Goal: Task Accomplishment & Management: Use online tool/utility

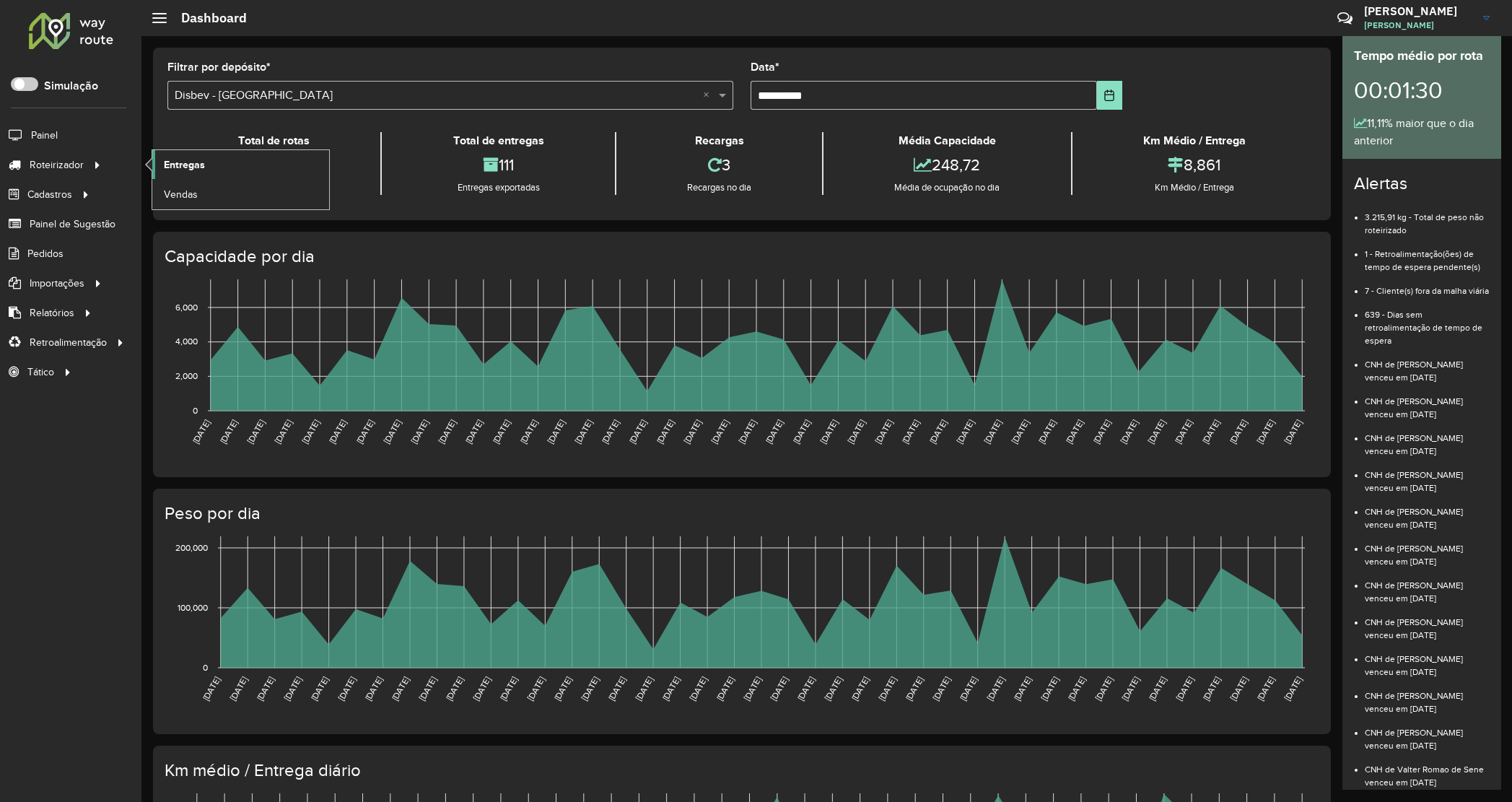
click at [204, 177] on link "Entregas" at bounding box center [241, 165] width 177 height 29
click at [209, 171] on link "Entregas" at bounding box center [241, 165] width 177 height 29
click at [181, 164] on span "Entregas" at bounding box center [184, 165] width 41 height 15
click at [186, 161] on span "Entregas" at bounding box center [184, 165] width 41 height 15
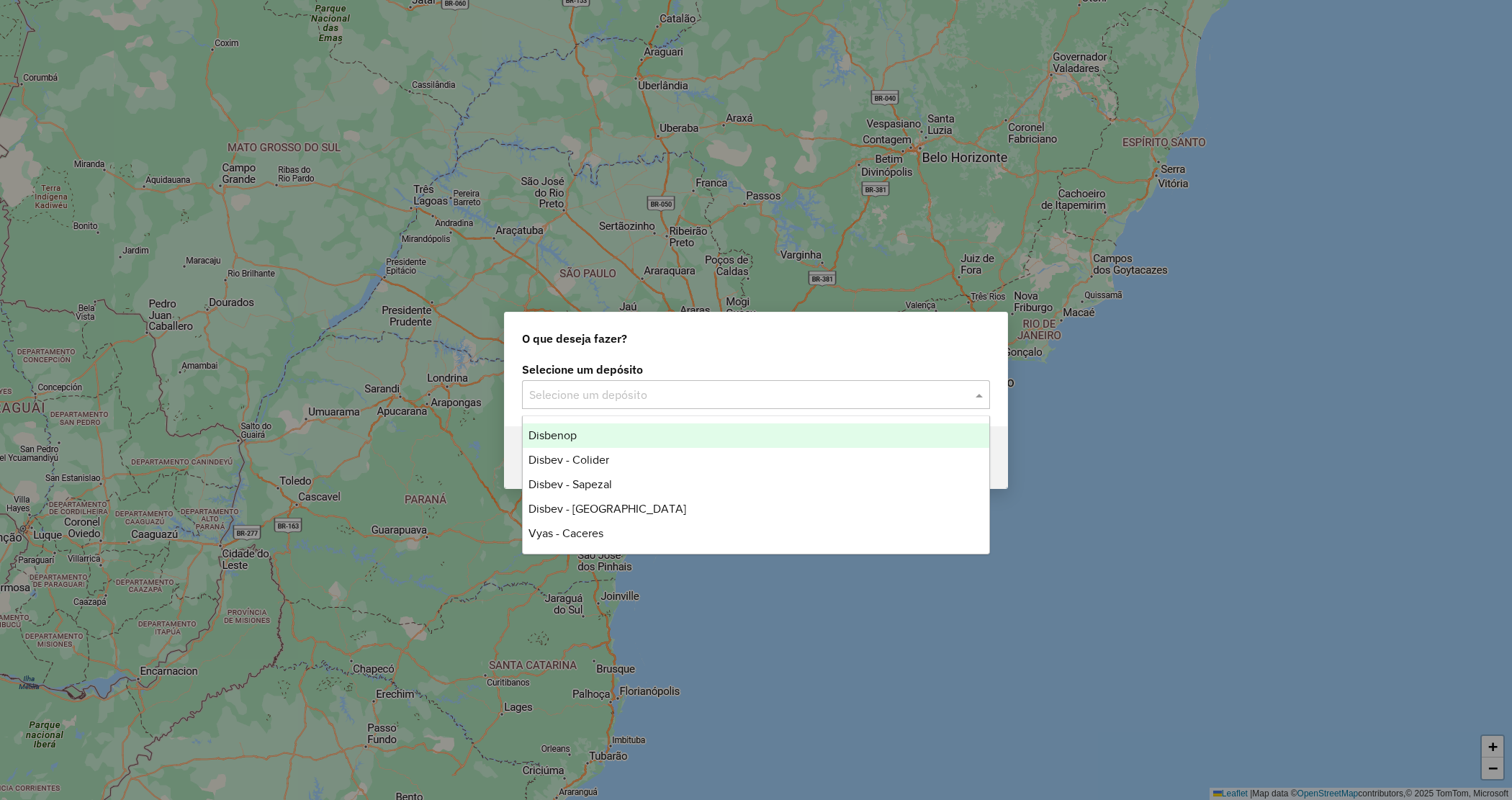
drag, startPoint x: 670, startPoint y: 404, endPoint x: 661, endPoint y: 413, distance: 12.7
click at [668, 404] on div "Selecione um depósito" at bounding box center [756, 395] width 468 height 29
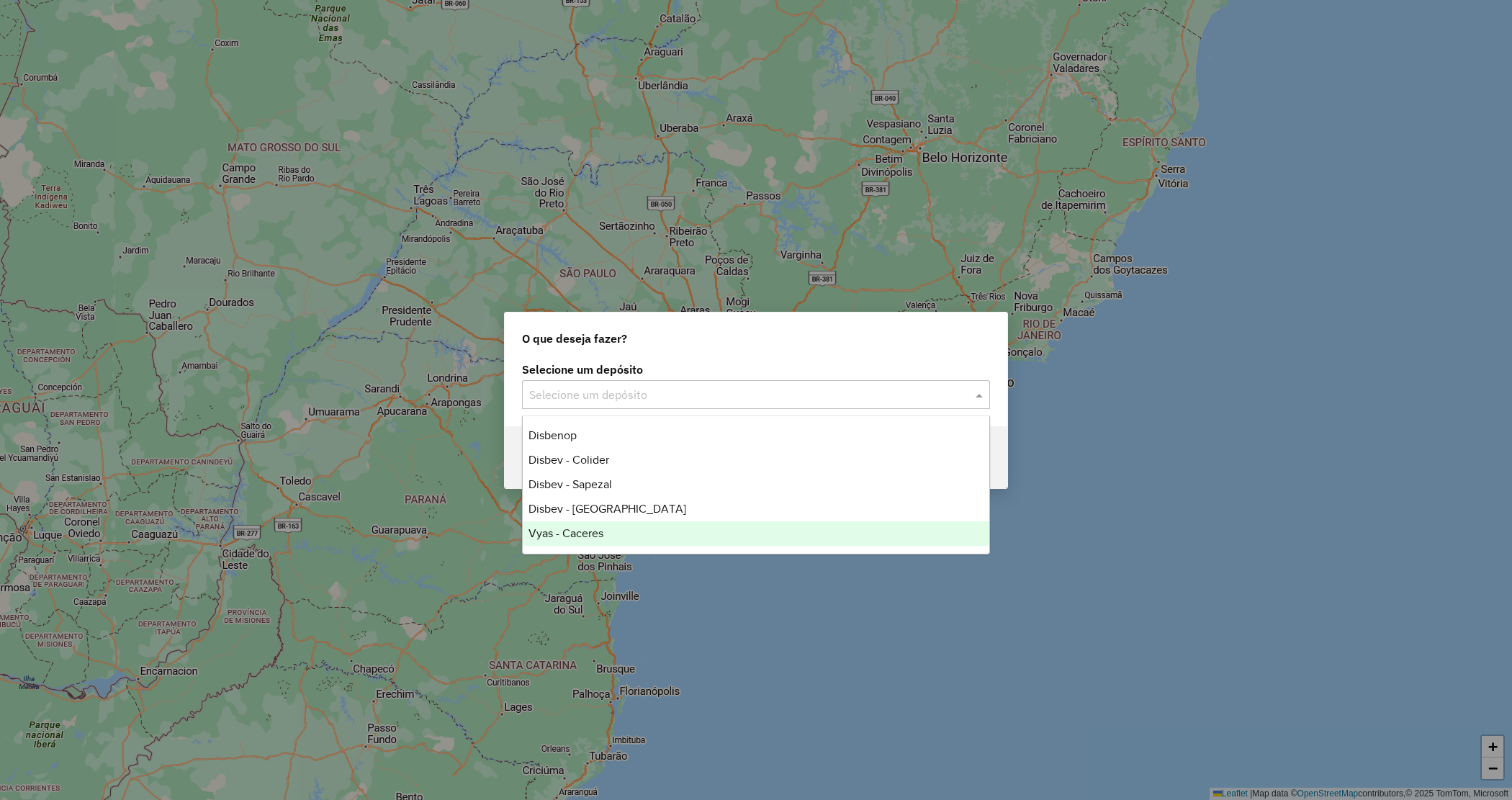
click at [591, 530] on span "Vyas - Caceres" at bounding box center [566, 533] width 75 height 13
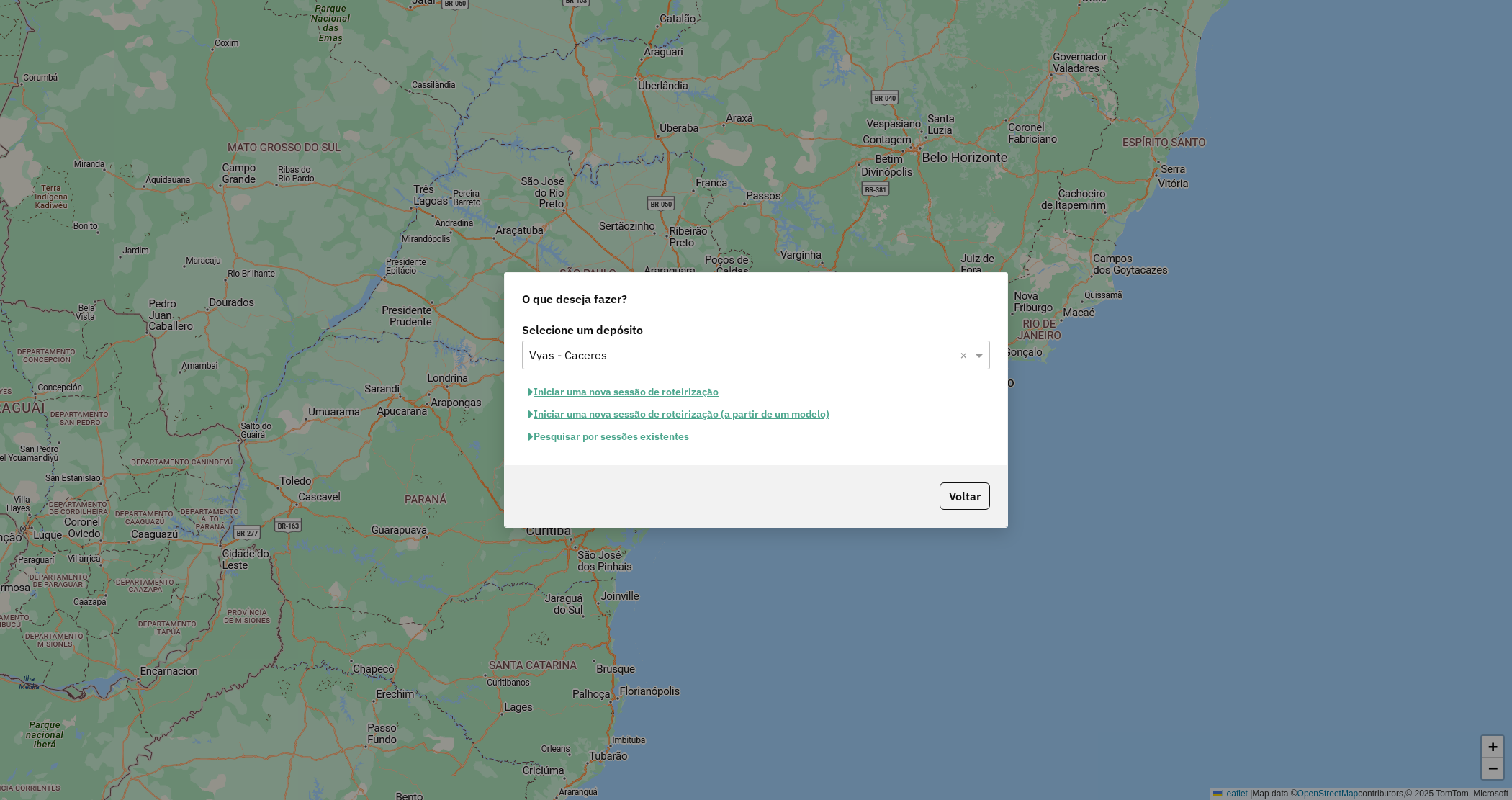
click at [617, 393] on button "Iniciar uma nova sessão de roteirização" at bounding box center [623, 392] width 203 height 23
select select "*"
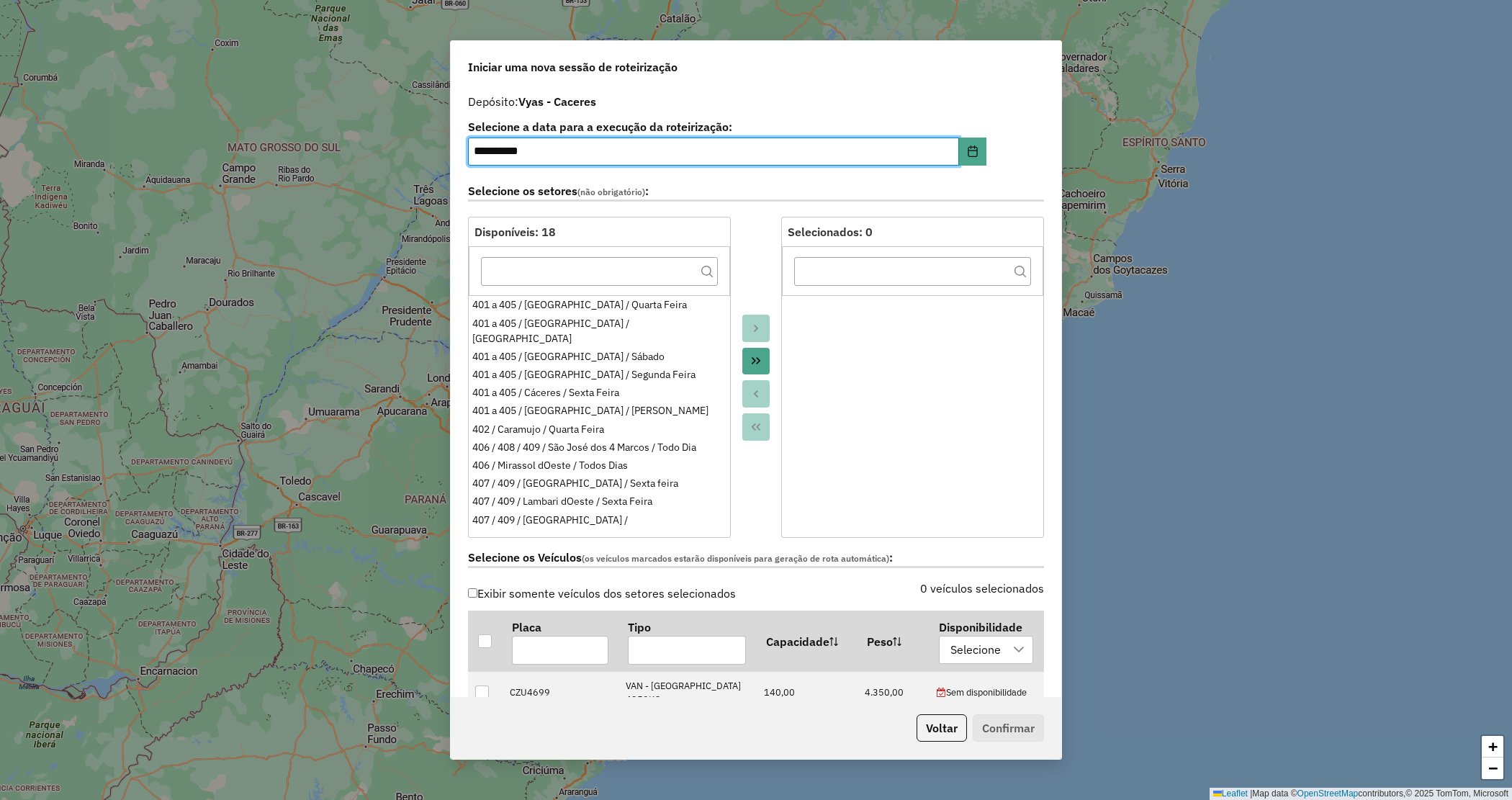
click at [757, 365] on icon "Move All to Target" at bounding box center [756, 361] width 12 height 12
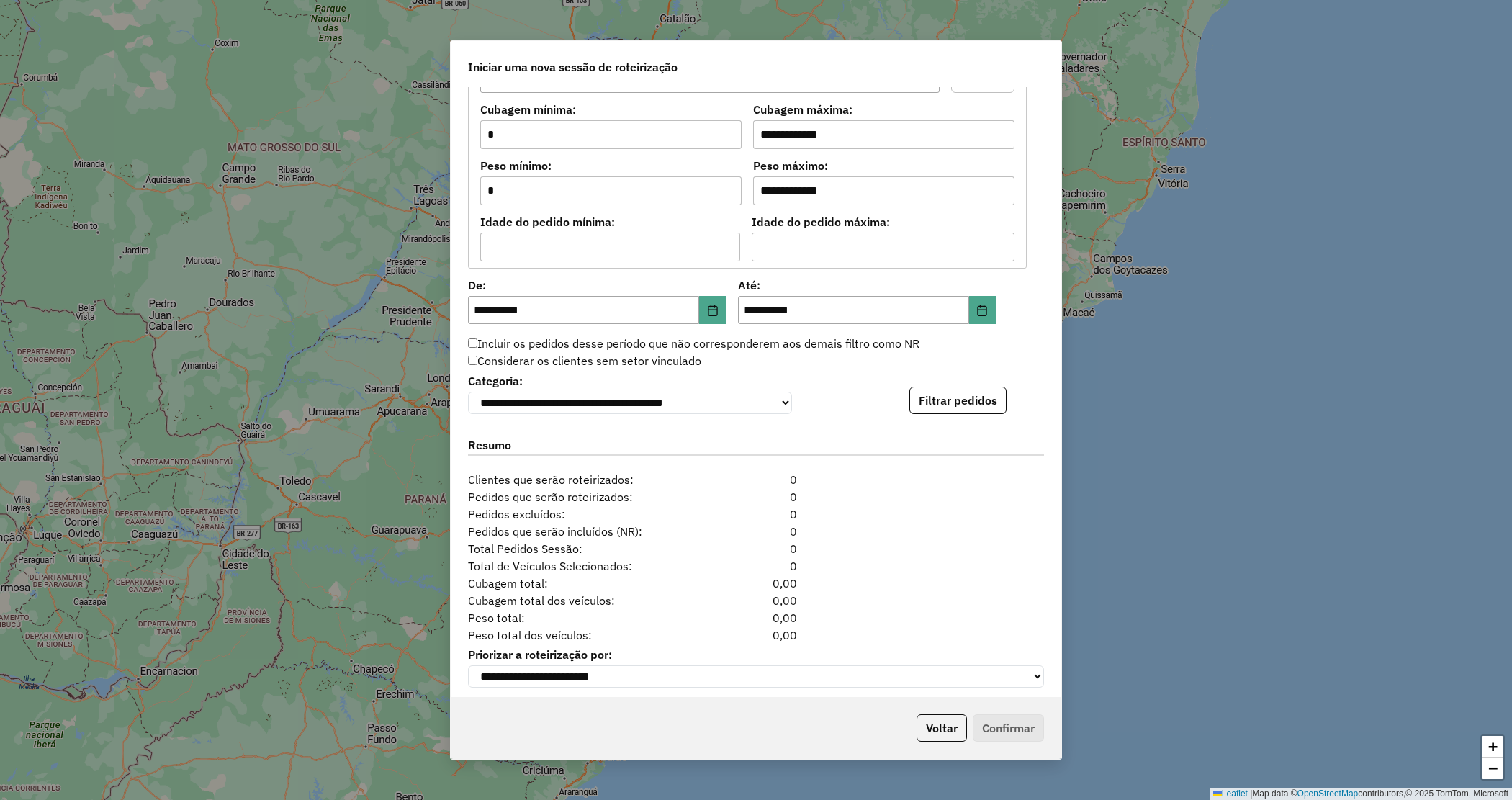
scroll to position [1218, 0]
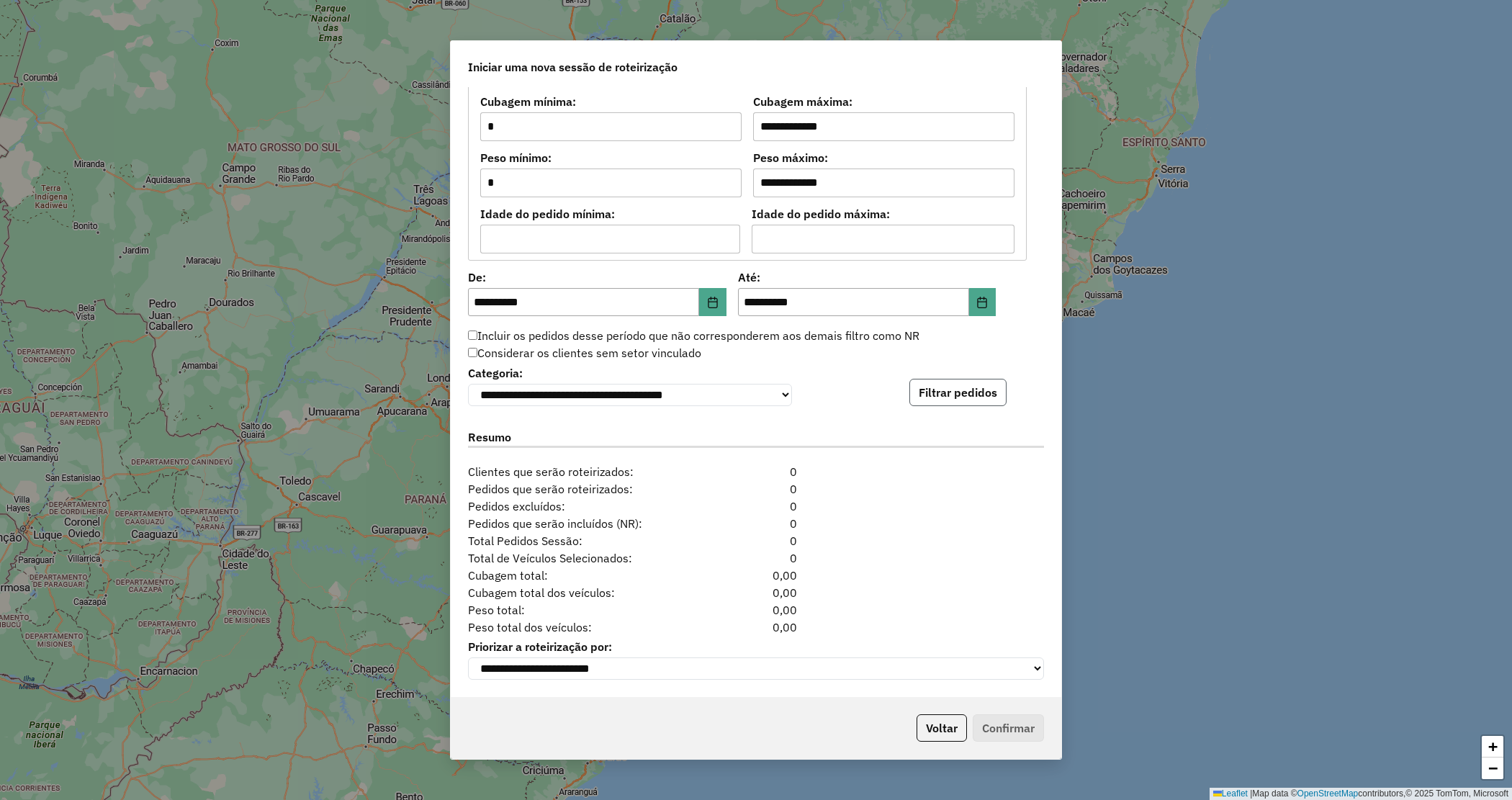
drag, startPoint x: 920, startPoint y: 394, endPoint x: 904, endPoint y: 393, distance: 16.0
click at [920, 395] on button "Filtrar pedidos" at bounding box center [958, 392] width 98 height 28
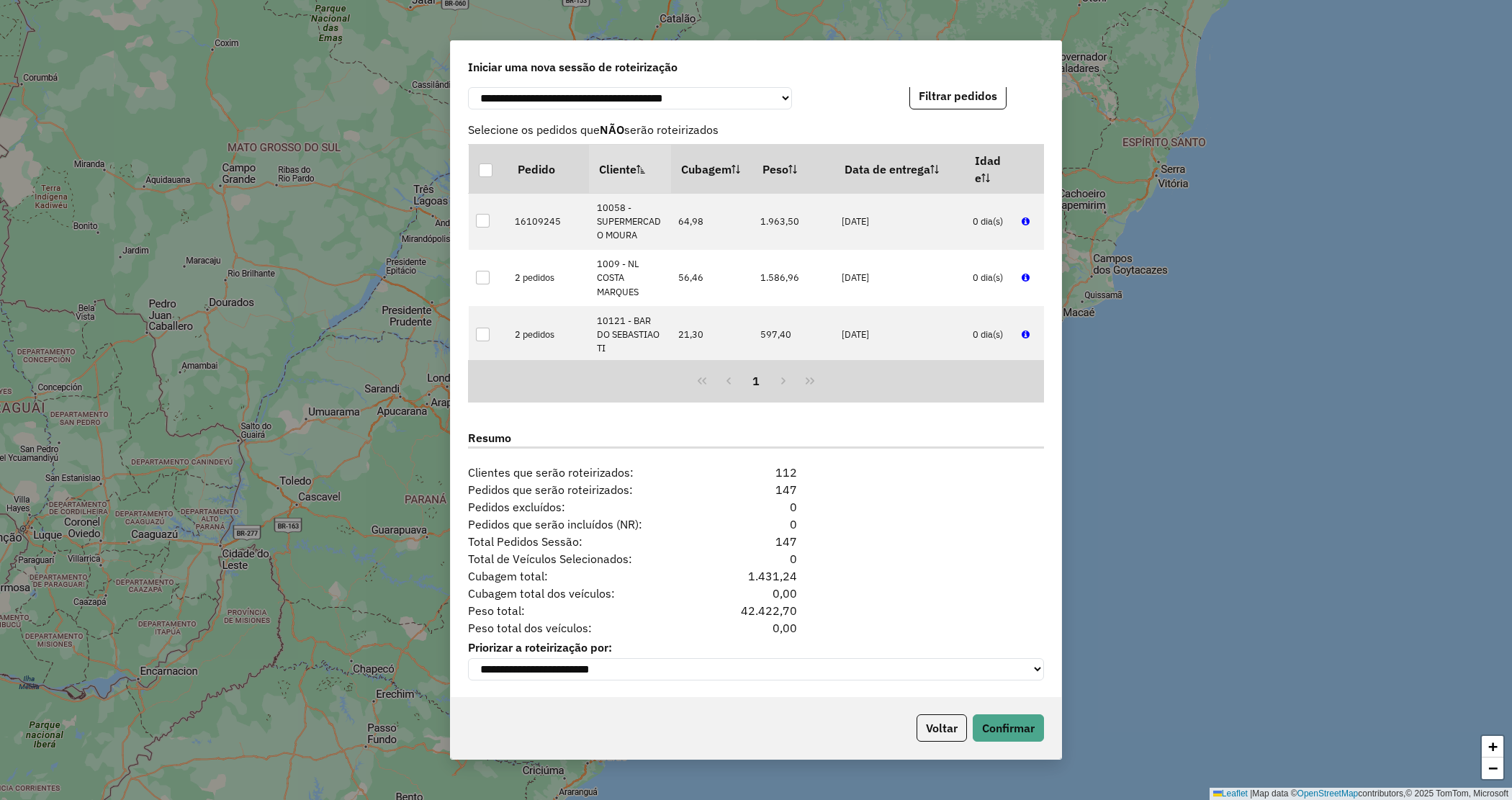
scroll to position [1515, 0]
drag, startPoint x: 1027, startPoint y: 728, endPoint x: 1015, endPoint y: 727, distance: 12.0
click at [1027, 728] on button "Confirmar" at bounding box center [1007, 728] width 71 height 28
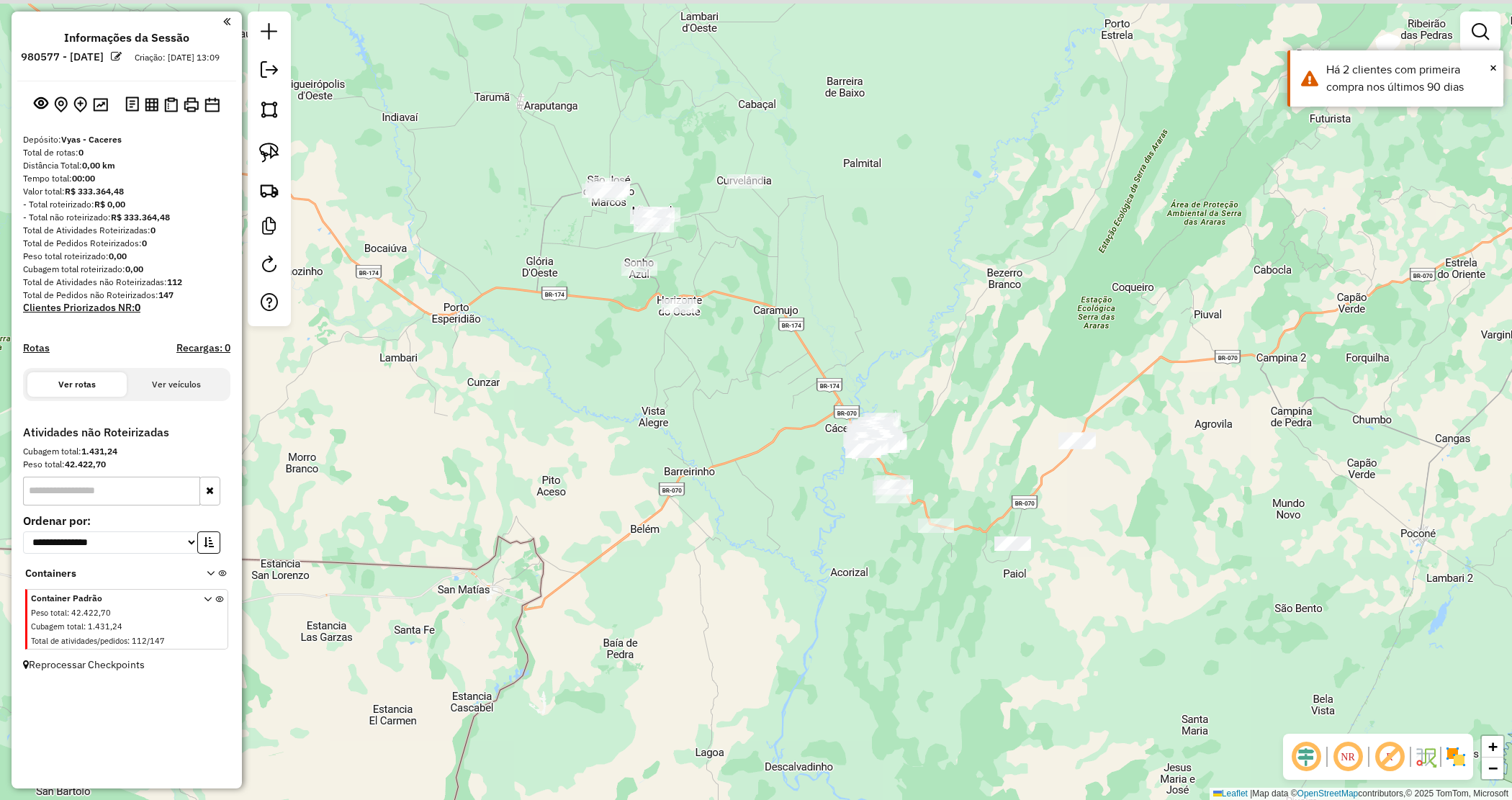
drag, startPoint x: 1010, startPoint y: 445, endPoint x: 1092, endPoint y: 491, distance: 94.0
click at [1092, 491] on div "Janela de atendimento Grade de atendimento Capacidade Transportadoras Veículos …" at bounding box center [756, 400] width 1512 height 800
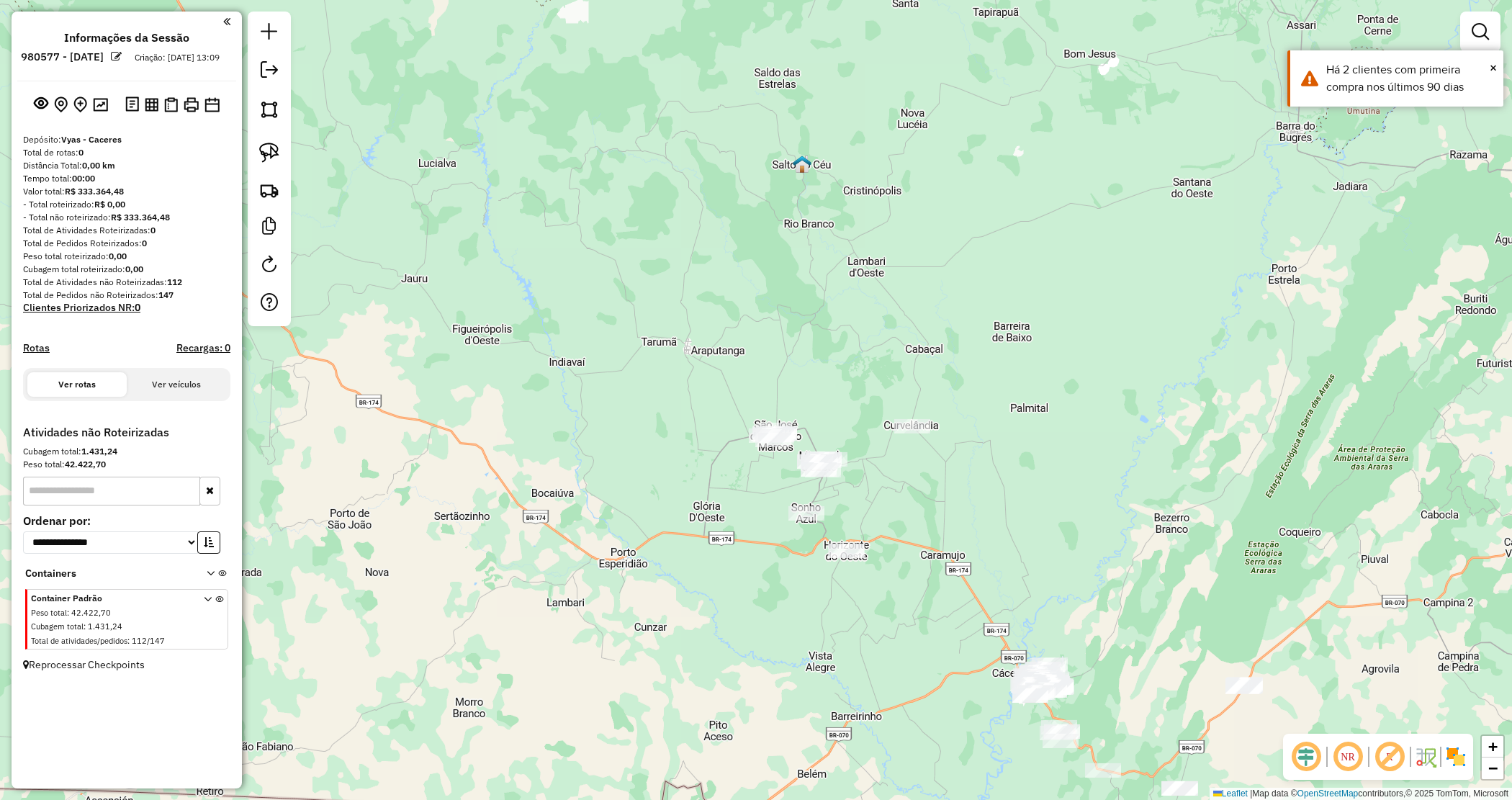
drag, startPoint x: 693, startPoint y: 228, endPoint x: 851, endPoint y: 462, distance: 282.3
click at [853, 462] on div "Janela de atendimento Grade de atendimento Capacidade Transportadoras Veículos …" at bounding box center [756, 400] width 1512 height 800
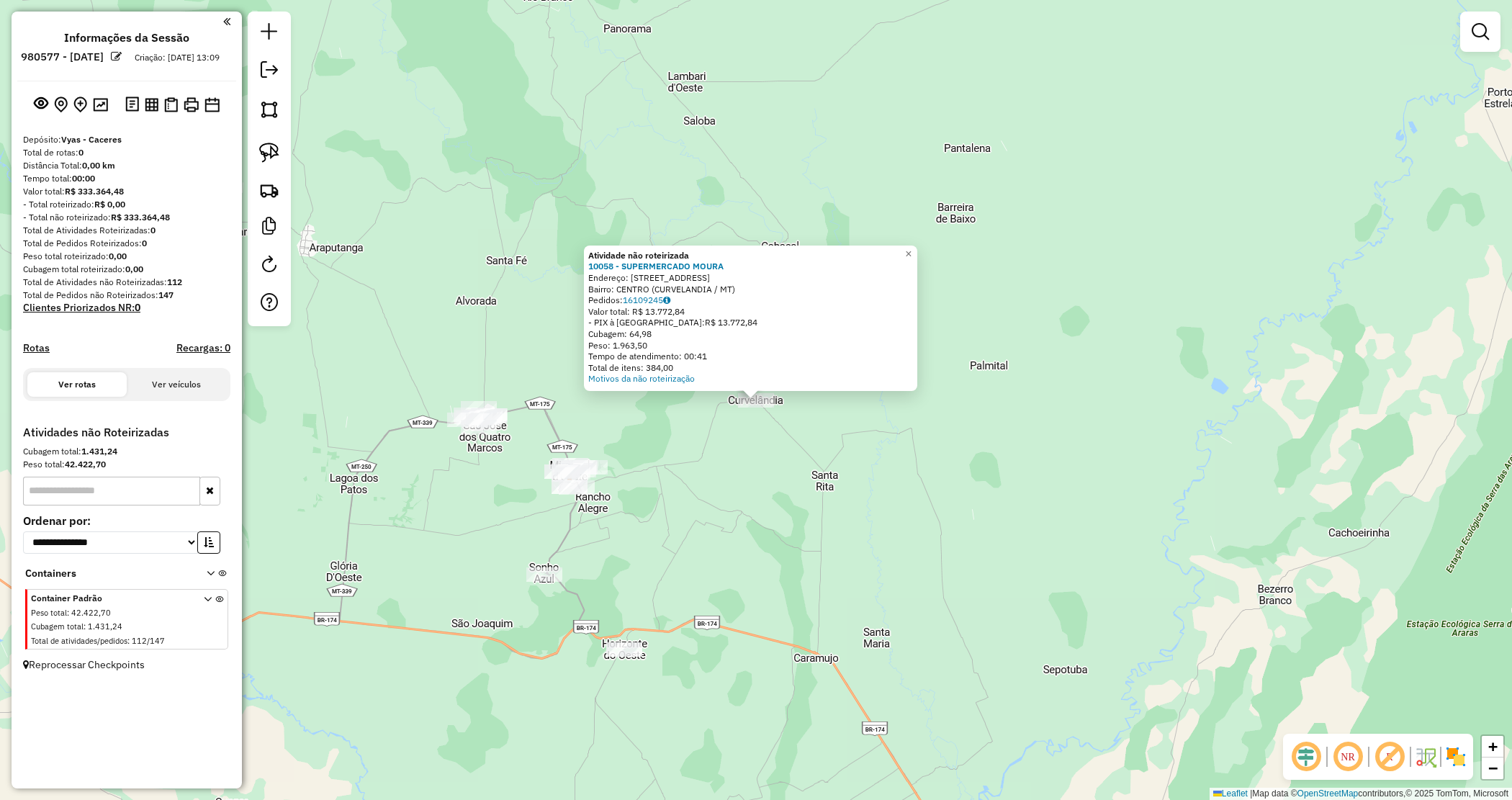
click at [1340, 499] on div "Atividade não roteirizada 10058 - SUPERMERCADO MOURA Endereço: Av rio branco 26…" at bounding box center [756, 400] width 1512 height 800
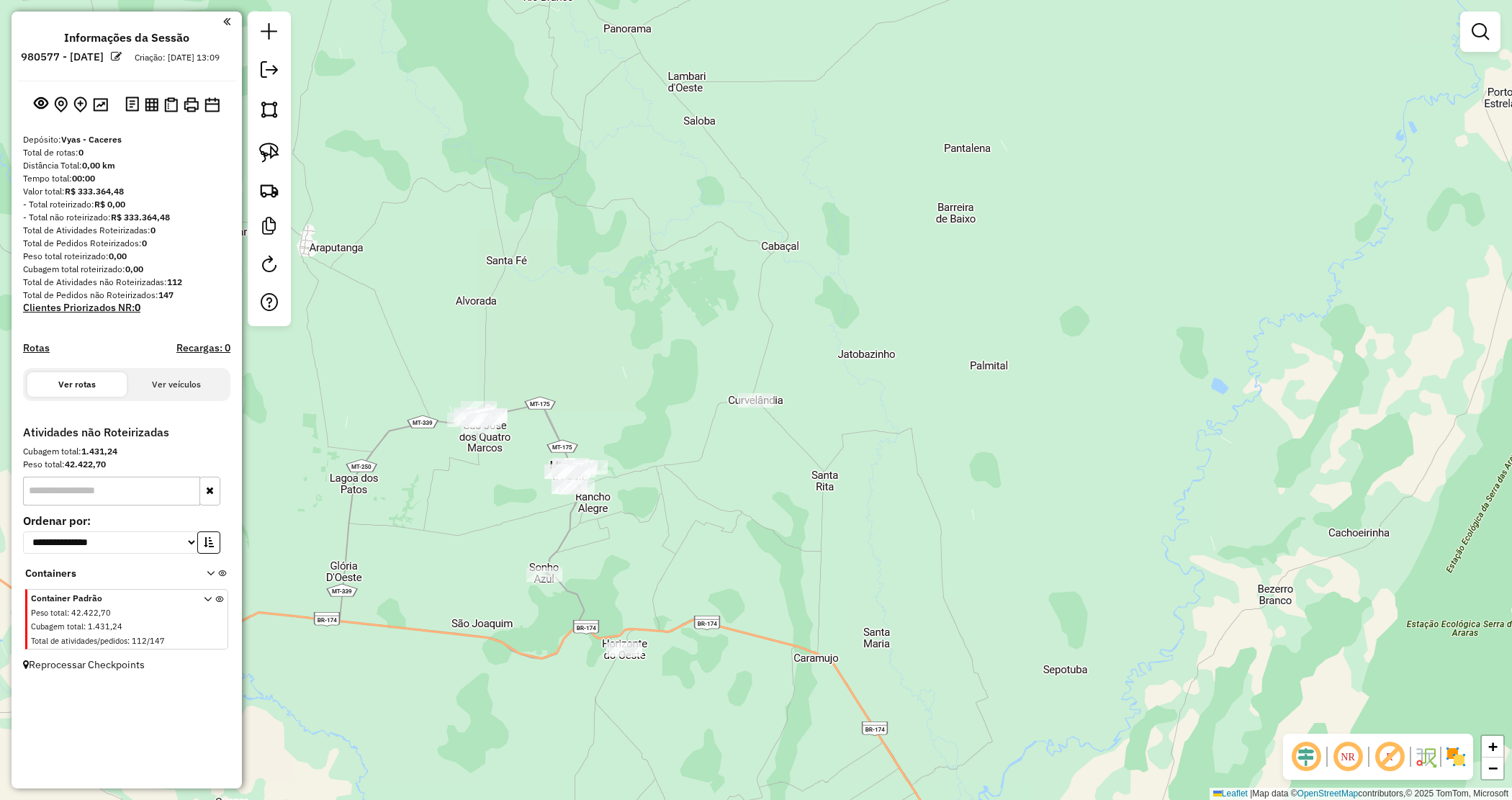
drag, startPoint x: 719, startPoint y: 484, endPoint x: 957, endPoint y: 250, distance: 333.8
click at [957, 250] on div "Janela de atendimento Grade de atendimento Capacidade Transportadoras Veículos …" at bounding box center [756, 400] width 1512 height 800
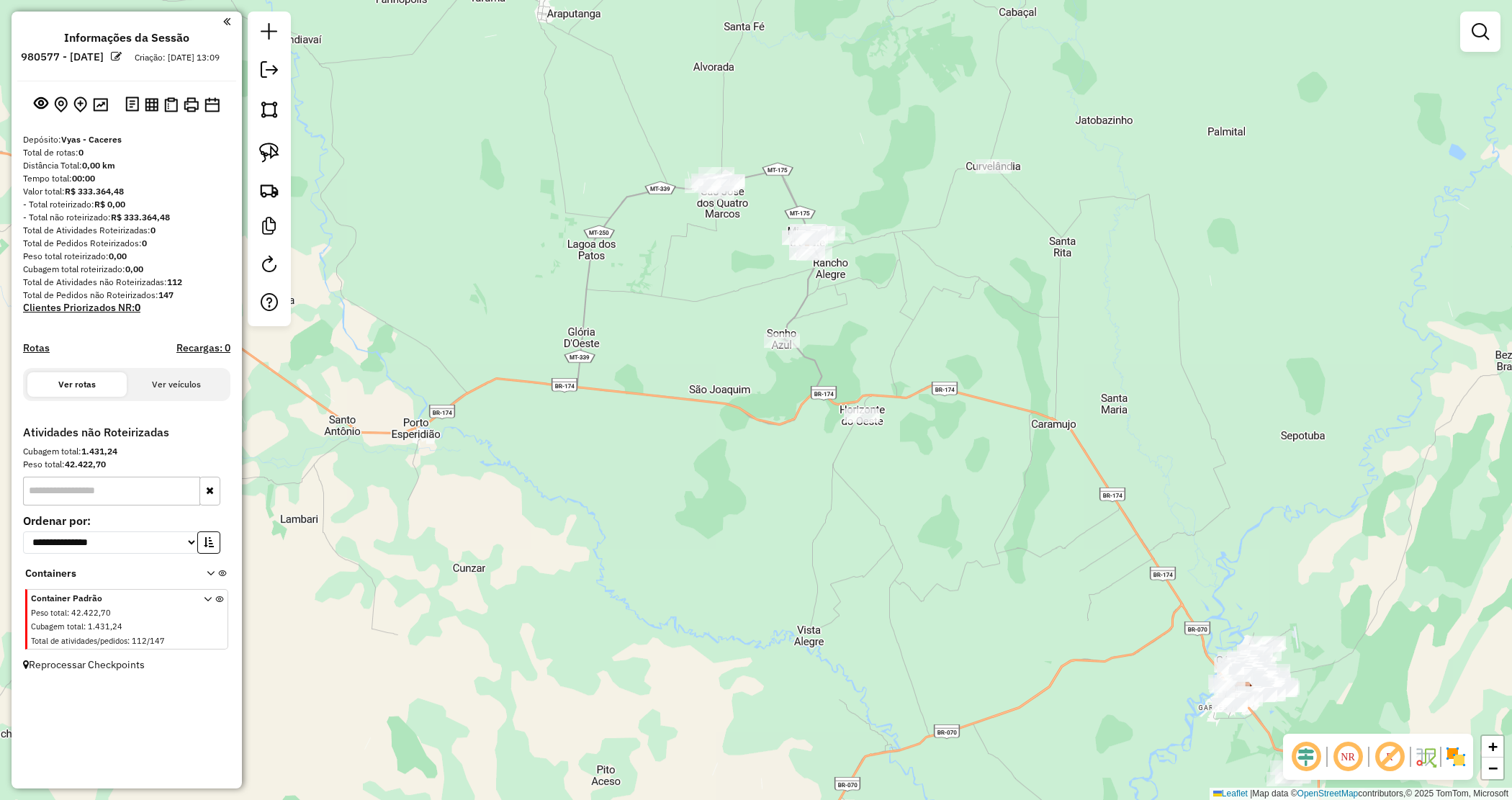
drag, startPoint x: 948, startPoint y: 254, endPoint x: 856, endPoint y: 220, distance: 98.1
click at [948, 256] on div "Janela de atendimento Grade de atendimento Capacidade Transportadoras Veículos …" at bounding box center [756, 400] width 1512 height 800
drag, startPoint x: 677, startPoint y: 166, endPoint x: 747, endPoint y: 211, distance: 83.2
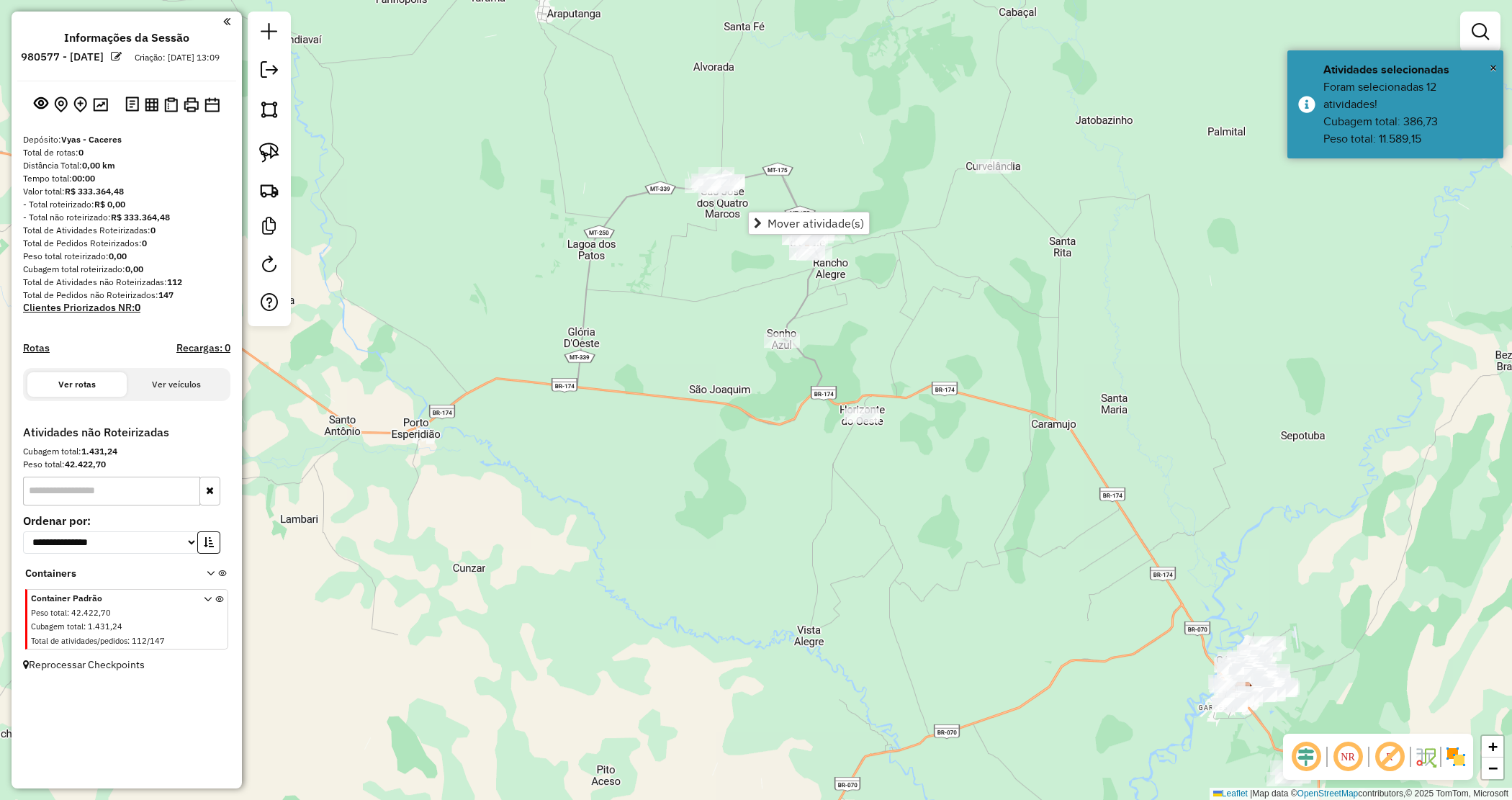
click at [899, 323] on div "Janela de atendimento Grade de atendimento Capacidade Transportadoras Veículos …" at bounding box center [756, 400] width 1512 height 800
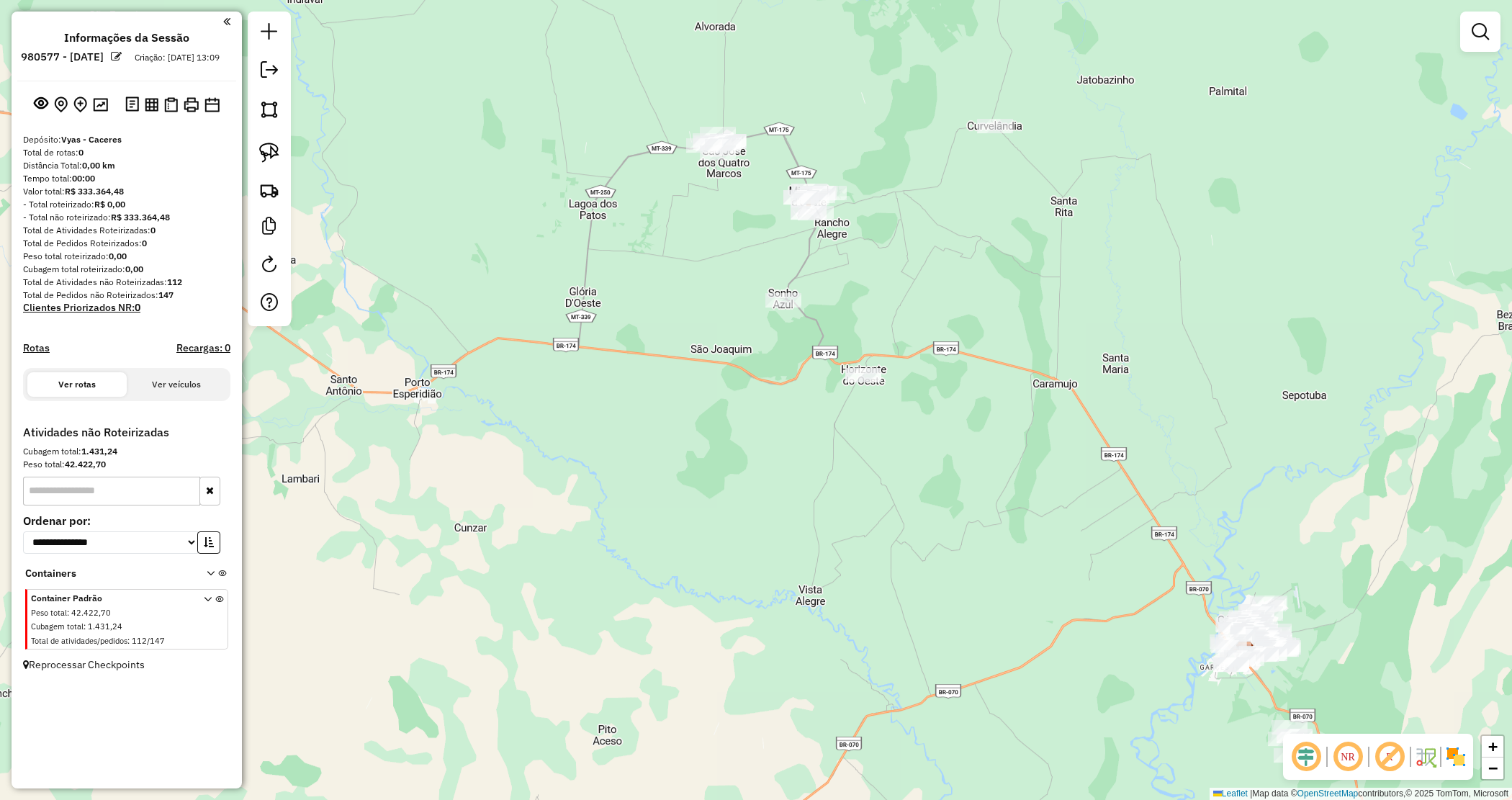
drag, startPoint x: 954, startPoint y: 308, endPoint x: 935, endPoint y: 228, distance: 82.2
click at [935, 228] on div "Janela de atendimento Grade de atendimento Capacidade Transportadoras Veículos …" at bounding box center [756, 400] width 1512 height 800
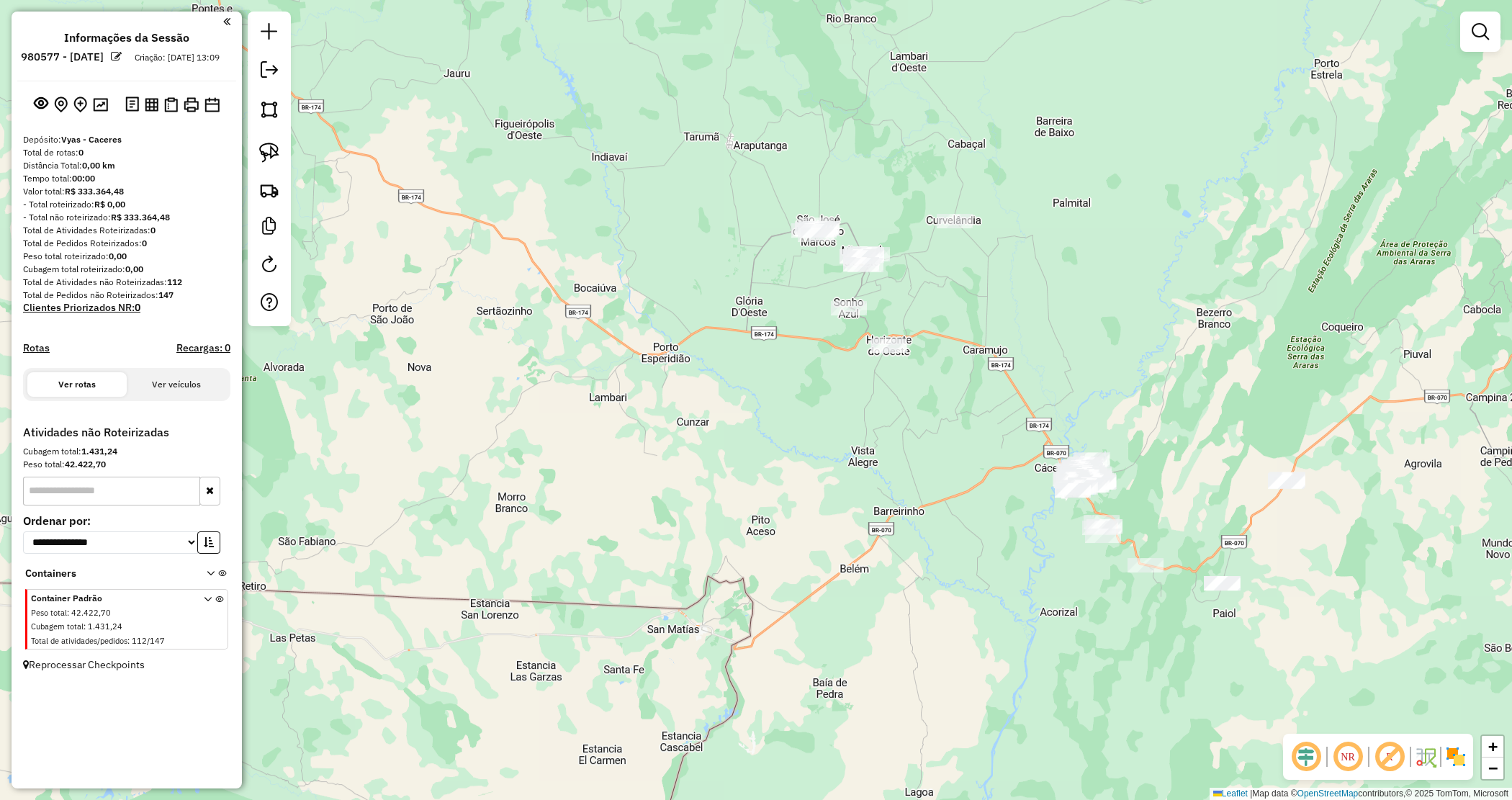
drag, startPoint x: 817, startPoint y: 261, endPoint x: 821, endPoint y: 300, distance: 39.2
click at [821, 300] on div "Janela de atendimento Grade de atendimento Capacidade Transportadoras Veículos …" at bounding box center [756, 400] width 1512 height 800
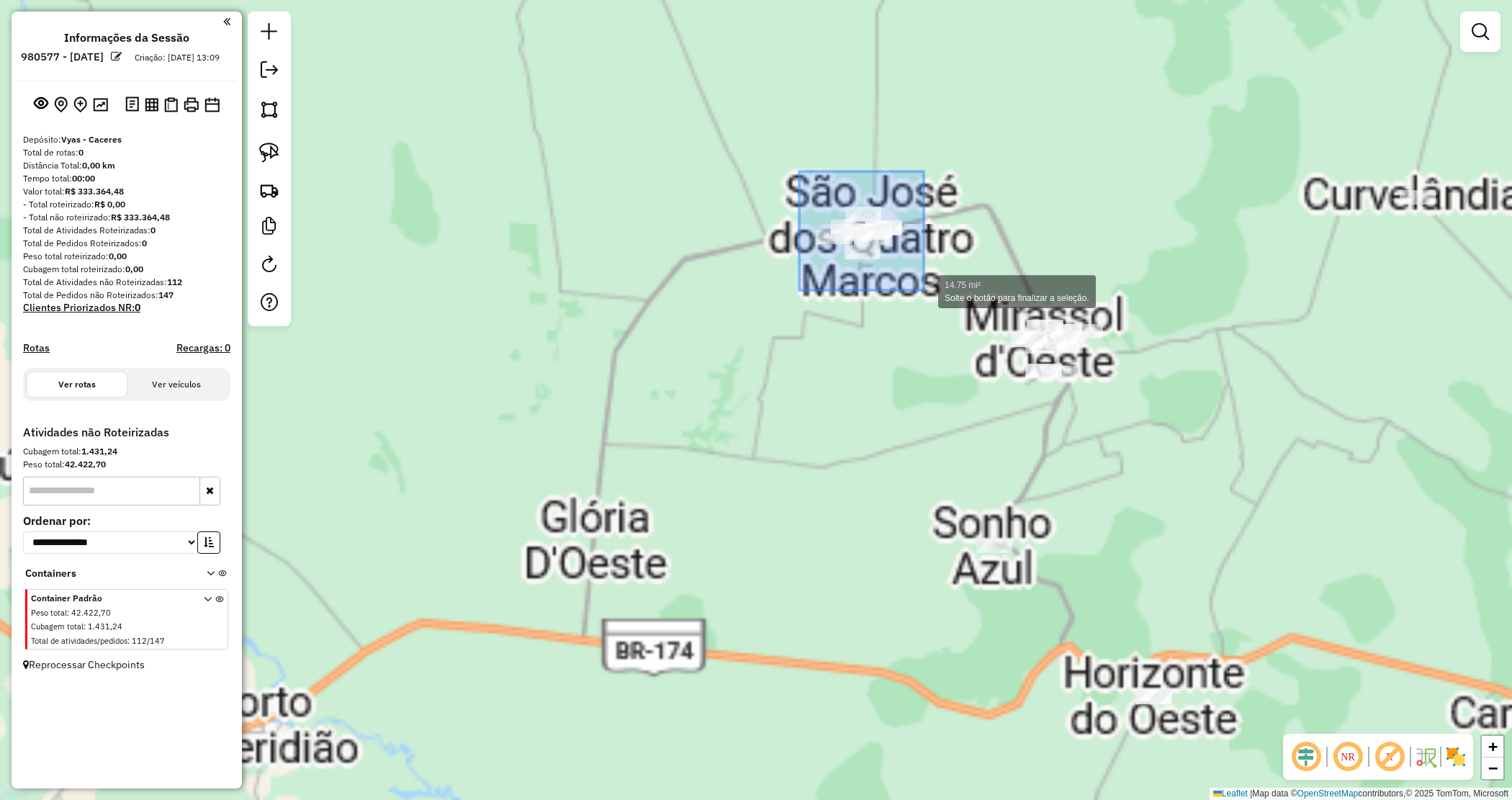
drag, startPoint x: 799, startPoint y: 171, endPoint x: 924, endPoint y: 290, distance: 172.6
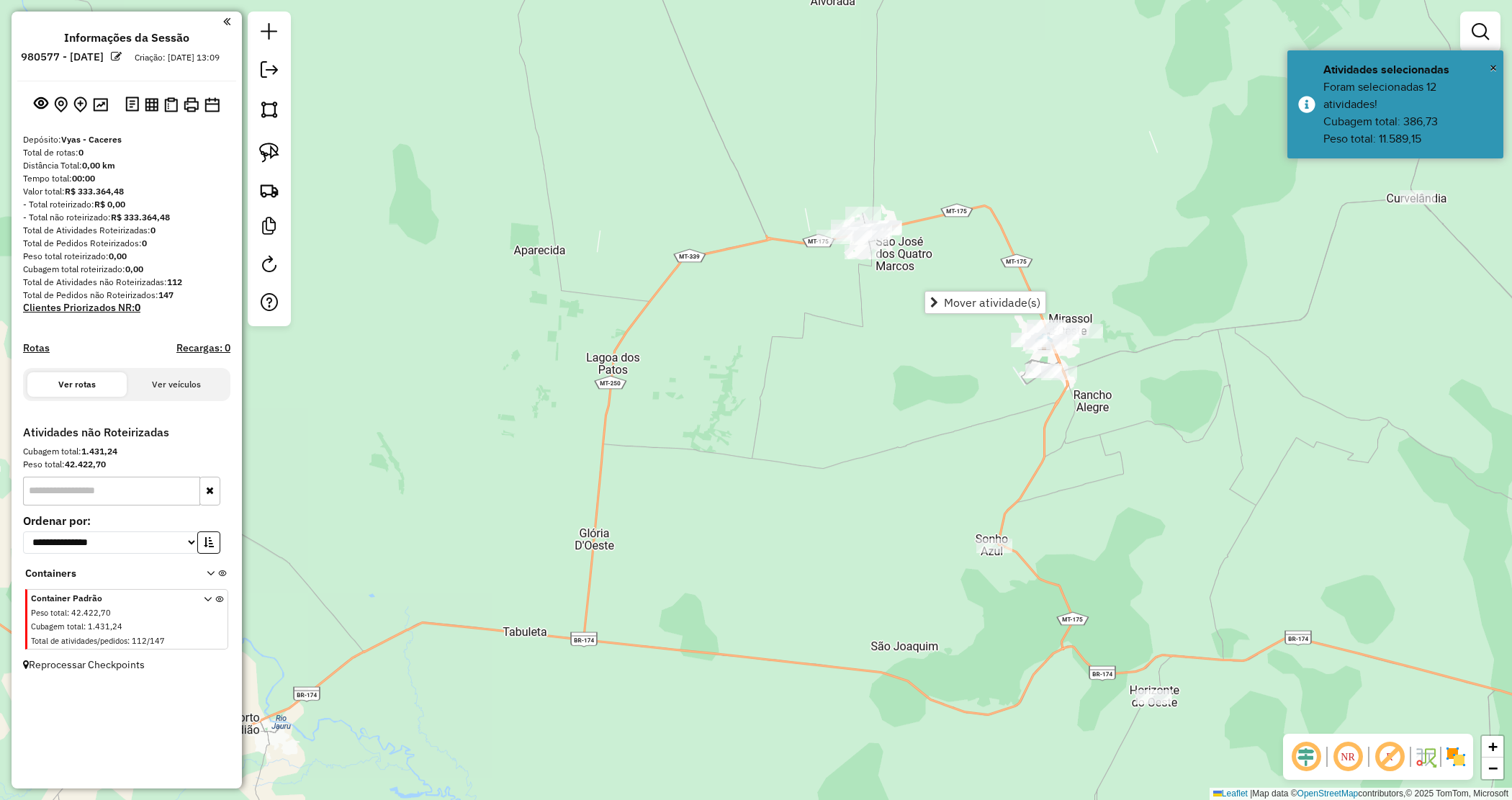
click at [809, 308] on div "Janela de atendimento Grade de atendimento Capacidade Transportadoras Veículos …" at bounding box center [756, 400] width 1512 height 800
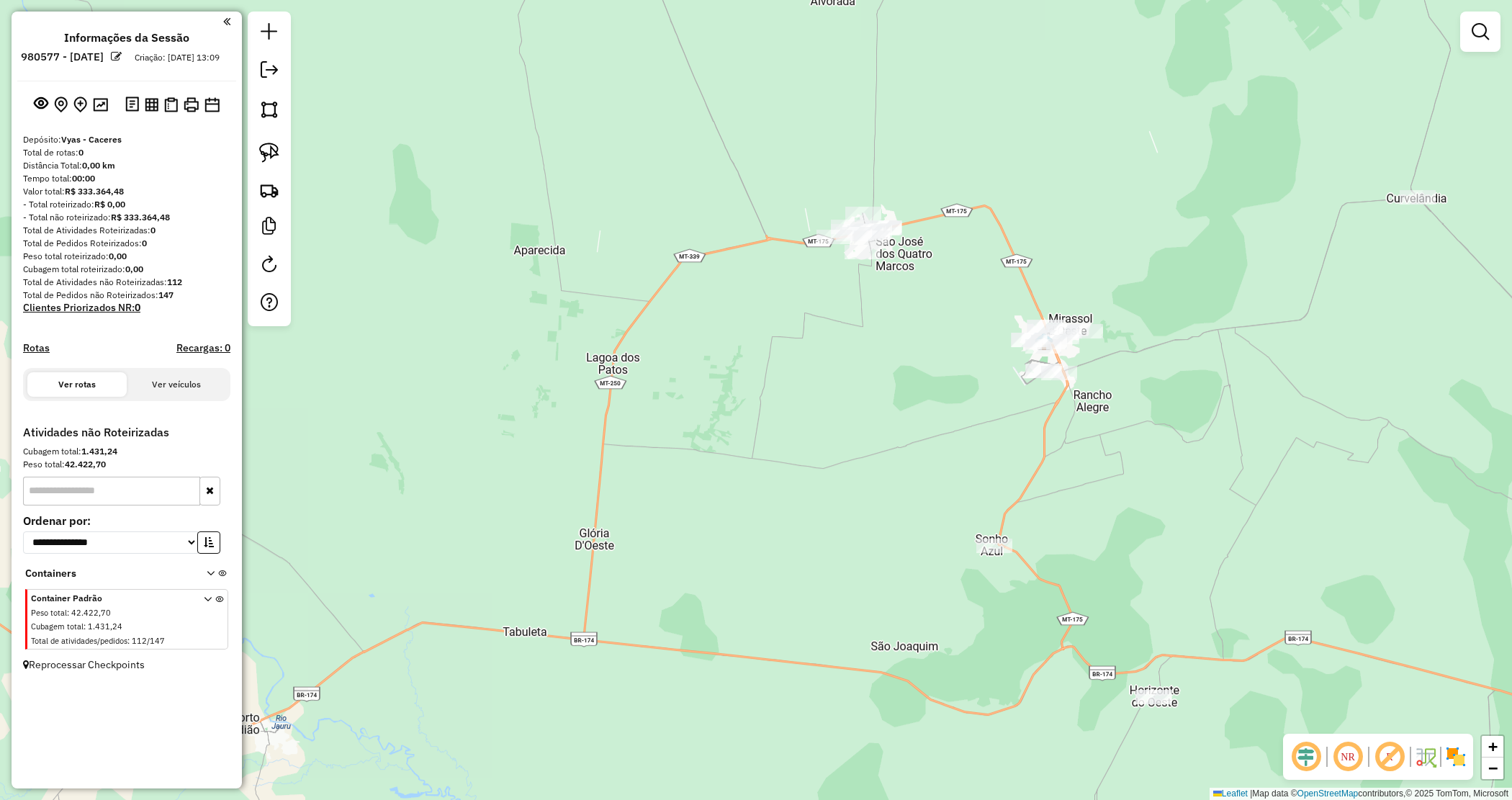
drag, startPoint x: 906, startPoint y: 346, endPoint x: 895, endPoint y: 350, distance: 11.7
click at [895, 350] on div "Janela de atendimento Grade de atendimento Capacidade Transportadoras Veículos …" at bounding box center [756, 400] width 1512 height 800
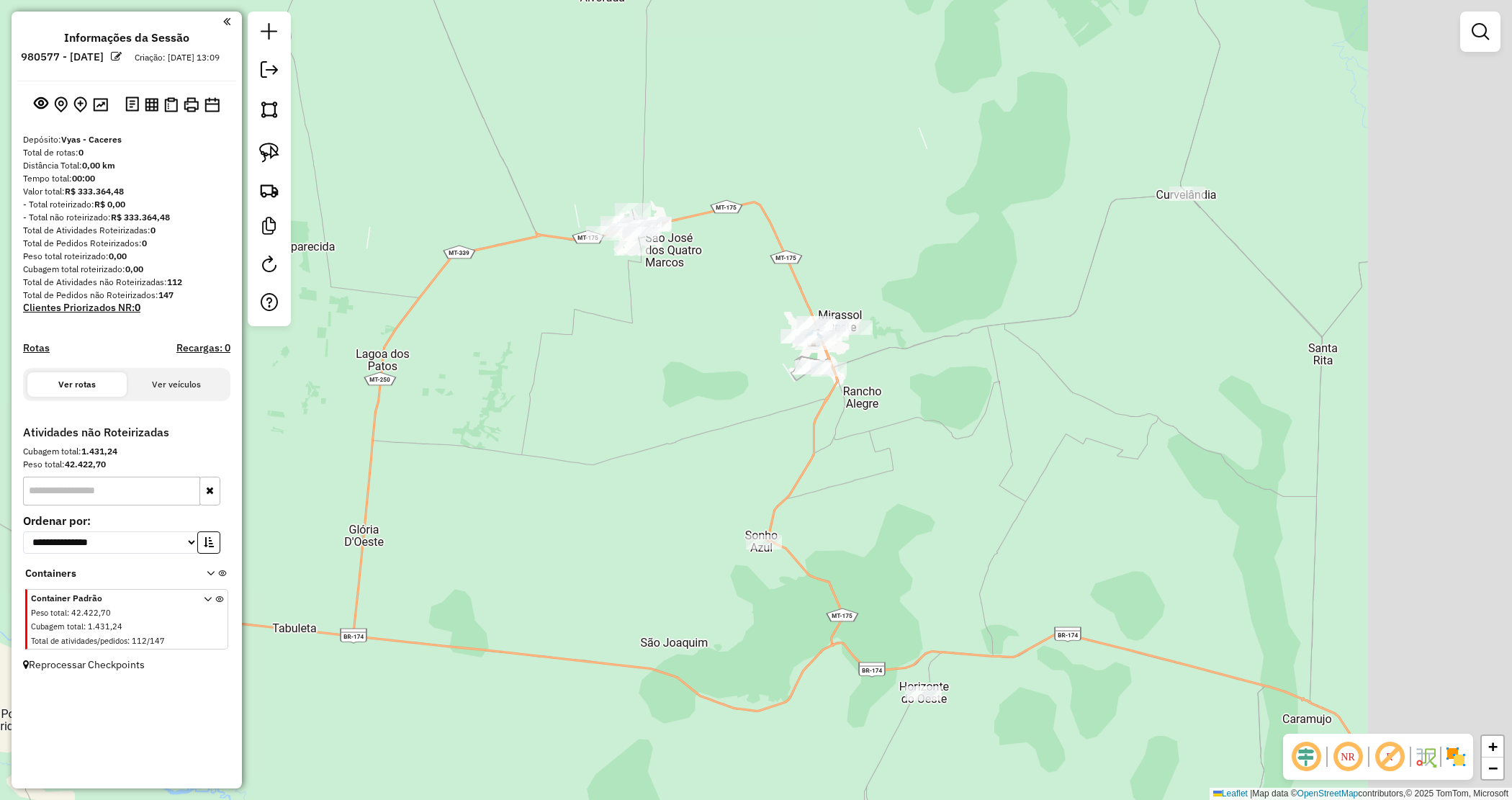
drag, startPoint x: 877, startPoint y: 345, endPoint x: 649, endPoint y: 339, distance: 228.1
click at [649, 339] on div "Janela de atendimento Grade de atendimento Capacidade Transportadoras Veículos …" at bounding box center [756, 400] width 1512 height 800
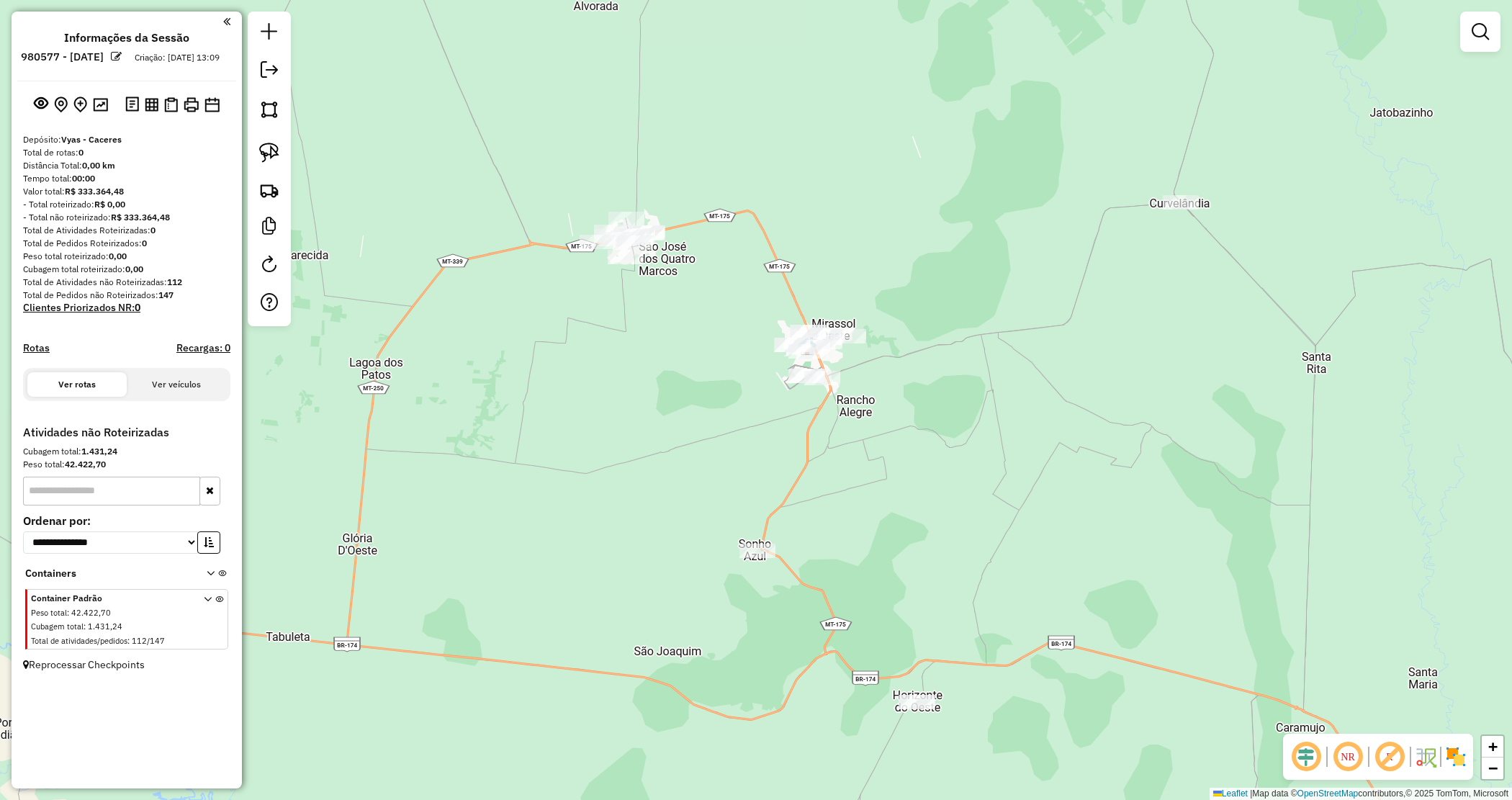
click at [602, 118] on div "Janela de atendimento Grade de atendimento Capacidade Transportadoras Veículos …" at bounding box center [756, 400] width 1512 height 800
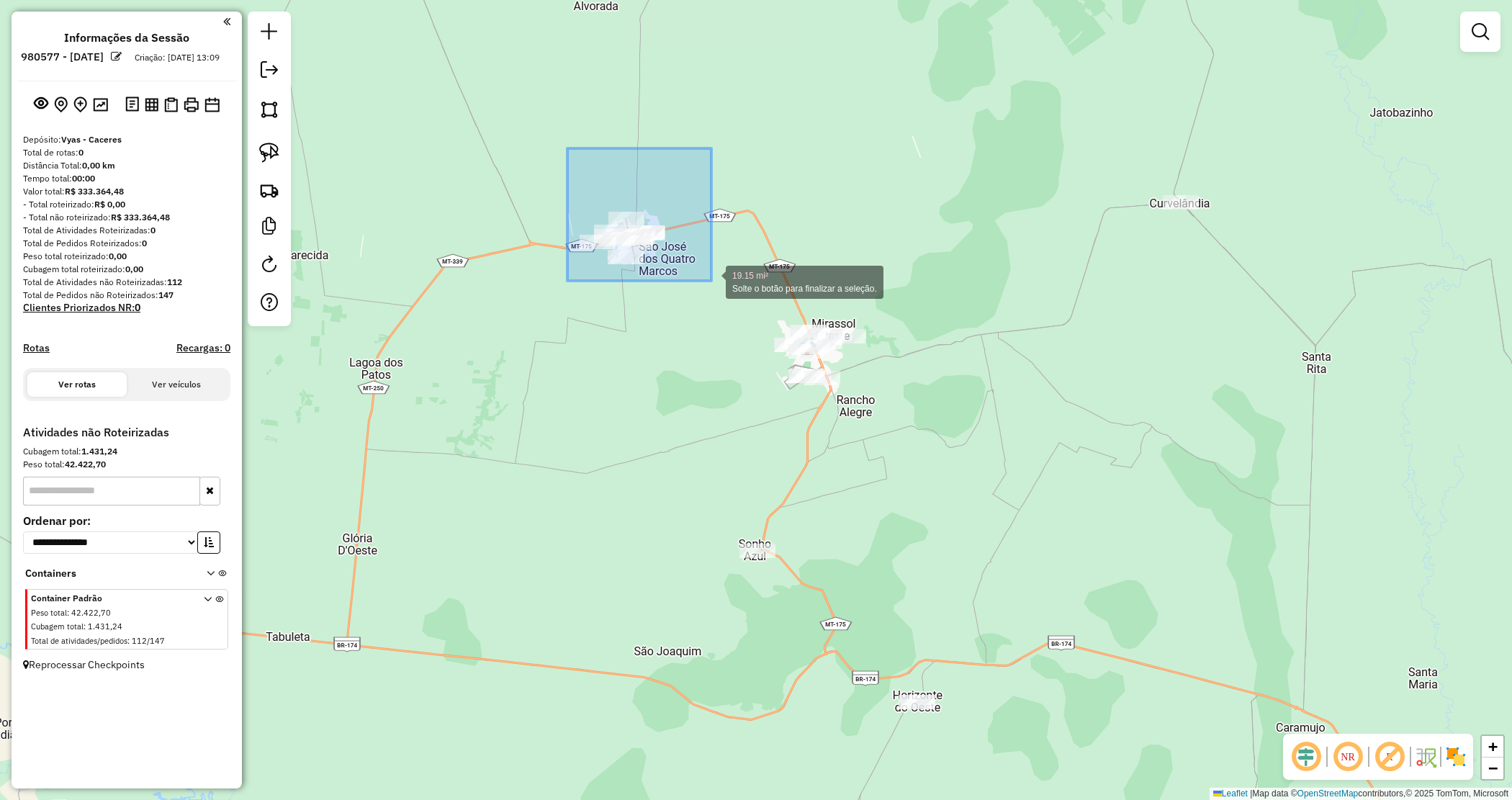
drag, startPoint x: 587, startPoint y: 175, endPoint x: 711, endPoint y: 281, distance: 163.1
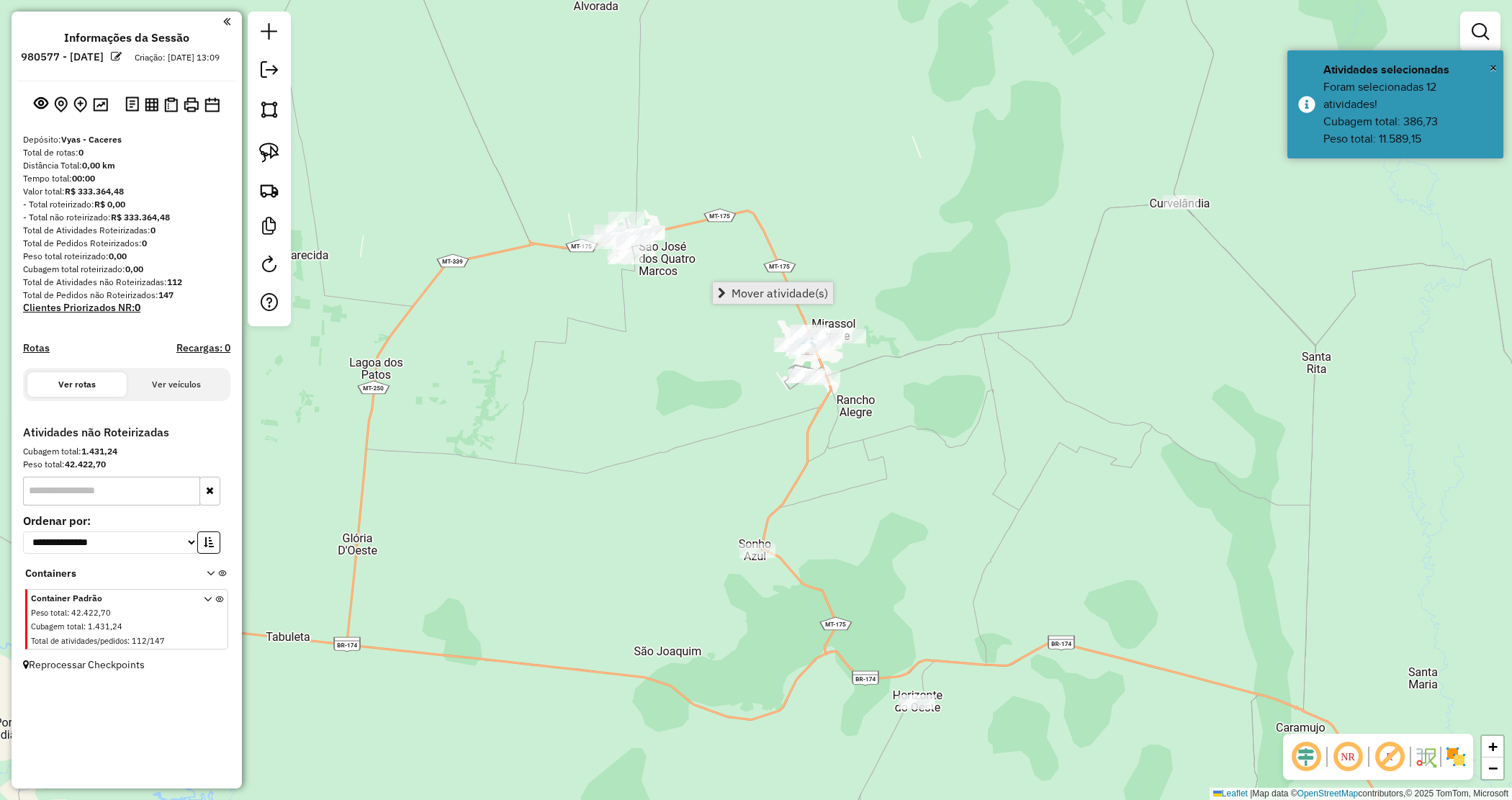
click at [743, 293] on span "Mover atividade(s)" at bounding box center [780, 294] width 97 height 12
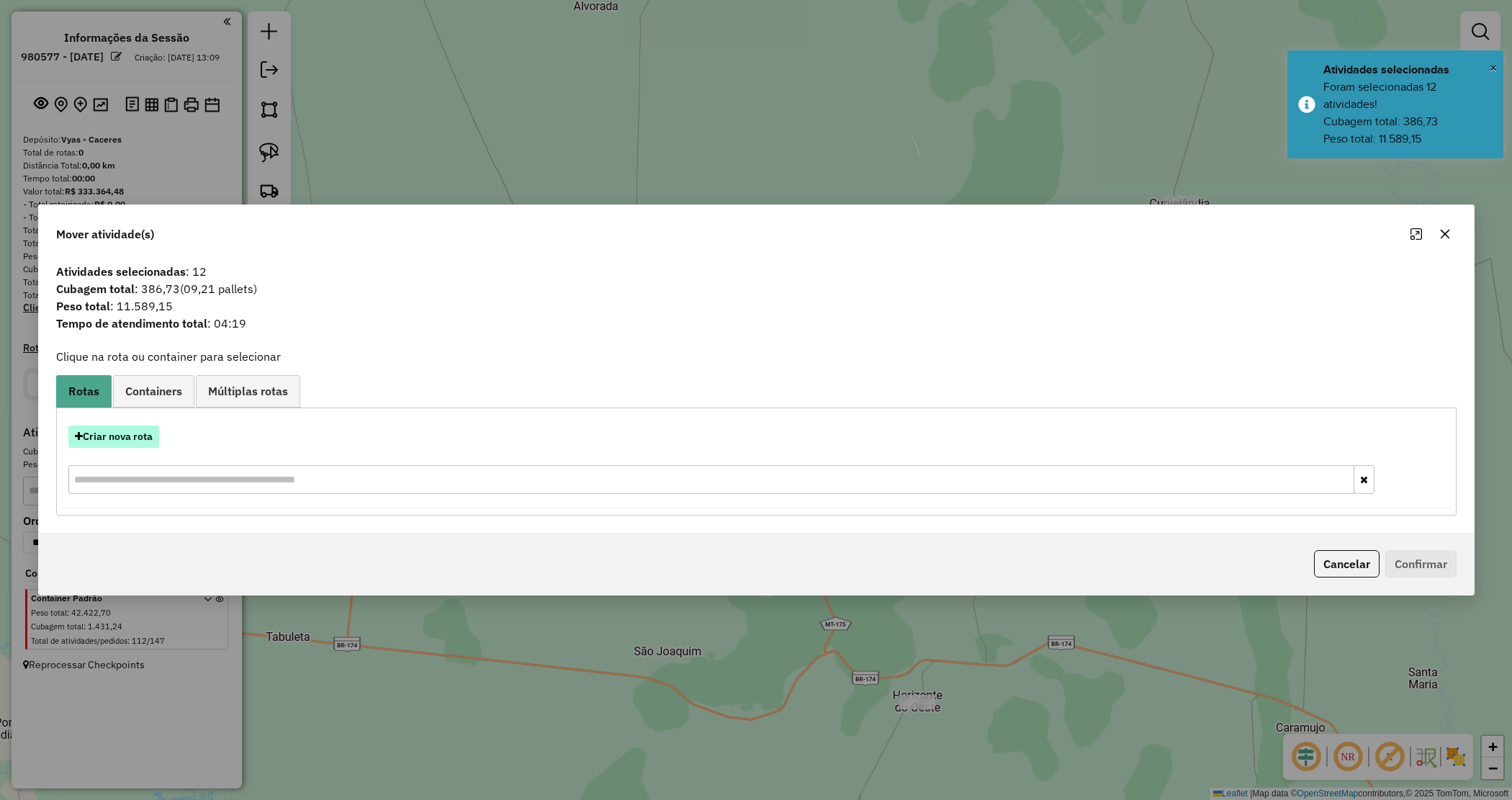
click at [101, 444] on button "Criar nova rota" at bounding box center [113, 436] width 91 height 23
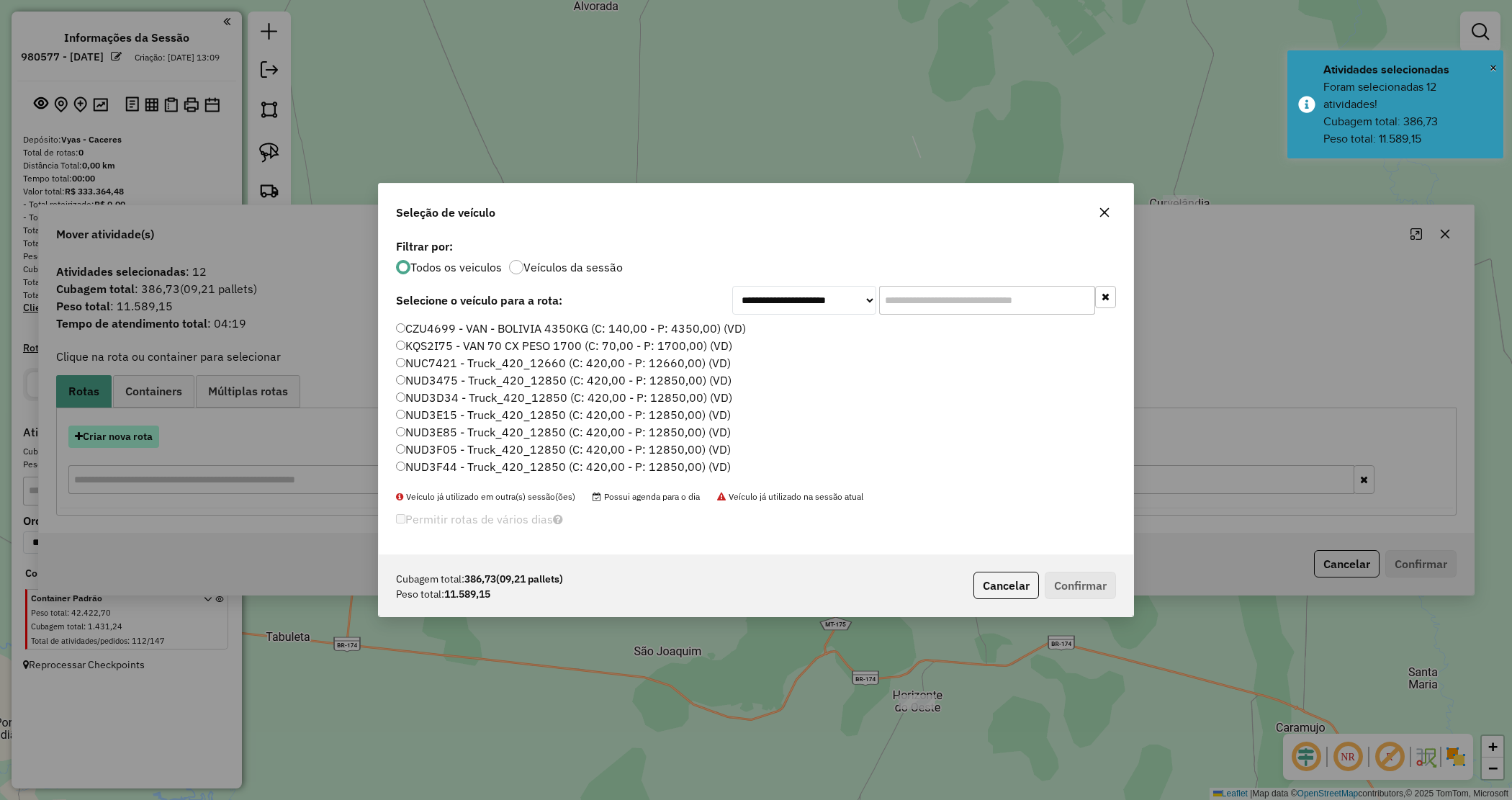
scroll to position [8, 4]
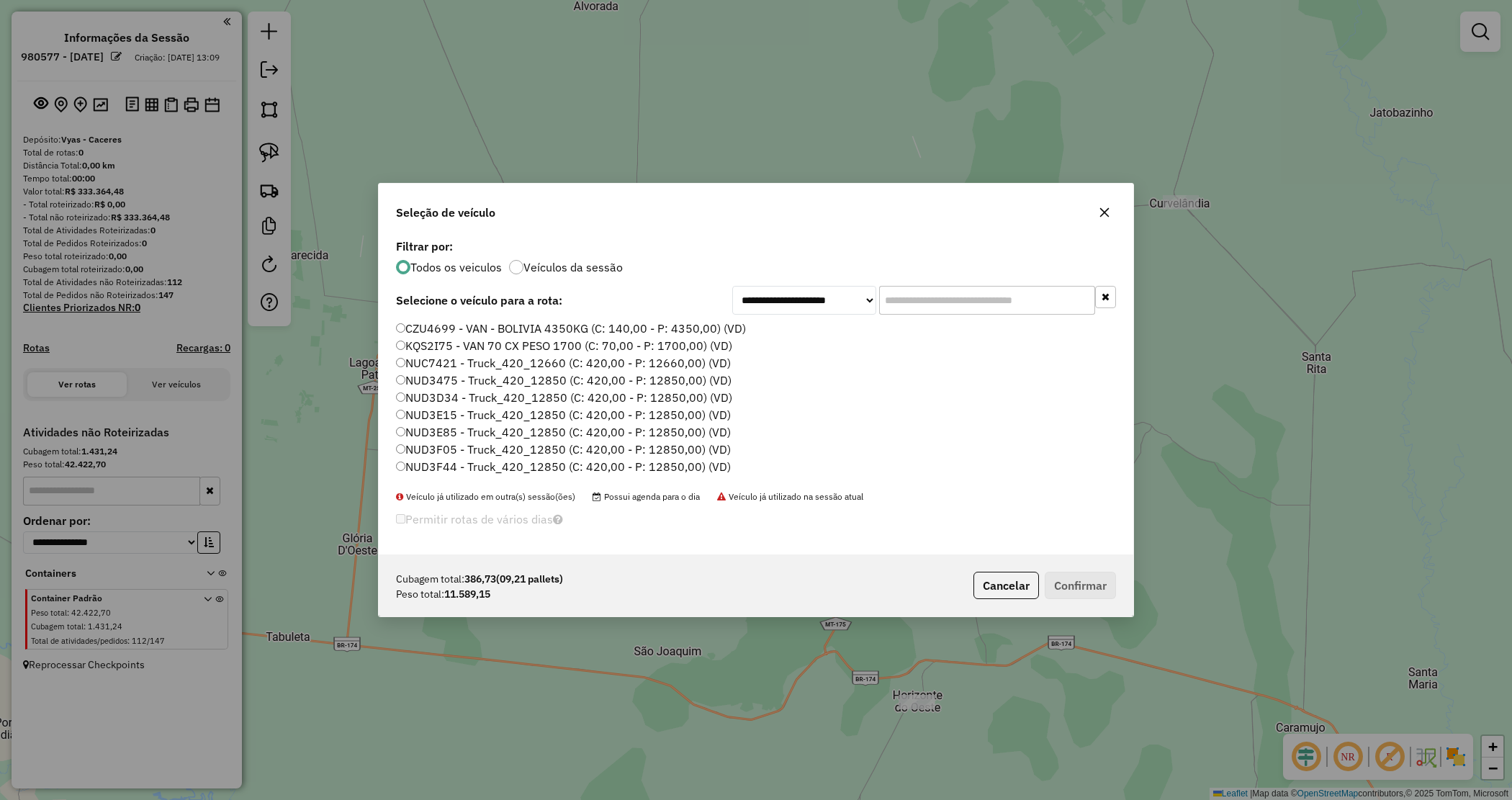
click at [906, 293] on input "text" at bounding box center [987, 300] width 216 height 29
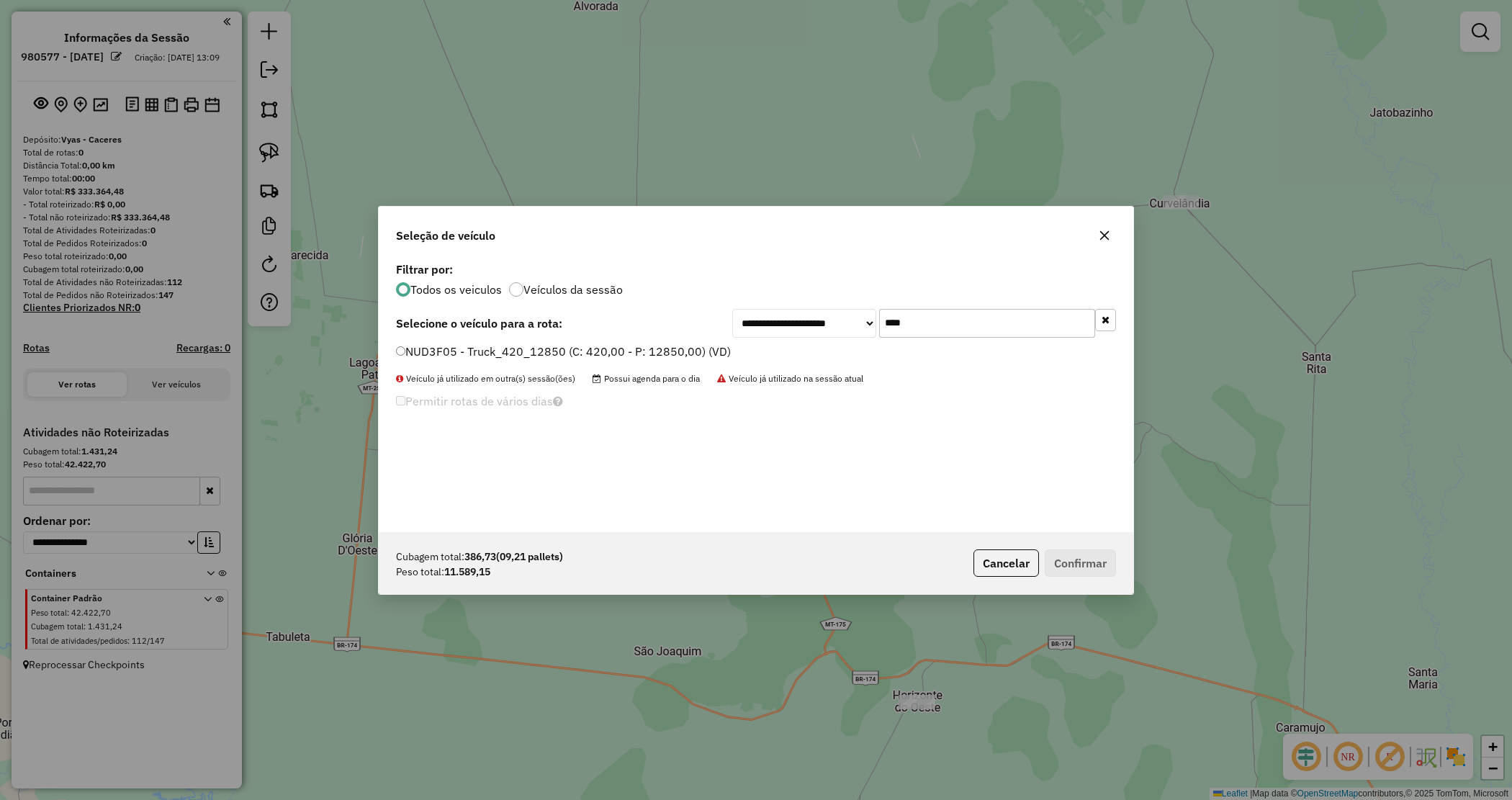
type input "****"
drag, startPoint x: 708, startPoint y: 351, endPoint x: 814, endPoint y: 452, distance: 146.4
click at [706, 350] on label "NUD3F05 - Truck_420_12850 (C: 420,00 - P: 12850,00) (VD)" at bounding box center [563, 351] width 334 height 18
drag, startPoint x: 610, startPoint y: 347, endPoint x: 637, endPoint y: 366, distance: 33.0
click at [610, 348] on label "NUD3F05 - Truck_420_12850 (C: 420,00 - P: 12850,00) (VD)" at bounding box center [563, 351] width 334 height 18
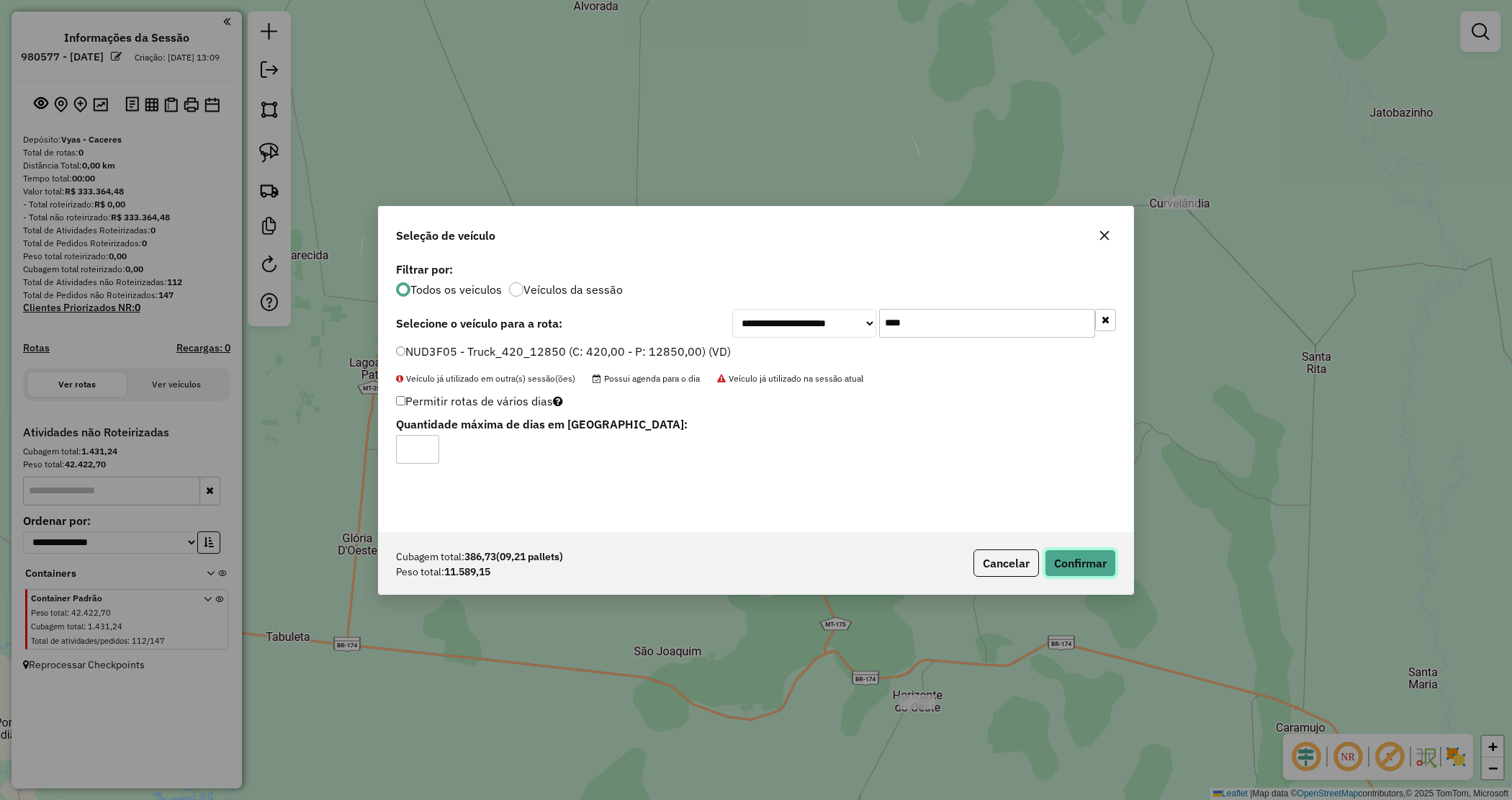
click at [1072, 564] on button "Confirmar" at bounding box center [1080, 563] width 71 height 28
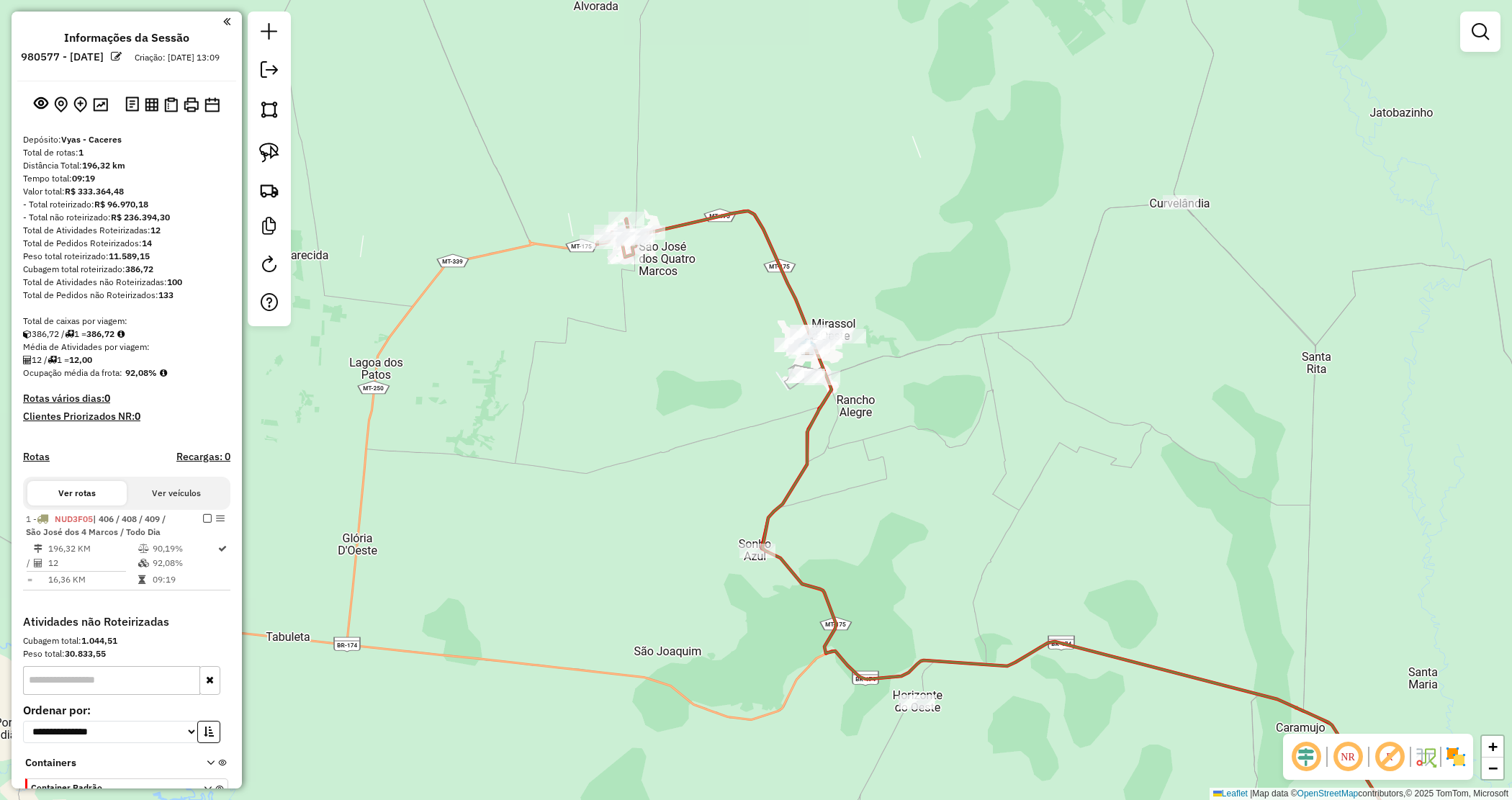
click at [692, 409] on div "Janela de atendimento Grade de atendimento Capacidade Transportadoras Veículos …" at bounding box center [756, 400] width 1512 height 800
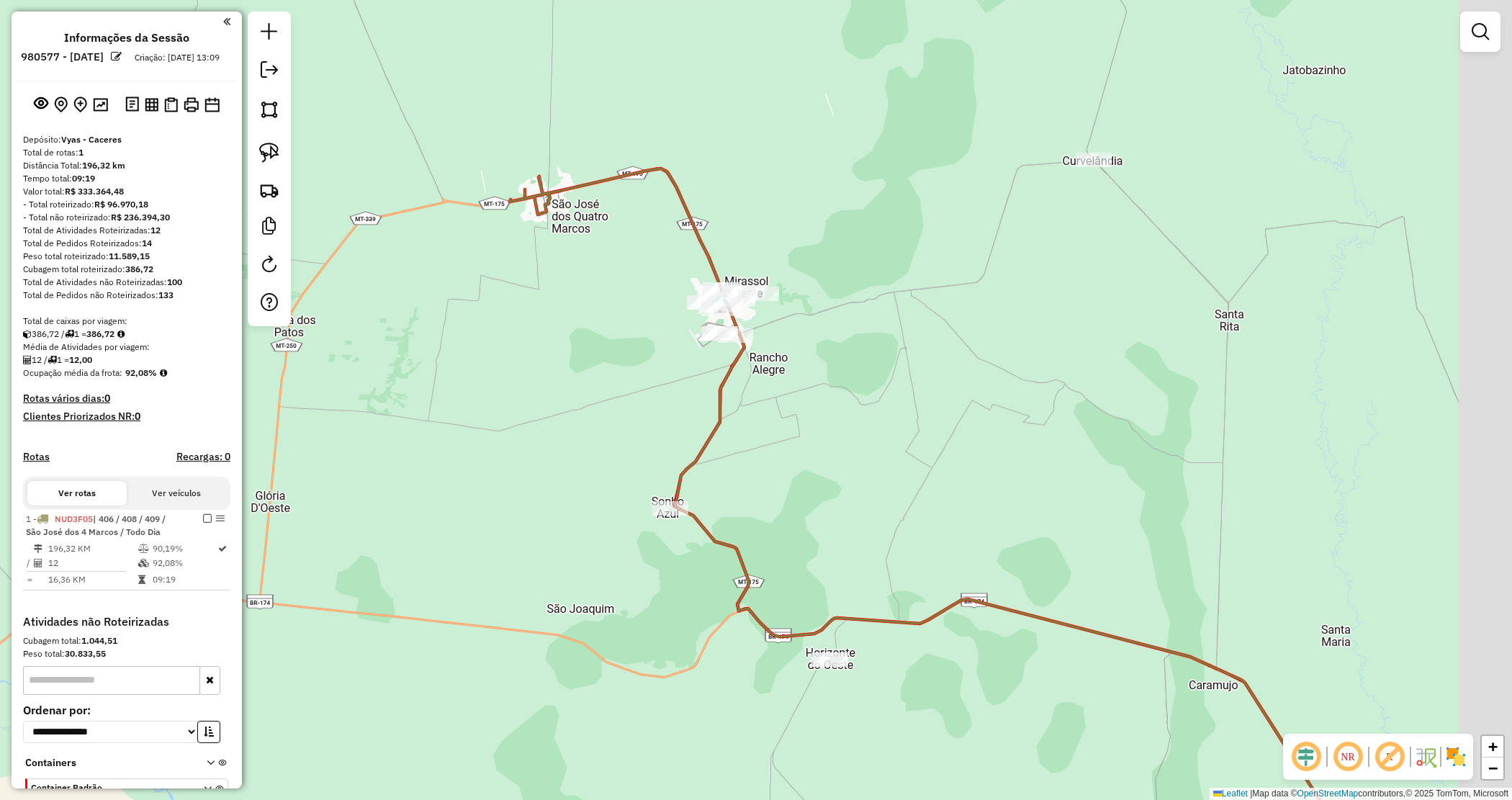
drag, startPoint x: 1002, startPoint y: 426, endPoint x: 841, endPoint y: 364, distance: 172.5
click at [876, 370] on div "Janela de atendimento Grade de atendimento Capacidade Transportadoras Veículos …" at bounding box center [756, 400] width 1512 height 800
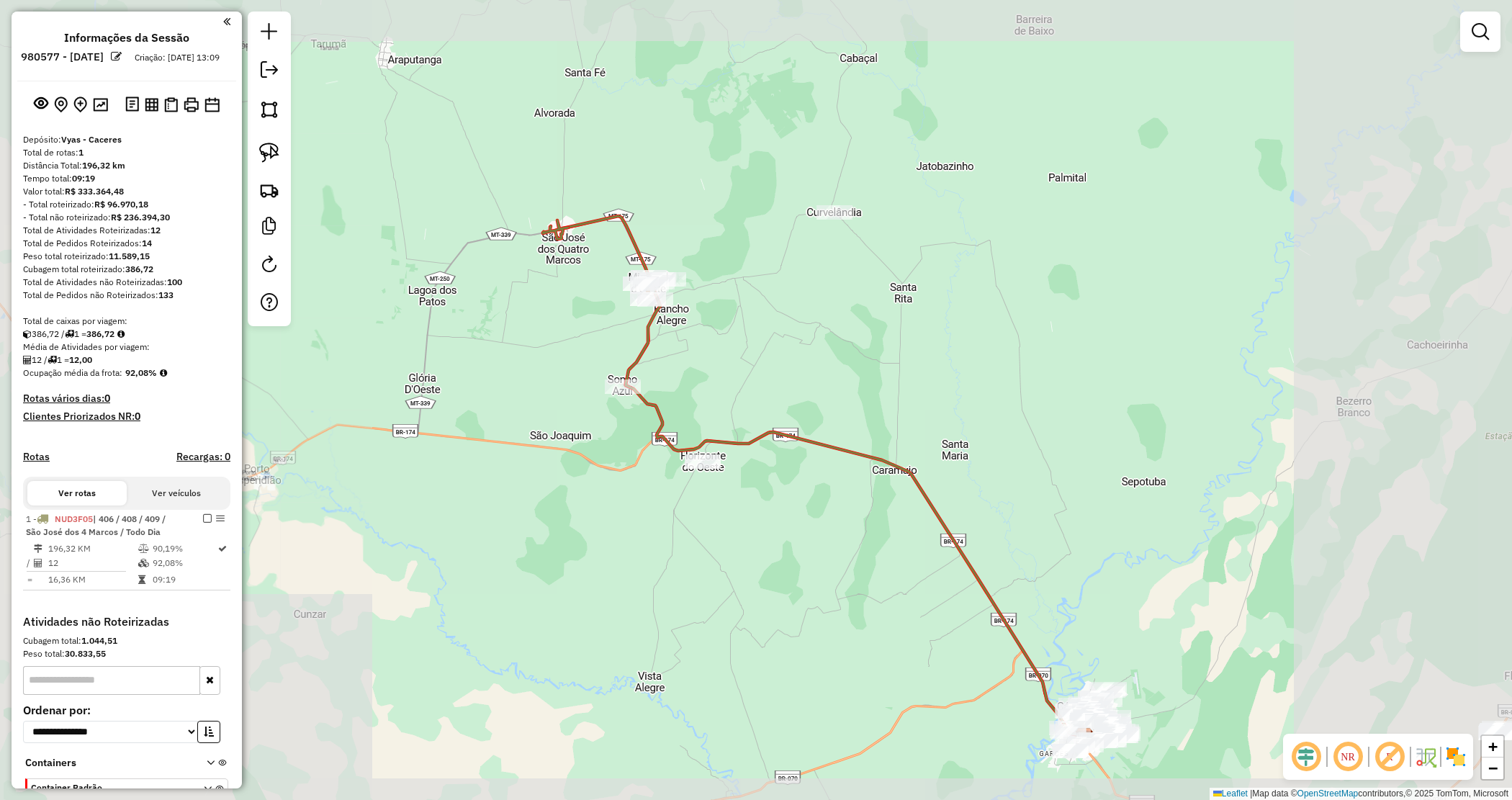
click at [746, 345] on div "Janela de atendimento Grade de atendimento Capacidade Transportadoras Veículos …" at bounding box center [756, 400] width 1512 height 800
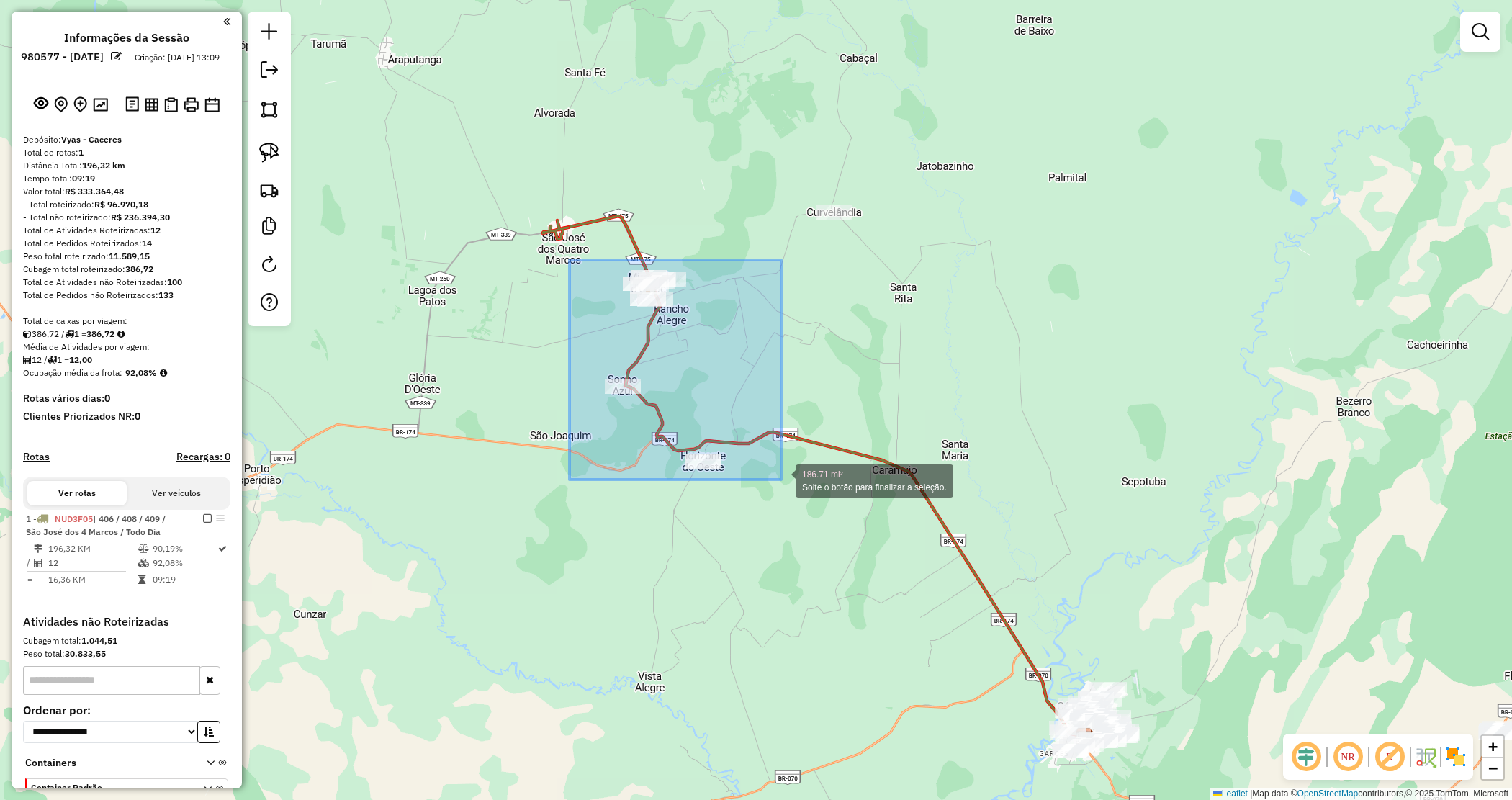
drag, startPoint x: 570, startPoint y: 260, endPoint x: 780, endPoint y: 481, distance: 304.9
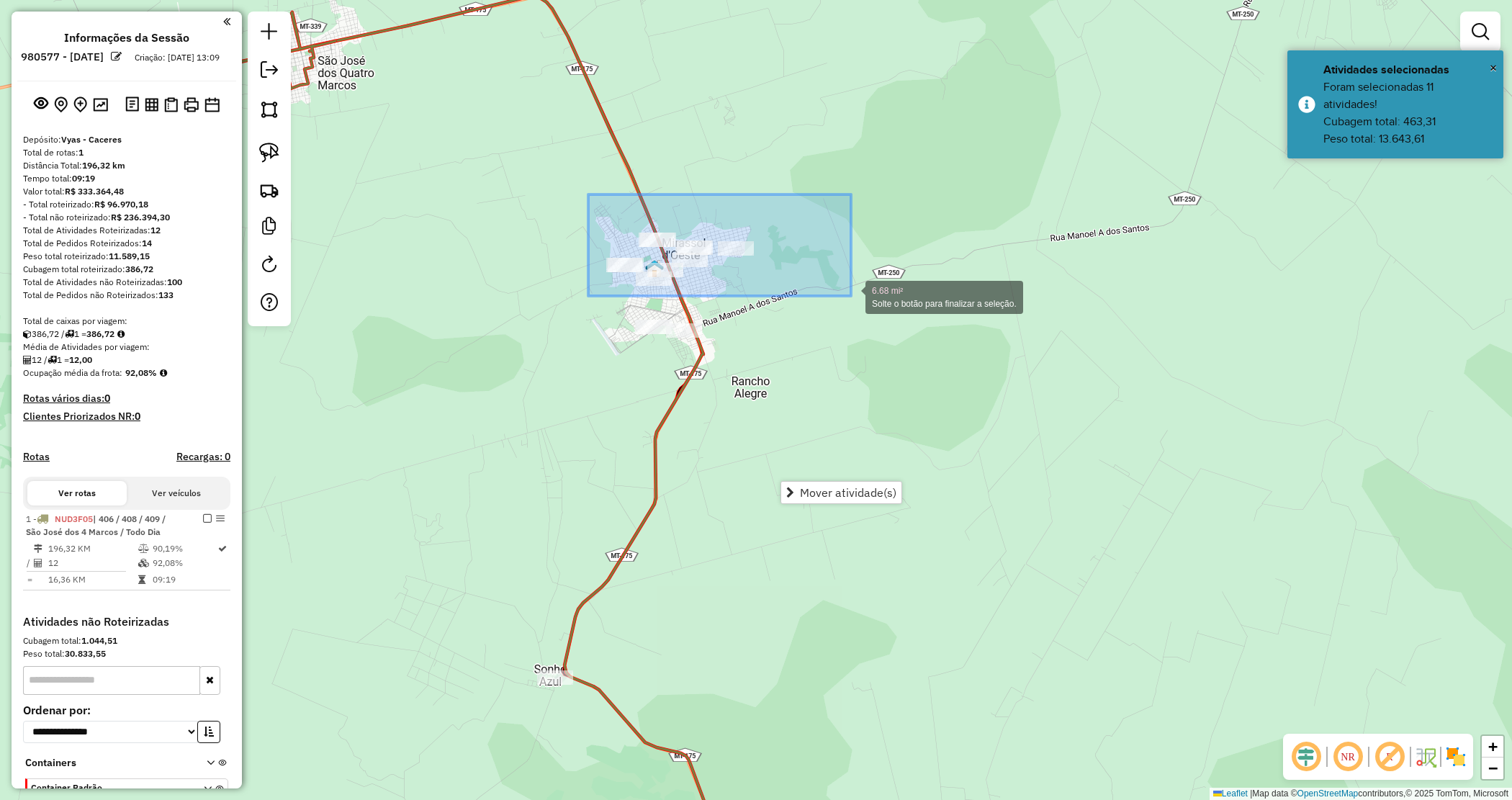
drag, startPoint x: 668, startPoint y: 224, endPoint x: 851, endPoint y: 296, distance: 196.7
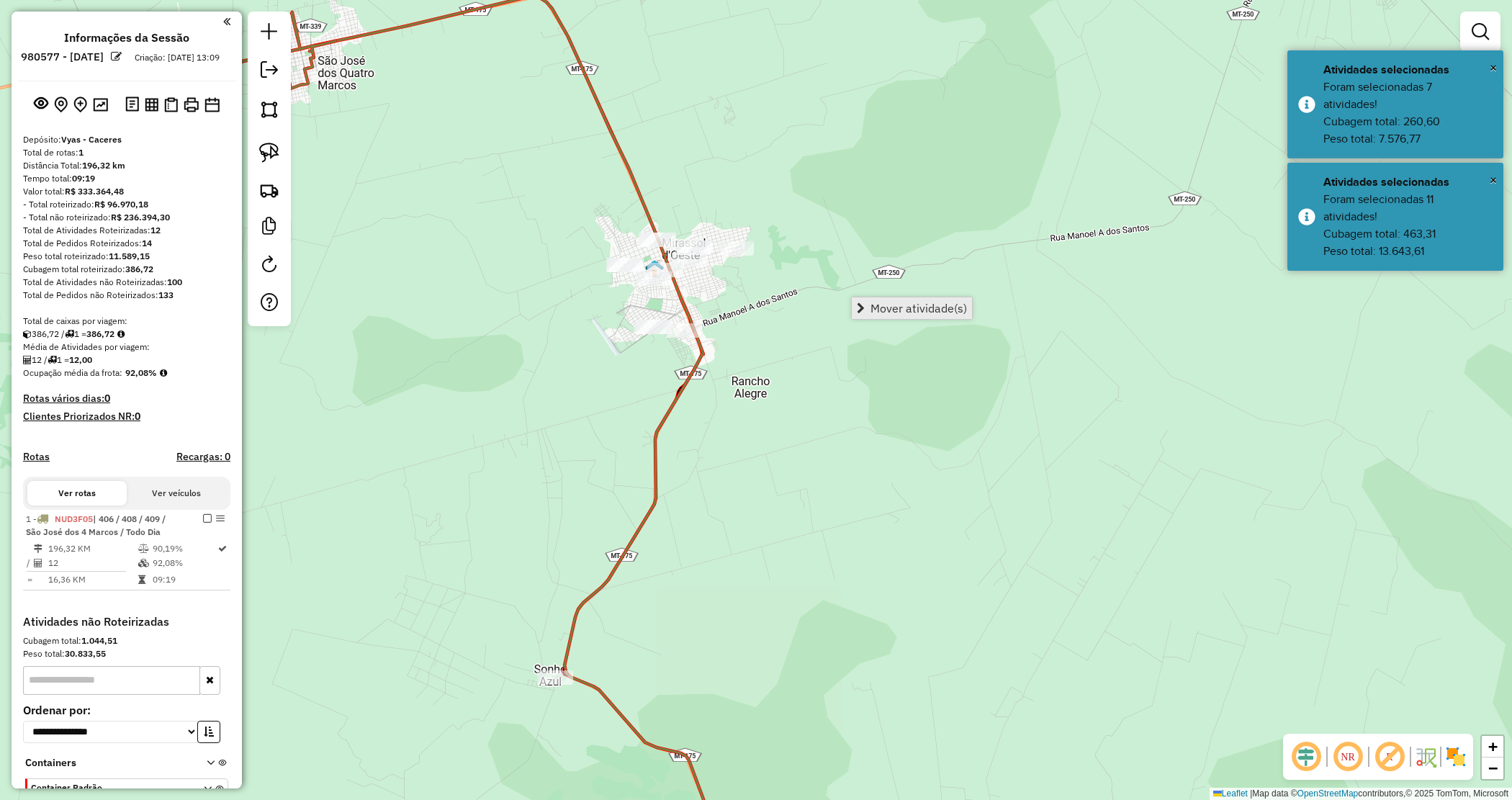
click at [871, 314] on span "Mover atividade(s)" at bounding box center [919, 309] width 97 height 12
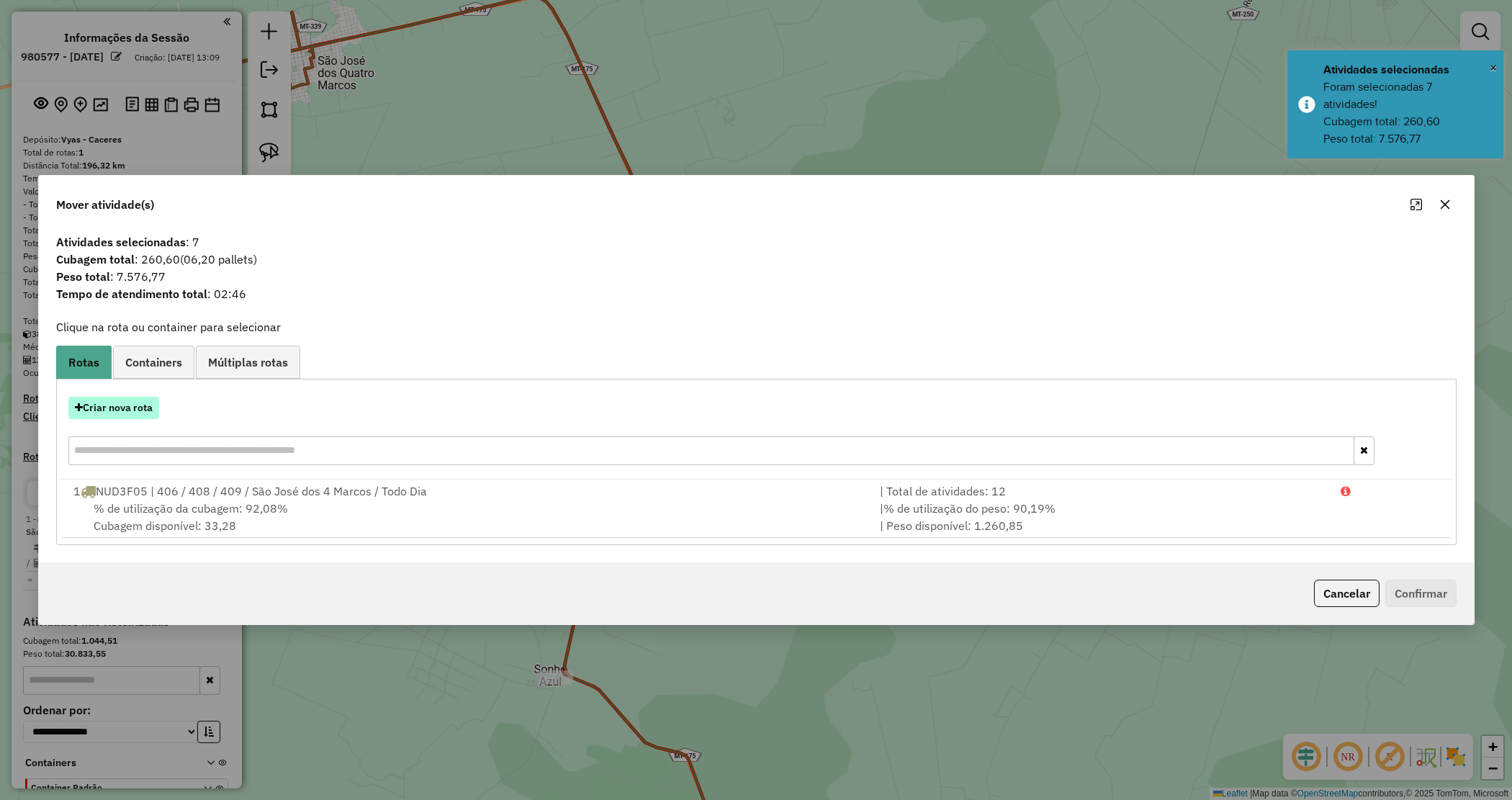
click at [144, 415] on button "Criar nova rota" at bounding box center [113, 408] width 91 height 23
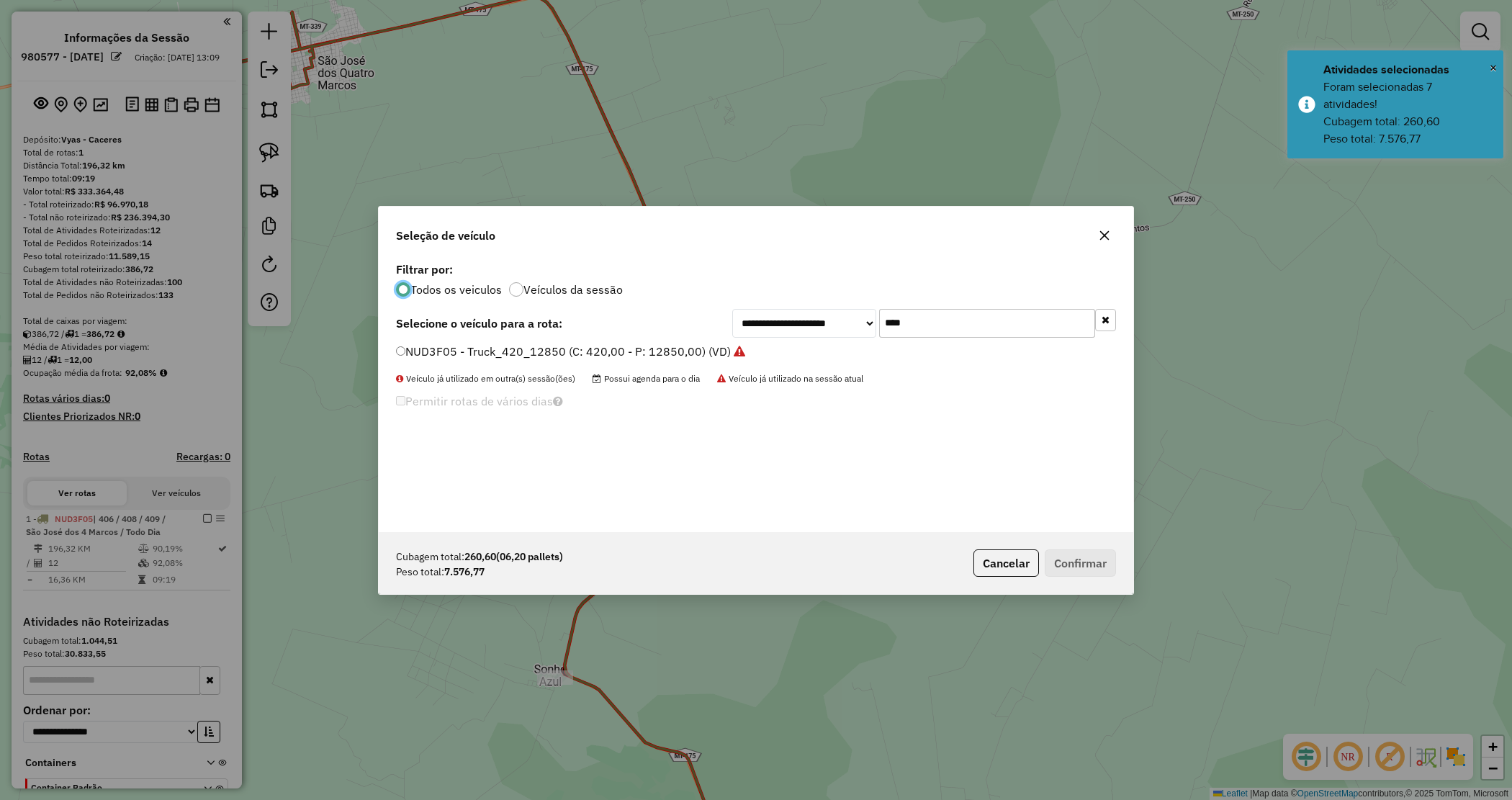
click at [796, 306] on div "**********" at bounding box center [756, 395] width 755 height 274
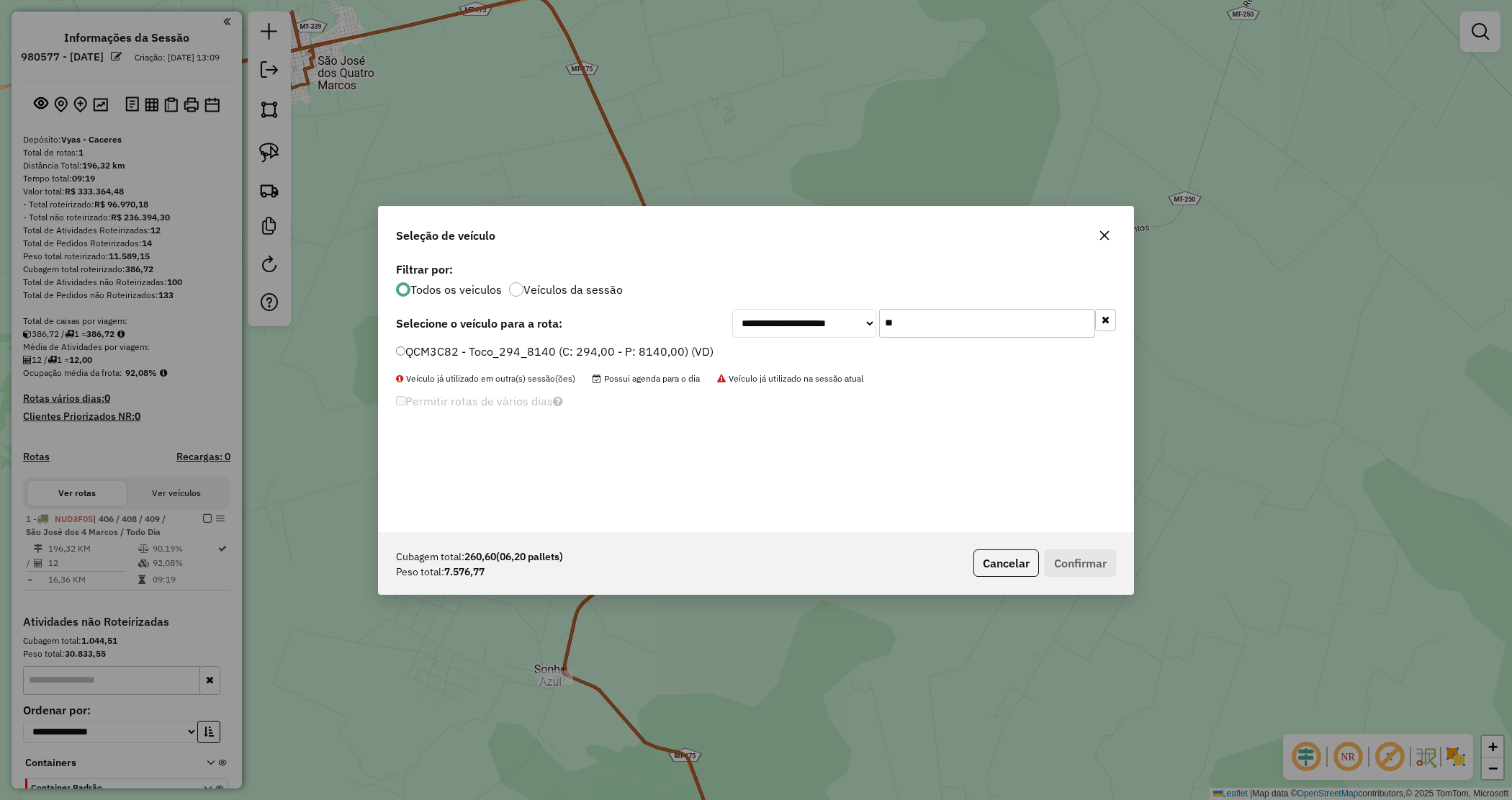
type input "**"
click at [623, 355] on label "QCM3C82 - Toco_294_8140 (C: 294,00 - P: 8140,00) (VD)" at bounding box center [555, 351] width 318 height 18
drag, startPoint x: 1095, startPoint y: 563, endPoint x: 1073, endPoint y: 556, distance: 23.1
click at [1092, 562] on button "Confirmar" at bounding box center [1080, 563] width 71 height 28
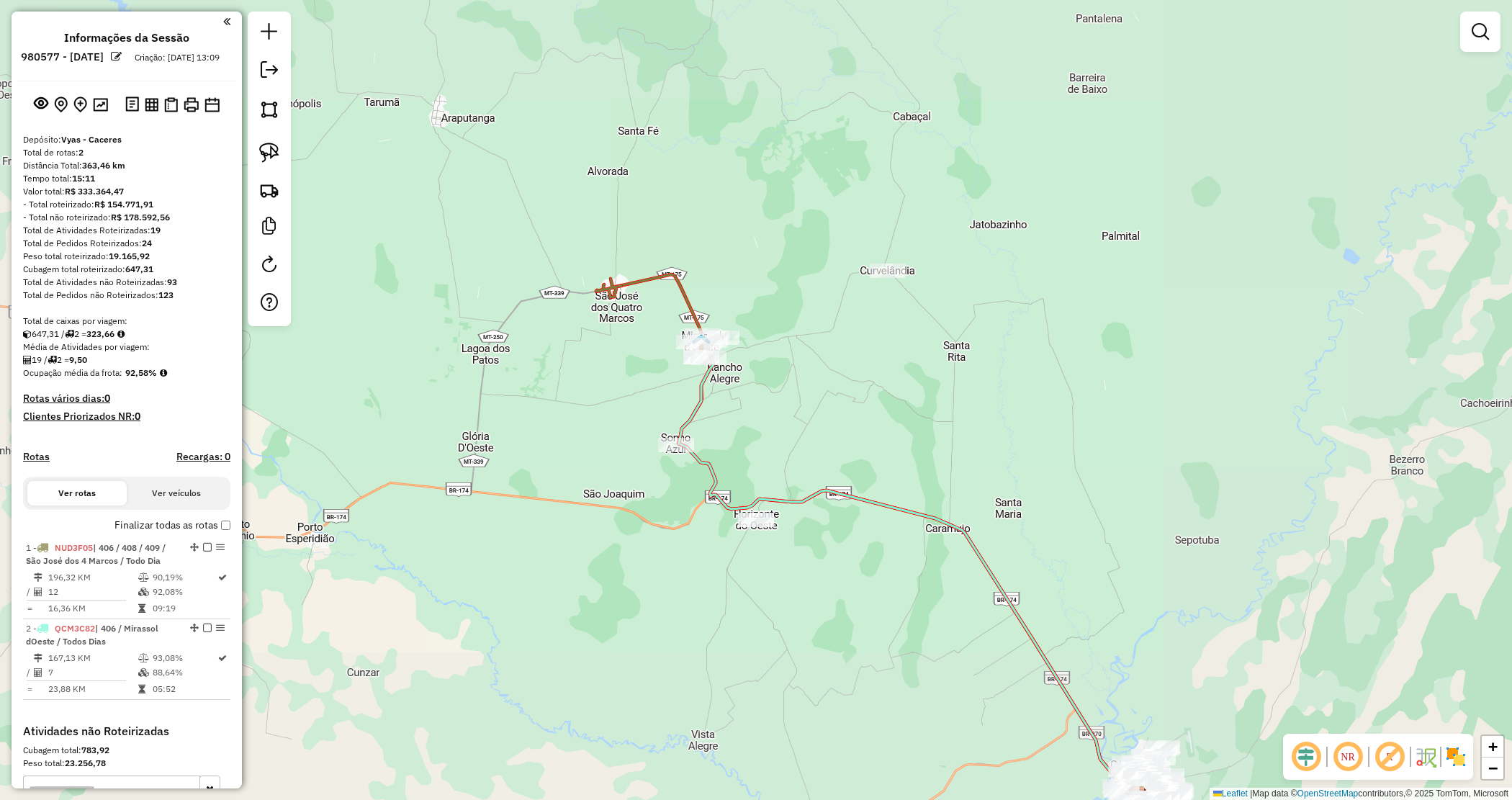
click at [808, 393] on div "Janela de atendimento Grade de atendimento Capacidade Transportadoras Veículos …" at bounding box center [756, 400] width 1512 height 800
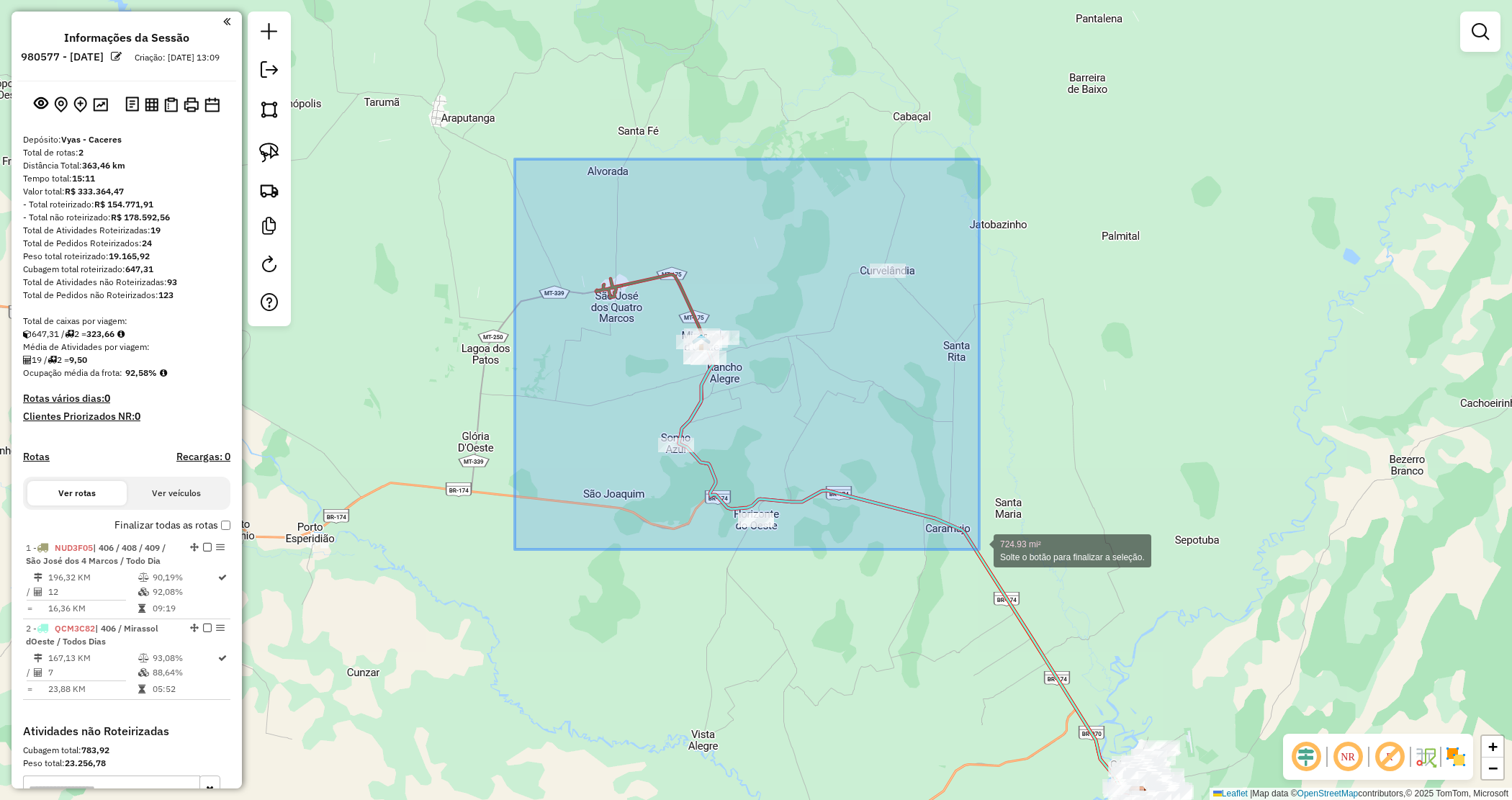
drag, startPoint x: 515, startPoint y: 159, endPoint x: 979, endPoint y: 550, distance: 606.8
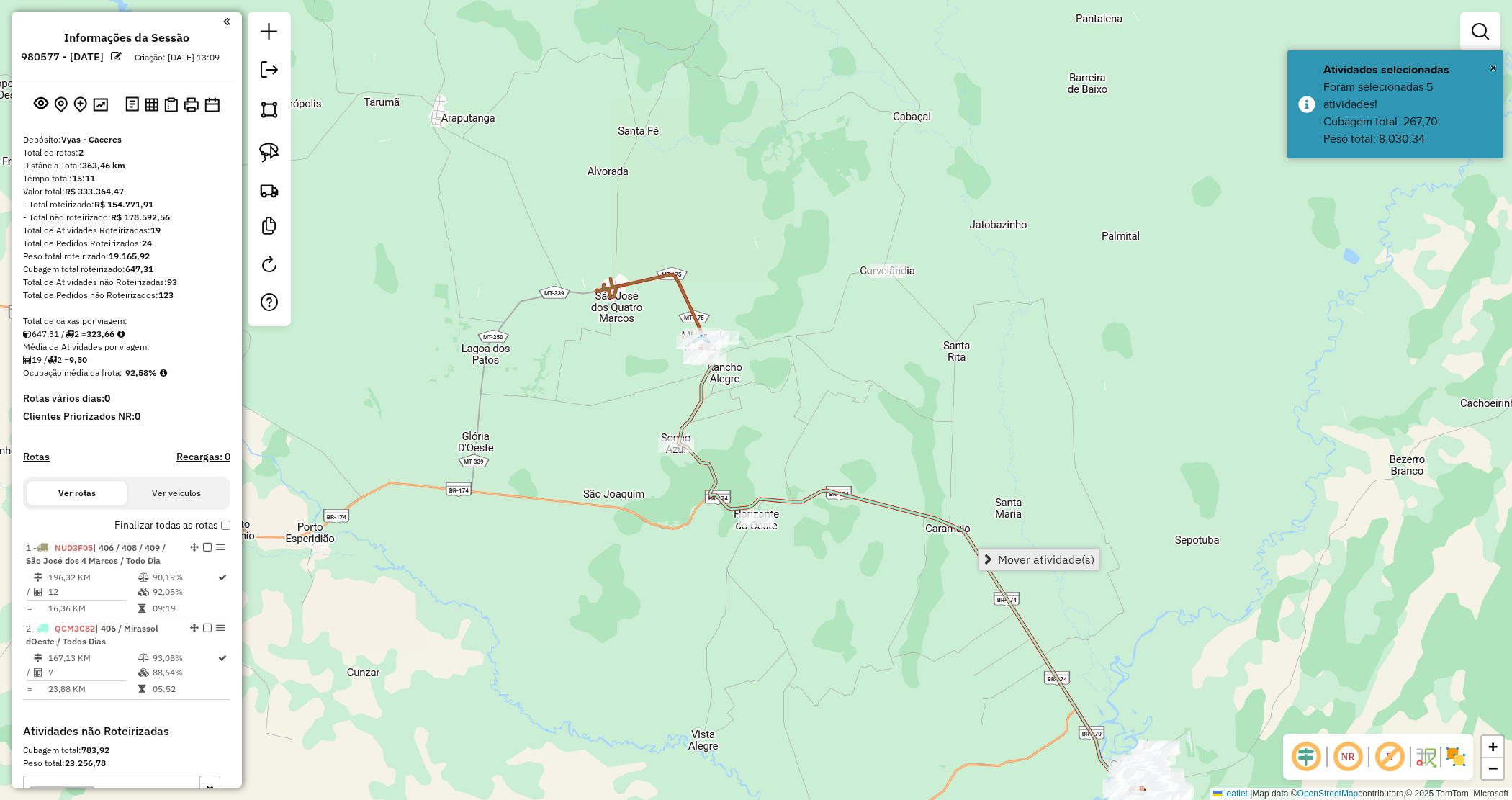
click at [1005, 556] on span "Mover atividade(s)" at bounding box center [1047, 560] width 97 height 12
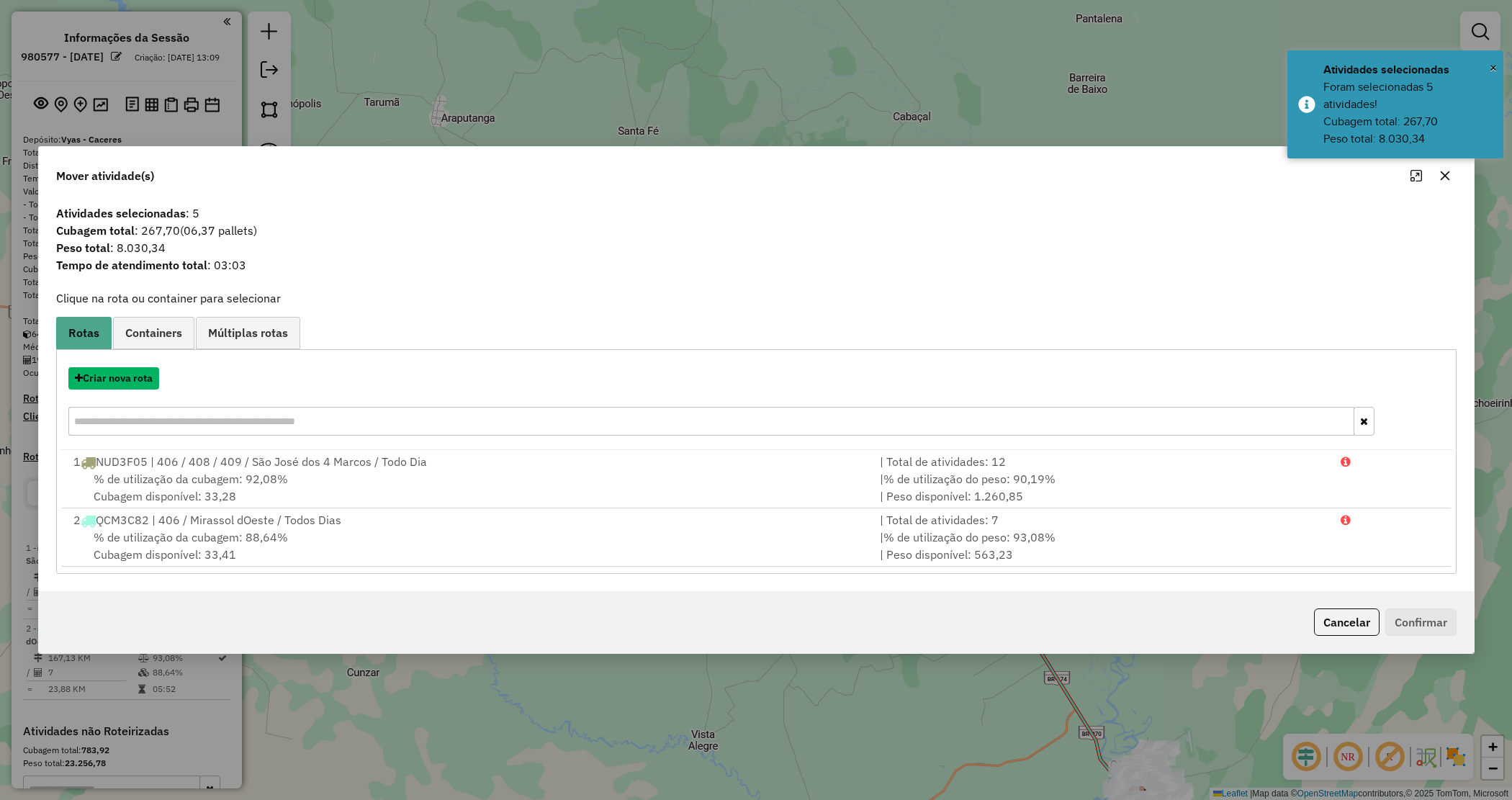
click at [128, 375] on button "Criar nova rota" at bounding box center [113, 378] width 91 height 23
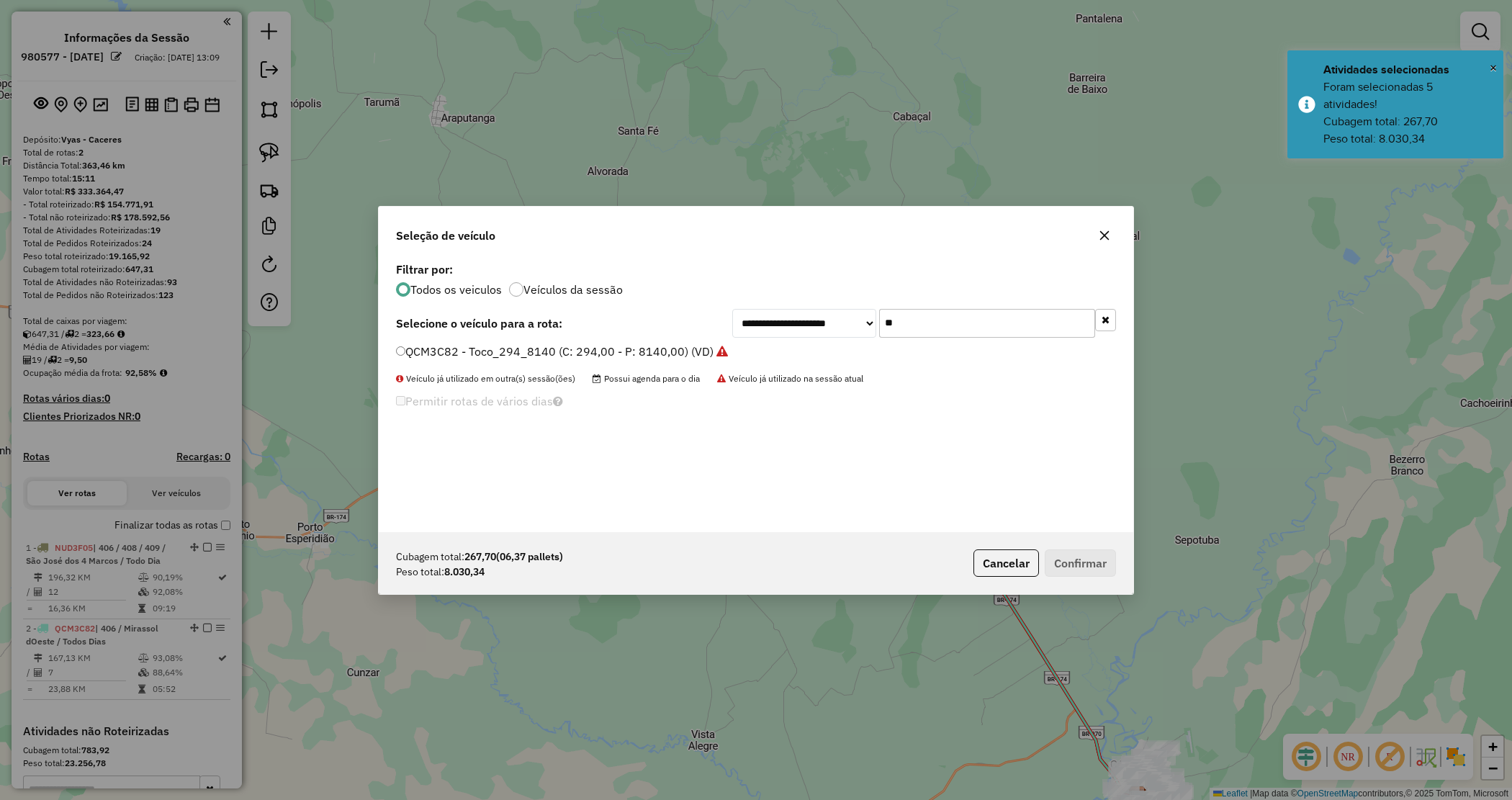
drag, startPoint x: 992, startPoint y: 333, endPoint x: 782, endPoint y: 326, distance: 210.1
click at [783, 326] on div "**********" at bounding box center [924, 323] width 384 height 29
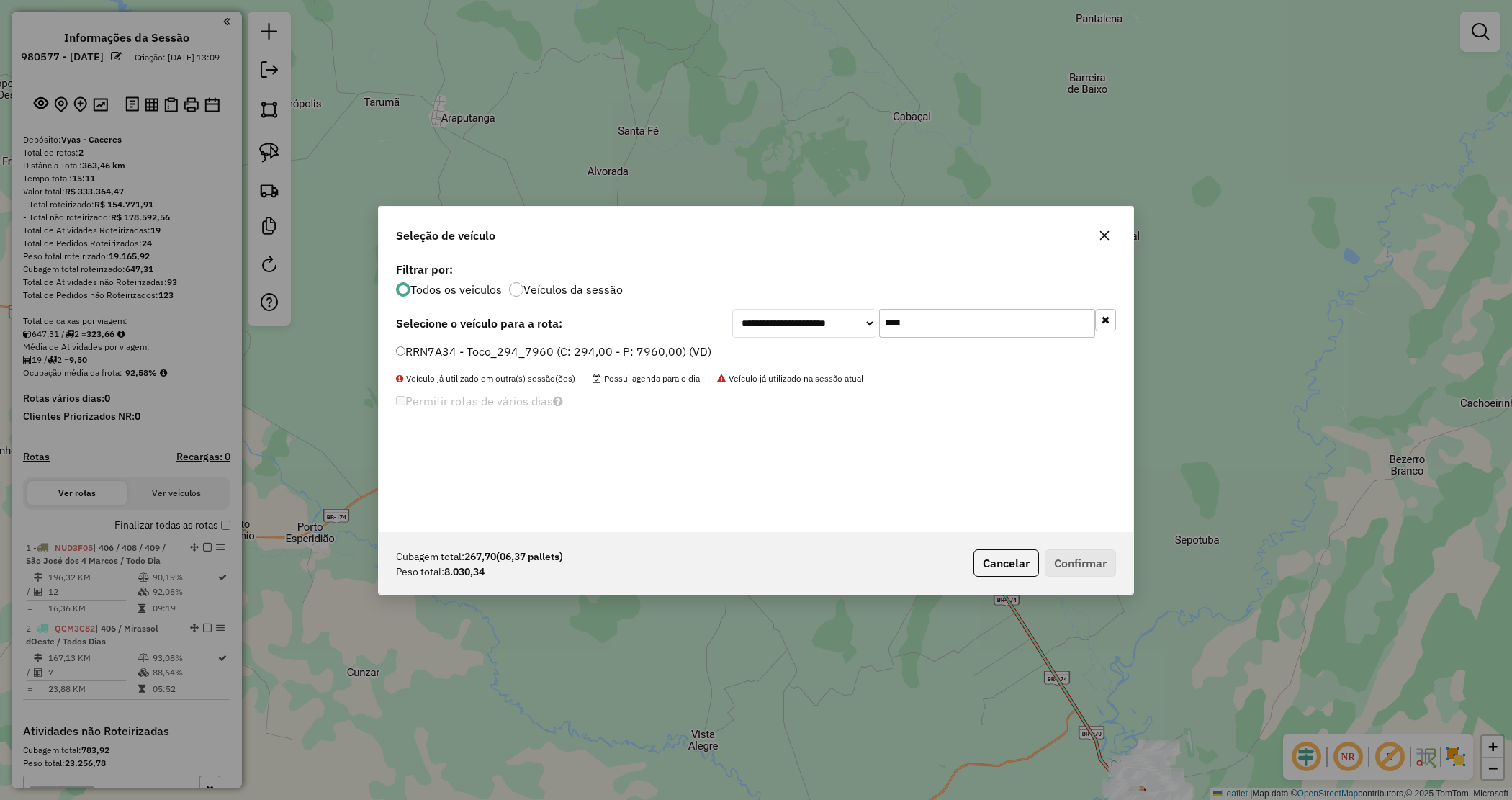
drag, startPoint x: 620, startPoint y: 346, endPoint x: 629, endPoint y: 361, distance: 17.5
click at [620, 346] on label "RRN7A34 - Toco_294_7960 (C: 294,00 - P: 7960,00) (VD)" at bounding box center [554, 351] width 315 height 18
drag, startPoint x: 941, startPoint y: 325, endPoint x: 779, endPoint y: 323, distance: 162.0
click at [788, 325] on div "**********" at bounding box center [924, 323] width 384 height 29
type input "****"
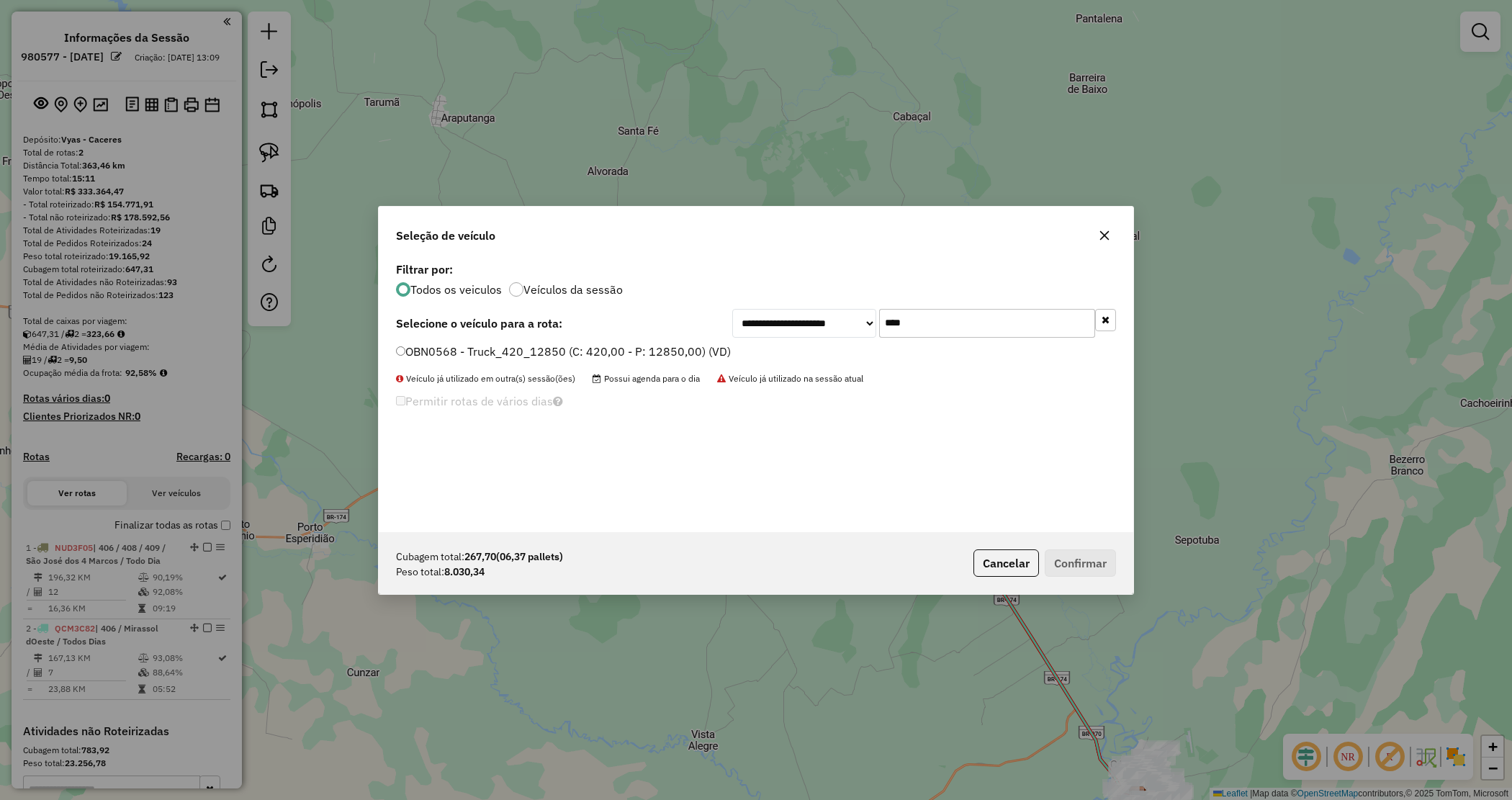
click at [688, 354] on label "OBN0568 - Truck_420_12850 (C: 420,00 - P: 12850,00) (VD)" at bounding box center [563, 351] width 334 height 18
click at [1088, 555] on button "Confirmar" at bounding box center [1080, 563] width 71 height 28
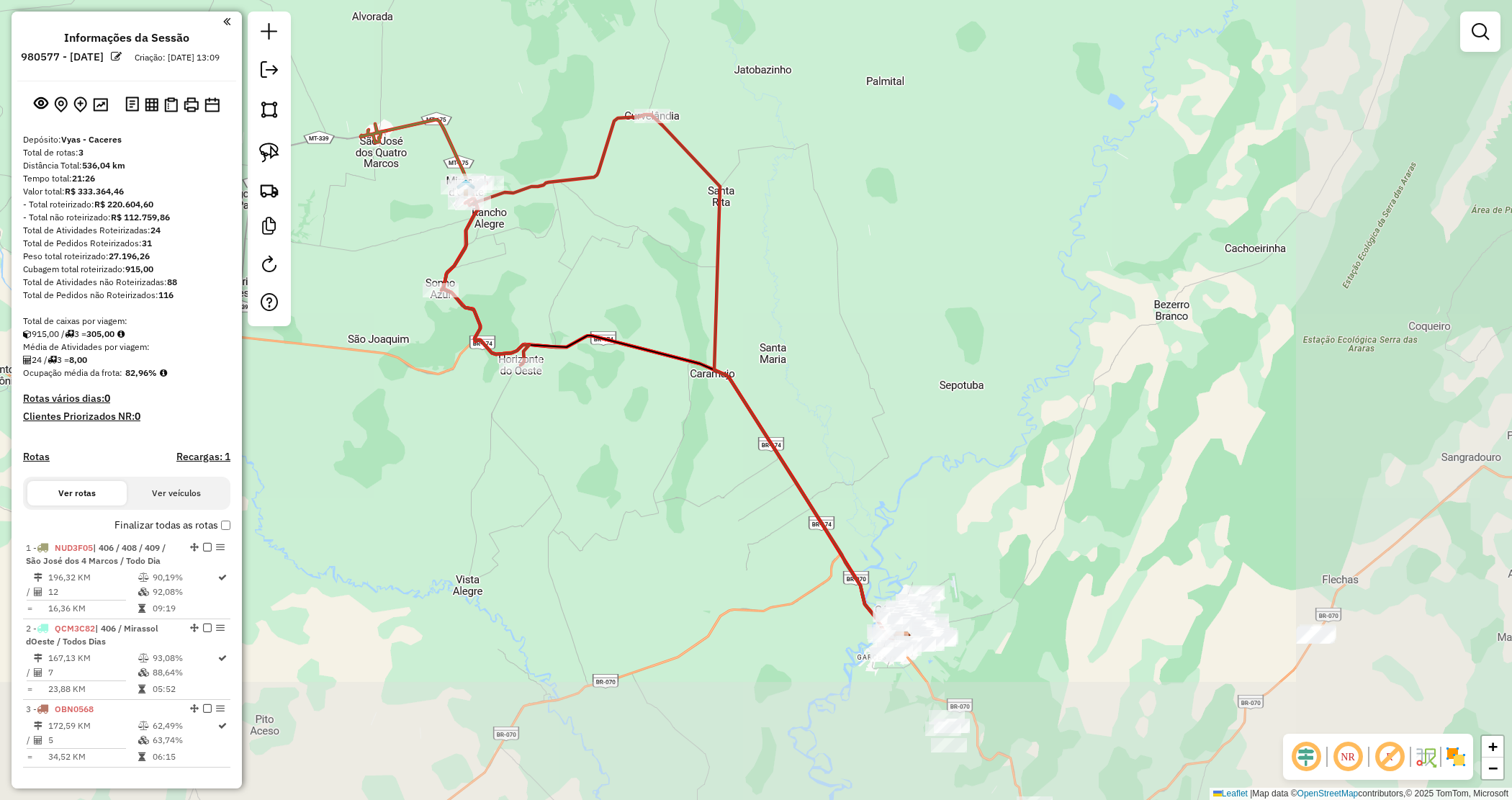
drag, startPoint x: 967, startPoint y: 679, endPoint x: 731, endPoint y: 541, distance: 273.4
click at [742, 537] on div "Janela de atendimento Grade de atendimento Capacidade Transportadoras Veículos …" at bounding box center [756, 400] width 1512 height 800
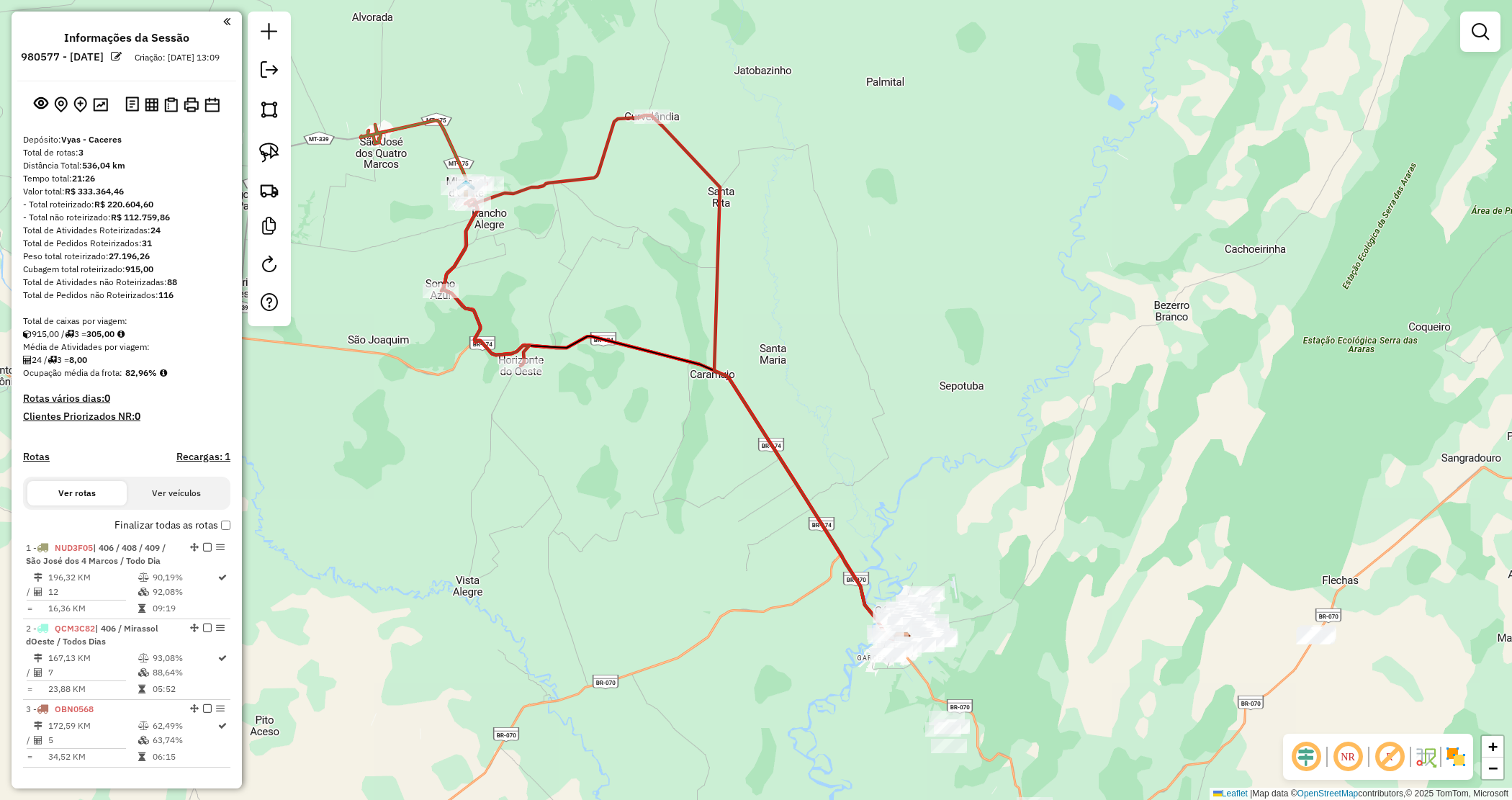
drag, startPoint x: 895, startPoint y: 472, endPoint x: 913, endPoint y: 544, distance: 74.2
click at [913, 544] on div "Janela de atendimento Grade de atendimento Capacidade Transportadoras Veículos …" at bounding box center [756, 400] width 1512 height 800
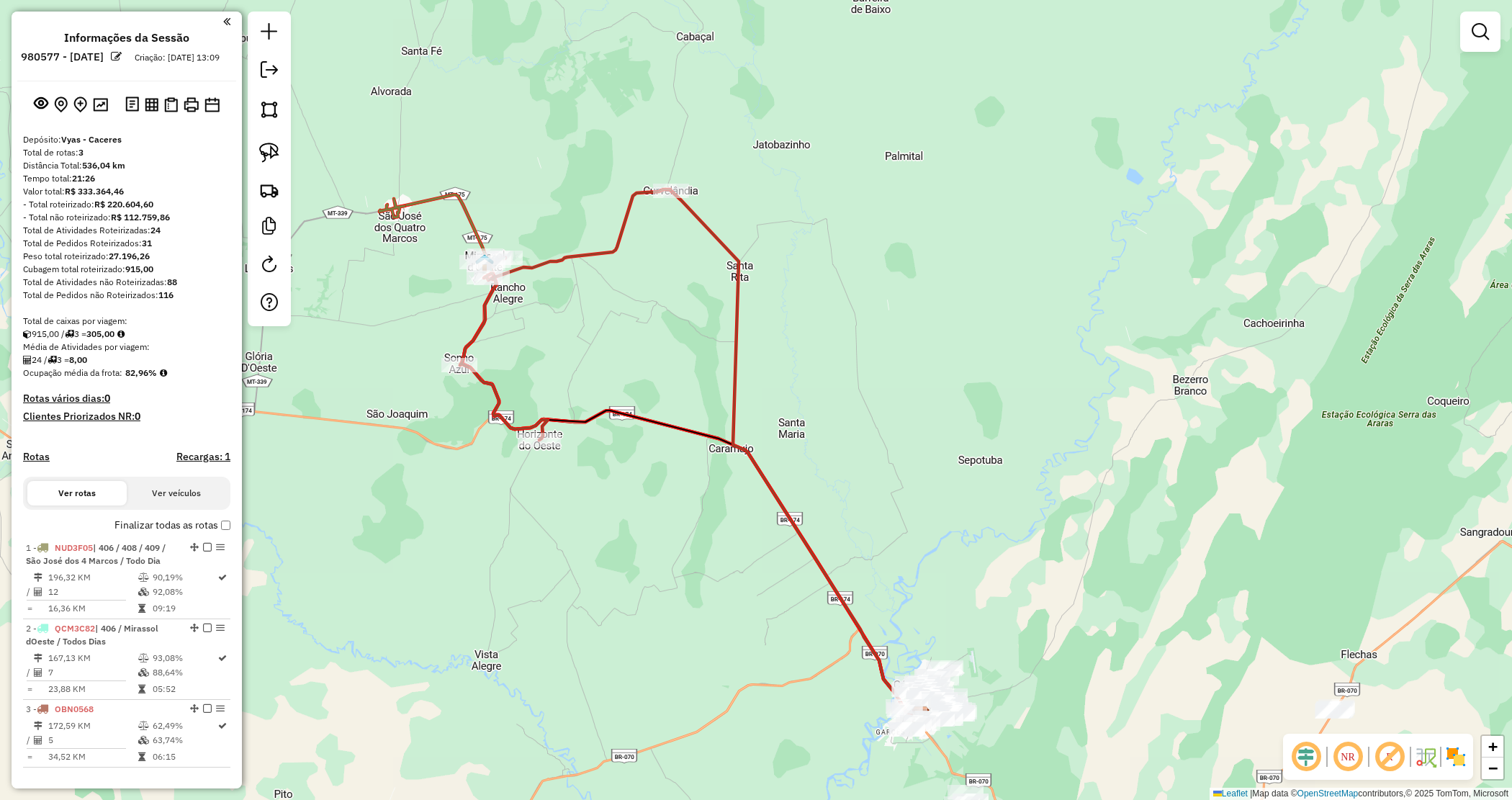
click at [652, 371] on div "Janela de atendimento Grade de atendimento Capacidade Transportadoras Veículos …" at bounding box center [756, 400] width 1512 height 800
click at [671, 189] on icon at bounding box center [565, 314] width 211 height 250
select select "**********"
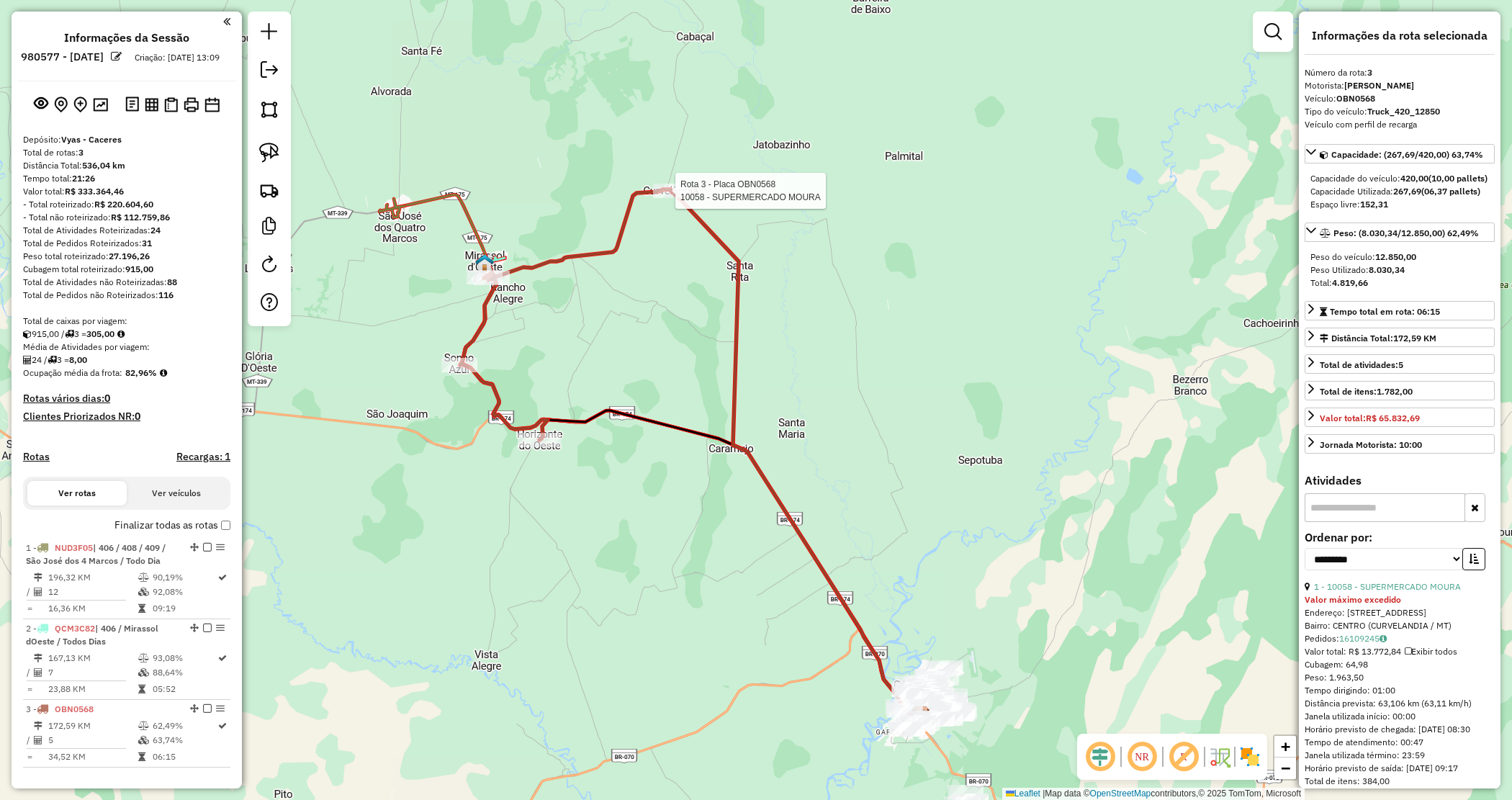
scroll to position [276, 0]
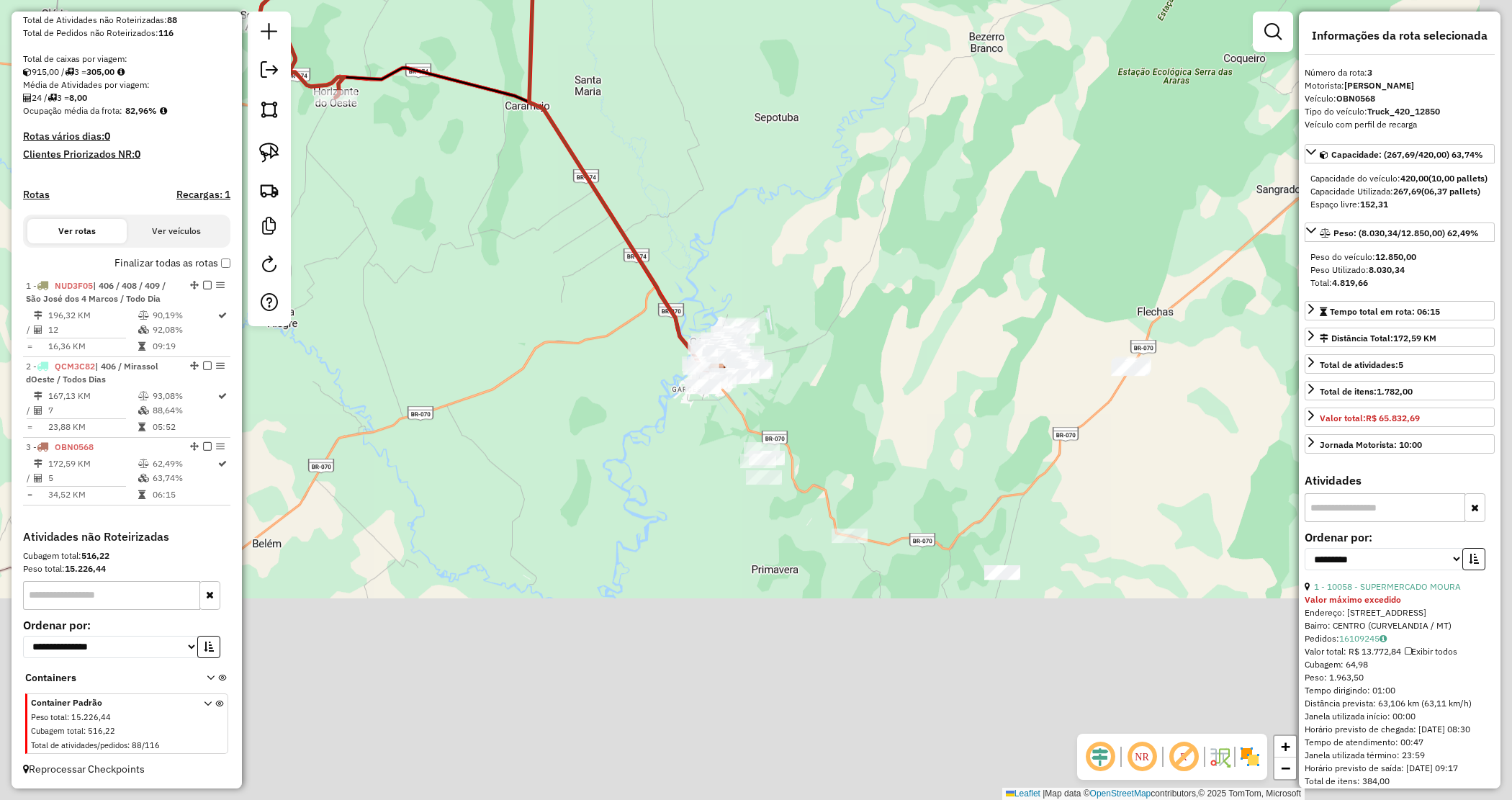
click at [524, 325] on div "Janela de atendimento Grade de atendimento Capacidade Transportadoras Veículos …" at bounding box center [756, 400] width 1512 height 800
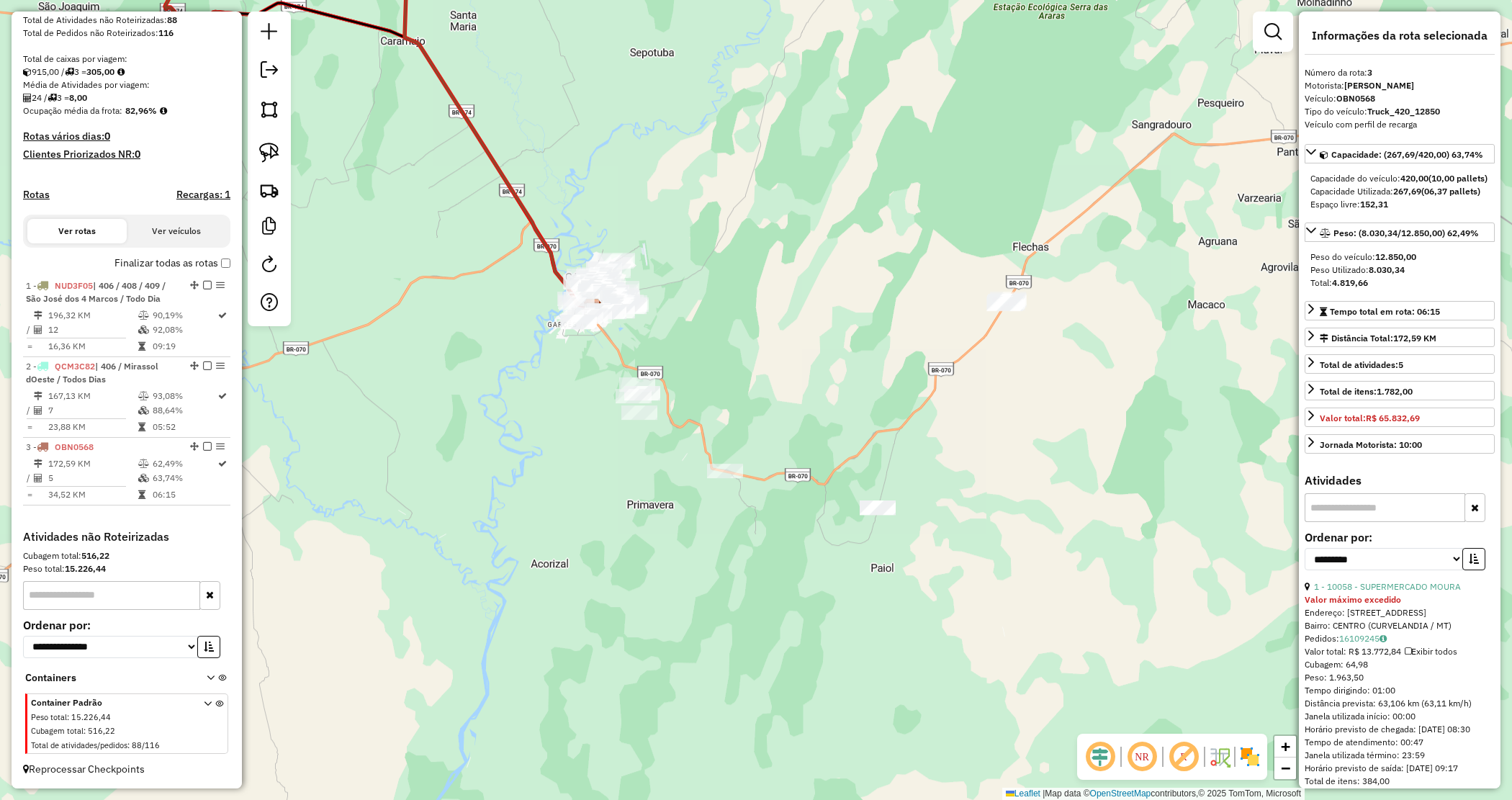
drag, startPoint x: 701, startPoint y: 360, endPoint x: 656, endPoint y: 348, distance: 46.6
click at [656, 348] on div "Janela de atendimento Grade de atendimento Capacidade Transportadoras Veículos …" at bounding box center [756, 400] width 1512 height 800
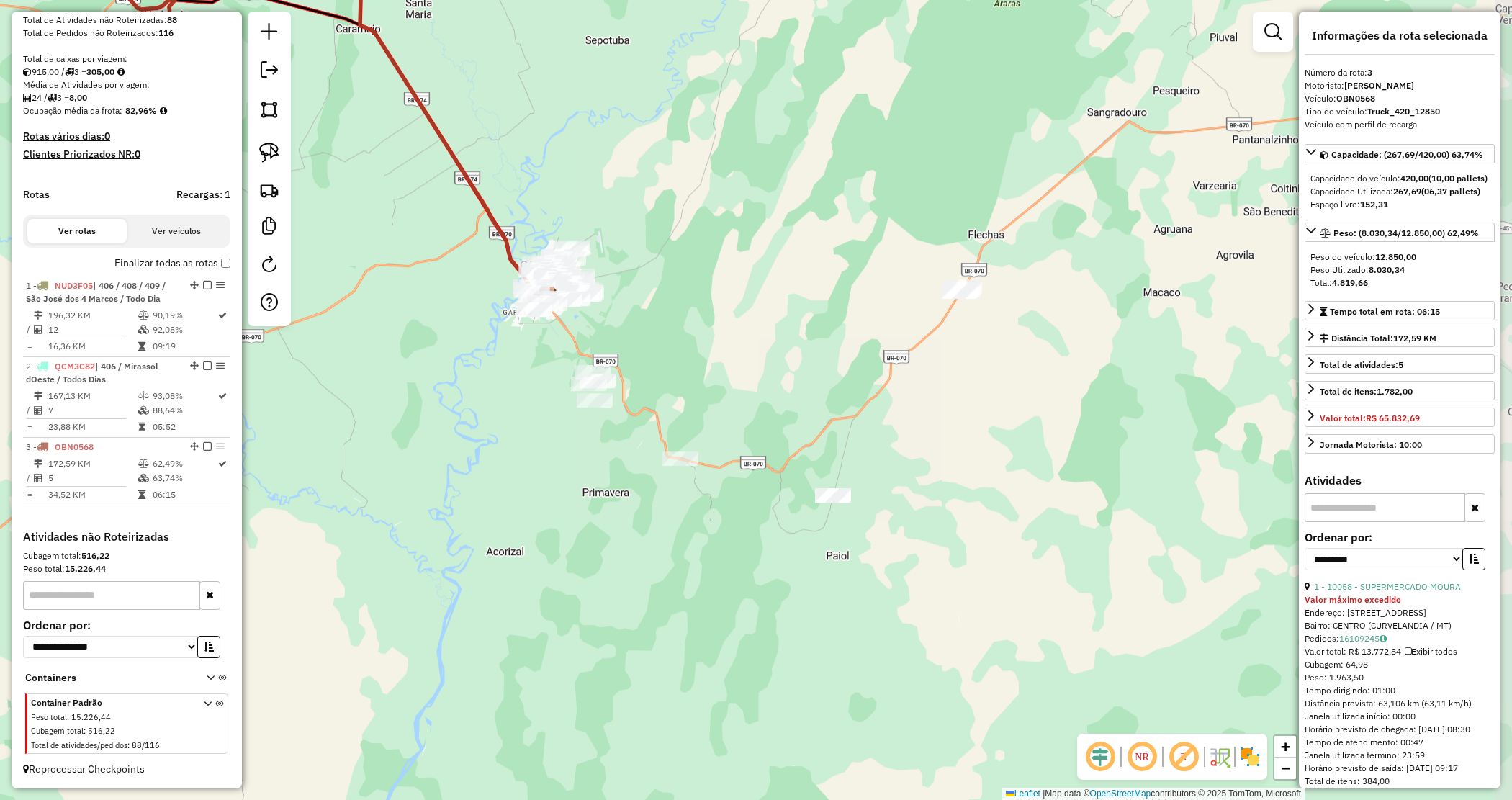
click at [656, 348] on div "Janela de atendimento Grade de atendimento Capacidade Transportadoras Veículos …" at bounding box center [756, 400] width 1512 height 800
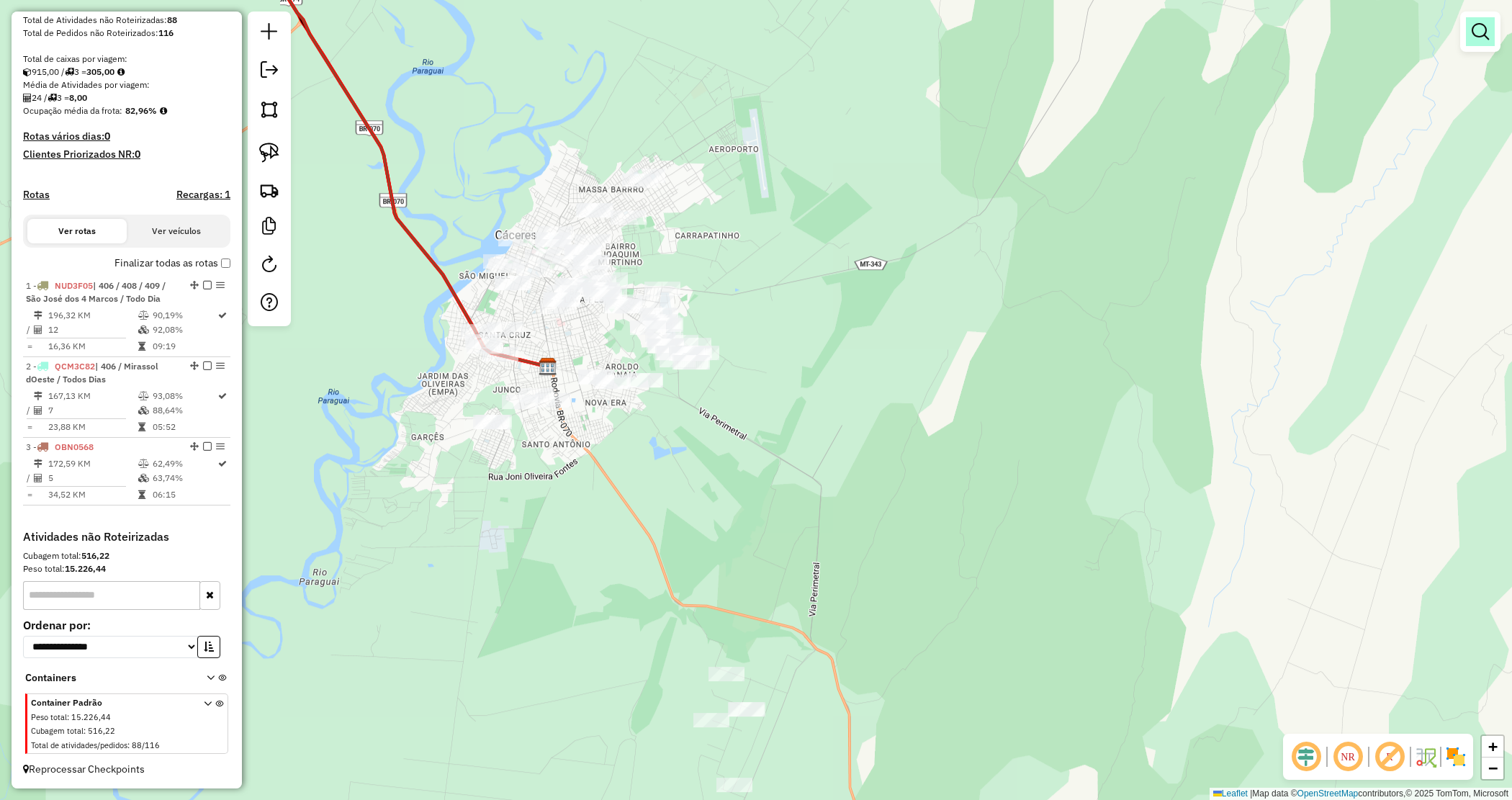
click at [1478, 33] on em at bounding box center [1480, 32] width 18 height 18
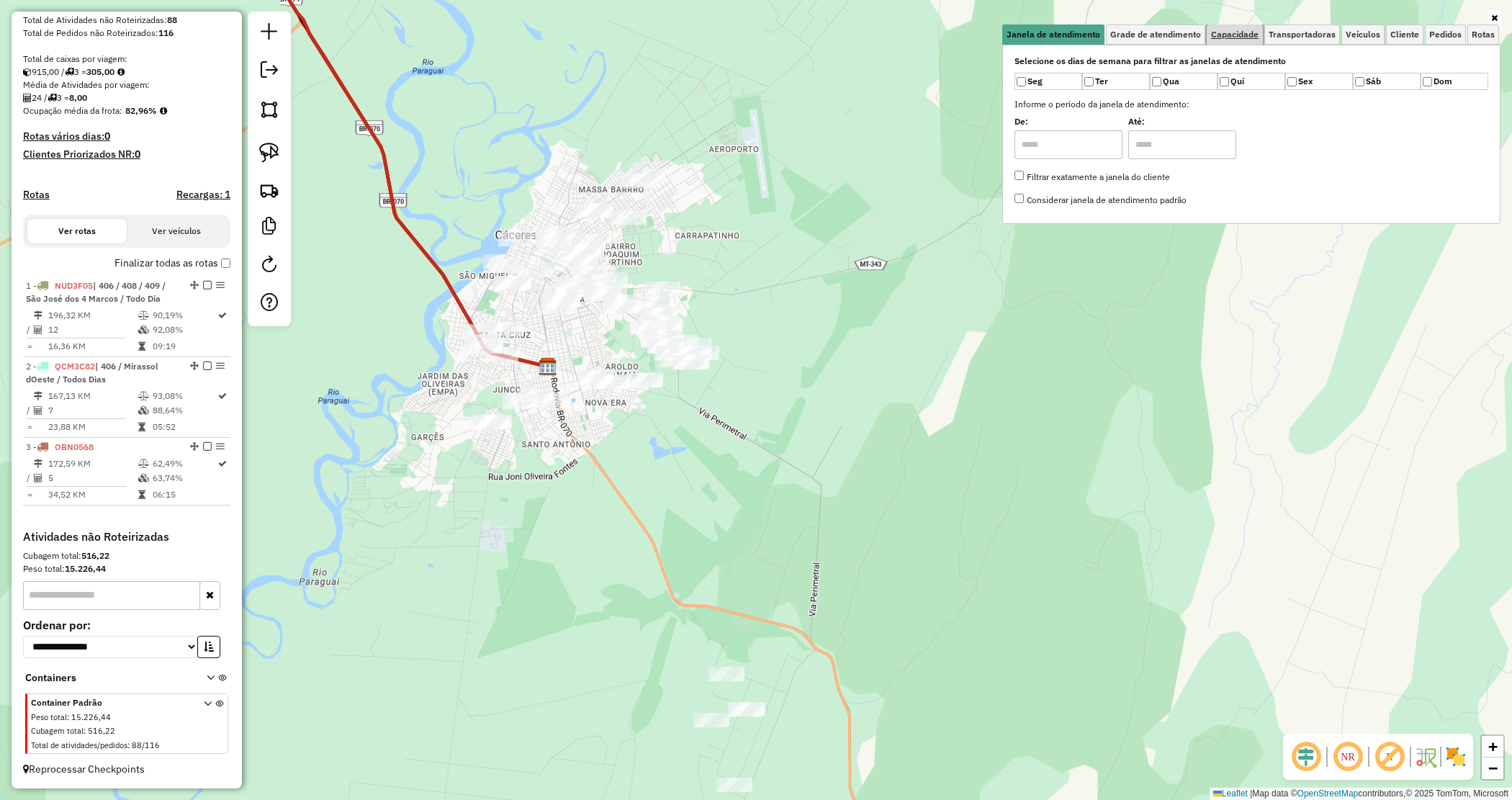
click at [1242, 24] on link "Capacidade" at bounding box center [1234, 34] width 56 height 20
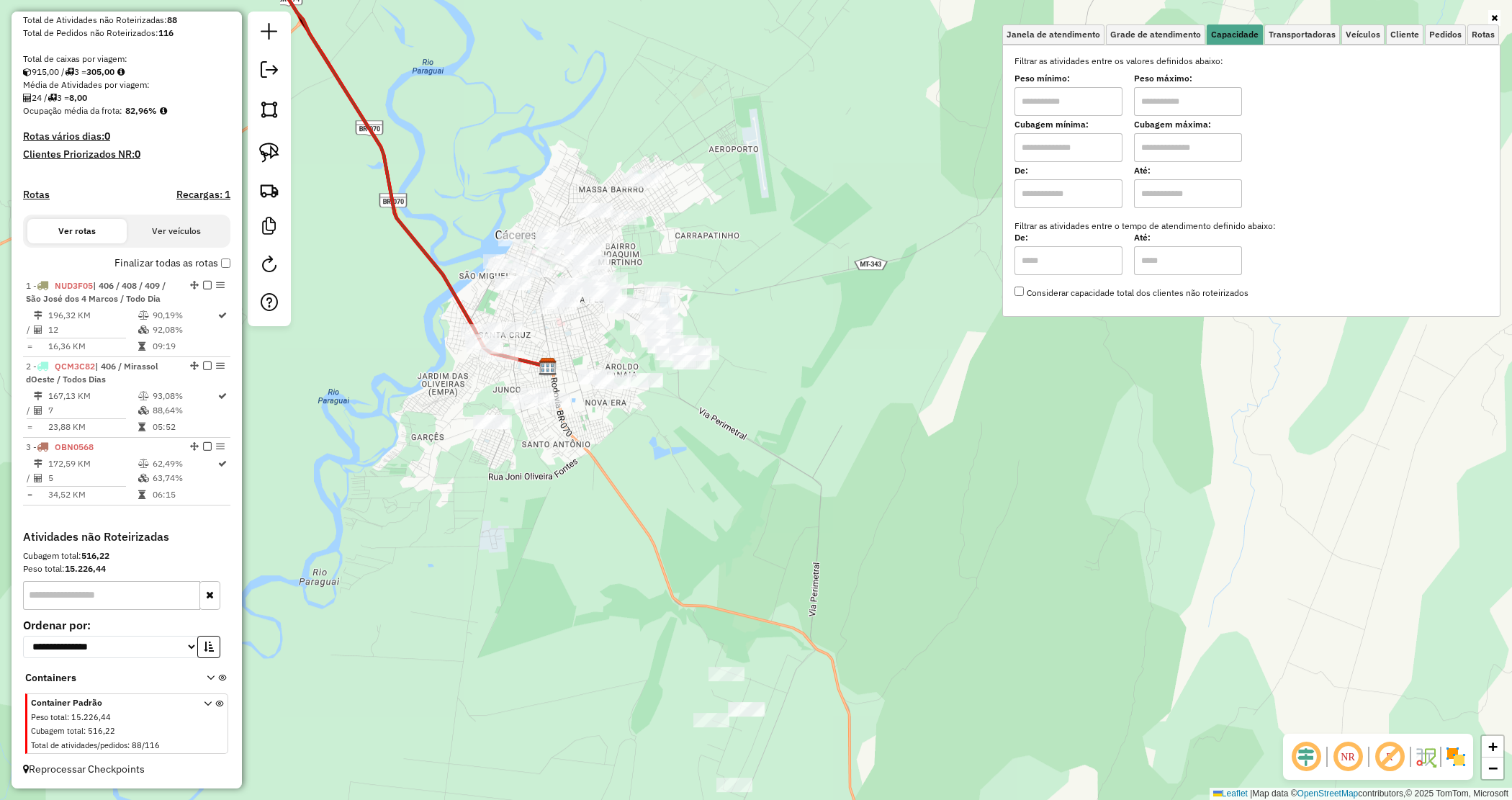
click at [1052, 93] on input "text" at bounding box center [1069, 101] width 108 height 29
type input "****"
click at [1153, 105] on input "text" at bounding box center [1188, 101] width 108 height 29
drag, startPoint x: 803, startPoint y: 207, endPoint x: 796, endPoint y: 208, distance: 7.1
click at [801, 207] on div "Limpar filtros Janela de atendimento Grade de atendimento Capacidade Transporta…" at bounding box center [756, 400] width 1512 height 800
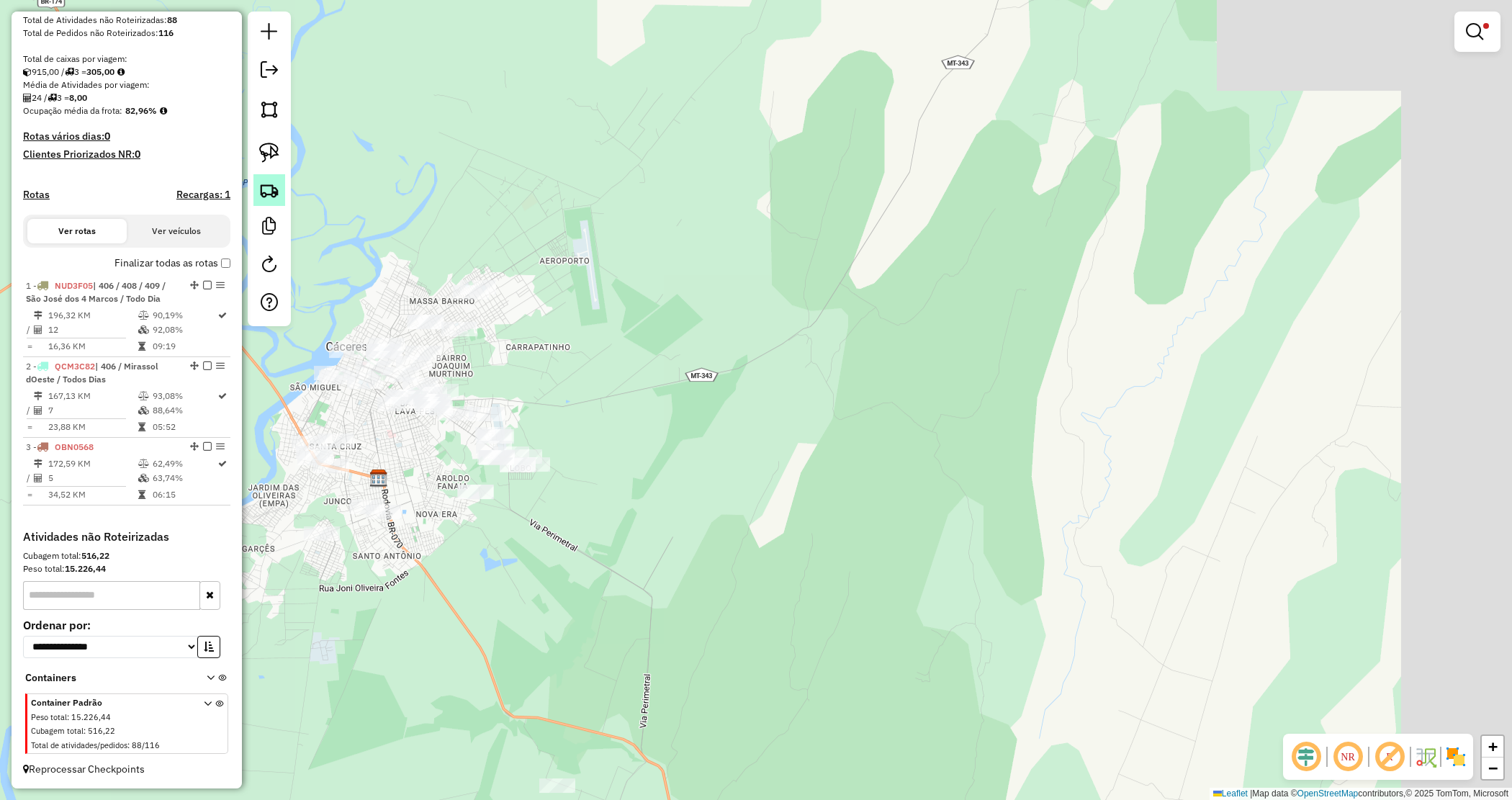
drag, startPoint x: 593, startPoint y: 118, endPoint x: 270, endPoint y: 177, distance: 328.3
click at [364, 211] on div "Limpar filtros Janela de atendimento Grade de atendimento Capacidade Transporta…" at bounding box center [756, 400] width 1512 height 800
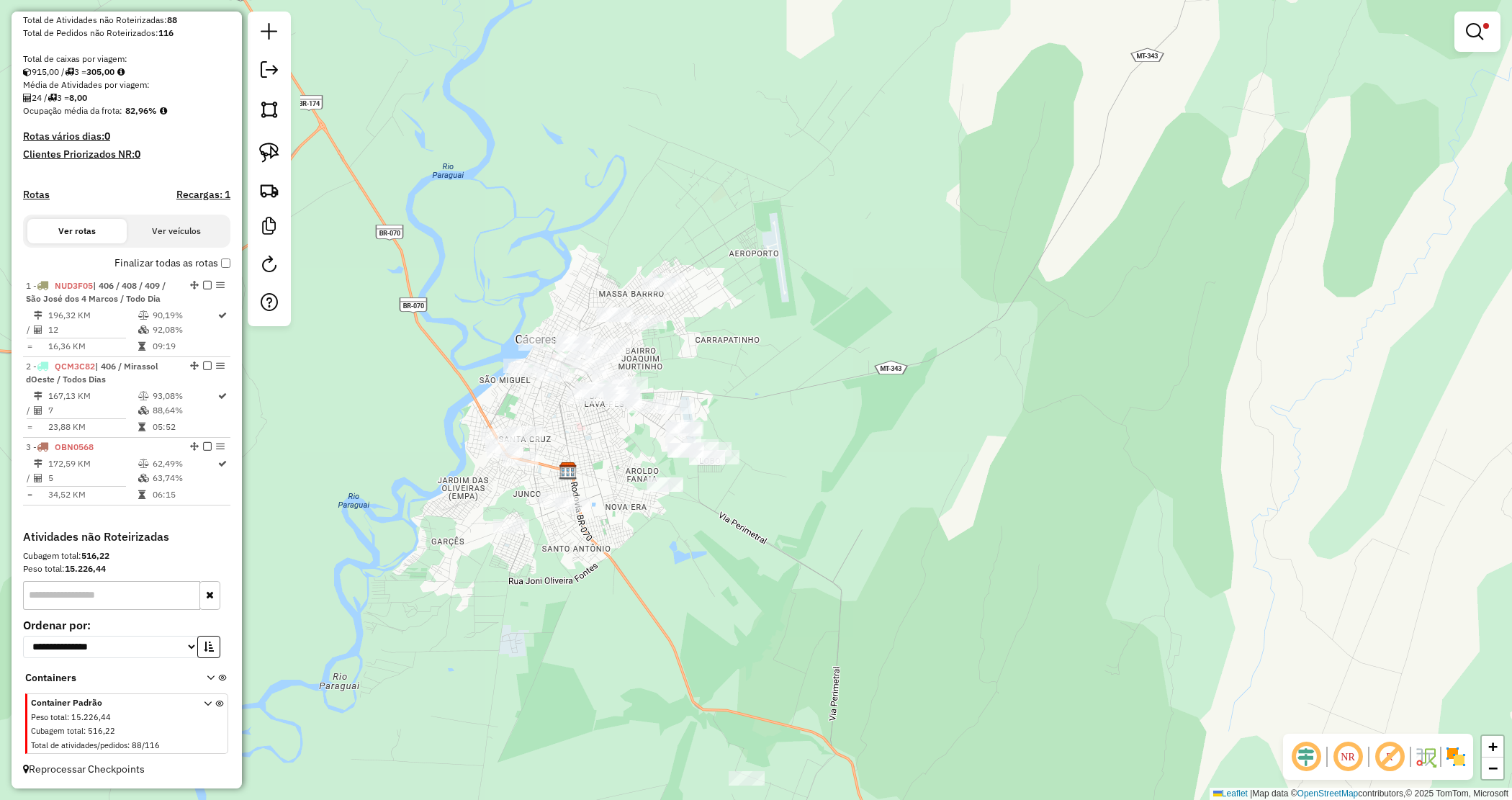
drag, startPoint x: 409, startPoint y: 179, endPoint x: 673, endPoint y: 193, distance: 264.4
click at [677, 194] on div "Limpar filtros Janela de atendimento Grade de atendimento Capacidade Transporta…" at bounding box center [756, 400] width 1512 height 800
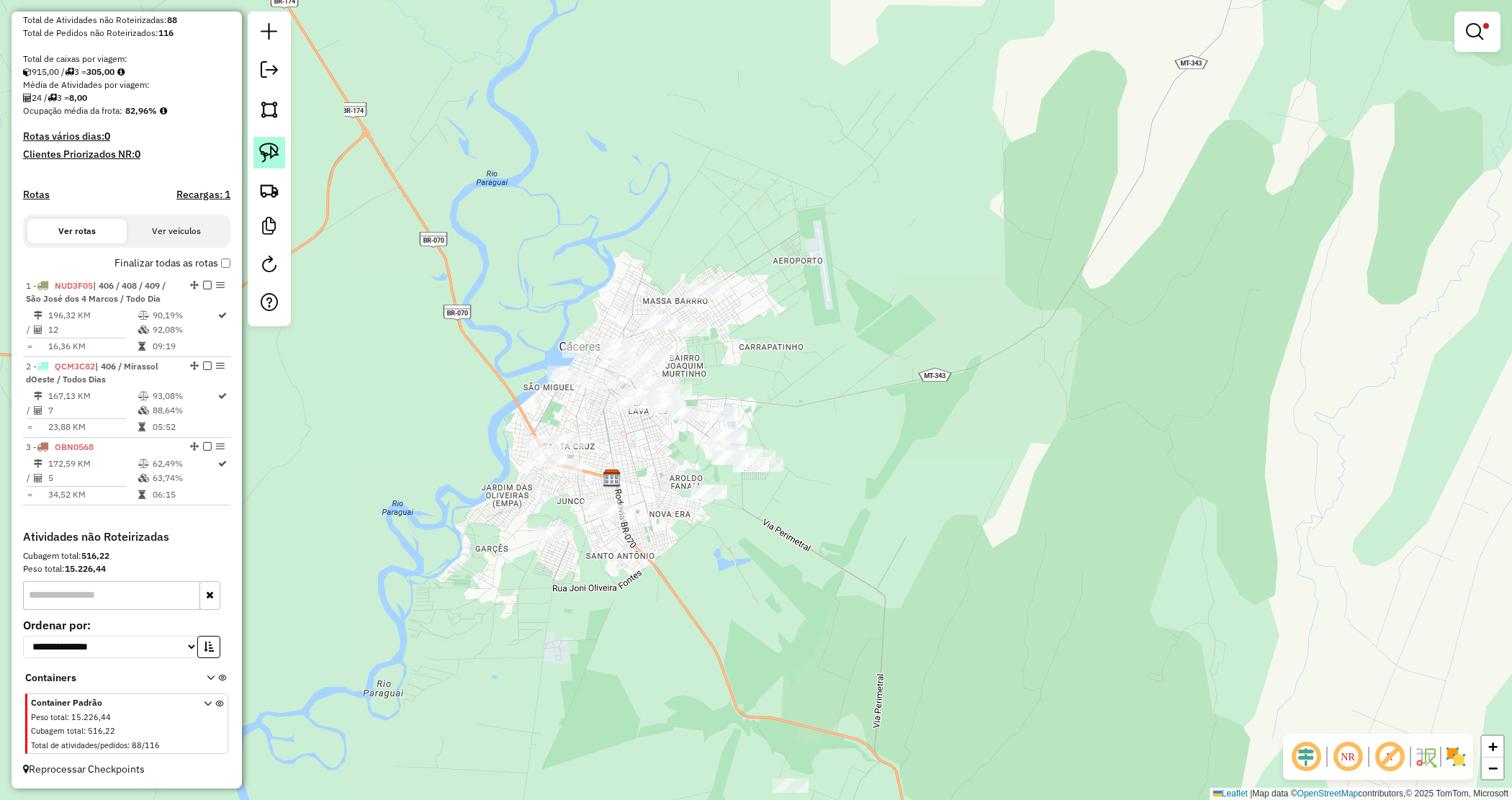
click at [265, 149] on img at bounding box center [269, 153] width 20 height 20
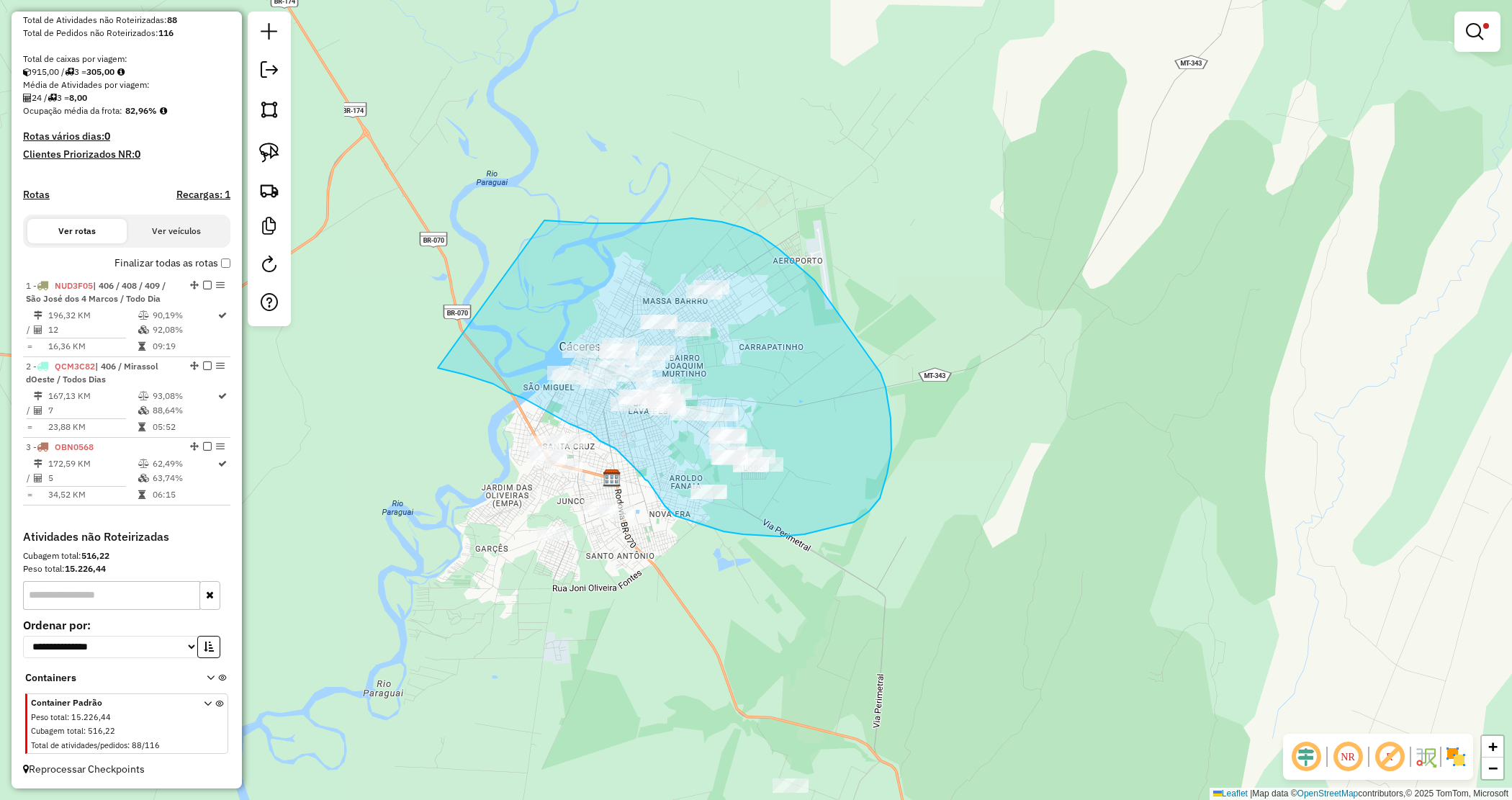
drag, startPoint x: 570, startPoint y: 222, endPoint x: 435, endPoint y: 368, distance: 198.8
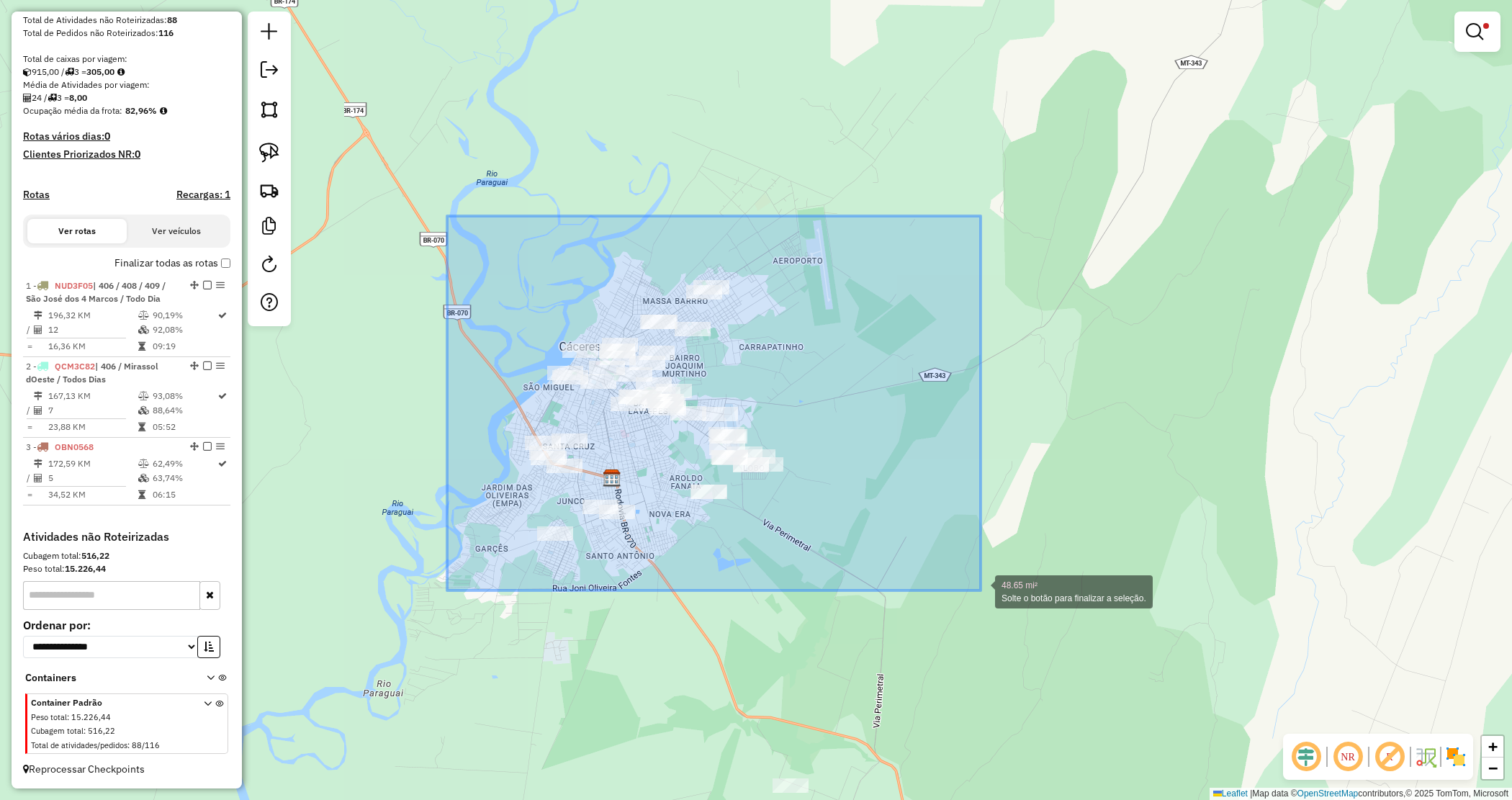
drag, startPoint x: 447, startPoint y: 216, endPoint x: 982, endPoint y: 581, distance: 647.6
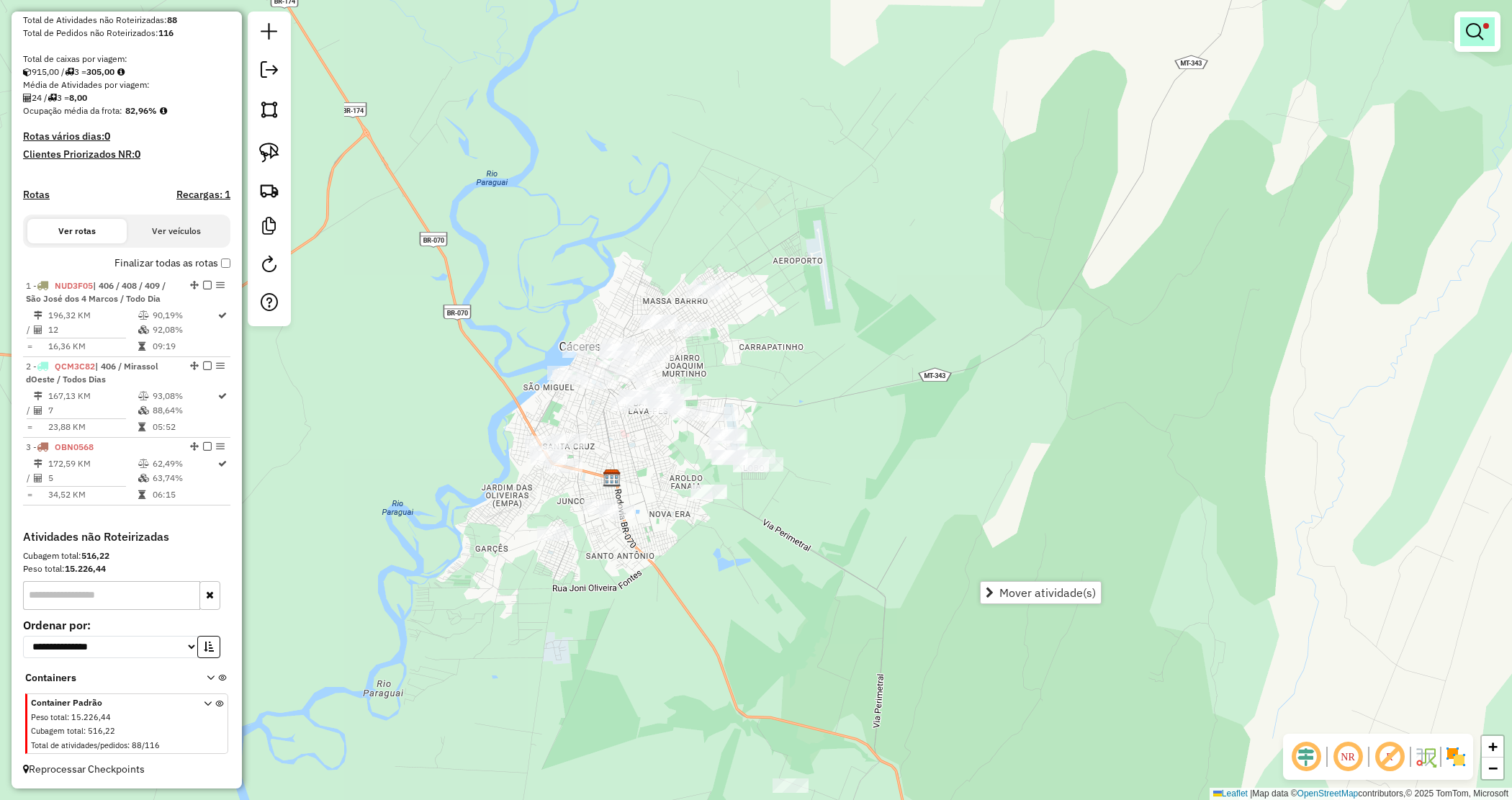
click at [1470, 29] on em at bounding box center [1474, 32] width 18 height 18
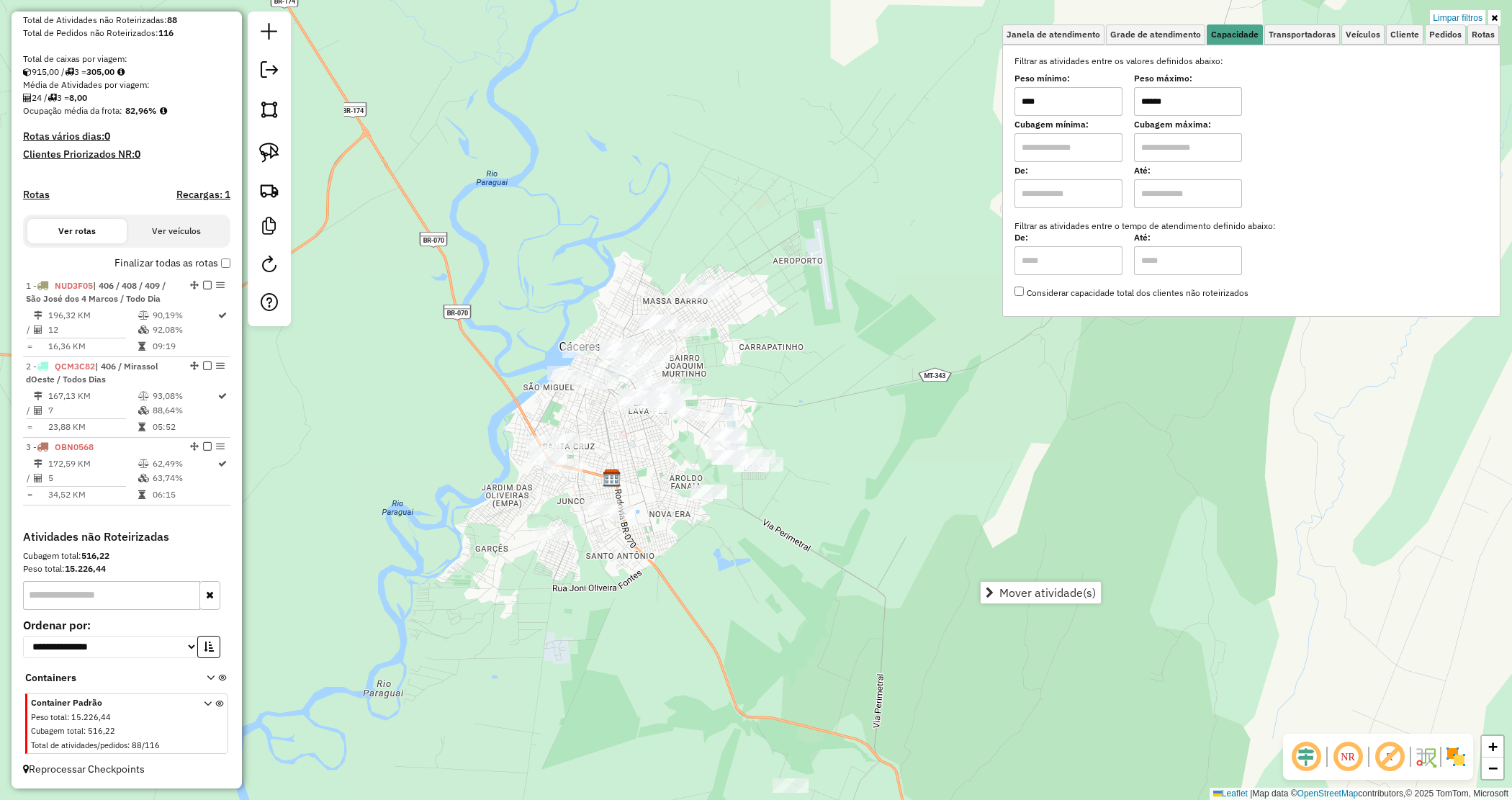
drag, startPoint x: 1071, startPoint y: 84, endPoint x: 995, endPoint y: 63, distance: 78.8
click at [994, 70] on div "Limpar filtros Janela de atendimento Grade de atendimento Capacidade Transporta…" at bounding box center [756, 400] width 1512 height 800
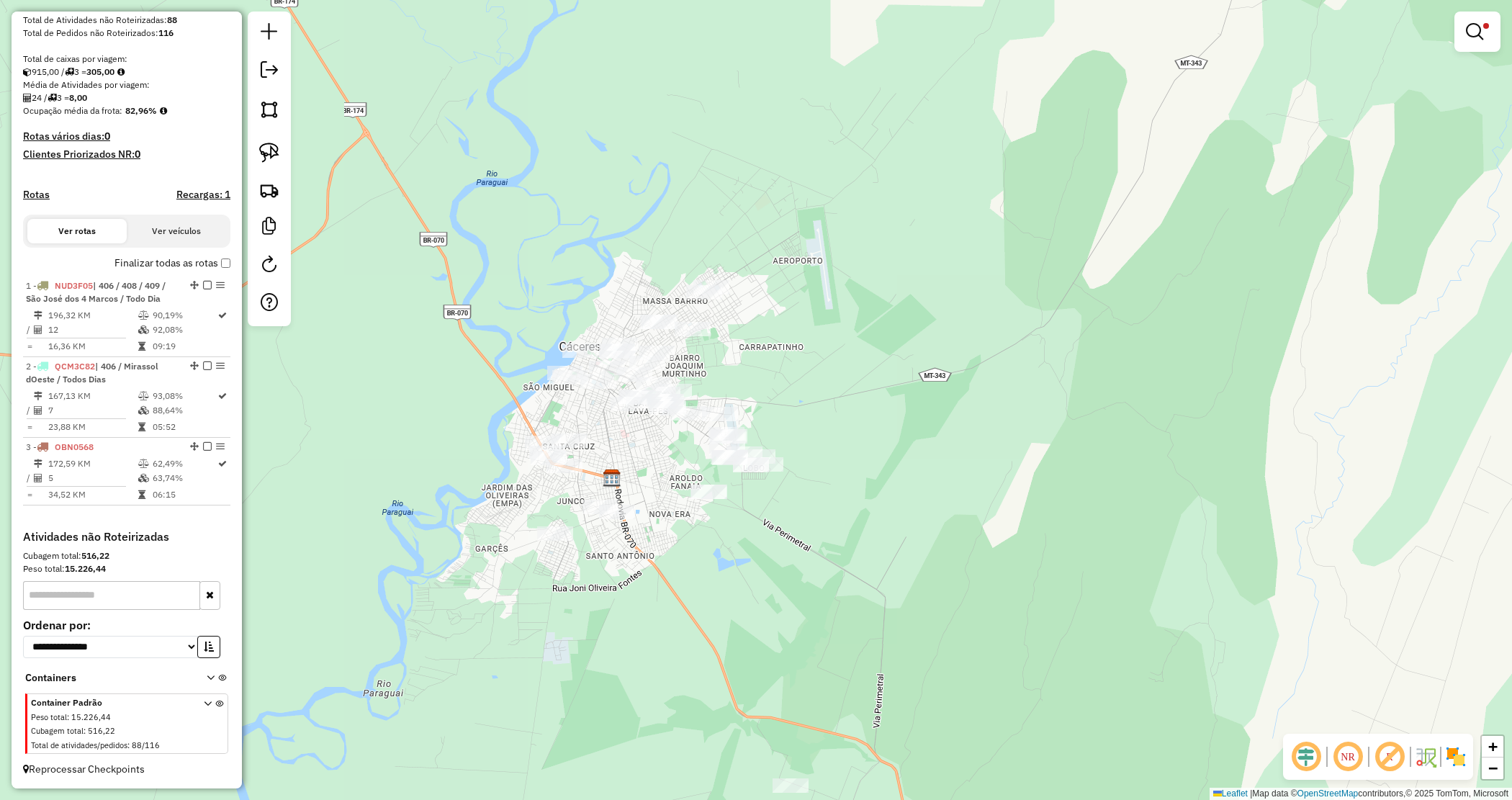
click at [1471, 31] on em at bounding box center [1474, 32] width 18 height 18
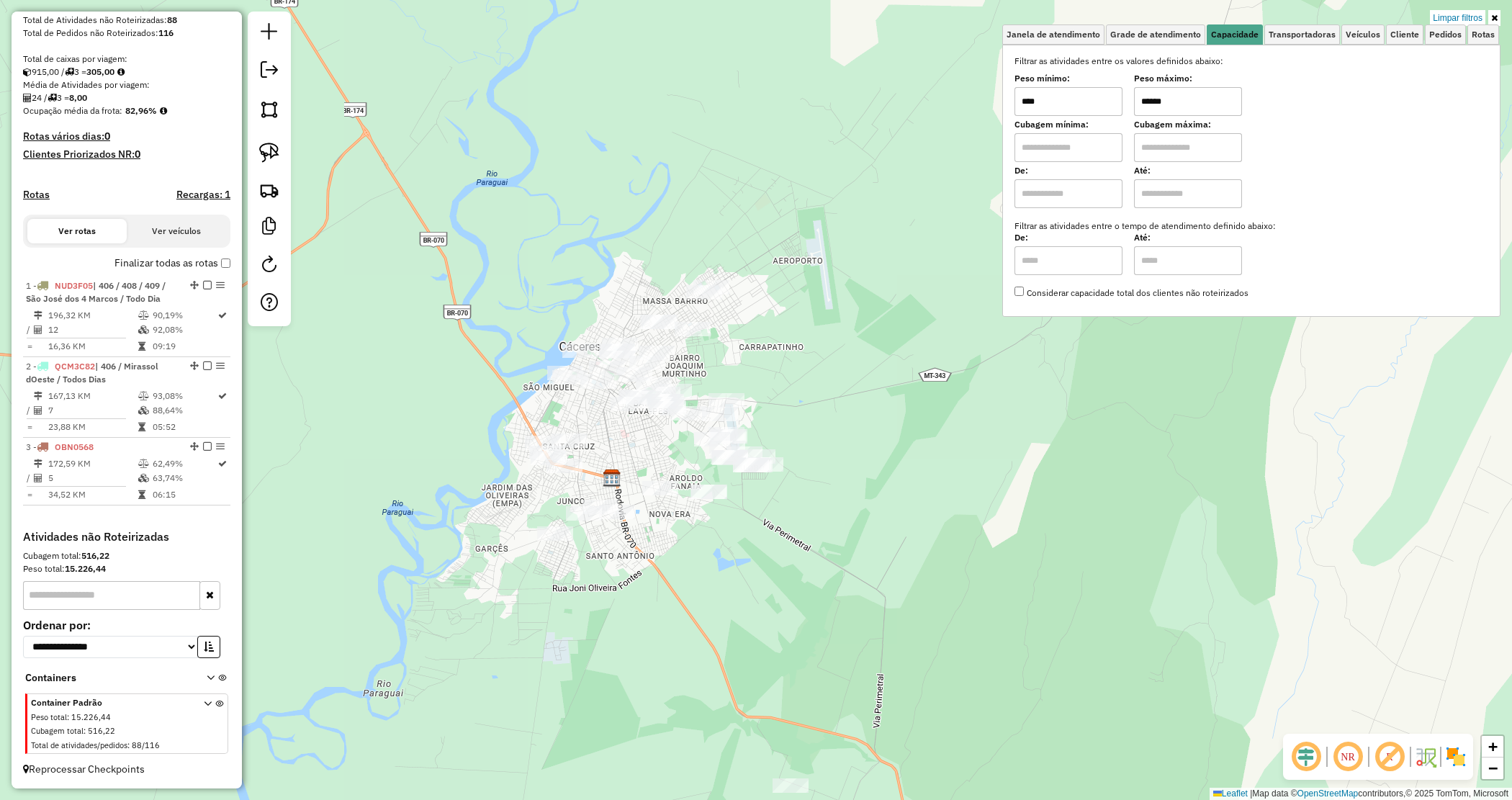
type input "******"
click at [506, 241] on div "Limpar filtros Janela de atendimento Grade de atendimento Capacidade Transporta…" at bounding box center [756, 400] width 1512 height 800
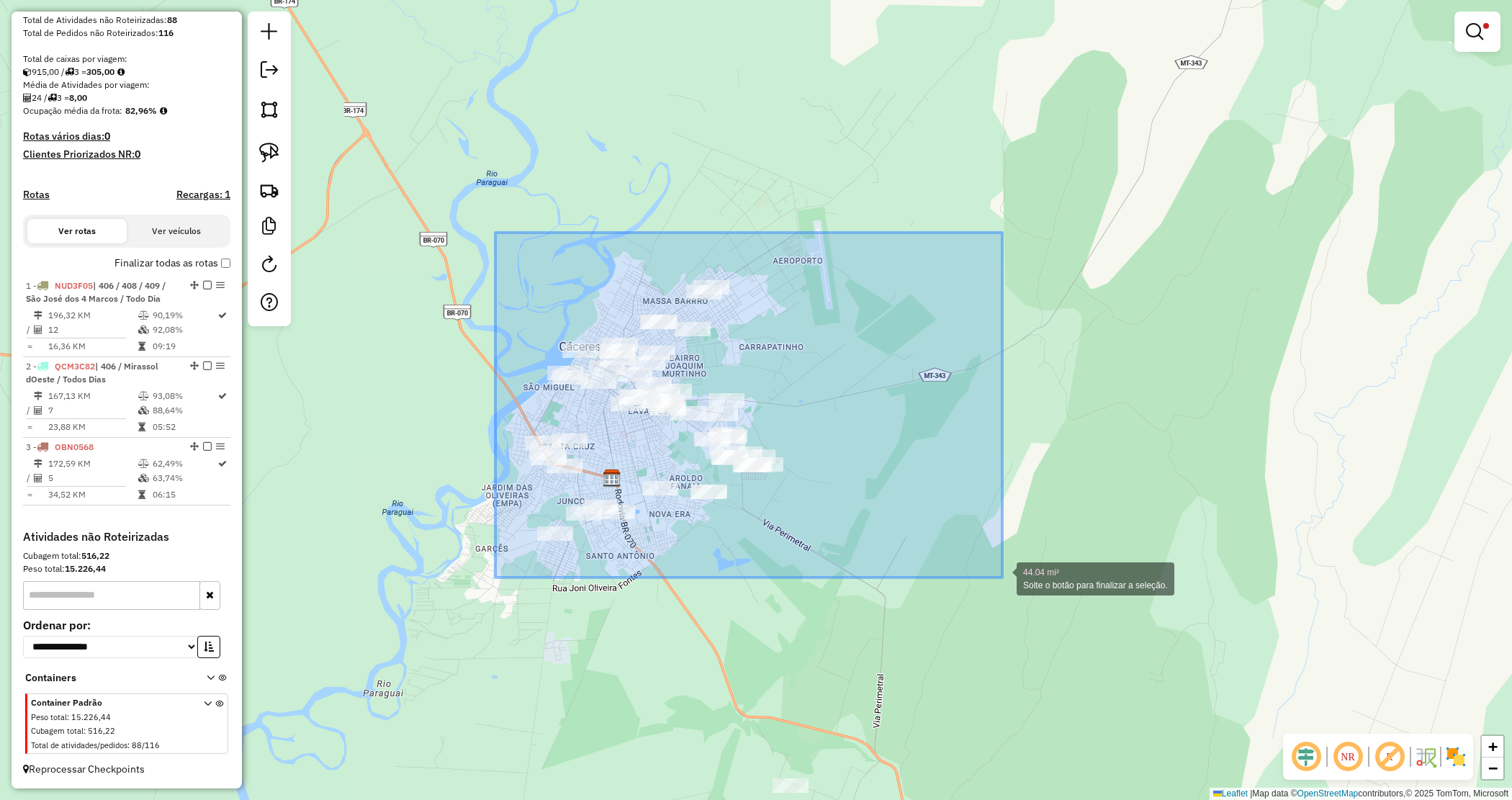
drag, startPoint x: 544, startPoint y: 285, endPoint x: 999, endPoint y: 573, distance: 538.5
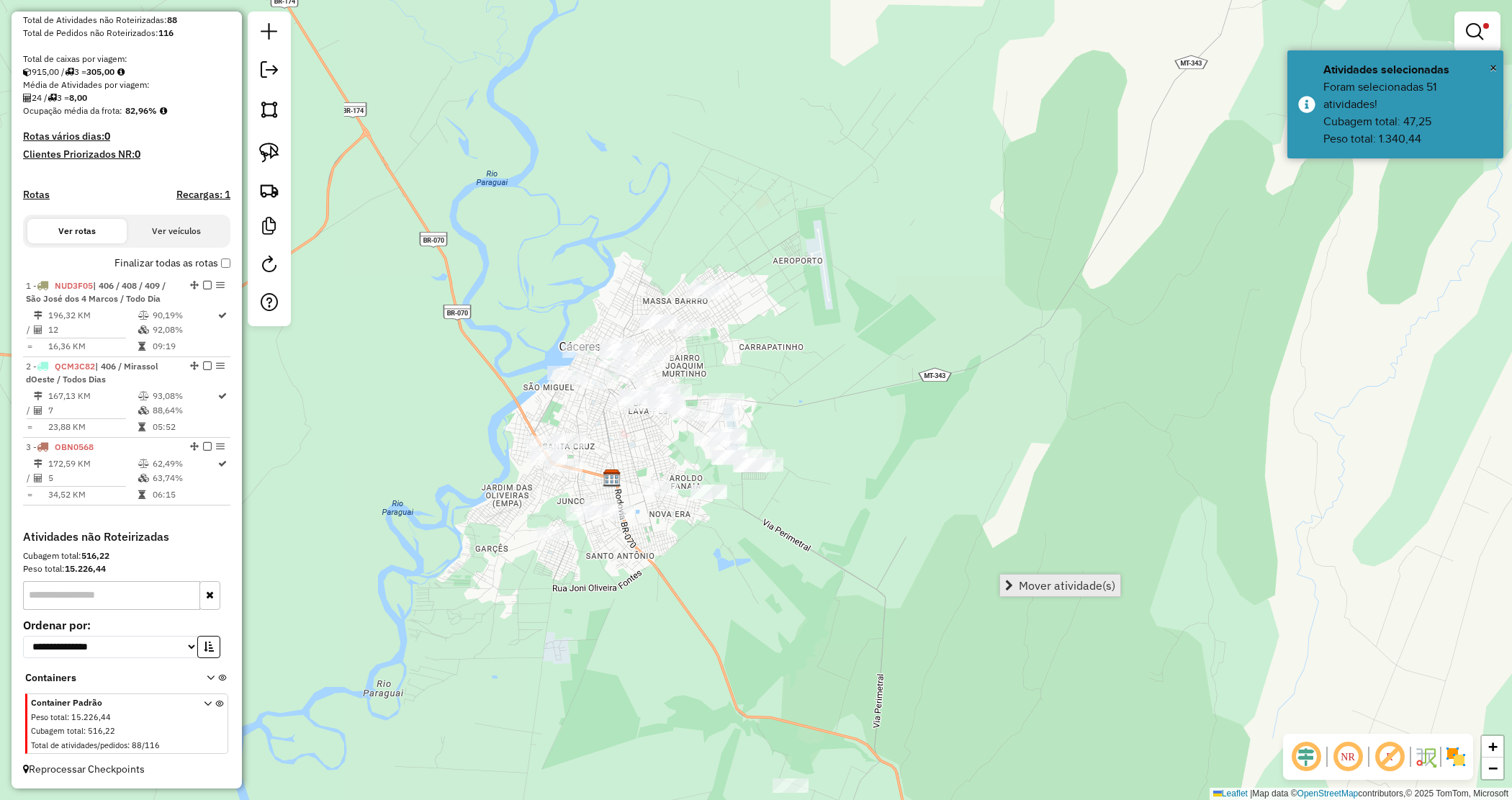
click at [1057, 586] on span "Mover atividade(s)" at bounding box center [1067, 586] width 97 height 12
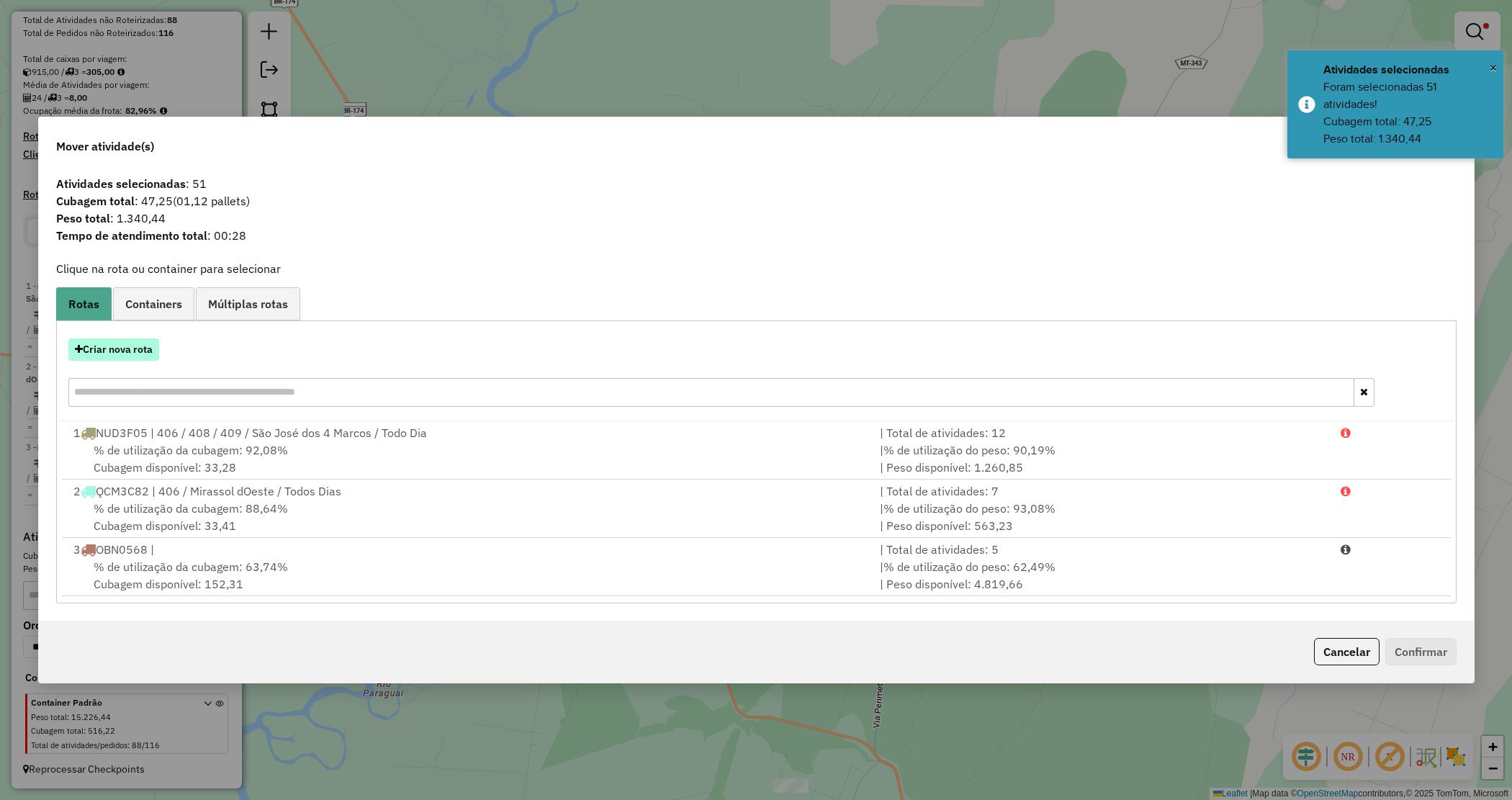
click at [121, 348] on button "Criar nova rota" at bounding box center [113, 350] width 91 height 23
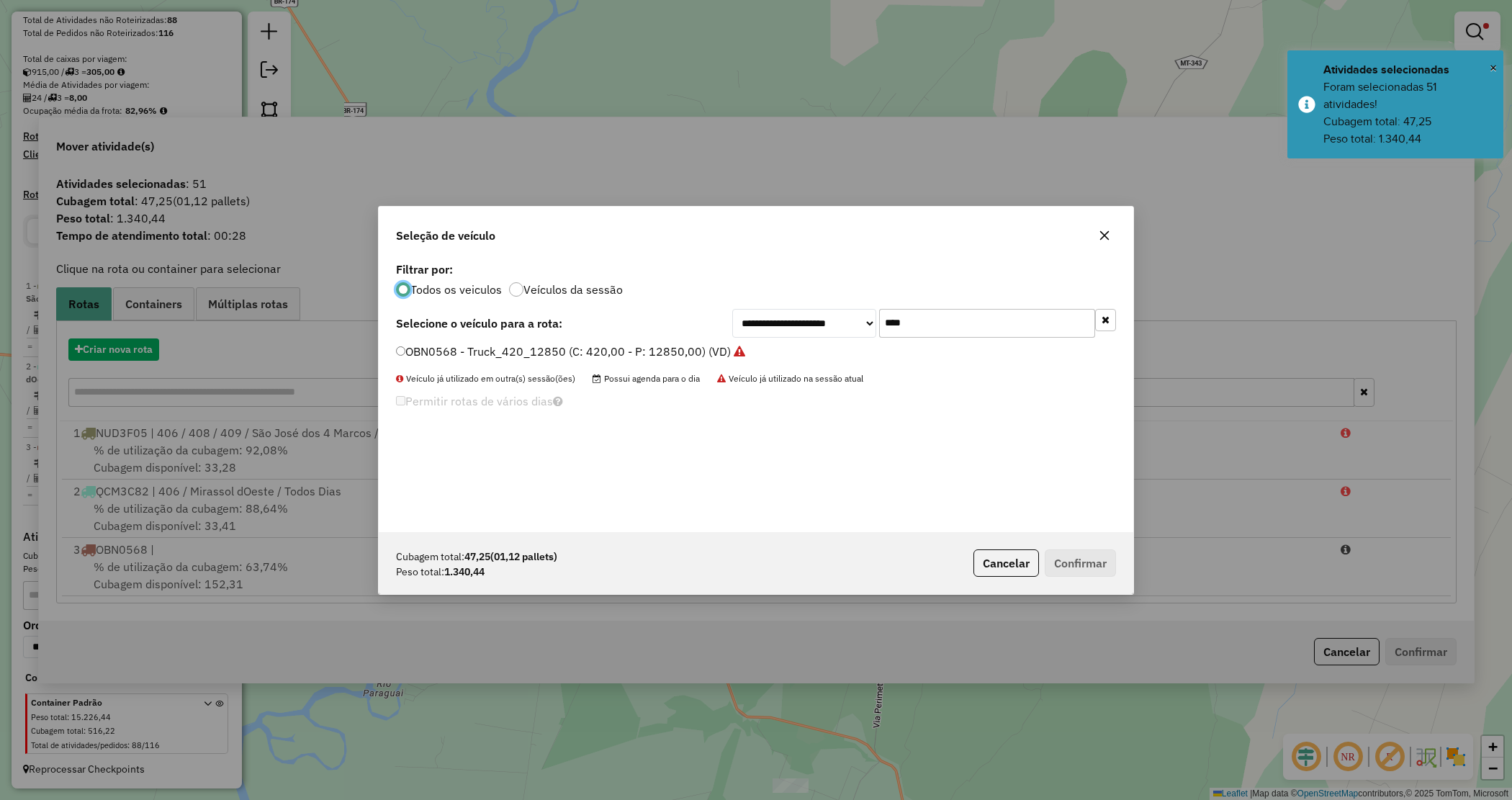
scroll to position [8, 4]
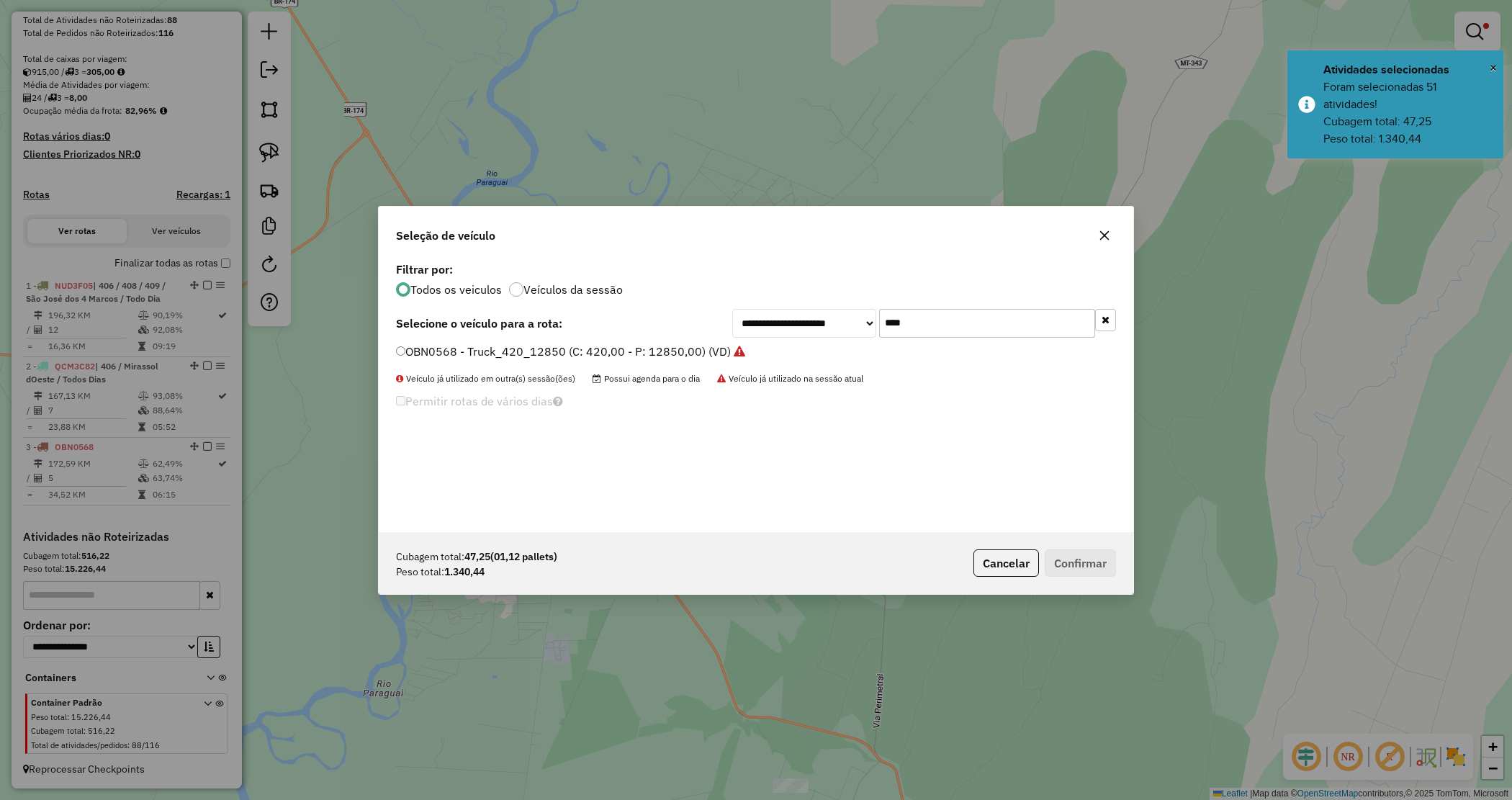
drag, startPoint x: 940, startPoint y: 325, endPoint x: 721, endPoint y: 289, distance: 221.9
click at [717, 293] on div "**********" at bounding box center [756, 395] width 755 height 274
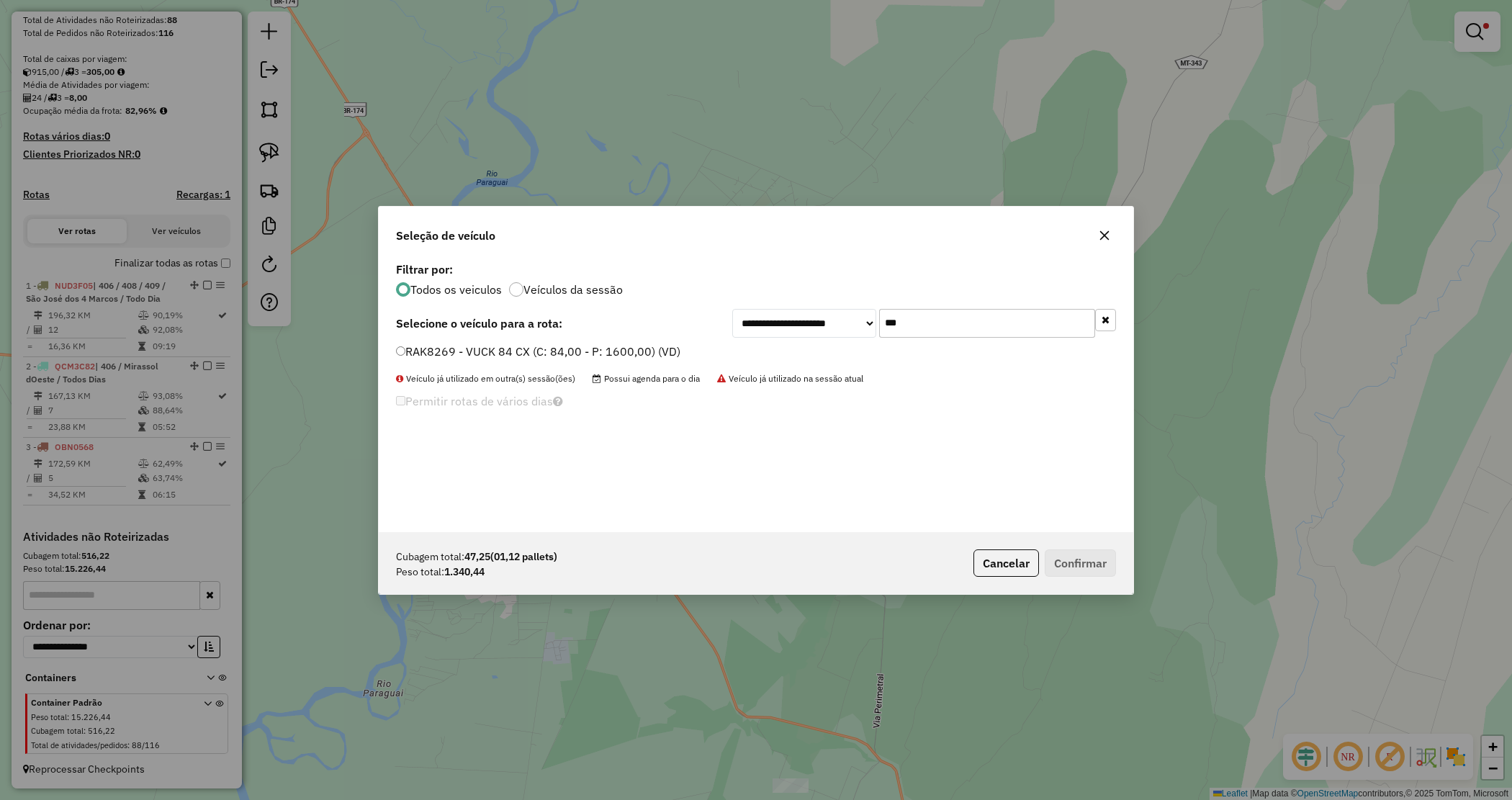
type input "***"
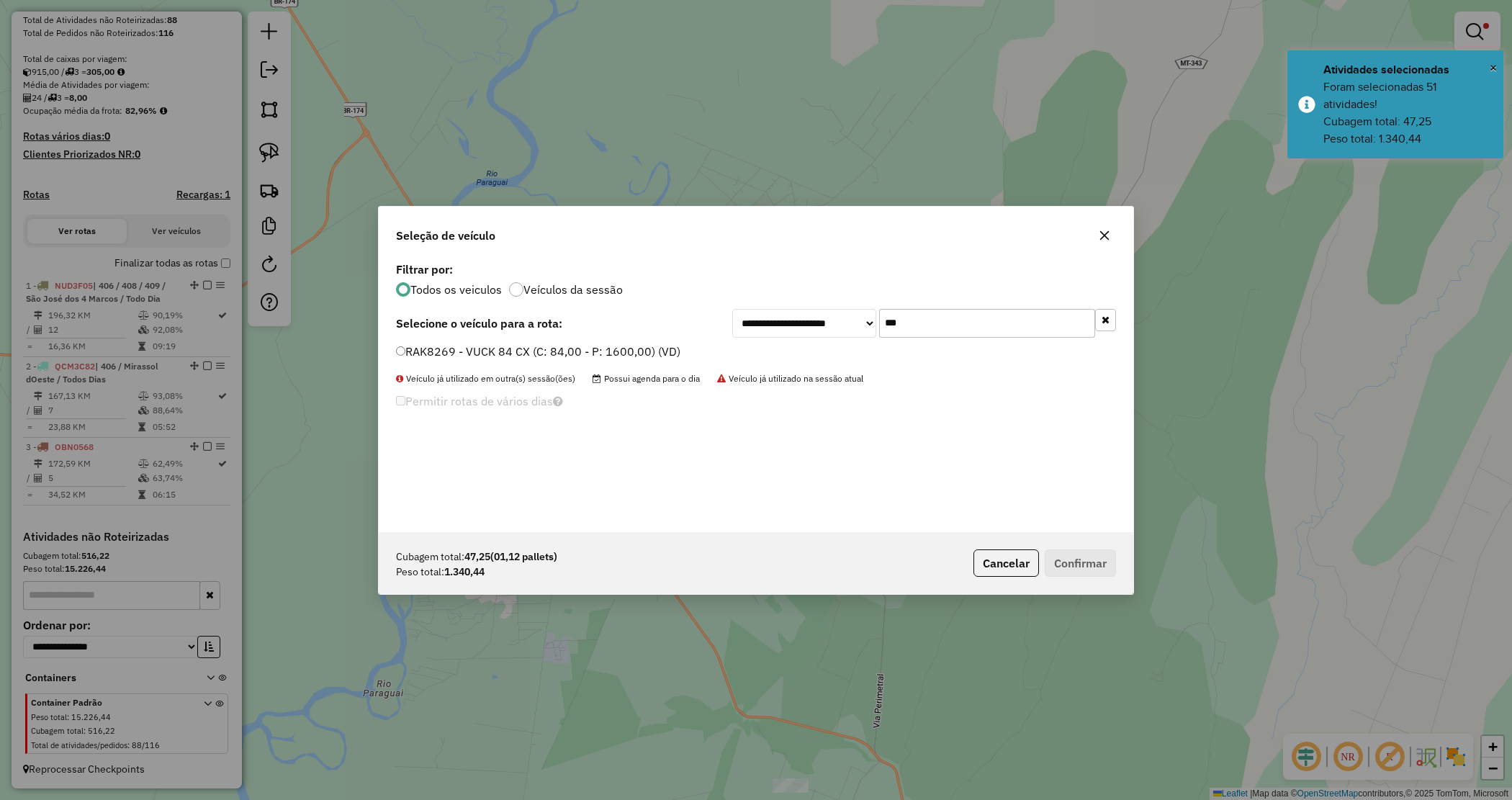
click at [562, 355] on label "RAK8269 - VUCK 84 CX (C: 84,00 - P: 1600,00) (VD)" at bounding box center [538, 351] width 284 height 18
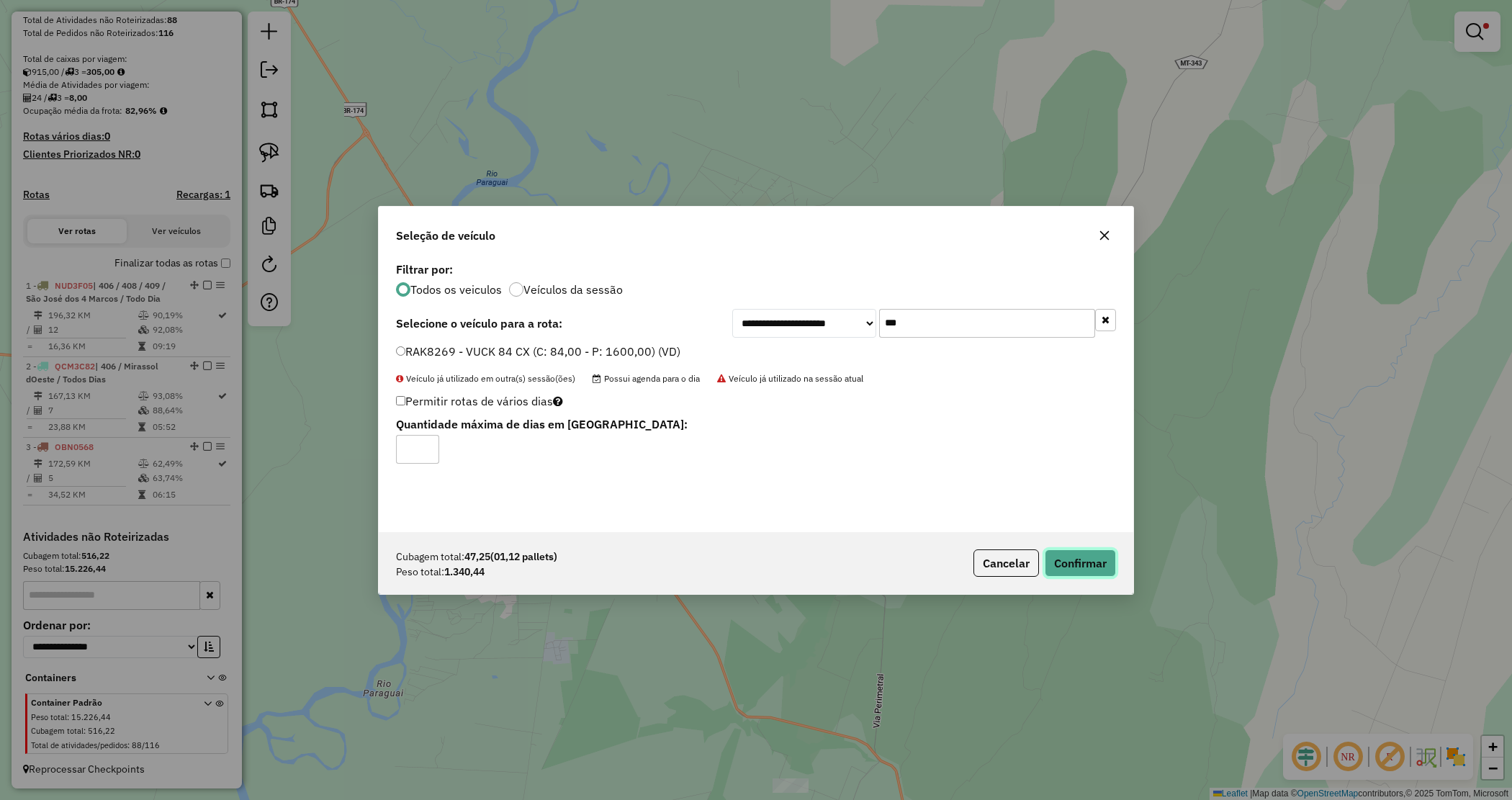
click at [1093, 560] on button "Confirmar" at bounding box center [1080, 563] width 71 height 28
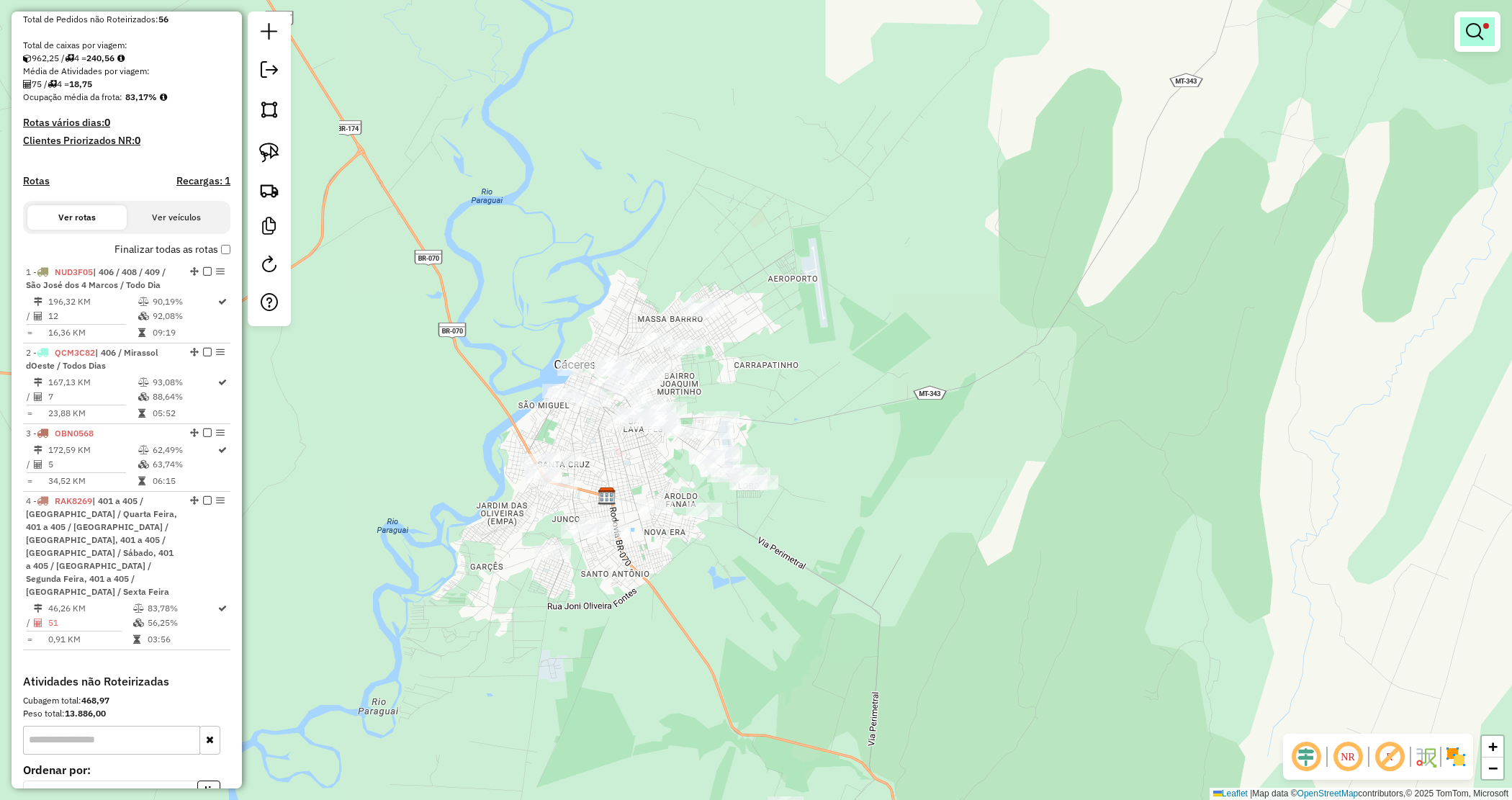
click at [1484, 31] on link at bounding box center [1477, 32] width 34 height 29
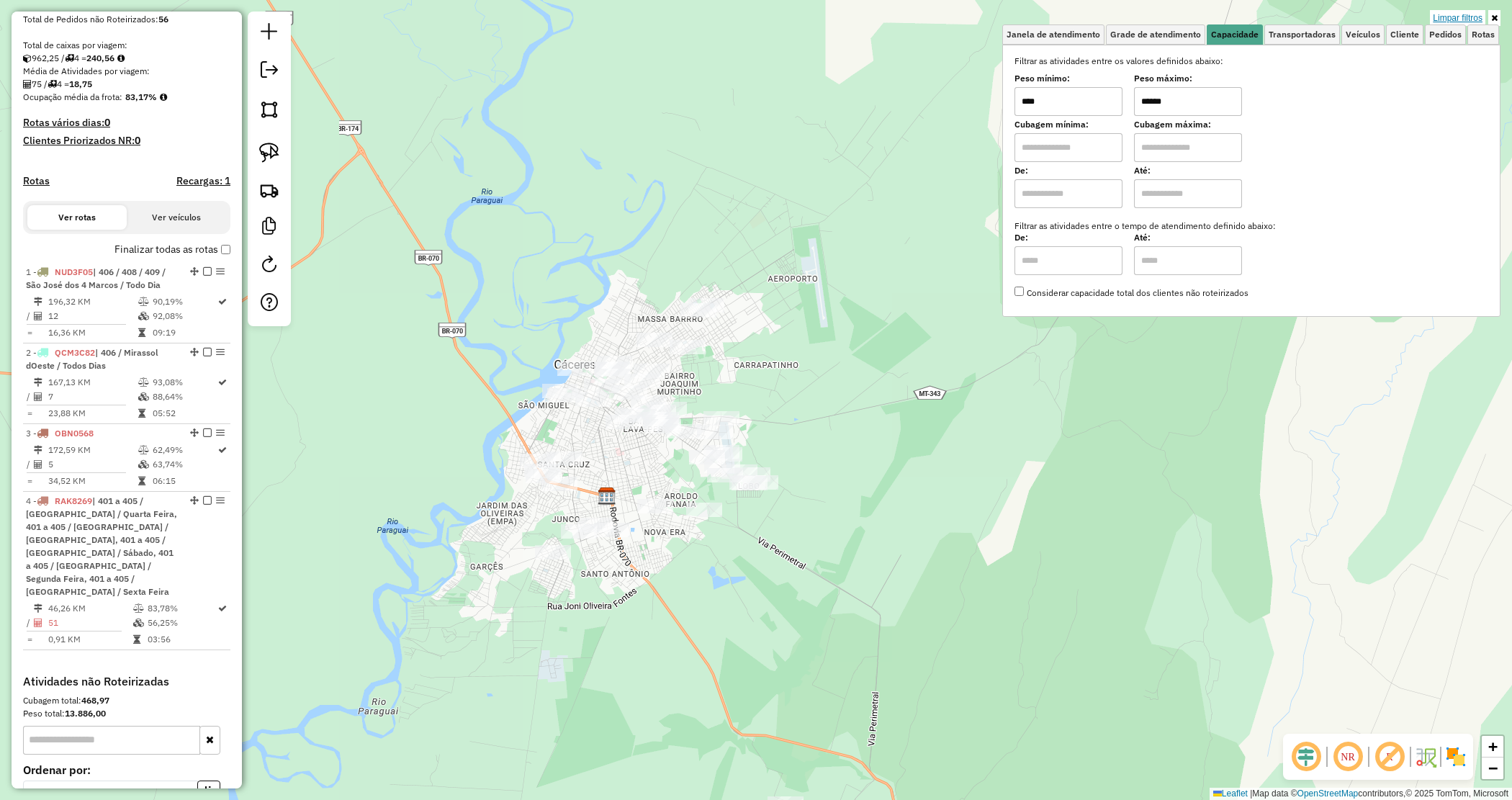
click at [1453, 17] on link "Limpar filtros" at bounding box center [1458, 18] width 55 height 16
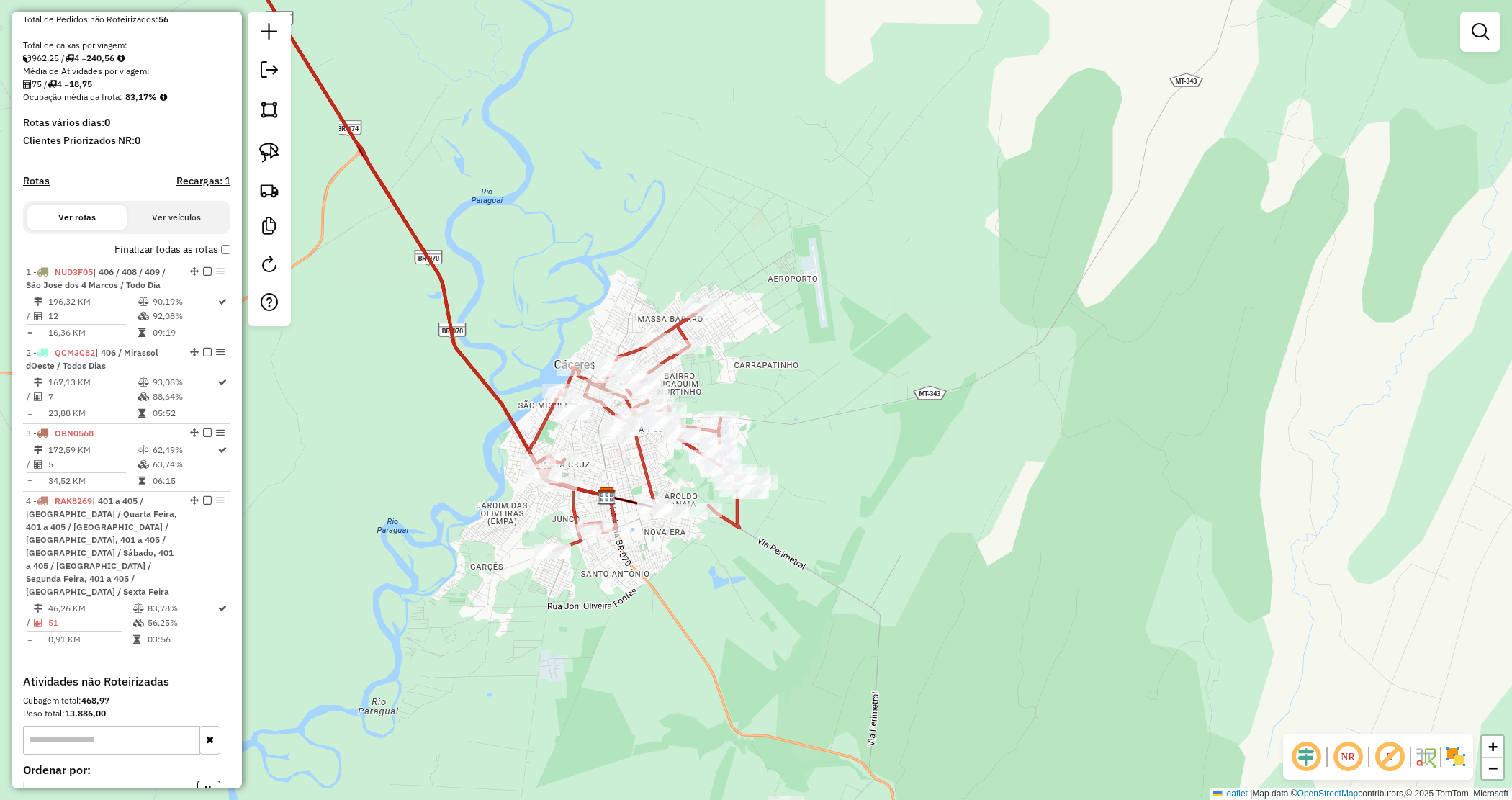
click at [815, 387] on div "Janela de atendimento Grade de atendimento Capacidade Transportadoras Veículos …" at bounding box center [756, 400] width 1512 height 800
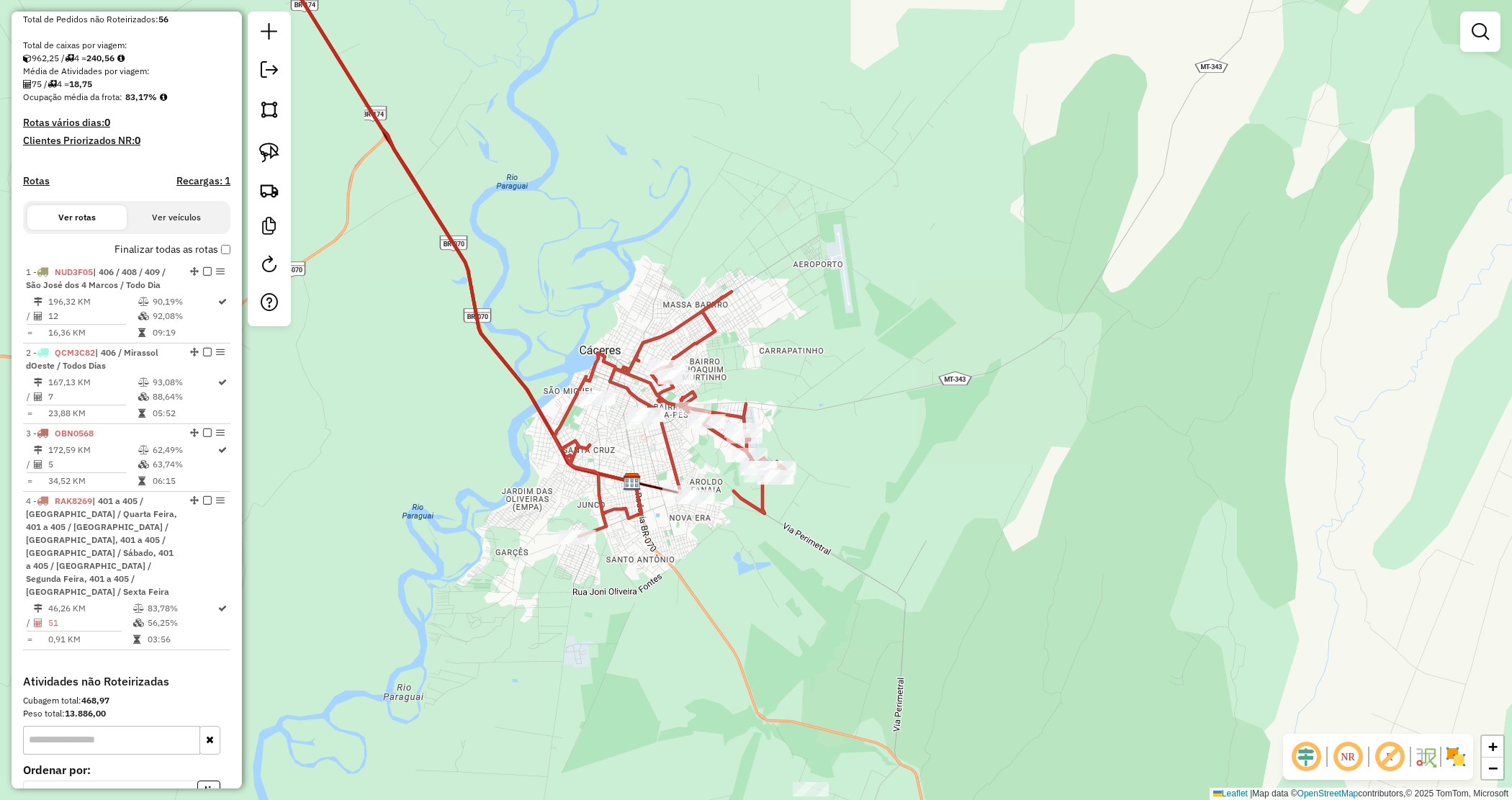
drag, startPoint x: 821, startPoint y: 398, endPoint x: 898, endPoint y: 330, distance: 102.7
click at [899, 332] on div "Janela de atendimento Grade de atendimento Capacidade Transportadoras Veículos …" at bounding box center [756, 400] width 1512 height 800
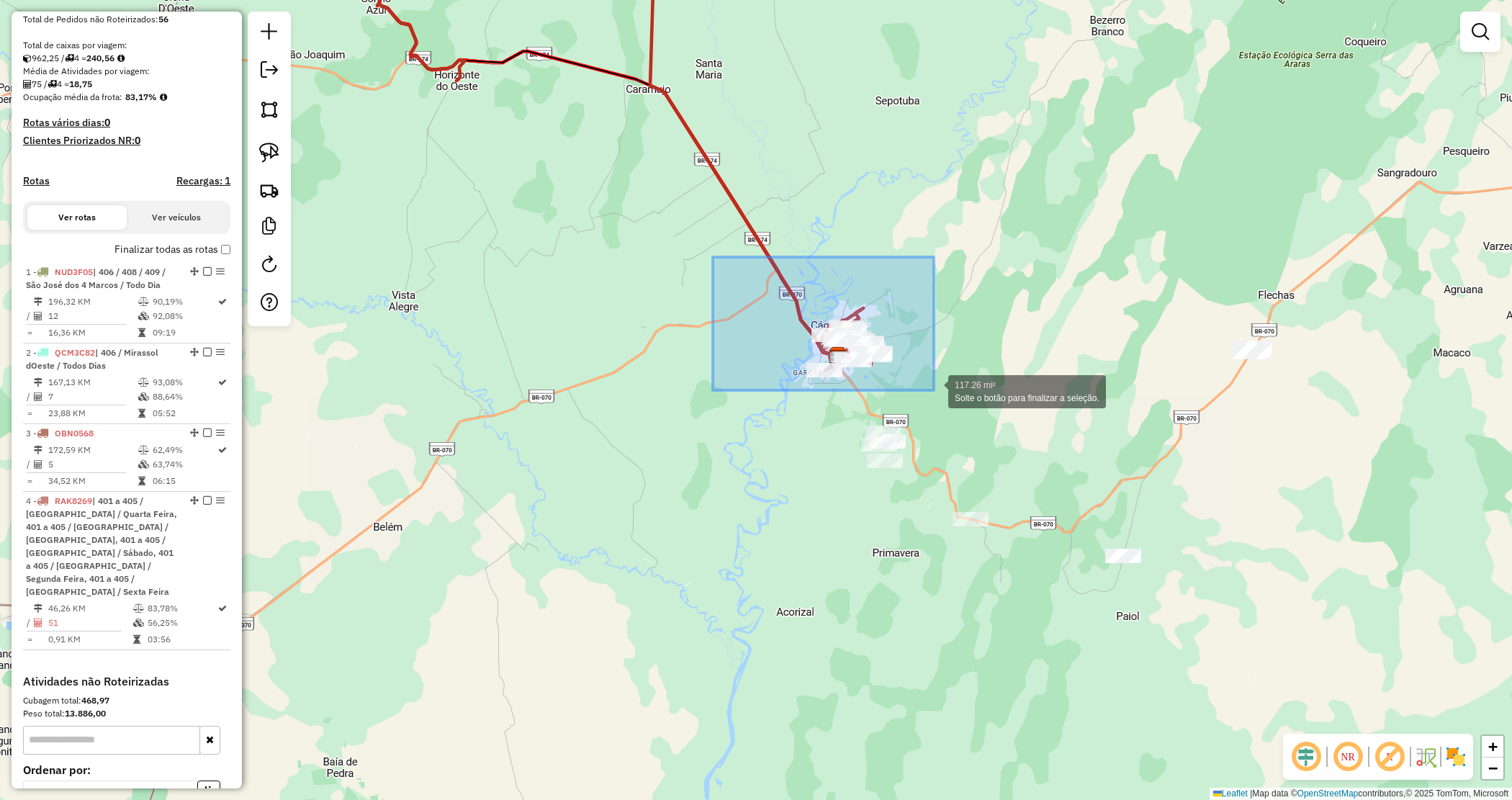
drag, startPoint x: 811, startPoint y: 323, endPoint x: 934, endPoint y: 390, distance: 140.1
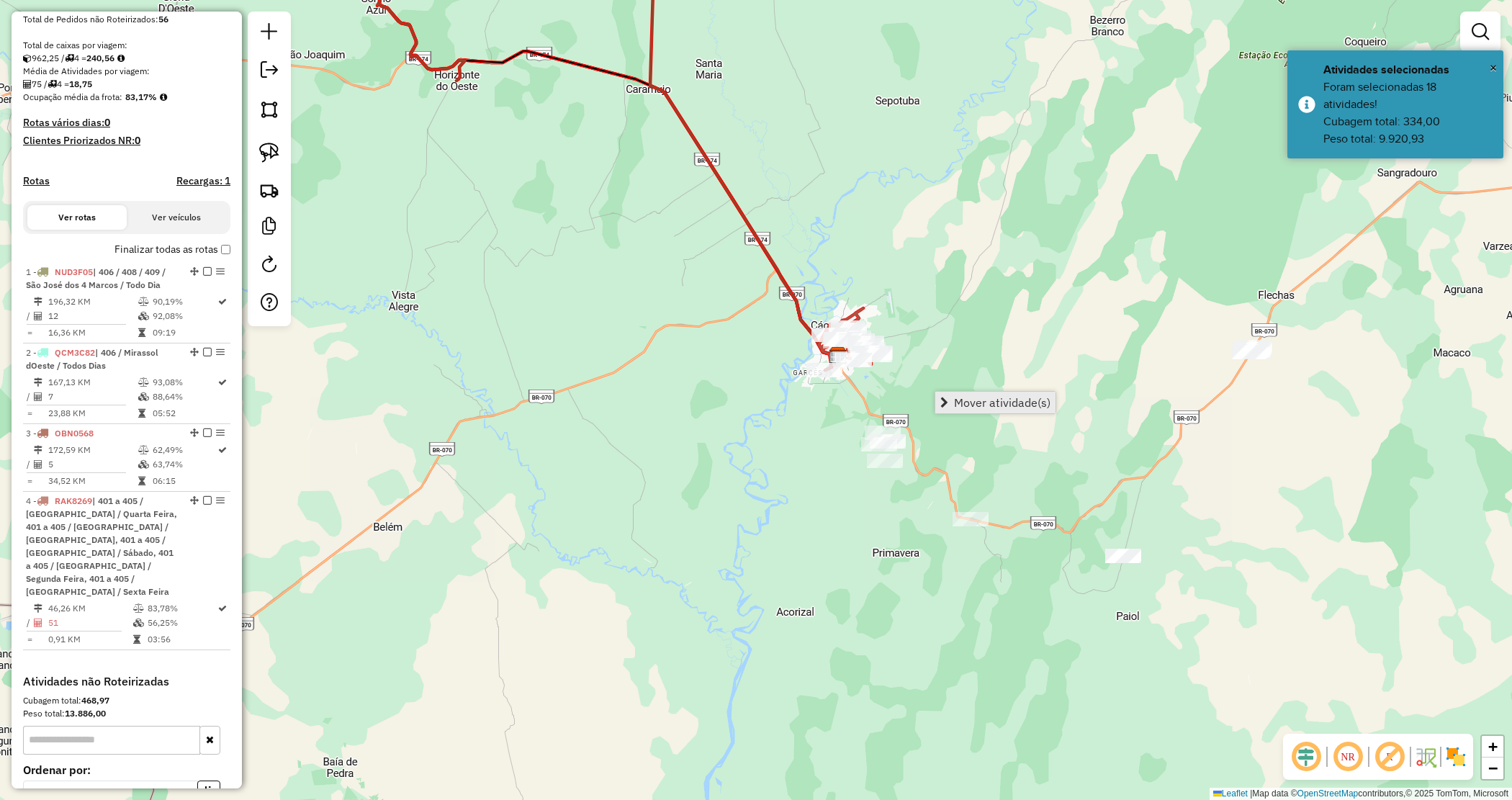
click at [1026, 409] on link "Mover atividade(s)" at bounding box center [996, 403] width 120 height 22
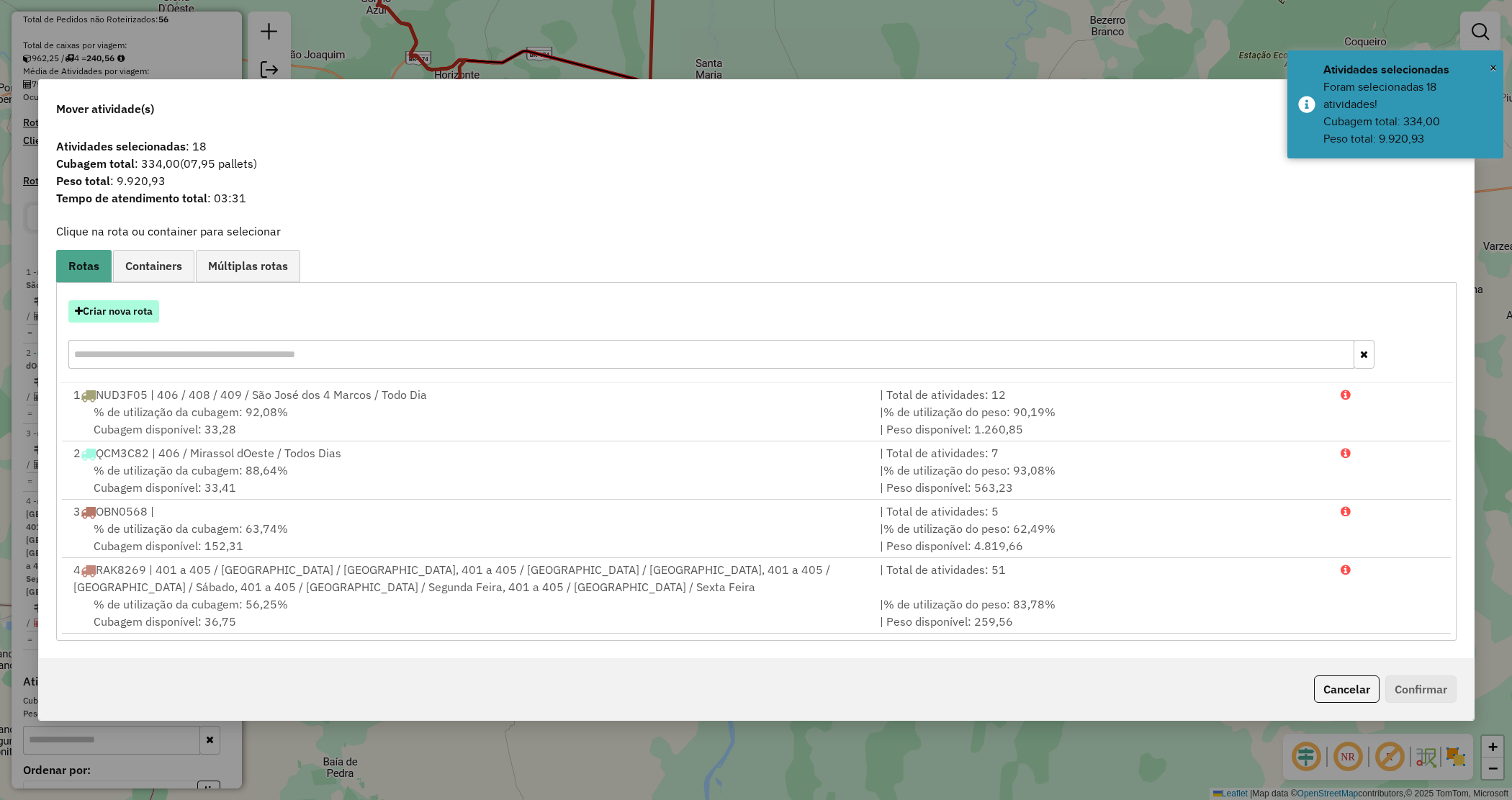
click at [110, 318] on button "Criar nova rota" at bounding box center [113, 311] width 91 height 23
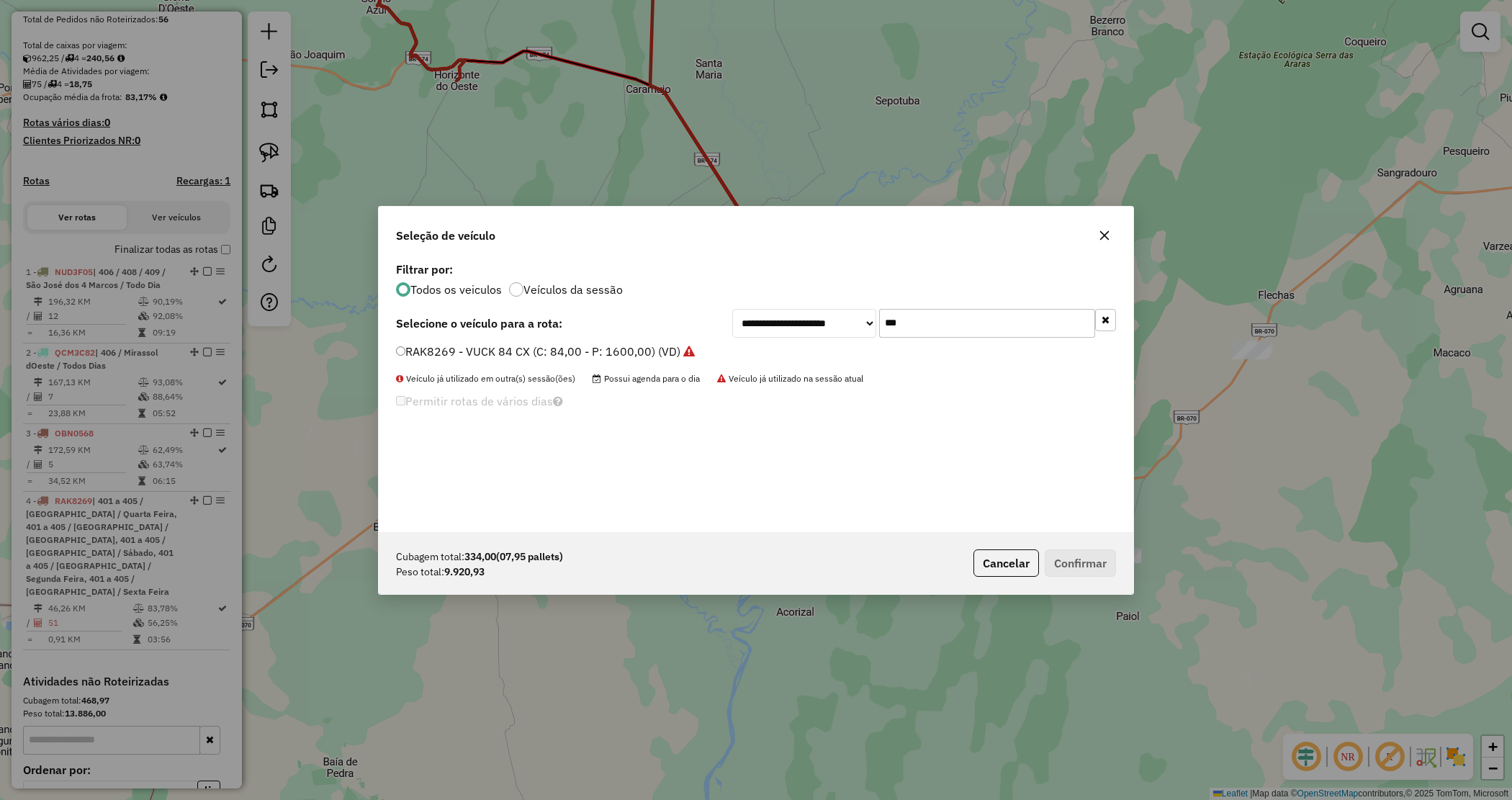
drag, startPoint x: 851, startPoint y: 306, endPoint x: 821, endPoint y: 300, distance: 30.6
click at [822, 301] on div "**********" at bounding box center [756, 395] width 755 height 274
type input "****"
drag, startPoint x: 671, startPoint y: 344, endPoint x: 696, endPoint y: 365, distance: 32.6
click at [671, 344] on label "NUD3F44 - Truck_420_12850 (C: 420,00 - P: 12850,00) (VD)" at bounding box center [563, 351] width 334 height 18
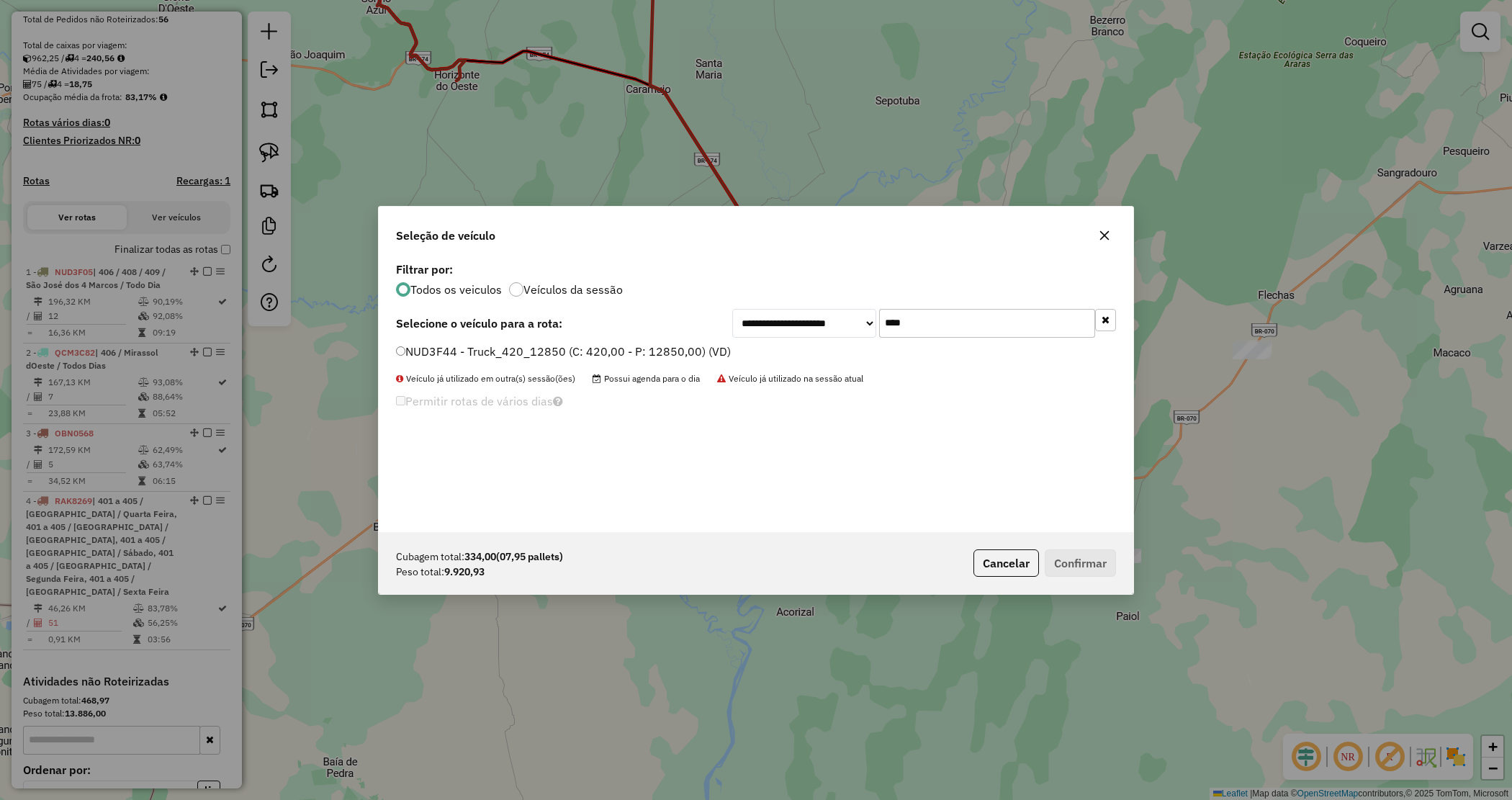
click at [607, 350] on label "NUD3F44 - Truck_420_12850 (C: 420,00 - P: 12850,00) (VD)" at bounding box center [563, 351] width 334 height 18
click at [1089, 574] on button "Confirmar" at bounding box center [1080, 563] width 71 height 28
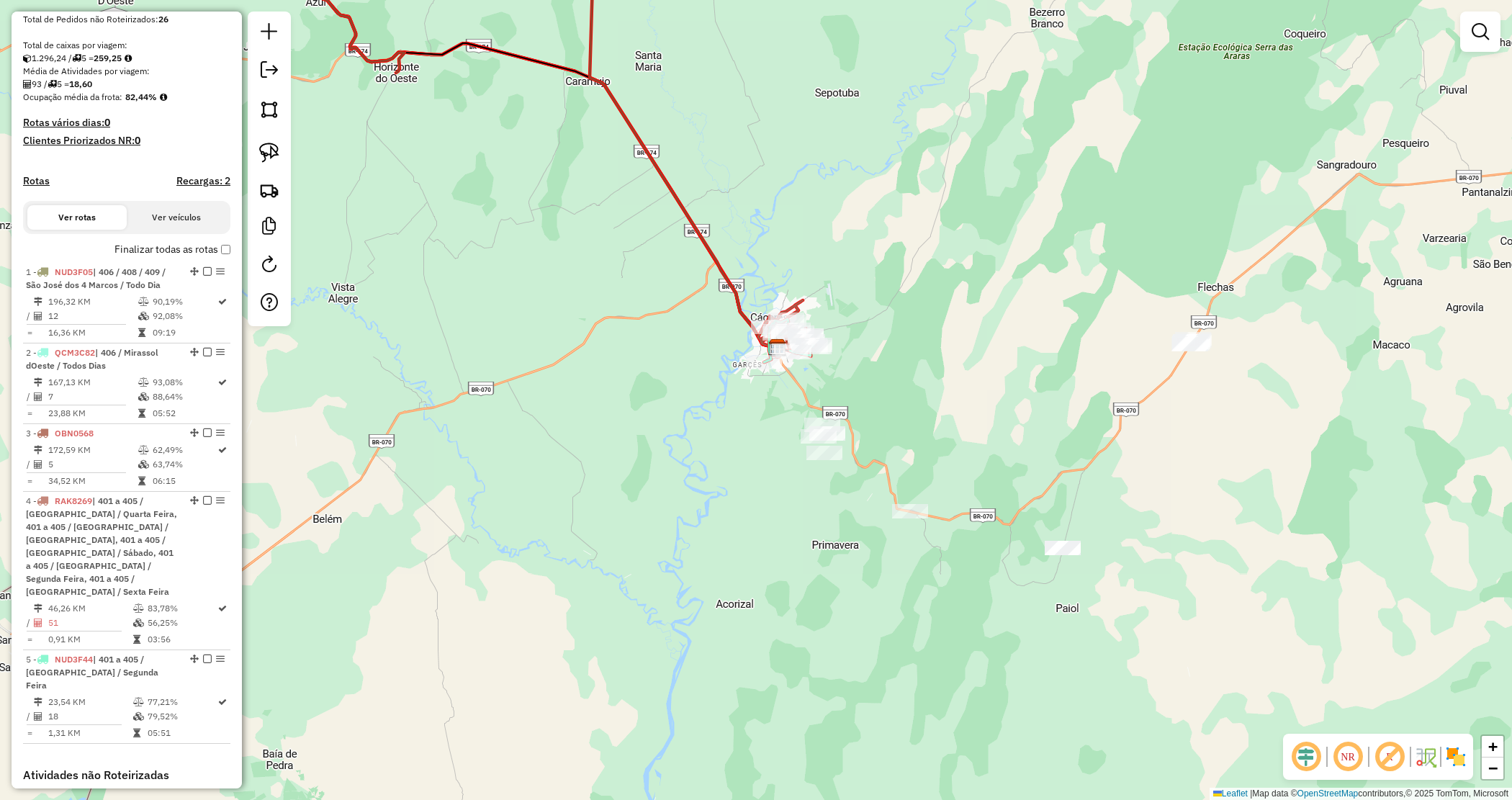
drag, startPoint x: 1031, startPoint y: 429, endPoint x: 1017, endPoint y: 420, distance: 16.6
click at [1017, 420] on div "Janela de atendimento Grade de atendimento Capacidade Transportadoras Veículos …" at bounding box center [756, 400] width 1512 height 800
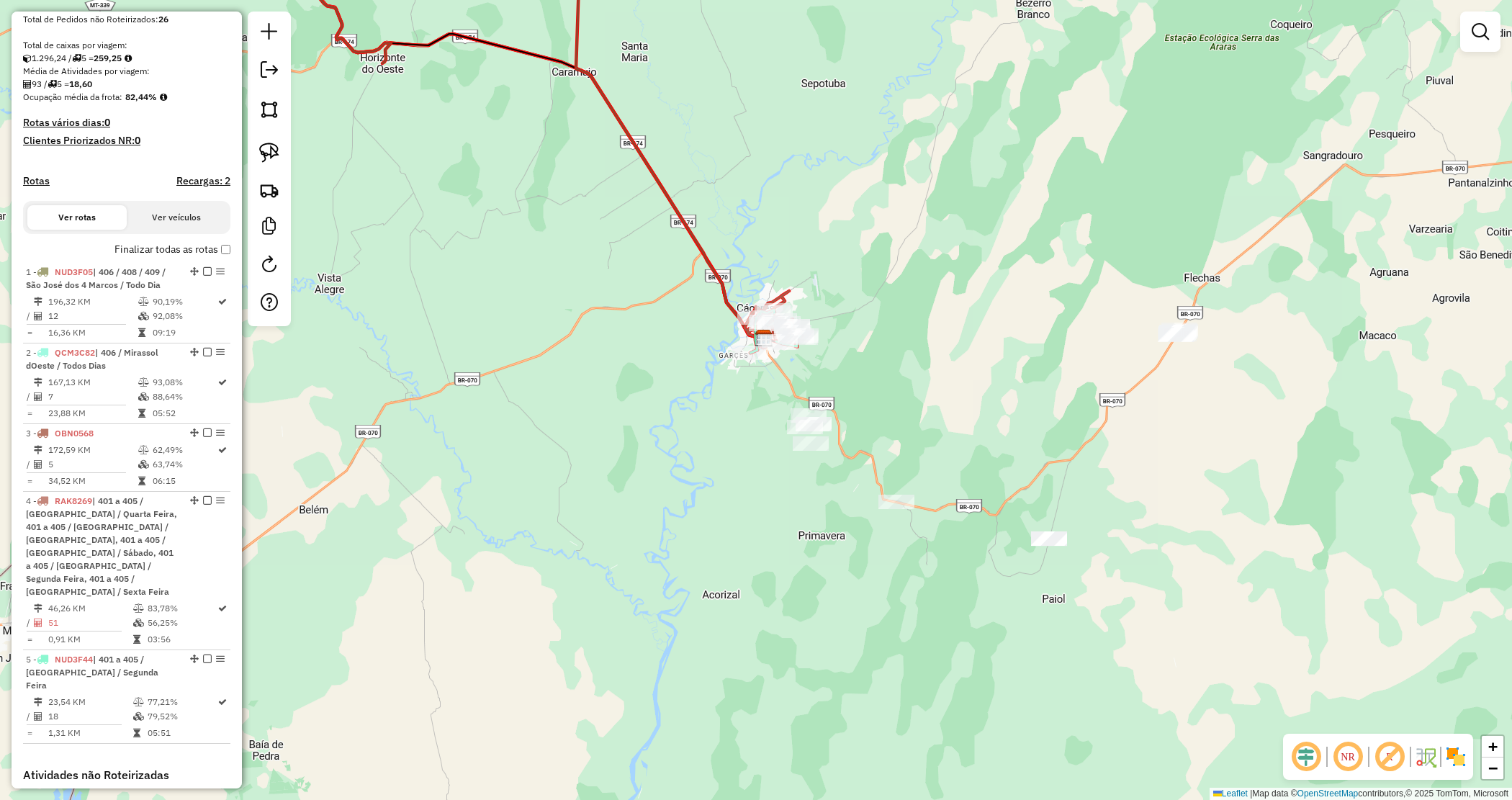
click at [1016, 415] on div "Janela de atendimento Grade de atendimento Capacidade Transportadoras Veículos …" at bounding box center [756, 400] width 1512 height 800
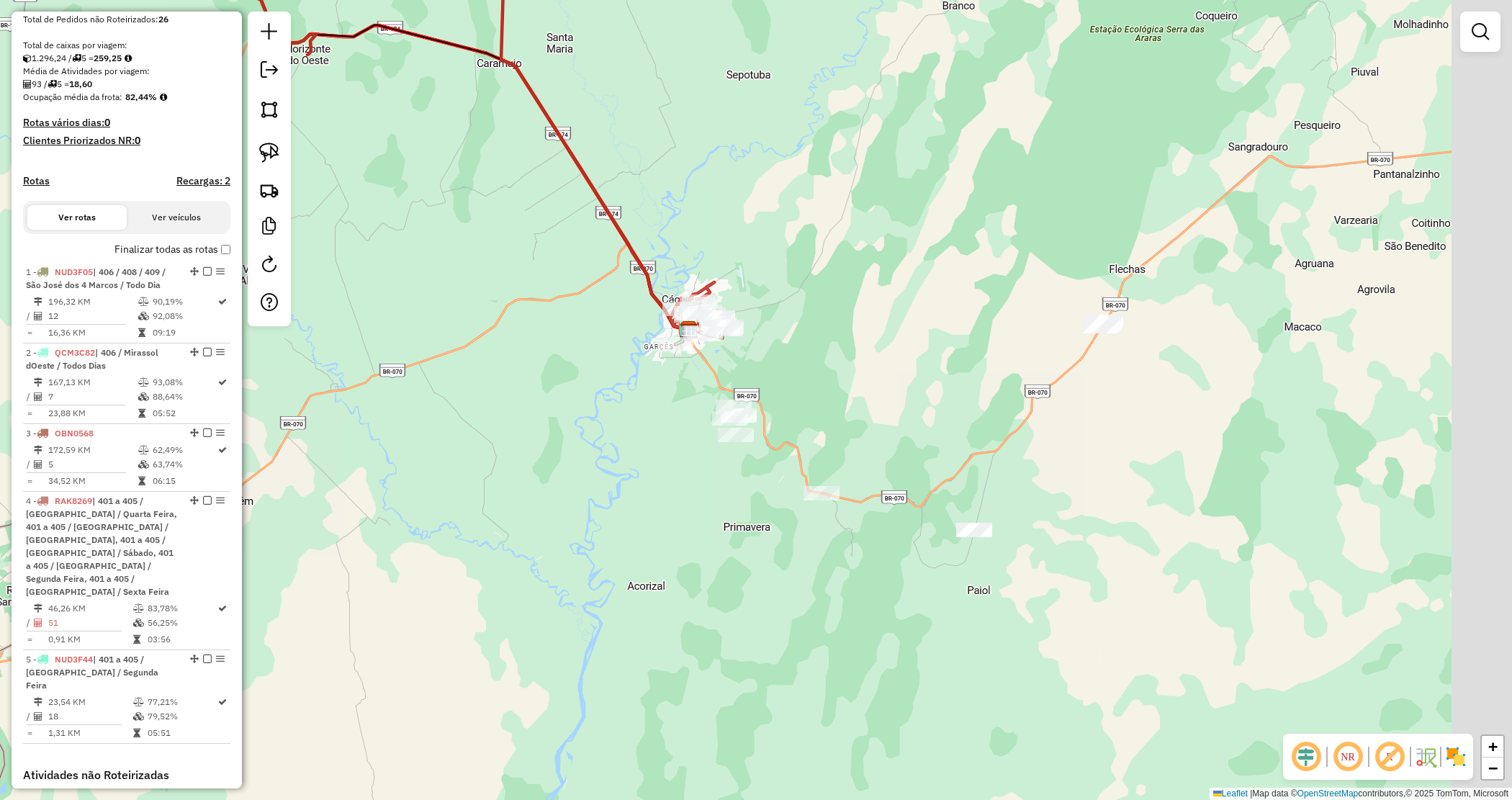
drag, startPoint x: 851, startPoint y: 343, endPoint x: 721, endPoint y: 340, distance: 130.0
click at [722, 340] on div "Janela de atendimento Grade de atendimento Capacidade Transportadoras Veículos …" at bounding box center [756, 400] width 1512 height 800
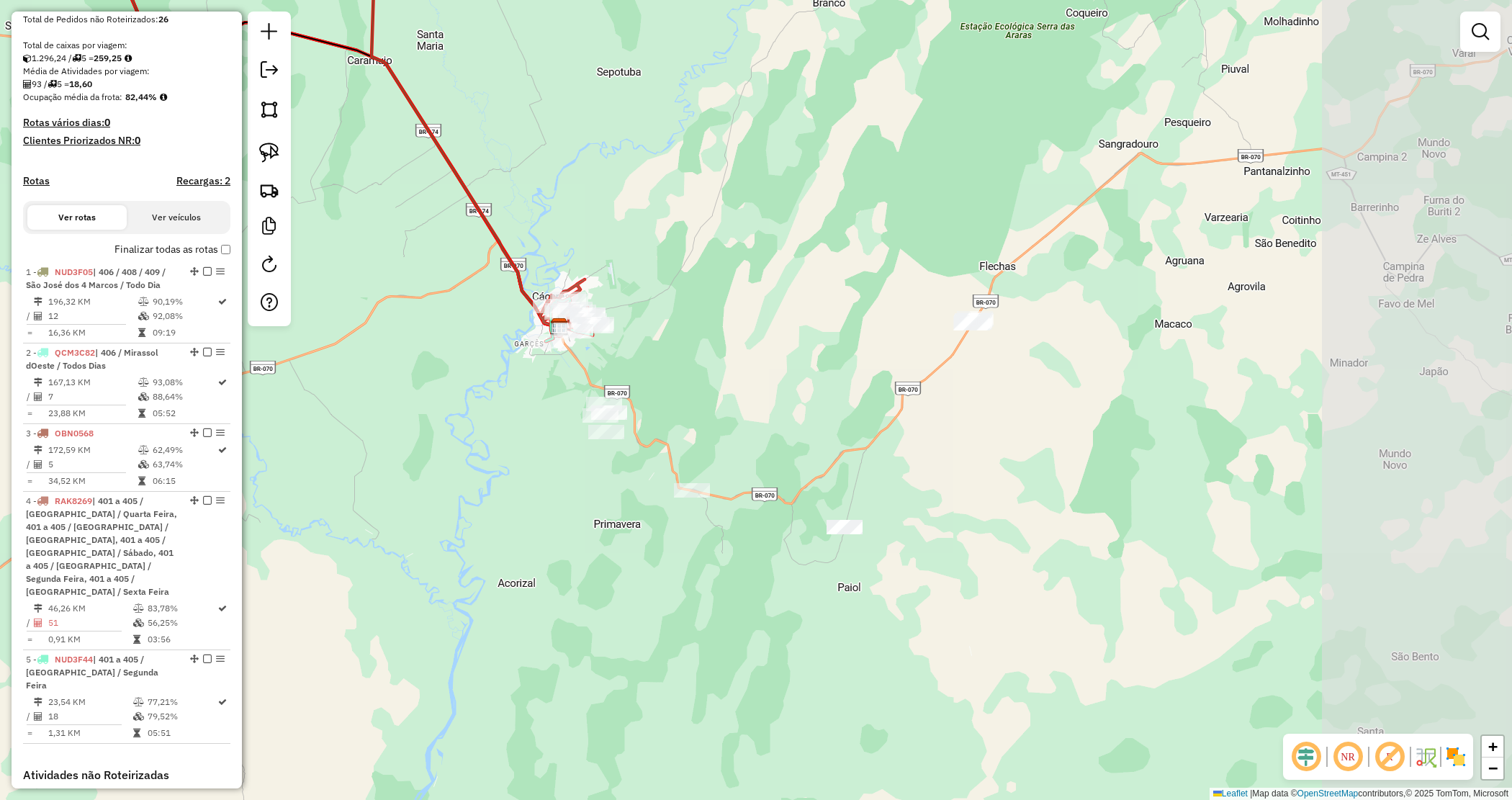
drag, startPoint x: 721, startPoint y: 340, endPoint x: 445, endPoint y: 214, distance: 303.4
click at [721, 340] on div "Janela de atendimento Grade de atendimento Capacidade Transportadoras Veículos …" at bounding box center [756, 400] width 1512 height 800
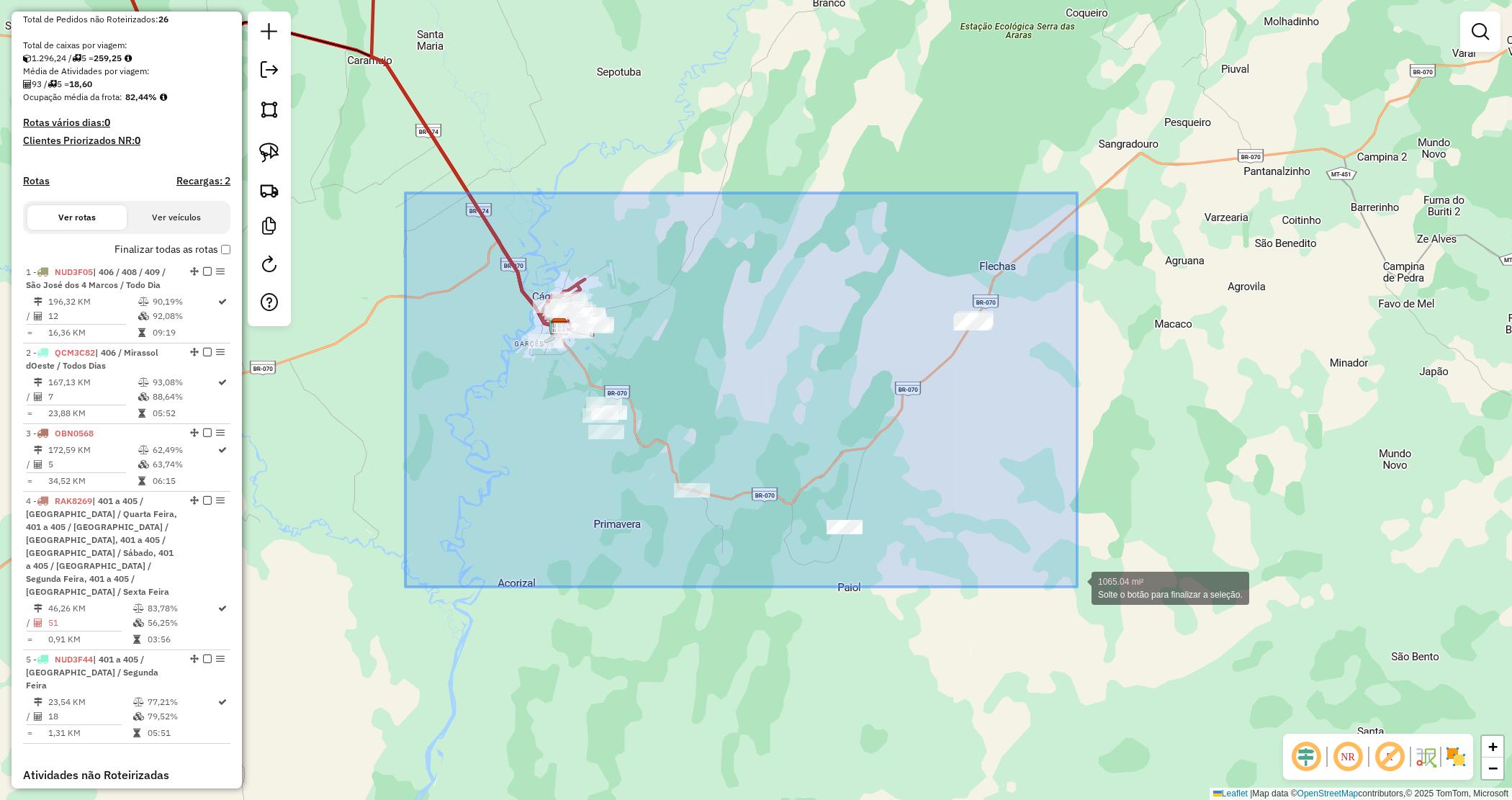
drag, startPoint x: 661, startPoint y: 346, endPoint x: 1067, endPoint y: 582, distance: 469.6
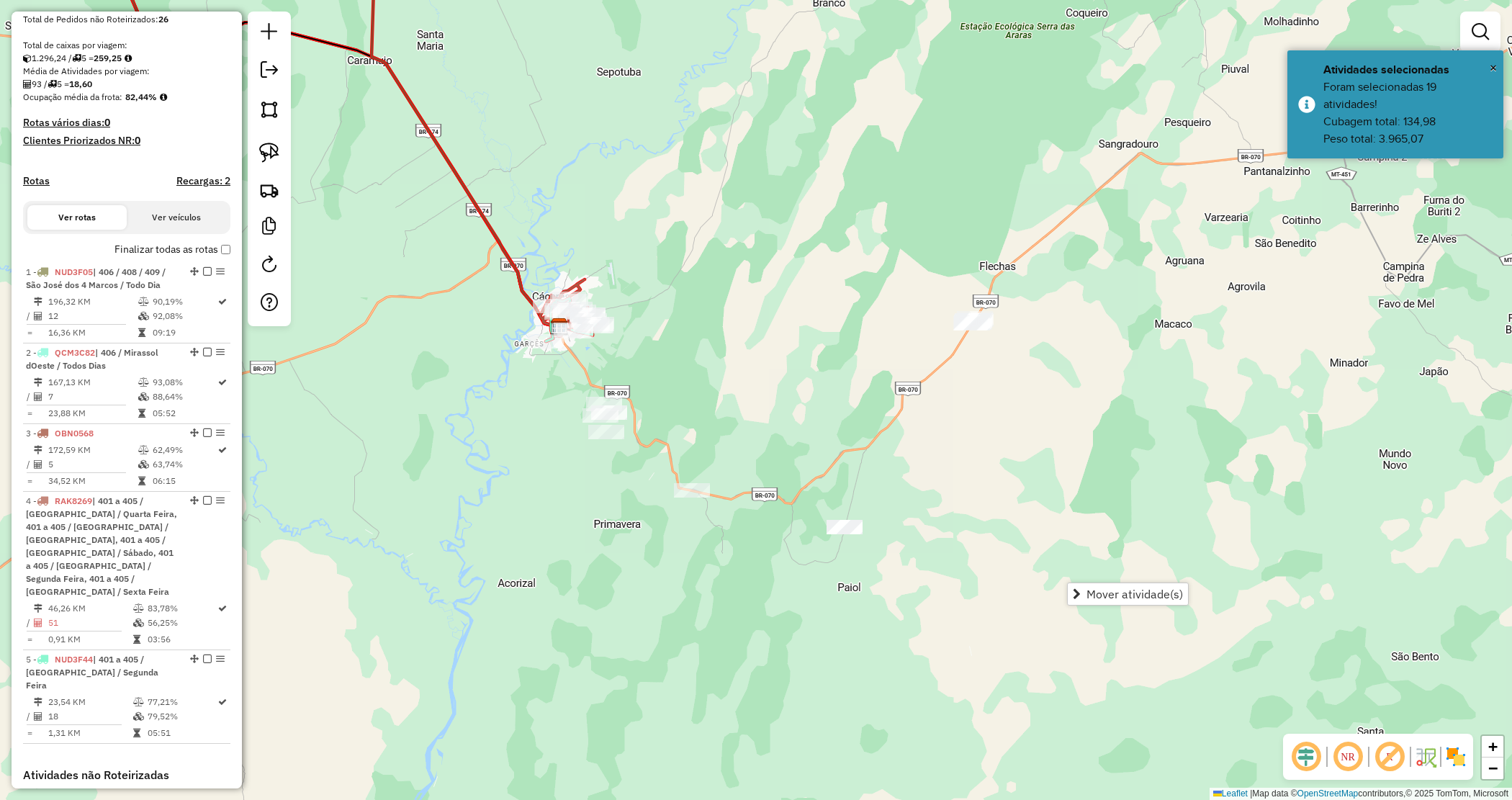
drag, startPoint x: 1120, startPoint y: 596, endPoint x: 528, endPoint y: 491, distance: 601.2
click at [1120, 596] on span "Mover atividade(s)" at bounding box center [1135, 594] width 97 height 12
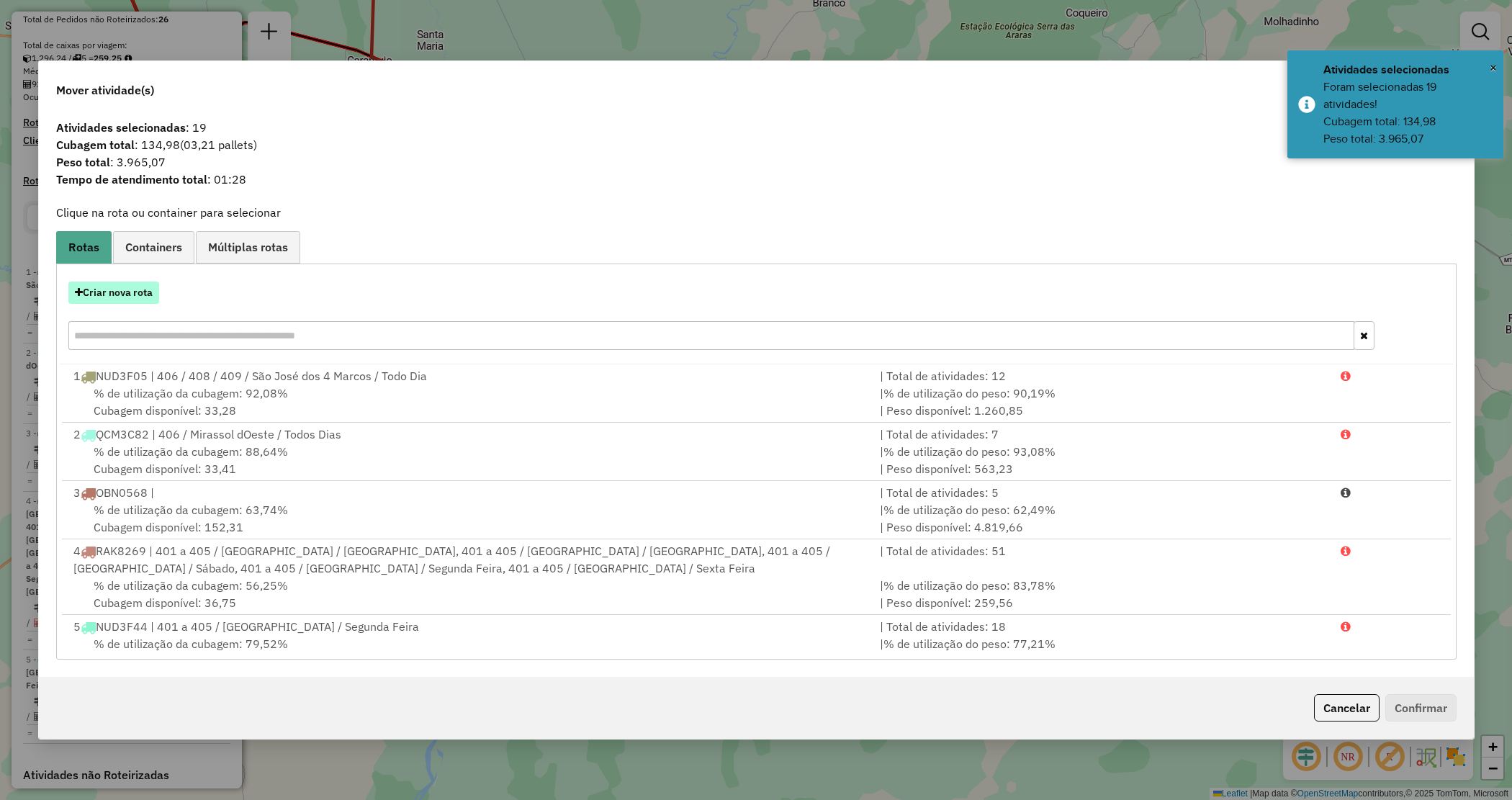
click at [118, 294] on button "Criar nova rota" at bounding box center [113, 293] width 91 height 23
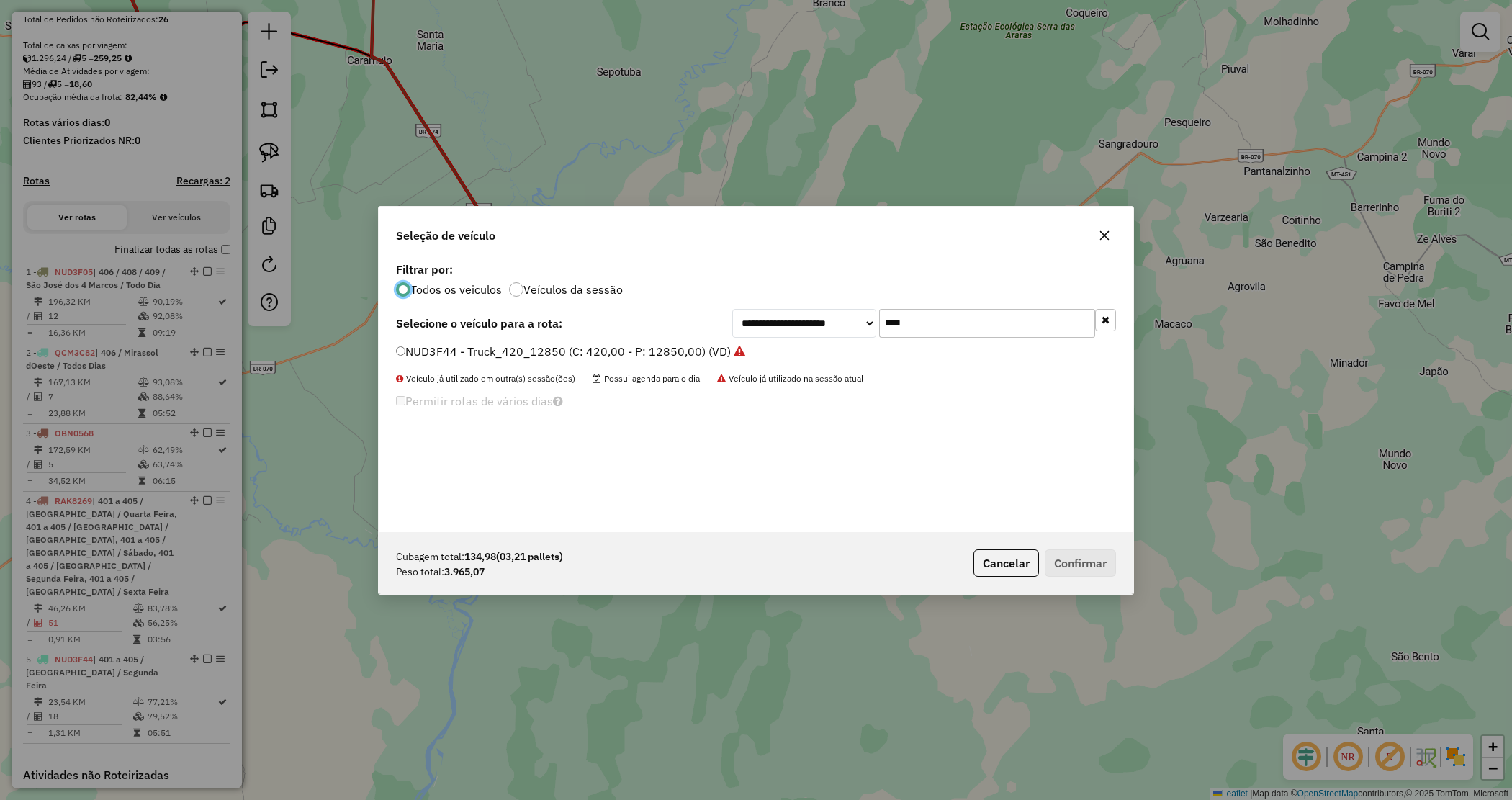
drag, startPoint x: 920, startPoint y: 326, endPoint x: 793, endPoint y: 328, distance: 127.0
click at [796, 331] on div "**********" at bounding box center [924, 323] width 384 height 29
type input "**"
click at [656, 350] on label "OBK1817 - Toco_294_8140 (C: 294,00 - P: 8140,00) (VD)" at bounding box center [554, 351] width 315 height 18
click at [1070, 550] on button "Confirmar" at bounding box center [1080, 563] width 71 height 28
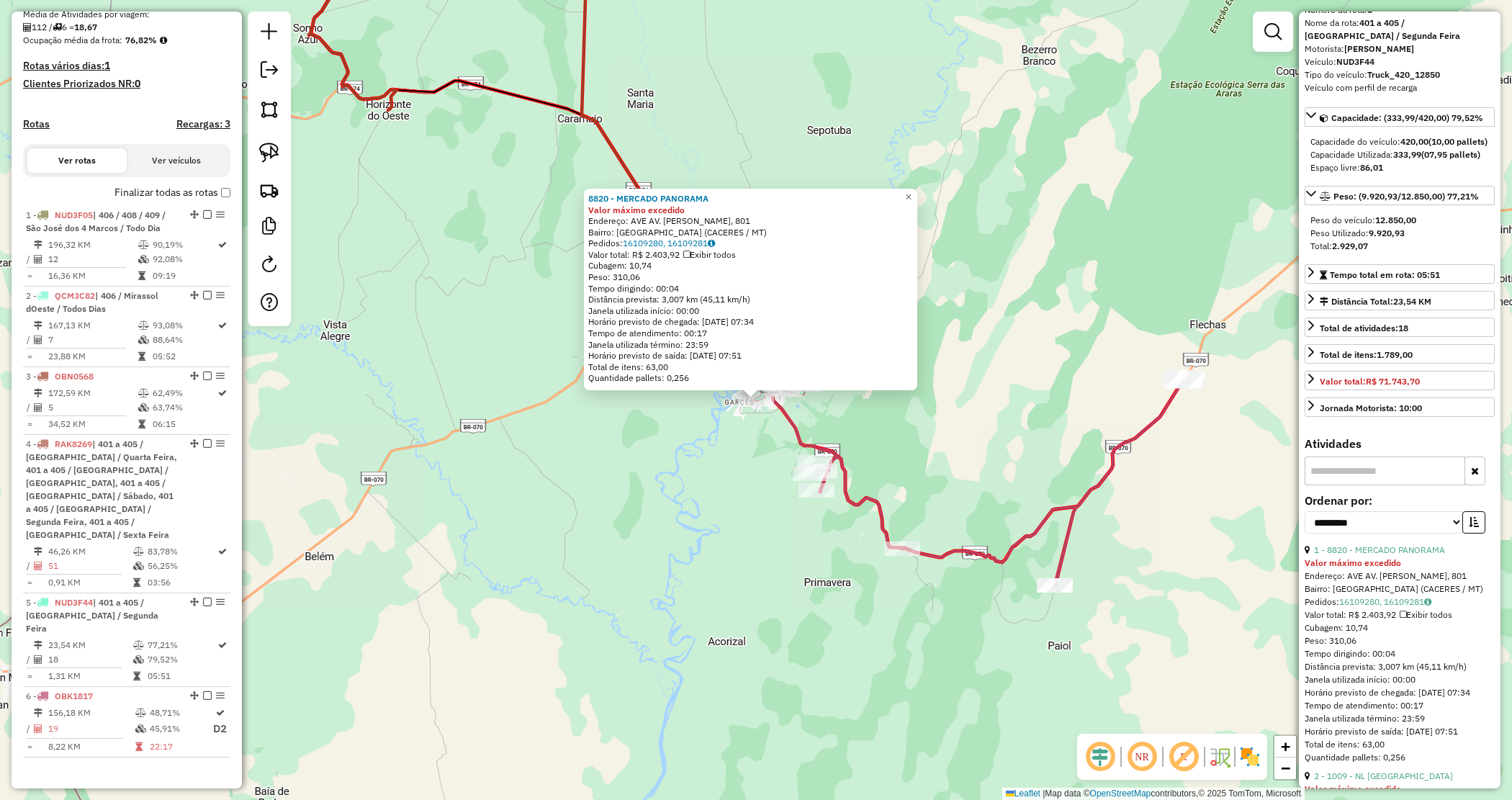
scroll to position [90, 0]
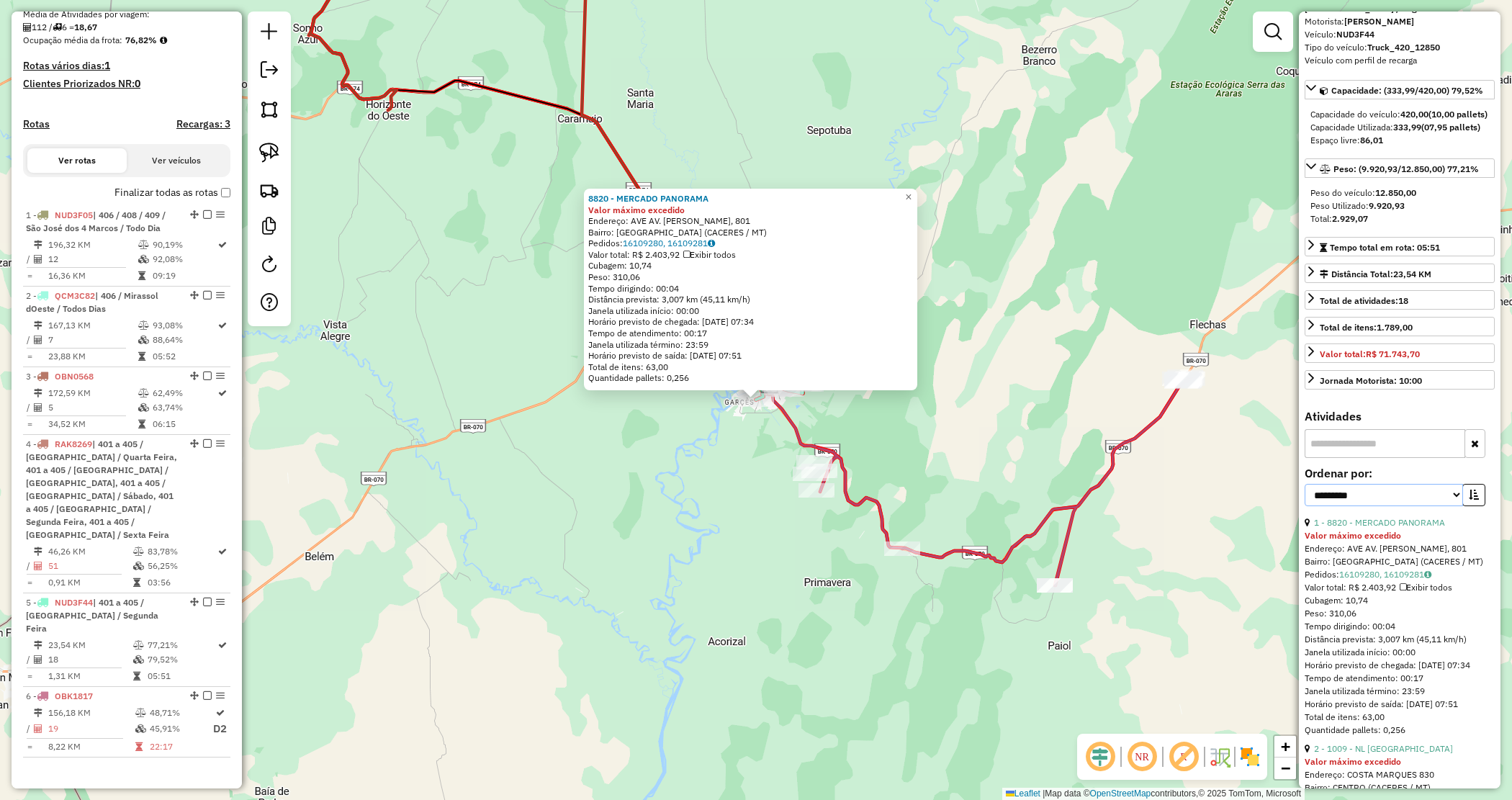
click at [1420, 506] on select "**********" at bounding box center [1384, 495] width 158 height 23
select select "*********"
click at [1305, 506] on select "**********" at bounding box center [1384, 495] width 158 height 23
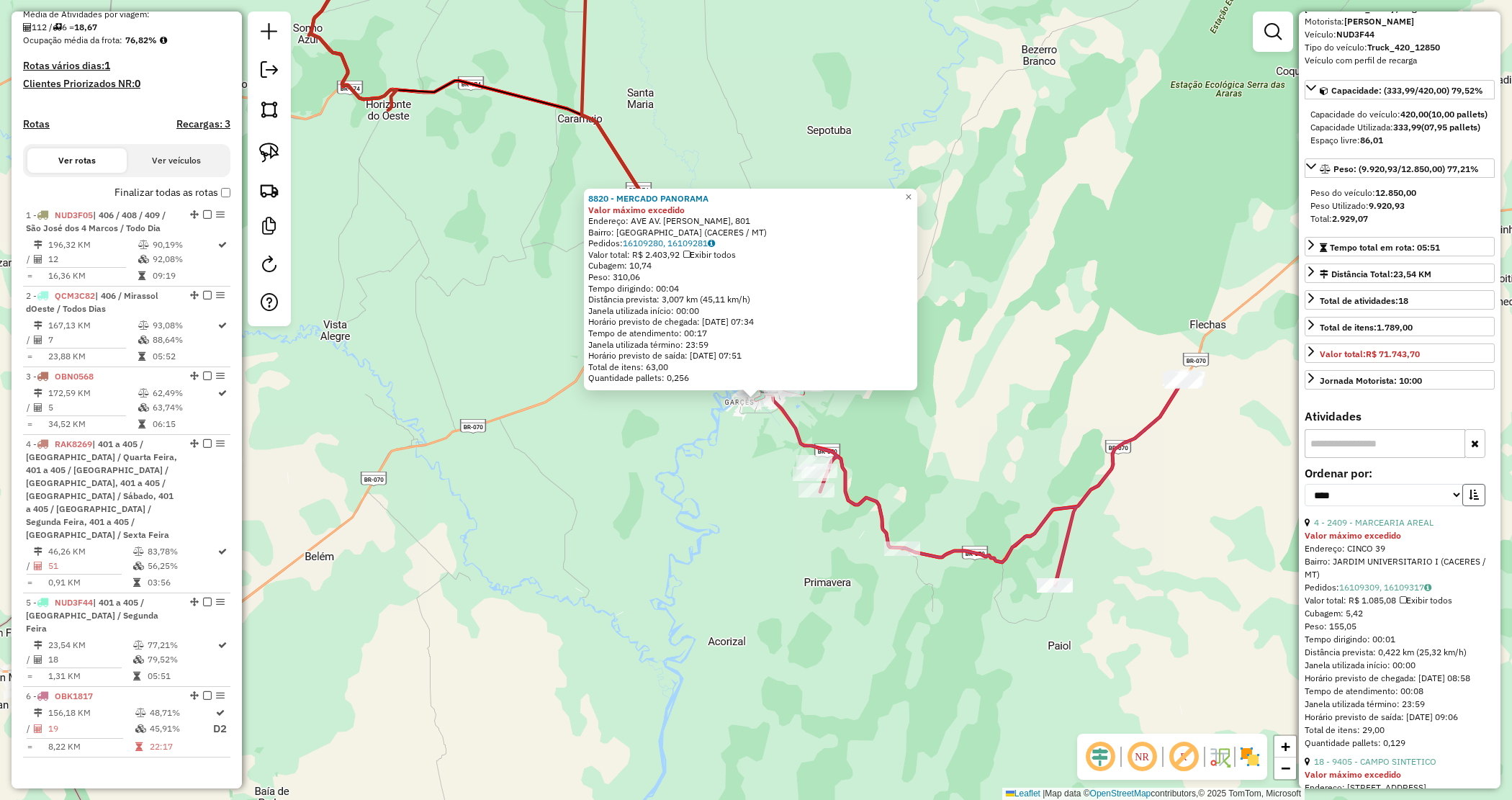
click at [1474, 506] on button "button" at bounding box center [1474, 495] width 23 height 23
click at [1414, 528] on link "12 - 9094 - DISTRIBUIDORA E MERC" at bounding box center [1387, 522] width 146 height 11
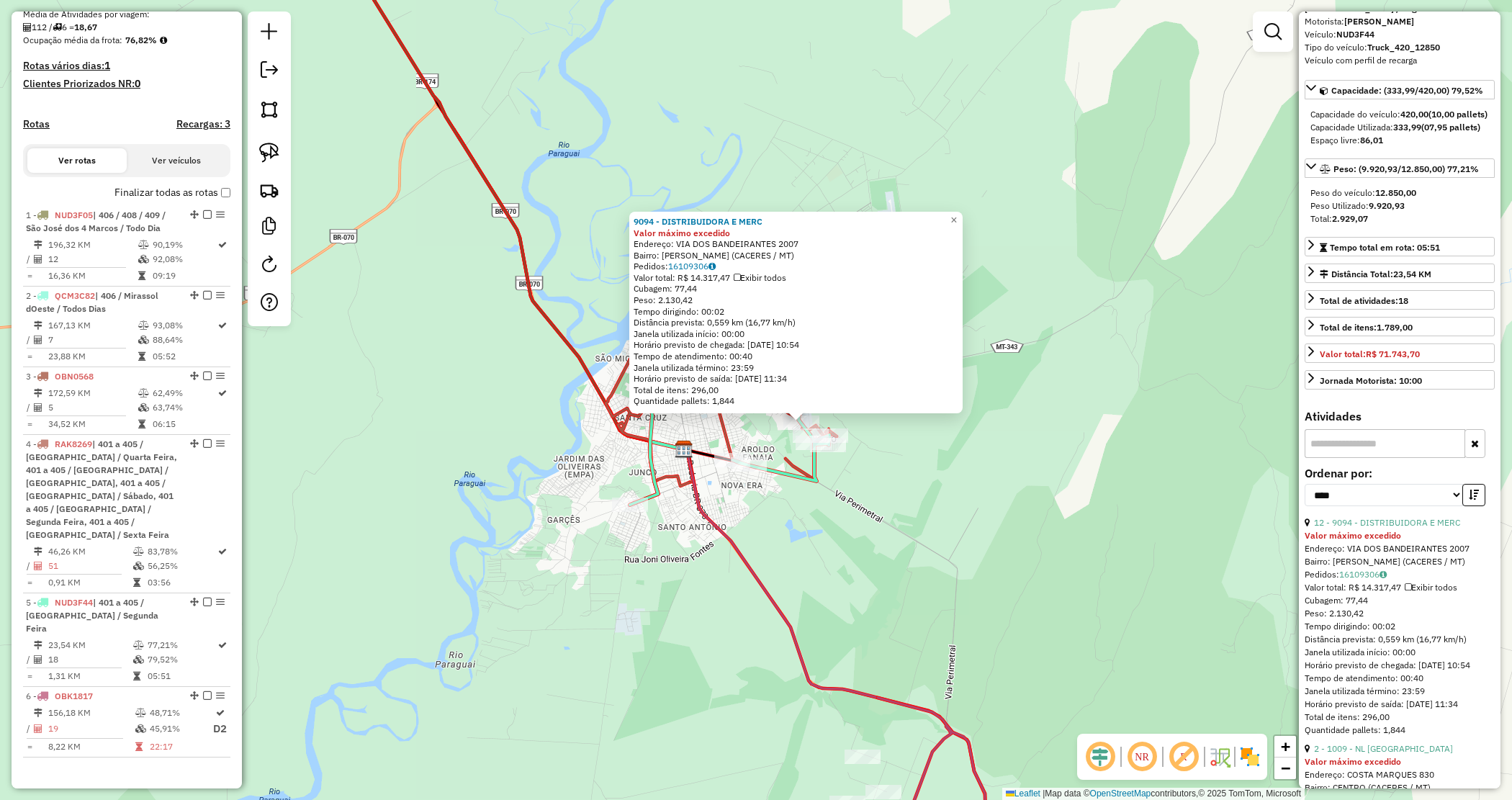
drag, startPoint x: 938, startPoint y: 510, endPoint x: 850, endPoint y: 465, distance: 98.8
click at [907, 516] on div "9094 - DISTRIBUIDORA E MERC Valor máximo excedido Endereço: VIA DOS BANDEIRANTE…" at bounding box center [756, 400] width 1512 height 800
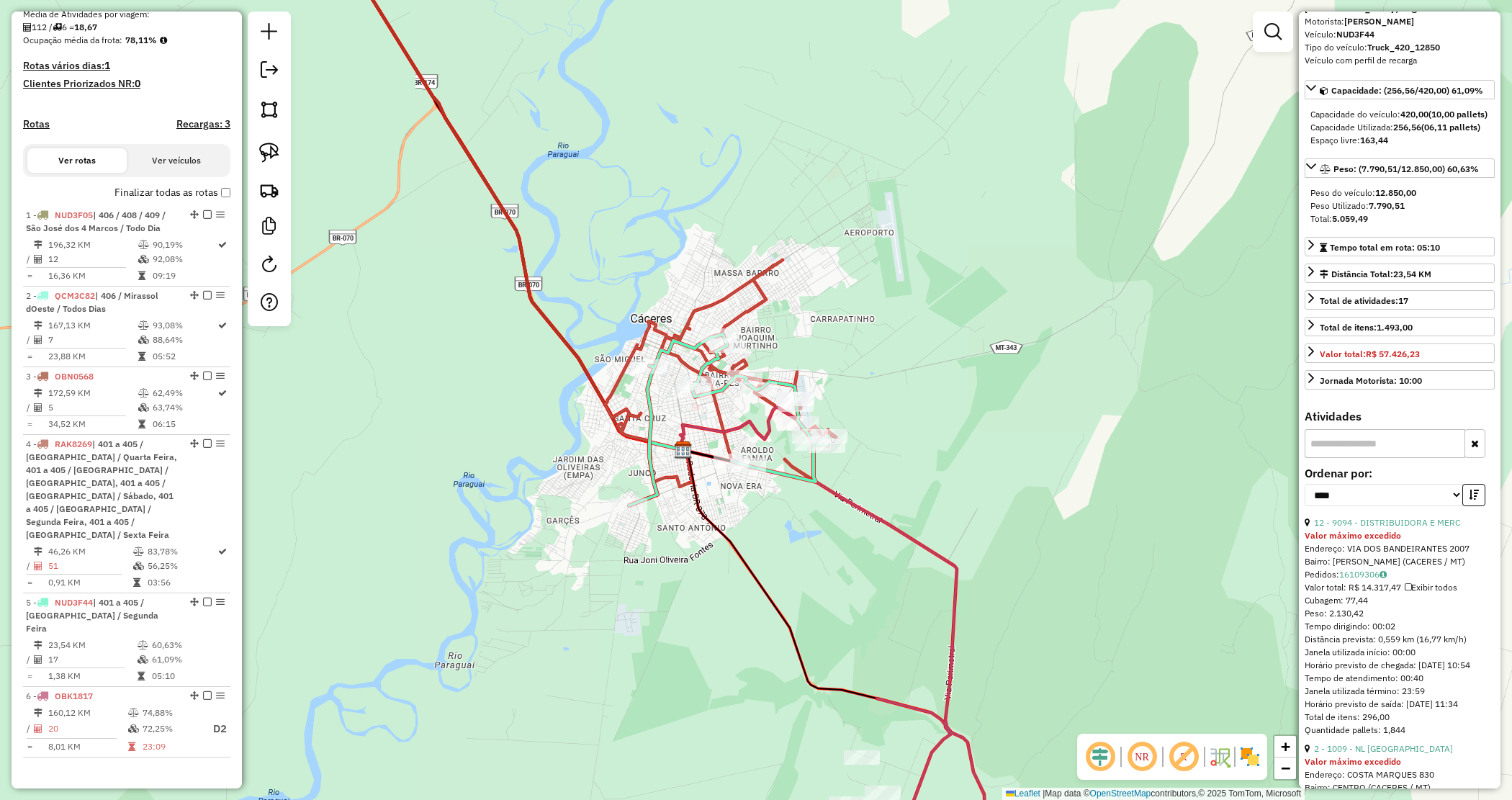
click at [872, 583] on div "Janela de atendimento Grade de atendimento Capacidade Transportadoras Veículos …" at bounding box center [756, 400] width 1512 height 800
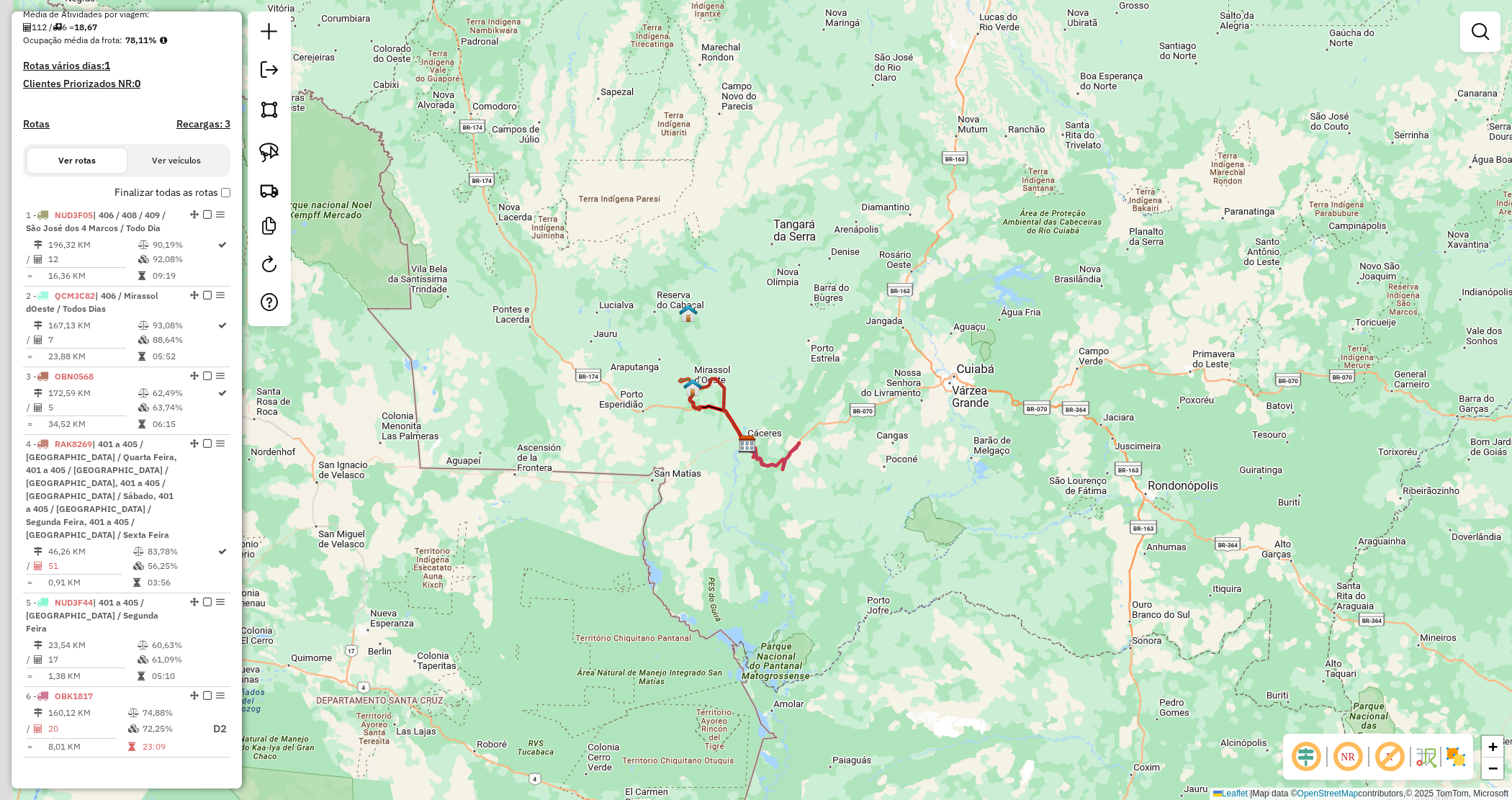
drag, startPoint x: 797, startPoint y: 646, endPoint x: 875, endPoint y: 575, distance: 105.5
click at [875, 575] on div "Janela de atendimento Grade de atendimento Capacidade Transportadoras Veículos …" at bounding box center [756, 400] width 1512 height 800
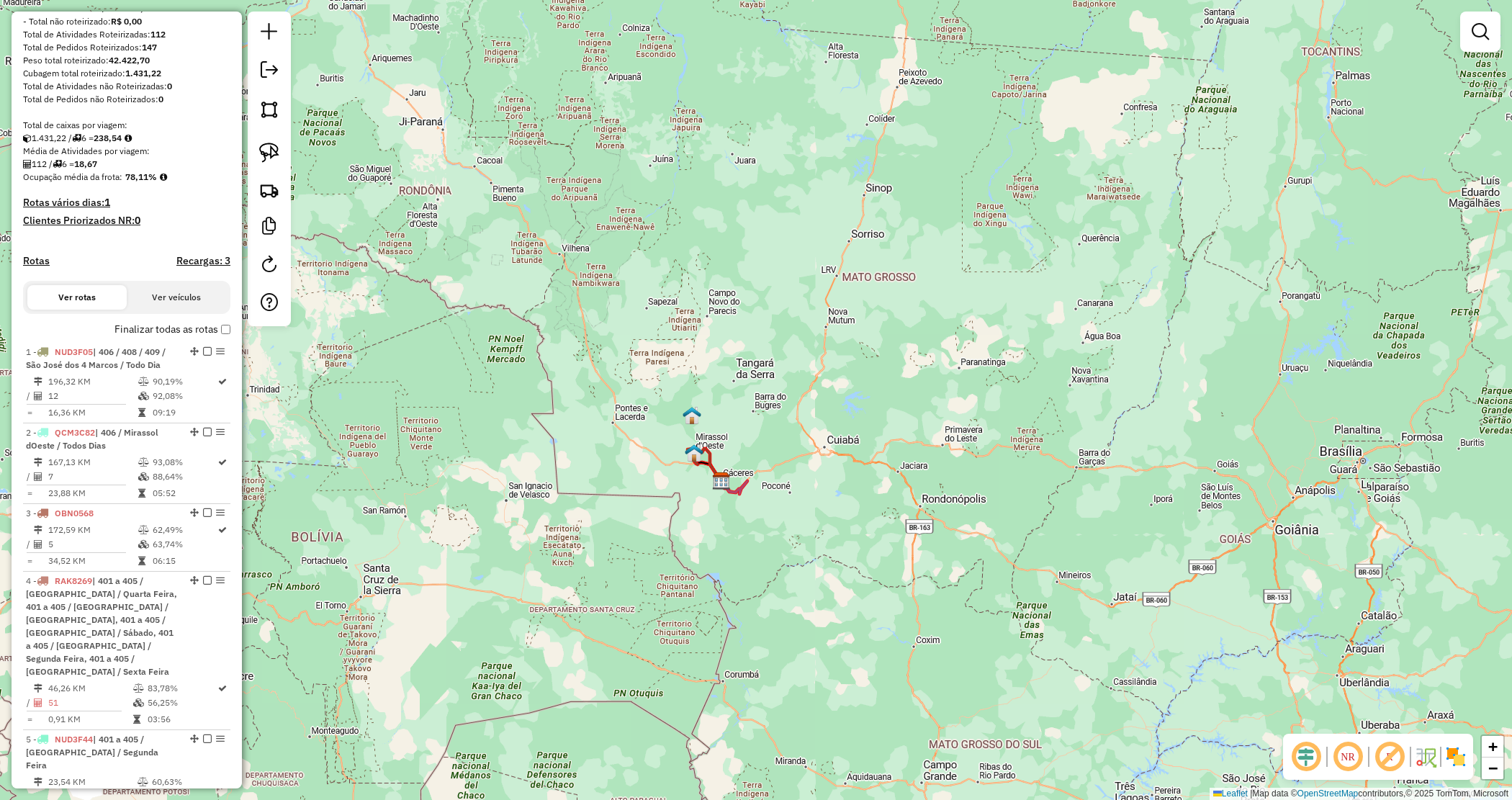
scroll to position [0, 0]
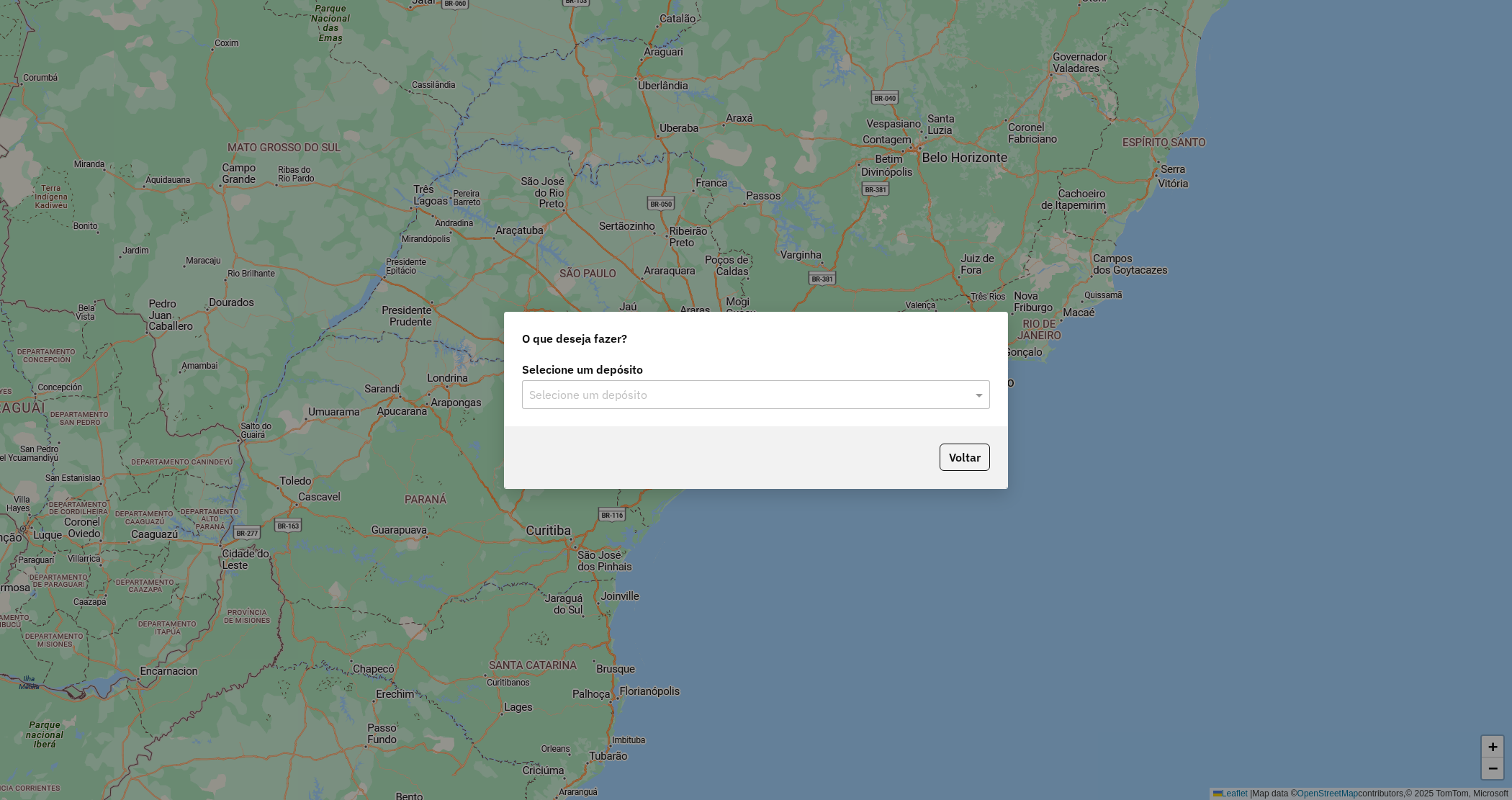
click at [684, 389] on input "text" at bounding box center [741, 395] width 424 height 18
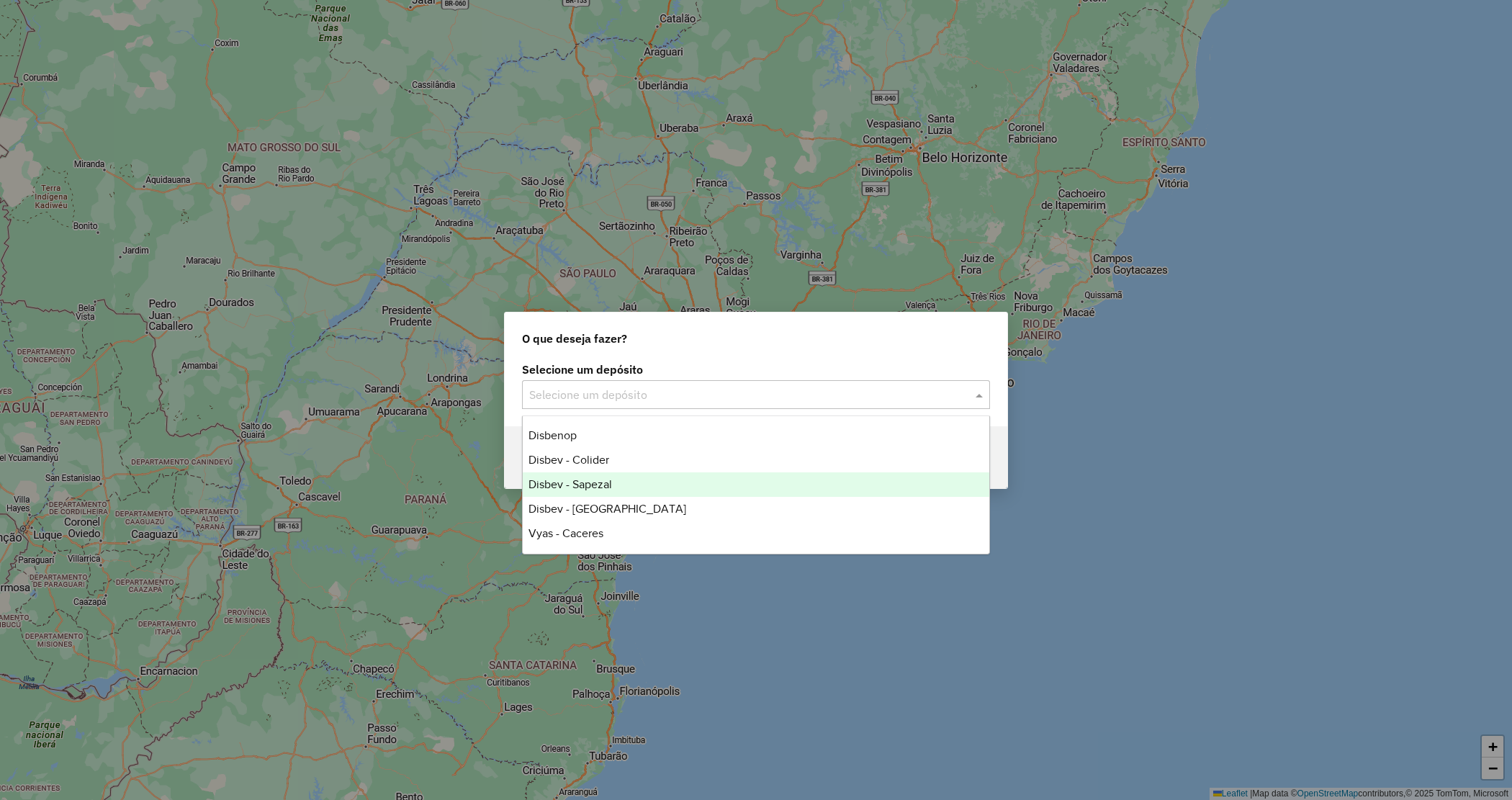
click at [620, 483] on div "Disbev - Sapezal" at bounding box center [756, 484] width 467 height 24
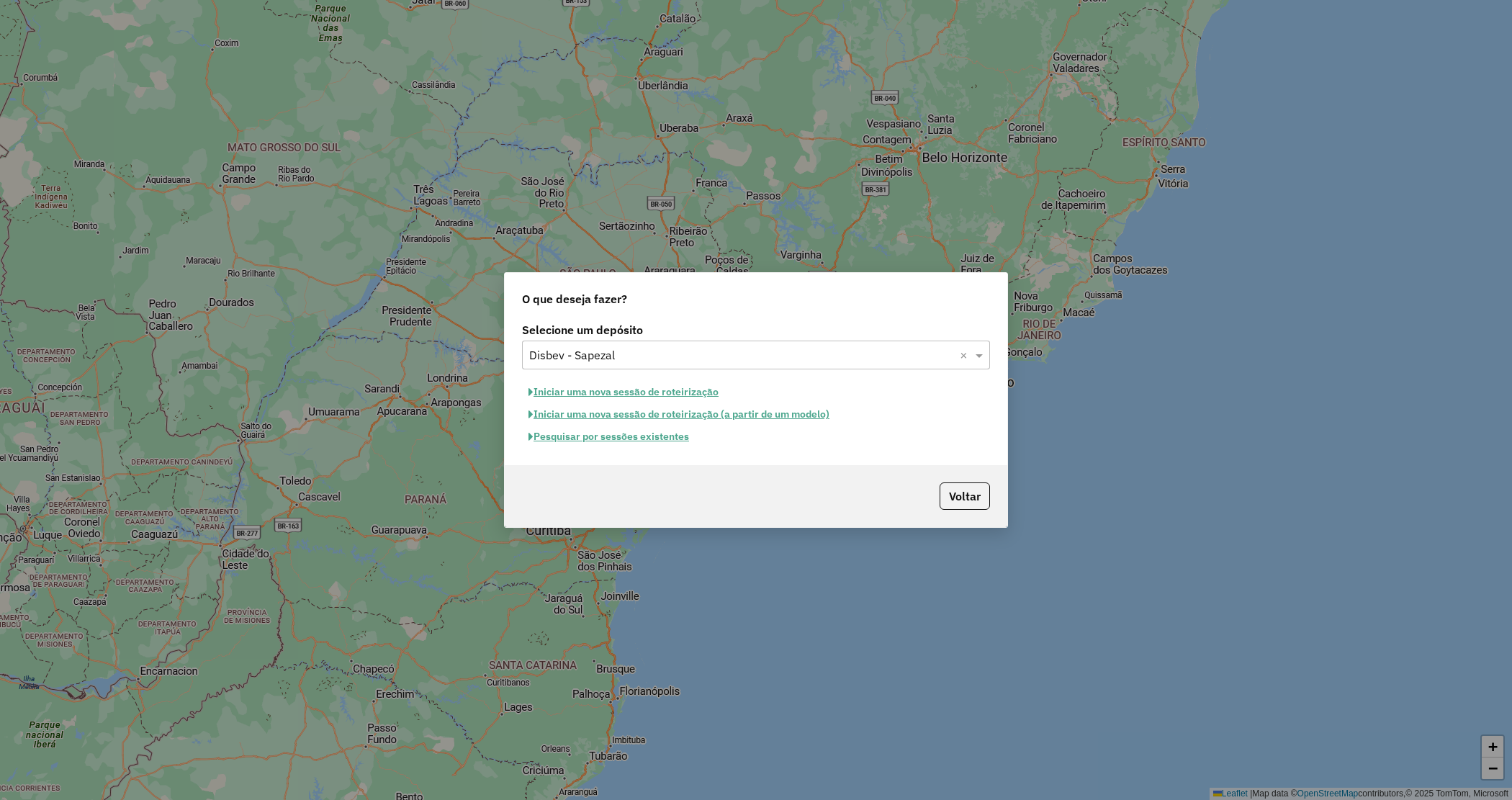
click at [621, 389] on button "Iniciar uma nova sessão de roteirização" at bounding box center [623, 392] width 203 height 23
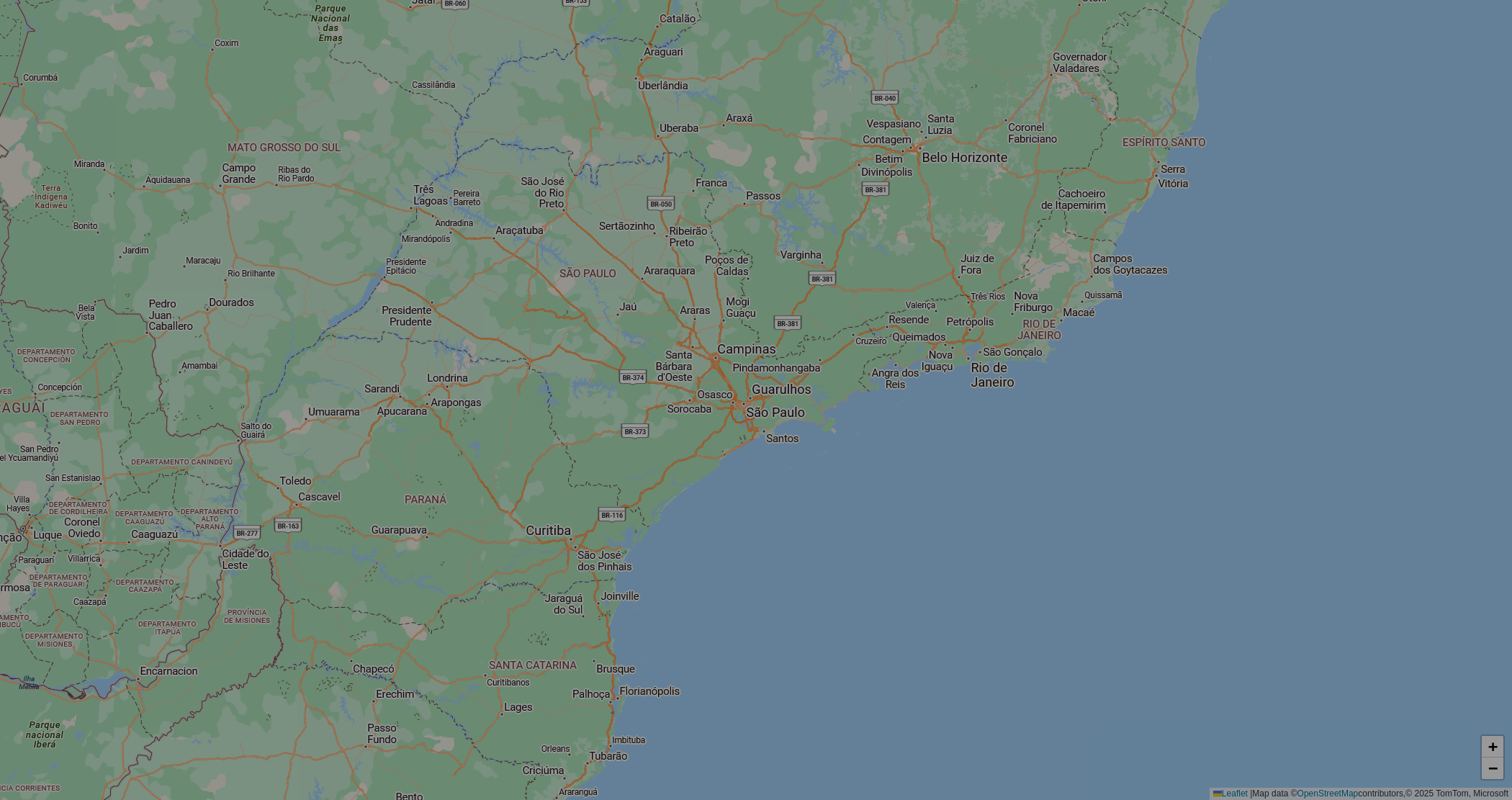
select select "*"
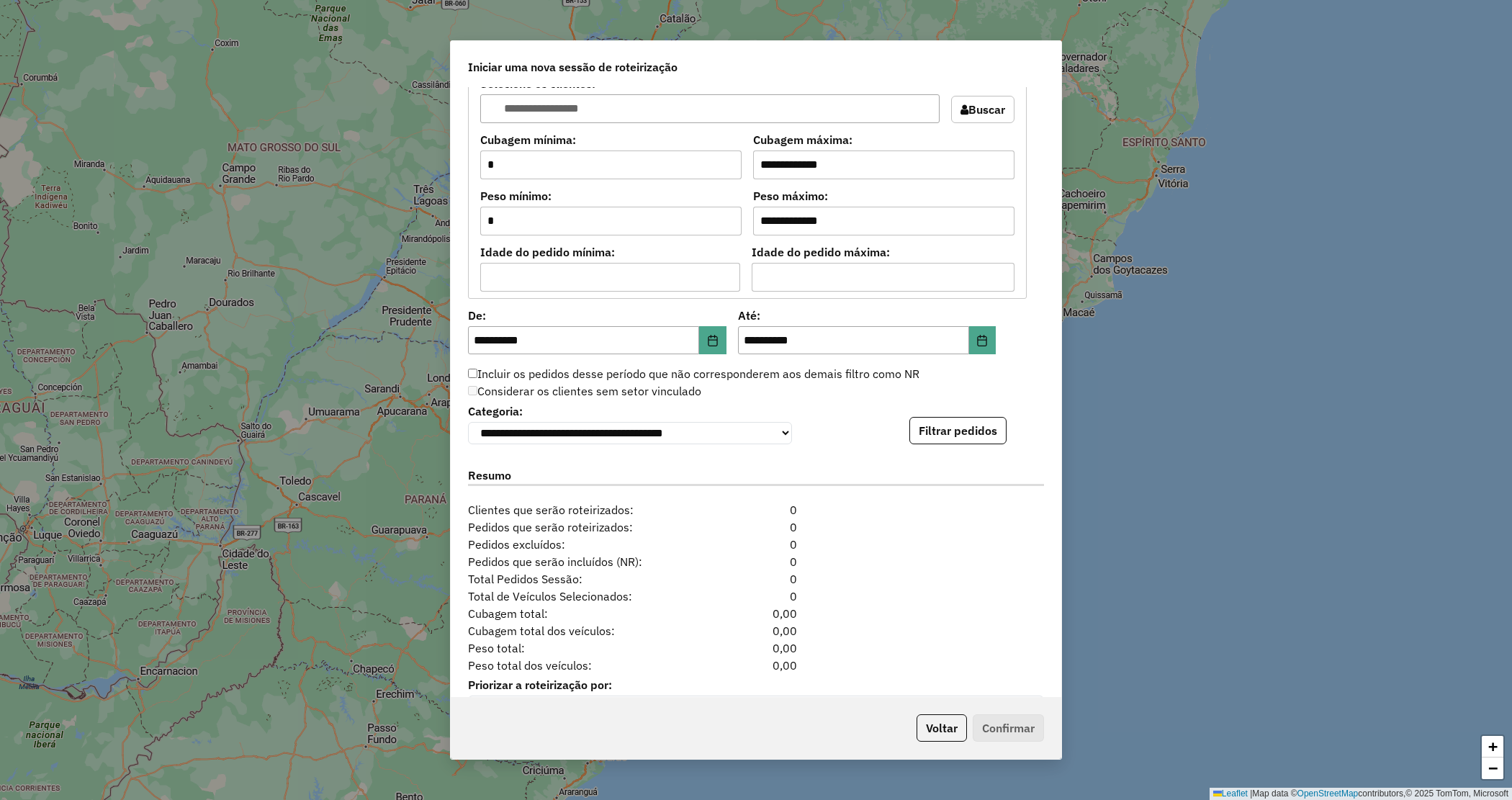
scroll to position [1218, 0]
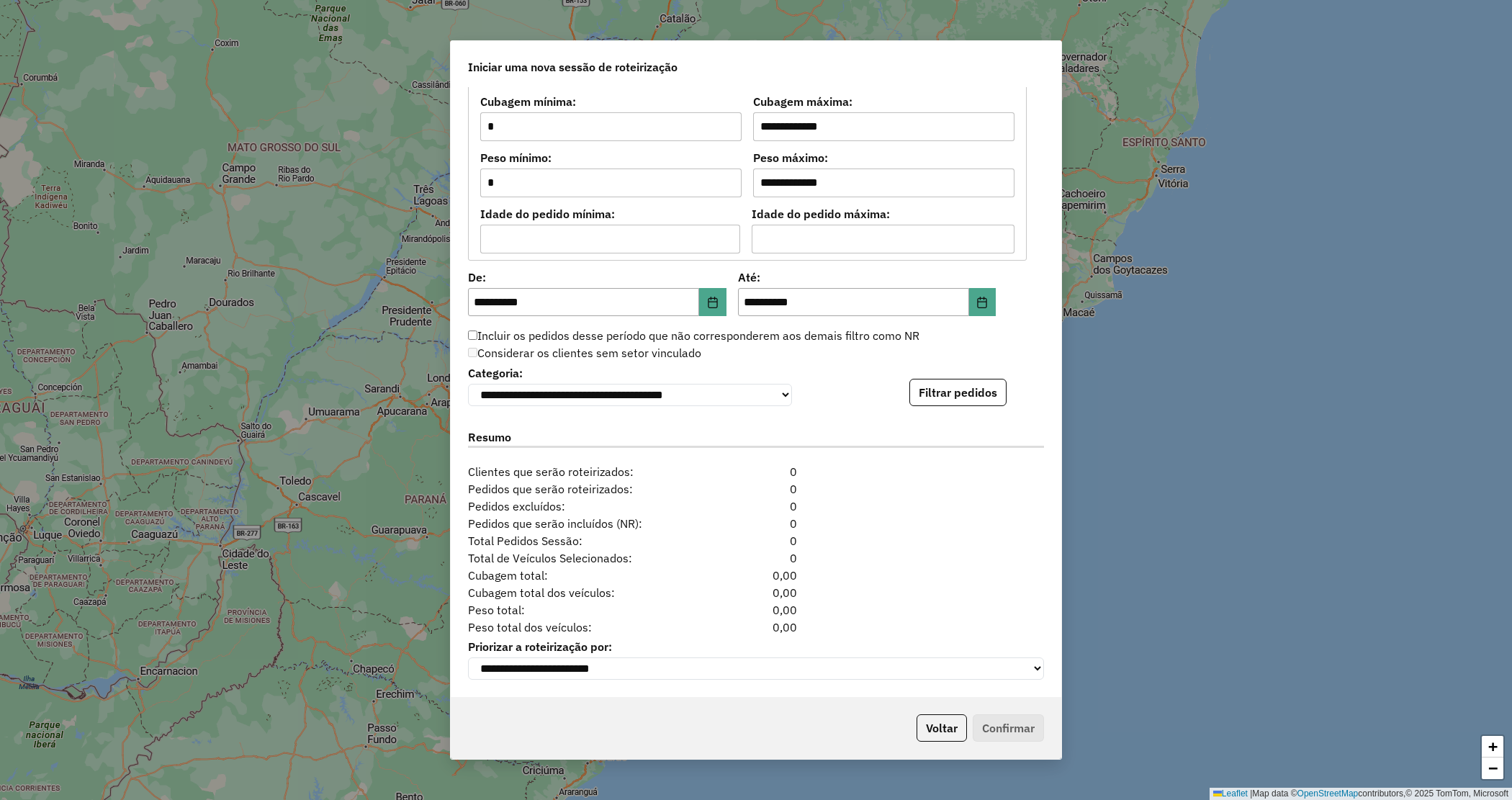
click at [974, 397] on button "Filtrar pedidos" at bounding box center [958, 392] width 98 height 28
click at [974, 400] on button "Filtrar pedidos" at bounding box center [958, 392] width 98 height 28
drag, startPoint x: 171, startPoint y: 219, endPoint x: 317, endPoint y: 296, distance: 165.1
click at [171, 220] on div "**********" at bounding box center [756, 400] width 1512 height 800
click at [949, 395] on button "Filtrar pedidos" at bounding box center [958, 392] width 98 height 28
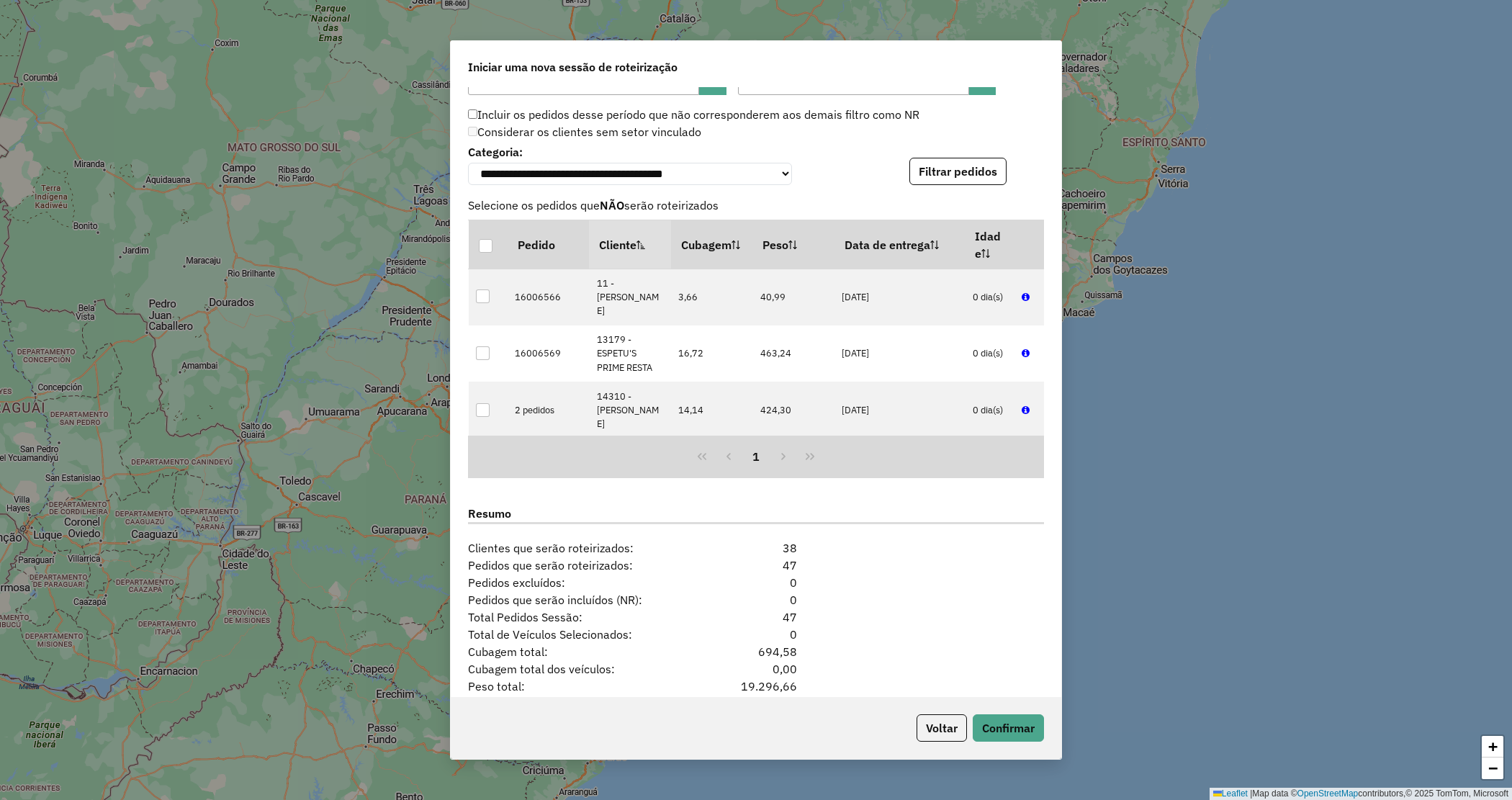
scroll to position [1515, 0]
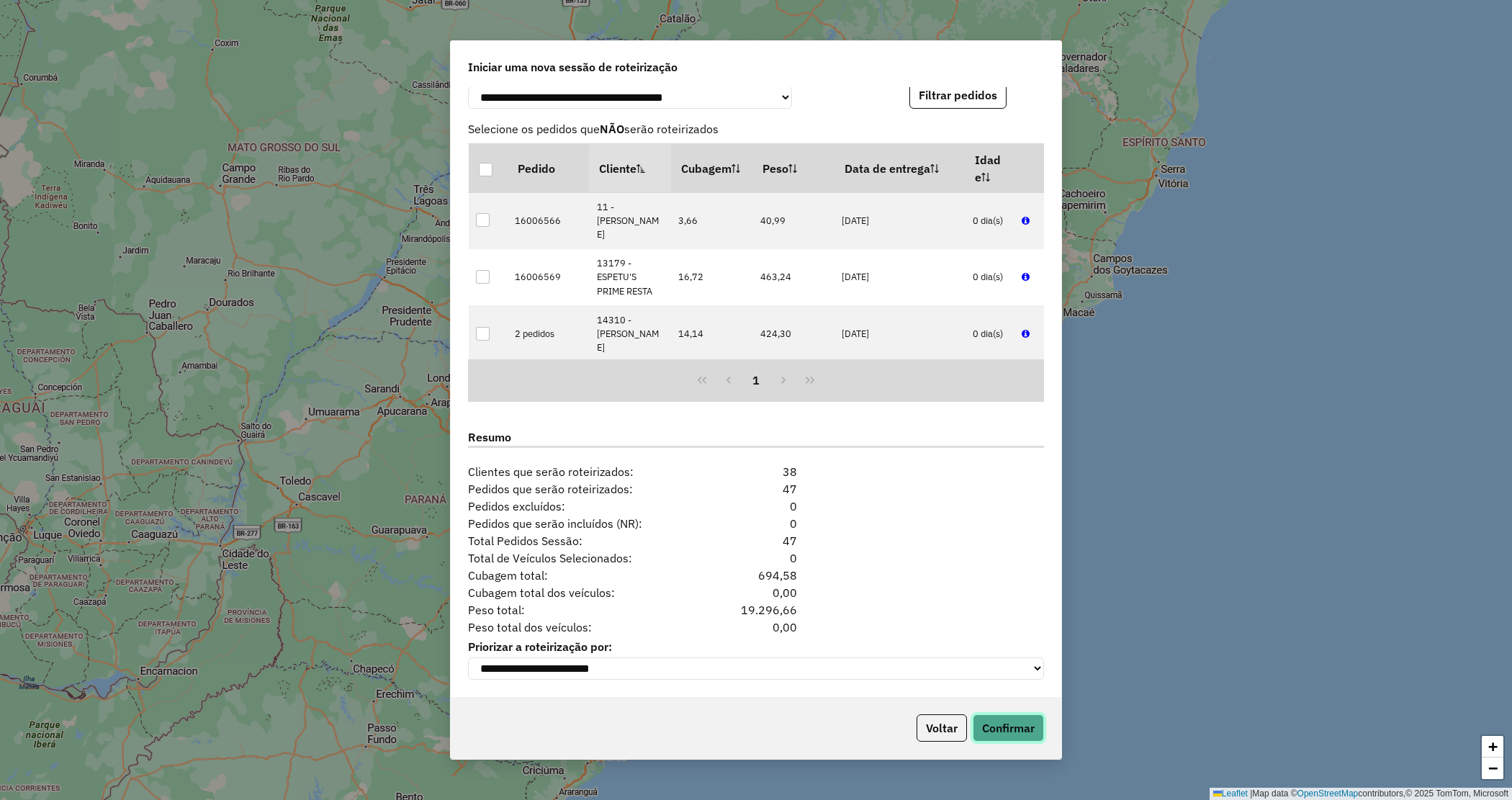
click at [1014, 718] on button "Confirmar" at bounding box center [1007, 728] width 71 height 28
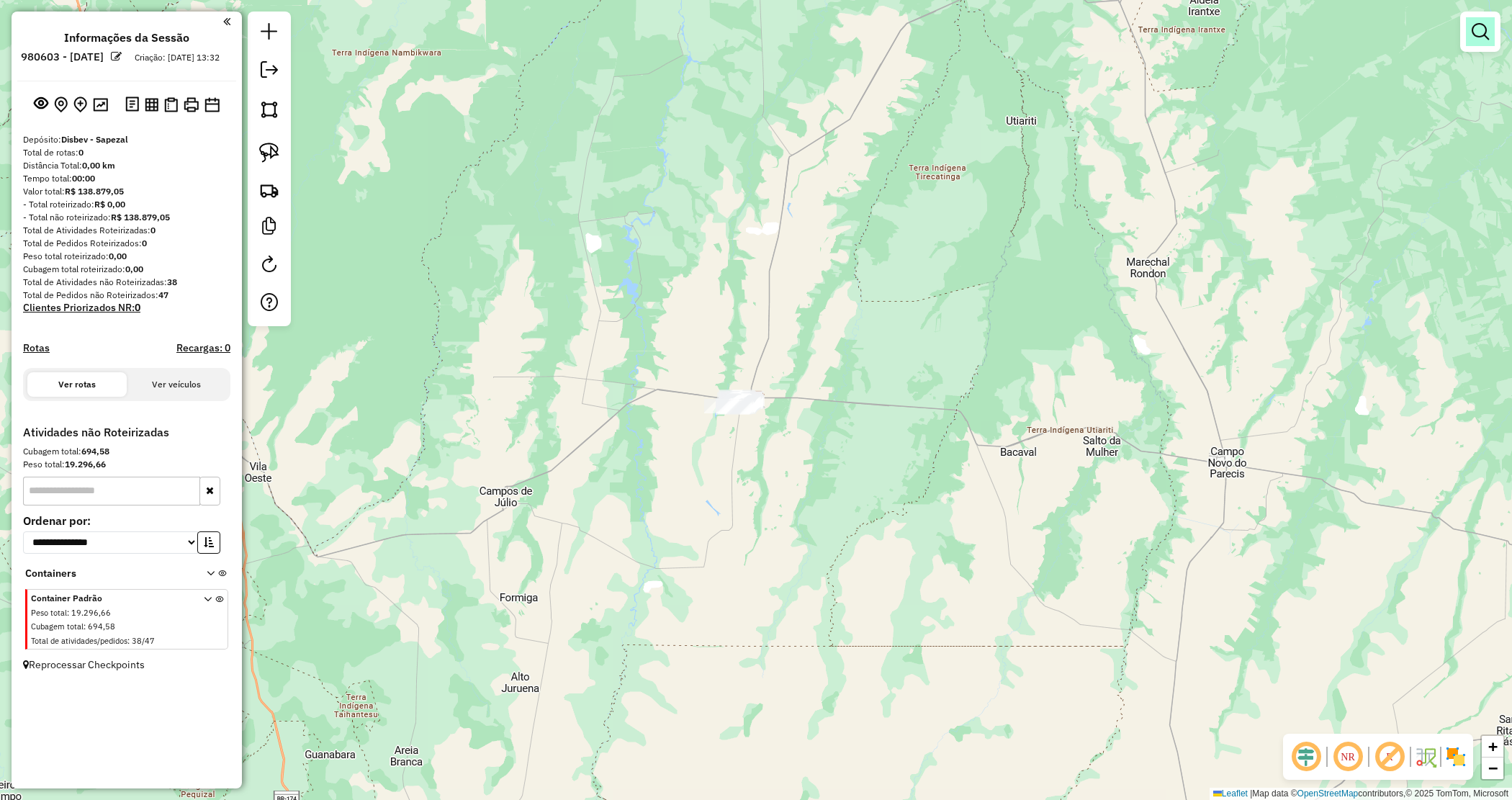
click at [1484, 34] on em at bounding box center [1480, 32] width 18 height 18
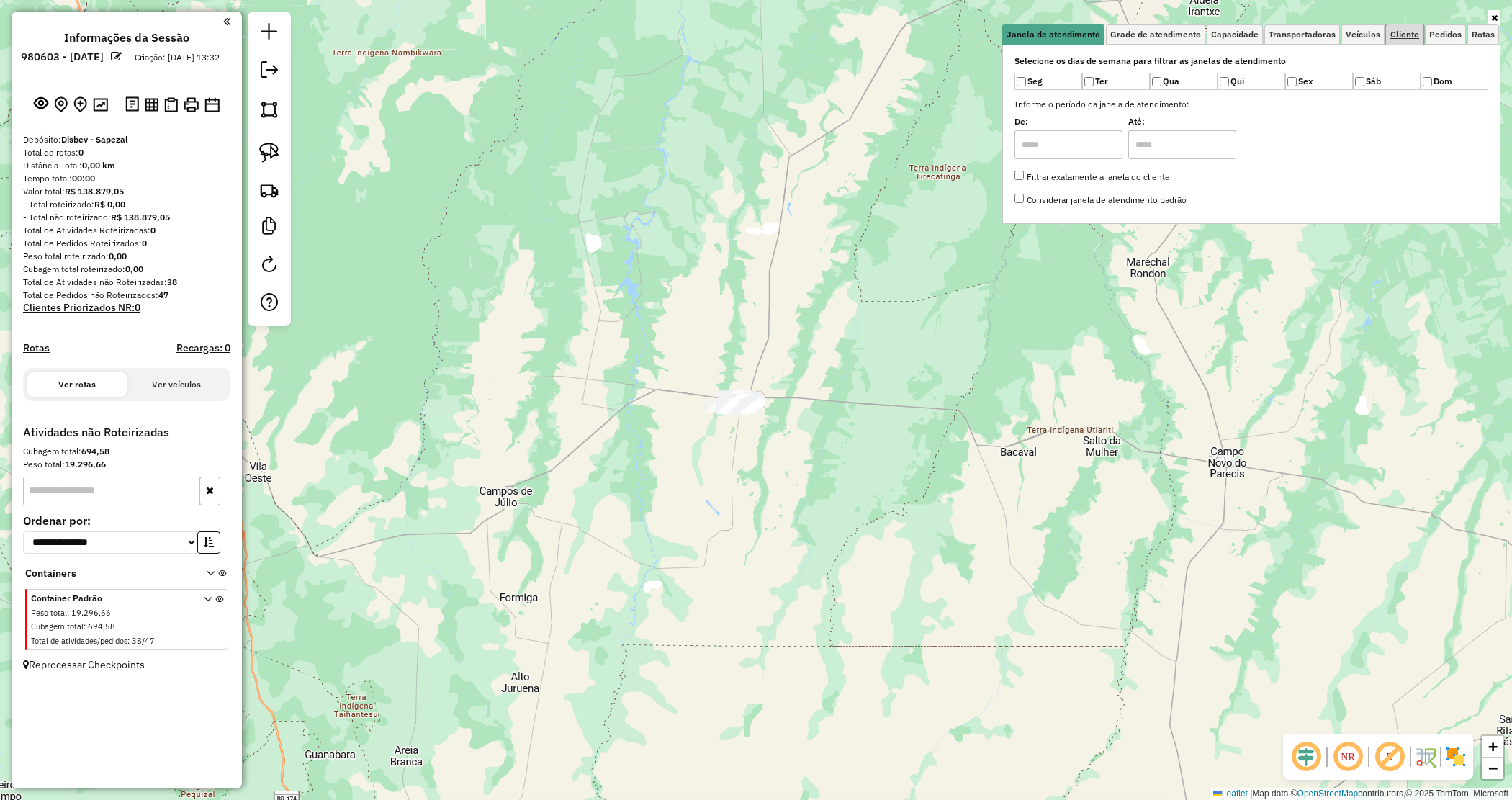
click at [1412, 36] on span "Cliente" at bounding box center [1404, 34] width 29 height 8
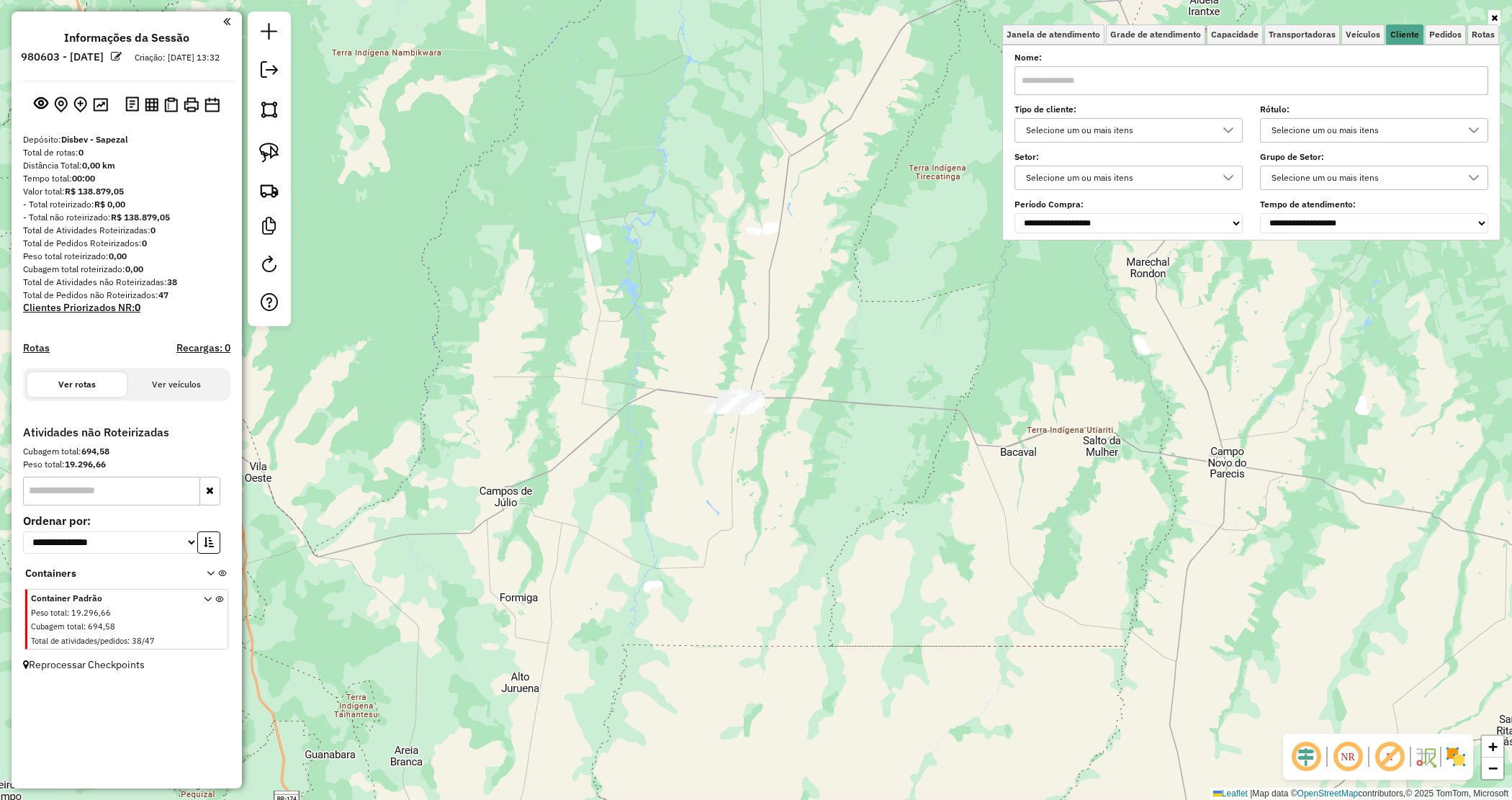
click at [1173, 83] on input "text" at bounding box center [1252, 80] width 474 height 29
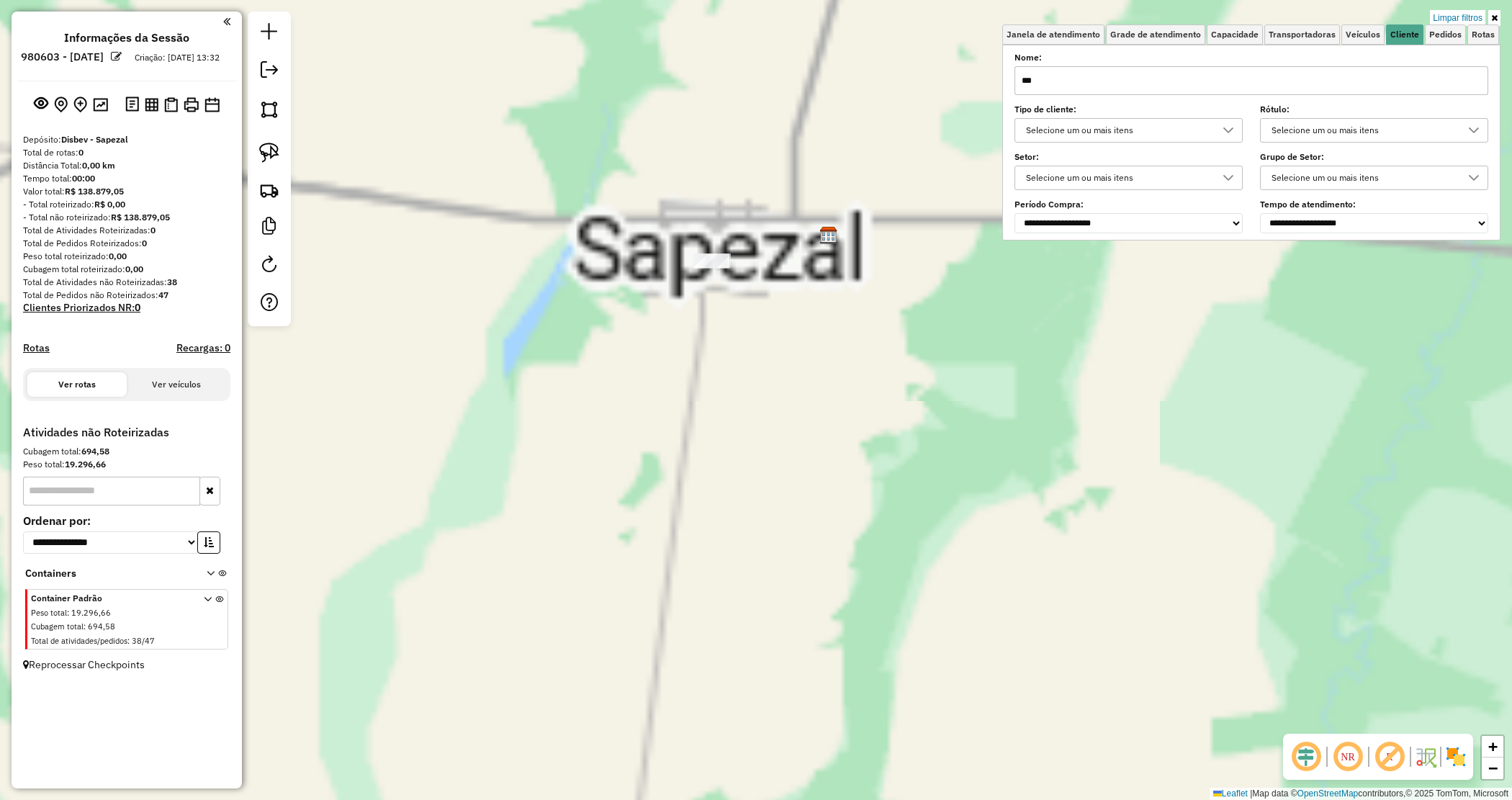
type input "***"
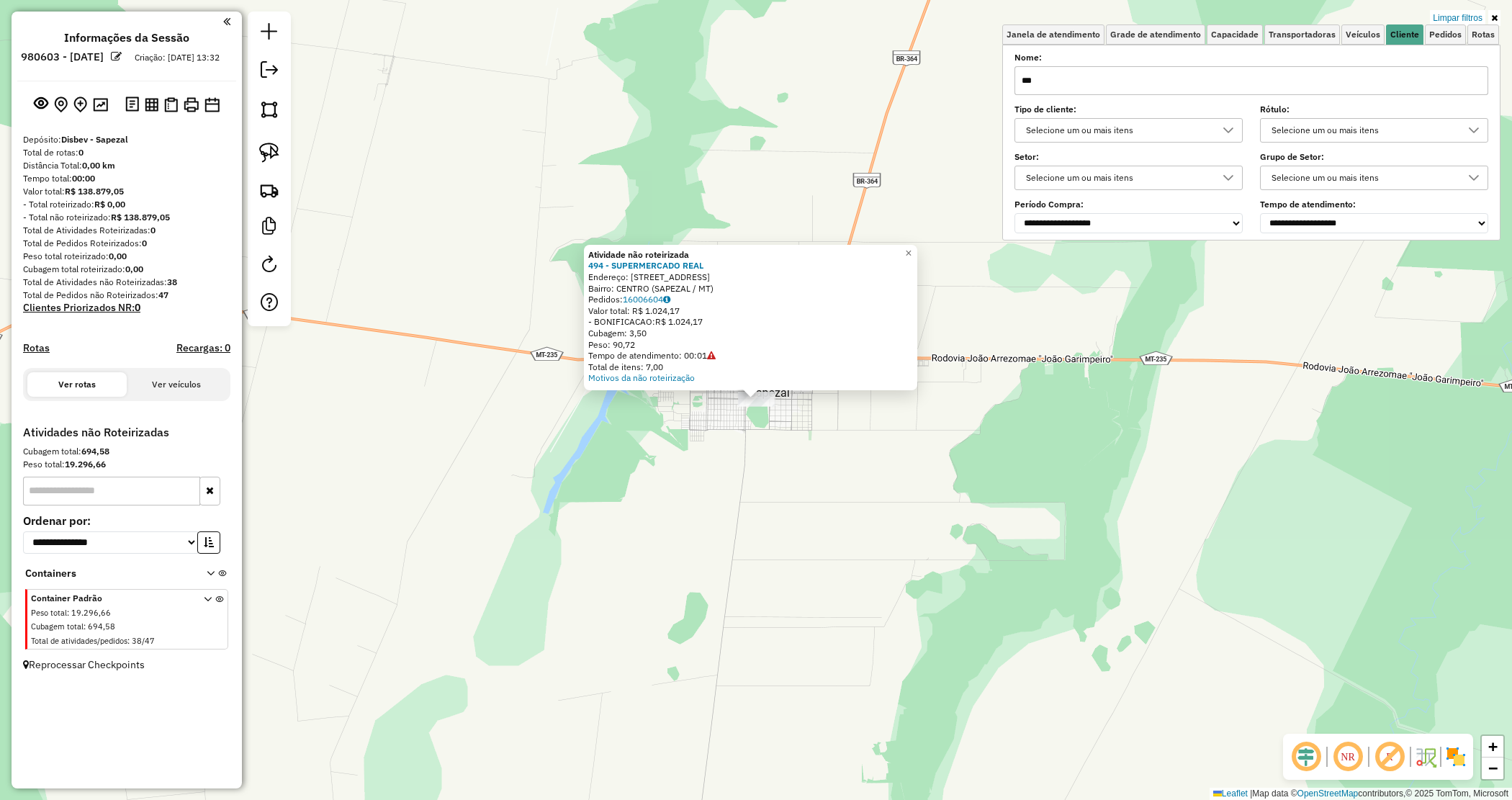
click at [716, 463] on div "Atividade não roteirizada 494 - SUPERMERCADO REAL Endereço: AV CURIMBA 1160 Bai…" at bounding box center [756, 400] width 1512 height 800
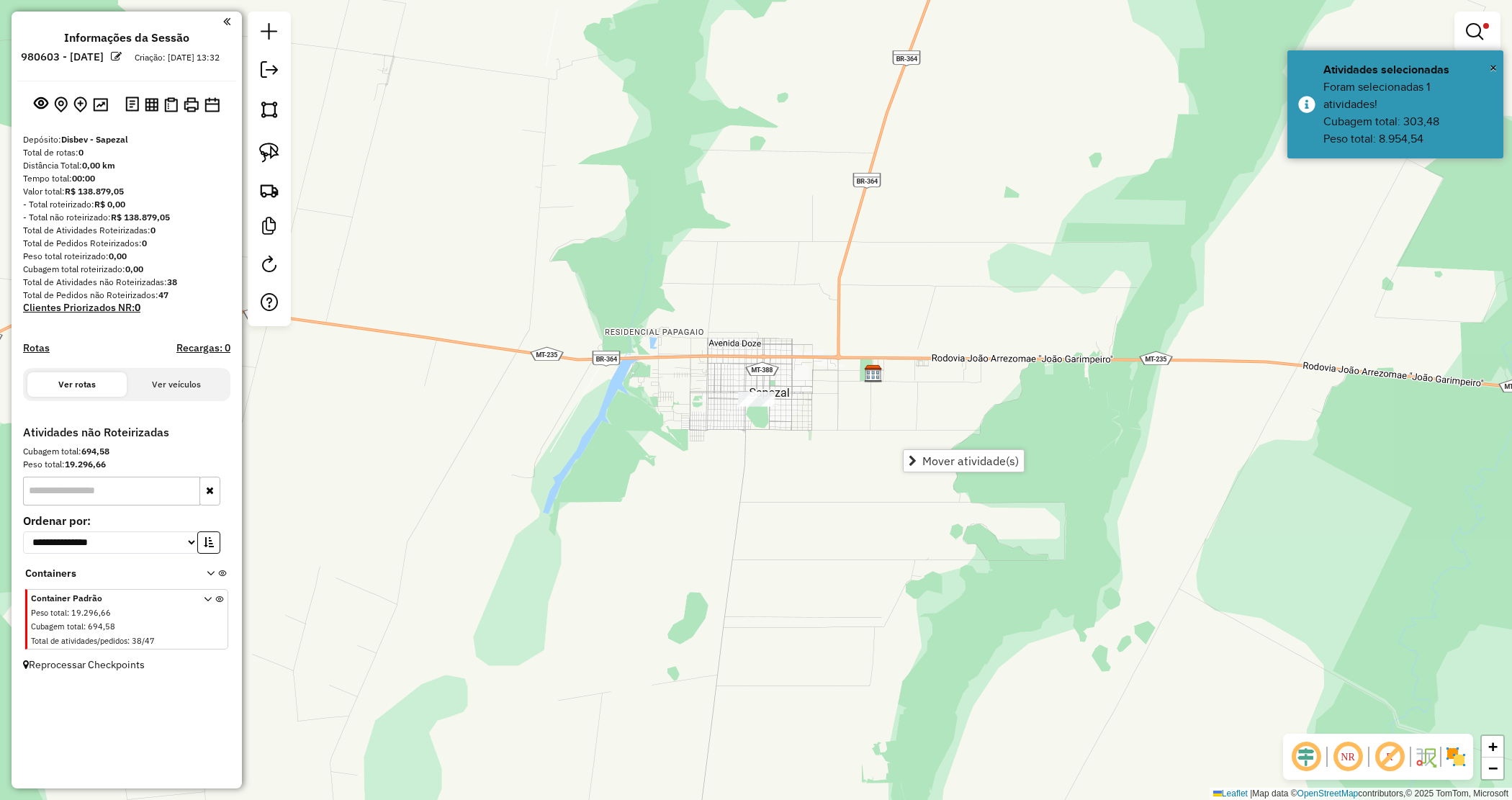
click at [938, 455] on span "Mover atividade(s)" at bounding box center [971, 461] width 97 height 12
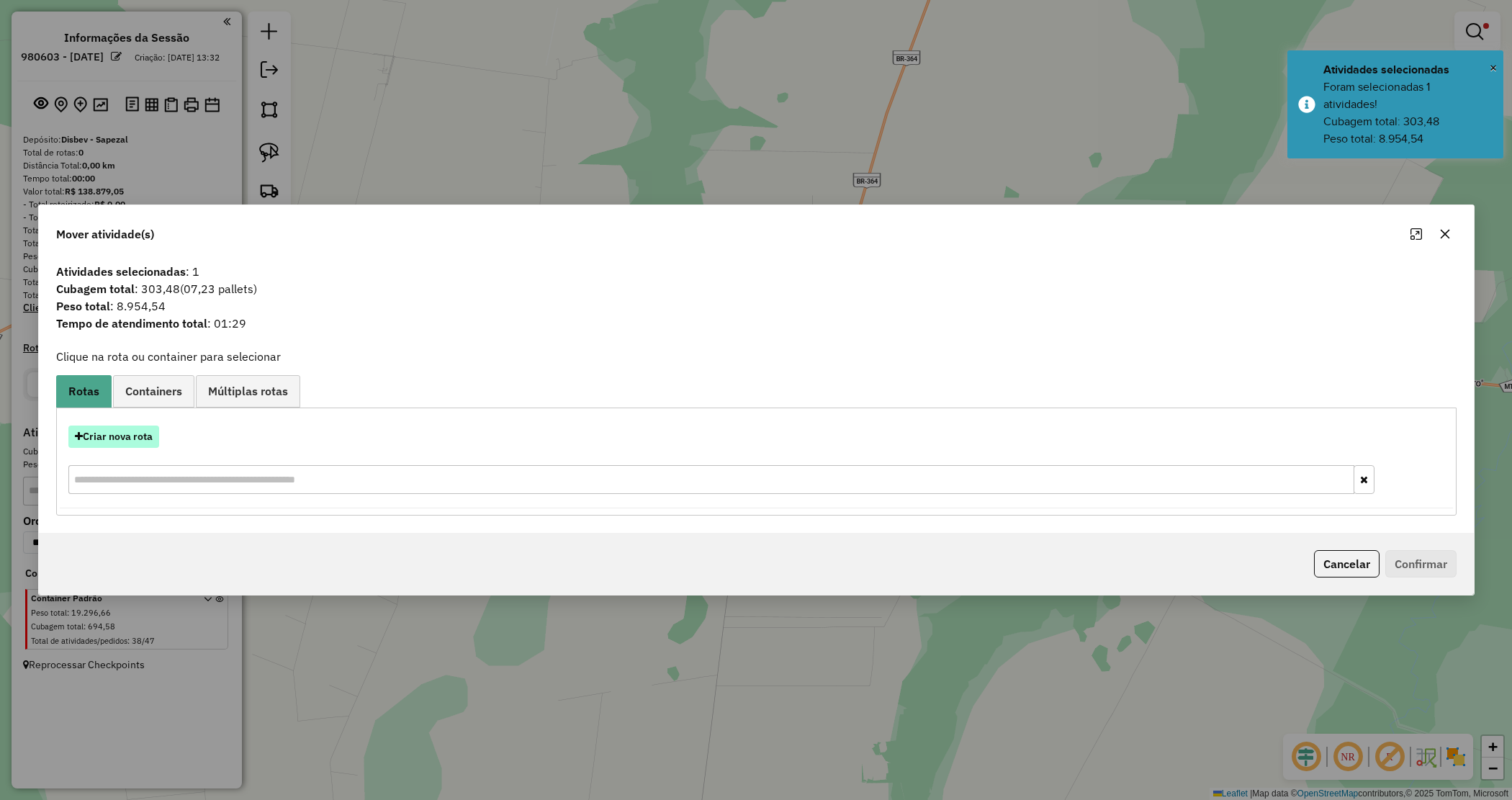
click at [134, 440] on button "Criar nova rota" at bounding box center [113, 436] width 91 height 23
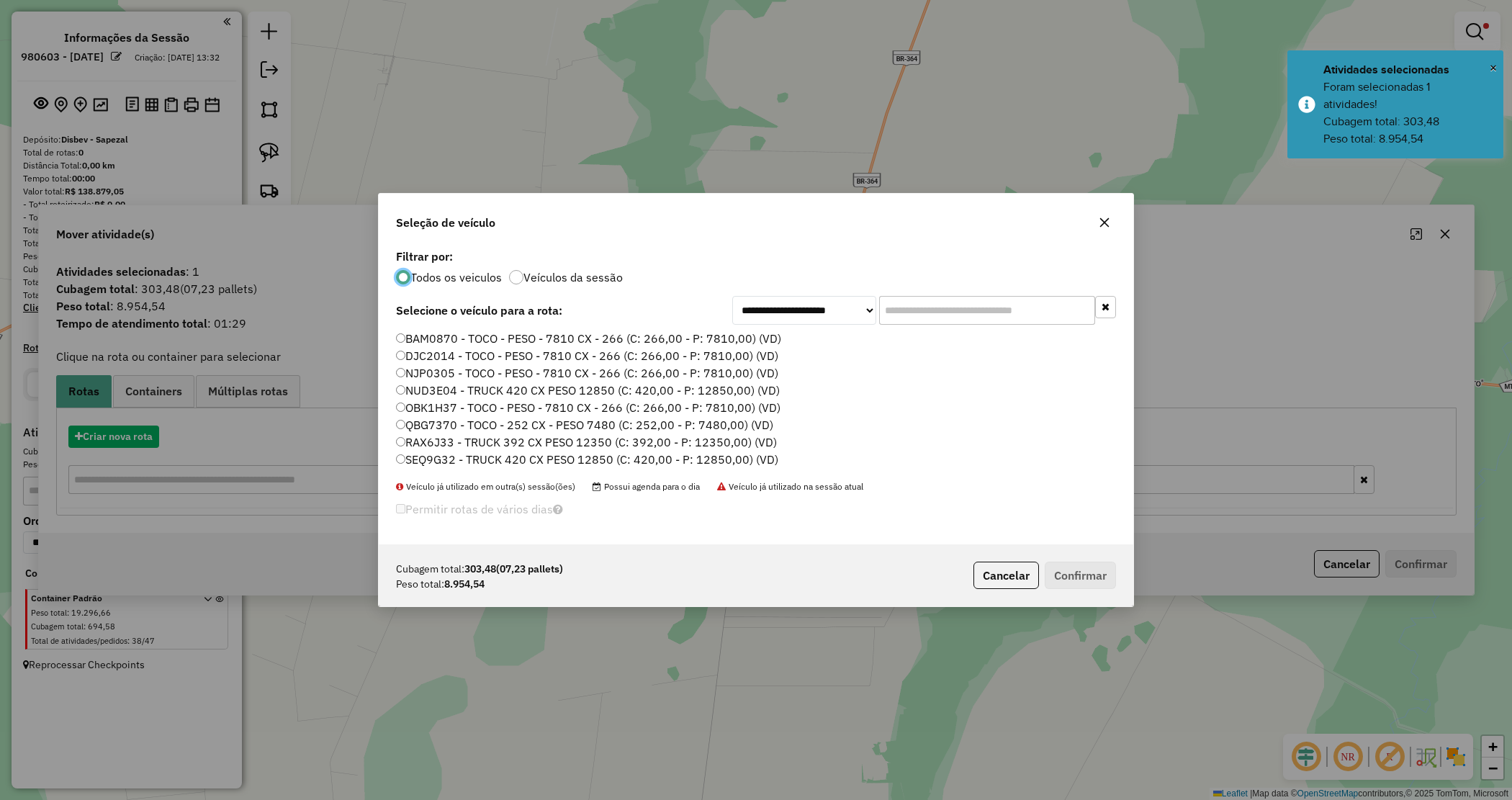
scroll to position [8, 4]
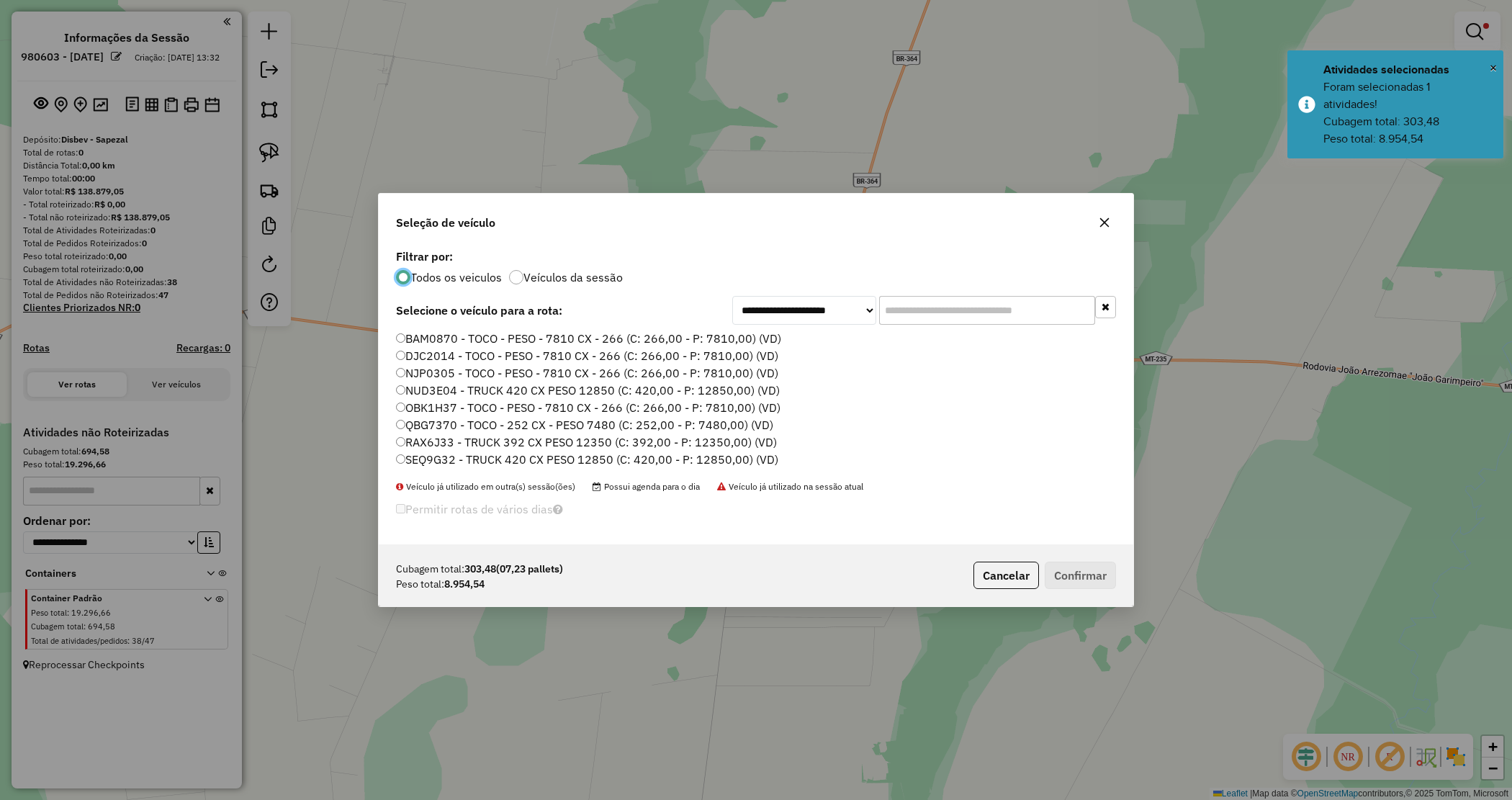
click at [920, 309] on input "text" at bounding box center [987, 310] width 216 height 29
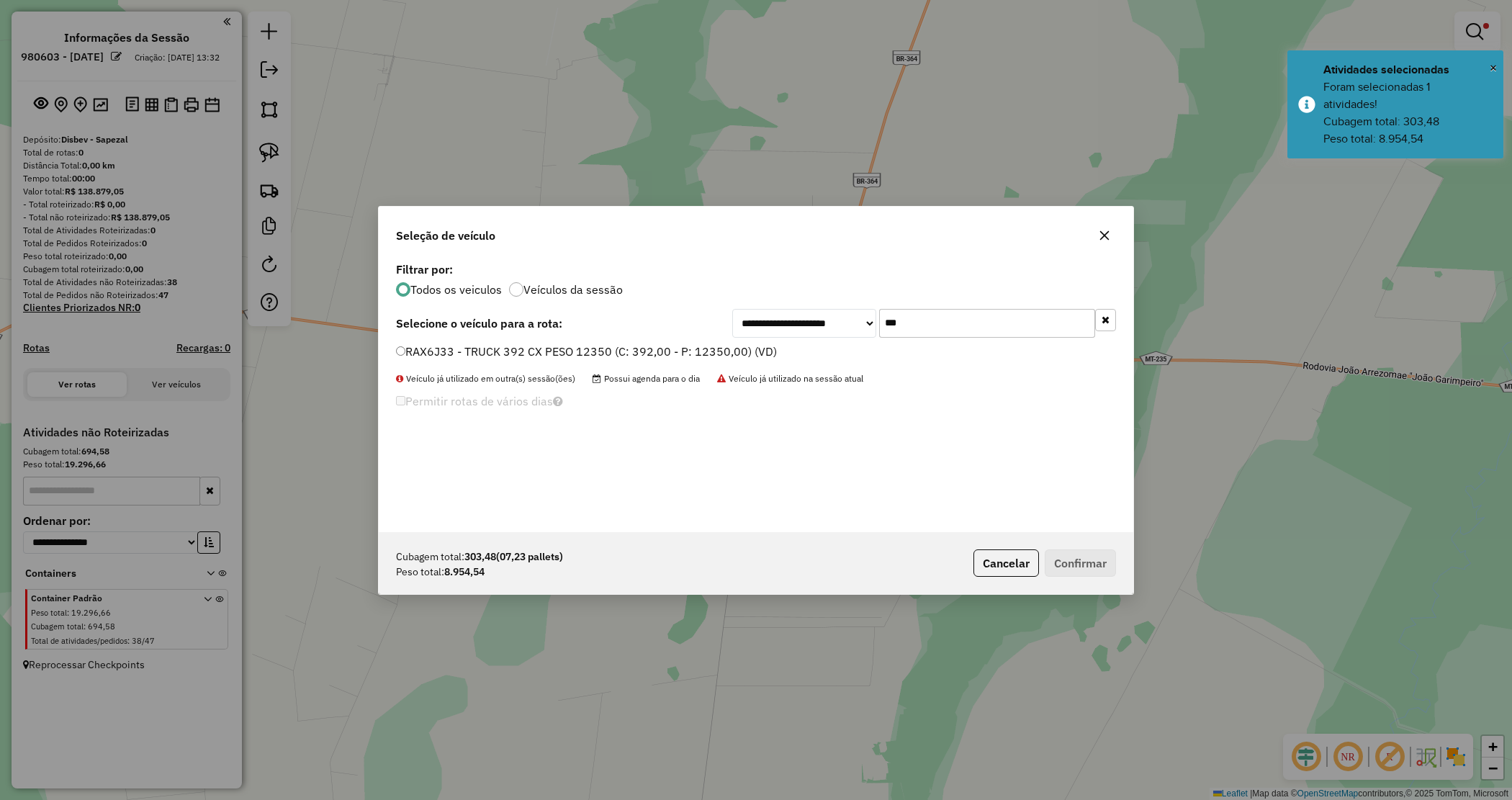
type input "***"
click at [746, 351] on label "RAX6J33 - TRUCK 392 CX PESO 12350 (C: 392,00 - P: 12350,00) (VD)" at bounding box center [586, 351] width 381 height 18
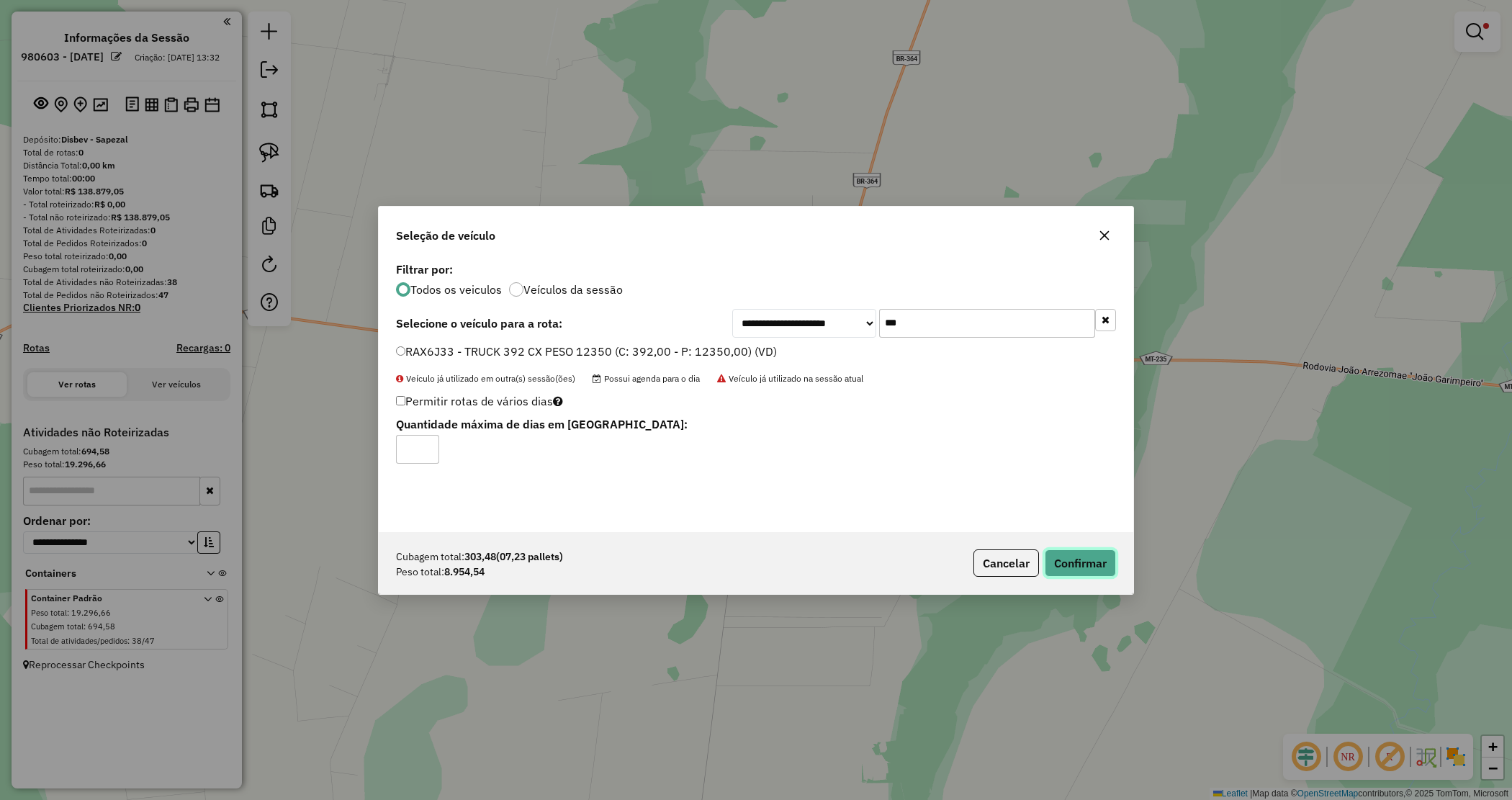
click at [1098, 556] on button "Confirmar" at bounding box center [1080, 563] width 71 height 28
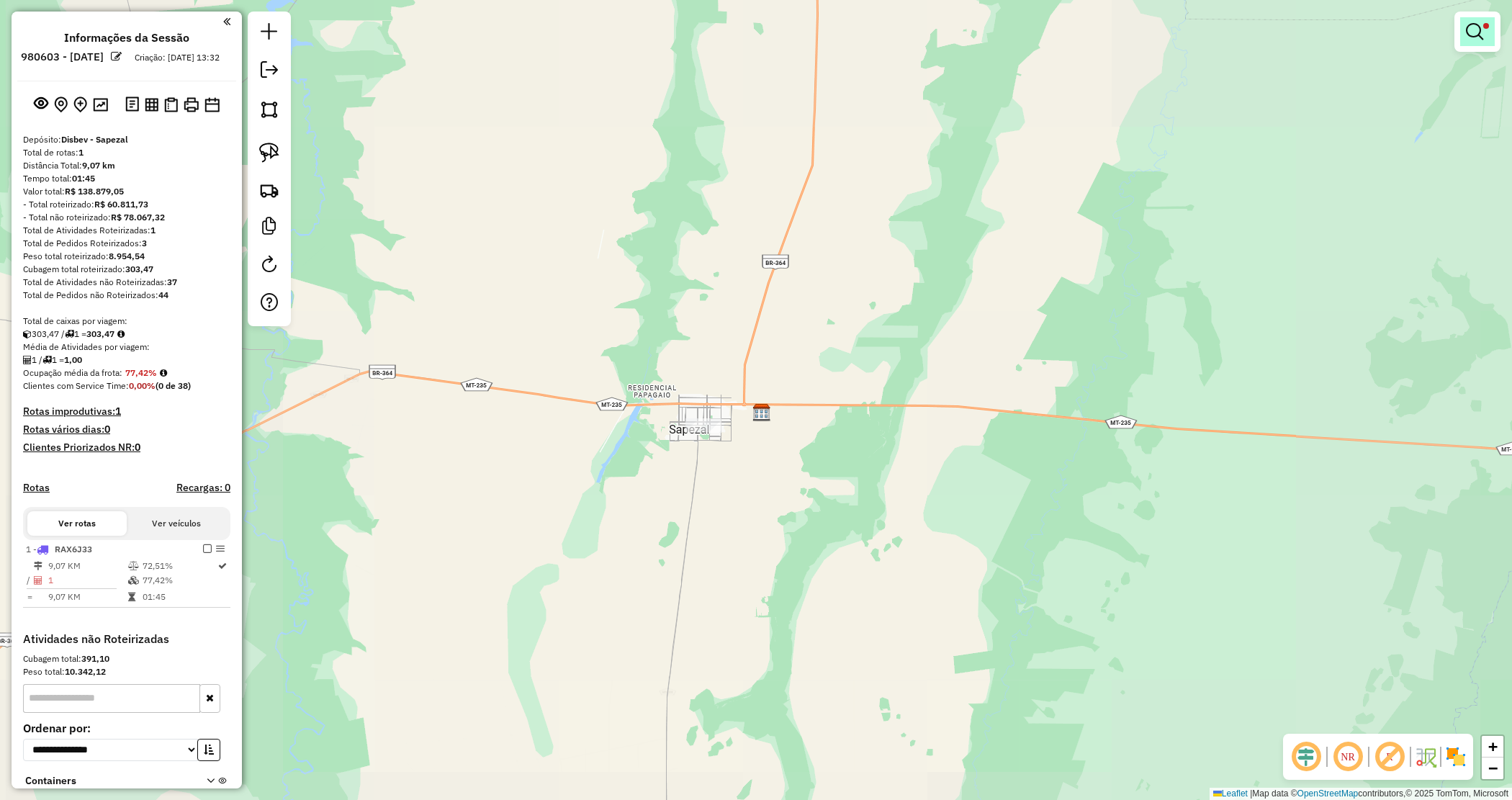
click at [1481, 43] on link at bounding box center [1477, 32] width 34 height 29
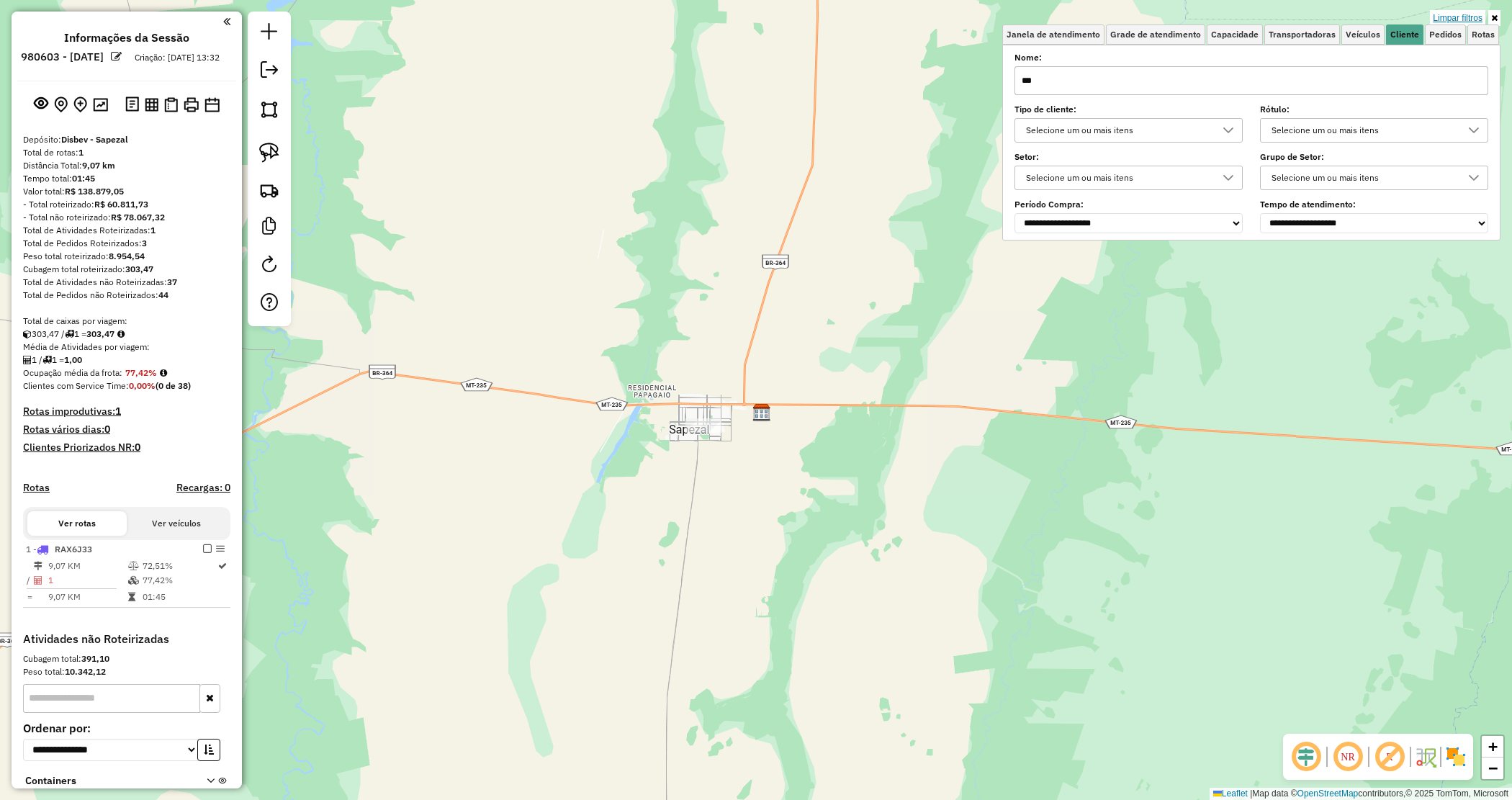
click at [1474, 17] on link "Limpar filtros" at bounding box center [1458, 18] width 55 height 16
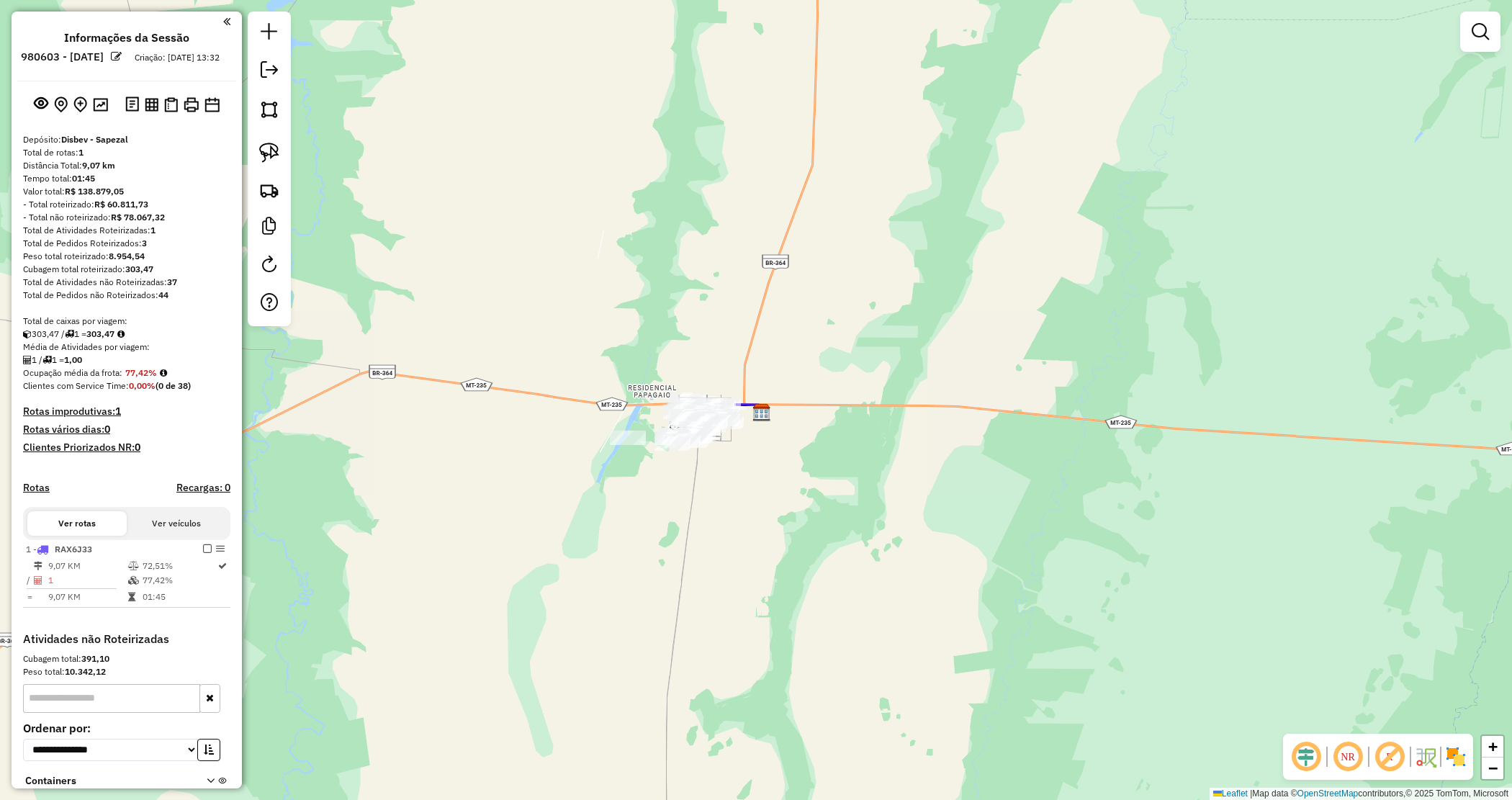
drag, startPoint x: 828, startPoint y: 481, endPoint x: 645, endPoint y: 415, distance: 194.5
click at [825, 481] on div "Janela de atendimento Grade de atendimento Capacidade Transportadoras Veículos …" at bounding box center [756, 400] width 1512 height 800
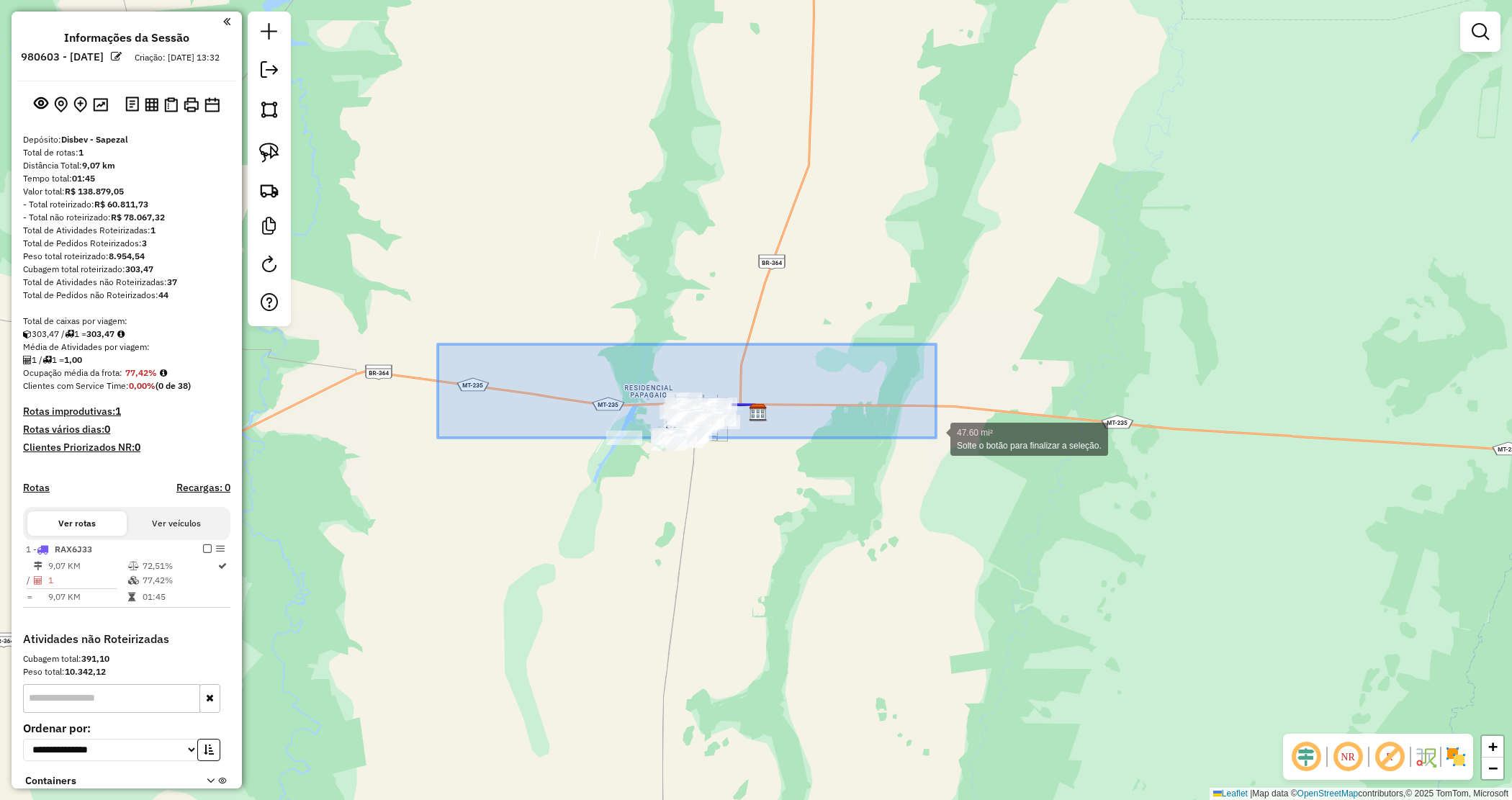
drag, startPoint x: 445, startPoint y: 350, endPoint x: 936, endPoint y: 438, distance: 498.8
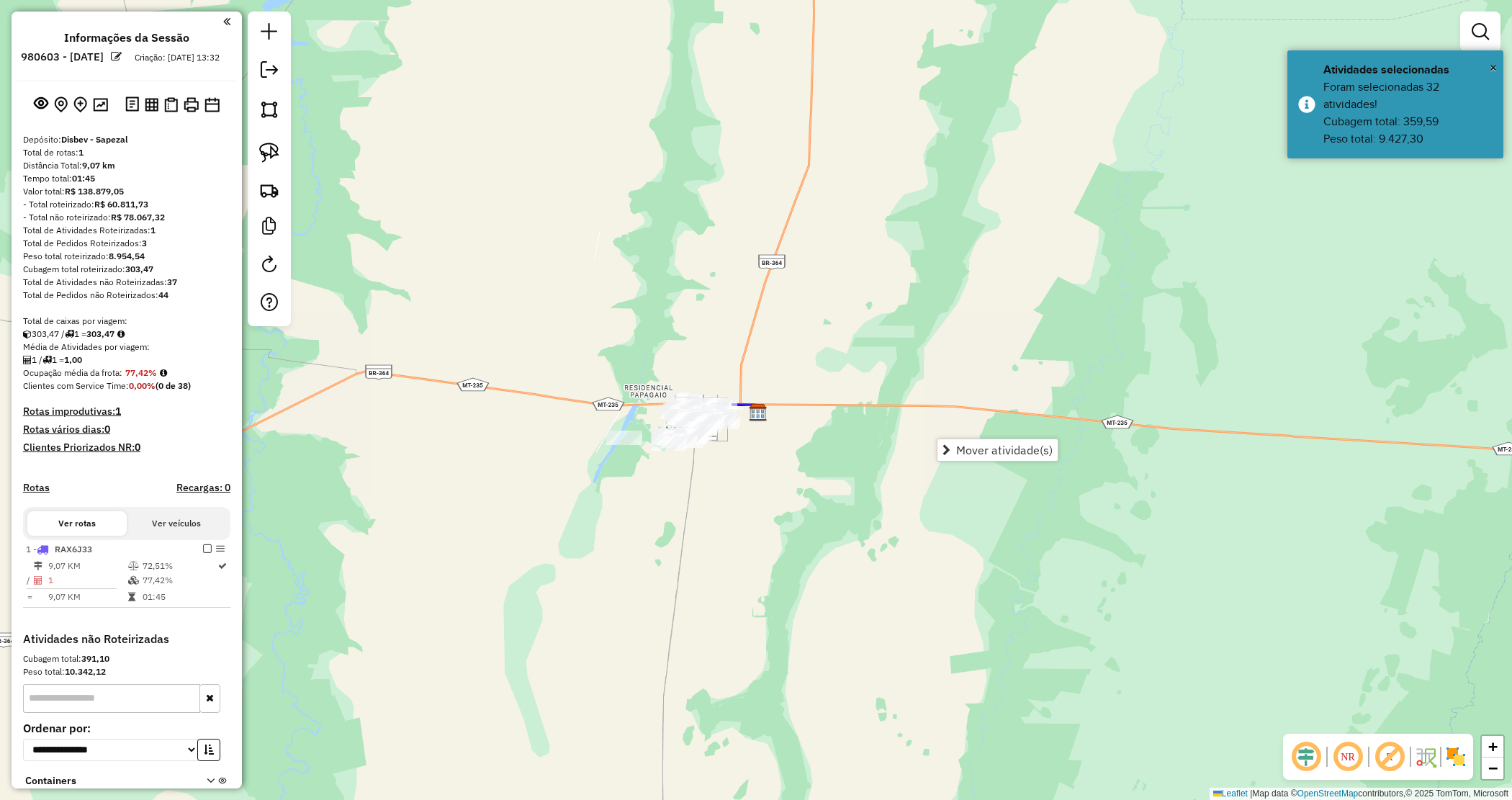
click at [778, 524] on div "Janela de atendimento Grade de atendimento Capacidade Transportadoras Veículos …" at bounding box center [756, 400] width 1512 height 800
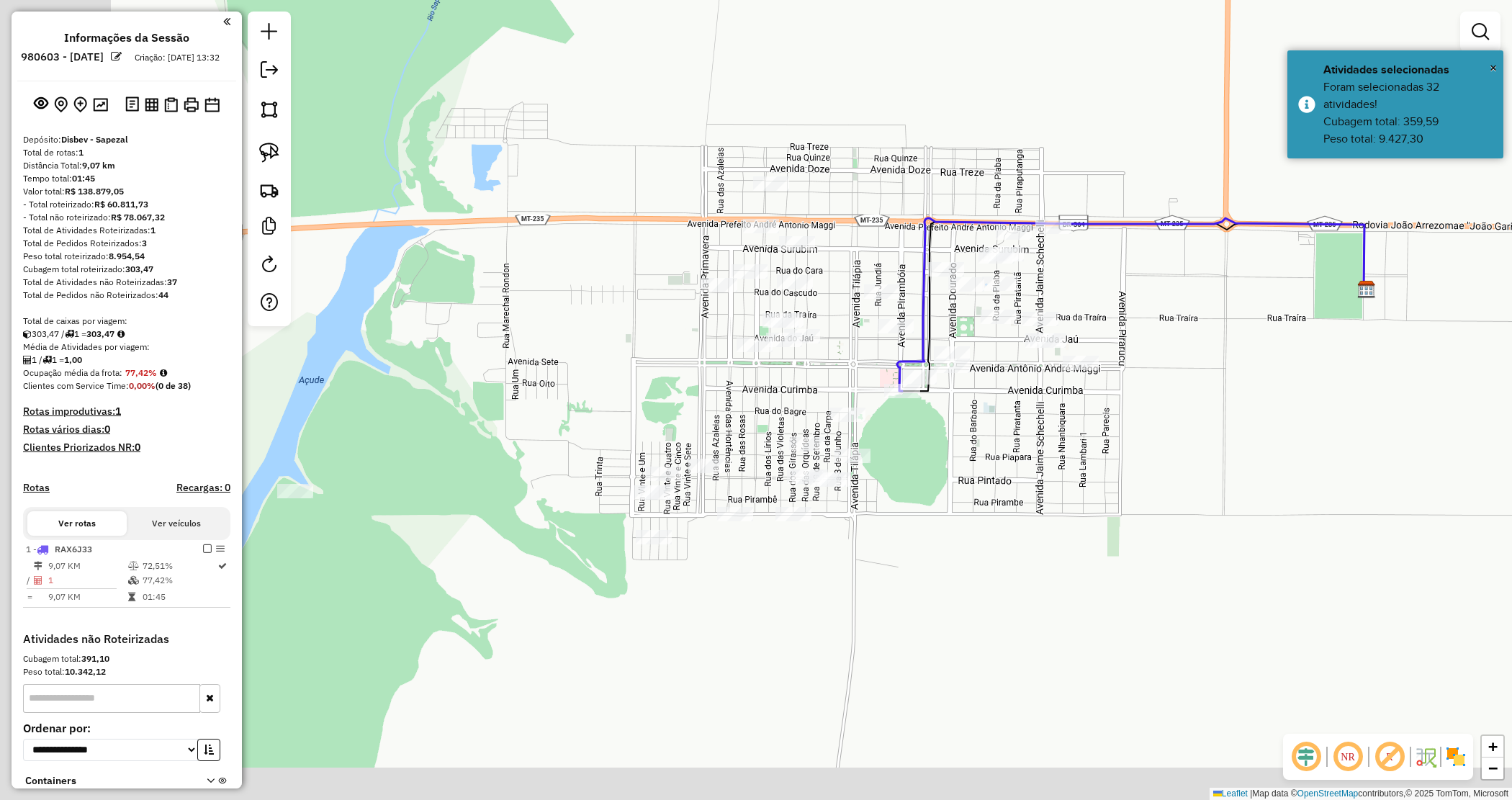
drag, startPoint x: 803, startPoint y: 467, endPoint x: 1053, endPoint y: 409, distance: 256.6
click at [1053, 409] on div "Janela de atendimento Grade de atendimento Capacidade Transportadoras Veículos …" at bounding box center [756, 400] width 1512 height 800
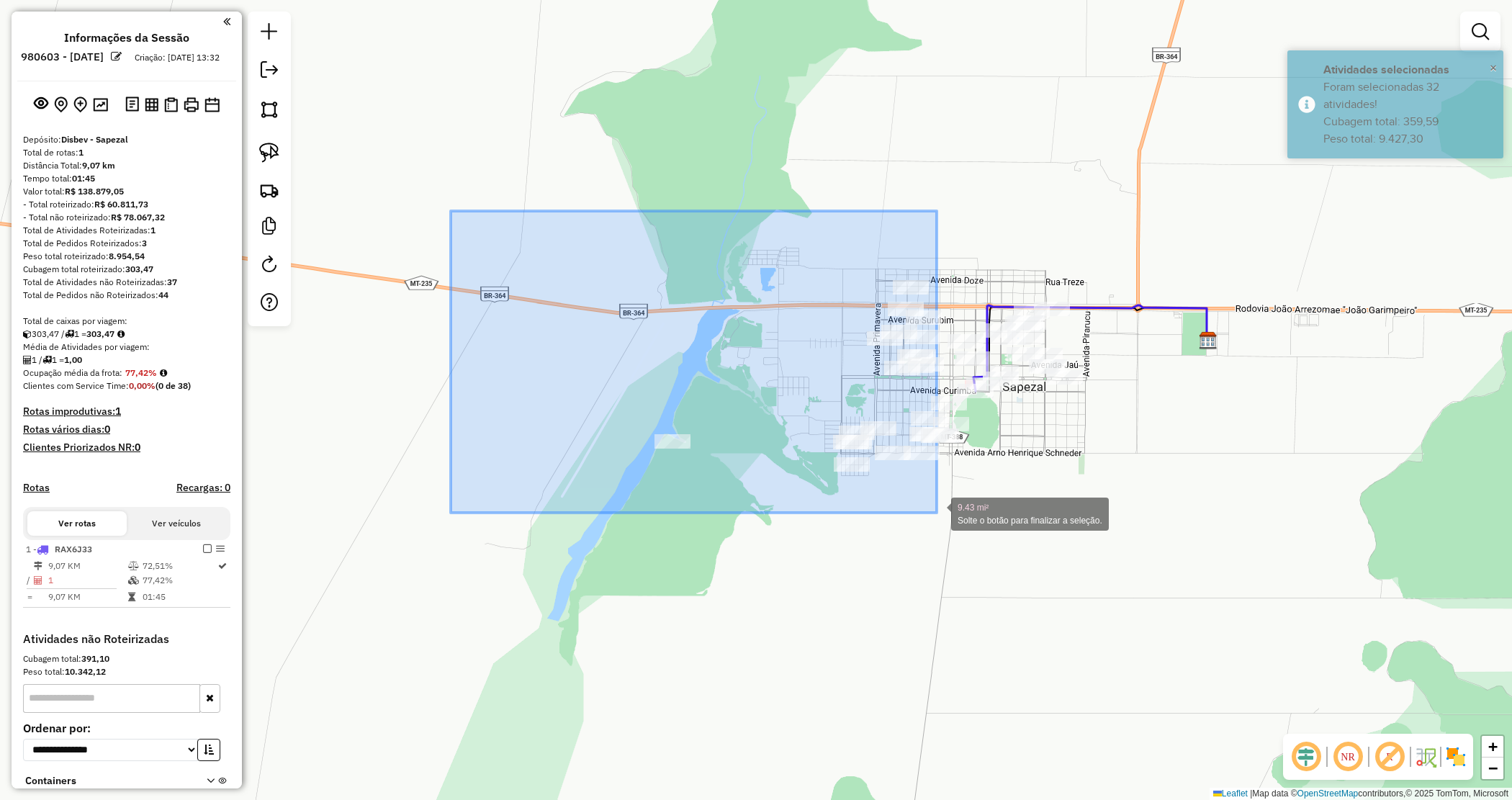
drag, startPoint x: 451, startPoint y: 211, endPoint x: 940, endPoint y: 510, distance: 573.2
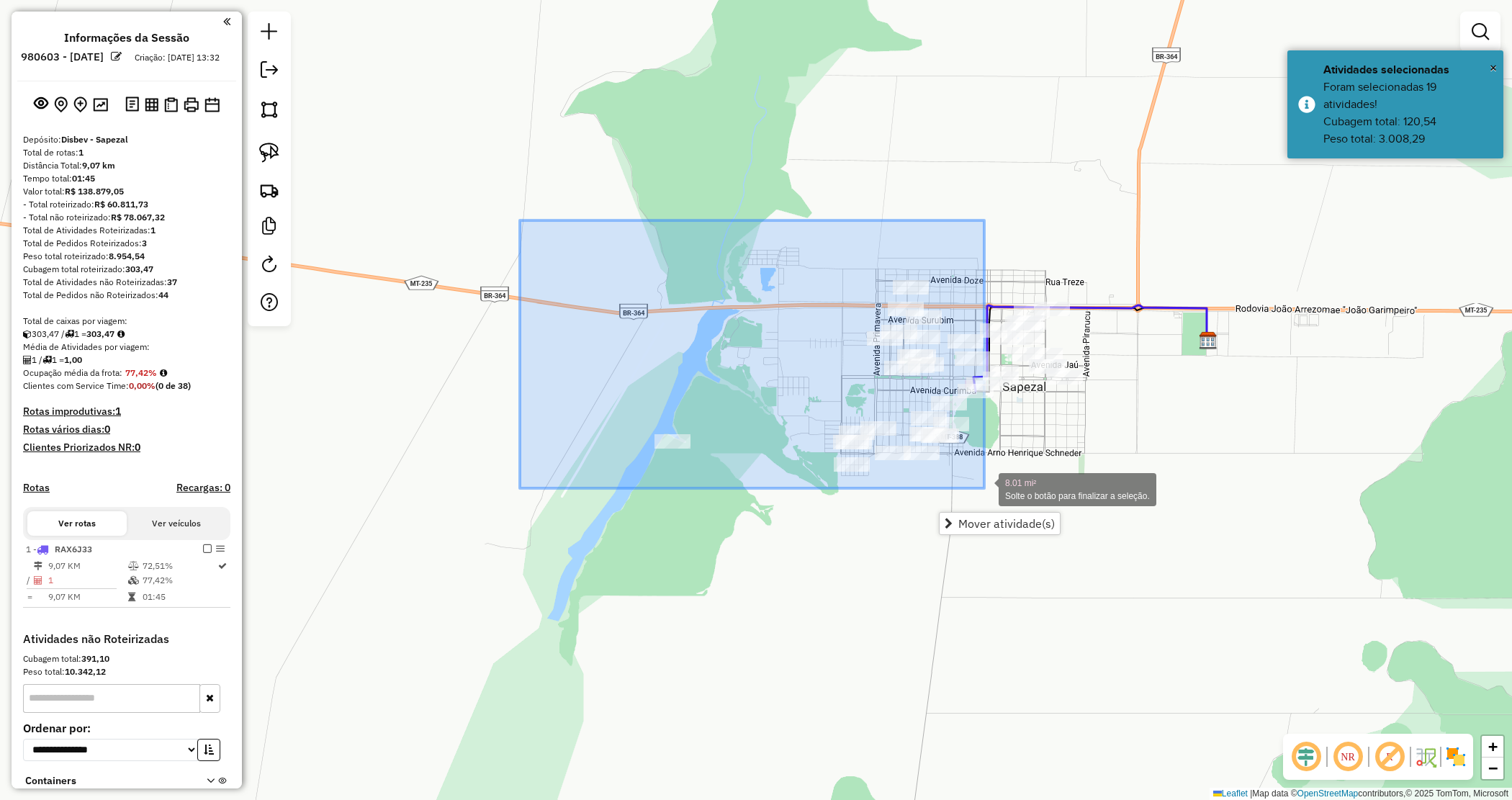
drag, startPoint x: 565, startPoint y: 275, endPoint x: 984, endPoint y: 488, distance: 470.0
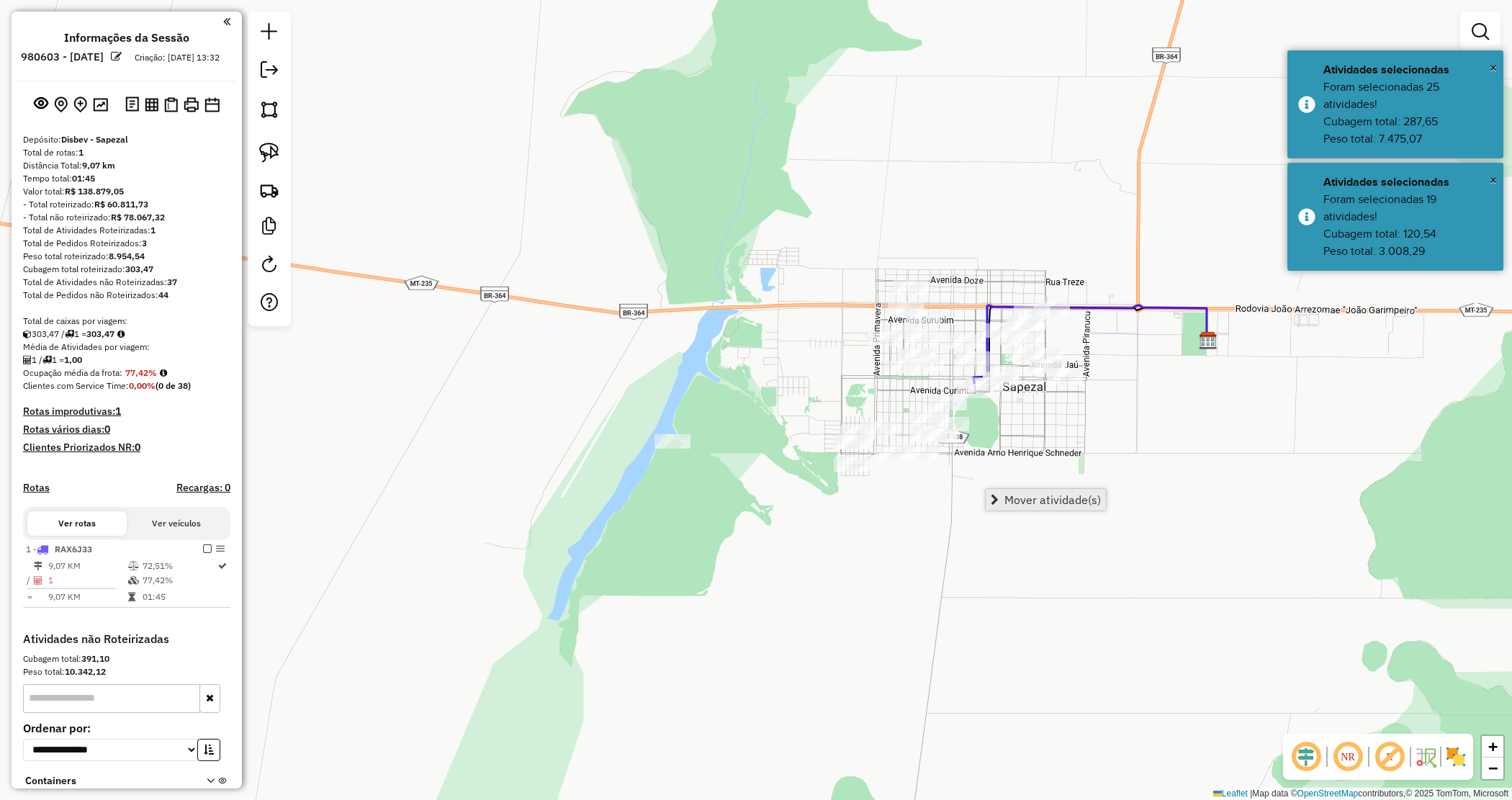
click at [1020, 499] on span "Mover atividade(s)" at bounding box center [1052, 500] width 97 height 12
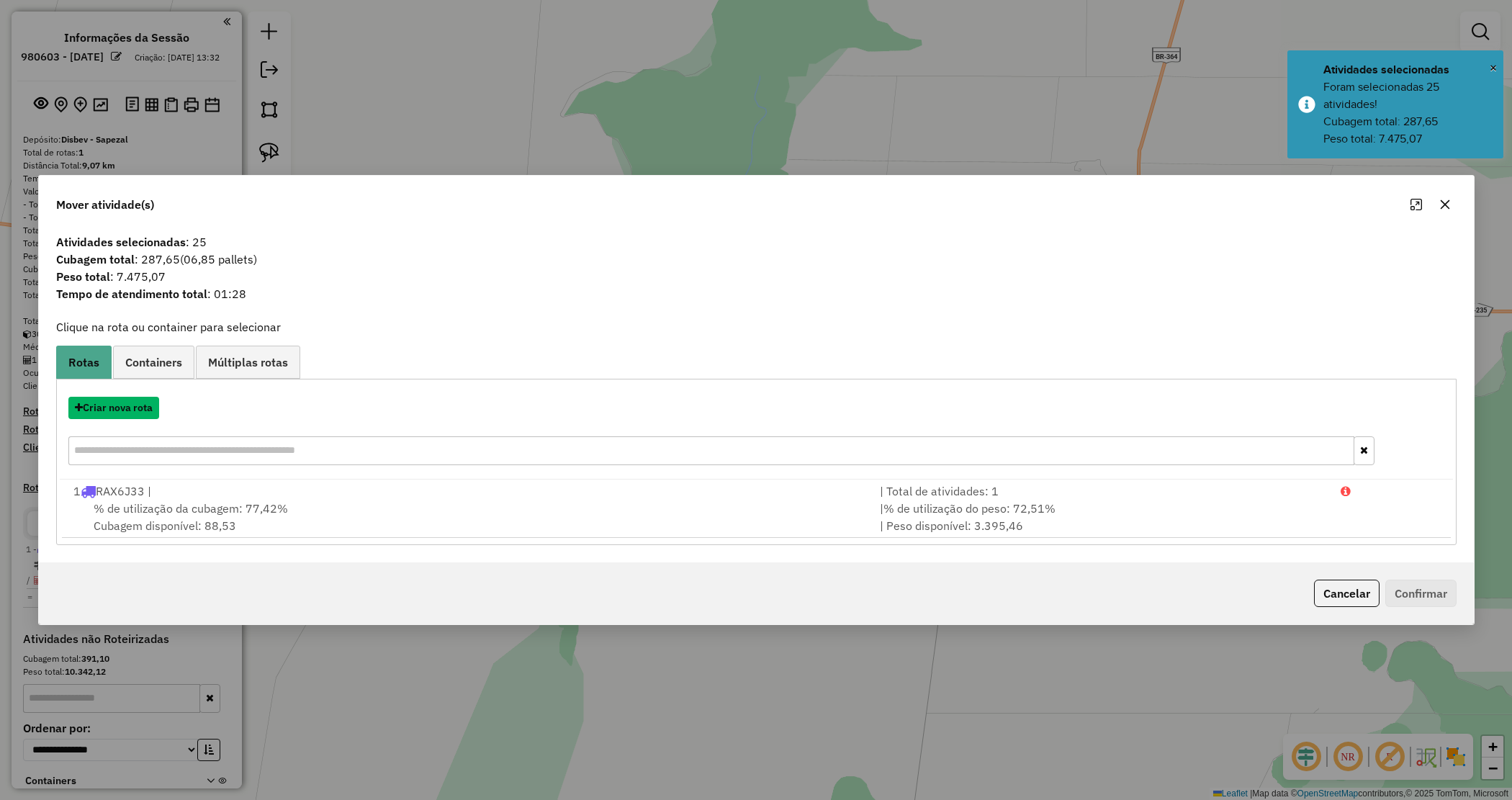
click at [109, 413] on button "Criar nova rota" at bounding box center [113, 408] width 91 height 23
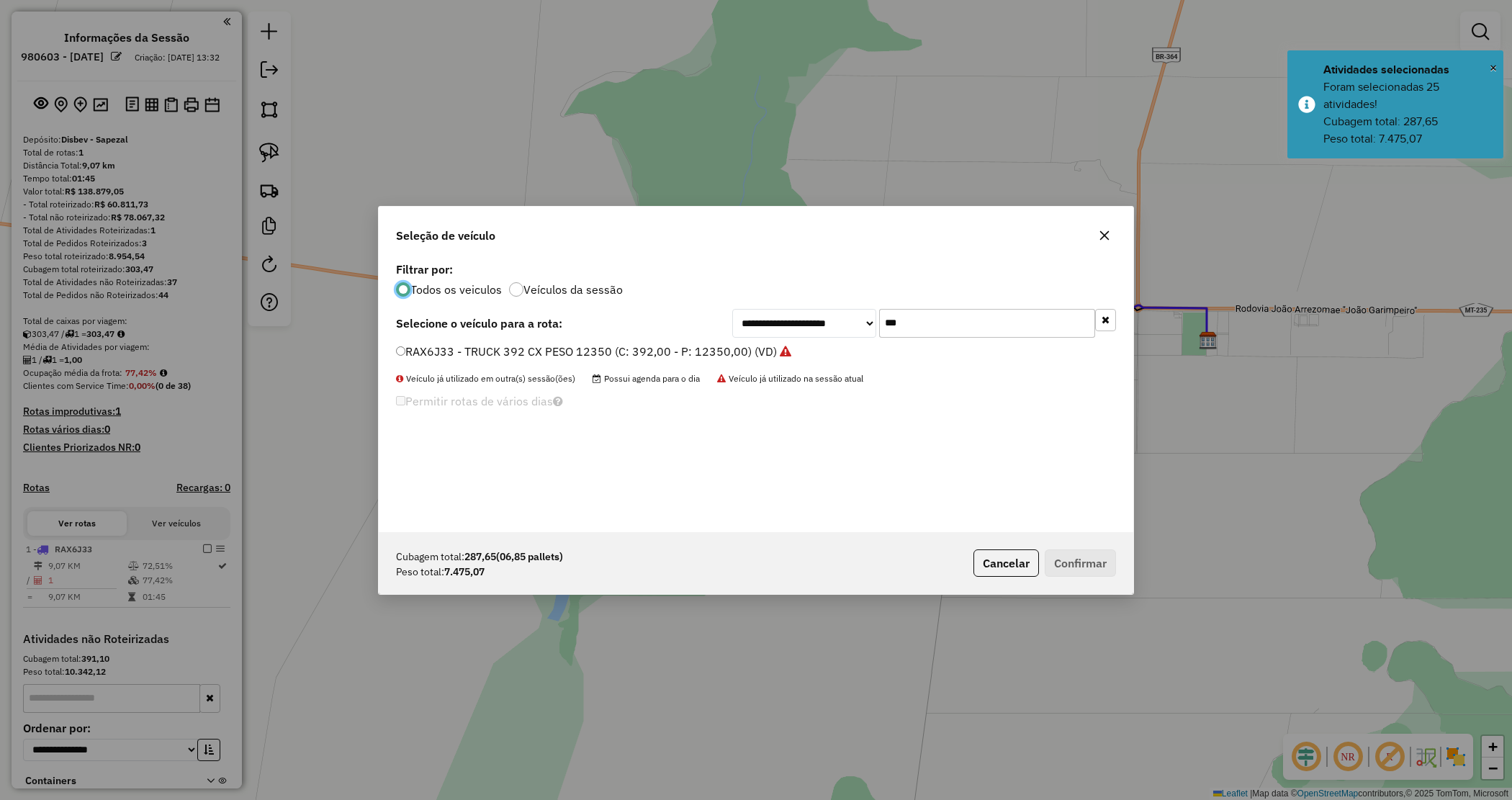
drag, startPoint x: 920, startPoint y: 326, endPoint x: 832, endPoint y: 315, distance: 88.7
click at [834, 319] on div "**********" at bounding box center [924, 323] width 384 height 29
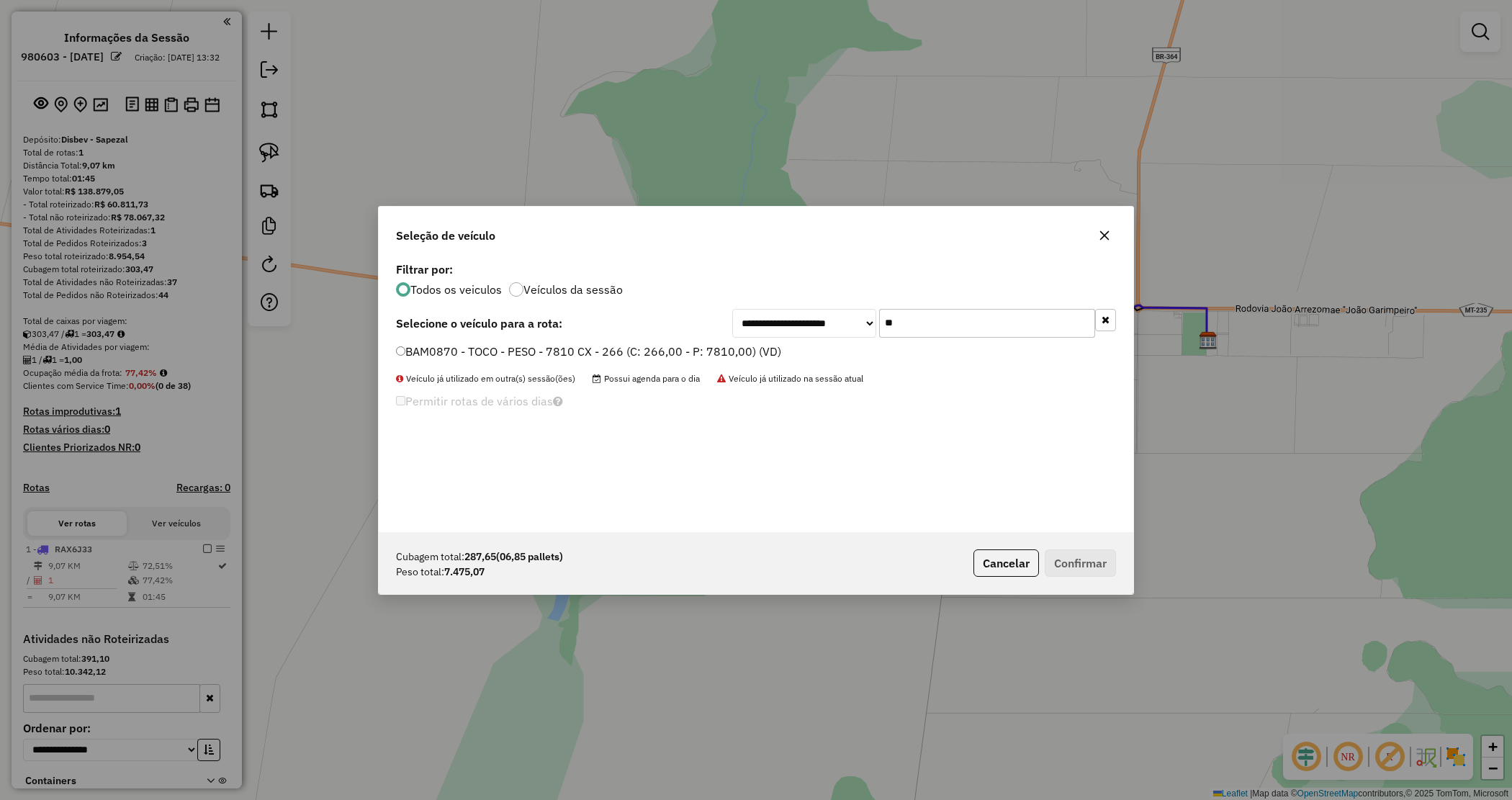
type input "**"
click at [774, 347] on label "BAM0870 - TOCO - PESO - 7810 CX - 266 (C: 266,00 - P: 7810,00) (VD)" at bounding box center [589, 351] width 385 height 18
click at [1077, 559] on button "Confirmar" at bounding box center [1080, 563] width 71 height 28
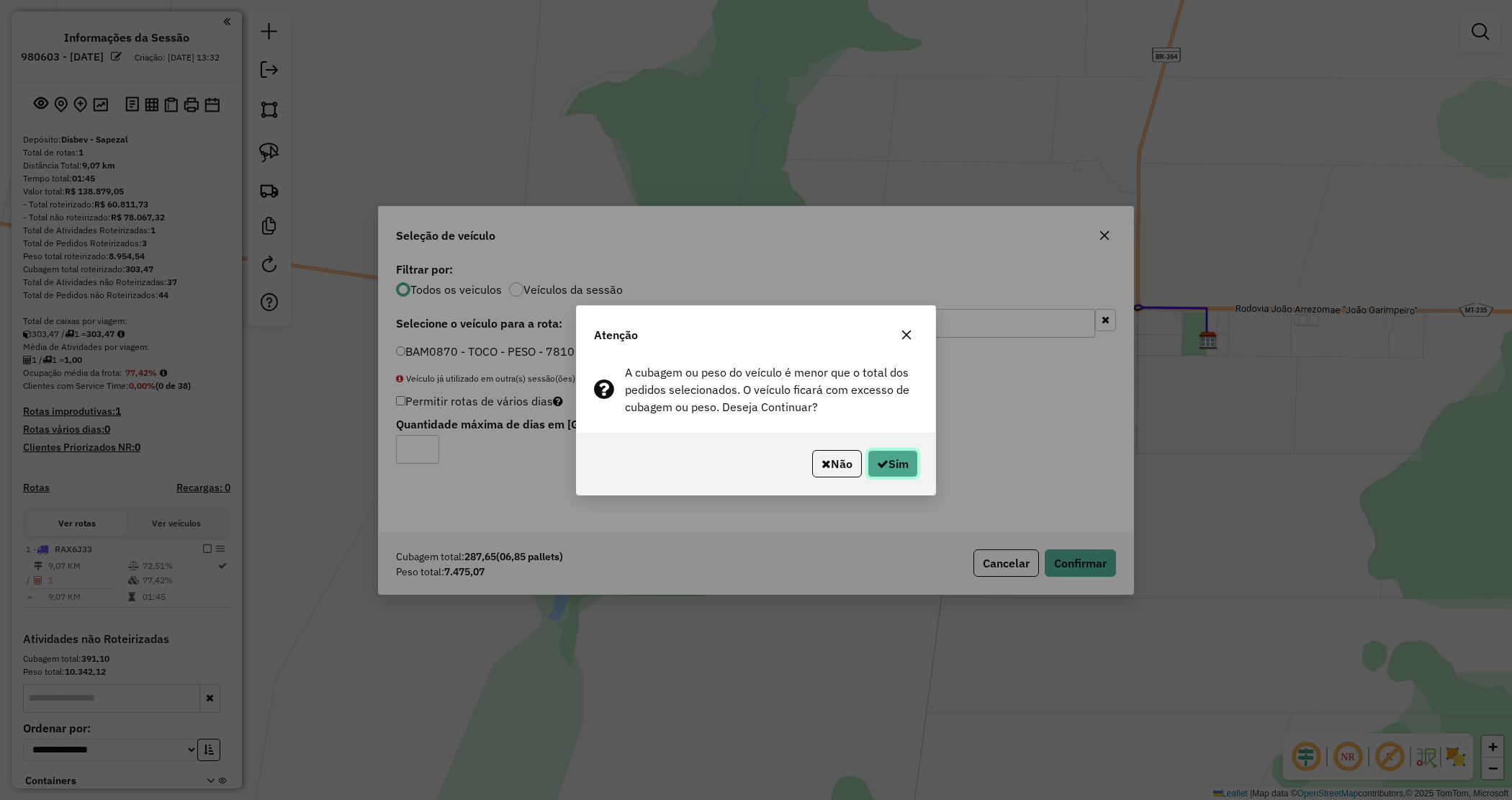
click at [883, 456] on button "Sim" at bounding box center [892, 464] width 50 height 28
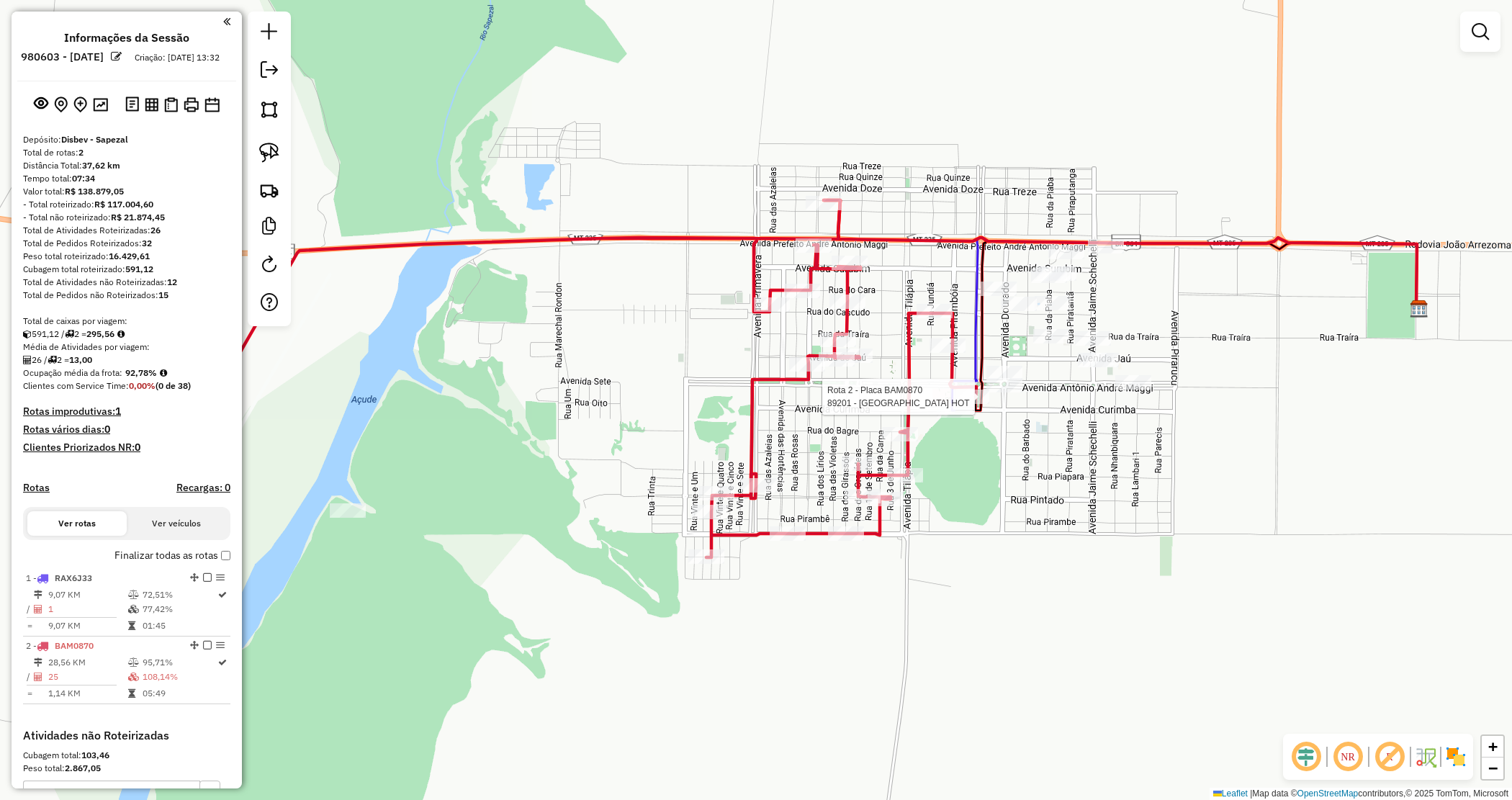
select select "**********"
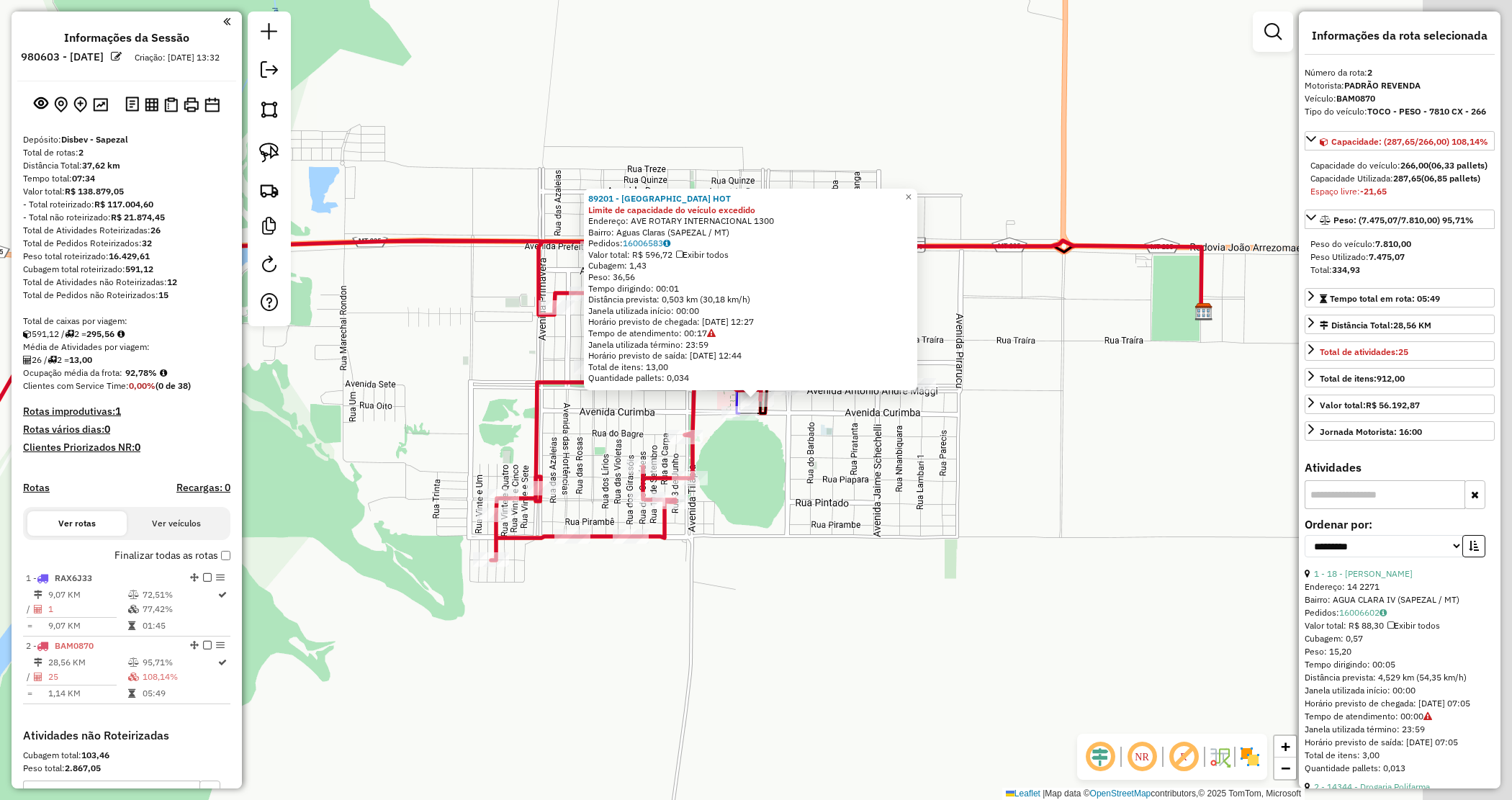
scroll to position [214, 0]
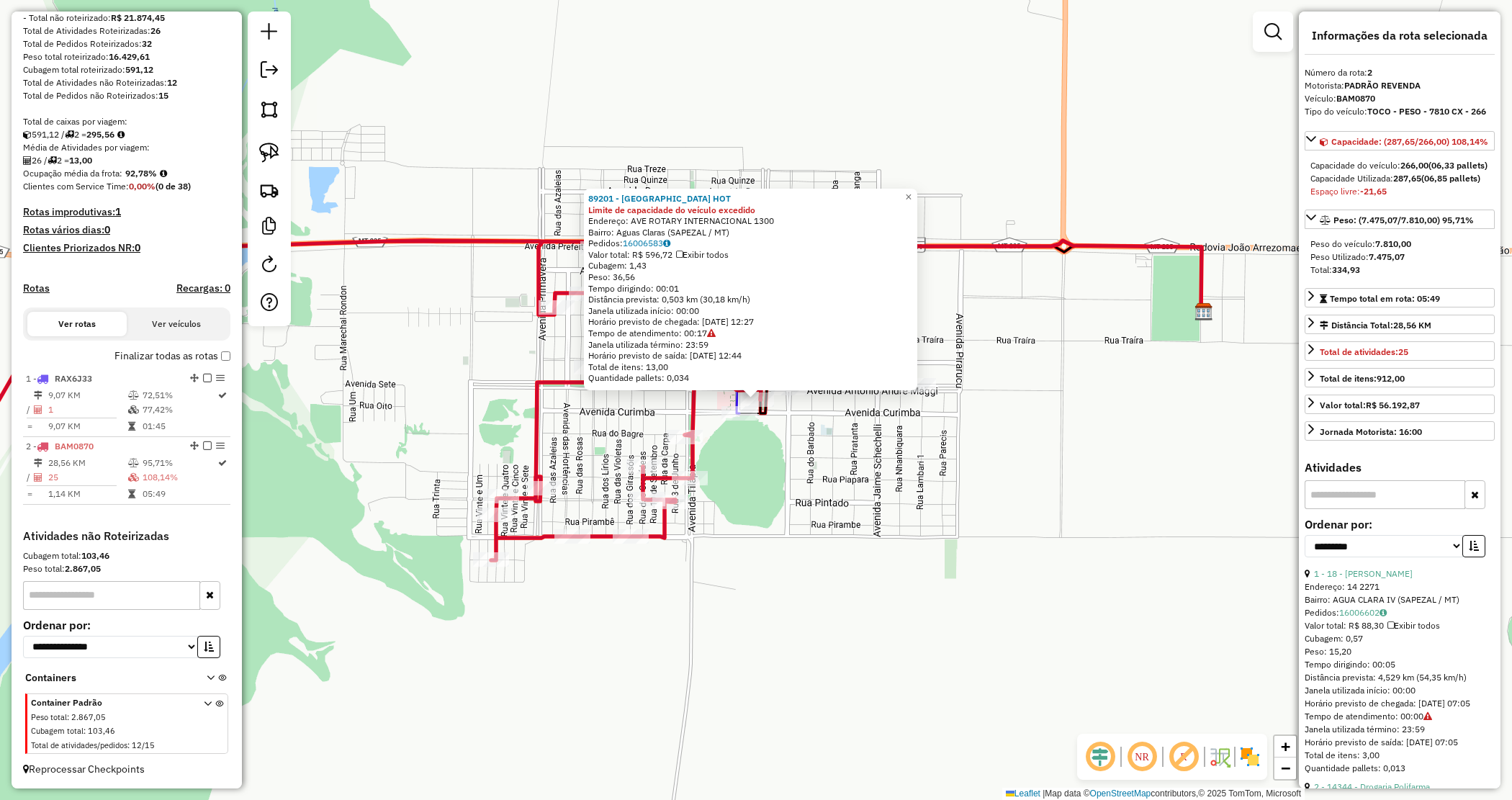
drag, startPoint x: 920, startPoint y: 436, endPoint x: 912, endPoint y: 435, distance: 8.1
click at [919, 437] on div "89201 - PELEGRINI PALACE HOT Limite de capacidade do veículo excedido Endereço:…" at bounding box center [756, 400] width 1512 height 800
click at [822, 425] on div "Rota 2 - Placa BAM0870 89201 - PELEGRINI PALACE HOT 89201 - PELEGRINI PALACE HO…" at bounding box center [756, 400] width 1512 height 800
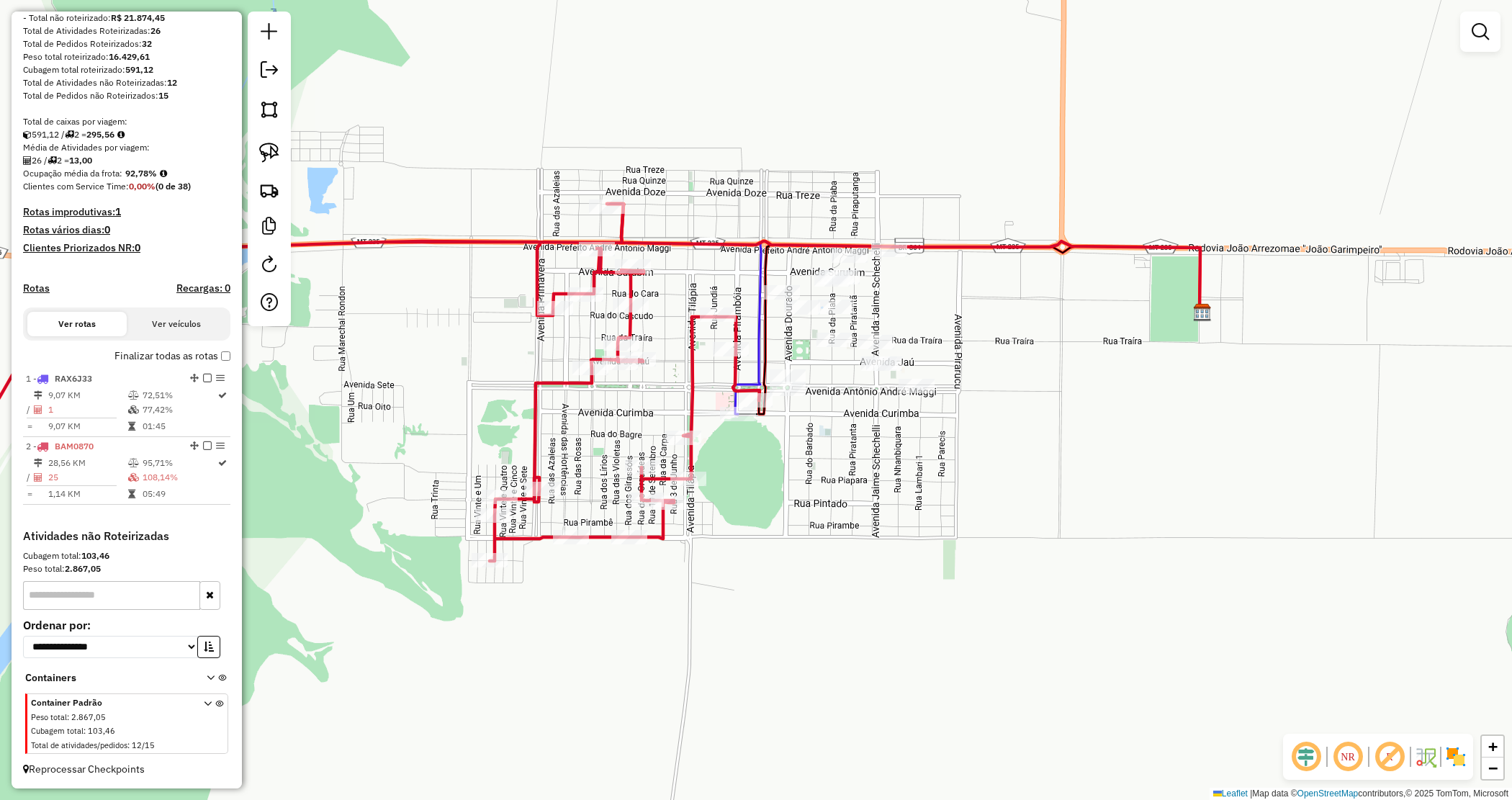
click at [732, 340] on icon at bounding box center [370, 382] width 778 height 357
select select "**********"
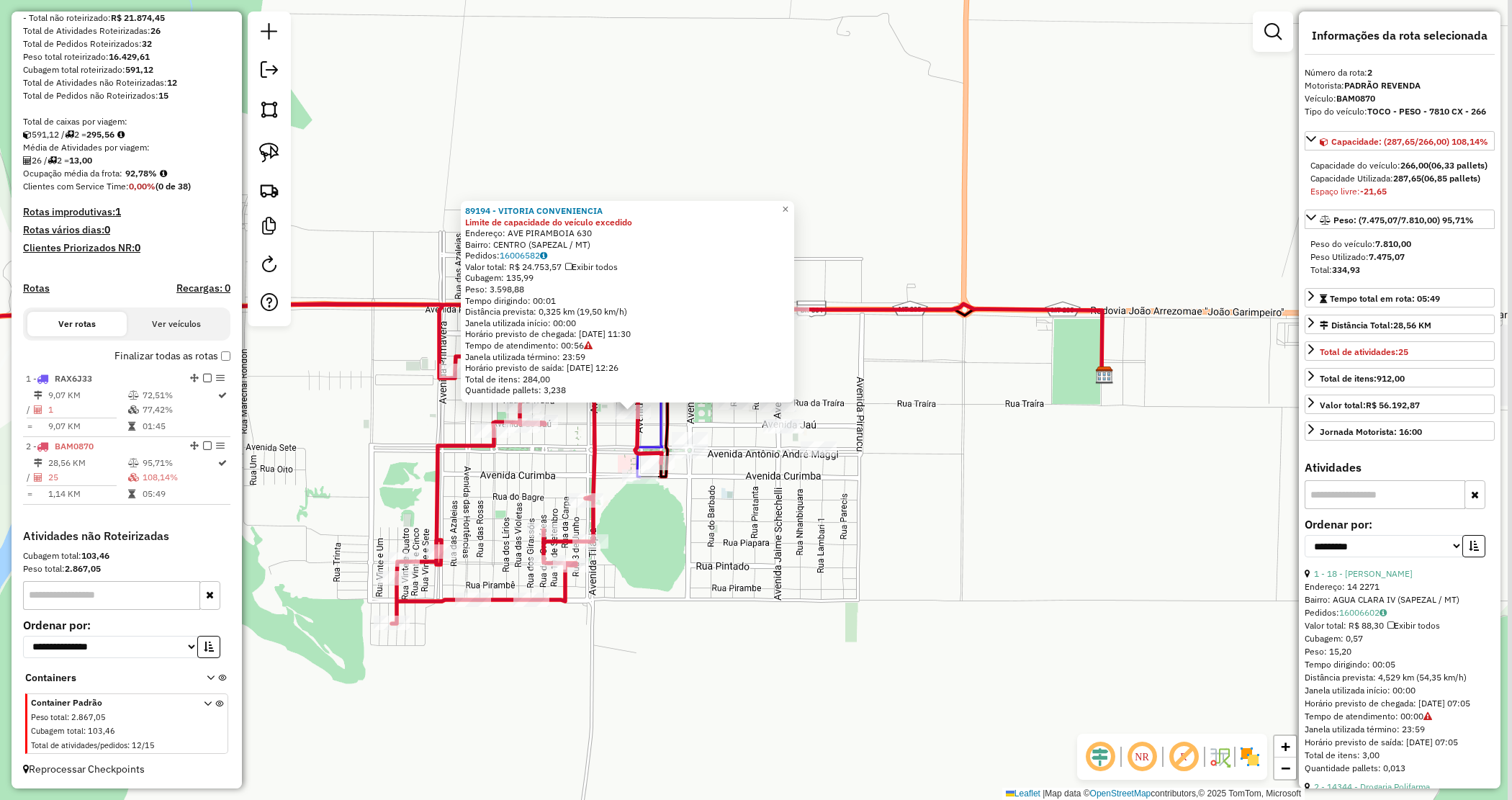
drag, startPoint x: 1263, startPoint y: 515, endPoint x: 1136, endPoint y: 526, distance: 127.5
click at [1138, 526] on div "89194 - VITORIA CONVENIENCIA Limite de capacidade do veículo excedido Endereço:…" at bounding box center [756, 400] width 1512 height 800
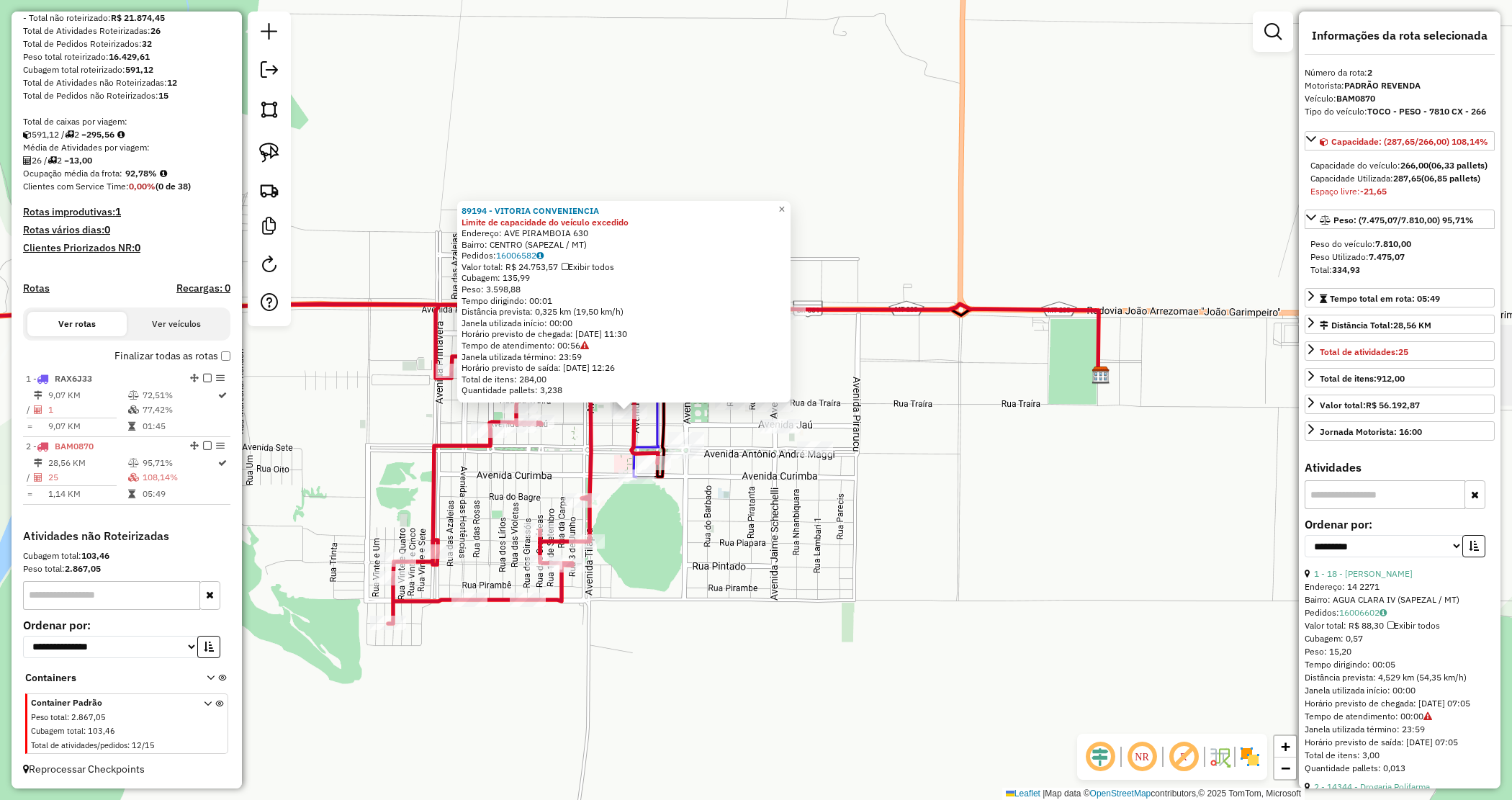
click at [1017, 491] on div "89194 - VITORIA CONVENIENCIA Limite de capacidade do veículo excedido Endereço:…" at bounding box center [756, 400] width 1512 height 800
click at [941, 450] on div "89194 - VITORIA CONVENIENCIA Limite de capacidade do veículo excedido Endereço:…" at bounding box center [756, 400] width 1512 height 800
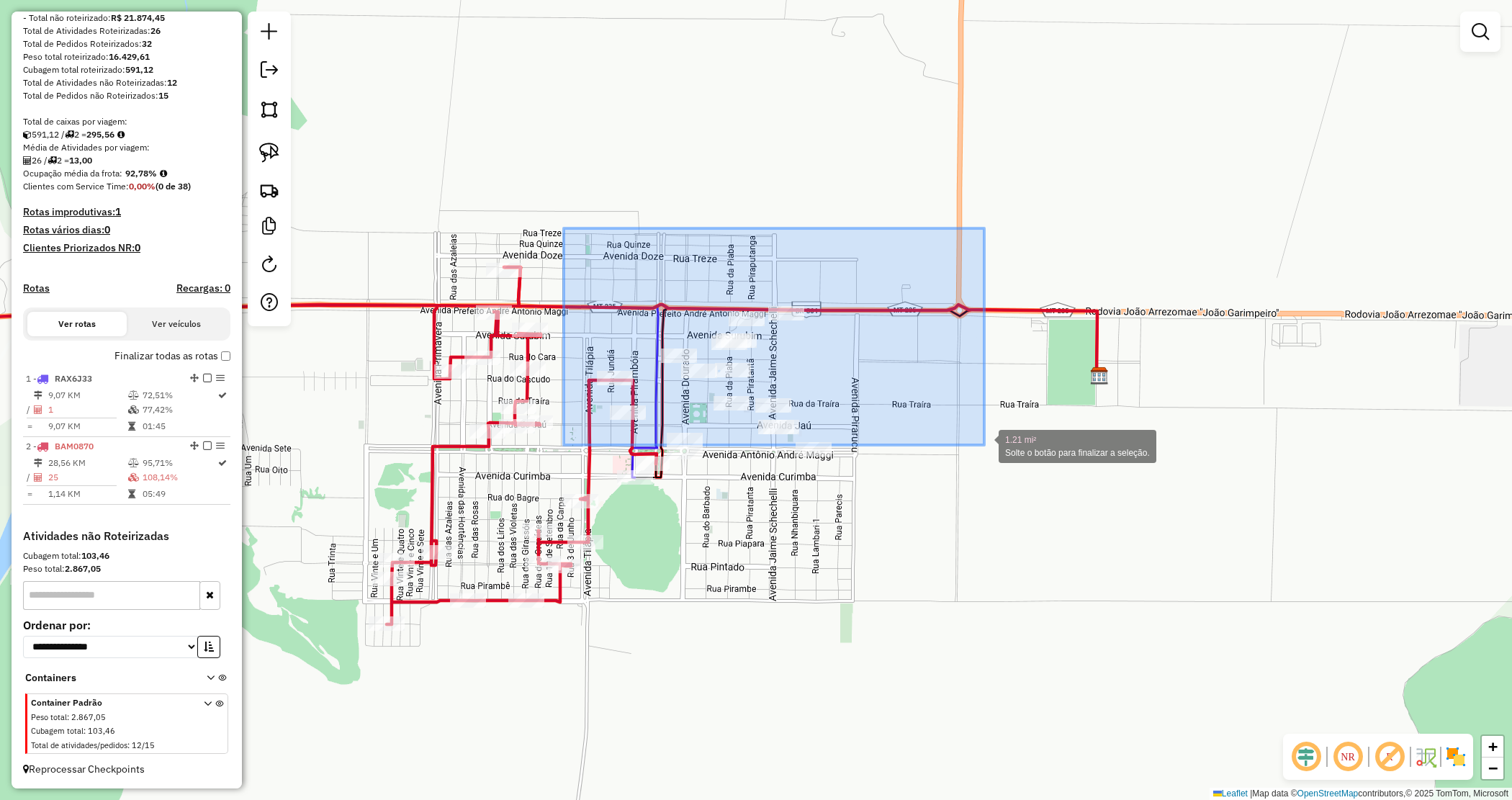
drag, startPoint x: 564, startPoint y: 229, endPoint x: 1035, endPoint y: 467, distance: 527.7
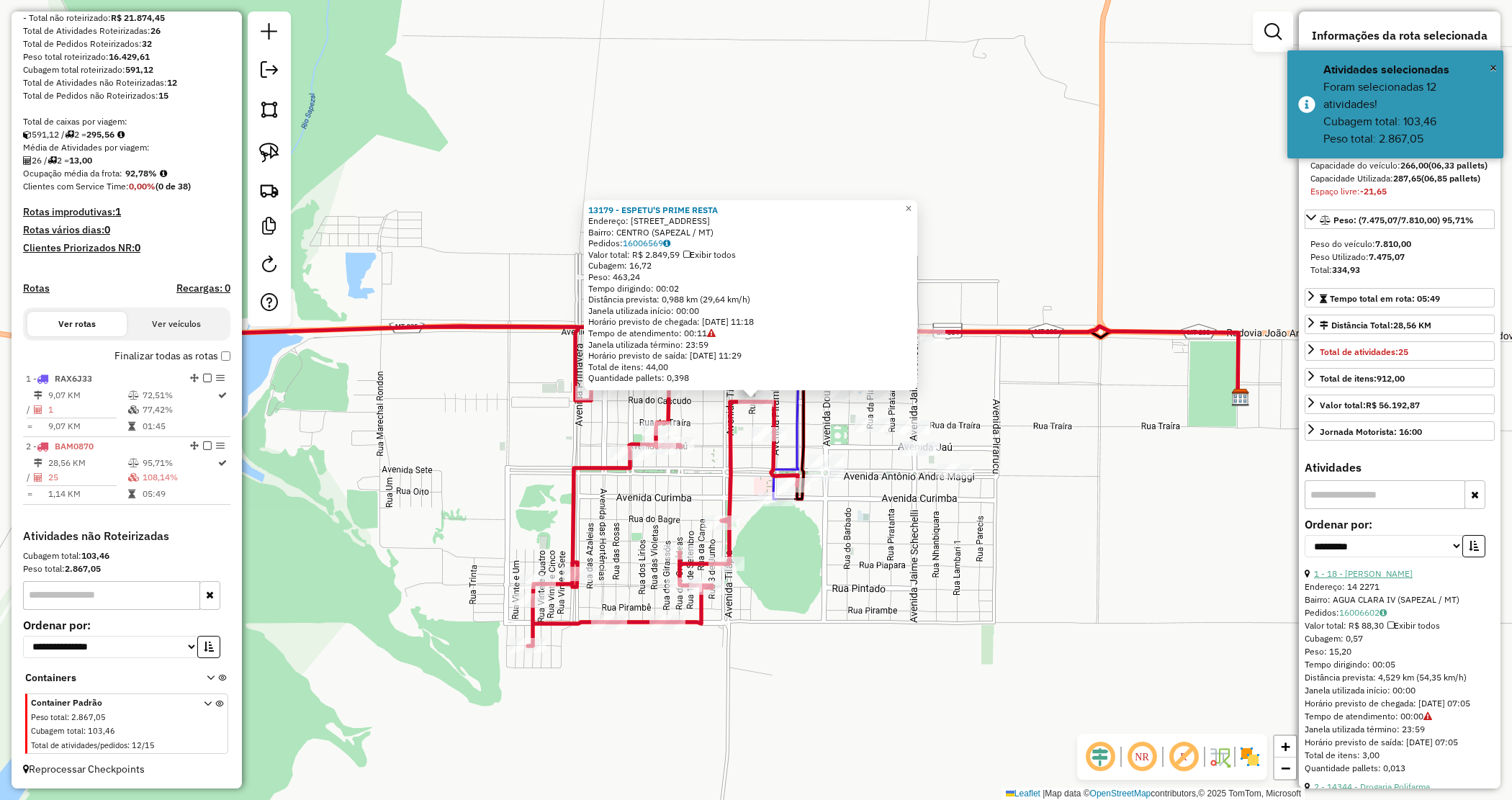
scroll to position [180, 0]
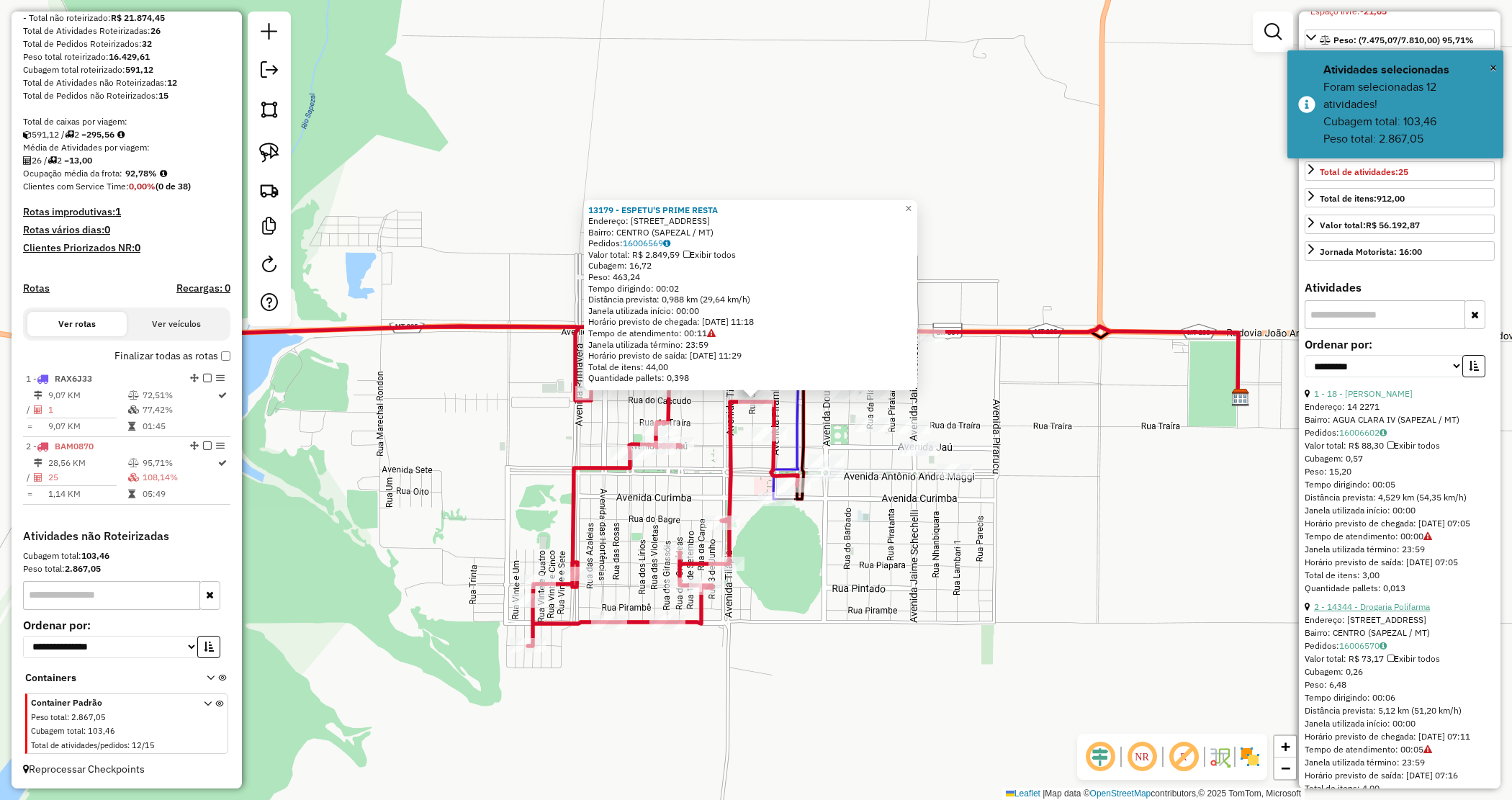
click at [1373, 612] on link "2 - 14344 - Drogaria Polifarma" at bounding box center [1372, 606] width 116 height 11
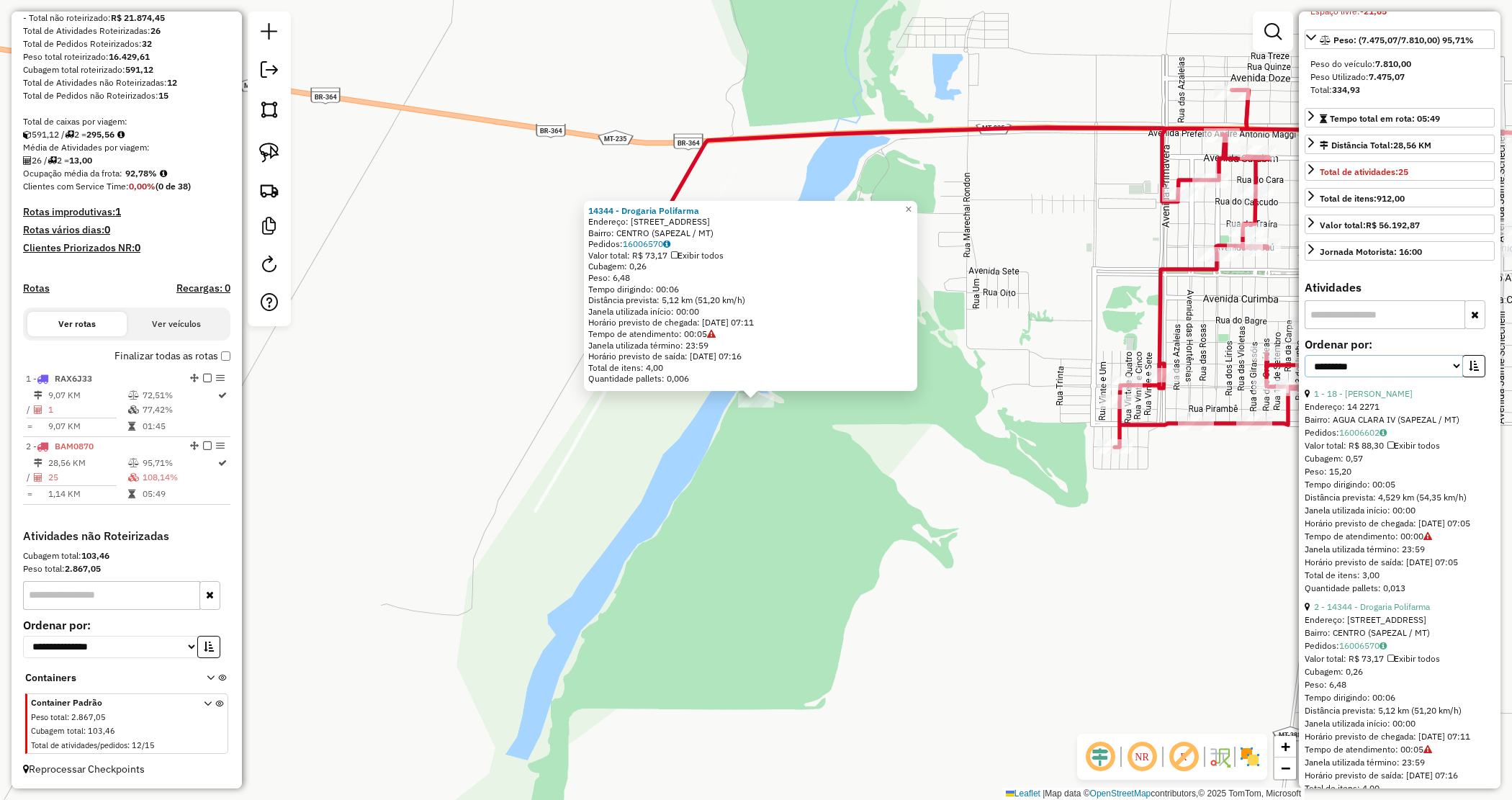
click at [1412, 377] on select "**********" at bounding box center [1384, 366] width 158 height 23
select select "*********"
click at [1305, 377] on select "**********" at bounding box center [1384, 366] width 158 height 23
click at [1464, 377] on button "button" at bounding box center [1474, 366] width 23 height 23
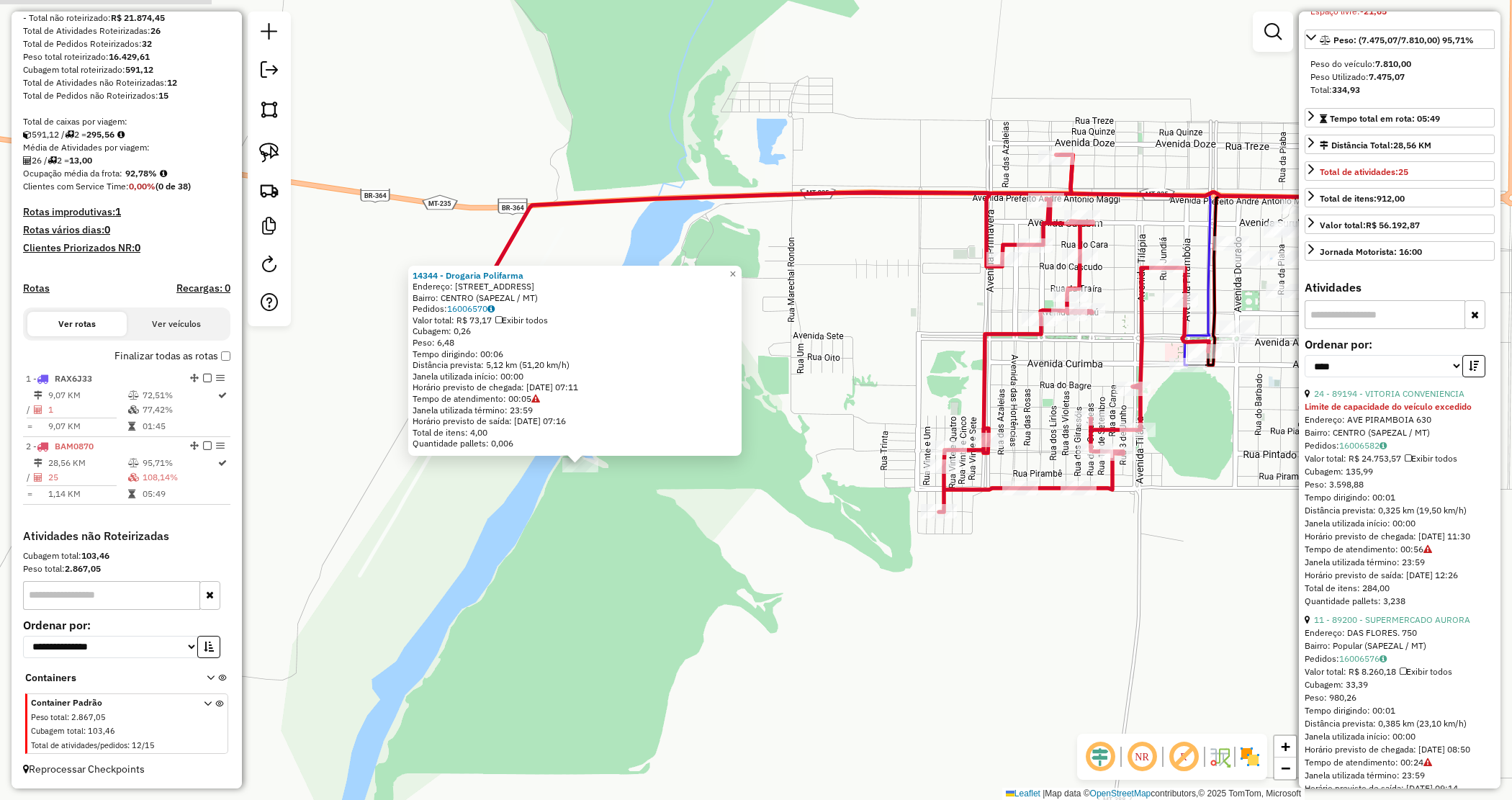
drag, startPoint x: 1002, startPoint y: 476, endPoint x: 746, endPoint y: 535, distance: 262.7
click at [760, 556] on div "14344 - Drogaria Polifarma Endereço: Rua do Car� 769 Bairro: CENTRO (SAPEZAL / …" at bounding box center [756, 400] width 1512 height 800
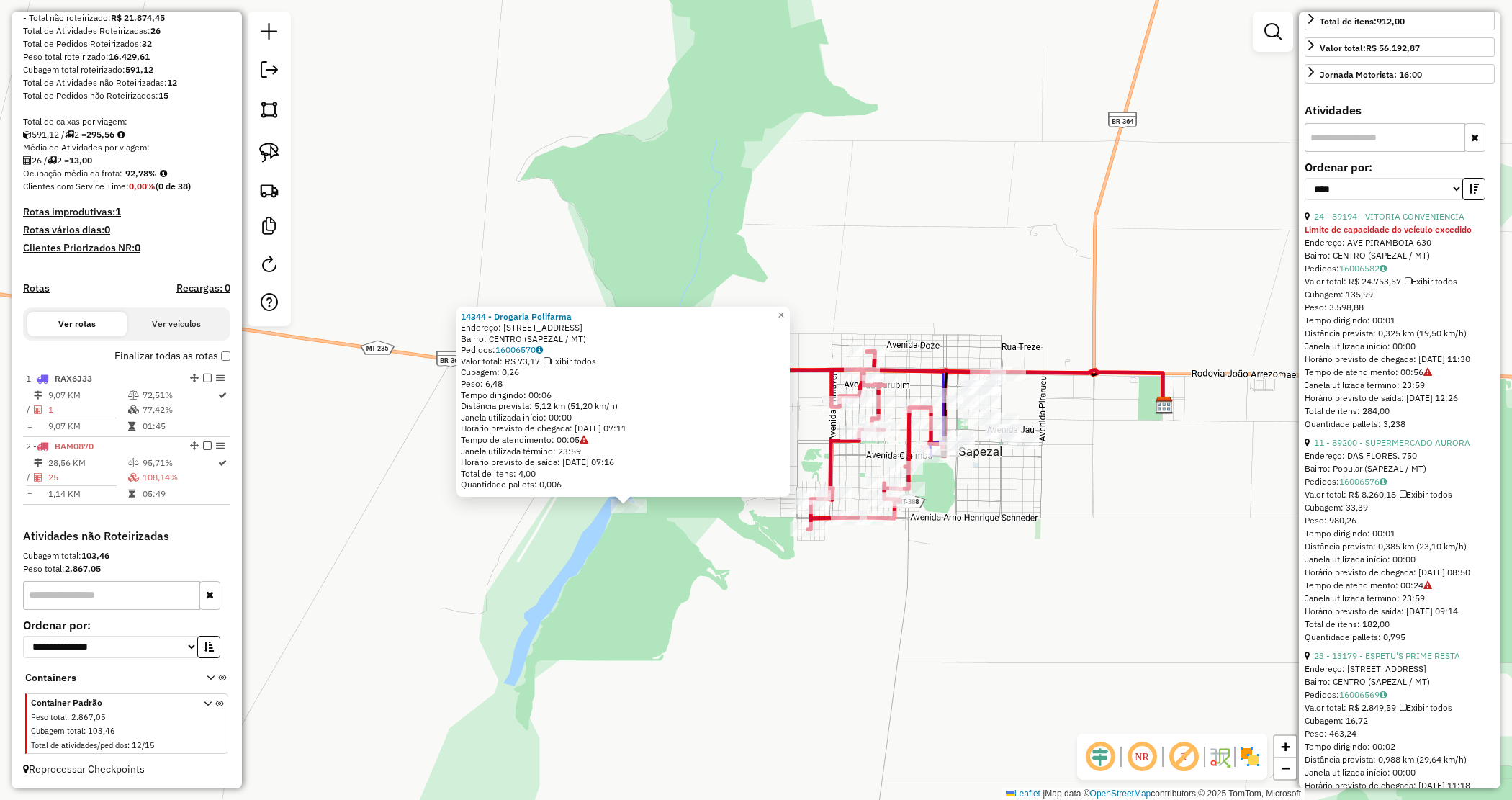
scroll to position [360, 0]
click at [1405, 445] on link "11 - 89200 - SUPERMERCADO AURORA" at bounding box center [1392, 440] width 156 height 11
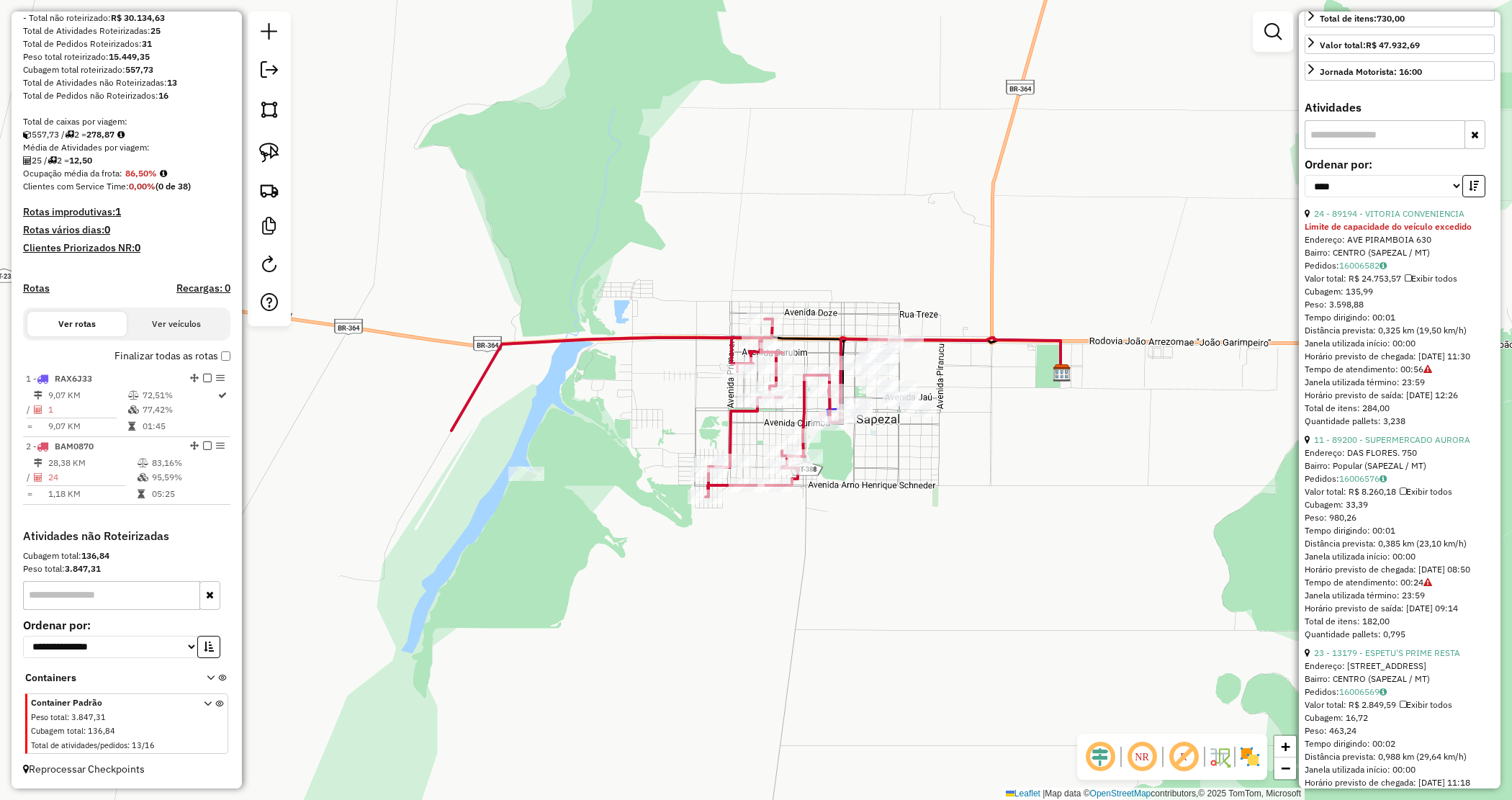
scroll to position [346, 0]
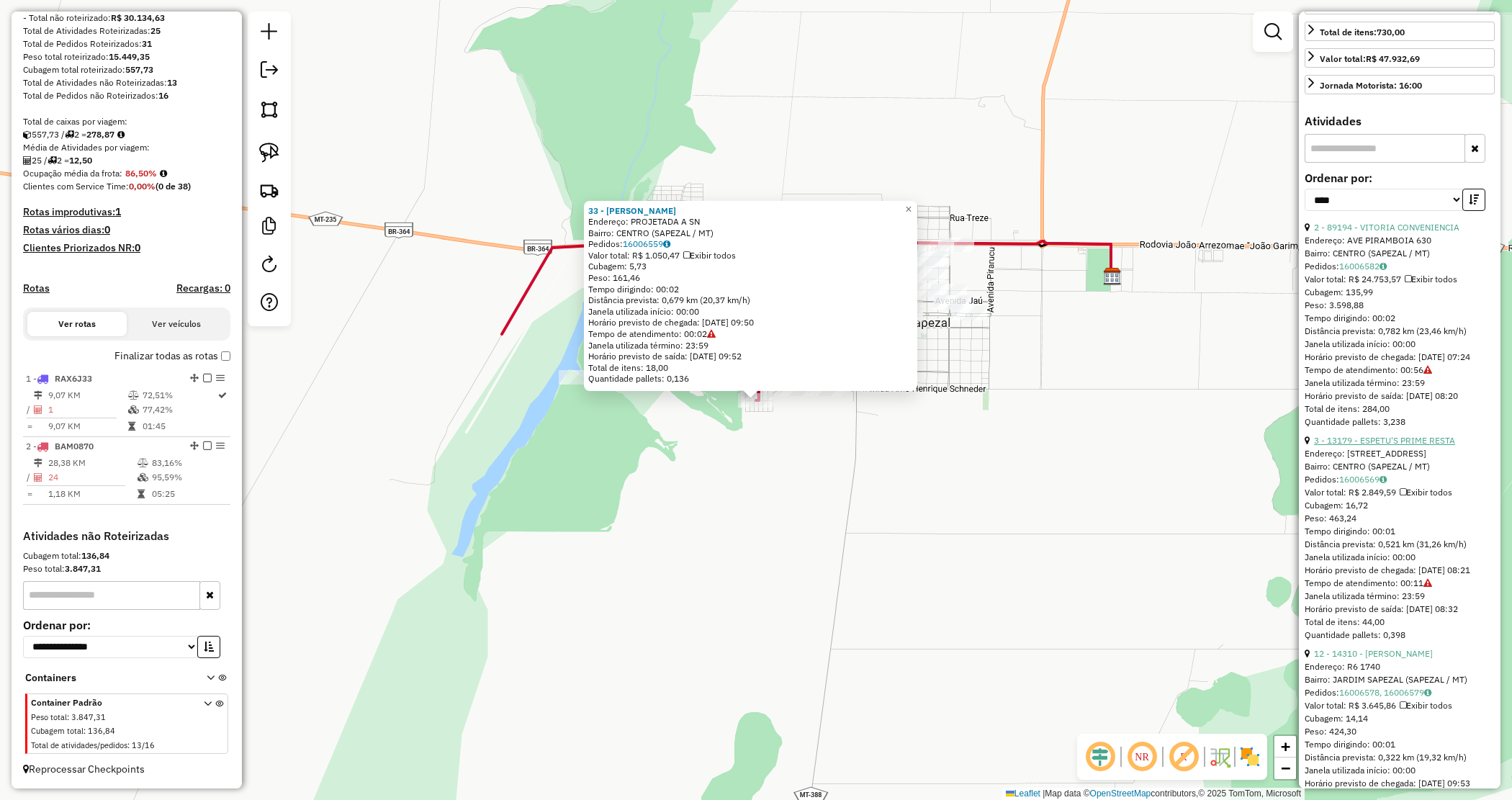
click at [1381, 445] on link "3 - 13179 - ESPETU'S PRIME RESTA" at bounding box center [1384, 440] width 141 height 11
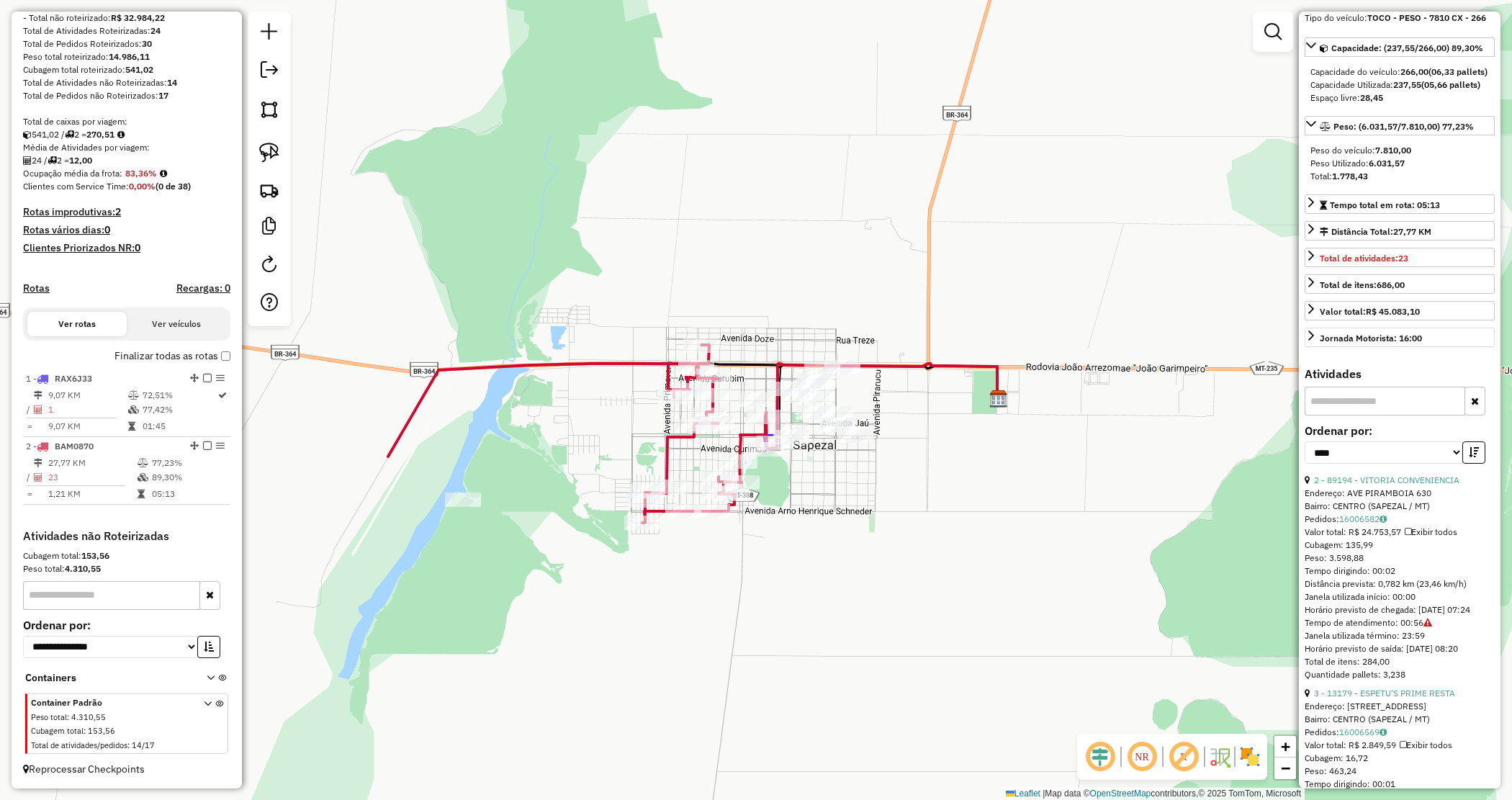
scroll to position [0, 0]
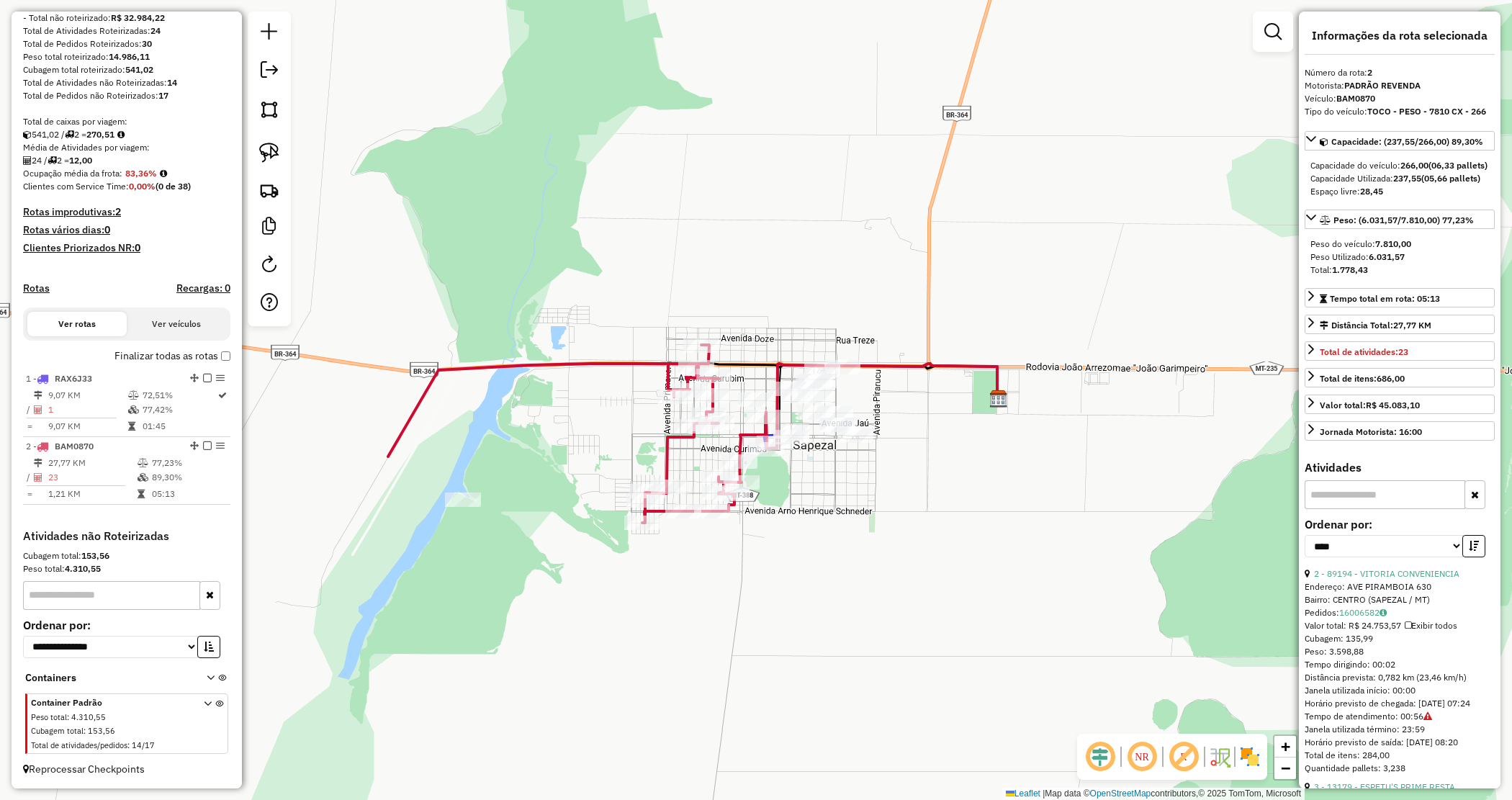
click at [906, 545] on div "Janela de atendimento Grade de atendimento Capacidade Transportadoras Veículos …" at bounding box center [756, 400] width 1512 height 800
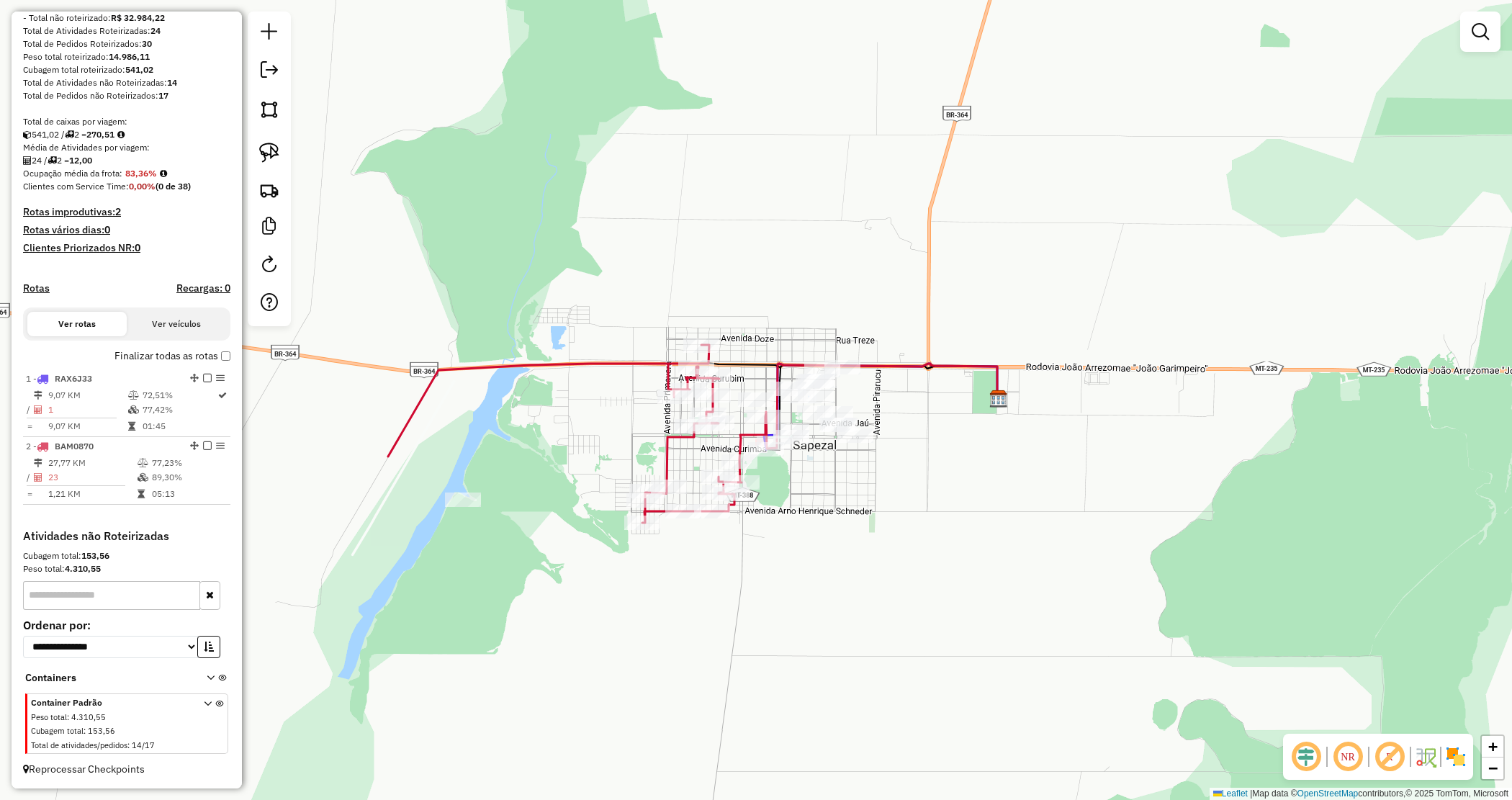
click at [906, 545] on div "Janela de atendimento Grade de atendimento Capacidade Transportadoras Veículos …" at bounding box center [756, 400] width 1512 height 800
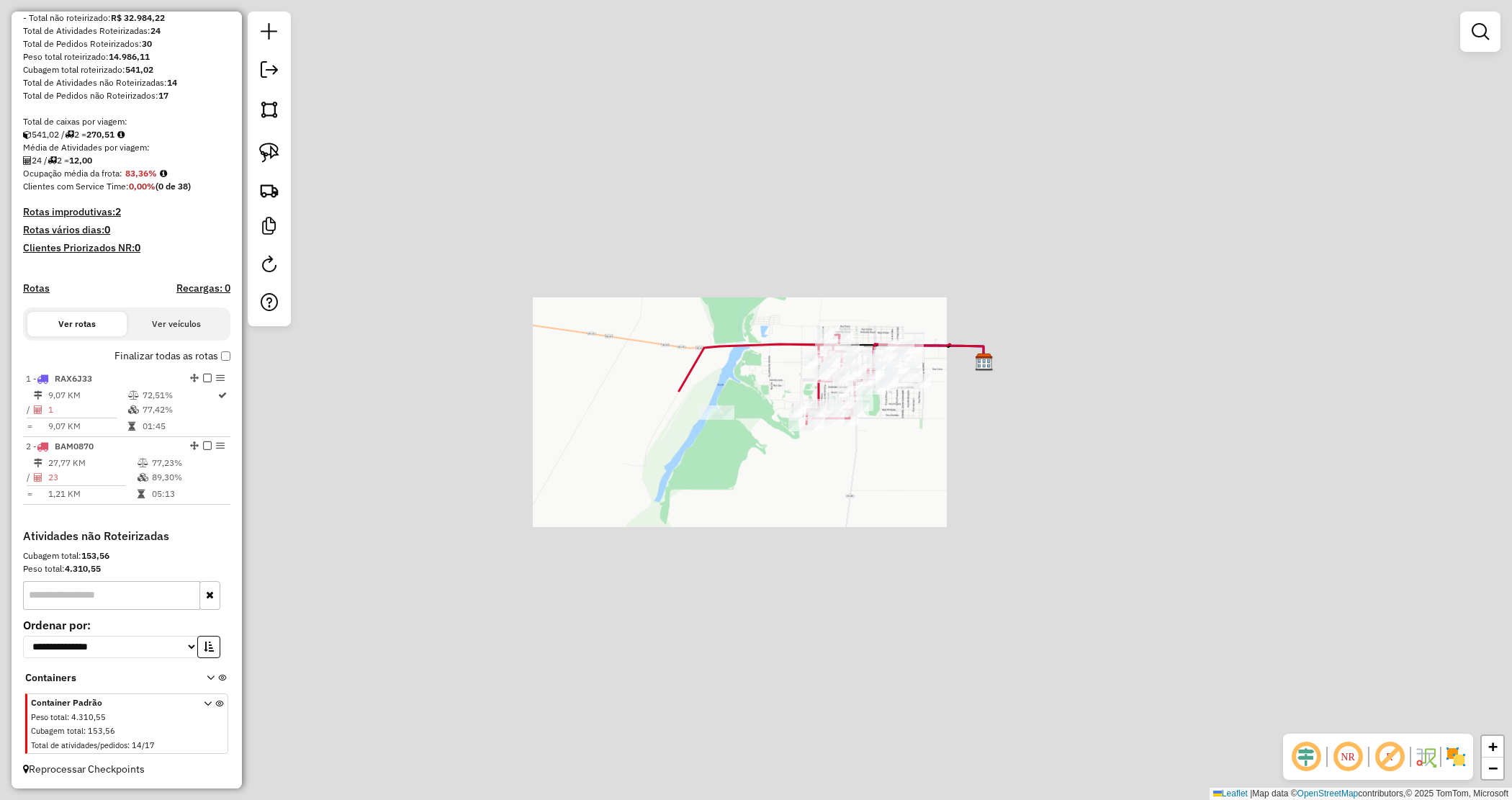
click at [954, 425] on div "Janela de atendimento Grade de atendimento Capacidade Transportadoras Veículos …" at bounding box center [756, 400] width 1512 height 800
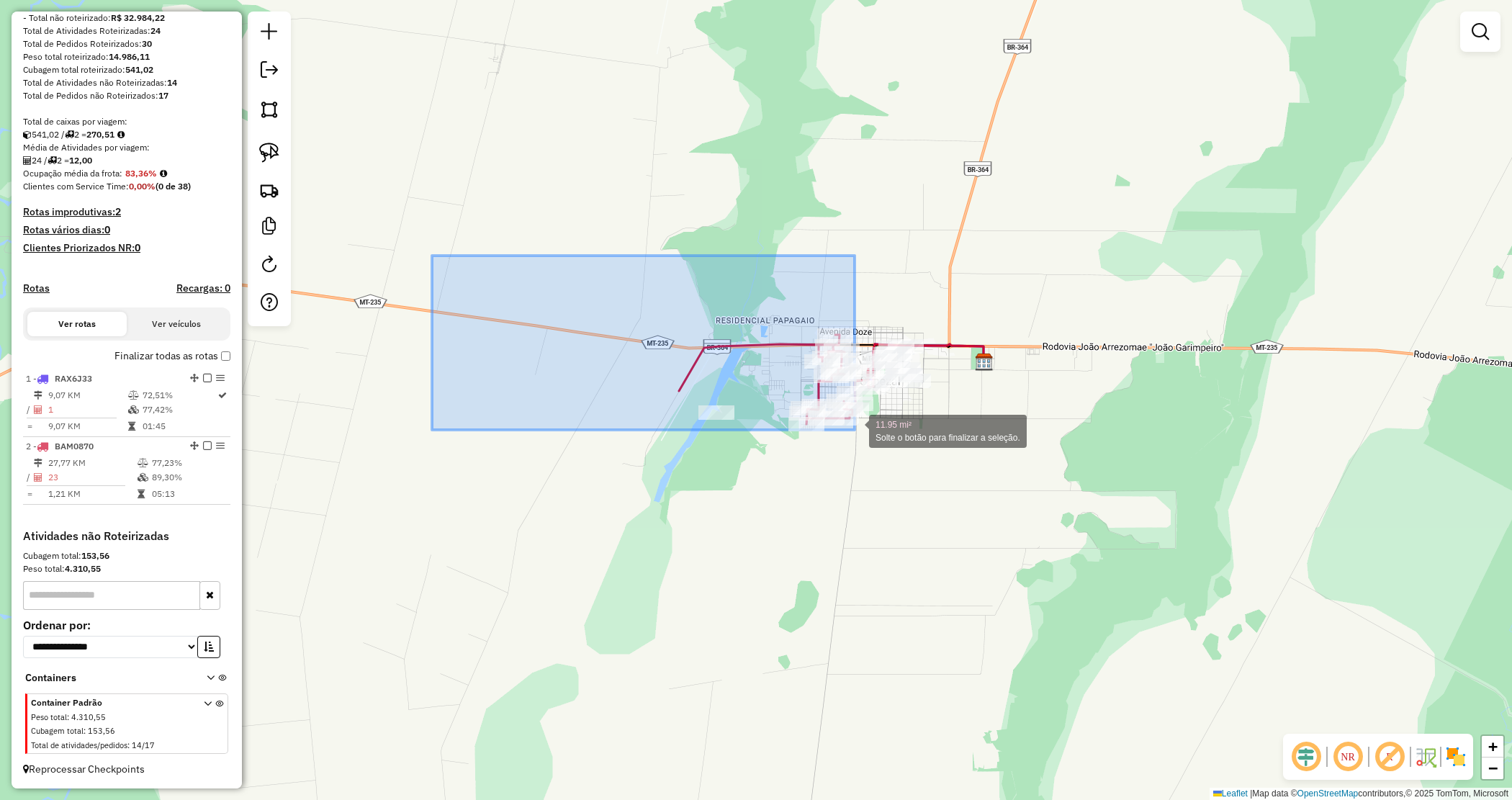
drag, startPoint x: 855, startPoint y: 430, endPoint x: 1066, endPoint y: 473, distance: 215.3
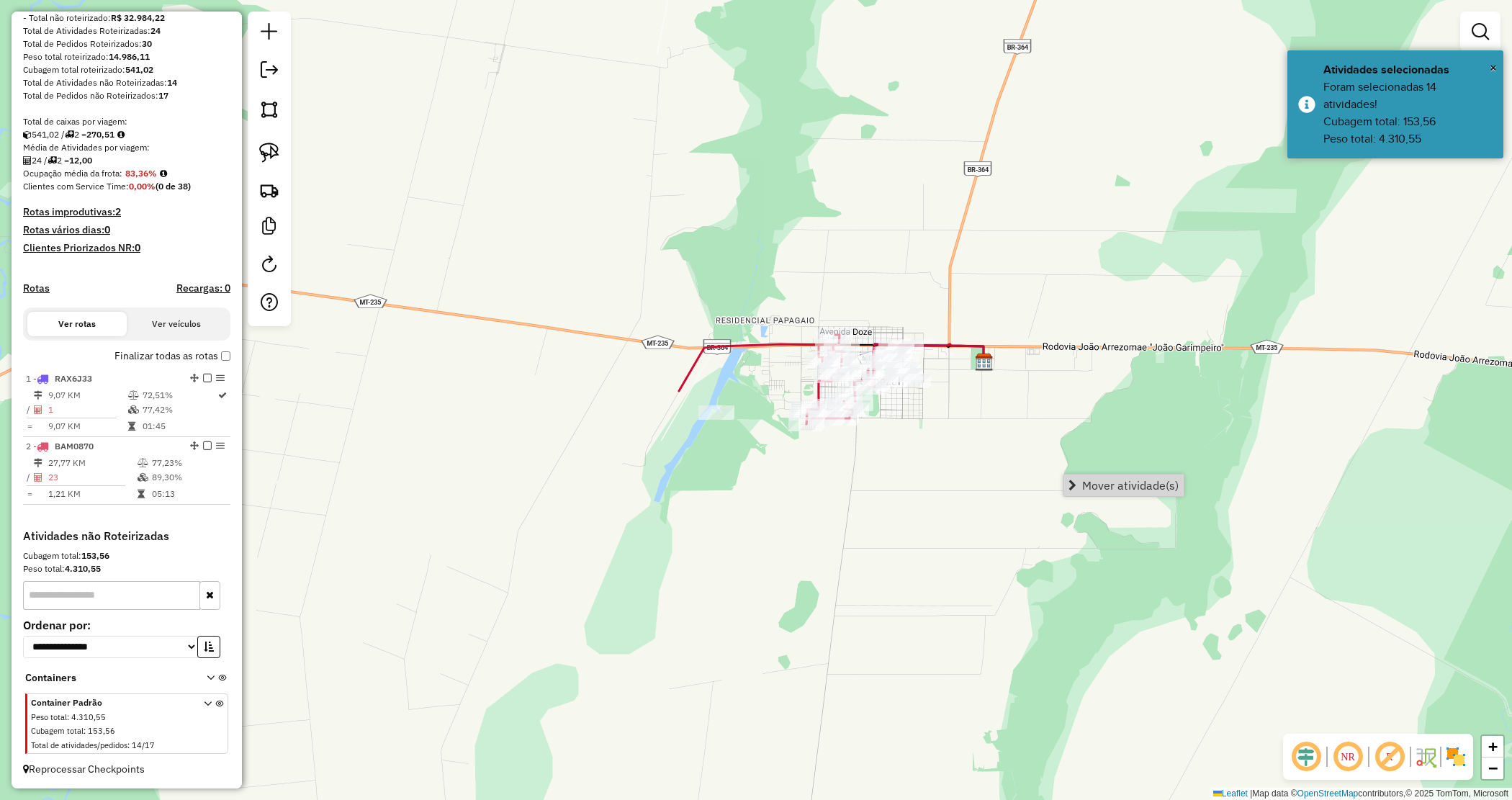
drag, startPoint x: 1103, startPoint y: 481, endPoint x: 1077, endPoint y: 476, distance: 26.5
click at [1103, 482] on span "Mover atividade(s)" at bounding box center [1131, 486] width 97 height 12
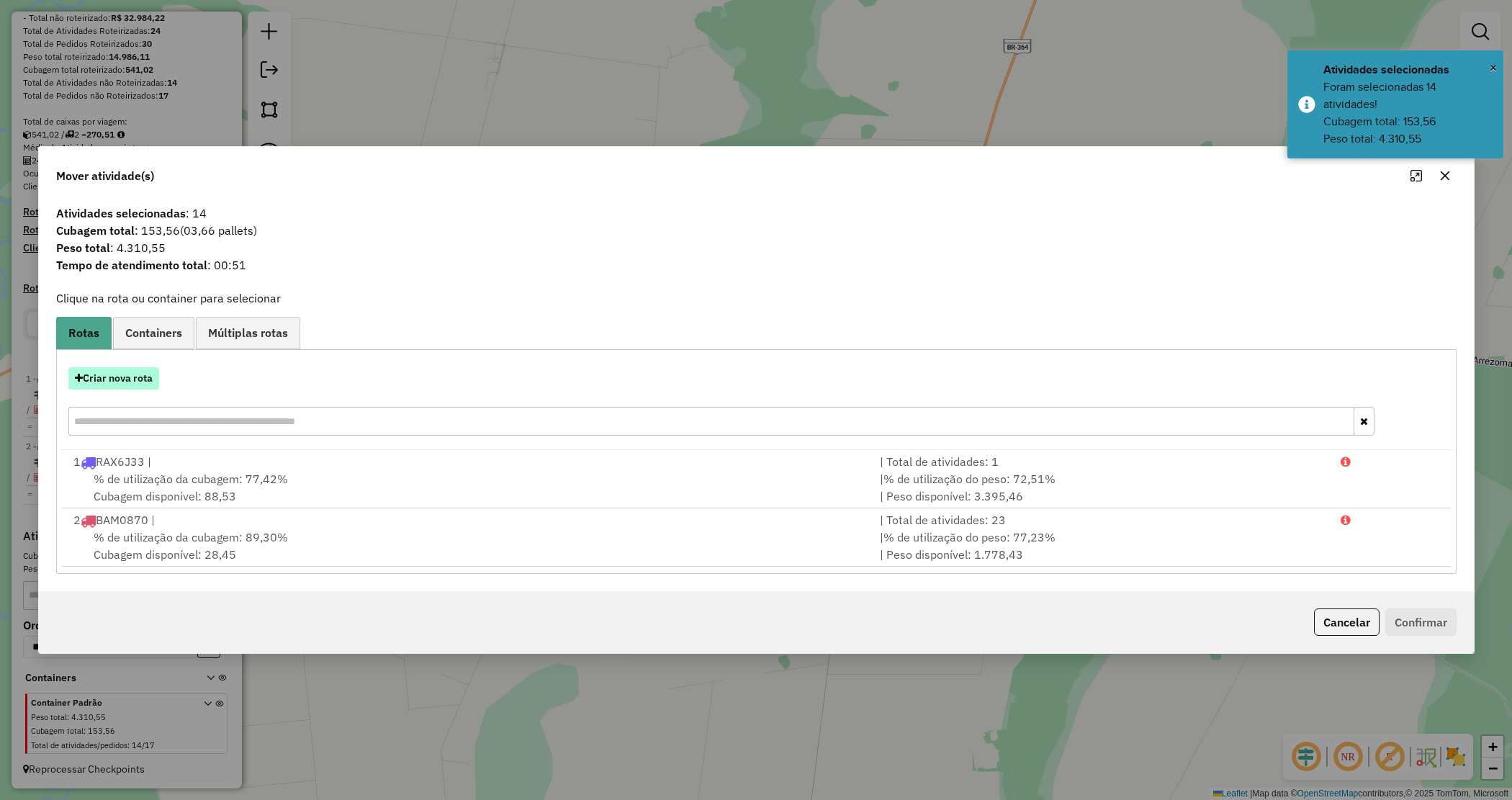
click at [110, 376] on button "Criar nova rota" at bounding box center [113, 378] width 91 height 23
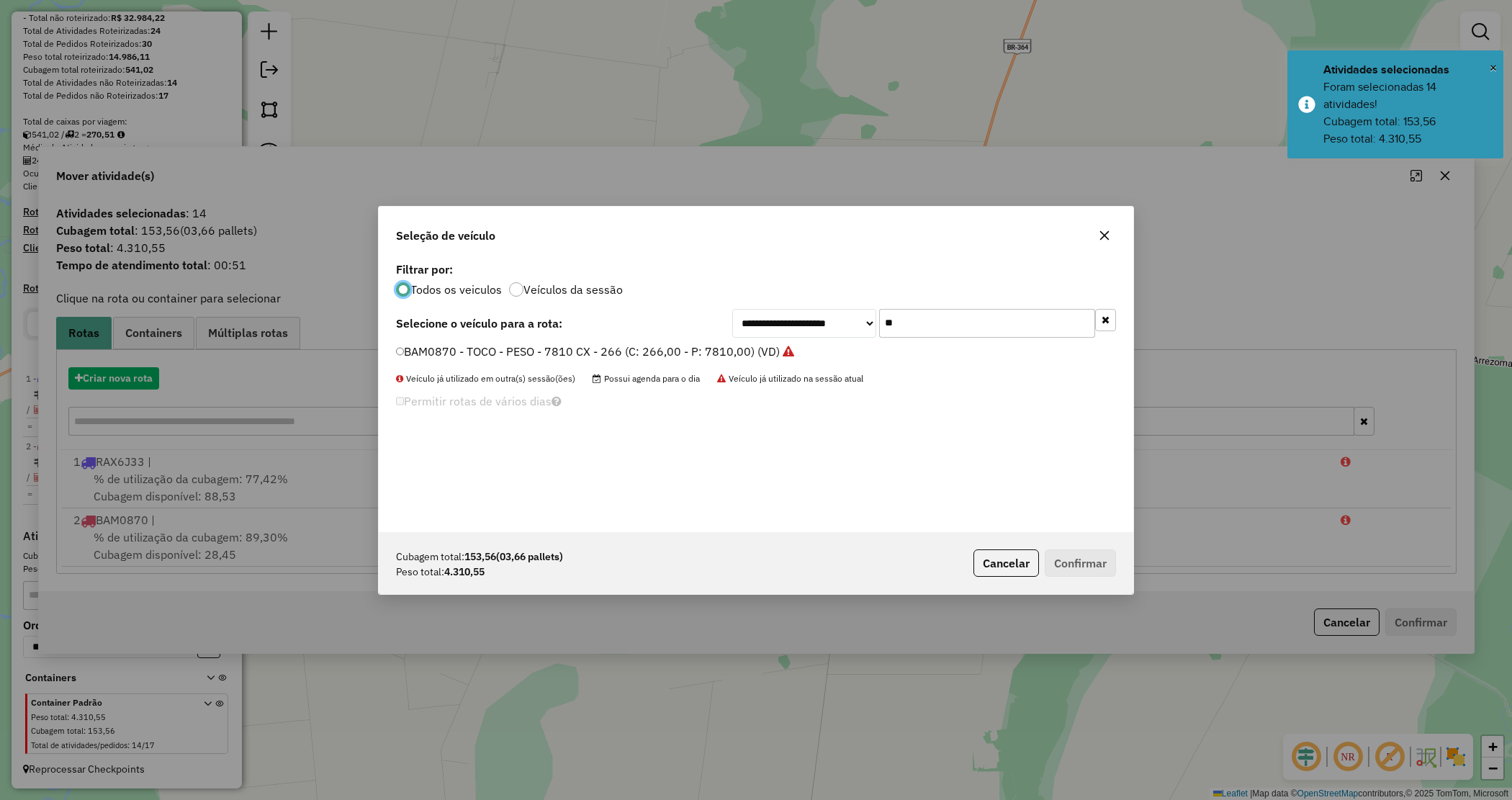
scroll to position [8, 4]
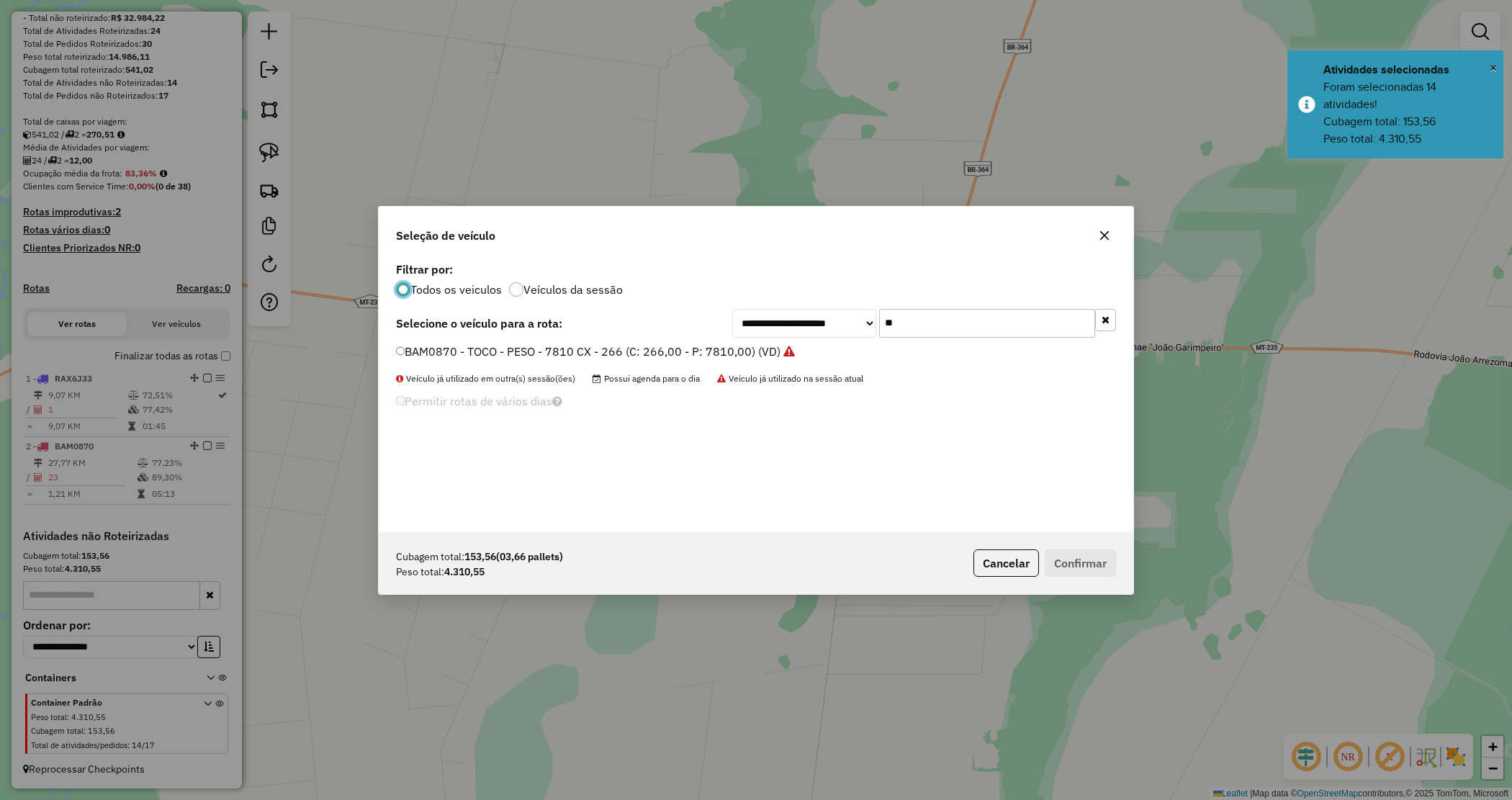
drag, startPoint x: 913, startPoint y: 325, endPoint x: 856, endPoint y: 314, distance: 58.1
click at [856, 314] on div "**********" at bounding box center [924, 323] width 384 height 29
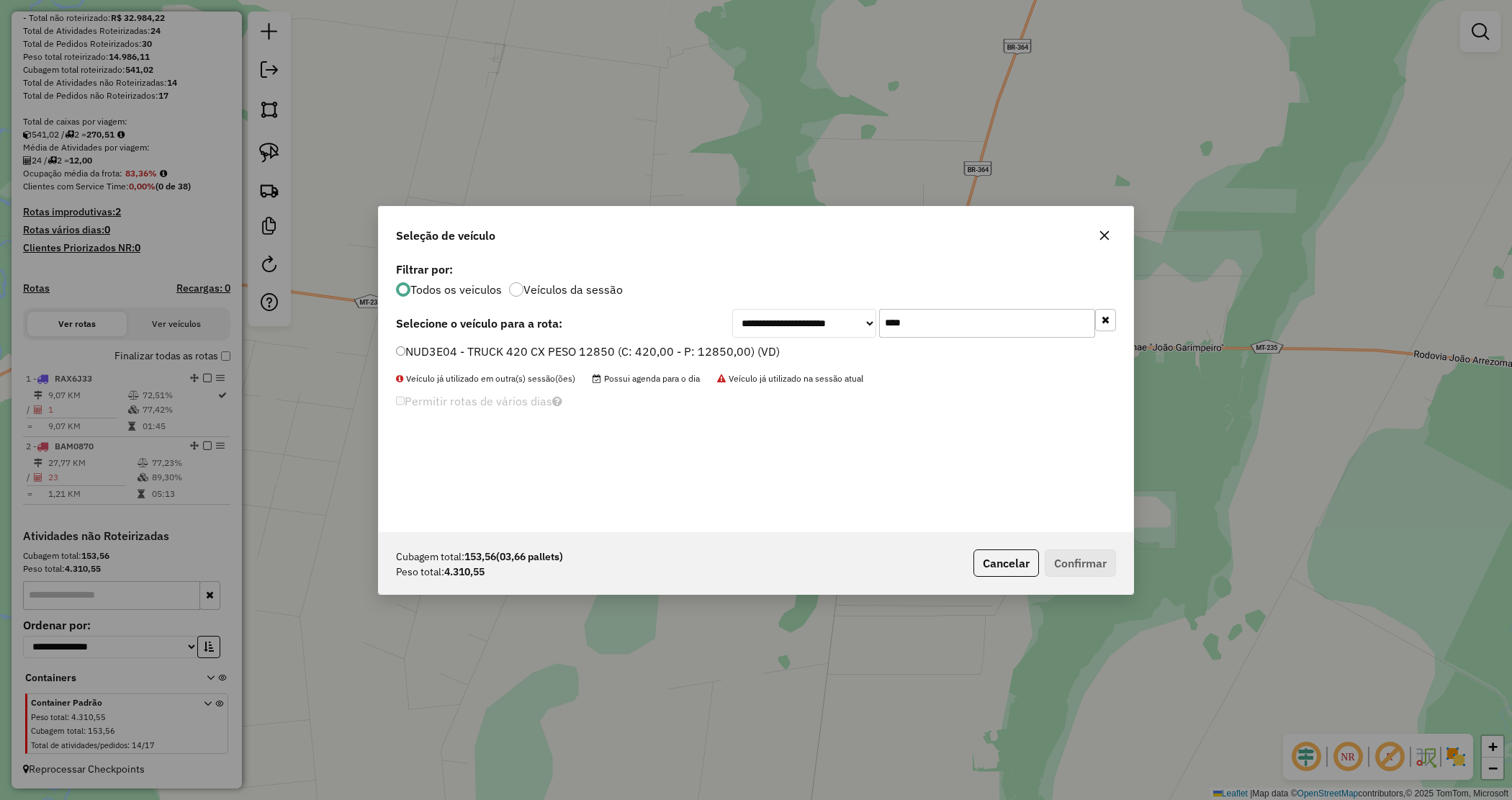
type input "****"
click at [740, 345] on label "NUD3E04 - TRUCK 420 CX PESO 12850 (C: 420,00 - P: 12850,00) (VD)" at bounding box center [588, 351] width 384 height 18
click at [1080, 563] on button "Confirmar" at bounding box center [1080, 563] width 71 height 28
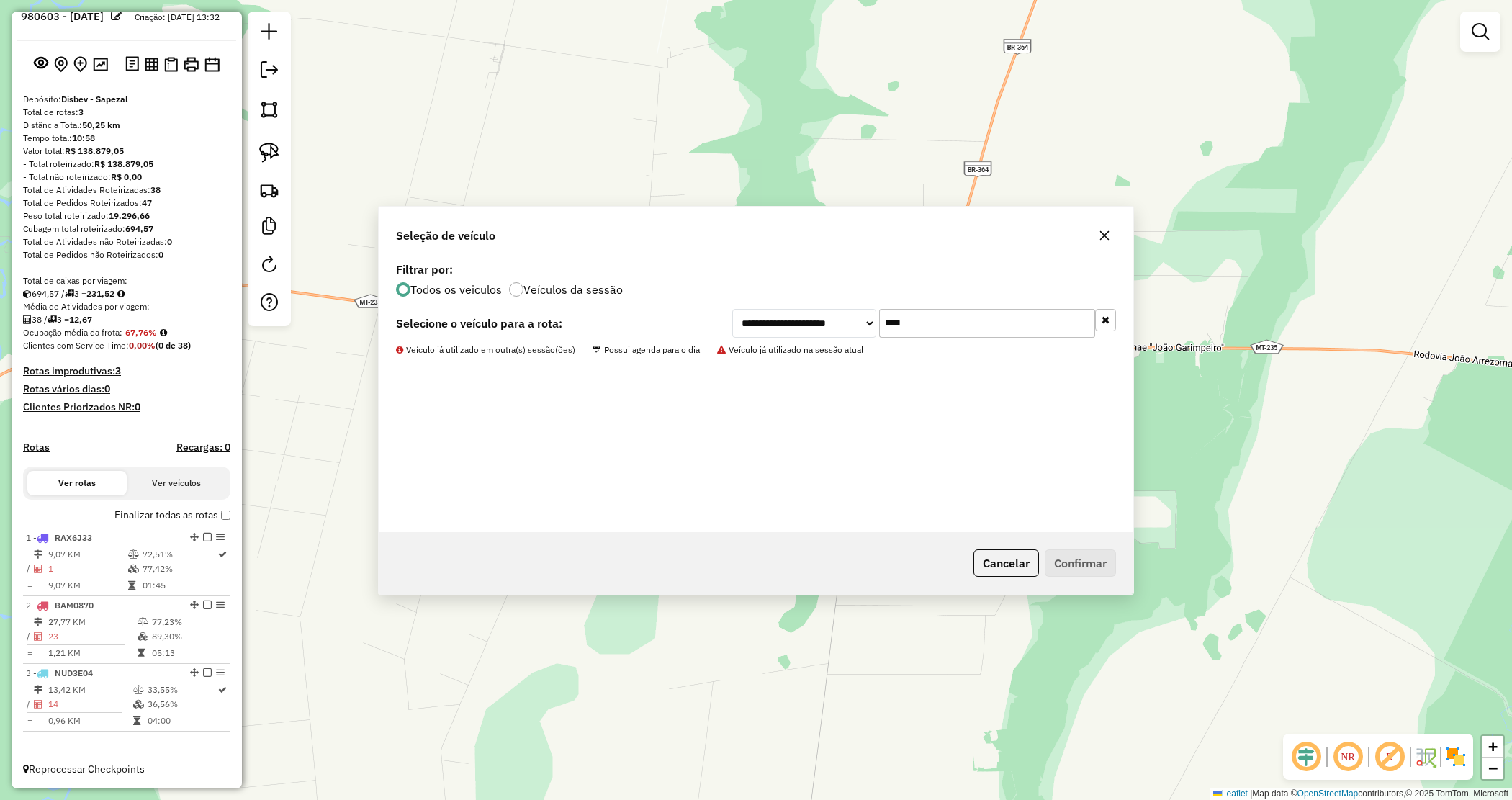
scroll to position [54, 0]
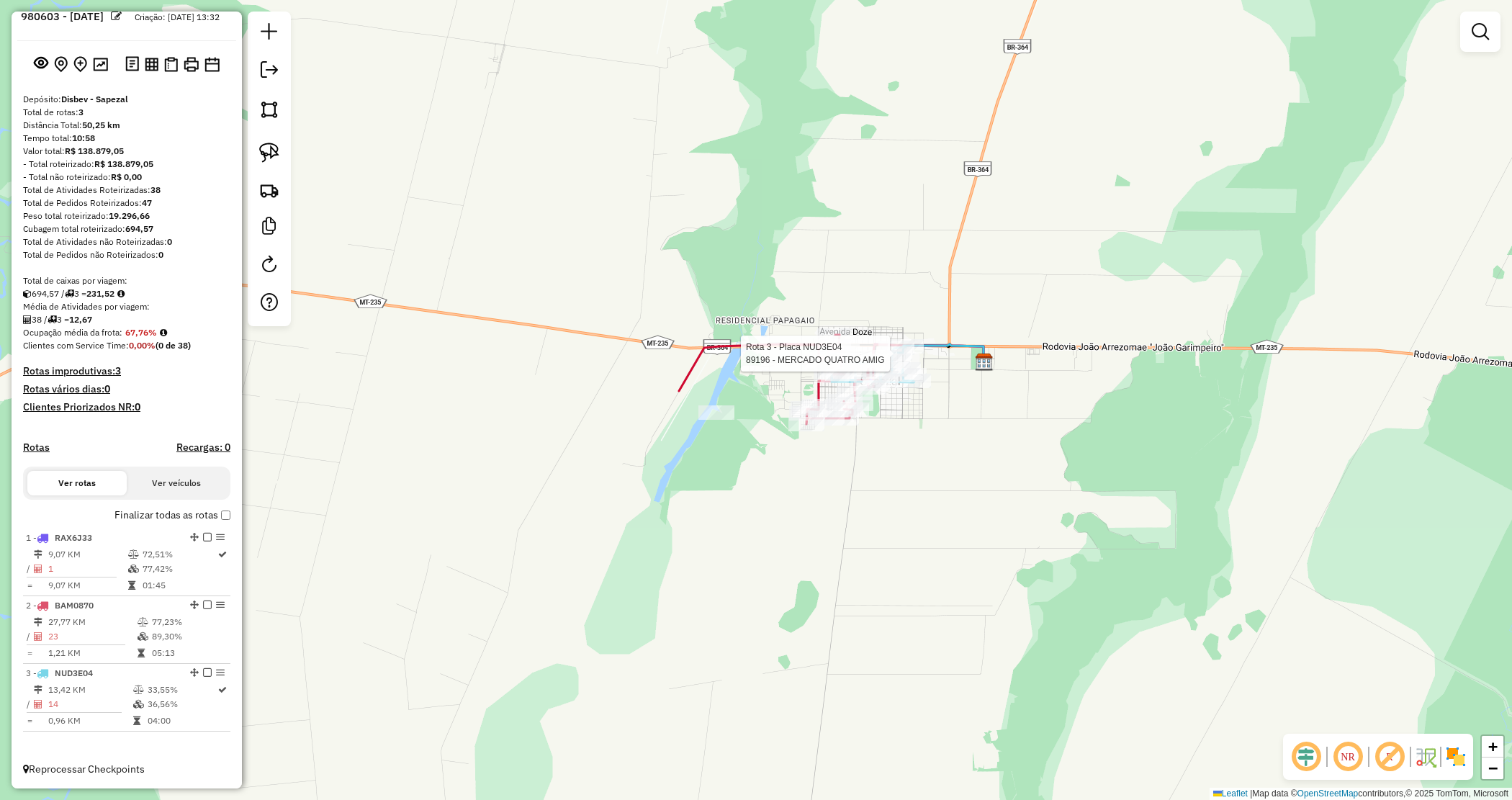
select select "*********"
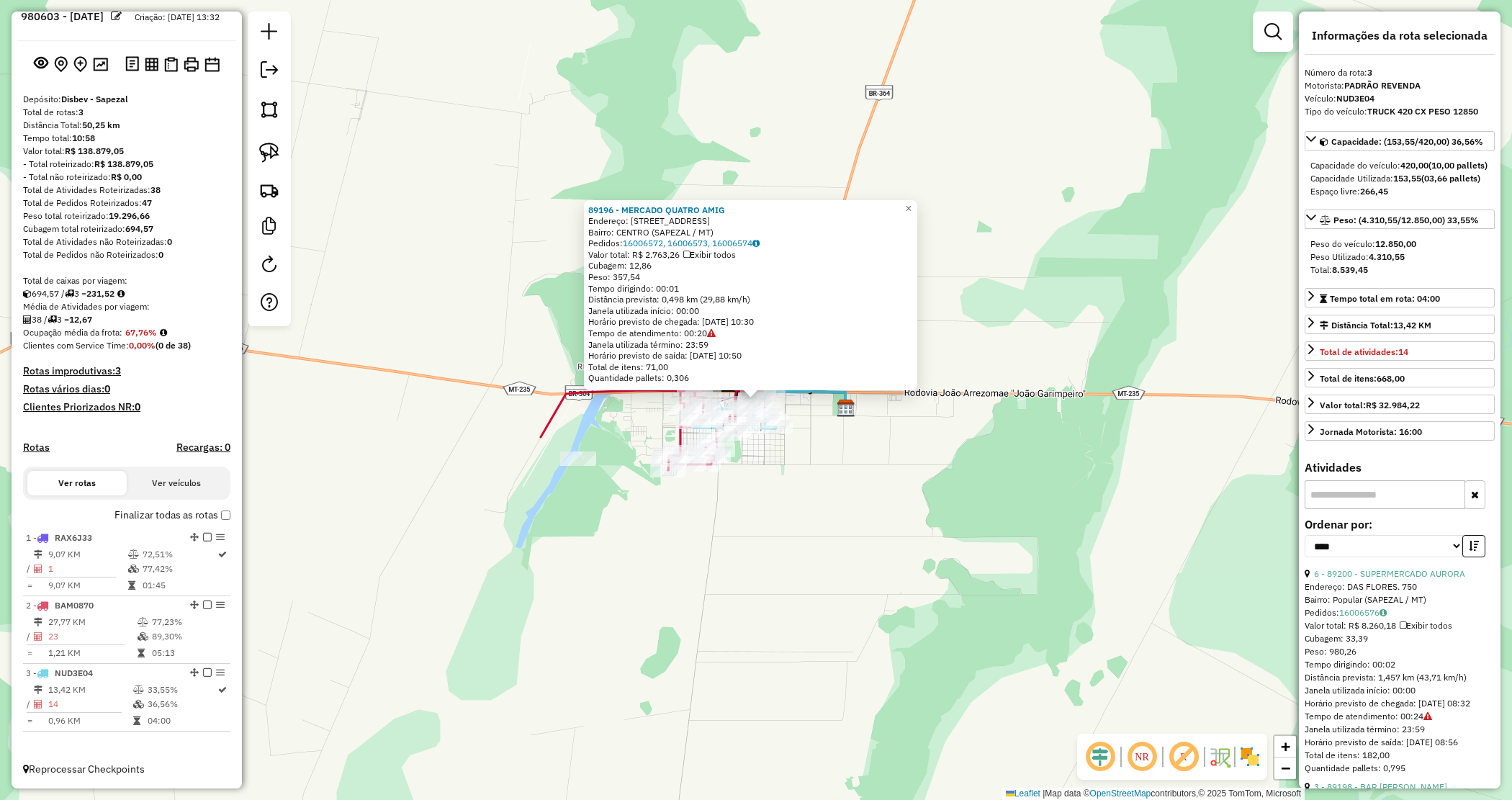
drag, startPoint x: 905, startPoint y: 484, endPoint x: 897, endPoint y: 479, distance: 9.4
click at [897, 479] on div "89196 - MERCADO QUATRO AMIG Endereço: RUA DO CARA 749 Bairro: CENTRO (SAPEZAL /…" at bounding box center [756, 400] width 1512 height 800
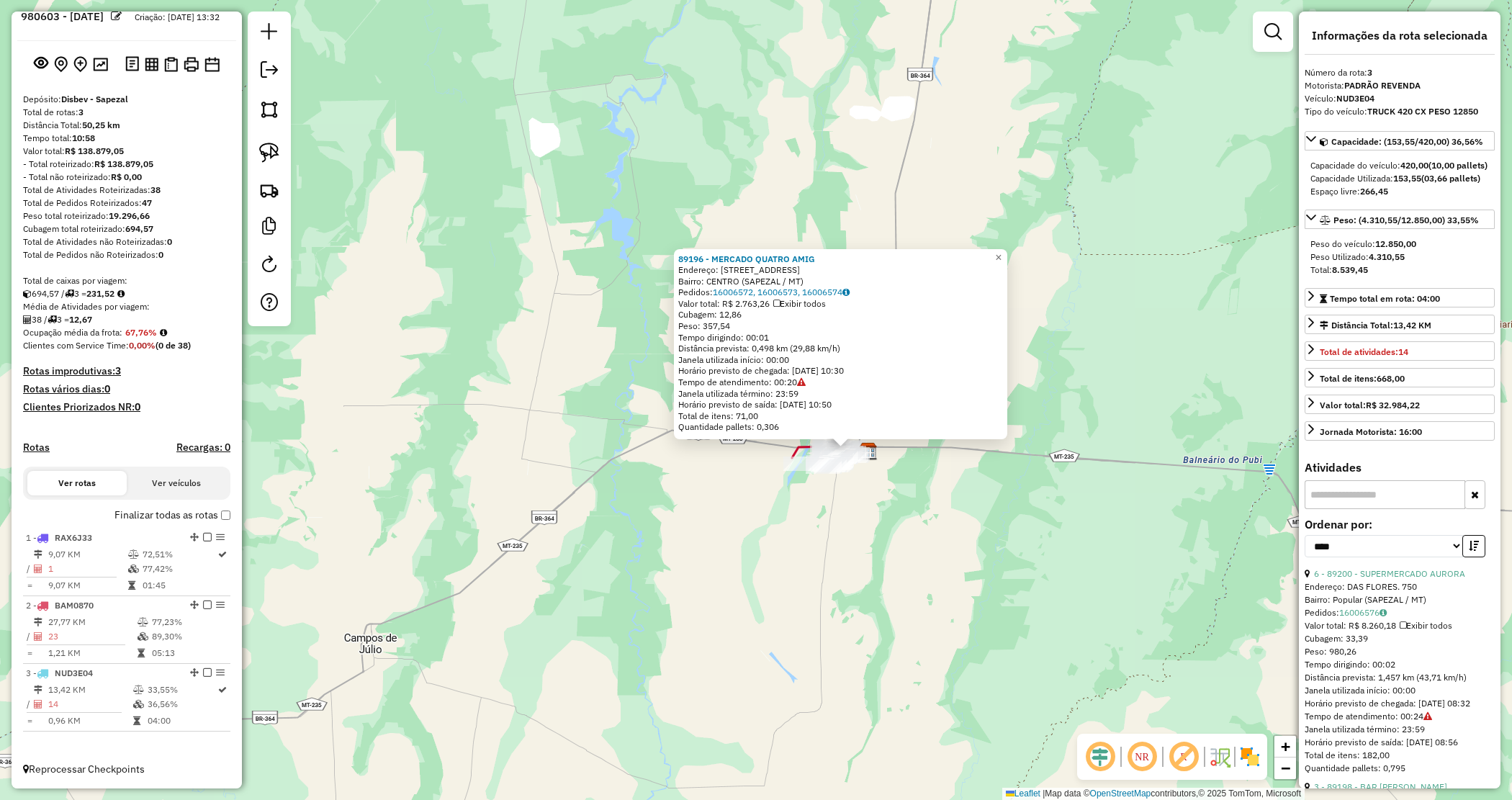
click at [881, 530] on div "89196 - MERCADO QUATRO AMIG Endereço: RUA DO CARA 749 Bairro: CENTRO (SAPEZAL /…" at bounding box center [756, 400] width 1512 height 800
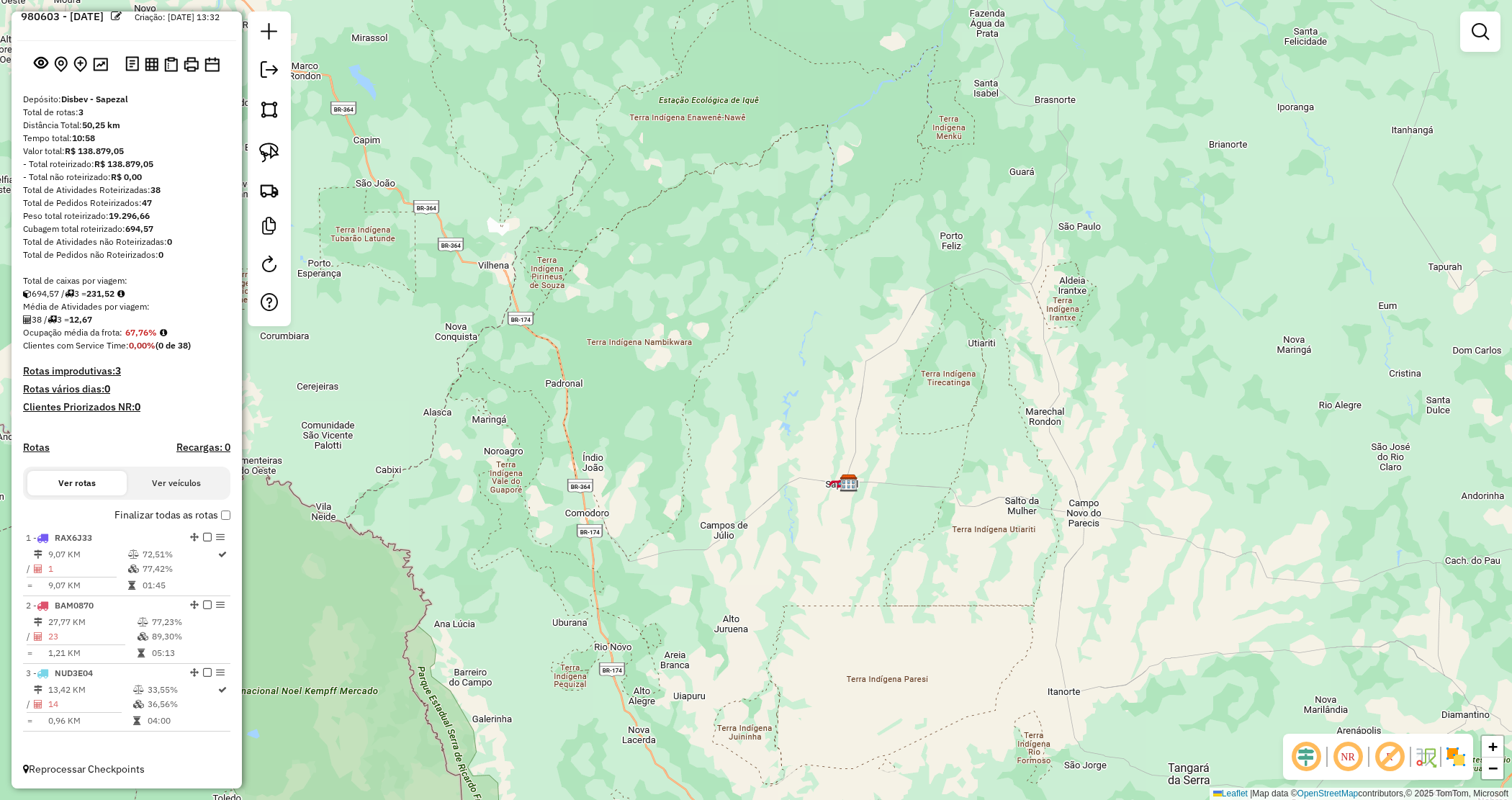
drag, startPoint x: 900, startPoint y: 643, endPoint x: 846, endPoint y: 505, distance: 148.2
click at [862, 520] on div "Janela de atendimento Grade de atendimento Capacidade Transportadoras Veículos …" at bounding box center [756, 400] width 1512 height 800
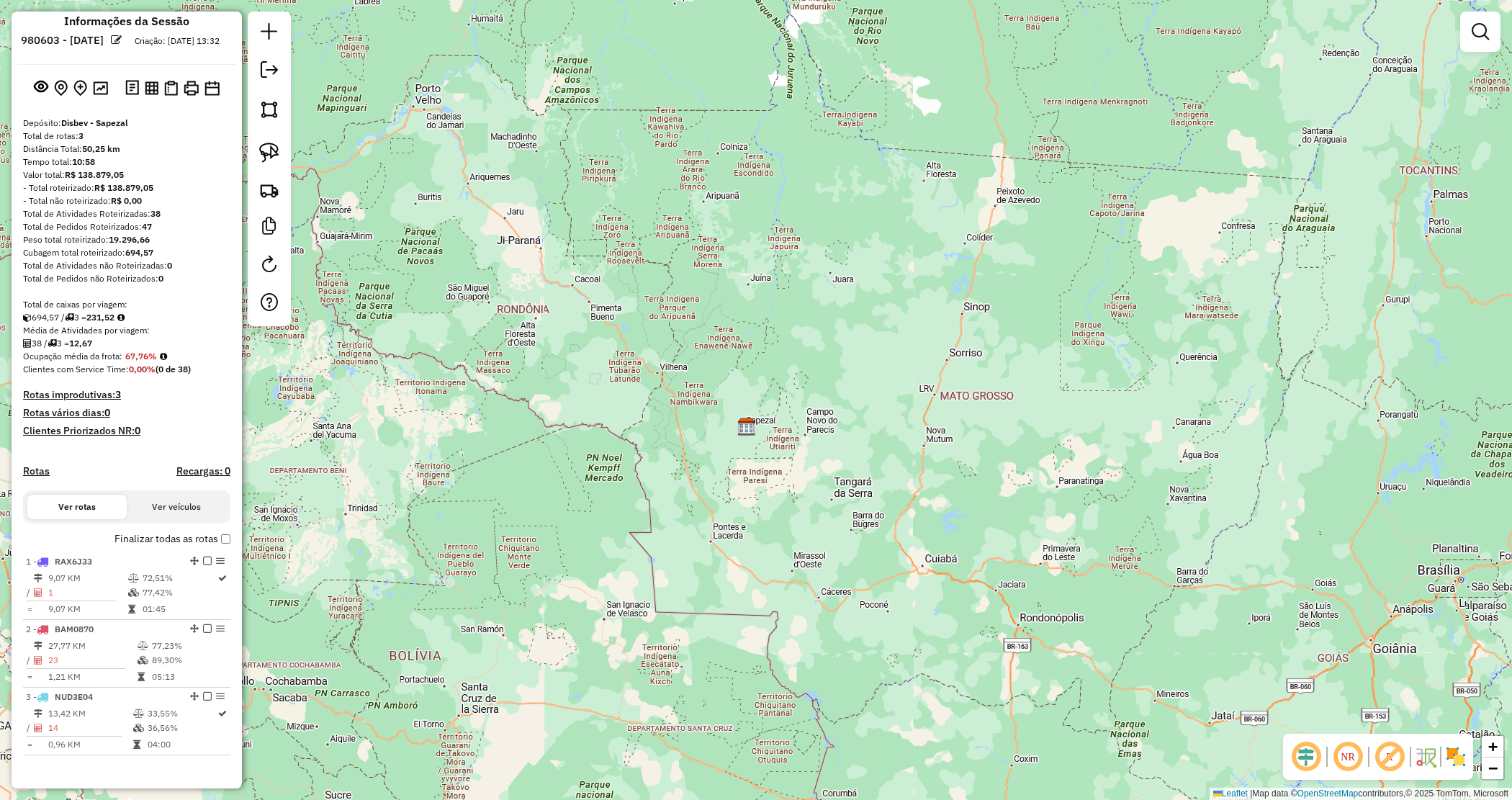
scroll to position [0, 0]
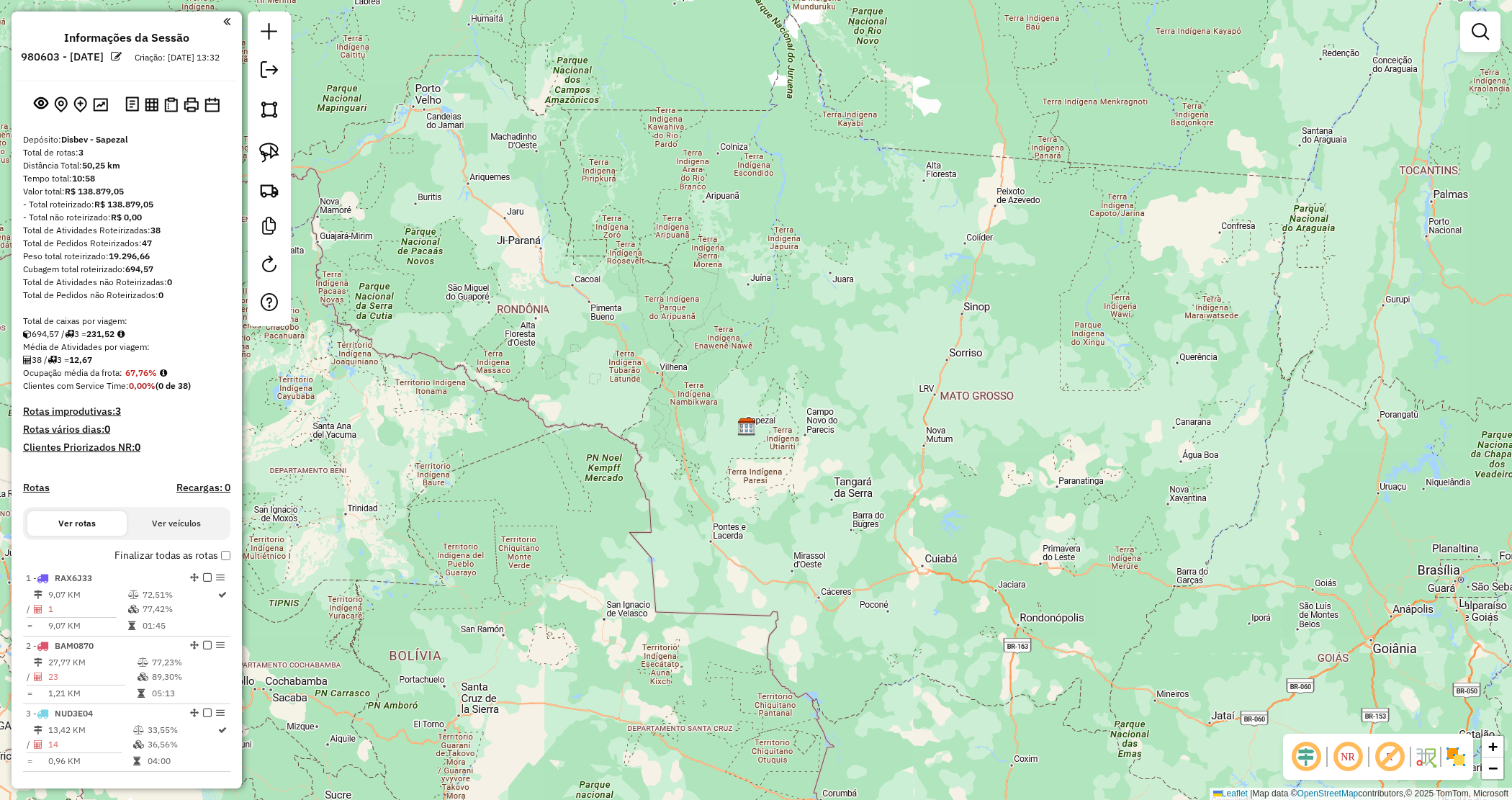
drag, startPoint x: 276, startPoint y: 596, endPoint x: 282, endPoint y: 332, distance: 264.1
click at [276, 596] on div "Janela de atendimento Grade de atendimento Capacidade Transportadoras Veículos …" at bounding box center [756, 400] width 1512 height 800
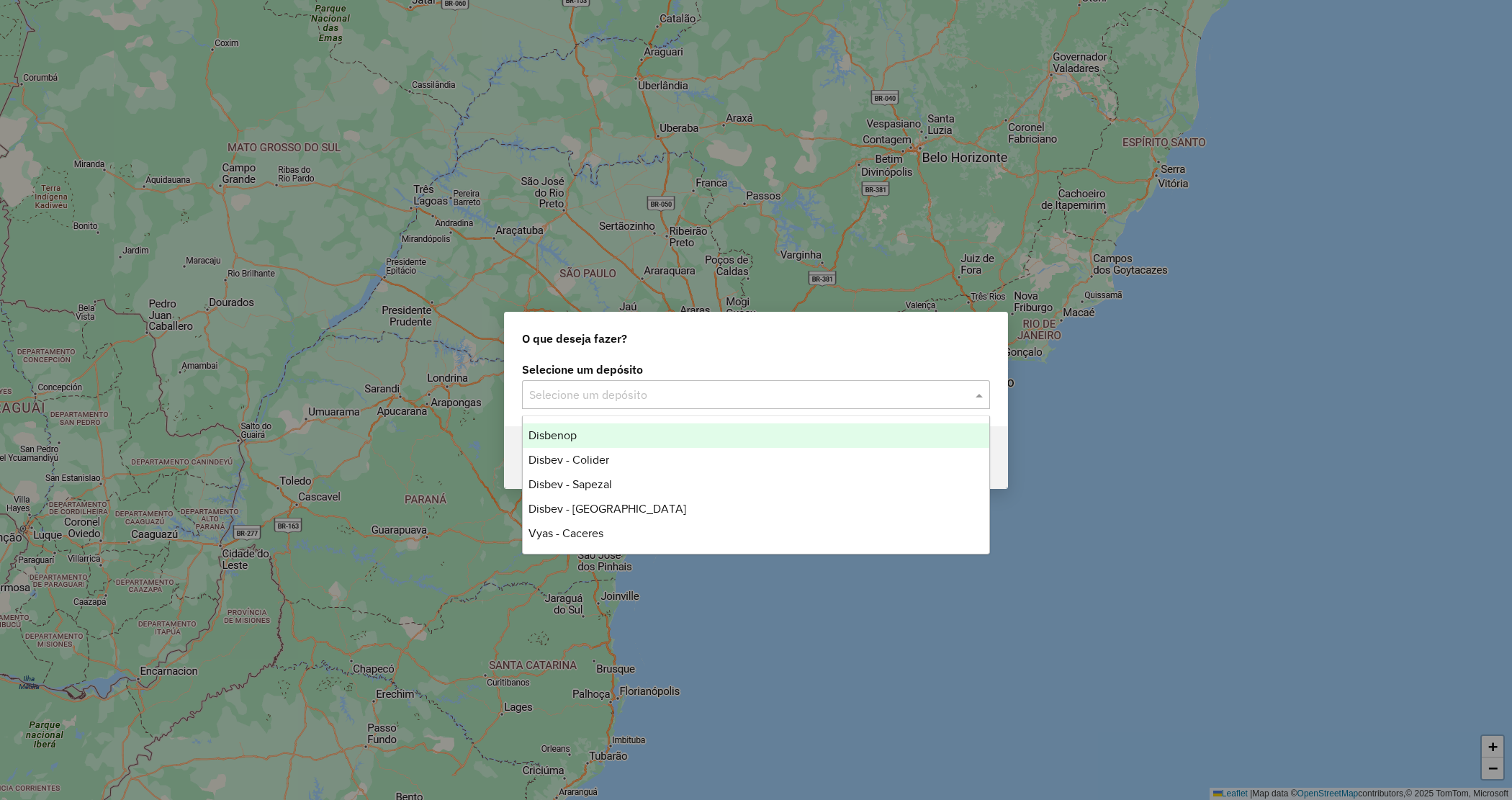
click at [780, 397] on input "text" at bounding box center [741, 395] width 424 height 18
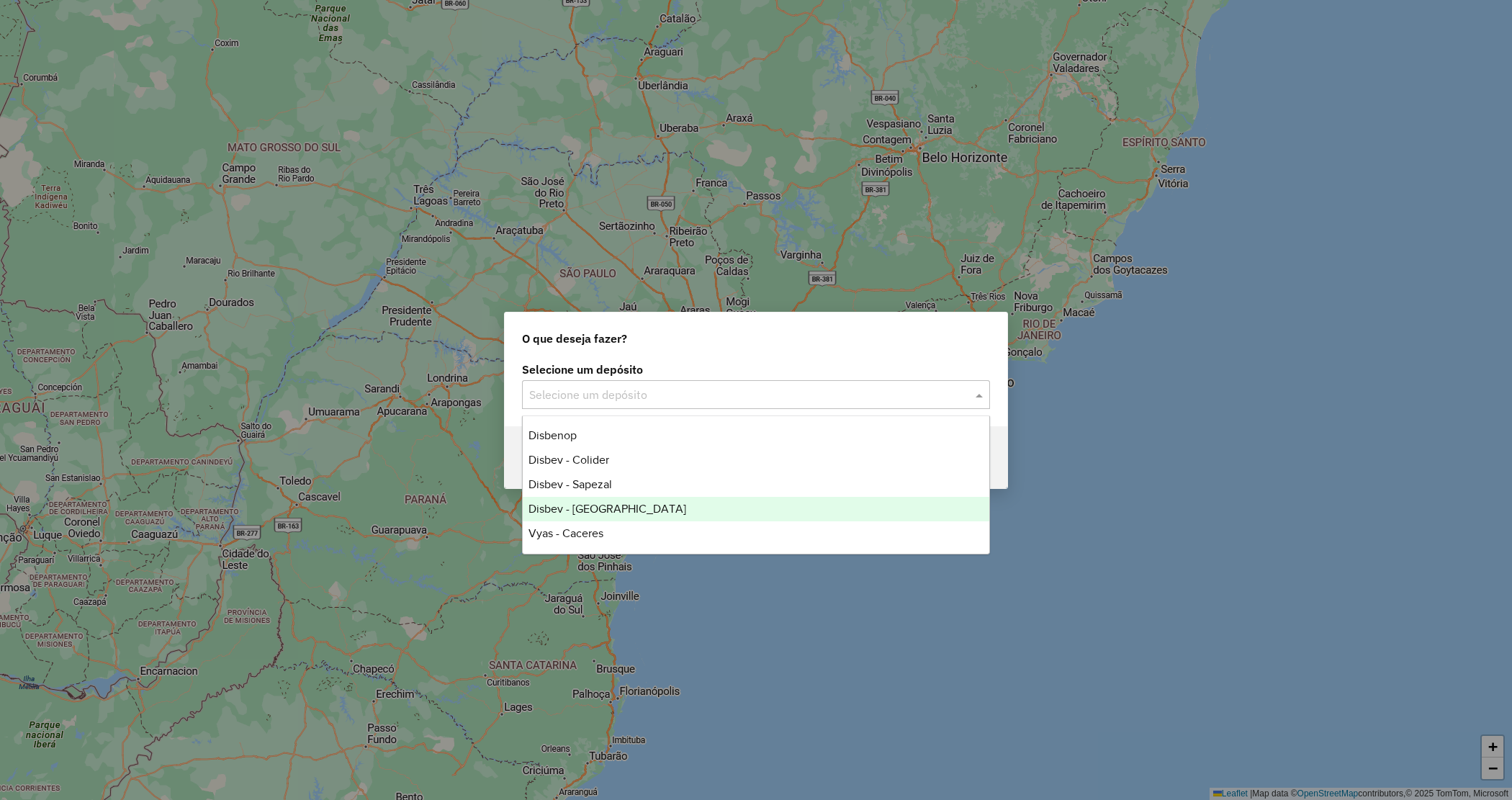
click at [624, 510] on div "Disbev - [GEOGRAPHIC_DATA]" at bounding box center [756, 509] width 467 height 24
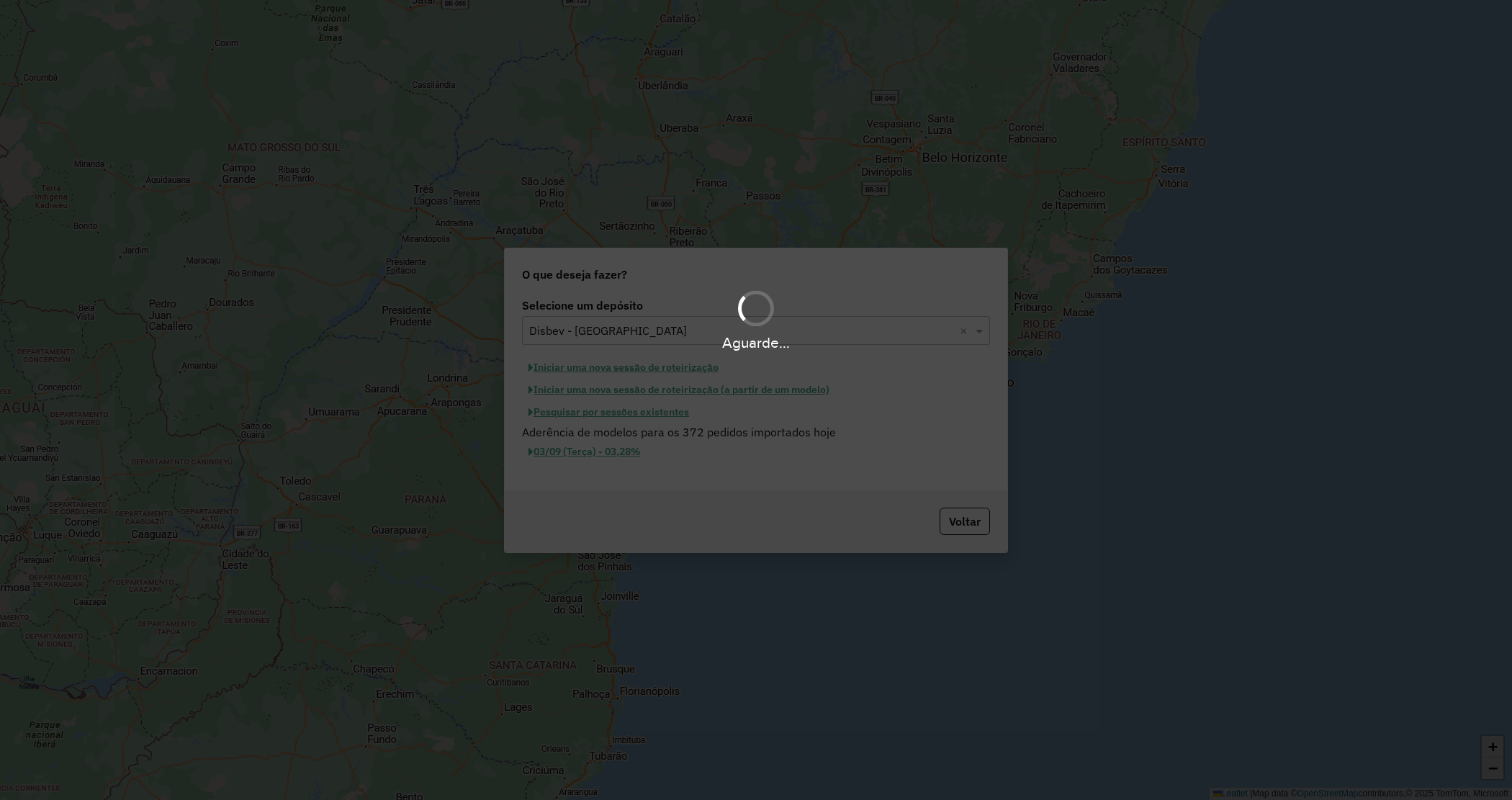
click at [615, 364] on button "Iniciar uma nova sessão de roteirização" at bounding box center [623, 367] width 203 height 23
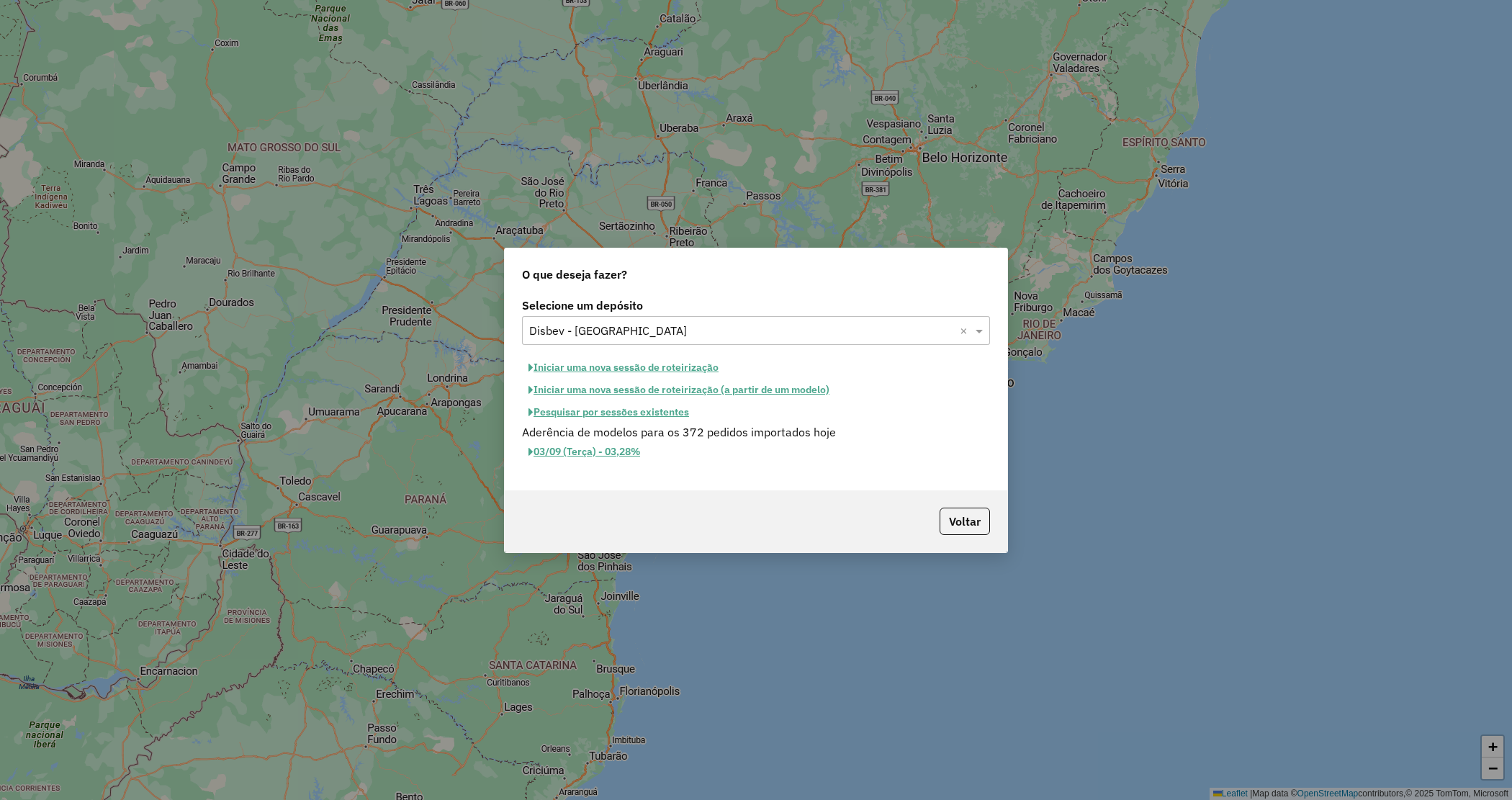
select select "*"
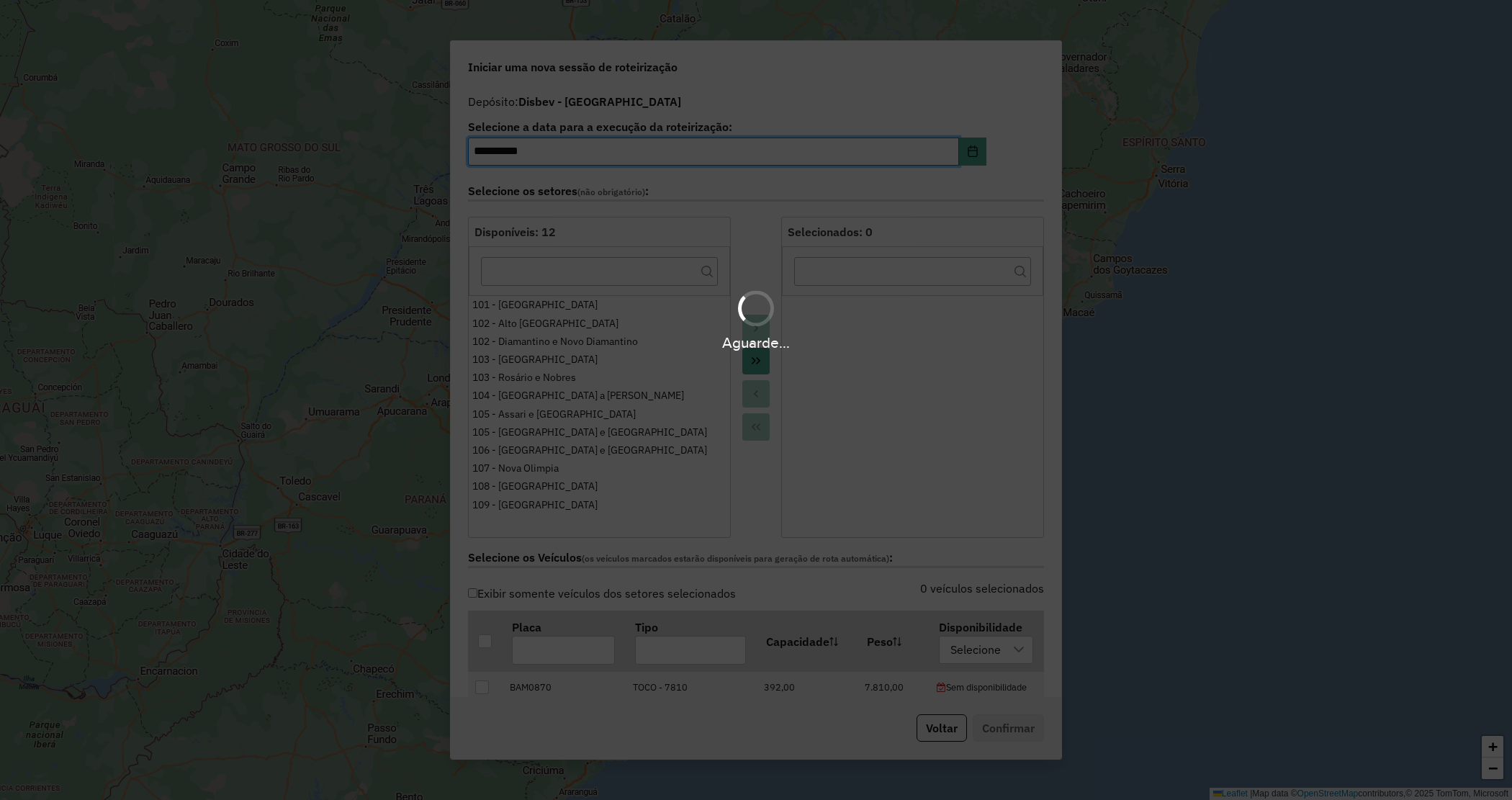
click at [751, 361] on hb-app "**********" at bounding box center [756, 400] width 1512 height 800
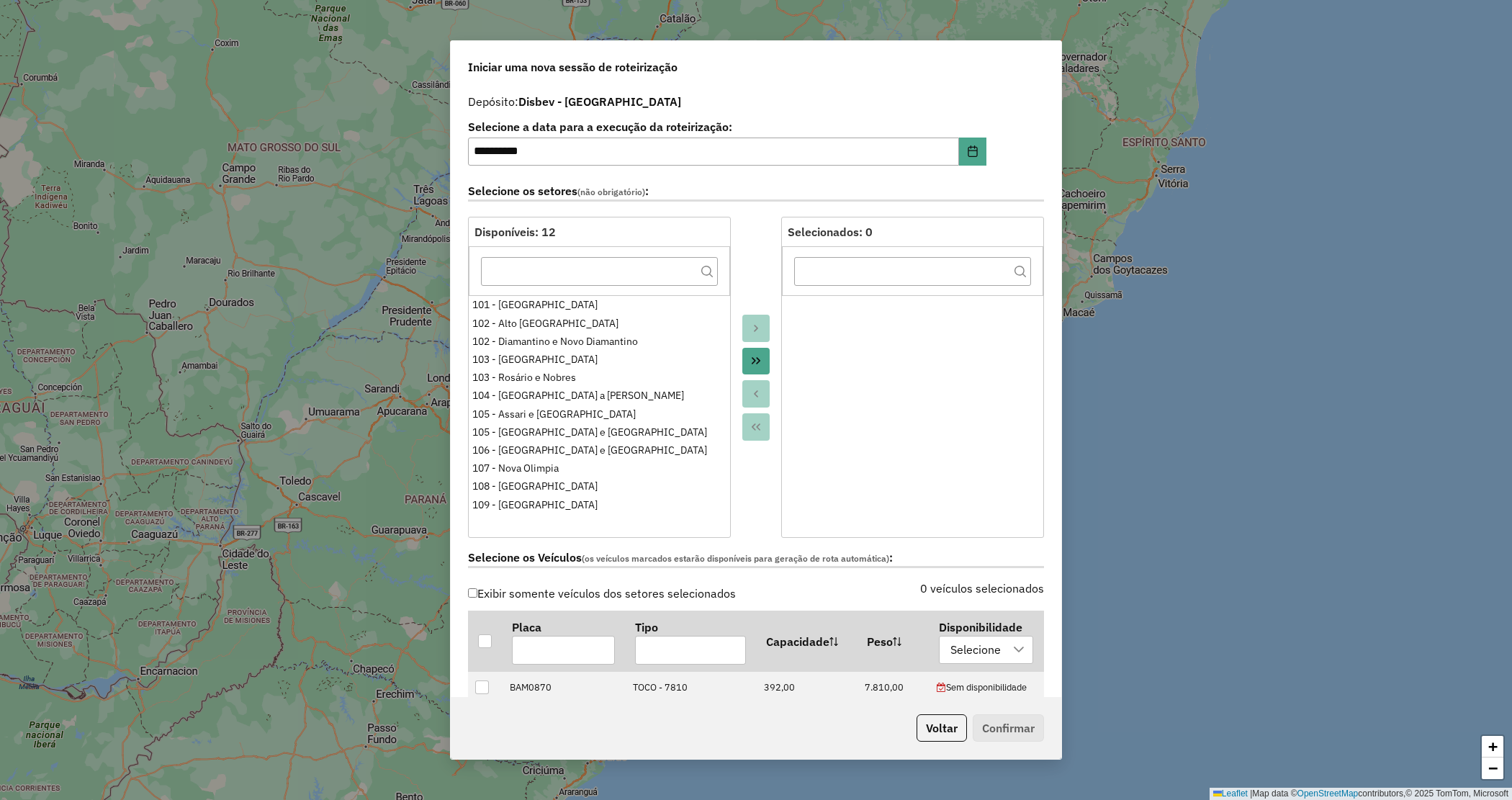
click at [752, 361] on icon "Move All to Target" at bounding box center [756, 361] width 12 height 12
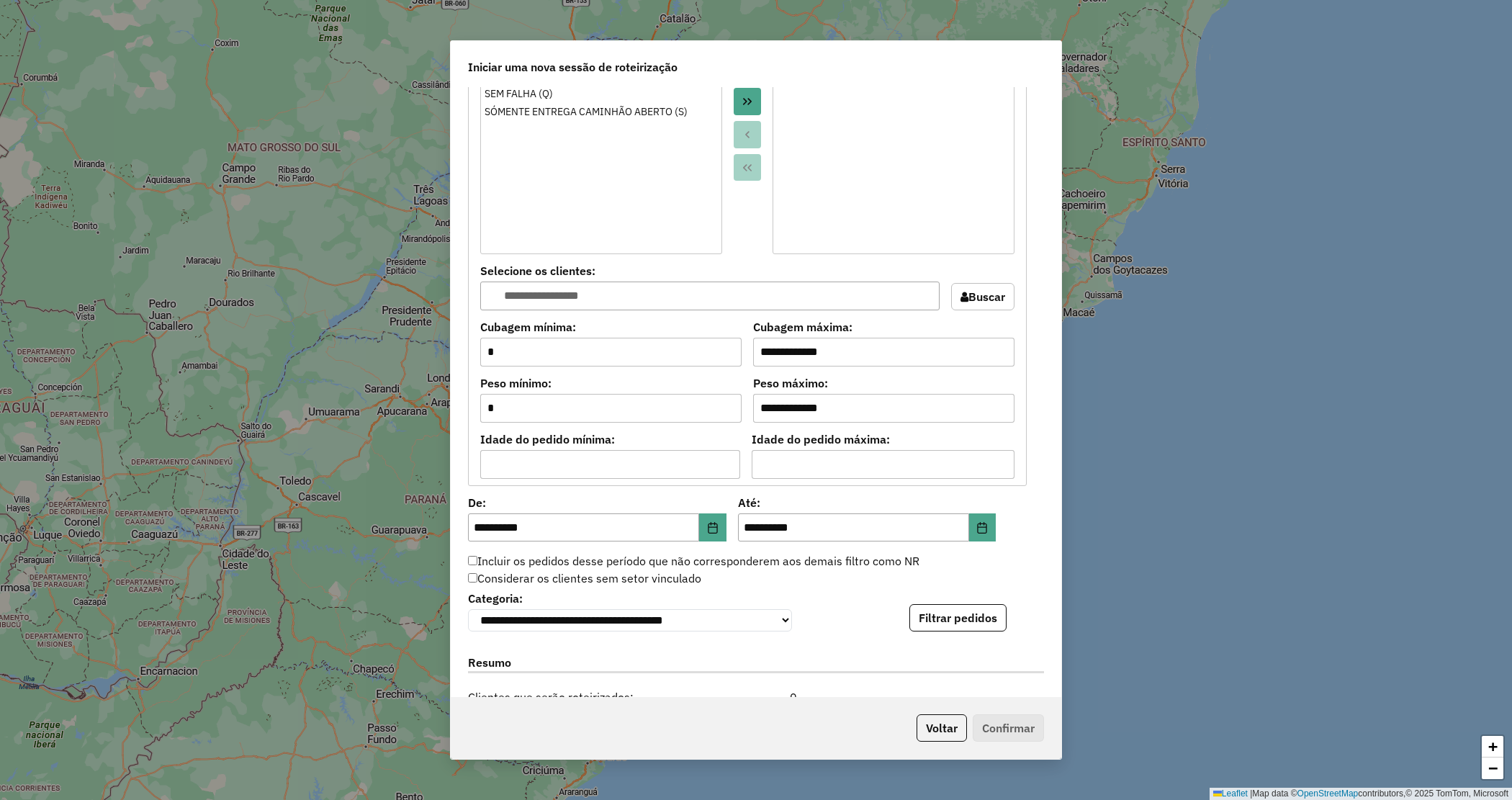
scroll to position [1218, 0]
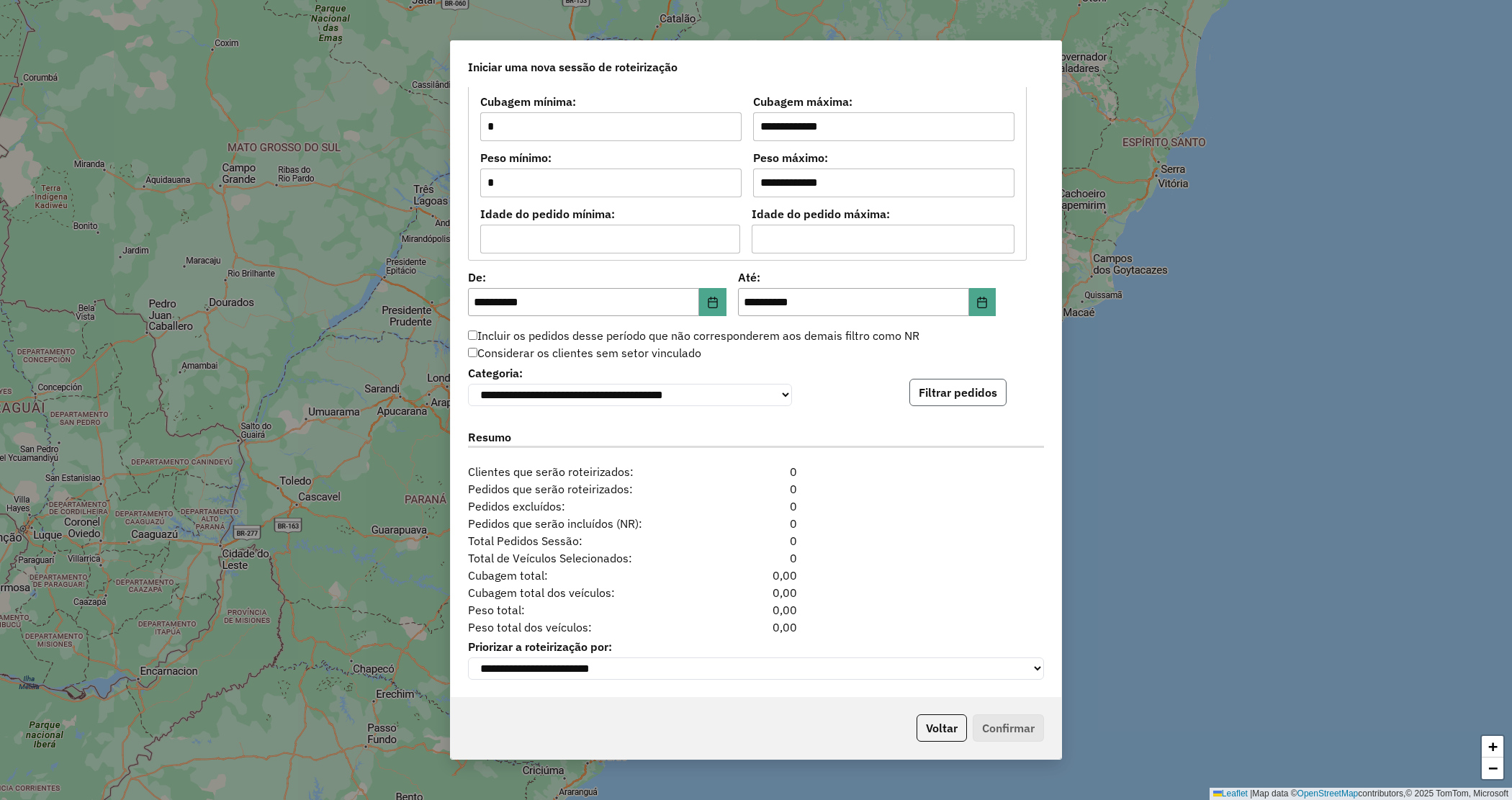
click at [970, 390] on button "Filtrar pedidos" at bounding box center [958, 392] width 98 height 28
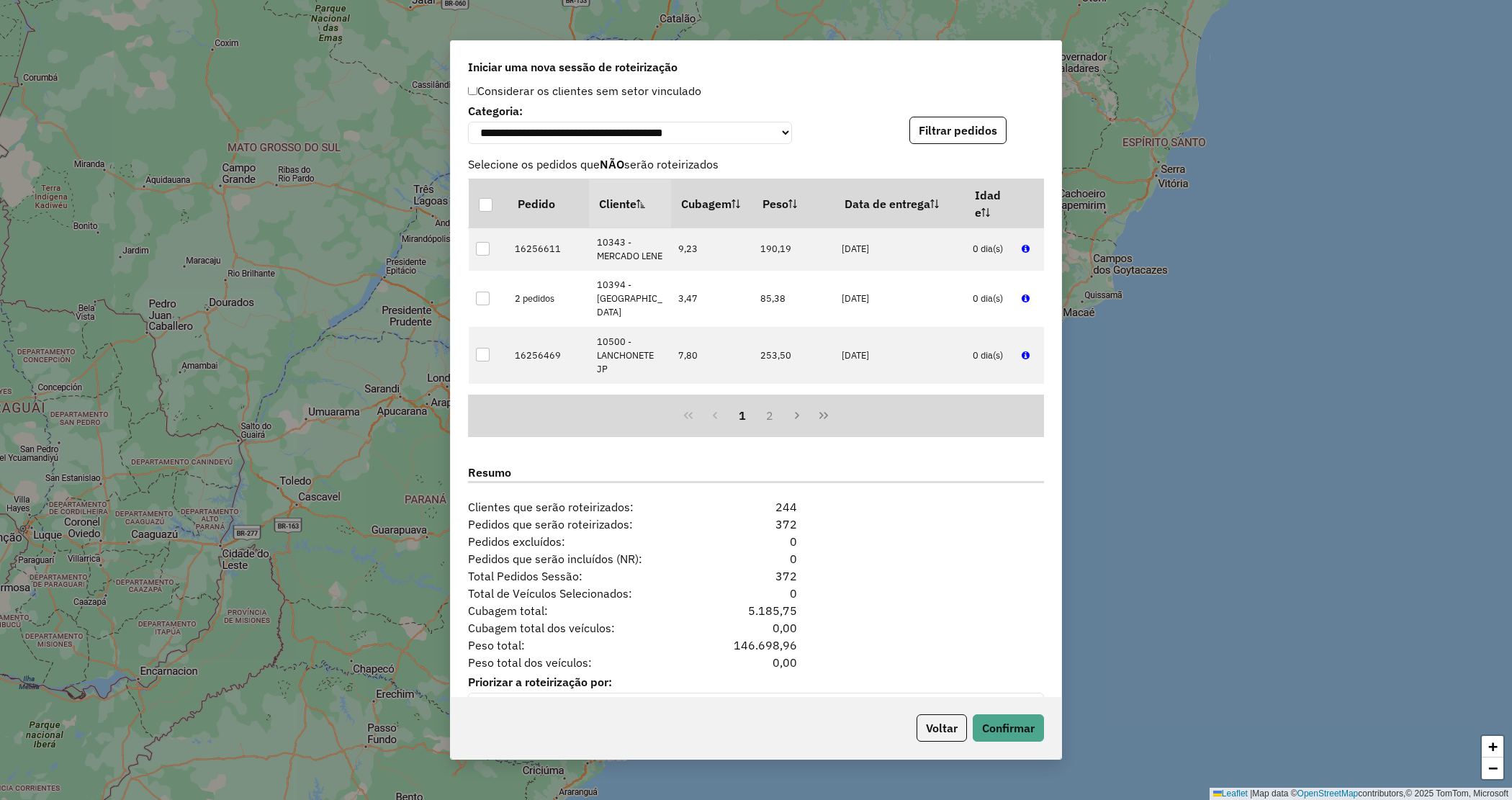
scroll to position [1515, 0]
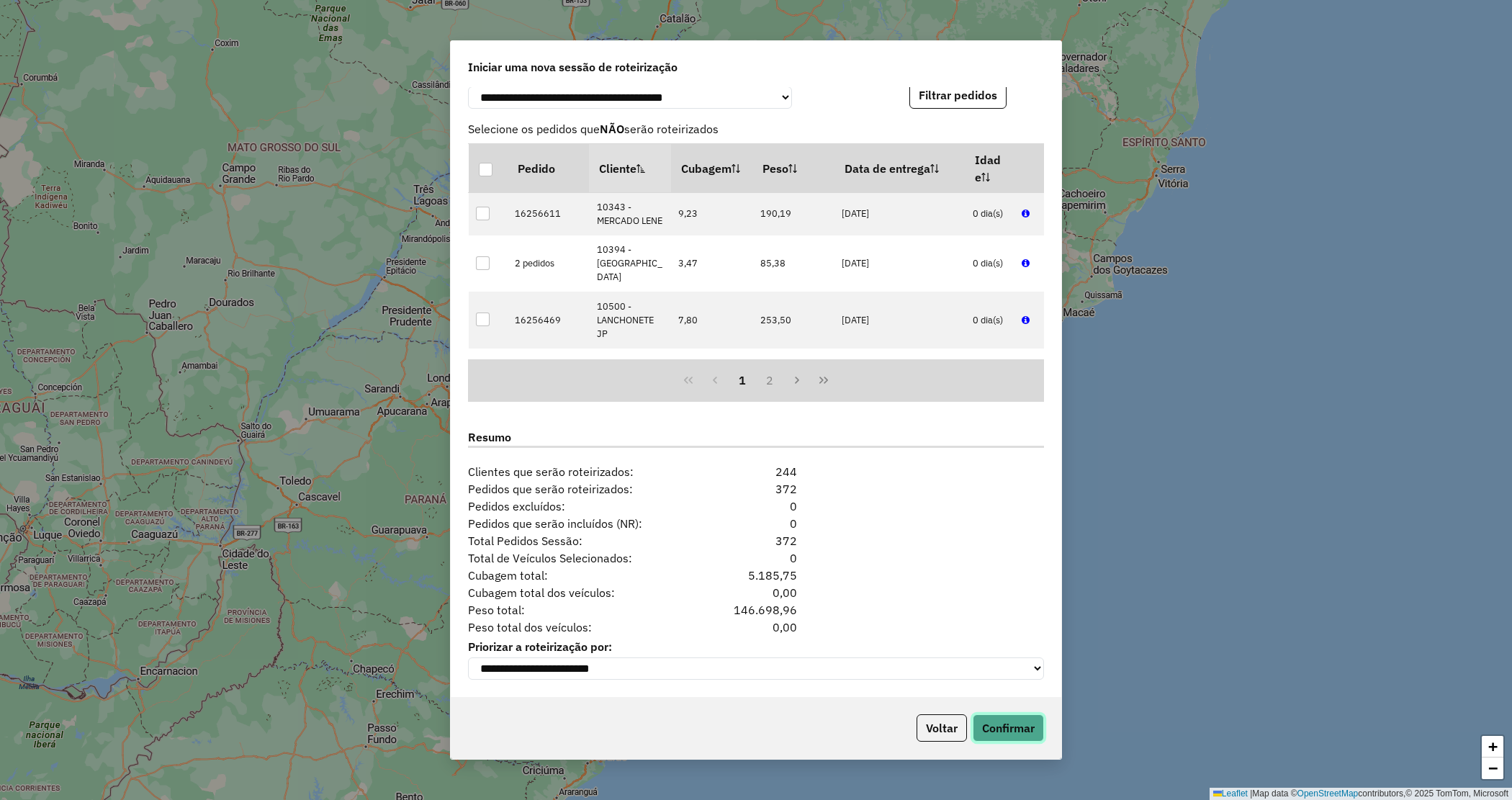
click at [988, 717] on button "Confirmar" at bounding box center [1007, 728] width 71 height 28
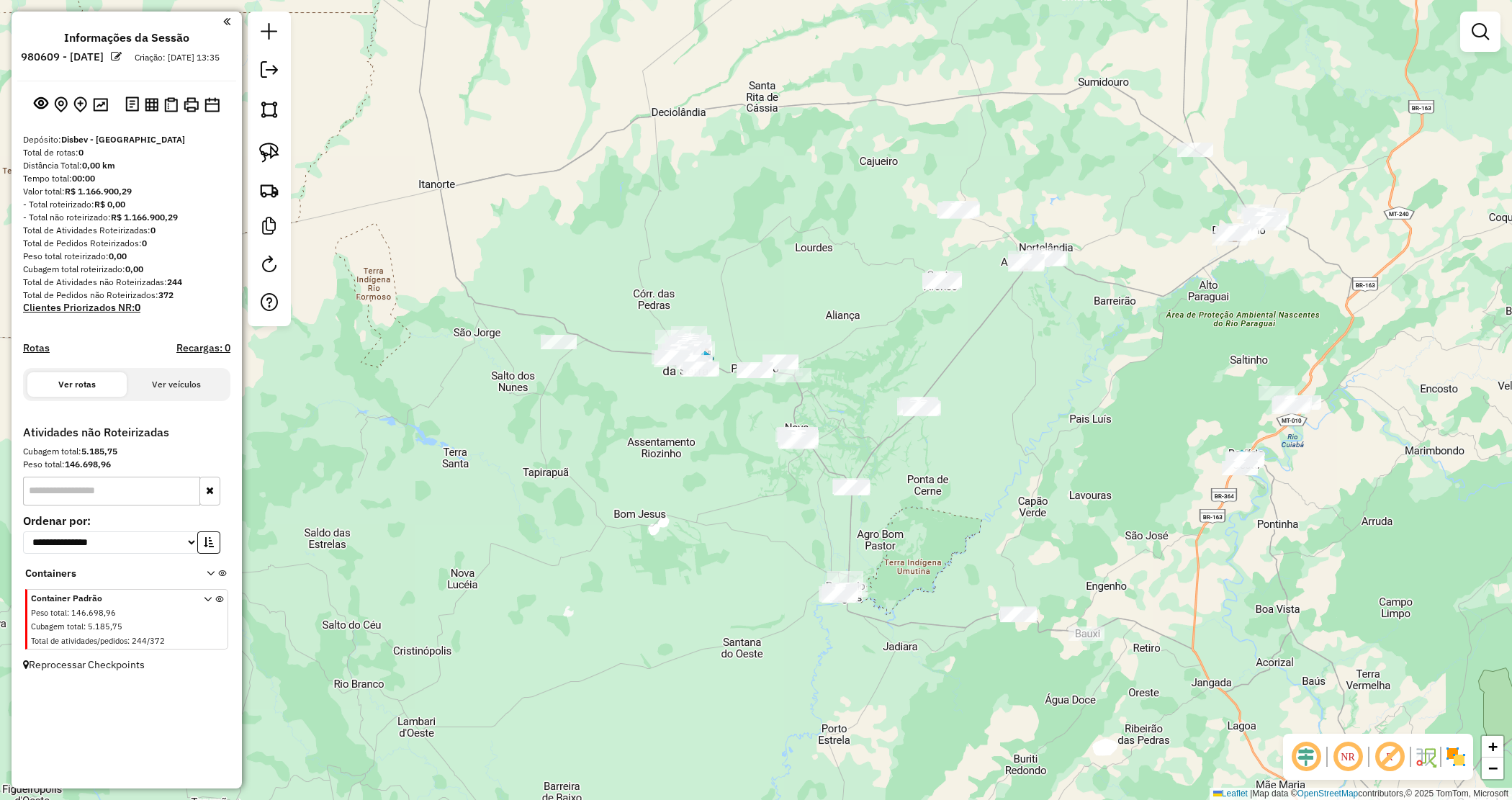
drag, startPoint x: 790, startPoint y: 551, endPoint x: 772, endPoint y: 531, distance: 26.9
click at [774, 533] on div "Janela de atendimento Grade de atendimento Capacidade Transportadoras Veículos …" at bounding box center [756, 400] width 1512 height 800
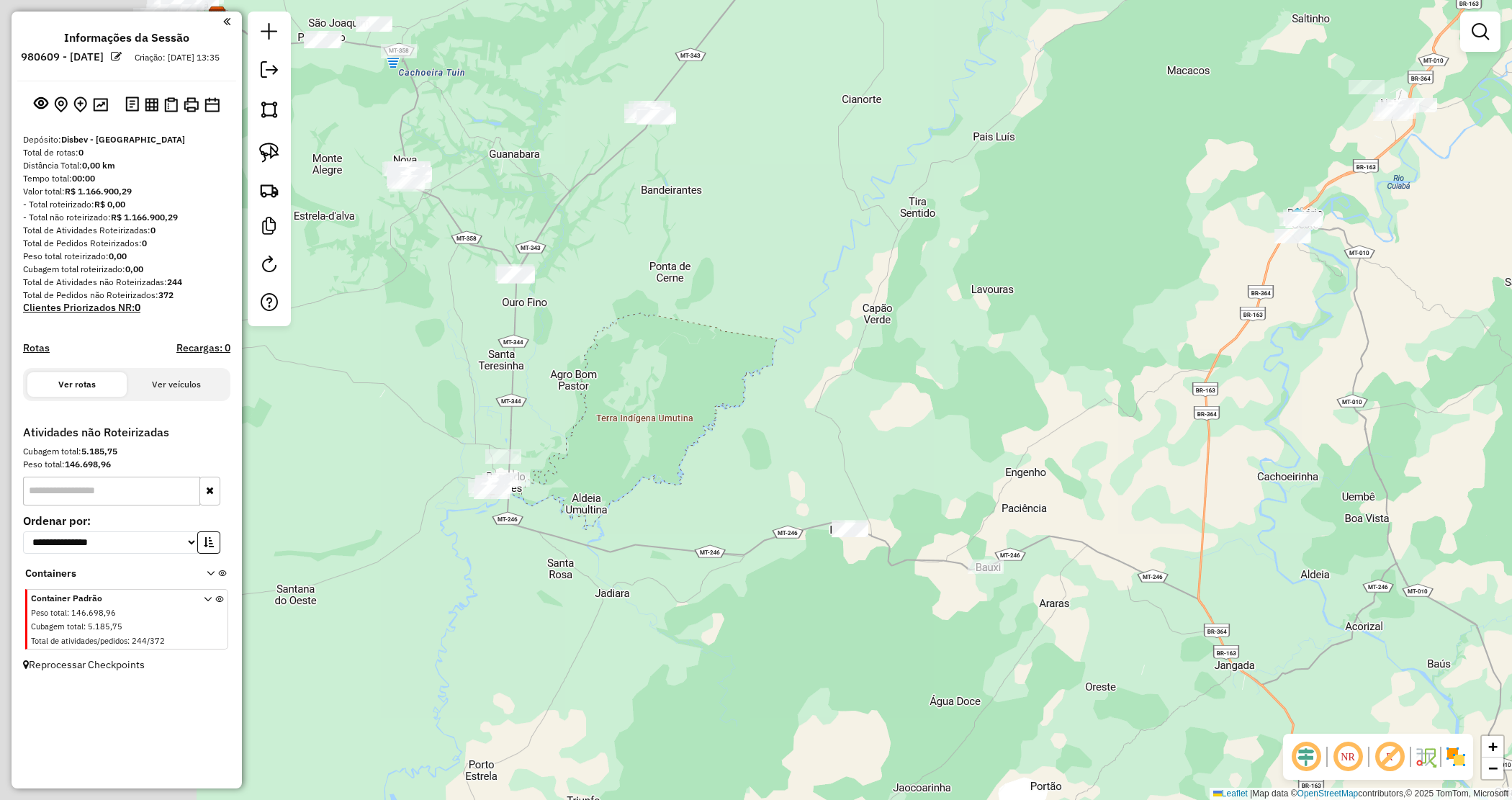
drag, startPoint x: 690, startPoint y: 444, endPoint x: 952, endPoint y: 372, distance: 271.7
click at [952, 372] on div "Janela de atendimento Grade de atendimento Capacidade Transportadoras Veículos …" at bounding box center [756, 400] width 1512 height 800
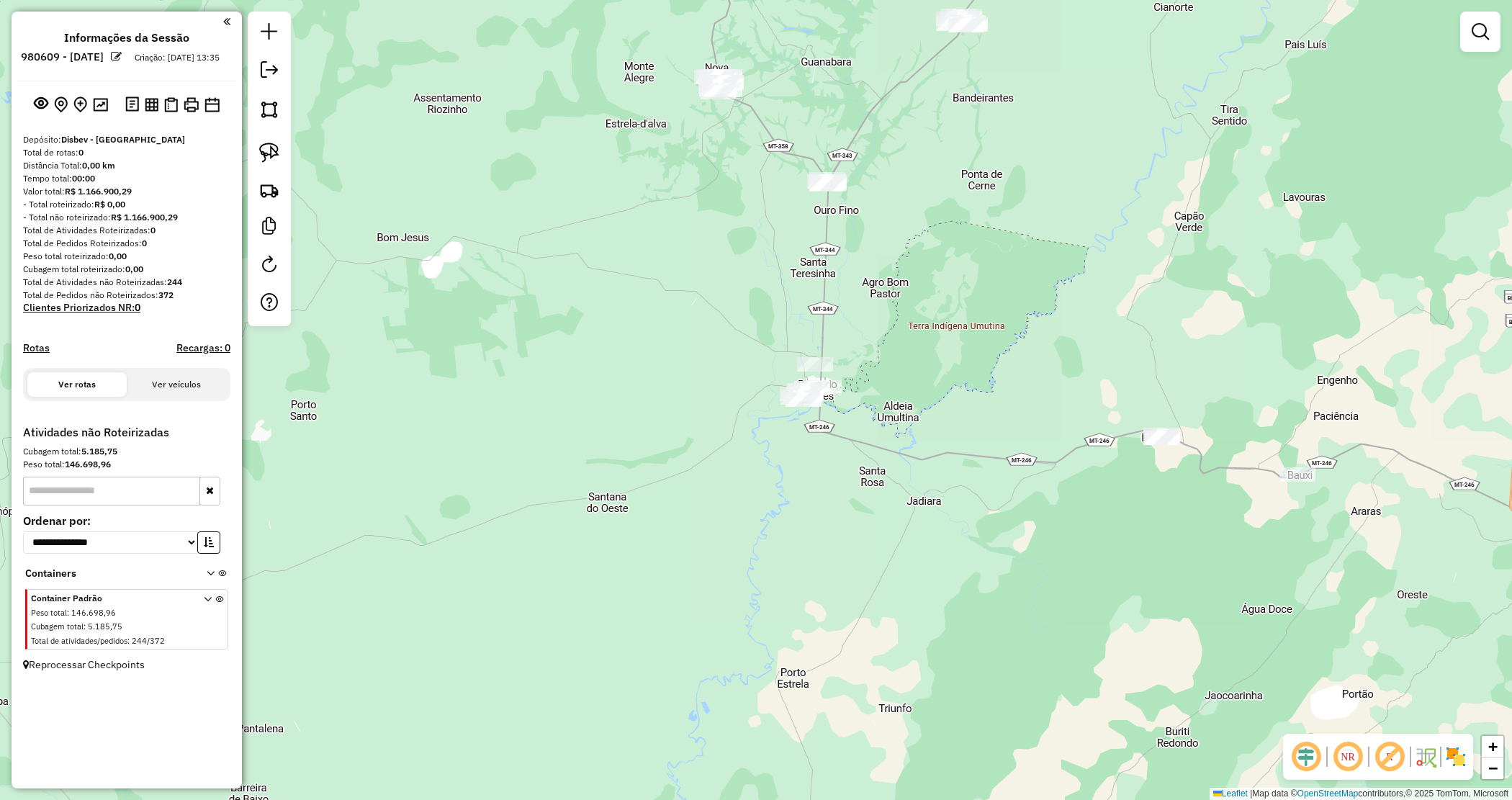
drag, startPoint x: 821, startPoint y: 446, endPoint x: 809, endPoint y: 415, distance: 33.2
click at [821, 447] on div "Janela de atendimento Grade de atendimento Capacidade Transportadoras Veículos …" at bounding box center [756, 400] width 1512 height 800
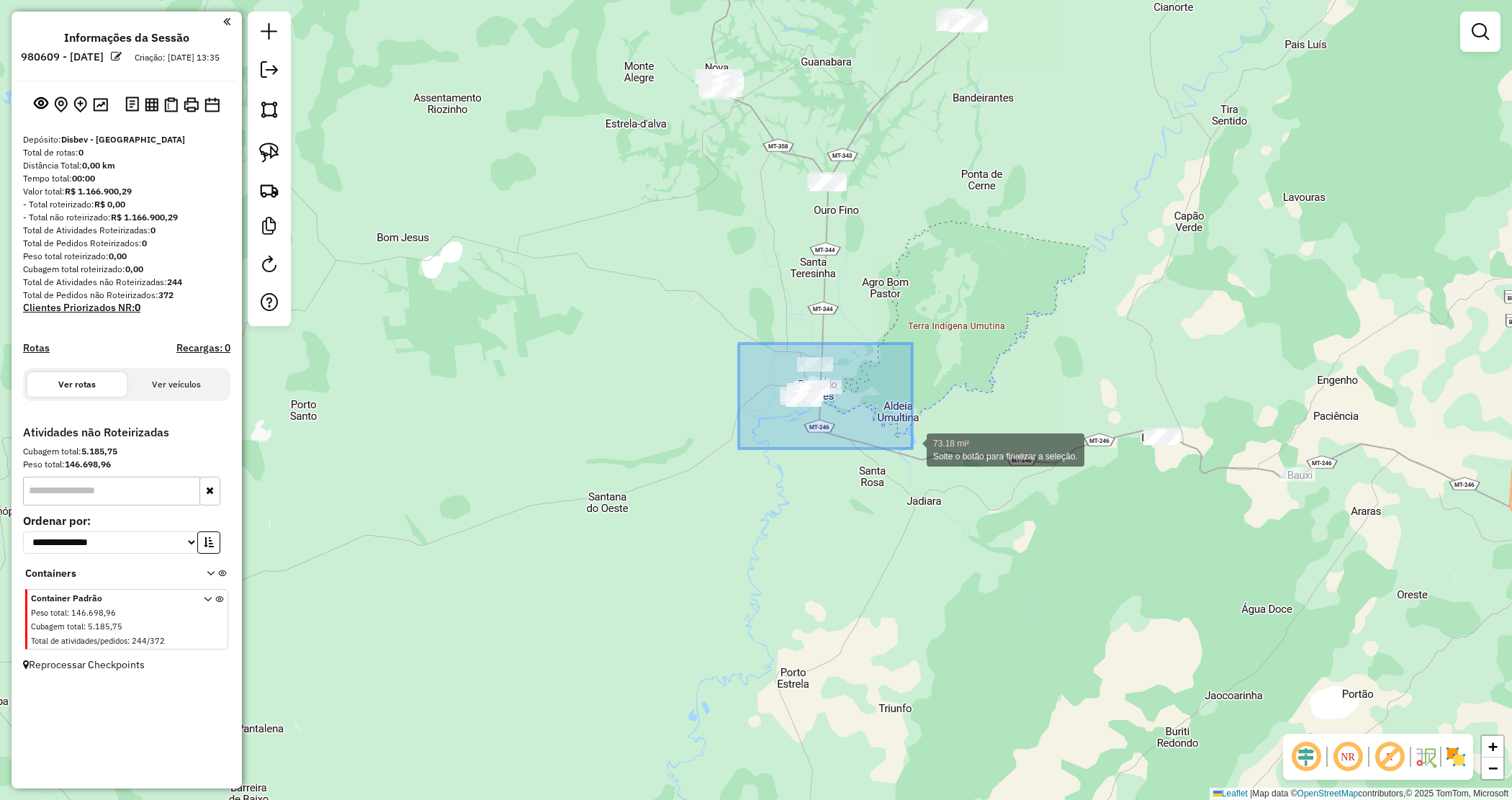
drag, startPoint x: 739, startPoint y: 345, endPoint x: 912, endPoint y: 449, distance: 201.9
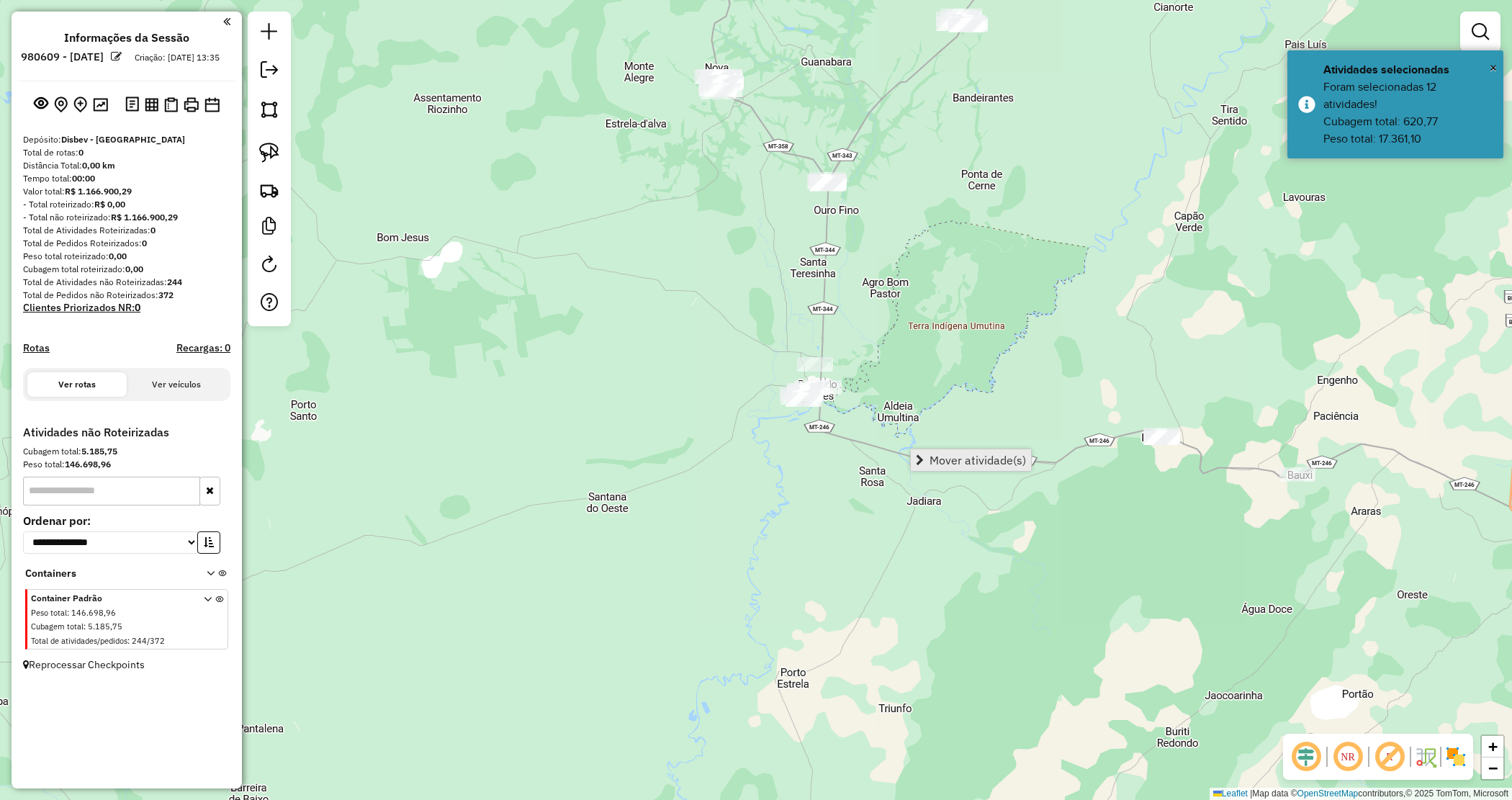
click at [935, 455] on span "Mover atividade(s)" at bounding box center [978, 460] width 97 height 12
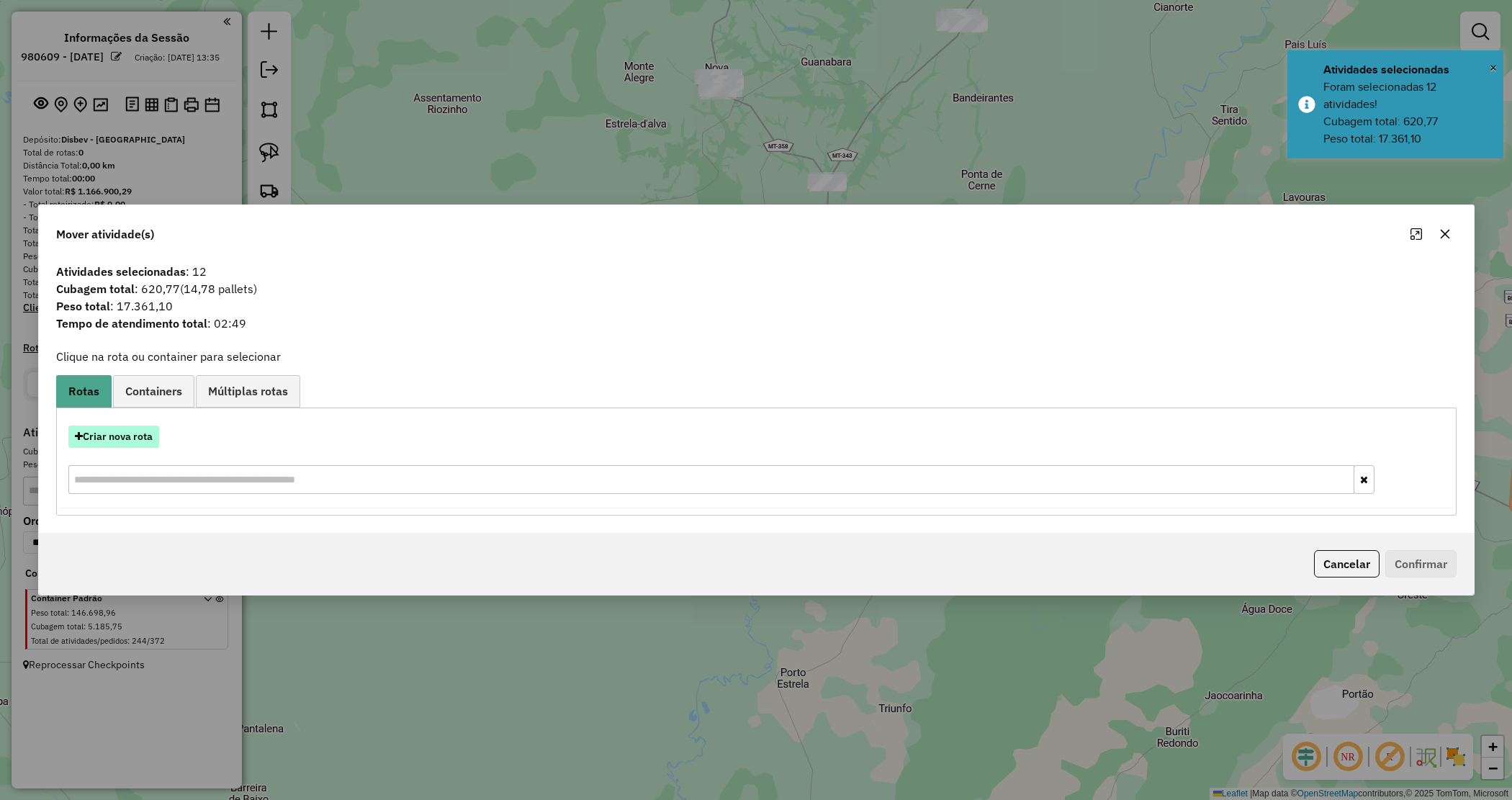
click at [118, 432] on button "Criar nova rota" at bounding box center [113, 436] width 91 height 23
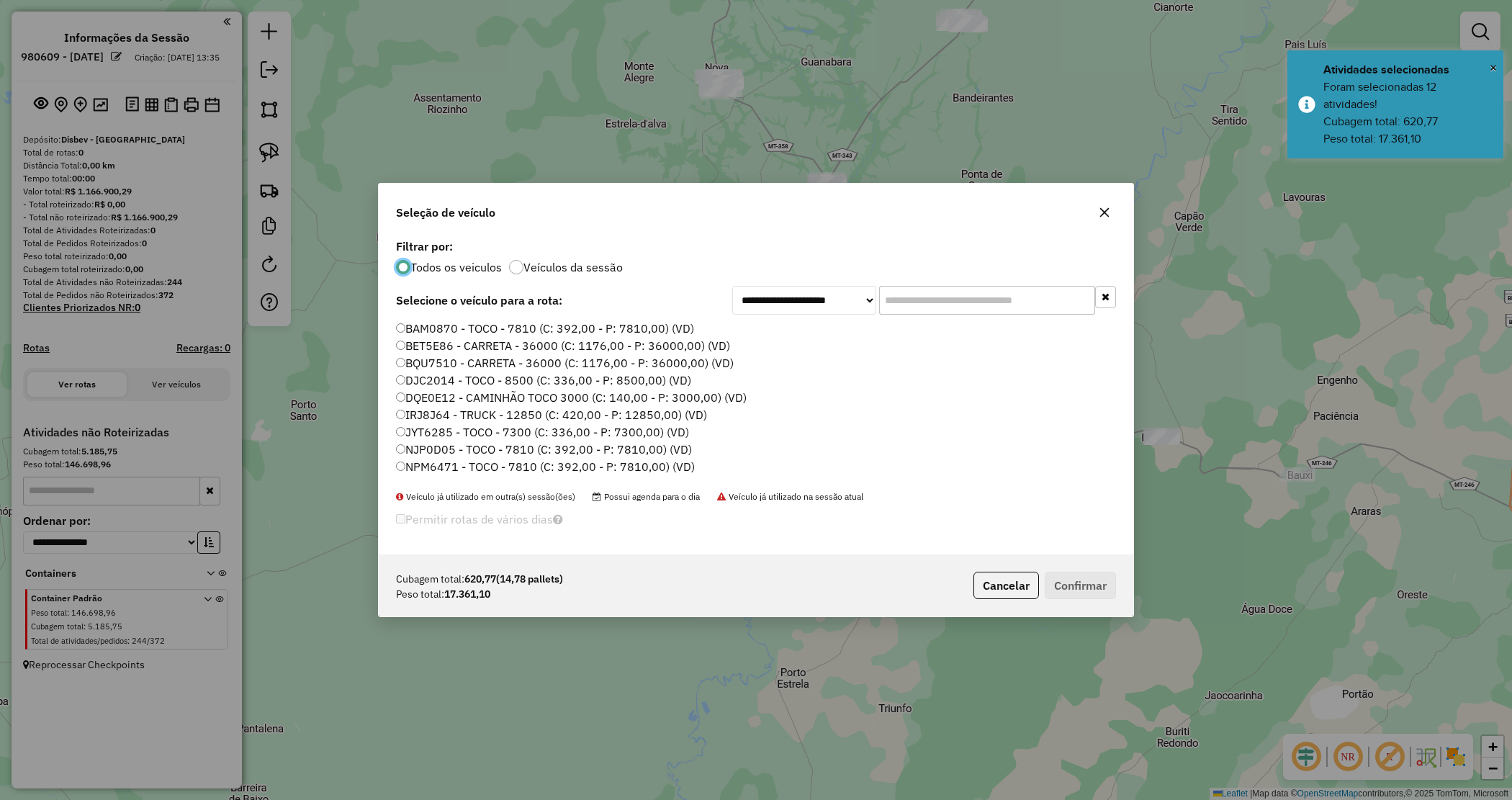
scroll to position [8, 4]
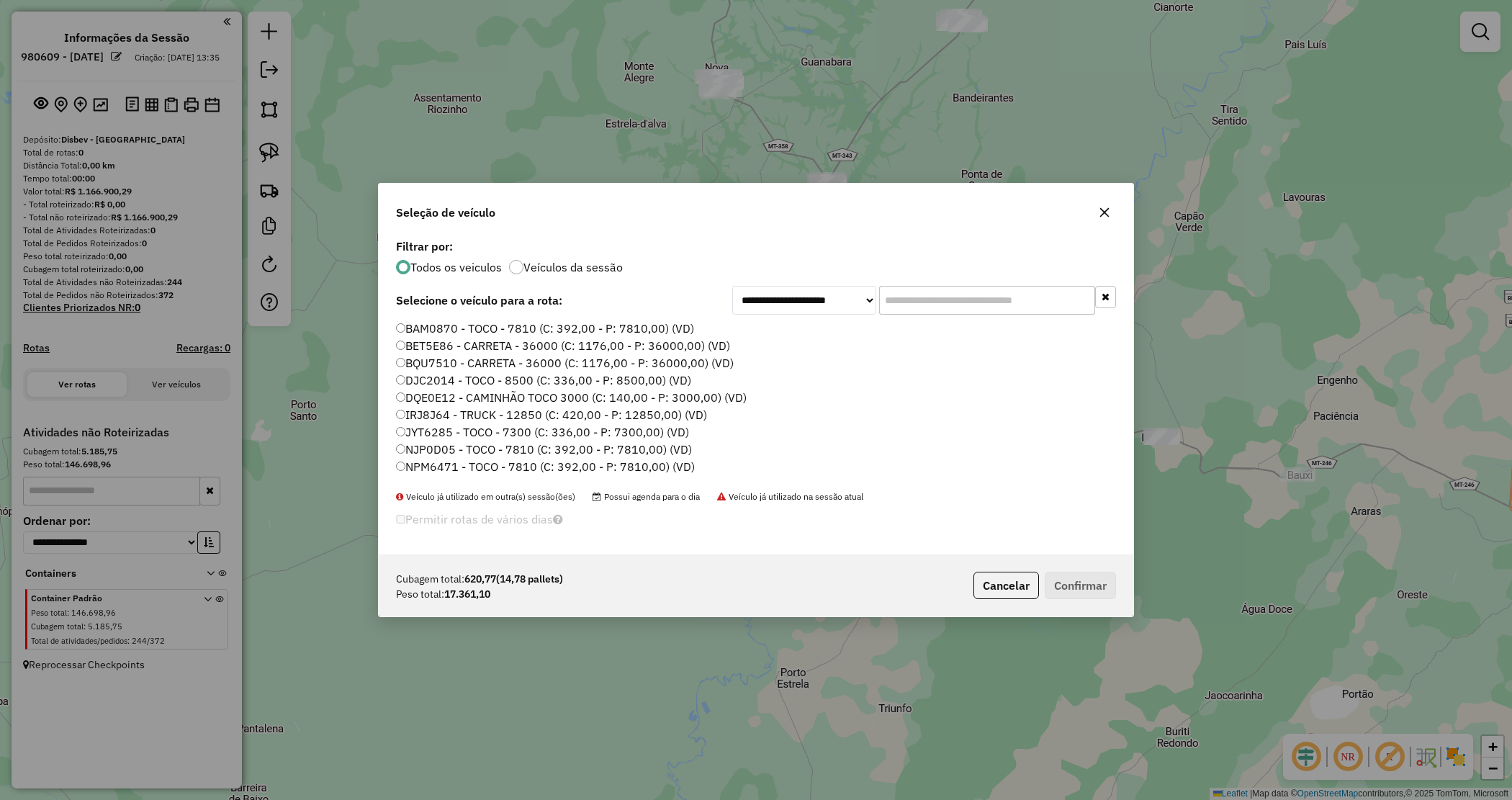
click at [929, 295] on input "text" at bounding box center [987, 300] width 216 height 29
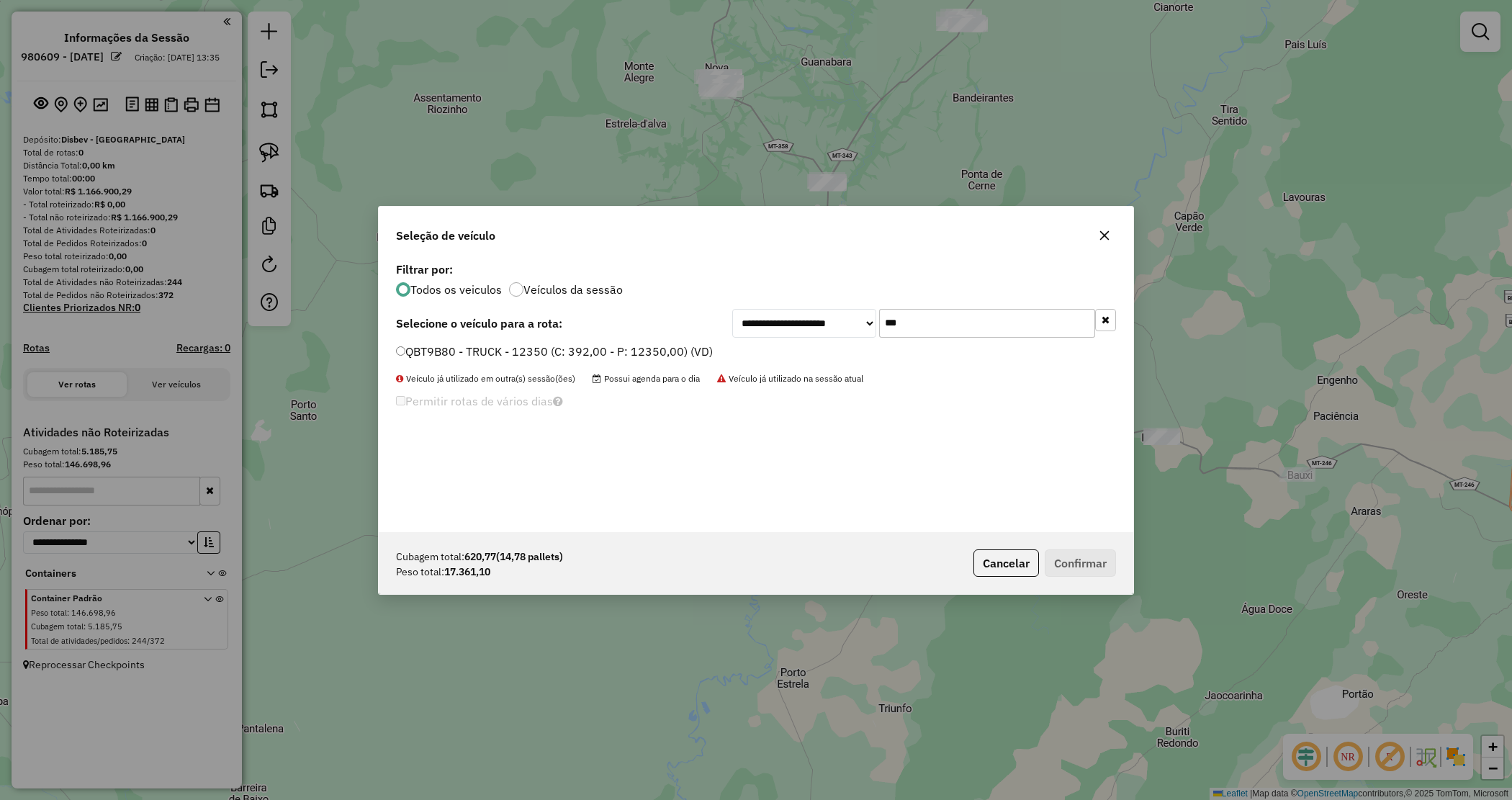
type input "***"
click at [670, 345] on label "QBT9B80 - TRUCK - 12350 (C: 392,00 - P: 12350,00) (VD)" at bounding box center [555, 351] width 317 height 18
click at [1096, 566] on button "Confirmar" at bounding box center [1080, 563] width 71 height 28
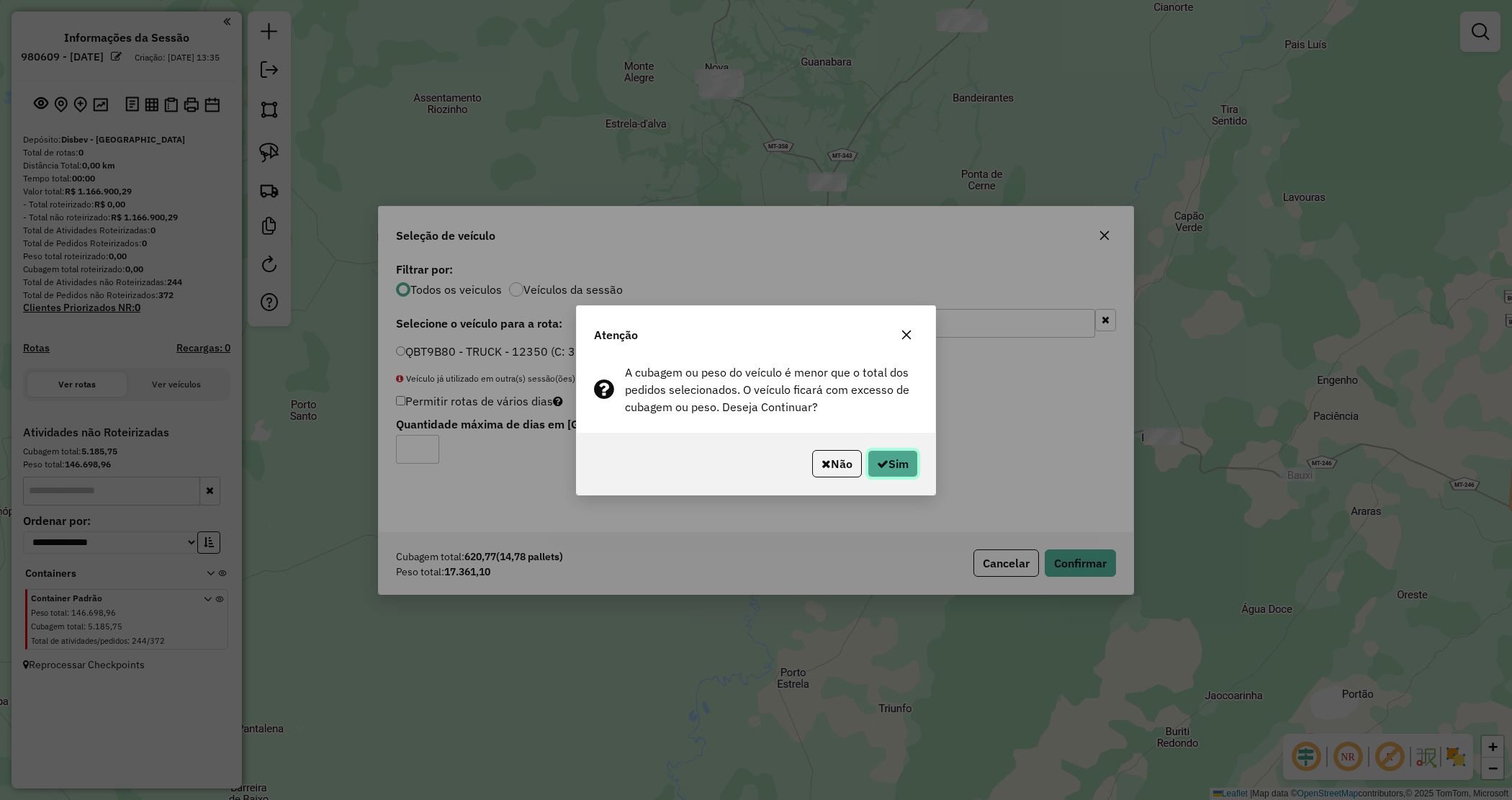
click at [905, 469] on button "Sim" at bounding box center [892, 464] width 50 height 28
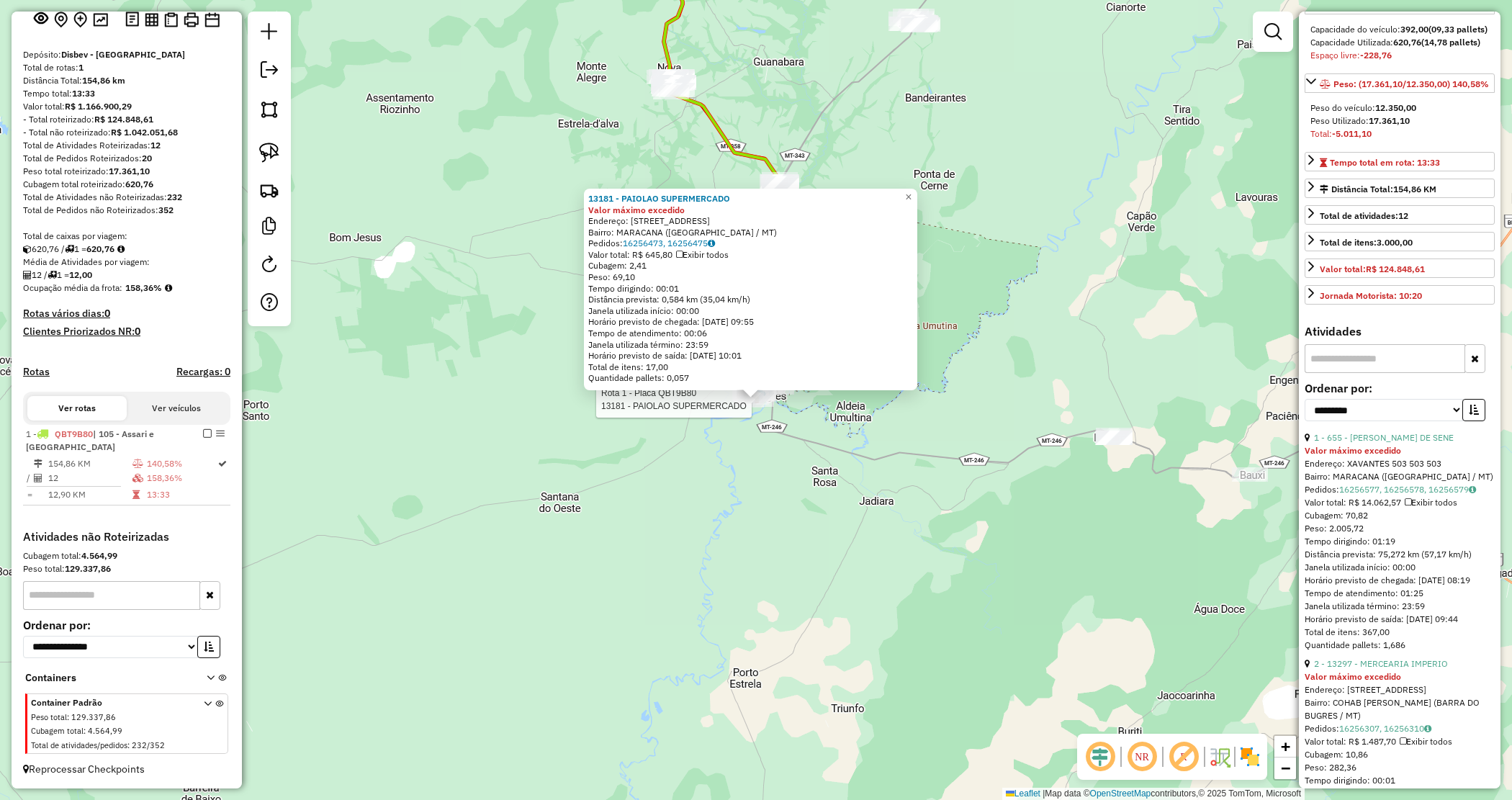
scroll to position [180, 0]
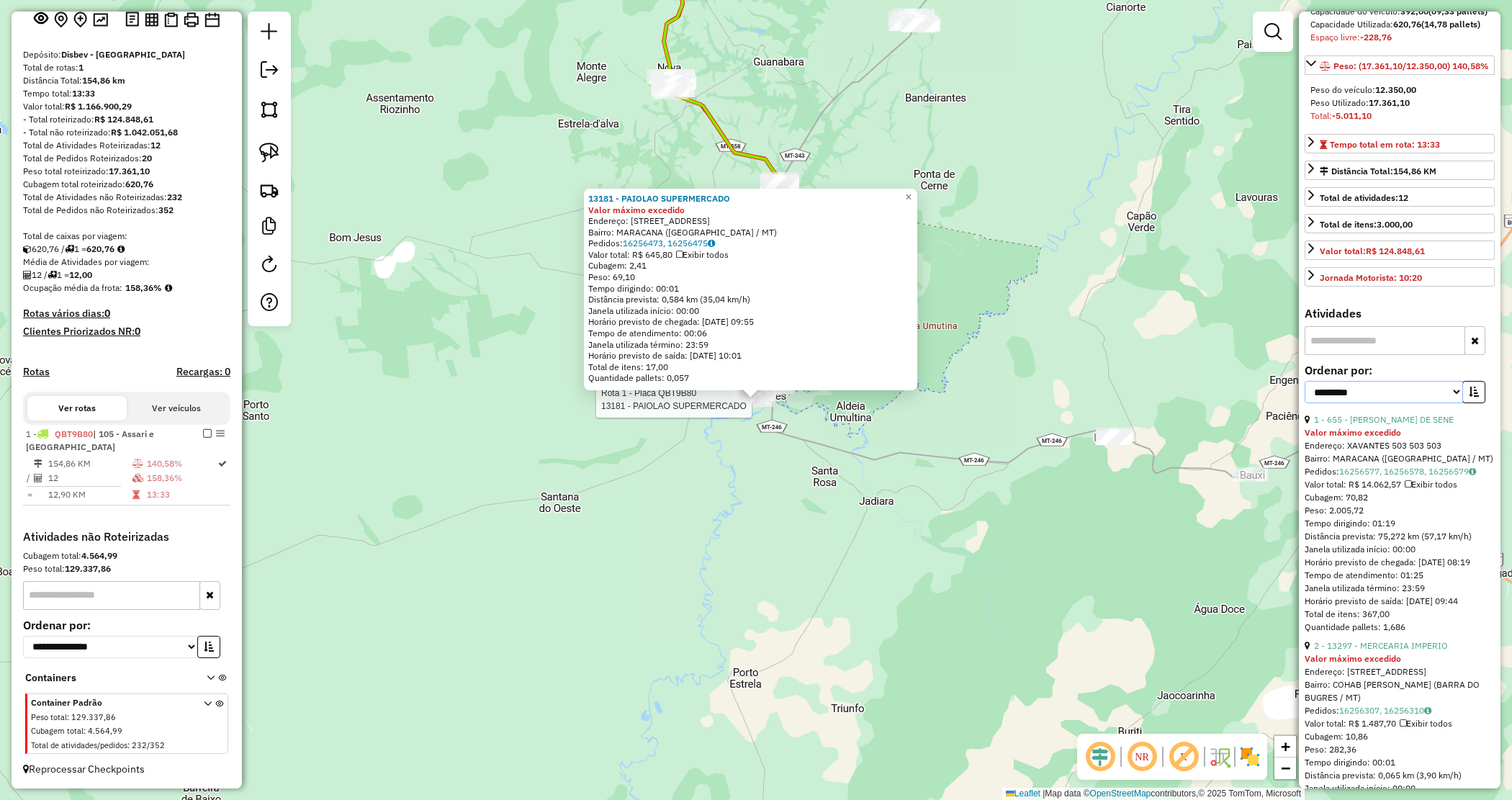
click at [1421, 404] on select "**********" at bounding box center [1384, 392] width 158 height 23
select select "*********"
click at [1305, 404] on select "**********" at bounding box center [1384, 392] width 158 height 23
click at [1468, 404] on button "button" at bounding box center [1474, 392] width 23 height 23
click at [1405, 425] on link "8 - 13254 - LANCHONETE IMPERIO" at bounding box center [1384, 419] width 139 height 11
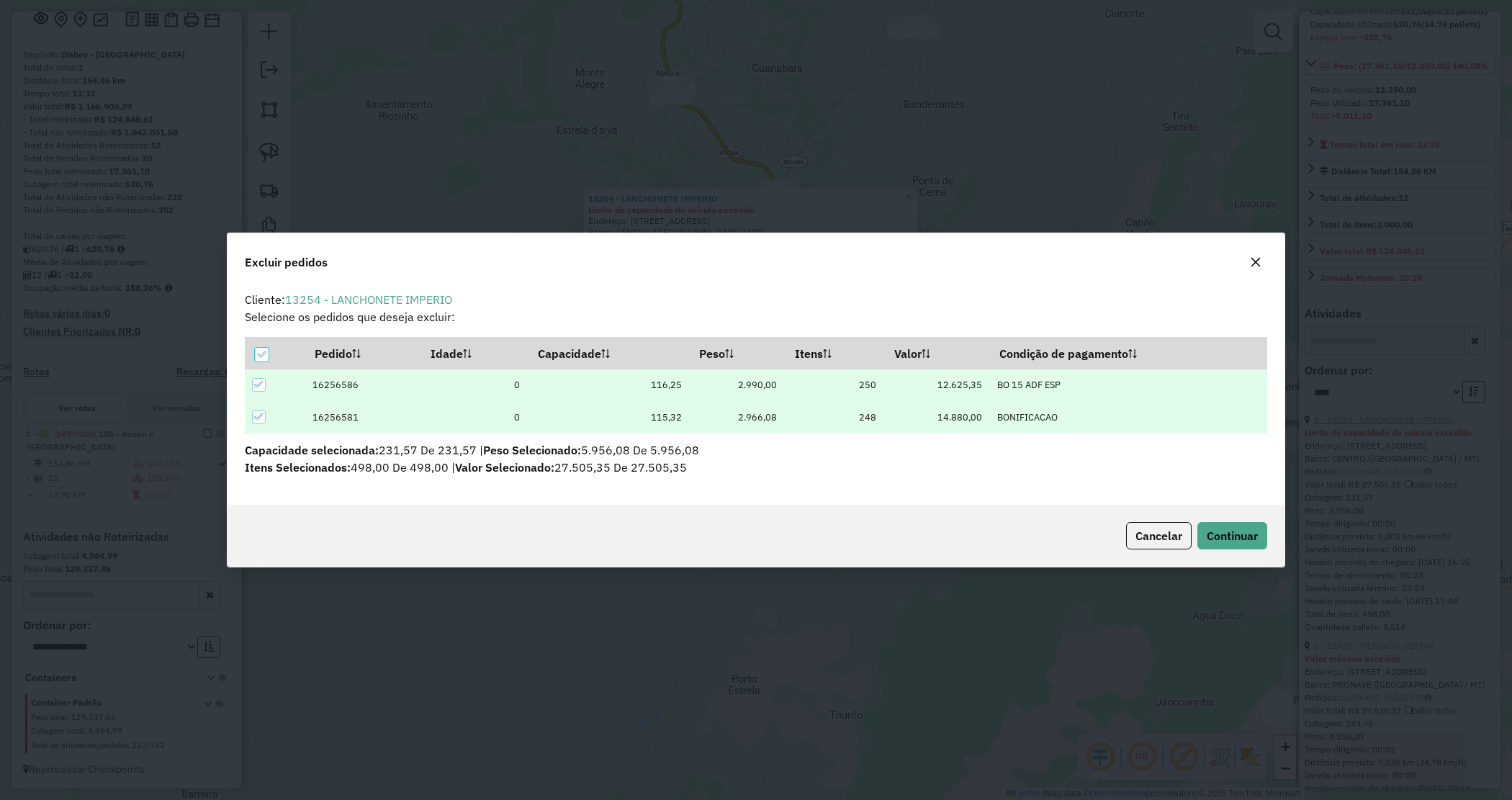
scroll to position [0, 0]
click at [1231, 516] on div "Cancelar Continuar" at bounding box center [756, 536] width 1057 height 62
click at [1215, 549] on button "Continuar" at bounding box center [1233, 536] width 70 height 28
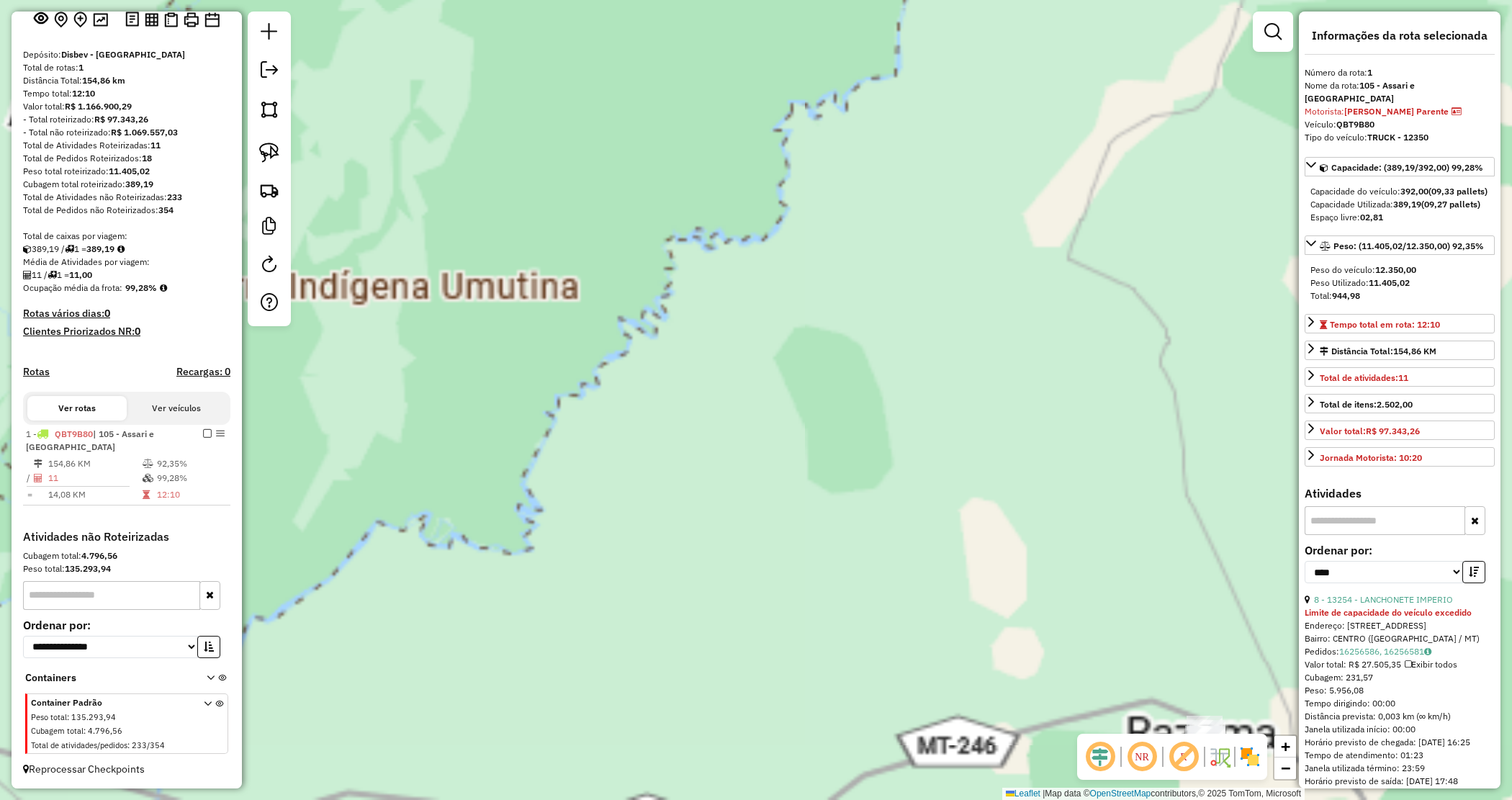
click at [743, 405] on div "Janela de atendimento Grade de atendimento Capacidade Transportadoras Veículos …" at bounding box center [756, 400] width 1512 height 800
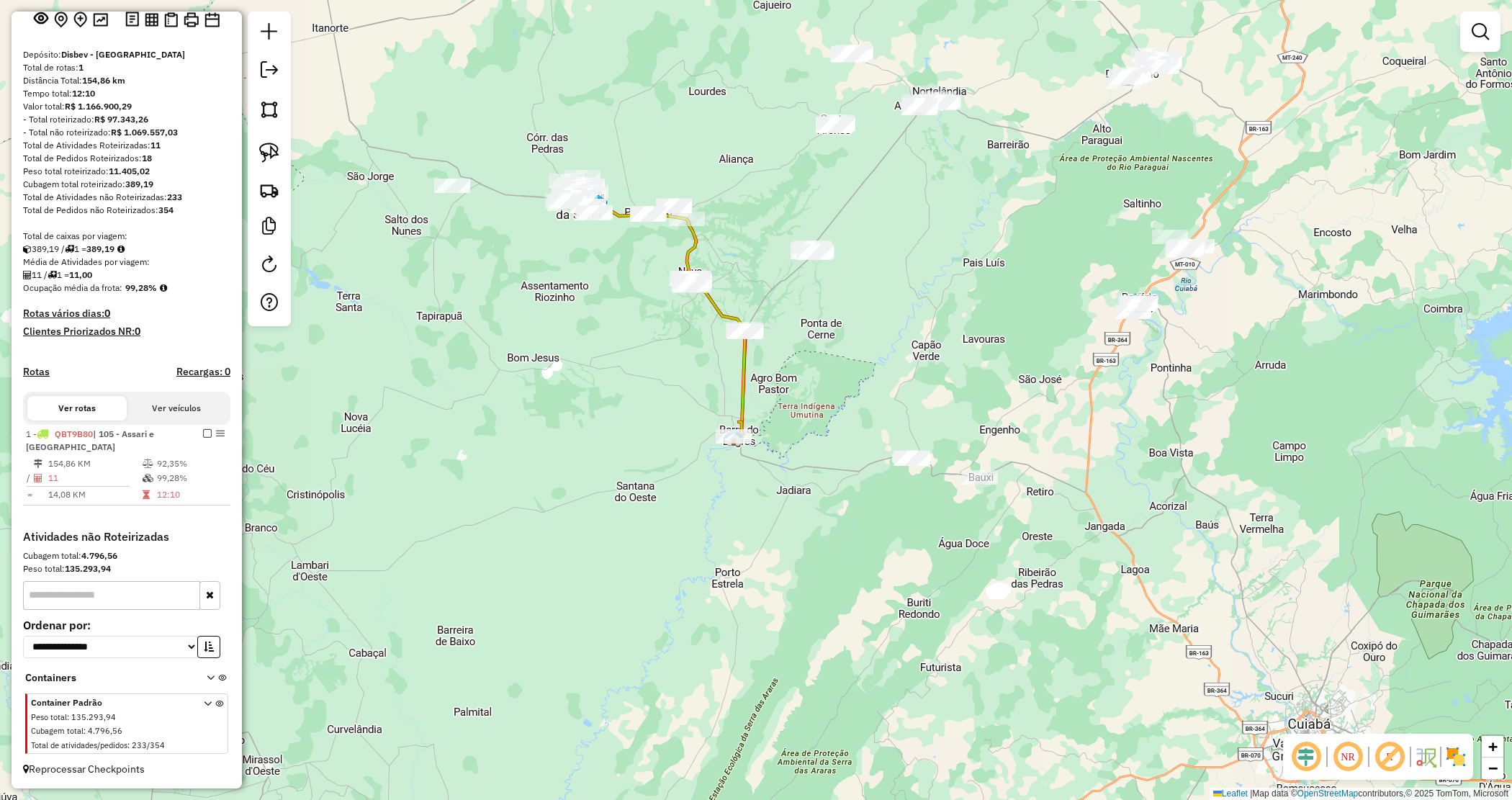
drag, startPoint x: 821, startPoint y: 548, endPoint x: 922, endPoint y: 548, distance: 101.0
click at [922, 548] on div "Janela de atendimento Grade de atendimento Capacidade Transportadoras Veículos …" at bounding box center [756, 400] width 1512 height 800
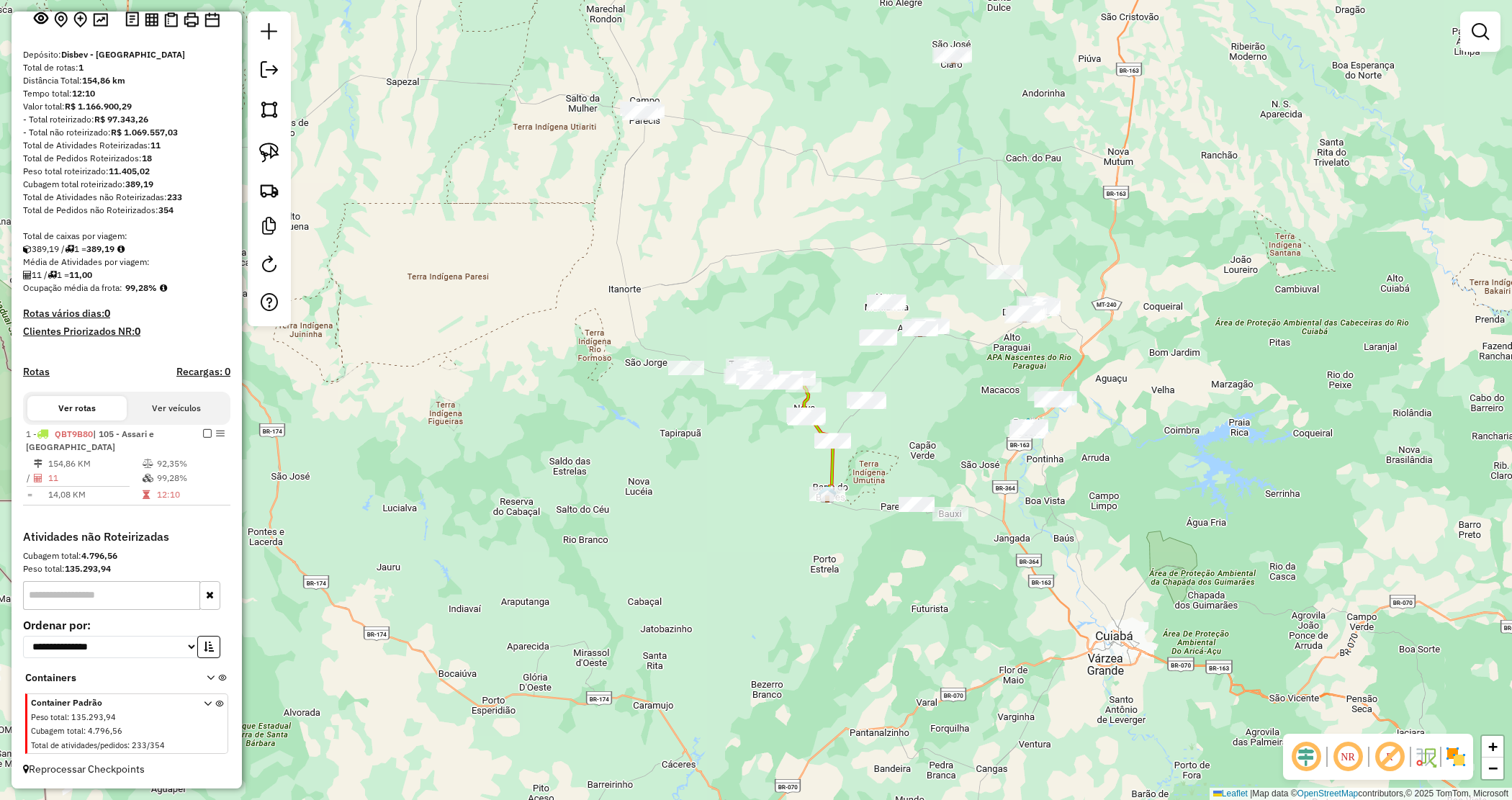
click at [621, 78] on div "Janela de atendimento Grade de atendimento Capacidade Transportadoras Veículos …" at bounding box center [756, 400] width 1512 height 800
drag, startPoint x: 603, startPoint y: 88, endPoint x: 706, endPoint y: 133, distance: 112.4
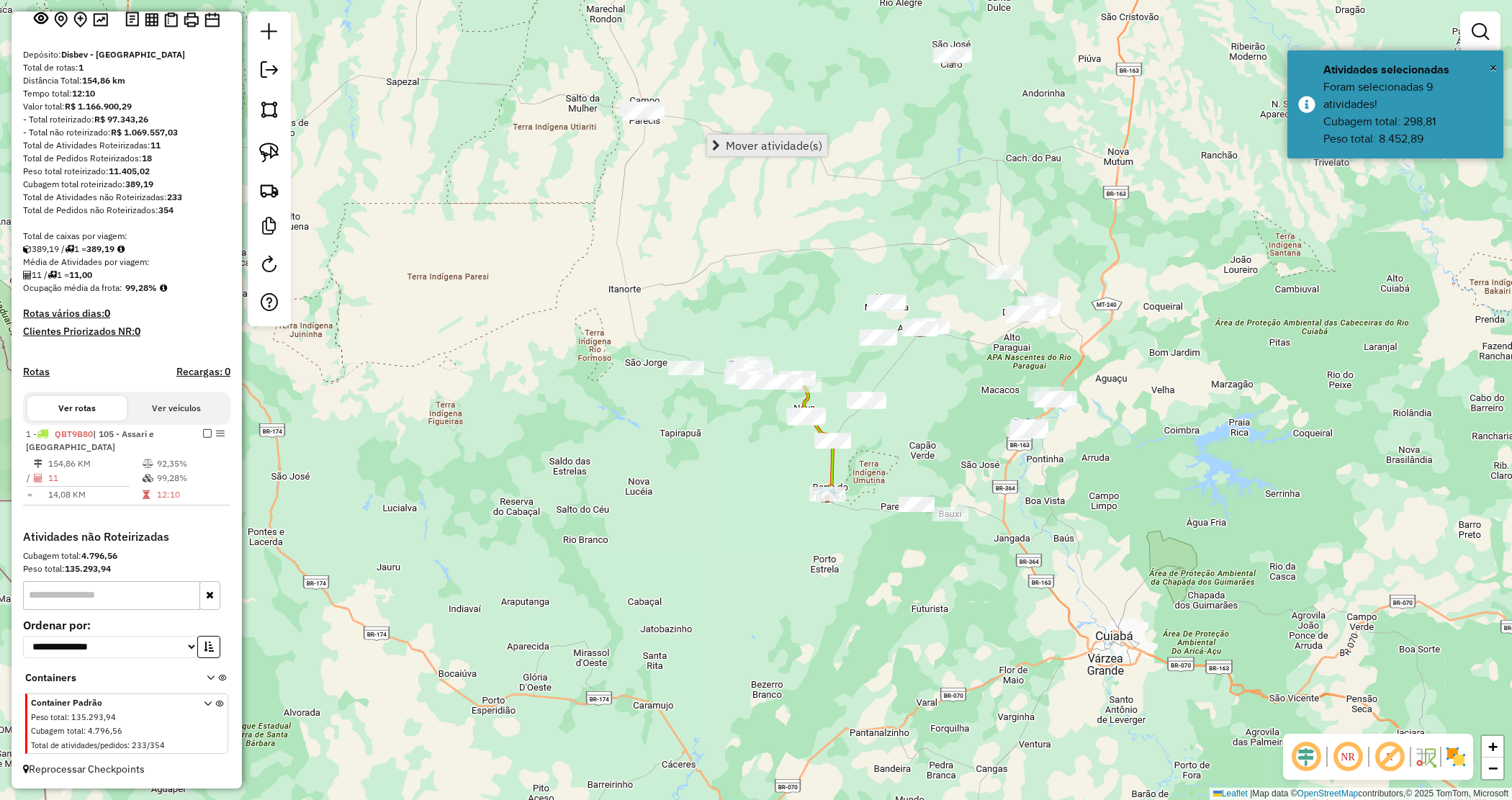
click at [727, 144] on span "Mover atividade(s)" at bounding box center [774, 146] width 97 height 12
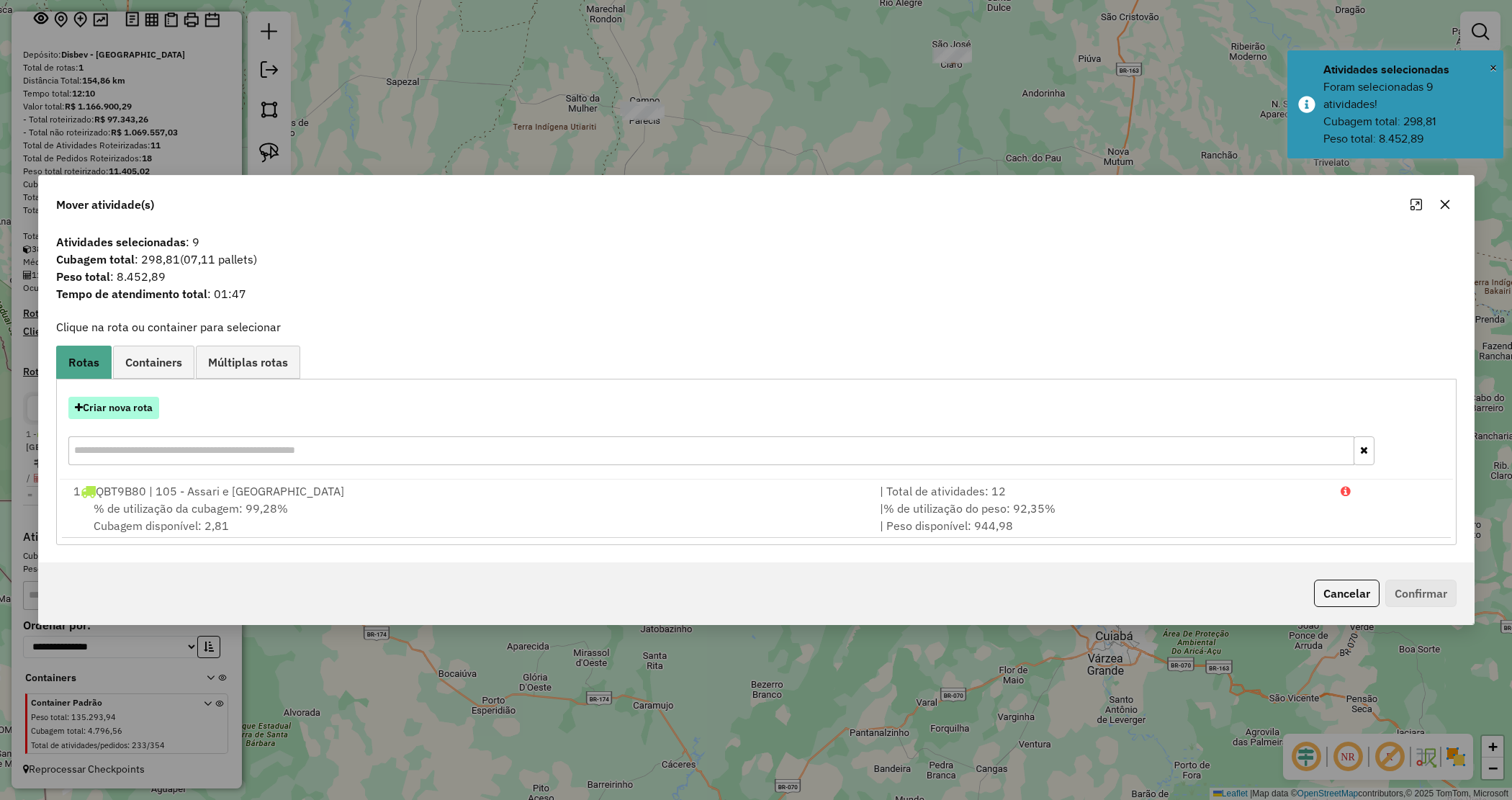
click at [118, 411] on button "Criar nova rota" at bounding box center [113, 408] width 91 height 23
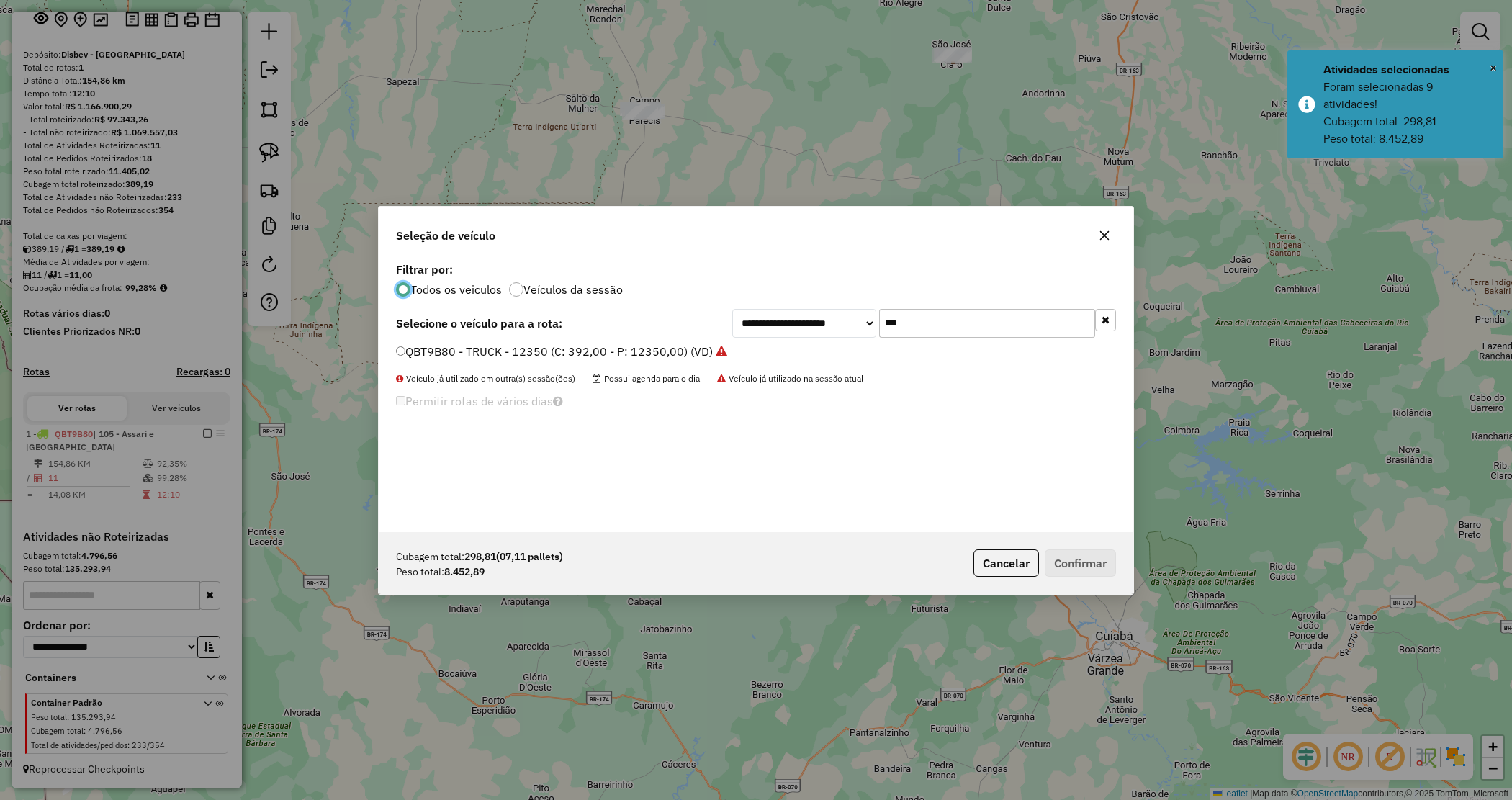
scroll to position [8, 4]
drag, startPoint x: 889, startPoint y: 317, endPoint x: 851, endPoint y: 307, distance: 39.3
click at [851, 307] on div "**********" at bounding box center [756, 395] width 755 height 274
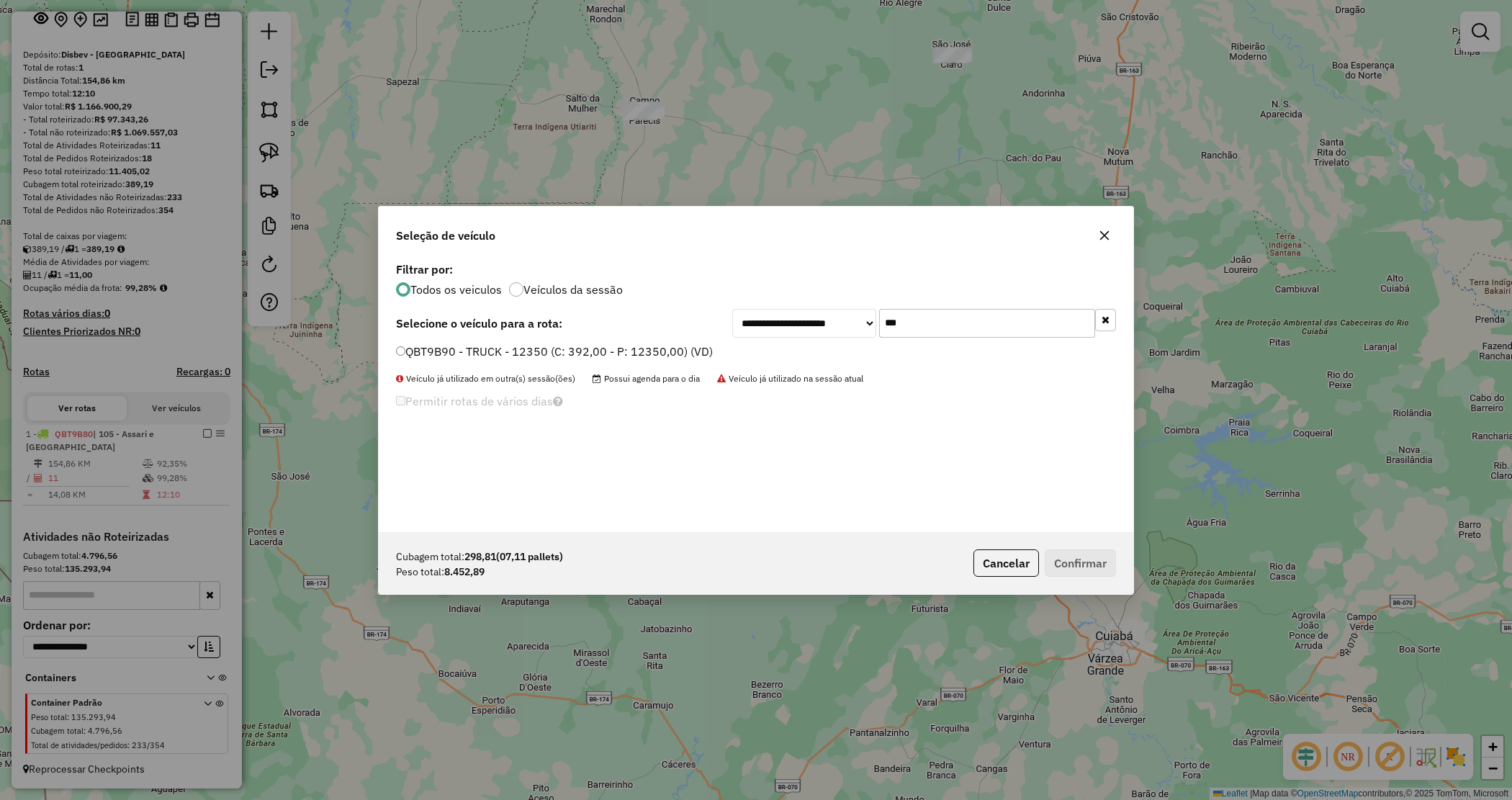
type input "***"
click at [659, 344] on label "QBT9B90 - TRUCK - 12350 (C: 392,00 - P: 12350,00) (VD)" at bounding box center [555, 351] width 317 height 18
click at [1074, 558] on button "Confirmar" at bounding box center [1080, 563] width 71 height 28
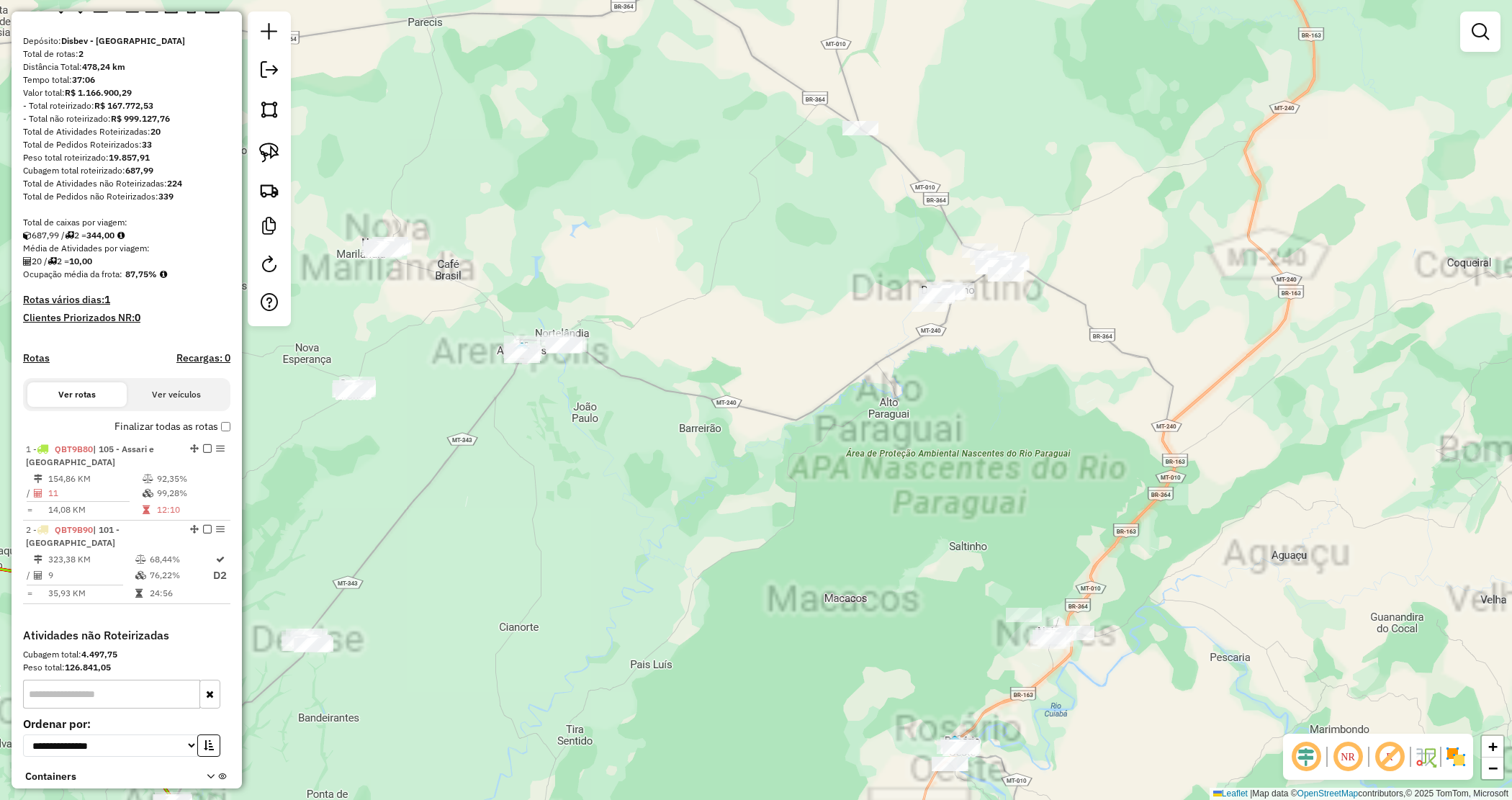
drag, startPoint x: 1057, startPoint y: 326, endPoint x: 1035, endPoint y: 325, distance: 22.0
click at [1044, 345] on div "Janela de atendimento Grade de atendimento Capacidade Transportadoras Veículos …" at bounding box center [756, 400] width 1512 height 800
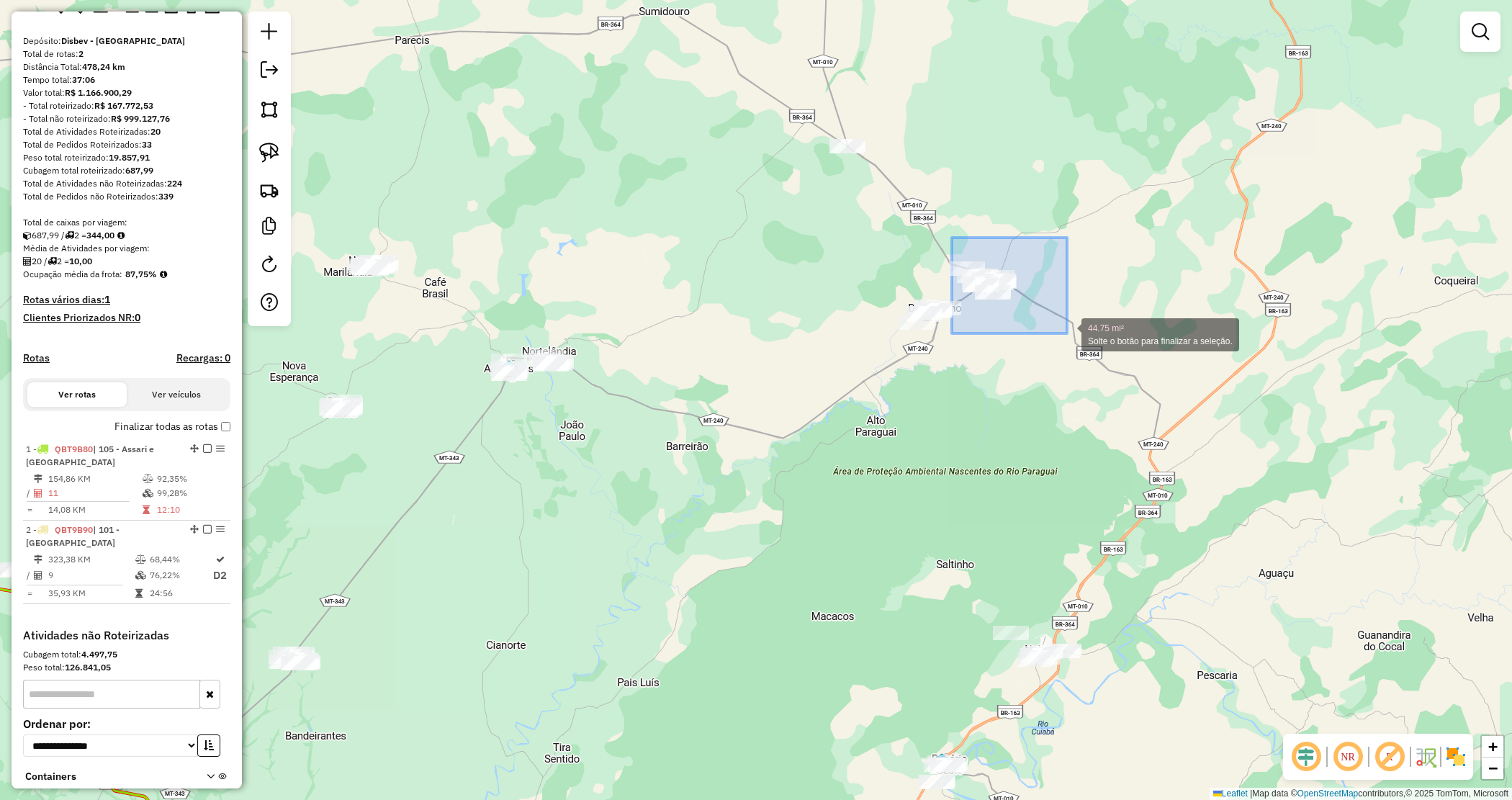
drag, startPoint x: 960, startPoint y: 242, endPoint x: 1061, endPoint y: 330, distance: 134.0
click at [1062, 330] on div "44.75 mi² Solte o botão para finalizar a seleção. Janela de atendimento Grade d…" at bounding box center [756, 400] width 1512 height 800
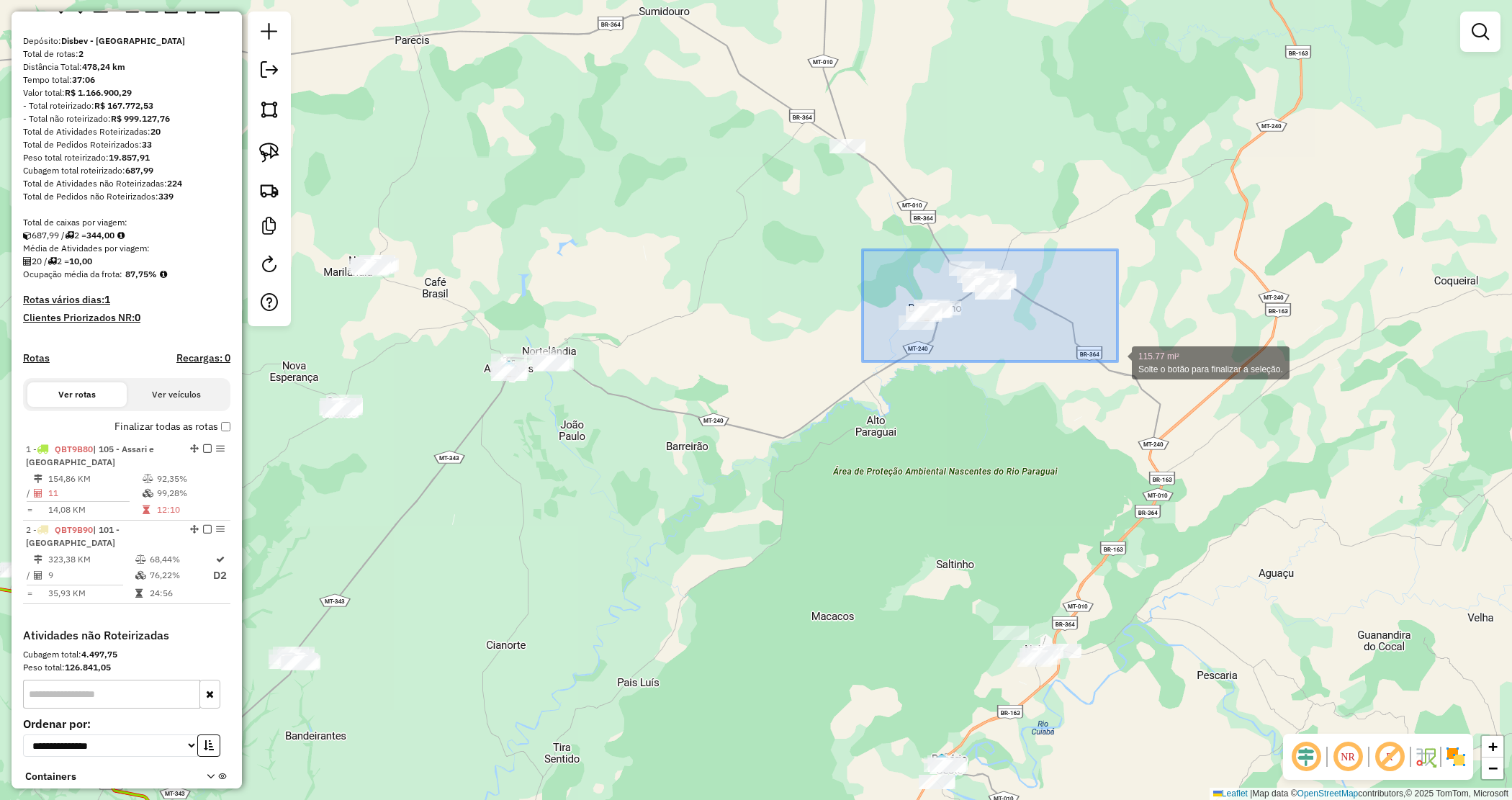
drag, startPoint x: 1071, startPoint y: 346, endPoint x: 1117, endPoint y: 361, distance: 48.4
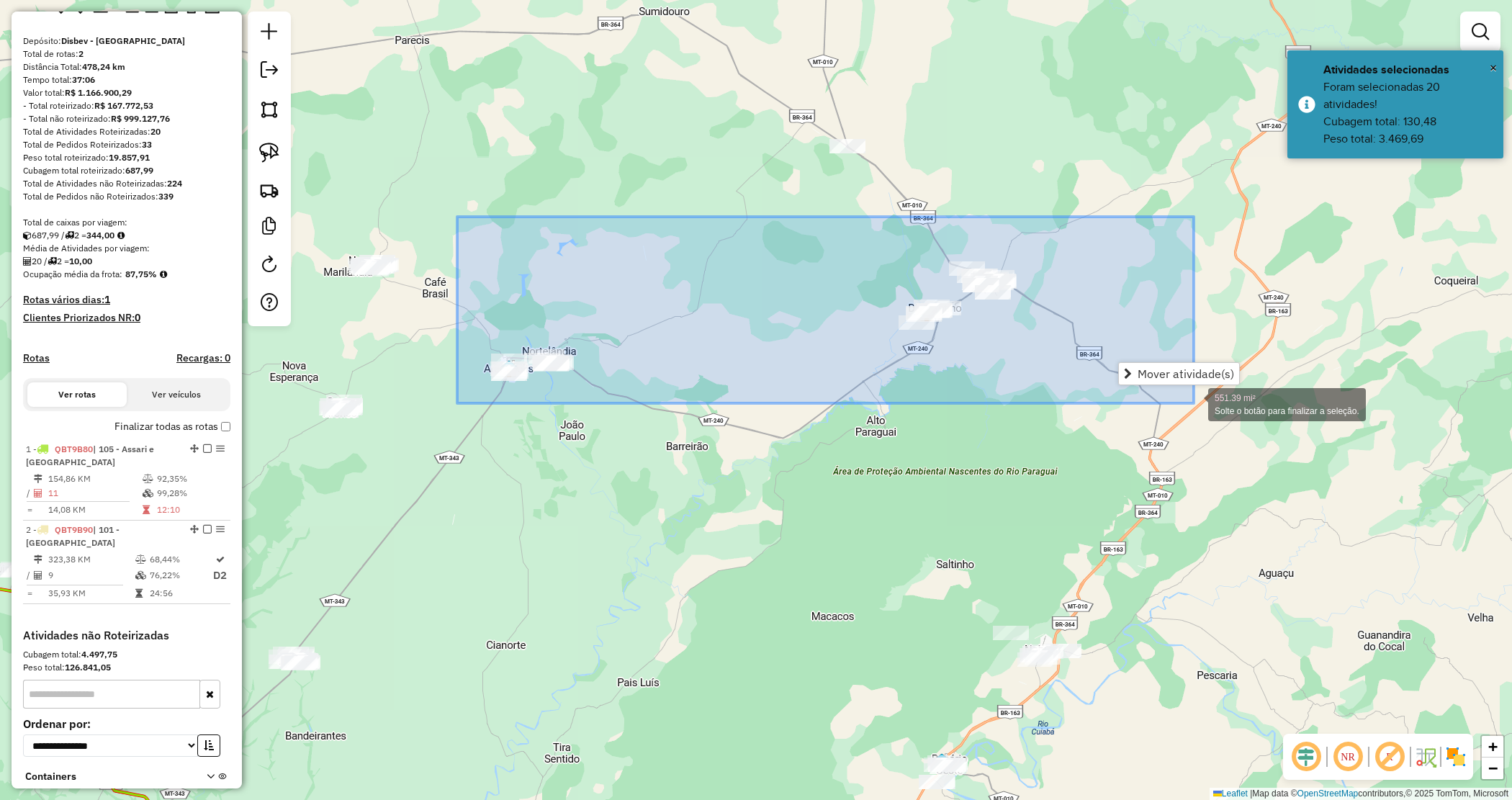
drag, startPoint x: 1055, startPoint y: 380, endPoint x: 1189, endPoint y: 404, distance: 136.1
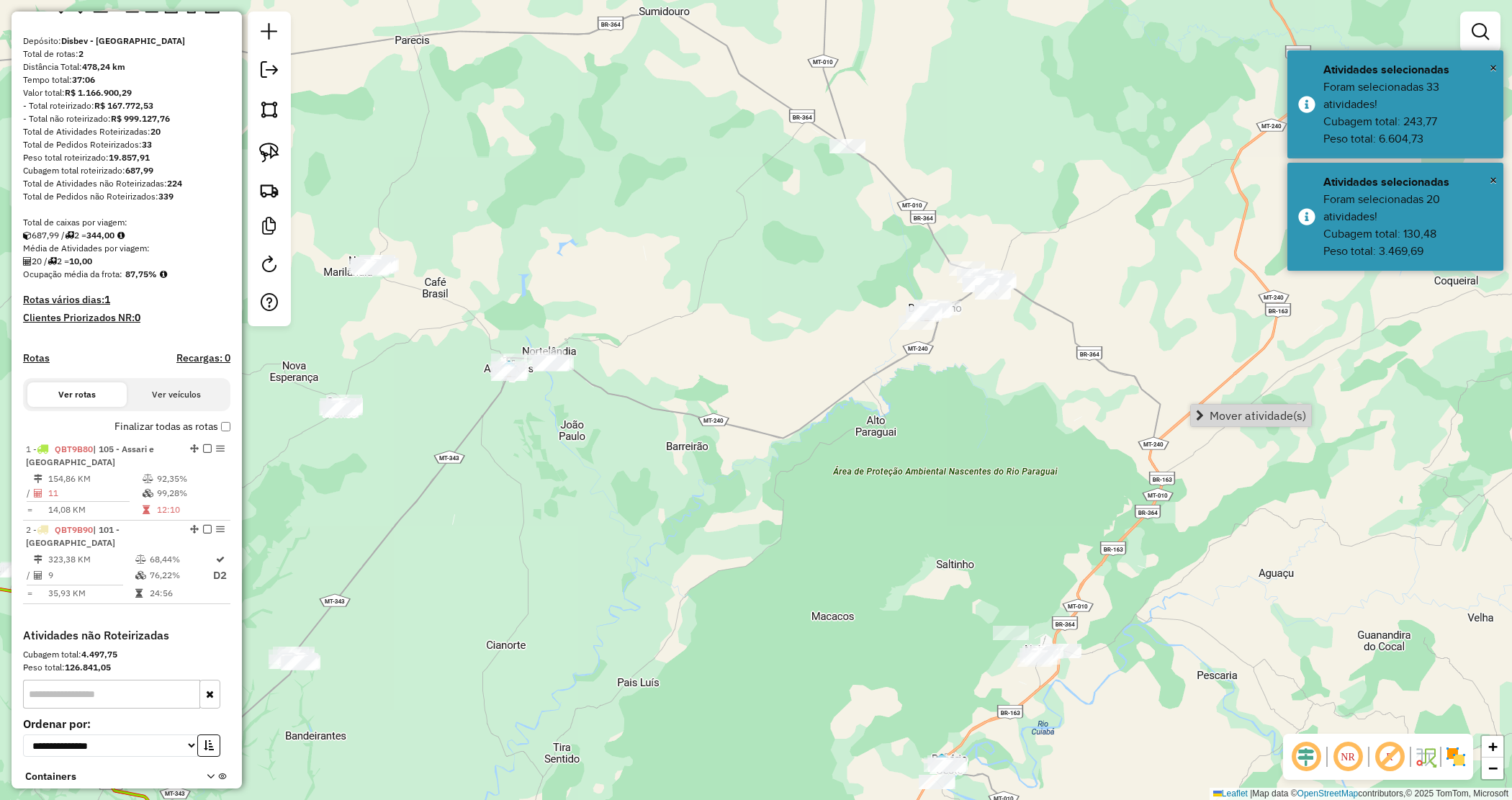
drag, startPoint x: 1233, startPoint y: 415, endPoint x: 1093, endPoint y: 435, distance: 141.4
click at [1233, 416] on span "Mover atividade(s)" at bounding box center [1258, 415] width 97 height 12
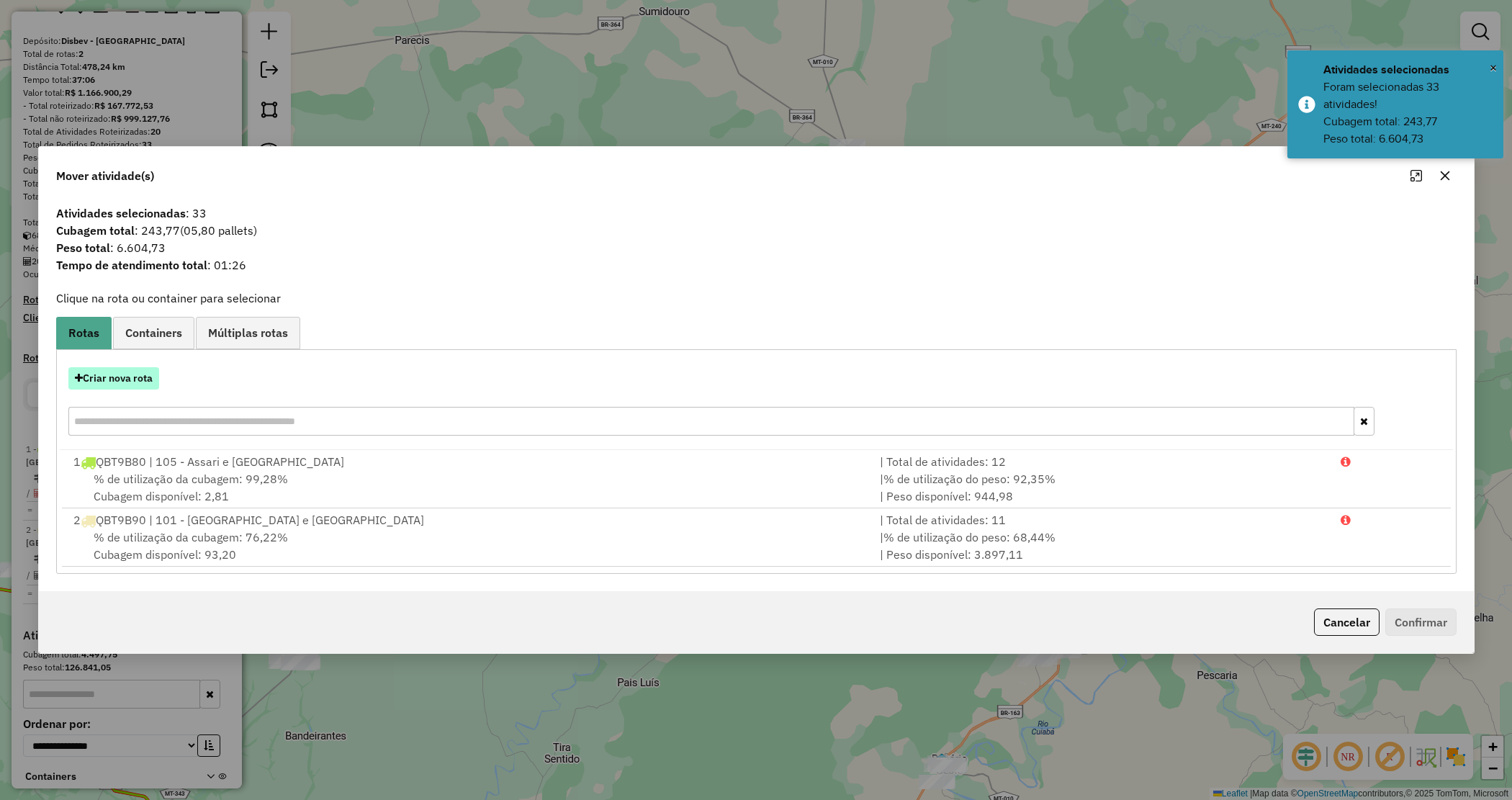
click at [113, 382] on button "Criar nova rota" at bounding box center [113, 378] width 91 height 23
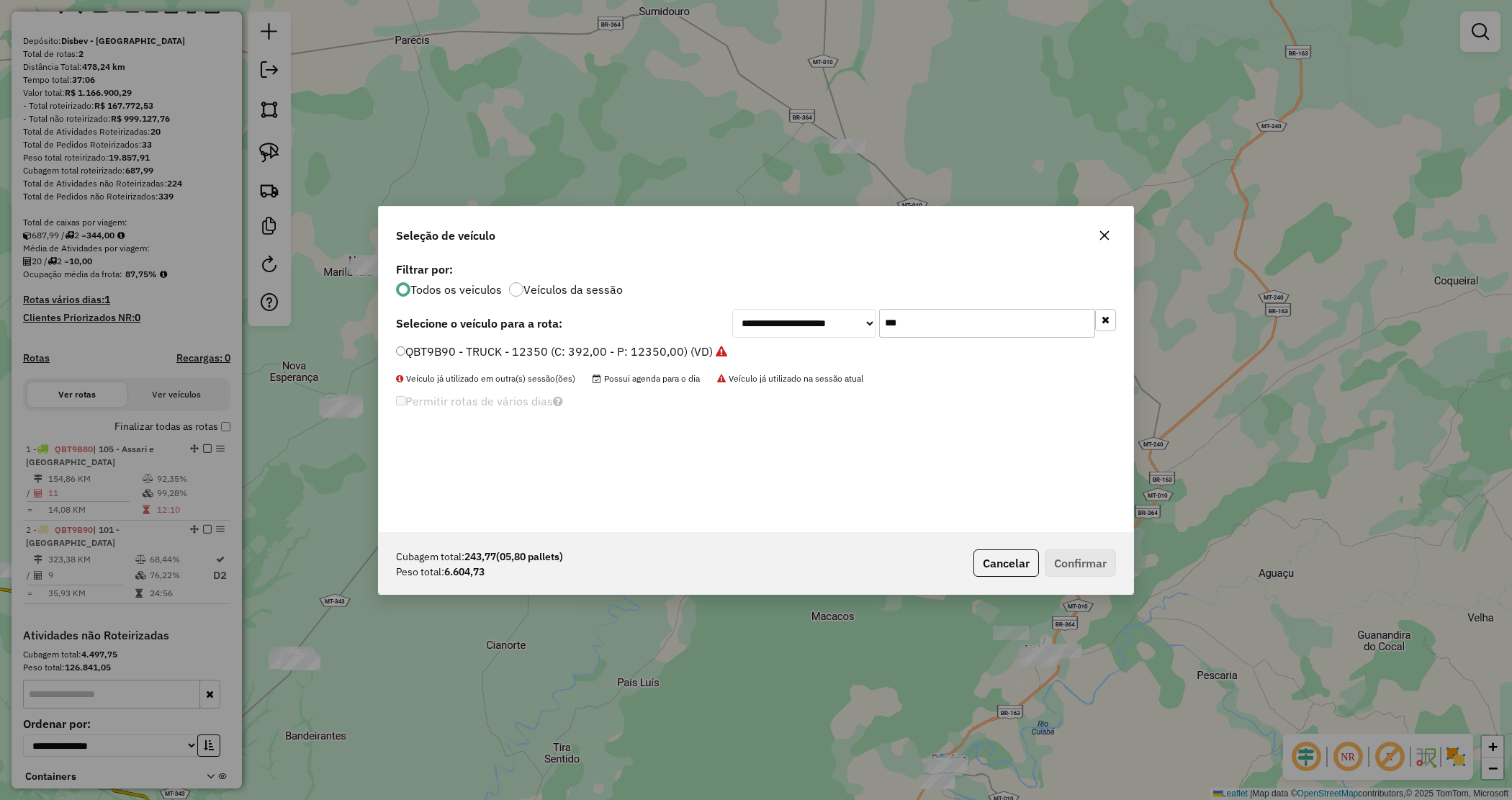
drag, startPoint x: 945, startPoint y: 326, endPoint x: 814, endPoint y: 314, distance: 131.5
click at [814, 314] on div "**********" at bounding box center [924, 323] width 384 height 29
type input "***"
click at [715, 347] on label "OAT2F14 - TRUCK - 12850 - 420 CXS (C: 420,00 - P: 12850,00) (VD)" at bounding box center [581, 351] width 371 height 18
click at [717, 348] on label "OAT2F14 - TRUCK - 12850 - 420 CXS (C: 420,00 - P: 12850,00) (VD)" at bounding box center [581, 351] width 371 height 18
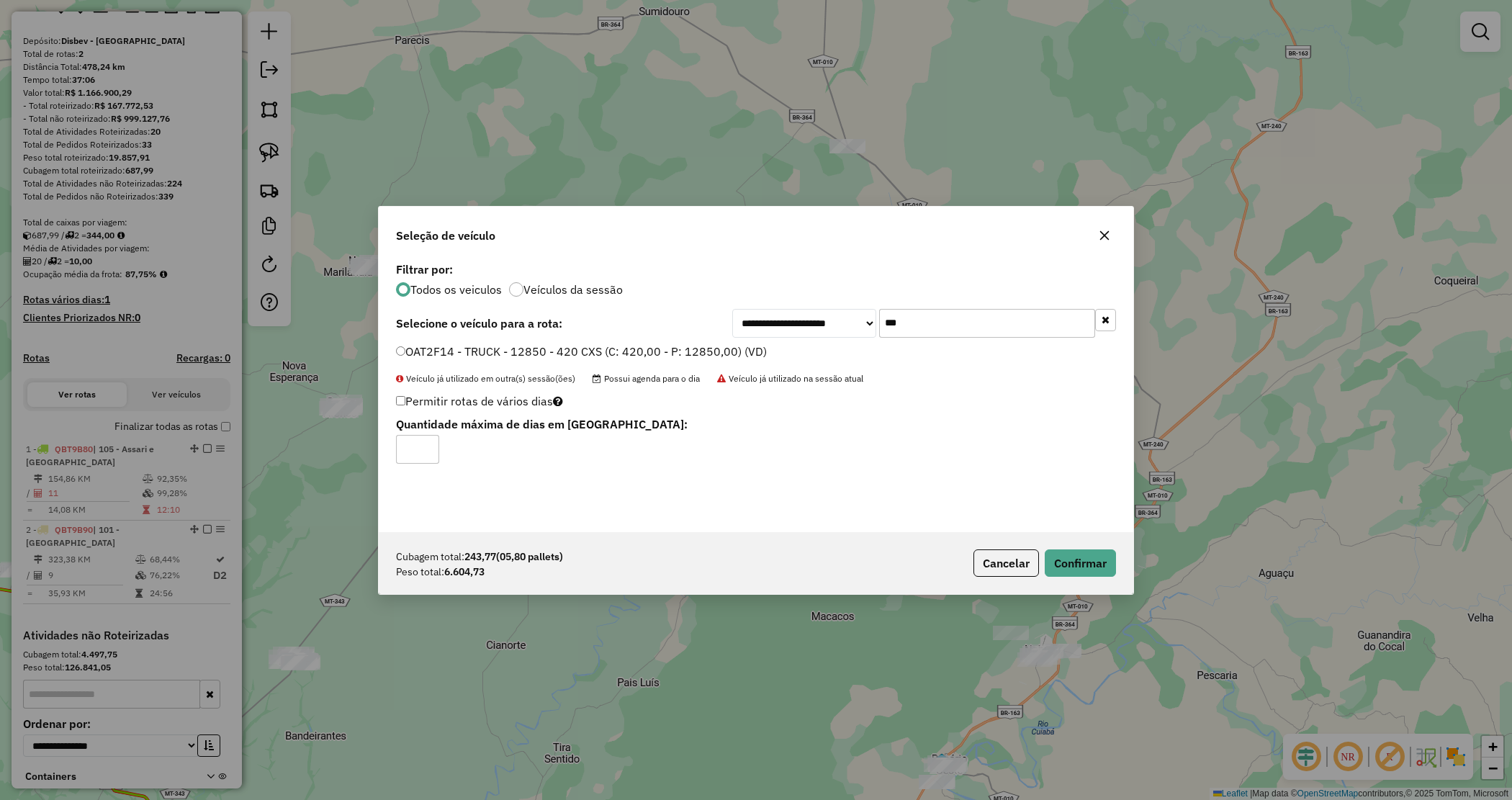
click at [1091, 548] on div "Cubagem total: 243,77 (05,80 pallets) Peso total: 6.604,73 Cancelar Confirmar" at bounding box center [756, 563] width 755 height 62
drag, startPoint x: 1083, startPoint y: 556, endPoint x: 969, endPoint y: 570, distance: 114.9
click at [1082, 556] on button "Confirmar" at bounding box center [1080, 563] width 71 height 28
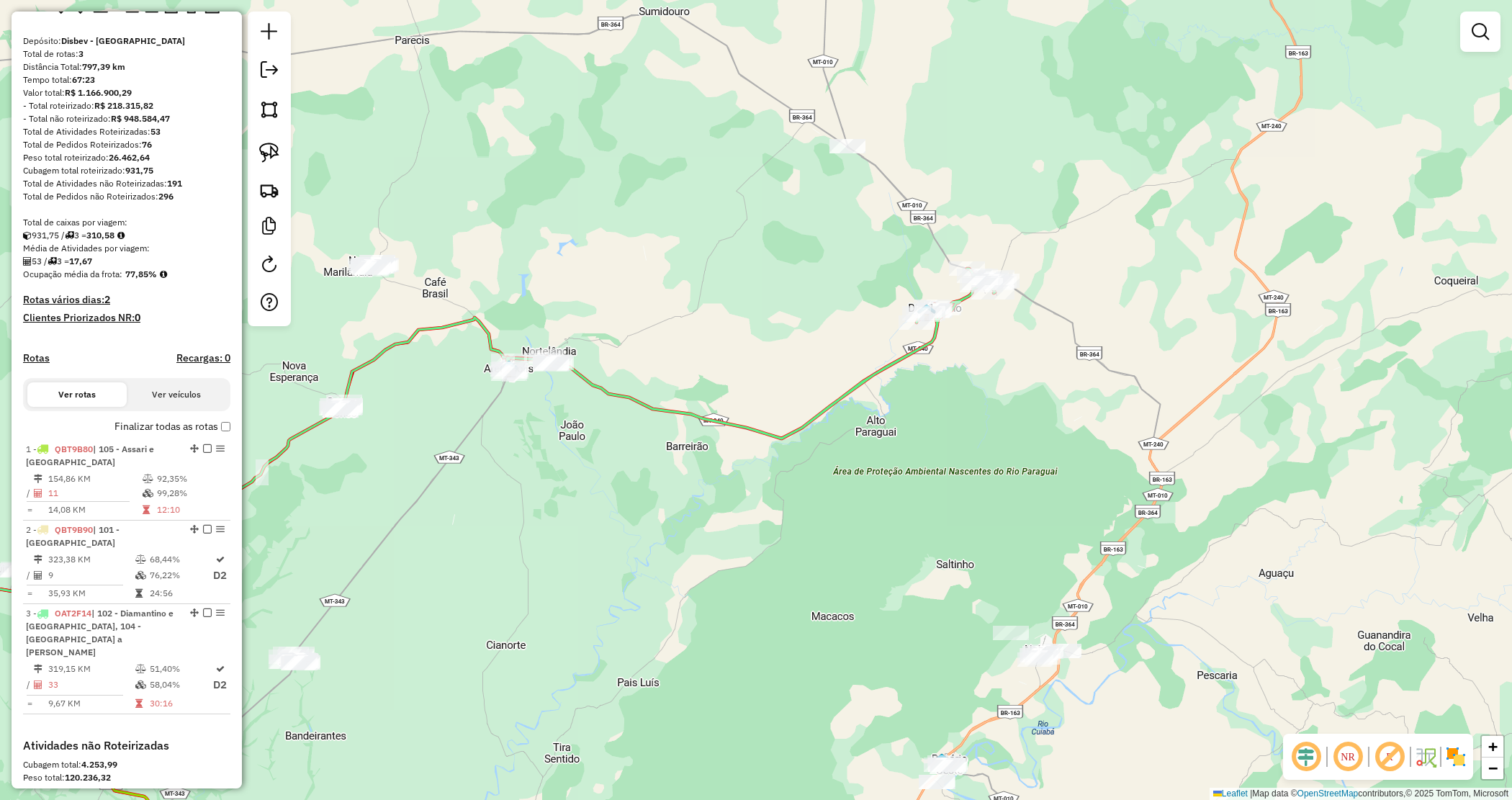
click at [947, 404] on div "Janela de atendimento Grade de atendimento Capacidade Transportadoras Veículos …" at bounding box center [756, 400] width 1512 height 800
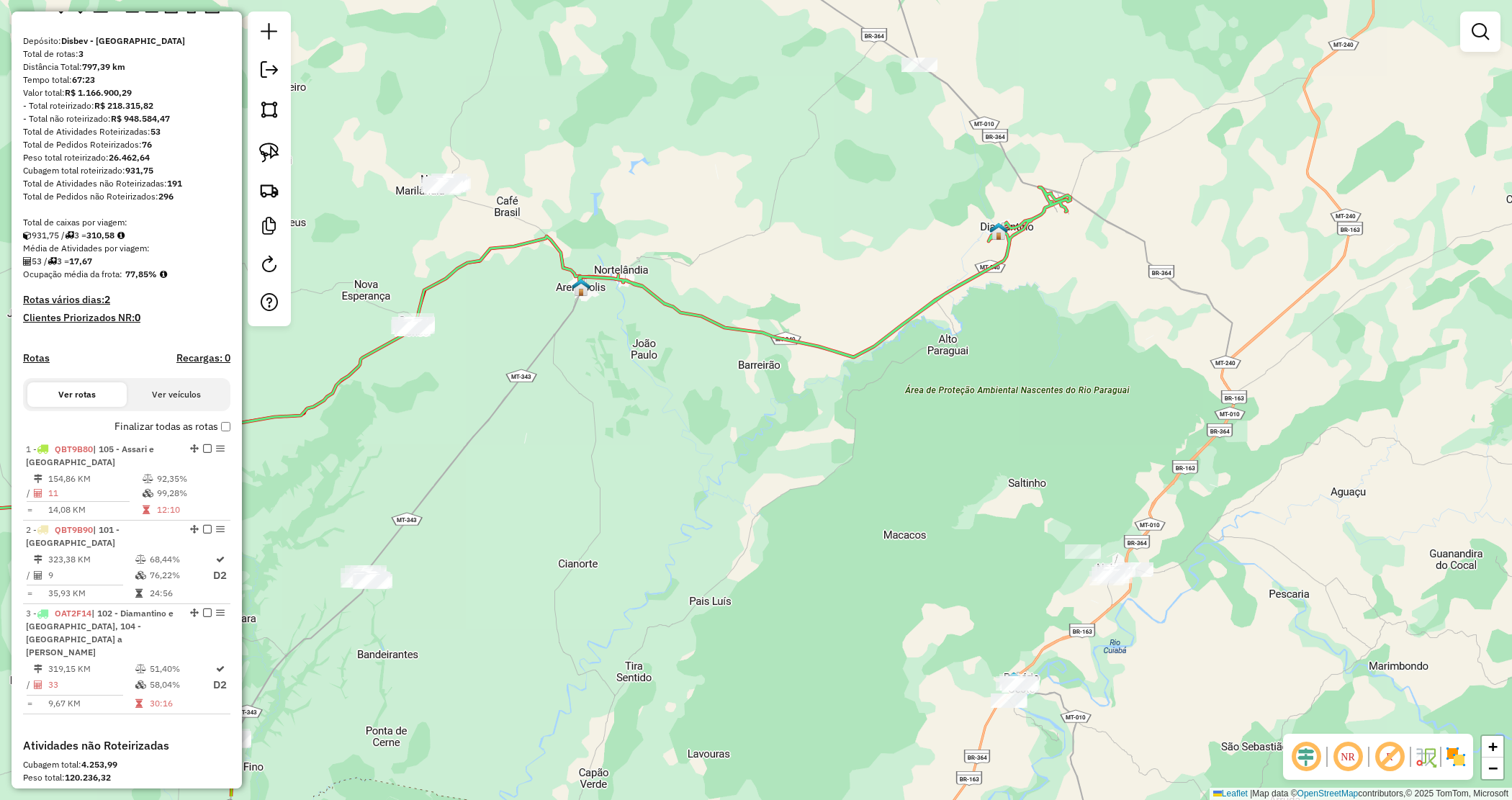
drag, startPoint x: 936, startPoint y: 420, endPoint x: 1010, endPoint y: 335, distance: 112.7
click at [1009, 335] on div "Janela de atendimento Grade de atendimento Capacidade Transportadoras Veículos …" at bounding box center [756, 400] width 1512 height 800
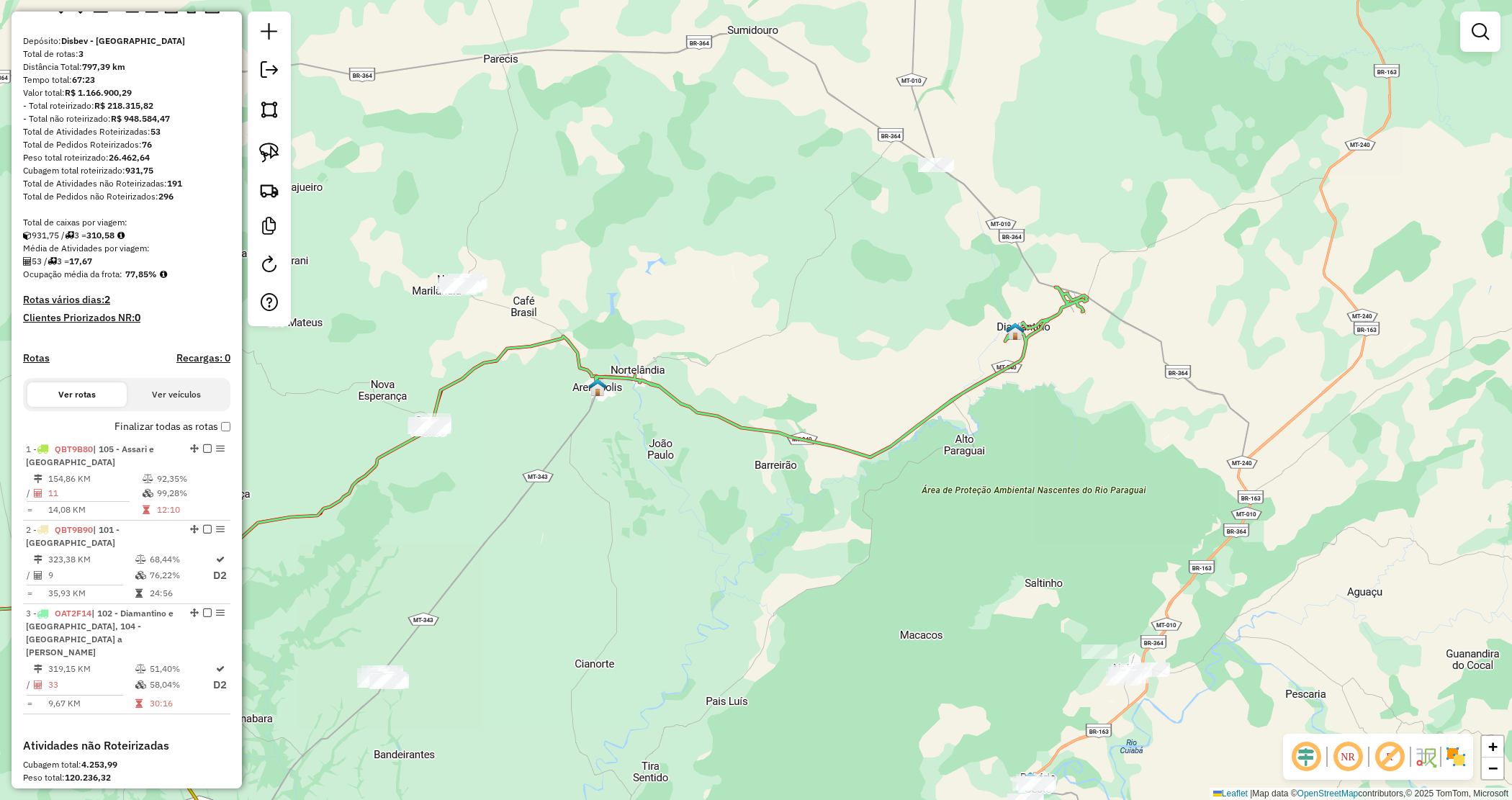
drag, startPoint x: 926, startPoint y: 405, endPoint x: 920, endPoint y: 485, distance: 80.2
click at [920, 485] on div "Janela de atendimento Grade de atendimento Capacidade Transportadoras Veículos …" at bounding box center [756, 400] width 1512 height 800
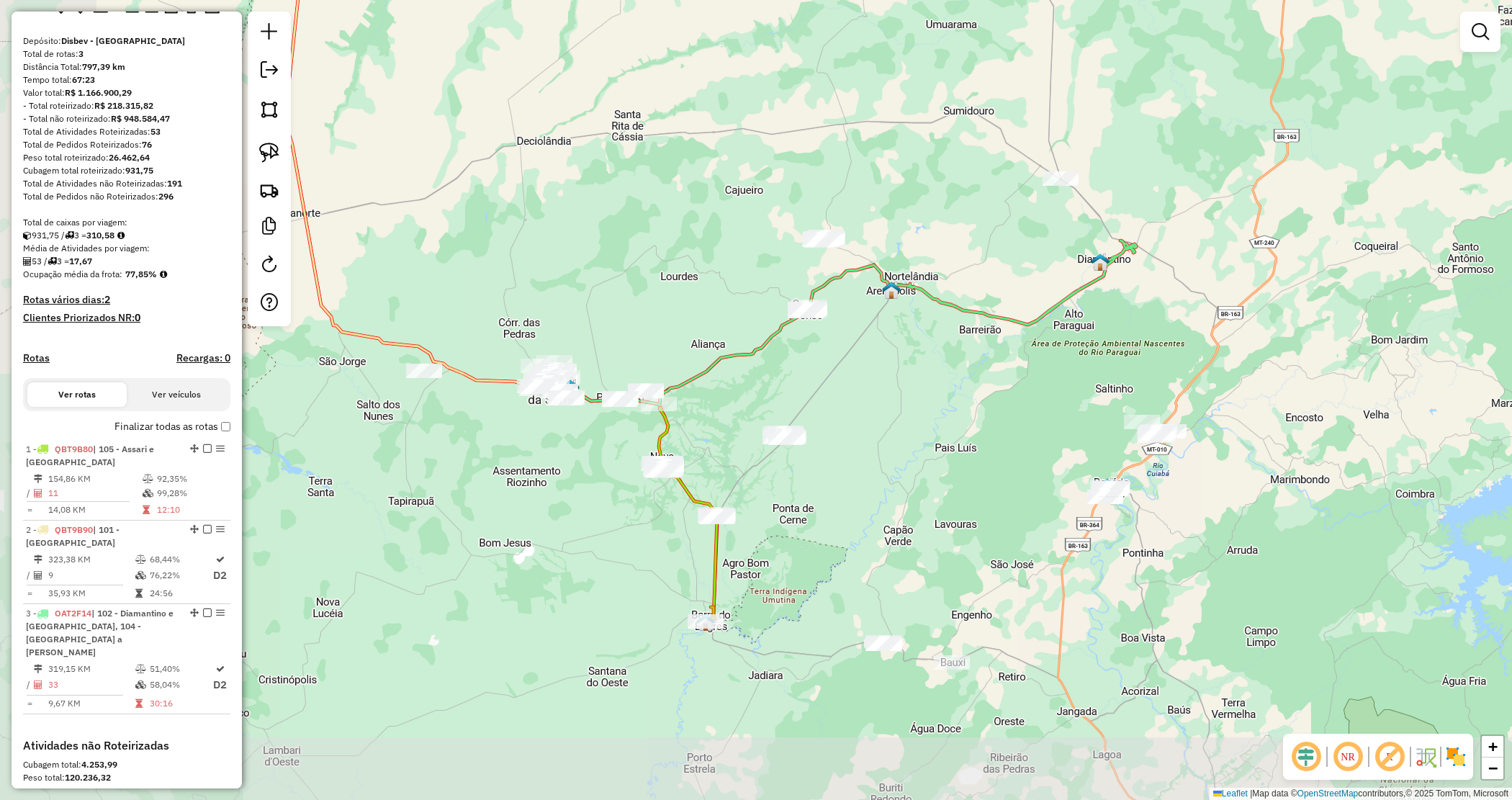
drag, startPoint x: 753, startPoint y: 556, endPoint x: 894, endPoint y: 404, distance: 207.3
click at [894, 404] on div "Janela de atendimento Grade de atendimento Capacidade Transportadoras Veículos …" at bounding box center [756, 400] width 1512 height 800
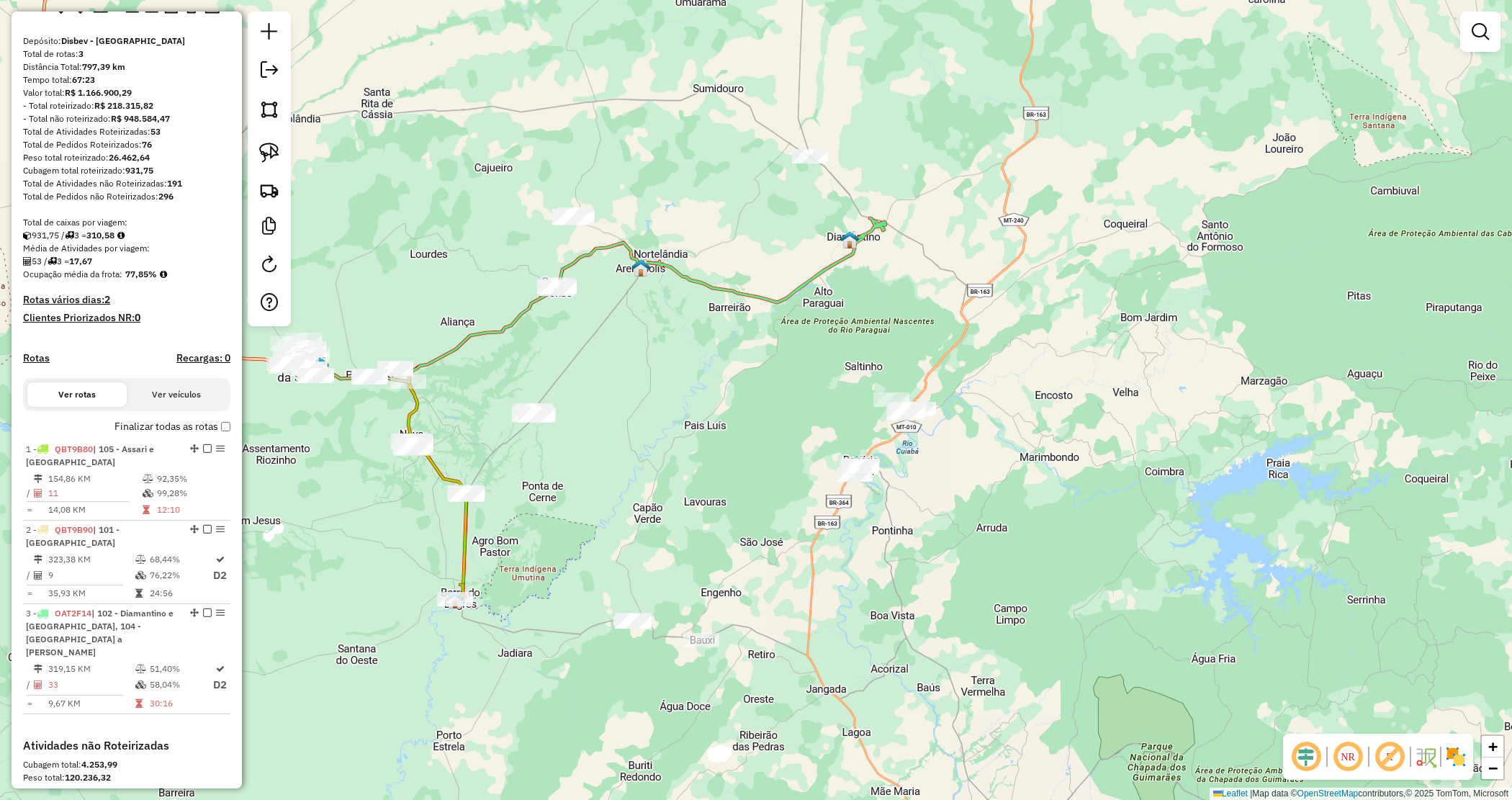
drag, startPoint x: 915, startPoint y: 509, endPoint x: 645, endPoint y: 477, distance: 271.9
click at [645, 477] on div "Janela de atendimento Grade de atendimento Capacidade Transportadoras Veículos …" at bounding box center [756, 400] width 1512 height 800
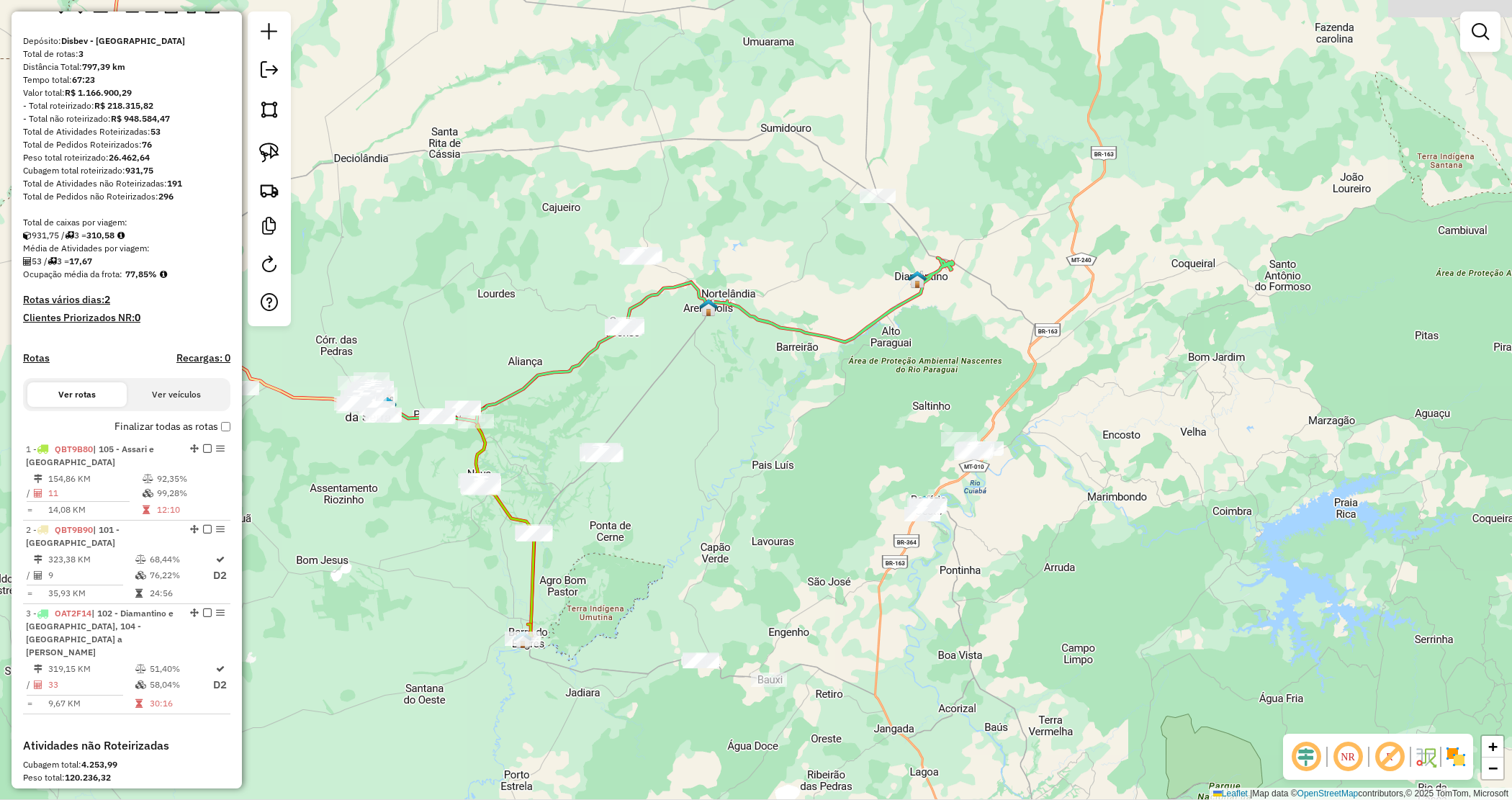
drag, startPoint x: 681, startPoint y: 383, endPoint x: 776, endPoint y: 436, distance: 108.8
click at [779, 437] on div "Janela de atendimento Grade de atendimento Capacidade Transportadoras Veículos …" at bounding box center [756, 400] width 1512 height 800
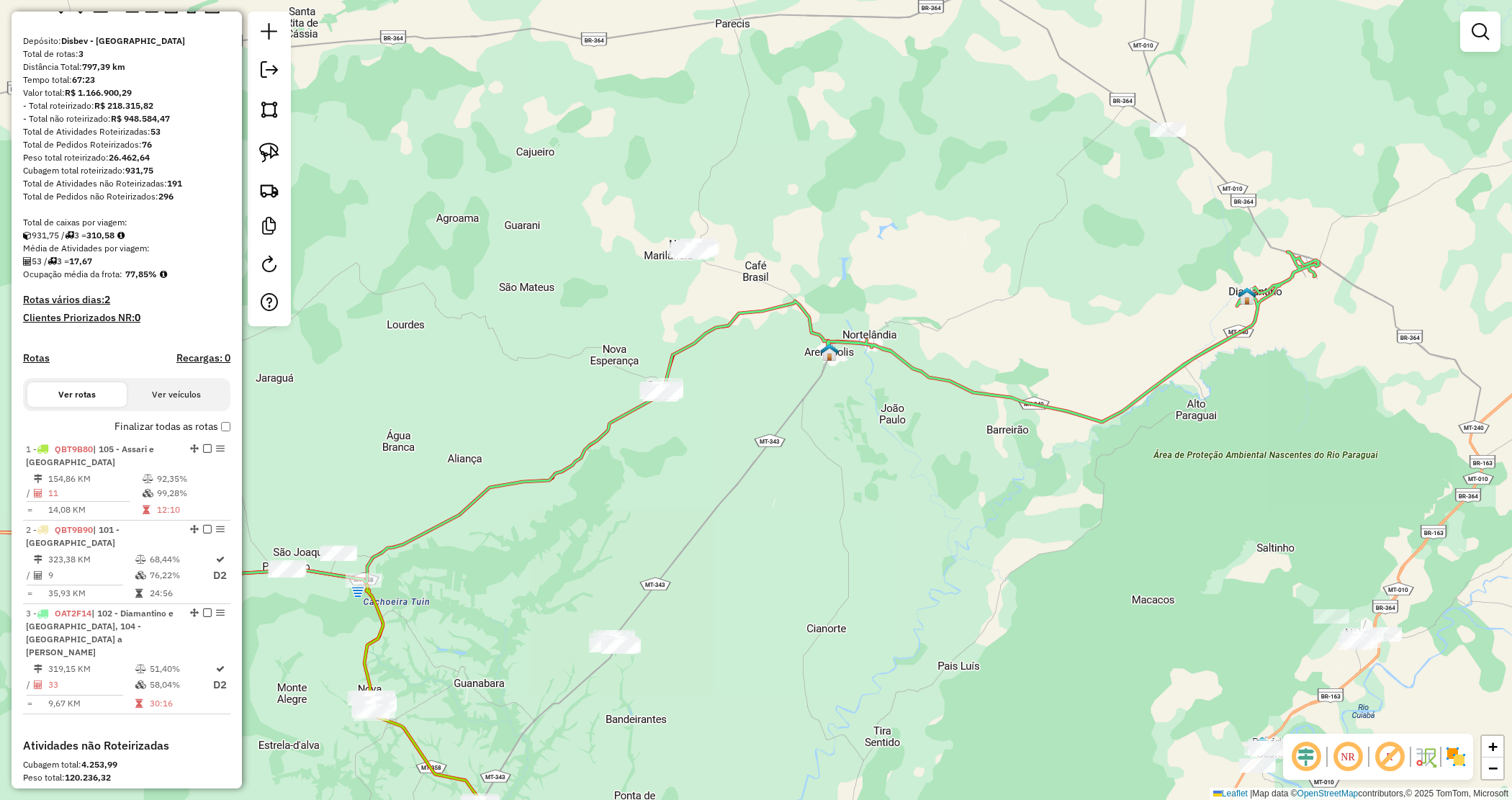
drag, startPoint x: 609, startPoint y: 228, endPoint x: 523, endPoint y: 199, distance: 90.8
click at [609, 225] on div "Janela de atendimento Grade de atendimento Capacidade Transportadoras Veículos …" at bounding box center [756, 400] width 1512 height 800
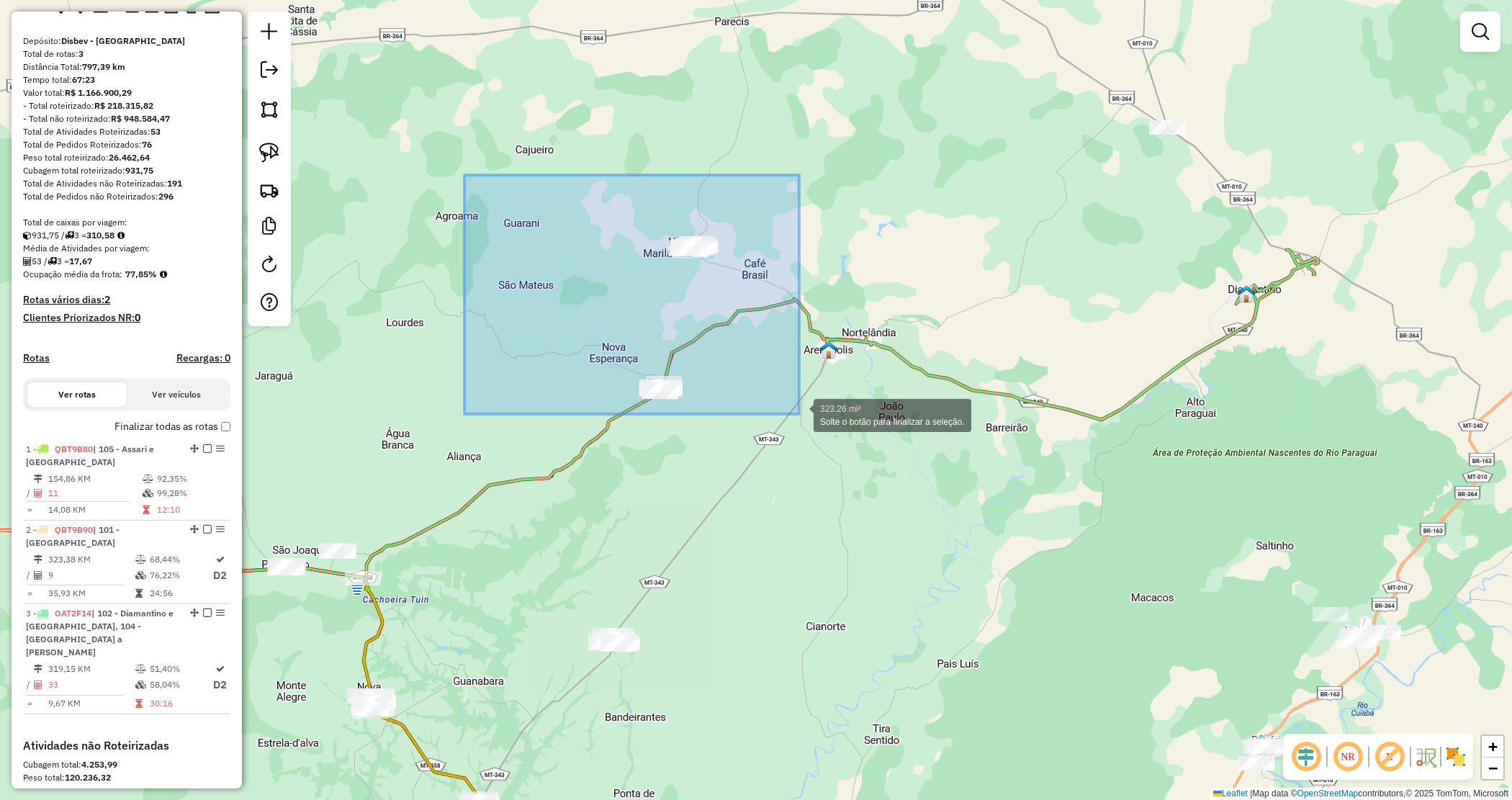
drag, startPoint x: 645, startPoint y: 284, endPoint x: 799, endPoint y: 414, distance: 201.5
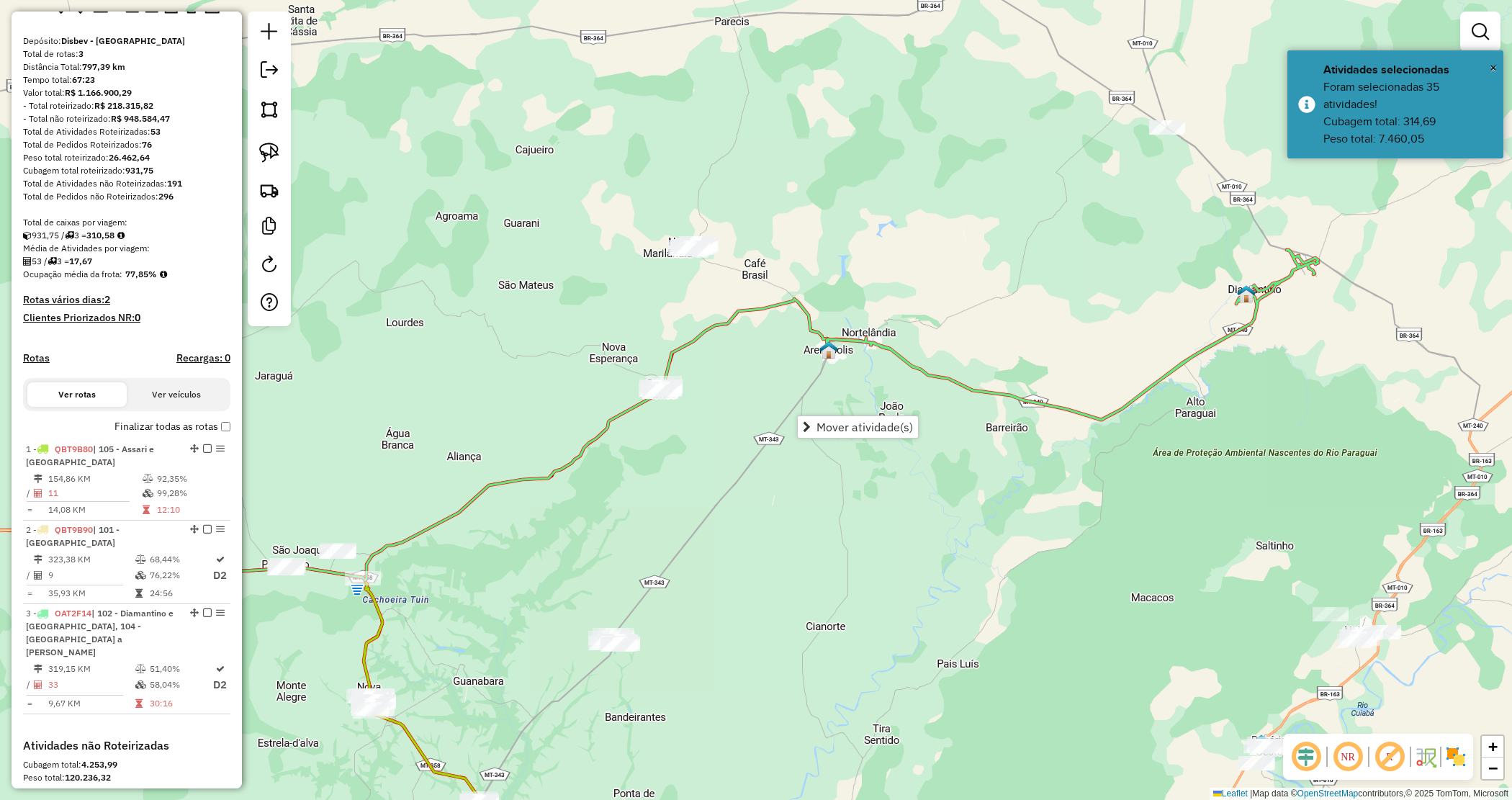
click at [1289, 274] on icon at bounding box center [1072, 335] width 492 height 170
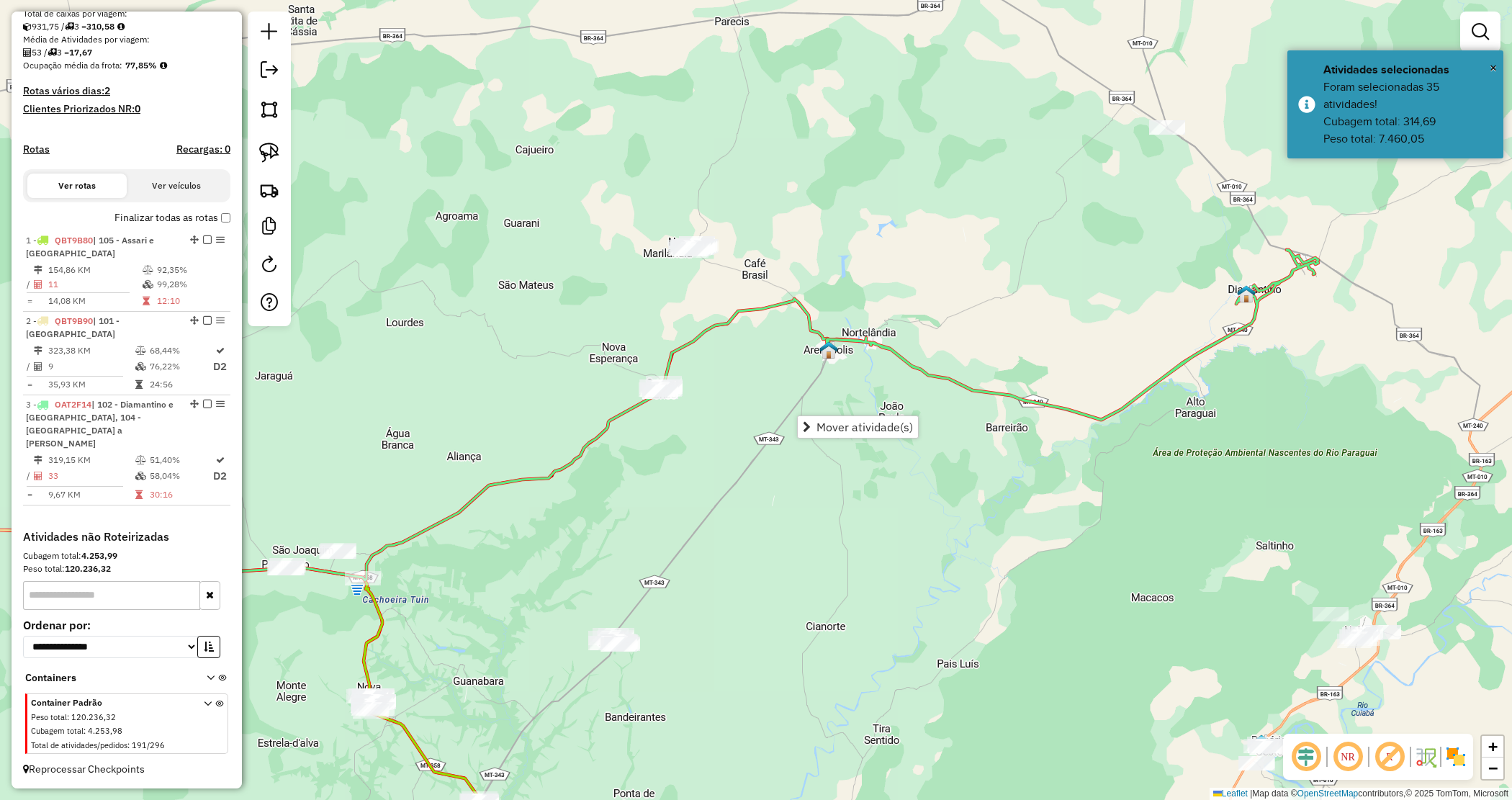
select select "*********"
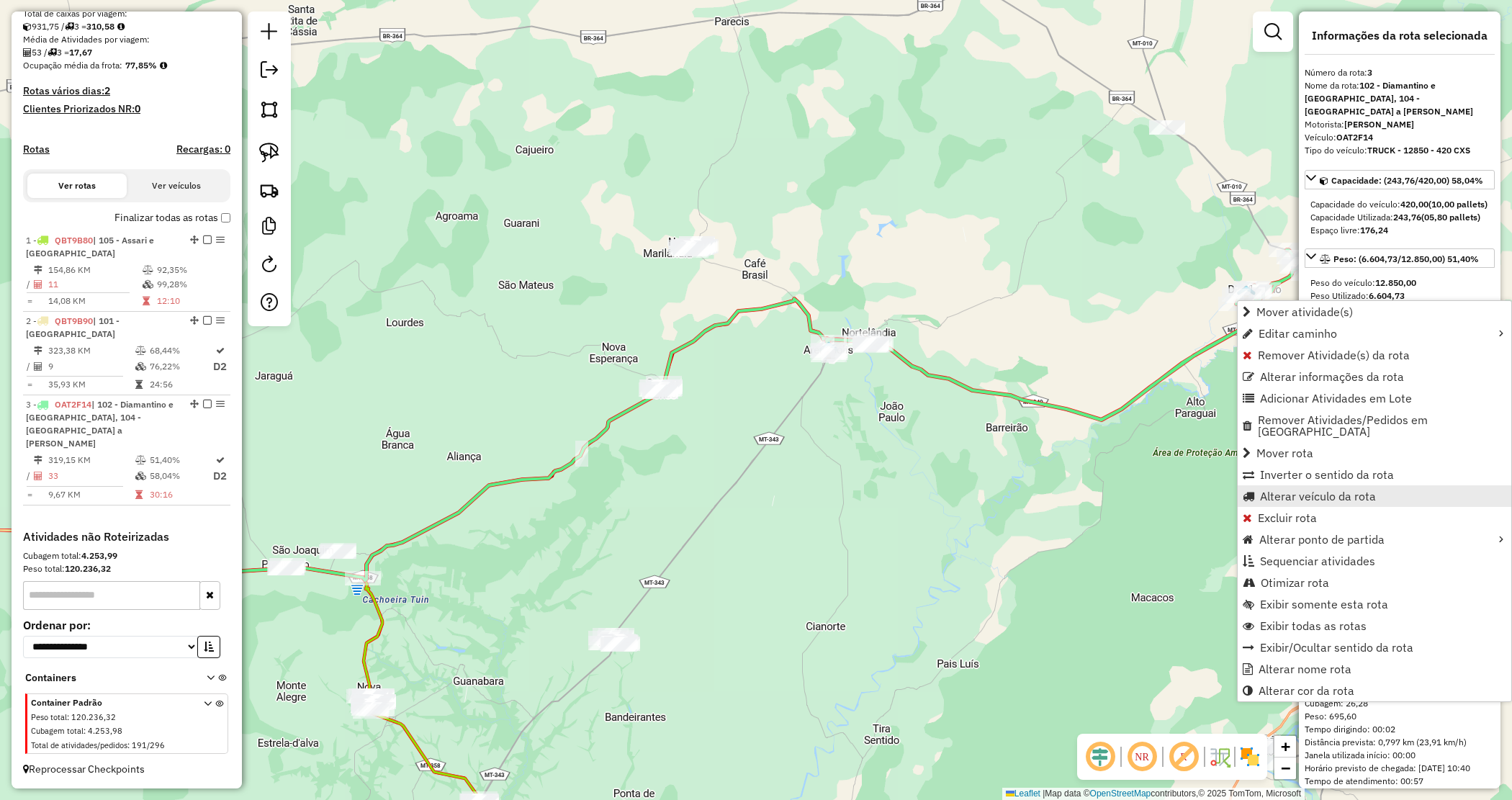
click at [1287, 491] on span "Alterar veículo da rota" at bounding box center [1318, 496] width 116 height 12
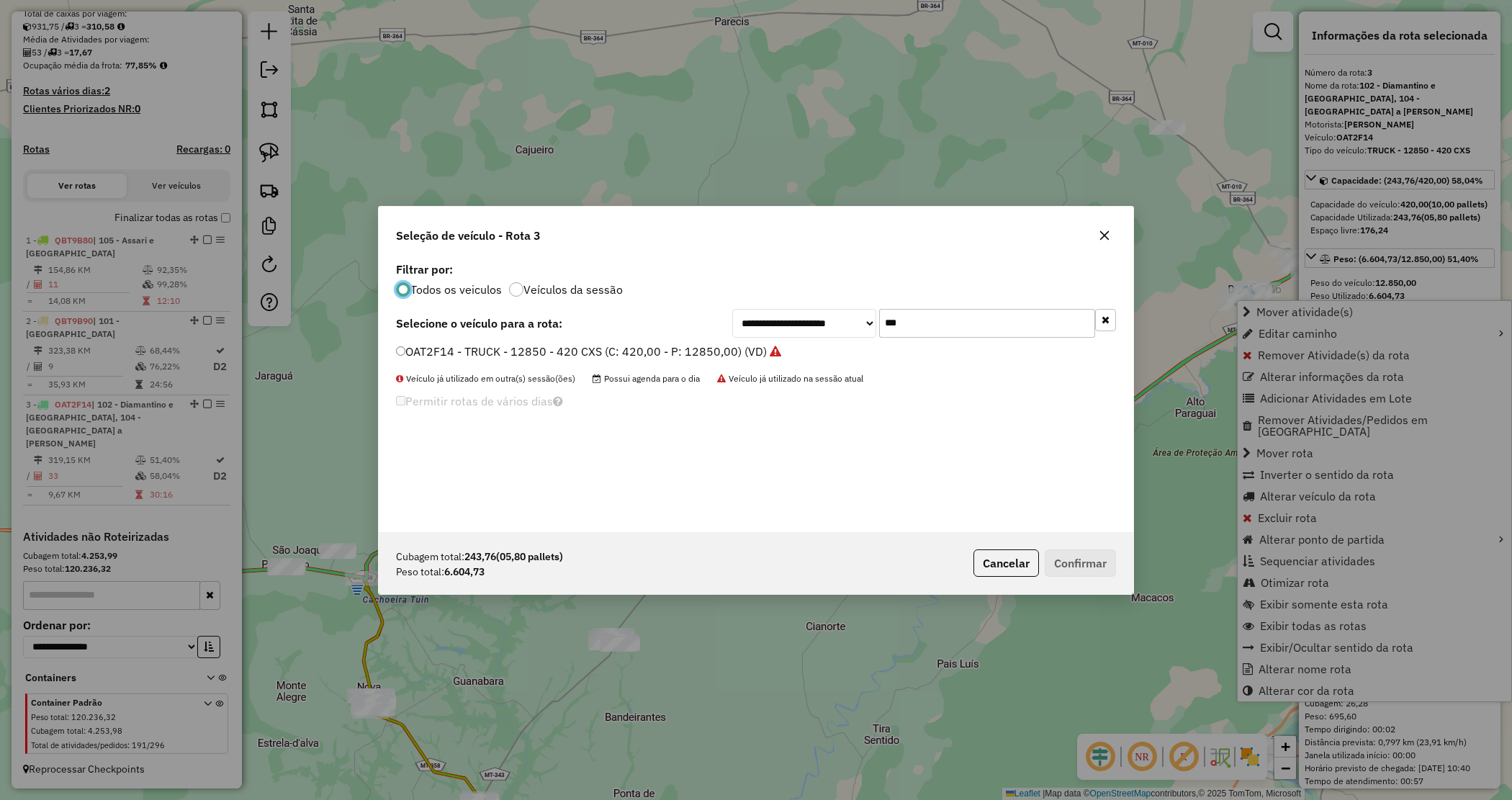
scroll to position [8, 4]
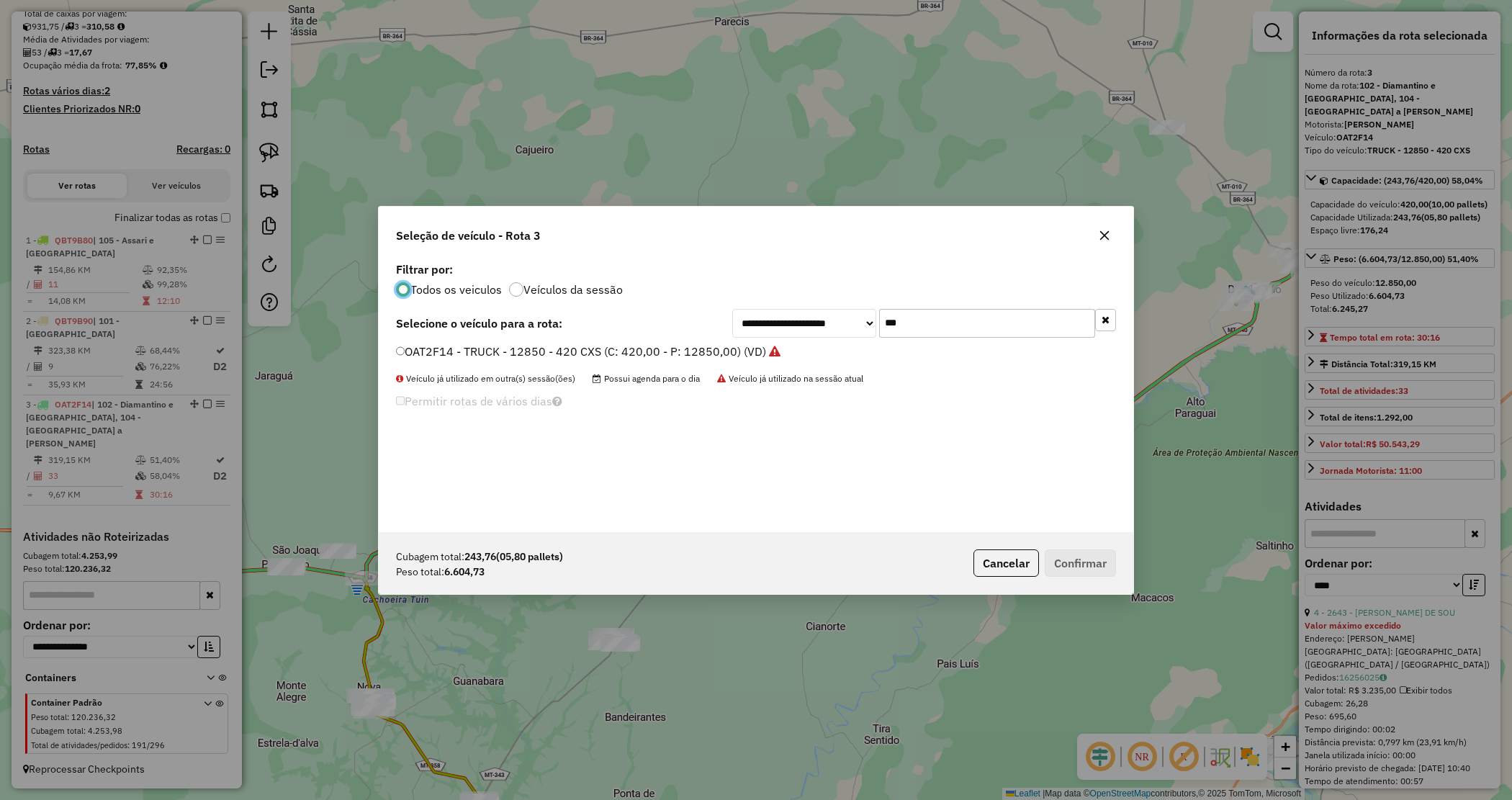
click at [797, 304] on div "**********" at bounding box center [756, 395] width 755 height 274
type input "***"
drag, startPoint x: 718, startPoint y: 353, endPoint x: 1017, endPoint y: 494, distance: 330.6
click at [719, 353] on label "OAT2F35 - TRUCK - 12850 - 420 CXS (C: 420,00 - P: 12850,00) (VD)" at bounding box center [581, 351] width 371 height 18
click at [736, 345] on label "OAT2F35 - TRUCK - 12850 - 420 CXS (C: 420,00 - P: 12850,00) (VD)" at bounding box center [581, 351] width 371 height 18
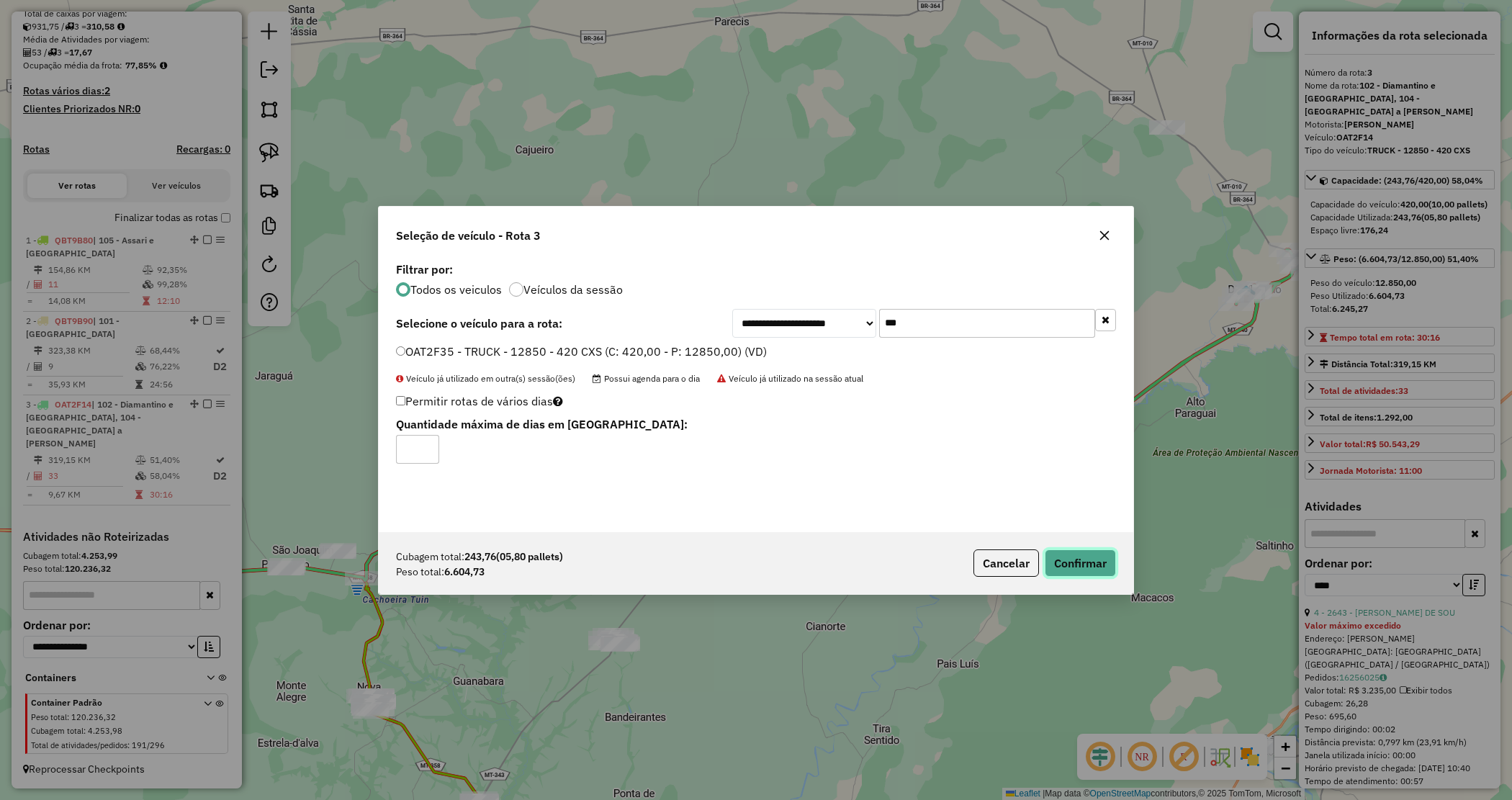
drag, startPoint x: 1094, startPoint y: 561, endPoint x: 1095, endPoint y: 546, distance: 15.0
click at [1093, 556] on button "Confirmar" at bounding box center [1080, 563] width 71 height 28
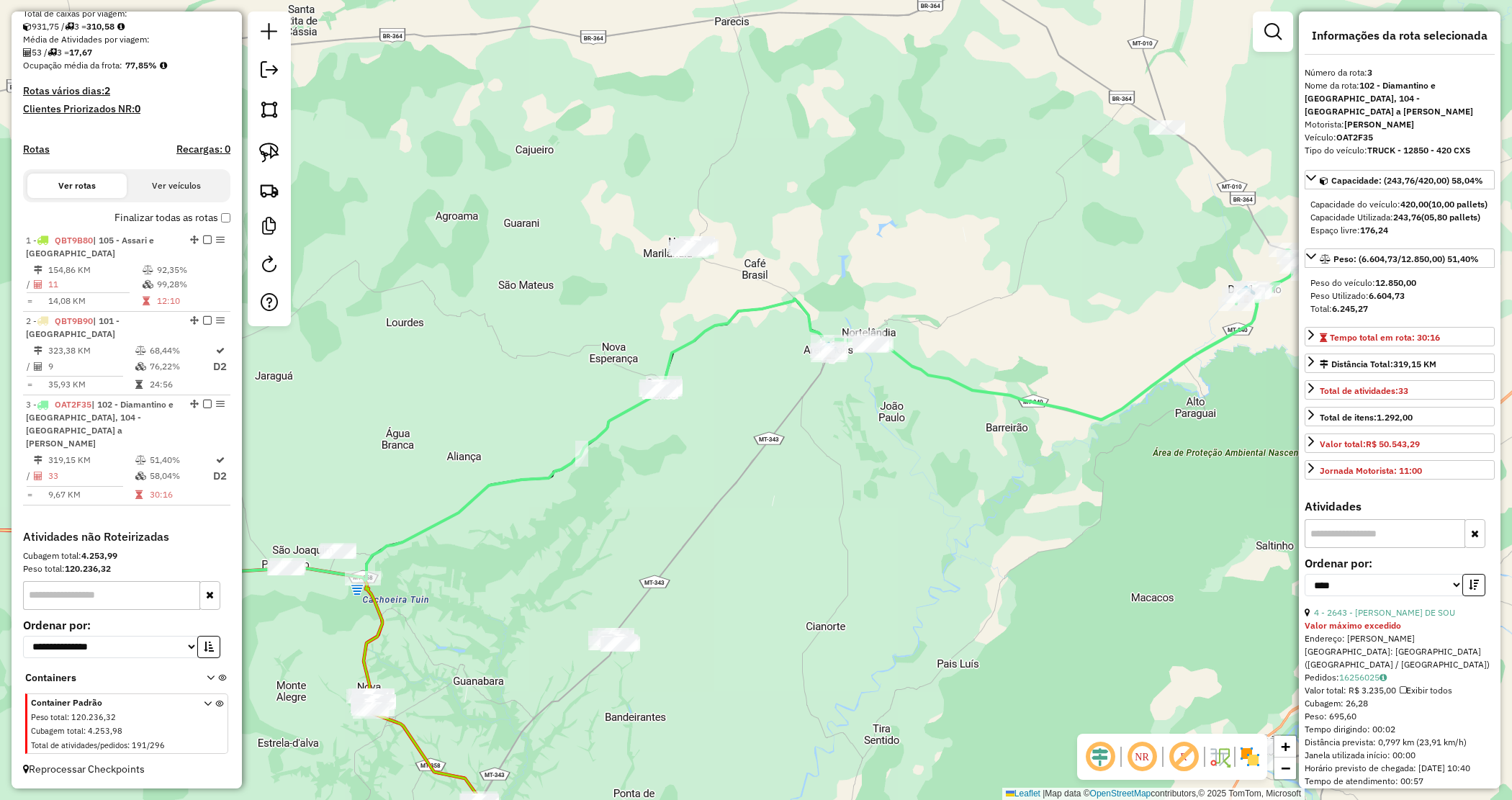
click at [893, 461] on div "Janela de atendimento Grade de atendimento Capacidade Transportadoras Veículos …" at bounding box center [756, 400] width 1512 height 800
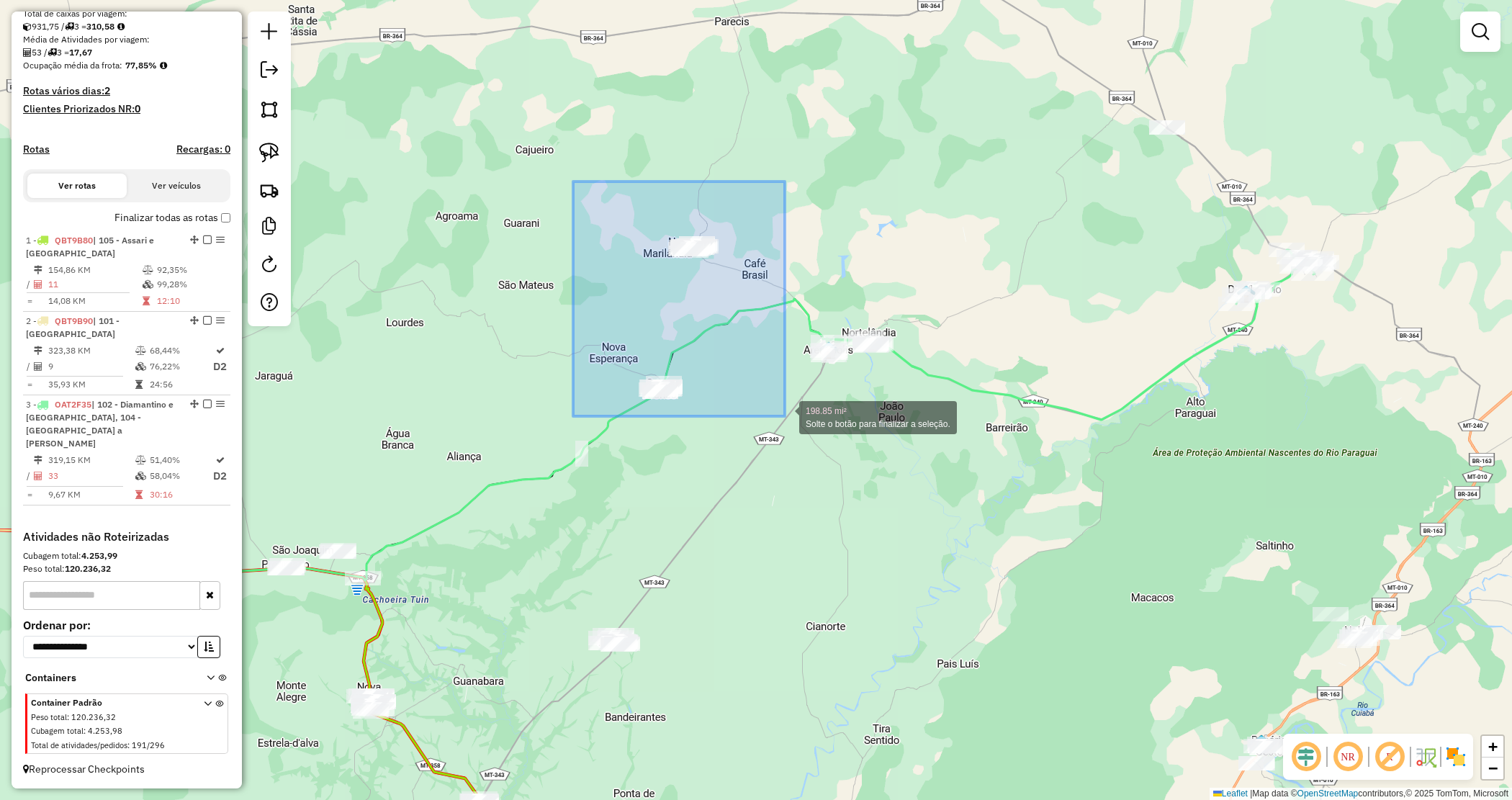
drag, startPoint x: 704, startPoint y: 319, endPoint x: 791, endPoint y: 429, distance: 140.2
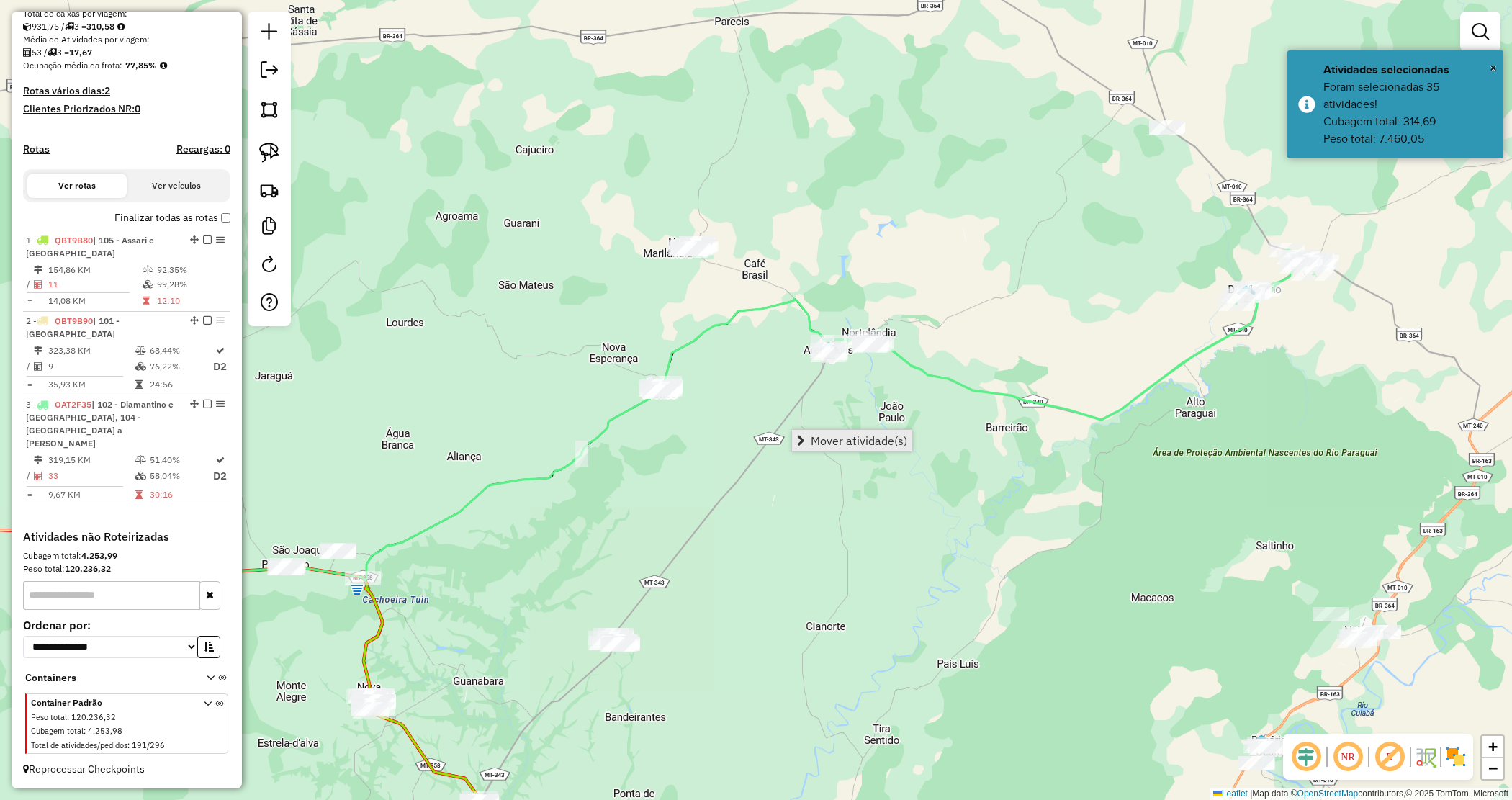
click at [819, 443] on span "Mover atividade(s)" at bounding box center [859, 441] width 97 height 12
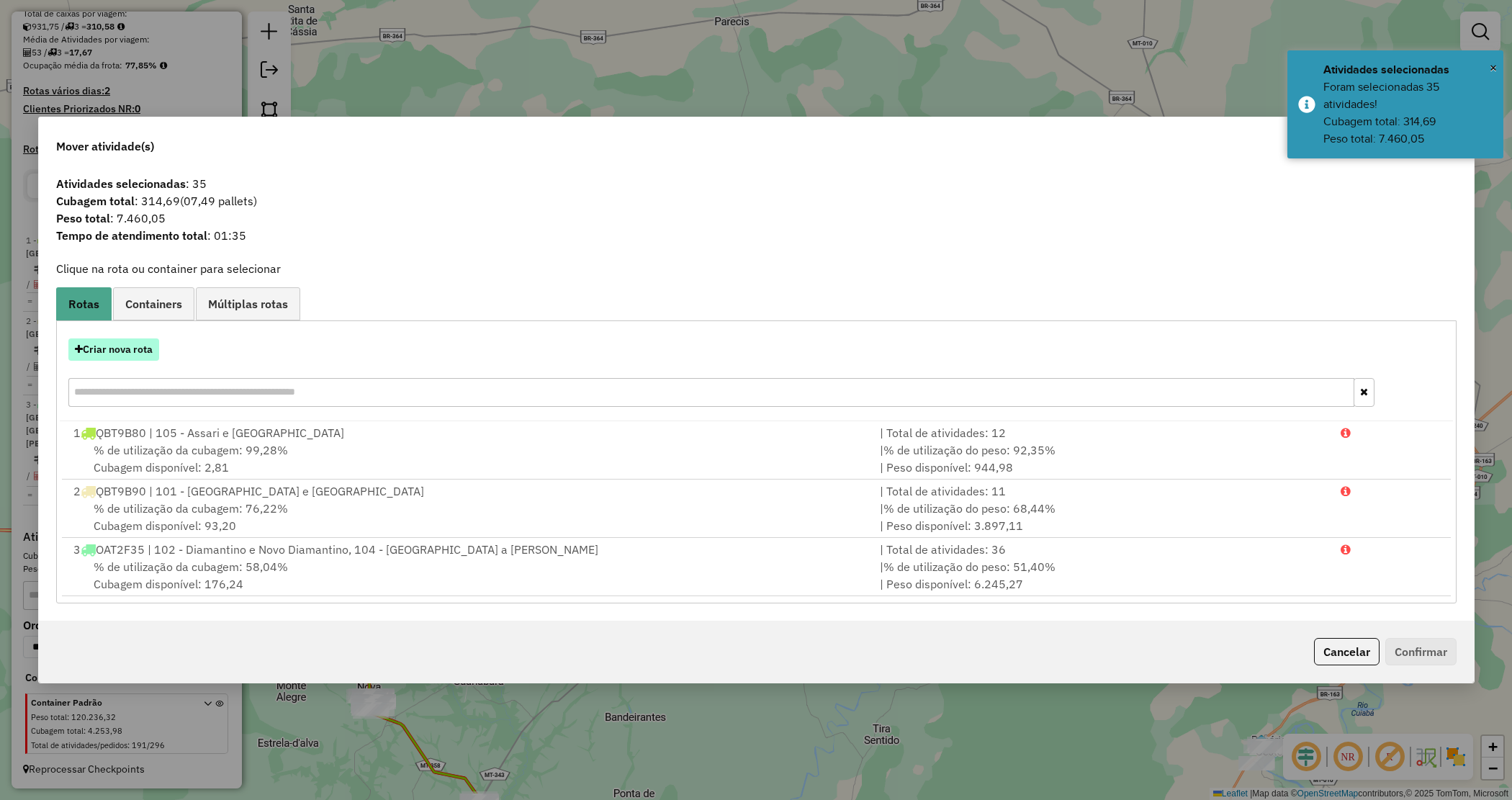
click at [130, 350] on button "Criar nova rota" at bounding box center [113, 350] width 91 height 23
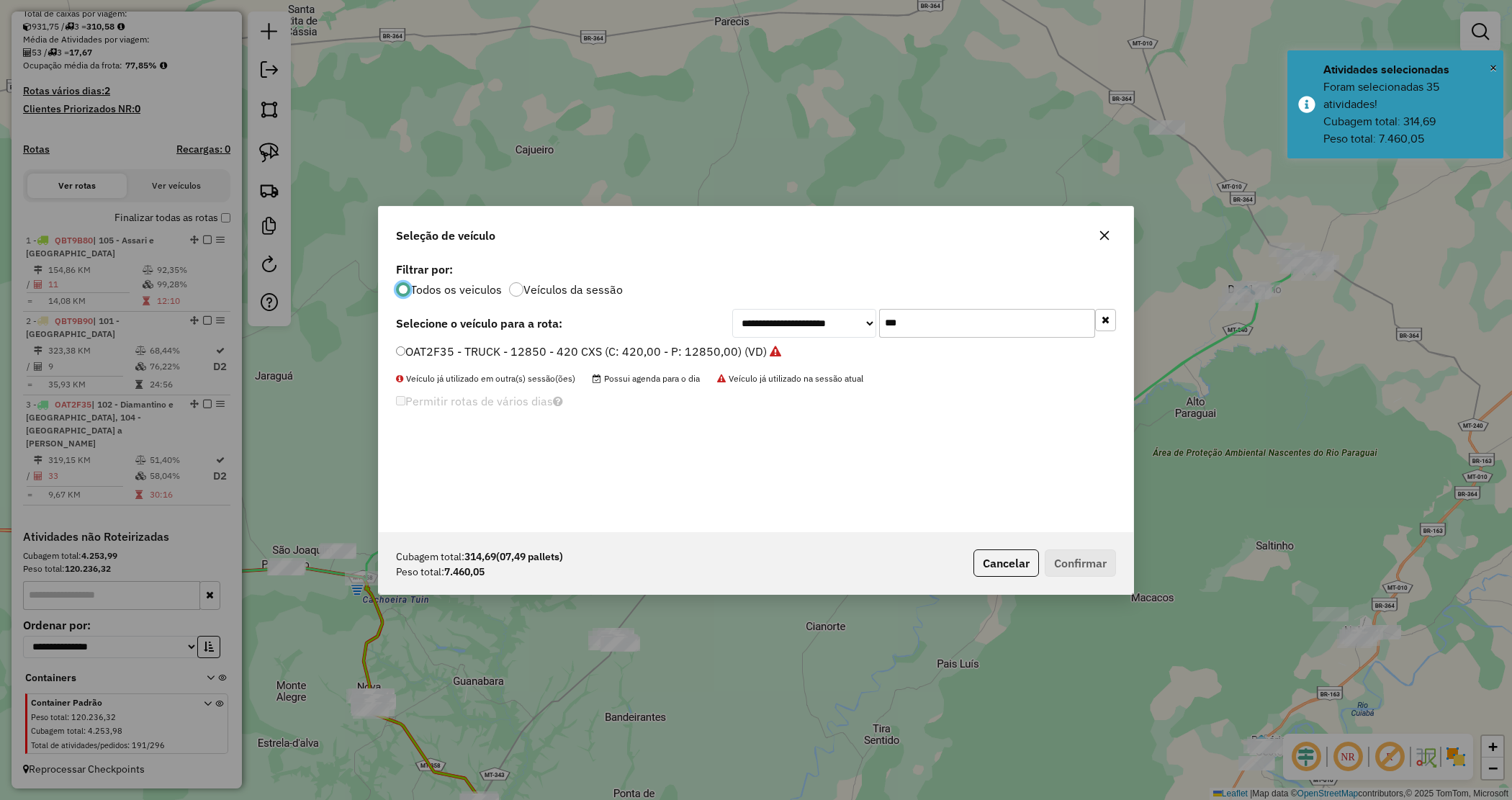
drag, startPoint x: 883, startPoint y: 321, endPoint x: 815, endPoint y: 304, distance: 70.1
click at [816, 306] on div "**********" at bounding box center [756, 395] width 755 height 274
type input "***"
drag, startPoint x: 744, startPoint y: 345, endPoint x: 756, endPoint y: 357, distance: 17.0
click at [746, 345] on label "OAT2F14 - TRUCK - 12850 - 420 CXS (C: 420,00 - P: 12850,00) (VD)" at bounding box center [581, 351] width 371 height 18
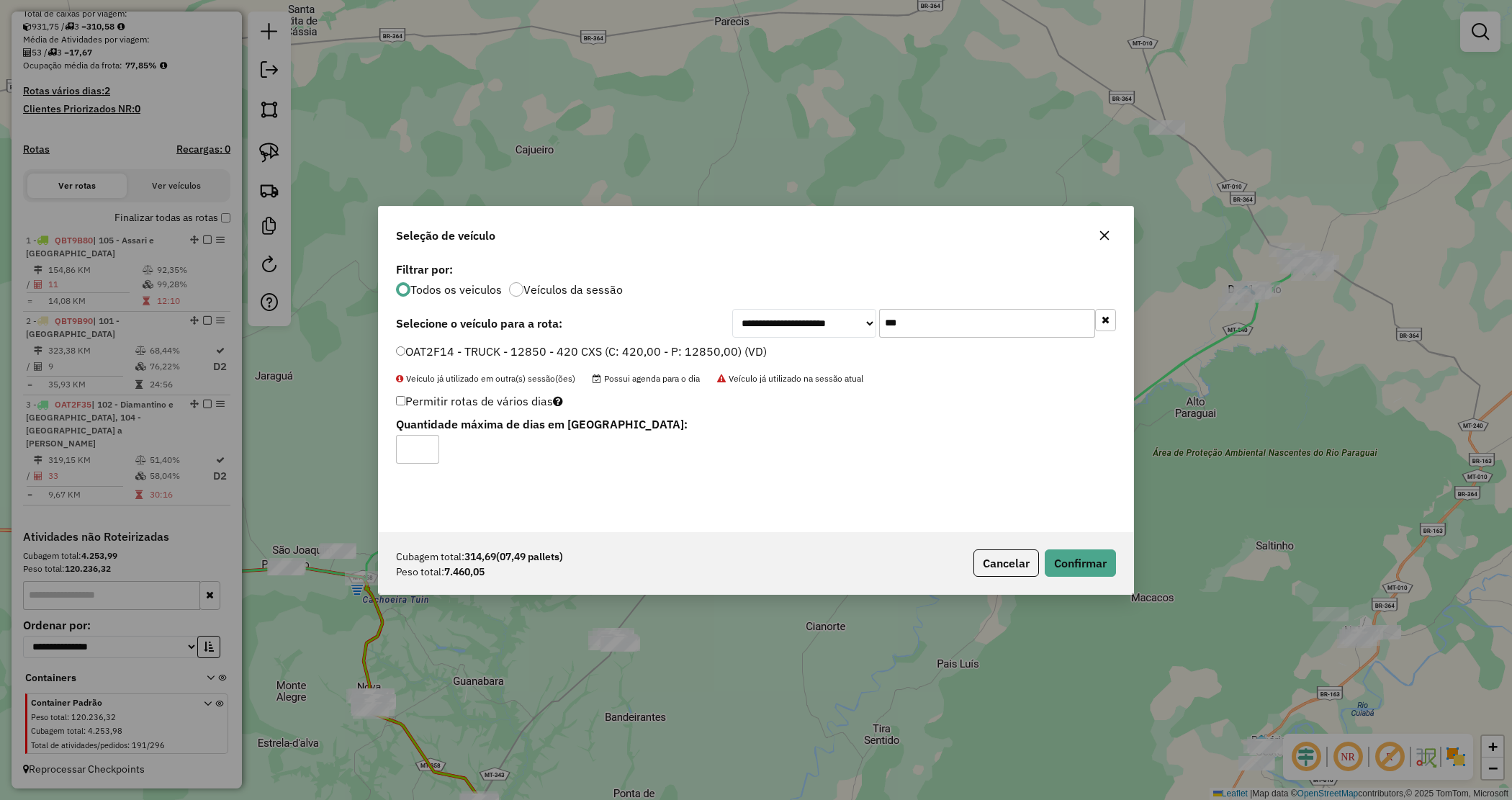
click at [1116, 571] on div "Cubagem total: 314,69 (07,49 pallets) Peso total: 7.460,05 Cancelar Confirmar" at bounding box center [756, 563] width 755 height 62
click at [1091, 567] on button "Confirmar" at bounding box center [1080, 563] width 71 height 28
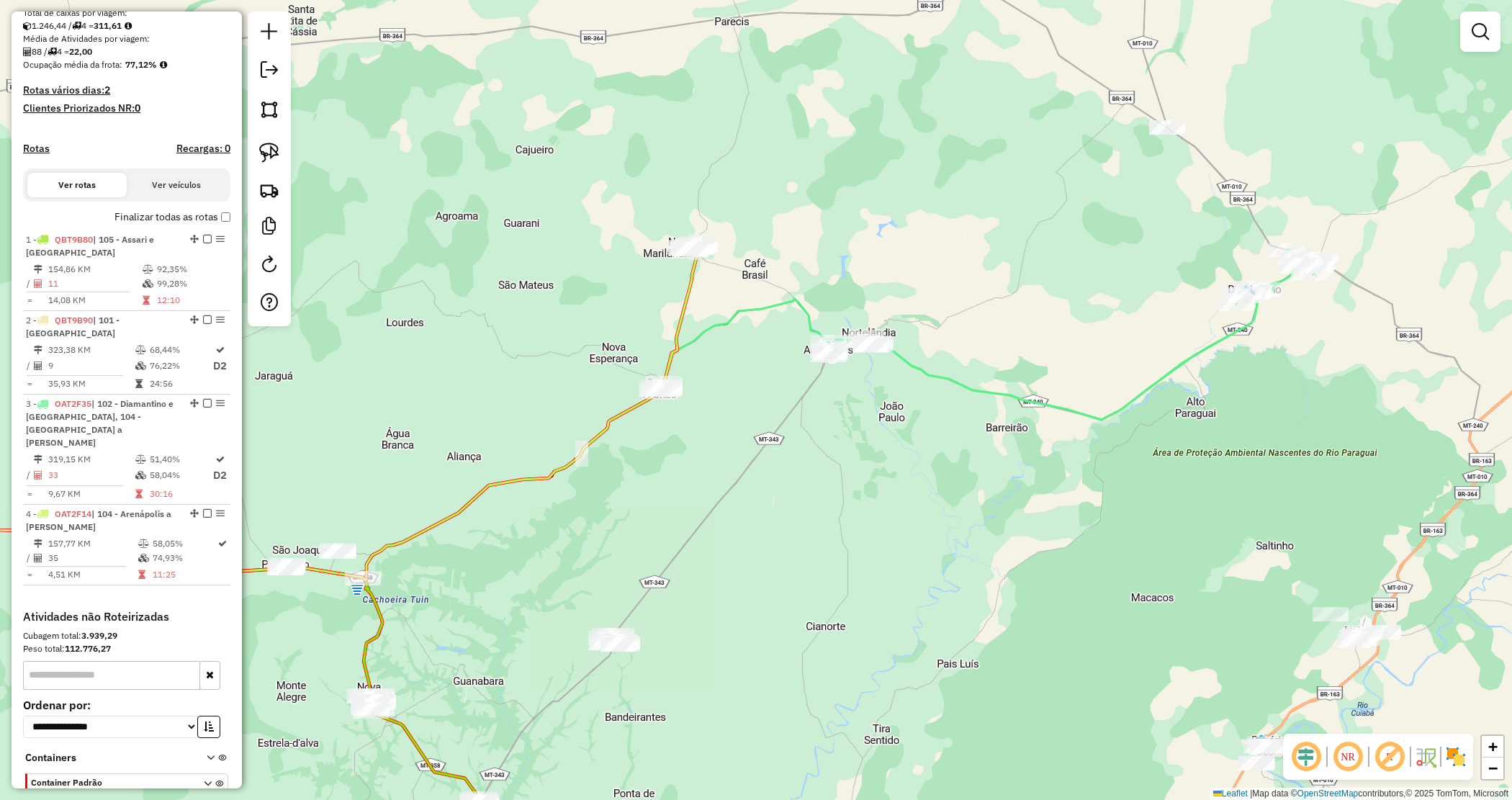
click at [719, 491] on div "Janela de atendimento Grade de atendimento Capacidade Transportadoras Veículos …" at bounding box center [756, 400] width 1512 height 800
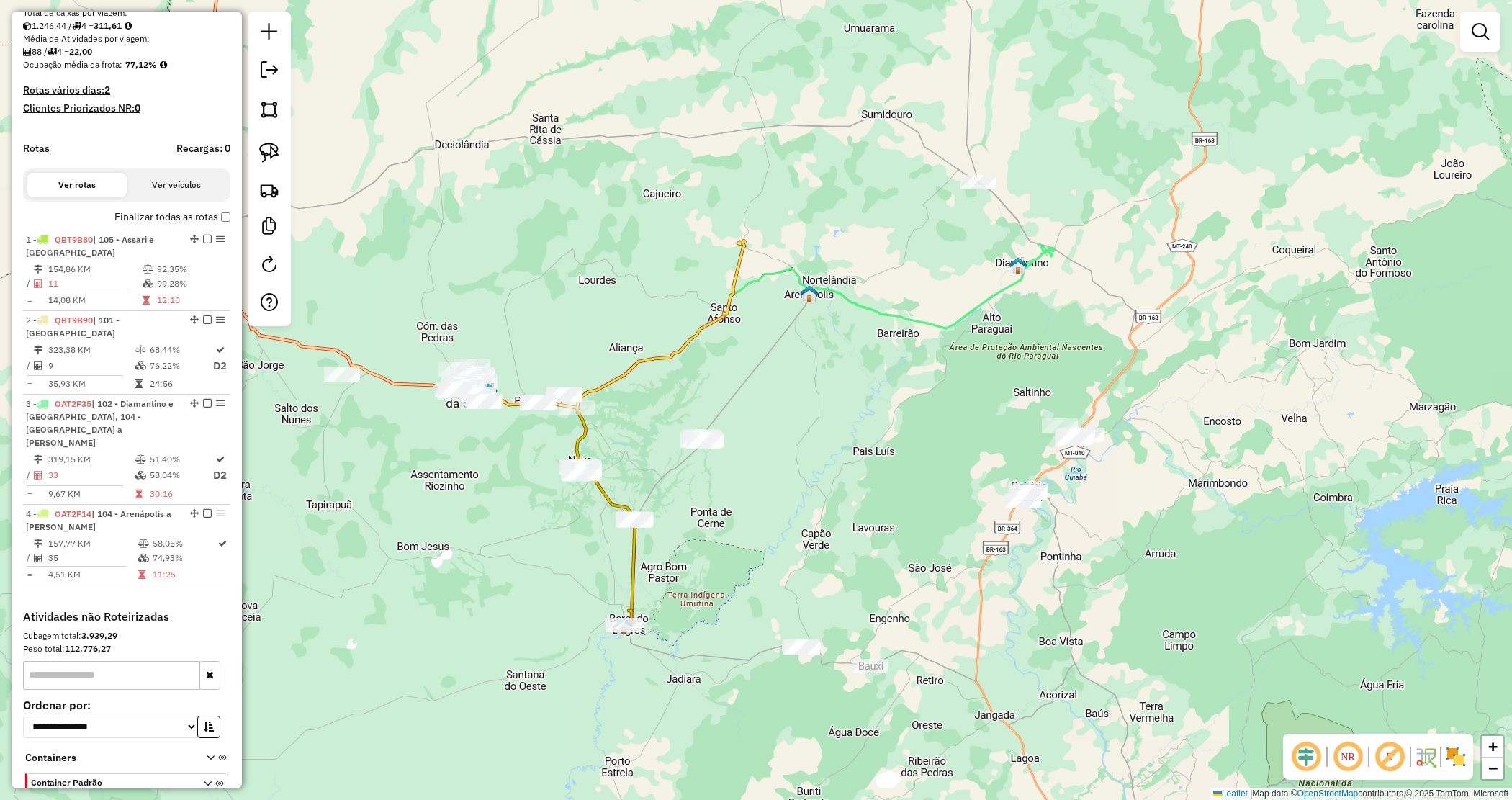
drag, startPoint x: 848, startPoint y: 440, endPoint x: 911, endPoint y: 347, distance: 112.3
click at [917, 350] on div "Janela de atendimento Grade de atendimento Capacidade Transportadoras Veículos …" at bounding box center [756, 400] width 1512 height 800
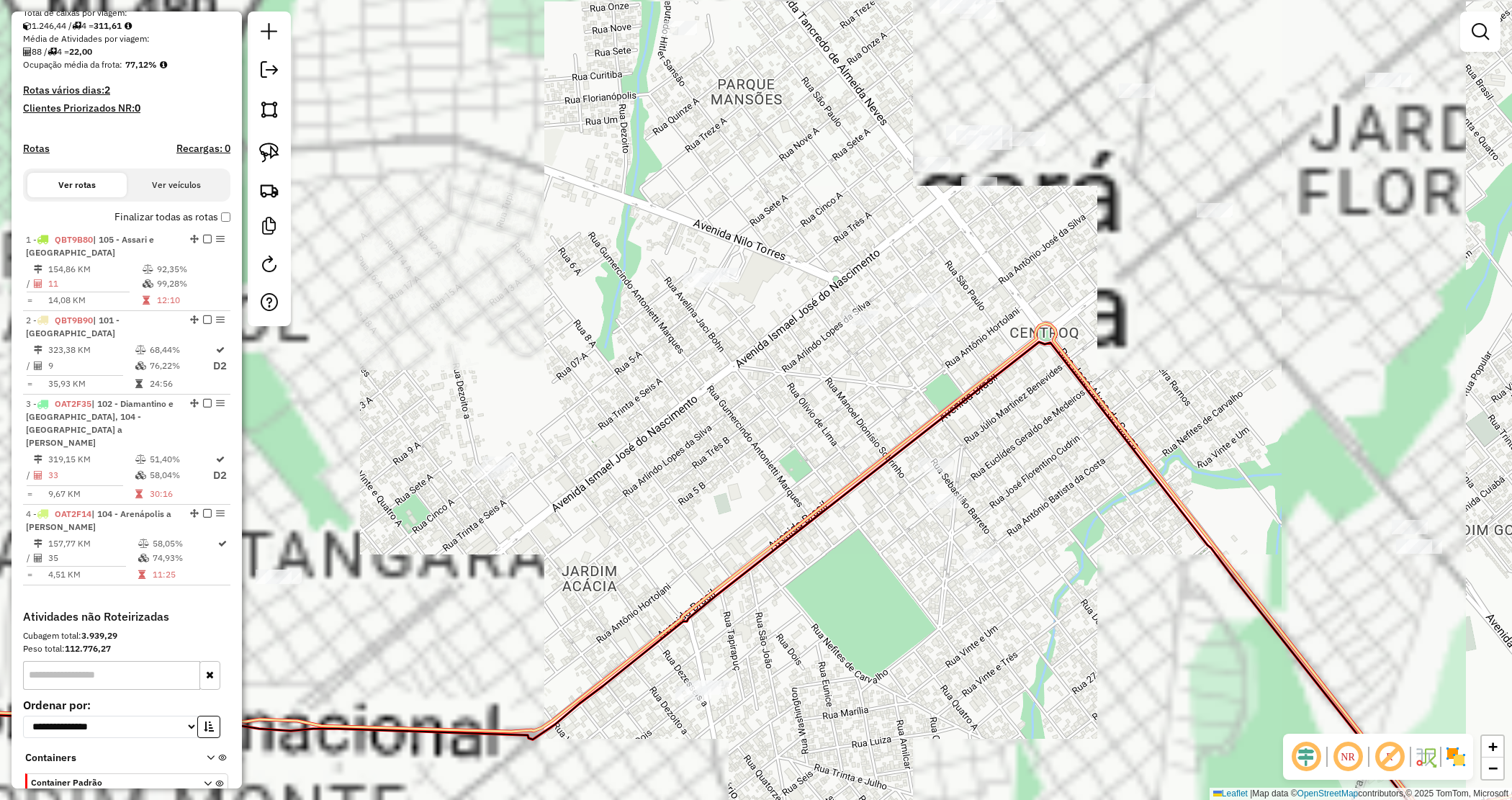
drag, startPoint x: 688, startPoint y: 123, endPoint x: 686, endPoint y: 224, distance: 101.0
click at [686, 224] on div "Janela de atendimento Grade de atendimento Capacidade Transportadoras Veículos …" at bounding box center [756, 400] width 1512 height 800
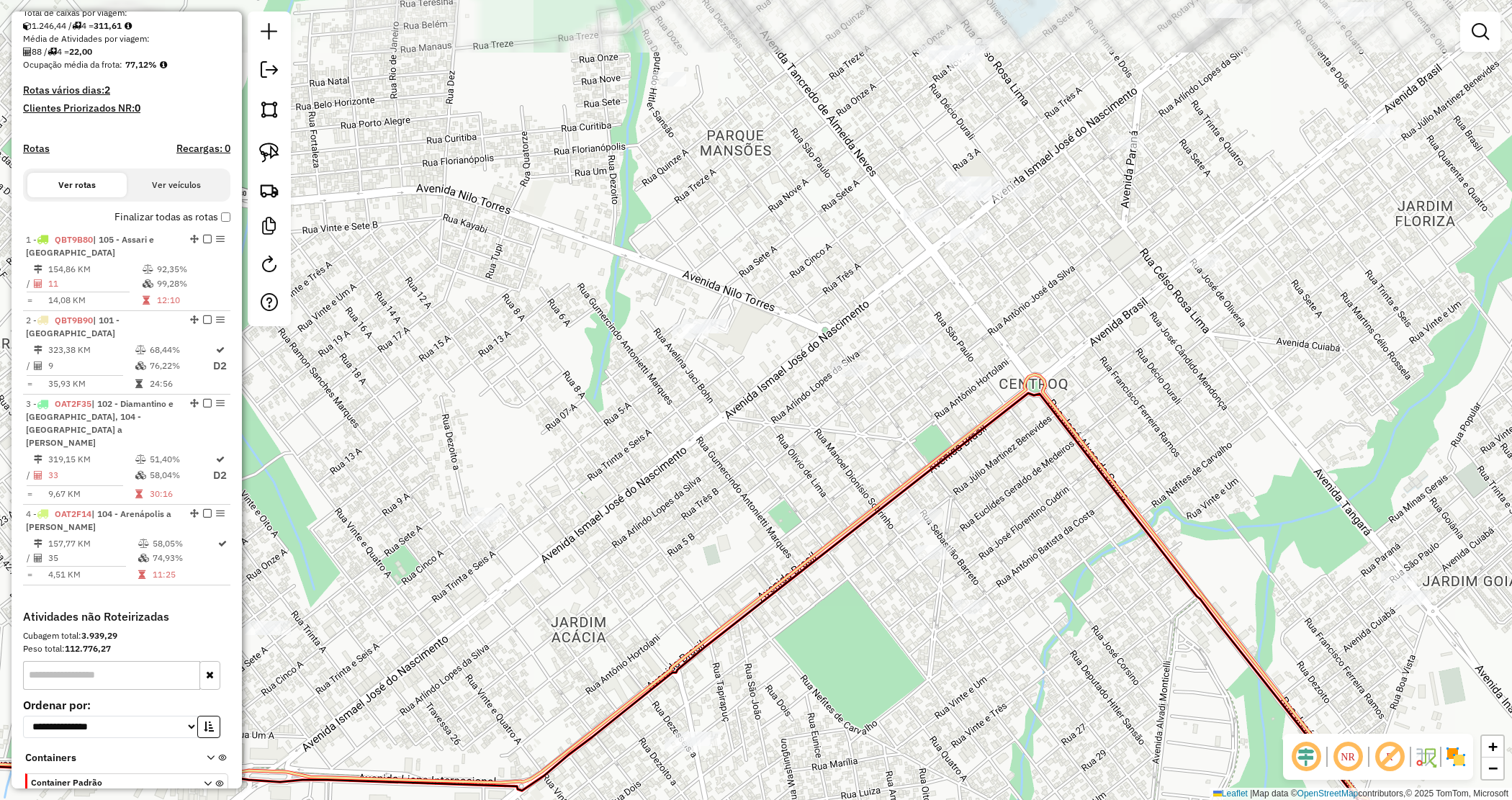
click at [755, 219] on div "Janela de atendimento Grade de atendimento Capacidade Transportadoras Veículos …" at bounding box center [756, 400] width 1512 height 800
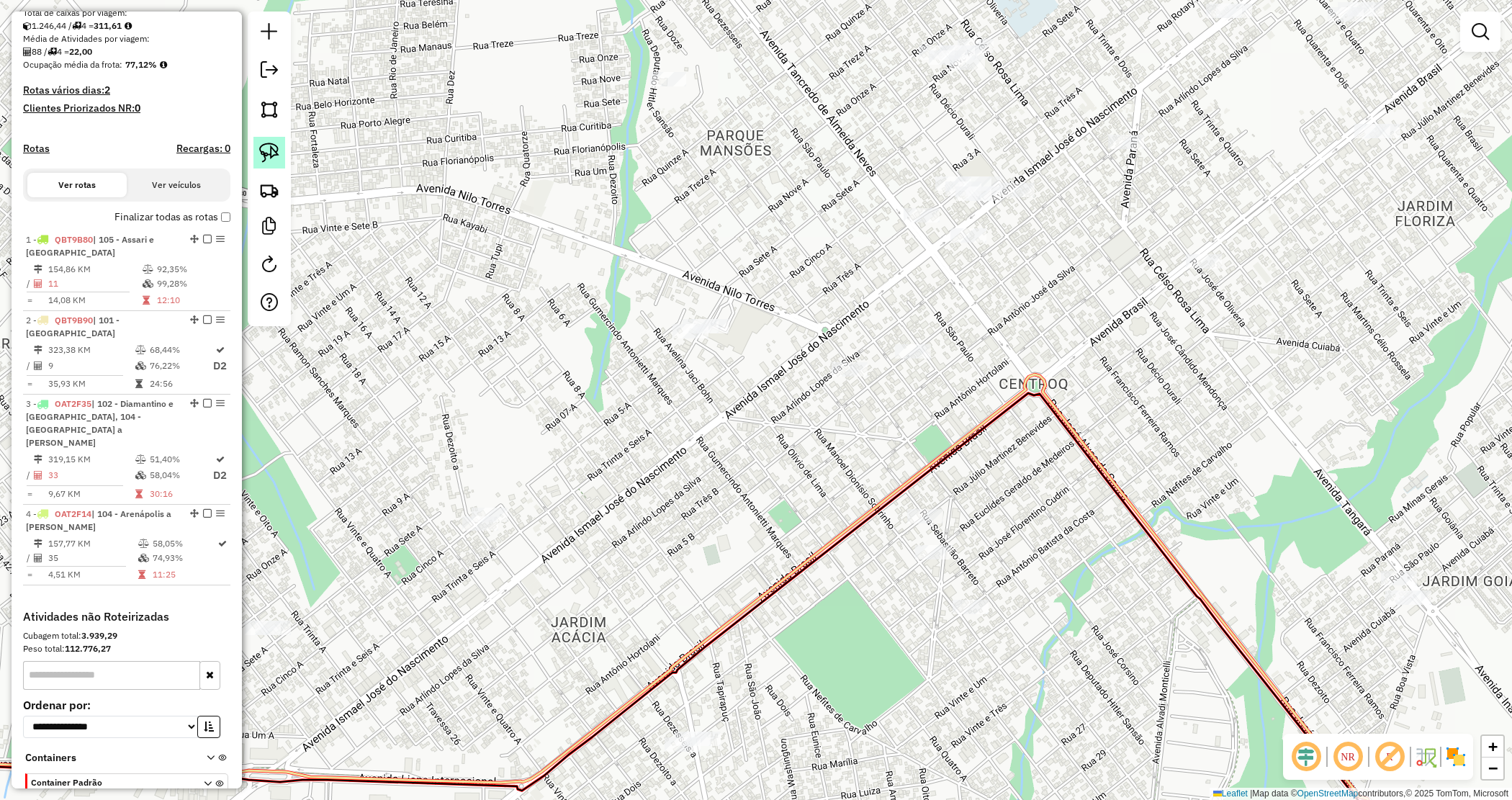
click at [274, 151] on img at bounding box center [269, 153] width 20 height 20
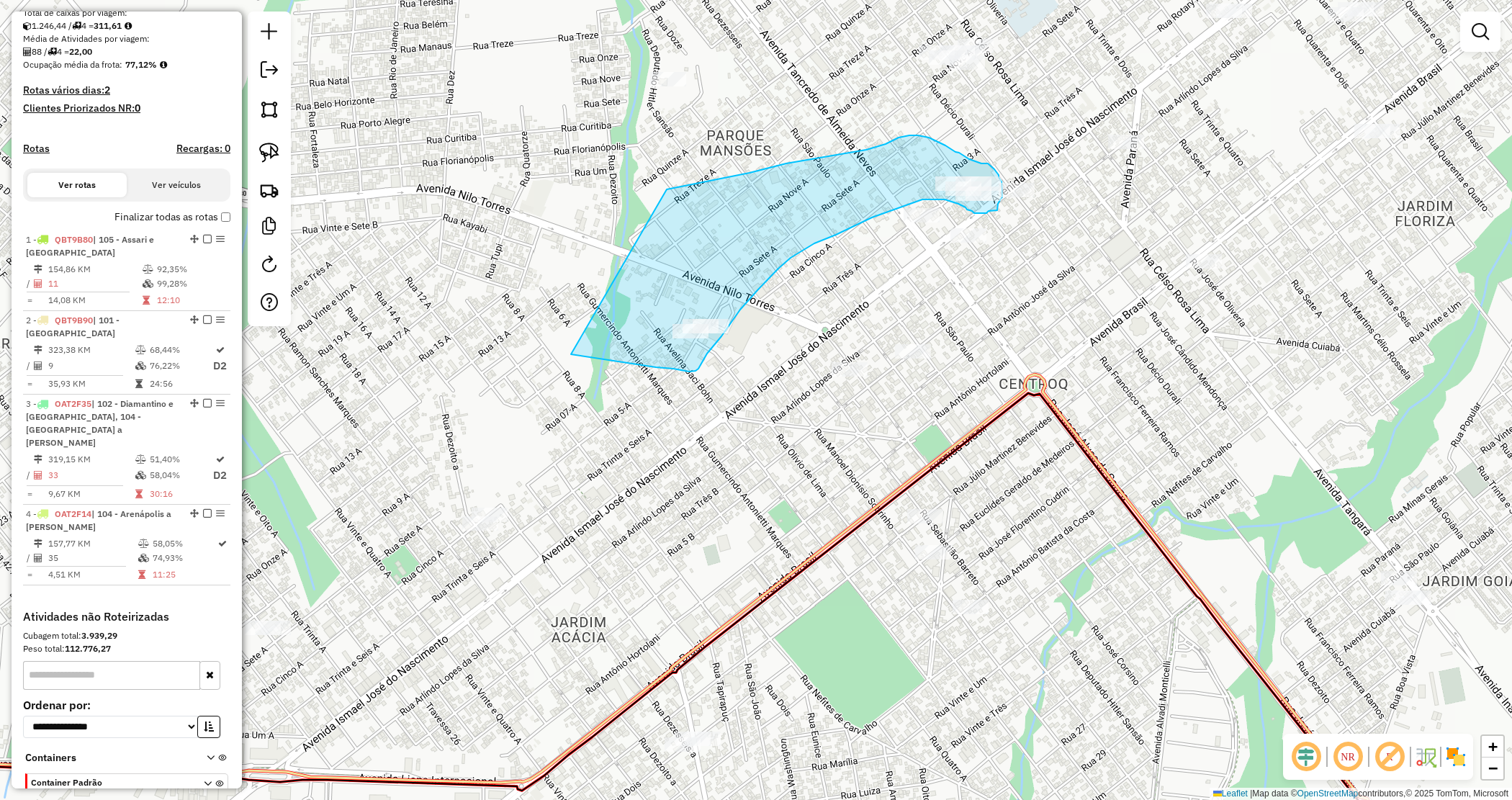
drag, startPoint x: 688, startPoint y: 184, endPoint x: 499, endPoint y: 360, distance: 258.3
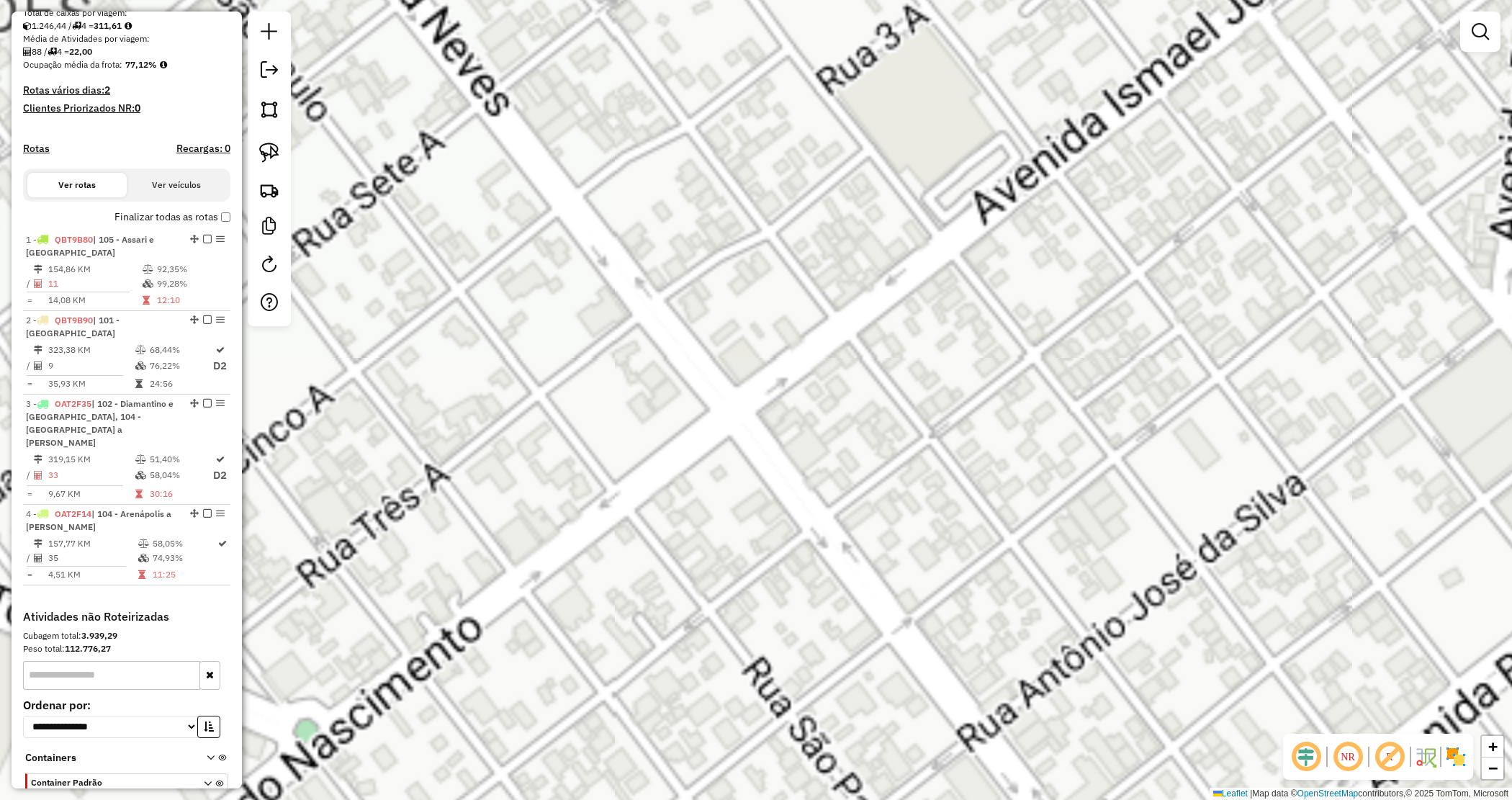
click at [999, 249] on div "Janela de atendimento Grade de atendimento Capacidade Transportadoras Veículos …" at bounding box center [756, 400] width 1512 height 800
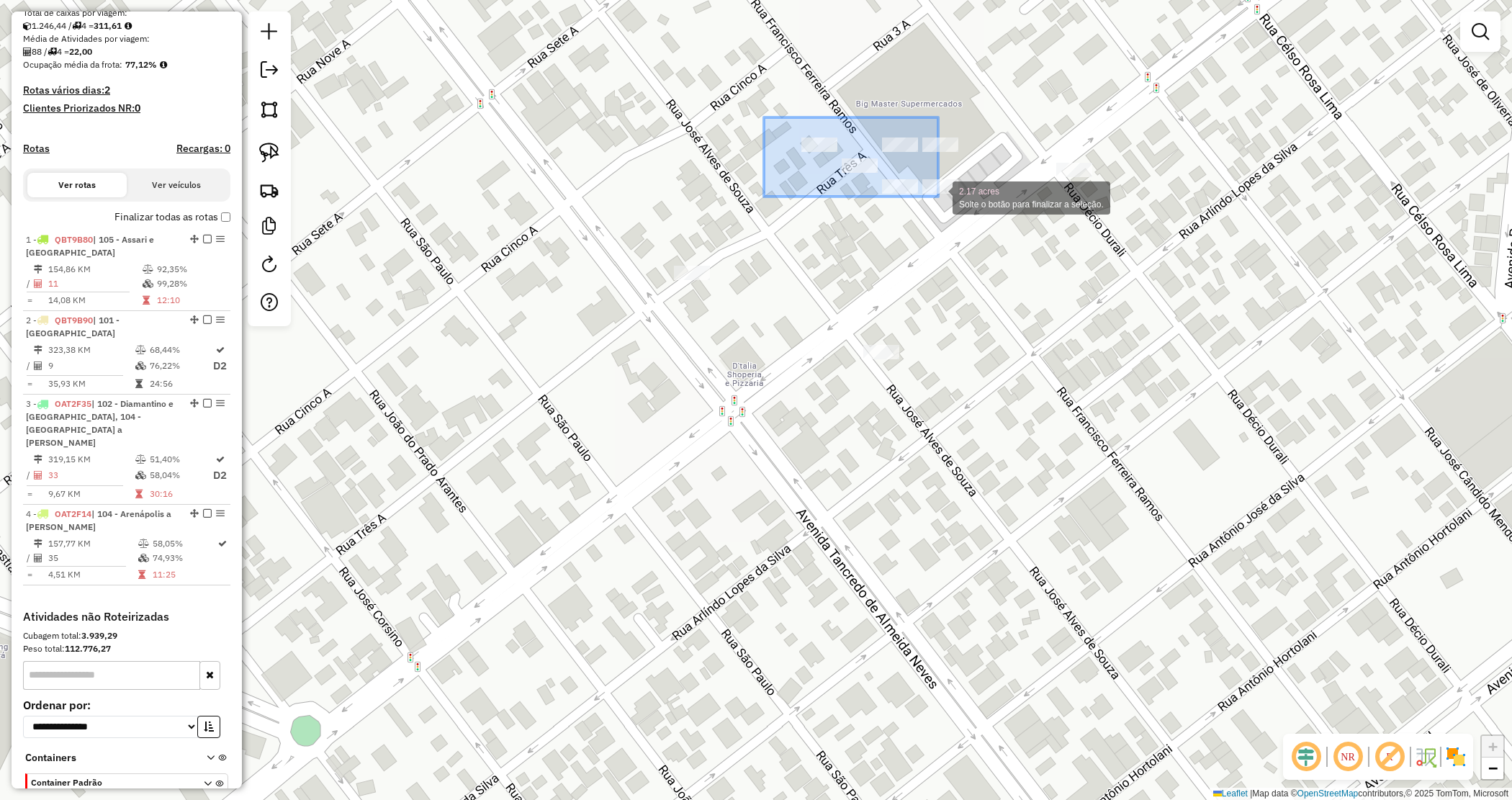
drag, startPoint x: 785, startPoint y: 135, endPoint x: 979, endPoint y: 222, distance: 212.6
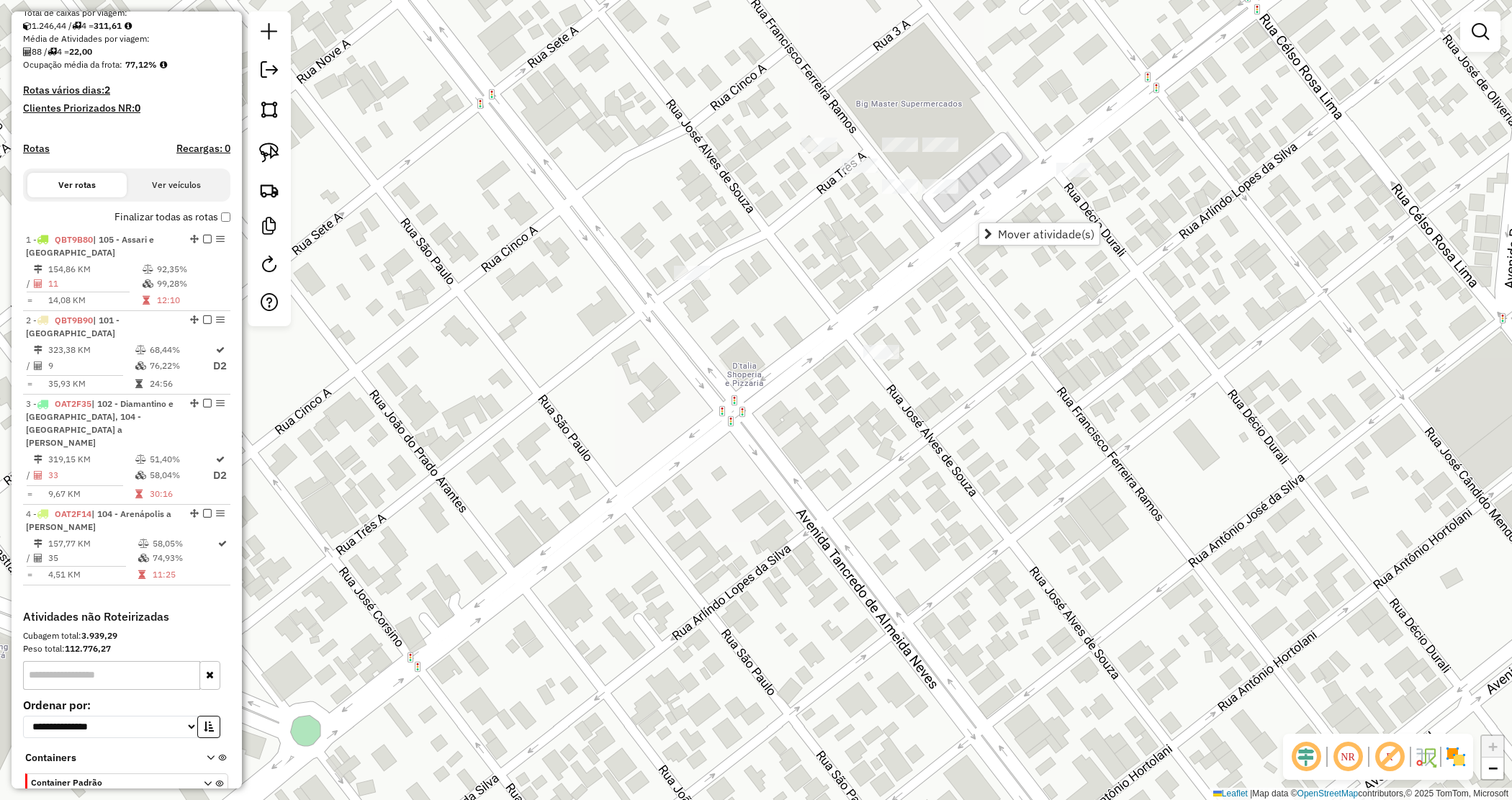
drag, startPoint x: 801, startPoint y: 736, endPoint x: 811, endPoint y: 708, distance: 29.7
click at [801, 733] on div "Janela de atendimento Grade de atendimento Capacidade Transportadoras Veículos …" at bounding box center [756, 400] width 1512 height 800
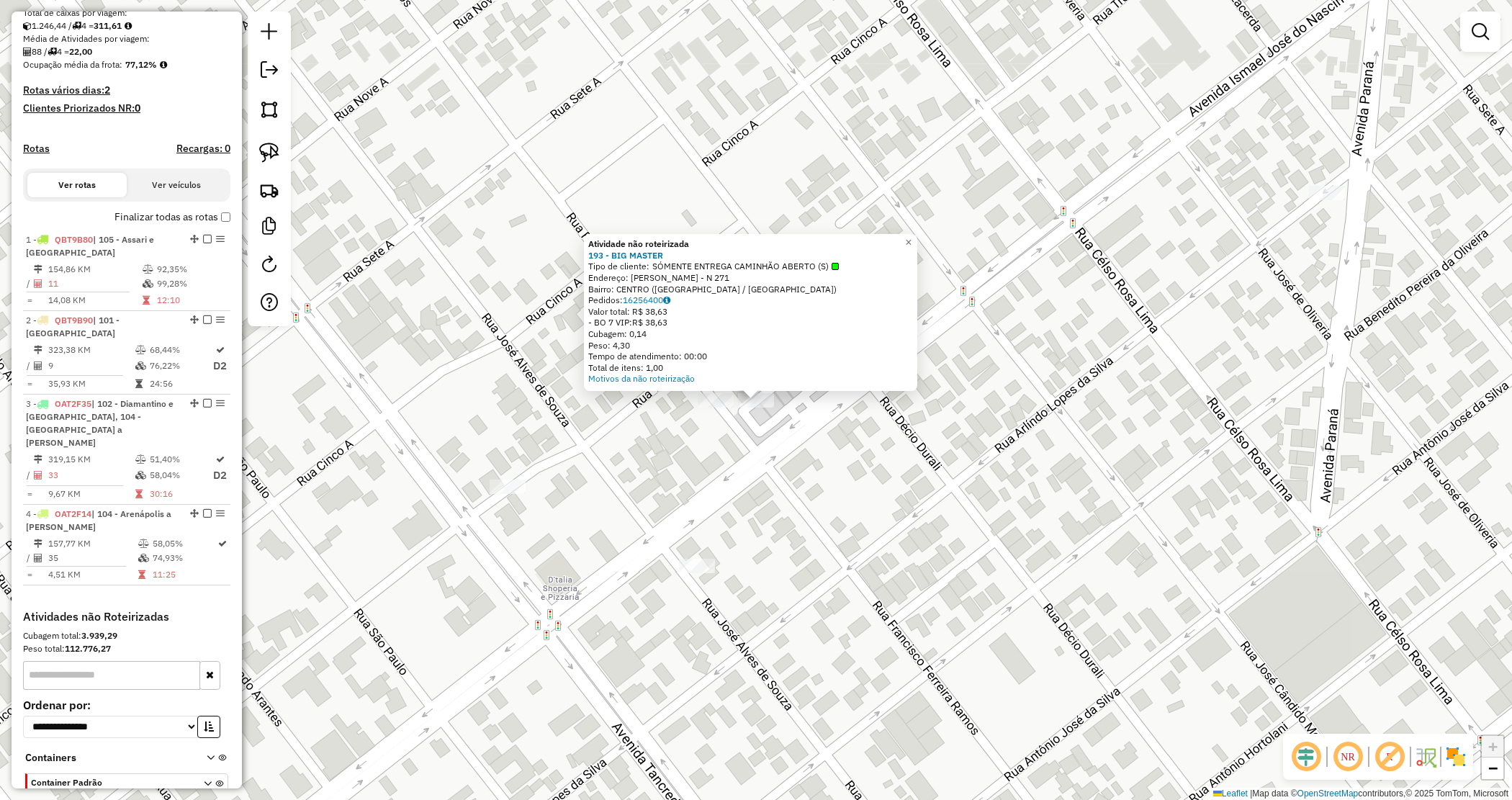
click at [788, 430] on div "Atividade não roteirizada 193 - BIG MASTER Tipo de cliente: SÓMENTE ENTREGA CAM…" at bounding box center [756, 400] width 1512 height 800
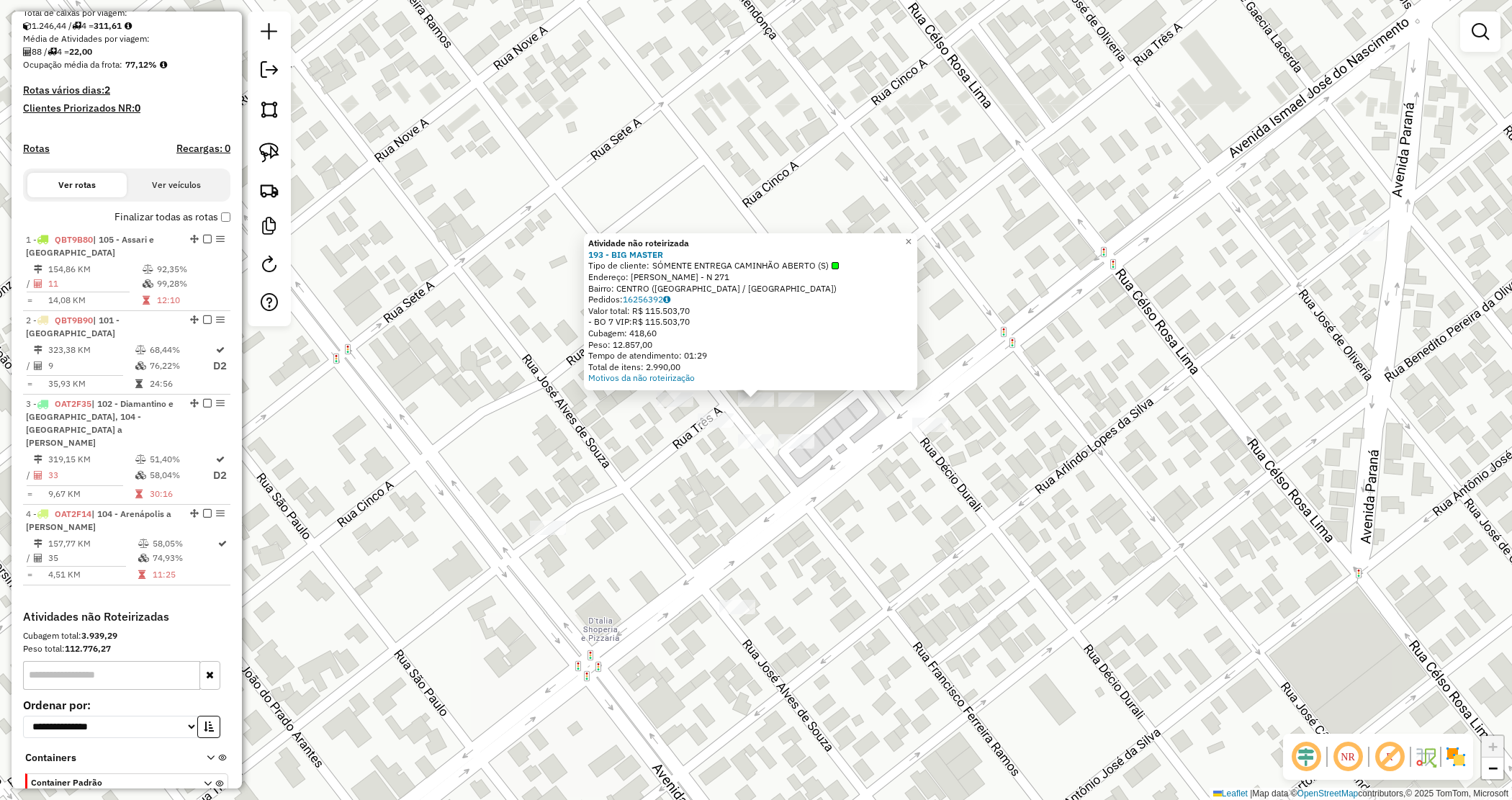
click at [697, 450] on div "Atividade não roteirizada 193 - BIG MASTER Tipo de cliente: SÓMENTE ENTREGA CAM…" at bounding box center [756, 400] width 1512 height 800
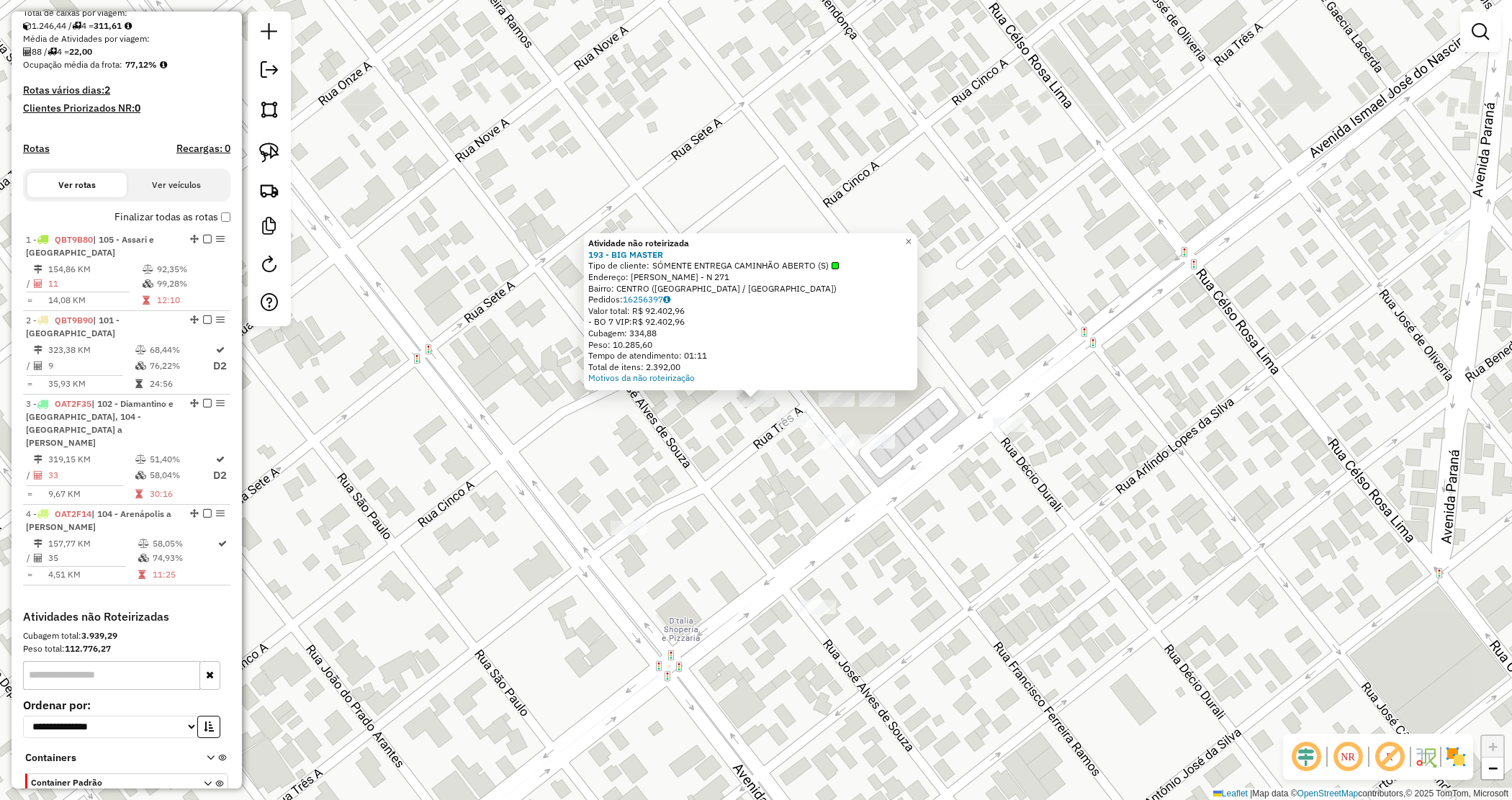
click at [839, 449] on div at bounding box center [836, 441] width 36 height 14
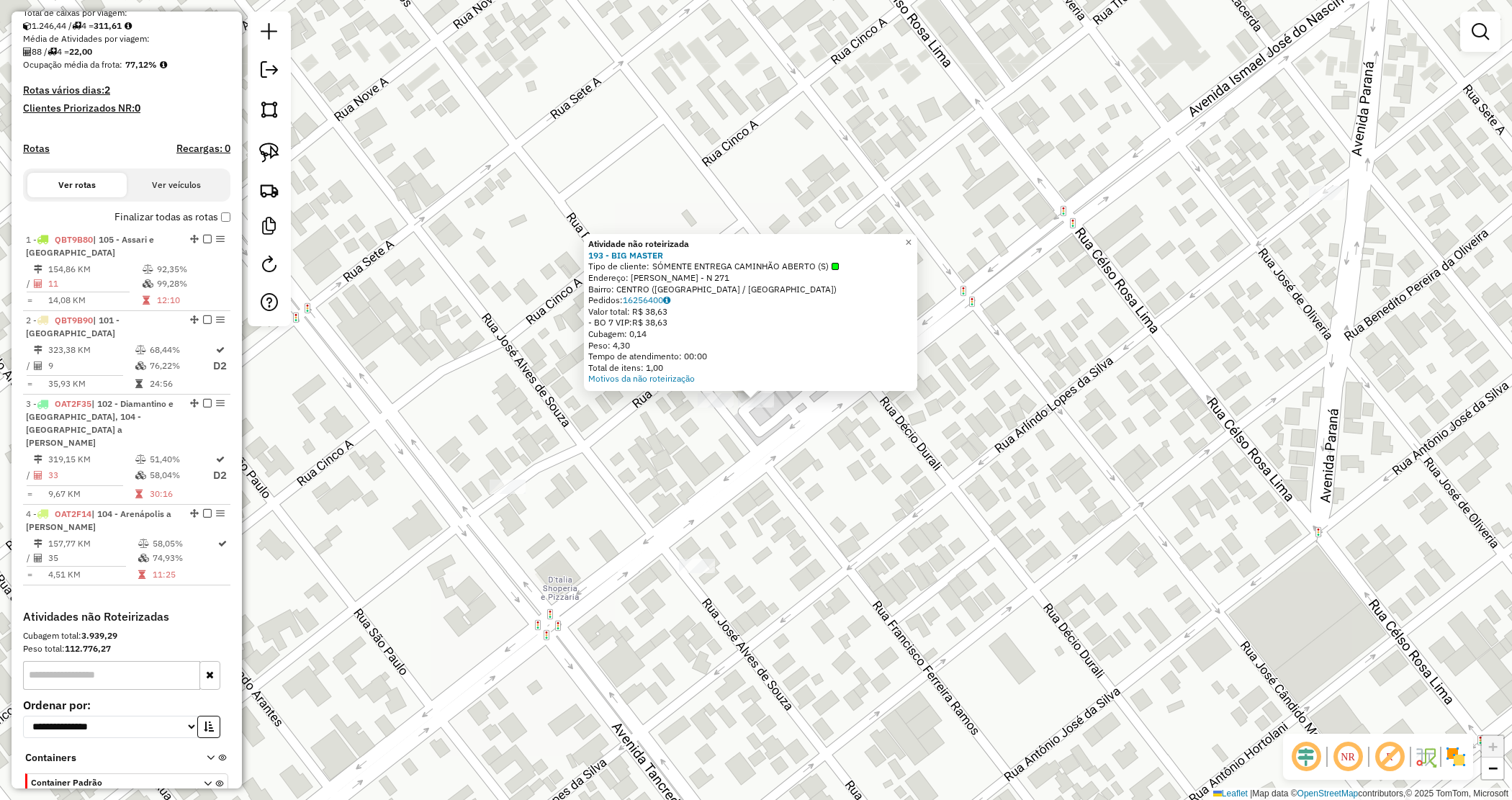
drag, startPoint x: 746, startPoint y: 433, endPoint x: 721, endPoint y: 409, distance: 34.7
click at [746, 432] on div "Atividade não roteirizada 193 - BIG MASTER Tipo de cliente: SÓMENTE ENTREGA CAM…" at bounding box center [756, 400] width 1512 height 800
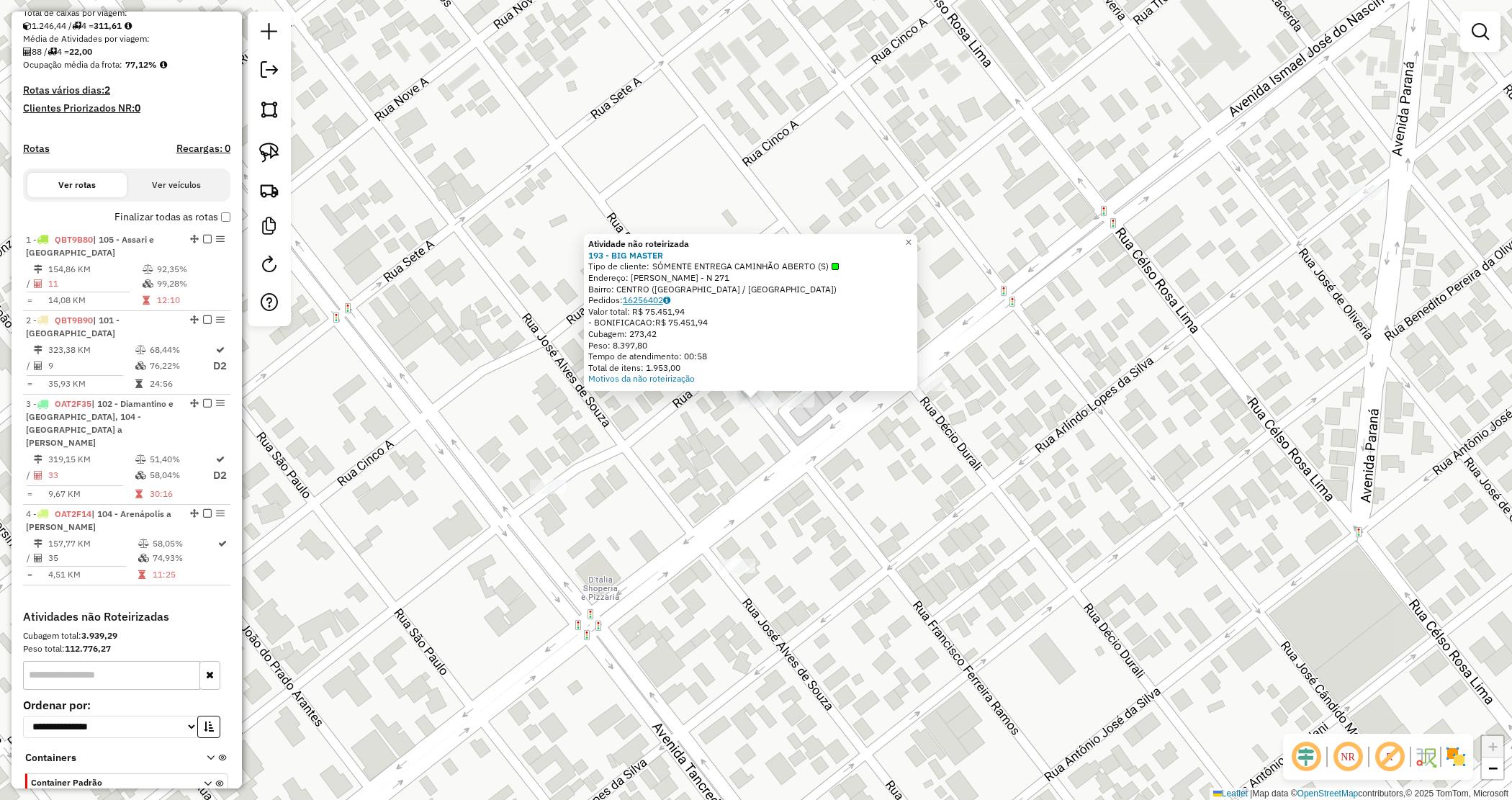
click at [645, 296] on link "16256402" at bounding box center [646, 299] width 48 height 11
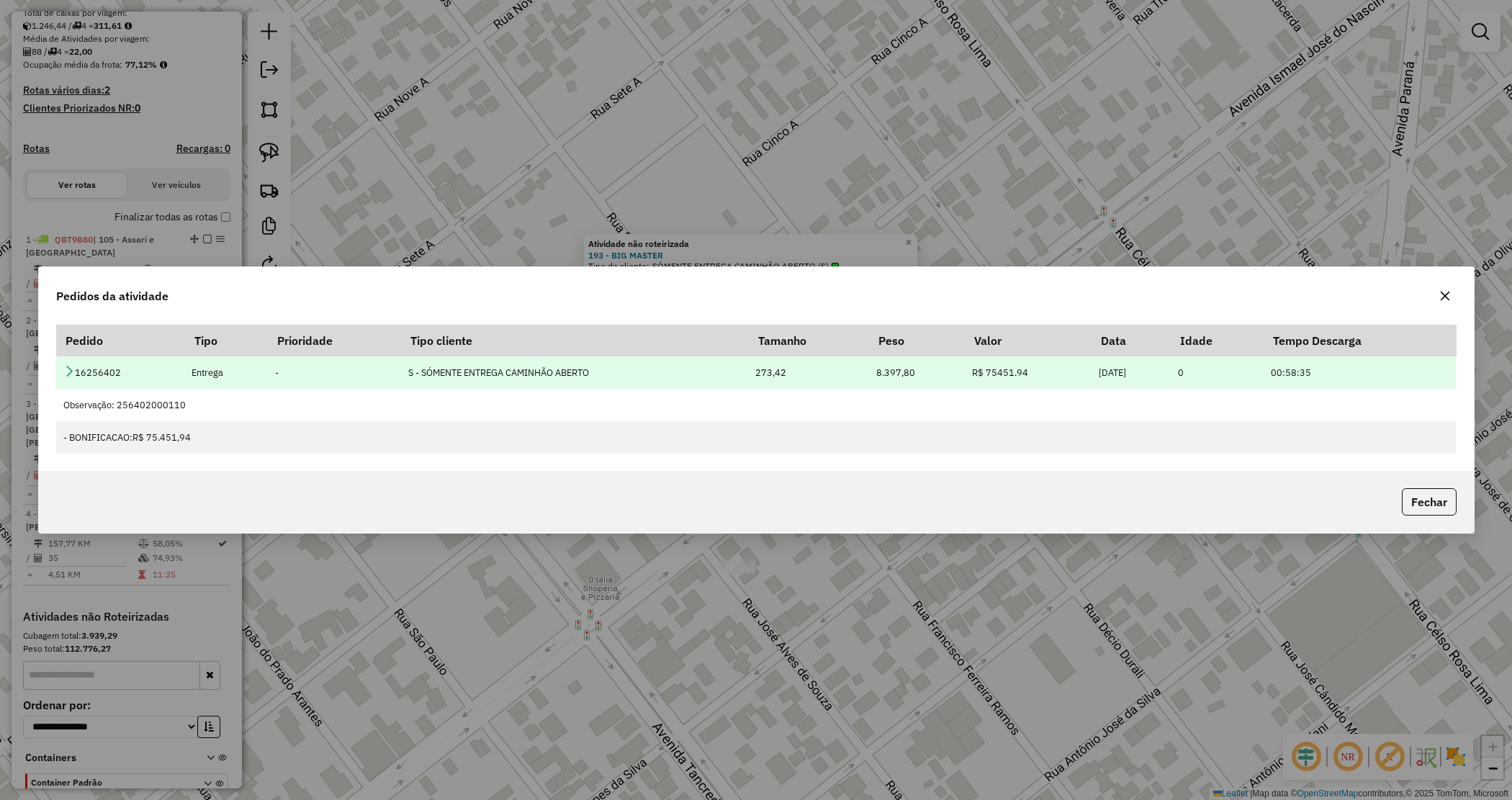
click at [66, 371] on icon at bounding box center [69, 371] width 12 height 12
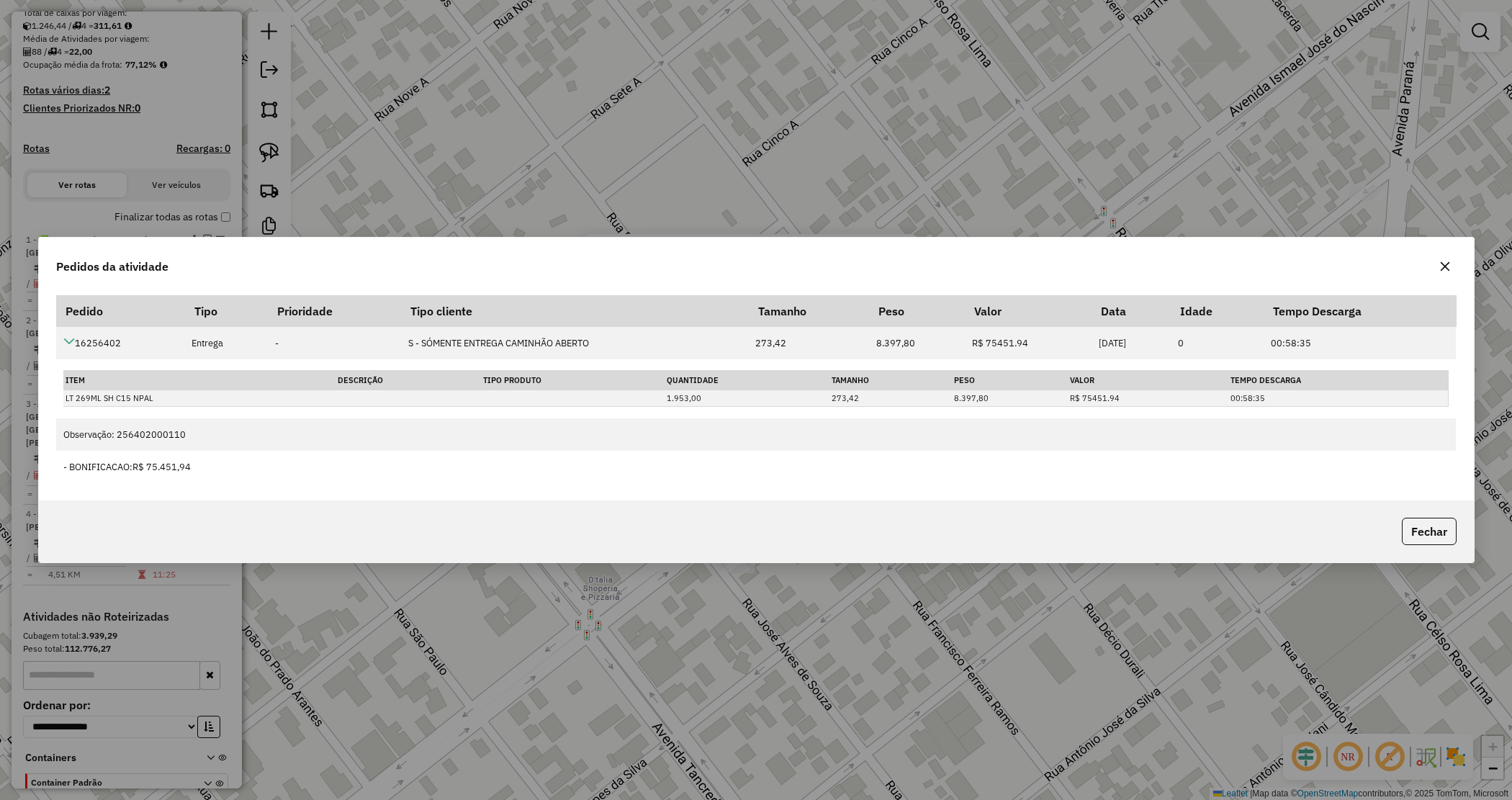
click at [1444, 266] on icon "button" at bounding box center [1445, 267] width 12 height 12
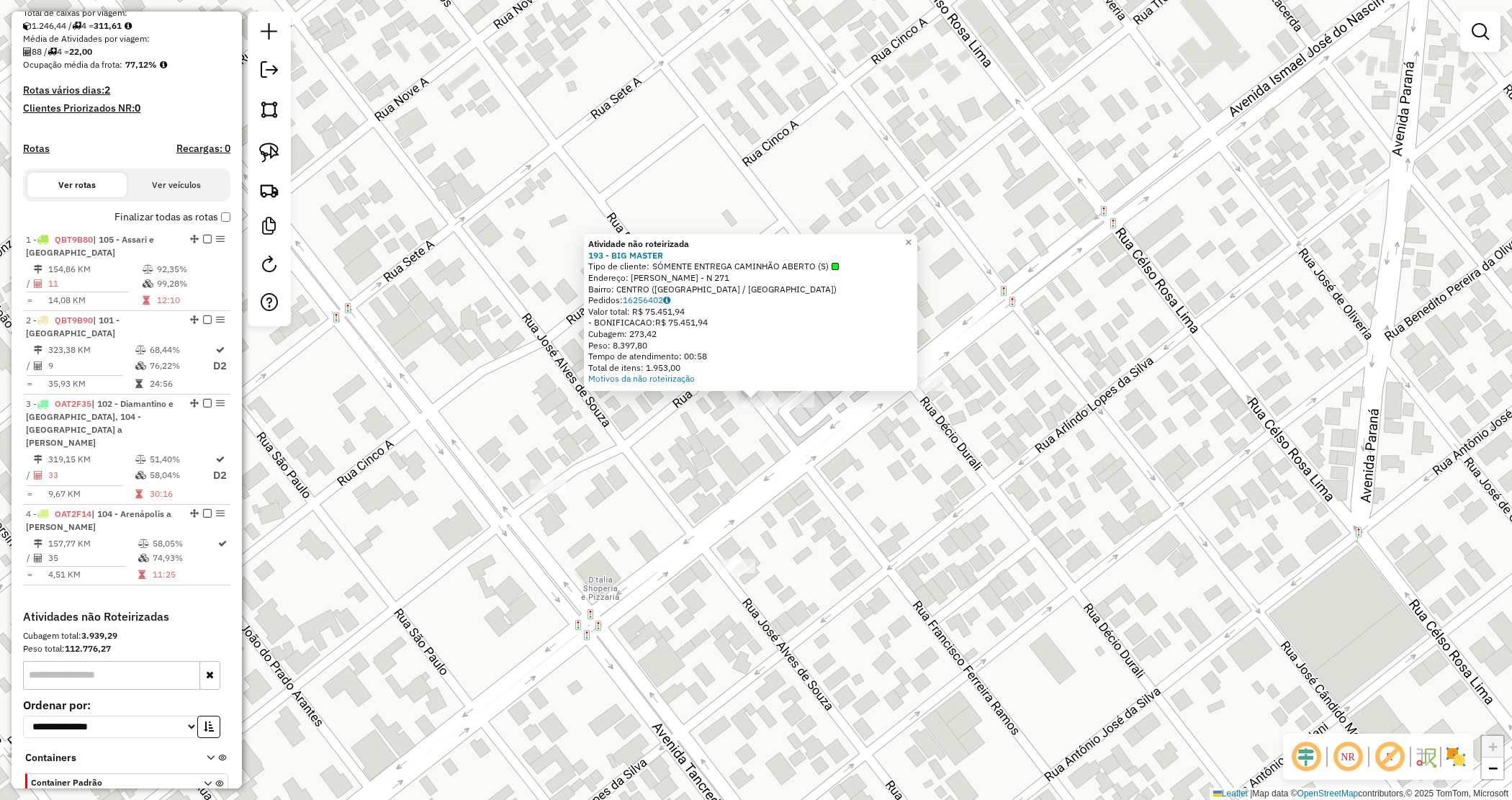
click at [763, 446] on div "Atividade não roteirizada 193 - BIG MASTER Tipo de cliente: SÓMENTE ENTREGA CAM…" at bounding box center [756, 400] width 1512 height 800
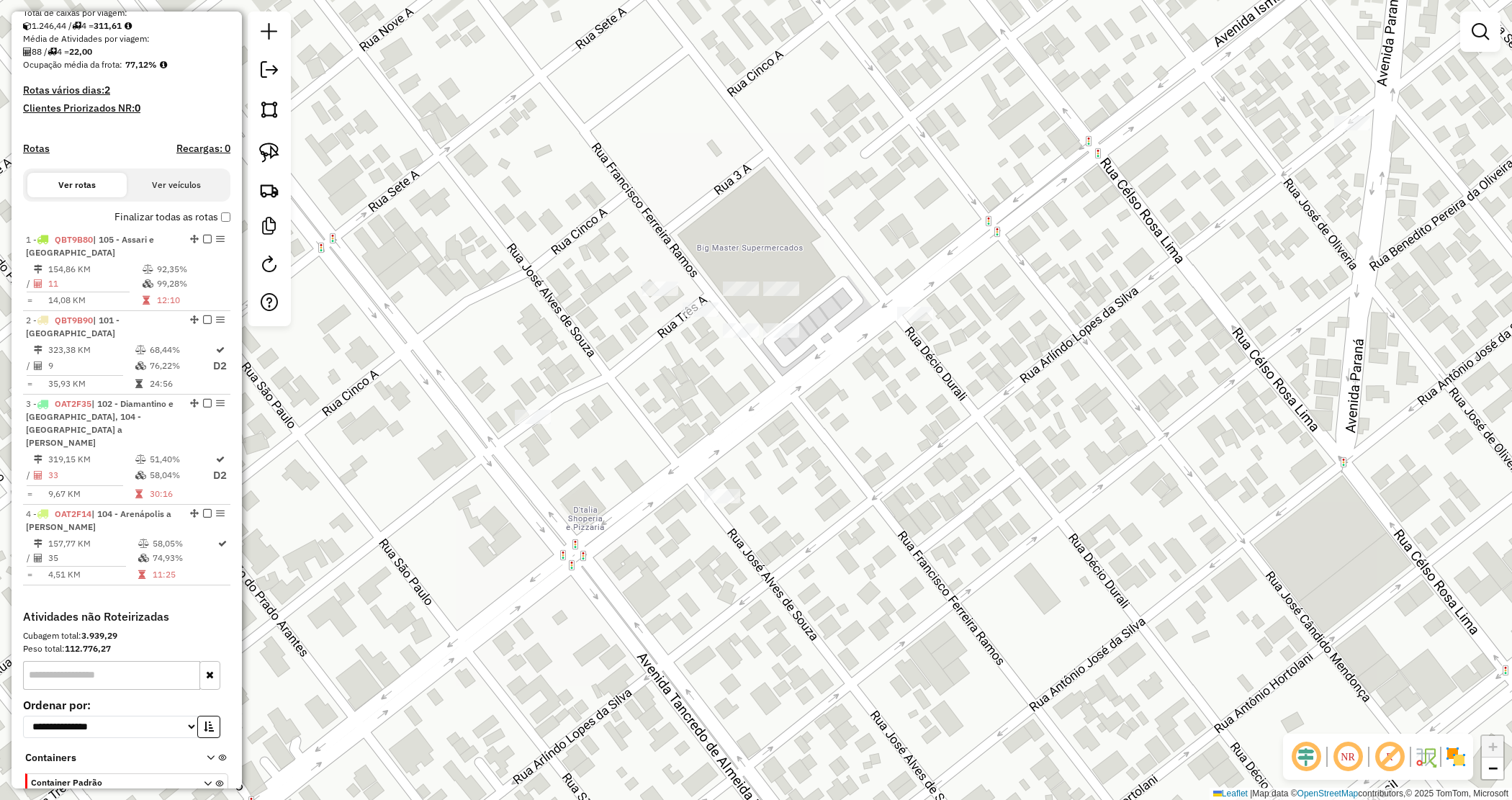
drag, startPoint x: 740, startPoint y: 393, endPoint x: 725, endPoint y: 372, distance: 25.8
click at [740, 394] on div "Janela de atendimento Grade de atendimento Capacidade Transportadoras Veículos …" at bounding box center [756, 400] width 1512 height 800
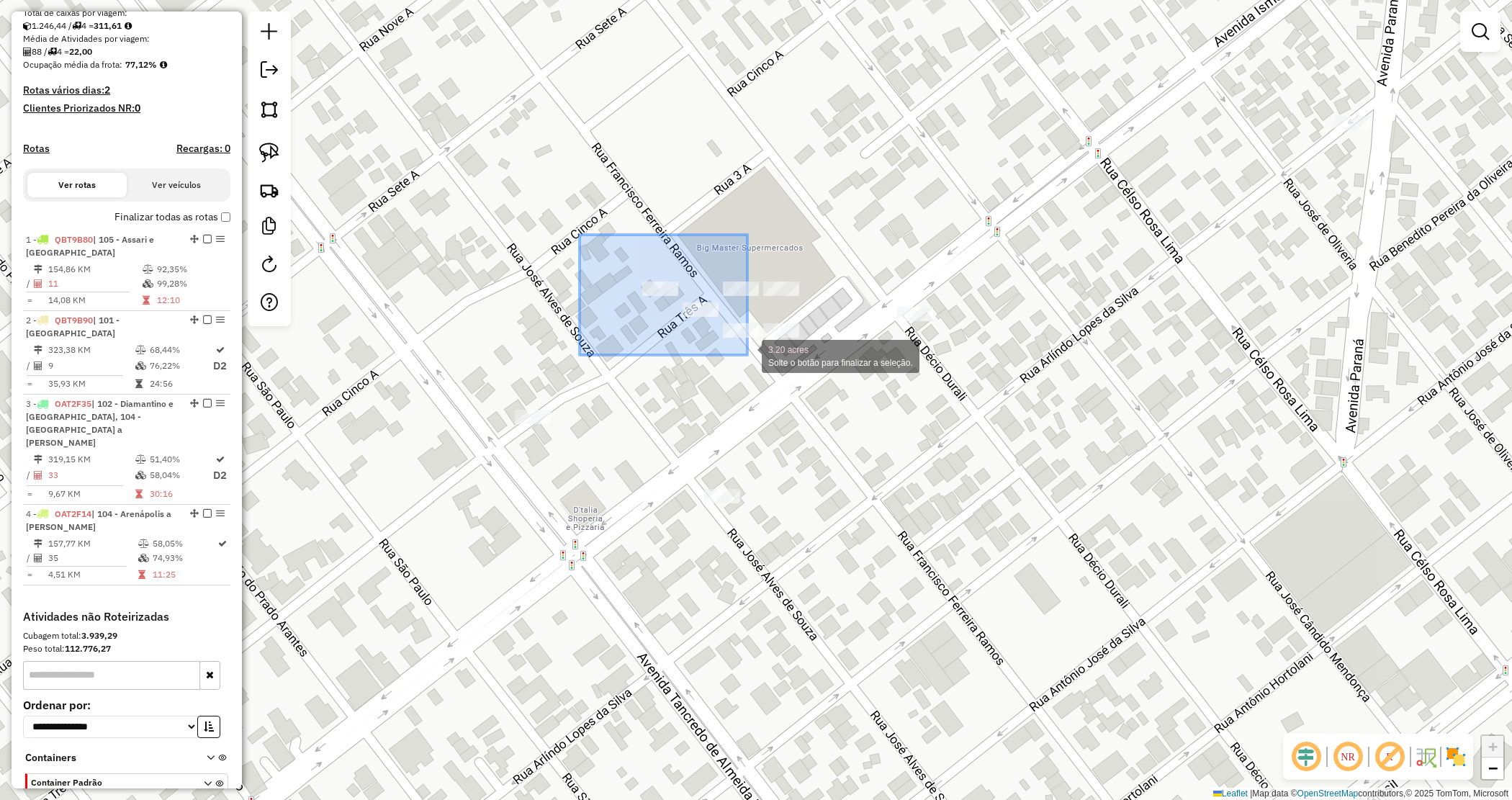
drag, startPoint x: 672, startPoint y: 304, endPoint x: 753, endPoint y: 361, distance: 99.0
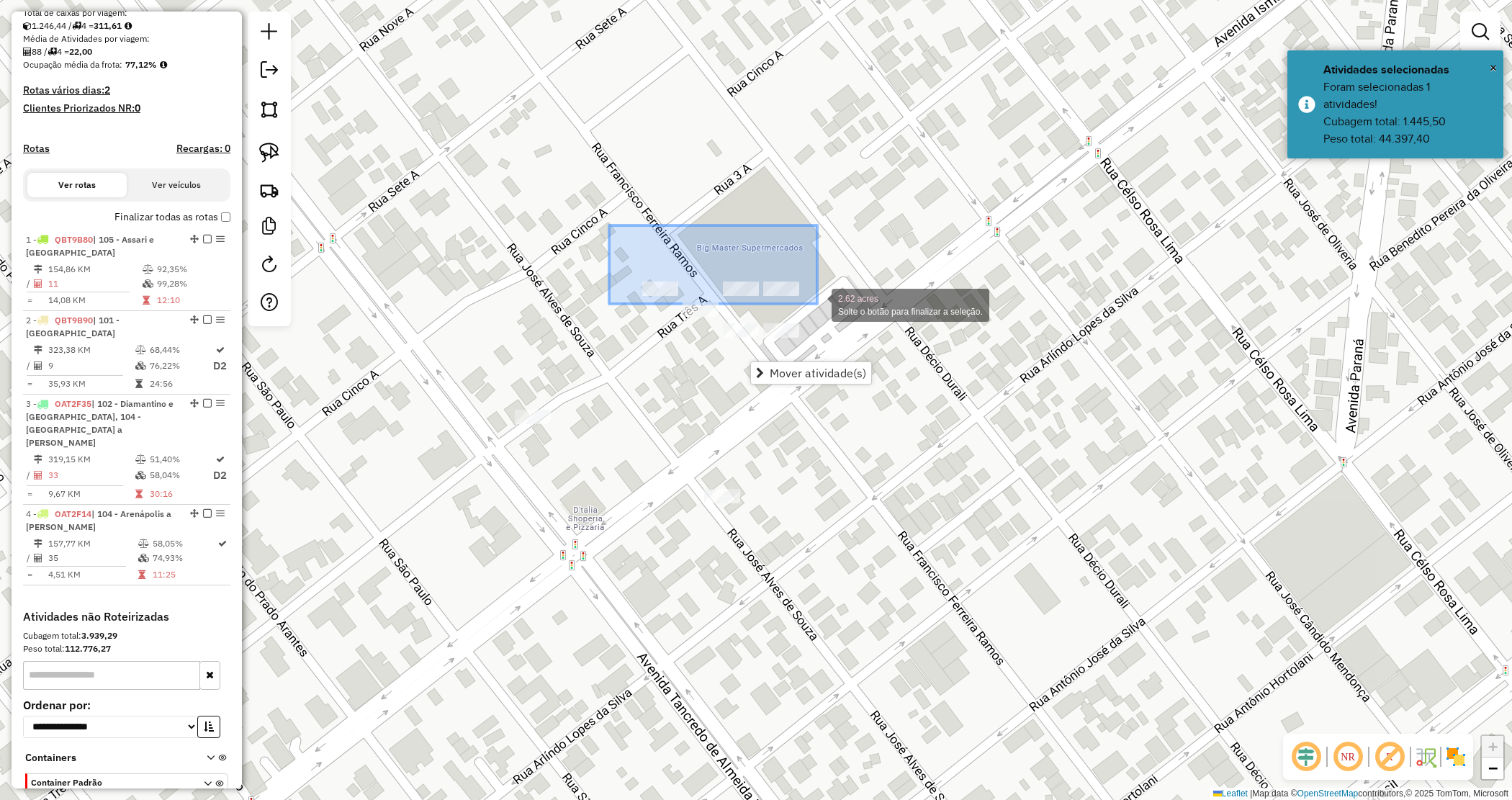
drag, startPoint x: 609, startPoint y: 225, endPoint x: 816, endPoint y: 295, distance: 218.5
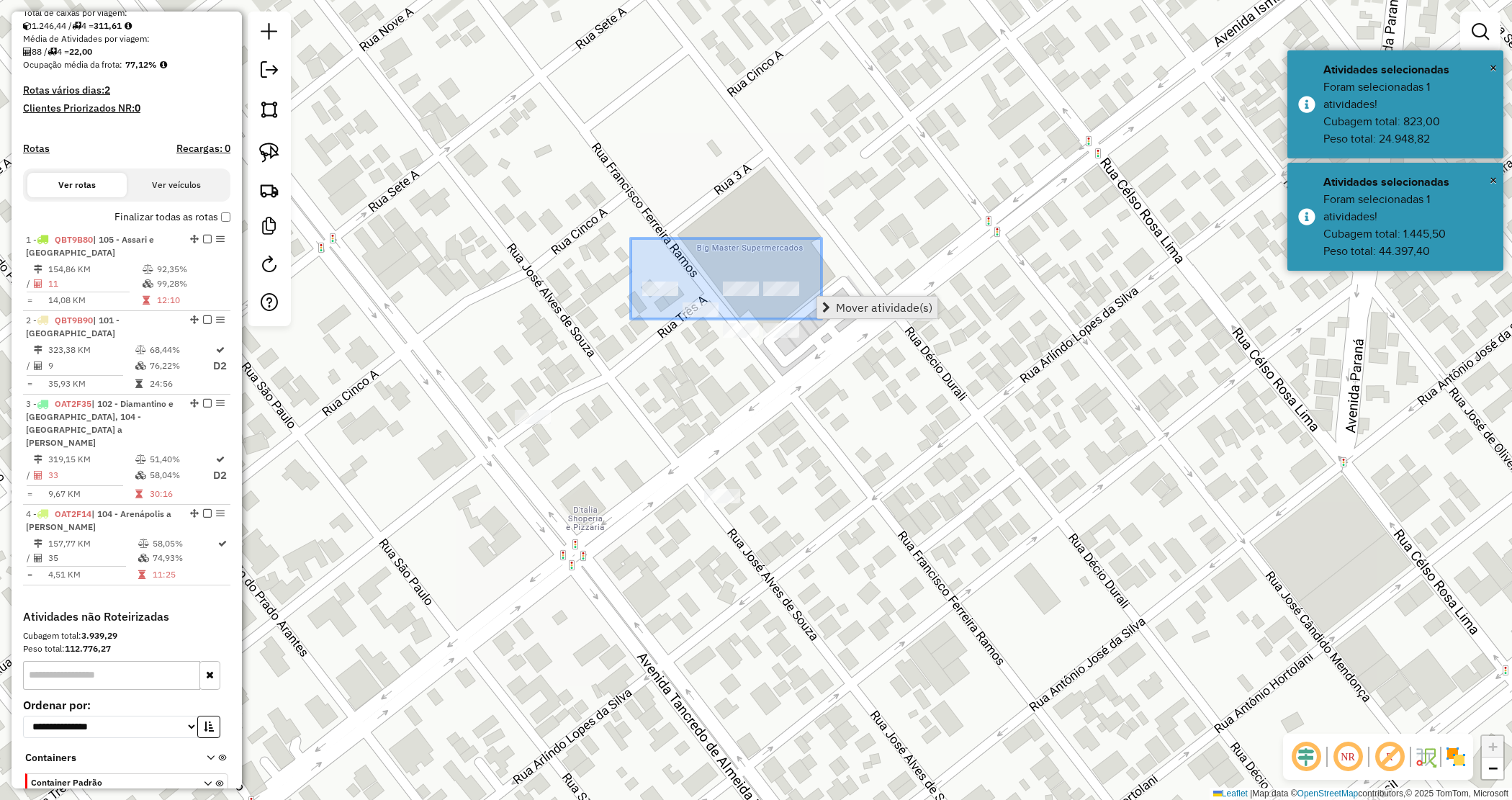
drag, startPoint x: 630, startPoint y: 239, endPoint x: 821, endPoint y: 314, distance: 205.2
click at [821, 315] on hb-router-mapa "Mover atividade(s) Informações da Sessão 980609 - 18/08/2025 Criação: 16/08/202…" at bounding box center [756, 400] width 1512 height 800
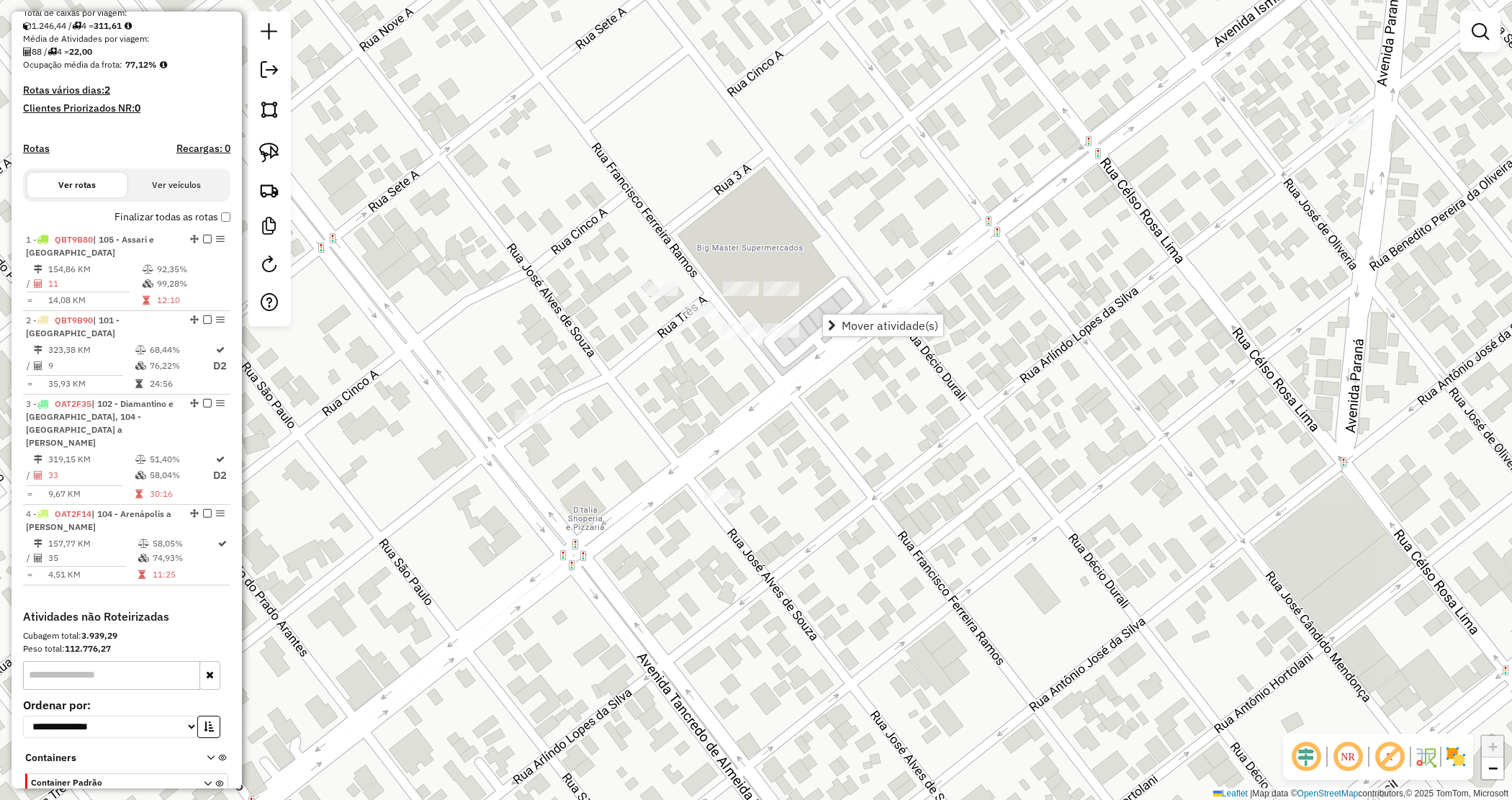
click at [791, 368] on div "Janela de atendimento Grade de atendimento Capacidade Transportadoras Veículos …" at bounding box center [756, 400] width 1512 height 800
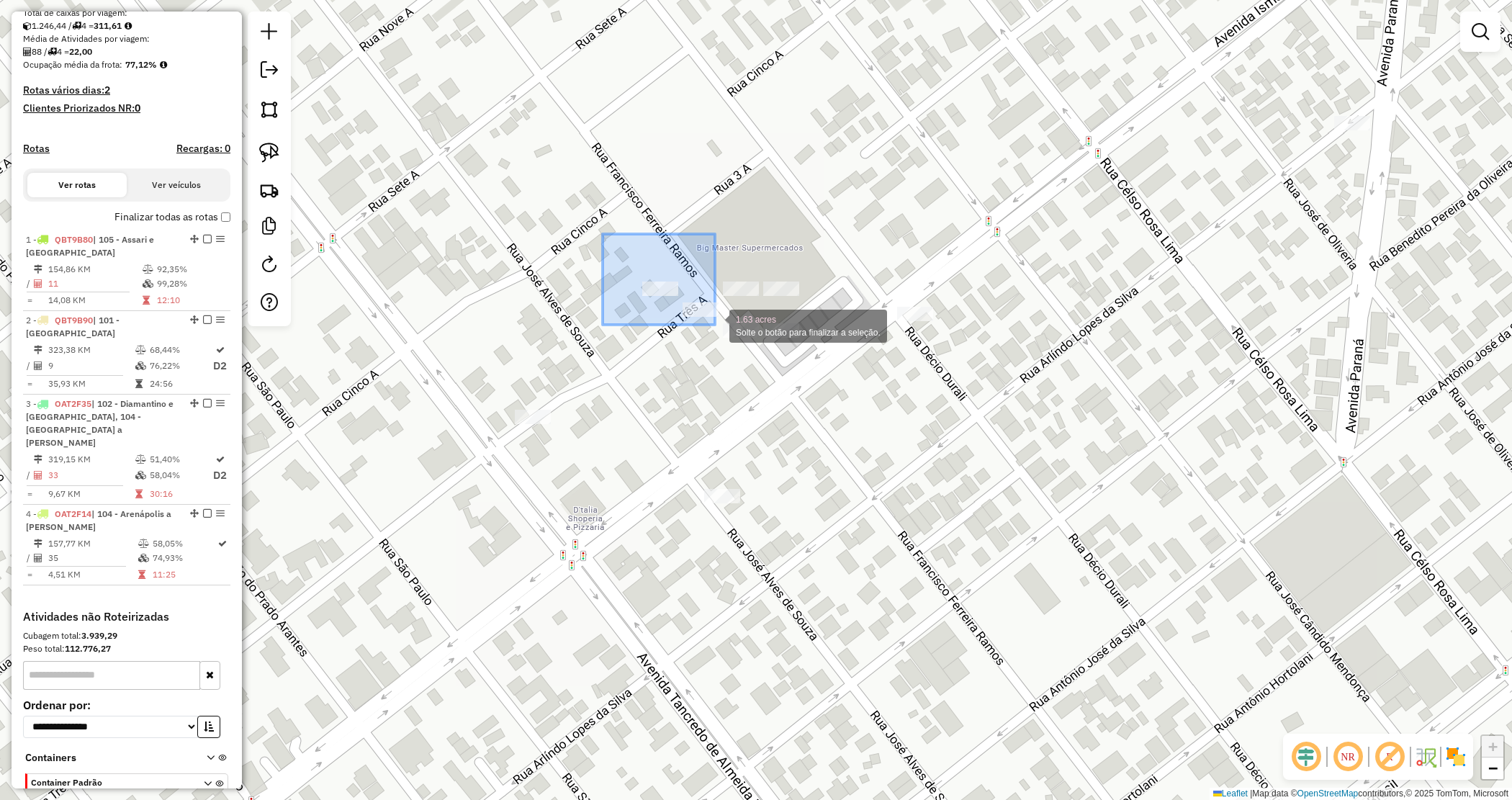
drag, startPoint x: 603, startPoint y: 234, endPoint x: 715, endPoint y: 325, distance: 144.3
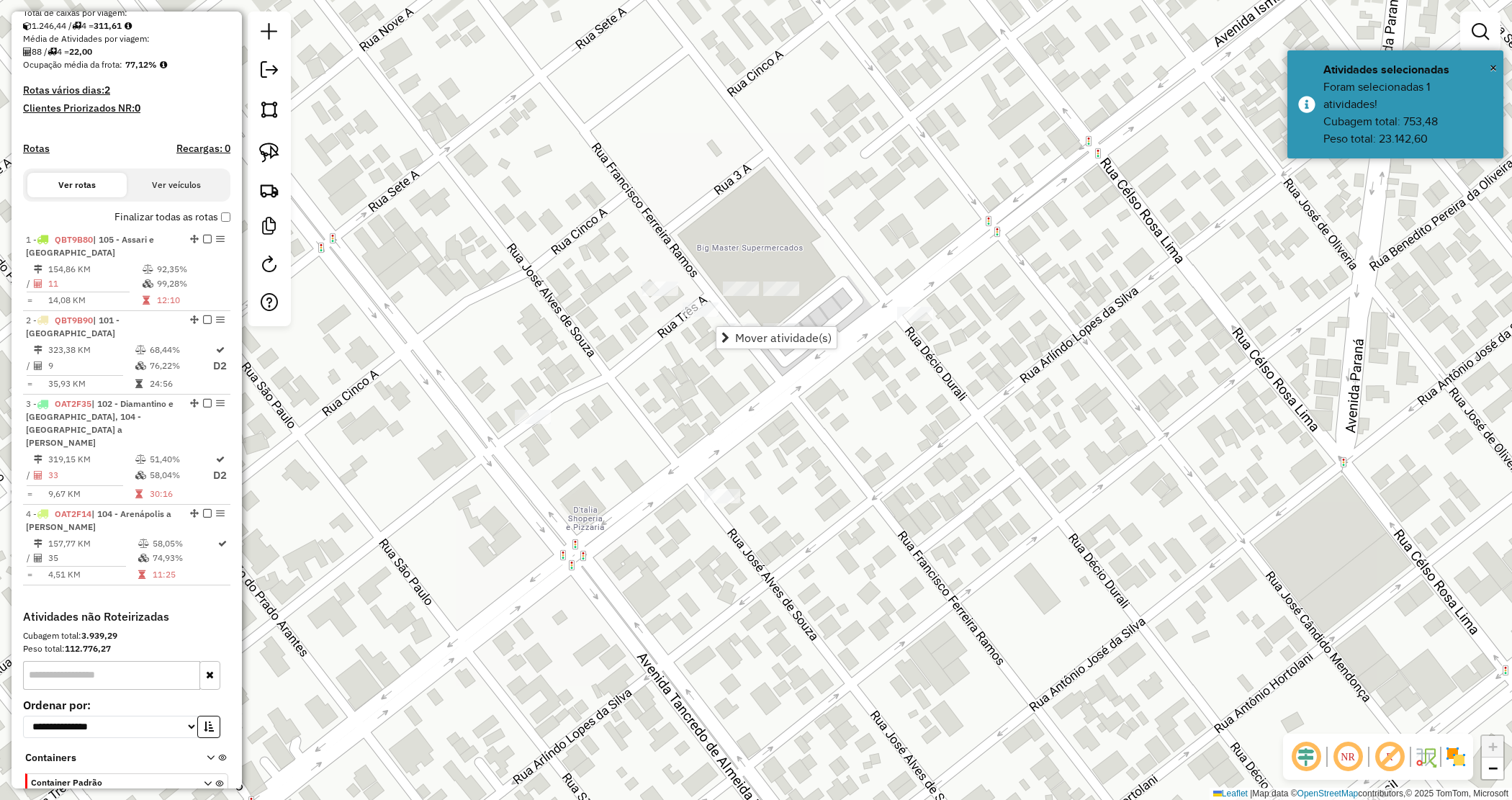
drag, startPoint x: 678, startPoint y: 437, endPoint x: 719, endPoint y: 307, distance: 136.3
click at [714, 314] on div "Janela de atendimento Grade de atendimento Capacidade Transportadoras Veículos …" at bounding box center [756, 400] width 1512 height 800
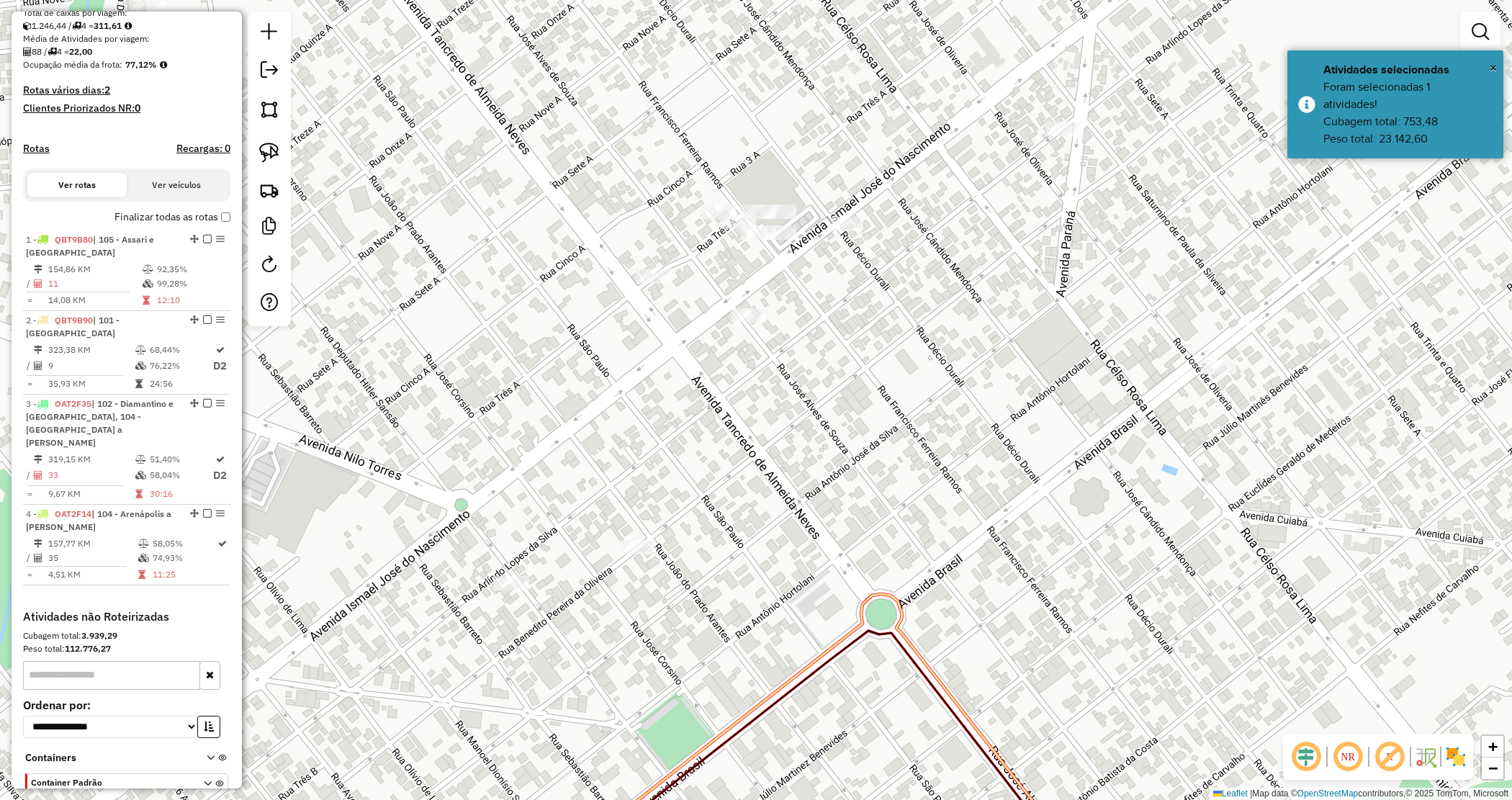
drag, startPoint x: 706, startPoint y: 375, endPoint x: 760, endPoint y: 314, distance: 81.5
click at [760, 315] on div "Janela de atendimento Grade de atendimento Capacidade Transportadoras Veículos …" at bounding box center [756, 400] width 1512 height 800
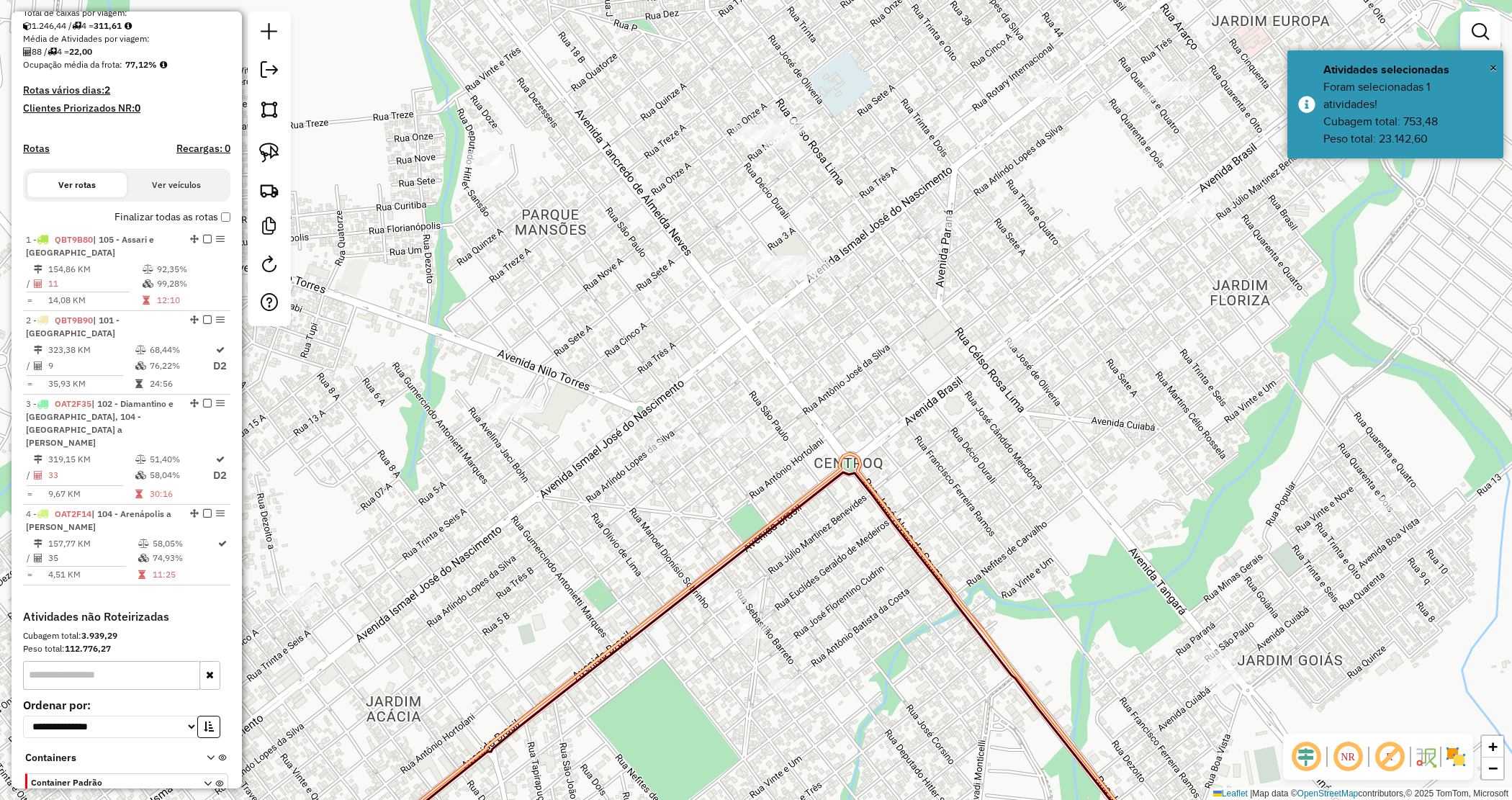
drag, startPoint x: 609, startPoint y: 404, endPoint x: 615, endPoint y: 430, distance: 26.7
click at [614, 436] on div "Janela de atendimento Grade de atendimento Capacidade Transportadoras Veículos …" at bounding box center [756, 400] width 1512 height 800
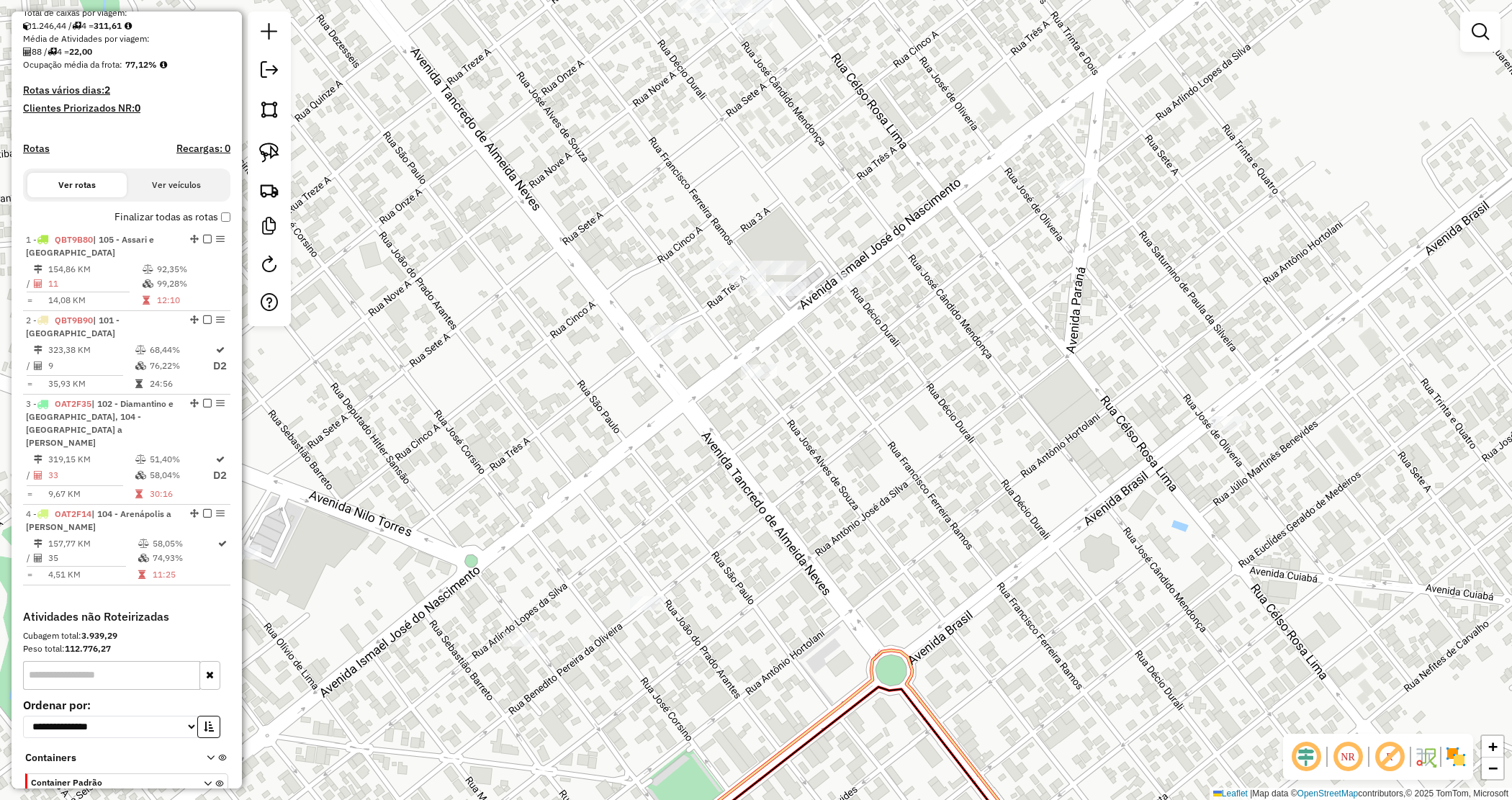
click at [760, 296] on div at bounding box center [768, 289] width 36 height 14
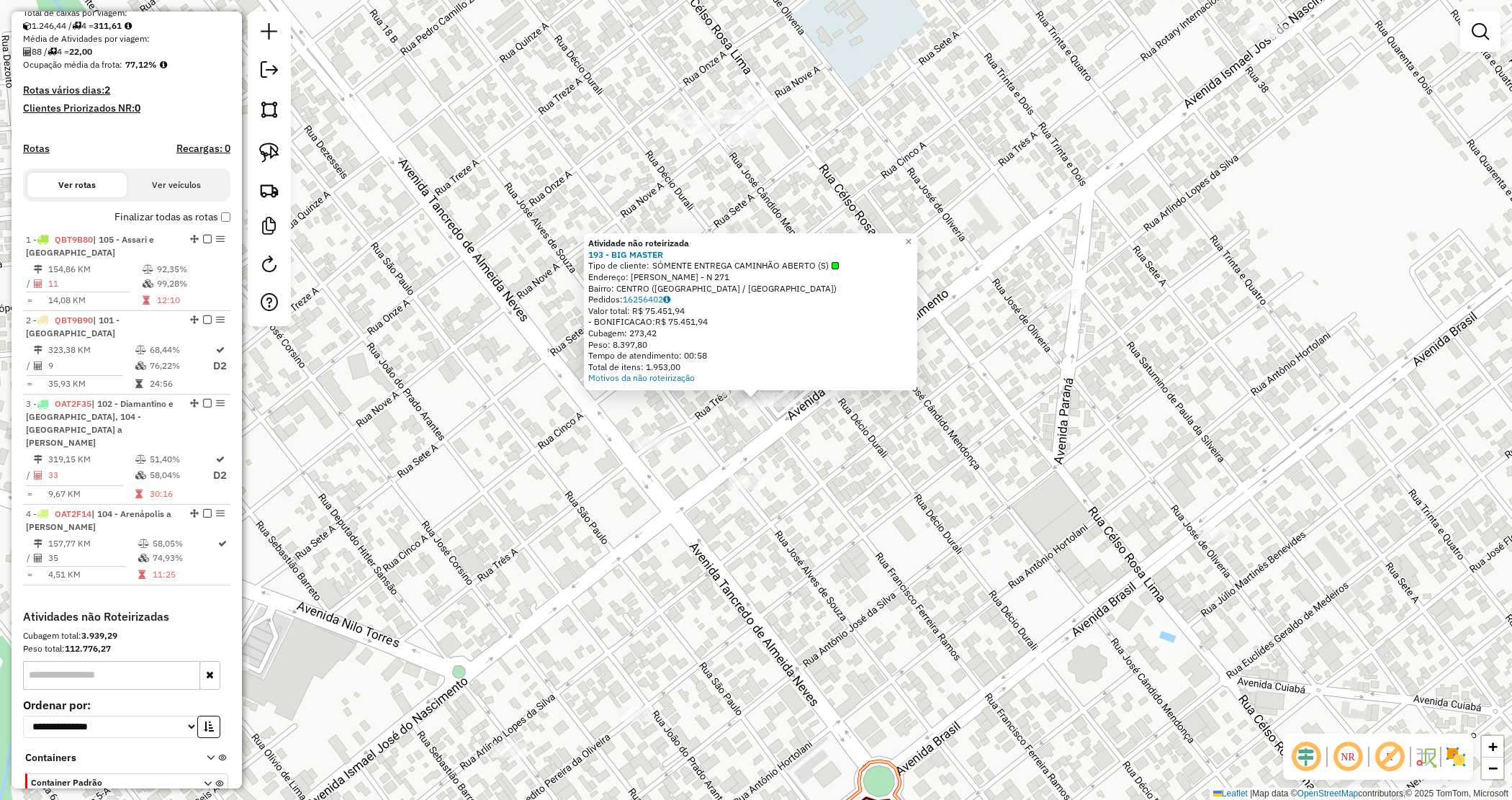
click at [775, 415] on div "Atividade não roteirizada 193 - BIG MASTER Tipo de cliente: SÓMENTE ENTREGA CAM…" at bounding box center [756, 400] width 1512 height 800
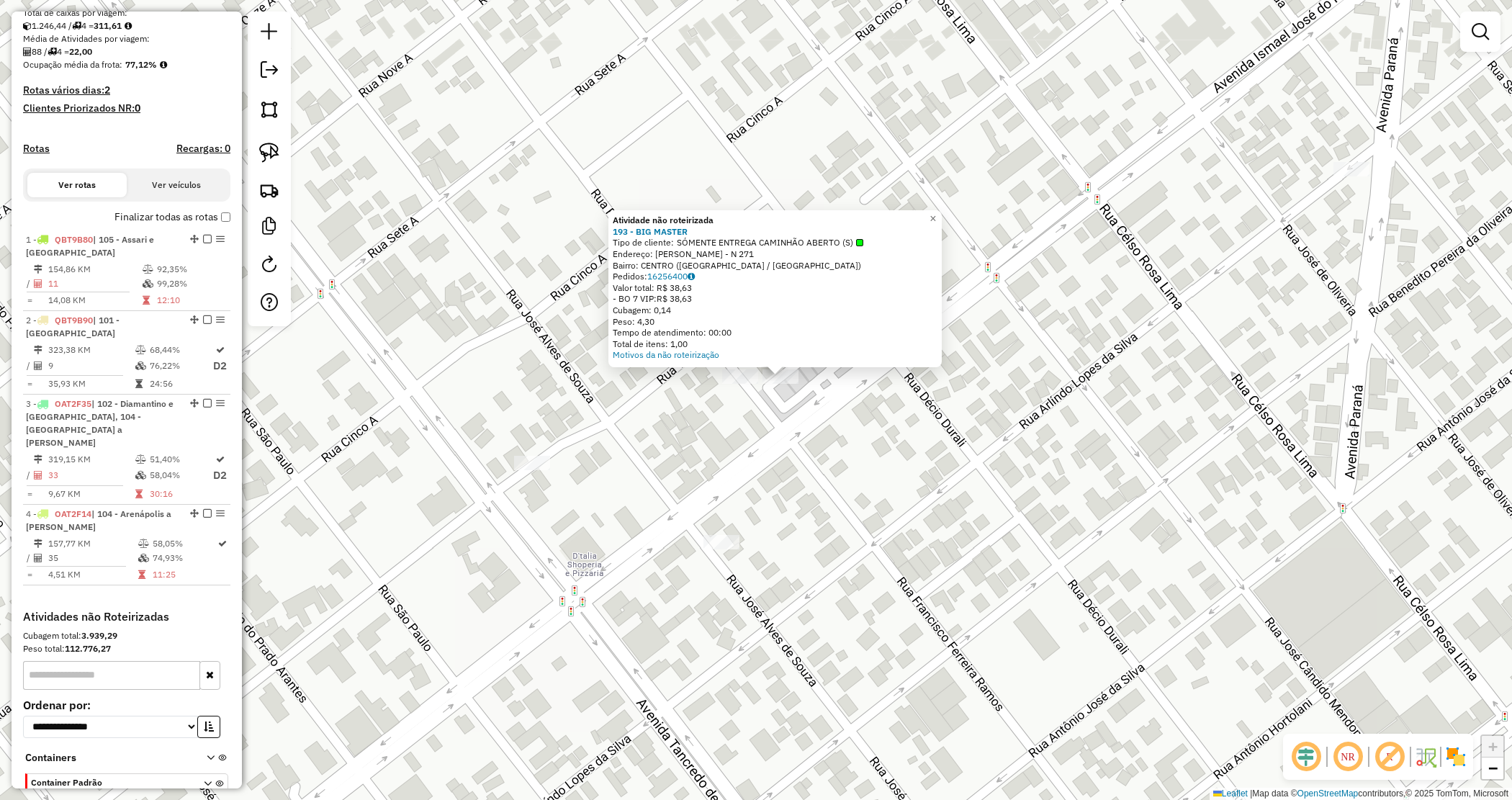
click at [731, 421] on div "Atividade não roteirizada 193 - BIG MASTER Tipo de cliente: SÓMENTE ENTREGA CAM…" at bounding box center [756, 400] width 1512 height 800
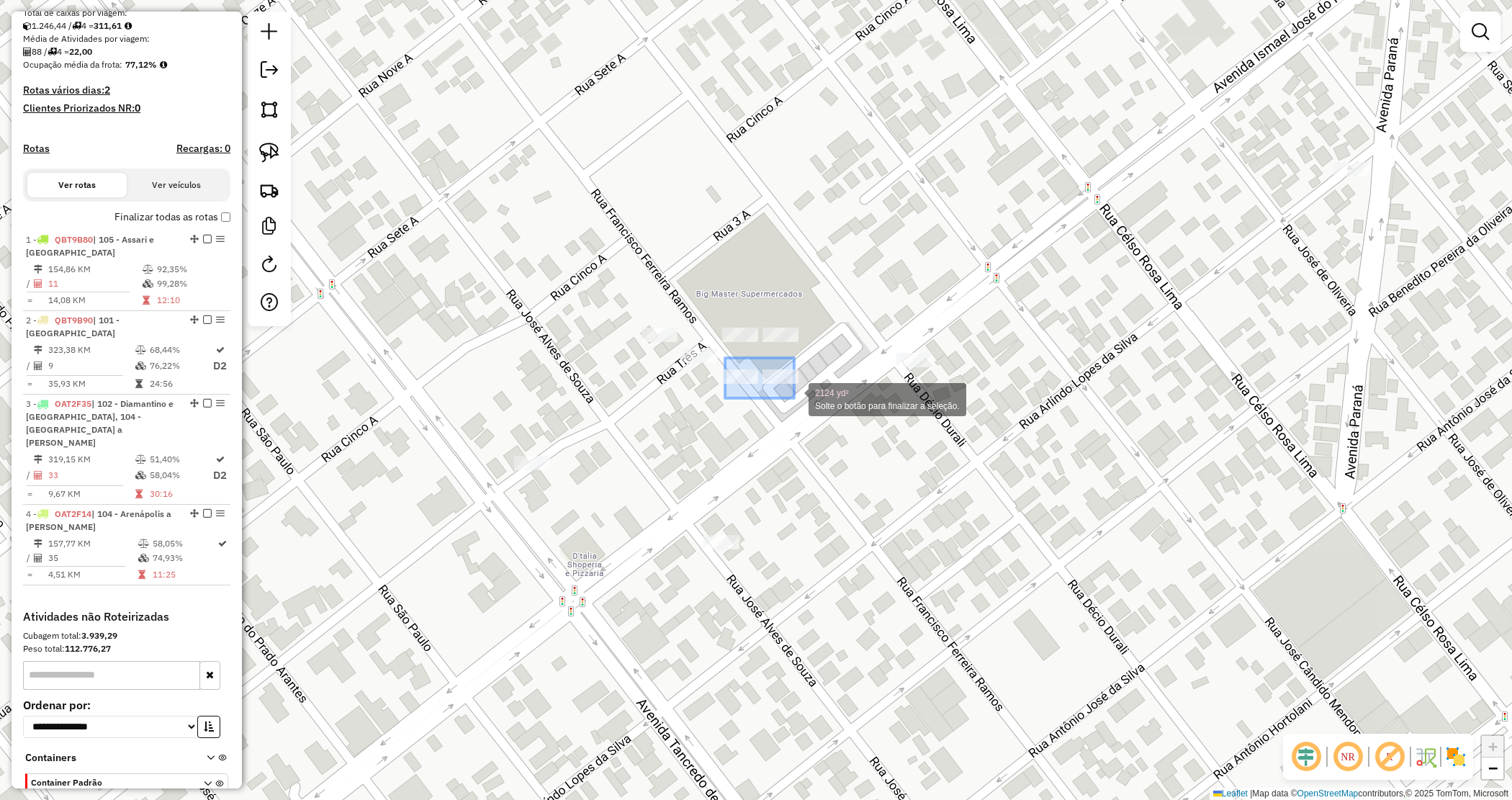
drag, startPoint x: 725, startPoint y: 358, endPoint x: 794, endPoint y: 400, distance: 80.8
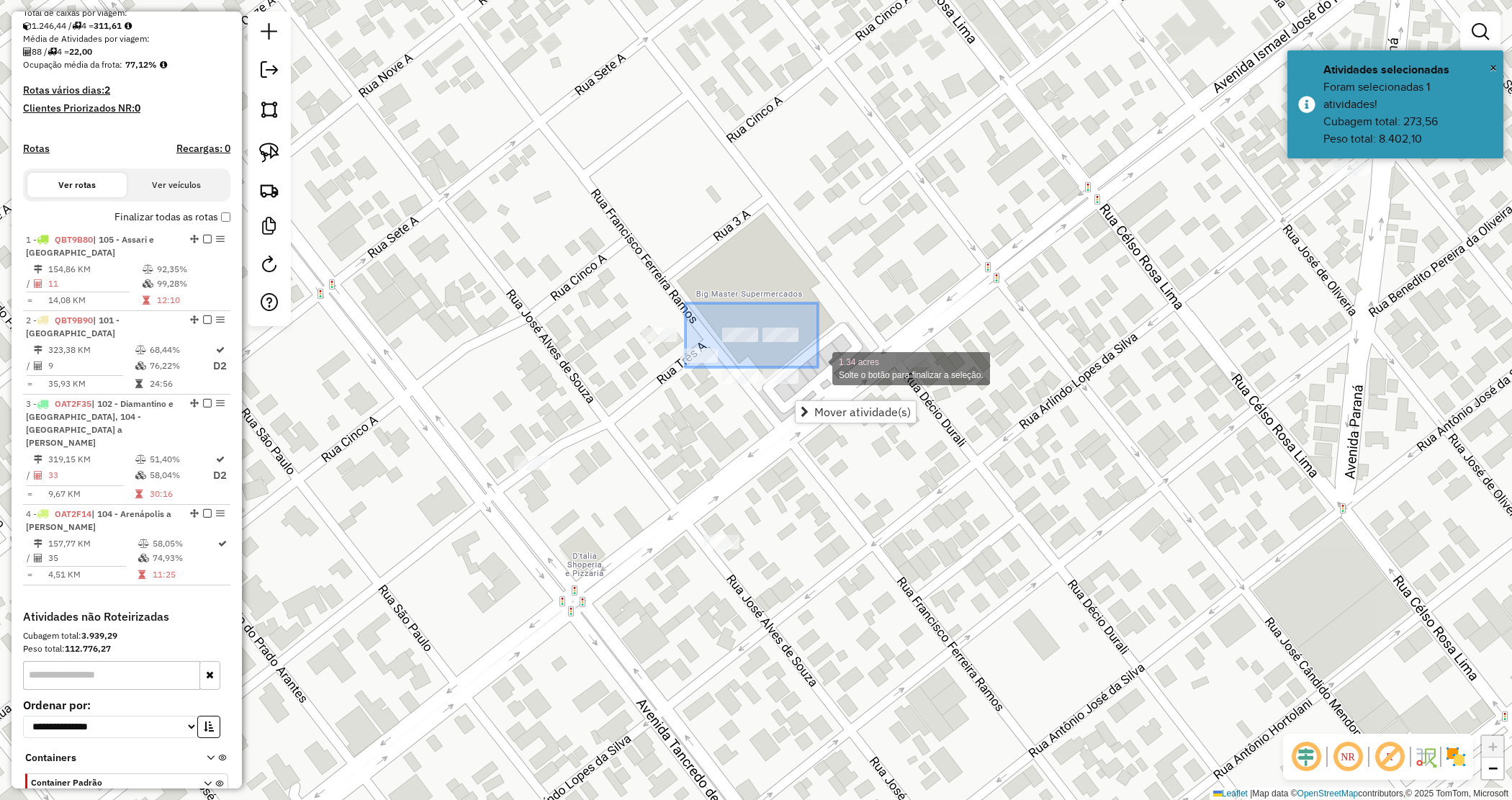
drag, startPoint x: 686, startPoint y: 304, endPoint x: 816, endPoint y: 365, distance: 143.6
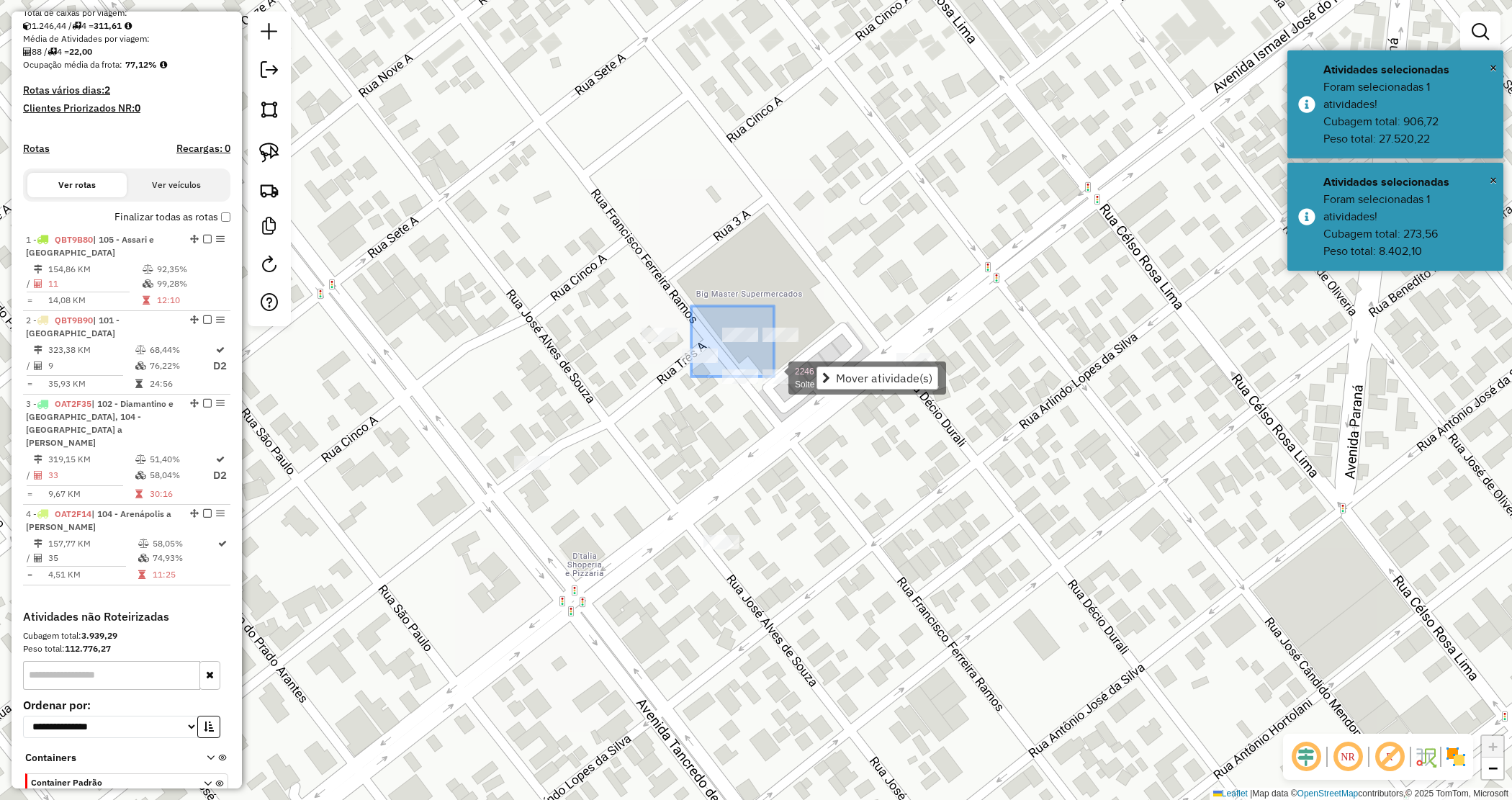
drag, startPoint x: 691, startPoint y: 306, endPoint x: 823, endPoint y: 410, distance: 168.0
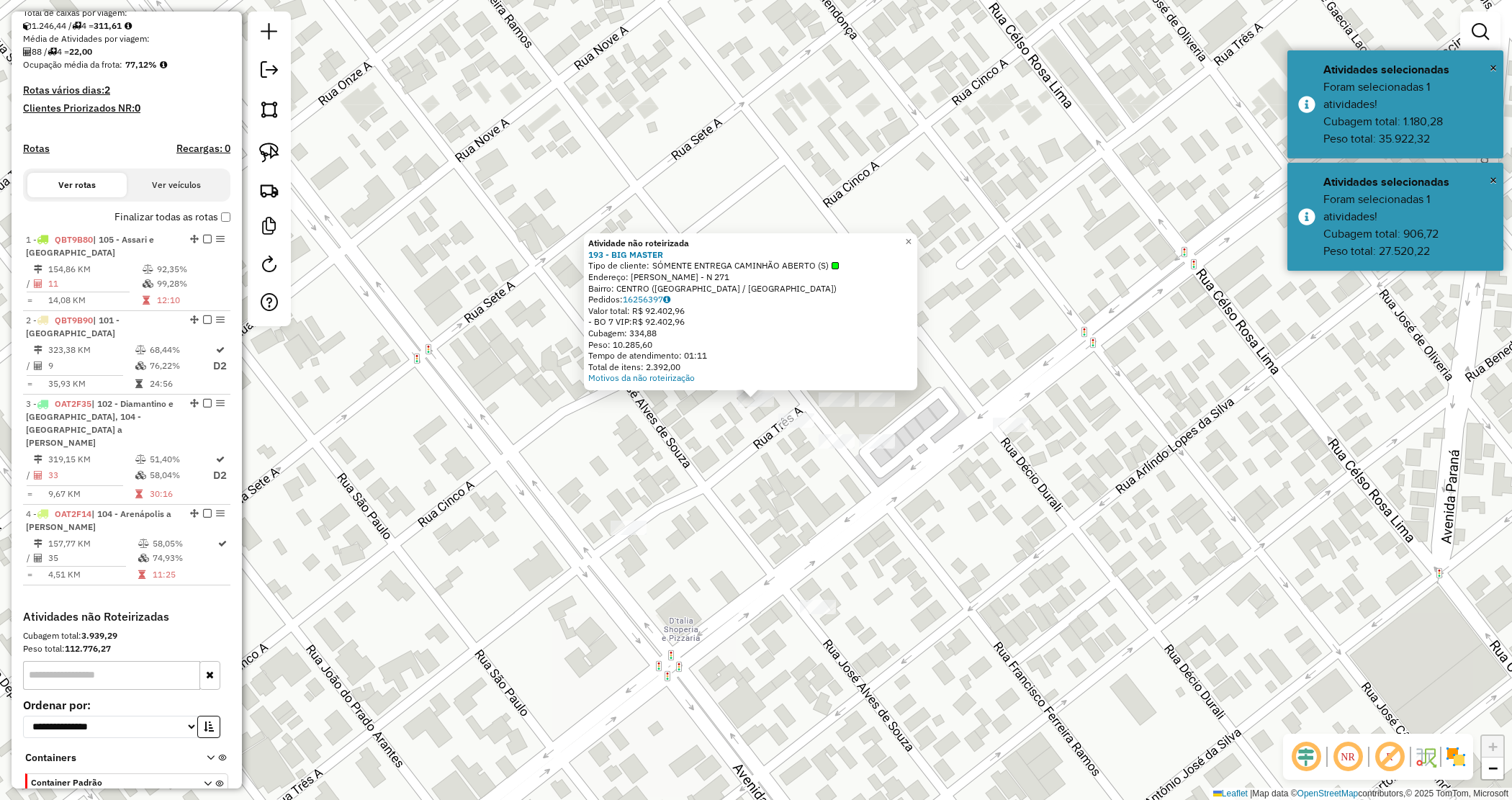
click at [738, 475] on div "Atividade não roteirizada 193 - BIG MASTER Tipo de cliente: SÓMENTE ENTREGA CAM…" at bounding box center [756, 400] width 1512 height 800
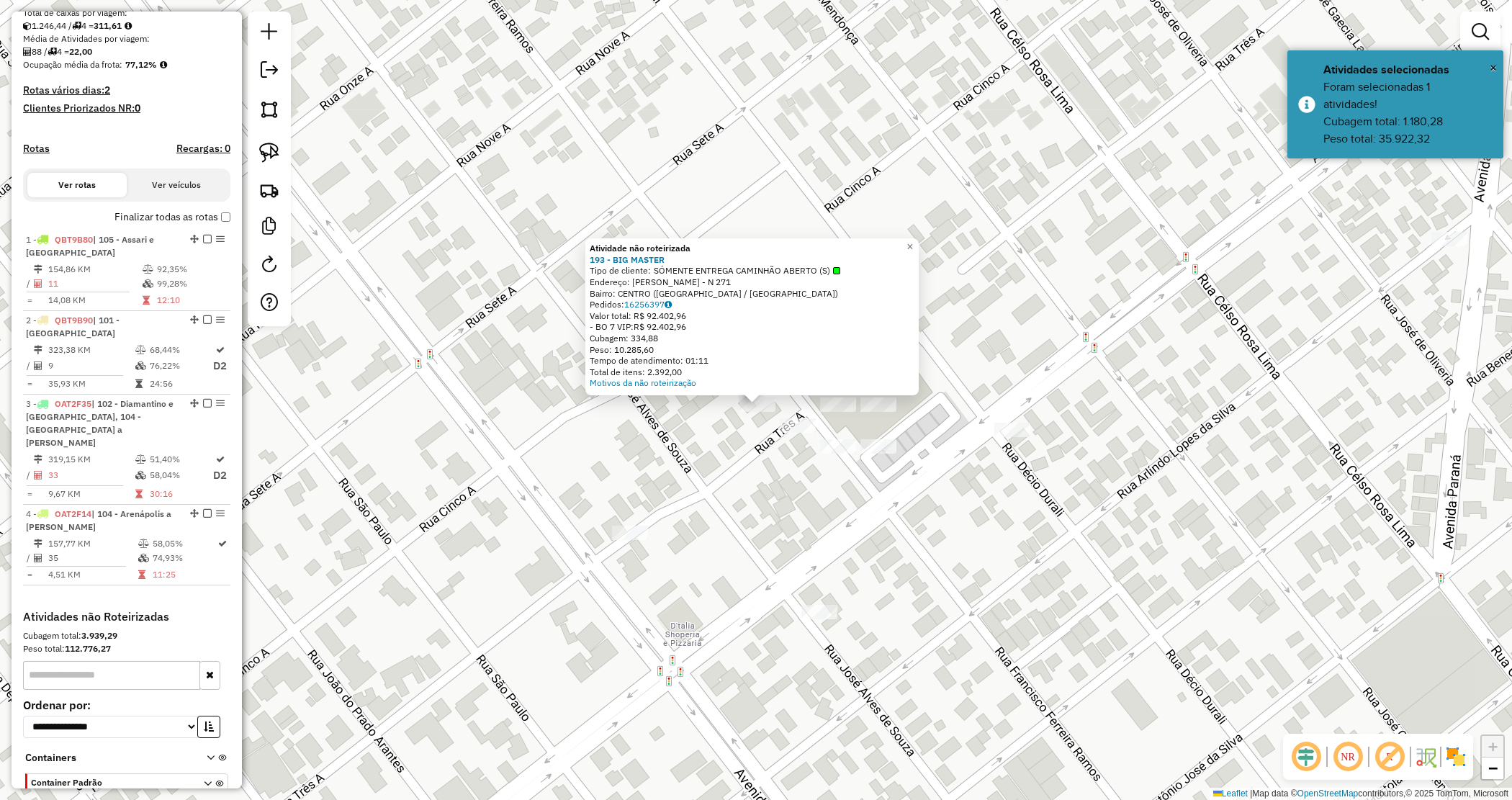
click at [778, 465] on div "Atividade não roteirizada 193 - BIG MASTER Tipo de cliente: SÓMENTE ENTREGA CAM…" at bounding box center [756, 400] width 1512 height 800
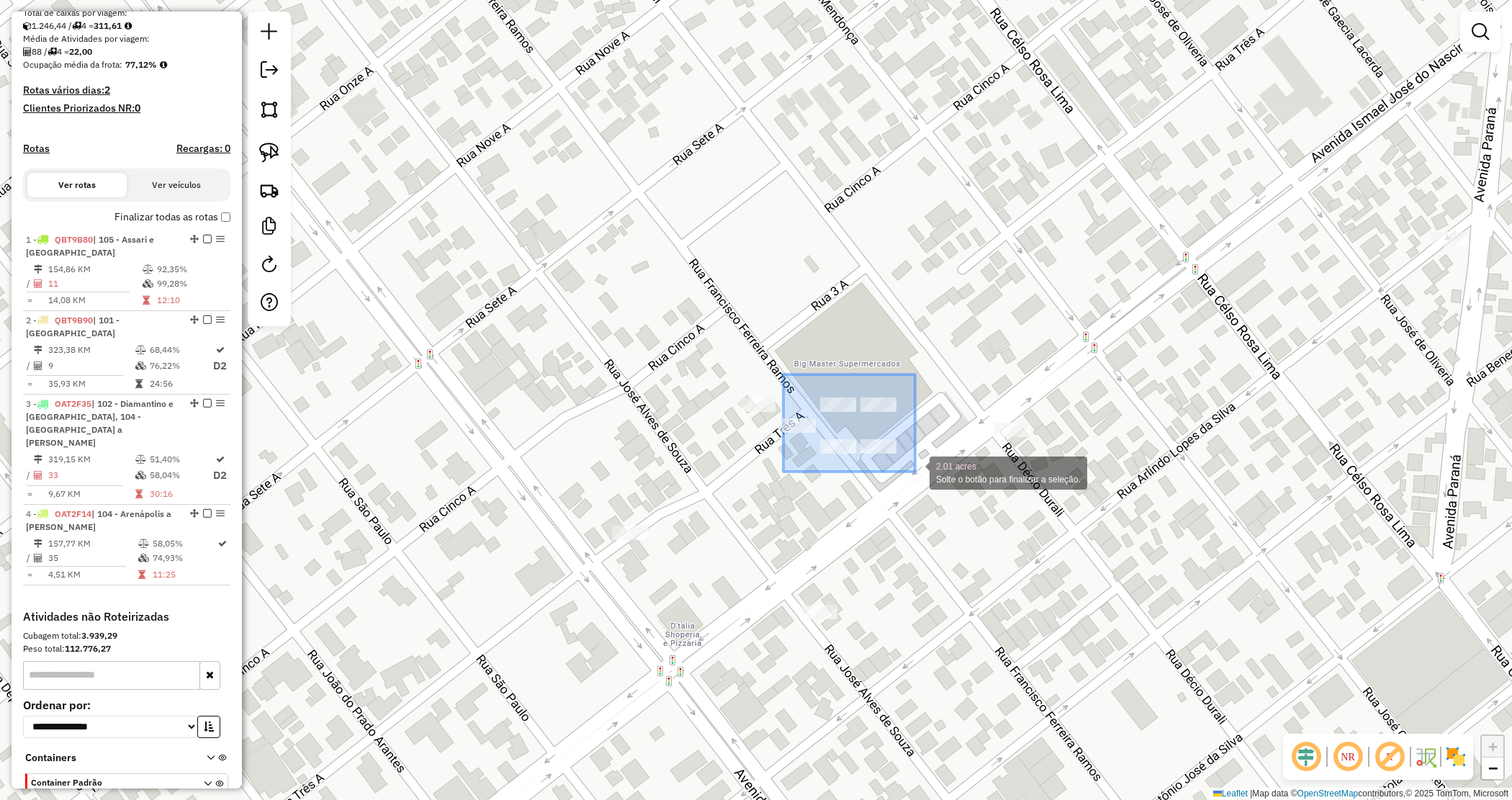
drag, startPoint x: 833, startPoint y: 418, endPoint x: 915, endPoint y: 472, distance: 98.2
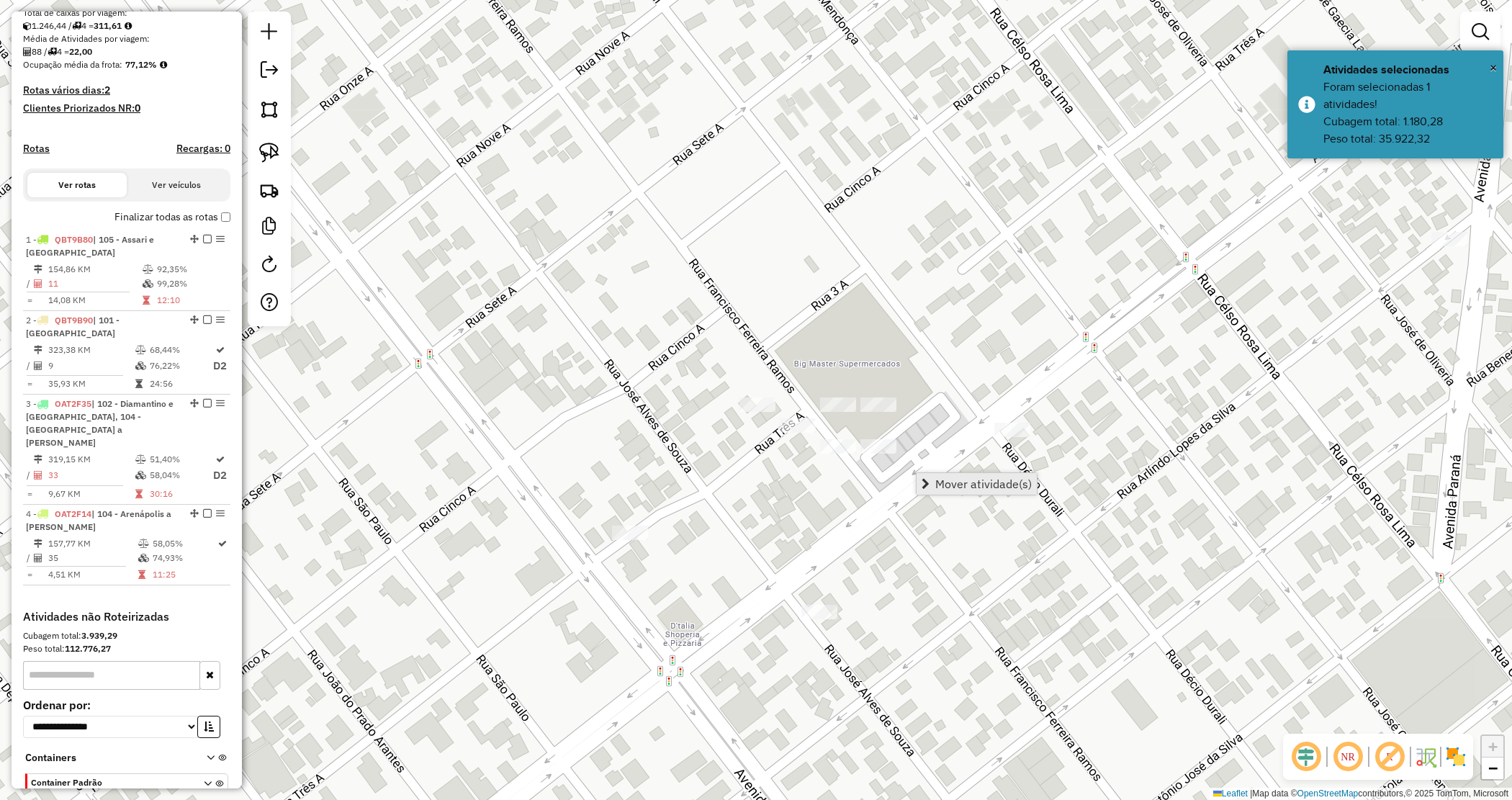
click at [947, 488] on span "Mover atividade(s)" at bounding box center [984, 484] width 97 height 12
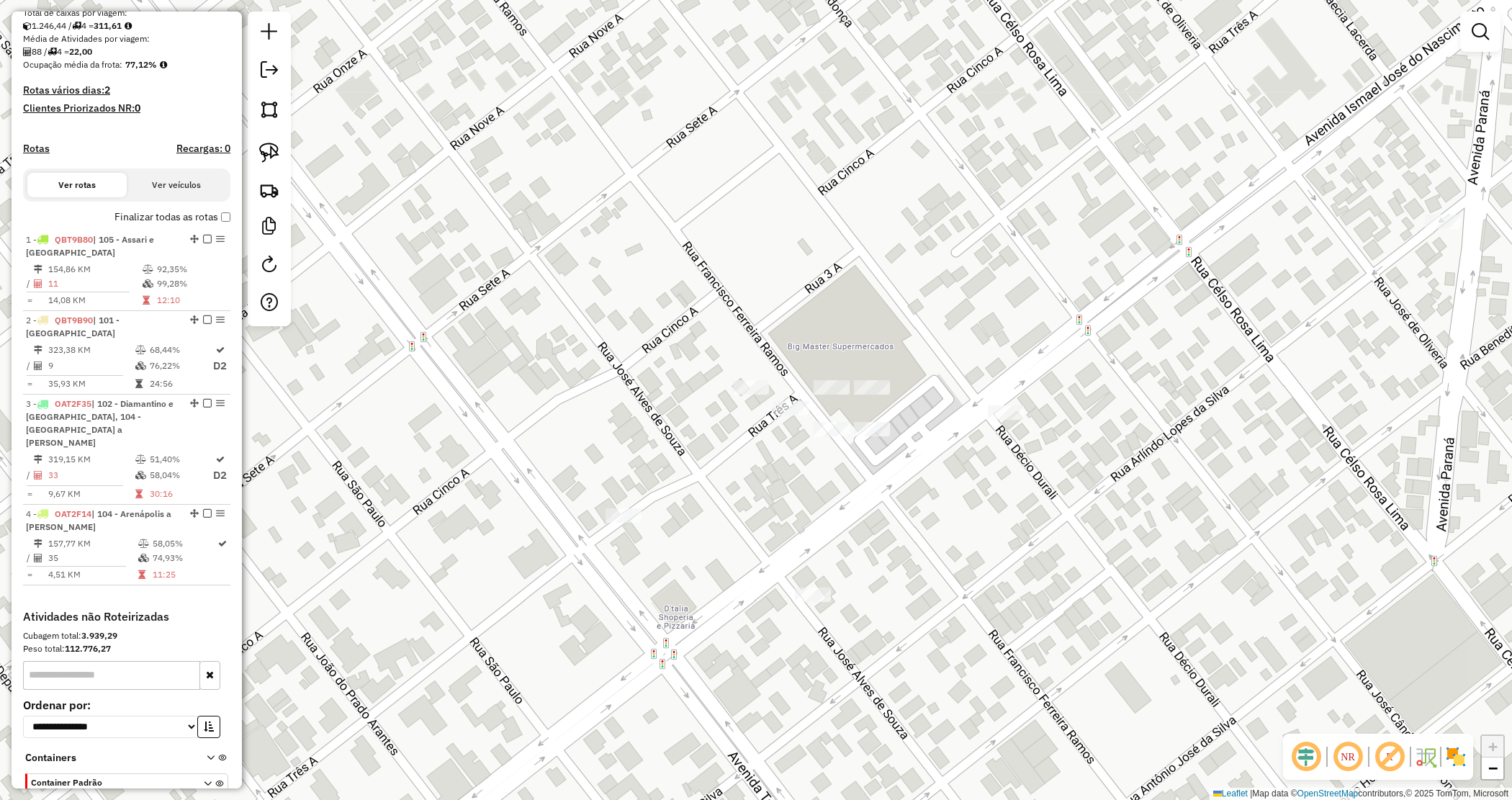
drag, startPoint x: 788, startPoint y: 459, endPoint x: 761, endPoint y: 398, distance: 66.7
click at [767, 415] on div "Janela de atendimento Grade de atendimento Capacidade Transportadoras Veículos …" at bounding box center [756, 400] width 1512 height 800
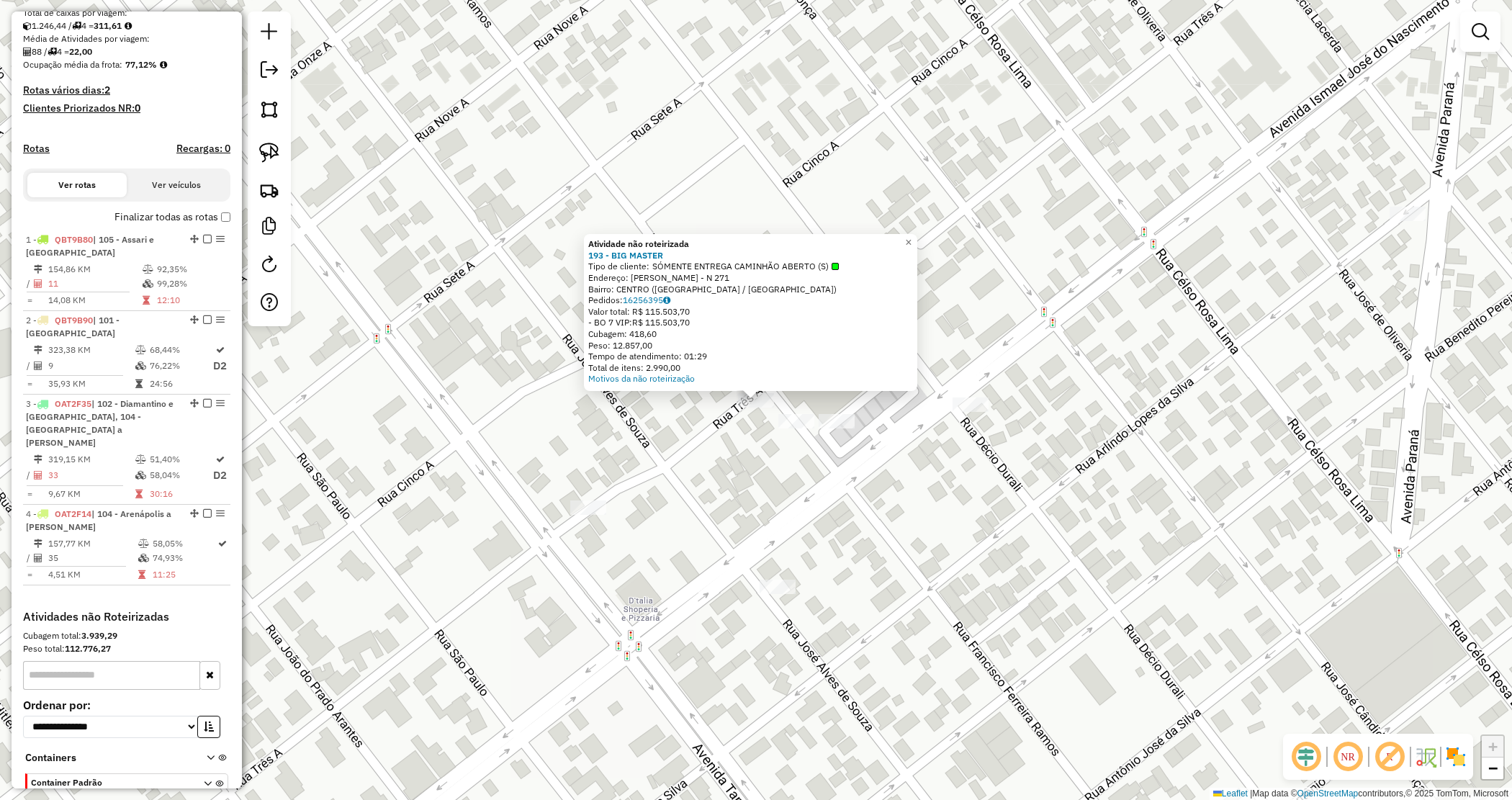
click at [808, 460] on div "Atividade não roteirizada 193 - BIG MASTER Tipo de cliente: SÓMENTE ENTREGA CAM…" at bounding box center [756, 400] width 1512 height 800
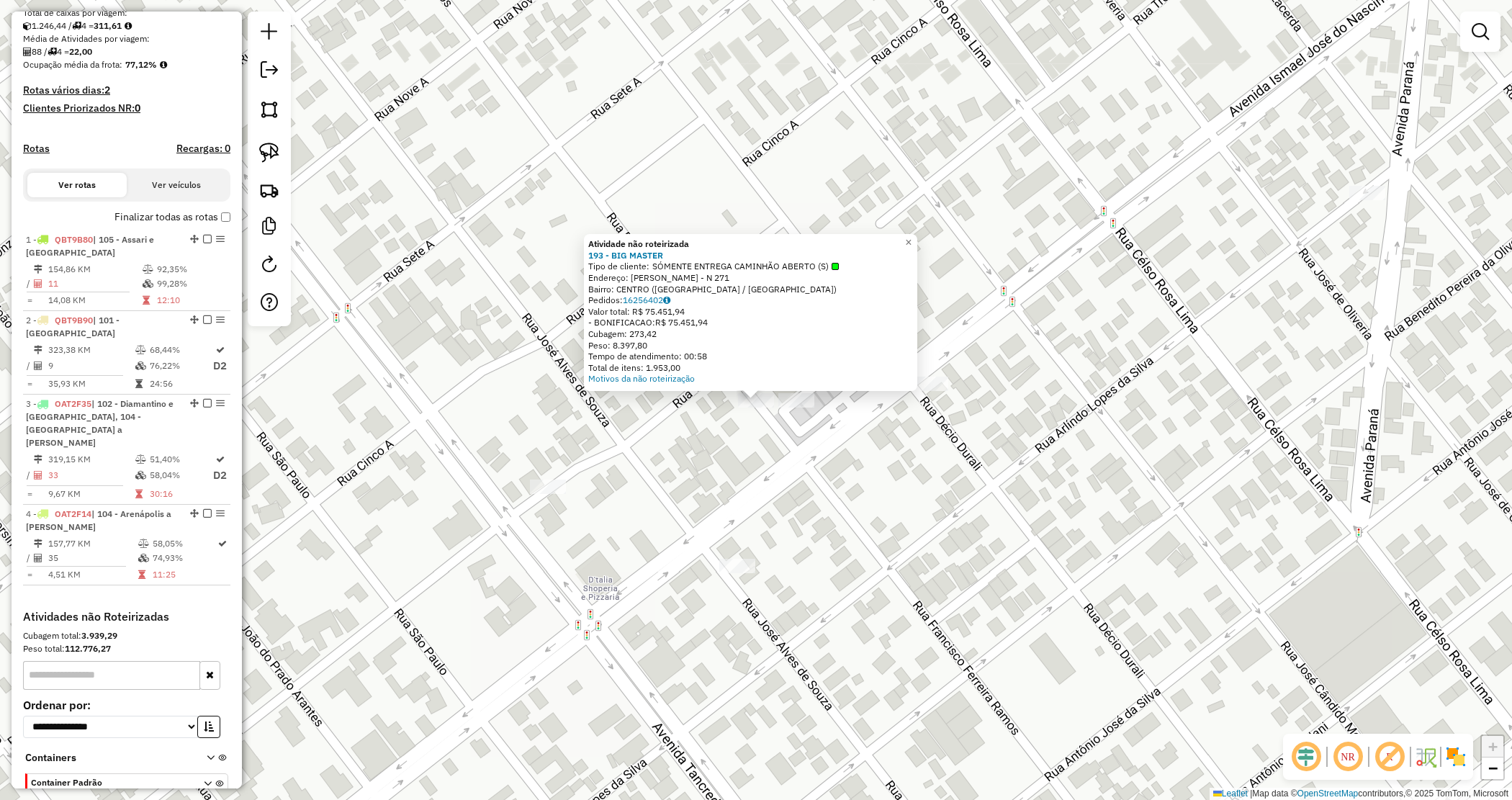
click at [797, 440] on div "Atividade não roteirizada 193 - BIG MASTER Tipo de cliente: SÓMENTE ENTREGA CAM…" at bounding box center [756, 400] width 1512 height 800
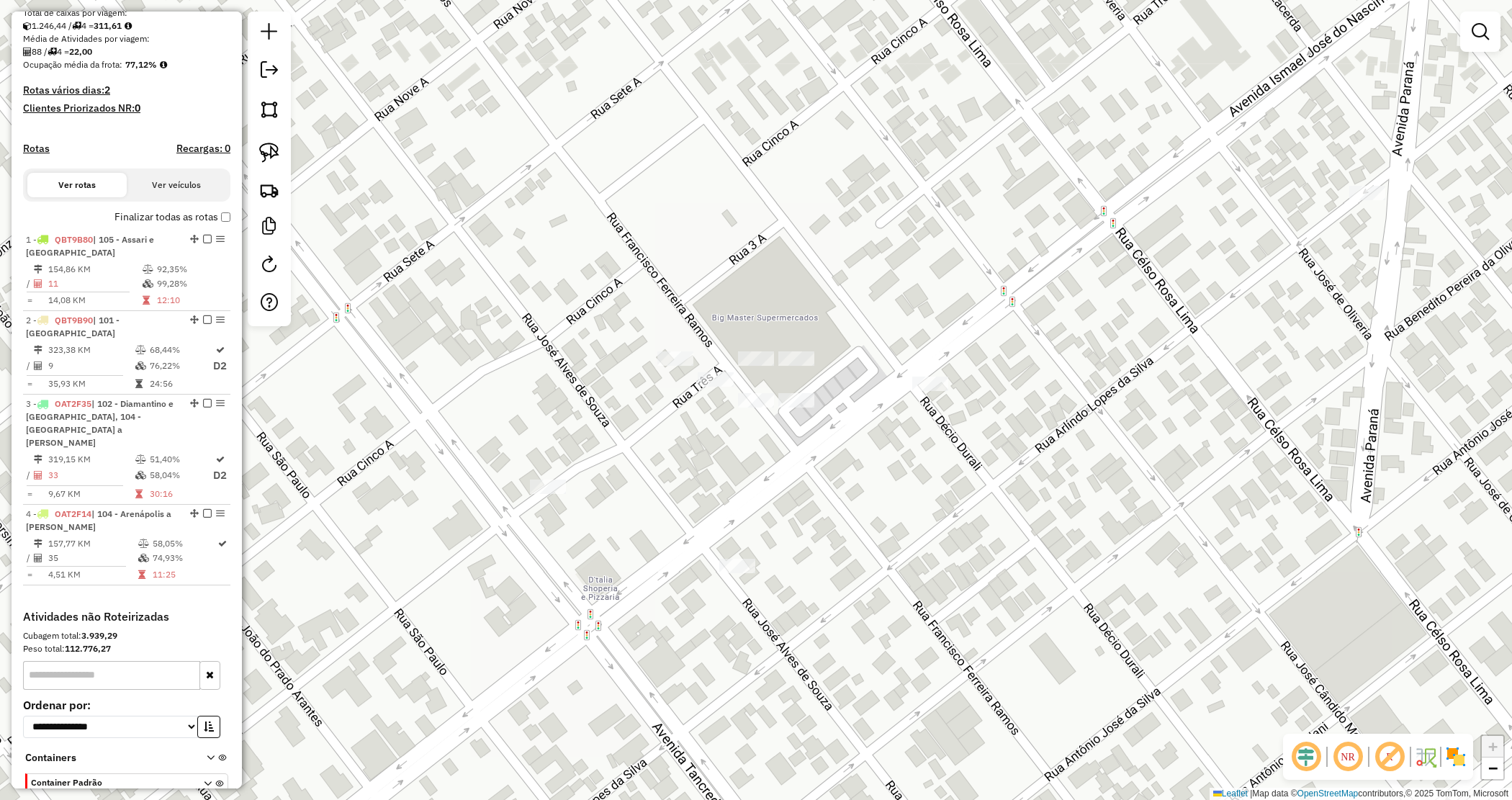
click at [801, 435] on div "Janela de atendimento Grade de atendimento Capacidade Transportadoras Veículos …" at bounding box center [756, 400] width 1512 height 800
drag, startPoint x: 743, startPoint y: 387, endPoint x: 869, endPoint y: 434, distance: 134.5
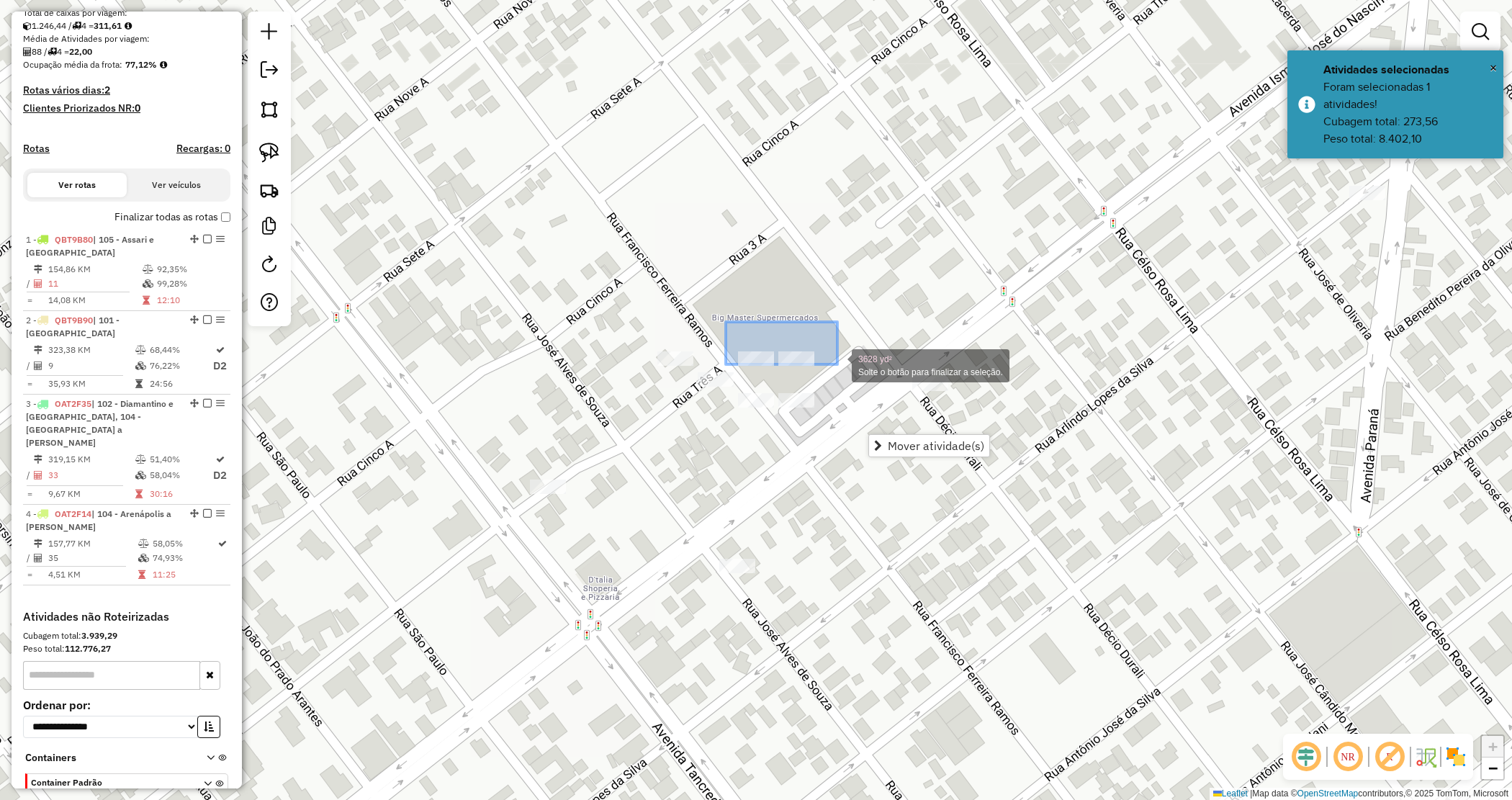
drag, startPoint x: 736, startPoint y: 329, endPoint x: 842, endPoint y: 370, distance: 113.7
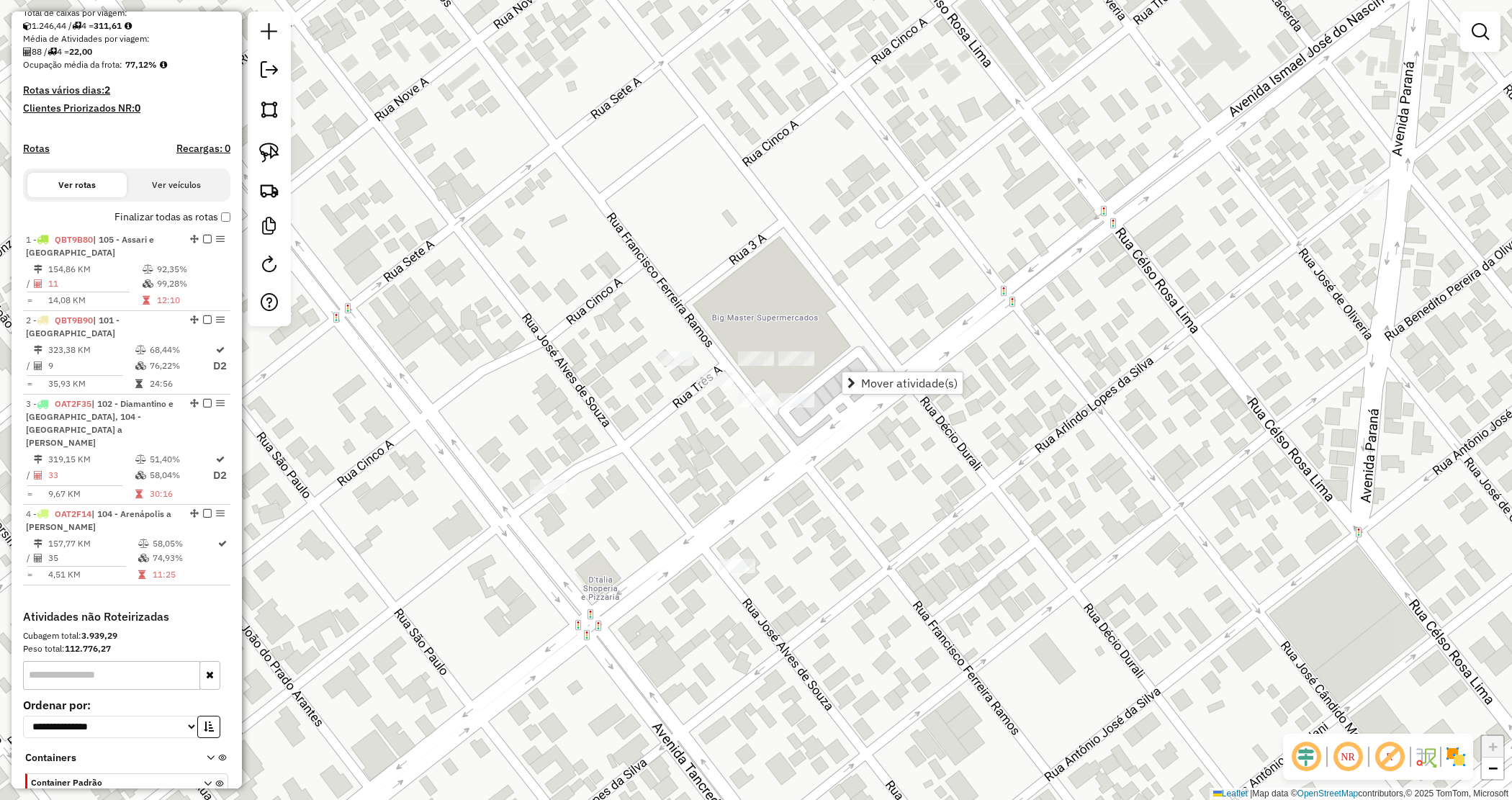
click at [817, 320] on div "Janela de atendimento Grade de atendimento Capacidade Transportadoras Veículos …" at bounding box center [756, 400] width 1512 height 800
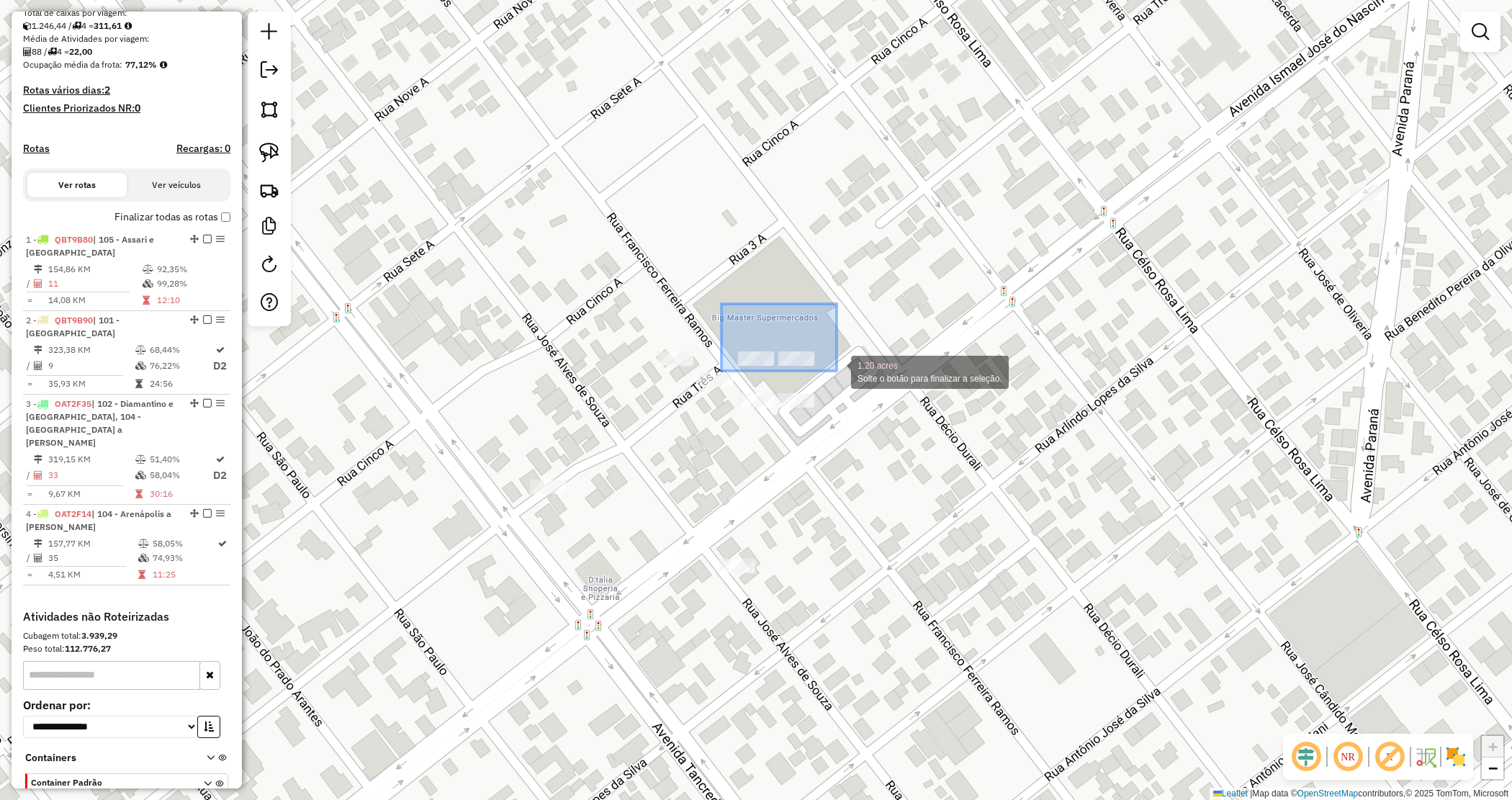
drag, startPoint x: 721, startPoint y: 304, endPoint x: 836, endPoint y: 370, distance: 132.6
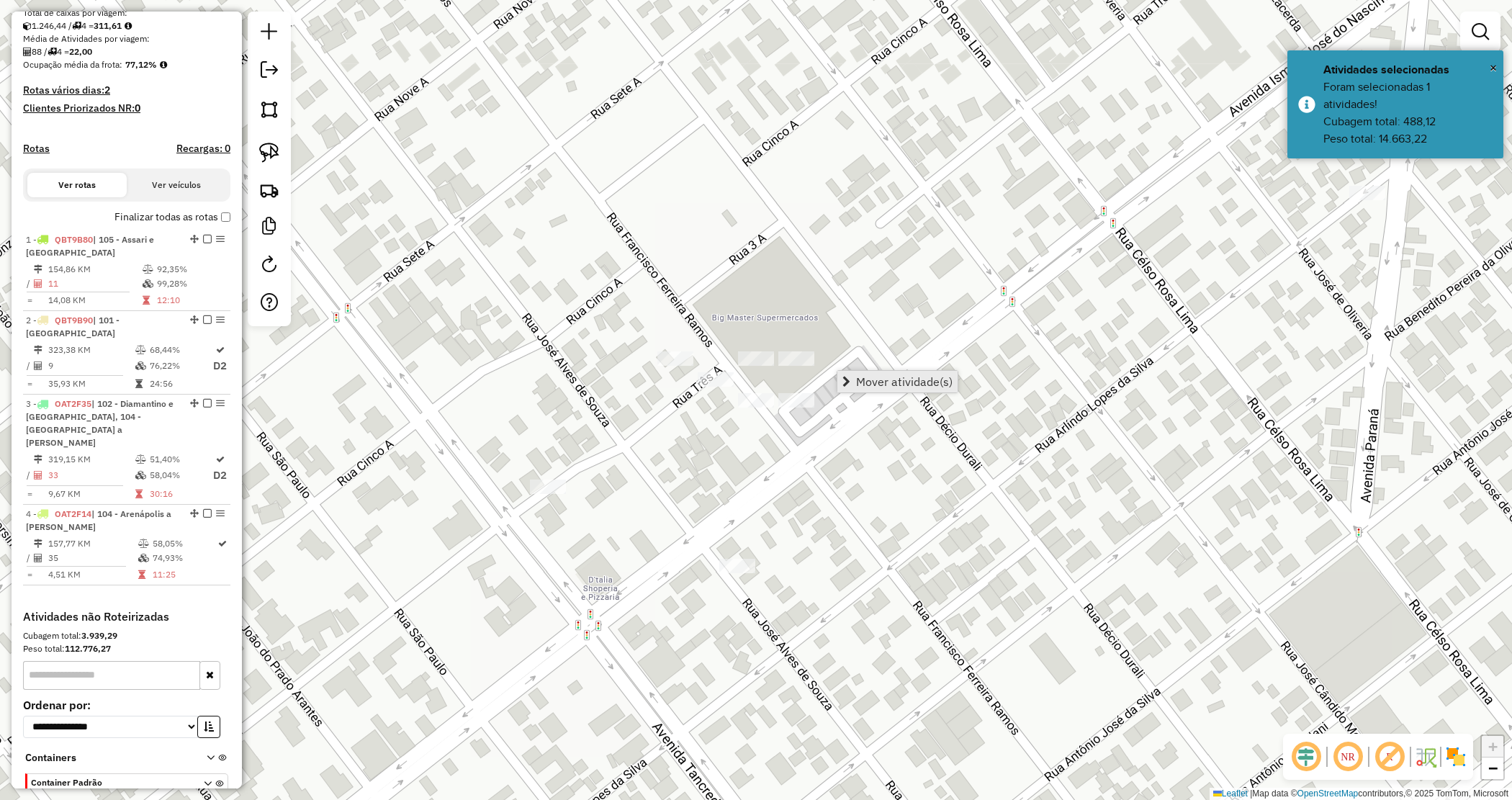
click at [883, 382] on span "Mover atividade(s)" at bounding box center [905, 382] width 97 height 12
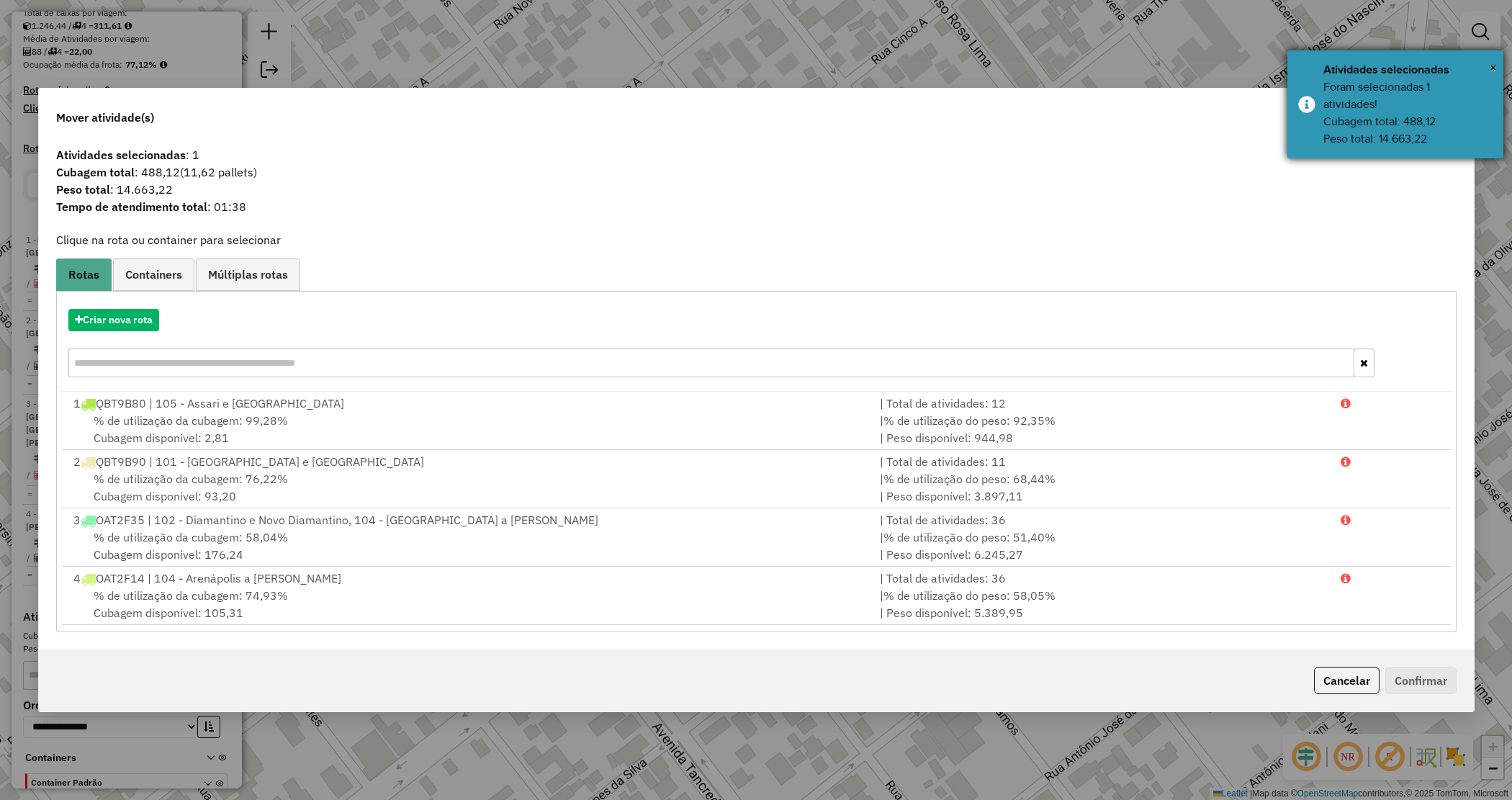
click at [1455, 88] on div "Foram selecionadas 1 atividades! Cubagem total: 488,12 Peso total: 14.663,22" at bounding box center [1408, 113] width 169 height 69
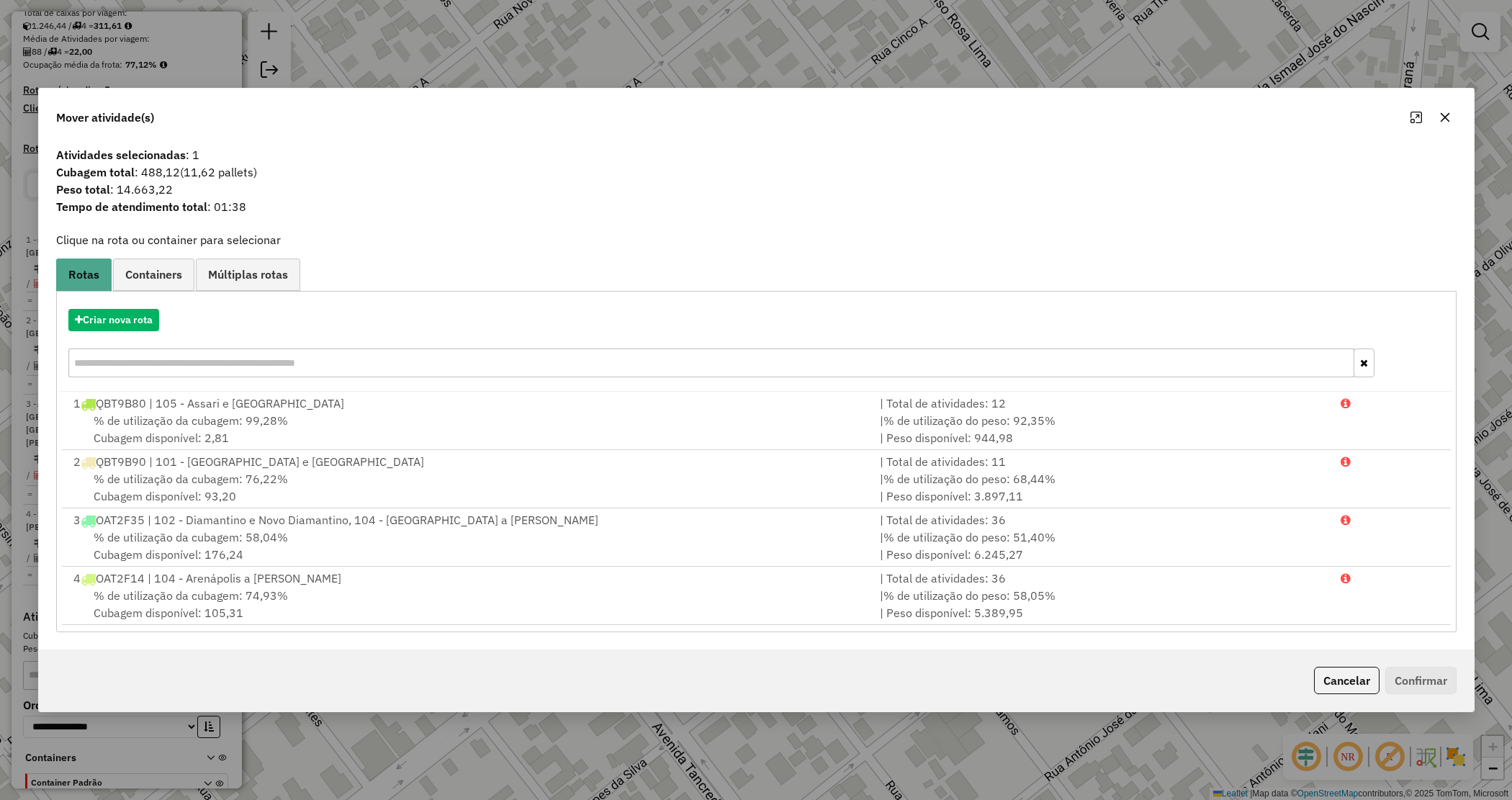
drag, startPoint x: 1441, startPoint y: 118, endPoint x: 285, endPoint y: 219, distance: 1160.4
click at [475, 120] on div "Mover atividade(s)" at bounding box center [756, 114] width 1435 height 52
click at [130, 320] on button "Criar nova rota" at bounding box center [113, 319] width 91 height 23
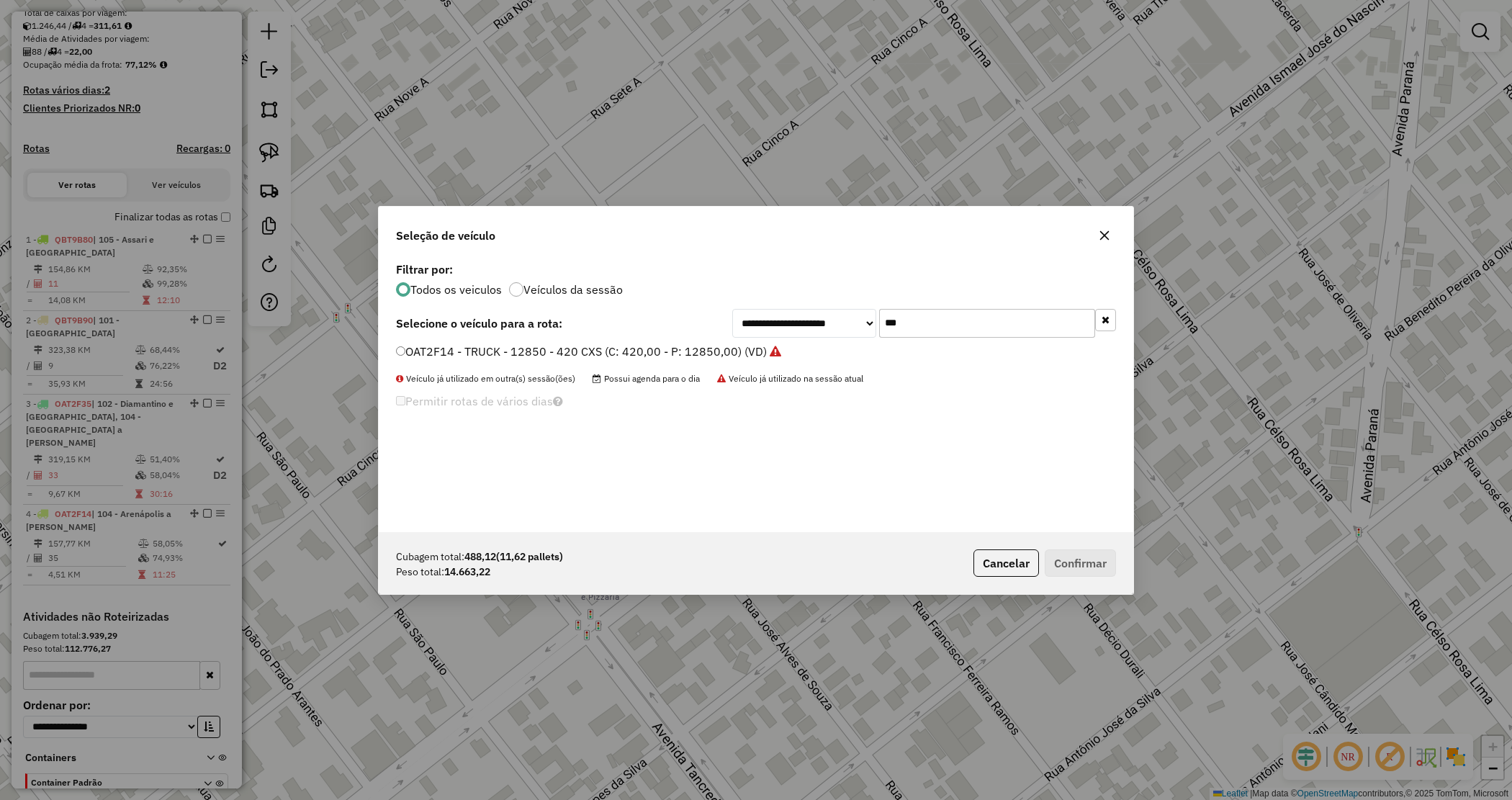
drag, startPoint x: 893, startPoint y: 320, endPoint x: 842, endPoint y: 303, distance: 53.8
click at [845, 307] on div "**********" at bounding box center [756, 395] width 755 height 274
type input "****"
drag, startPoint x: 764, startPoint y: 345, endPoint x: 786, endPoint y: 367, distance: 31.1
click at [766, 345] on label "QBF5205 - BITRUCK 588 CX PESO 17650 (C: 588,00 - P: 17650,00) (VD)" at bounding box center [593, 351] width 394 height 18
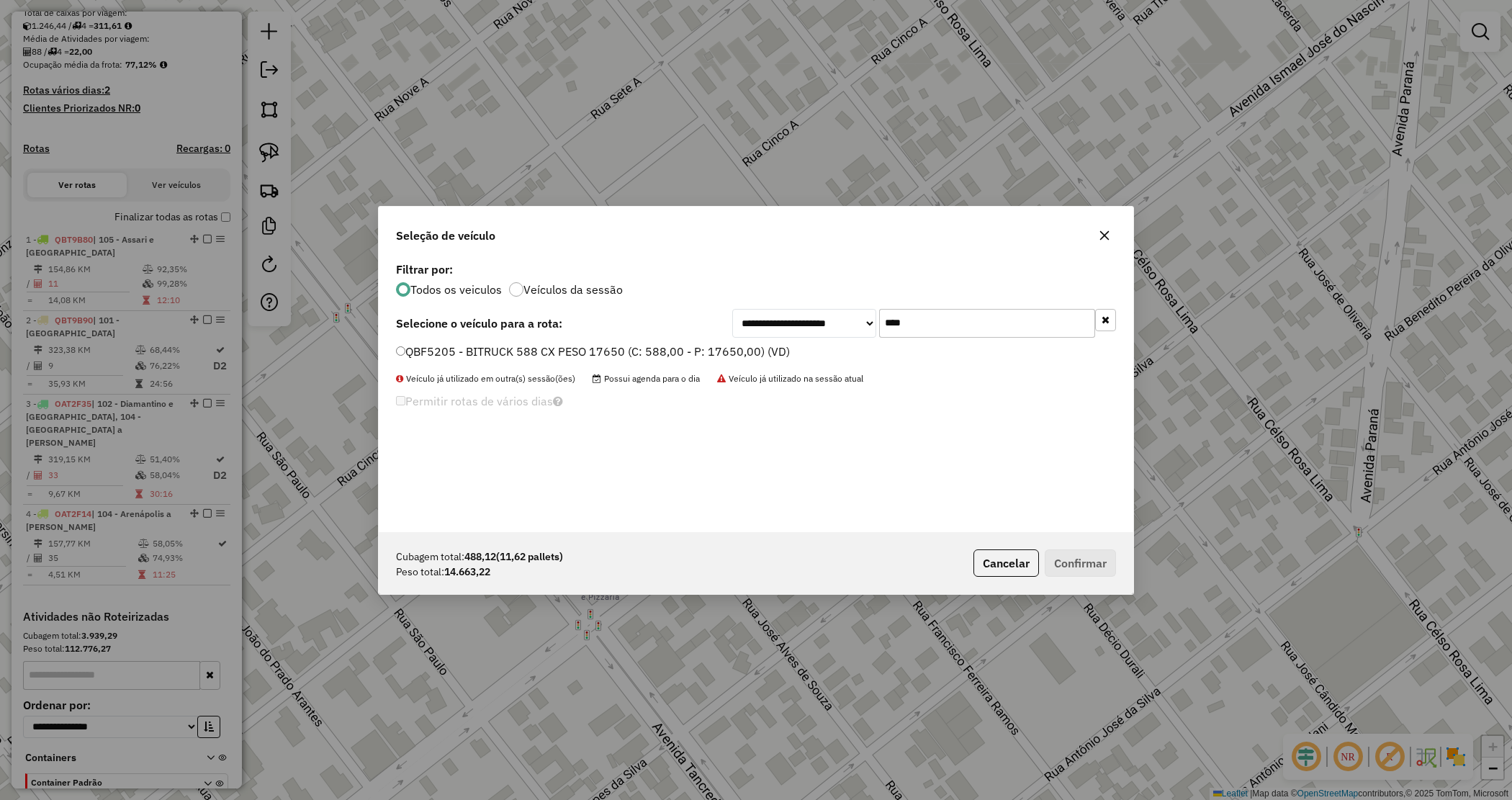
click at [751, 350] on label "QBF5205 - BITRUCK 588 CX PESO 17650 (C: 588,00 - P: 17650,00) (VD)" at bounding box center [593, 351] width 394 height 18
click at [1070, 564] on button "Confirmar" at bounding box center [1080, 563] width 71 height 28
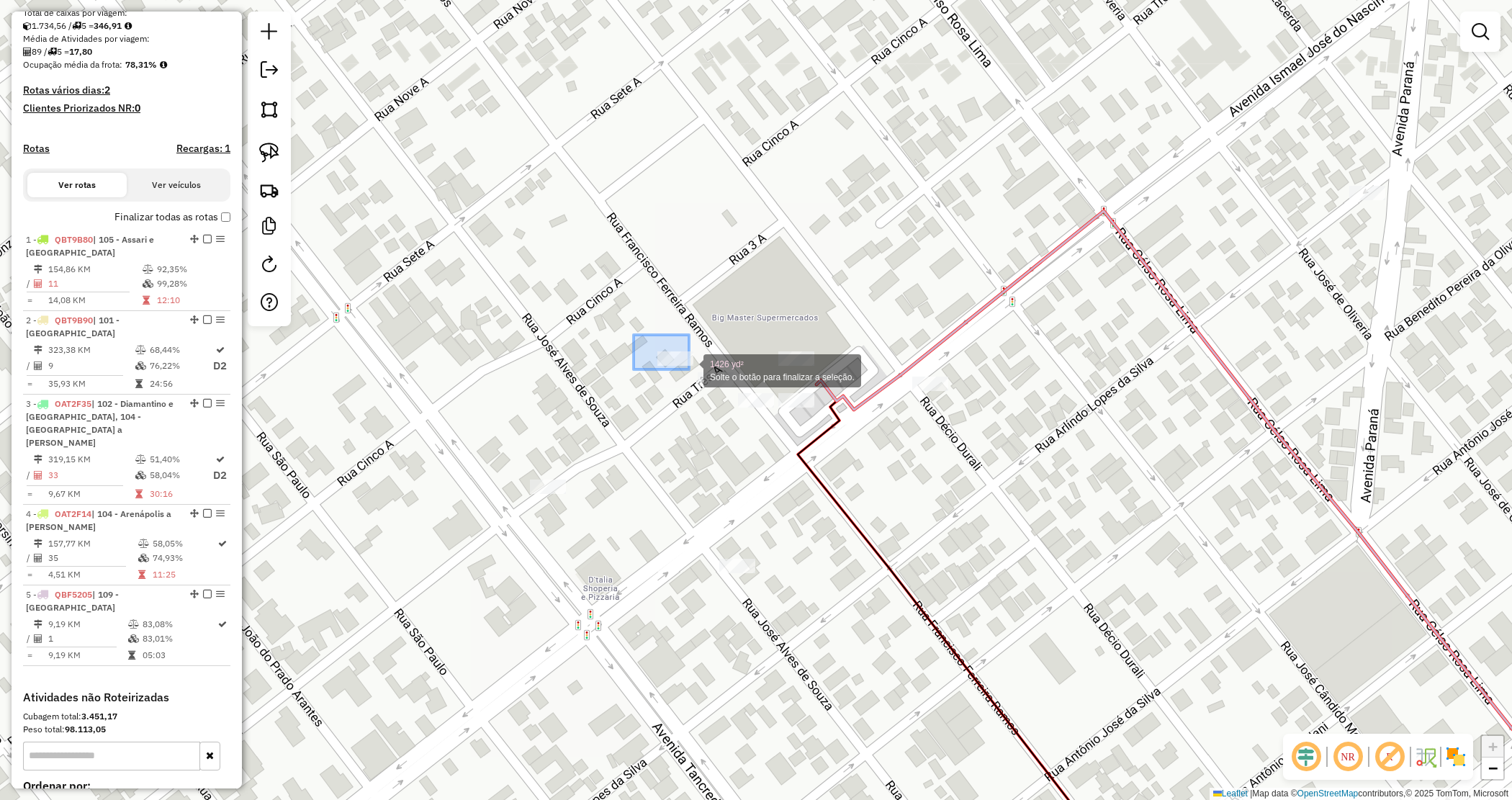
drag, startPoint x: 634, startPoint y: 336, endPoint x: 688, endPoint y: 368, distance: 62.8
click at [688, 368] on div "1426 yd² Solte o botão para finalizar a seleção. Janela de atendimento Grade de…" at bounding box center [756, 400] width 1512 height 800
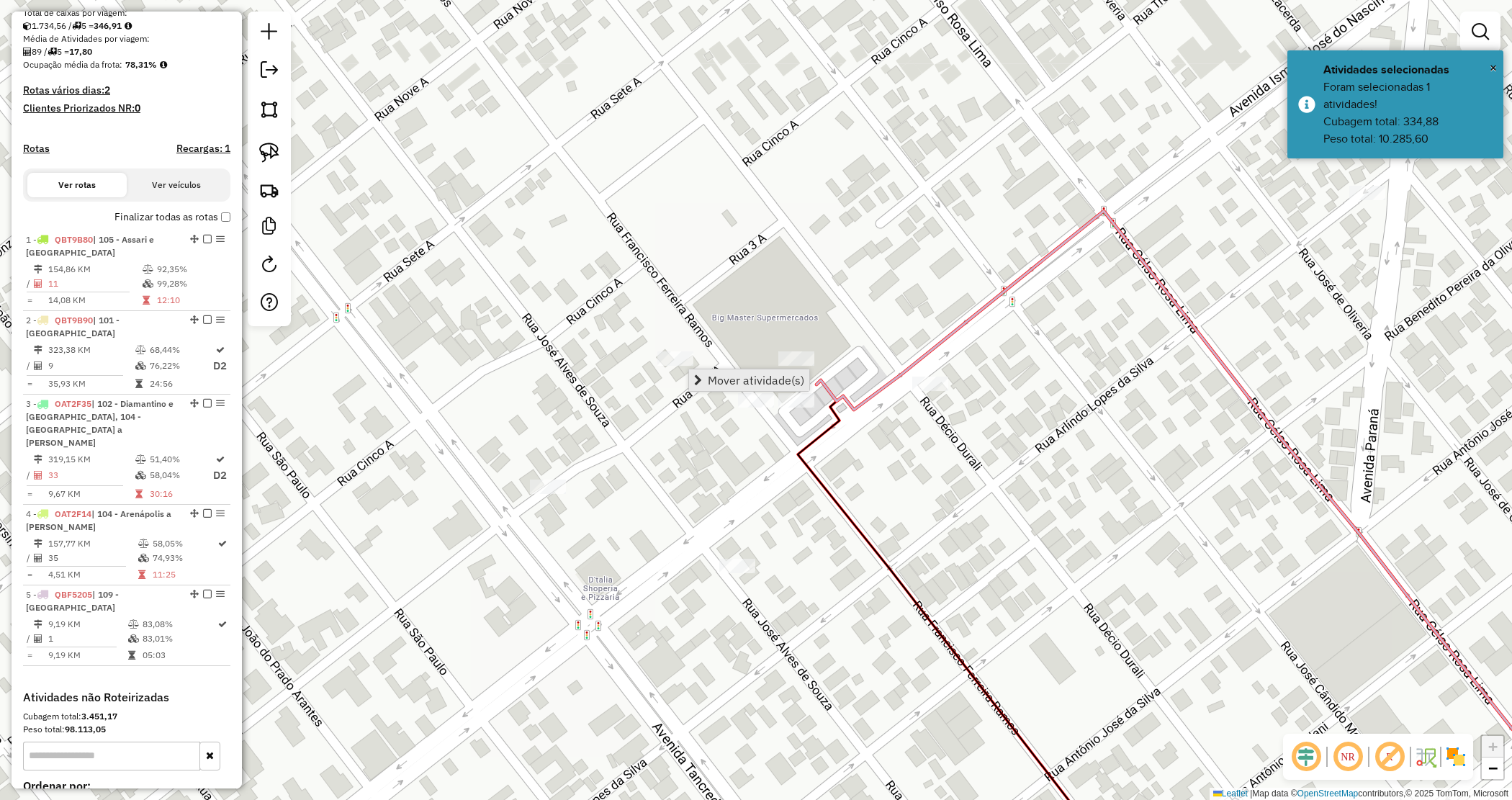
click at [704, 375] on link "Mover atividade(s)" at bounding box center [749, 380] width 120 height 22
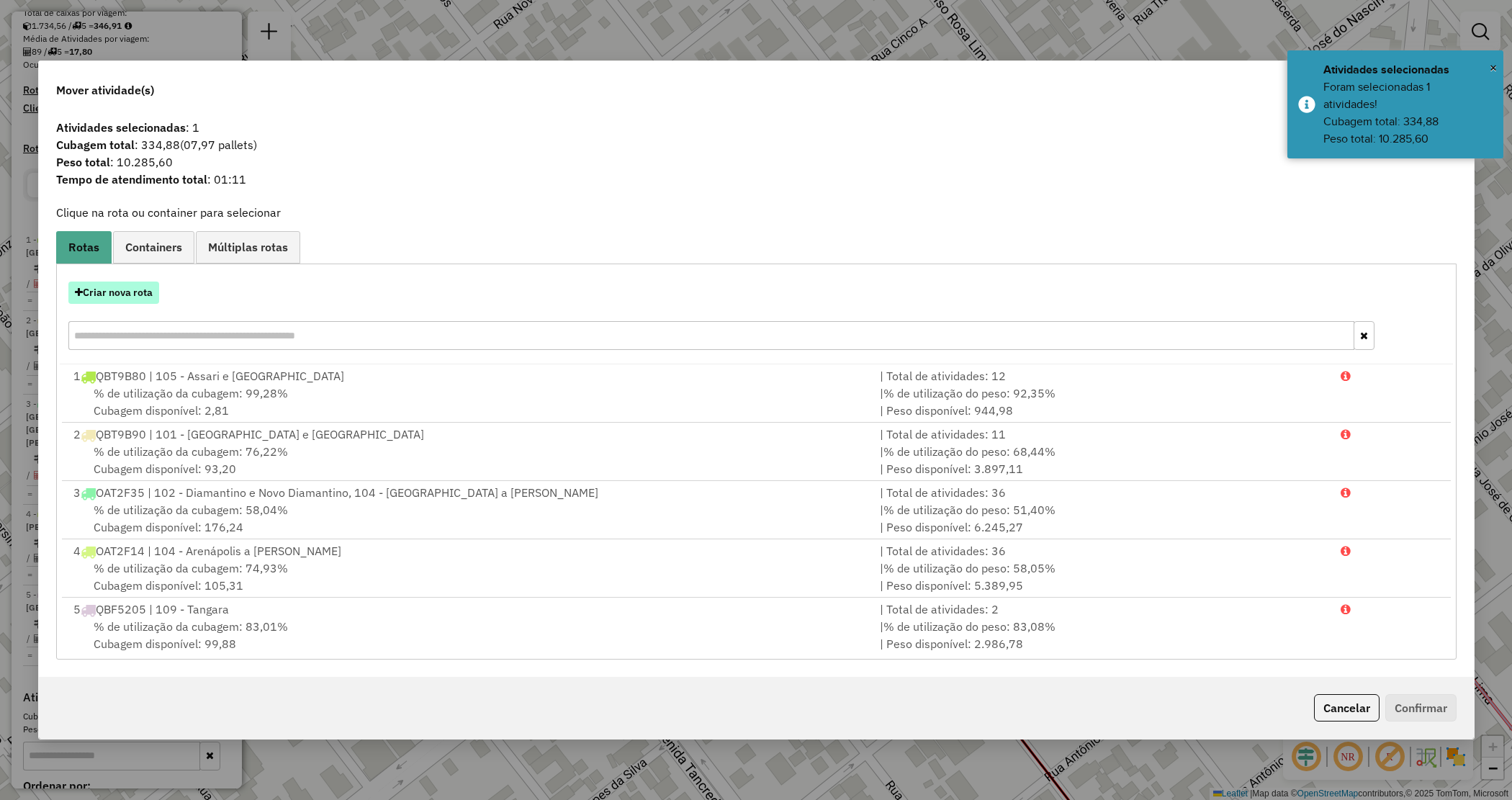
click at [123, 293] on button "Criar nova rota" at bounding box center [113, 293] width 91 height 23
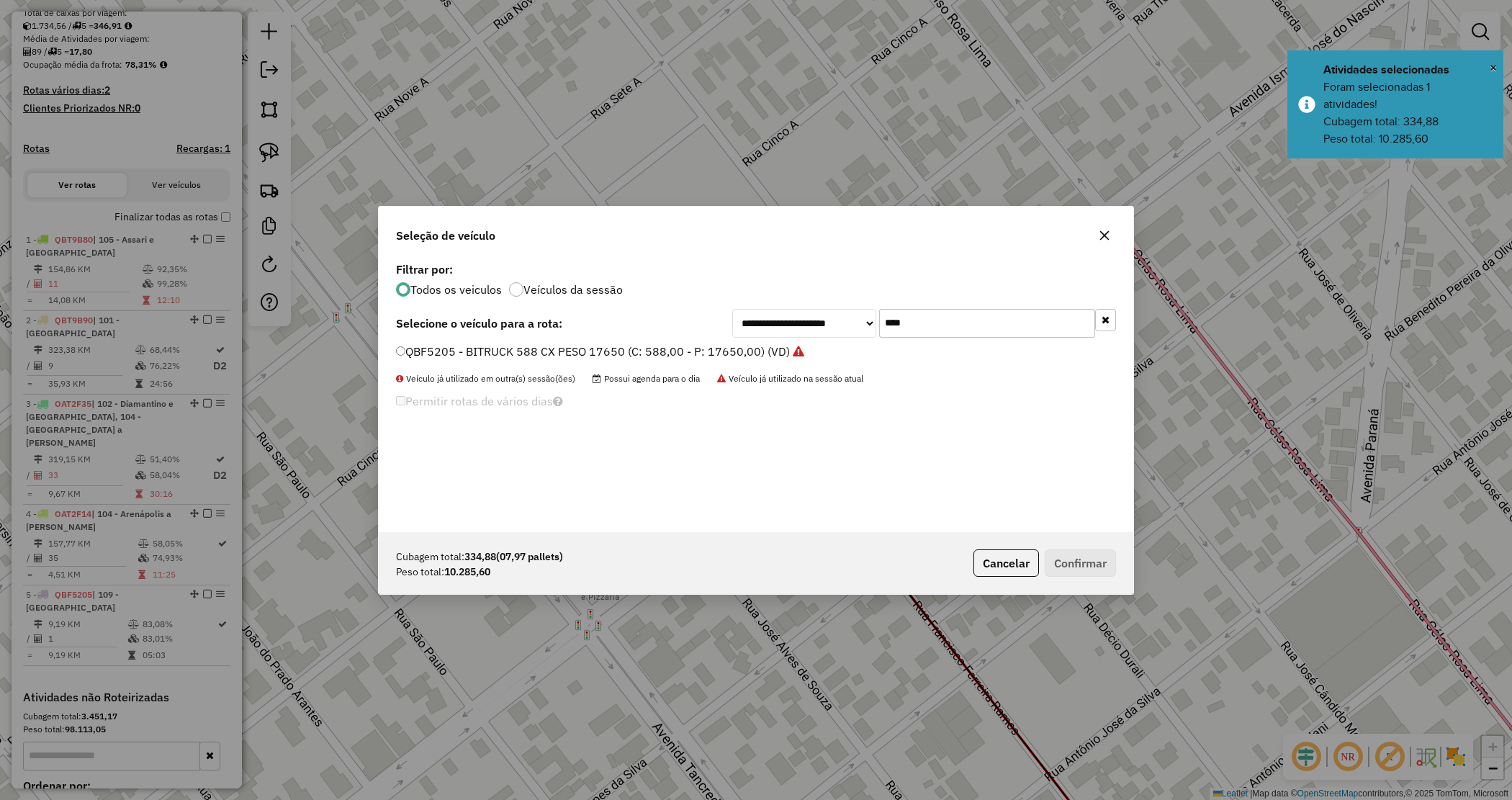
drag, startPoint x: 926, startPoint y: 321, endPoint x: 819, endPoint y: 319, distance: 107.0
click at [819, 320] on div "**********" at bounding box center [924, 323] width 384 height 29
type input "***"
drag, startPoint x: 738, startPoint y: 351, endPoint x: 796, endPoint y: 398, distance: 74.7
click at [738, 350] on label "RAQ2F61 - TRUCK - 12860 - 420 cxs (C: 420,00 - P: 12860,00) (VD)" at bounding box center [580, 351] width 369 height 18
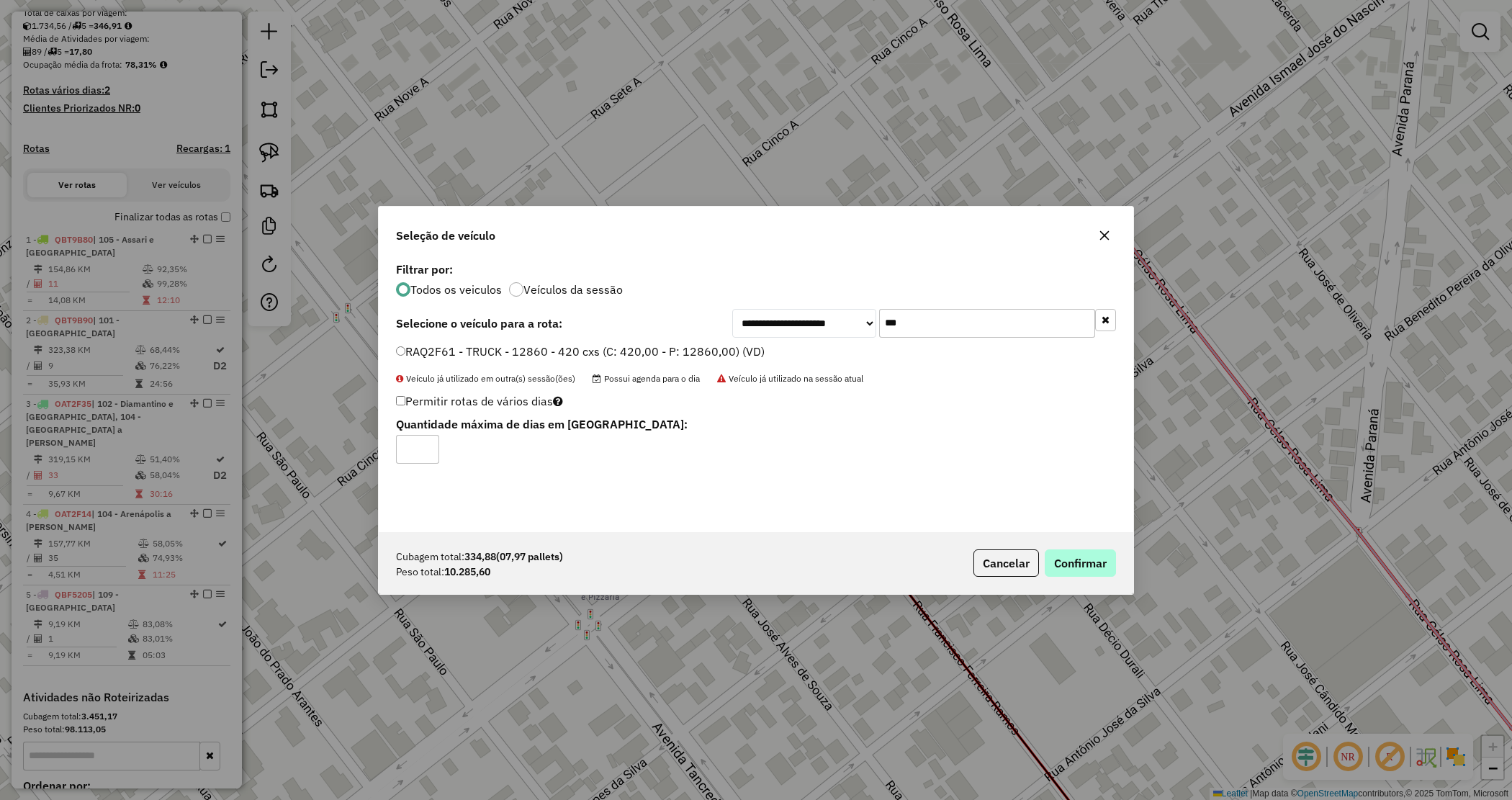
click at [1058, 549] on div "Cubagem total: 334,88 (07,97 pallets) Peso total: 10.285,60 Cancelar Confirmar" at bounding box center [756, 563] width 755 height 62
click at [1063, 556] on button "Confirmar" at bounding box center [1080, 563] width 71 height 28
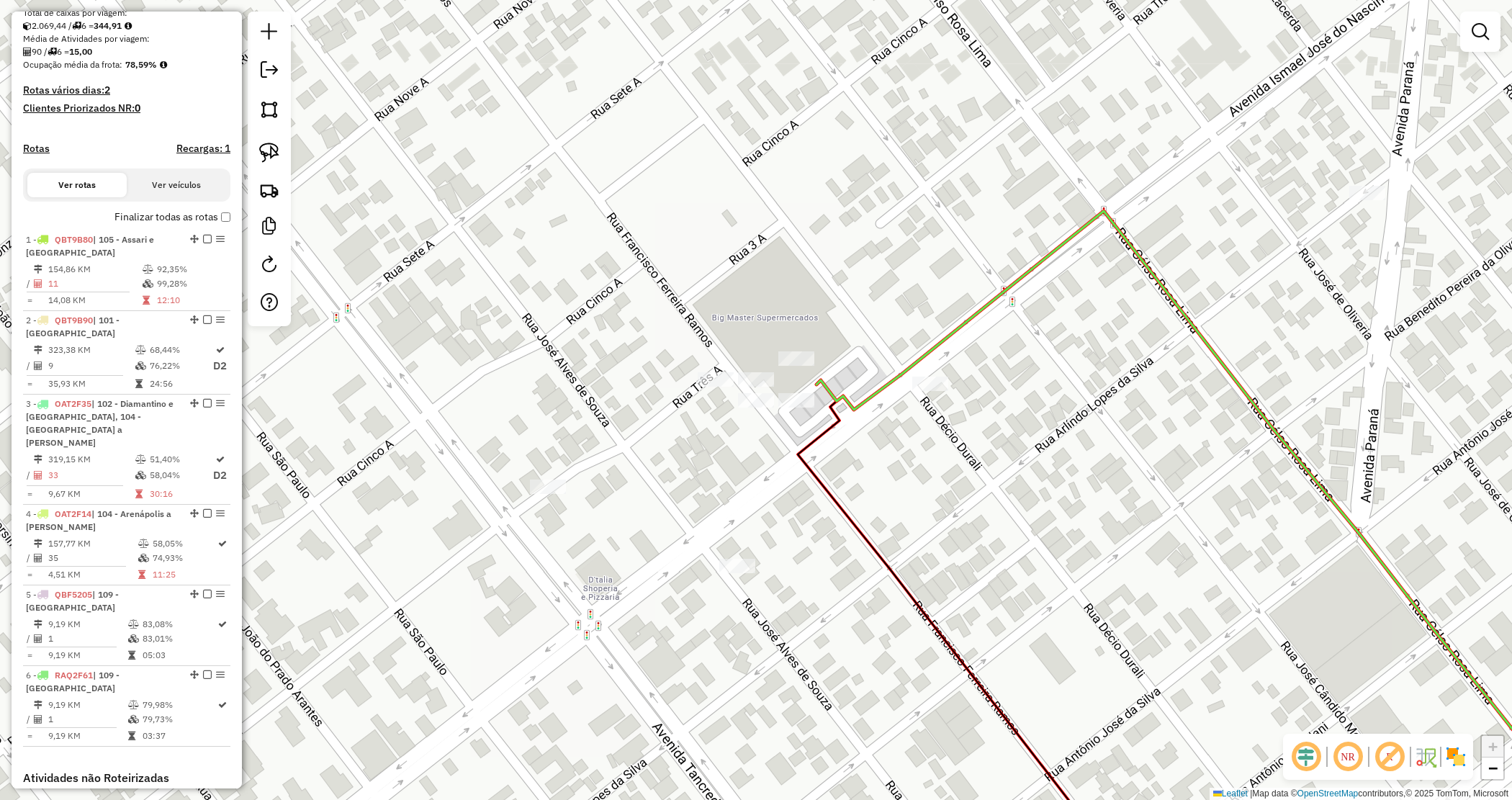
click at [836, 451] on div "Janela de atendimento Grade de atendimento Capacidade Transportadoras Veículos …" at bounding box center [756, 400] width 1512 height 800
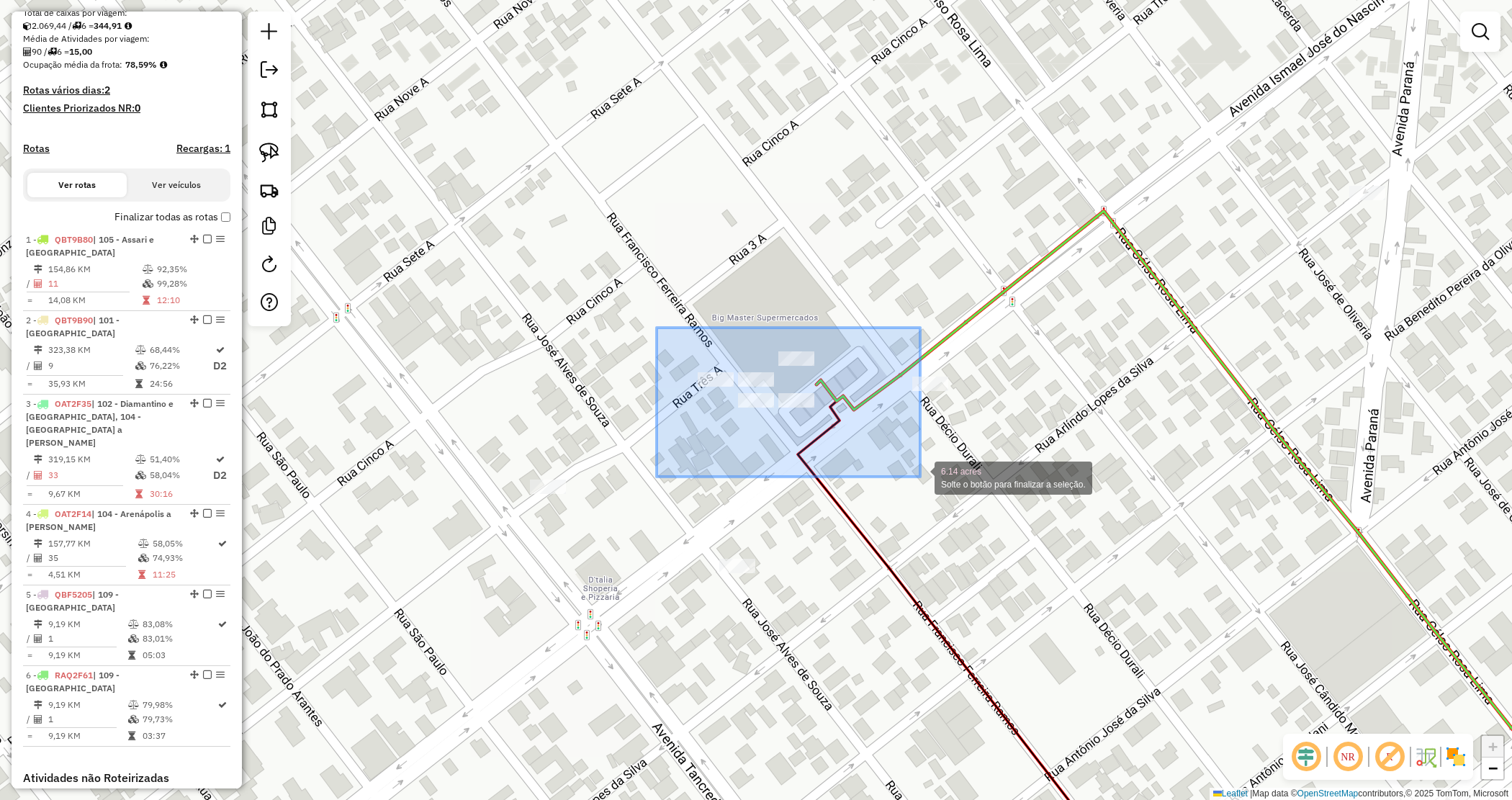
drag, startPoint x: 696, startPoint y: 360, endPoint x: 920, endPoint y: 472, distance: 250.4
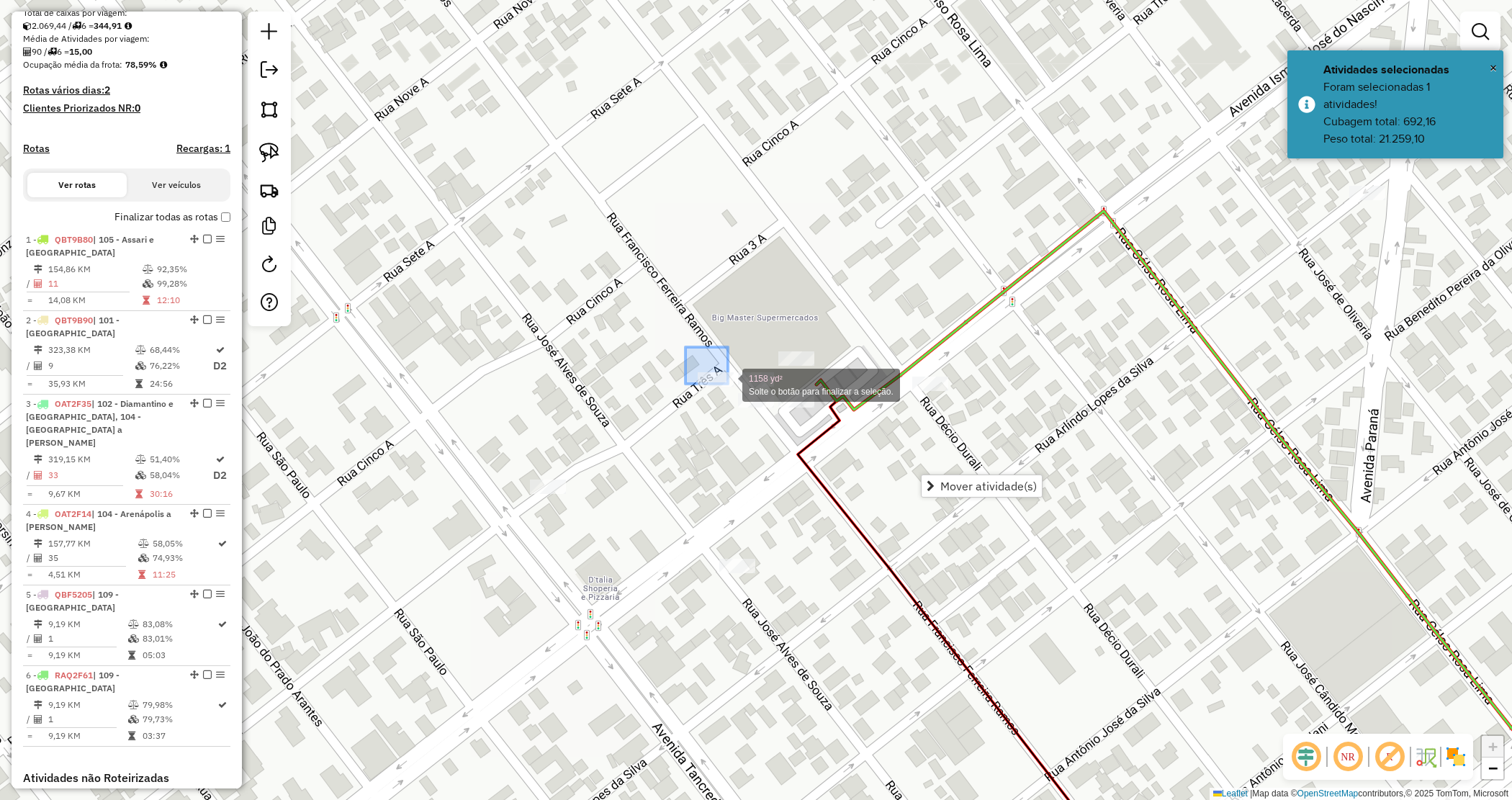
drag, startPoint x: 691, startPoint y: 355, endPoint x: 730, endPoint y: 387, distance: 50.4
click at [730, 387] on div "1158 yd² Solte o botão para finalizar a seleção. Janela de atendimento Grade de…" at bounding box center [756, 400] width 1512 height 800
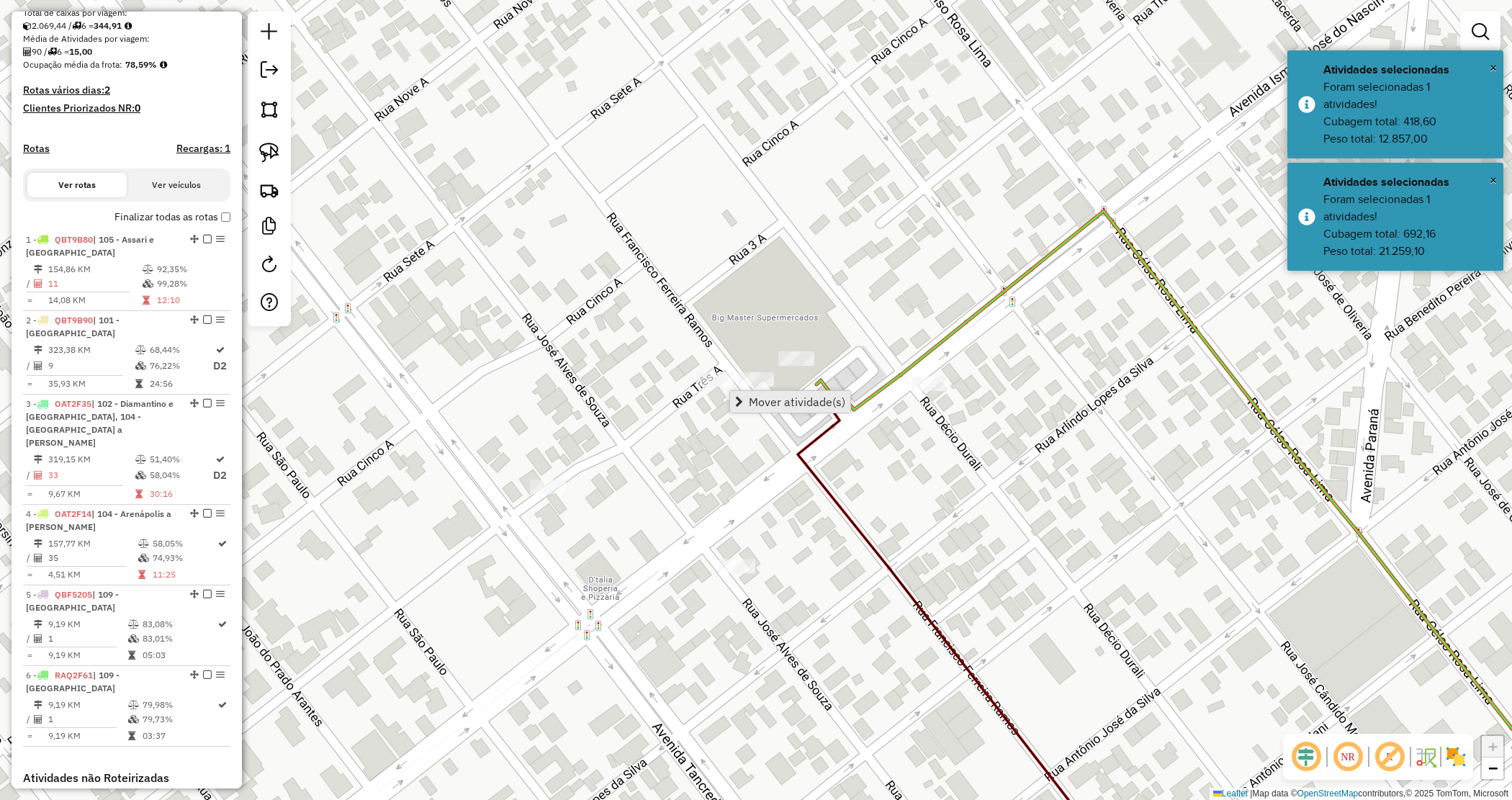
click at [751, 405] on span "Mover atividade(s)" at bounding box center [797, 402] width 97 height 12
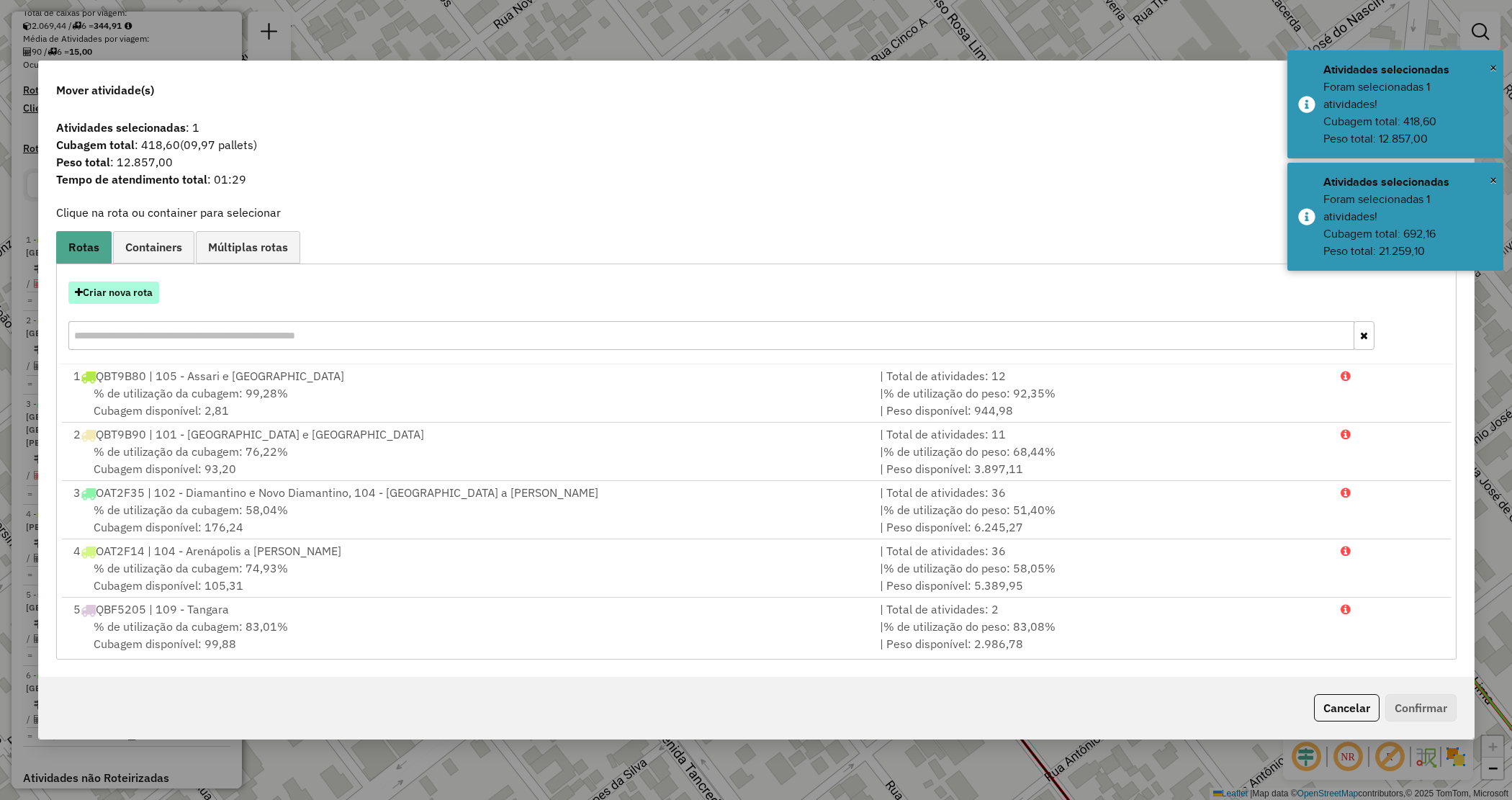
click at [123, 295] on button "Criar nova rota" at bounding box center [113, 293] width 91 height 23
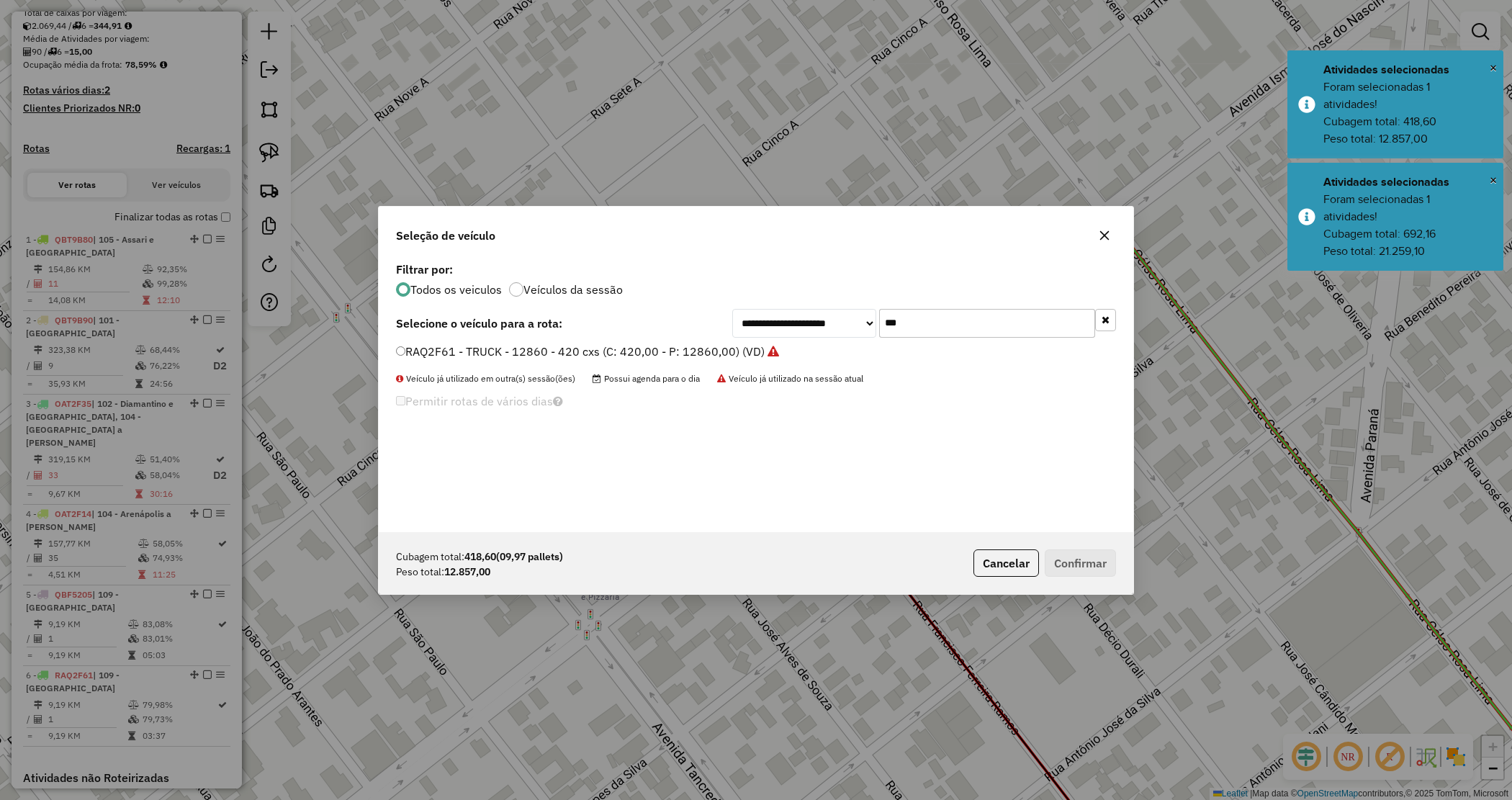
click at [830, 310] on div "**********" at bounding box center [924, 323] width 384 height 29
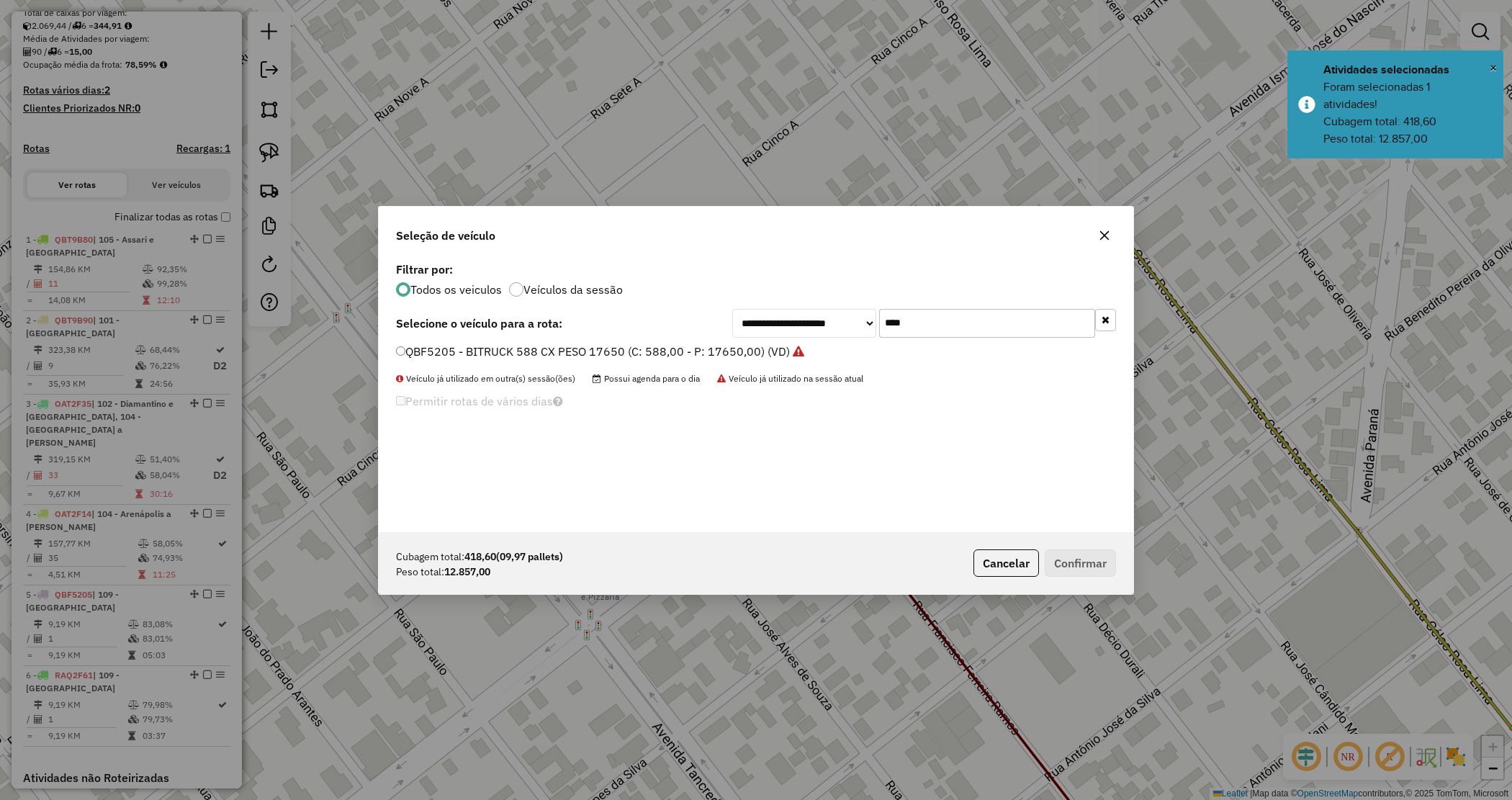
type input "****"
click at [720, 340] on div "**********" at bounding box center [756, 395] width 755 height 274
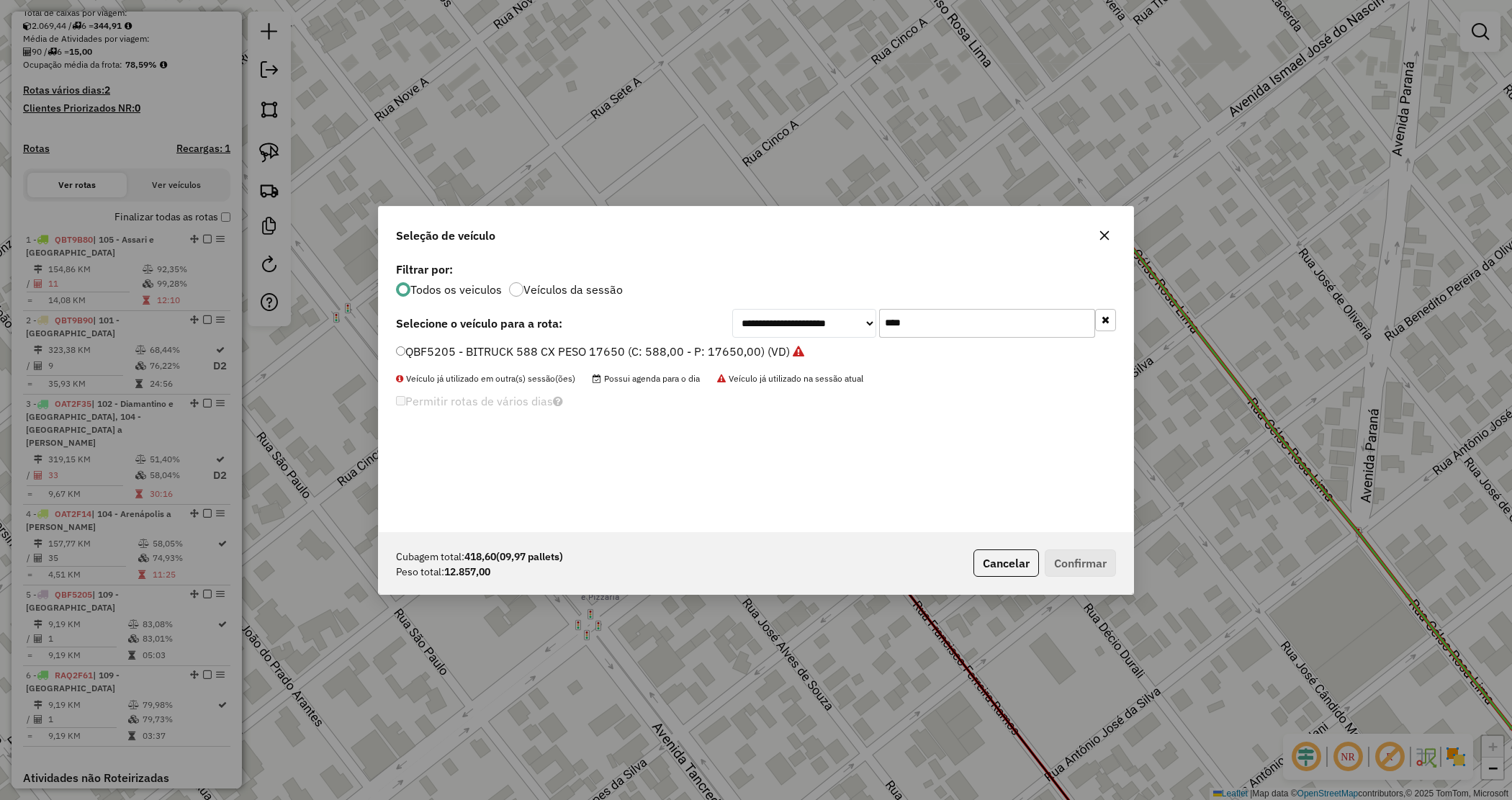
drag, startPoint x: 718, startPoint y: 351, endPoint x: 798, endPoint y: 400, distance: 93.8
click at [718, 353] on label "QBF5205 - BITRUCK 588 CX PESO 17650 (C: 588,00 - P: 17650,00) (VD)" at bounding box center [600, 351] width 409 height 18
click at [1078, 566] on button "Confirmar" at bounding box center [1080, 563] width 71 height 28
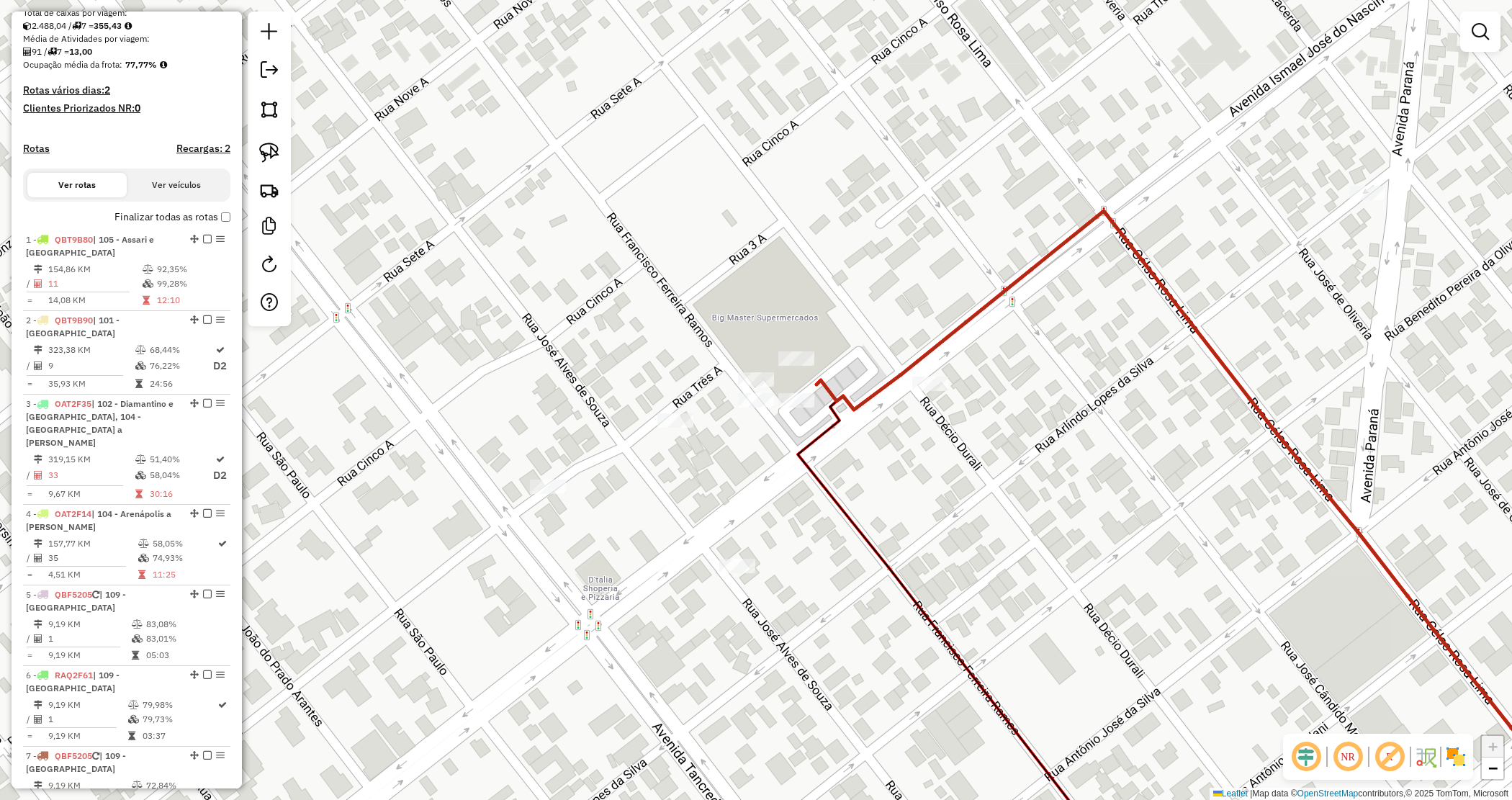
click at [667, 220] on div "Janela de atendimento Grade de atendimento Capacidade Transportadoras Veículos …" at bounding box center [756, 400] width 1512 height 800
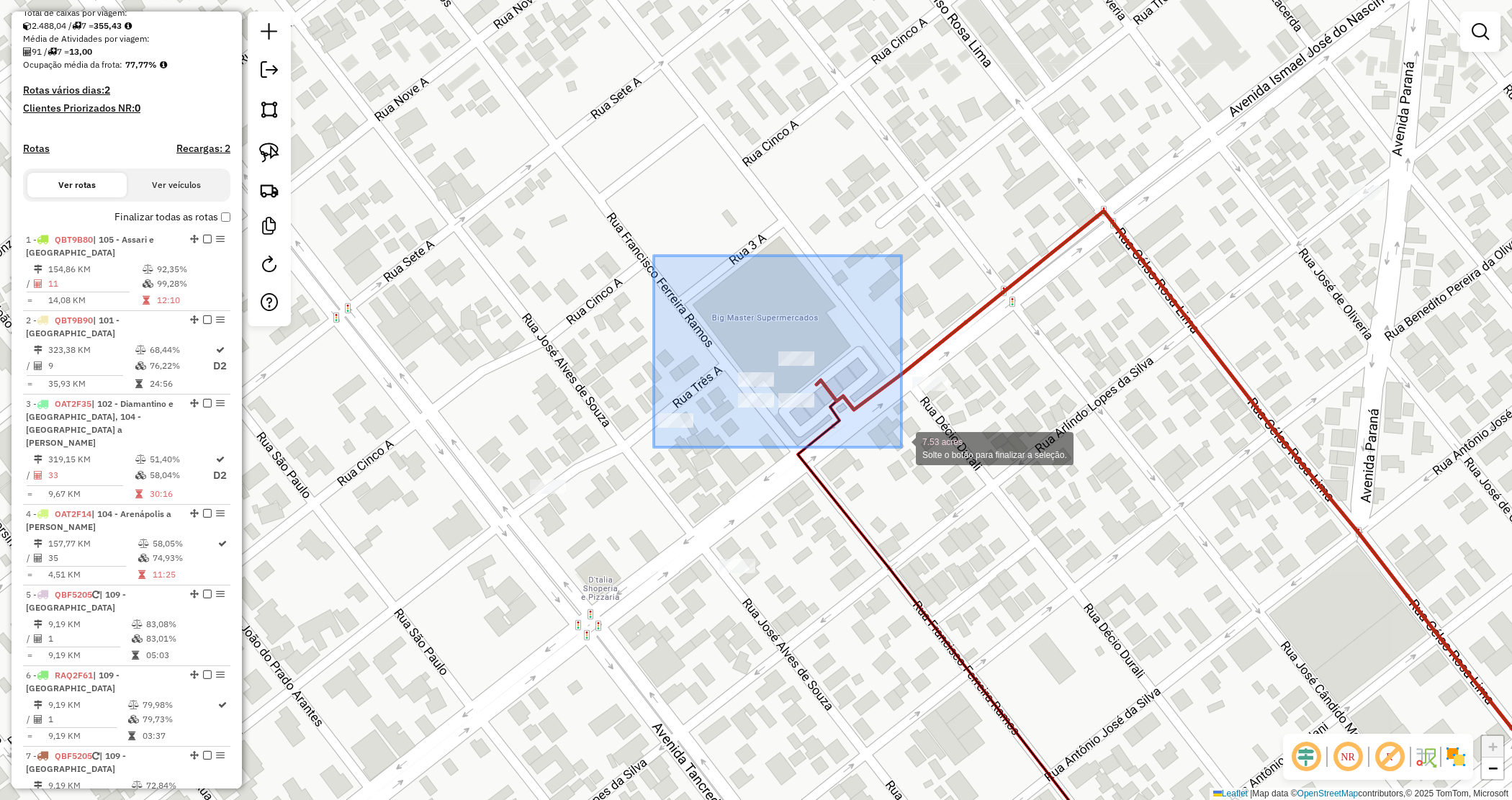
drag, startPoint x: 716, startPoint y: 330, endPoint x: 905, endPoint y: 446, distance: 221.8
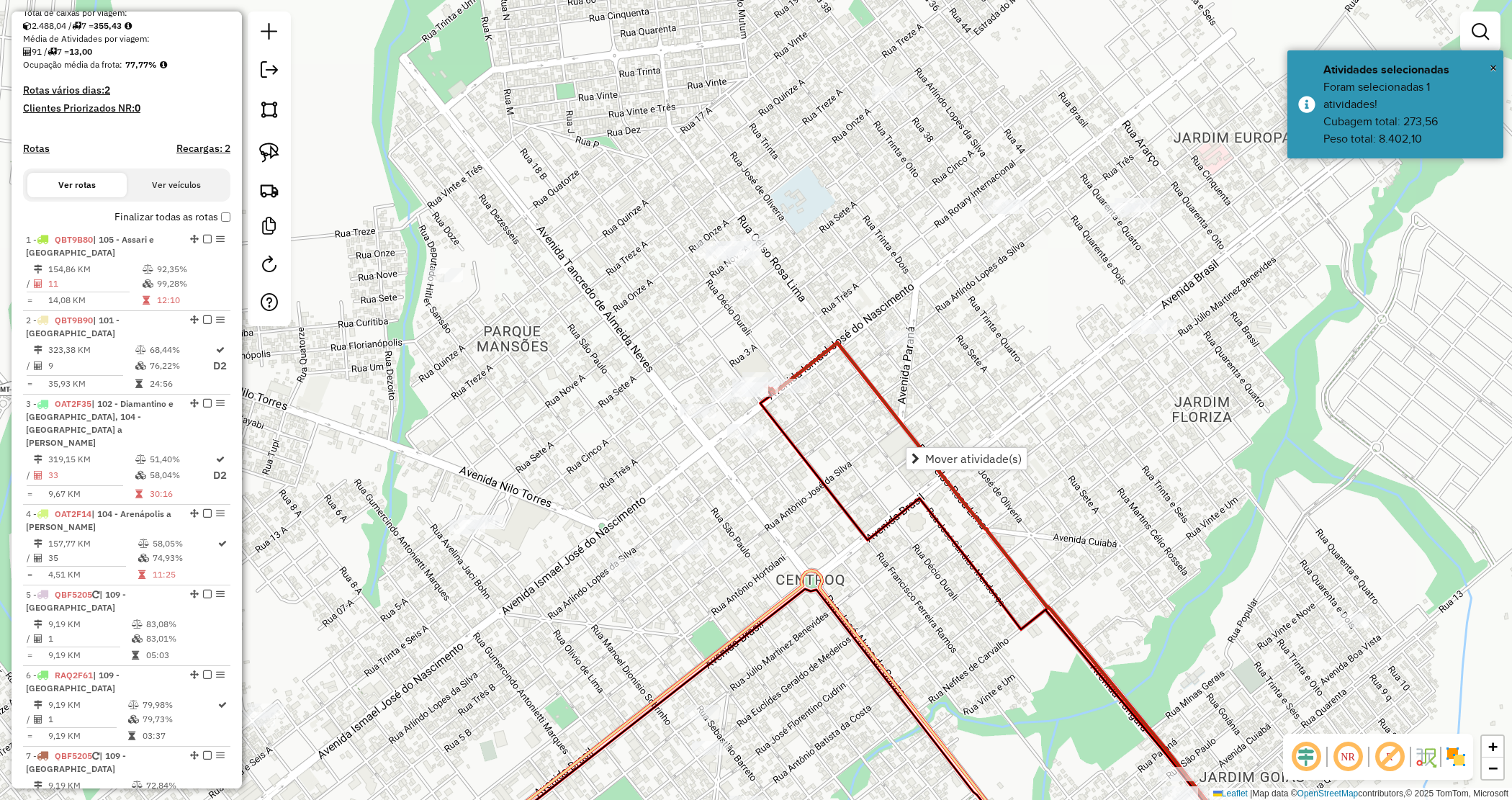
click at [708, 462] on div "Janela de atendimento Grade de atendimento Capacidade Transportadoras Veículos …" at bounding box center [756, 400] width 1512 height 800
click at [269, 149] on img at bounding box center [269, 153] width 20 height 20
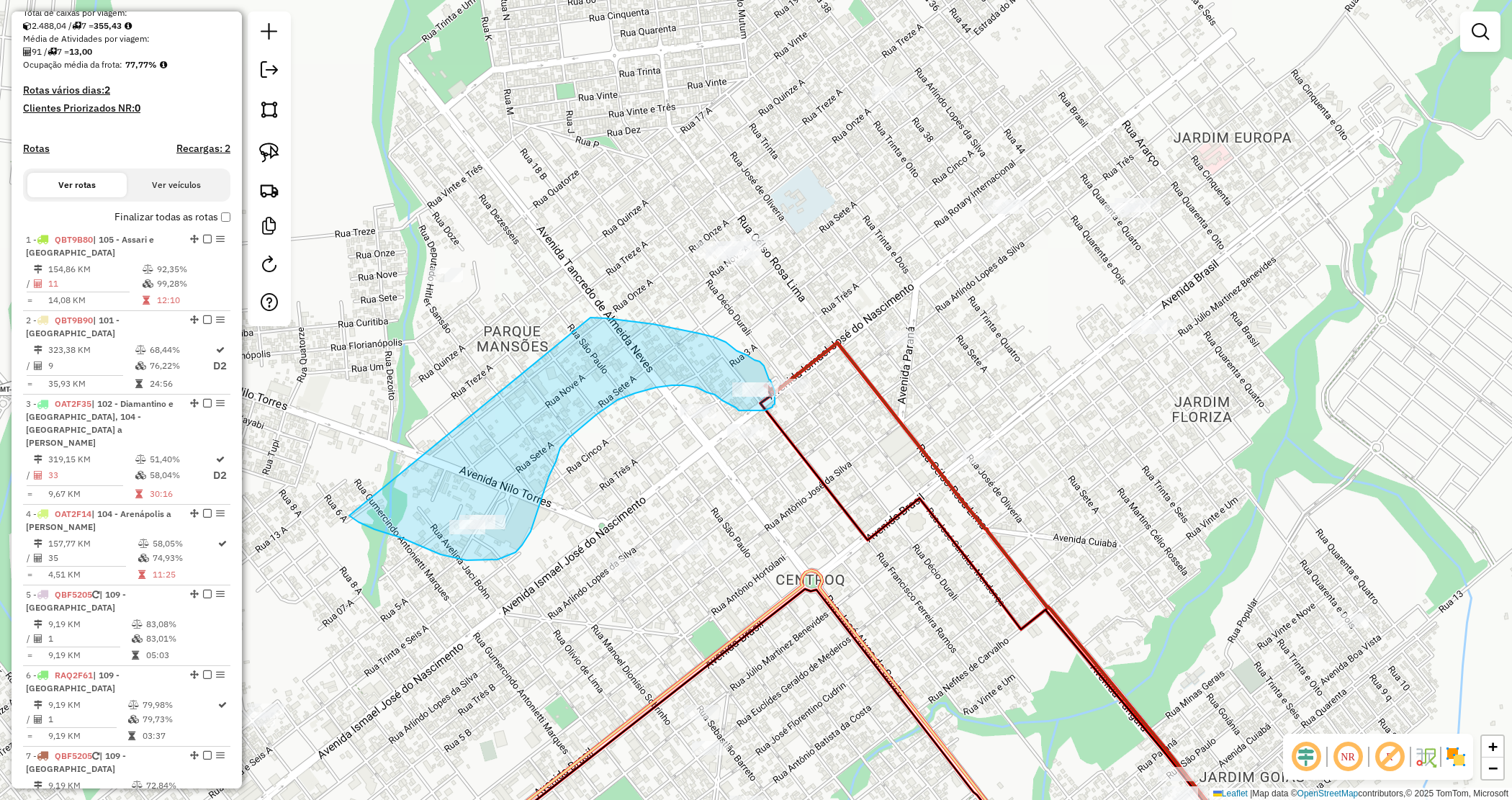
drag, startPoint x: 596, startPoint y: 318, endPoint x: 349, endPoint y: 516, distance: 316.6
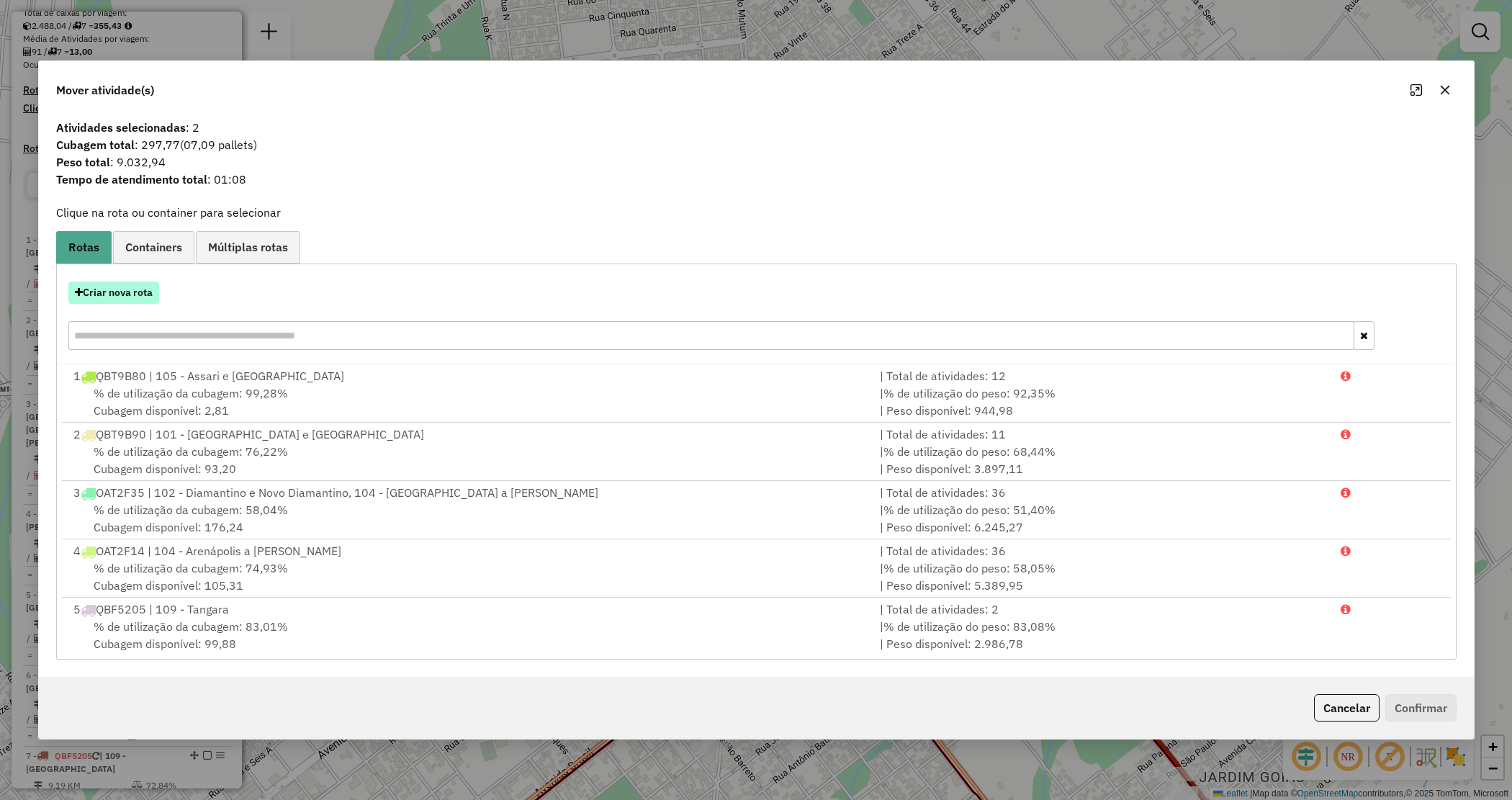
click at [116, 296] on button "Criar nova rota" at bounding box center [113, 293] width 91 height 23
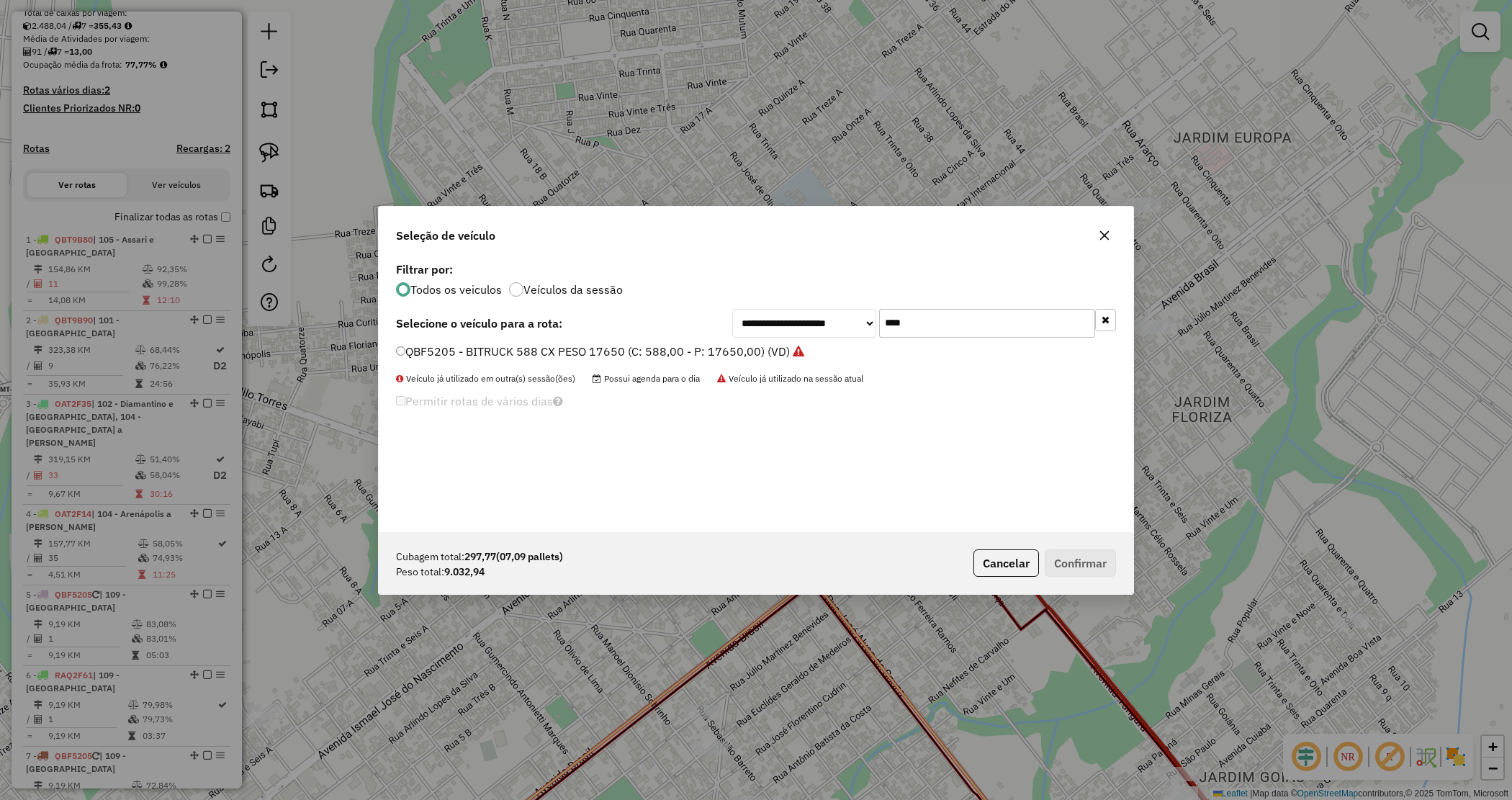
click at [844, 325] on div "**********" at bounding box center [924, 323] width 384 height 29
type input "***"
click at [699, 340] on div "**********" at bounding box center [756, 395] width 755 height 274
drag, startPoint x: 696, startPoint y: 350, endPoint x: 872, endPoint y: 463, distance: 209.2
click at [696, 350] on label "RAQ2F61 - TRUCK - 12860 - 420 cxs (C: 420,00 - P: 12860,00) (VD)" at bounding box center [587, 351] width 383 height 18
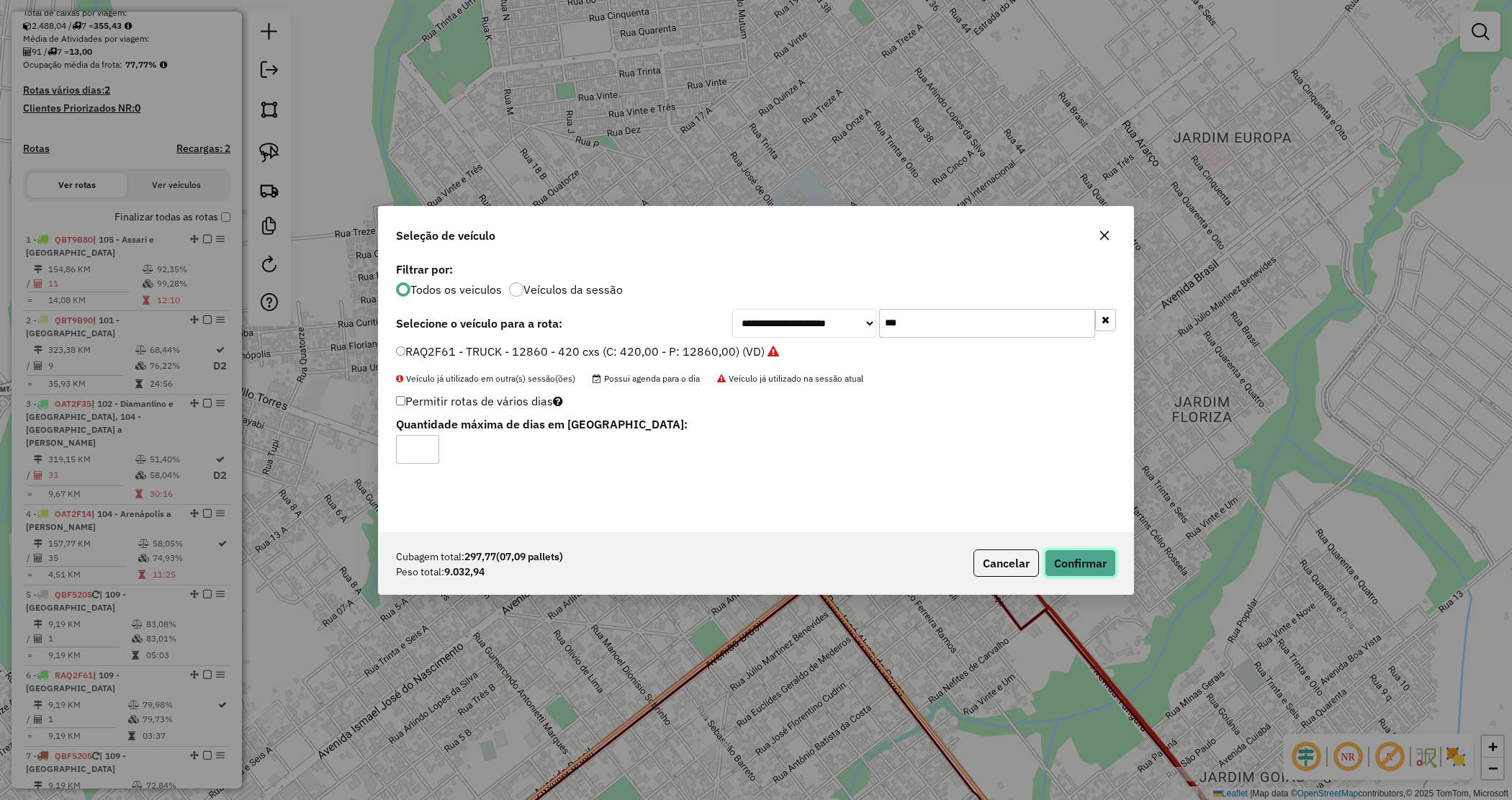
click at [1080, 551] on button "Confirmar" at bounding box center [1080, 563] width 71 height 28
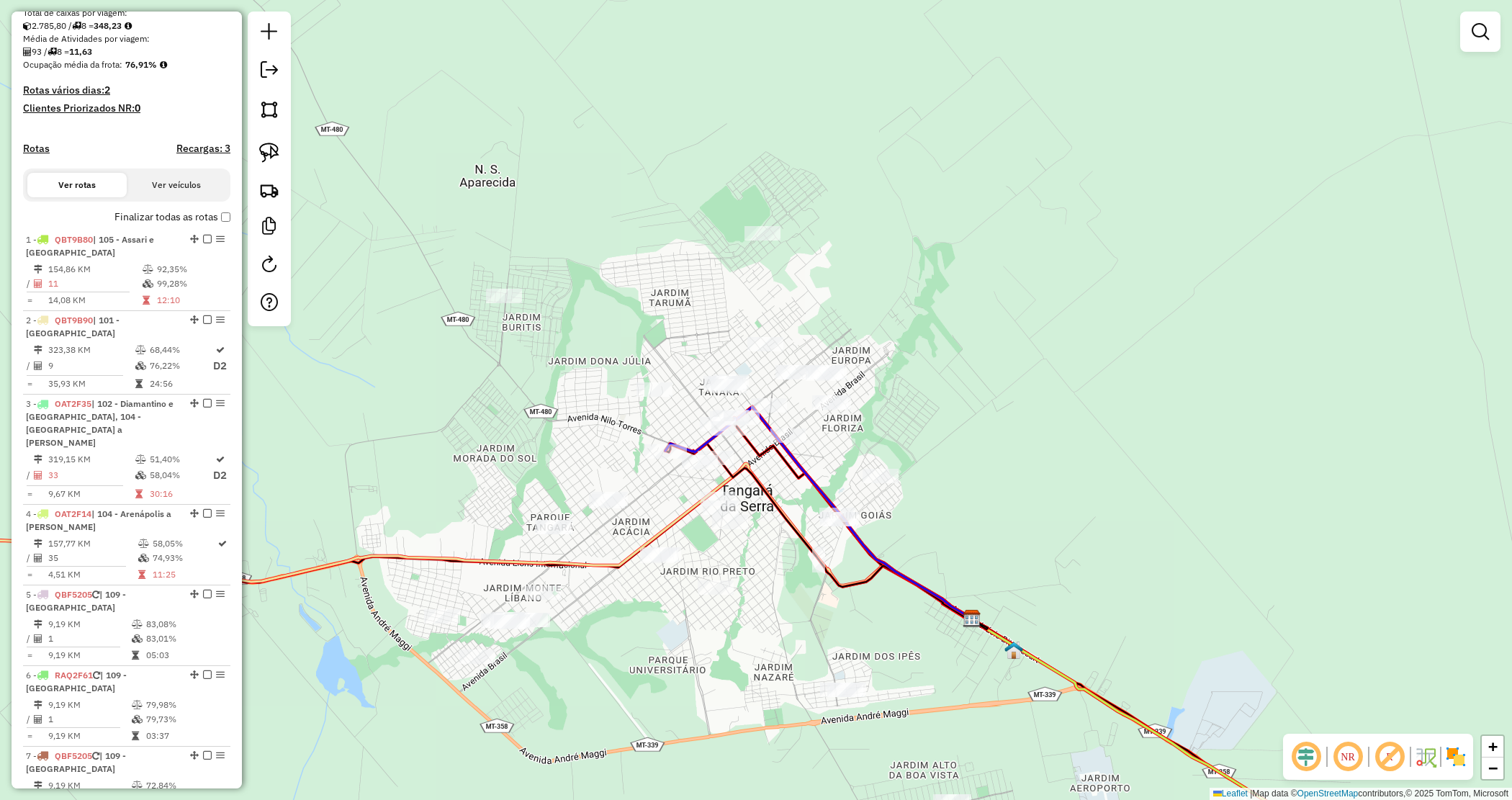
click at [957, 427] on div "Janela de atendimento Grade de atendimento Capacidade Transportadoras Veículos …" at bounding box center [756, 400] width 1512 height 800
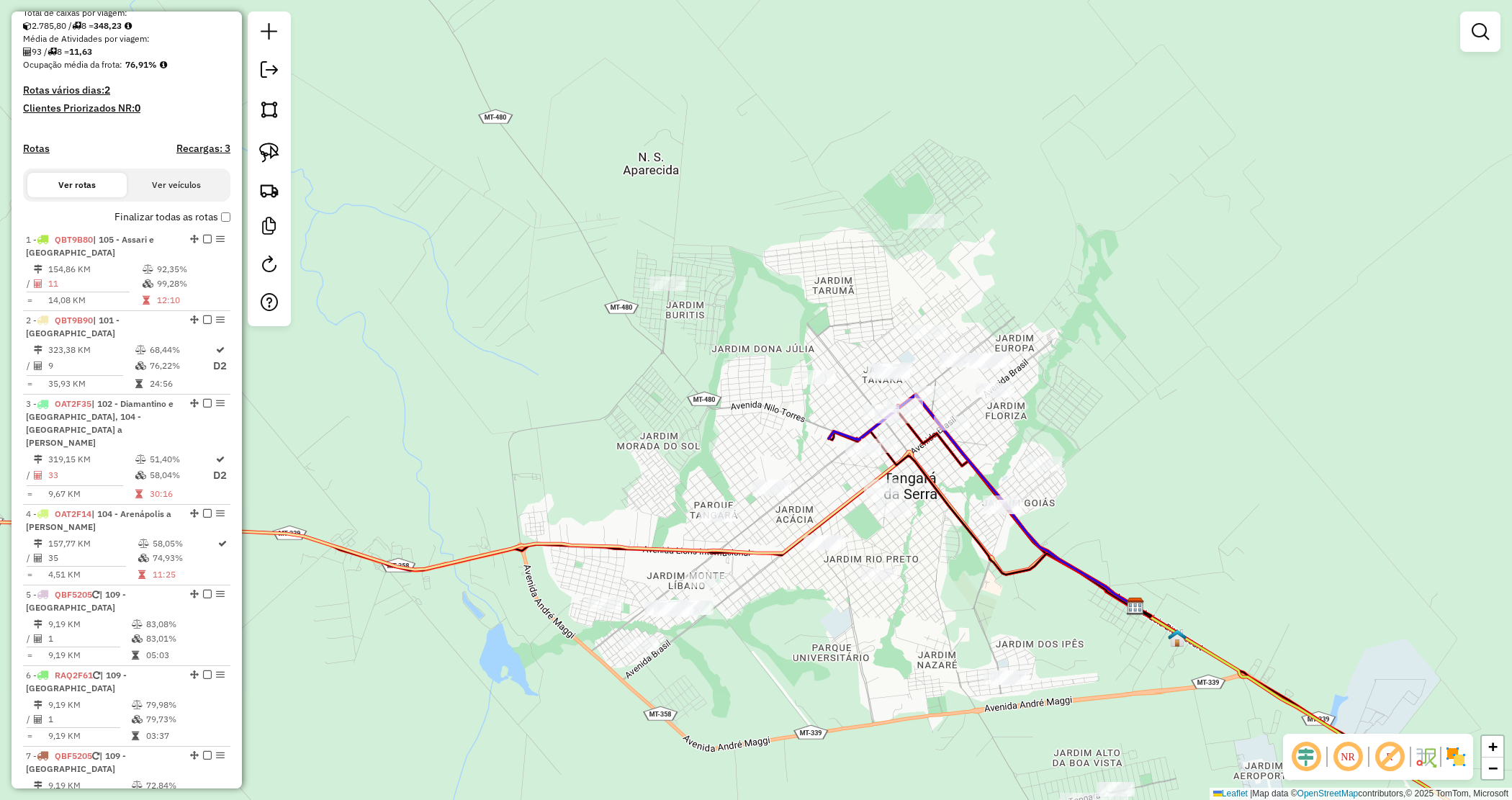
drag, startPoint x: 830, startPoint y: 609, endPoint x: 767, endPoint y: 555, distance: 83.0
click at [811, 577] on div "Janela de atendimento Grade de atendimento Capacidade Transportadoras Veículos …" at bounding box center [756, 400] width 1512 height 800
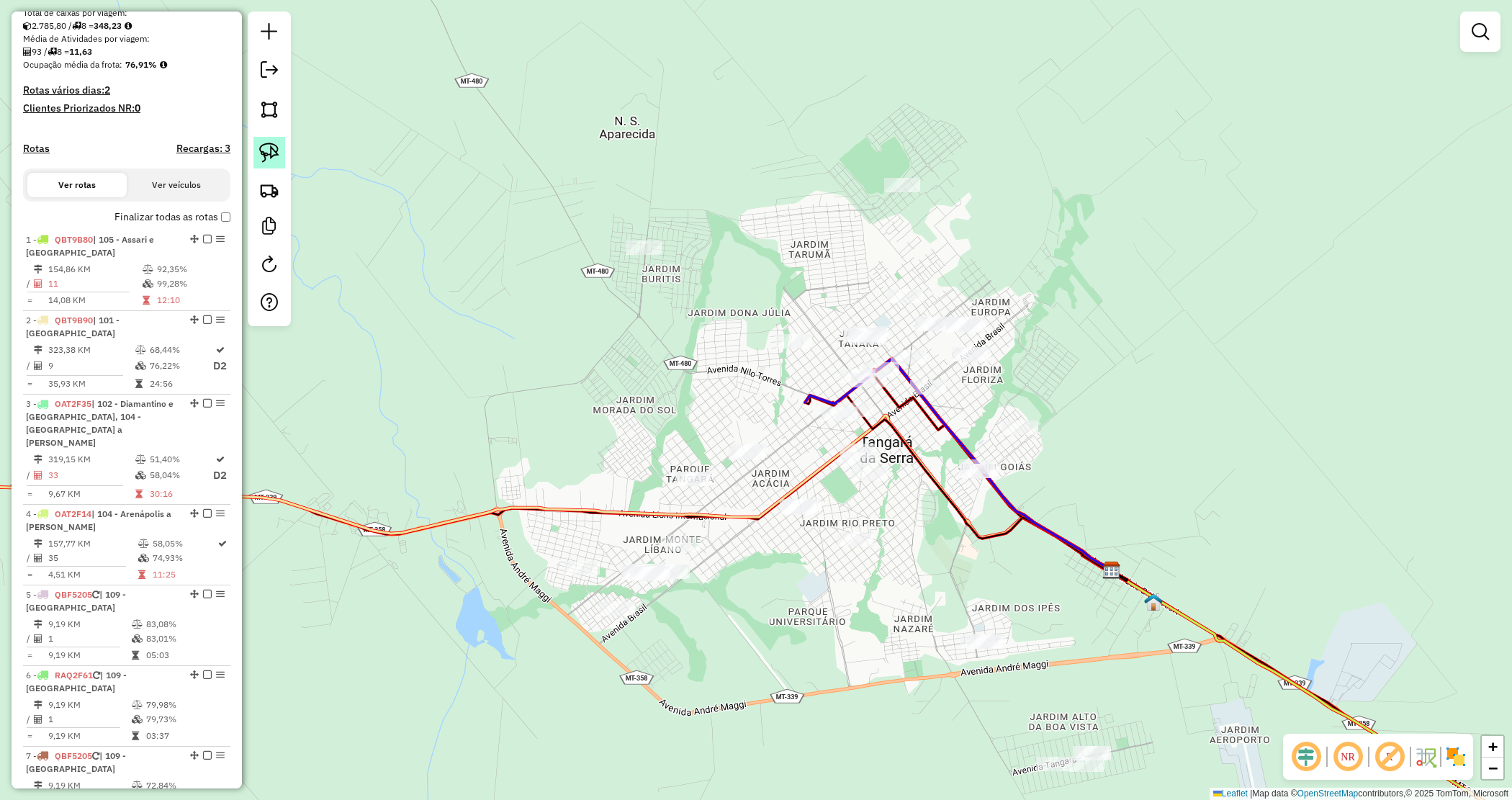
click at [269, 156] on img at bounding box center [269, 153] width 20 height 20
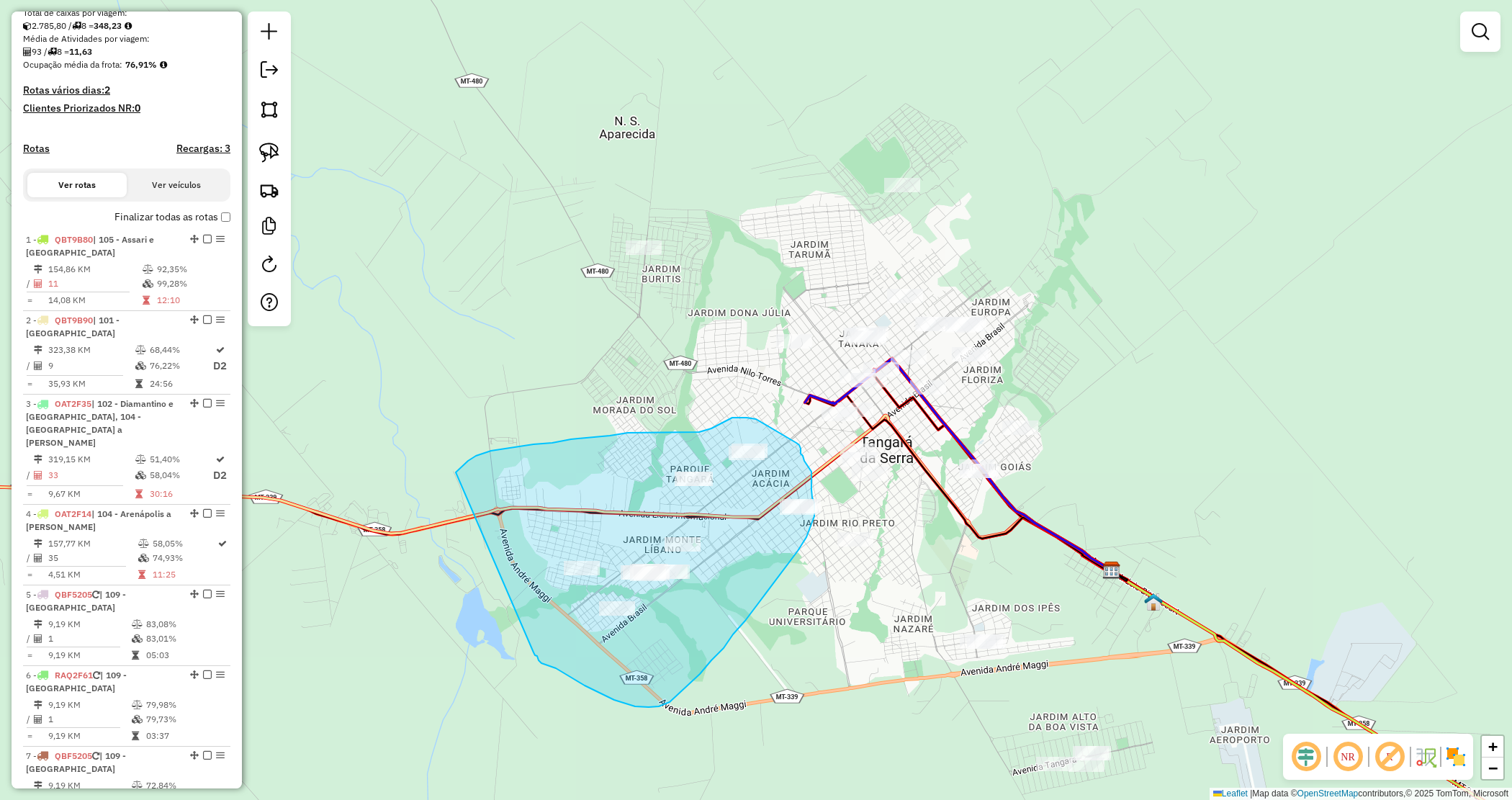
drag, startPoint x: 457, startPoint y: 472, endPoint x: 514, endPoint y: 643, distance: 180.2
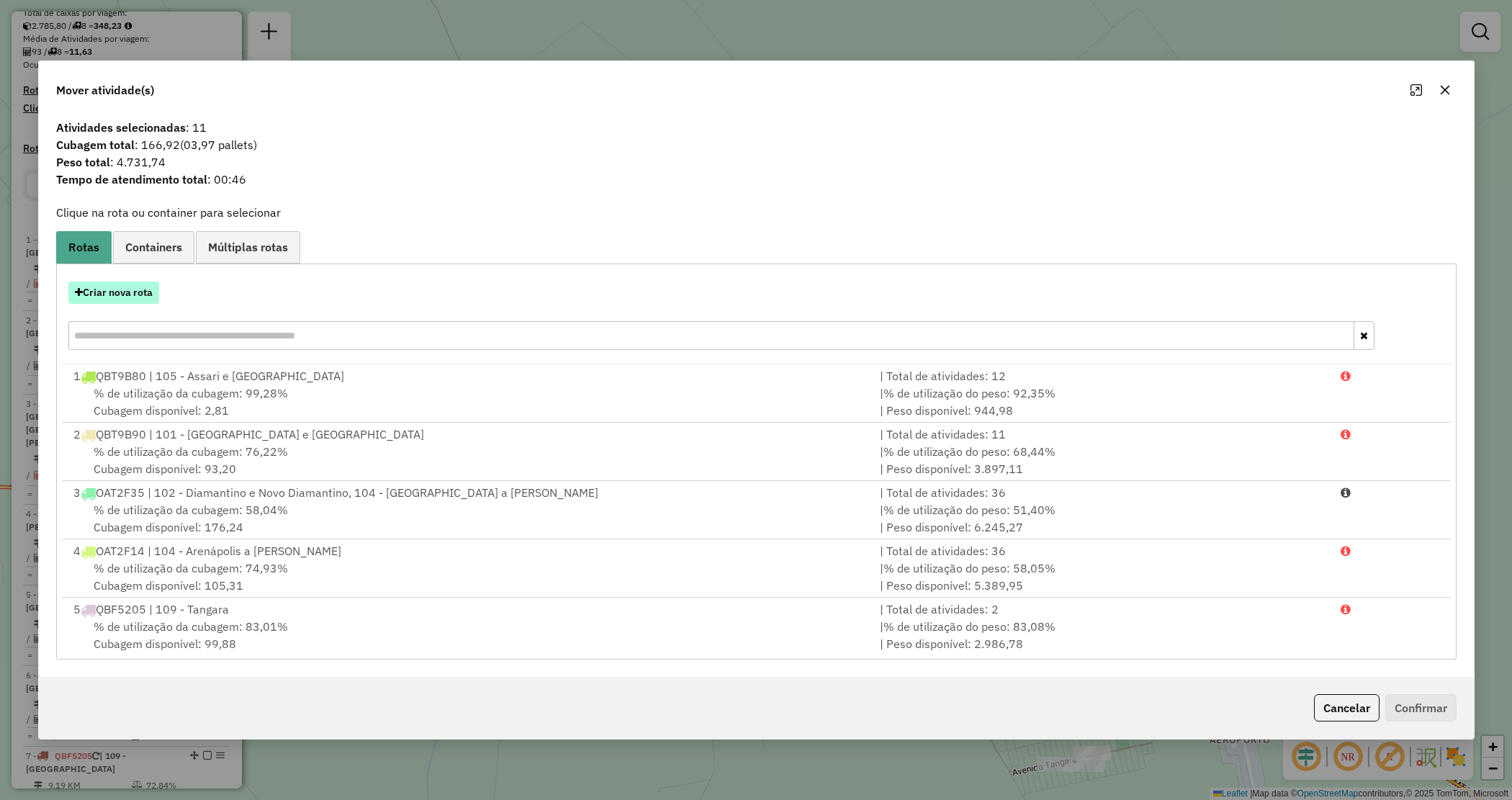
click at [148, 298] on button "Criar nova rota" at bounding box center [113, 293] width 91 height 23
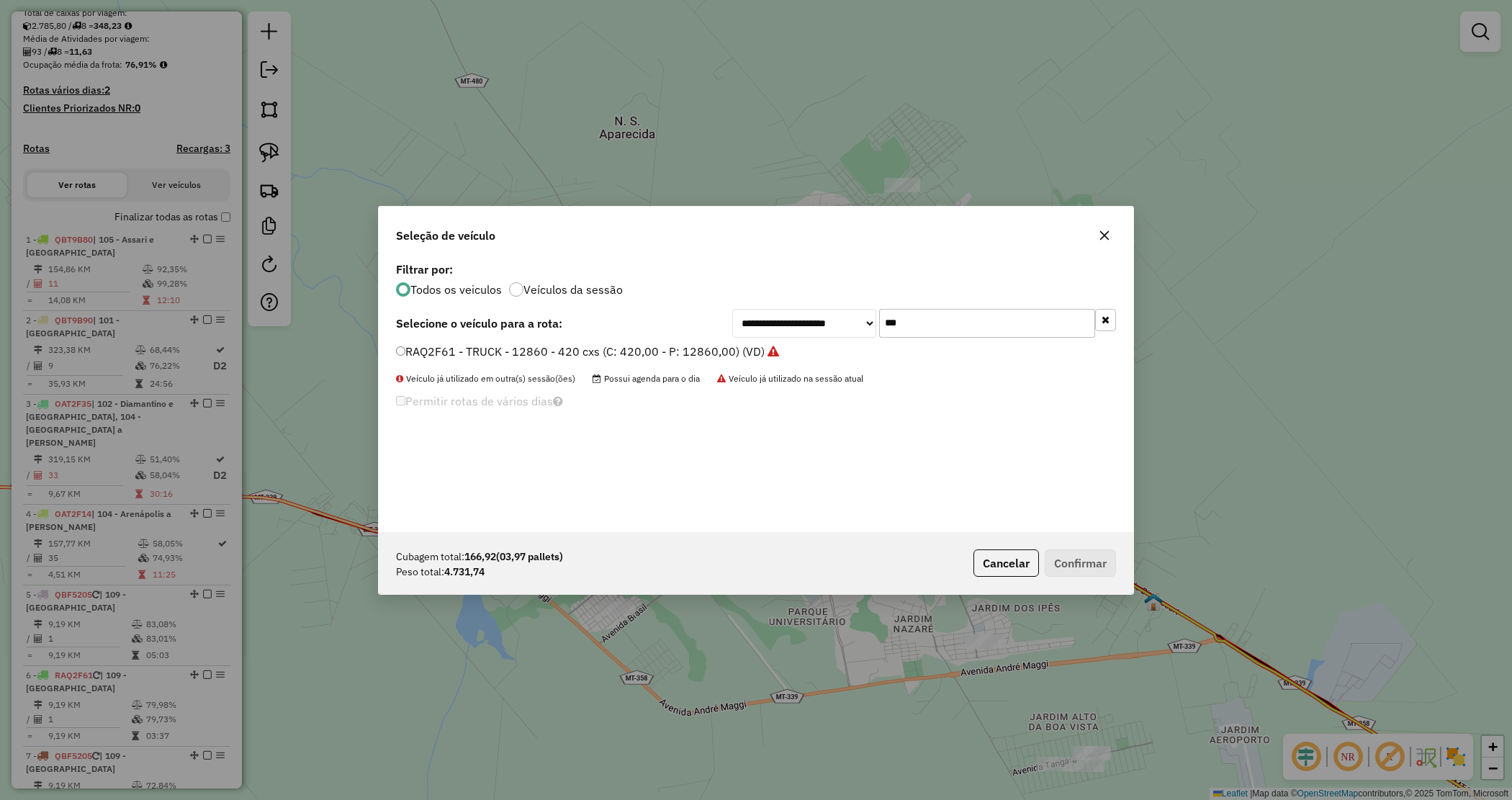
drag, startPoint x: 857, startPoint y: 314, endPoint x: 836, endPoint y: 306, distance: 22.5
click at [841, 309] on div "**********" at bounding box center [924, 323] width 384 height 29
type input "***"
click at [727, 350] on label "SEQ9G29 - TRUCK - 12850 - 420 CXS (C: 420,00 - P: 12850,00) (VD)" at bounding box center [582, 351] width 372 height 18
click at [1102, 566] on button "Confirmar" at bounding box center [1080, 563] width 71 height 28
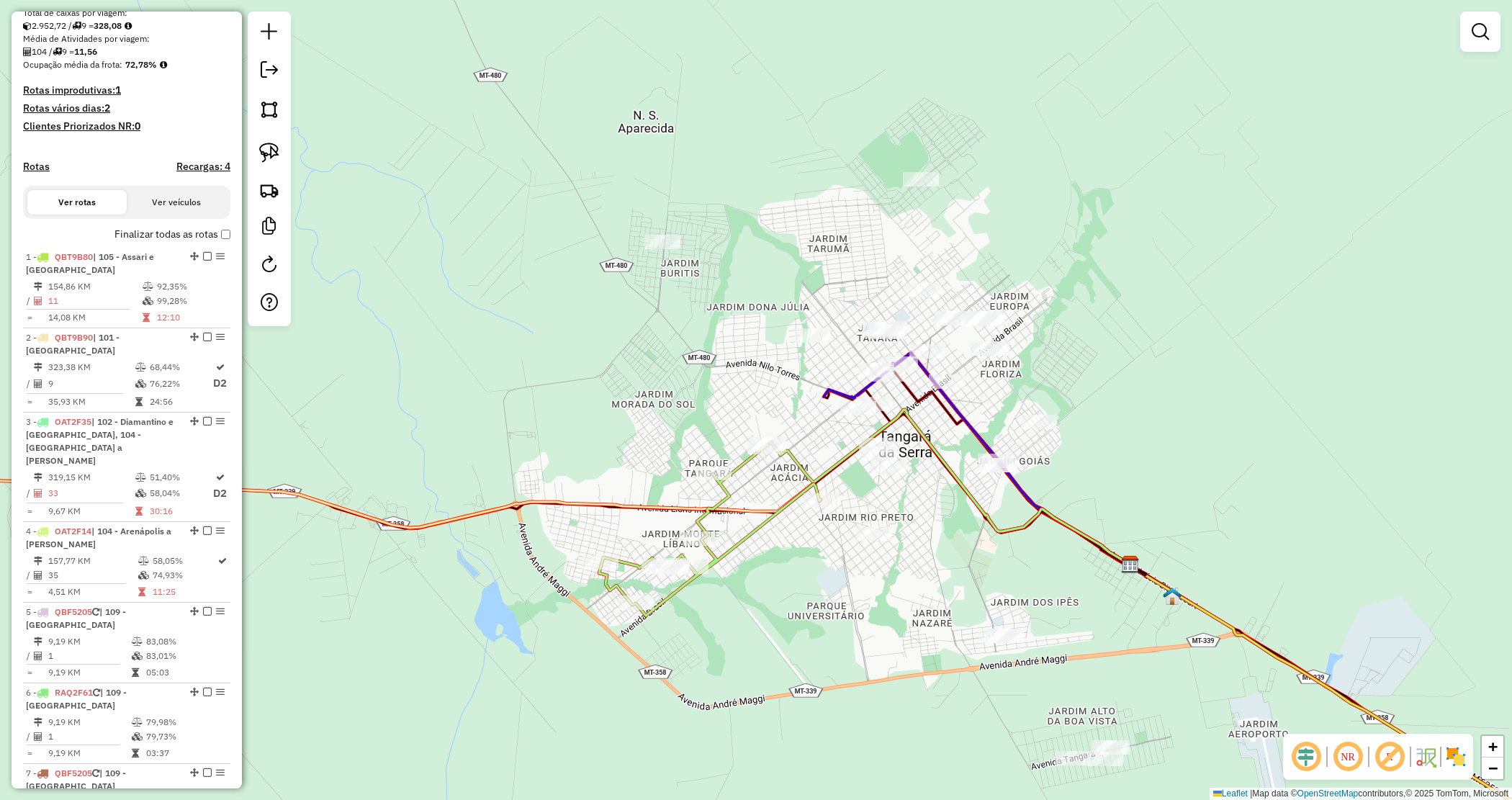
drag, startPoint x: 461, startPoint y: 435, endPoint x: 1113, endPoint y: 199, distance: 693.4
click at [1105, 191] on div "Janela de atendimento Grade de atendimento Capacidade Transportadoras Veículos …" at bounding box center [756, 400] width 1512 height 800
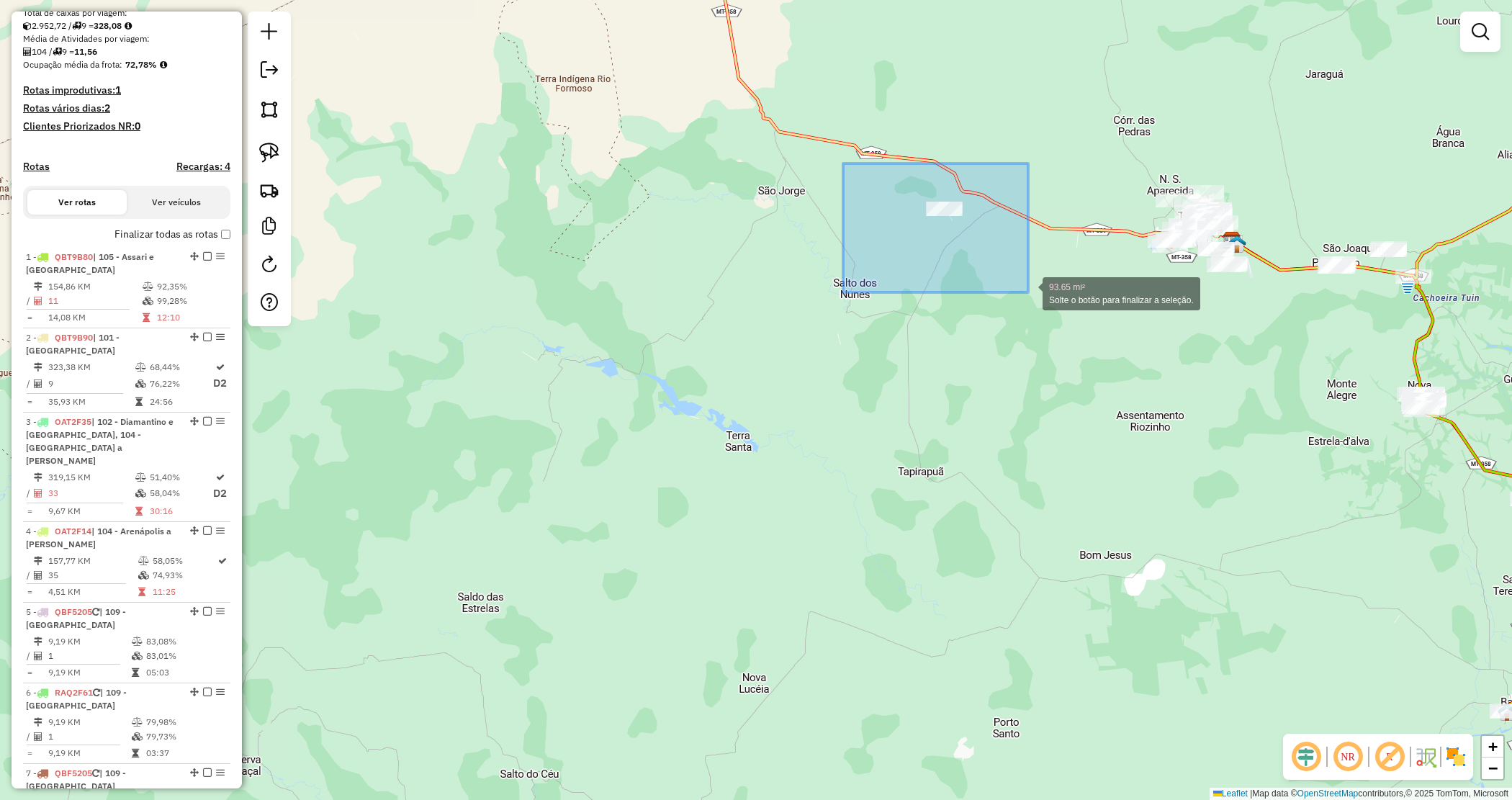
drag, startPoint x: 918, startPoint y: 220, endPoint x: 1026, endPoint y: 286, distance: 126.6
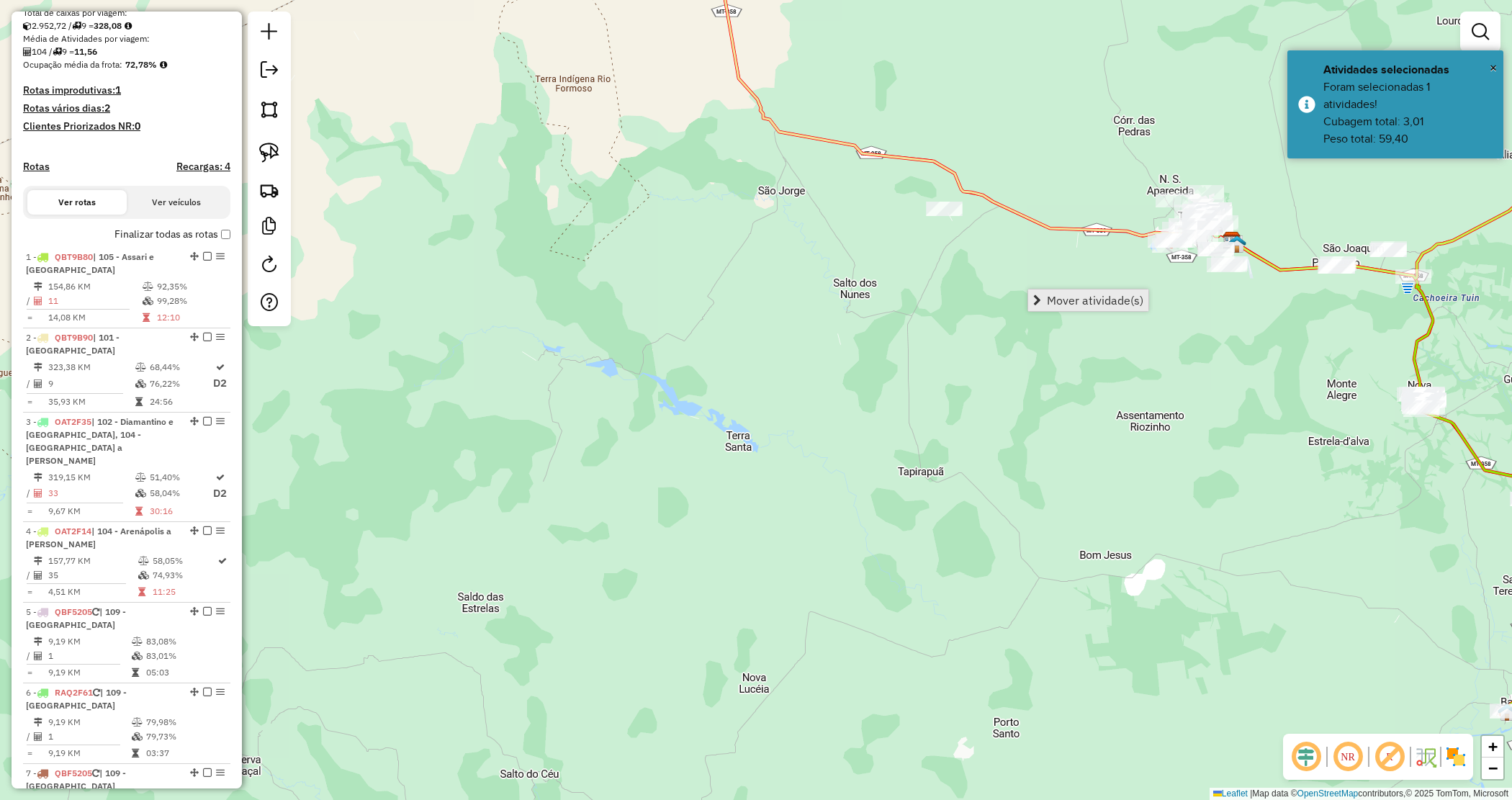
click at [1081, 301] on span "Mover atividade(s)" at bounding box center [1095, 300] width 97 height 12
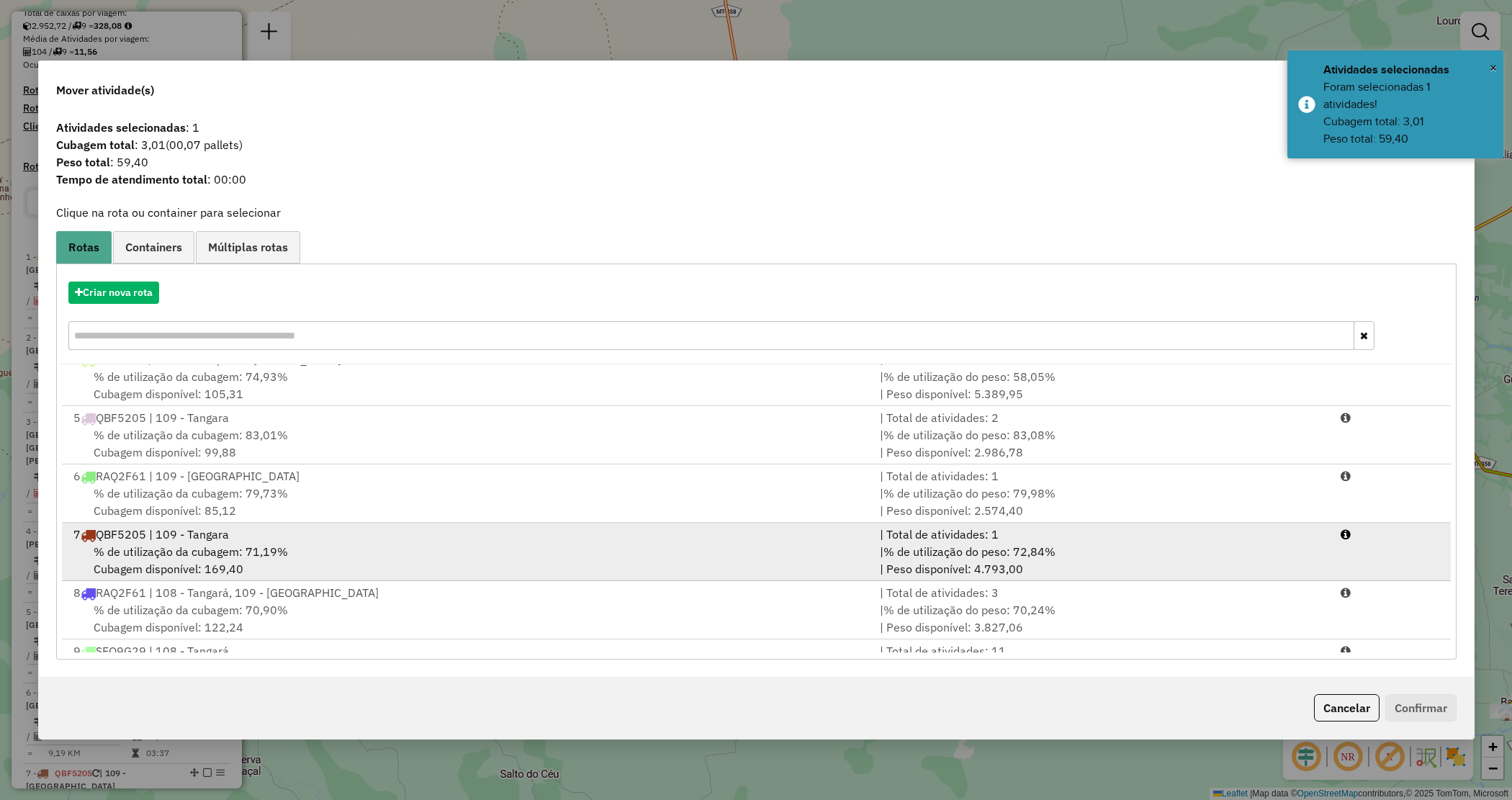
scroll to position [238, 0]
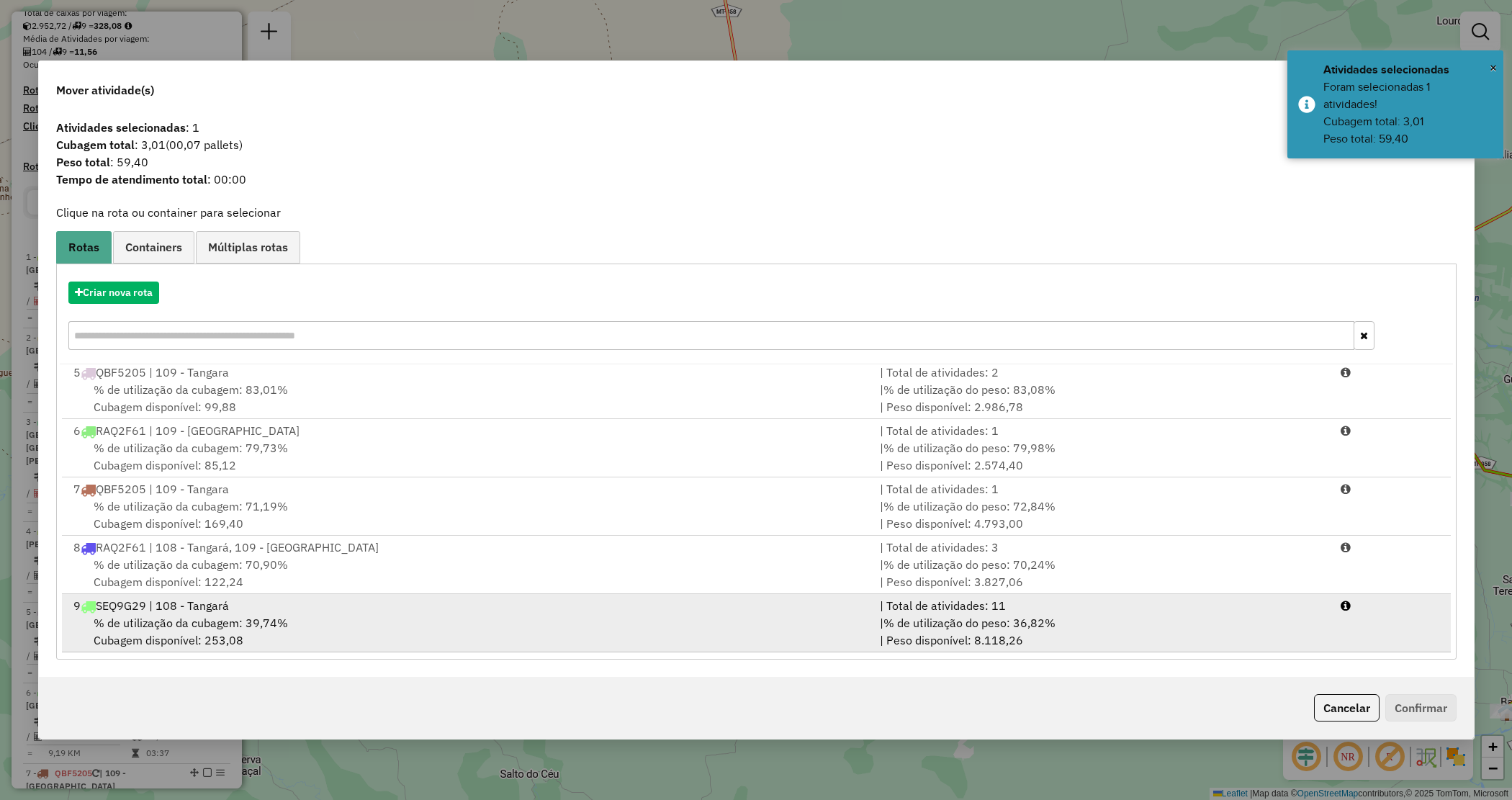
click at [805, 625] on div "% de utilização da cubagem: 39,74% Cubagem disponível: 253,08" at bounding box center [469, 631] width 807 height 34
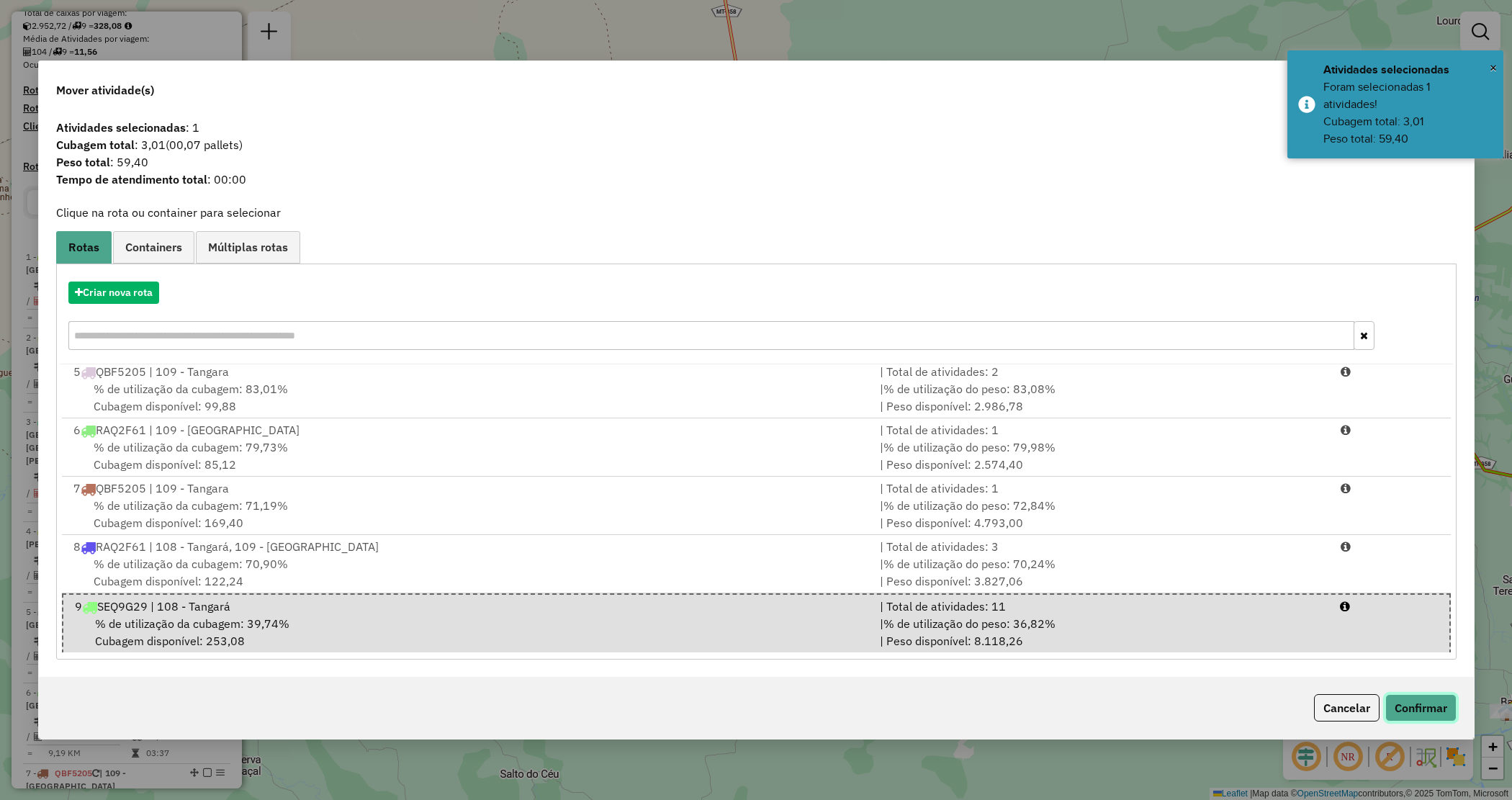
click at [1419, 717] on button "Confirmar" at bounding box center [1420, 707] width 71 height 28
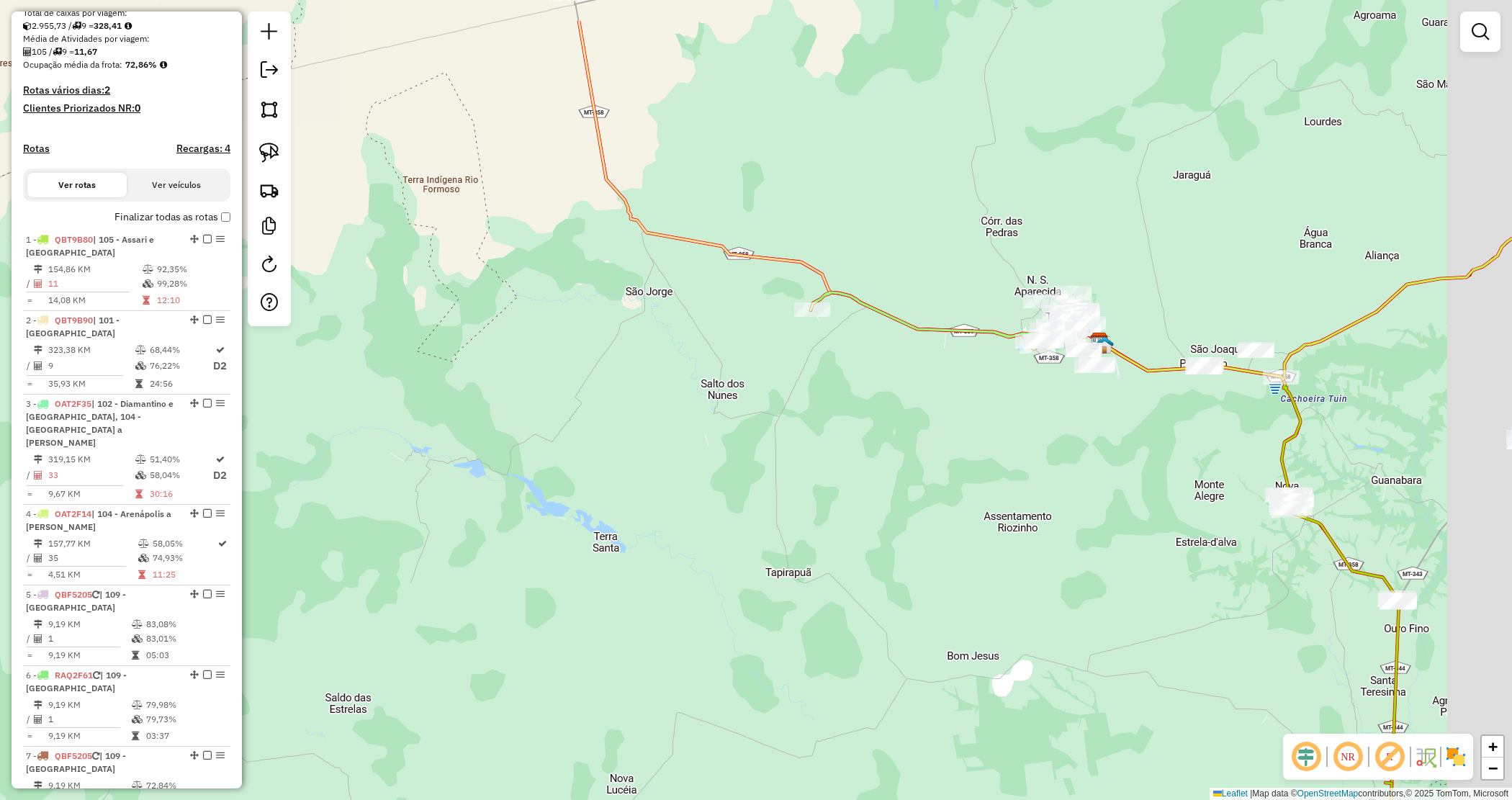
drag, startPoint x: 1179, startPoint y: 361, endPoint x: 1093, endPoint y: 405, distance: 96.6
click at [1097, 414] on div "Janela de atendimento Grade de atendimento Capacidade Transportadoras Veículos …" at bounding box center [756, 400] width 1512 height 800
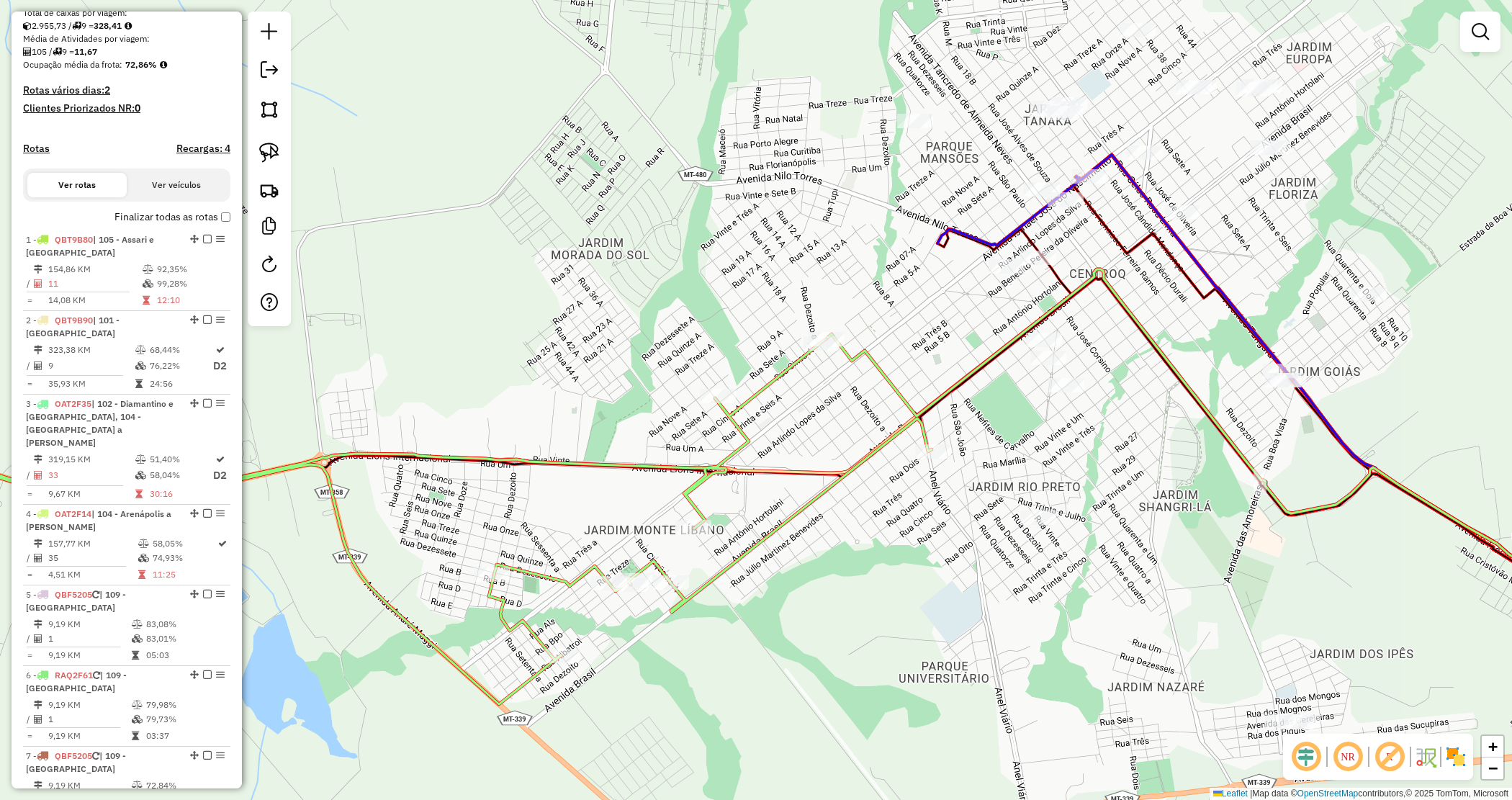
click at [931, 340] on div "Janela de atendimento Grade de atendimento Capacidade Transportadoras Veículos …" at bounding box center [756, 400] width 1512 height 800
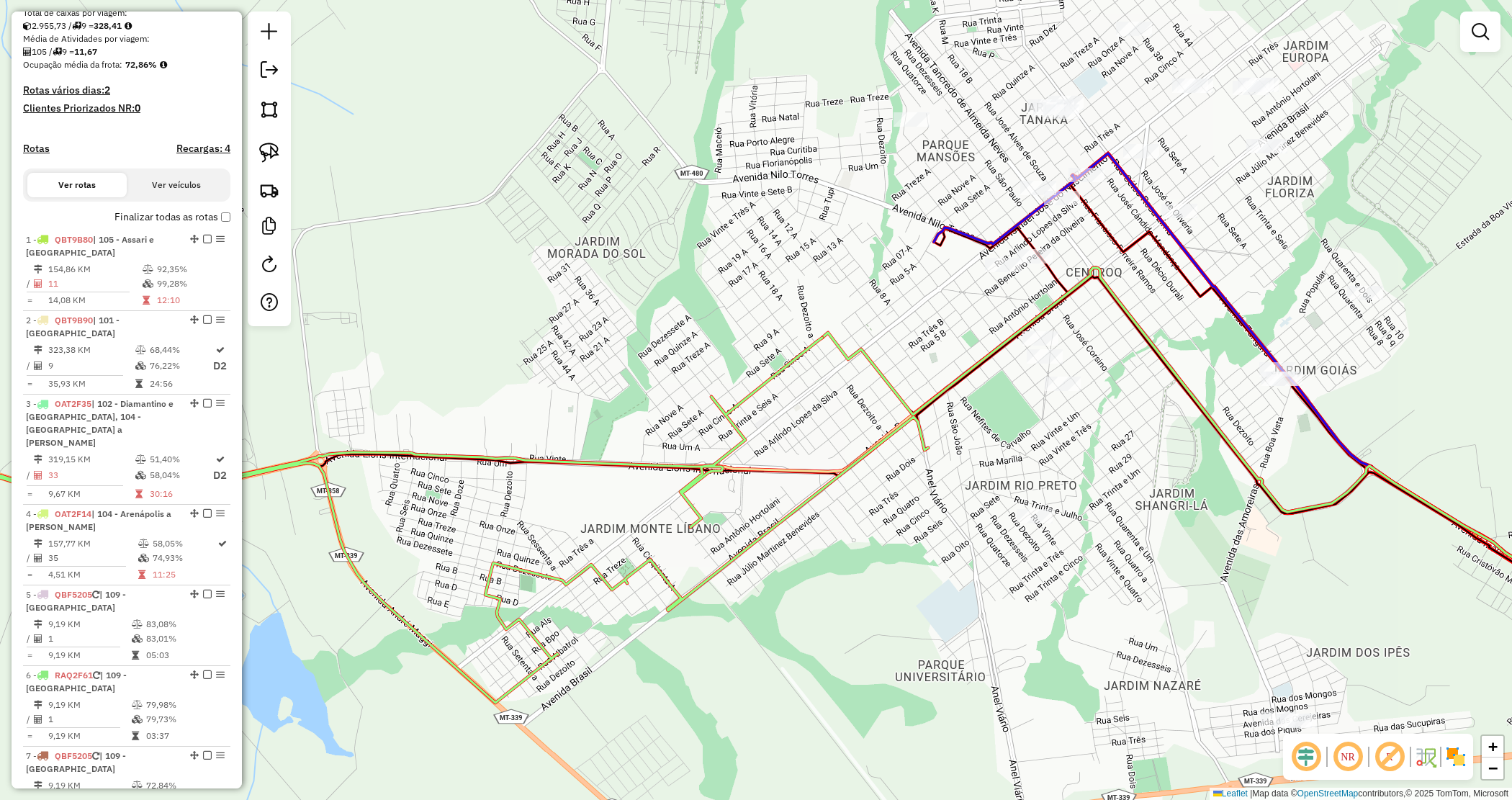
drag, startPoint x: 924, startPoint y: 340, endPoint x: 800, endPoint y: 455, distance: 169.1
click at [801, 451] on div "Janela de atendimento Grade de atendimento Capacidade Transportadoras Veículos …" at bounding box center [756, 400] width 1512 height 800
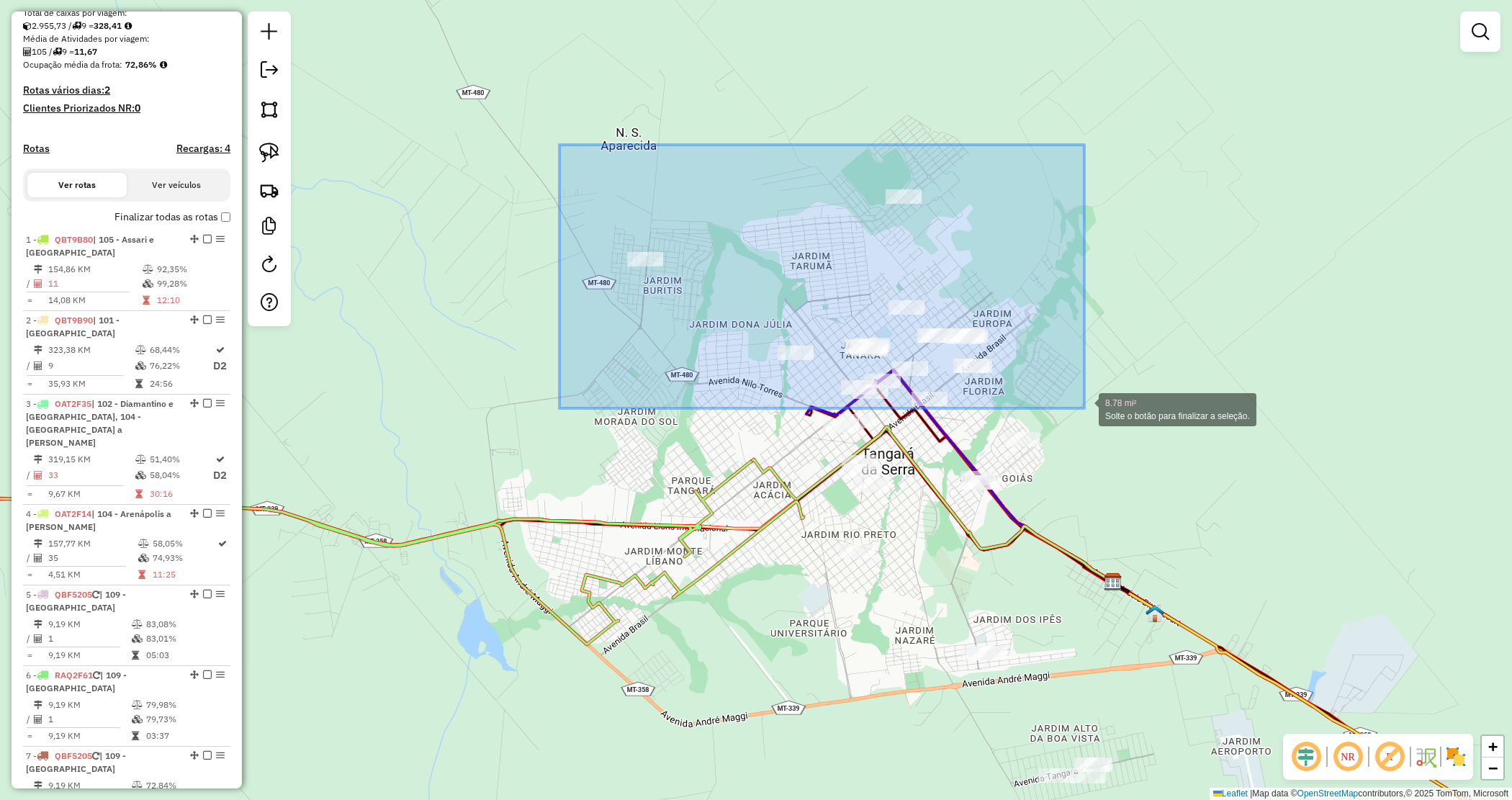
drag, startPoint x: 560, startPoint y: 145, endPoint x: 1084, endPoint y: 409, distance: 586.7
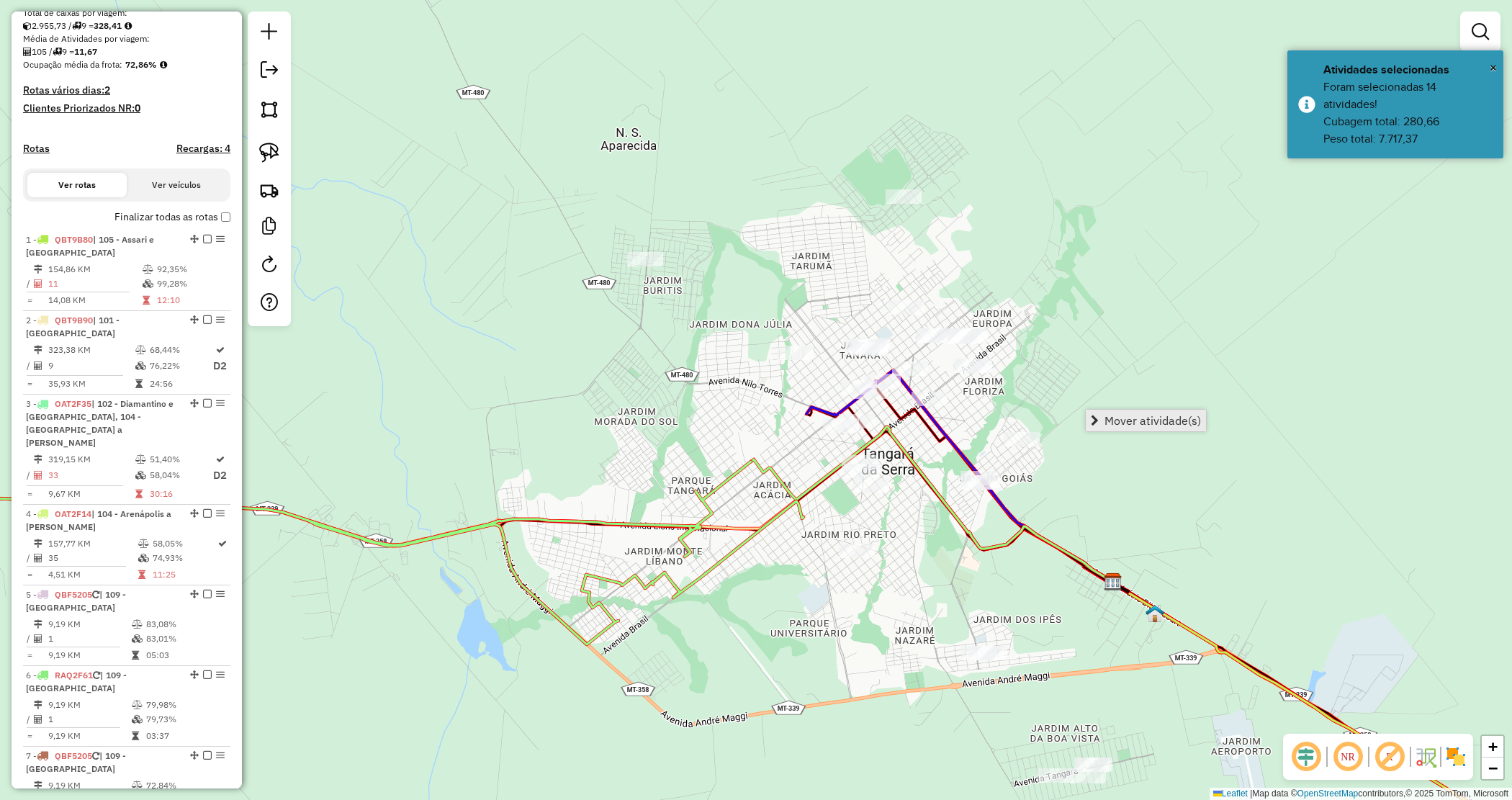
click at [1133, 422] on span "Mover atividade(s)" at bounding box center [1153, 420] width 97 height 12
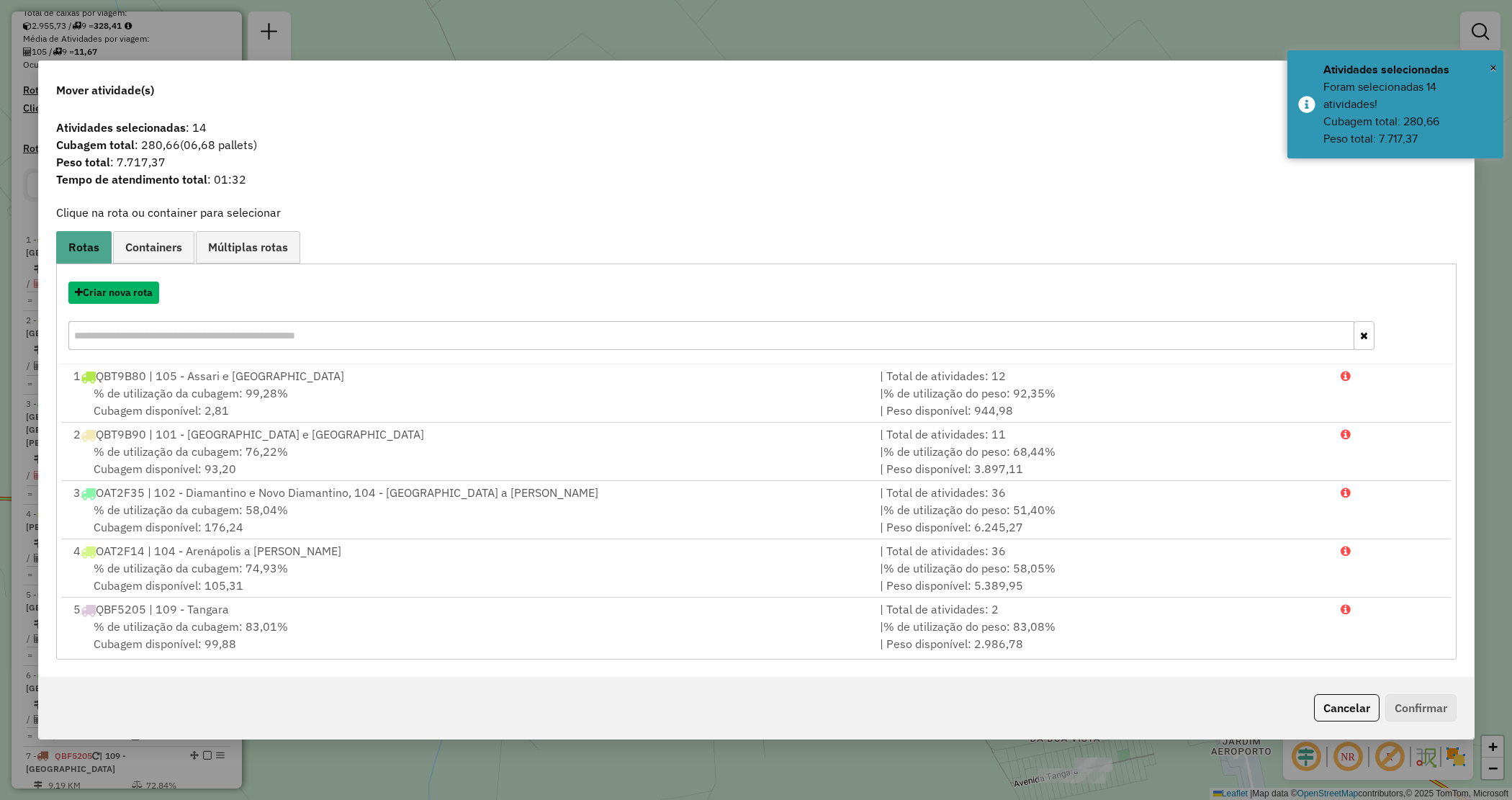
click at [95, 299] on button "Criar nova rota" at bounding box center [113, 293] width 91 height 23
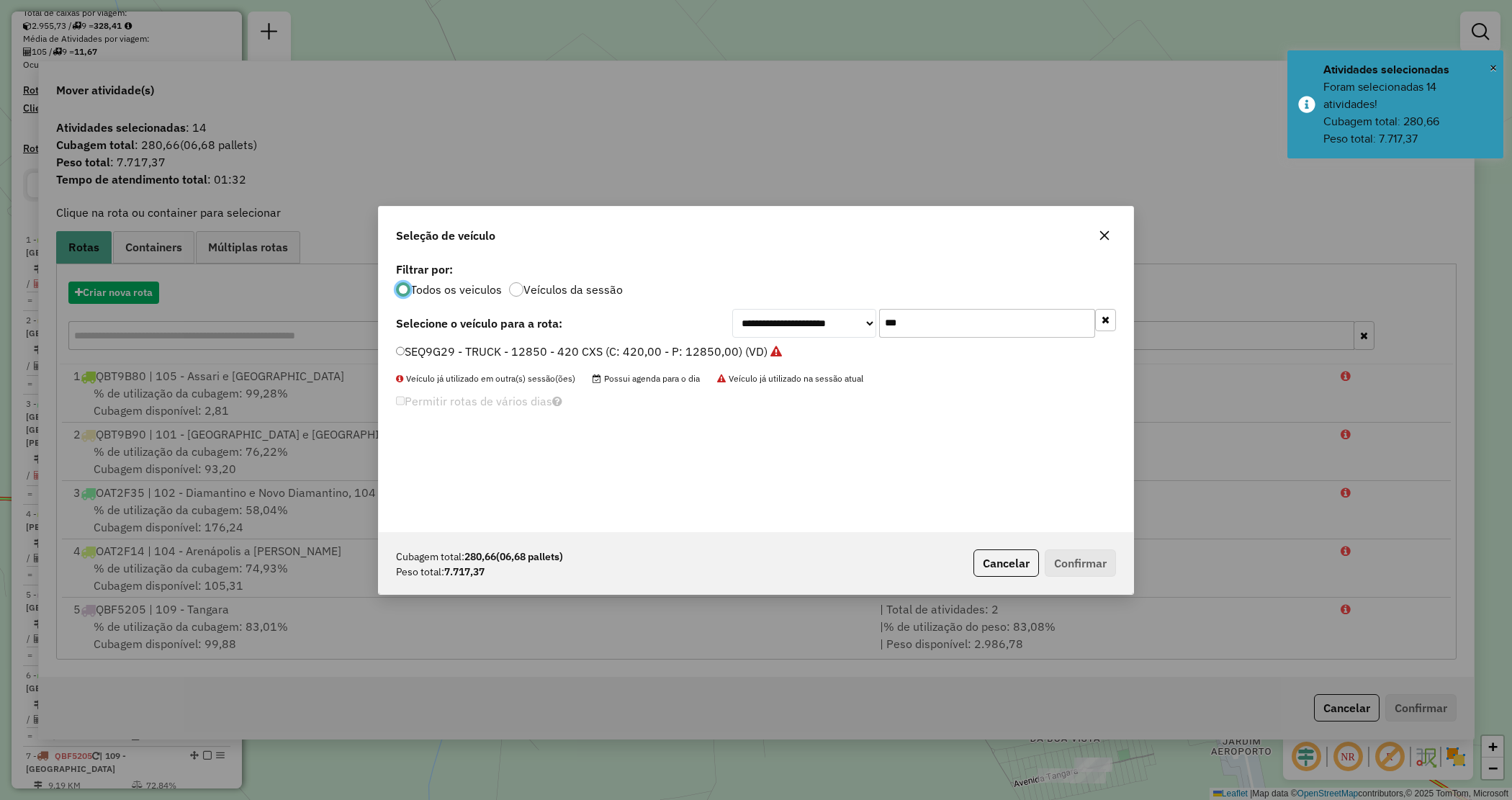
scroll to position [8, 4]
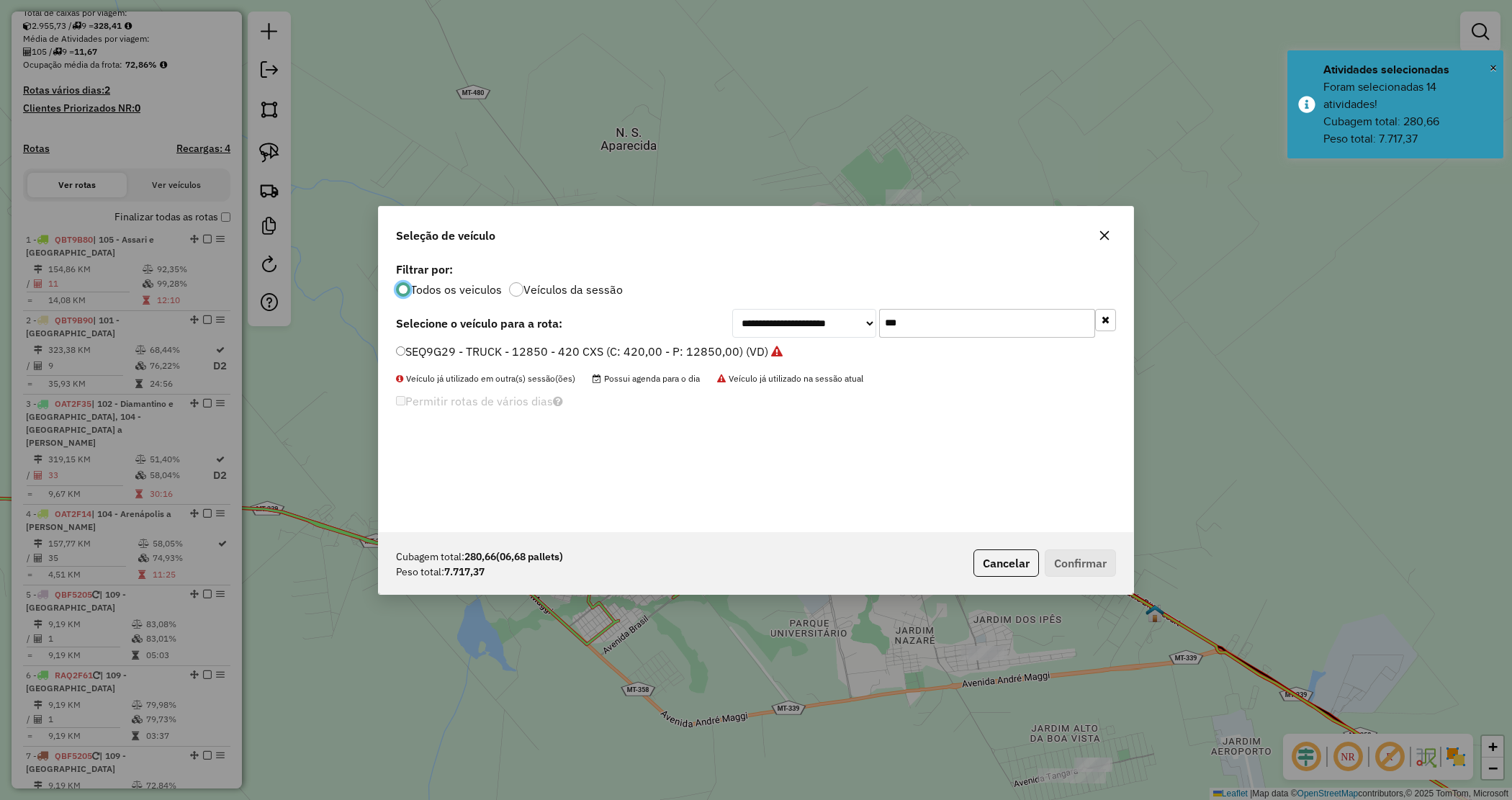
drag, startPoint x: 858, startPoint y: 325, endPoint x: 843, endPoint y: 318, distance: 16.6
click at [846, 319] on div "**********" at bounding box center [924, 323] width 384 height 29
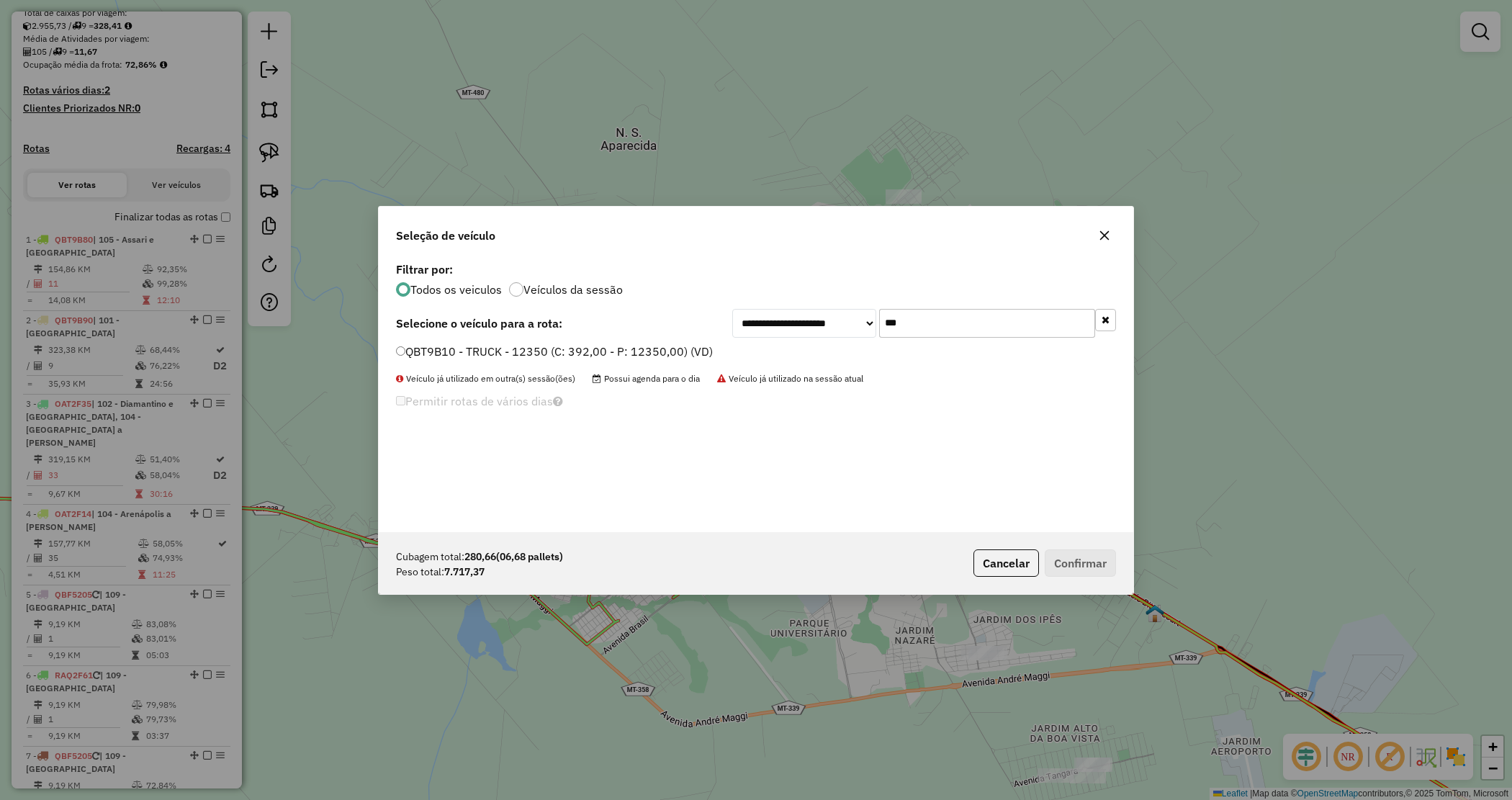
type input "***"
drag, startPoint x: 706, startPoint y: 350, endPoint x: 715, endPoint y: 358, distance: 12.0
click at [706, 350] on label "QBT9B10 - TRUCK - 12350 (C: 392,00 - P: 12350,00) (VD)" at bounding box center [555, 351] width 317 height 18
click at [1077, 559] on button "Confirmar" at bounding box center [1080, 563] width 71 height 28
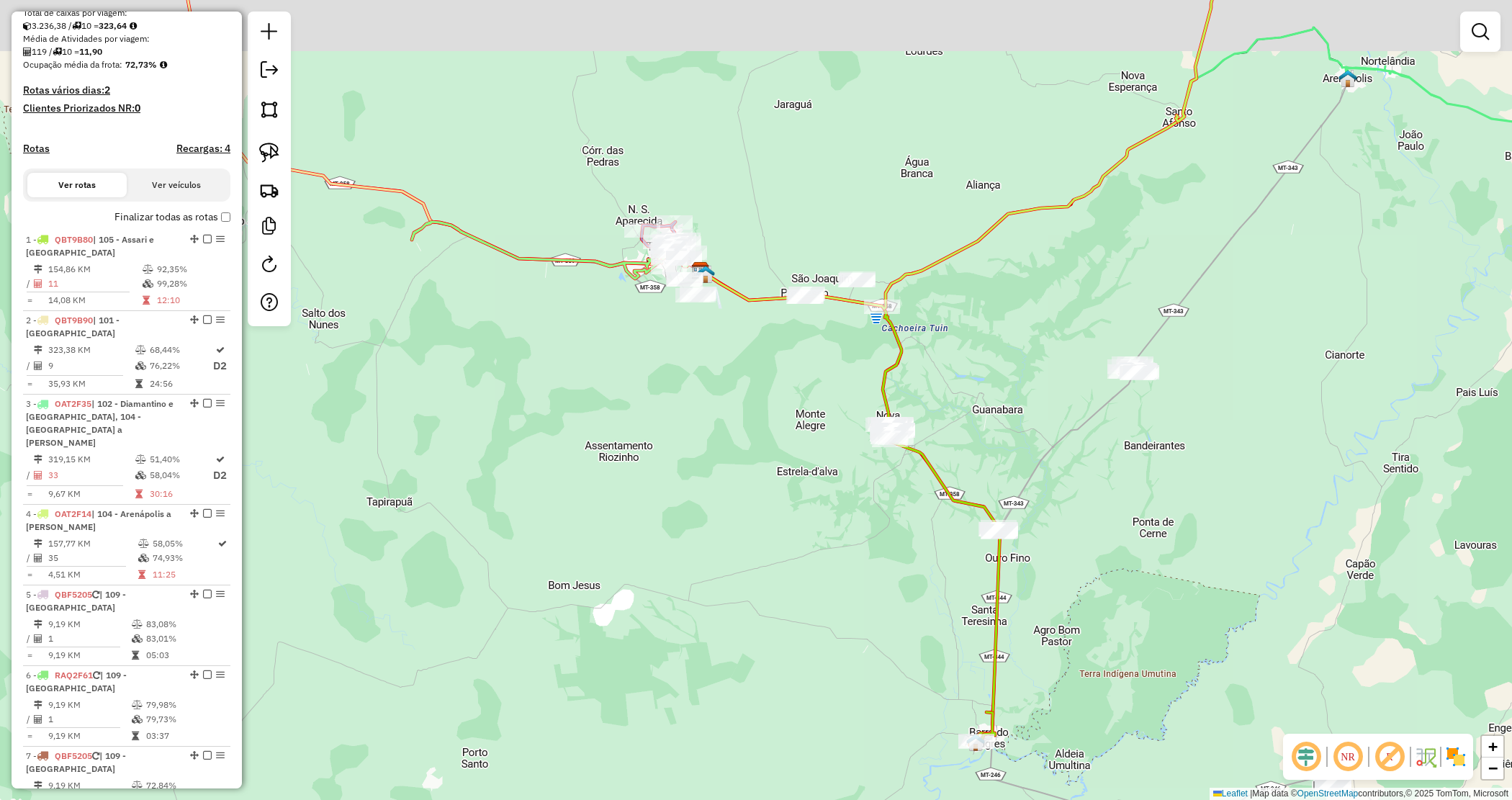
drag, startPoint x: 572, startPoint y: 402, endPoint x: 661, endPoint y: 443, distance: 98.0
click at [660, 445] on div "Janela de atendimento Grade de atendimento Capacidade Transportadoras Veículos …" at bounding box center [756, 400] width 1512 height 800
click at [661, 443] on div "Janela de atendimento Grade de atendimento Capacidade Transportadoras Veículos …" at bounding box center [756, 400] width 1512 height 800
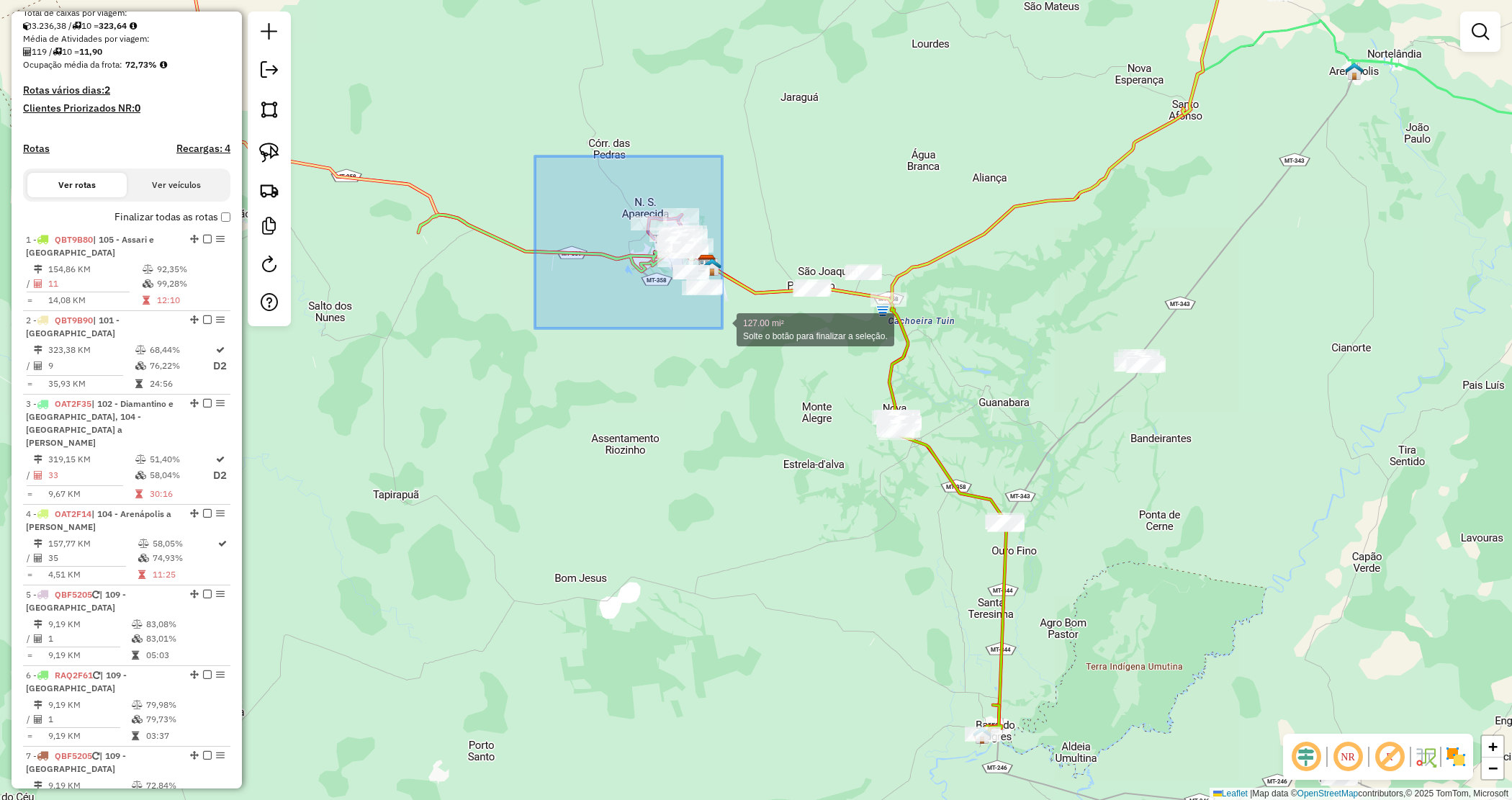
drag, startPoint x: 696, startPoint y: 301, endPoint x: 735, endPoint y: 340, distance: 55.2
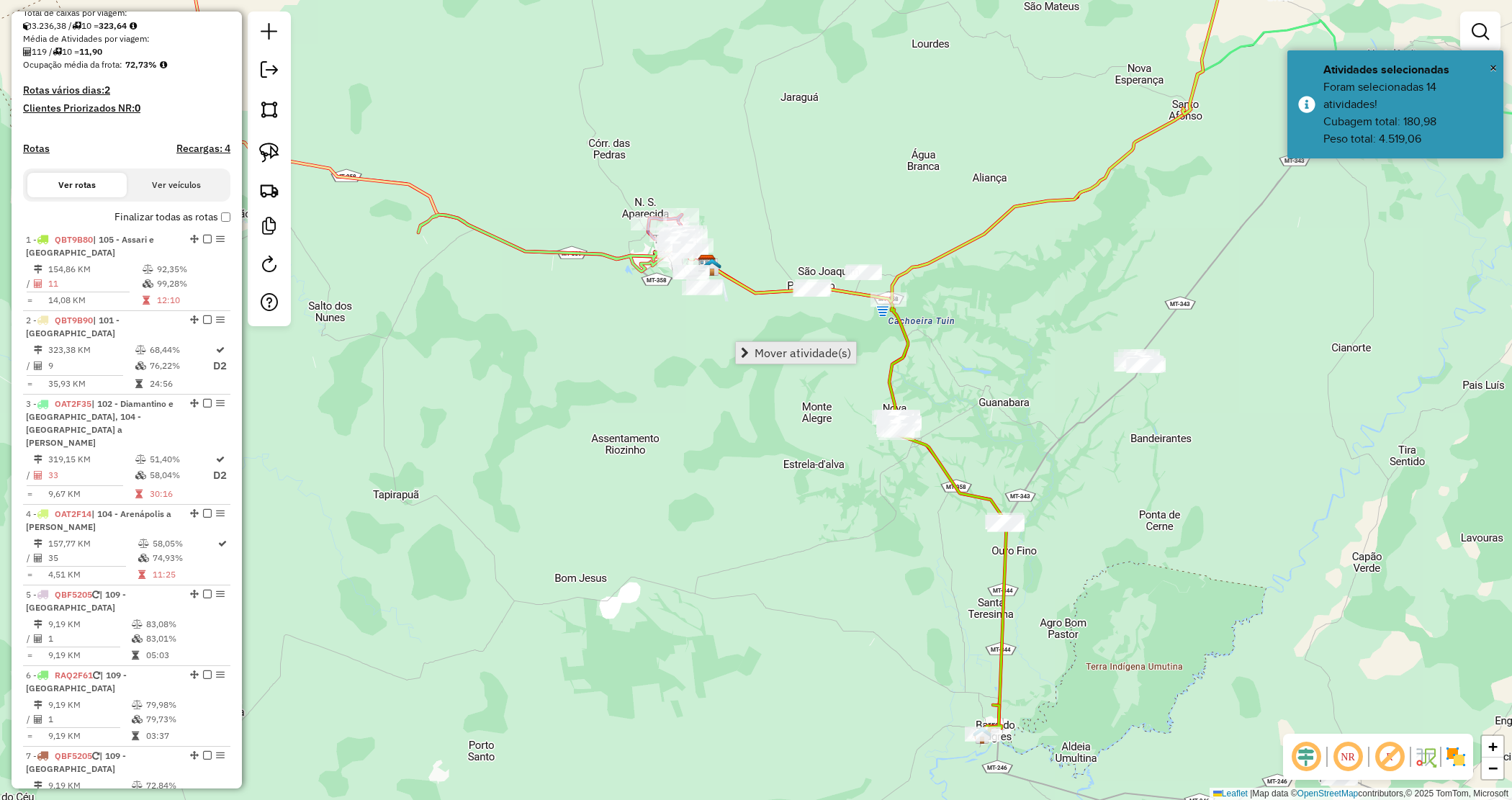
click at [744, 345] on link "Mover atividade(s)" at bounding box center [796, 353] width 120 height 22
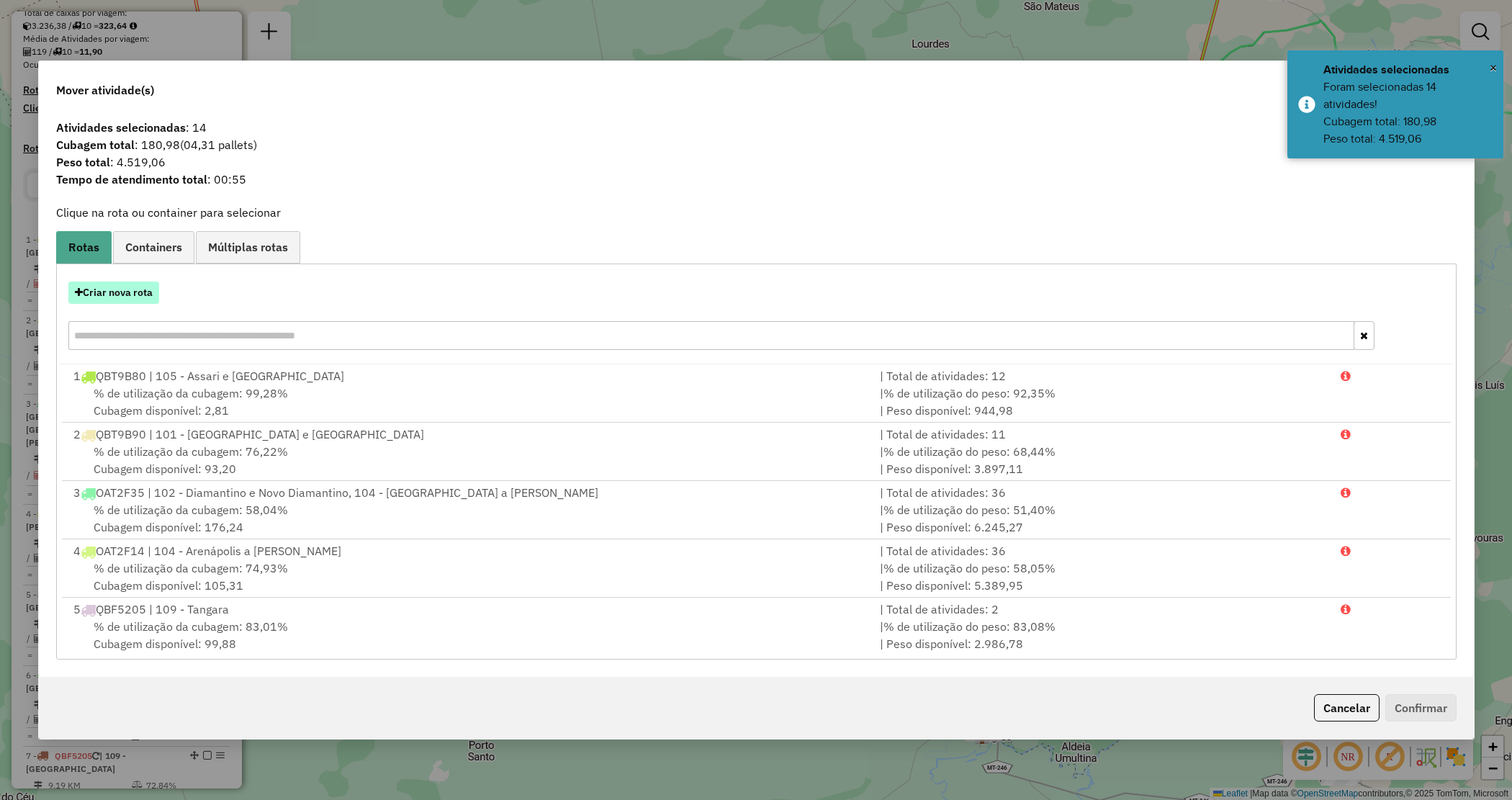
click at [138, 289] on button "Criar nova rota" at bounding box center [113, 293] width 91 height 23
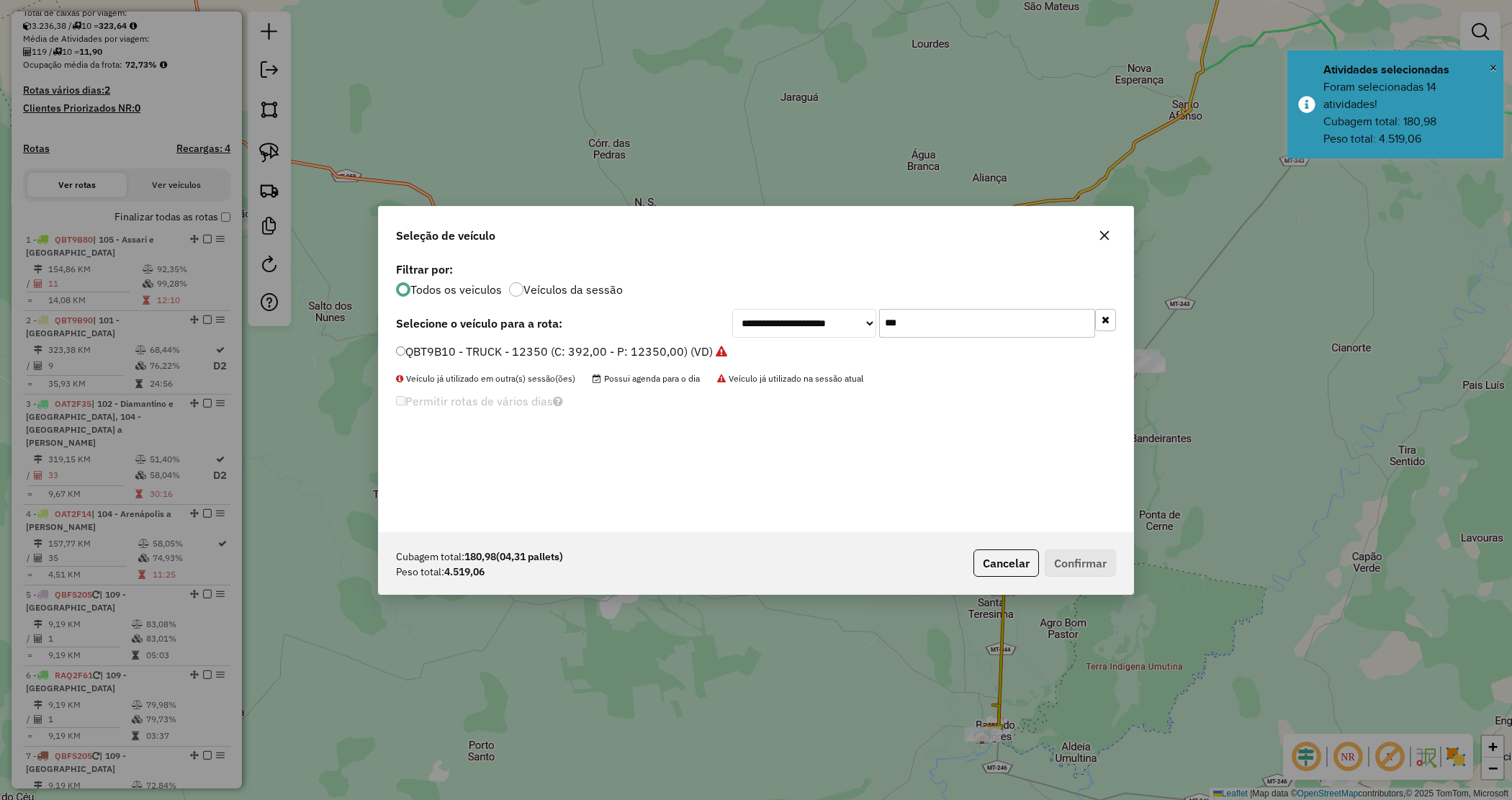
drag, startPoint x: 916, startPoint y: 319, endPoint x: 847, endPoint y: 306, distance: 70.2
click at [848, 306] on div "**********" at bounding box center [756, 395] width 755 height 274
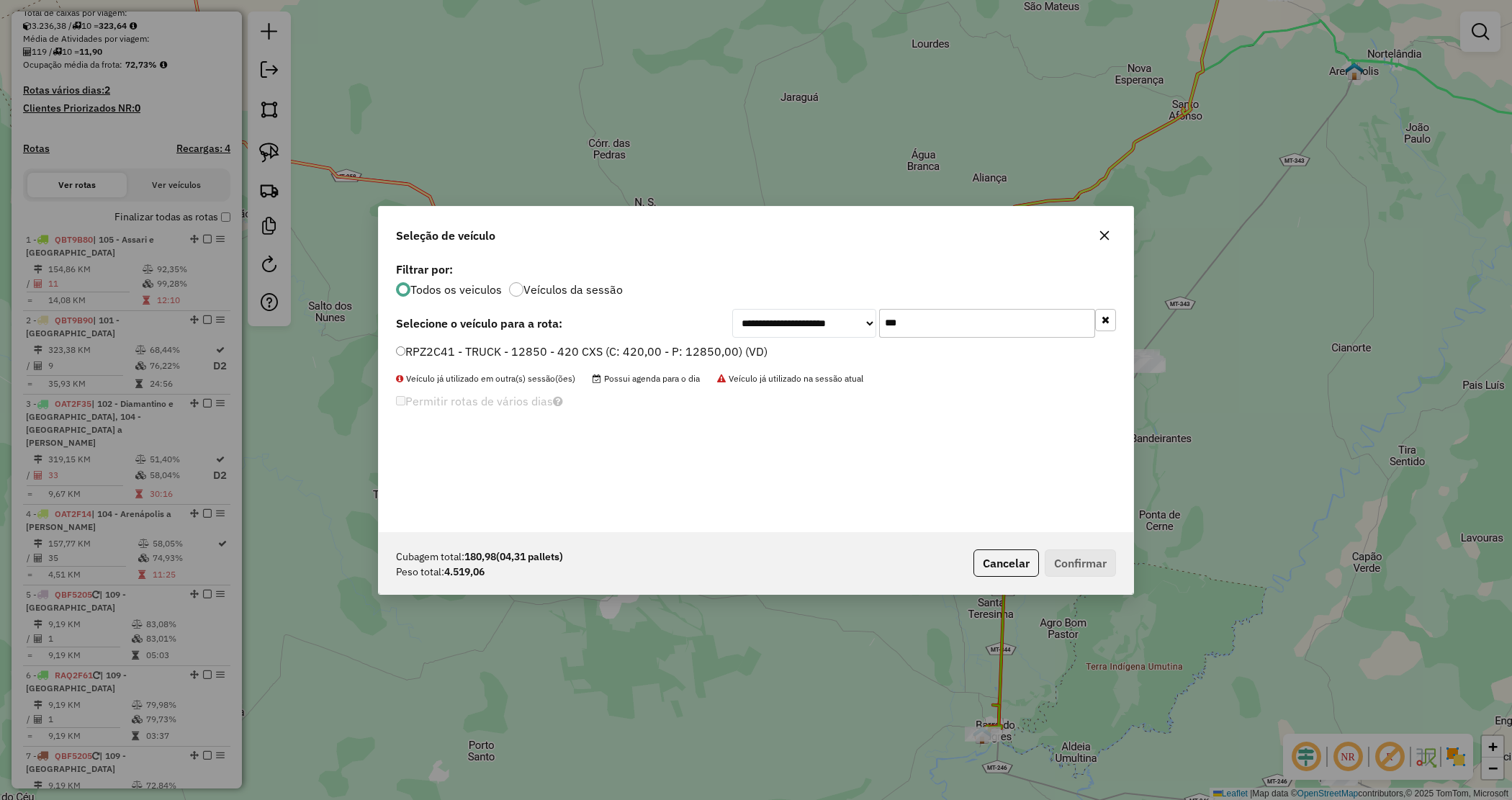
type input "***"
click at [719, 350] on label "RPZ2C41 - TRUCK - 12850 - 420 CXS (C: 420,00 - P: 12850,00) (VD)" at bounding box center [582, 351] width 372 height 18
click at [1083, 571] on button "Confirmar" at bounding box center [1080, 563] width 71 height 28
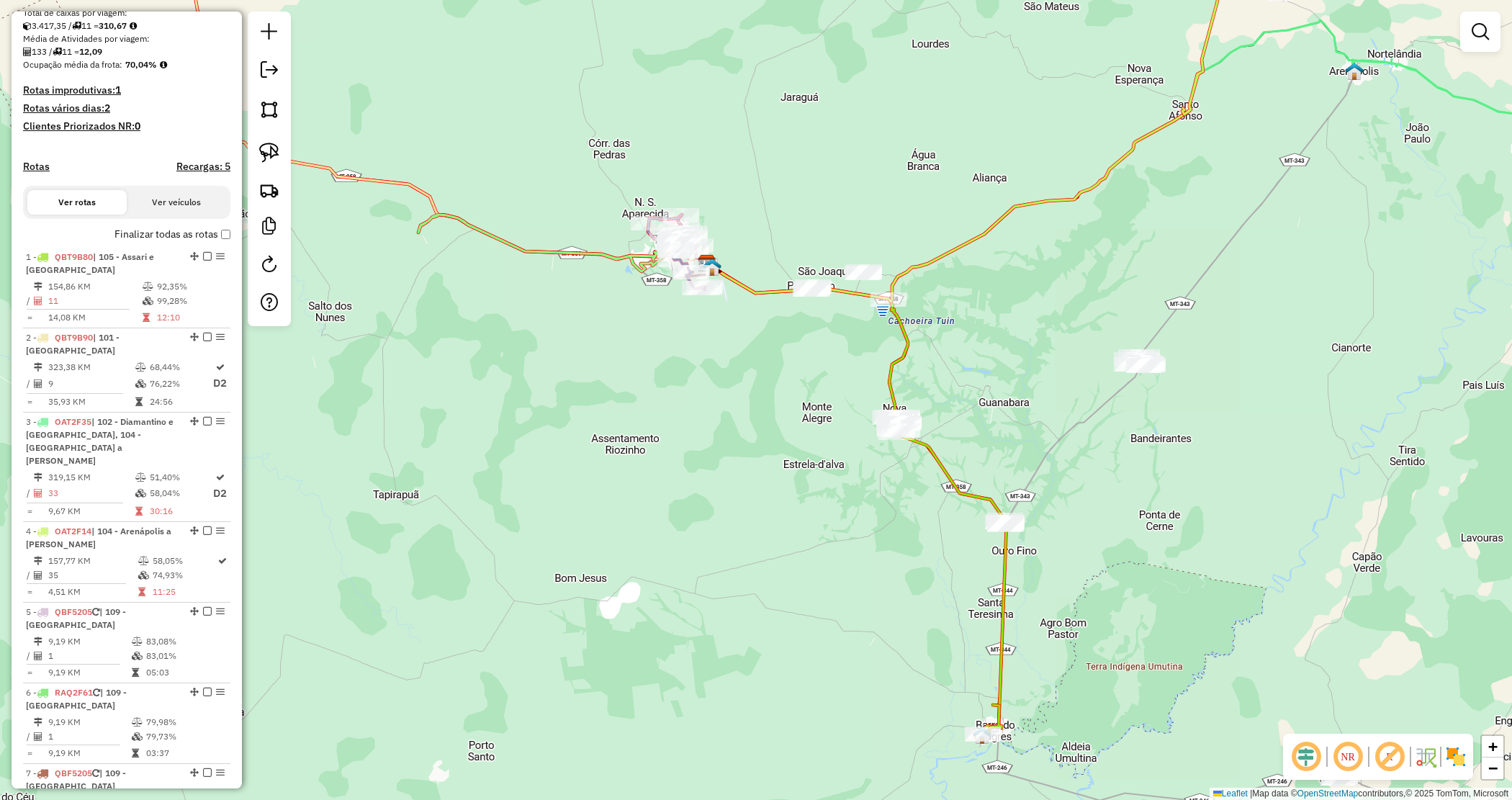
click at [744, 416] on div "Janela de atendimento Grade de atendimento Capacidade Transportadoras Veículos …" at bounding box center [756, 400] width 1512 height 800
drag, startPoint x: 741, startPoint y: 432, endPoint x: 735, endPoint y: 467, distance: 35.5
click at [731, 470] on div "Janela de atendimento Grade de atendimento Capacidade Transportadoras Veículos …" at bounding box center [756, 400] width 1512 height 800
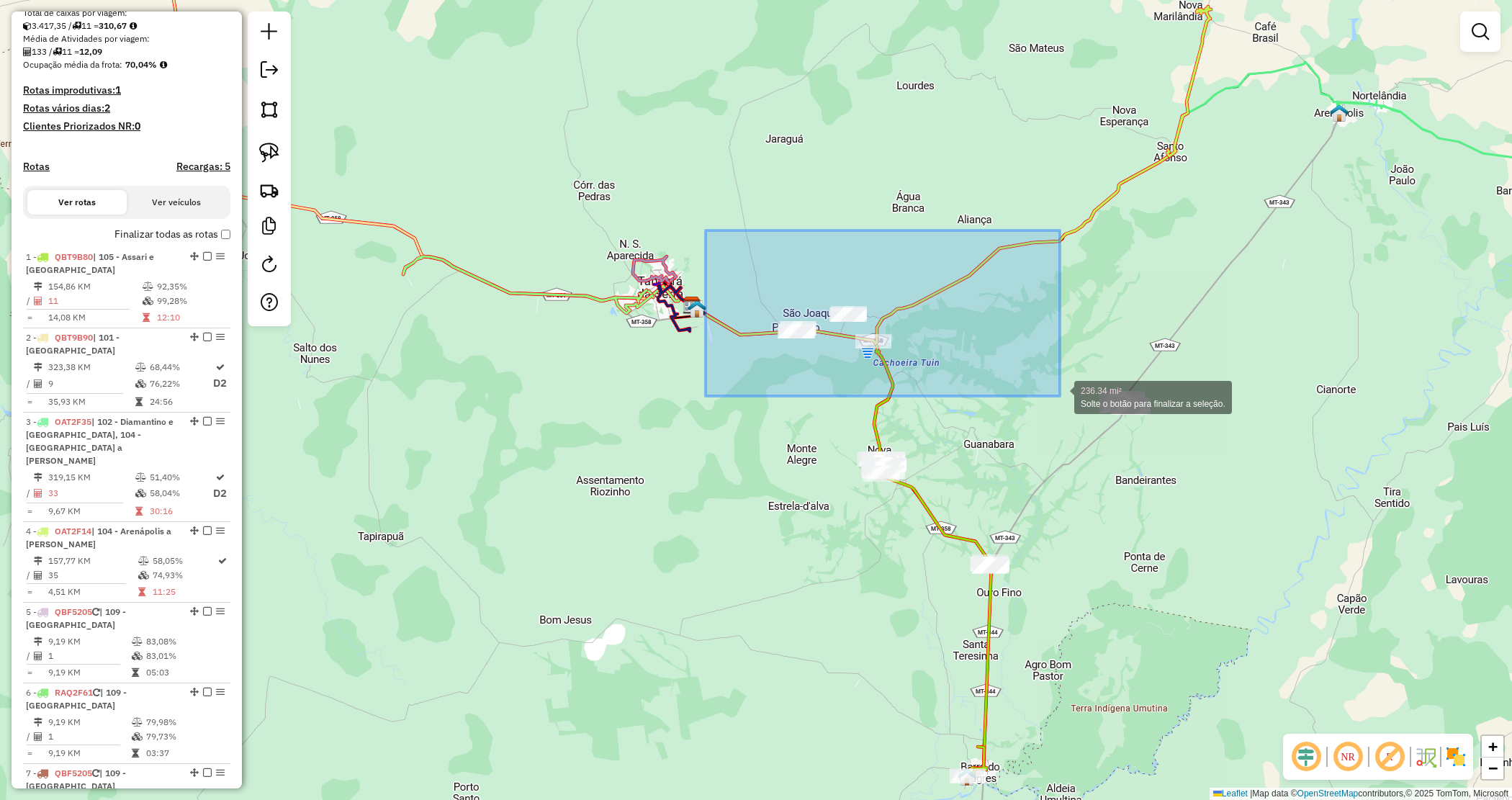
drag, startPoint x: 713, startPoint y: 236, endPoint x: 1053, endPoint y: 393, distance: 374.5
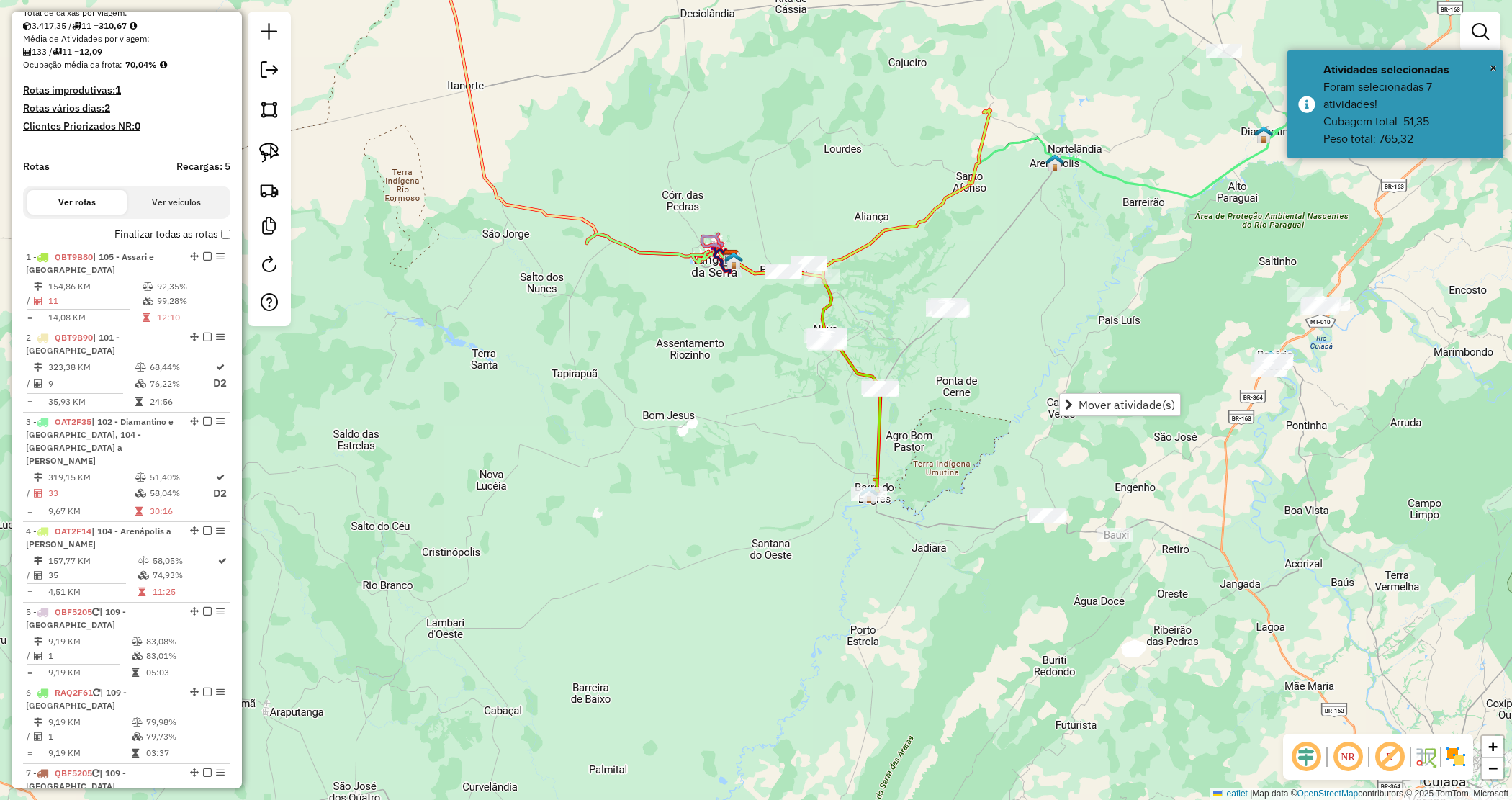
click at [1002, 407] on div "Janela de atendimento Grade de atendimento Capacidade Transportadoras Veículos …" at bounding box center [756, 400] width 1512 height 800
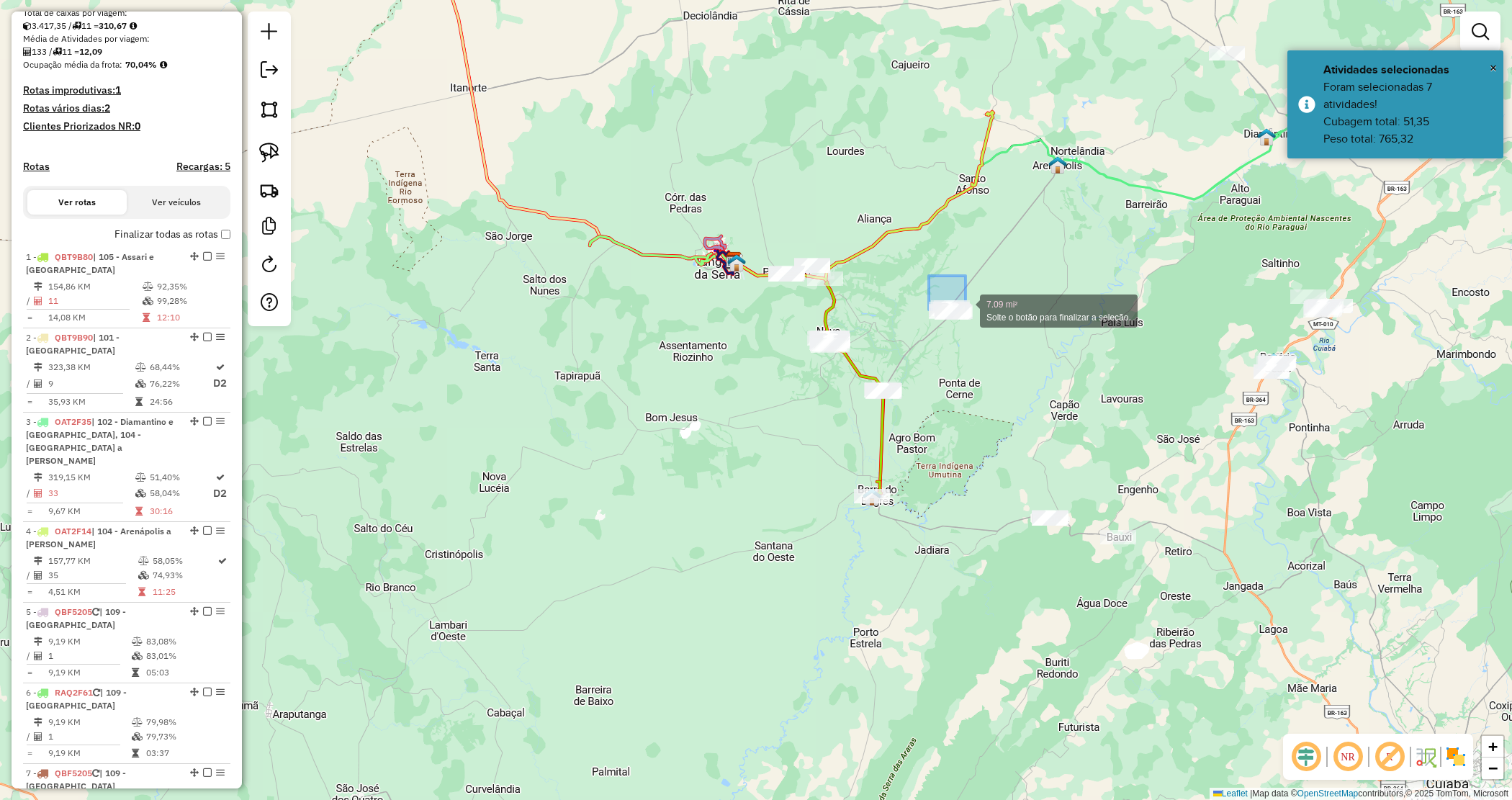
drag, startPoint x: 951, startPoint y: 296, endPoint x: 1006, endPoint y: 337, distance: 68.6
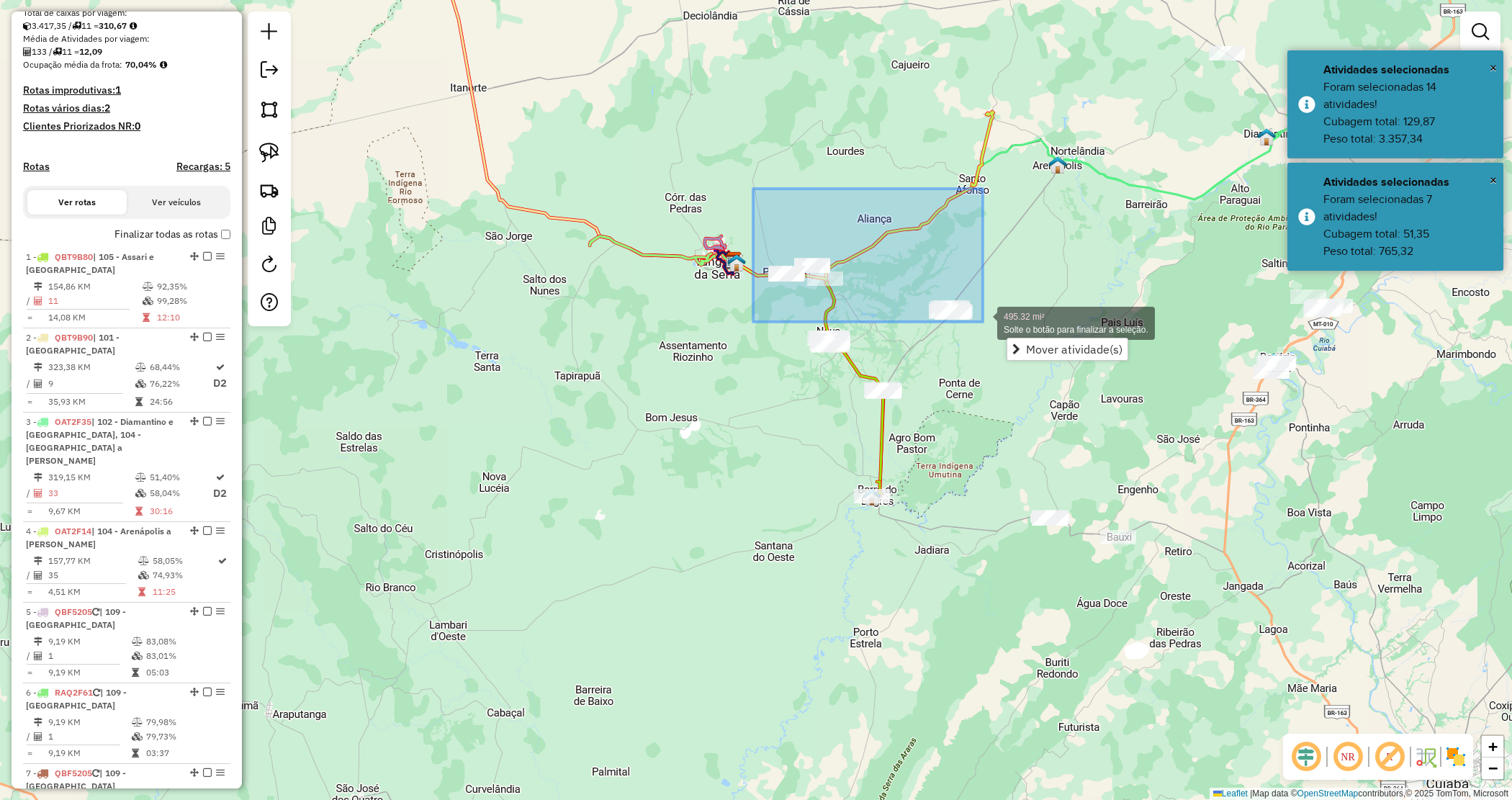
drag, startPoint x: 752, startPoint y: 189, endPoint x: 976, endPoint y: 314, distance: 256.5
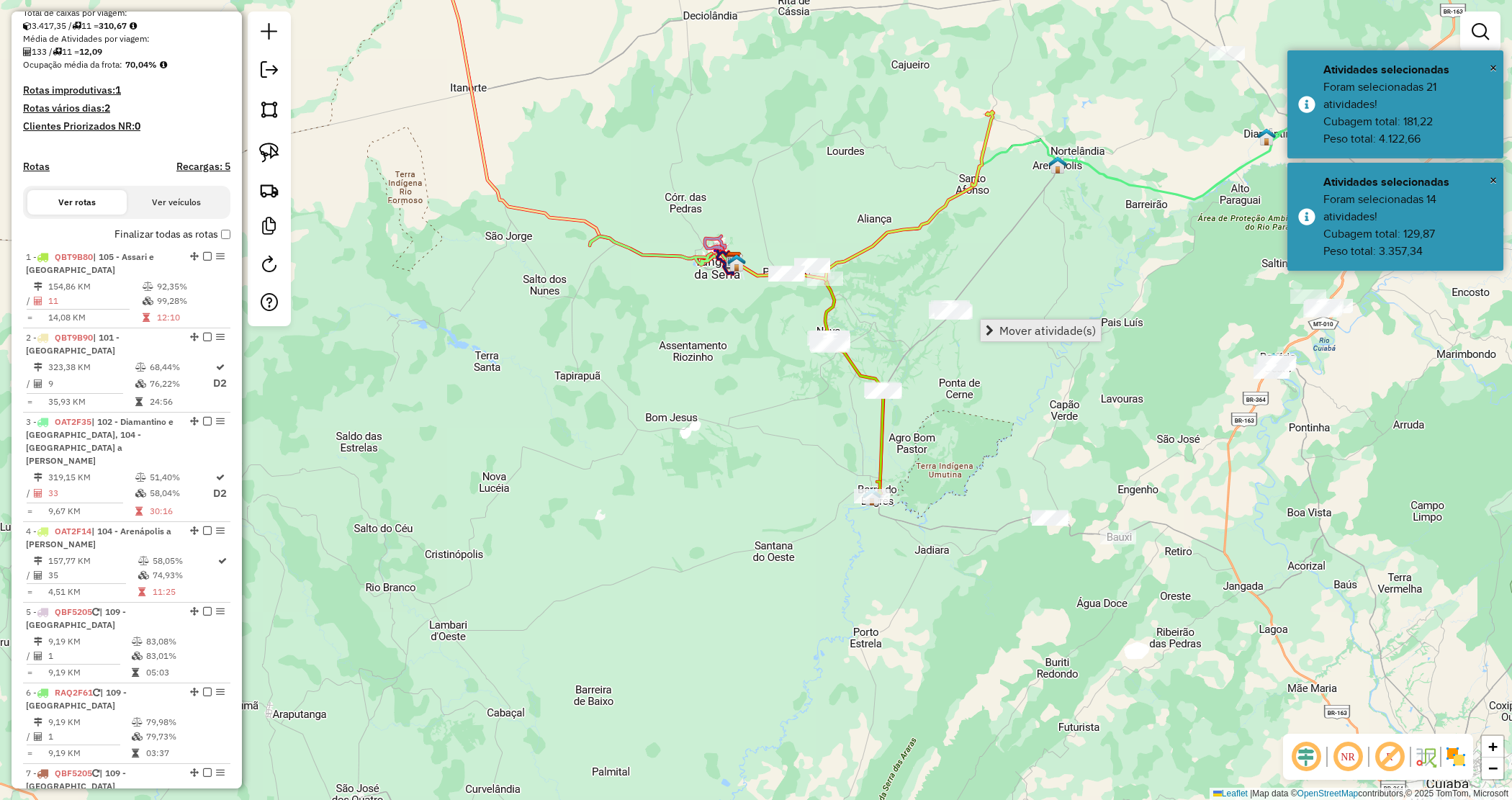
click at [1030, 332] on span "Mover atividade(s)" at bounding box center [1047, 330] width 97 height 12
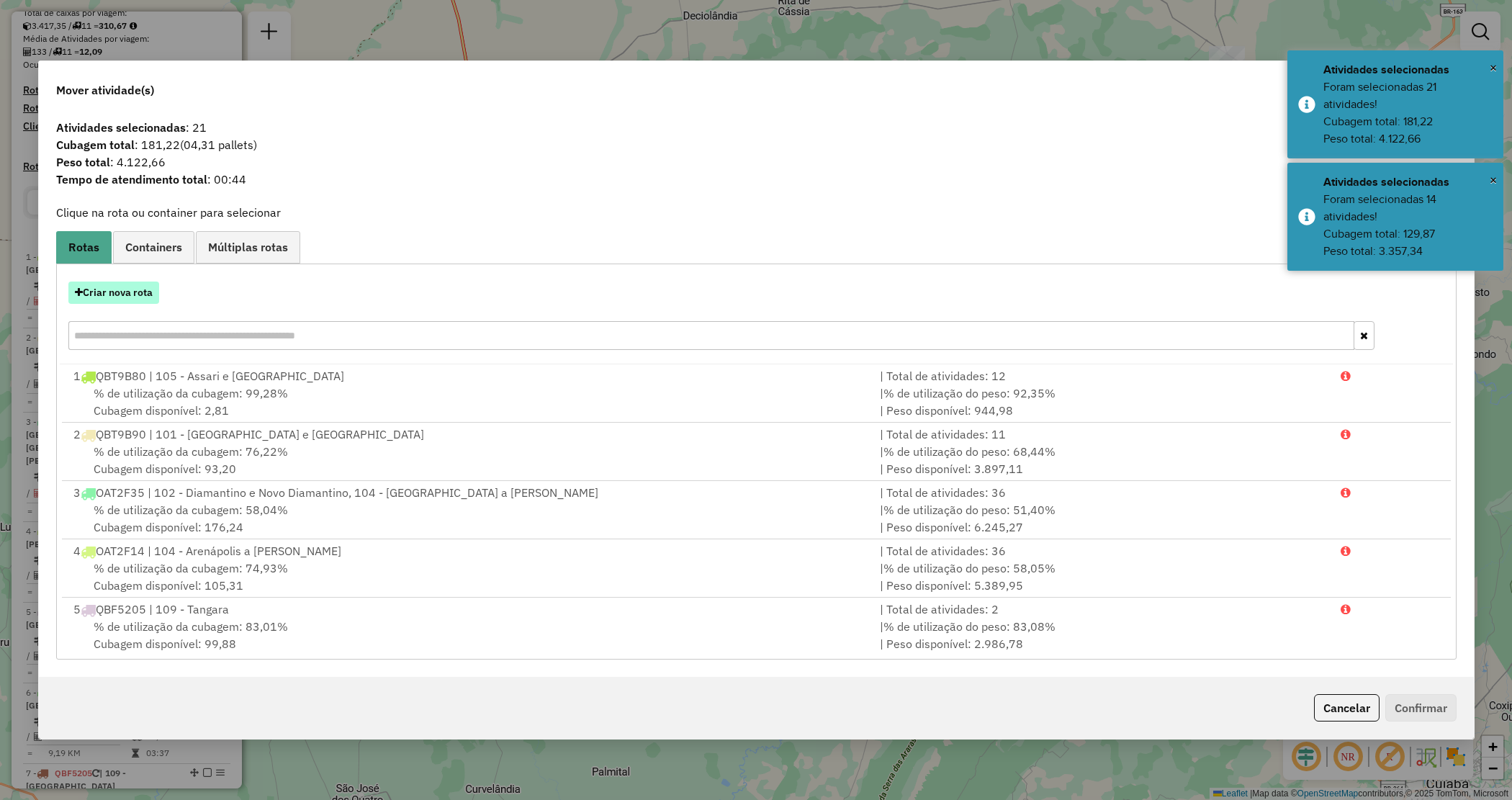
click at [123, 299] on button "Criar nova rota" at bounding box center [113, 293] width 91 height 23
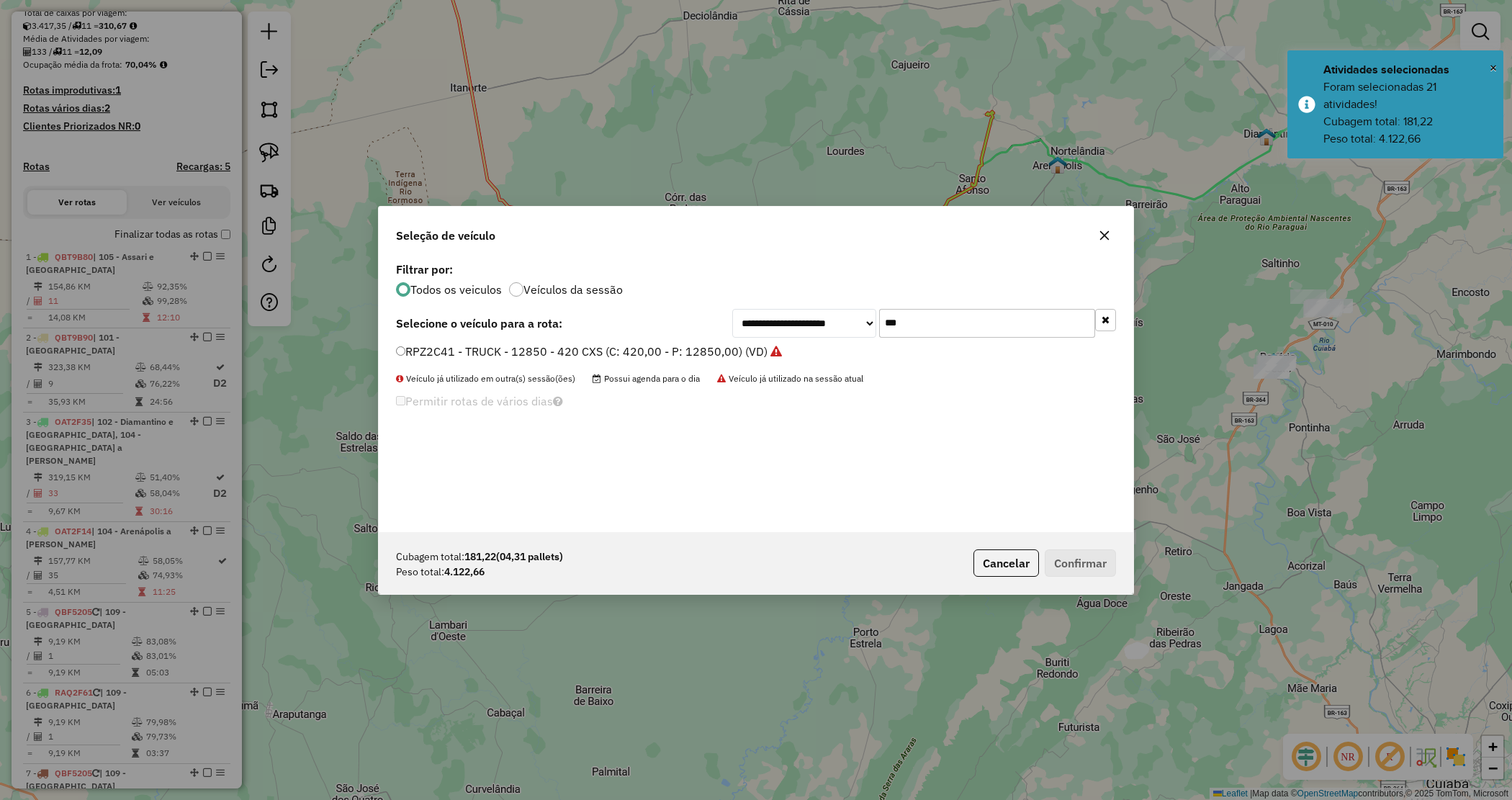
drag, startPoint x: 816, startPoint y: 293, endPoint x: 861, endPoint y: 304, distance: 46.3
click at [818, 293] on div "**********" at bounding box center [756, 395] width 755 height 274
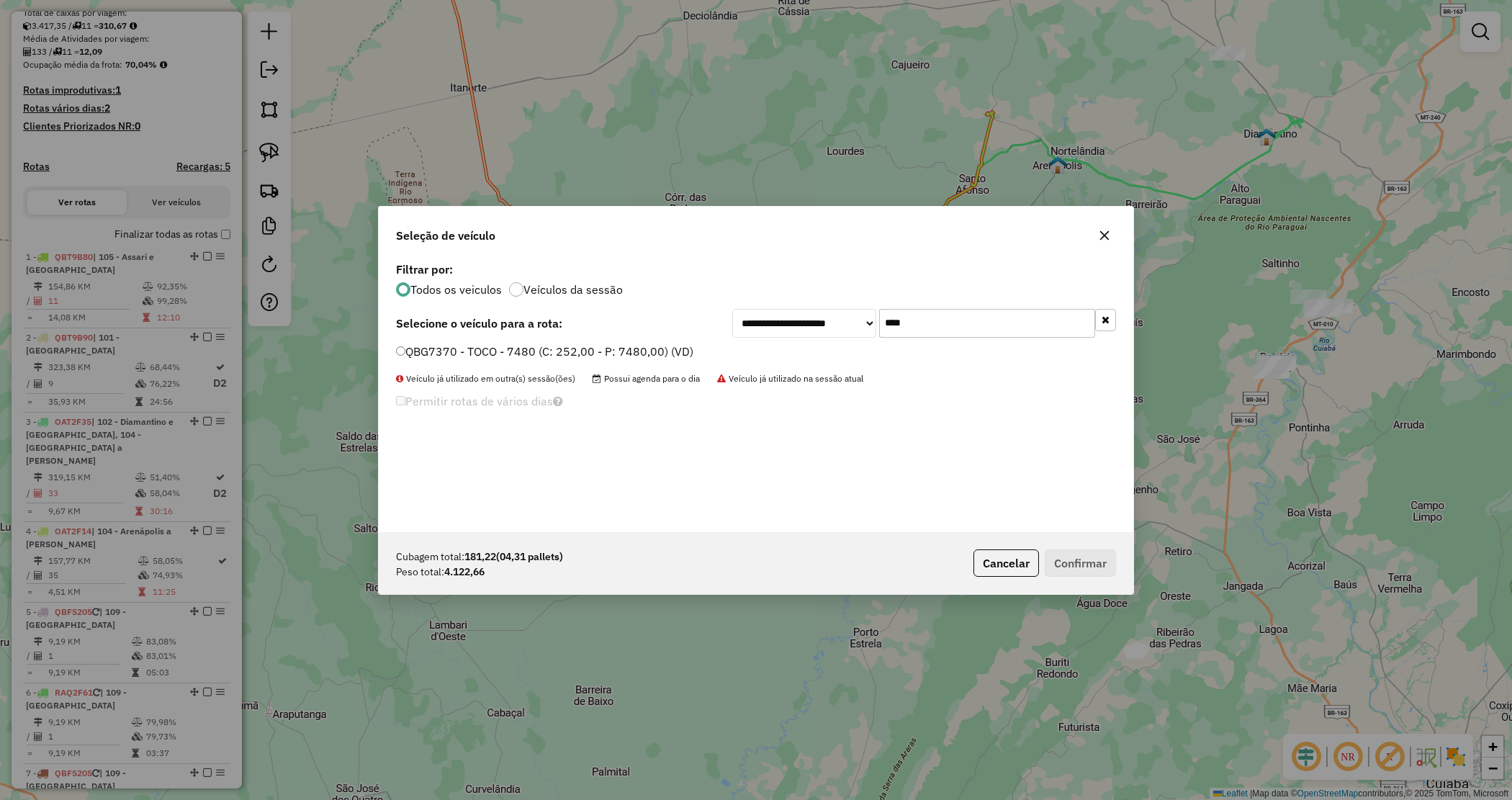
type input "****"
click at [659, 350] on label "QBG7370 - TOCO - 7480 (C: 252,00 - P: 7480,00) (VD)" at bounding box center [545, 351] width 298 height 18
drag, startPoint x: 1104, startPoint y: 567, endPoint x: 736, endPoint y: 559, distance: 368.1
click at [1104, 567] on button "Confirmar" at bounding box center [1080, 563] width 71 height 28
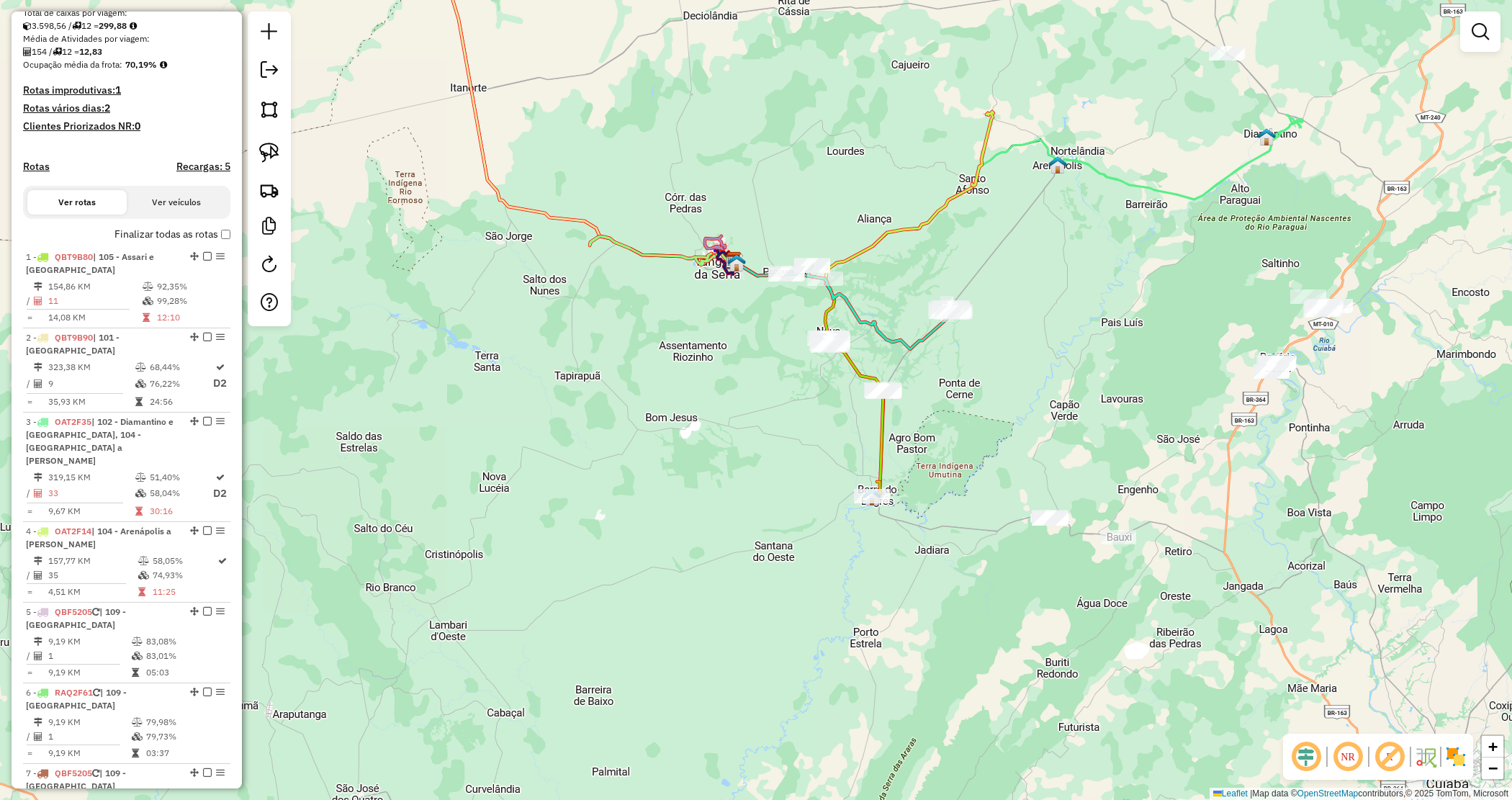
click at [941, 404] on div "Janela de atendimento Grade de atendimento Capacidade Transportadoras Veículos …" at bounding box center [756, 400] width 1512 height 800
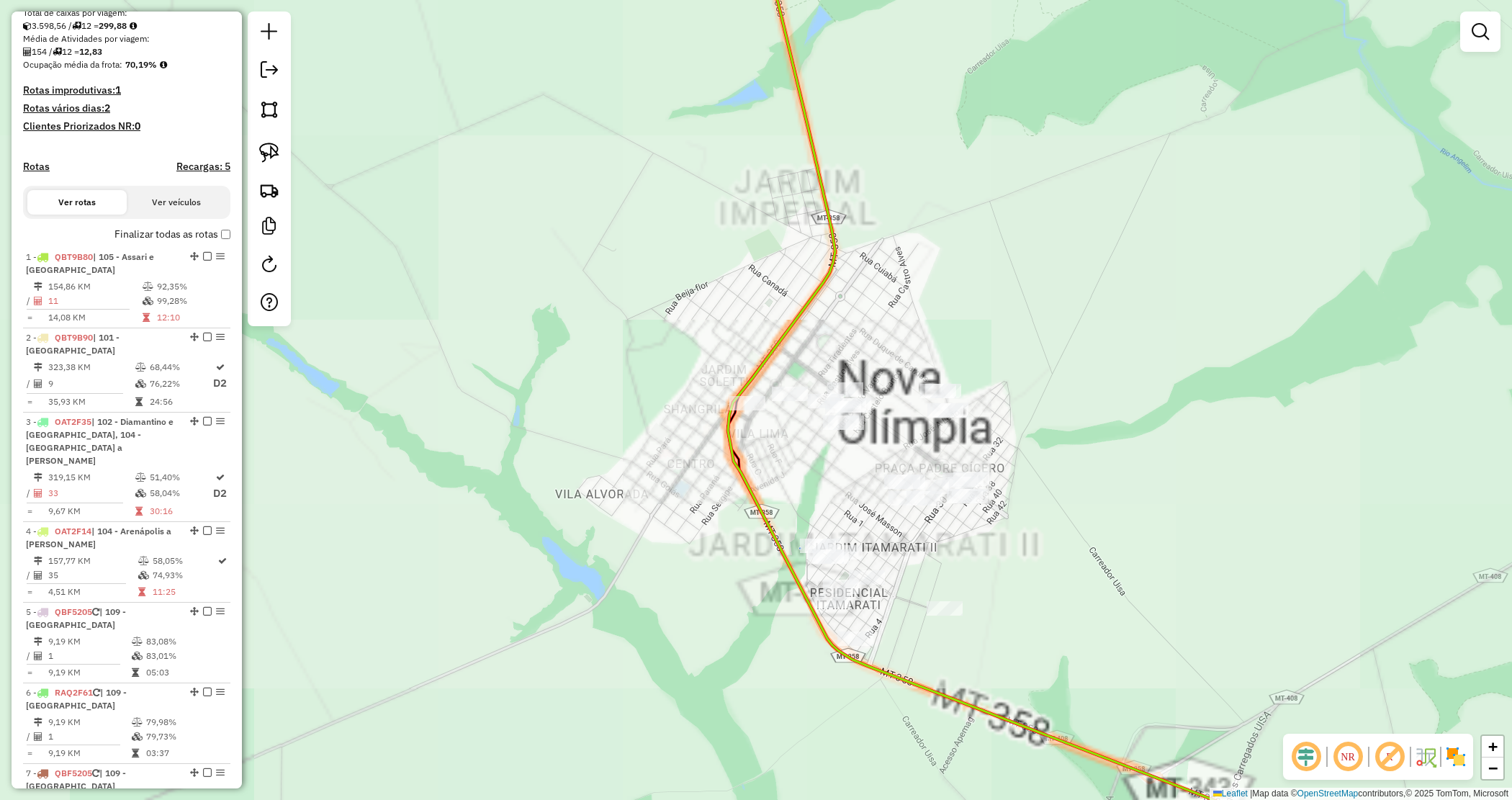
click at [681, 430] on div "Janela de atendimento Grade de atendimento Capacidade Transportadoras Veículos …" at bounding box center [756, 400] width 1512 height 800
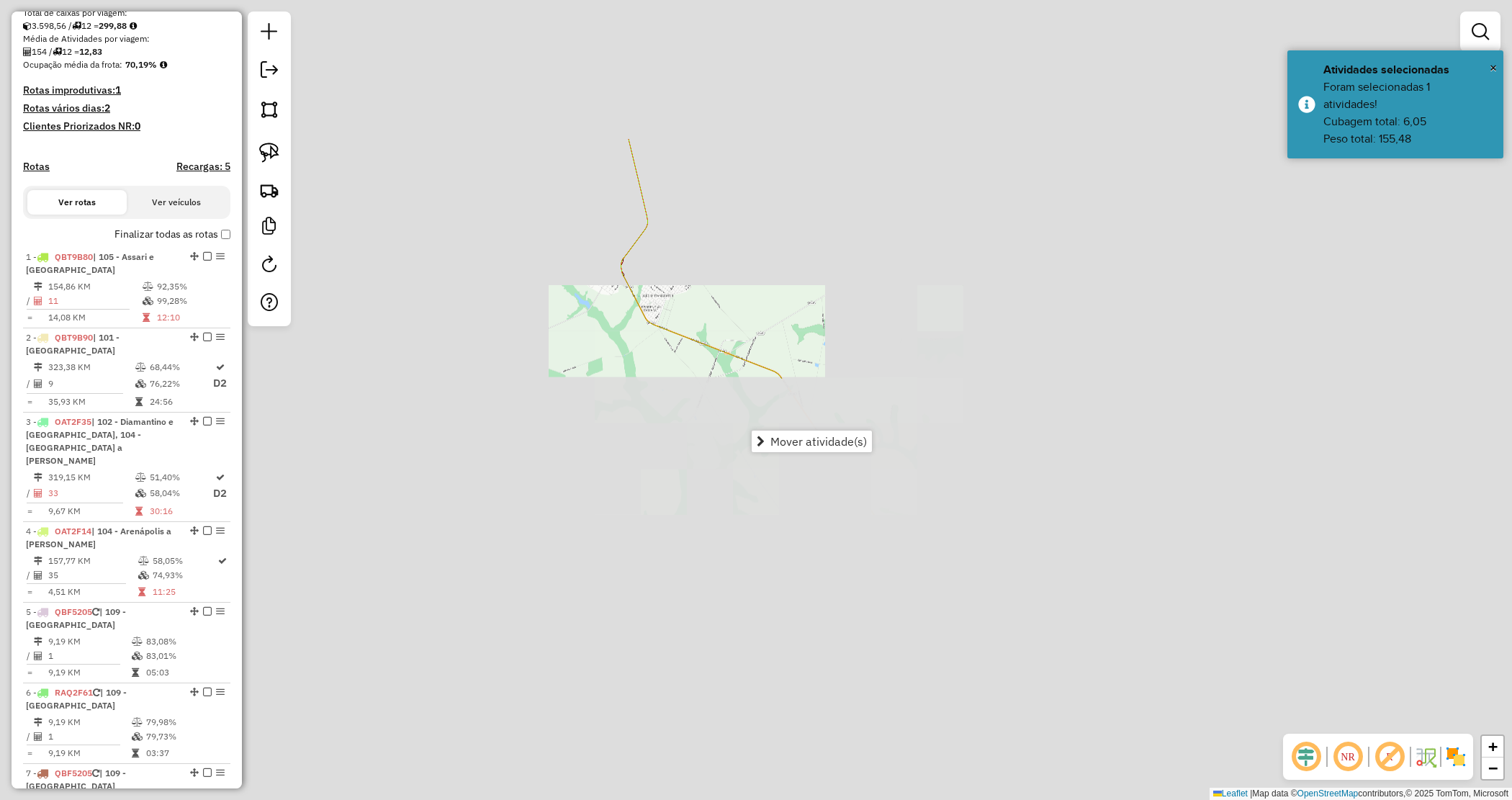
click at [851, 330] on div "Janela de atendimento Grade de atendimento Capacidade Transportadoras Veículos …" at bounding box center [756, 400] width 1512 height 800
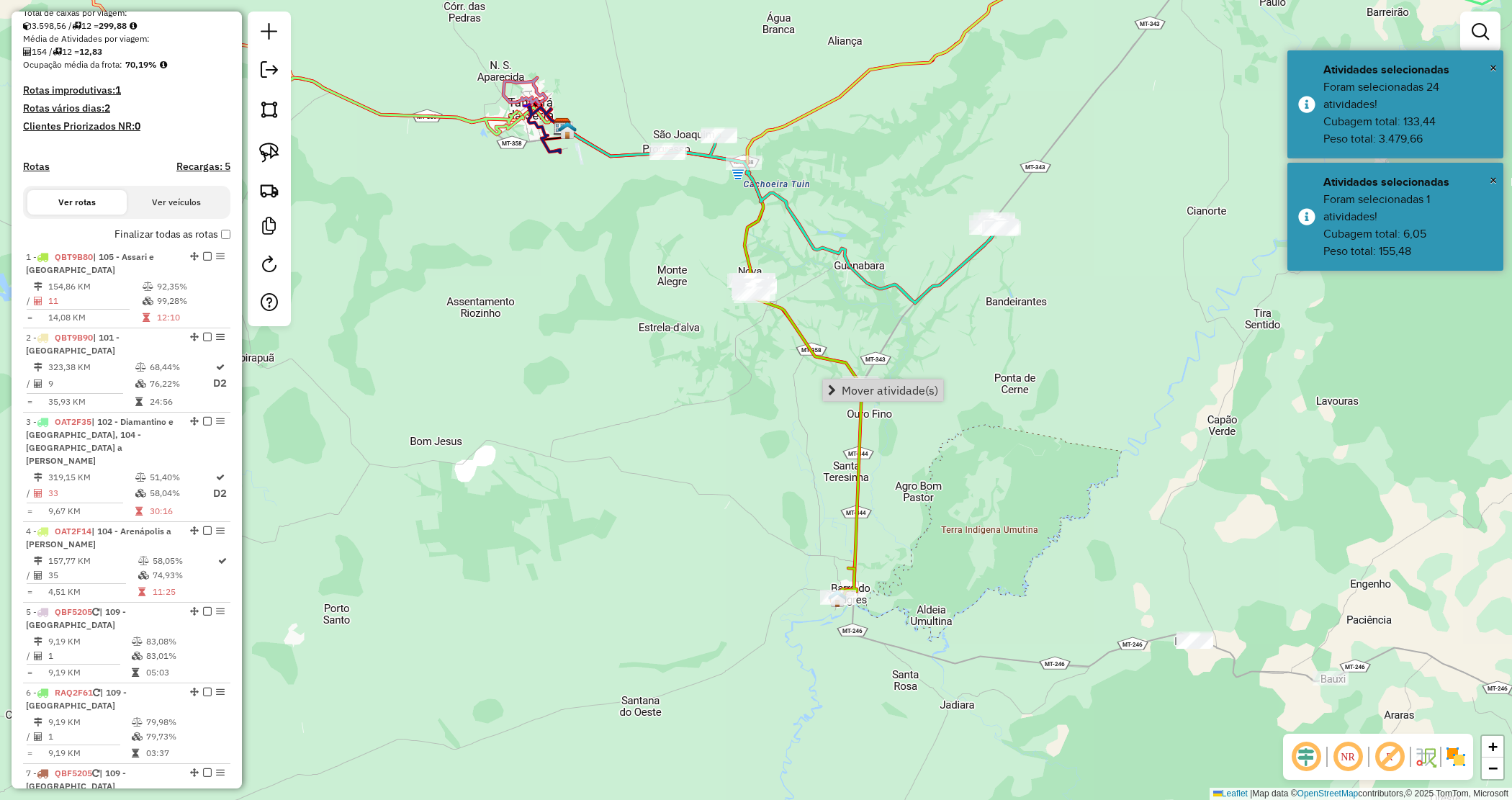
drag, startPoint x: 786, startPoint y: 390, endPoint x: 786, endPoint y: 398, distance: 8.0
click at [786, 393] on div "Janela de atendimento Grade de atendimento Capacidade Transportadoras Veículos …" at bounding box center [756, 400] width 1512 height 800
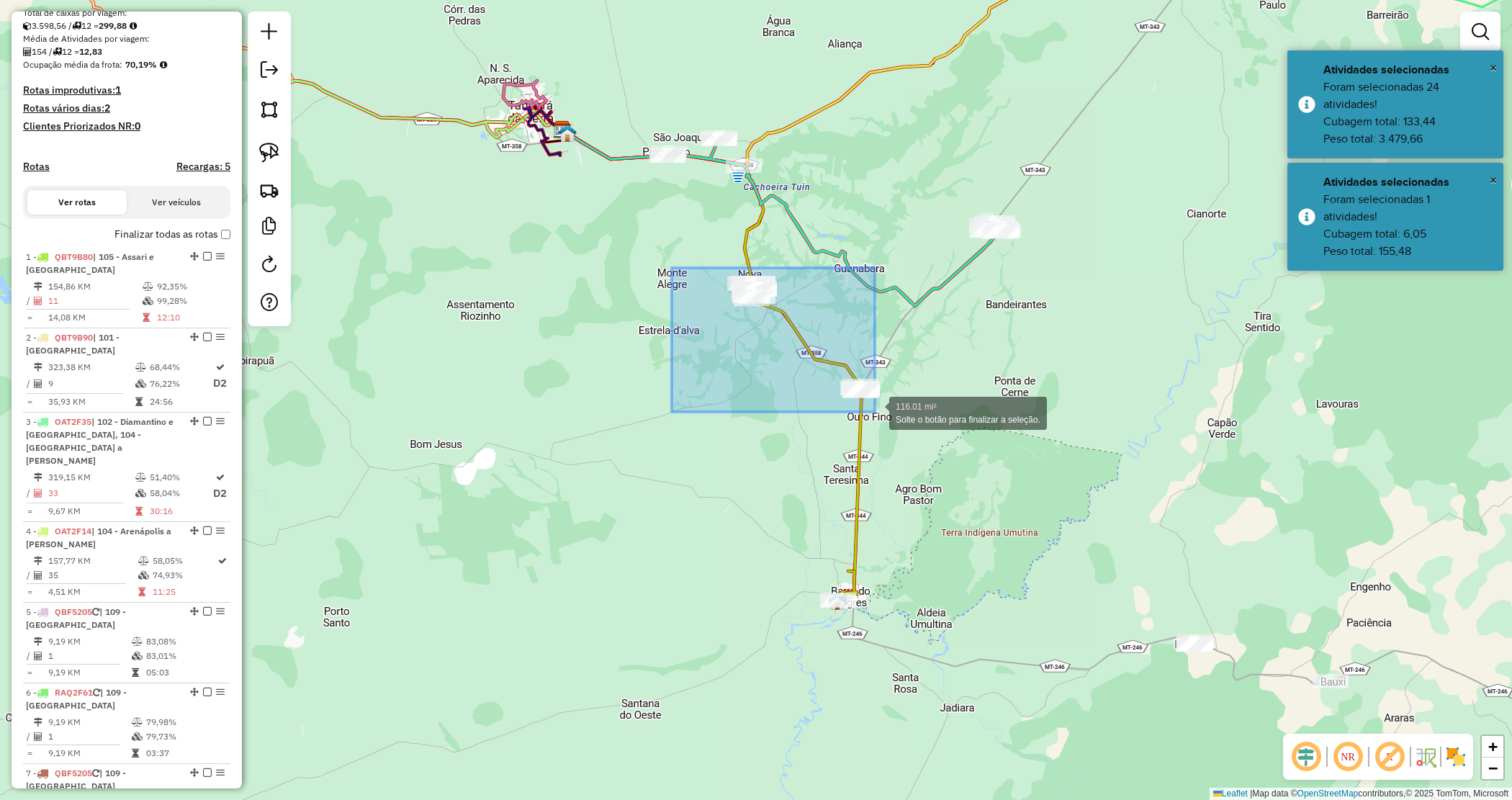
drag, startPoint x: 725, startPoint y: 307, endPoint x: 887, endPoint y: 418, distance: 196.4
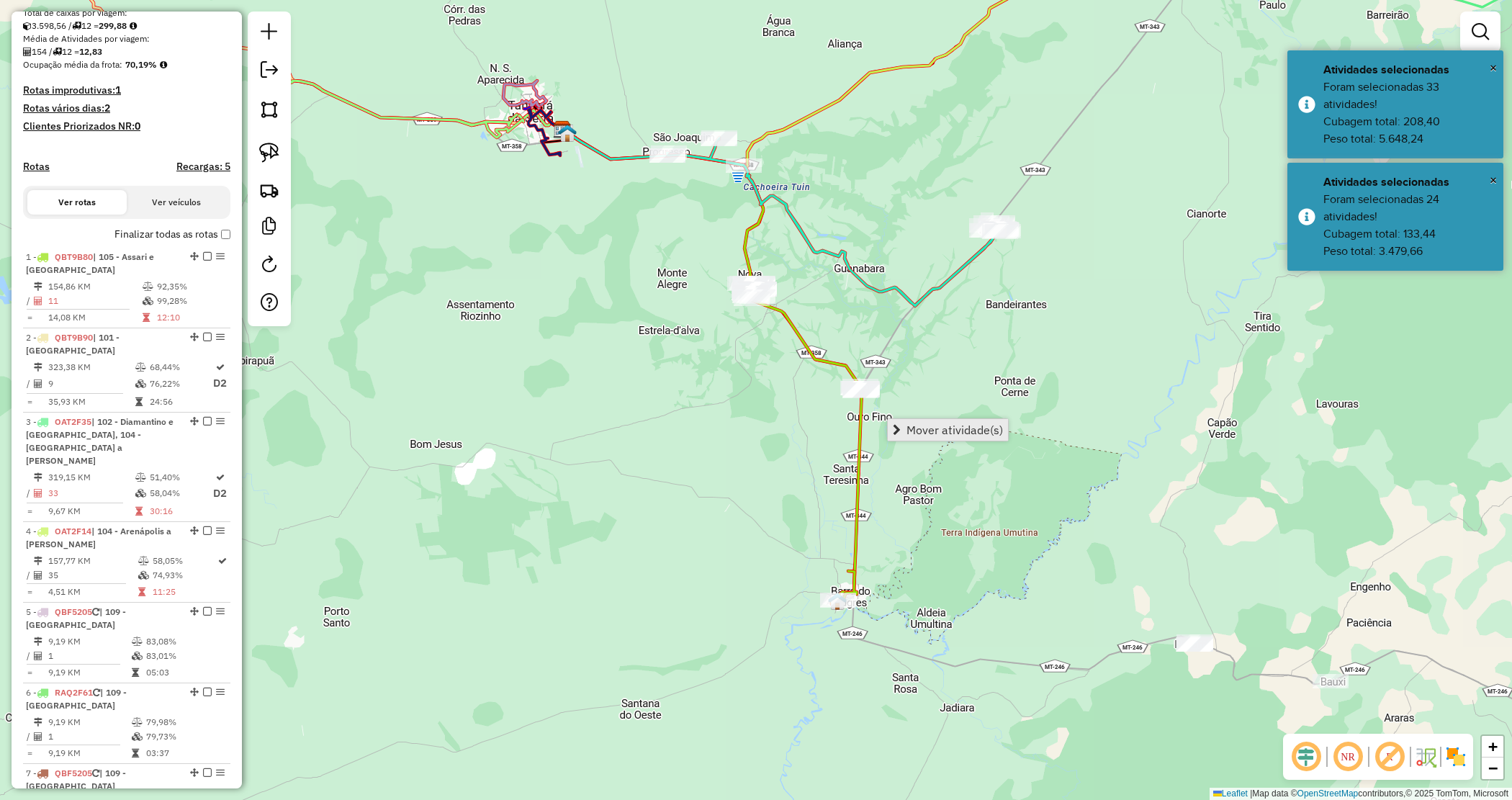
click at [907, 426] on span "Mover atividade(s)" at bounding box center [955, 430] width 97 height 12
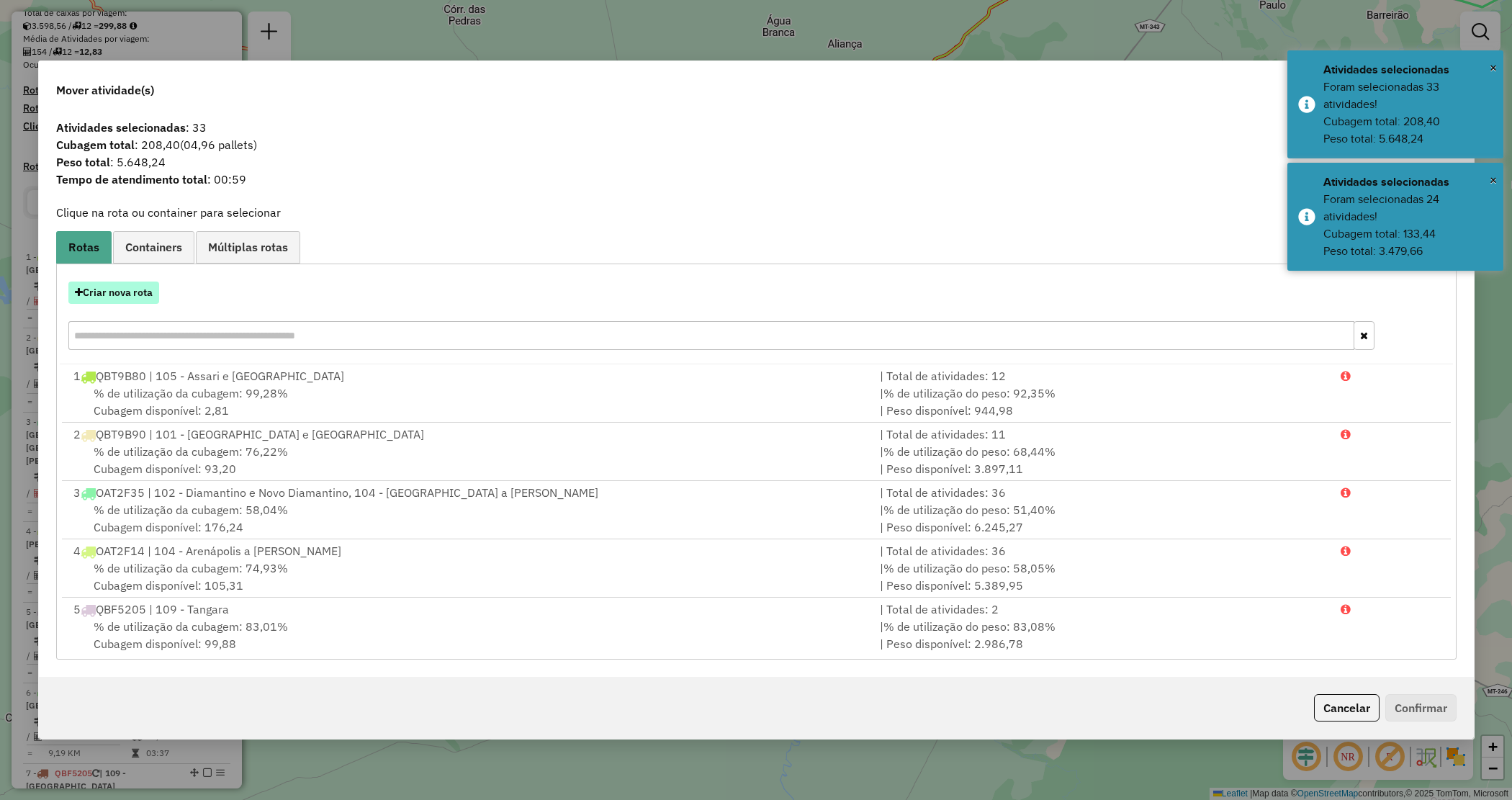
click at [143, 292] on button "Criar nova rota" at bounding box center [113, 293] width 91 height 23
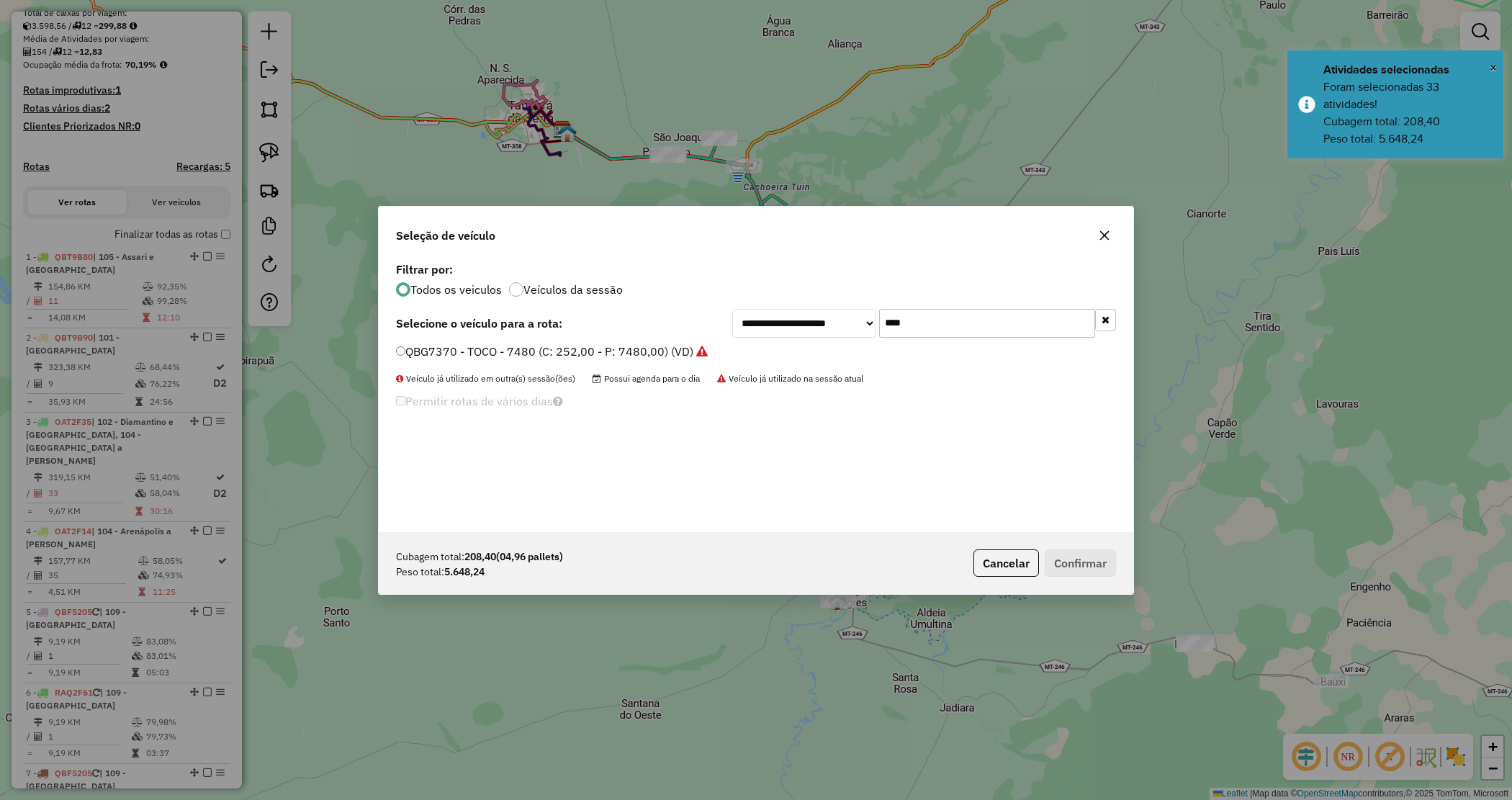
drag, startPoint x: 936, startPoint y: 322, endPoint x: 820, endPoint y: 299, distance: 118.3
click at [821, 304] on div "**********" at bounding box center [756, 395] width 755 height 274
type input "***"
drag, startPoint x: 724, startPoint y: 350, endPoint x: 746, endPoint y: 371, distance: 30.4
click at [724, 350] on label "SEQ9G31 - TRUCK - 12850 - 420 CXS (C: 420,00 - P: 12850,00) (VD)" at bounding box center [582, 351] width 372 height 18
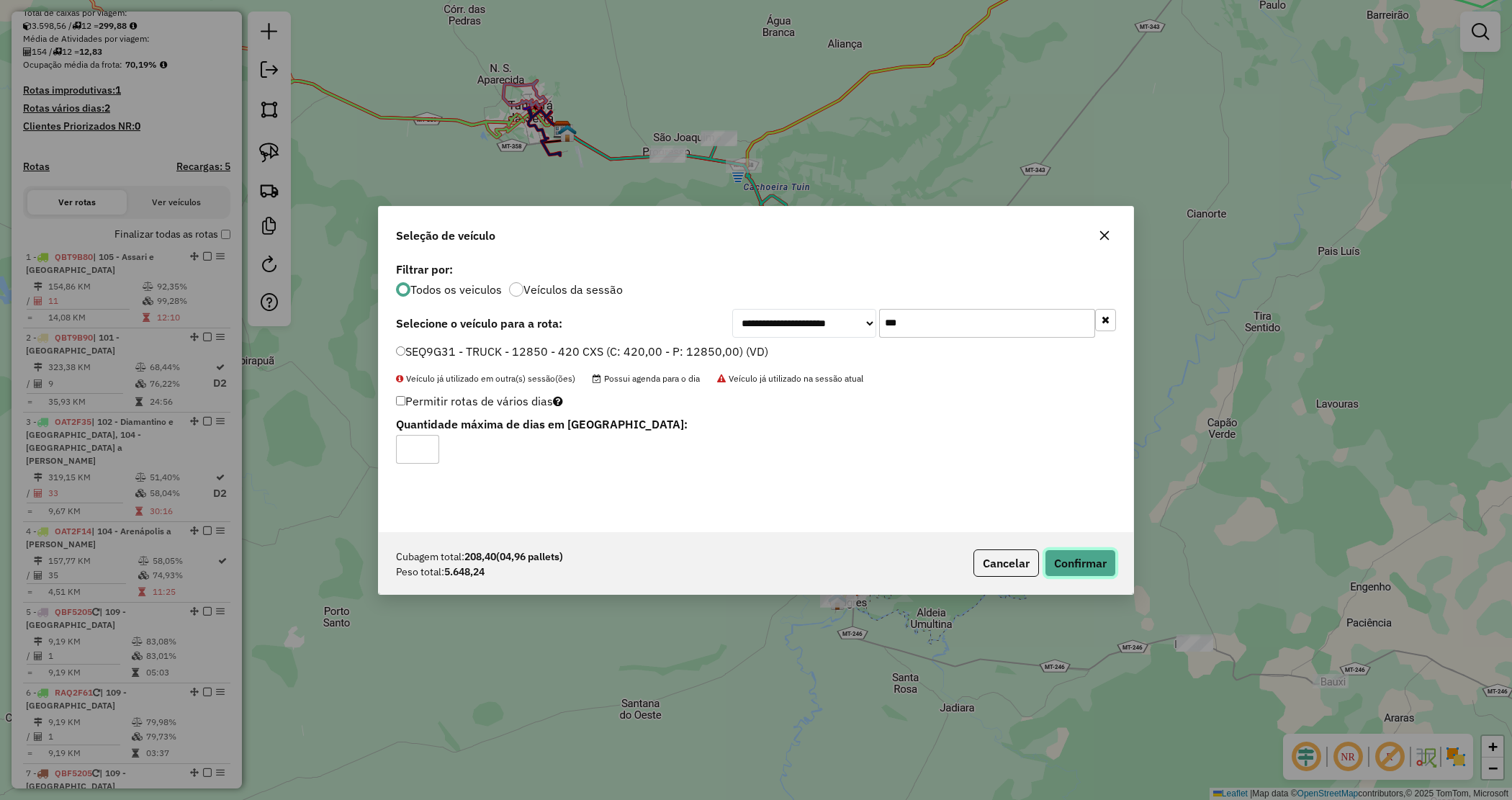
drag, startPoint x: 1062, startPoint y: 560, endPoint x: 1017, endPoint y: 544, distance: 47.8
click at [1063, 561] on button "Confirmar" at bounding box center [1080, 563] width 71 height 28
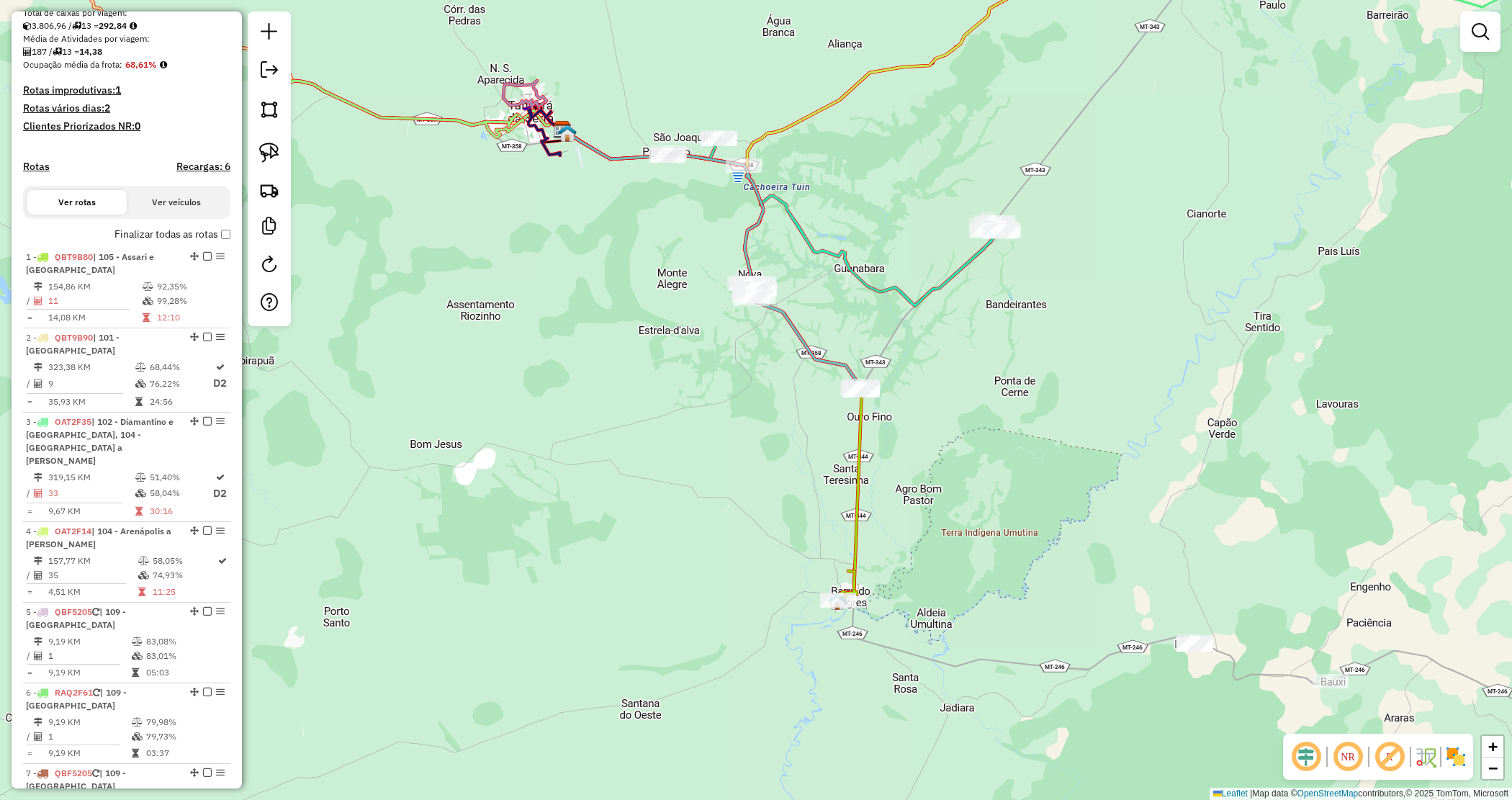
click at [967, 418] on div "Janela de atendimento Grade de atendimento Capacidade Transportadoras Veículos …" at bounding box center [756, 400] width 1512 height 800
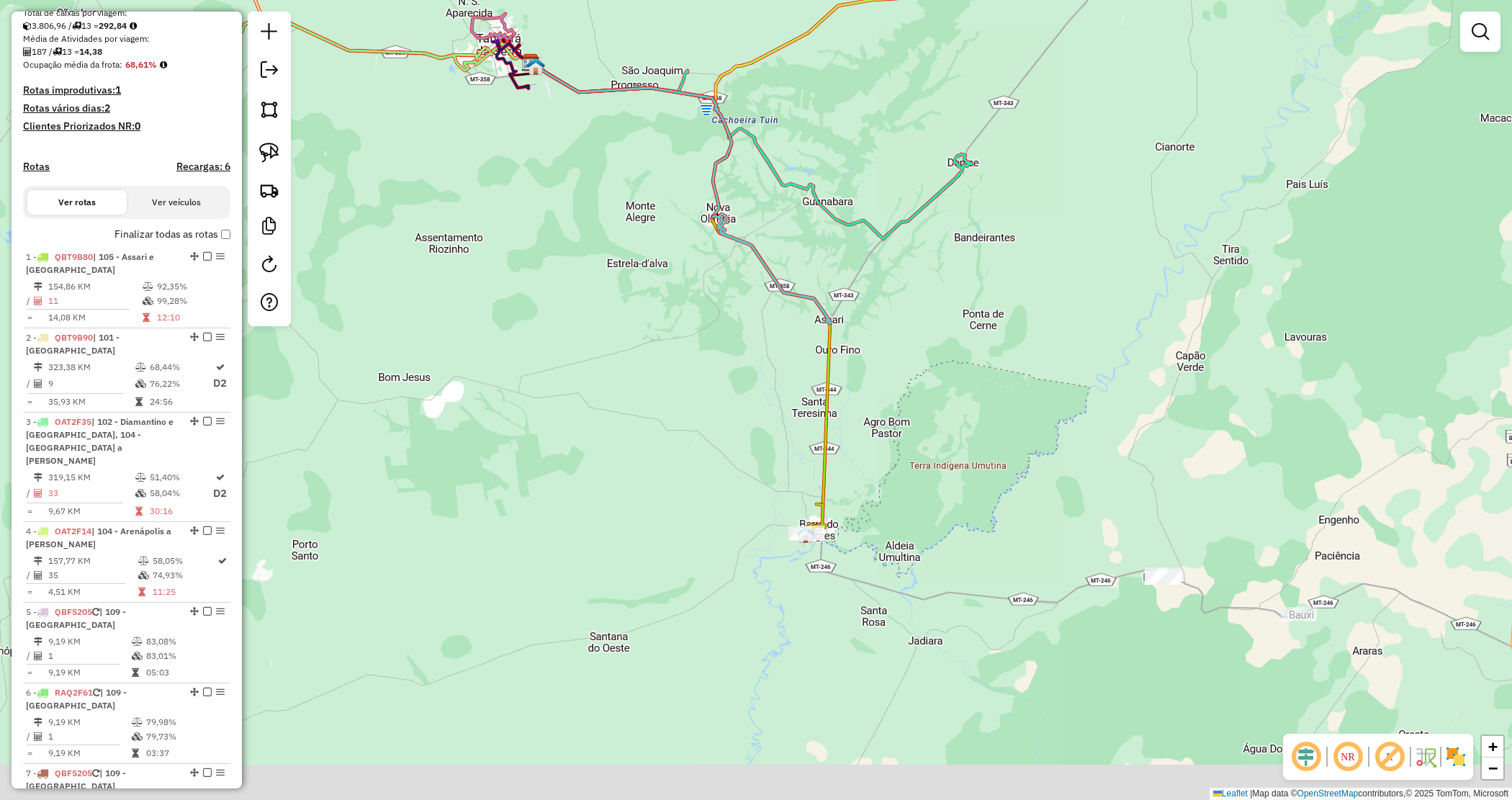
drag, startPoint x: 972, startPoint y: 432, endPoint x: 906, endPoint y: 336, distance: 116.5
click at [908, 336] on div "Janela de atendimento Grade de atendimento Capacidade Transportadoras Veículos …" at bounding box center [756, 400] width 1512 height 800
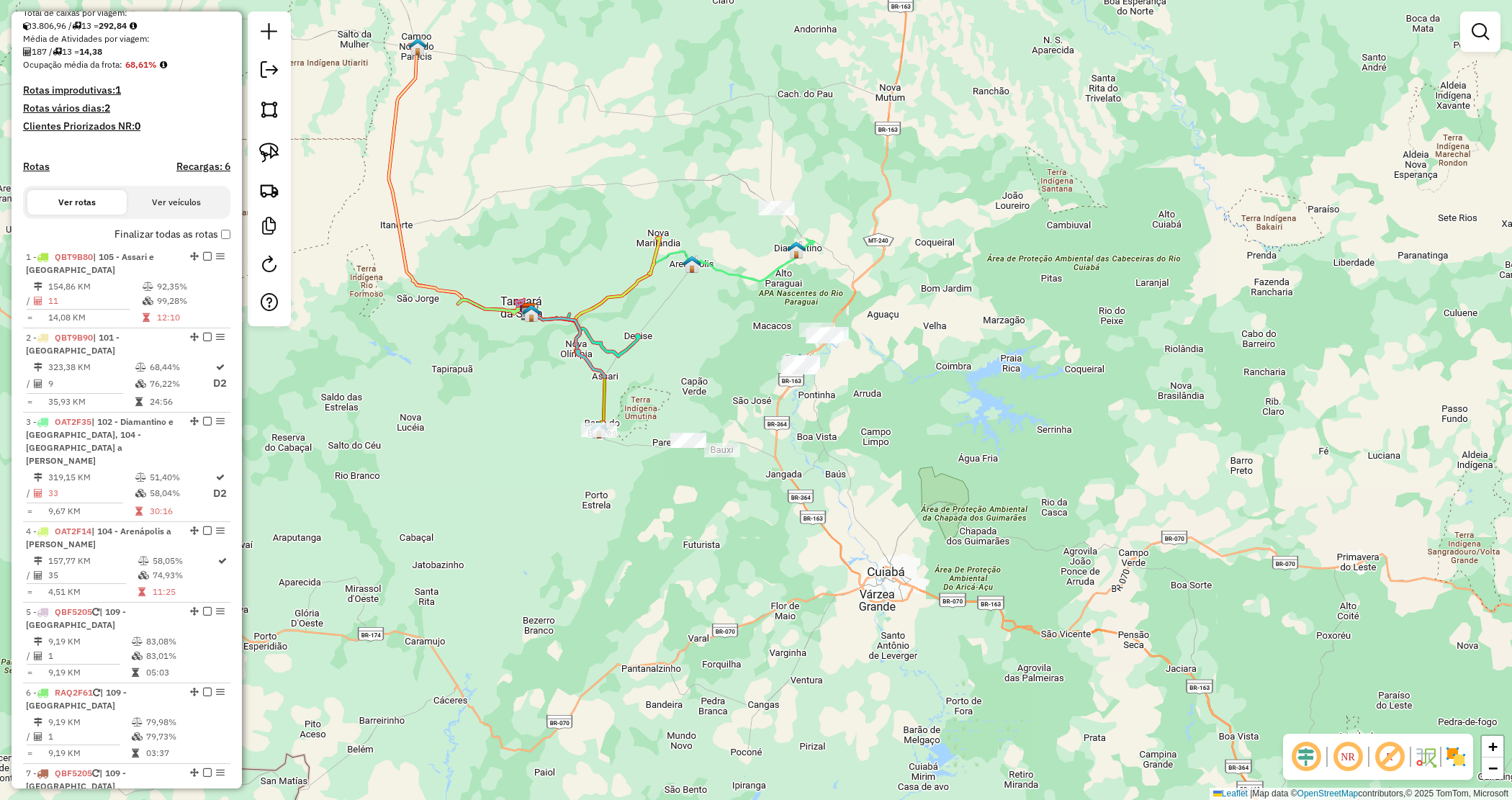
drag, startPoint x: 944, startPoint y: 362, endPoint x: 681, endPoint y: 348, distance: 263.4
click at [681, 348] on div "Janela de atendimento Grade de atendimento Capacidade Transportadoras Veículos …" at bounding box center [756, 400] width 1512 height 800
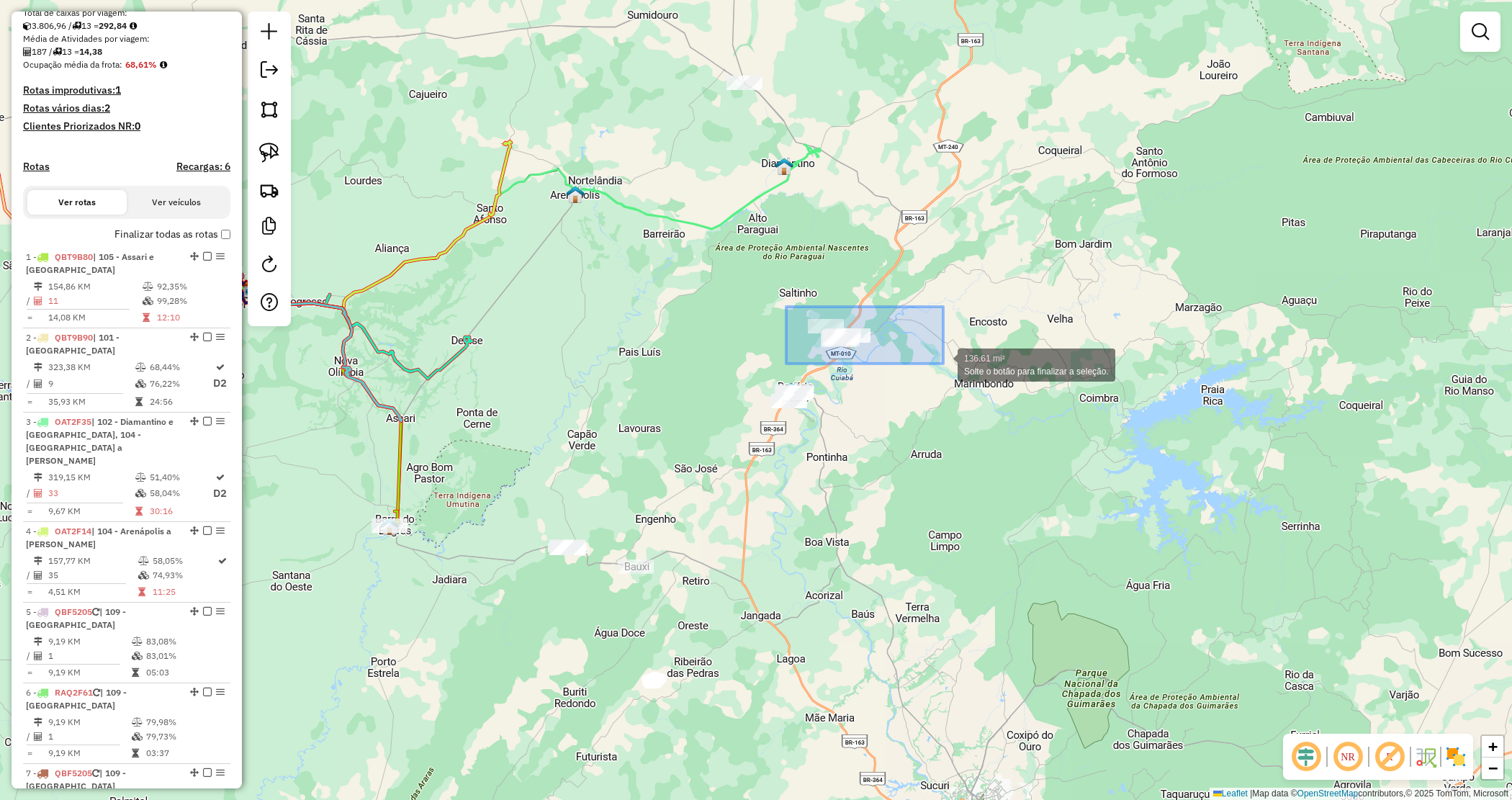
drag, startPoint x: 862, startPoint y: 342, endPoint x: 943, endPoint y: 364, distance: 83.9
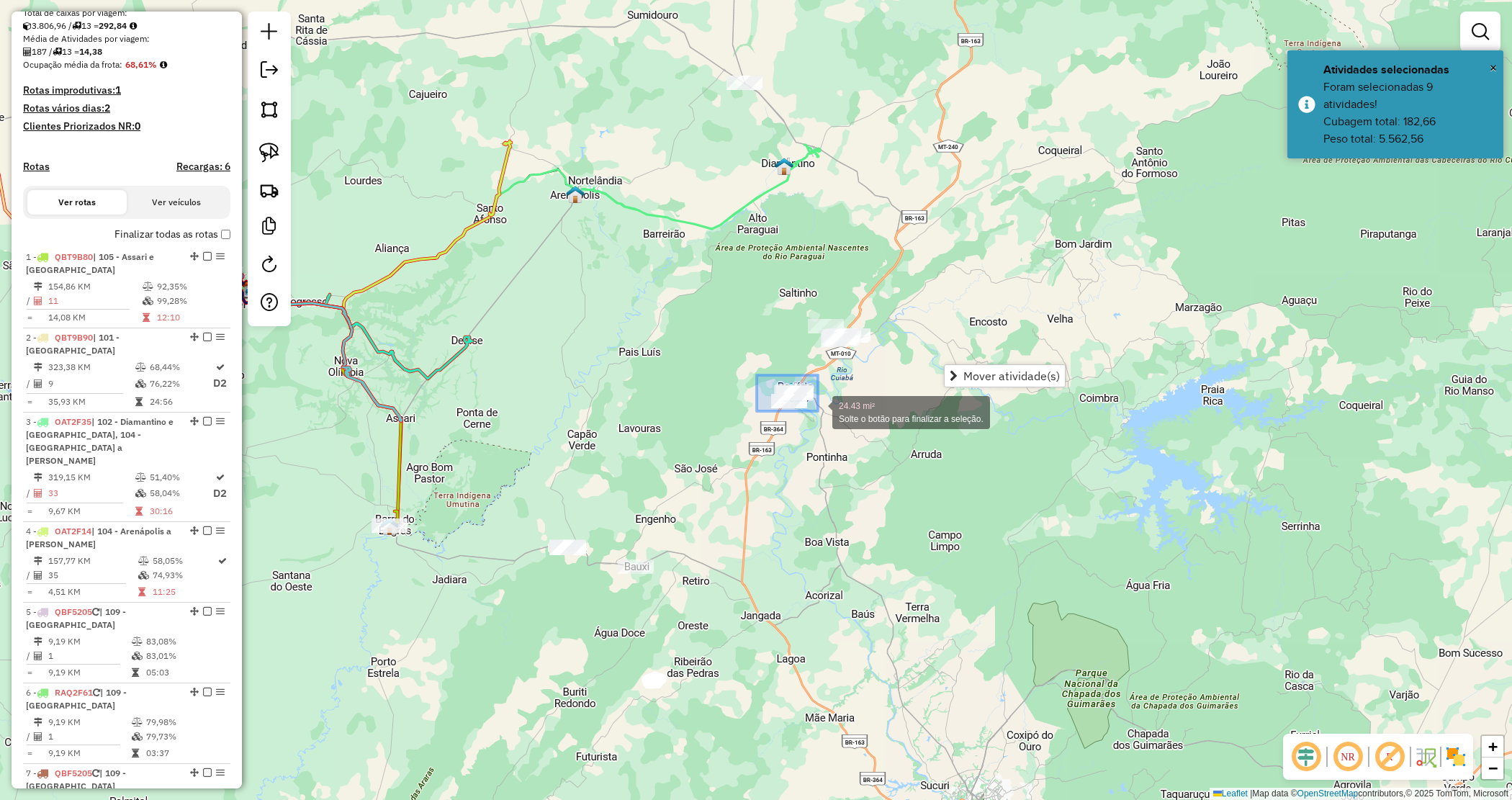
drag, startPoint x: 756, startPoint y: 375, endPoint x: 837, endPoint y: 425, distance: 95.2
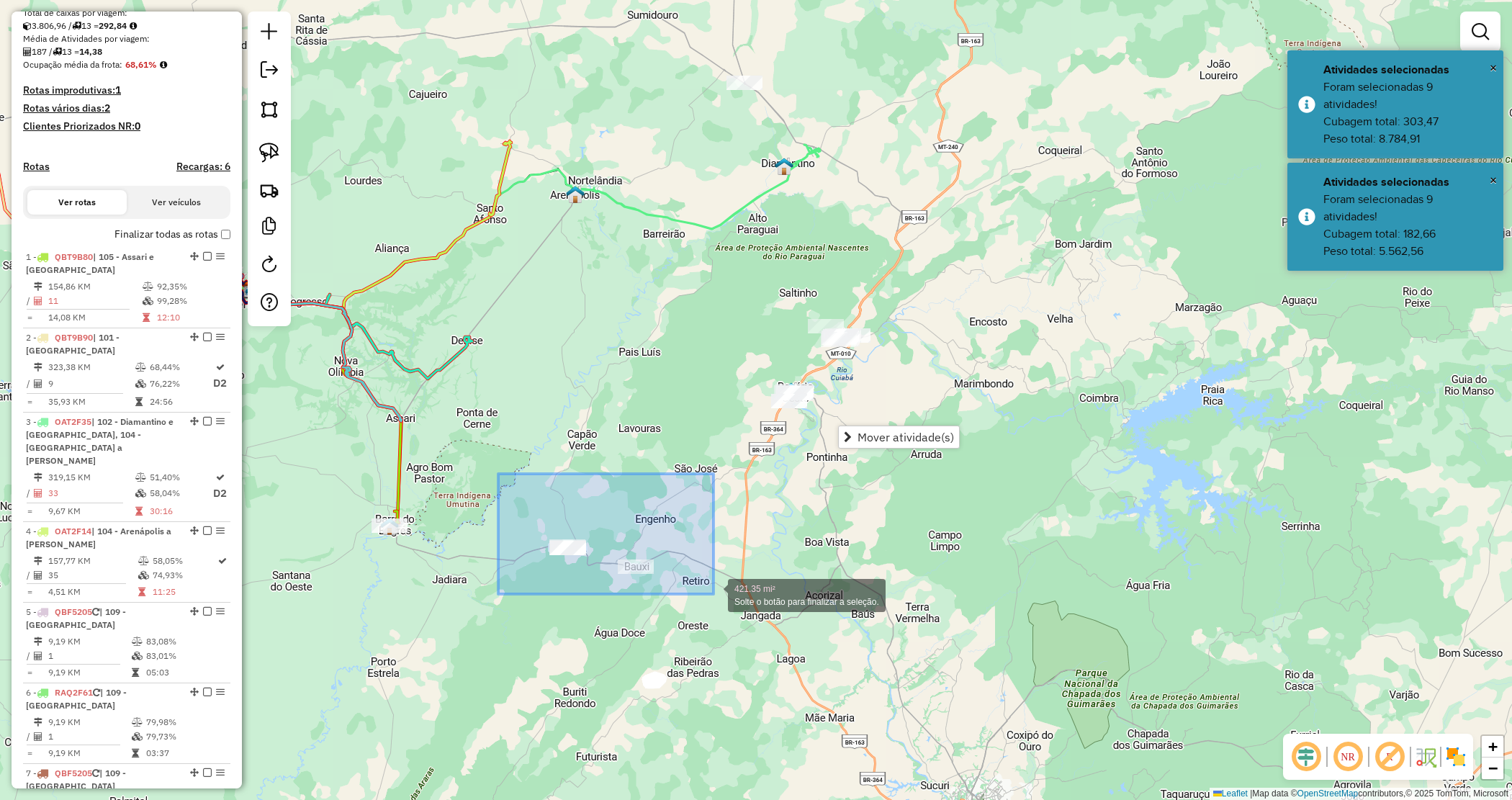
drag, startPoint x: 509, startPoint y: 488, endPoint x: 711, endPoint y: 588, distance: 225.4
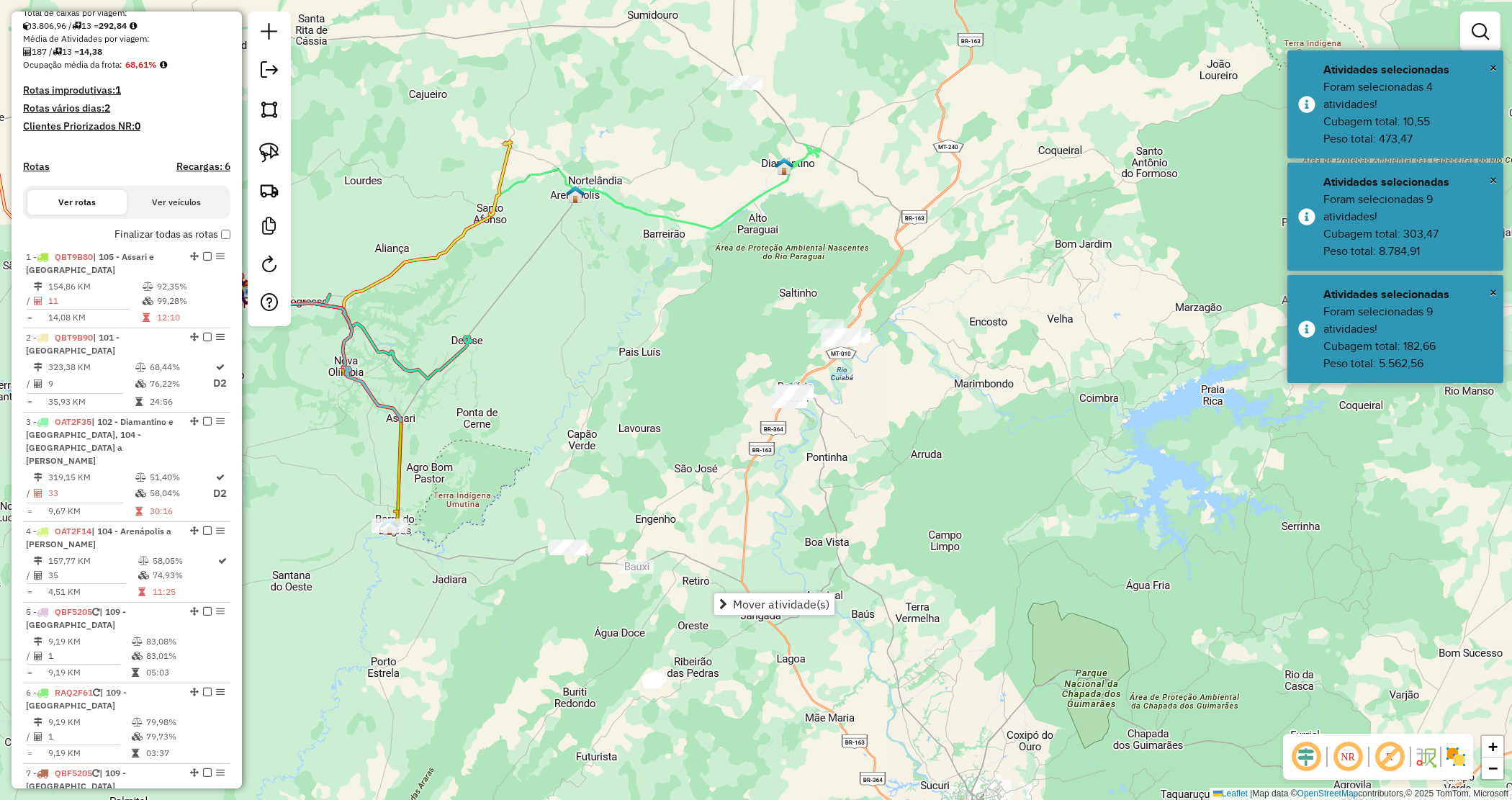
click at [692, 482] on div "Janela de atendimento Grade de atendimento Capacidade Transportadoras Veículos …" at bounding box center [756, 400] width 1512 height 800
drag, startPoint x: 271, startPoint y: 142, endPoint x: 267, endPoint y: 155, distance: 13.6
click at [272, 142] on link at bounding box center [269, 153] width 32 height 32
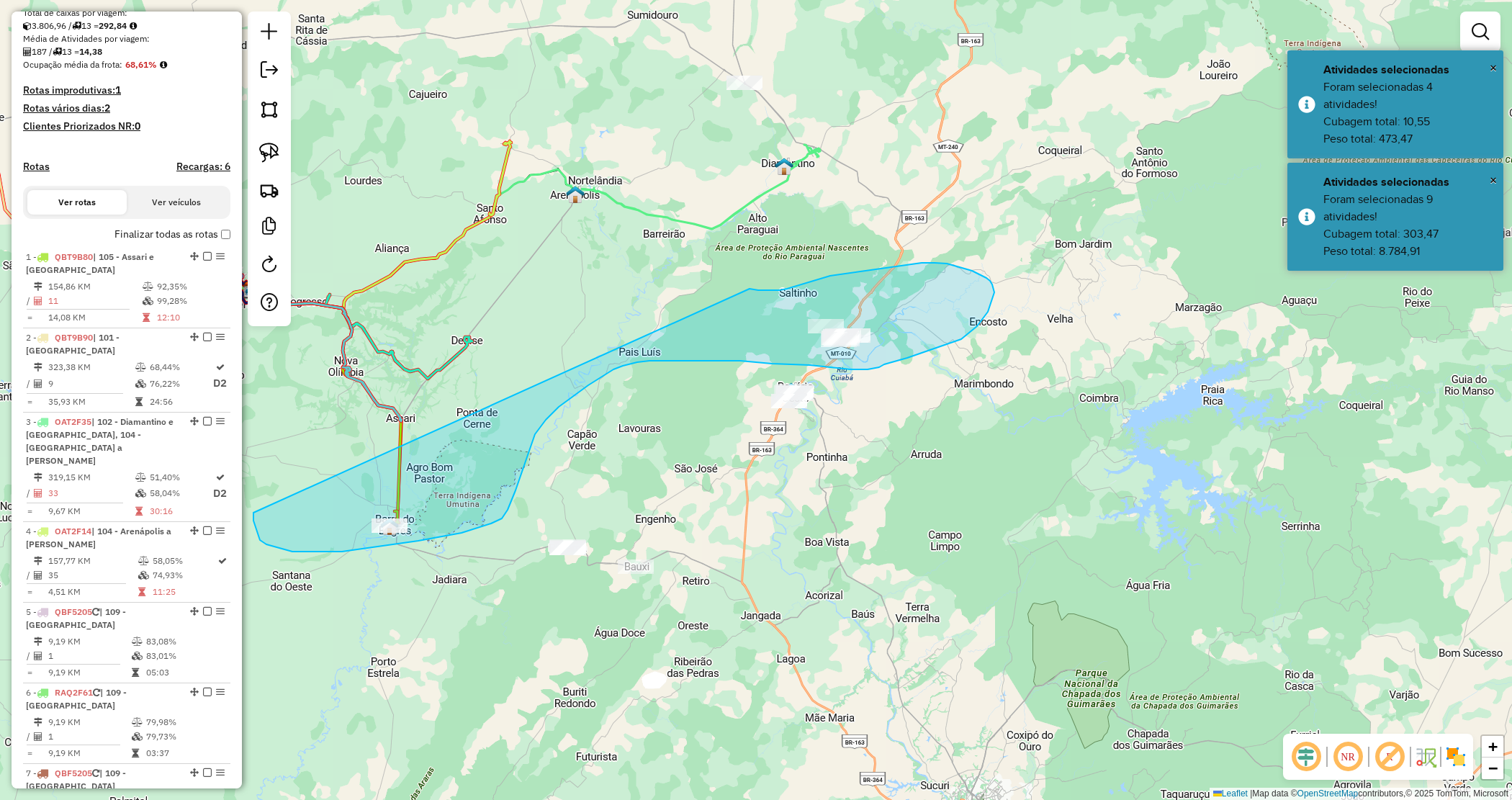
drag, startPoint x: 779, startPoint y: 290, endPoint x: 249, endPoint y: 516, distance: 576.2
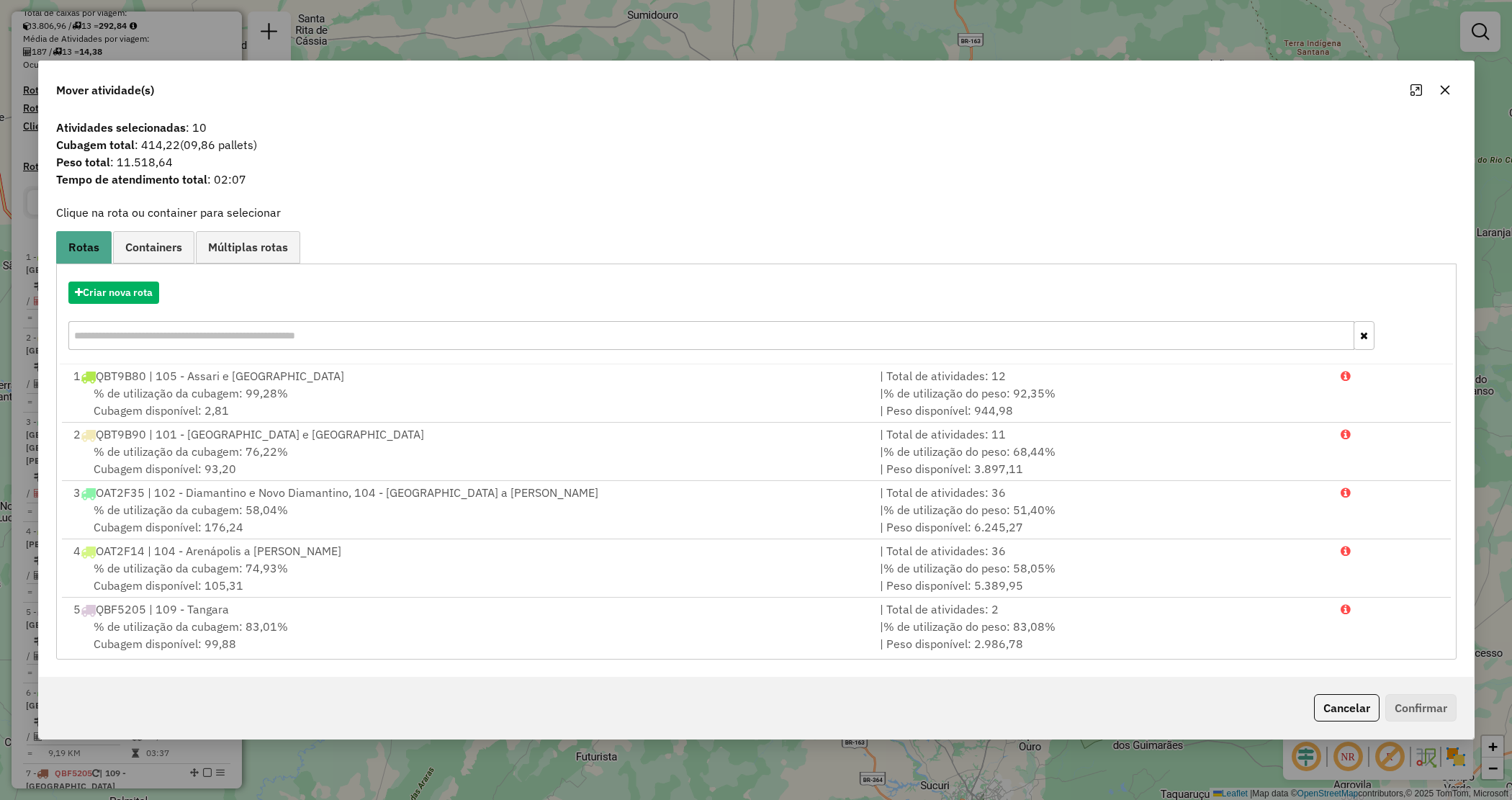
click at [109, 279] on div "Criar nova rota" at bounding box center [756, 318] width 1394 height 93
click at [113, 285] on button "Criar nova rota" at bounding box center [113, 293] width 91 height 23
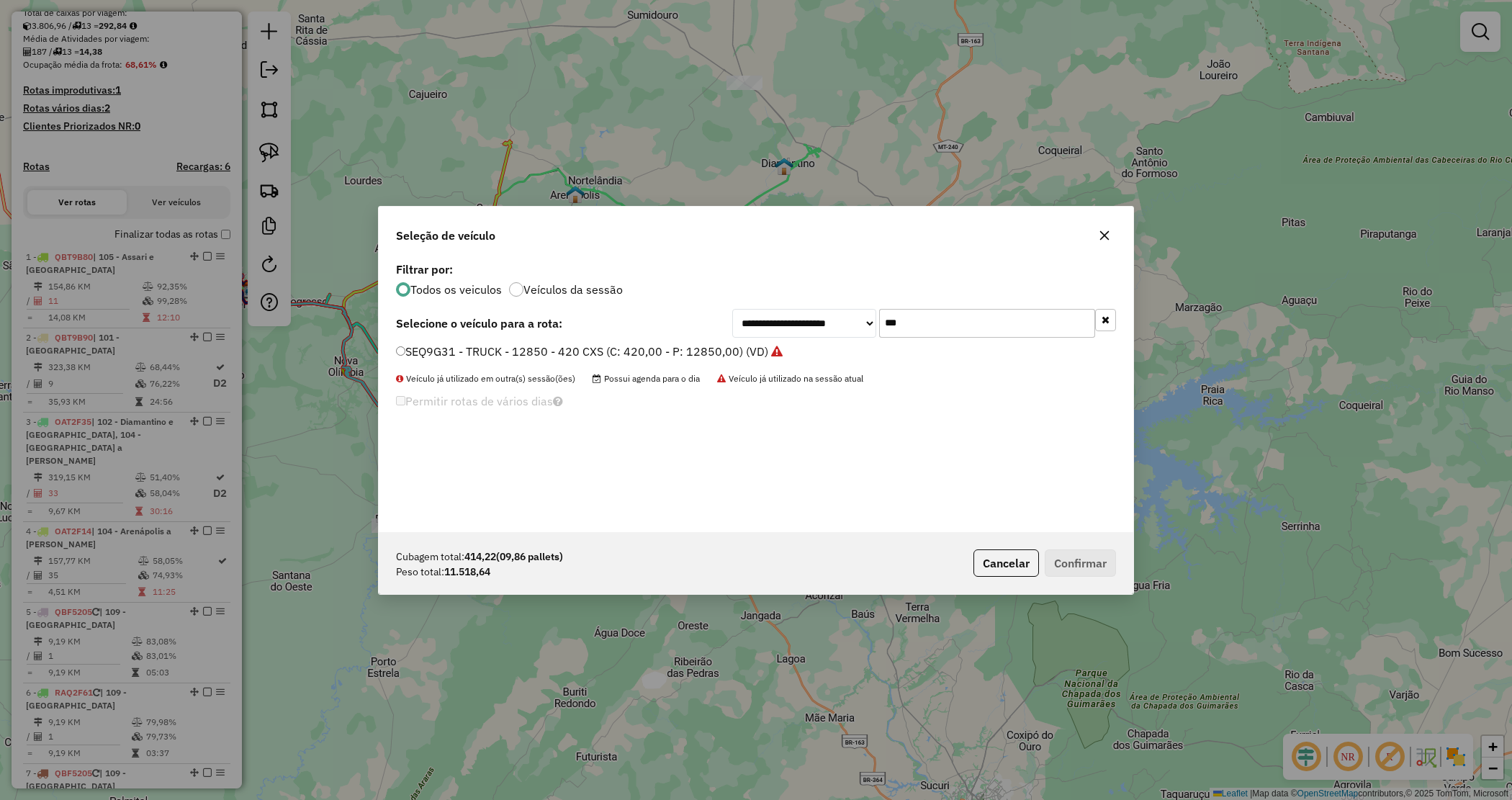
drag, startPoint x: 930, startPoint y: 309, endPoint x: 826, endPoint y: 298, distance: 104.6
click at [829, 299] on div "**********" at bounding box center [756, 395] width 755 height 274
type input "***"
drag, startPoint x: 715, startPoint y: 347, endPoint x: 821, endPoint y: 404, distance: 120.4
click at [715, 350] on label "SEQ9G30 - TRUCK - 12850 - 420 CXS (C: 420,00 - P: 12850,00) (VD)" at bounding box center [582, 351] width 372 height 18
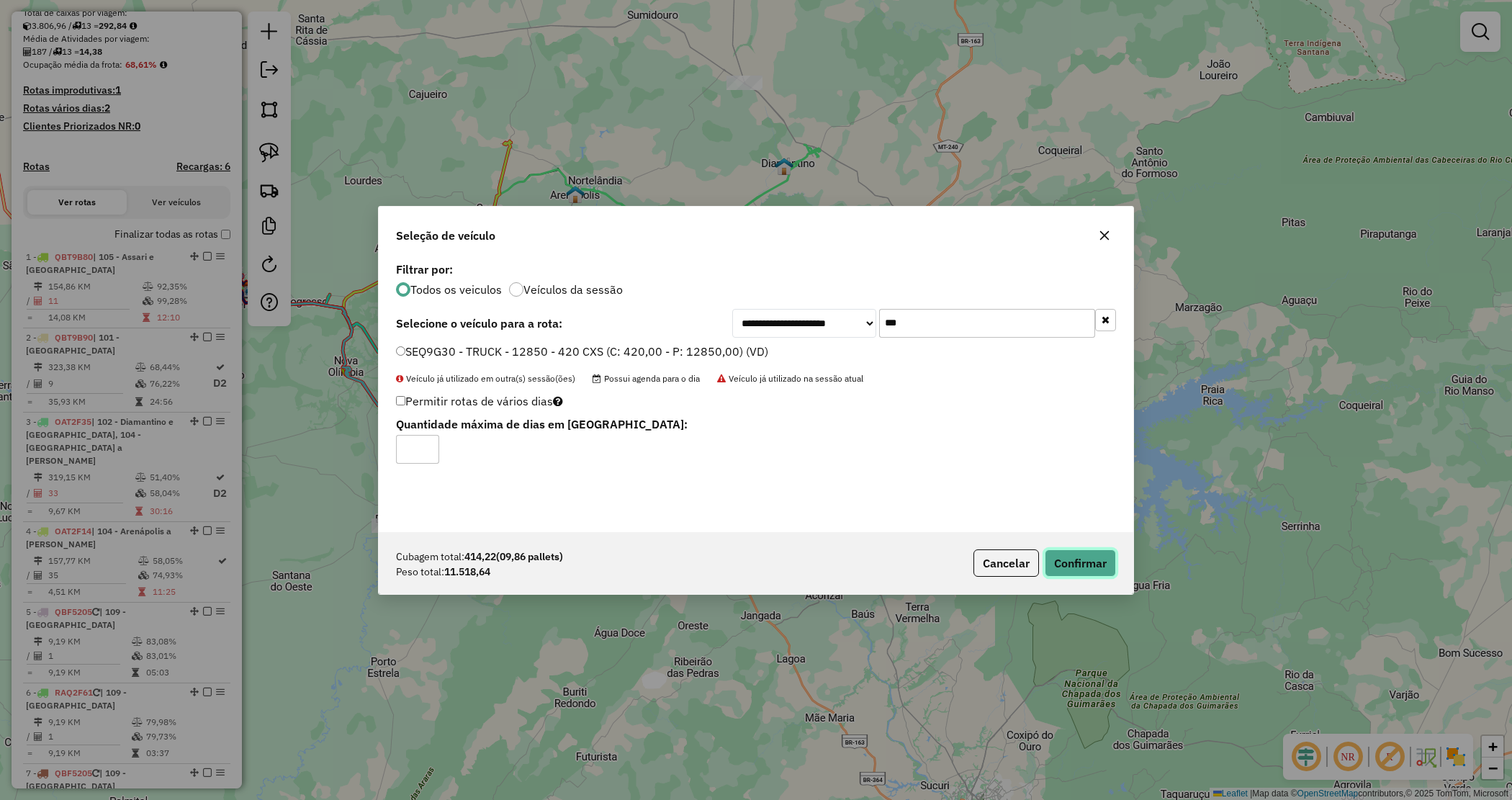
click at [1075, 553] on button "Confirmar" at bounding box center [1080, 563] width 71 height 28
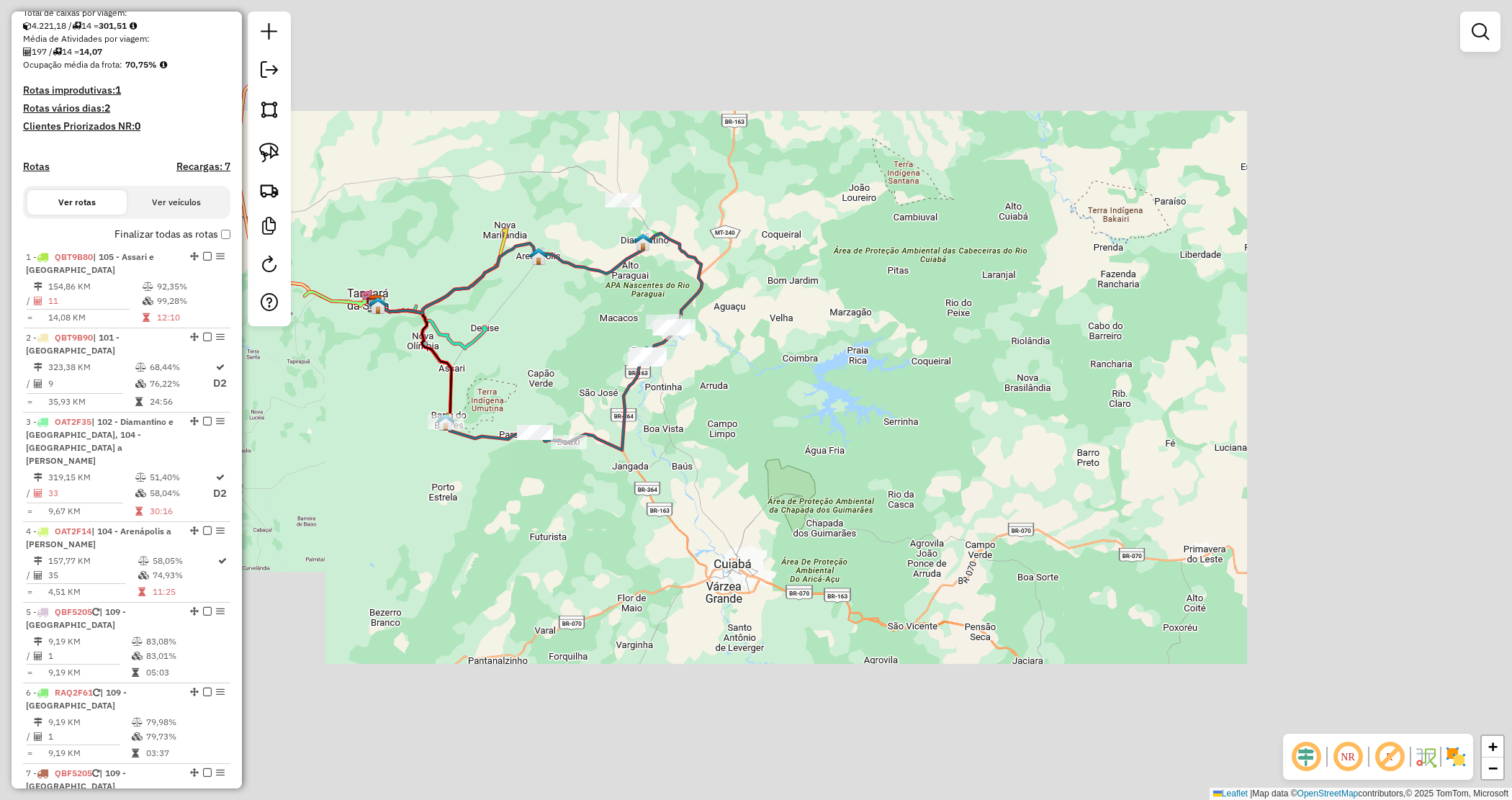
click at [800, 405] on div "Janela de atendimento Grade de atendimento Capacidade Transportadoras Veículos …" at bounding box center [756, 400] width 1512 height 800
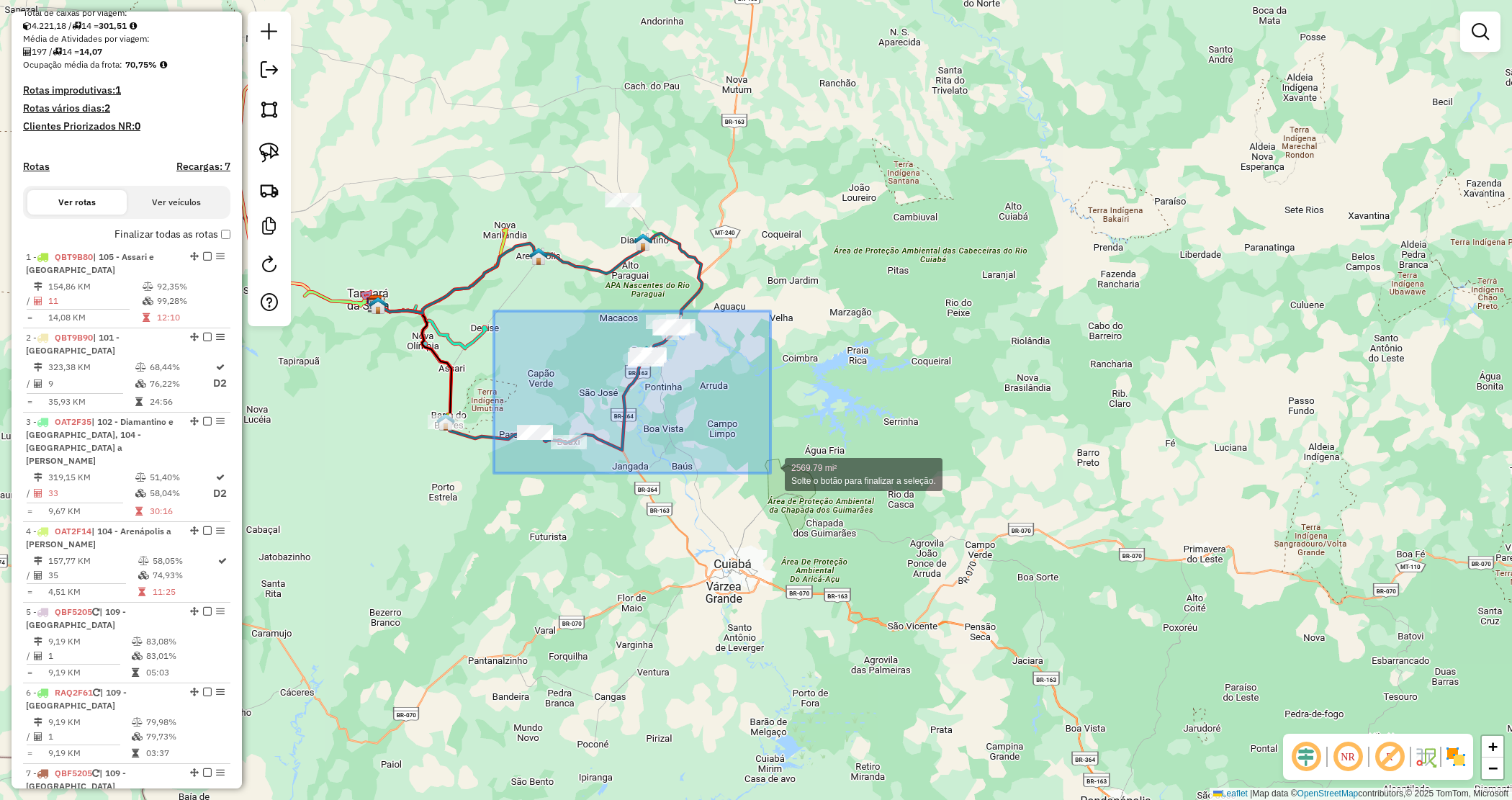
drag, startPoint x: 541, startPoint y: 344, endPoint x: 780, endPoint y: 483, distance: 276.5
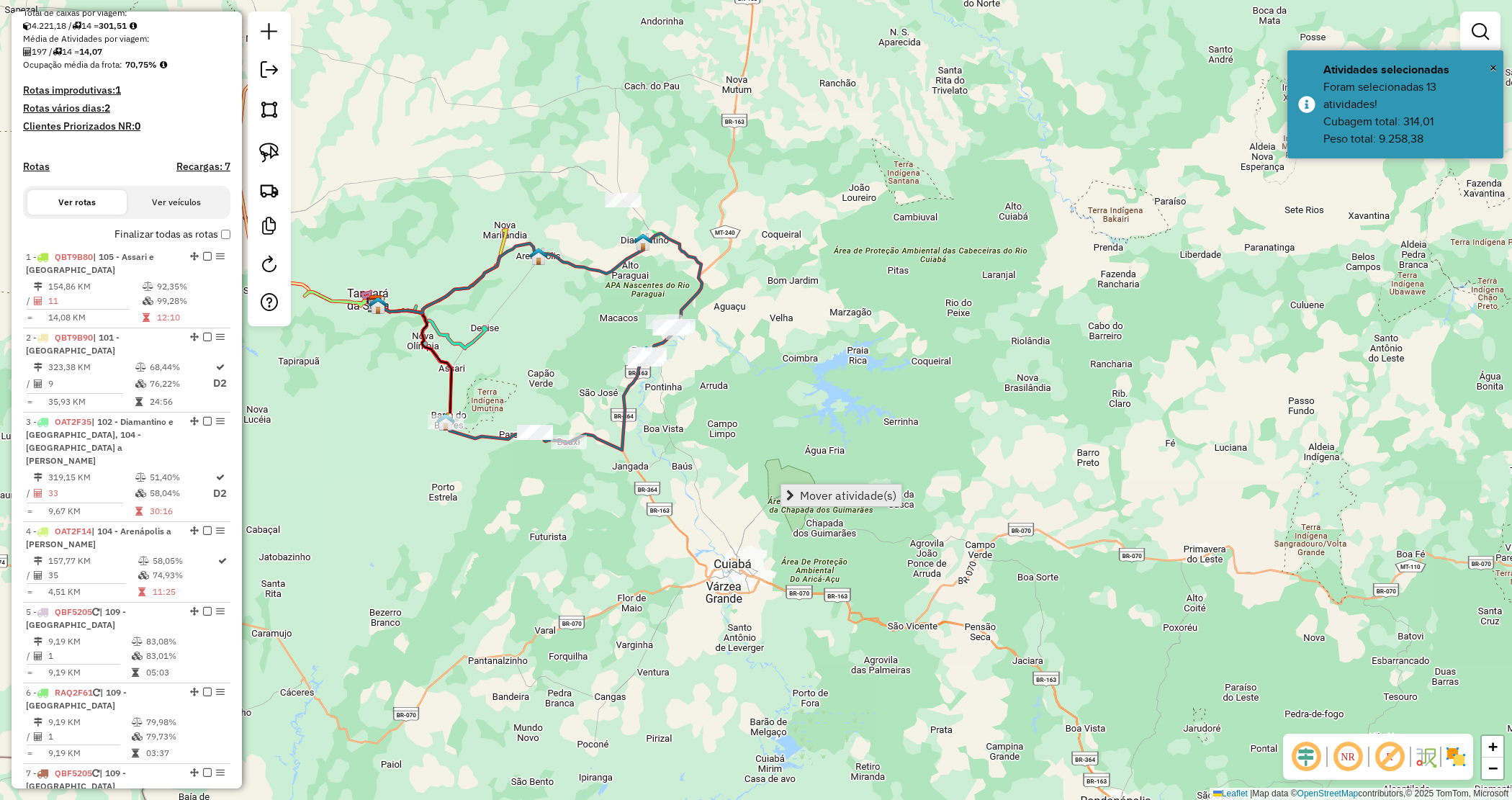
click at [836, 498] on span "Mover atividade(s)" at bounding box center [848, 496] width 97 height 12
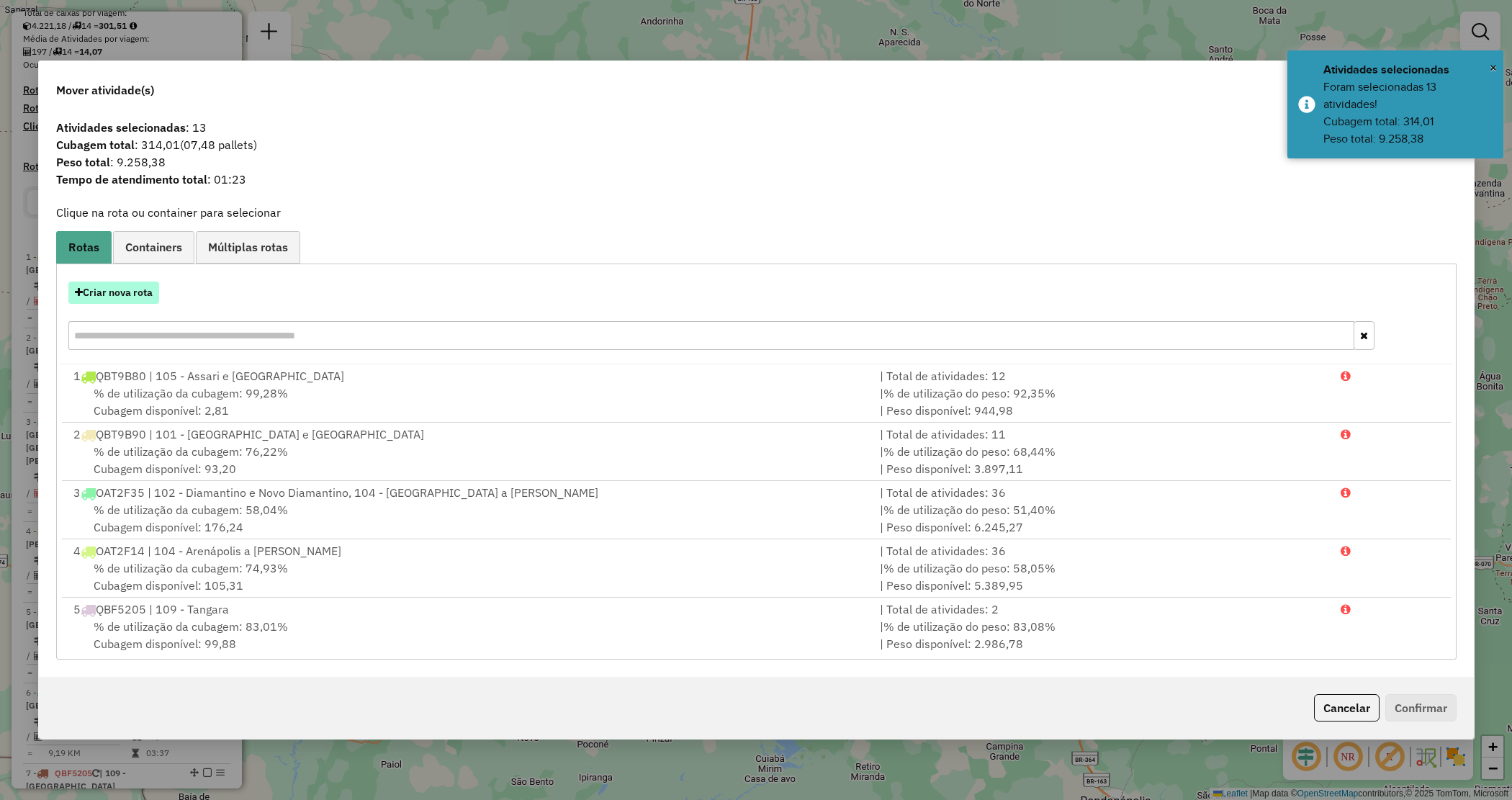
click at [139, 297] on button "Criar nova rota" at bounding box center [113, 293] width 91 height 23
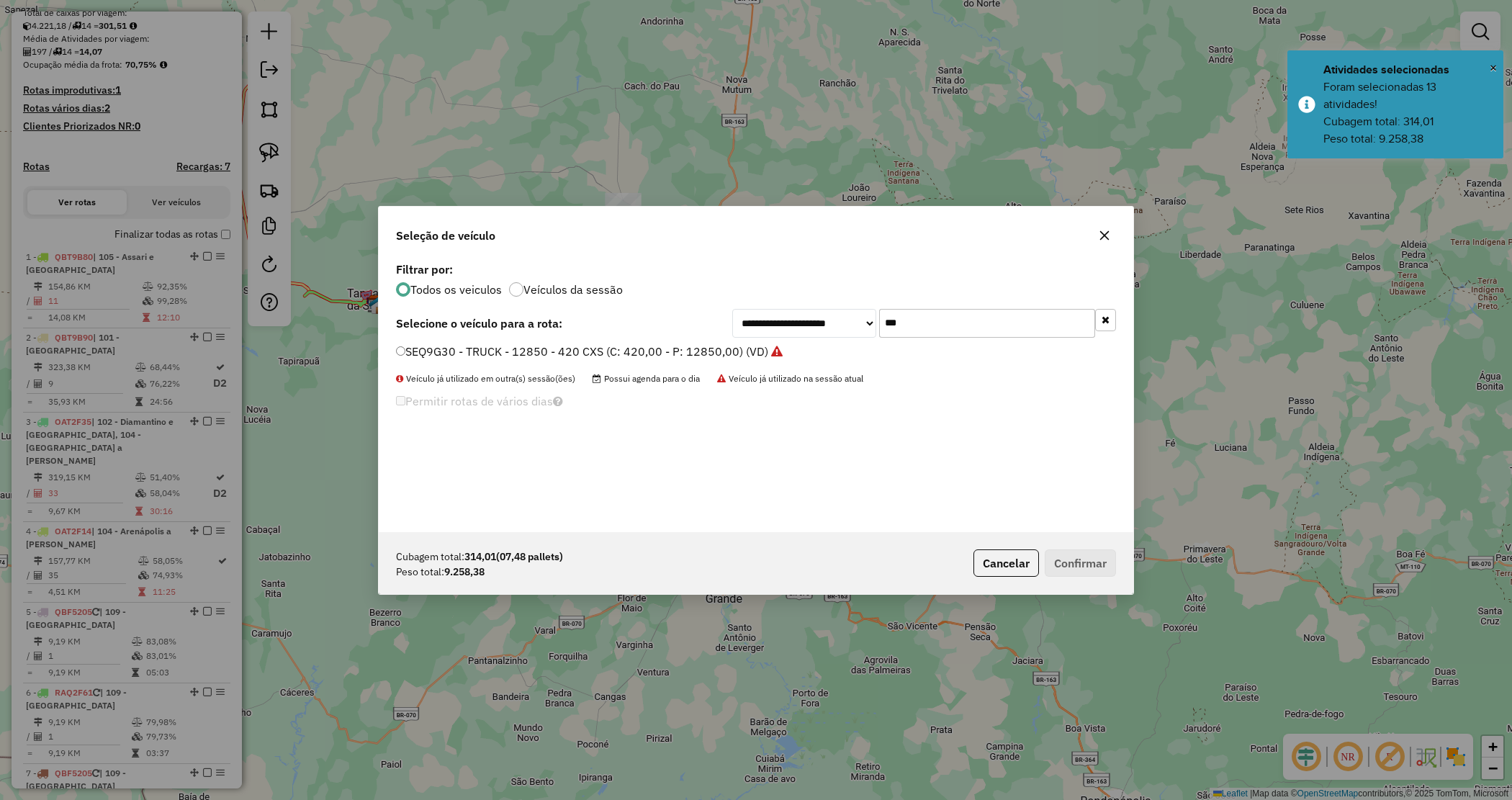
drag, startPoint x: 700, startPoint y: 301, endPoint x: 686, endPoint y: 293, distance: 16.1
click at [689, 294] on div "**********" at bounding box center [756, 395] width 755 height 274
type input "***"
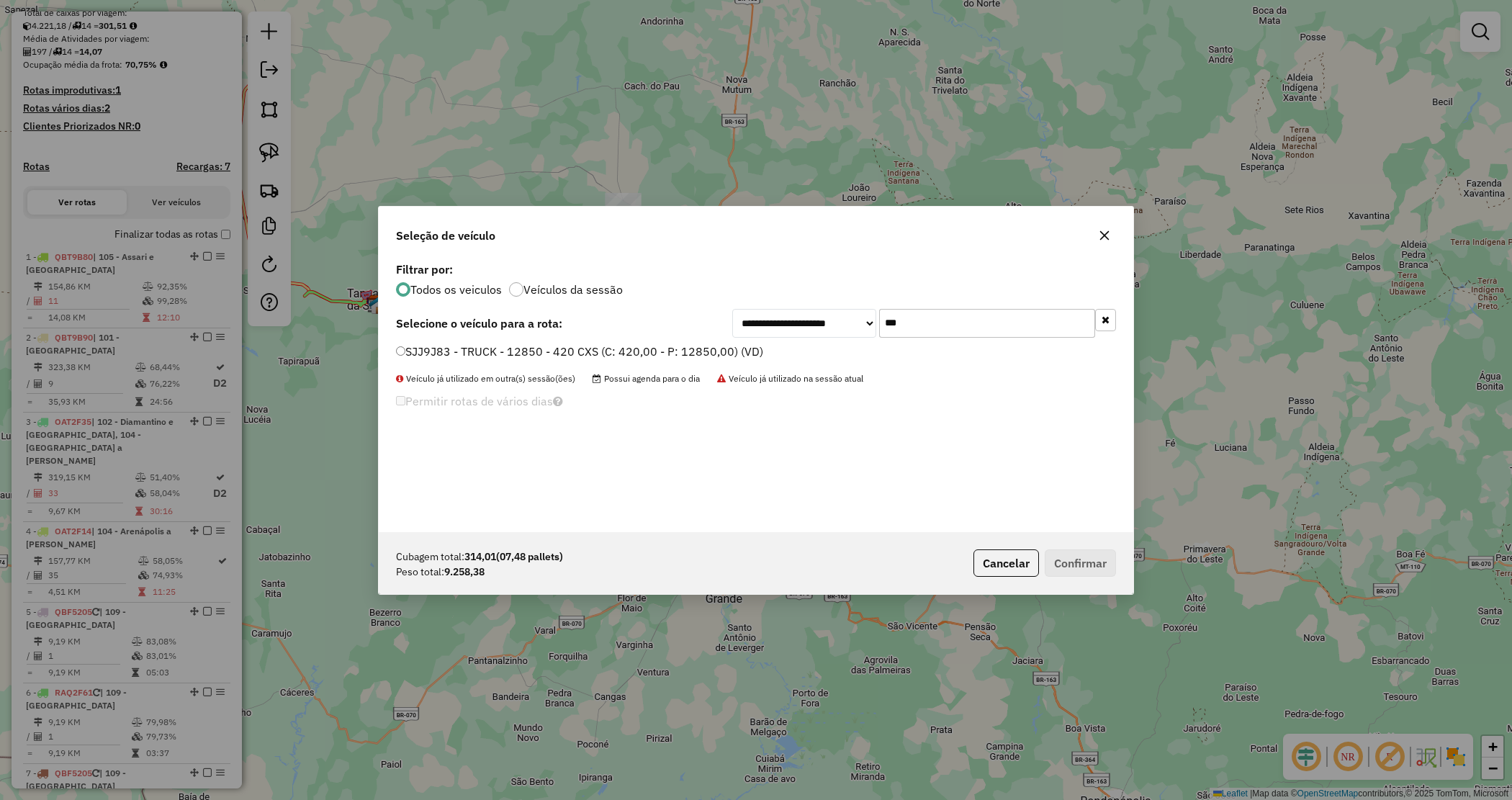
click at [696, 350] on label "SJJ9J83 - TRUCK - 12850 - 420 CXS (C: 420,00 - P: 12850,00) (VD)" at bounding box center [580, 351] width 367 height 18
click at [1077, 561] on button "Confirmar" at bounding box center [1080, 563] width 71 height 28
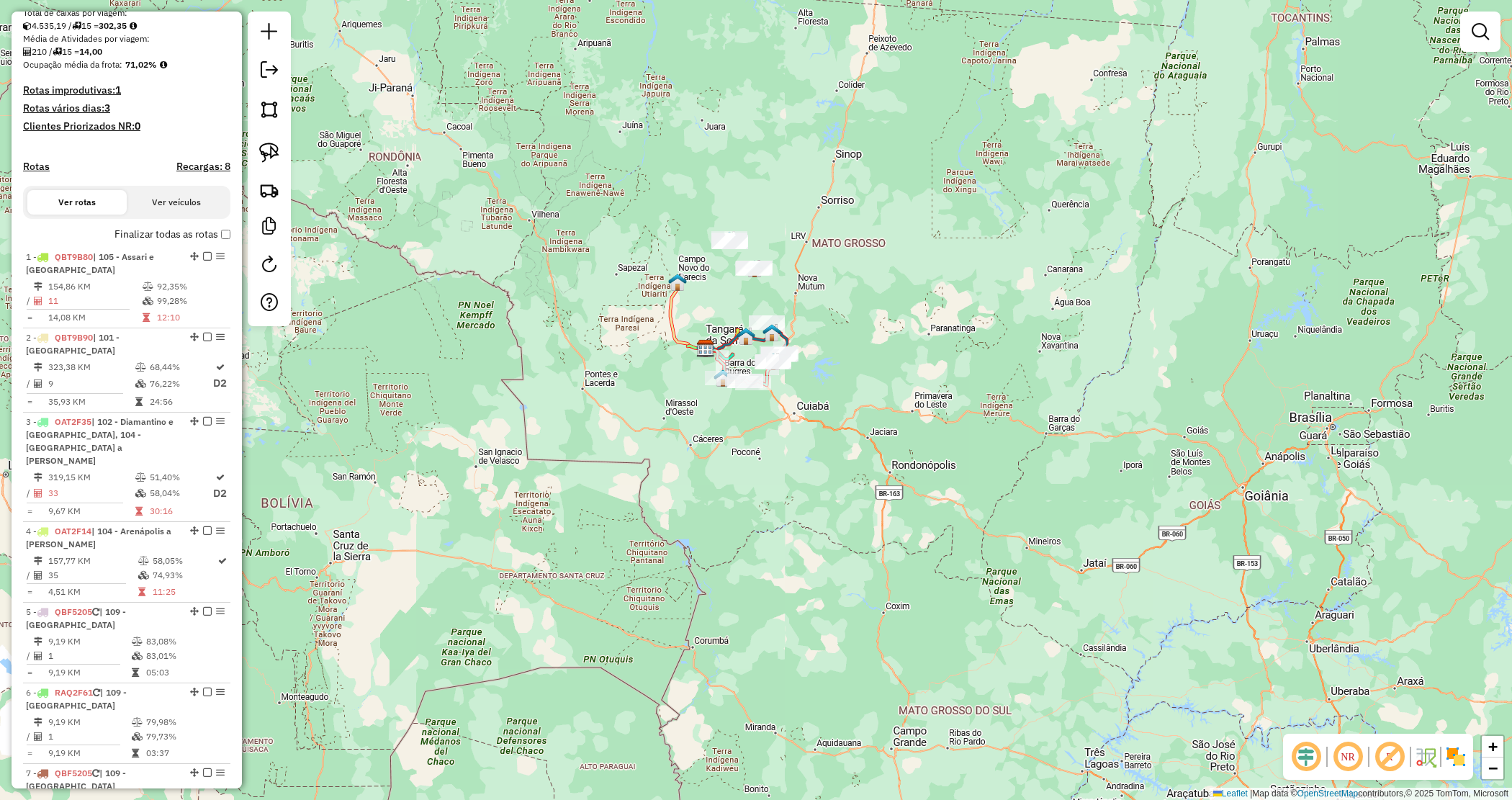
click at [836, 412] on div "Janela de atendimento Grade de atendimento Capacidade Transportadoras Veículos …" at bounding box center [756, 400] width 1512 height 800
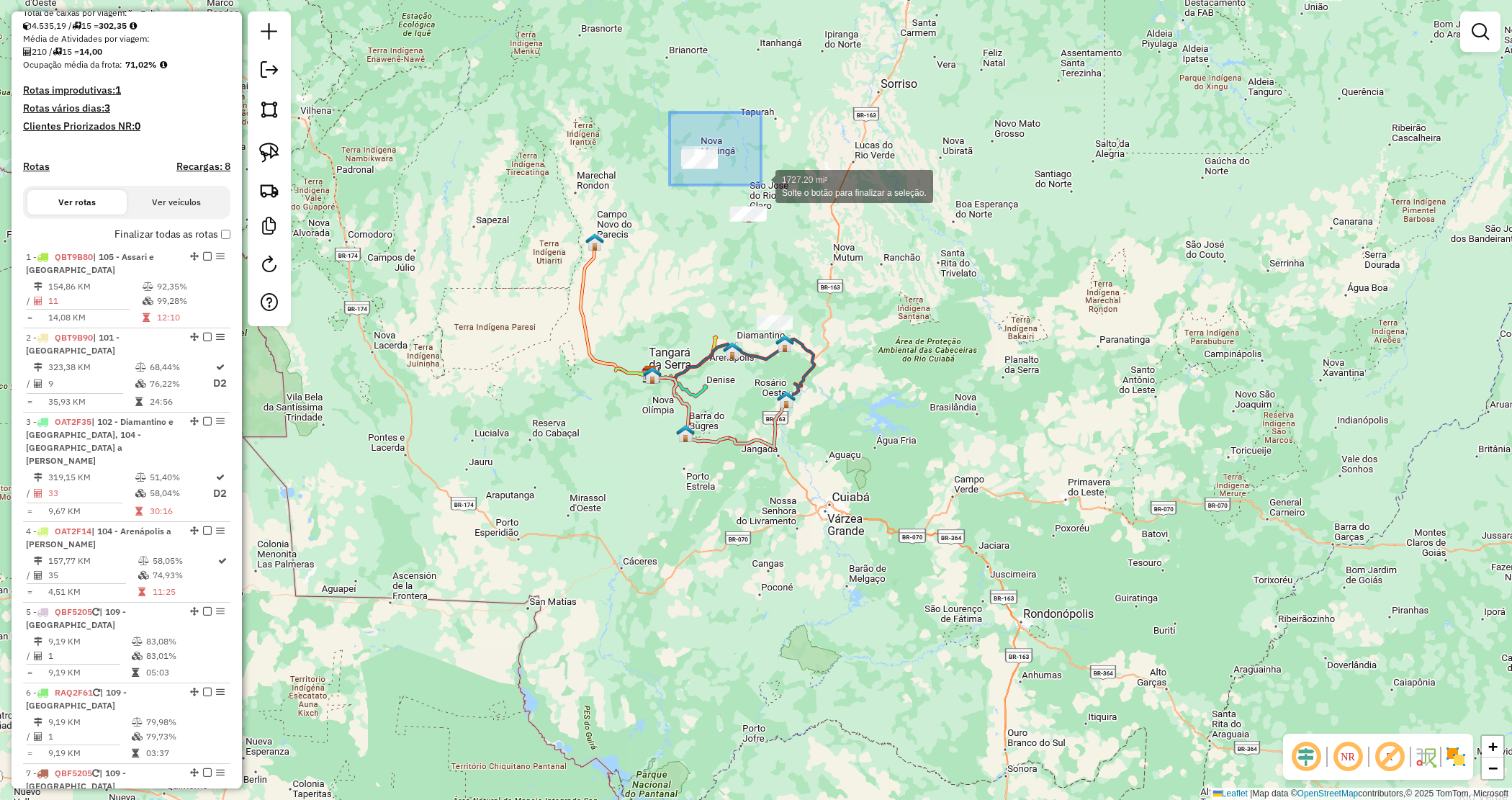
drag, startPoint x: 670, startPoint y: 113, endPoint x: 761, endPoint y: 186, distance: 116.7
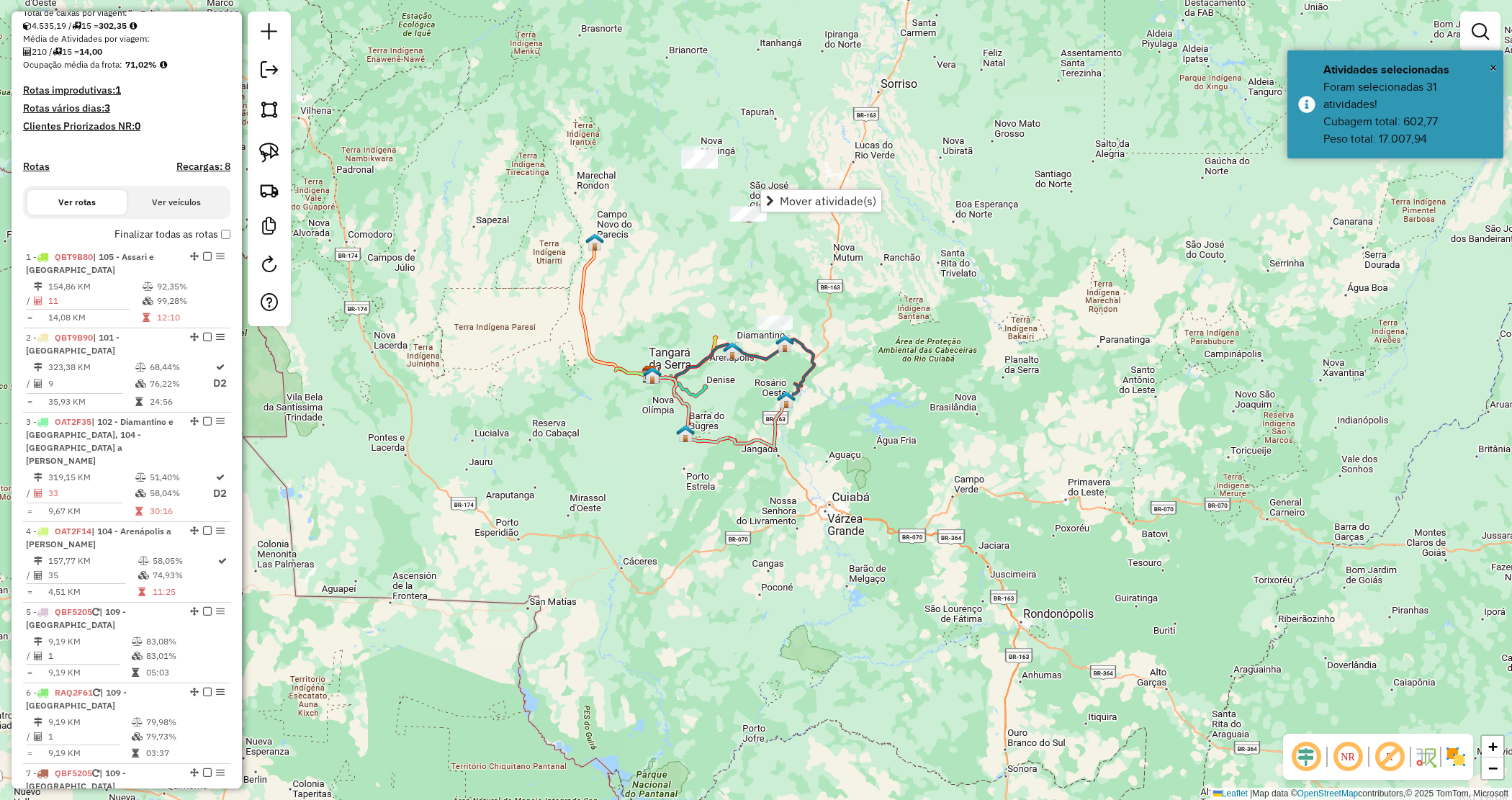
drag, startPoint x: 695, startPoint y: 240, endPoint x: 704, endPoint y: 200, distance: 41.0
click at [695, 239] on div "Janela de atendimento Grade de atendimento Capacidade Transportadoras Veículos …" at bounding box center [756, 400] width 1512 height 800
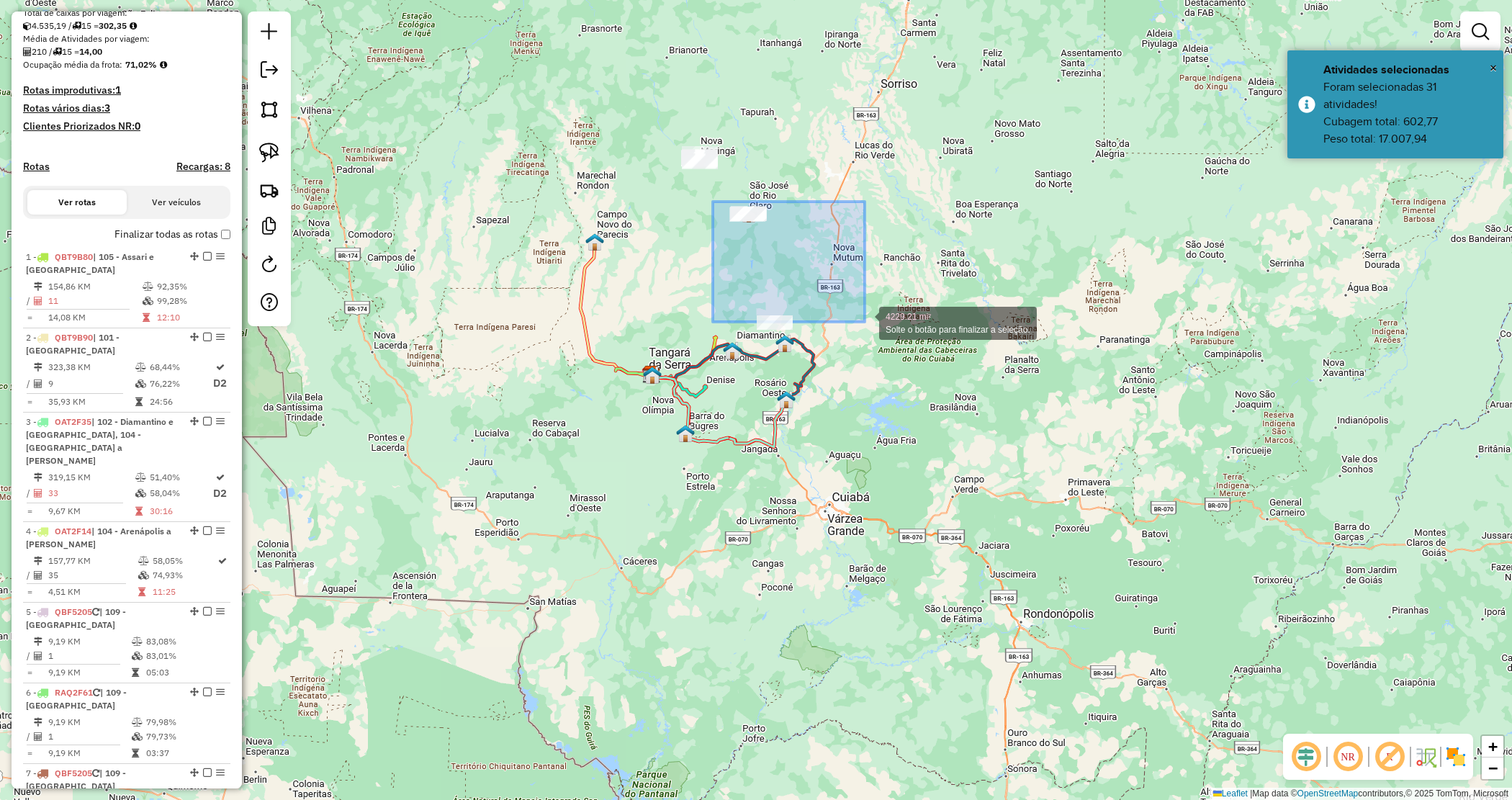
drag, startPoint x: 753, startPoint y: 221, endPoint x: 877, endPoint y: 340, distance: 171.9
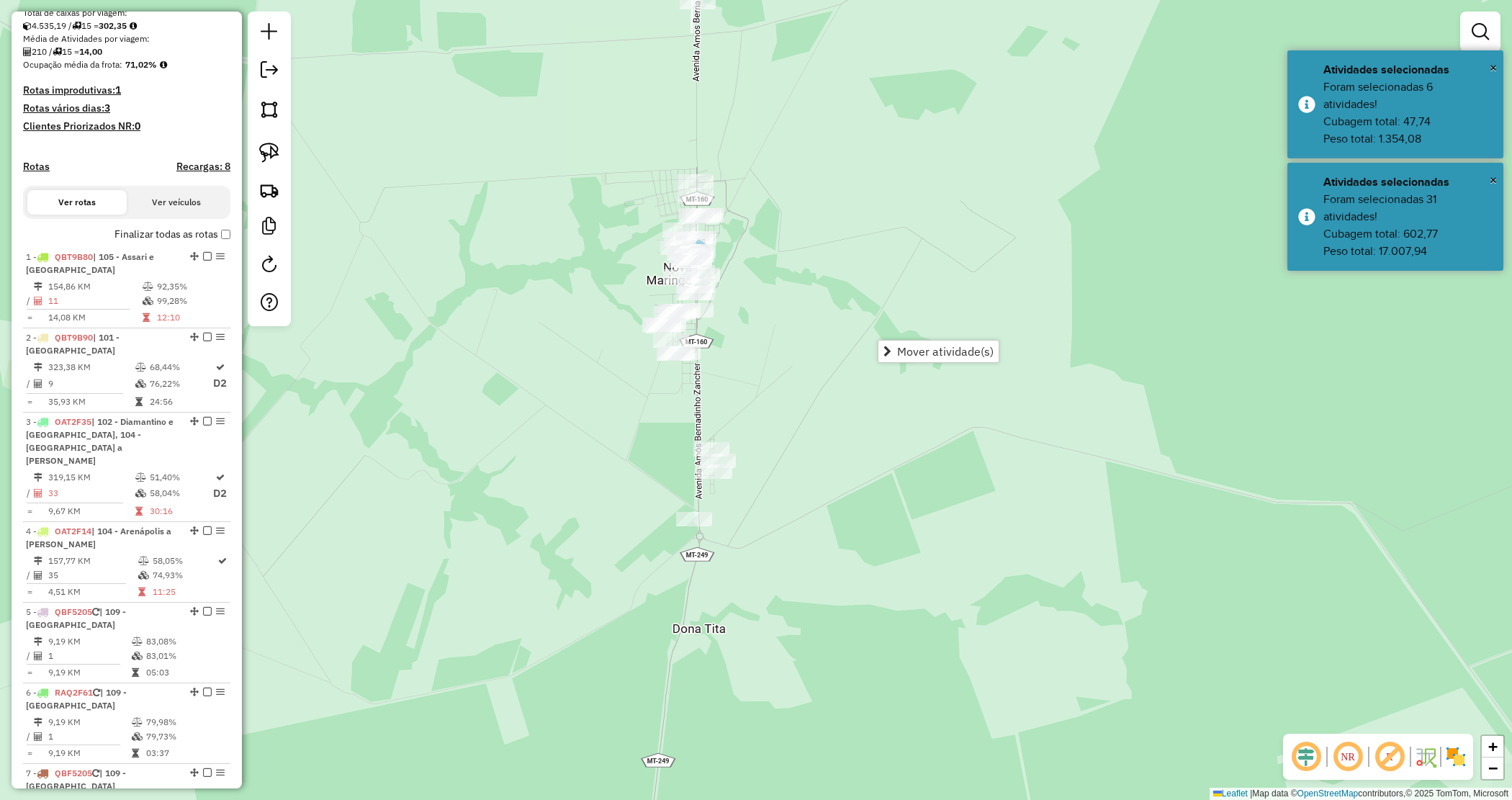
drag, startPoint x: 763, startPoint y: 233, endPoint x: 764, endPoint y: 245, distance: 12.0
click at [764, 245] on div "Janela de atendimento Grade de atendimento Capacidade Transportadoras Veículos …" at bounding box center [756, 400] width 1512 height 800
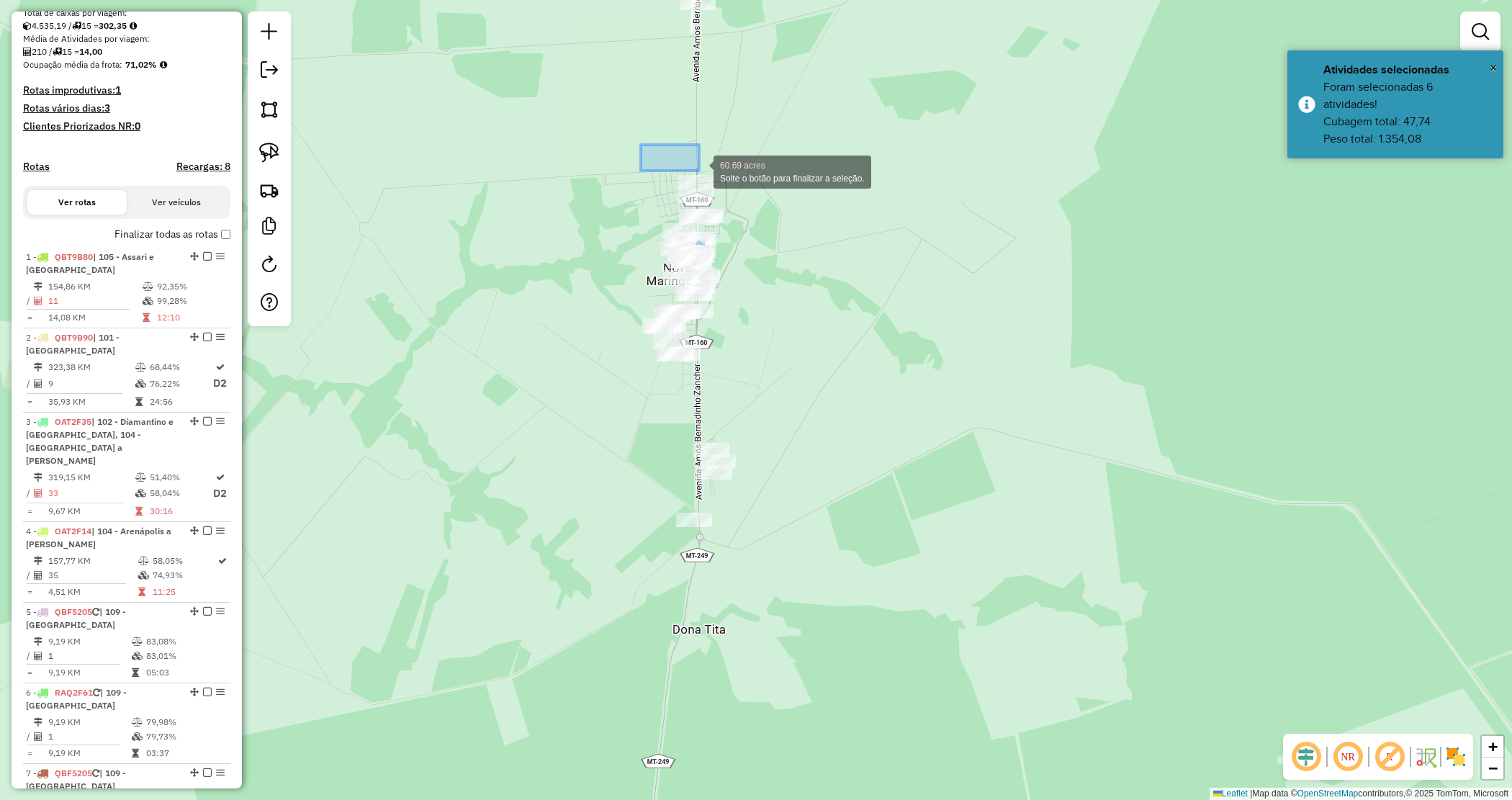
drag, startPoint x: 683, startPoint y: 164, endPoint x: 732, endPoint y: 148, distance: 51.5
click at [699, 171] on div "60.69 acres Solte o botão para finalizar a seleção. Janela de atendimento Grade…" at bounding box center [756, 400] width 1512 height 800
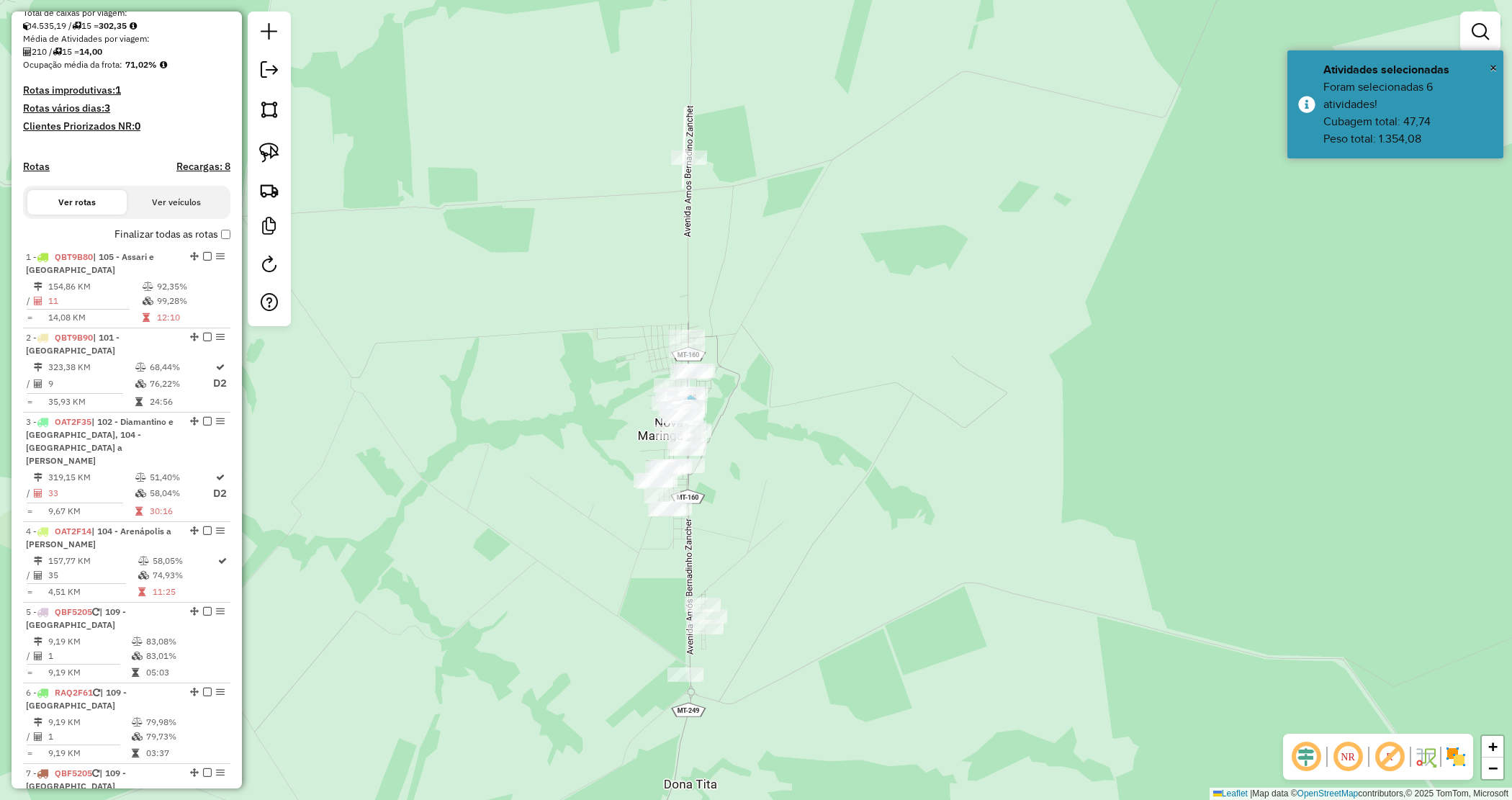
drag, startPoint x: 757, startPoint y: 204, endPoint x: 752, endPoint y: 312, distance: 108.1
click at [754, 314] on div "Janela de atendimento Grade de atendimento Capacidade Transportadoras Veículos …" at bounding box center [756, 400] width 1512 height 800
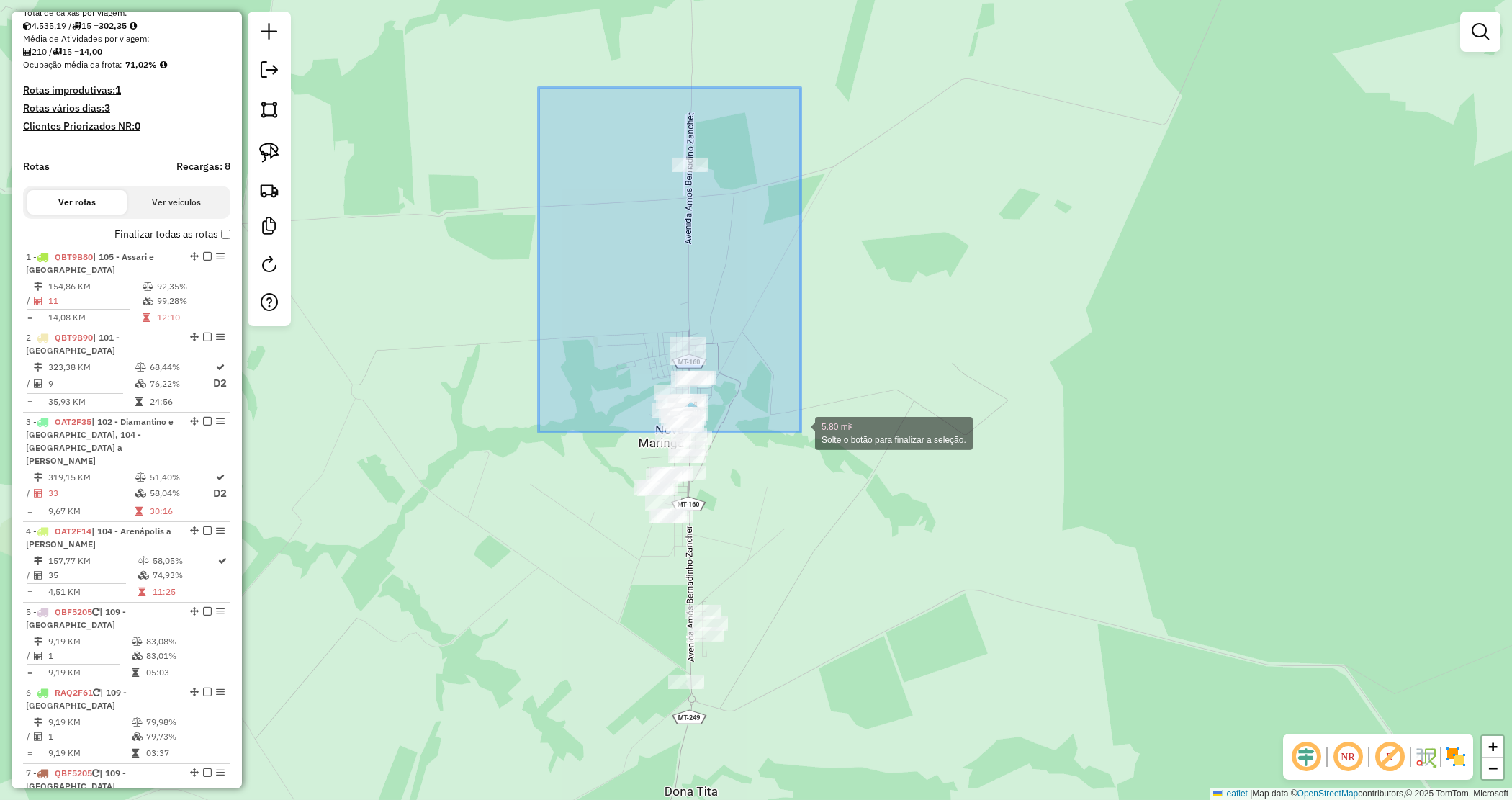
drag, startPoint x: 564, startPoint y: 118, endPoint x: 801, endPoint y: 432, distance: 393.4
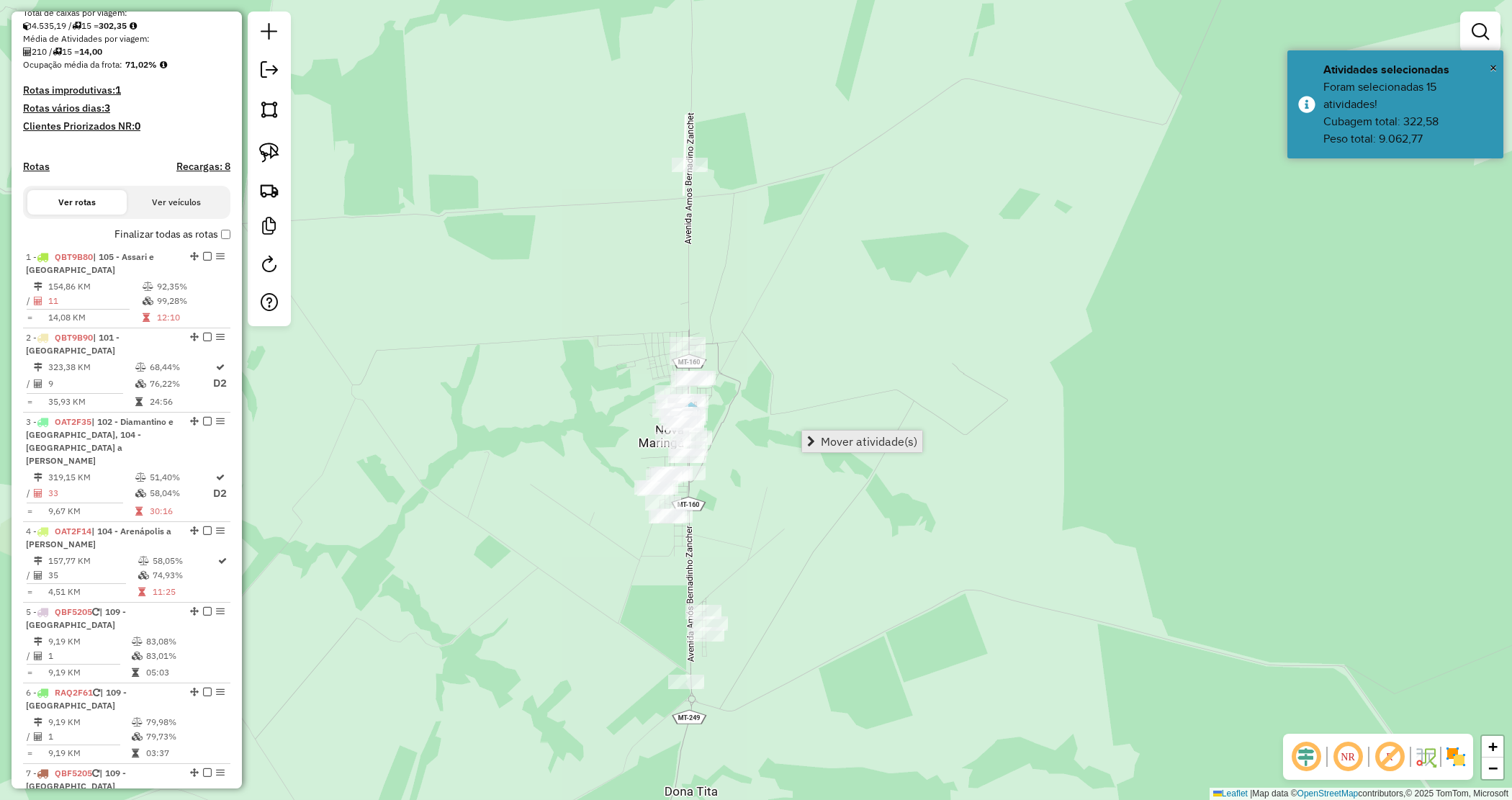
click at [833, 440] on span "Mover atividade(s)" at bounding box center [869, 441] width 97 height 12
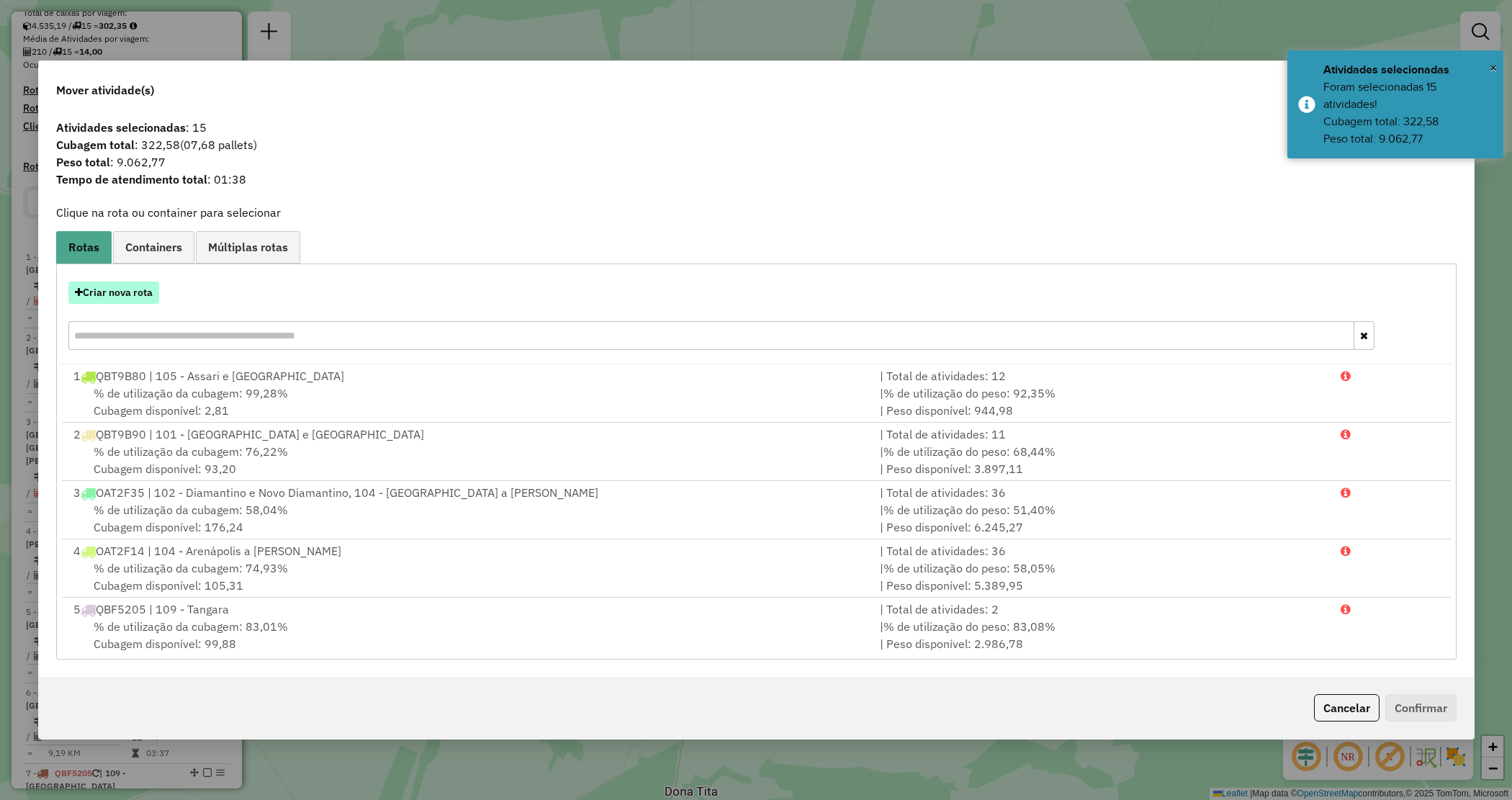
click at [134, 296] on button "Criar nova rota" at bounding box center [113, 293] width 91 height 23
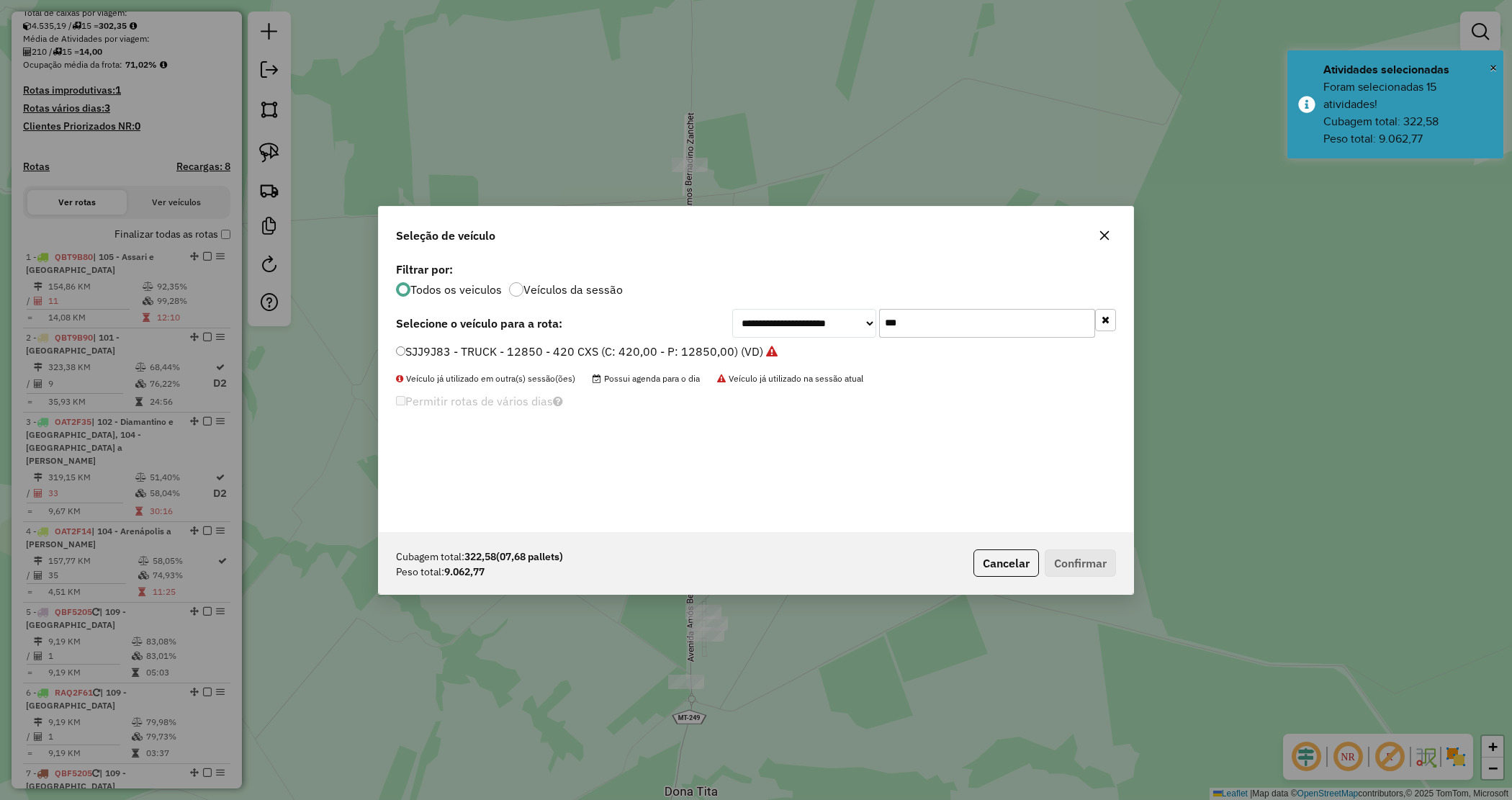
drag, startPoint x: 839, startPoint y: 314, endPoint x: 828, endPoint y: 308, distance: 12.5
click at [833, 310] on div "**********" at bounding box center [924, 323] width 384 height 29
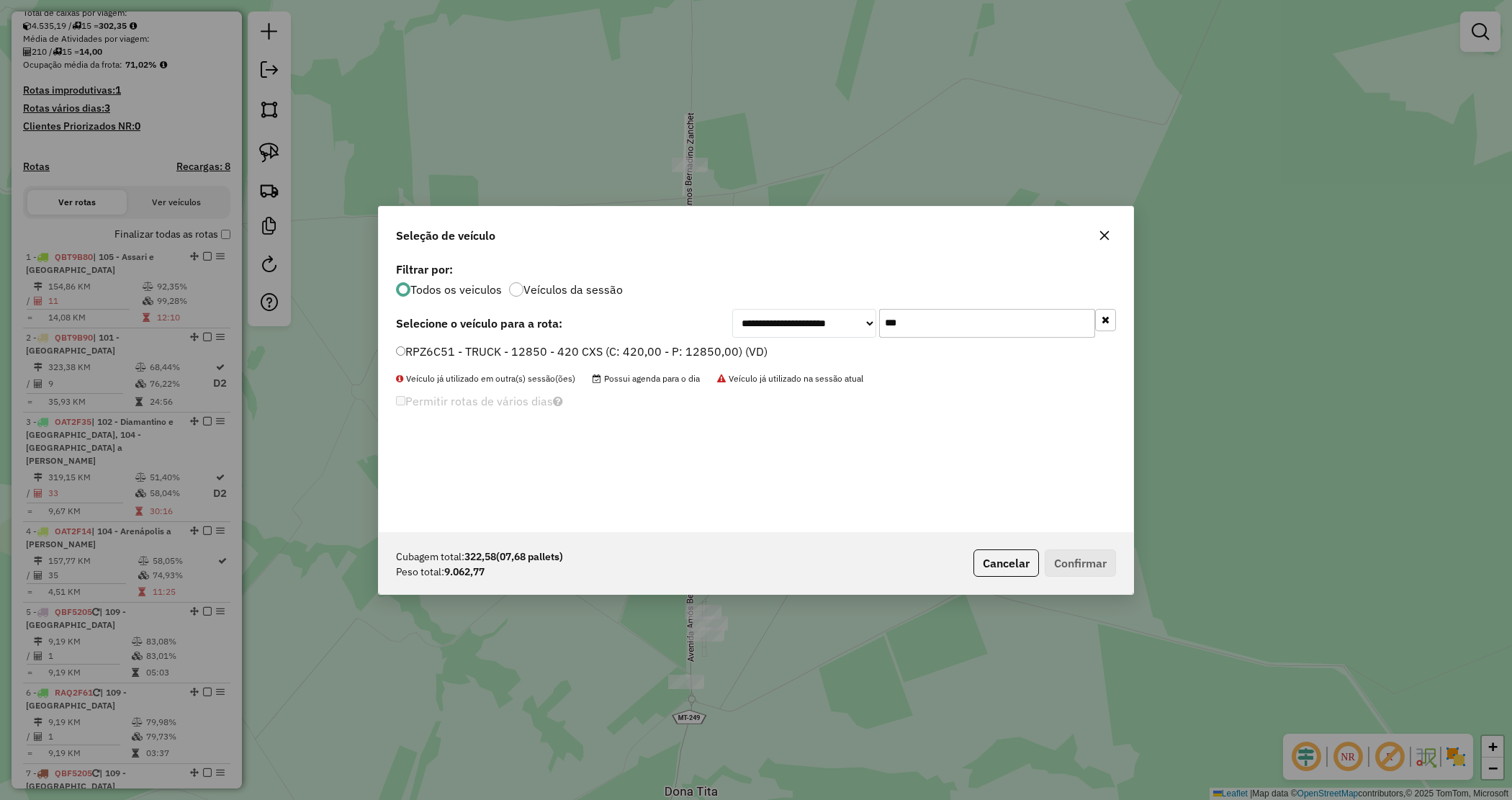
type input "***"
click at [750, 348] on label "RPZ6C51 - TRUCK - 12850 - 420 CXS (C: 420,00 - P: 12850,00) (VD)" at bounding box center [582, 351] width 372 height 18
click at [1098, 556] on button "Confirmar" at bounding box center [1080, 563] width 71 height 28
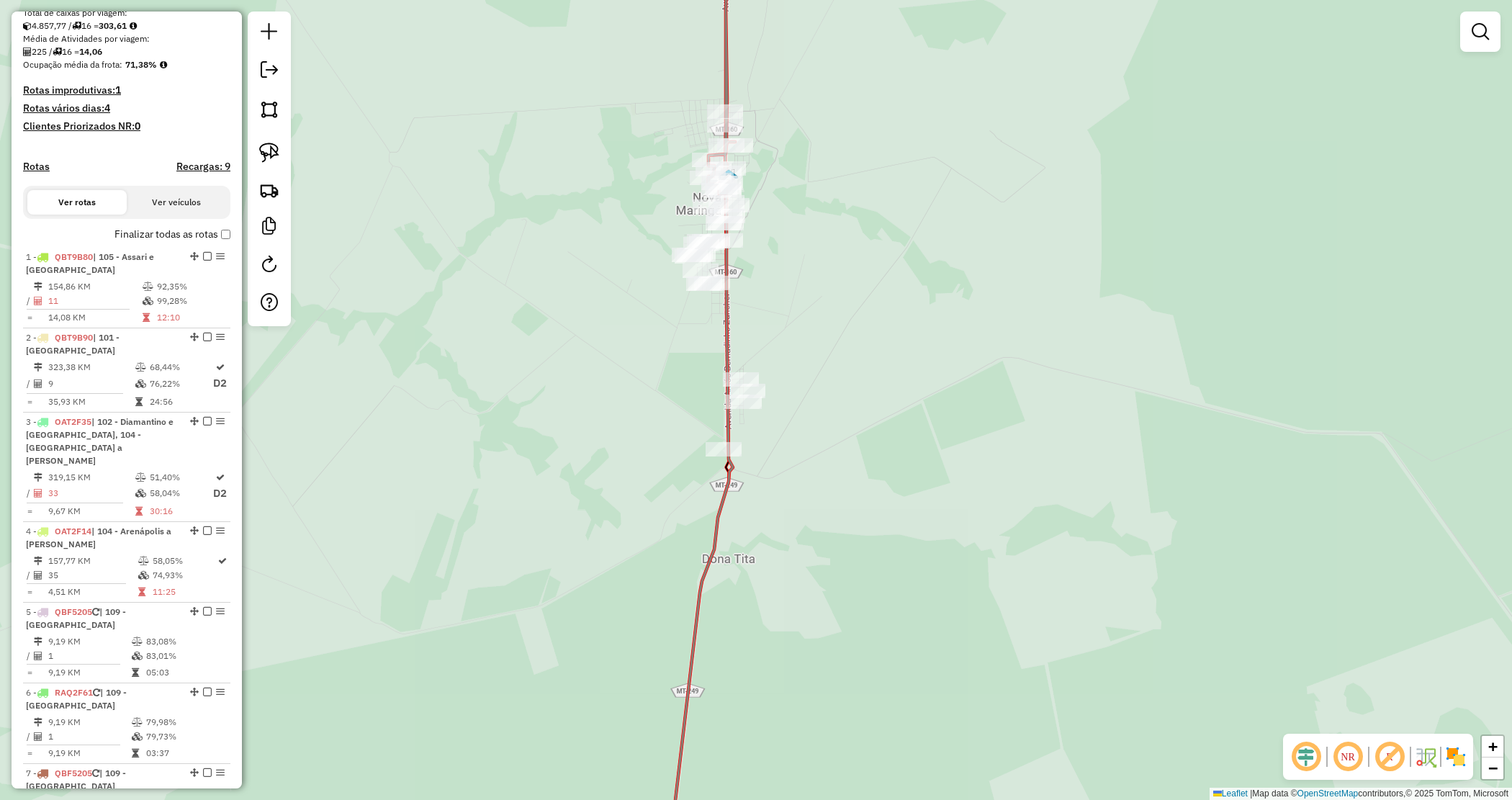
click at [804, 307] on div "Janela de atendimento Grade de atendimento Capacidade Transportadoras Veículos …" at bounding box center [756, 400] width 1512 height 800
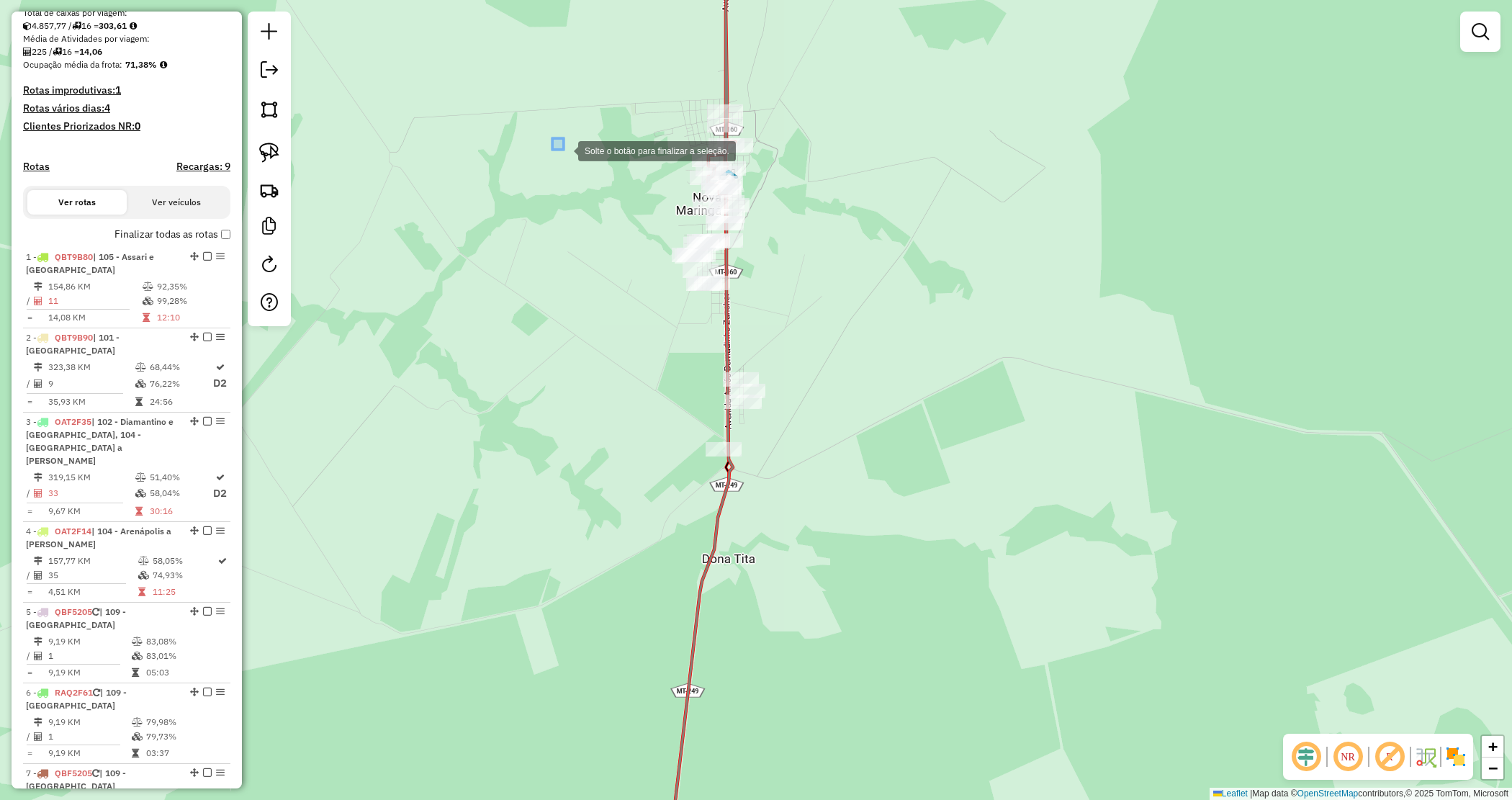
drag, startPoint x: 564, startPoint y: 150, endPoint x: 595, endPoint y: 191, distance: 51.4
click at [599, 191] on div "Solte o botão para finalizar a seleção. Janela de atendimento Grade de atendime…" at bounding box center [756, 400] width 1512 height 800
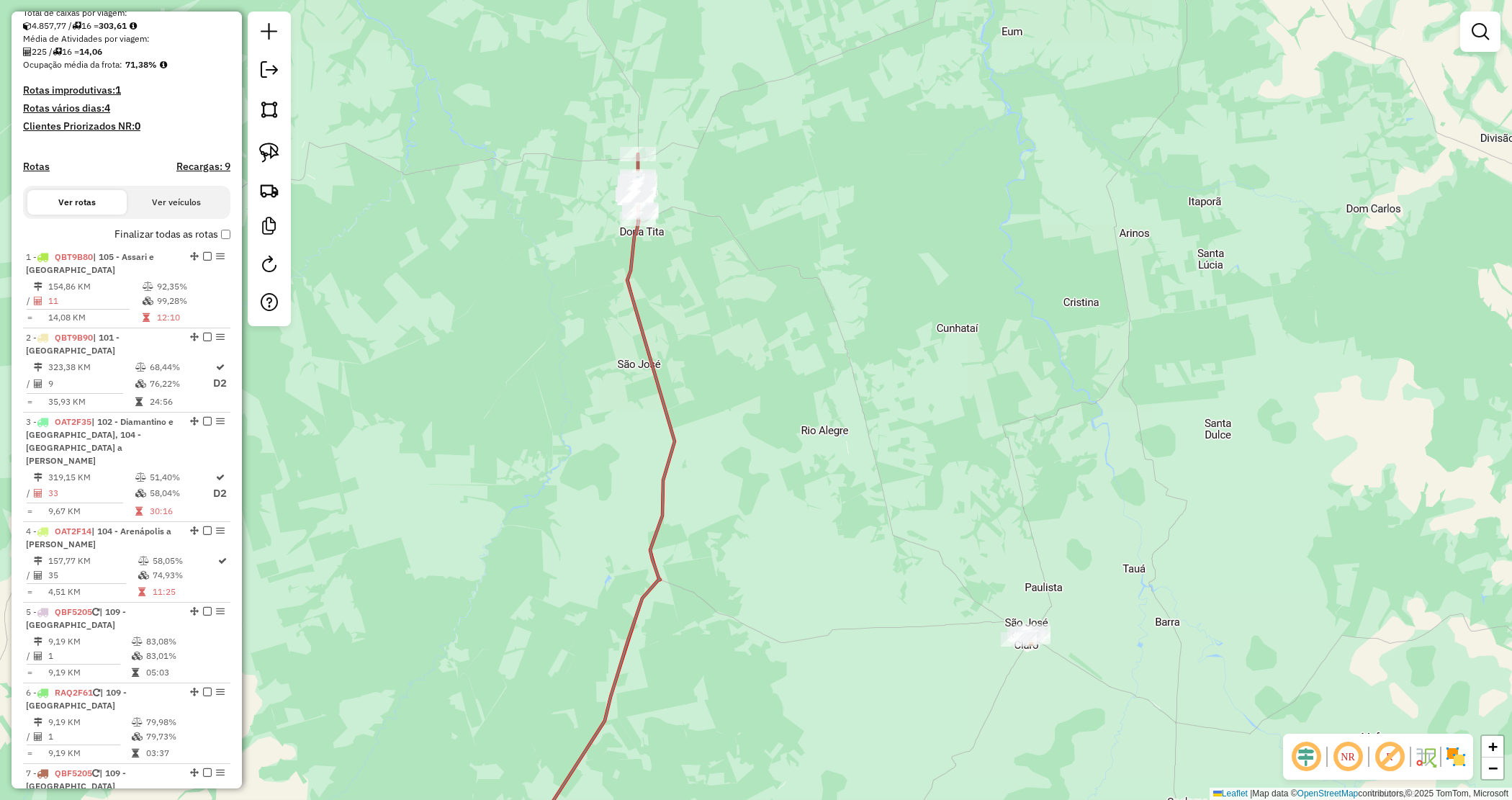
drag, startPoint x: 766, startPoint y: 298, endPoint x: 780, endPoint y: 264, distance: 36.8
click at [781, 265] on div "Janela de atendimento Grade de atendimento Capacidade Transportadoras Veículos …" at bounding box center [756, 400] width 1512 height 800
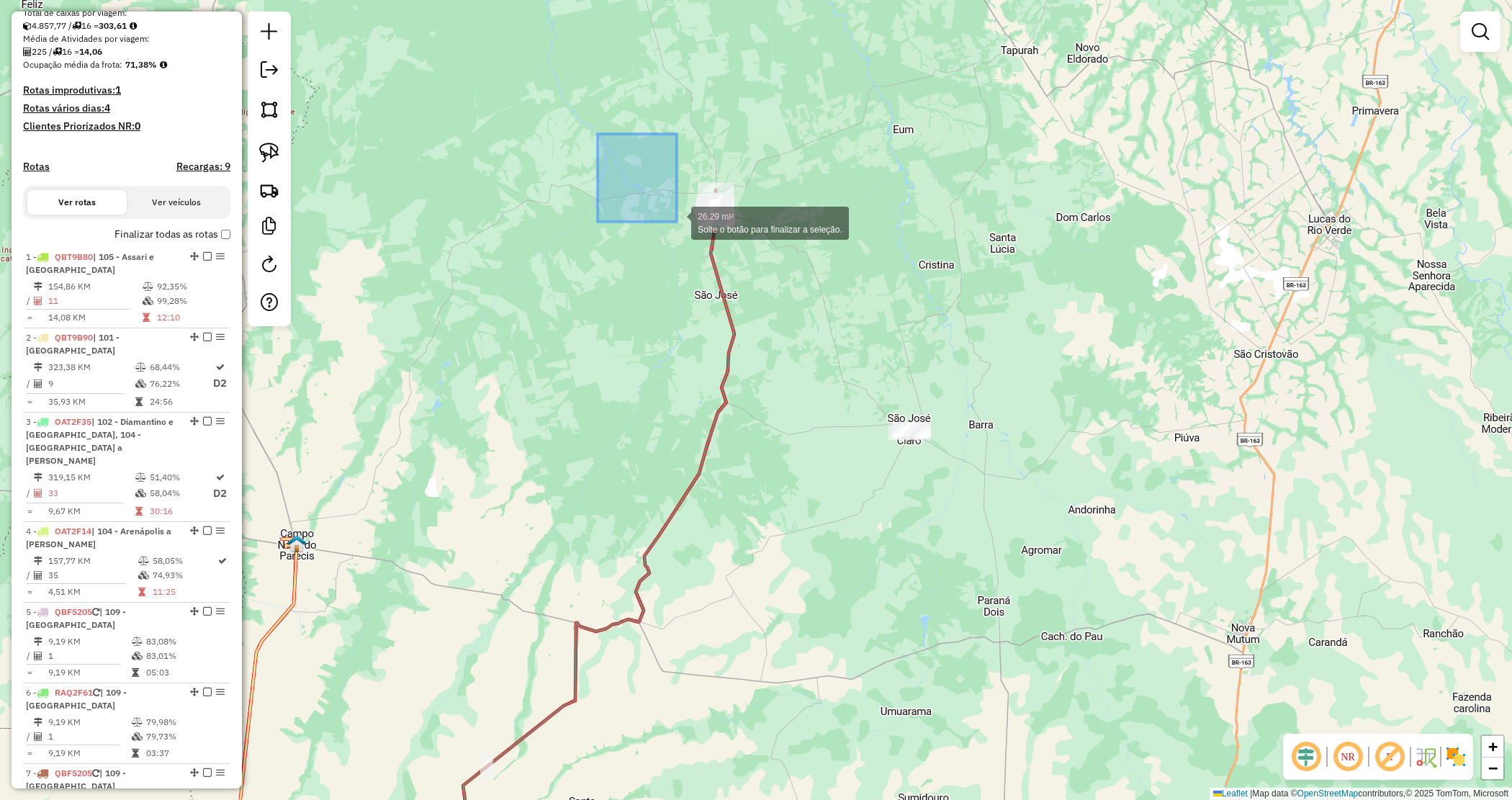
drag, startPoint x: 677, startPoint y: 222, endPoint x: 791, endPoint y: 356, distance: 175.9
click at [791, 356] on div "26.29 mi² Solte o botão para finalizar a seleção. Janela de atendimento Grade d…" at bounding box center [756, 400] width 1512 height 800
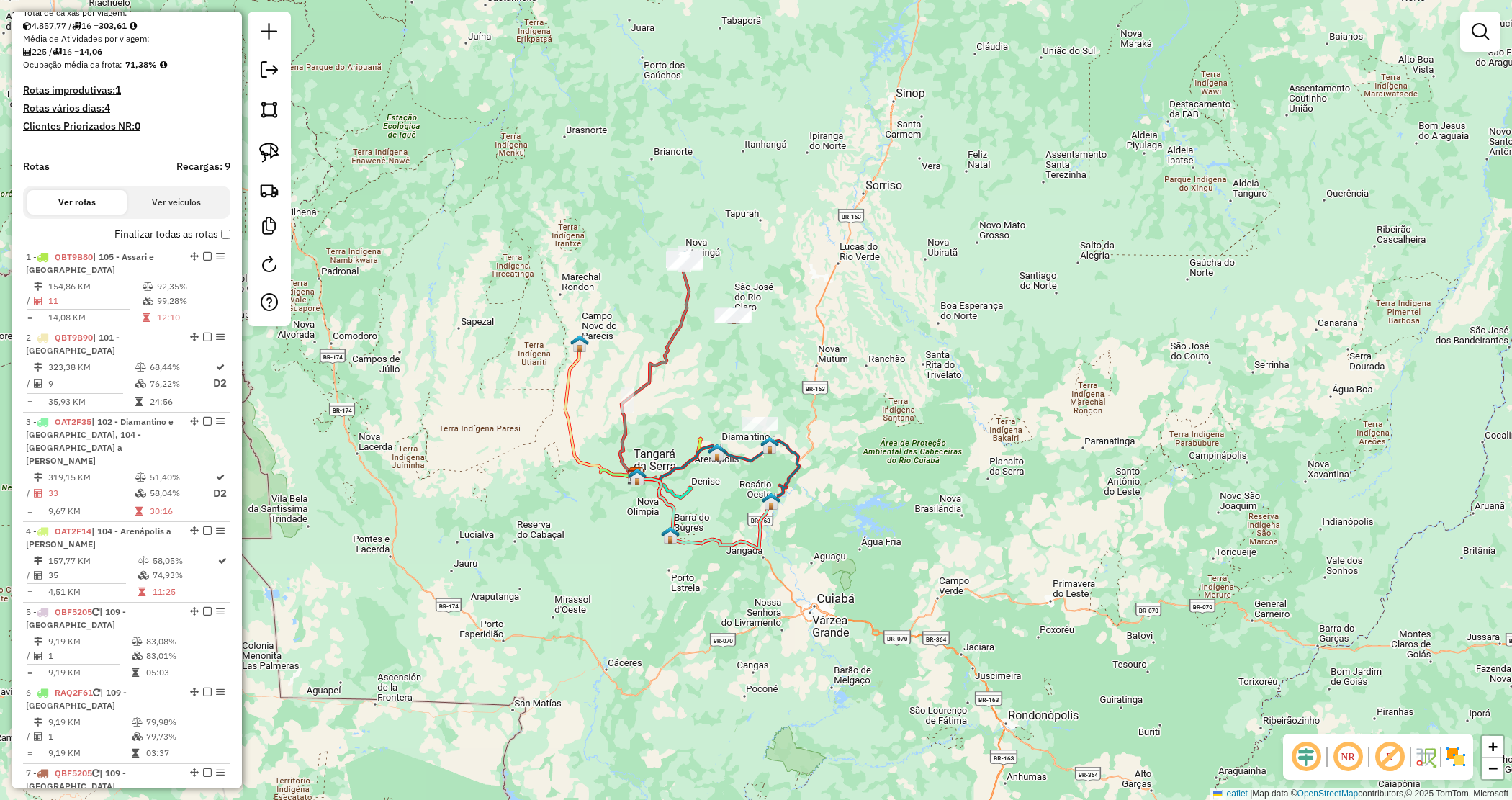
drag, startPoint x: 704, startPoint y: 357, endPoint x: 657, endPoint y: 285, distance: 86.0
click at [704, 359] on div "Janela de atendimento Grade de atendimento Capacidade Transportadoras Veículos …" at bounding box center [756, 400] width 1512 height 800
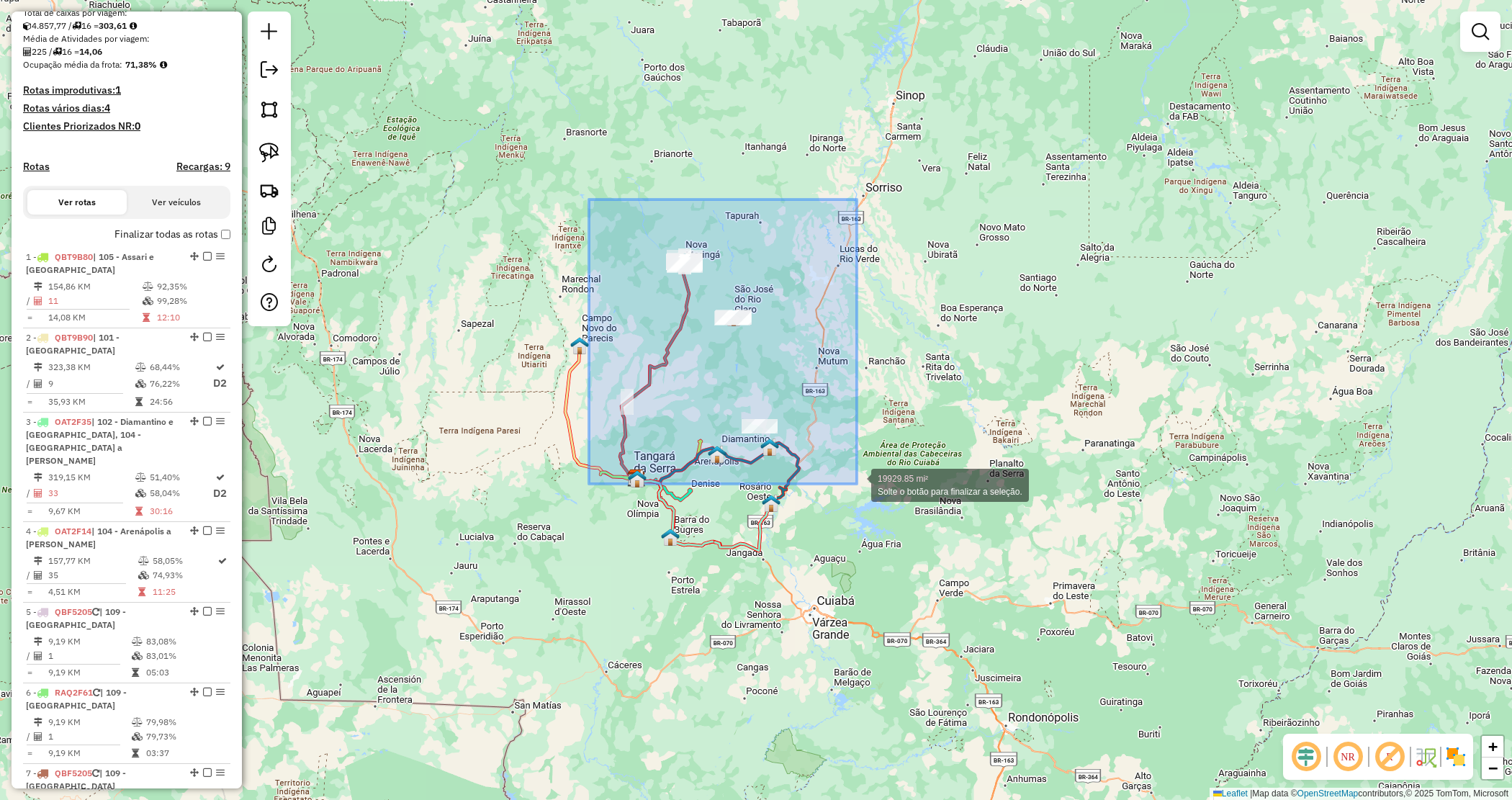
drag, startPoint x: 830, startPoint y: 445, endPoint x: 857, endPoint y: 482, distance: 45.8
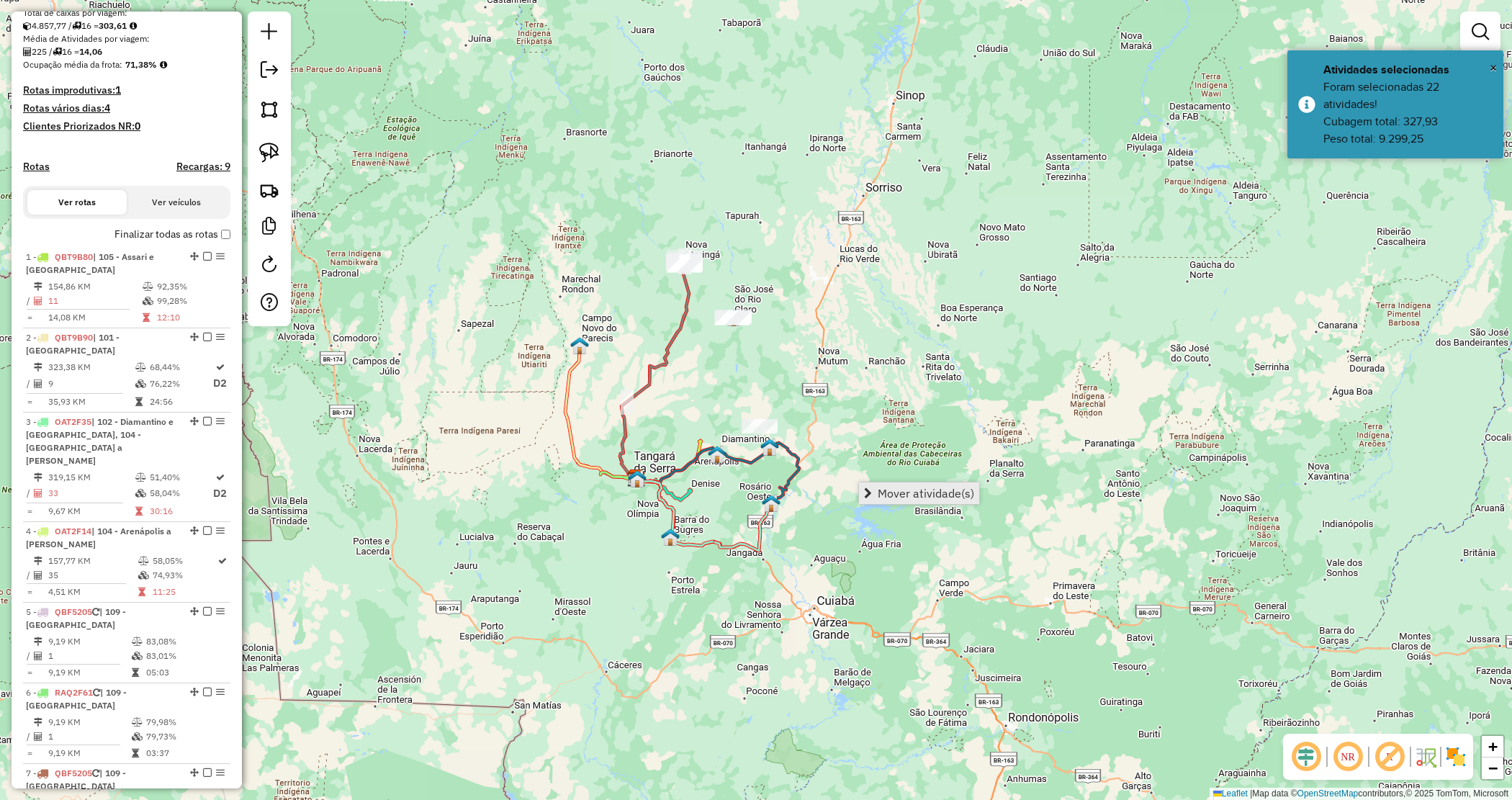
click at [902, 492] on span "Mover atividade(s)" at bounding box center [927, 494] width 97 height 12
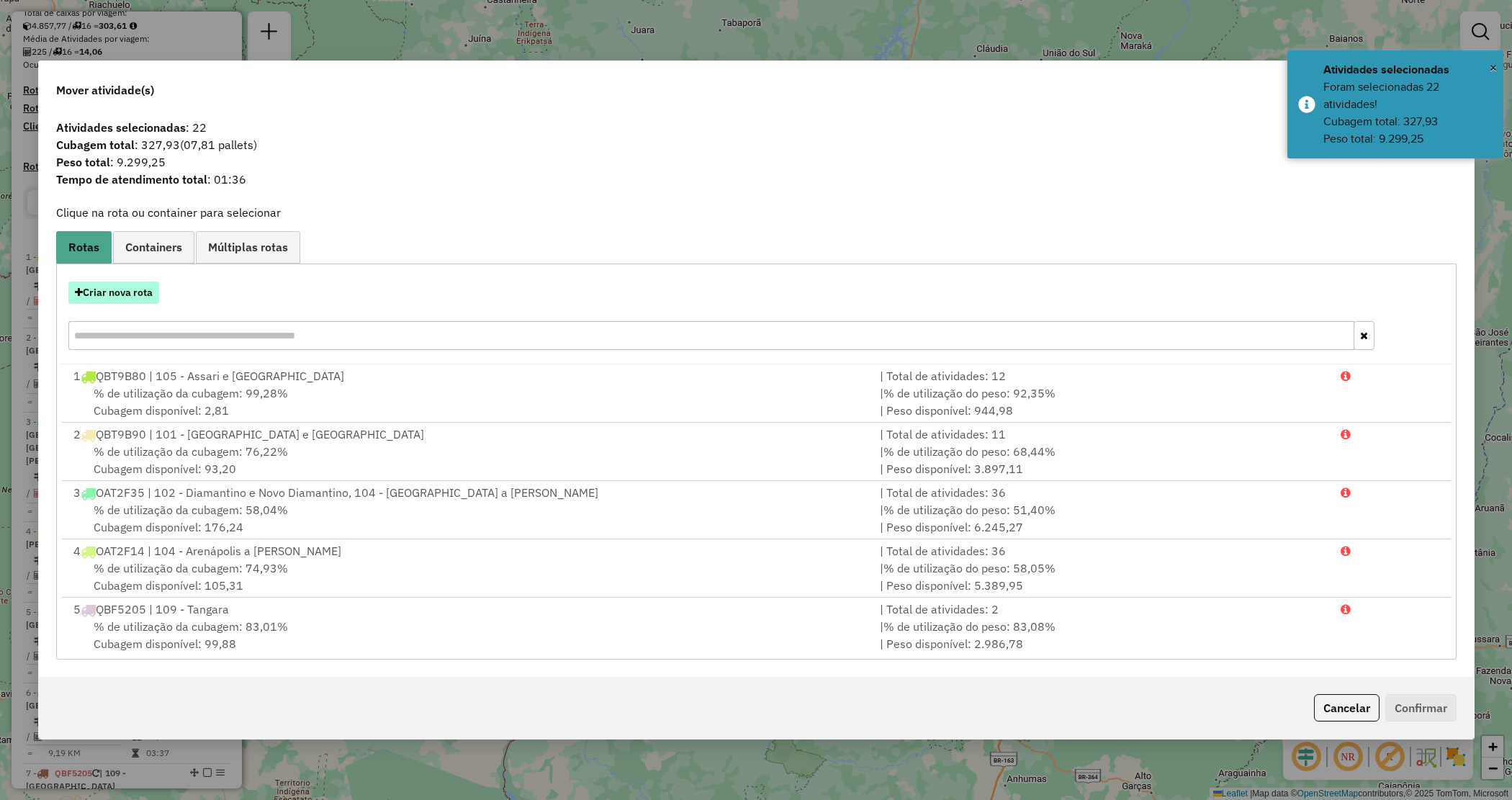
click at [129, 293] on button "Criar nova rota" at bounding box center [113, 293] width 91 height 23
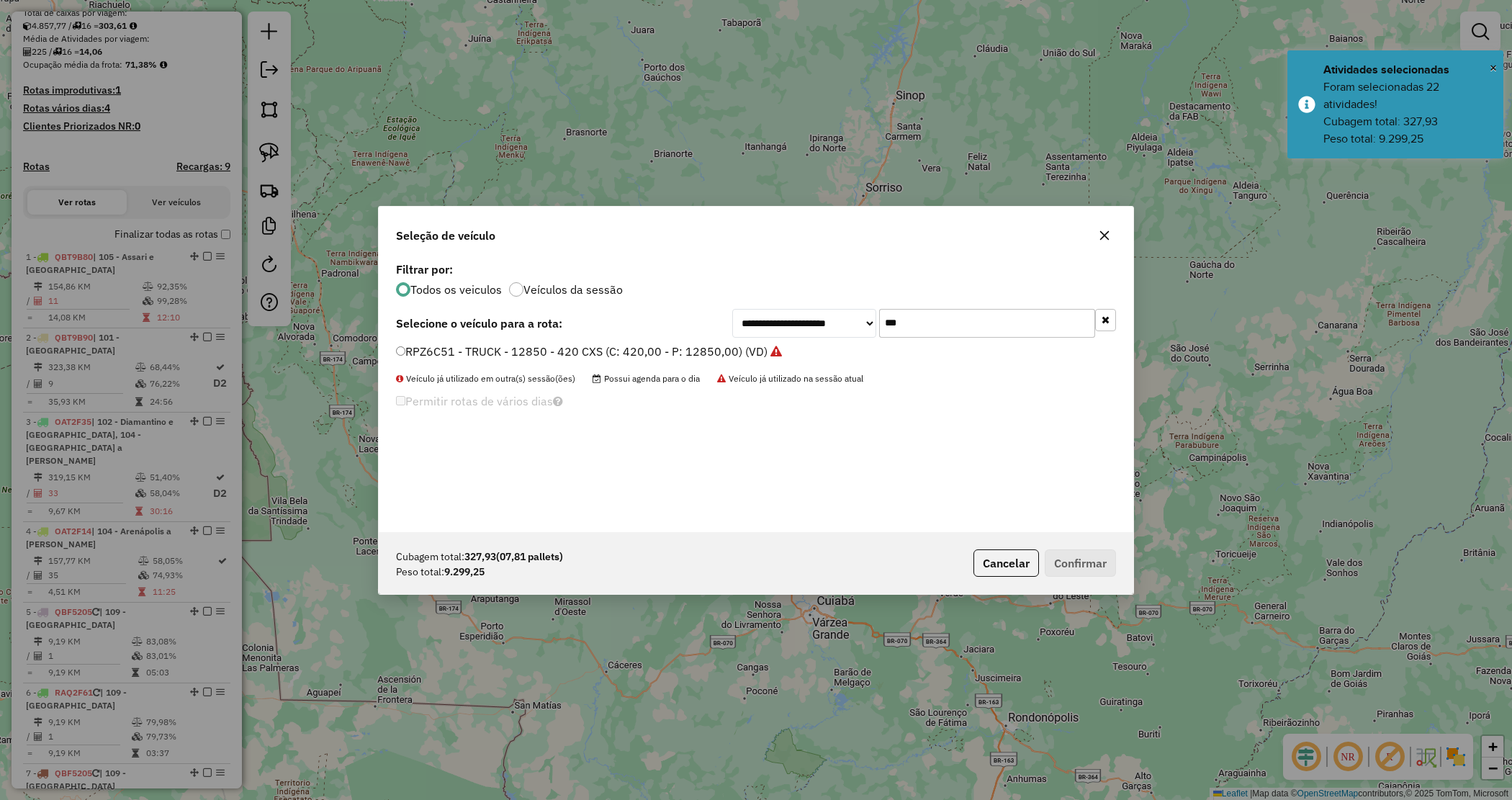
drag, startPoint x: 923, startPoint y: 319, endPoint x: 718, endPoint y: 272, distance: 210.3
click at [718, 272] on div "**********" at bounding box center [756, 395] width 755 height 274
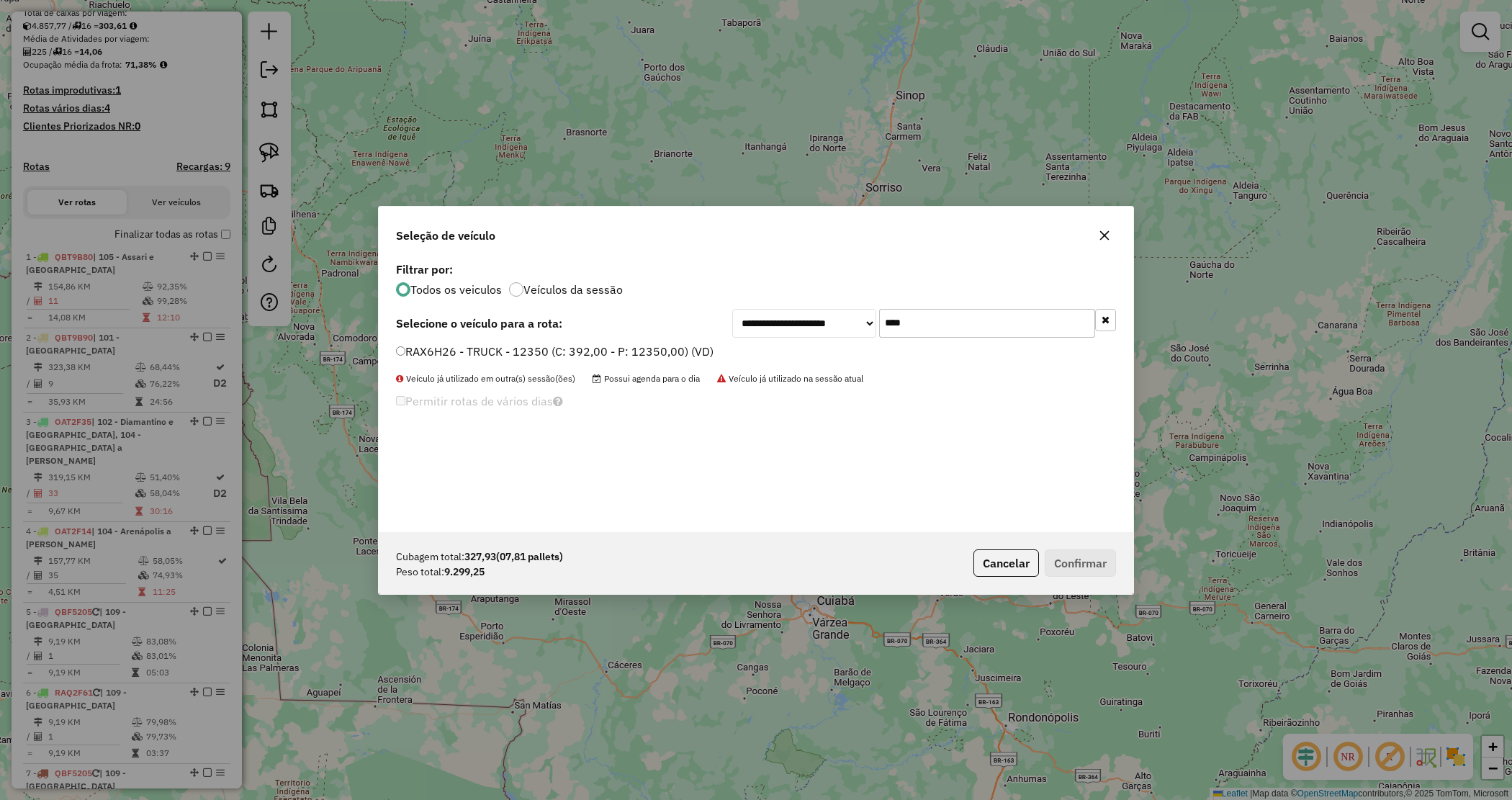
type input "****"
drag, startPoint x: 635, startPoint y: 345, endPoint x: 629, endPoint y: 355, distance: 11.7
click at [632, 348] on label "RAX6H26 - TRUCK - 12350 (C: 392,00 - P: 12350,00) (VD)" at bounding box center [555, 351] width 318 height 18
drag, startPoint x: 630, startPoint y: 351, endPoint x: 675, endPoint y: 376, distance: 51.5
click at [630, 353] on label "RAX6H26 - TRUCK - 12350 (C: 392,00 - P: 12350,00) (VD)" at bounding box center [555, 351] width 318 height 18
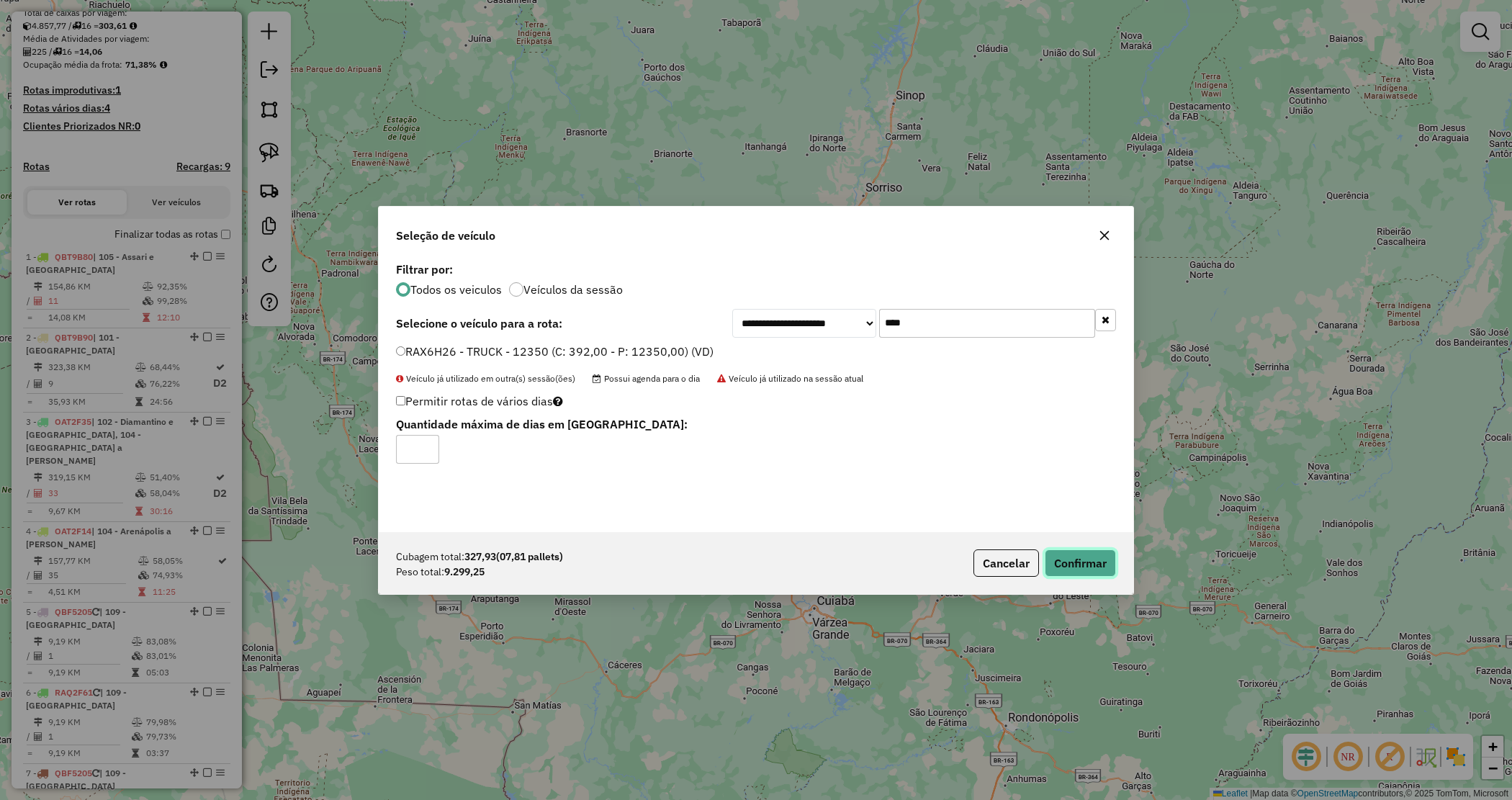
click at [1093, 570] on button "Confirmar" at bounding box center [1080, 563] width 71 height 28
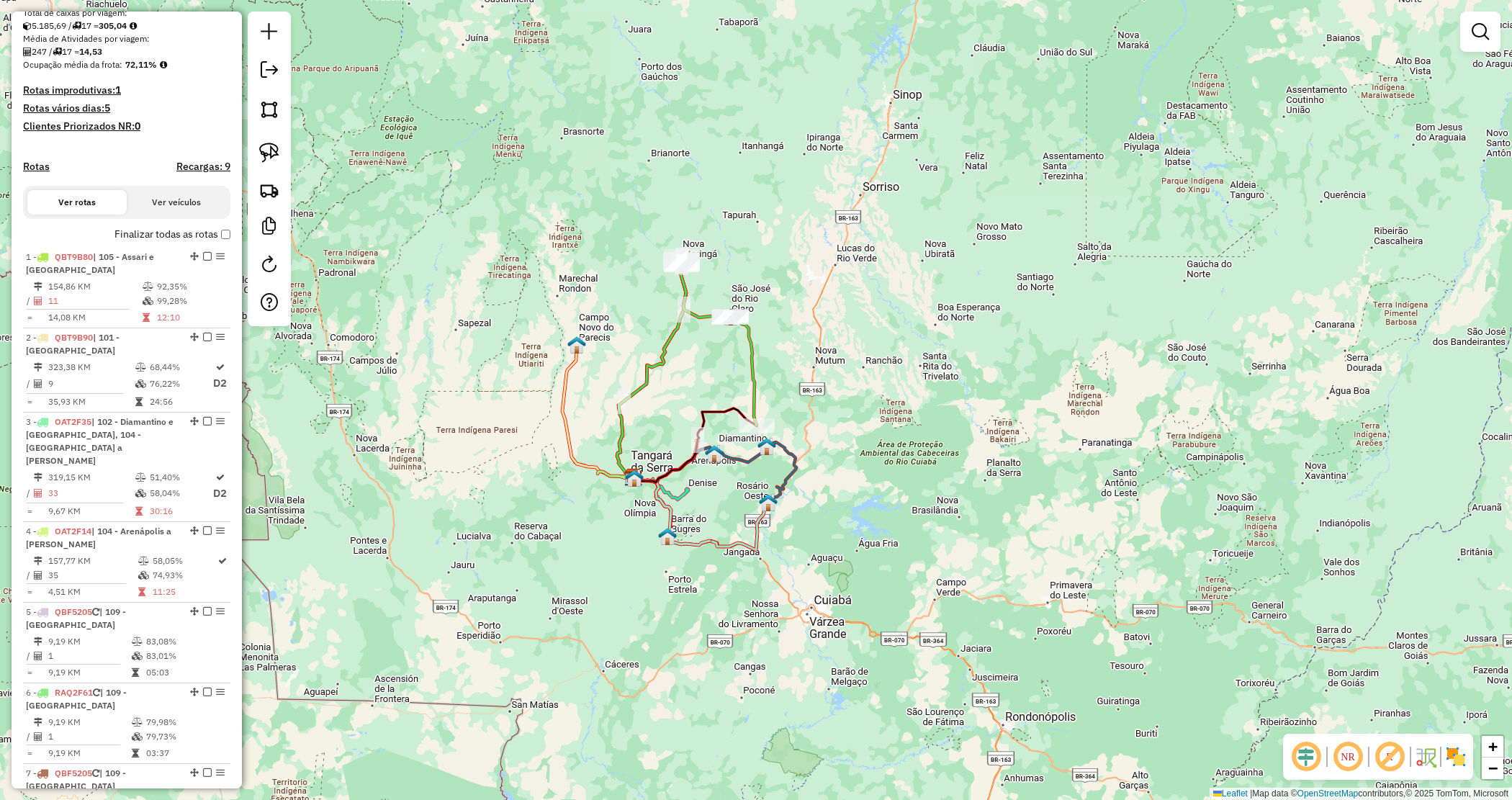
drag, startPoint x: 811, startPoint y: 282, endPoint x: 800, endPoint y: 275, distance: 13.0
click at [807, 278] on div "Janela de atendimento Grade de atendimento Capacidade Transportadoras Veículos …" at bounding box center [756, 400] width 1512 height 800
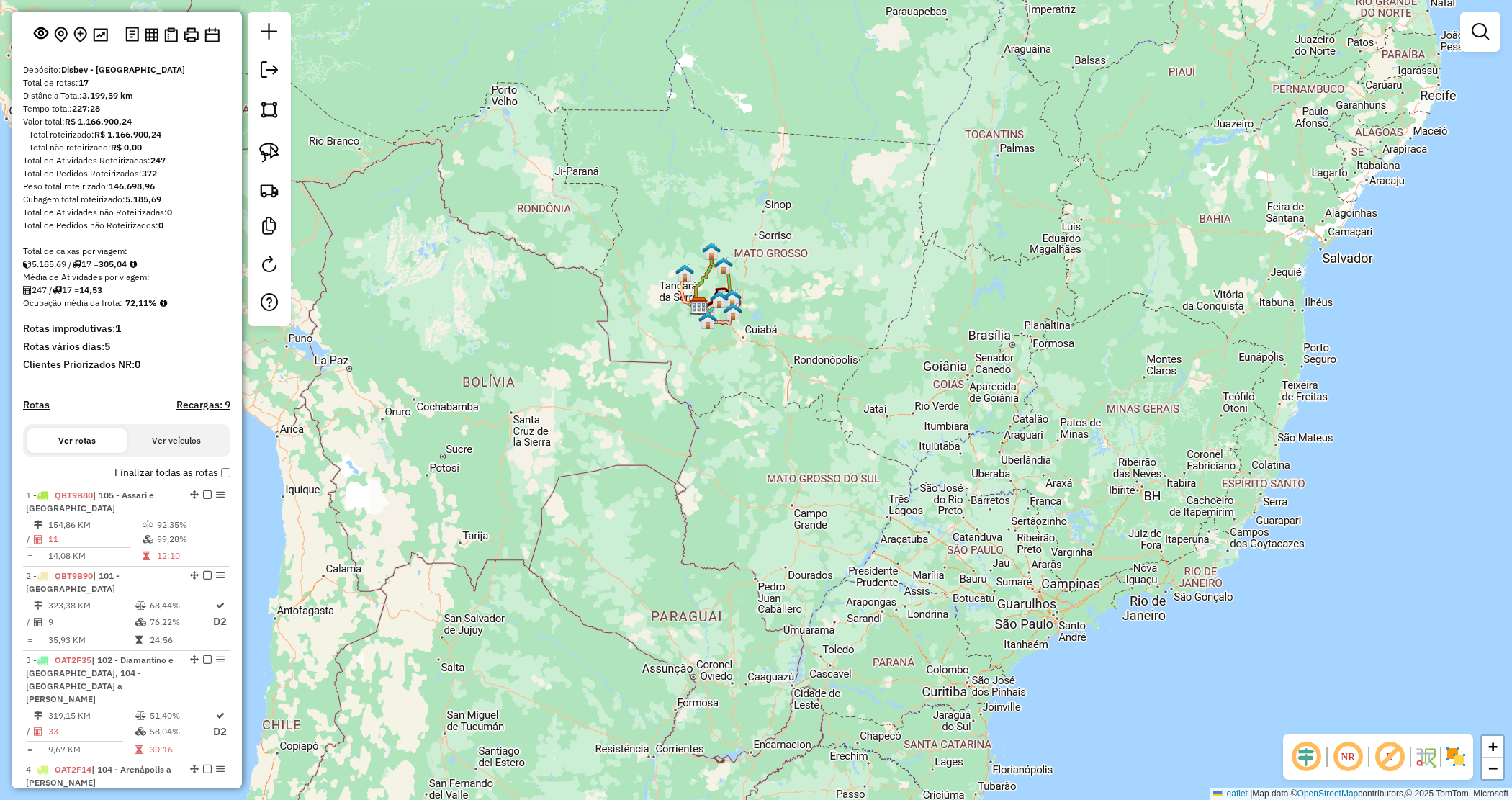
scroll to position [0, 0]
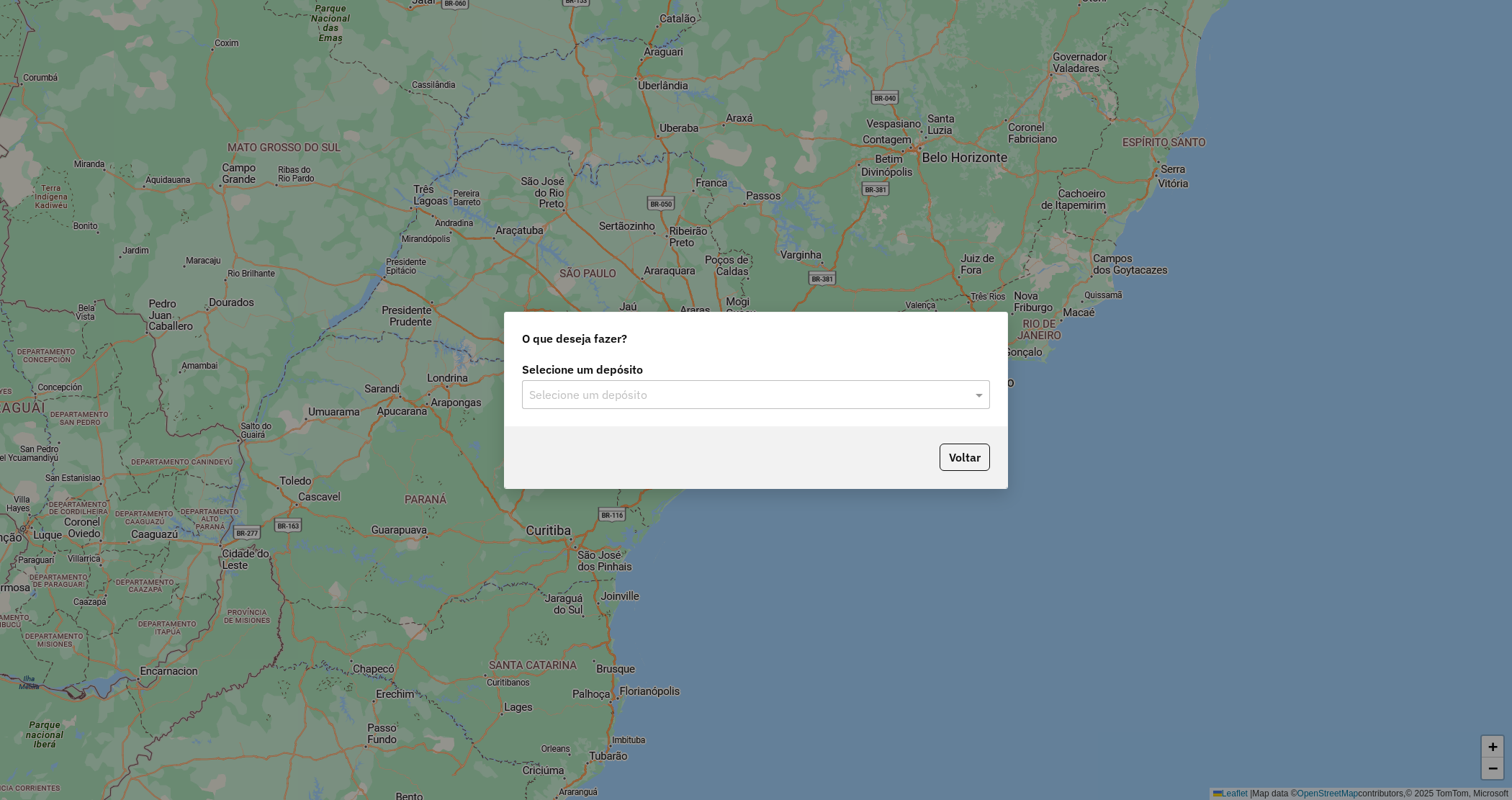
click at [696, 384] on div "Selecione um depósito" at bounding box center [756, 395] width 468 height 29
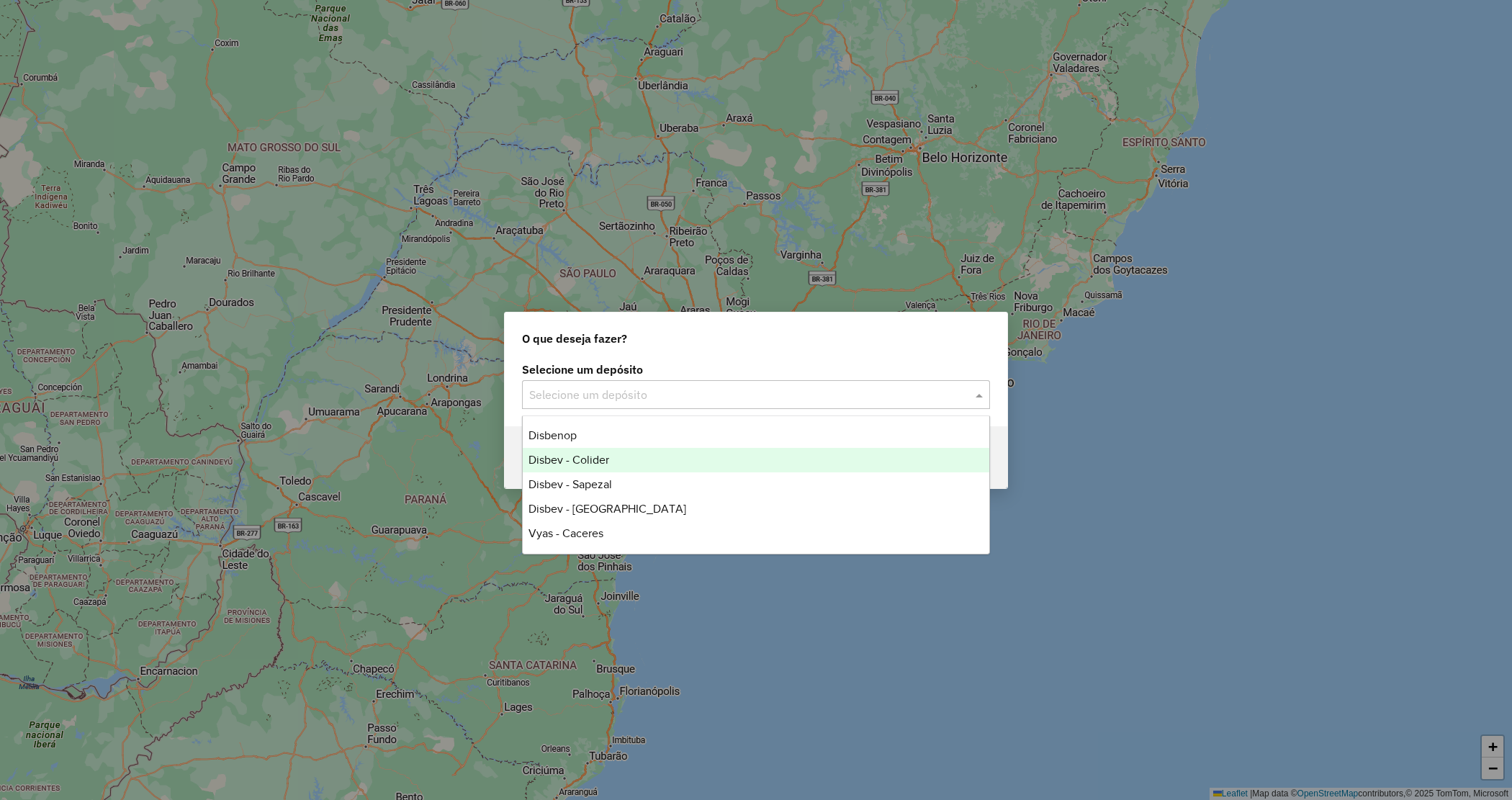
click at [618, 461] on div "Disbev - Colider" at bounding box center [756, 460] width 467 height 24
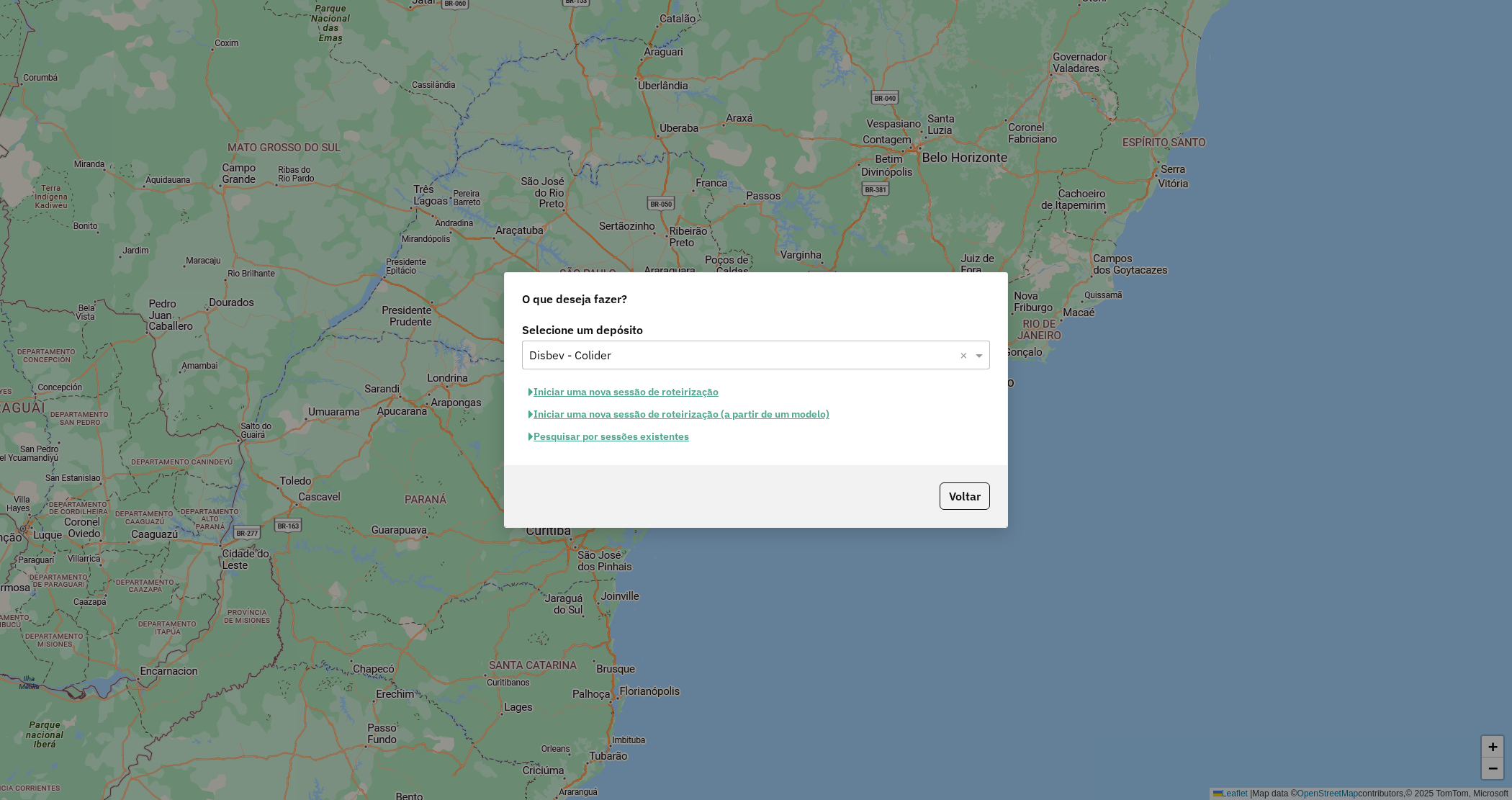
drag, startPoint x: 634, startPoint y: 386, endPoint x: 623, endPoint y: 393, distance: 13.0
click at [634, 387] on button "Iniciar uma nova sessão de roteirização" at bounding box center [623, 392] width 203 height 23
select select "*"
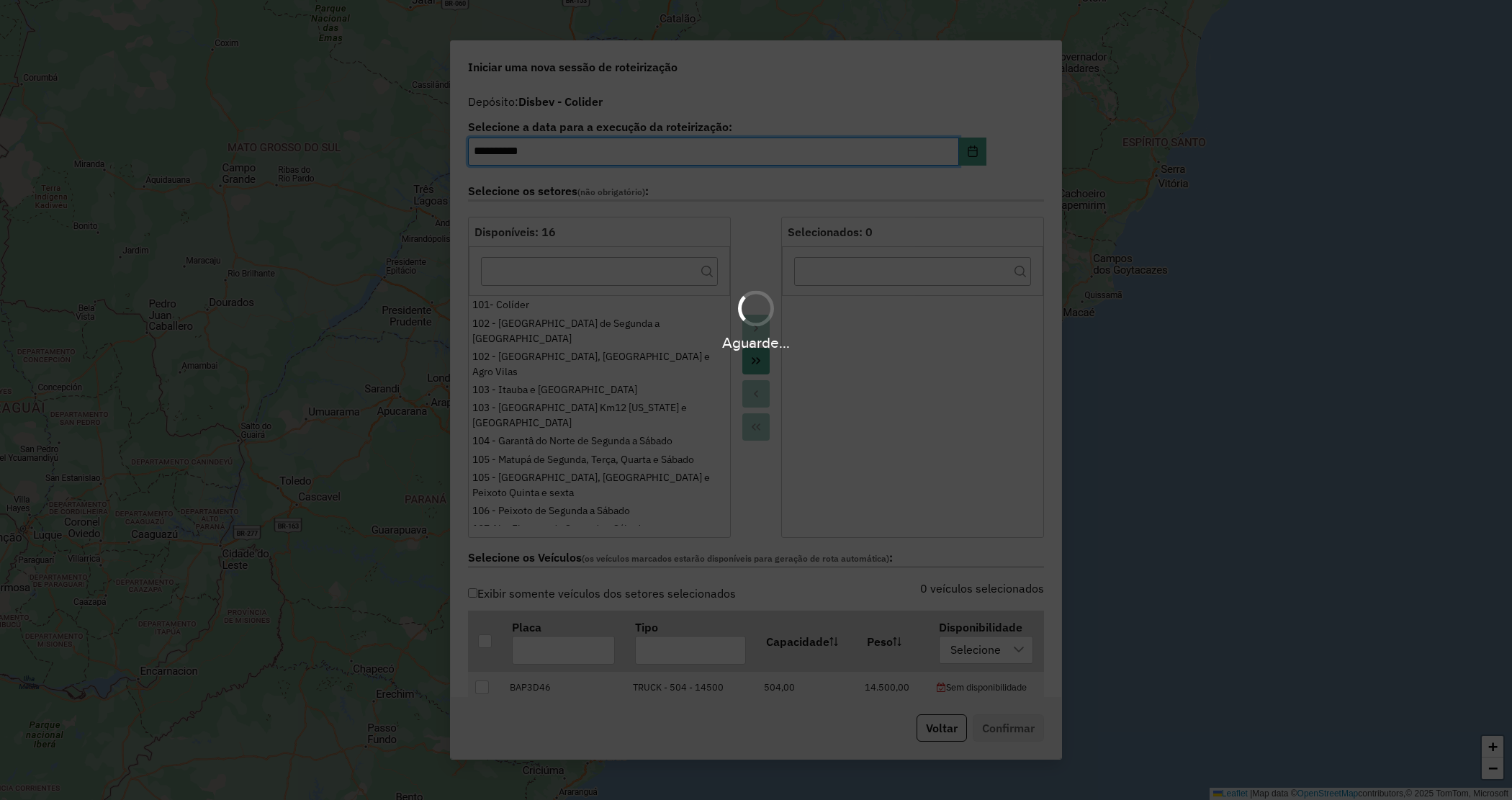
click at [753, 366] on hb-app "**********" at bounding box center [756, 400] width 1512 height 800
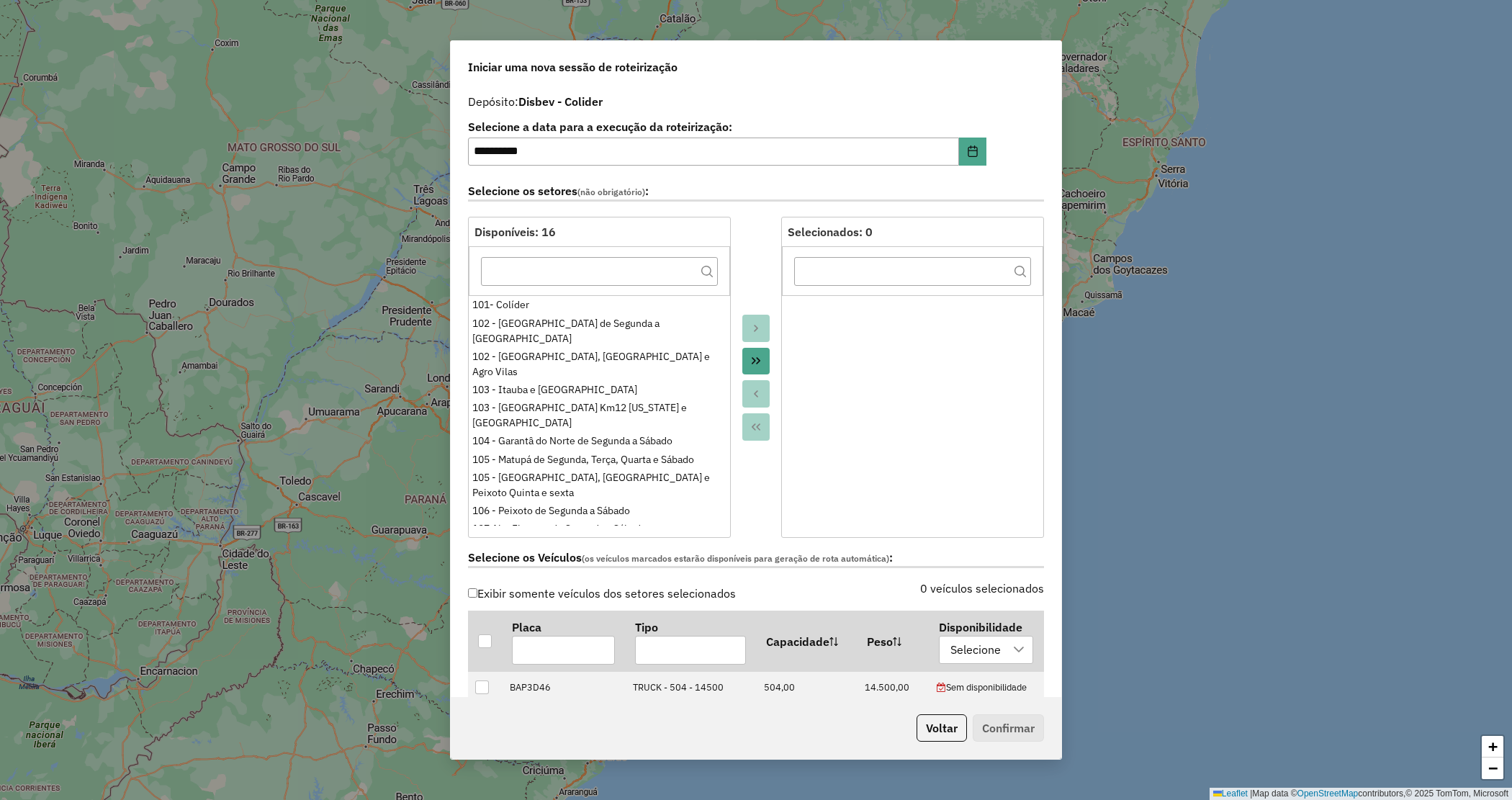
click at [755, 364] on icon "Move All to Target" at bounding box center [756, 361] width 12 height 12
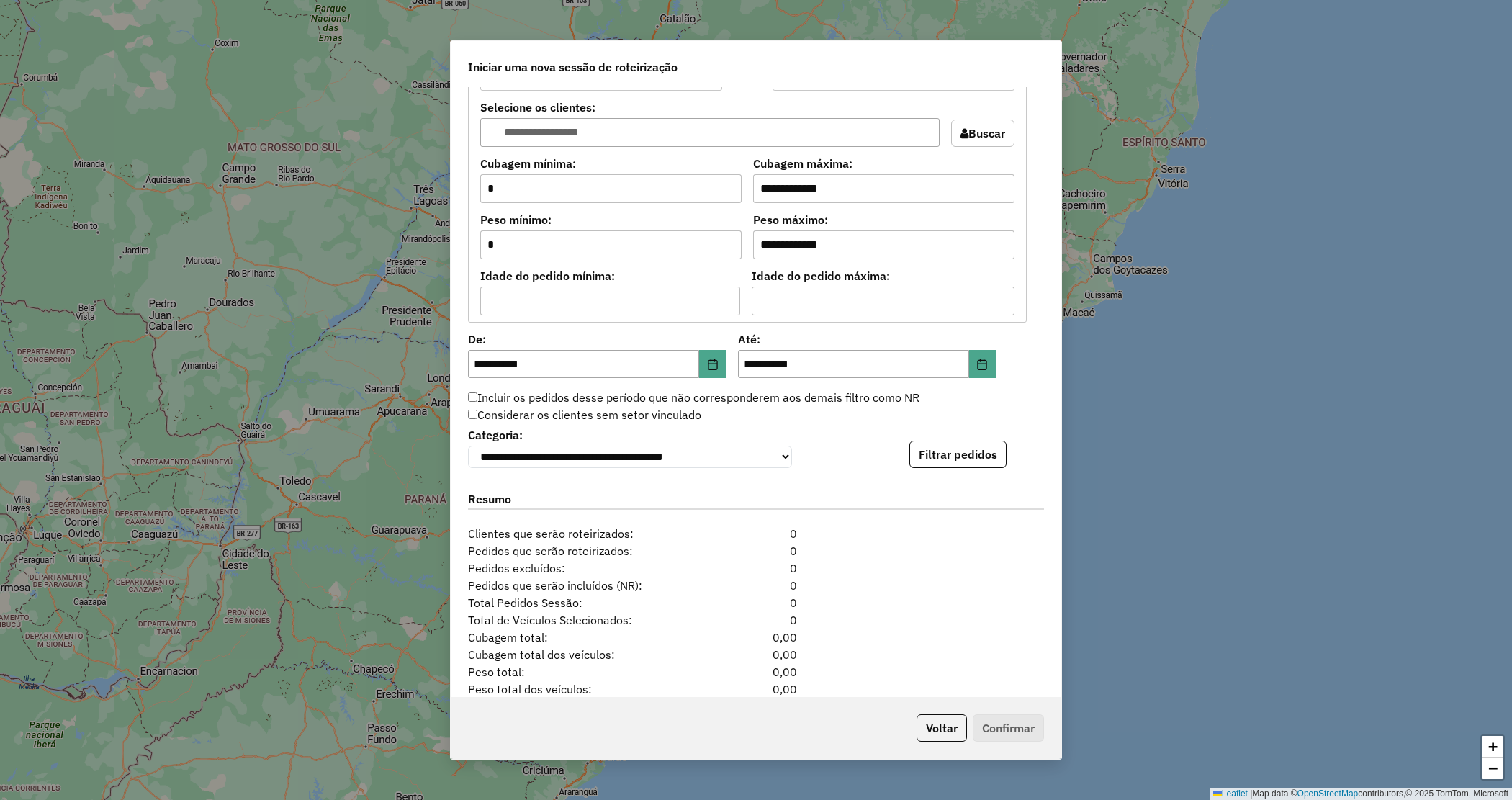
scroll to position [1218, 0]
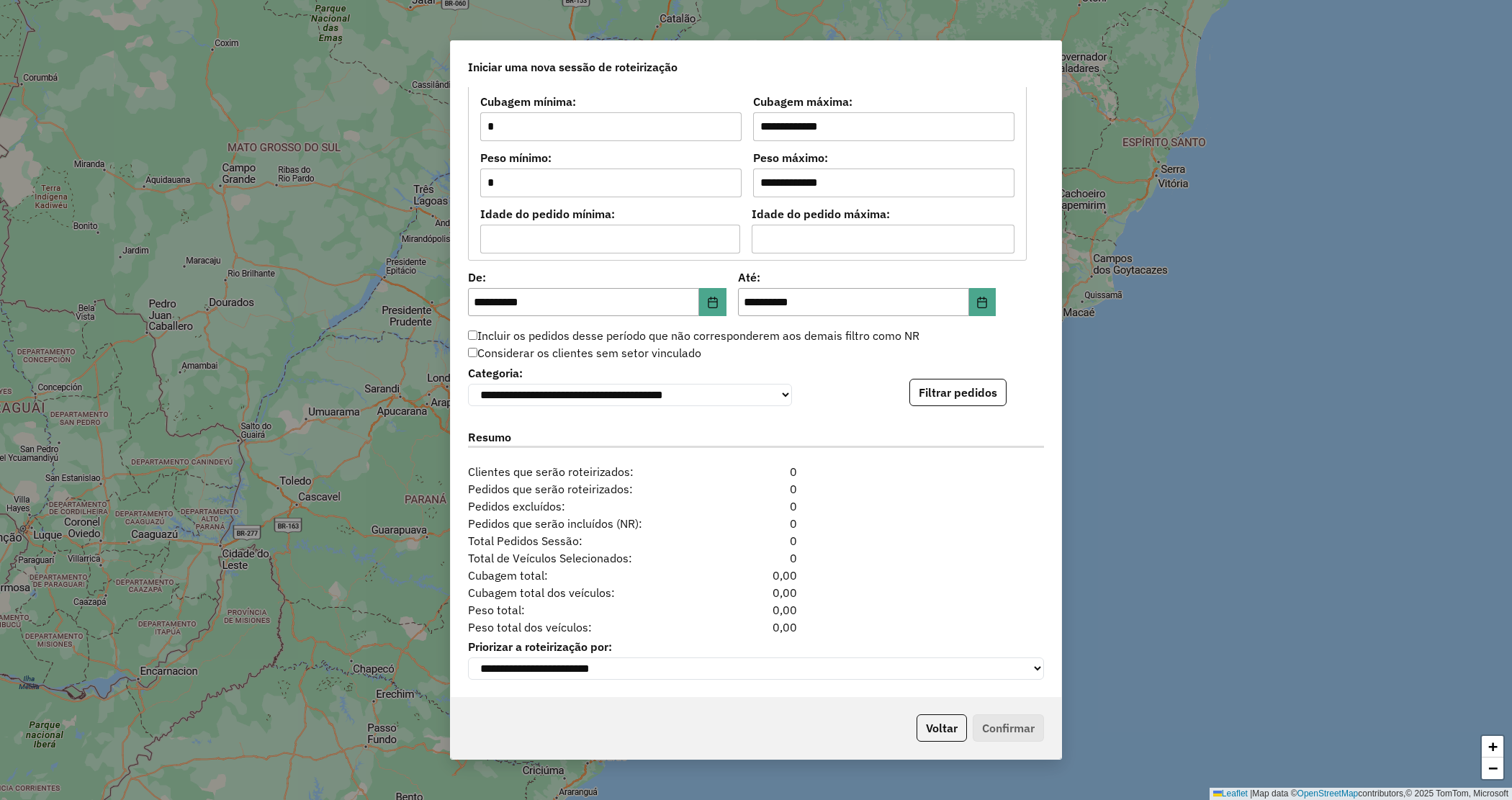
click at [902, 390] on div "**********" at bounding box center [756, 384] width 576 height 44
click at [910, 387] on button "Filtrar pedidos" at bounding box center [958, 392] width 98 height 28
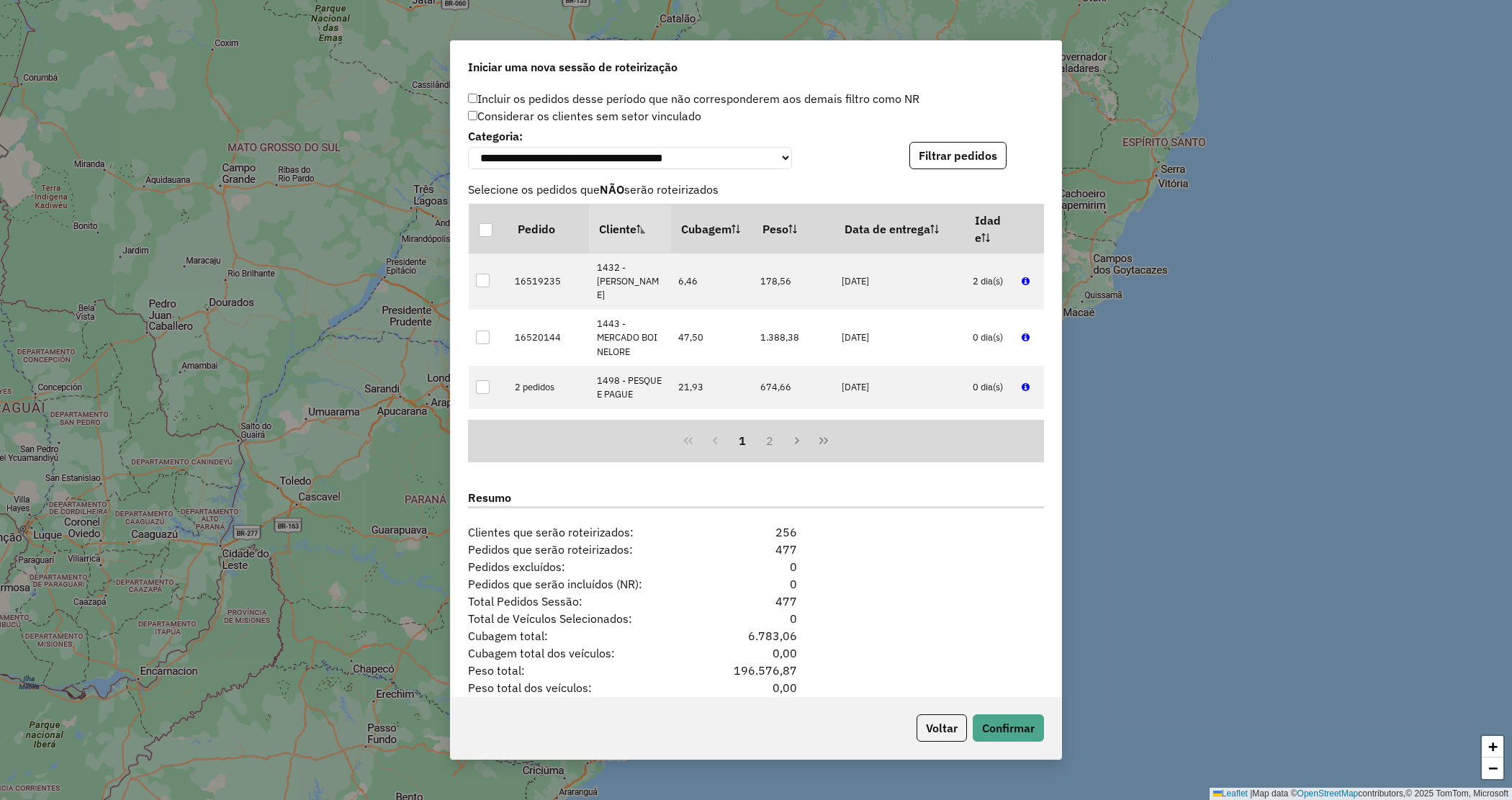
scroll to position [1515, 0]
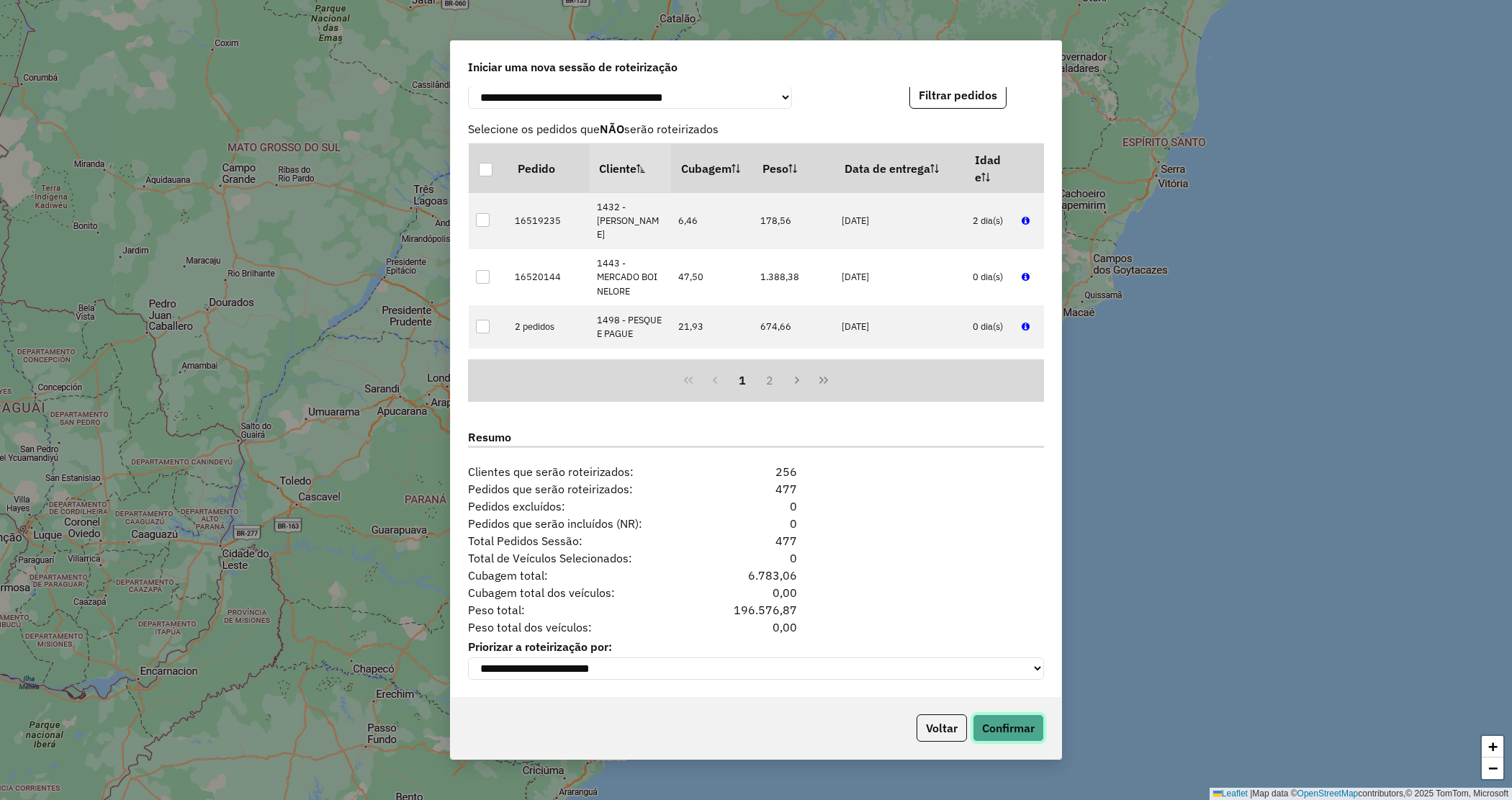
click at [1016, 722] on button "Confirmar" at bounding box center [1007, 728] width 71 height 28
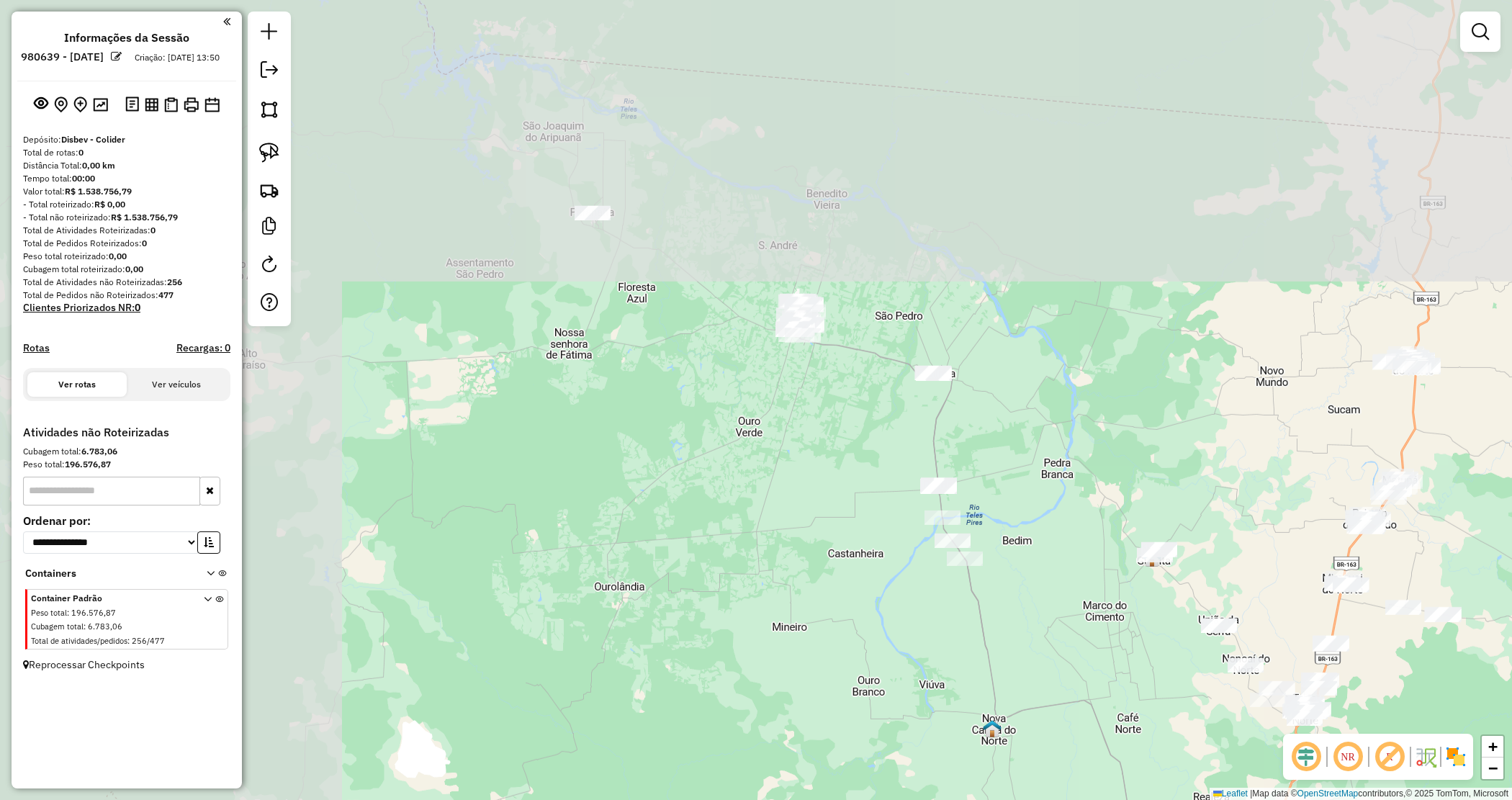
drag, startPoint x: 702, startPoint y: 229, endPoint x: 994, endPoint y: 536, distance: 423.7
click at [1008, 542] on div "Janela de atendimento Grade de atendimento Capacidade Transportadoras Veículos …" at bounding box center [756, 400] width 1512 height 800
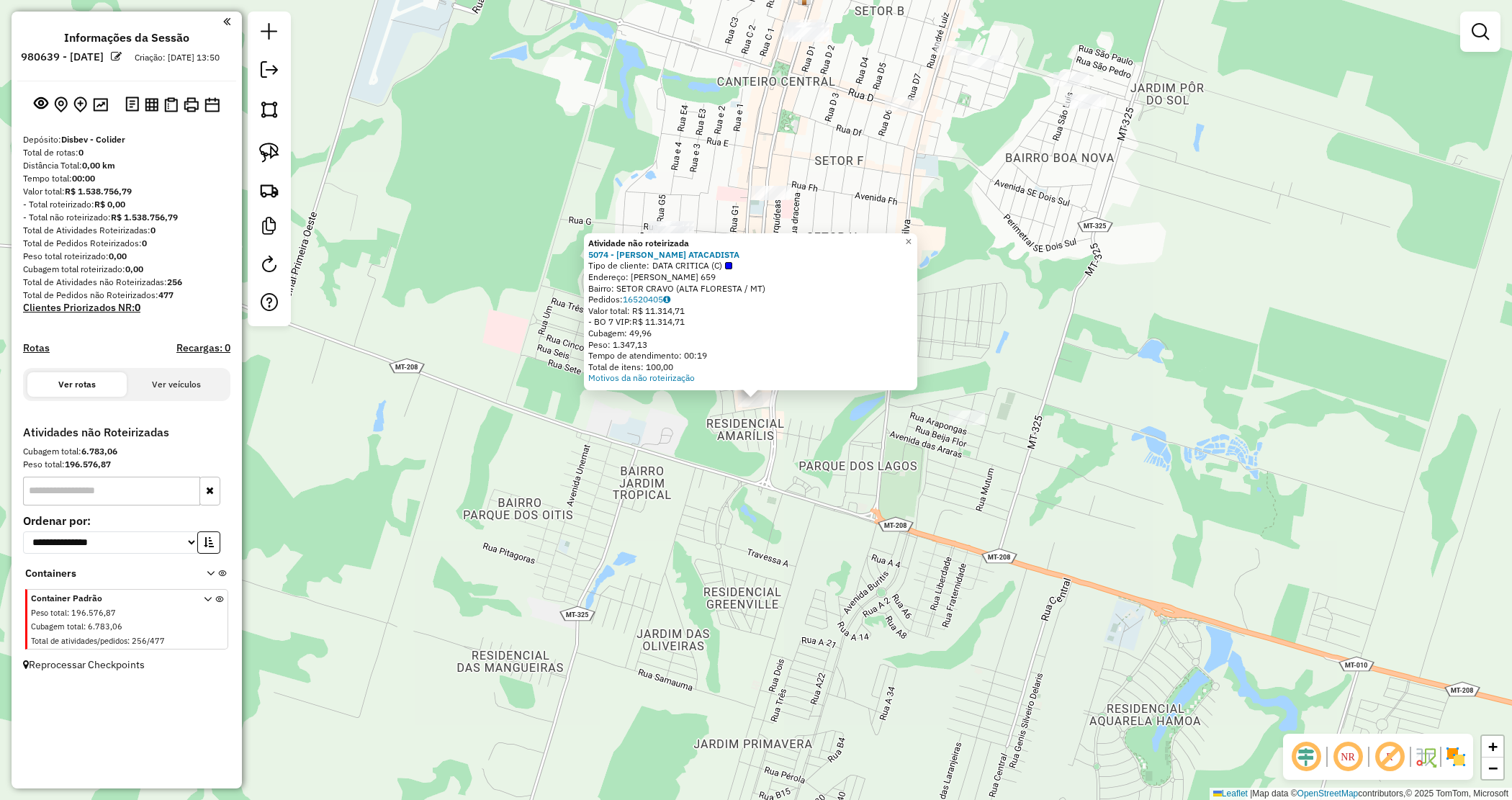
click at [825, 449] on div "Atividade não roteirizada 5074 - [PERSON_NAME] ATACADISTA Tipo de cliente: DATA…" at bounding box center [756, 400] width 1512 height 800
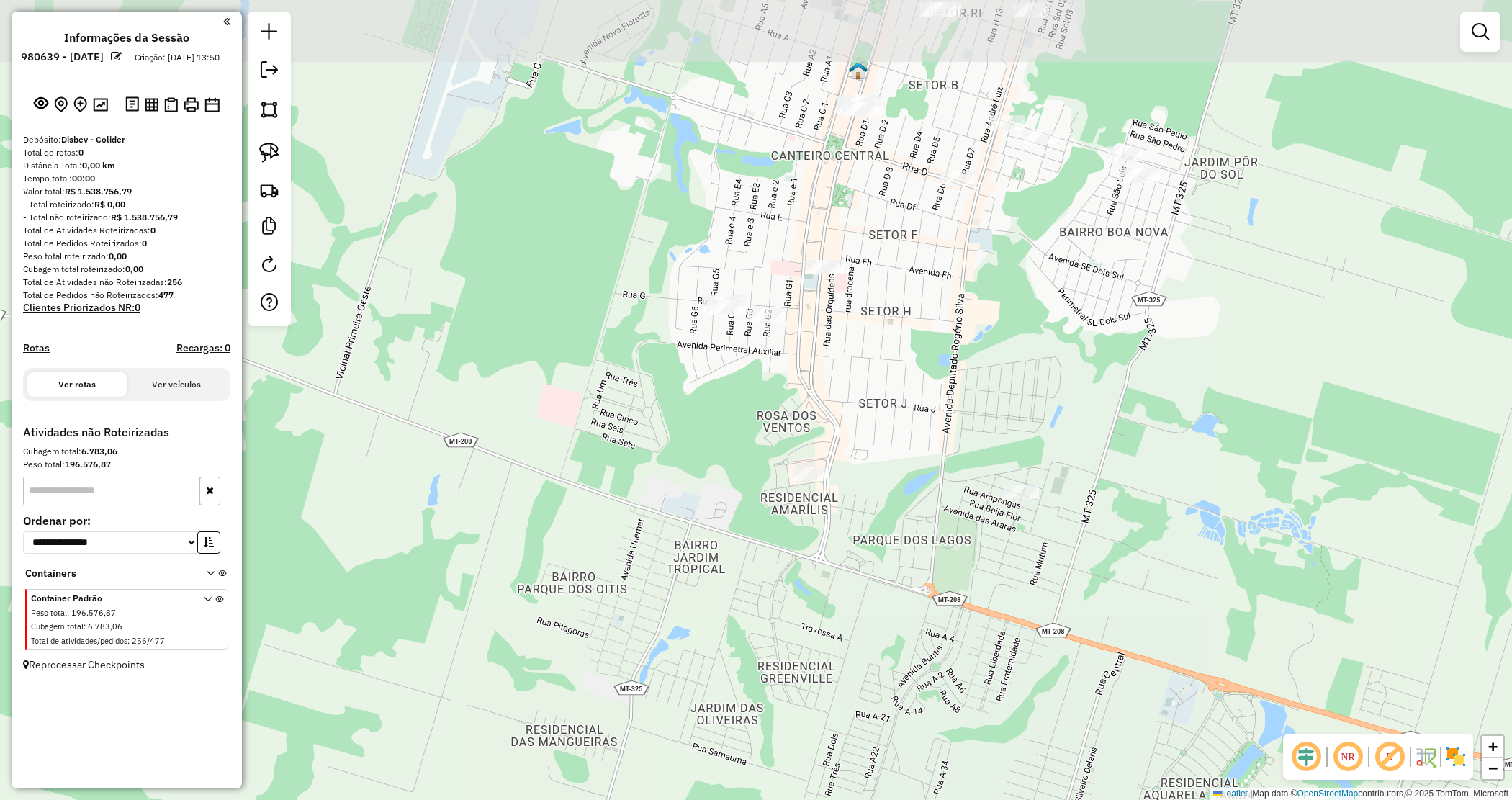
drag, startPoint x: 803, startPoint y: 393, endPoint x: 817, endPoint y: 396, distance: 14.3
click at [822, 405] on div "Janela de atendimento Grade de atendimento Capacidade Transportadoras Veículos …" at bounding box center [756, 400] width 1512 height 800
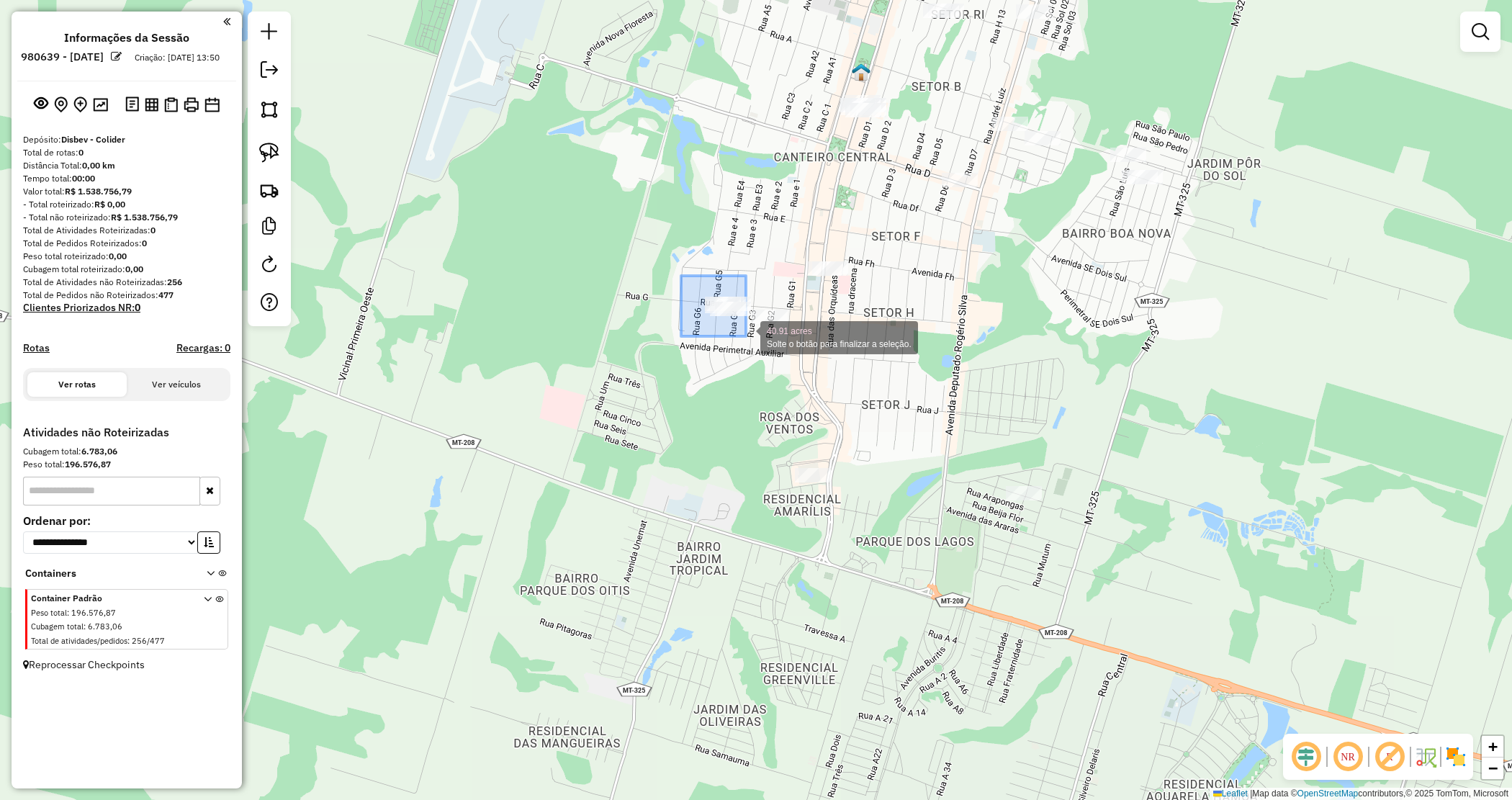
drag, startPoint x: 727, startPoint y: 322, endPoint x: 746, endPoint y: 336, distance: 23.6
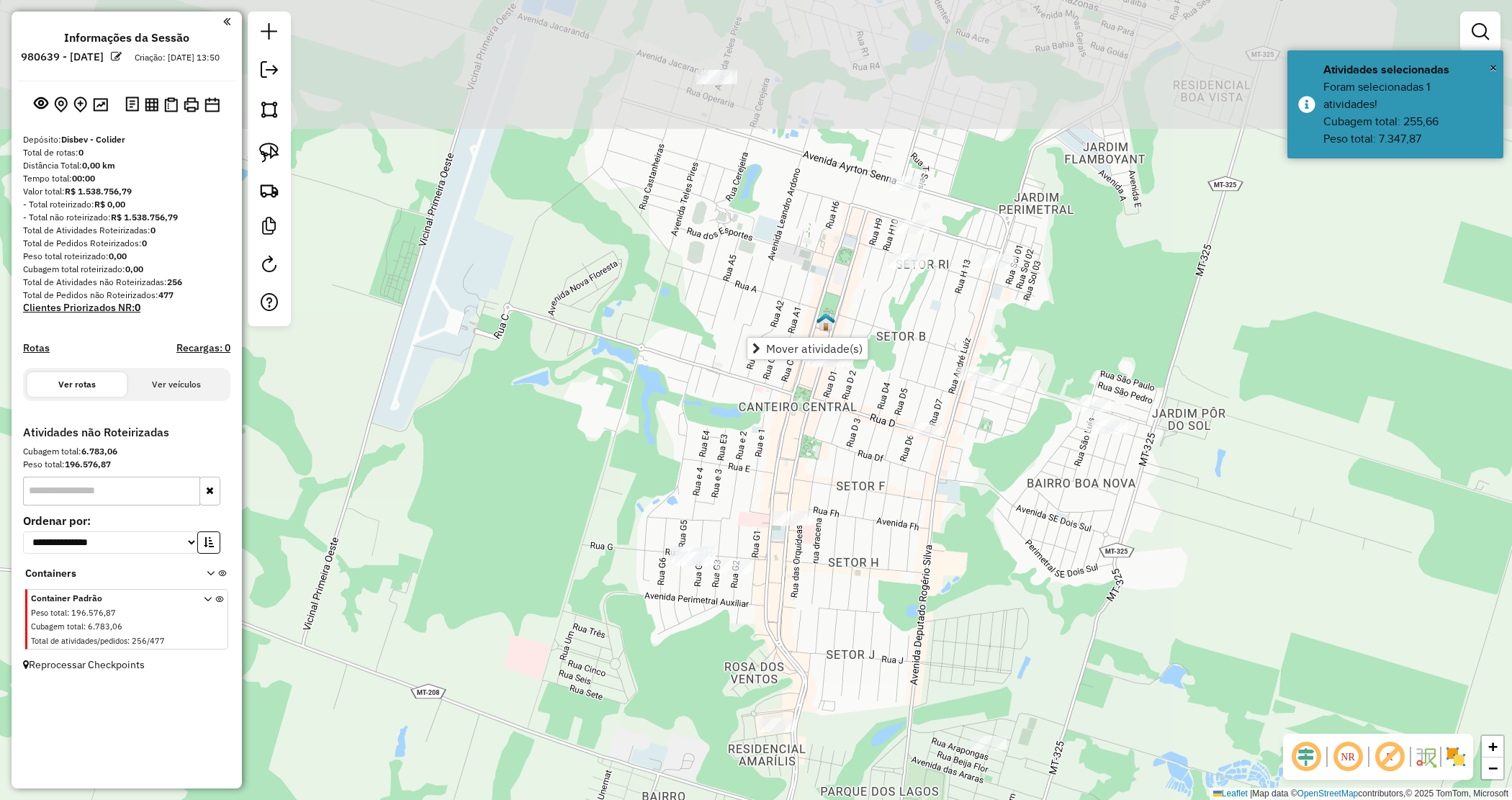
drag, startPoint x: 731, startPoint y: 214, endPoint x: 742, endPoint y: 355, distance: 141.4
click at [699, 457] on div "Janela de atendimento Grade de atendimento Capacidade Transportadoras Veículos …" at bounding box center [756, 400] width 1512 height 800
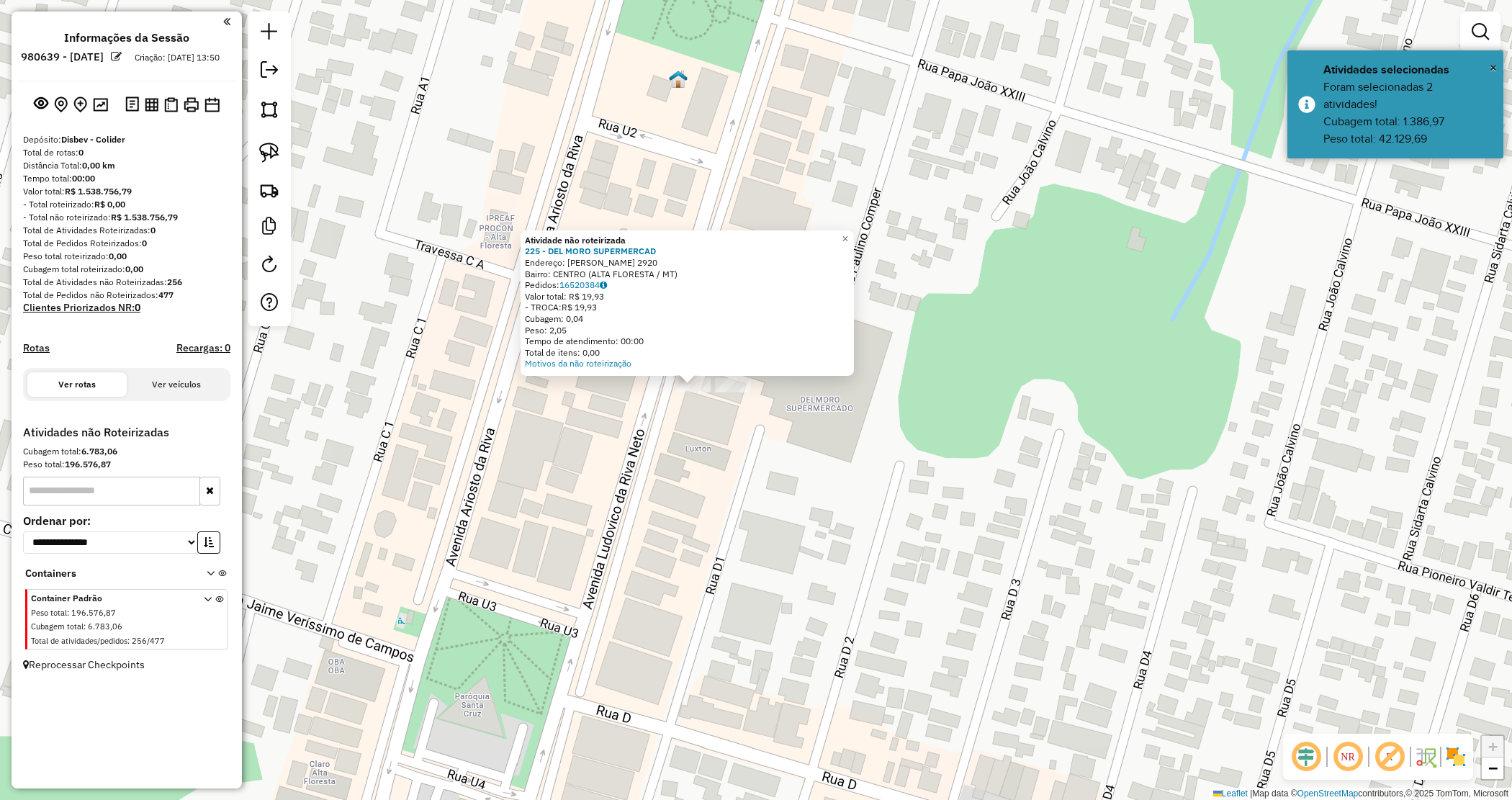
click at [691, 424] on div "Atividade não roteirizada 225 - DEL MORO SUPERMERCAD Endereço: [PERSON_NAME][ST…" at bounding box center [756, 400] width 1512 height 800
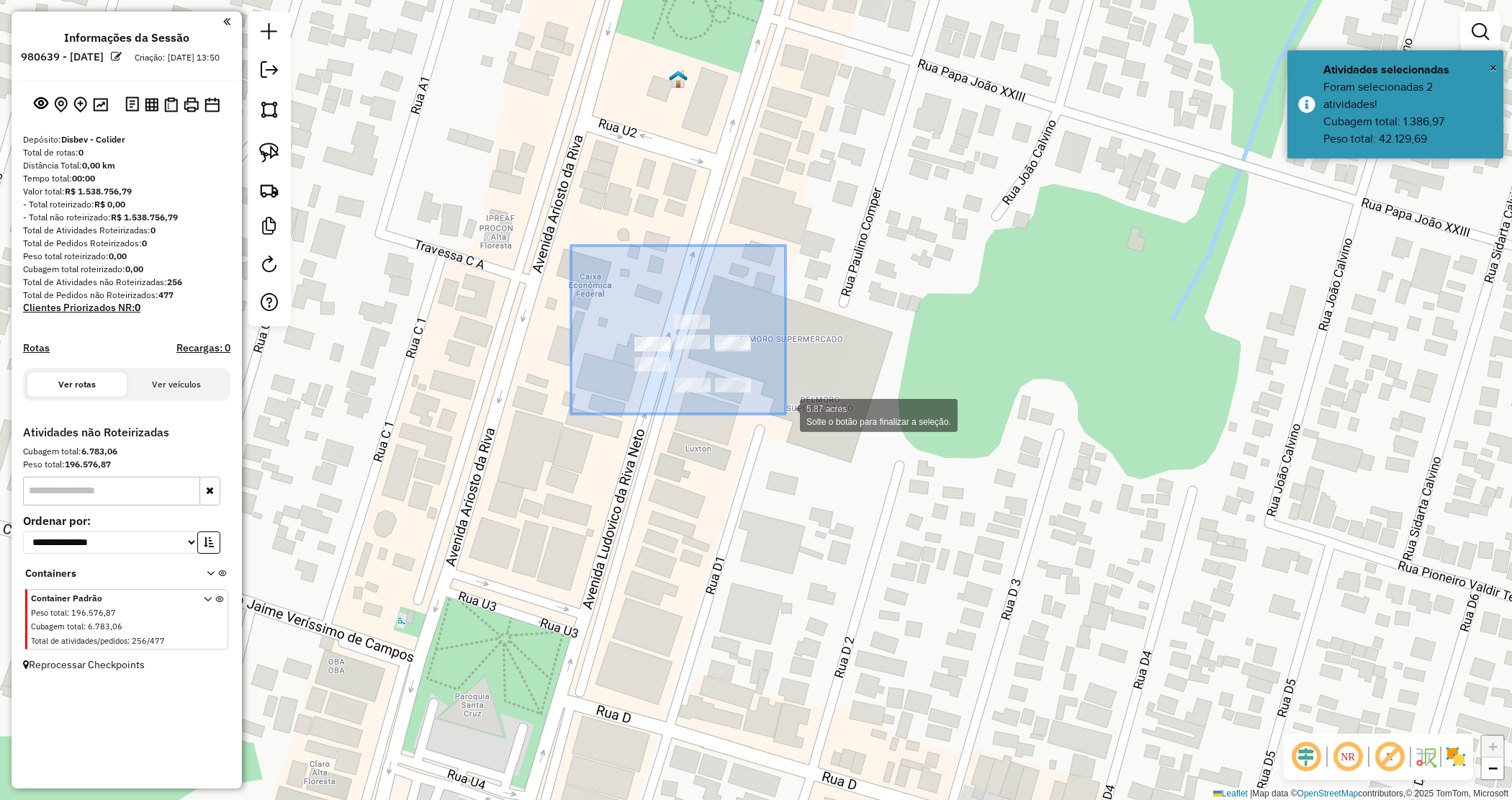
drag, startPoint x: 571, startPoint y: 246, endPoint x: 789, endPoint y: 415, distance: 275.8
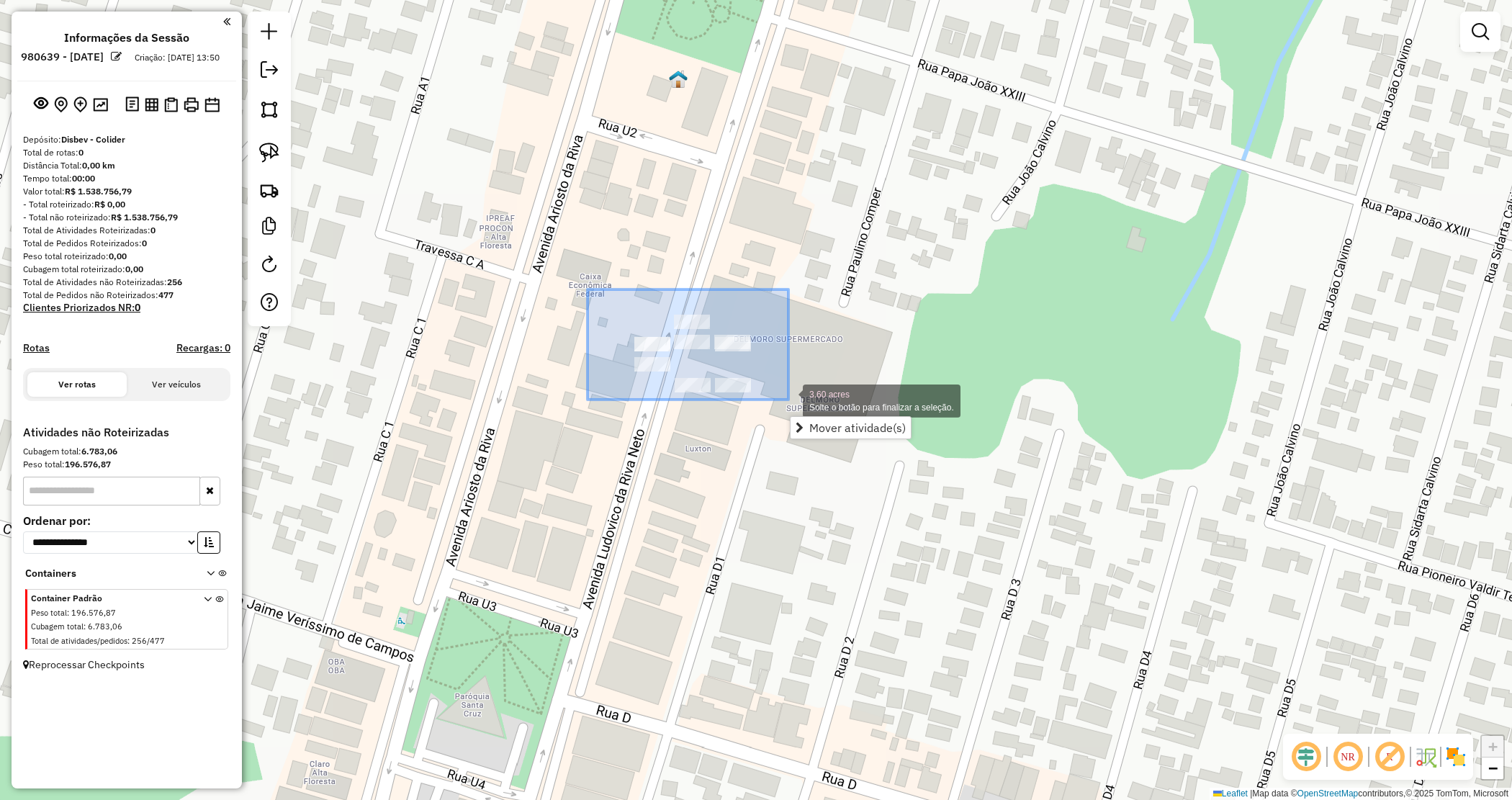
drag, startPoint x: 588, startPoint y: 289, endPoint x: 764, endPoint y: 371, distance: 194.2
click at [787, 397] on div "3.60 acres Solte o botão para finalizar a seleção. Janela de atendimento Grade …" at bounding box center [756, 400] width 1512 height 800
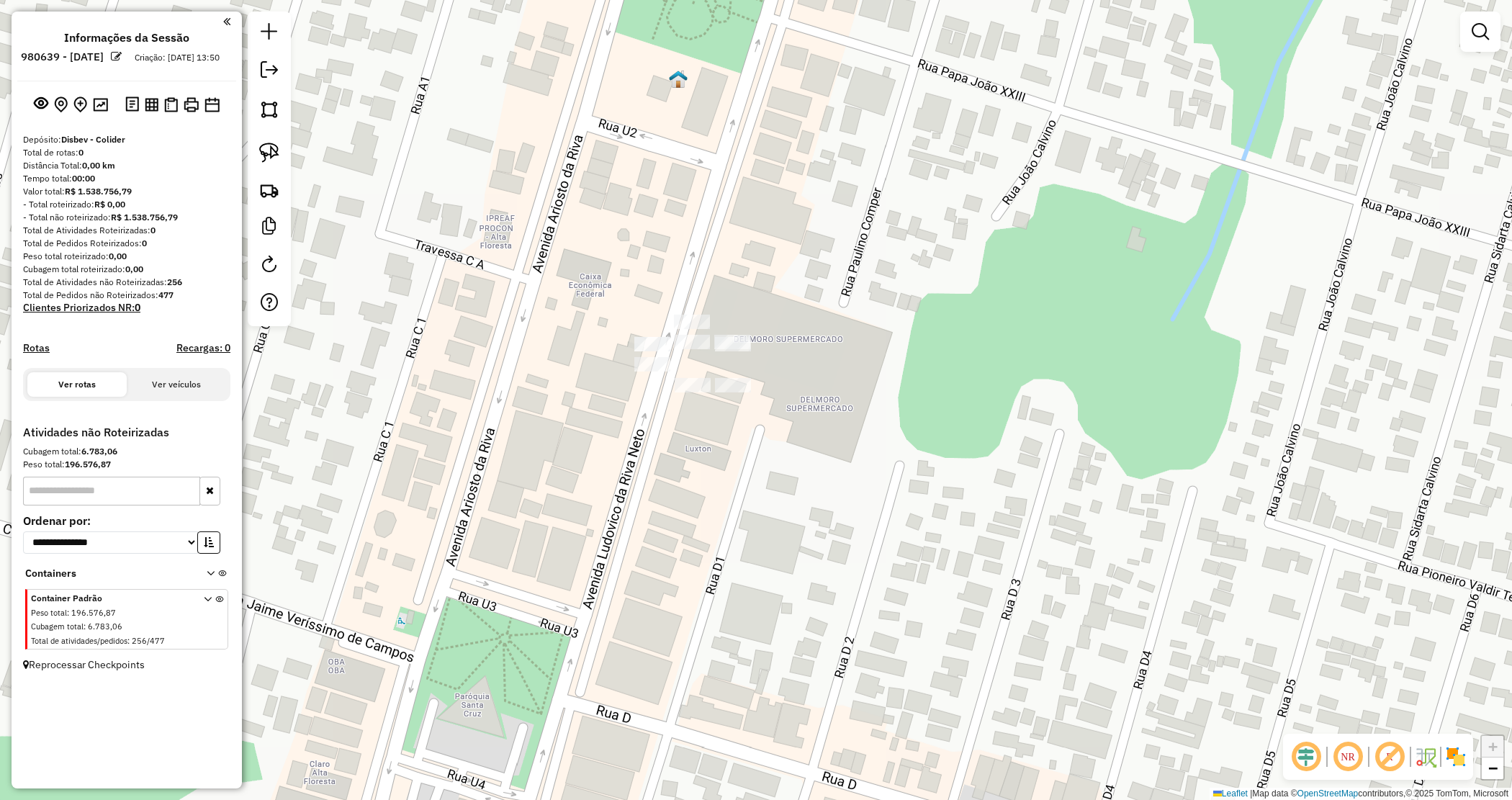
click at [741, 356] on div "Janela de atendimento Grade de atendimento Capacidade Transportadoras Veículos …" at bounding box center [756, 400] width 1512 height 800
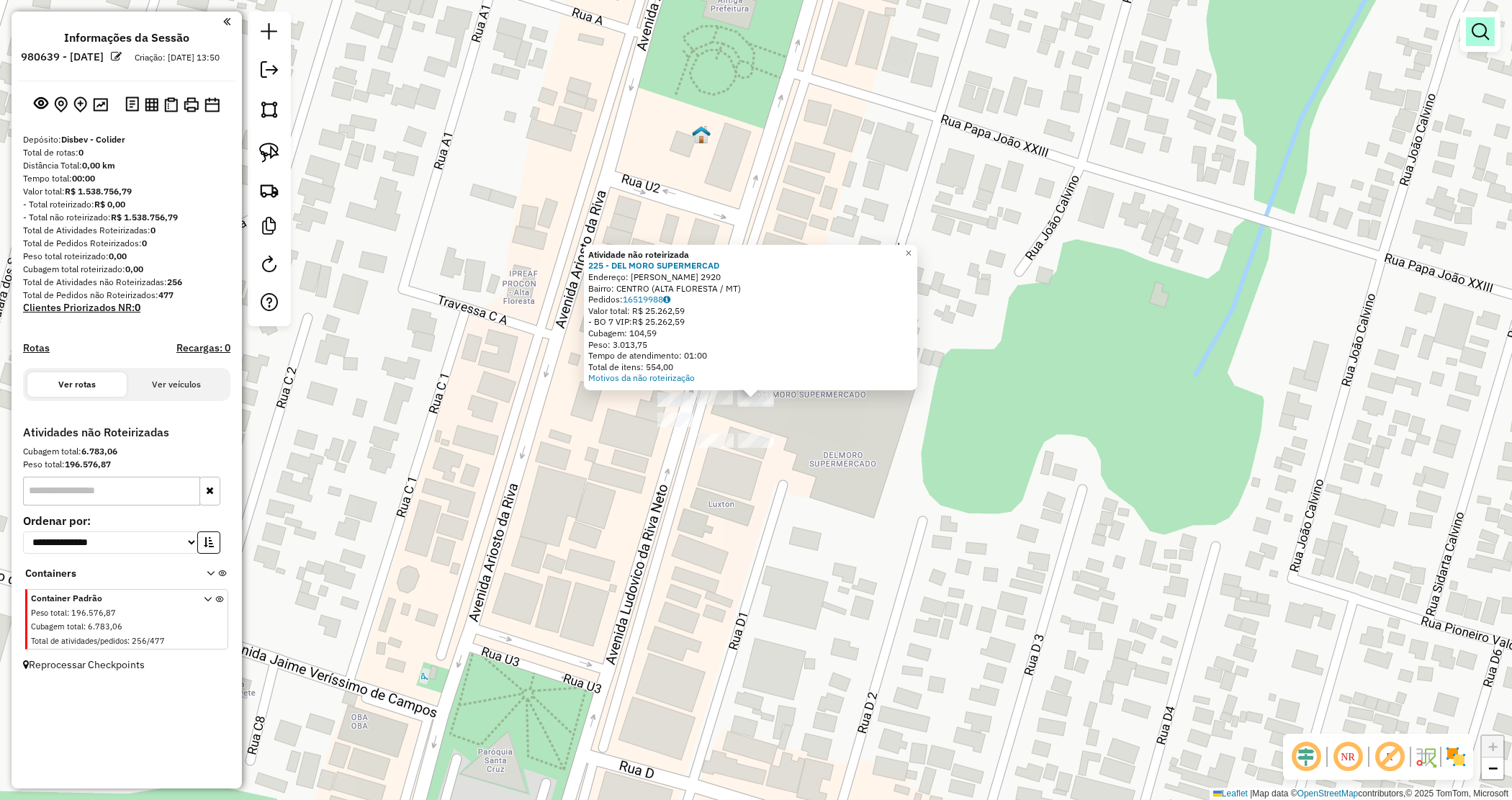
click at [1469, 27] on link at bounding box center [1480, 32] width 29 height 29
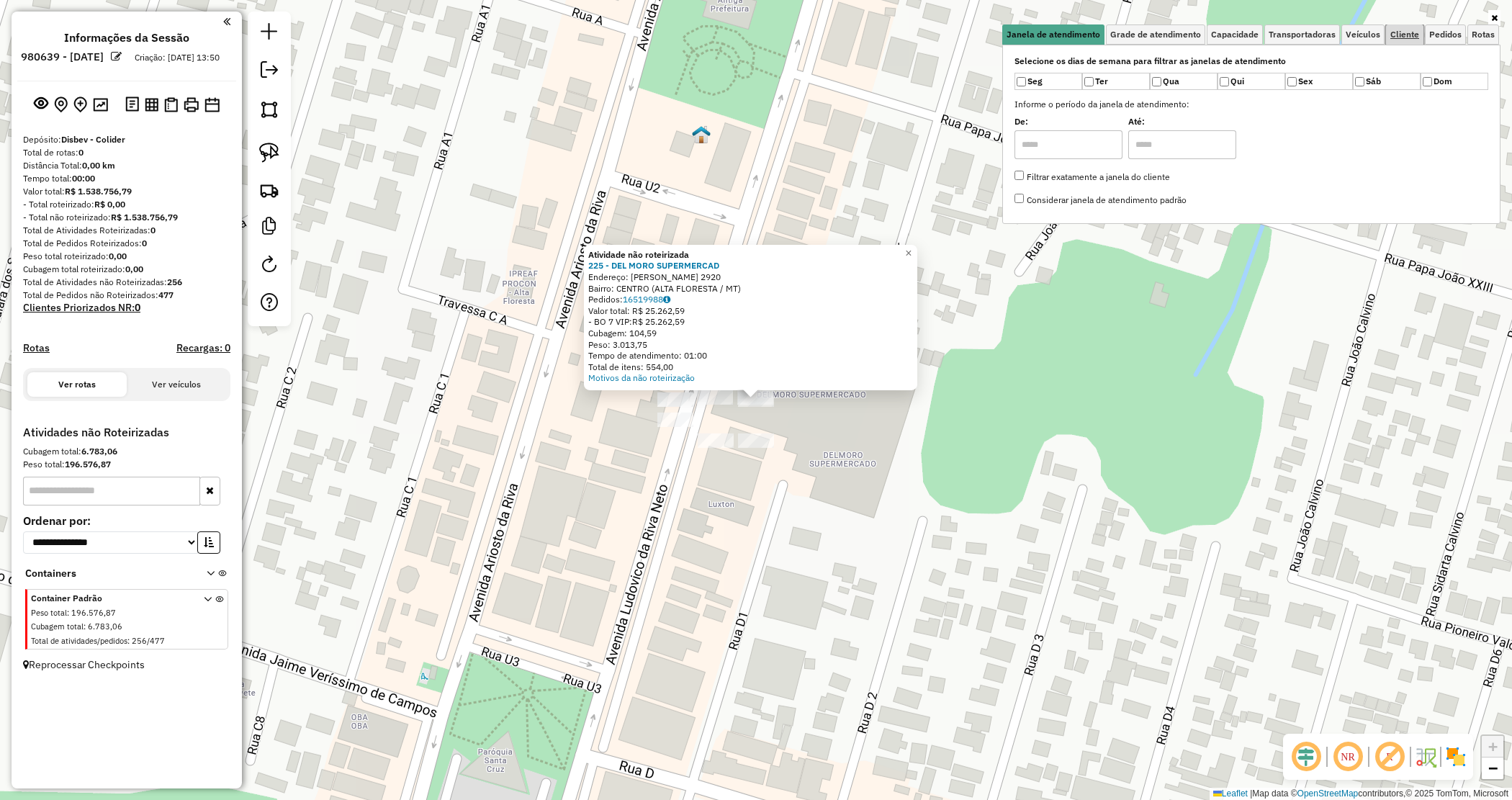
click at [1415, 41] on link "Cliente" at bounding box center [1404, 34] width 38 height 20
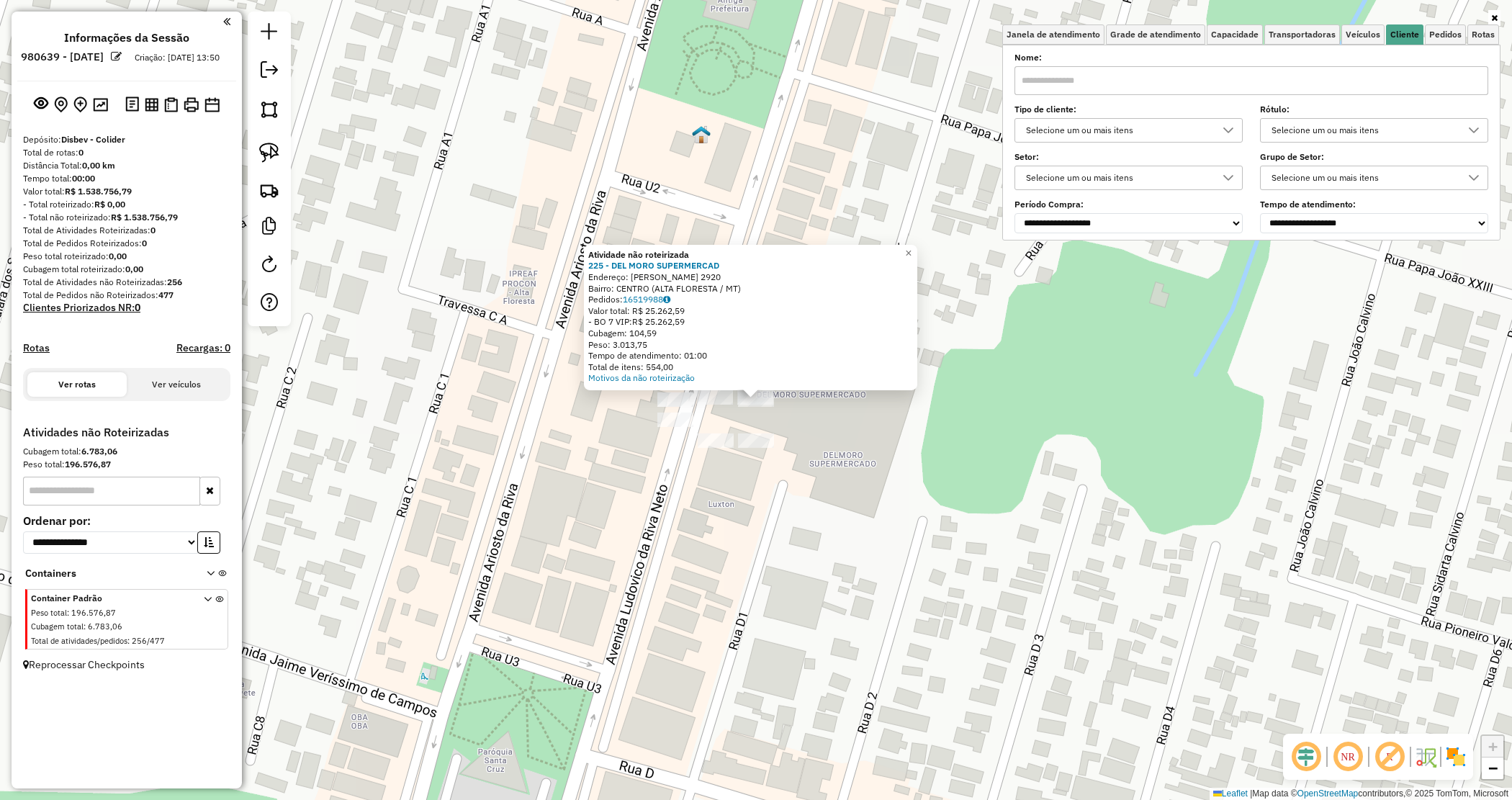
click at [1260, 71] on input "text" at bounding box center [1252, 80] width 474 height 29
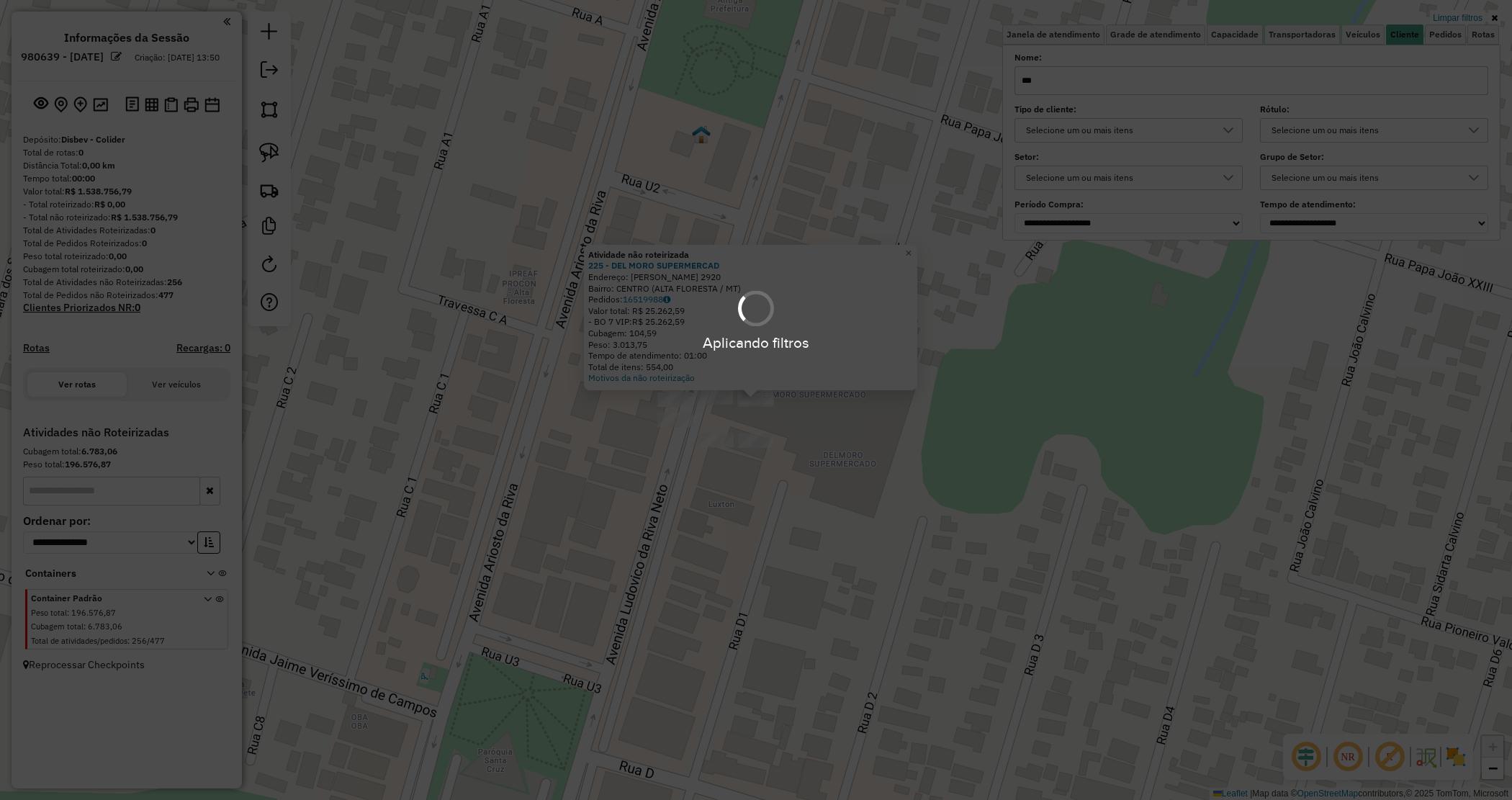
type input "***"
click at [720, 503] on div "Atividade não roteirizada 225 - DEL MORO SUPERMERCAD Endereço: LUDOVICO DA RIVA…" at bounding box center [756, 400] width 1512 height 800
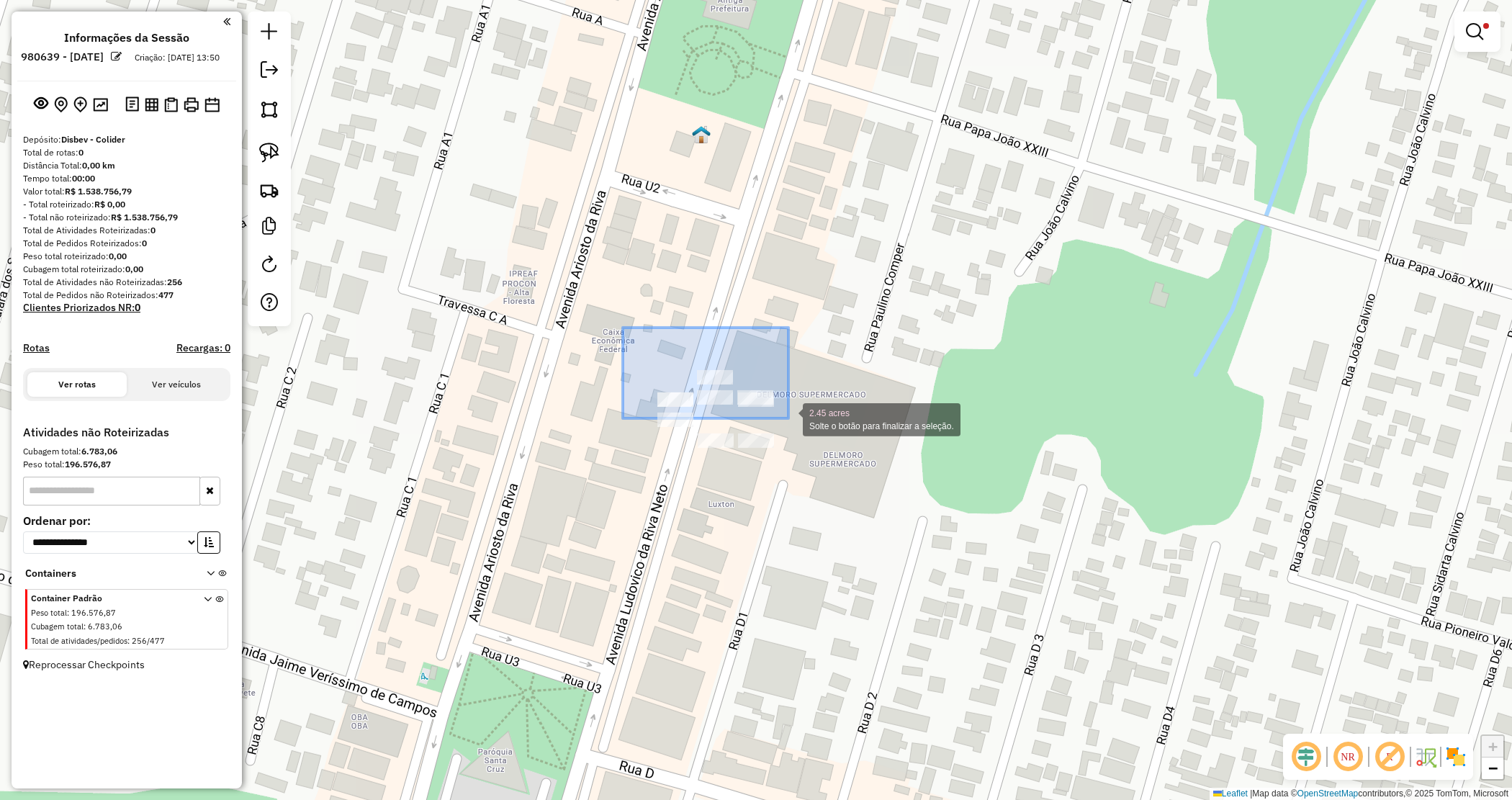
drag, startPoint x: 623, startPoint y: 328, endPoint x: 845, endPoint y: 480, distance: 269.1
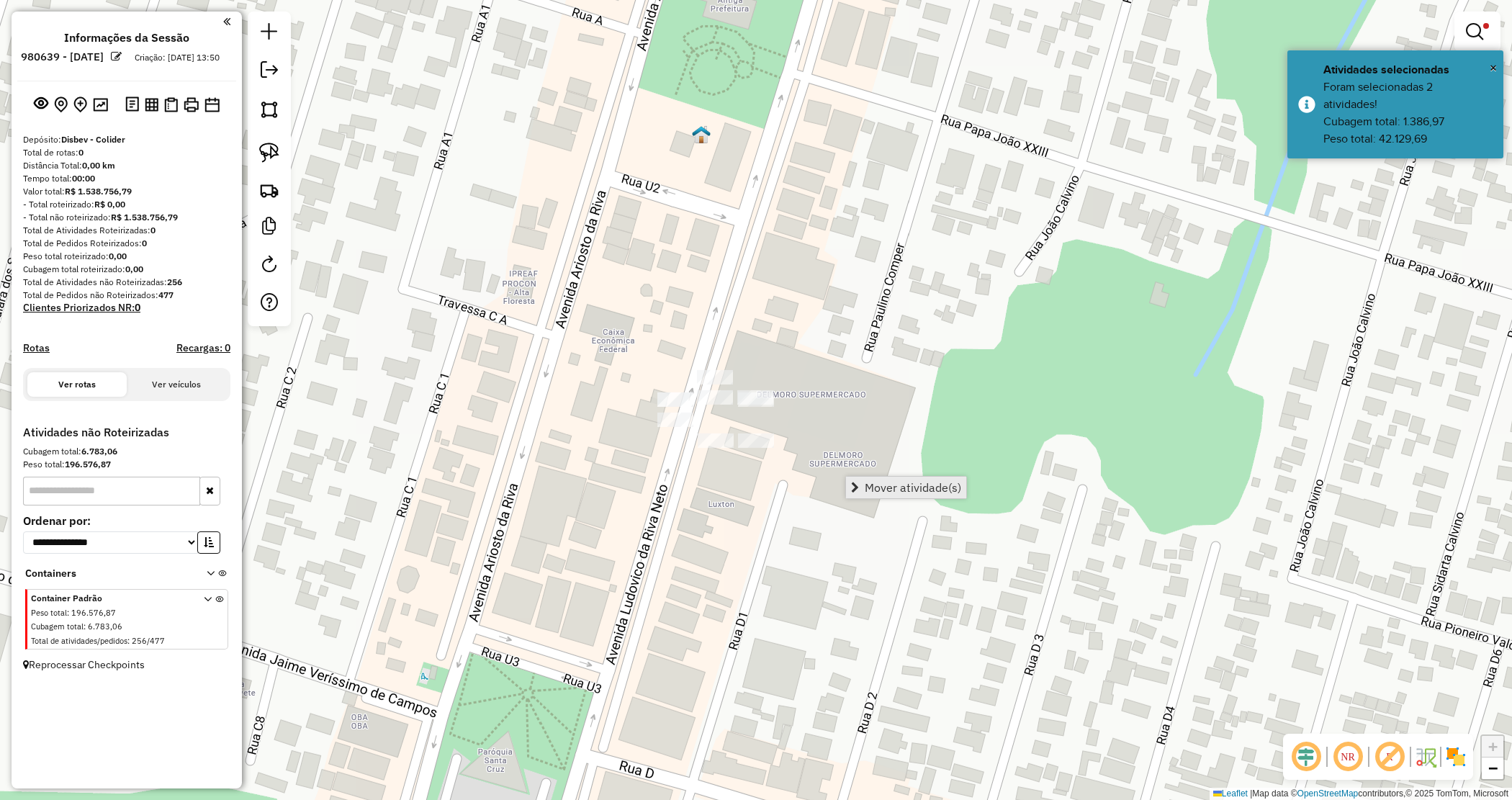
click at [924, 497] on link "Mover atividade(s)" at bounding box center [907, 488] width 120 height 22
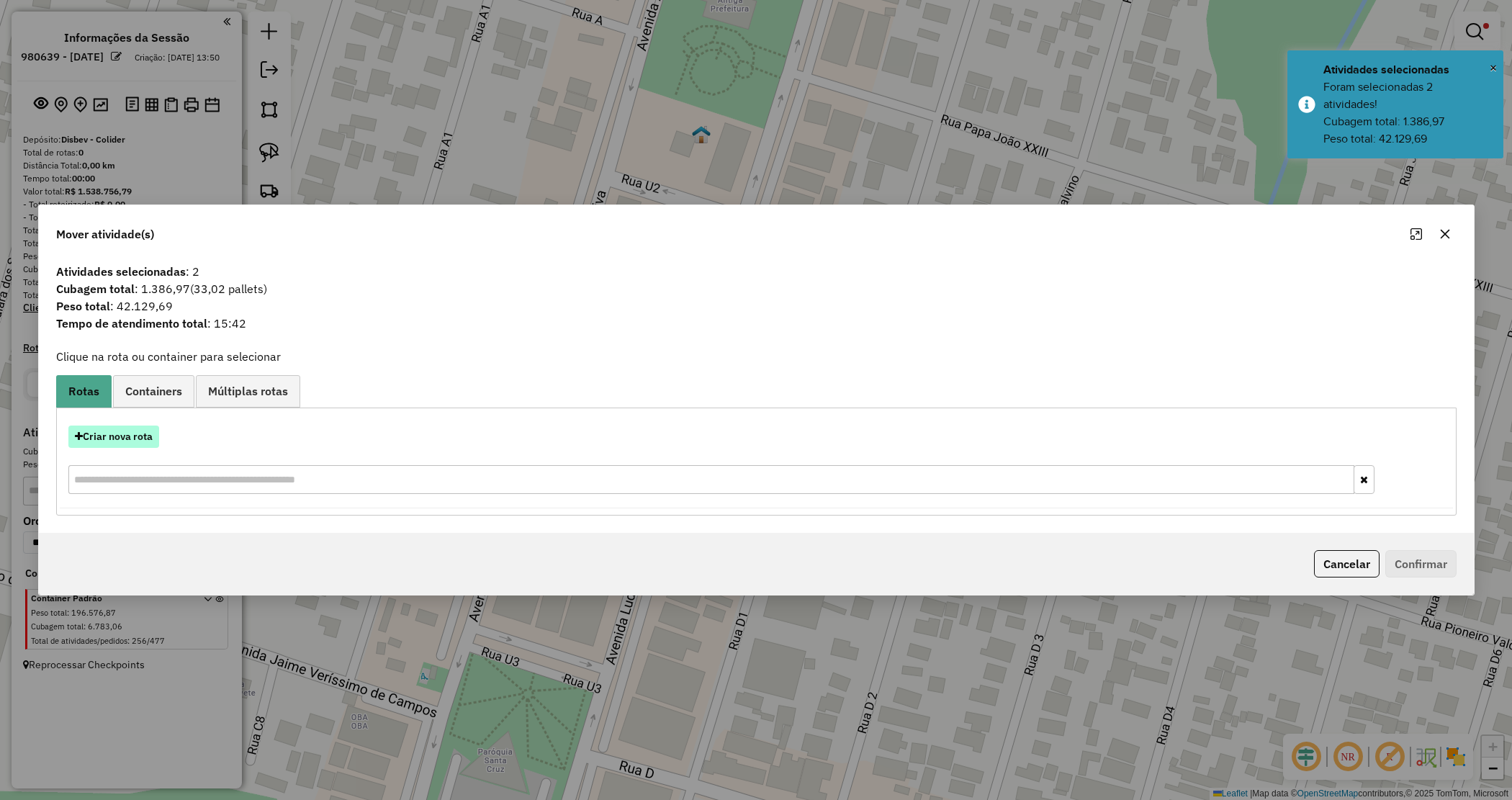
click at [142, 436] on button "Criar nova rota" at bounding box center [113, 436] width 91 height 23
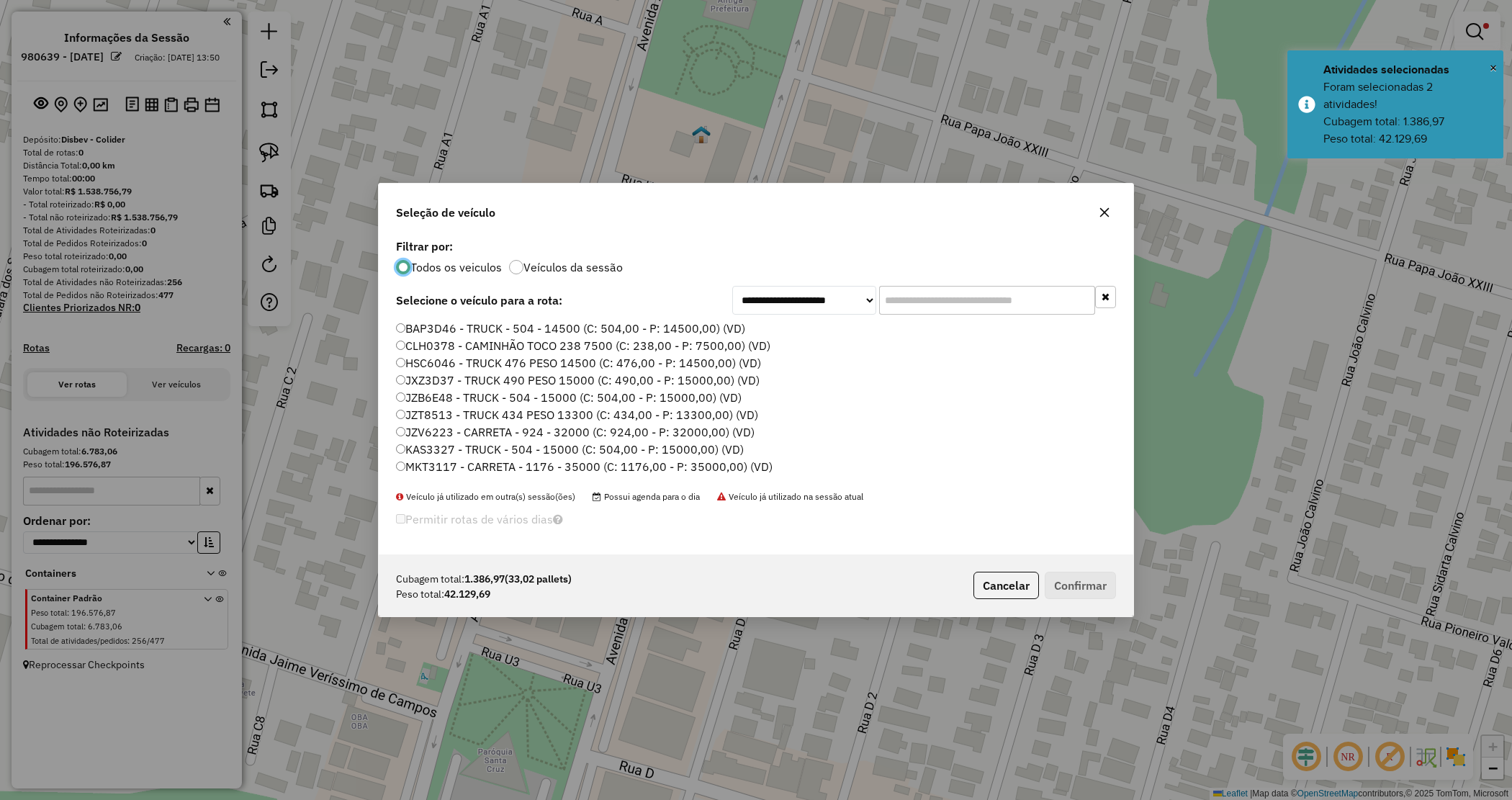
scroll to position [8, 4]
drag, startPoint x: 1015, startPoint y: 300, endPoint x: 1012, endPoint y: 290, distance: 10.4
click at [1013, 296] on input "text" at bounding box center [987, 300] width 216 height 29
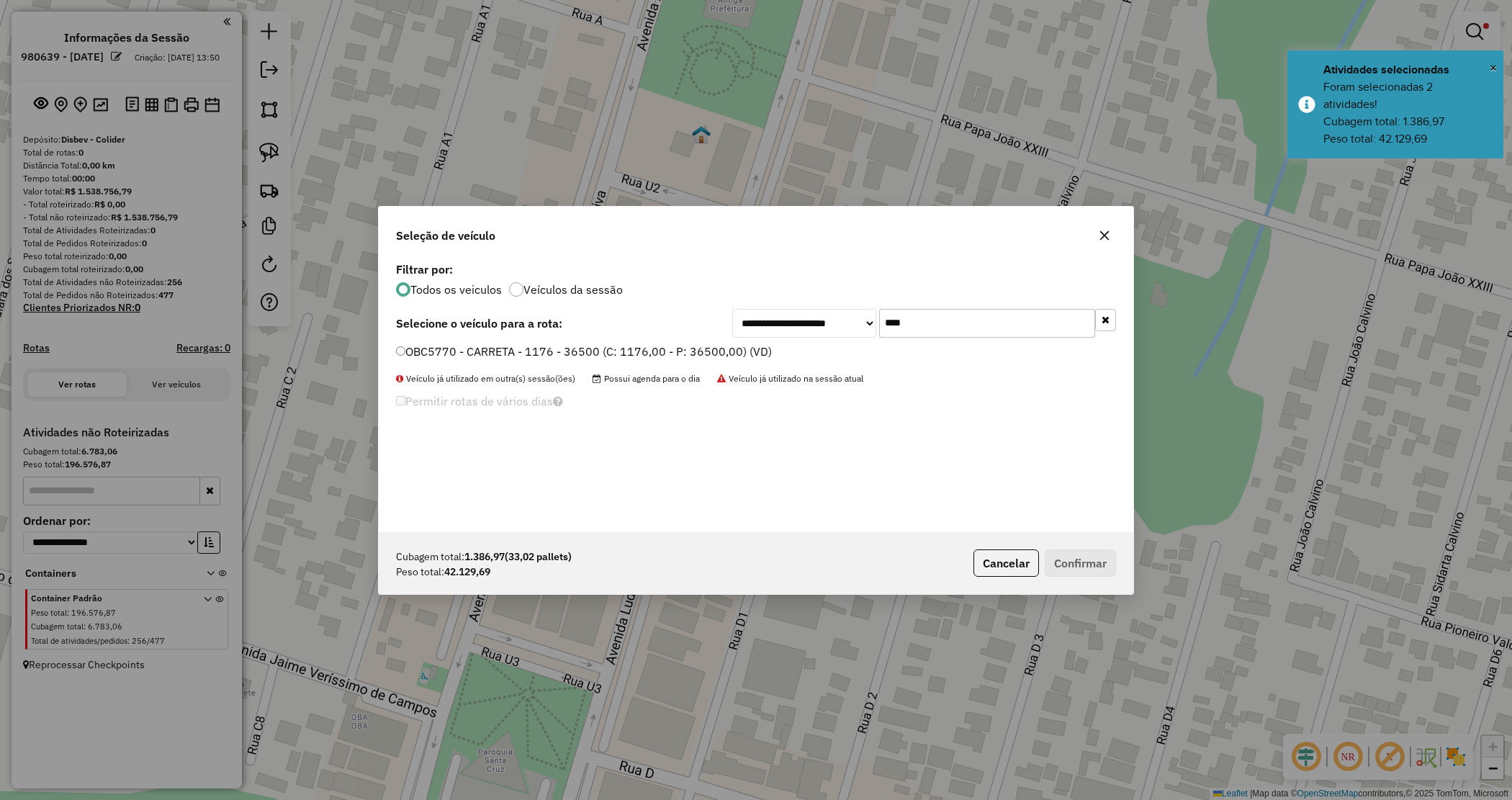
type input "****"
click at [657, 337] on div "**********" at bounding box center [756, 395] width 755 height 274
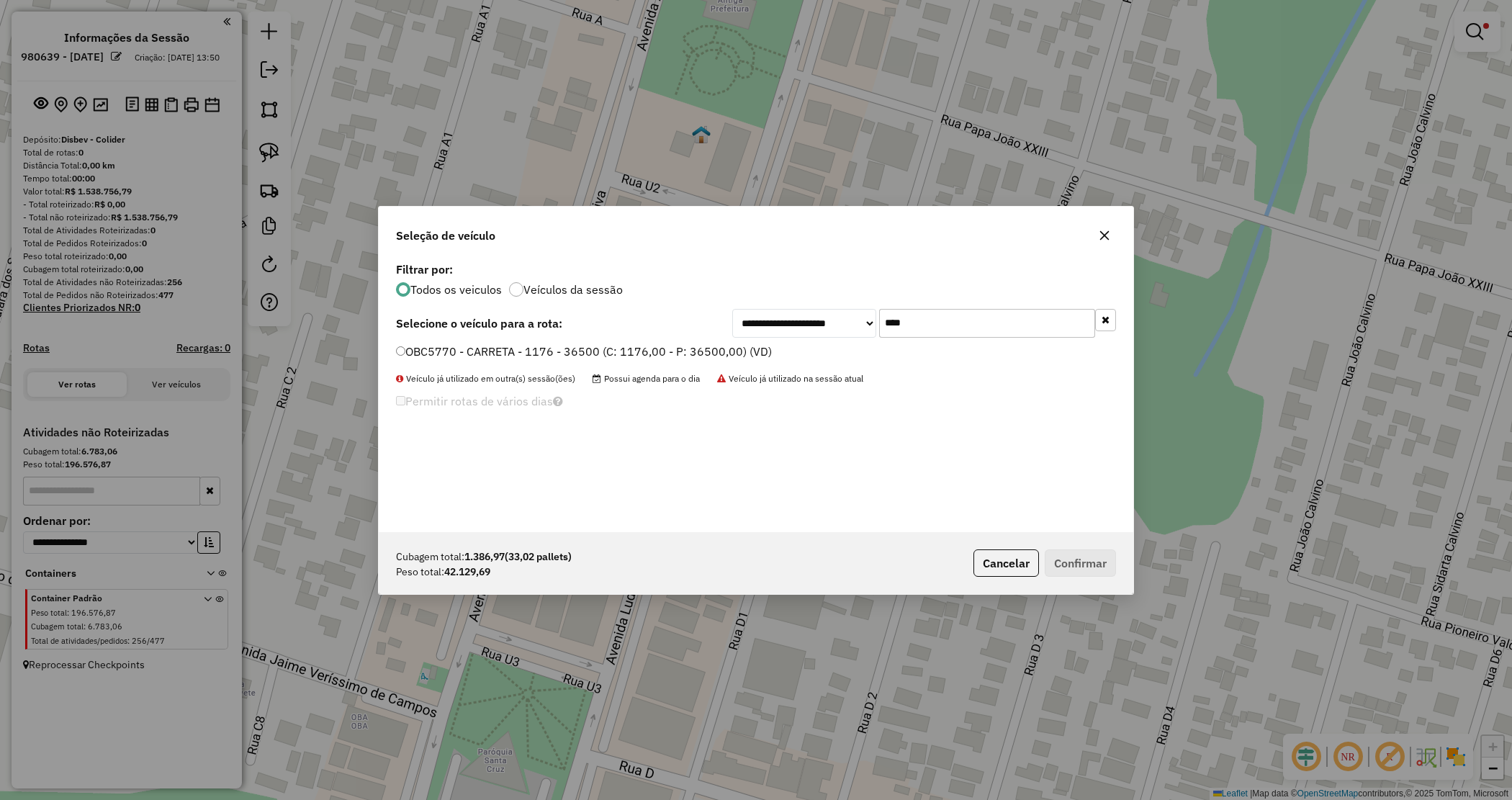
click at [660, 340] on div "**********" at bounding box center [756, 395] width 755 height 274
click at [661, 345] on label "OBC5770 - CARRETA - 1176 - 36500 (C: 1176,00 - P: 36500,00) (VD)" at bounding box center [584, 351] width 376 height 18
click at [662, 345] on label "OBC5770 - CARRETA - 1176 - 36500 (C: 1176,00 - P: 36500,00) (VD)" at bounding box center [584, 351] width 376 height 18
click at [1096, 564] on button "Confirmar" at bounding box center [1080, 563] width 71 height 28
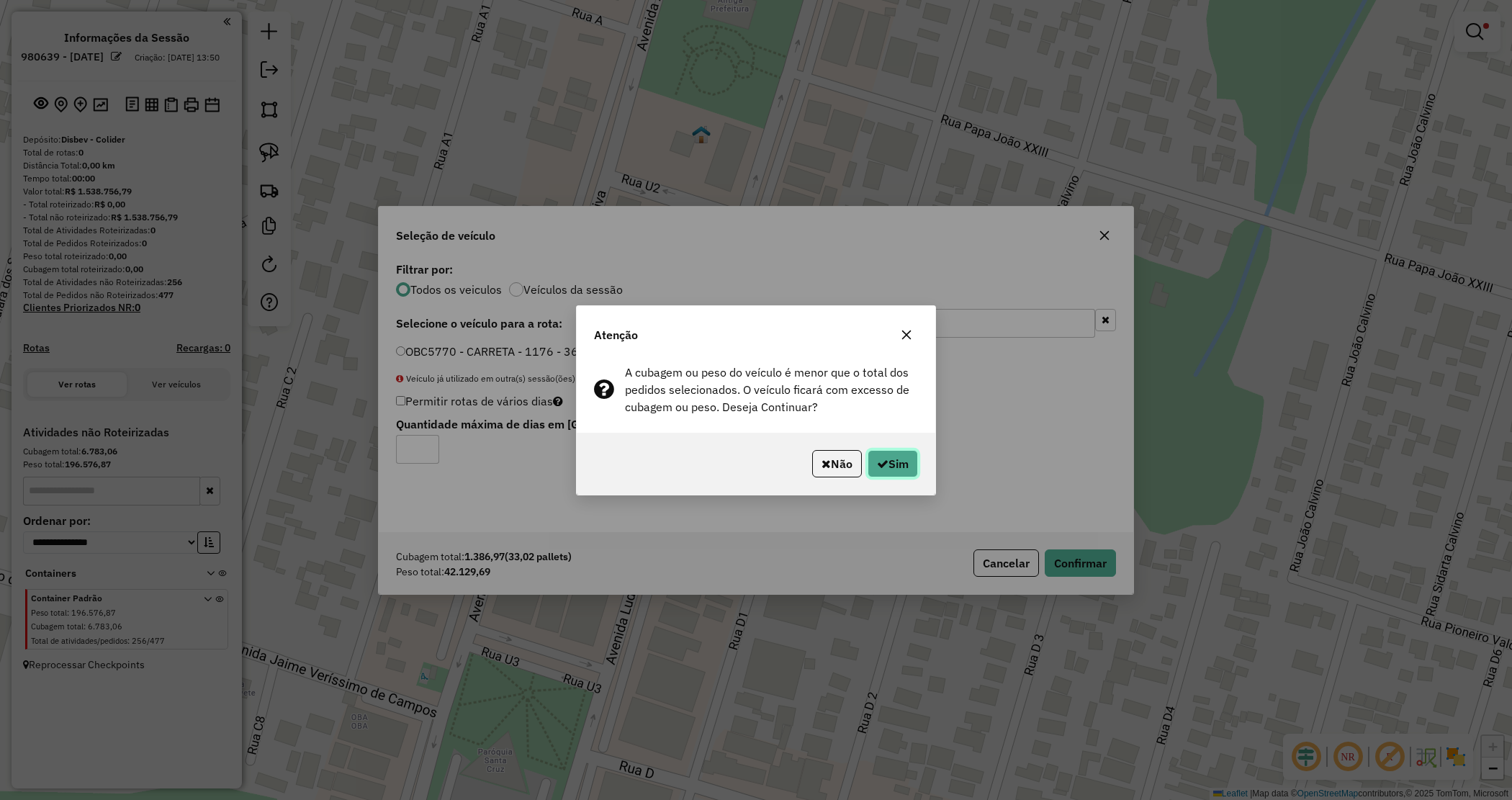
click at [900, 455] on button "Sim" at bounding box center [892, 464] width 50 height 28
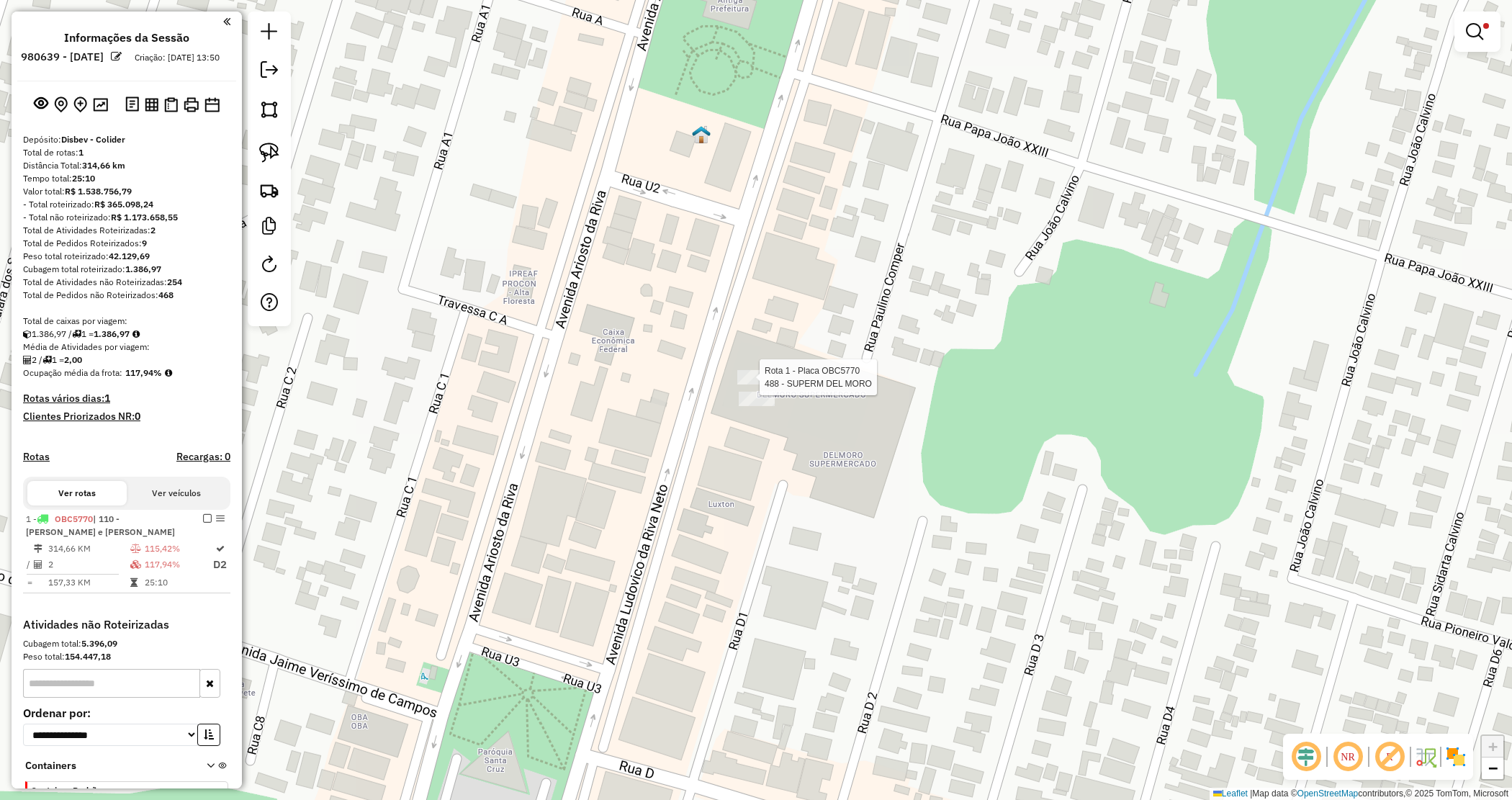
select select "**********"
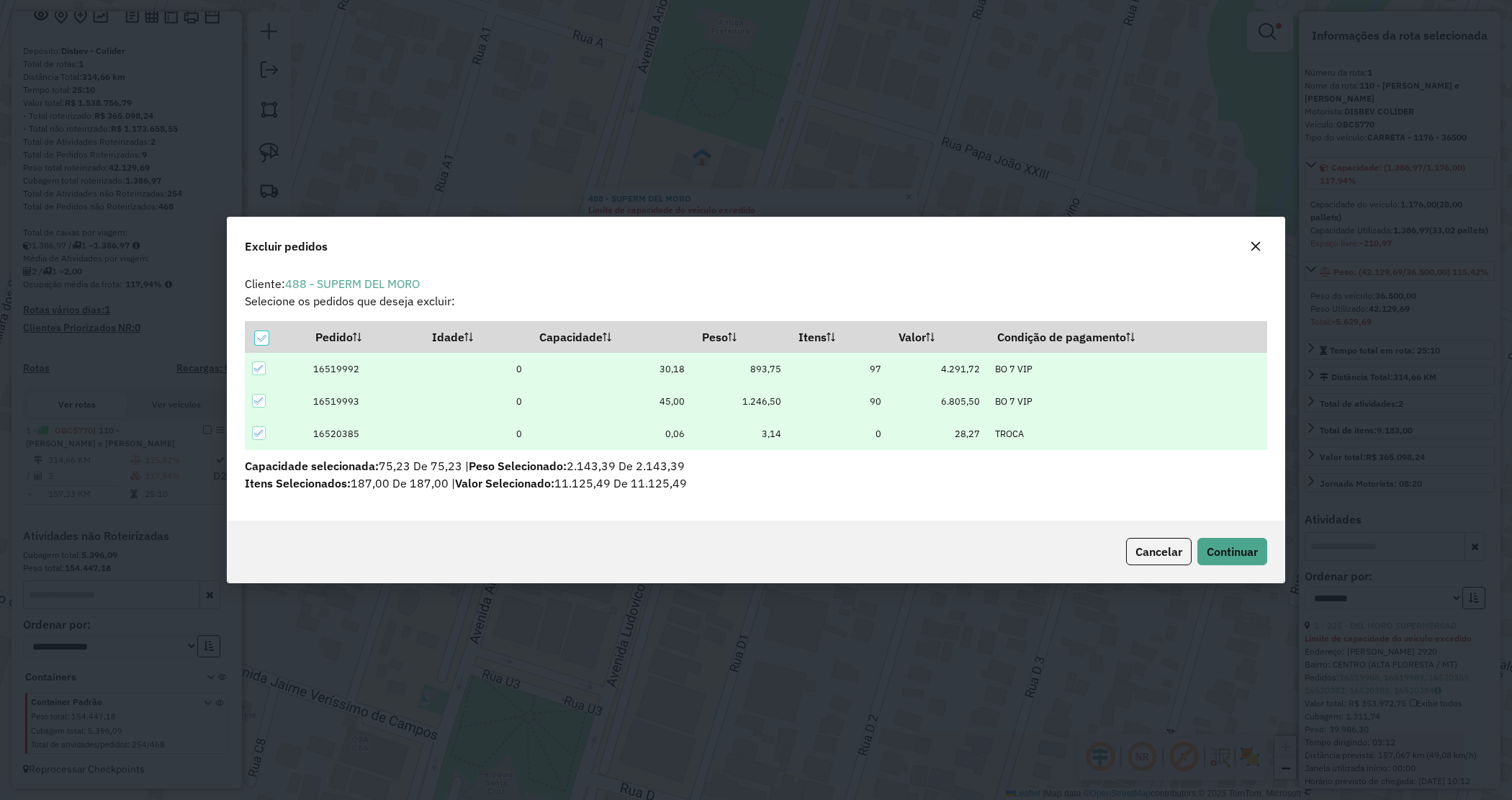
scroll to position [0, 0]
click at [1225, 536] on div "Cancelar Continuar" at bounding box center [756, 551] width 1057 height 62
click at [1228, 545] on span "Continuar" at bounding box center [1232, 551] width 51 height 14
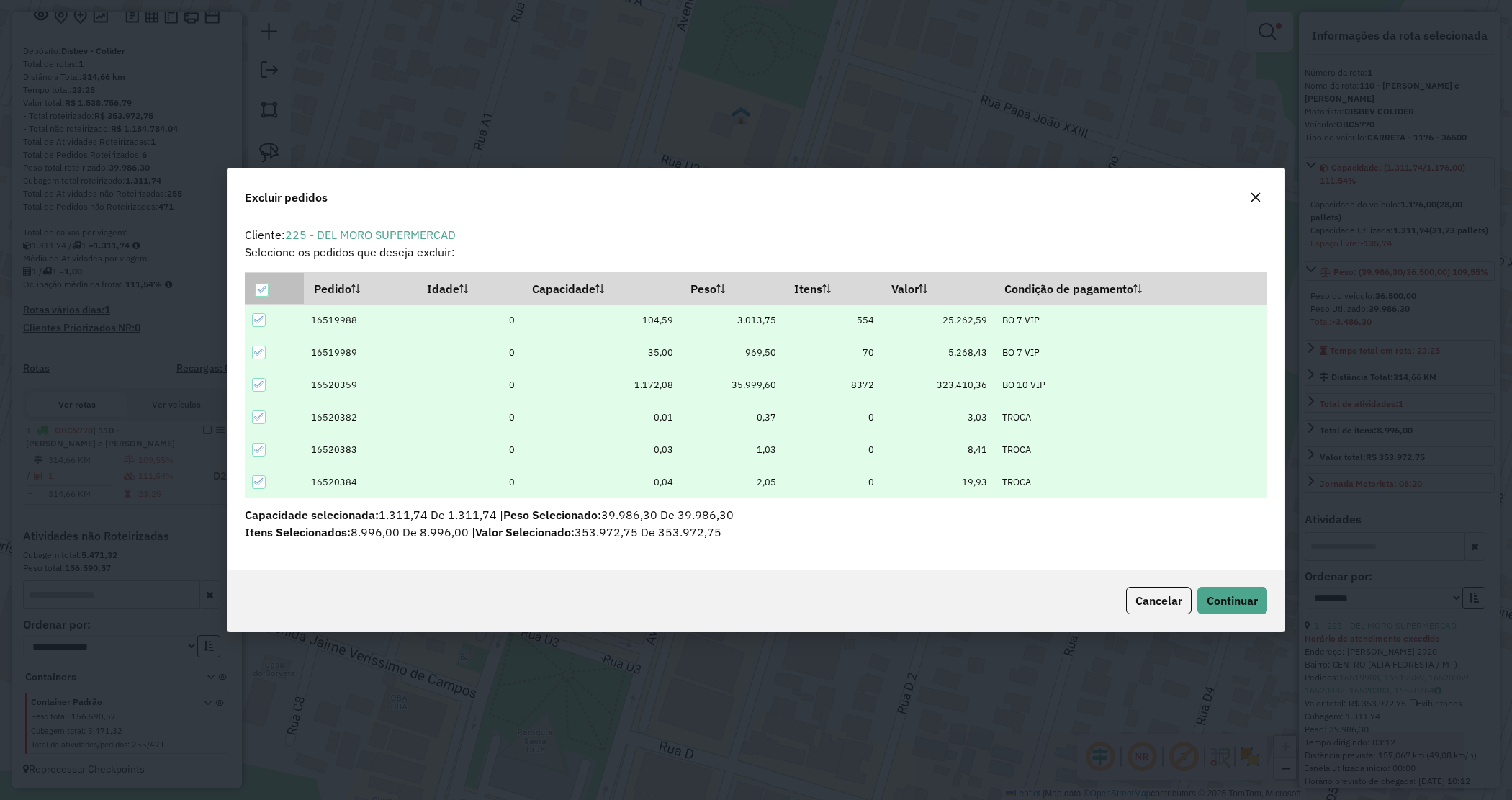
drag, startPoint x: 260, startPoint y: 289, endPoint x: 264, endPoint y: 319, distance: 30.3
click at [260, 289] on icon at bounding box center [261, 289] width 10 height 10
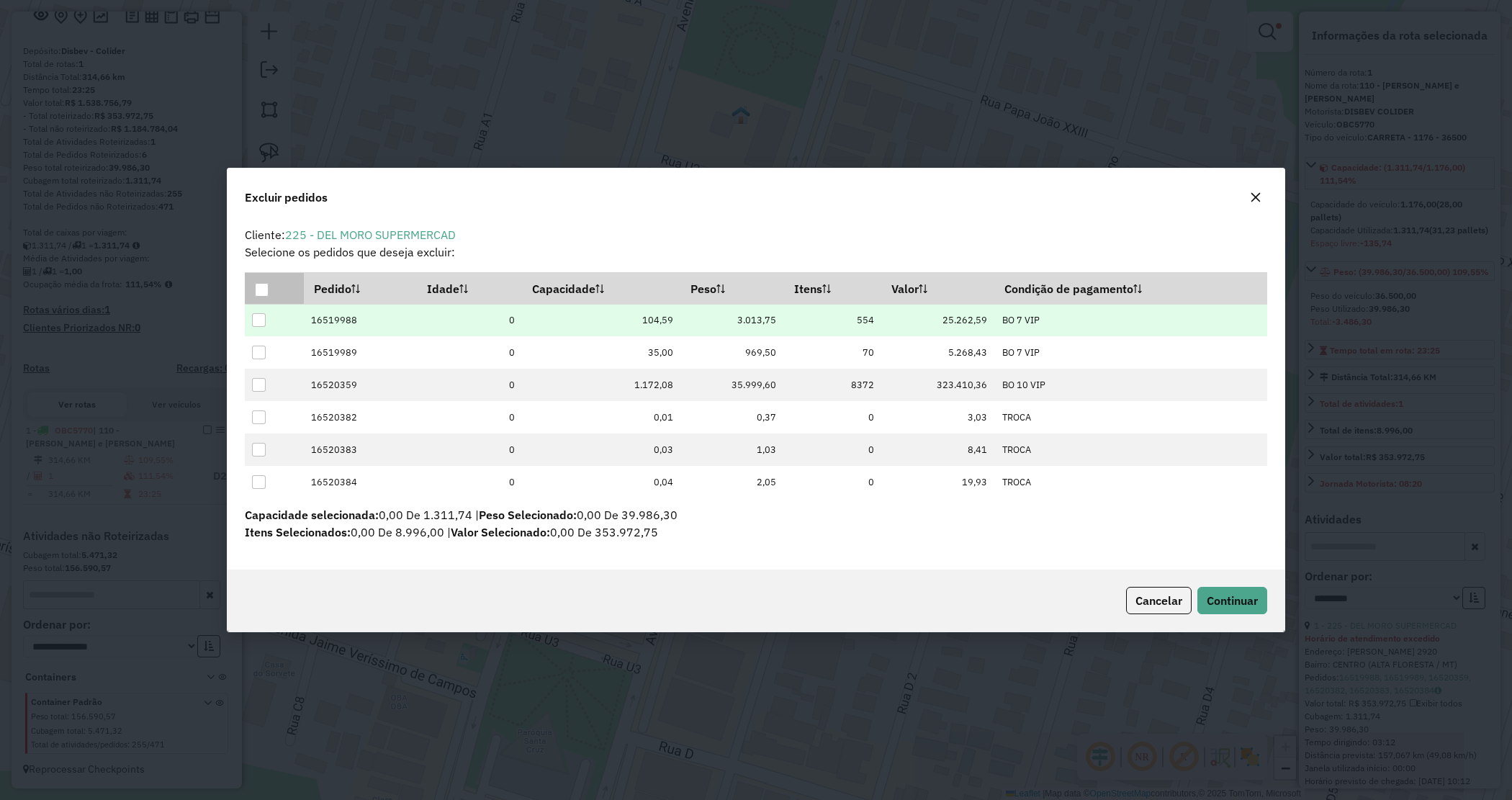
click at [259, 318] on div at bounding box center [259, 320] width 13 height 13
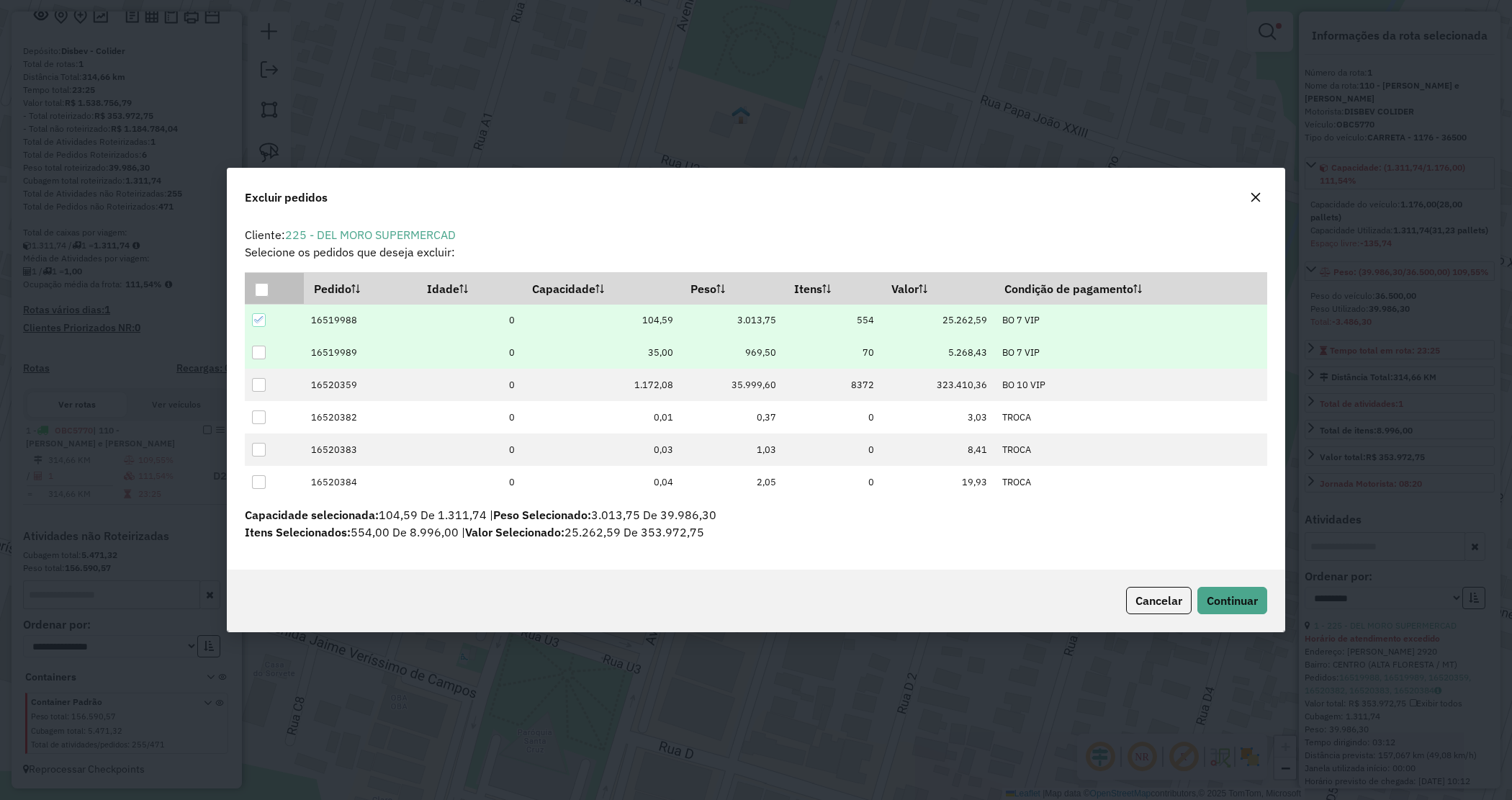
click at [261, 357] on div at bounding box center [259, 352] width 13 height 13
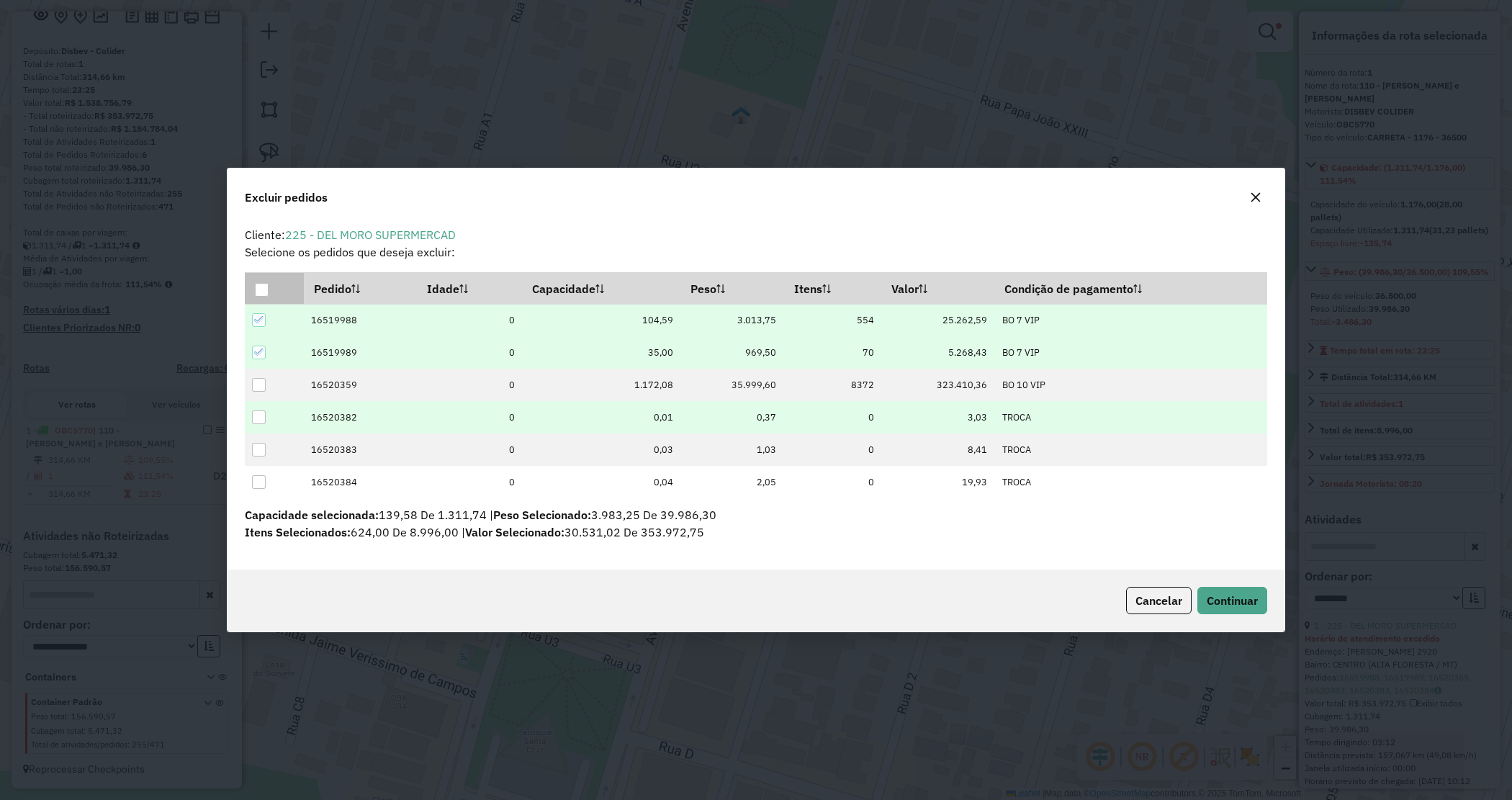
click at [264, 419] on div at bounding box center [259, 417] width 13 height 13
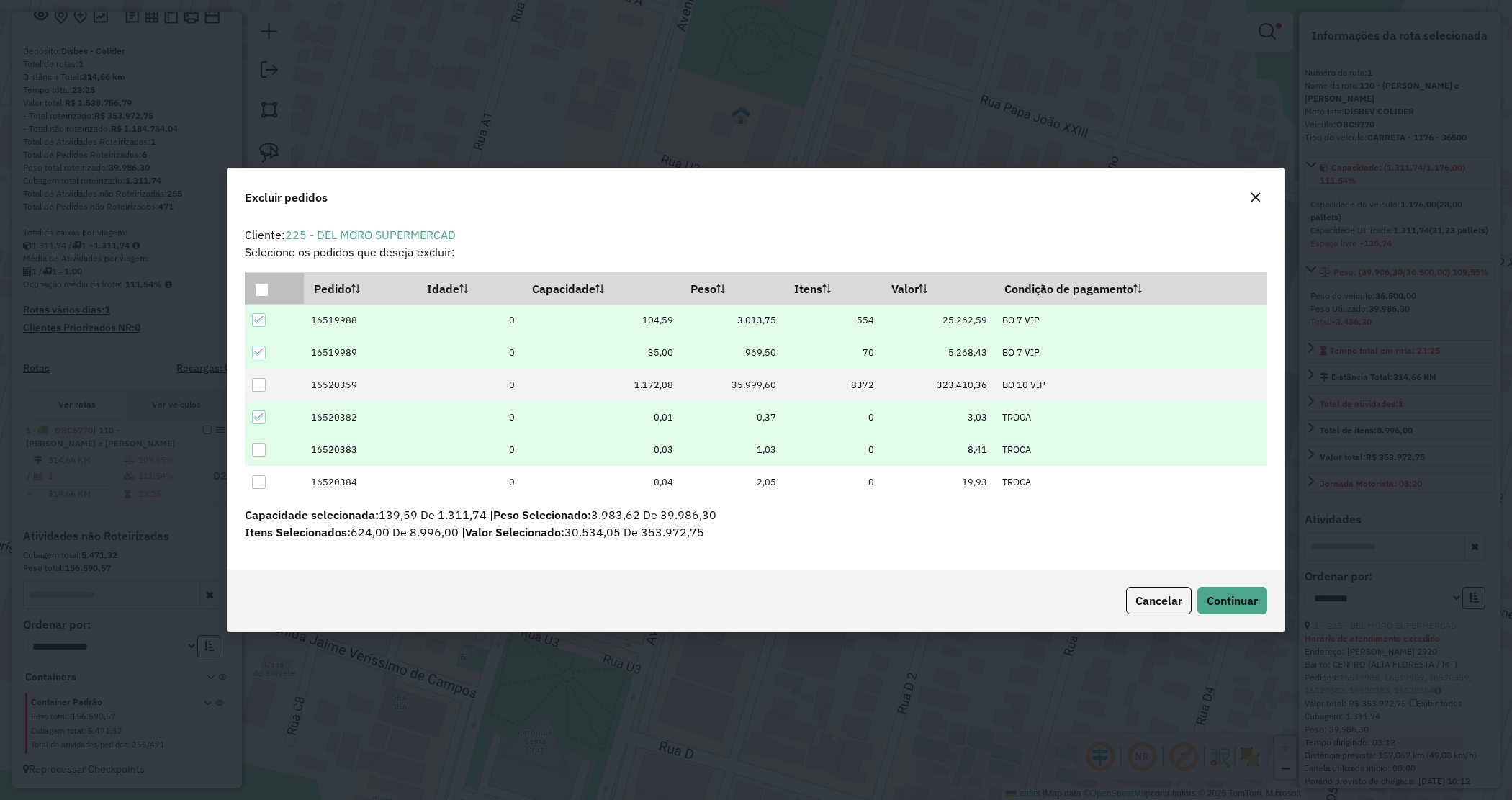
click at [259, 457] on td at bounding box center [274, 450] width 59 height 33
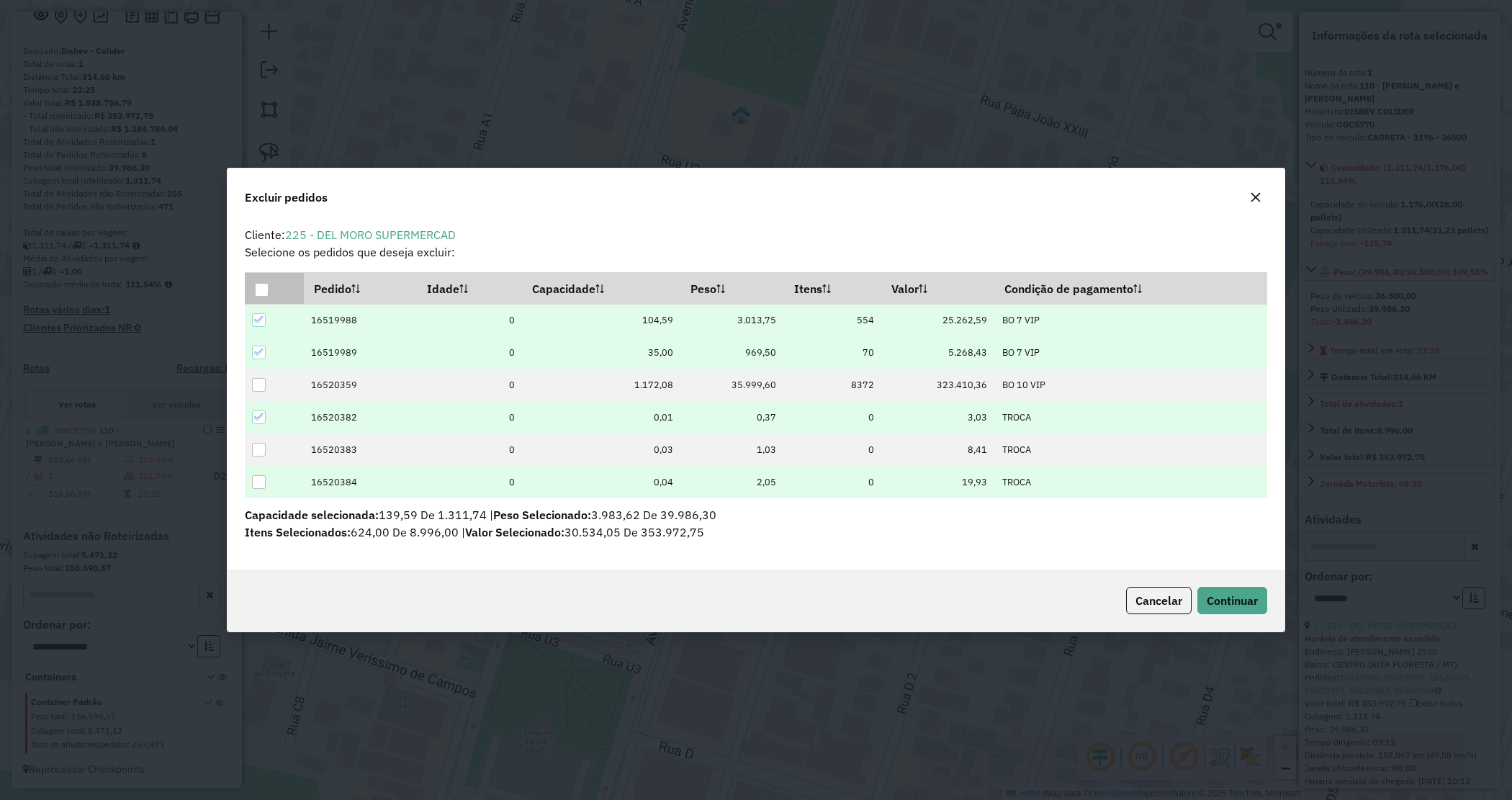
click at [260, 476] on div at bounding box center [259, 482] width 13 height 13
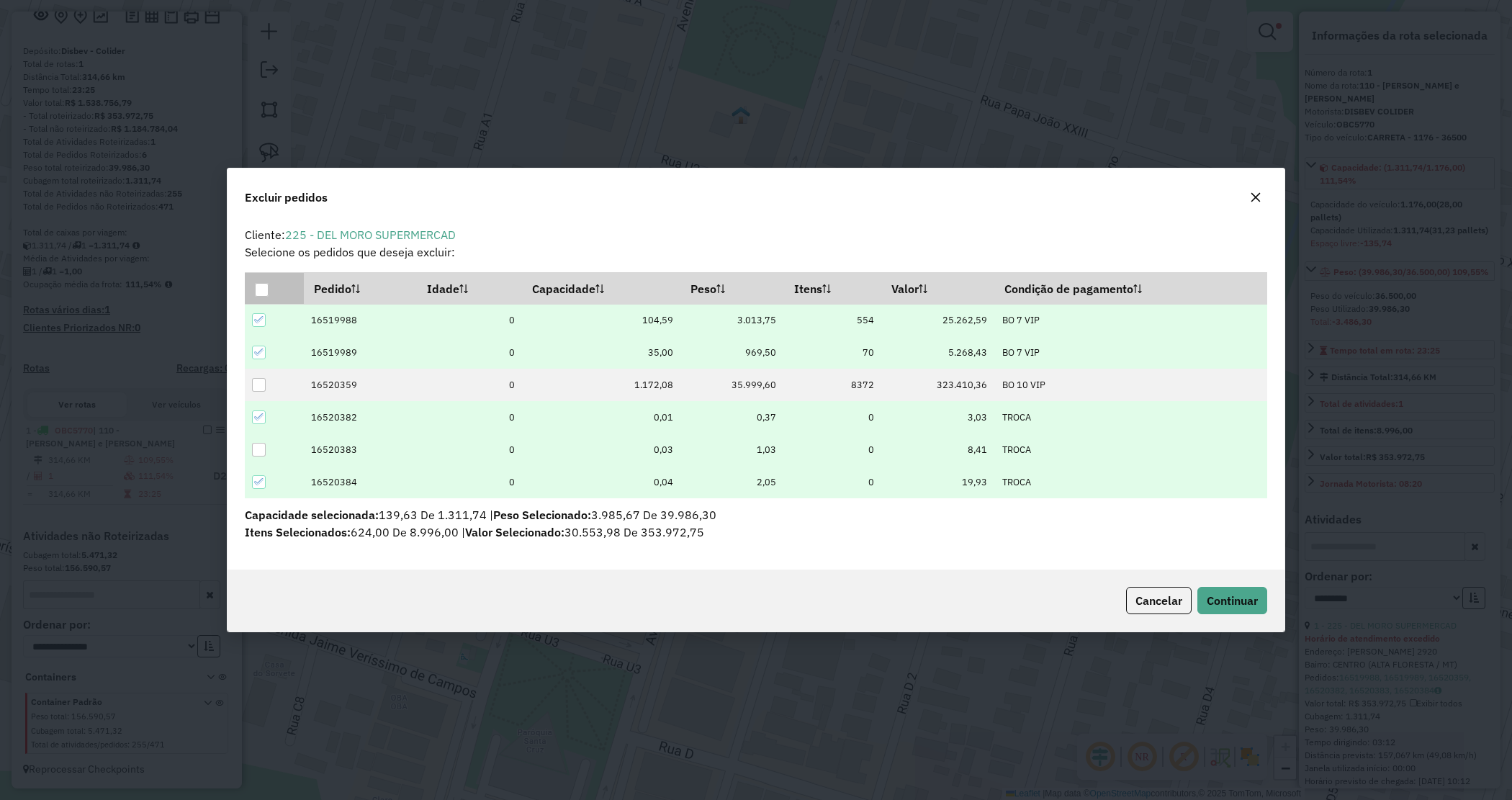
click at [260, 455] on div at bounding box center [259, 450] width 13 height 13
click at [1233, 580] on div "Cancelar Continuar" at bounding box center [756, 601] width 1057 height 62
click at [1242, 603] on span "Continuar" at bounding box center [1232, 600] width 51 height 14
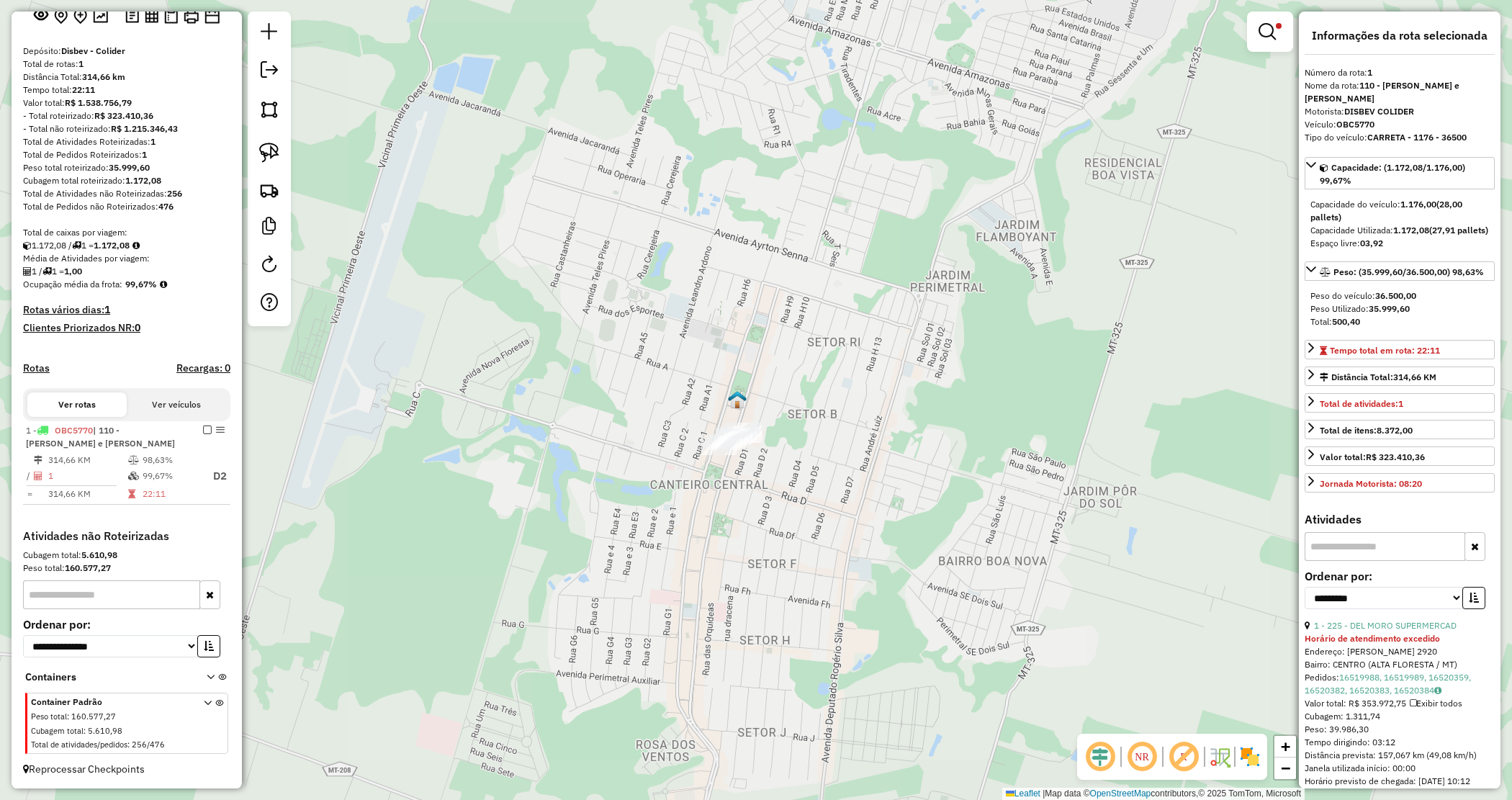
click at [741, 558] on div "Limpar filtros Janela de atendimento Grade de atendimento Capacidade Transporta…" at bounding box center [756, 400] width 1512 height 800
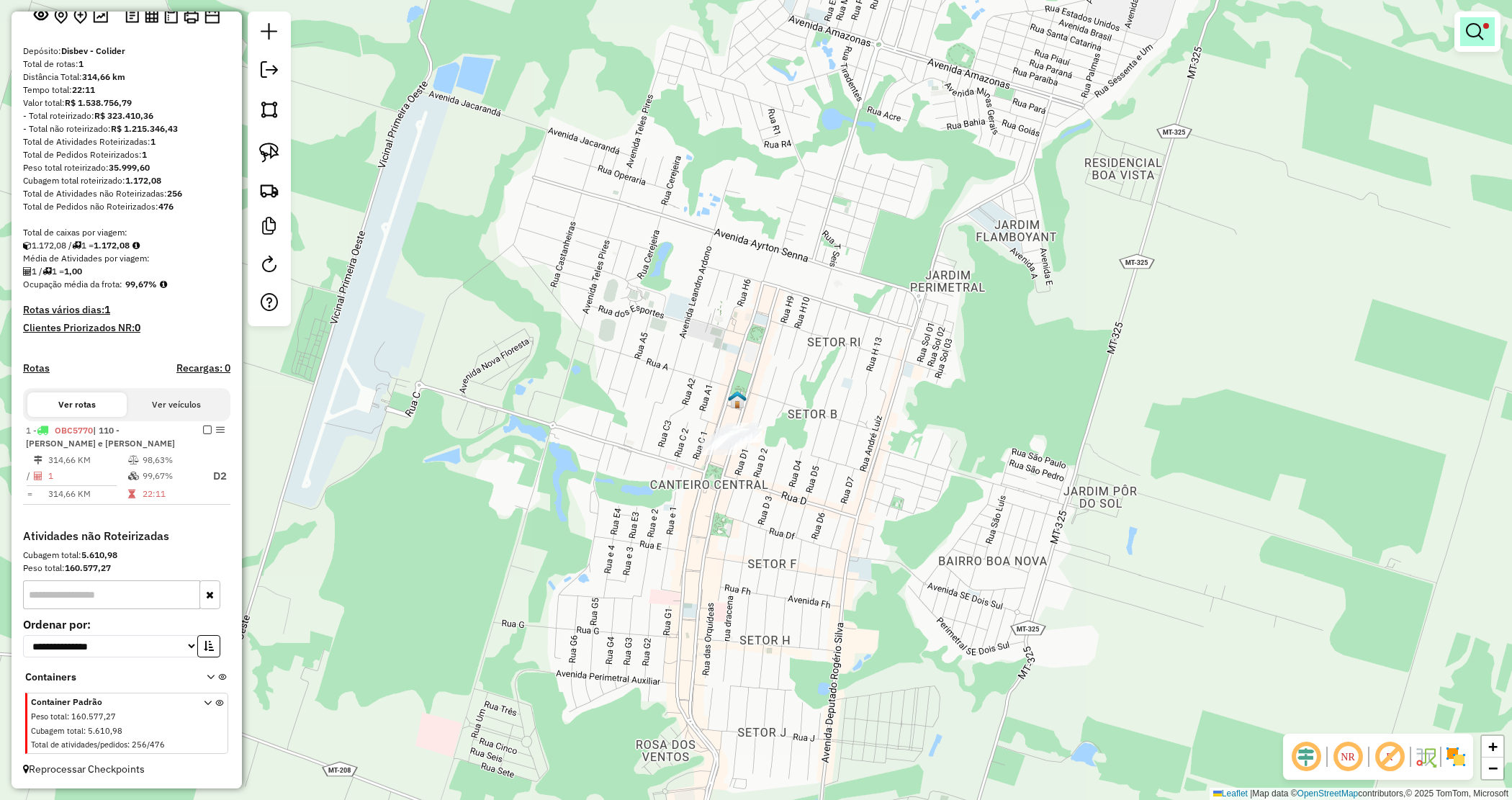
click at [1487, 37] on link at bounding box center [1477, 32] width 34 height 29
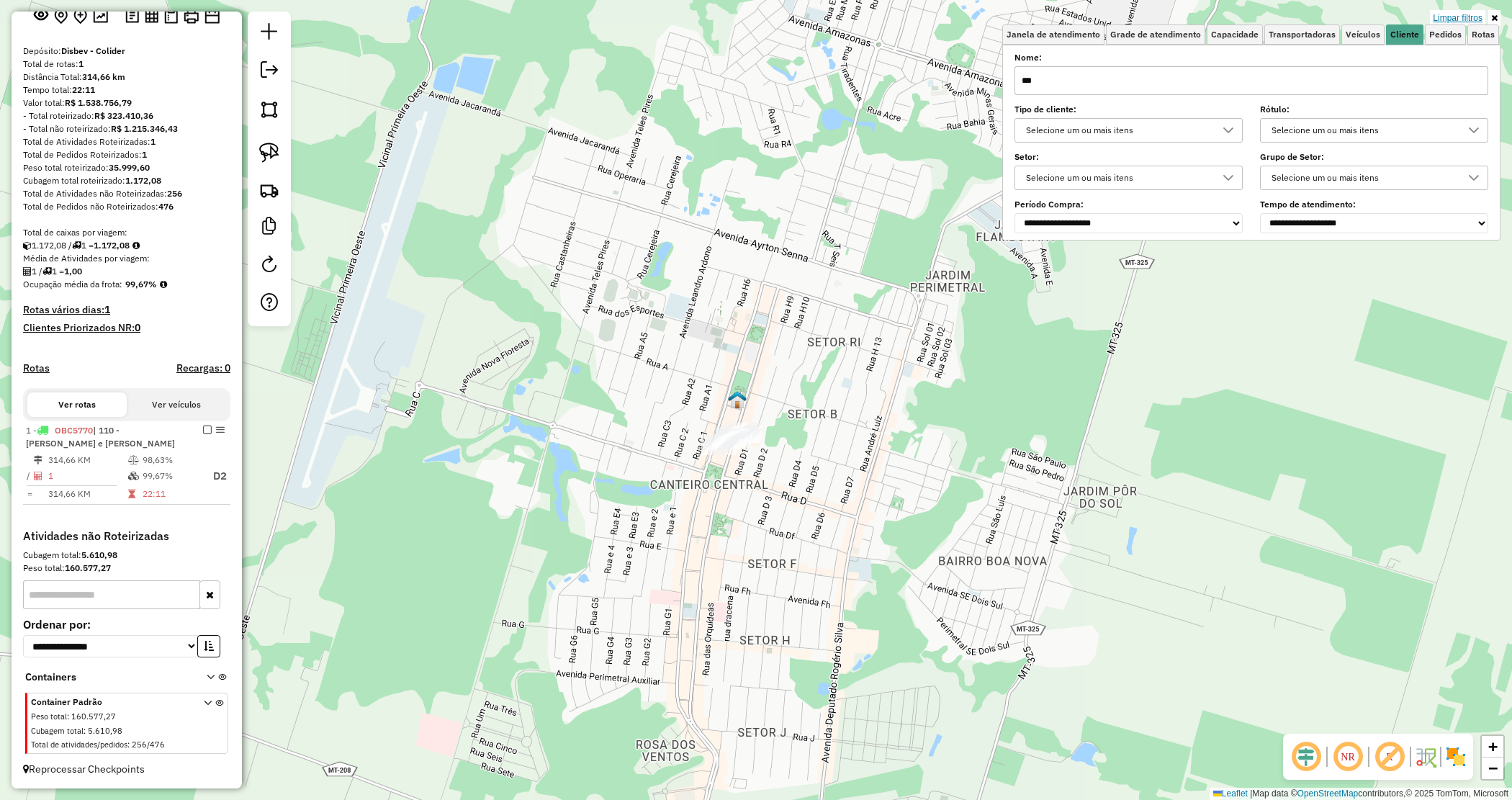
click at [1470, 16] on link "Limpar filtros" at bounding box center [1458, 18] width 55 height 16
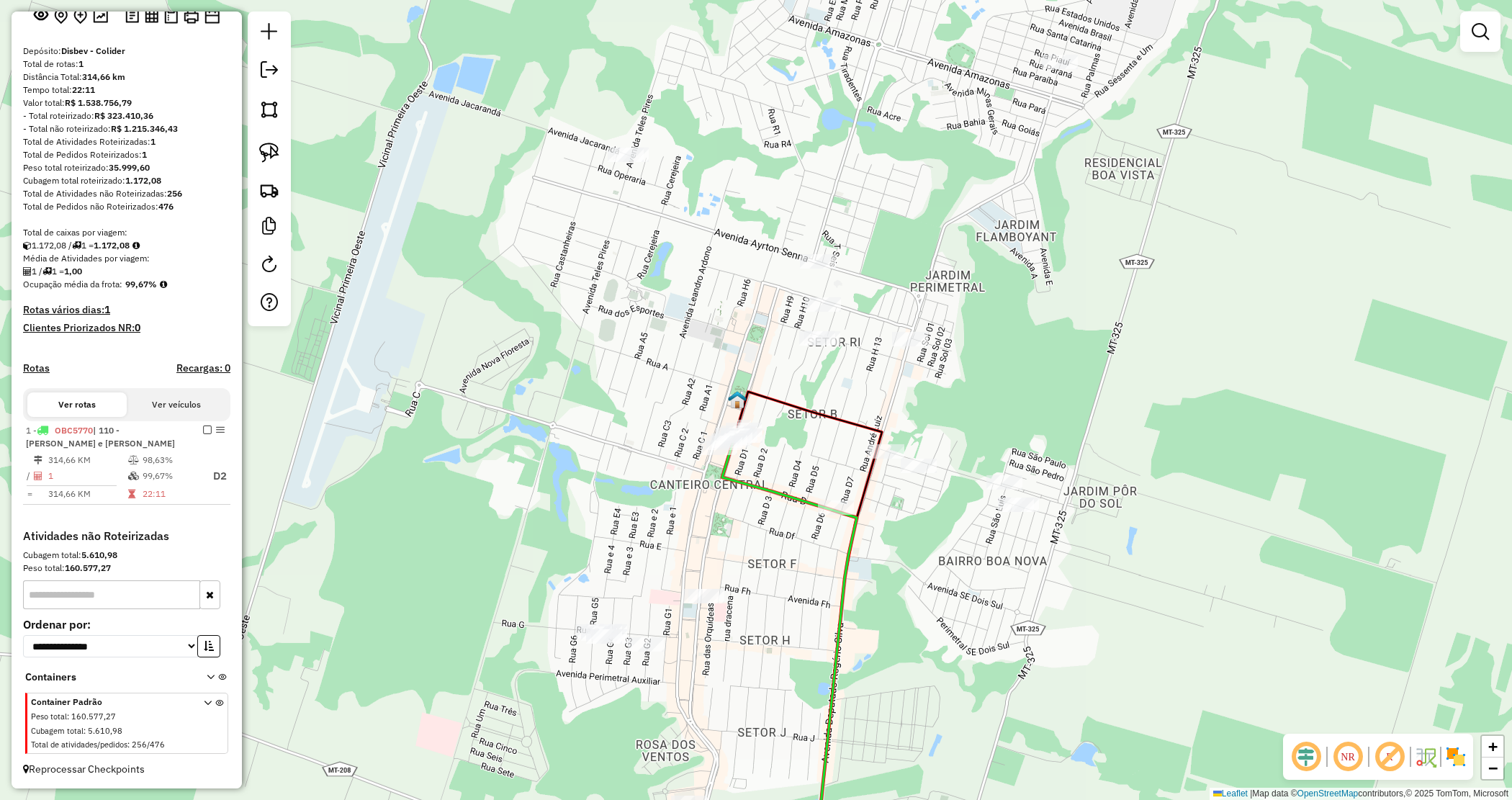
click at [979, 325] on div "Janela de atendimento Grade de atendimento Capacidade Transportadoras Veículos …" at bounding box center [756, 400] width 1512 height 800
drag, startPoint x: 992, startPoint y: 375, endPoint x: 951, endPoint y: 252, distance: 129.7
click at [952, 253] on div "Janela de atendimento Grade de atendimento Capacidade Transportadoras Veículos …" at bounding box center [756, 400] width 1512 height 800
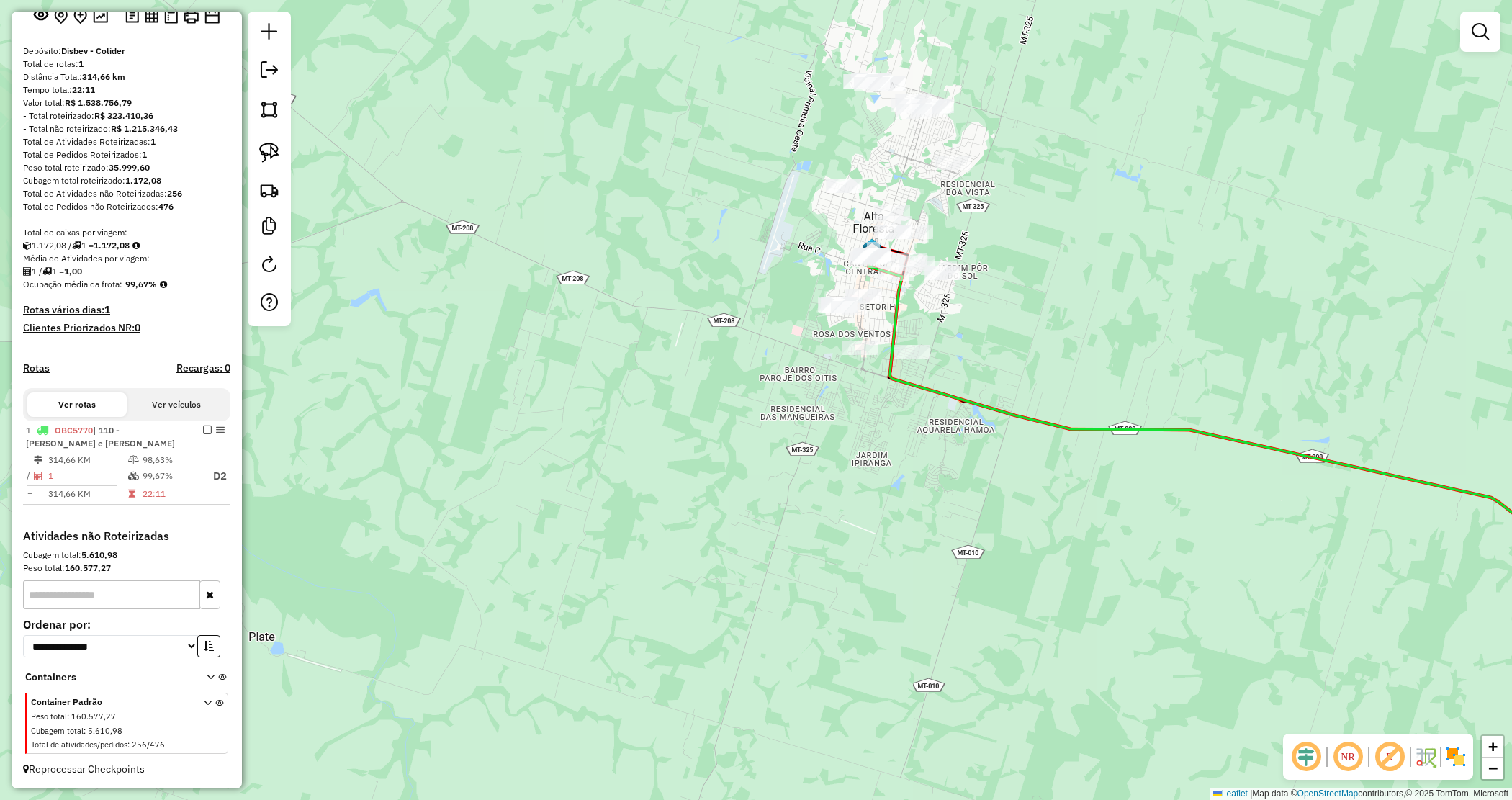
click at [969, 359] on div "Janela de atendimento Grade de atendimento Capacidade Transportadoras Veículos …" at bounding box center [756, 400] width 1512 height 800
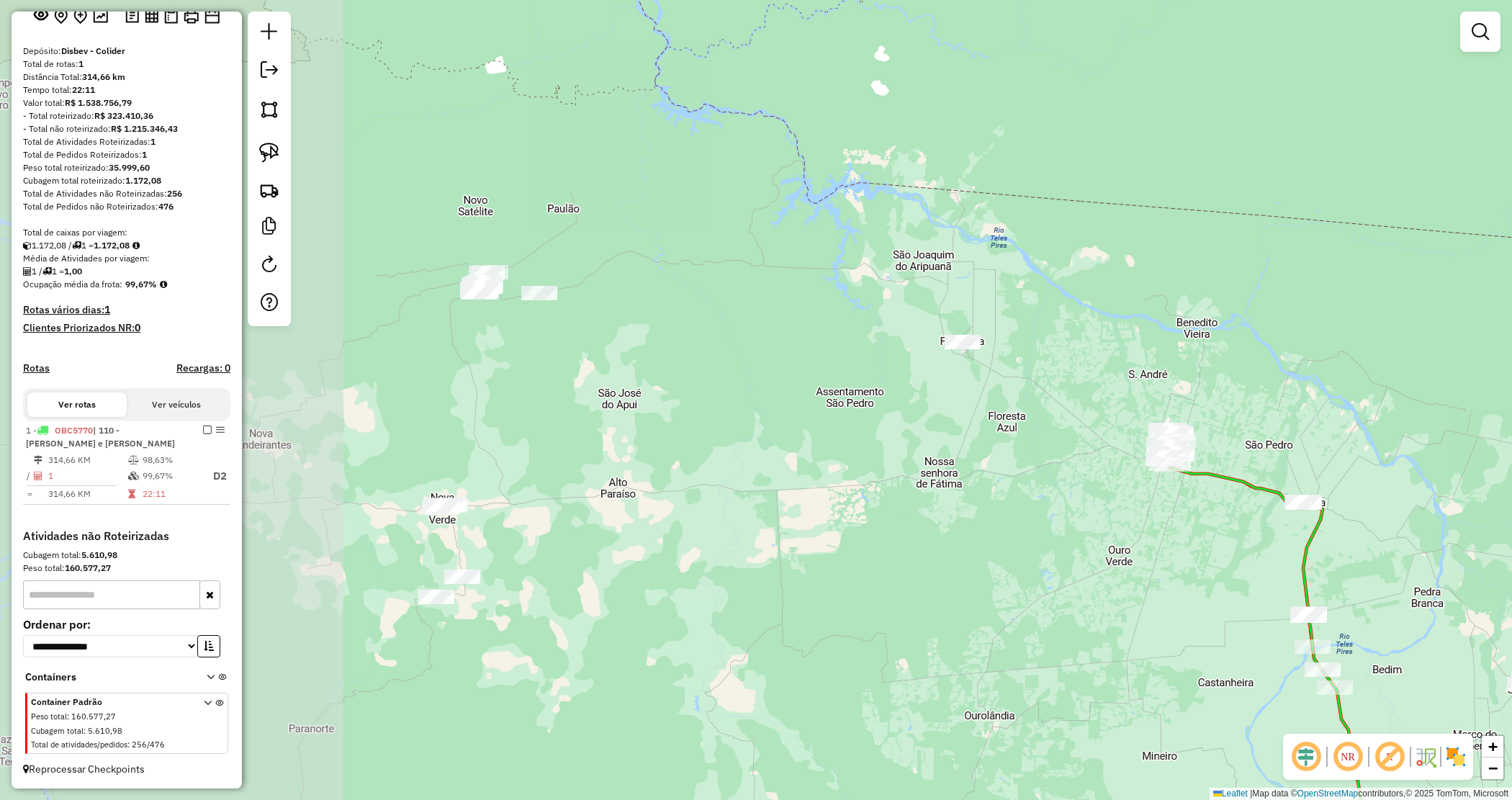
drag, startPoint x: 713, startPoint y: 593, endPoint x: 898, endPoint y: 335, distance: 317.5
click at [1067, 605] on div "Janela de atendimento Grade de atendimento Capacidade Transportadoras Veículos …" at bounding box center [756, 400] width 1512 height 800
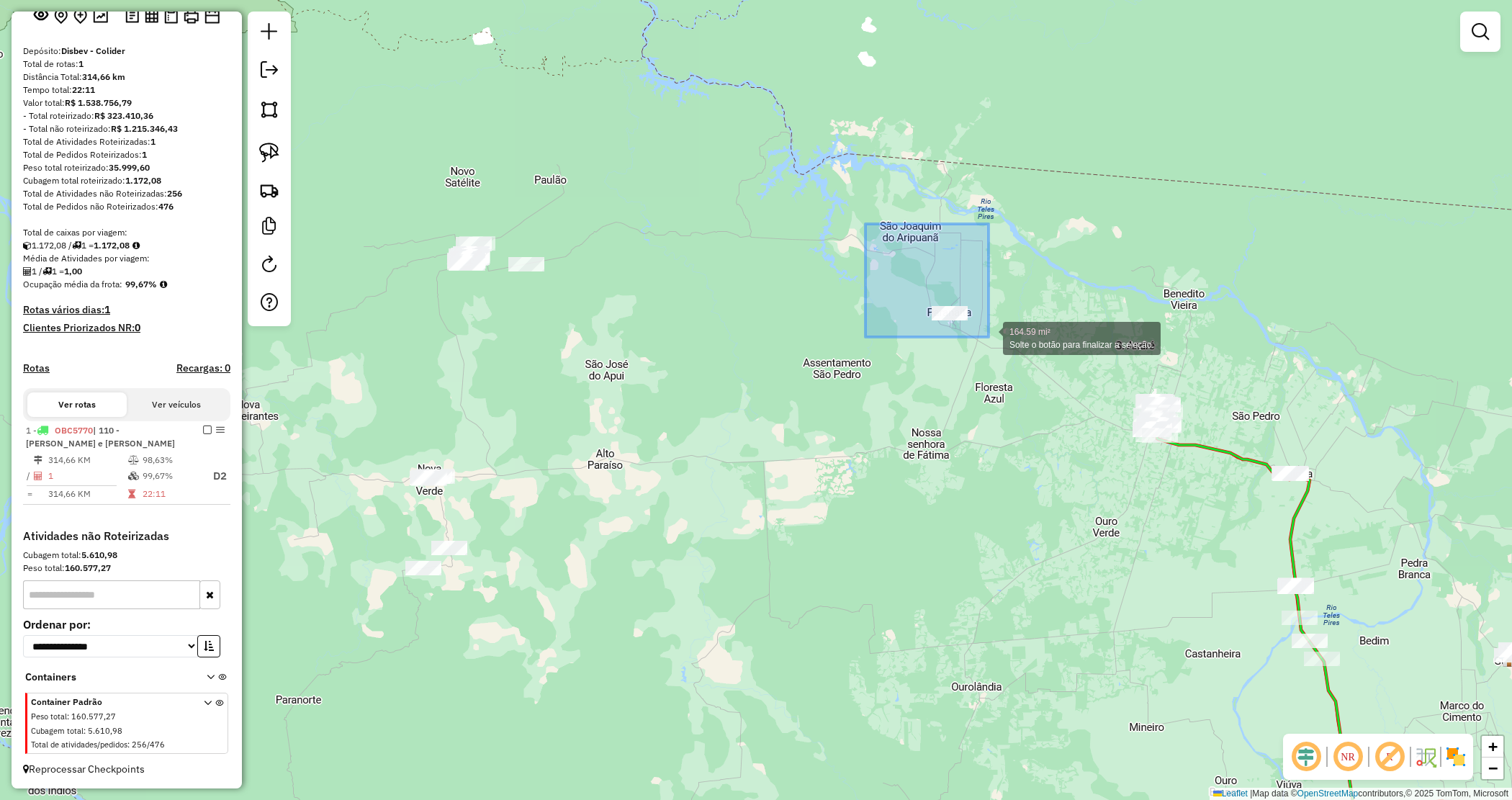
drag, startPoint x: 966, startPoint y: 321, endPoint x: 1009, endPoint y: 351, distance: 52.4
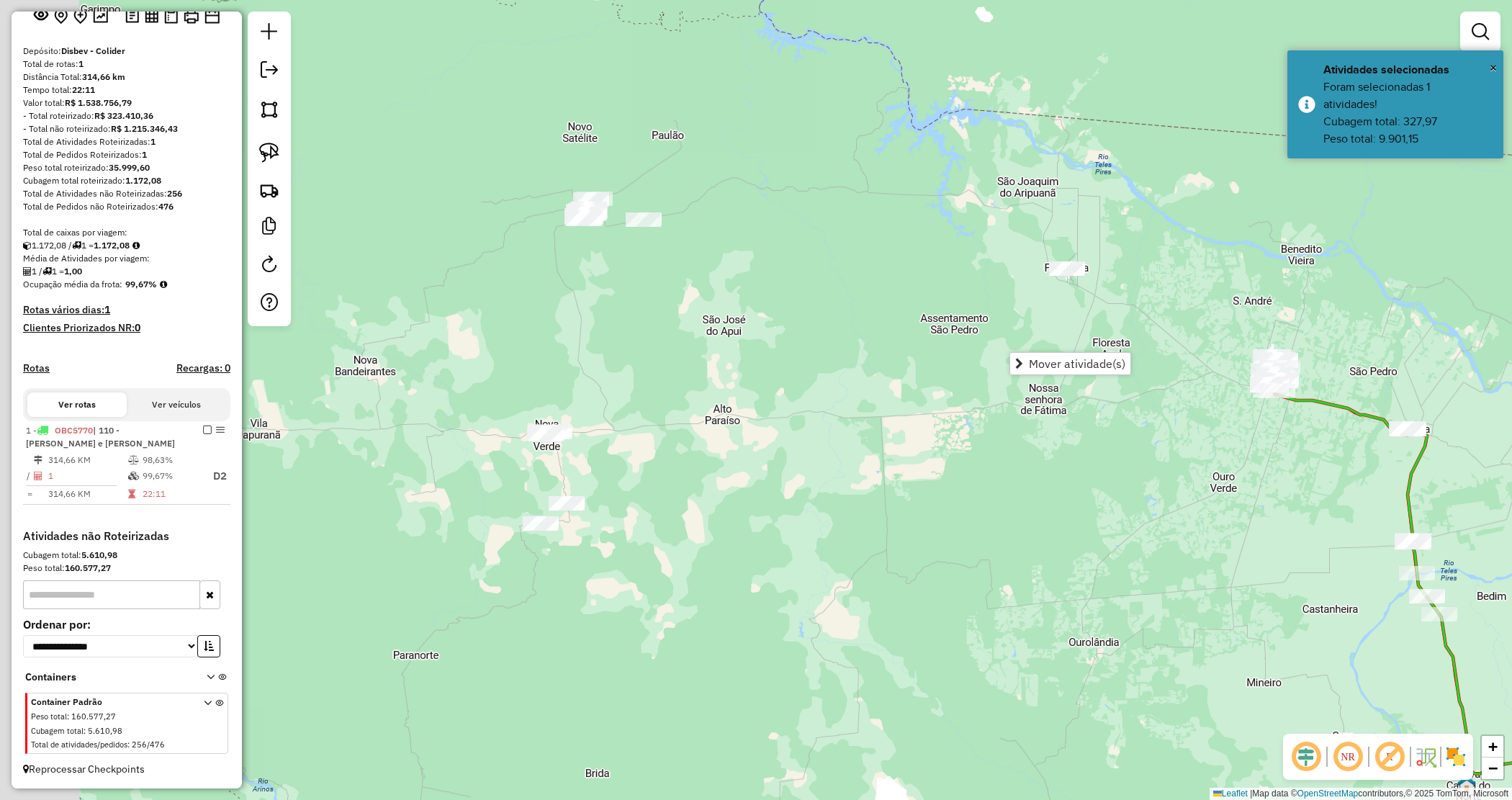
drag, startPoint x: 823, startPoint y: 545, endPoint x: 872, endPoint y: 504, distance: 63.9
click at [915, 520] on div "Janela de atendimento Grade de atendimento Capacidade Transportadoras Veículos …" at bounding box center [756, 400] width 1512 height 800
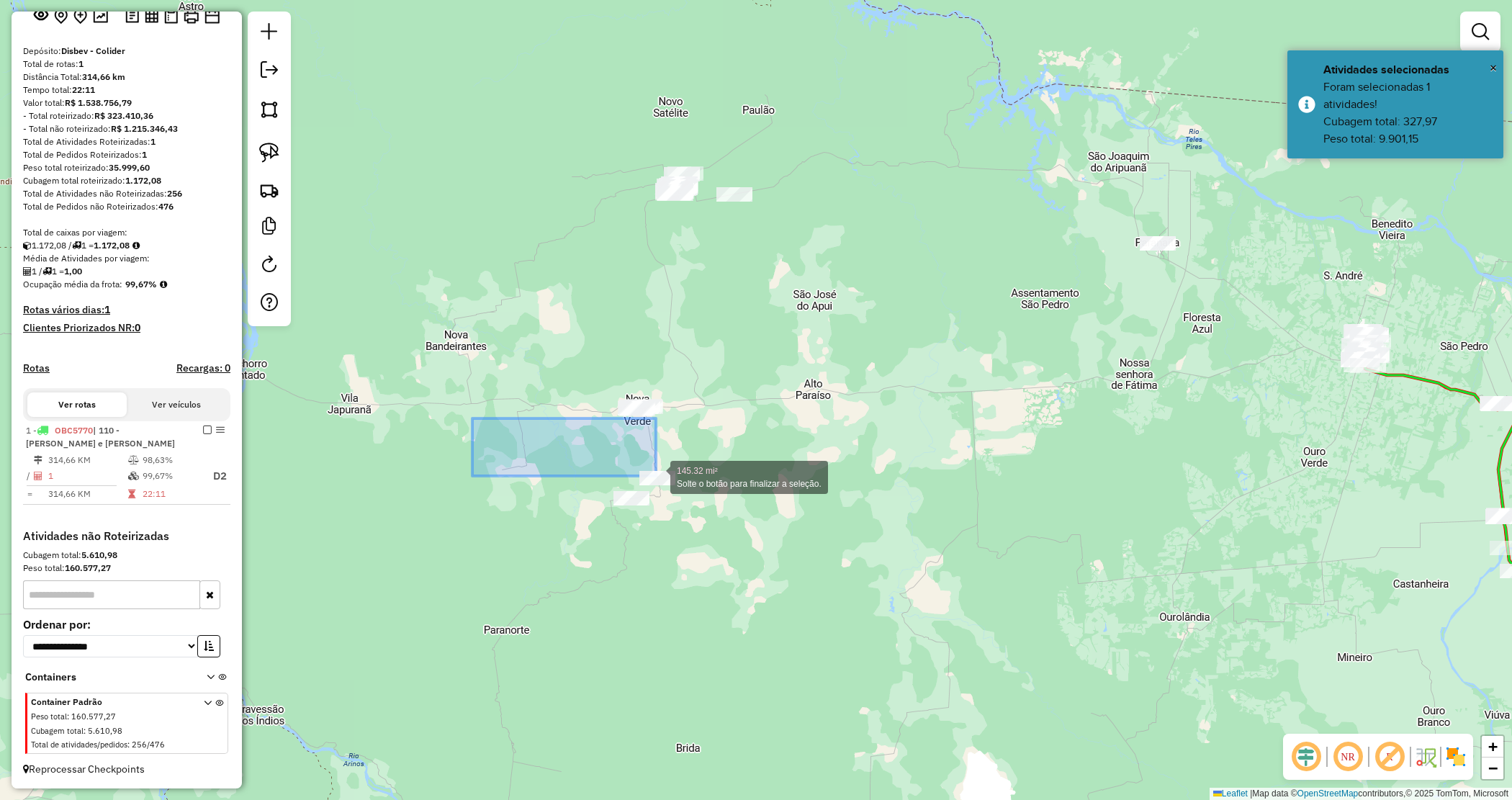
drag, startPoint x: 477, startPoint y: 422, endPoint x: 654, endPoint y: 449, distance: 179.0
click at [664, 460] on div "145.32 mi² Solte o botão para finalizar a seleção. Janela de atendimento Grade …" at bounding box center [756, 400] width 1512 height 800
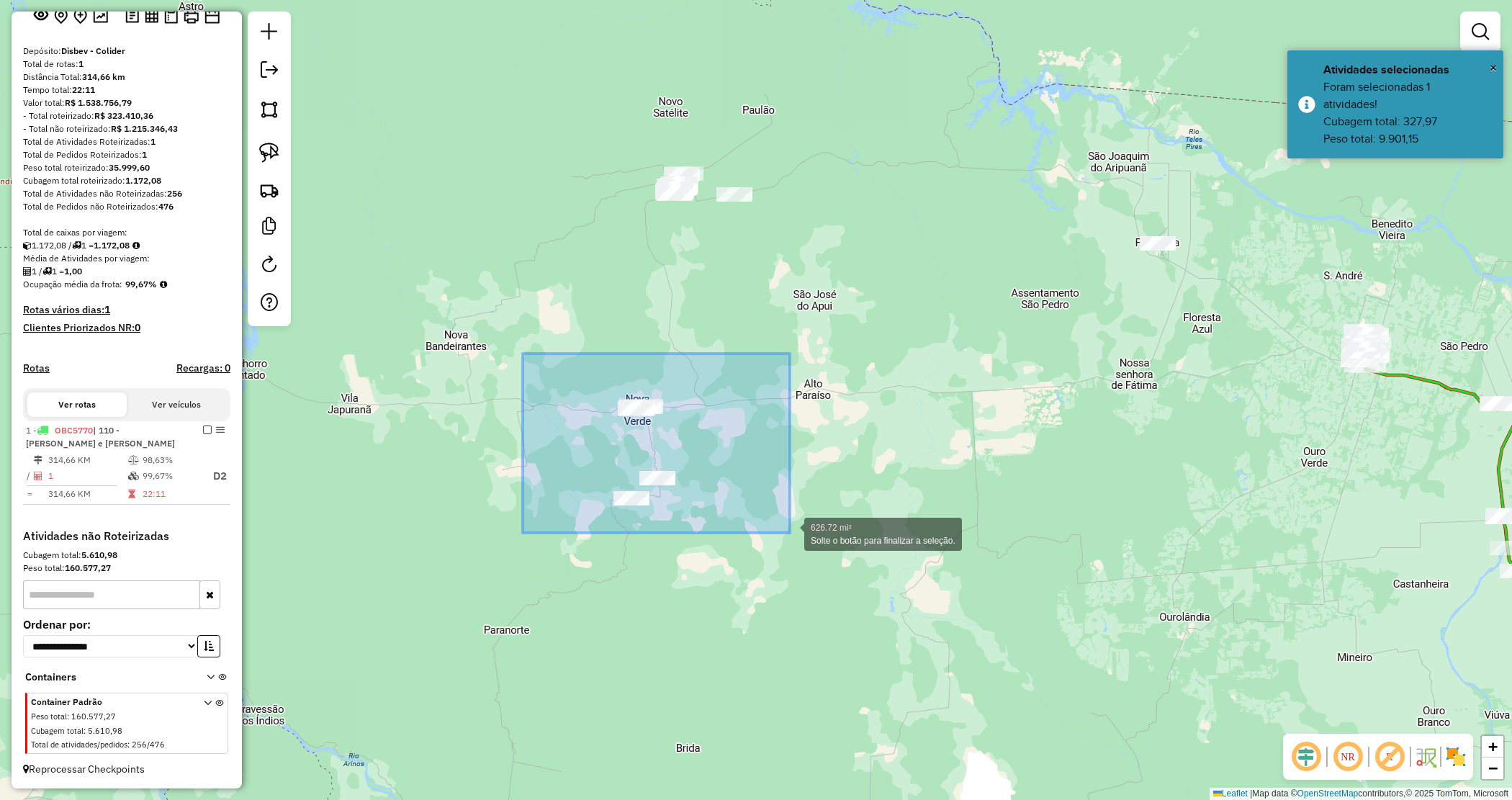
drag, startPoint x: 751, startPoint y: 516, endPoint x: 808, endPoint y: 542, distance: 62.6
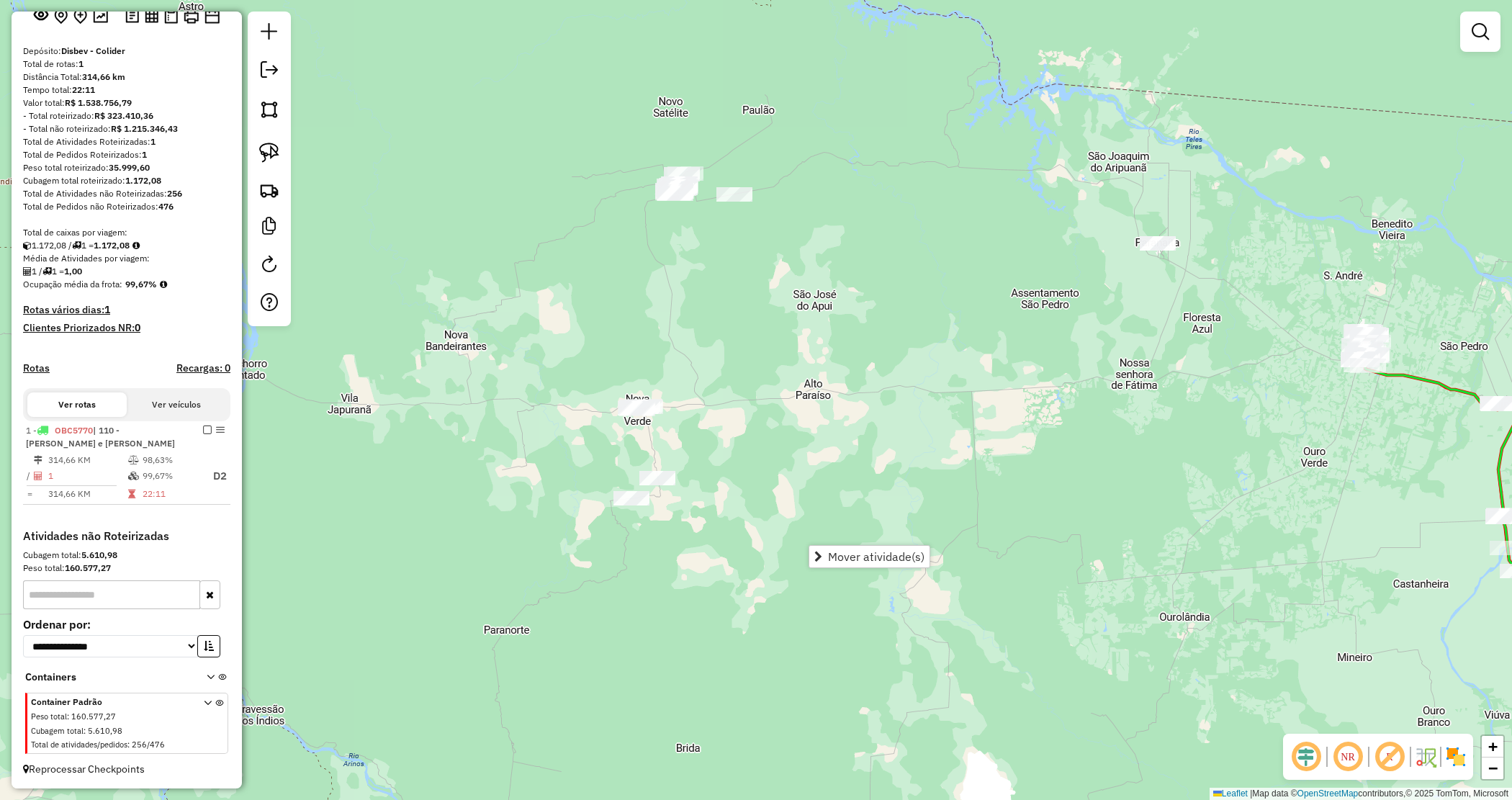
click at [808, 477] on div "Janela de atendimento Grade de atendimento Capacidade Transportadoras Veículos …" at bounding box center [756, 400] width 1512 height 800
click at [274, 151] on img at bounding box center [269, 153] width 20 height 20
drag, startPoint x: 1233, startPoint y: 325, endPoint x: 1172, endPoint y: 350, distance: 65.9
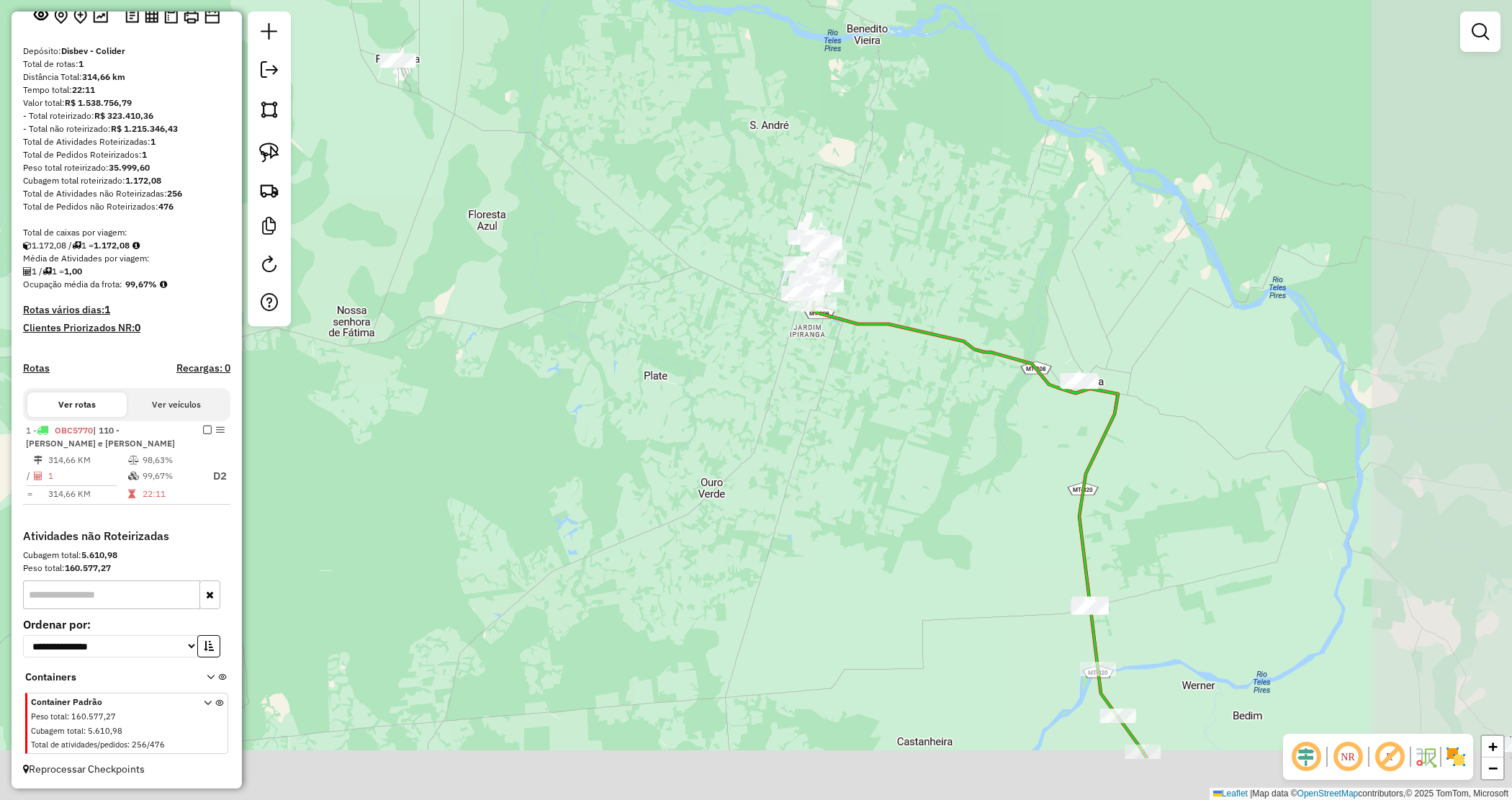
drag, startPoint x: 751, startPoint y: 527, endPoint x: 604, endPoint y: 407, distance: 189.8
click at [604, 407] on div "Janela de atendimento Grade de atendimento Capacidade Transportadoras Veículos …" at bounding box center [756, 400] width 1512 height 800
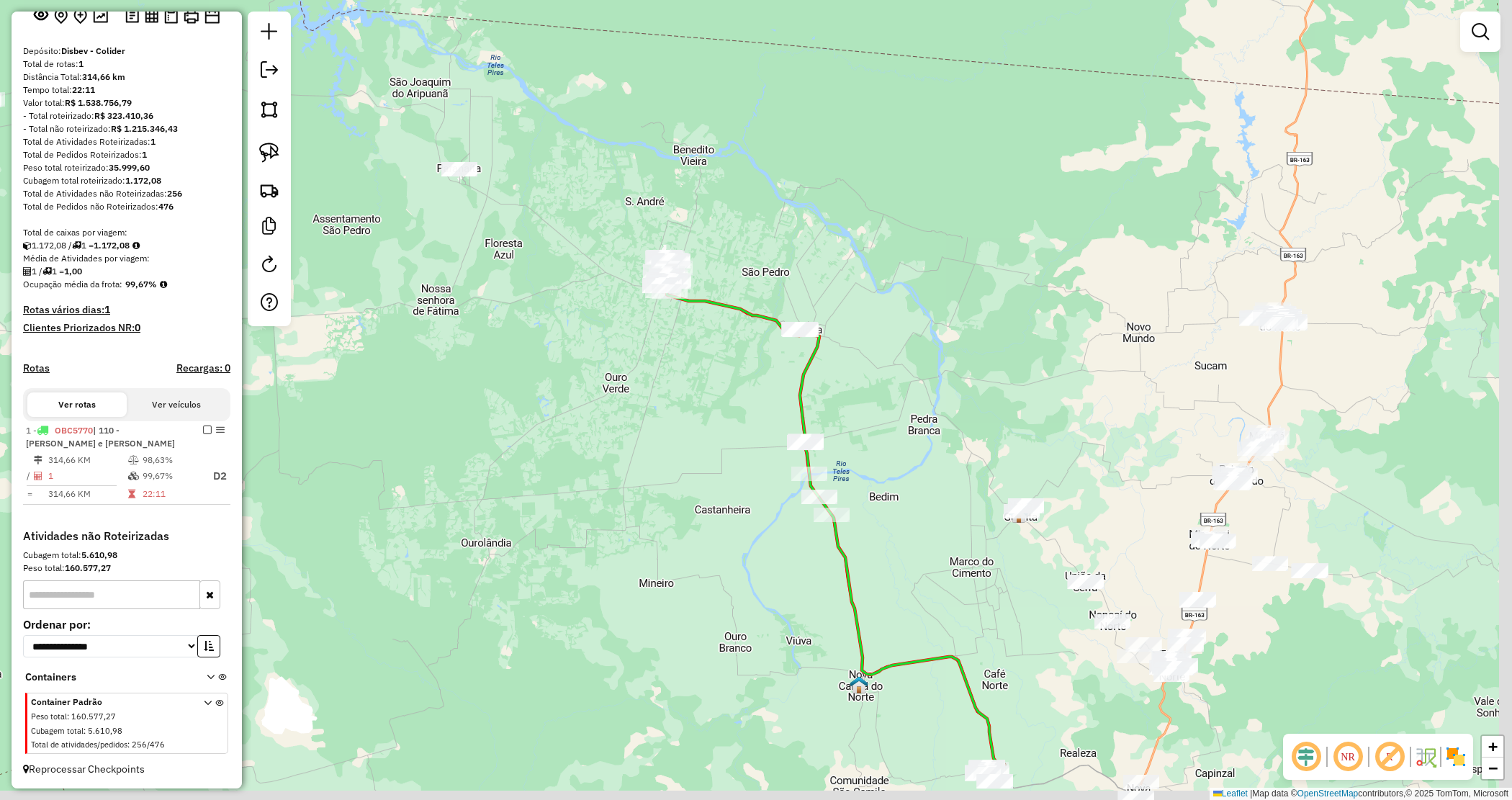
drag, startPoint x: 1175, startPoint y: 274, endPoint x: 1118, endPoint y: 246, distance: 63.5
click at [1118, 246] on div "Janela de atendimento Grade de atendimento Capacidade Transportadoras Veículos …" at bounding box center [756, 400] width 1512 height 800
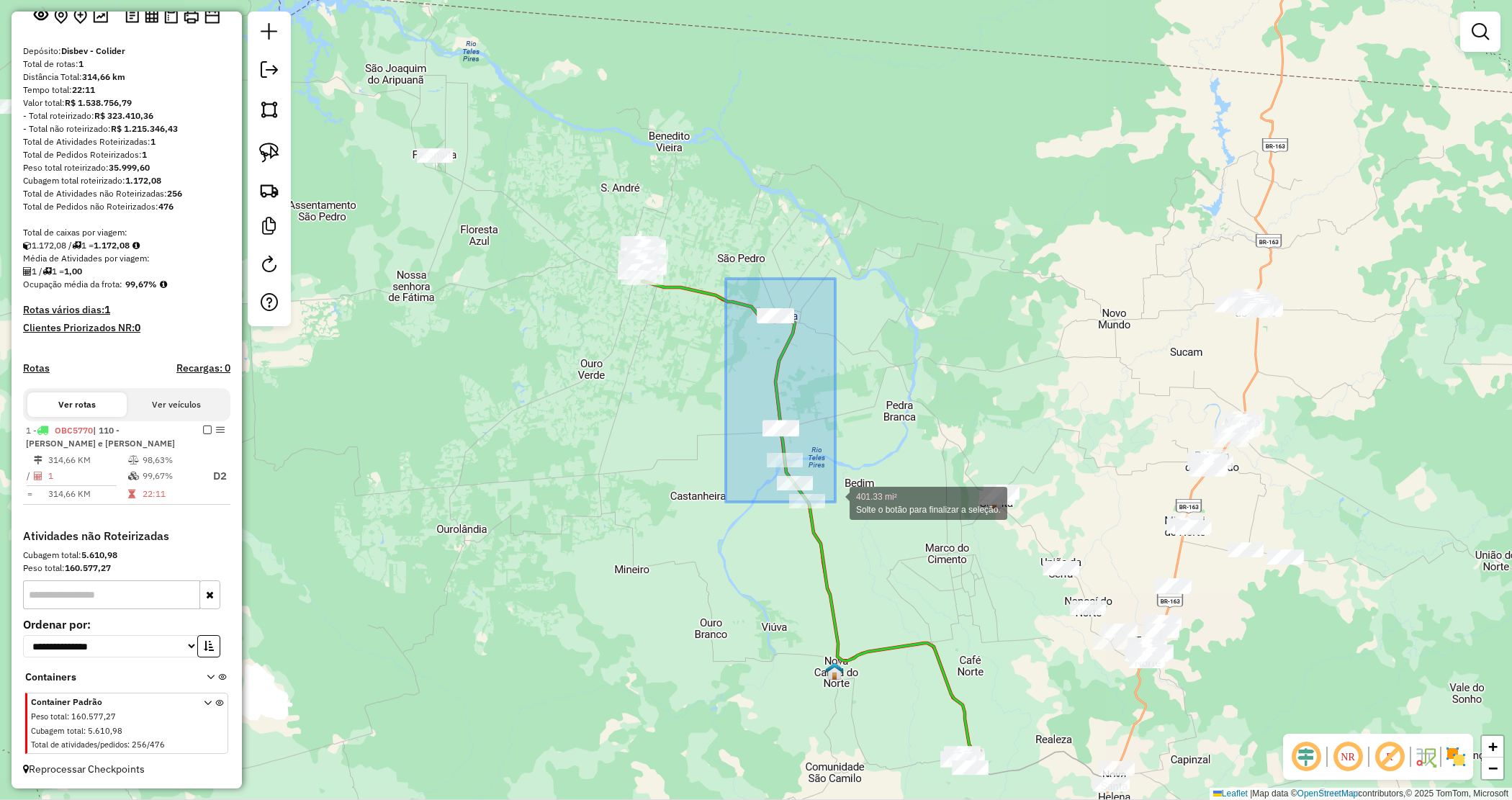
drag, startPoint x: 730, startPoint y: 339, endPoint x: 859, endPoint y: 542, distance: 240.5
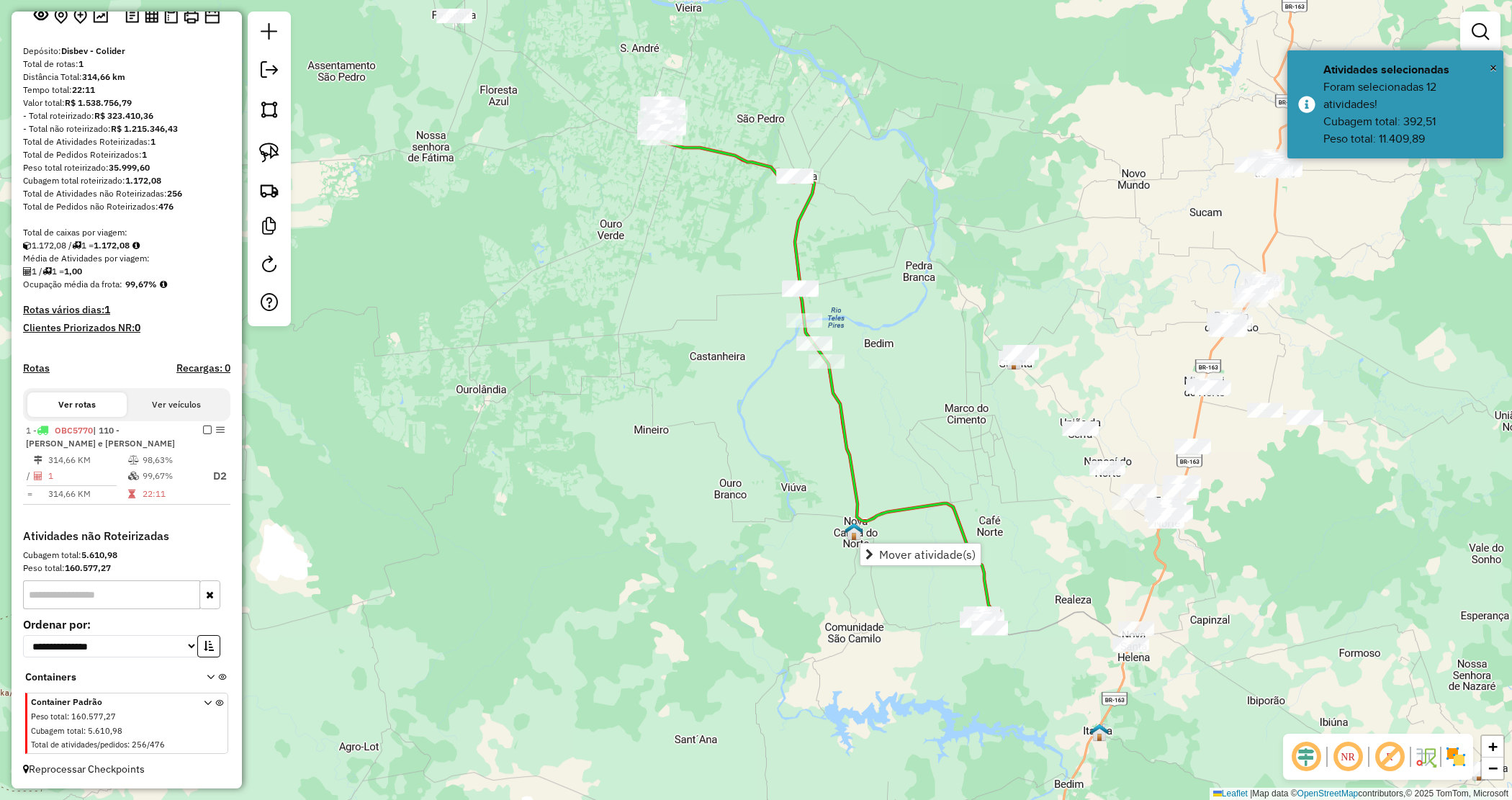
drag, startPoint x: 731, startPoint y: 578, endPoint x: 761, endPoint y: 394, distance: 186.4
click at [756, 409] on div "Janela de atendimento Grade de atendimento Capacidade Transportadoras Veículos …" at bounding box center [756, 400] width 1512 height 800
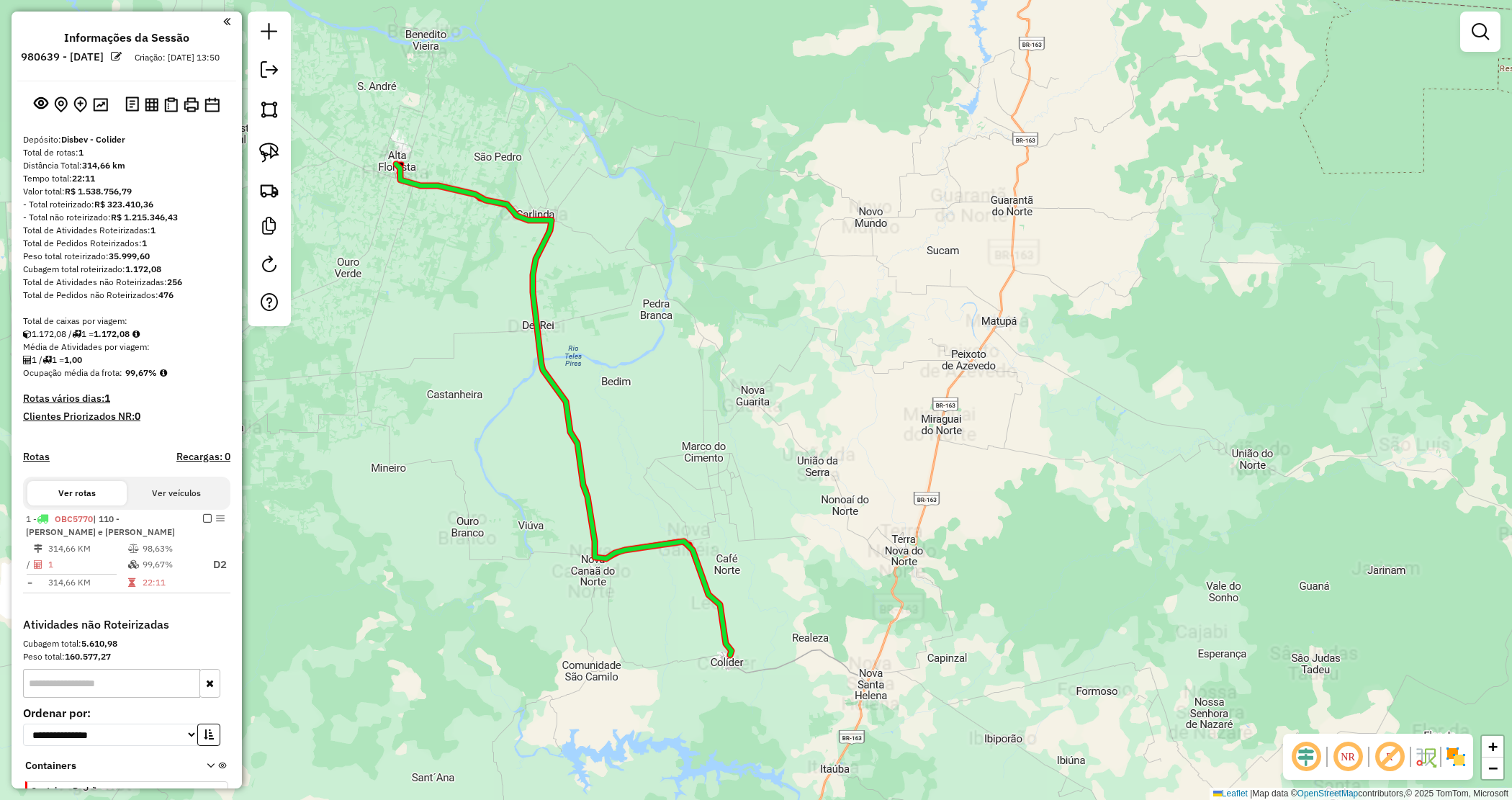
click at [1062, 240] on div "Janela de atendimento Grade de atendimento Capacidade Transportadoras Veículos …" at bounding box center [756, 400] width 1512 height 800
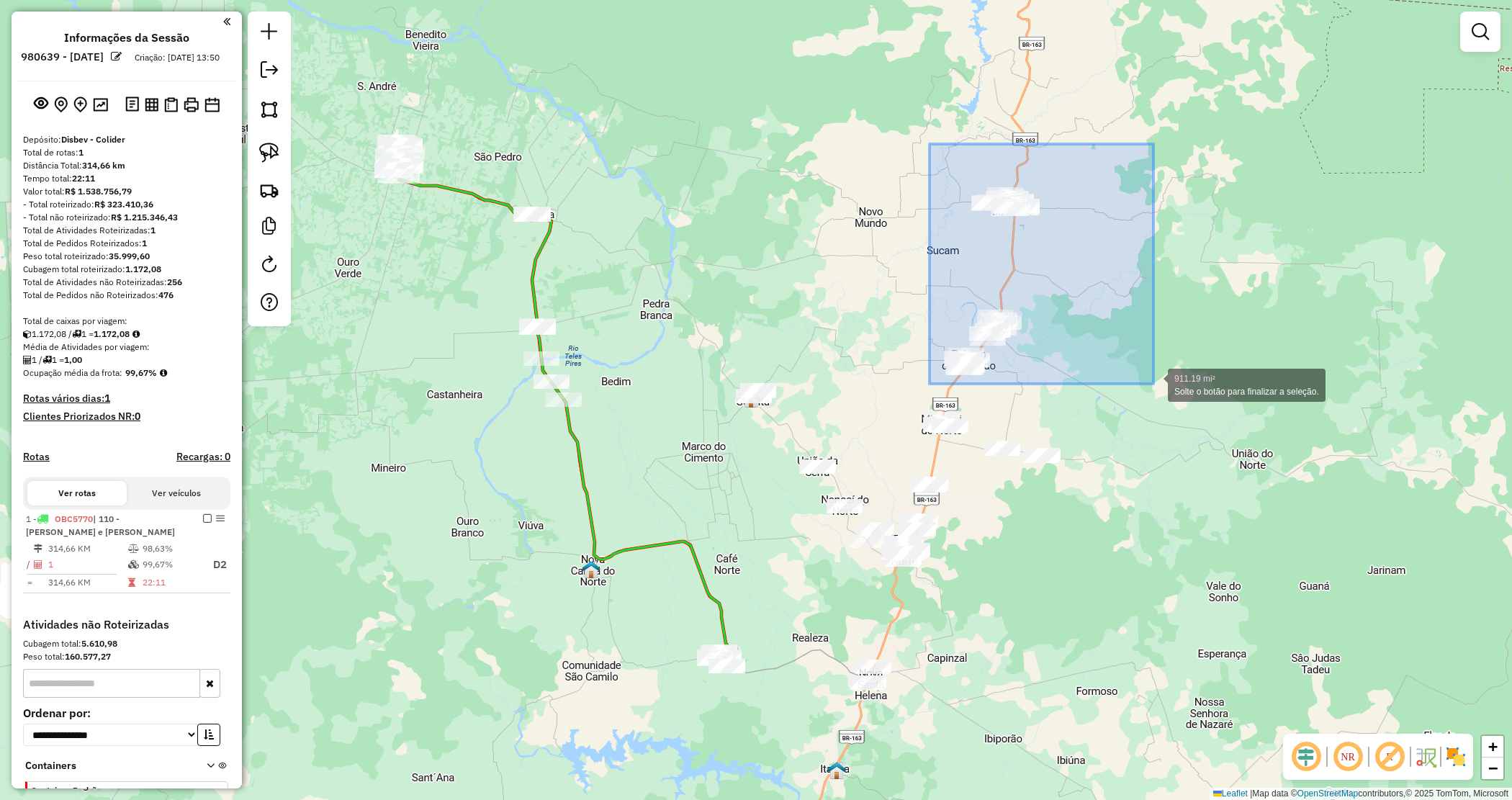
drag, startPoint x: 1012, startPoint y: 258, endPoint x: 1153, endPoint y: 384, distance: 189.1
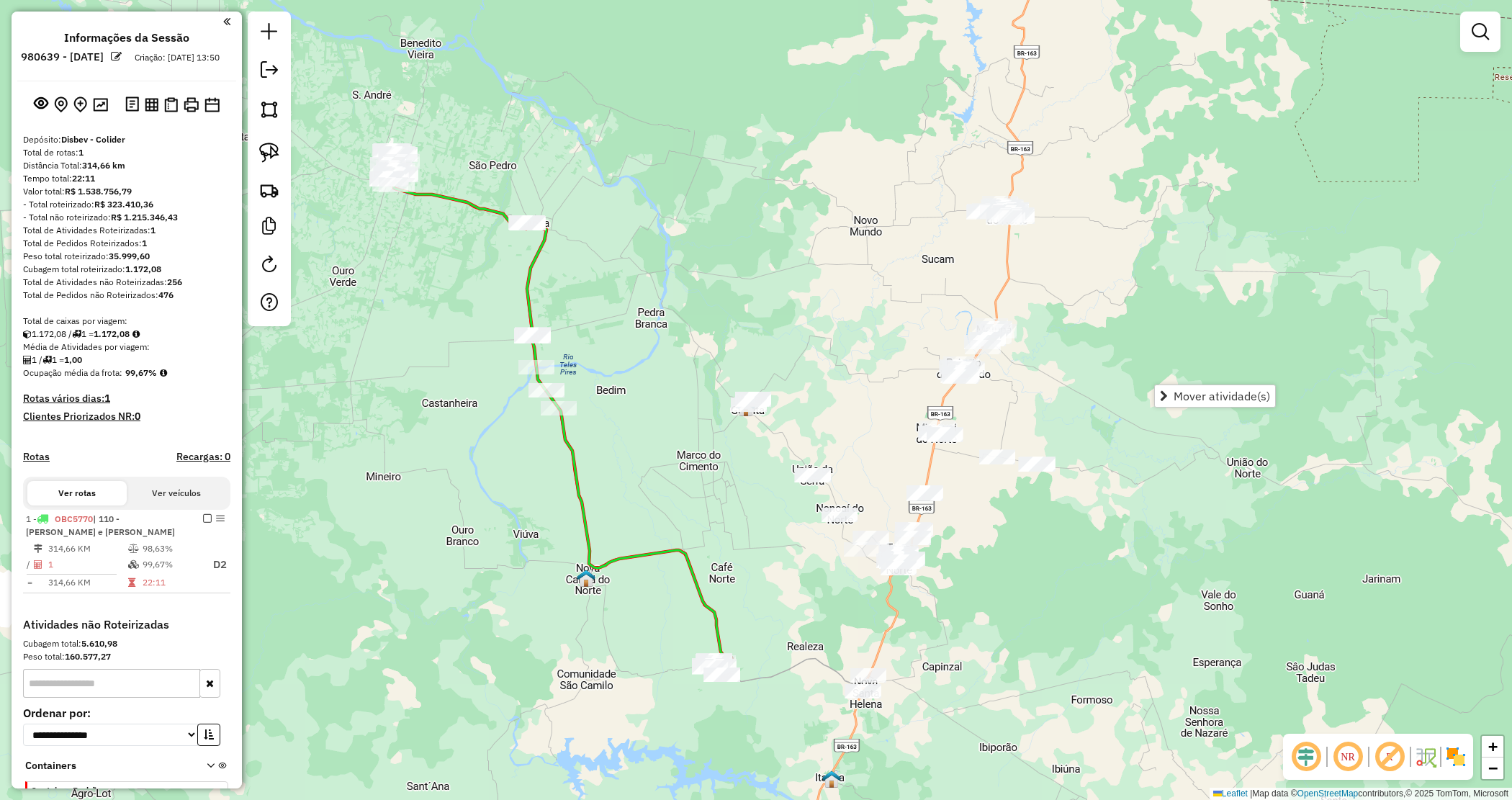
click at [605, 508] on div "Janela de atendimento Grade de atendimento Capacidade Transportadoras Veículos …" at bounding box center [756, 400] width 1512 height 800
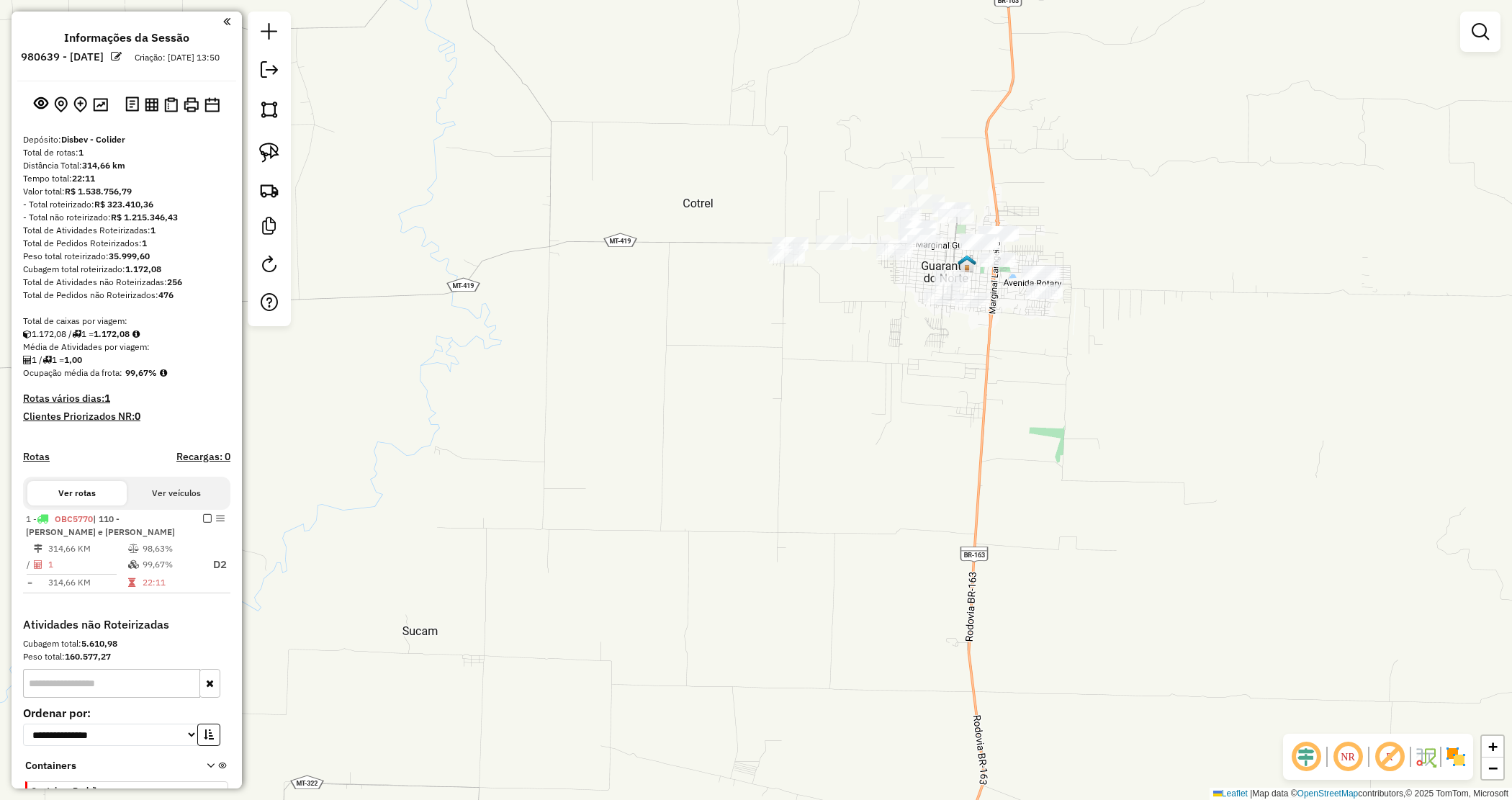
click at [815, 189] on div "Janela de atendimento Grade de atendimento Capacidade Transportadoras Veículos …" at bounding box center [756, 400] width 1512 height 800
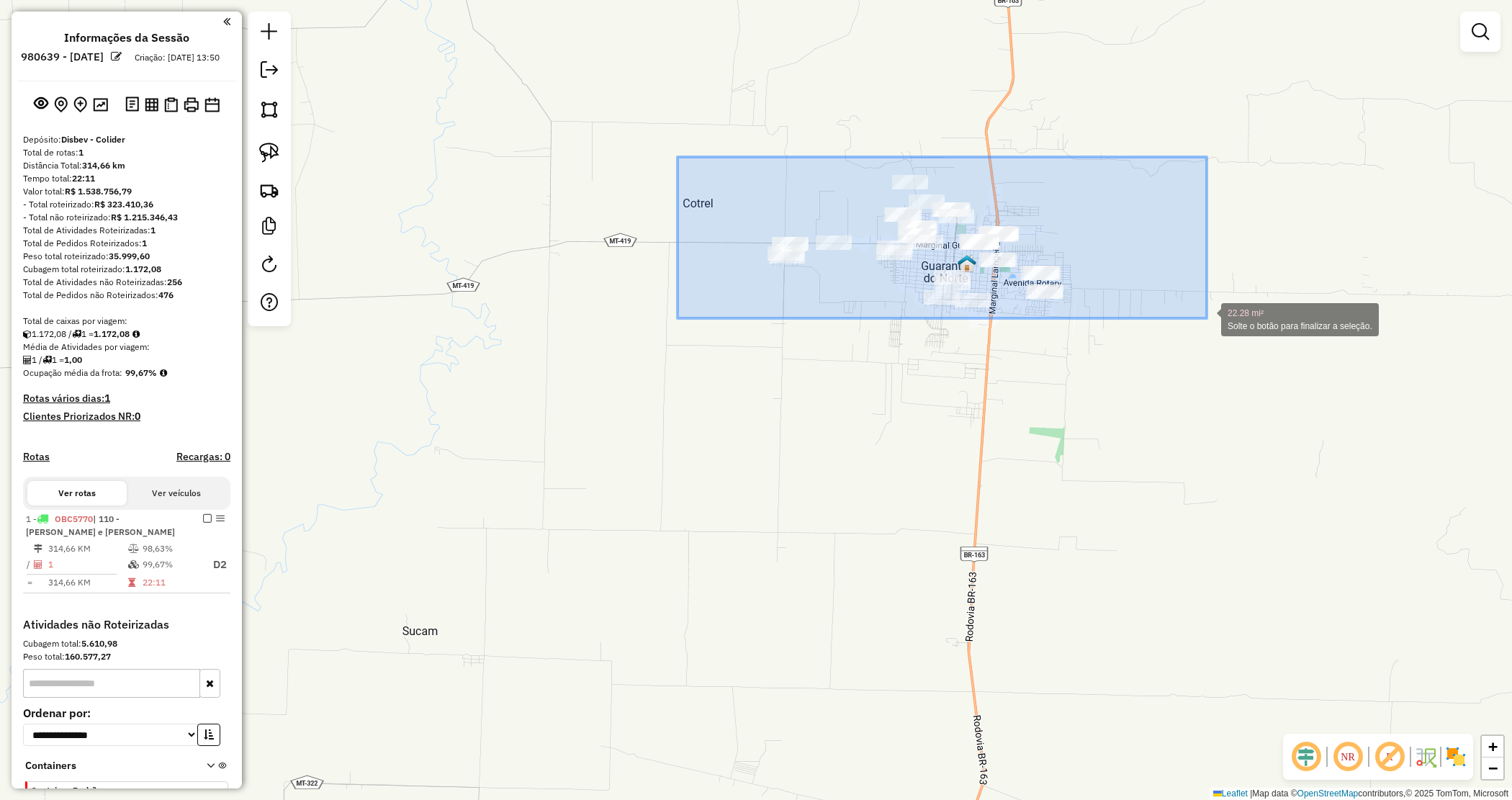
drag, startPoint x: 943, startPoint y: 250, endPoint x: 1208, endPoint y: 320, distance: 274.1
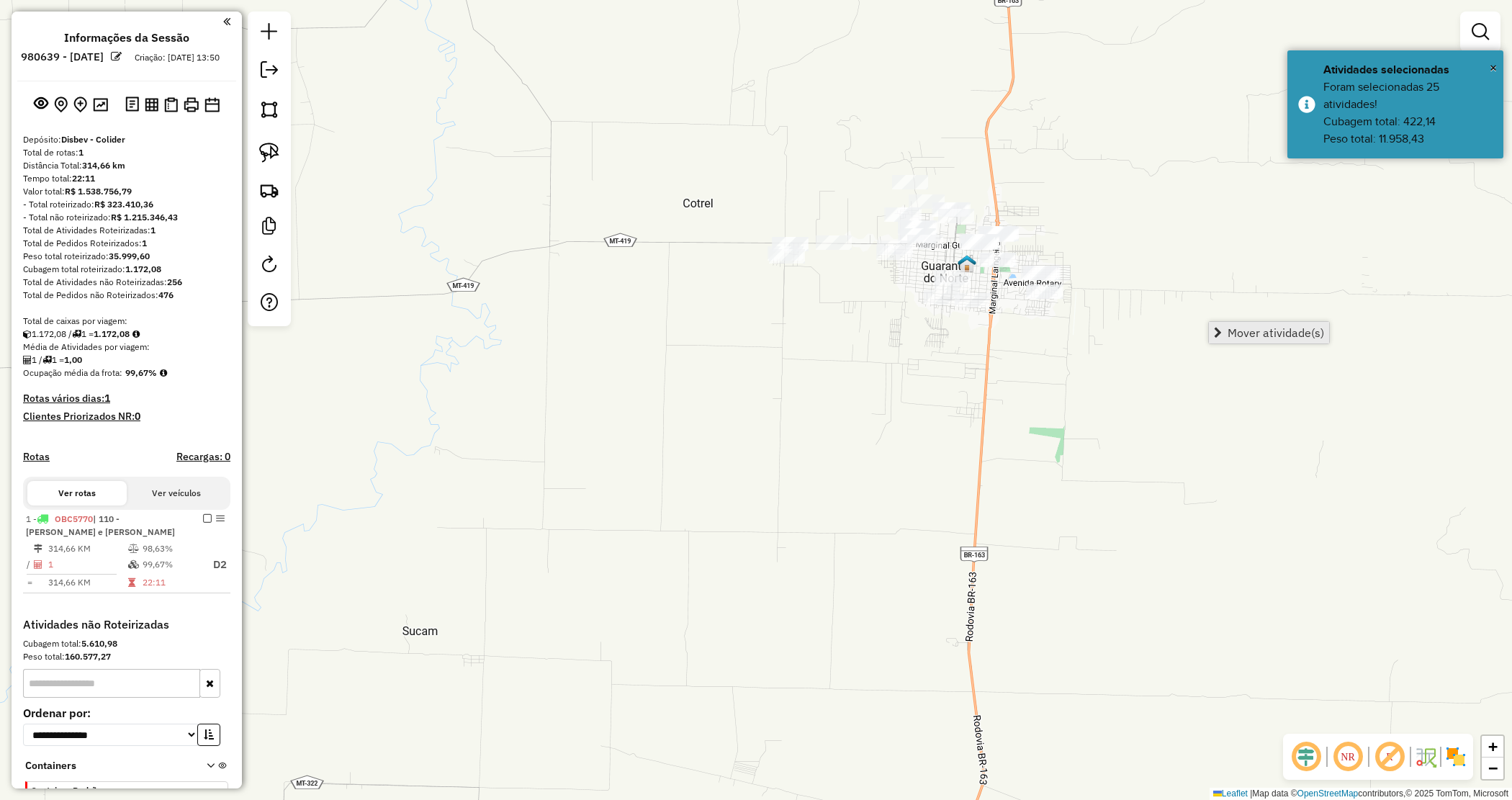
click at [1268, 329] on span "Mover atividade(s)" at bounding box center [1276, 333] width 97 height 12
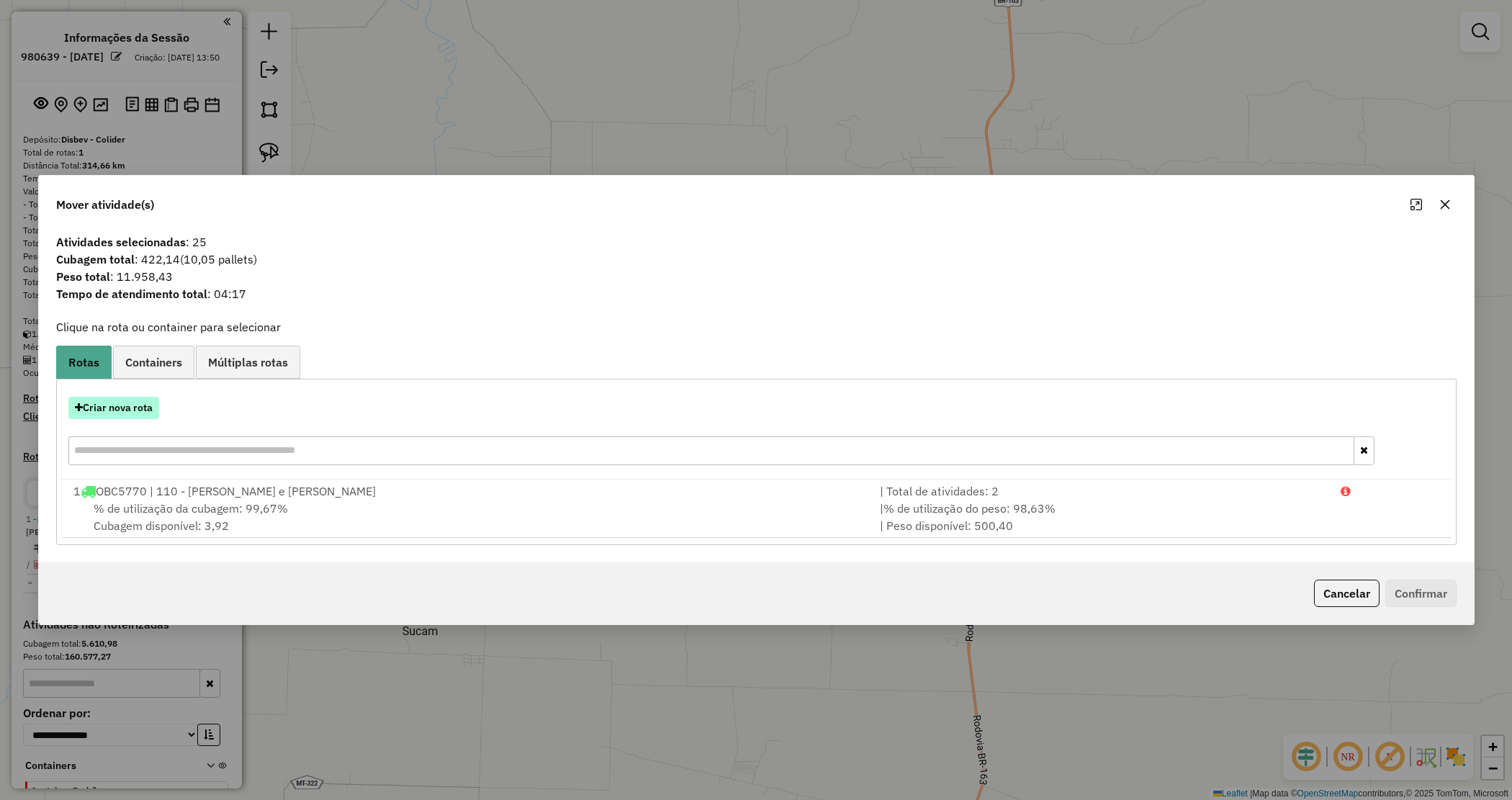
click at [130, 405] on button "Criar nova rota" at bounding box center [113, 408] width 91 height 23
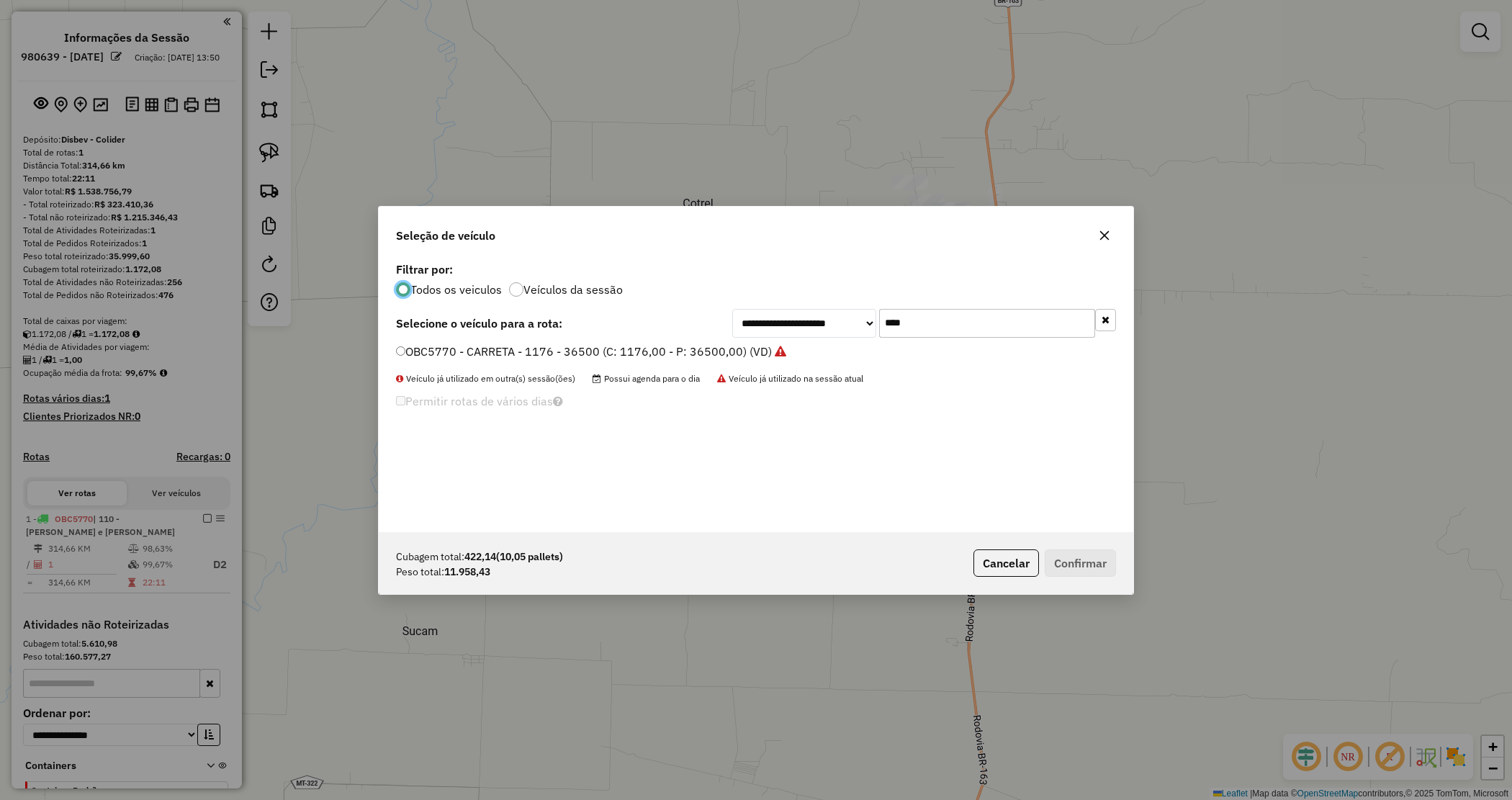
scroll to position [8, 4]
click at [845, 331] on div "**********" at bounding box center [924, 323] width 384 height 29
type input "****"
drag, startPoint x: 778, startPoint y: 347, endPoint x: 981, endPoint y: 454, distance: 229.5
click at [778, 348] on label "RRN9H03 - CAMINHÃO TRUCK 406 12550 (C: 406,00 - P: 12550,00) (VD)" at bounding box center [595, 351] width 398 height 18
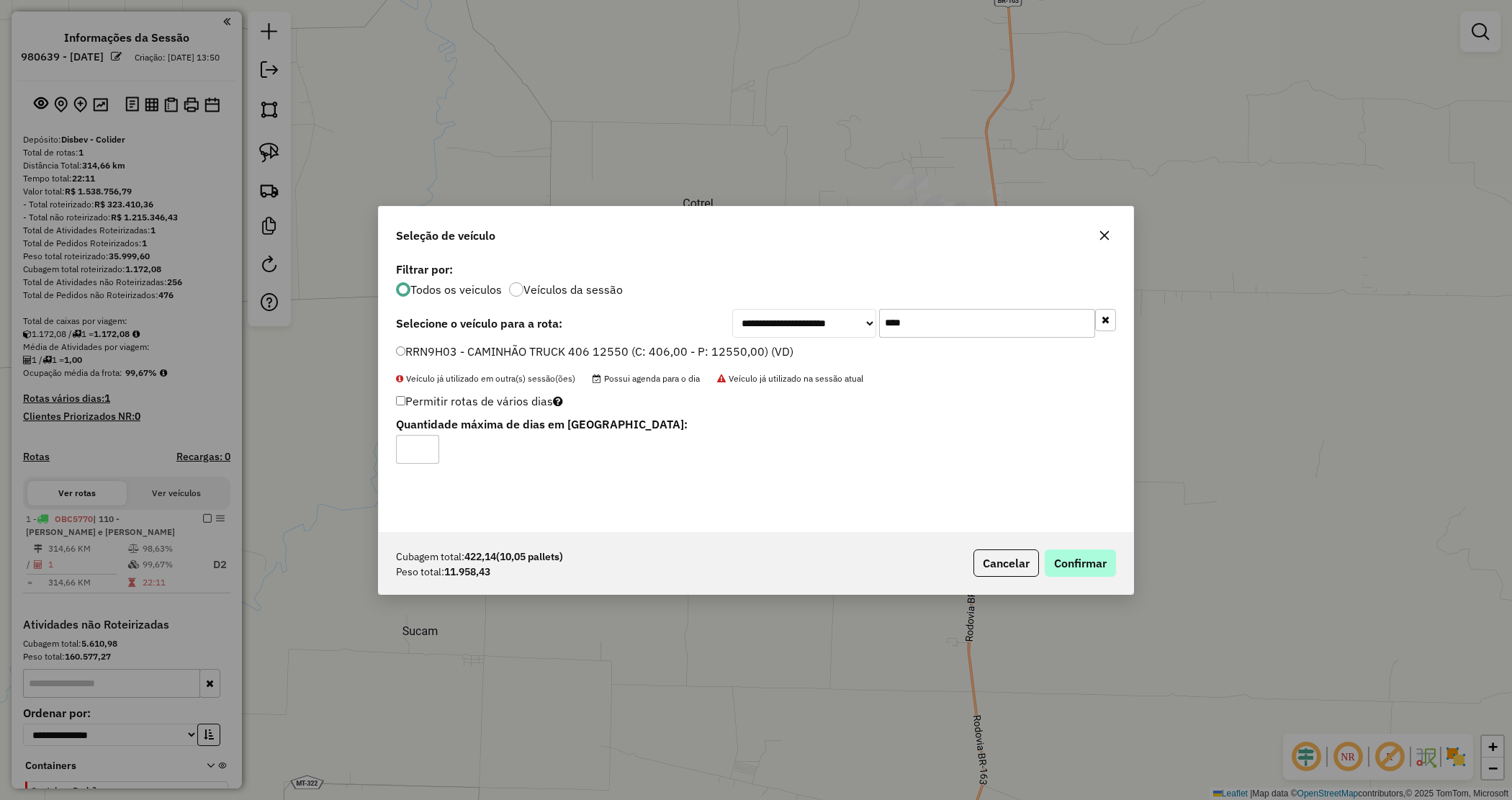
drag, startPoint x: 1075, startPoint y: 530, endPoint x: 1078, endPoint y: 551, distance: 21.2
click at [1074, 539] on div "**********" at bounding box center [756, 400] width 756 height 389
click at [1078, 556] on button "Confirmar" at bounding box center [1080, 563] width 71 height 28
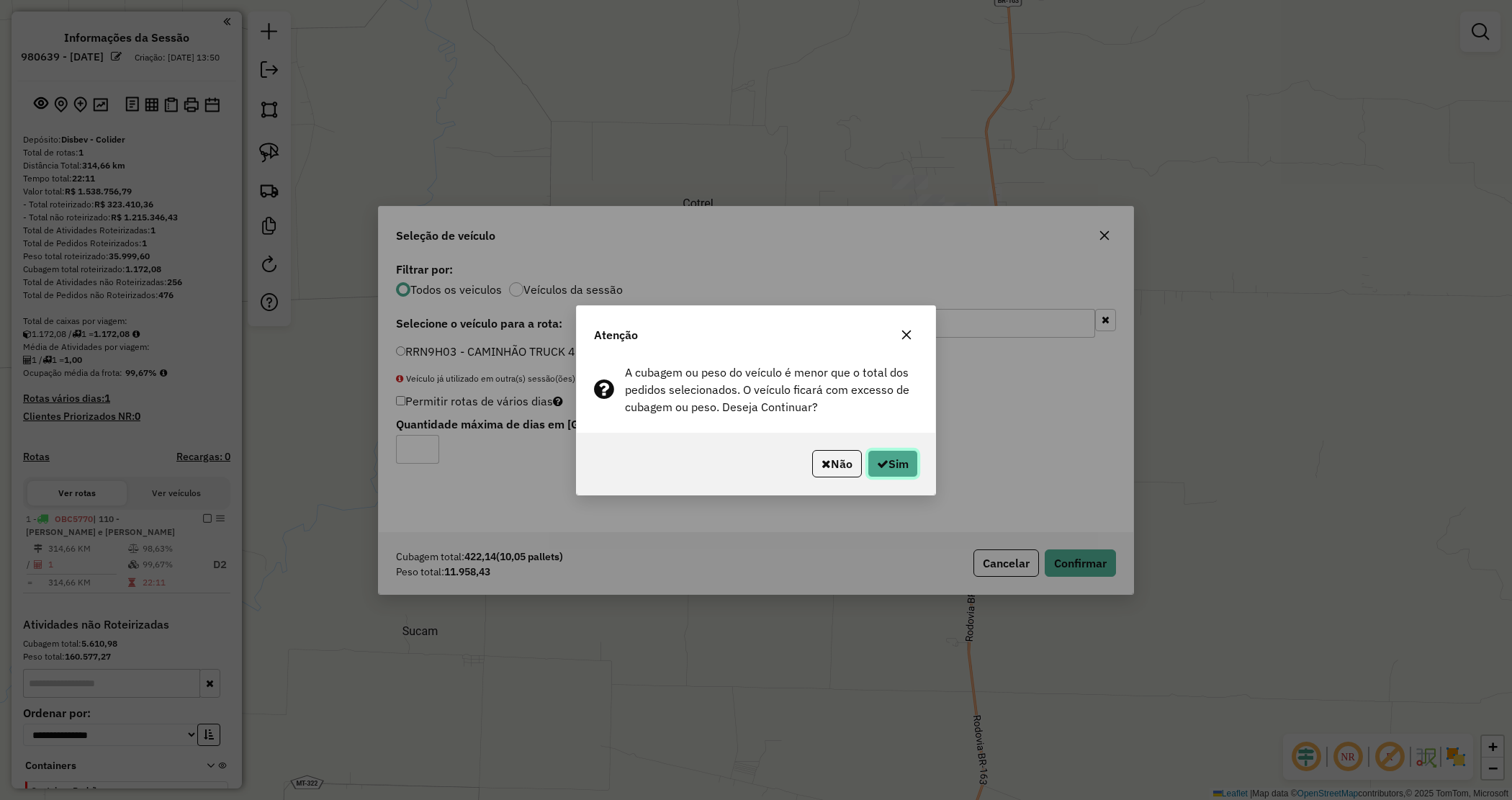
click at [880, 455] on button "Sim" at bounding box center [892, 464] width 50 height 28
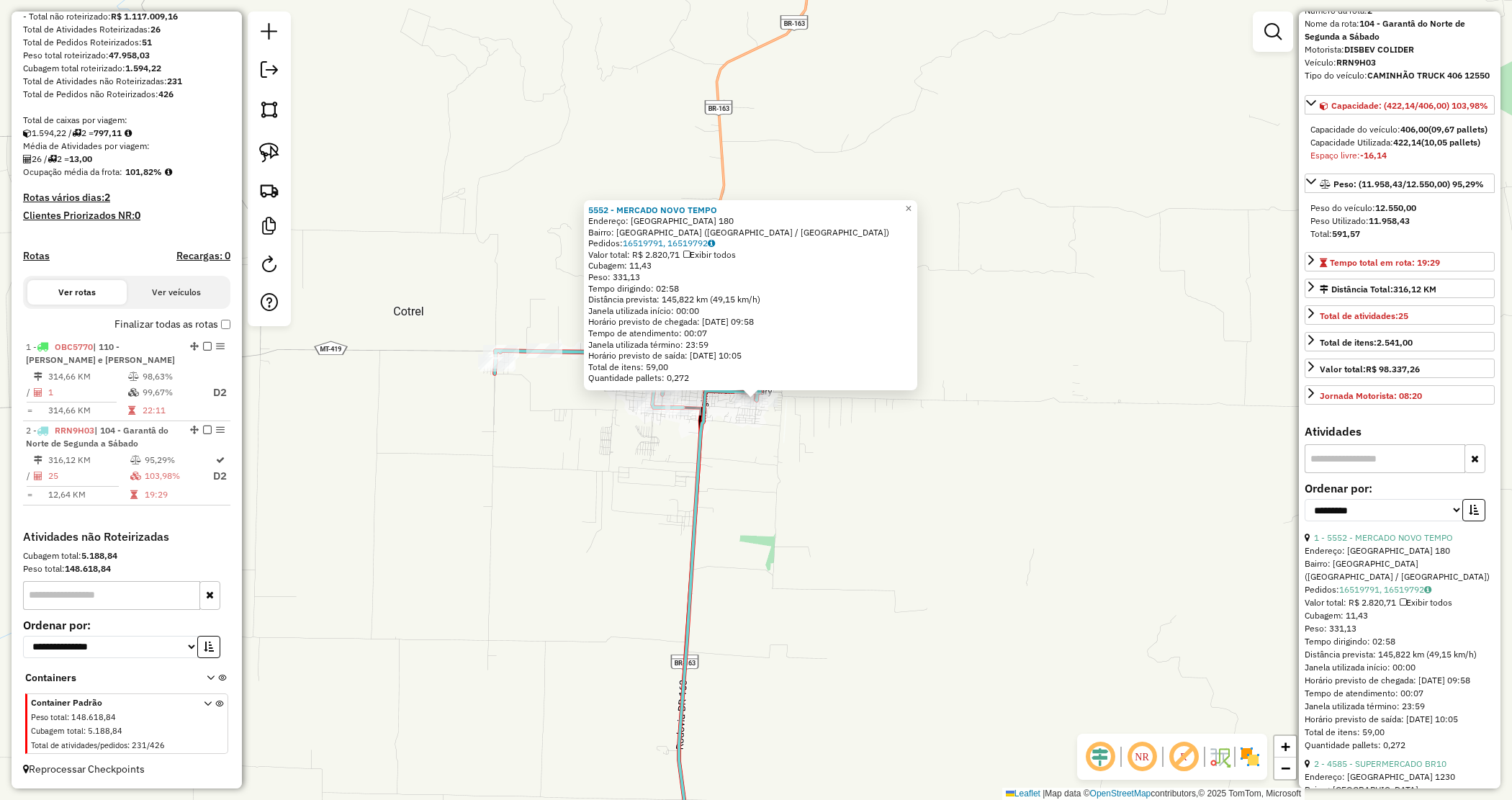
scroll to position [180, 0]
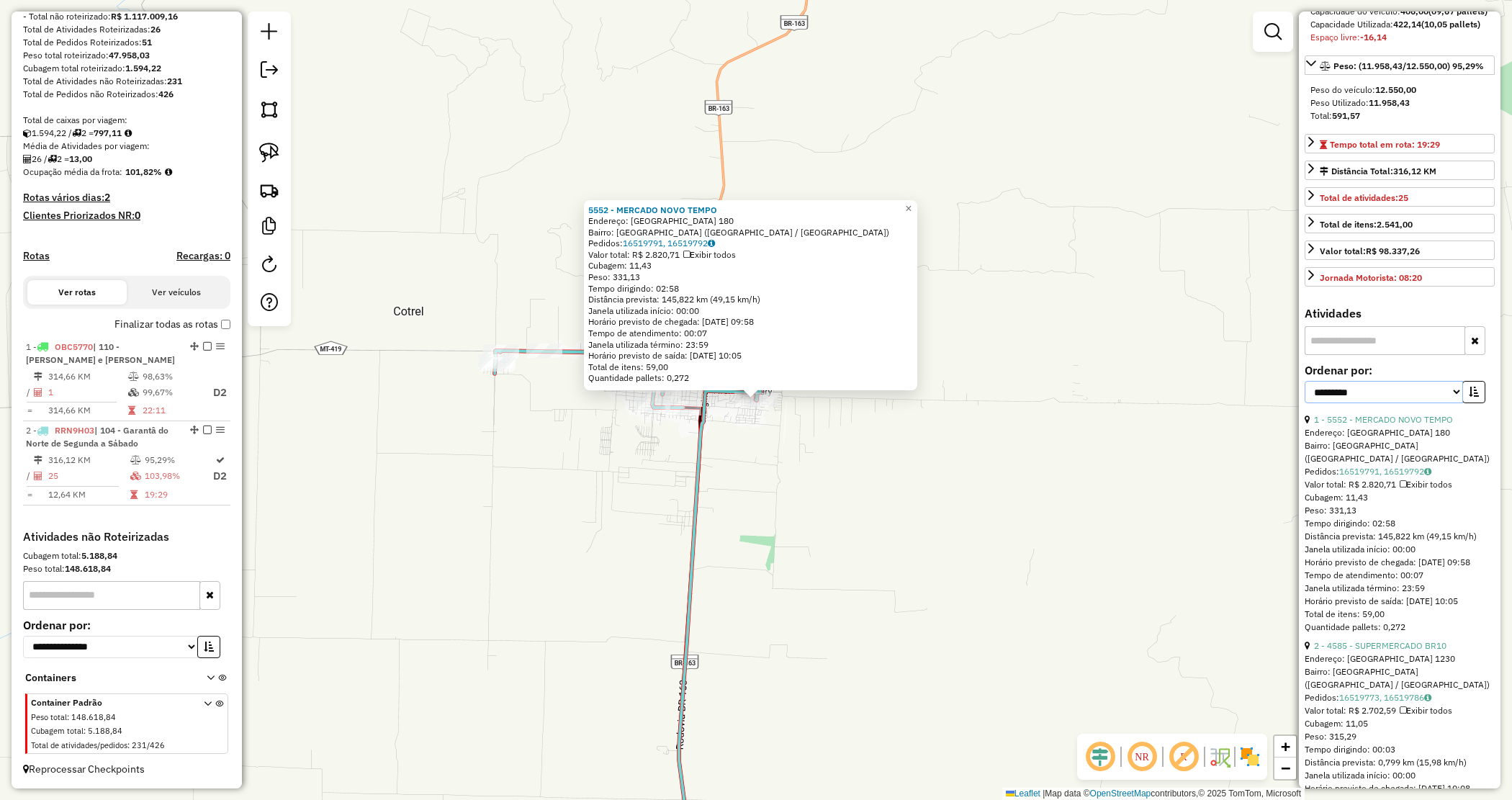
click at [1429, 404] on select "**********" at bounding box center [1384, 392] width 158 height 23
select select "*********"
click at [1305, 404] on select "**********" at bounding box center [1384, 392] width 158 height 23
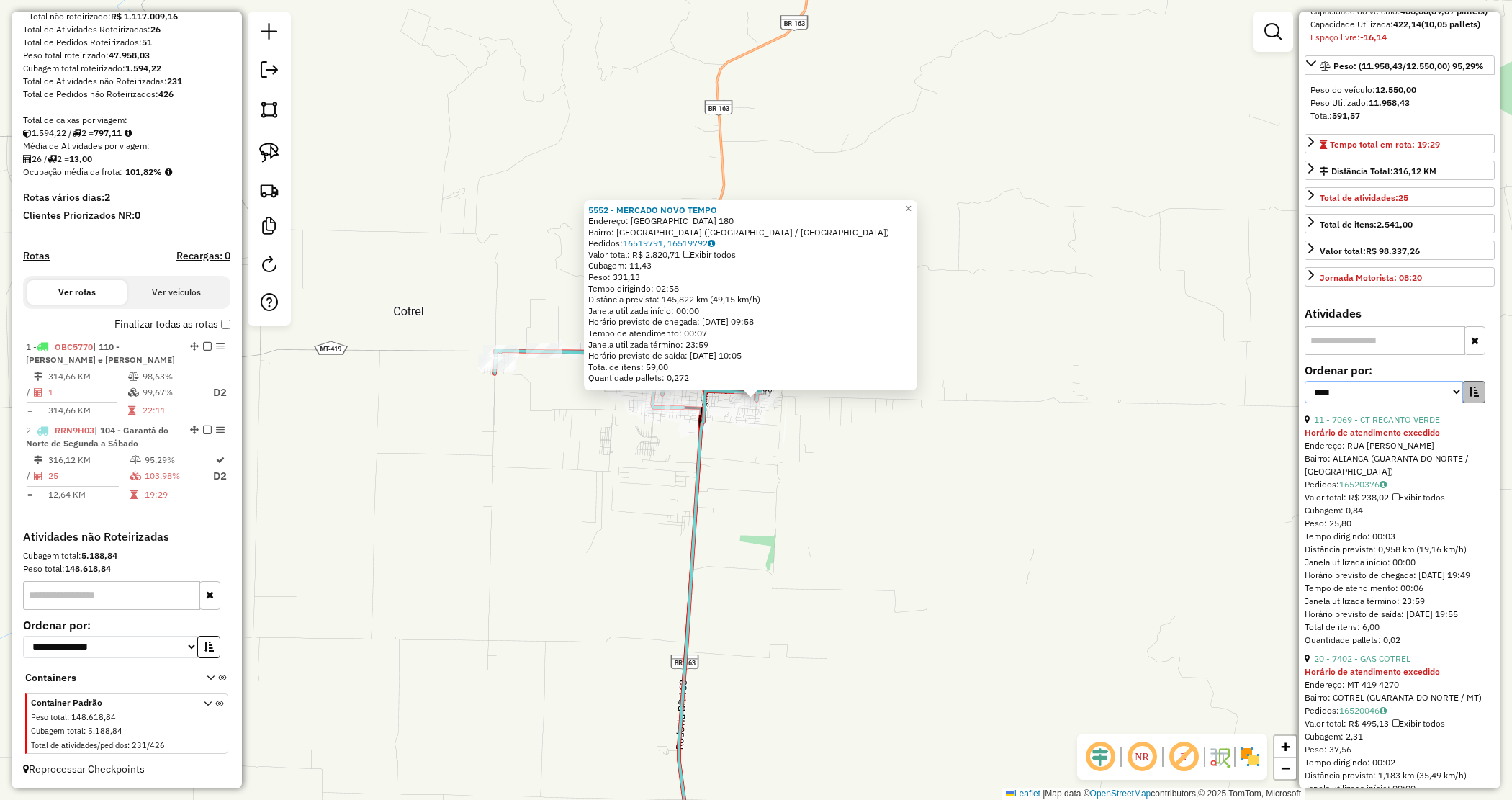
click at [1459, 404] on select "**********" at bounding box center [1384, 392] width 158 height 23
click at [1484, 379] on label "Ordenar por:" at bounding box center [1400, 370] width 190 height 18
click at [1469, 397] on icon "button" at bounding box center [1474, 392] width 10 height 10
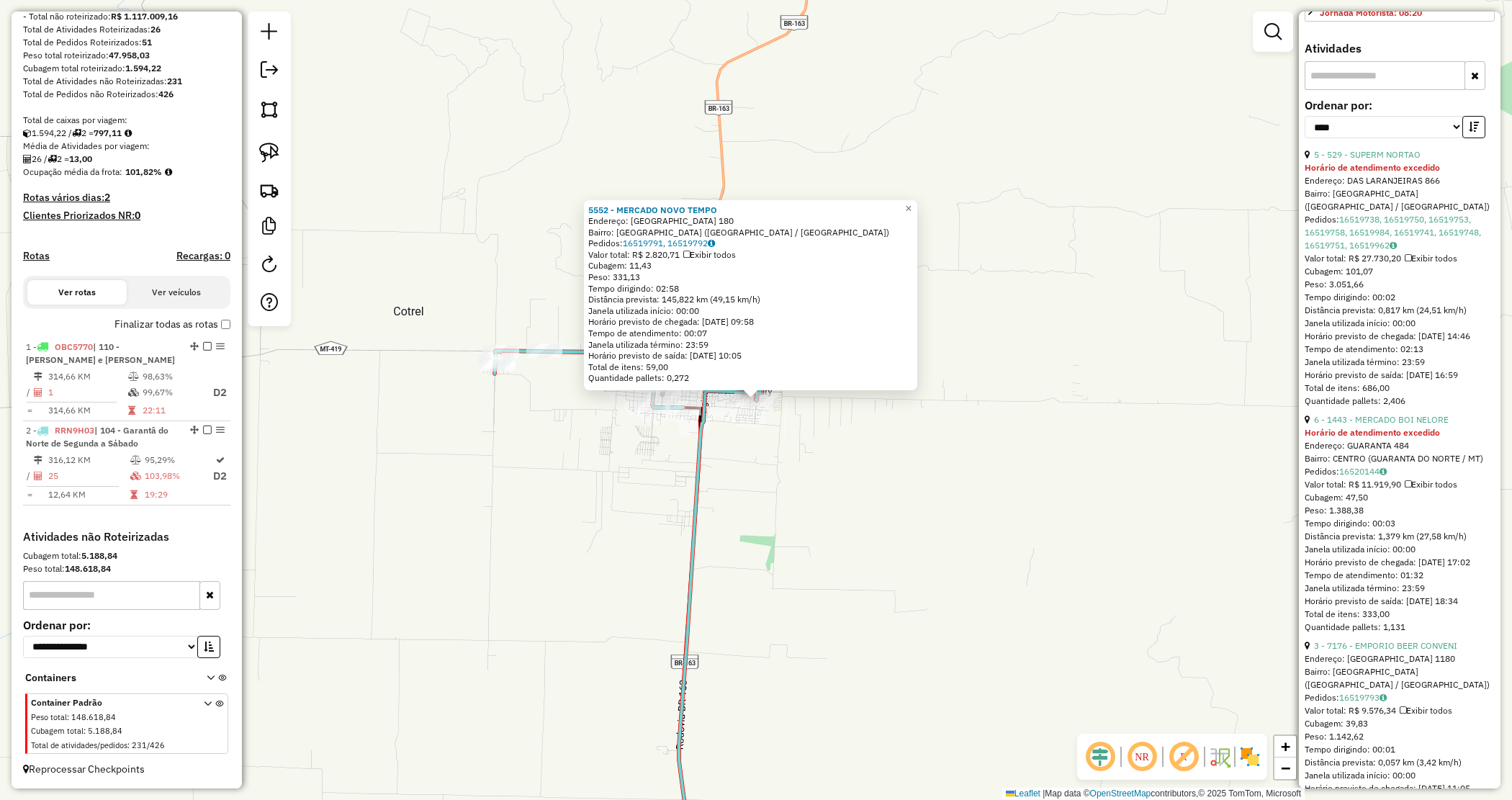
scroll to position [450, 0]
click at [1388, 420] on link "6 - 1443 - MERCADO BOI NELORE" at bounding box center [1381, 414] width 134 height 11
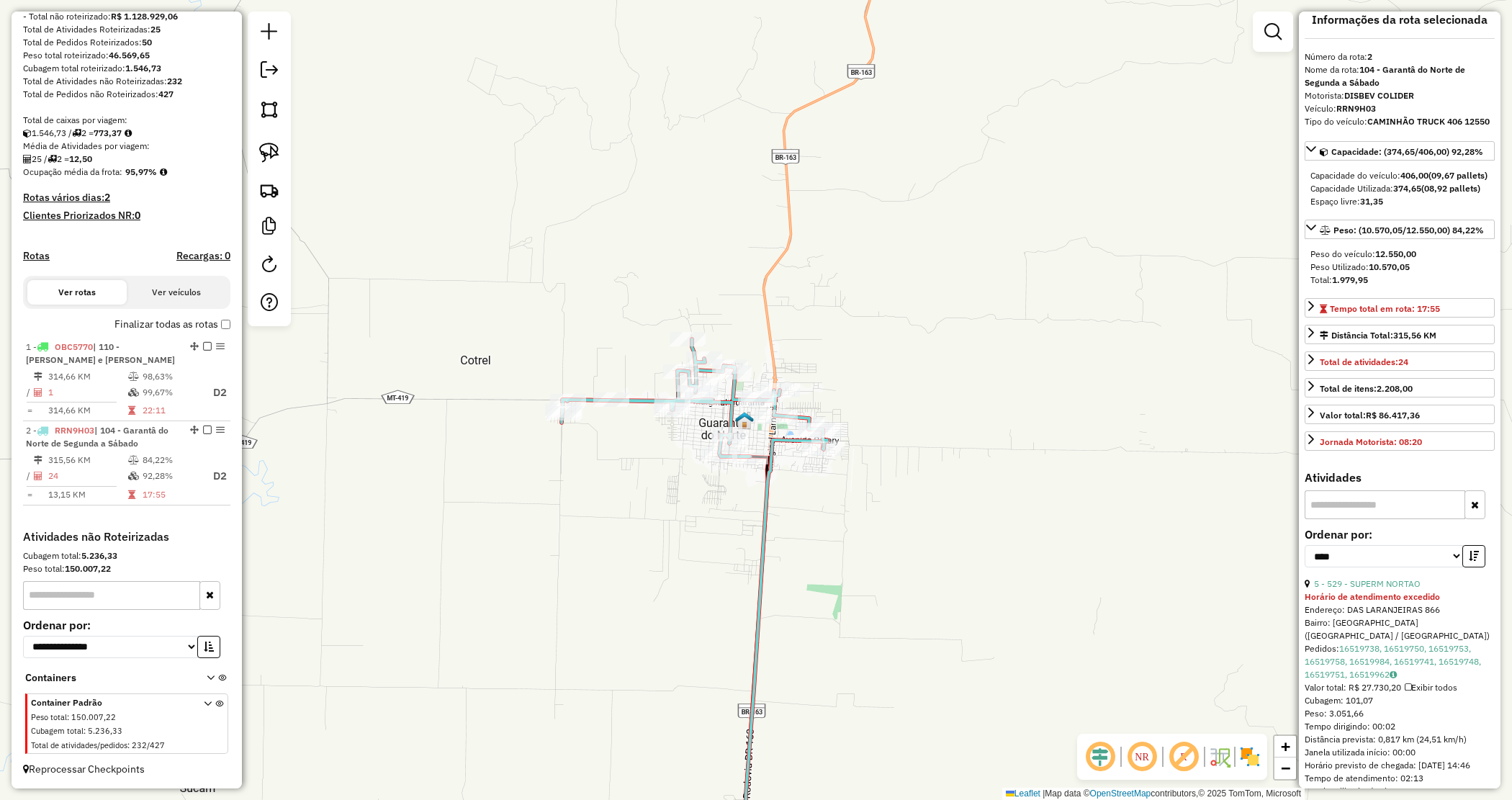
scroll to position [0, 0]
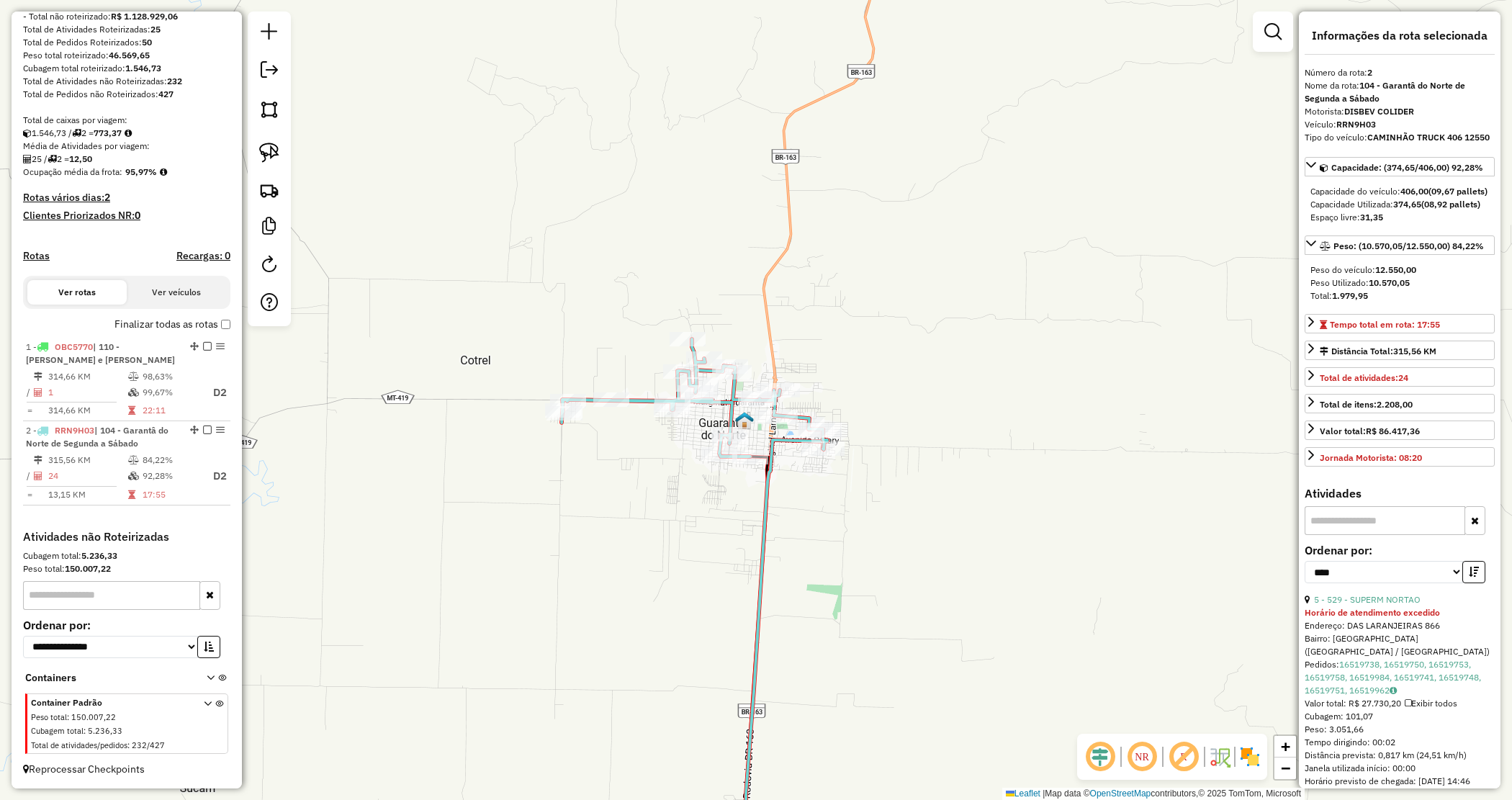
click at [912, 561] on div "Janela de atendimento Grade de atendimento Capacidade Transportadoras Veículos …" at bounding box center [756, 400] width 1512 height 800
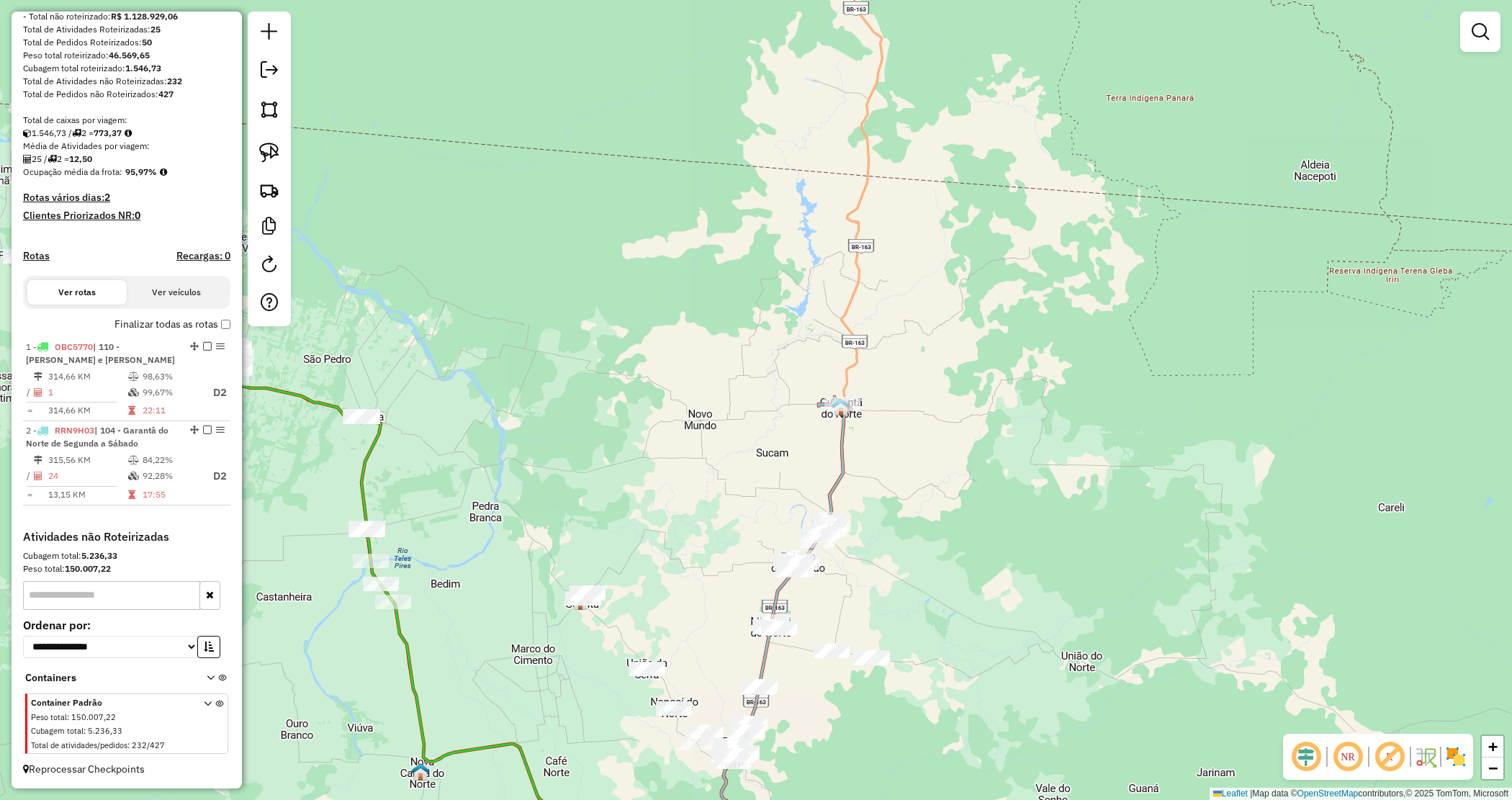
drag, startPoint x: 861, startPoint y: 515, endPoint x: 848, endPoint y: 506, distance: 15.8
click at [861, 514] on div "Janela de atendimento Grade de atendimento Capacidade Transportadoras Veículos …" at bounding box center [756, 400] width 1512 height 800
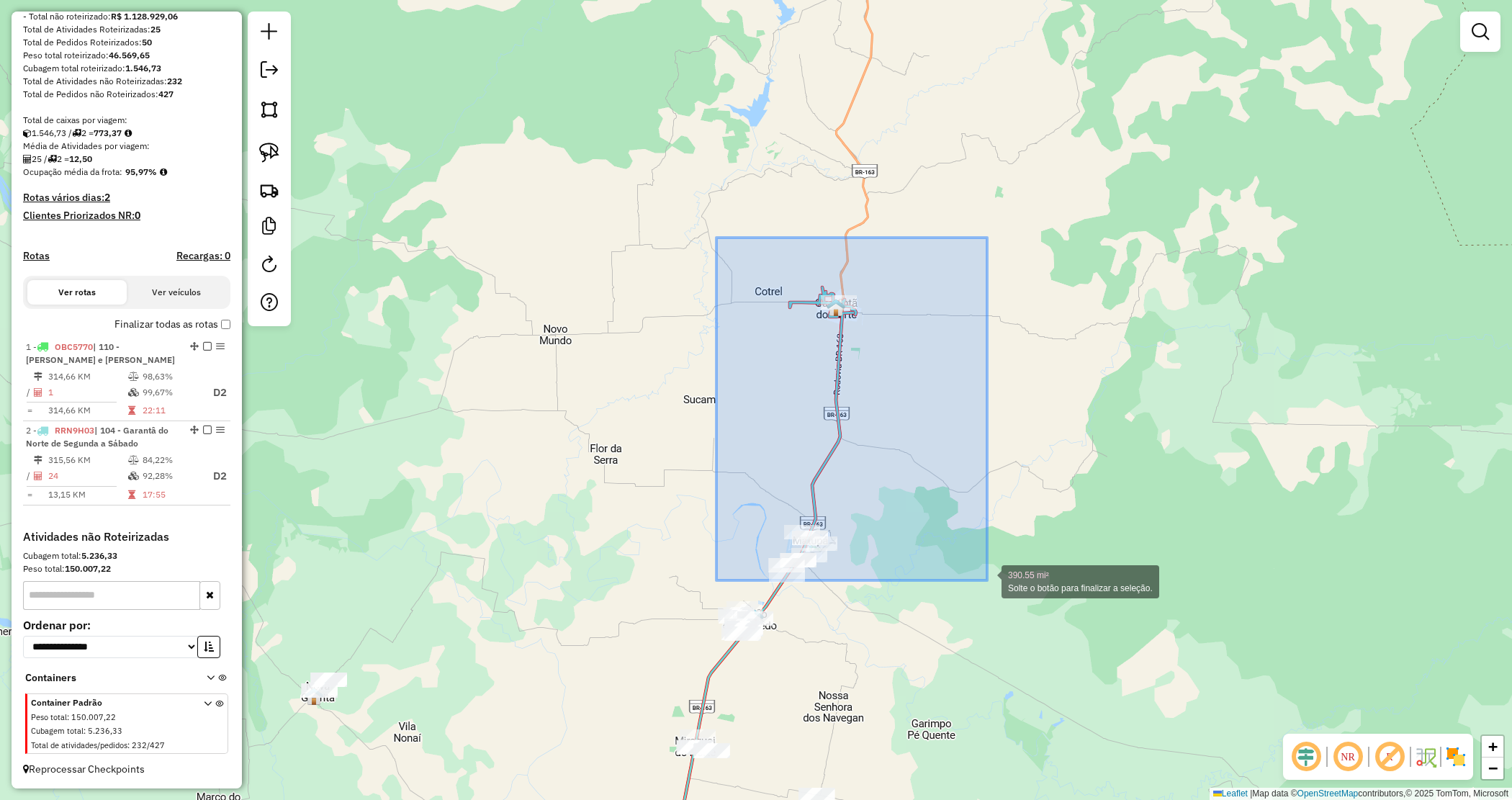
drag, startPoint x: 716, startPoint y: 238, endPoint x: 987, endPoint y: 581, distance: 437.1
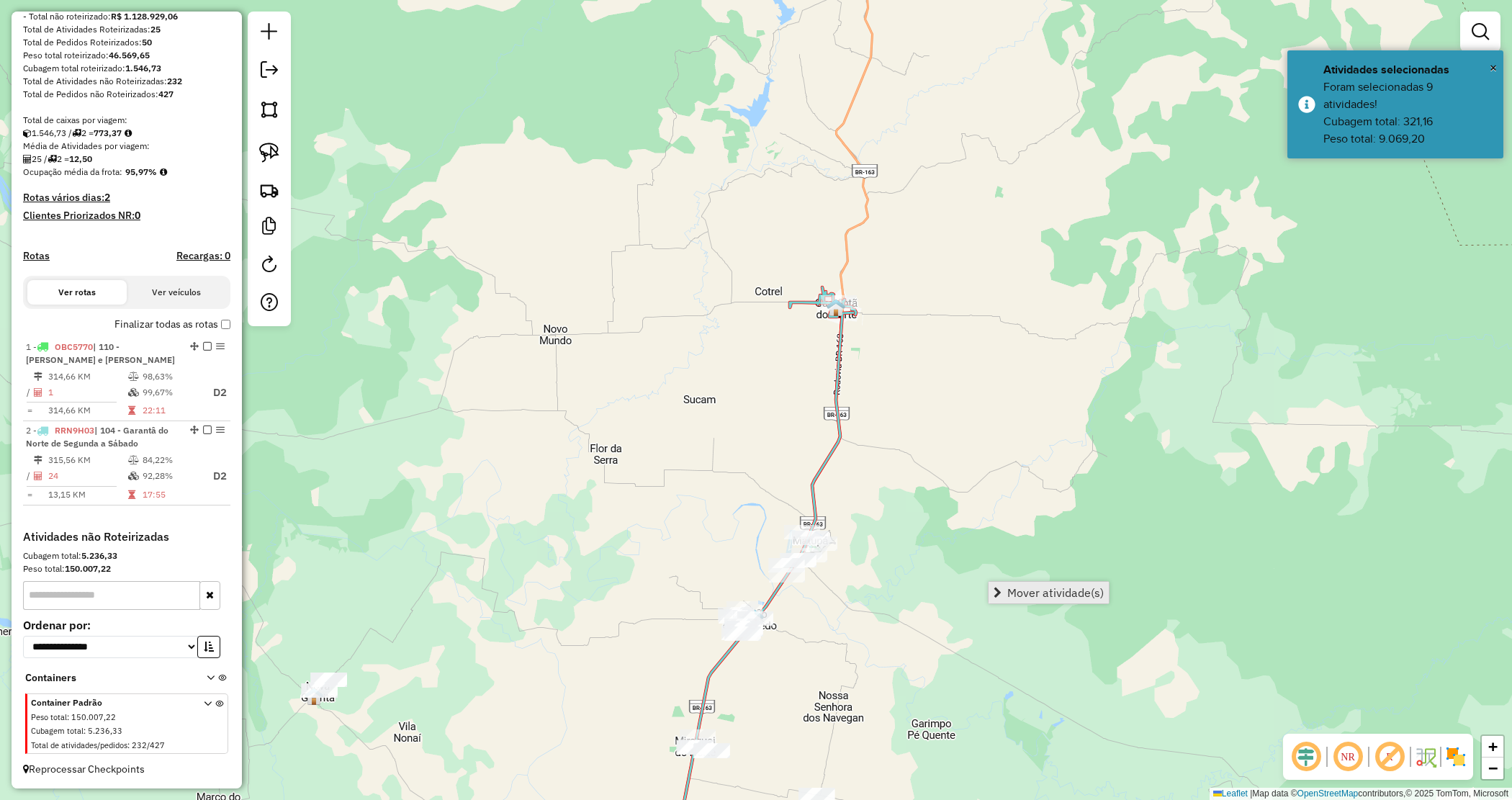
click at [1021, 591] on span "Mover atividade(s)" at bounding box center [1056, 593] width 97 height 12
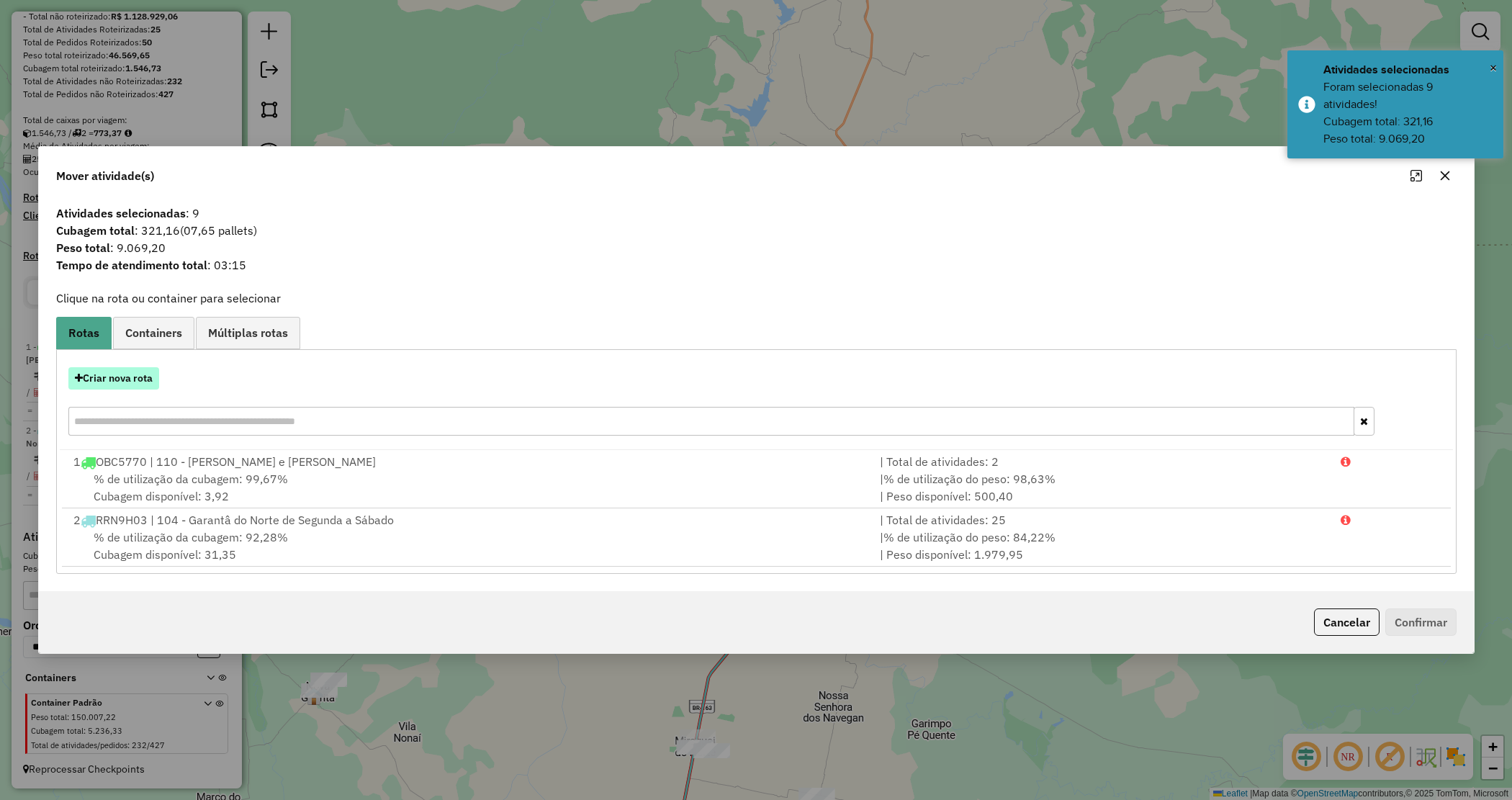
click at [118, 380] on button "Criar nova rota" at bounding box center [113, 378] width 91 height 23
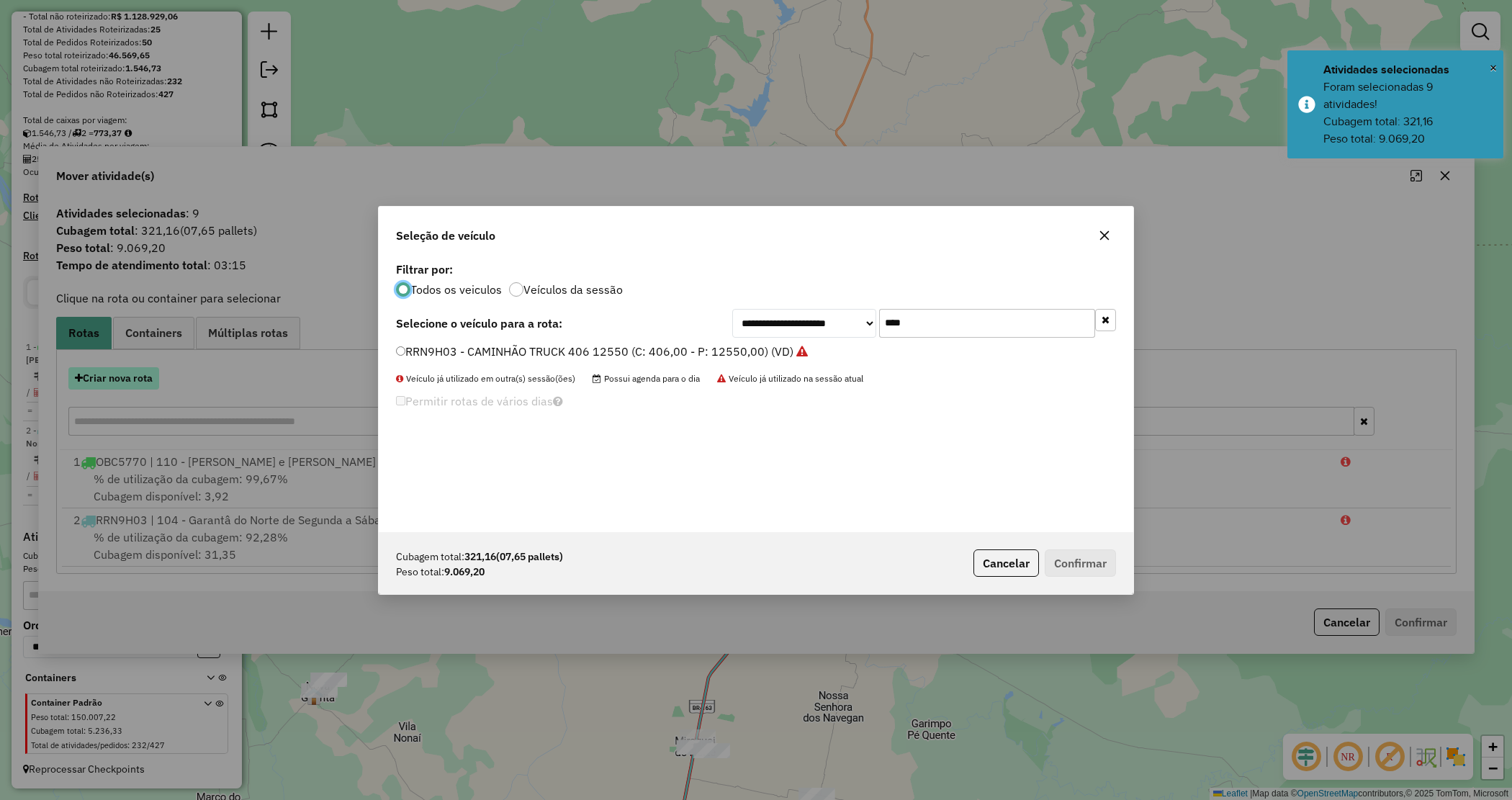
scroll to position [8, 4]
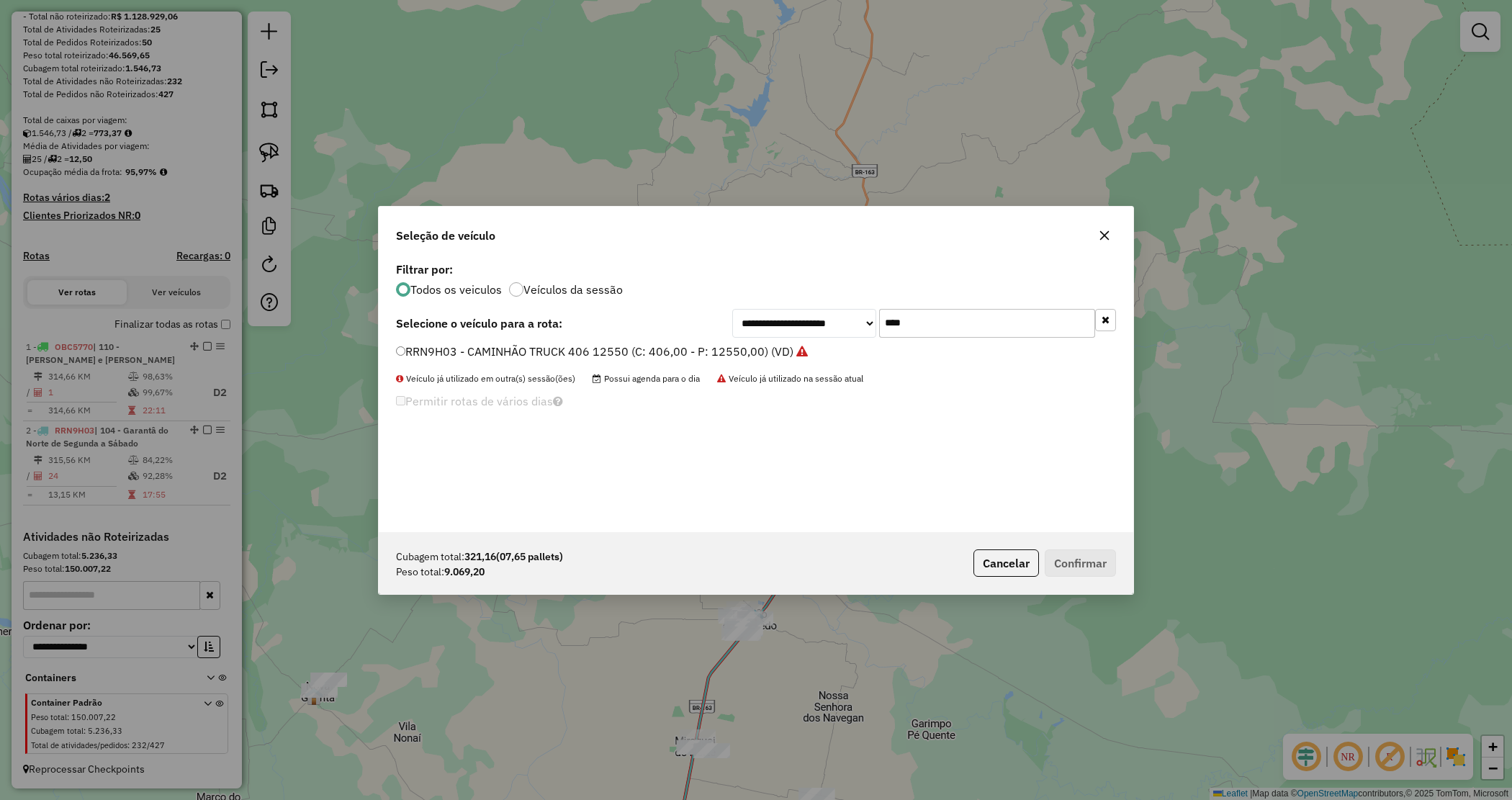
drag, startPoint x: 856, startPoint y: 325, endPoint x: 846, endPoint y: 314, distance: 14.9
click at [851, 320] on div "**********" at bounding box center [924, 323] width 384 height 29
type input "****"
click at [736, 346] on label "RRP4I02 - CAMINHÃO TRUCK 406 12550 (C: 406,00 - P: 12550,00) (VD)" at bounding box center [592, 351] width 393 height 18
click at [1083, 551] on button "Confirmar" at bounding box center [1080, 563] width 71 height 28
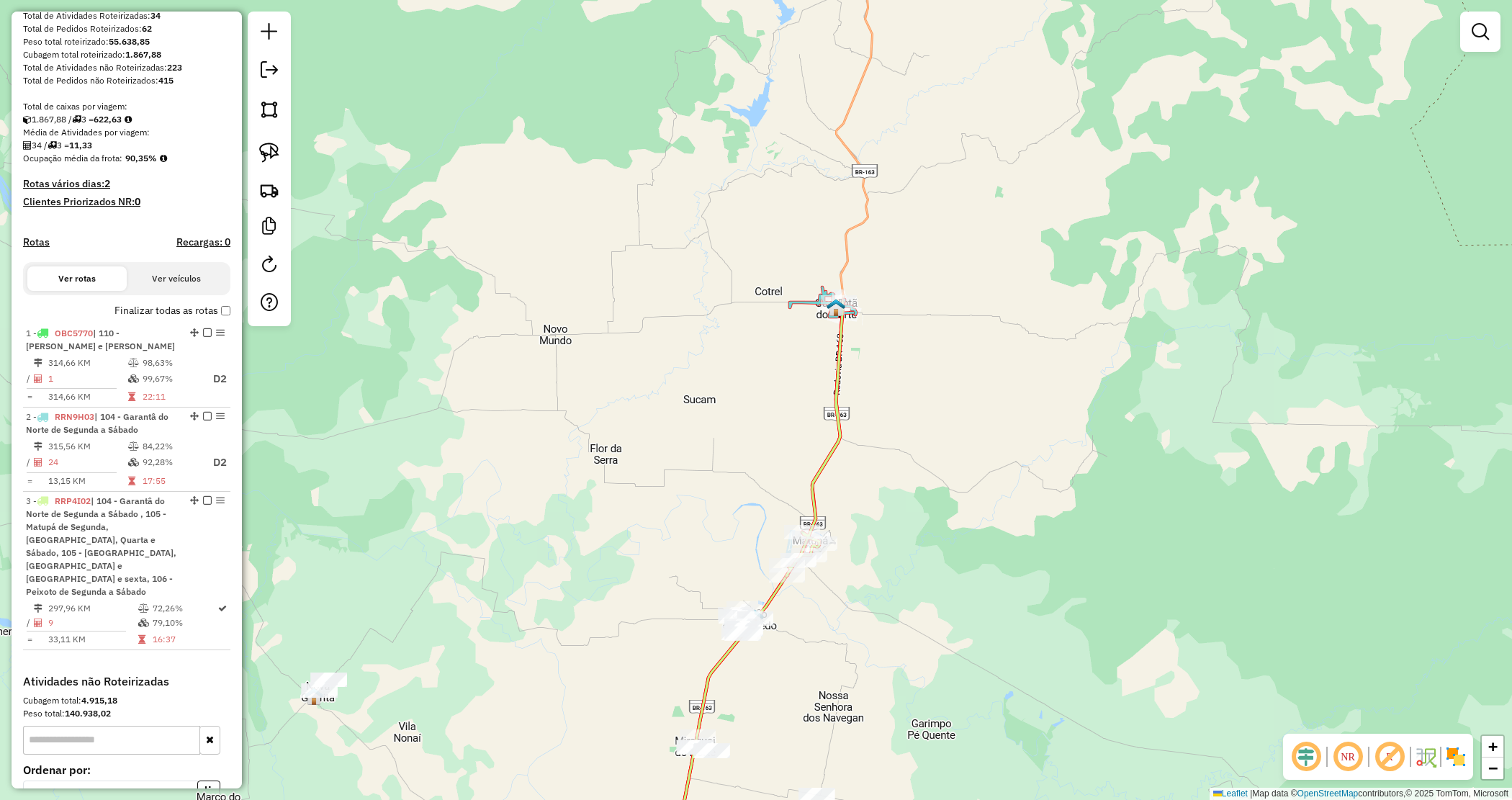
drag, startPoint x: 891, startPoint y: 493, endPoint x: 894, endPoint y: 465, distance: 28.2
click at [941, 440] on div "Janela de atendimento Grade de atendimento Capacidade Transportadoras Veículos …" at bounding box center [756, 400] width 1512 height 800
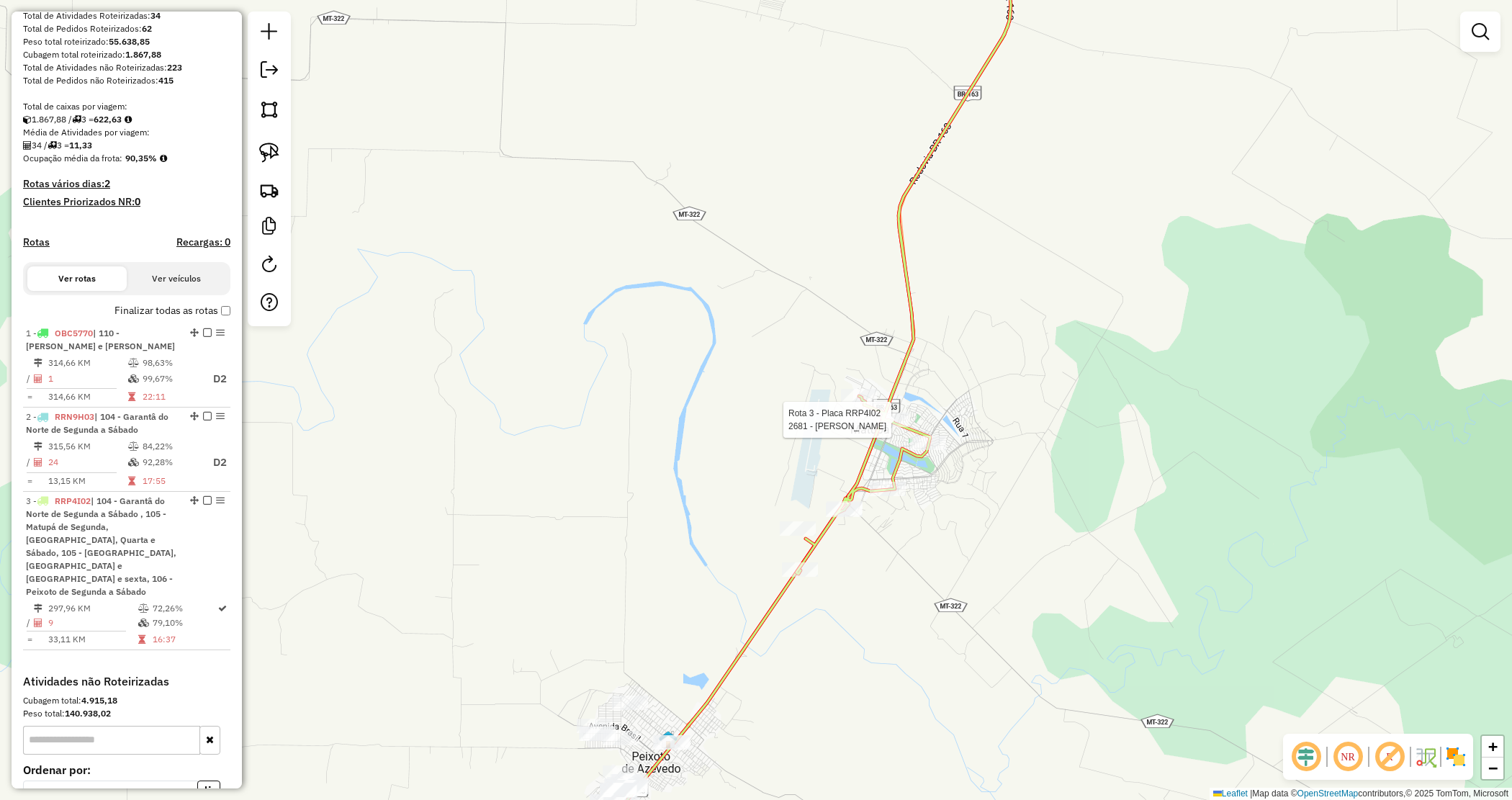
scroll to position [347, 0]
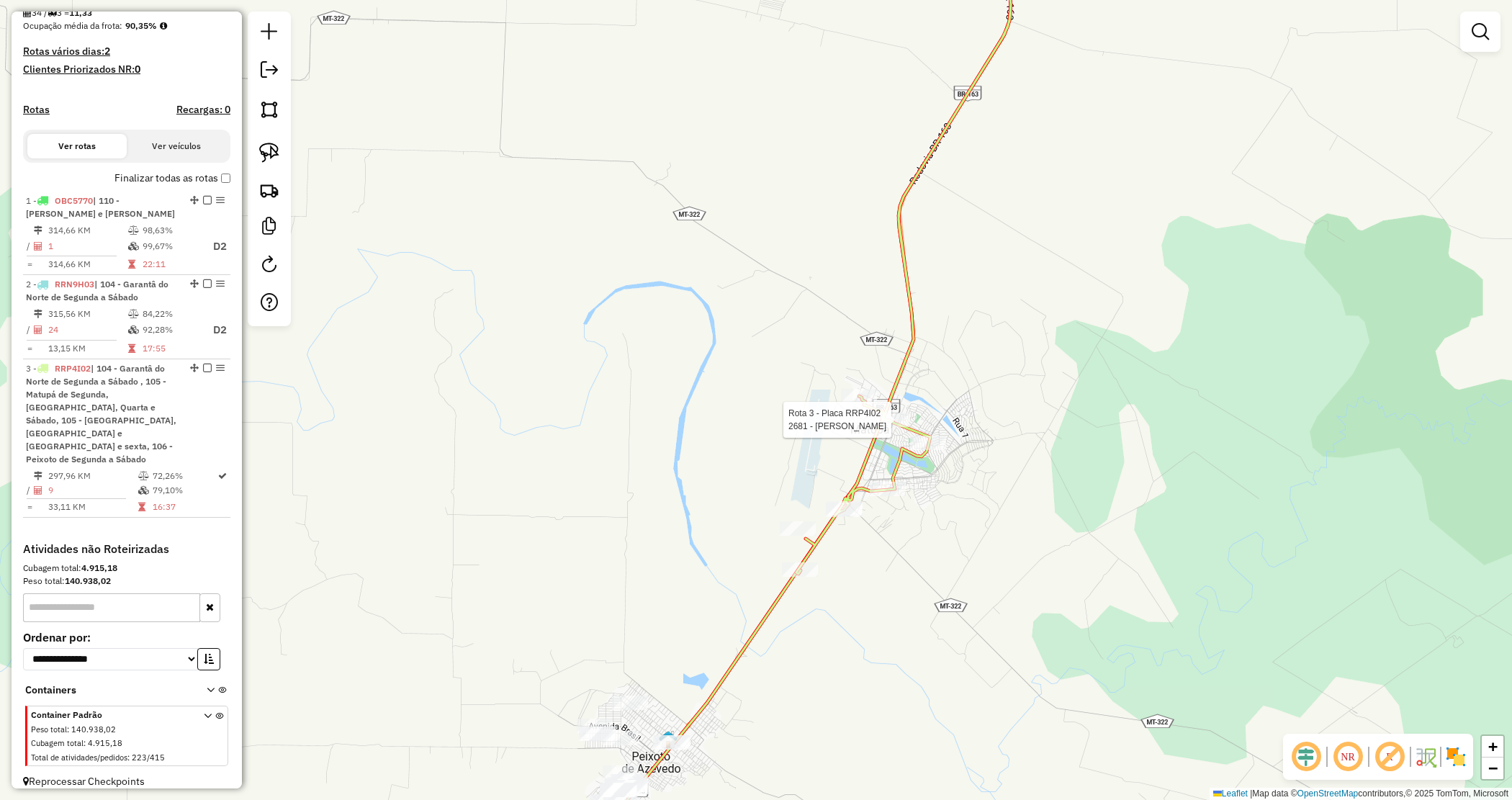
select select "*********"
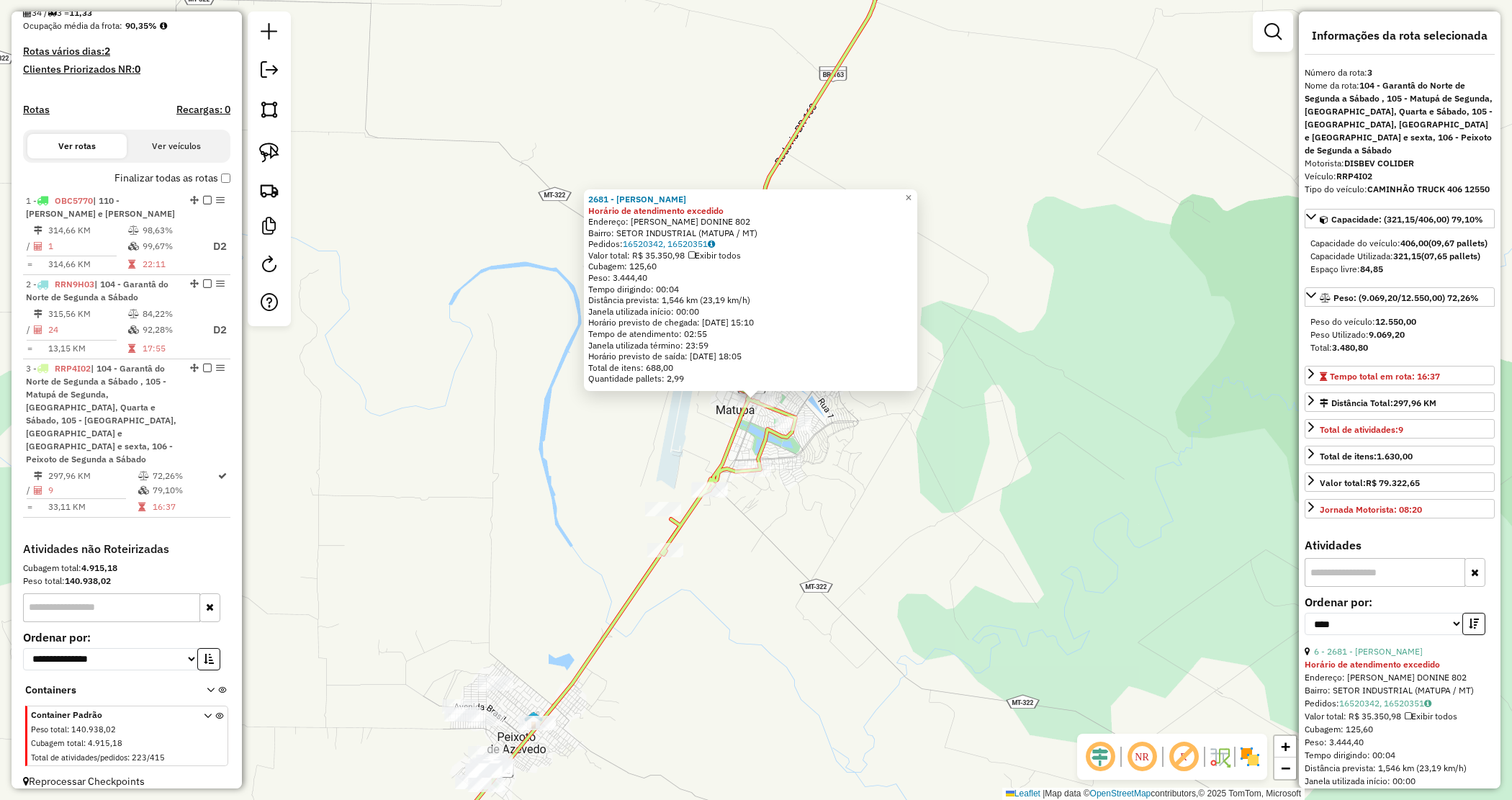
click at [779, 569] on div "2681 - SUP MACHADO Horário de atendimento excedido Endereço: VITOR FIDELIS DONI…" at bounding box center [756, 400] width 1512 height 800
click at [800, 531] on div "2681 - SUP MACHADO Horário de atendimento excedido Endereço: VITOR FIDELIS DONI…" at bounding box center [756, 400] width 1512 height 800
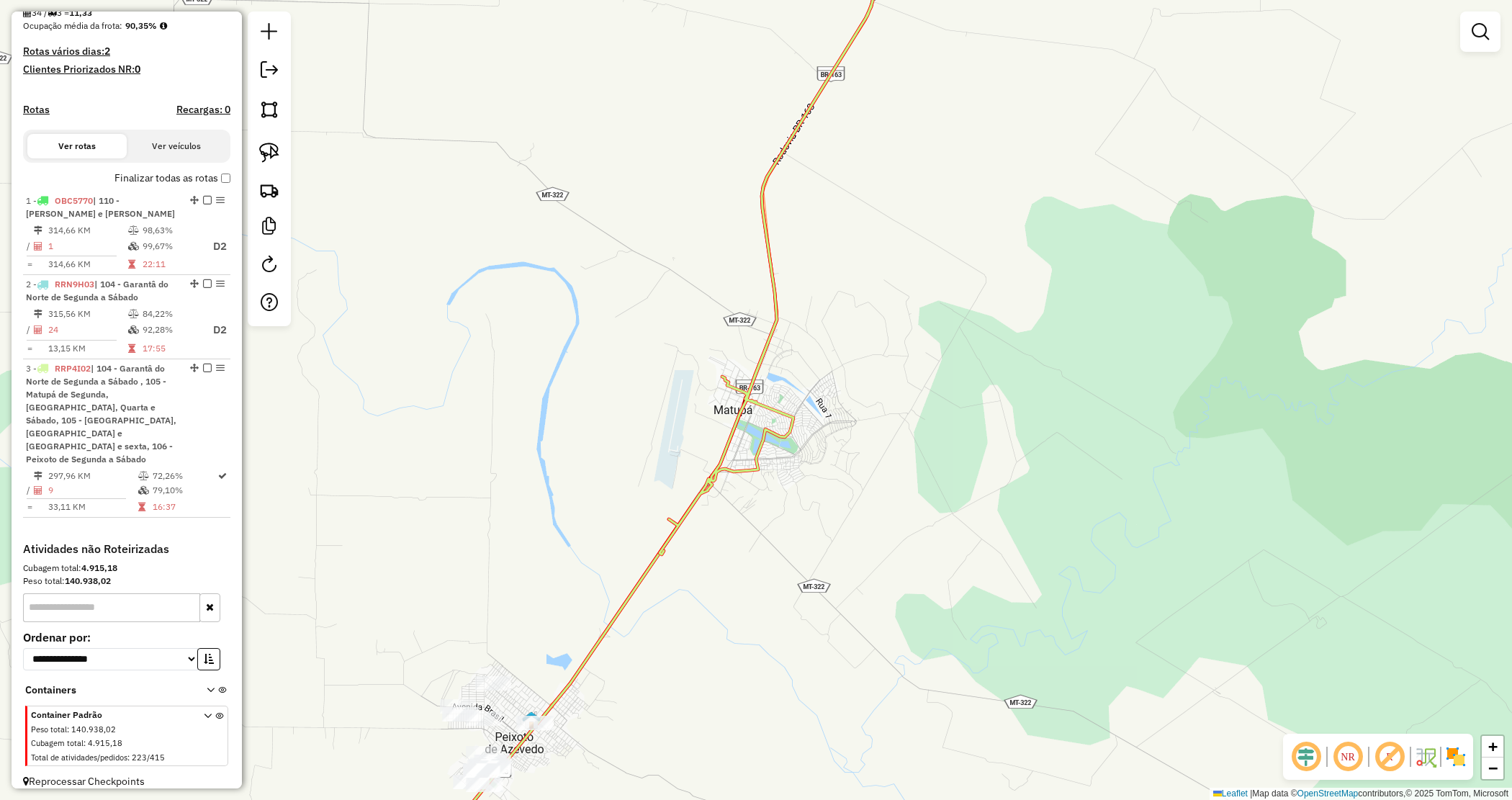
drag, startPoint x: 750, startPoint y: 628, endPoint x: 806, endPoint y: 522, distance: 119.9
click at [799, 536] on div "2681 - SUP MACHADO Horário de atendimento excedido Endereço: VITOR FIDELIS DONI…" at bounding box center [756, 400] width 1512 height 800
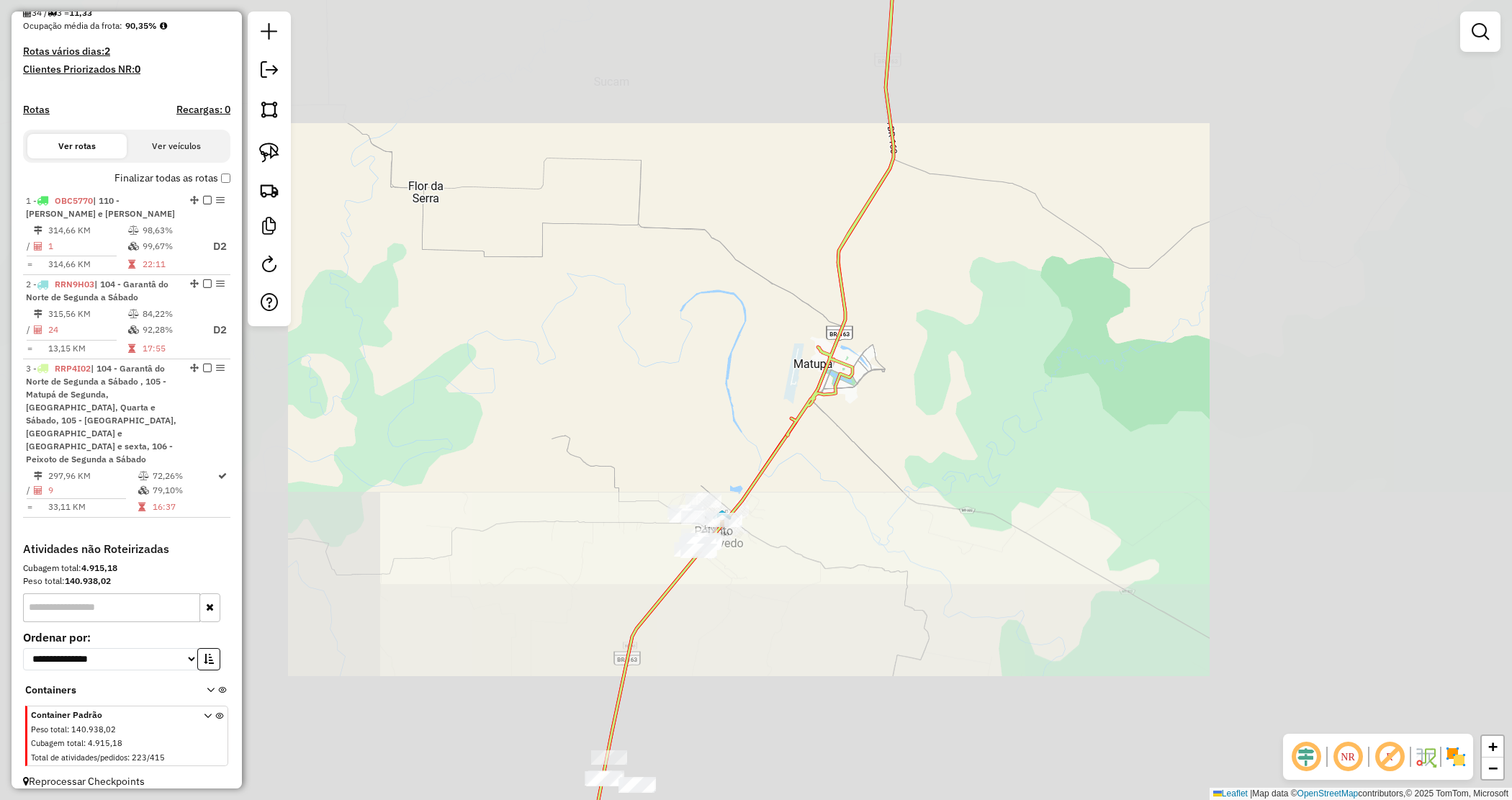
click at [797, 534] on div "Janela de atendimento Grade de atendimento Capacidade Transportadoras Veículos …" at bounding box center [756, 400] width 1512 height 800
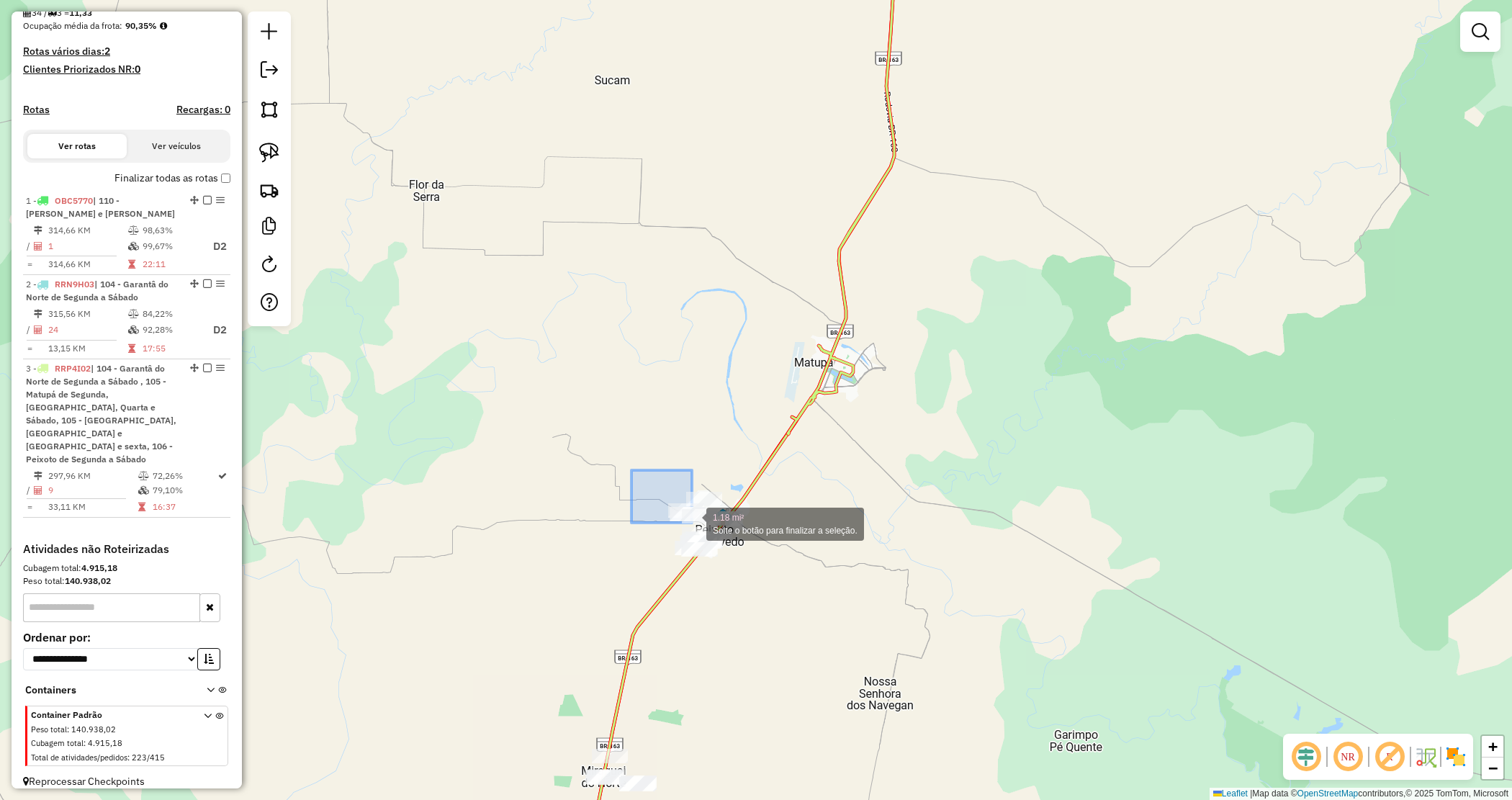
drag, startPoint x: 665, startPoint y: 504, endPoint x: 794, endPoint y: 567, distance: 143.6
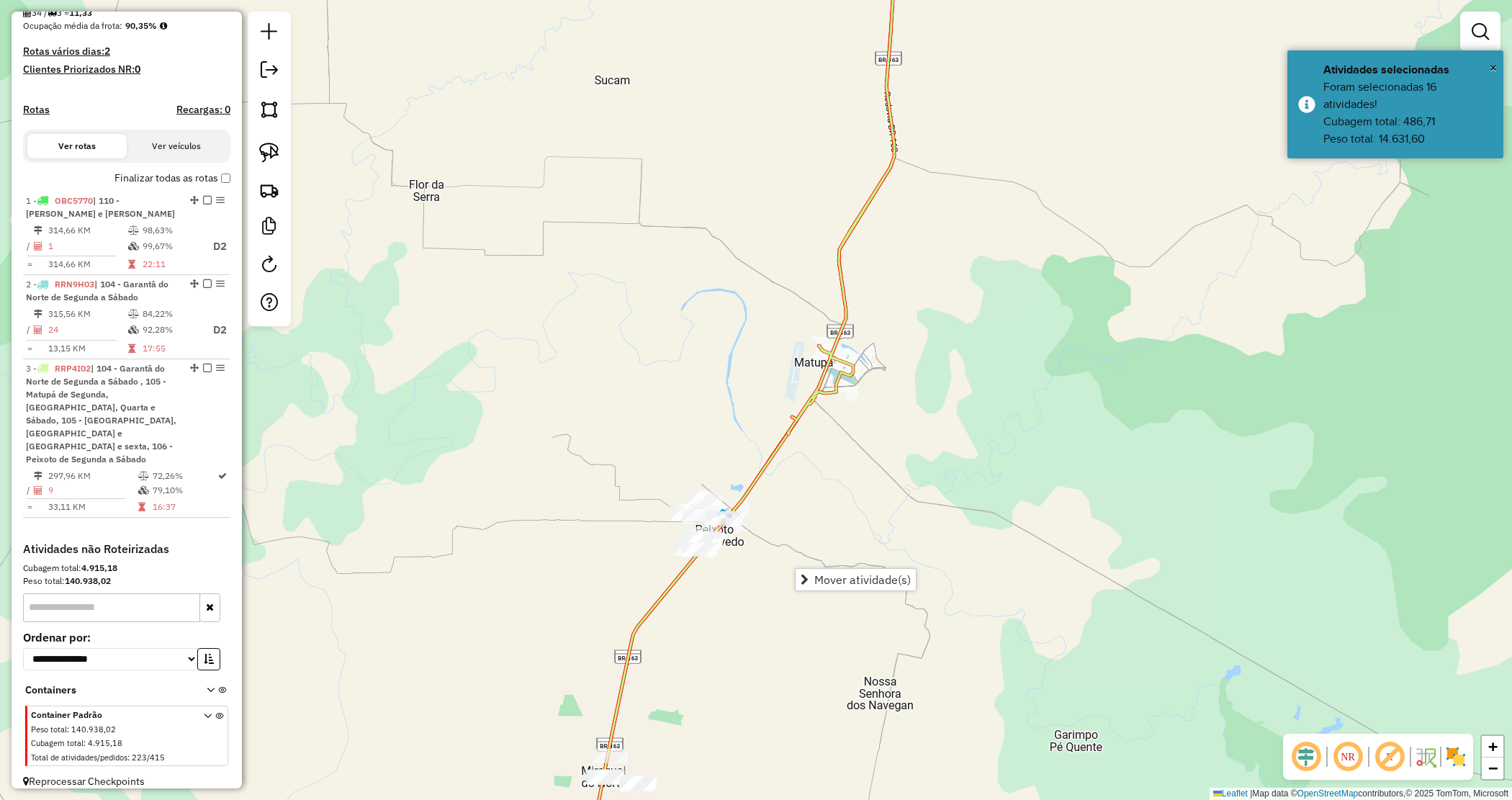
click at [834, 567] on div "Janela de atendimento Grade de atendimento Capacidade Transportadoras Veículos …" at bounding box center [756, 400] width 1512 height 800
click at [837, 583] on div "Janela de atendimento Grade de atendimento Capacidade Transportadoras Veículos …" at bounding box center [756, 400] width 1512 height 800
click at [850, 569] on span "Mover atividade(s)" at bounding box center [891, 568] width 97 height 12
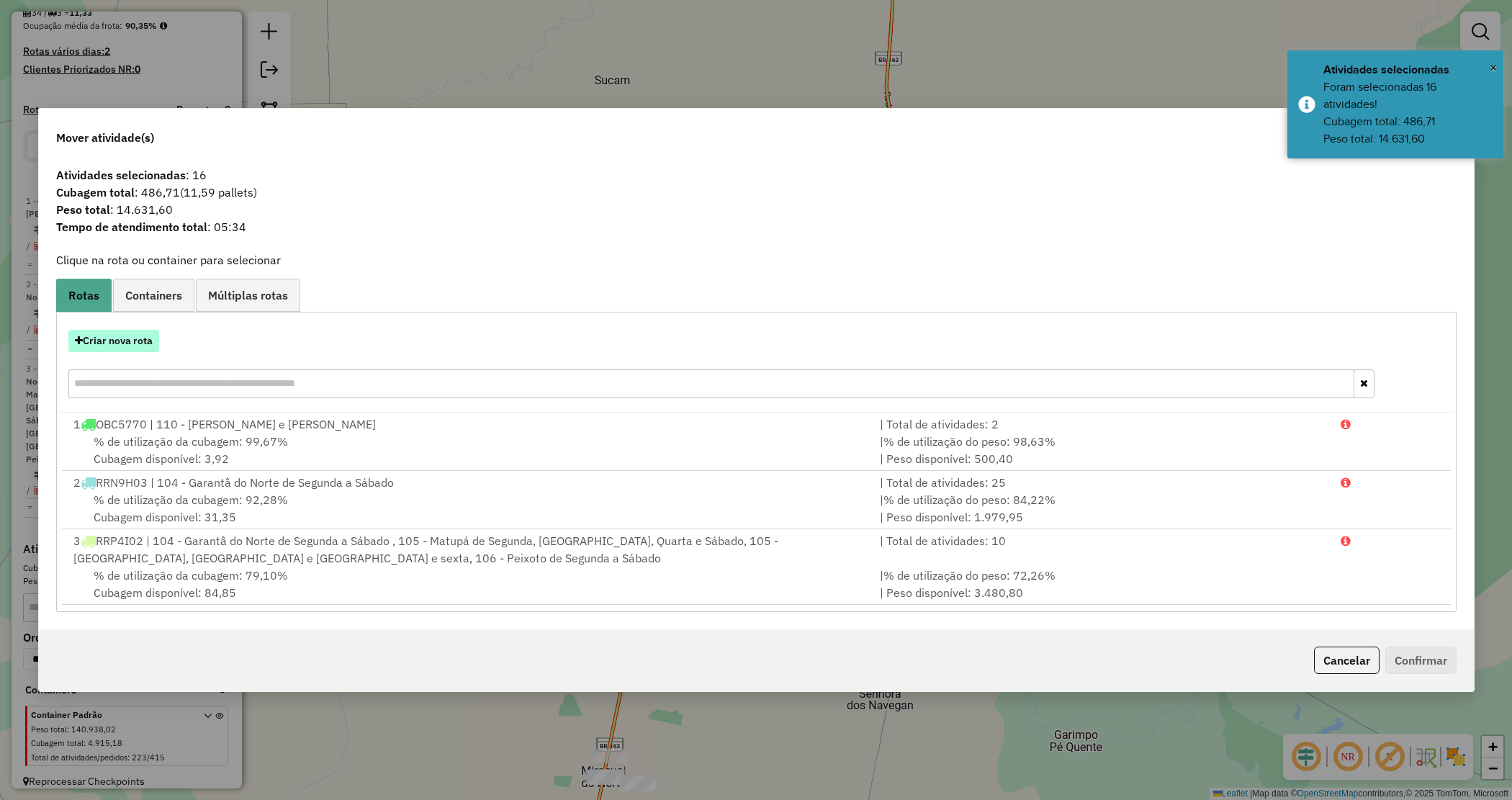
click at [135, 345] on button "Criar nova rota" at bounding box center [113, 340] width 91 height 23
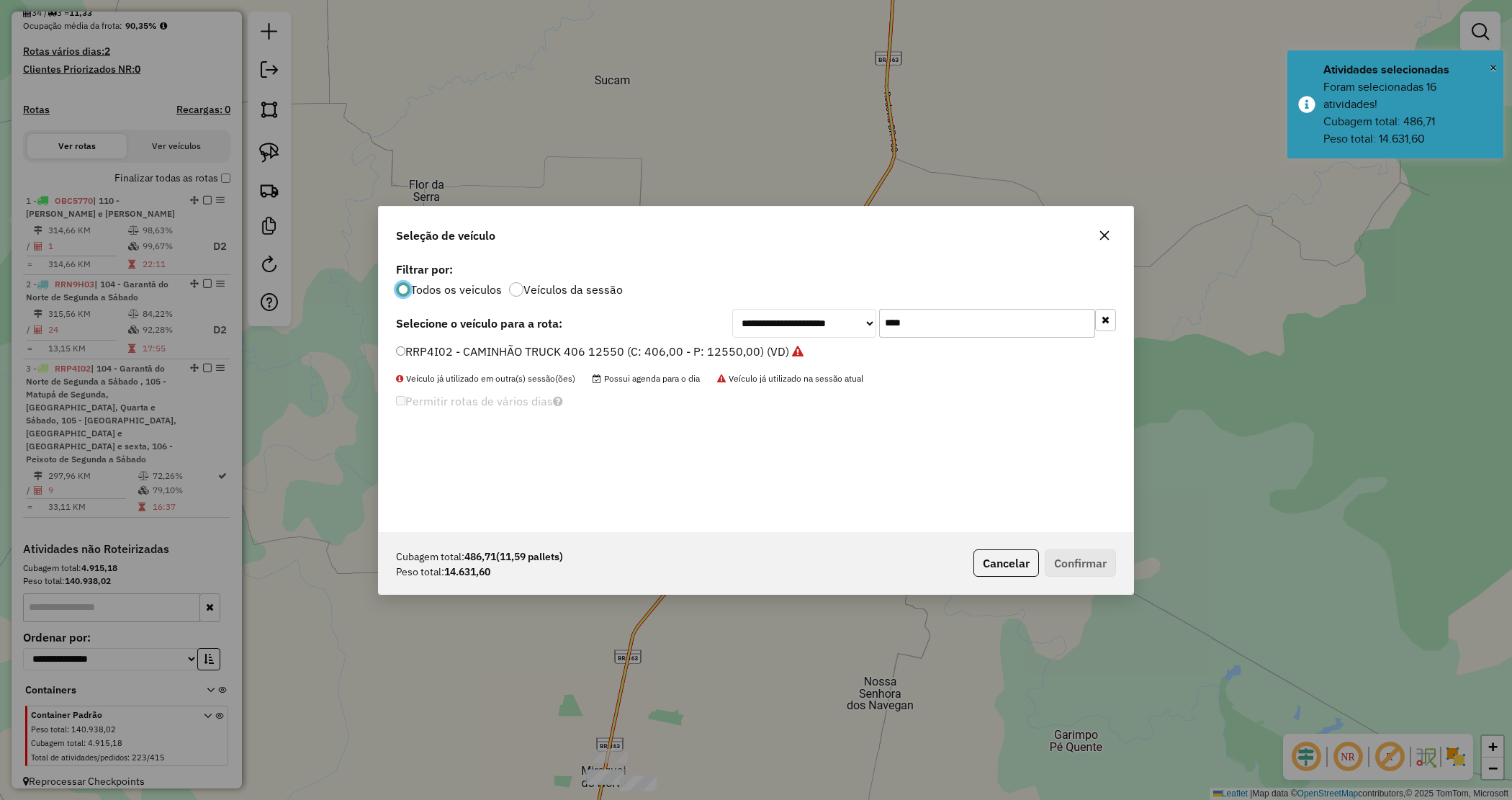
scroll to position [8, 4]
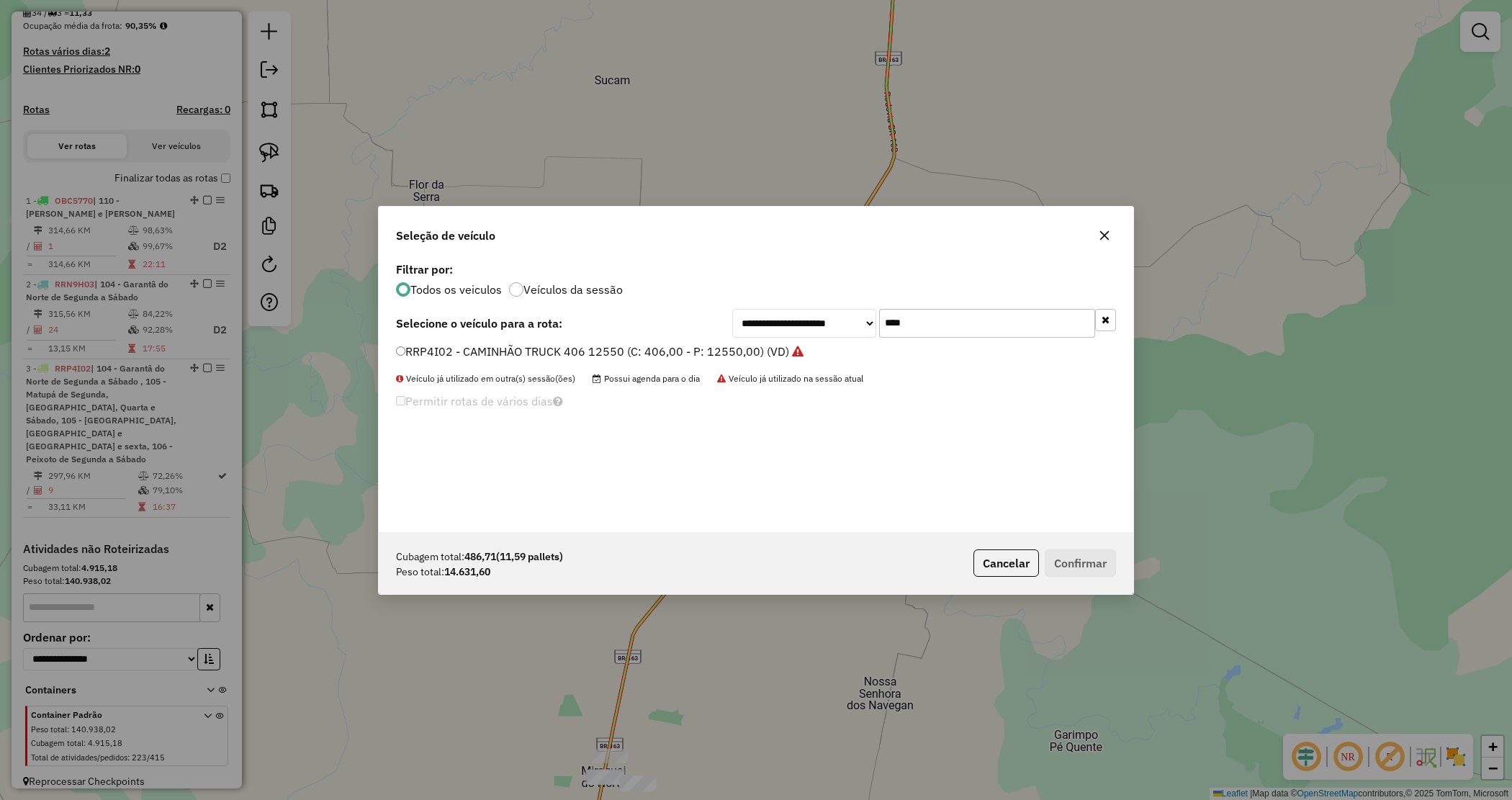
drag, startPoint x: 837, startPoint y: 304, endPoint x: 771, endPoint y: 290, distance: 67.5
click at [768, 293] on div "**********" at bounding box center [756, 395] width 755 height 274
type input "****"
click at [709, 345] on label "RRP4I62 - CAMINHÃO TRUCK 406 12550 (C: 406,00 - P: 12550,00) (VD)" at bounding box center [592, 351] width 393 height 18
click at [1073, 553] on button "Confirmar" at bounding box center [1080, 563] width 71 height 28
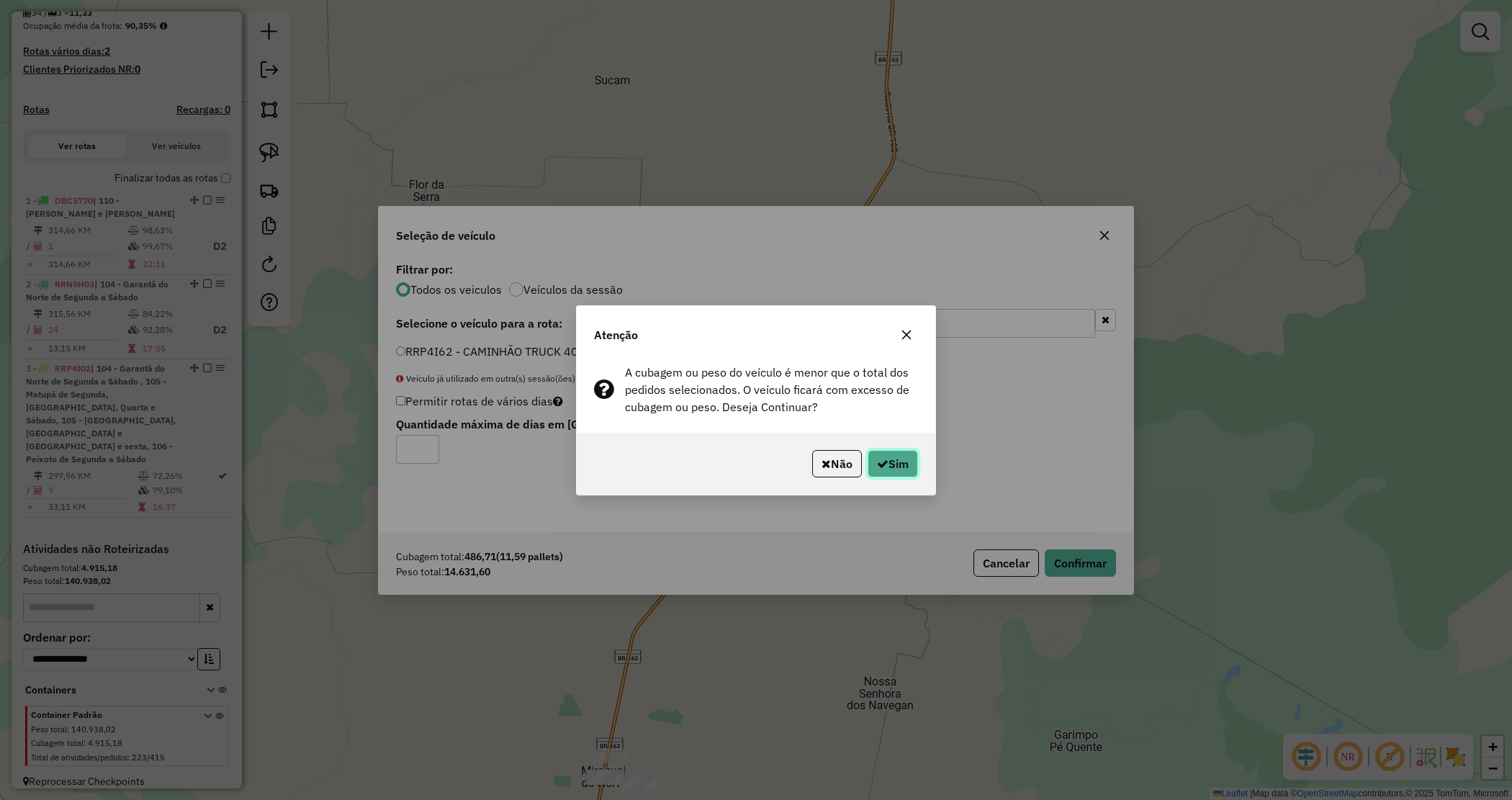
click at [899, 454] on button "Sim" at bounding box center [892, 464] width 50 height 28
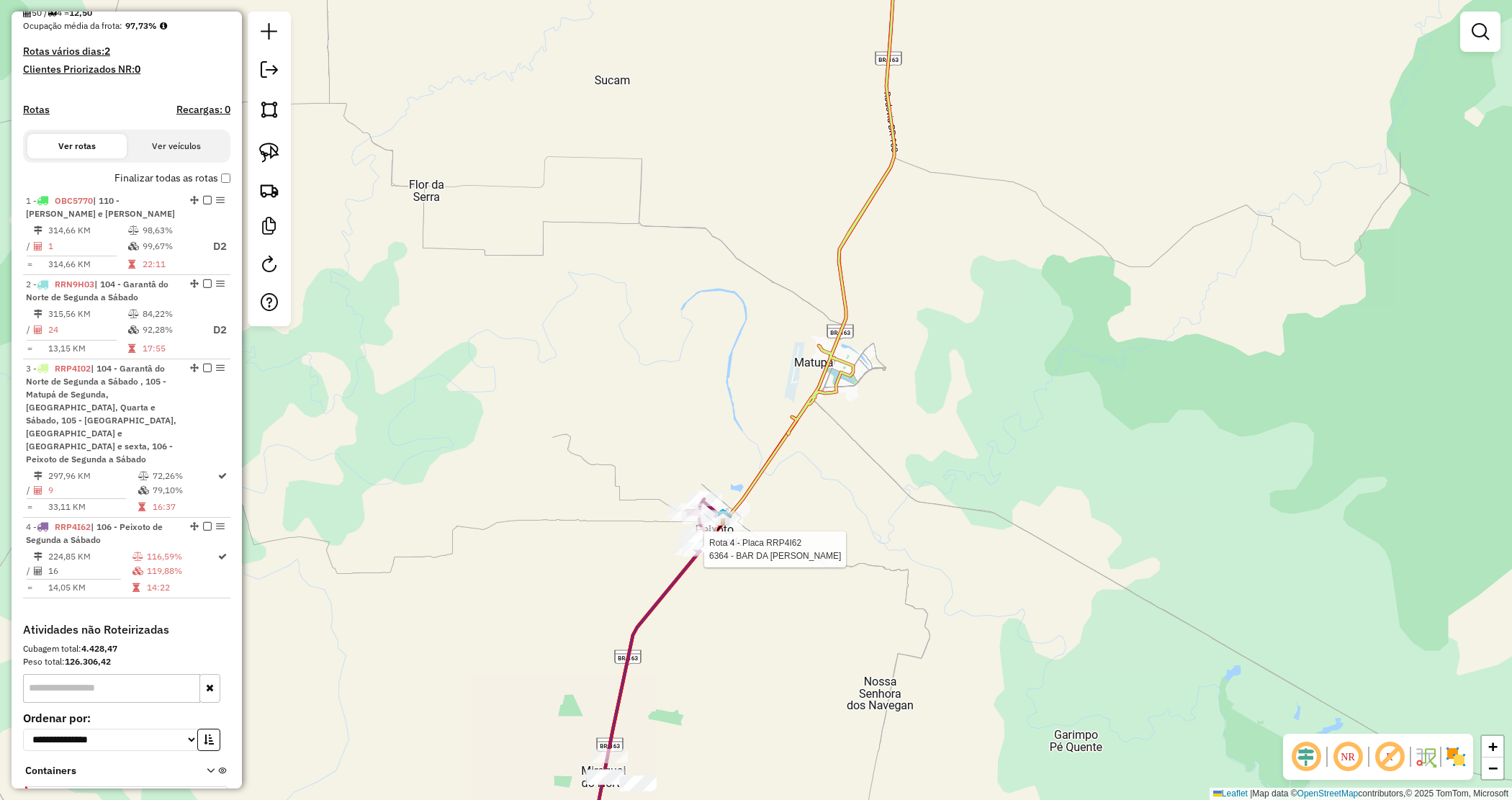
select select "*********"
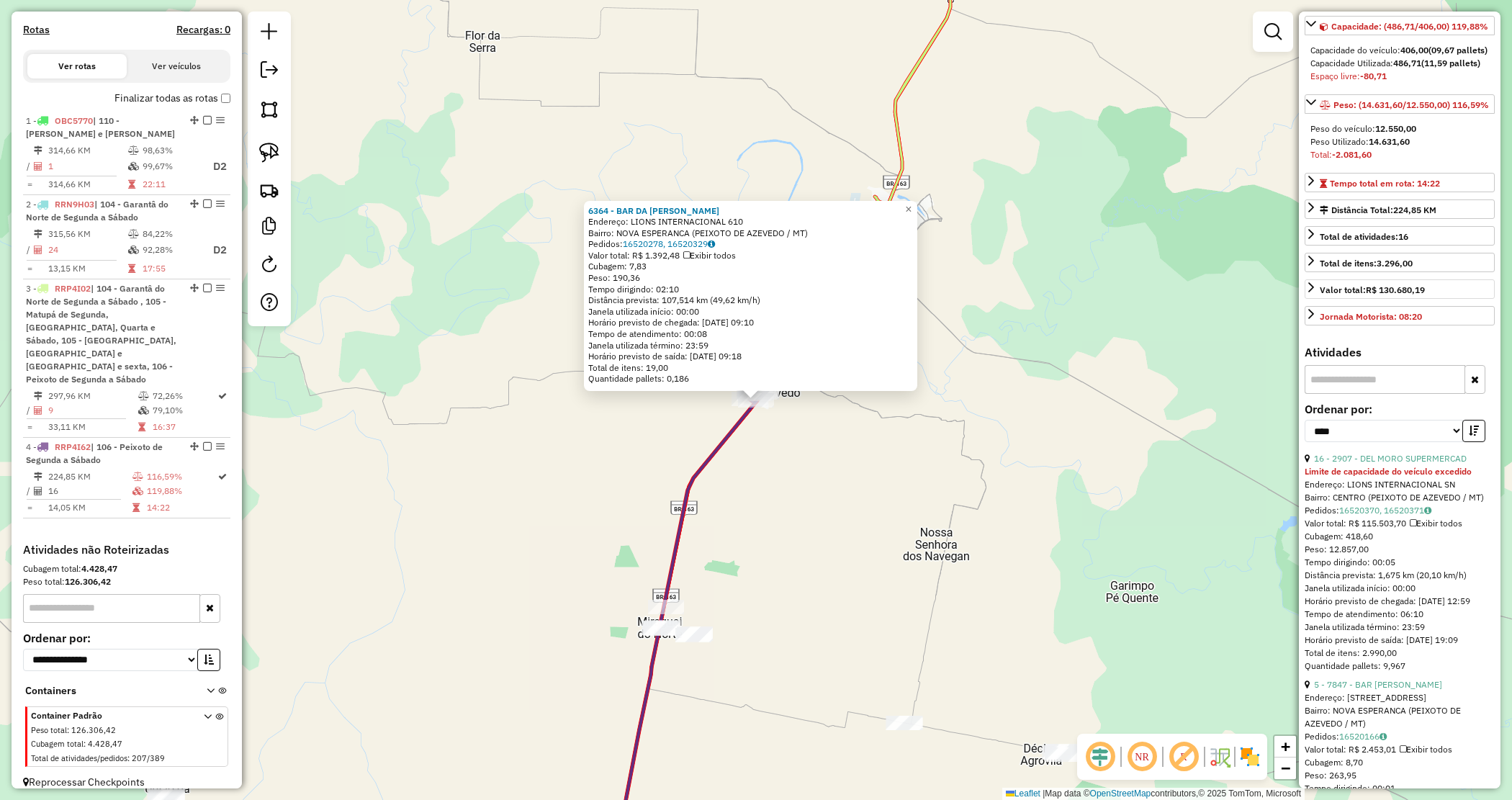
scroll to position [180, 0]
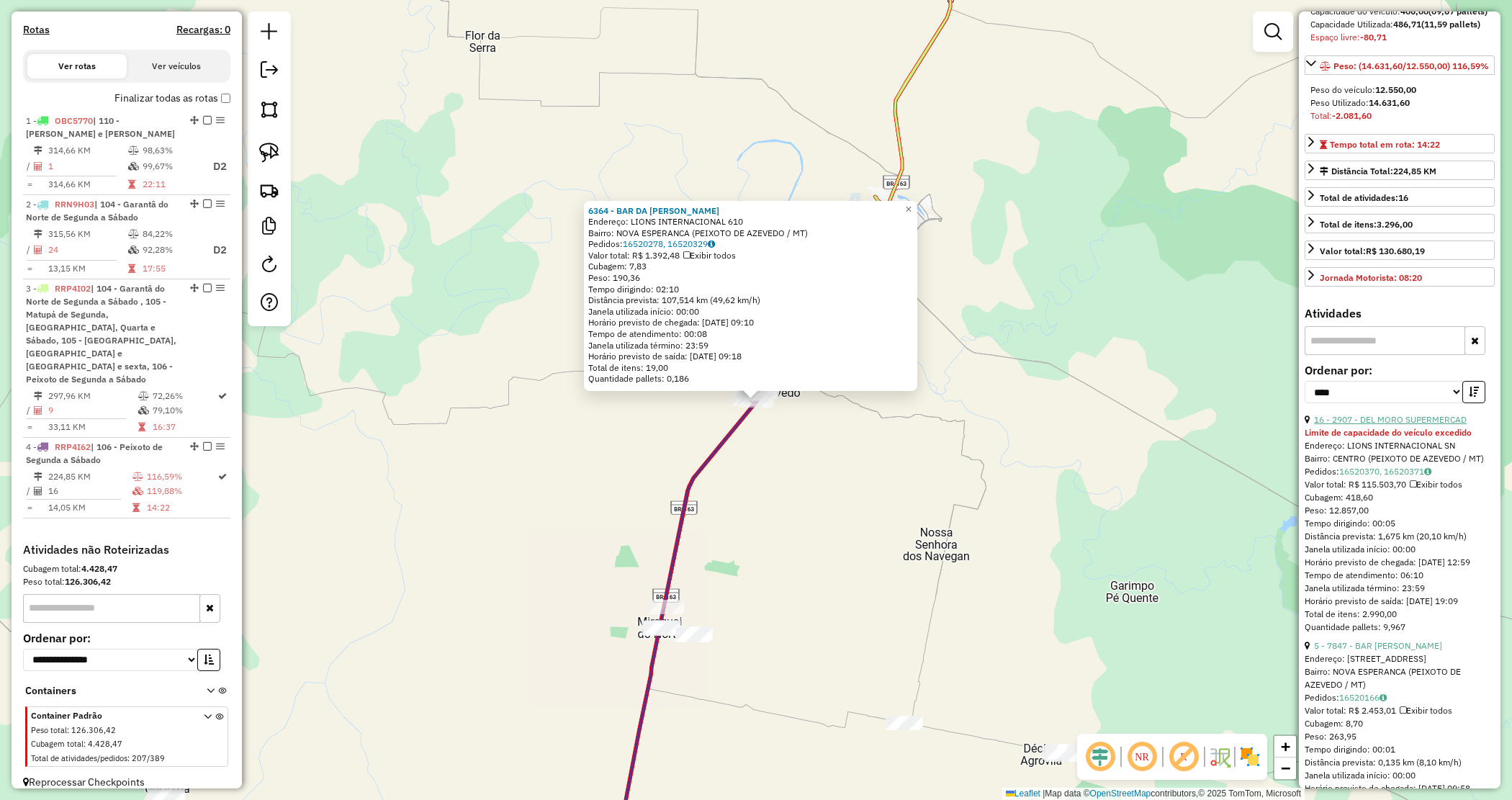
click at [1401, 425] on link "16 - 2907 - DEL MORO SUPERMERCAD" at bounding box center [1390, 419] width 153 height 11
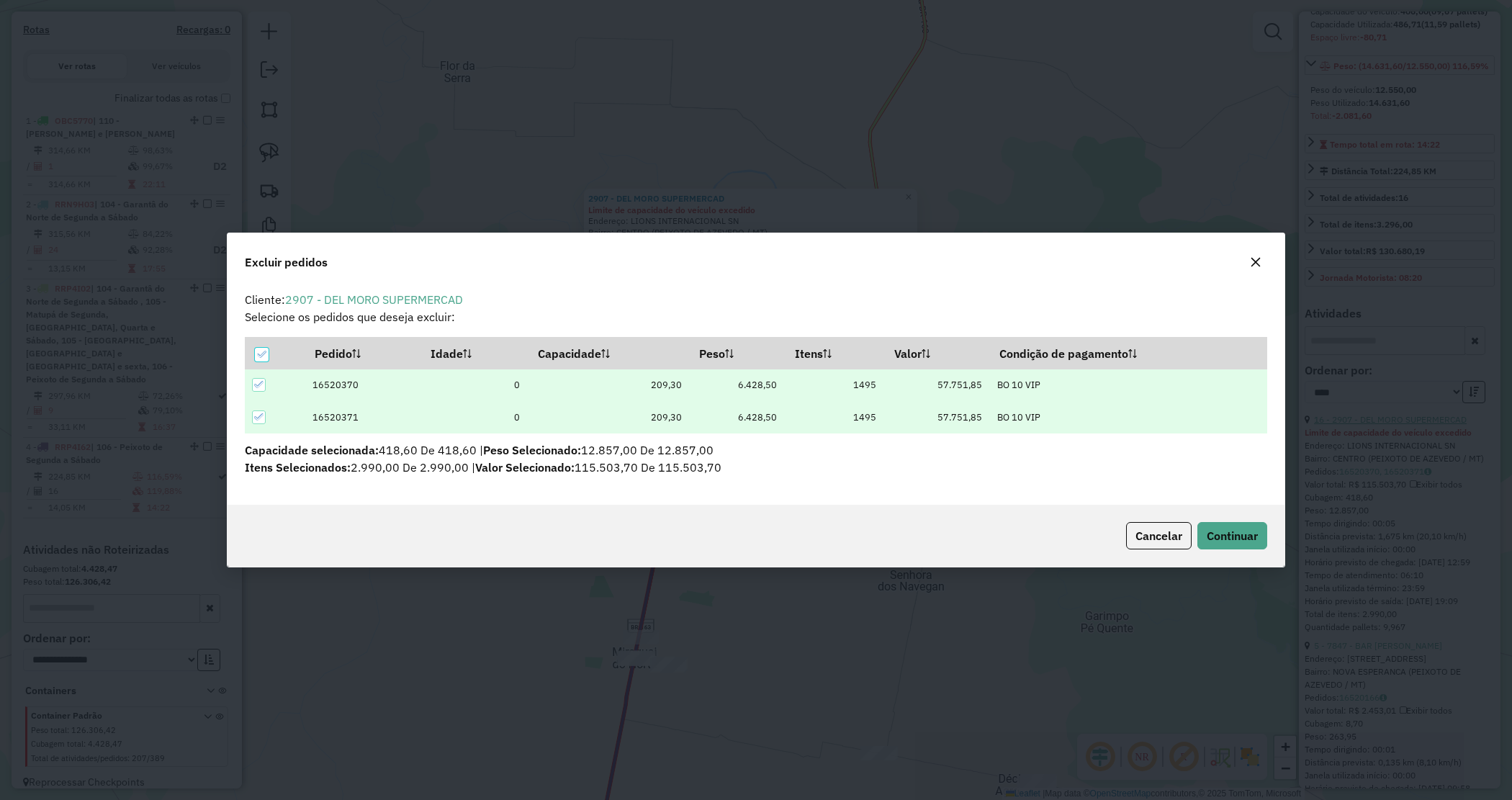
scroll to position [0, 0]
click at [264, 350] on icon at bounding box center [261, 355] width 10 height 10
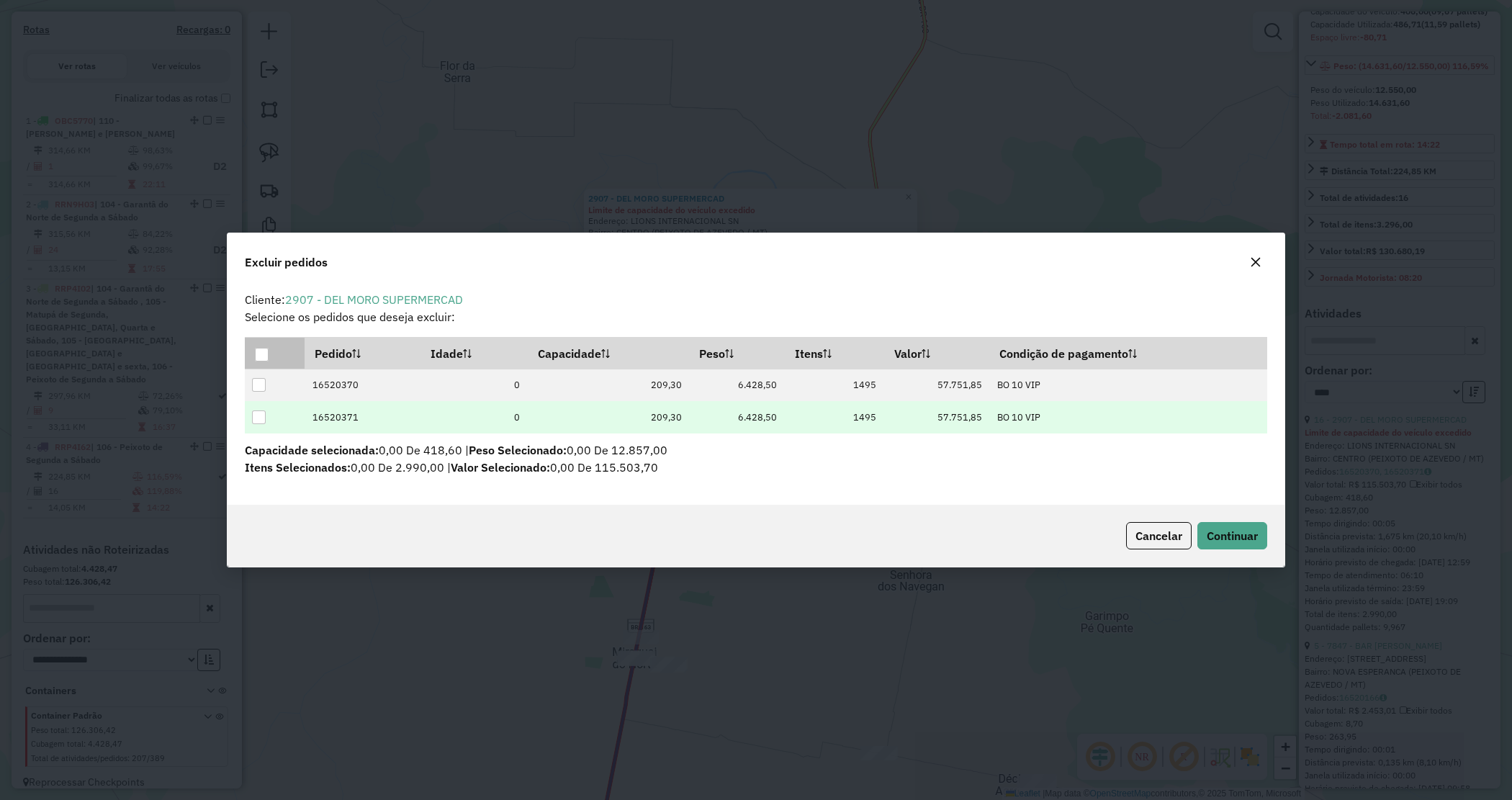
click at [256, 422] on div at bounding box center [259, 417] width 13 height 13
click at [1218, 515] on div "Cancelar Continuar" at bounding box center [756, 536] width 1057 height 62
click at [1226, 530] on span "Continuar" at bounding box center [1232, 536] width 51 height 14
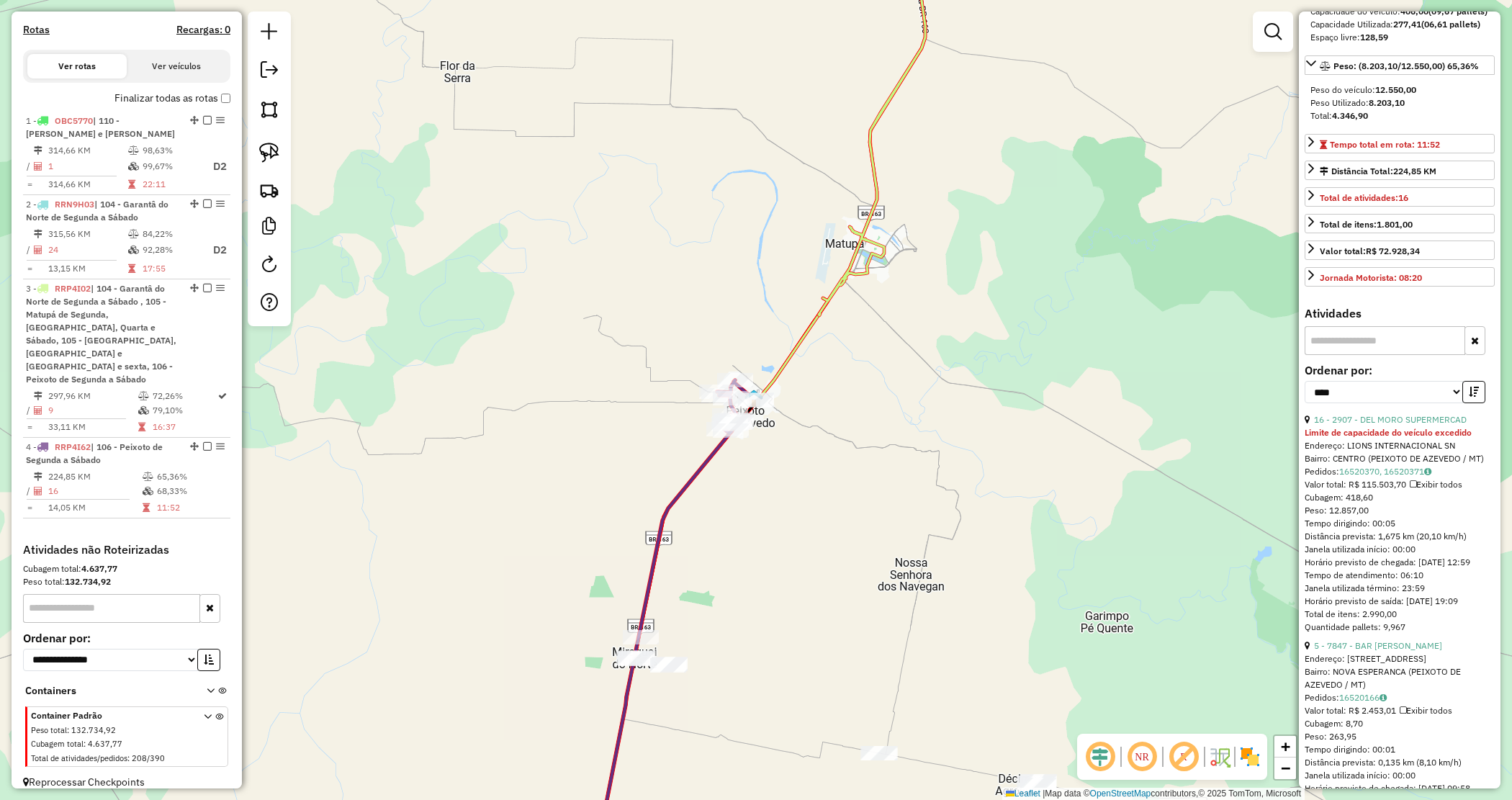
scroll to position [166, 0]
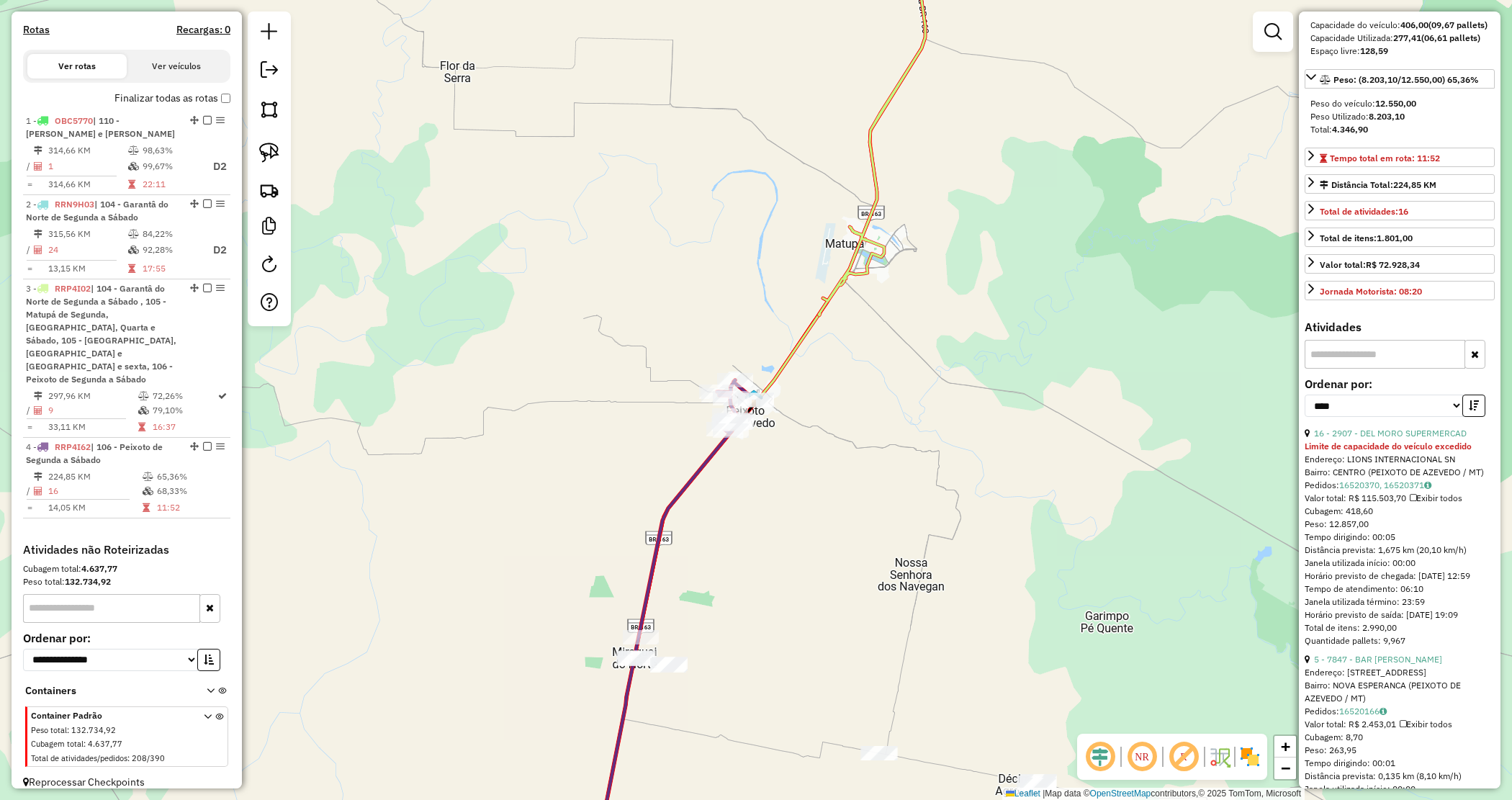
click at [851, 455] on div "Janela de atendimento Grade de atendimento Capacidade Transportadoras Veículos …" at bounding box center [756, 400] width 1512 height 800
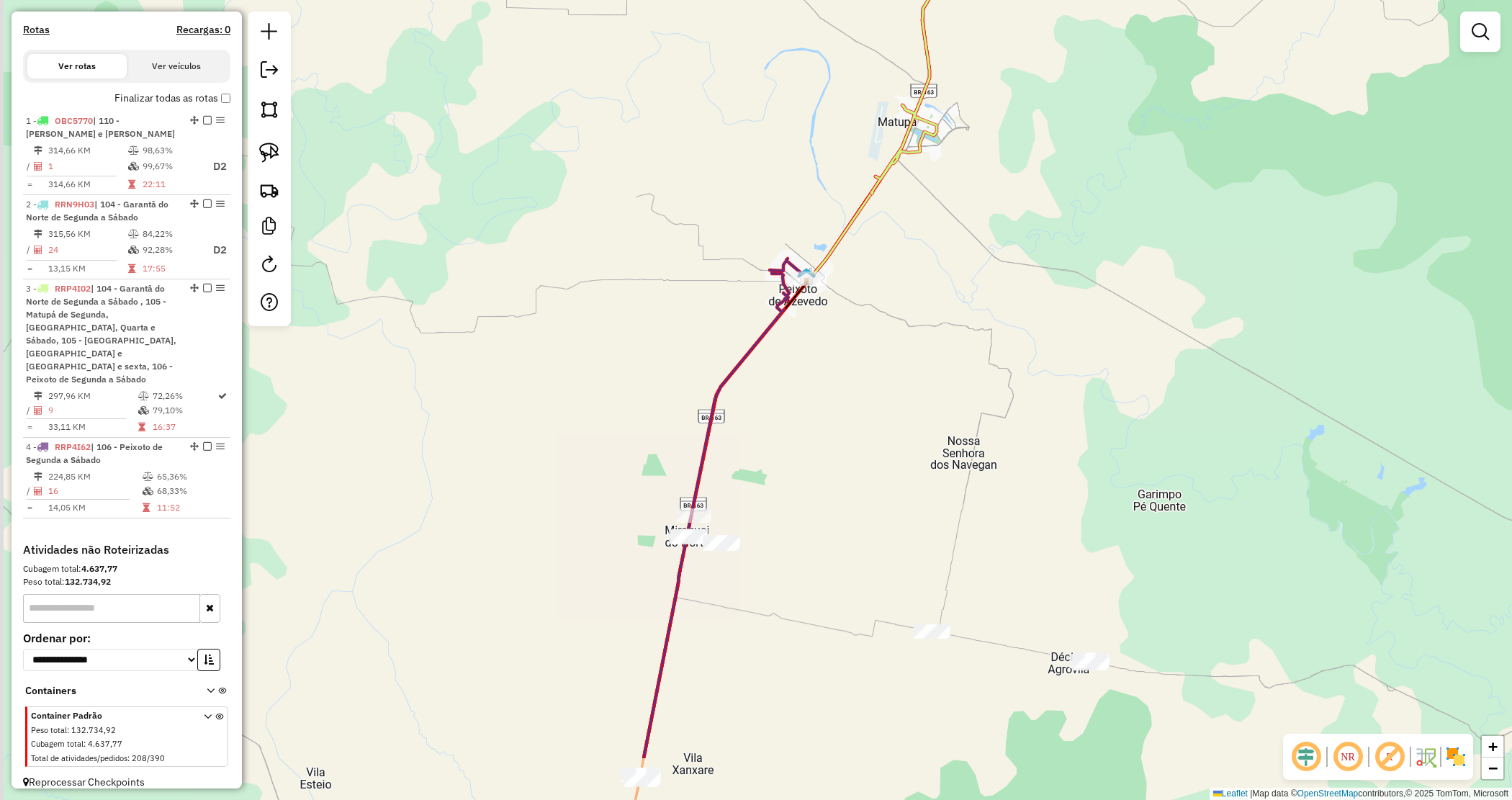
drag, startPoint x: 844, startPoint y: 520, endPoint x: 904, endPoint y: 331, distance: 198.3
click at [904, 342] on div "Janela de atendimento Grade de atendimento Capacidade Transportadoras Veículos …" at bounding box center [756, 400] width 1512 height 800
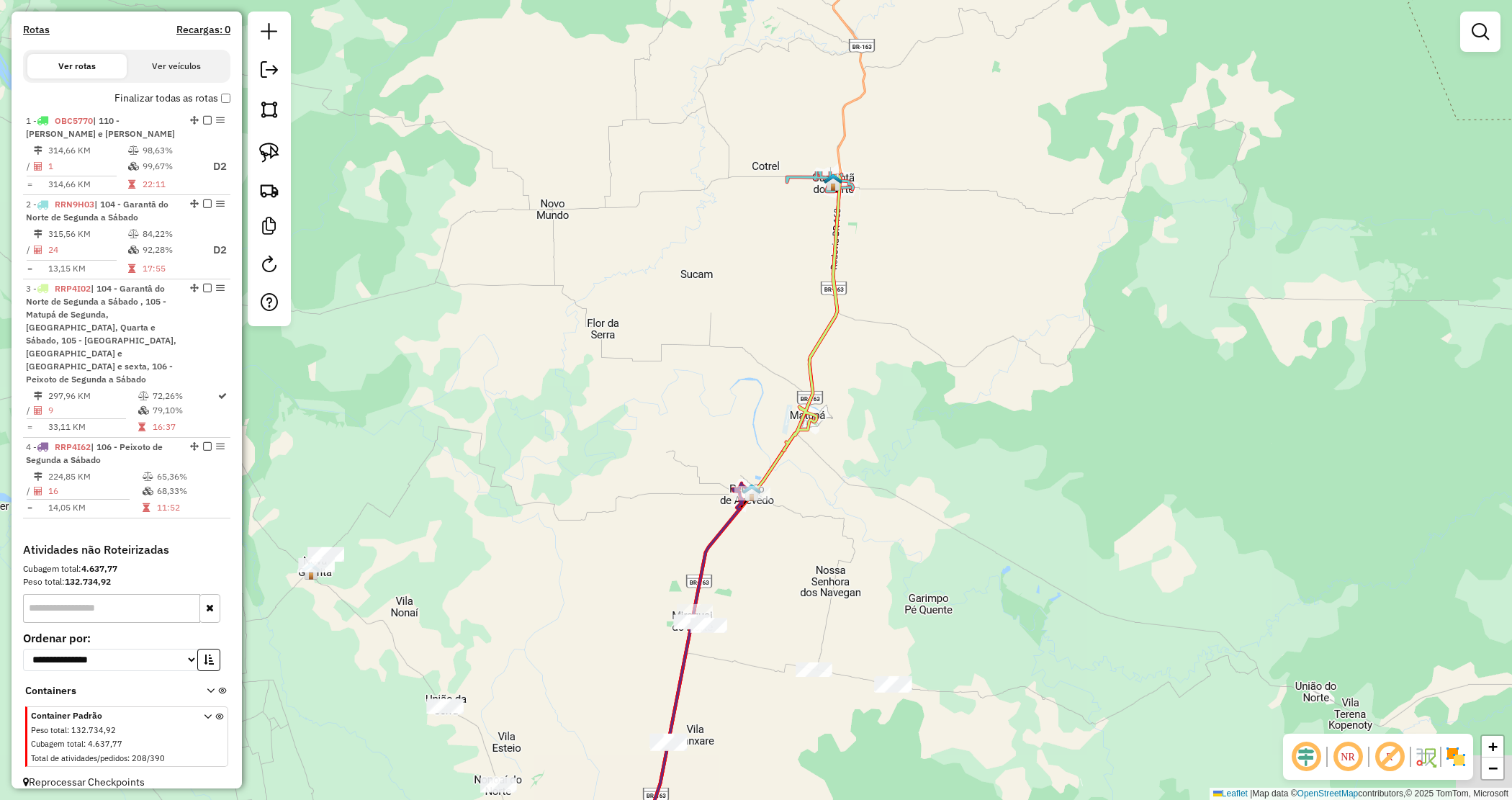
drag, startPoint x: 902, startPoint y: 329, endPoint x: 791, endPoint y: 570, distance: 265.3
click at [790, 571] on div "Janela de atendimento Grade de atendimento Capacidade Transportadoras Veículos …" at bounding box center [756, 400] width 1512 height 800
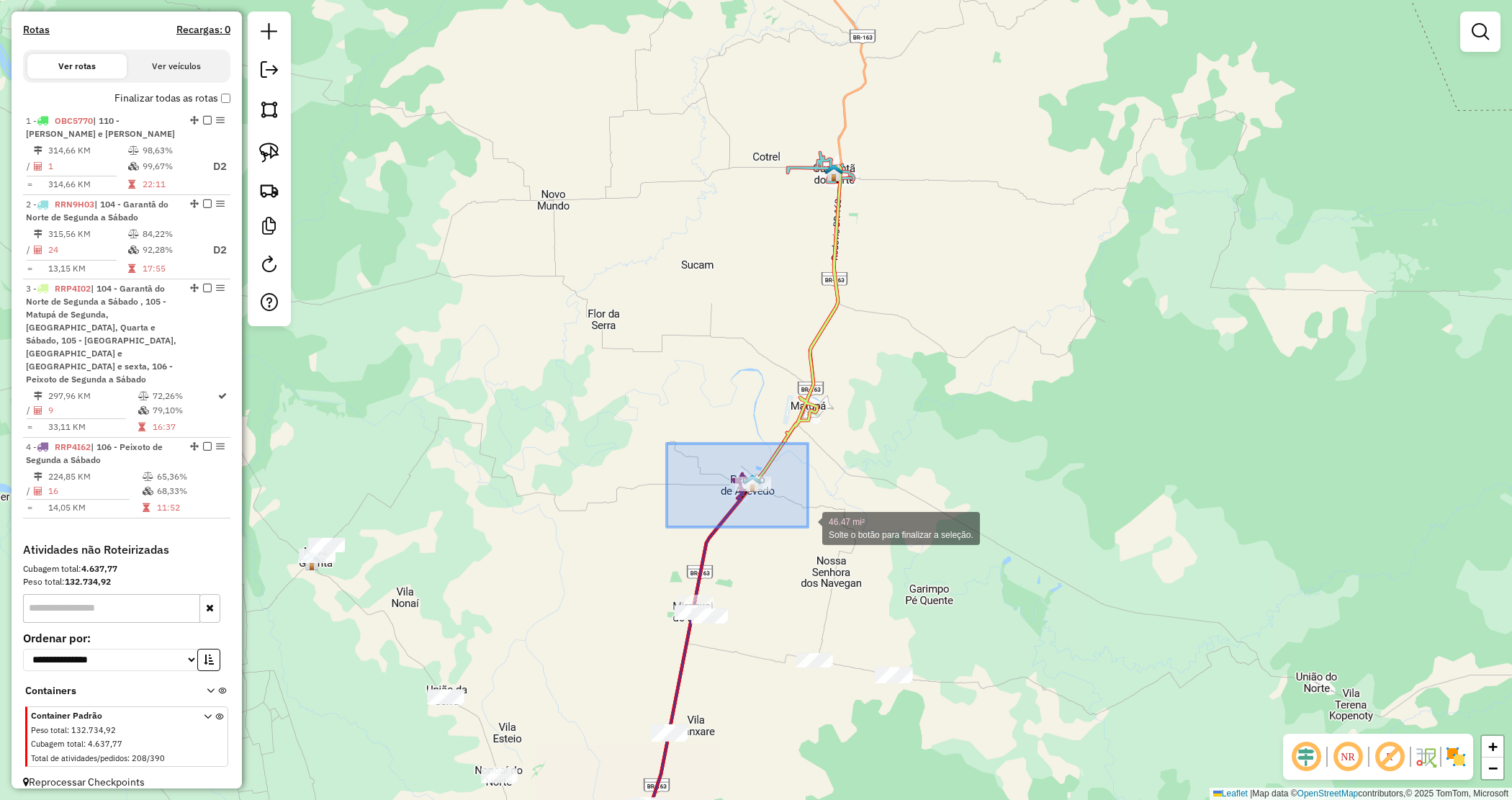
drag, startPoint x: 725, startPoint y: 493, endPoint x: 820, endPoint y: 522, distance: 99.3
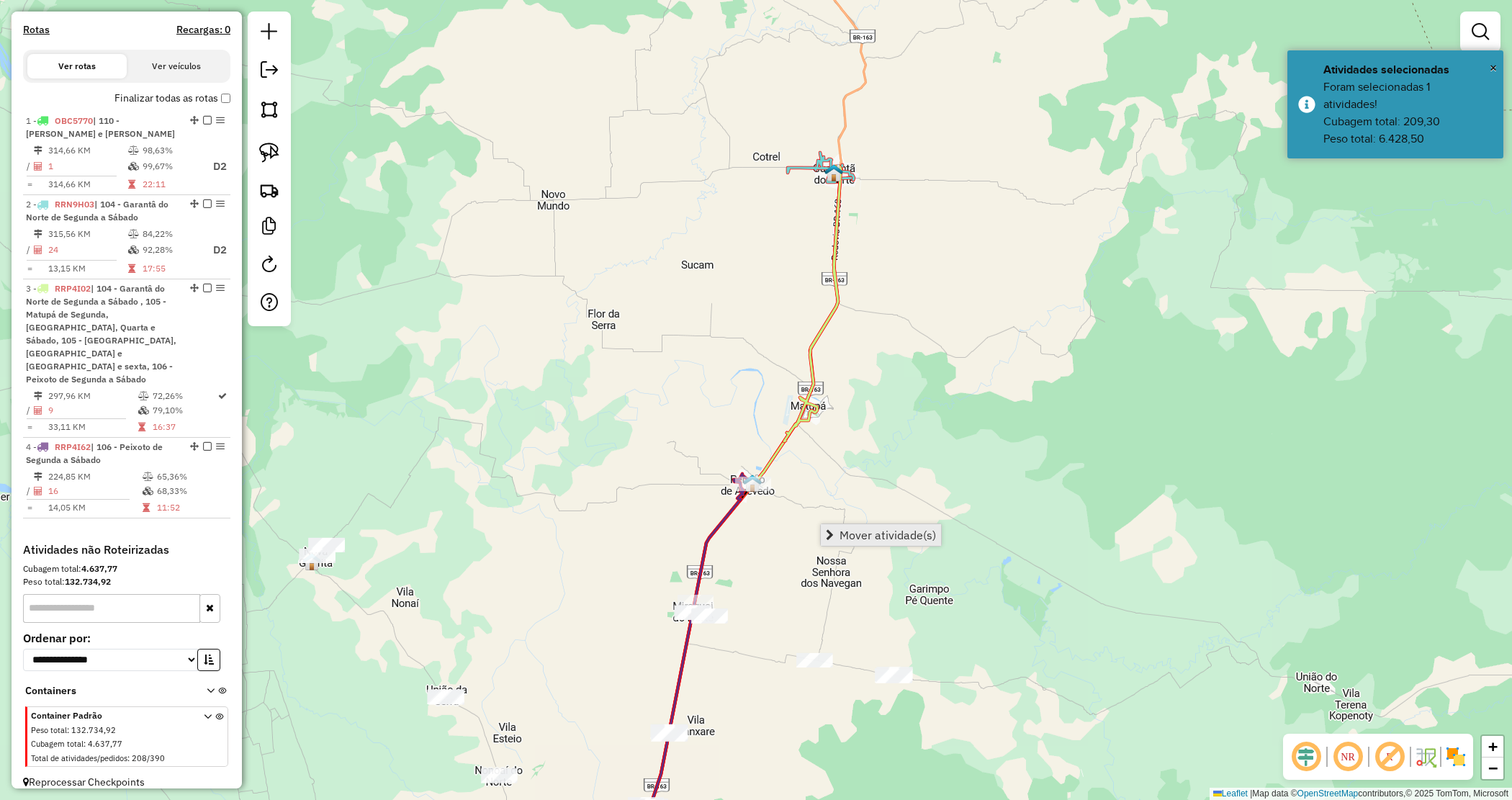
click at [855, 533] on span "Mover atividade(s)" at bounding box center [888, 536] width 97 height 12
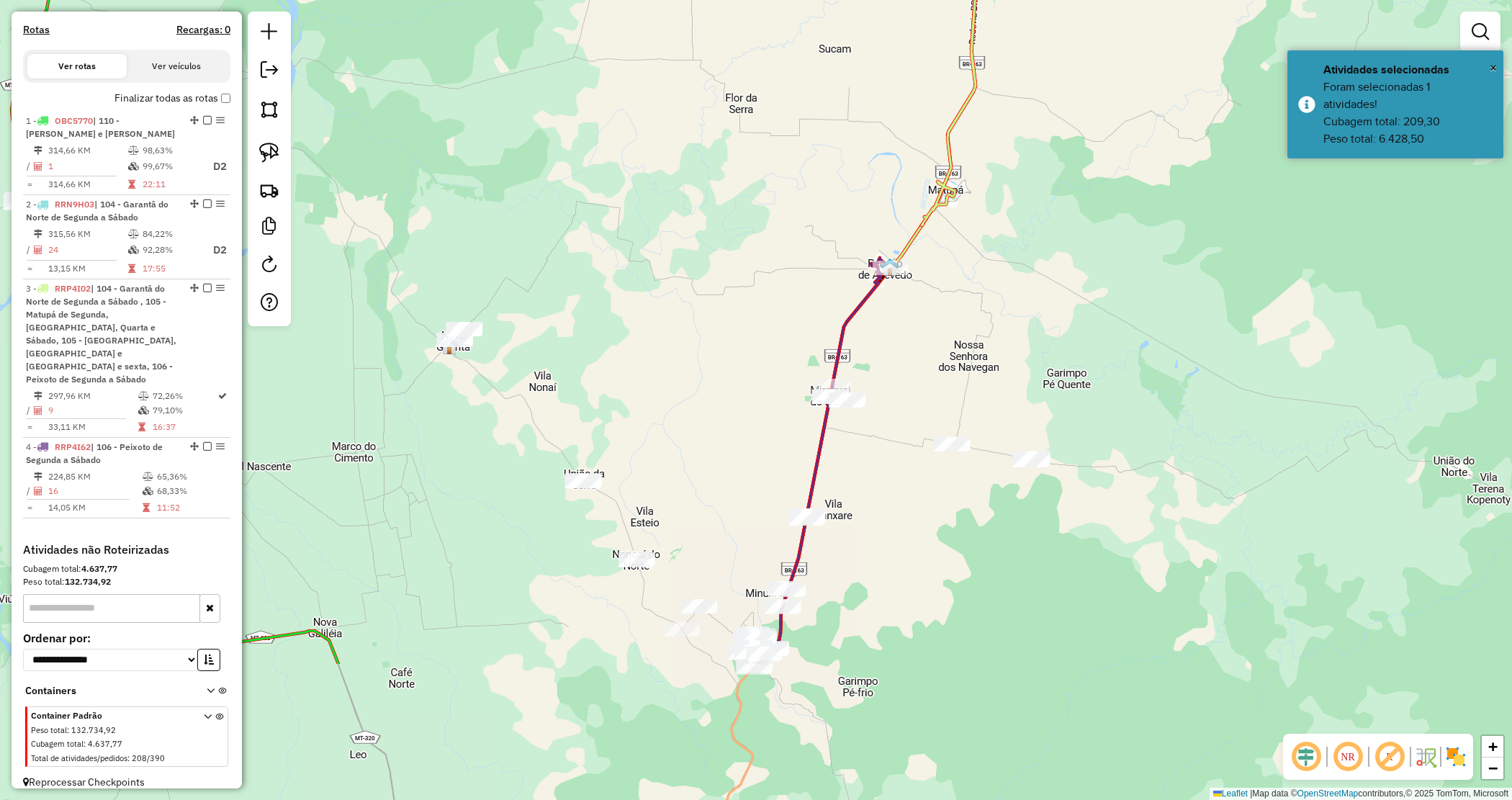
drag, startPoint x: 788, startPoint y: 447, endPoint x: 920, endPoint y: 232, distance: 252.3
click at [920, 232] on g at bounding box center [489, 277] width 1005 height 774
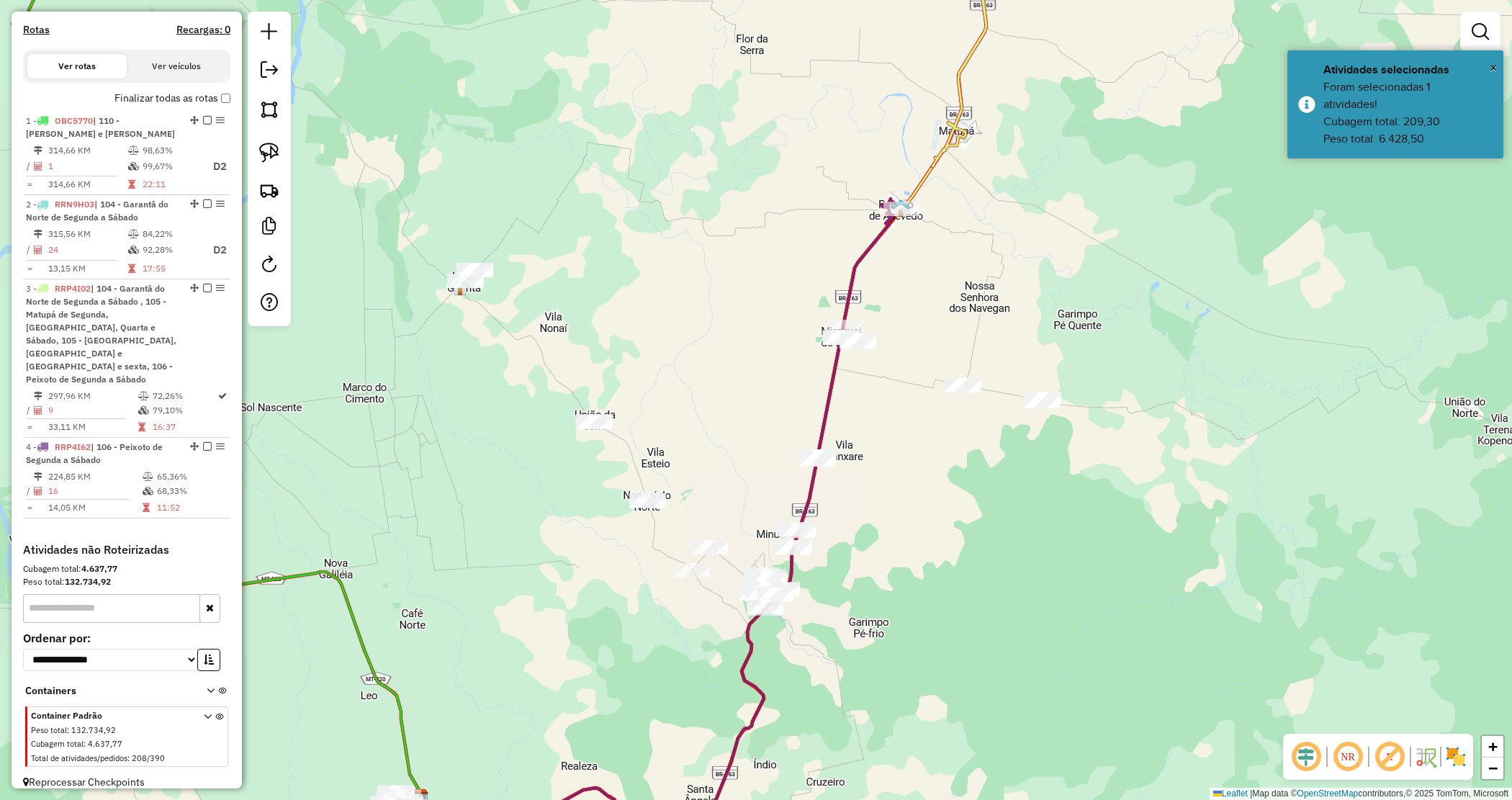
drag, startPoint x: 858, startPoint y: 459, endPoint x: 861, endPoint y: 445, distance: 14.3
click at [861, 445] on div "Janela de atendimento Grade de atendimento Capacidade Transportadoras Veículos …" at bounding box center [756, 400] width 1512 height 800
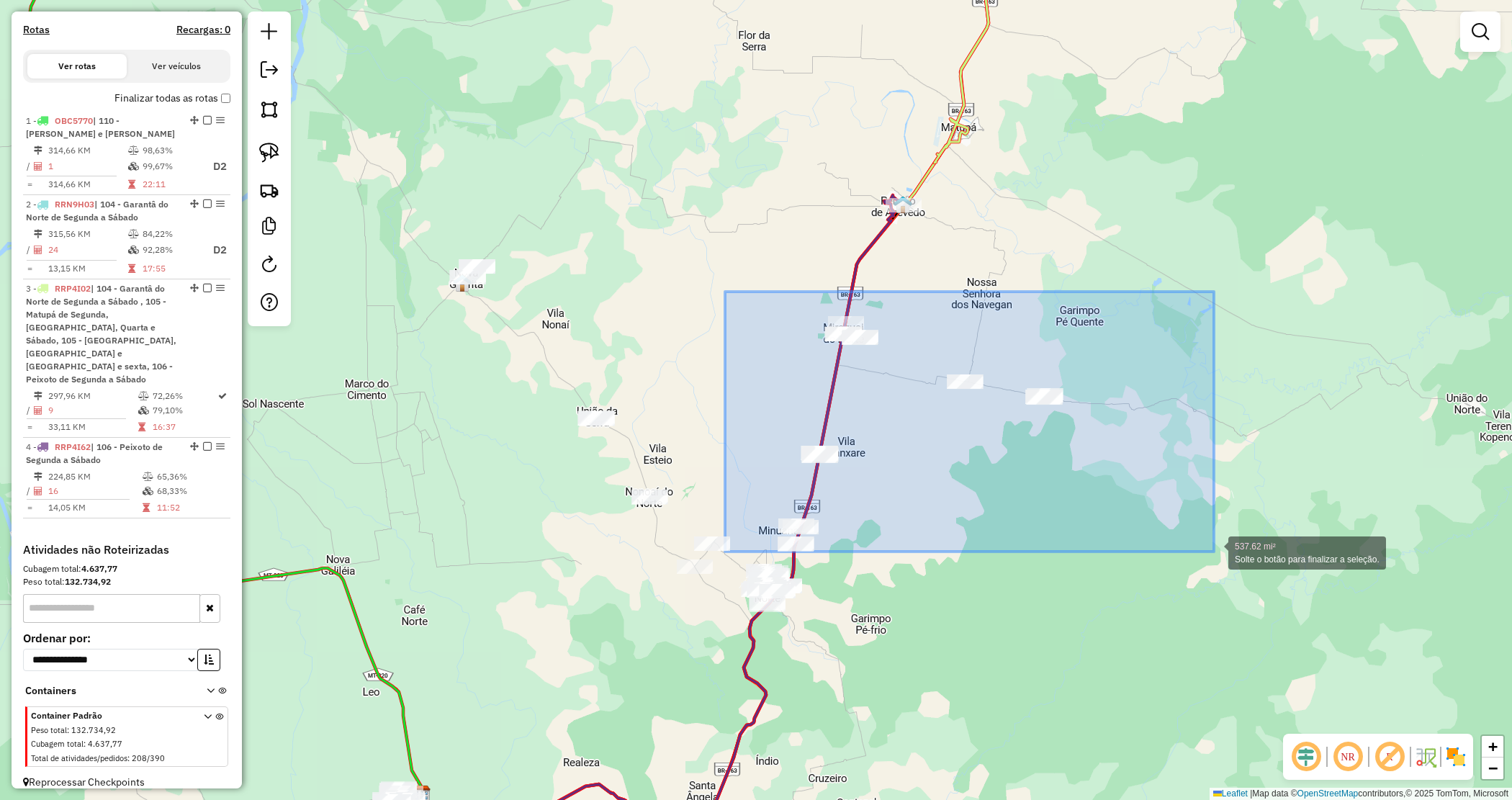
drag, startPoint x: 1289, startPoint y: 469, endPoint x: 1214, endPoint y: 549, distance: 109.7
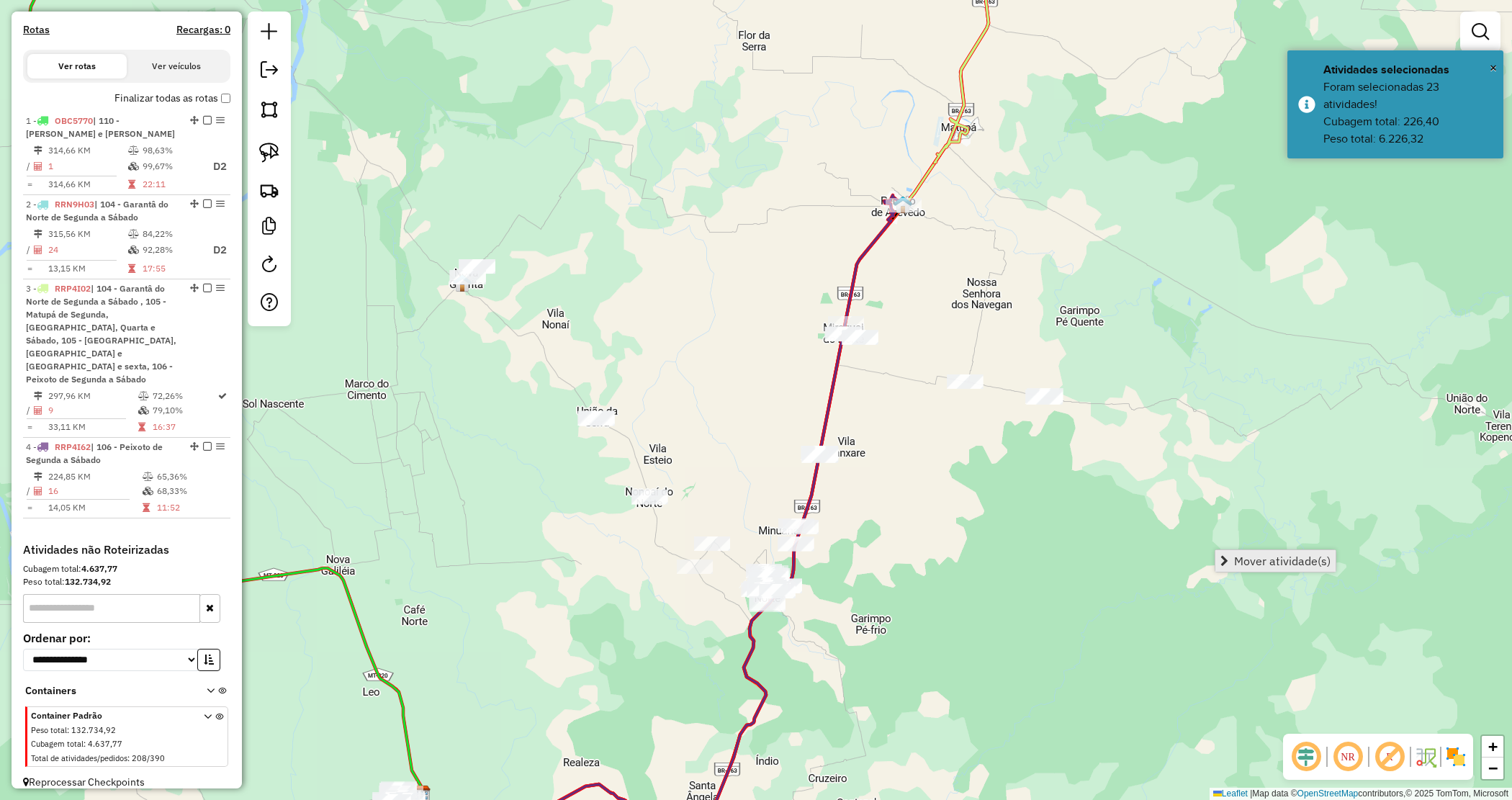
click at [1235, 556] on span "Mover atividade(s)" at bounding box center [1283, 561] width 97 height 12
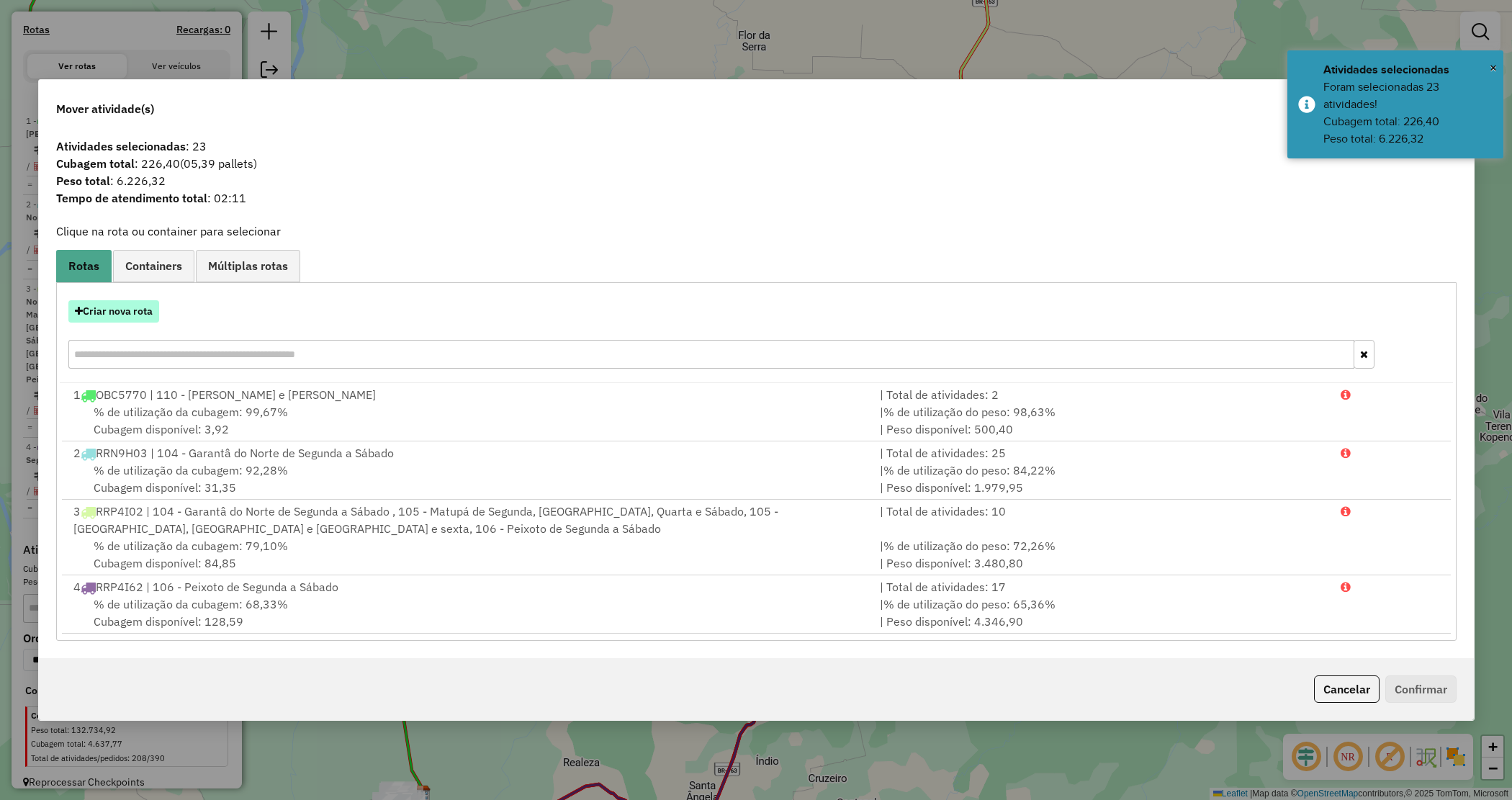
click at [124, 315] on button "Criar nova rota" at bounding box center [113, 311] width 91 height 23
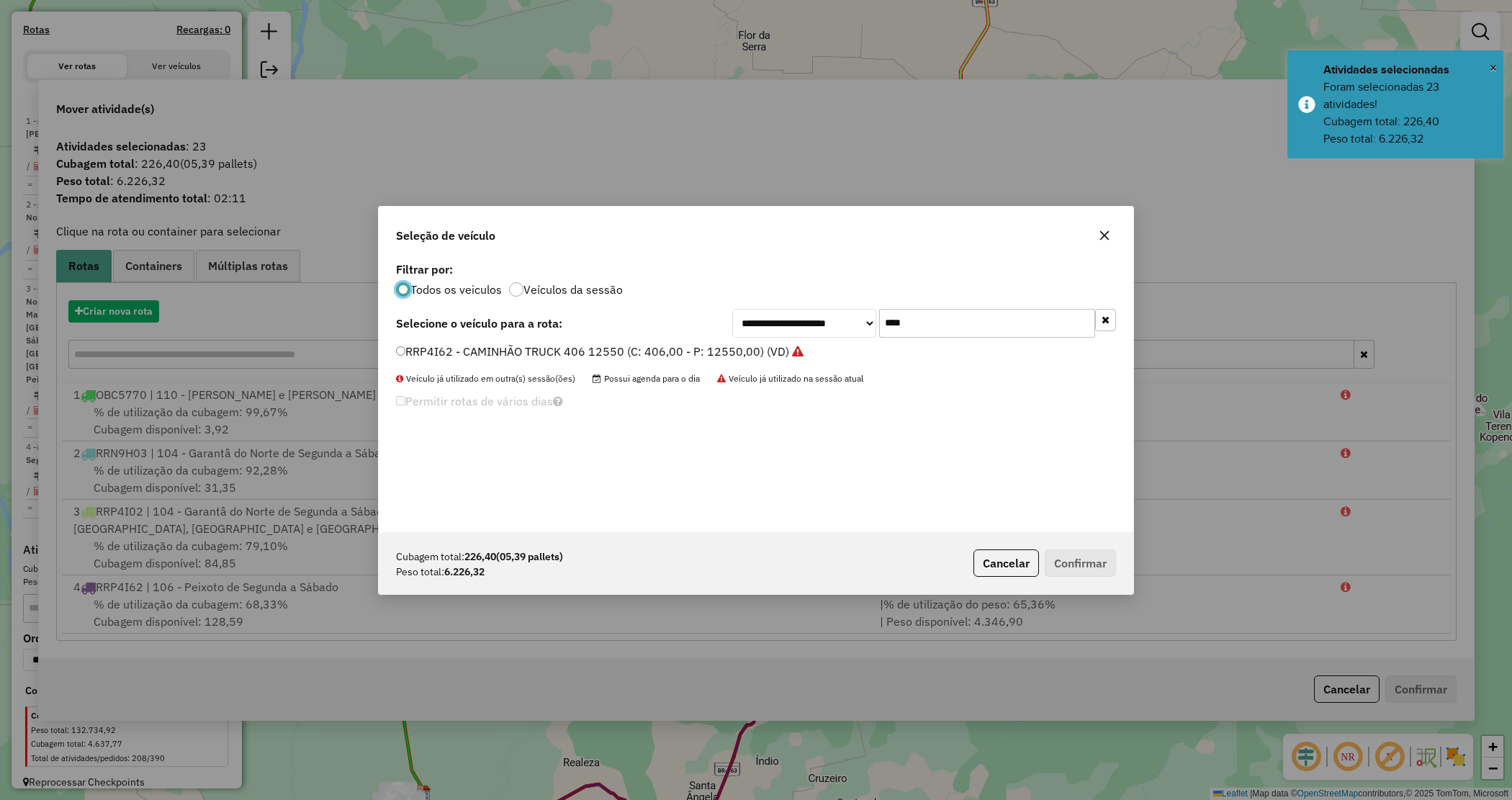
scroll to position [8, 4]
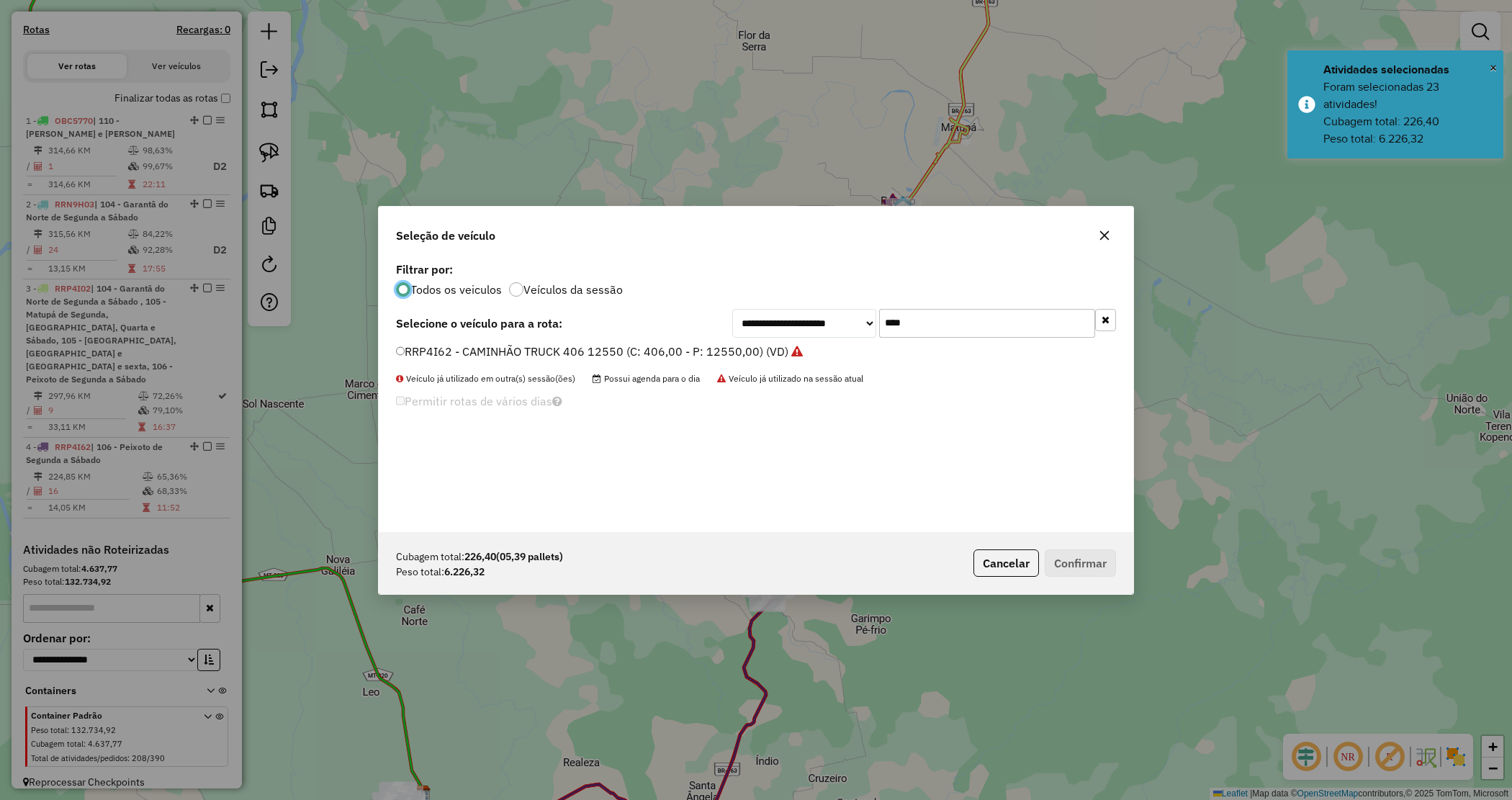
drag, startPoint x: 792, startPoint y: 321, endPoint x: 769, endPoint y: 314, distance: 24.0
click at [767, 314] on div "**********" at bounding box center [924, 323] width 384 height 29
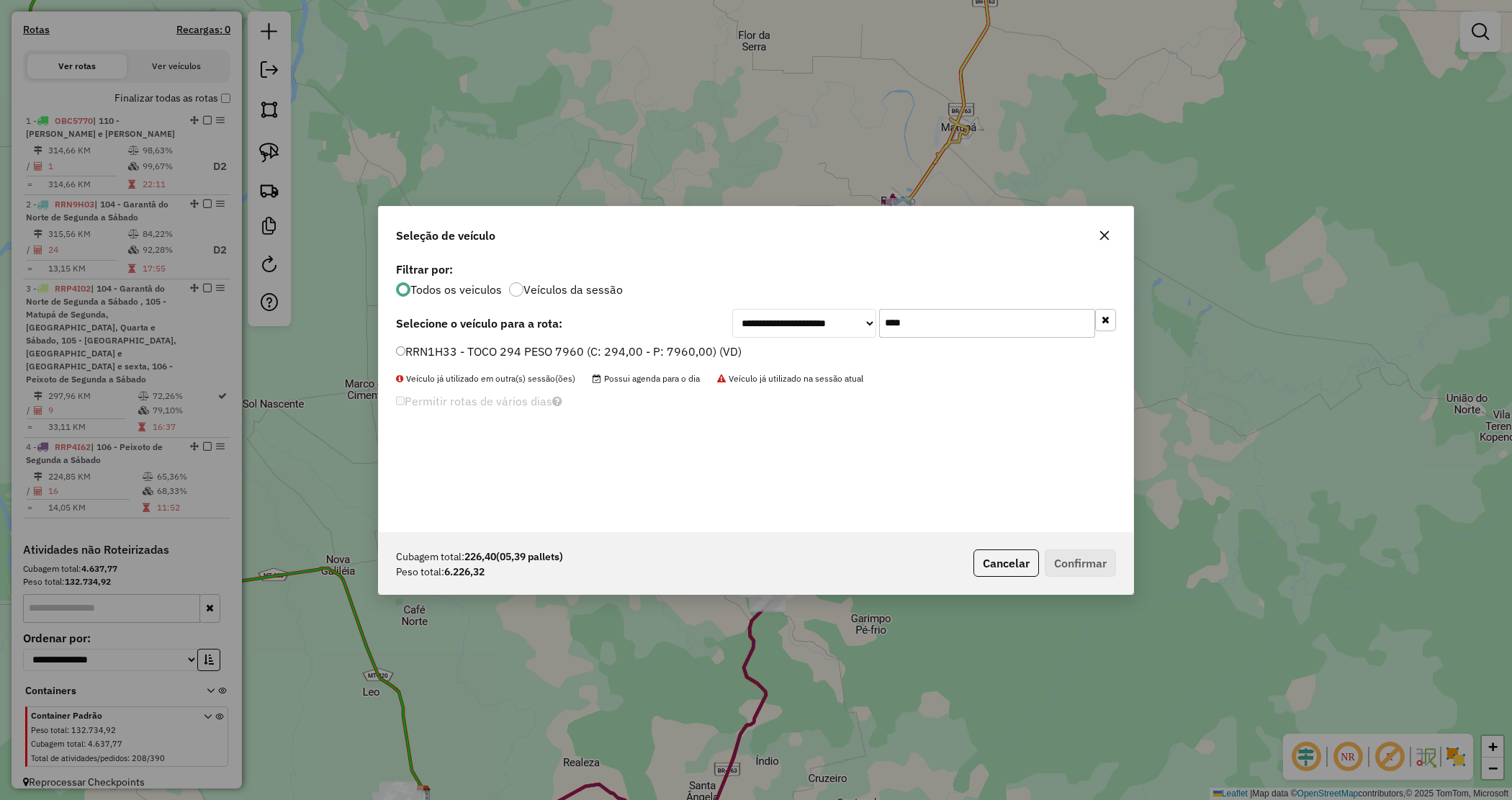
type input "****"
drag, startPoint x: 714, startPoint y: 350, endPoint x: 730, endPoint y: 362, distance: 20.0
click at [711, 350] on label "RRN1H33 - TOCO 294 PESO 7960 (C: 294,00 - P: 7960,00) (VD)" at bounding box center [569, 351] width 345 height 18
click at [690, 351] on label "RRN1H33 - TOCO 294 PESO 7960 (C: 294,00 - P: 7960,00) (VD)" at bounding box center [569, 351] width 345 height 18
click at [1086, 550] on p-footer "Cubagem total: 226,40 (05,39 pallets) Peso total: 6.226,32 Cancelar Confirmar" at bounding box center [1042, 563] width 148 height 28
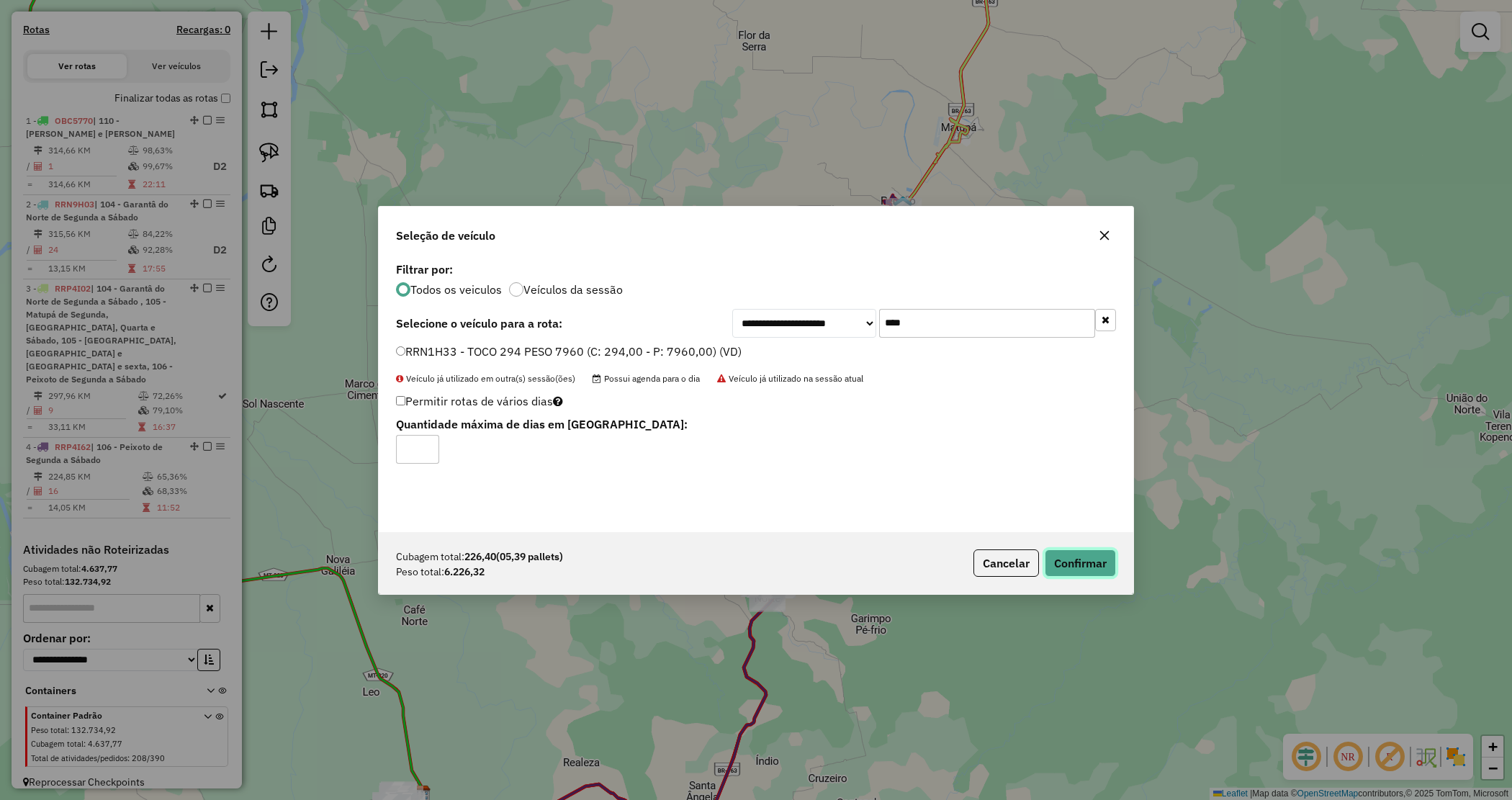
click at [1095, 571] on button "Confirmar" at bounding box center [1080, 563] width 71 height 28
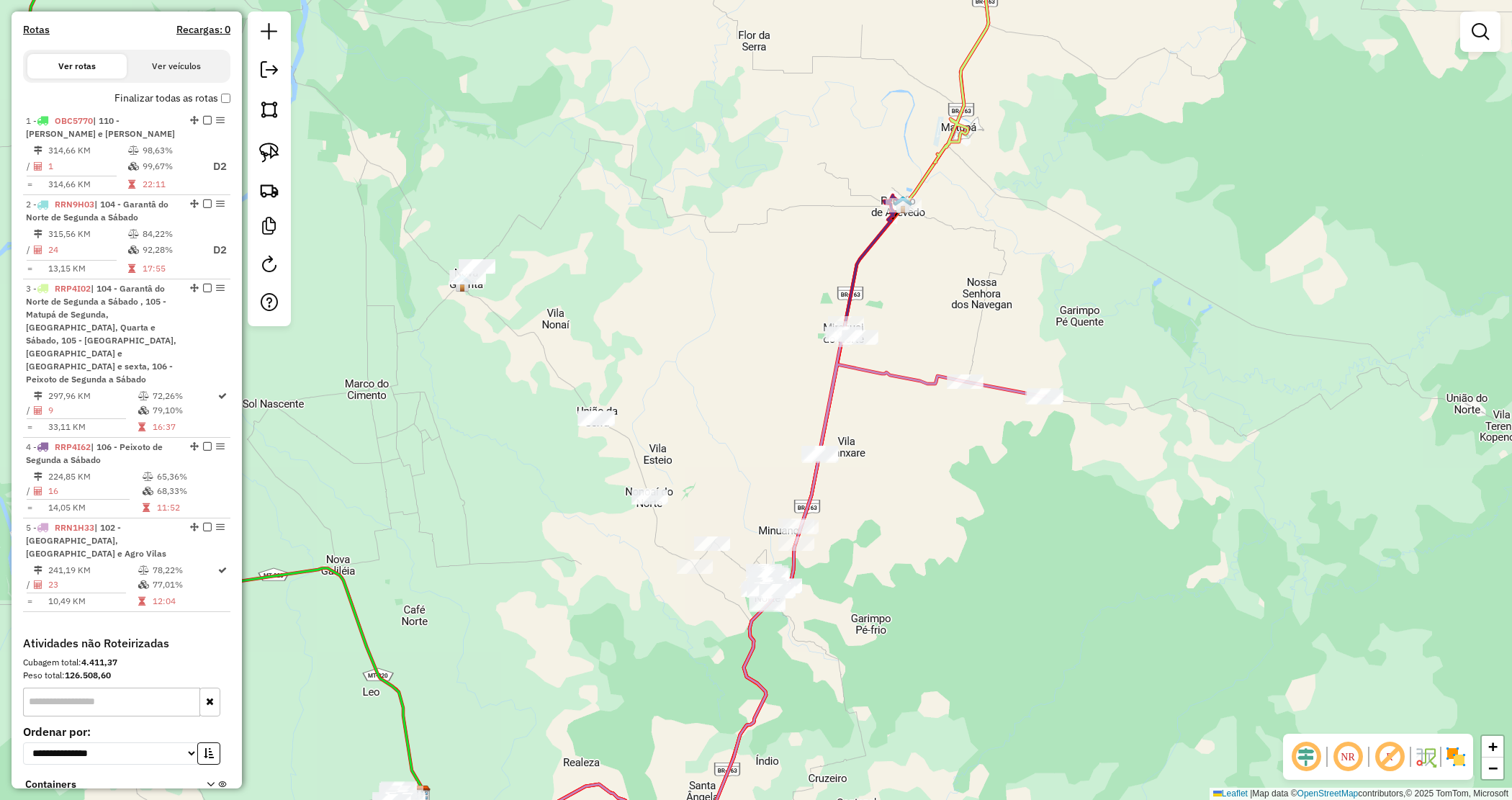
click at [889, 488] on div "Janela de atendimento Grade de atendimento Capacidade Transportadoras Veículos …" at bounding box center [756, 400] width 1512 height 800
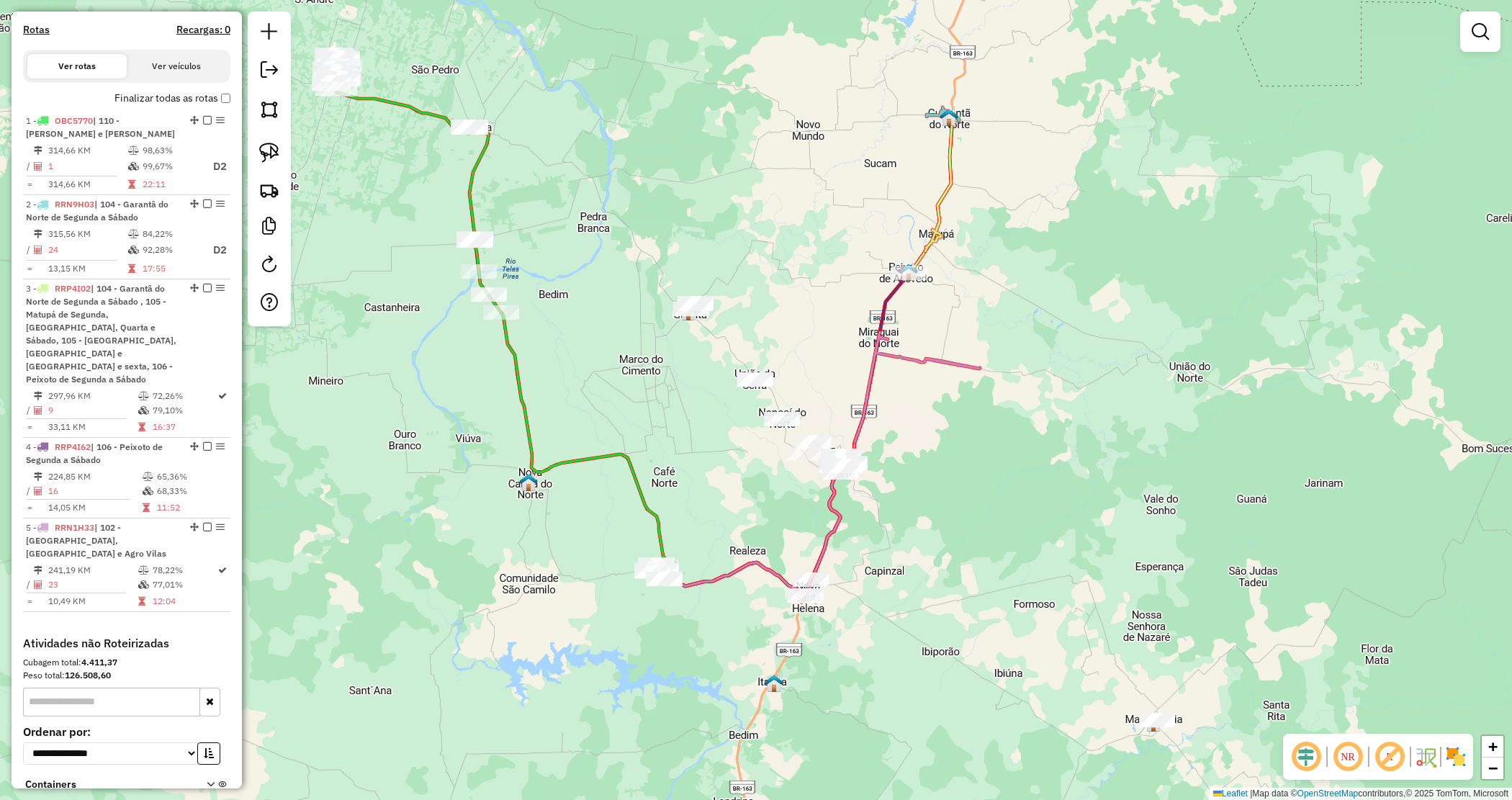
drag, startPoint x: 905, startPoint y: 552, endPoint x: 920, endPoint y: 533, distance: 24.2
click at [920, 533] on div "Janela de atendimento Grade de atendimento Capacidade Transportadoras Veículos …" at bounding box center [756, 400] width 1512 height 800
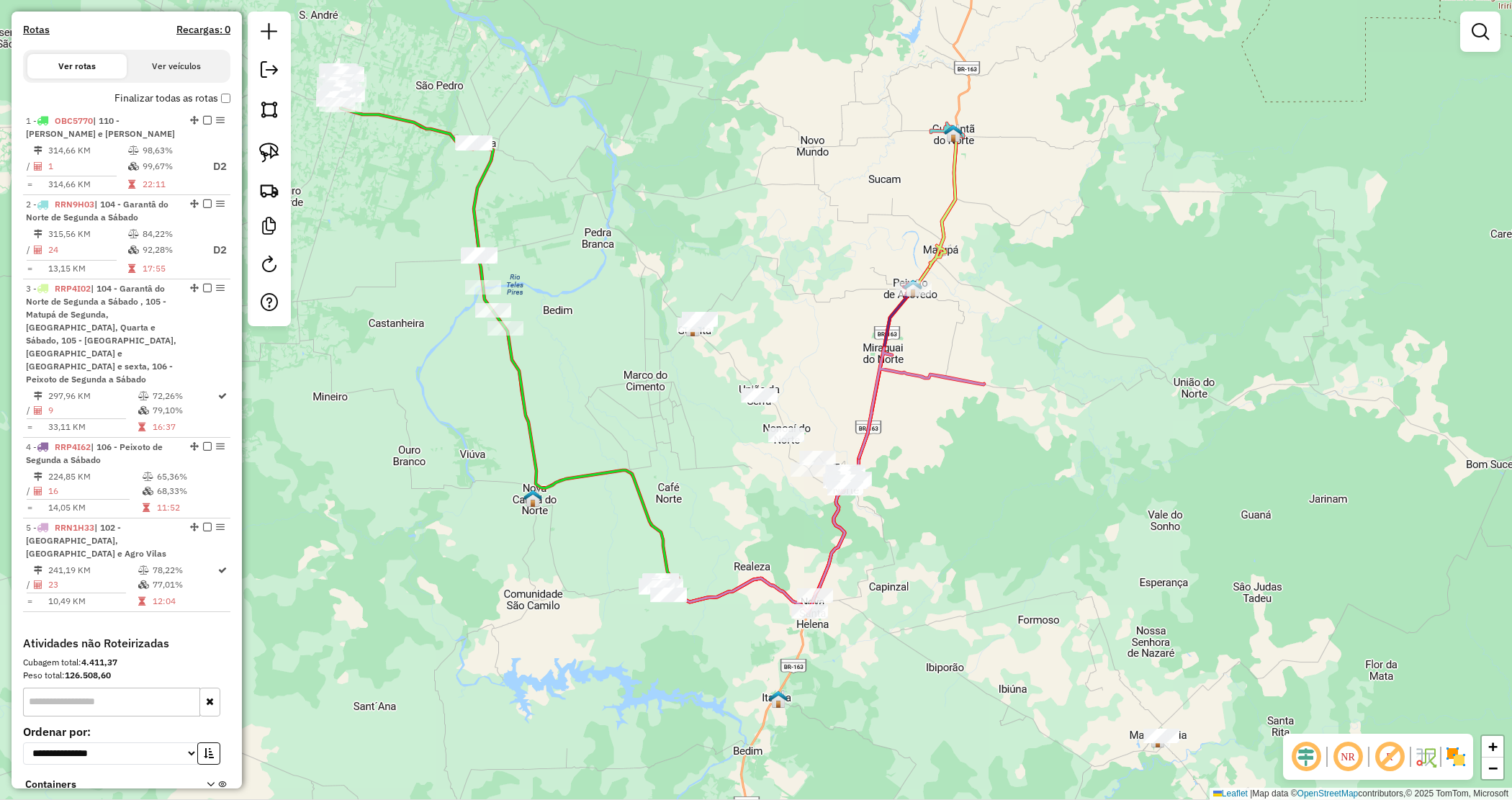
drag, startPoint x: 881, startPoint y: 438, endPoint x: 884, endPoint y: 457, distance: 19.2
click at [884, 457] on div "Janela de atendimento Grade de atendimento Capacidade Transportadoras Veículos …" at bounding box center [756, 400] width 1512 height 800
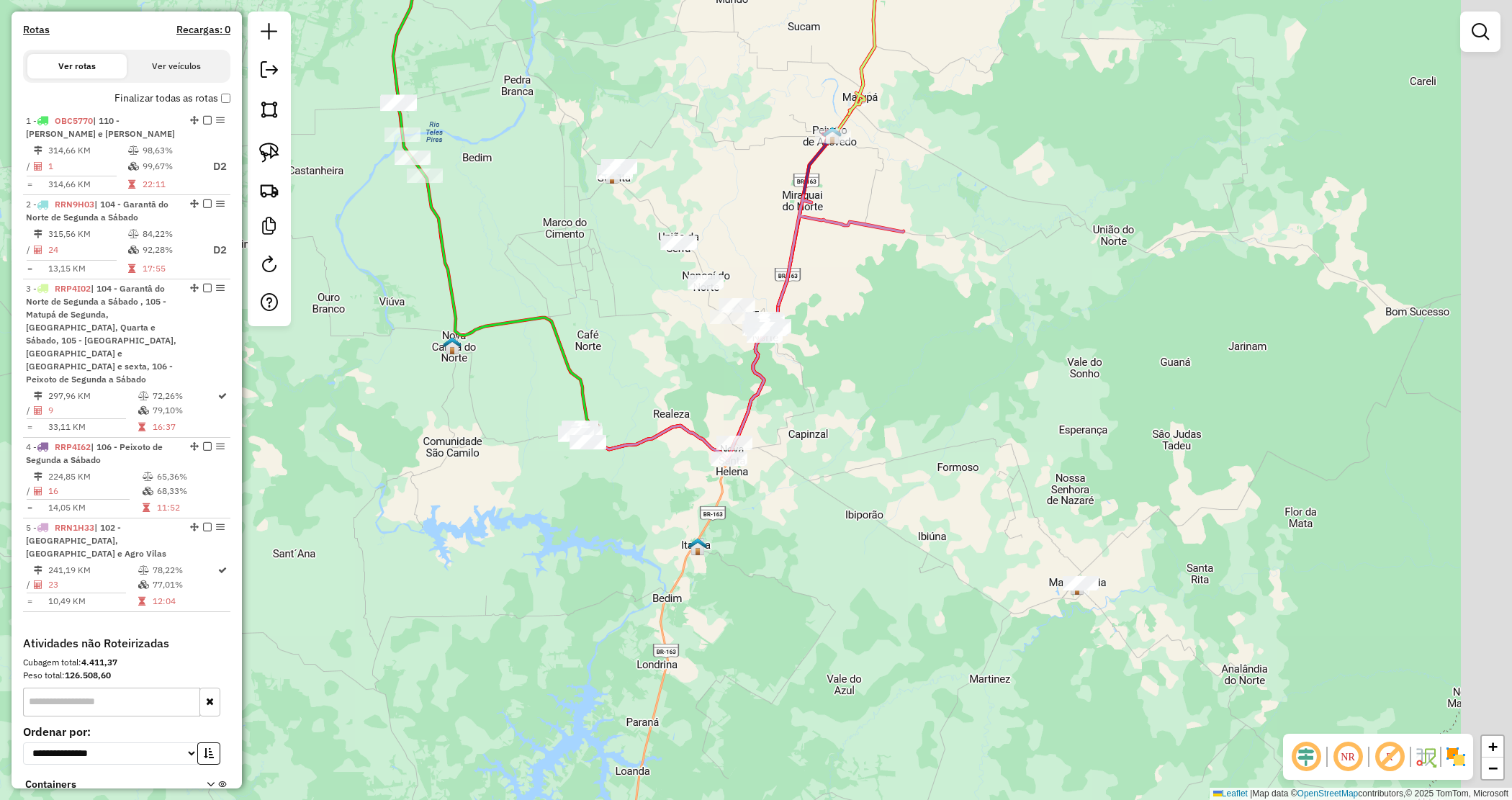
drag, startPoint x: 1088, startPoint y: 640, endPoint x: 1031, endPoint y: 550, distance: 106.5
click at [1031, 550] on div "Janela de atendimento Grade de atendimento Capacidade Transportadoras Veículos …" at bounding box center [756, 400] width 1512 height 800
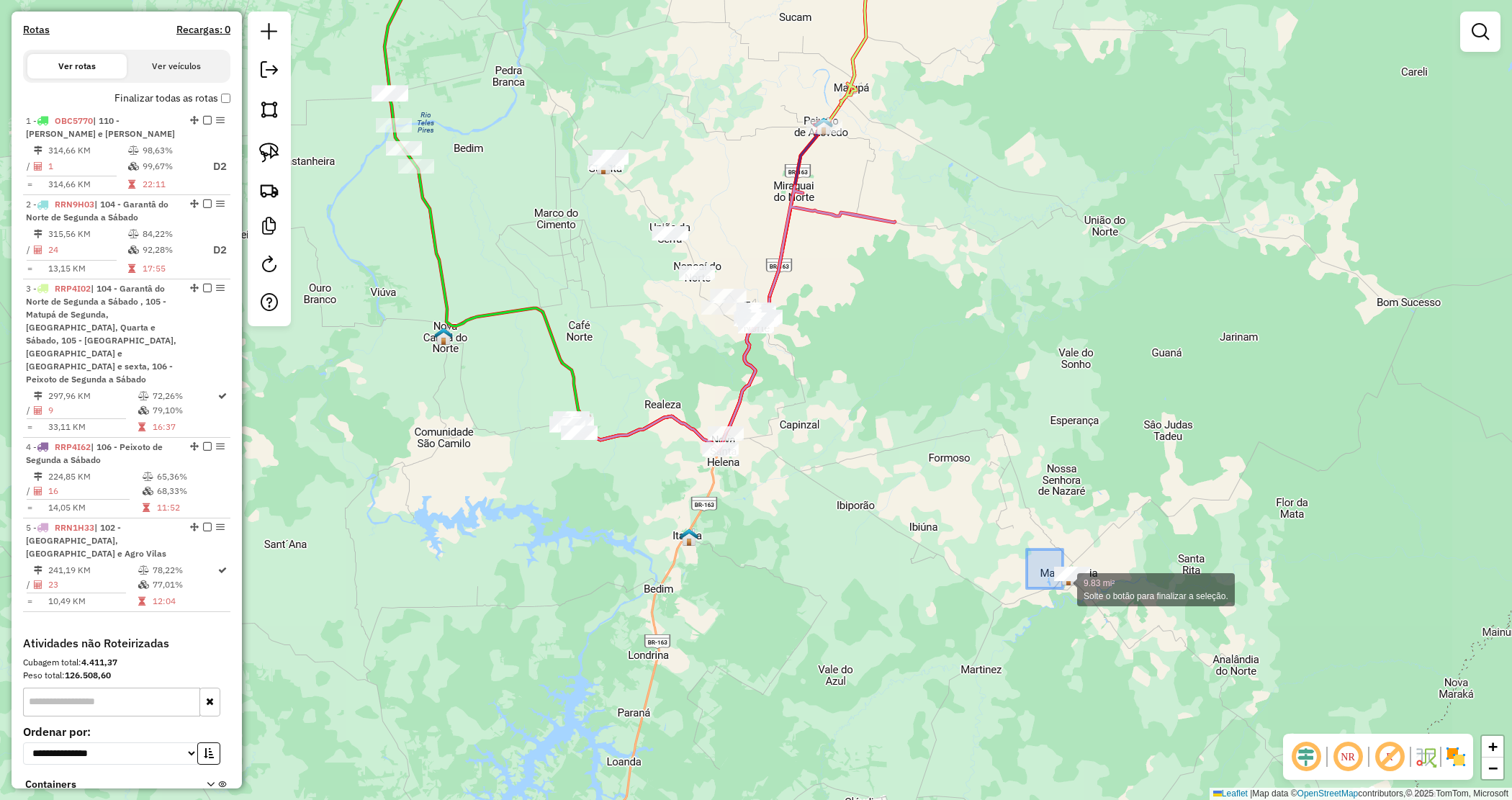
drag, startPoint x: 1047, startPoint y: 577, endPoint x: 1114, endPoint y: 604, distance: 72.2
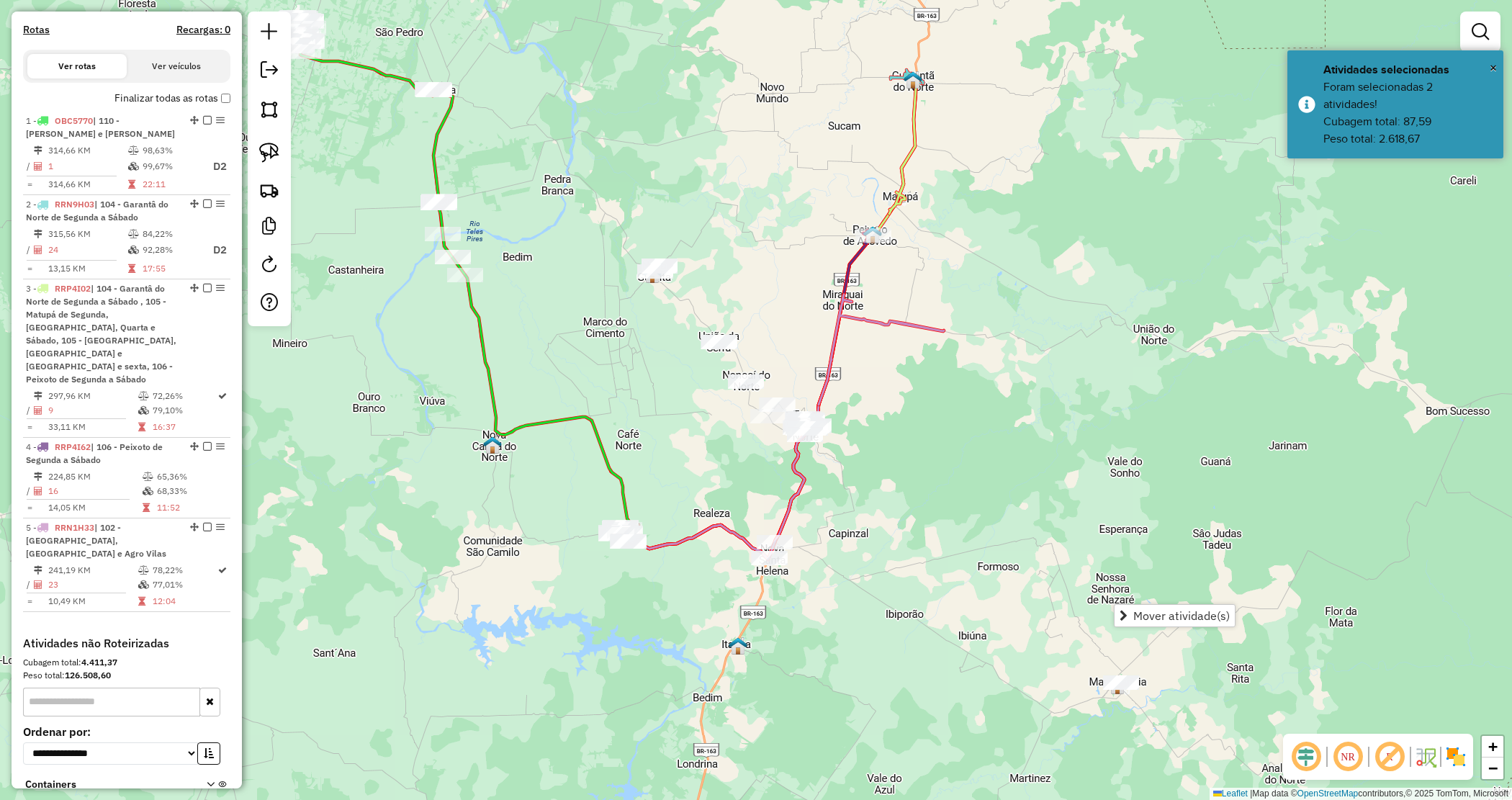
drag, startPoint x: 940, startPoint y: 372, endPoint x: 963, endPoint y: 415, distance: 48.8
click at [963, 415] on div "Janela de atendimento Grade de atendimento Capacidade Transportadoras Veículos …" at bounding box center [756, 400] width 1512 height 800
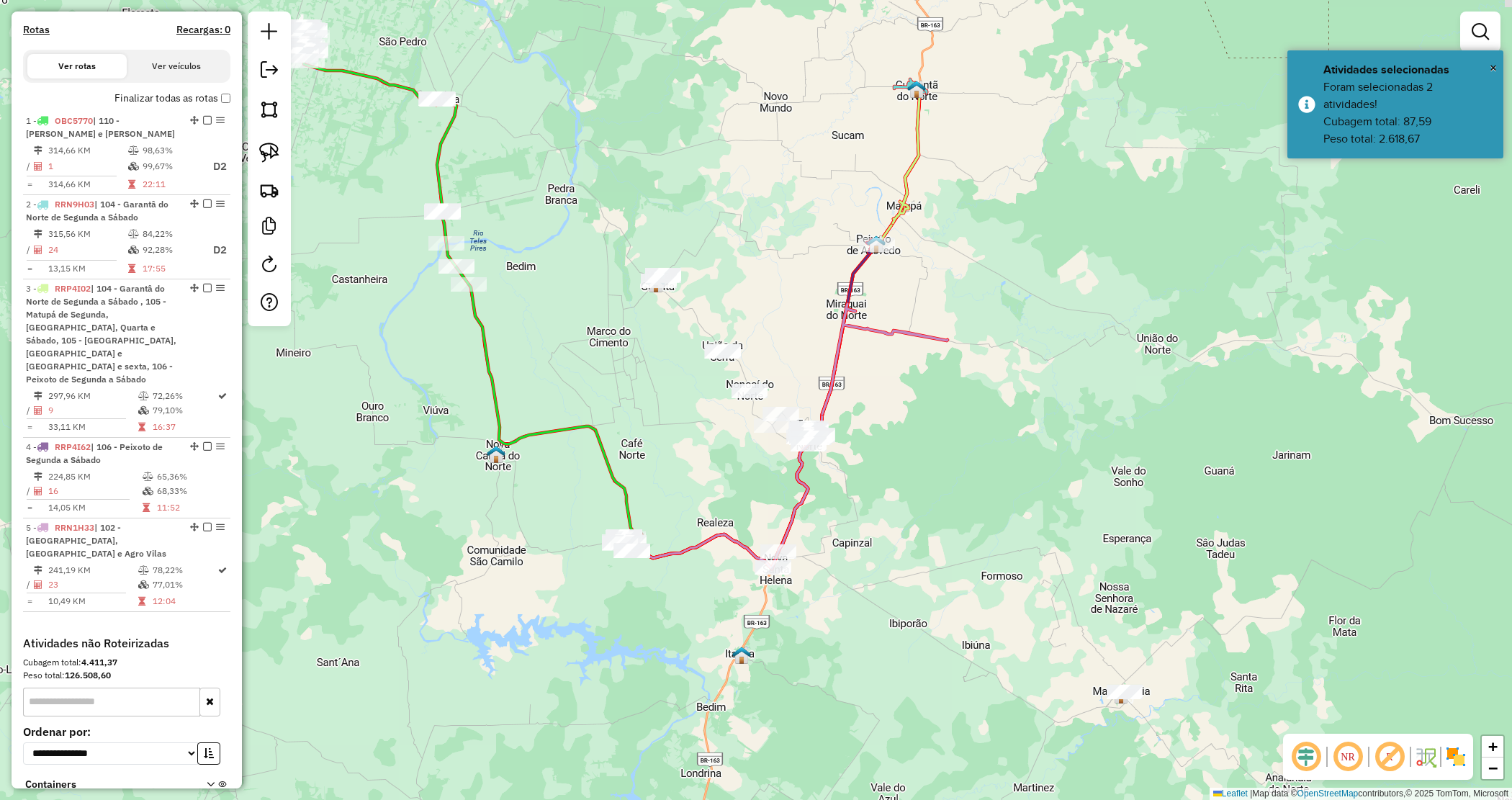
drag, startPoint x: 906, startPoint y: 544, endPoint x: 912, endPoint y: 567, distance: 23.8
click at [915, 602] on div "Janela de atendimento Grade de atendimento Capacidade Transportadoras Veículos …" at bounding box center [756, 400] width 1512 height 800
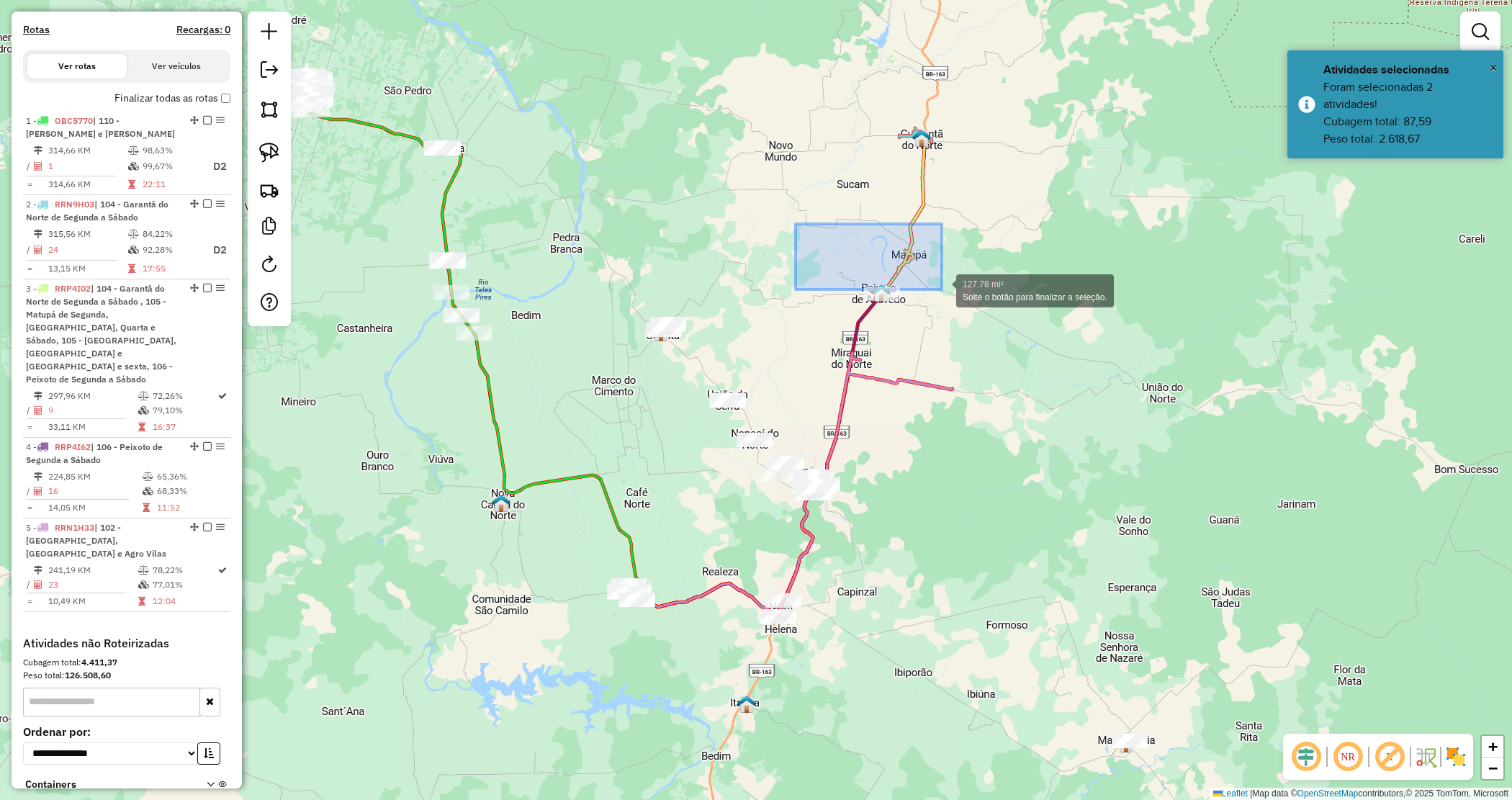
drag, startPoint x: 836, startPoint y: 261, endPoint x: 992, endPoint y: 297, distance: 160.1
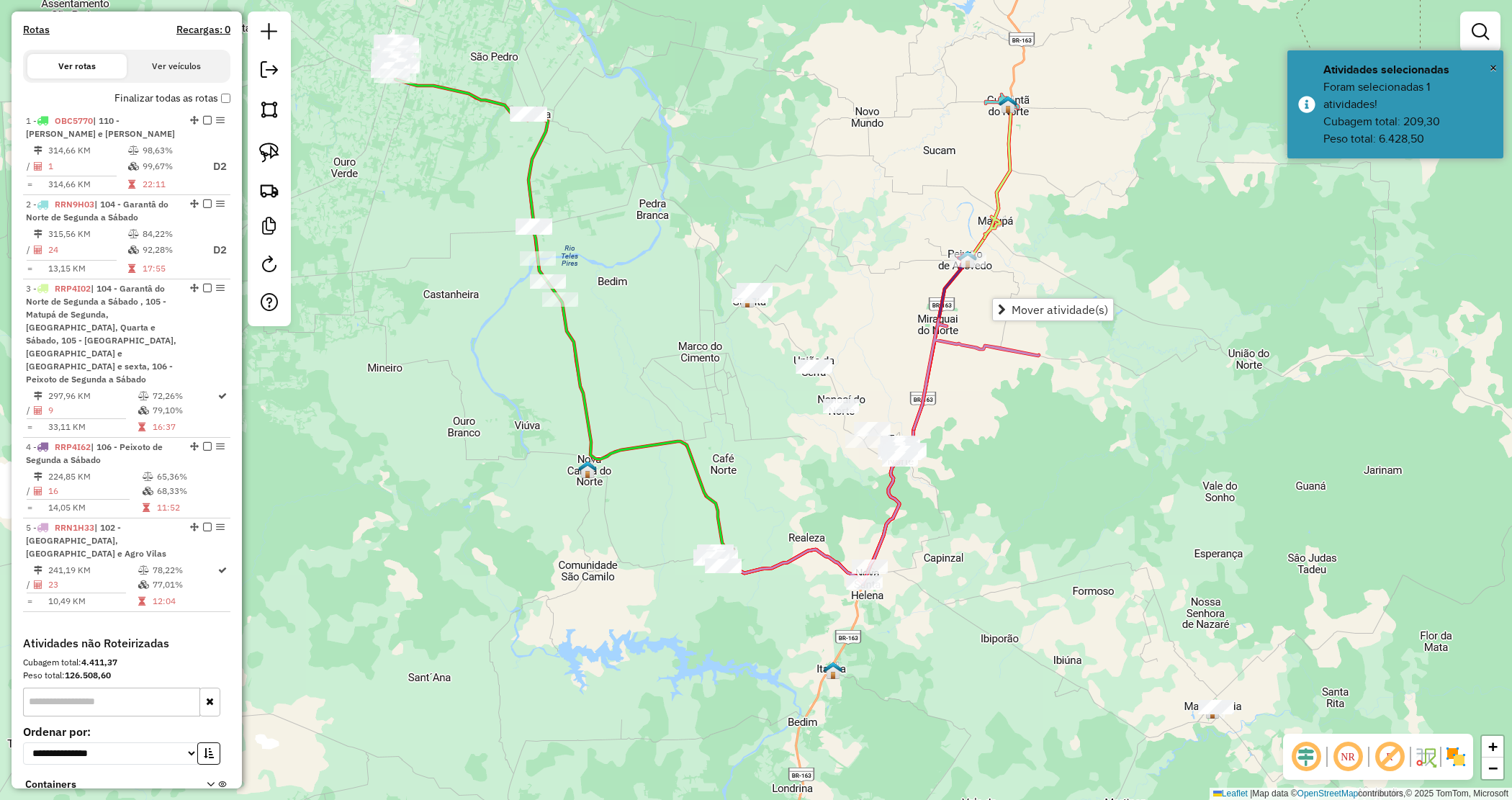
drag, startPoint x: 918, startPoint y: 467, endPoint x: 947, endPoint y: 447, distance: 35.2
click at [958, 440] on div "Janela de atendimento Grade de atendimento Capacidade Transportadoras Veículos …" at bounding box center [756, 400] width 1512 height 800
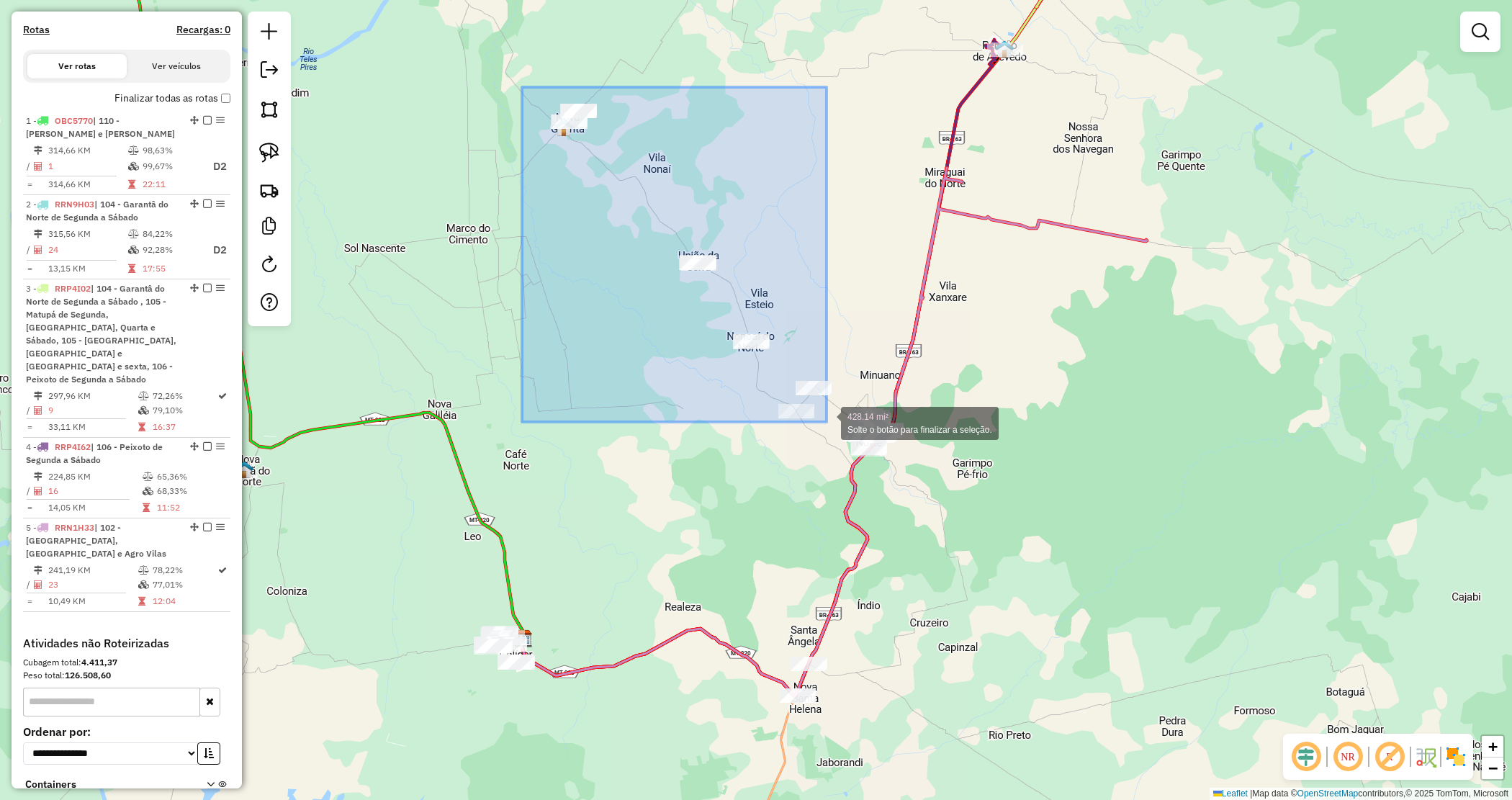
drag, startPoint x: 522, startPoint y: 87, endPoint x: 826, endPoint y: 422, distance: 452.4
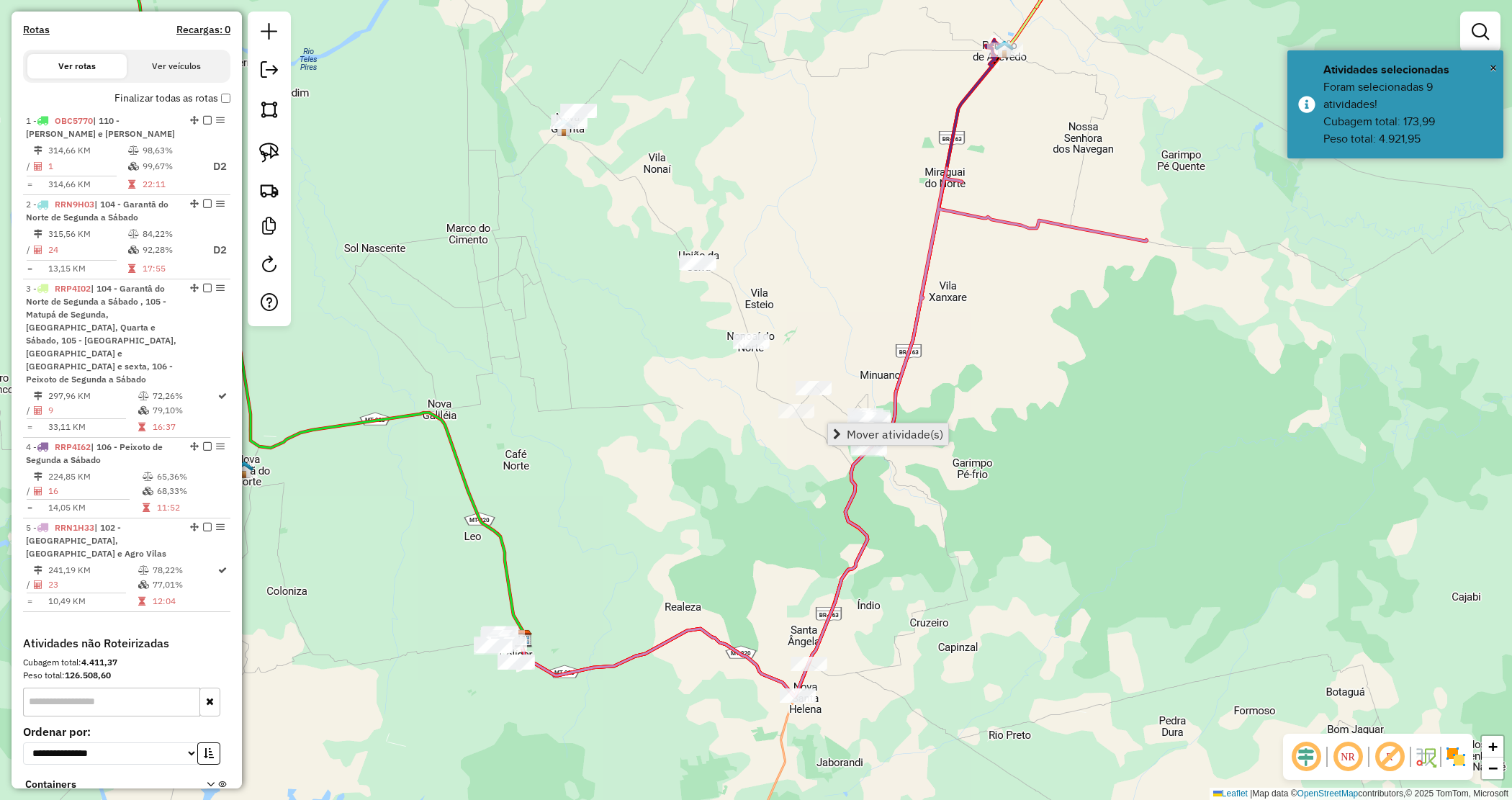
click at [879, 429] on span "Mover atividade(s)" at bounding box center [895, 435] width 97 height 12
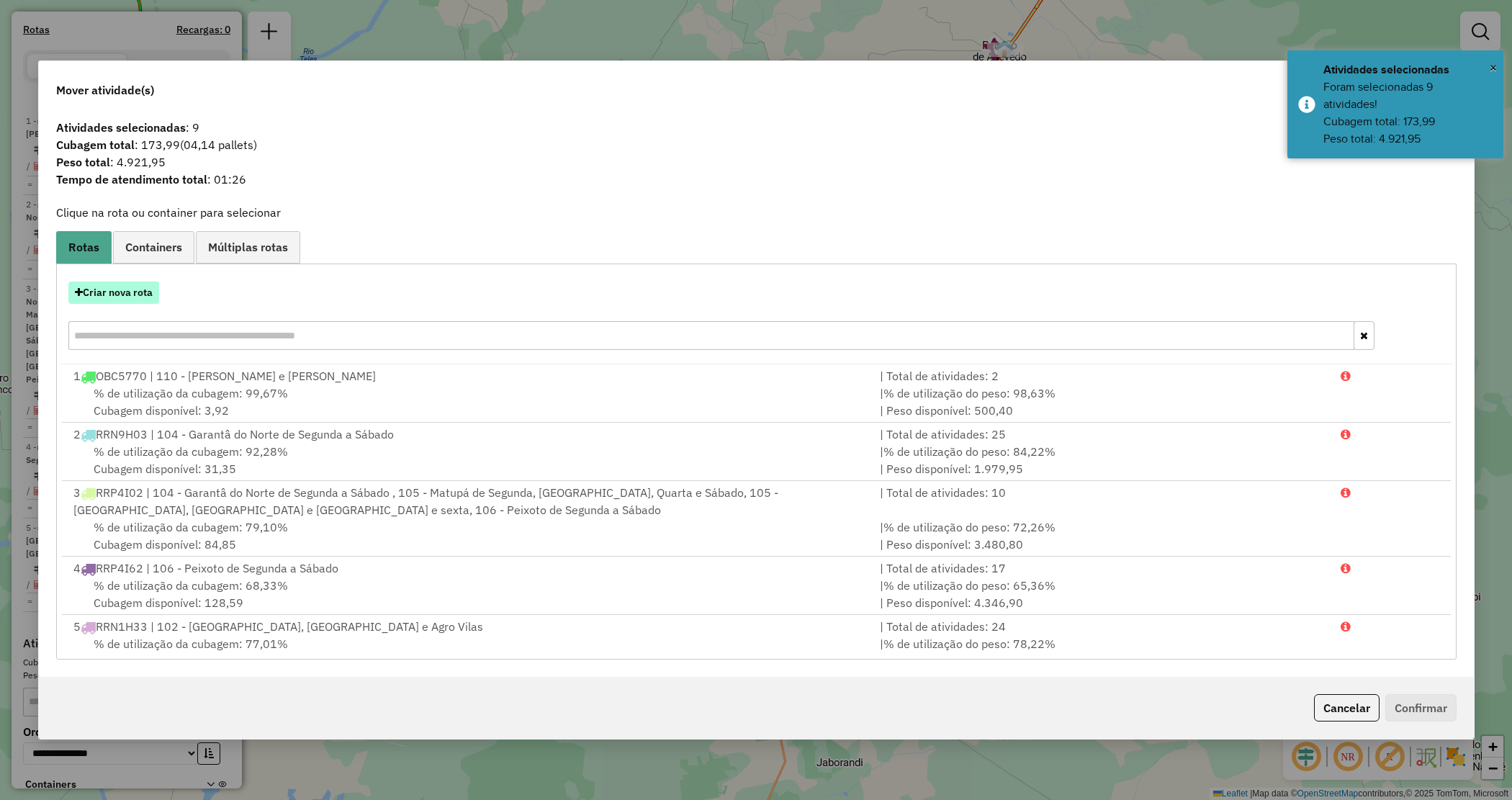
click at [129, 299] on button "Criar nova rota" at bounding box center [113, 293] width 91 height 23
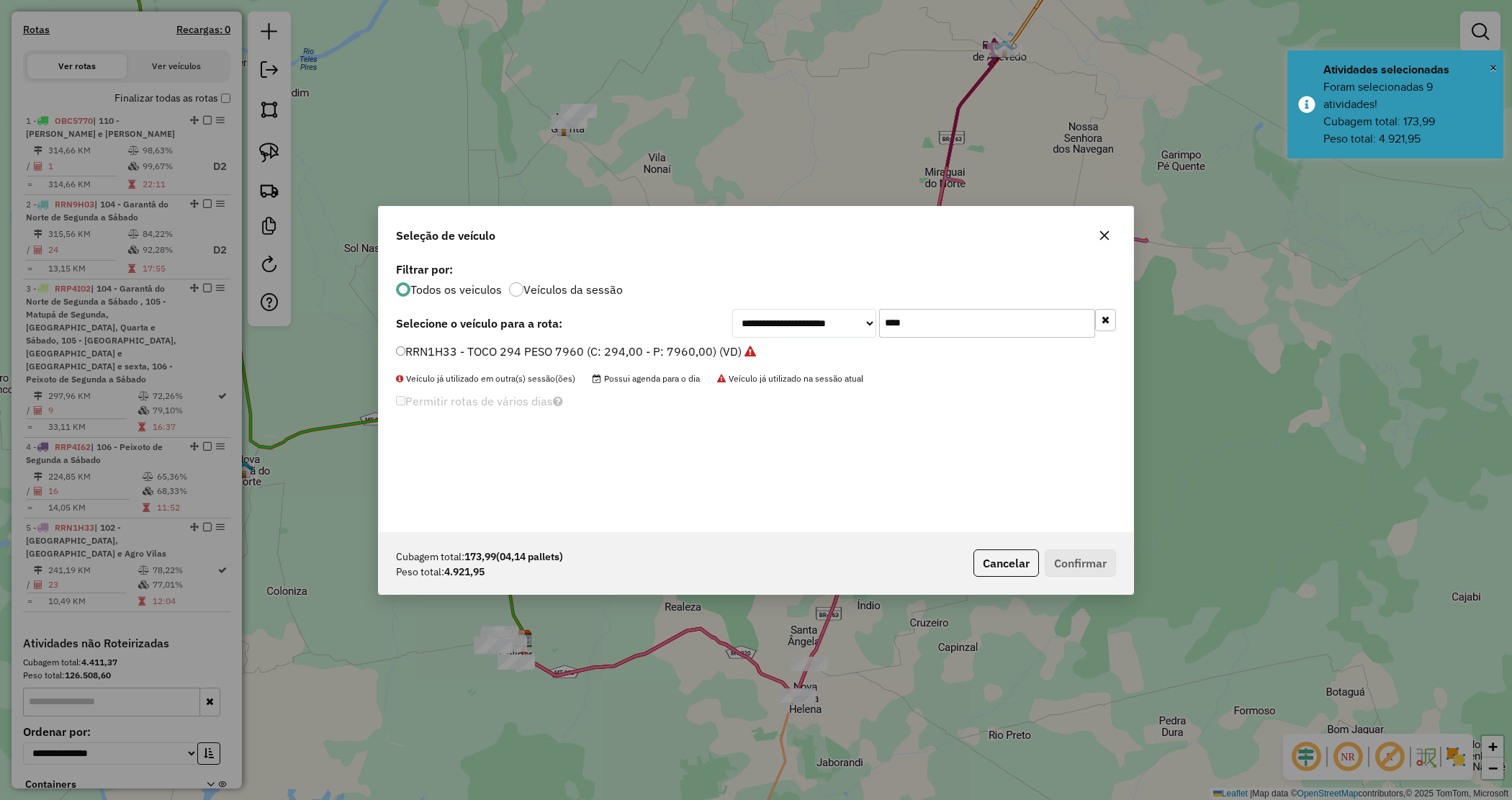
drag, startPoint x: 926, startPoint y: 321, endPoint x: 761, endPoint y: 279, distance: 170.3
click at [772, 292] on div "**********" at bounding box center [756, 395] width 755 height 274
type input "****"
drag, startPoint x: 635, startPoint y: 350, endPoint x: 1005, endPoint y: 477, distance: 391.2
click at [635, 350] on label "RRN7A53 - TOCO 294 PESO 7960 (C: 294,00 - P: 7960,00) (VD)" at bounding box center [569, 351] width 345 height 18
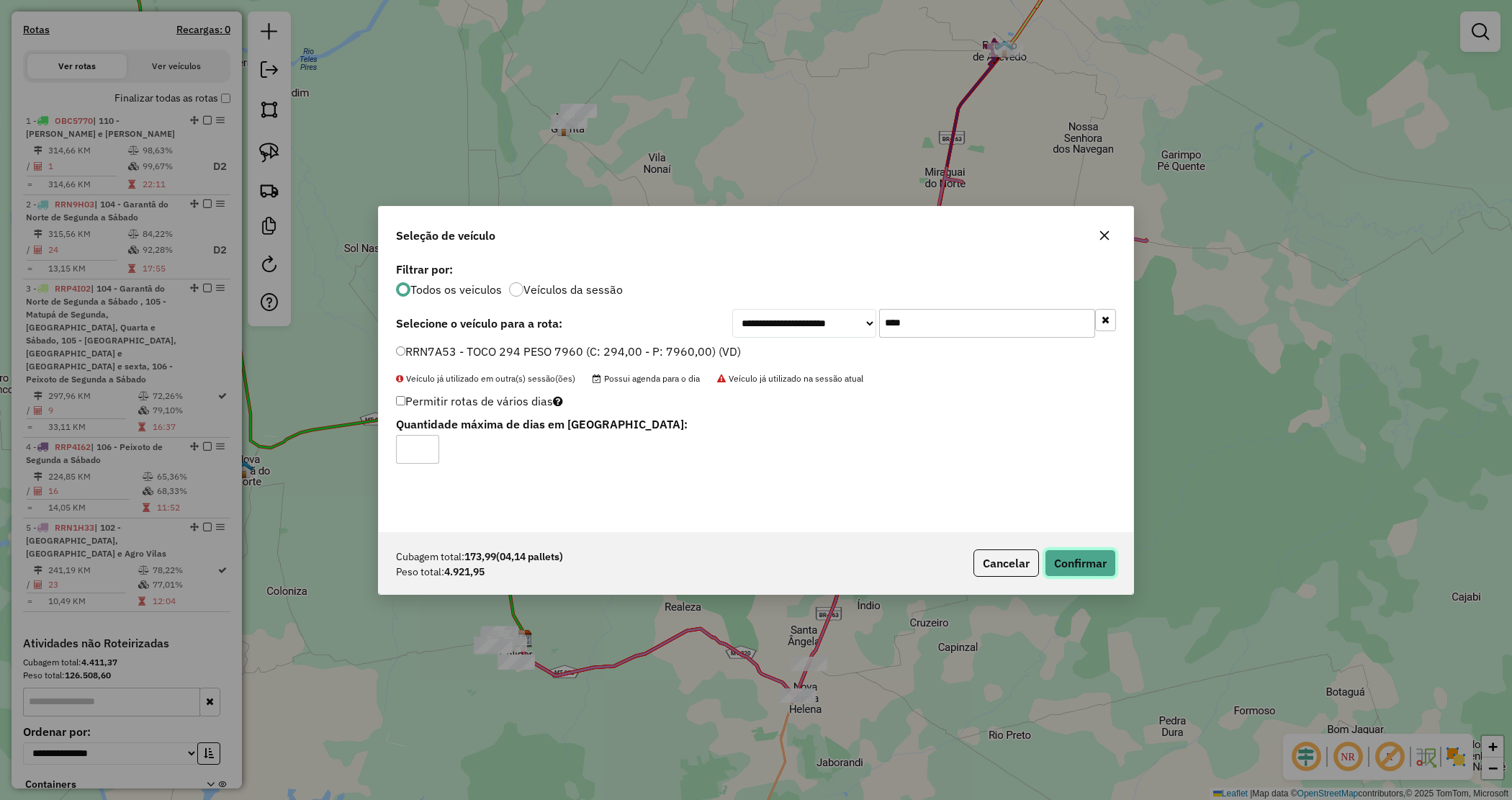
click at [1084, 559] on button "Confirmar" at bounding box center [1080, 563] width 71 height 28
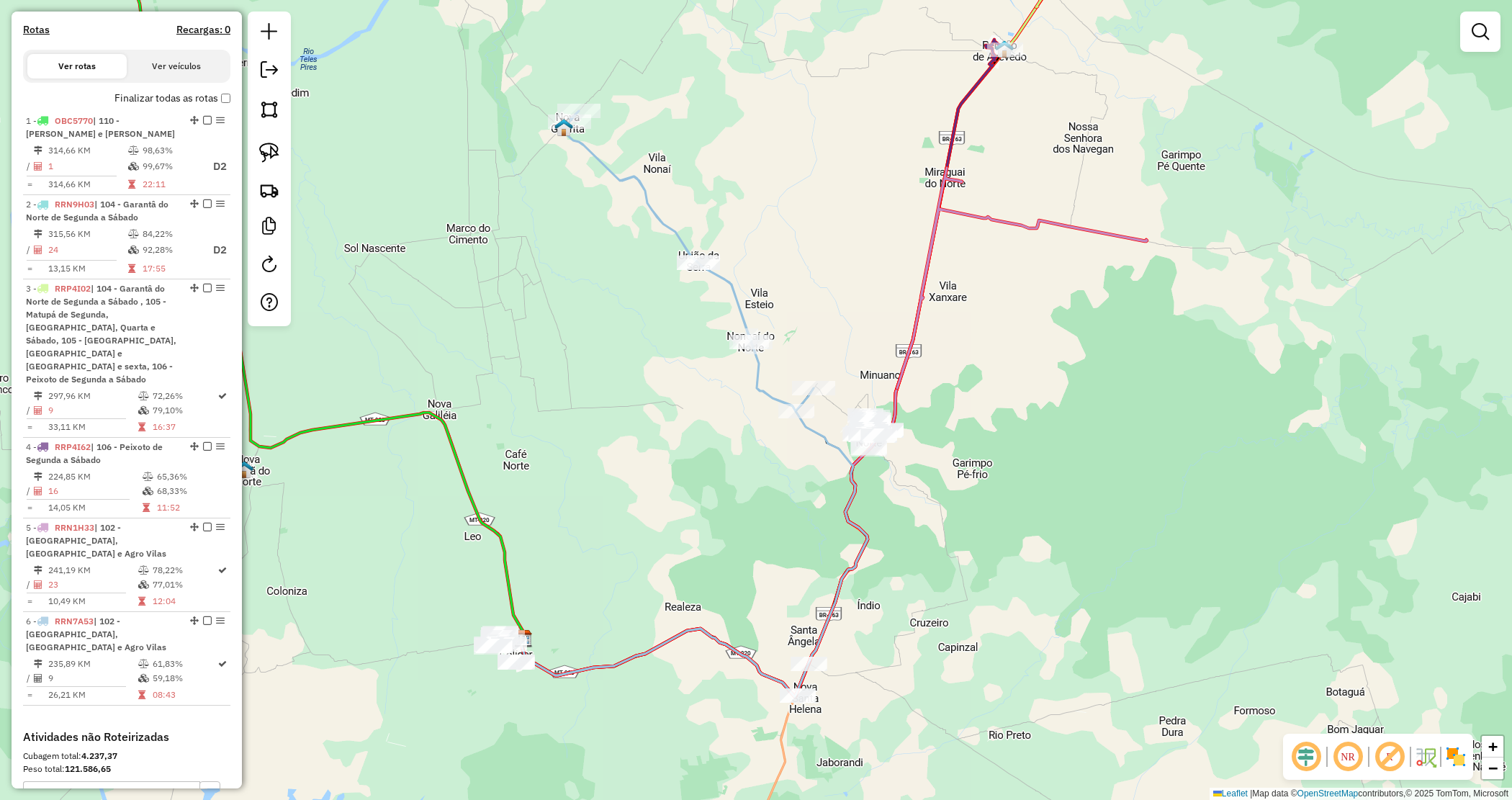
click at [1035, 383] on div "Janela de atendimento Grade de atendimento Capacidade Transportadoras Veículos …" at bounding box center [756, 400] width 1512 height 800
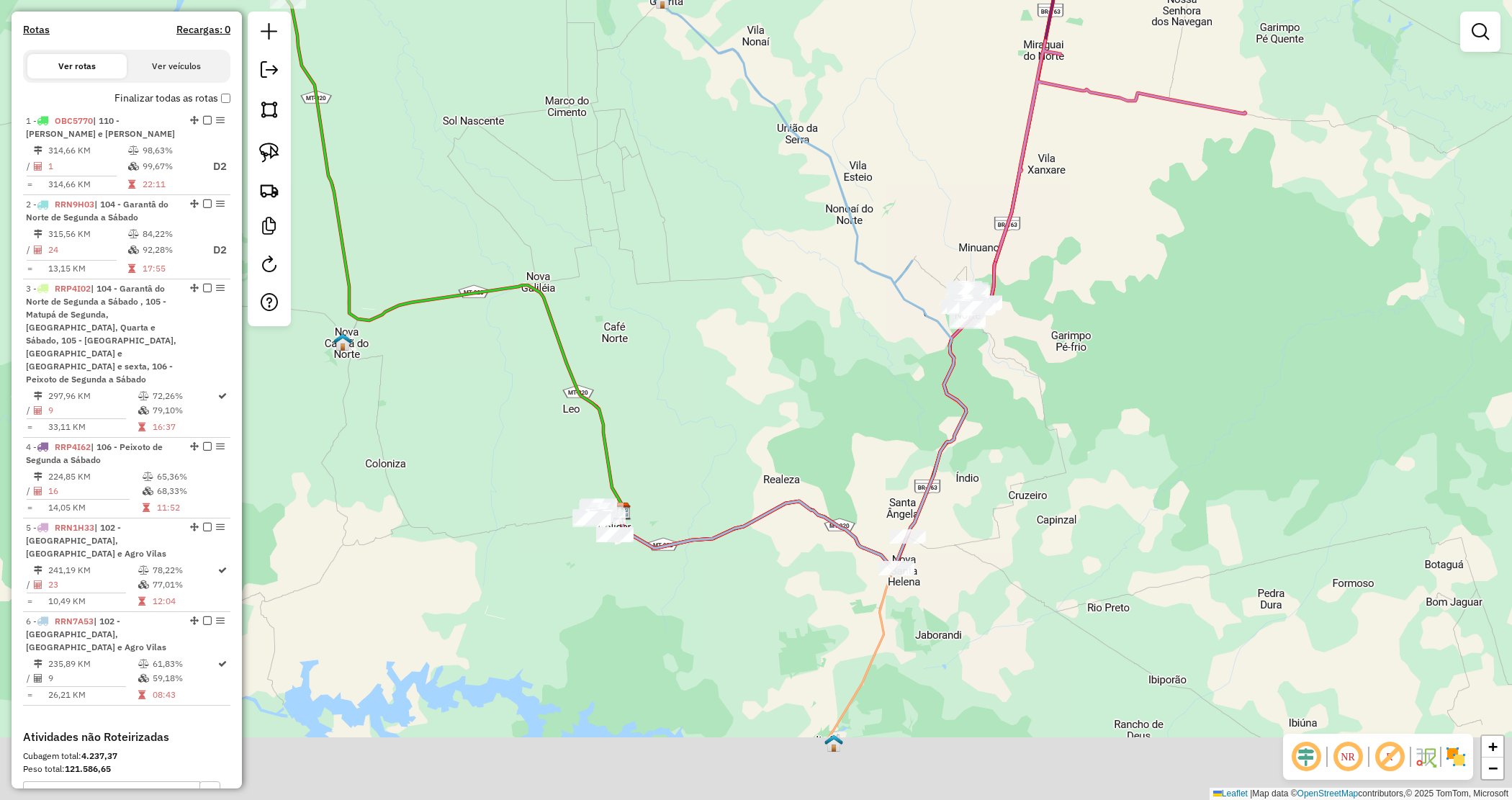
drag, startPoint x: 978, startPoint y: 510, endPoint x: 1103, endPoint y: 321, distance: 226.6
click at [1103, 325] on div "Janela de atendimento Grade de atendimento Capacidade Transportadoras Veículos …" at bounding box center [756, 400] width 1512 height 800
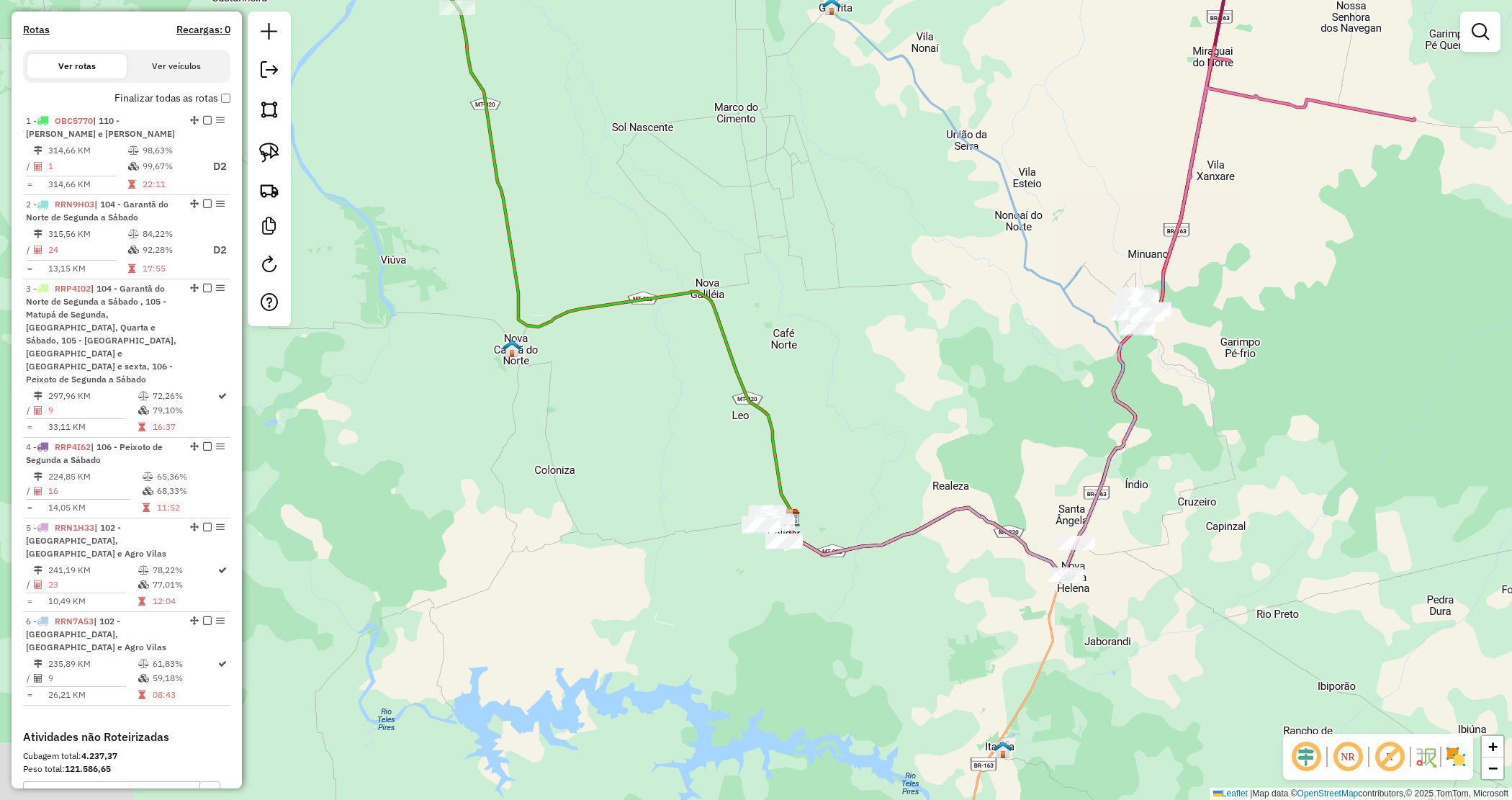
drag, startPoint x: 796, startPoint y: 289, endPoint x: 872, endPoint y: 340, distance: 91.5
click at [916, 299] on div "Janela de atendimento Grade de atendimento Capacidade Transportadoras Veículos …" at bounding box center [756, 400] width 1512 height 800
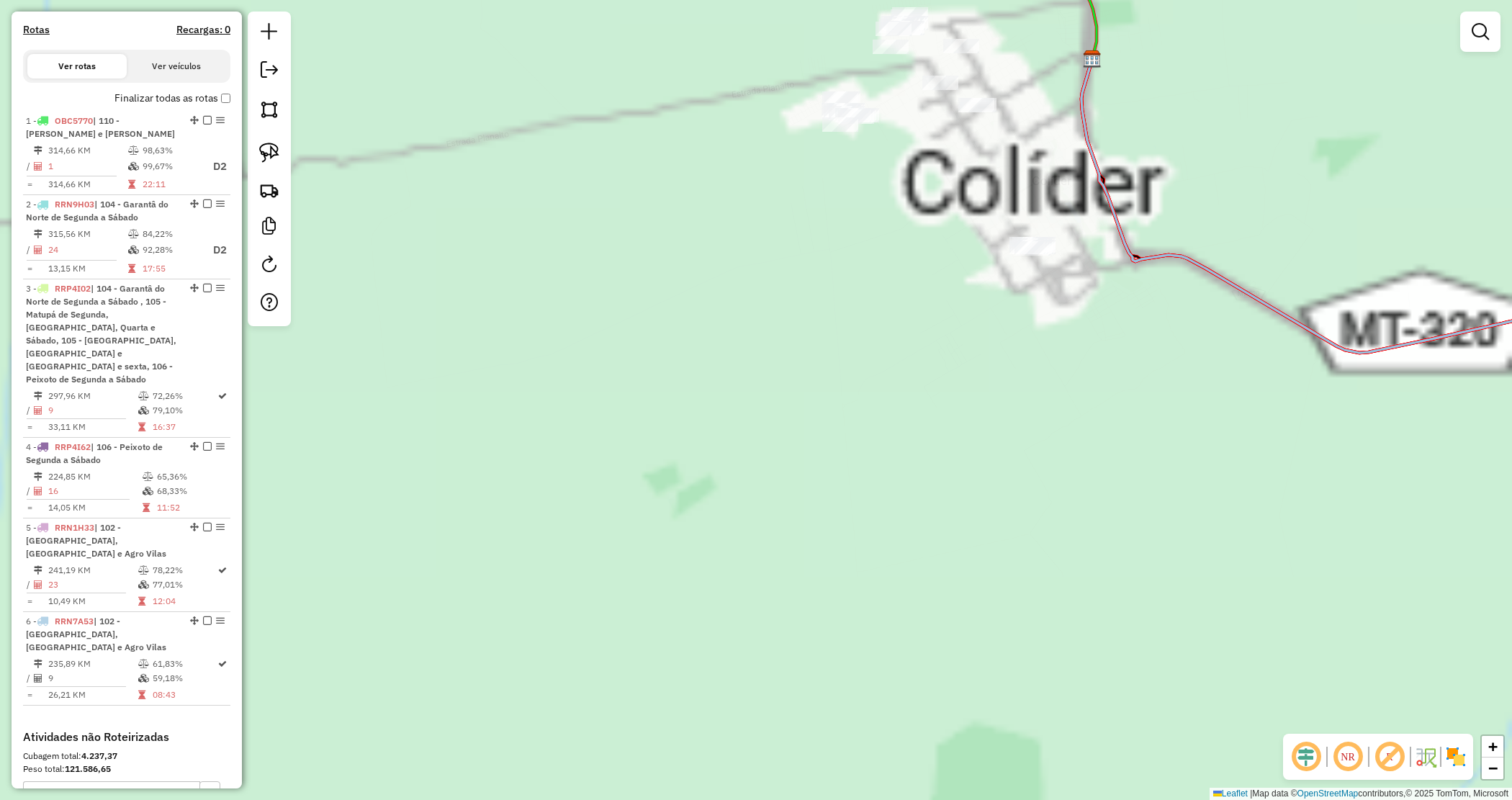
click at [845, 440] on div "Janela de atendimento Grade de atendimento Capacidade Transportadoras Veículos …" at bounding box center [756, 400] width 1512 height 800
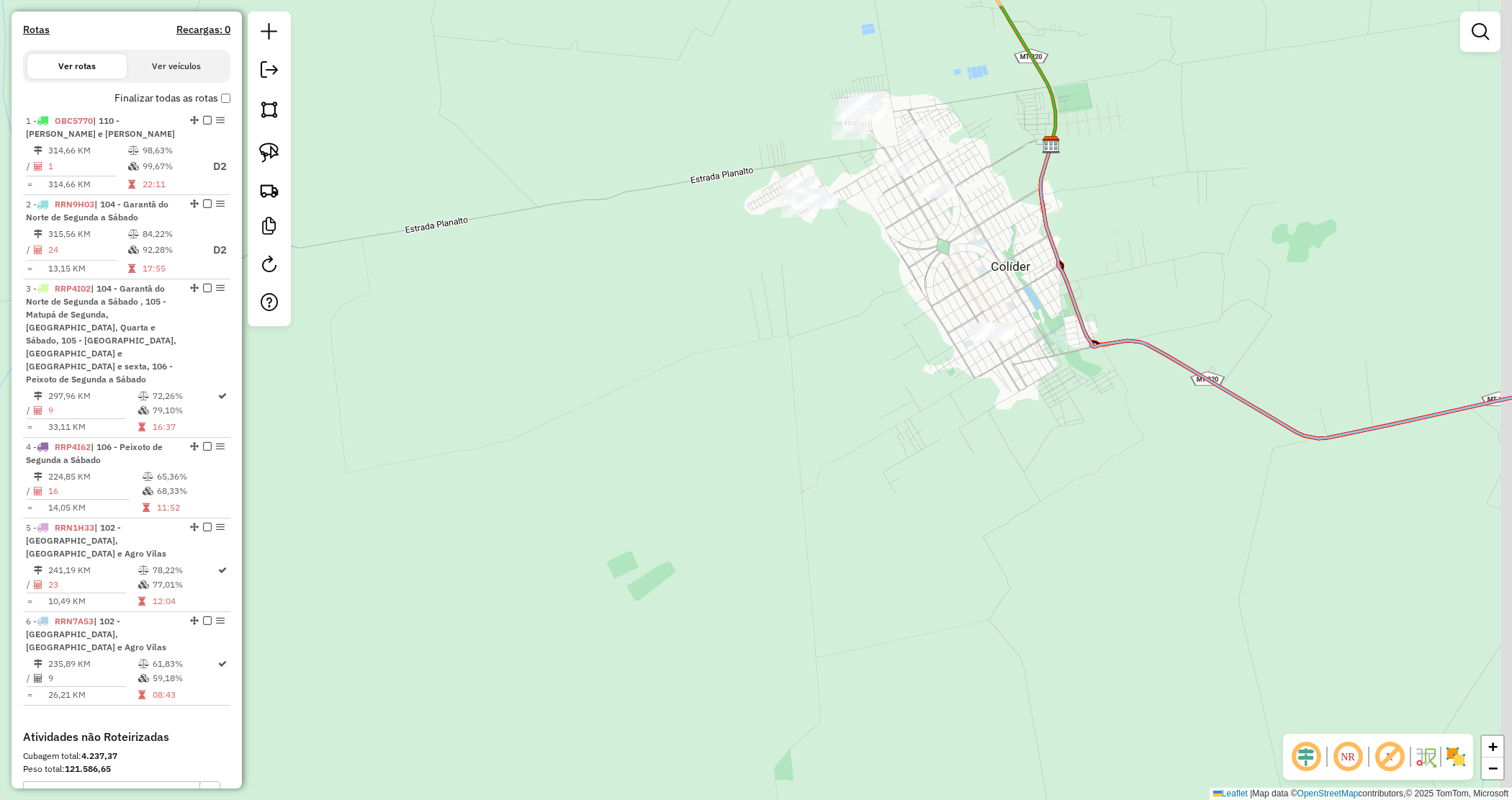
click at [933, 422] on div "Janela de atendimento Grade de atendimento Capacidade Transportadoras Veículos …" at bounding box center [756, 400] width 1512 height 800
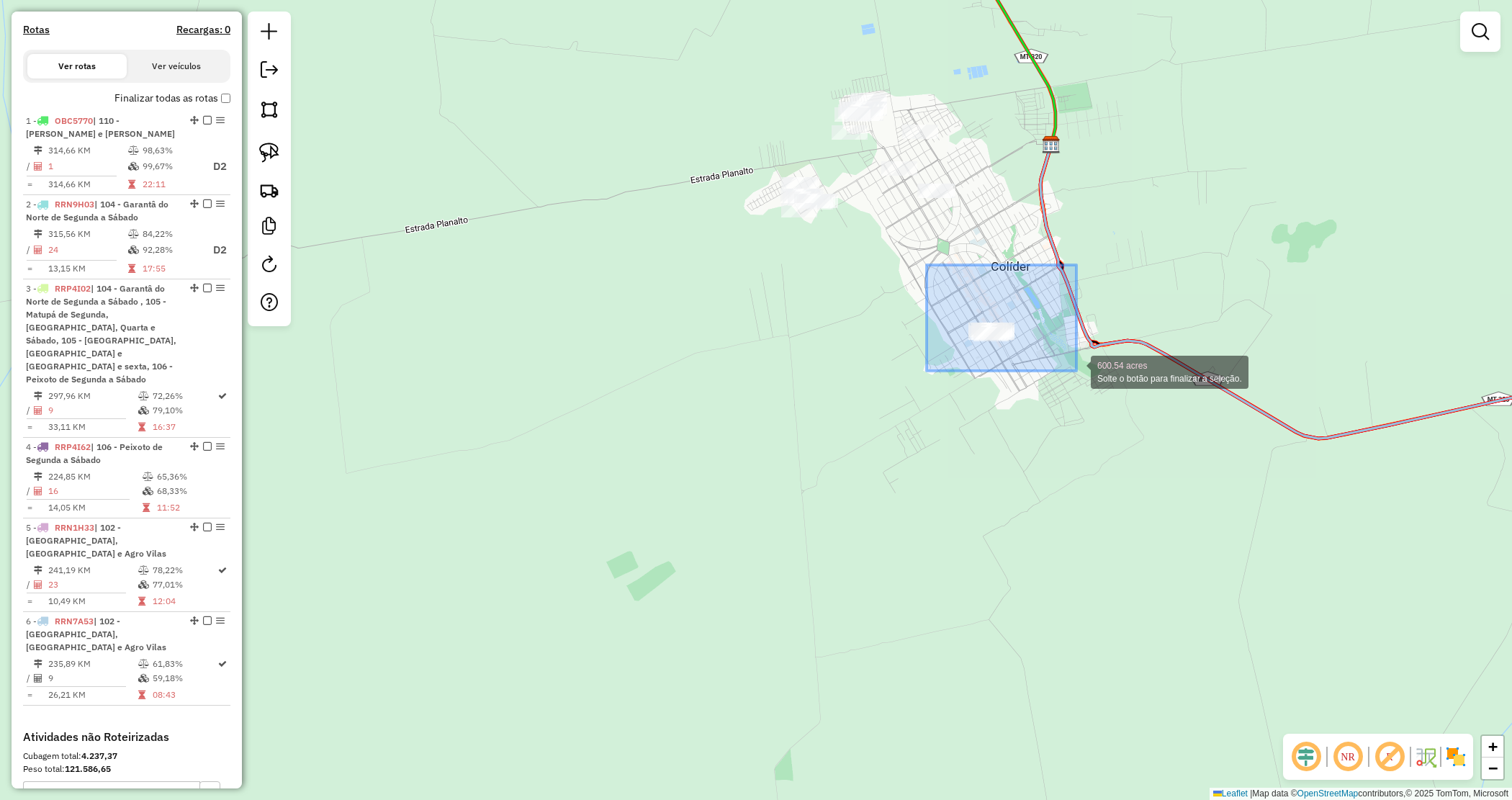
drag, startPoint x: 1066, startPoint y: 368, endPoint x: 1083, endPoint y: 370, distance: 17.1
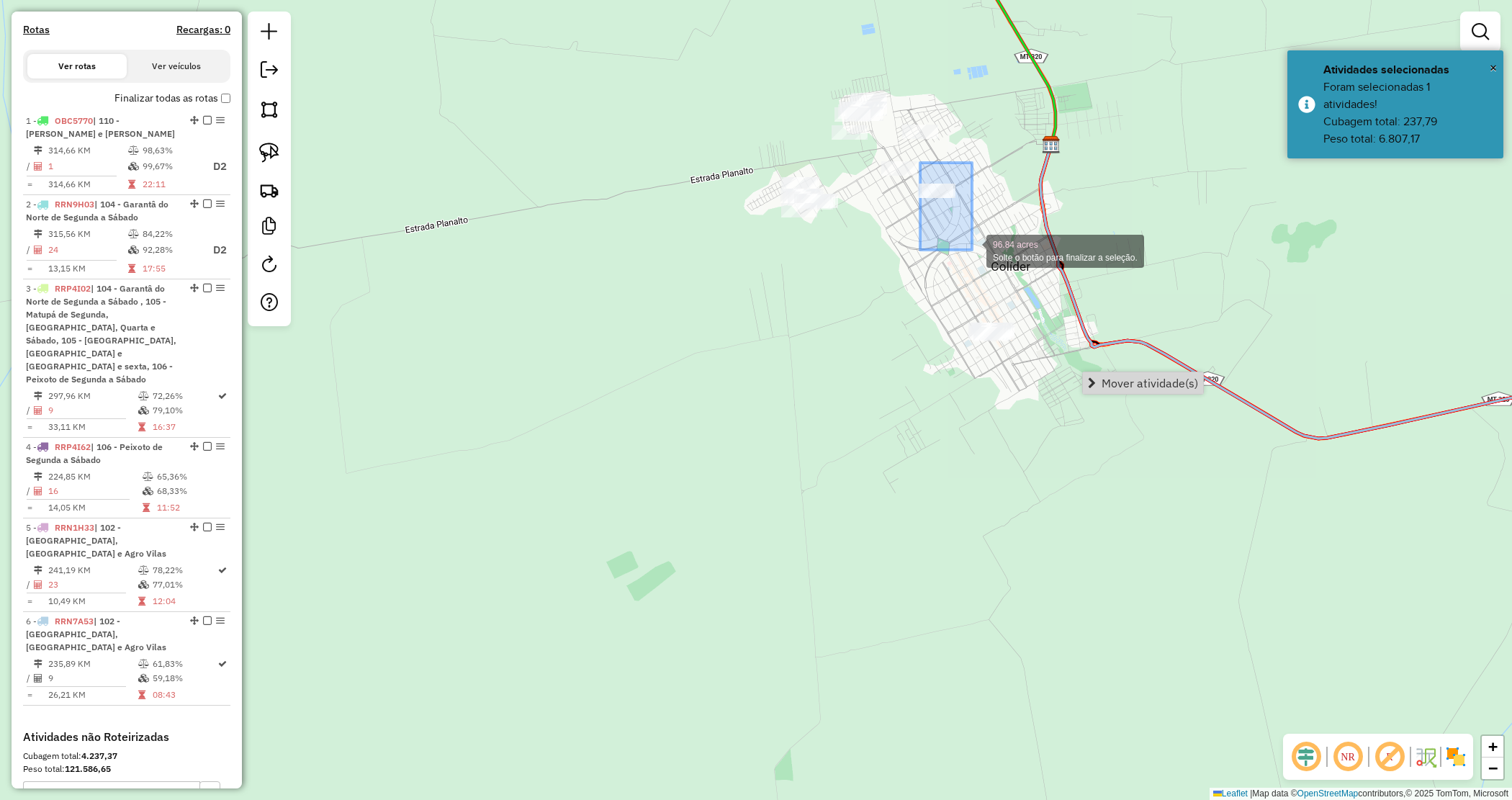
drag, startPoint x: 920, startPoint y: 163, endPoint x: 1103, endPoint y: 413, distance: 309.8
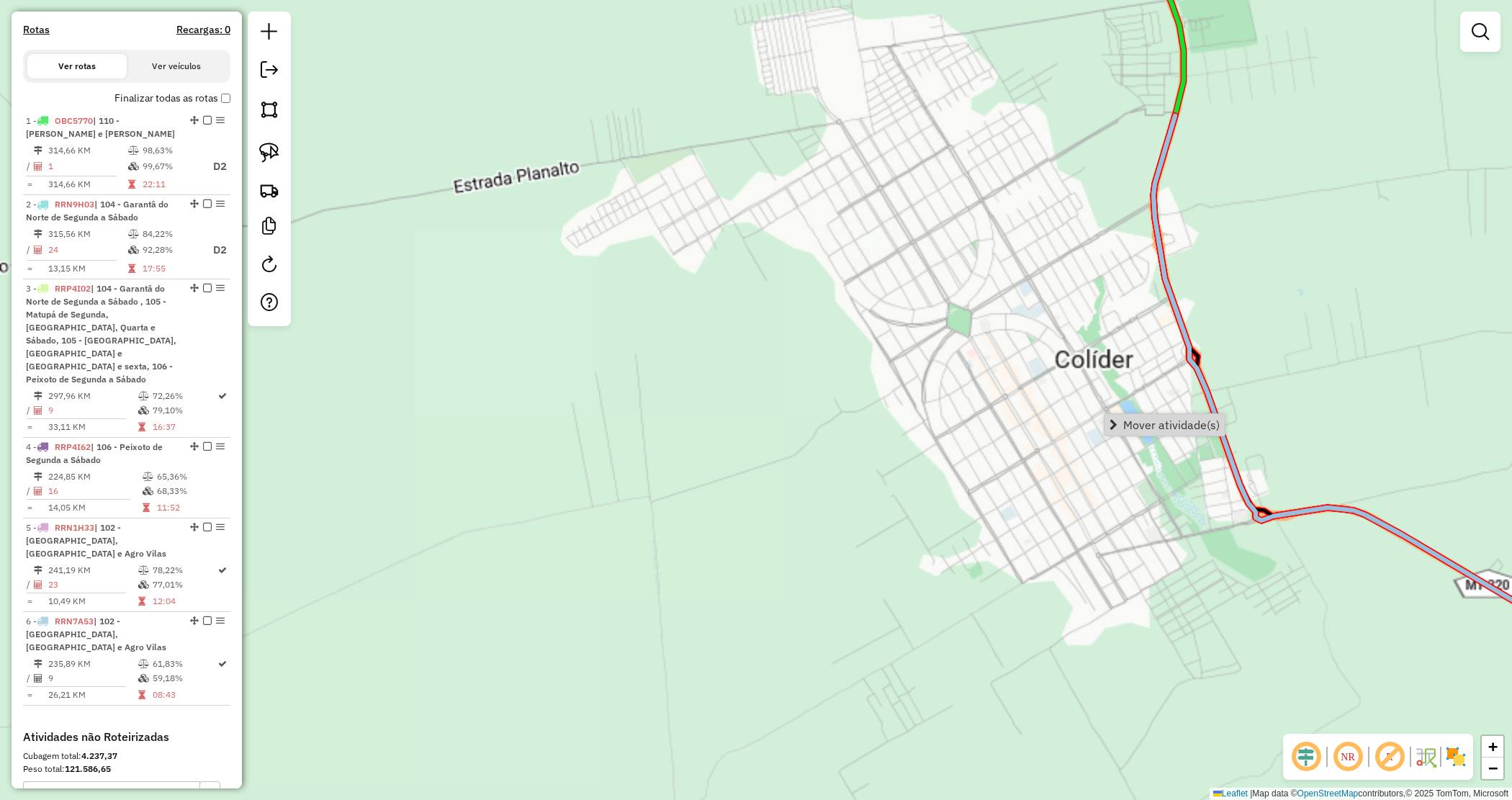
click at [934, 180] on div "Janela de atendimento Grade de atendimento Capacidade Transportadoras Veículos …" at bounding box center [756, 400] width 1512 height 800
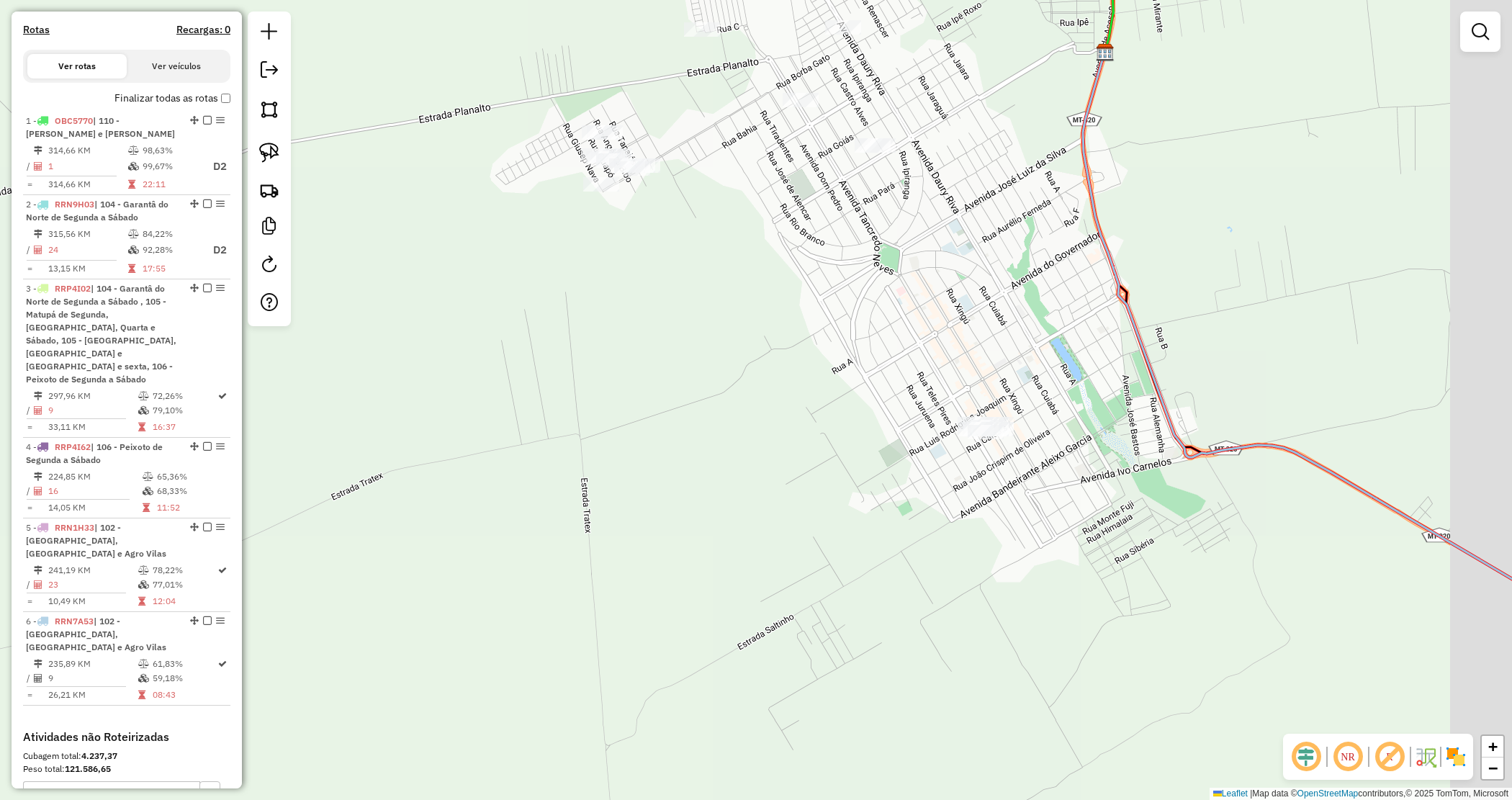
drag, startPoint x: 972, startPoint y: 373, endPoint x: 902, endPoint y: 310, distance: 94.2
click at [902, 310] on div "Janela de atendimento Grade de atendimento Capacidade Transportadoras Veículos …" at bounding box center [756, 400] width 1512 height 800
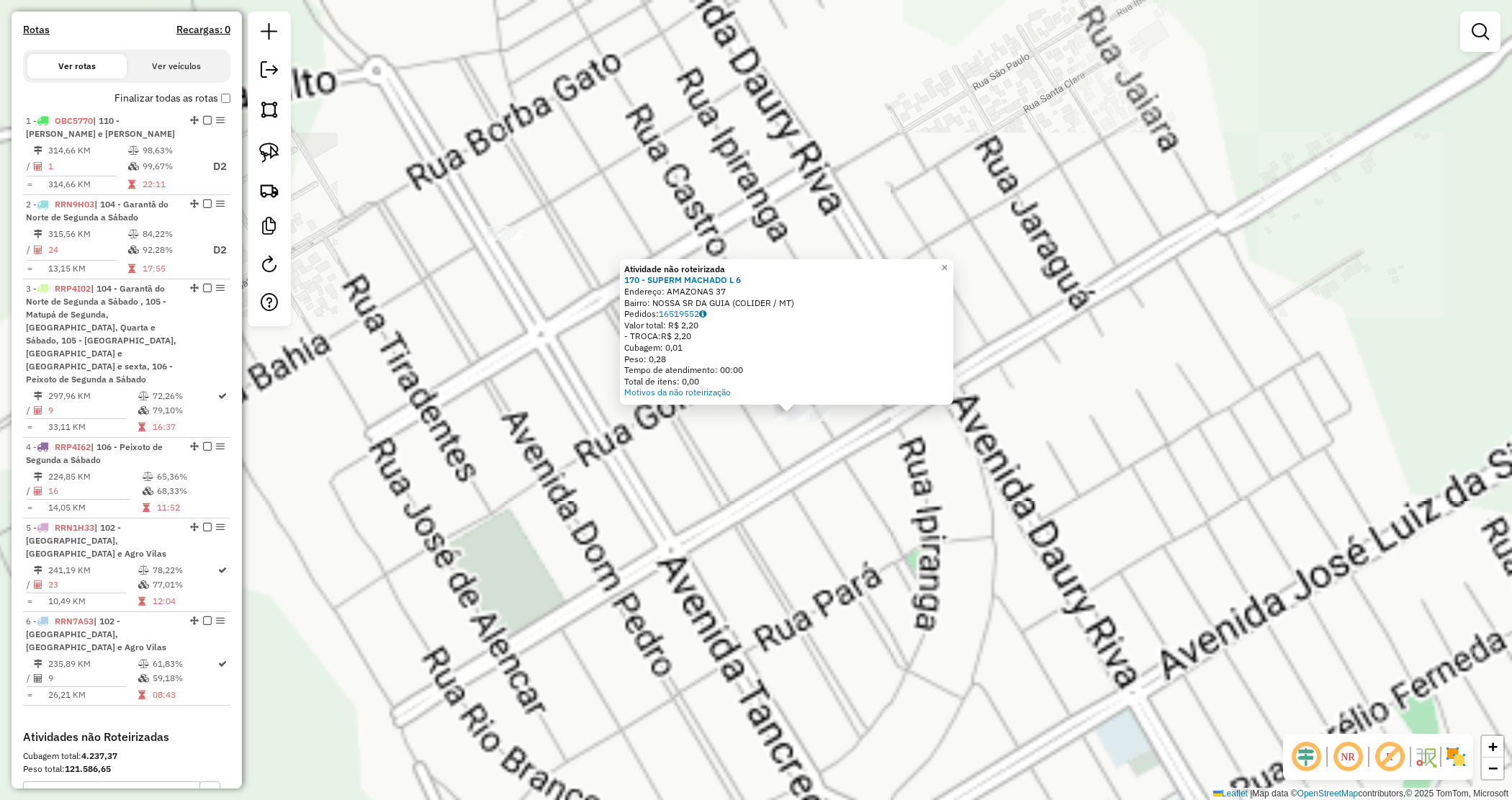
drag, startPoint x: 833, startPoint y: 456, endPoint x: 823, endPoint y: 429, distance: 28.8
click at [833, 455] on div "Atividade não roteirizada 170 - SUPERM MACHADO L 6 Endereço: AMAZONAS 37 Bairro…" at bounding box center [756, 400] width 1512 height 800
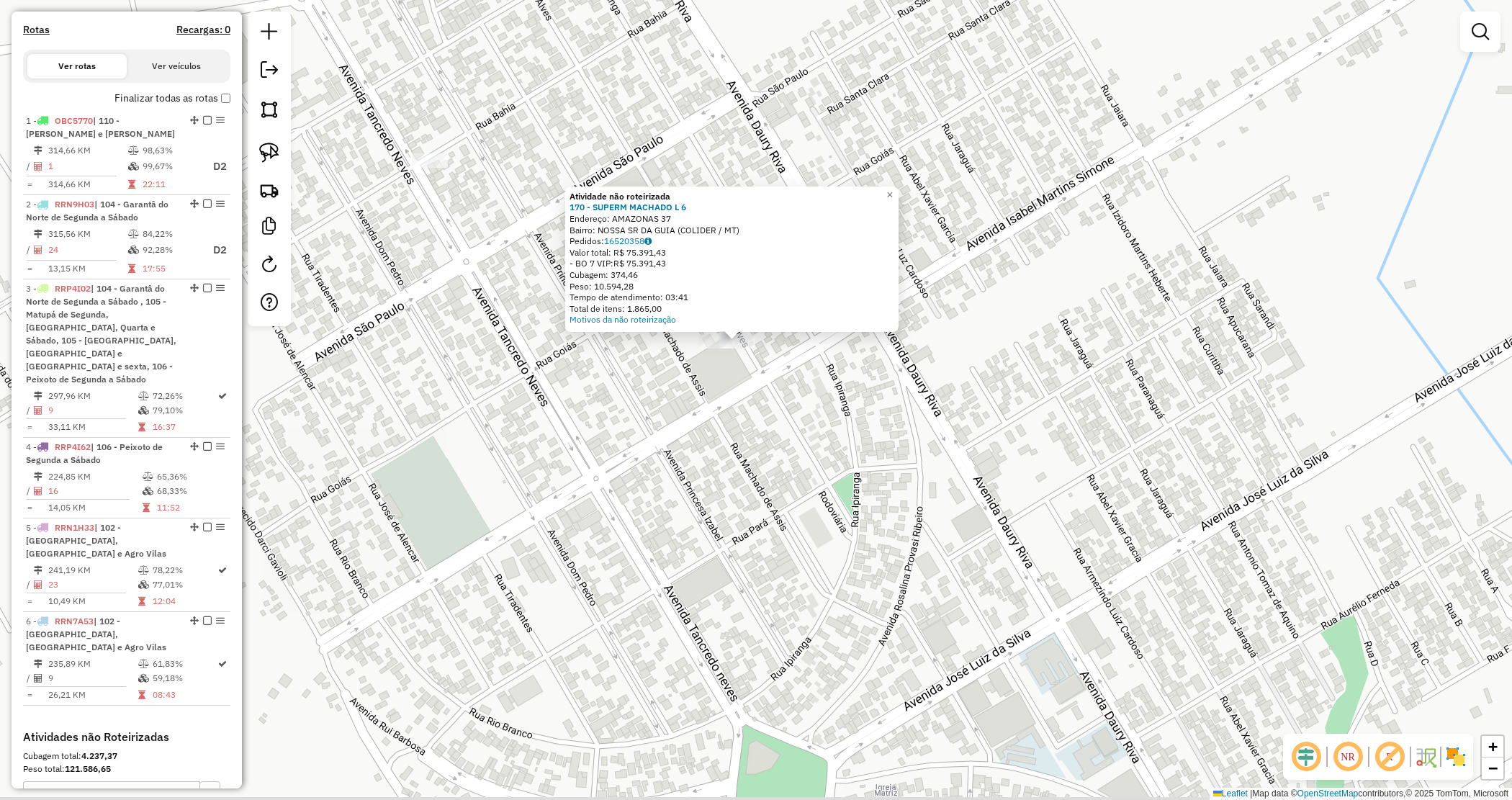
drag, startPoint x: 816, startPoint y: 501, endPoint x: 786, endPoint y: 400, distance: 105.4
click at [789, 407] on div "Atividade não roteirizada 170 - SUPERM MACHADO L 6 Endereço: AMAZONAS 37 Bairro…" at bounding box center [756, 400] width 1512 height 800
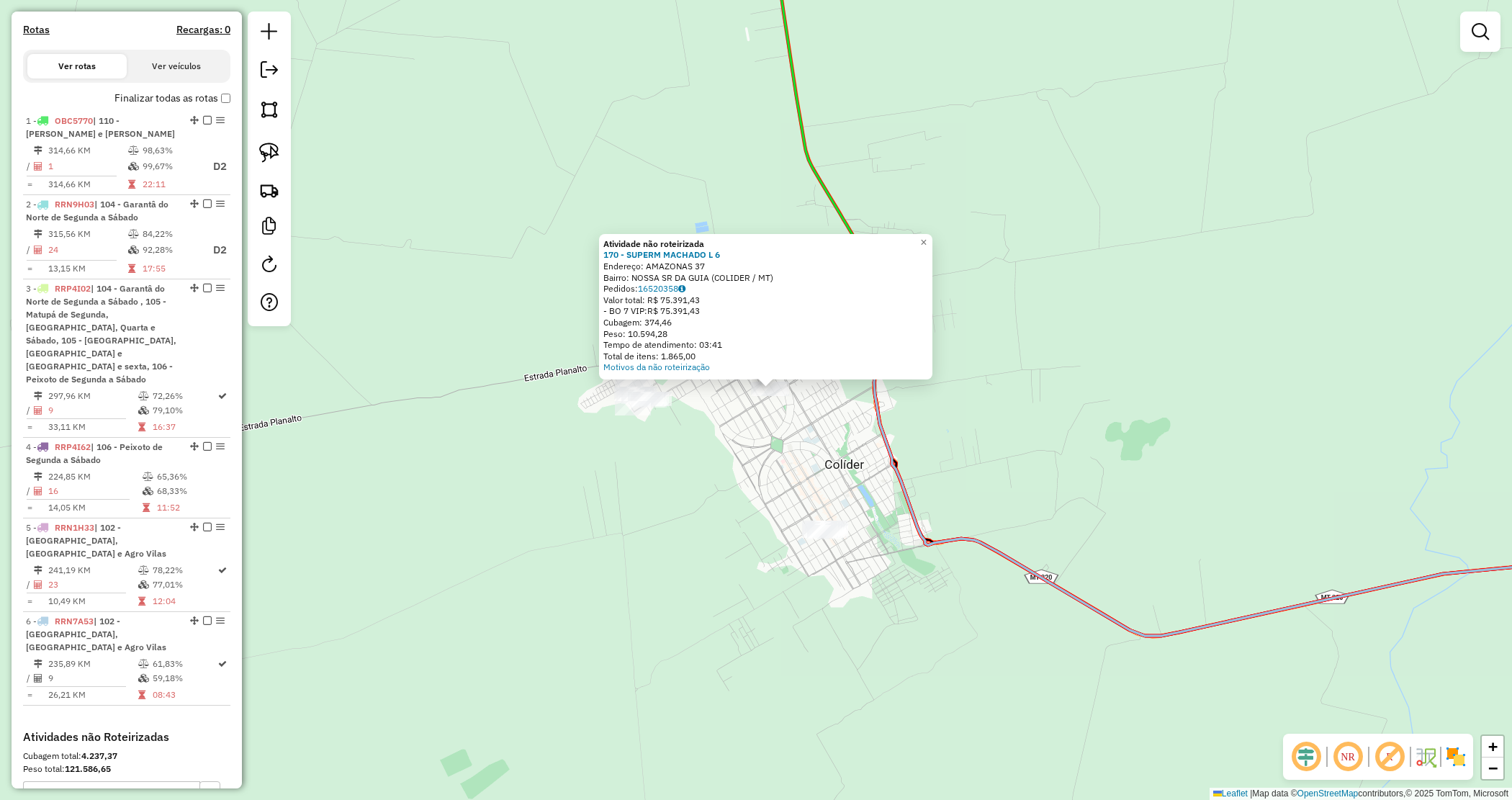
click at [776, 510] on div "Atividade não roteirizada 170 - SUPERM MACHADO L 6 Endereço: AMAZONAS 37 Bairro…" at bounding box center [756, 400] width 1512 height 800
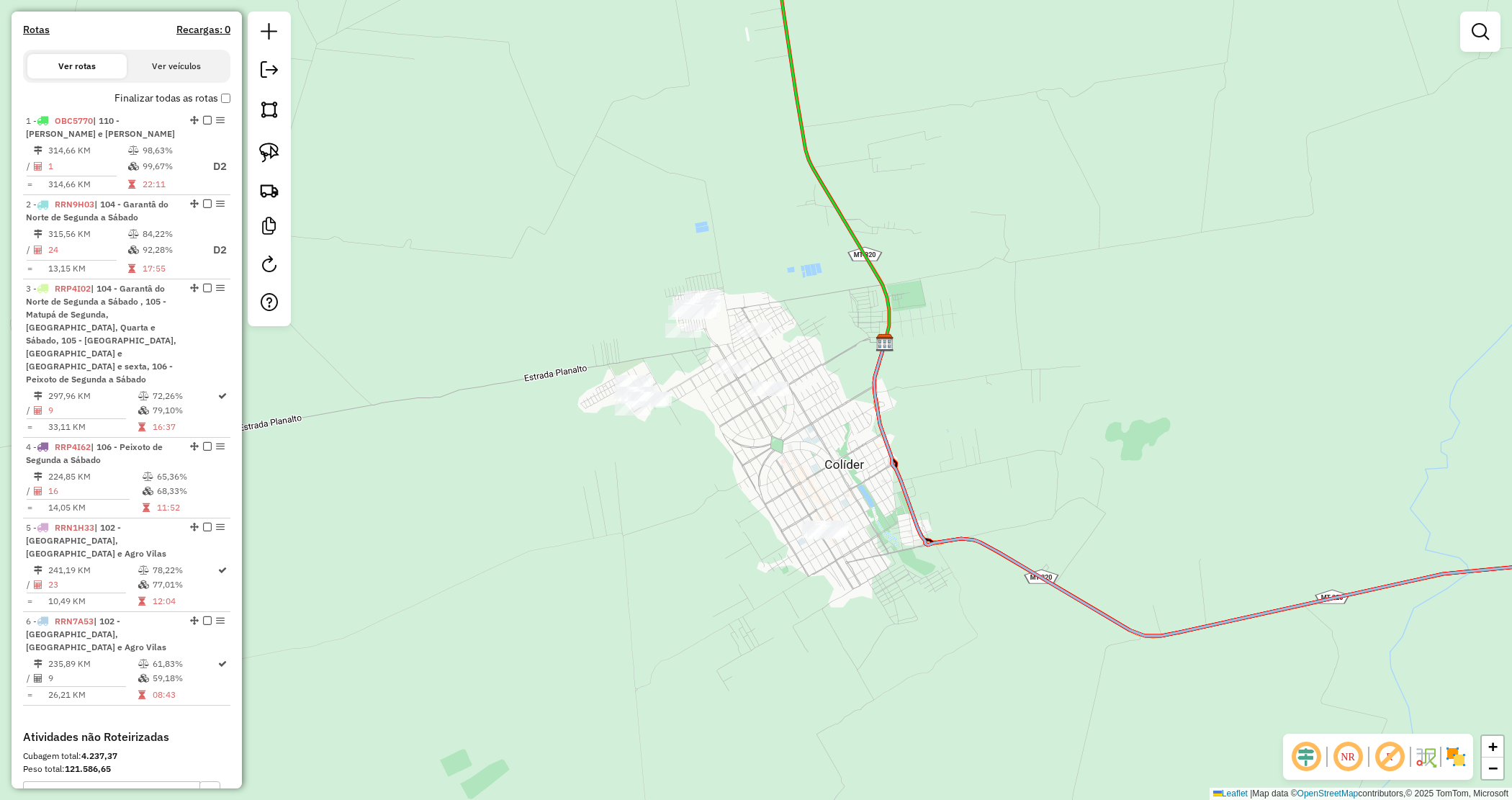
drag, startPoint x: 253, startPoint y: 156, endPoint x: 314, endPoint y: 164, distance: 61.5
click at [250, 156] on div at bounding box center [269, 169] width 43 height 314
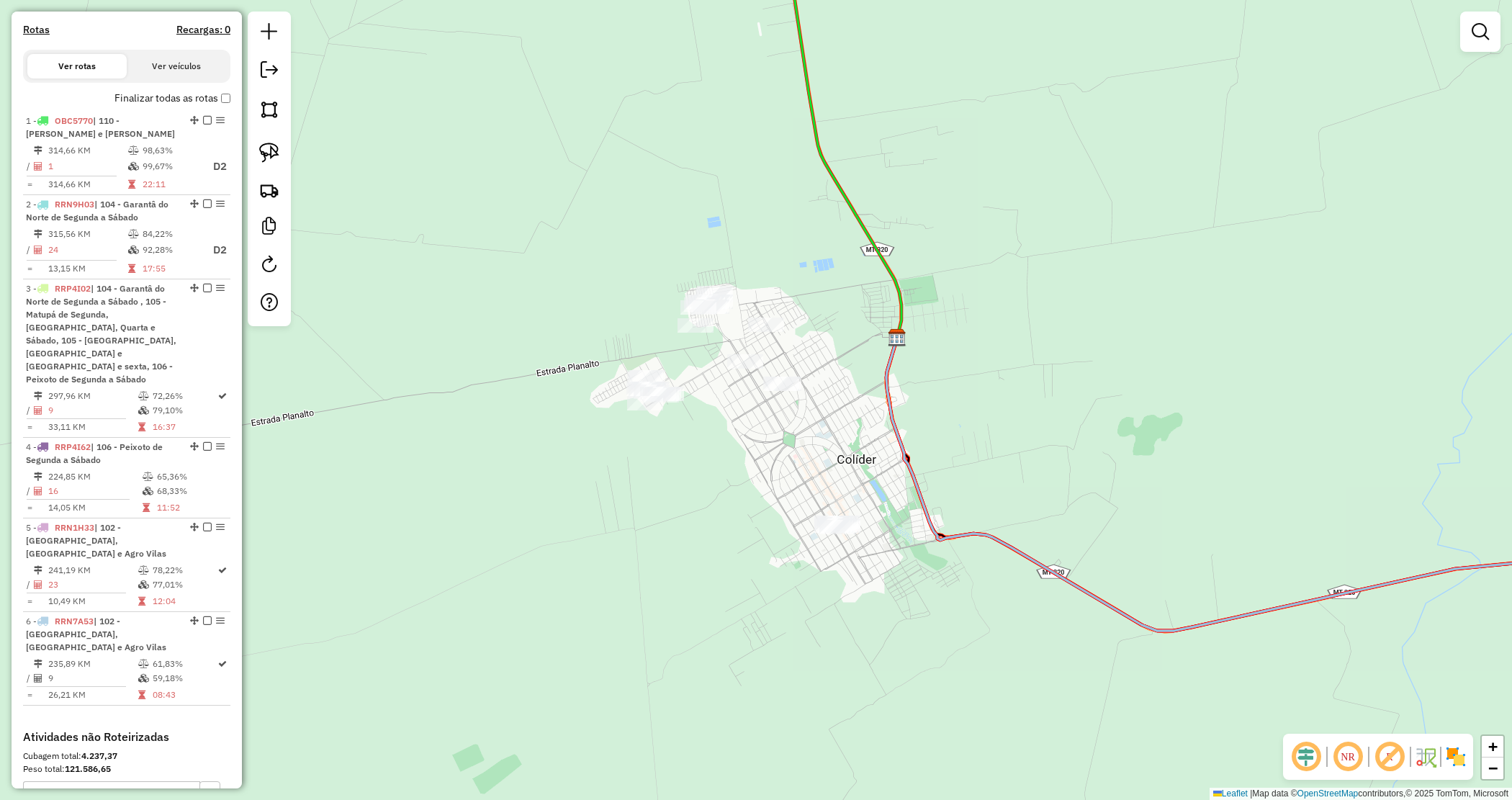
drag, startPoint x: 630, startPoint y: 208, endPoint x: 645, endPoint y: 202, distance: 16.2
click at [645, 202] on div "Janela de atendimento Grade de atendimento Capacidade Transportadoras Veículos …" at bounding box center [756, 400] width 1512 height 800
click at [271, 150] on img at bounding box center [269, 153] width 20 height 20
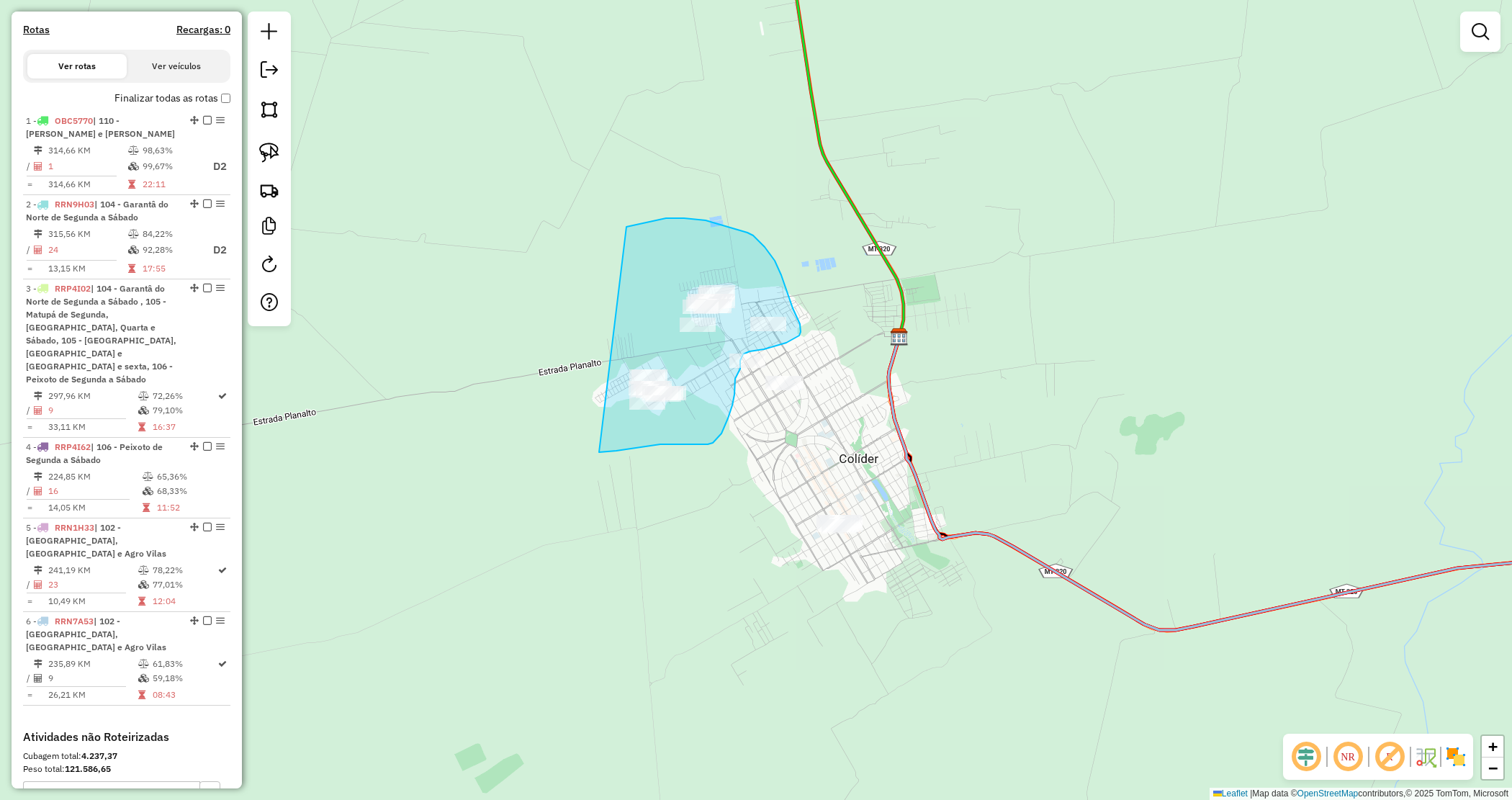
drag, startPoint x: 640, startPoint y: 224, endPoint x: 596, endPoint y: 444, distance: 224.4
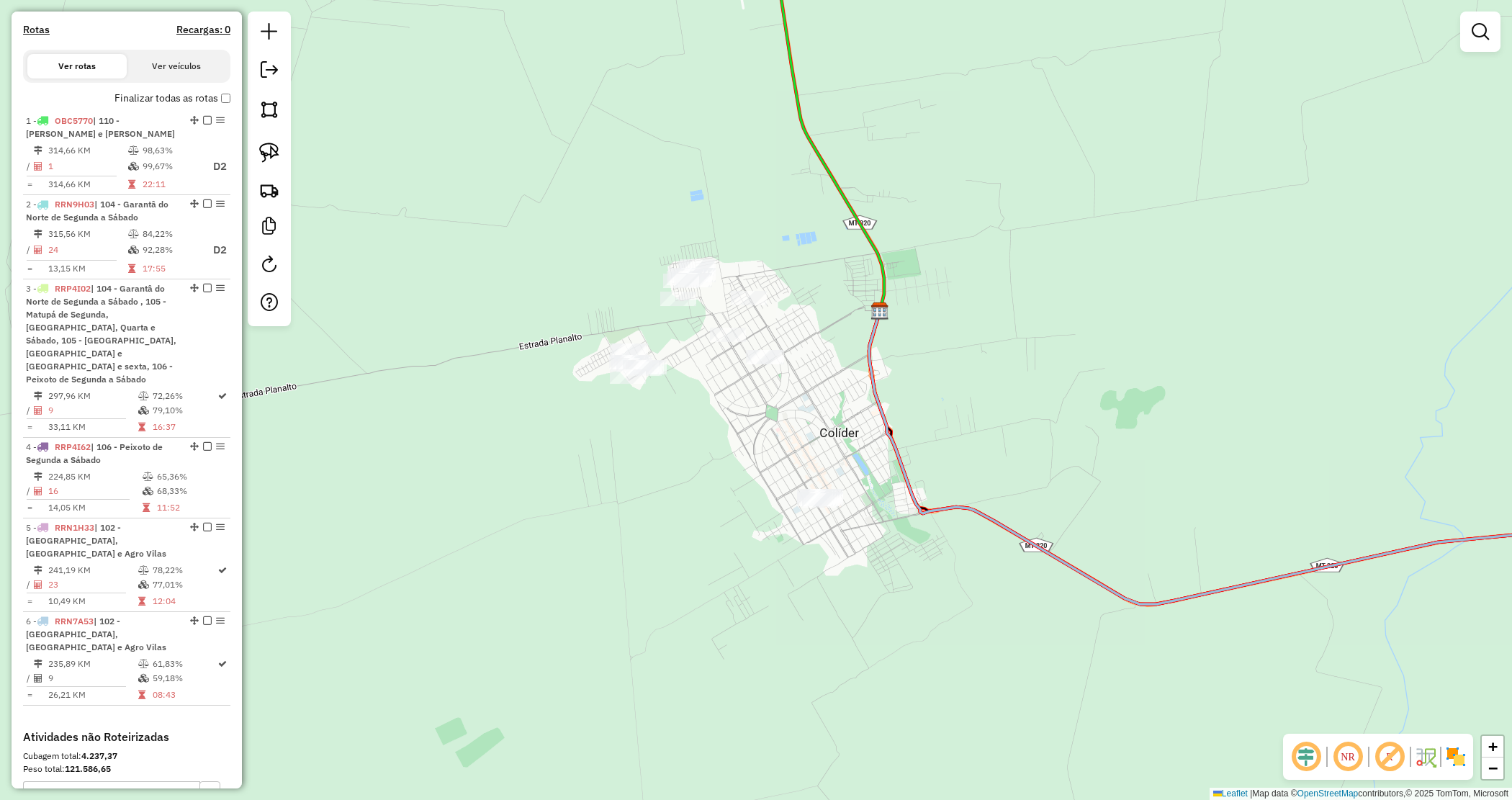
drag, startPoint x: 739, startPoint y: 433, endPoint x: 724, endPoint y: 421, distance: 19.2
click at [724, 421] on div "Janela de atendimento Grade de atendimento Capacidade Transportadoras Veículos …" at bounding box center [756, 400] width 1512 height 800
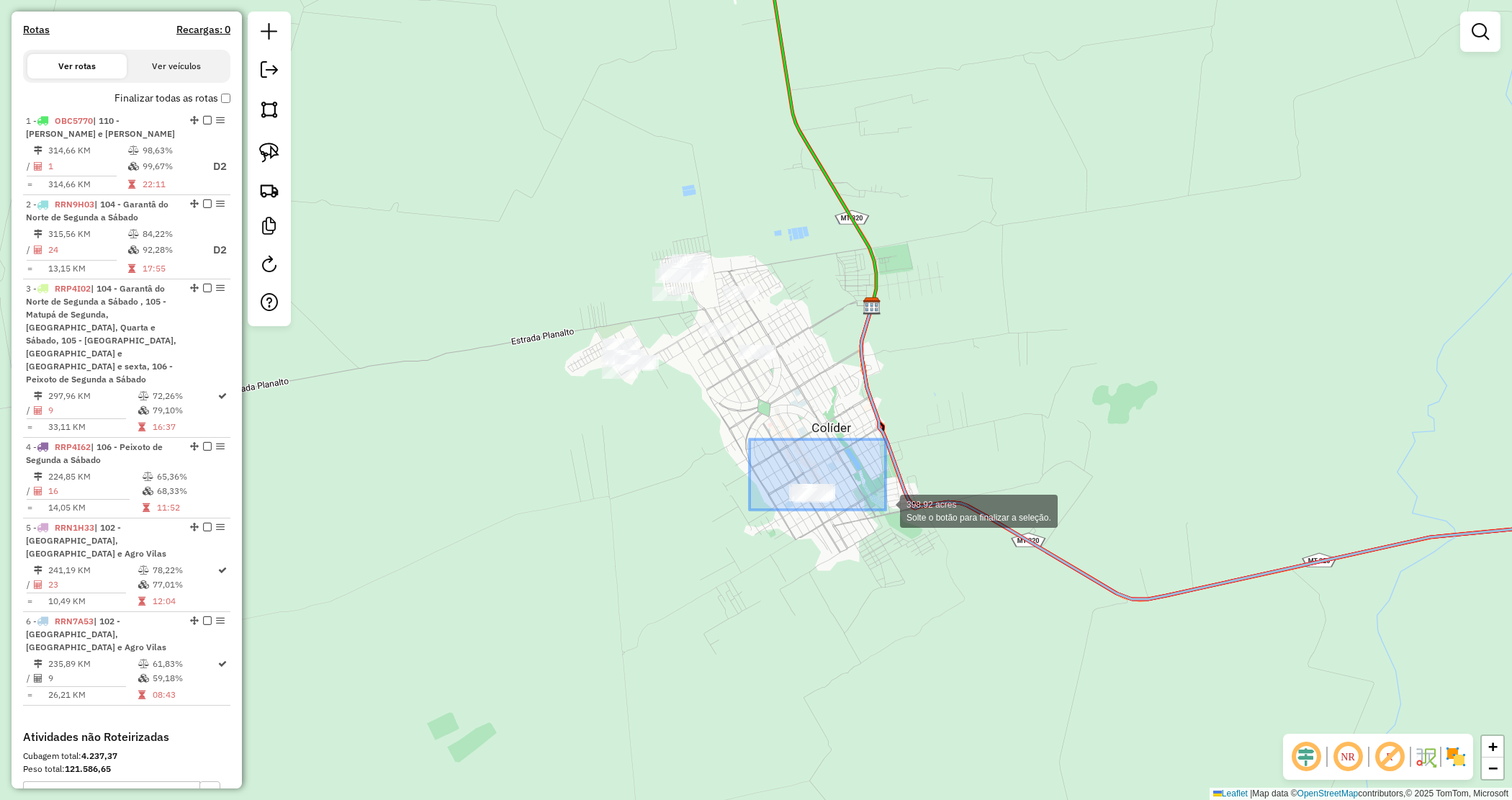
drag, startPoint x: 750, startPoint y: 440, endPoint x: 886, endPoint y: 510, distance: 153.0
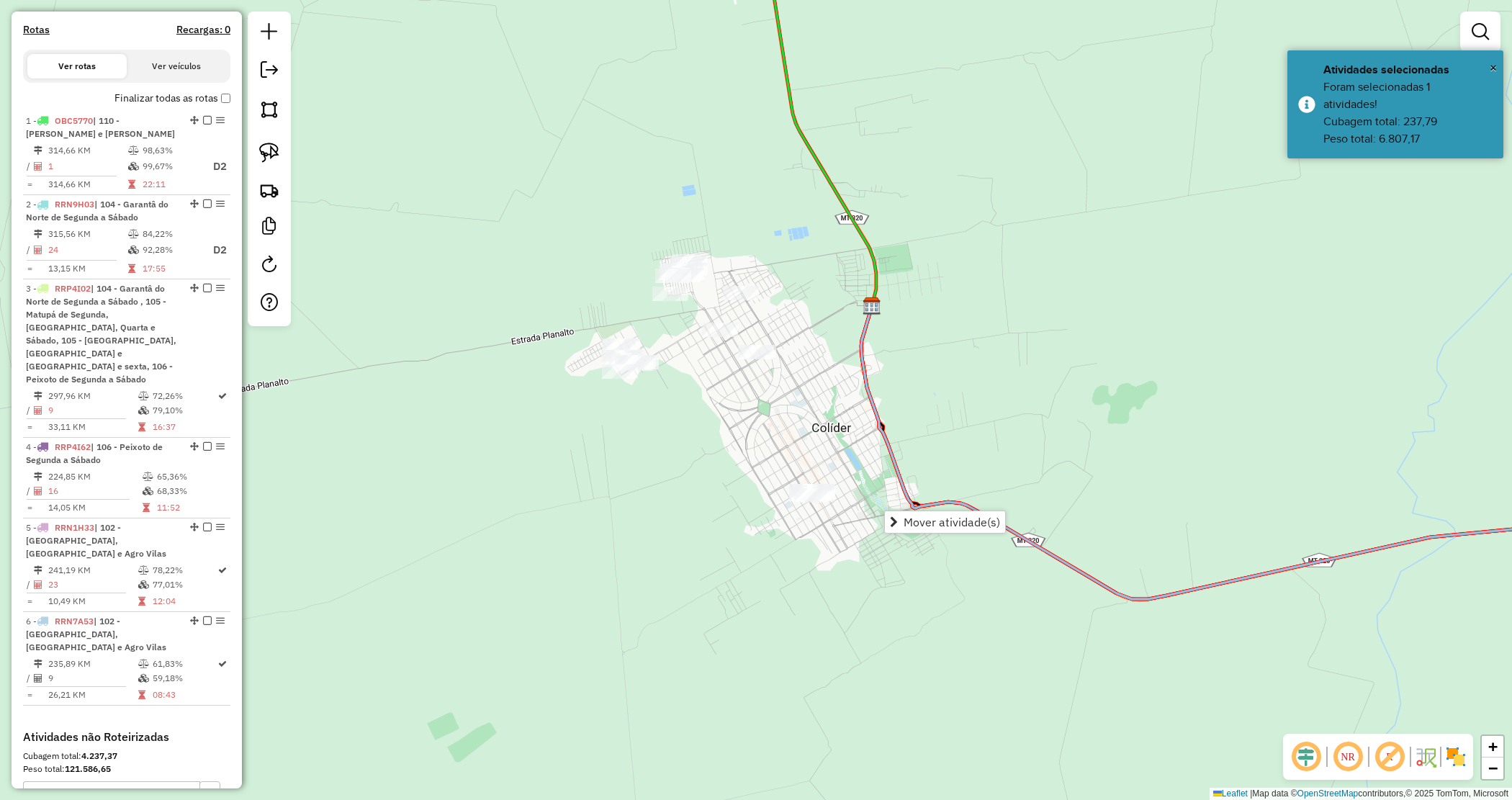
click at [787, 415] on div "Janela de atendimento Grade de atendimento Capacidade Transportadoras Veículos …" at bounding box center [756, 400] width 1512 height 800
drag, startPoint x: 742, startPoint y: 332, endPoint x: 763, endPoint y: 360, distance: 35.0
click at [763, 360] on div "23.35 acres Solte o botão para finalizar a seleção. Janela de atendimento Grade…" at bounding box center [756, 400] width 1512 height 800
click at [767, 360] on div at bounding box center [756, 352] width 36 height 14
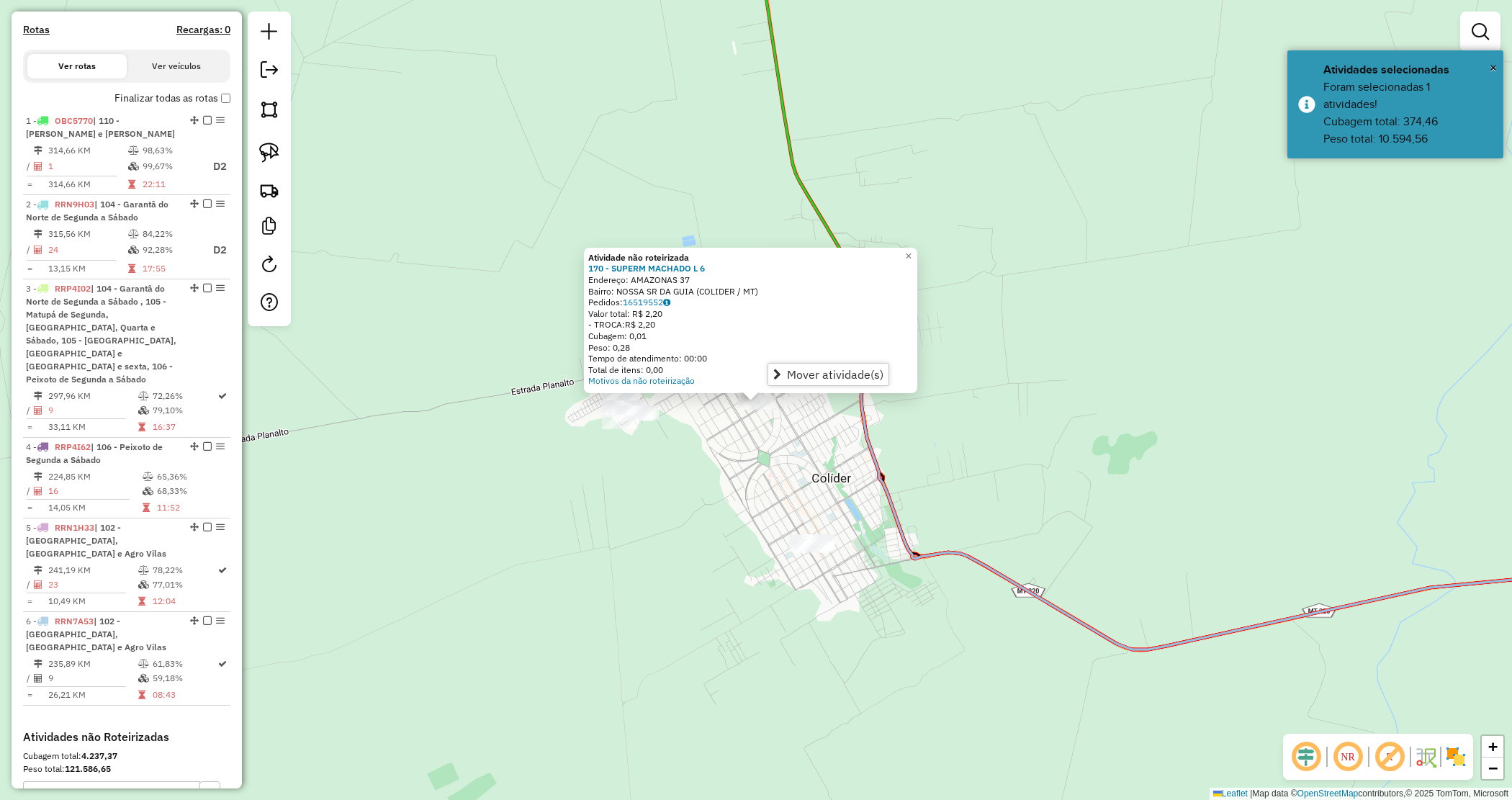
click at [789, 426] on div "Atividade não roteirizada 170 - SUPERM MACHADO L 6 Endereço: AMAZONAS 37 Bairro…" at bounding box center [756, 400] width 1512 height 800
click at [792, 440] on div "Atividade não roteirizada 170 - SUPERM MACHADO L 6 Endereço: AMAZONAS 37 Bairro…" at bounding box center [756, 400] width 1512 height 800
click at [781, 427] on div "Atividade não roteirizada 170 - SUPERM MACHADO L 6 Endereço: AMAZONAS 37 Bairro…" at bounding box center [756, 400] width 1512 height 800
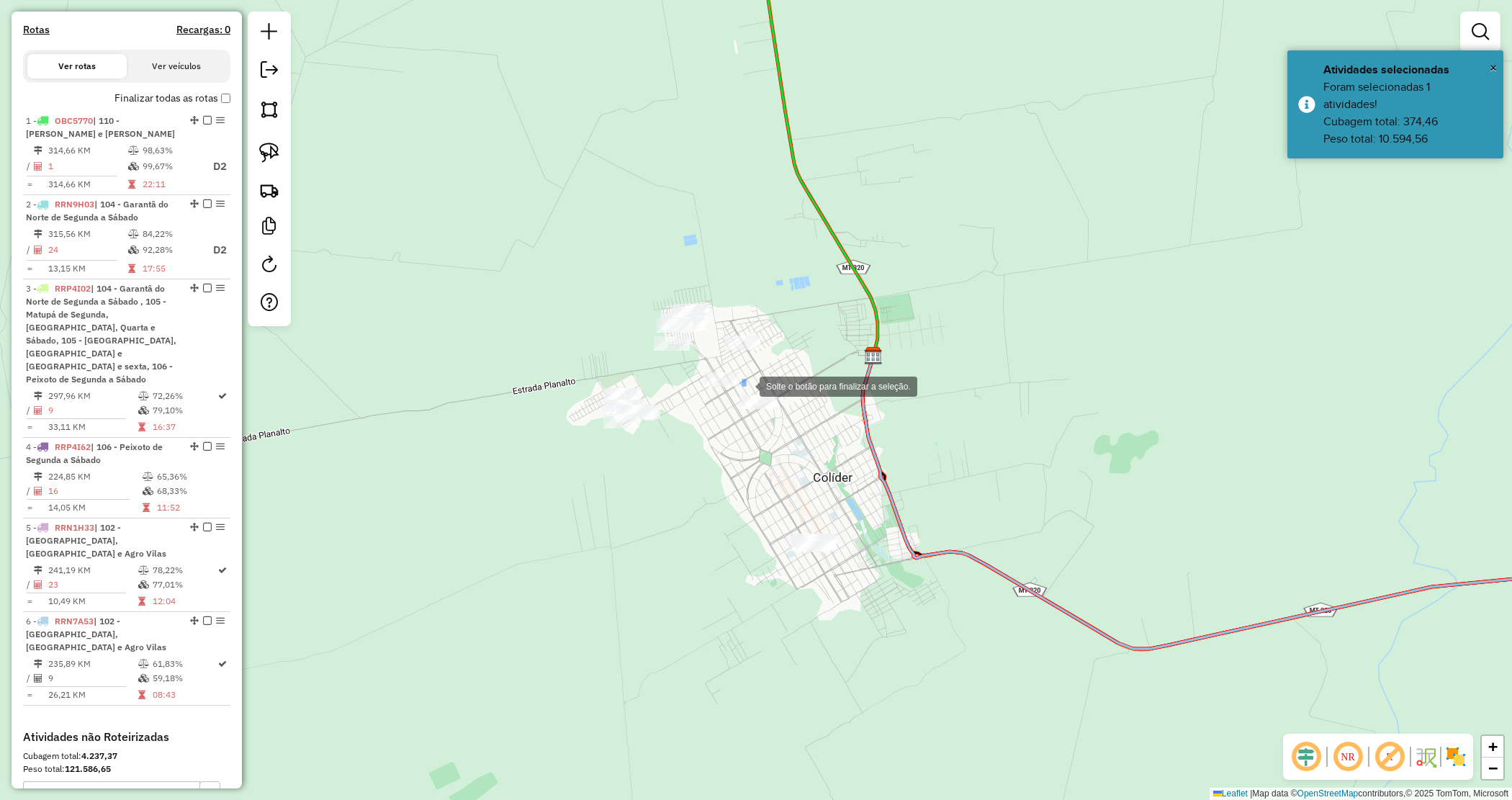
drag, startPoint x: 743, startPoint y: 380, endPoint x: 822, endPoint y: 443, distance: 101.0
click at [847, 450] on span "Mover atividade(s)" at bounding box center [891, 455] width 97 height 12
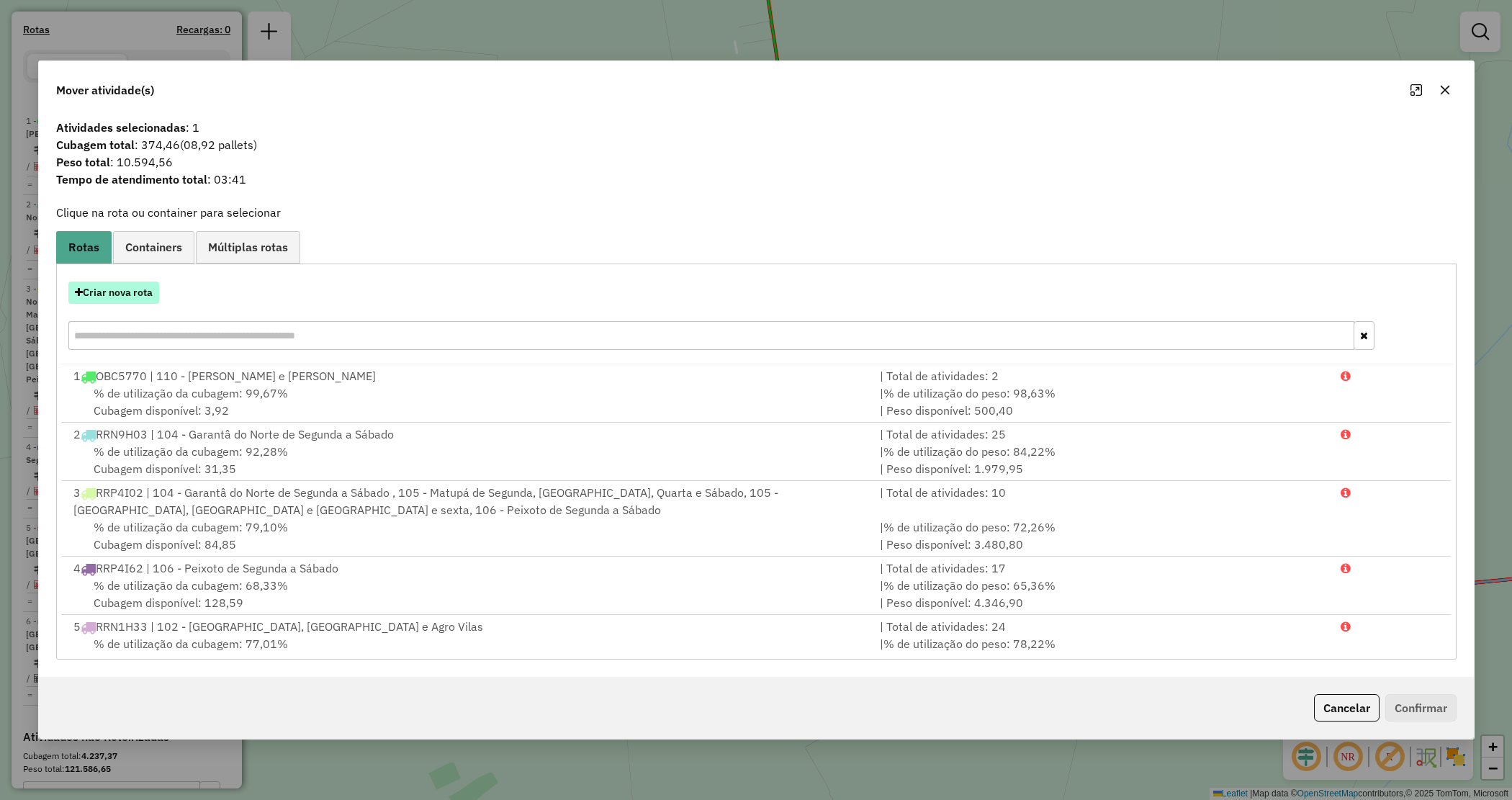
click at [130, 304] on button "Criar nova rota" at bounding box center [113, 293] width 91 height 23
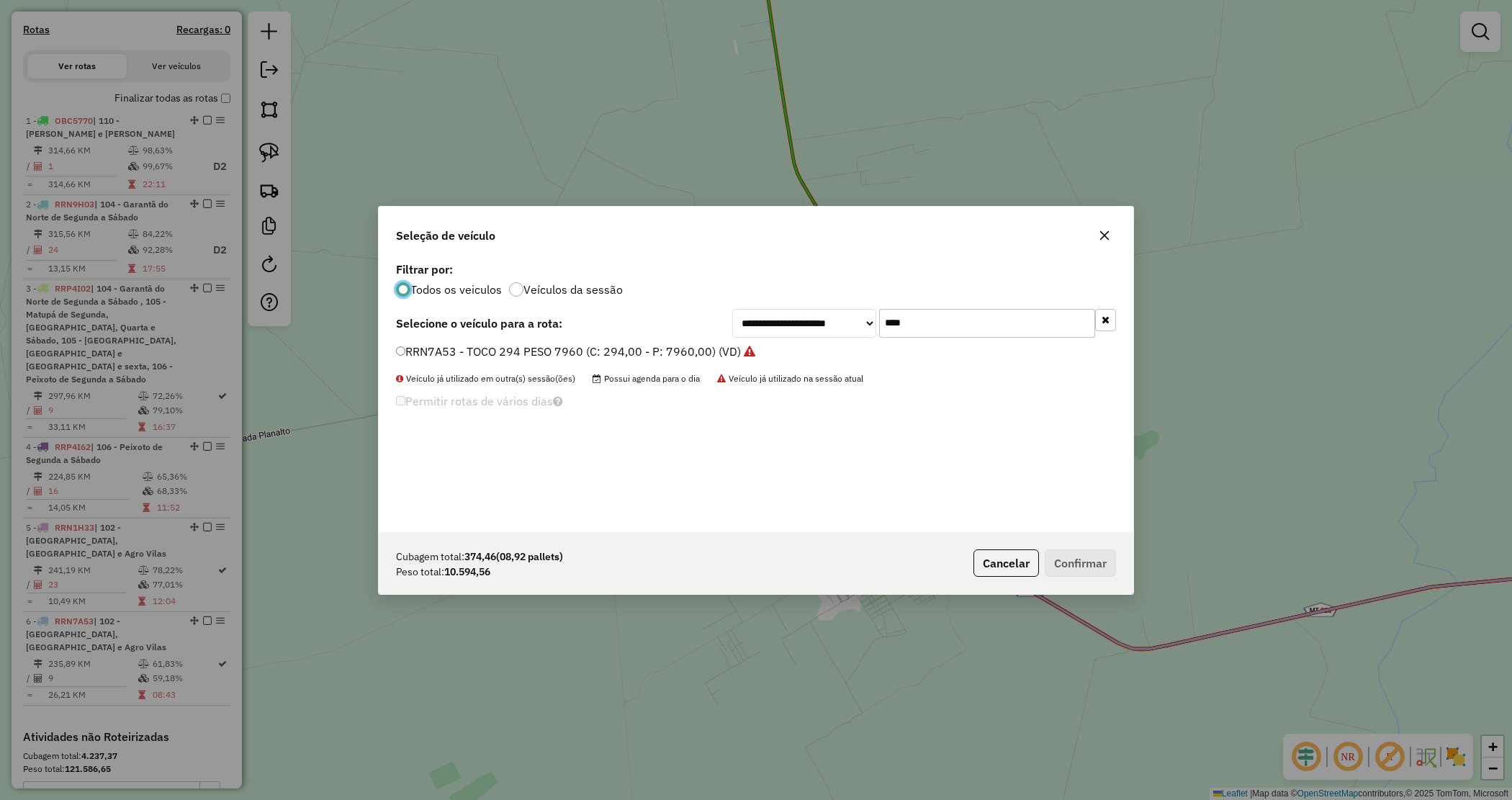
drag, startPoint x: 798, startPoint y: 310, endPoint x: 788, endPoint y: 309, distance: 10.0
click at [790, 309] on div "**********" at bounding box center [924, 323] width 384 height 29
type input "****"
drag, startPoint x: 718, startPoint y: 350, endPoint x: 736, endPoint y: 372, distance: 28.4
click at [717, 350] on label "NJR6225 - TRUCK 476 PESO 14500 (C: 476,00 - P: 14500,00) (VD)" at bounding box center [578, 351] width 364 height 18
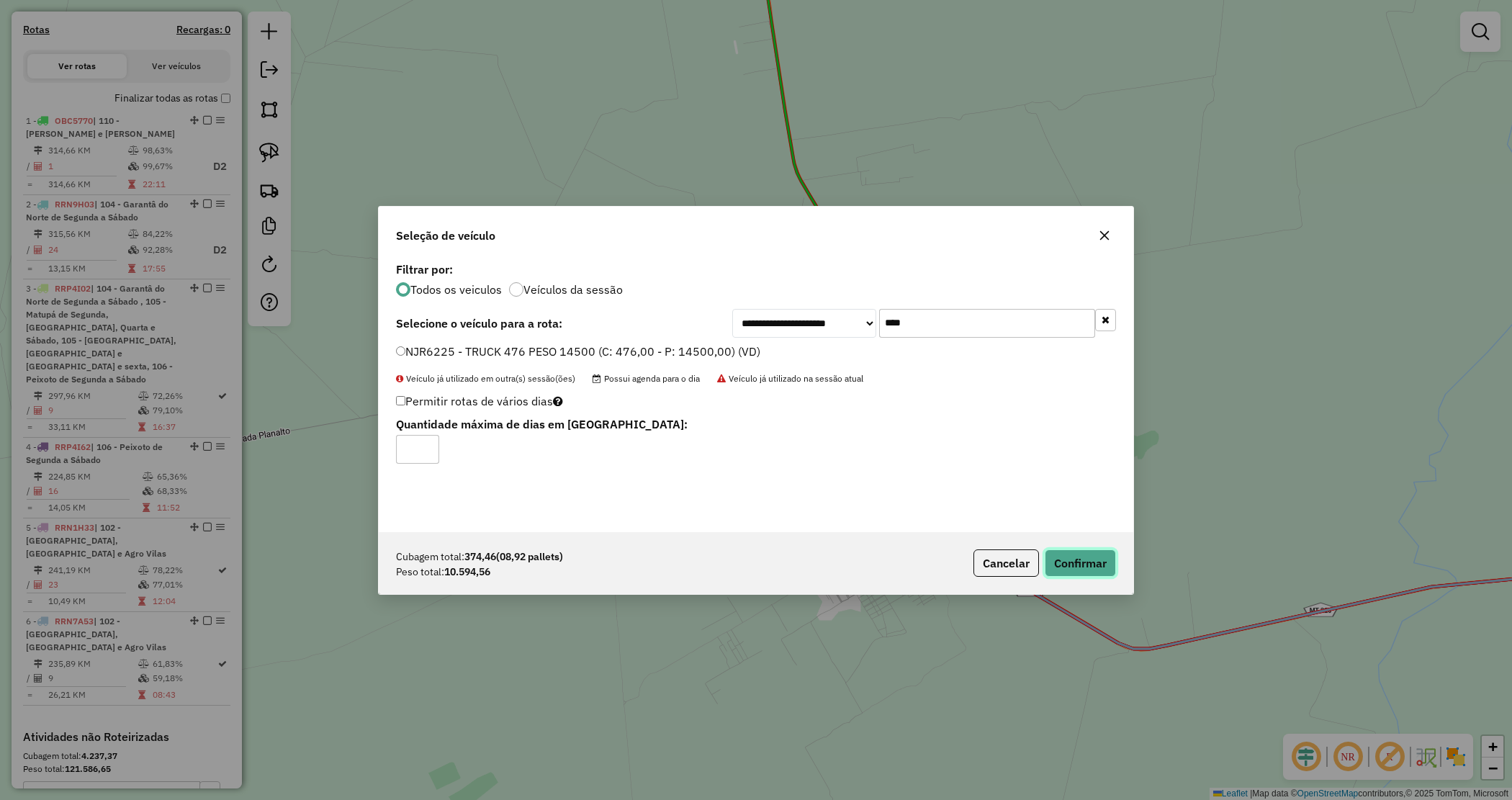
drag, startPoint x: 1088, startPoint y: 562, endPoint x: 853, endPoint y: 525, distance: 237.9
click at [1088, 562] on button "Confirmar" at bounding box center [1080, 563] width 71 height 28
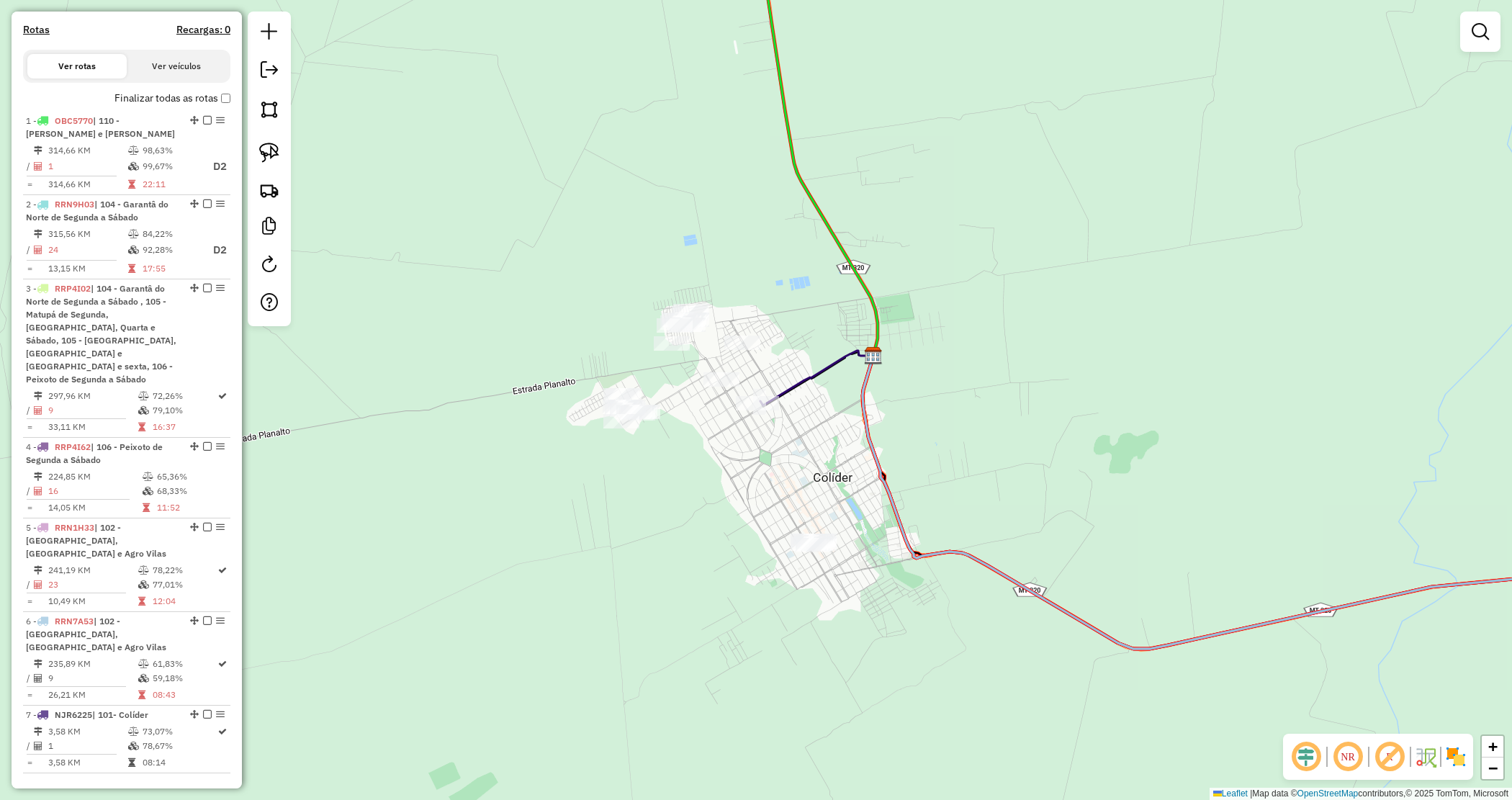
click at [772, 455] on div "Rota 7 - Placa NJR6225 170 - SUPERM MACHADO L 6 Janela de atendimento Grade de …" at bounding box center [756, 400] width 1512 height 800
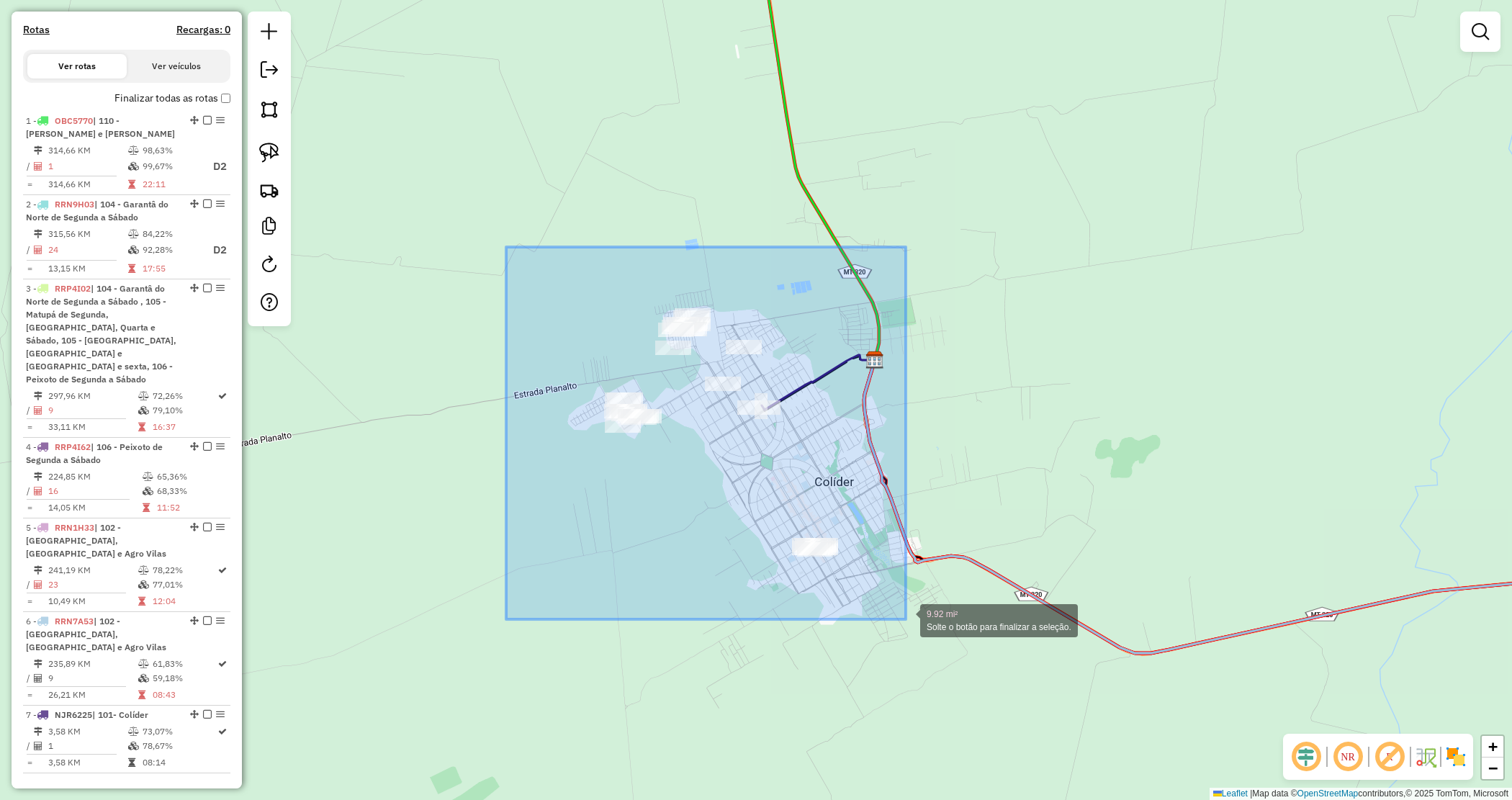
drag, startPoint x: 704, startPoint y: 393, endPoint x: 877, endPoint y: 602, distance: 271.3
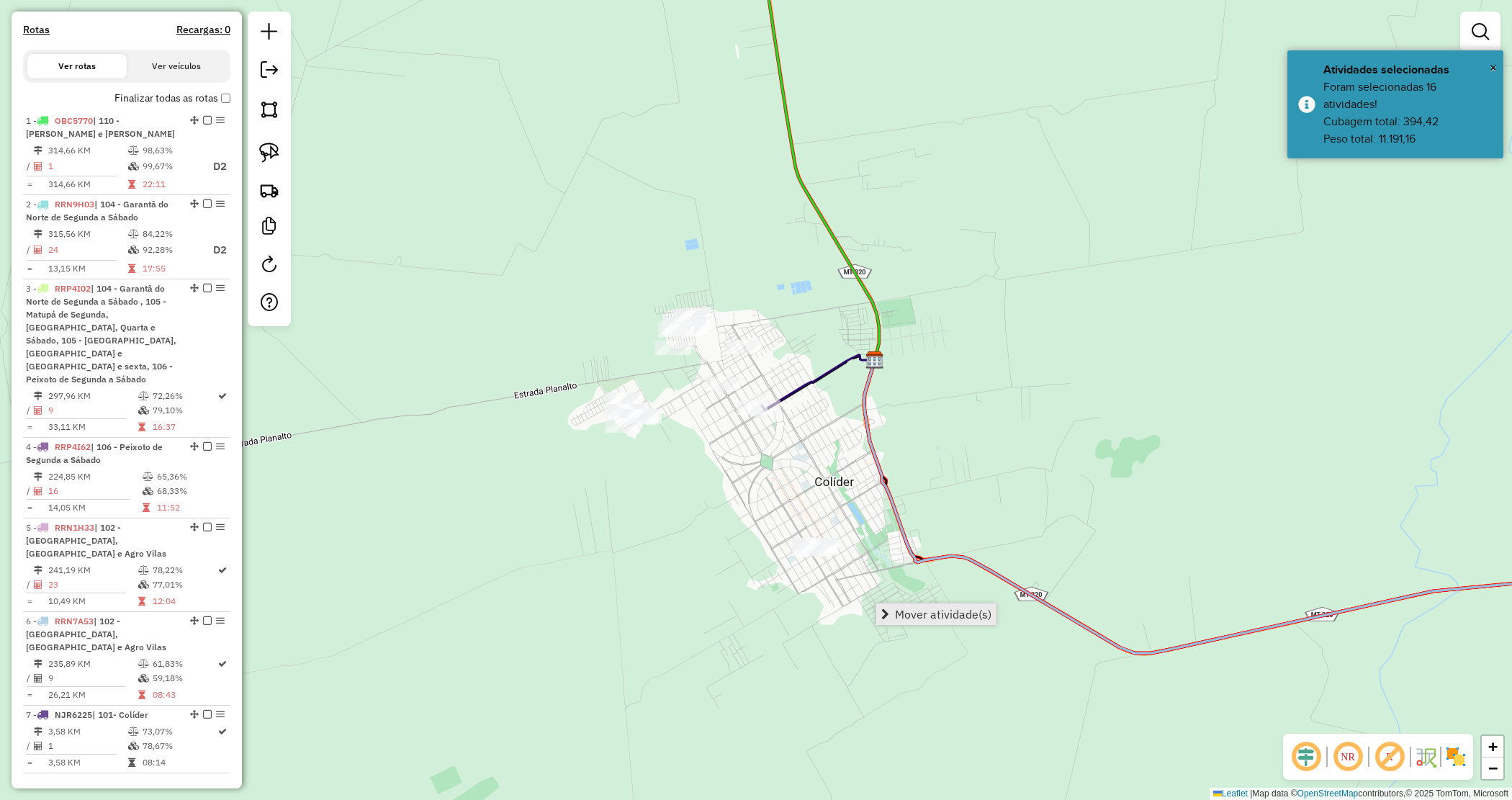
click at [901, 611] on span "Mover atividade(s)" at bounding box center [943, 615] width 97 height 12
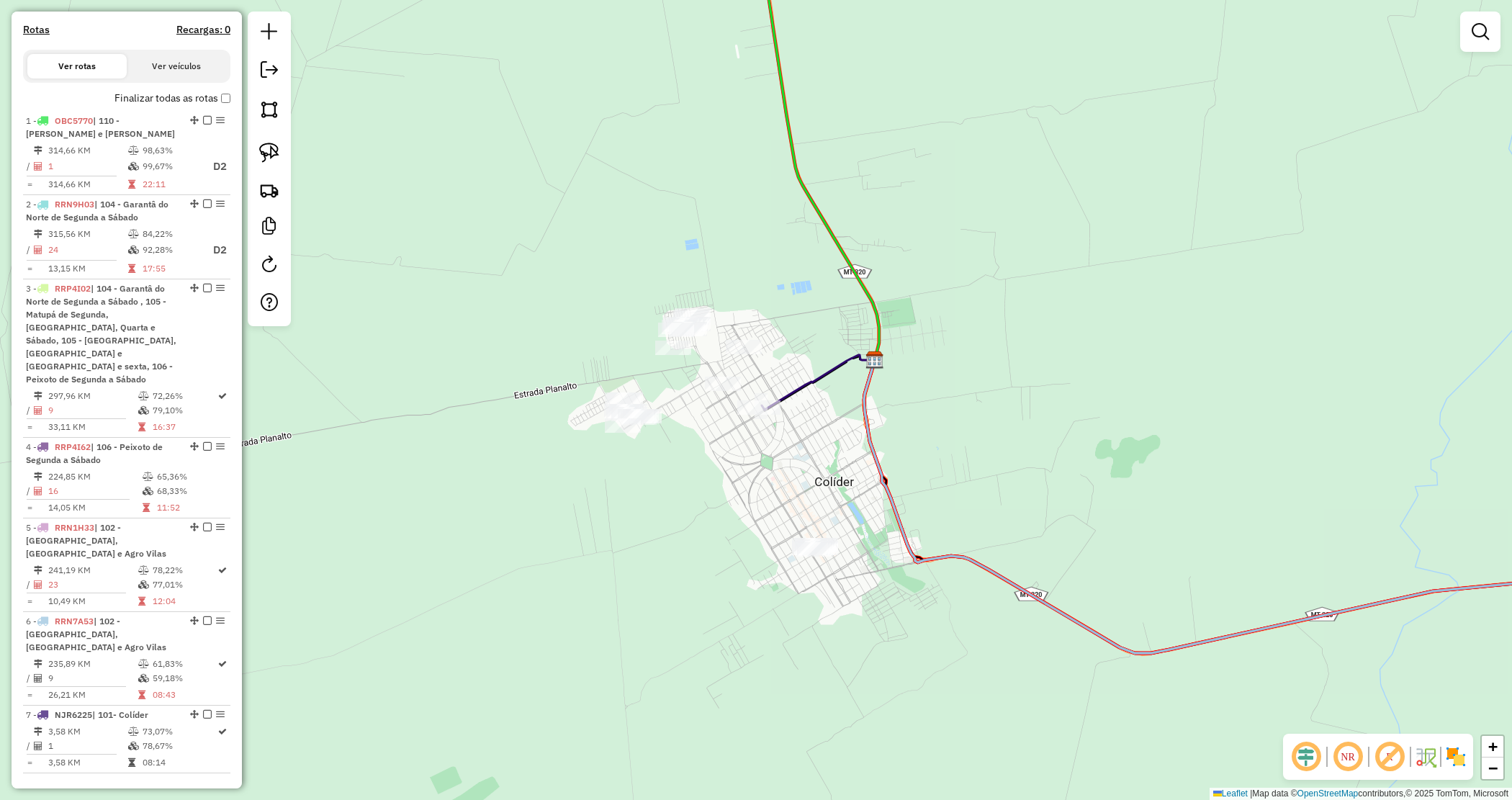
drag, startPoint x: 696, startPoint y: 447, endPoint x: 709, endPoint y: 502, distance: 56.5
click at [696, 451] on div "Janela de atendimento Grade de atendimento Capacidade Transportadoras Veículos …" at bounding box center [756, 400] width 1512 height 800
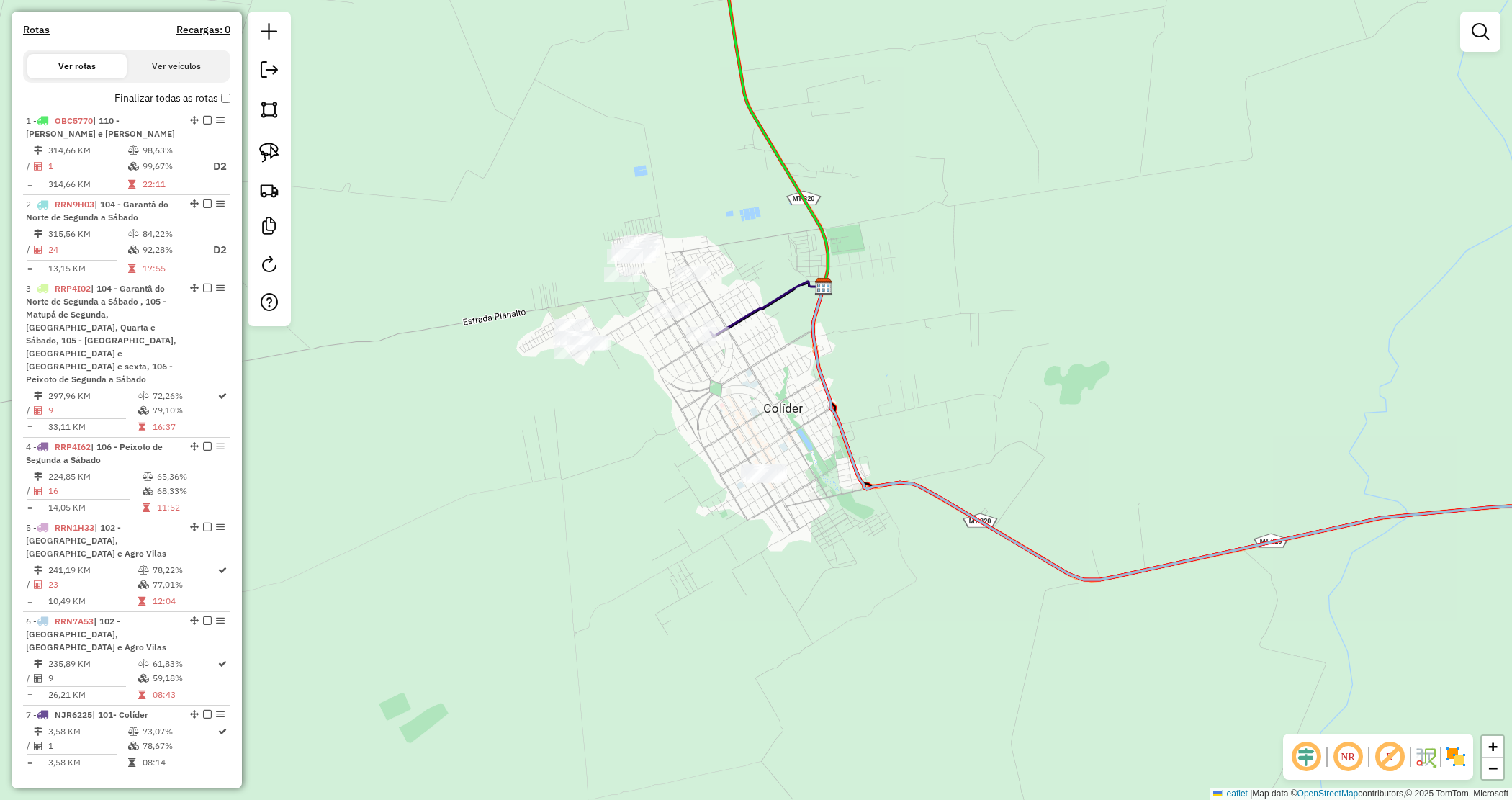
drag, startPoint x: 703, startPoint y: 458, endPoint x: 672, endPoint y: 429, distance: 42.4
click at [671, 429] on div "Janela de atendimento Grade de atendimento Capacidade Transportadoras Veículos …" at bounding box center [756, 400] width 1512 height 800
drag, startPoint x: 706, startPoint y: 445, endPoint x: 927, endPoint y: 541, distance: 241.0
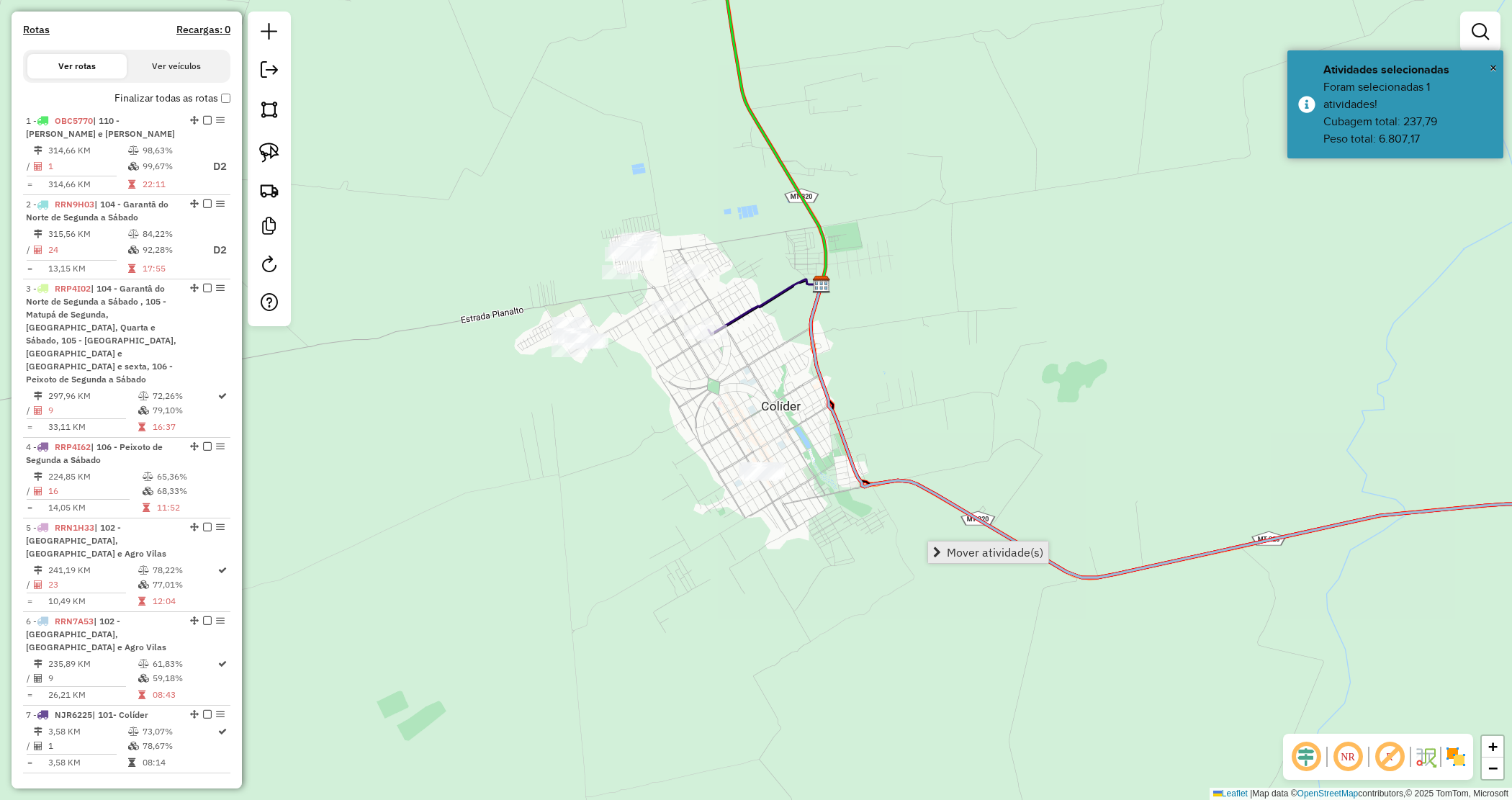
click at [945, 541] on link "Mover atividade(s)" at bounding box center [988, 552] width 120 height 22
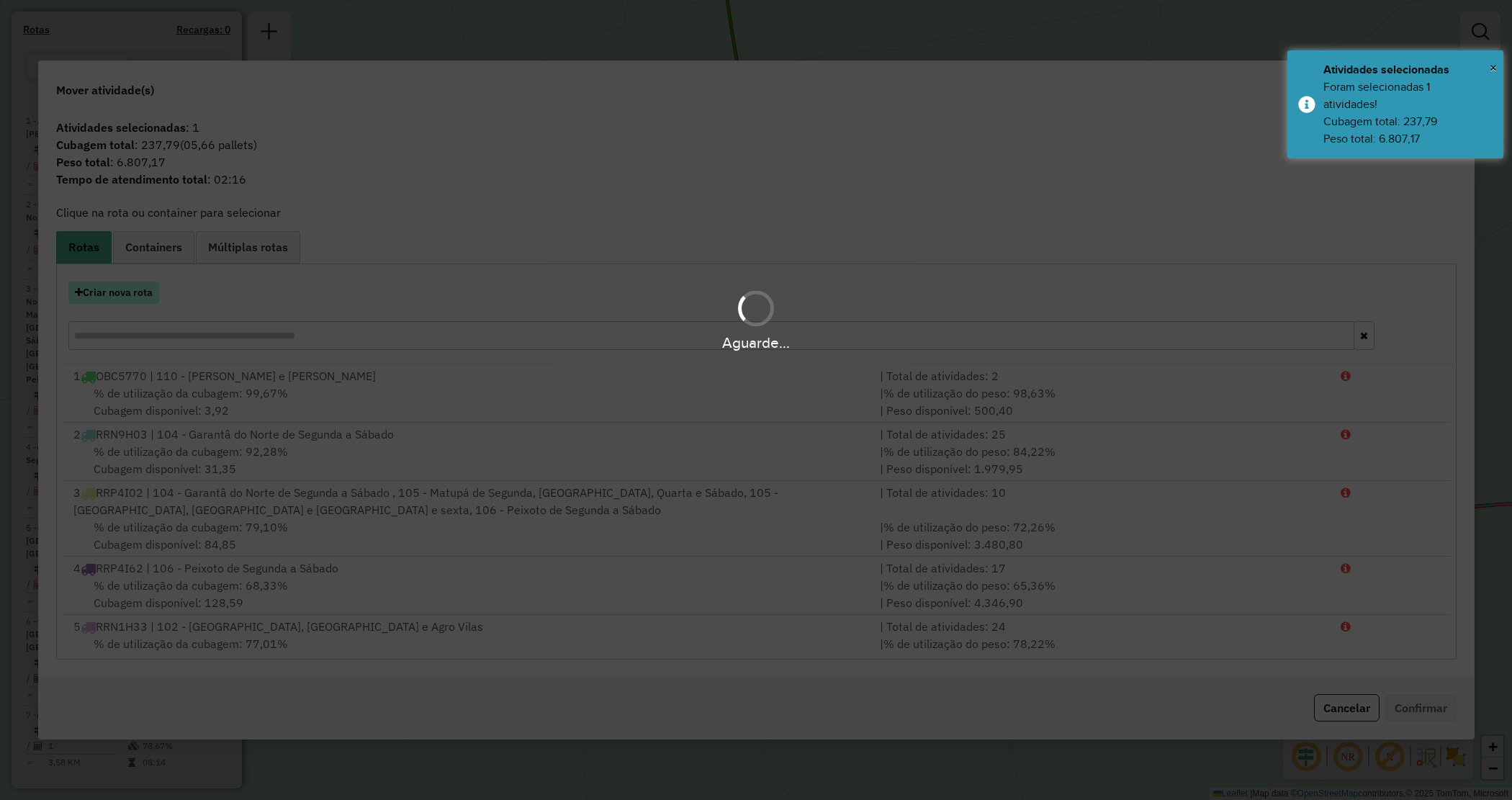
click at [106, 292] on hb-app "Aguarde... Pop-up bloqueado! Seu navegador bloqueou automáticamente a abertura …" at bounding box center [756, 400] width 1512 height 800
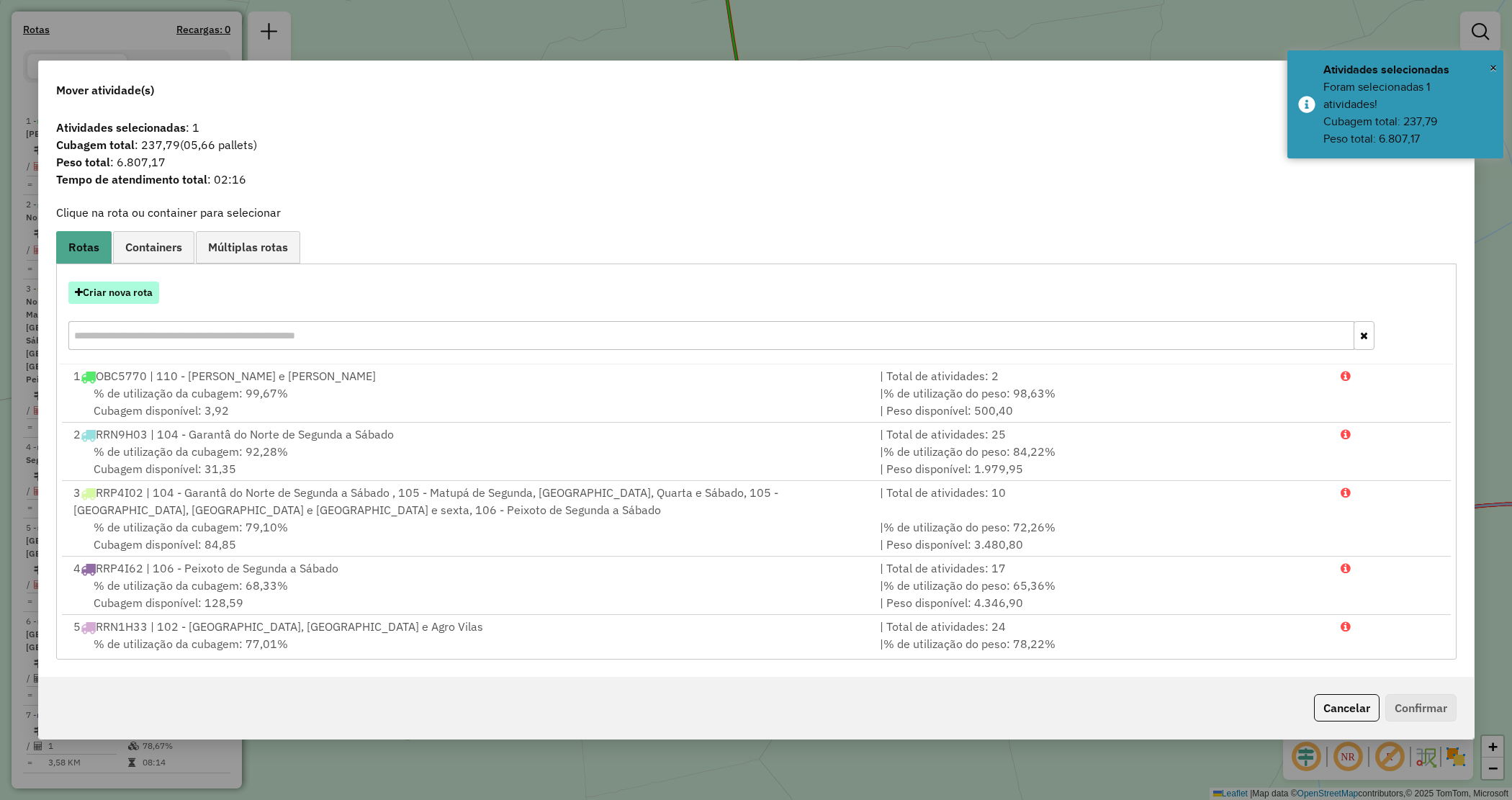
click at [106, 292] on button "Criar nova rota" at bounding box center [113, 293] width 91 height 23
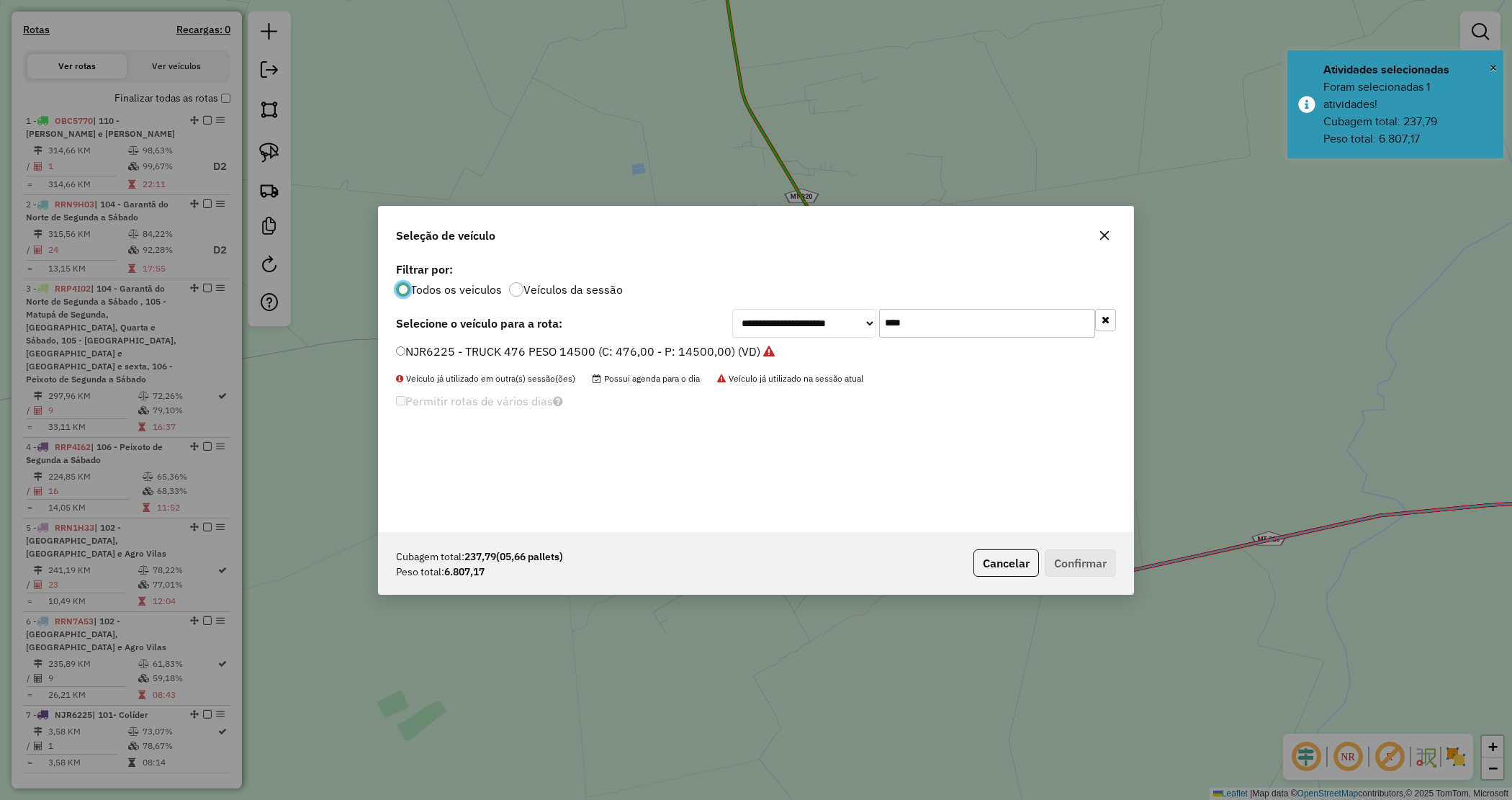
drag, startPoint x: 772, startPoint y: 294, endPoint x: 715, endPoint y: 289, distance: 57.2
click at [715, 289] on div "**********" at bounding box center [756, 395] width 755 height 274
type input "***"
drag, startPoint x: 707, startPoint y: 355, endPoint x: 816, endPoint y: 391, distance: 114.8
click at [708, 355] on label "RPZ9J40 - CAMINHÃO TRUCK 406 12550 (C: 406,00 - P: 12550,00) (VD)" at bounding box center [593, 351] width 394 height 18
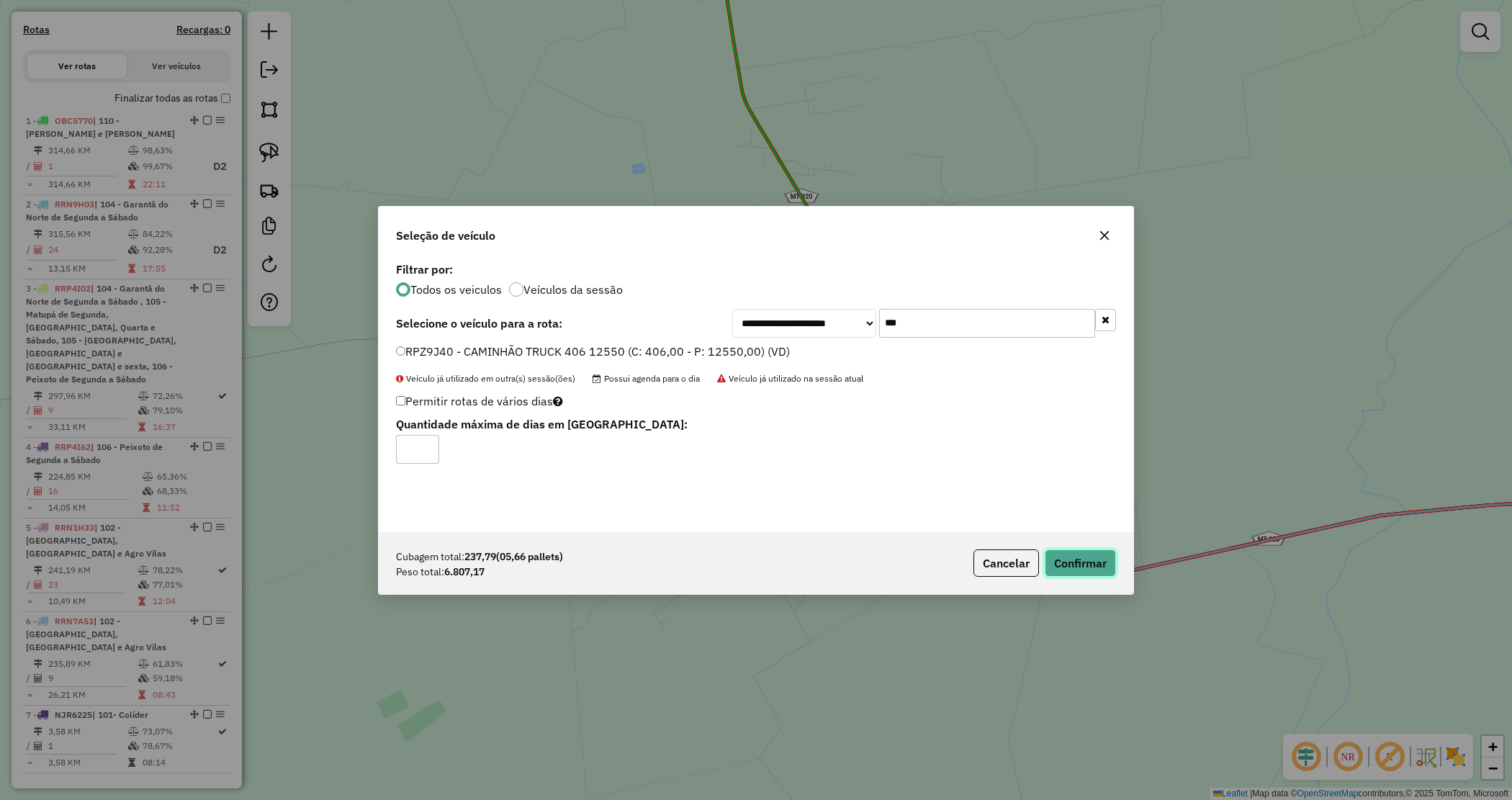
drag, startPoint x: 1077, startPoint y: 561, endPoint x: 992, endPoint y: 547, distance: 86.1
click at [1073, 558] on button "Confirmar" at bounding box center [1080, 563] width 71 height 28
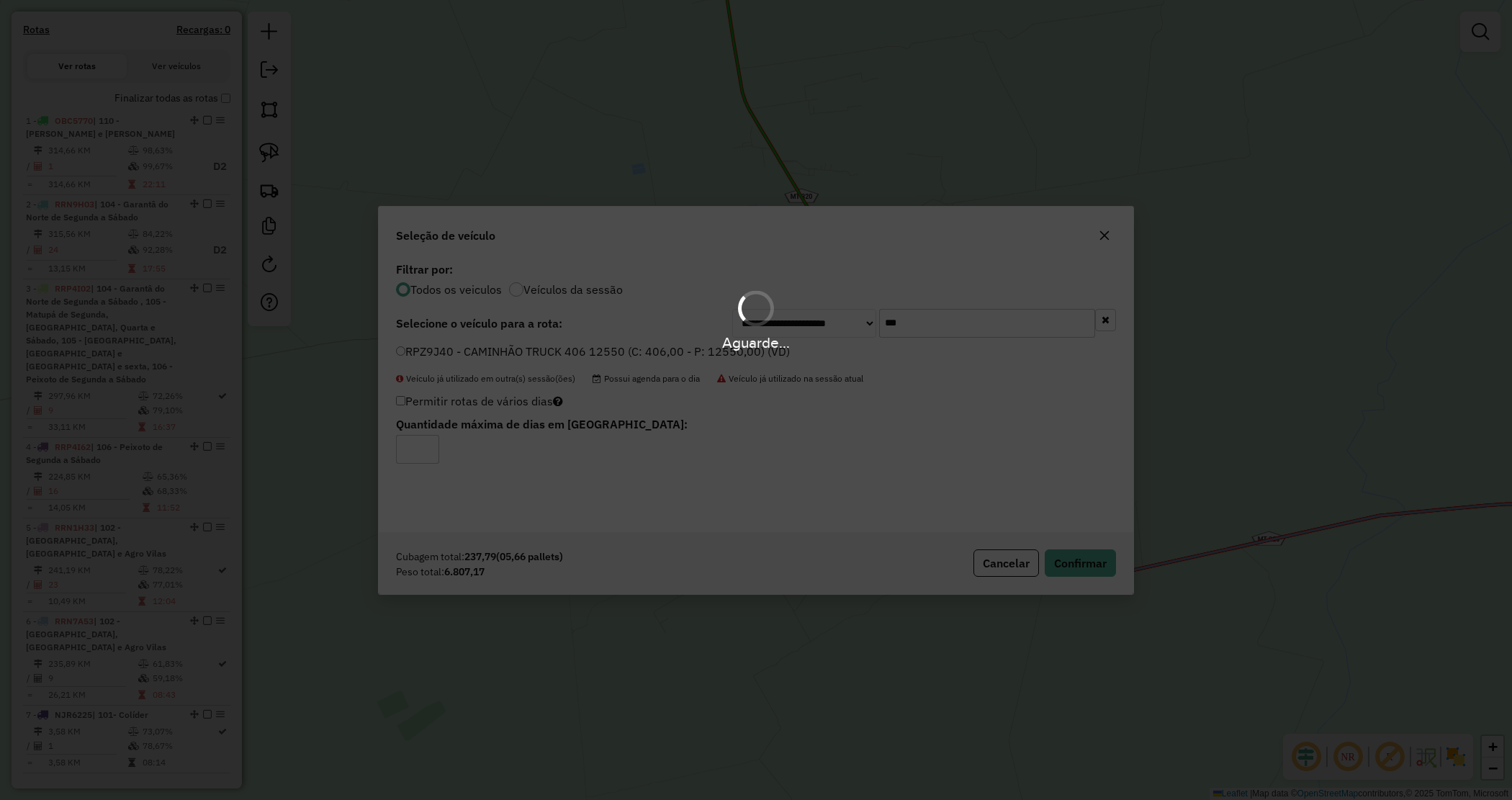
scroll to position [445, 0]
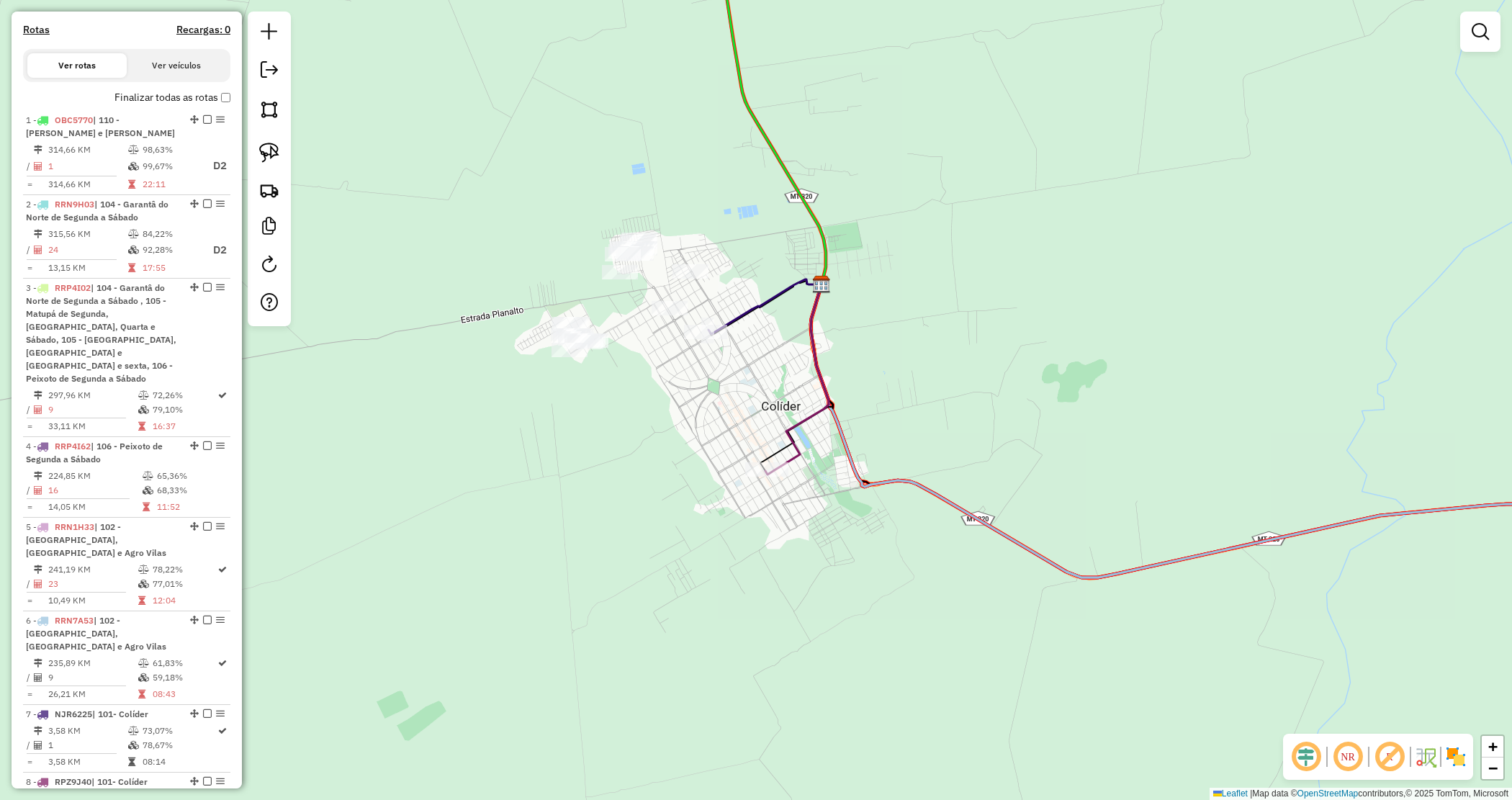
click at [430, 366] on div "Janela de atendimento Grade de atendimento Capacidade Transportadoras Veículos …" at bounding box center [756, 400] width 1512 height 800
drag, startPoint x: 470, startPoint y: 249, endPoint x: 987, endPoint y: 415, distance: 543.0
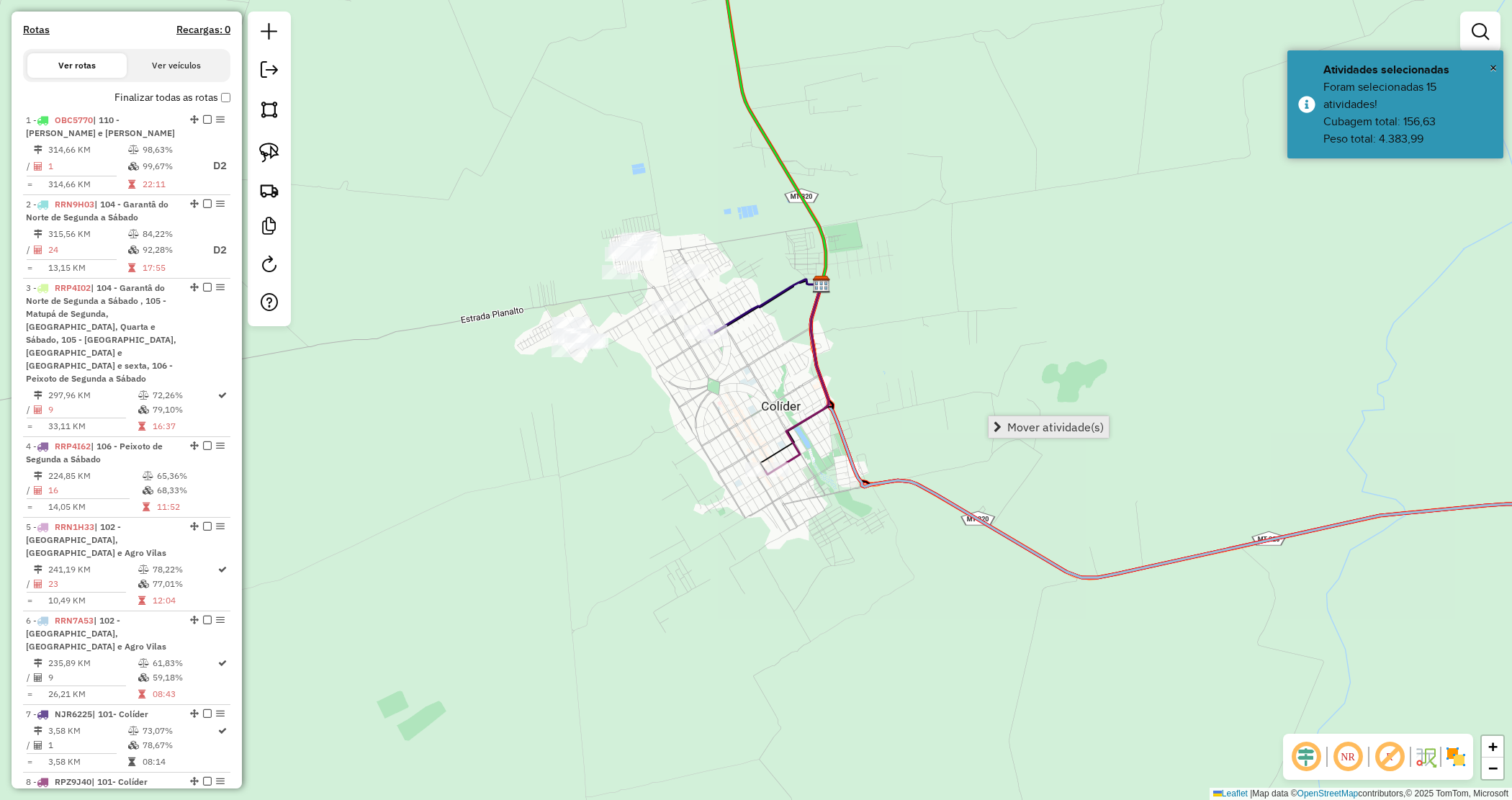
click at [1066, 424] on span "Mover atividade(s)" at bounding box center [1056, 427] width 97 height 12
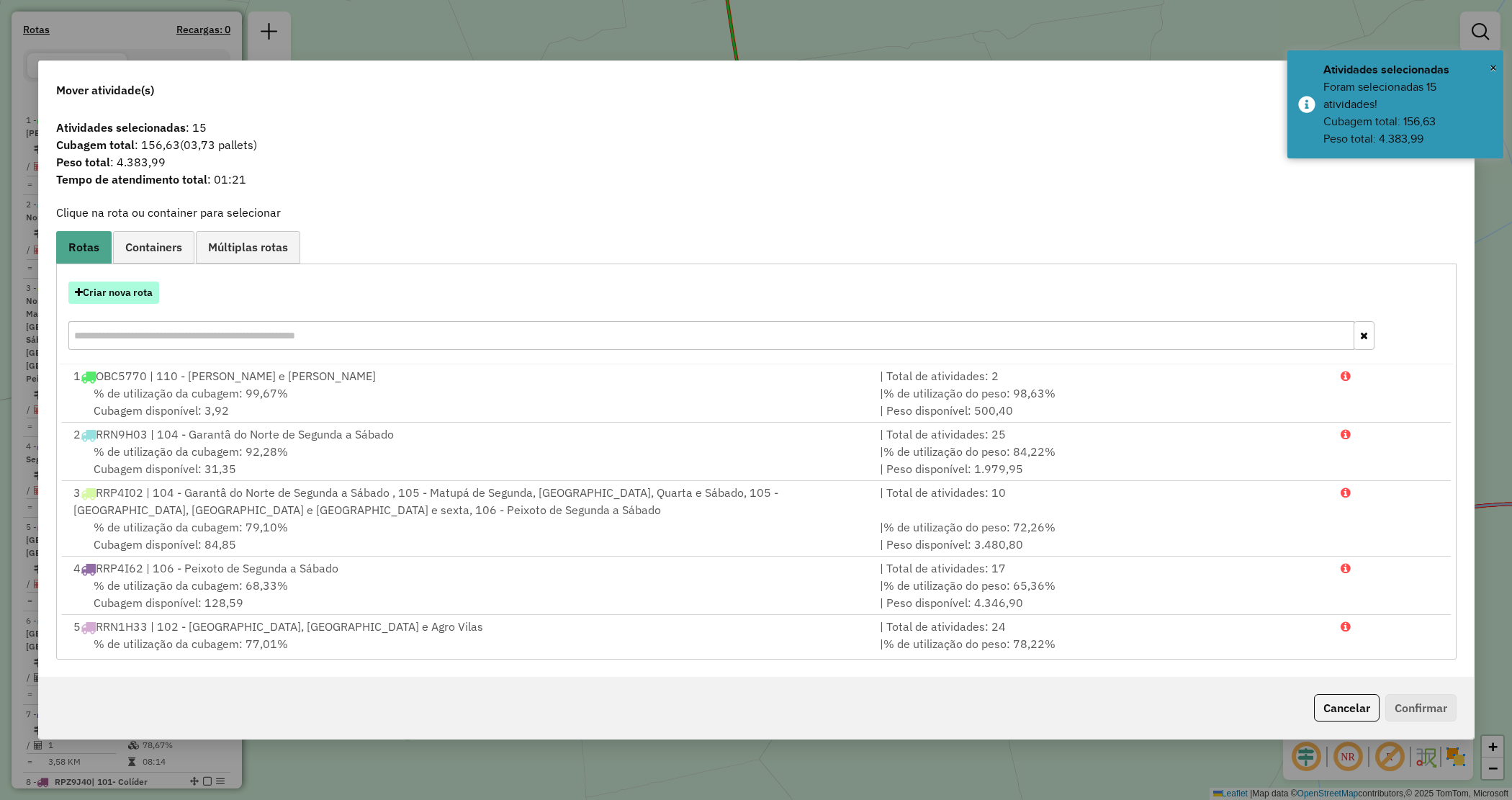
click at [92, 289] on button "Criar nova rota" at bounding box center [113, 293] width 91 height 23
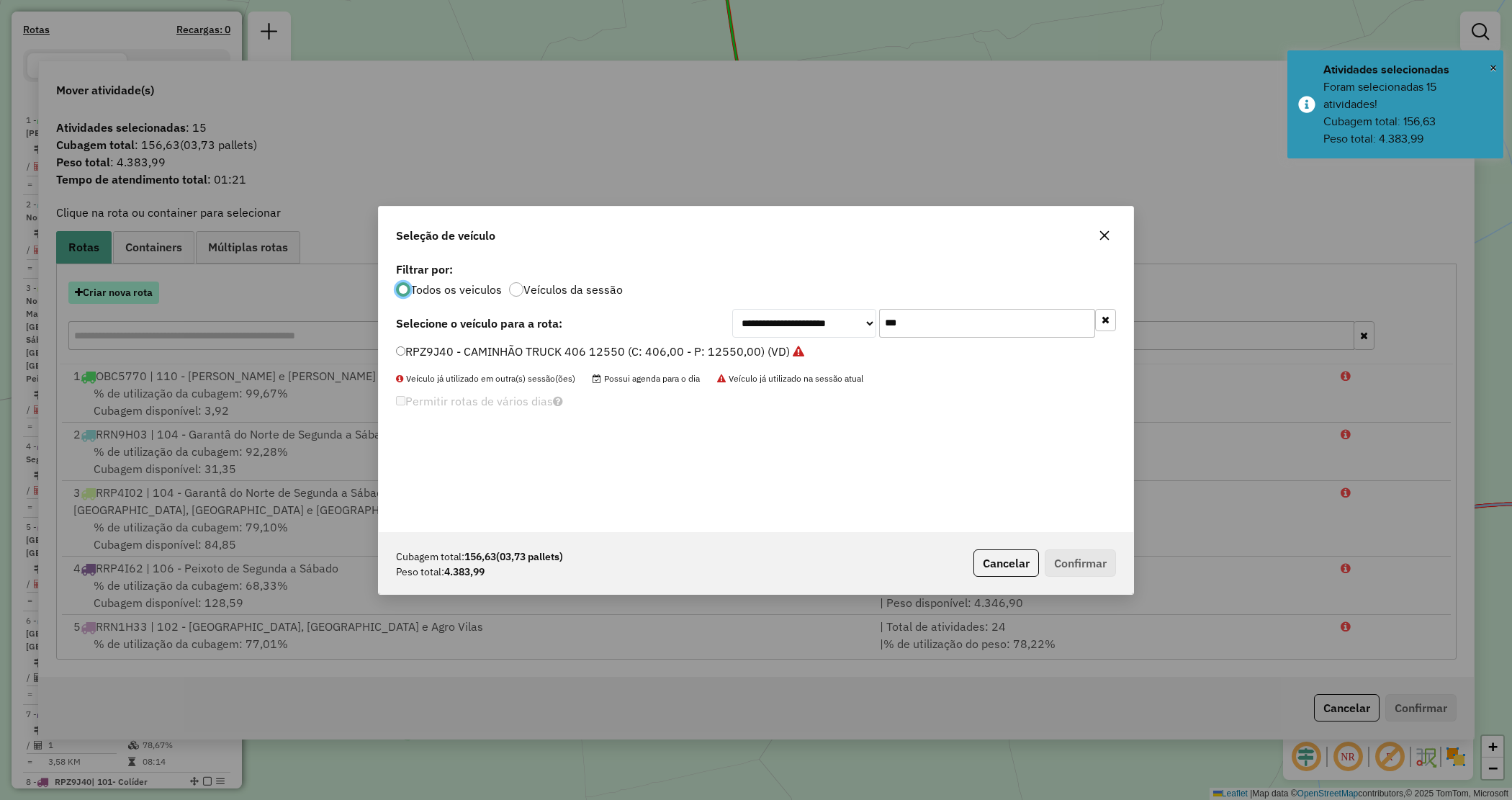
scroll to position [8, 4]
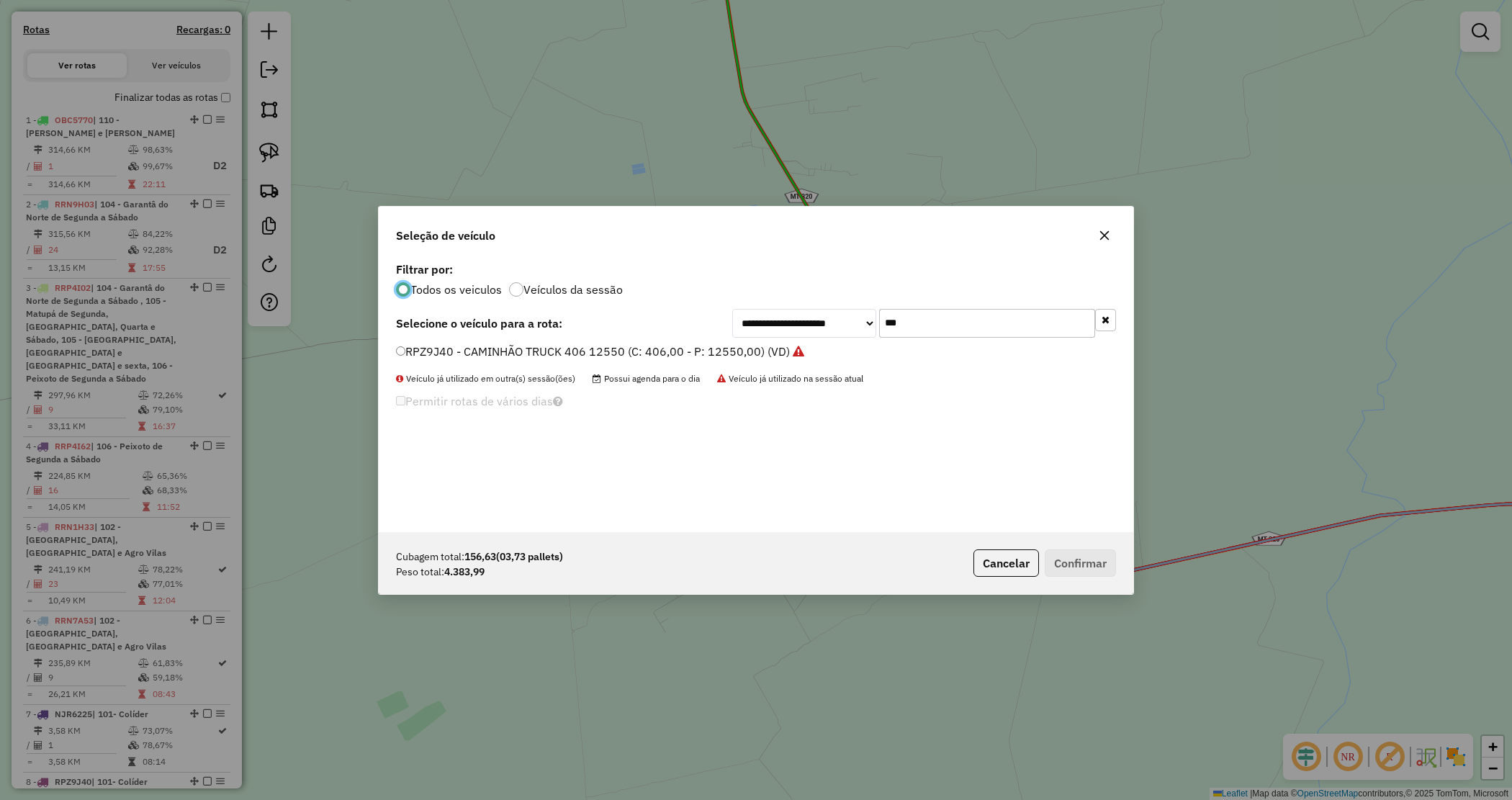
click at [771, 309] on div "**********" at bounding box center [924, 323] width 384 height 29
type input "****"
click at [663, 355] on label "OBS0I05 - TRUCK - 420 - 12850 (C: 420,00 - P: 12850,00) (VD)" at bounding box center [569, 351] width 345 height 18
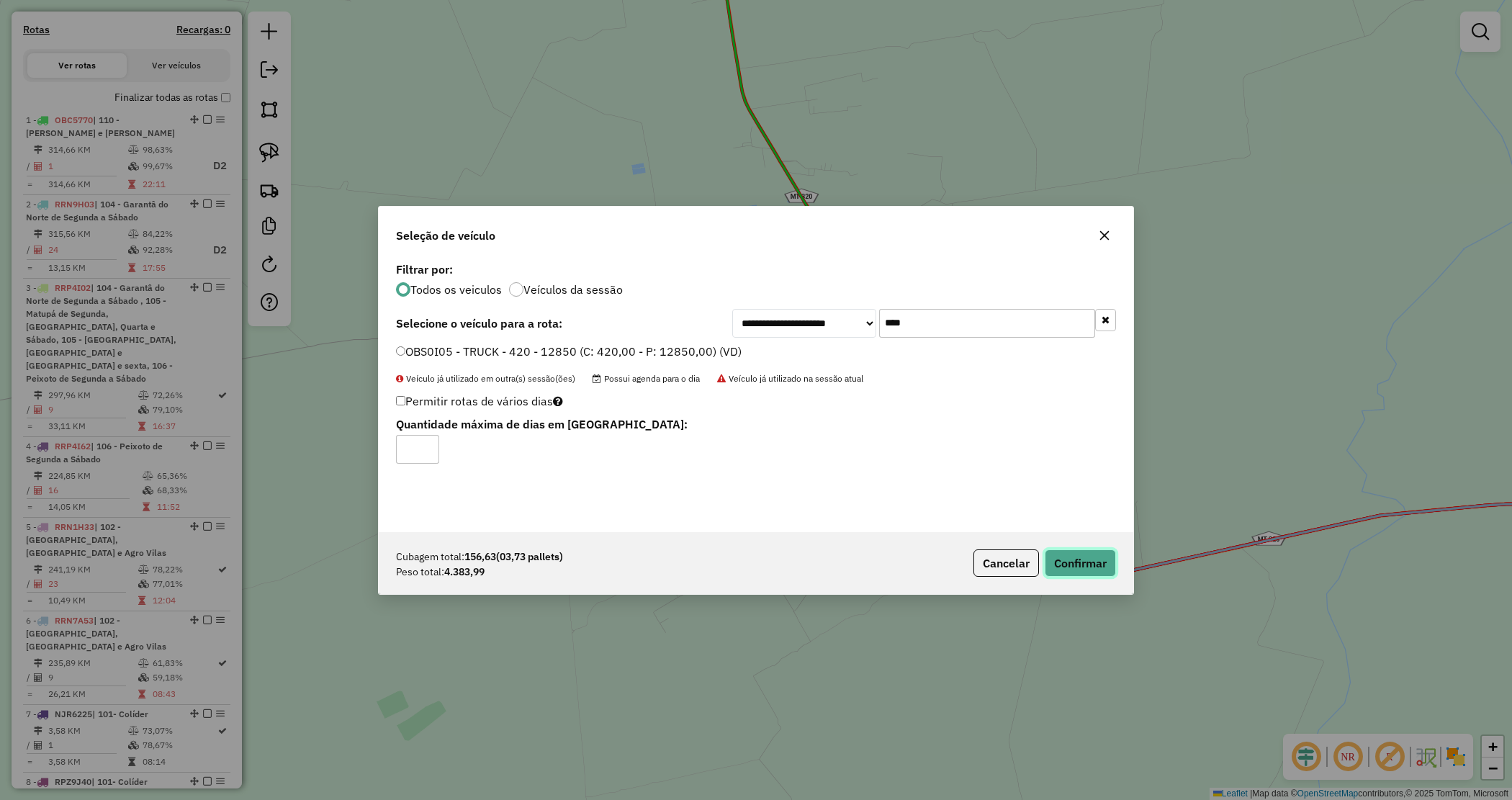
click at [1067, 566] on button "Confirmar" at bounding box center [1080, 563] width 71 height 28
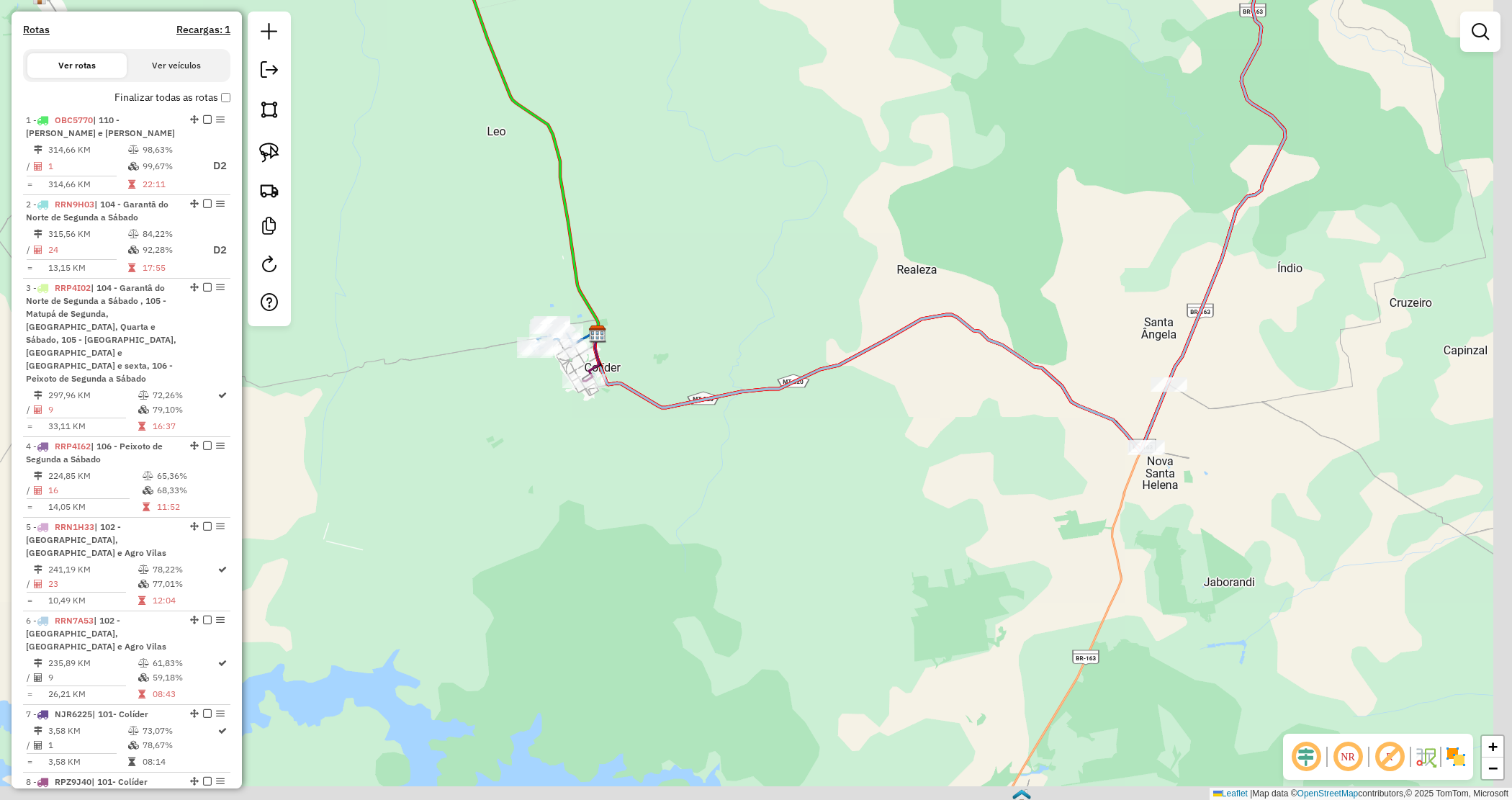
drag, startPoint x: 683, startPoint y: 476, endPoint x: 488, endPoint y: 414, distance: 204.6
click at [480, 414] on div "Janela de atendimento Grade de atendimento Capacidade Transportadoras Veículos …" at bounding box center [756, 400] width 1512 height 800
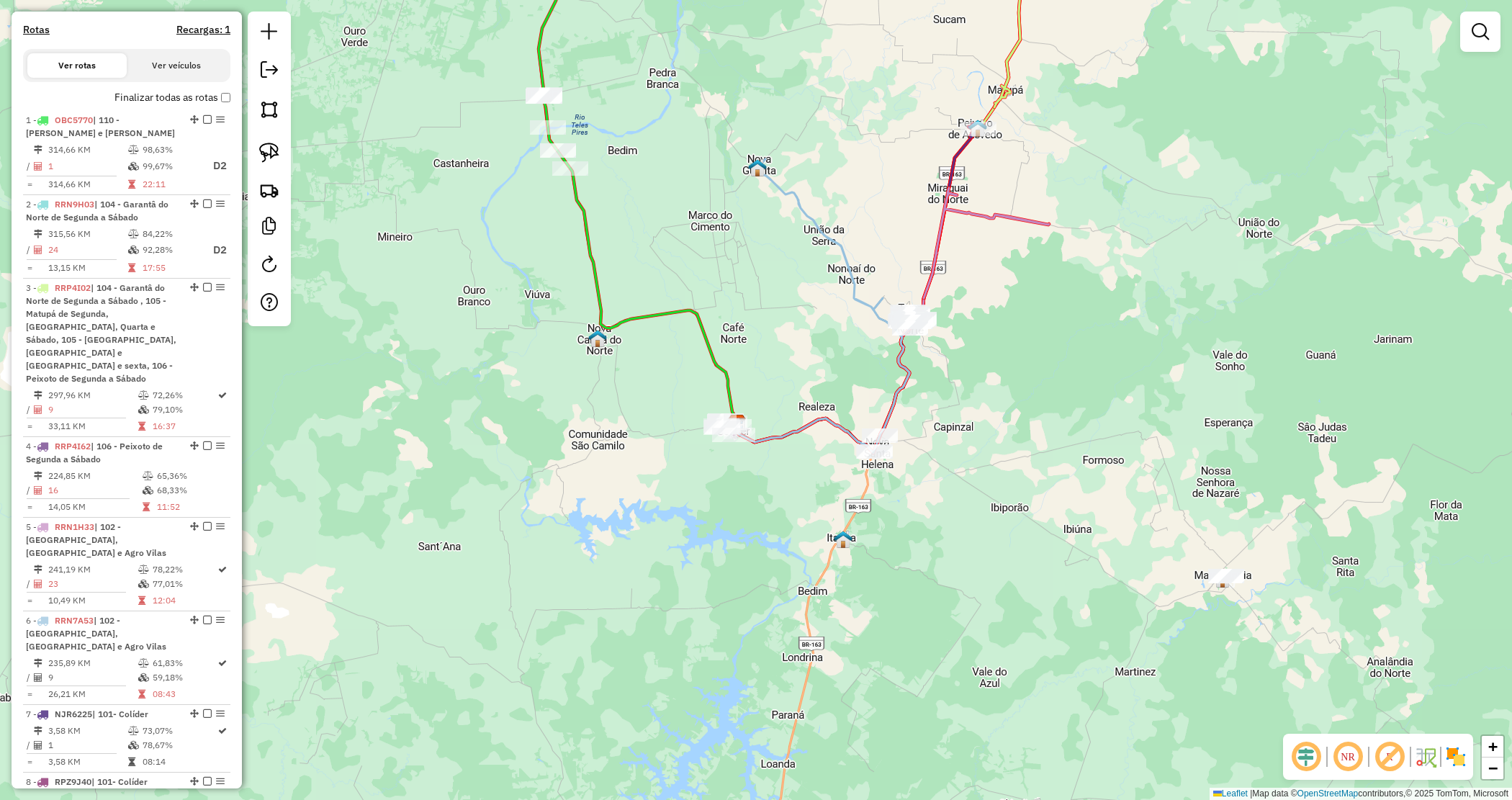
click at [894, 493] on div "Janela de atendimento Grade de atendimento Capacidade Transportadoras Veículos …" at bounding box center [756, 400] width 1512 height 800
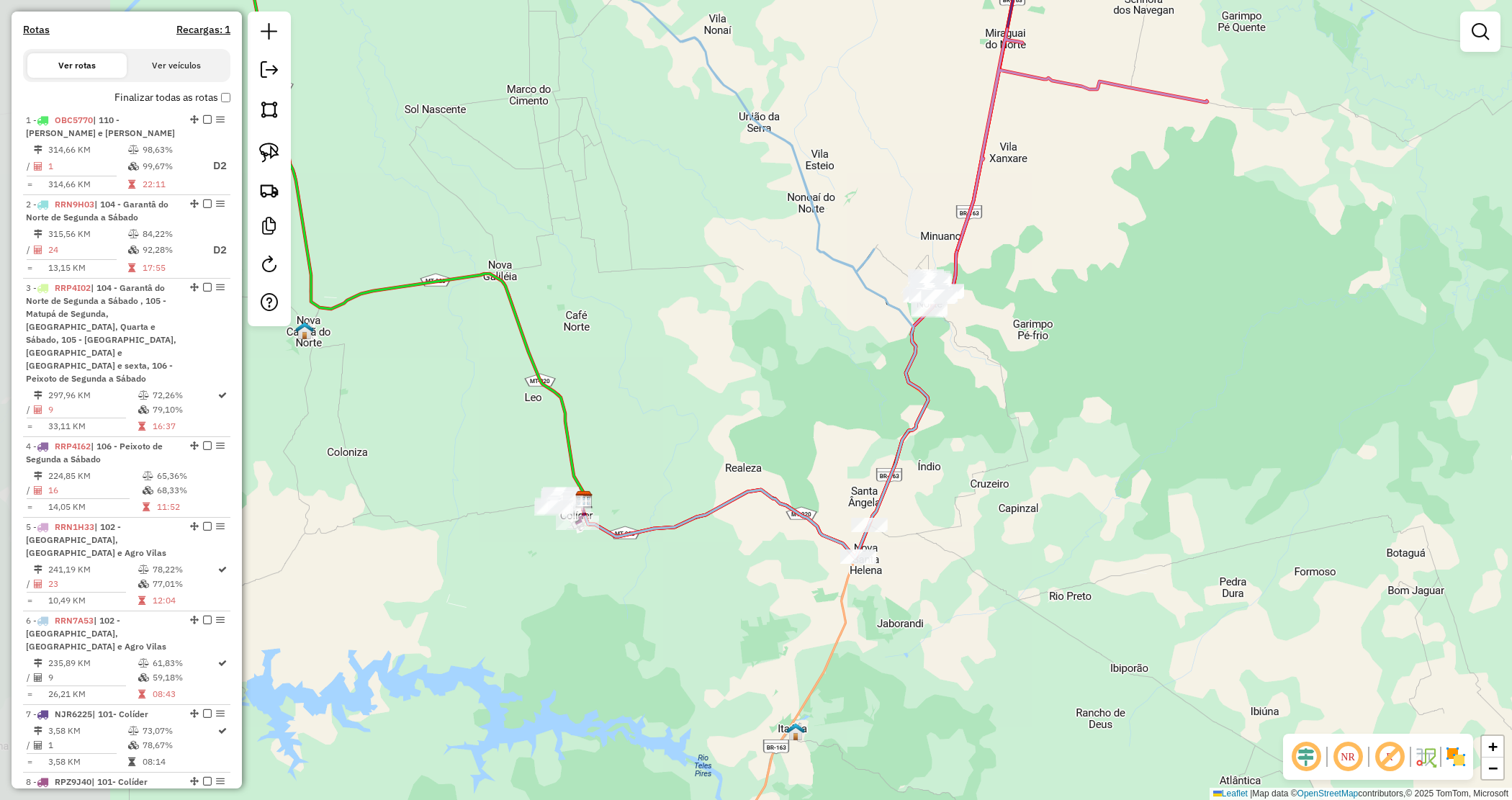
drag, startPoint x: 857, startPoint y: 433, endPoint x: 851, endPoint y: 412, distance: 21.8
click at [920, 420] on icon at bounding box center [756, 415] width 345 height 287
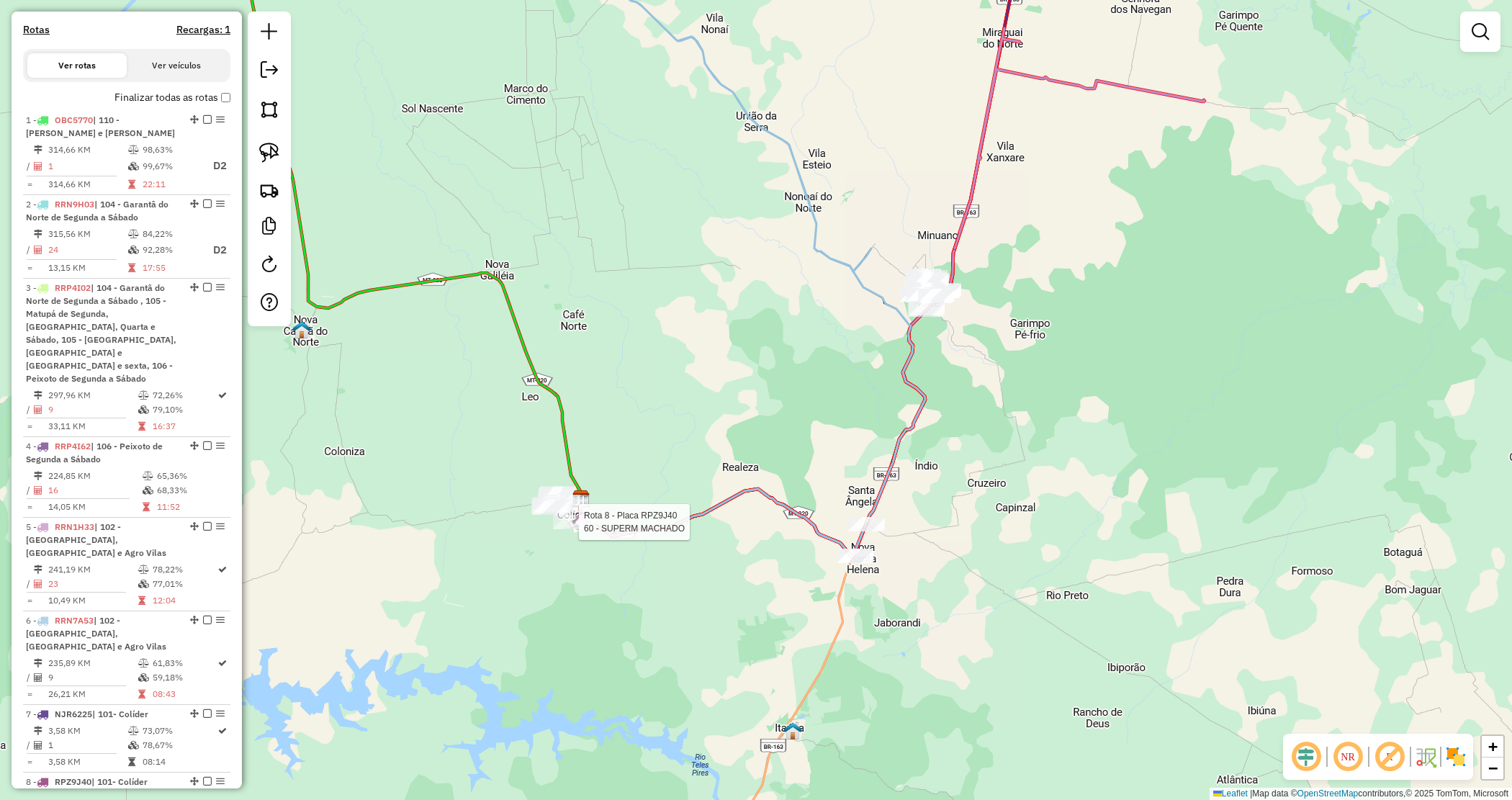
select select "*********"
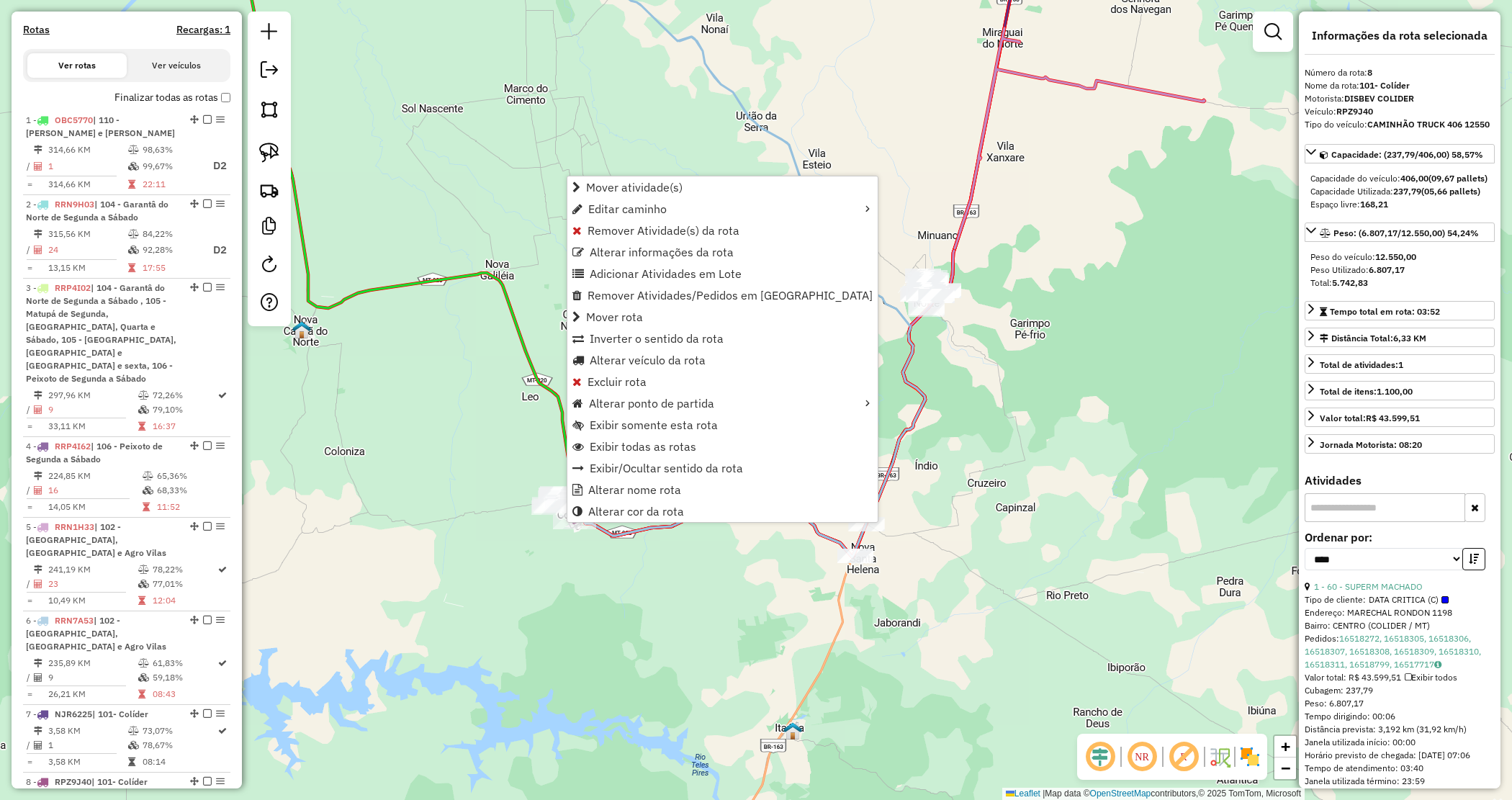
scroll to position [811, 0]
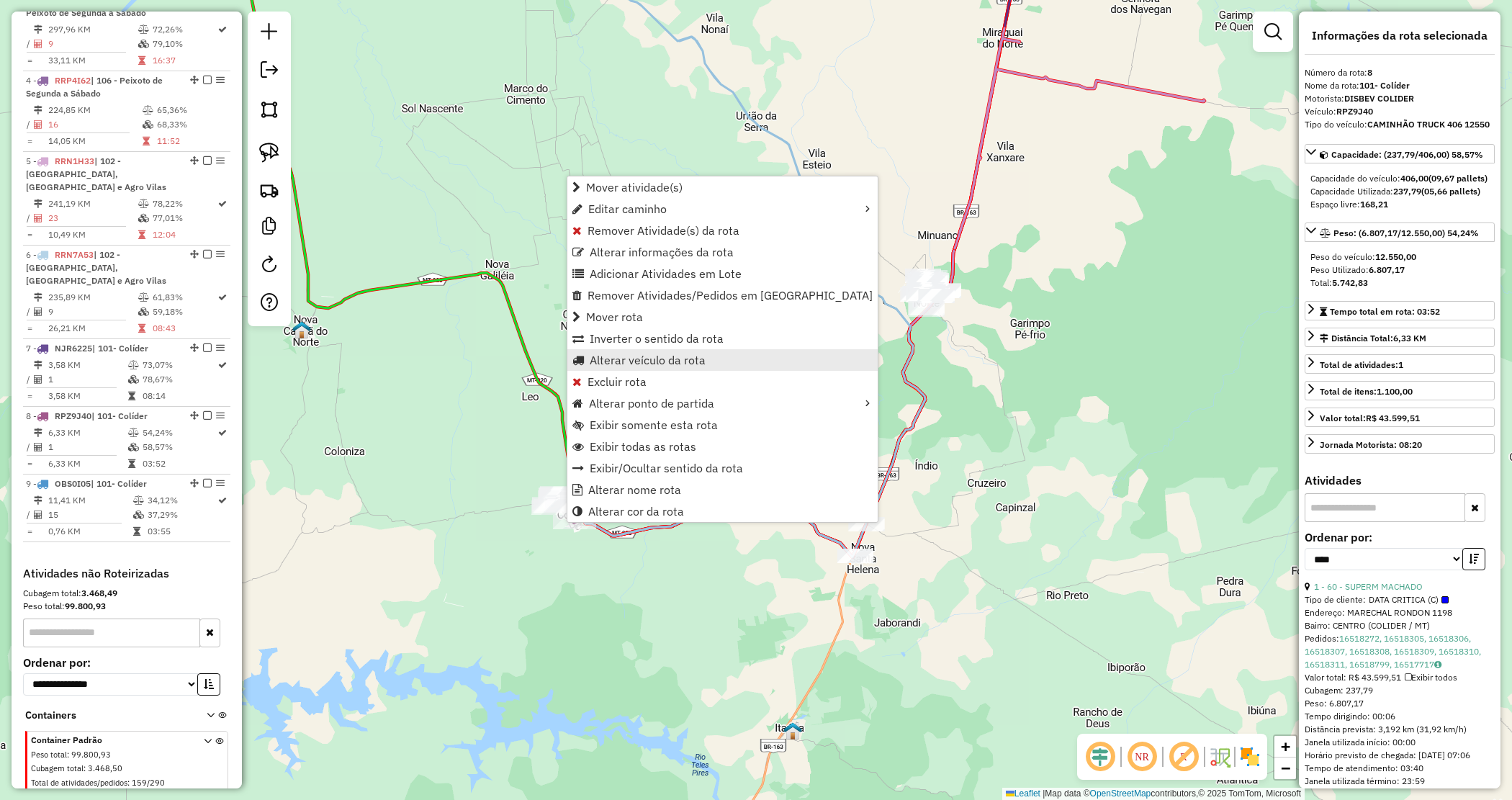
click at [627, 357] on span "Alterar veículo da rota" at bounding box center [647, 360] width 116 height 12
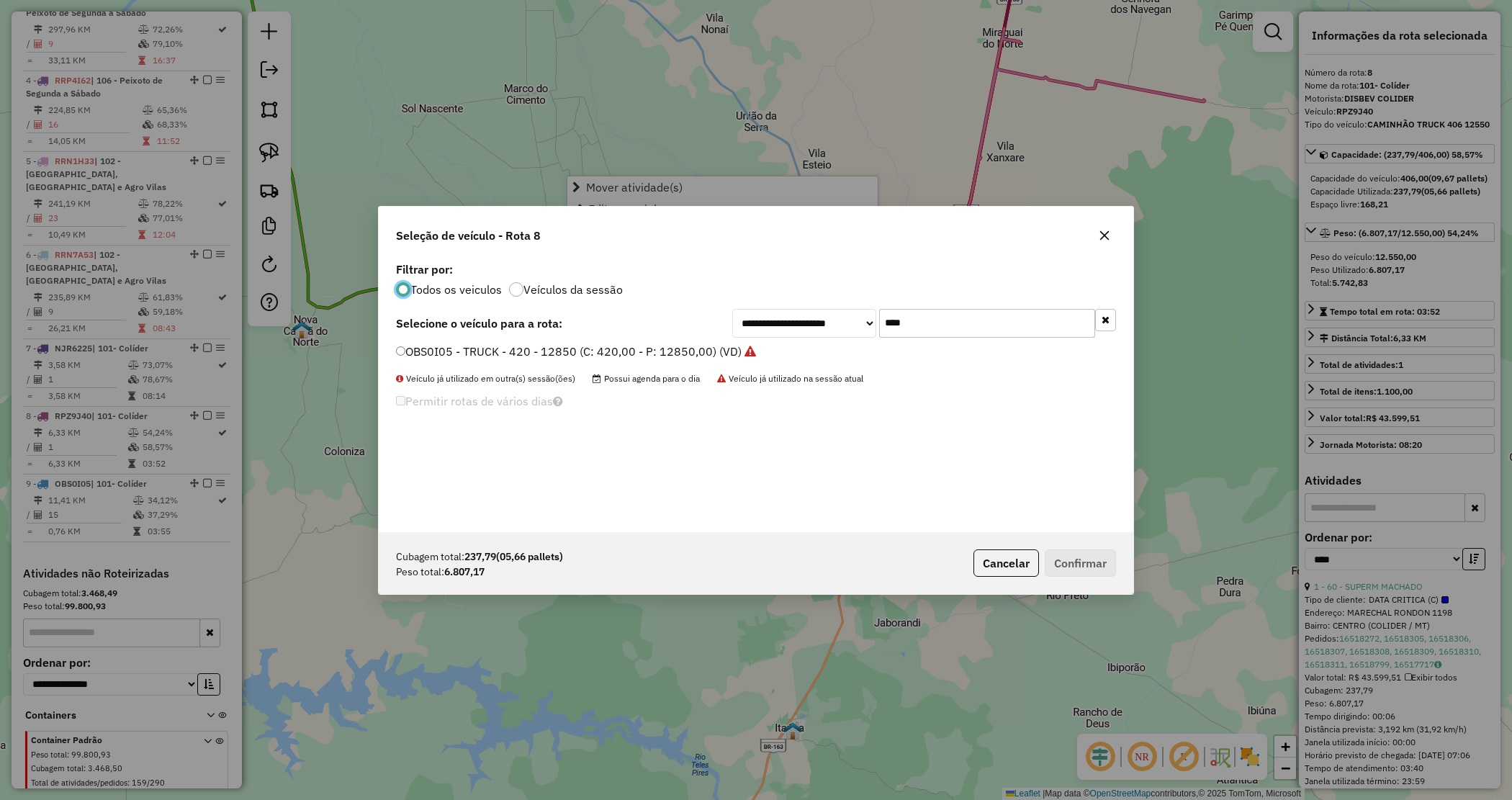
scroll to position [8, 4]
drag, startPoint x: 851, startPoint y: 311, endPoint x: 763, endPoint y: 299, distance: 88.8
click at [763, 300] on div "**********" at bounding box center [756, 395] width 755 height 274
type input "****"
click at [711, 348] on label "NUD3365 - TRUCK - 420 - 12850 (C: 420,00 - P: 12850,00) (VD)" at bounding box center [571, 351] width 350 height 18
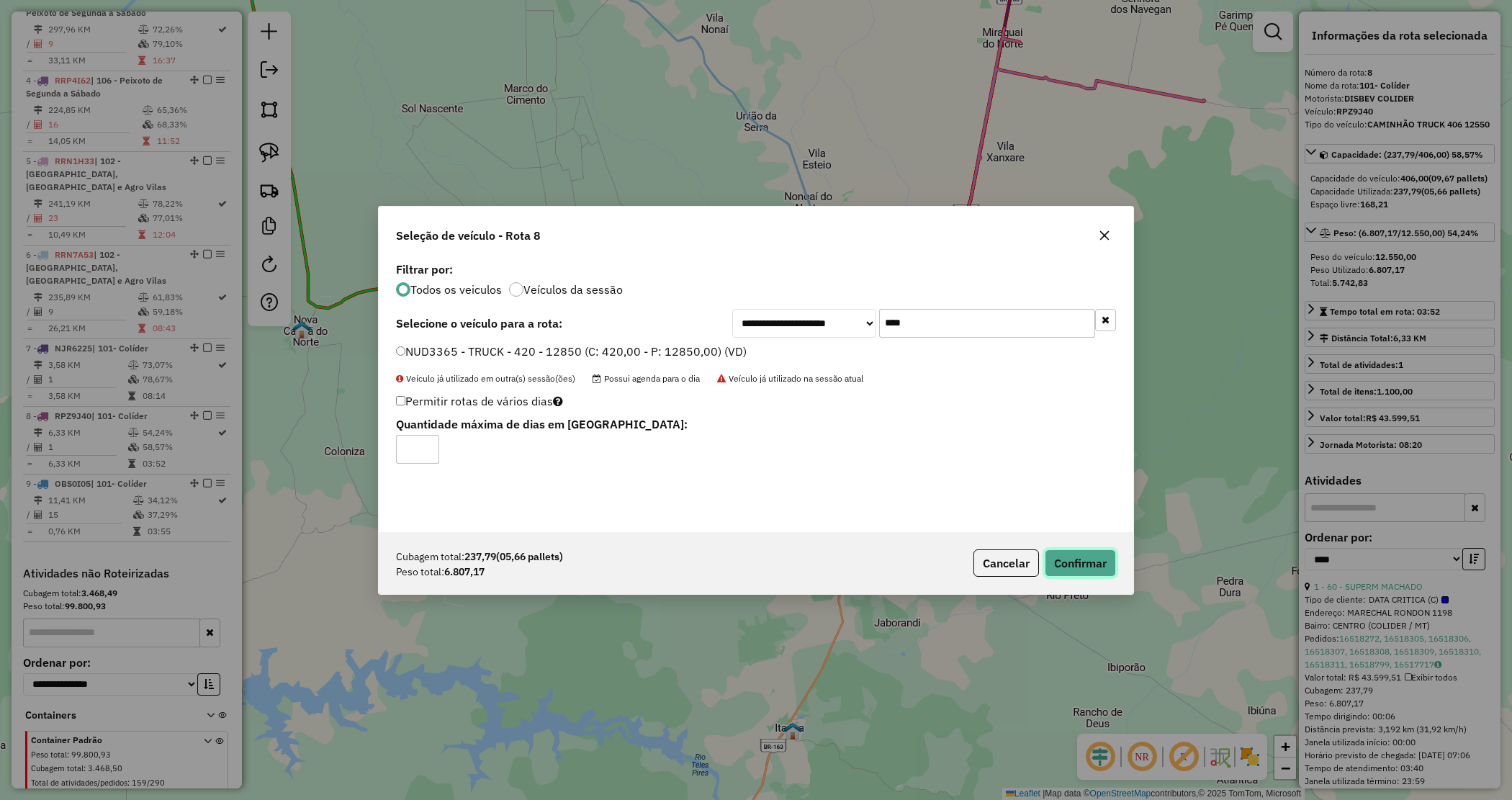
drag, startPoint x: 1069, startPoint y: 561, endPoint x: 829, endPoint y: 558, distance: 240.0
click at [1069, 562] on button "Confirmar" at bounding box center [1080, 563] width 71 height 28
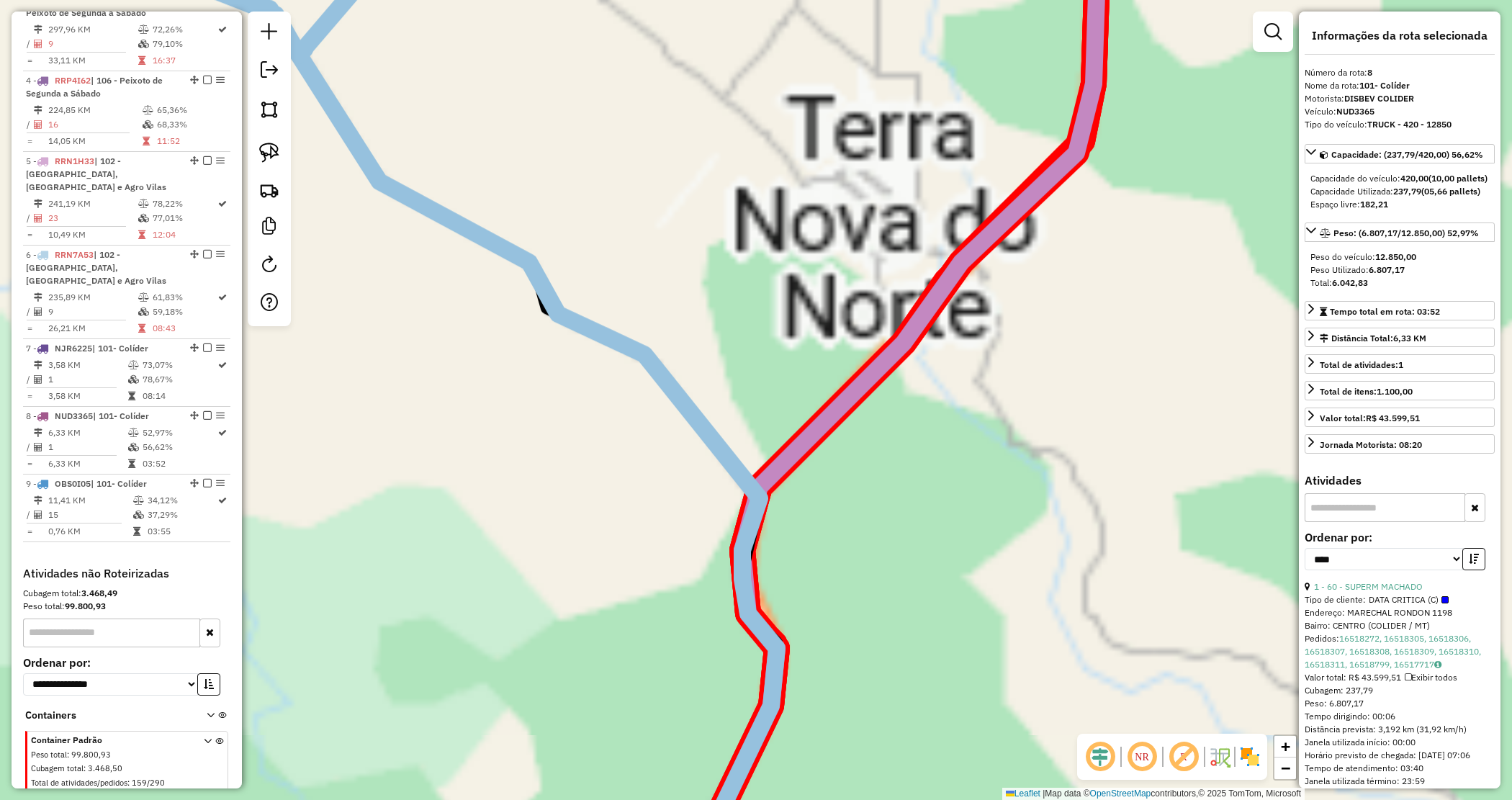
click at [1028, 345] on div "Janela de atendimento Grade de atendimento Capacidade Transportadoras Veículos …" at bounding box center [756, 400] width 1512 height 800
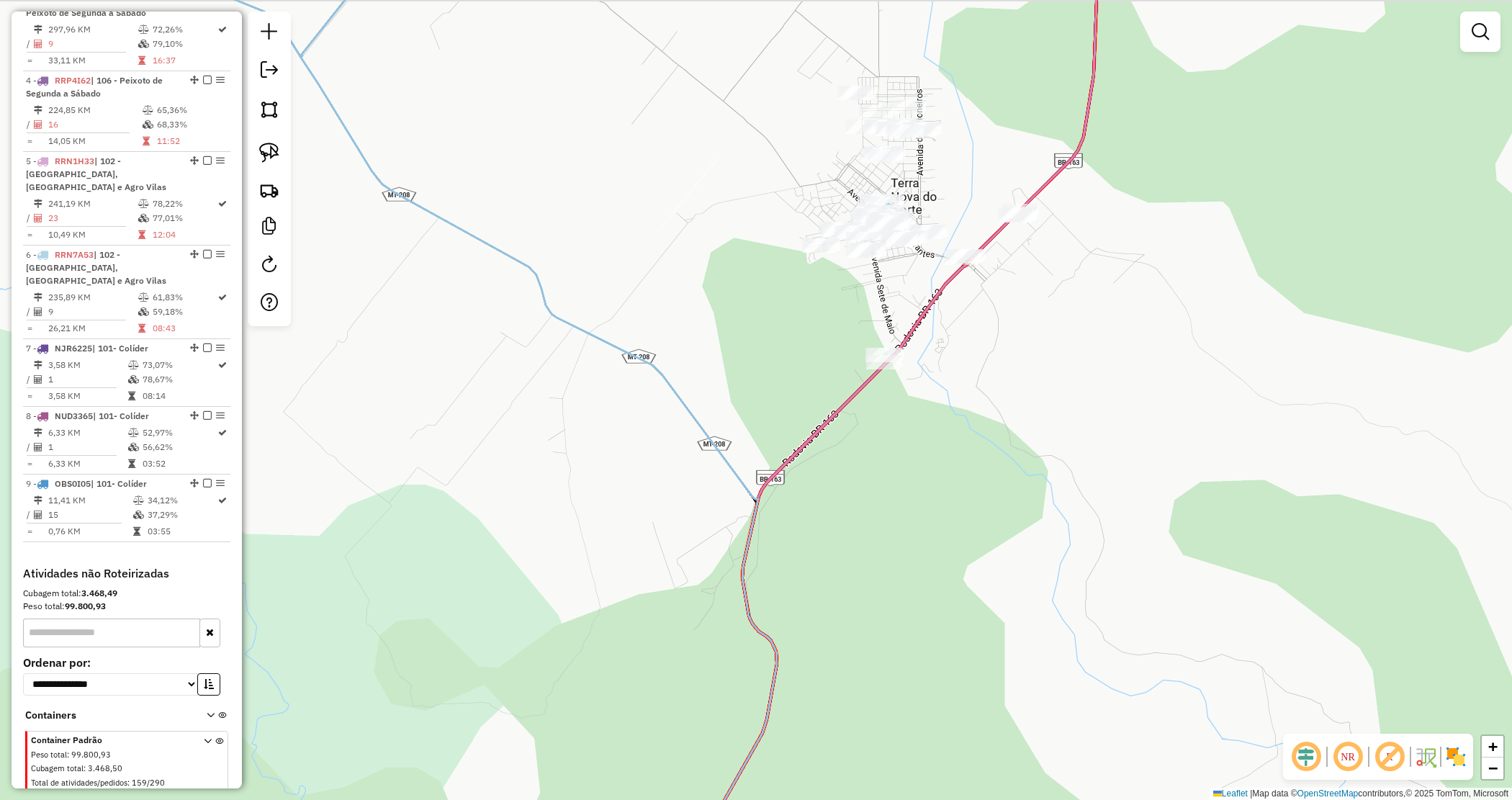
drag, startPoint x: 910, startPoint y: 173, endPoint x: 919, endPoint y: 186, distance: 15.8
click at [919, 186] on div "Janela de atendimento Grade de atendimento Capacidade Transportadoras Veículos …" at bounding box center [756, 400] width 1512 height 800
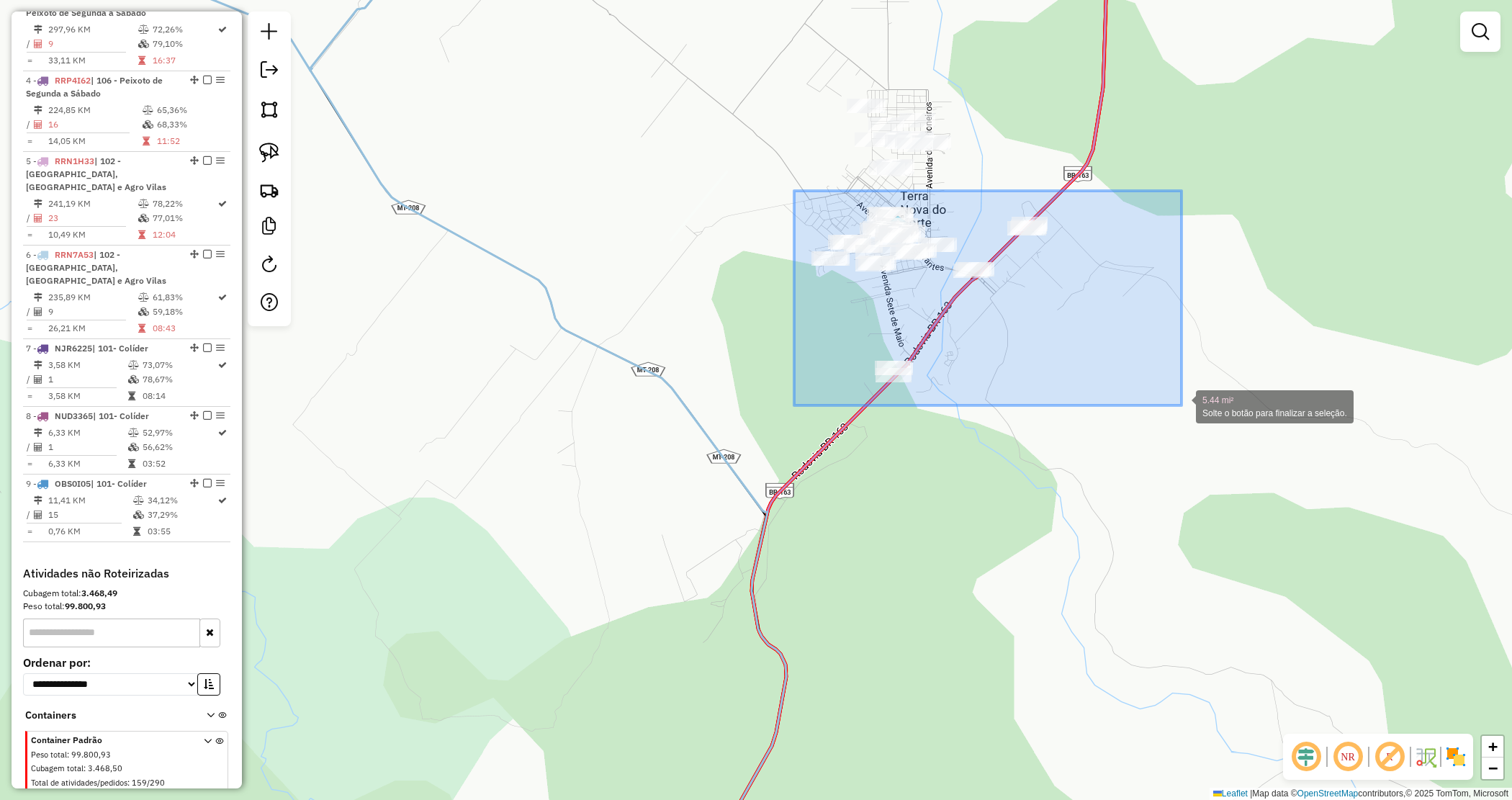
drag, startPoint x: 794, startPoint y: 191, endPoint x: 1183, endPoint y: 405, distance: 444.0
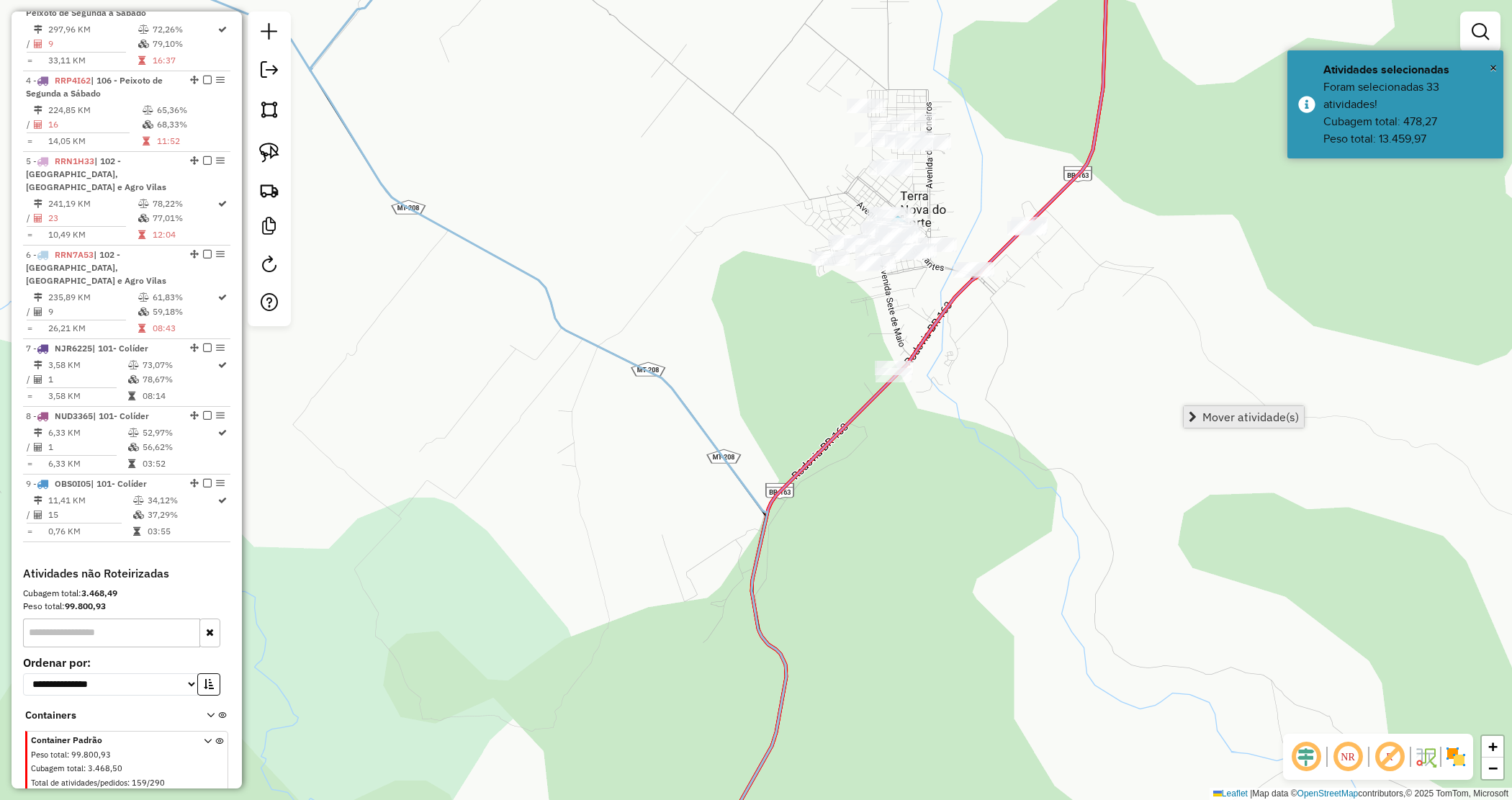
drag, startPoint x: 1208, startPoint y: 410, endPoint x: 1163, endPoint y: 408, distance: 45.0
click at [1208, 412] on span "Mover atividade(s)" at bounding box center [1251, 417] width 97 height 12
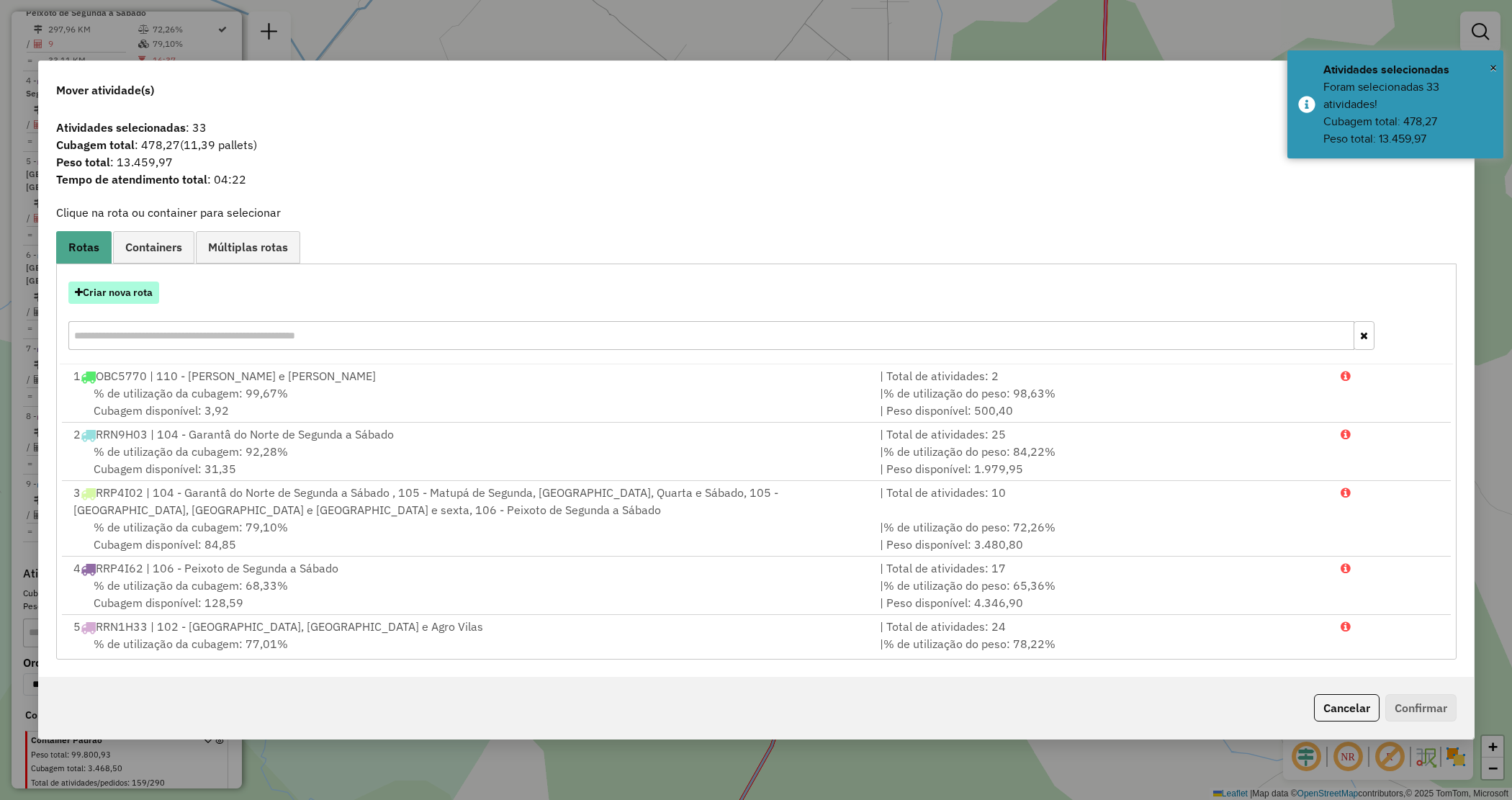
click at [112, 294] on button "Criar nova rota" at bounding box center [113, 293] width 91 height 23
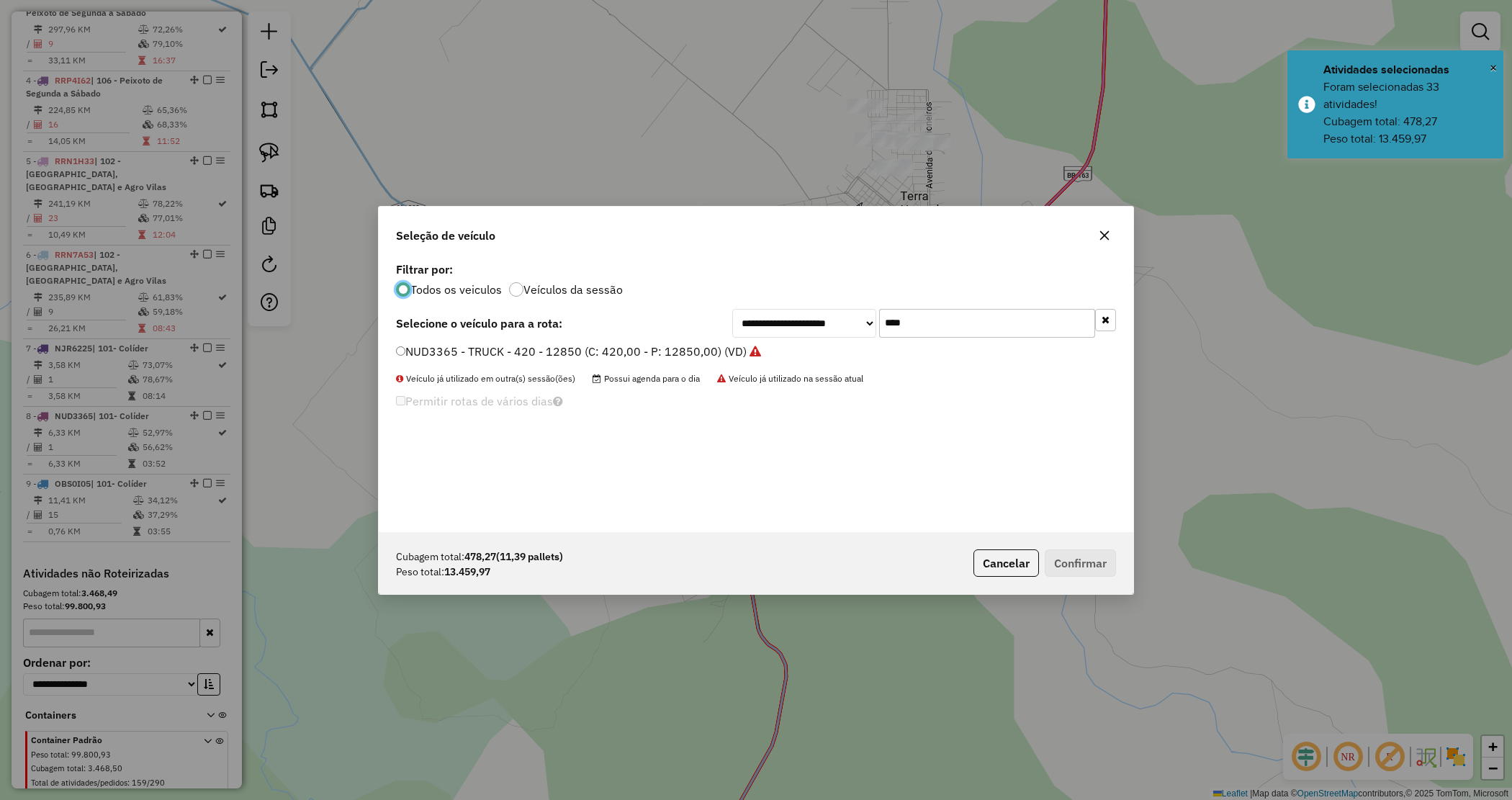
click at [821, 303] on div "**********" at bounding box center [756, 395] width 755 height 274
type input "***"
click at [637, 345] on label "RPZ9J40 - CAMINHÃO TRUCK 406 12550 (C: 406,00 - P: 12550,00) (VD)" at bounding box center [593, 351] width 394 height 18
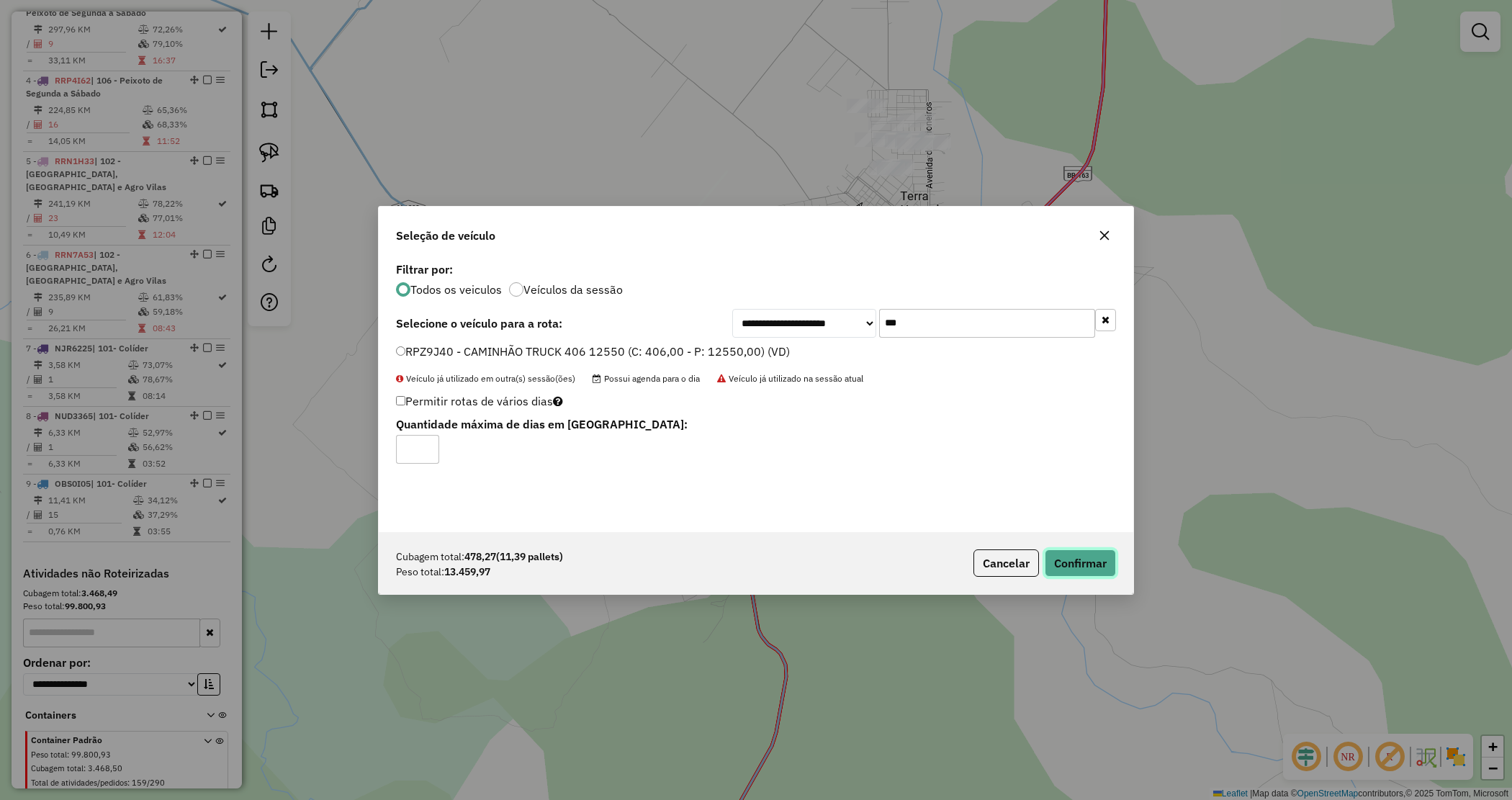
click at [1089, 551] on button "Confirmar" at bounding box center [1080, 563] width 71 height 28
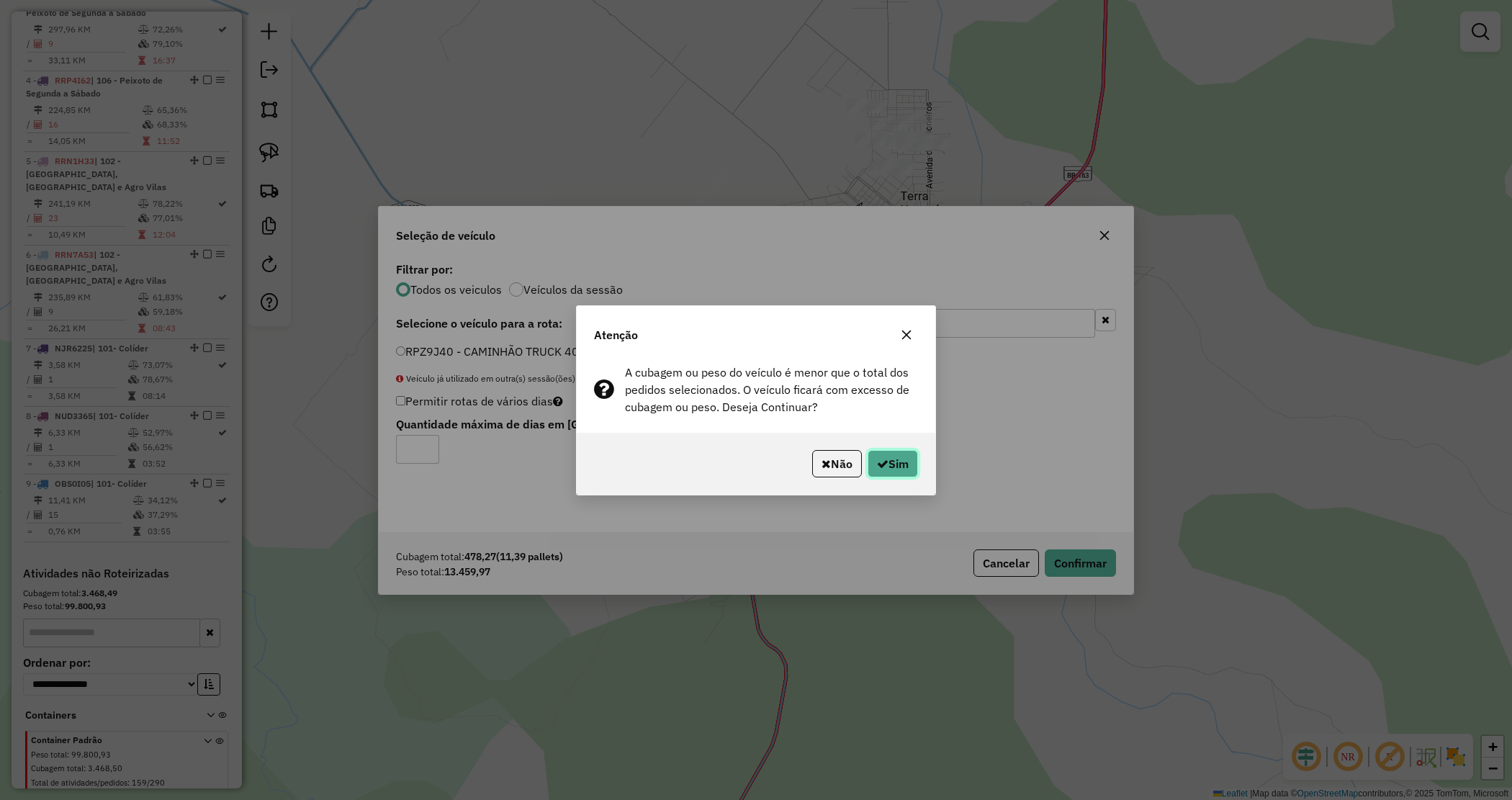
drag, startPoint x: 902, startPoint y: 455, endPoint x: 894, endPoint y: 455, distance: 8.0
click at [899, 455] on button "Sim" at bounding box center [892, 464] width 50 height 28
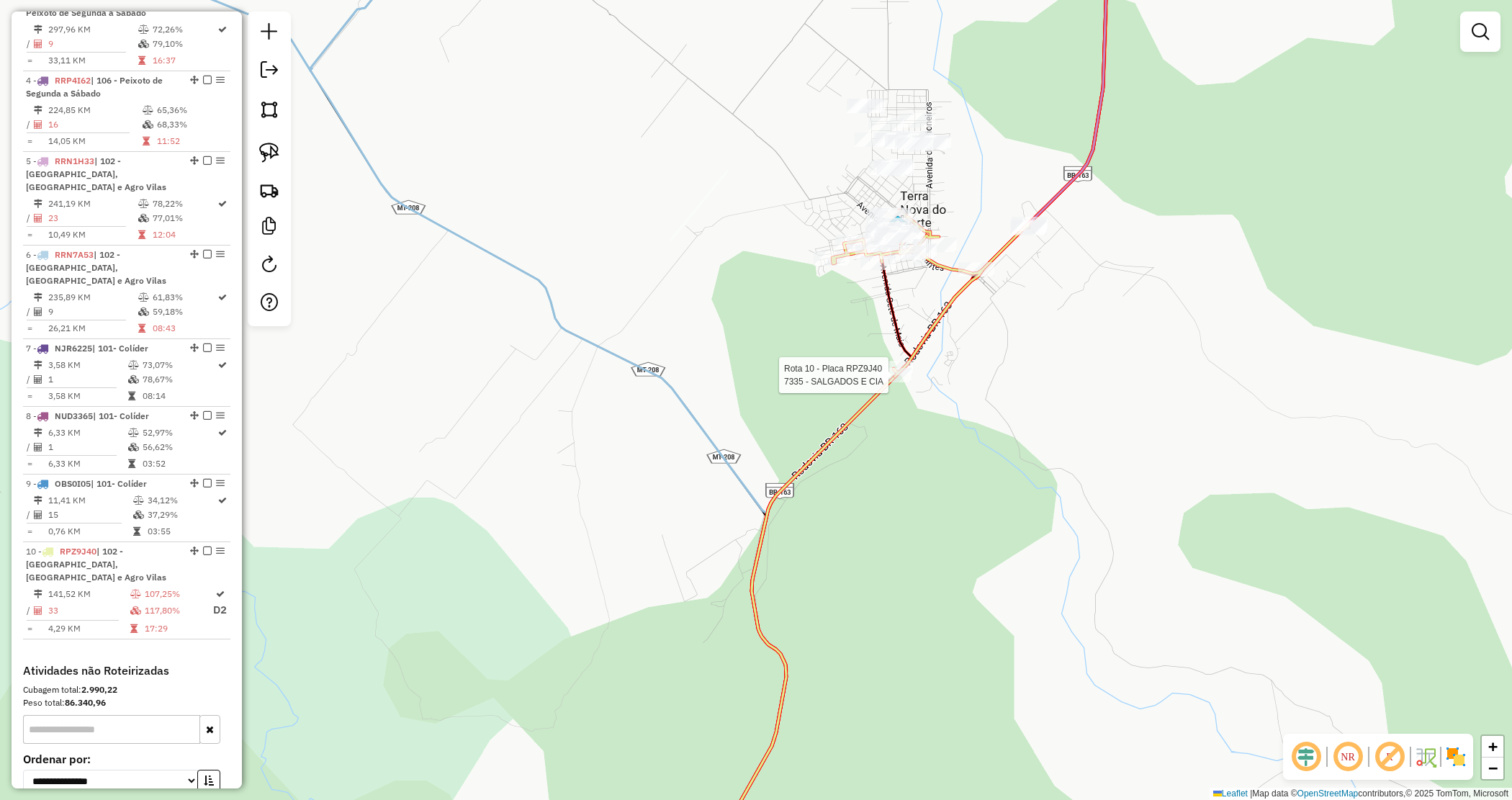
select select "*********"
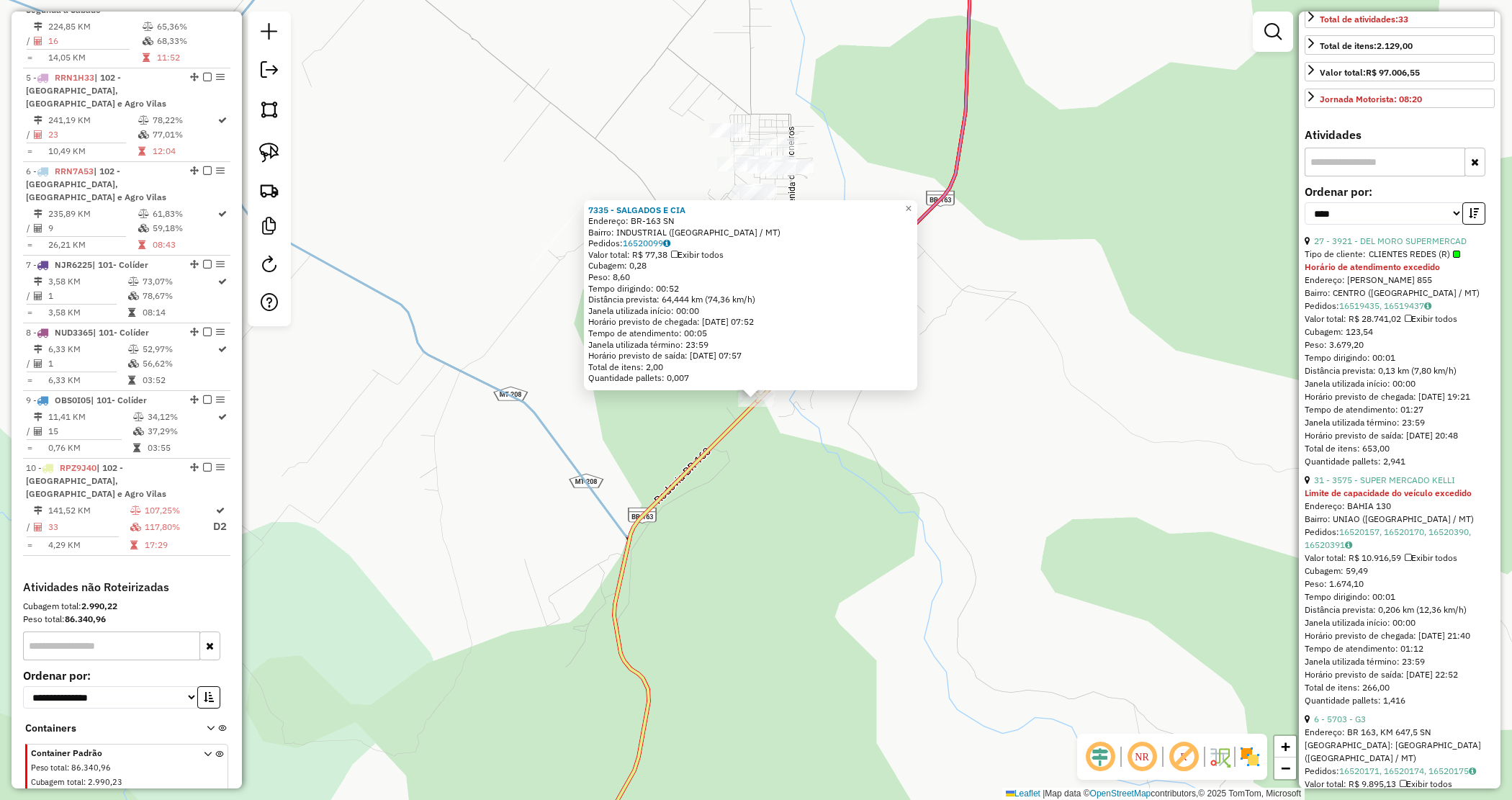
scroll to position [360, 0]
click at [1389, 484] on link "31 - 3575 - SUPER MERCADO KELLI" at bounding box center [1384, 478] width 141 height 11
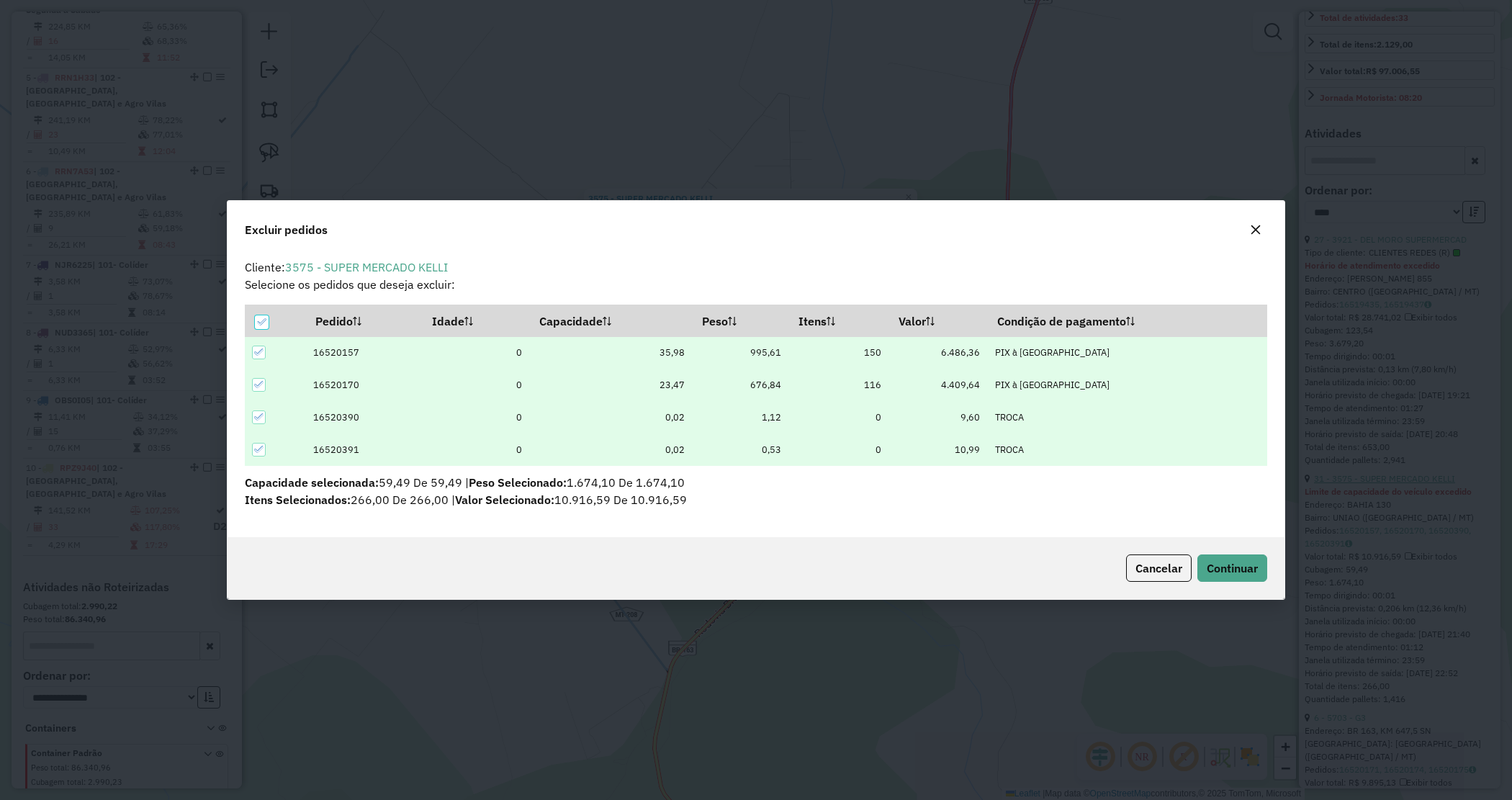
scroll to position [0, 0]
click at [1262, 561] on button "Continuar" at bounding box center [1233, 568] width 70 height 28
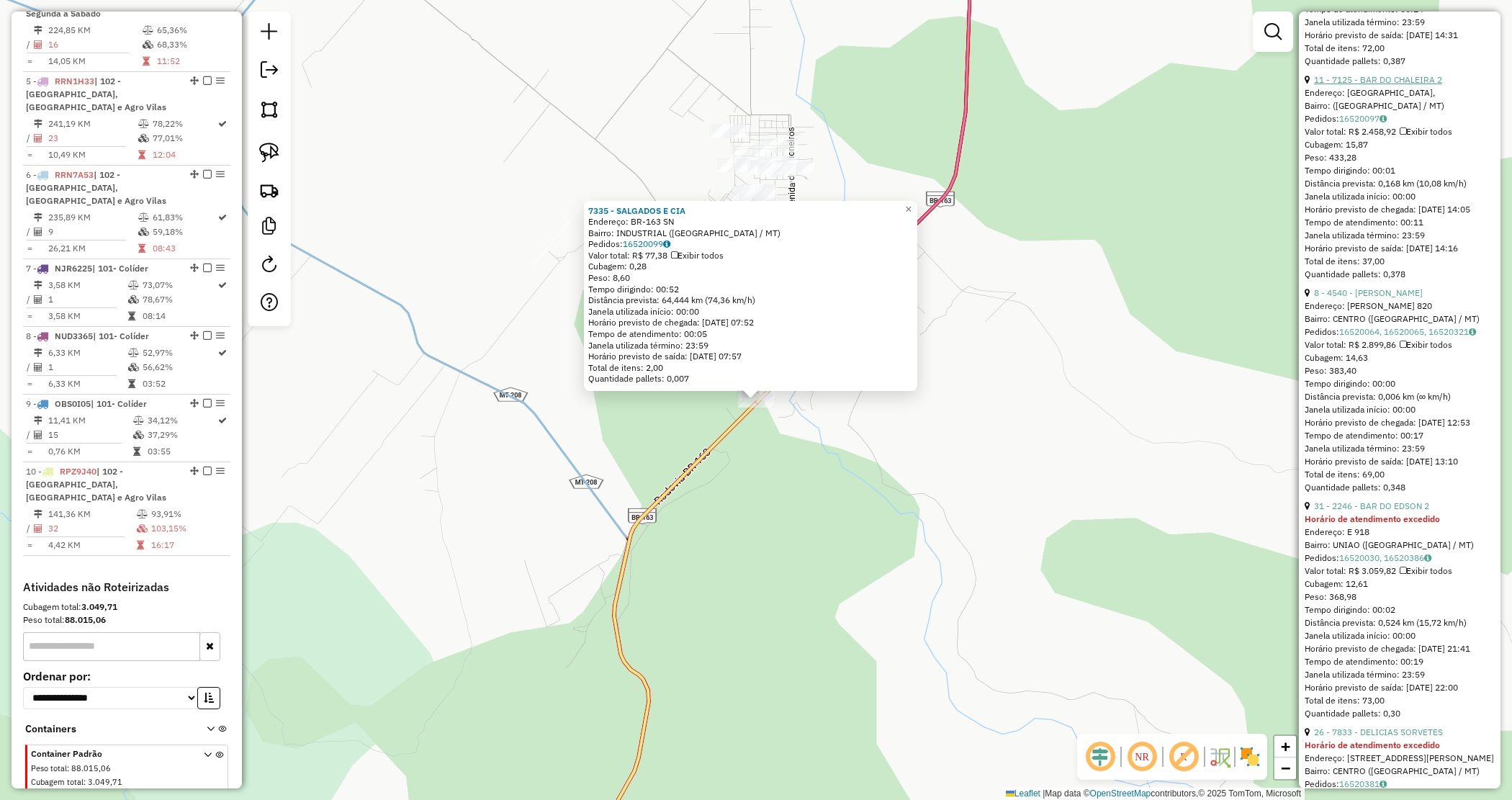
scroll to position [1967, 0]
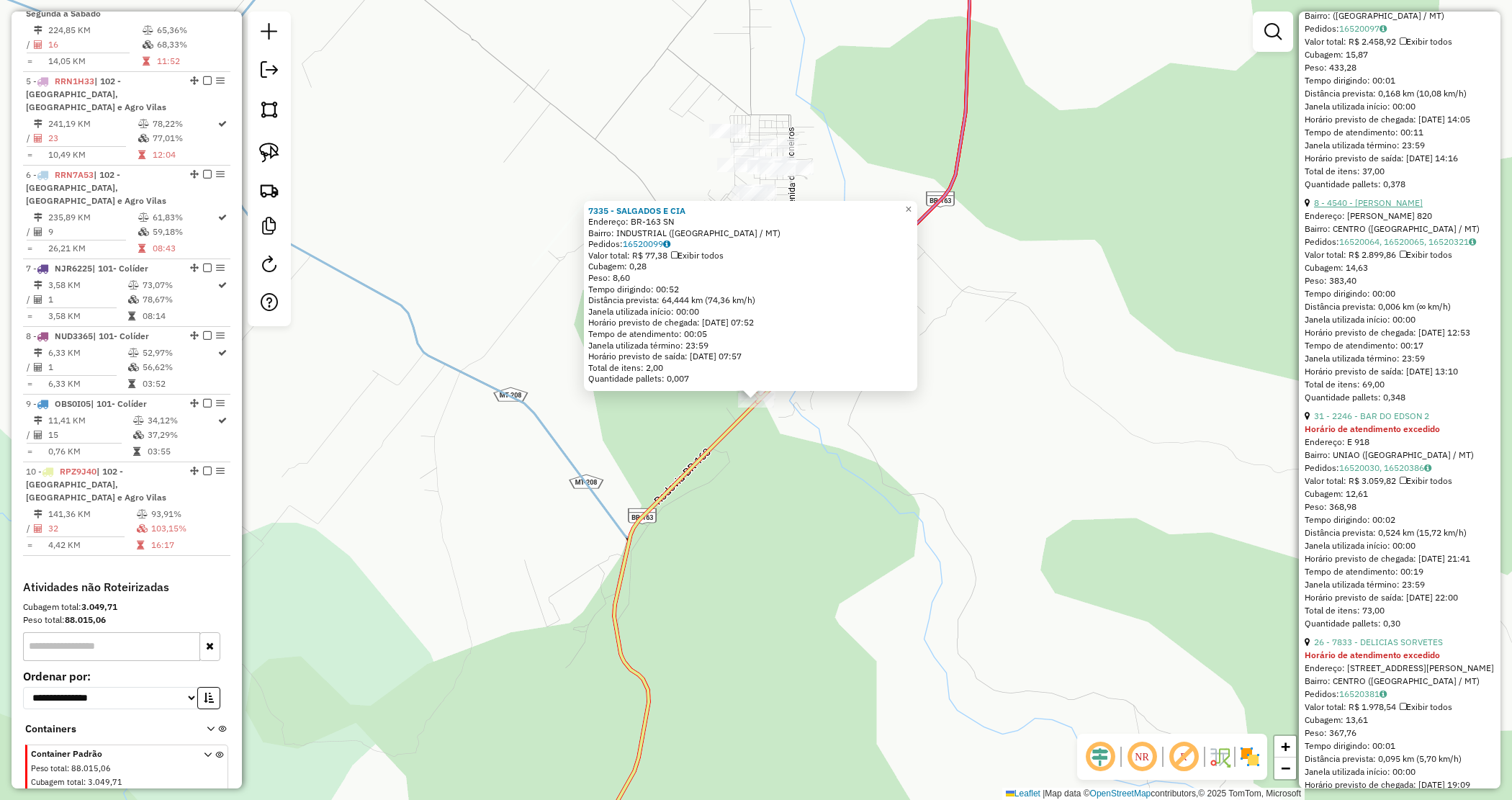
click at [1355, 209] on link "8 - 4540 - EDGAR LUIS MALAGGI M" at bounding box center [1369, 203] width 108 height 11
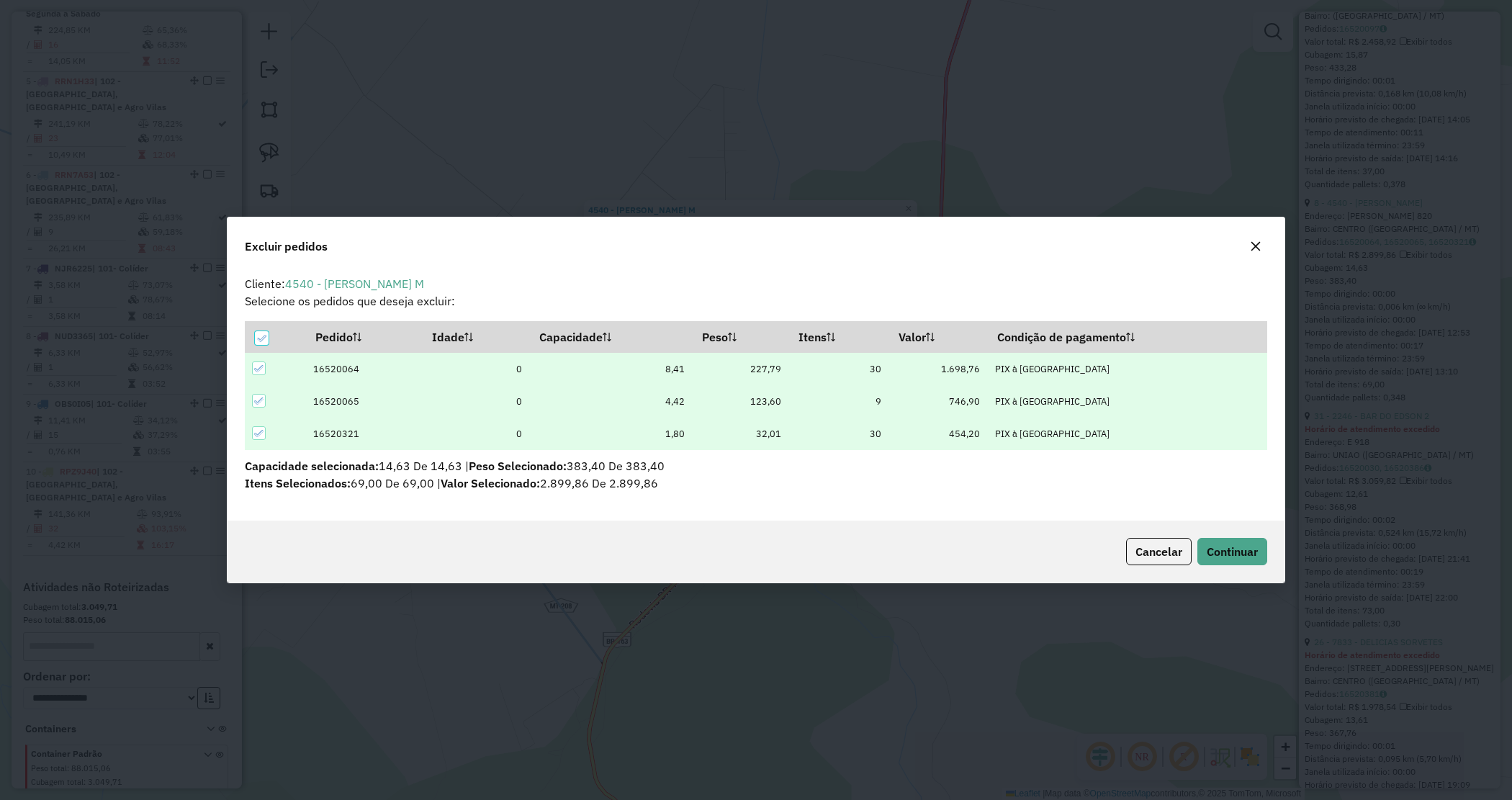
scroll to position [0, 0]
click at [1240, 536] on div "Cancelar Continuar" at bounding box center [756, 551] width 1057 height 62
click at [1242, 547] on span "Continuar" at bounding box center [1232, 551] width 51 height 14
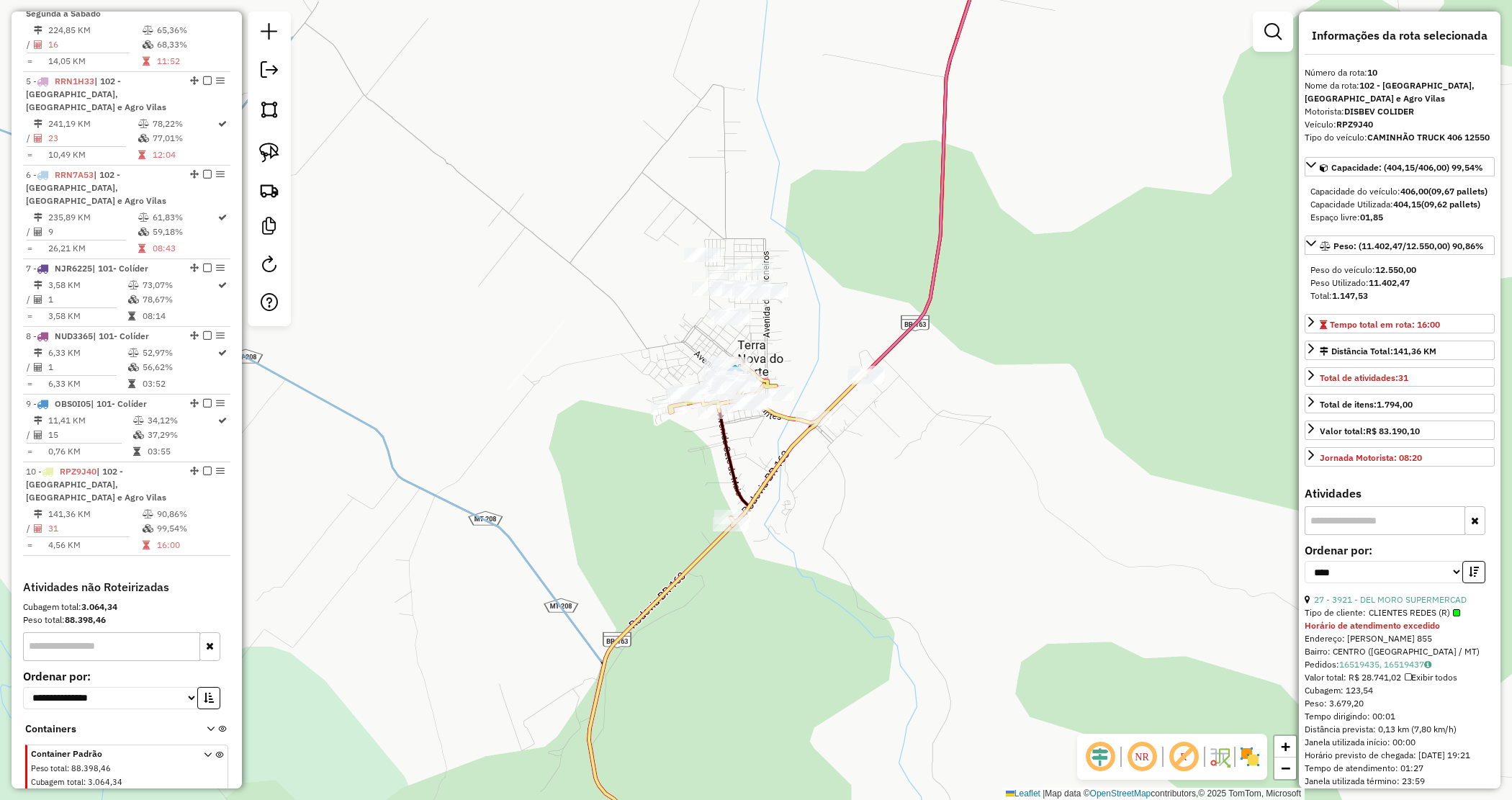
click at [900, 486] on div "Janela de atendimento Grade de atendimento Capacidade Transportadoras Veículos …" at bounding box center [756, 400] width 1512 height 800
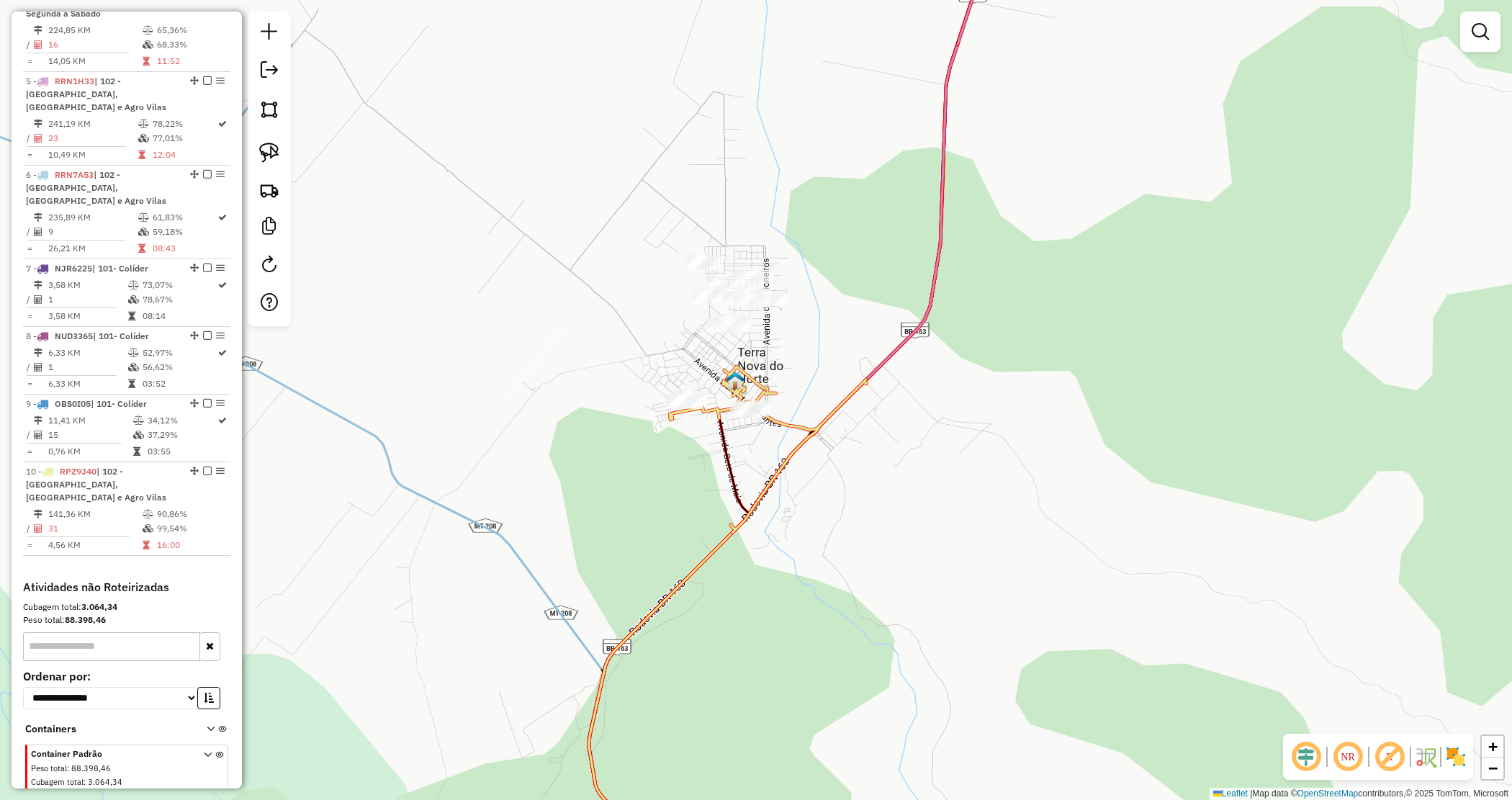
drag, startPoint x: 948, startPoint y: 481, endPoint x: 946, endPoint y: 524, distance: 43.0
click at [951, 523] on div "Janela de atendimento Grade de atendimento Capacidade Transportadoras Veículos …" at bounding box center [756, 400] width 1512 height 800
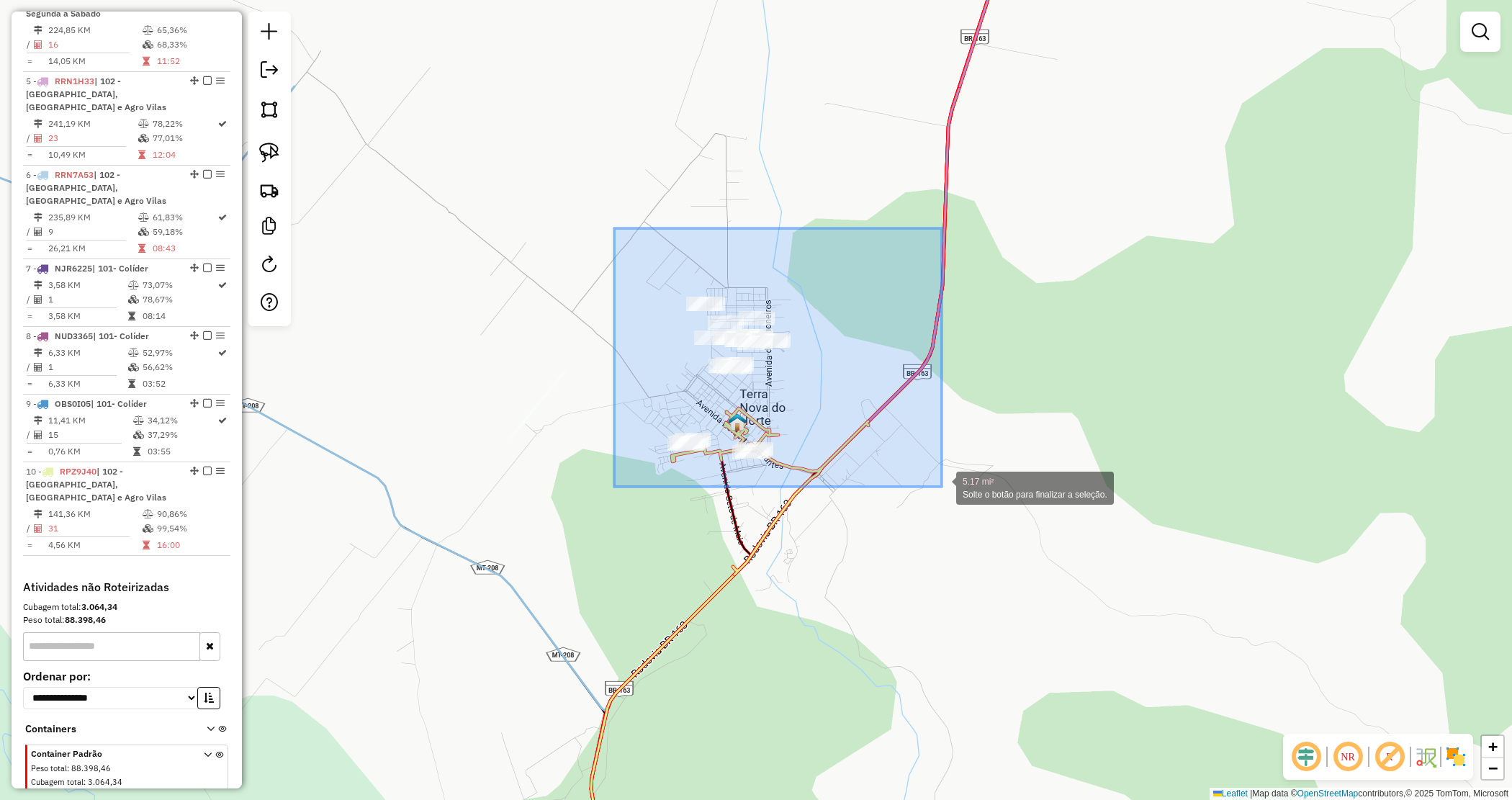
drag, startPoint x: 615, startPoint y: 229, endPoint x: 966, endPoint y: 498, distance: 442.2
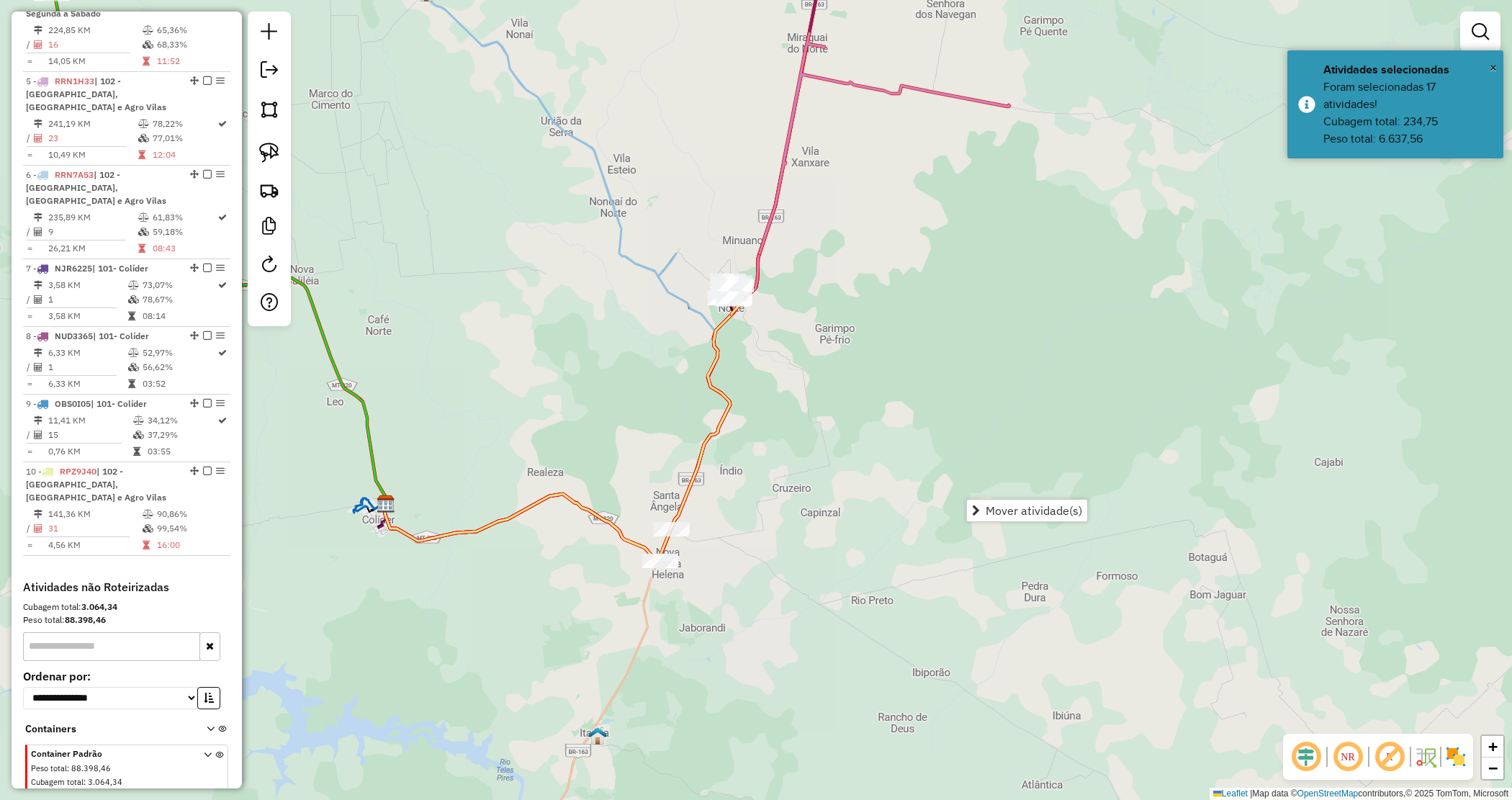
click at [821, 421] on div "Janela de atendimento Grade de atendimento Capacidade Transportadoras Veículos …" at bounding box center [756, 400] width 1512 height 800
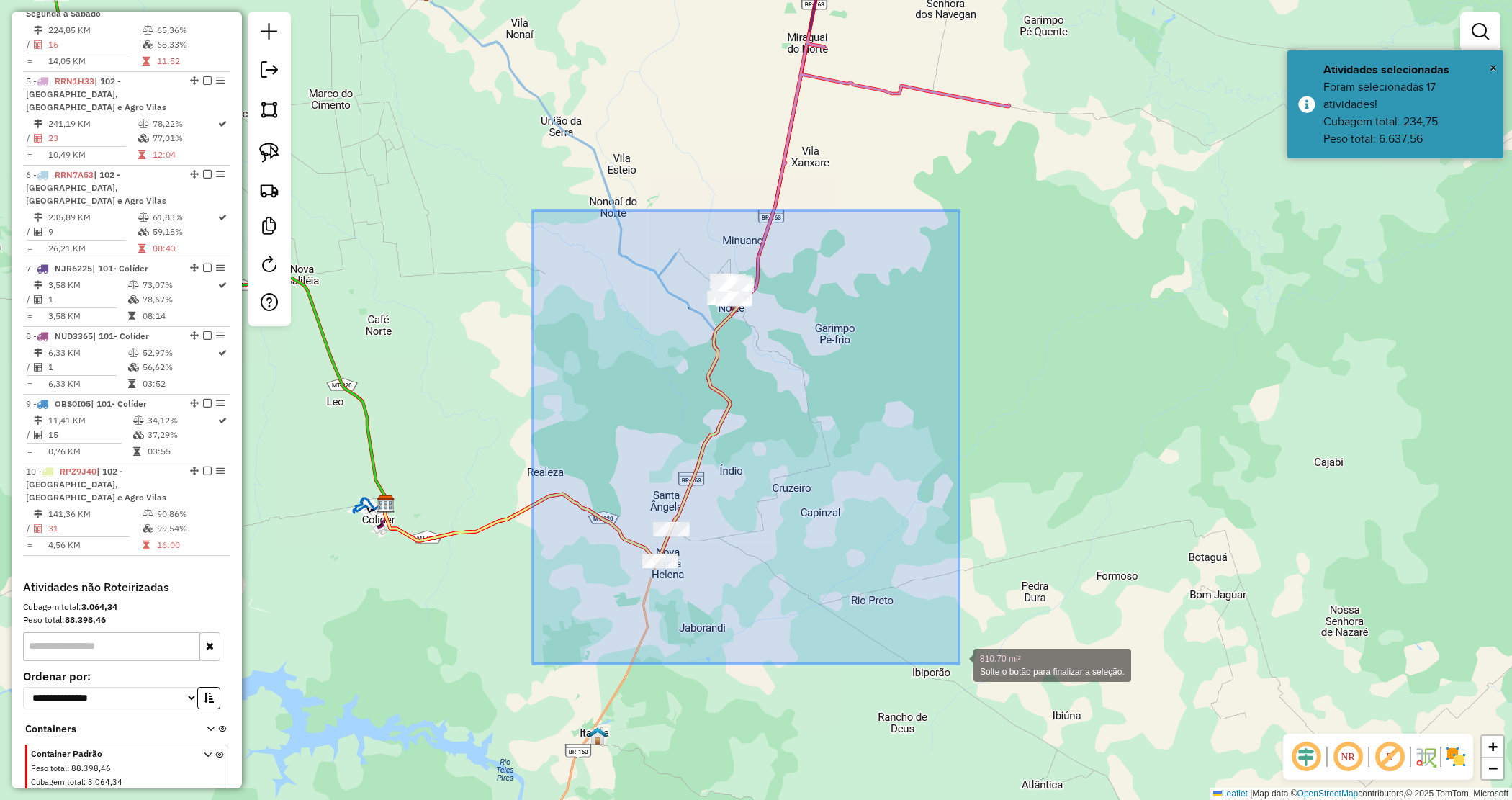
drag, startPoint x: 667, startPoint y: 432, endPoint x: 959, endPoint y: 657, distance: 368.6
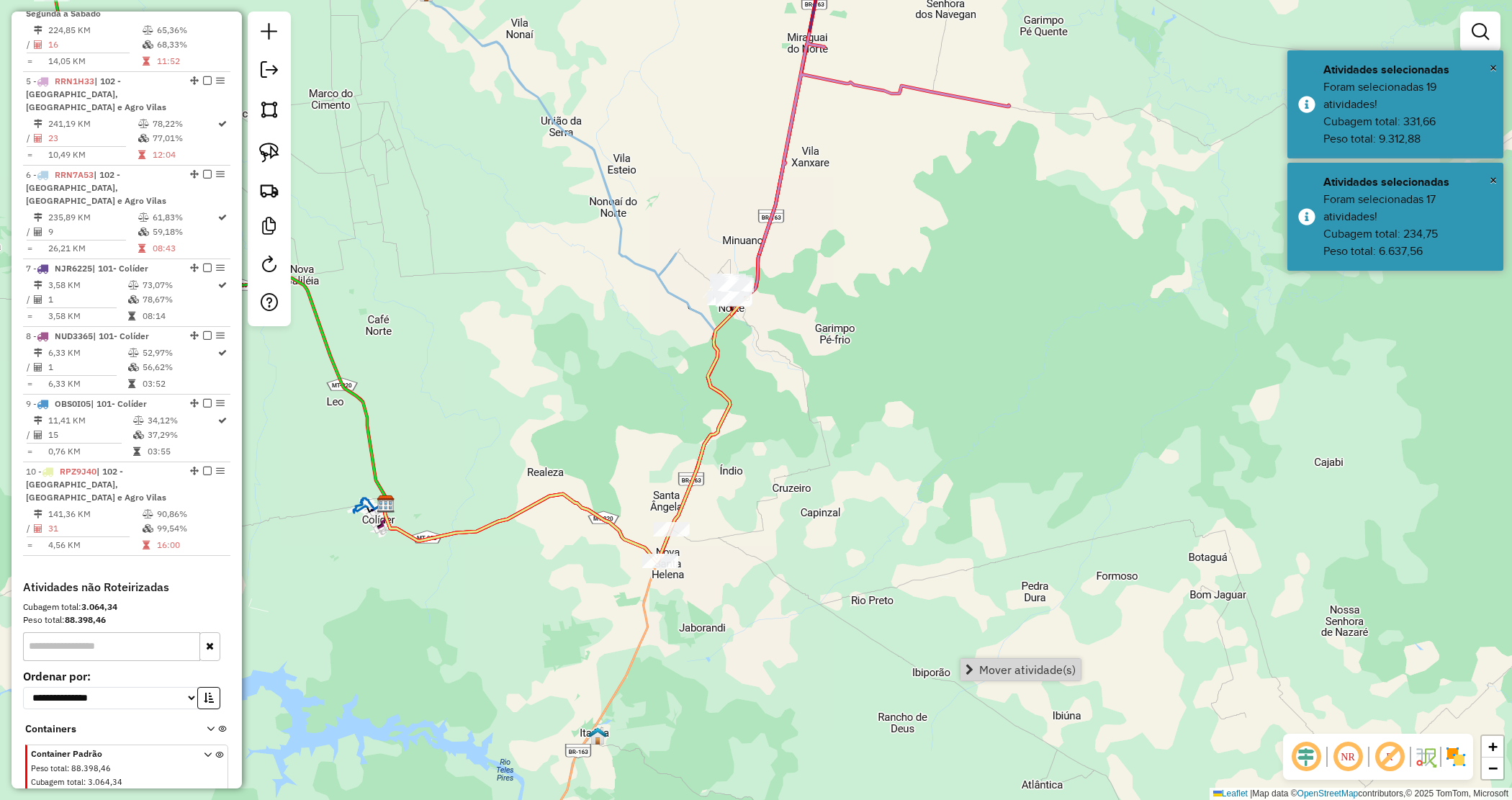
click at [997, 668] on span "Mover atividade(s)" at bounding box center [1027, 670] width 97 height 12
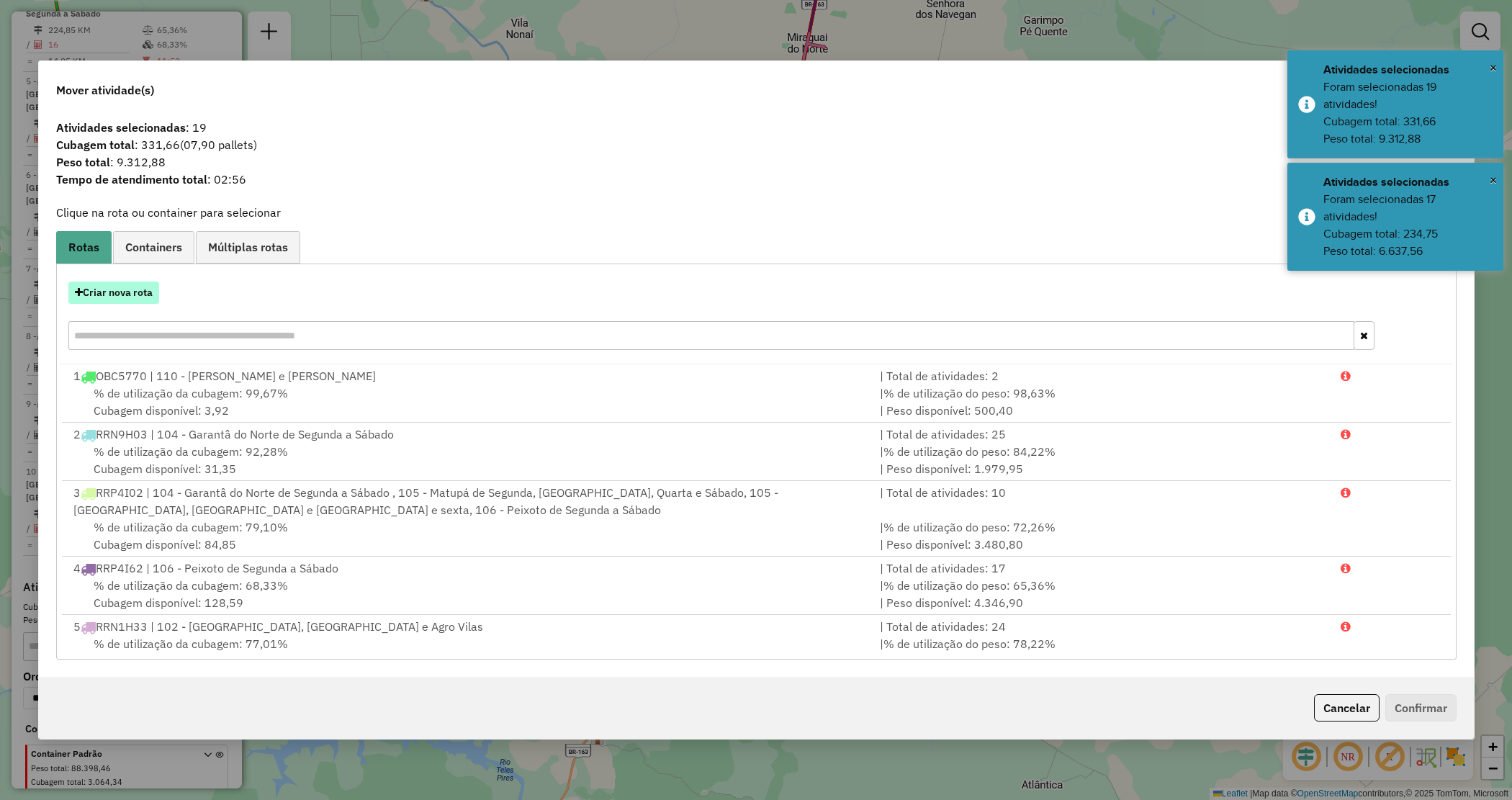
click at [81, 292] on icon "button" at bounding box center [78, 293] width 8 height 10
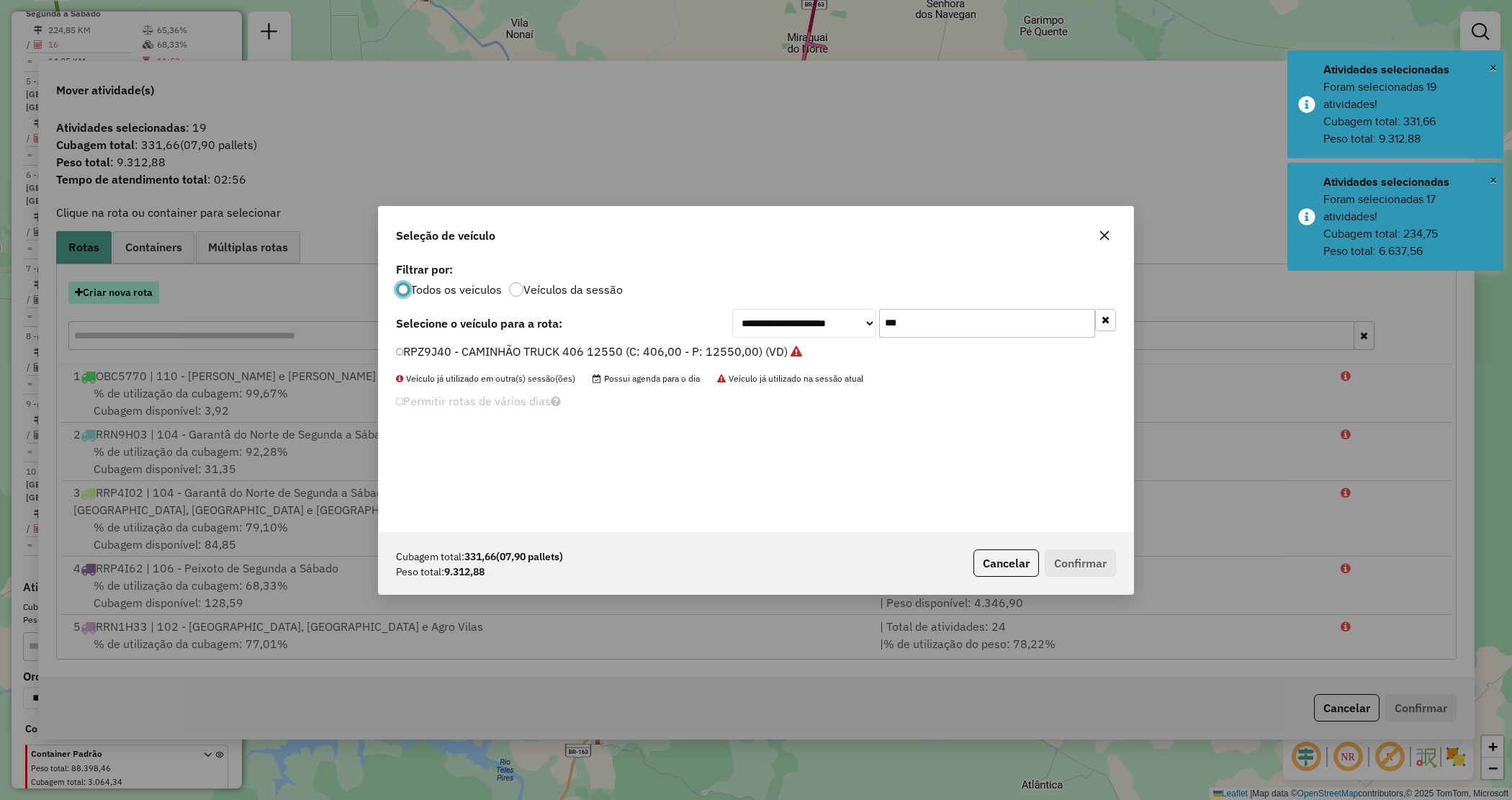
scroll to position [8, 4]
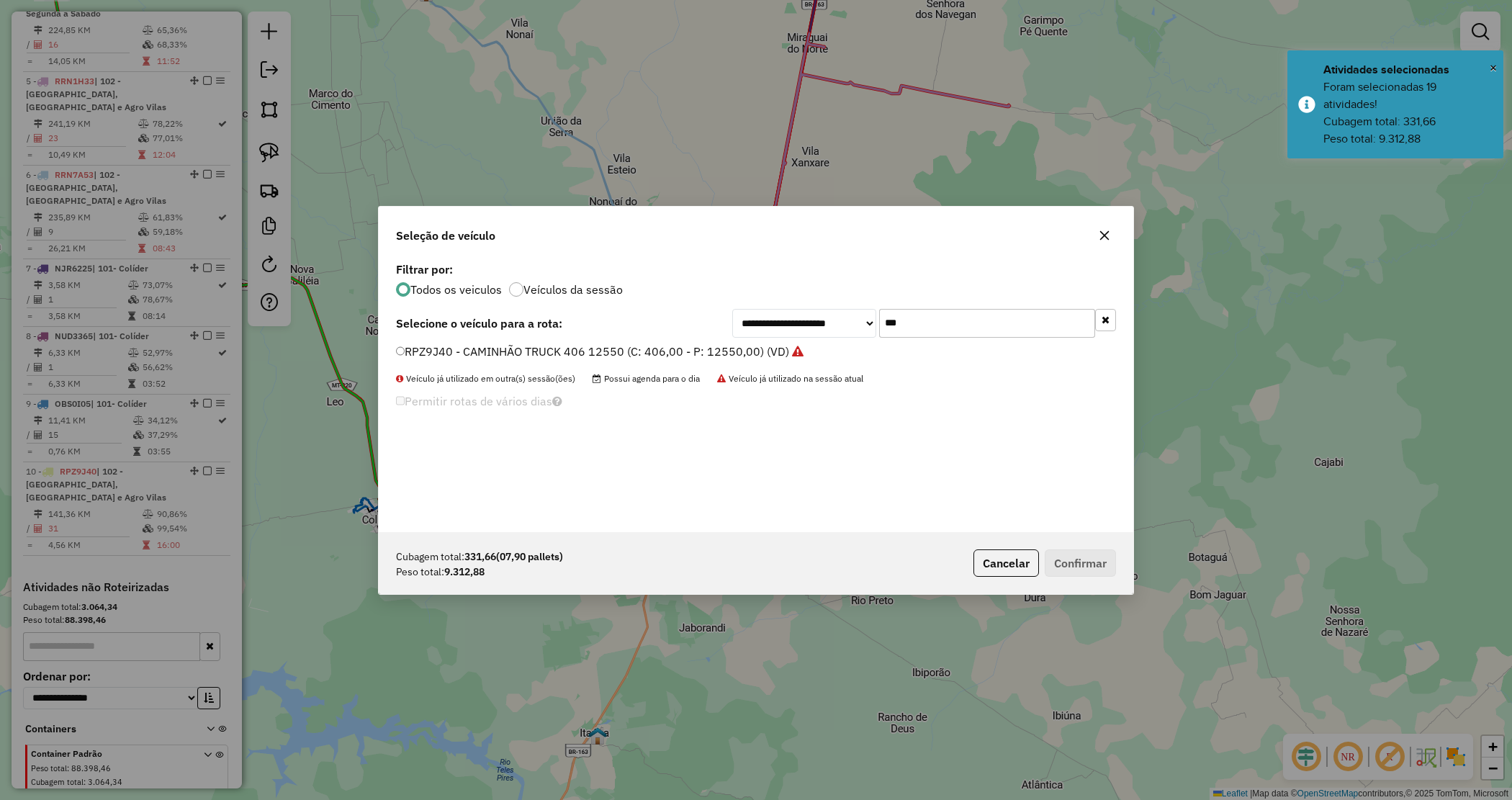
drag, startPoint x: 908, startPoint y: 317, endPoint x: 836, endPoint y: 295, distance: 75.3
click at [837, 298] on div "**********" at bounding box center [756, 395] width 755 height 274
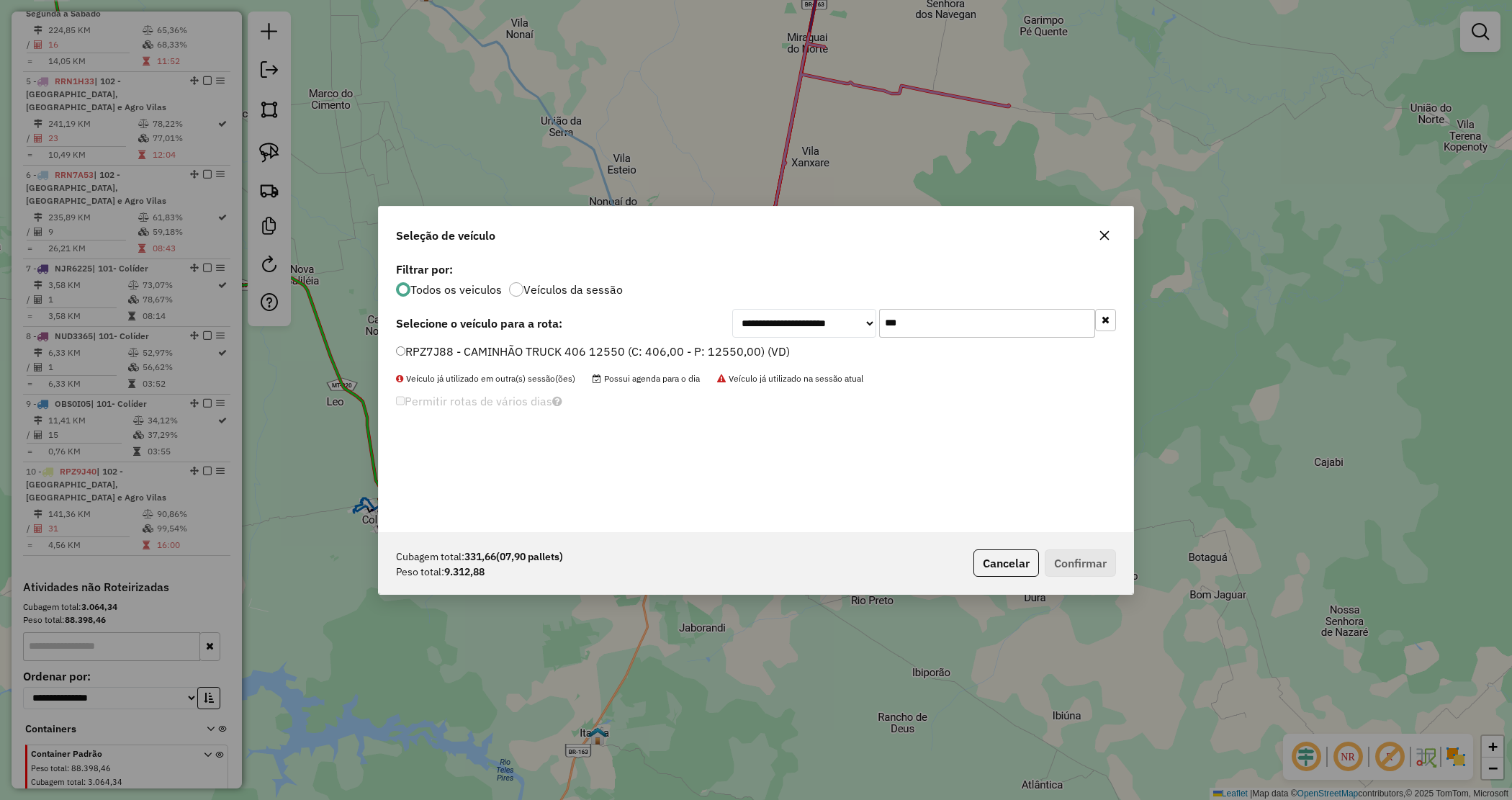
type input "***"
click at [685, 342] on div "**********" at bounding box center [756, 395] width 755 height 274
click at [683, 346] on label "RPZ7J88 - CAMINHÃO TRUCK 406 12550 (C: 406,00 - P: 12550,00) (VD)" at bounding box center [593, 351] width 394 height 18
click at [1073, 567] on button "Confirmar" at bounding box center [1080, 563] width 71 height 28
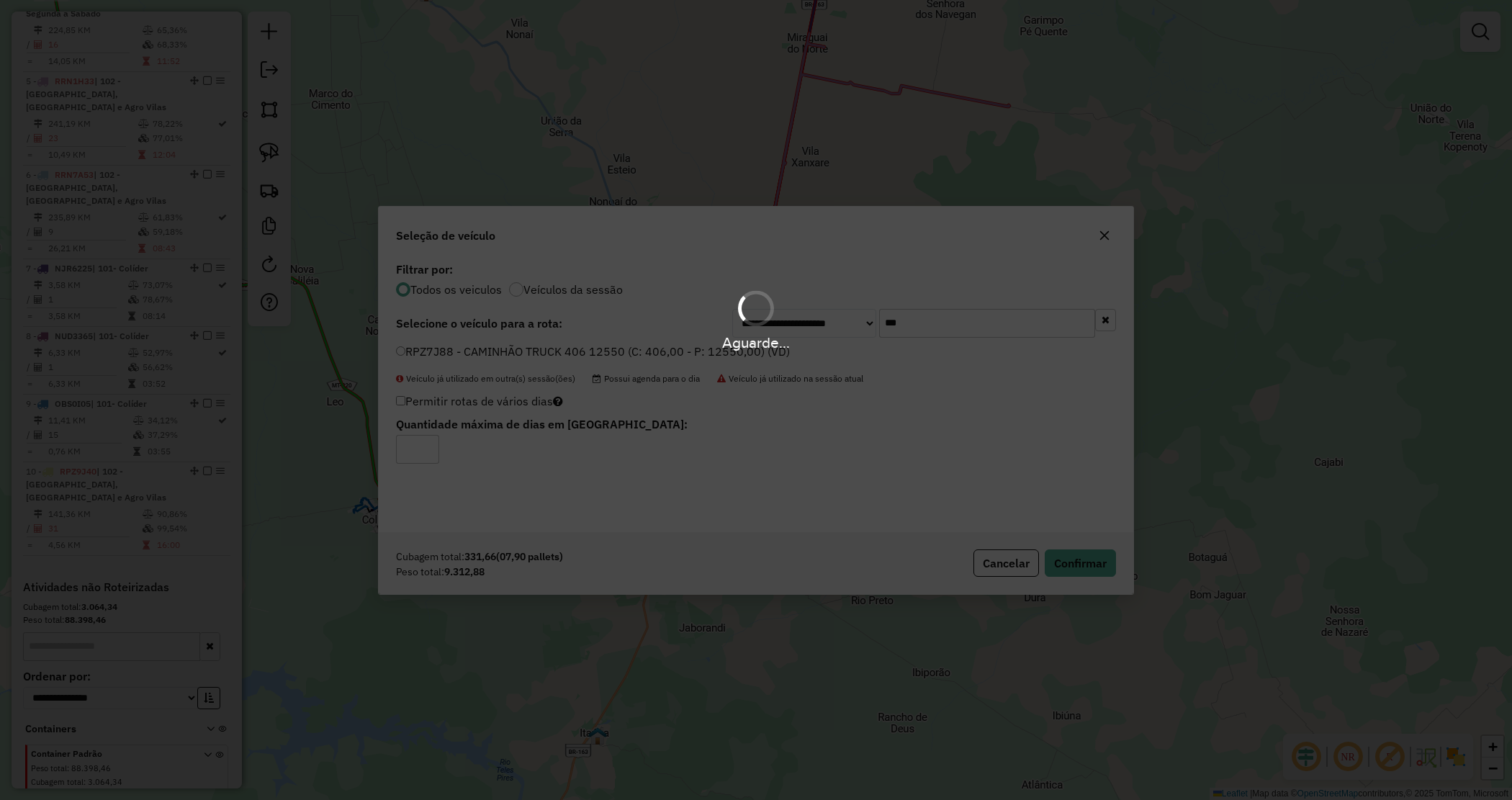
scroll to position [894, 0]
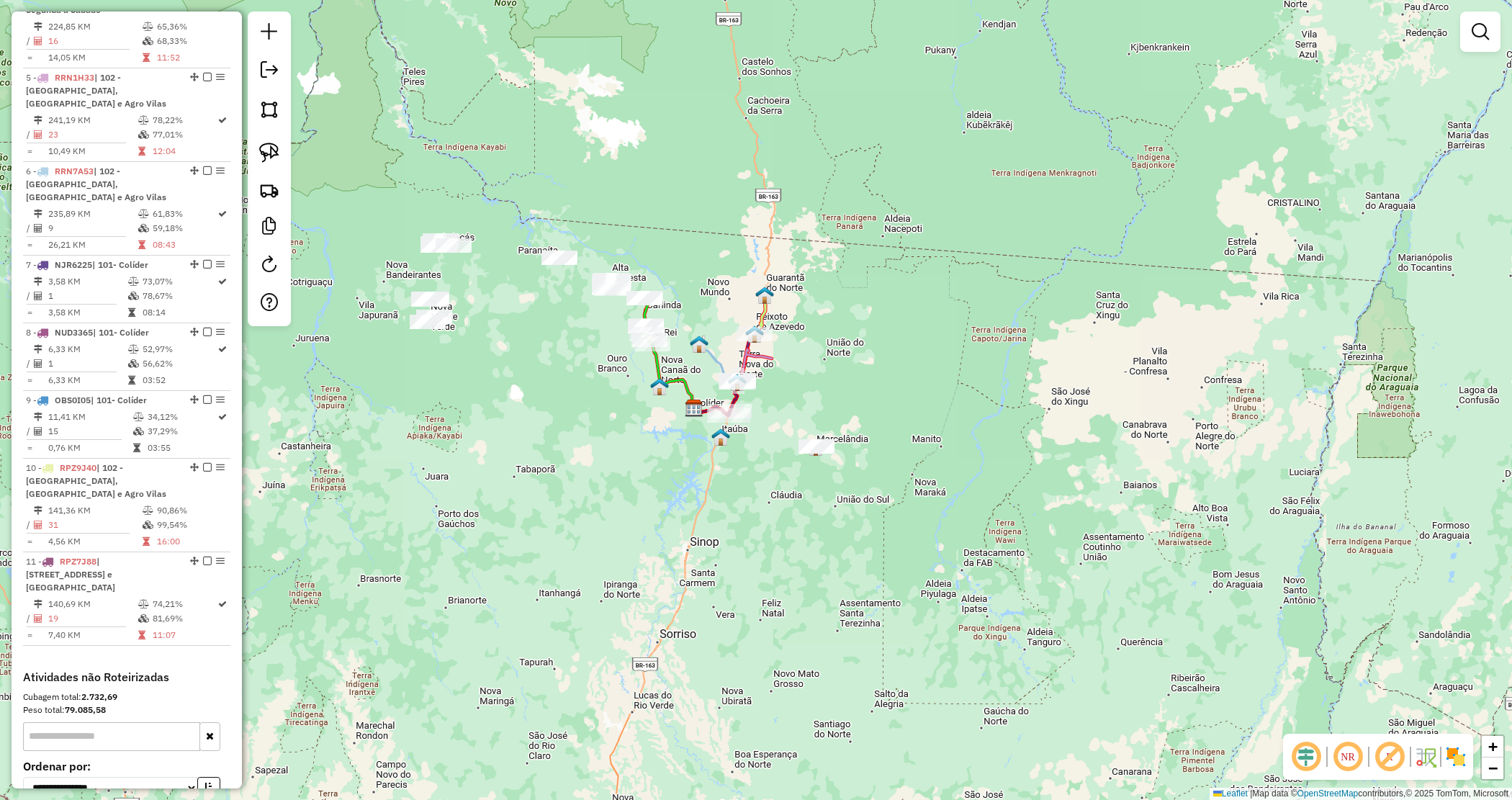
click at [913, 429] on div "Janela de atendimento Grade de atendimento Capacidade Transportadoras Veículos …" at bounding box center [756, 400] width 1512 height 800
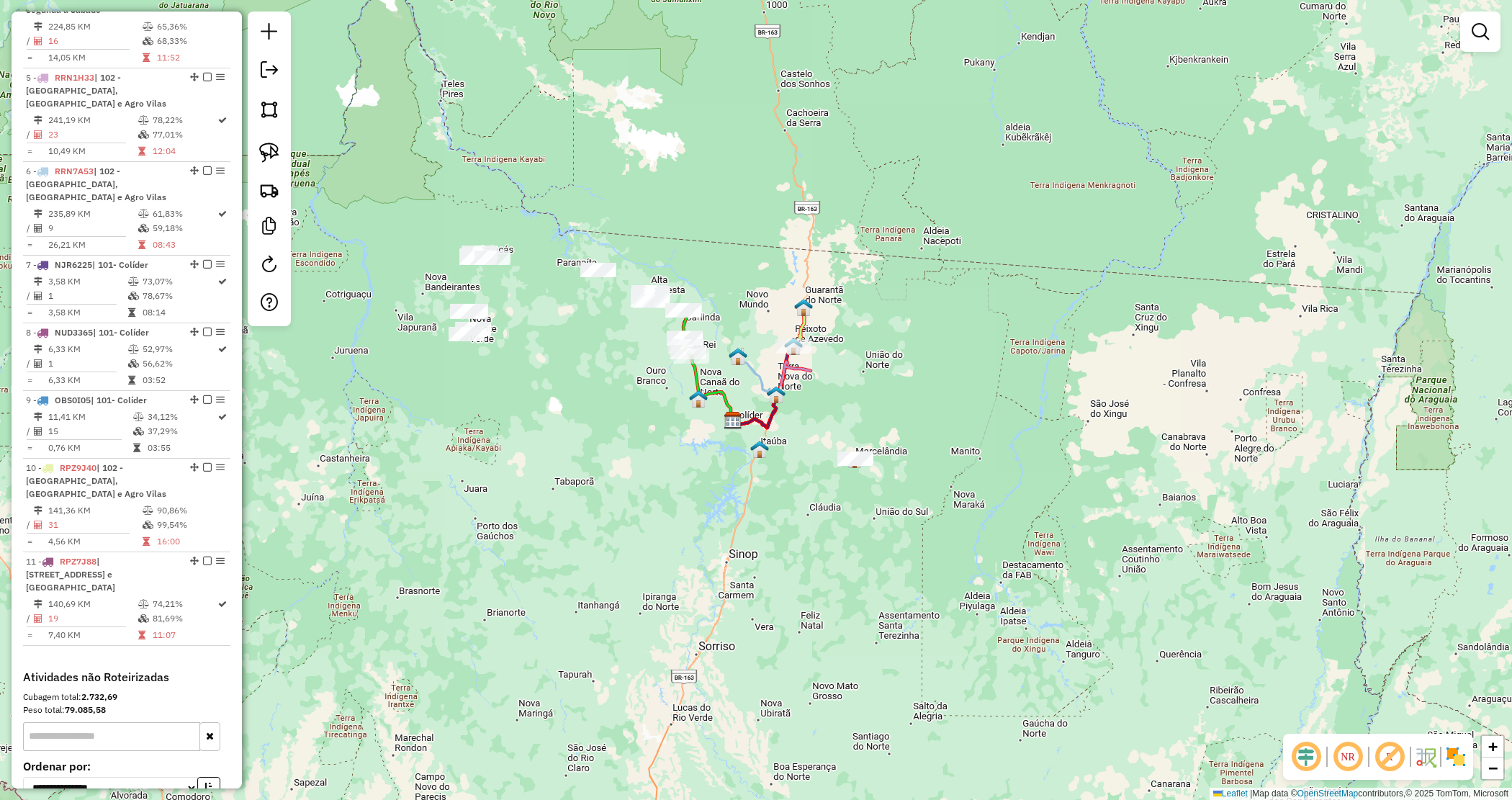
drag, startPoint x: 685, startPoint y: 350, endPoint x: 706, endPoint y: 315, distance: 40.8
click at [726, 365] on div "Janela de atendimento Grade de atendimento Capacidade Transportadoras Veículos …" at bounding box center [756, 400] width 1512 height 800
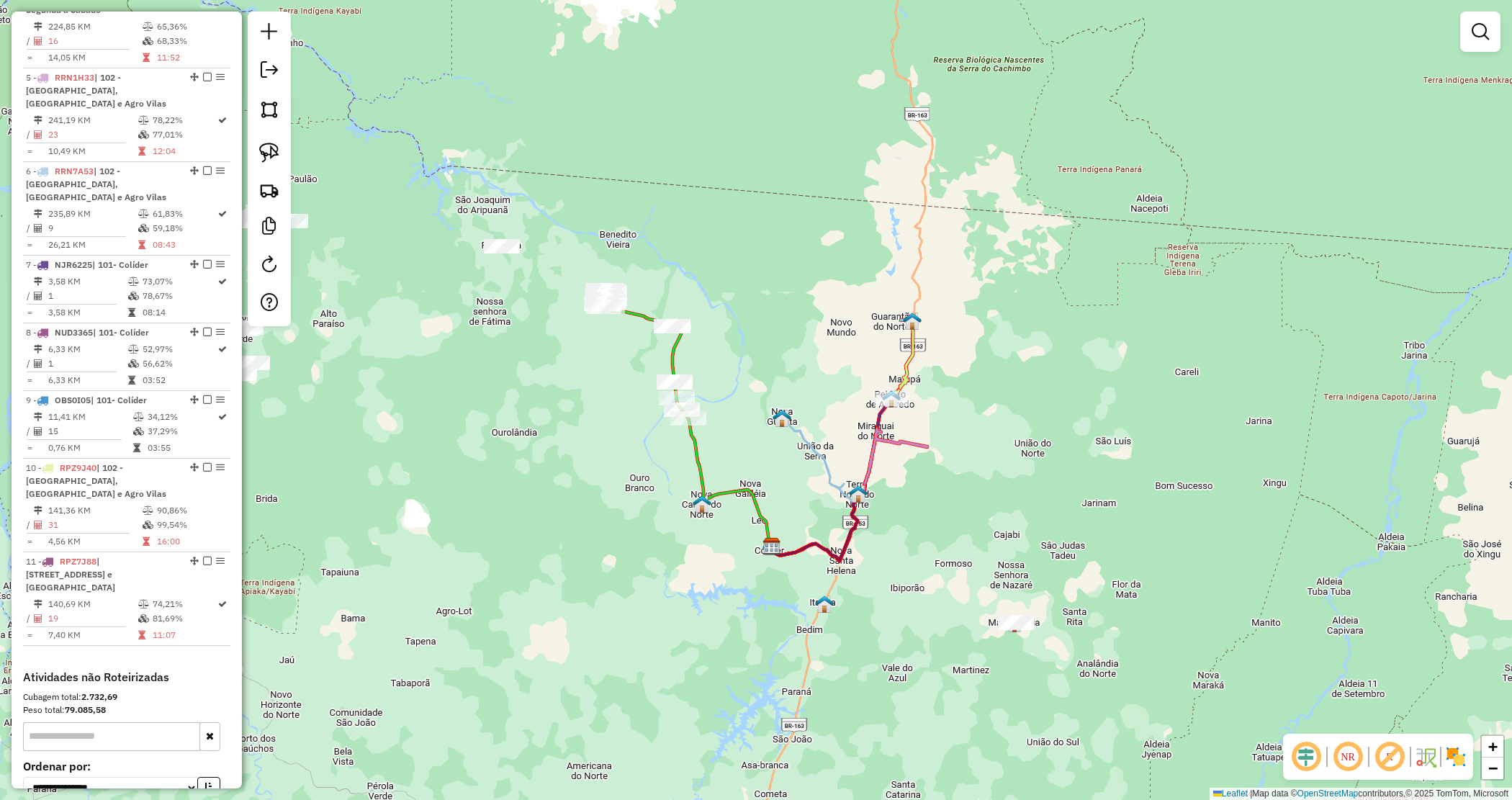
drag, startPoint x: 630, startPoint y: 370, endPoint x: 623, endPoint y: 350, distance: 21.2
click at [629, 370] on div "Janela de atendimento Grade de atendimento Capacidade Transportadoras Veículos …" at bounding box center [756, 400] width 1512 height 800
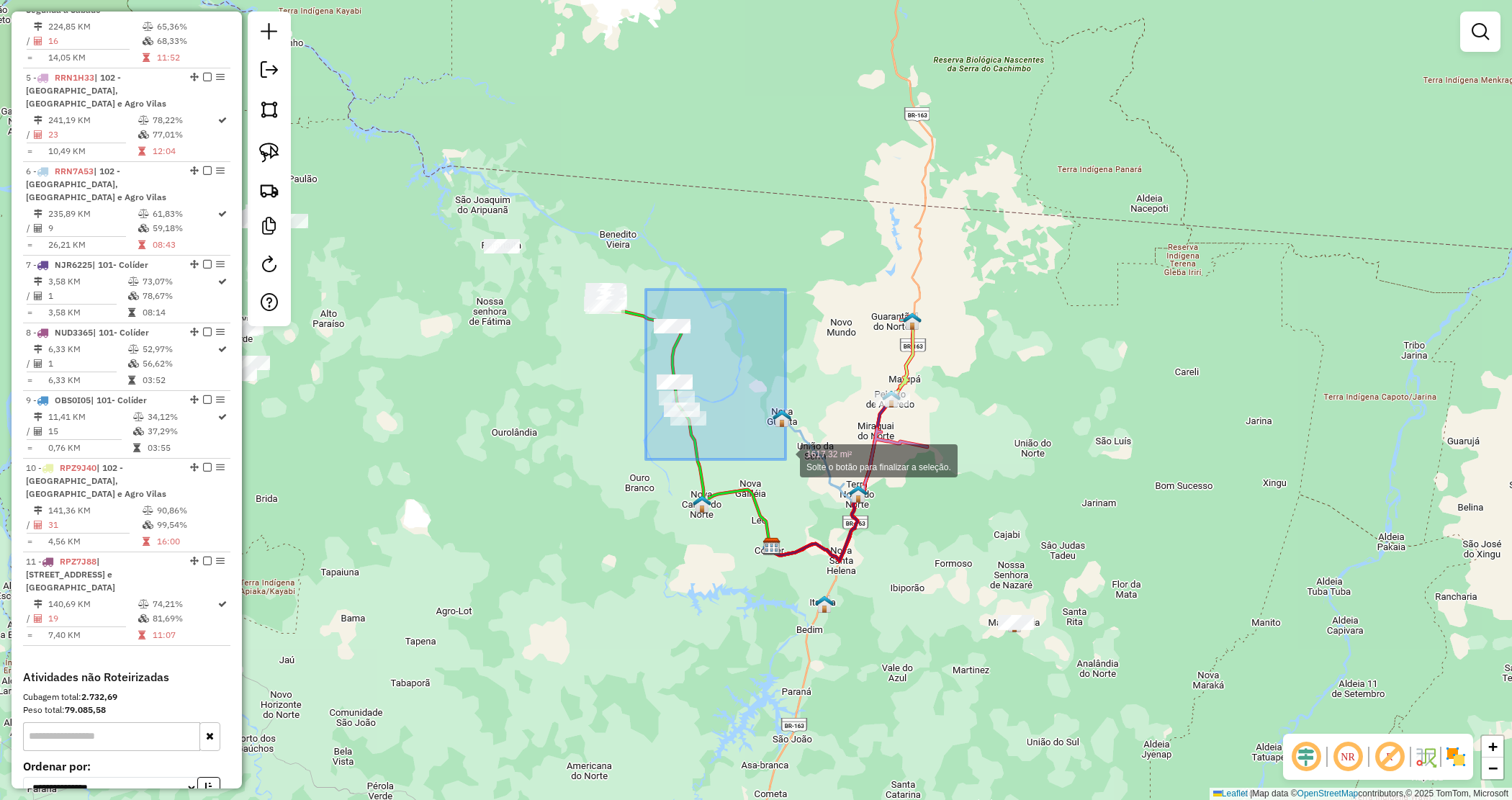
drag, startPoint x: 776, startPoint y: 420, endPoint x: 766, endPoint y: 461, distance: 42.2
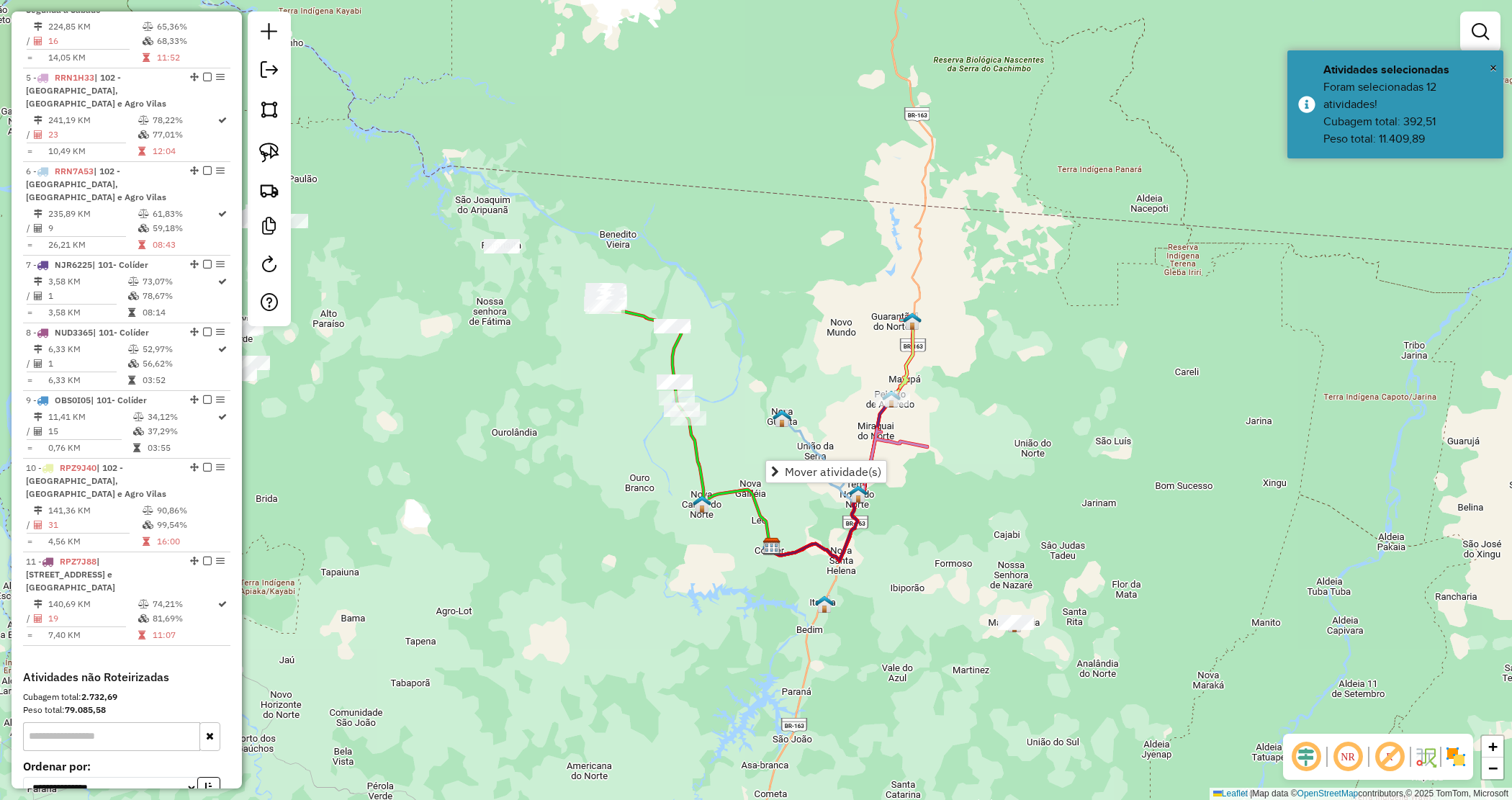
drag, startPoint x: 804, startPoint y: 473, endPoint x: 756, endPoint y: 456, distance: 50.9
click at [804, 474] on span "Mover atividade(s)" at bounding box center [833, 472] width 97 height 12
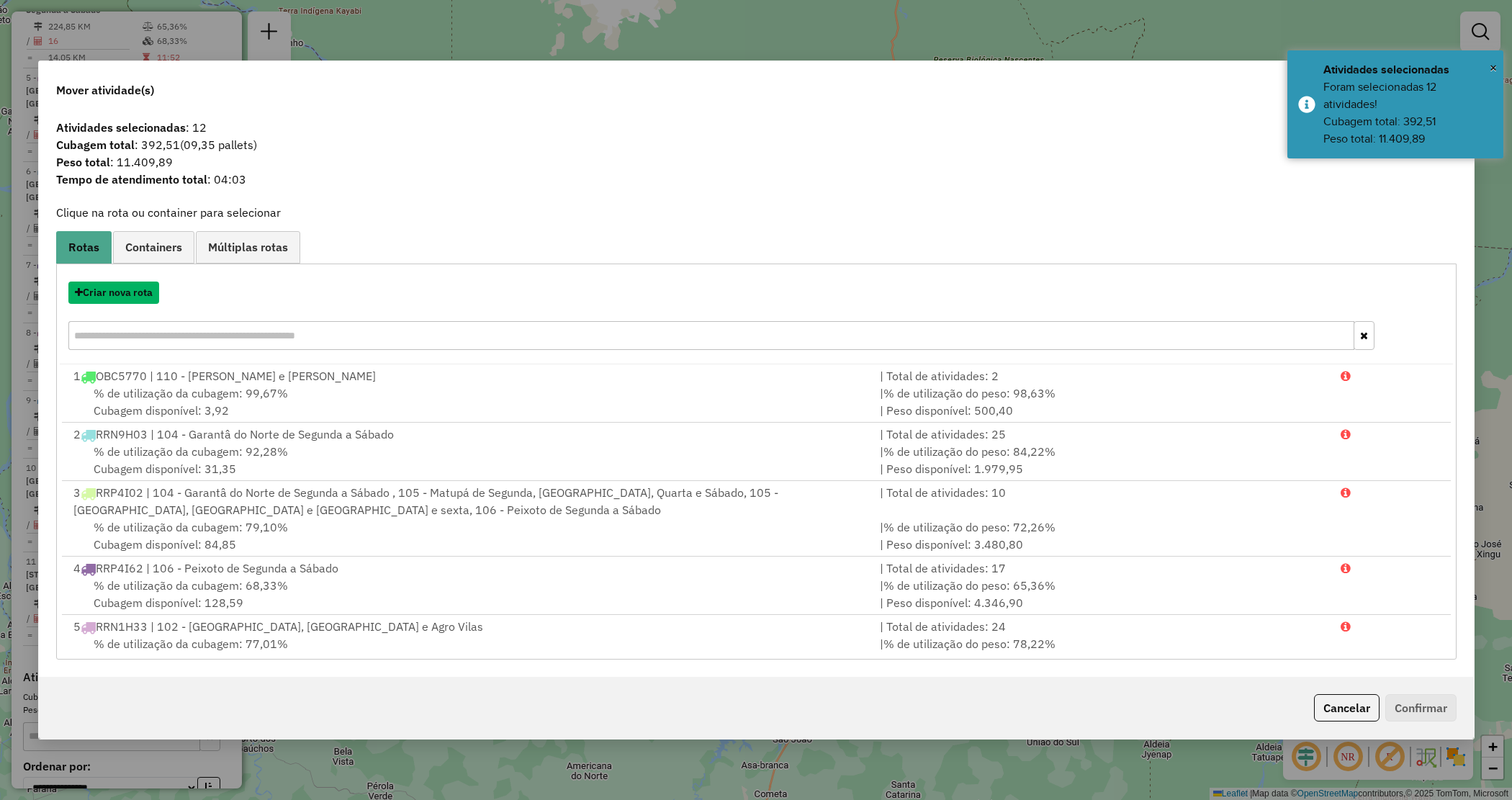
click at [103, 294] on button "Criar nova rota" at bounding box center [113, 293] width 91 height 23
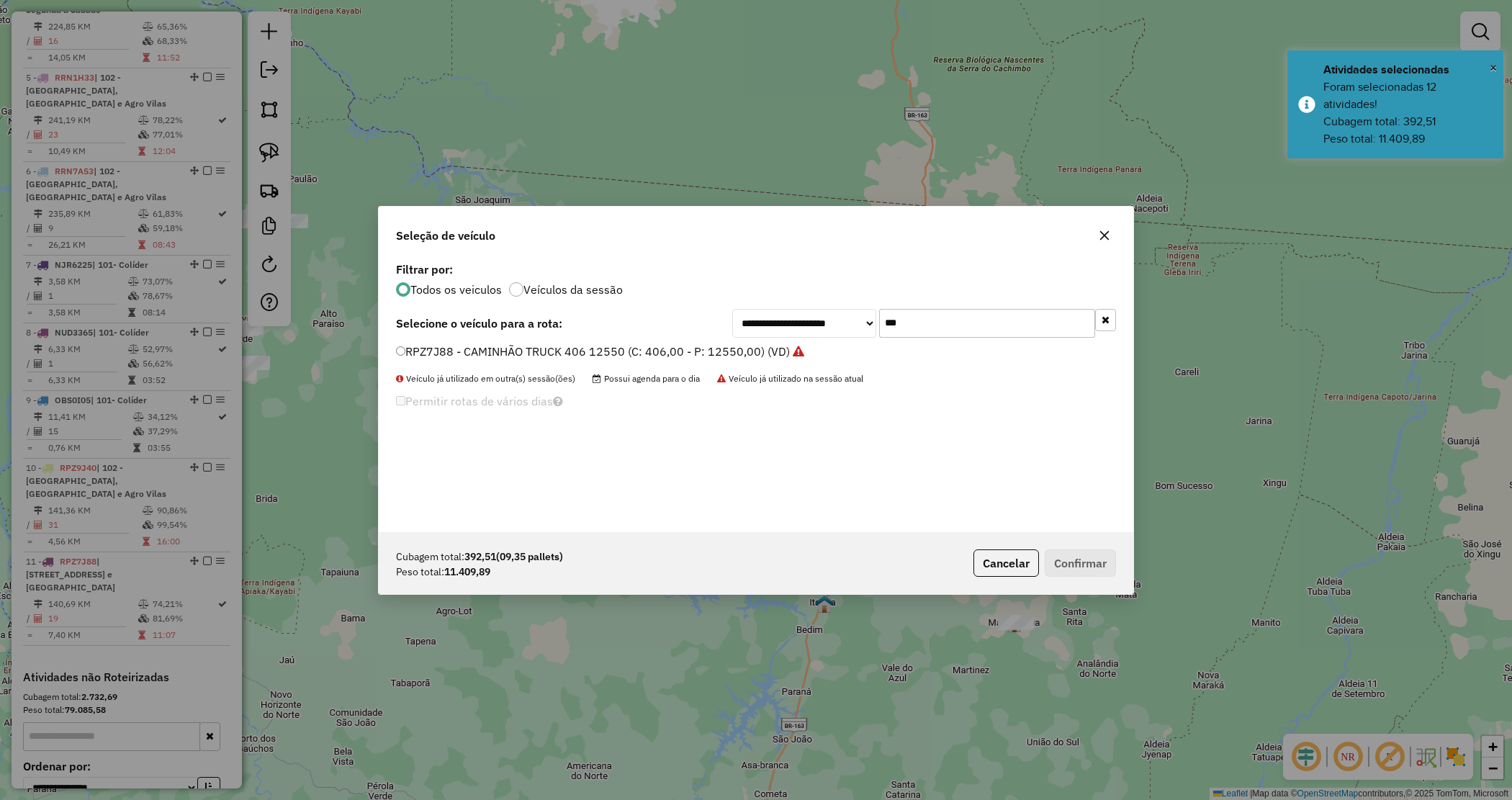
click at [103, 294] on div "**********" at bounding box center [756, 400] width 1512 height 800
drag, startPoint x: 788, startPoint y: 319, endPoint x: 755, endPoint y: 309, distance: 34.5
click at [755, 311] on div "**********" at bounding box center [924, 323] width 384 height 29
type input "***"
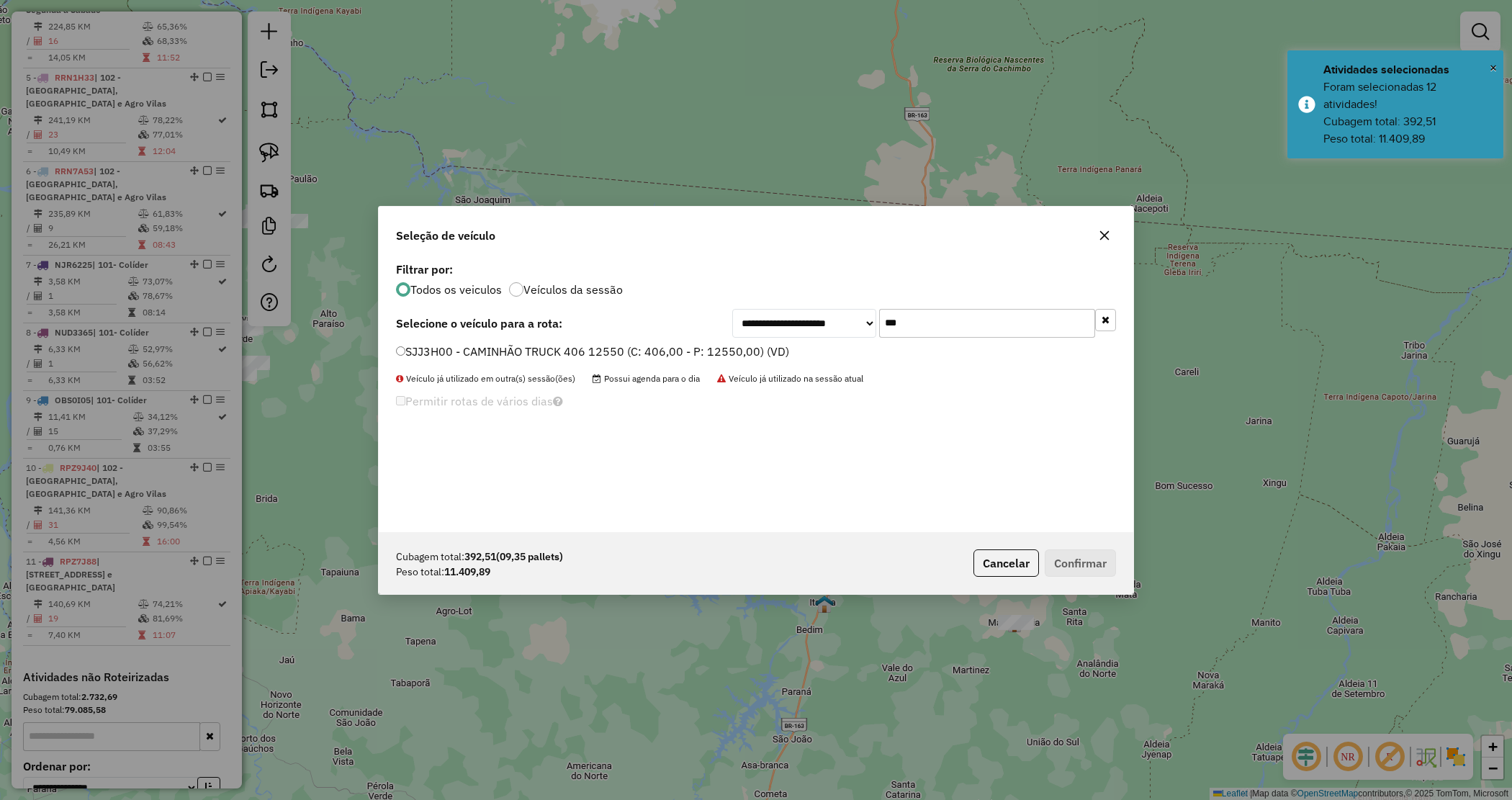
click at [693, 344] on div "**********" at bounding box center [756, 395] width 755 height 274
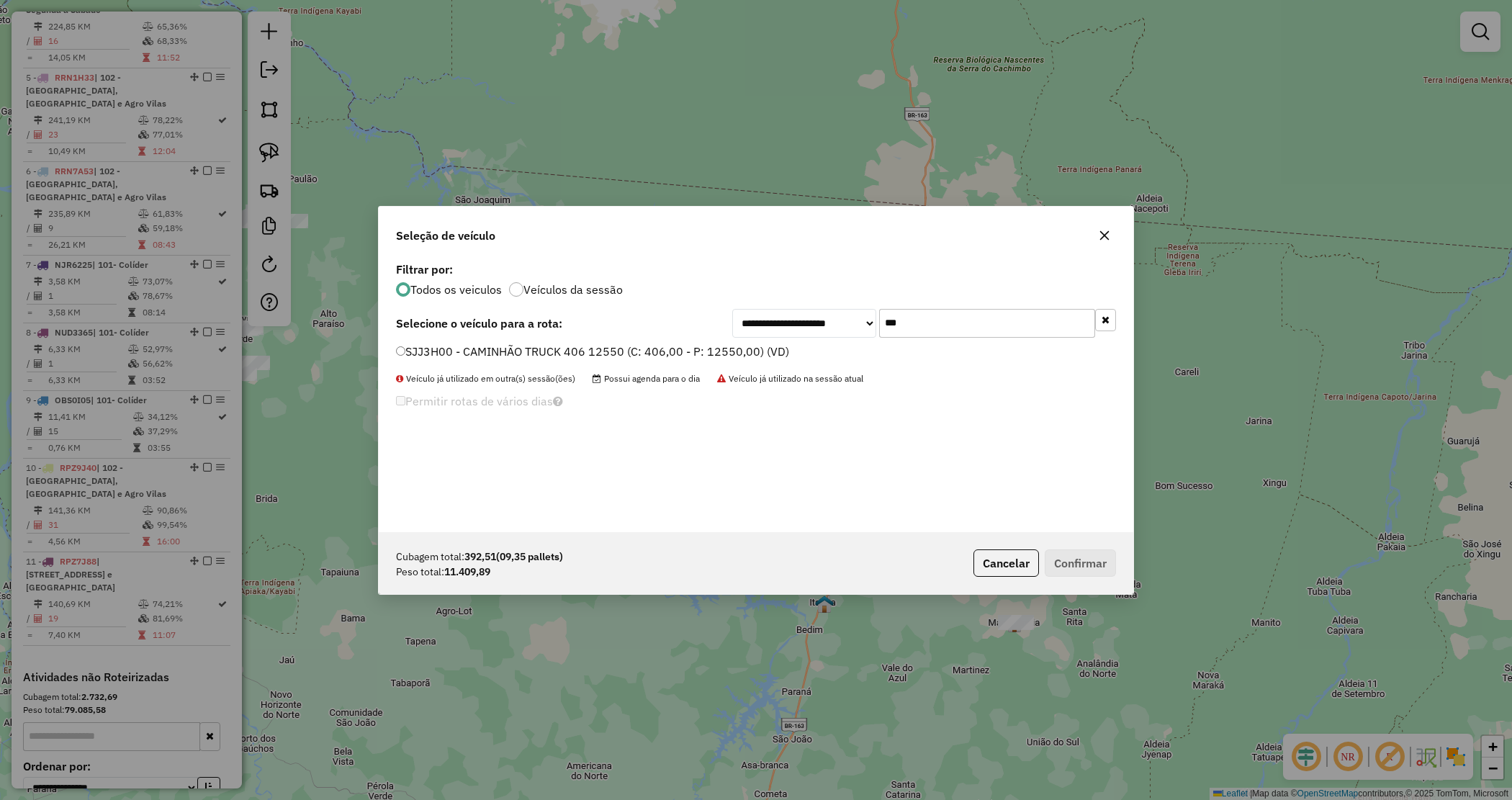
click at [693, 350] on label "SJJ3H00 - CAMINHÃO TRUCK 406 12550 (C: 406,00 - P: 12550,00) (VD)" at bounding box center [592, 351] width 393 height 18
drag, startPoint x: 1072, startPoint y: 547, endPoint x: 1060, endPoint y: 546, distance: 12.0
click at [1070, 547] on div "Cubagem total: 392,51 (09,35 pallets) Peso total: 11.409,89 Cancelar Confirmar" at bounding box center [756, 563] width 755 height 62
click at [1067, 558] on button "Confirmar" at bounding box center [1080, 563] width 71 height 28
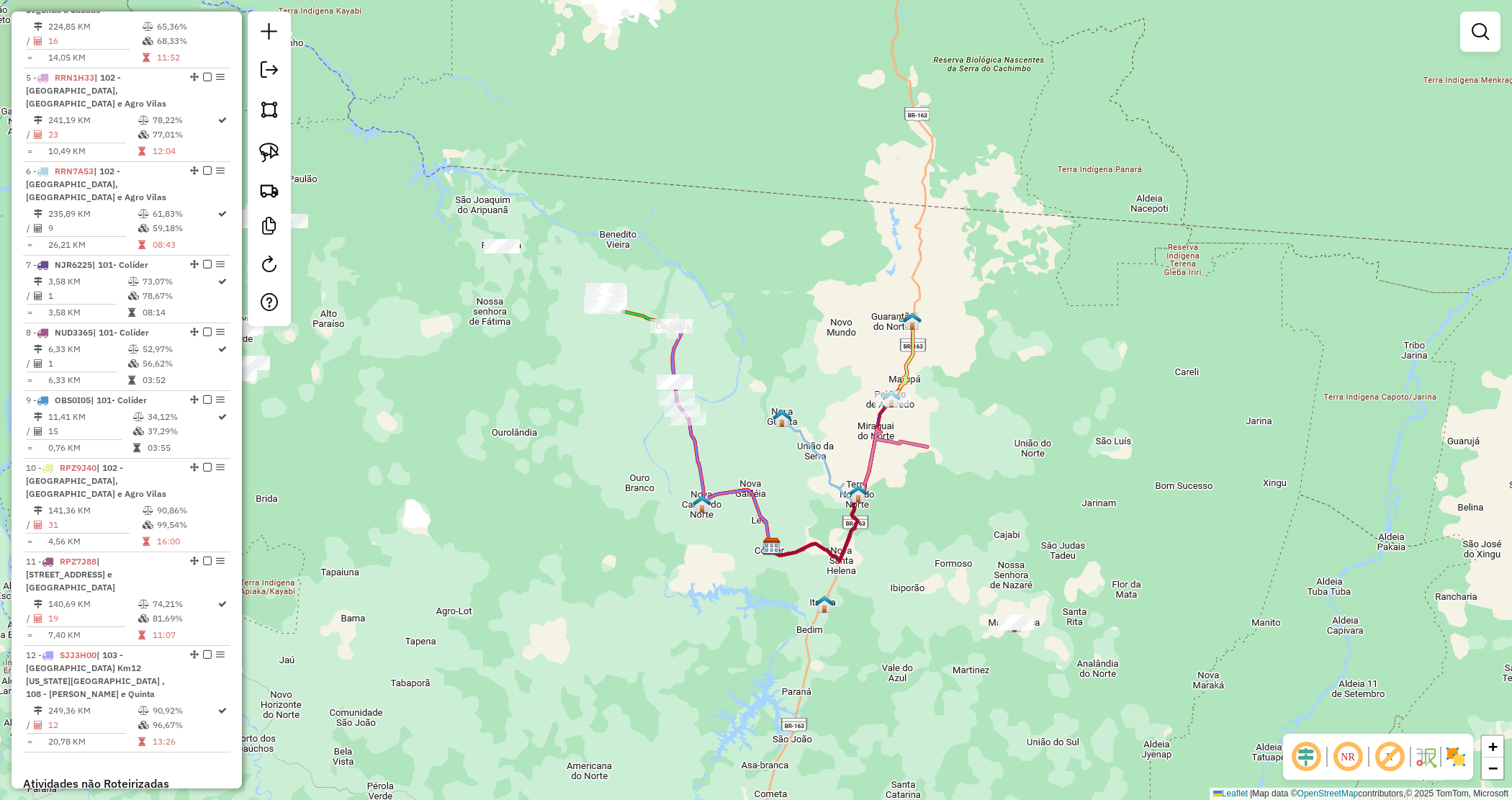
click at [749, 444] on div "Janela de atendimento Grade de atendimento Capacidade Transportadoras Veículos …" at bounding box center [756, 400] width 1512 height 800
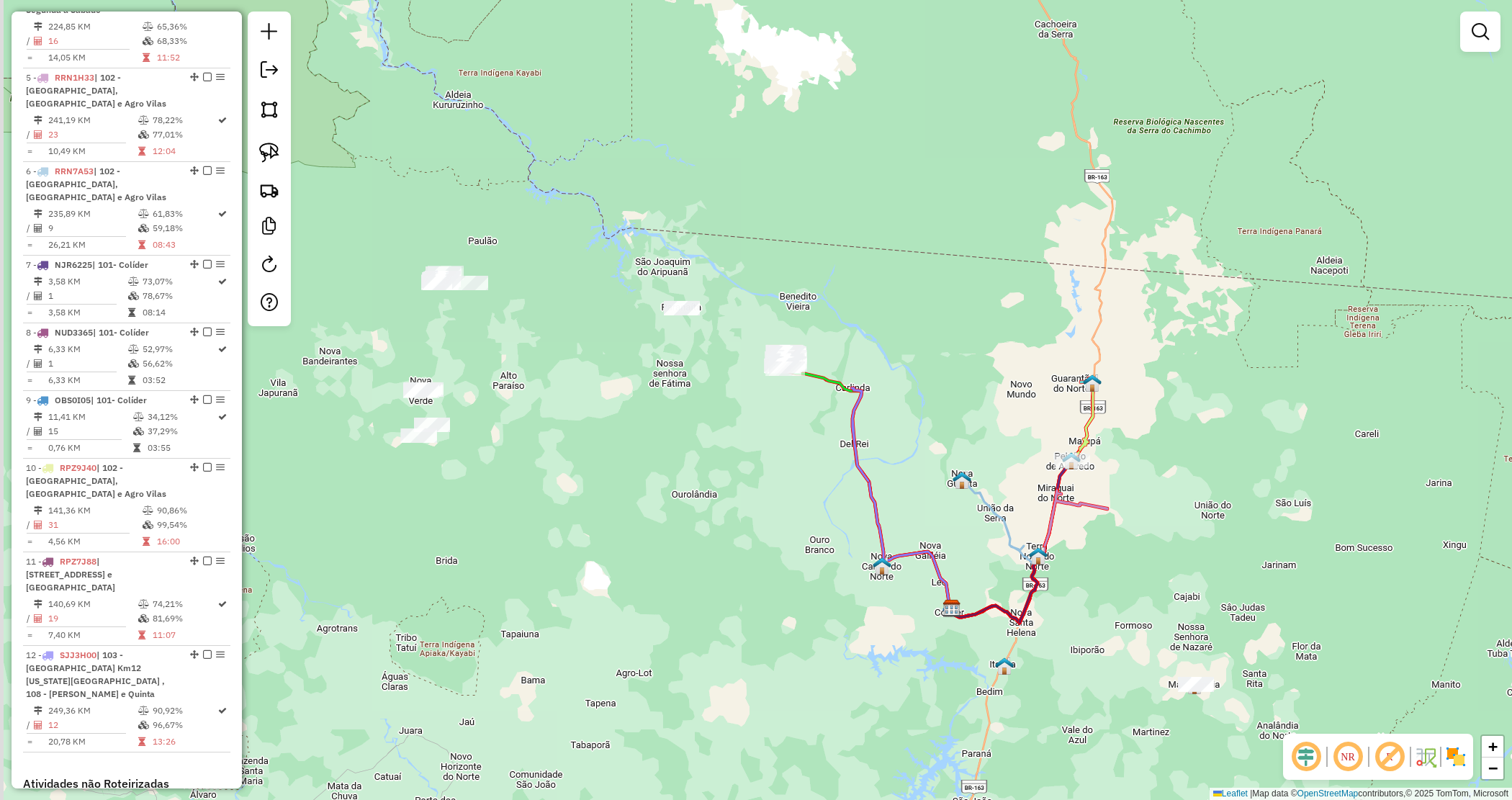
drag, startPoint x: 679, startPoint y: 473, endPoint x: 828, endPoint y: 496, distance: 150.8
click at [826, 498] on div "Janela de atendimento Grade de atendimento Capacidade Transportadoras Veículos …" at bounding box center [756, 400] width 1512 height 800
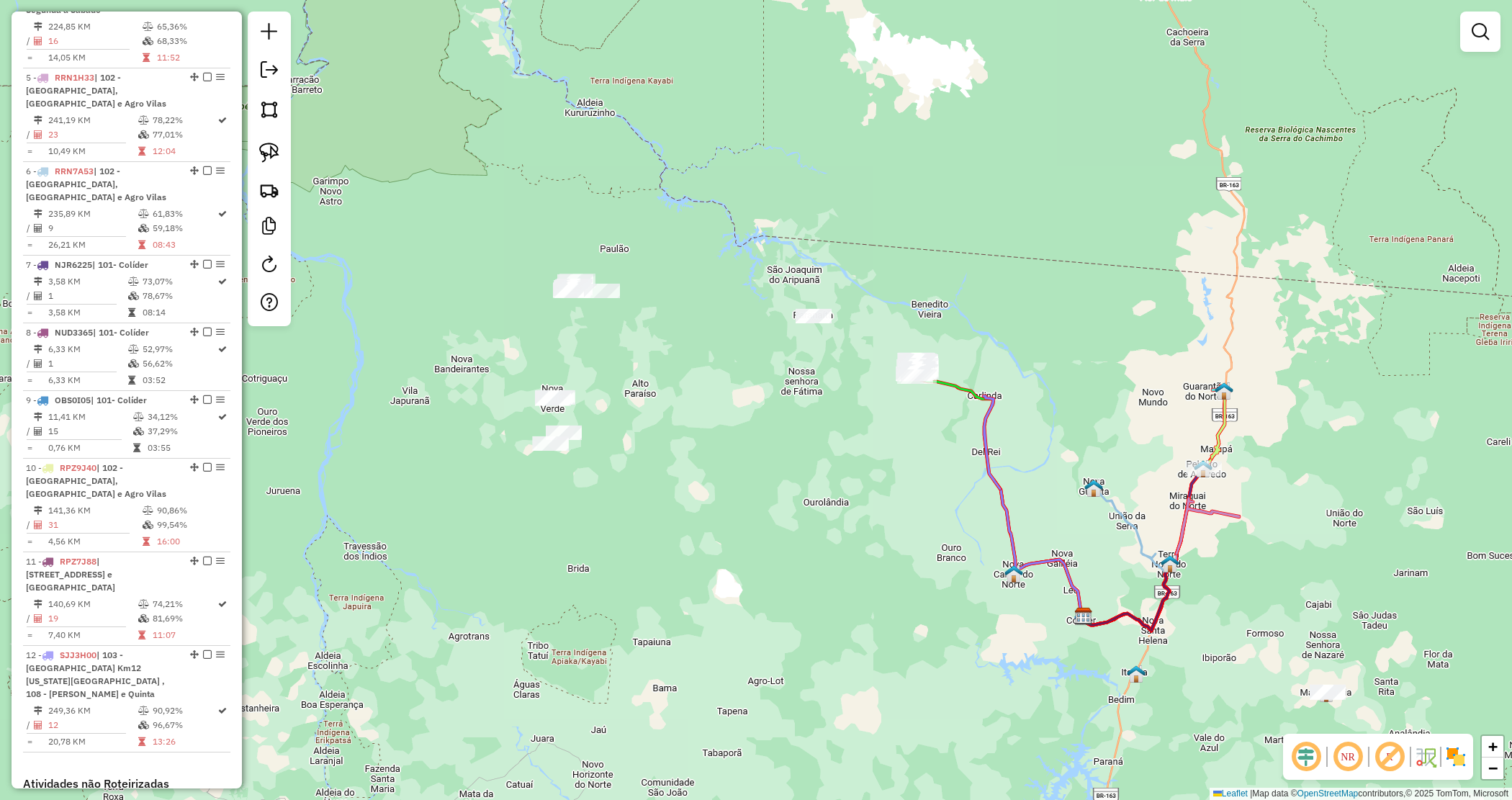
drag, startPoint x: 630, startPoint y: 434, endPoint x: 711, endPoint y: 425, distance: 81.5
click at [711, 425] on div "Janela de atendimento Grade de atendimento Capacidade Transportadoras Veículos …" at bounding box center [756, 400] width 1512 height 800
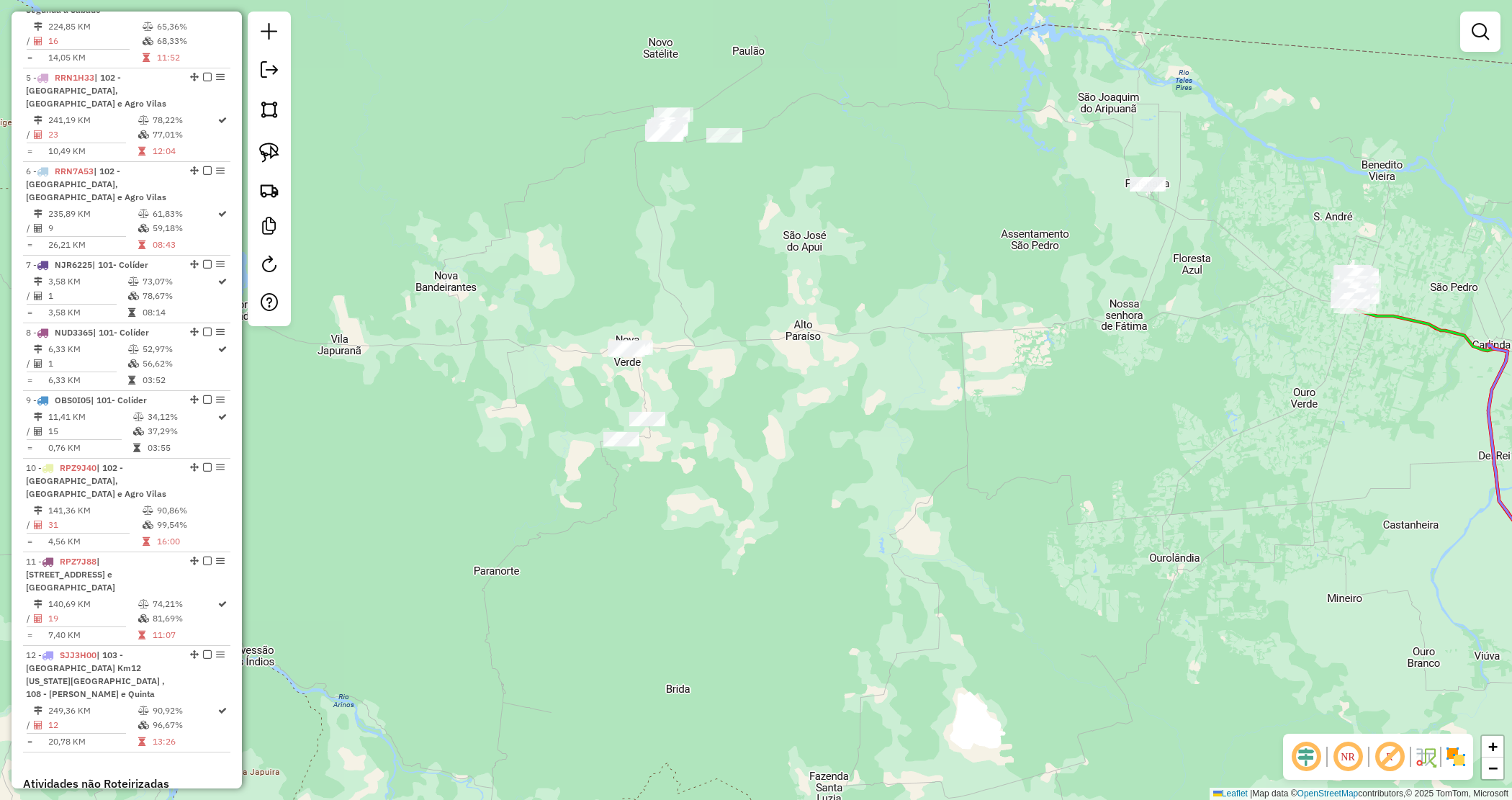
drag, startPoint x: 710, startPoint y: 397, endPoint x: 772, endPoint y: 383, distance: 63.6
click at [772, 384] on div "Janela de atendimento Grade de atendimento Capacidade Transportadoras Veículos …" at bounding box center [756, 400] width 1512 height 800
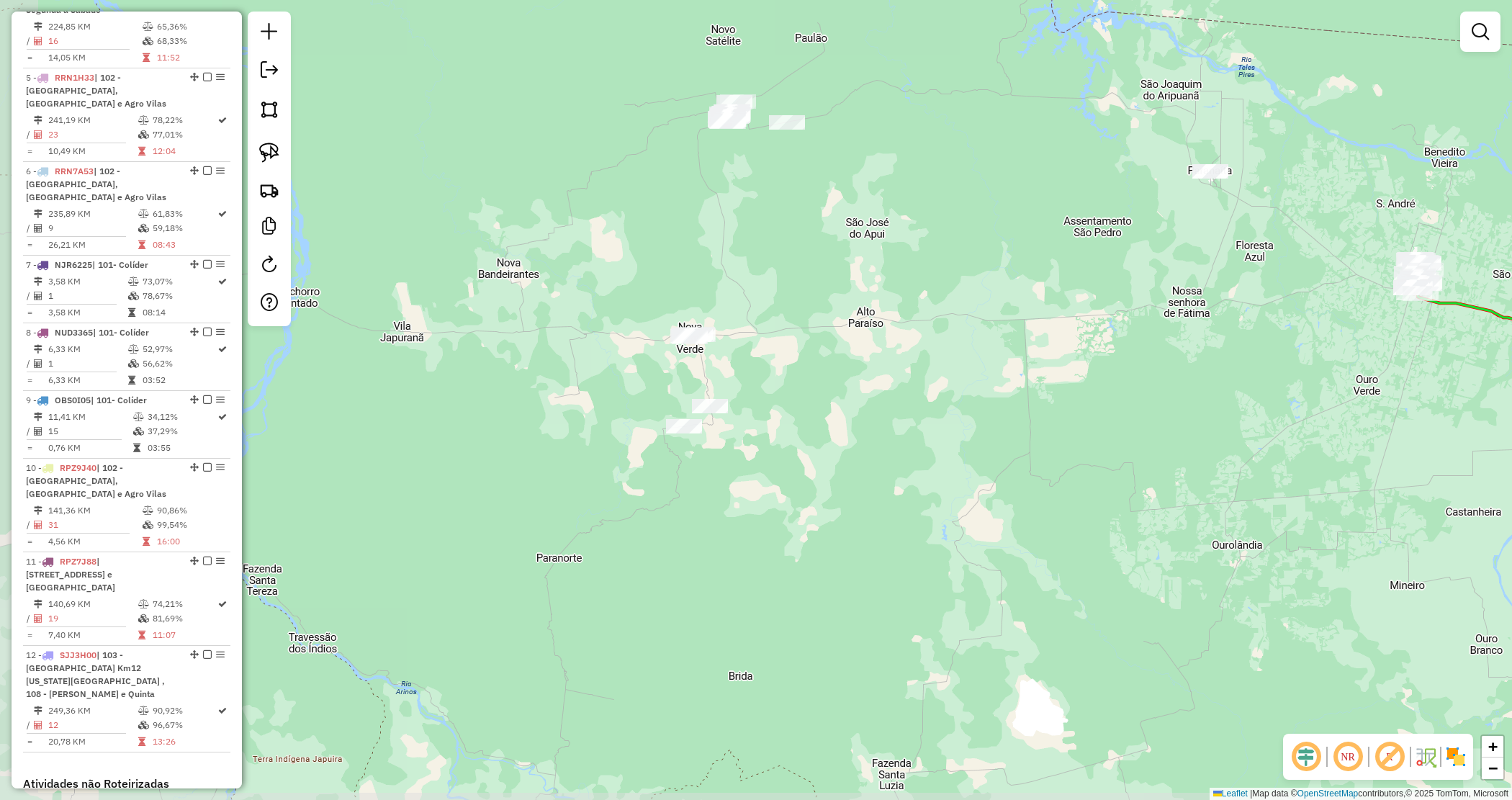
click at [772, 383] on div "Janela de atendimento Grade de atendimento Capacidade Transportadoras Veículos …" at bounding box center [756, 400] width 1512 height 800
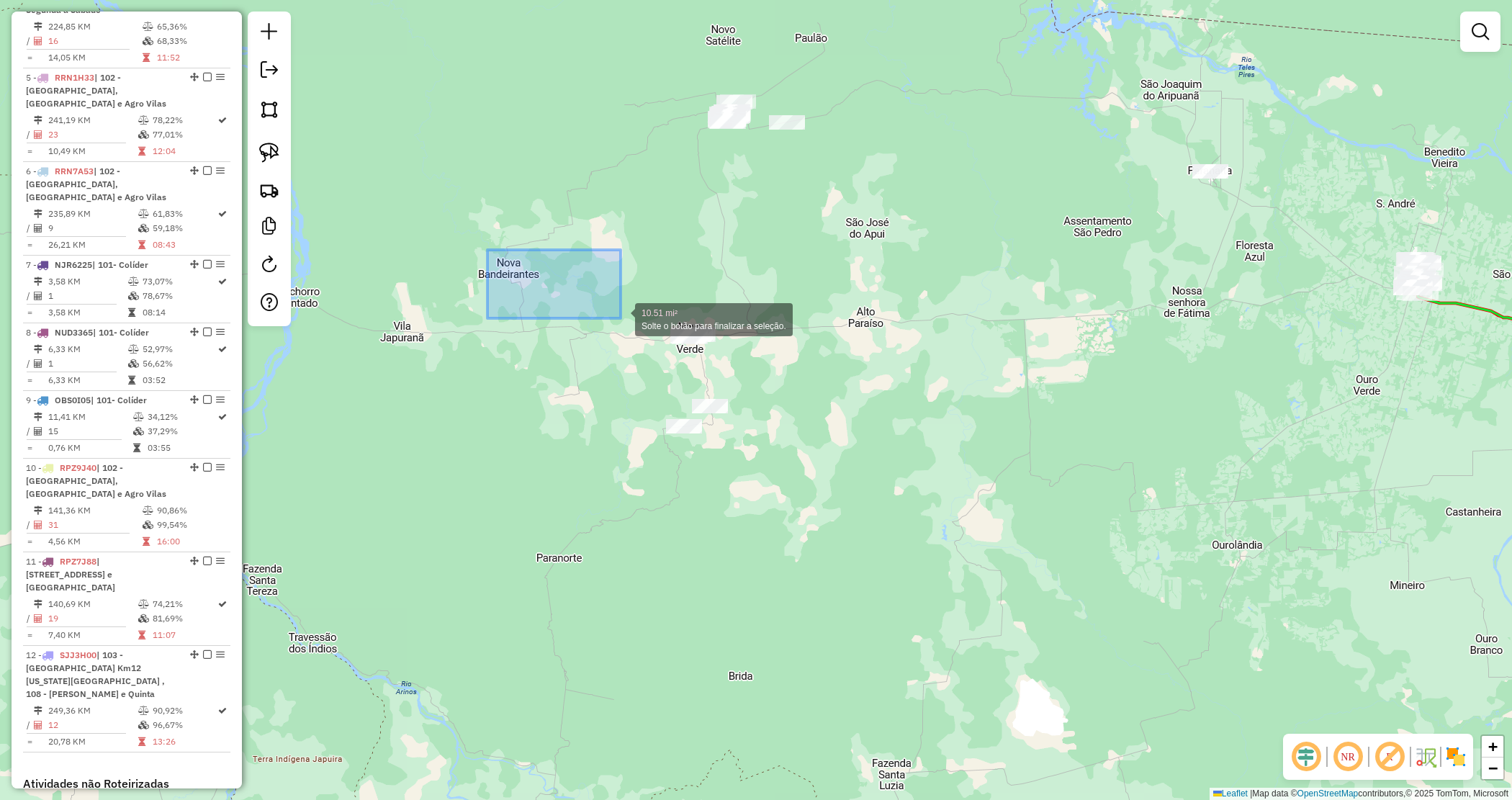
drag, startPoint x: 524, startPoint y: 267, endPoint x: 862, endPoint y: 469, distance: 393.8
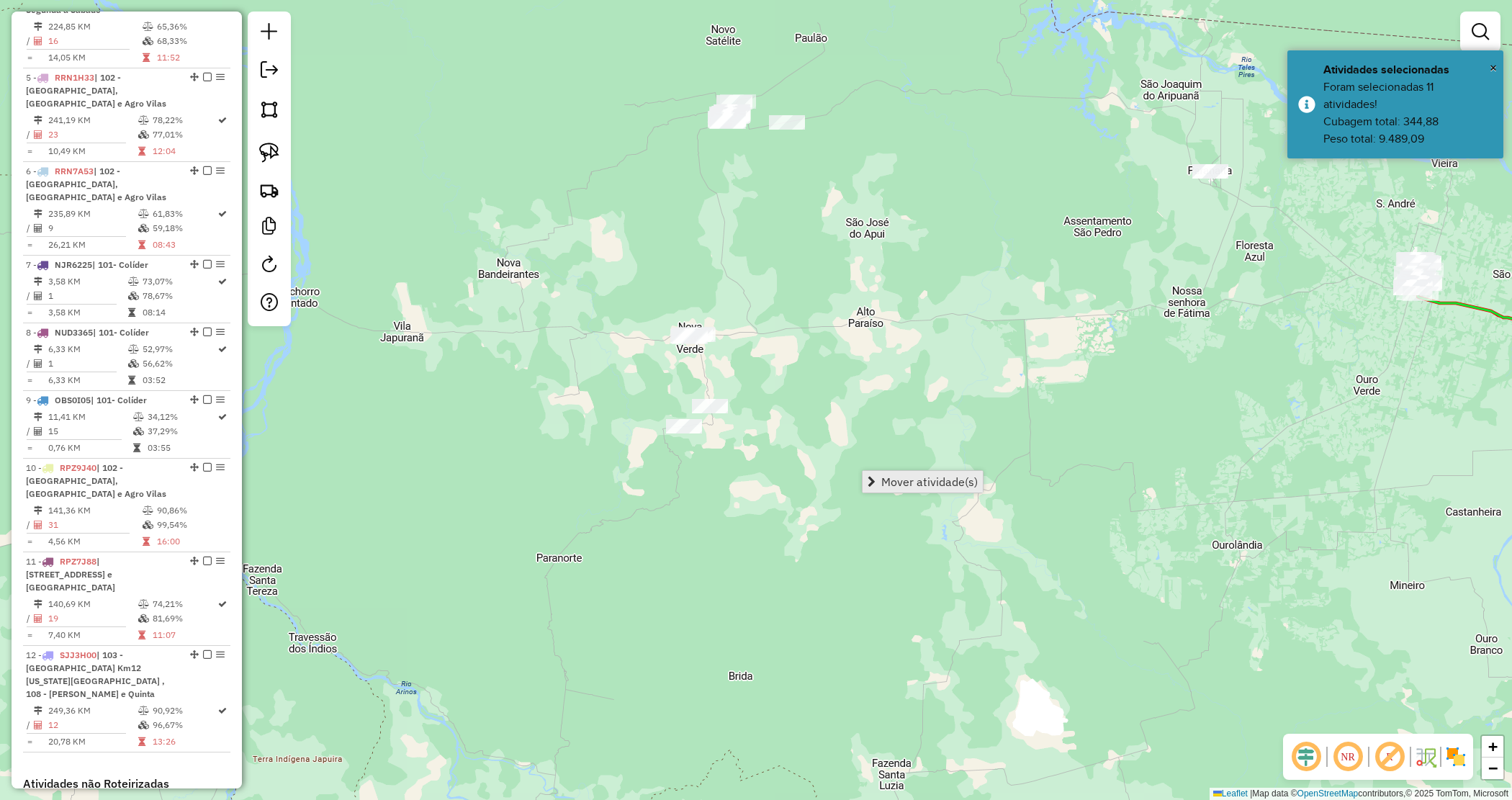
click at [902, 481] on span "Mover atividade(s)" at bounding box center [930, 482] width 97 height 12
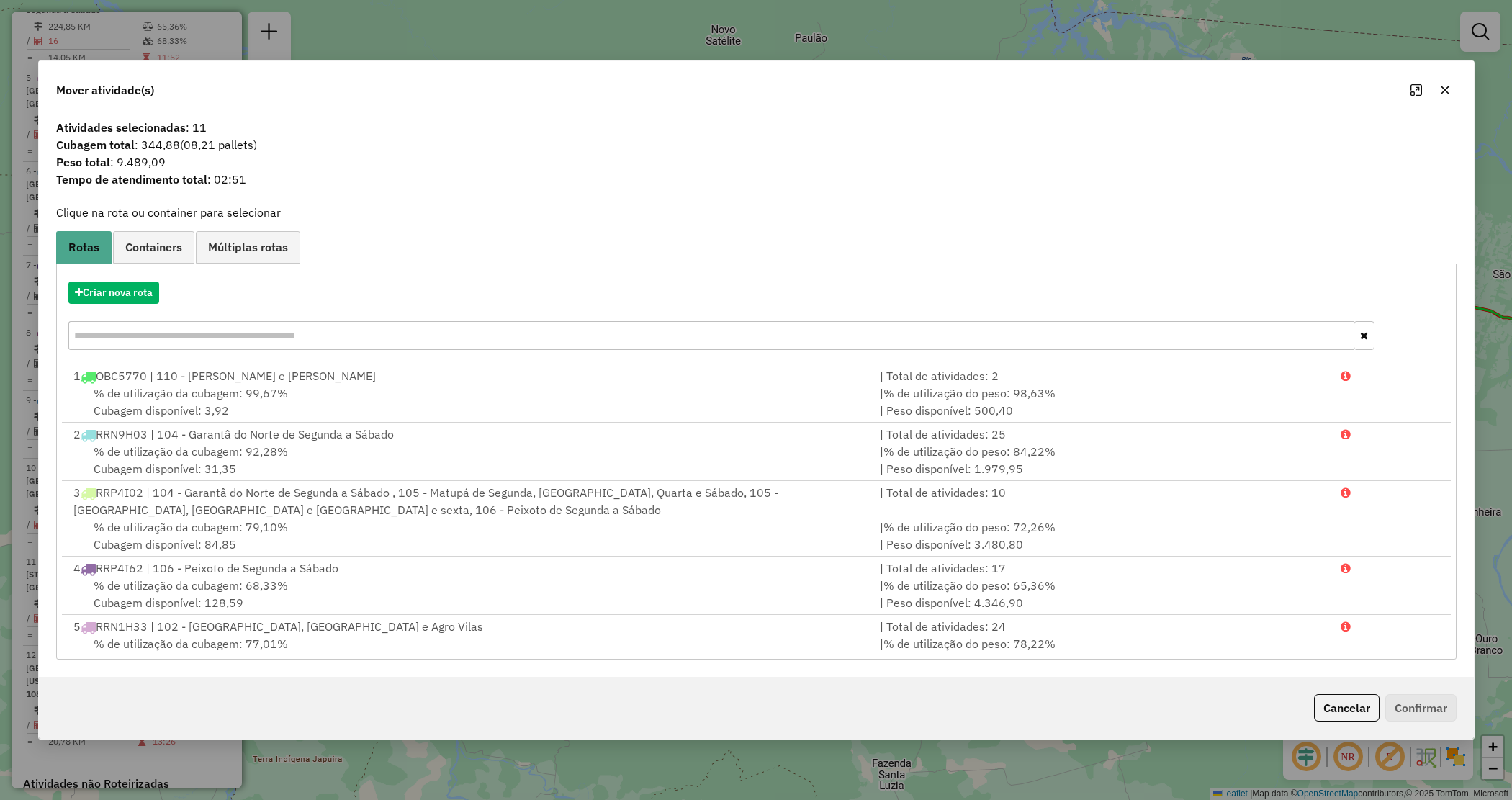
drag, startPoint x: 195, startPoint y: 123, endPoint x: 222, endPoint y: 133, distance: 28.8
click at [220, 133] on span "Atividades selecionadas : 11" at bounding box center [756, 127] width 1418 height 18
click at [250, 162] on span "Peso total : 9.489,09" at bounding box center [756, 162] width 1418 height 18
click at [1448, 90] on icon "button" at bounding box center [1445, 90] width 12 height 12
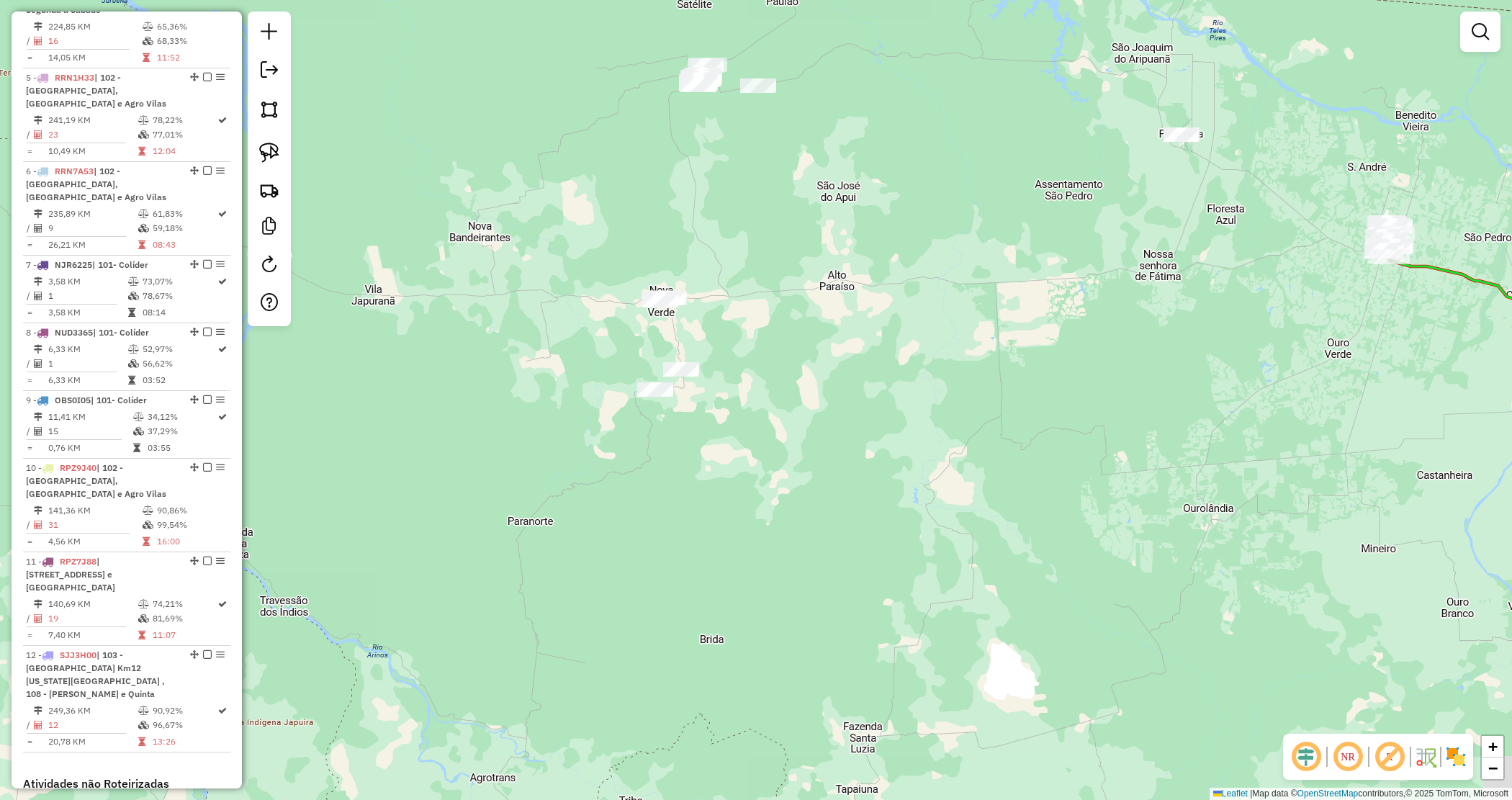
drag, startPoint x: 801, startPoint y: 405, endPoint x: 754, endPoint y: 361, distance: 64.4
click at [763, 362] on div "Janela de atendimento Grade de atendimento Capacidade Transportadoras Veículos …" at bounding box center [756, 400] width 1512 height 800
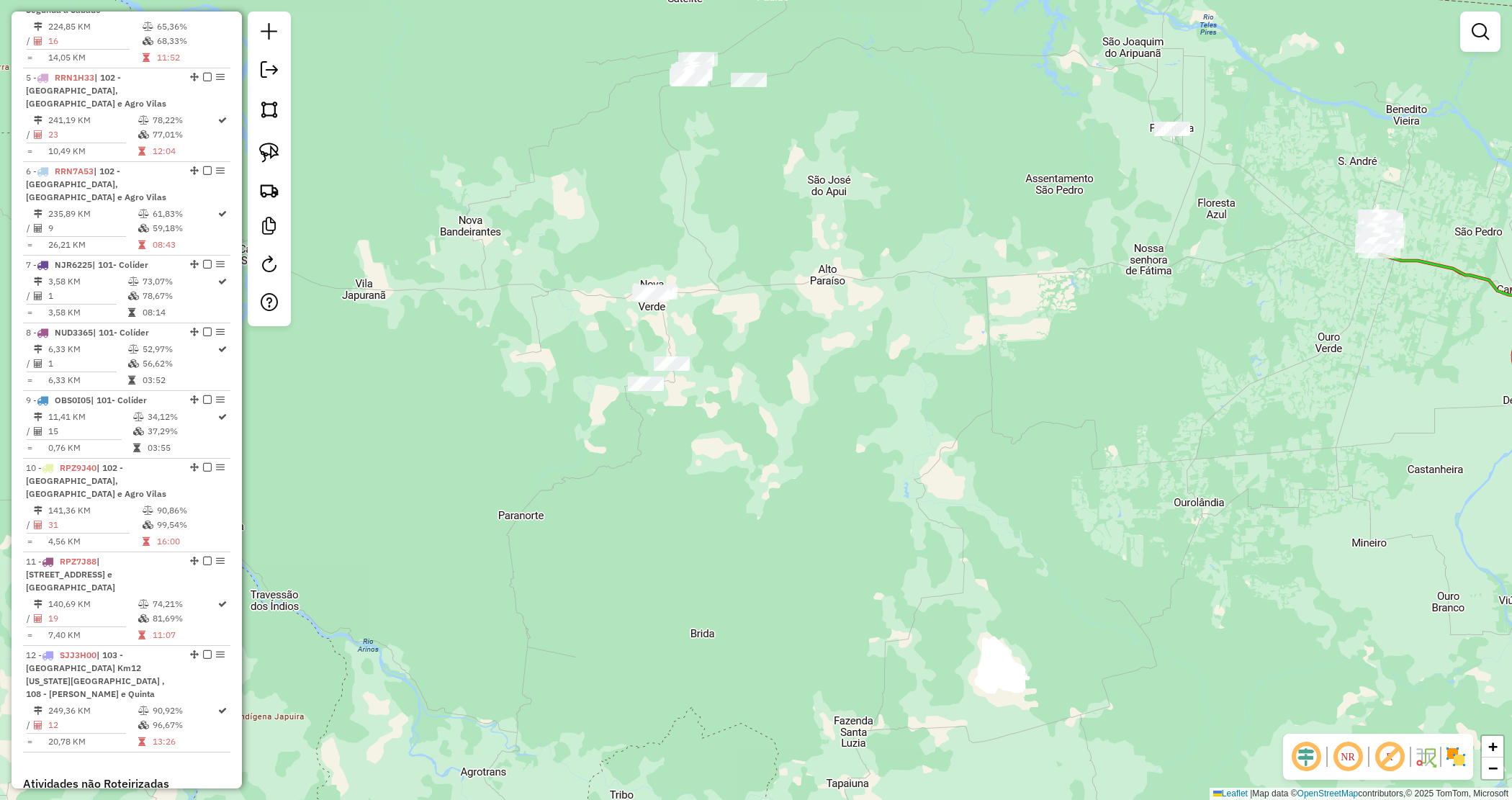
click at [711, 325] on div "Janela de atendimento Grade de atendimento Capacidade Transportadoras Veículos …" at bounding box center [756, 400] width 1512 height 800
click at [729, 356] on div "Janela de atendimento Grade de atendimento Capacidade Transportadoras Veículos …" at bounding box center [756, 400] width 1512 height 800
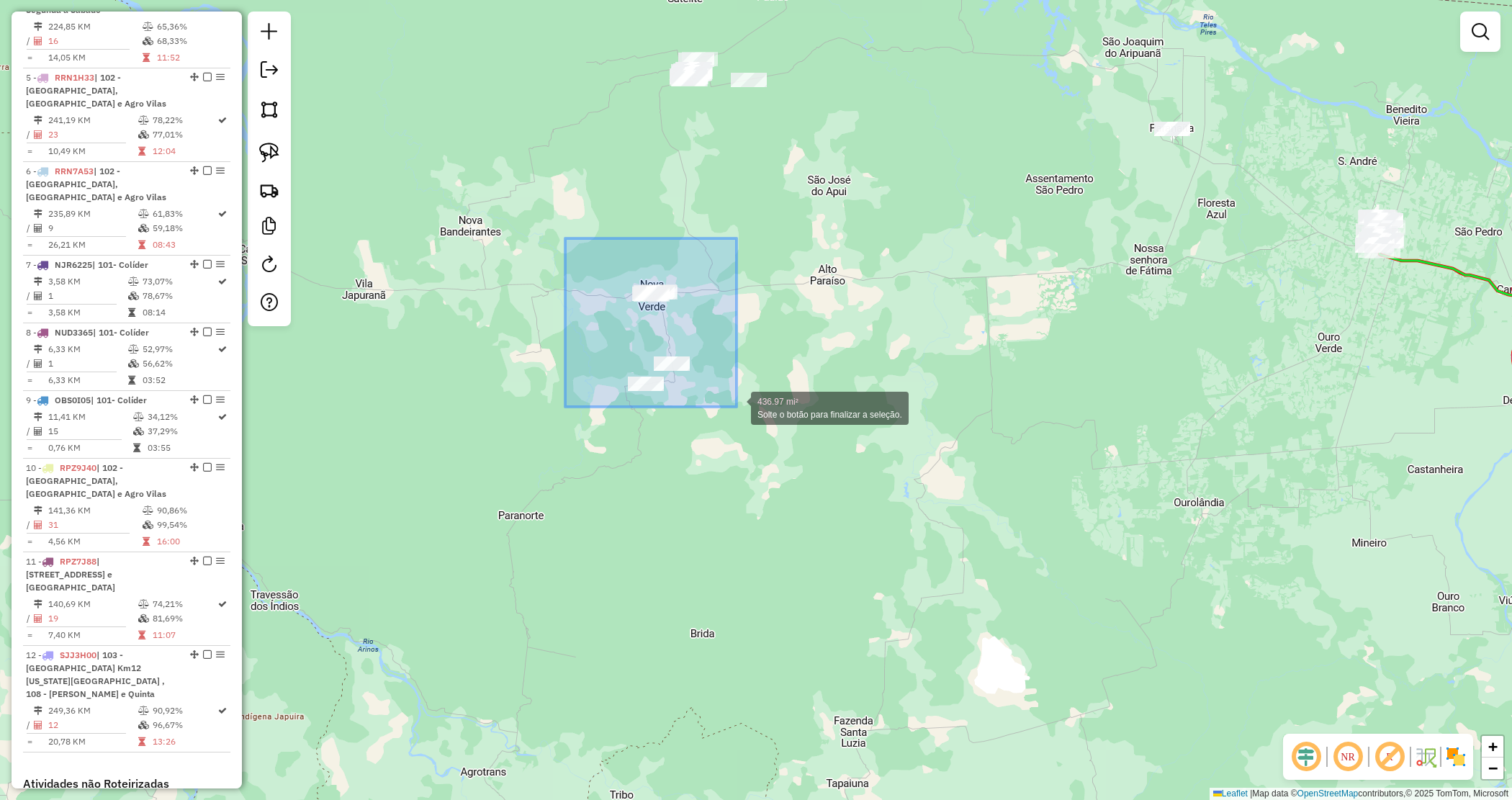
drag, startPoint x: 565, startPoint y: 239, endPoint x: 741, endPoint y: 404, distance: 241.2
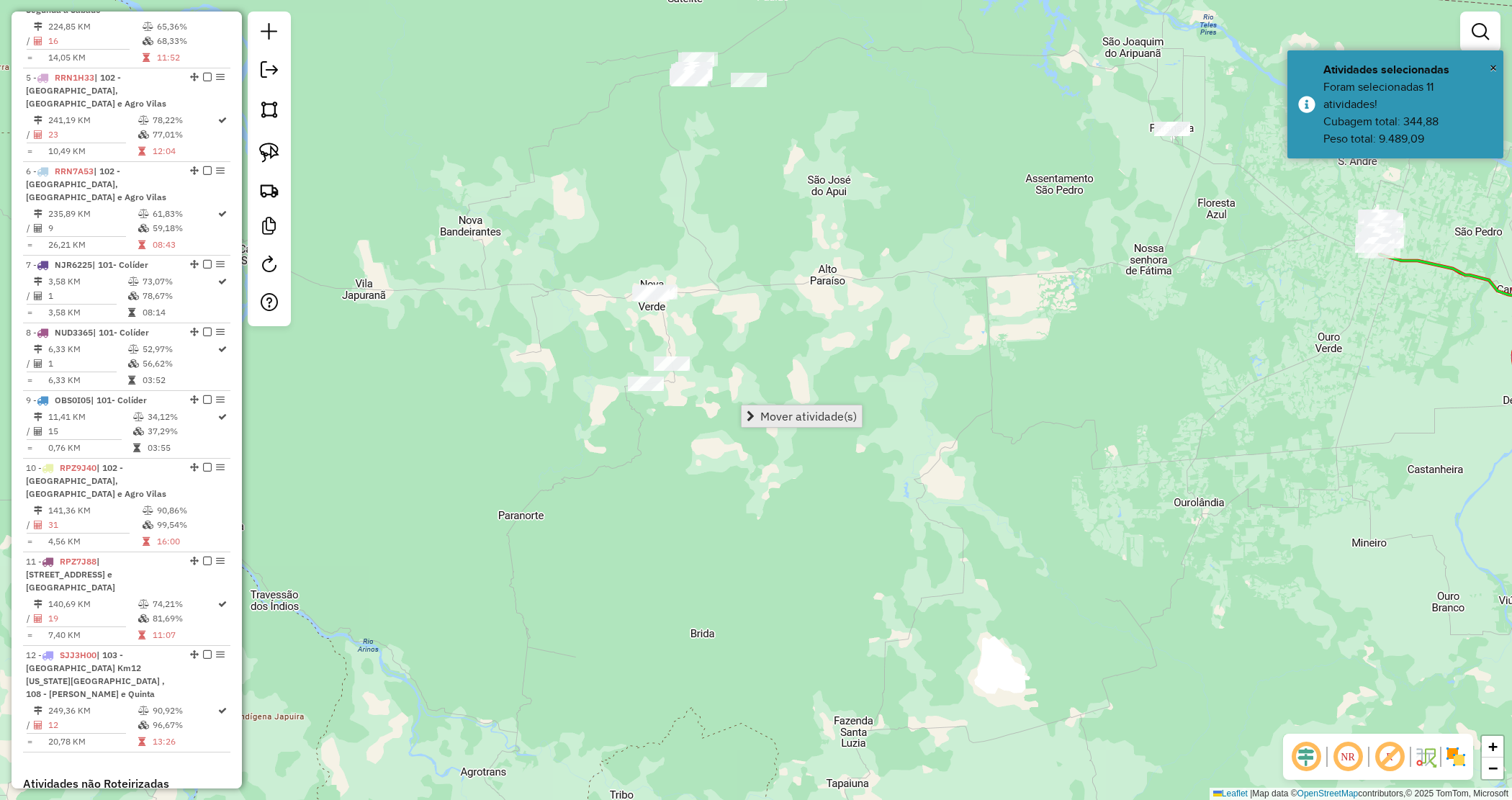
click at [761, 415] on span "Mover atividade(s)" at bounding box center [809, 416] width 97 height 12
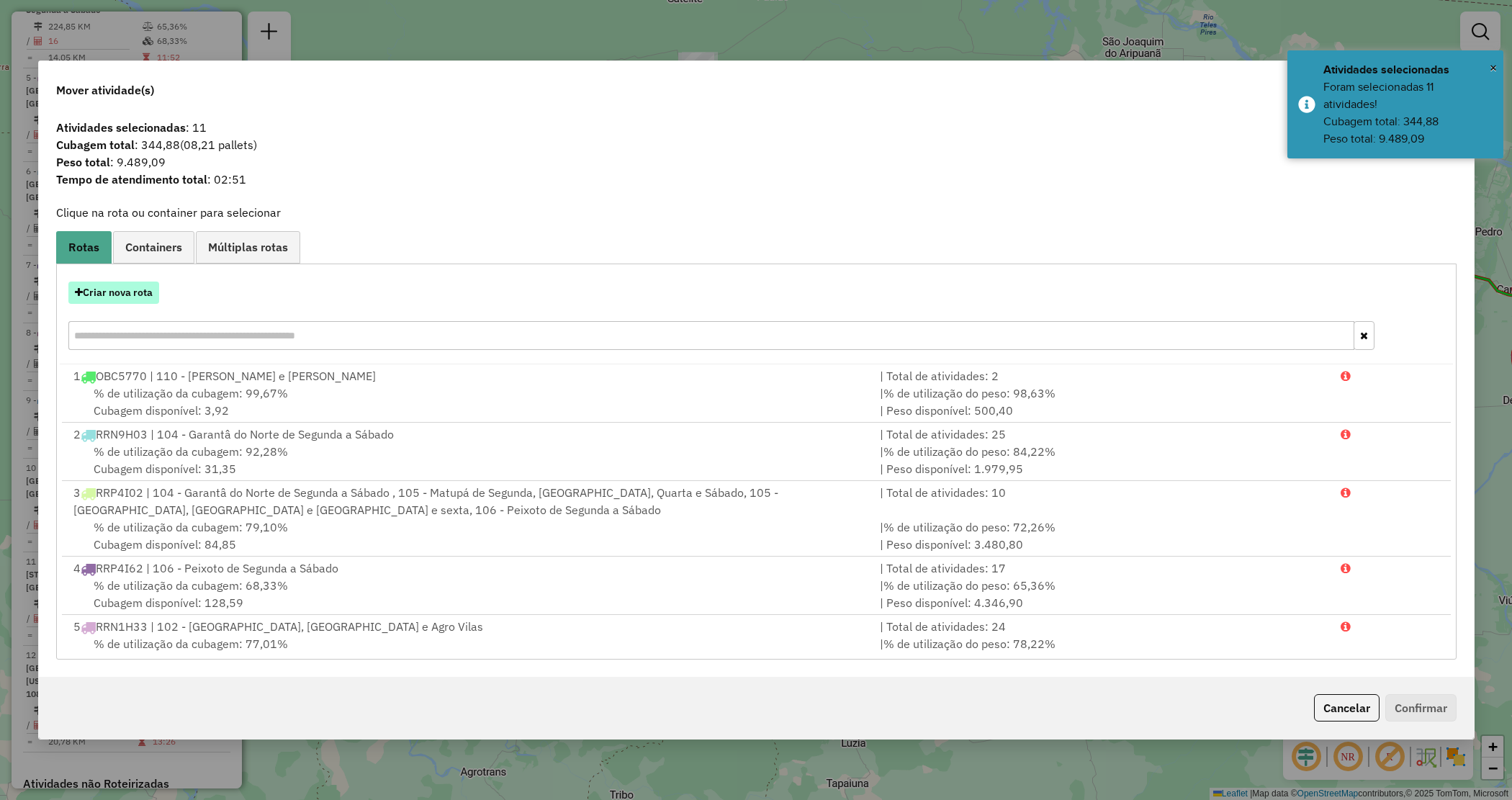
click at [139, 297] on button "Criar nova rota" at bounding box center [113, 293] width 91 height 23
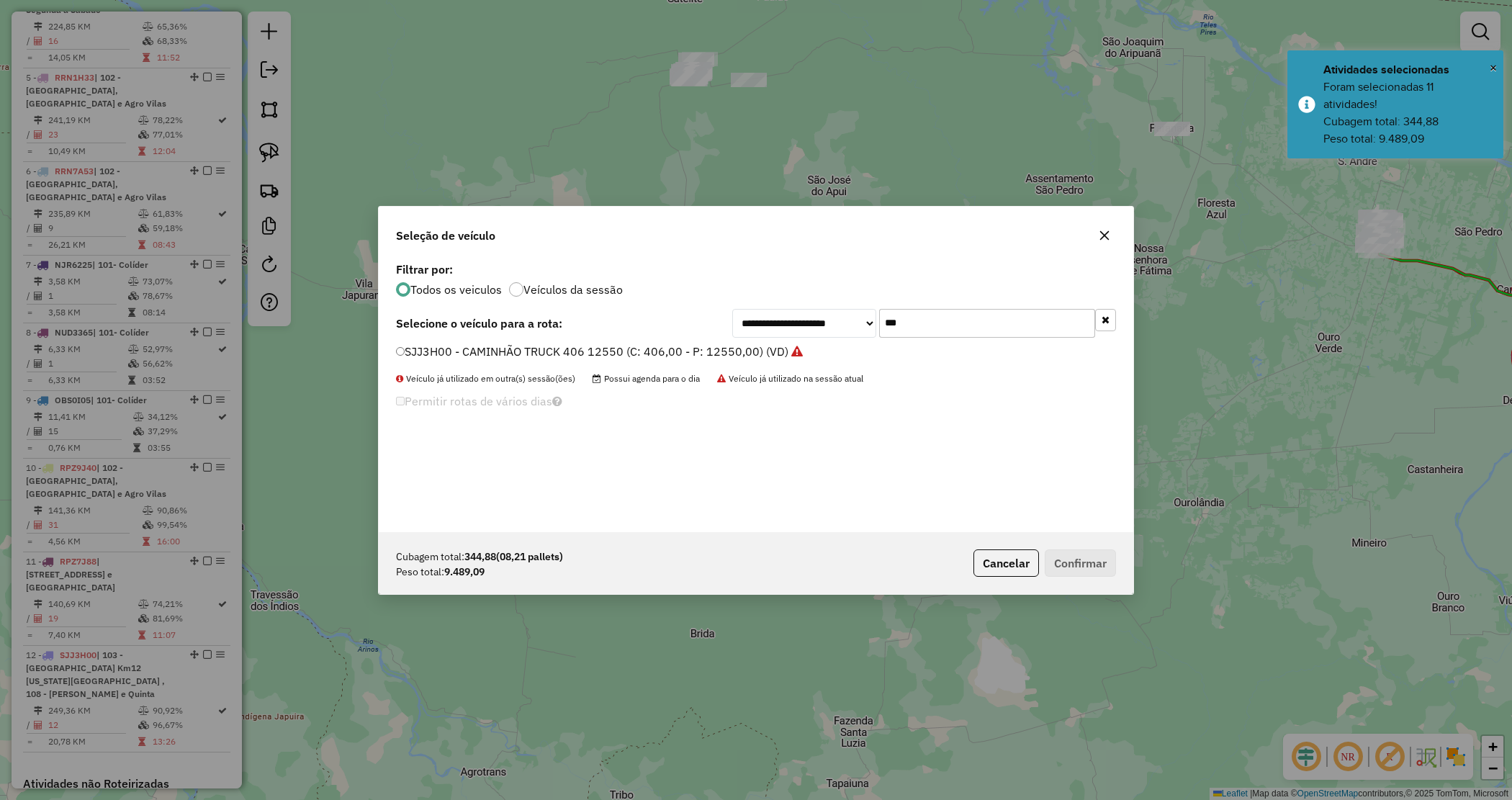
drag, startPoint x: 901, startPoint y: 317, endPoint x: 792, endPoint y: 294, distance: 111.4
click at [793, 299] on div "**********" at bounding box center [756, 395] width 755 height 274
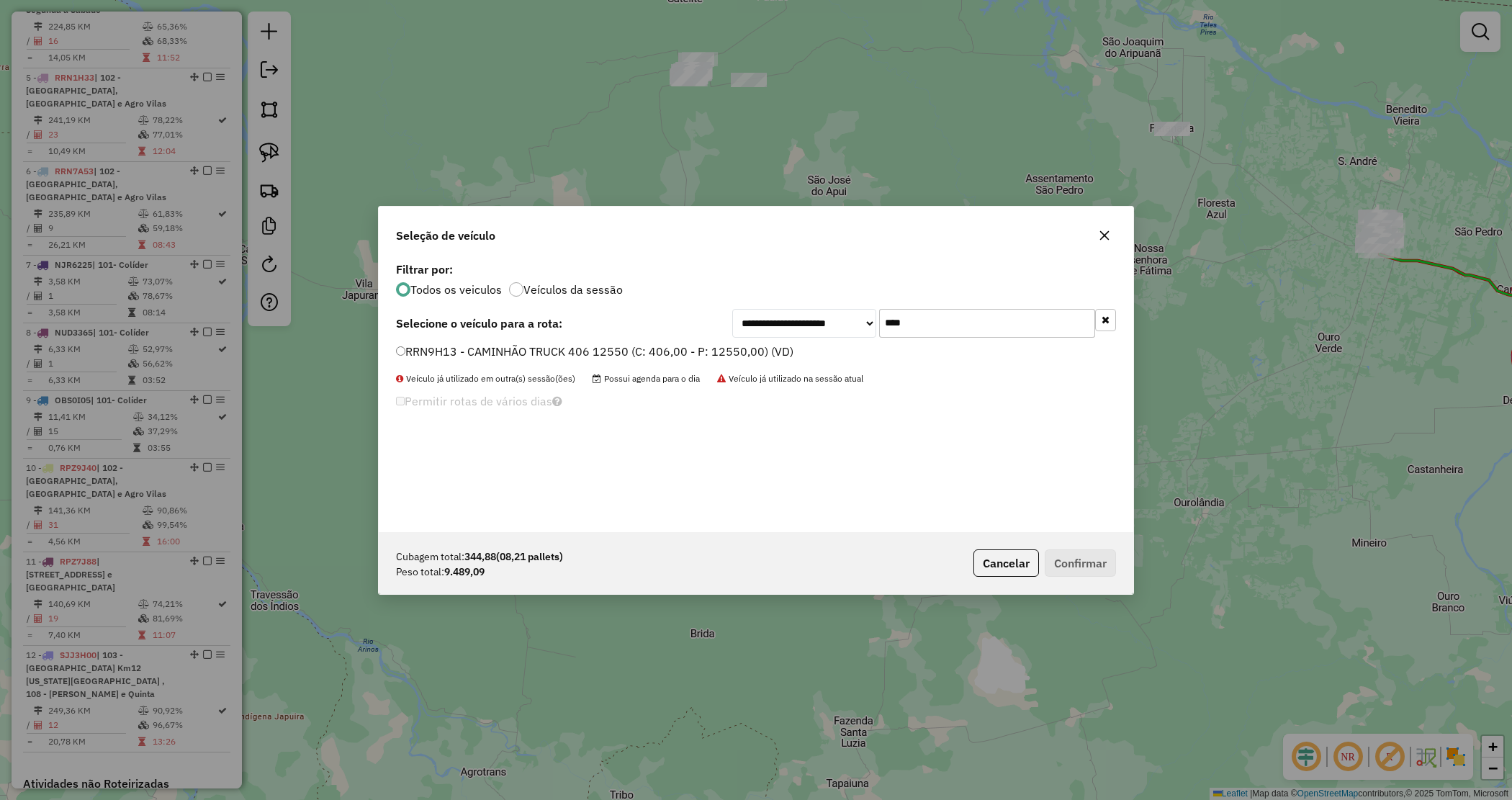
type input "****"
drag, startPoint x: 757, startPoint y: 353, endPoint x: 873, endPoint y: 409, distance: 128.8
click at [756, 351] on label "RRN9H13 - CAMINHÃO TRUCK 406 12550 (C: 406,00 - P: 12550,00) (VD)" at bounding box center [595, 351] width 398 height 18
click at [1053, 563] on button "Confirmar" at bounding box center [1080, 563] width 71 height 28
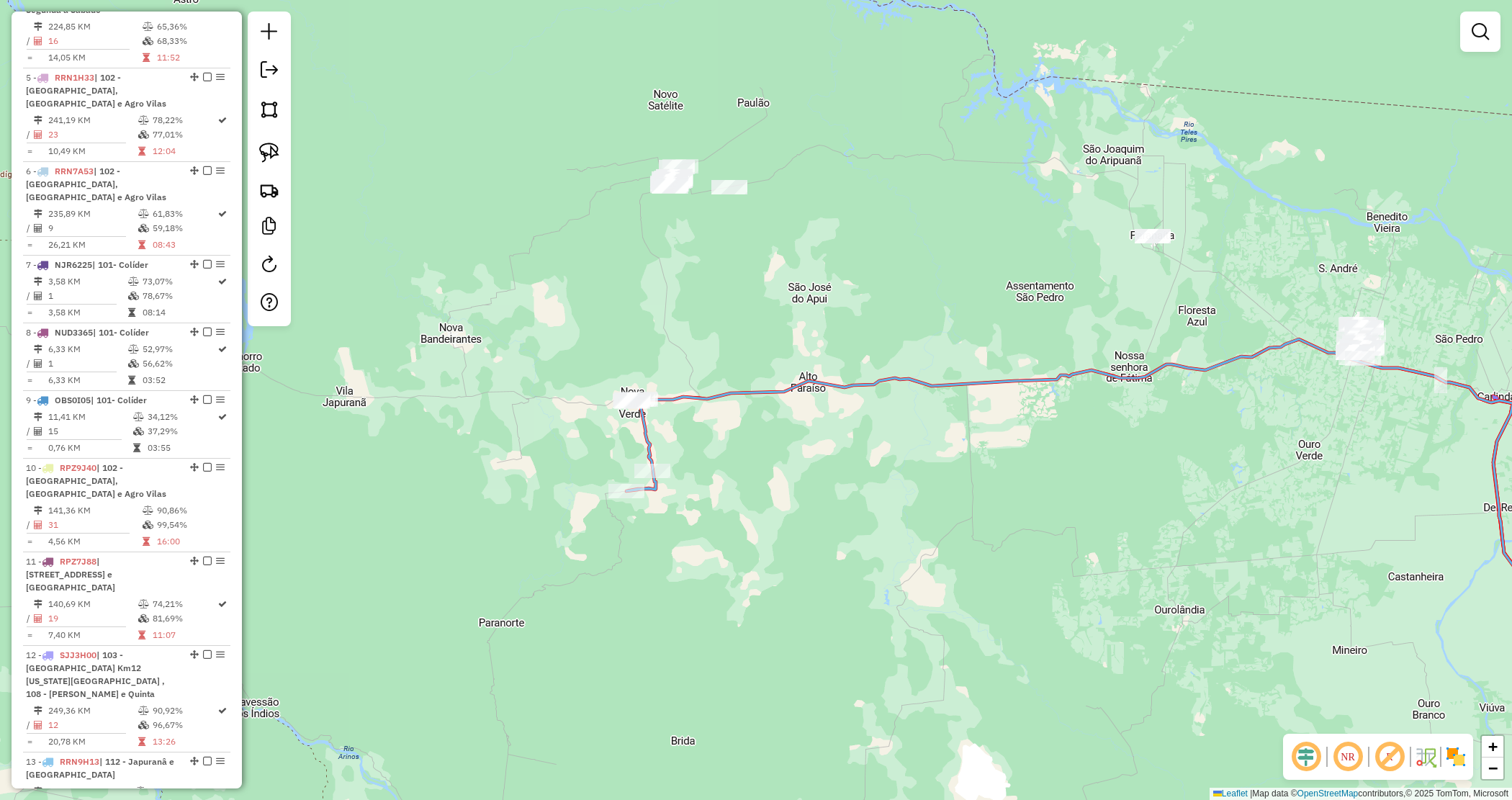
drag, startPoint x: 743, startPoint y: 304, endPoint x: 733, endPoint y: 307, distance: 10.4
click at [736, 312] on div "Janela de atendimento Grade de atendimento Capacidade Transportadoras Veículos …" at bounding box center [756, 400] width 1512 height 800
click at [688, 153] on div "Janela de atendimento Grade de atendimento Capacidade Transportadoras Veículos …" at bounding box center [756, 400] width 1512 height 800
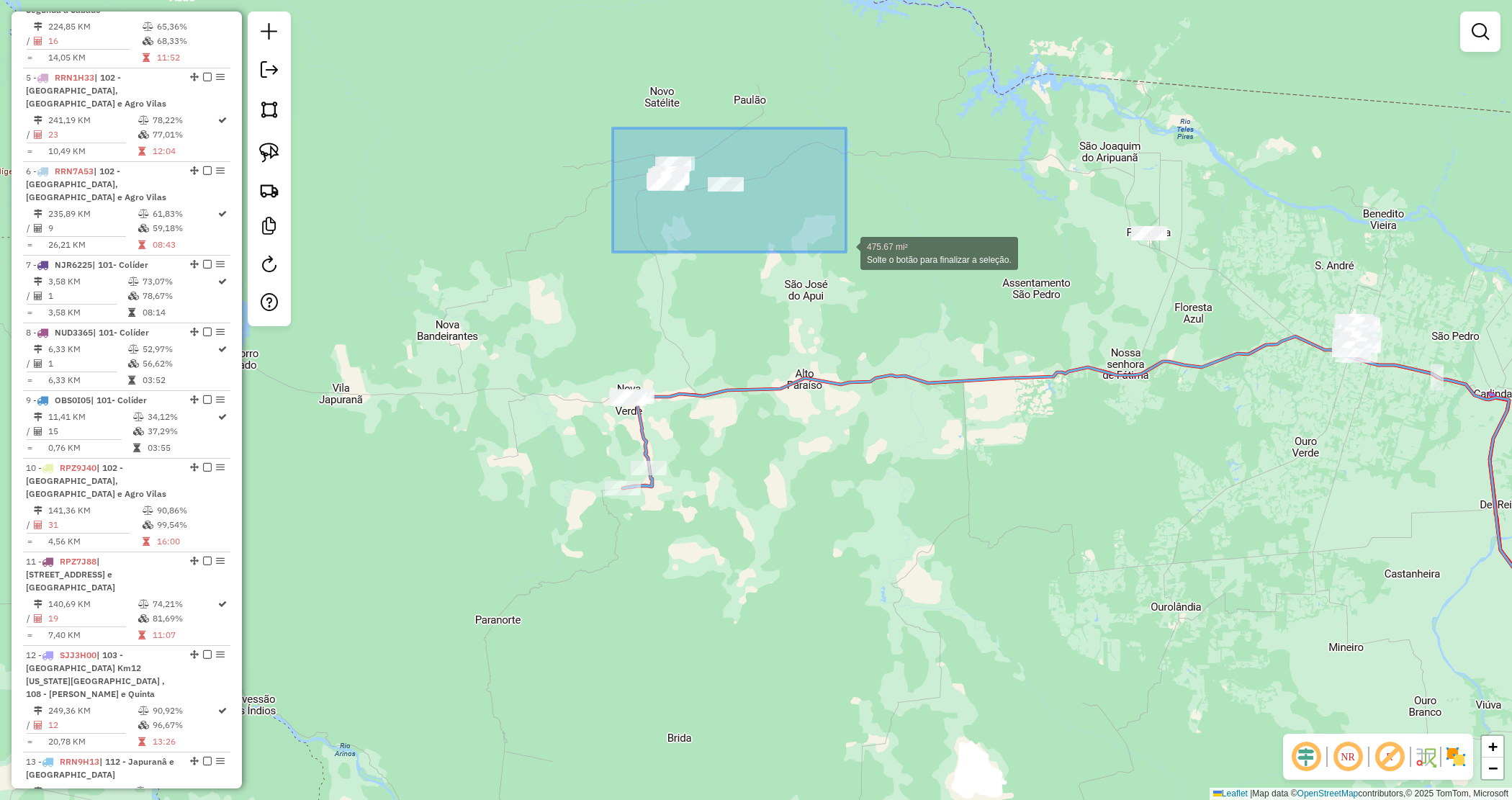
drag, startPoint x: 613, startPoint y: 128, endPoint x: 843, endPoint y: 249, distance: 259.9
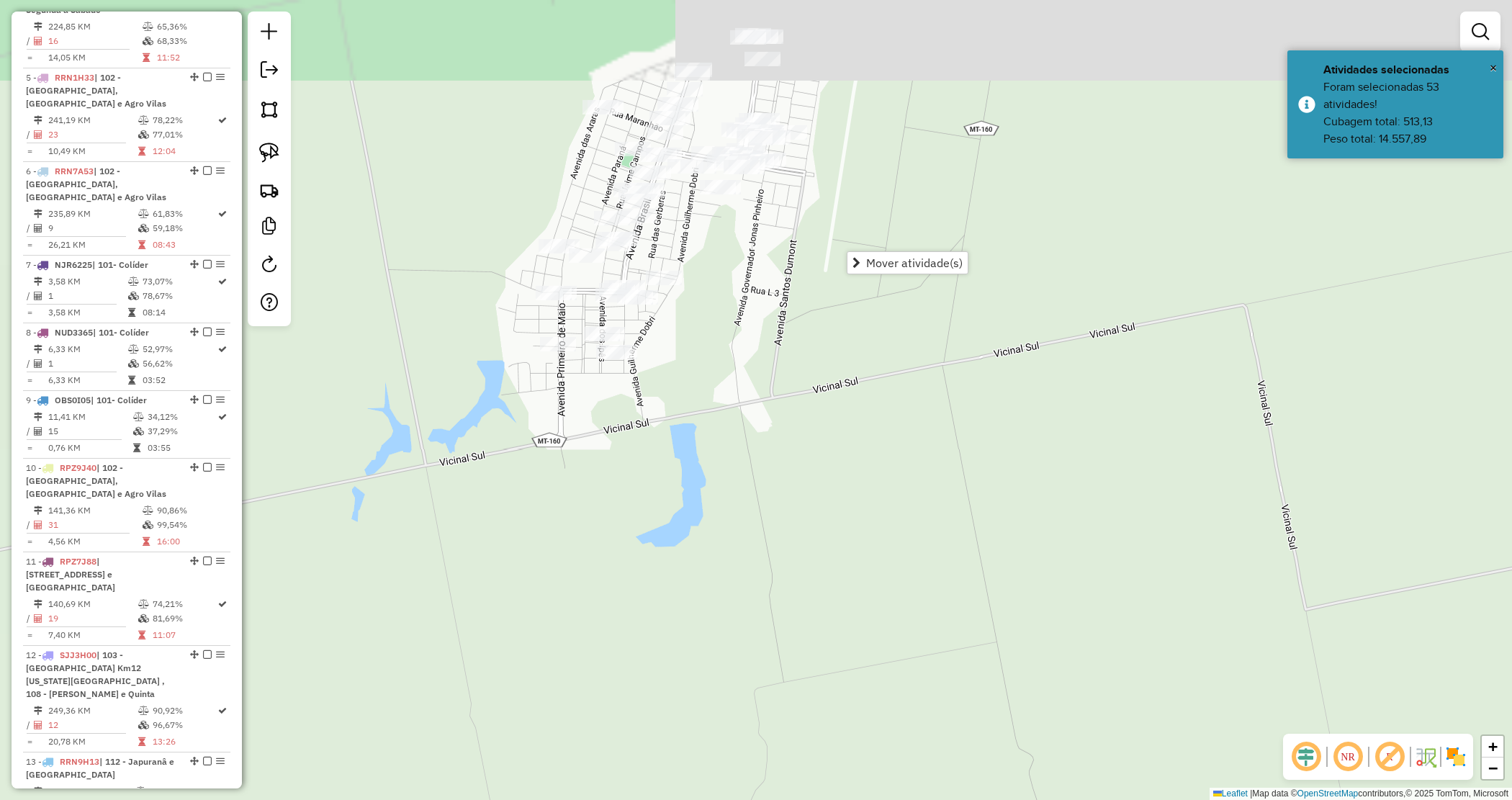
drag, startPoint x: 696, startPoint y: 264, endPoint x: 722, endPoint y: 298, distance: 42.8
click at [721, 298] on div "Janela de atendimento Grade de atendimento Capacidade Transportadoras Veículos …" at bounding box center [756, 400] width 1512 height 800
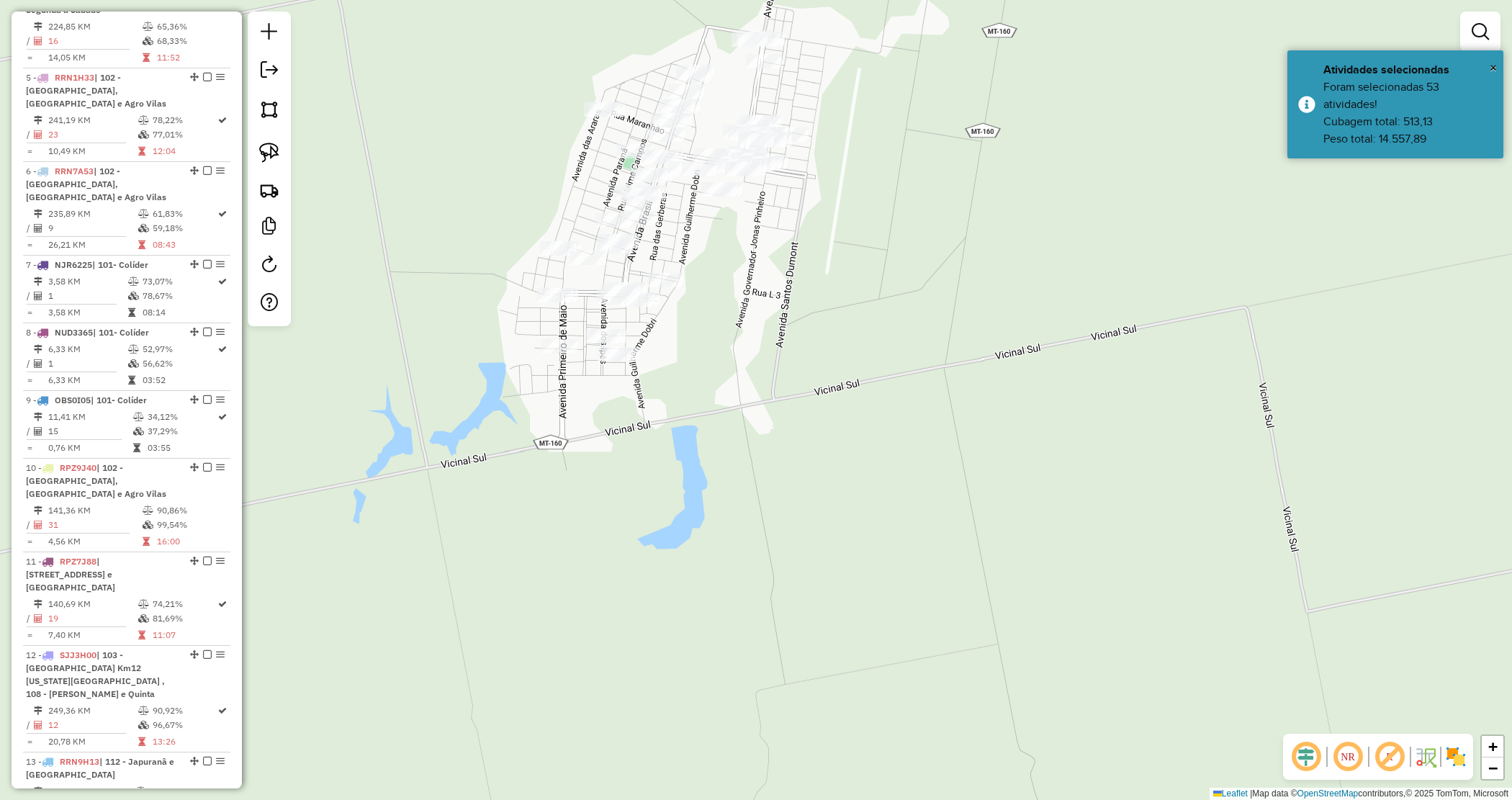
drag, startPoint x: 716, startPoint y: 290, endPoint x: 721, endPoint y: 304, distance: 14.9
click at [721, 304] on div "Janela de atendimento Grade de atendimento Capacidade Transportadoras Veículos …" at bounding box center [756, 400] width 1512 height 800
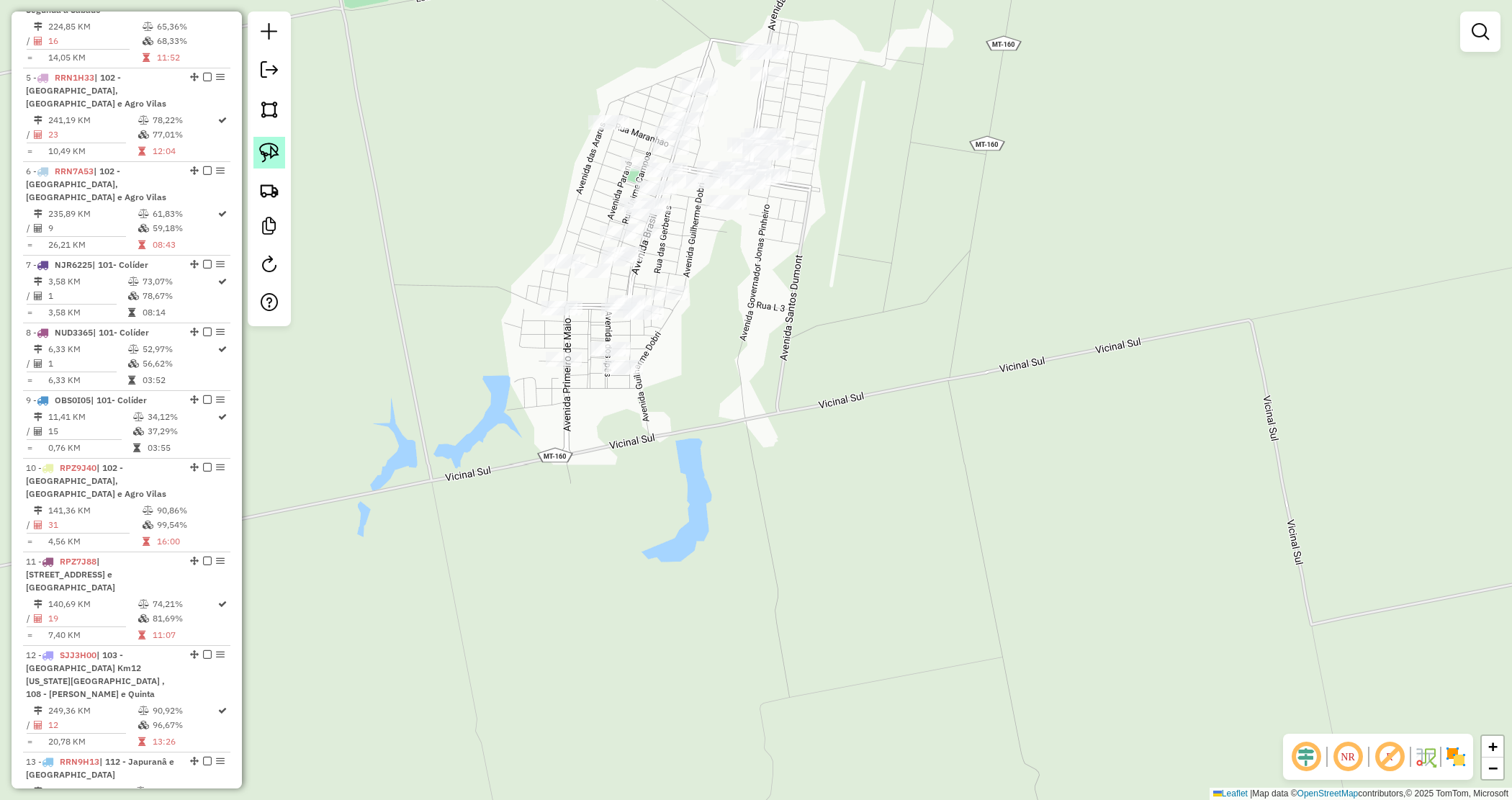
click at [264, 146] on img at bounding box center [269, 153] width 20 height 20
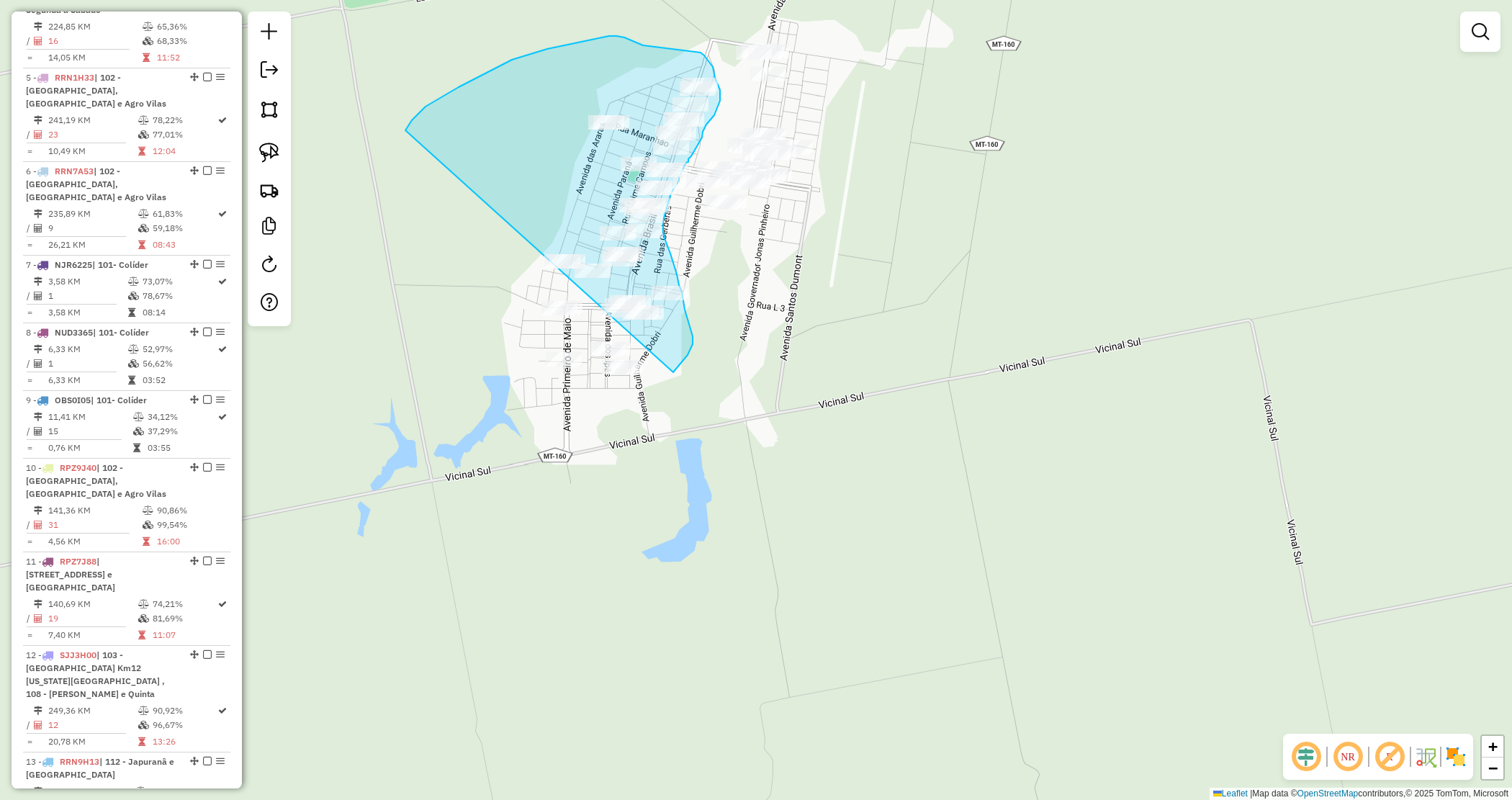
drag, startPoint x: 412, startPoint y: 120, endPoint x: 526, endPoint y: 405, distance: 307.0
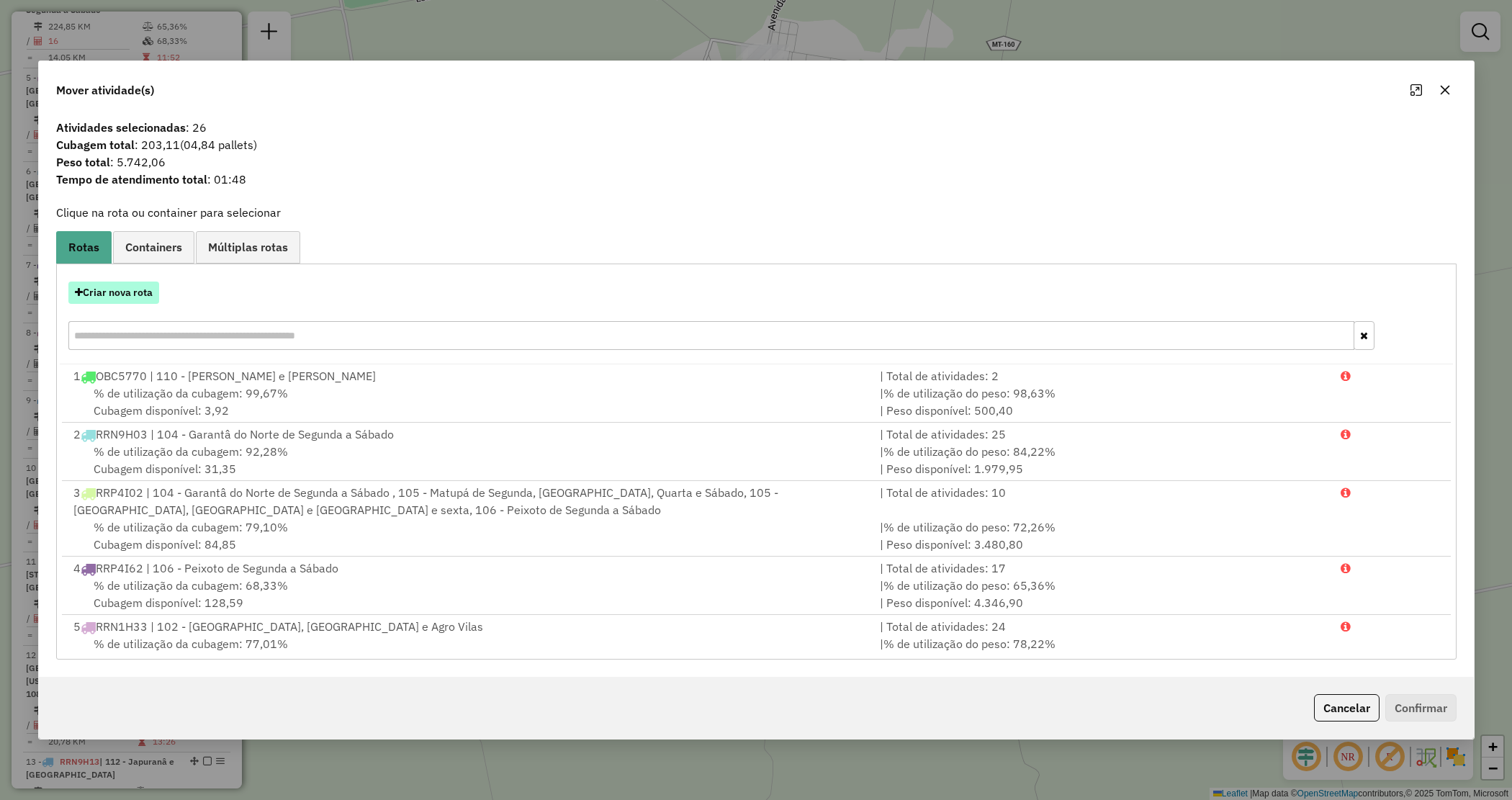
click at [124, 283] on button "Criar nova rota" at bounding box center [113, 293] width 91 height 23
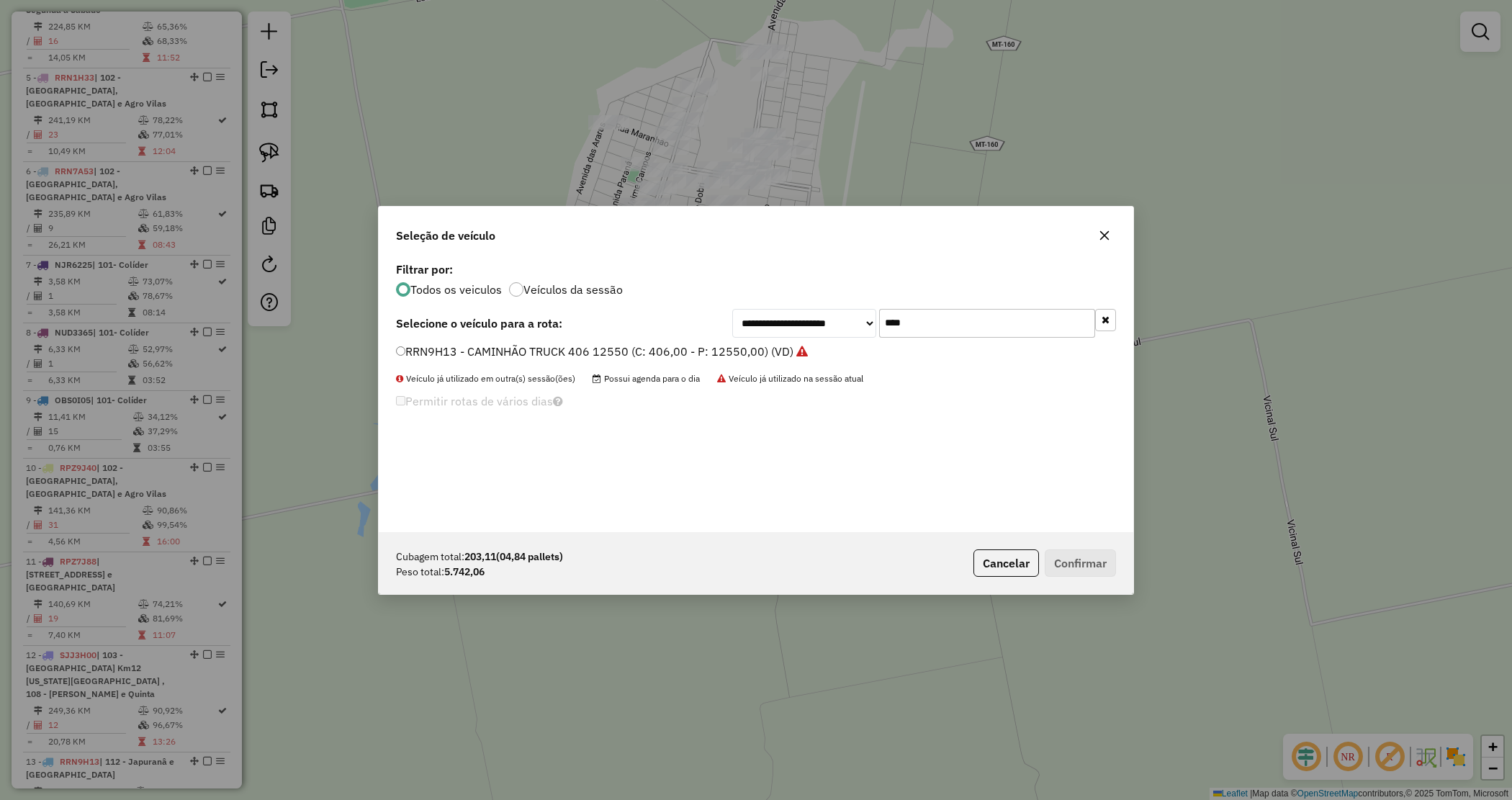
click at [830, 310] on div "**********" at bounding box center [924, 323] width 384 height 29
type input "****"
drag, startPoint x: 678, startPoint y: 347, endPoint x: 711, endPoint y: 379, distance: 46.0
click at [677, 347] on label "RRN7A64 - TOCO 294 PESO 7960 (C: 294,00 - P: 7960,00) (VD)" at bounding box center [569, 351] width 345 height 18
click at [1067, 566] on button "Confirmar" at bounding box center [1080, 563] width 71 height 28
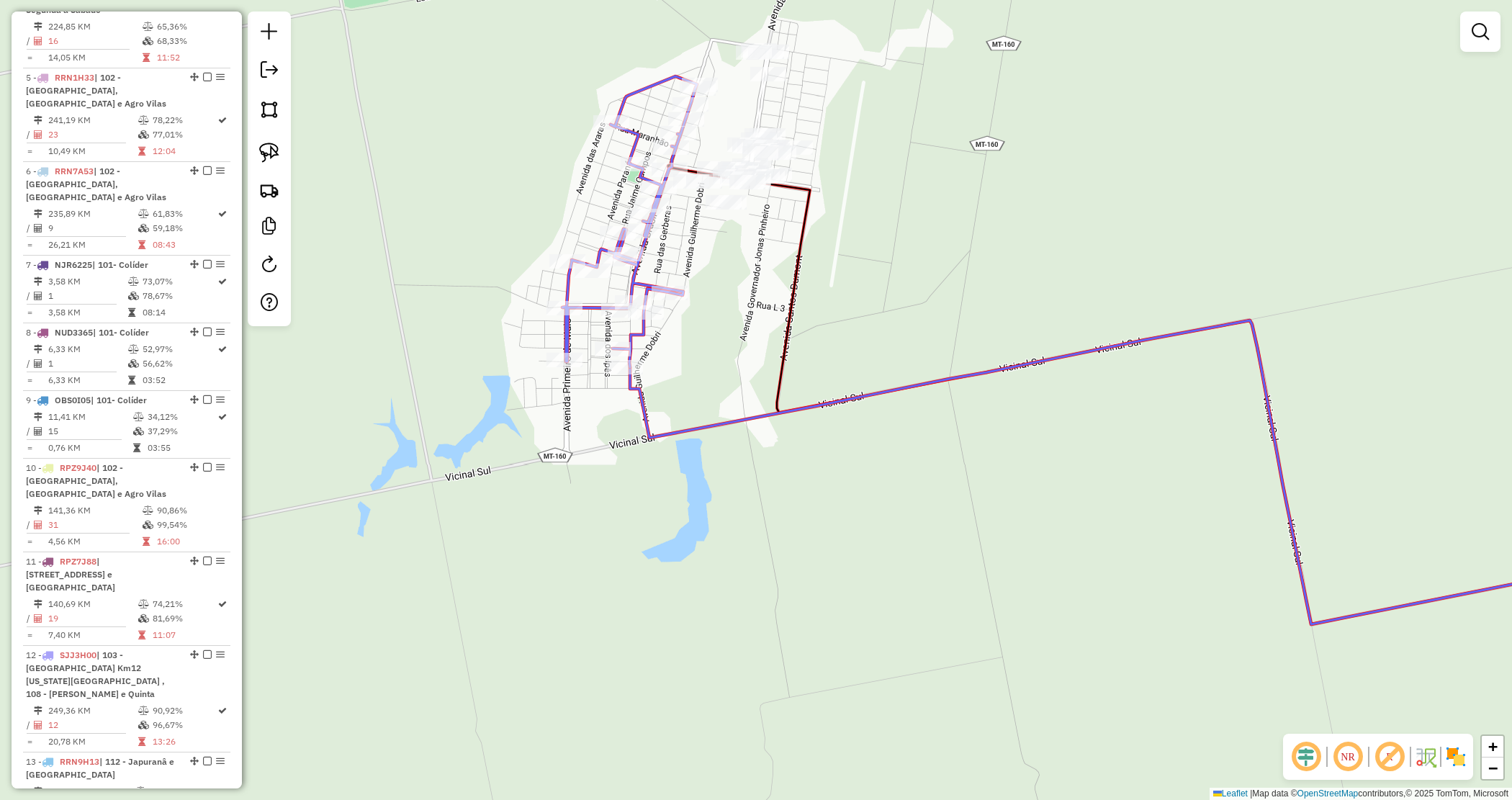
click at [894, 177] on div "Janela de atendimento Grade de atendimento Capacidade Transportadoras Veículos …" at bounding box center [756, 400] width 1512 height 800
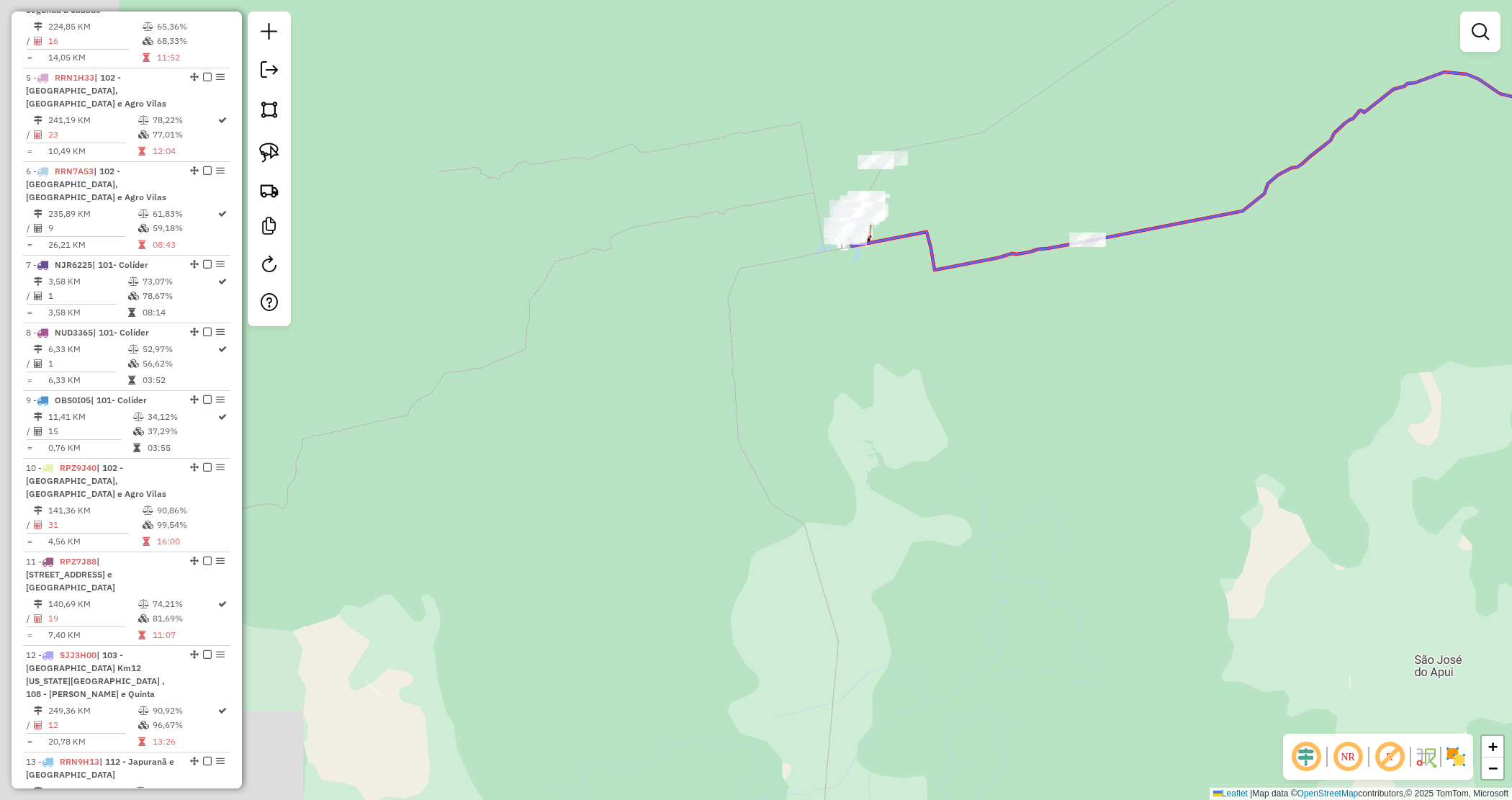
drag, startPoint x: 725, startPoint y: 332, endPoint x: 715, endPoint y: 281, distance: 52.0
click at [724, 328] on div "Janela de atendimento Grade de atendimento Capacidade Transportadoras Veículos …" at bounding box center [756, 400] width 1512 height 800
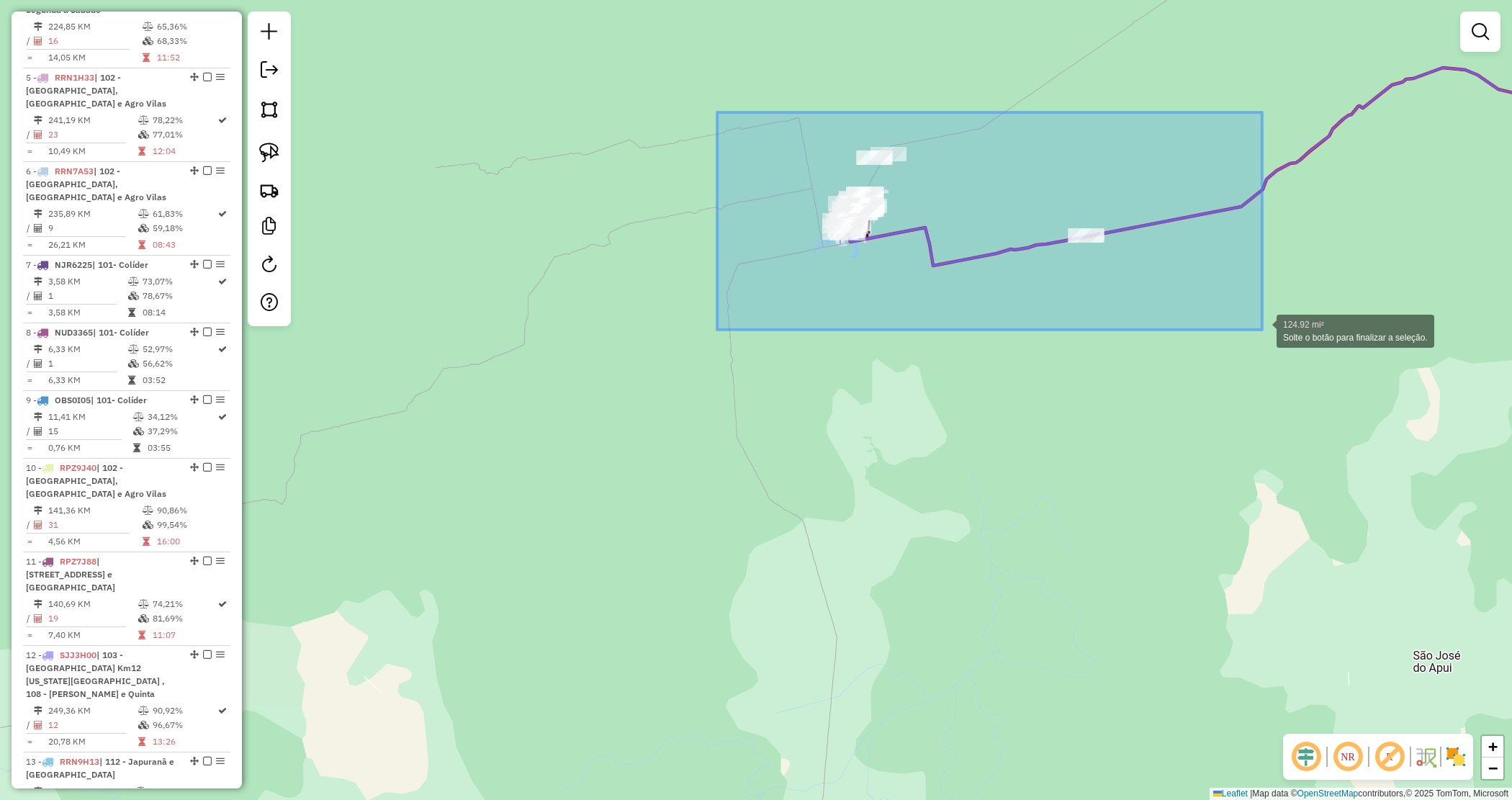
drag, startPoint x: 741, startPoint y: 124, endPoint x: 1265, endPoint y: 330, distance: 563.0
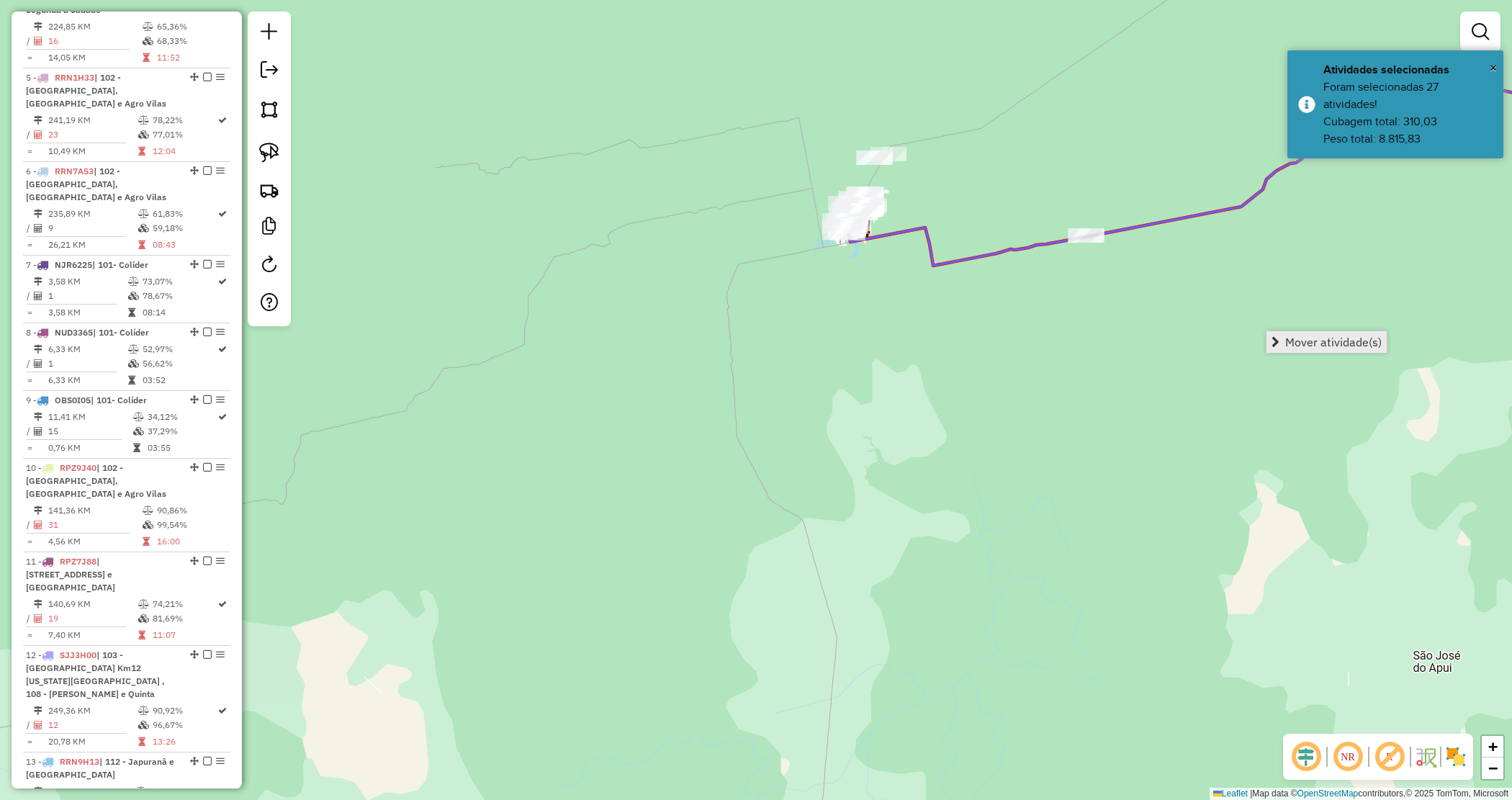
click at [1333, 336] on span "Mover atividade(s)" at bounding box center [1334, 342] width 97 height 12
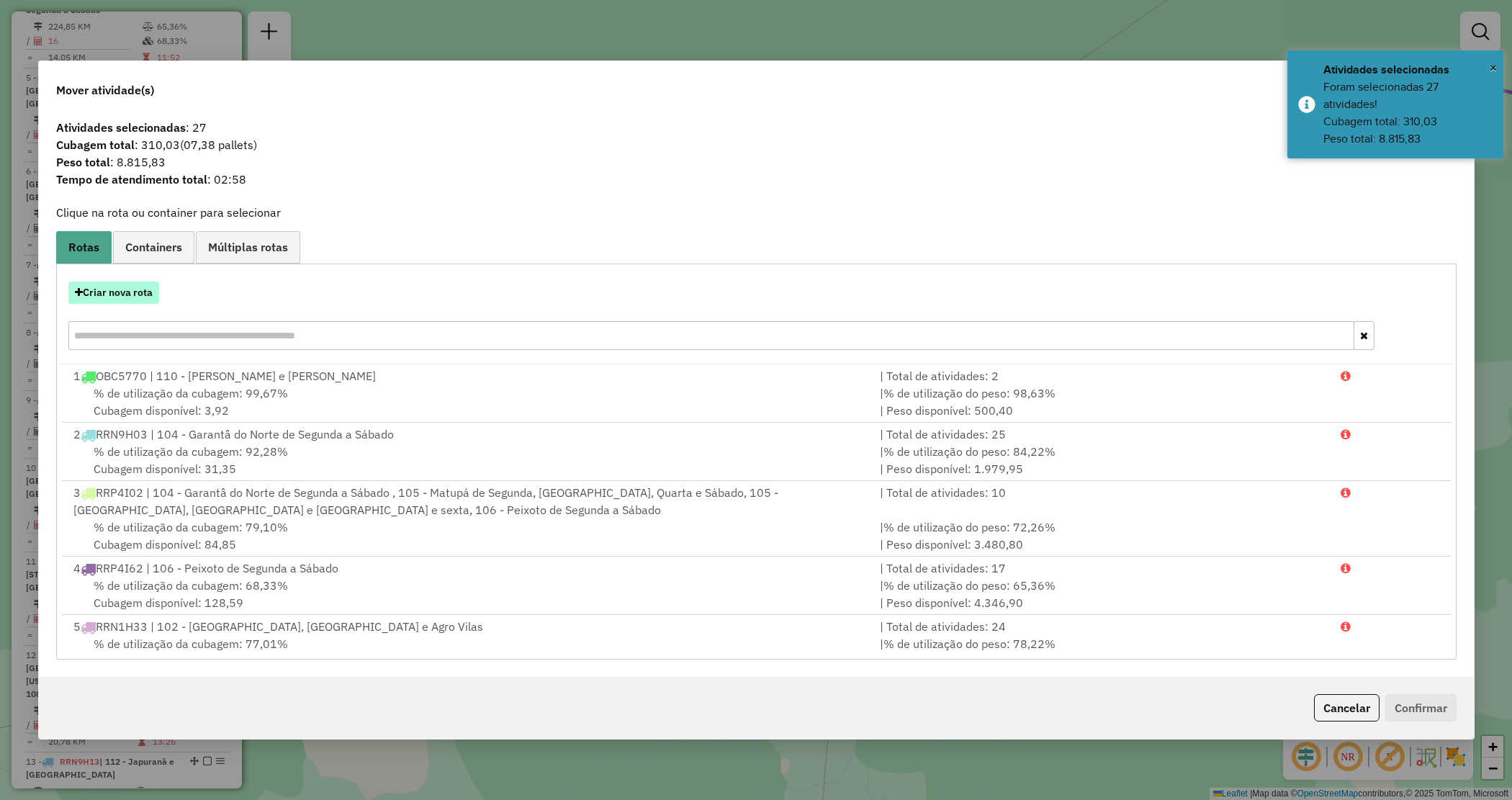
click at [118, 296] on button "Criar nova rota" at bounding box center [113, 293] width 91 height 23
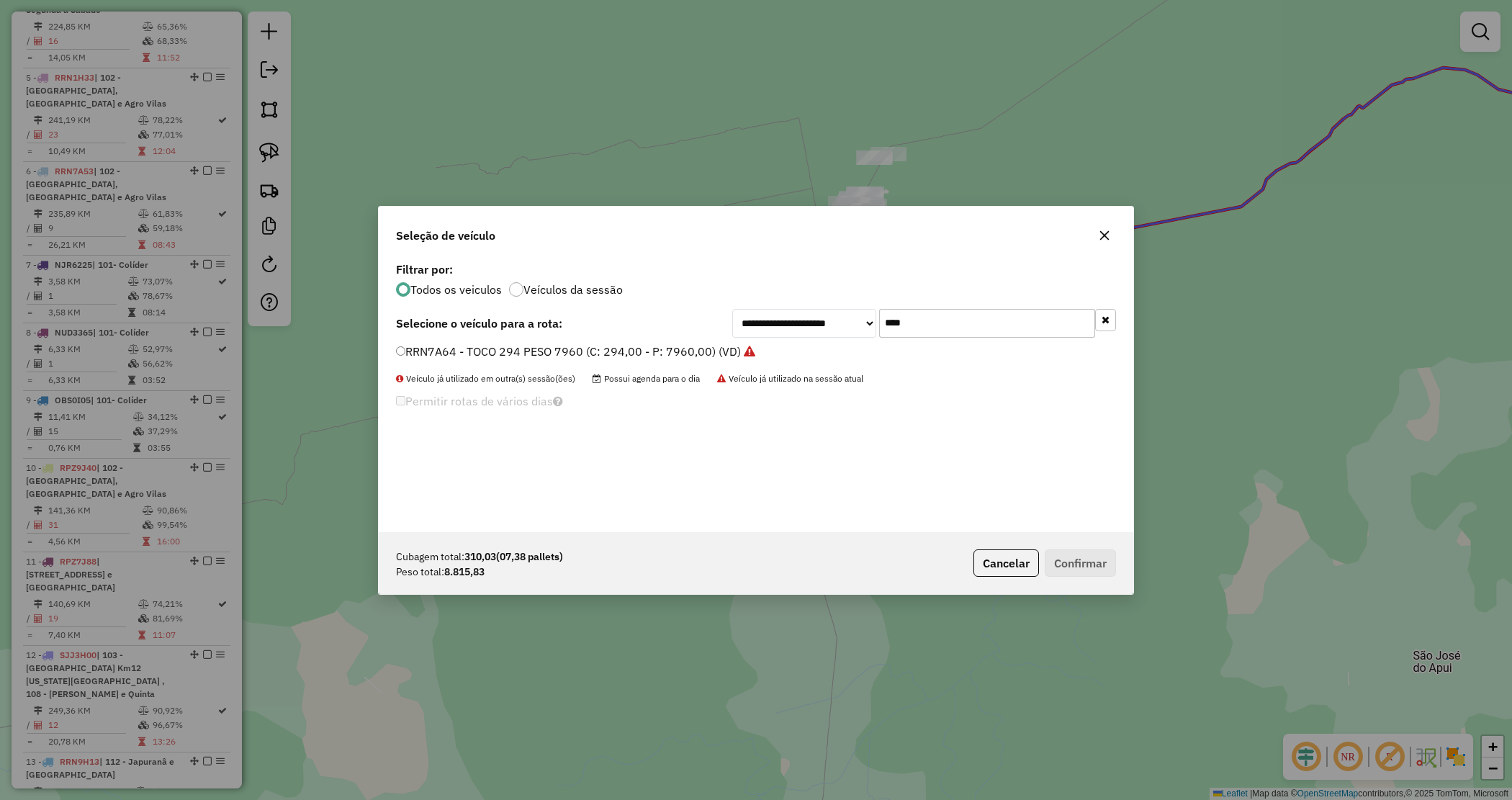
drag, startPoint x: 887, startPoint y: 319, endPoint x: 706, endPoint y: 294, distance: 182.7
click at [711, 297] on div "**********" at bounding box center [756, 395] width 755 height 274
type input "****"
click at [771, 347] on label "RRN7A74 - CAMINHÃO TRUCK 406 12550 (C: 406,00 - P: 12550,00) (VD)" at bounding box center [595, 351] width 397 height 18
drag, startPoint x: 1067, startPoint y: 569, endPoint x: 992, endPoint y: 526, distance: 86.5
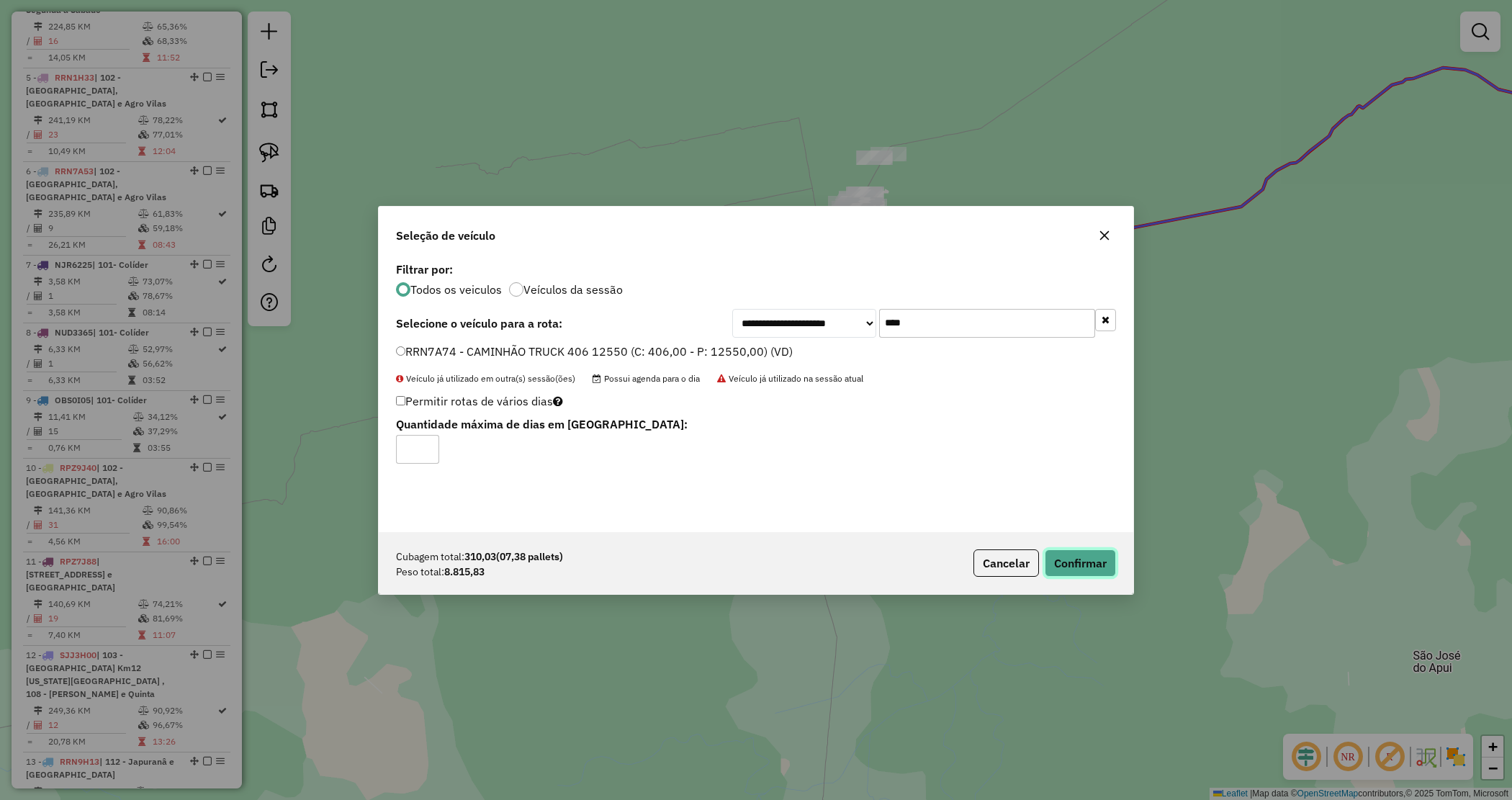
click at [1067, 570] on button "Confirmar" at bounding box center [1080, 563] width 71 height 28
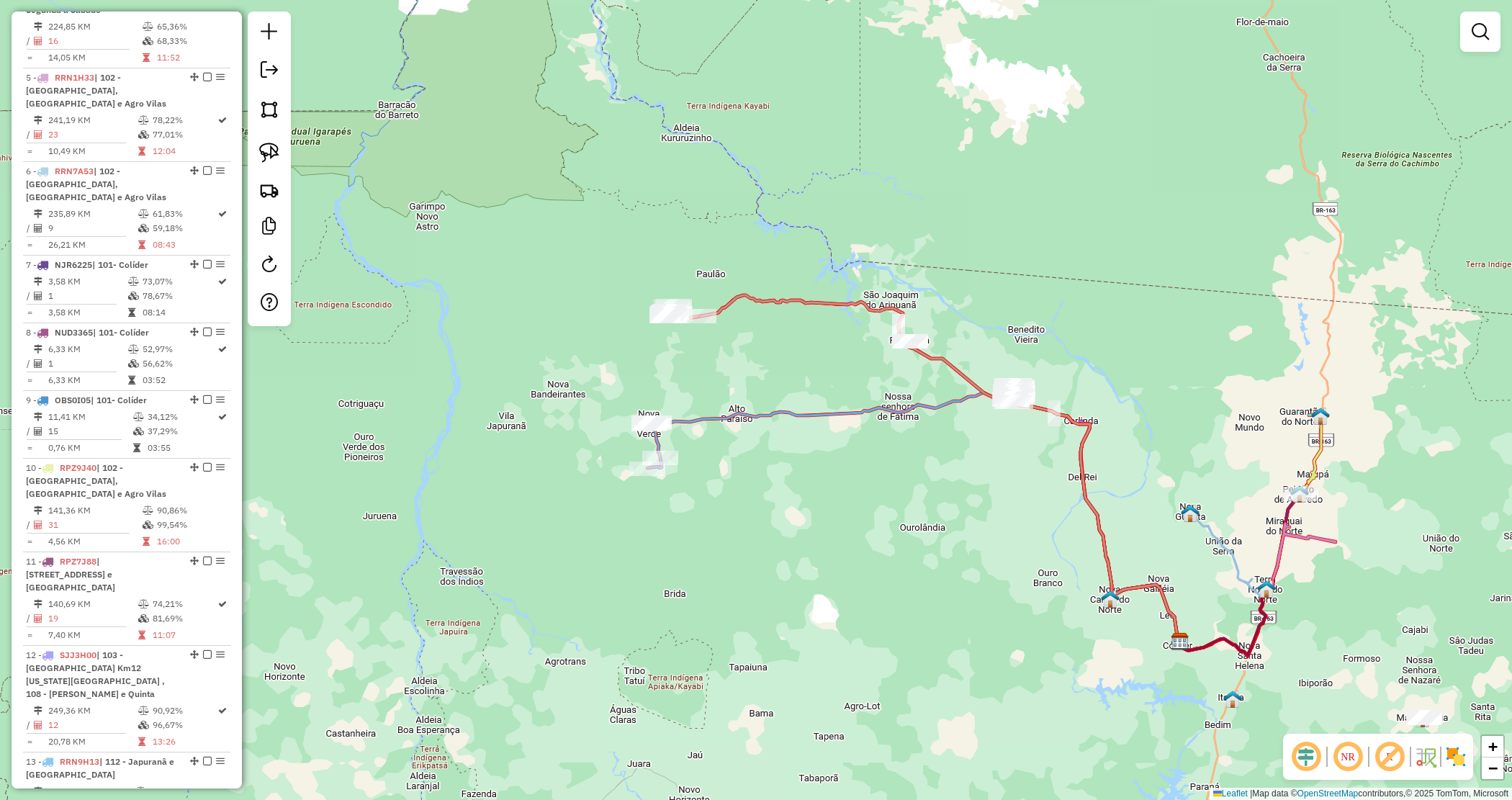
click at [780, 362] on div "Janela de atendimento Grade de atendimento Capacidade Transportadoras Veículos …" at bounding box center [756, 400] width 1512 height 800
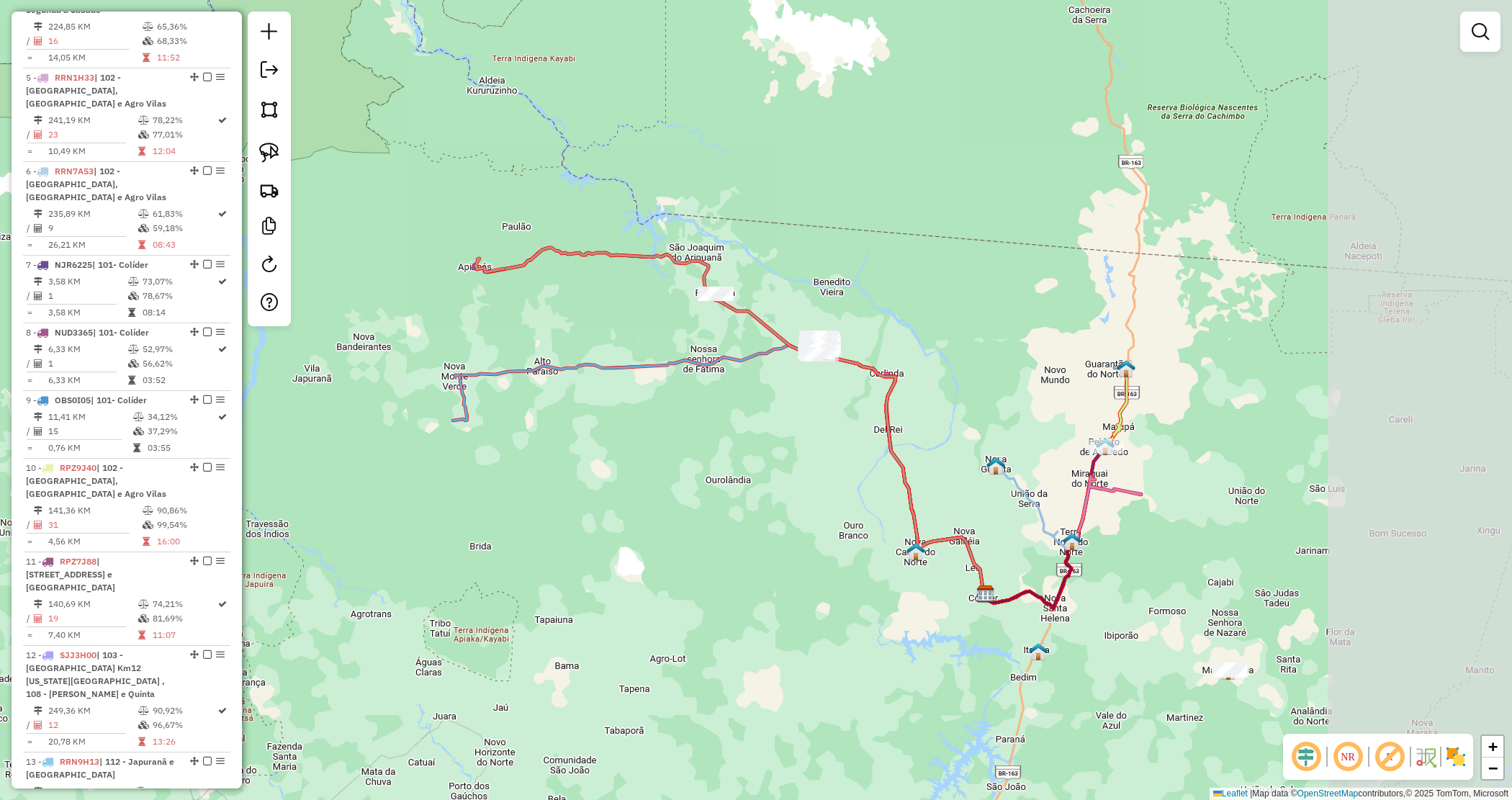
drag, startPoint x: 866, startPoint y: 445, endPoint x: 741, endPoint y: 420, distance: 127.5
click at [741, 420] on div "Janela de atendimento Grade de atendimento Capacidade Transportadoras Veículos …" at bounding box center [756, 400] width 1512 height 800
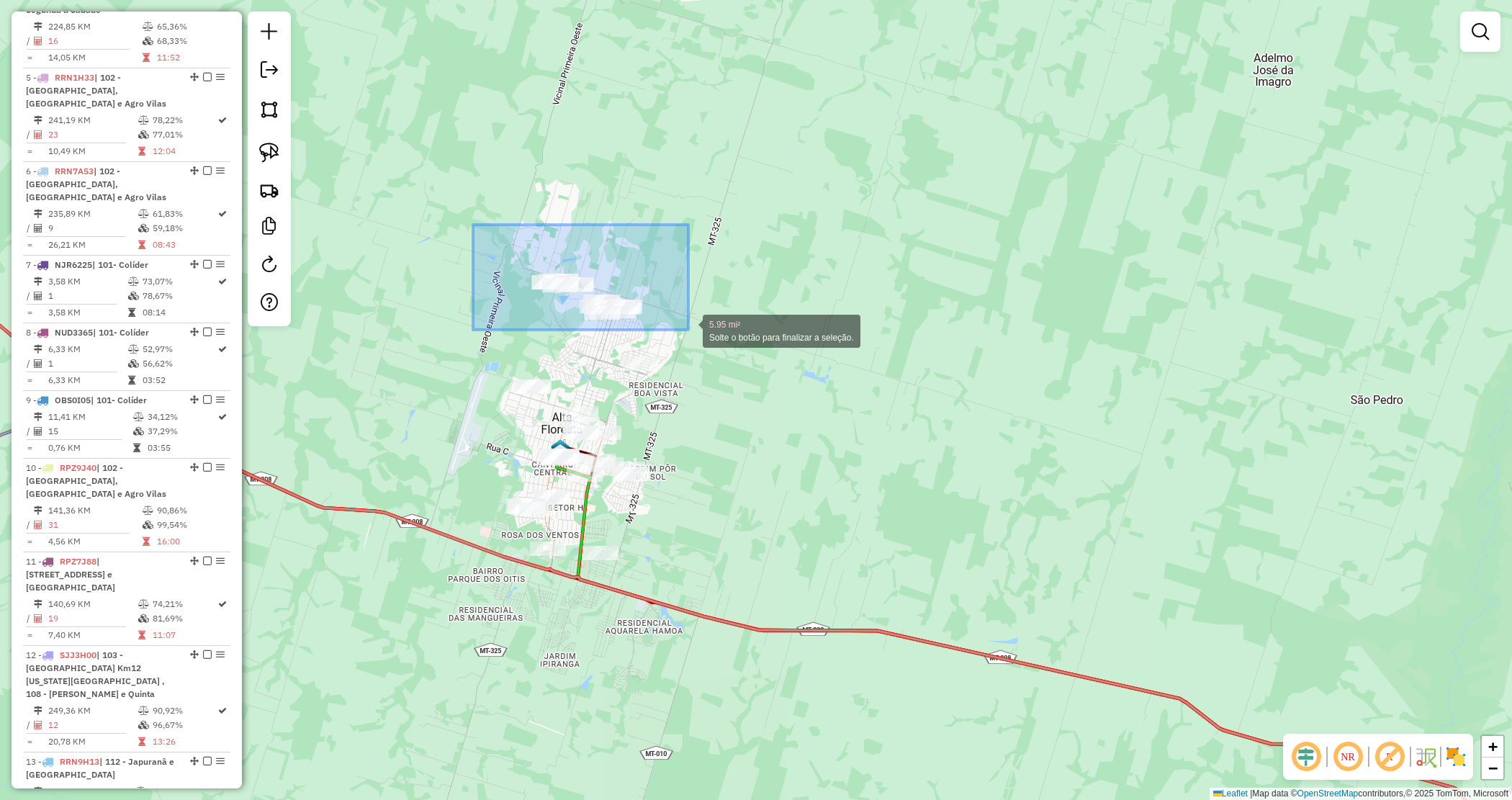
drag, startPoint x: 498, startPoint y: 239, endPoint x: 688, endPoint y: 328, distance: 209.8
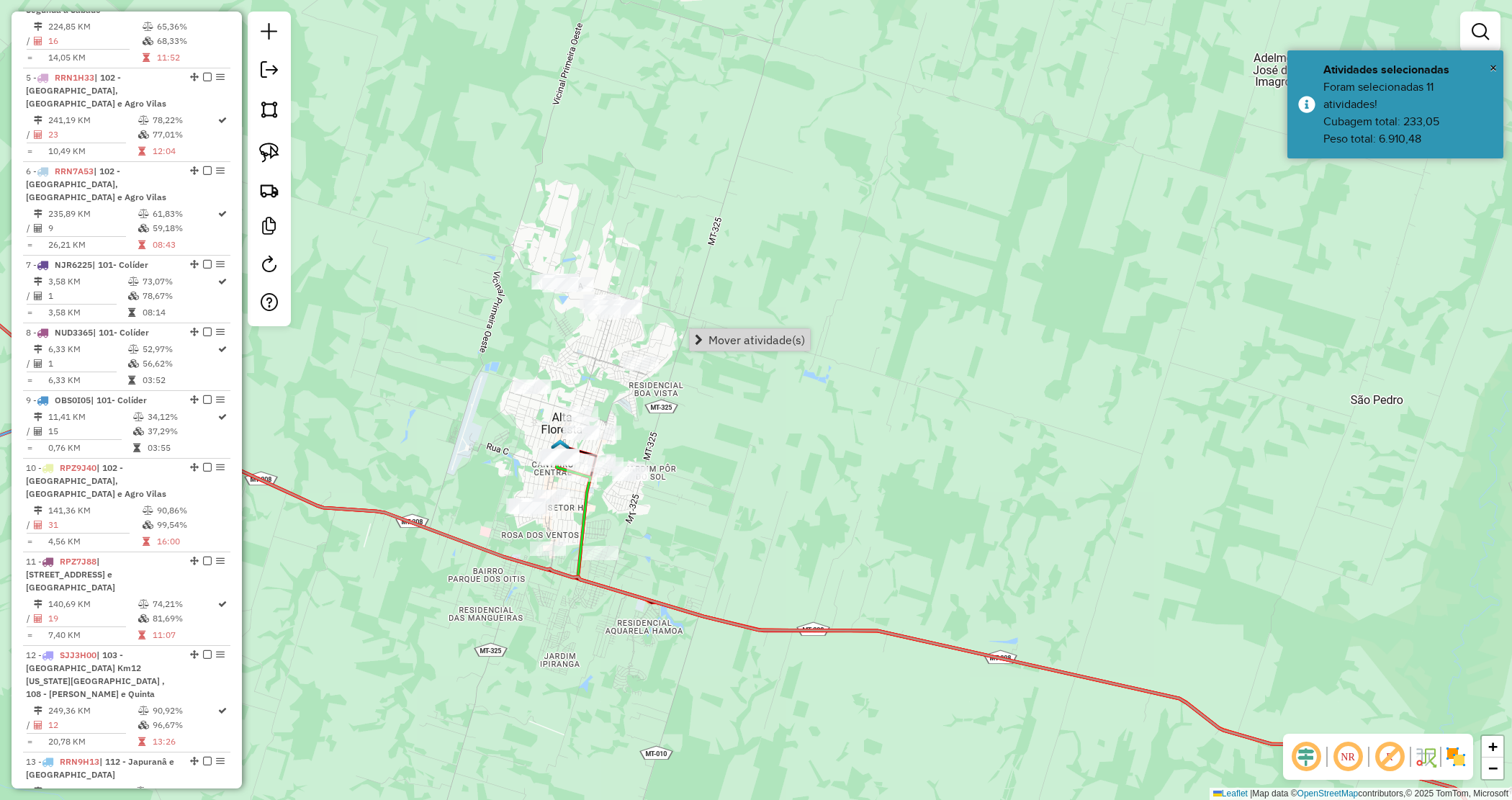
click at [721, 375] on div "Janela de atendimento Grade de atendimento Capacidade Transportadoras Veículos …" at bounding box center [756, 400] width 1512 height 800
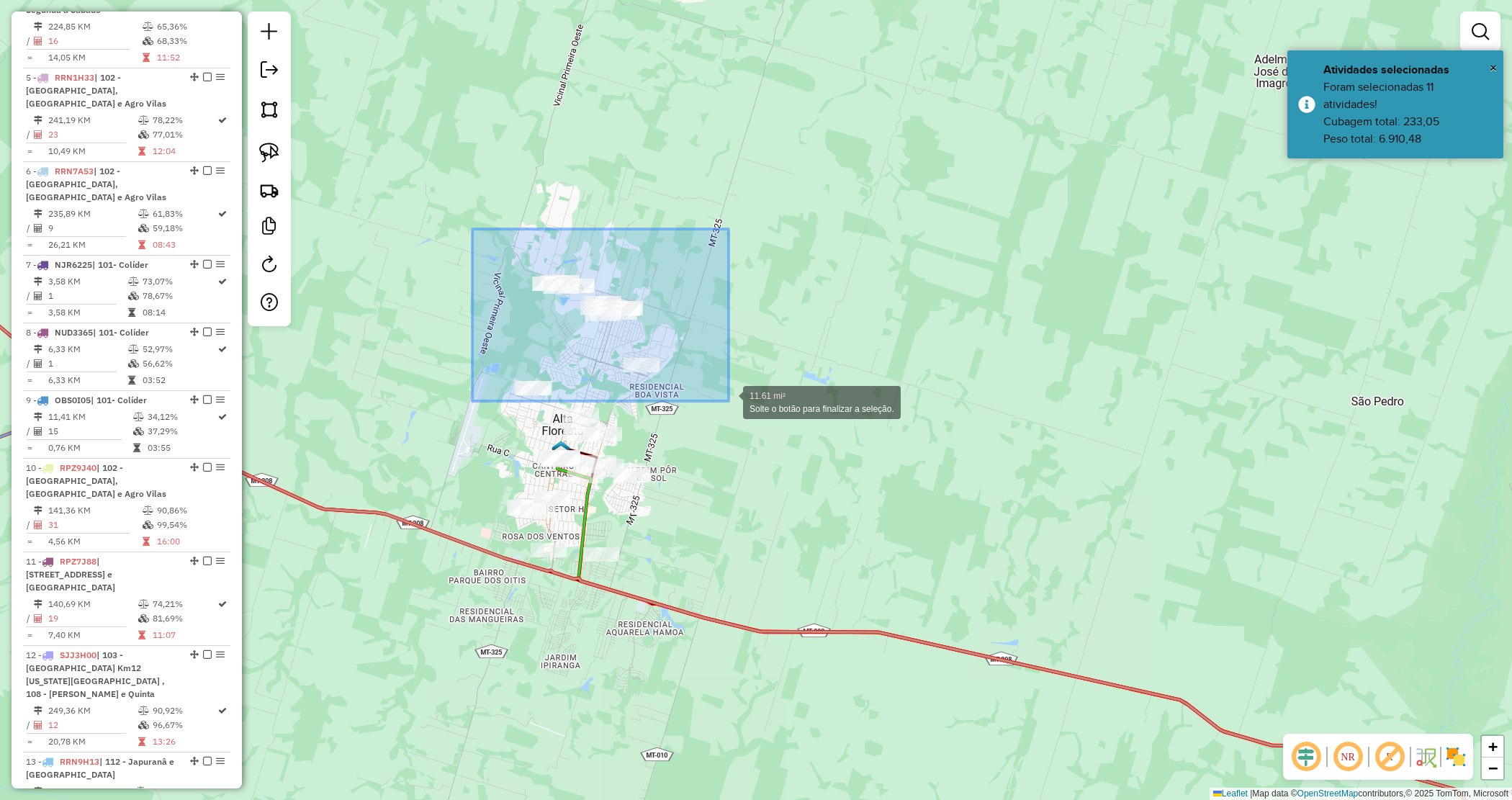
drag, startPoint x: 671, startPoint y: 343, endPoint x: 728, endPoint y: 397, distance: 78.5
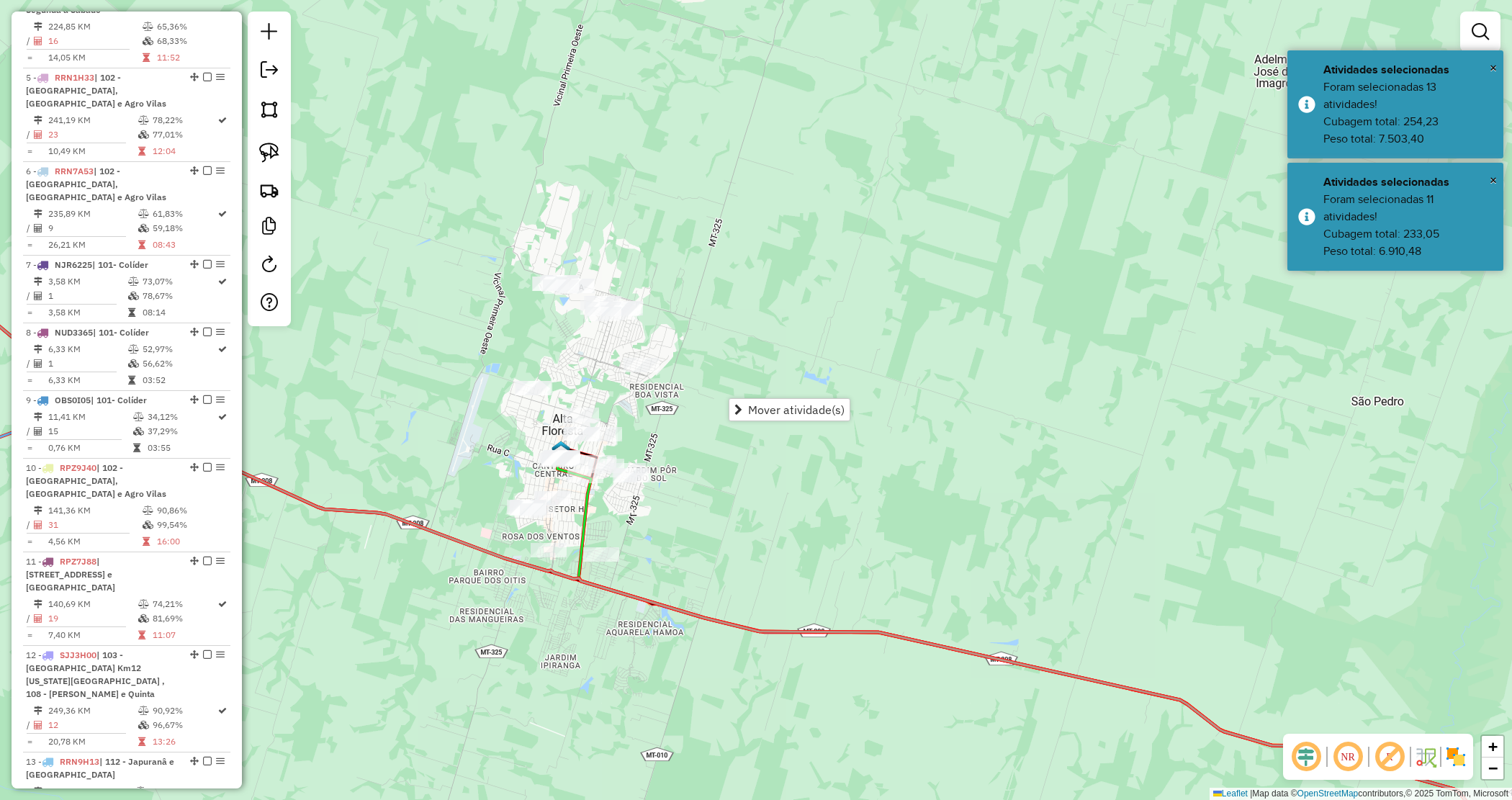
click at [787, 414] on span "Mover atividade(s)" at bounding box center [796, 410] width 97 height 12
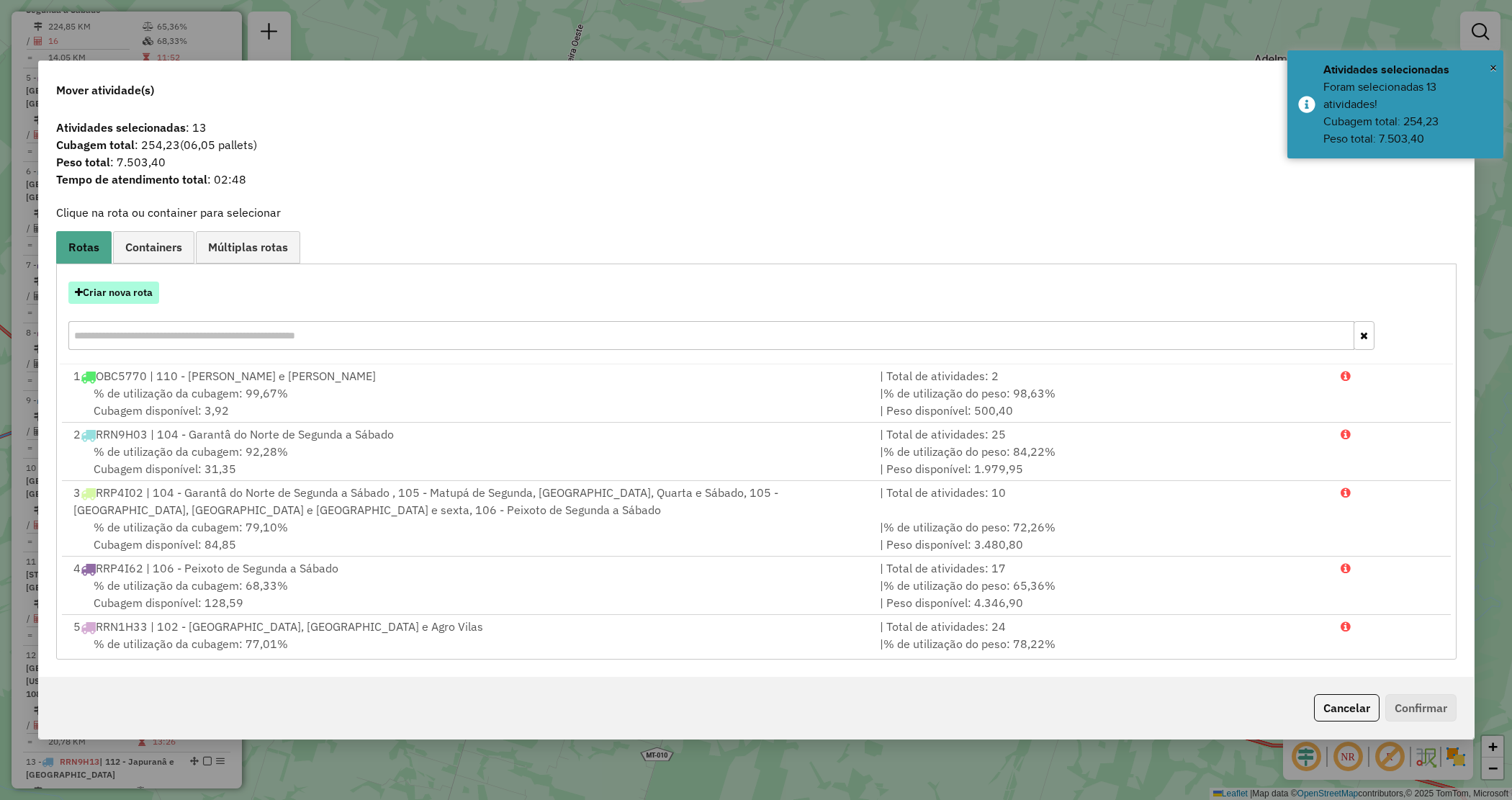
click at [124, 299] on button "Criar nova rota" at bounding box center [113, 293] width 91 height 23
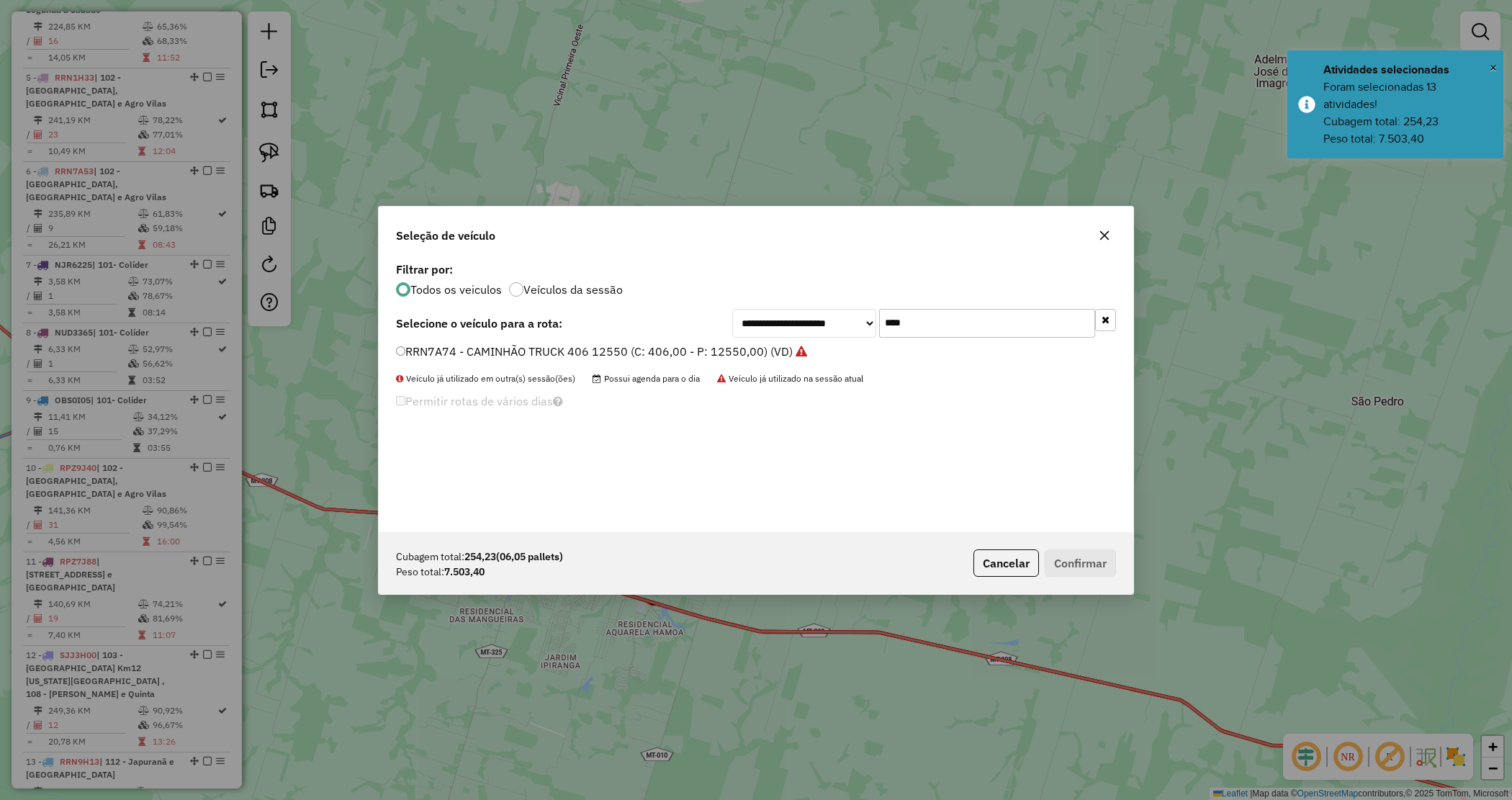
click at [742, 285] on div "**********" at bounding box center [756, 395] width 755 height 274
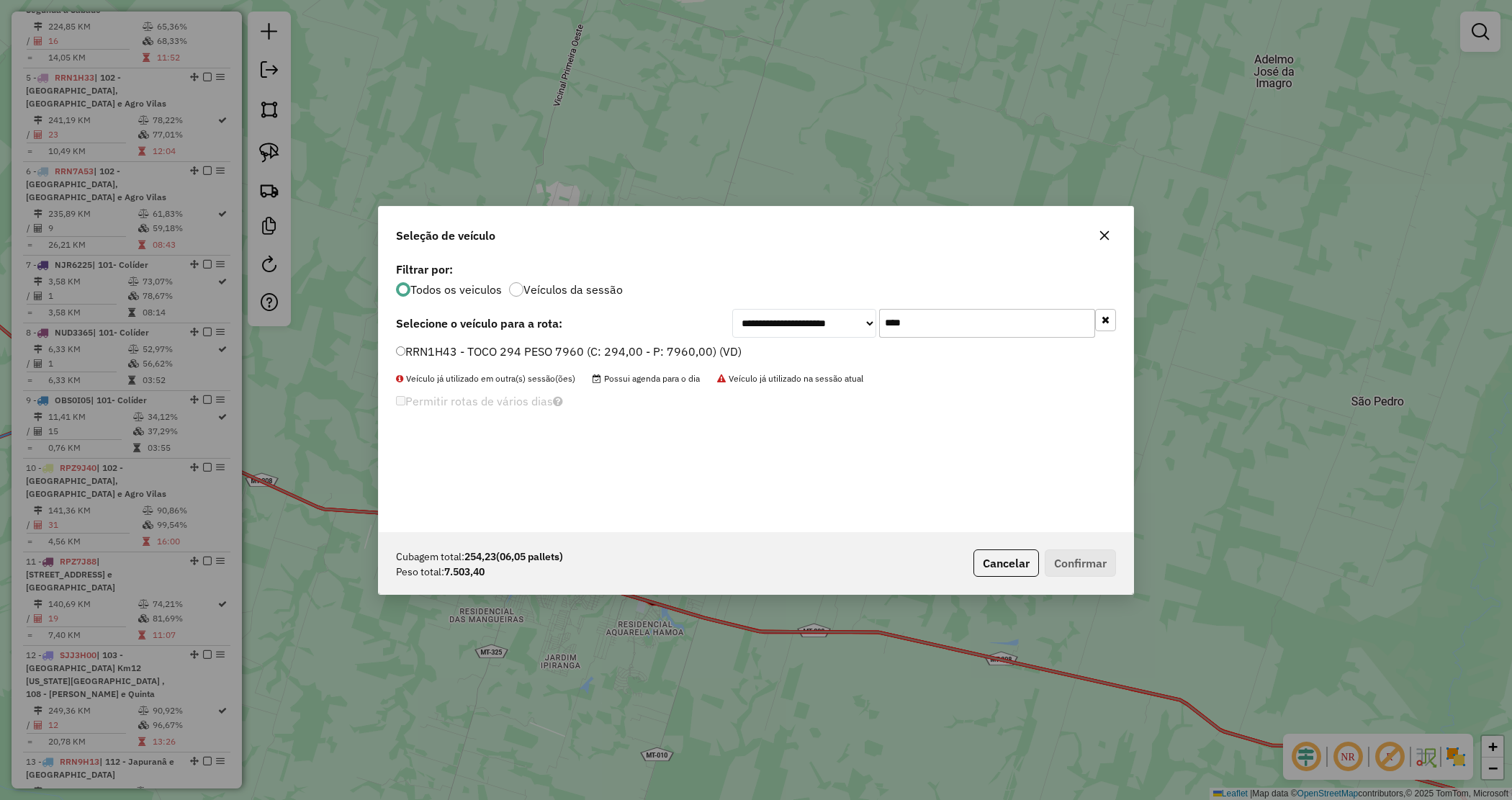
type input "****"
click at [664, 350] on label "RRN1H43 - TOCO 294 PESO 7960 (C: 294,00 - P: 7960,00) (VD)" at bounding box center [569, 351] width 345 height 18
click at [1067, 552] on button "Confirmar" at bounding box center [1080, 563] width 71 height 28
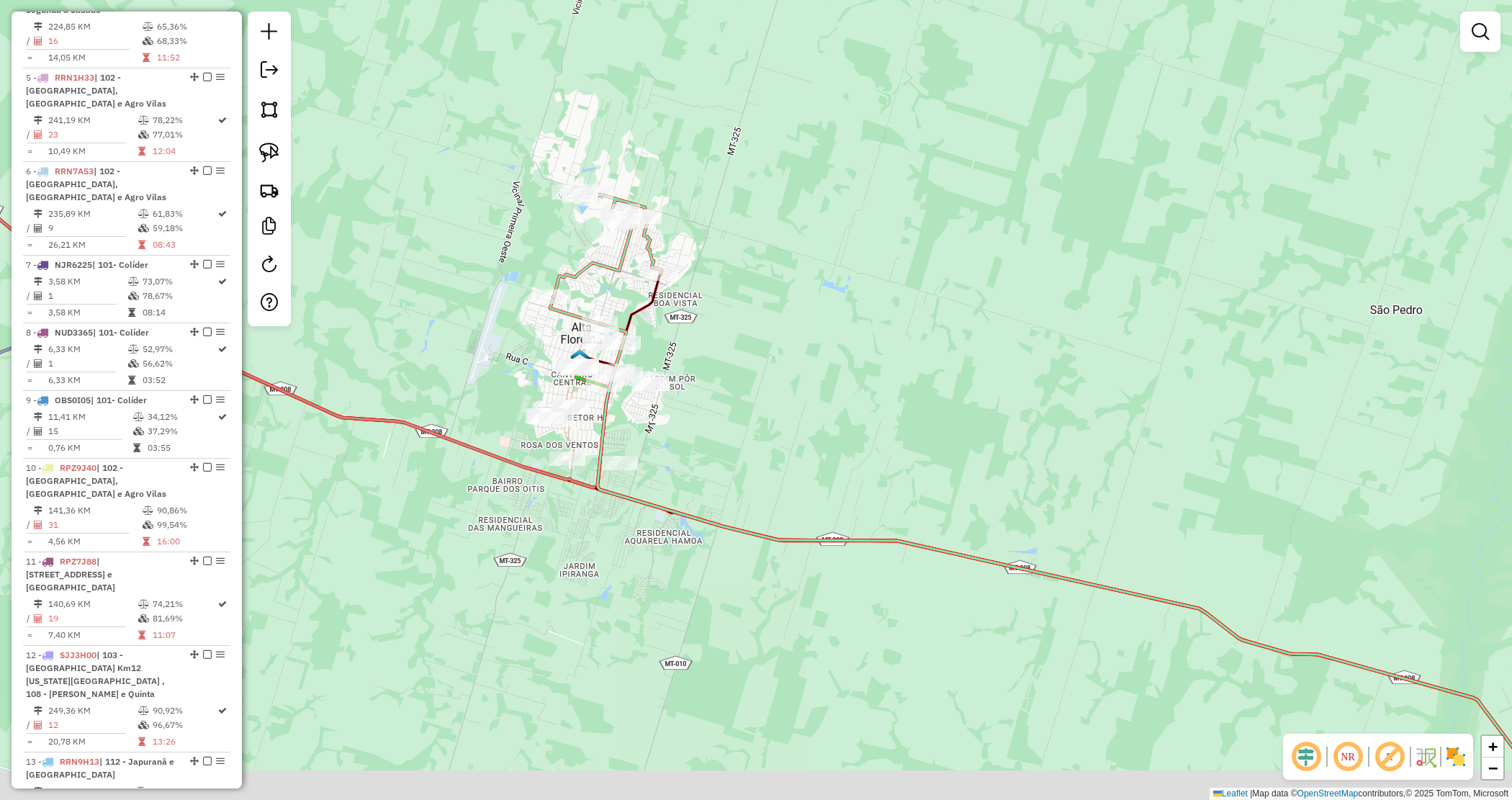
drag, startPoint x: 715, startPoint y: 459, endPoint x: 733, endPoint y: 367, distance: 93.7
click at [733, 367] on div "Janela de atendimento Grade de atendimento Capacidade Transportadoras Veículos …" at bounding box center [756, 400] width 1512 height 800
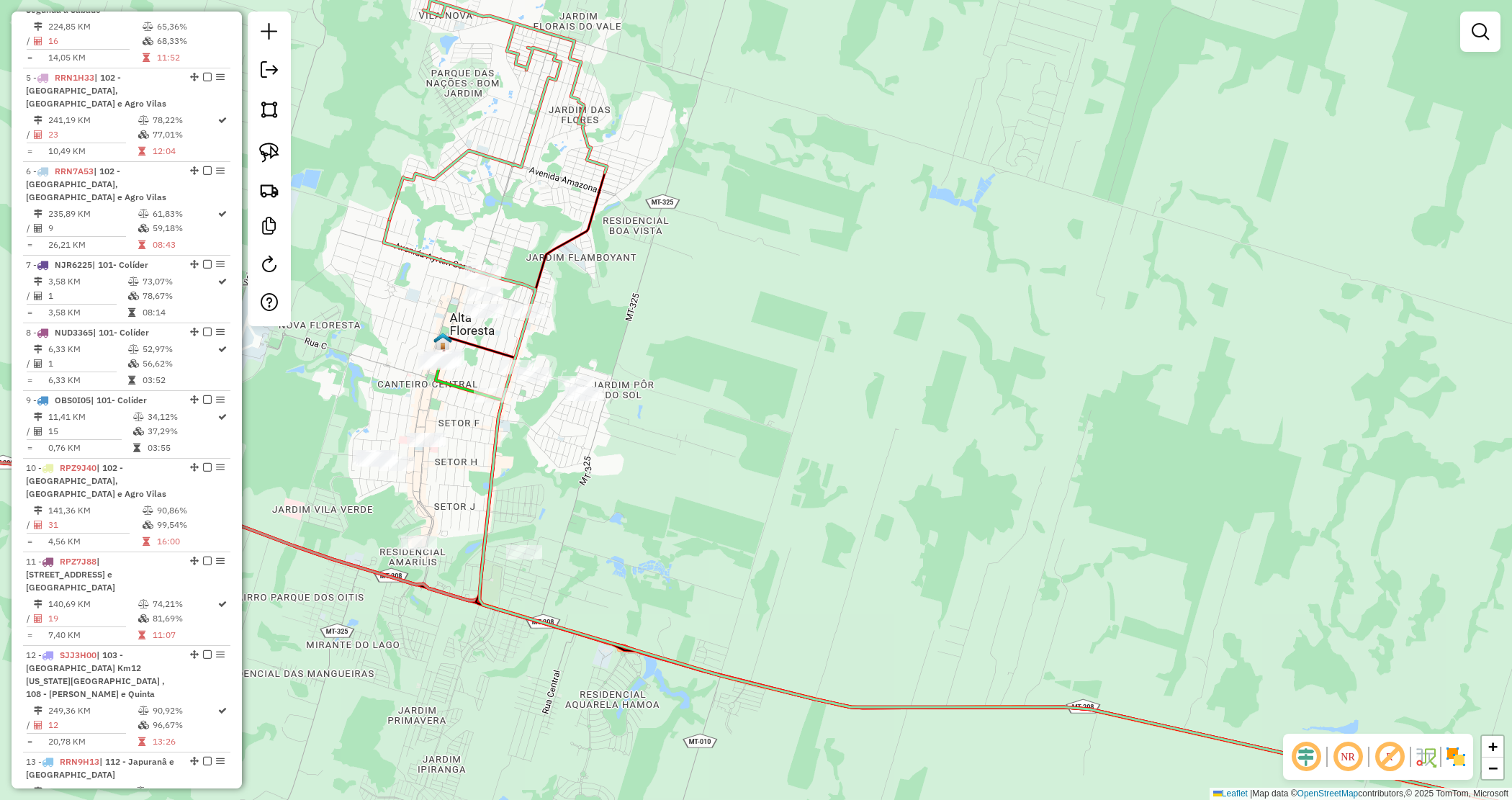
drag, startPoint x: 684, startPoint y: 405, endPoint x: 774, endPoint y: 361, distance: 100.2
click at [780, 358] on div "Janela de atendimento Grade de atendimento Capacidade Transportadoras Veículos …" at bounding box center [756, 400] width 1512 height 800
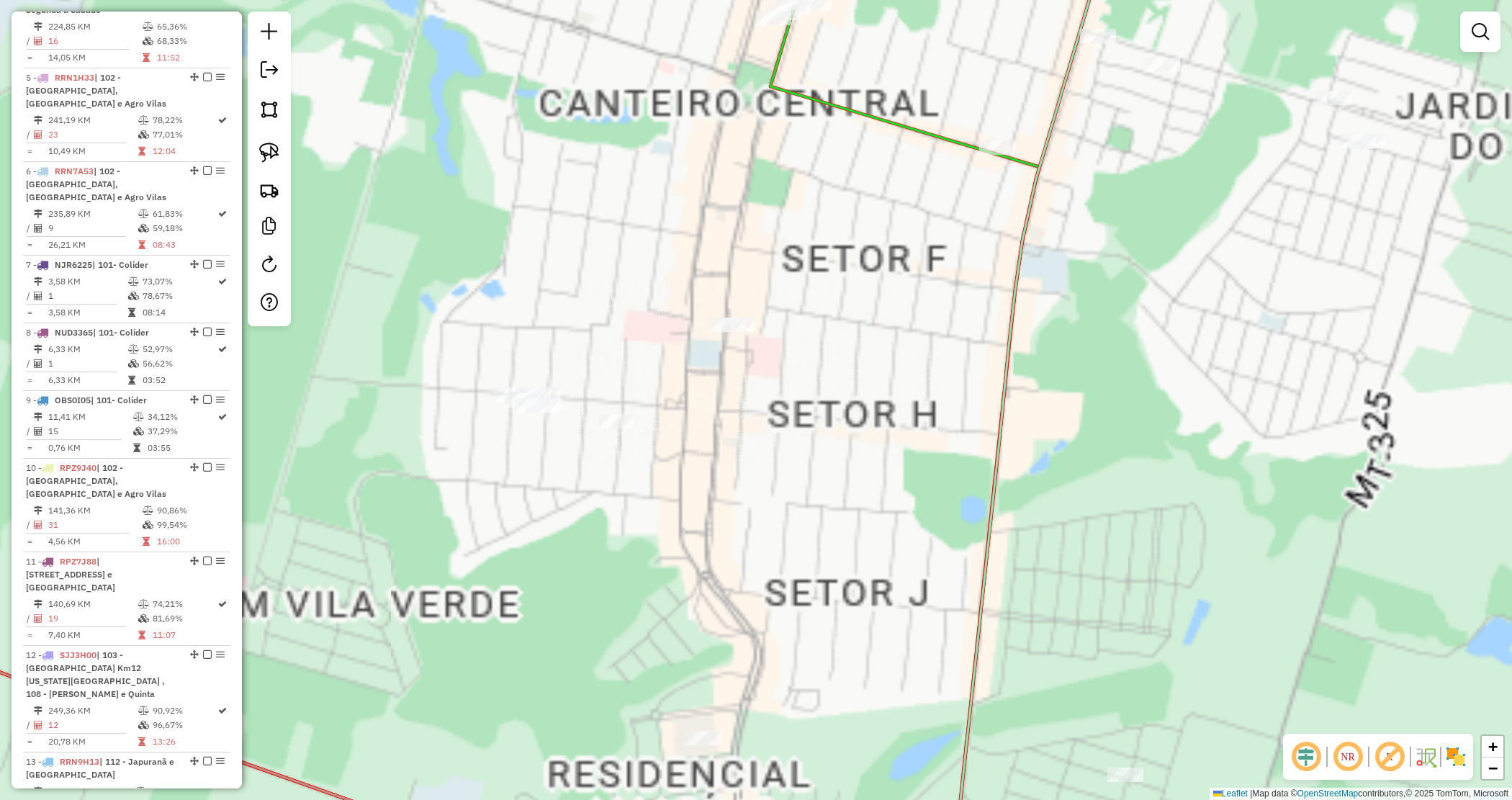
click at [451, 411] on div "Janela de atendimento Grade de atendimento Capacidade Transportadoras Veículos …" at bounding box center [756, 400] width 1512 height 800
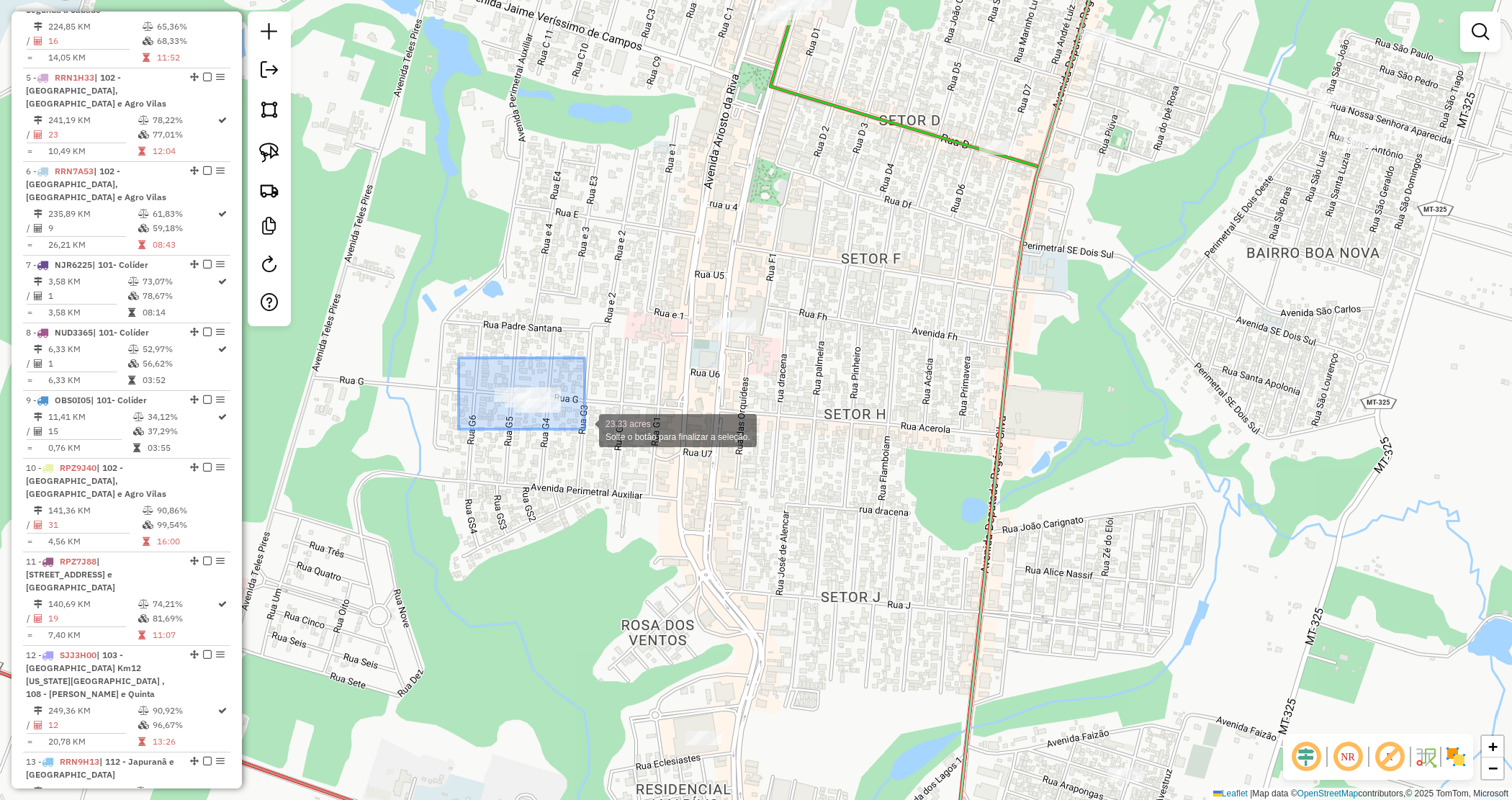
drag, startPoint x: 479, startPoint y: 378, endPoint x: 576, endPoint y: 430, distance: 110.1
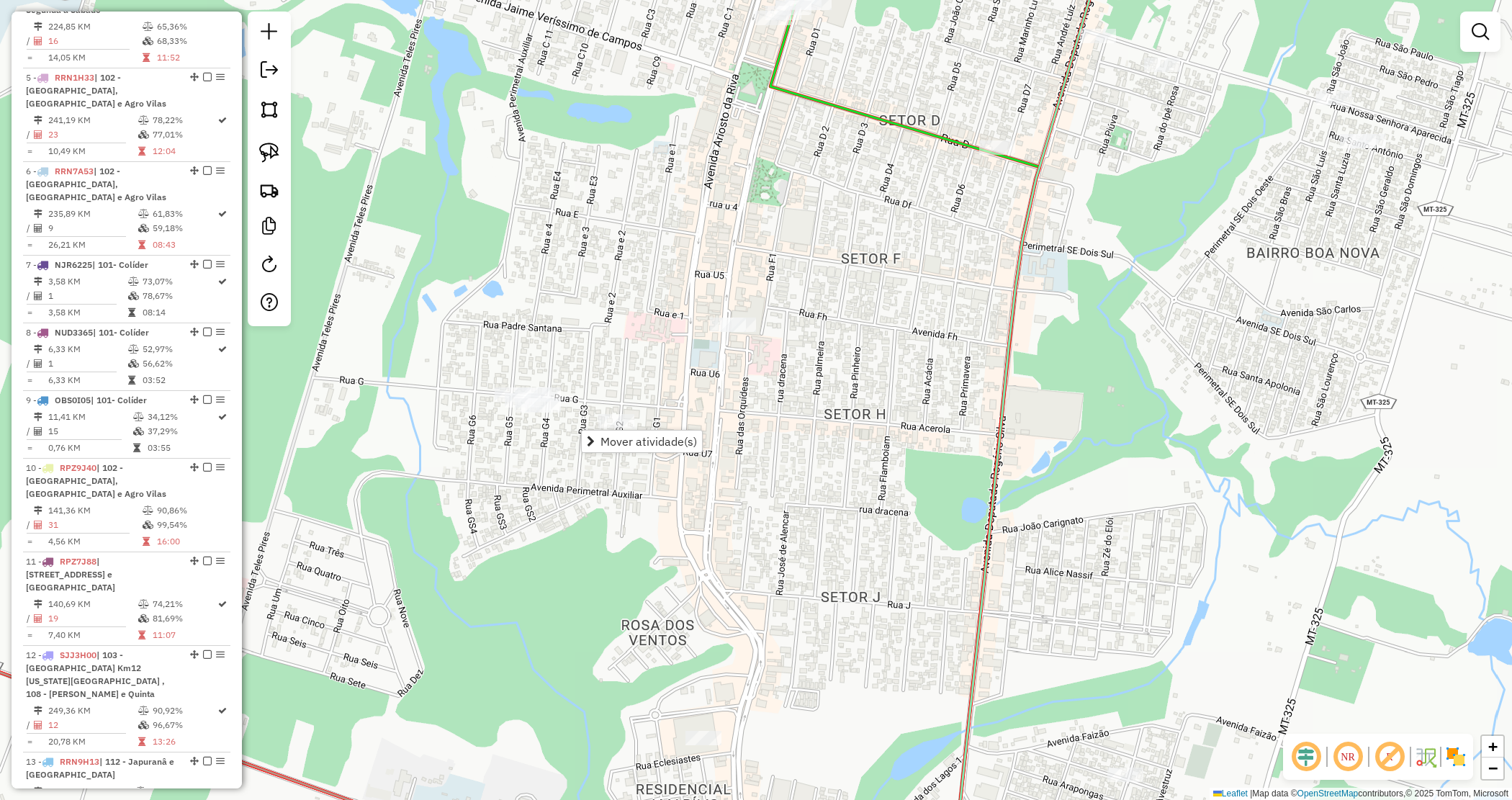
drag, startPoint x: 725, startPoint y: 526, endPoint x: 718, endPoint y: 530, distance: 8.1
click at [724, 526] on div "Janela de atendimento Grade de atendimento Capacidade Transportadoras Veículos …" at bounding box center [756, 400] width 1512 height 800
drag, startPoint x: 721, startPoint y: 521, endPoint x: 626, endPoint y: 400, distance: 153.8
click at [626, 400] on div "Janela de atendimento Grade de atendimento Capacidade Transportadoras Veículos …" at bounding box center [756, 400] width 1512 height 800
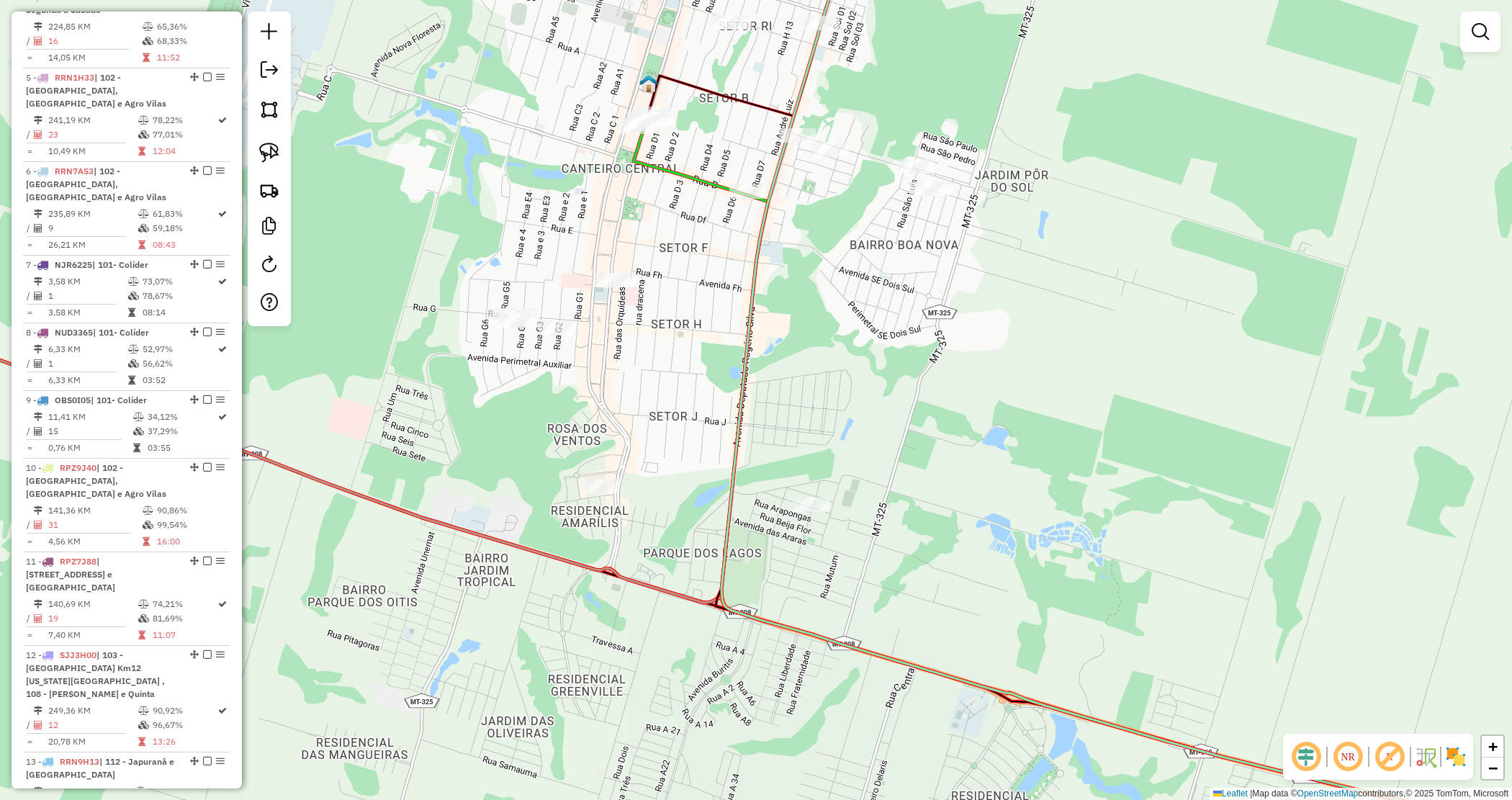
drag, startPoint x: 801, startPoint y: 347, endPoint x: 760, endPoint y: 390, distance: 59.4
click at [764, 390] on div "Janela de atendimento Grade de atendimento Capacidade Transportadoras Veículos …" at bounding box center [756, 400] width 1512 height 800
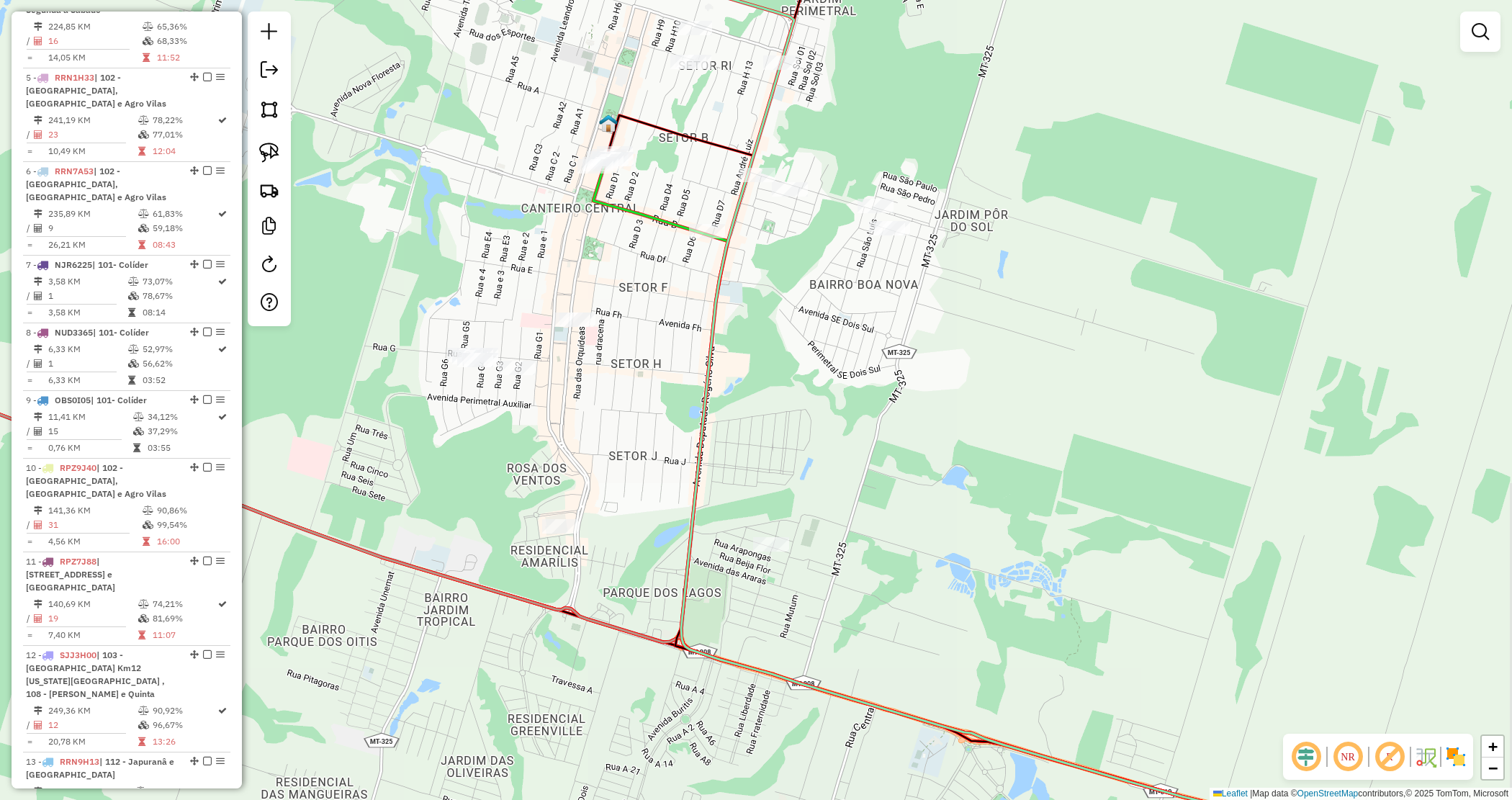
drag, startPoint x: 783, startPoint y: 330, endPoint x: 786, endPoint y: 447, distance: 117.0
click at [786, 447] on div "Janela de atendimento Grade de atendimento Capacidade Transportadoras Veículos …" at bounding box center [756, 400] width 1512 height 800
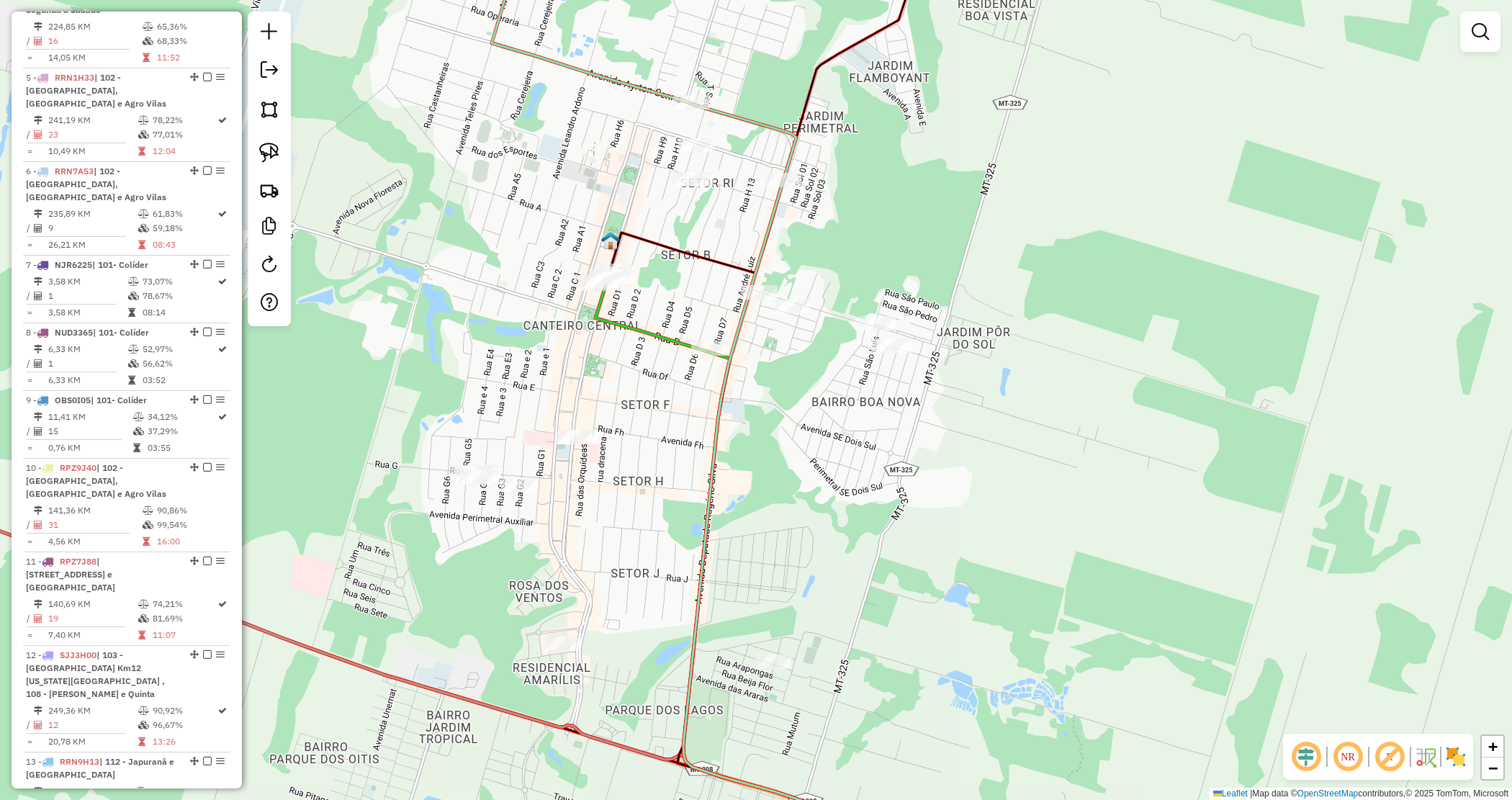
click at [830, 469] on div "Janela de atendimento Grade de atendimento Capacidade Transportadoras Veículos …" at bounding box center [756, 400] width 1512 height 800
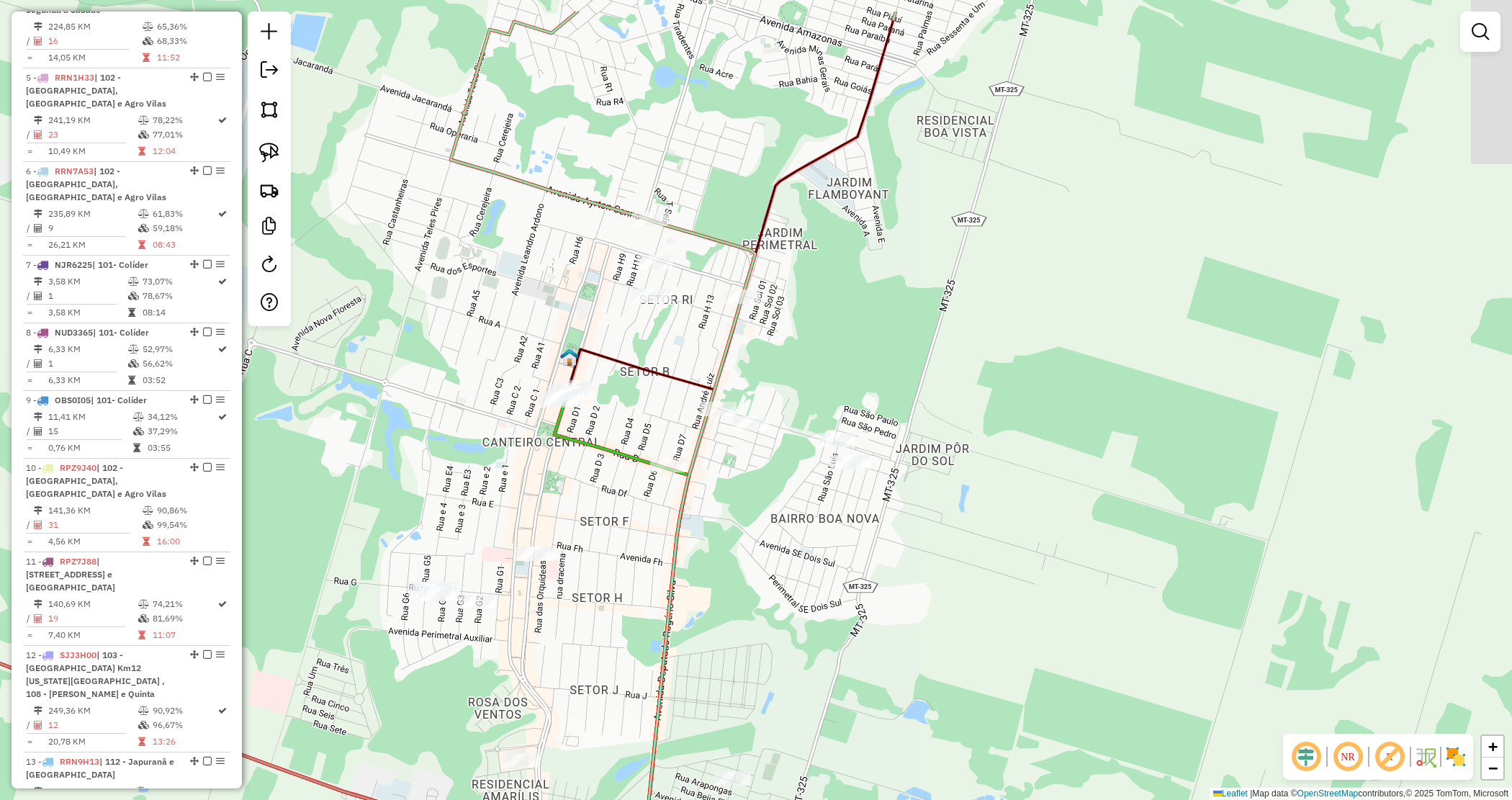
drag, startPoint x: 841, startPoint y: 275, endPoint x: 764, endPoint y: 346, distance: 104.7
click at [771, 345] on div "Janela de atendimento Grade de atendimento Capacidade Transportadoras Veículos …" at bounding box center [756, 400] width 1512 height 800
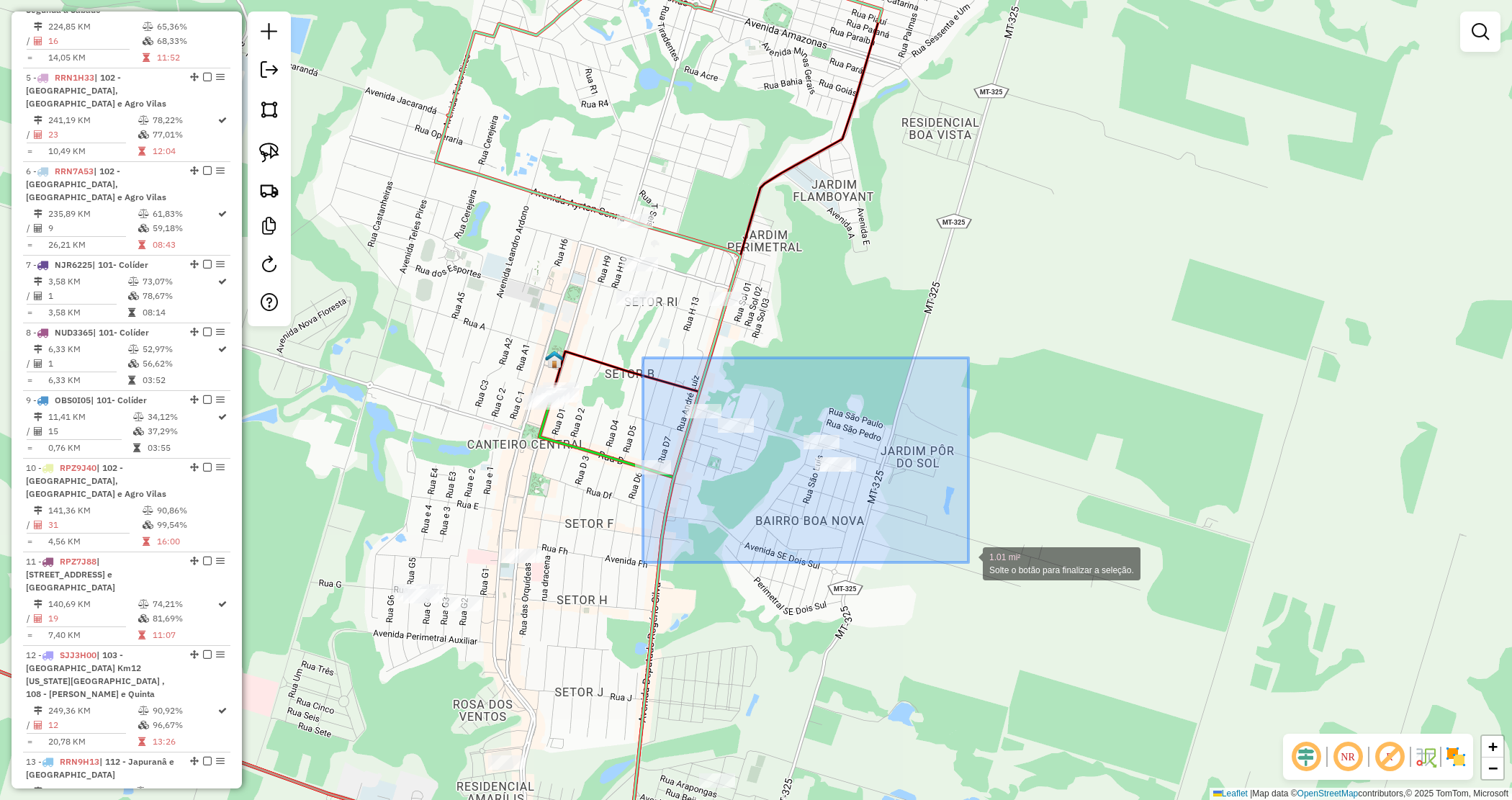
drag, startPoint x: 651, startPoint y: 377, endPoint x: 959, endPoint y: 555, distance: 355.7
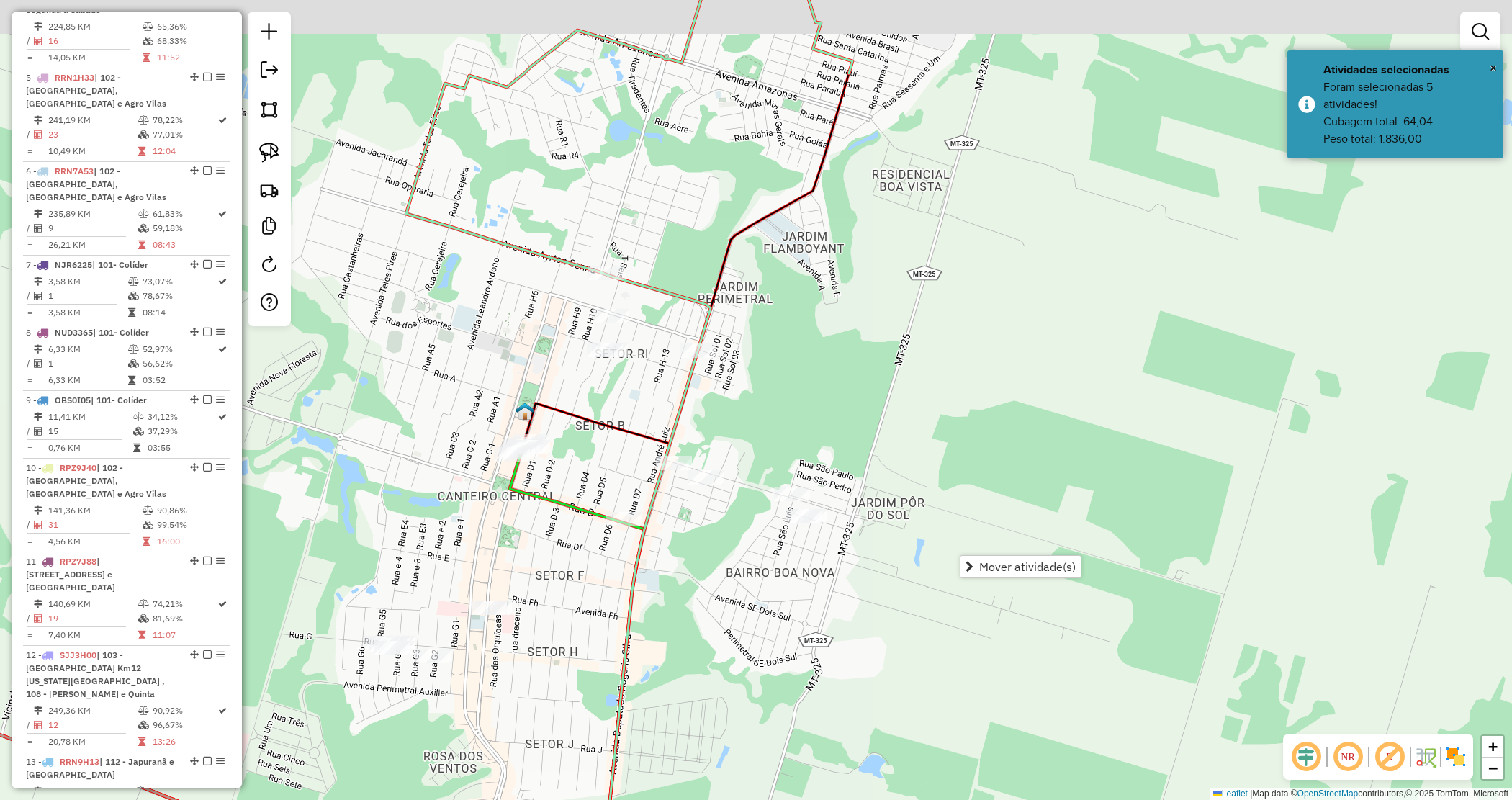
drag, startPoint x: 927, startPoint y: 427, endPoint x: 883, endPoint y: 469, distance: 60.8
click at [883, 469] on div "Janela de atendimento Grade de atendimento Capacidade Transportadoras Veículos …" at bounding box center [756, 400] width 1512 height 800
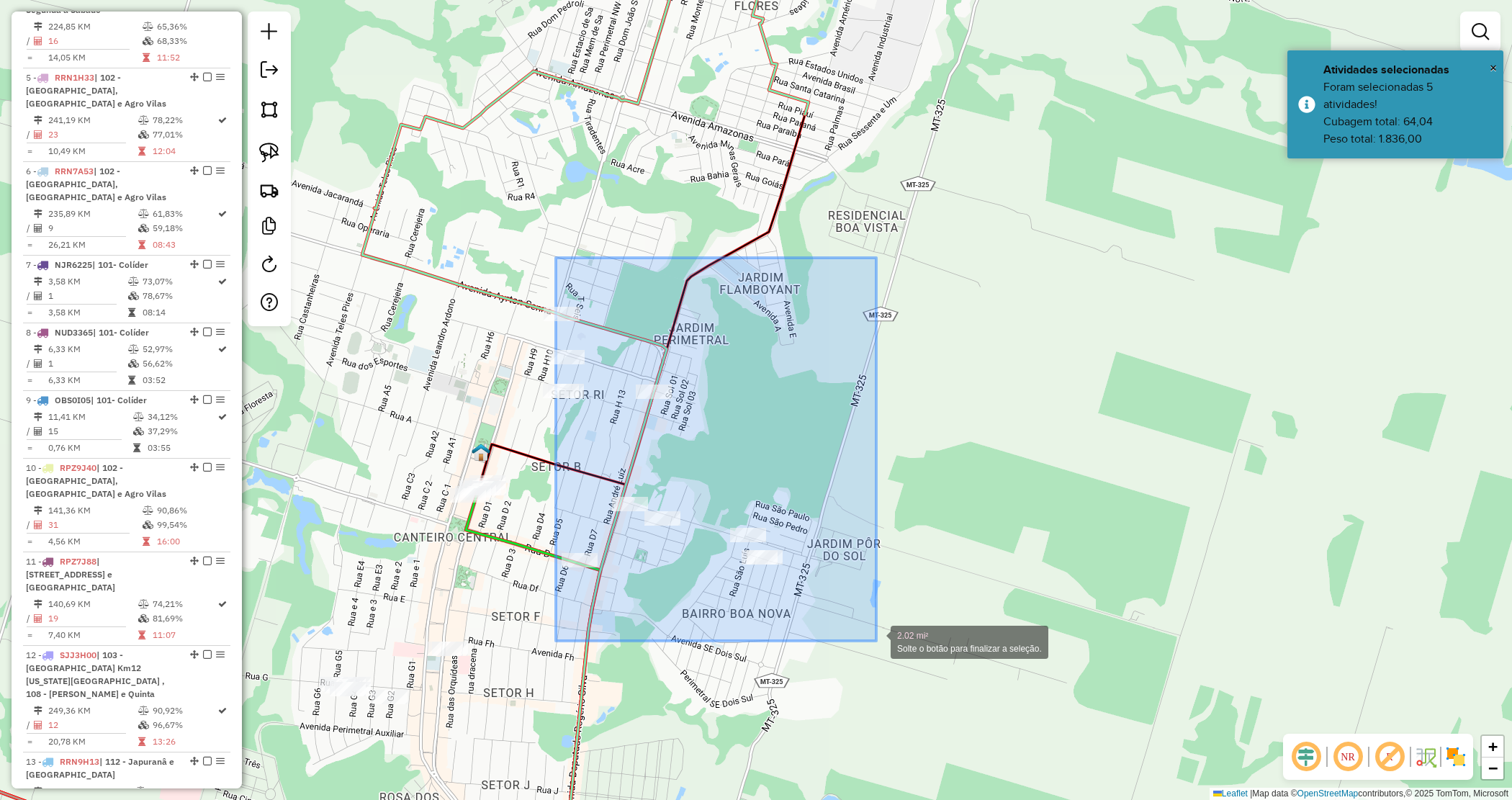
drag, startPoint x: 605, startPoint y: 332, endPoint x: 877, endPoint y: 634, distance: 406.4
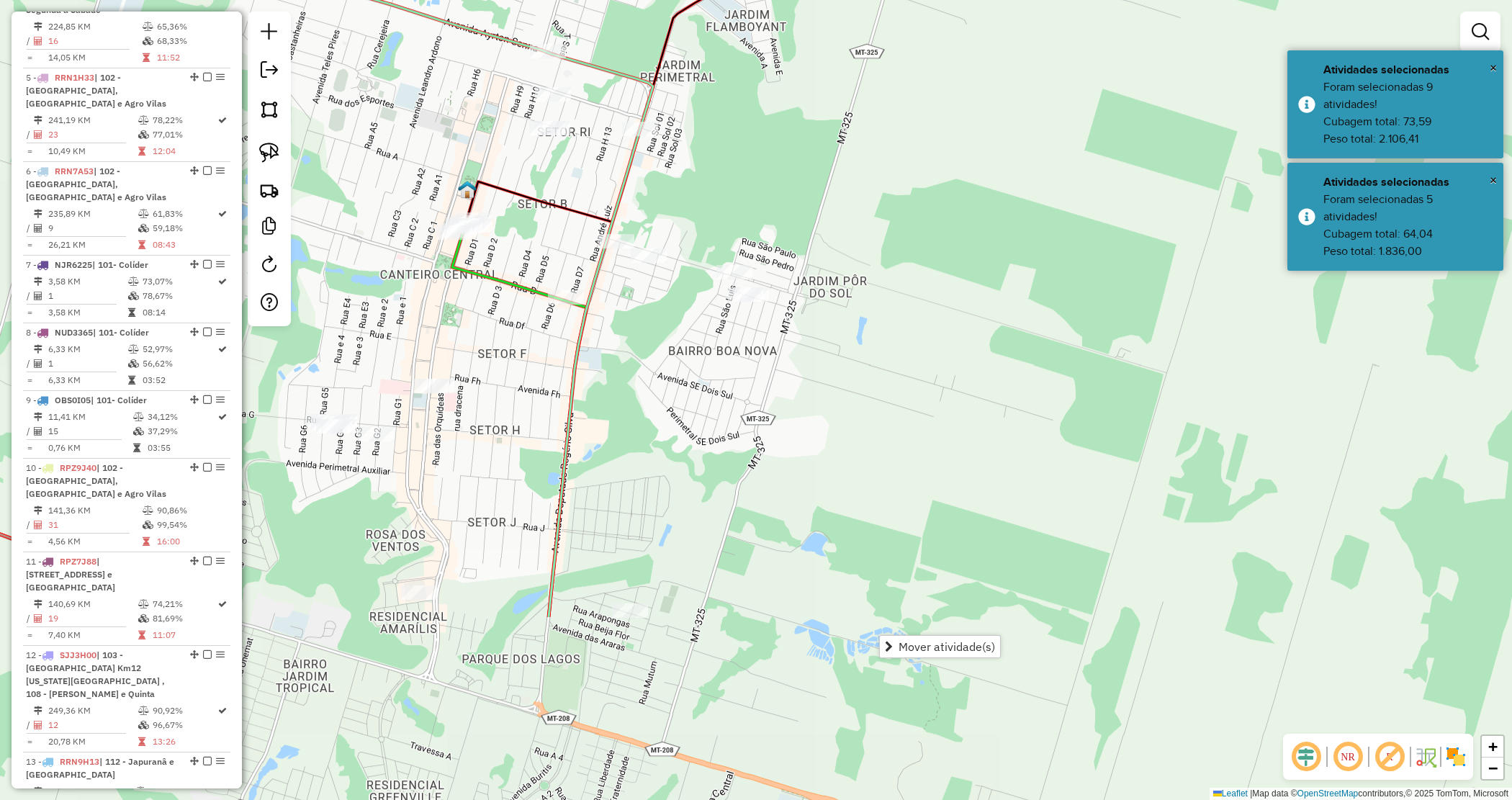
drag, startPoint x: 753, startPoint y: 648, endPoint x: 732, endPoint y: 375, distance: 273.8
click at [733, 376] on div "Janela de atendimento Grade de atendimento Capacidade Transportadoras Veículos …" at bounding box center [756, 400] width 1512 height 800
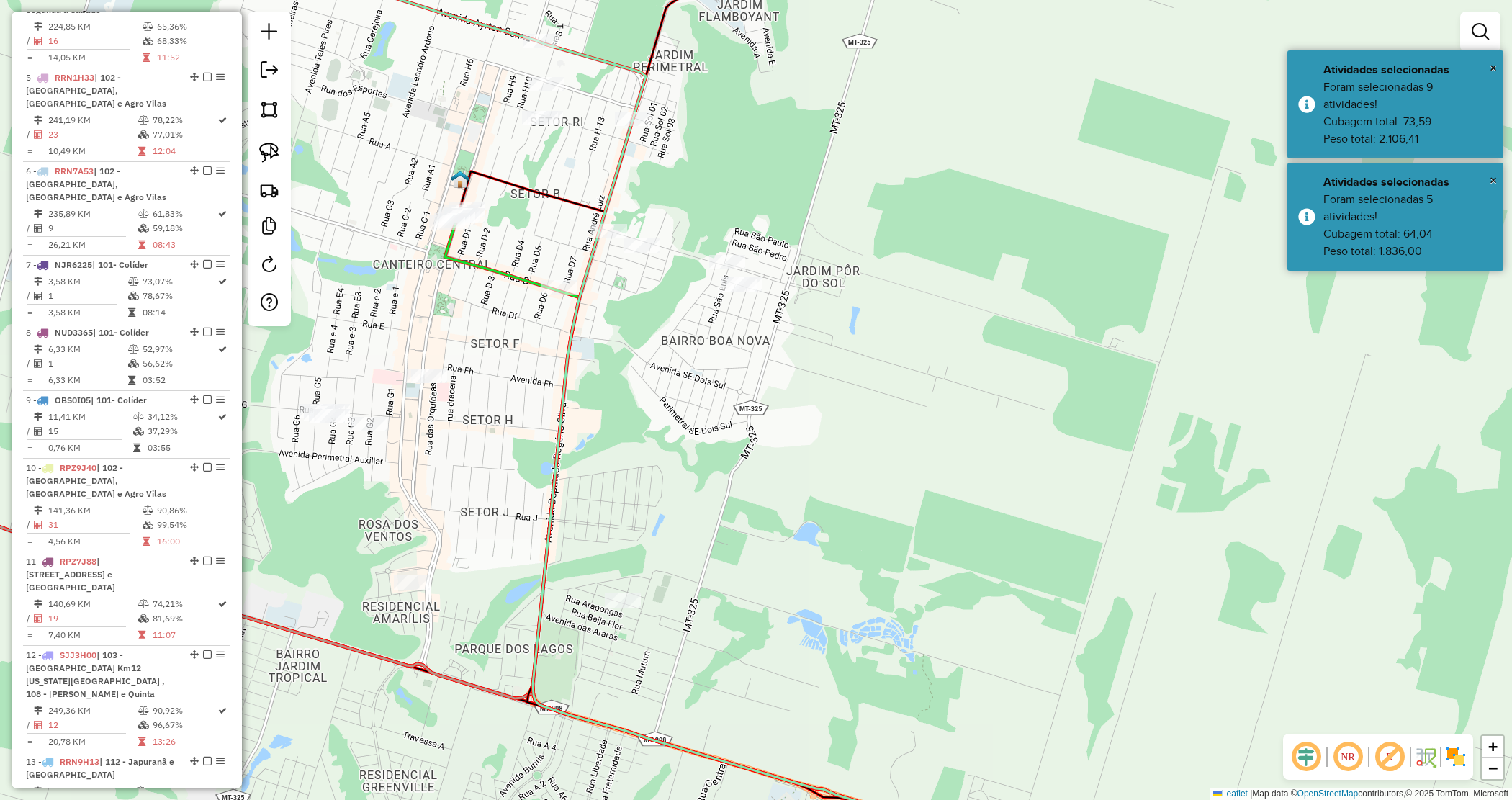
click at [733, 377] on div "Janela de atendimento Grade de atendimento Capacidade Transportadoras Veículos …" at bounding box center [756, 400] width 1512 height 800
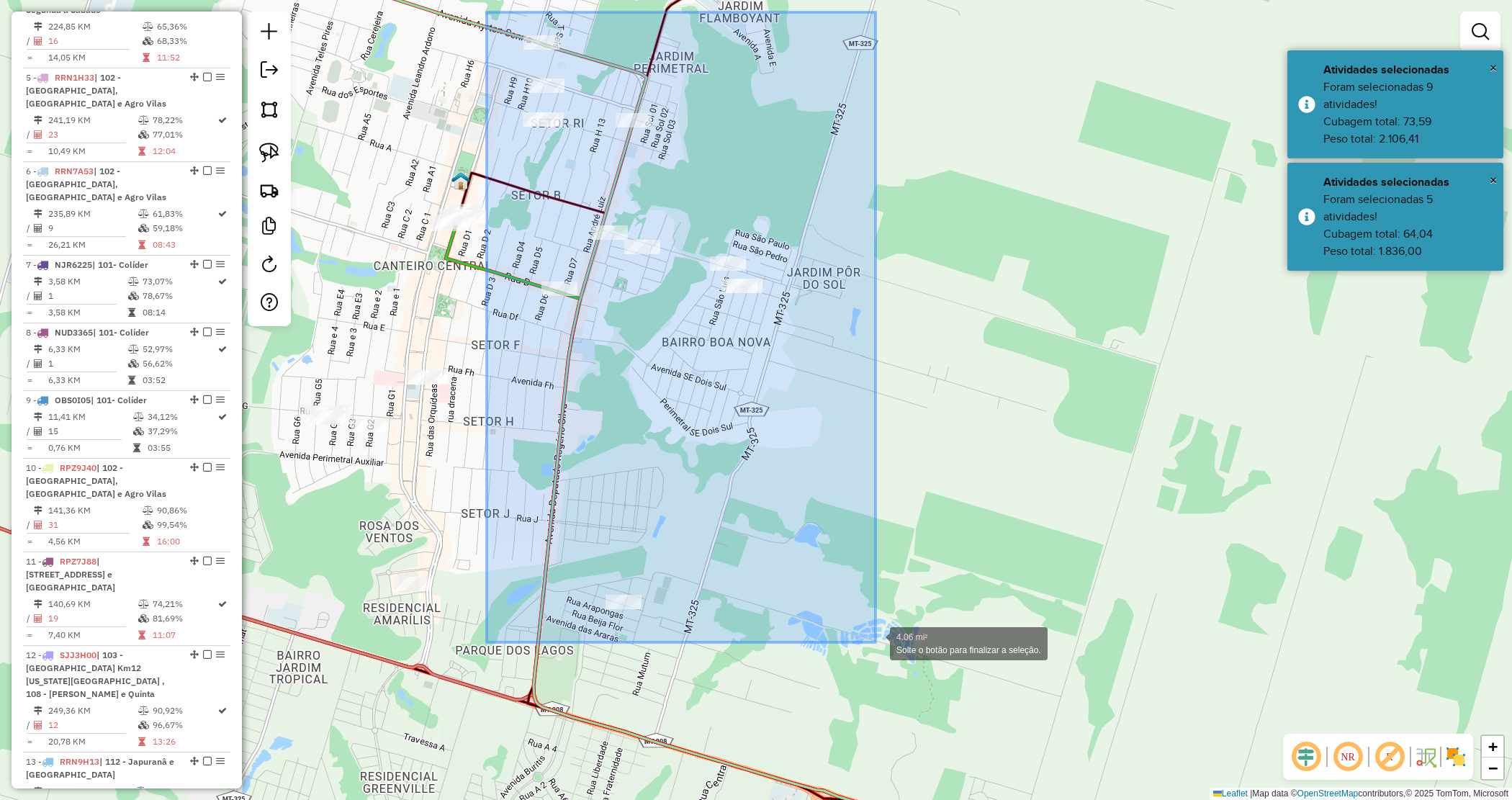
drag, startPoint x: 516, startPoint y: 70, endPoint x: 875, endPoint y: 639, distance: 672.8
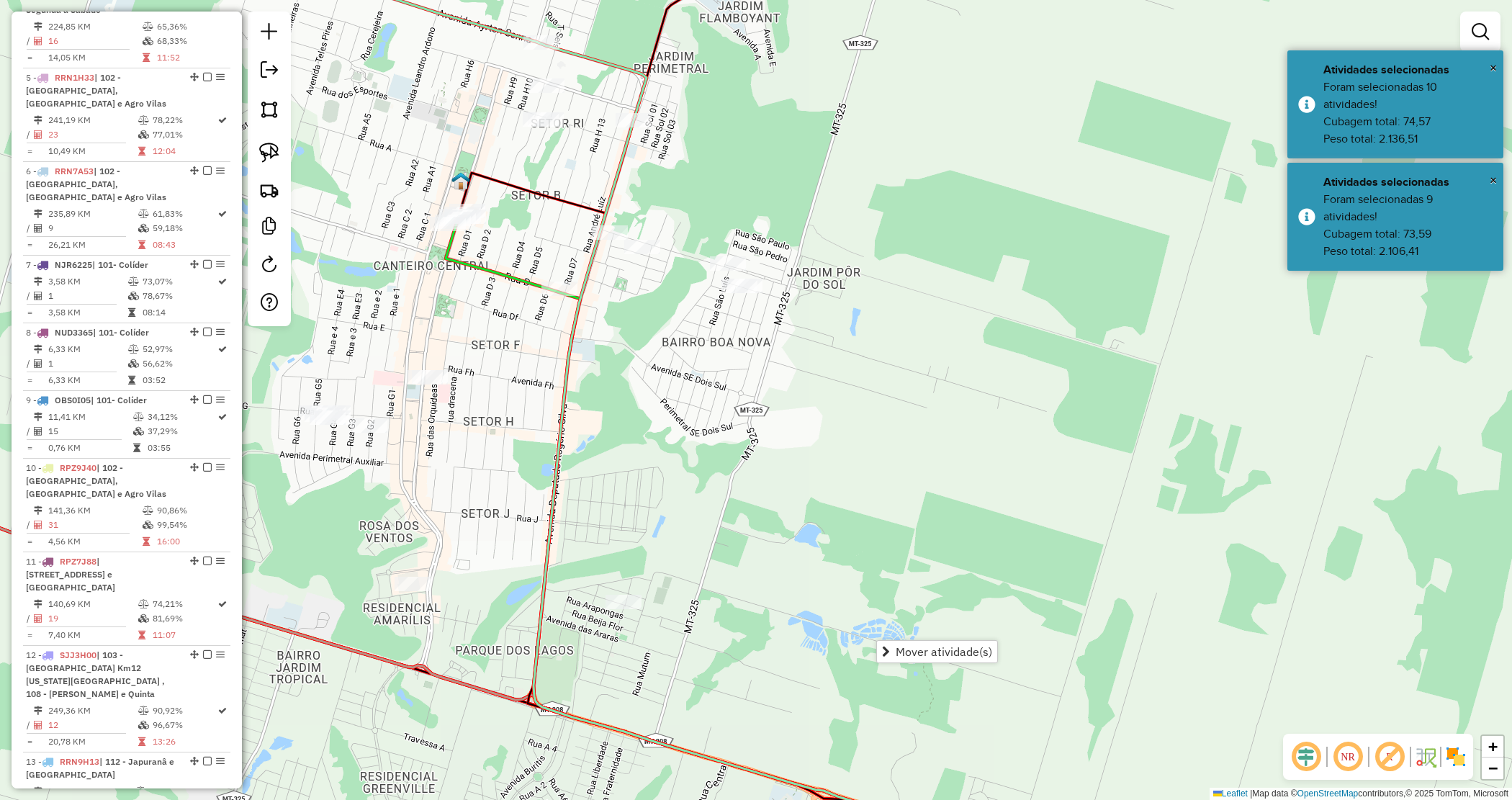
drag, startPoint x: 855, startPoint y: 600, endPoint x: 630, endPoint y: 525, distance: 237.2
click at [851, 596] on div "Janela de atendimento Grade de atendimento Capacidade Transportadoras Veículos …" at bounding box center [756, 400] width 1512 height 800
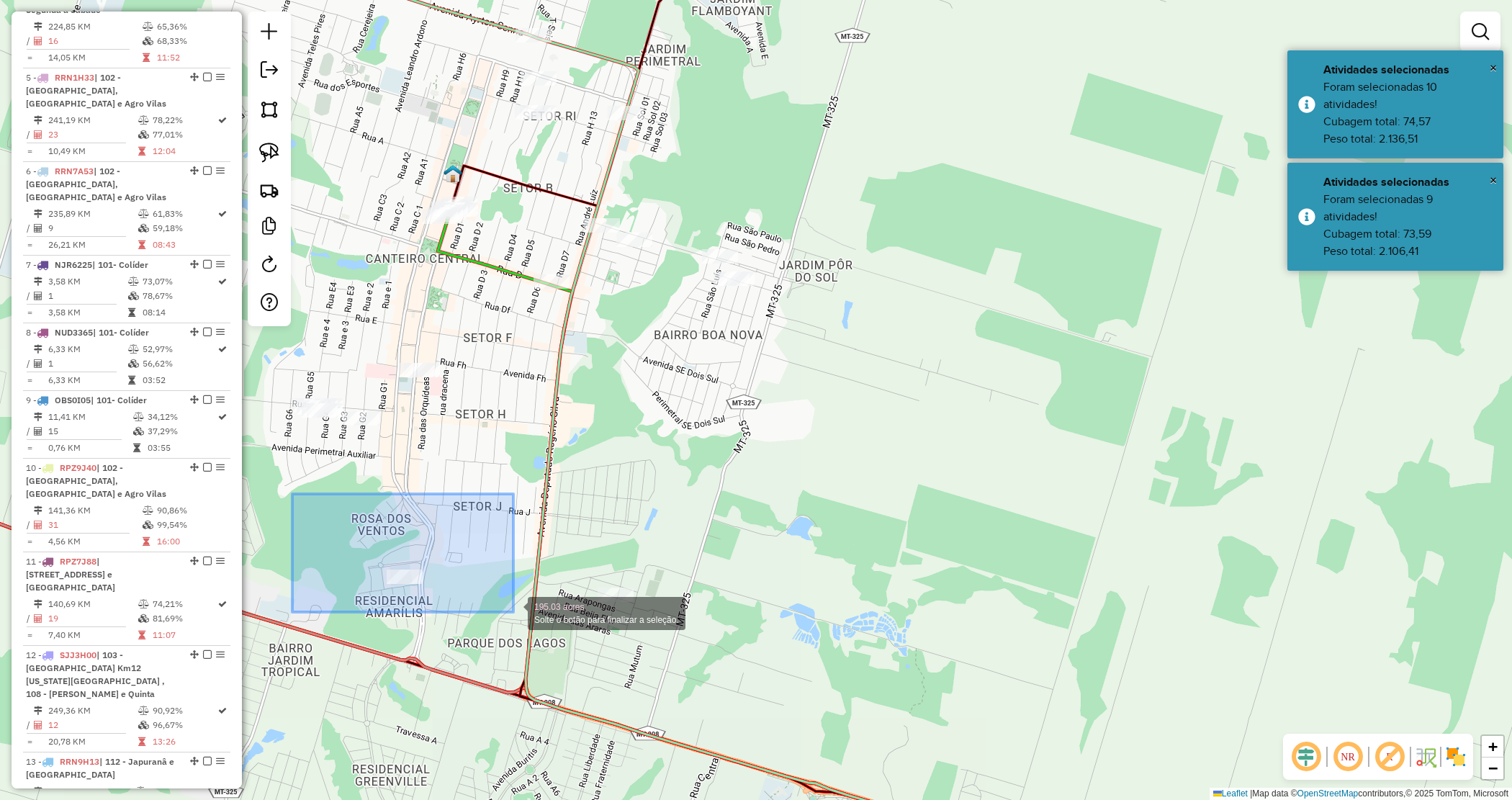
drag, startPoint x: 514, startPoint y: 612, endPoint x: 530, endPoint y: 611, distance: 16.0
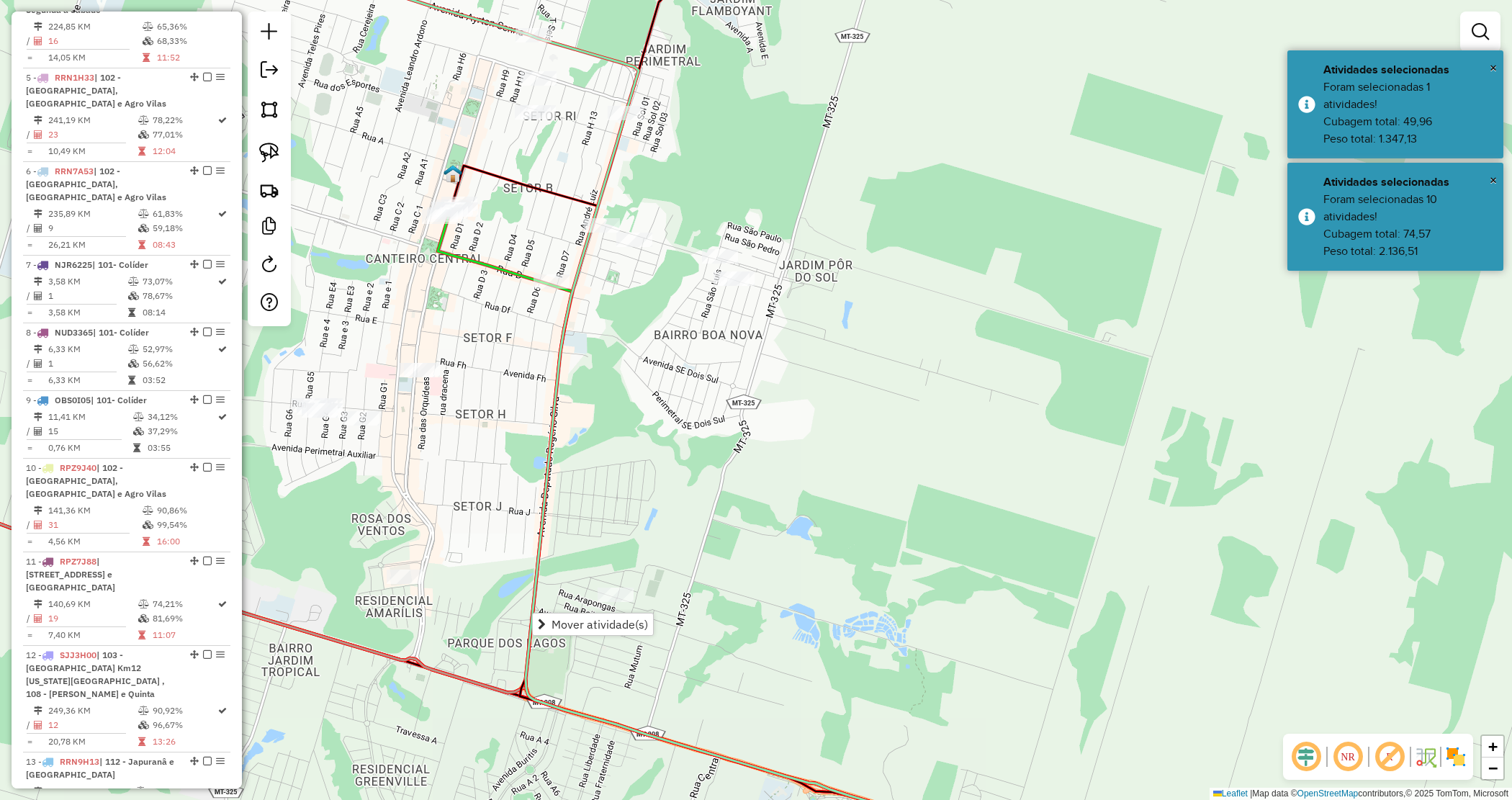
click at [671, 517] on div "Janela de atendimento Grade de atendimento Capacidade Transportadoras Veículos …" at bounding box center [756, 400] width 1512 height 800
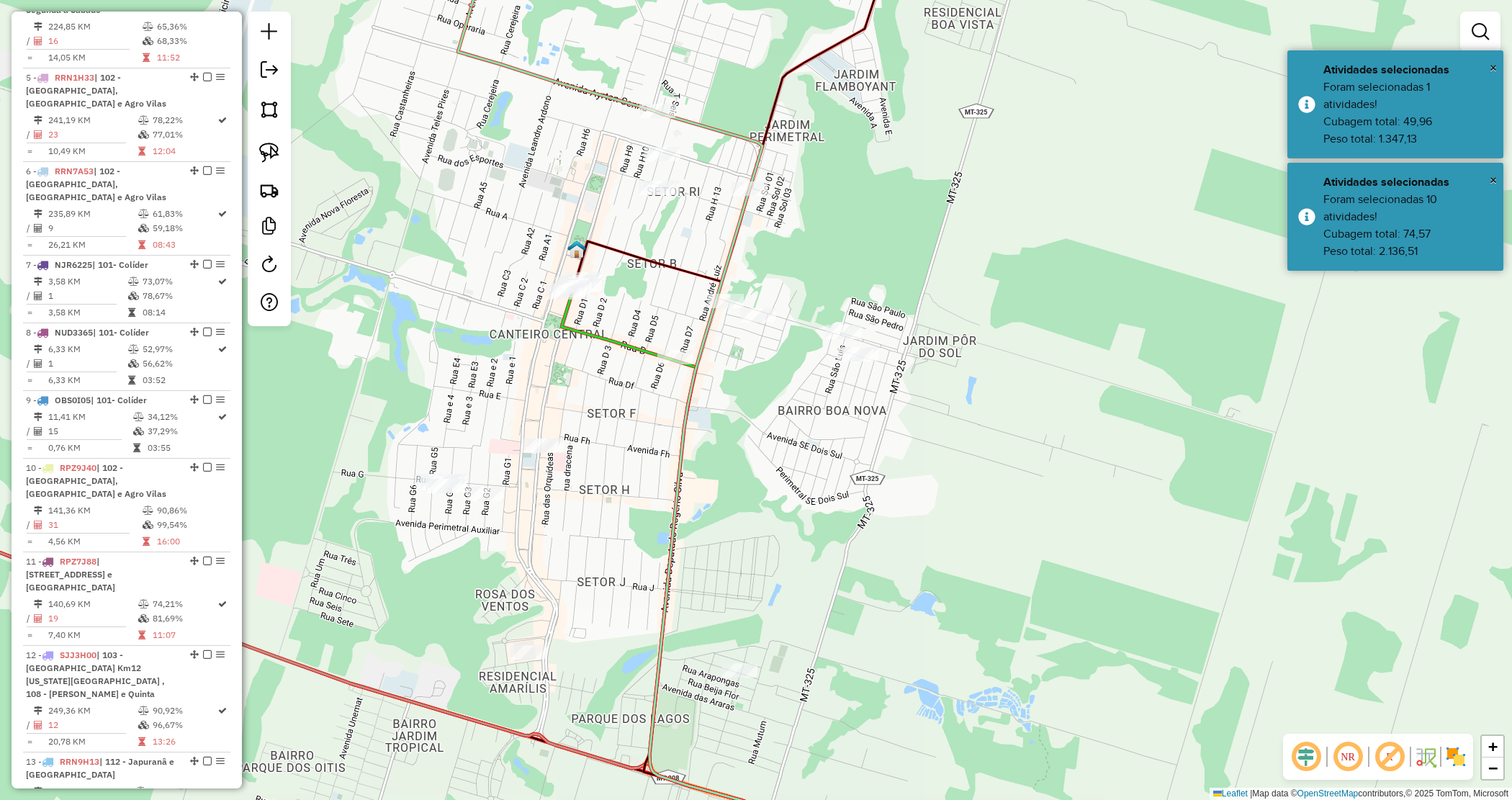
drag, startPoint x: 752, startPoint y: 546, endPoint x: 837, endPoint y: 585, distance: 93.5
click at [837, 585] on div "Janela de atendimento Grade de atendimento Capacidade Transportadoras Veículos …" at bounding box center [756, 400] width 1512 height 800
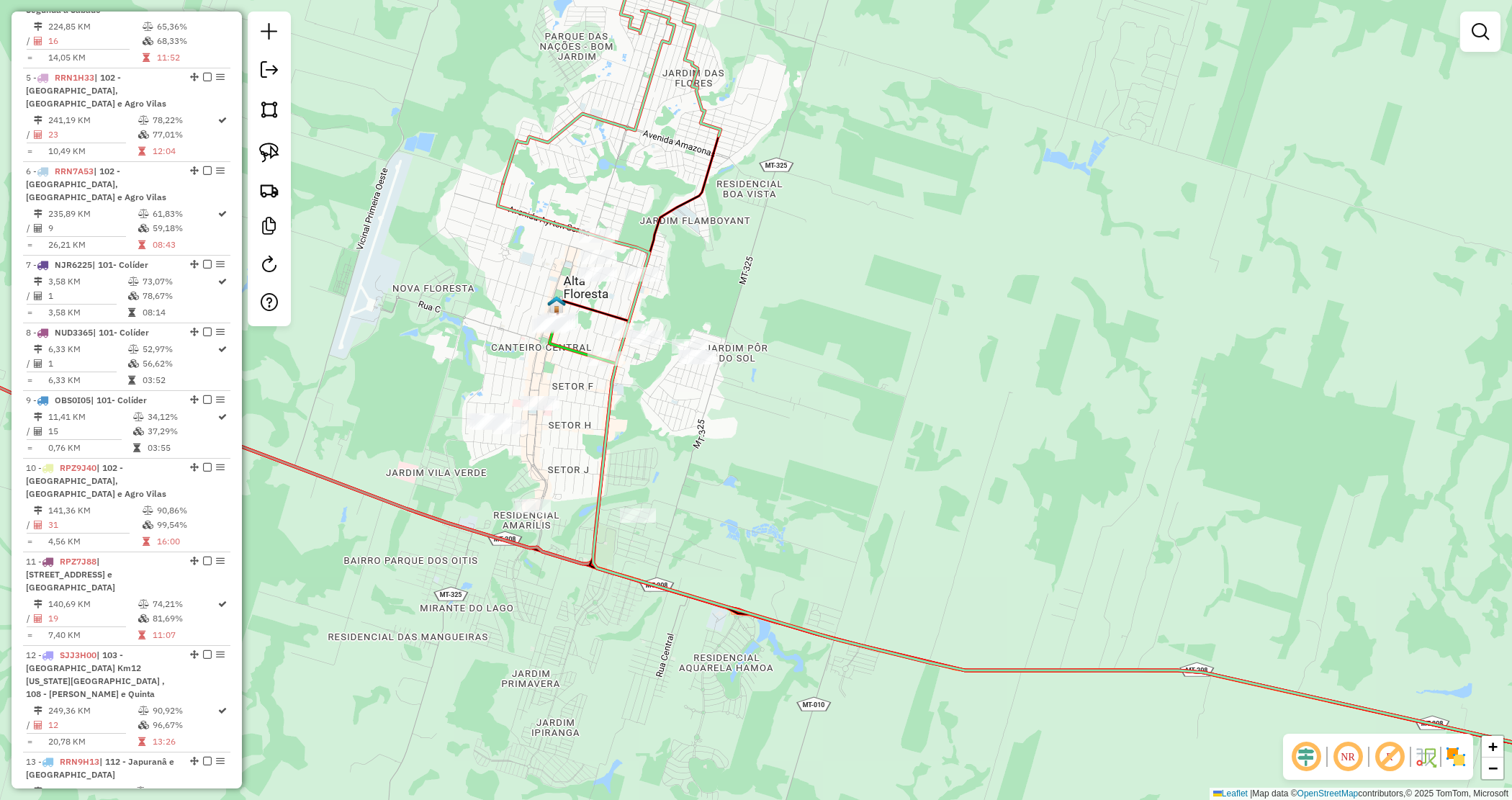
drag, startPoint x: 638, startPoint y: 450, endPoint x: 639, endPoint y: 423, distance: 27.0
click at [643, 435] on div "Janela de atendimento Grade de atendimento Capacidade Transportadoras Veículos …" at bounding box center [756, 400] width 1512 height 800
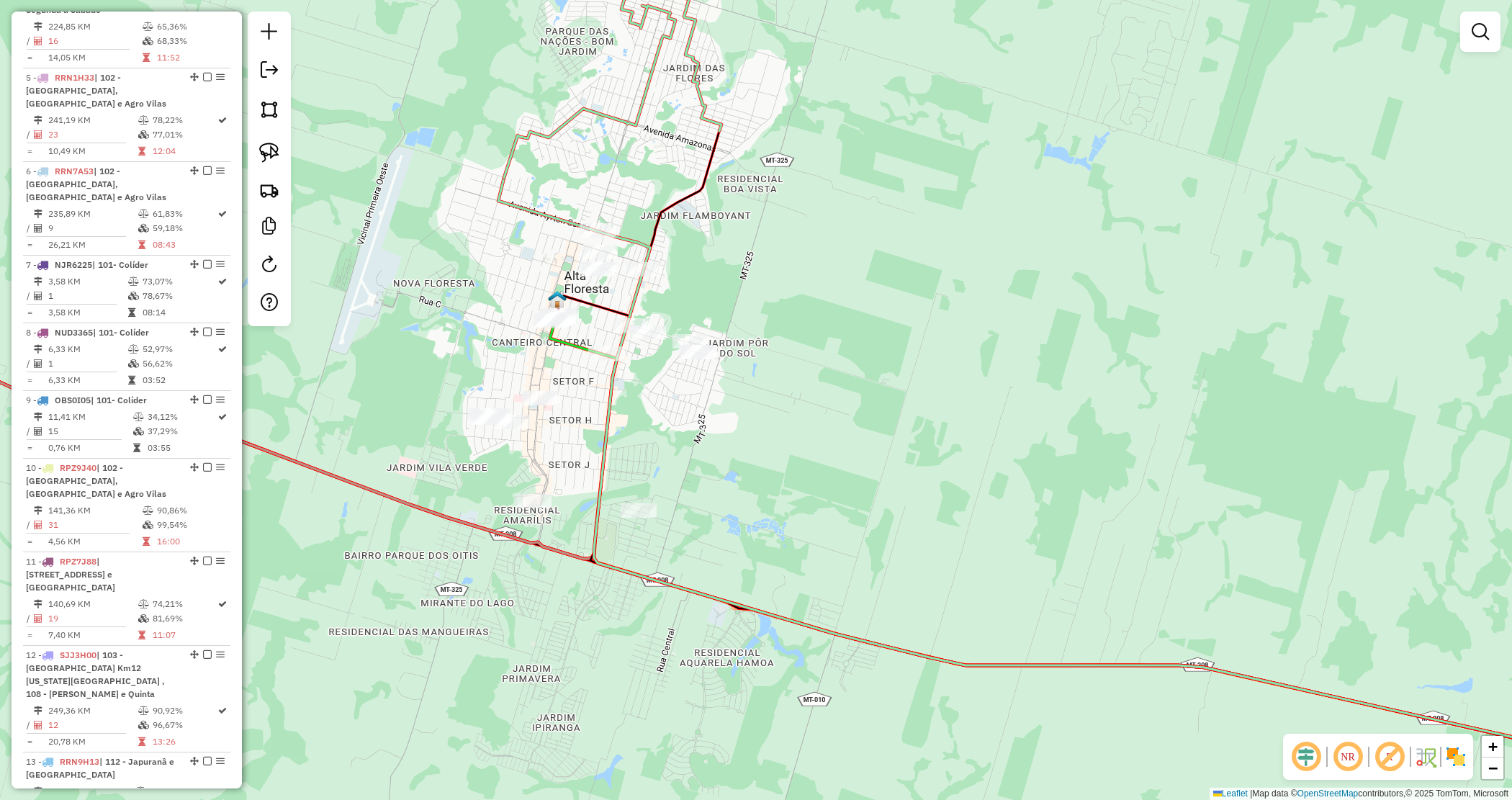
click at [520, 481] on div "Janela de atendimento Grade de atendimento Capacidade Transportadoras Veículos …" at bounding box center [756, 400] width 1512 height 800
drag, startPoint x: 513, startPoint y: 286, endPoint x: 580, endPoint y: 336, distance: 83.6
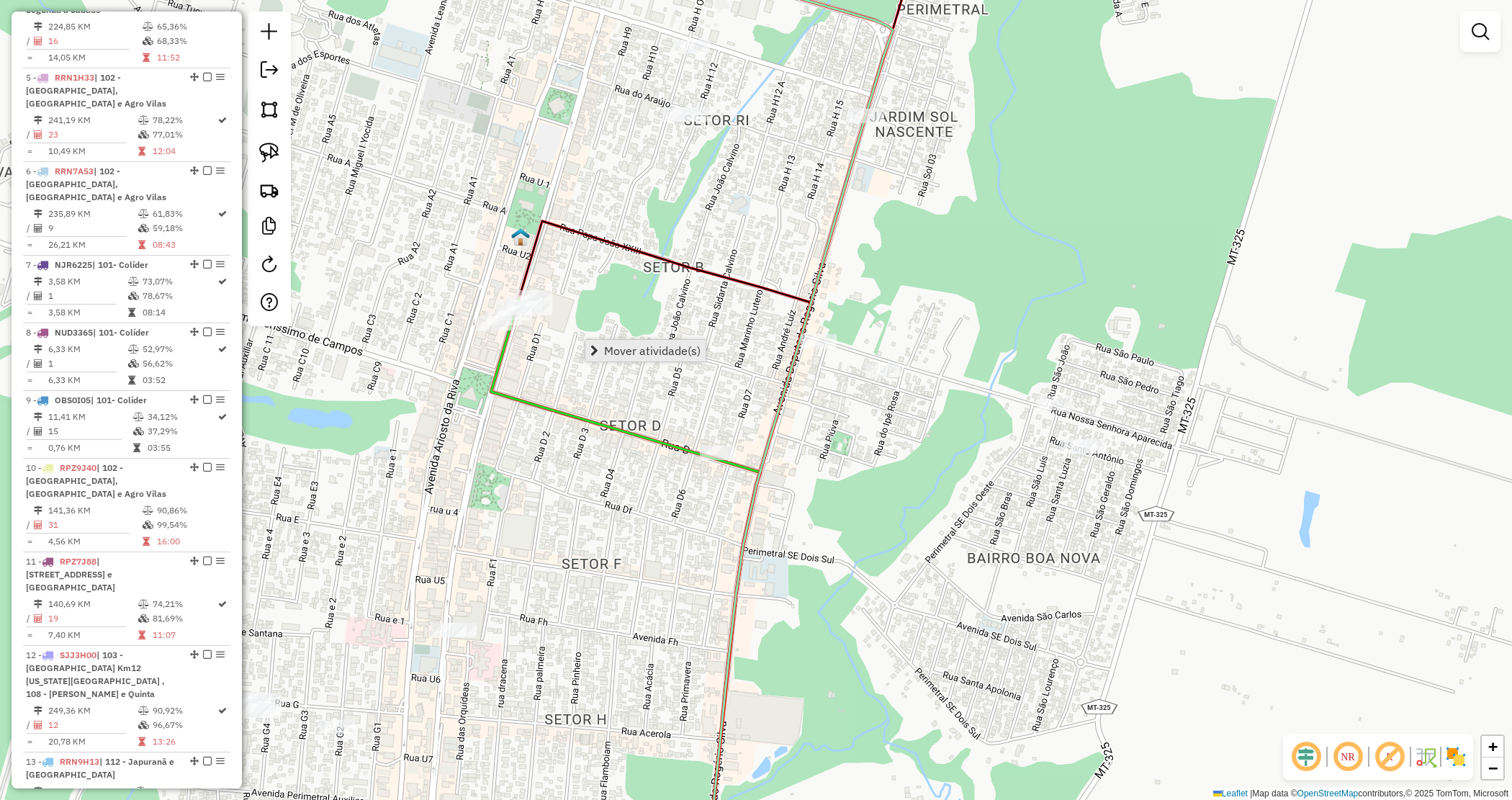
click at [603, 346] on link "Mover atividade(s)" at bounding box center [645, 351] width 120 height 22
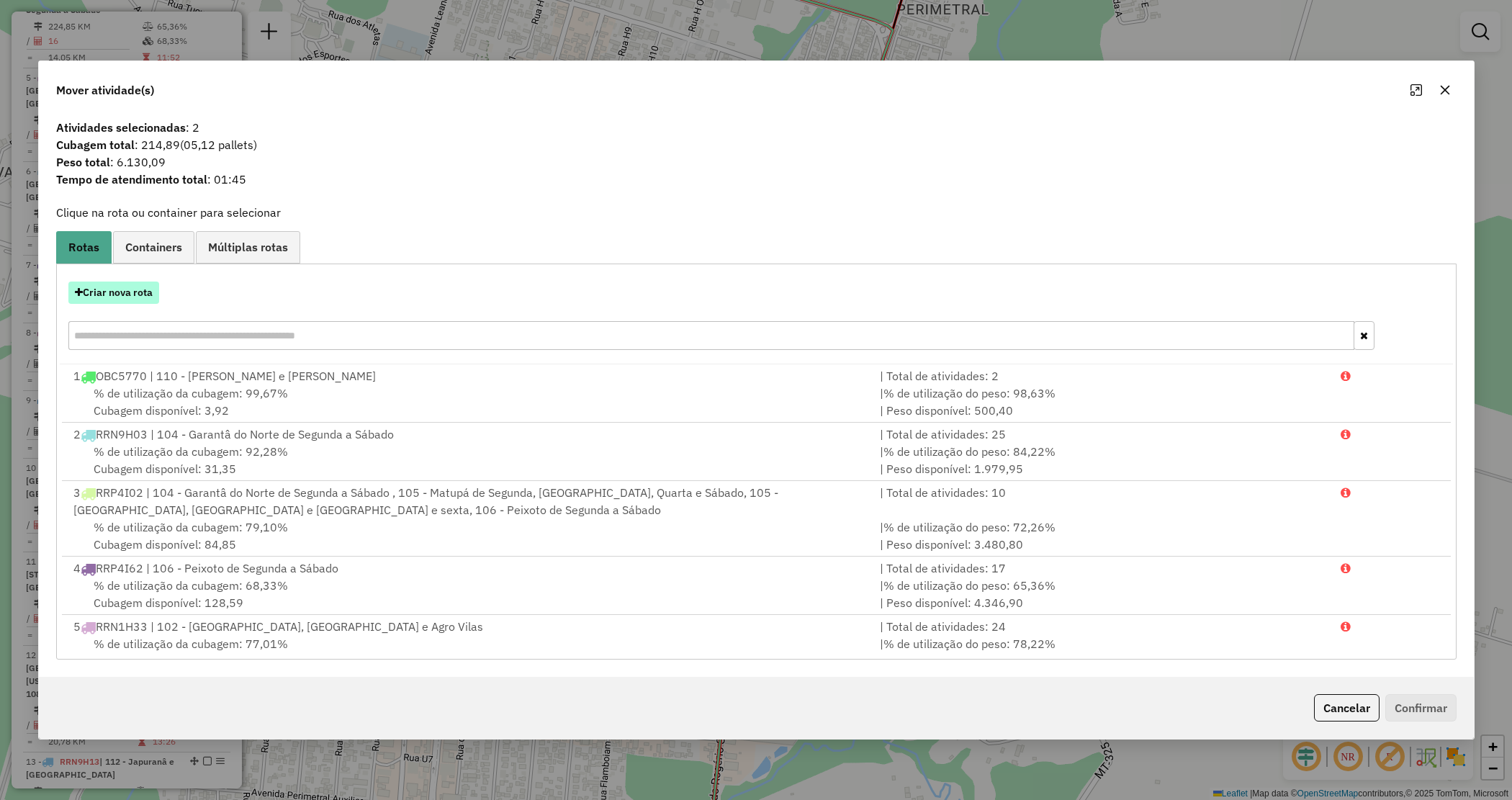
click at [144, 289] on button "Criar nova rota" at bounding box center [113, 293] width 91 height 23
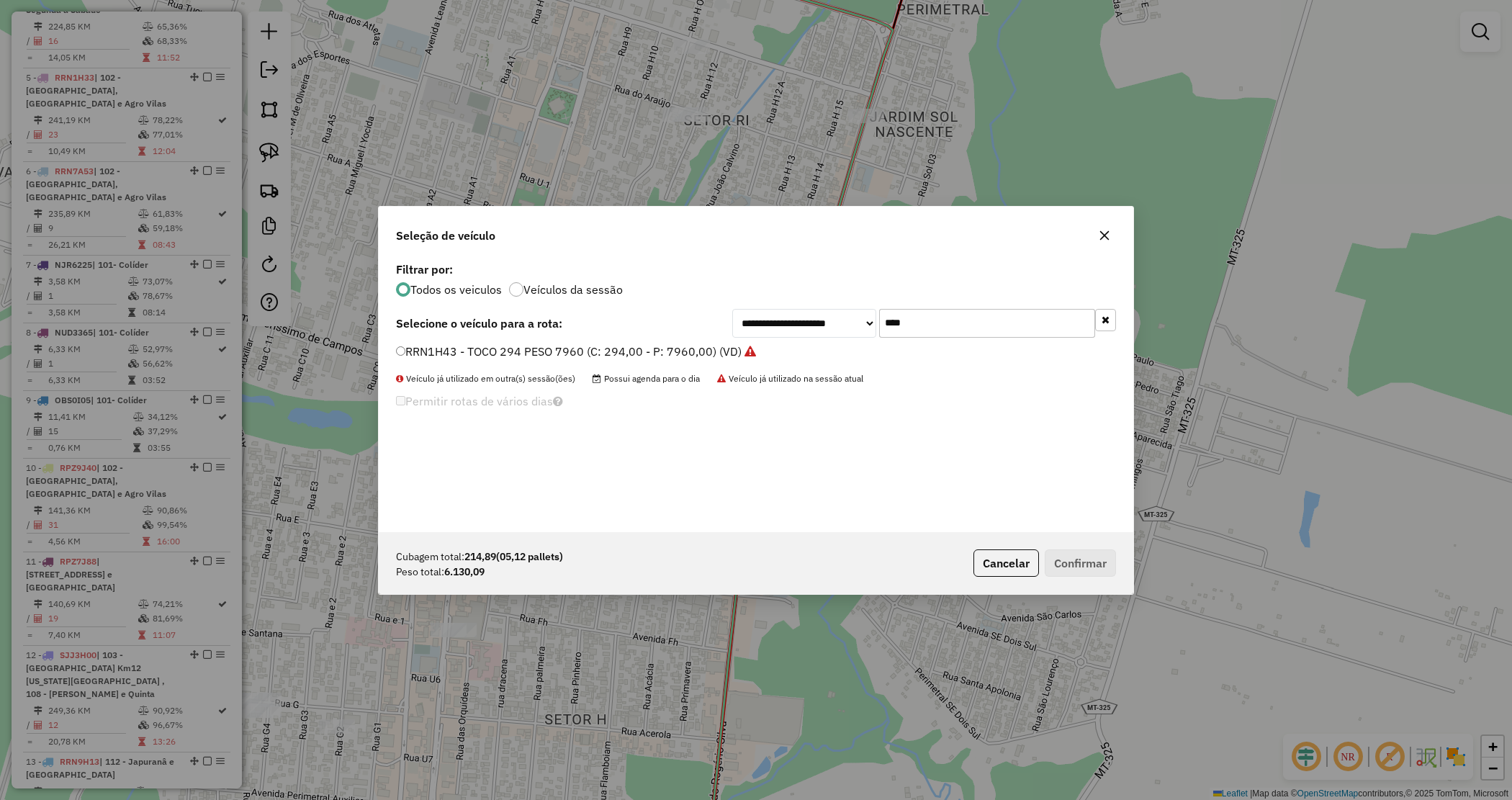
drag, startPoint x: 943, startPoint y: 314, endPoint x: 825, endPoint y: 315, distance: 118.0
click at [826, 317] on div "**********" at bounding box center [924, 323] width 384 height 29
type input "***"
click at [741, 347] on label "QBA5794 - CAMINHÃO TRUCK 406 12550 (C: 406,00 - P: 12550,00) (VD)" at bounding box center [595, 351] width 397 height 18
click at [1083, 561] on button "Confirmar" at bounding box center [1080, 563] width 71 height 28
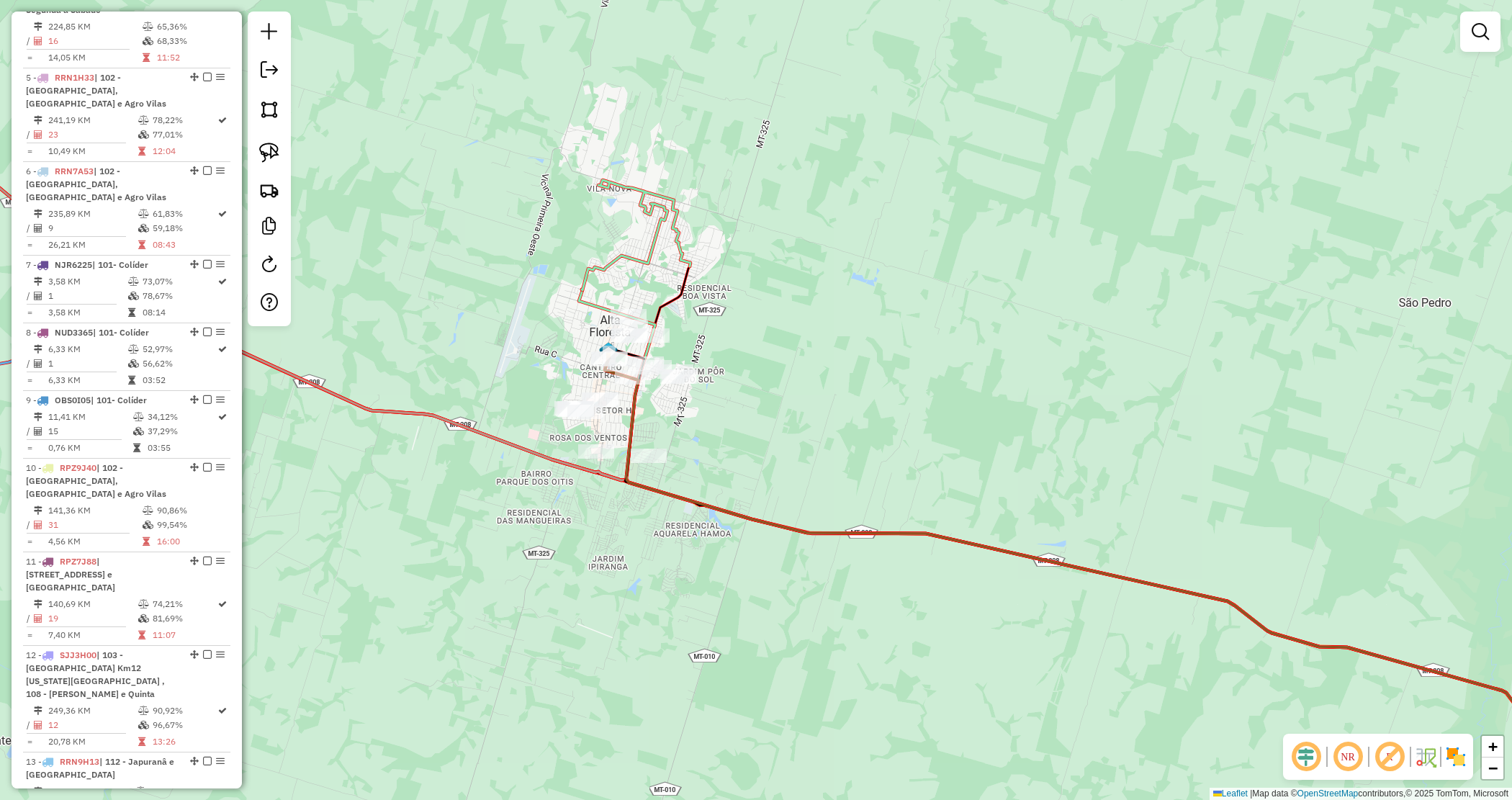
click at [817, 433] on div "Janela de atendimento Grade de atendimento Capacidade Transportadoras Veículos …" at bounding box center [756, 400] width 1512 height 800
drag, startPoint x: 514, startPoint y: 284, endPoint x: 733, endPoint y: 497, distance: 305.5
click at [733, 497] on div "Janela de atendimento Grade de atendimento Capacidade Transportadoras Veículos …" at bounding box center [756, 400] width 1512 height 800
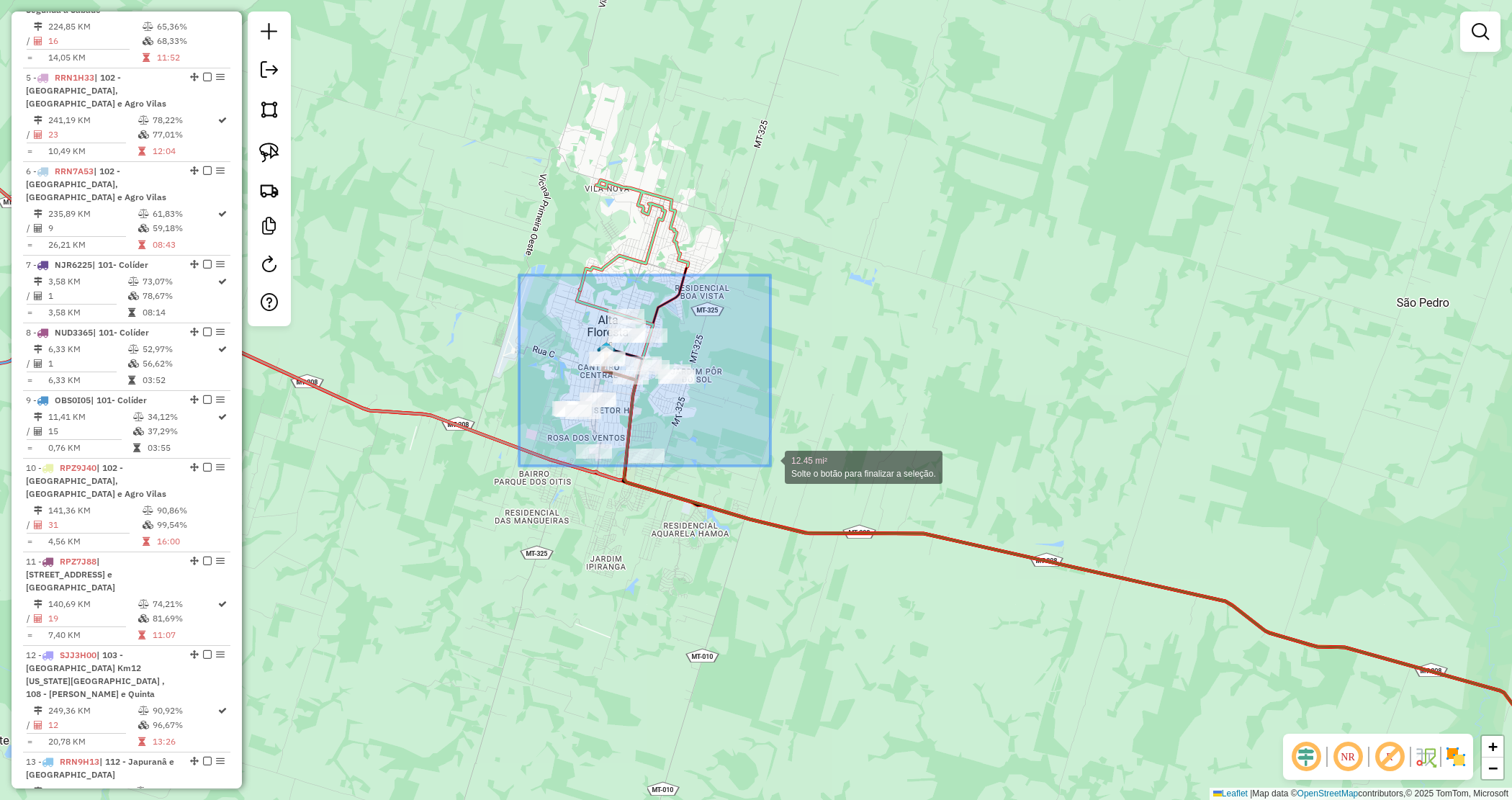
drag, startPoint x: 544, startPoint y: 298, endPoint x: 776, endPoint y: 476, distance: 292.4
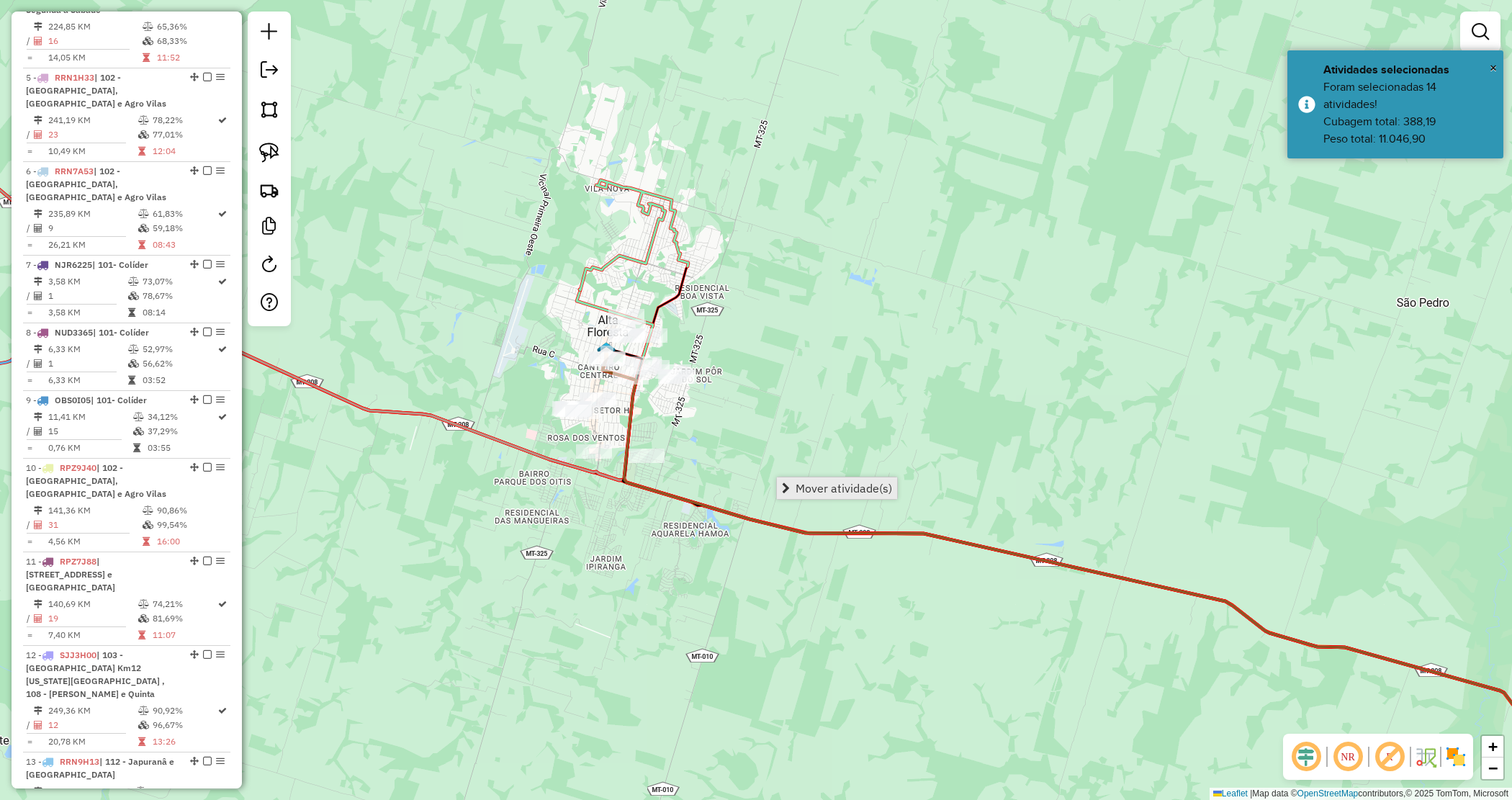
click at [853, 493] on span "Mover atividade(s)" at bounding box center [844, 488] width 97 height 12
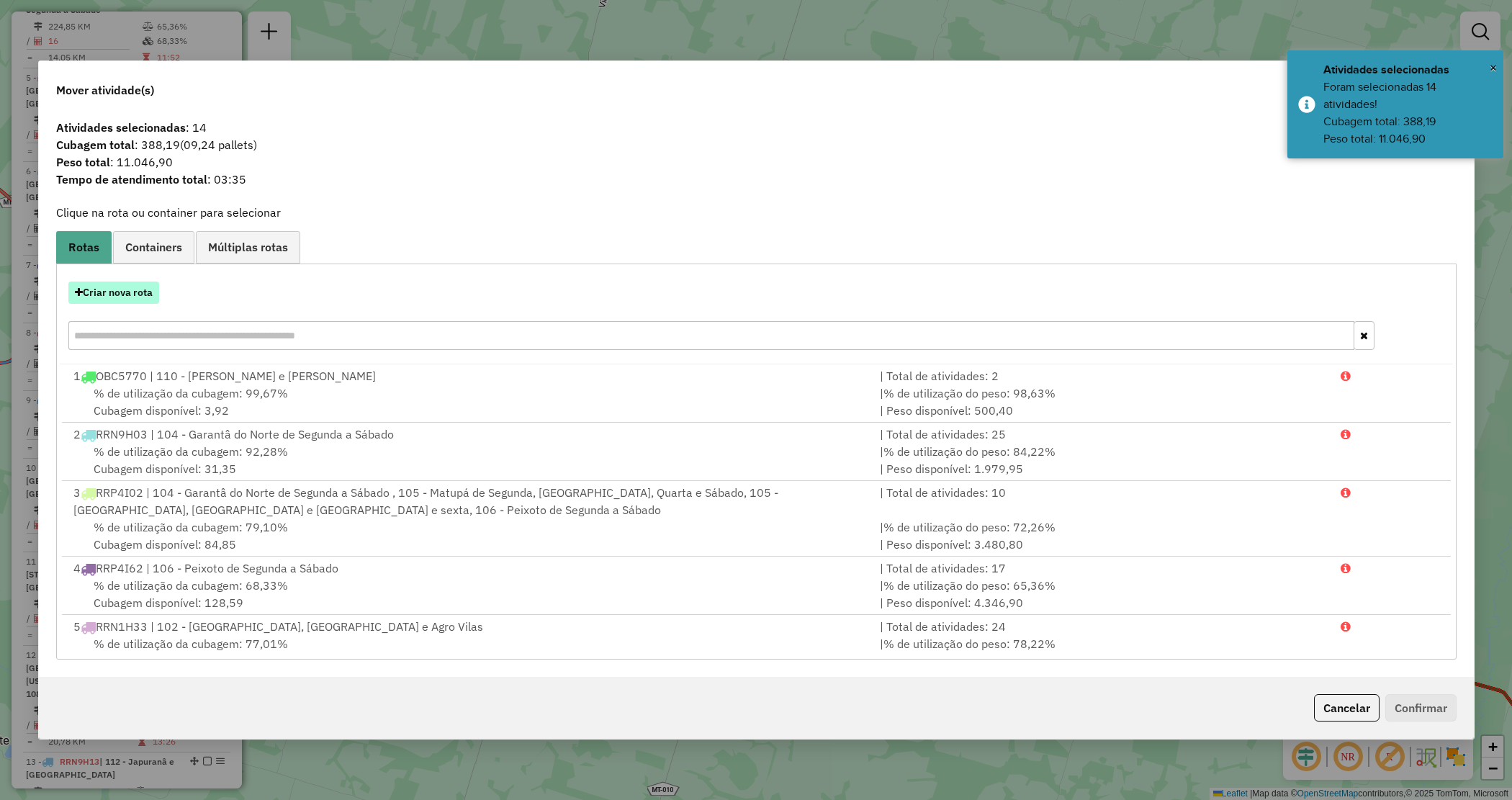
click at [103, 299] on button "Criar nova rota" at bounding box center [113, 293] width 91 height 23
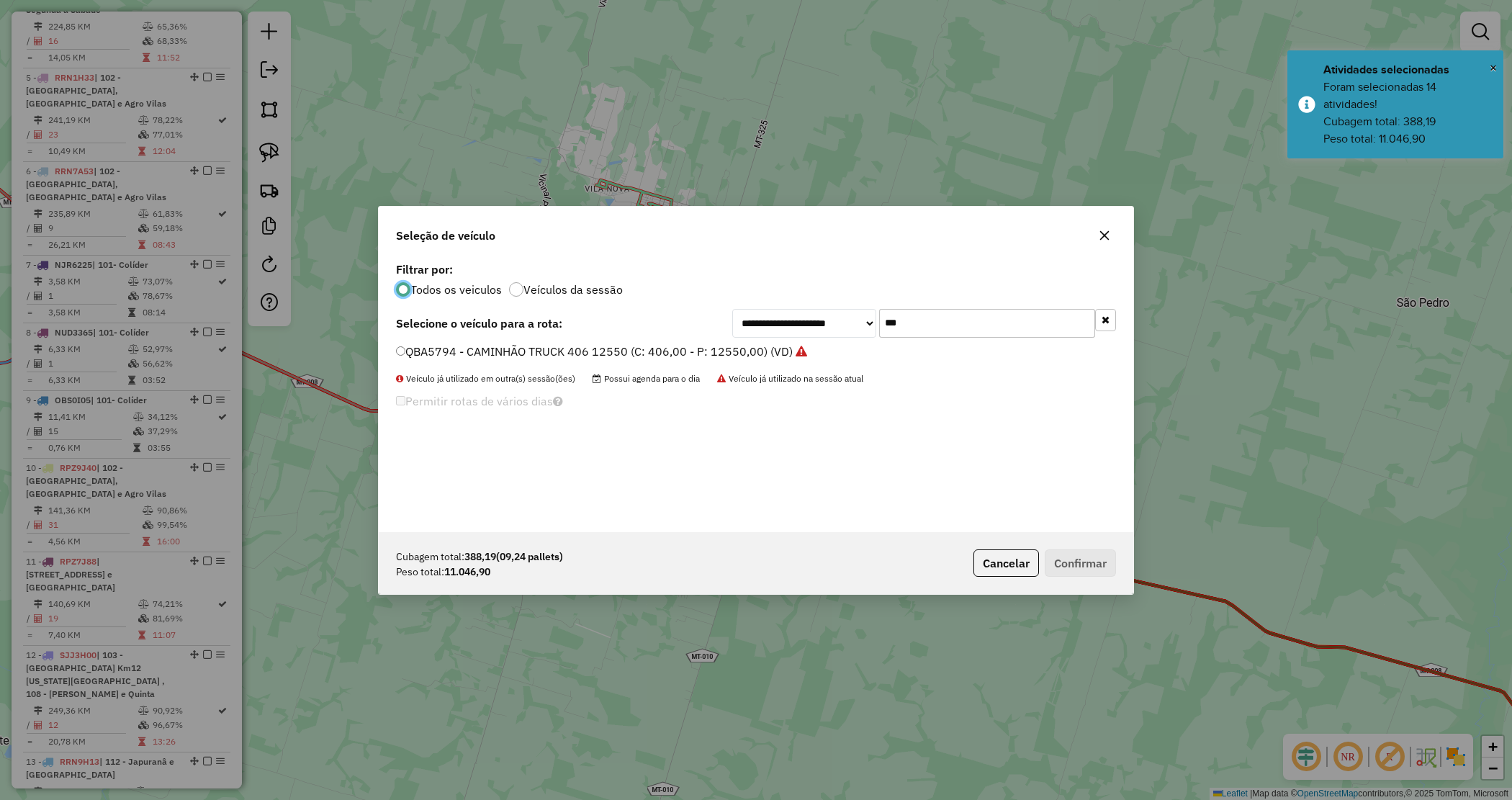
drag, startPoint x: 912, startPoint y: 328, endPoint x: 831, endPoint y: 300, distance: 85.7
click at [833, 304] on div "**********" at bounding box center [756, 395] width 755 height 274
type input "****"
click at [716, 350] on label "RRN7A54 - TOCO 294 PESO 7960 (C: 294,00 - P: 7960,00) (VD)" at bounding box center [569, 351] width 345 height 18
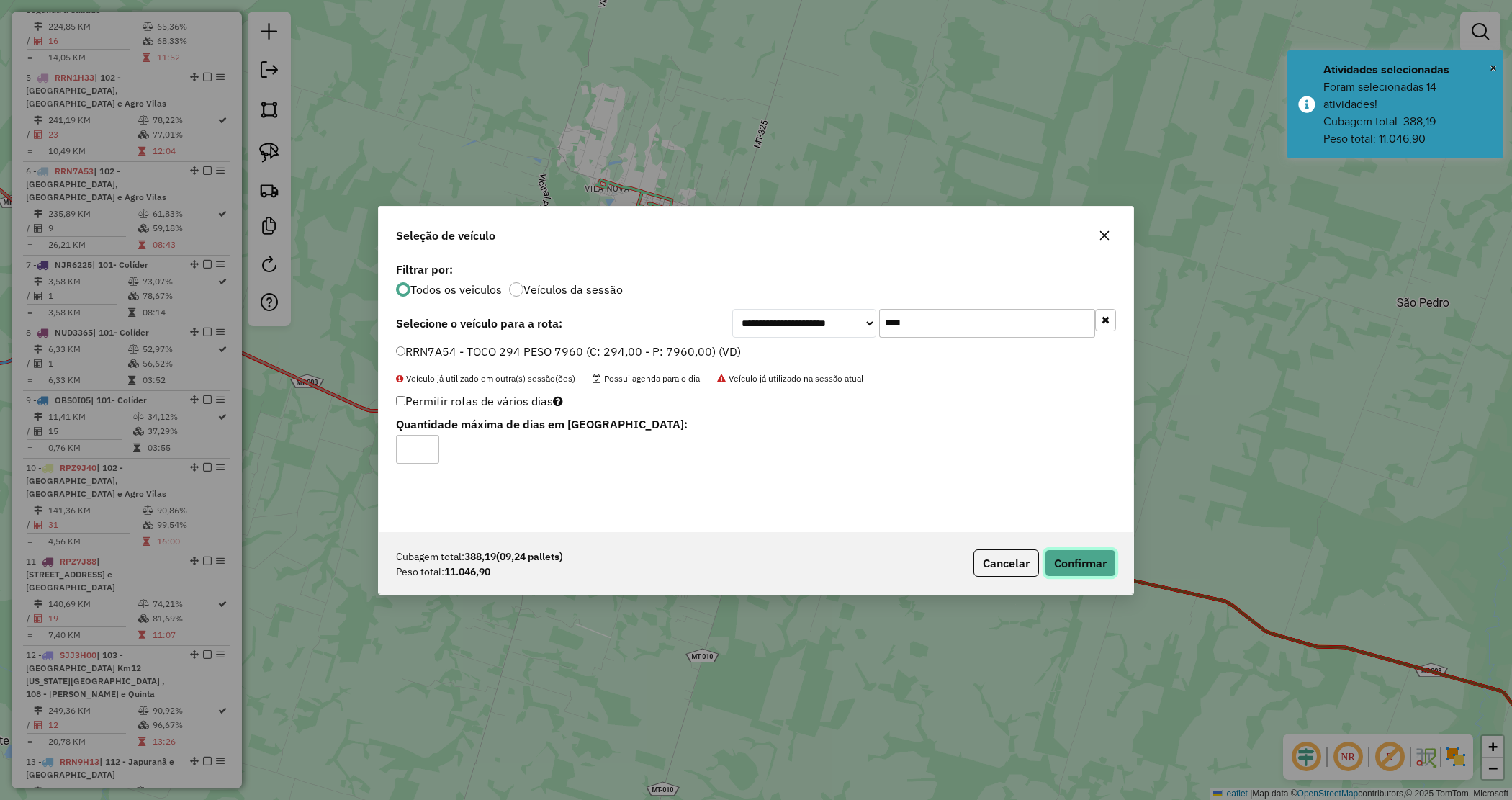
click at [1091, 572] on button "Confirmar" at bounding box center [1080, 563] width 71 height 28
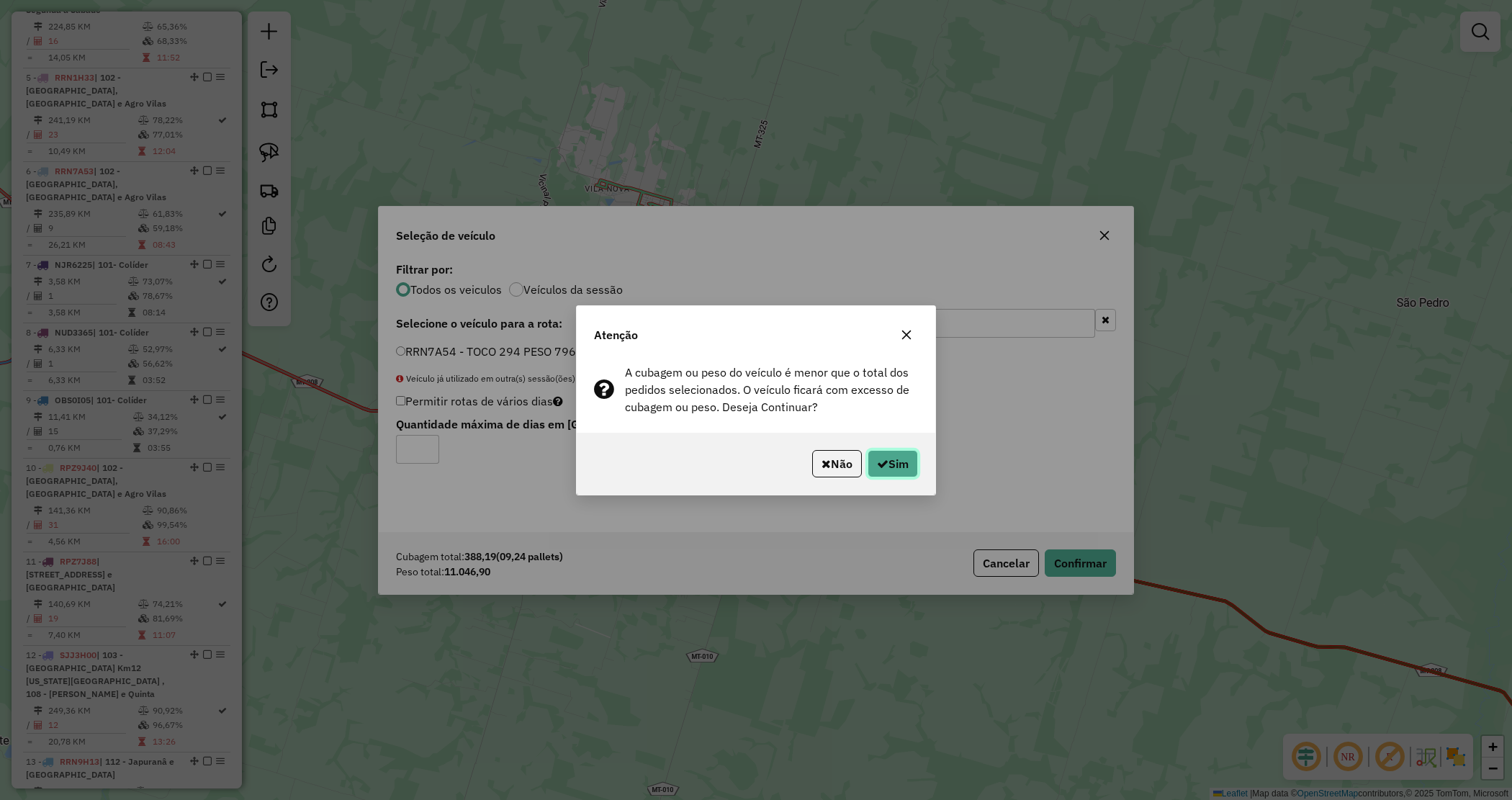
drag, startPoint x: 913, startPoint y: 466, endPoint x: 856, endPoint y: 451, distance: 58.9
click at [907, 465] on button "Sim" at bounding box center [892, 464] width 50 height 28
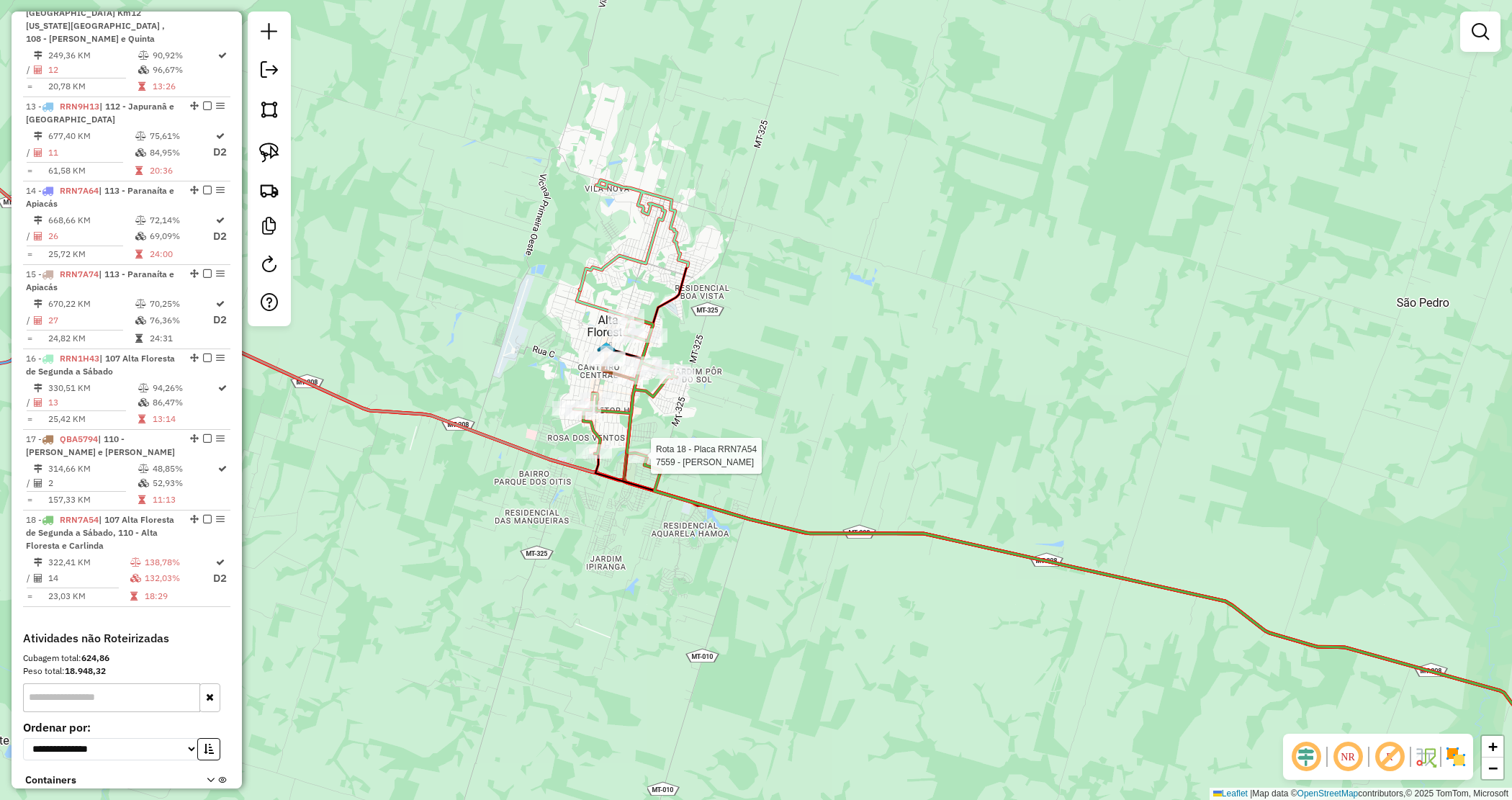
select select "*********"
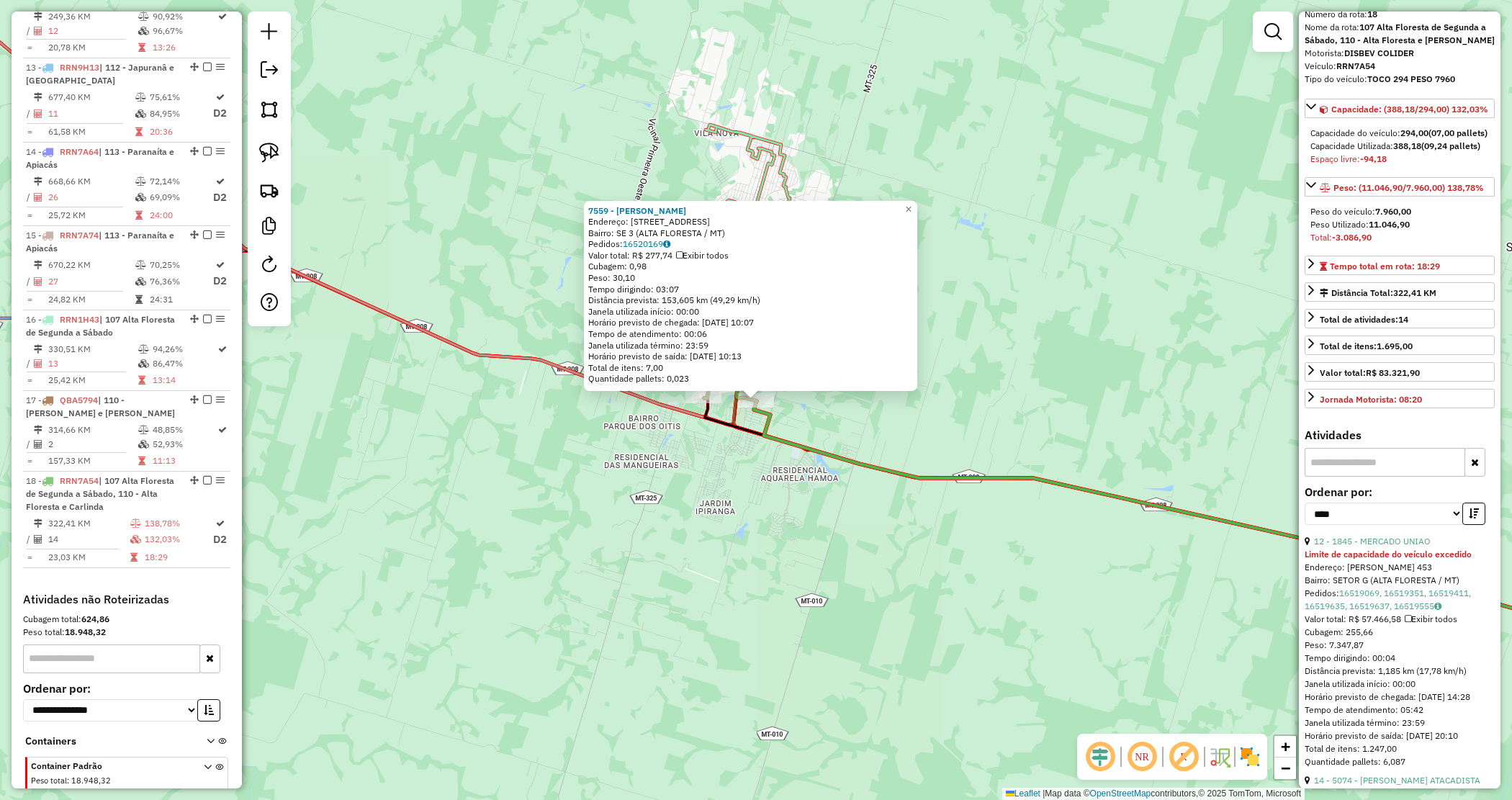
scroll to position [90, 0]
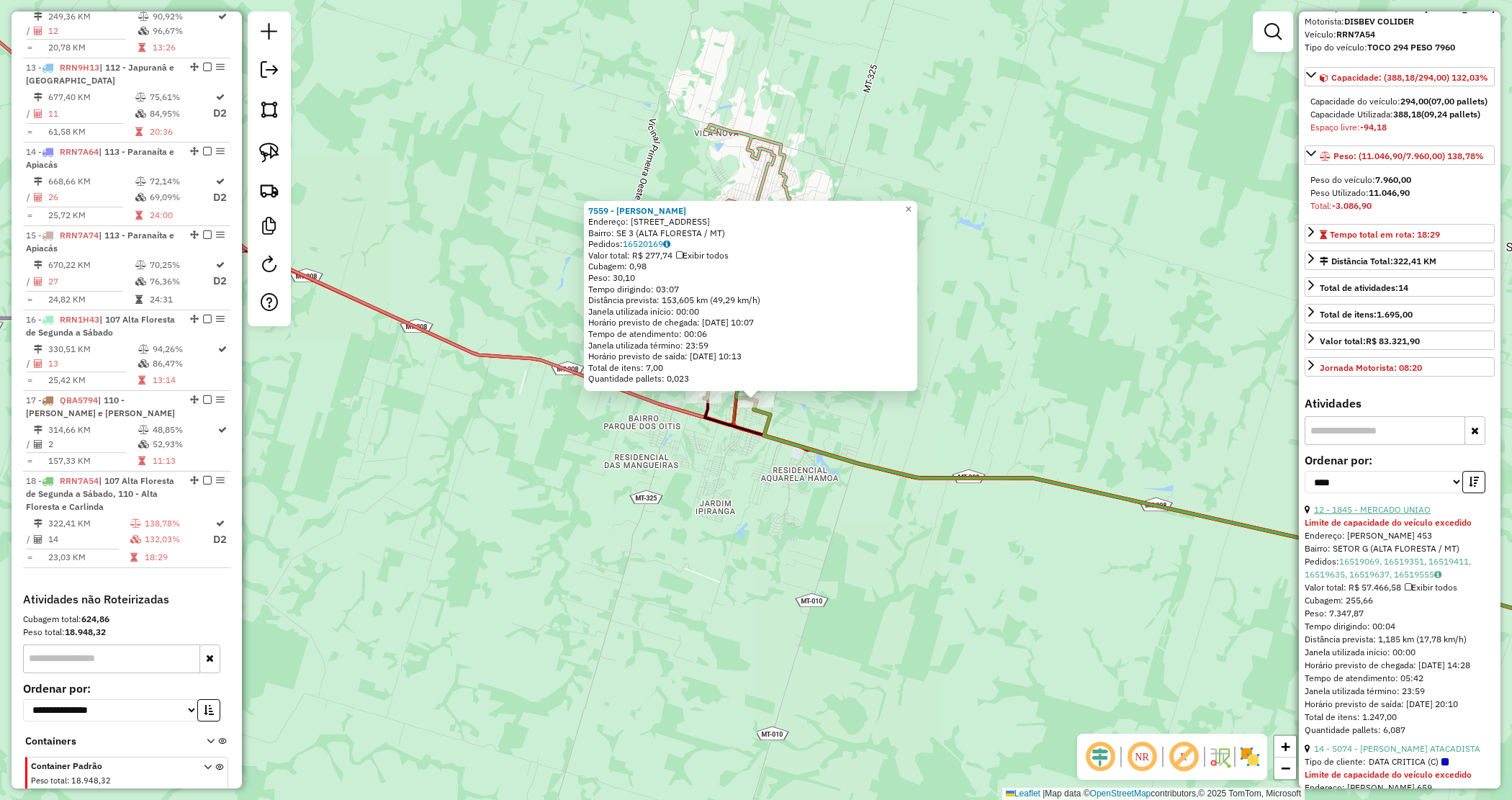
click at [1379, 515] on link "12 - 1845 - MERCADO UNIAO" at bounding box center [1373, 509] width 117 height 11
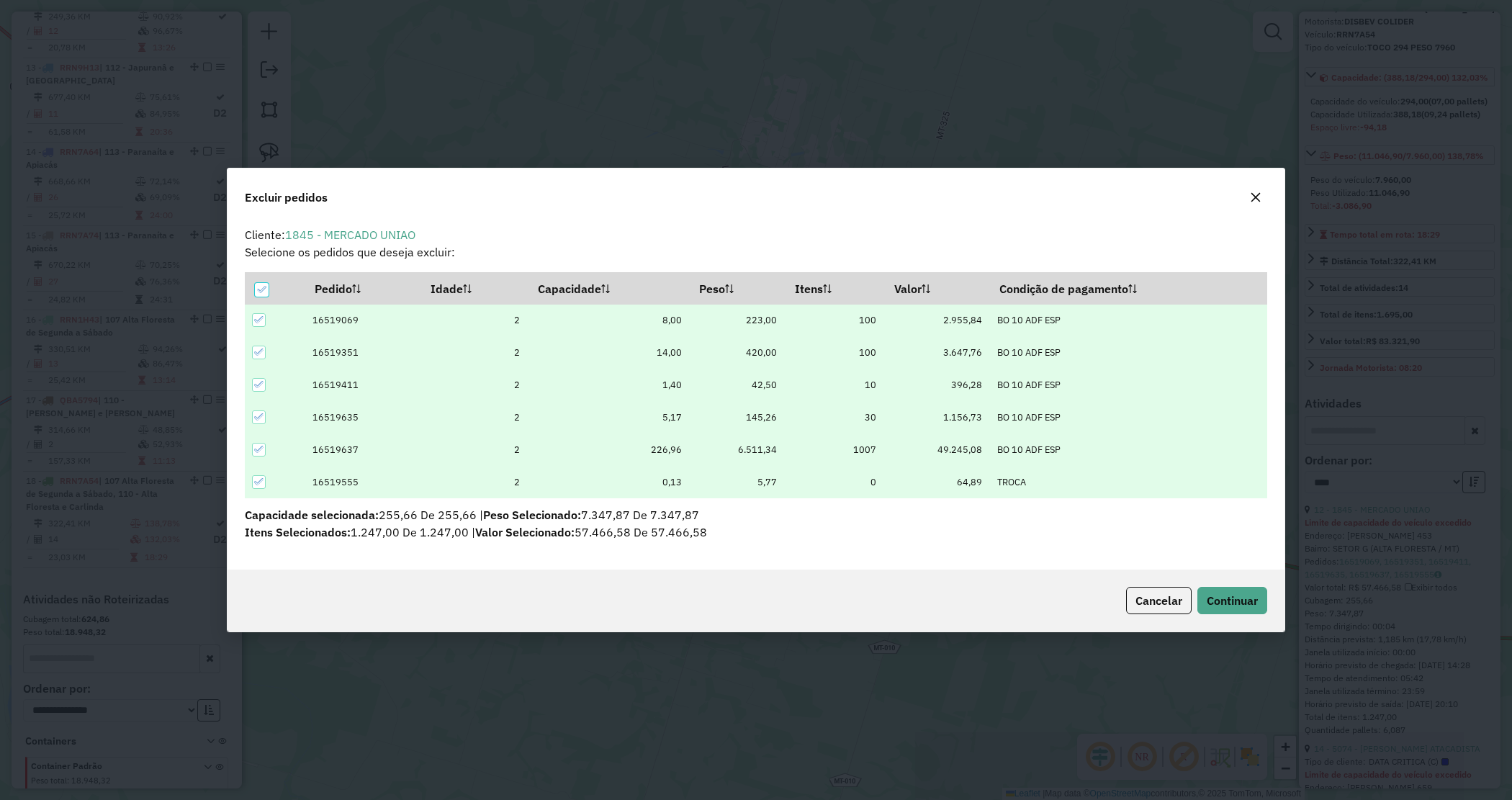
scroll to position [0, 0]
click at [1248, 598] on span "Continuar" at bounding box center [1232, 600] width 51 height 14
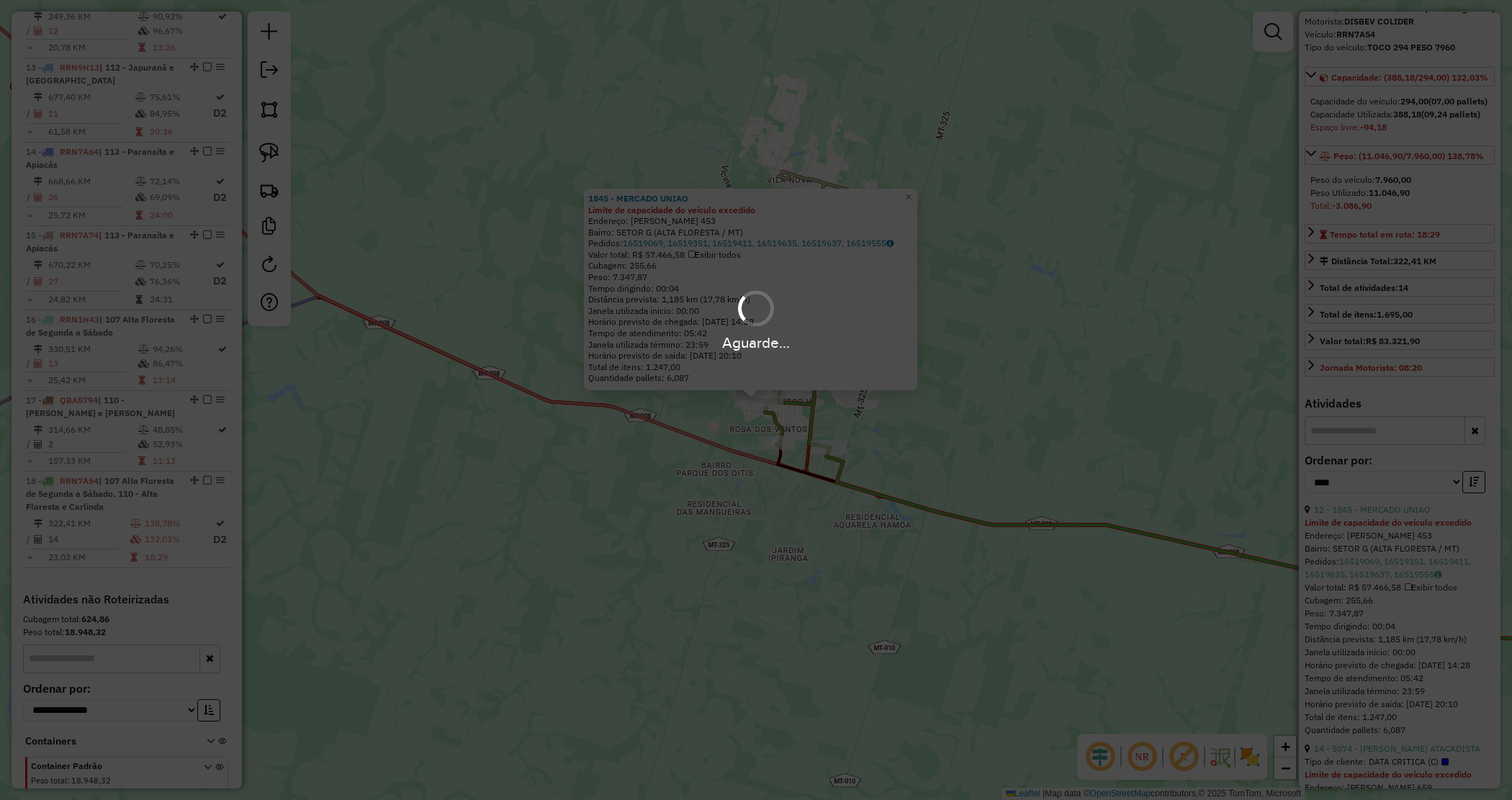
scroll to position [1586, 0]
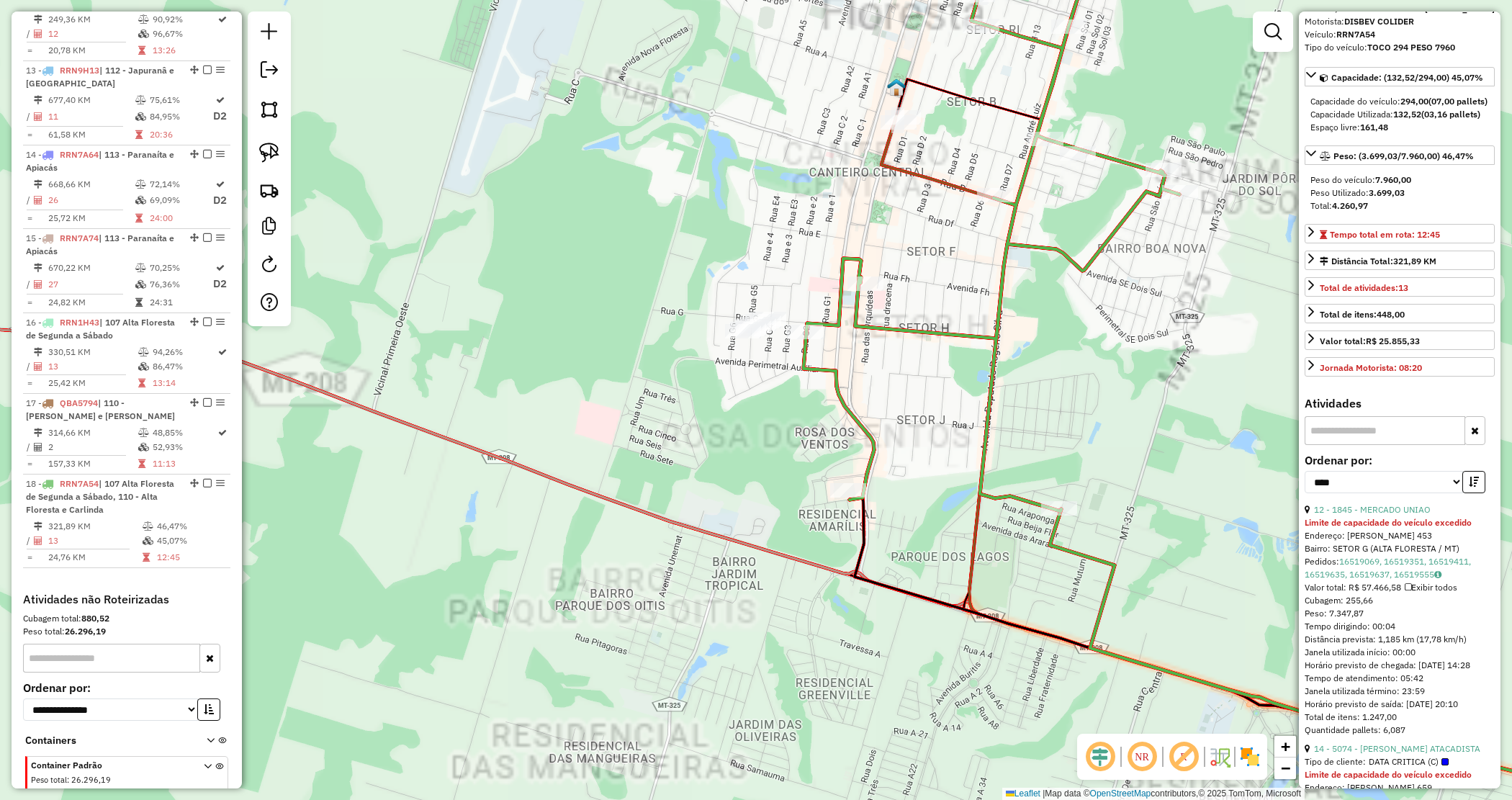
click at [757, 430] on div "Janela de atendimento Grade de atendimento Capacidade Transportadoras Veículos …" at bounding box center [756, 400] width 1512 height 800
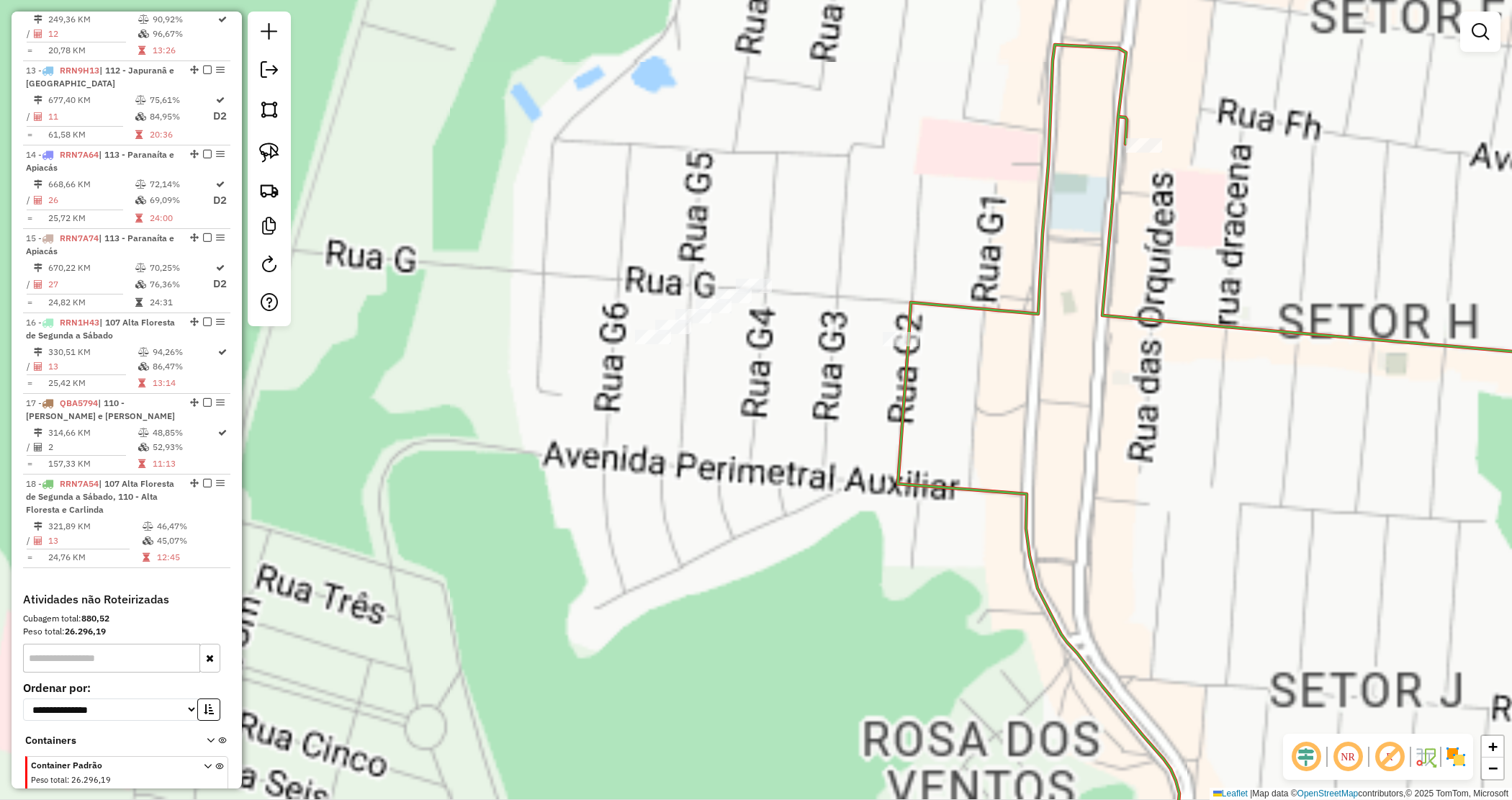
click at [771, 331] on div "Janela de atendimento Grade de atendimento Capacidade Transportadoras Veículos …" at bounding box center [756, 400] width 1512 height 800
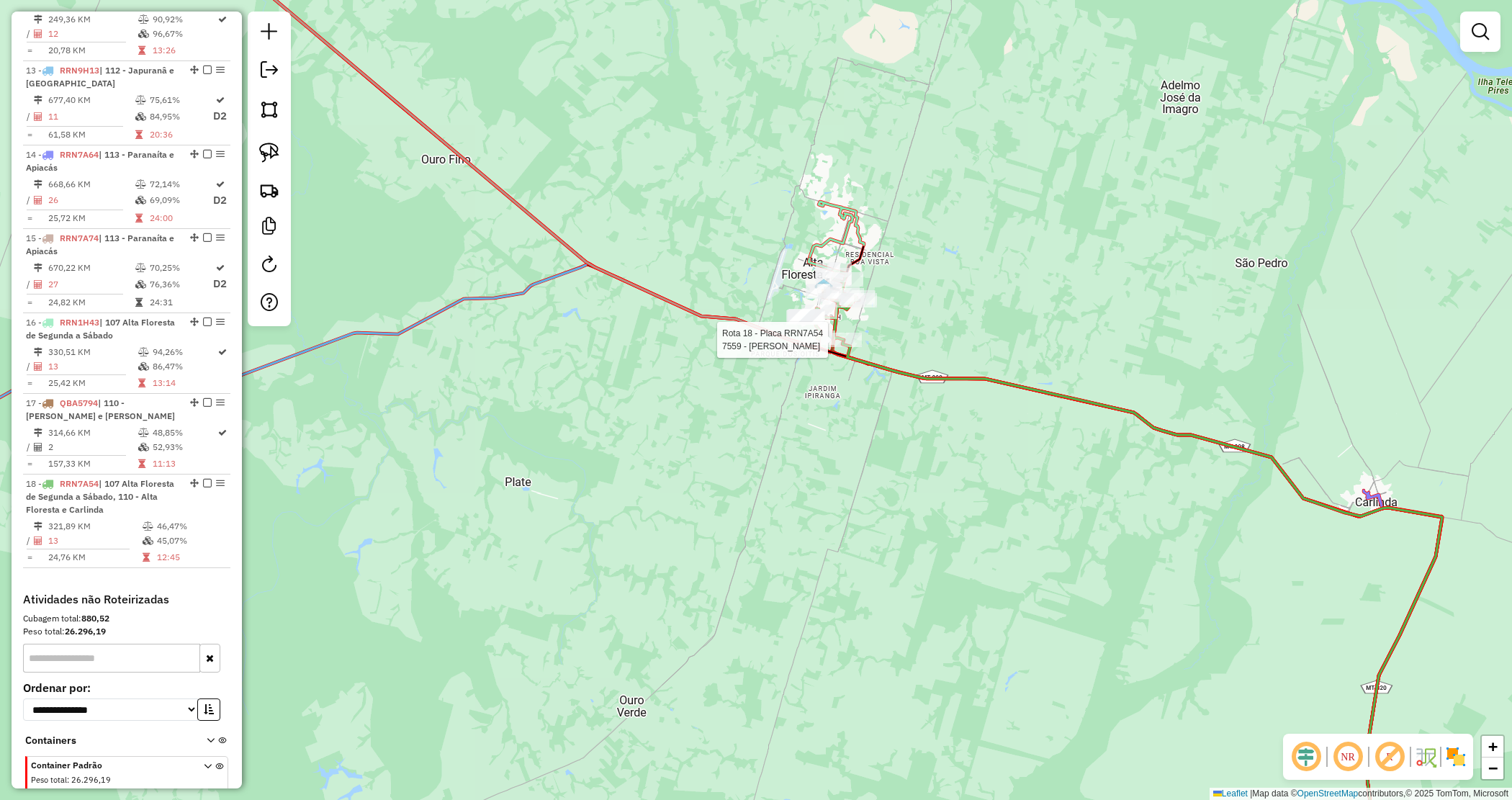
select select "*********"
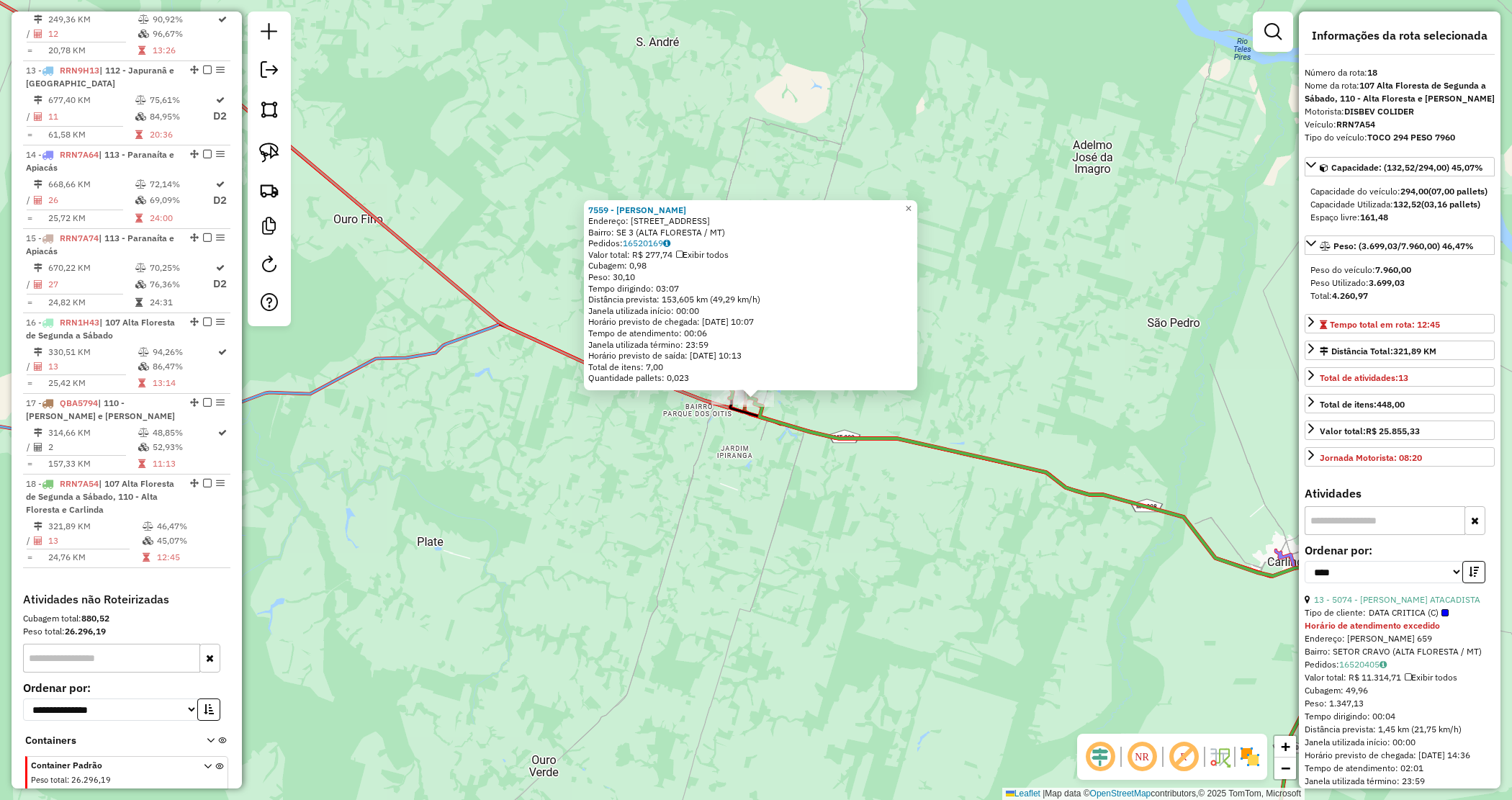
click at [807, 409] on div "7559 - CREMILDA LIANDRO Endereço: Rua Arapongas 305 Bairro: SE 3 (ALTA FLORESTA…" at bounding box center [756, 400] width 1512 height 800
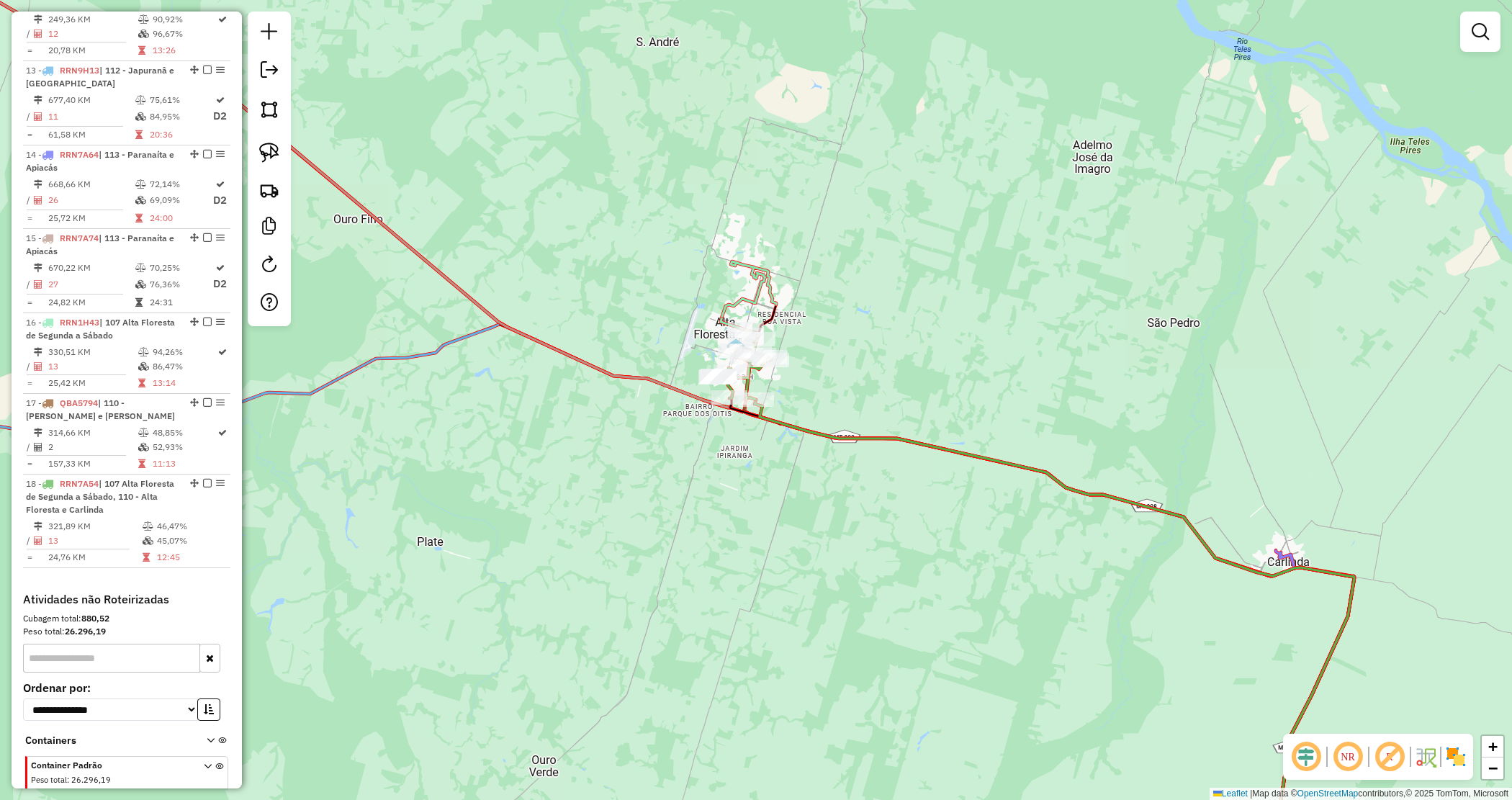
drag, startPoint x: 791, startPoint y: 466, endPoint x: 786, endPoint y: 503, distance: 37.3
click at [791, 467] on div "Janela de atendimento Grade de atendimento Capacidade Transportadoras Veículos …" at bounding box center [756, 400] width 1512 height 800
drag, startPoint x: 787, startPoint y: 482, endPoint x: 717, endPoint y: 435, distance: 84.3
click at [736, 436] on div "Janela de atendimento Grade de atendimento Capacidade Transportadoras Veículos …" at bounding box center [756, 400] width 1512 height 800
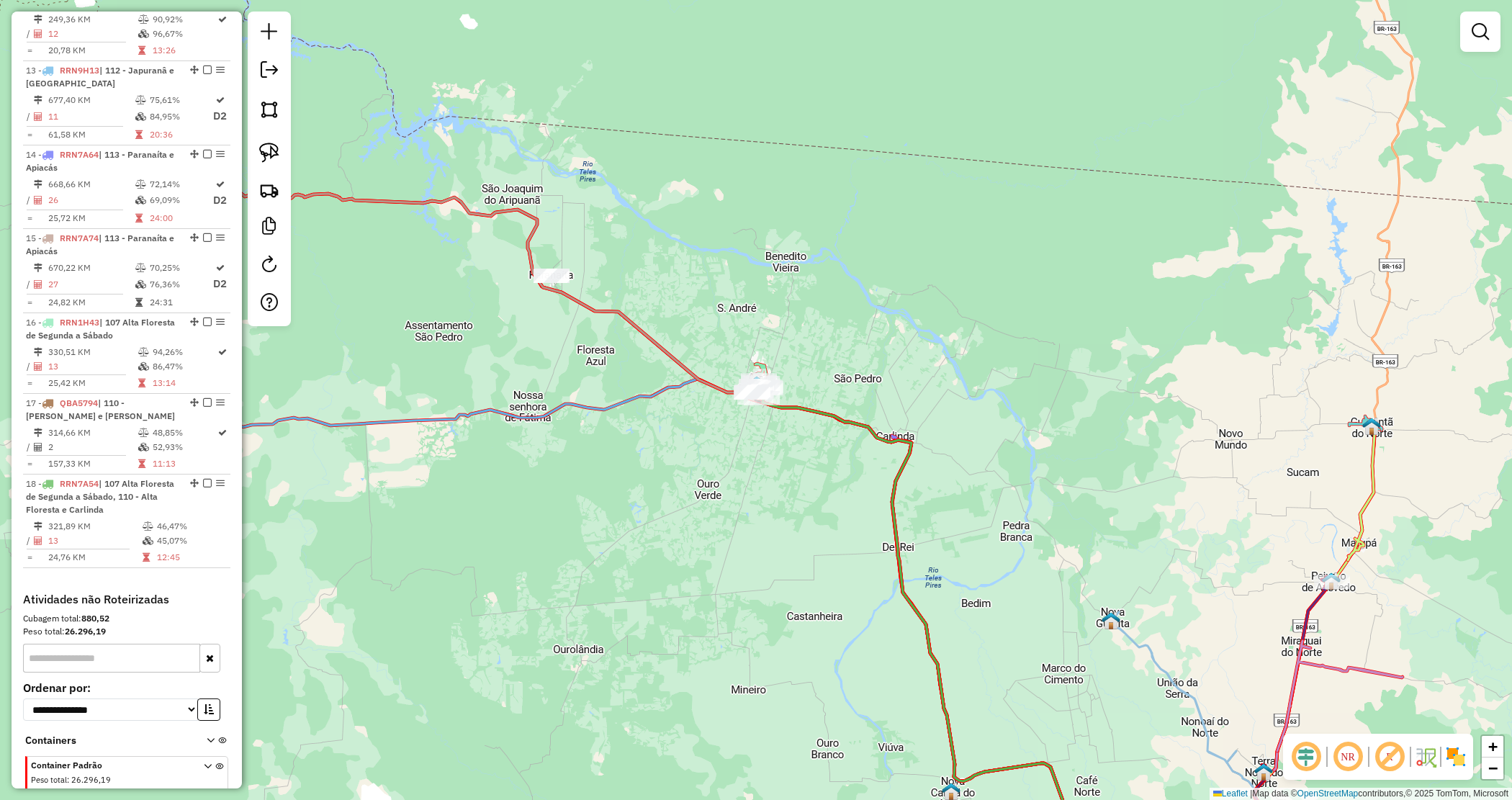
drag, startPoint x: 749, startPoint y: 470, endPoint x: 797, endPoint y: 477, distance: 48.5
click at [807, 466] on div "Janela de atendimento Grade de atendimento Capacidade Transportadoras Veículos …" at bounding box center [756, 400] width 1512 height 800
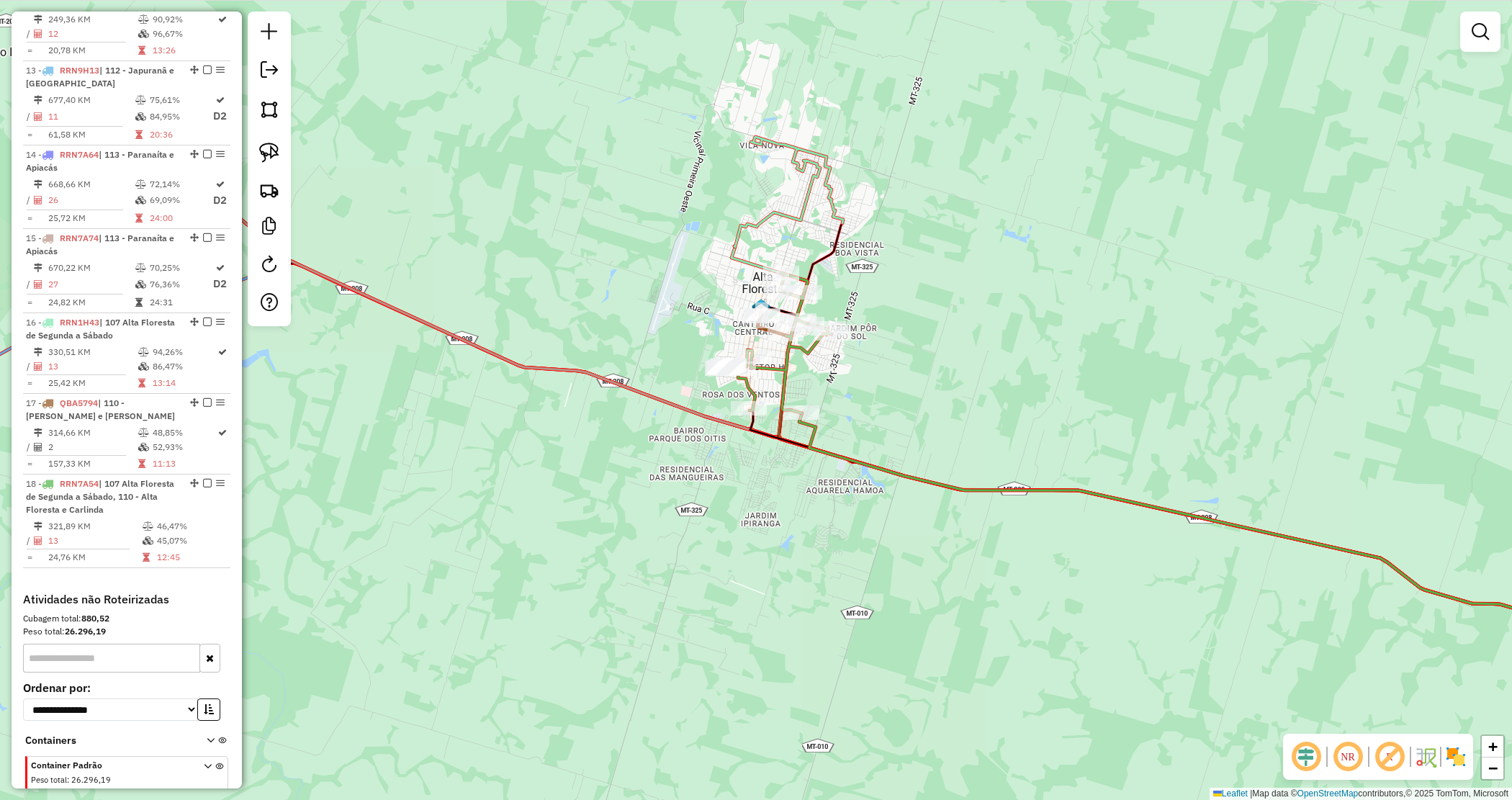
drag, startPoint x: 881, startPoint y: 118, endPoint x: 771, endPoint y: 256, distance: 176.5
click at [771, 256] on div "Janela de atendimento Grade de atendimento Capacidade Transportadoras Veículos …" at bounding box center [756, 400] width 1512 height 800
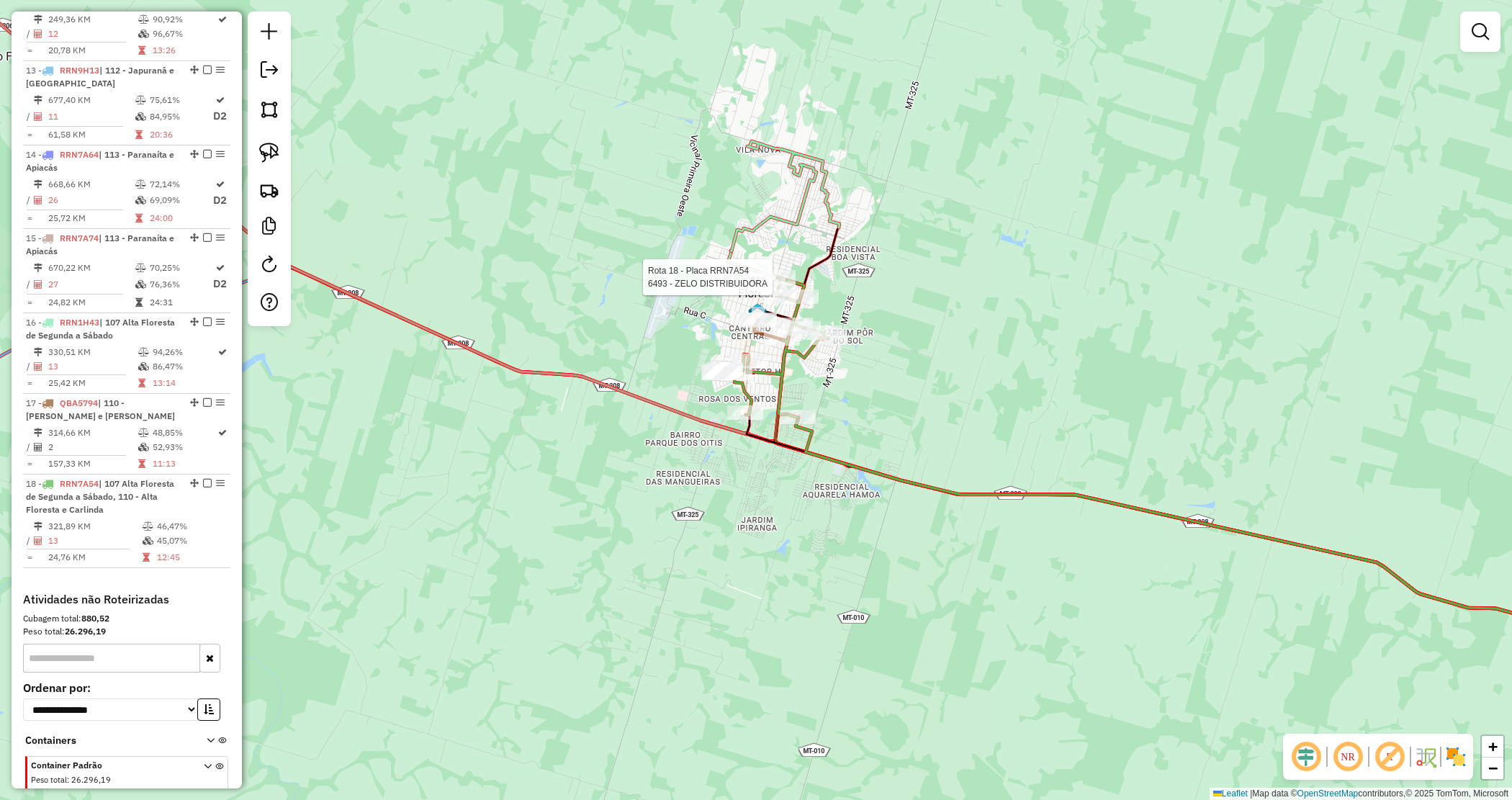
click at [805, 199] on icon at bounding box center [785, 196] width 108 height 110
select select "*********"
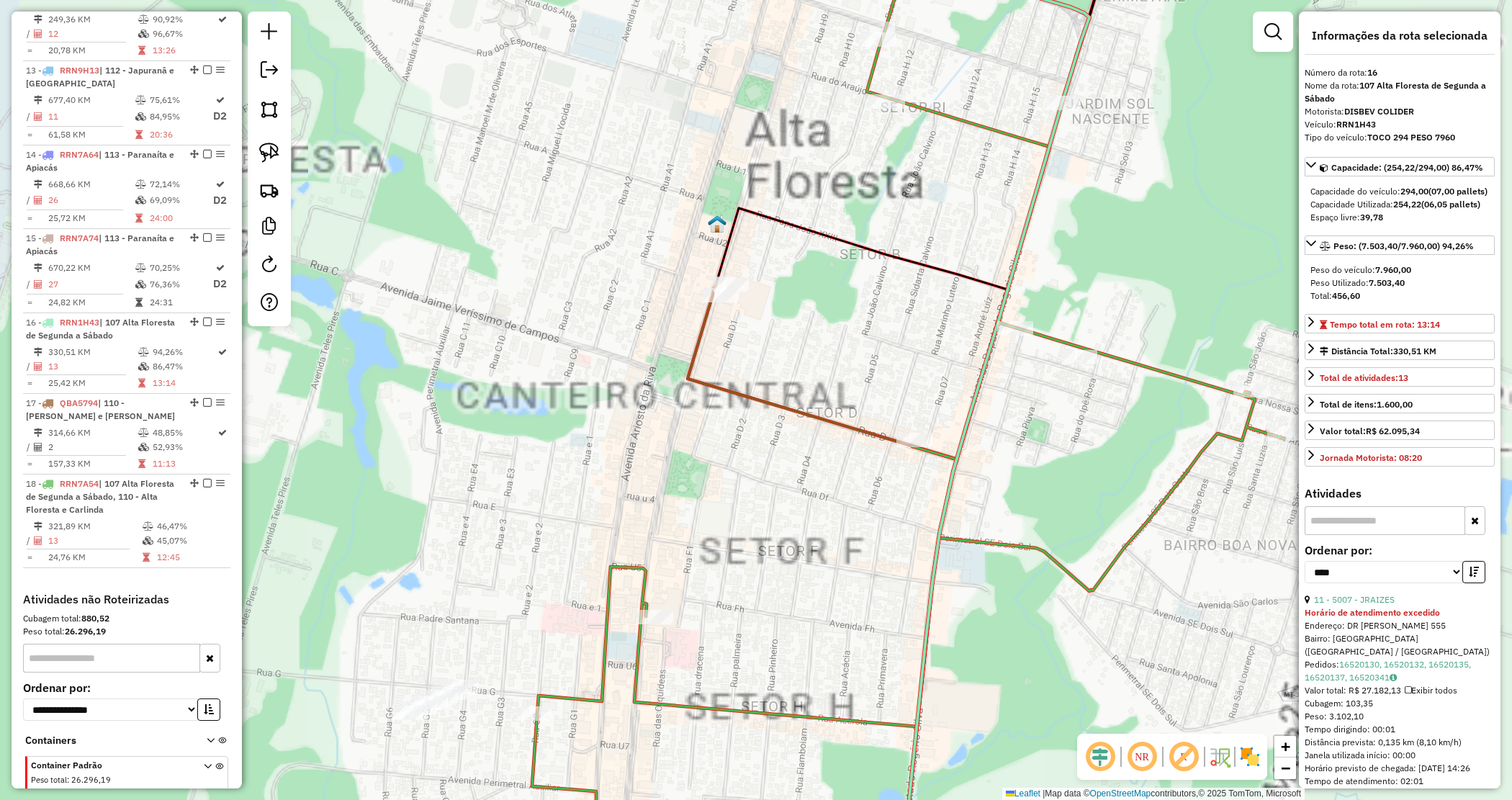
drag, startPoint x: 778, startPoint y: 343, endPoint x: 765, endPoint y: 335, distance: 15.3
click at [776, 343] on div "Janela de atendimento Grade de atendimento Capacidade Transportadoras Veículos …" at bounding box center [756, 400] width 1512 height 800
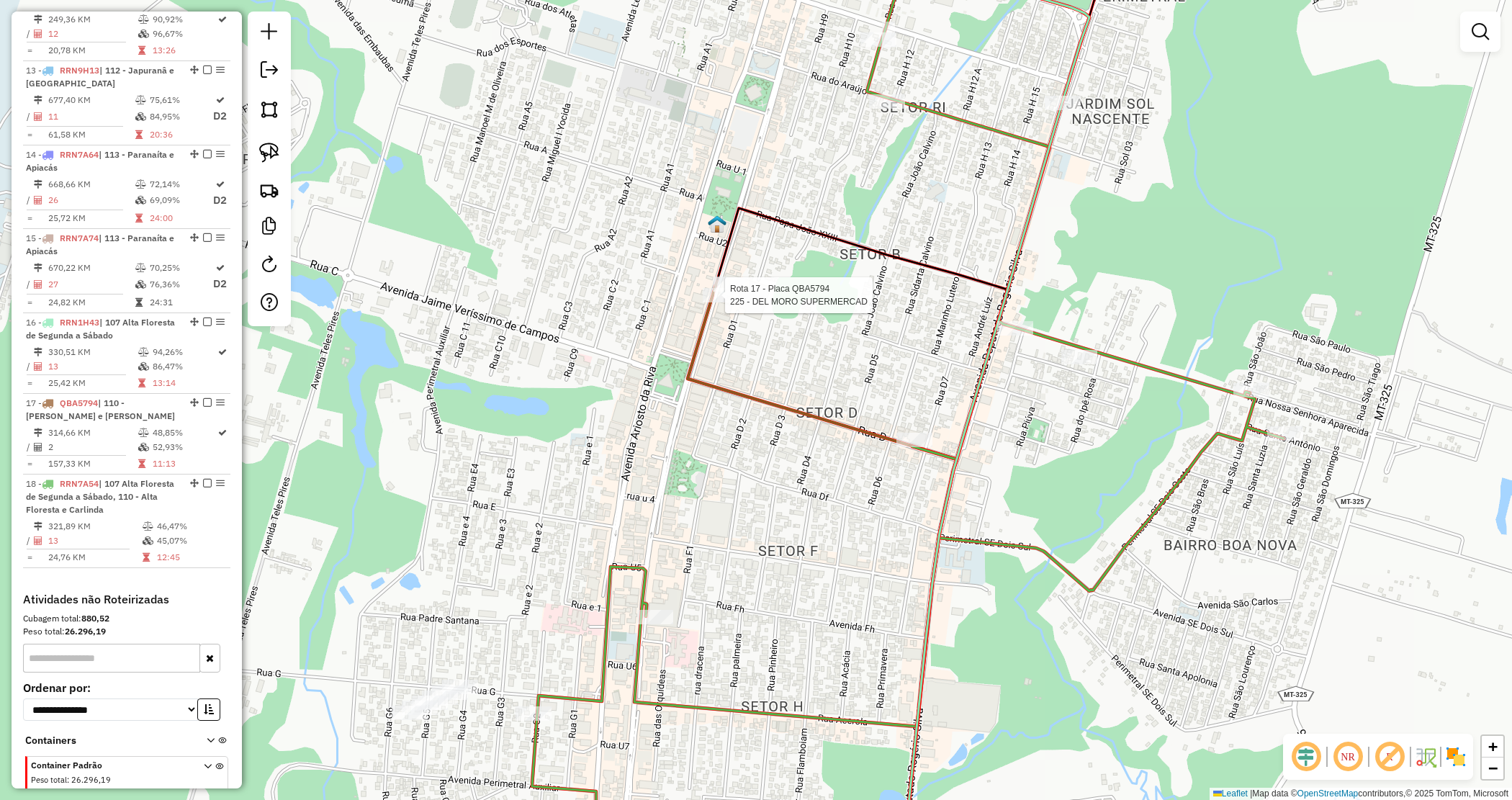
select select "*********"
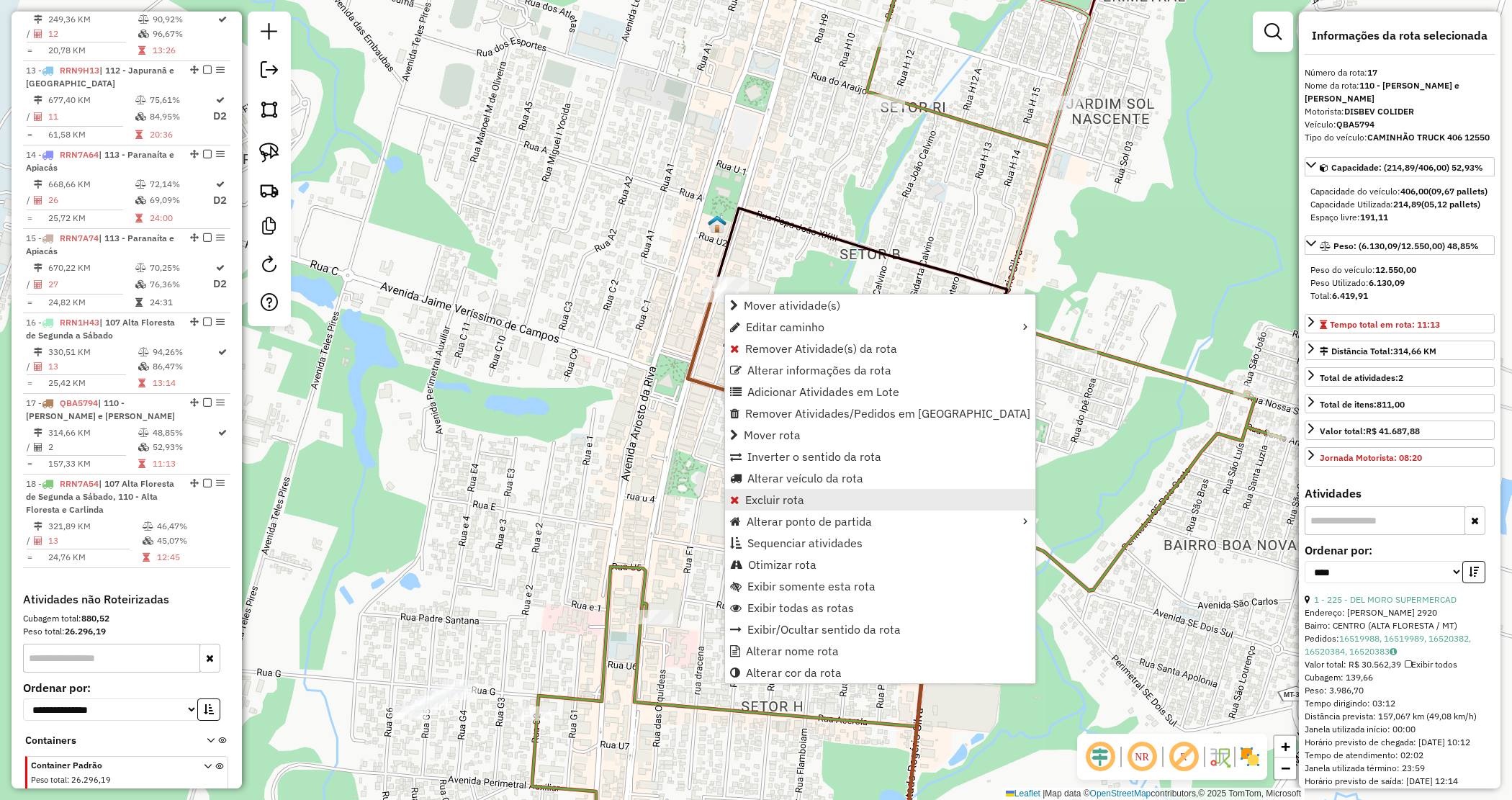
click at [781, 495] on span "Excluir rota" at bounding box center [775, 500] width 59 height 12
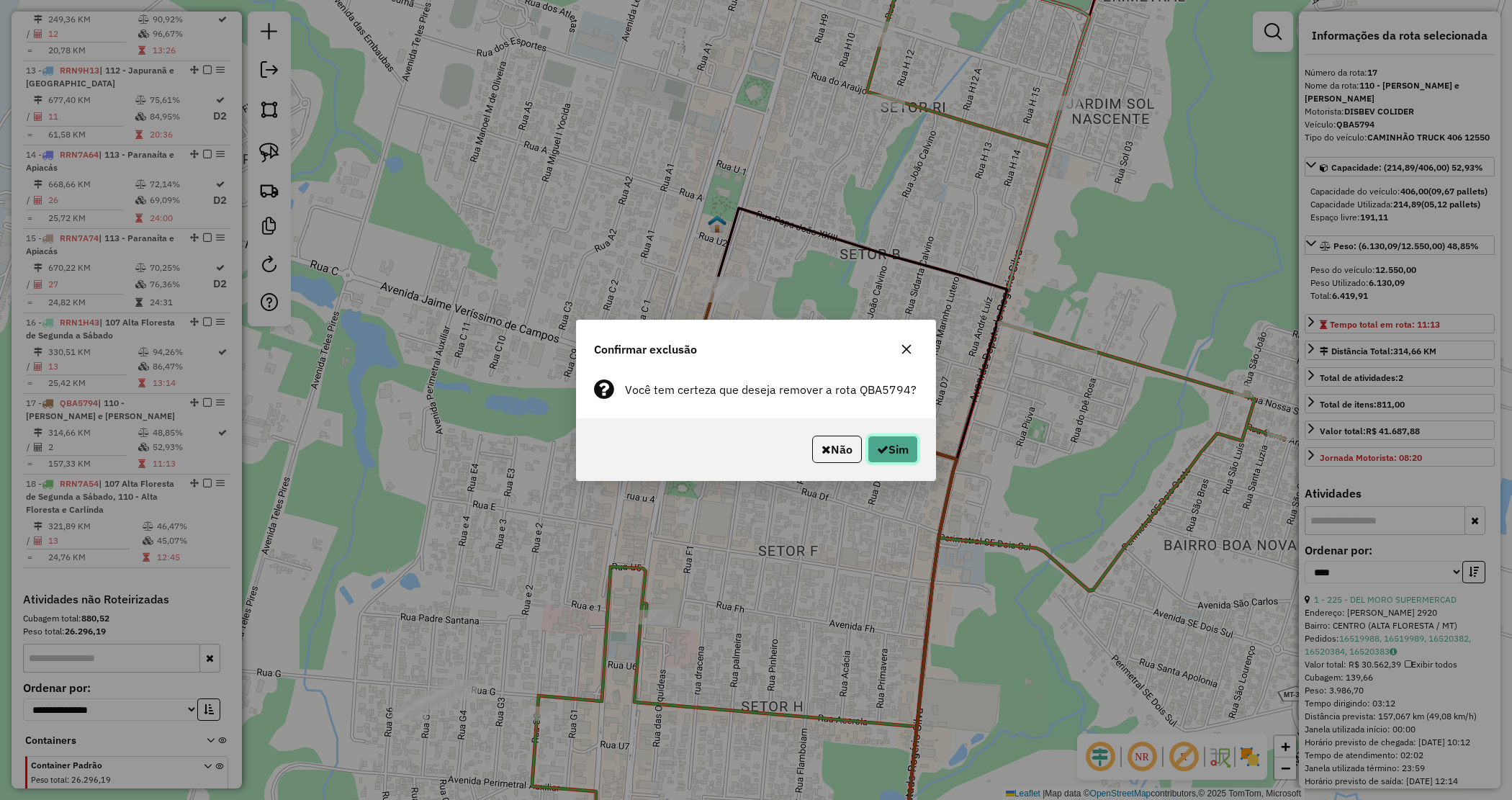
click at [890, 440] on button "Sim" at bounding box center [892, 449] width 50 height 28
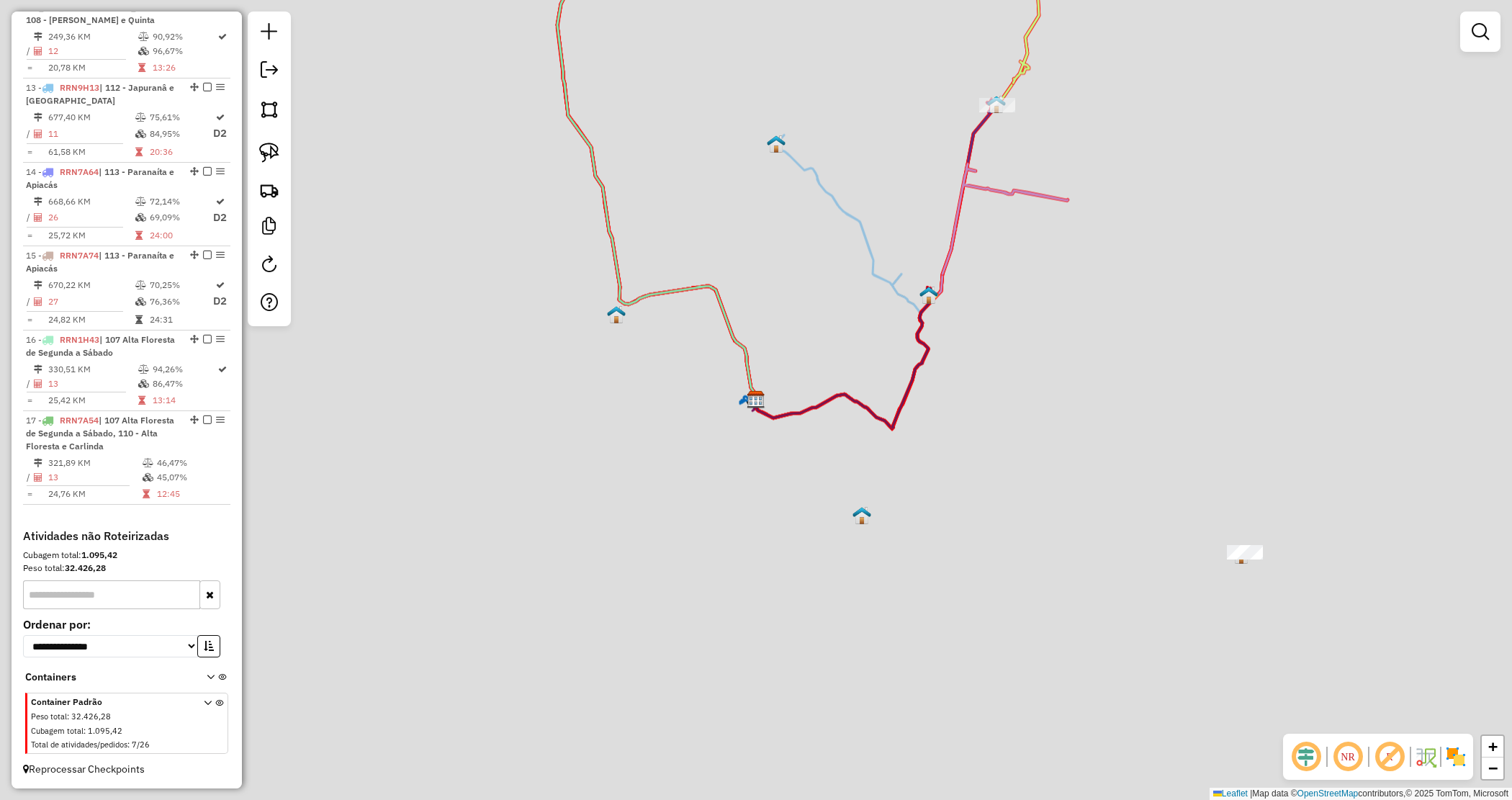
scroll to position [1506, 0]
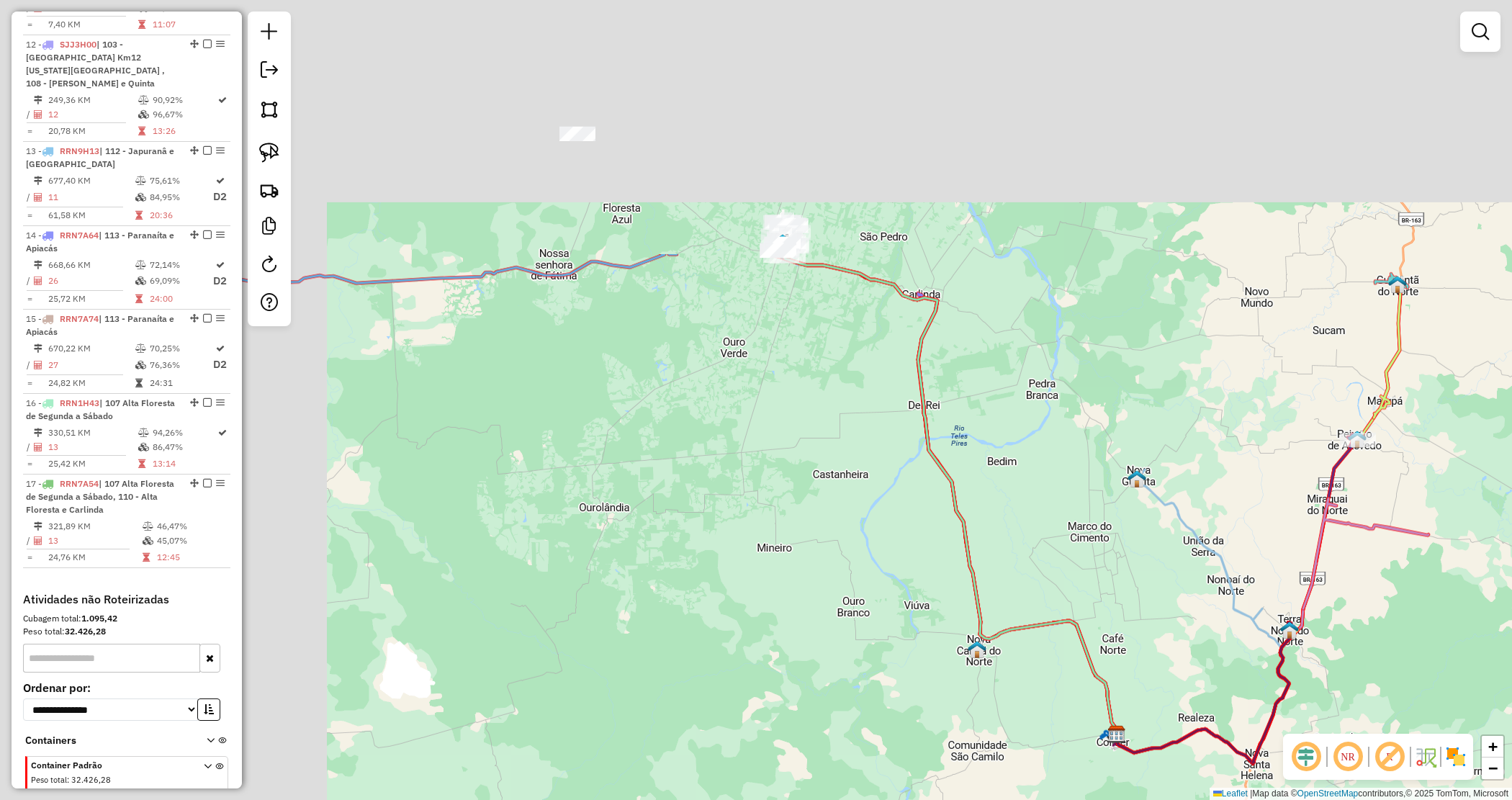
drag, startPoint x: 911, startPoint y: 437, endPoint x: 1074, endPoint y: 548, distance: 197.2
click at [1074, 548] on div "Janela de atendimento Grade de atendimento Capacidade Transportadoras Veículos …" at bounding box center [756, 400] width 1512 height 800
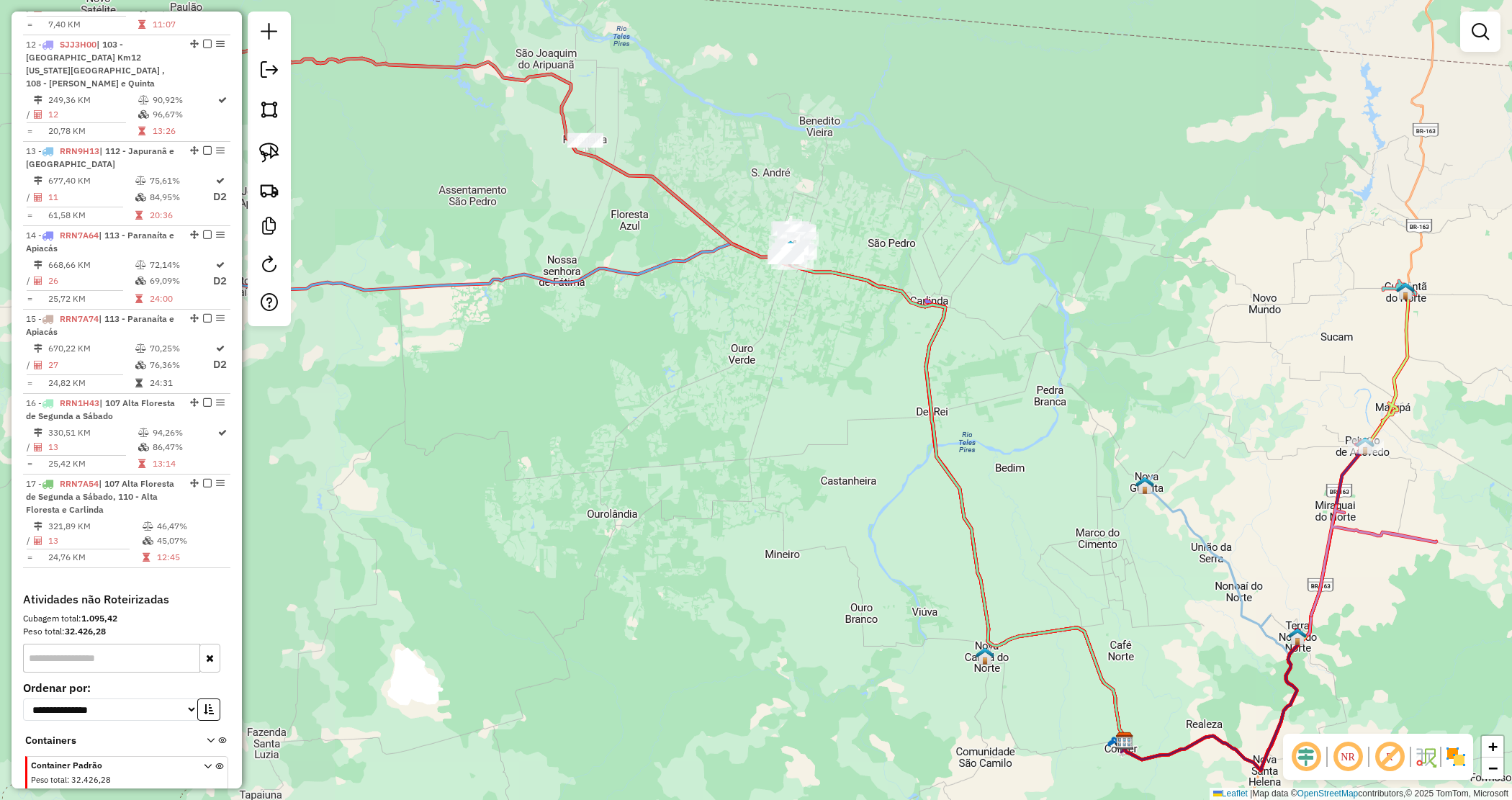
drag, startPoint x: 870, startPoint y: 601, endPoint x: 973, endPoint y: 641, distance: 110.5
click at [973, 641] on div "Janela de atendimento Grade de atendimento Capacidade Transportadoras Veículos …" at bounding box center [756, 400] width 1512 height 800
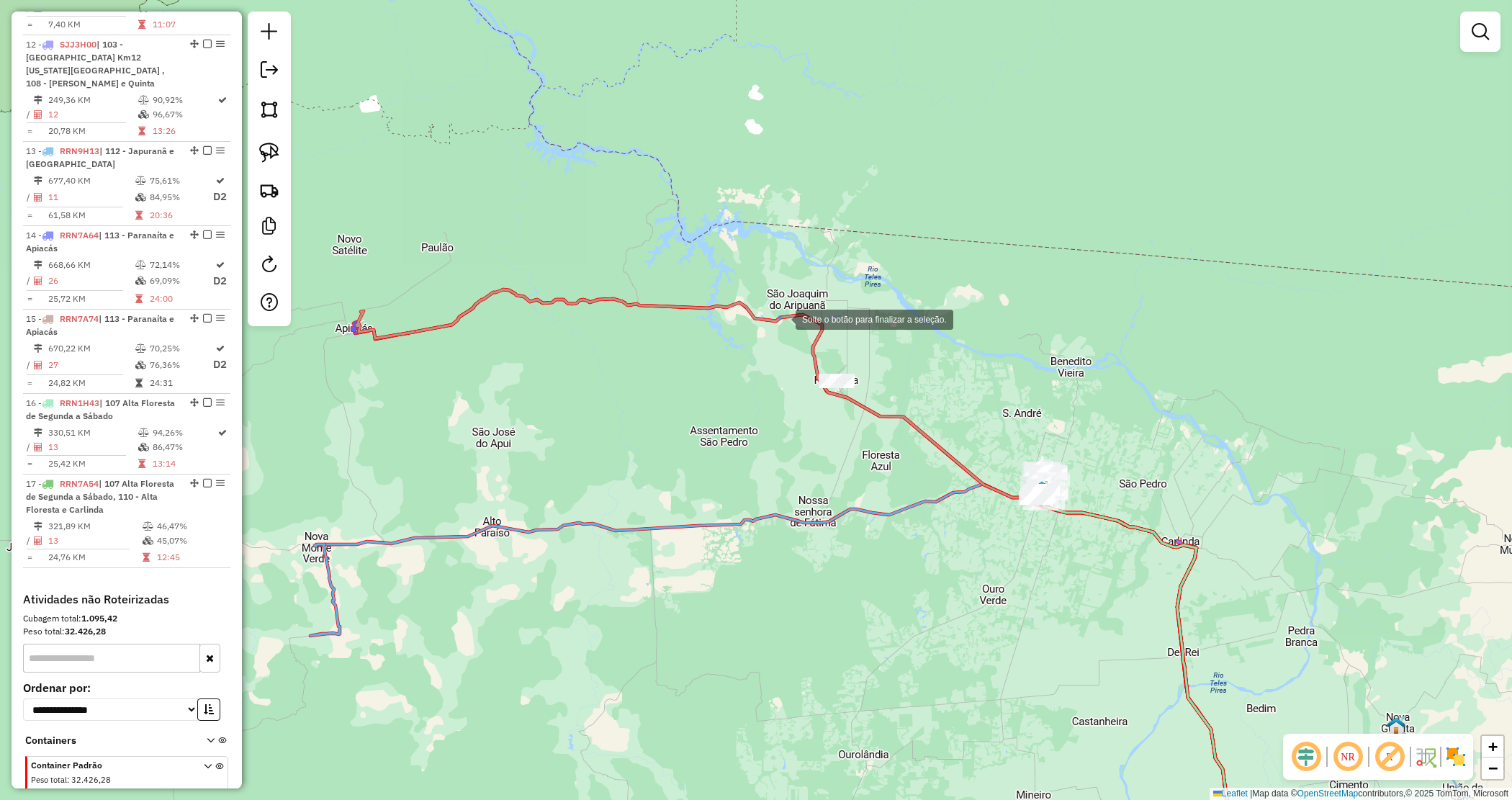
drag, startPoint x: 781, startPoint y: 319, endPoint x: 882, endPoint y: 409, distance: 135.3
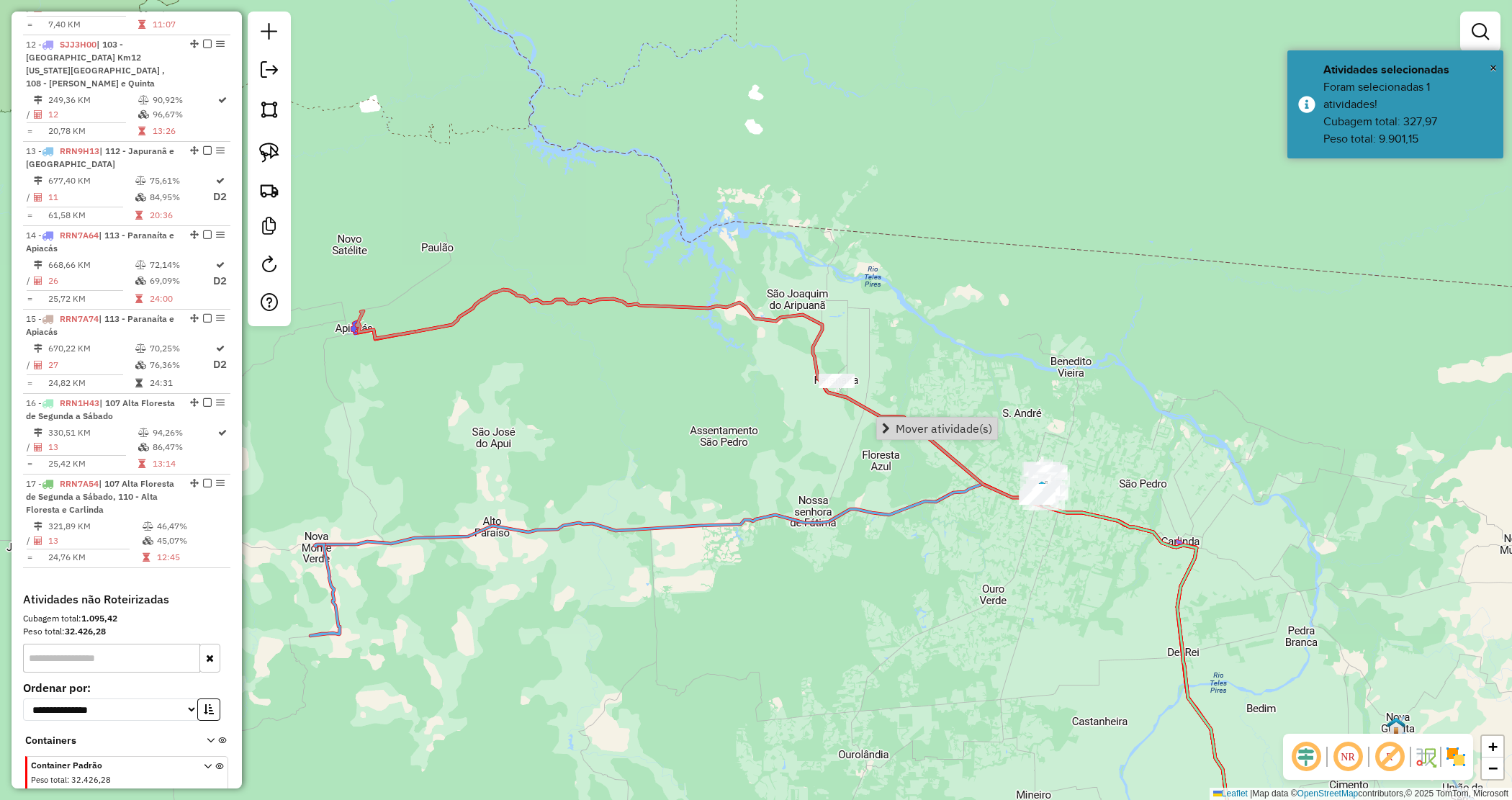
drag, startPoint x: 920, startPoint y: 420, endPoint x: 883, endPoint y: 435, distance: 39.9
click at [920, 421] on link "Mover atividade(s)" at bounding box center [937, 429] width 120 height 22
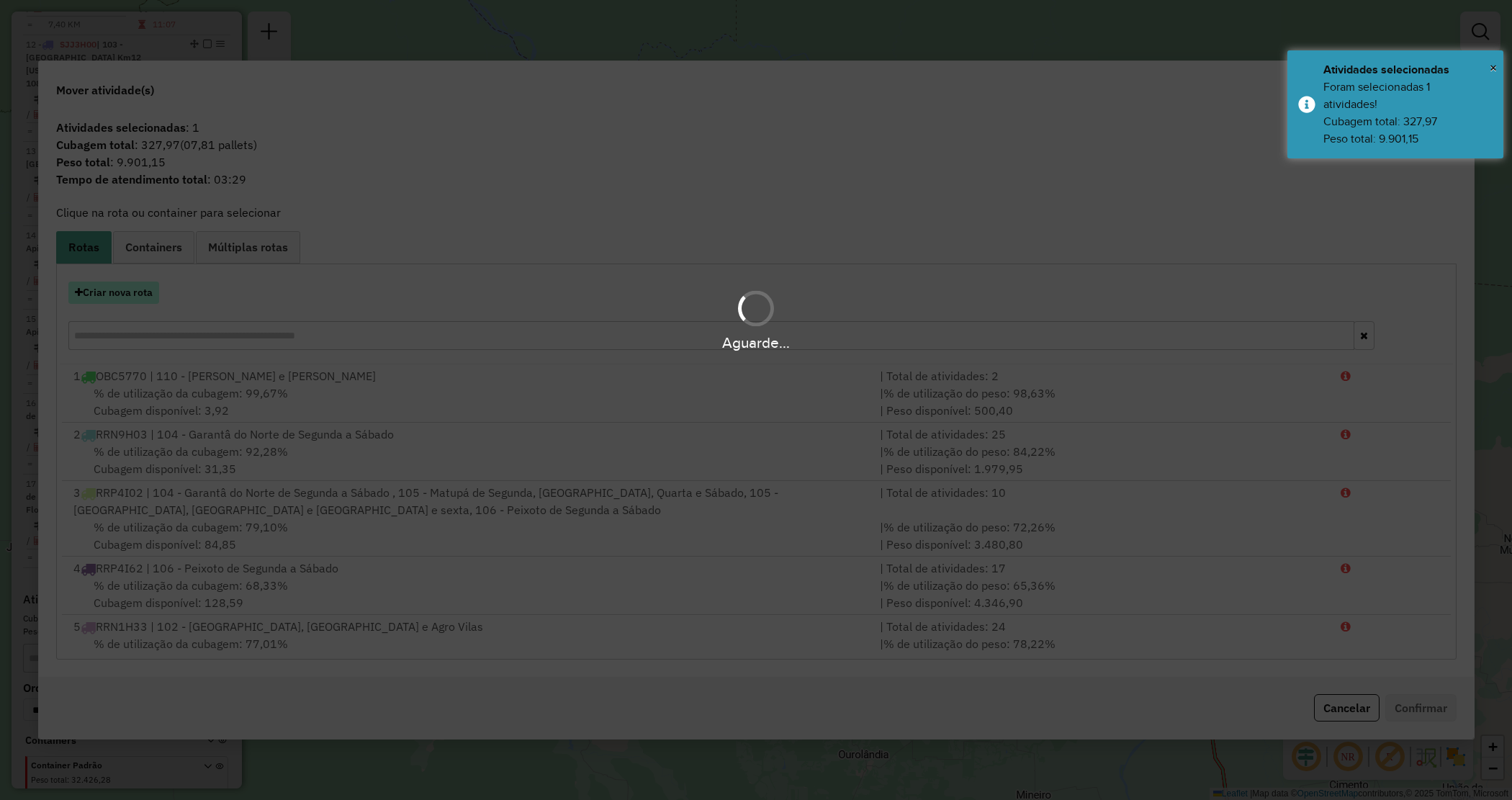
click at [106, 299] on button "Criar nova rota" at bounding box center [113, 293] width 91 height 23
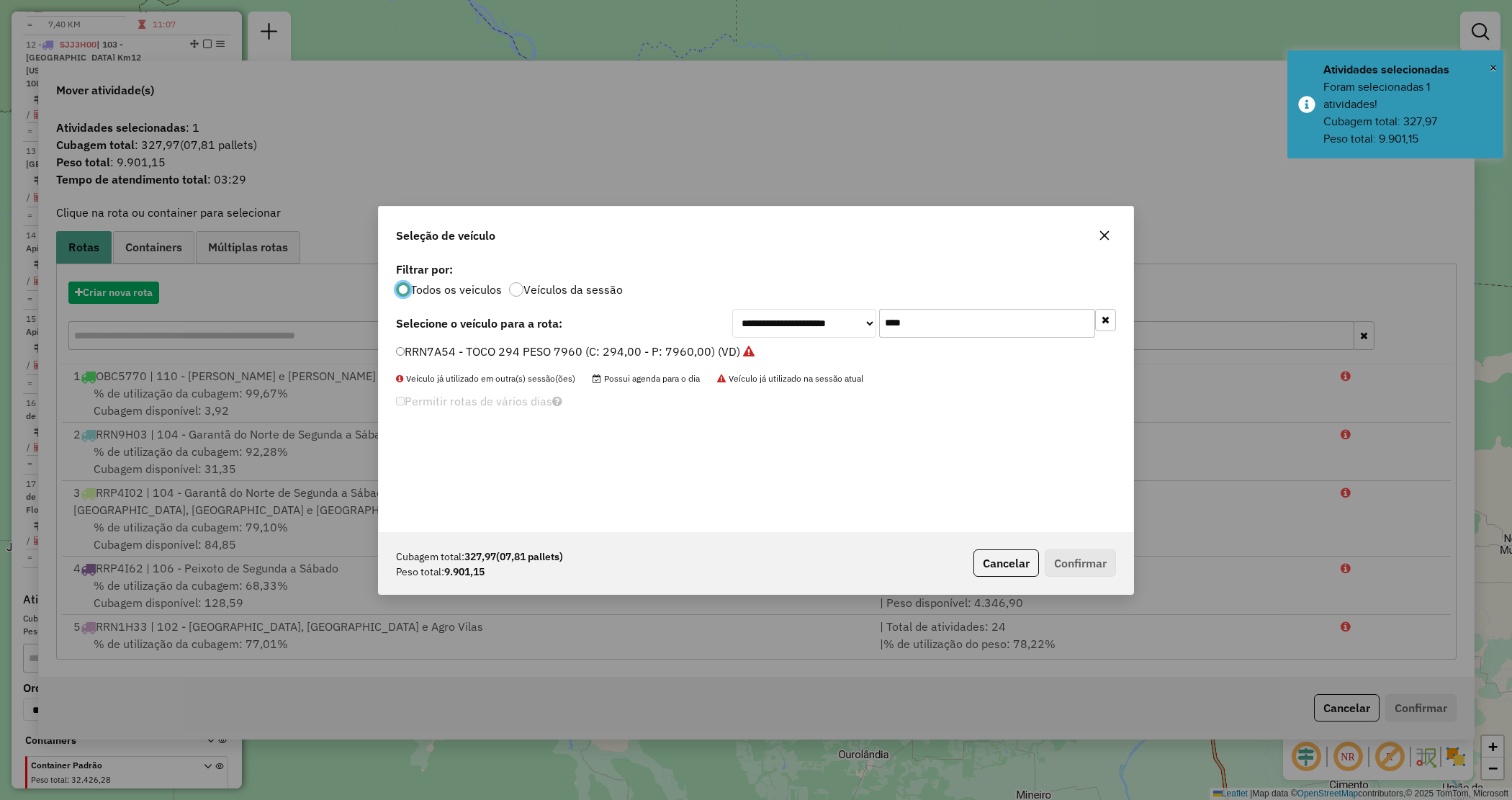
scroll to position [8, 4]
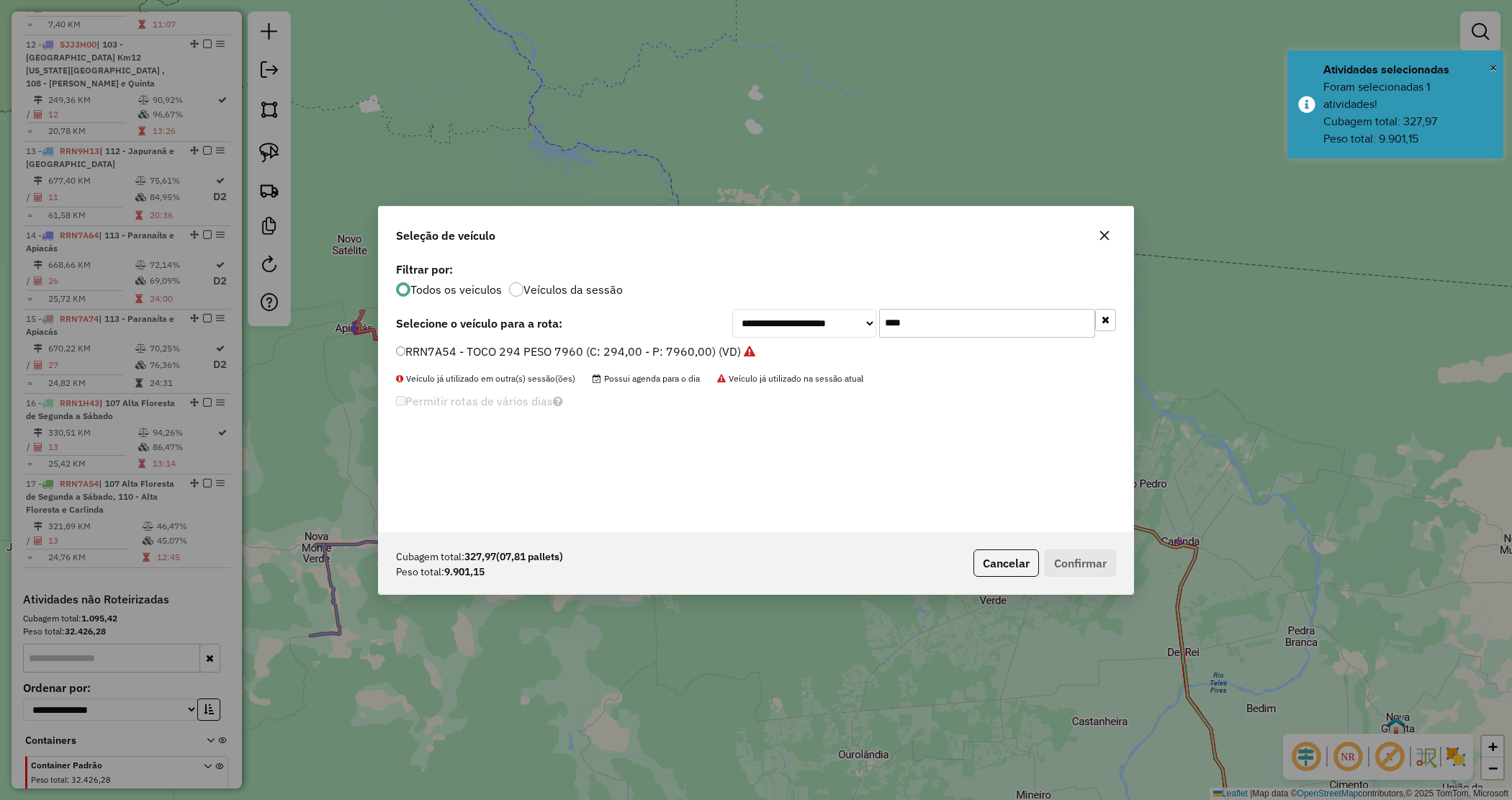
drag, startPoint x: 816, startPoint y: 299, endPoint x: 778, endPoint y: 284, distance: 40.9
click at [778, 290] on div "**********" at bounding box center [756, 395] width 755 height 274
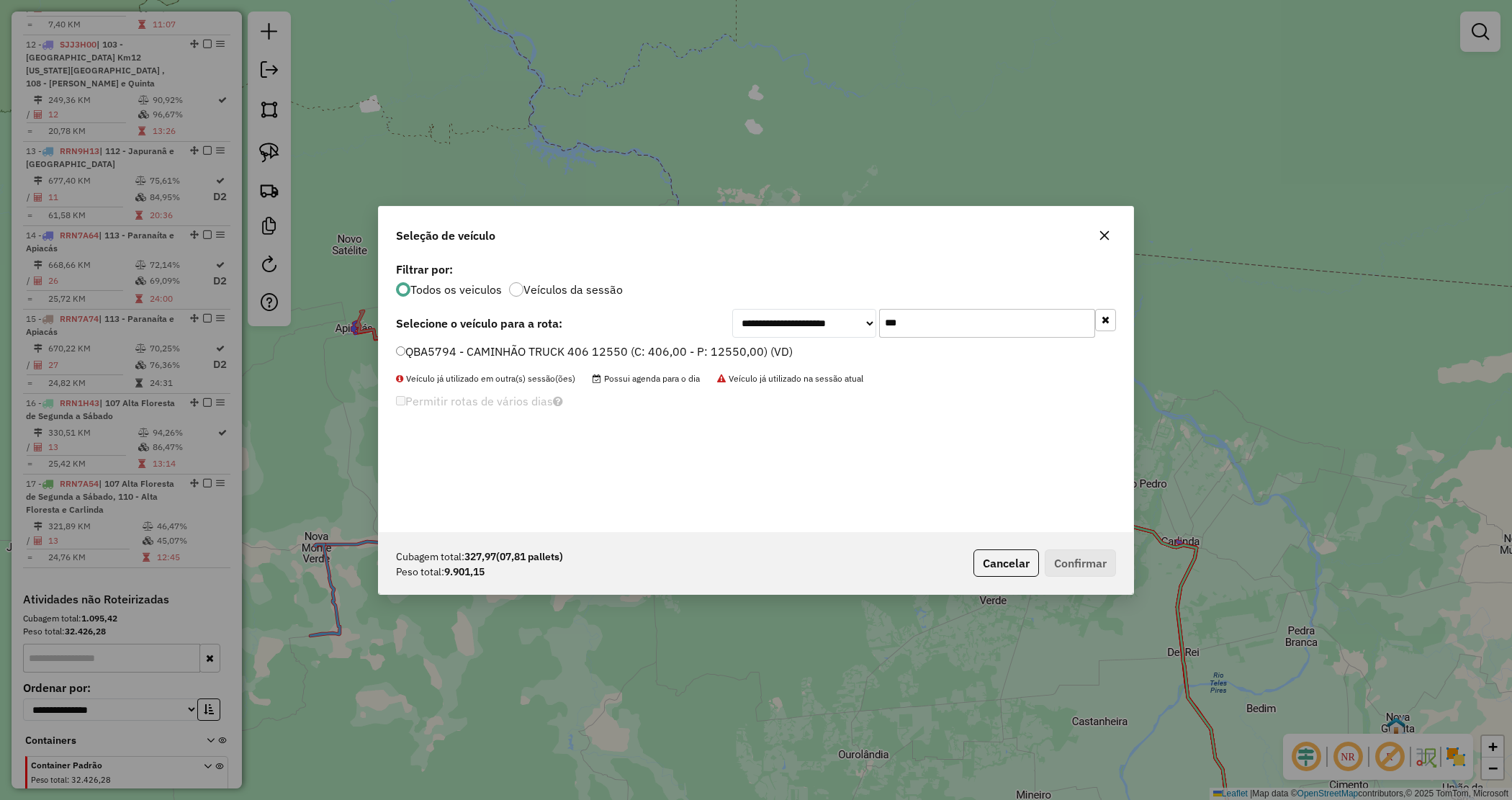
type input "***"
click at [697, 350] on label "QBA5794 - CAMINHÃO TRUCK 406 12550 (C: 406,00 - P: 12550,00) (VD)" at bounding box center [595, 351] width 397 height 18
click at [1110, 563] on button "Confirmar" at bounding box center [1080, 563] width 71 height 28
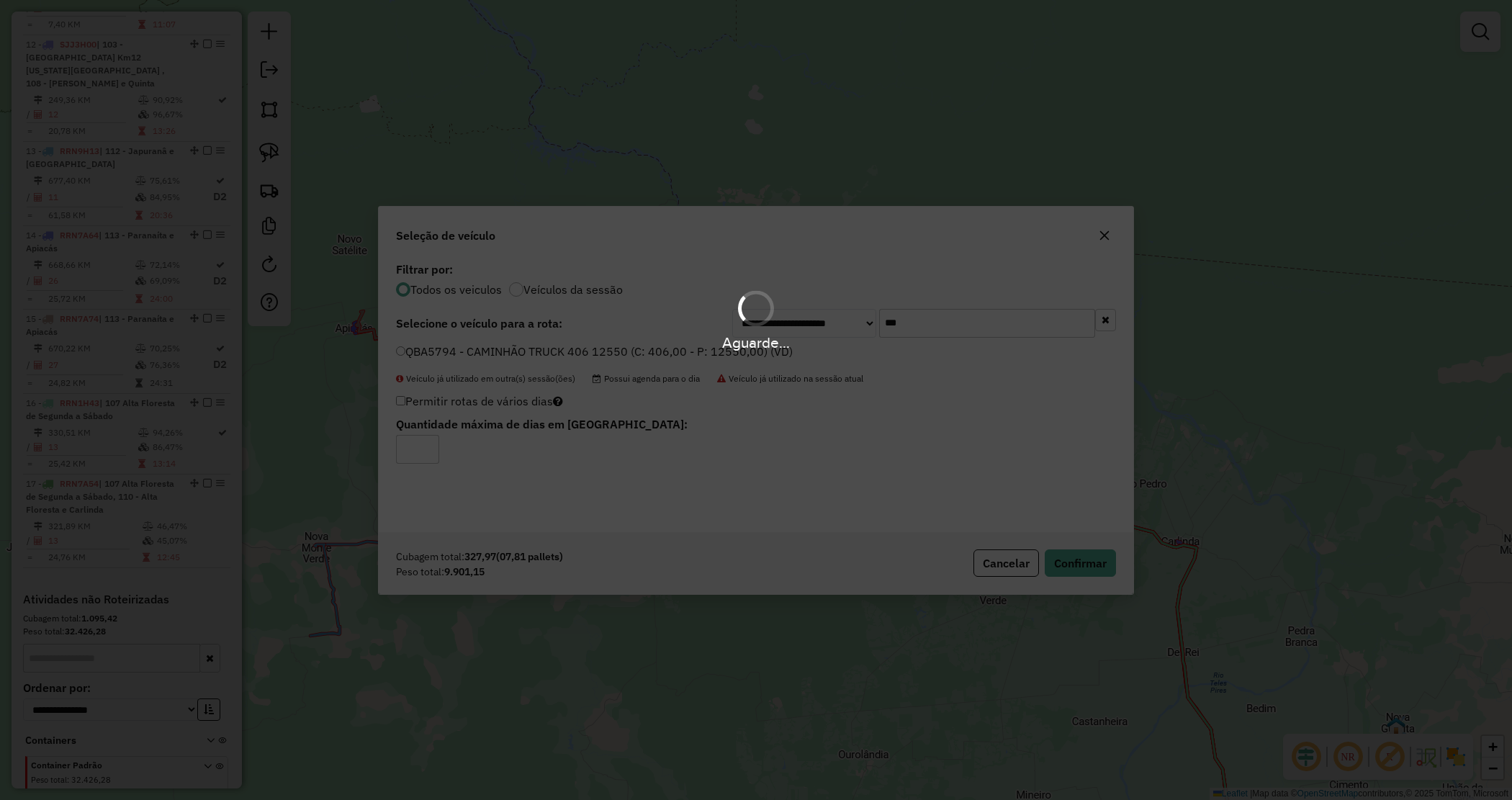
scroll to position [1586, 0]
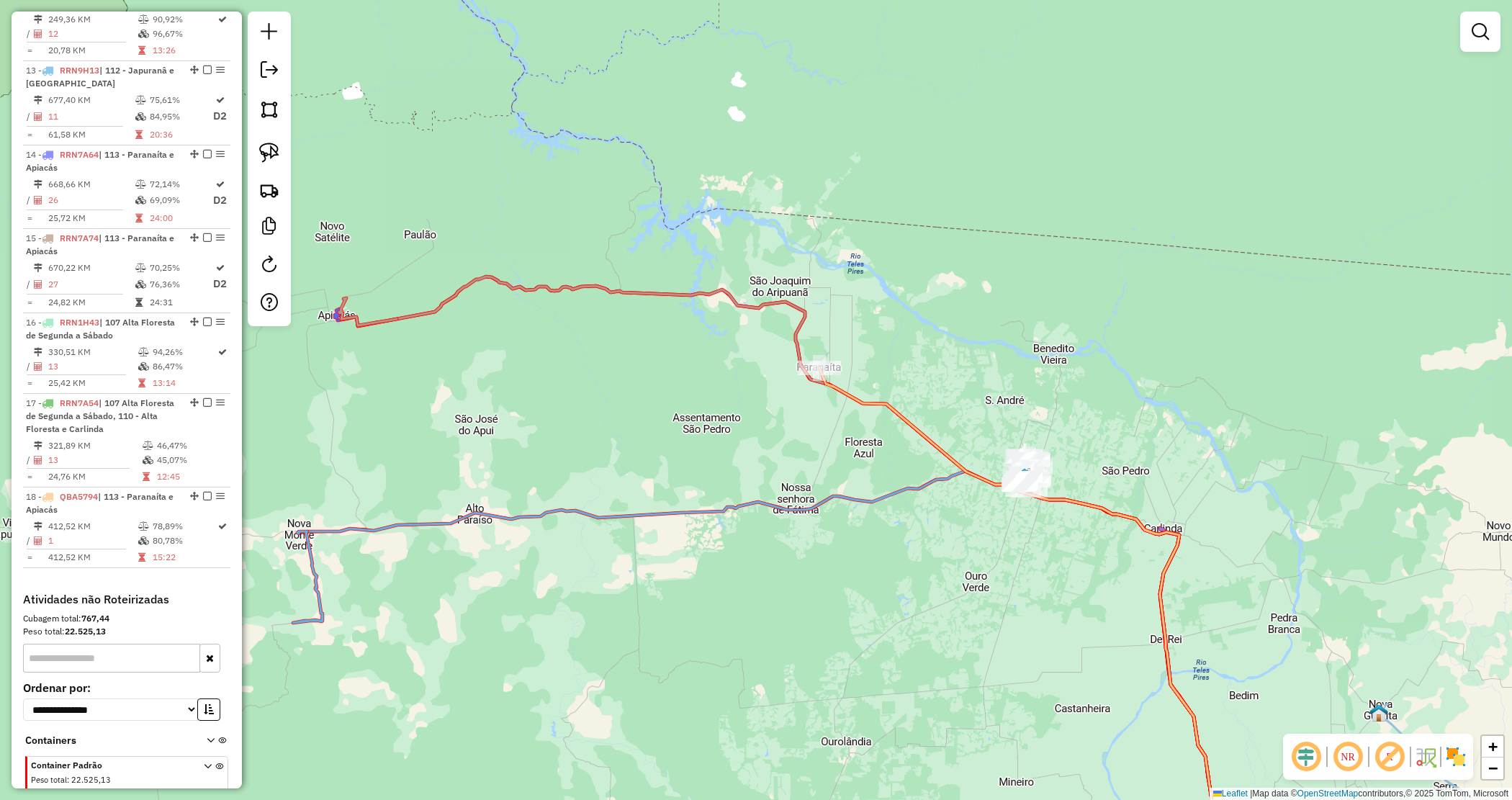
drag, startPoint x: 1049, startPoint y: 623, endPoint x: 1028, endPoint y: 609, distance: 25.2
click at [1028, 609] on div "Janela de atendimento Grade de atendimento Capacidade Transportadoras Veículos …" at bounding box center [756, 400] width 1512 height 800
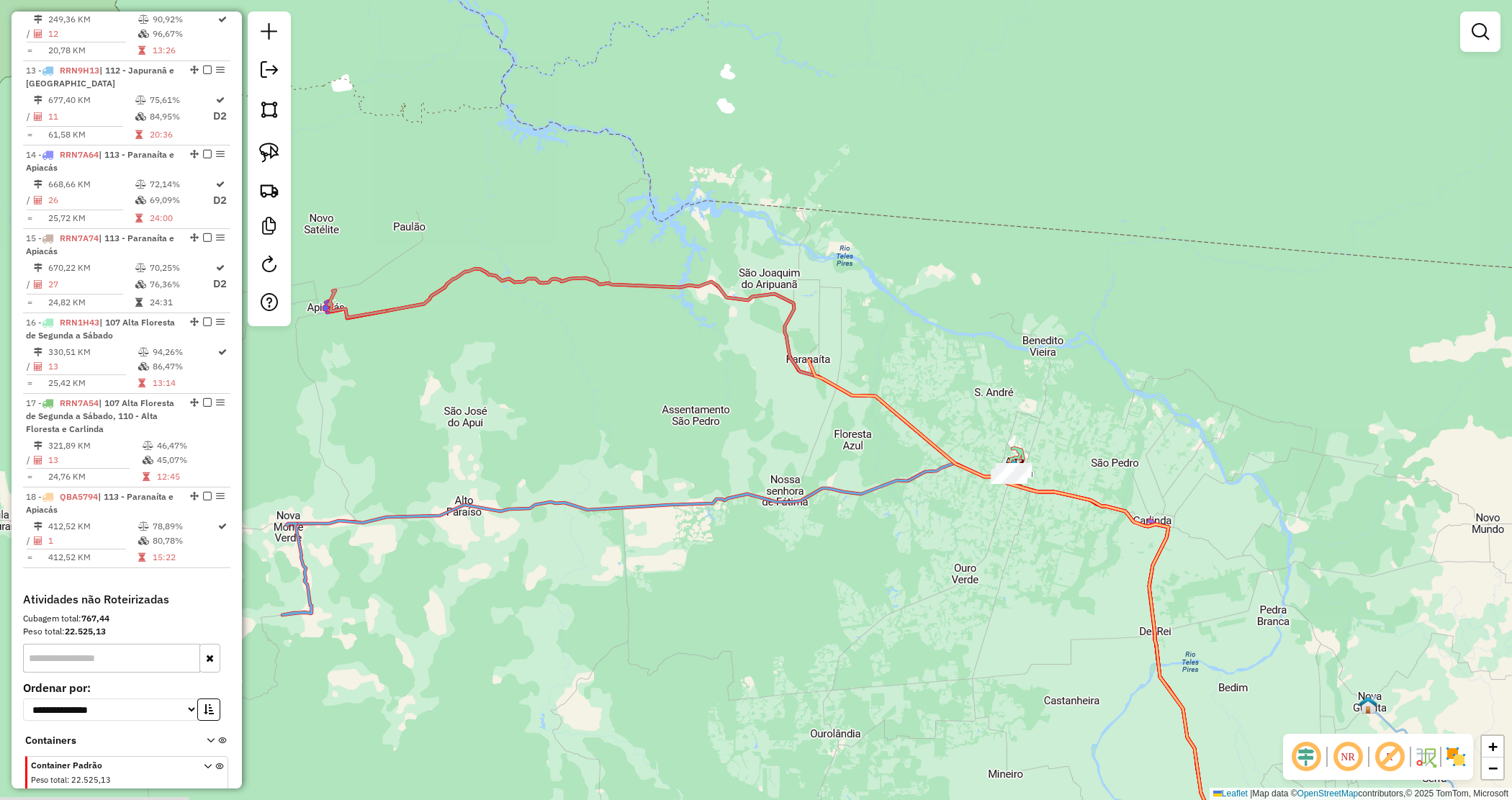
drag, startPoint x: 1009, startPoint y: 582, endPoint x: 815, endPoint y: 457, distance: 230.8
click at [815, 457] on div "Janela de atendimento Grade de atendimento Capacidade Transportadoras Veículos …" at bounding box center [756, 400] width 1512 height 800
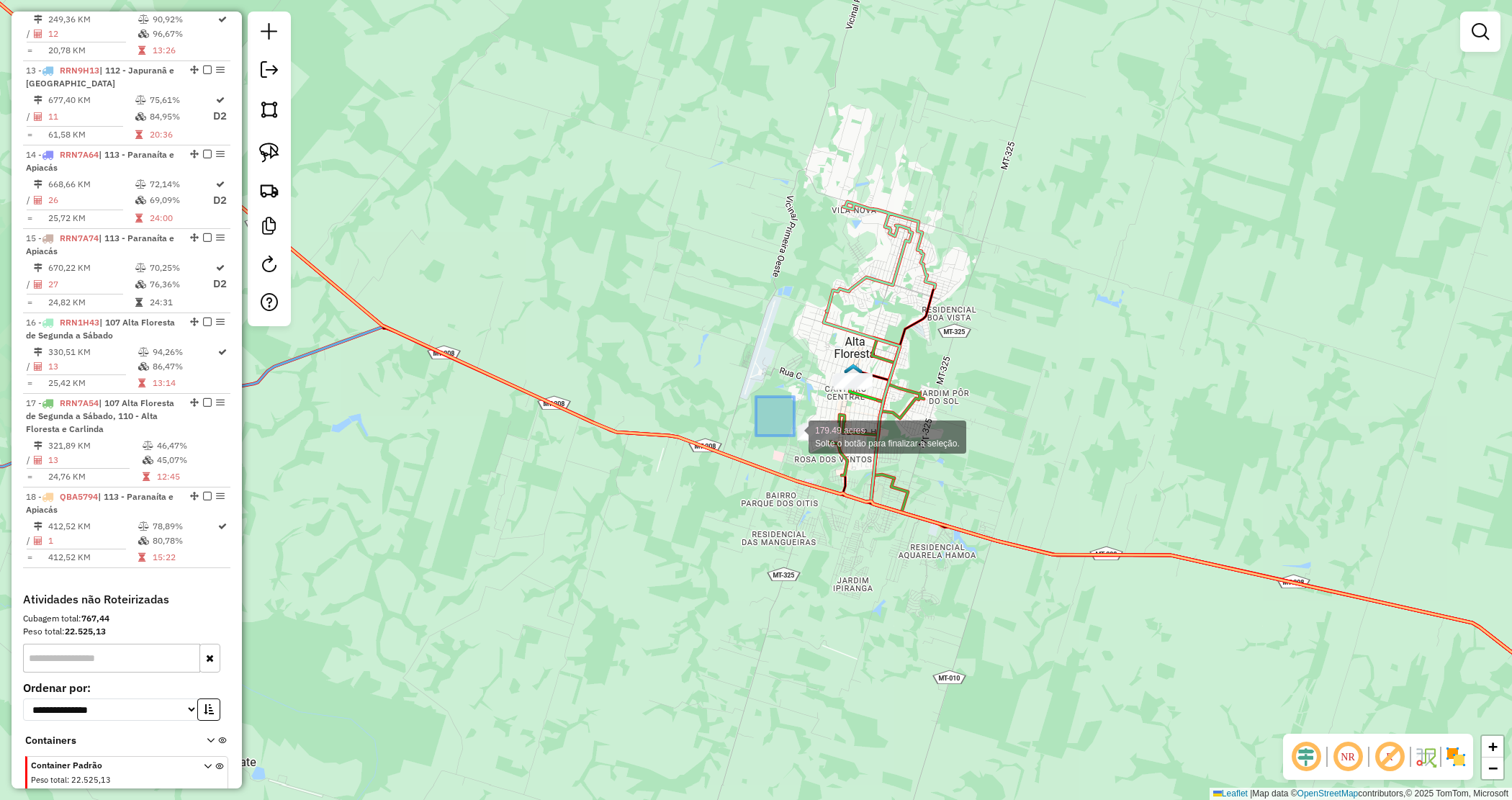
click at [811, 437] on div "179.49 acres Solte o botão para finalizar a seleção. Janela de atendimento Grad…" at bounding box center [756, 400] width 1512 height 800
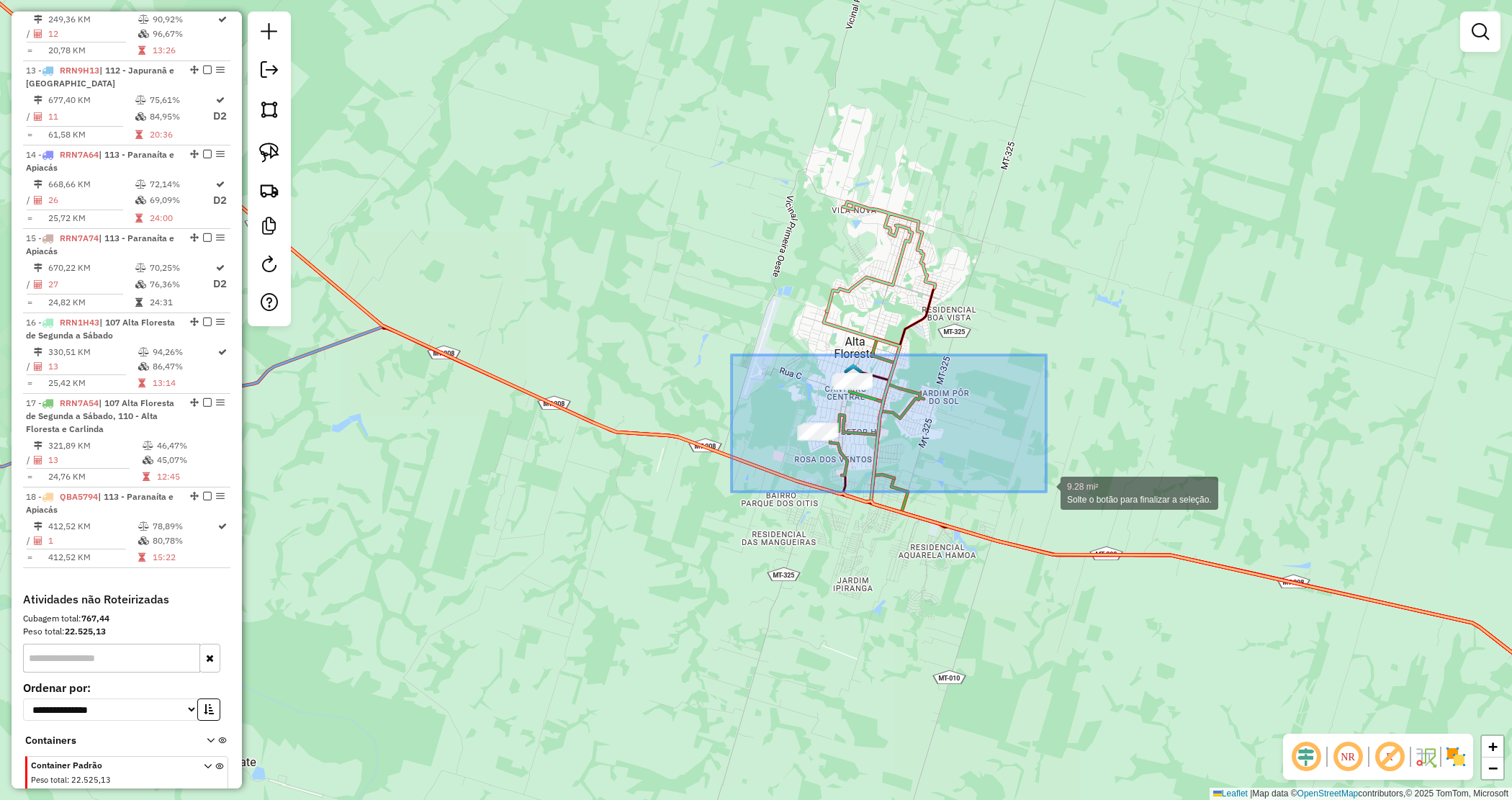
drag, startPoint x: 756, startPoint y: 380, endPoint x: 1067, endPoint y: 495, distance: 331.6
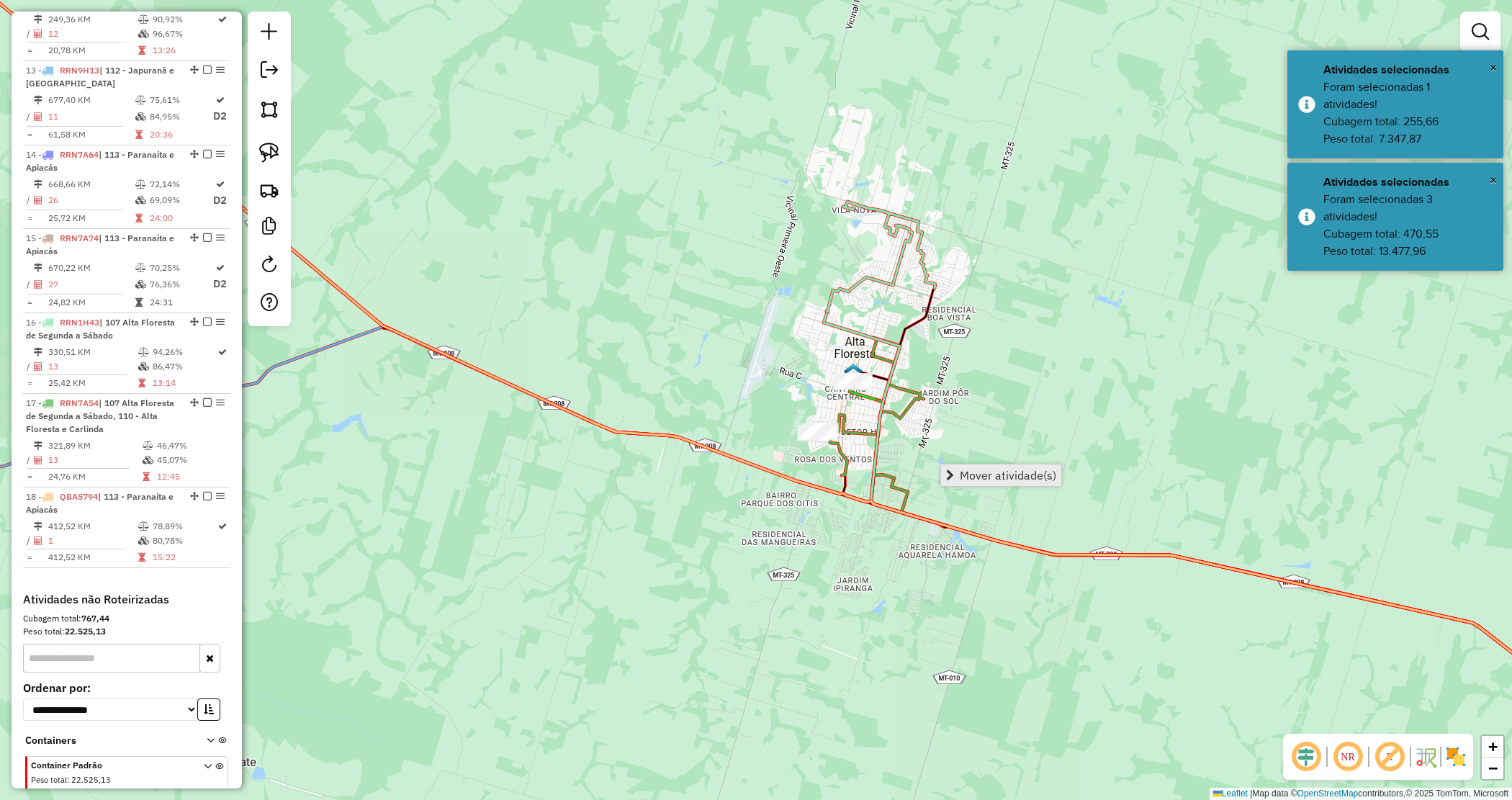
click at [983, 470] on span "Mover atividade(s)" at bounding box center [1008, 475] width 97 height 12
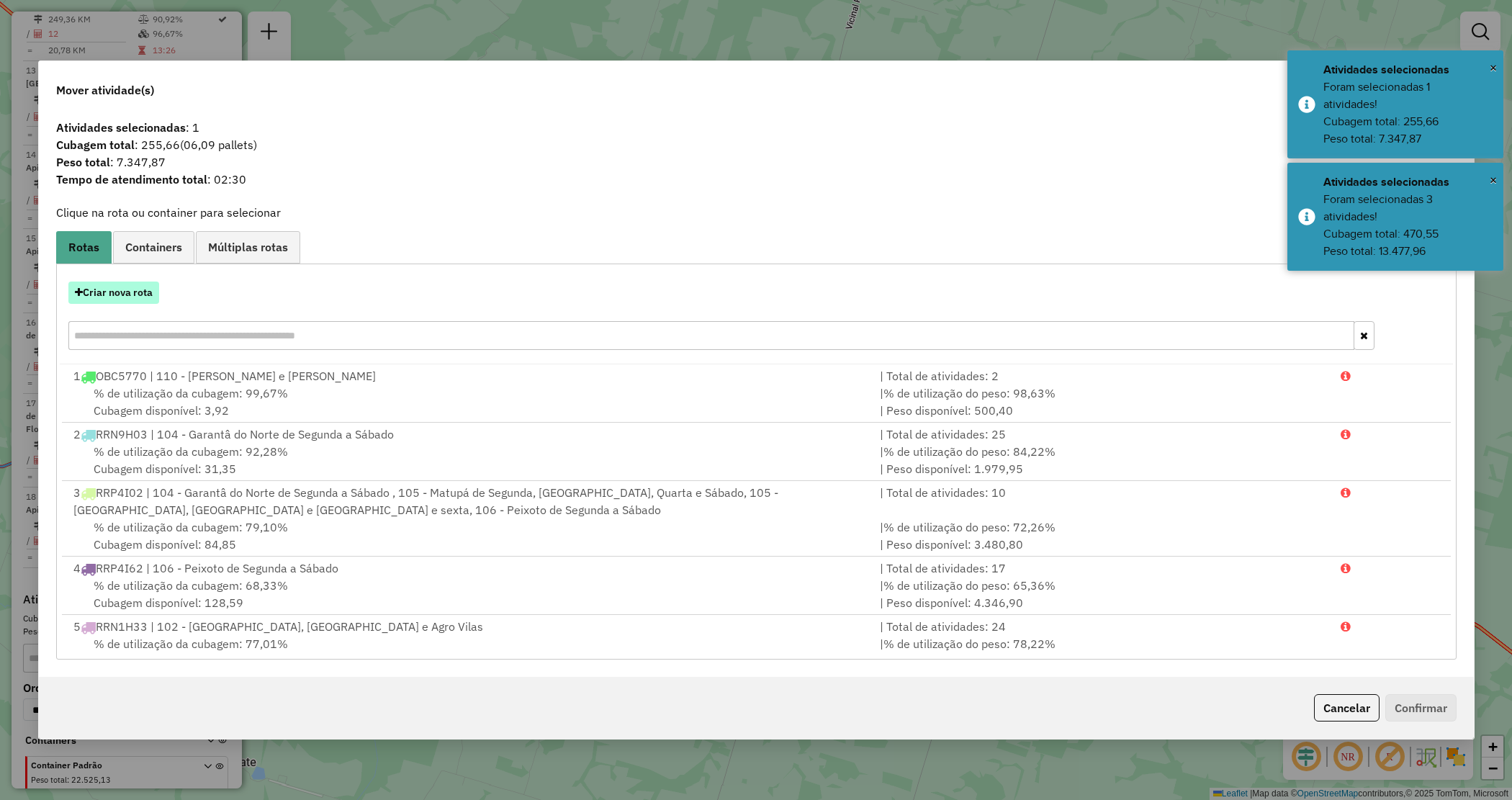
click at [102, 293] on button "Criar nova rota" at bounding box center [113, 293] width 91 height 23
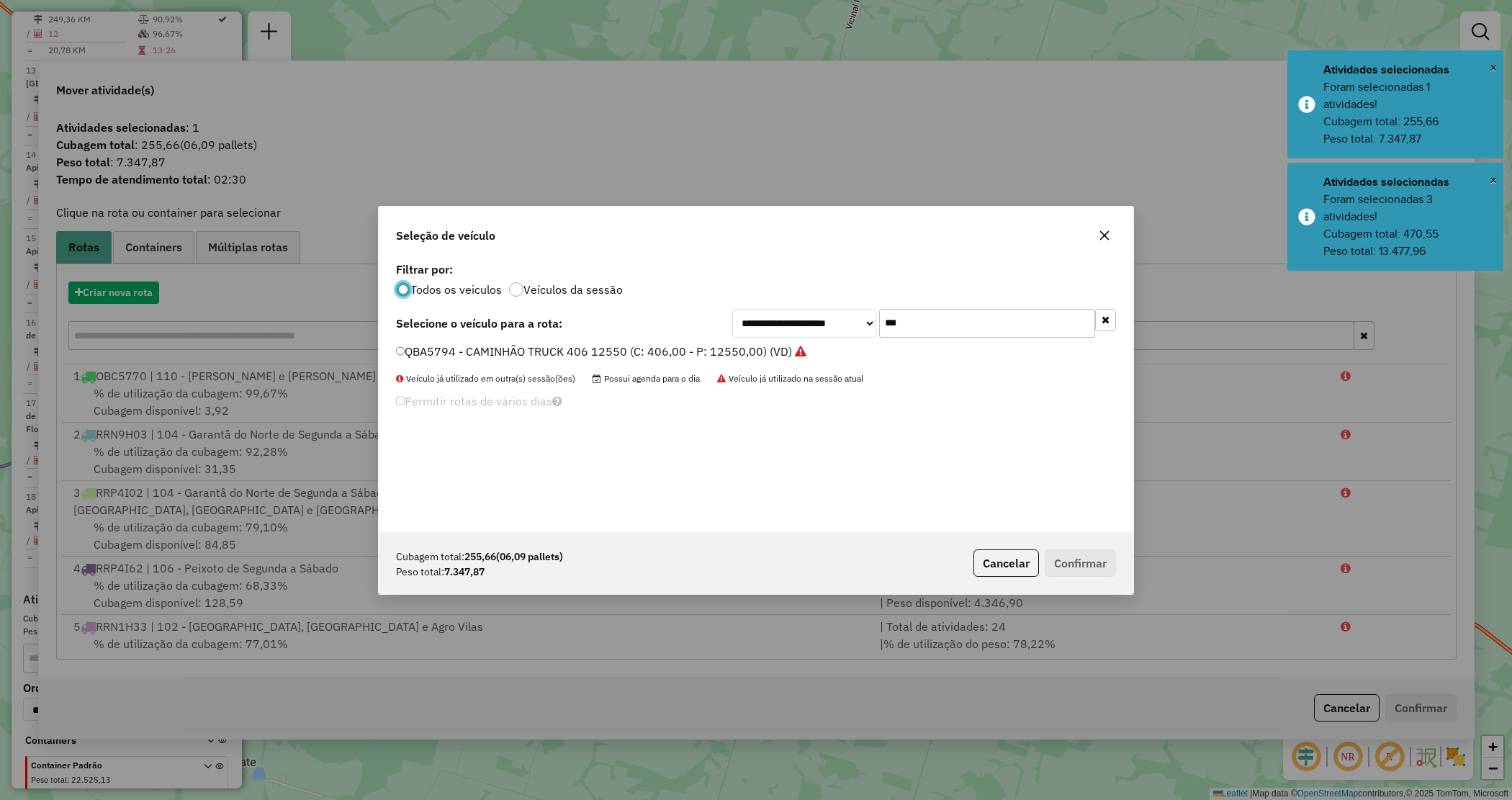
scroll to position [8, 4]
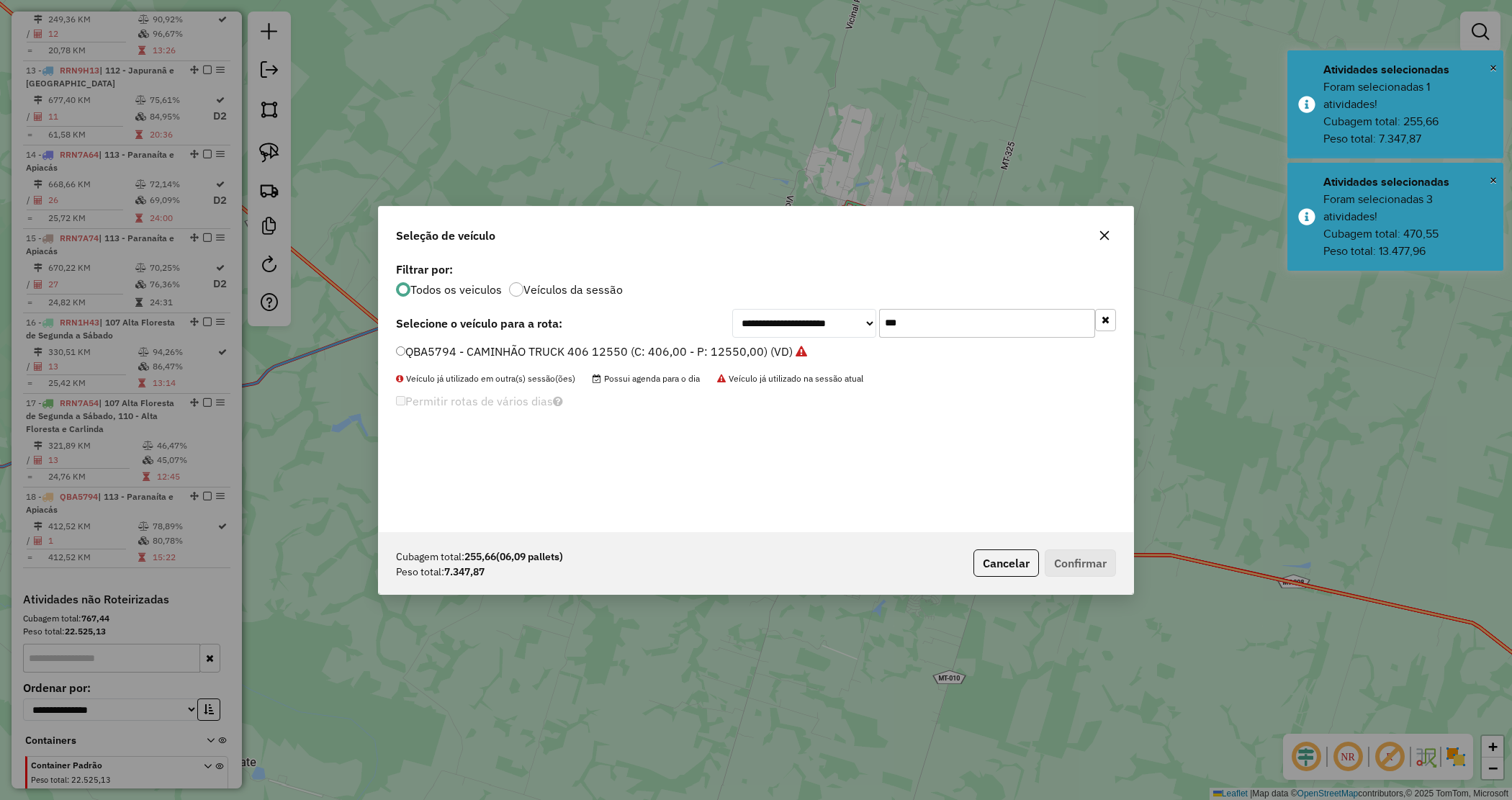
drag, startPoint x: 920, startPoint y: 314, endPoint x: 625, endPoint y: 282, distance: 296.7
click at [625, 282] on div "**********" at bounding box center [756, 395] width 755 height 274
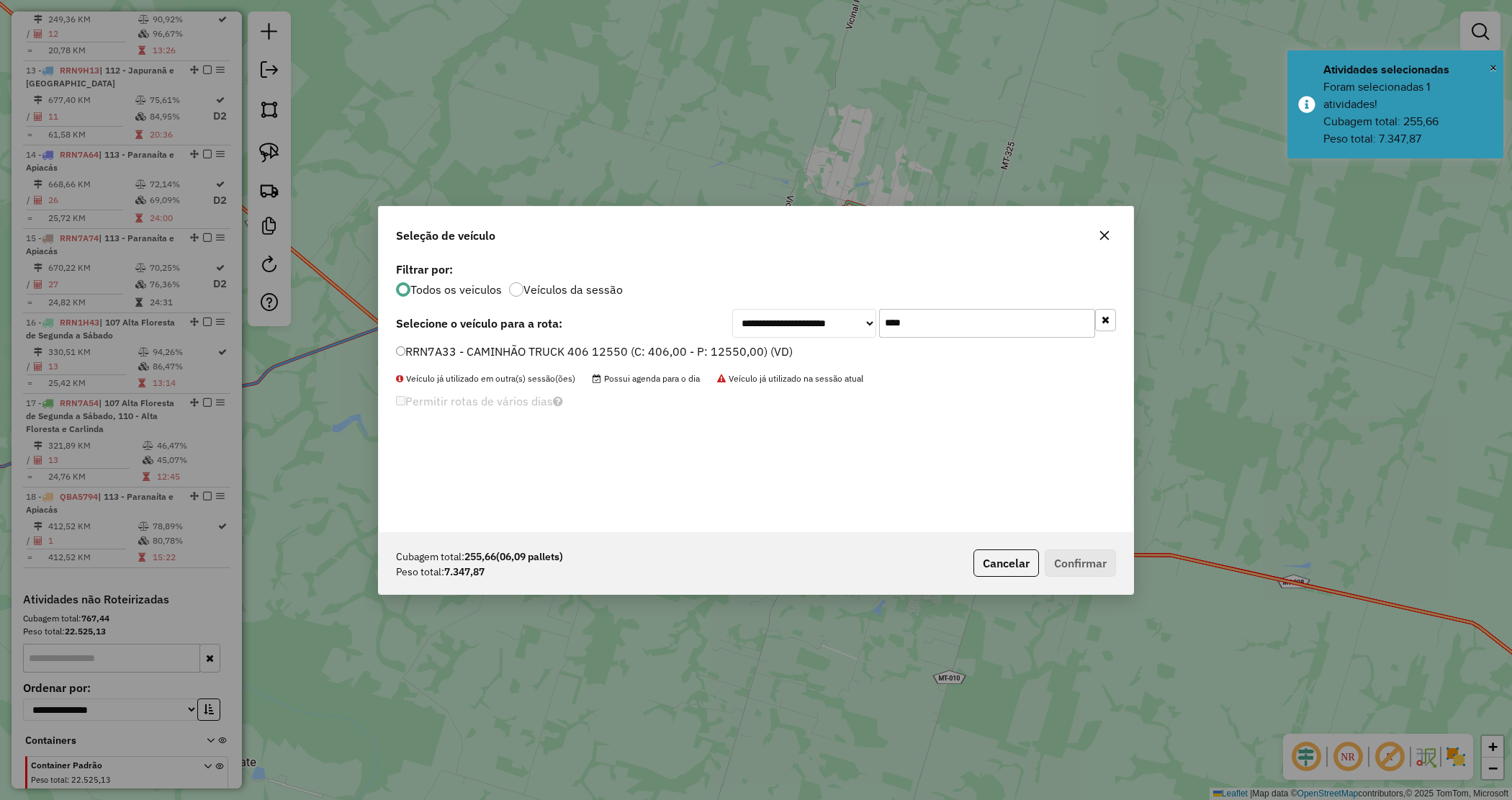
type input "****"
drag, startPoint x: 561, startPoint y: 356, endPoint x: 585, endPoint y: 365, distance: 25.6
click at [562, 357] on label "RRN7A33 - CAMINHÃO TRUCK 406 12550 (C: 406,00 - P: 12550,00) (VD)" at bounding box center [595, 351] width 397 height 18
click at [1092, 567] on button "Confirmar" at bounding box center [1080, 563] width 71 height 28
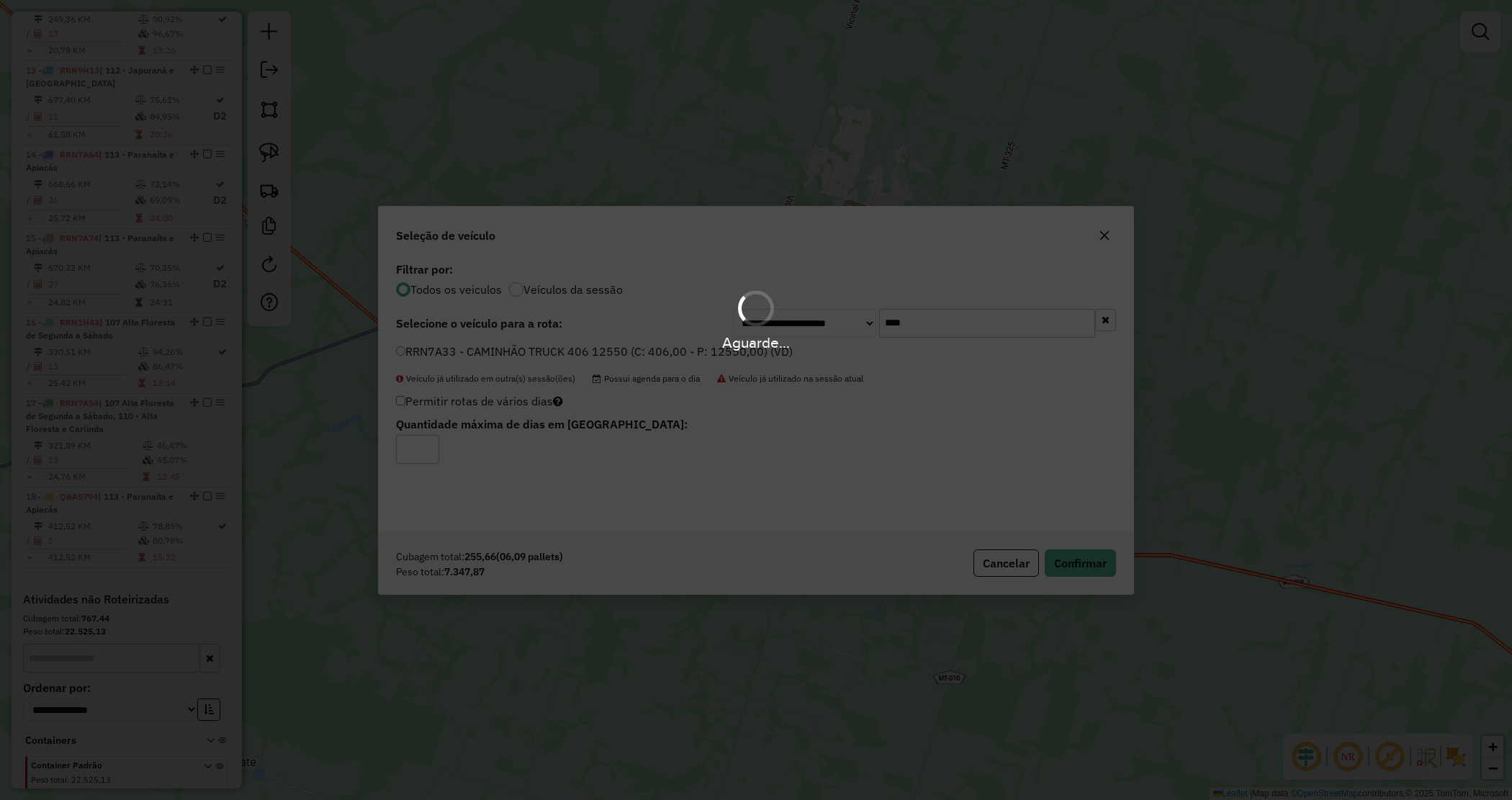
scroll to position [1589, 0]
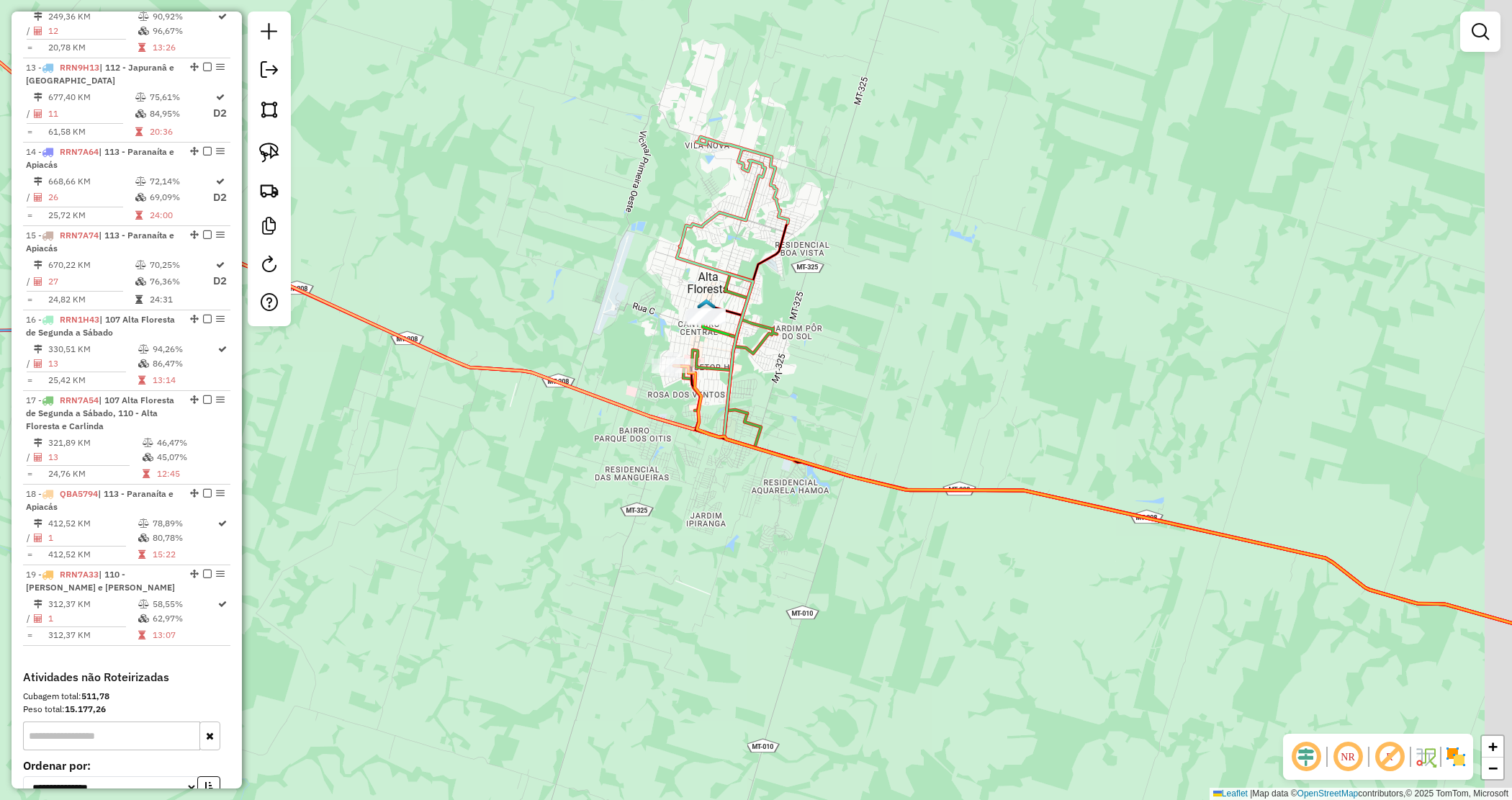
drag, startPoint x: 539, startPoint y: 451, endPoint x: 479, endPoint y: 438, distance: 61.4
click at [479, 438] on div "Janela de atendimento Grade de atendimento Capacidade Transportadoras Veículos …" at bounding box center [756, 400] width 1512 height 800
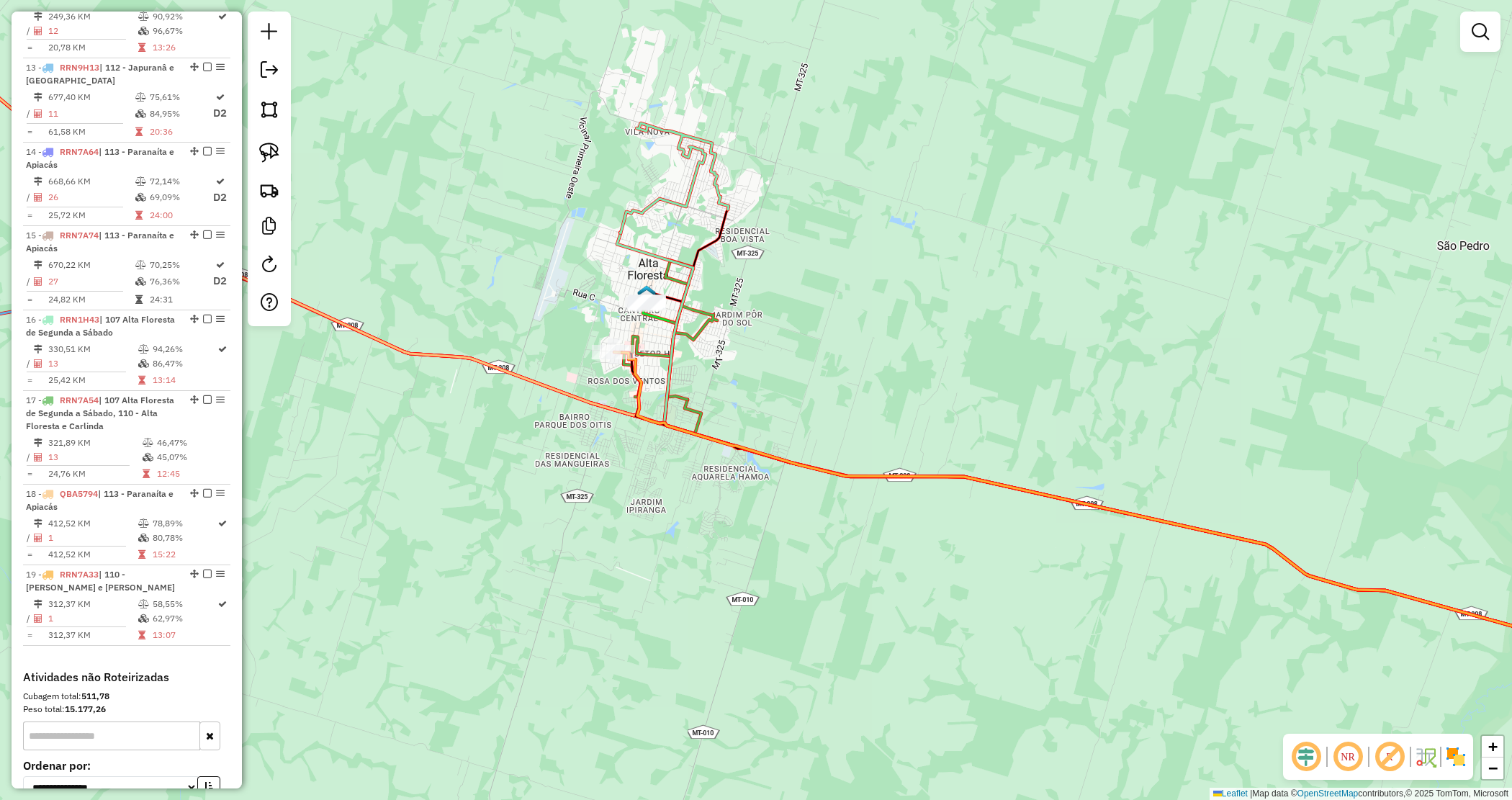
click at [540, 466] on div "Janela de atendimento Grade de atendimento Capacidade Transportadoras Veículos …" at bounding box center [756, 400] width 1512 height 800
drag, startPoint x: 544, startPoint y: 422, endPoint x: 540, endPoint y: 319, distance: 103.1
click at [538, 328] on div "Janela de atendimento Grade de atendimento Capacidade Transportadoras Veículos …" at bounding box center [756, 400] width 1512 height 800
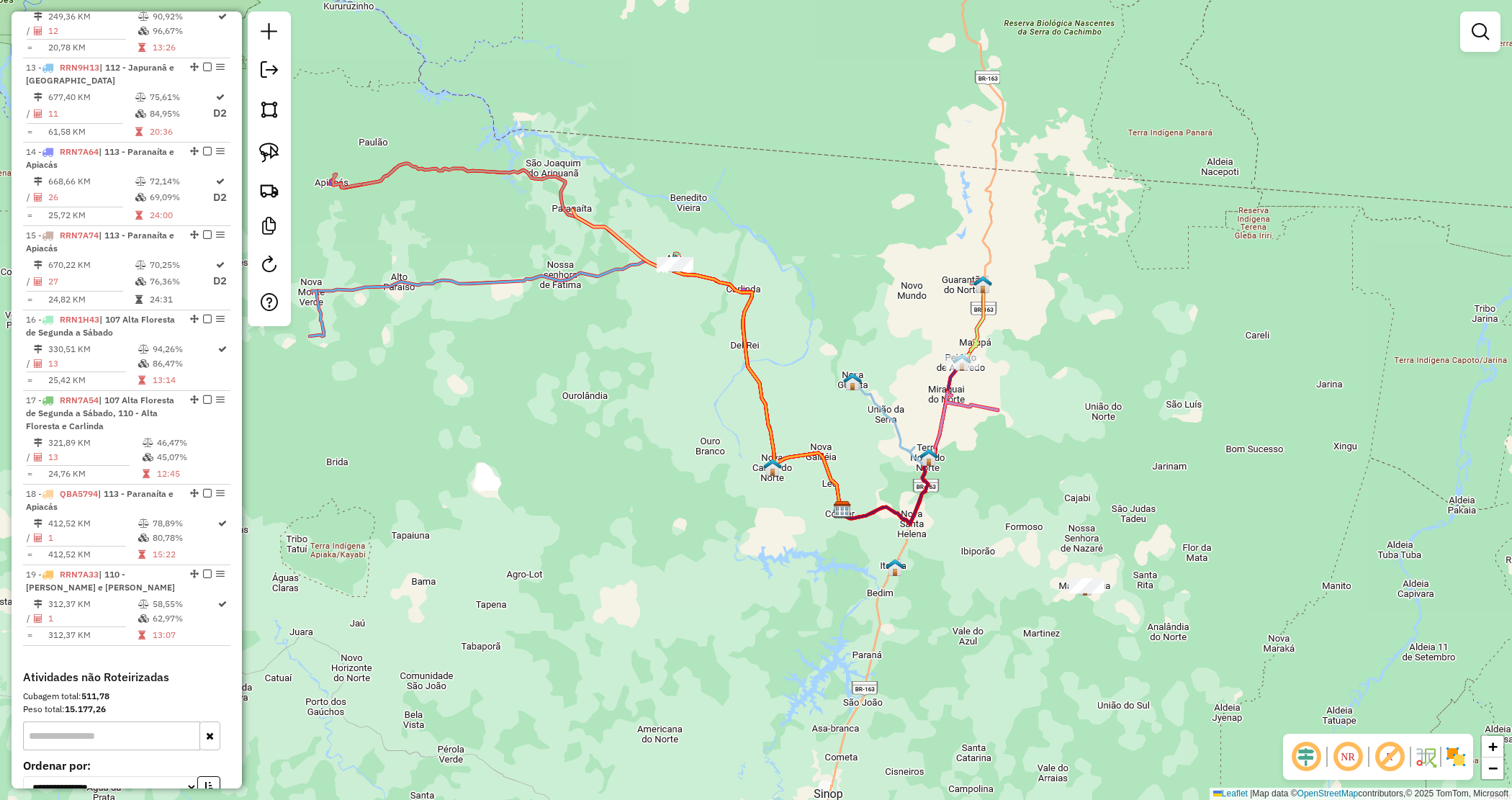
drag, startPoint x: 695, startPoint y: 382, endPoint x: 716, endPoint y: 420, distance: 43.4
click at [715, 420] on div "Janela de atendimento Grade de atendimento Capacidade Transportadoras Veículos …" at bounding box center [756, 400] width 1512 height 800
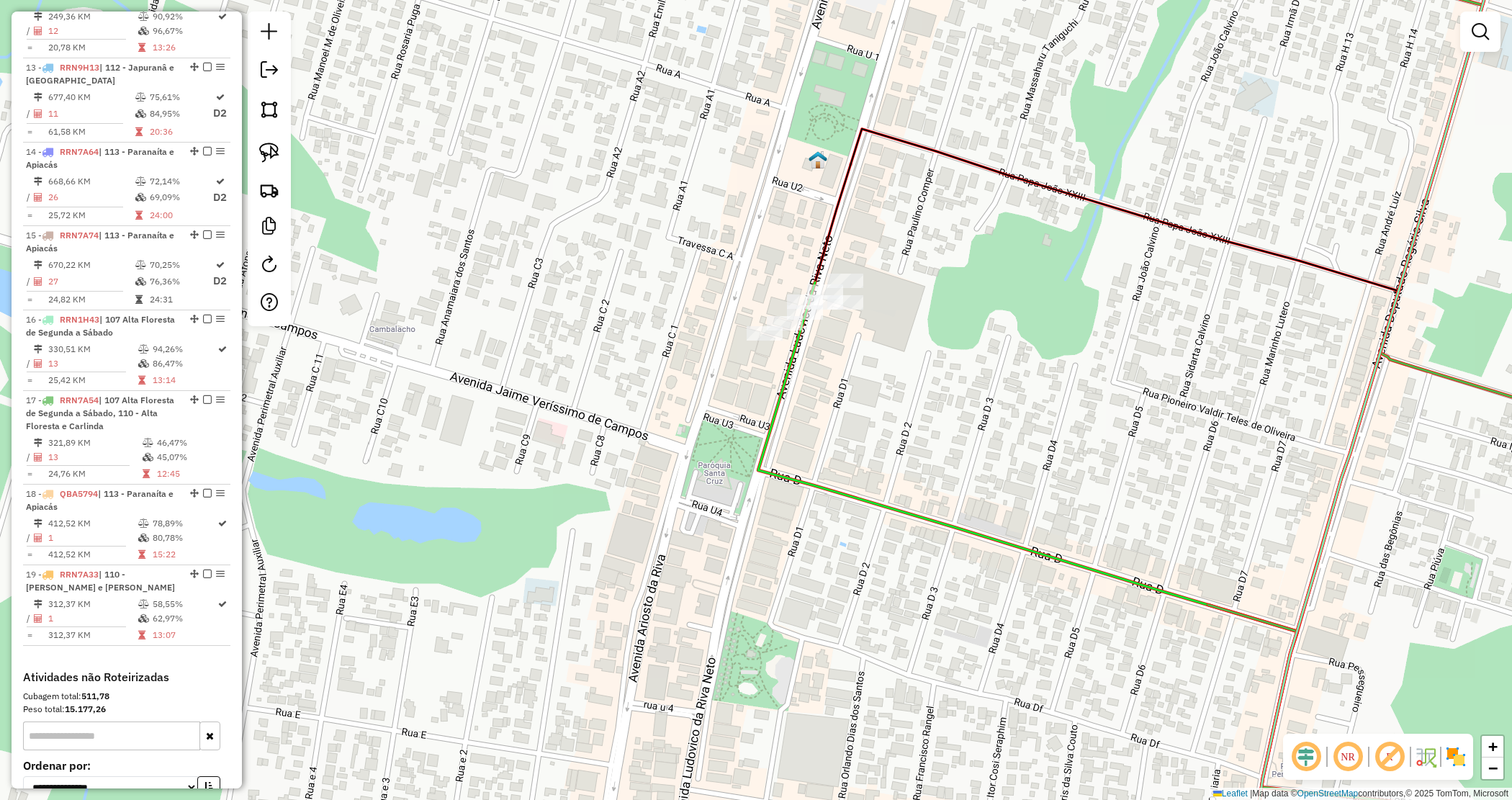
click at [902, 437] on div "Janela de atendimento Grade de atendimento Capacidade Transportadoras Veículos …" at bounding box center [756, 400] width 1512 height 800
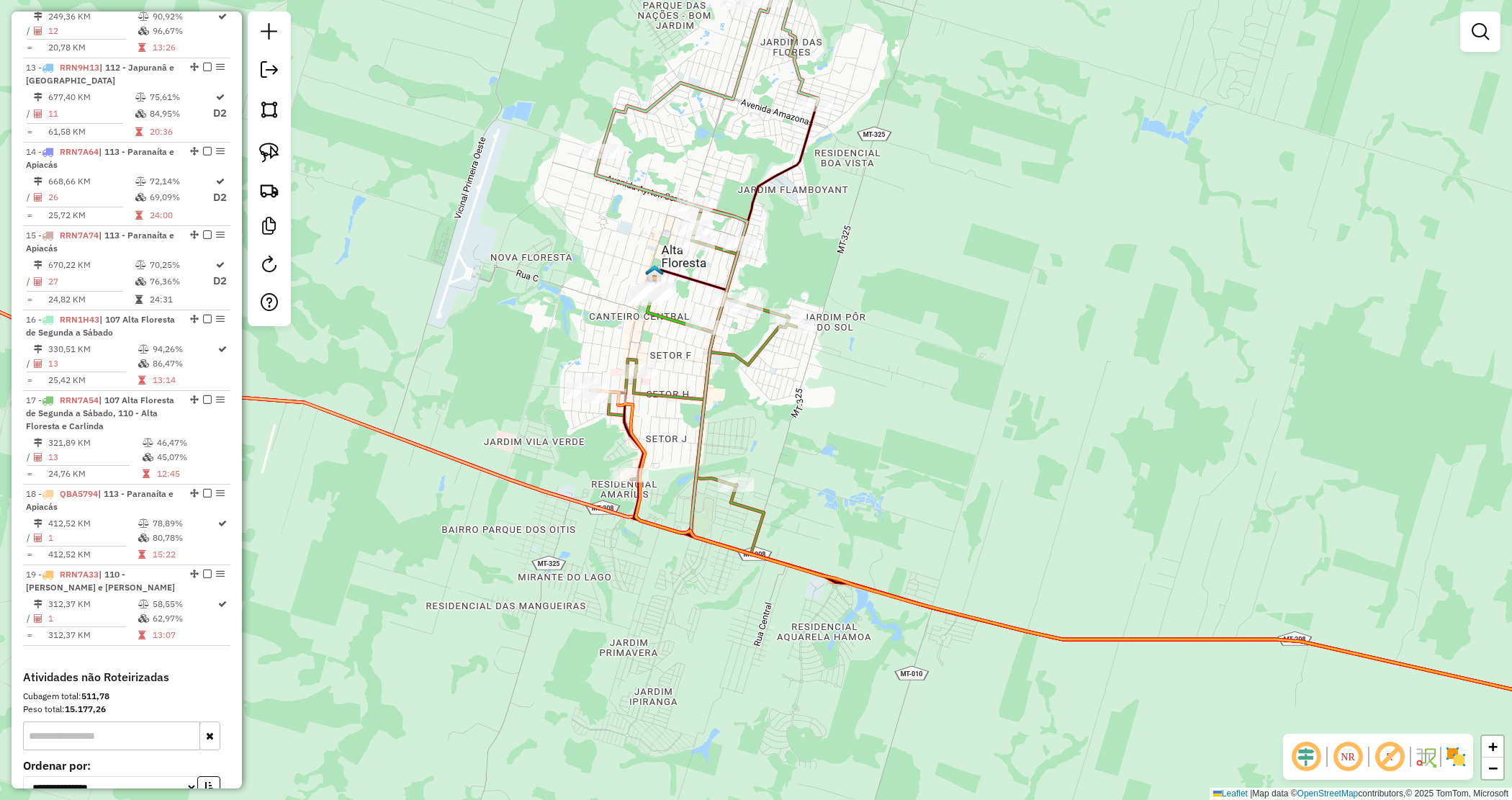
click at [588, 350] on div "Janela de atendimento Grade de atendimento Capacidade Transportadoras Veículos …" at bounding box center [756, 400] width 1512 height 800
click at [585, 346] on div "Janela de atendimento Grade de atendimento Capacidade Transportadoras Veículos …" at bounding box center [756, 400] width 1512 height 800
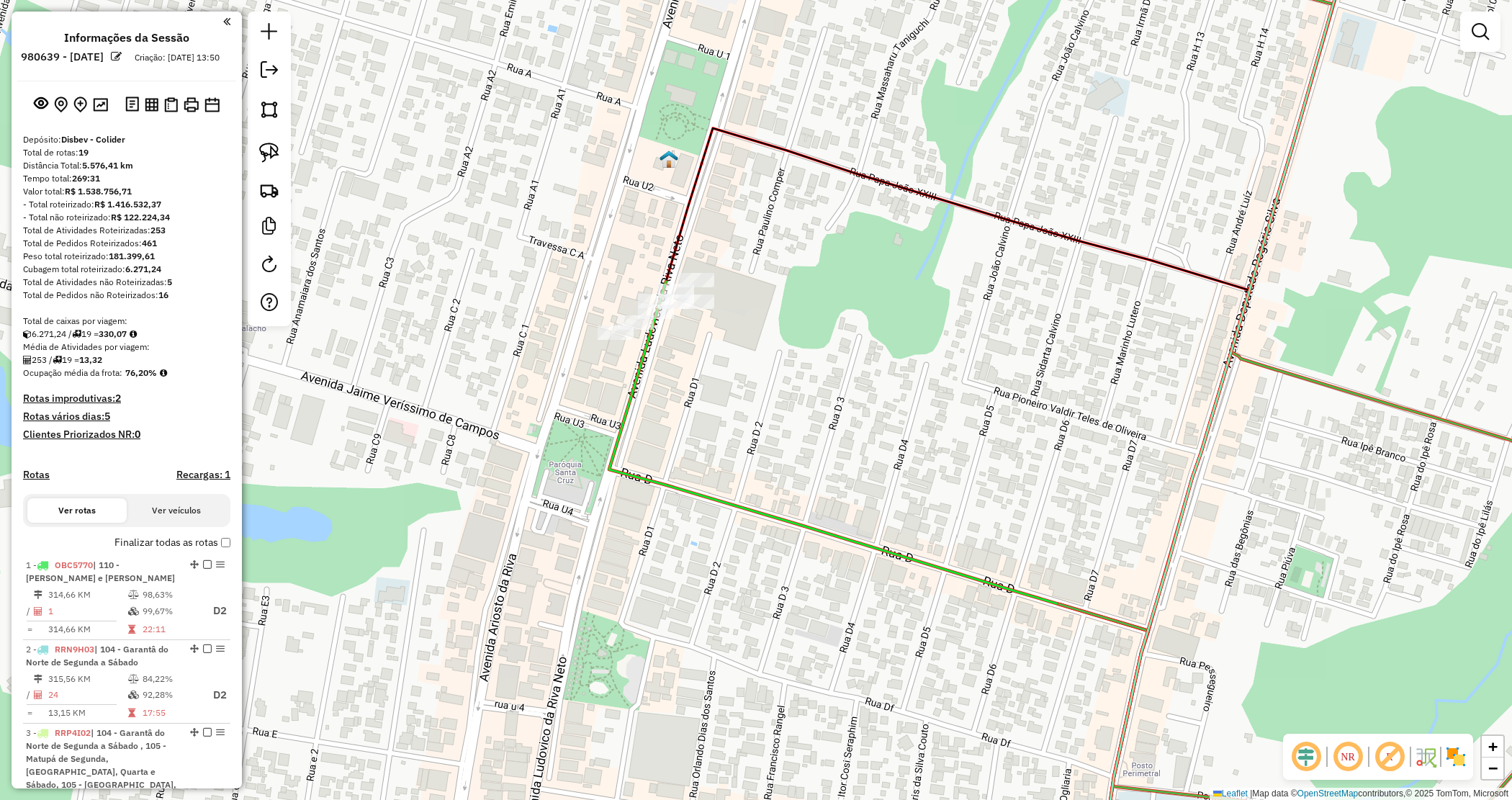
scroll to position [1589, 0]
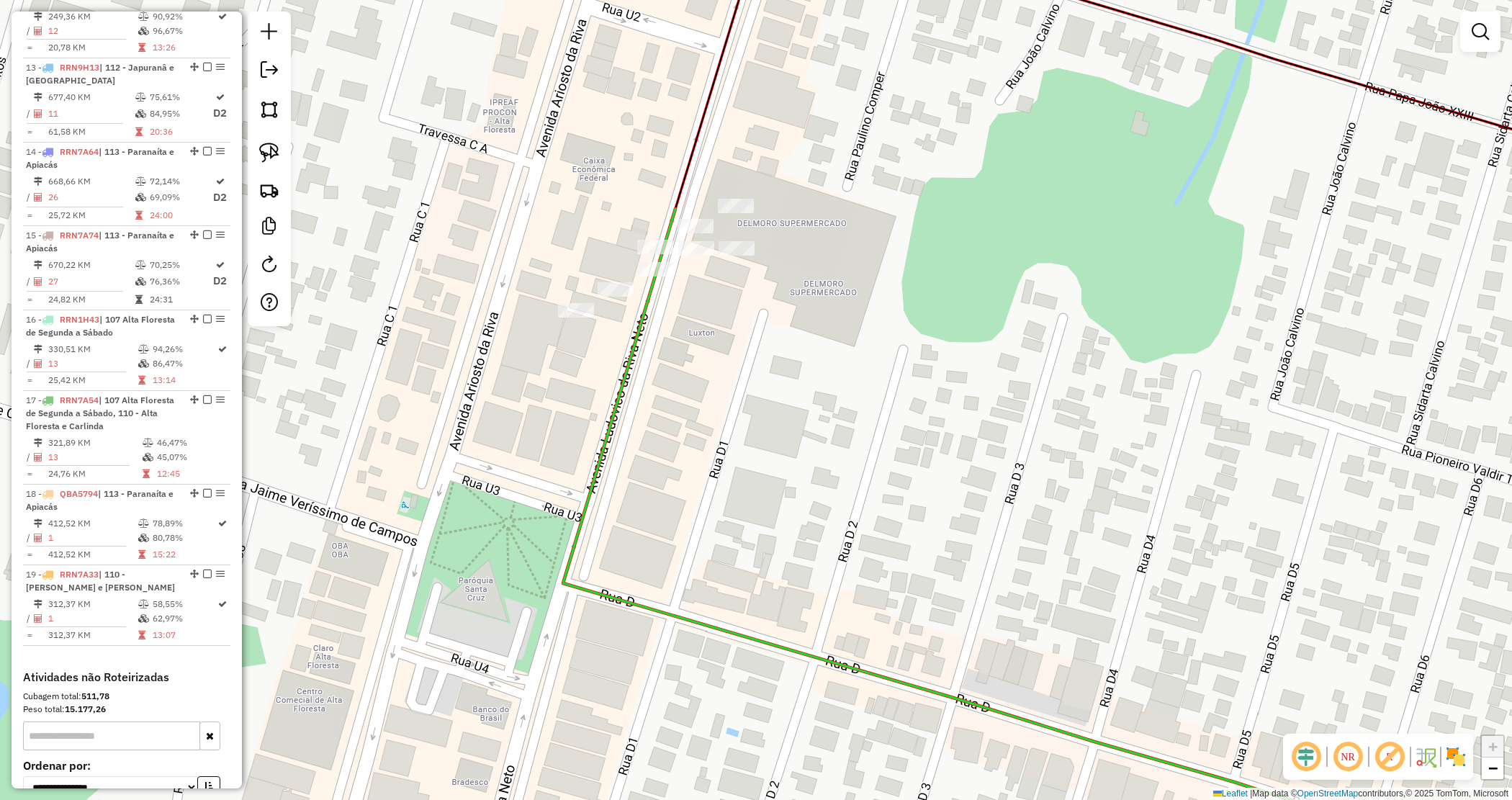
click at [672, 332] on div "Janela de atendimento Grade de atendimento Capacidade Transportadoras Veículos …" at bounding box center [756, 400] width 1512 height 800
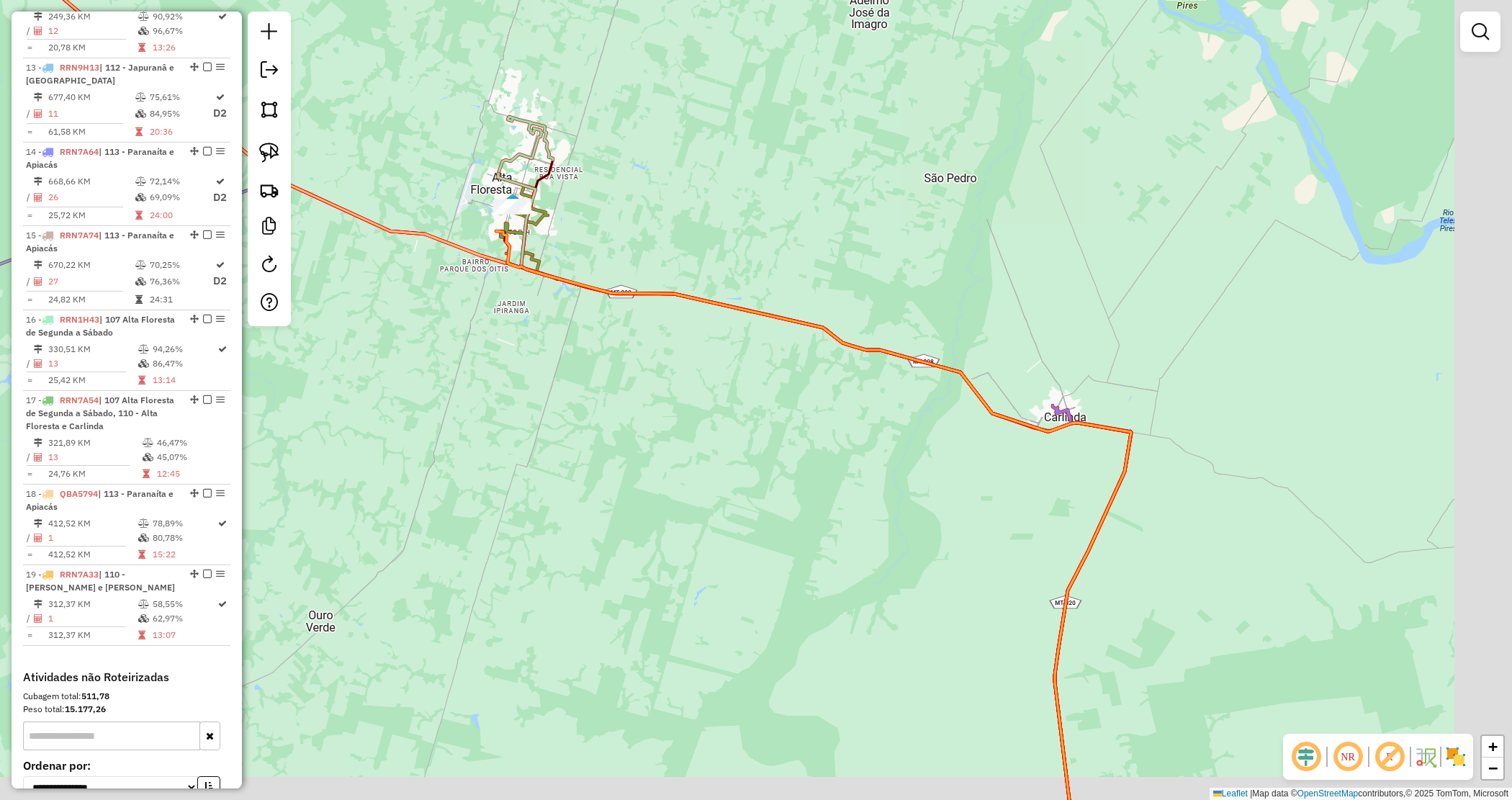
drag, startPoint x: 922, startPoint y: 425, endPoint x: 754, endPoint y: 365, distance: 178.4
click at [744, 380] on div "Janela de atendimento Grade de atendimento Capacidade Transportadoras Veículos …" at bounding box center [756, 400] width 1512 height 800
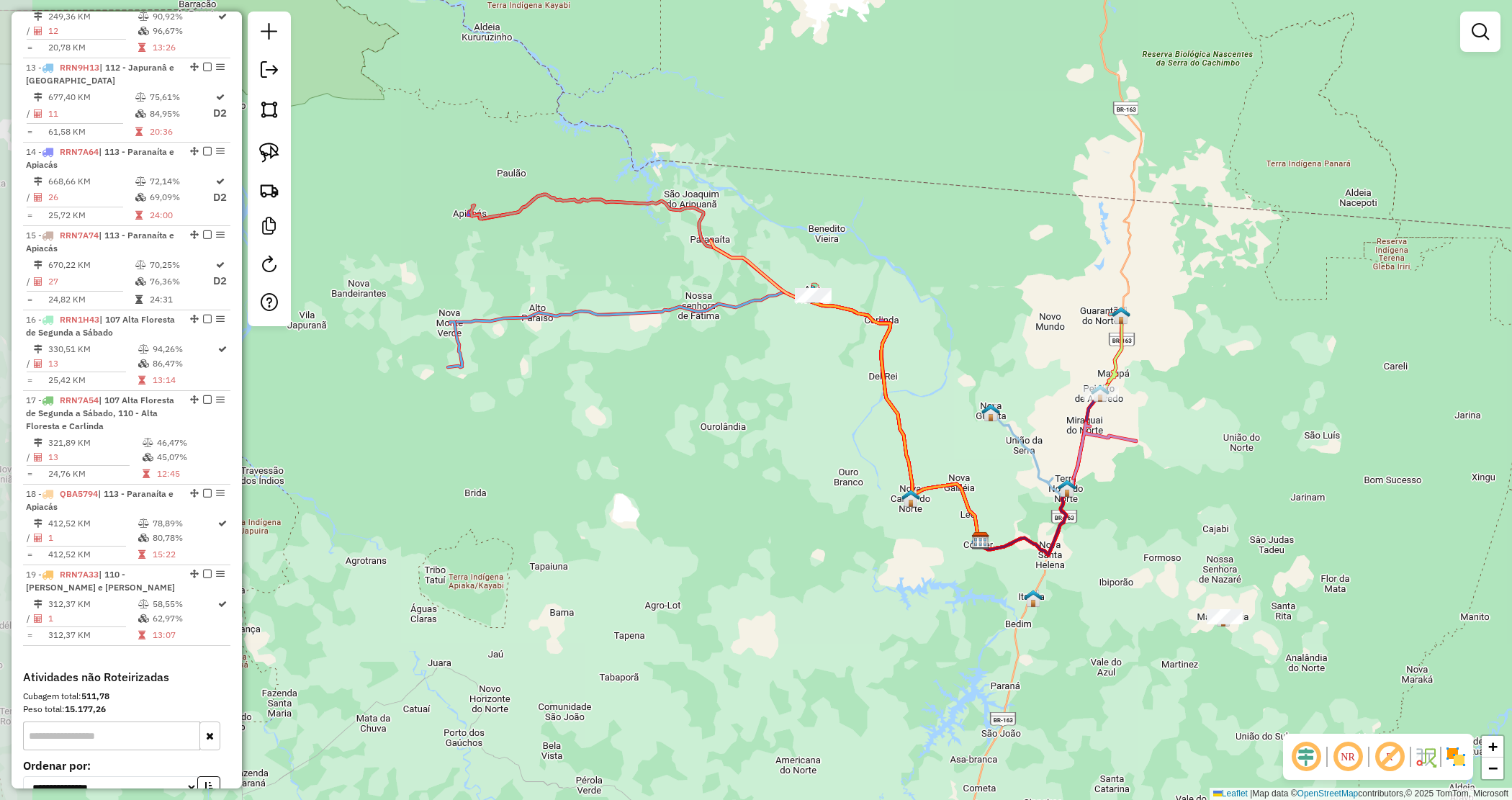
drag, startPoint x: 746, startPoint y: 449, endPoint x: 829, endPoint y: 404, distance: 94.4
click at [836, 400] on div "Janela de atendimento Grade de atendimento Capacidade Transportadoras Veículos …" at bounding box center [756, 400] width 1512 height 800
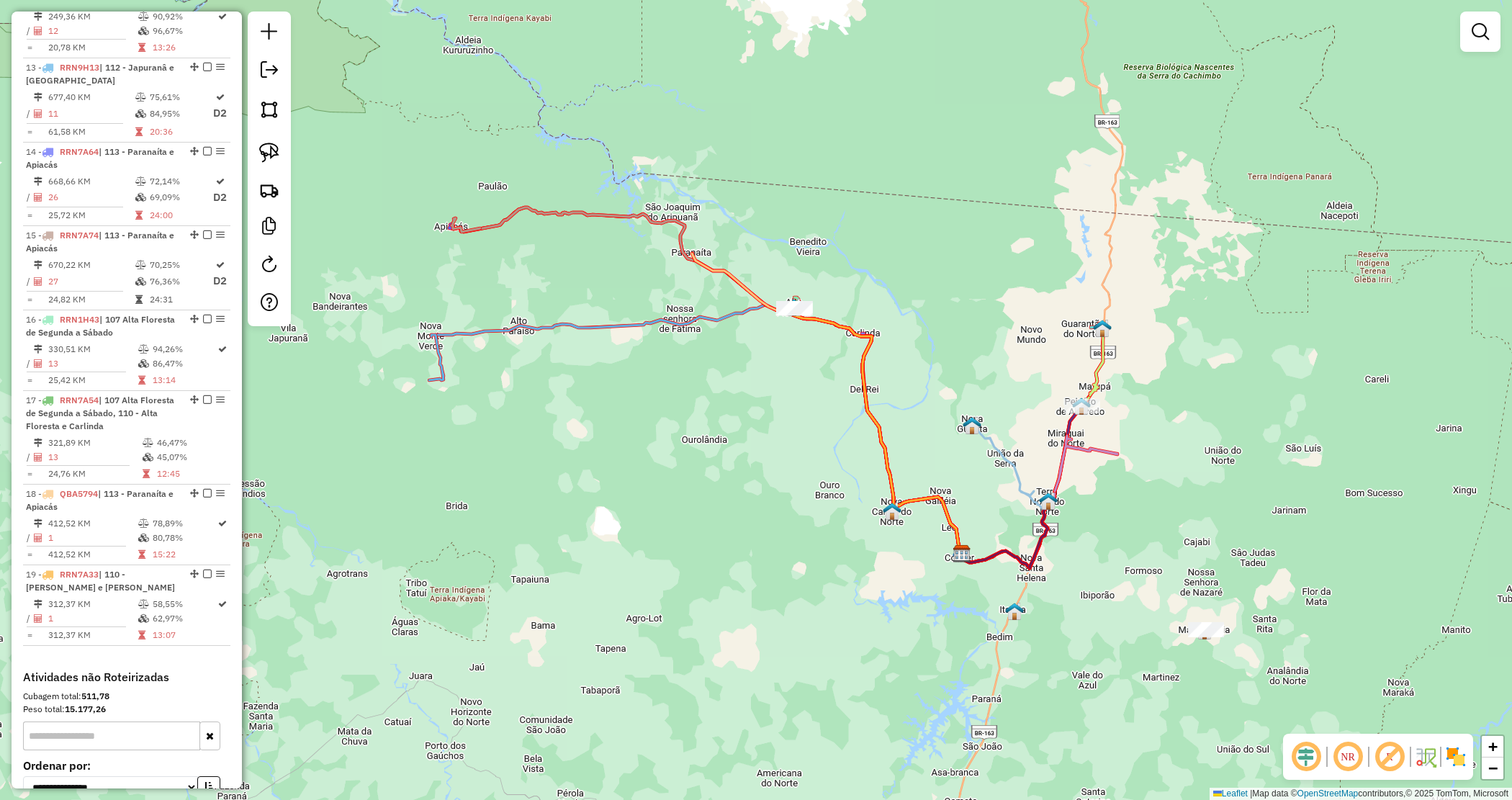
drag, startPoint x: 825, startPoint y: 404, endPoint x: 788, endPoint y: 420, distance: 40.3
click at [801, 415] on div "Janela de atendimento Grade de atendimento Capacidade Transportadoras Veículos …" at bounding box center [756, 400] width 1512 height 800
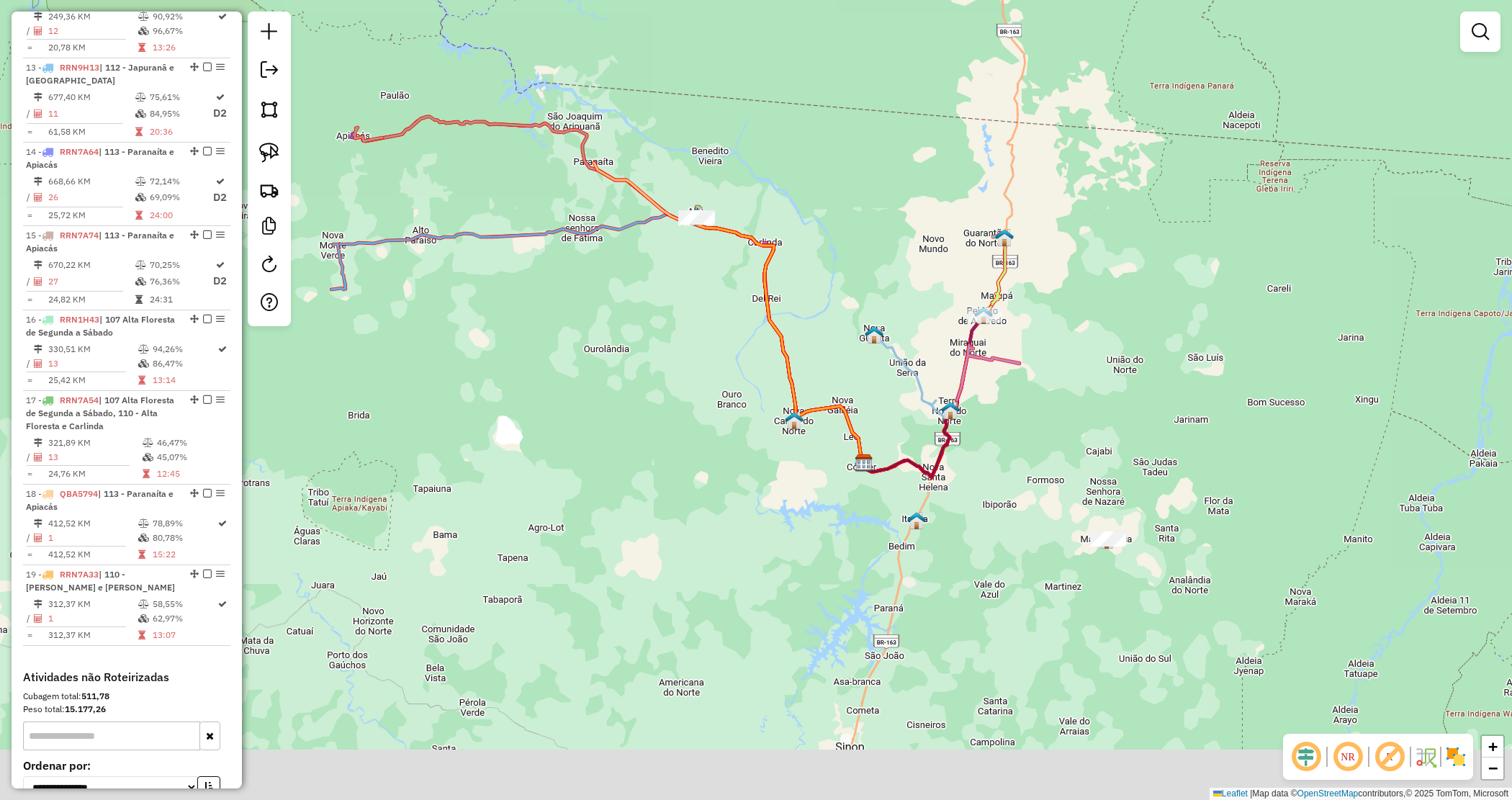
drag, startPoint x: 740, startPoint y: 393, endPoint x: 676, endPoint y: 350, distance: 77.1
click at [677, 350] on div "Janela de atendimento Grade de atendimento Capacidade Transportadoras Veículos …" at bounding box center [756, 400] width 1512 height 800
click at [671, 353] on div "Janela de atendimento Grade de atendimento Capacidade Transportadoras Veículos …" at bounding box center [756, 400] width 1512 height 800
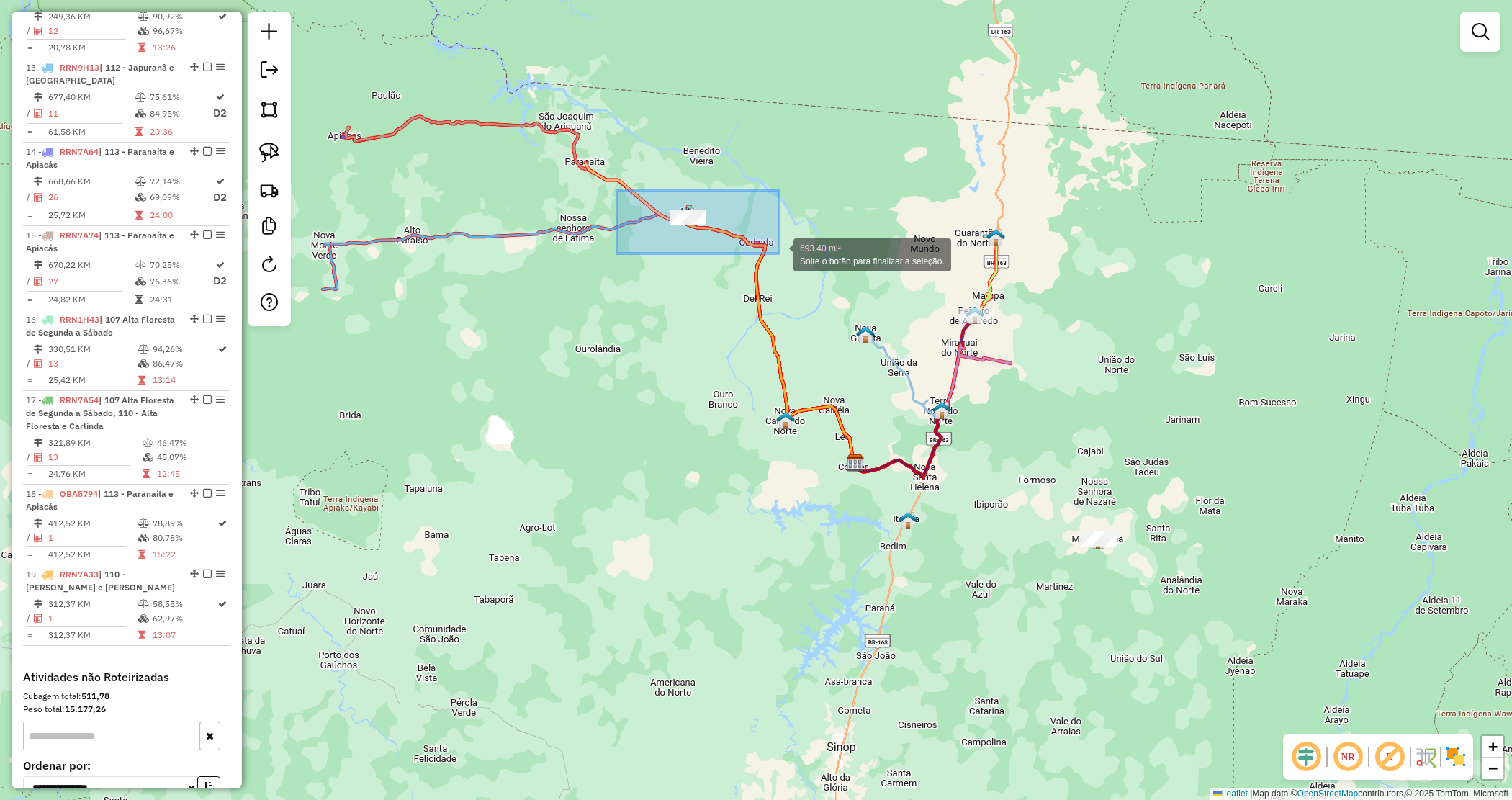
drag, startPoint x: 623, startPoint y: 199, endPoint x: 783, endPoint y: 250, distance: 167.9
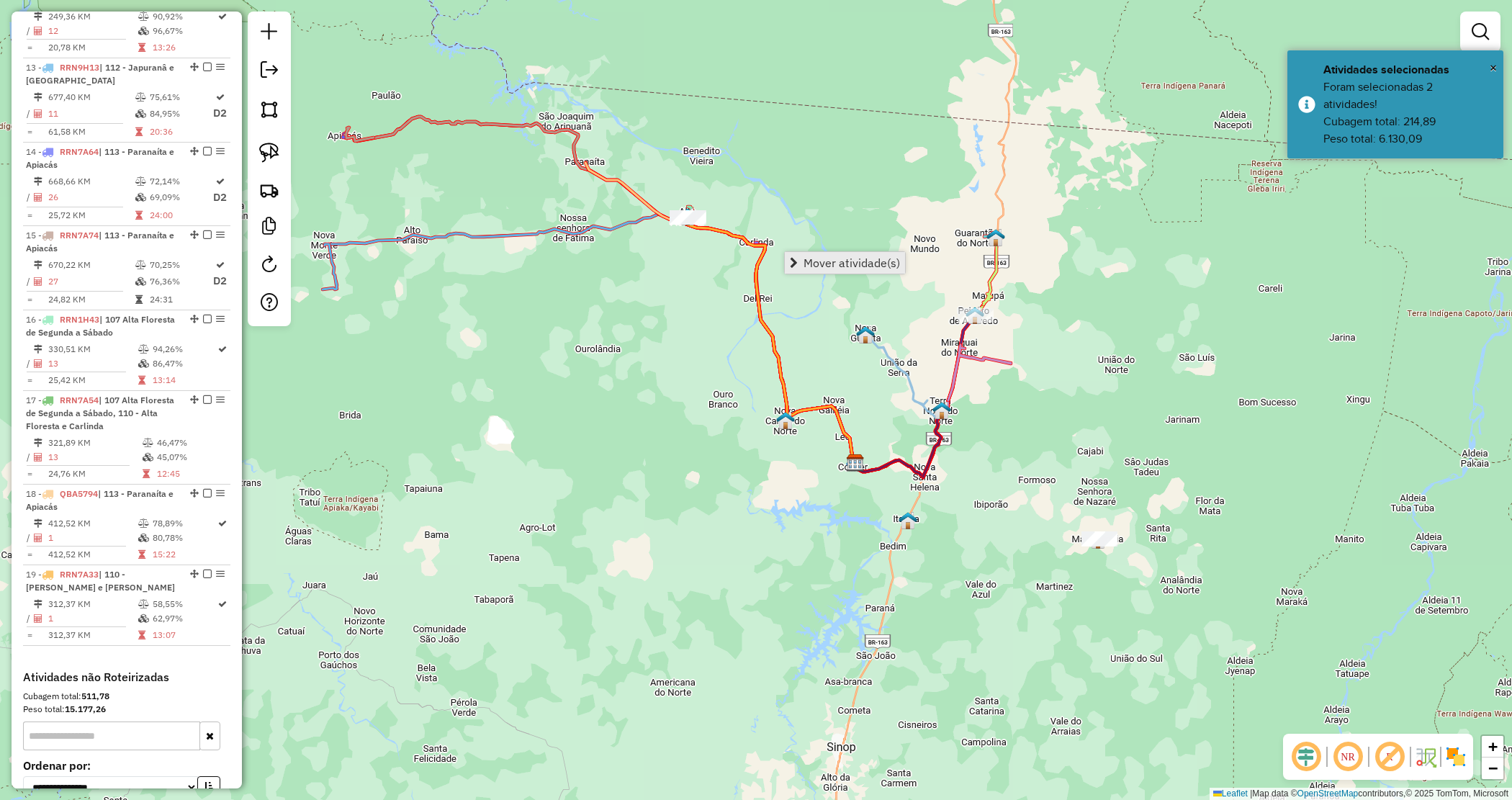
click at [821, 265] on span "Mover atividade(s)" at bounding box center [852, 263] width 97 height 12
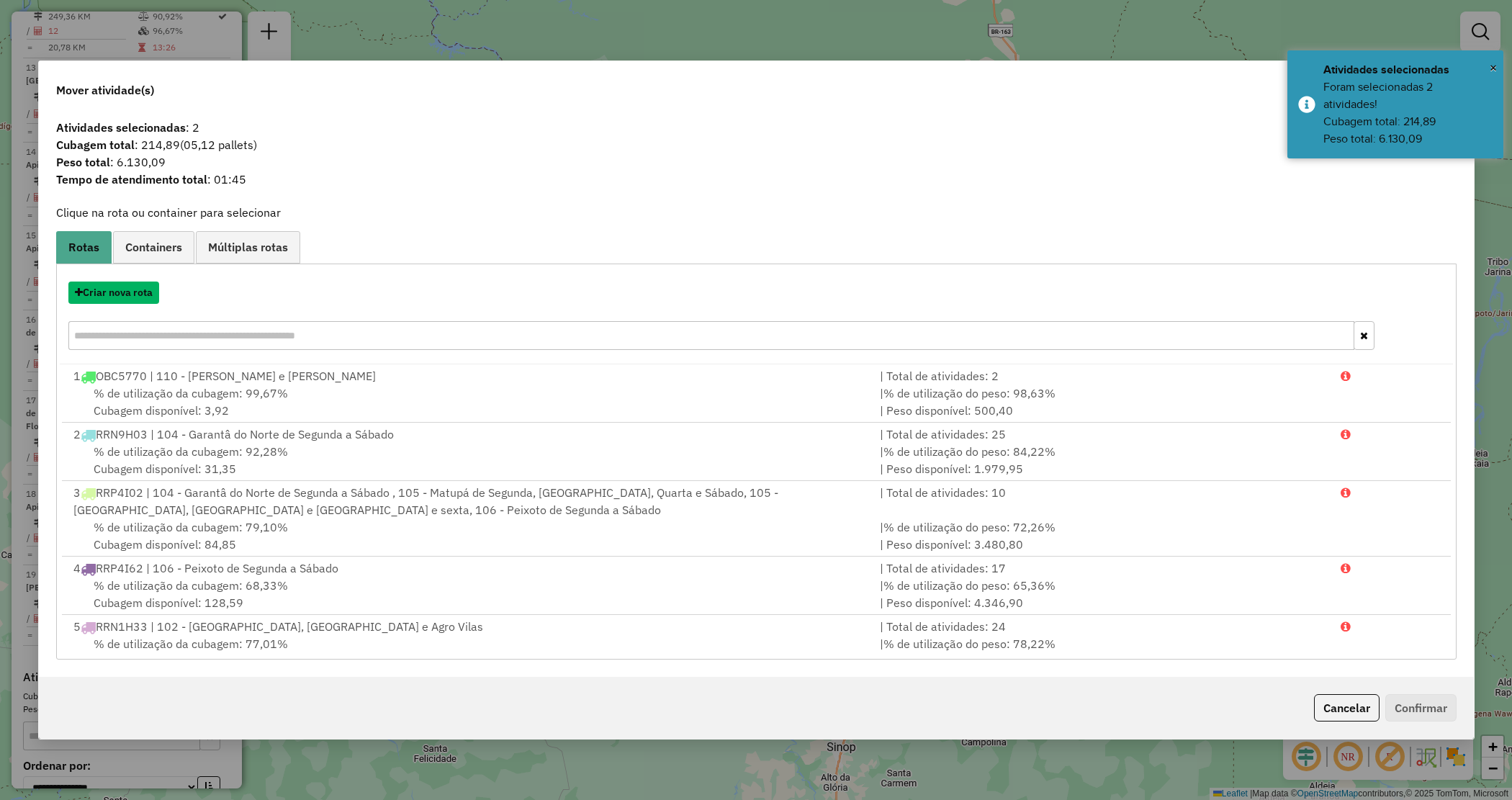
click at [118, 290] on button "Criar nova rota" at bounding box center [113, 293] width 91 height 23
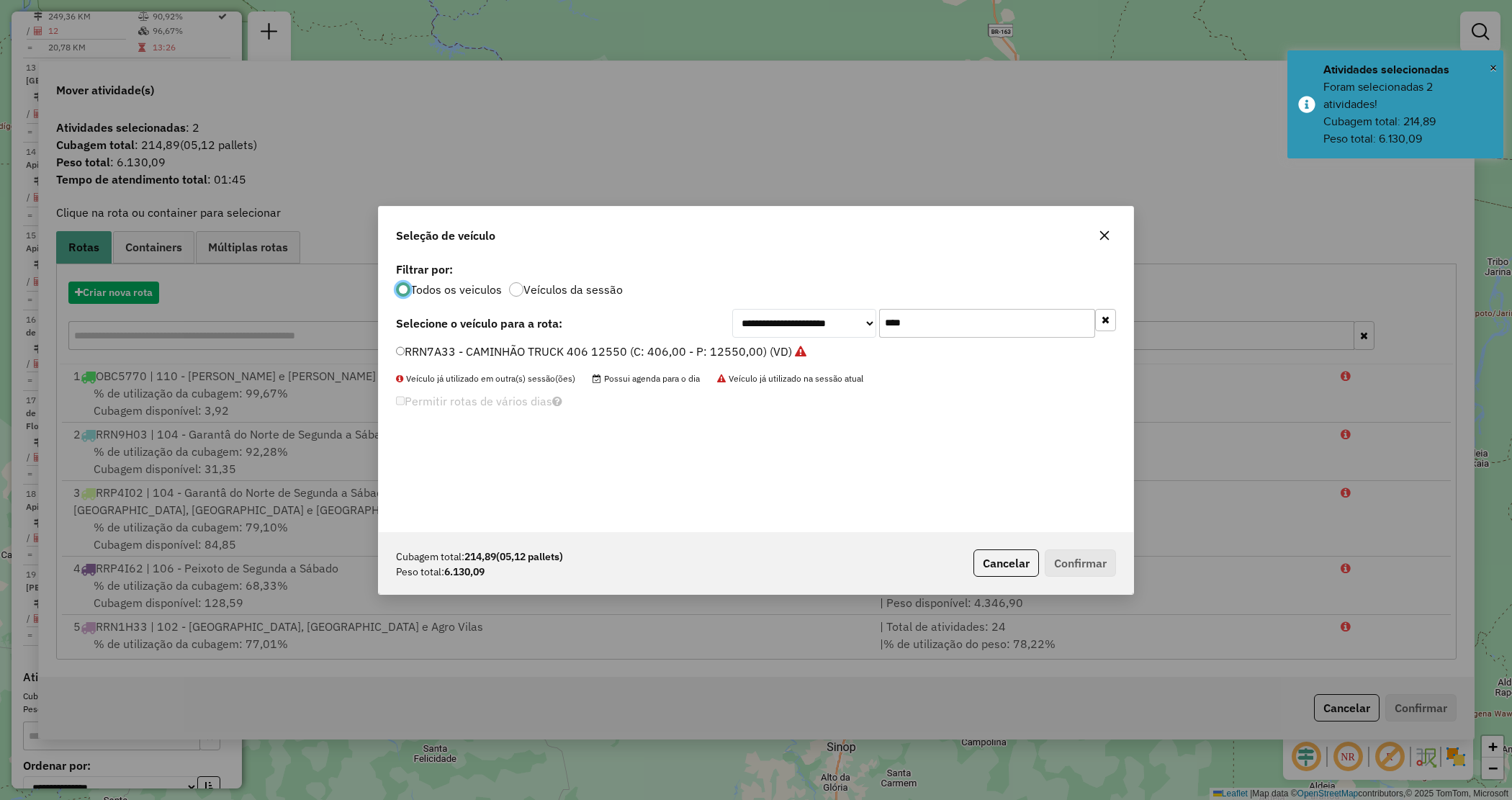
scroll to position [8, 4]
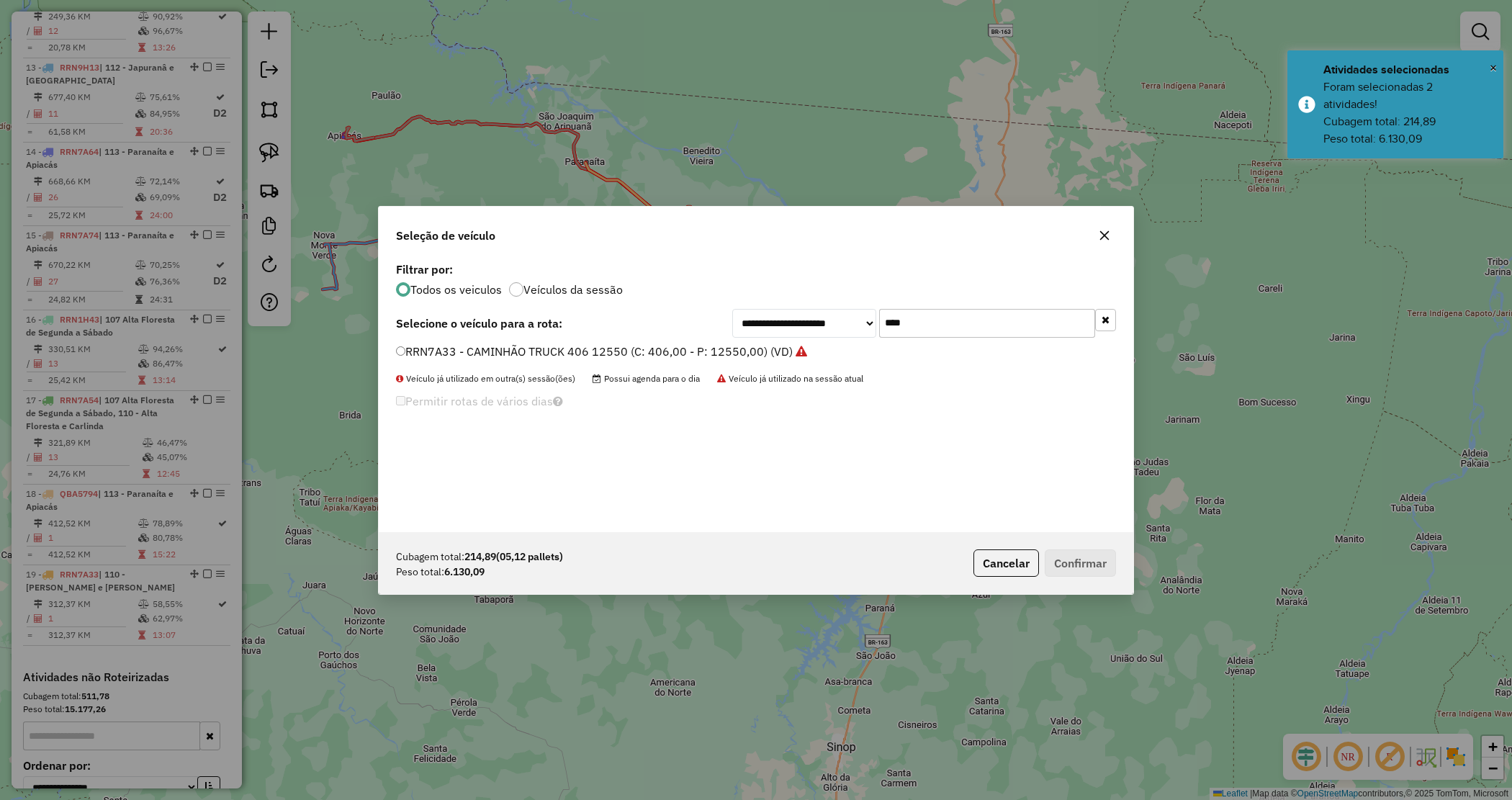
drag, startPoint x: 947, startPoint y: 328, endPoint x: 743, endPoint y: 296, distance: 206.5
click at [743, 298] on div "**********" at bounding box center [756, 395] width 755 height 274
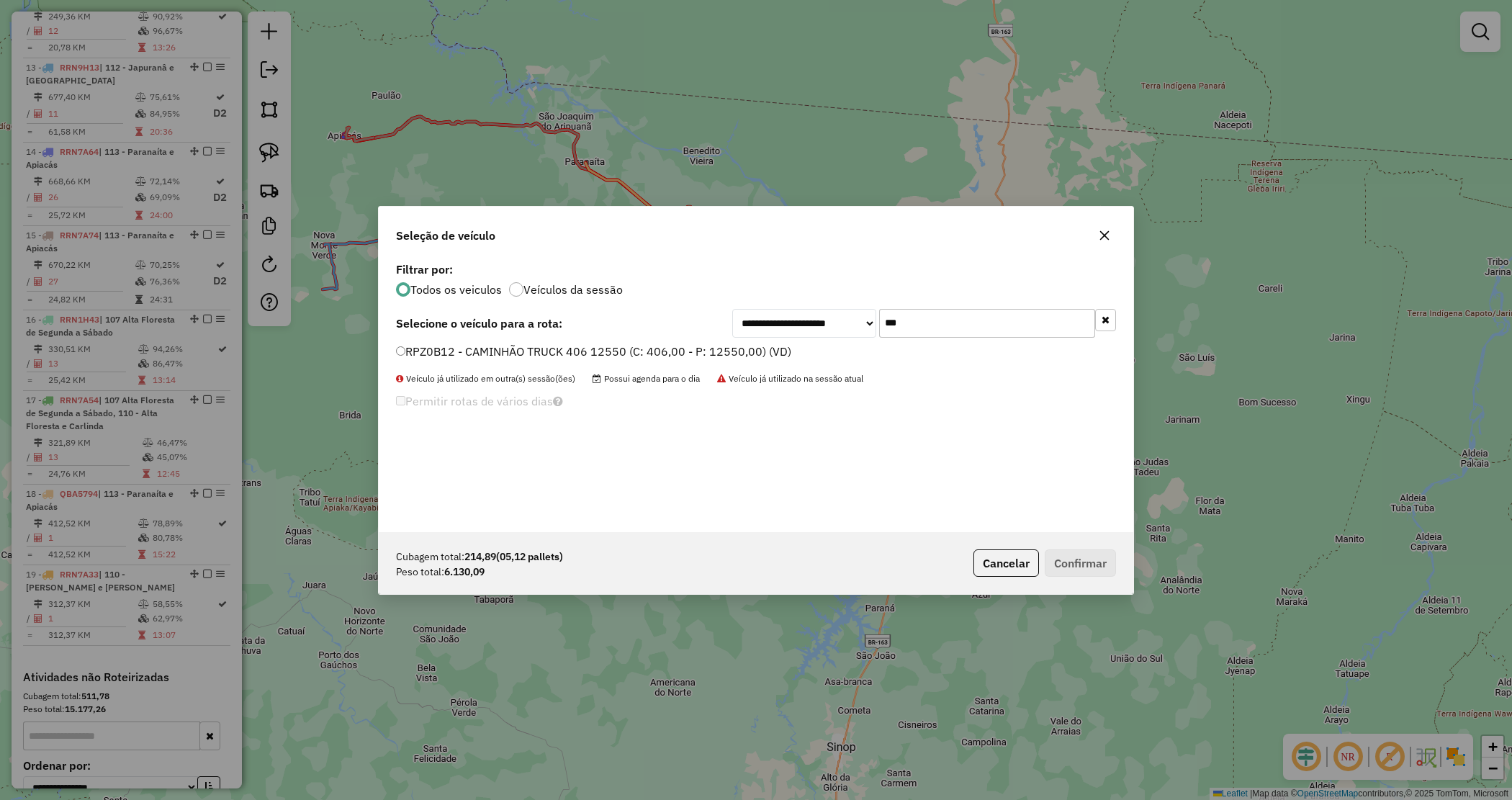
type input "***"
click at [688, 358] on label "RPZ0B12 - CAMINHÃO TRUCK 406 12550 (C: 406,00 - P: 12550,00) (VD)" at bounding box center [594, 351] width 395 height 18
click at [1063, 551] on button "Confirmar" at bounding box center [1080, 563] width 71 height 28
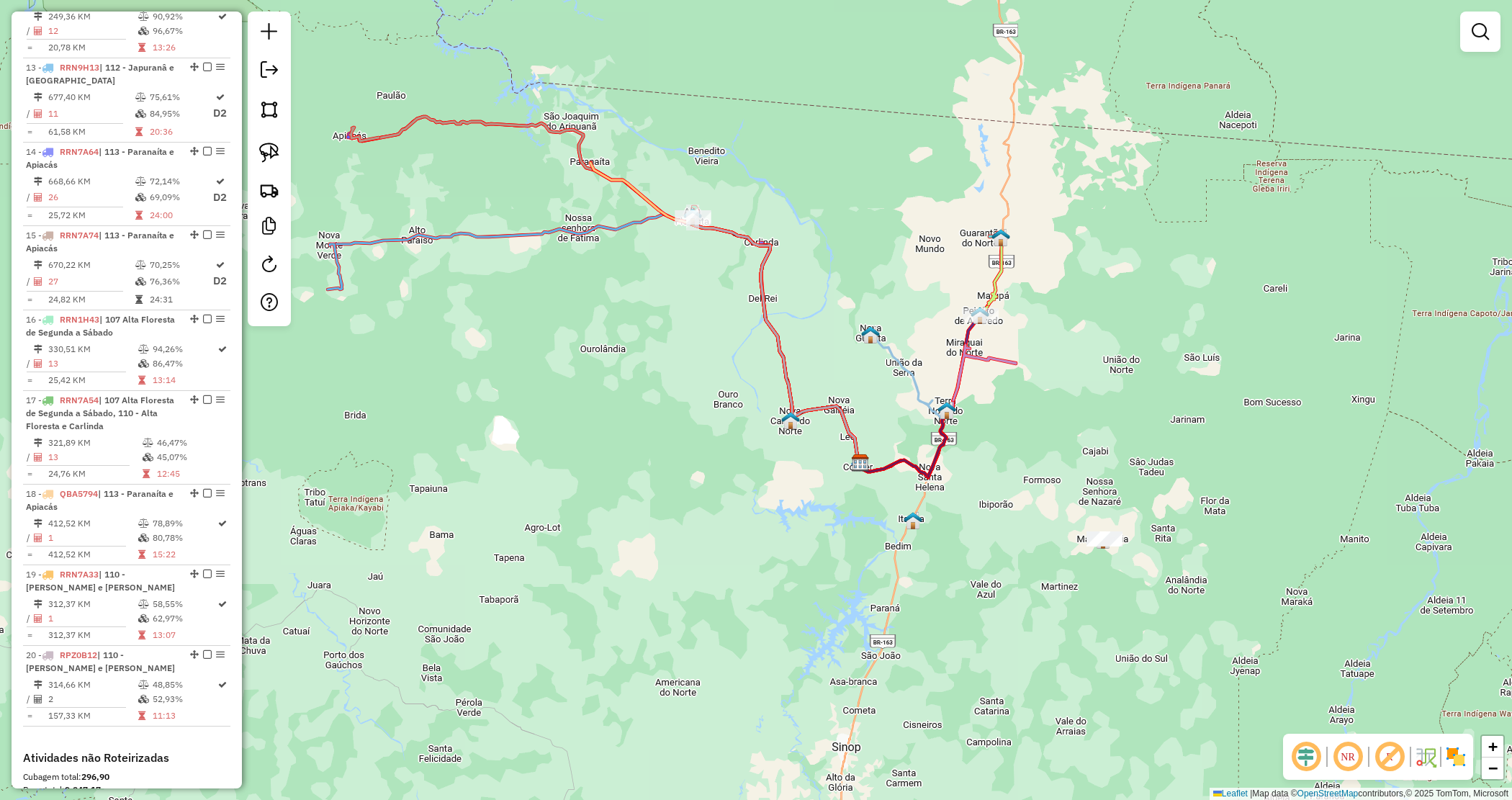
click at [695, 420] on div "Janela de atendimento Grade de atendimento Capacidade Transportadoras Veículos …" at bounding box center [756, 400] width 1512 height 800
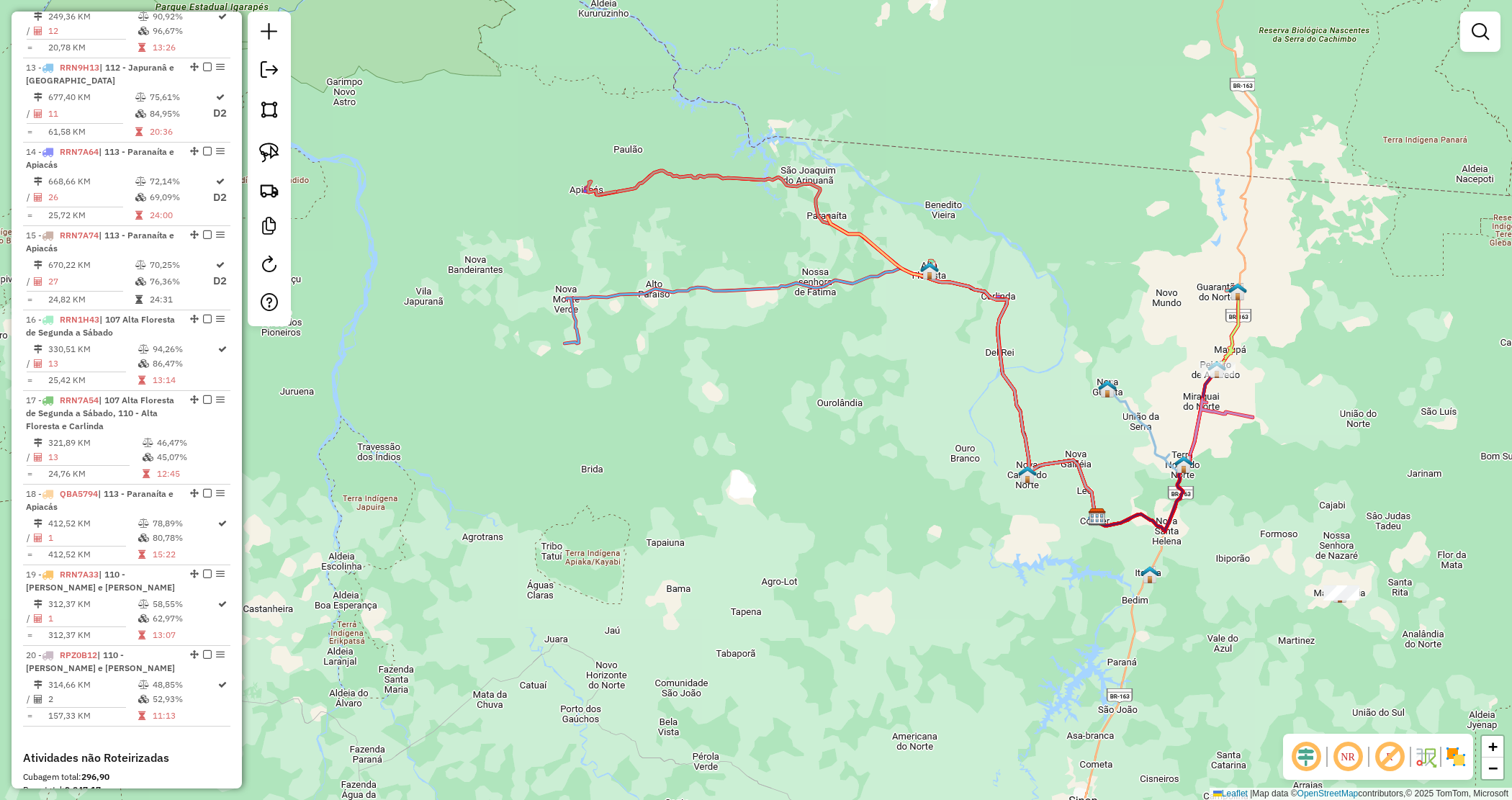
drag, startPoint x: 604, startPoint y: 368, endPoint x: 836, endPoint y: 422, distance: 238.2
click at [840, 422] on div "Janela de atendimento Grade de atendimento Capacidade Transportadoras Veículos …" at bounding box center [756, 400] width 1512 height 800
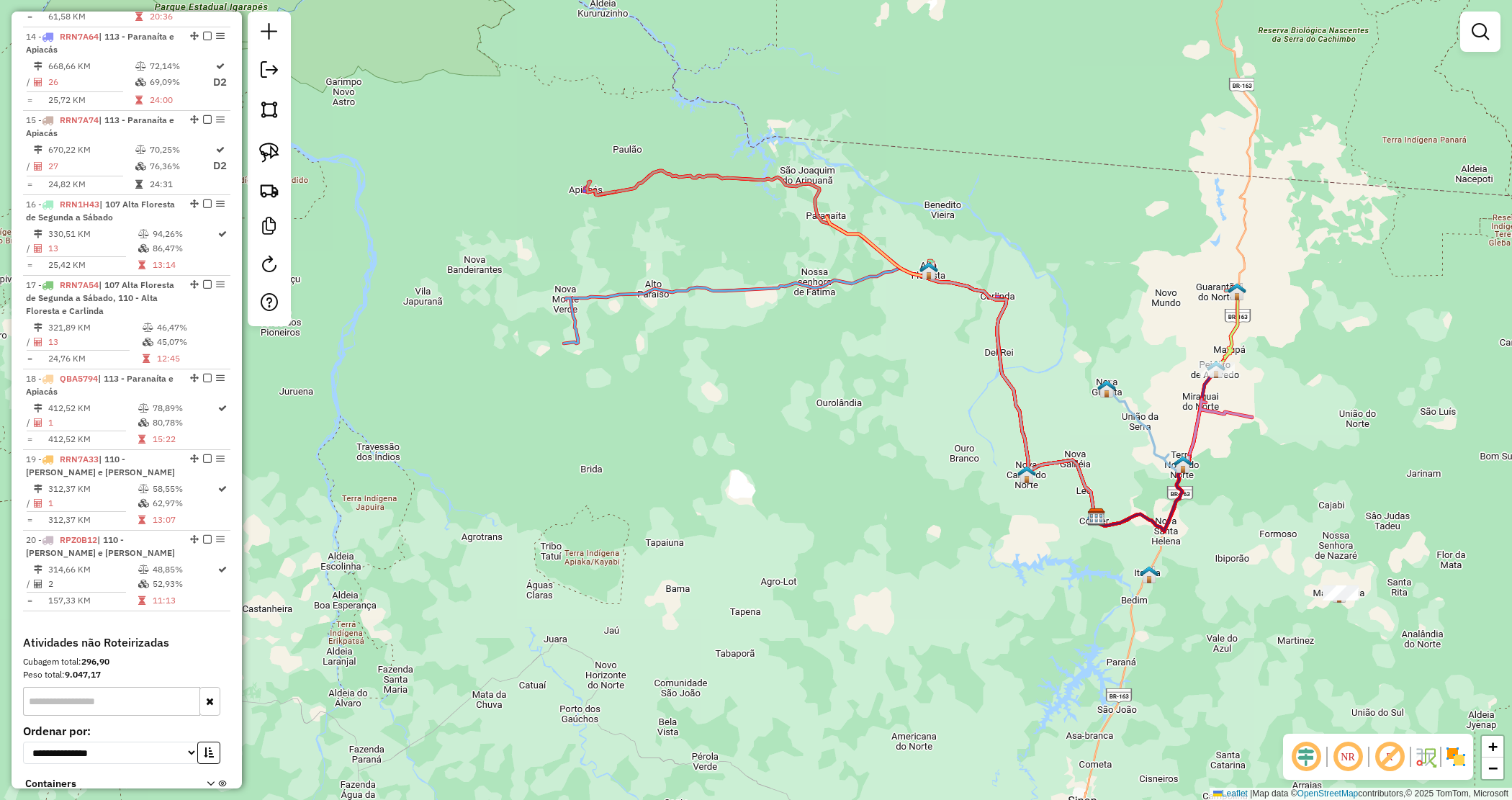
scroll to position [1748, 0]
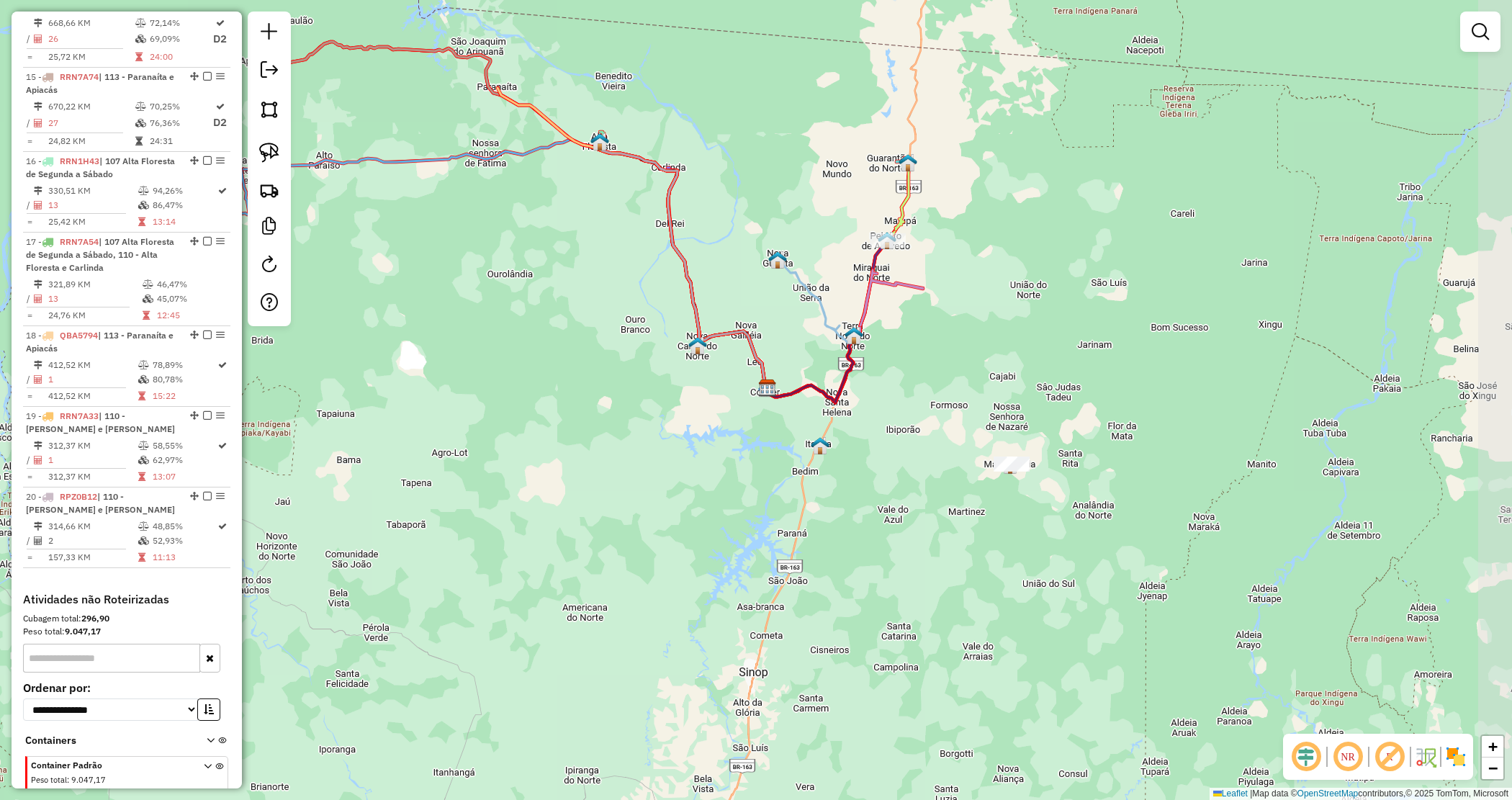
drag, startPoint x: 963, startPoint y: 461, endPoint x: 582, endPoint y: 330, distance: 402.9
click at [582, 330] on div "Janela de atendimento Grade de atendimento Capacidade Transportadoras Veículos …" at bounding box center [756, 400] width 1512 height 800
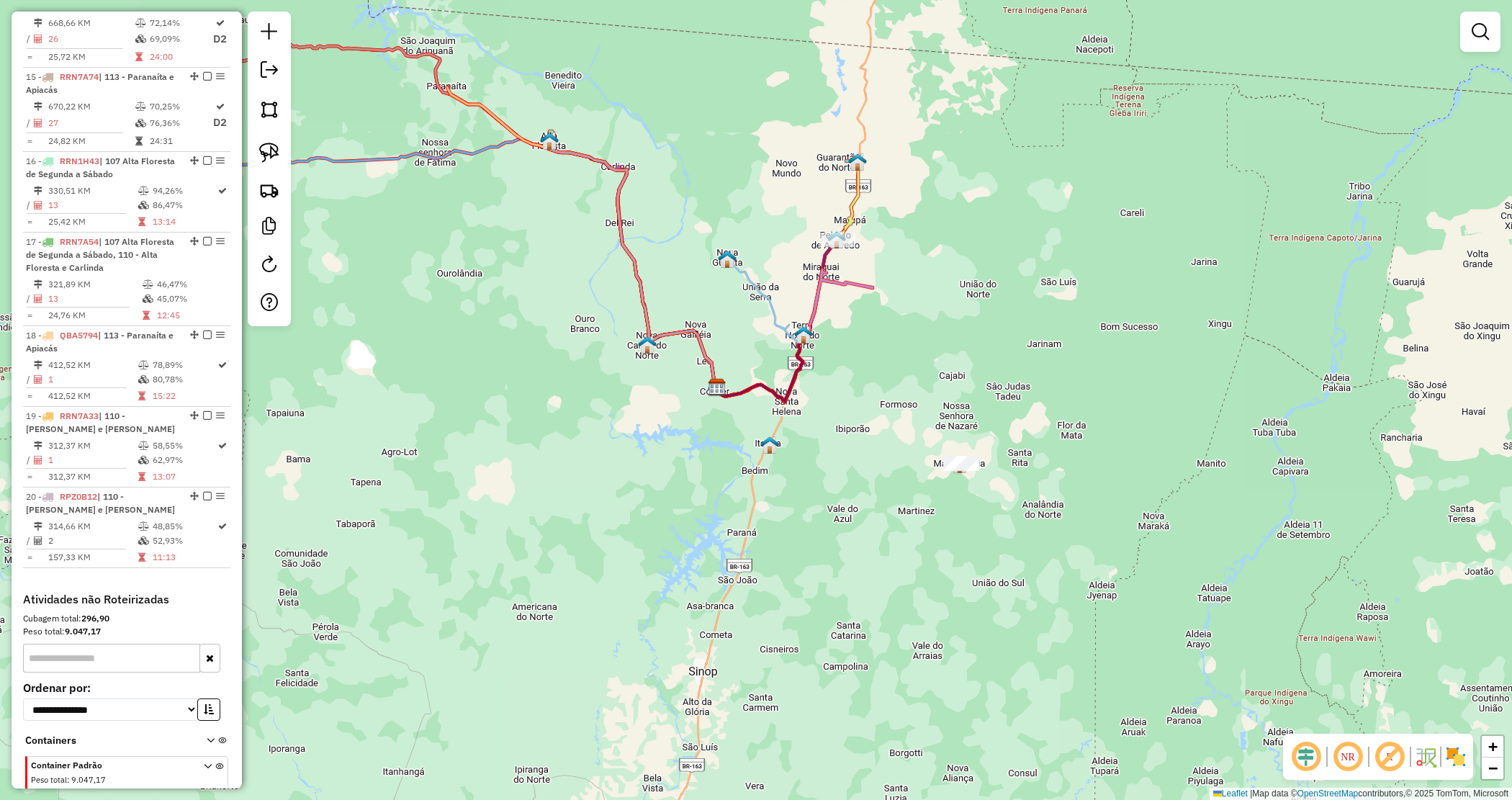
click at [652, 174] on div "Janela de atendimento Grade de atendimento Capacidade Transportadoras Veículos …" at bounding box center [756, 400] width 1512 height 800
drag, startPoint x: 724, startPoint y: 243, endPoint x: 756, endPoint y: 225, distance: 36.7
click at [724, 244] on div "Janela de atendimento Grade de atendimento Capacidade Transportadoras Veículos …" at bounding box center [756, 400] width 1512 height 800
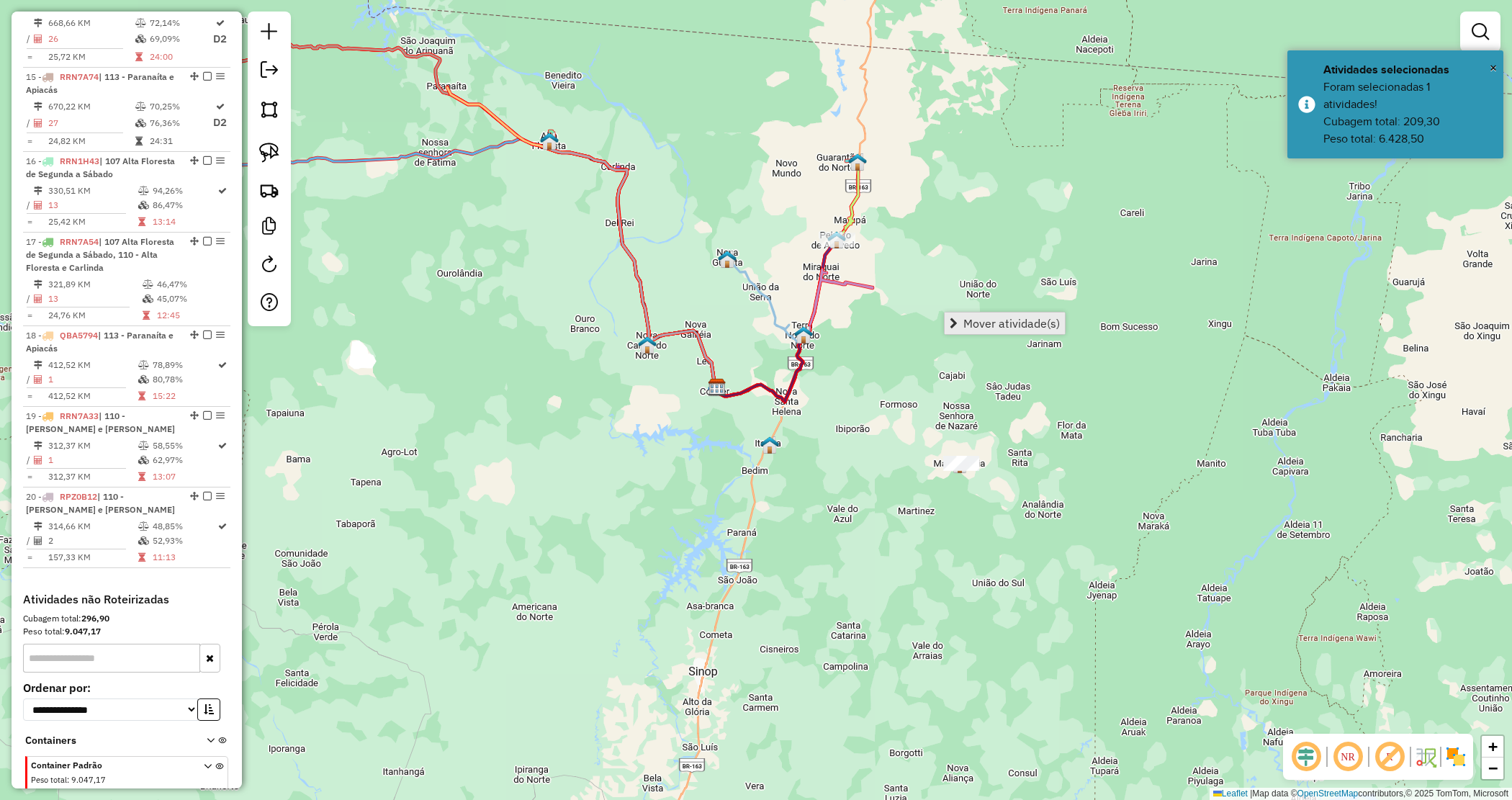
click at [1002, 318] on span "Mover atividade(s)" at bounding box center [1012, 324] width 97 height 12
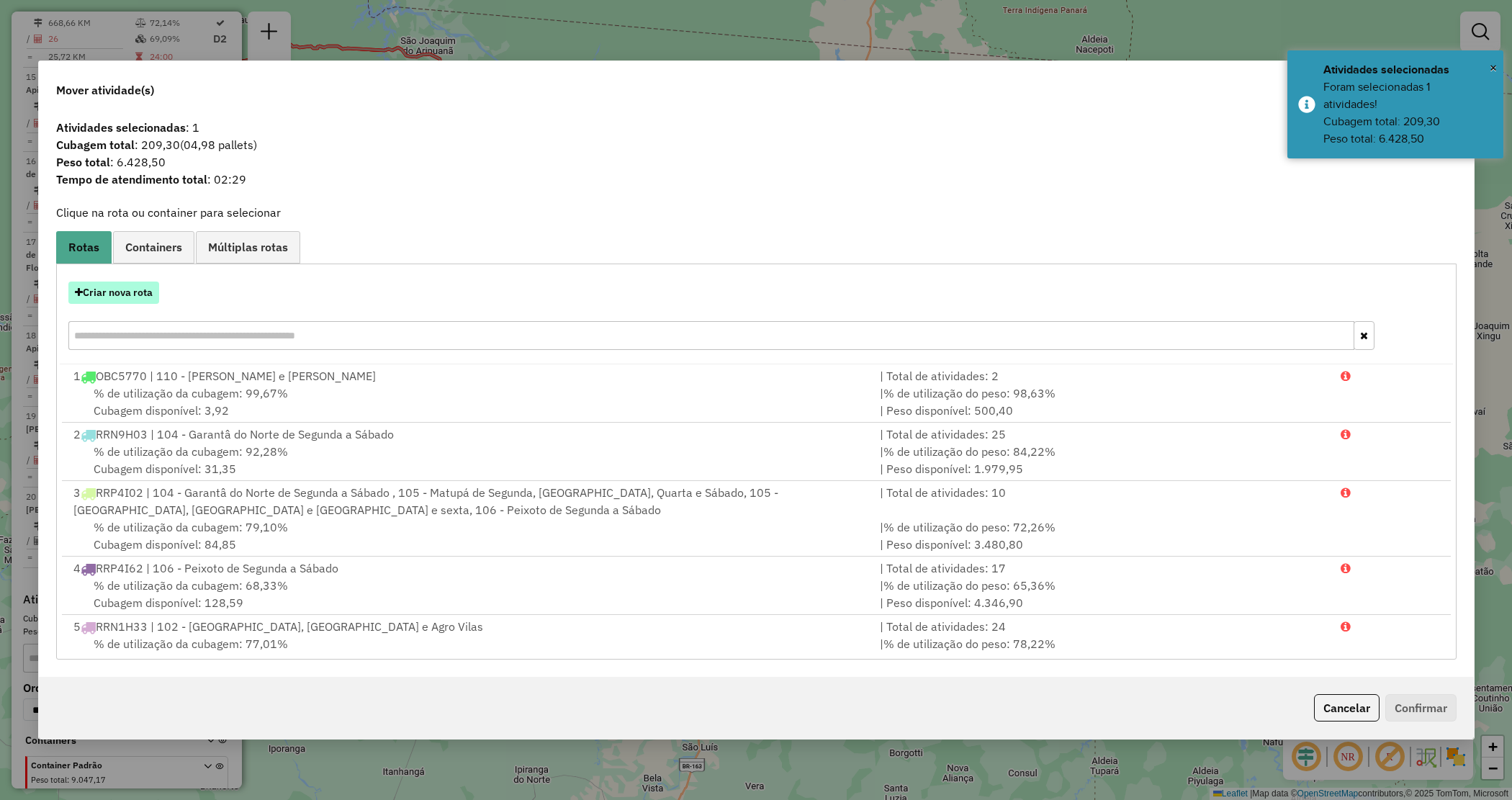
click at [93, 288] on button "Criar nova rota" at bounding box center [113, 293] width 91 height 23
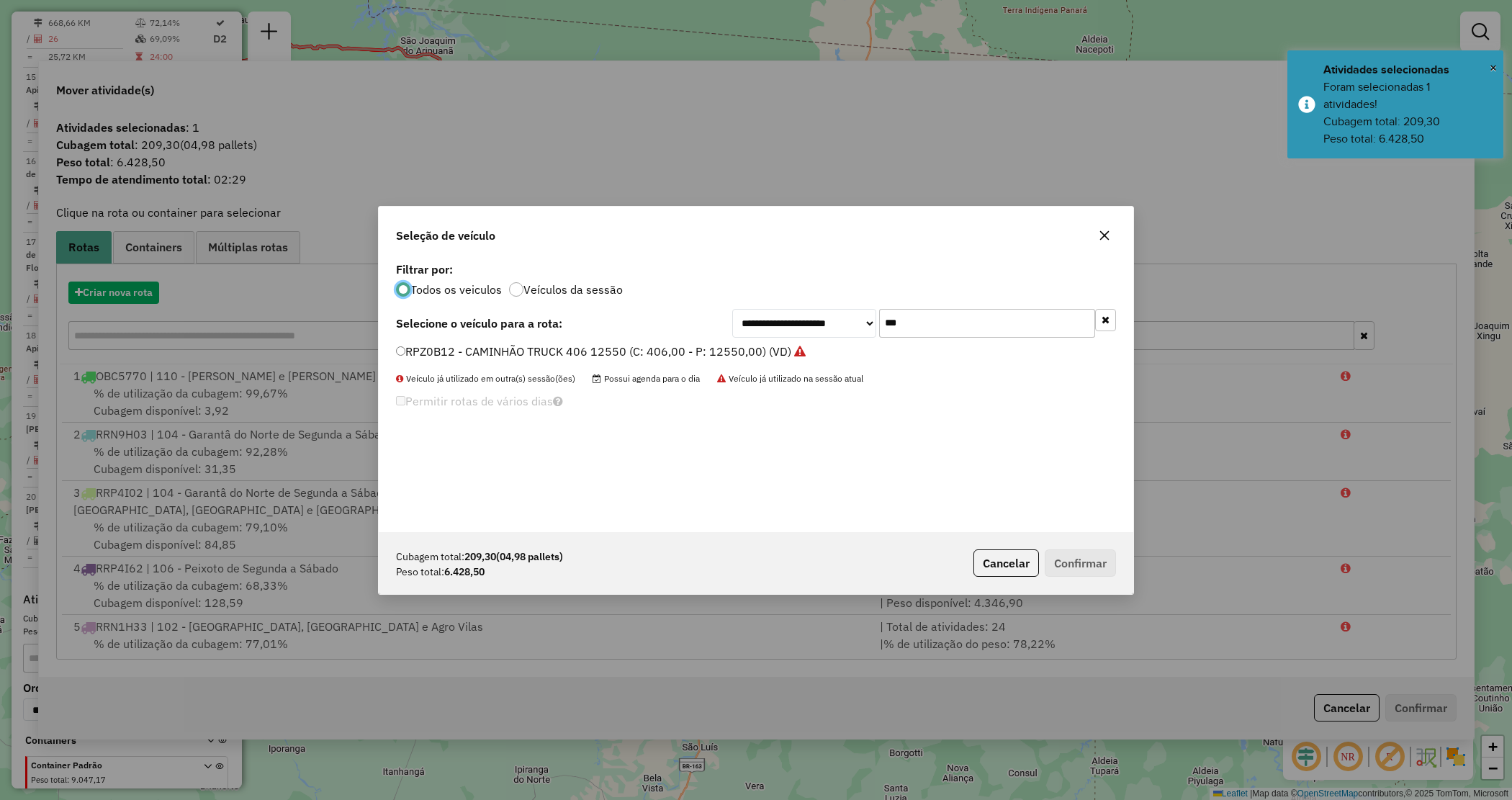
scroll to position [8, 4]
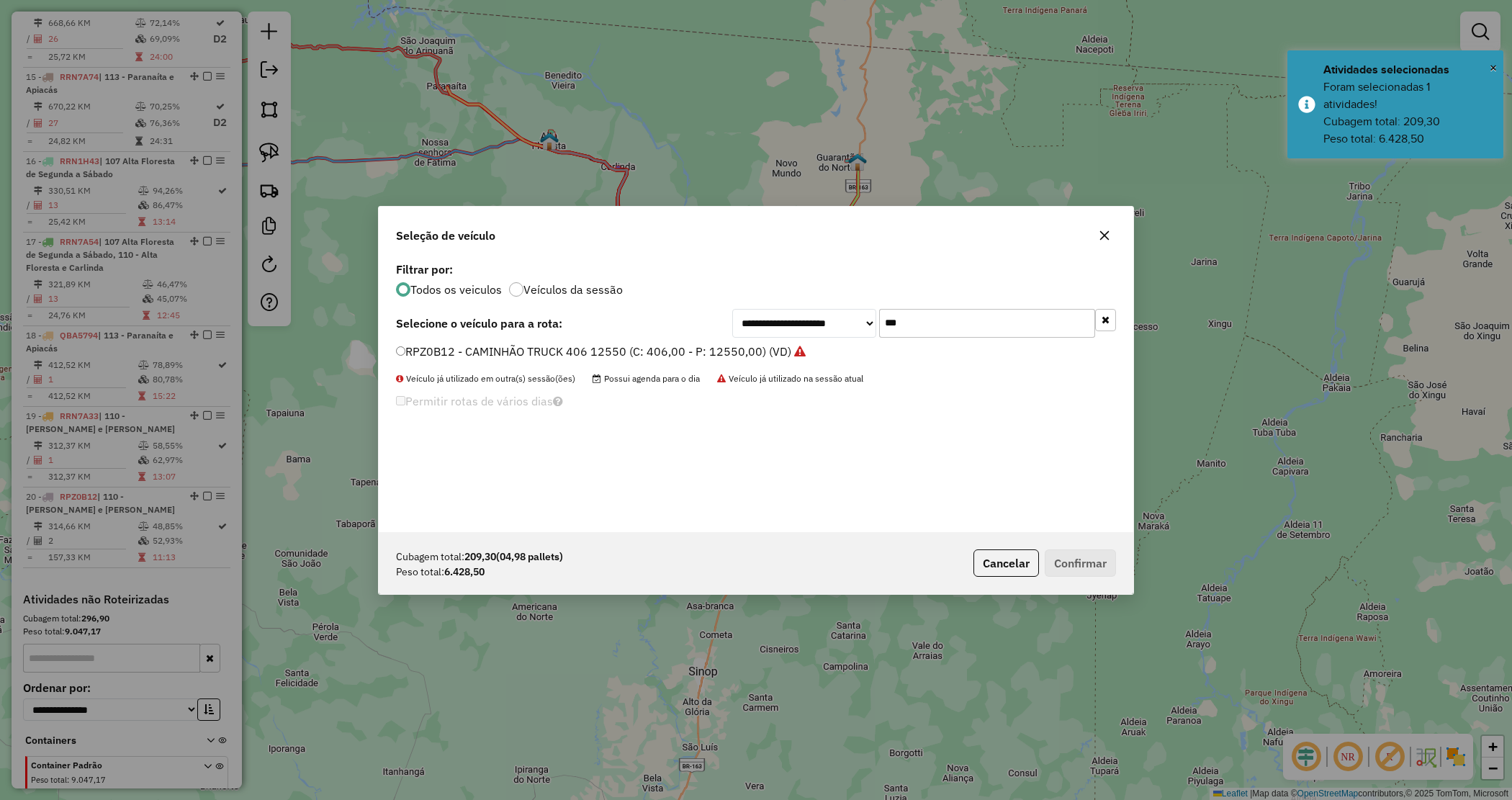
drag, startPoint x: 902, startPoint y: 314, endPoint x: 815, endPoint y: 285, distance: 91.7
click at [820, 298] on div "**********" at bounding box center [756, 395] width 755 height 274
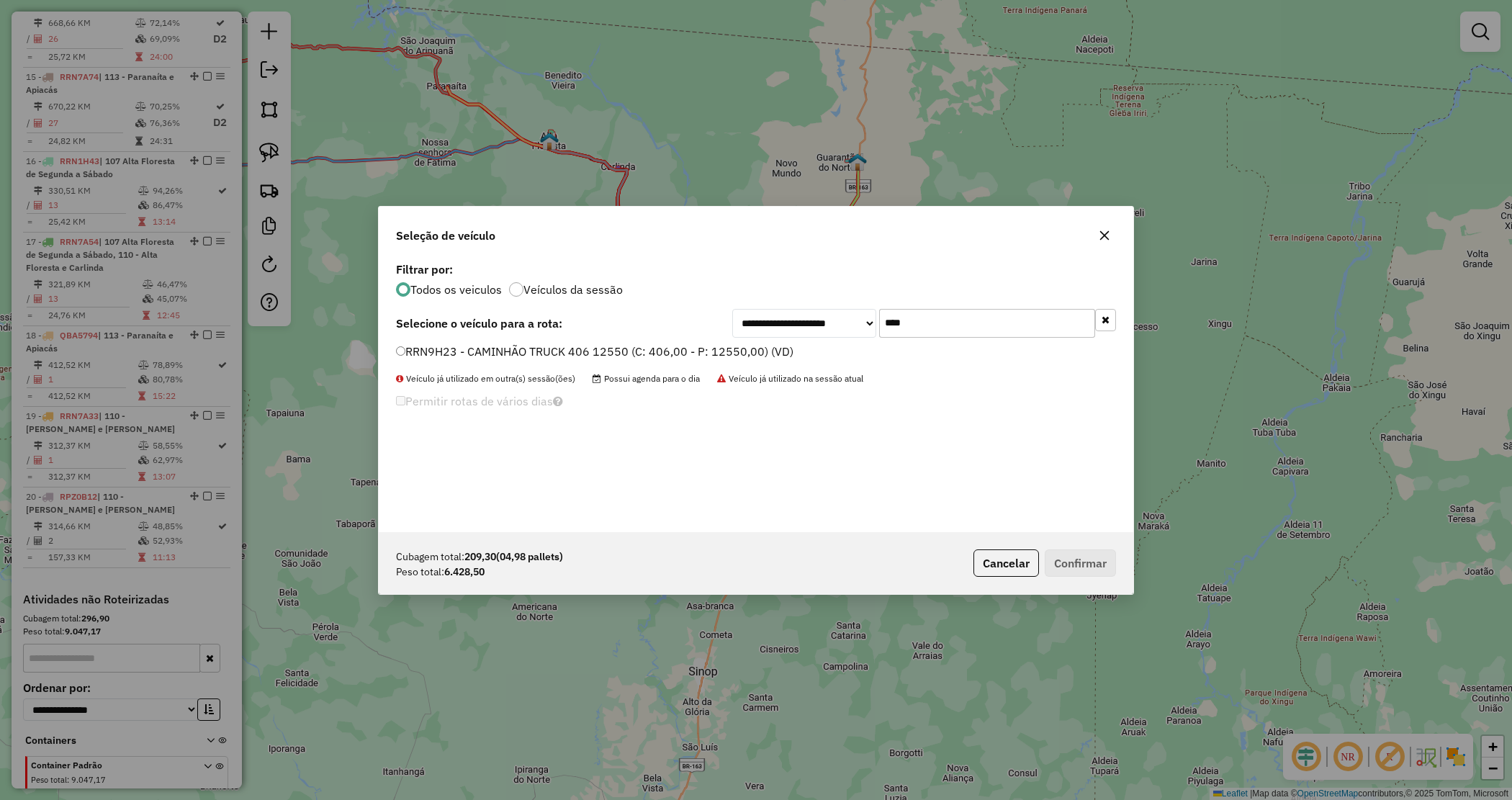
type input "****"
click at [668, 351] on label "RRN9H23 - CAMINHÃO TRUCK 406 12550 (C: 406,00 - P: 12550,00) (VD)" at bounding box center [595, 351] width 398 height 18
click at [1103, 583] on div "Cubagem total: 209,30 (04,98 pallets) Peso total: 6.428,50 Cancelar Confirmar" at bounding box center [756, 563] width 755 height 62
click at [1093, 566] on button "Confirmar" at bounding box center [1080, 563] width 71 height 28
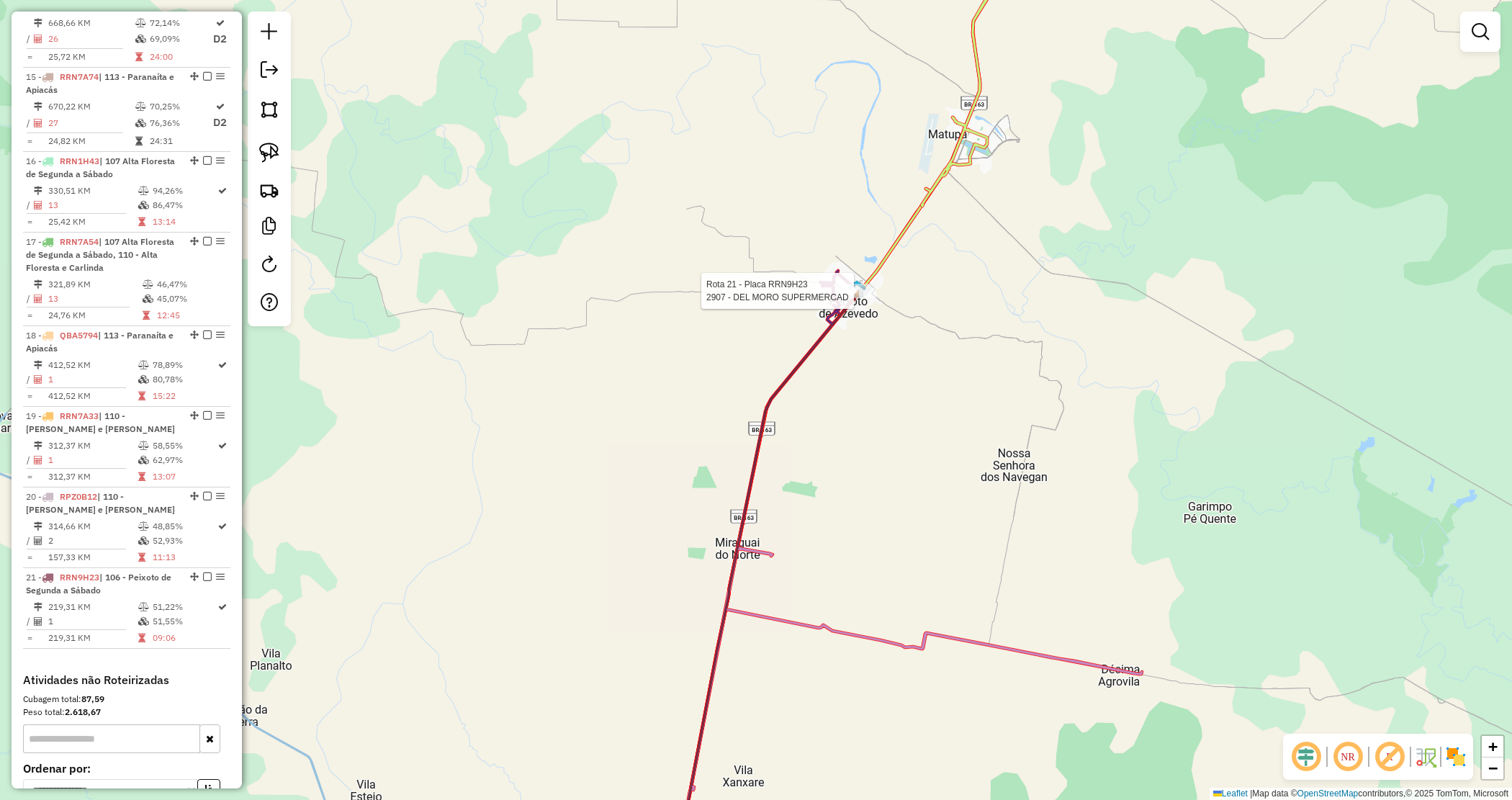
select select "*********"
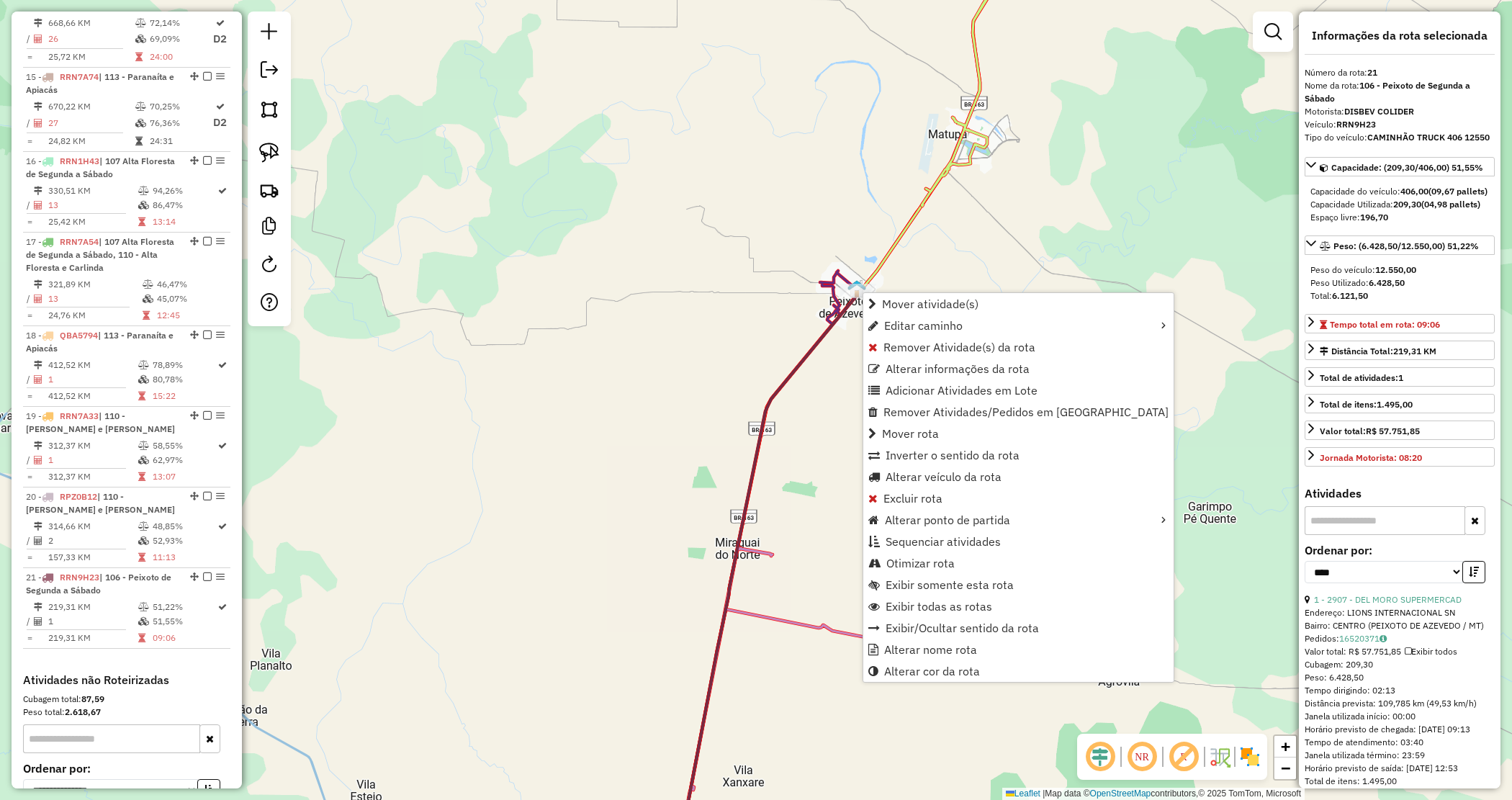
scroll to position [1828, 0]
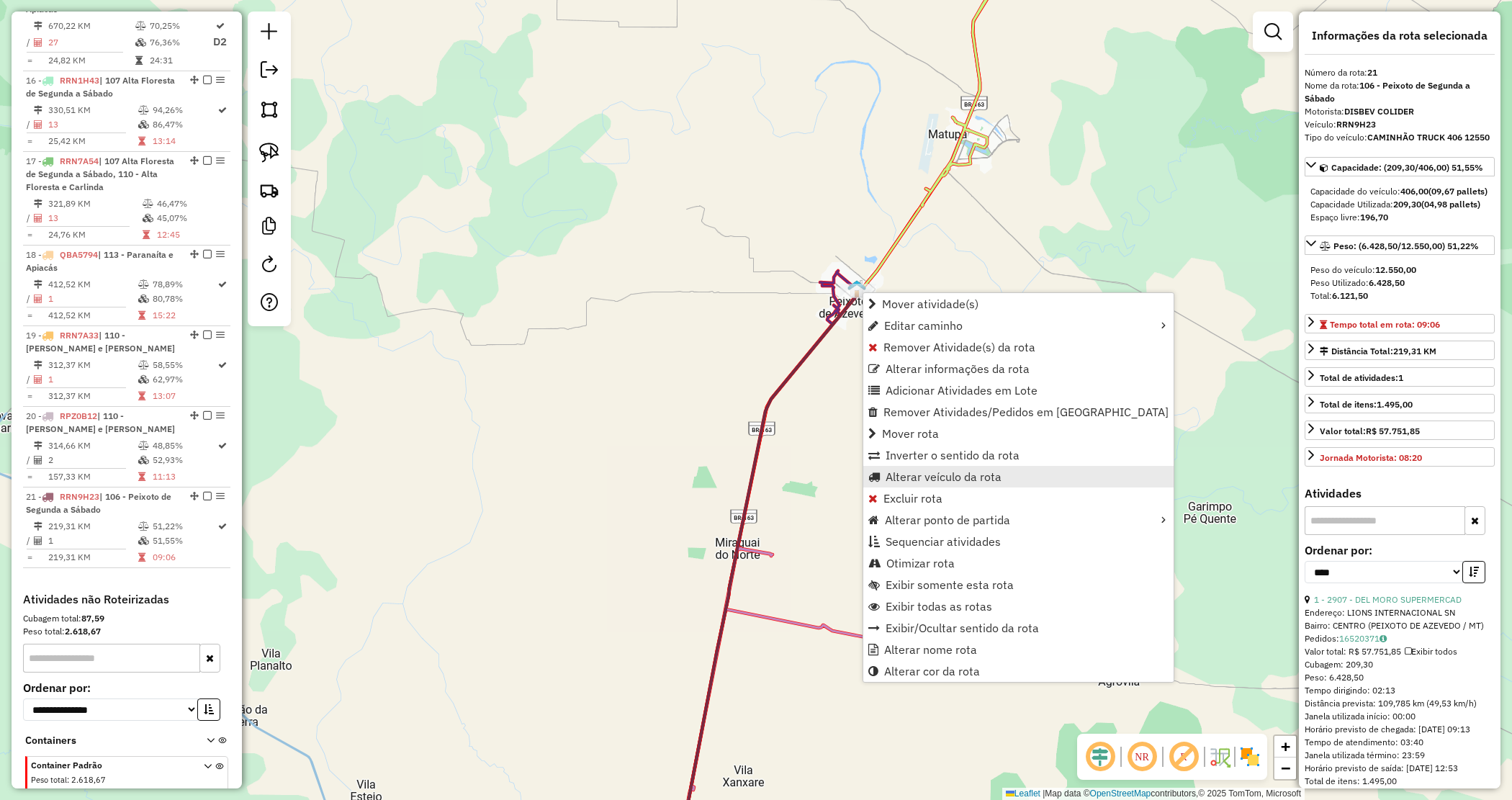
click at [893, 477] on span "Alterar veículo da rota" at bounding box center [943, 477] width 116 height 12
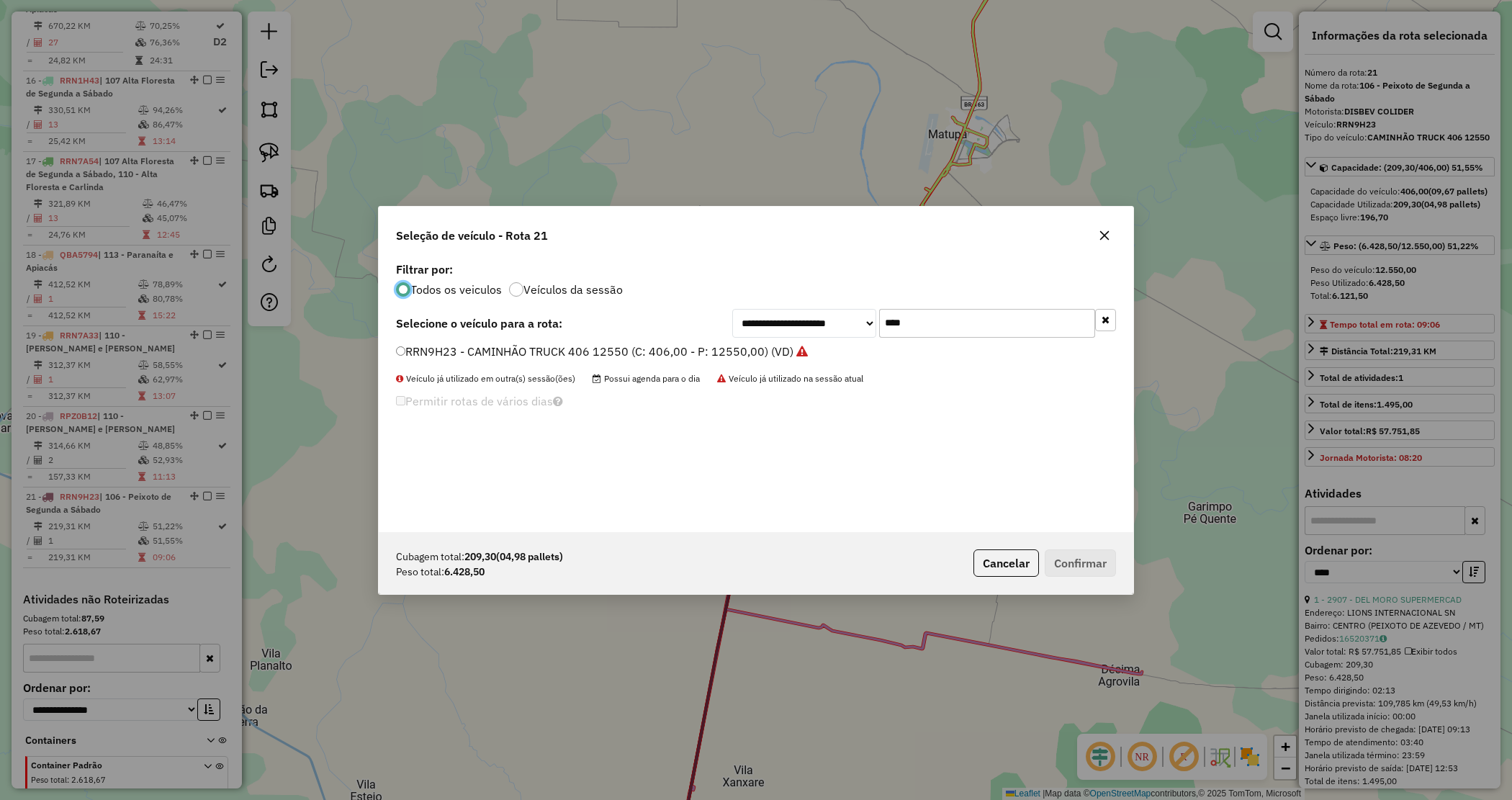
scroll to position [8, 4]
drag, startPoint x: 915, startPoint y: 325, endPoint x: 673, endPoint y: 325, distance: 242.0
click at [673, 325] on div "**********" at bounding box center [756, 323] width 720 height 29
type input "****"
drag, startPoint x: 675, startPoint y: 350, endPoint x: 756, endPoint y: 400, distance: 95.2
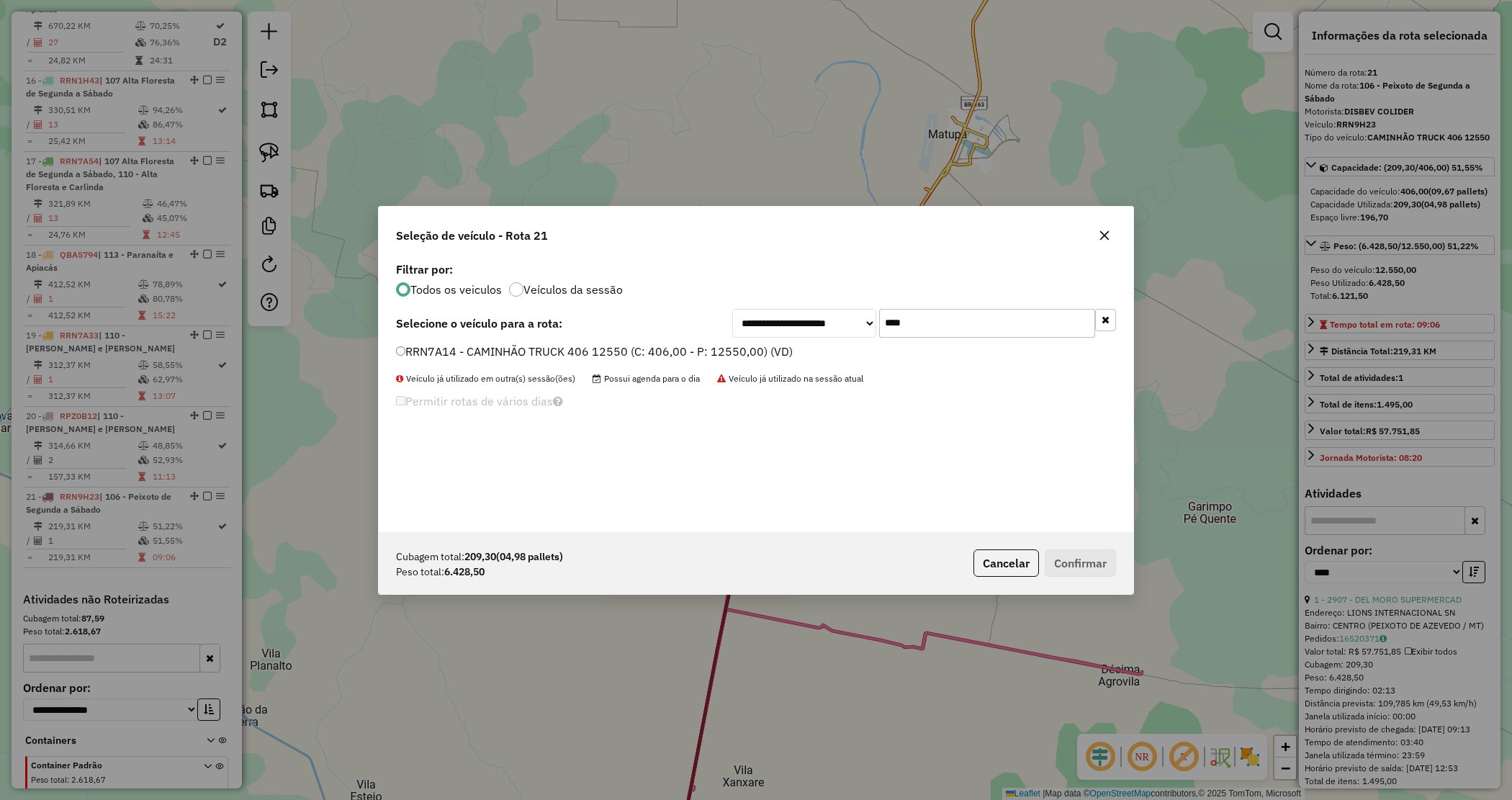
click at [675, 351] on label "RRN7A14 - CAMINHÃO TRUCK 406 12550 (C: 406,00 - P: 12550,00) (VD)" at bounding box center [595, 351] width 397 height 18
click at [1077, 544] on div "Cubagem total: 209,30 (04,98 pallets) Peso total: 6.428,50 Cancelar Confirmar" at bounding box center [756, 563] width 755 height 62
click at [1083, 561] on button "Confirmar" at bounding box center [1080, 563] width 71 height 28
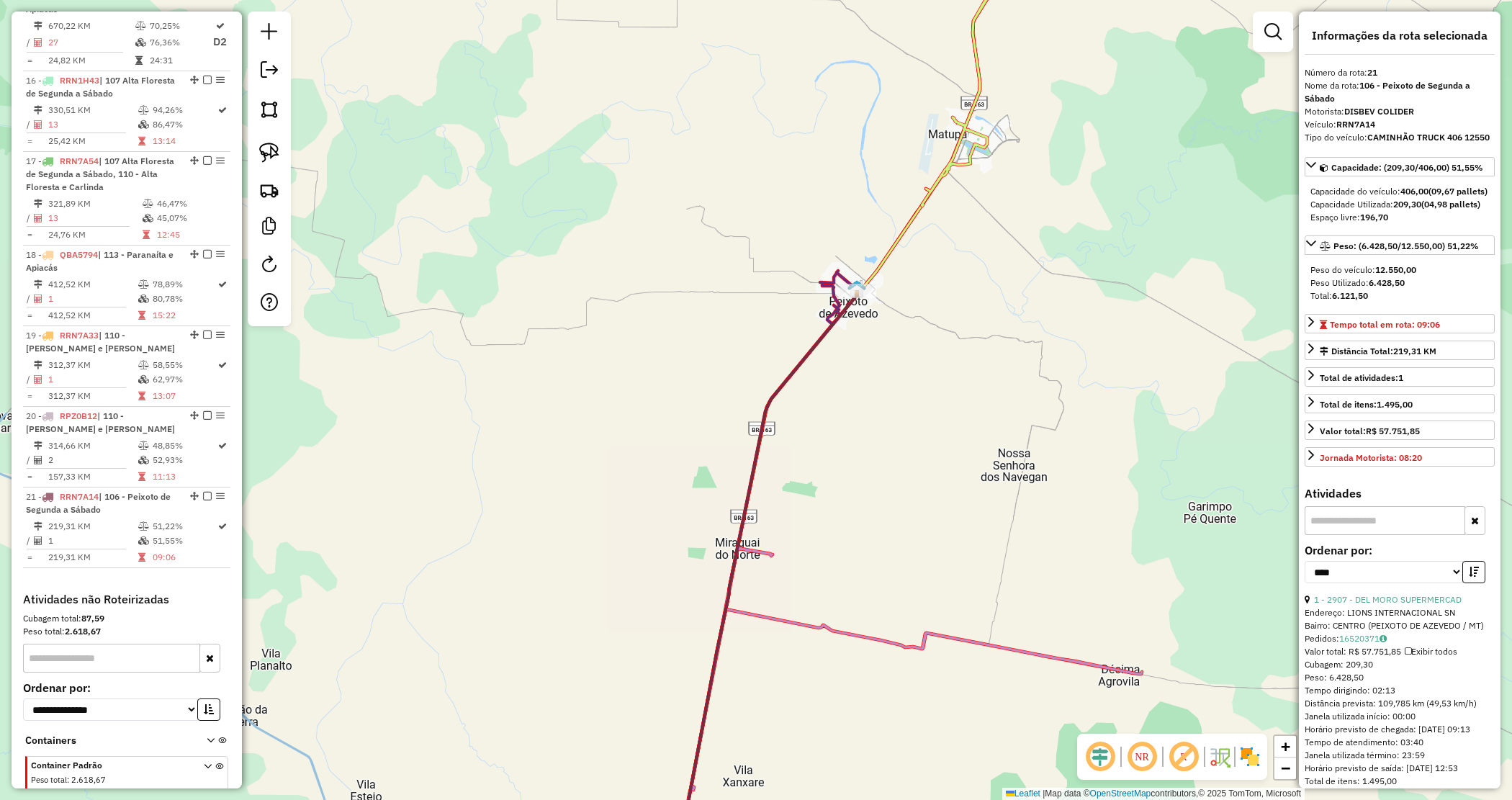
click at [831, 476] on div "Janela de atendimento Grade de atendimento Capacidade Transportadoras Veículos …" at bounding box center [756, 400] width 1512 height 800
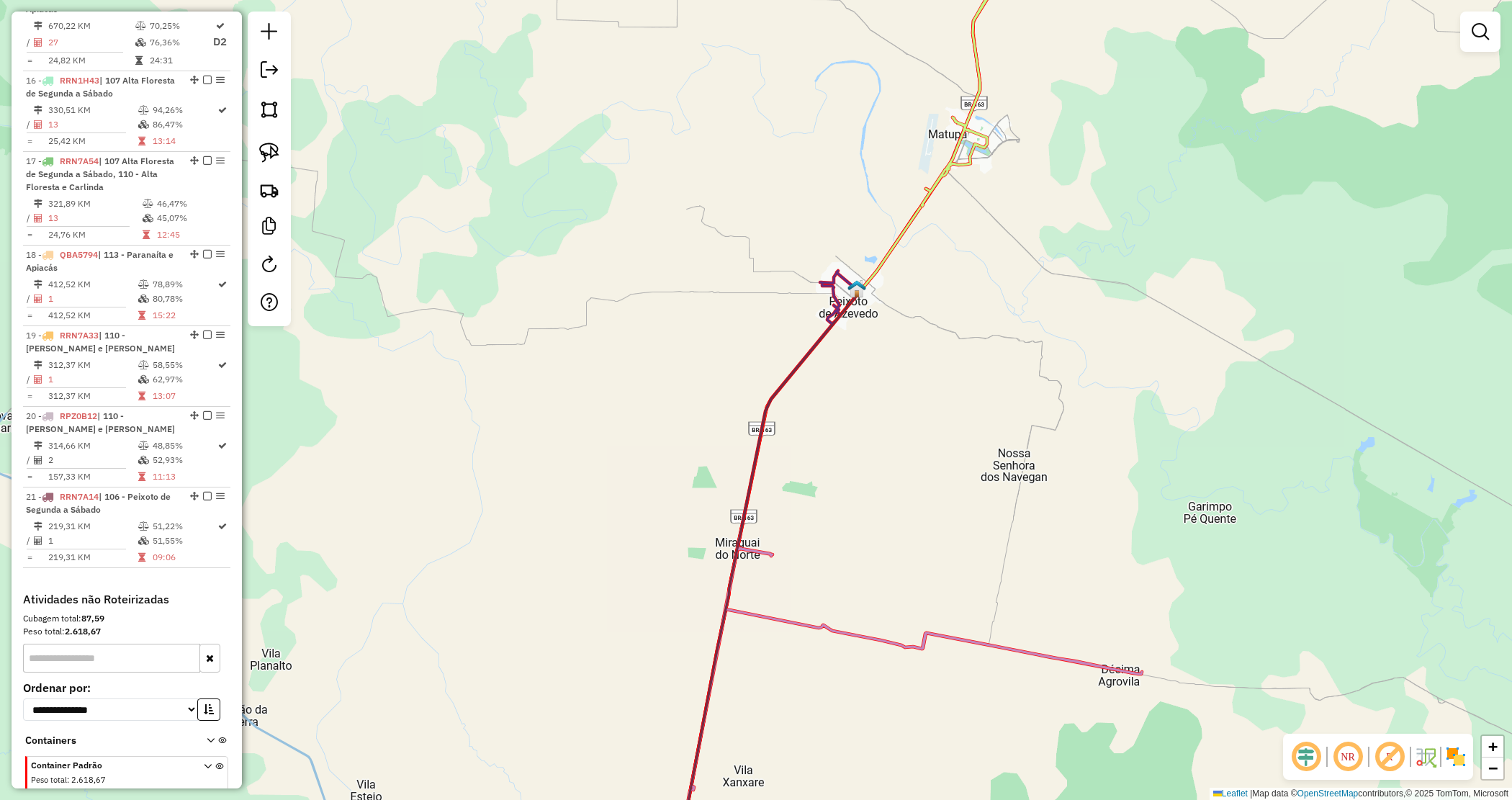
drag, startPoint x: 851, startPoint y: 377, endPoint x: 840, endPoint y: 33, distance: 344.2
click at [830, 54] on div "Janela de atendimento Grade de atendimento Capacidade Transportadoras Veículos …" at bounding box center [756, 400] width 1512 height 800
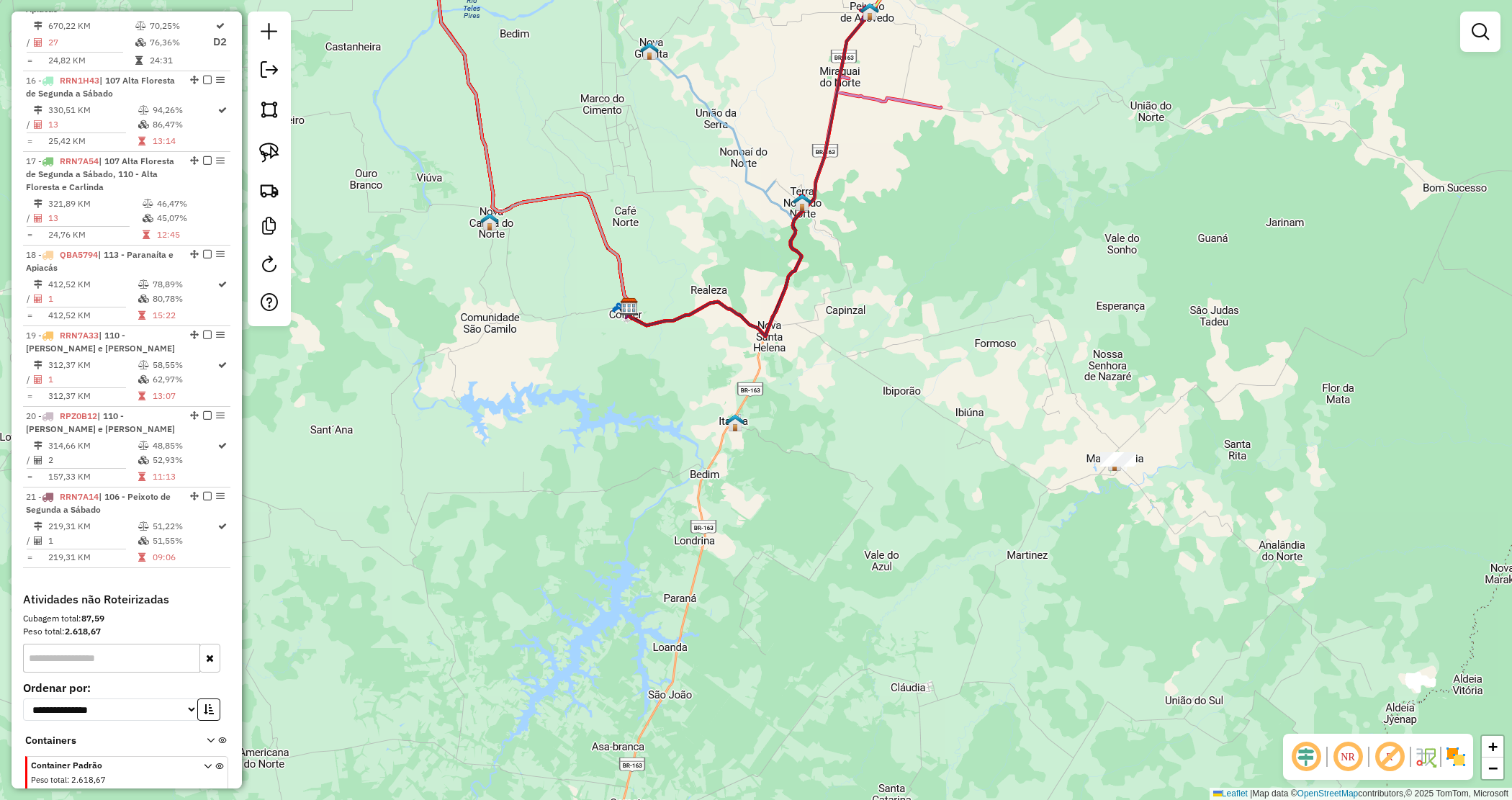
drag, startPoint x: 856, startPoint y: 252, endPoint x: 846, endPoint y: 346, distance: 94.5
click at [846, 346] on div "Janela de atendimento Grade de atendimento Capacidade Transportadoras Veículos …" at bounding box center [756, 400] width 1512 height 800
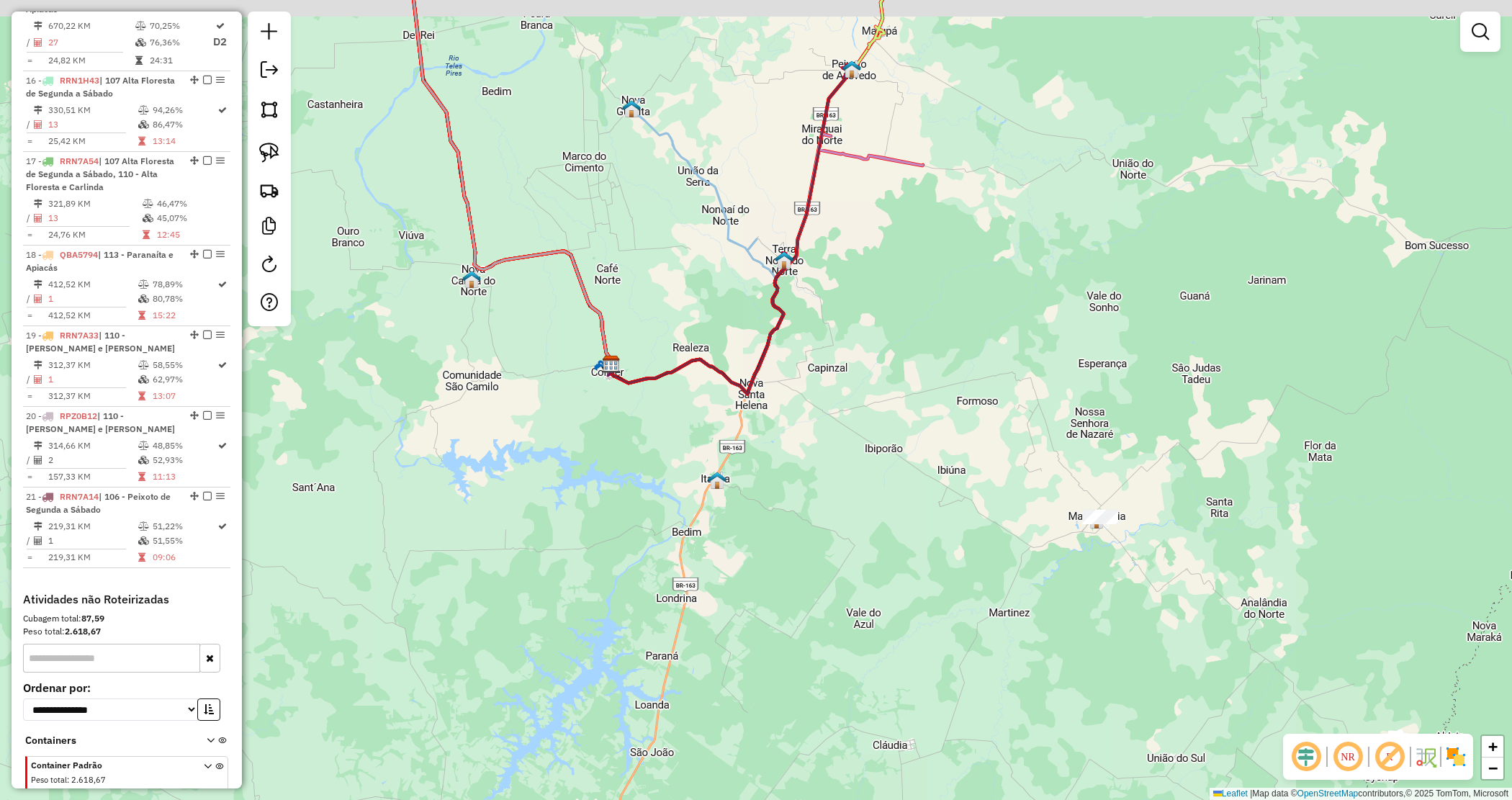
drag, startPoint x: 839, startPoint y: 404, endPoint x: 840, endPoint y: 416, distance: 12.0
click at [840, 415] on div "Janela de atendimento Grade de atendimento Capacidade Transportadoras Veículos …" at bounding box center [756, 400] width 1512 height 800
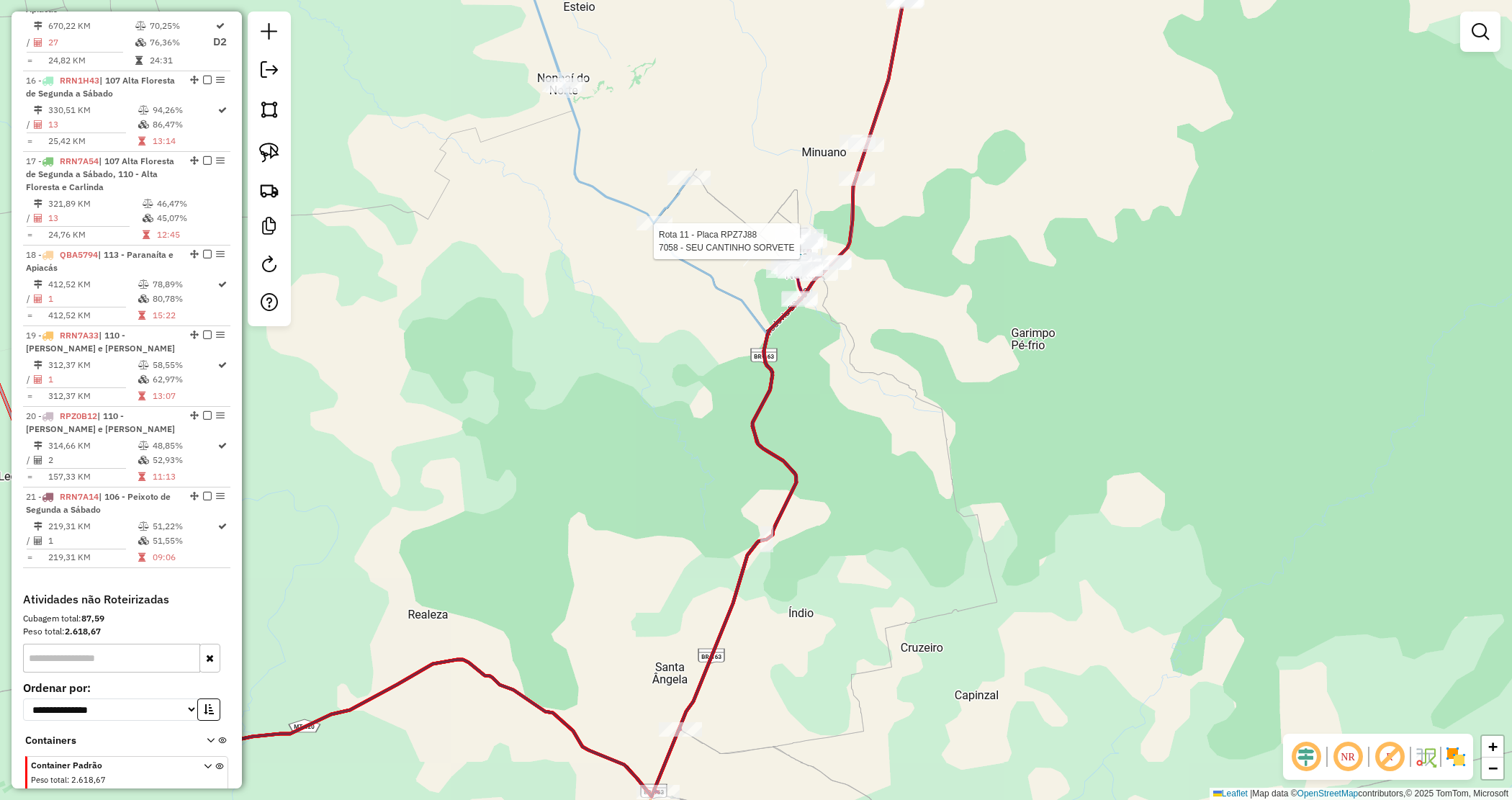
select select "*********"
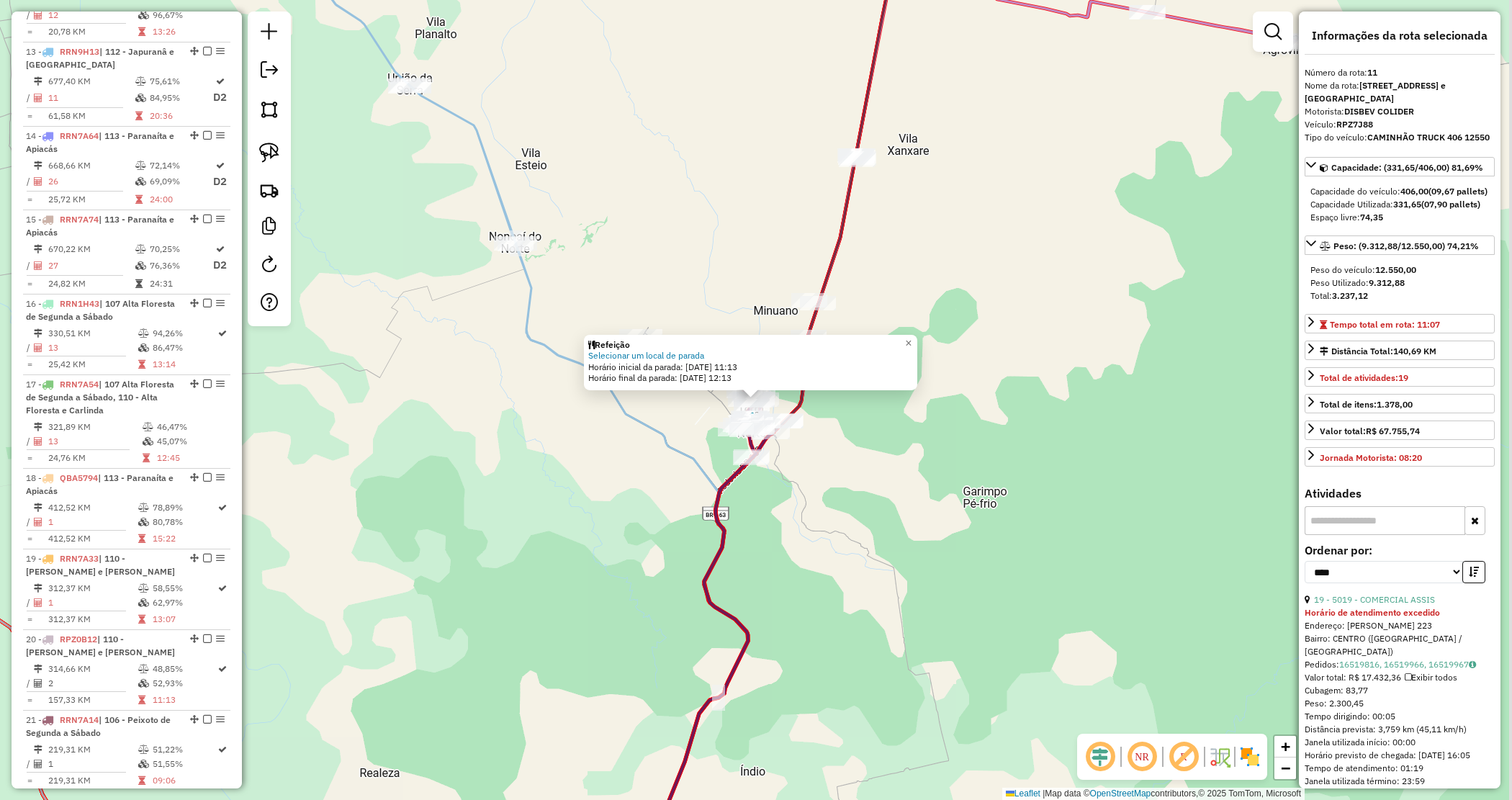
scroll to position [1385, 0]
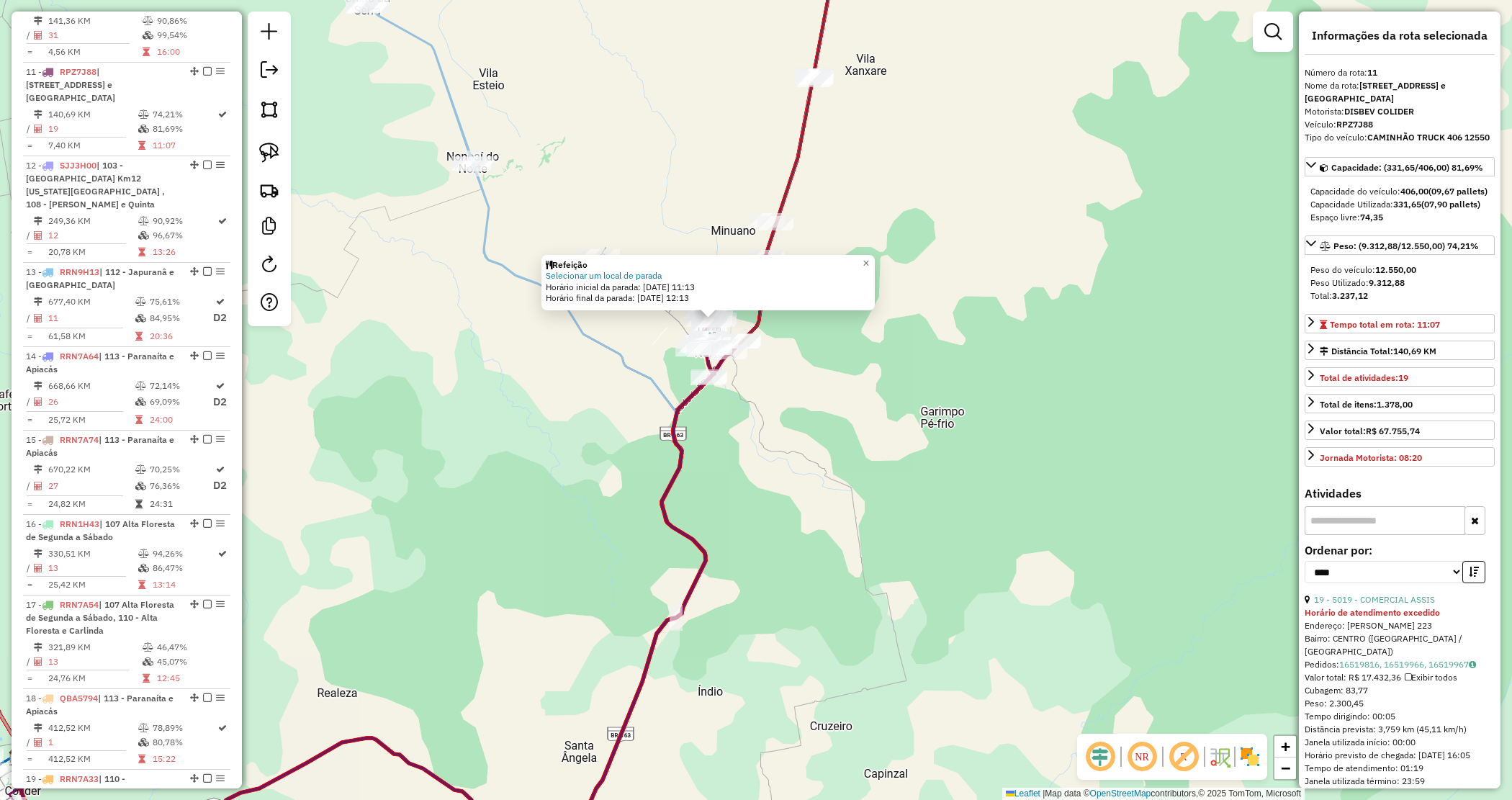
drag, startPoint x: 904, startPoint y: 562, endPoint x: 858, endPoint y: 481, distance: 93.2
click at [861, 483] on div "Refeição Selecionar um local de parada Horário inicial da parada: [DATE] 11:13 …" at bounding box center [756, 400] width 1512 height 800
click at [851, 469] on div "Refeição Selecionar um local de parada Horário inicial da parada: [DATE] 11:13 …" at bounding box center [756, 400] width 1512 height 800
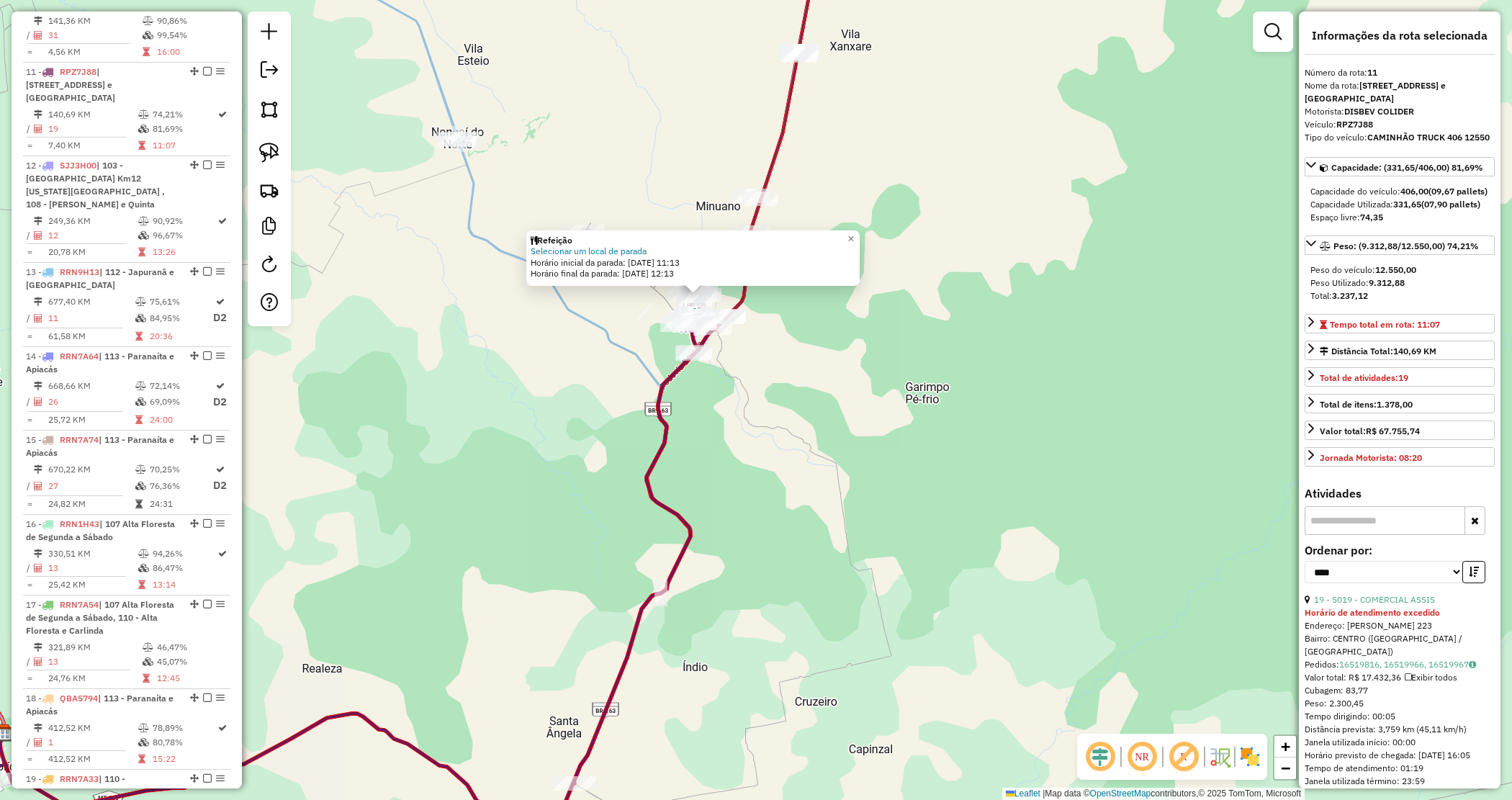
click at [845, 461] on div "Refeição Selecionar um local de parada Horário inicial da parada: [DATE] 11:13 …" at bounding box center [756, 400] width 1512 height 800
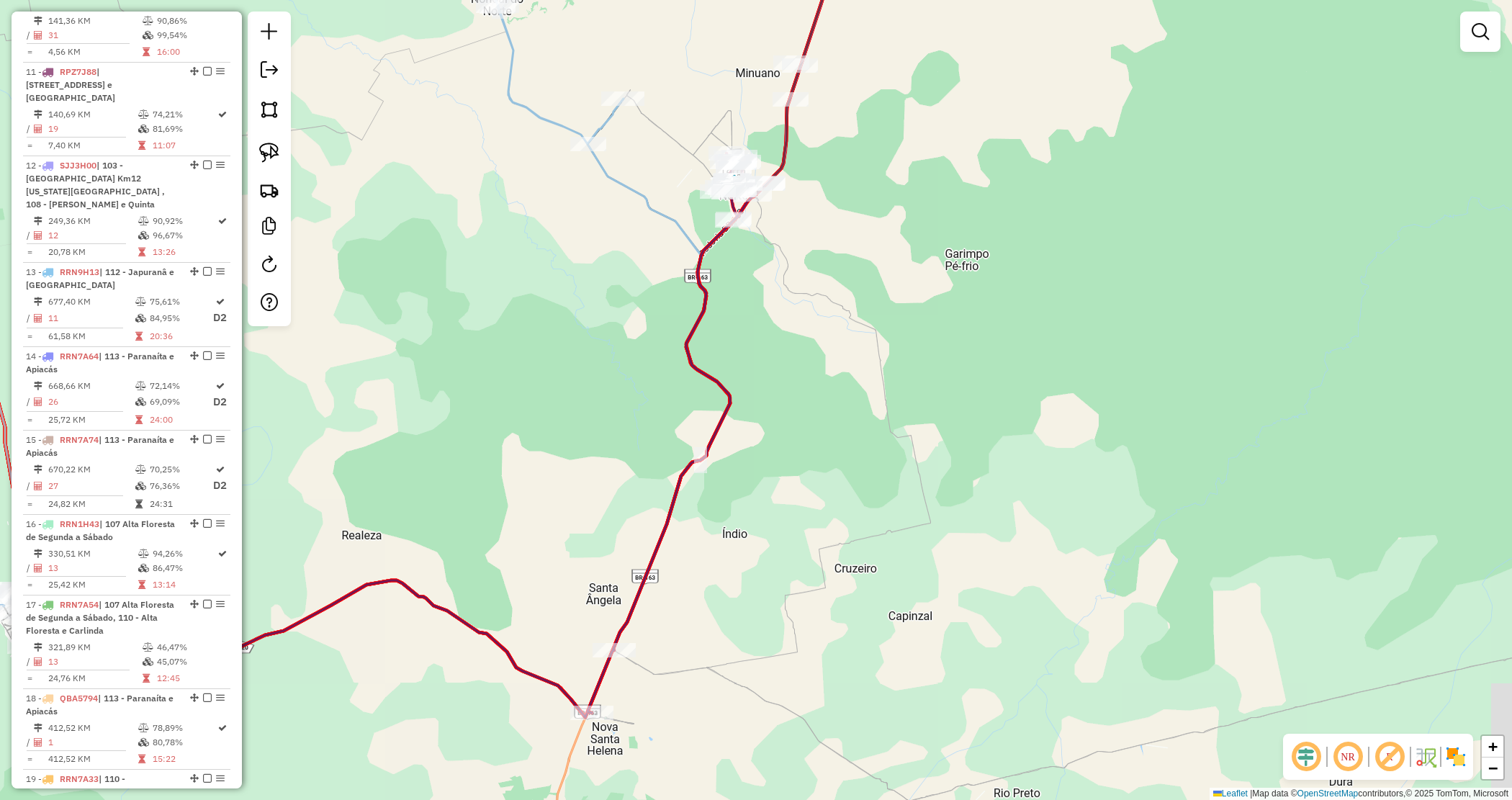
drag, startPoint x: 741, startPoint y: 479, endPoint x: 761, endPoint y: 384, distance: 97.1
click at [762, 385] on div "Janela de atendimento Grade de atendimento Capacidade Transportadoras Veículos …" at bounding box center [756, 400] width 1512 height 800
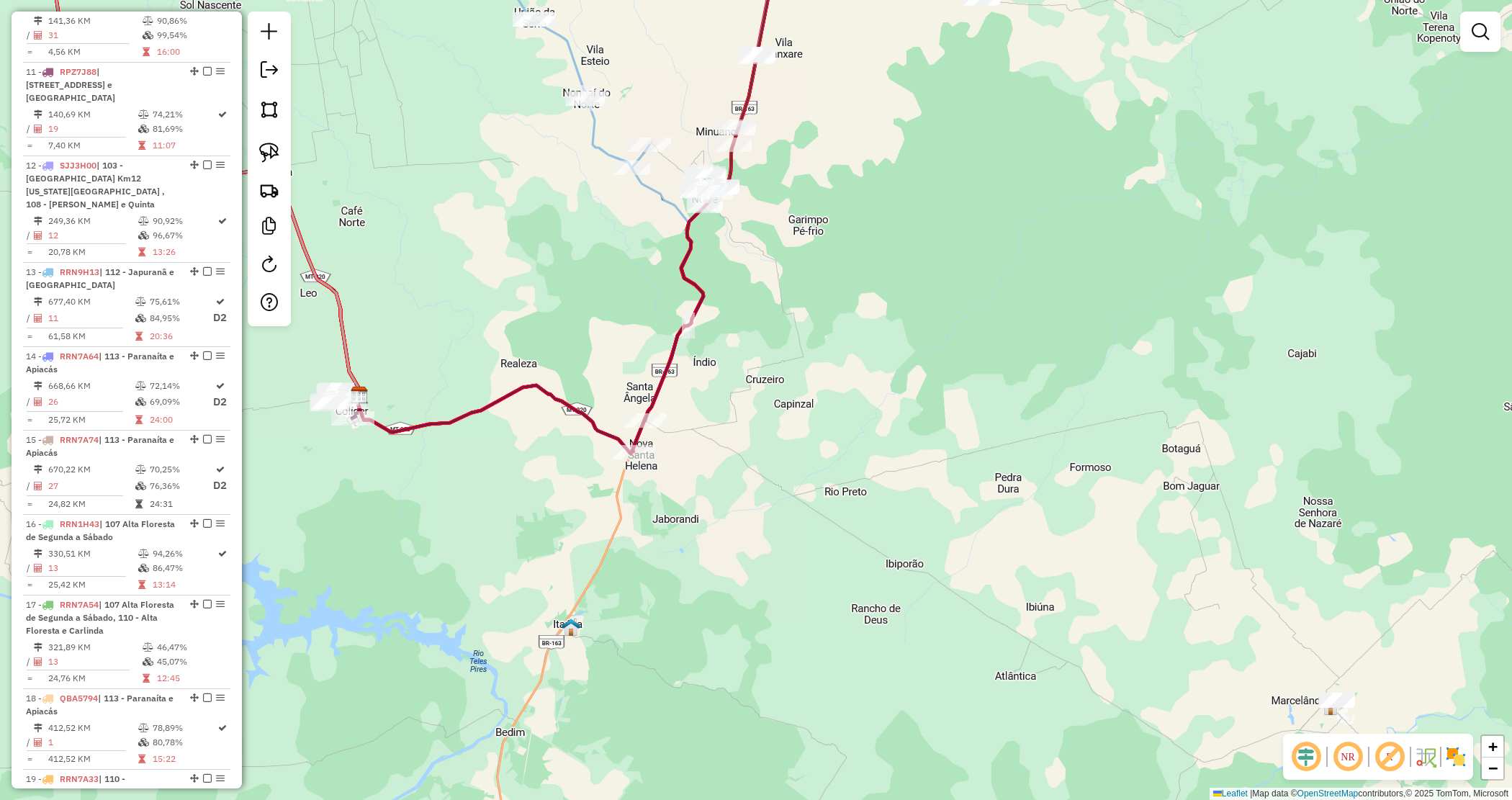
click at [727, 380] on div "Janela de atendimento Grade de atendimento Capacidade Transportadoras Veículos …" at bounding box center [756, 400] width 1512 height 800
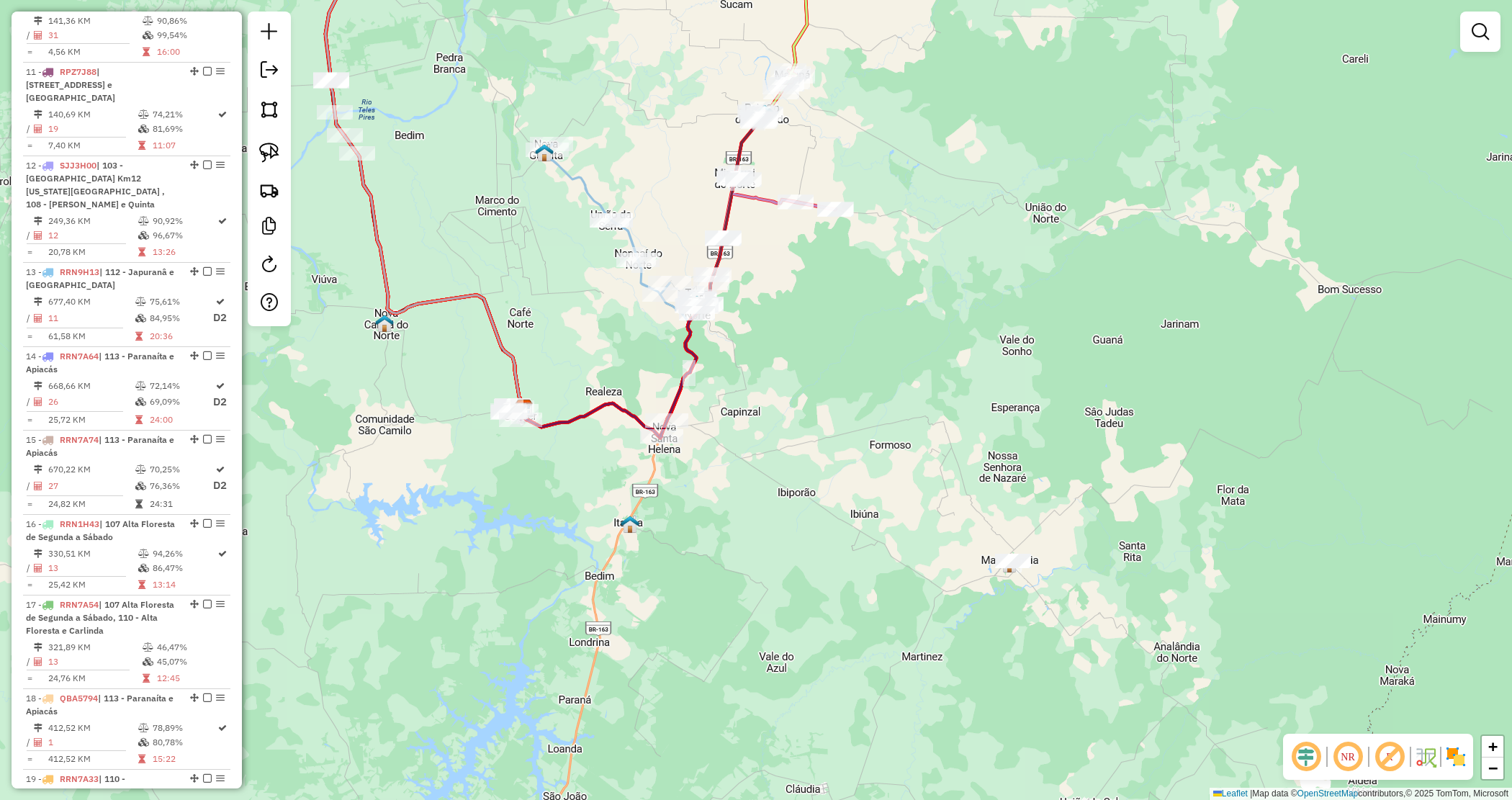
click at [841, 430] on div "Janela de atendimento Grade de atendimento Capacidade Transportadoras Veículos …" at bounding box center [756, 400] width 1512 height 800
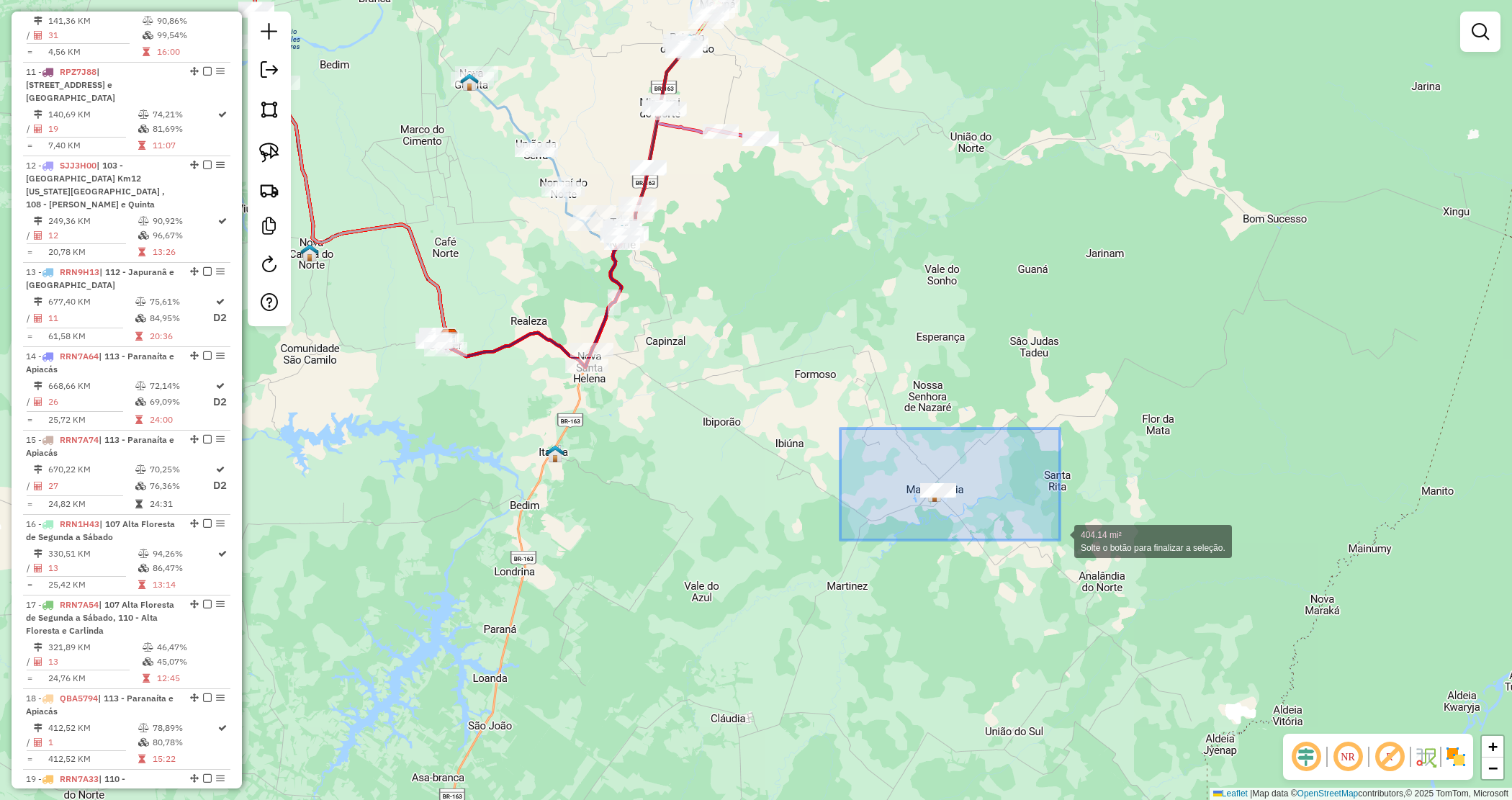
drag, startPoint x: 841, startPoint y: 429, endPoint x: 1062, endPoint y: 541, distance: 247.8
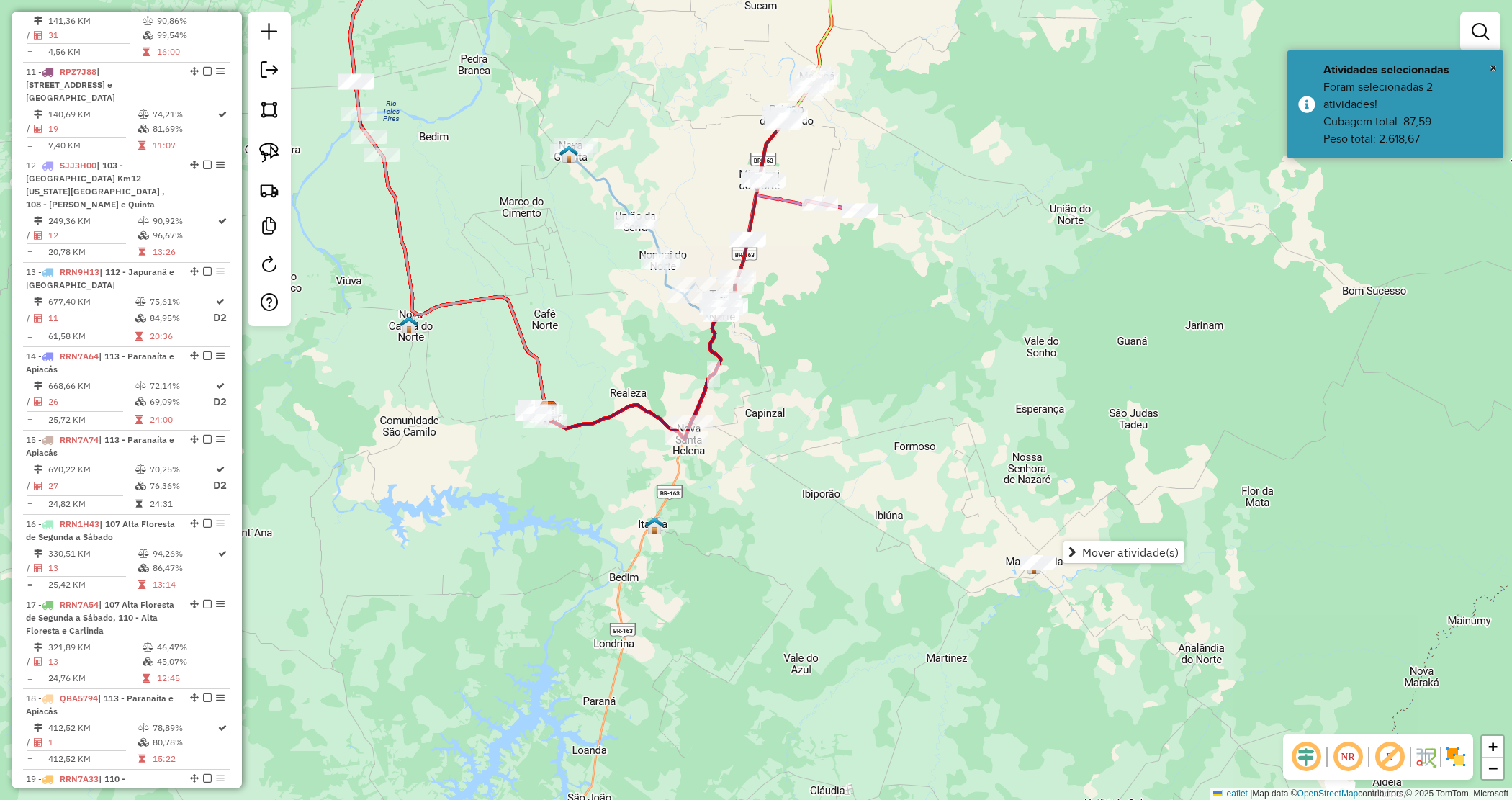
click at [872, 440] on div "Janela de atendimento Grade de atendimento Capacidade Transportadoras Veículos …" at bounding box center [756, 400] width 1512 height 800
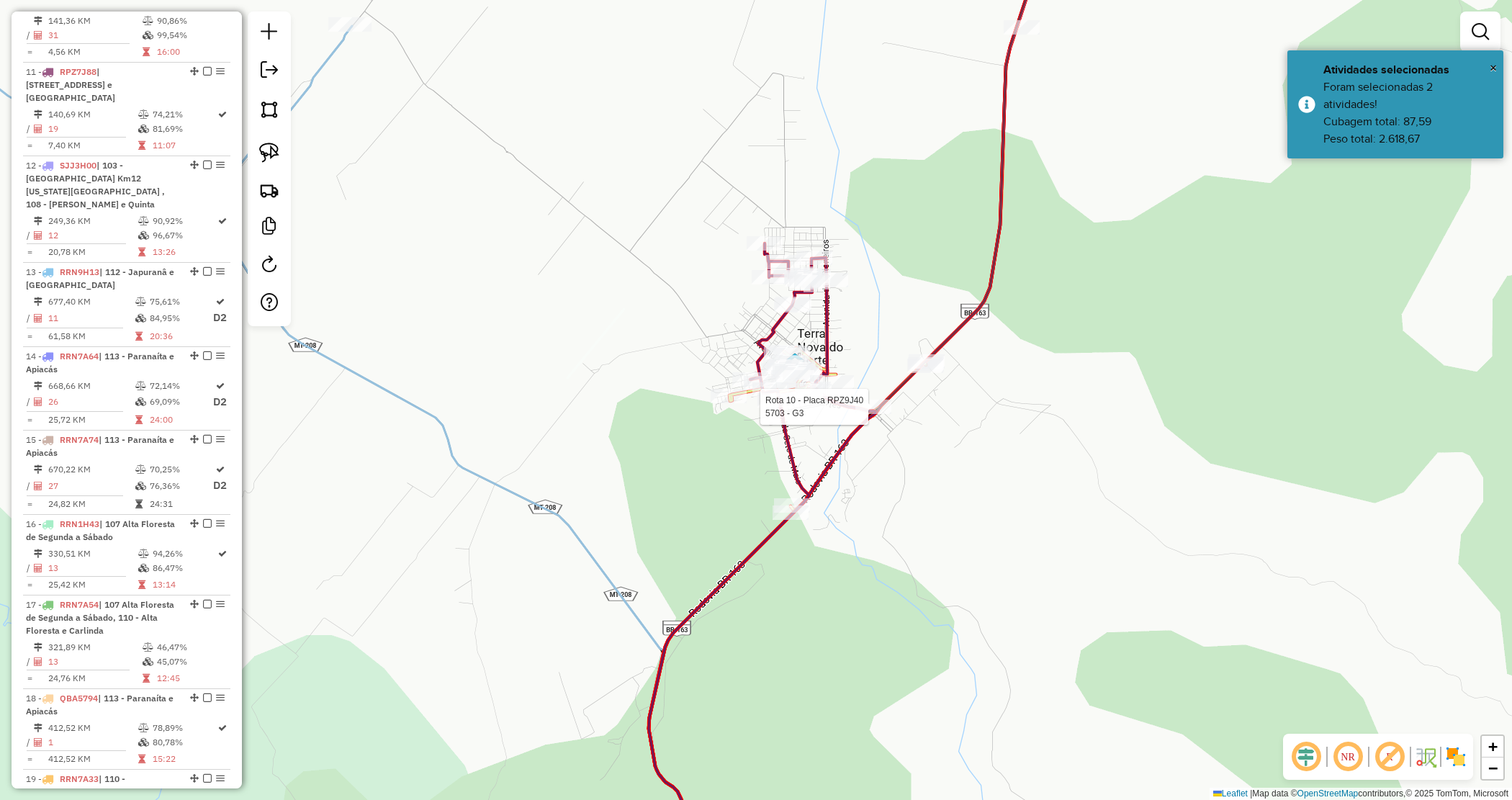
select select "*********"
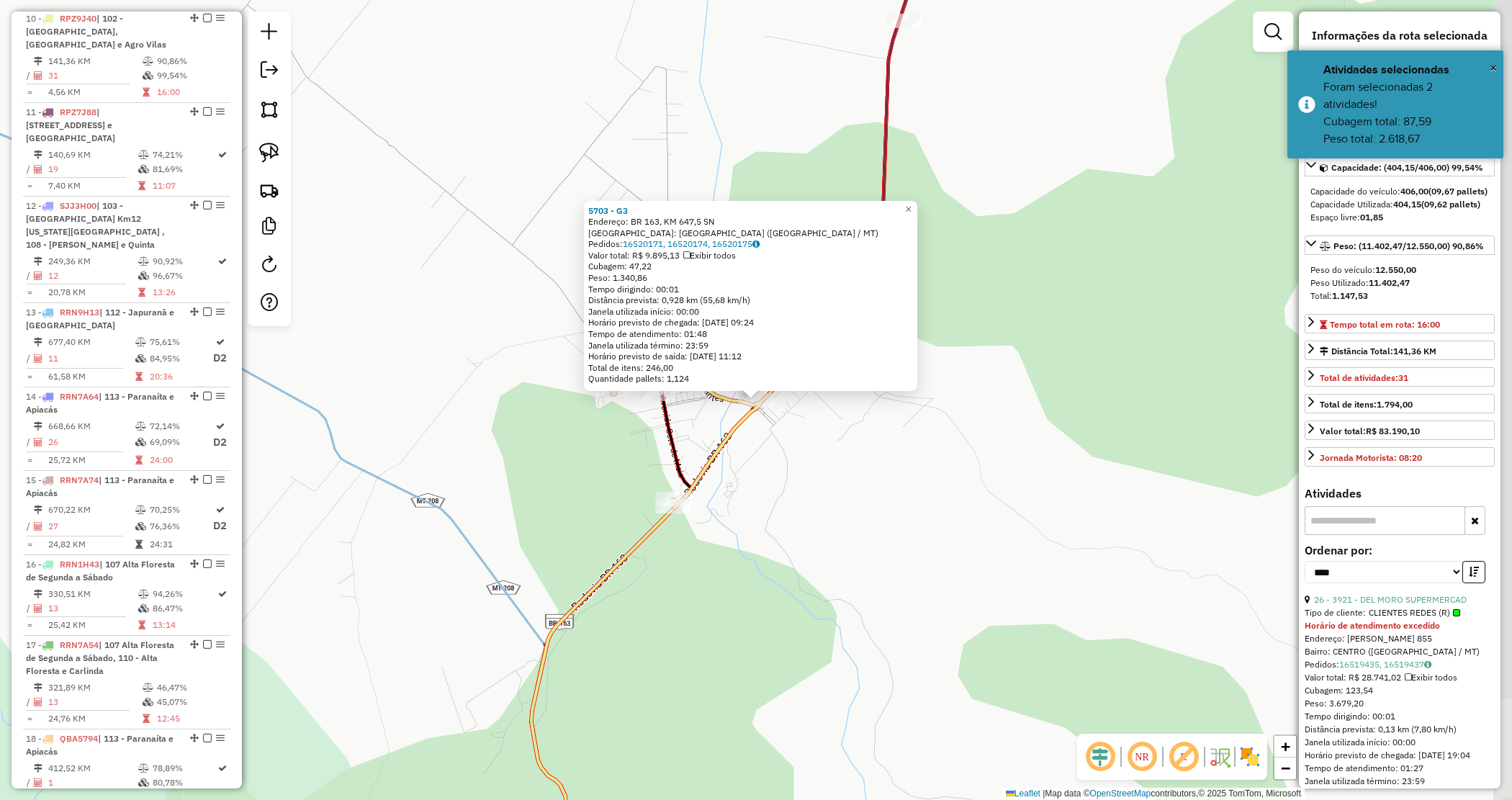
scroll to position [1304, 0]
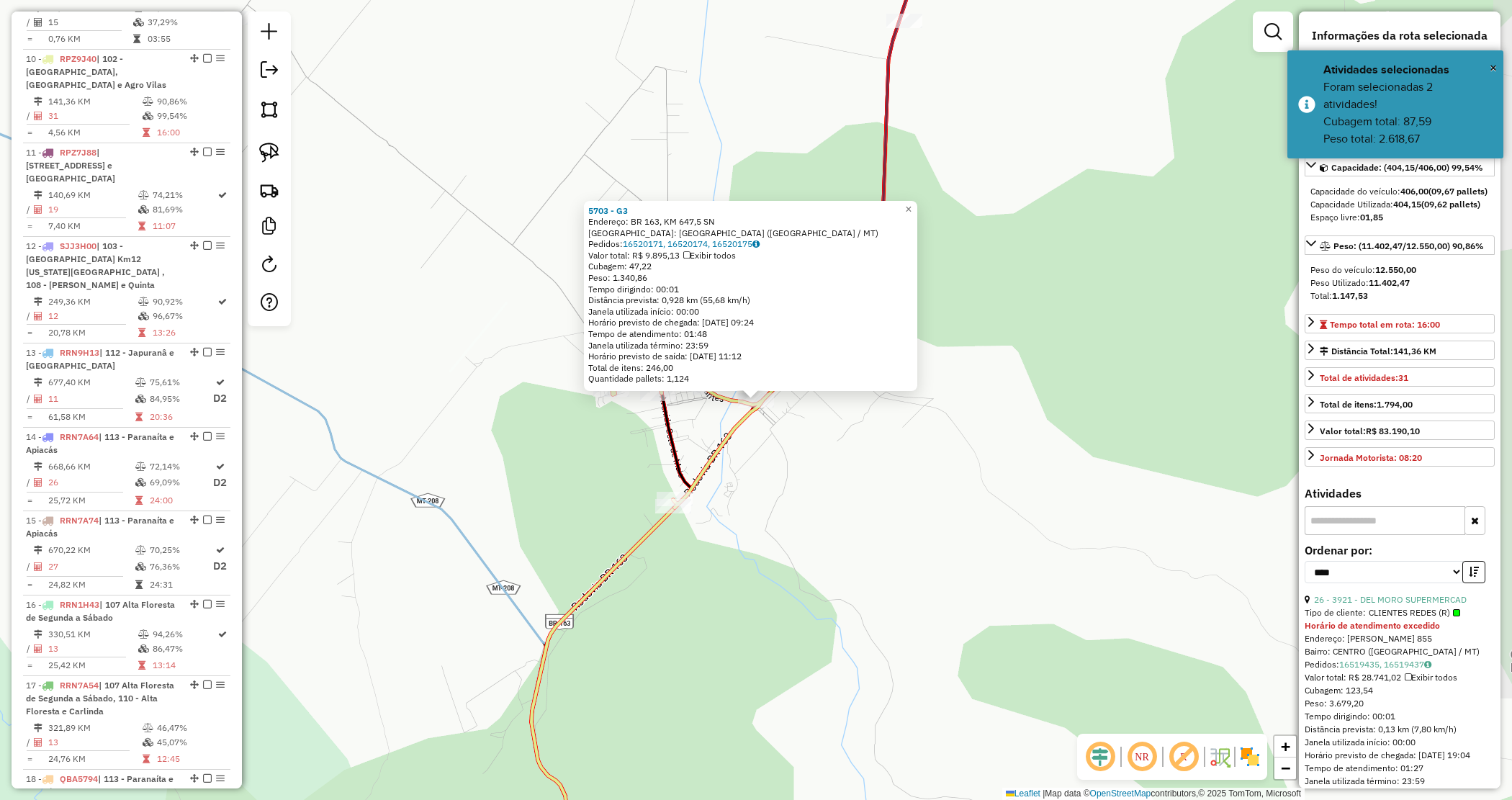
click at [901, 481] on div "5703 - G3 Endereço: BR 163, KM 647,5 SN Bairro: [GEOGRAPHIC_DATA] ([GEOGRAPHIC_…" at bounding box center [756, 400] width 1512 height 800
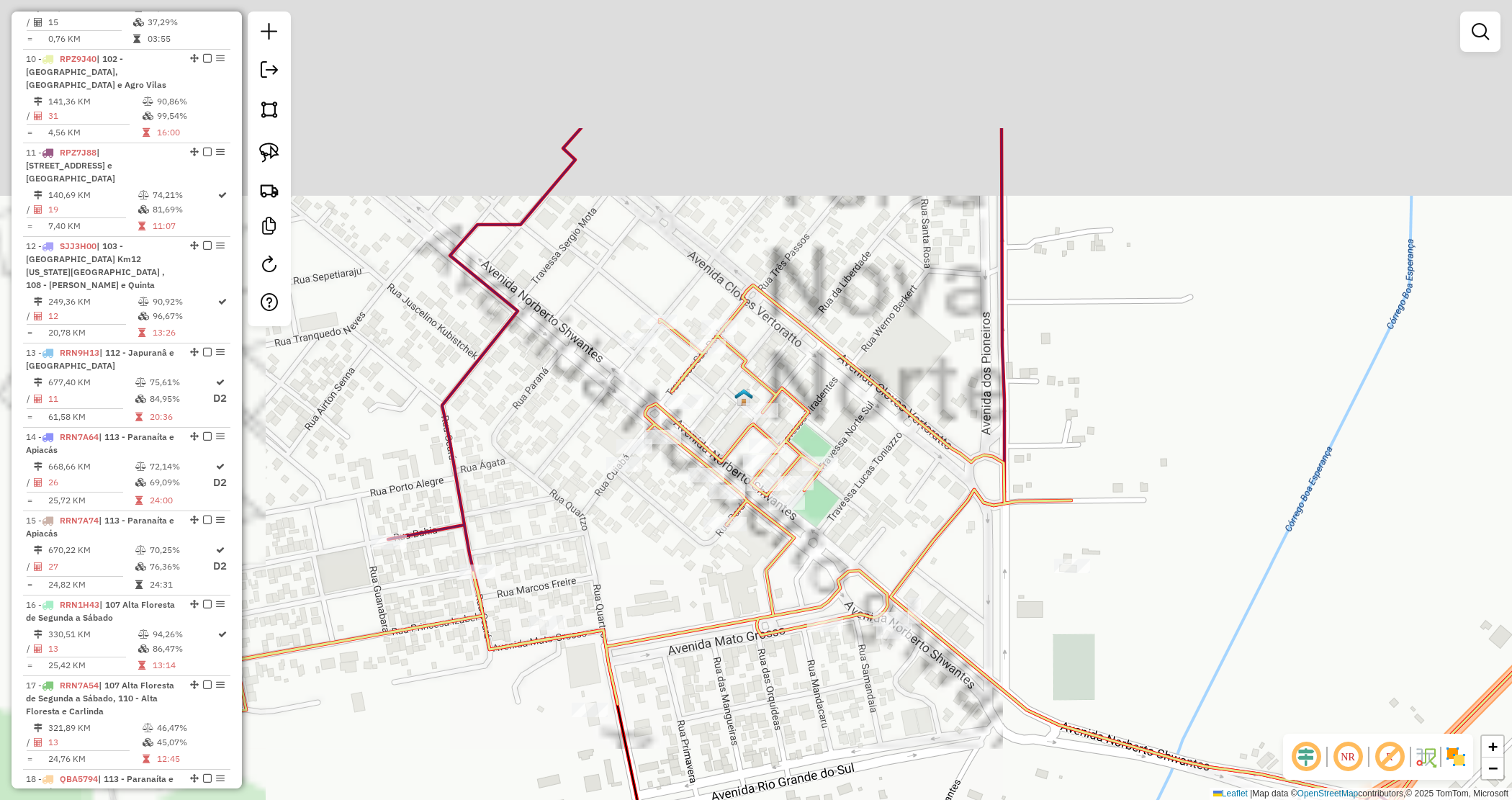
drag, startPoint x: 688, startPoint y: 279, endPoint x: 809, endPoint y: 483, distance: 237.2
click at [864, 509] on div "Janela de atendimento Grade de atendimento Capacidade Transportadoras Veículos …" at bounding box center [756, 400] width 1512 height 800
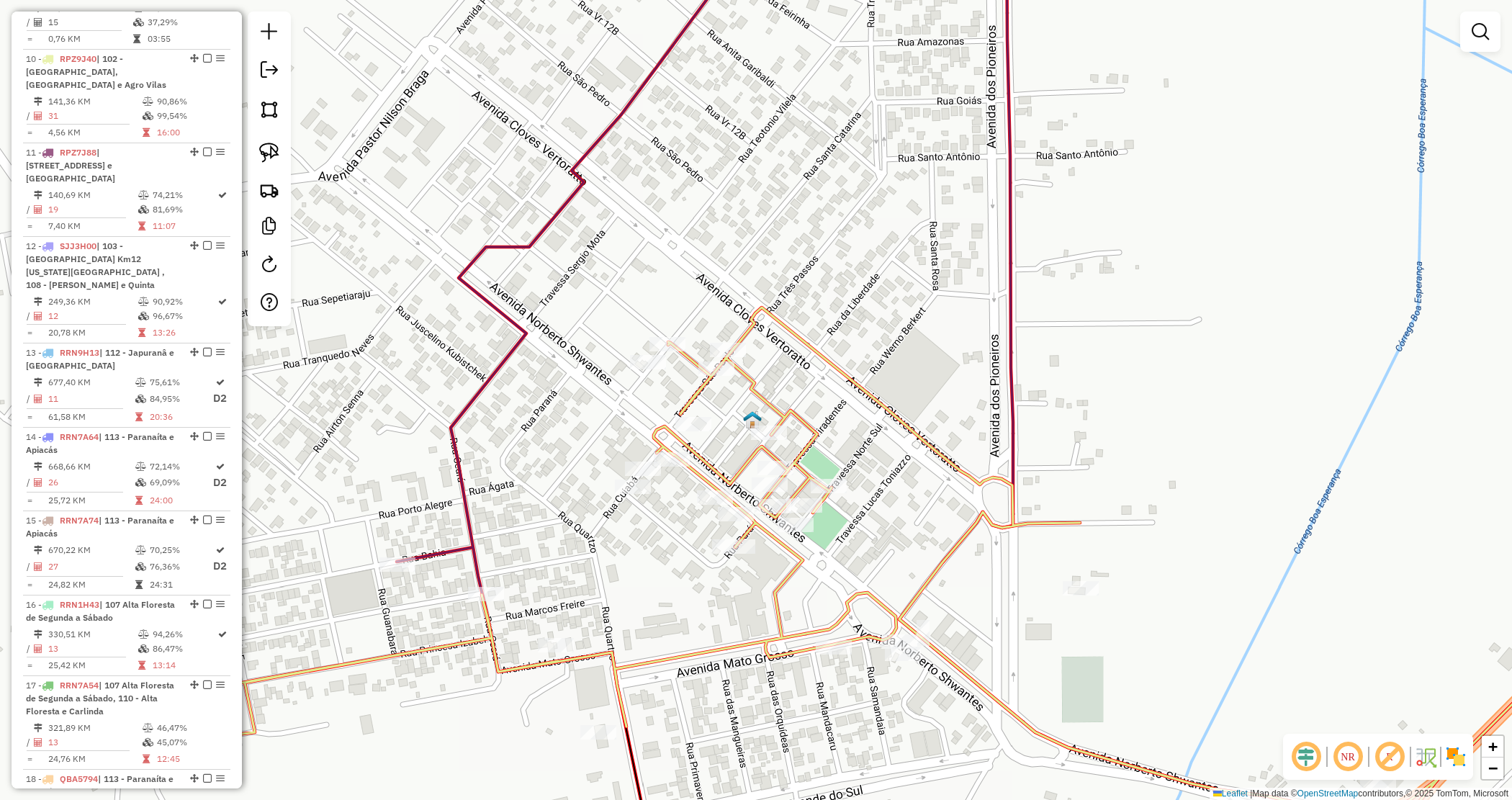
click at [517, 245] on icon at bounding box center [705, 400] width 616 height 960
select select "*********"
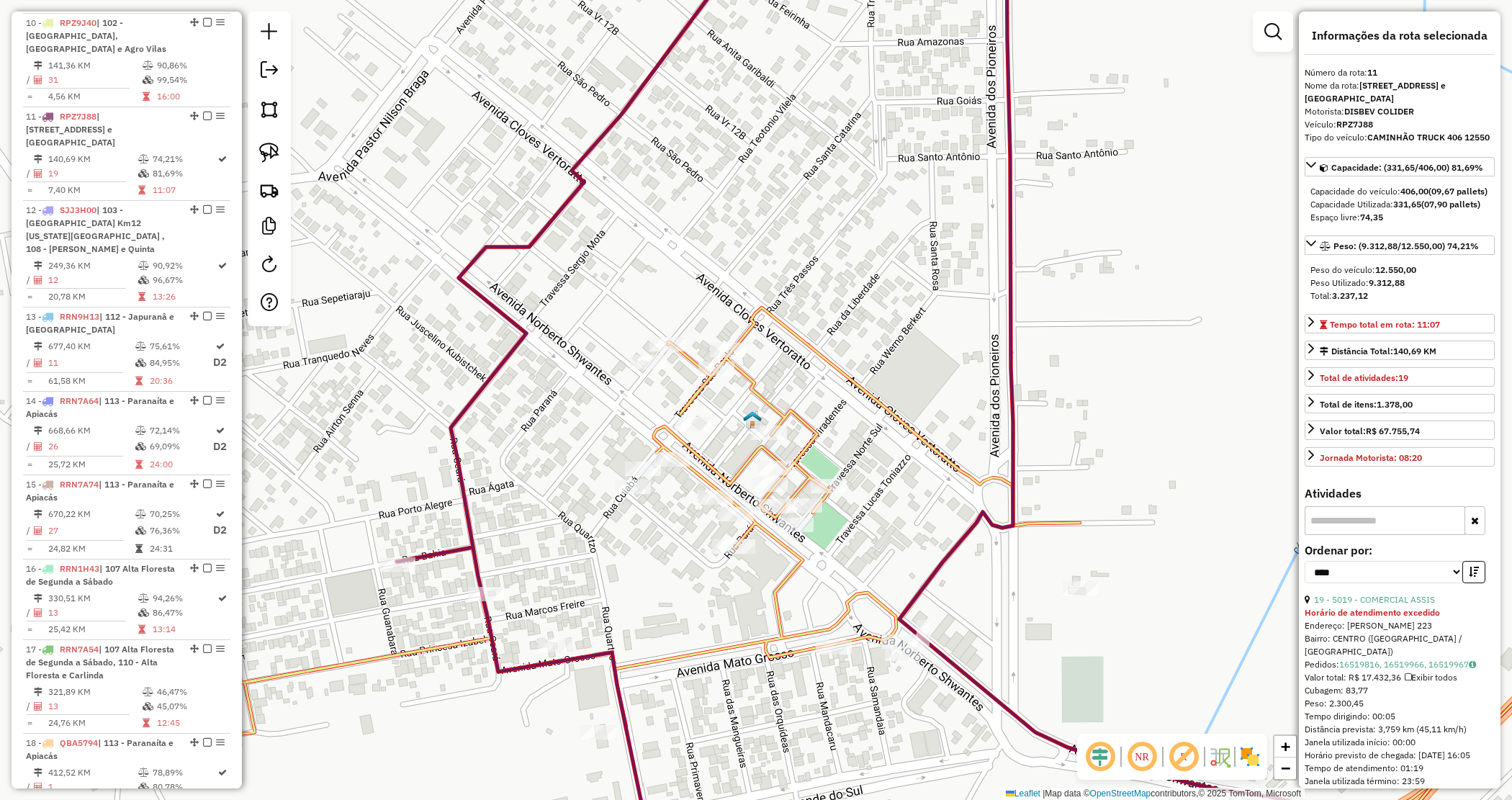
scroll to position [1385, 0]
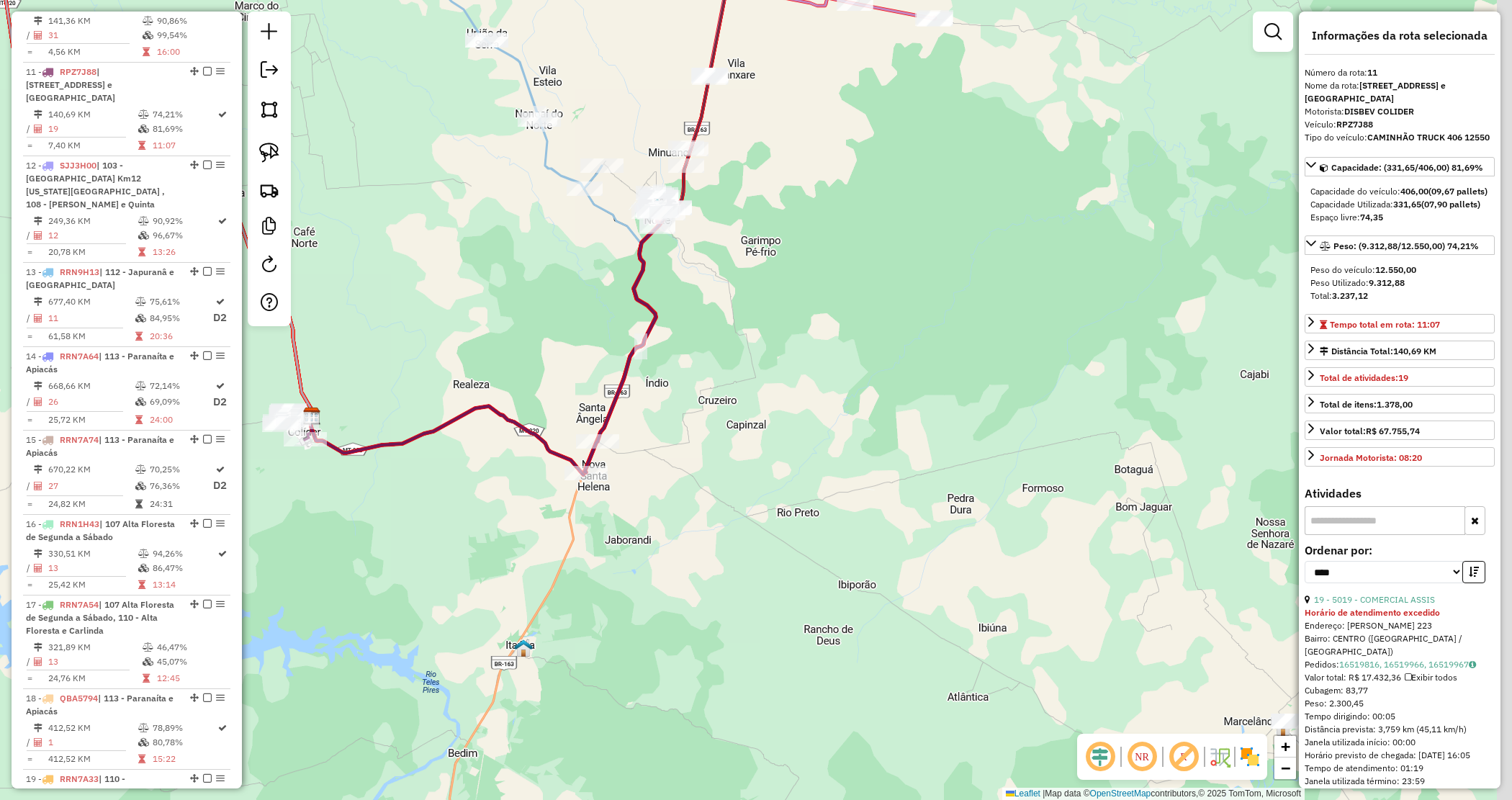
drag, startPoint x: 732, startPoint y: 420, endPoint x: 635, endPoint y: 294, distance: 159.0
click at [635, 294] on div "Janela de atendimento Grade de atendimento Capacidade Transportadoras Veículos …" at bounding box center [756, 400] width 1512 height 800
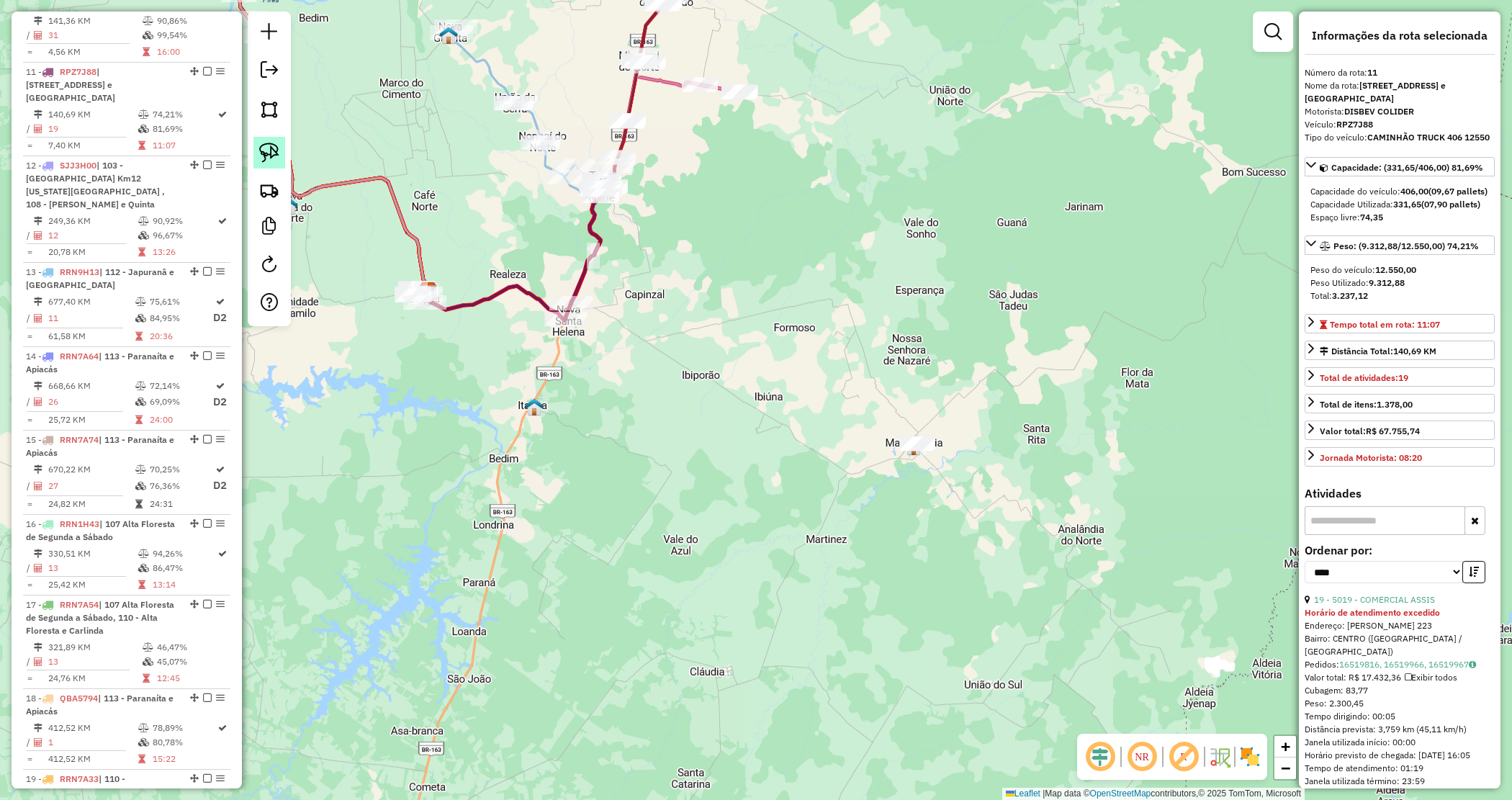
click at [261, 153] on img at bounding box center [269, 153] width 20 height 20
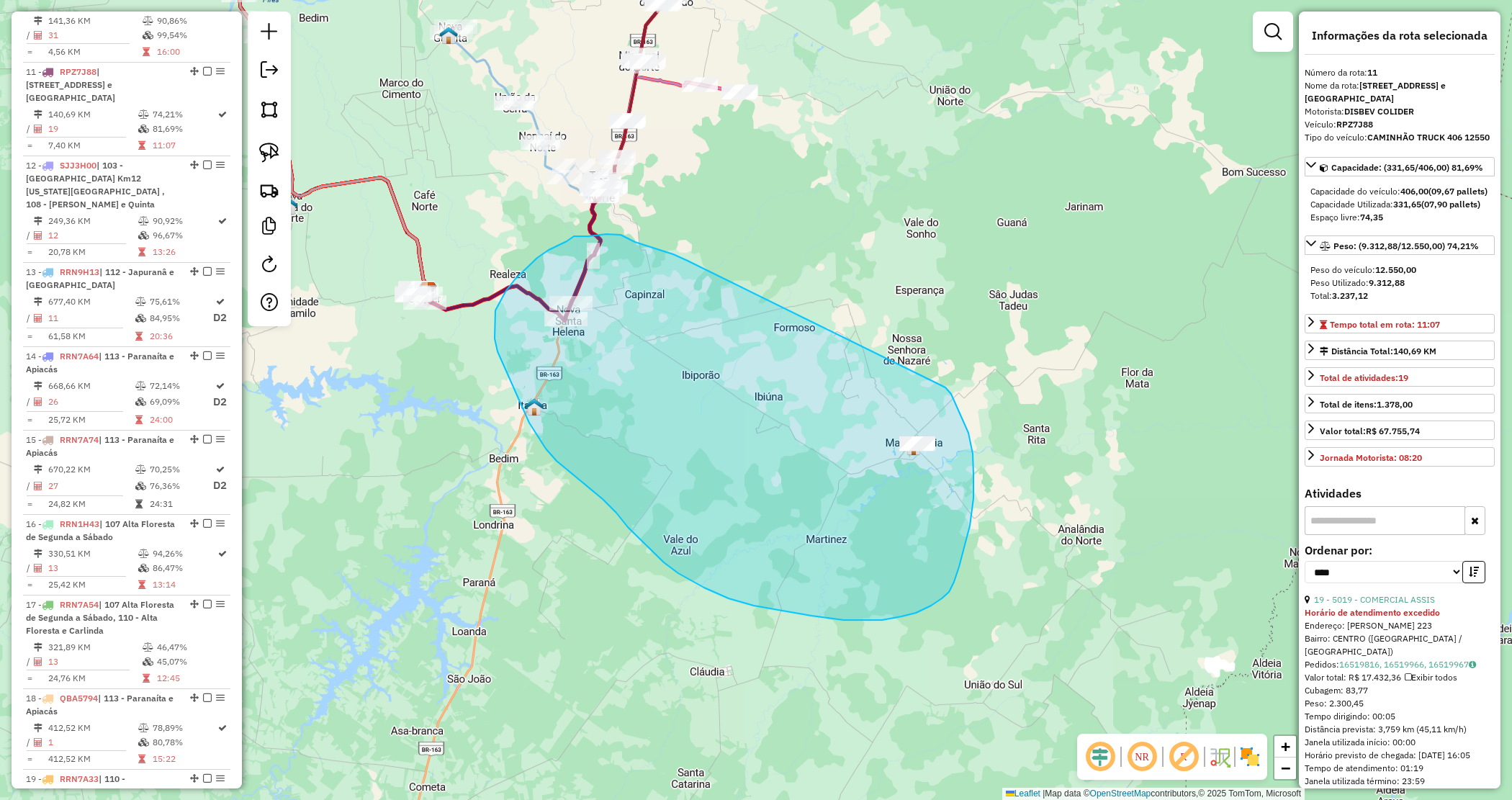
drag, startPoint x: 960, startPoint y: 412, endPoint x: 701, endPoint y: 261, distance: 299.8
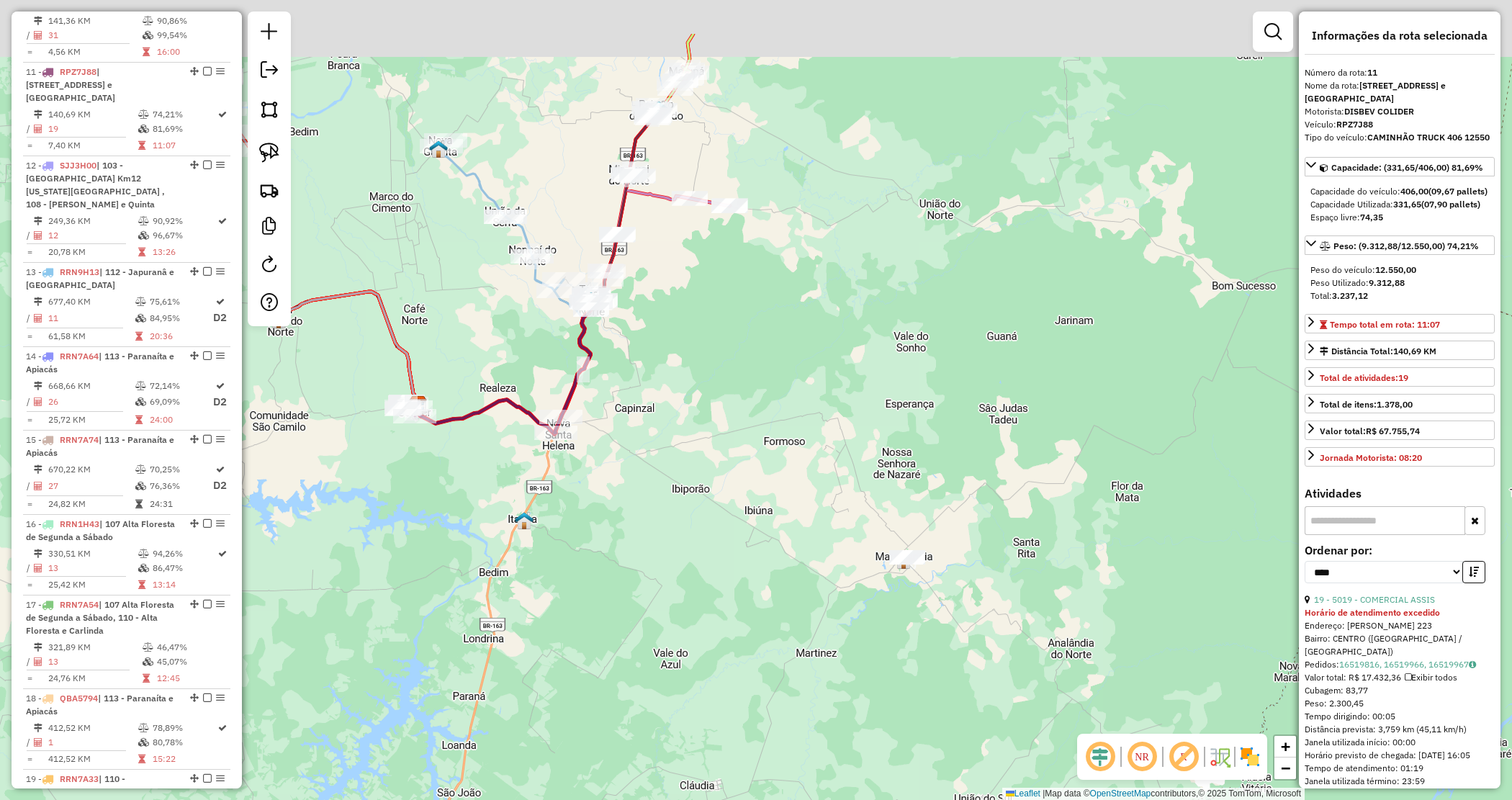
drag, startPoint x: 708, startPoint y: 224, endPoint x: 621, endPoint y: 657, distance: 441.7
click at [621, 661] on div "Janela de atendimento Grade de atendimento Capacidade Transportadoras Veículos …" at bounding box center [756, 400] width 1512 height 800
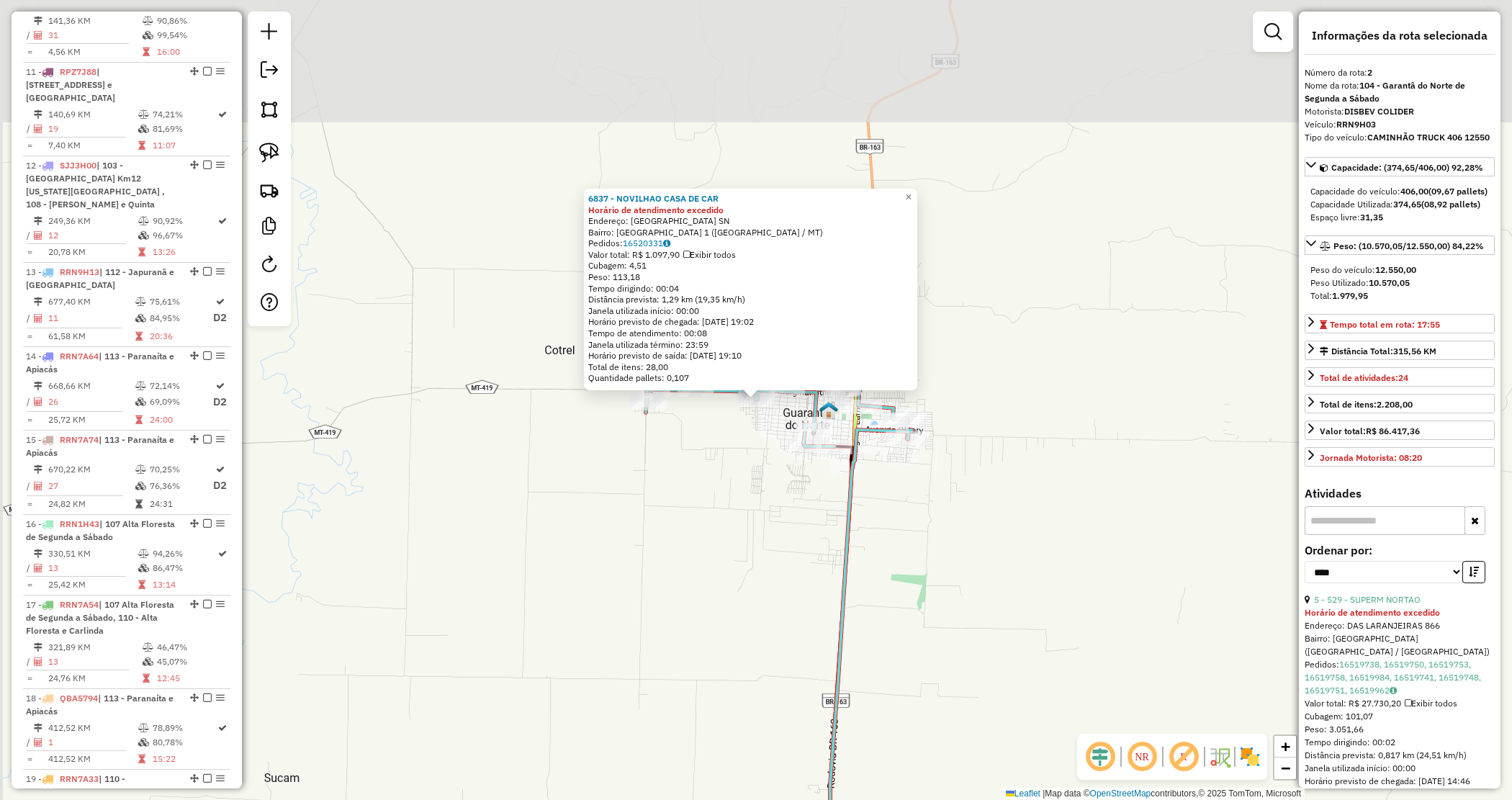
scroll to position [642, 0]
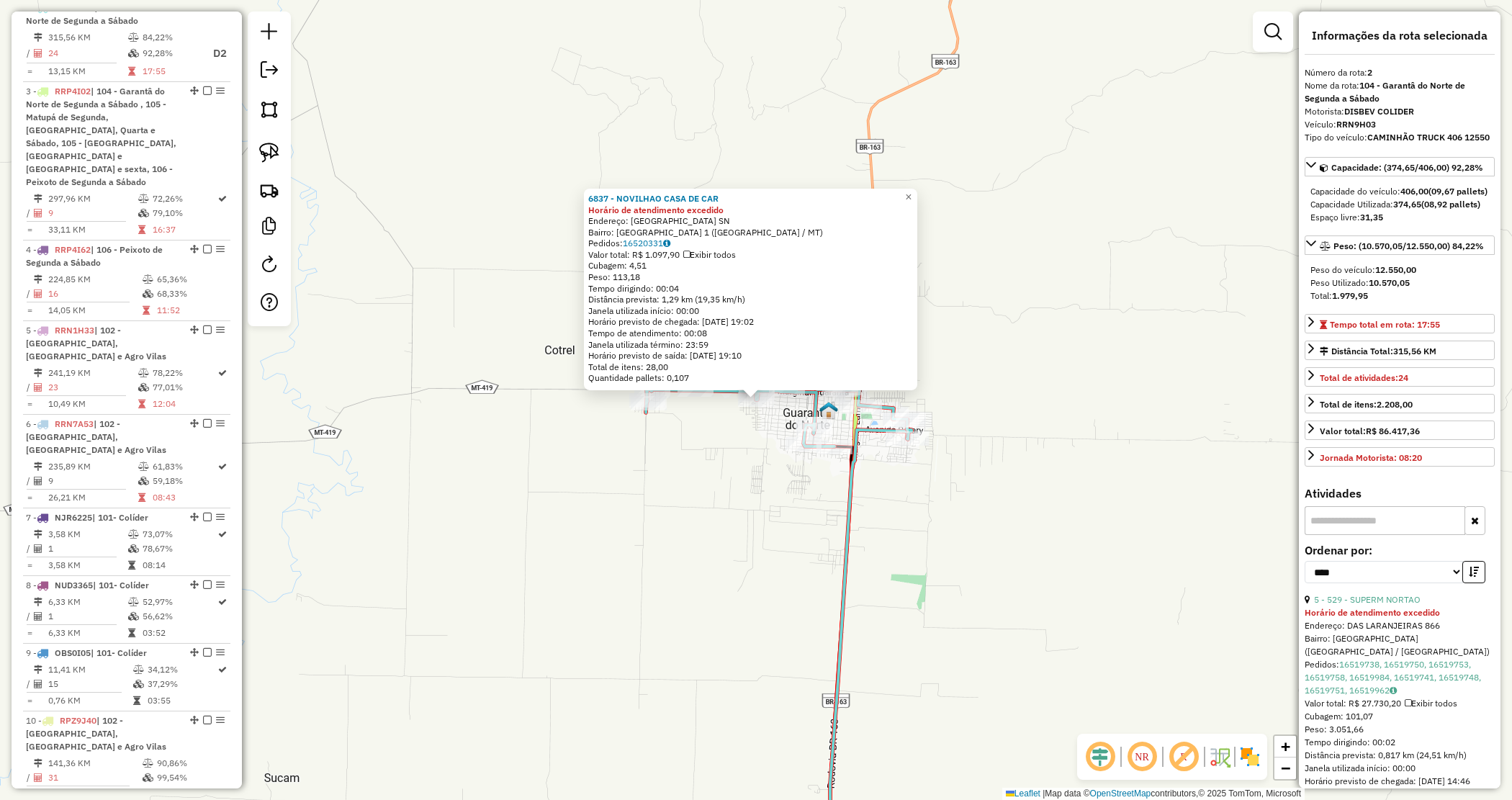
drag, startPoint x: 783, startPoint y: 607, endPoint x: 761, endPoint y: 331, distance: 276.9
click at [763, 350] on div "Rota 2 - Placa RRN9H03 7783 - MERCADO [US_STATE] Rota 2 - Placa RRN9H03 8032 - …" at bounding box center [756, 400] width 1512 height 800
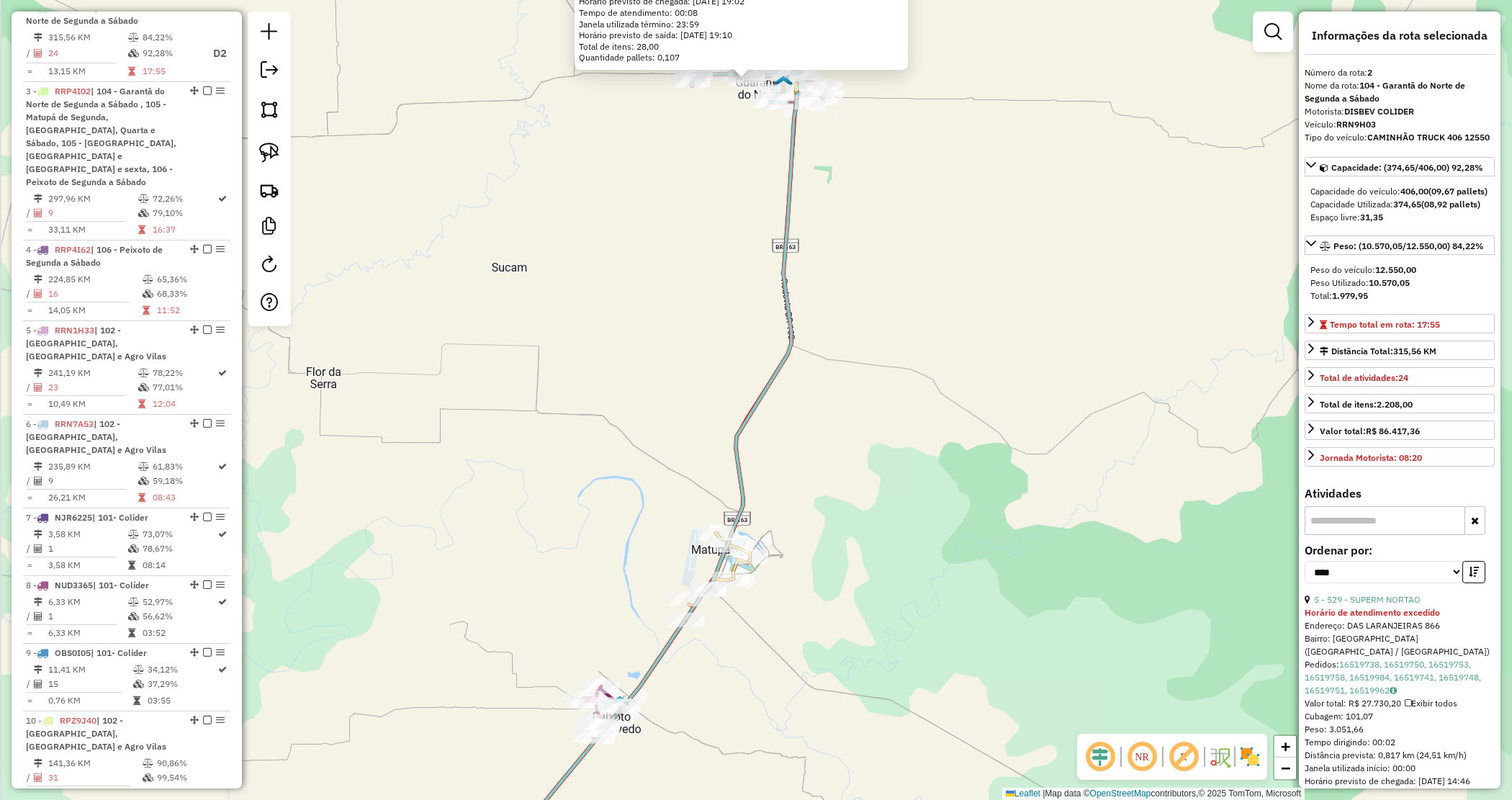
drag, startPoint x: 806, startPoint y: 577, endPoint x: 793, endPoint y: 368, distance: 209.4
click at [793, 368] on div "6837 - NOVILHAO CASA DE CAR Horário de atendimento excedido Endereço: [GEOGRAPH…" at bounding box center [756, 400] width 1512 height 800
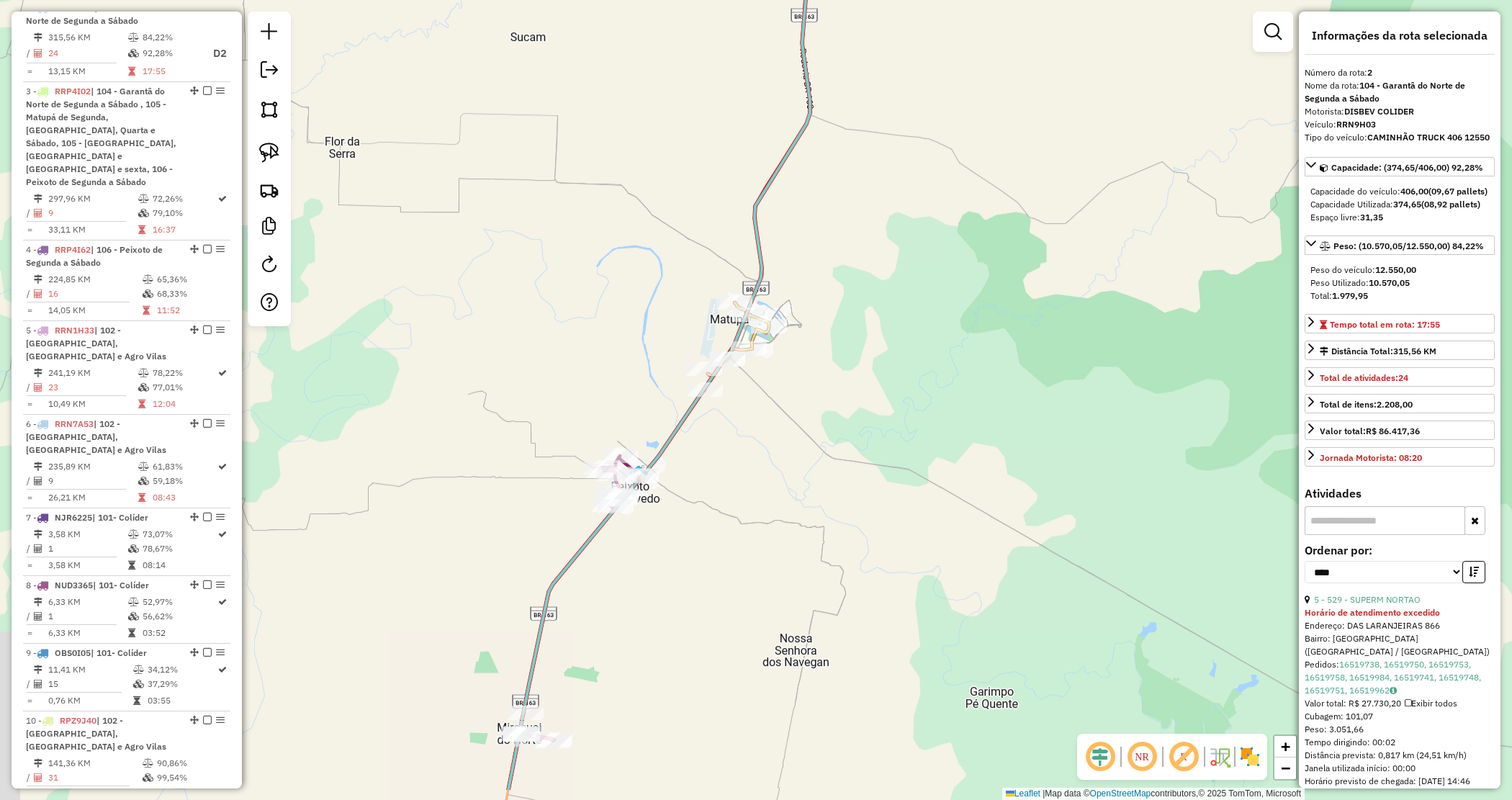
drag, startPoint x: 683, startPoint y: 556, endPoint x: 731, endPoint y: 404, distance: 159.4
click at [731, 404] on div "6837 - NOVILHAO CASA DE CAR Horário de atendimento excedido Endereço: [GEOGRAPH…" at bounding box center [756, 400] width 1512 height 800
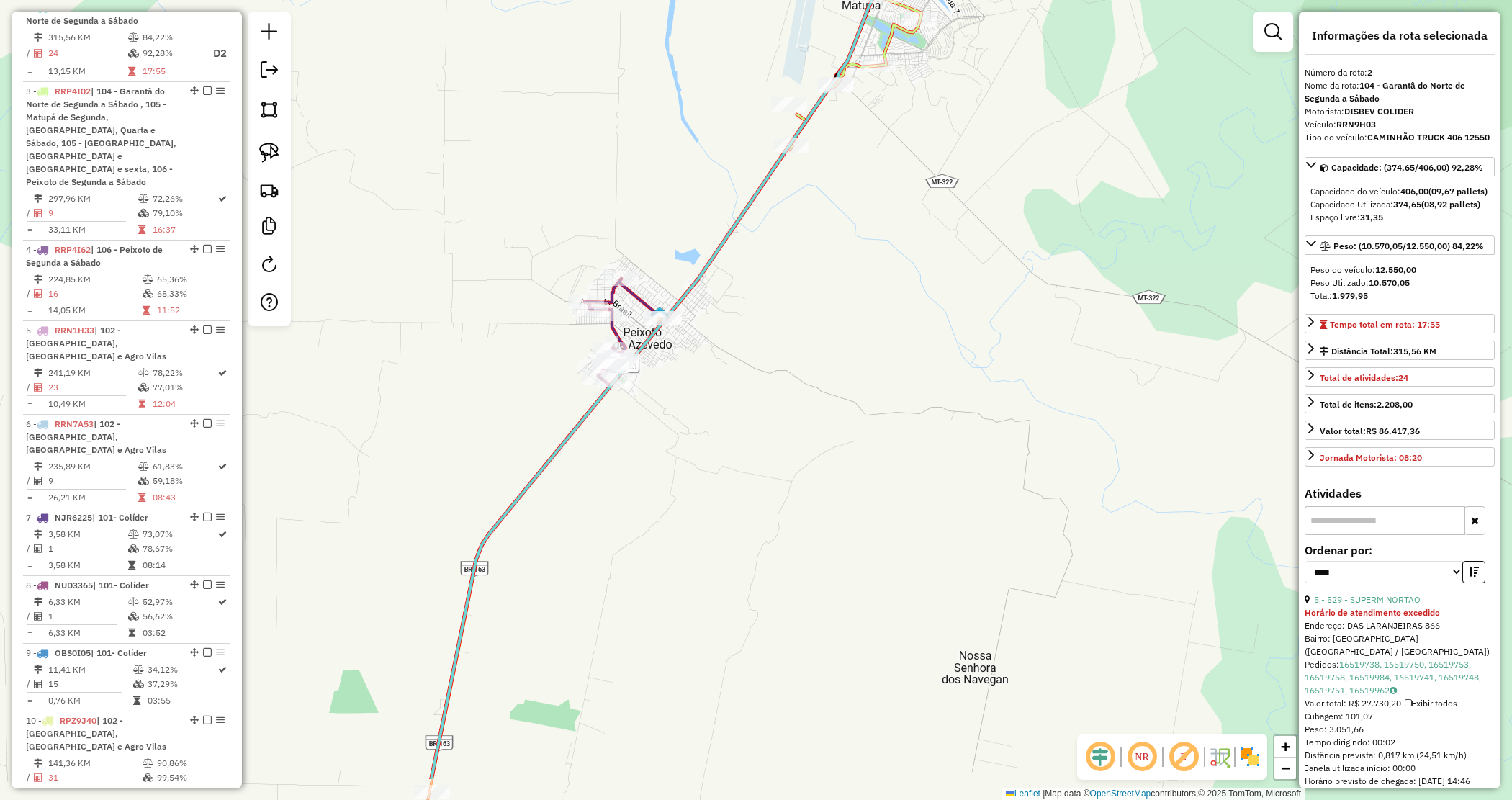
drag, startPoint x: 699, startPoint y: 452, endPoint x: 736, endPoint y: 239, distance: 216.2
click at [735, 240] on div "6837 - NOVILHAO CASA DE CAR Horário de atendimento excedido Endereço: [GEOGRAPH…" at bounding box center [756, 400] width 1512 height 800
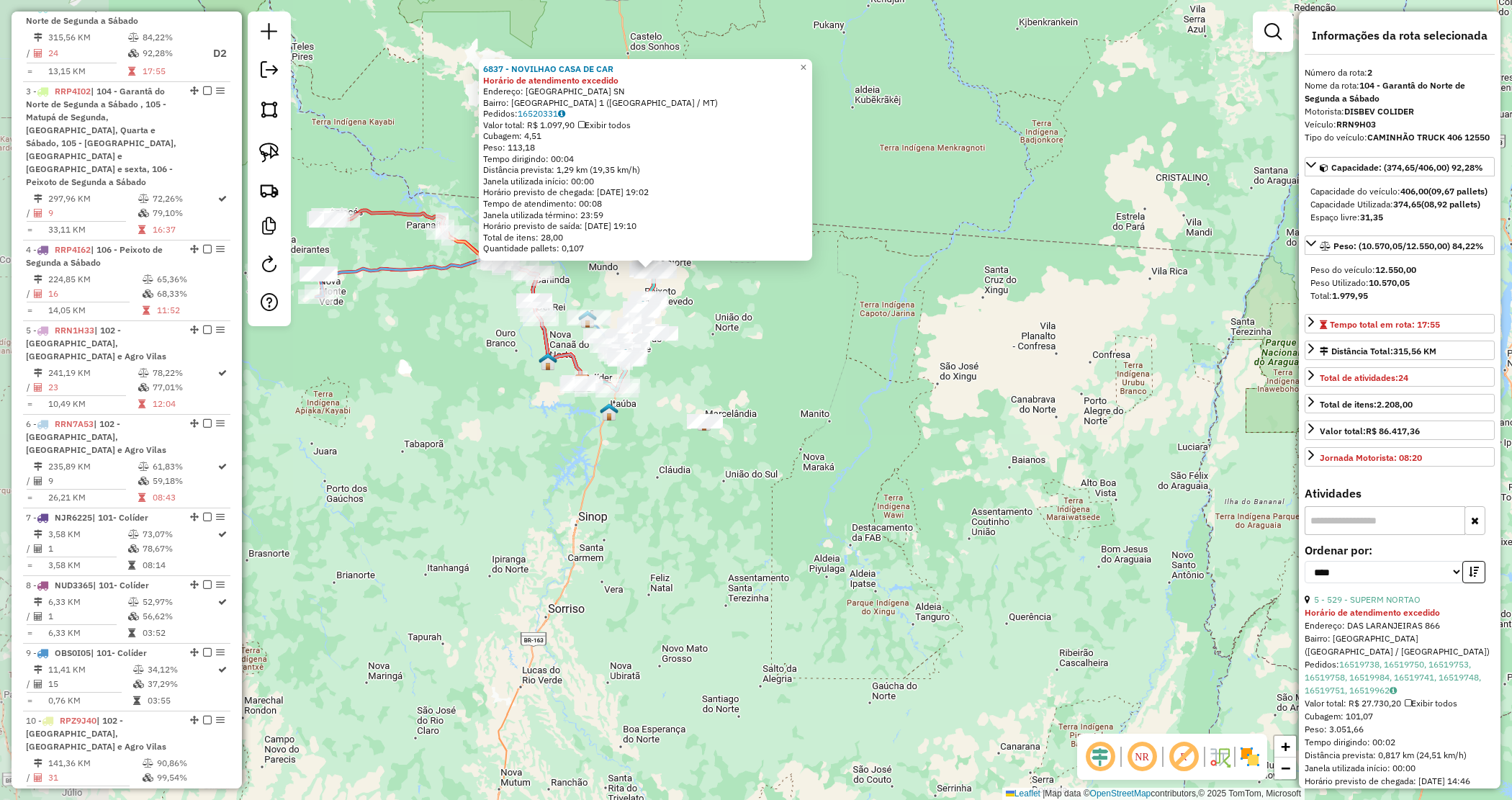
drag, startPoint x: 577, startPoint y: 495, endPoint x: 696, endPoint y: 430, distance: 135.6
click at [696, 429] on div at bounding box center [705, 420] width 36 height 14
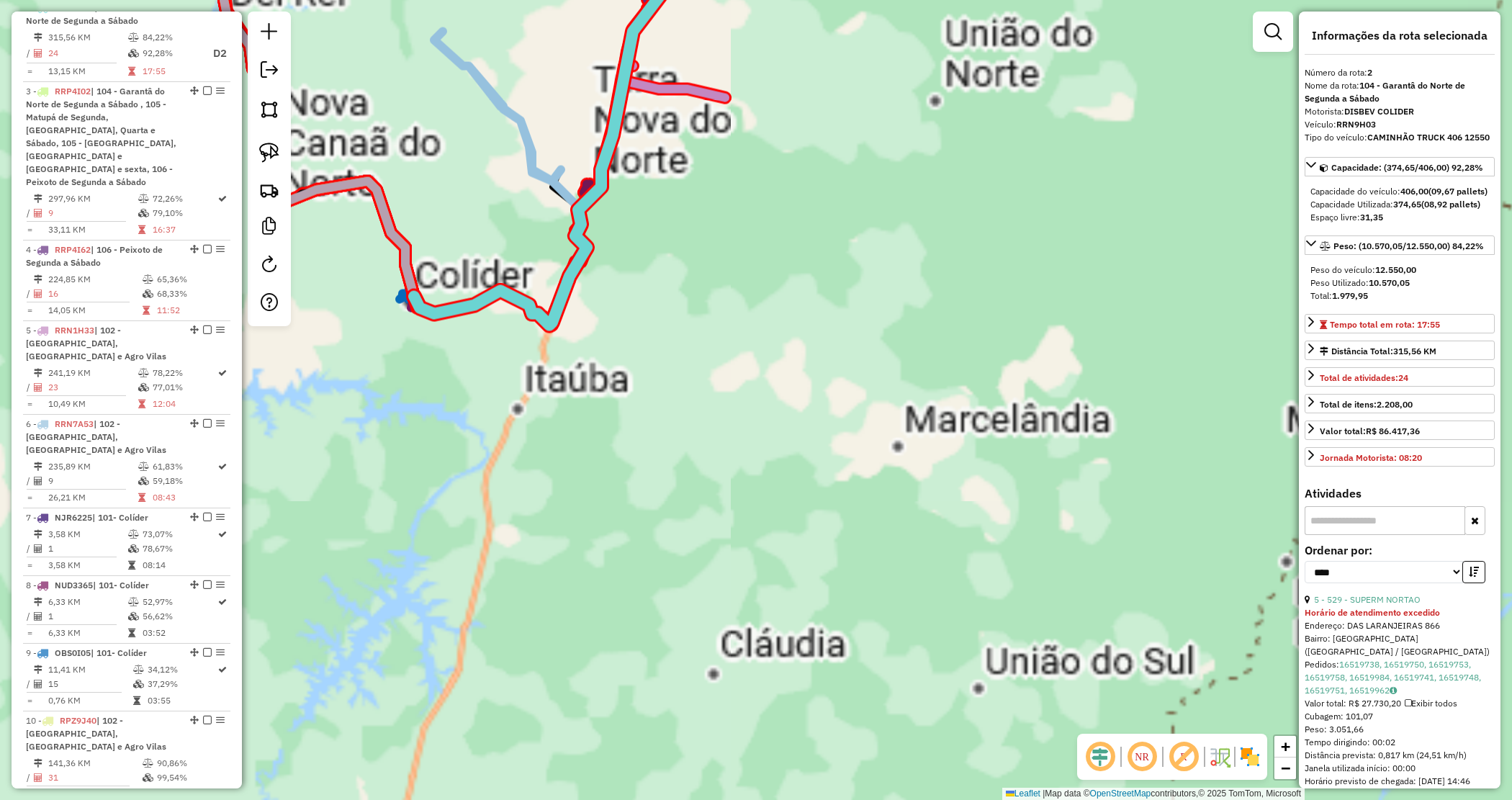
click at [654, 422] on div "6837 - NOVILHAO CASA DE CAR Horário de atendimento excedido Endereço: [GEOGRAPH…" at bounding box center [756, 400] width 1512 height 800
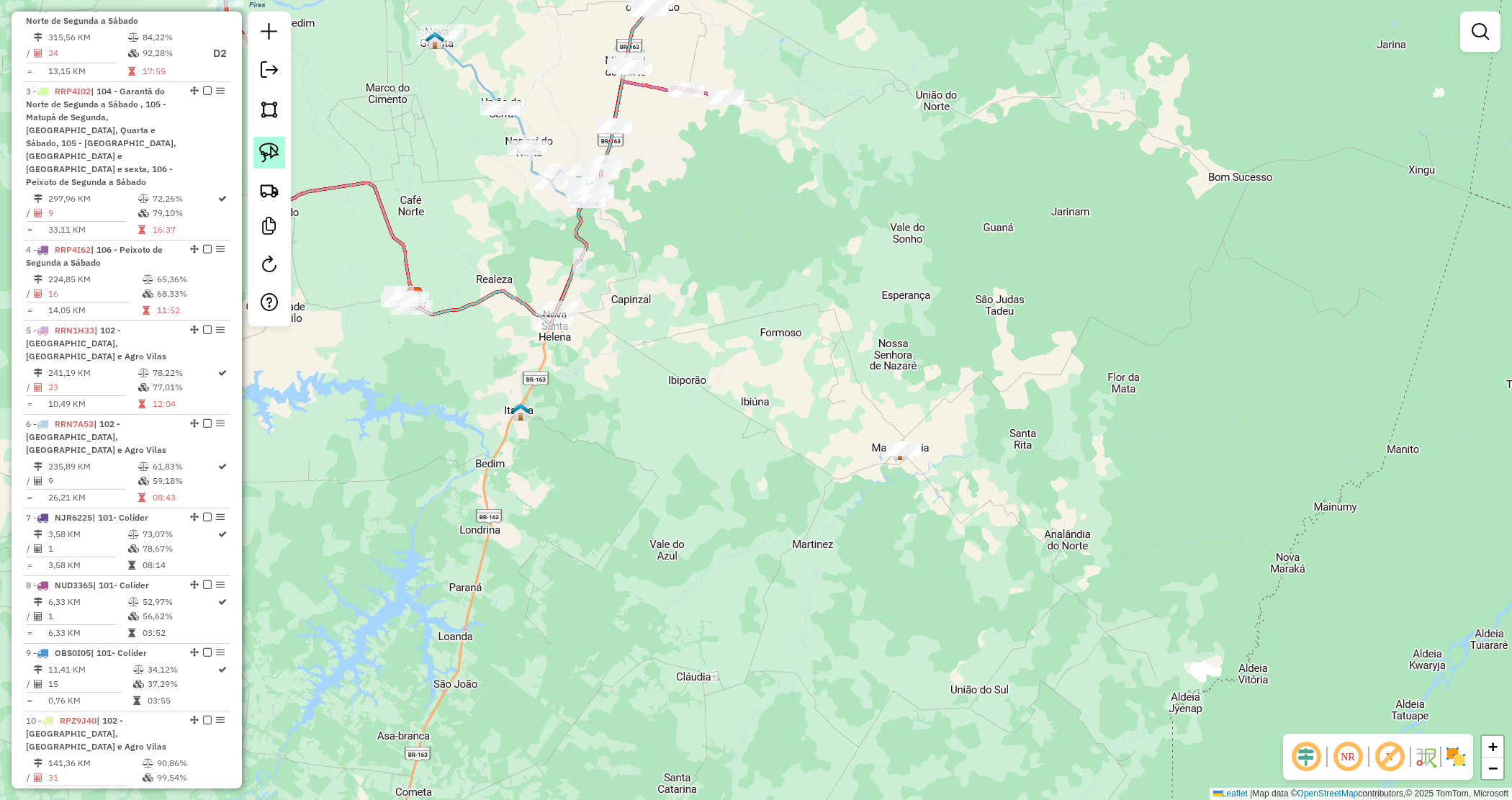
click at [278, 148] on img at bounding box center [269, 153] width 20 height 20
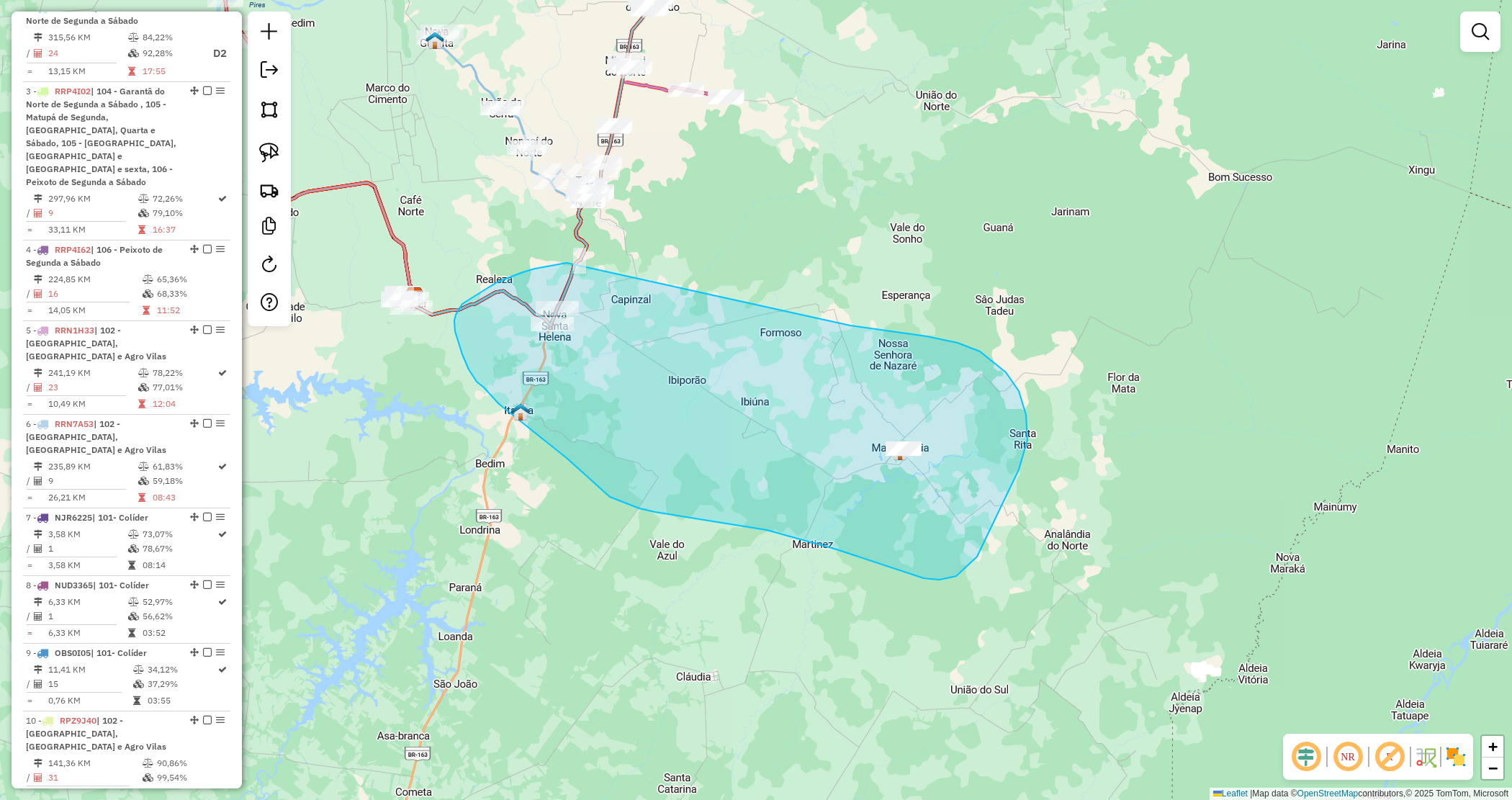
drag, startPoint x: 957, startPoint y: 343, endPoint x: 566, endPoint y: 259, distance: 399.9
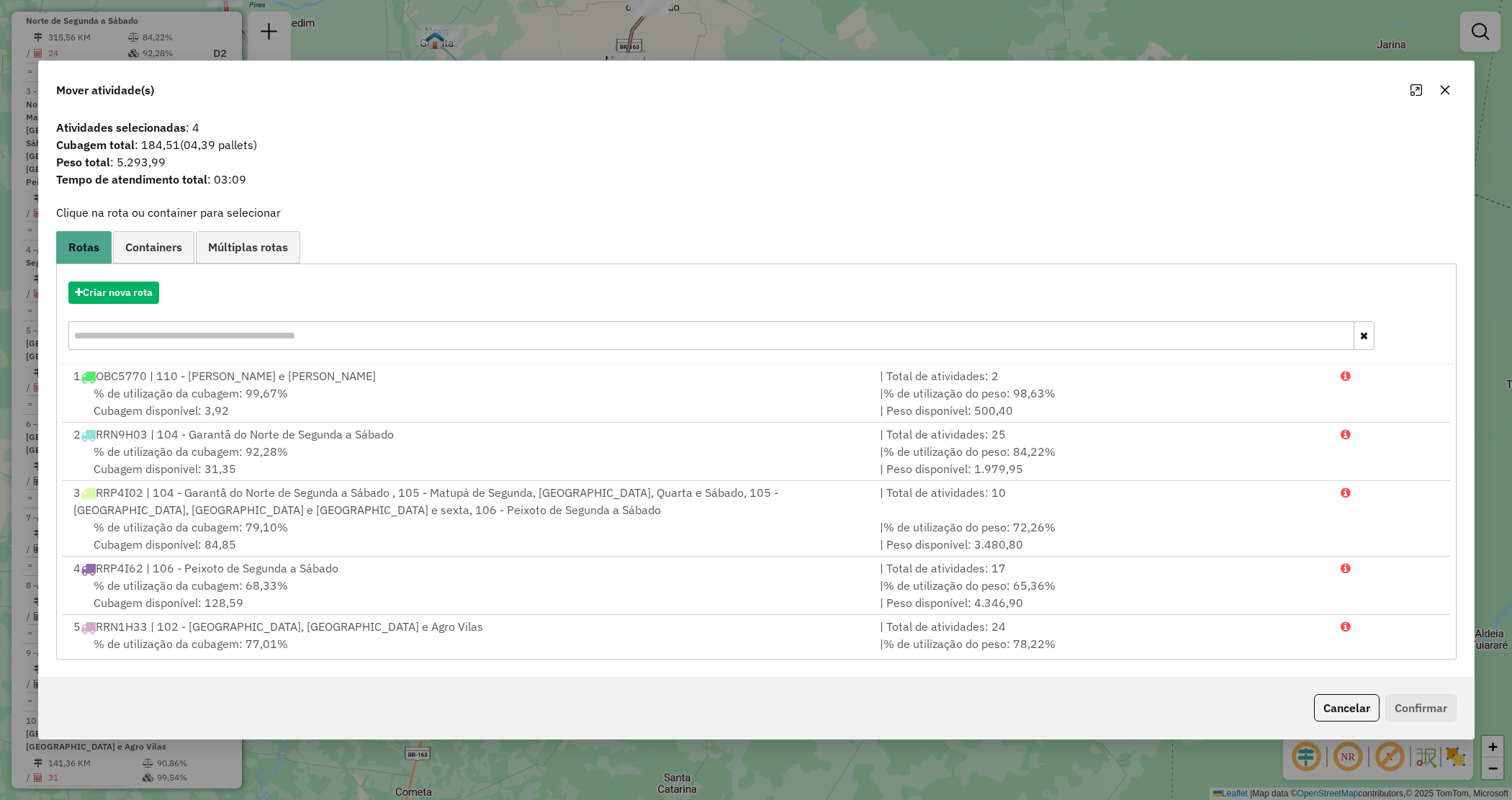
click at [87, 304] on div "Criar nova rota" at bounding box center [756, 318] width 1394 height 93
click at [88, 304] on button "Criar nova rota" at bounding box center [113, 293] width 91 height 23
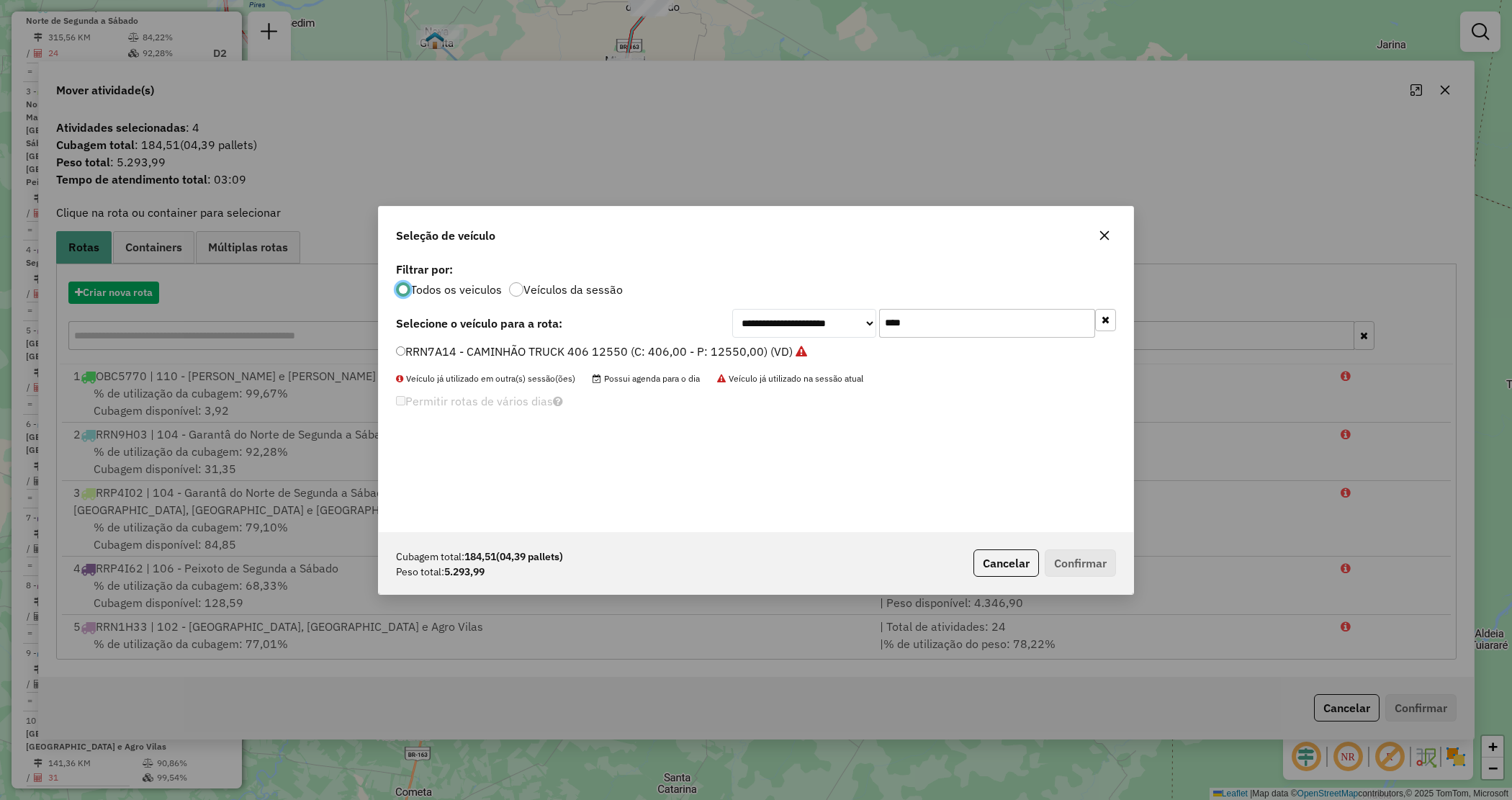
scroll to position [8, 4]
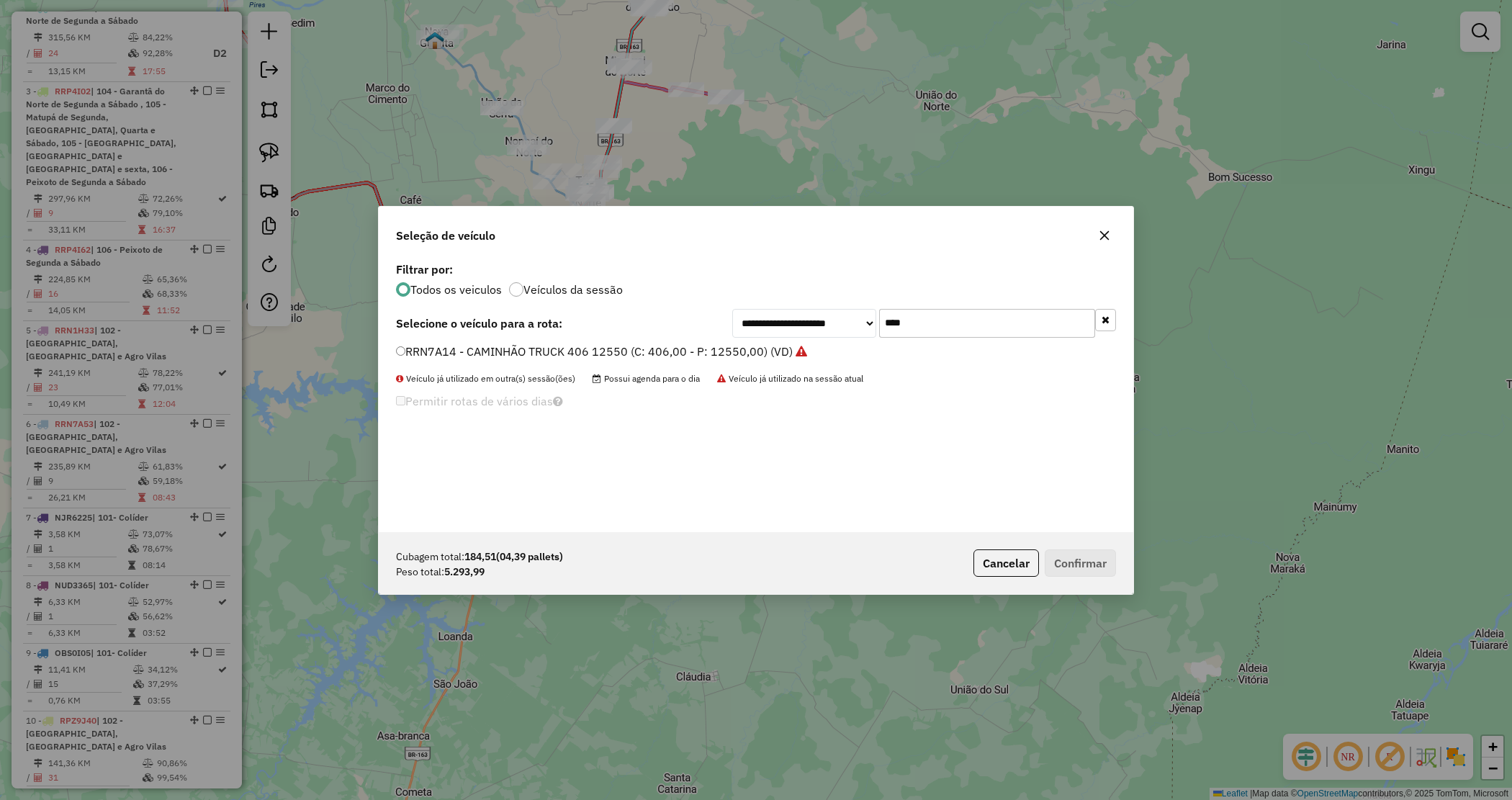
drag, startPoint x: 924, startPoint y: 323, endPoint x: 754, endPoint y: 253, distance: 183.8
click at [755, 256] on div "**********" at bounding box center [756, 400] width 756 height 389
drag, startPoint x: 920, startPoint y: 330, endPoint x: 761, endPoint y: 303, distance: 161.3
click at [764, 306] on div "**********" at bounding box center [756, 395] width 755 height 274
type input "****"
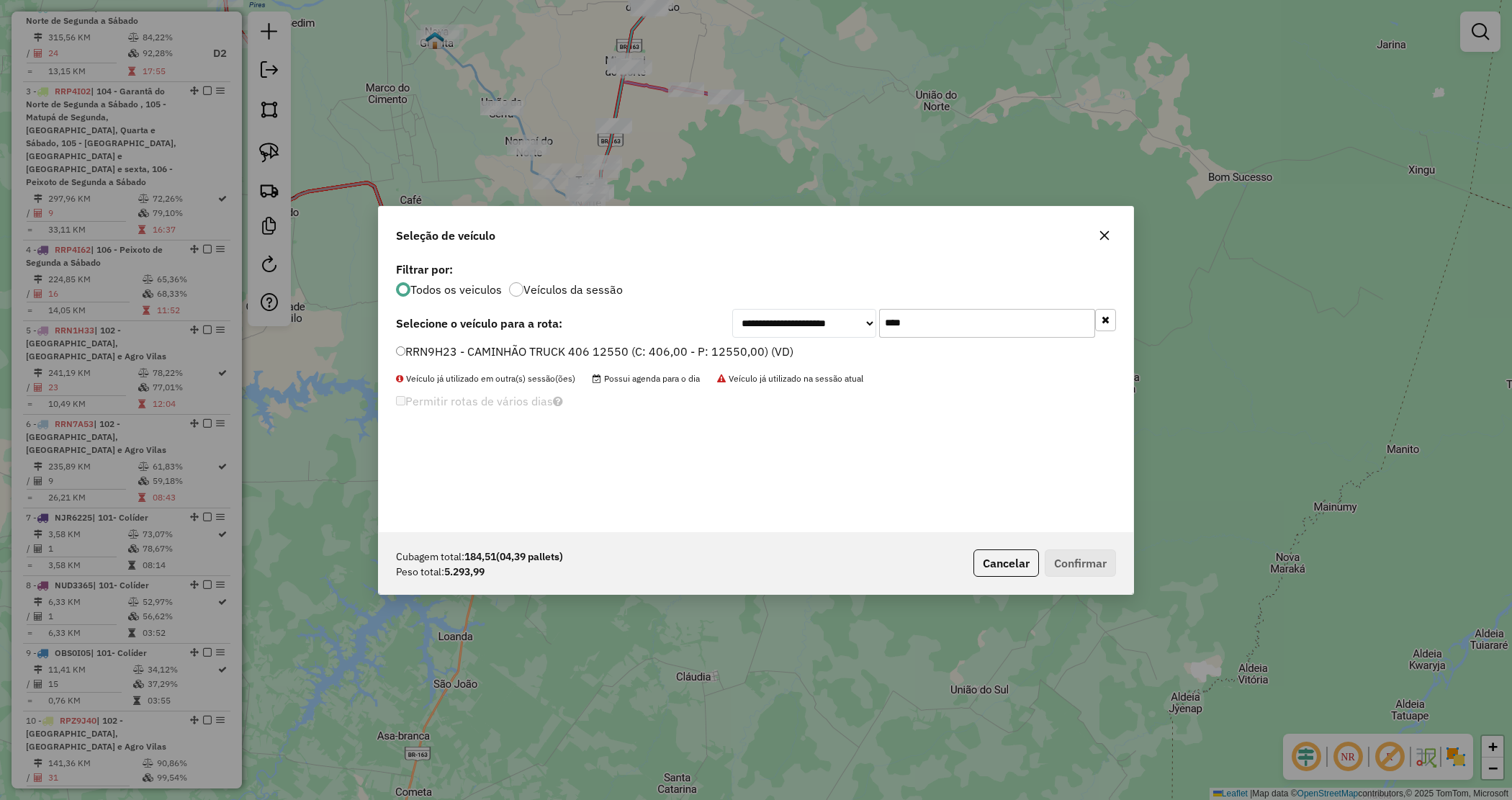
click at [754, 348] on label "RRN9H23 - CAMINHÃO TRUCK 406 12550 (C: 406,00 - P: 12550,00) (VD)" at bounding box center [595, 351] width 398 height 18
click at [1085, 558] on button "Confirmar" at bounding box center [1080, 563] width 71 height 28
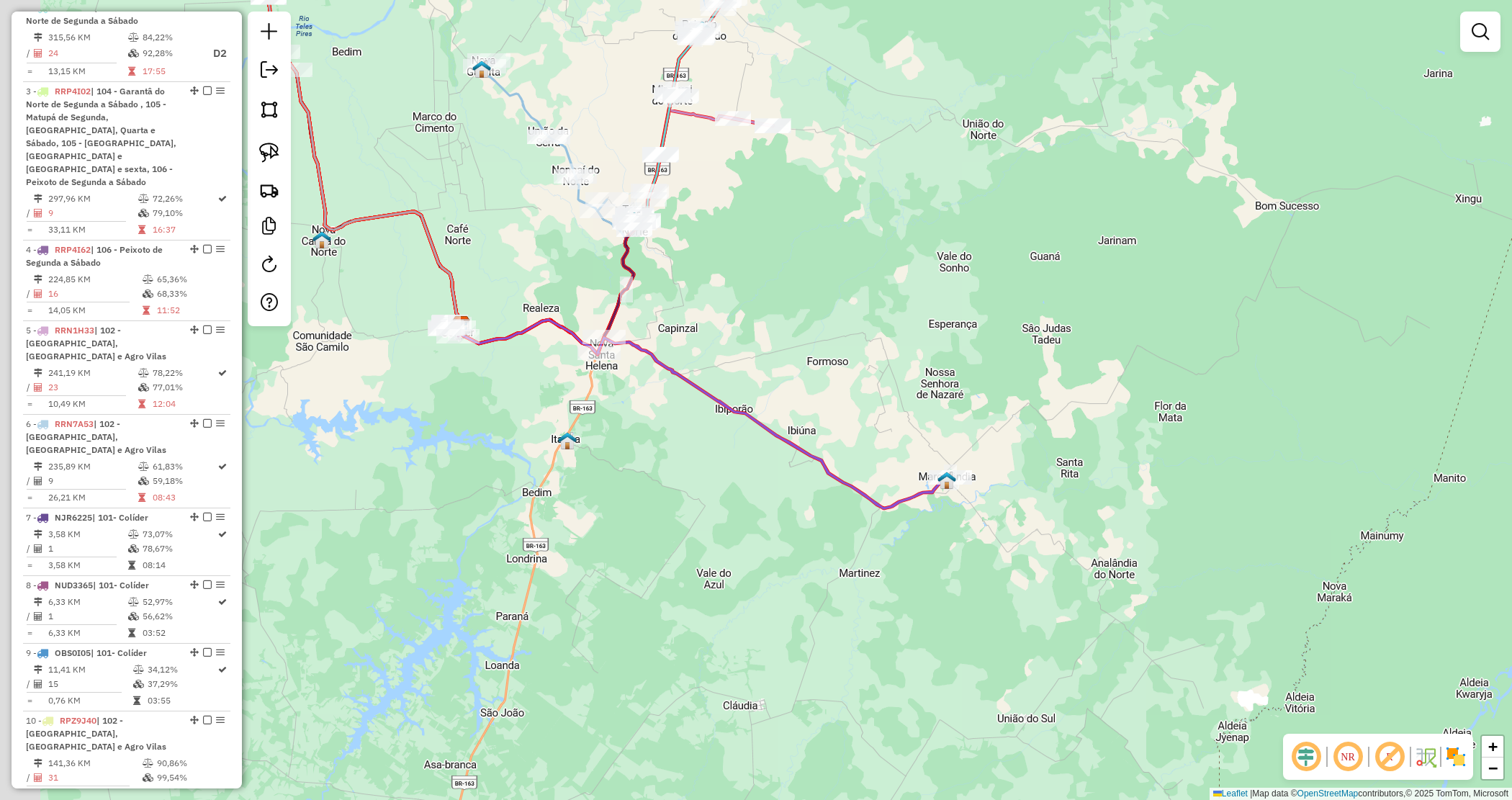
drag, startPoint x: 671, startPoint y: 519, endPoint x: 710, endPoint y: 531, distance: 40.8
click at [710, 531] on div "Janela de atendimento Grade de atendimento Capacidade Transportadoras Veículos …" at bounding box center [756, 400] width 1512 height 800
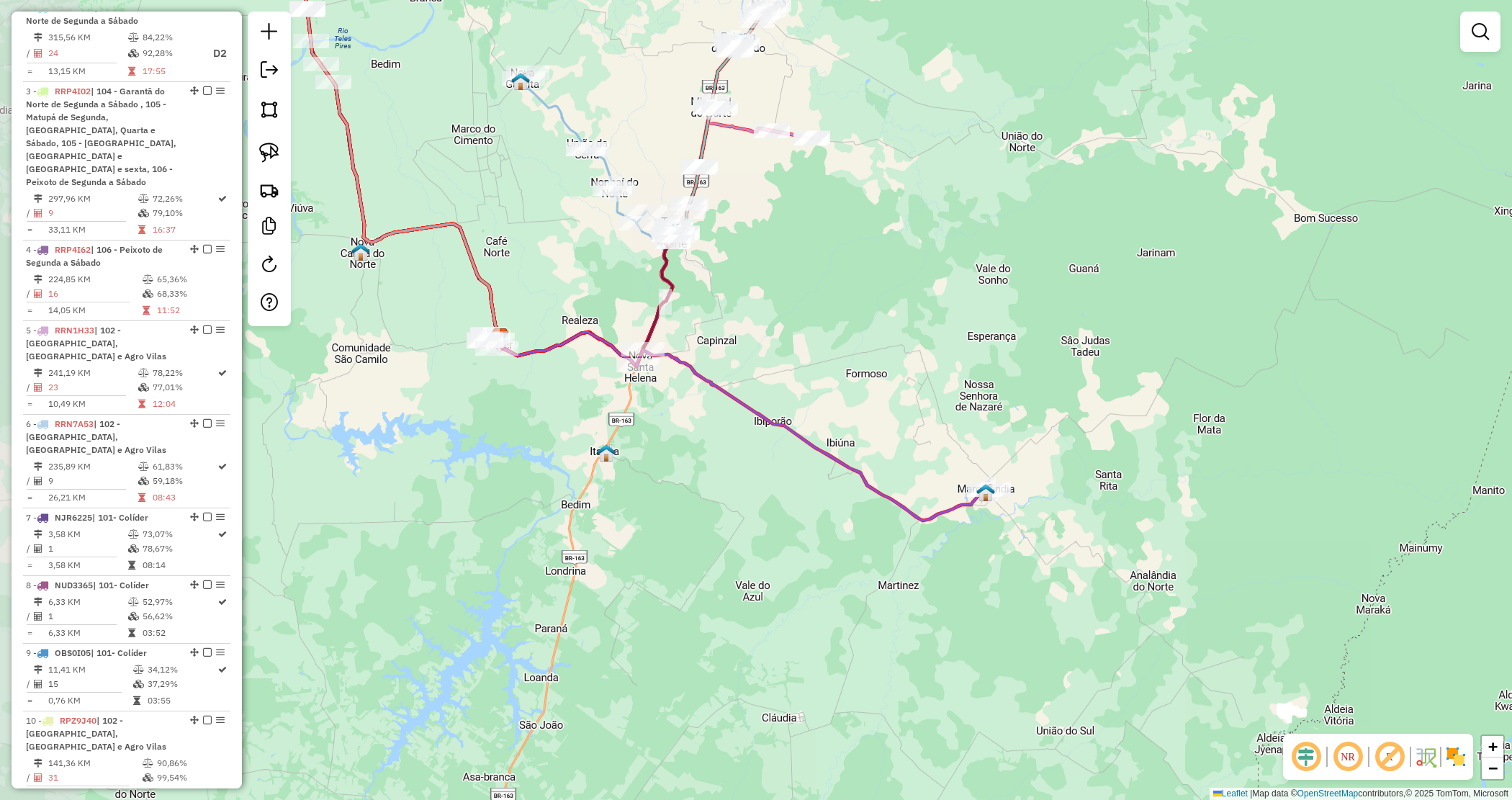
click at [711, 531] on div "Janela de atendimento Grade de atendimento Capacidade Transportadoras Veículos …" at bounding box center [756, 400] width 1512 height 800
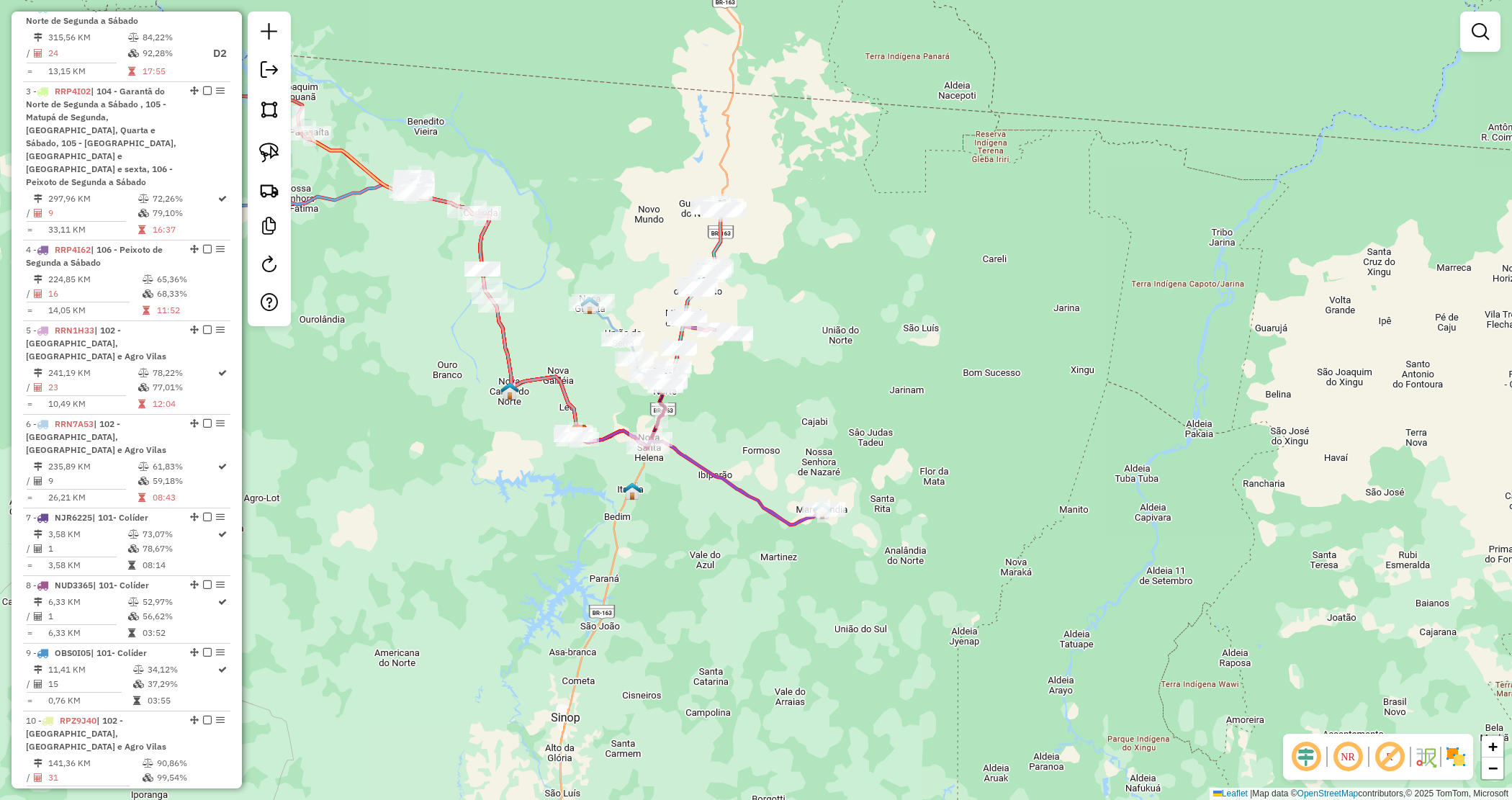
click at [719, 574] on div "Janela de atendimento Grade de atendimento Capacidade Transportadoras Veículos …" at bounding box center [756, 400] width 1512 height 800
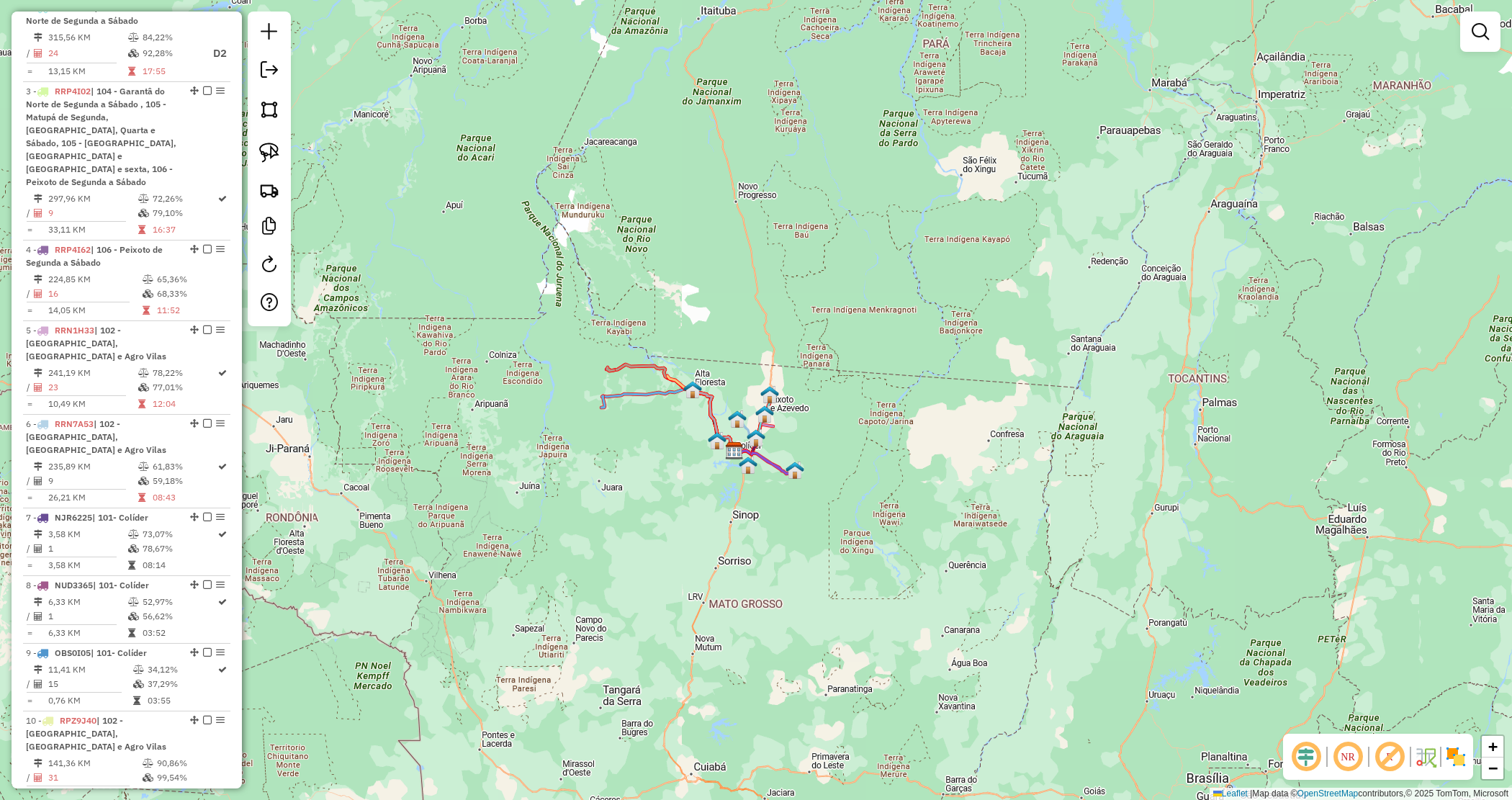
drag, startPoint x: 804, startPoint y: 575, endPoint x: 828, endPoint y: 552, distance: 33.2
click at [826, 552] on div "Janela de atendimento Grade de atendimento Capacidade Transportadoras Veículos …" at bounding box center [756, 400] width 1512 height 800
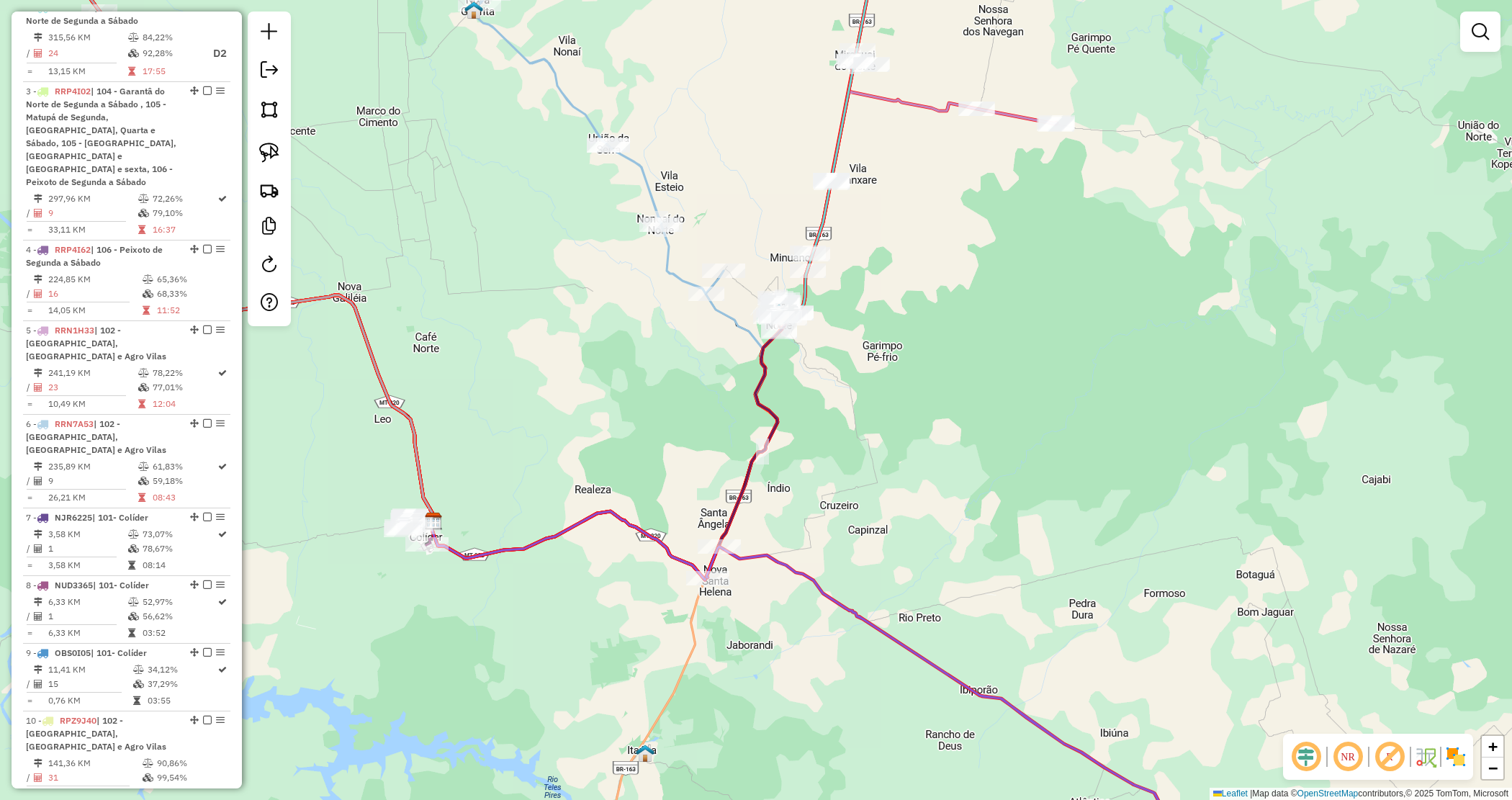
click at [756, 393] on icon at bounding box center [610, 448] width 357 height 264
select select "*********"
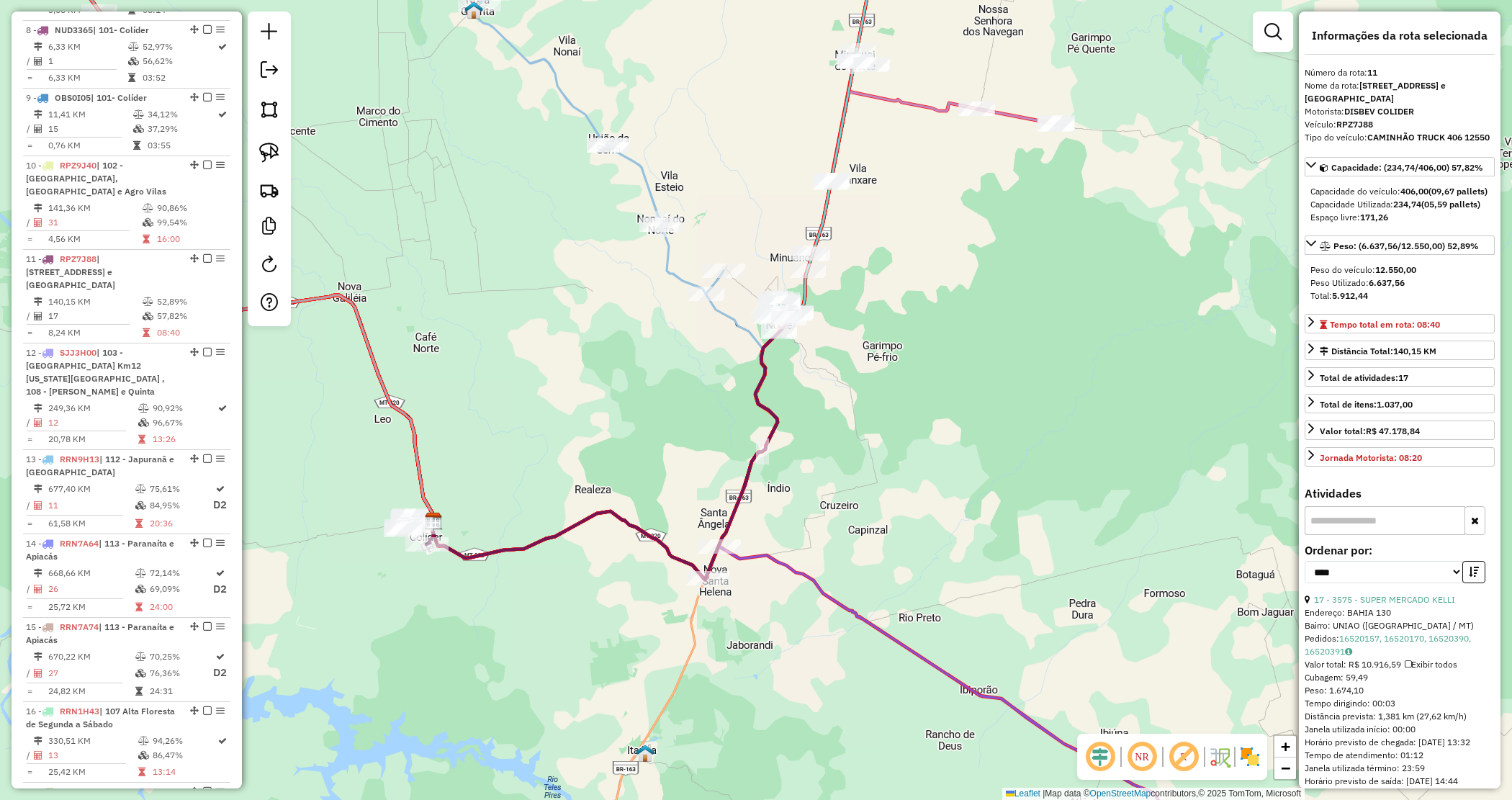
scroll to position [1385, 0]
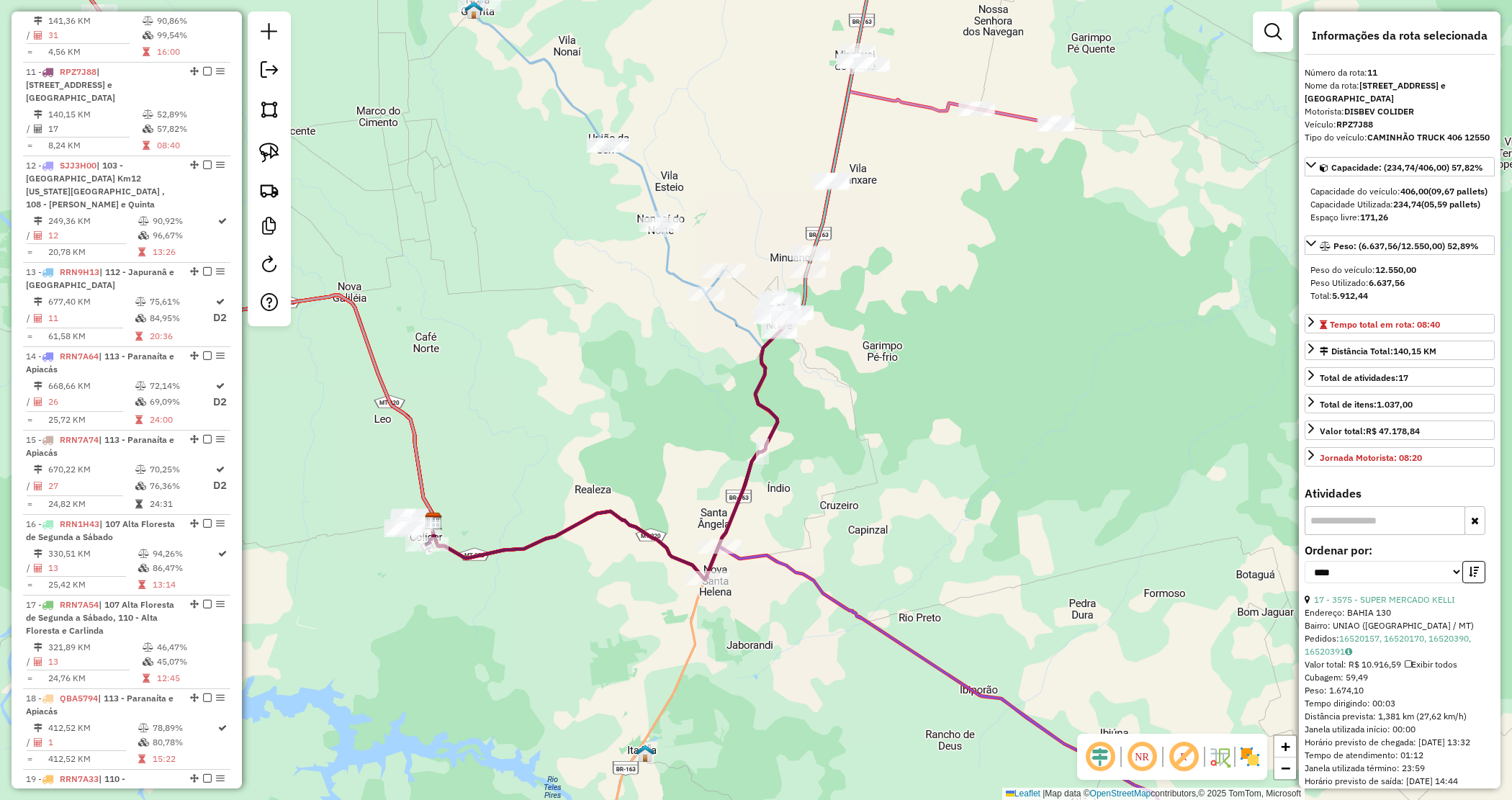
click at [825, 432] on div "Janela de atendimento Grade de atendimento Capacidade Transportadoras Veículos …" at bounding box center [756, 400] width 1512 height 800
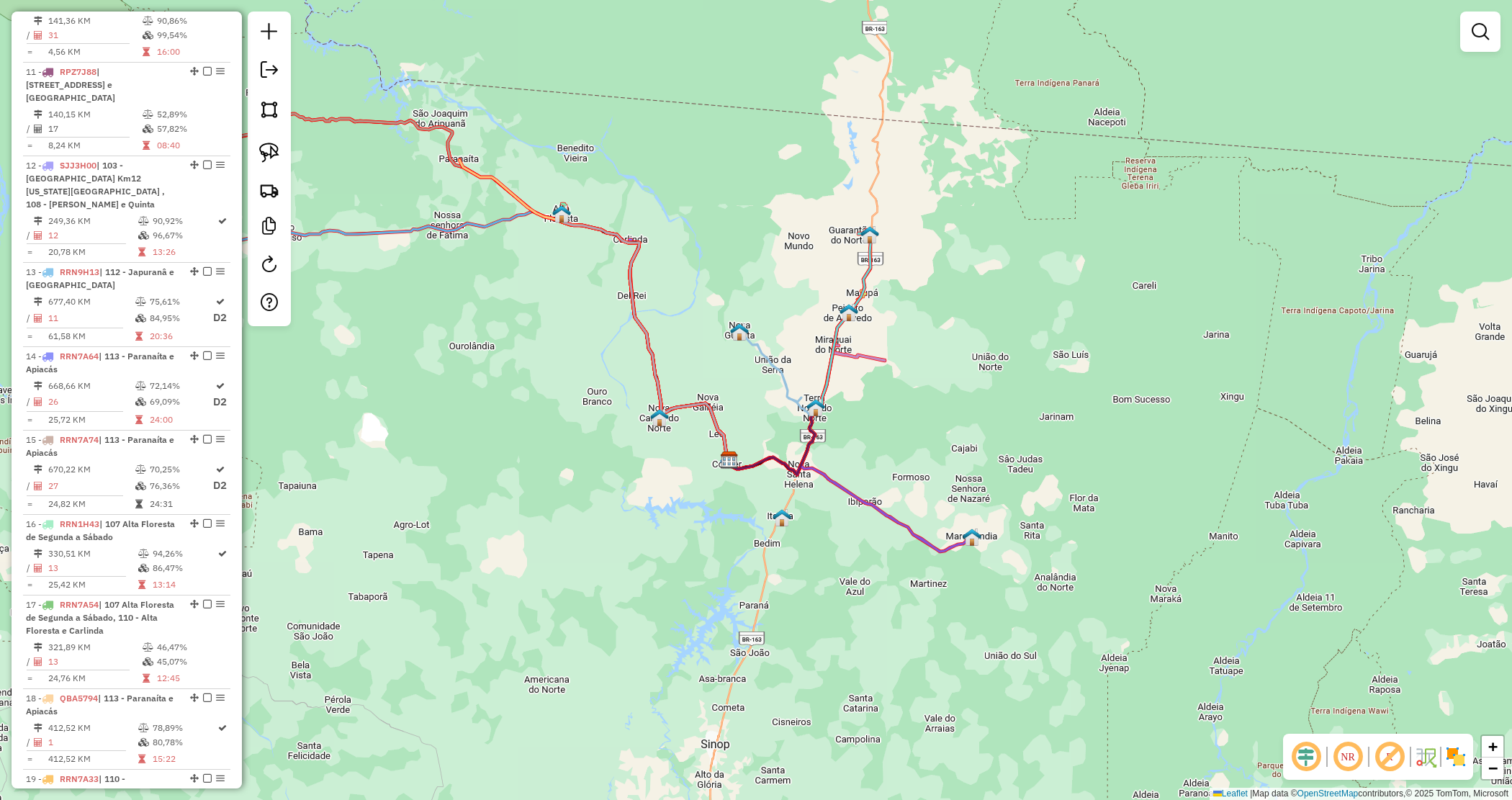
click at [887, 468] on div "Janela de atendimento Grade de atendimento Capacidade Transportadoras Veículos …" at bounding box center [756, 400] width 1512 height 800
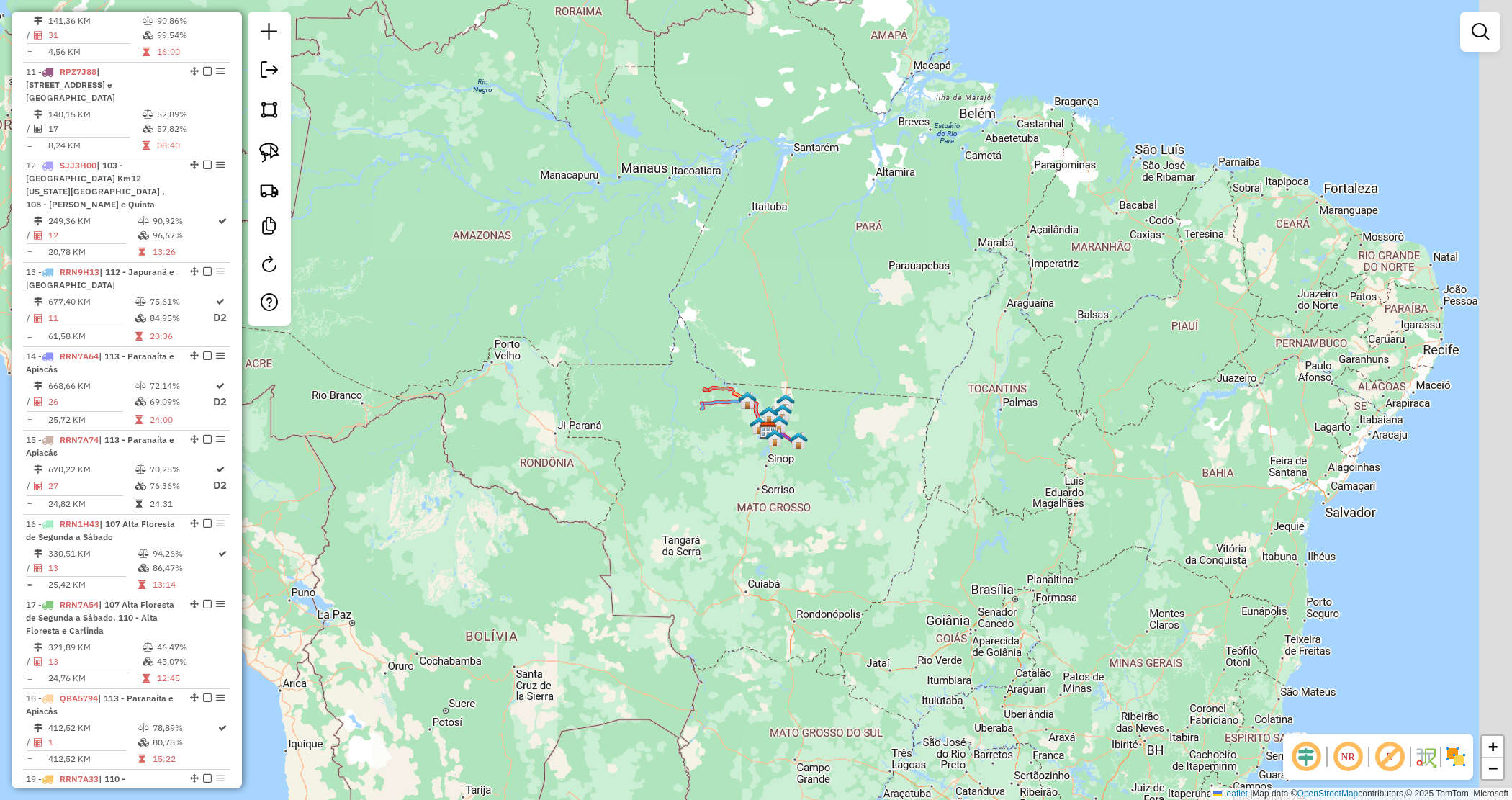
drag, startPoint x: 767, startPoint y: 517, endPoint x: 706, endPoint y: 498, distance: 63.9
click at [706, 498] on div "Janela de atendimento Grade de atendimento Capacidade Transportadoras Veículos …" at bounding box center [756, 400] width 1512 height 800
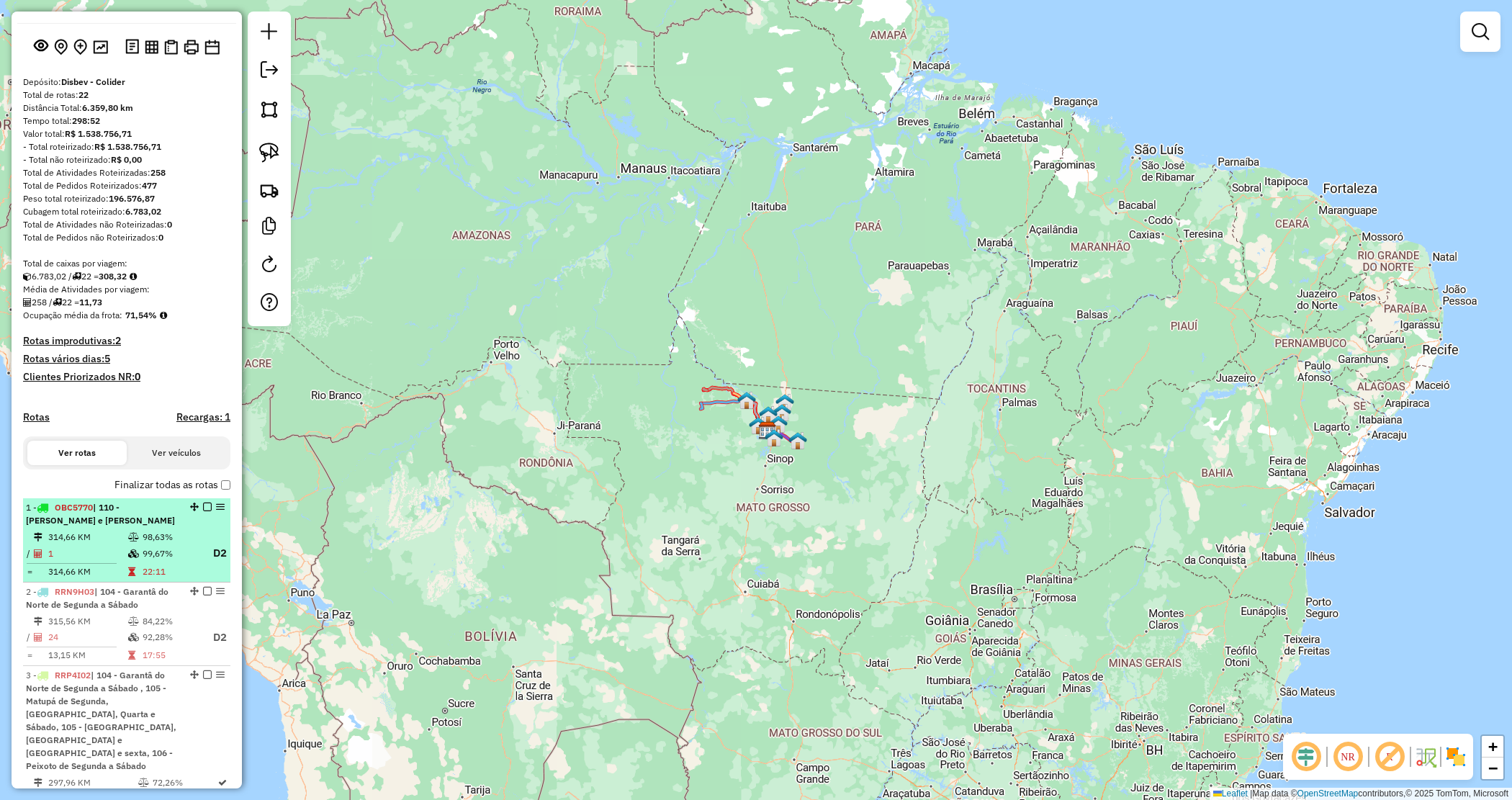
scroll to position [0, 0]
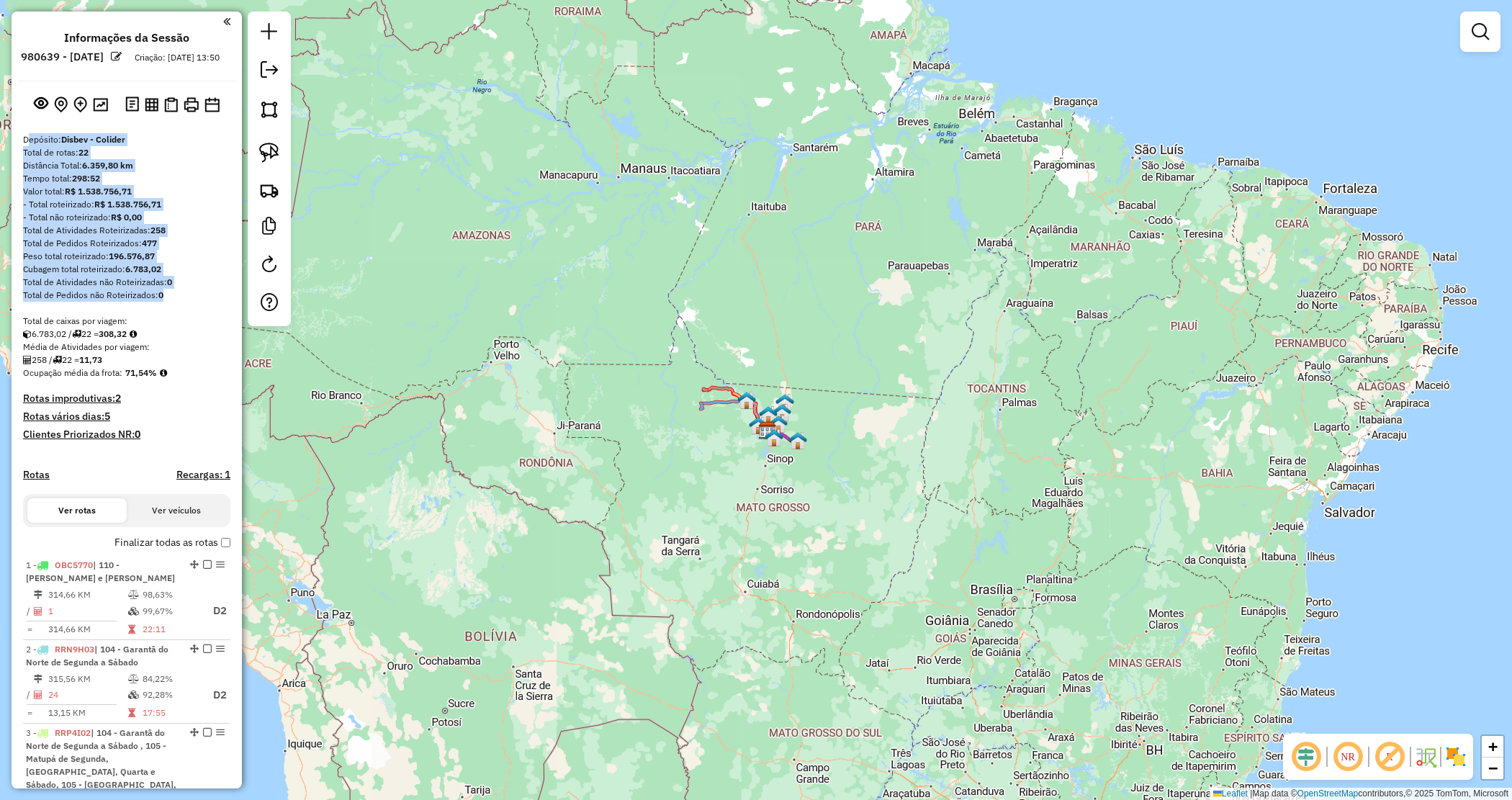
drag, startPoint x: 38, startPoint y: 161, endPoint x: 192, endPoint y: 304, distance: 210.2
click at [192, 302] on div "Total de Pedidos não Roteirizados: 0" at bounding box center [127, 295] width 208 height 13
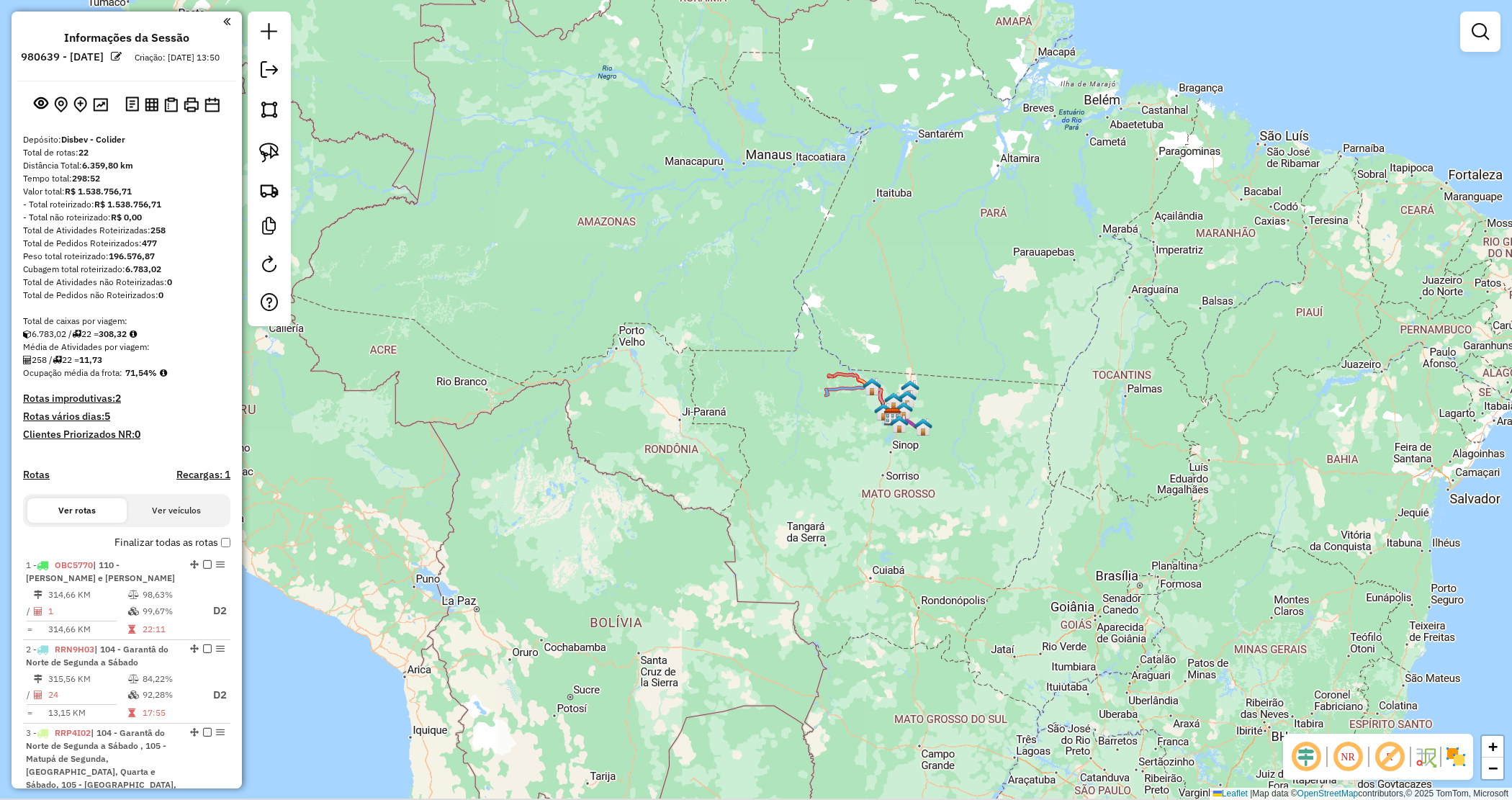
drag, startPoint x: 556, startPoint y: 282, endPoint x: 681, endPoint y: 271, distance: 125.5
click at [681, 269] on div "Janela de atendimento Grade de atendimento Capacidade Transportadoras Veículos …" at bounding box center [756, 400] width 1512 height 800
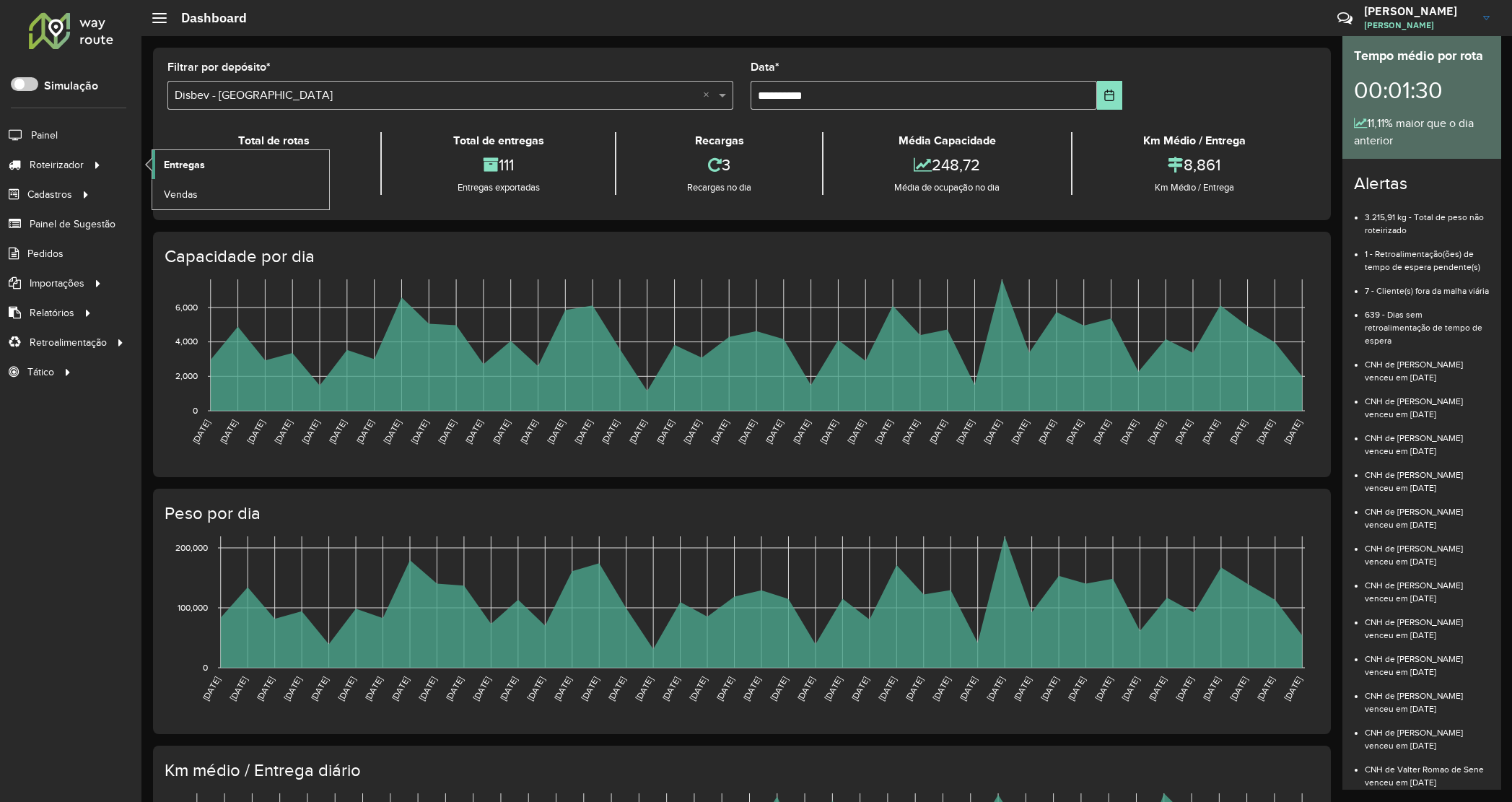
click at [209, 167] on link "Entregas" at bounding box center [241, 165] width 177 height 29
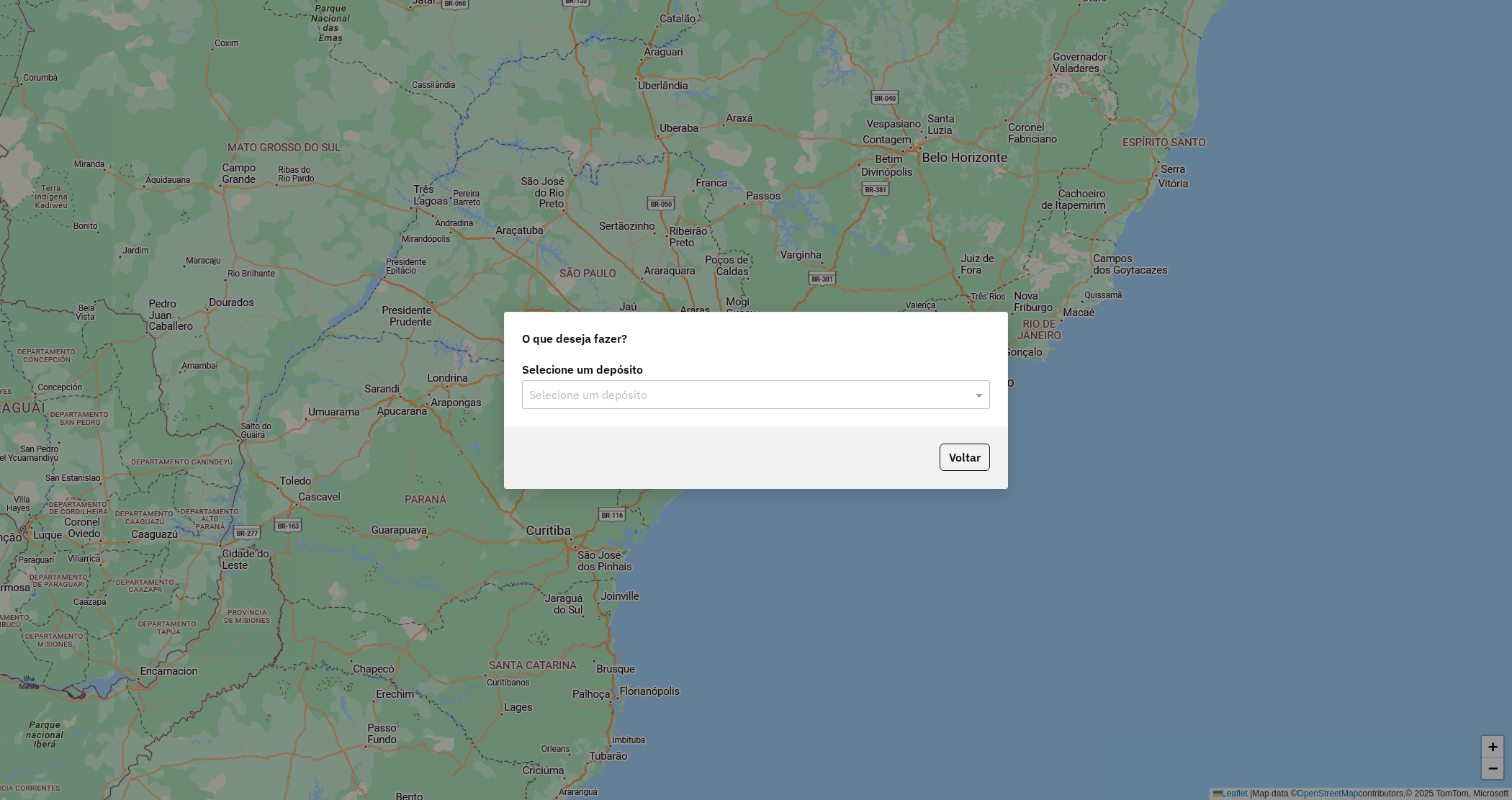
click at [671, 409] on div "Selecione um depósito Selecione um depósito" at bounding box center [756, 392] width 503 height 68
drag, startPoint x: 673, startPoint y: 400, endPoint x: 645, endPoint y: 412, distance: 30.5
click at [671, 400] on input "text" at bounding box center [741, 395] width 424 height 18
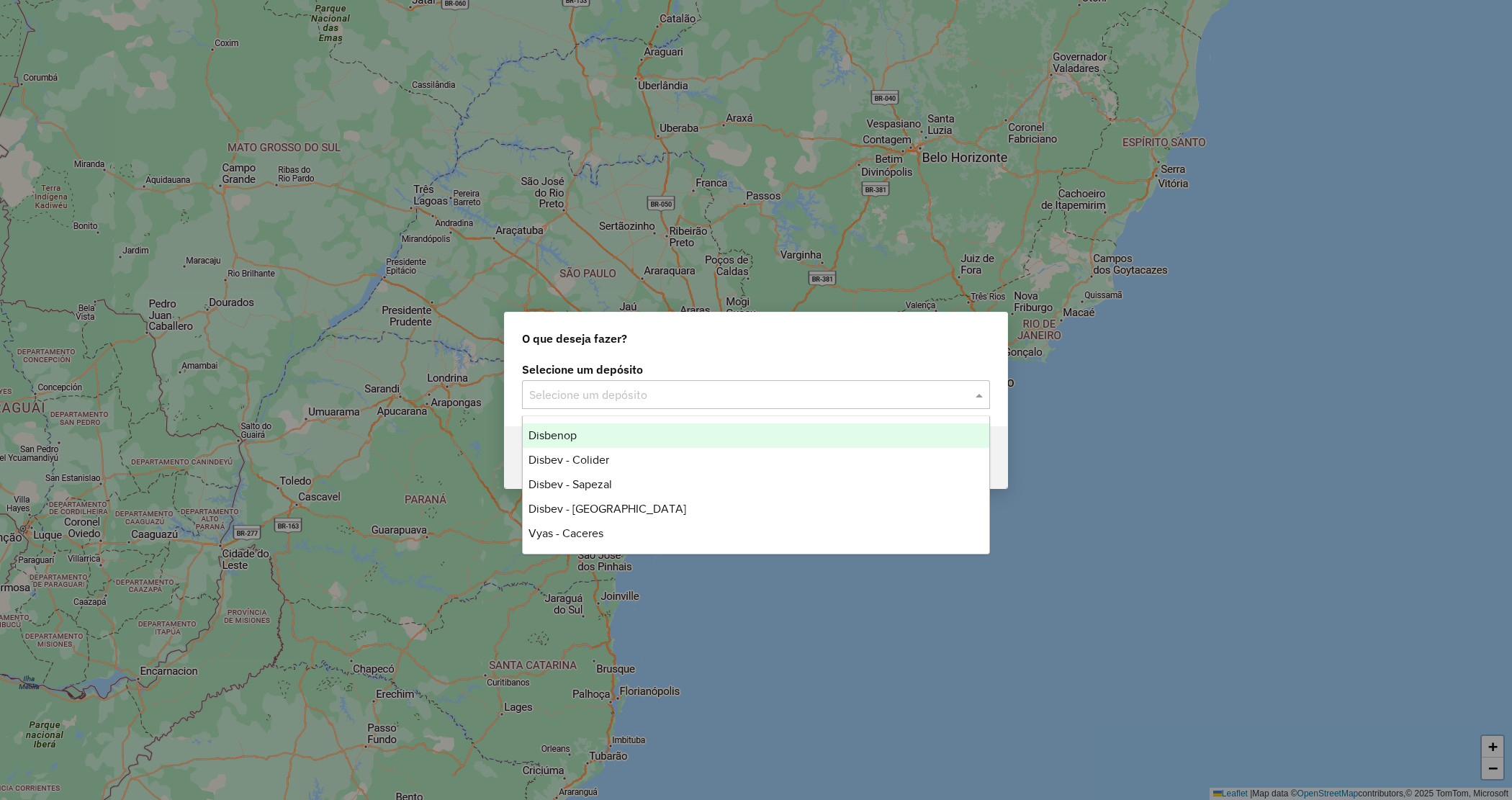
click at [609, 434] on div "Disbenop" at bounding box center [756, 435] width 467 height 24
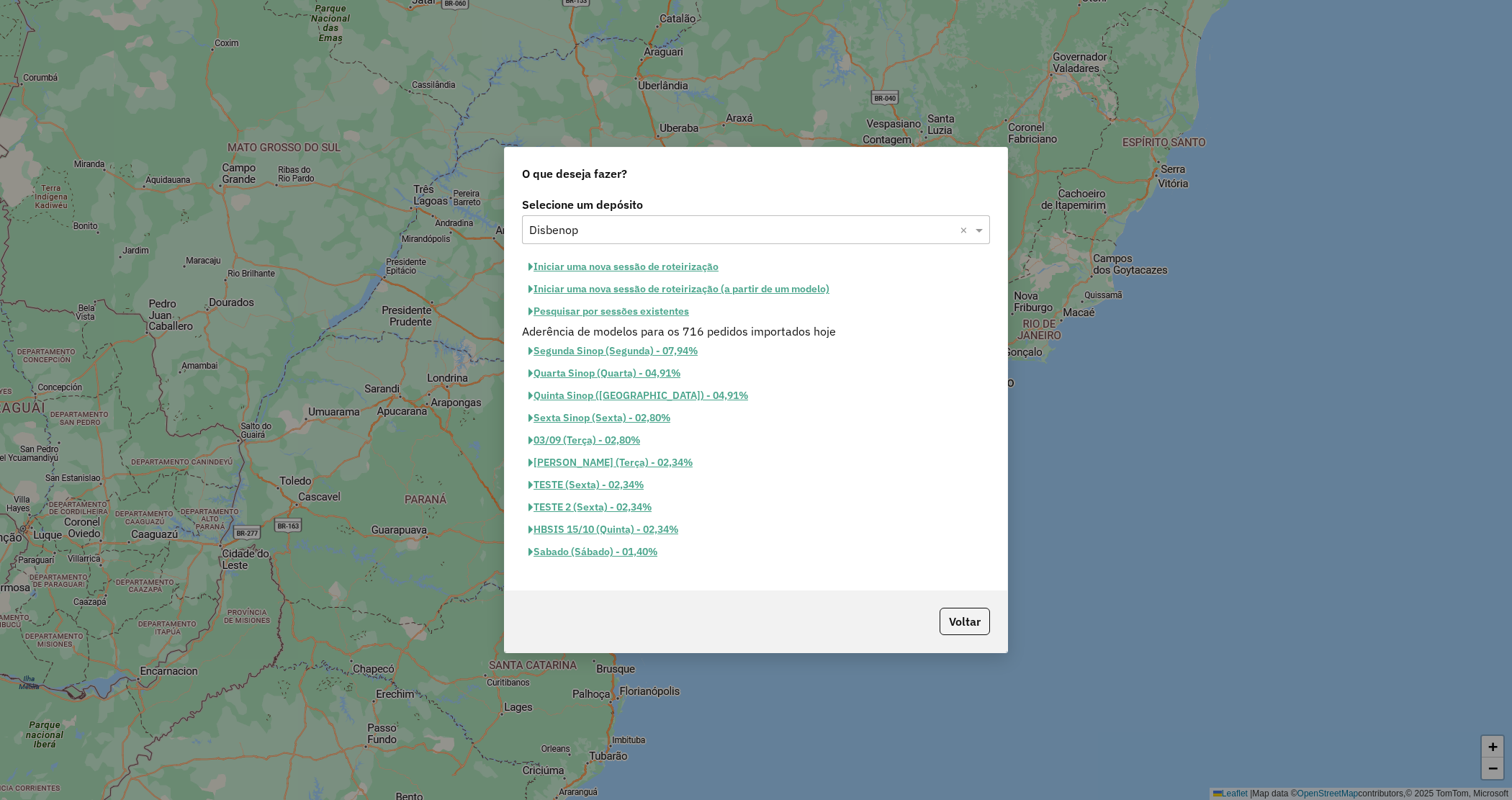
click at [640, 263] on button "Iniciar uma nova sessão de roteirização" at bounding box center [623, 267] width 203 height 23
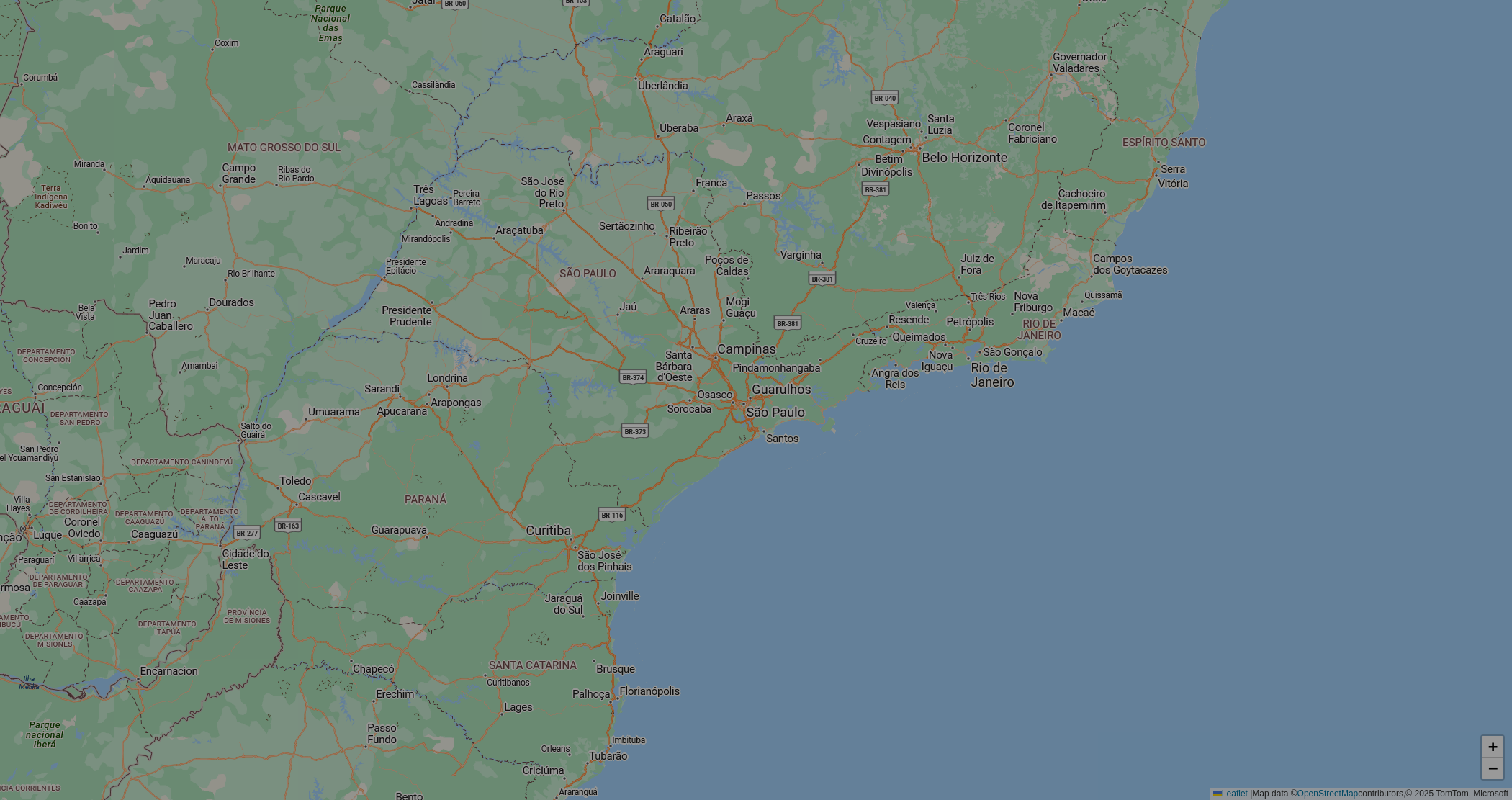
select select "*"
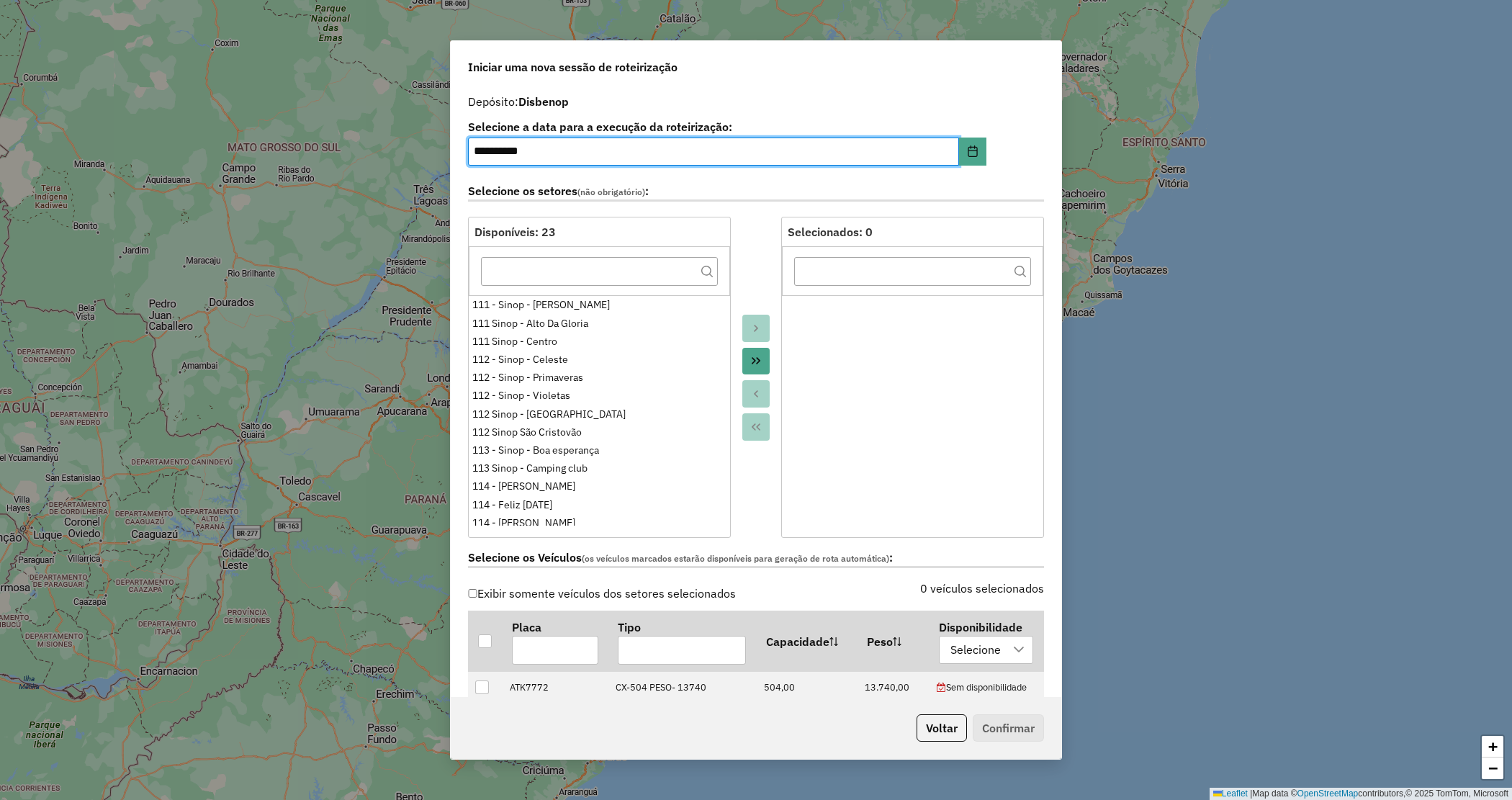
click at [754, 368] on button "Move All to Target" at bounding box center [756, 361] width 28 height 28
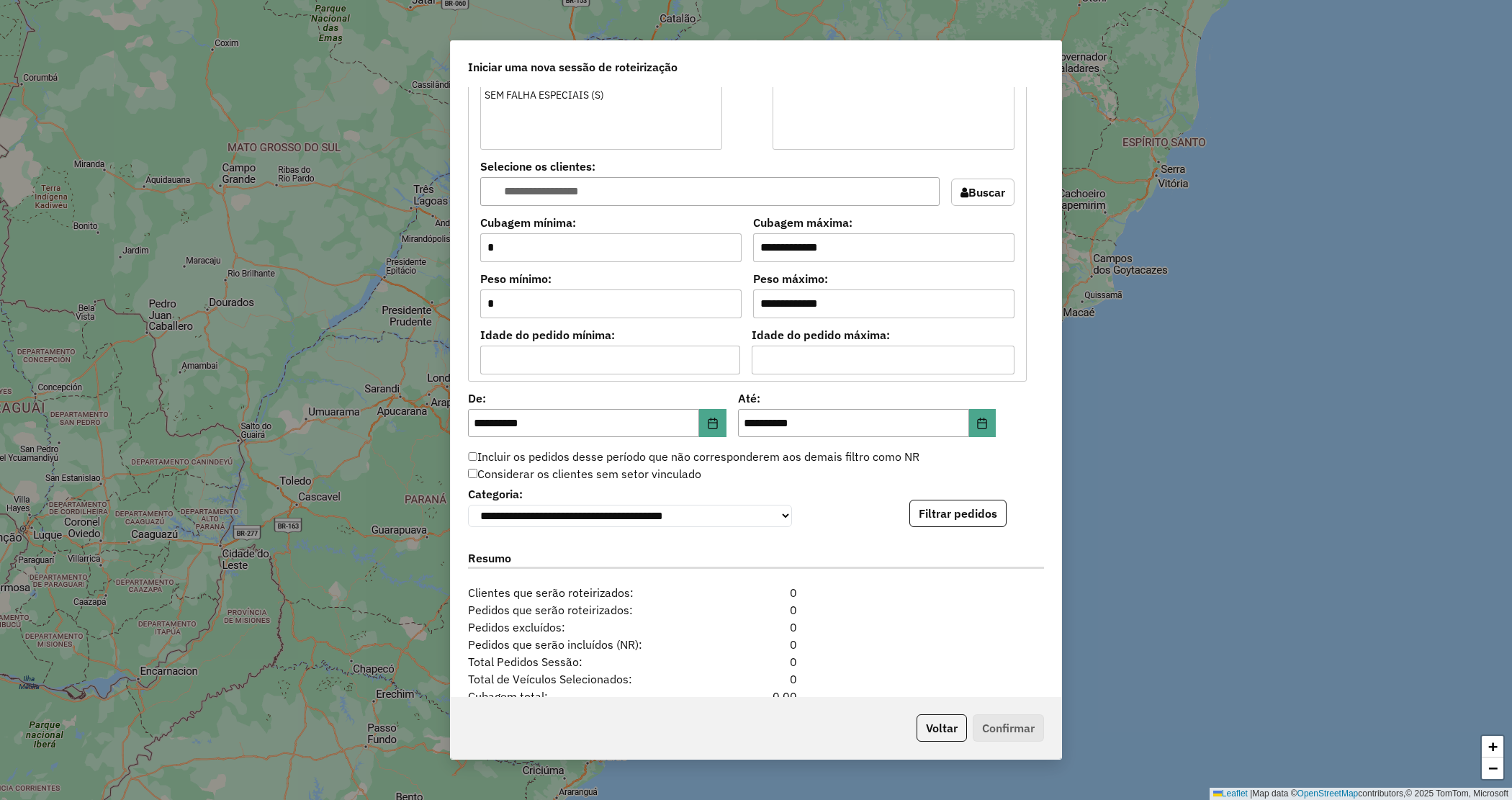
scroll to position [1218, 0]
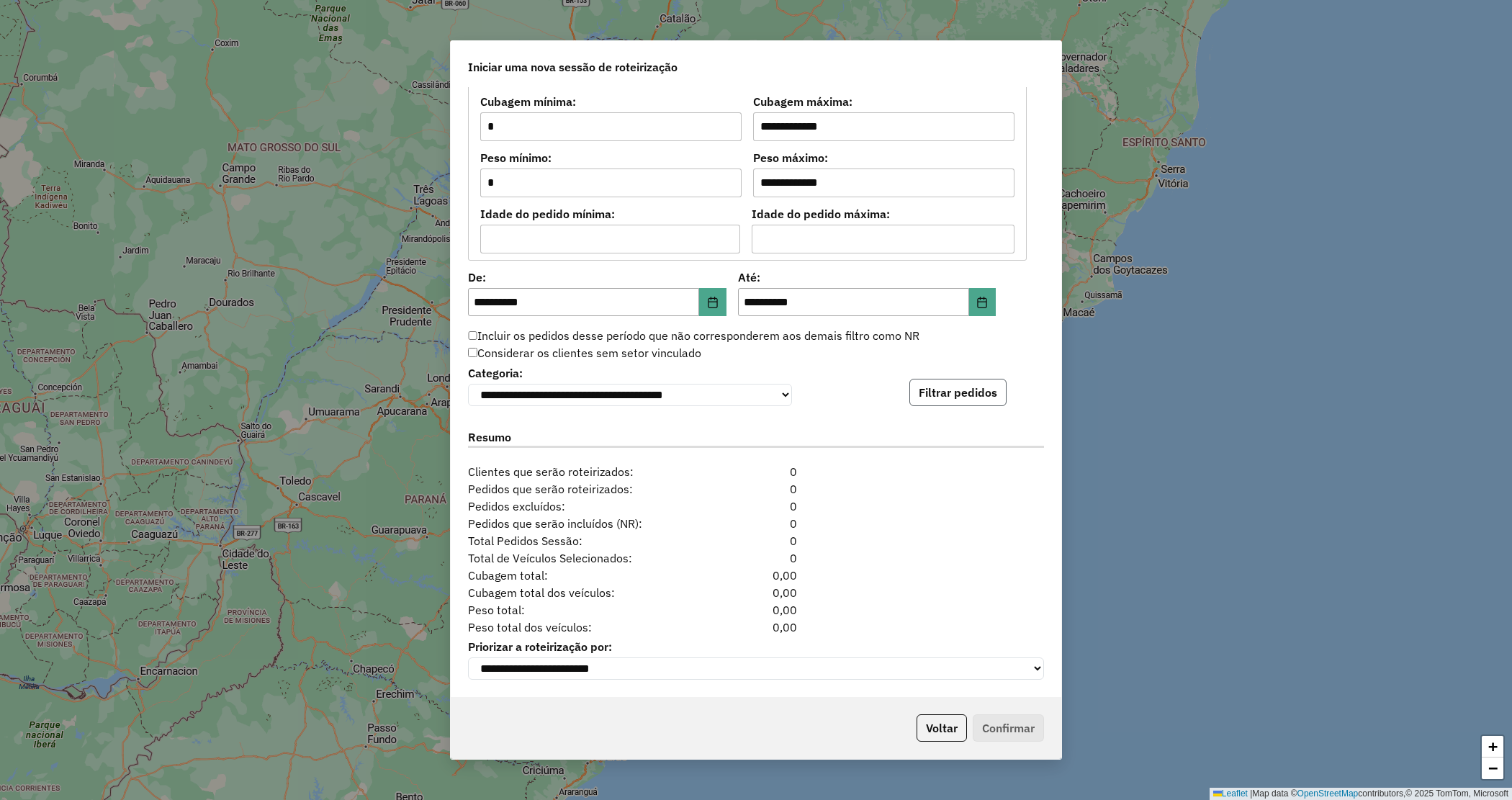
click at [957, 390] on button "Filtrar pedidos" at bounding box center [958, 392] width 98 height 28
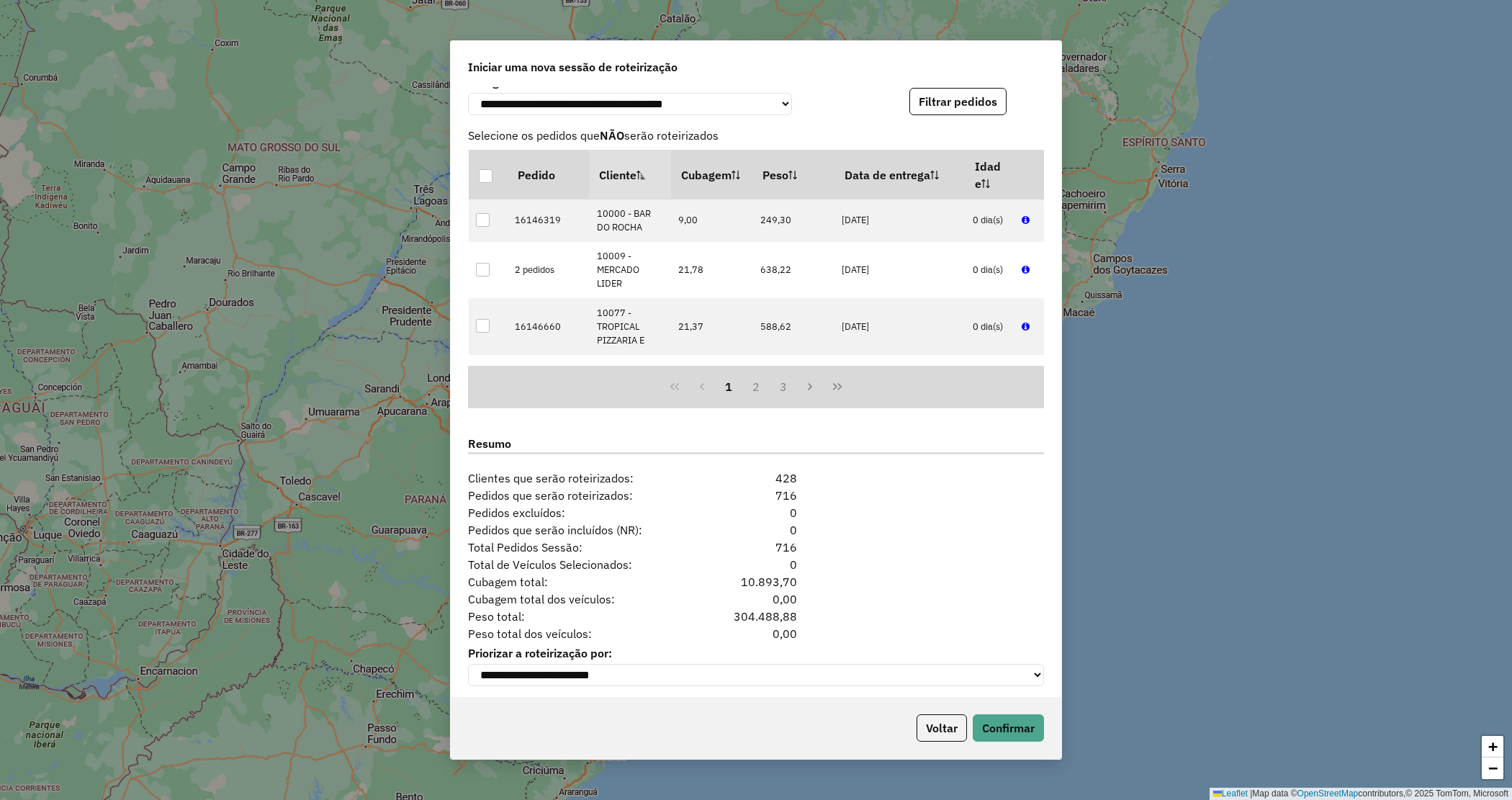
scroll to position [1515, 0]
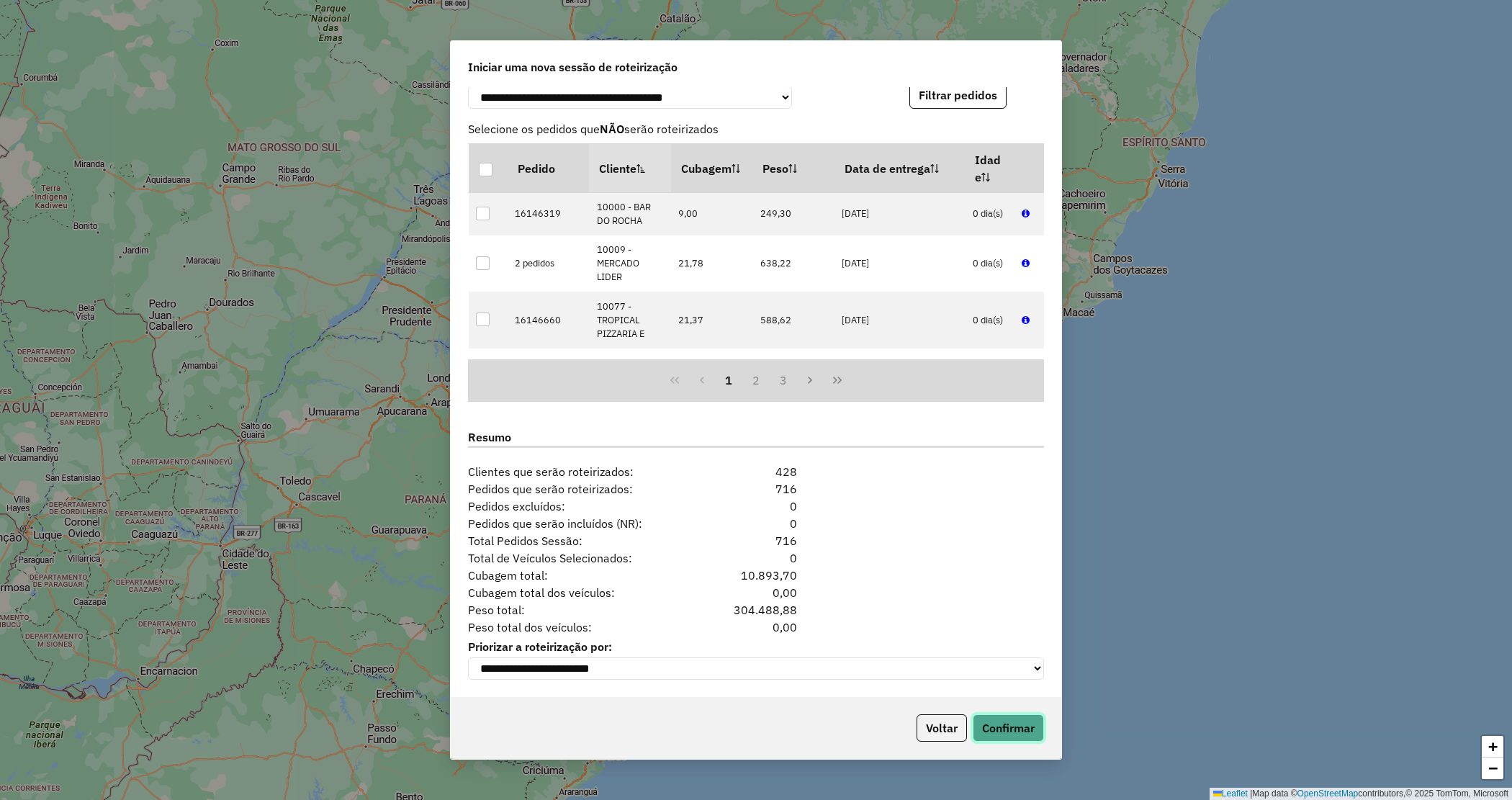
drag, startPoint x: 1022, startPoint y: 739, endPoint x: 1019, endPoint y: 747, distance: 8.5
click at [1022, 740] on button "Confirmar" at bounding box center [1007, 728] width 71 height 28
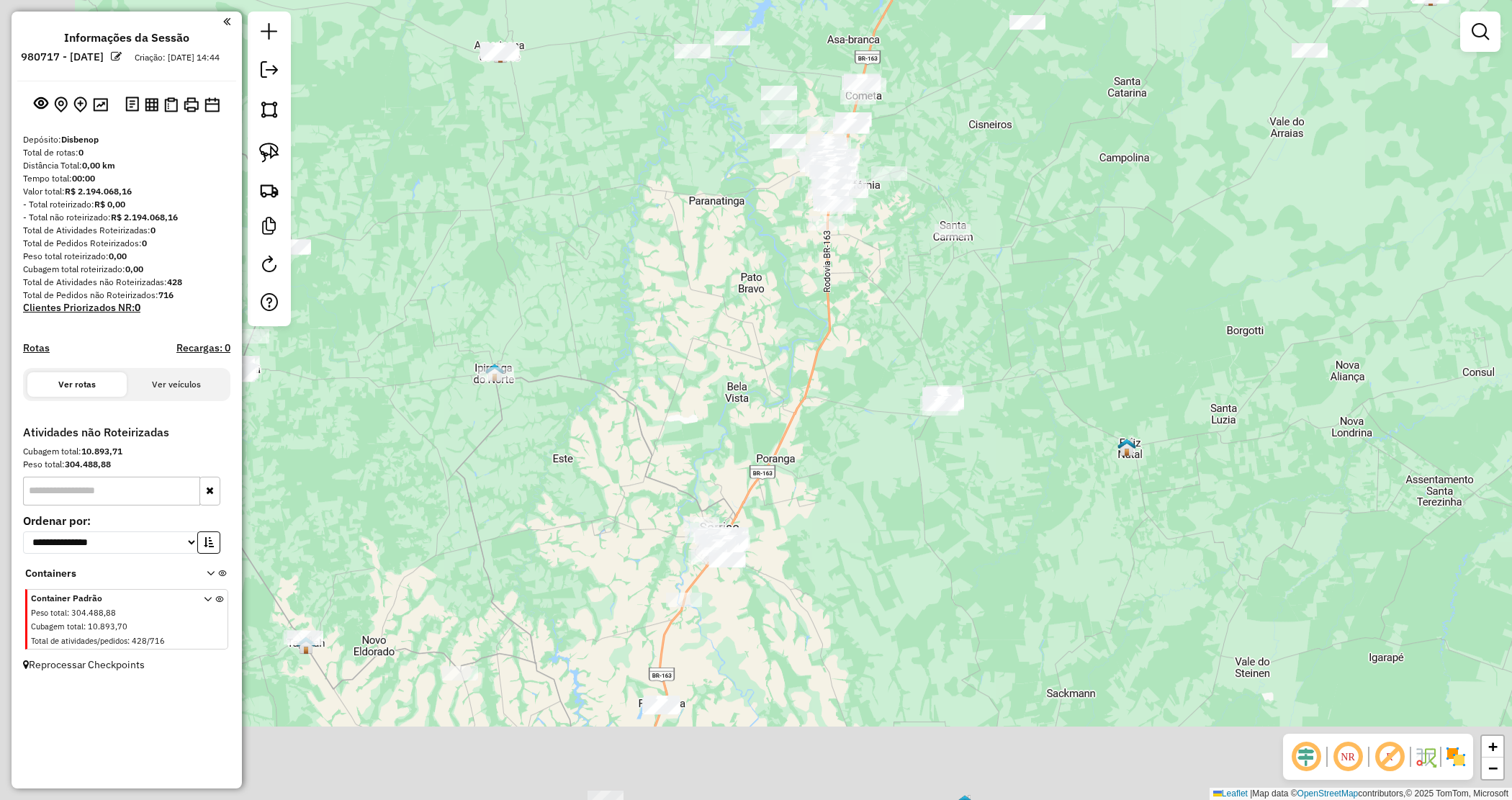
drag, startPoint x: 626, startPoint y: 378, endPoint x: 670, endPoint y: 325, distance: 68.9
click at [670, 323] on div "Janela de atendimento Grade de atendimento Capacidade Transportadoras Veículos …" at bounding box center [756, 400] width 1512 height 800
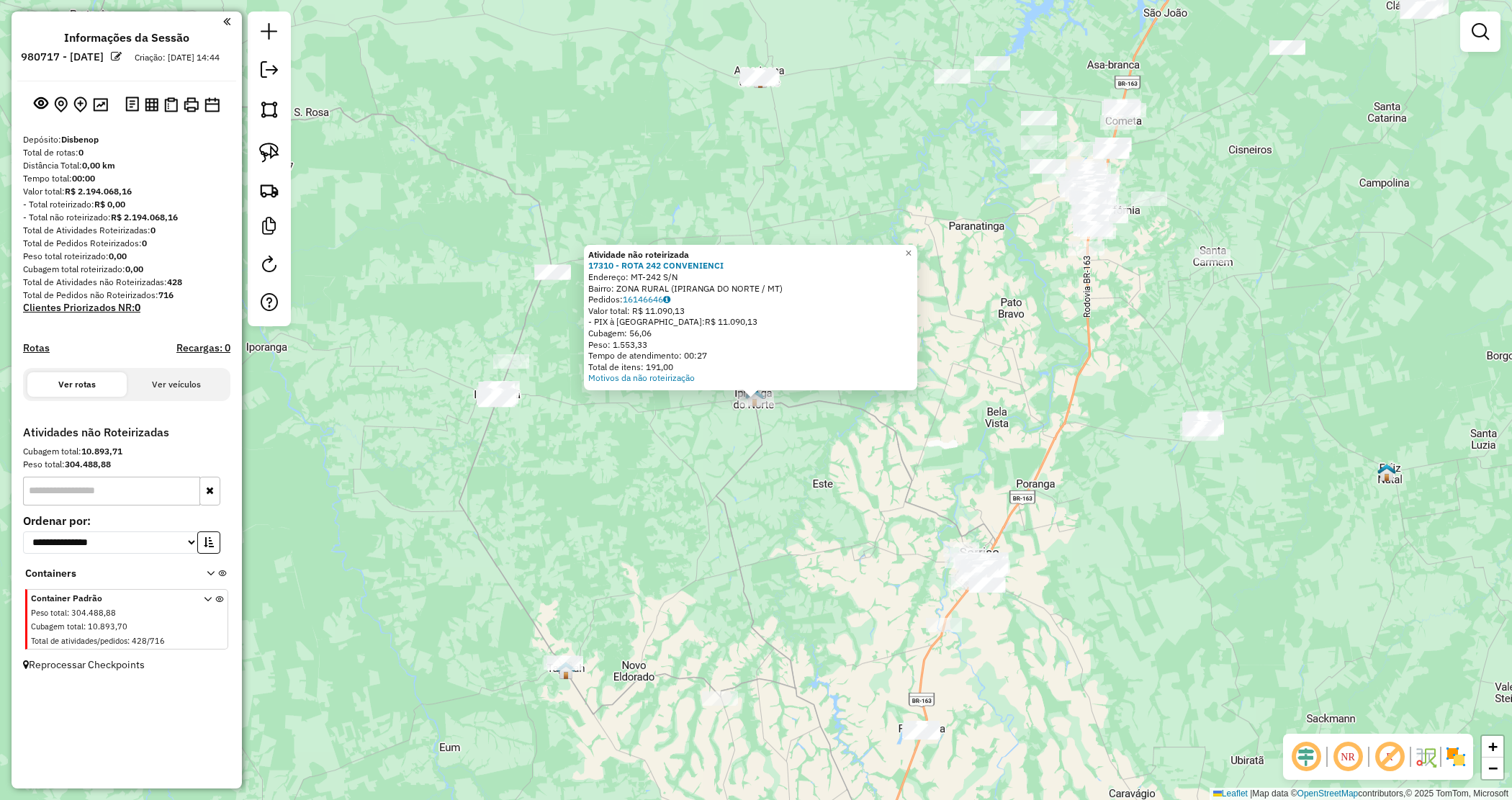
click at [842, 523] on div "Atividade não roteirizada 17310 - ROTA 242 CONVENIENCI Endereço: MT-242 S/N Bai…" at bounding box center [756, 400] width 1512 height 800
click at [844, 520] on div "Atividade não roteirizada 17310 - ROTA 242 CONVENIENCI Endereço: MT-242 S/N Bai…" at bounding box center [756, 400] width 1512 height 800
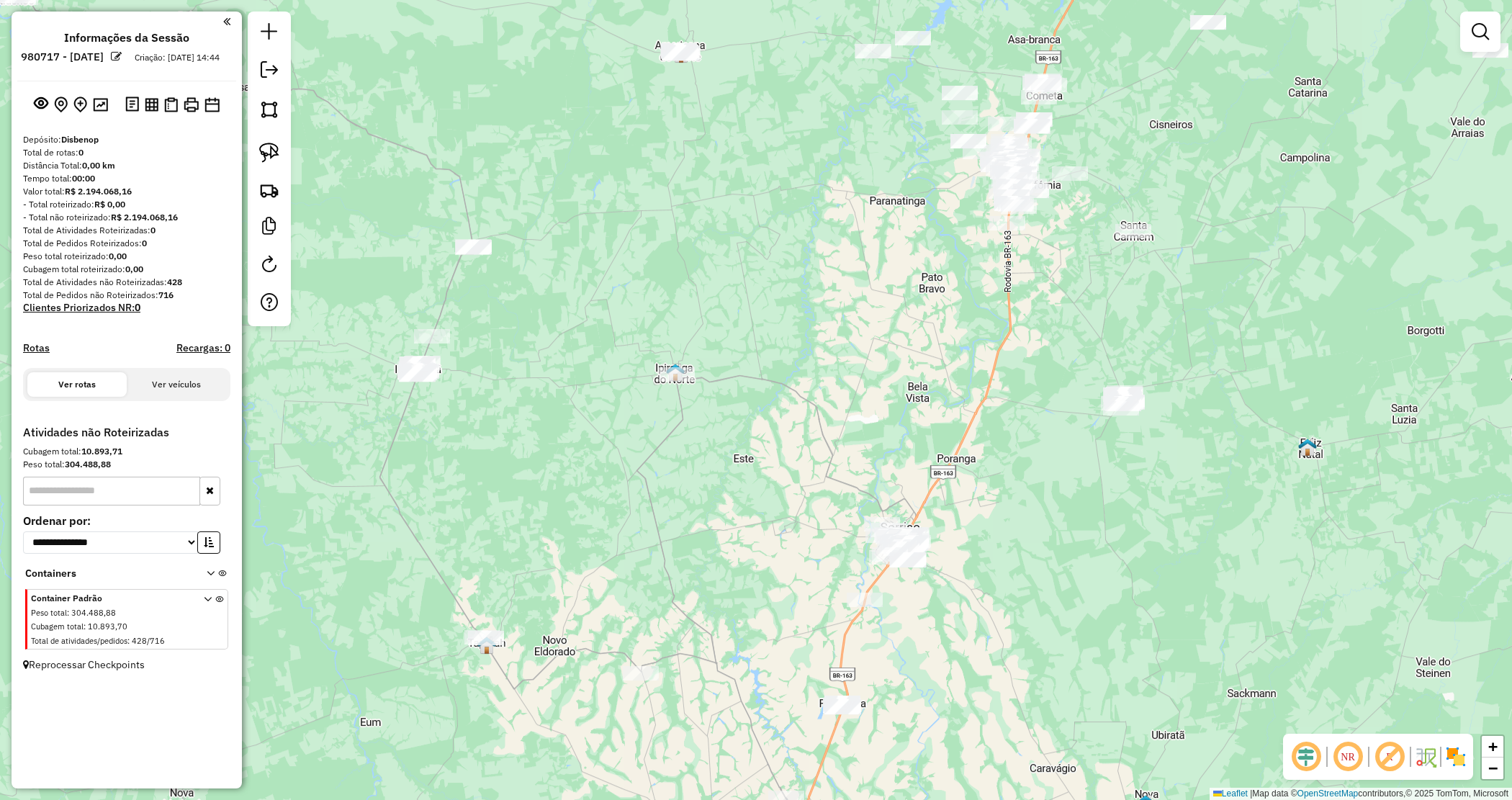
drag, startPoint x: 945, startPoint y: 335, endPoint x: 539, endPoint y: 258, distance: 413.2
click at [538, 258] on div "Janela de atendimento Grade de atendimento Capacidade Transportadoras Veículos …" at bounding box center [756, 400] width 1512 height 800
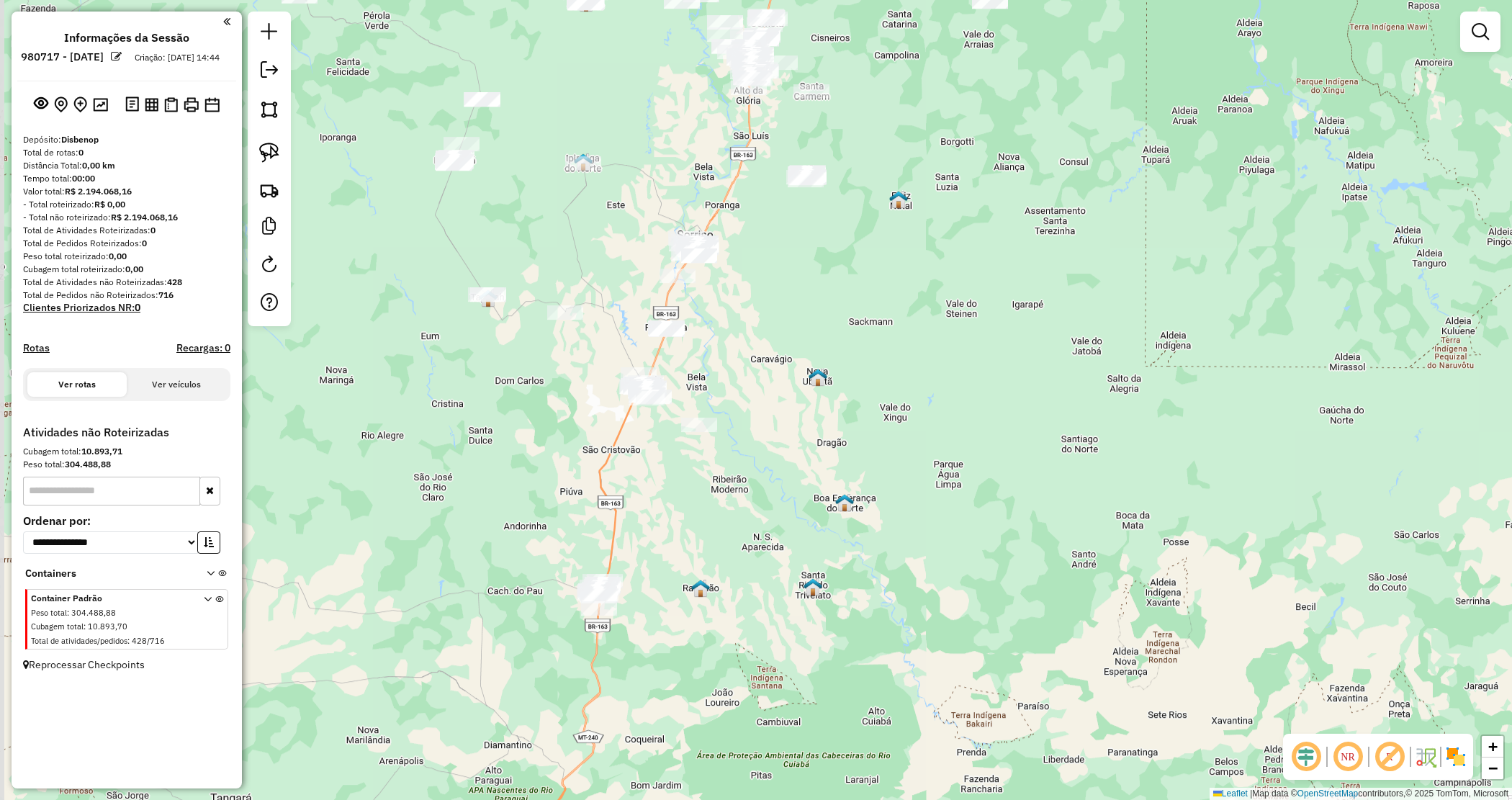
drag, startPoint x: 798, startPoint y: 457, endPoint x: 908, endPoint y: 314, distance: 180.4
click at [908, 314] on div "Janela de atendimento Grade de atendimento Capacidade Transportadoras Veículos …" at bounding box center [756, 400] width 1512 height 800
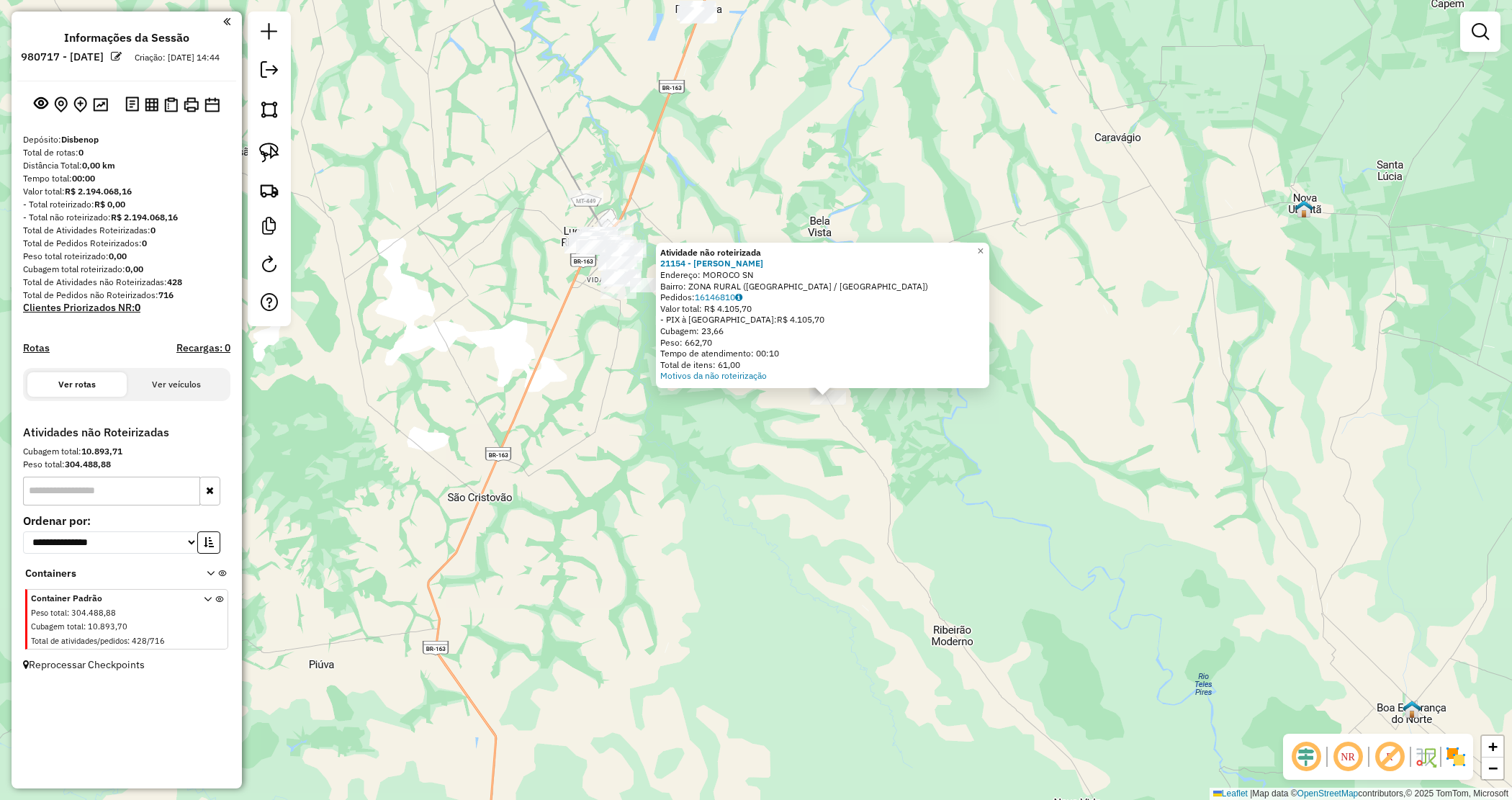
click at [783, 432] on div "Atividade não roteirizada 21154 - [PERSON_NAME]: MOROCO SN Bairro: ZONA RURAL (…" at bounding box center [756, 400] width 1512 height 800
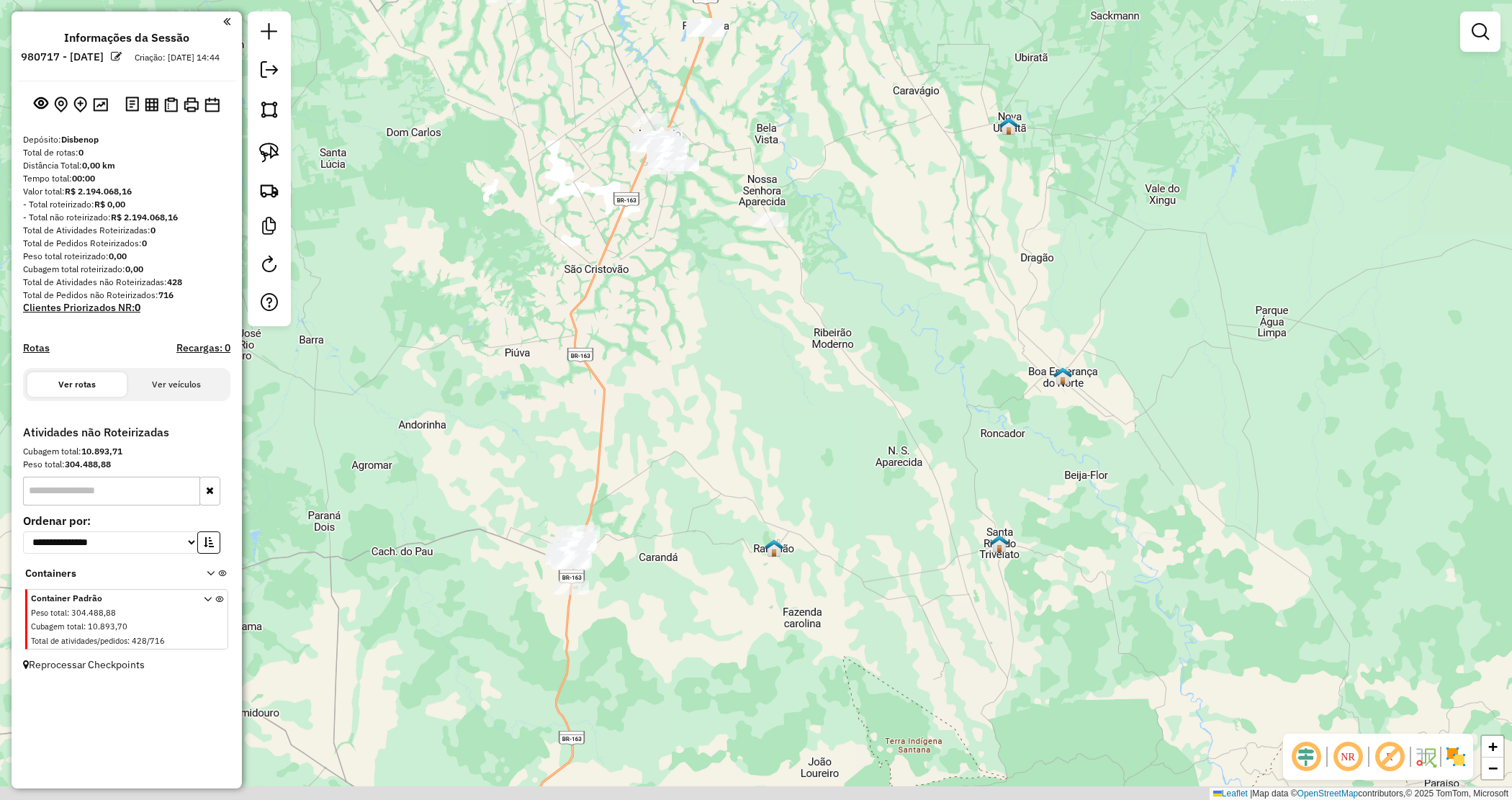
drag, startPoint x: 721, startPoint y: 561, endPoint x: 738, endPoint y: 304, distance: 257.6
click at [753, 319] on div "Janela de atendimento Grade de atendimento Capacidade Transportadoras Veículos …" at bounding box center [756, 400] width 1512 height 800
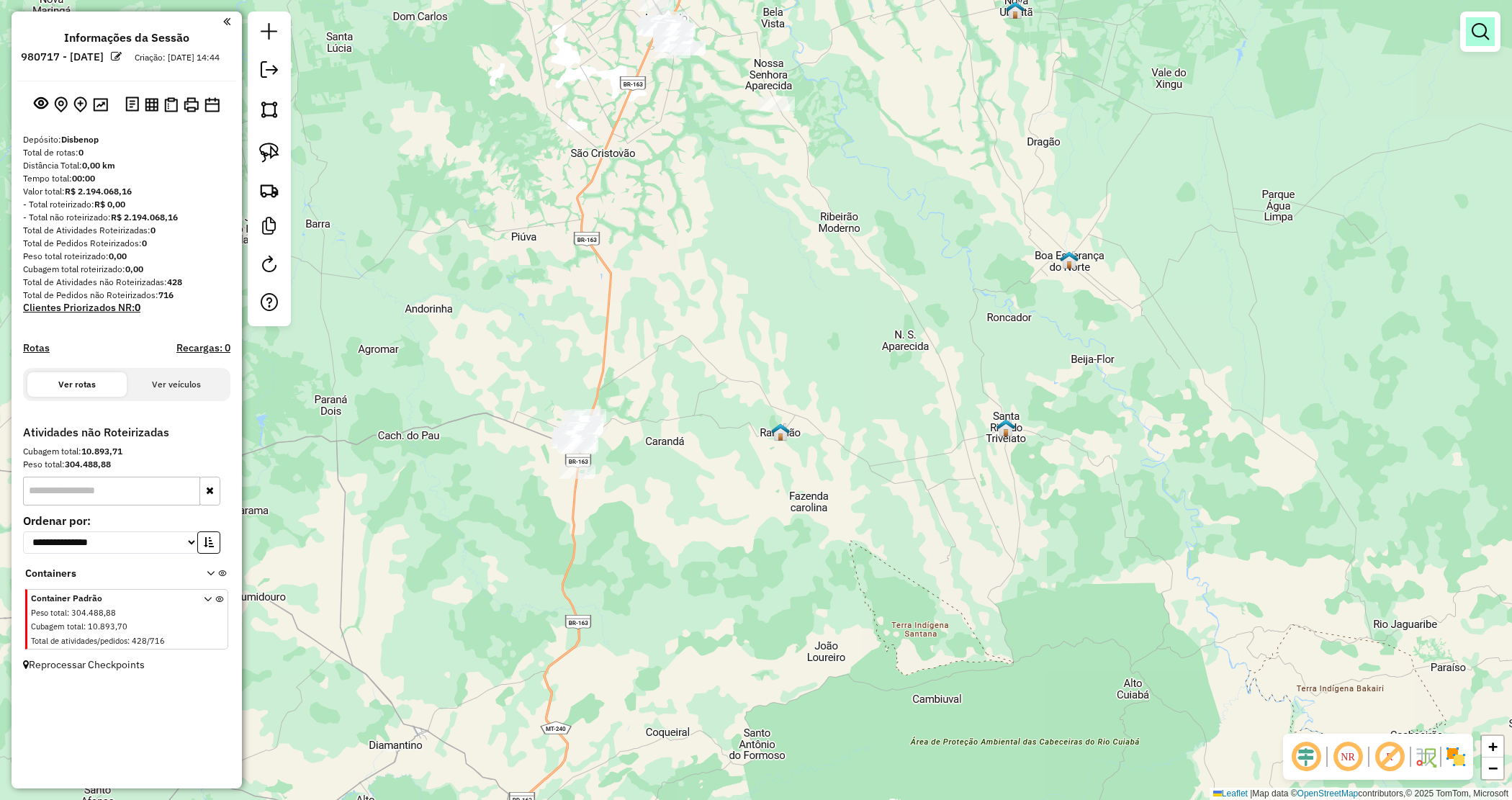
click at [1470, 42] on link at bounding box center [1480, 32] width 29 height 29
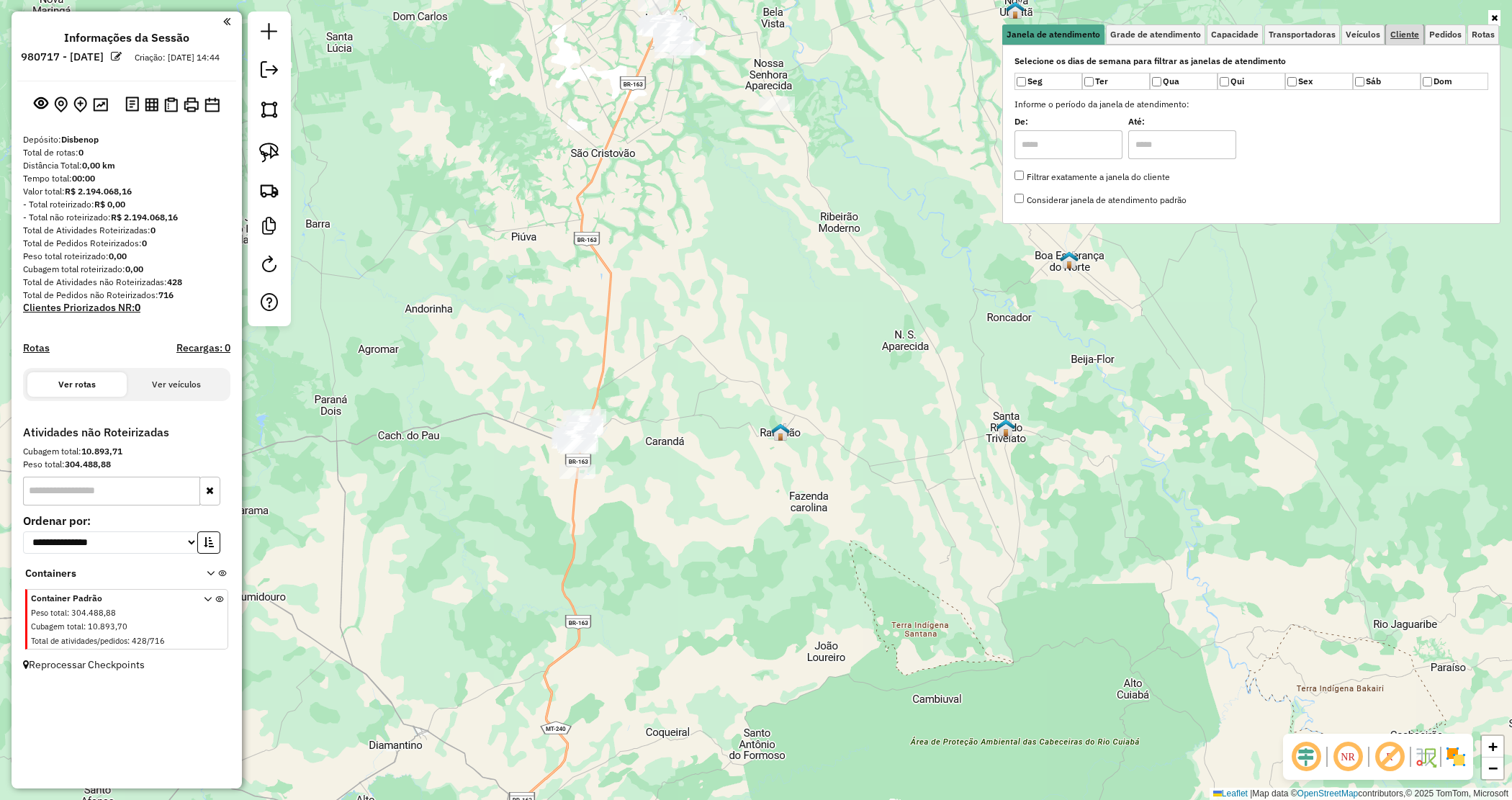
drag, startPoint x: 1410, startPoint y: 36, endPoint x: 1258, endPoint y: 62, distance: 154.2
click at [1409, 36] on span "Cliente" at bounding box center [1404, 34] width 29 height 8
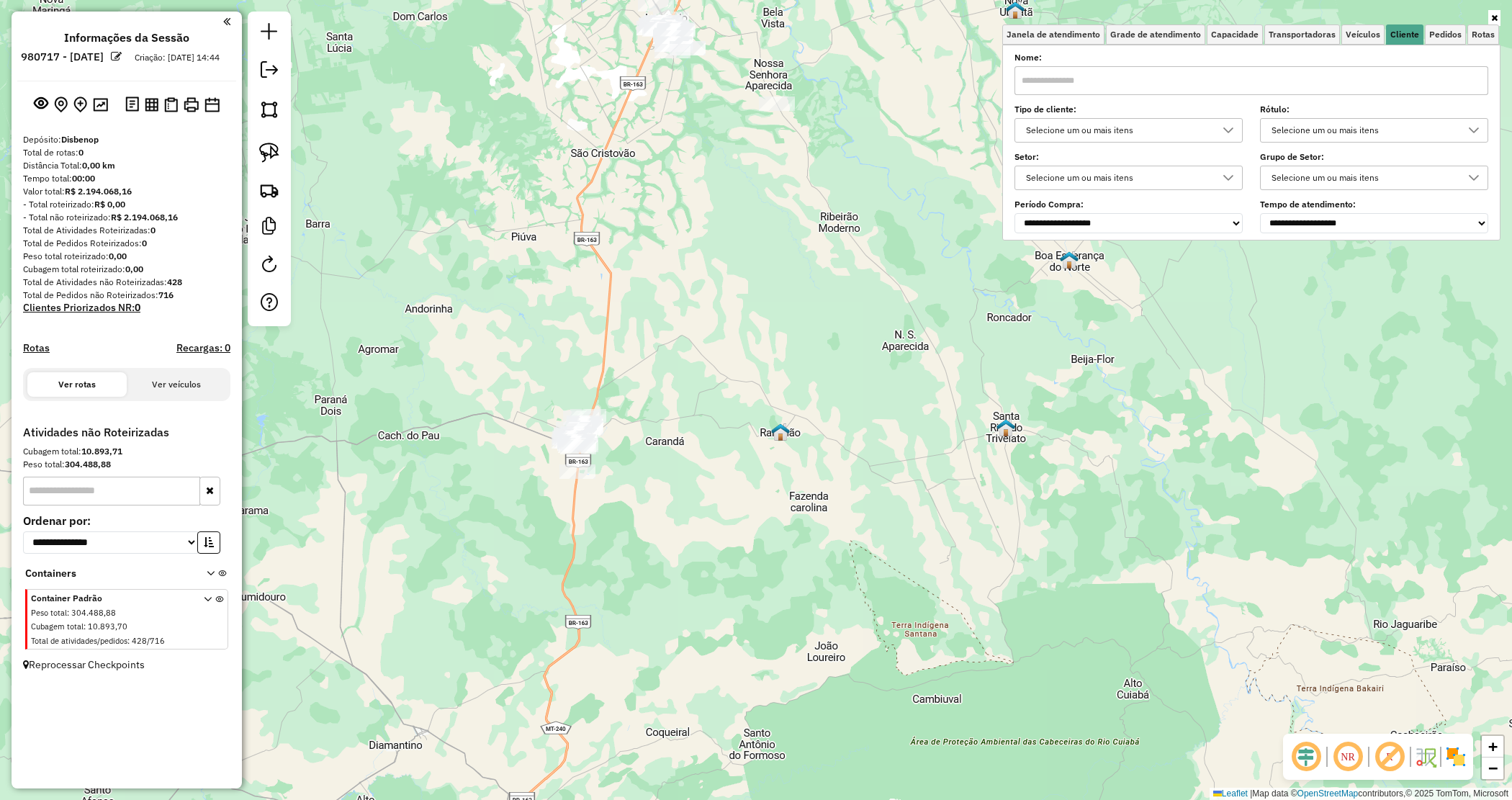
drag, startPoint x: 1052, startPoint y: 121, endPoint x: 1053, endPoint y: 141, distance: 20.0
click at [1052, 124] on div "Selecione um ou mais itens" at bounding box center [1118, 130] width 193 height 23
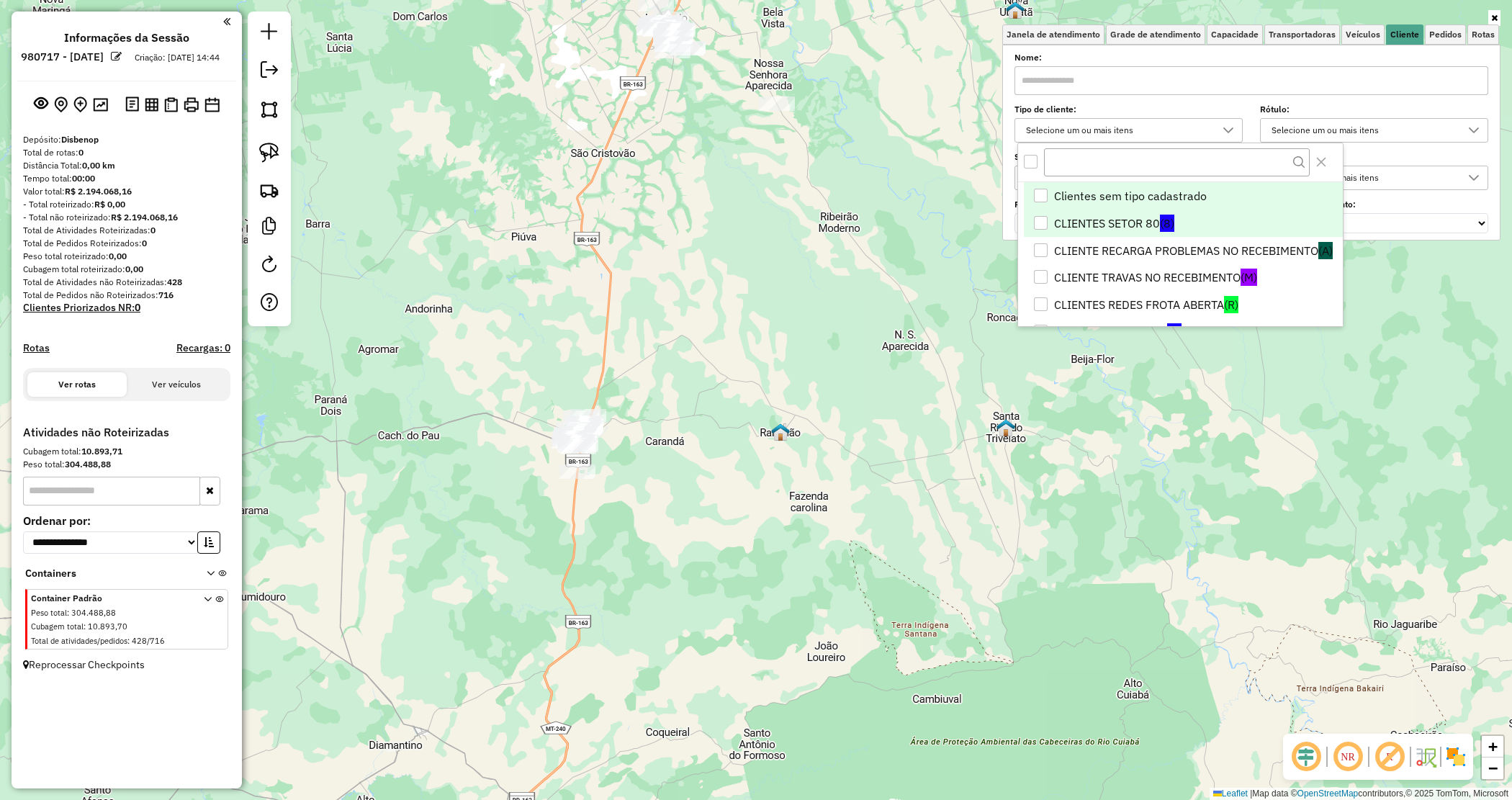
click at [1083, 217] on li "CLIENTES SETOR 80 (8)" at bounding box center [1183, 223] width 319 height 28
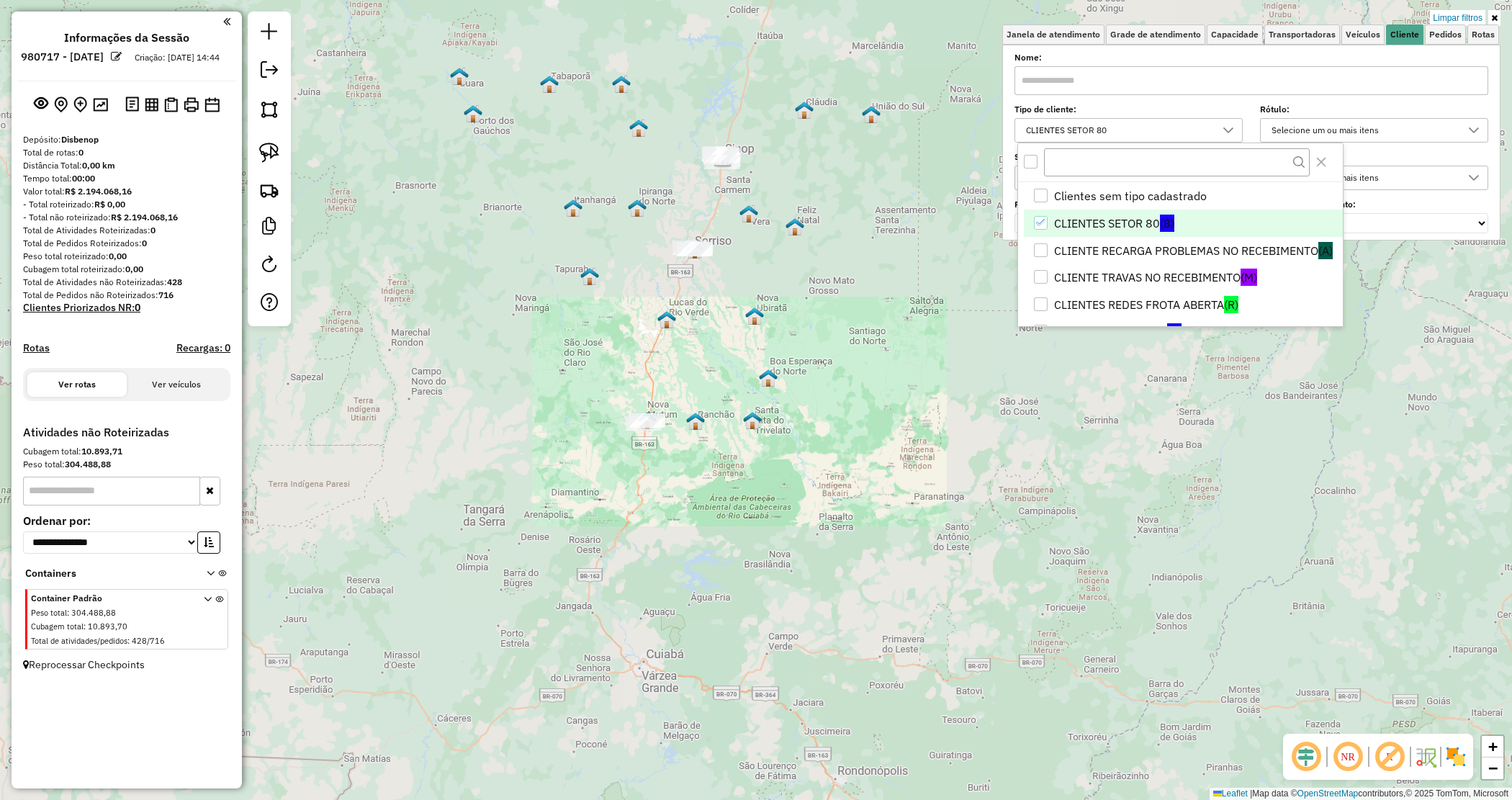
click at [689, 405] on div "Limpar filtros Janela de atendimento Grade de atendimento Capacidade Transporta…" at bounding box center [756, 400] width 1512 height 800
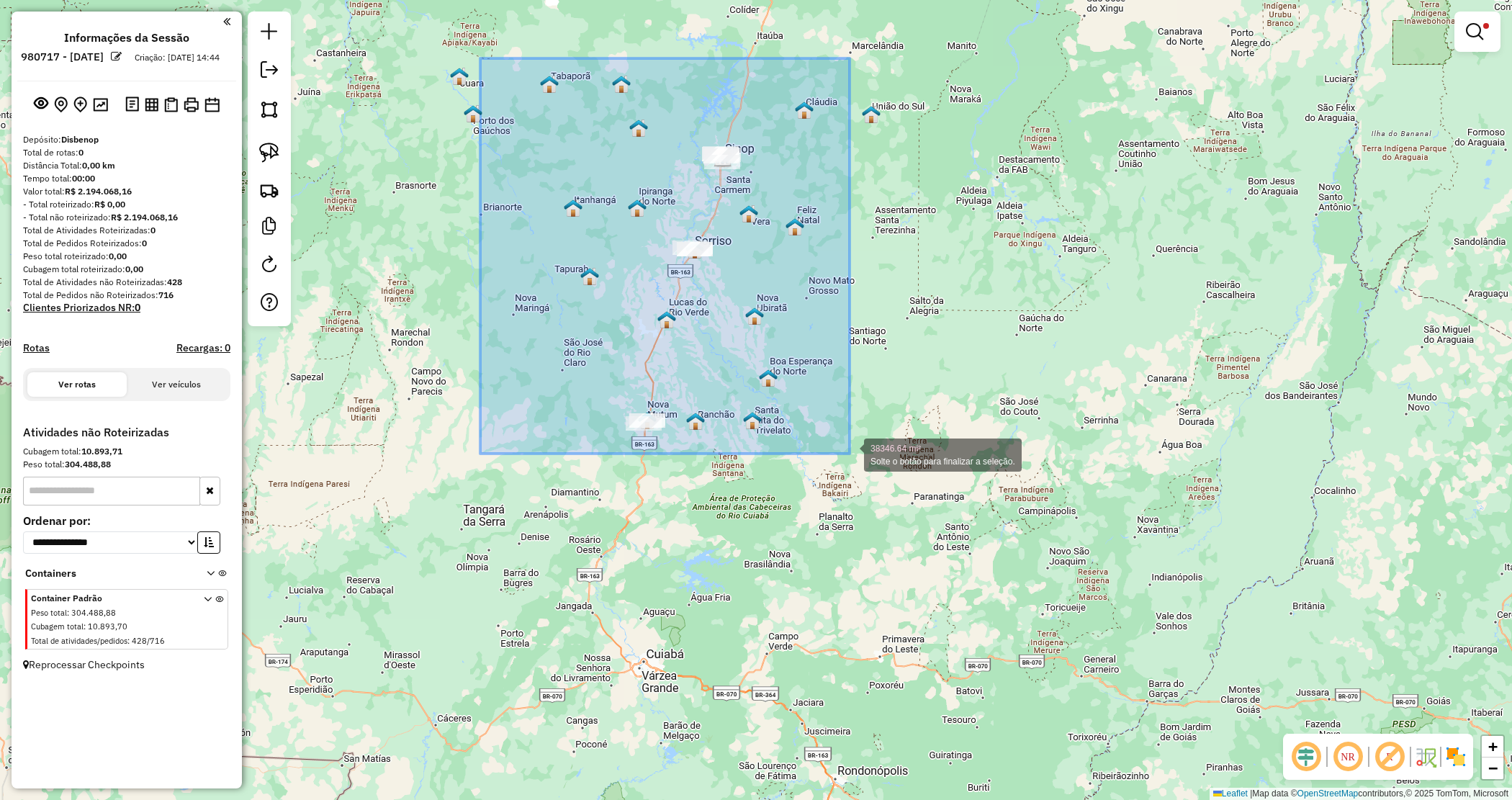
drag, startPoint x: 480, startPoint y: 58, endPoint x: 839, endPoint y: 448, distance: 530.1
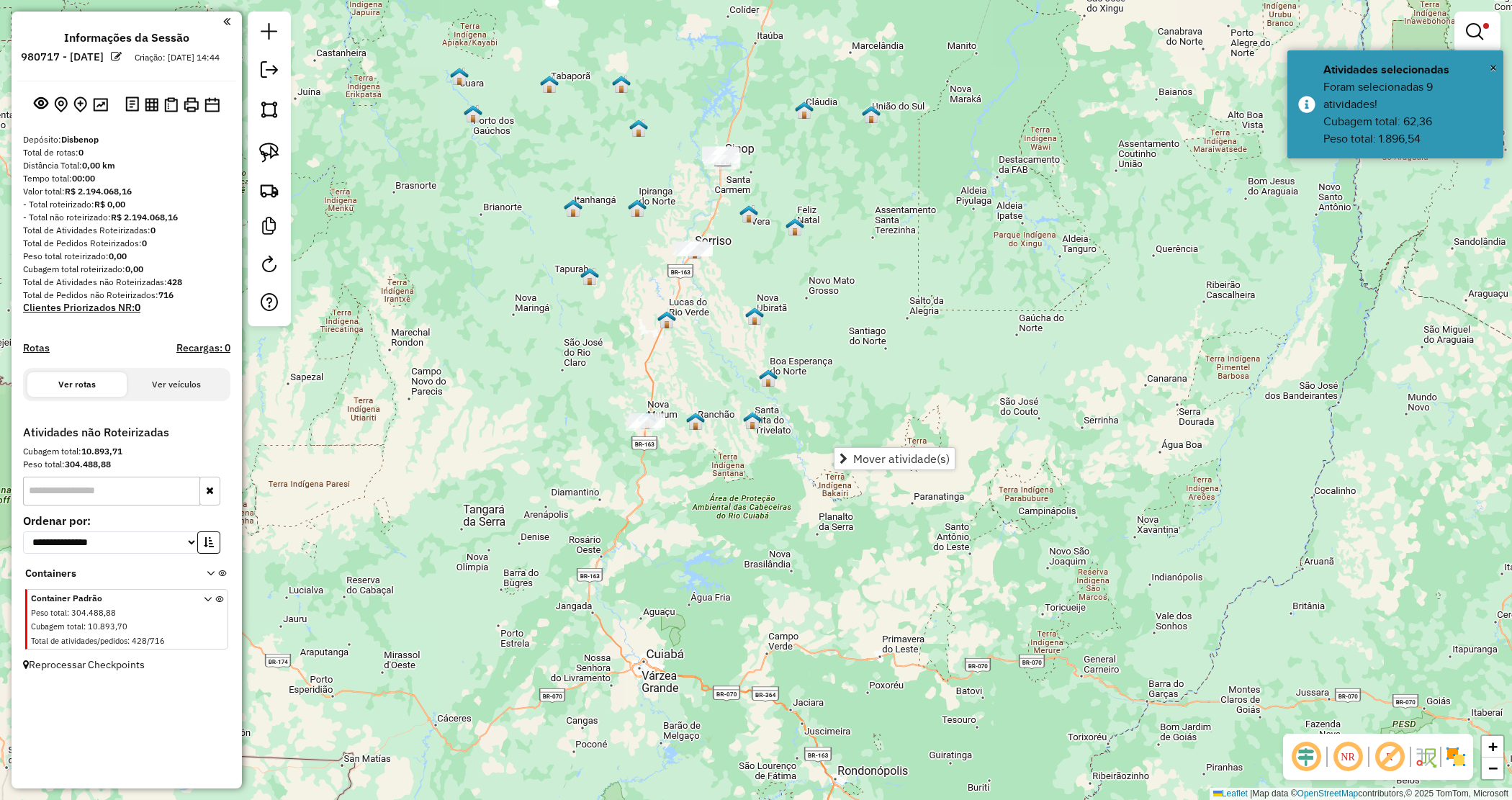
click at [882, 454] on span "Mover atividade(s)" at bounding box center [902, 459] width 97 height 12
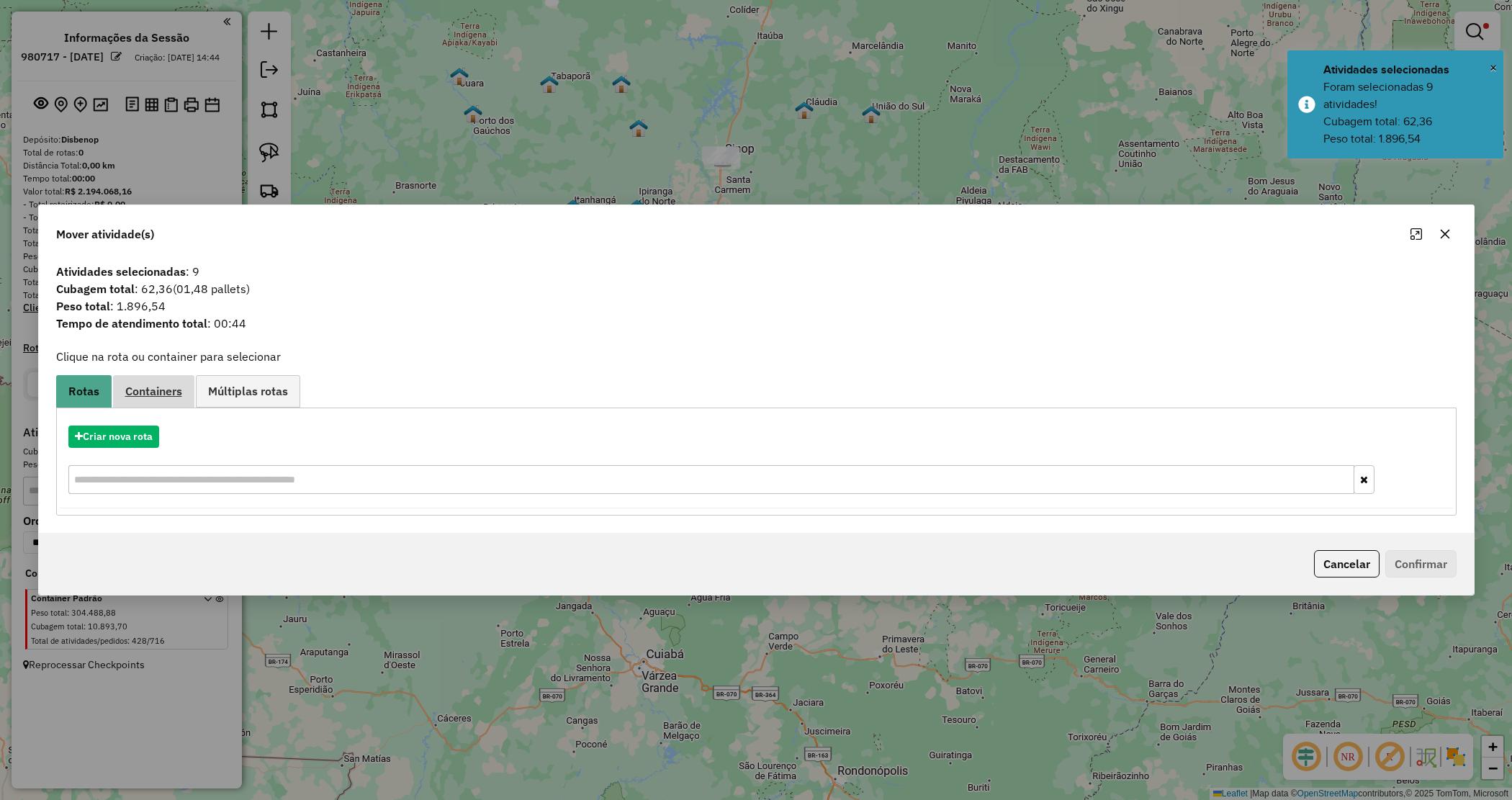
click at [167, 378] on link "Containers" at bounding box center [154, 391] width 82 height 33
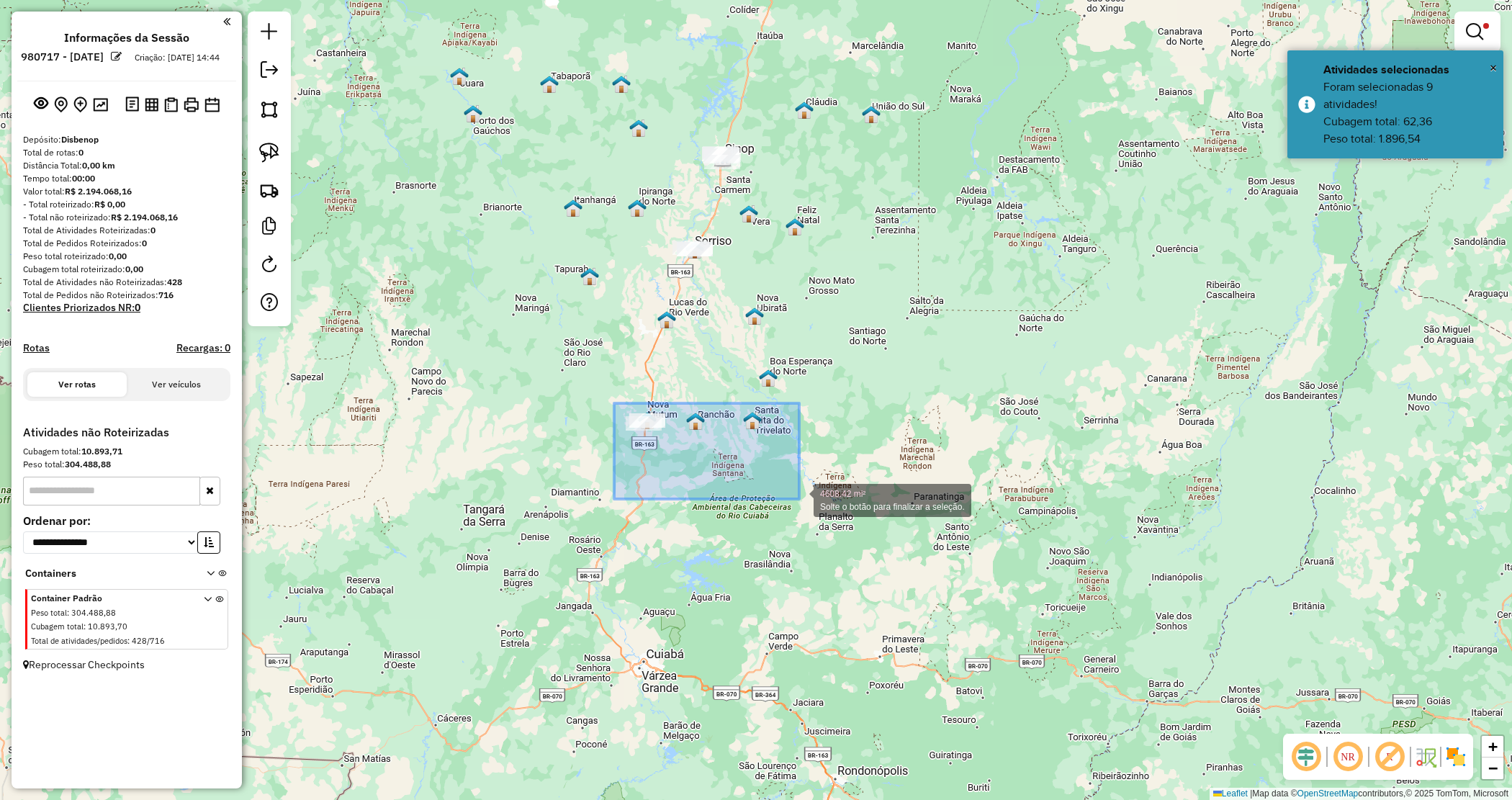
drag, startPoint x: 620, startPoint y: 408, endPoint x: 799, endPoint y: 498, distance: 200.4
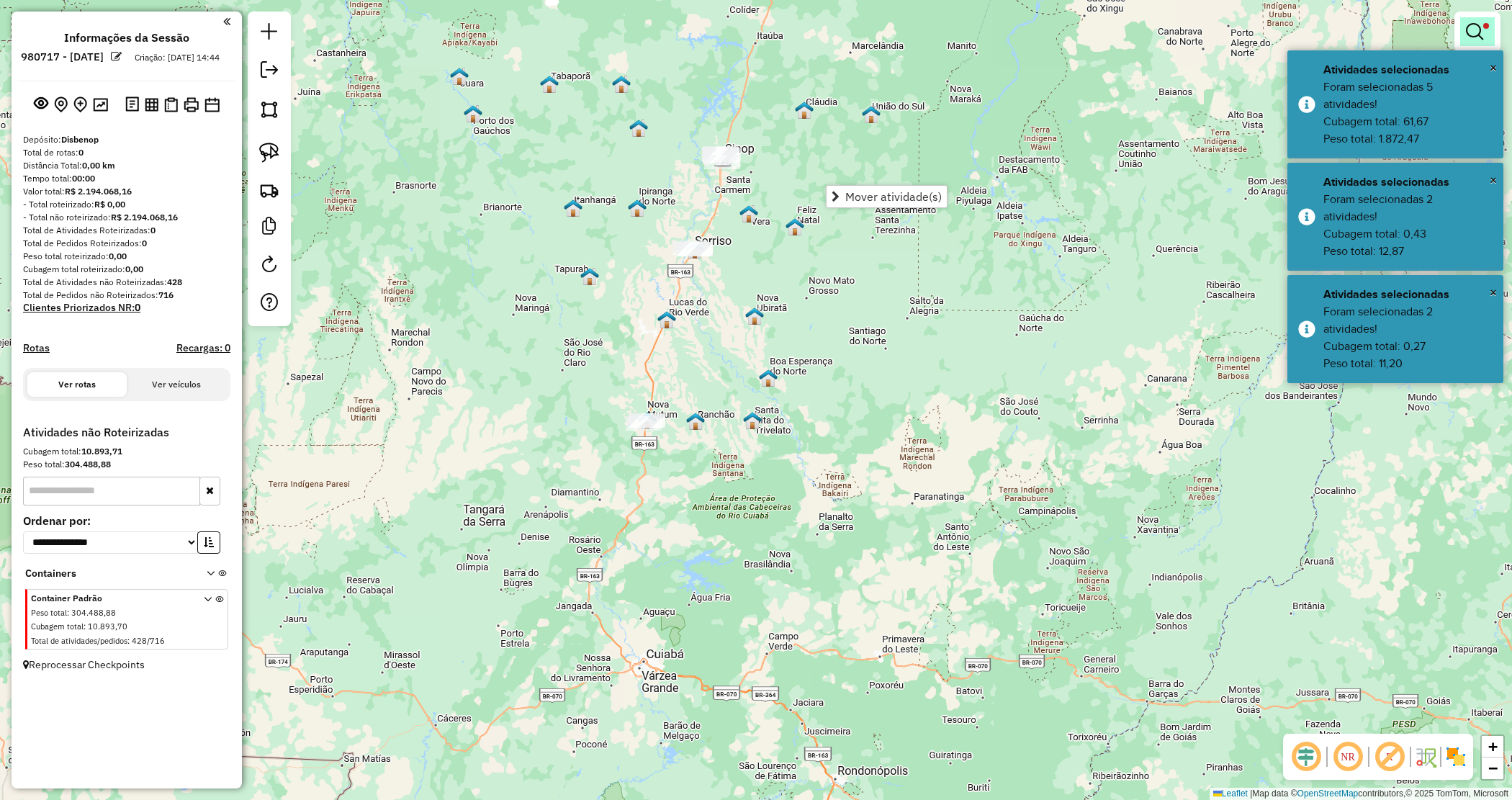
click at [1474, 23] on em at bounding box center [1474, 32] width 18 height 18
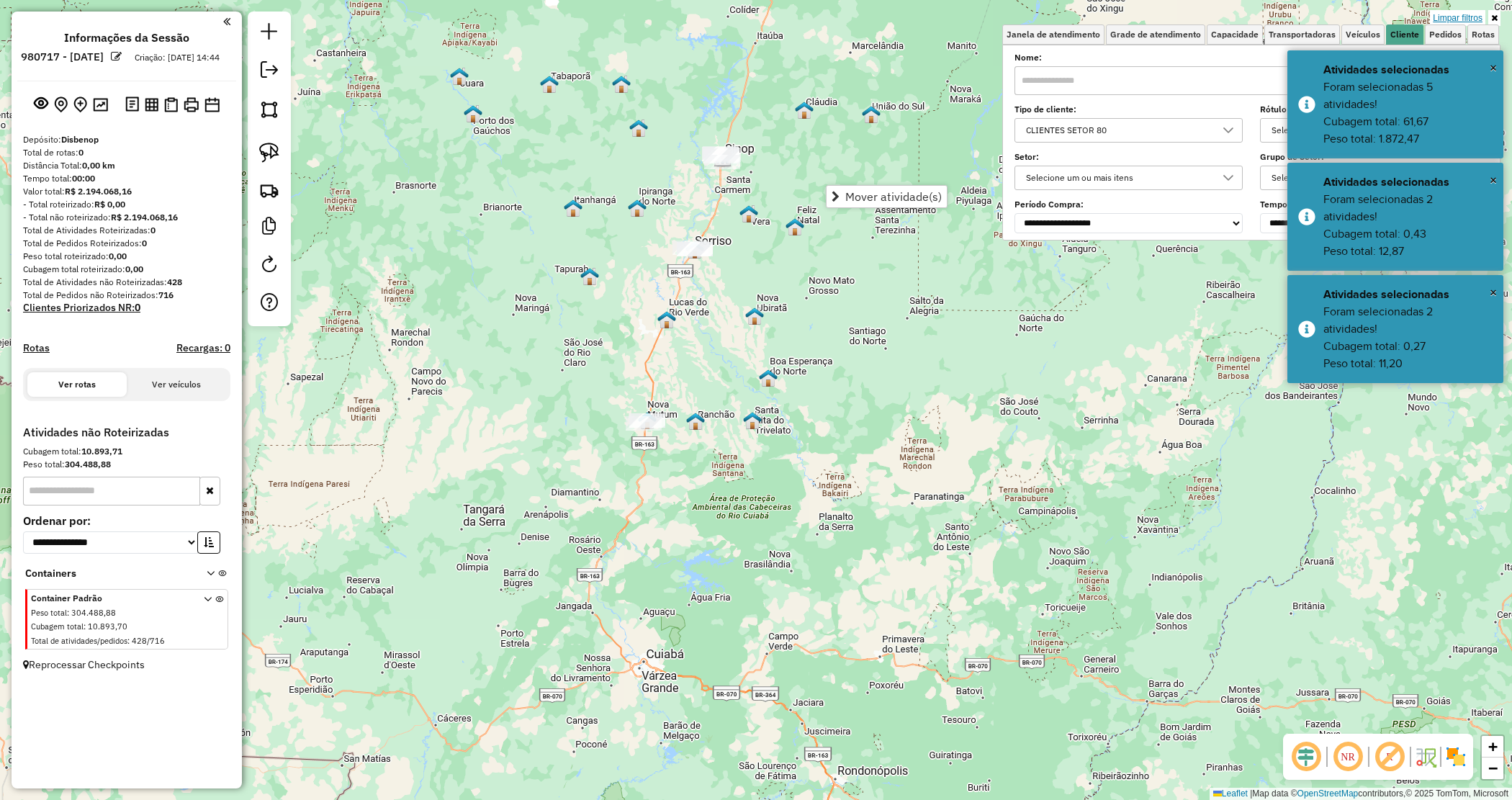
click at [1465, 16] on link "Limpar filtros" at bounding box center [1458, 18] width 55 height 16
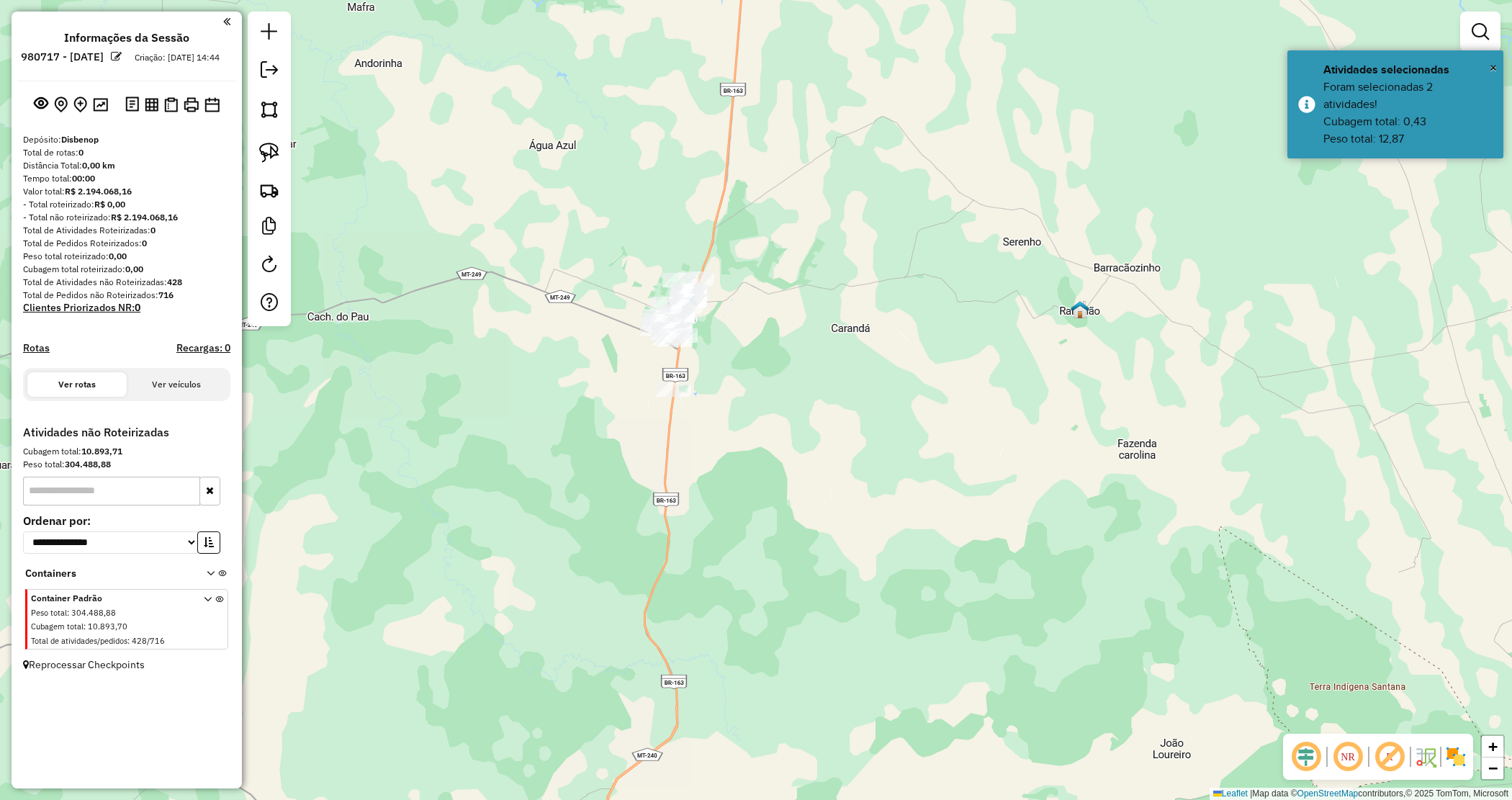
click at [731, 369] on div "Janela de atendimento Grade de atendimento Capacidade Transportadoras Veículos …" at bounding box center [756, 400] width 1512 height 800
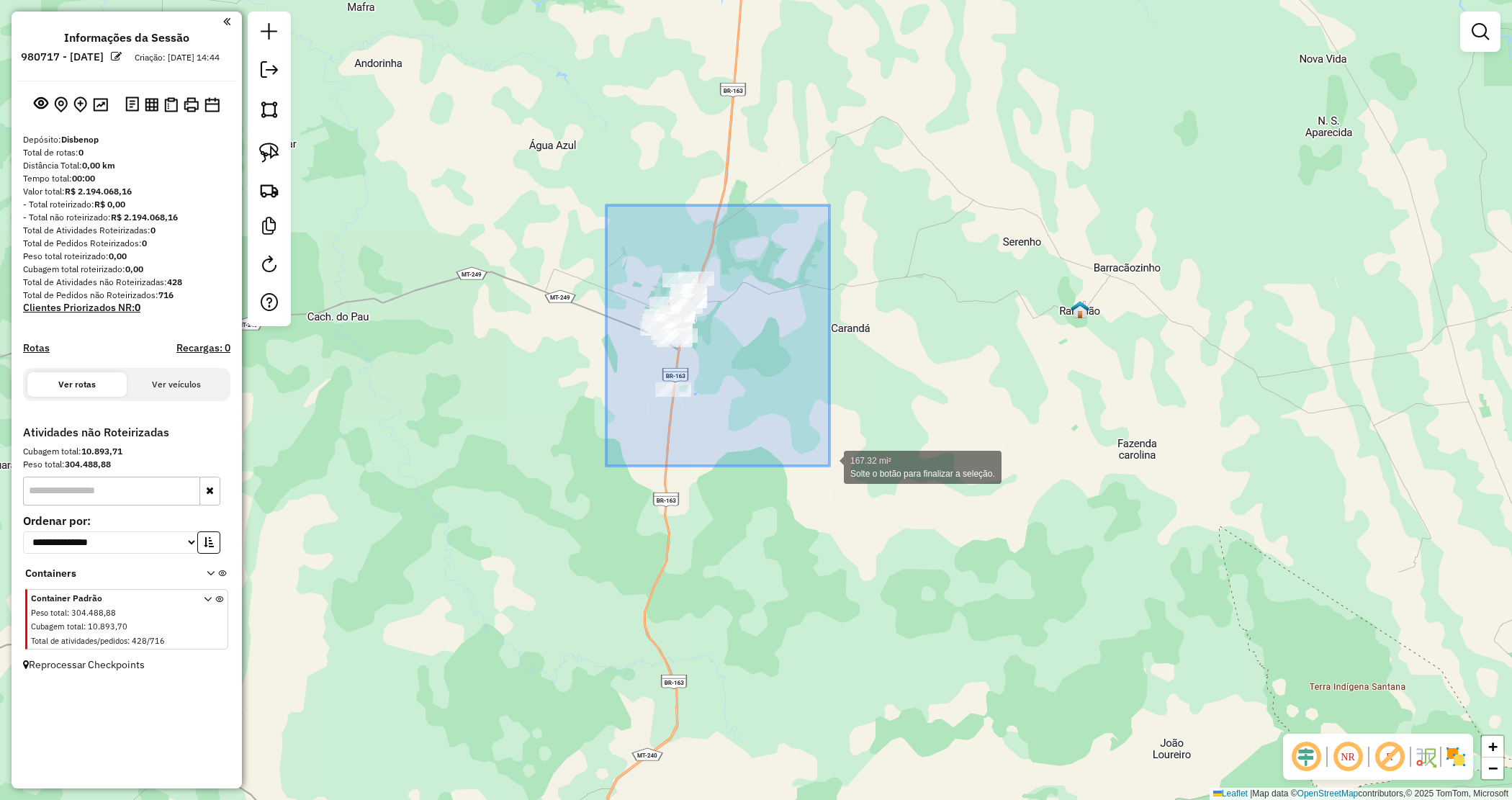
drag, startPoint x: 746, startPoint y: 400, endPoint x: 853, endPoint y: 485, distance: 136.7
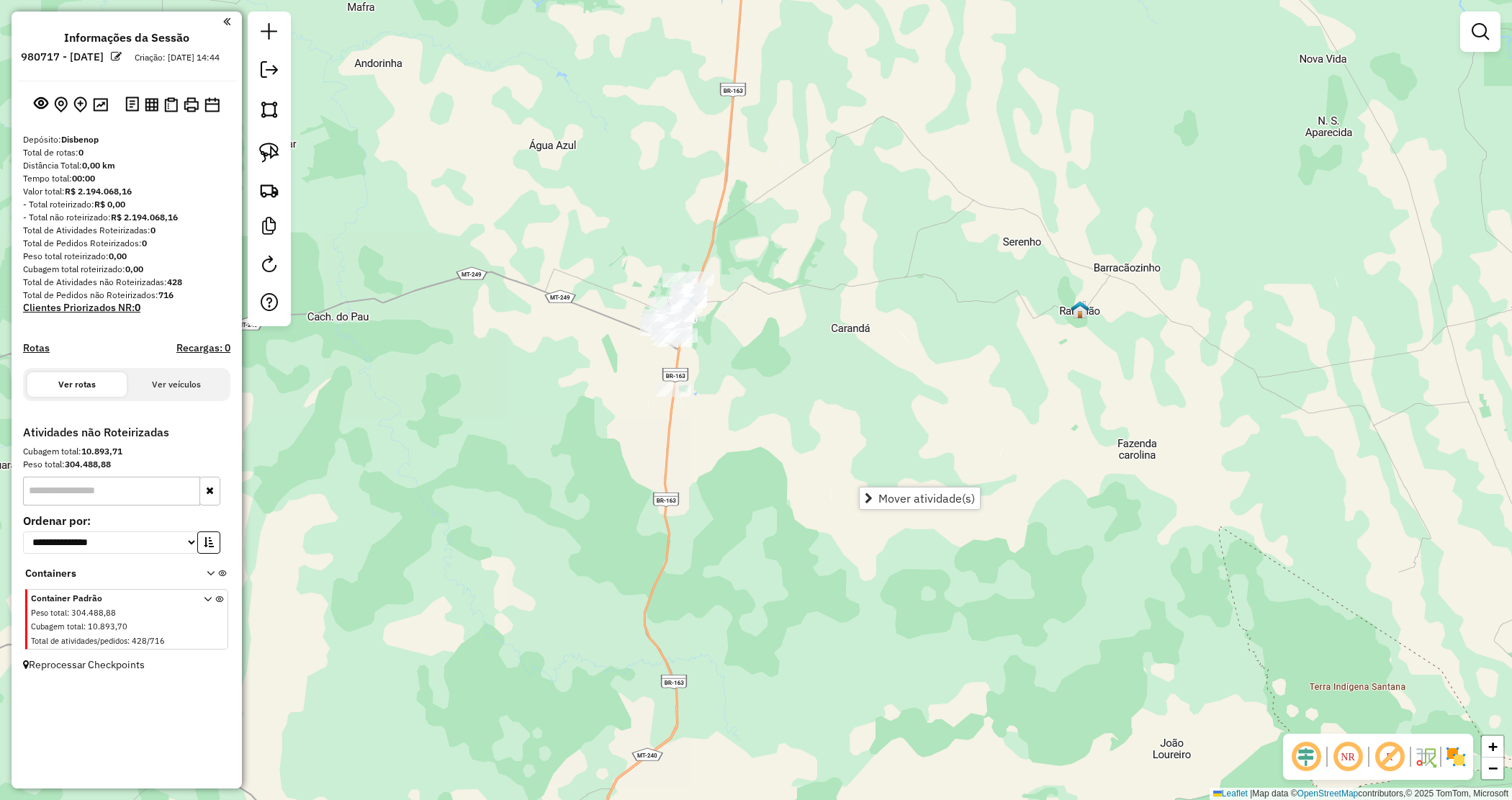
drag, startPoint x: 962, startPoint y: 505, endPoint x: 943, endPoint y: 496, distance: 21.0
click at [959, 504] on link "Mover atividade(s)" at bounding box center [920, 499] width 120 height 22
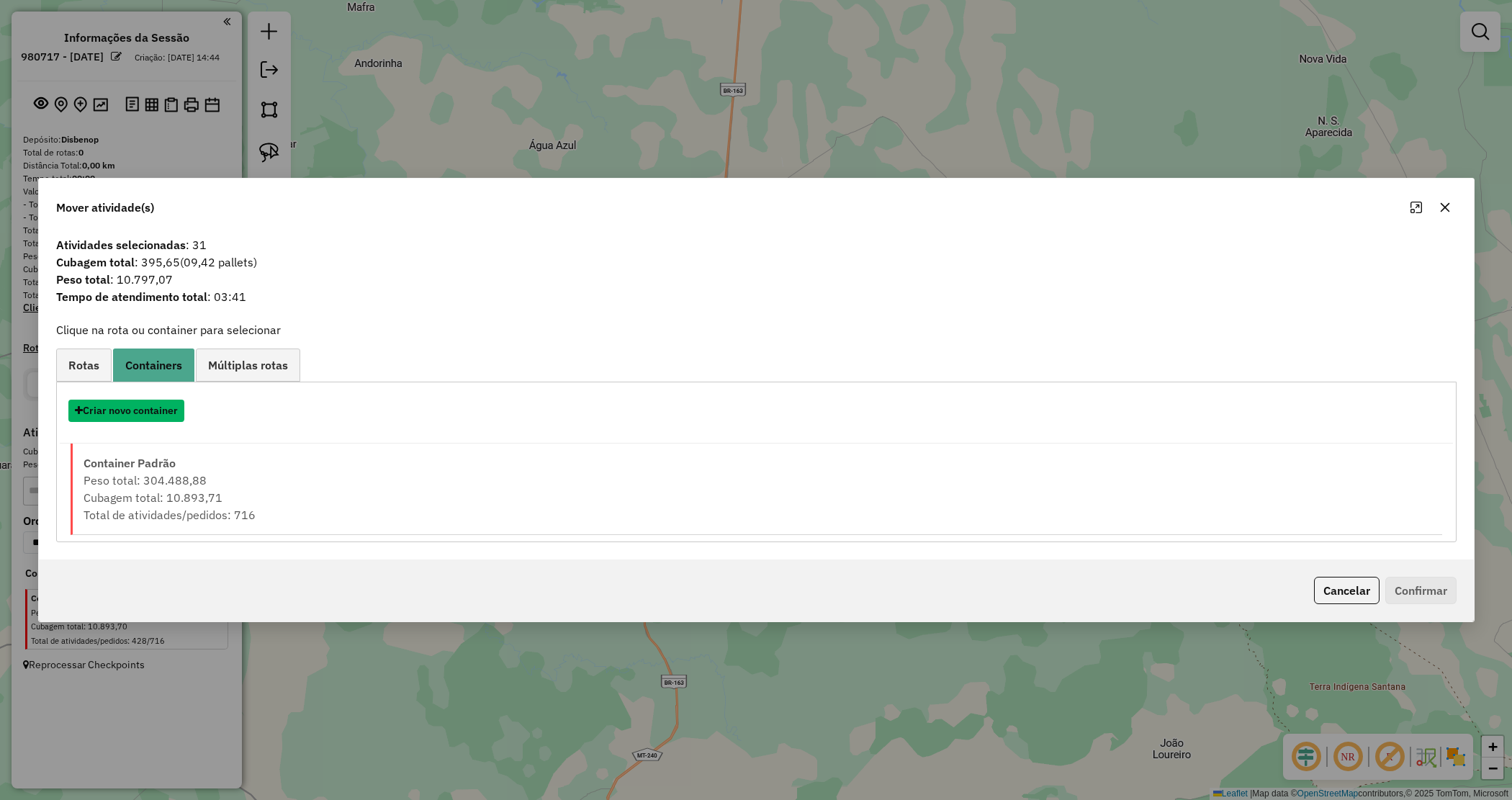
click at [134, 412] on button "Criar novo container" at bounding box center [126, 410] width 116 height 23
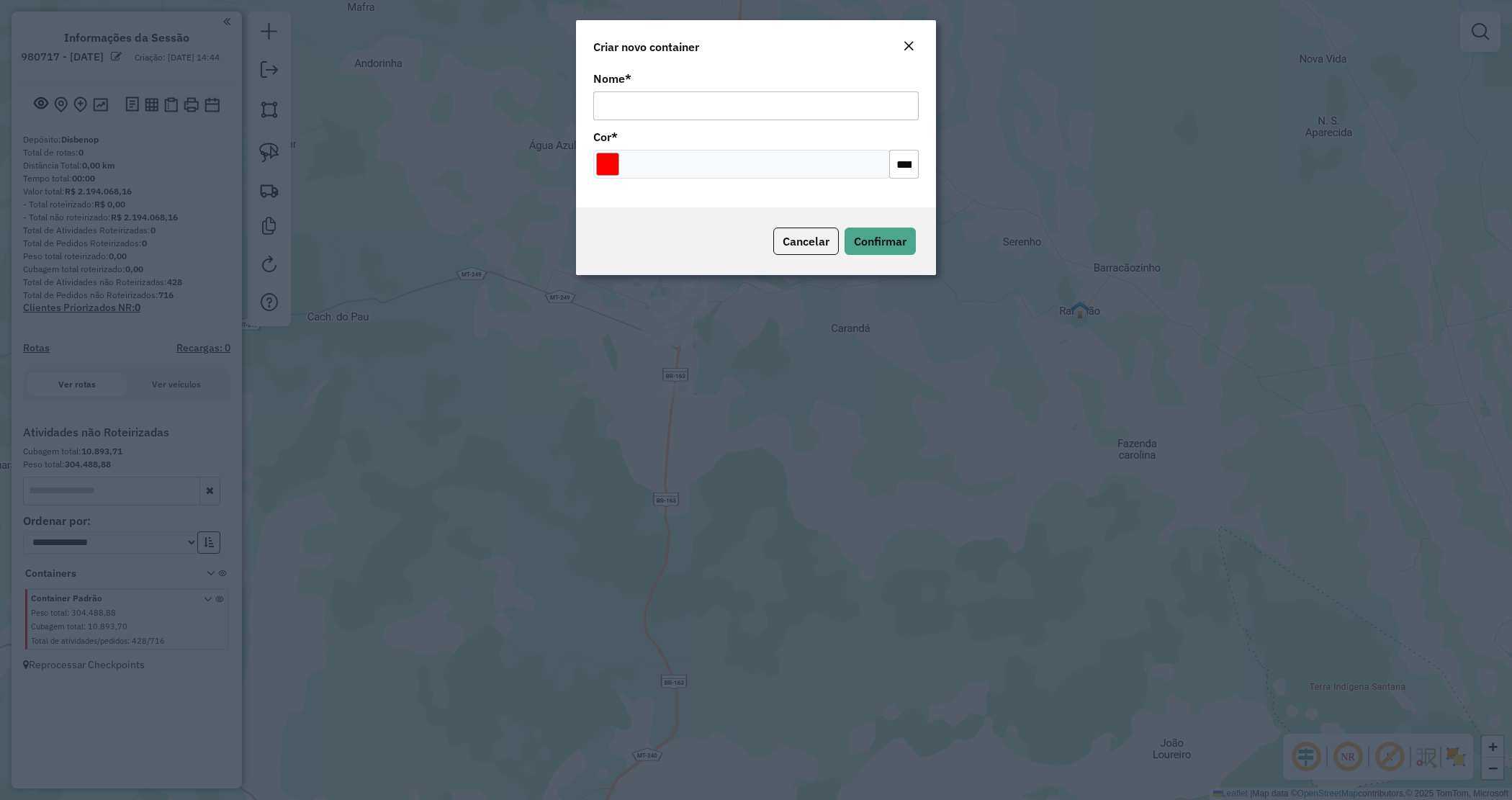
drag, startPoint x: 917, startPoint y: 38, endPoint x: 889, endPoint y: 93, distance: 61.7
click at [915, 42] on button "Close" at bounding box center [909, 47] width 20 height 18
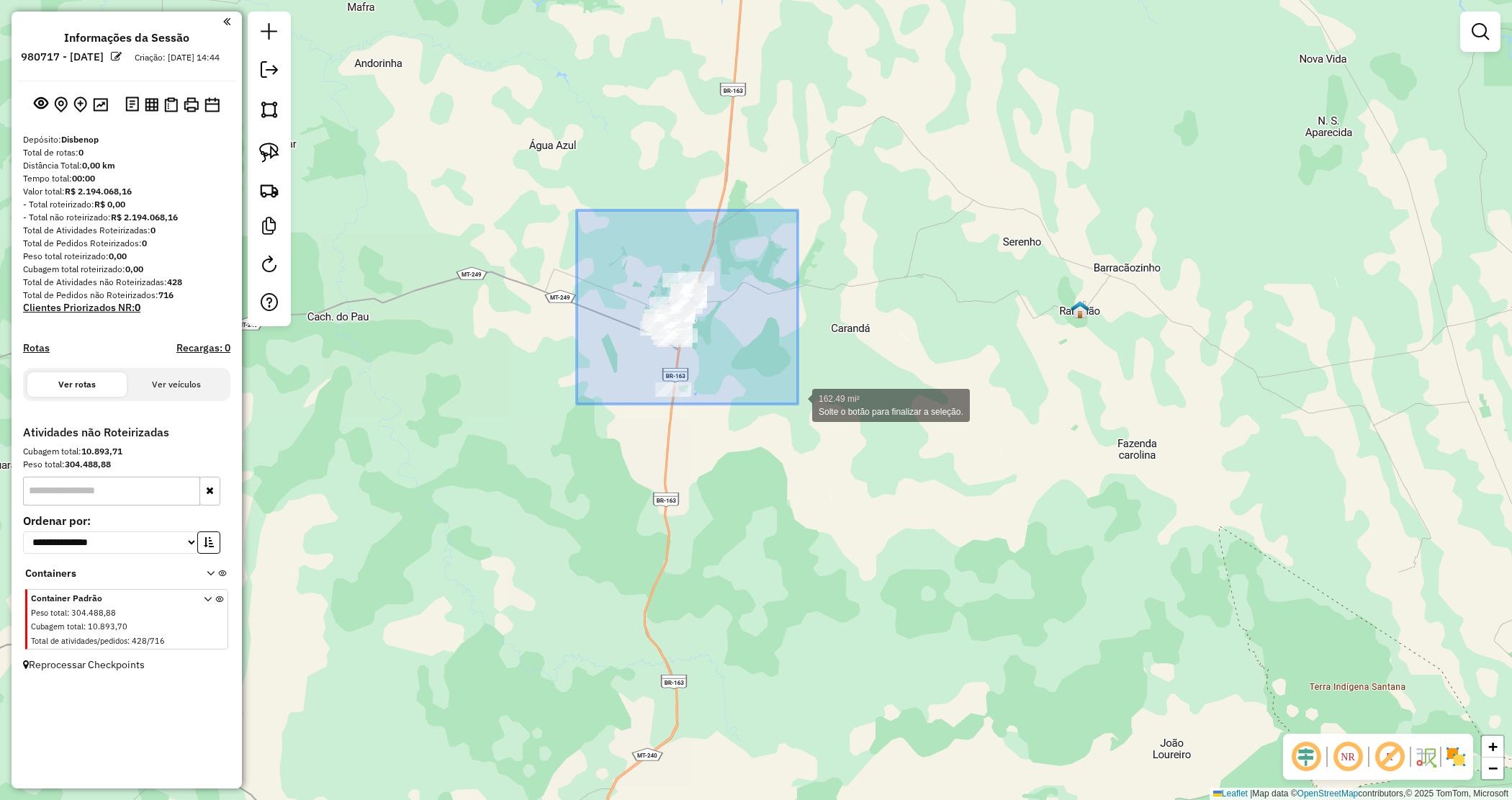
drag, startPoint x: 677, startPoint y: 289, endPoint x: 808, endPoint y: 415, distance: 181.8
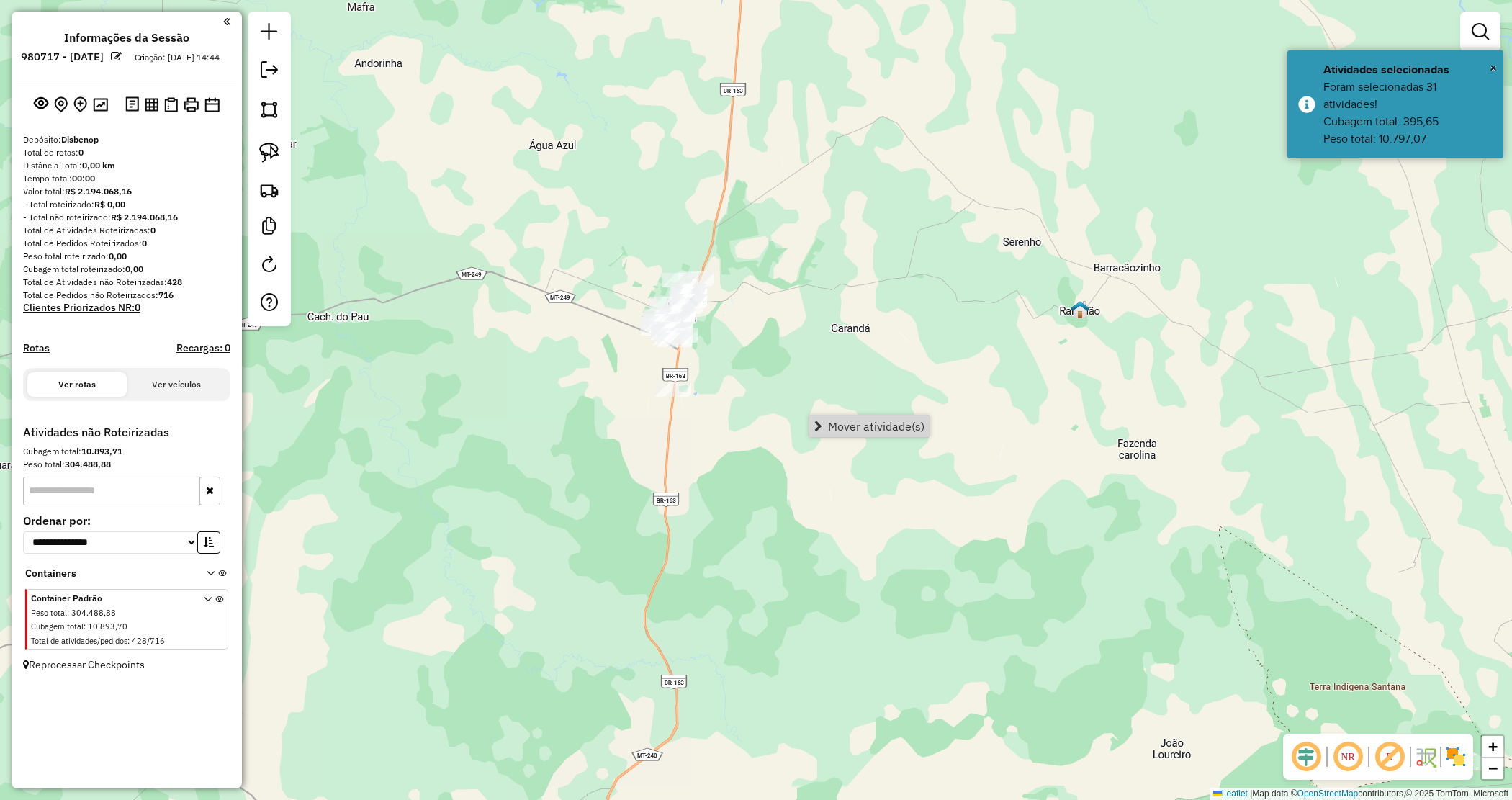
click at [815, 429] on span "Mover atividade(s)" at bounding box center [818, 426] width 8 height 12
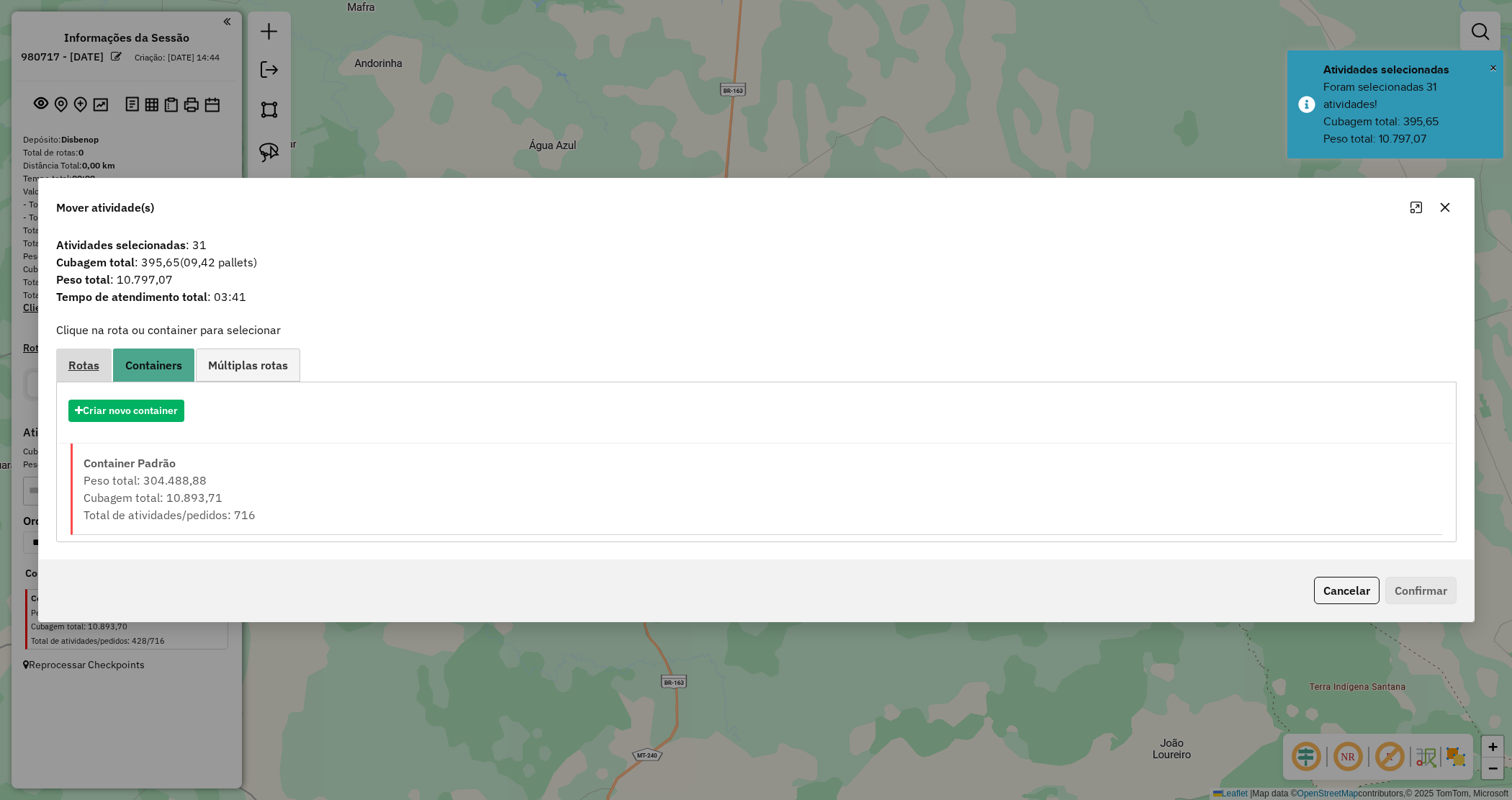
click at [73, 364] on span "Rotas" at bounding box center [83, 365] width 31 height 12
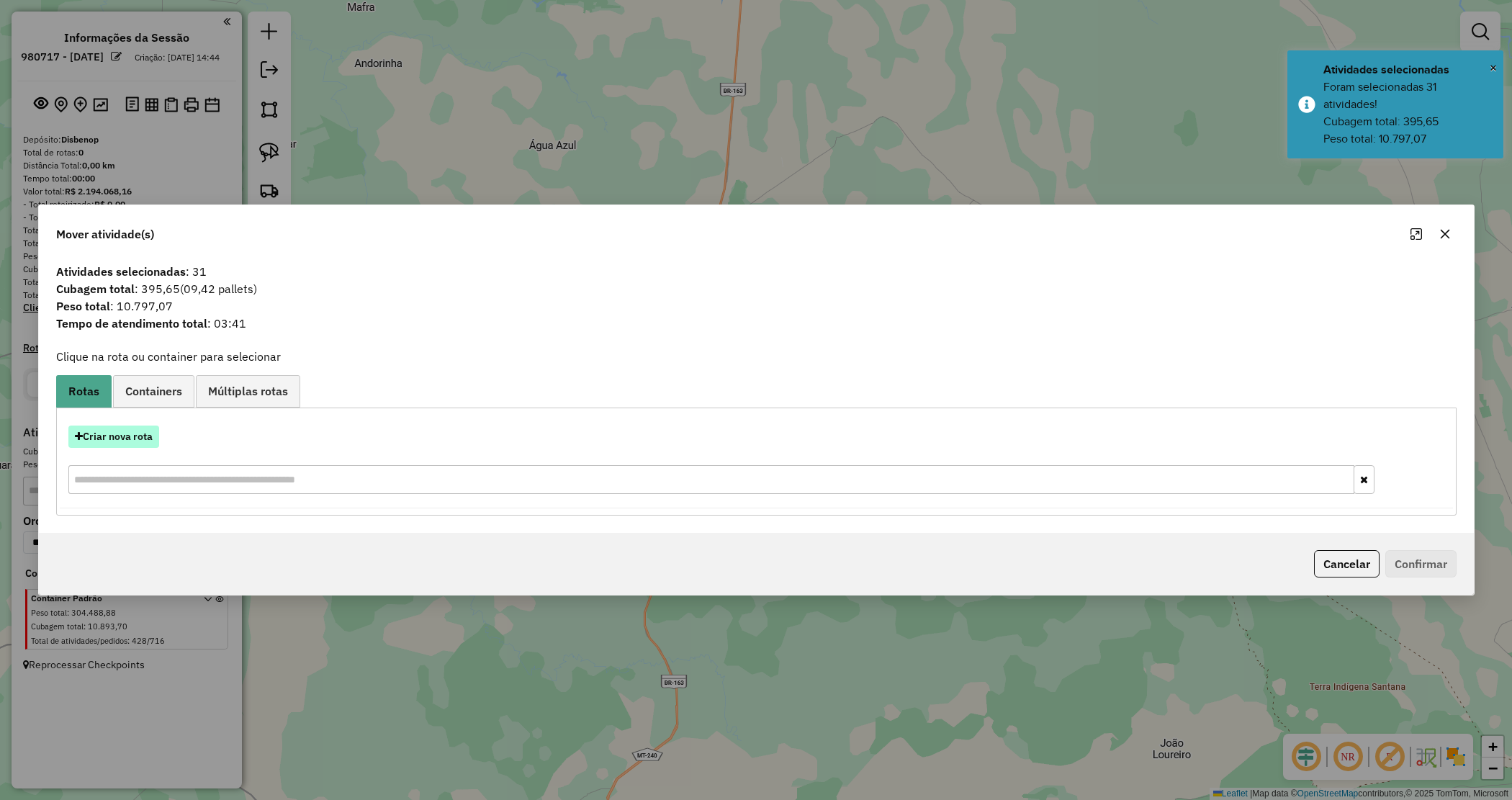
click at [134, 429] on button "Criar nova rota" at bounding box center [113, 436] width 91 height 23
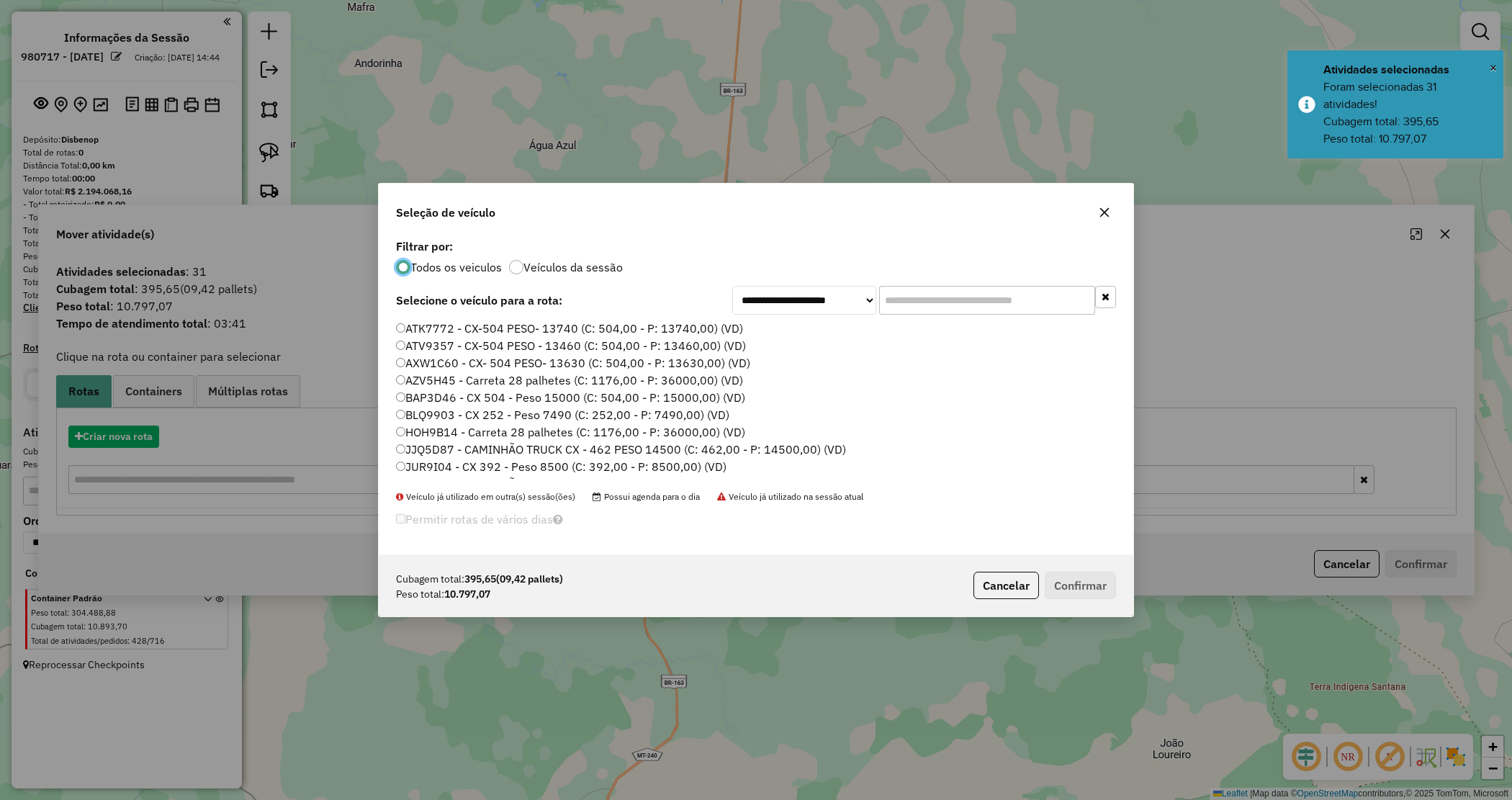
scroll to position [8, 4]
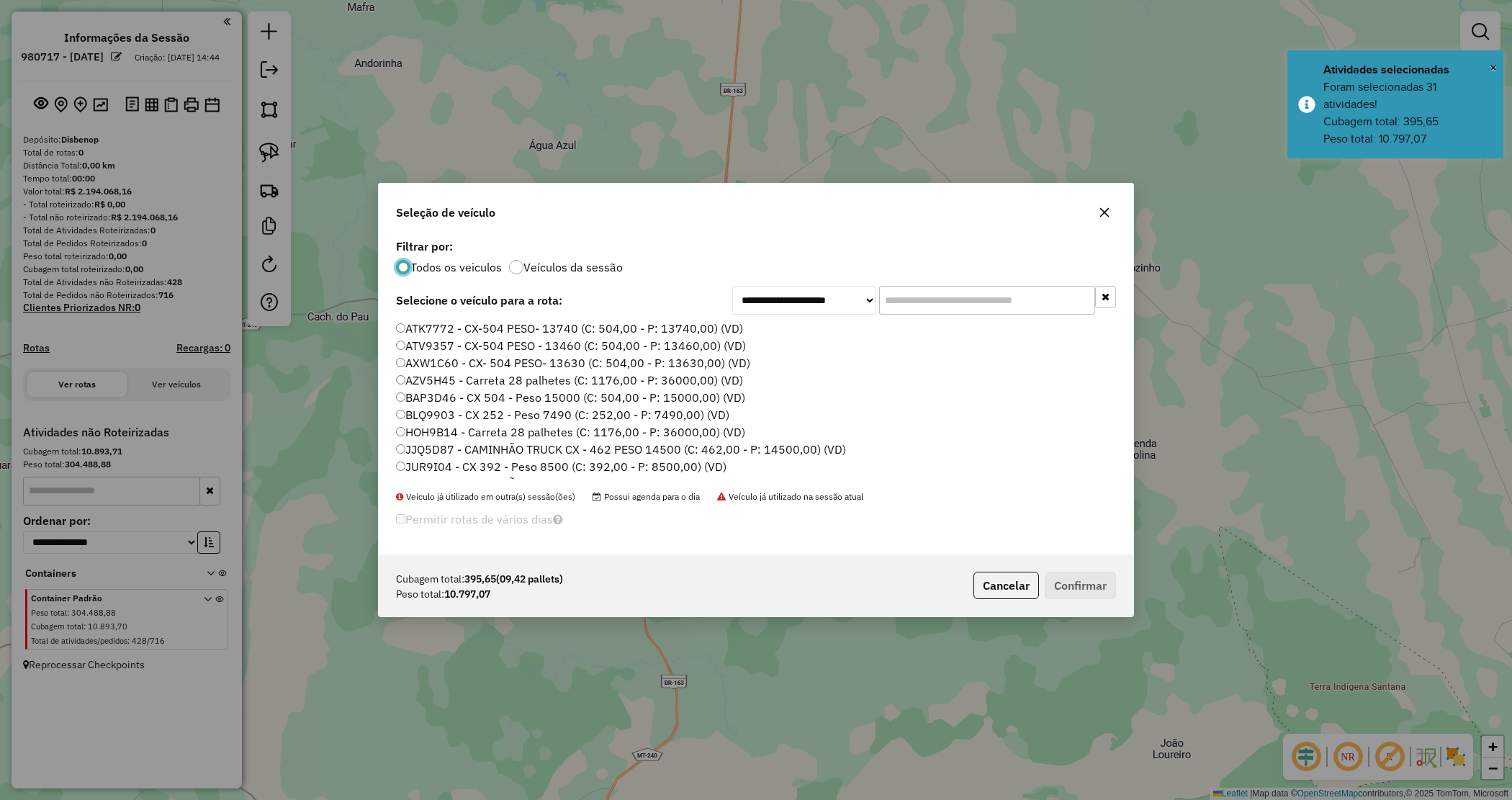
click at [907, 293] on input "text" at bounding box center [987, 300] width 216 height 29
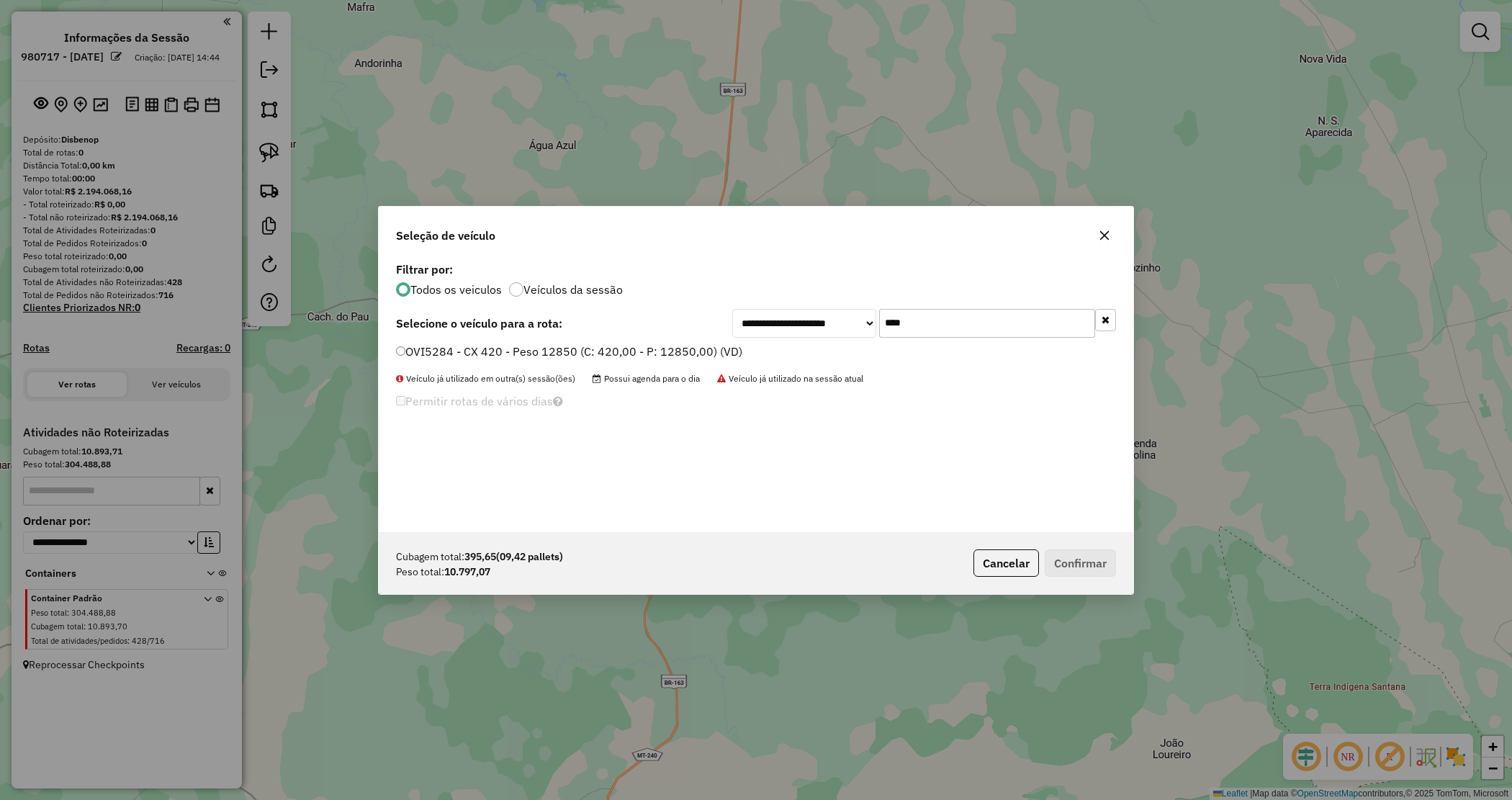
type input "****"
click at [676, 343] on label "OVI5284 - CX 420 - Peso 12850 (C: 420,00 - P: 12850,00) (VD)" at bounding box center [569, 351] width 346 height 18
click at [1088, 556] on button "Confirmar" at bounding box center [1080, 563] width 71 height 28
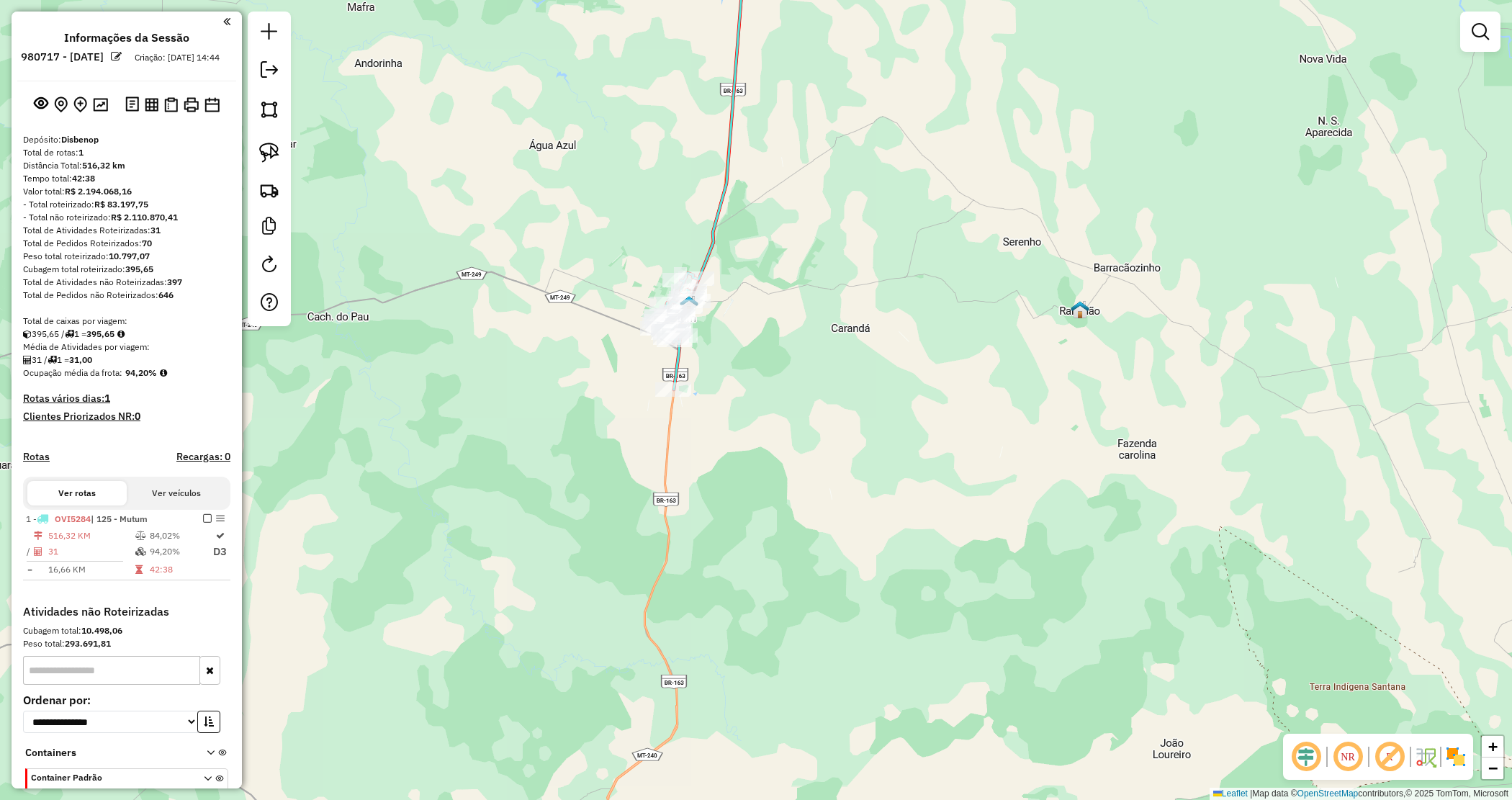
drag, startPoint x: 736, startPoint y: 331, endPoint x: 671, endPoint y: 688, distance: 362.9
click at [671, 688] on div "Janela de atendimento Grade de atendimento Capacidade Transportadoras Veículos …" at bounding box center [756, 400] width 1512 height 800
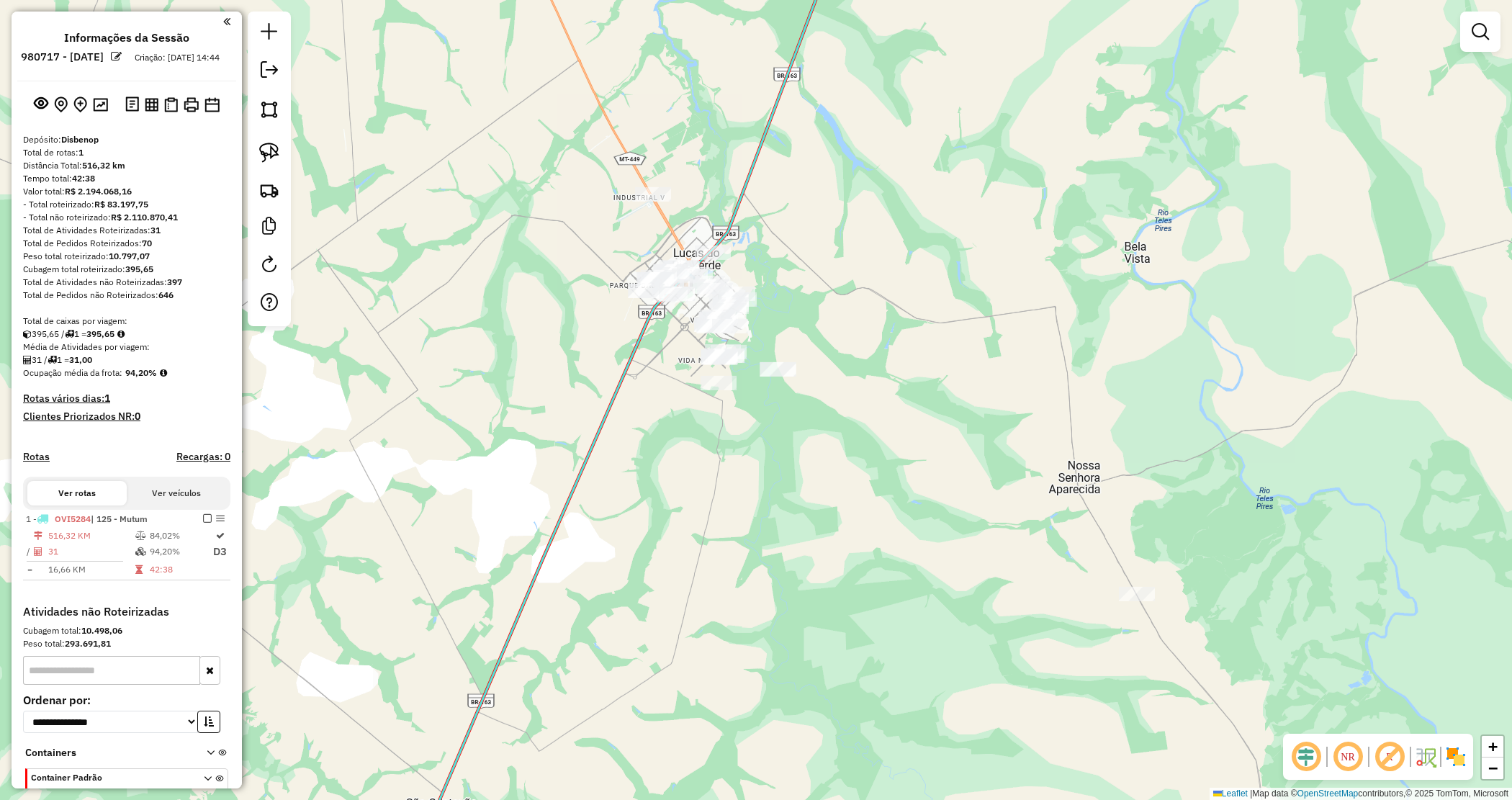
click at [727, 181] on div "Janela de atendimento Grade de atendimento Capacidade Transportadoras Veículos …" at bounding box center [756, 400] width 1512 height 800
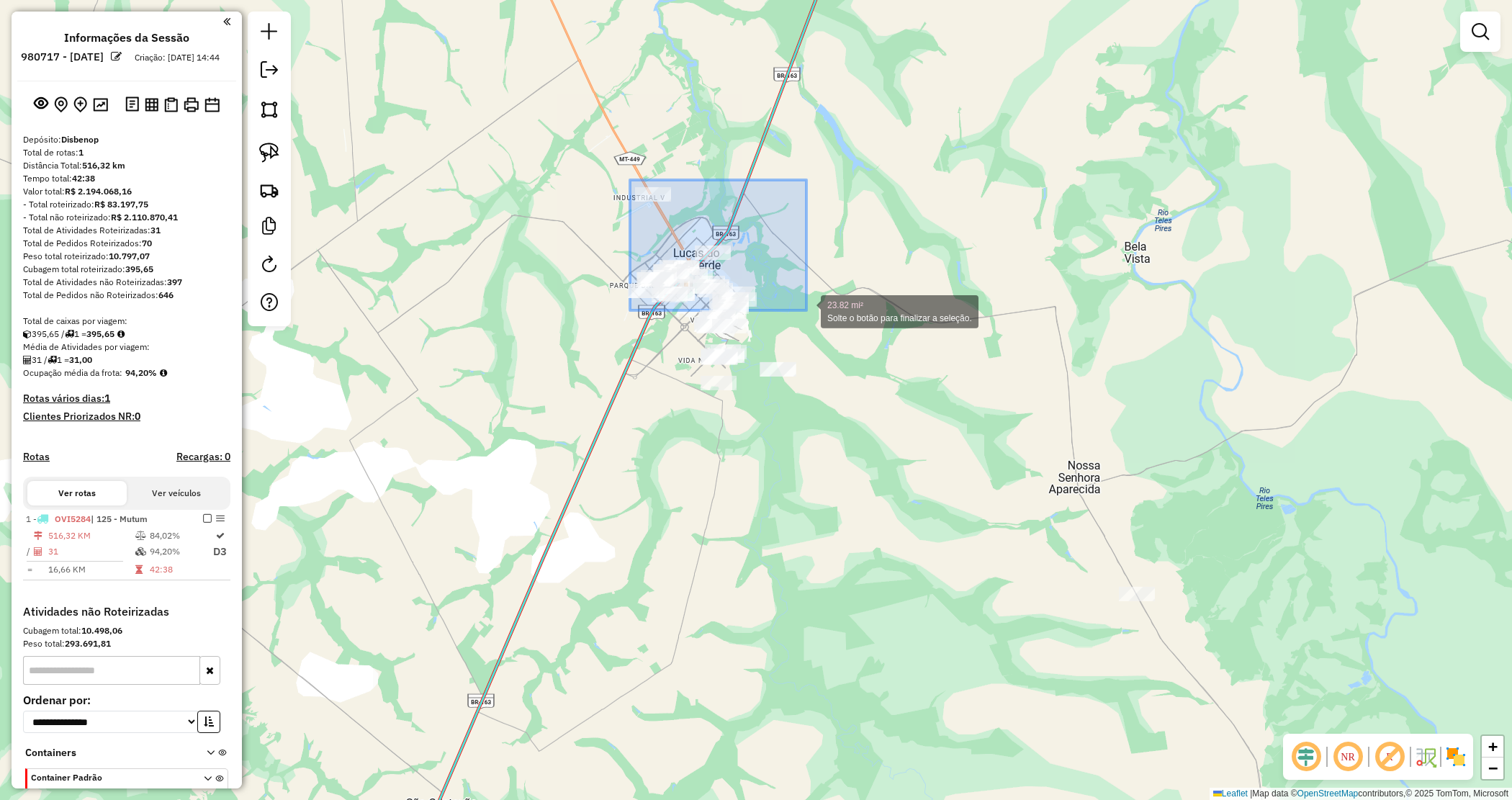
drag, startPoint x: 651, startPoint y: 203, endPoint x: 801, endPoint y: 309, distance: 183.7
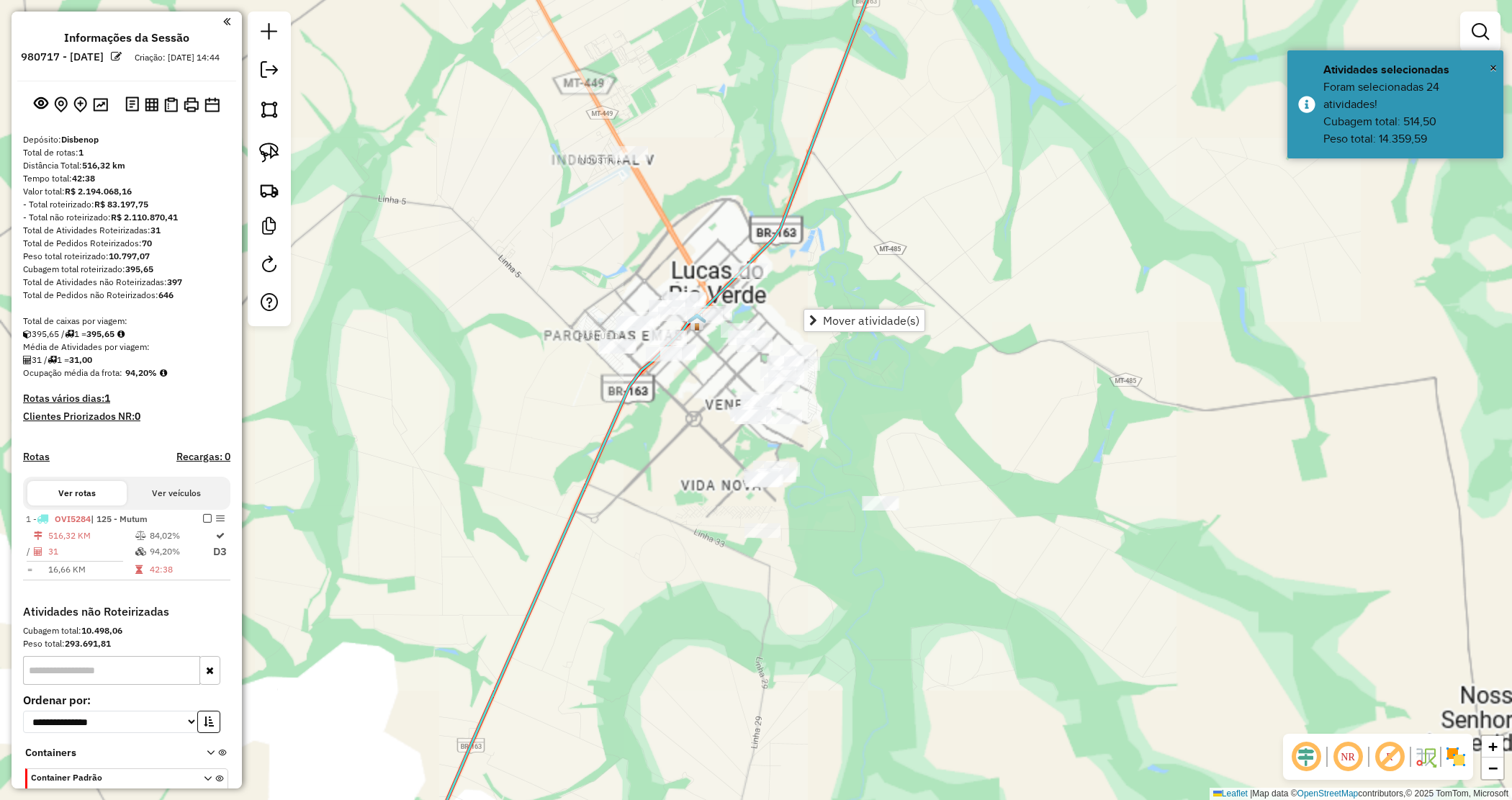
drag, startPoint x: 607, startPoint y: 239, endPoint x: 601, endPoint y: 233, distance: 8.5
click at [604, 236] on div "Janela de atendimento Grade de atendimento Capacidade Transportadoras Veículos …" at bounding box center [756, 400] width 1512 height 800
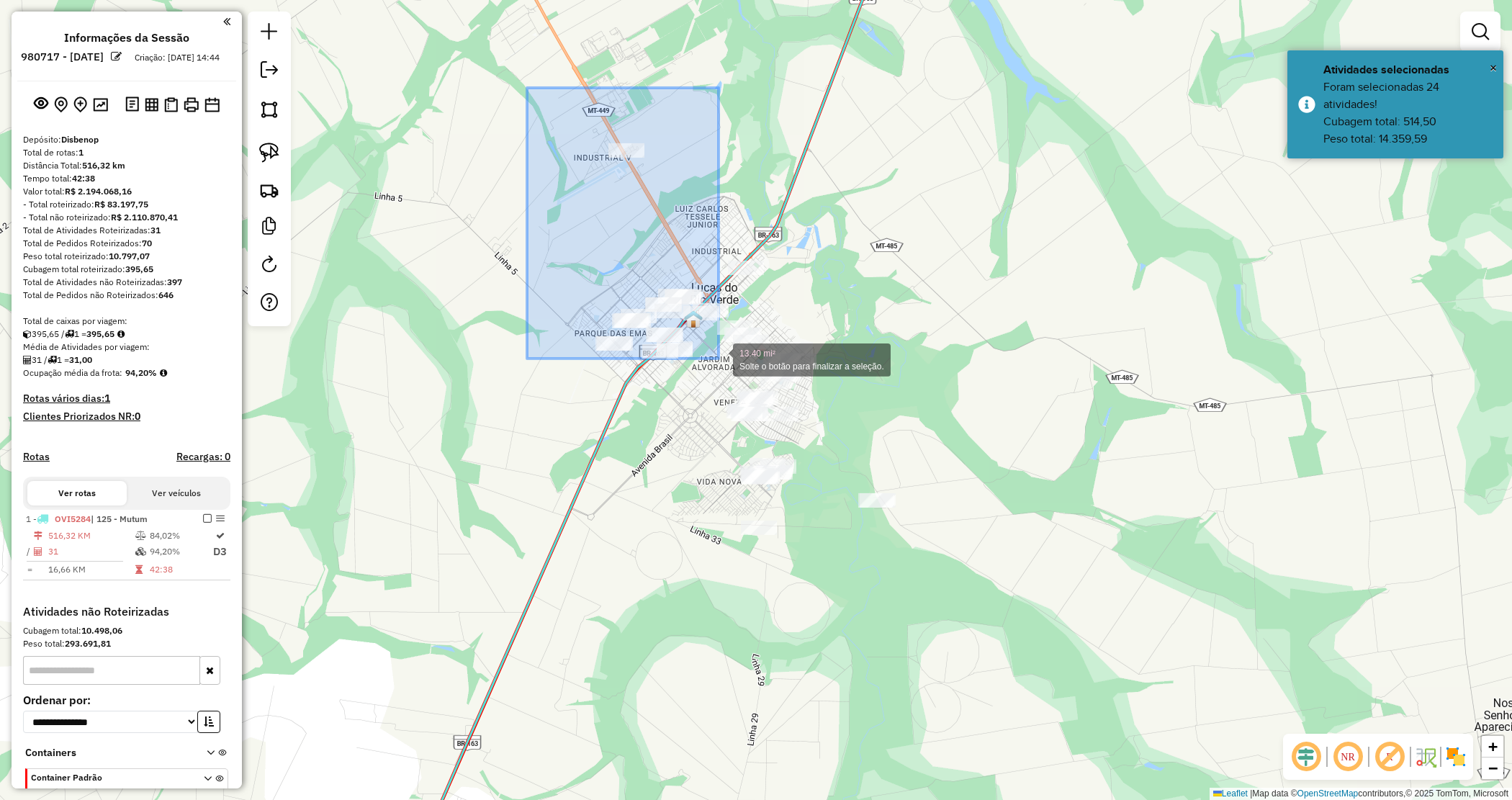
drag, startPoint x: 530, startPoint y: 93, endPoint x: 718, endPoint y: 356, distance: 323.3
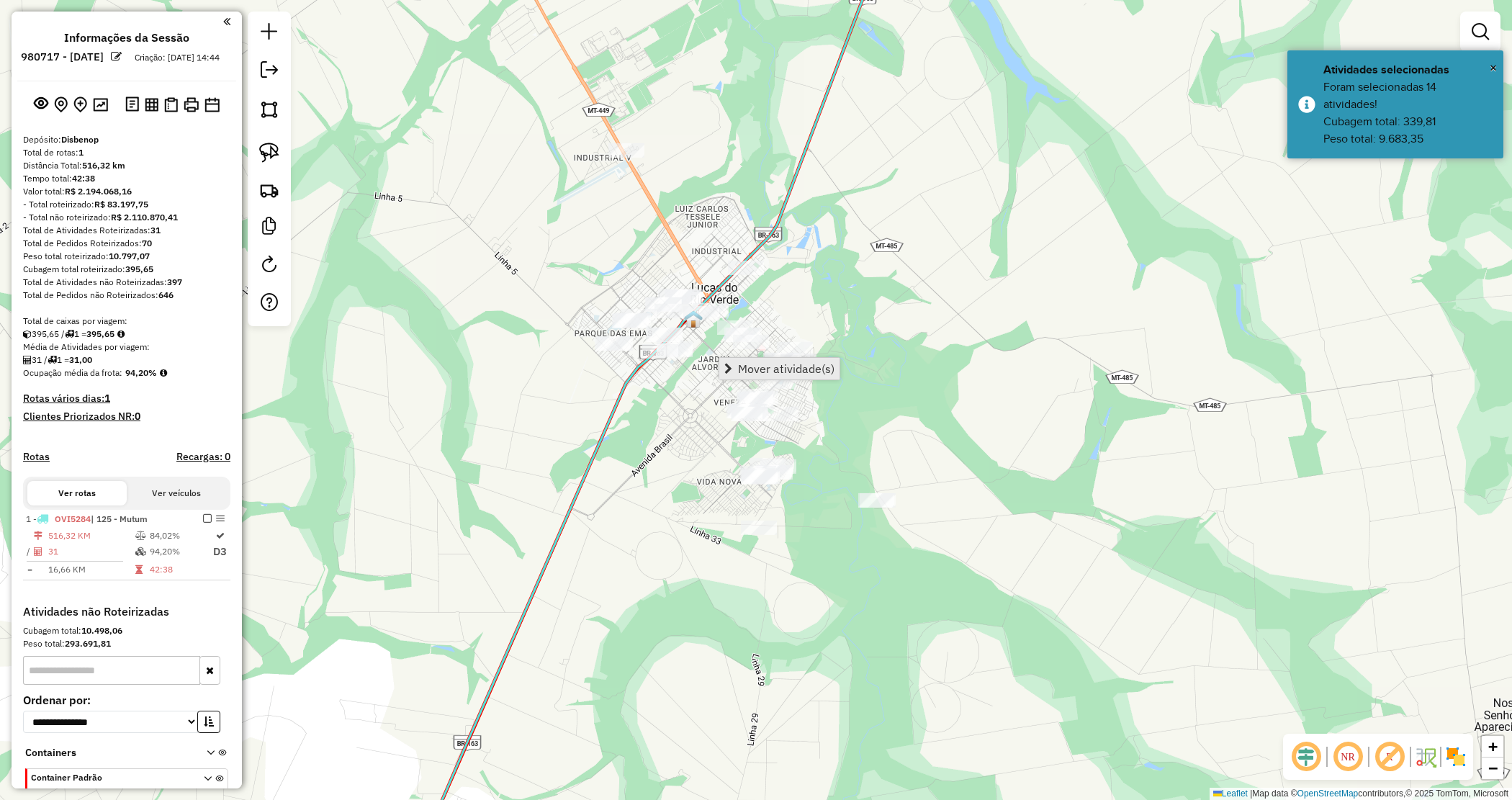
click at [752, 372] on span "Mover atividade(s)" at bounding box center [786, 369] width 97 height 12
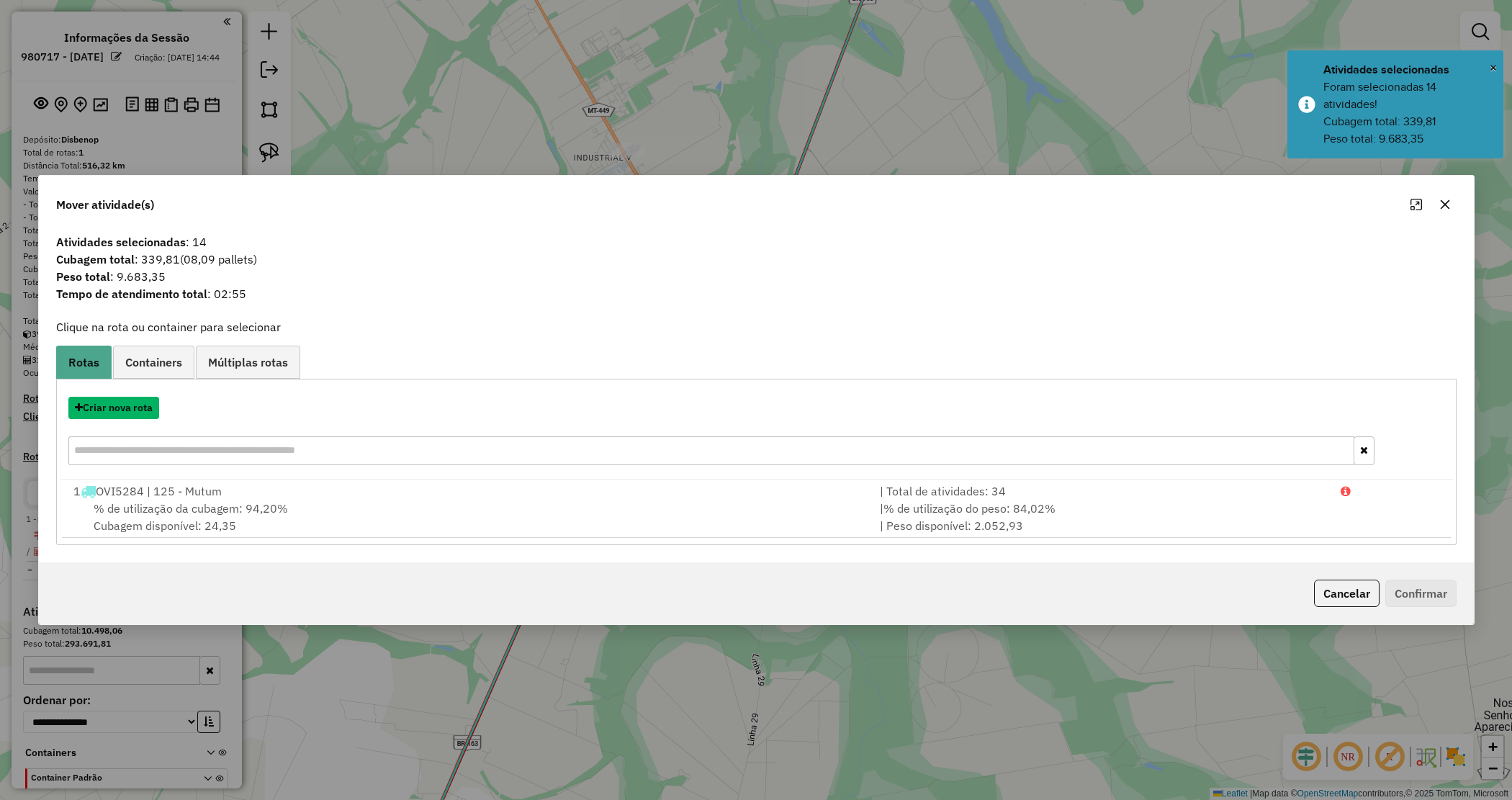
click at [150, 404] on button "Criar nova rota" at bounding box center [113, 408] width 91 height 23
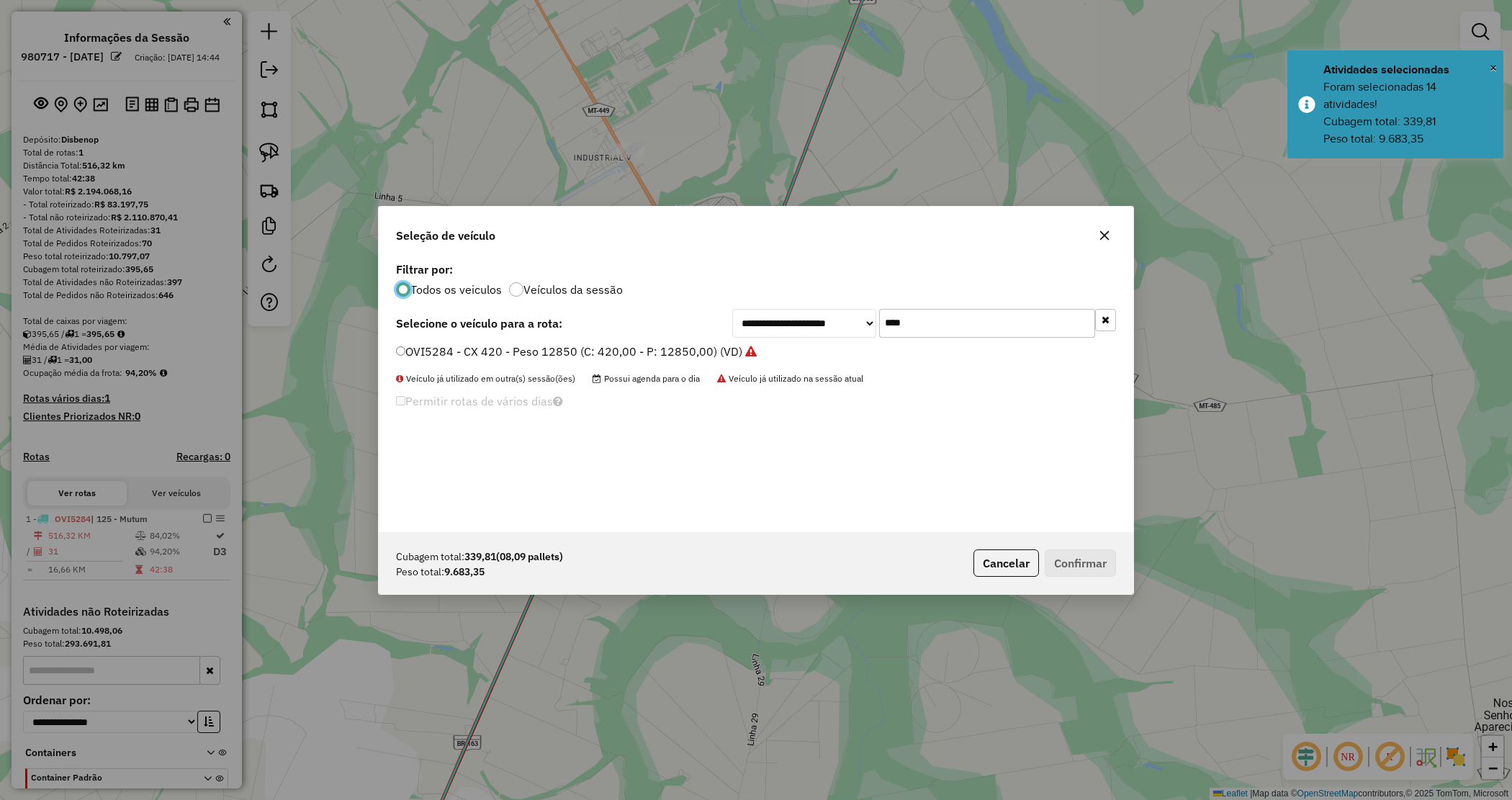
drag, startPoint x: 846, startPoint y: 310, endPoint x: 747, endPoint y: 263, distance: 109.6
click at [747, 271] on div "**********" at bounding box center [756, 395] width 755 height 274
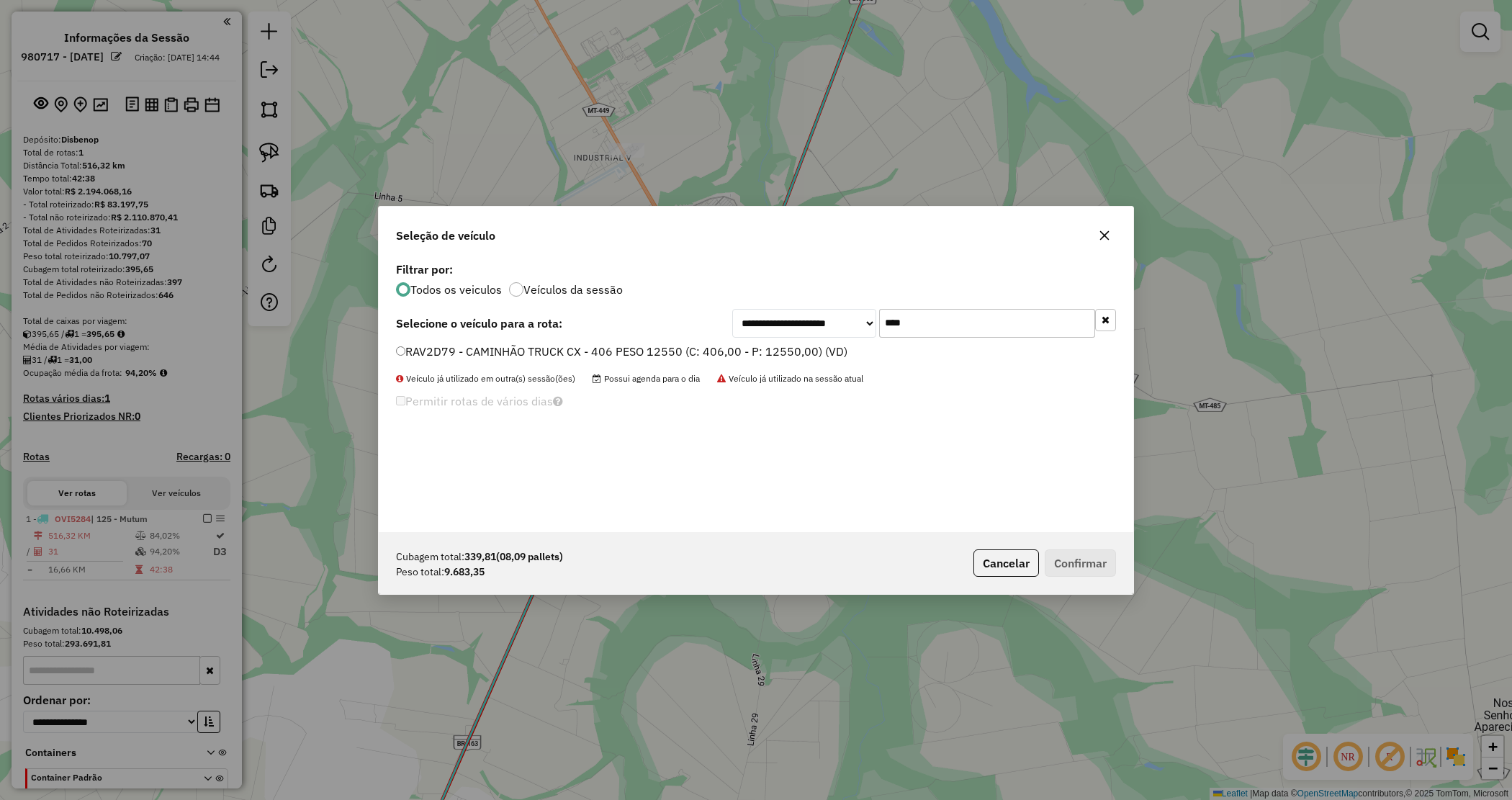
type input "****"
click at [746, 354] on label "RAV2D79 - CAMINHÃO TRUCK CX - 406 PESO 12550 (C: 406,00 - P: 12550,00) (VD)" at bounding box center [621, 351] width 451 height 18
click at [1080, 559] on button "Confirmar" at bounding box center [1080, 563] width 71 height 28
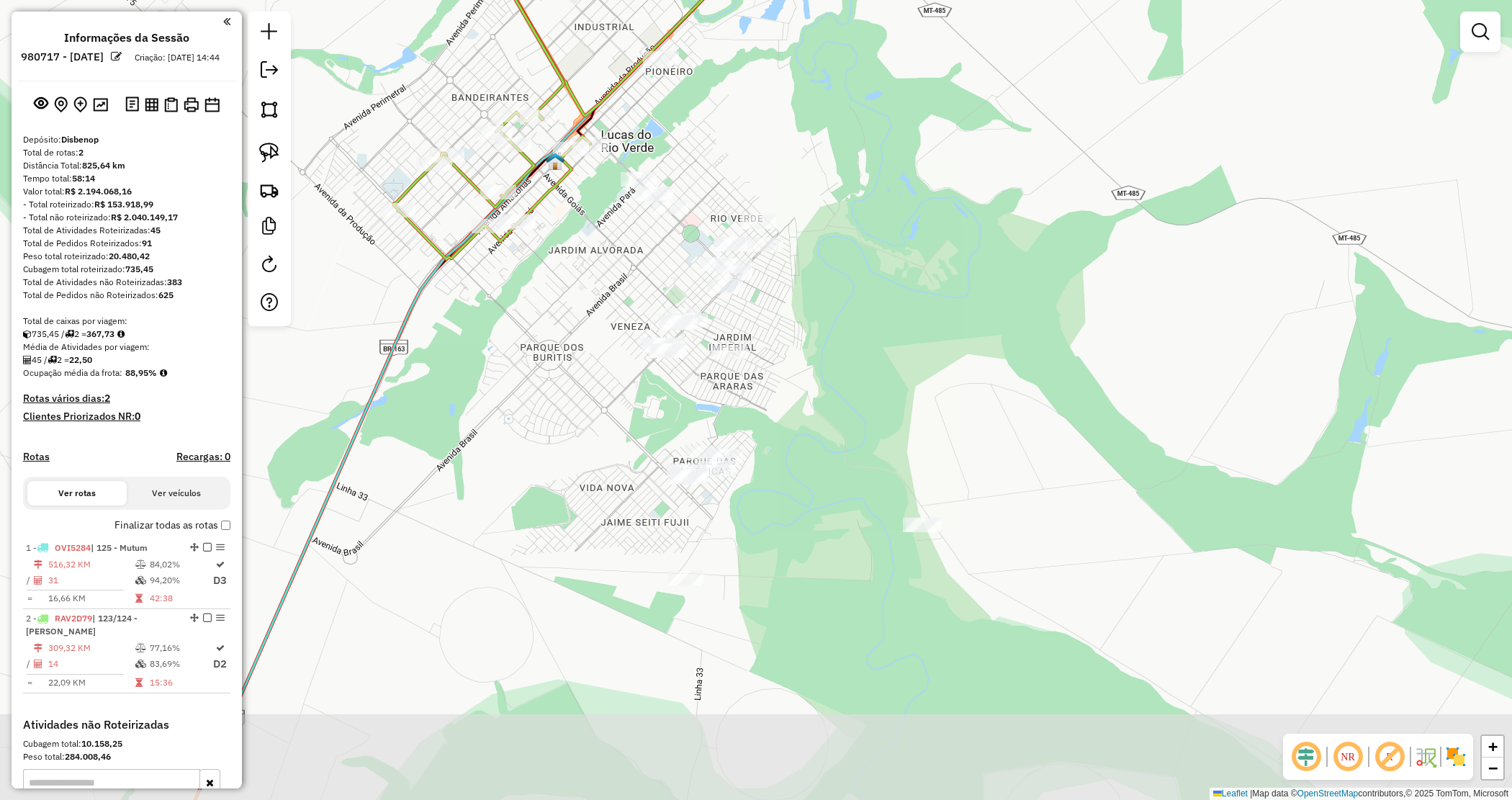
drag, startPoint x: 803, startPoint y: 382, endPoint x: 793, endPoint y: 340, distance: 43.2
click at [796, 340] on div "Janela de atendimento Grade de atendimento Capacidade Transportadoras Veículos …" at bounding box center [756, 400] width 1512 height 800
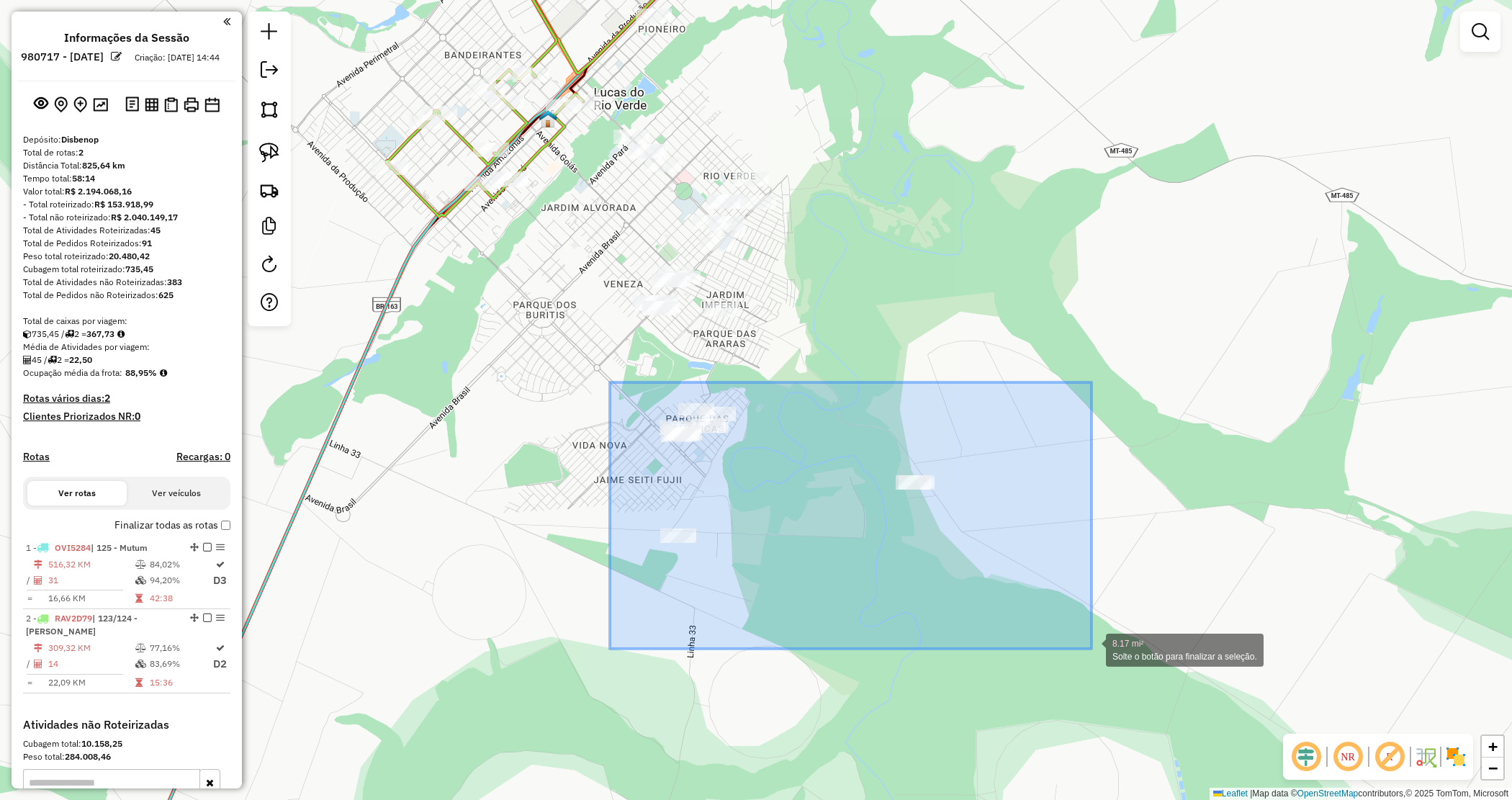
drag, startPoint x: 1007, startPoint y: 599, endPoint x: 1082, endPoint y: 641, distance: 86.0
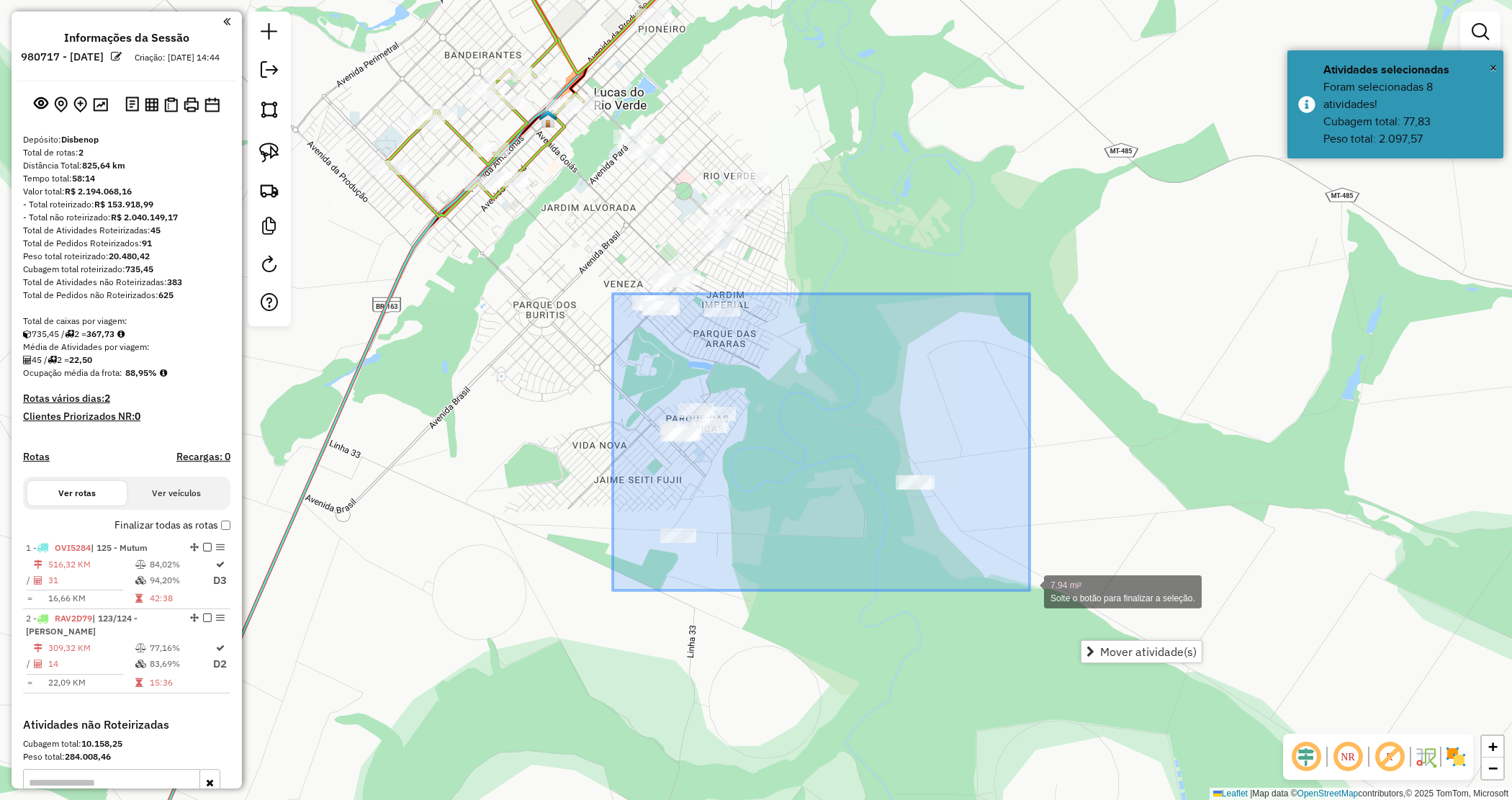
drag, startPoint x: 776, startPoint y: 411, endPoint x: 1027, endPoint y: 589, distance: 307.7
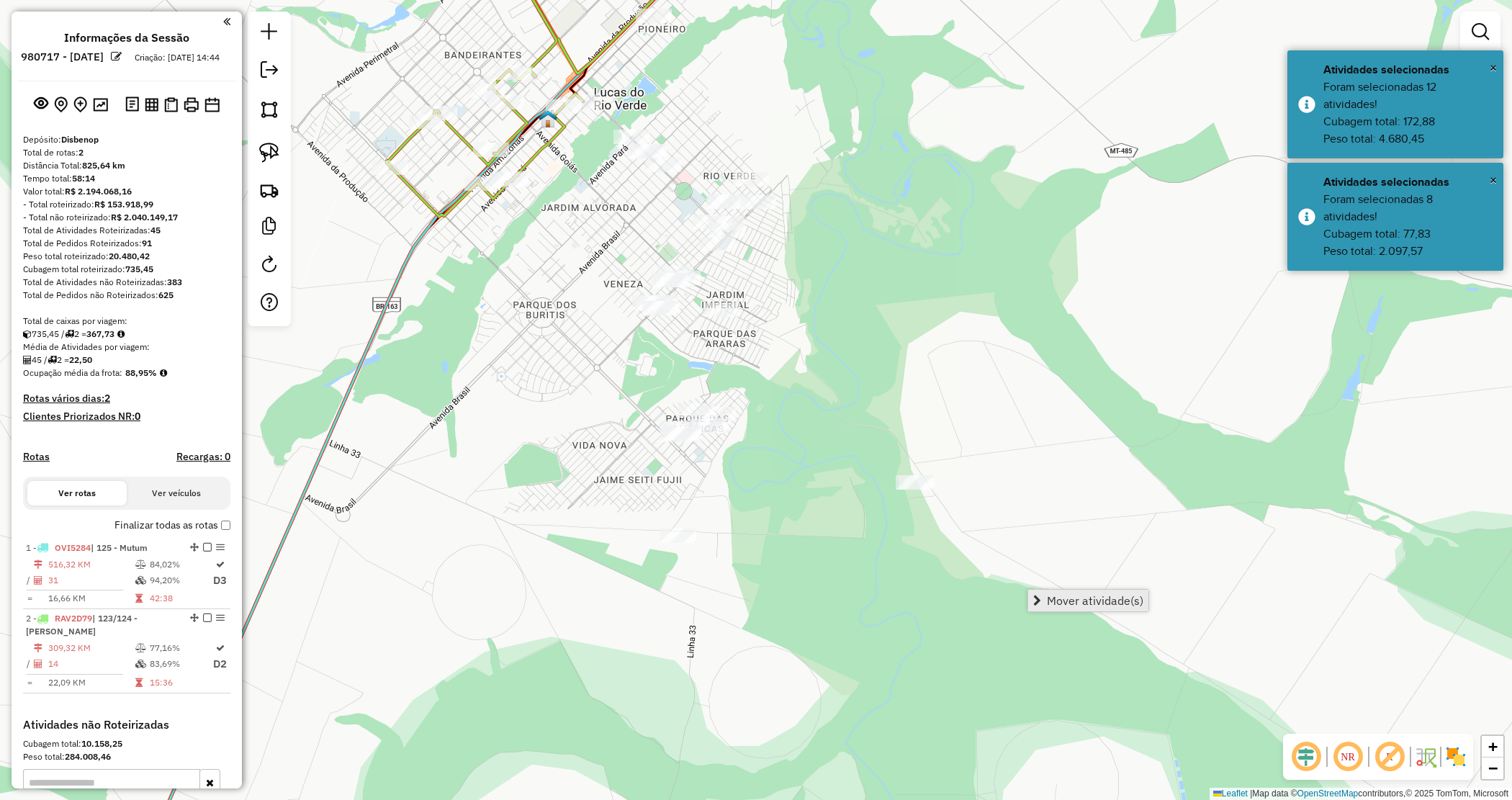
click at [1083, 602] on span "Mover atividade(s)" at bounding box center [1095, 601] width 97 height 12
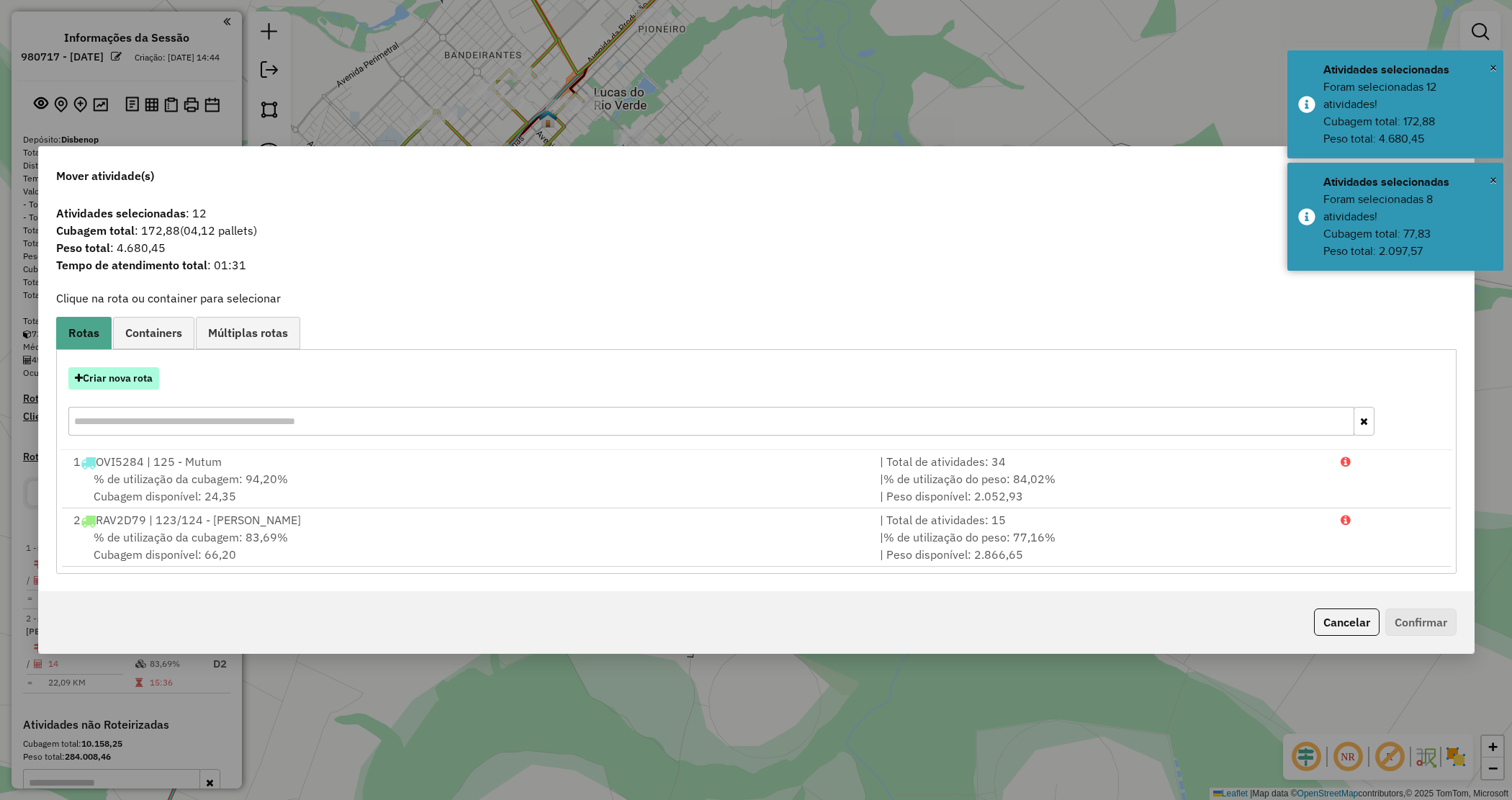
click at [113, 378] on button "Criar nova rota" at bounding box center [113, 378] width 91 height 23
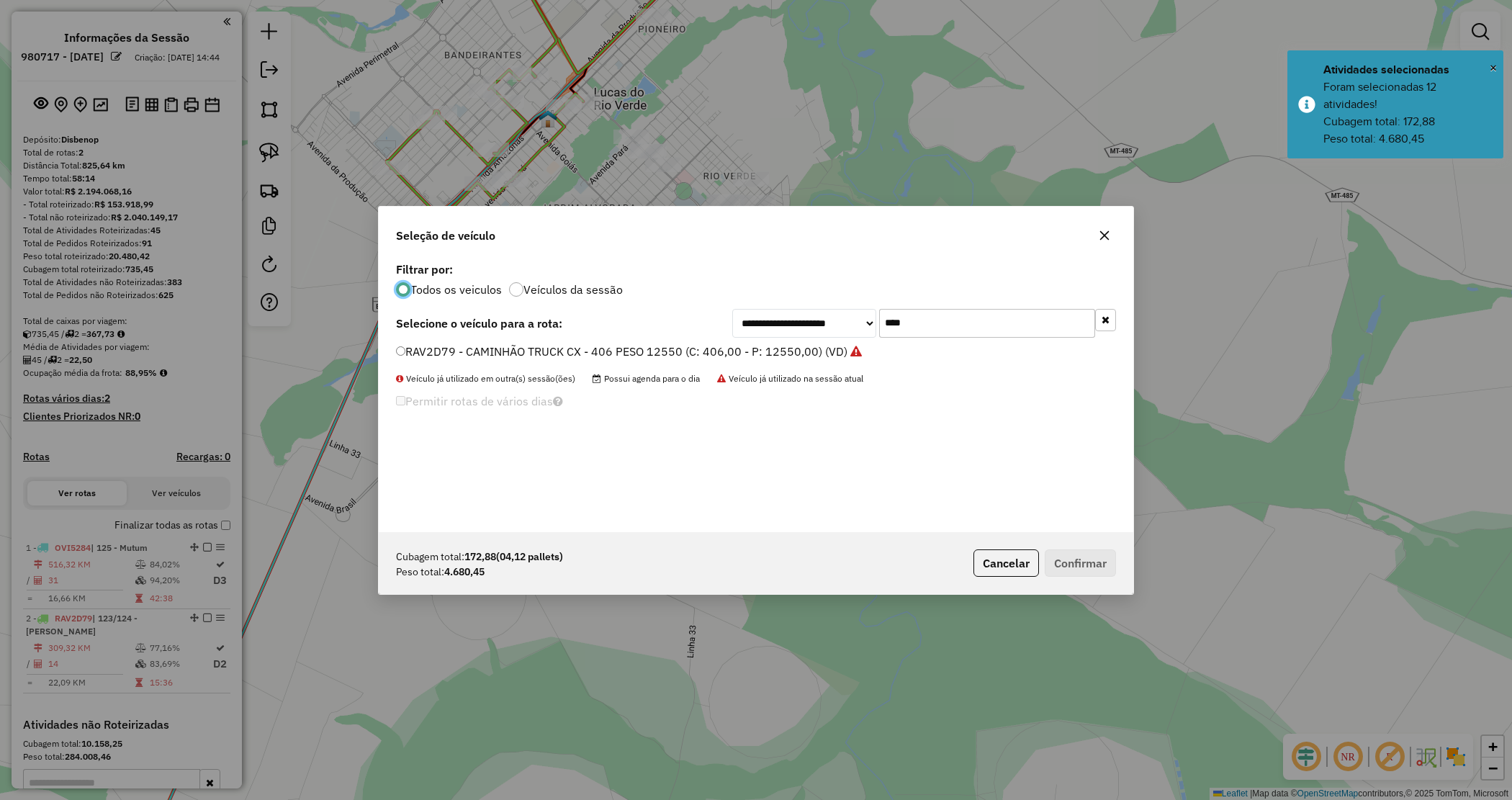
drag, startPoint x: 929, startPoint y: 306, endPoint x: 919, endPoint y: 317, distance: 14.9
click at [919, 314] on div "**********" at bounding box center [756, 395] width 755 height 274
drag, startPoint x: 913, startPoint y: 328, endPoint x: 834, endPoint y: 319, distance: 79.5
click at [840, 325] on div "**********" at bounding box center [924, 323] width 384 height 29
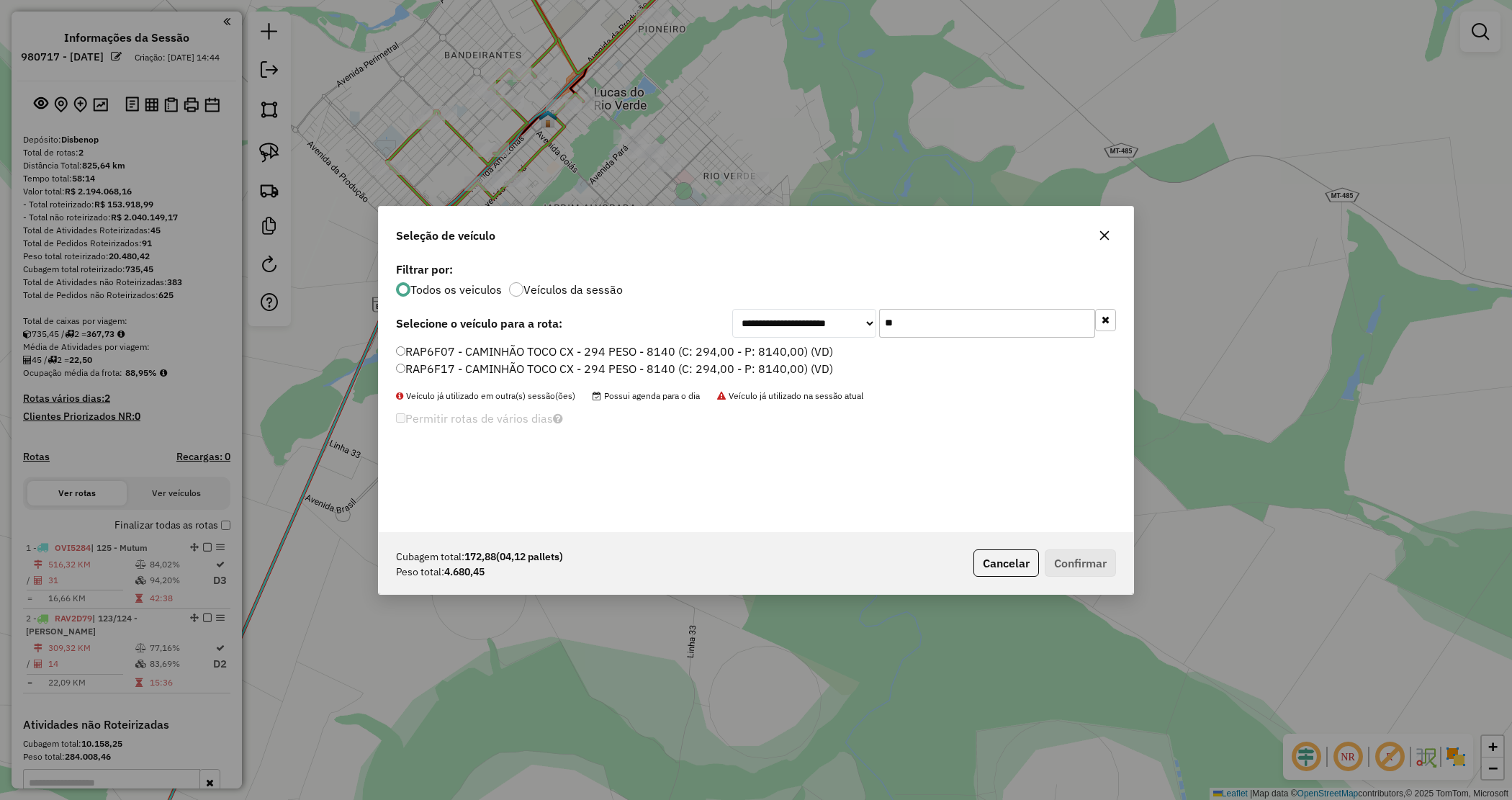
type input "**"
drag, startPoint x: 750, startPoint y: 365, endPoint x: 804, endPoint y: 407, distance: 68.4
click at [750, 366] on label "RAP6F17 - CAMINHÃO TOCO CX - 294 PESO - 8140 (C: 294,00 - P: 8140,00) (VD)" at bounding box center [615, 369] width 437 height 18
drag, startPoint x: 1089, startPoint y: 564, endPoint x: 1067, endPoint y: 580, distance: 27.2
click at [1089, 566] on button "Confirmar" at bounding box center [1080, 563] width 71 height 28
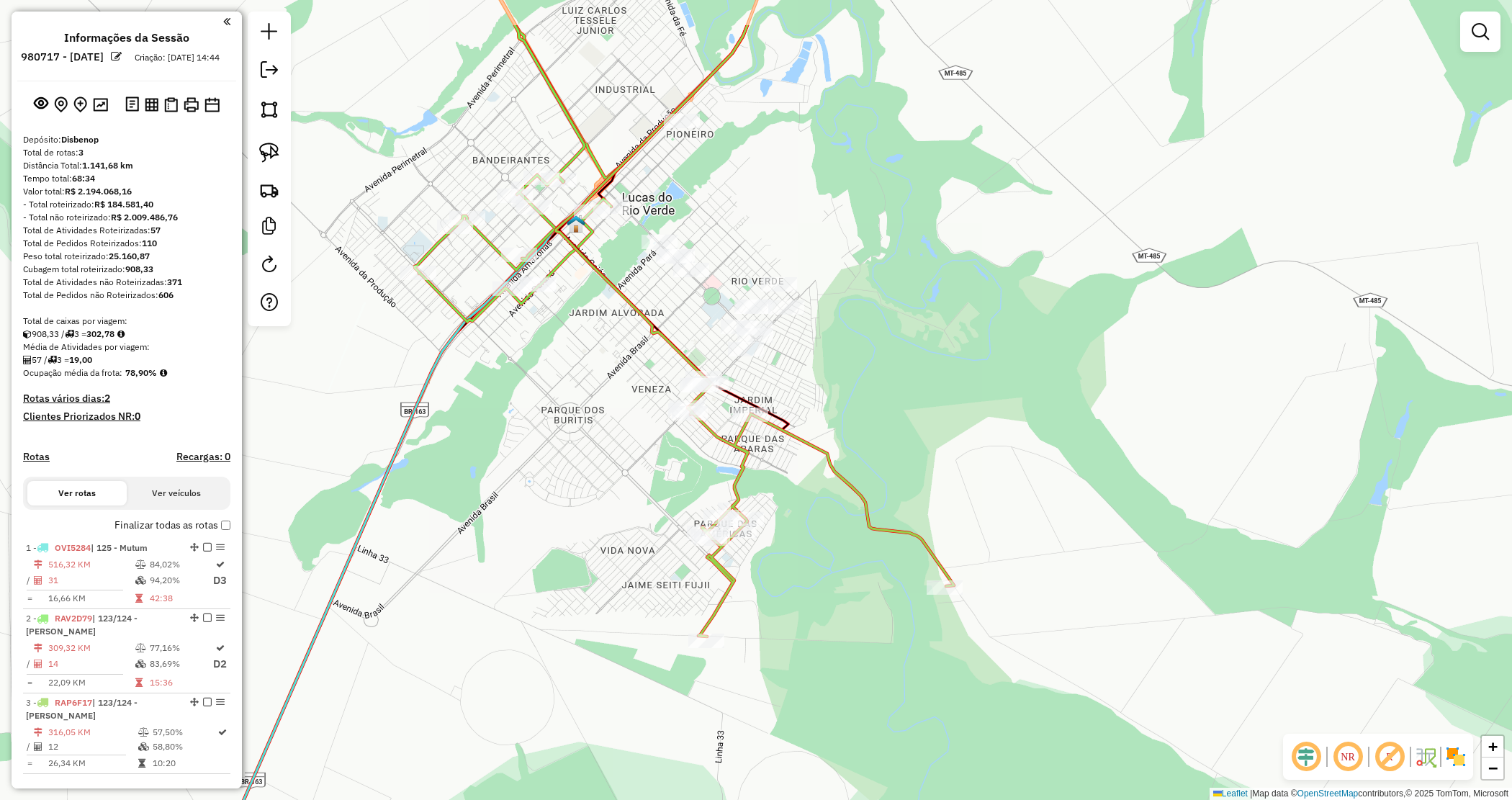
drag, startPoint x: 778, startPoint y: 306, endPoint x: 801, endPoint y: 402, distance: 98.7
click at [801, 400] on div "Janela de atendimento Grade de atendimento Capacidade Transportadoras Veículos …" at bounding box center [756, 400] width 1512 height 800
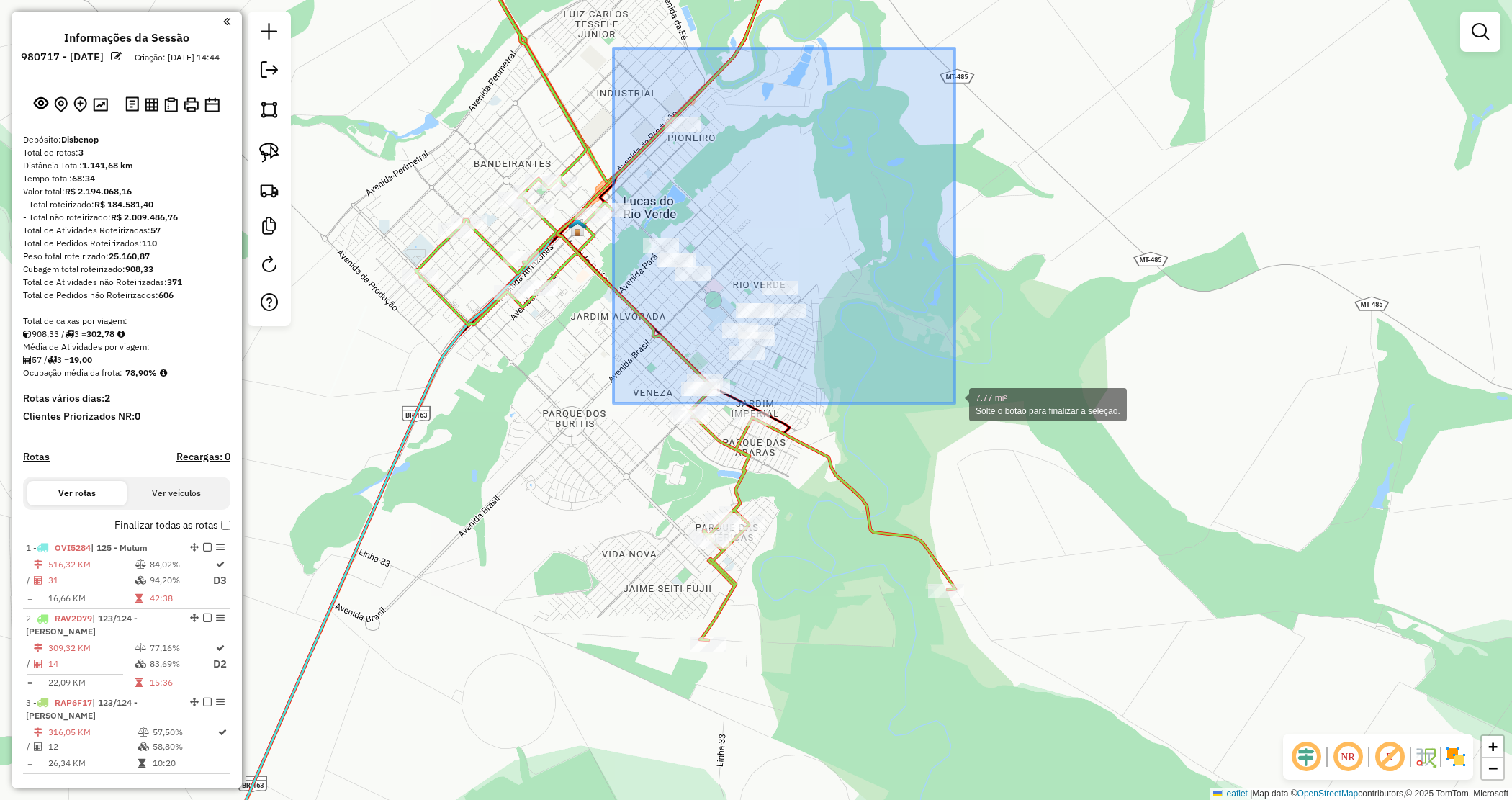
drag, startPoint x: 620, startPoint y: 55, endPoint x: 966, endPoint y: 415, distance: 499.3
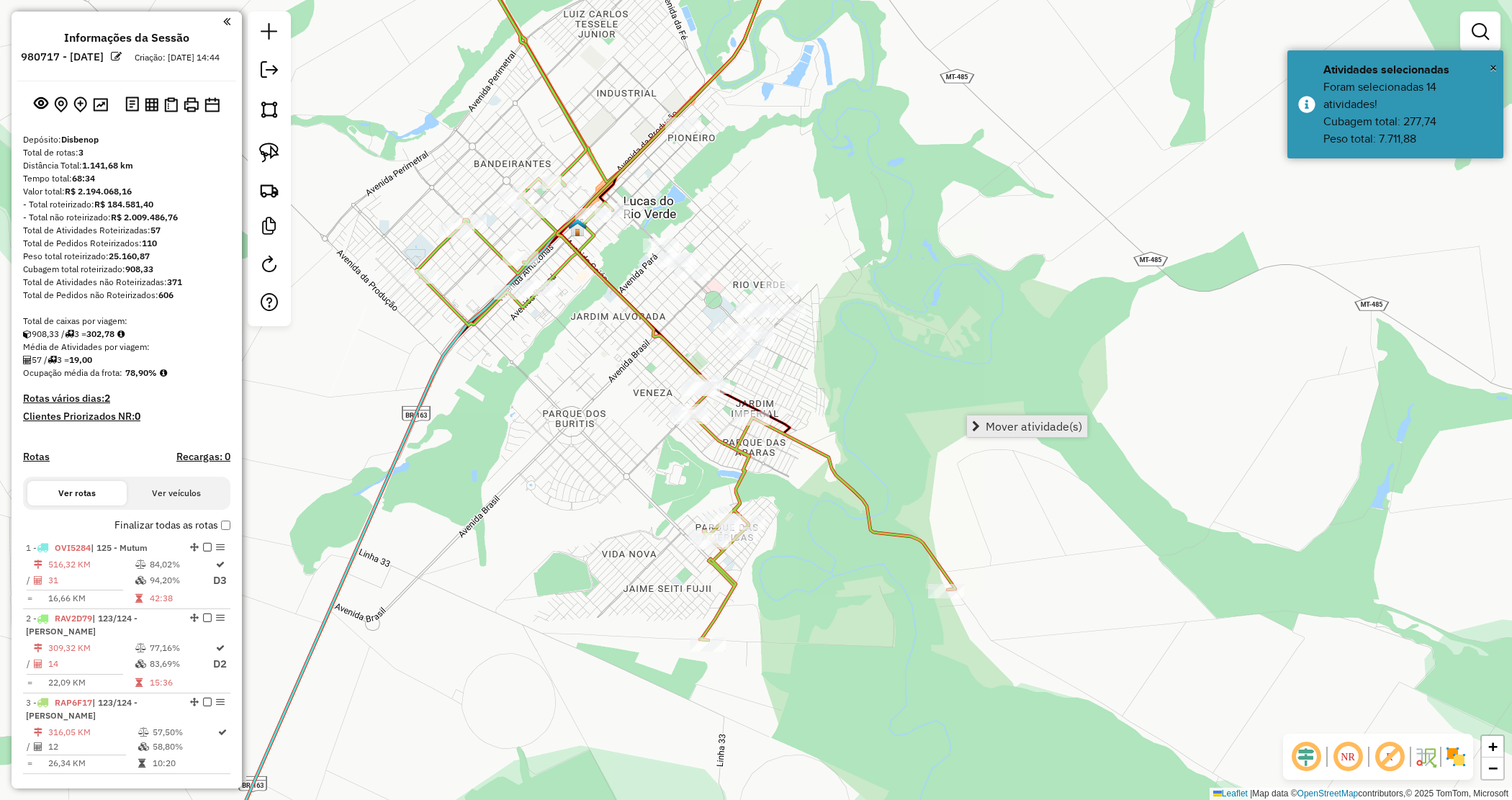
click at [994, 429] on span "Mover atividade(s)" at bounding box center [1034, 426] width 97 height 12
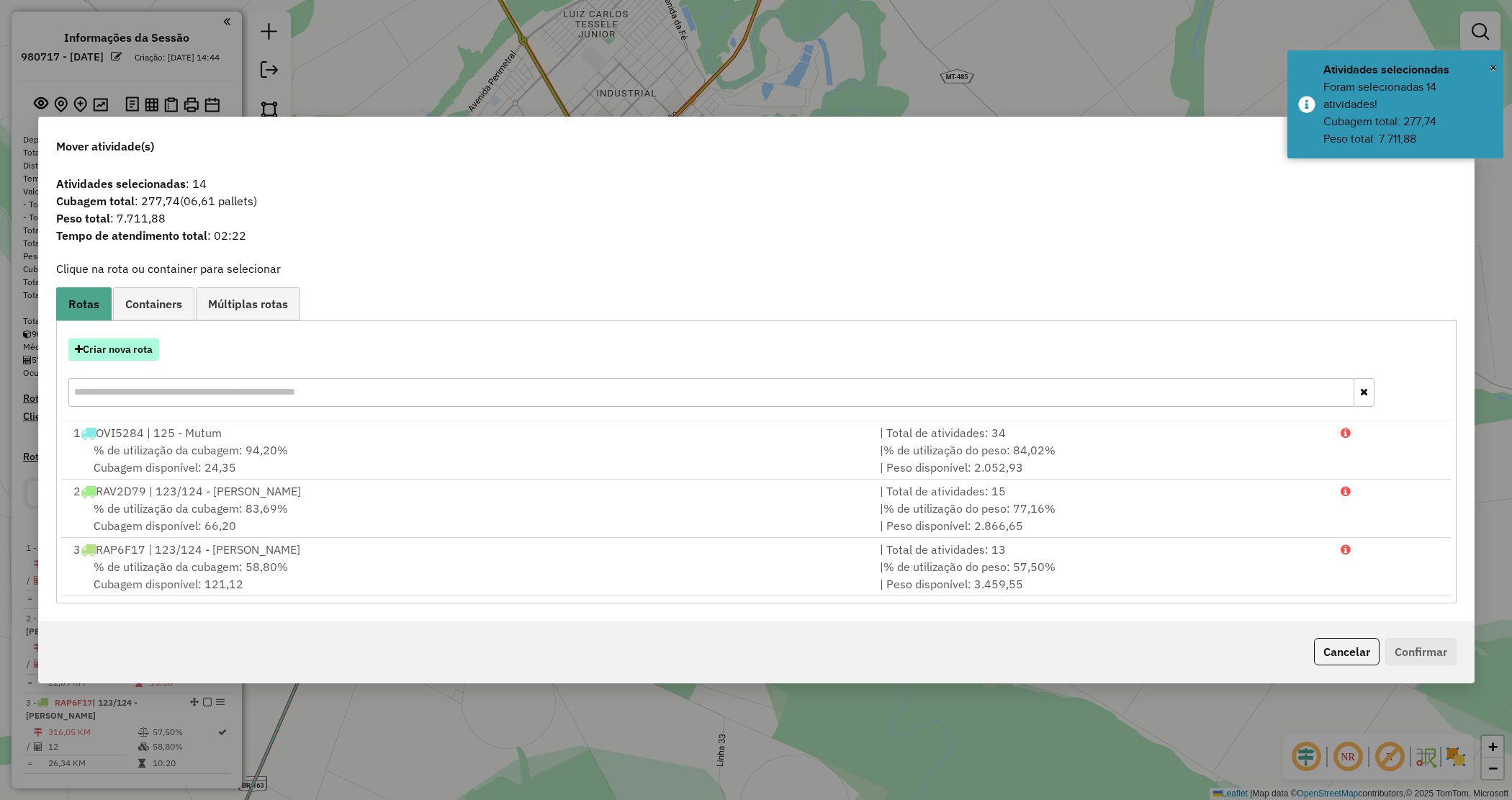
click at [139, 354] on button "Criar nova rota" at bounding box center [113, 350] width 91 height 23
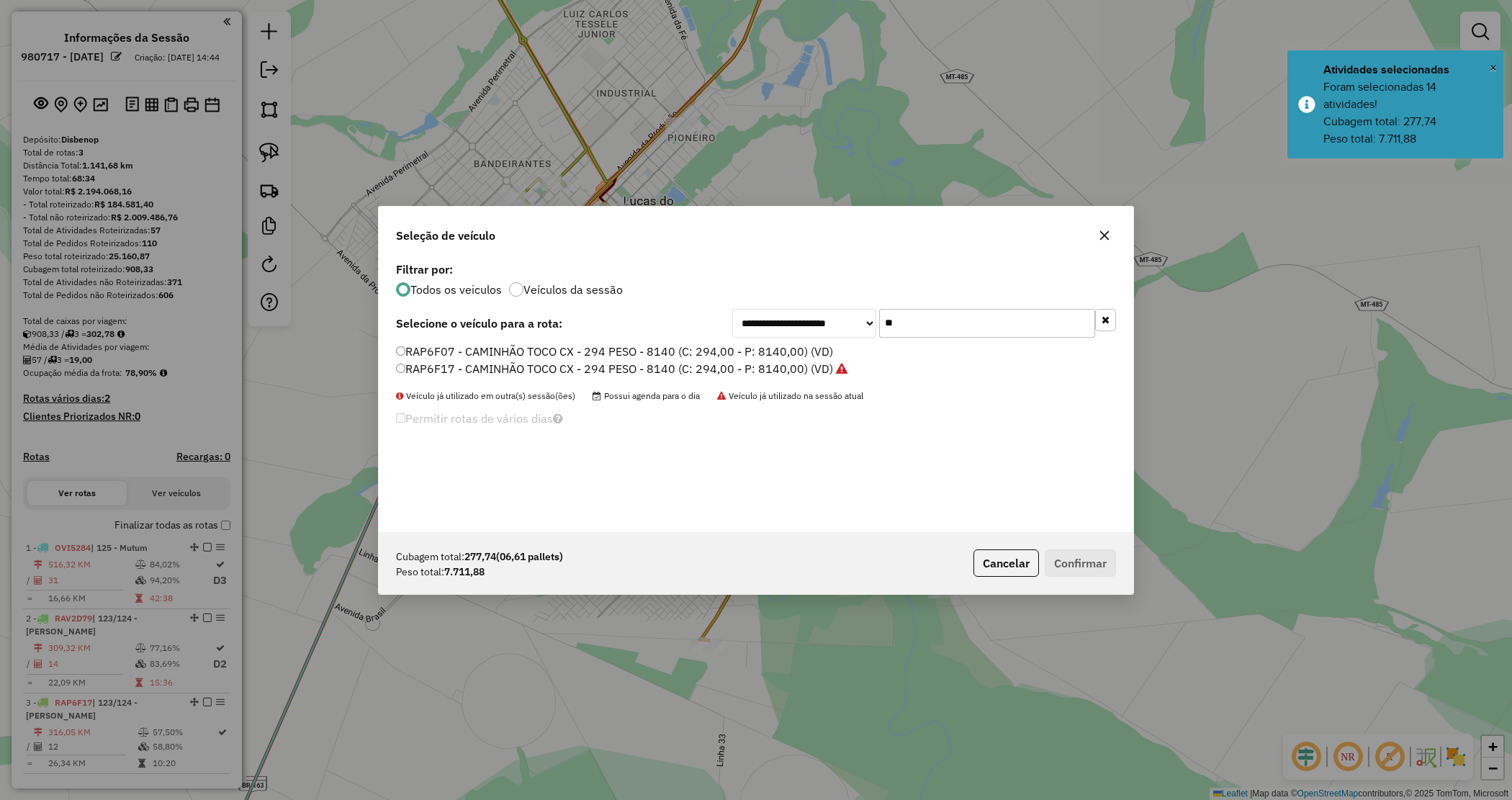
drag, startPoint x: 962, startPoint y: 326, endPoint x: 806, endPoint y: 293, distance: 159.5
click at [807, 294] on div "**********" at bounding box center [756, 395] width 755 height 274
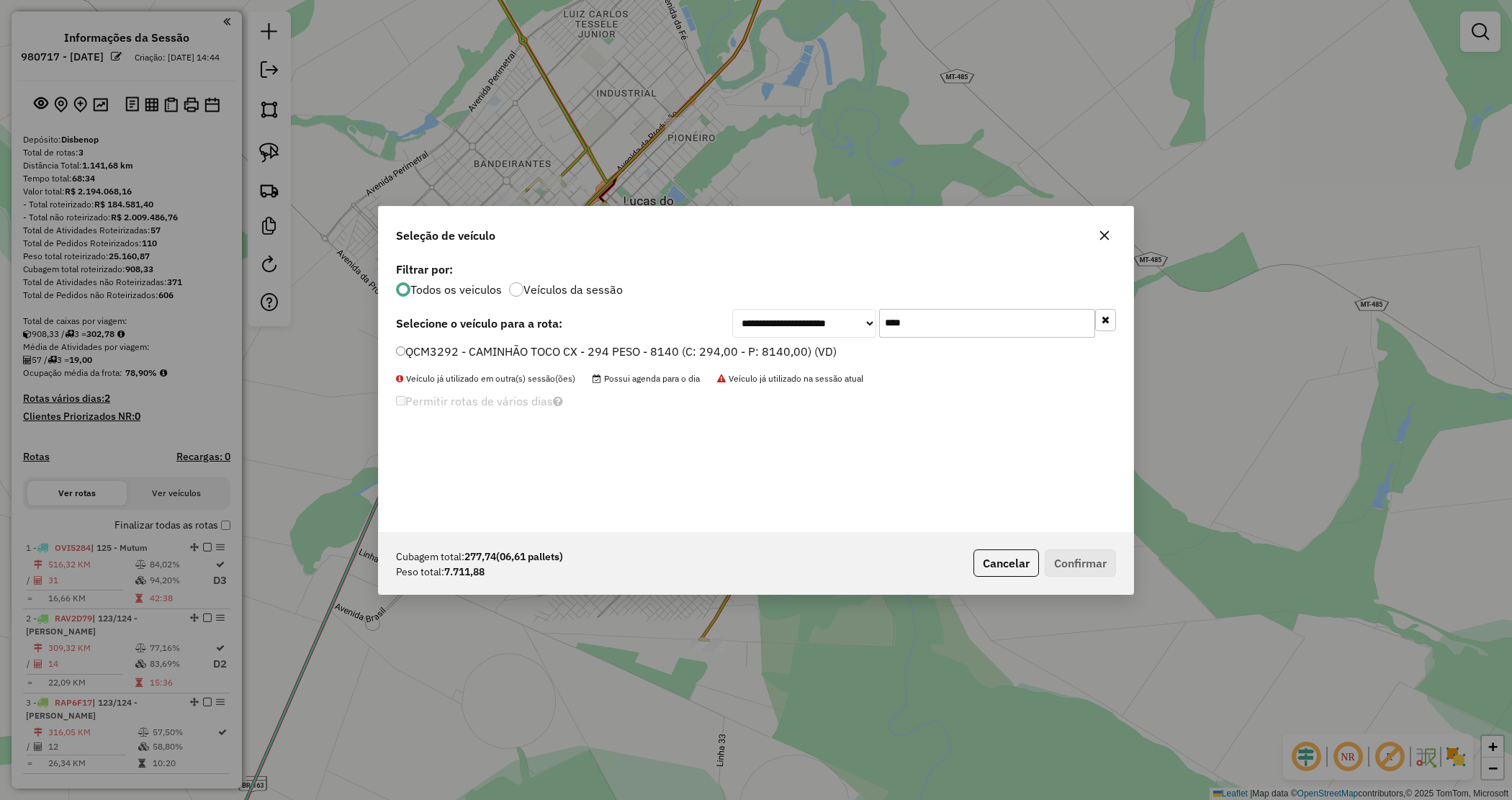
type input "****"
drag, startPoint x: 747, startPoint y: 350, endPoint x: 941, endPoint y: 467, distance: 226.6
click at [747, 350] on label "QCM3292 - CAMINHÃO TOCO CX - 294 PESO - 8140 (C: 294,00 - P: 8140,00) (VD)" at bounding box center [616, 351] width 440 height 18
click at [1083, 571] on button "Confirmar" at bounding box center [1080, 563] width 71 height 28
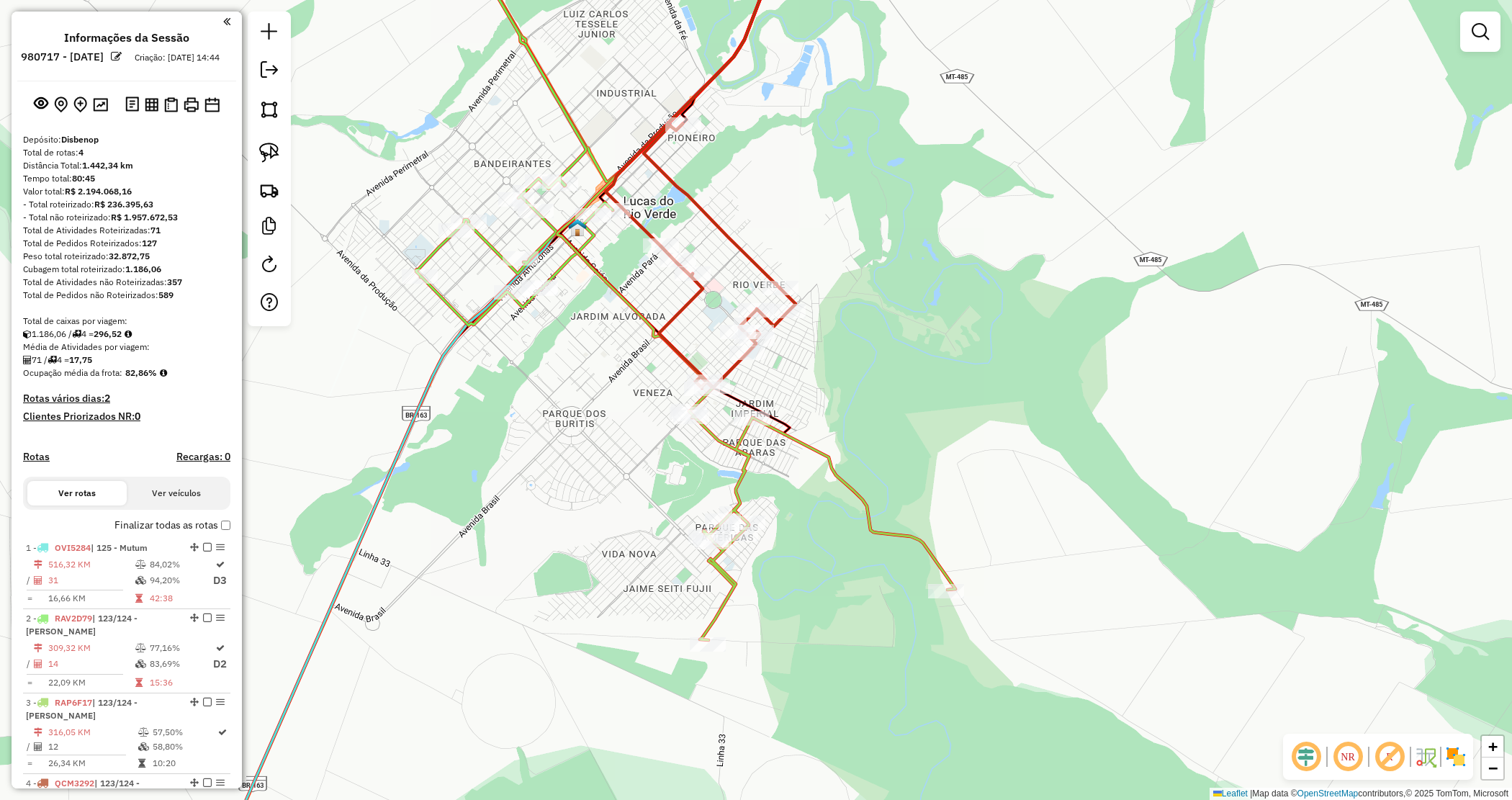
click at [891, 347] on div "Janela de atendimento Grade de atendimento Capacidade Transportadoras Veículos …" at bounding box center [756, 400] width 1512 height 800
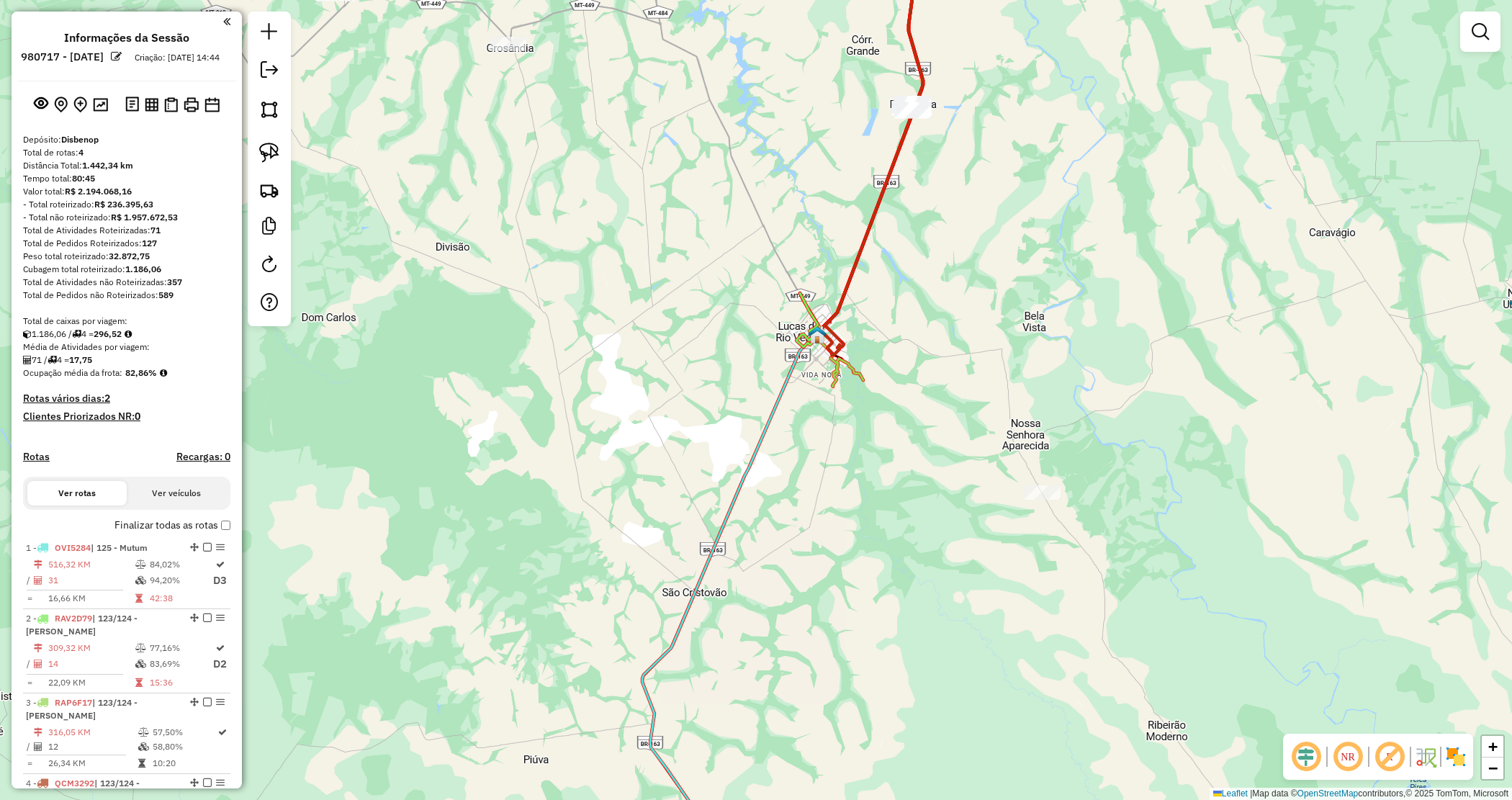
drag, startPoint x: 946, startPoint y: 463, endPoint x: 902, endPoint y: 450, distance: 45.9
click at [904, 450] on div "Janela de atendimento Grade de atendimento Capacidade Transportadoras Veículos …" at bounding box center [756, 400] width 1512 height 800
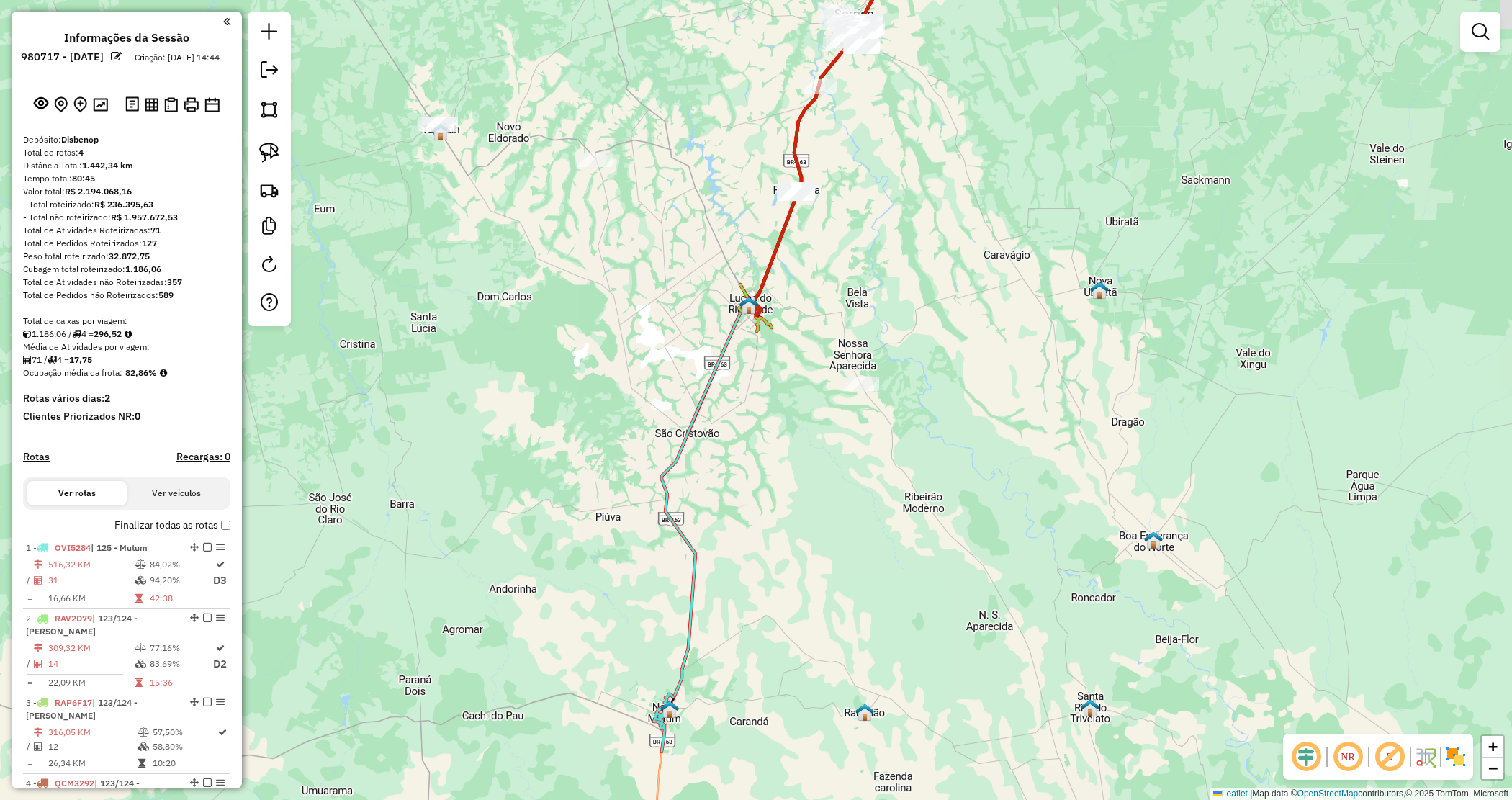
drag, startPoint x: 952, startPoint y: 559, endPoint x: 879, endPoint y: 511, distance: 87.4
click at [880, 512] on div "Janela de atendimento Grade de atendimento Capacidade Transportadoras Veículos …" at bounding box center [756, 400] width 1512 height 800
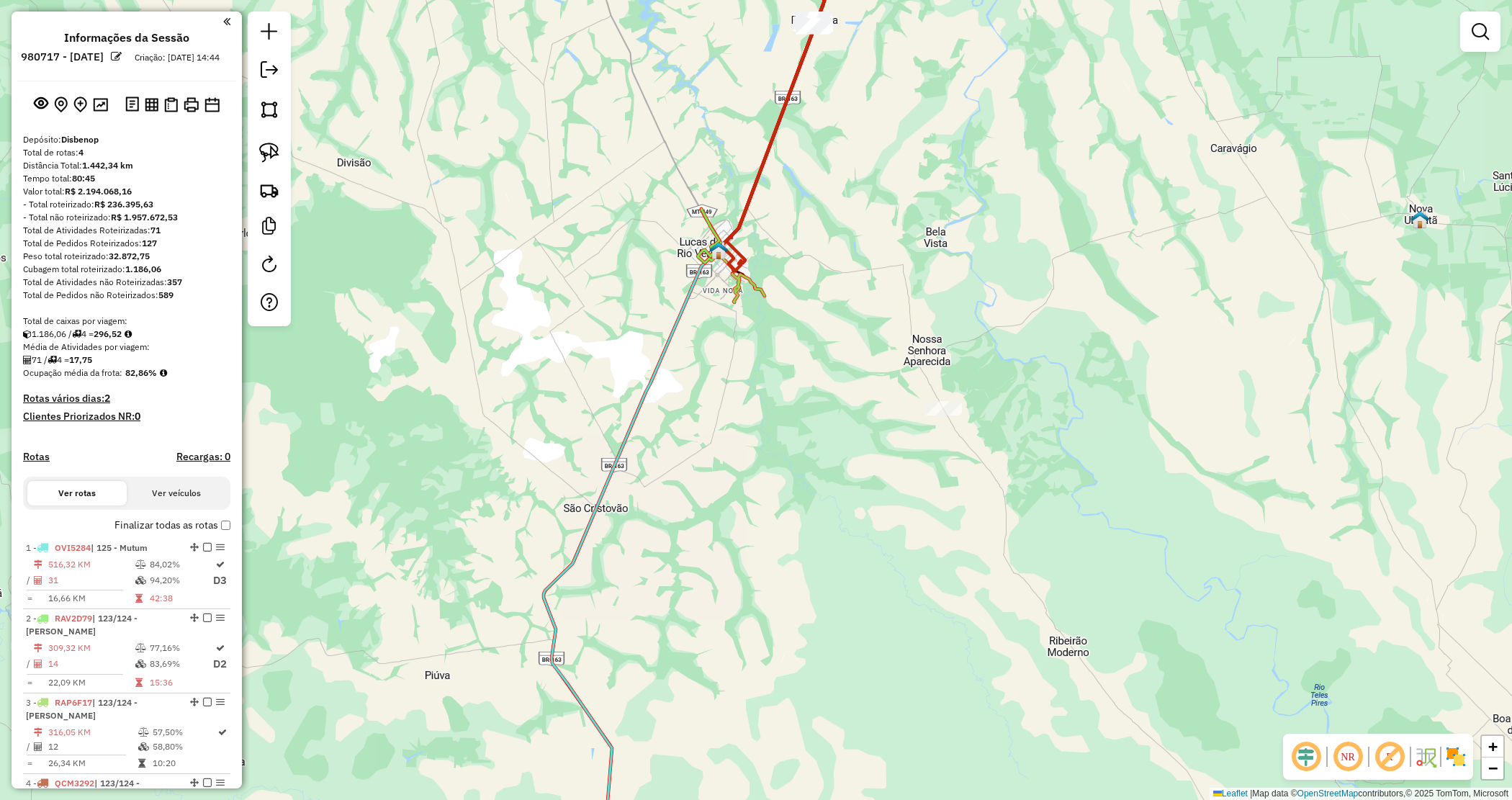
click at [756, 285] on icon at bounding box center [748, 288] width 33 height 29
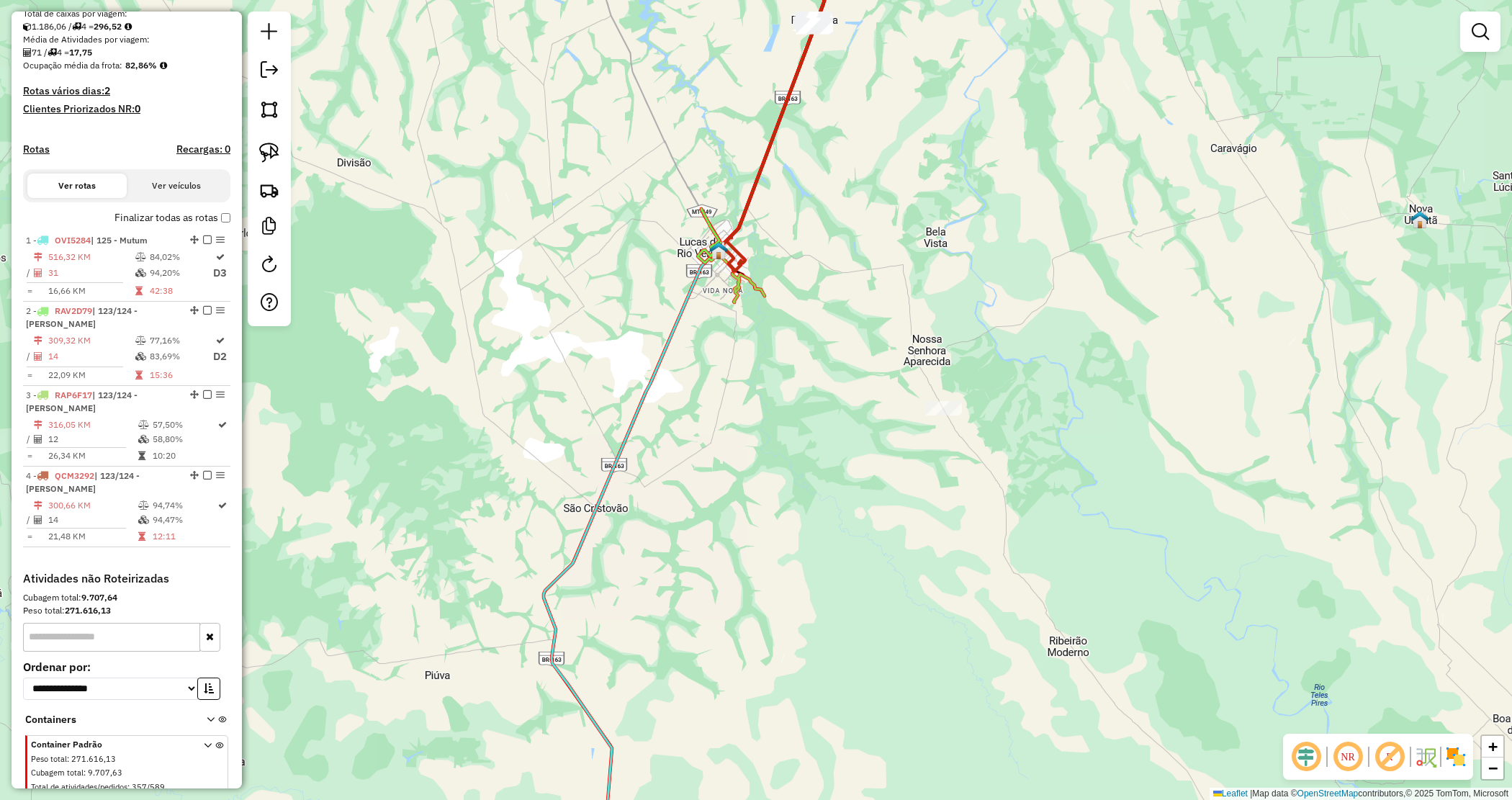
select select "**********"
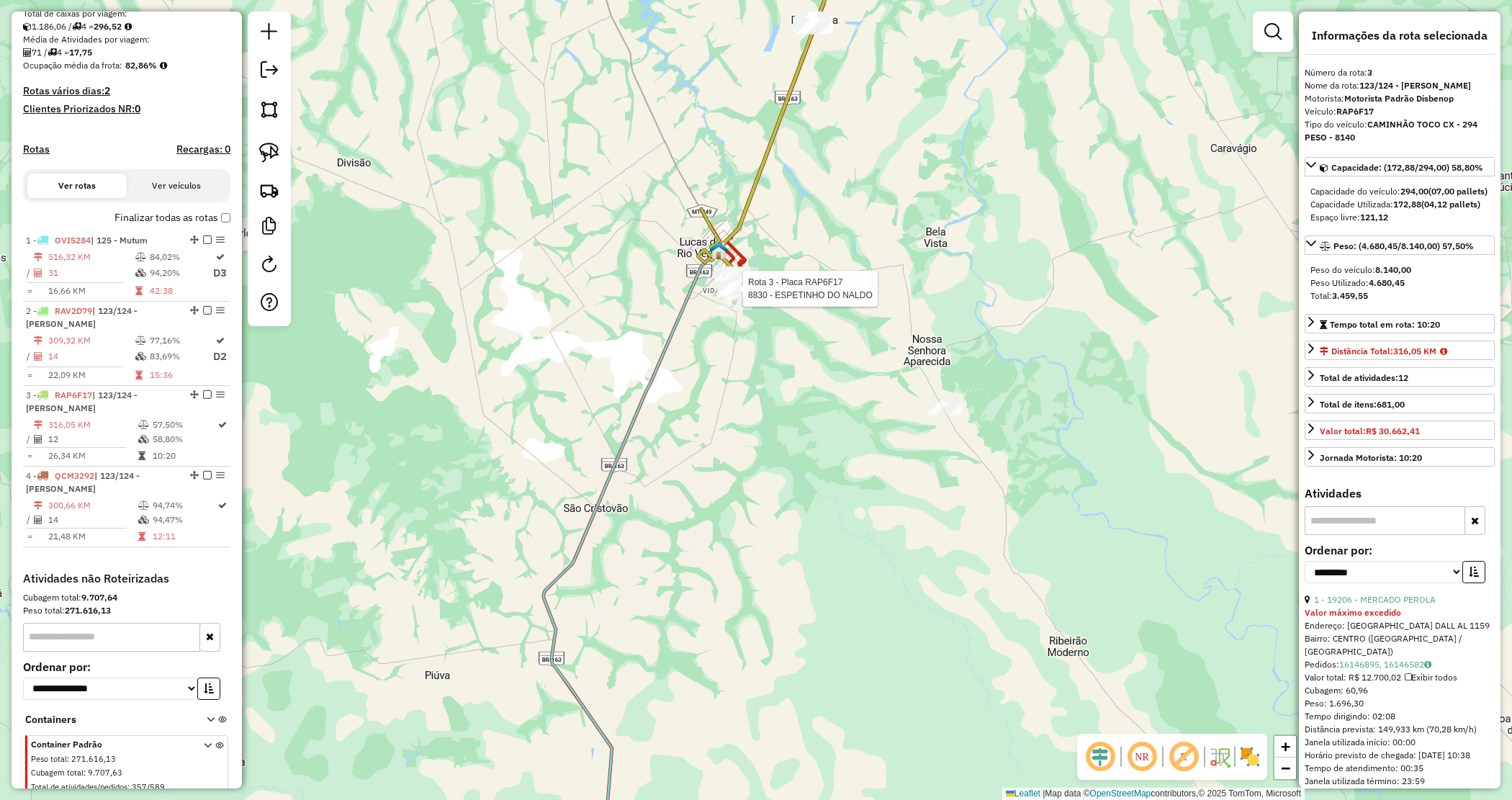
scroll to position [325, 0]
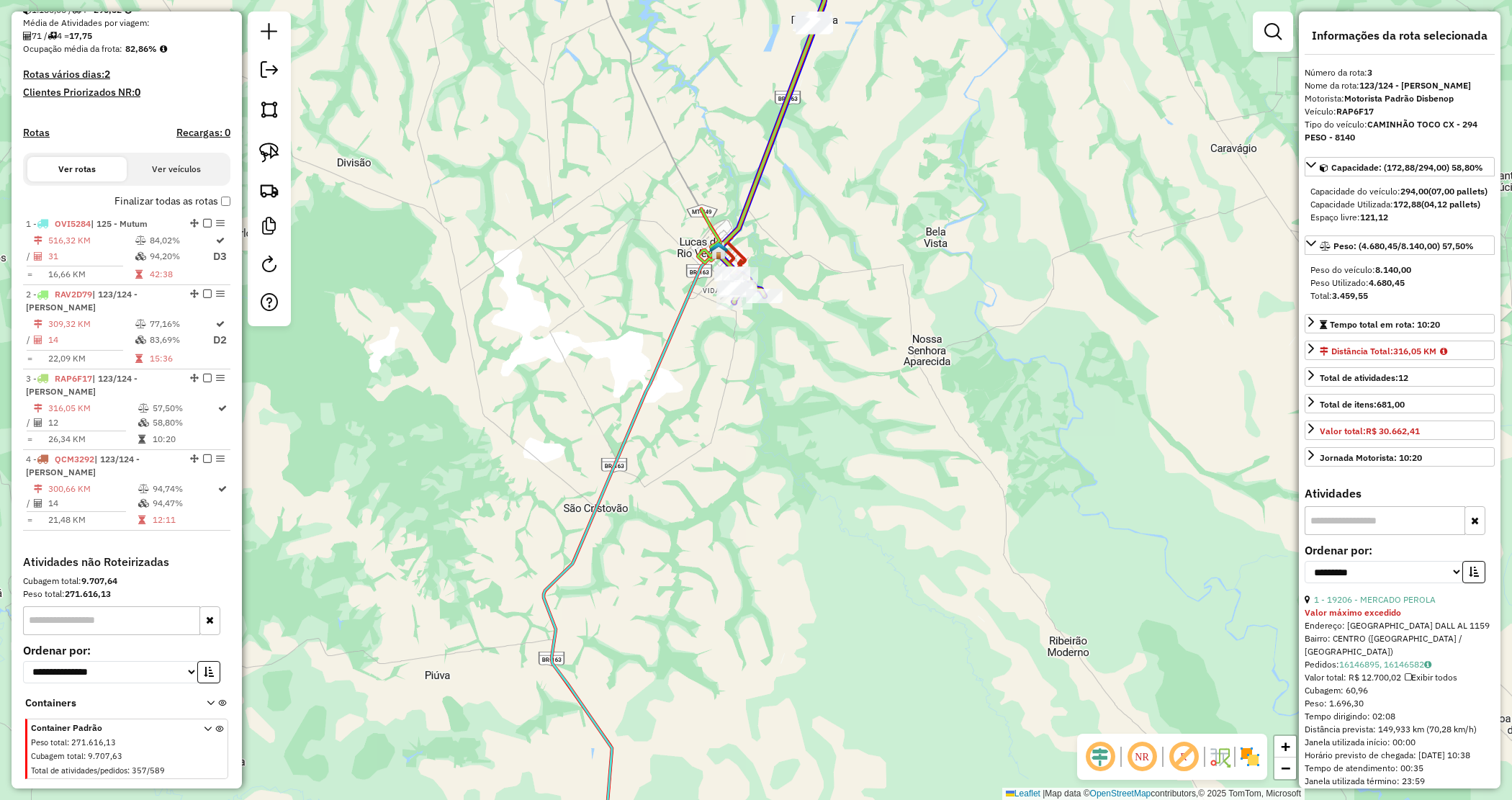
click at [771, 304] on div at bounding box center [764, 295] width 36 height 14
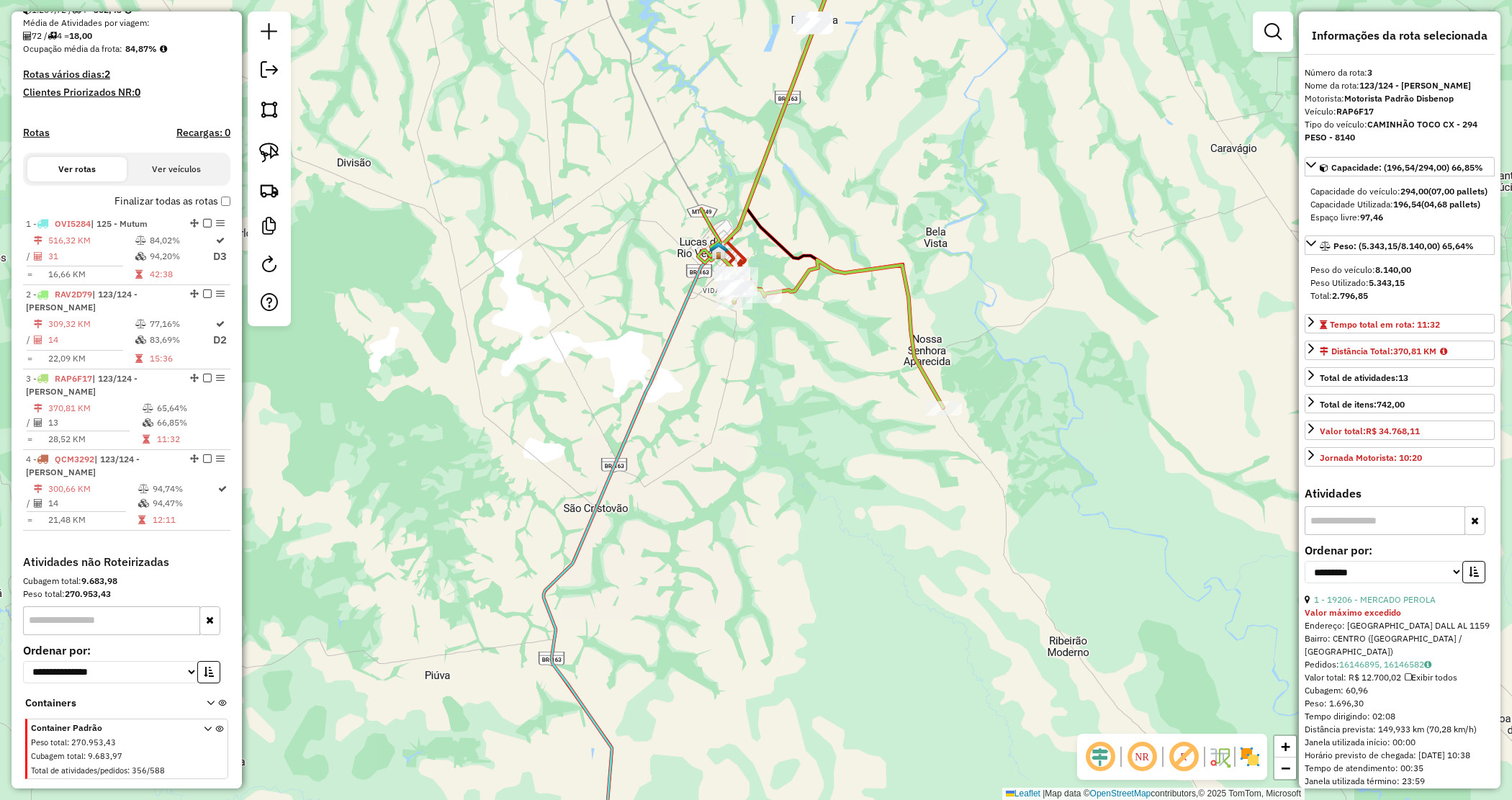
click at [895, 419] on div "Janela de atendimento Grade de atendimento Capacidade Transportadoras Veículos …" at bounding box center [756, 400] width 1512 height 800
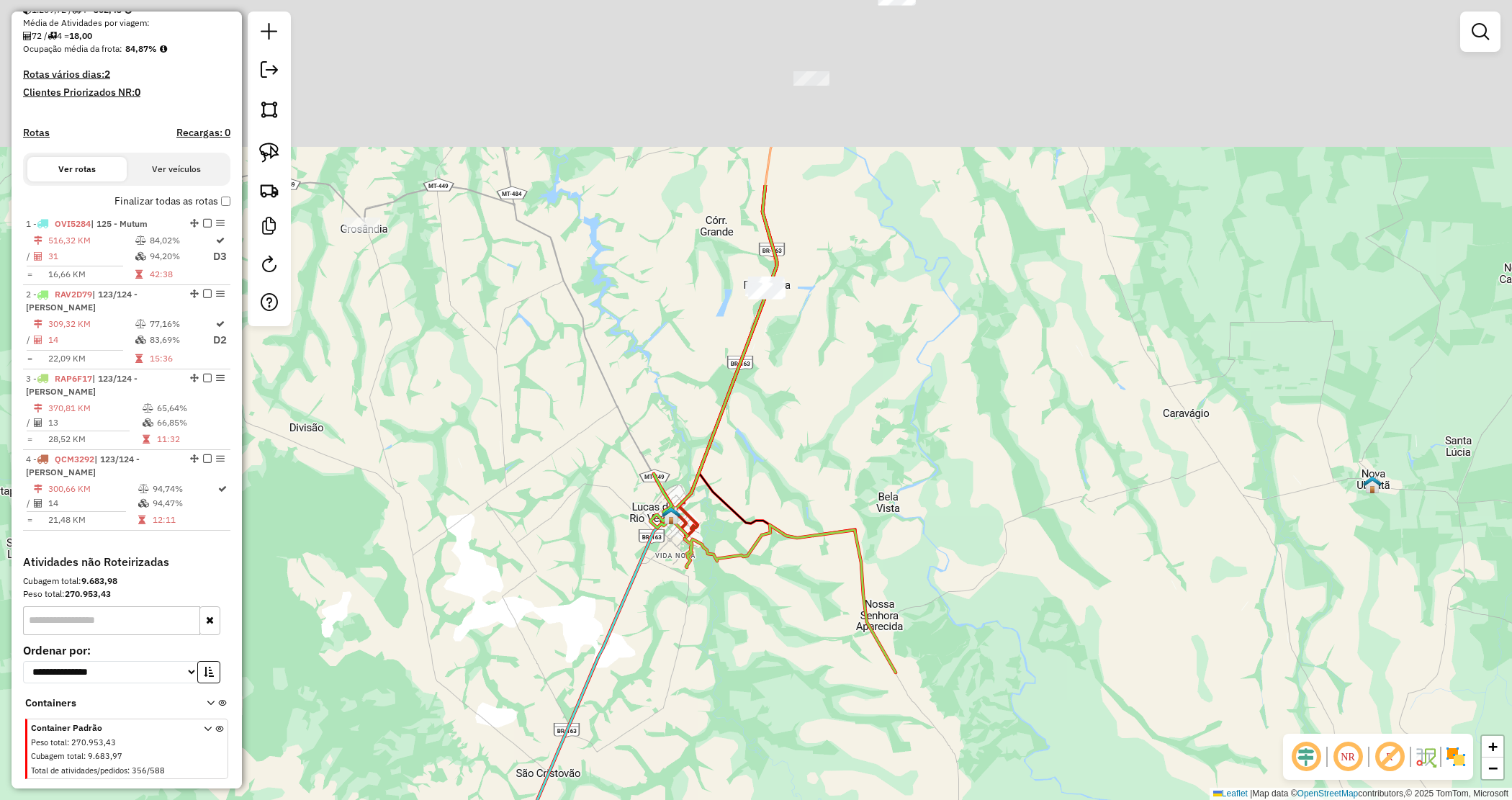
drag, startPoint x: 807, startPoint y: 455, endPoint x: 793, endPoint y: 388, distance: 68.4
click at [830, 513] on div "Janela de atendimento Grade de atendimento Capacidade Transportadoras Veículos …" at bounding box center [756, 400] width 1512 height 800
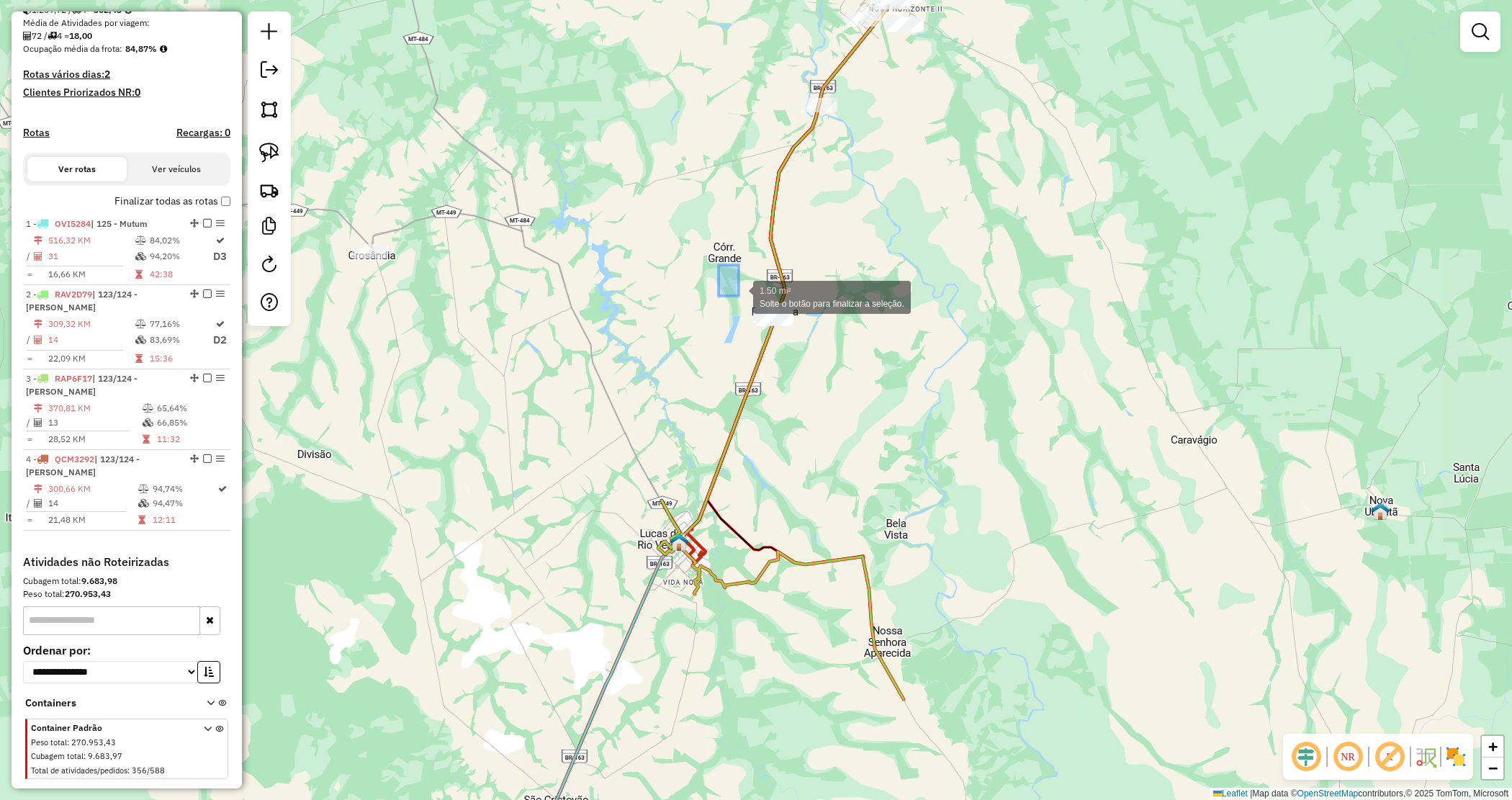
drag, startPoint x: 733, startPoint y: 290, endPoint x: 915, endPoint y: 387, distance: 206.2
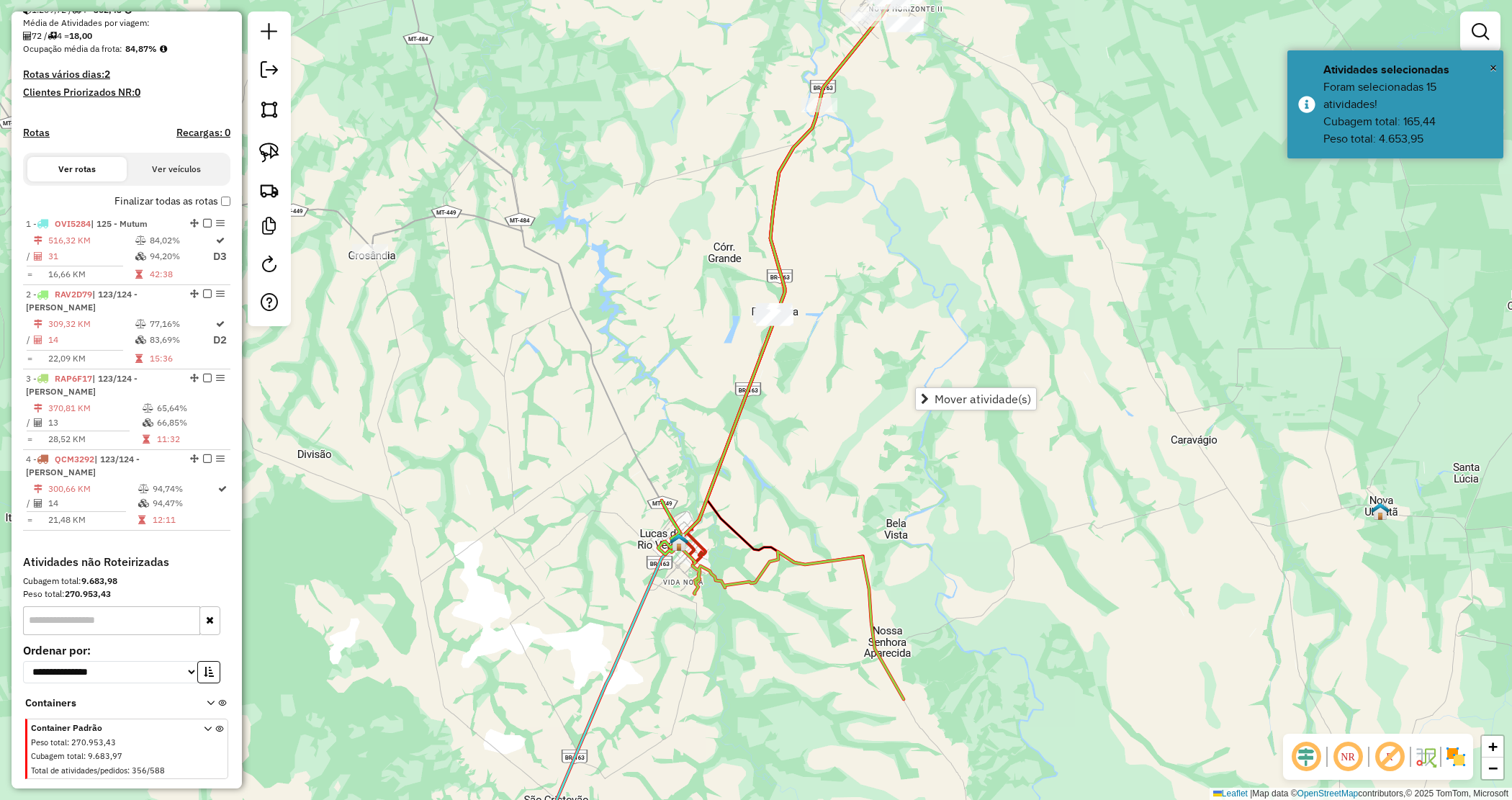
click at [966, 400] on span "Mover atividade(s)" at bounding box center [983, 399] width 97 height 12
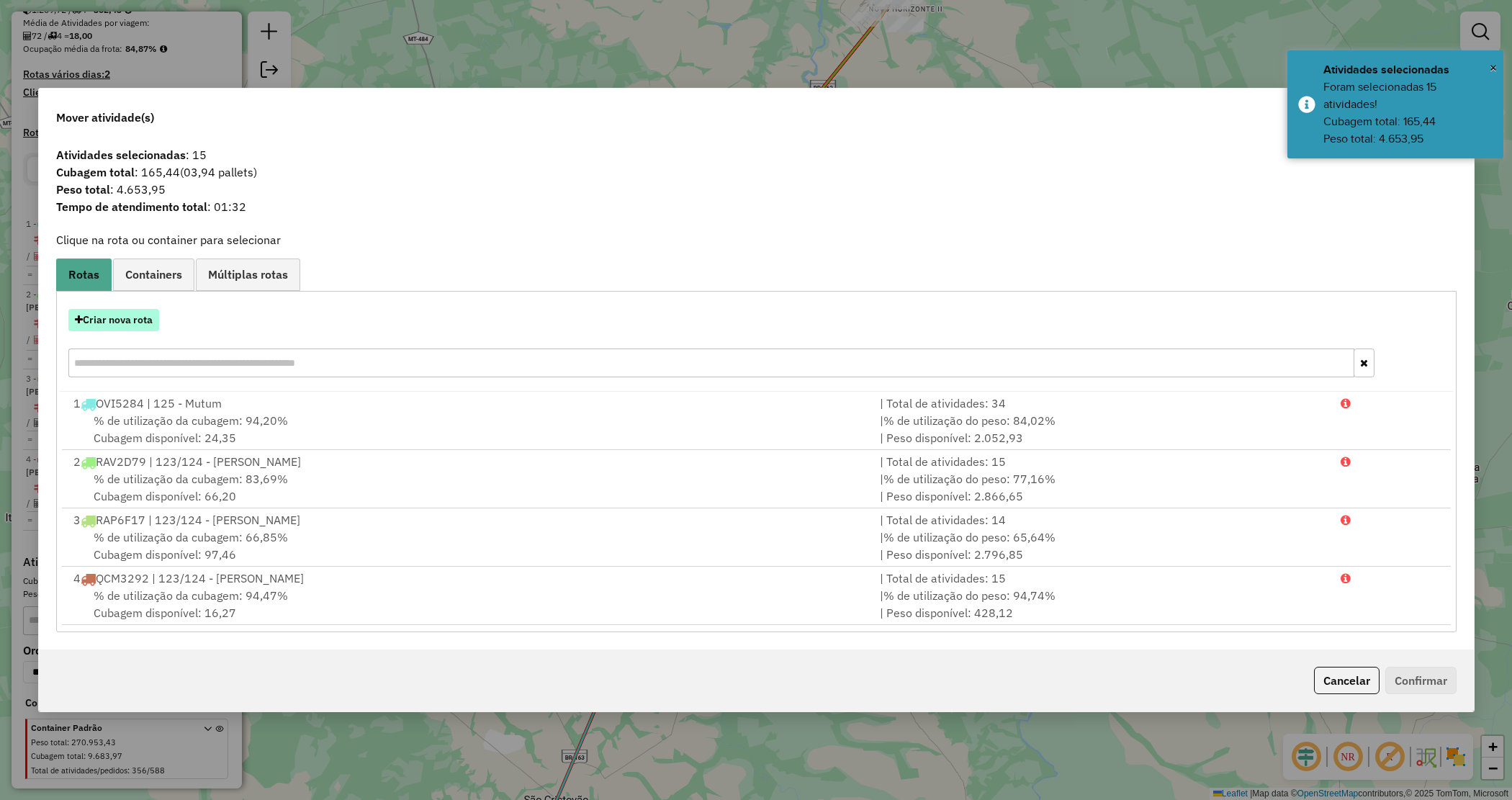
click at [131, 314] on button "Criar nova rota" at bounding box center [113, 319] width 91 height 23
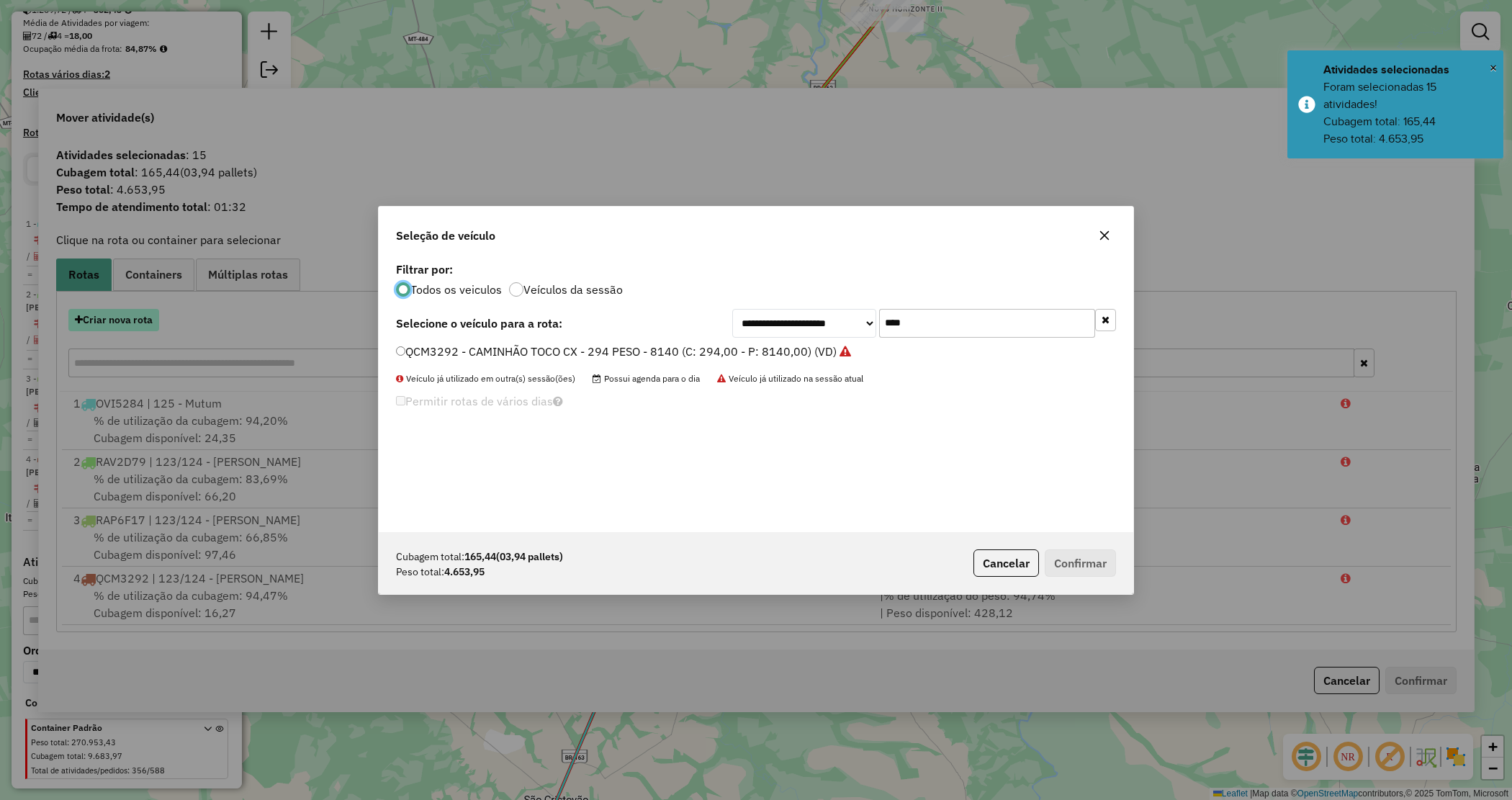
scroll to position [8, 4]
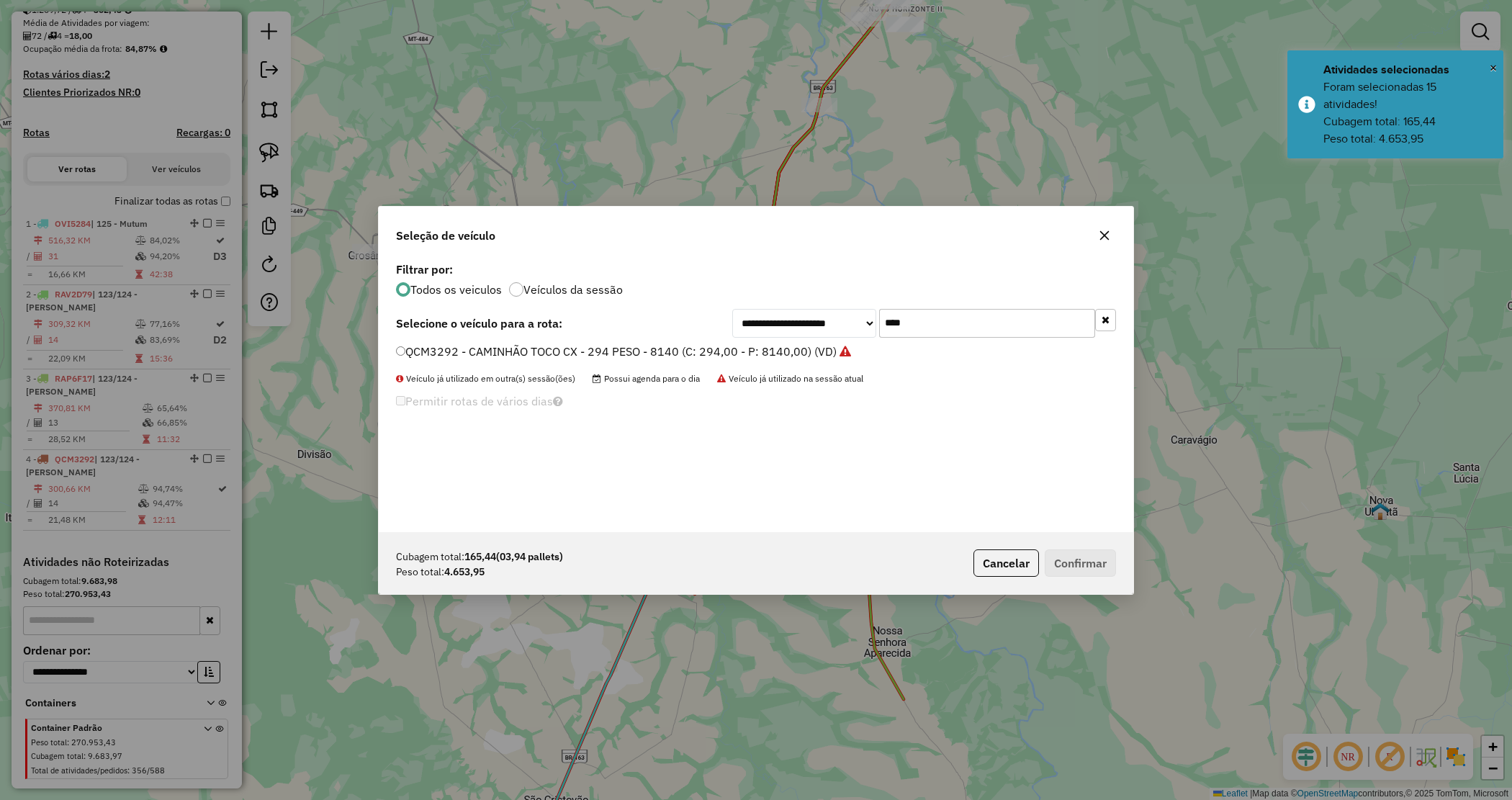
drag, startPoint x: 913, startPoint y: 320, endPoint x: 798, endPoint y: 304, distance: 116.1
click at [798, 304] on div "**********" at bounding box center [756, 395] width 755 height 274
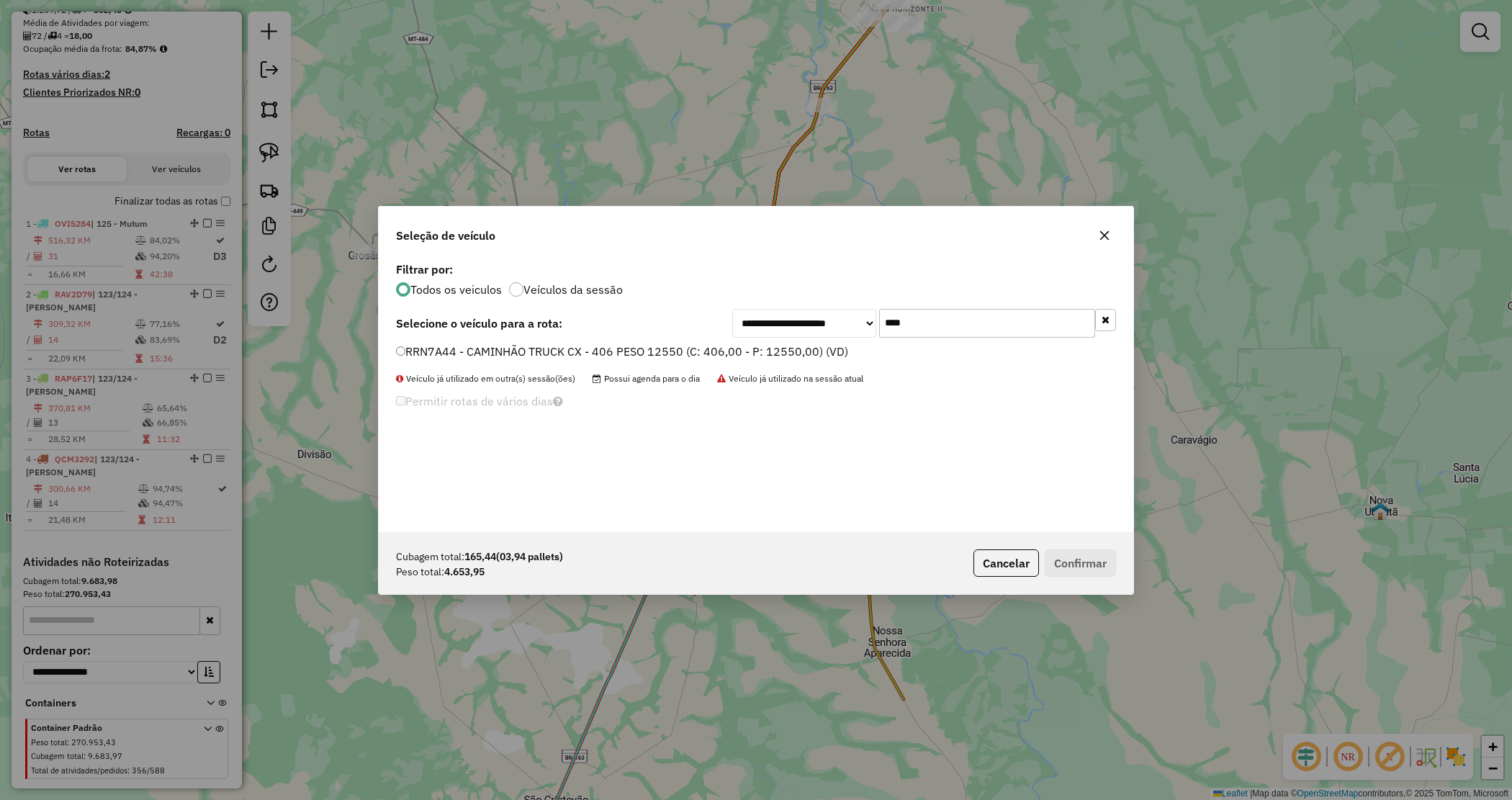
type input "****"
click at [666, 348] on label "RRN7A44 - CAMINHÃO TRUCK CX - 406 PESO 12550 (C: 406,00 - P: 12550,00) (VD)" at bounding box center [622, 351] width 452 height 18
click at [665, 347] on label "RRN7A44 - CAMINHÃO TRUCK CX - 406 PESO 12550 (C: 406,00 - P: 12550,00) (VD)" at bounding box center [622, 351] width 452 height 18
click at [1099, 580] on div "Cubagem total: 165,44 (03,94 pallets) Peso total: 4.653,95 Cancelar Confirmar" at bounding box center [756, 563] width 755 height 62
click at [1103, 564] on button "Confirmar" at bounding box center [1080, 563] width 71 height 28
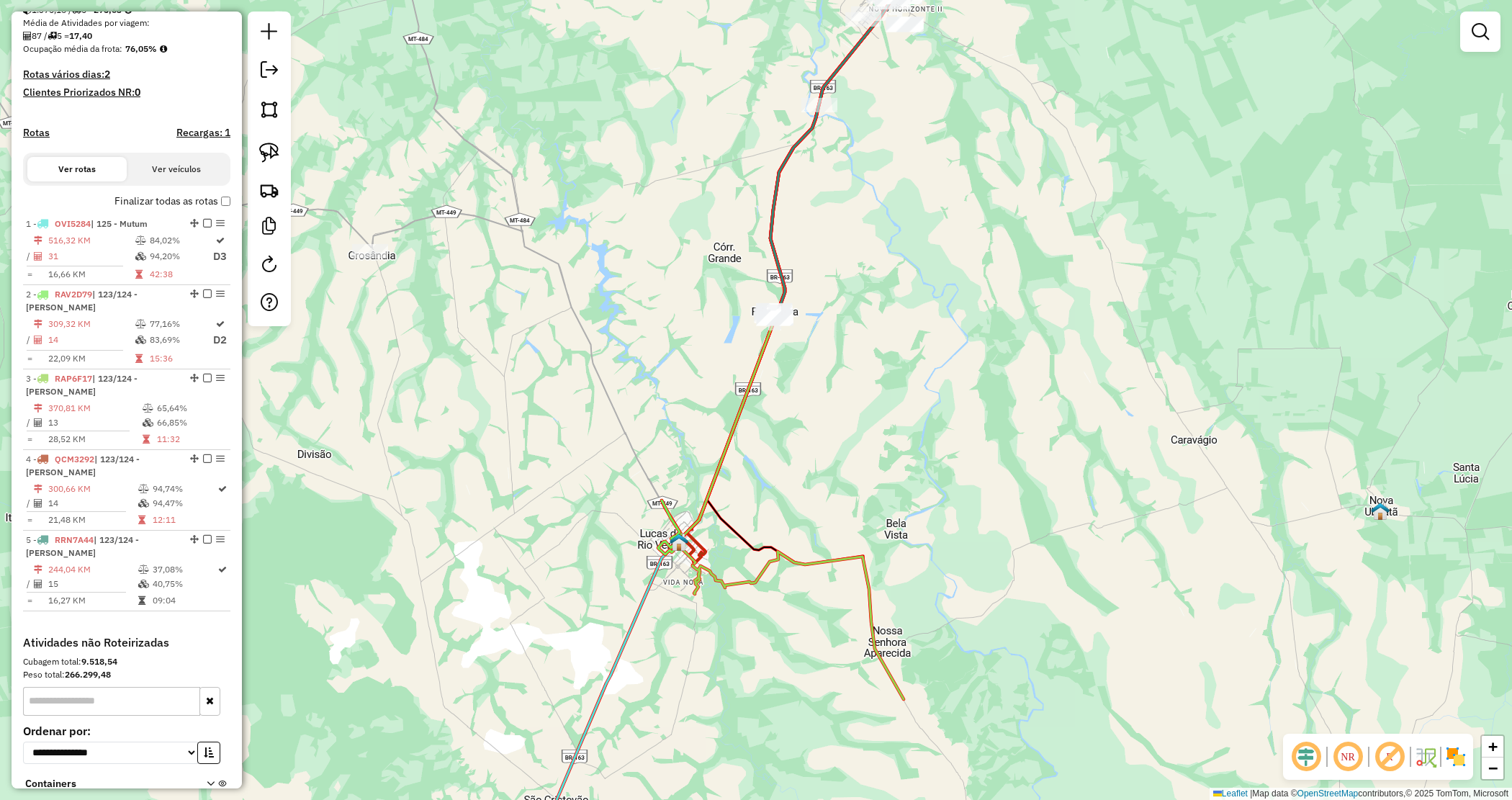
click at [825, 430] on div "Janela de atendimento Grade de atendimento Capacidade Transportadoras Veículos …" at bounding box center [756, 400] width 1512 height 800
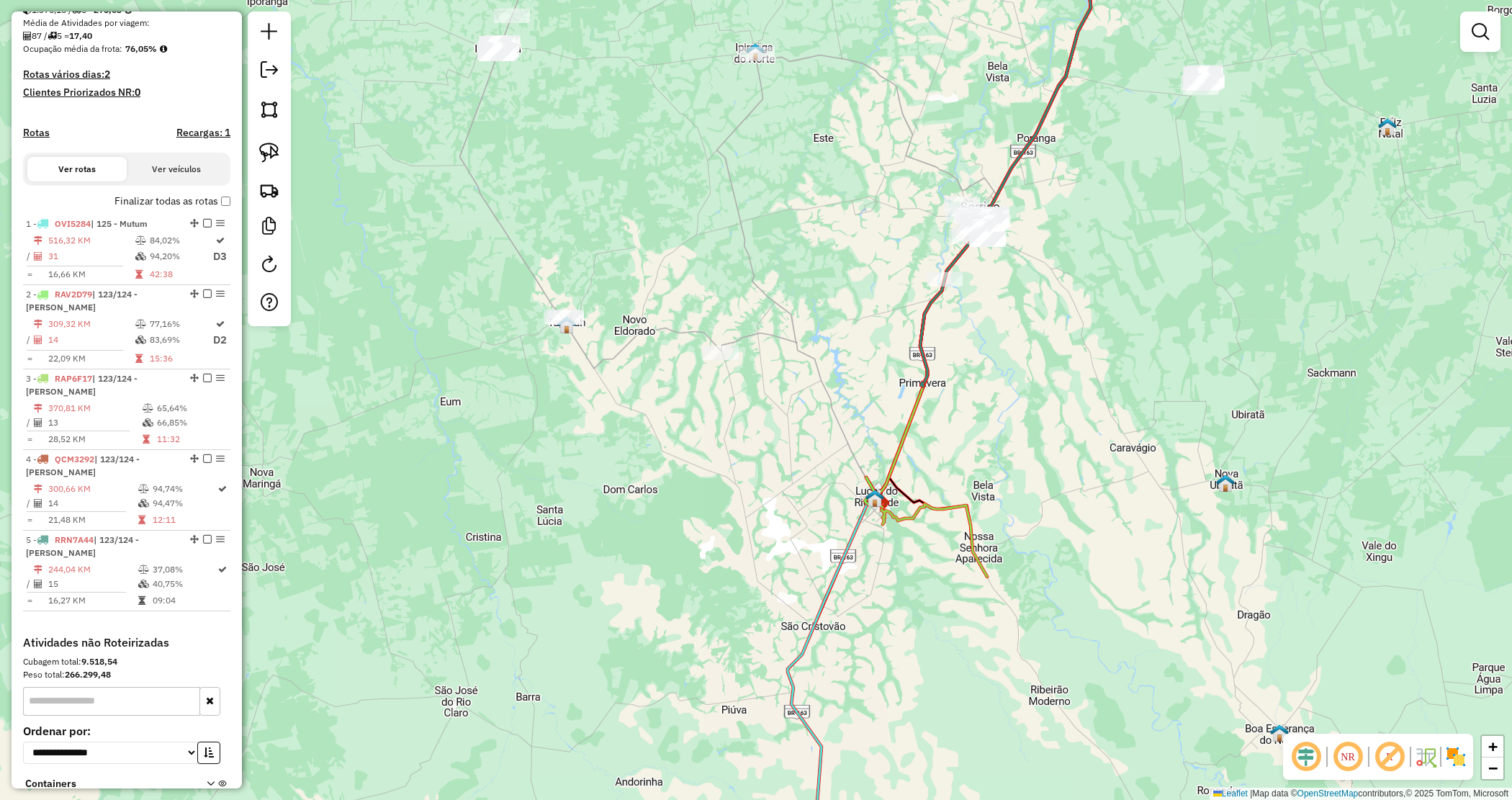
drag, startPoint x: 755, startPoint y: 486, endPoint x: 763, endPoint y: 501, distance: 17.0
click at [775, 494] on div "Janela de atendimento Grade de atendimento Capacidade Transportadoras Veículos …" at bounding box center [756, 400] width 1512 height 800
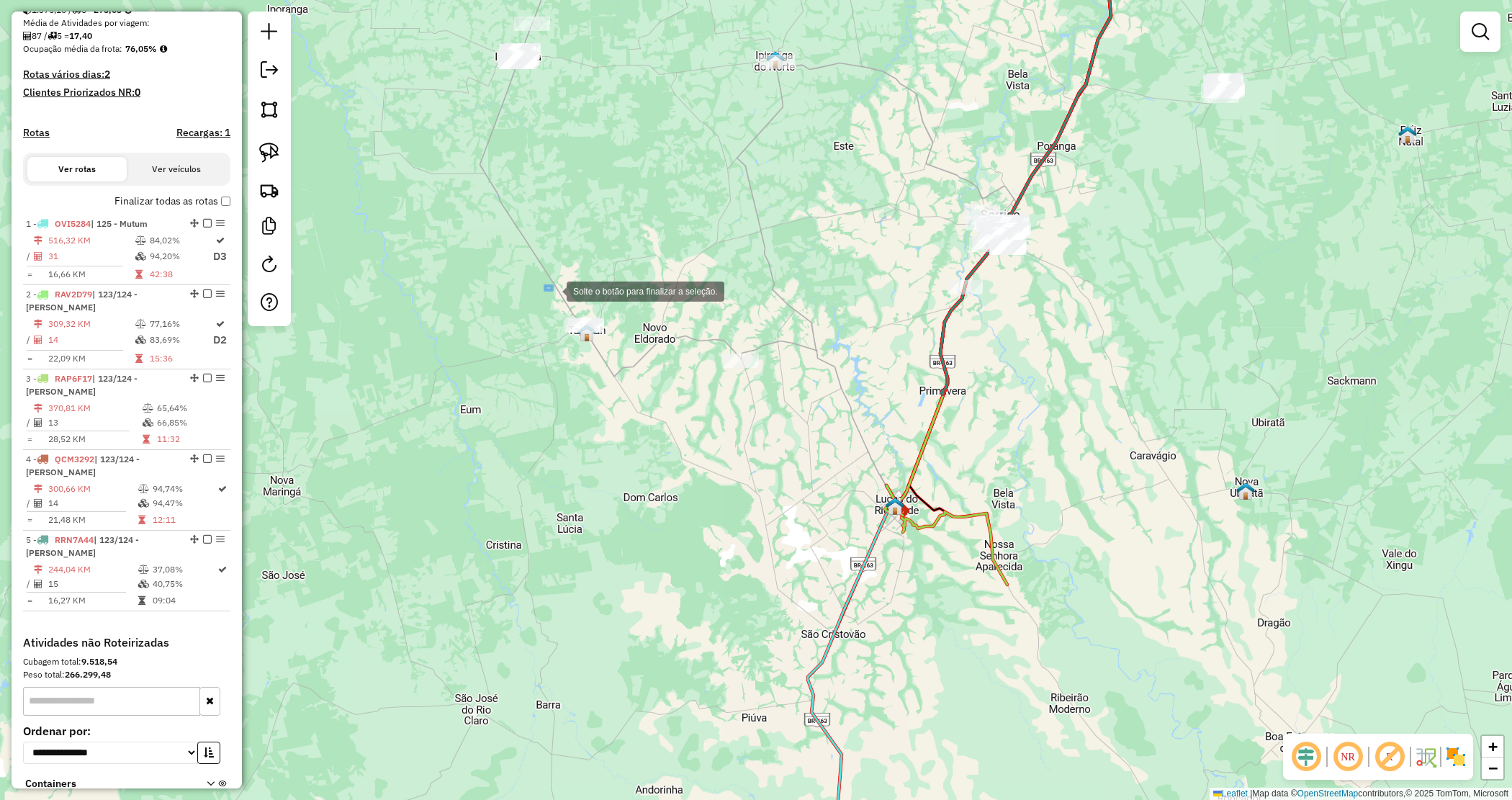
drag, startPoint x: 552, startPoint y: 290, endPoint x: 615, endPoint y: 351, distance: 87.7
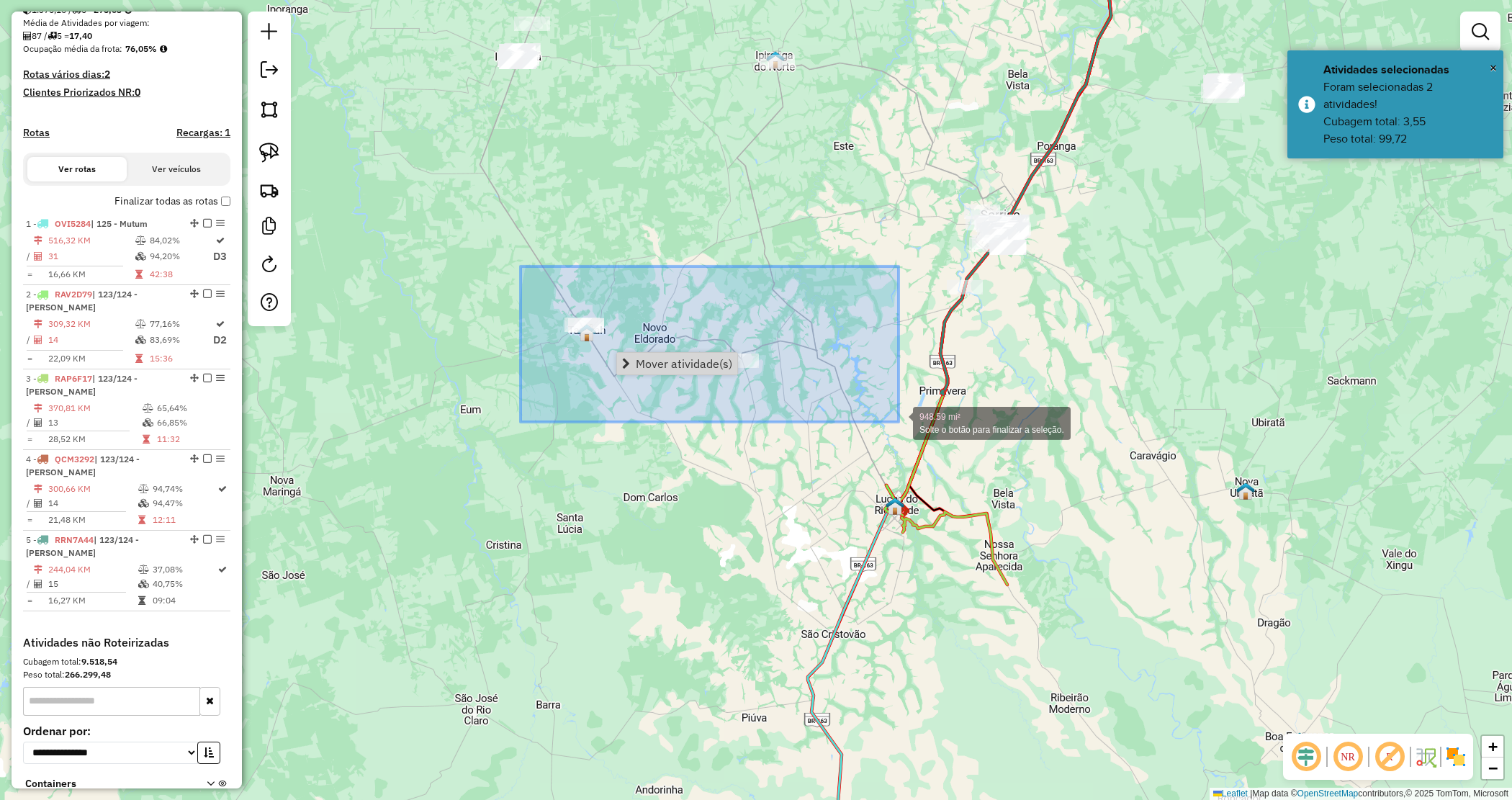
drag, startPoint x: 560, startPoint y: 287, endPoint x: 883, endPoint y: 420, distance: 349.3
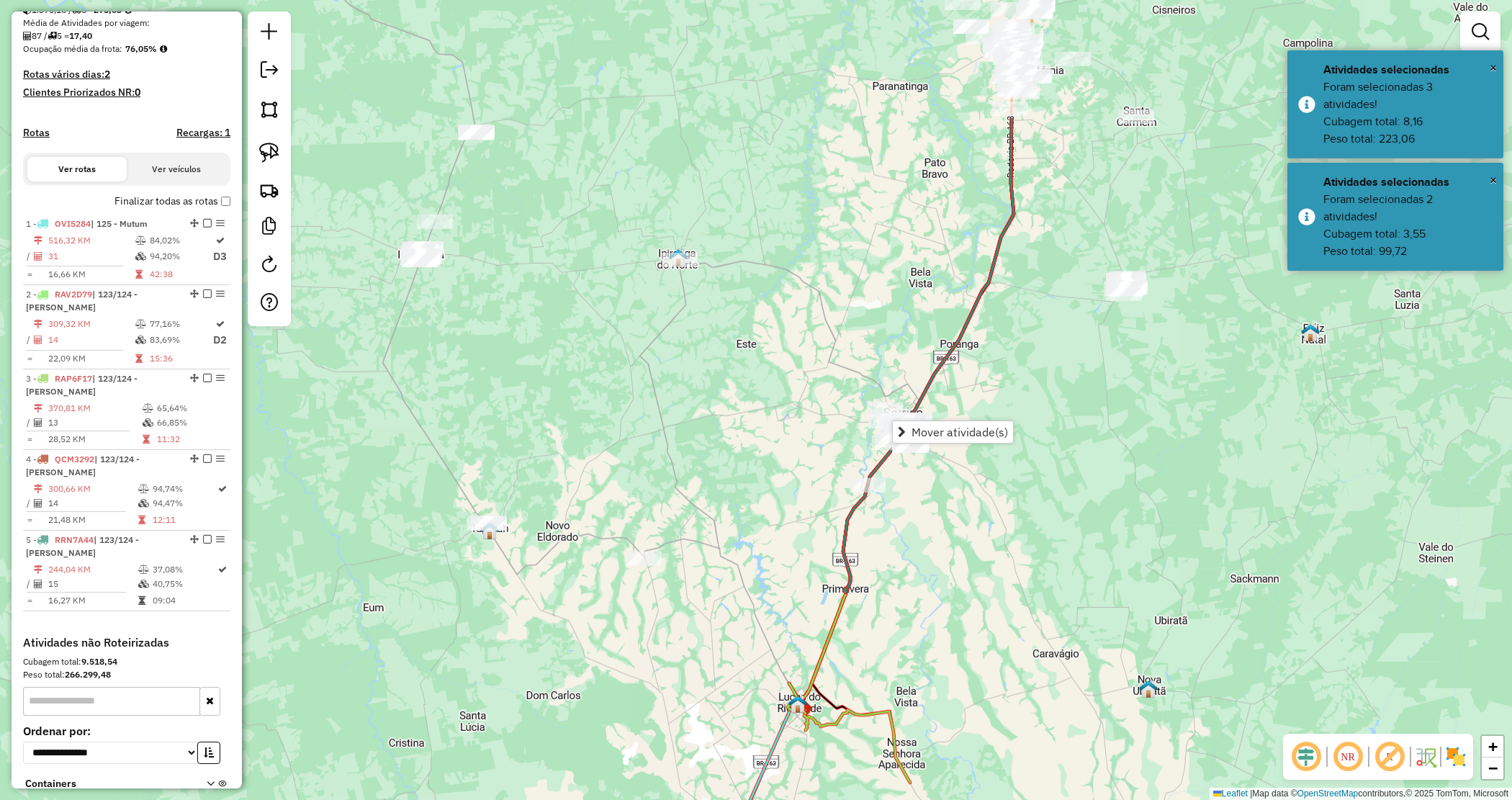
drag, startPoint x: 1058, startPoint y: 425, endPoint x: 1035, endPoint y: 618, distance: 194.4
click at [1034, 621] on div "Janela de atendimento Grade de atendimento Capacidade Transportadoras Veículos …" at bounding box center [756, 400] width 1512 height 800
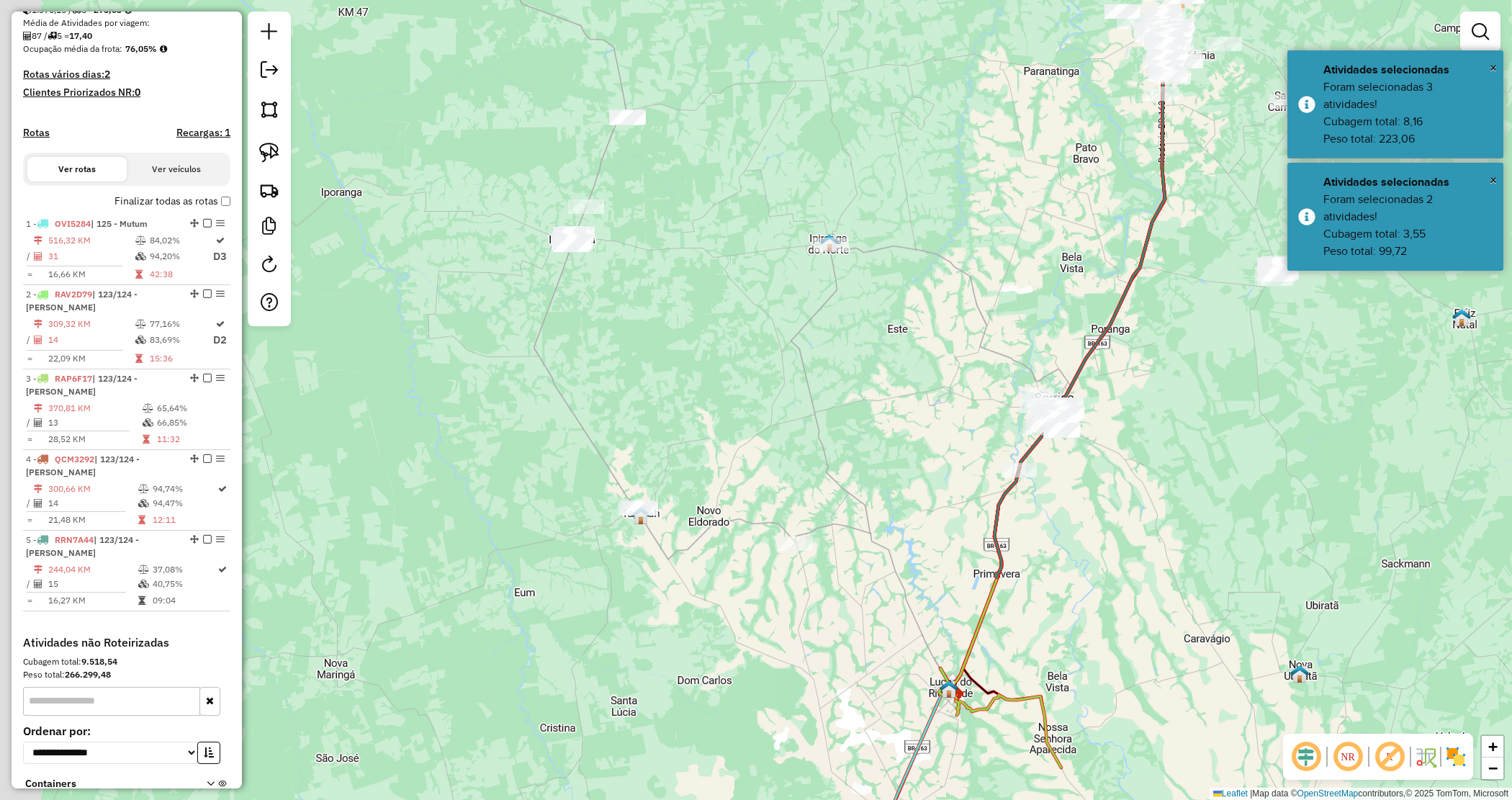
drag, startPoint x: 651, startPoint y: 370, endPoint x: 683, endPoint y: 350, distance: 37.7
click at [685, 350] on div "Janela de atendimento Grade de atendimento Capacidade Transportadoras Veículos …" at bounding box center [756, 400] width 1512 height 800
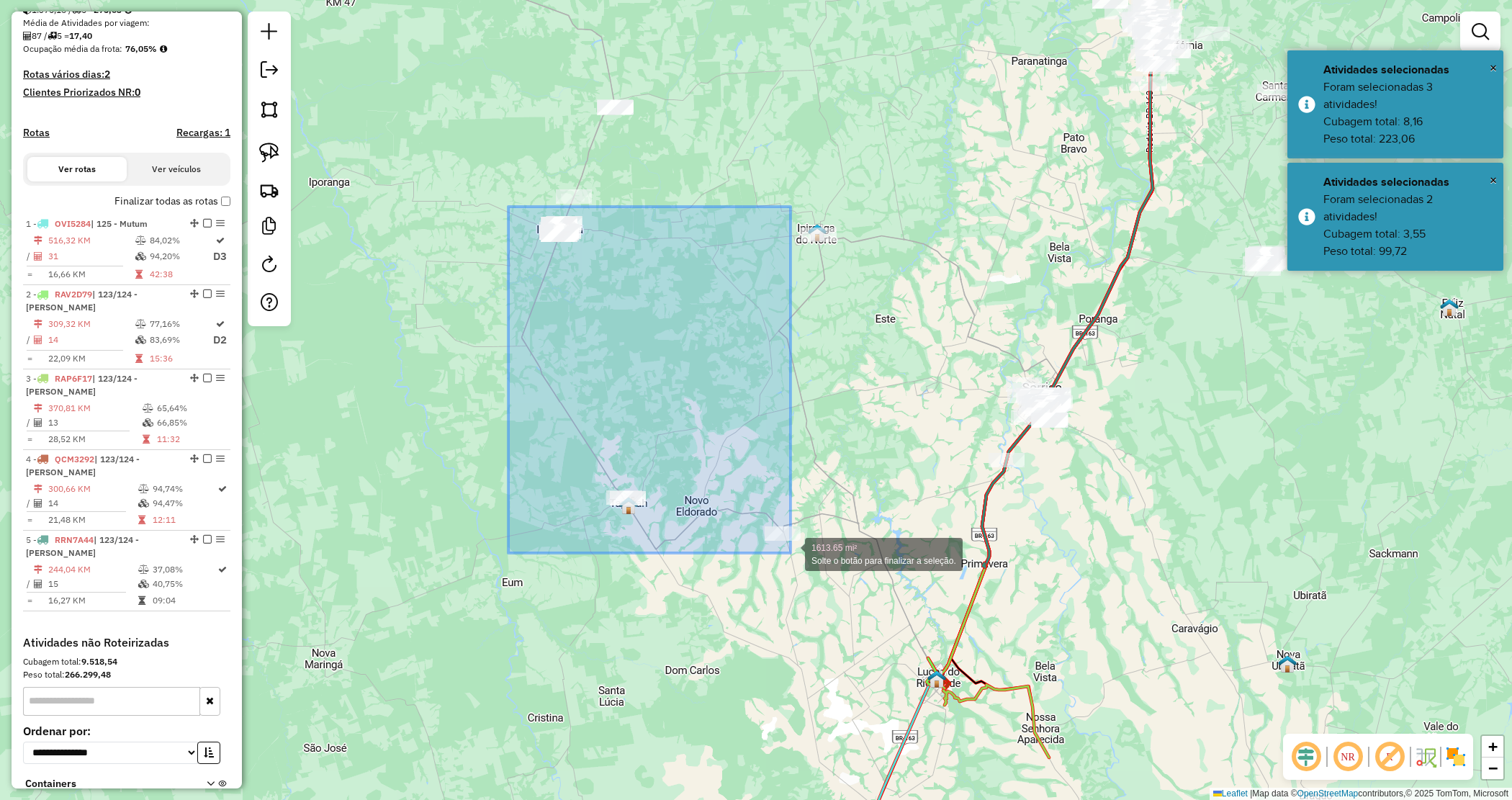
drag, startPoint x: 509, startPoint y: 207, endPoint x: 789, endPoint y: 553, distance: 445.1
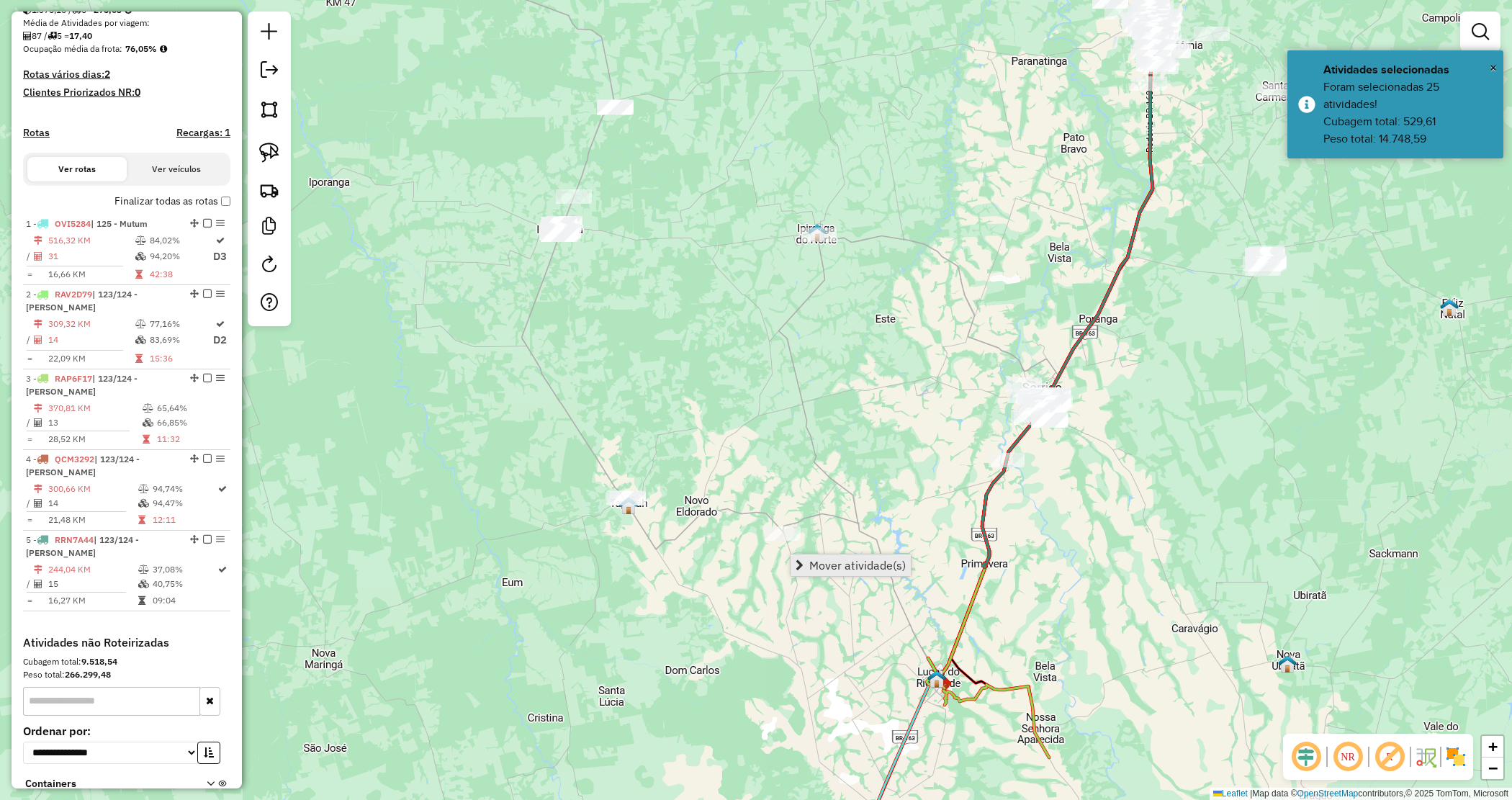
click at [821, 566] on span "Mover atividade(s)" at bounding box center [857, 566] width 97 height 12
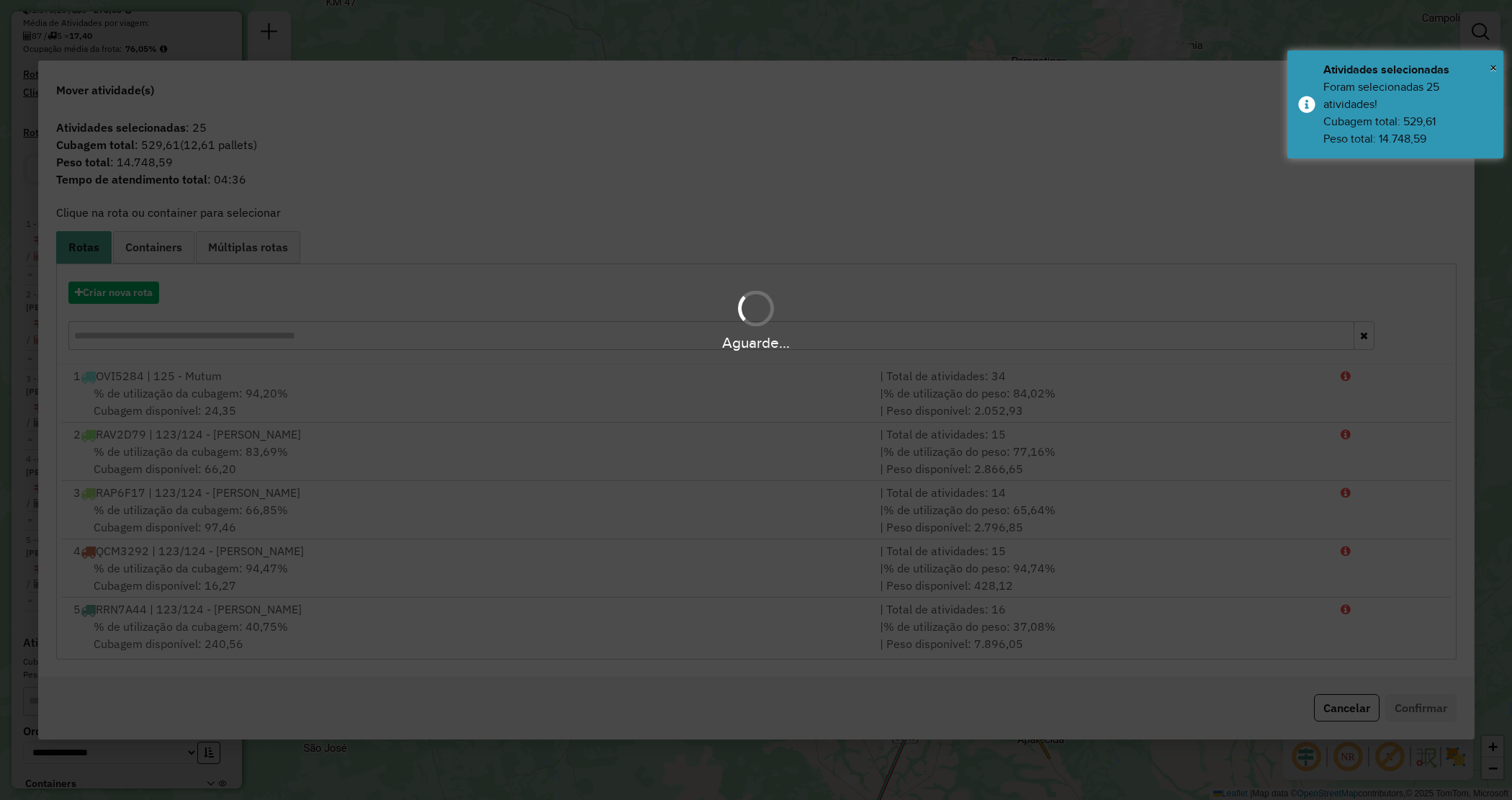
click at [115, 289] on div "Aguarde..." at bounding box center [756, 320] width 1512 height 68
click at [115, 292] on hb-app "Aguarde... Pop-up bloqueado! Seu navegador bloqueou automáticamente a abertura …" at bounding box center [756, 400] width 1512 height 800
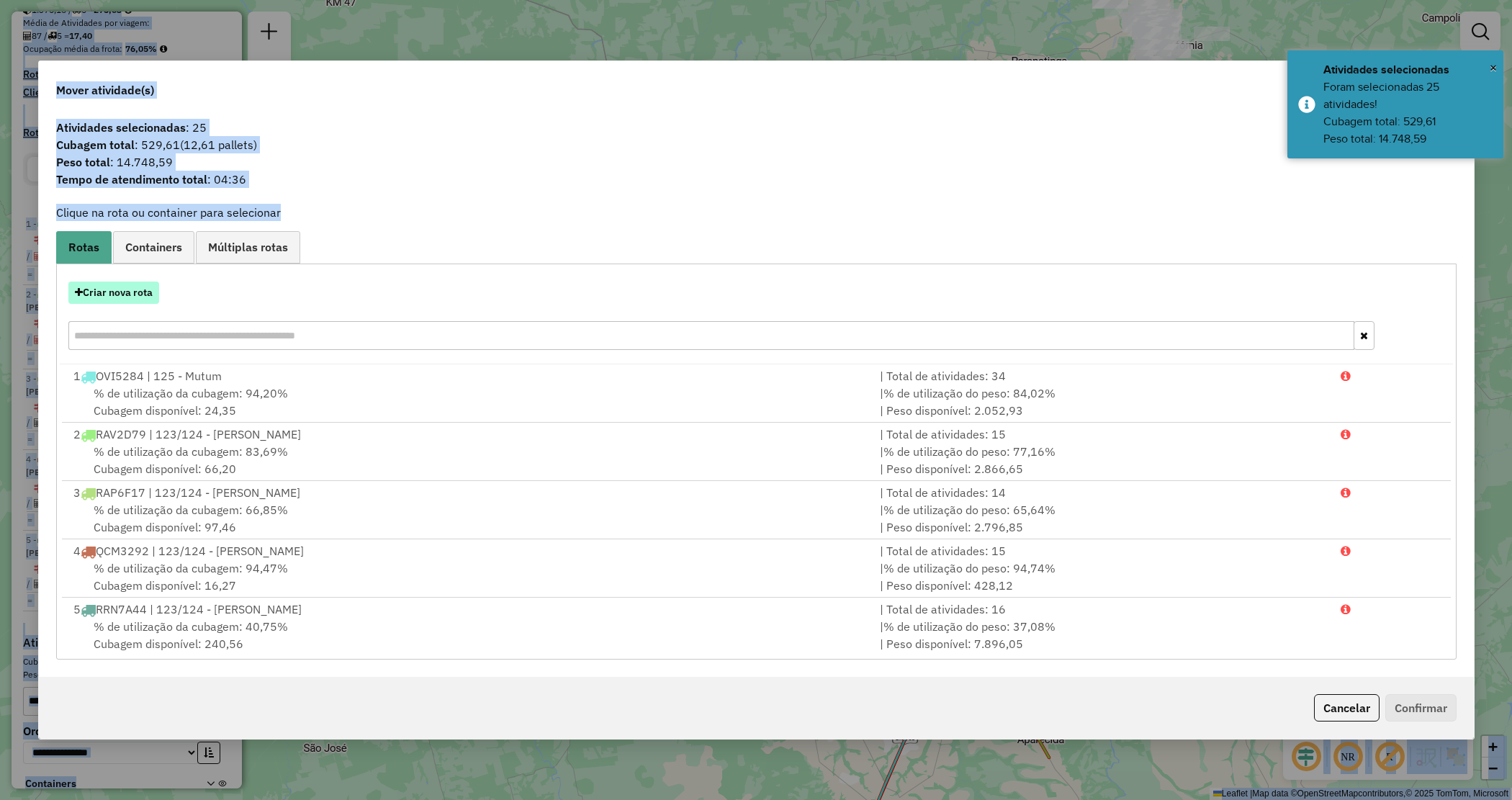
click at [115, 293] on button "Criar nova rota" at bounding box center [113, 293] width 91 height 23
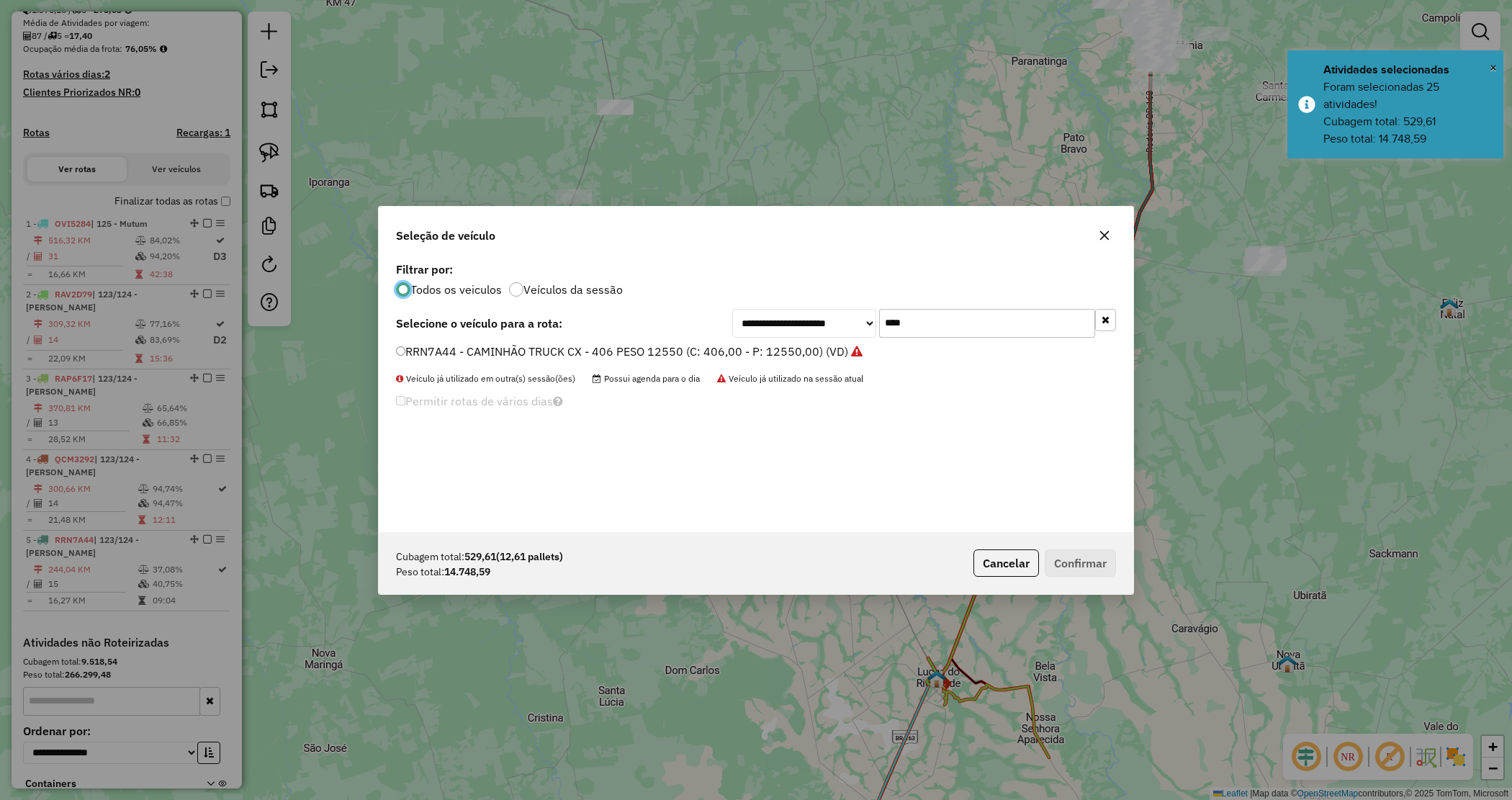
drag, startPoint x: 926, startPoint y: 323, endPoint x: 817, endPoint y: 290, distance: 113.9
click at [819, 290] on div "**********" at bounding box center [756, 395] width 755 height 274
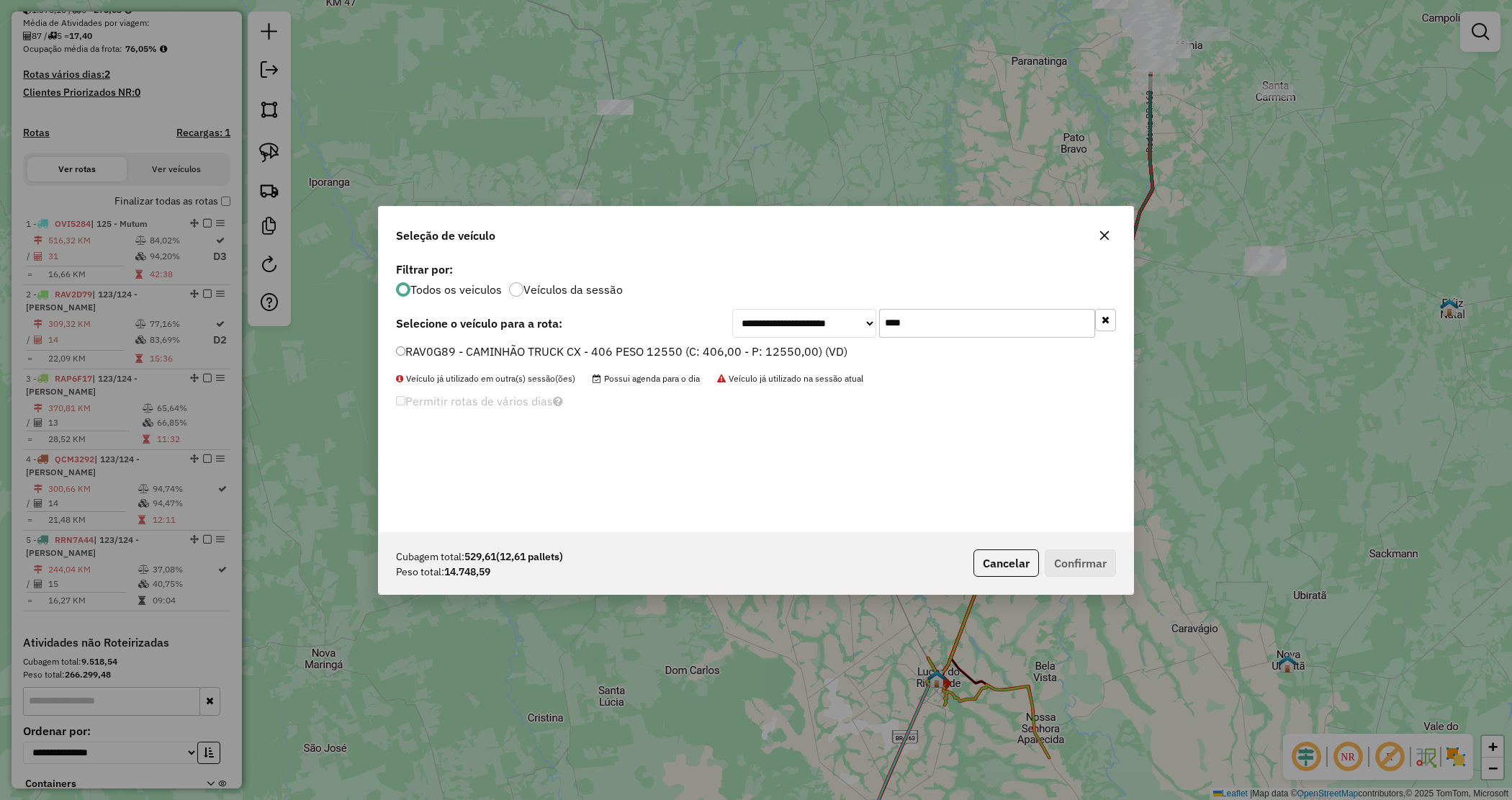
drag, startPoint x: 938, startPoint y: 319, endPoint x: 826, endPoint y: 290, distance: 115.7
click at [830, 293] on div "**********" at bounding box center [756, 395] width 755 height 274
type input "****"
drag, startPoint x: 746, startPoint y: 350, endPoint x: 786, endPoint y: 373, distance: 46.1
click at [746, 350] on label "RAV0I99 - CAMINHÃO TRUCK CX - 406 PESO 12550 (C: 406,00 - P: 12550,00) (VD)" at bounding box center [620, 351] width 448 height 18
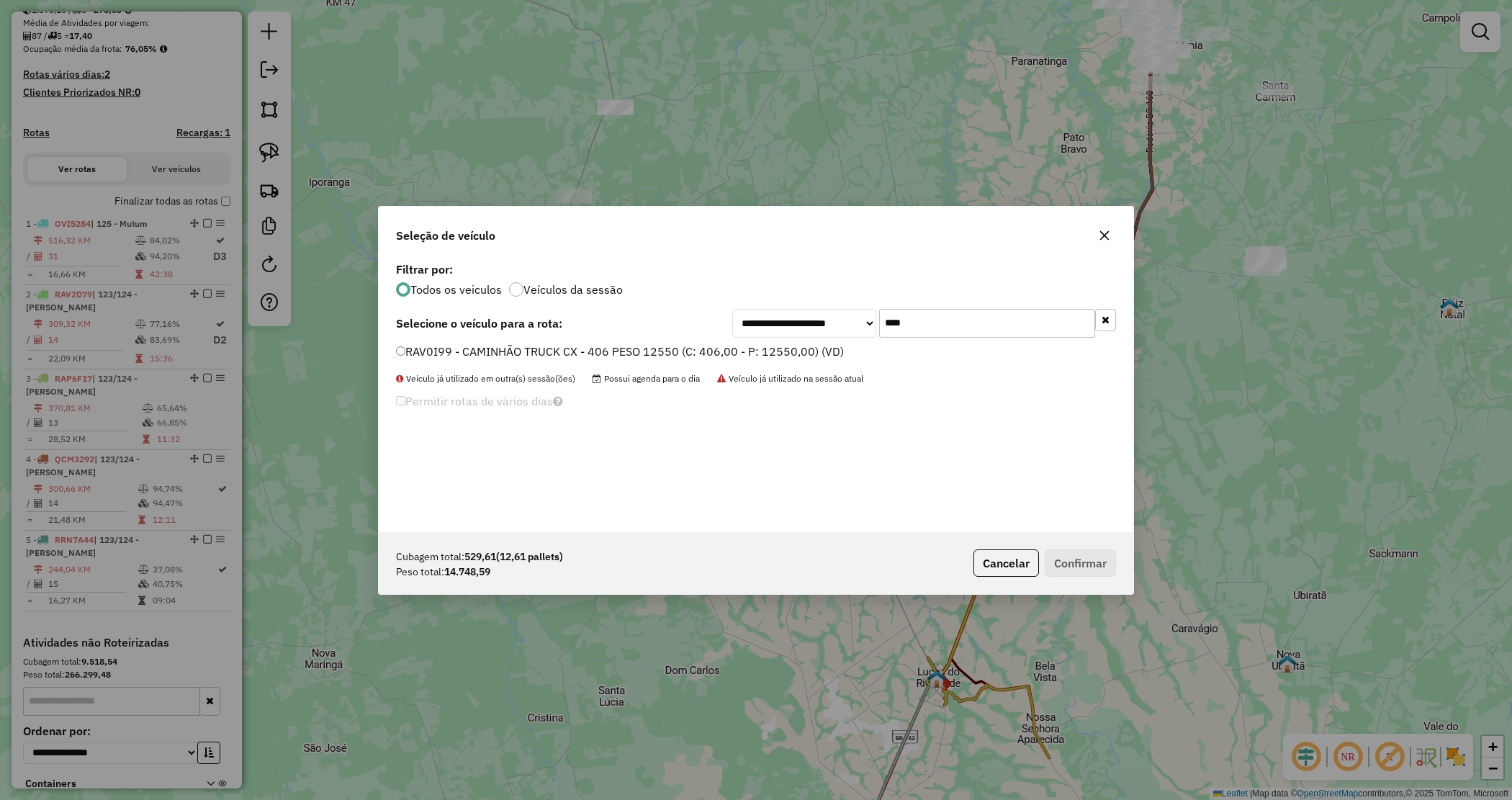
click at [801, 350] on label "RAV0I99 - CAMINHÃO TRUCK CX - 406 PESO 12550 (C: 406,00 - P: 12550,00) (VD)" at bounding box center [620, 351] width 448 height 18
click at [1105, 569] on button "Confirmar" at bounding box center [1080, 563] width 71 height 28
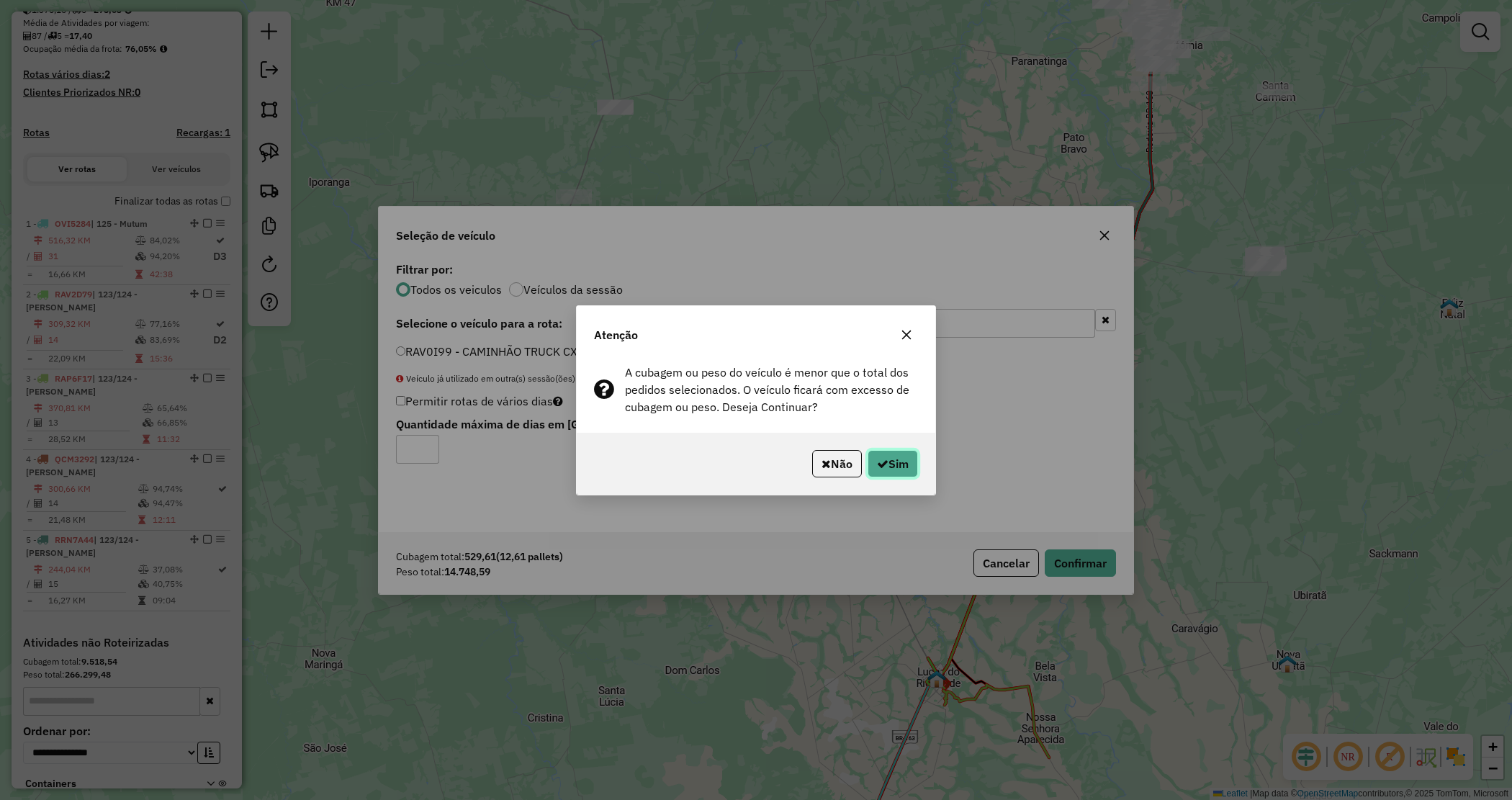
drag, startPoint x: 904, startPoint y: 451, endPoint x: 864, endPoint y: 455, distance: 40.2
click at [902, 451] on button "Sim" at bounding box center [892, 464] width 50 height 28
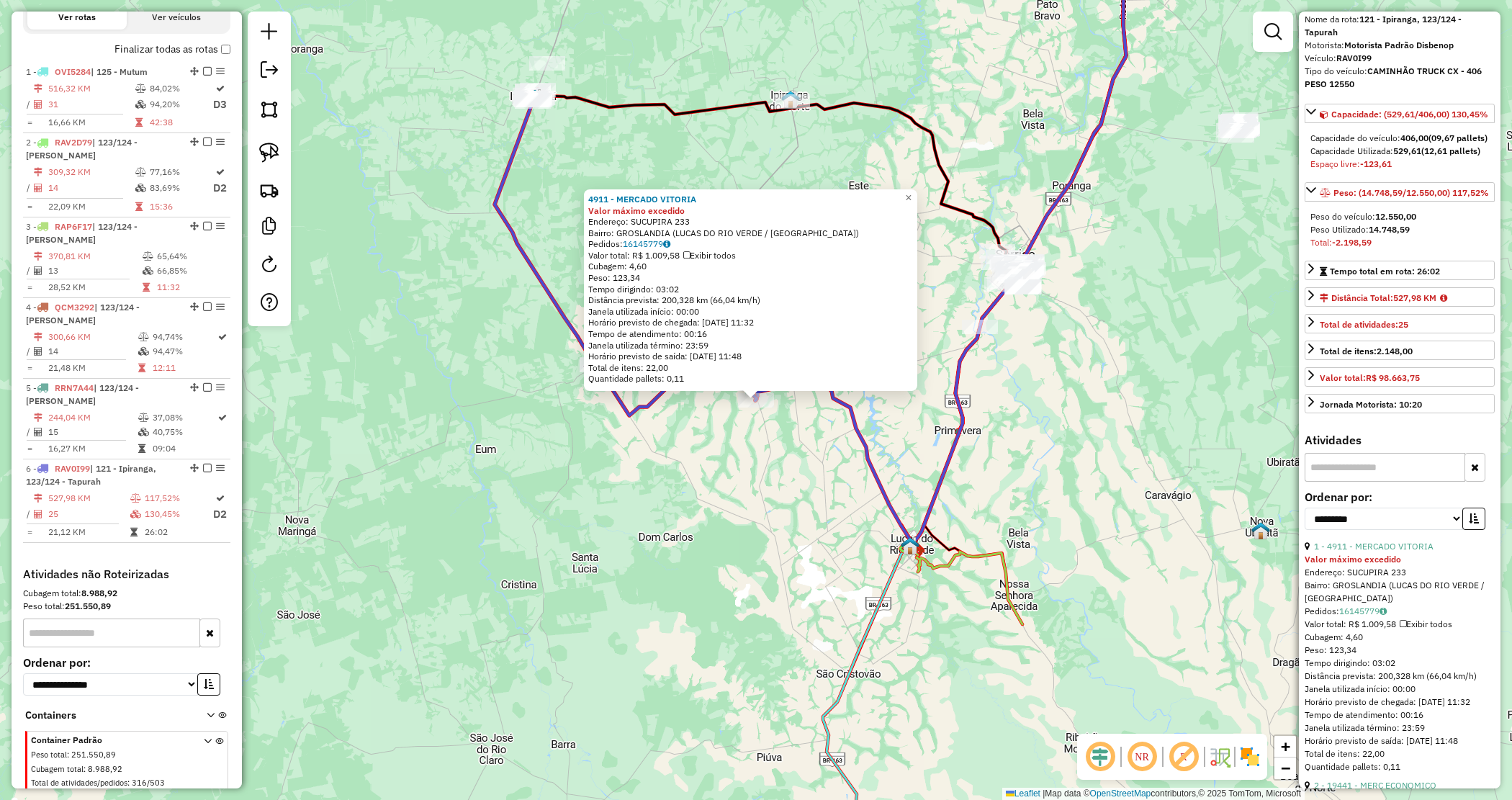
scroll to position [90, 0]
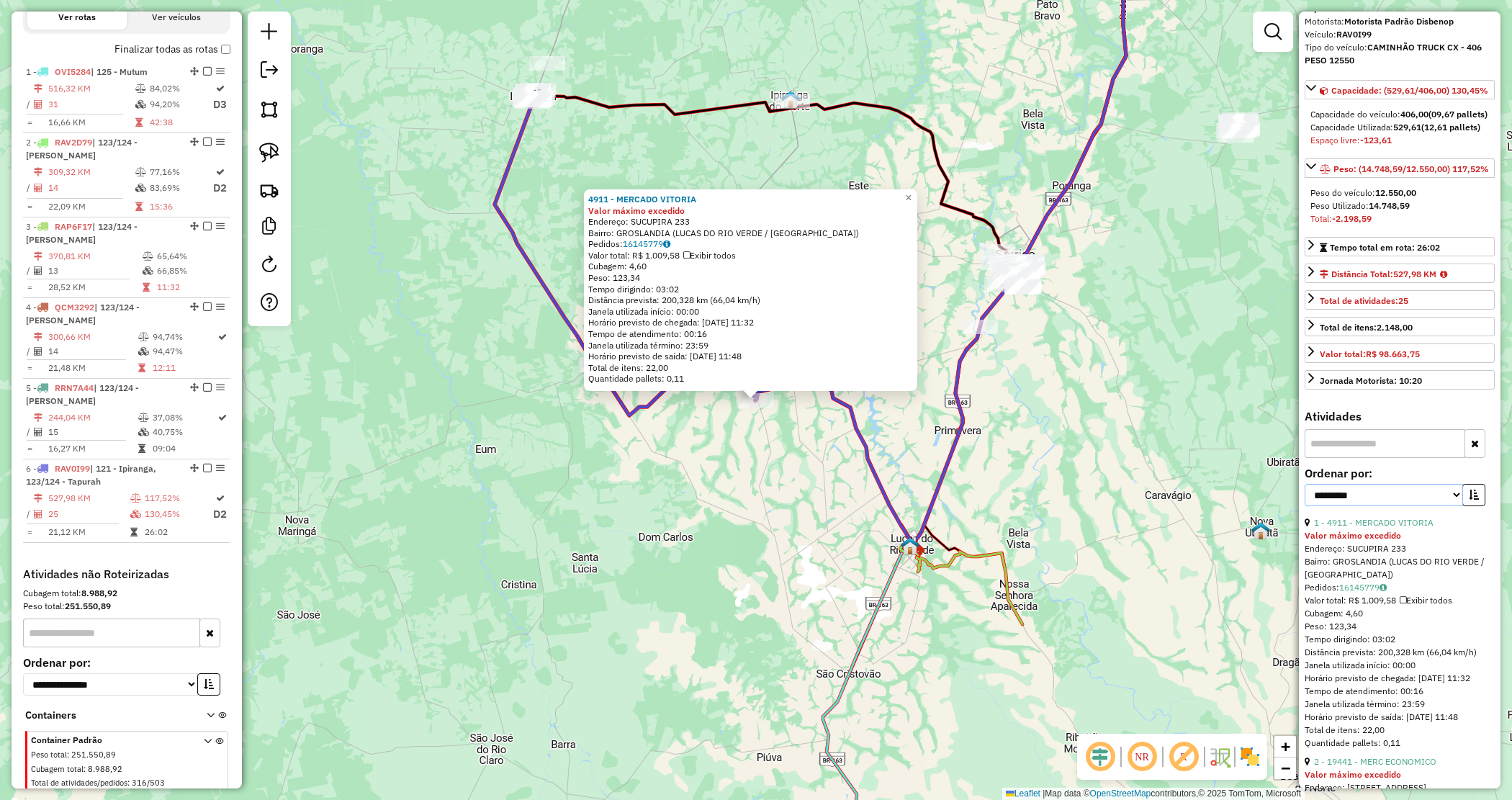
click at [1405, 506] on select "**********" at bounding box center [1384, 495] width 158 height 23
select select "*********"
click at [1305, 506] on select "**********" at bounding box center [1384, 495] width 158 height 23
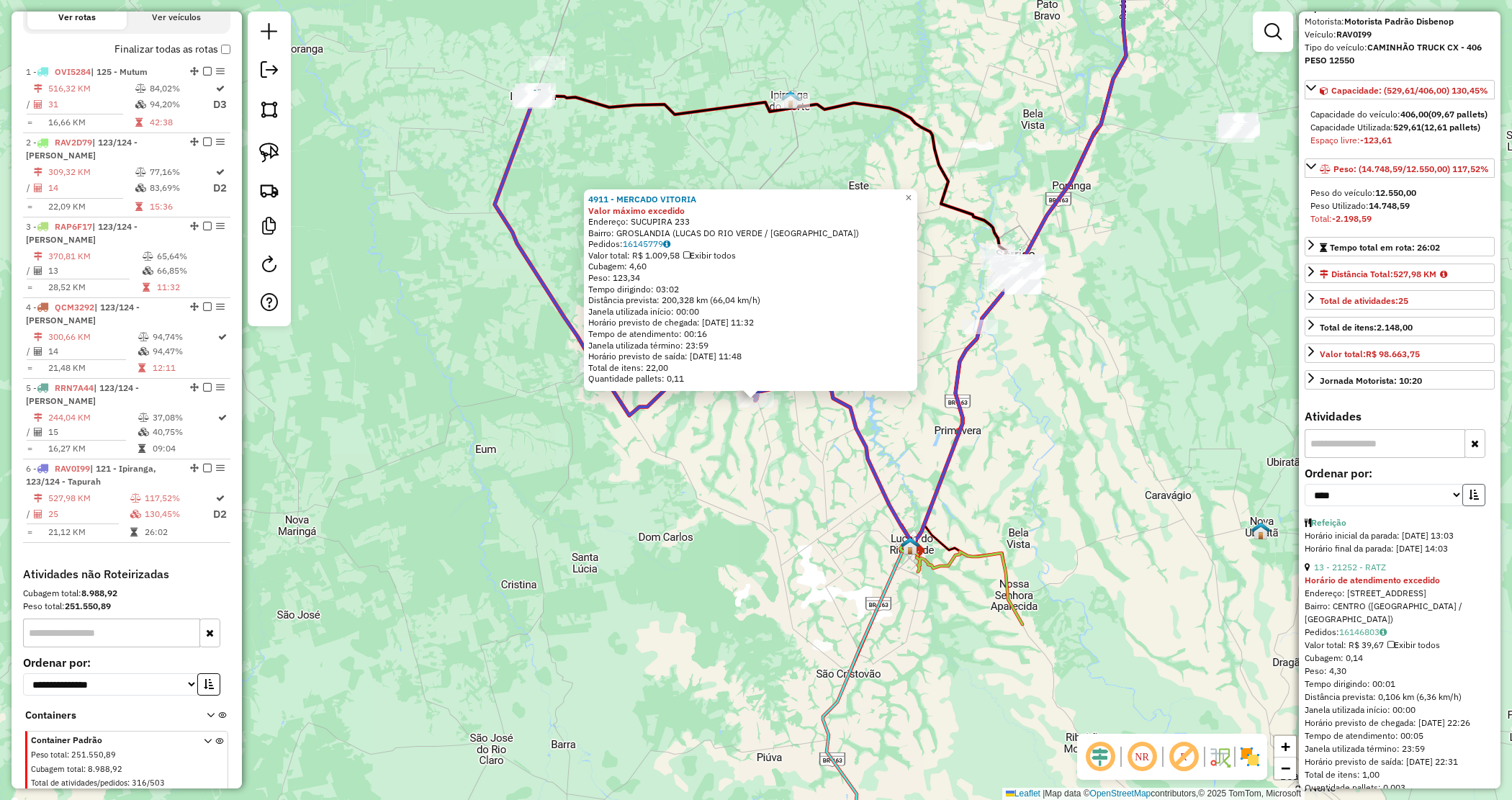
click at [1478, 506] on button "button" at bounding box center [1474, 495] width 23 height 23
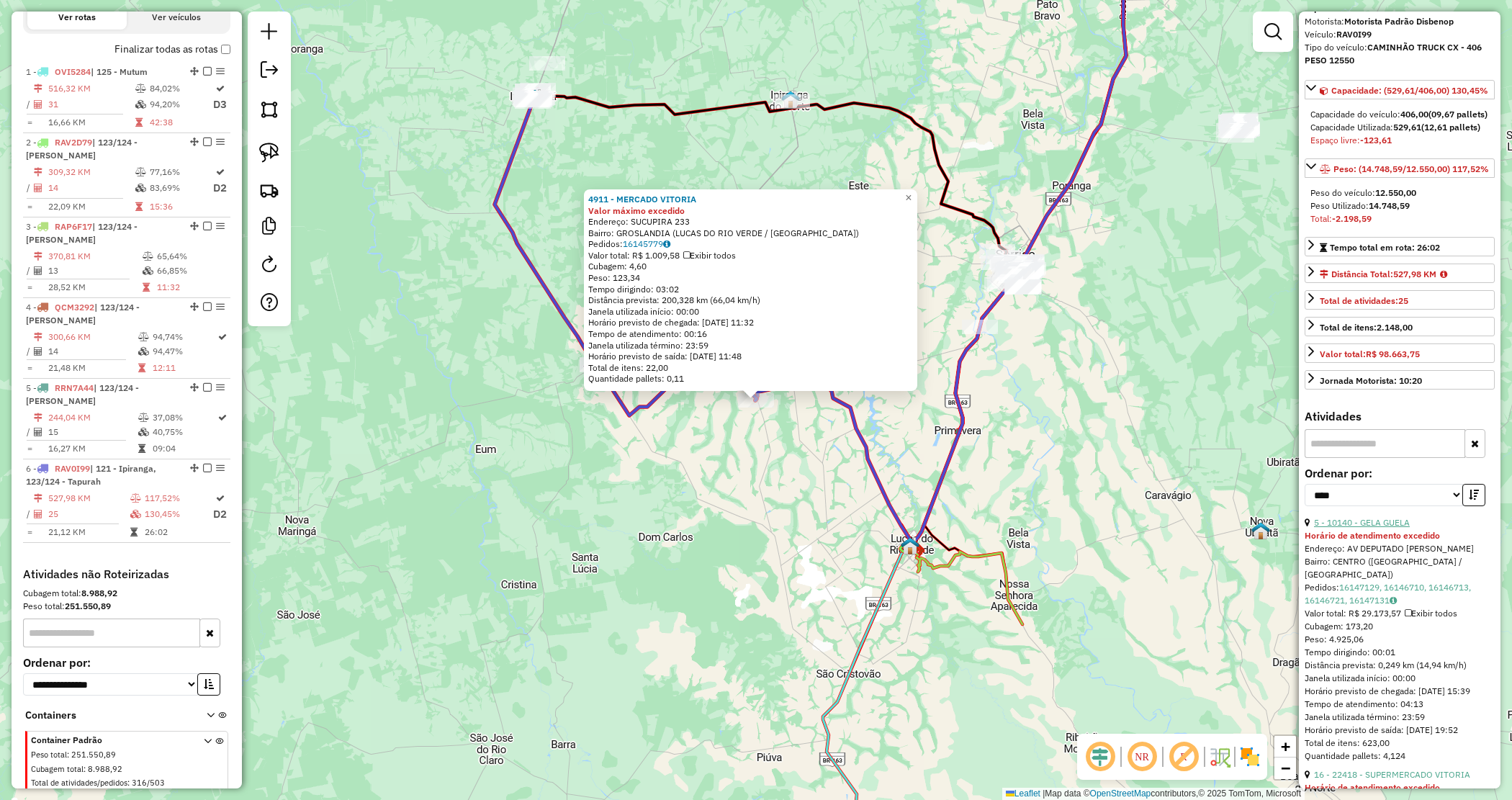
click at [1394, 528] on link "5 - 10140 - GELA GUELA" at bounding box center [1362, 522] width 96 height 11
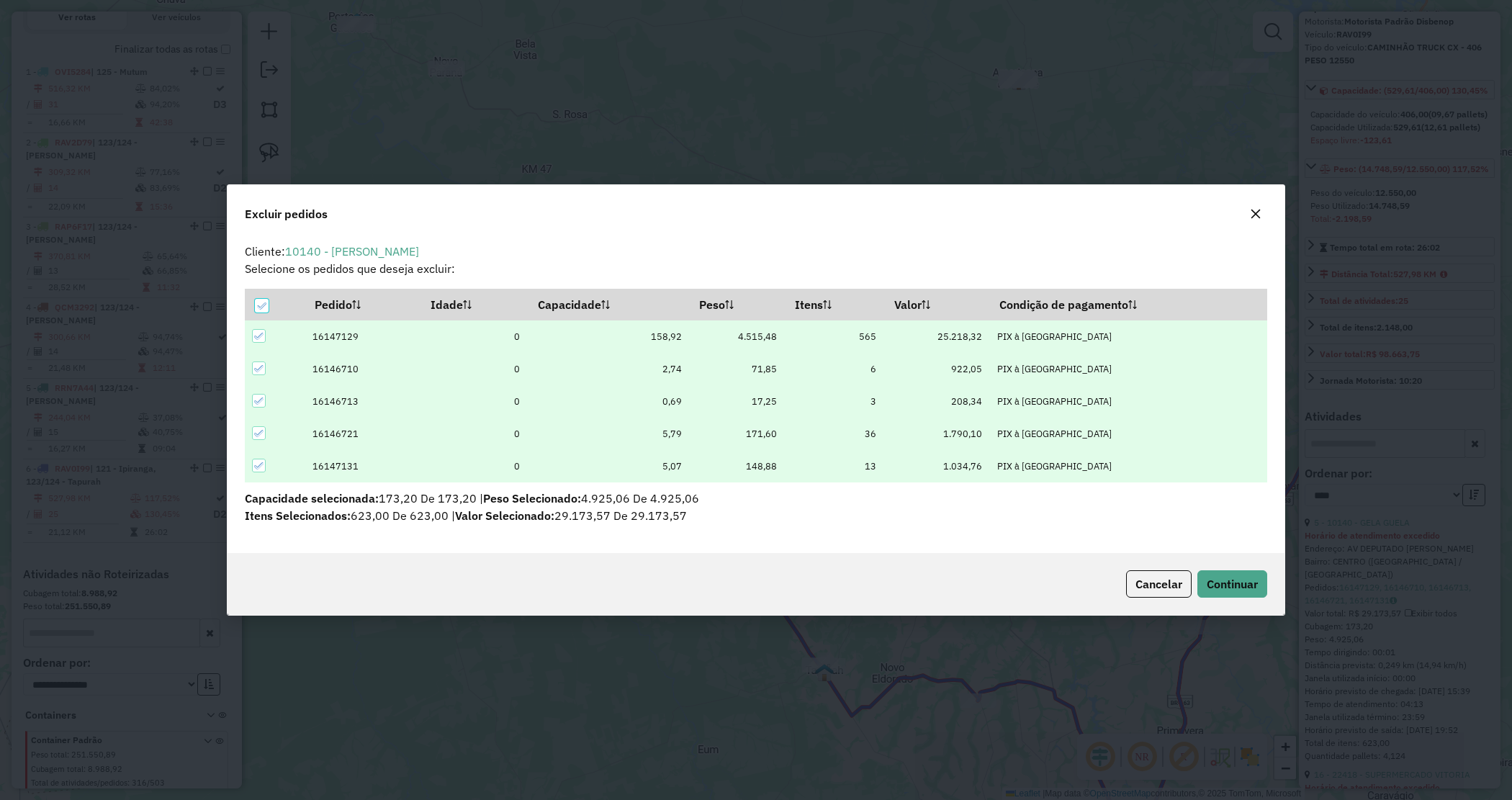
scroll to position [0, 0]
drag, startPoint x: 1239, startPoint y: 574, endPoint x: 1226, endPoint y: 571, distance: 13.3
click at [1237, 574] on button "Continuar" at bounding box center [1233, 584] width 70 height 28
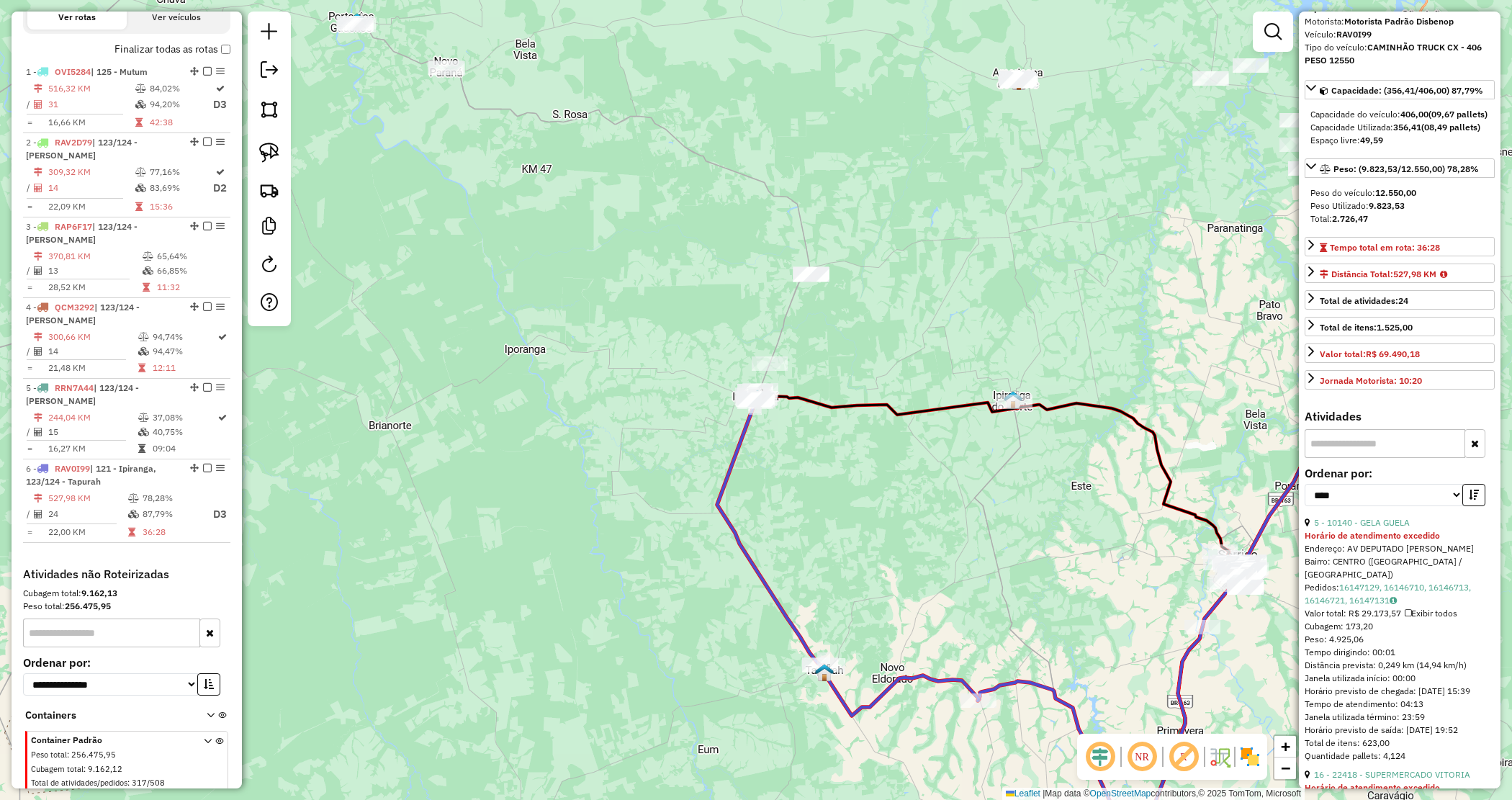
click at [741, 480] on div "Janela de atendimento Grade de atendimento Capacidade Transportadoras Veículos …" at bounding box center [756, 400] width 1512 height 800
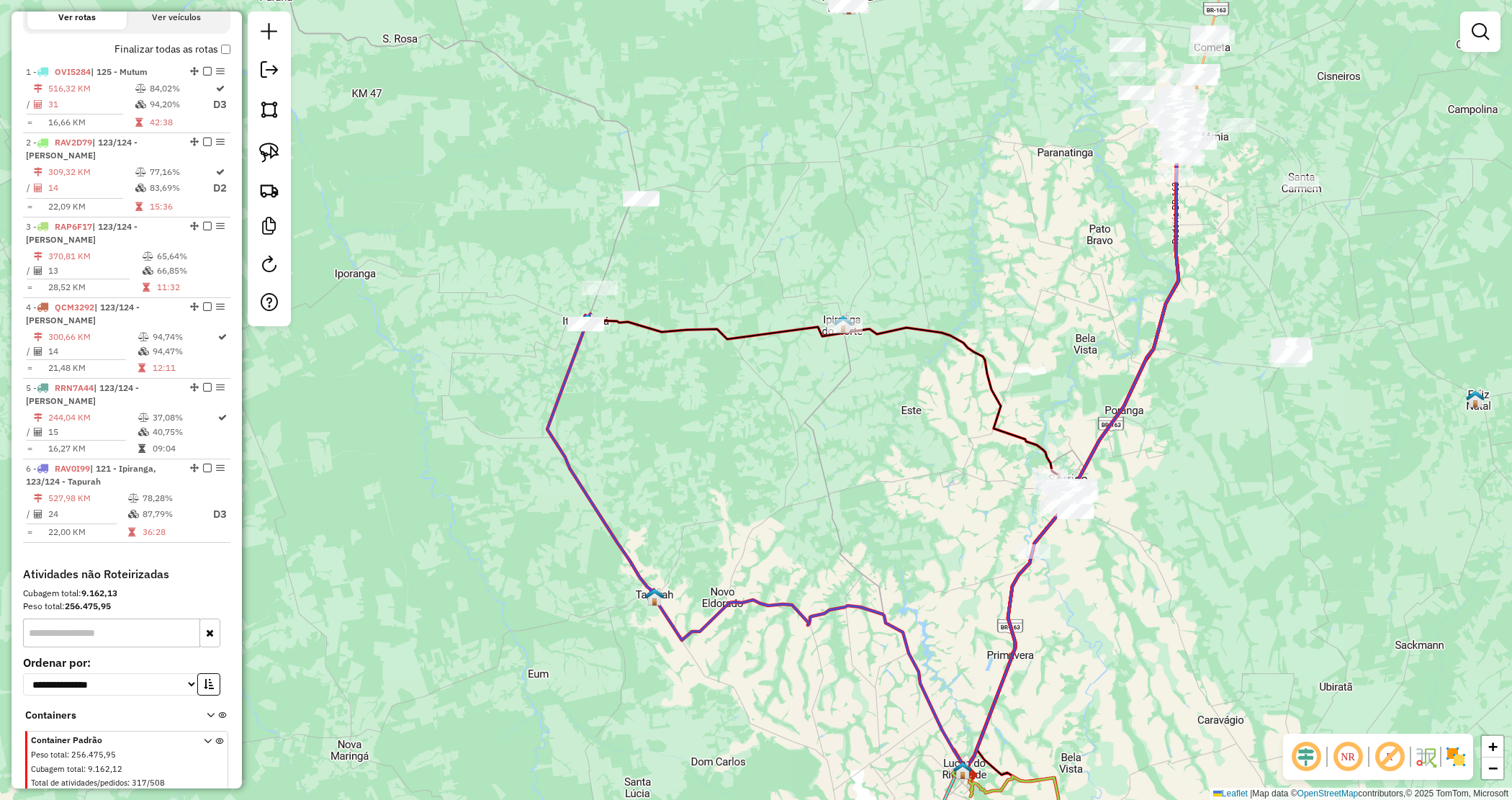
drag, startPoint x: 926, startPoint y: 498, endPoint x: 751, endPoint y: 425, distance: 189.6
click at [752, 423] on div "Janela de atendimento Grade de atendimento Capacidade Transportadoras Veículos …" at bounding box center [756, 400] width 1512 height 800
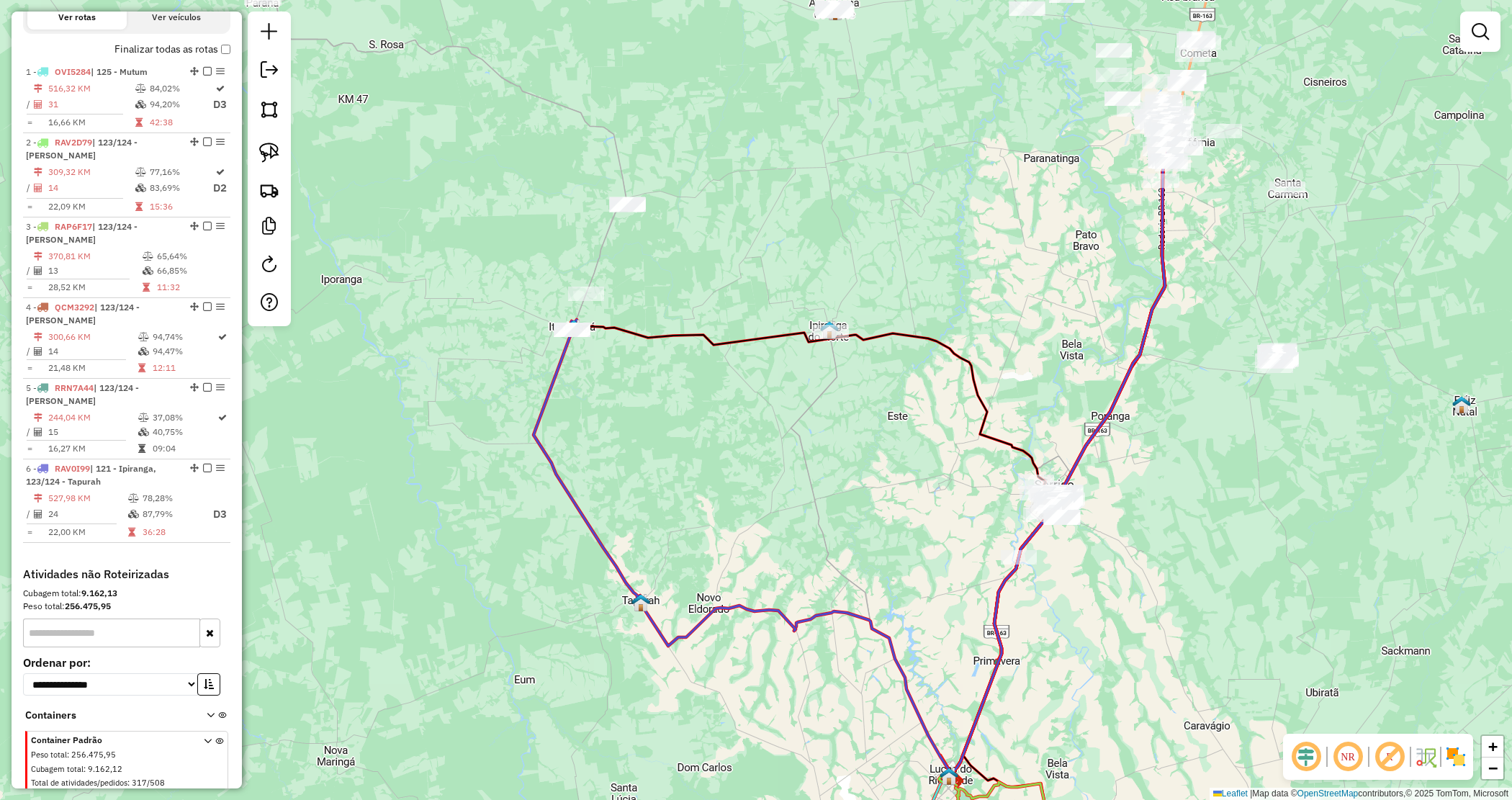
drag, startPoint x: 725, startPoint y: 449, endPoint x: 717, endPoint y: 445, distance: 8.9
click at [717, 445] on div "Janela de atendimento Grade de atendimento Capacidade Transportadoras Veículos …" at bounding box center [756, 400] width 1512 height 800
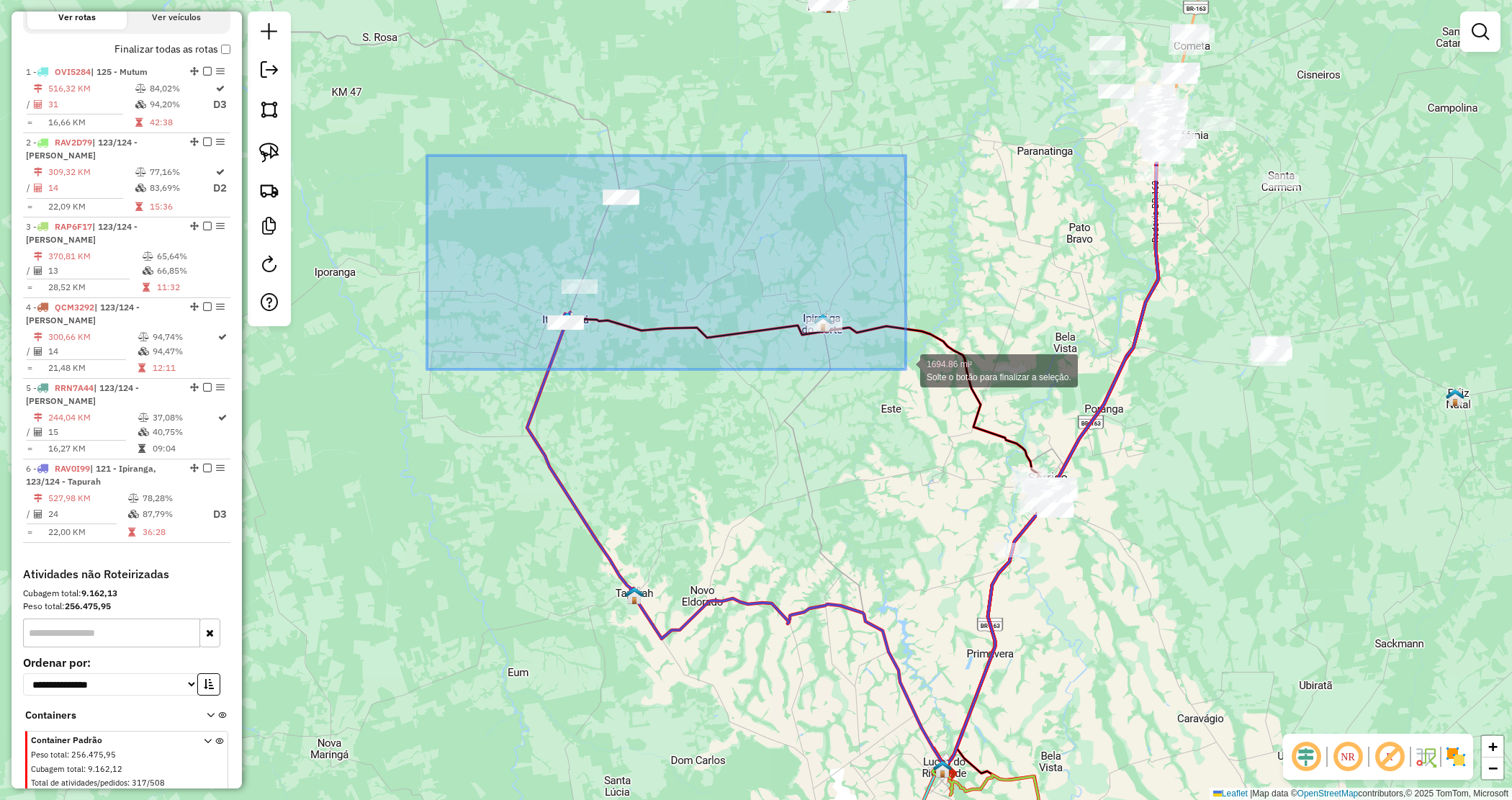
drag, startPoint x: 758, startPoint y: 301, endPoint x: 906, endPoint y: 371, distance: 163.7
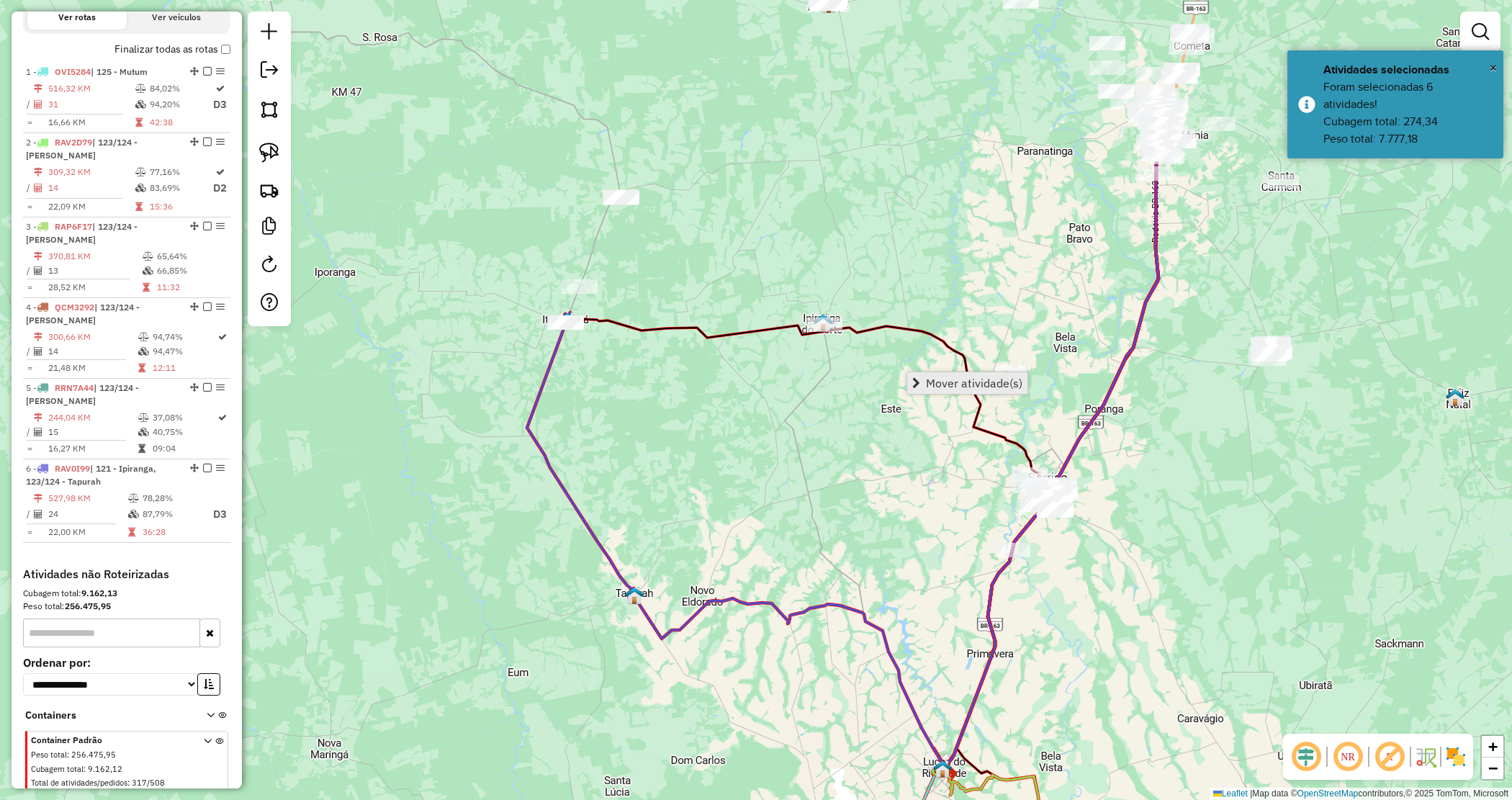
click at [933, 389] on span "Mover atividade(s)" at bounding box center [974, 383] width 97 height 12
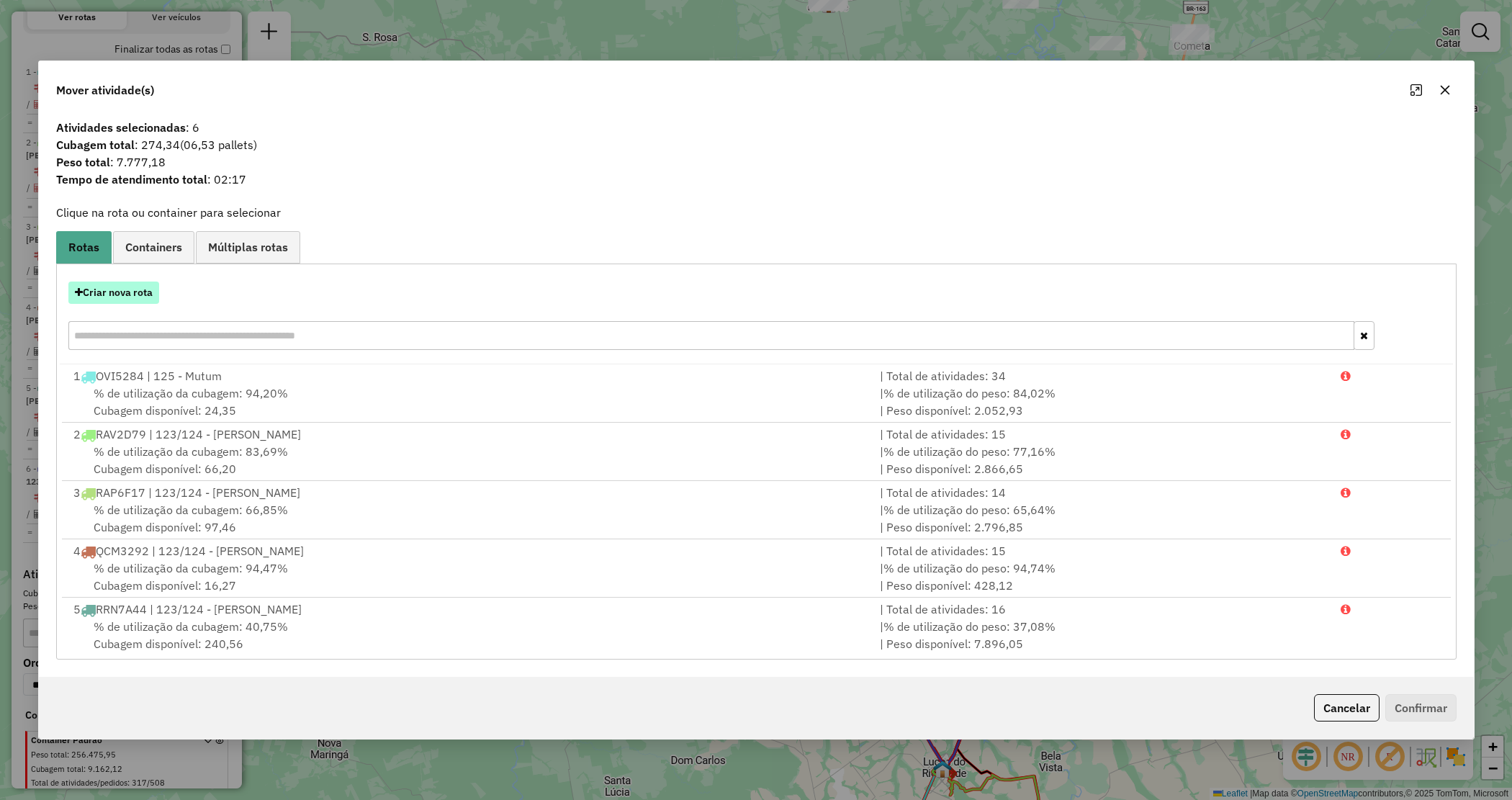
click at [113, 297] on button "Criar nova rota" at bounding box center [113, 293] width 91 height 23
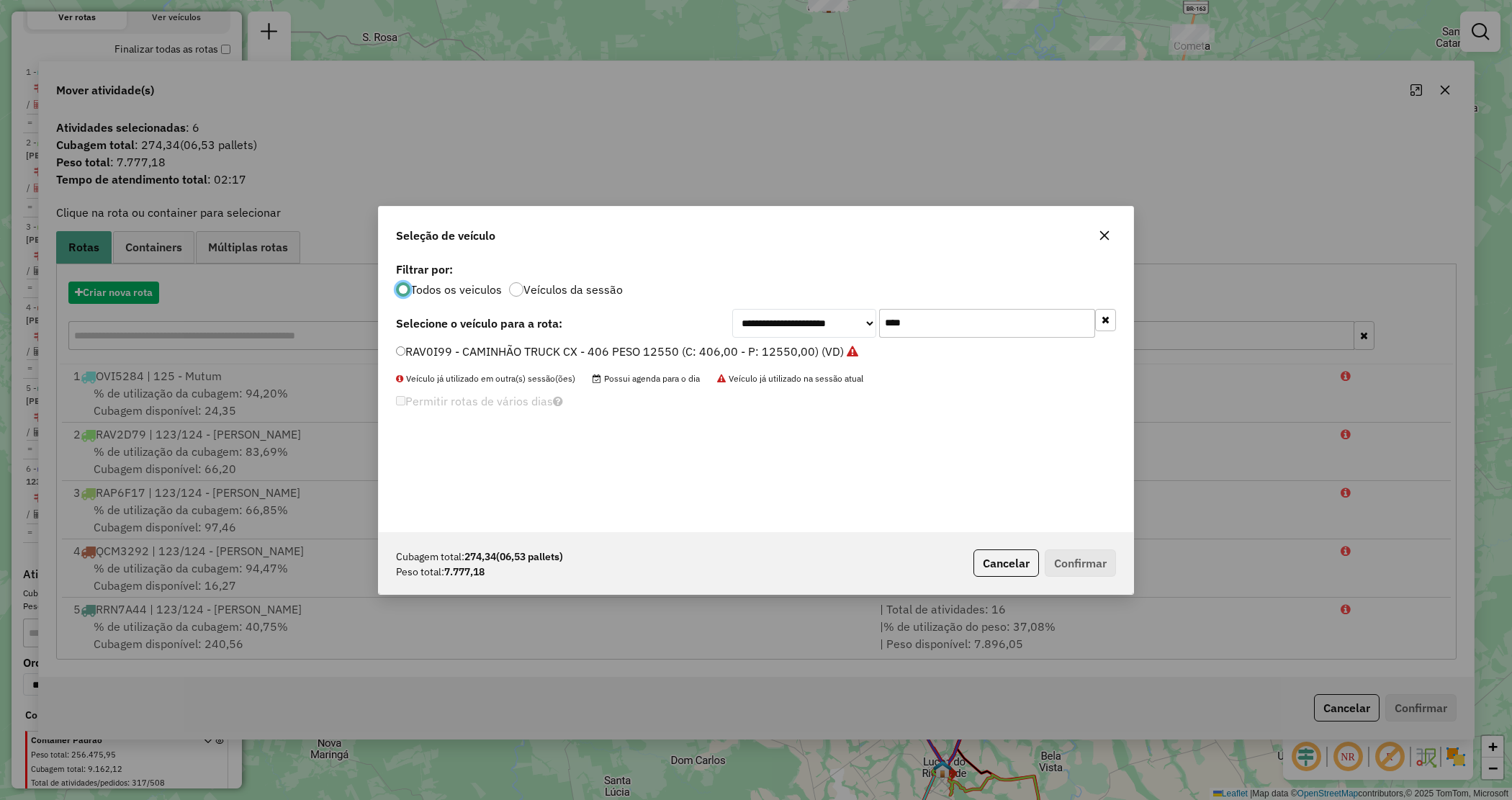
scroll to position [8, 4]
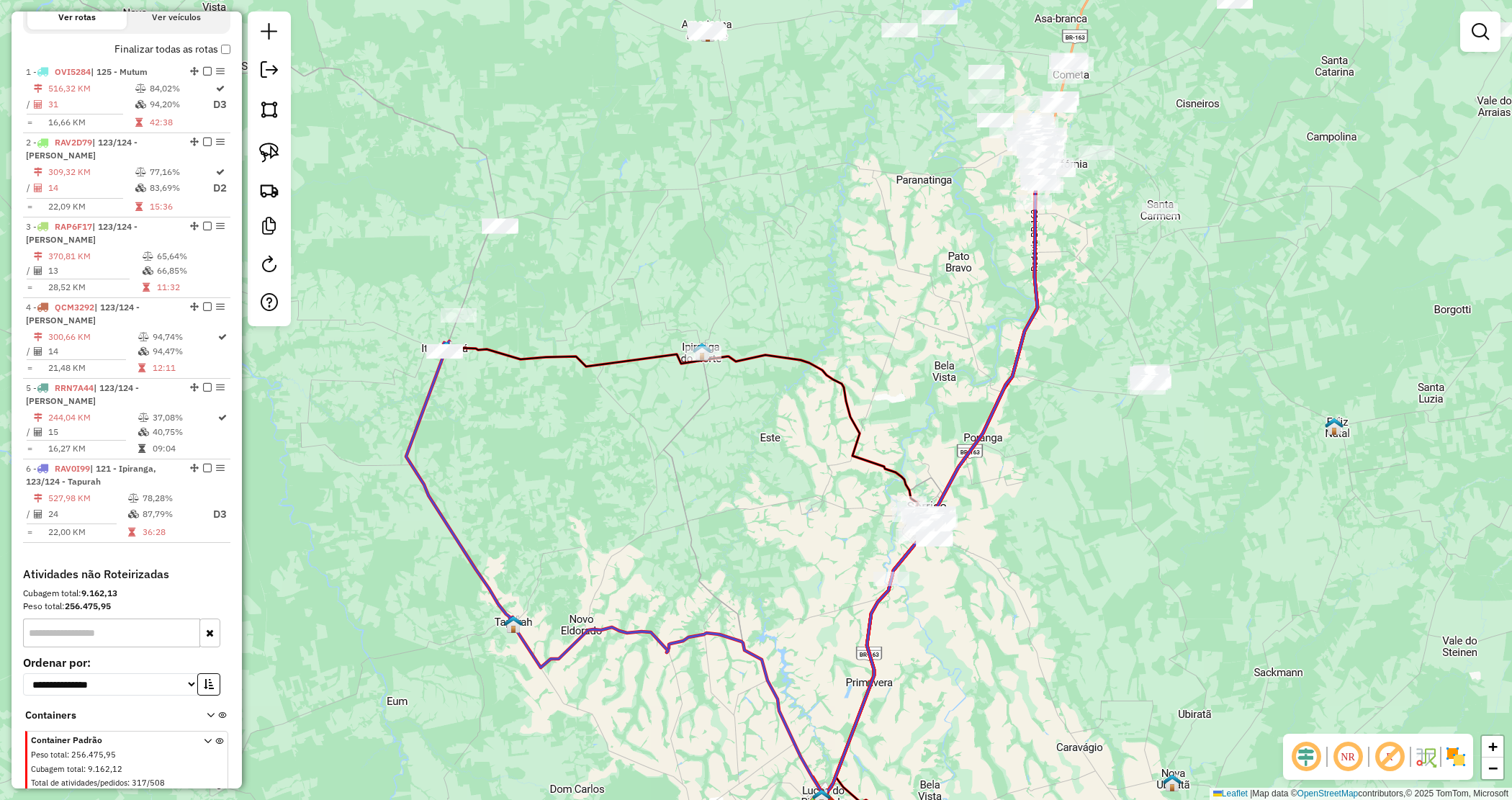
drag, startPoint x: 1007, startPoint y: 332, endPoint x: 886, endPoint y: 361, distance: 124.4
click at [886, 361] on div "Janela de atendimento Grade de atendimento Capacidade Transportadoras Veículos …" at bounding box center [756, 400] width 1512 height 800
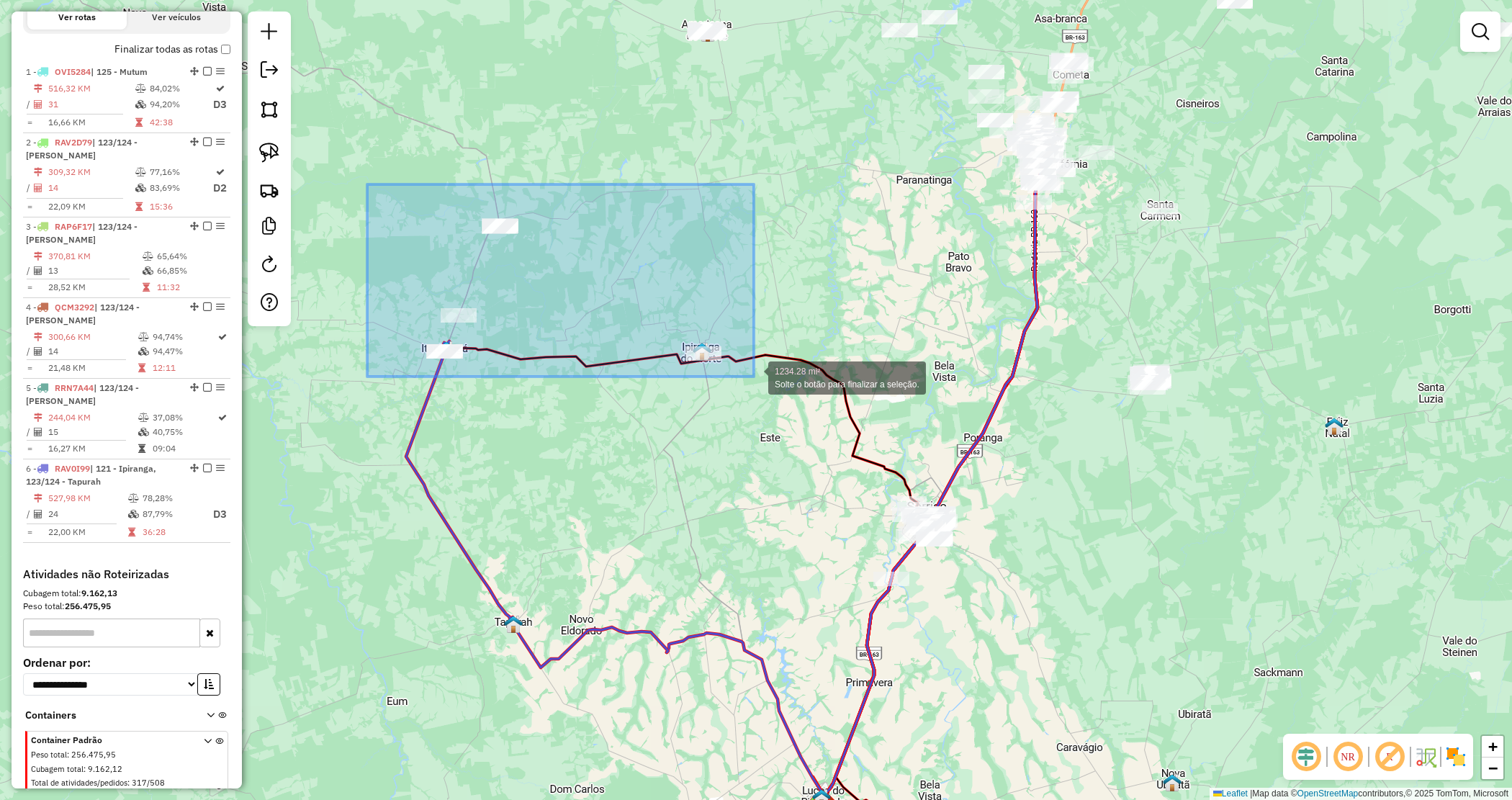
drag, startPoint x: 368, startPoint y: 189, endPoint x: 757, endPoint y: 373, distance: 430.3
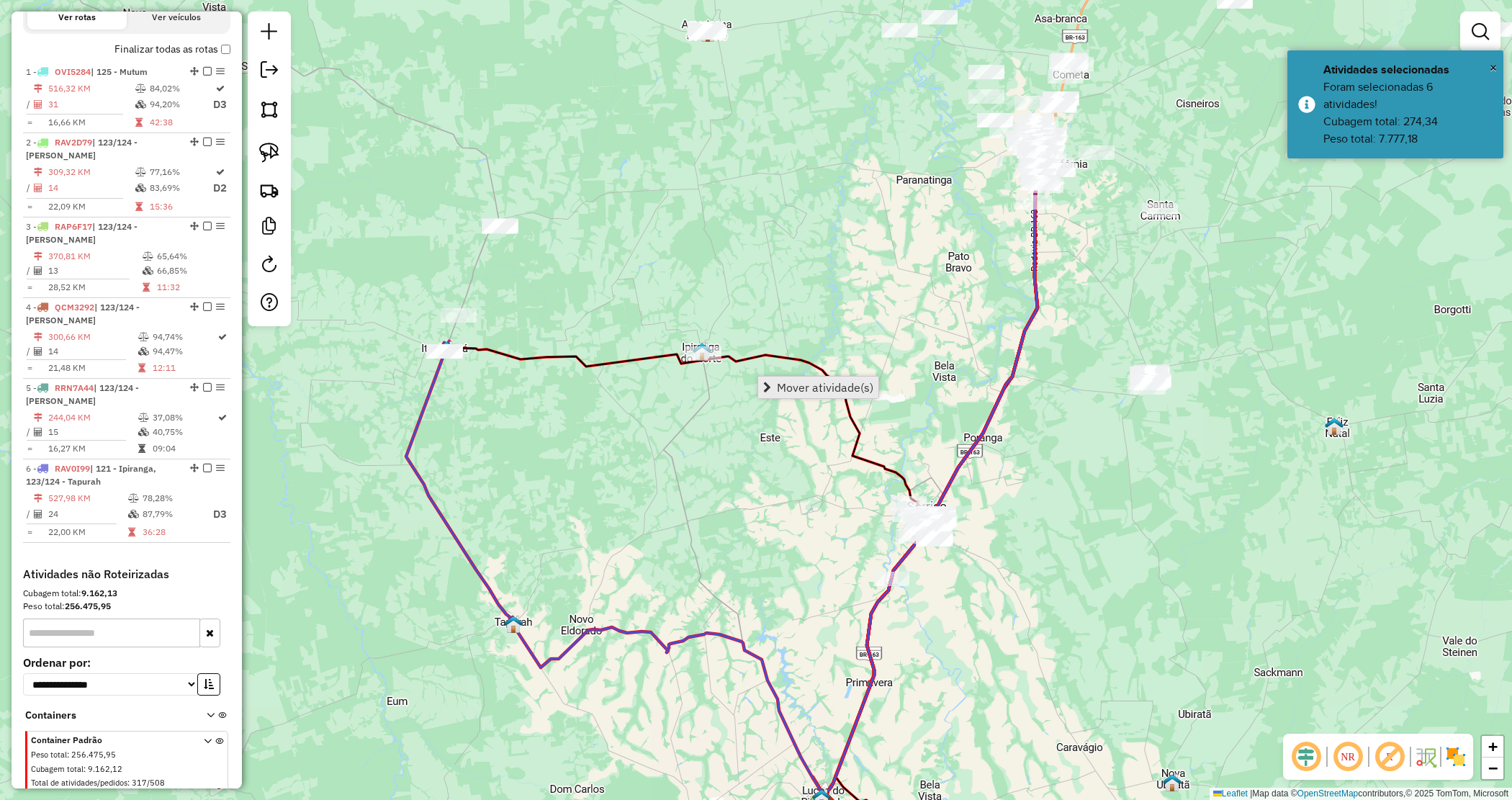
click at [828, 383] on span "Mover atividade(s)" at bounding box center [826, 388] width 97 height 12
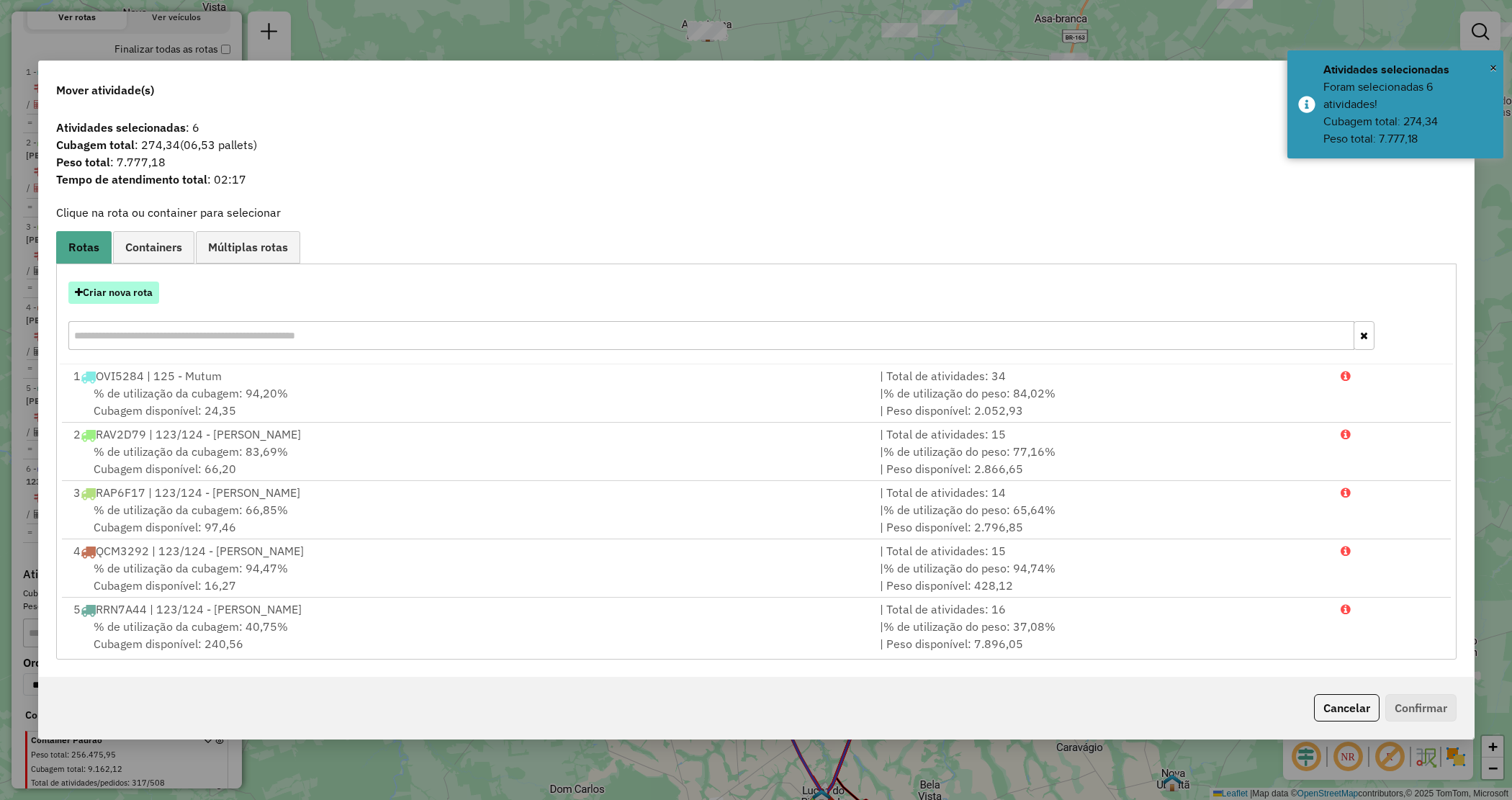
click at [108, 296] on button "Criar nova rota" at bounding box center [113, 293] width 91 height 23
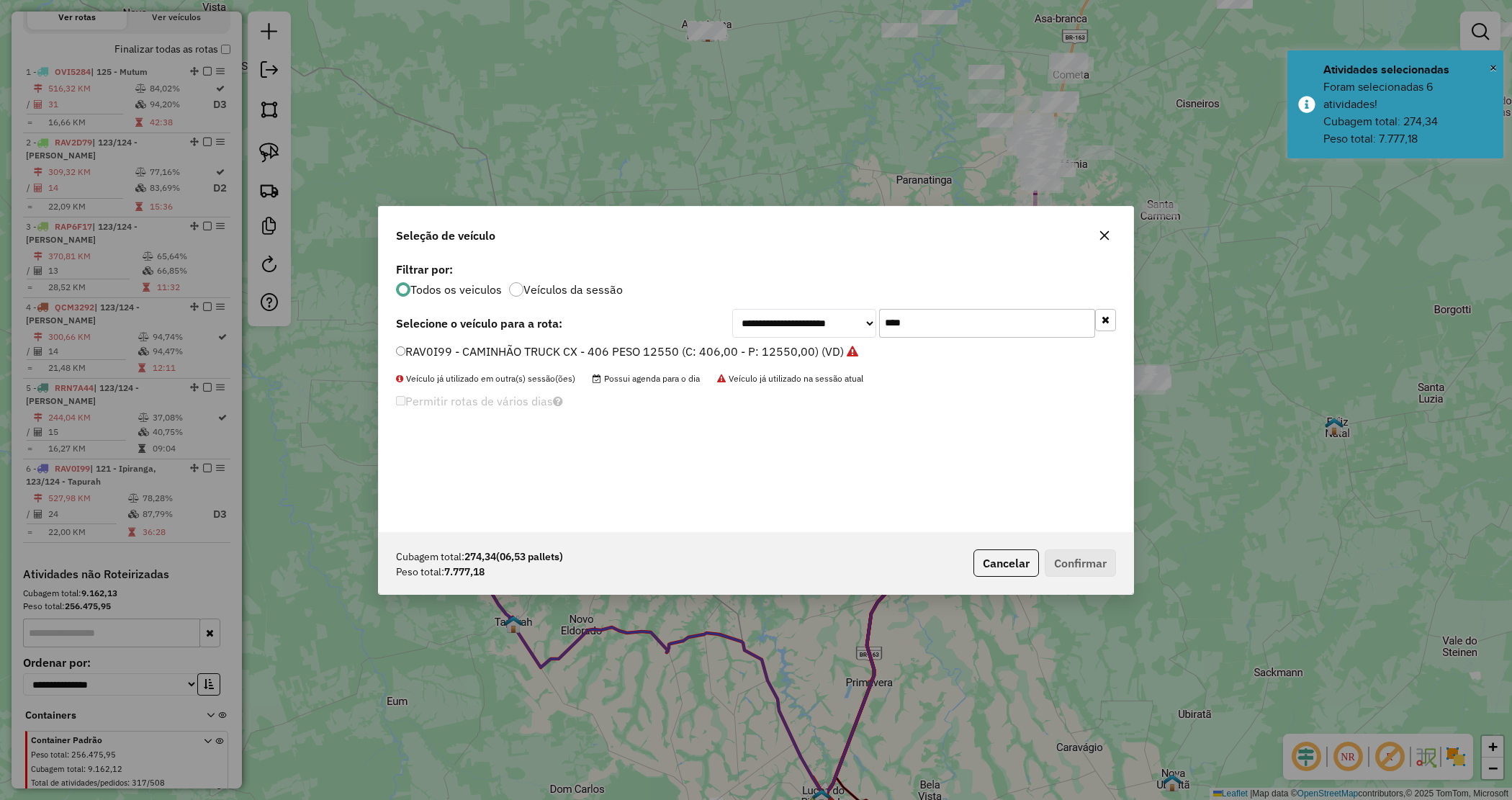
drag, startPoint x: 934, startPoint y: 323, endPoint x: 786, endPoint y: 278, distance: 154.7
click at [804, 287] on div "**********" at bounding box center [756, 395] width 755 height 274
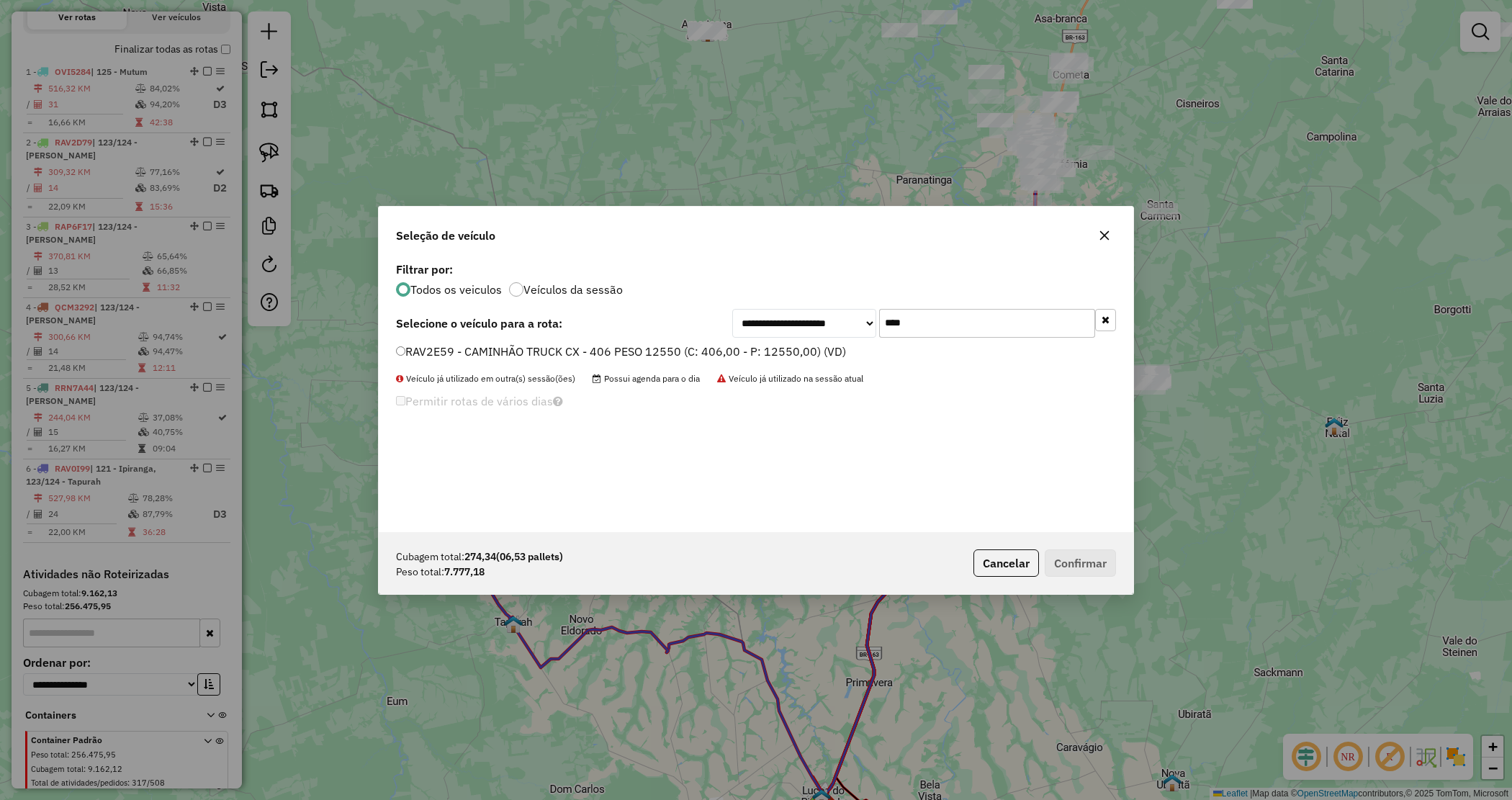
type input "****"
click at [780, 350] on label "RAV2E59 - CAMINHÃO TRUCK CX - 406 PESO 12550 (C: 406,00 - P: 12550,00) (VD)" at bounding box center [621, 351] width 450 height 18
click at [735, 358] on label "RAV2E59 - CAMINHÃO TRUCK CX - 406 PESO 12550 (C: 406,00 - P: 12550,00) (VD)" at bounding box center [621, 351] width 450 height 18
click at [738, 350] on label "RAV2E59 - CAMINHÃO TRUCK CX - 406 PESO 12550 (C: 406,00 - P: 12550,00) (VD)" at bounding box center [621, 351] width 450 height 18
click at [1106, 567] on button "Confirmar" at bounding box center [1080, 563] width 71 height 28
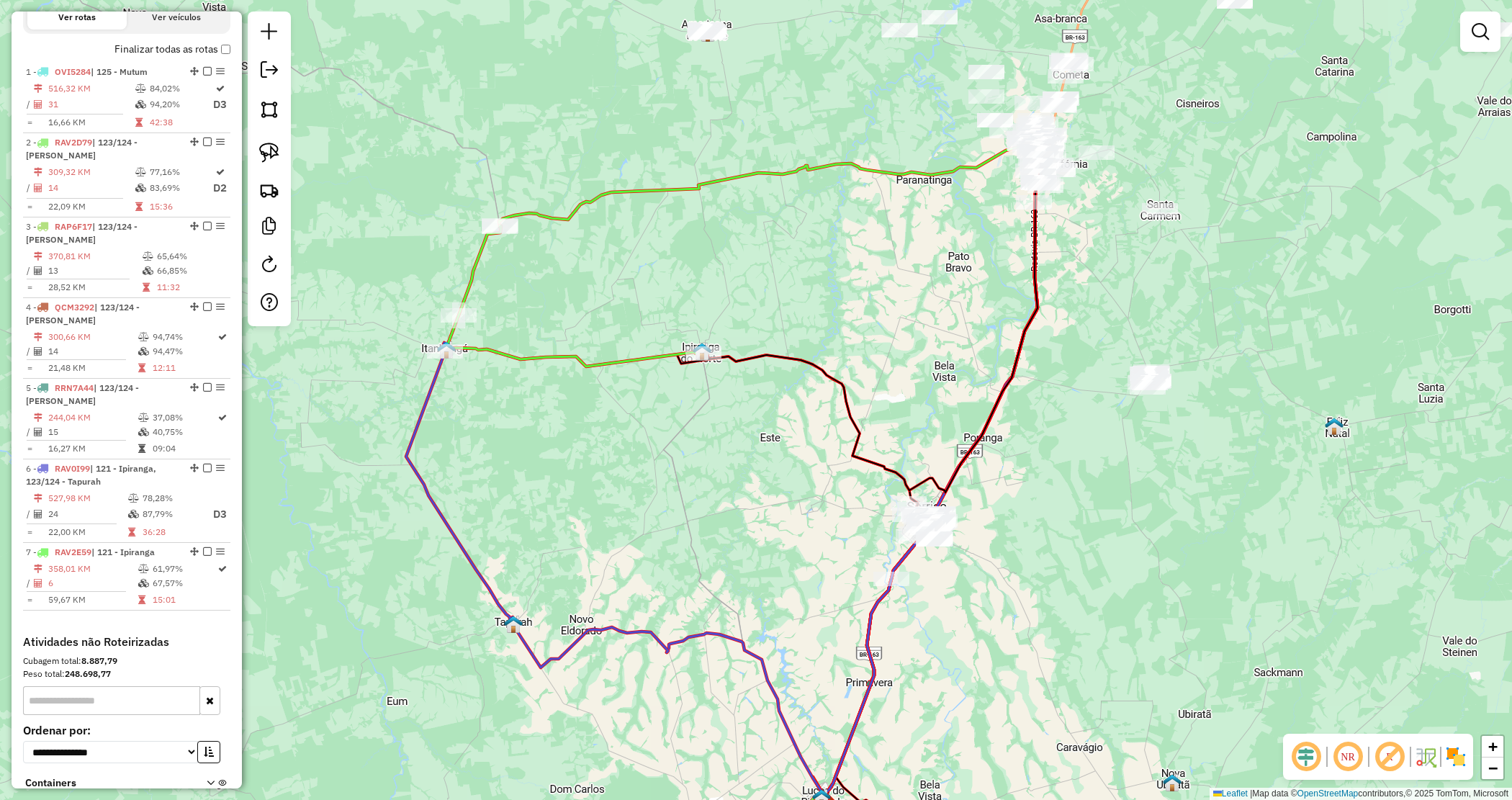
click at [715, 430] on div "Janela de atendimento Grade de atendimento Capacidade Transportadoras Veículos …" at bounding box center [756, 400] width 1512 height 800
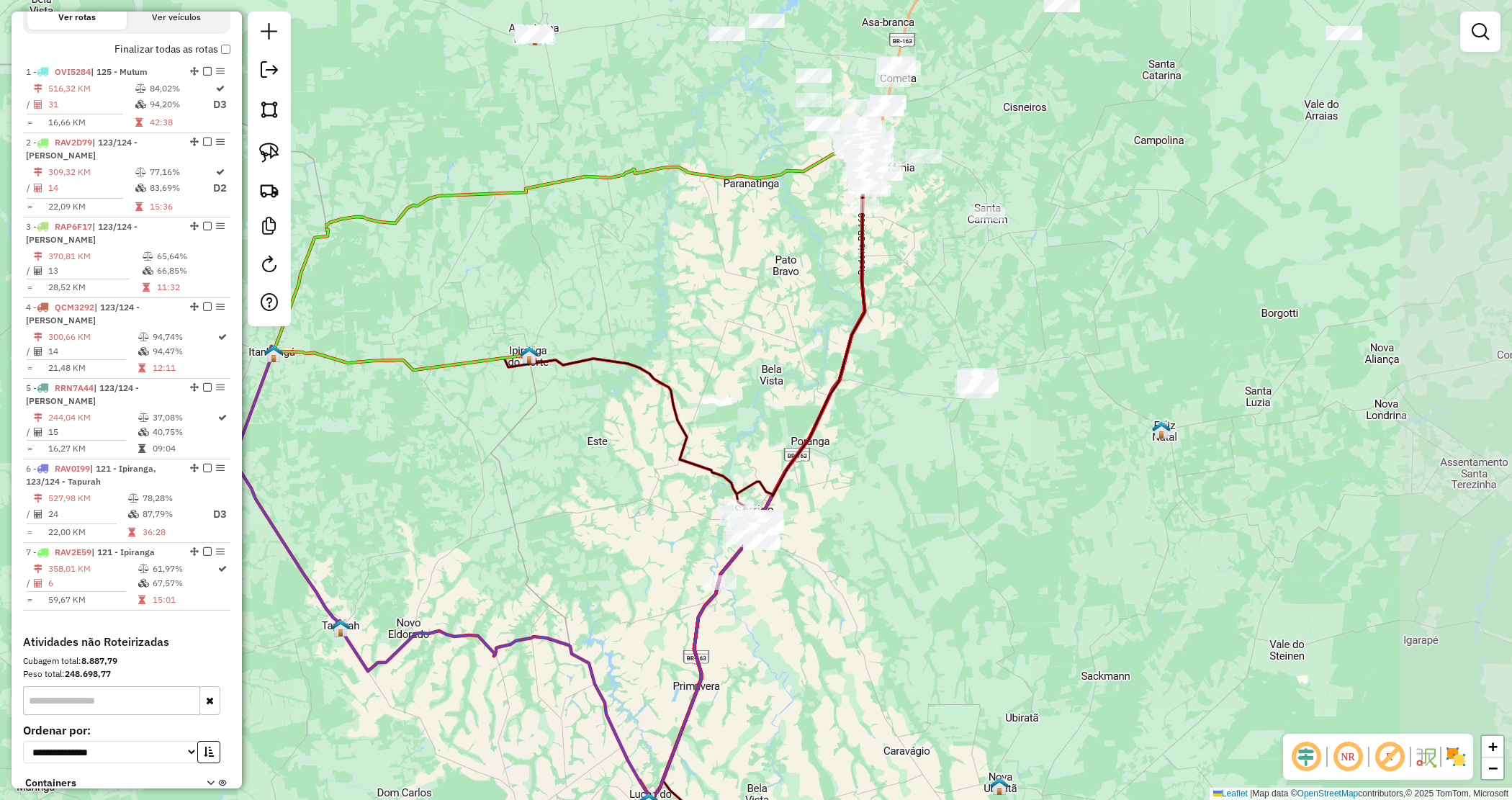
drag, startPoint x: 588, startPoint y: 430, endPoint x: 540, endPoint y: 434, distance: 48.2
click at [540, 434] on div "Janela de atendimento Grade de atendimento Capacidade Transportadoras Veículos …" at bounding box center [756, 400] width 1512 height 800
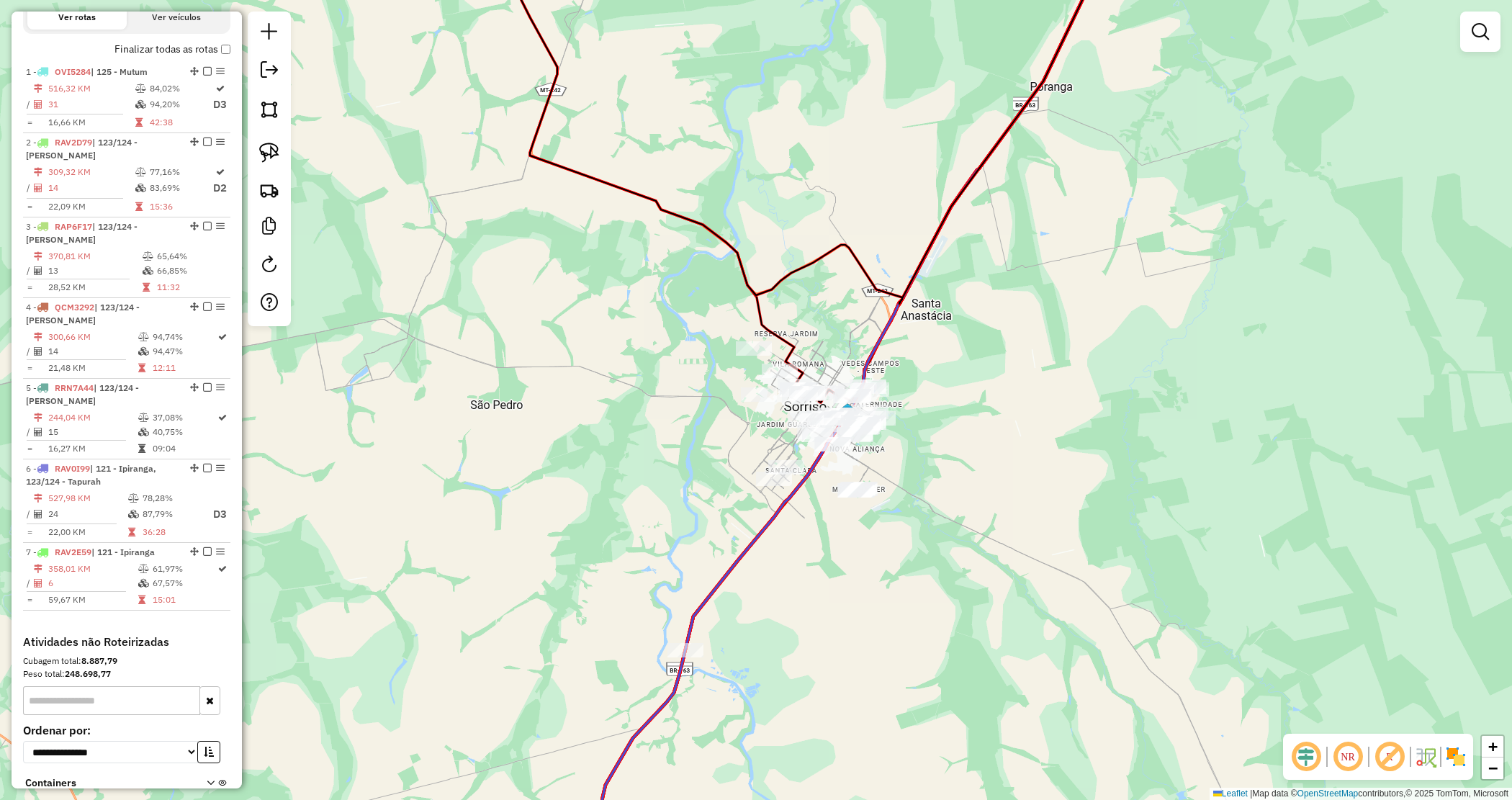
drag, startPoint x: 801, startPoint y: 650, endPoint x: 808, endPoint y: 629, distance: 22.1
click at [808, 629] on div "Janela de atendimento Grade de atendimento Capacidade Transportadoras Veículos …" at bounding box center [756, 400] width 1512 height 800
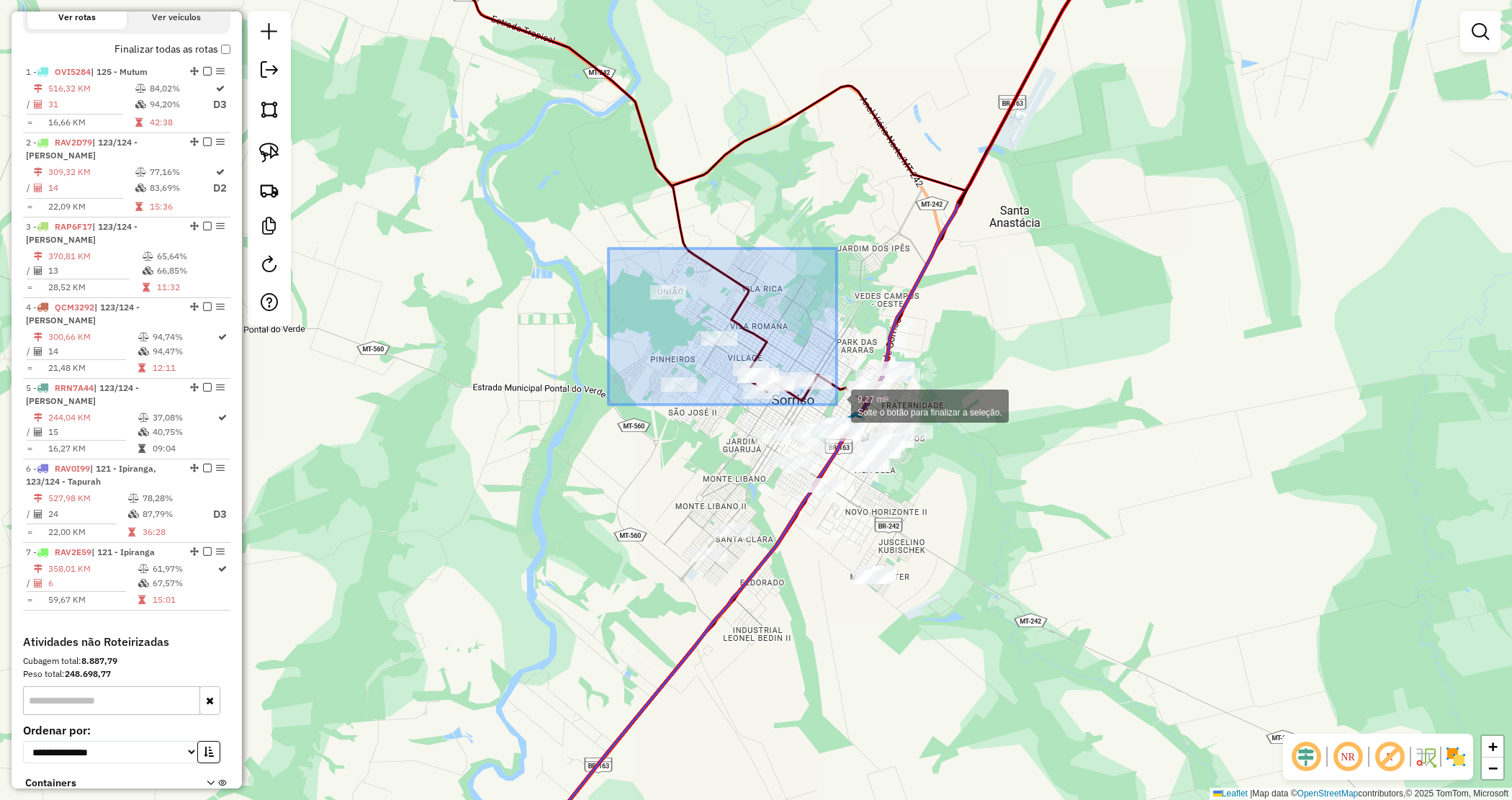
drag, startPoint x: 609, startPoint y: 249, endPoint x: 834, endPoint y: 404, distance: 273.2
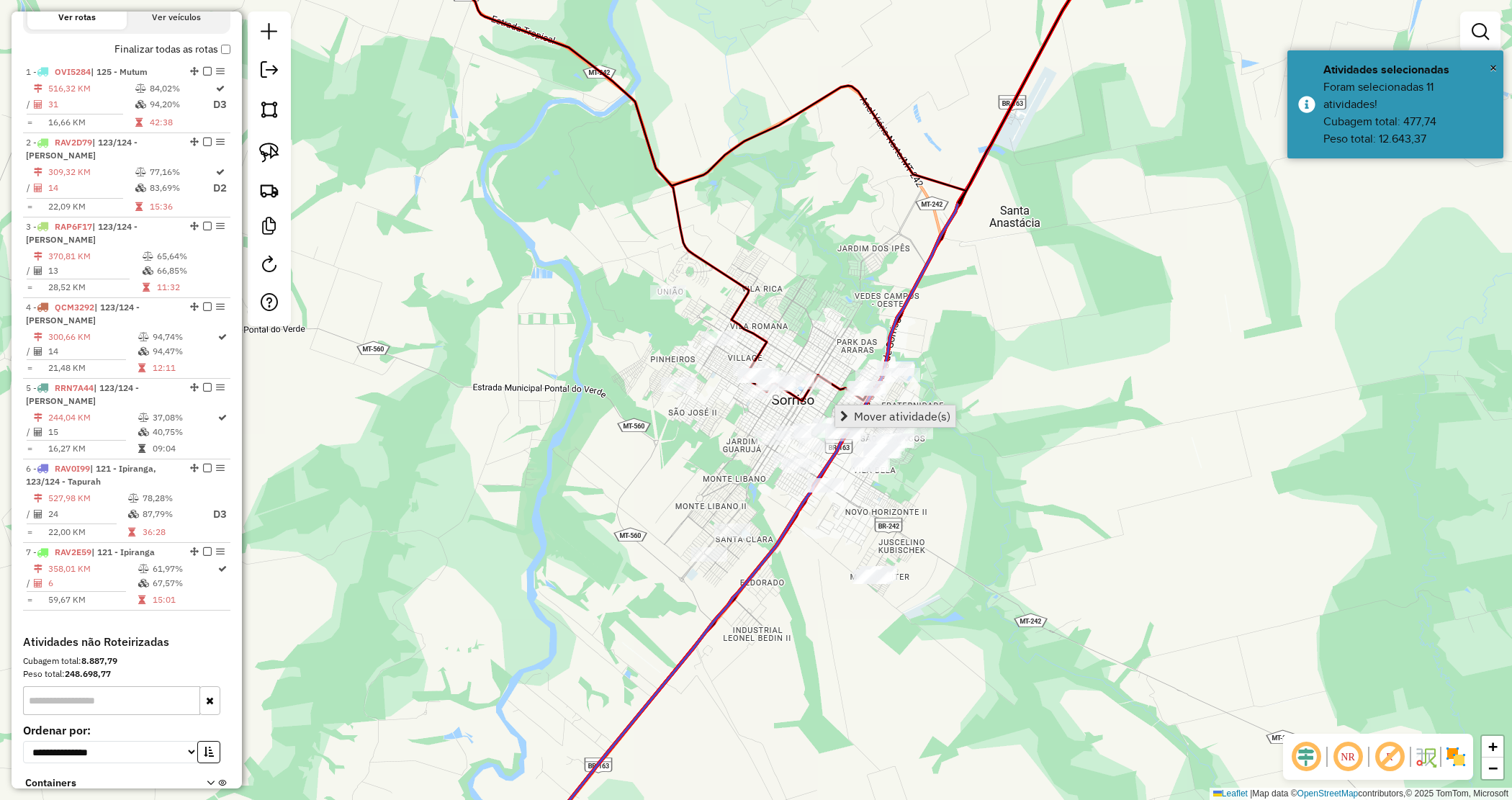
click at [856, 420] on span "Mover atividade(s)" at bounding box center [902, 416] width 97 height 12
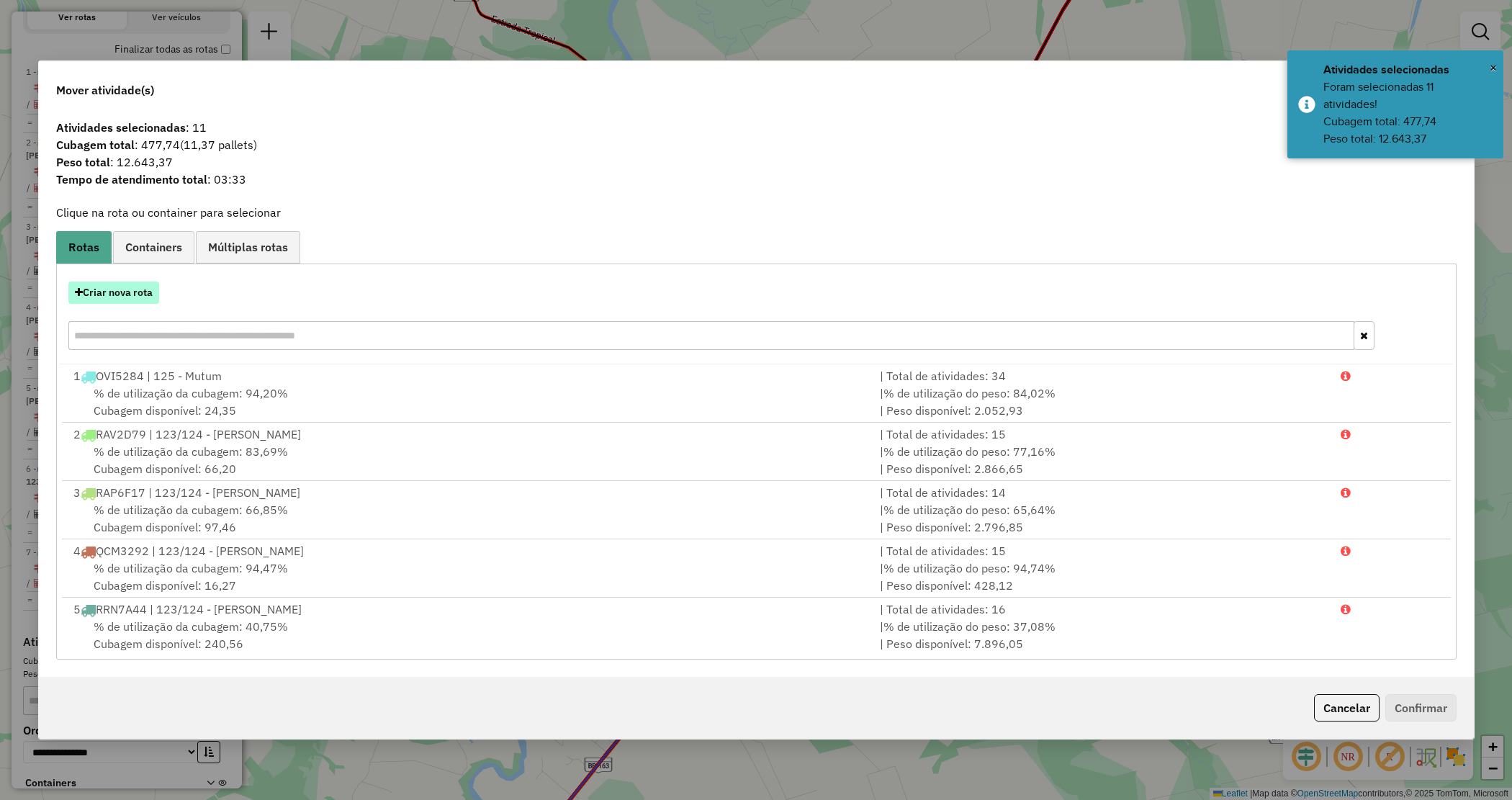
click at [137, 282] on button "Criar nova rota" at bounding box center [113, 293] width 91 height 23
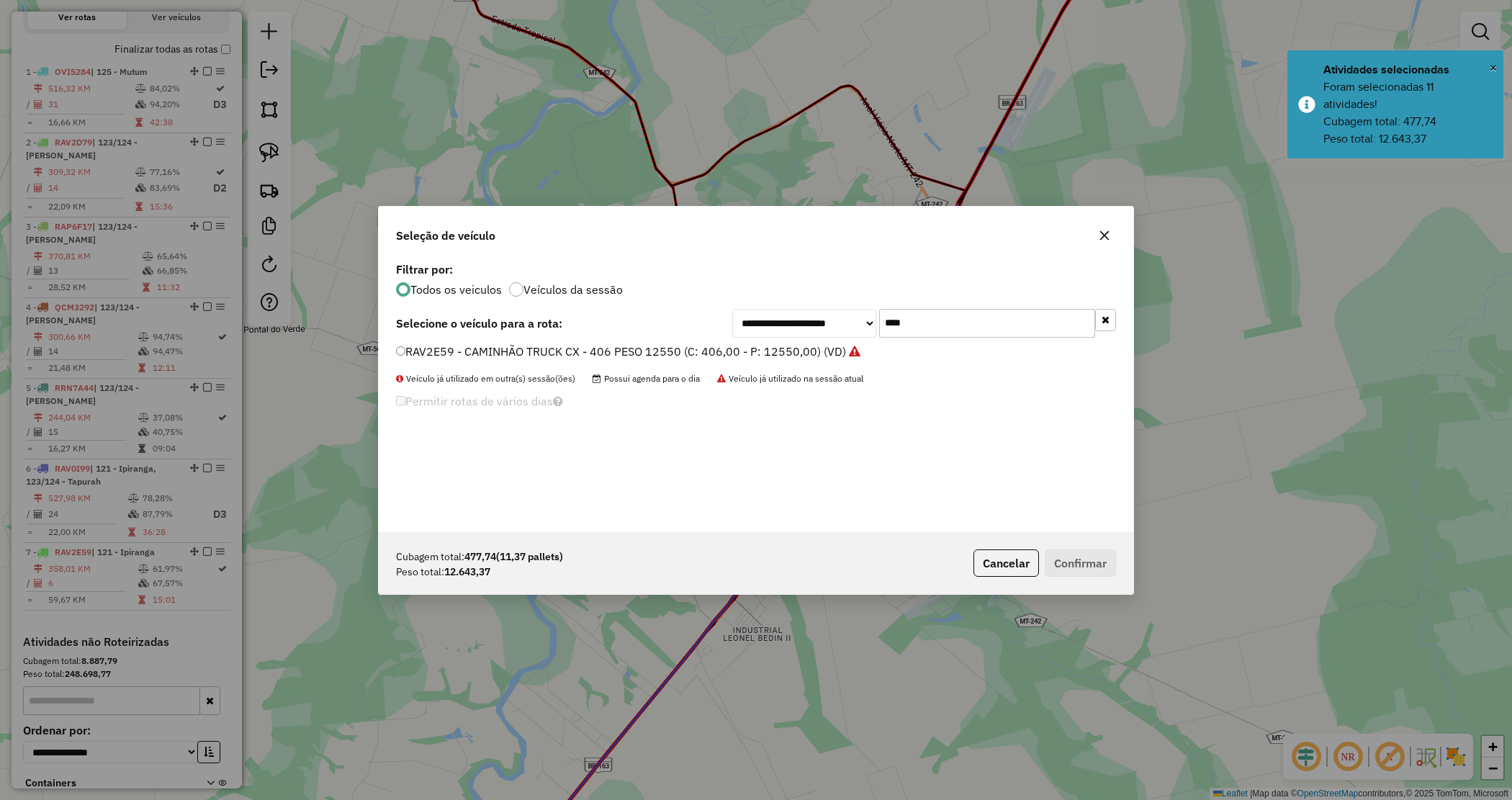
drag, startPoint x: 145, startPoint y: 294, endPoint x: 173, endPoint y: 299, distance: 28.4
click at [145, 295] on div "**********" at bounding box center [756, 400] width 1512 height 800
drag, startPoint x: 831, startPoint y: 317, endPoint x: 634, endPoint y: 300, distance: 197.7
click at [634, 300] on div "**********" at bounding box center [756, 395] width 755 height 274
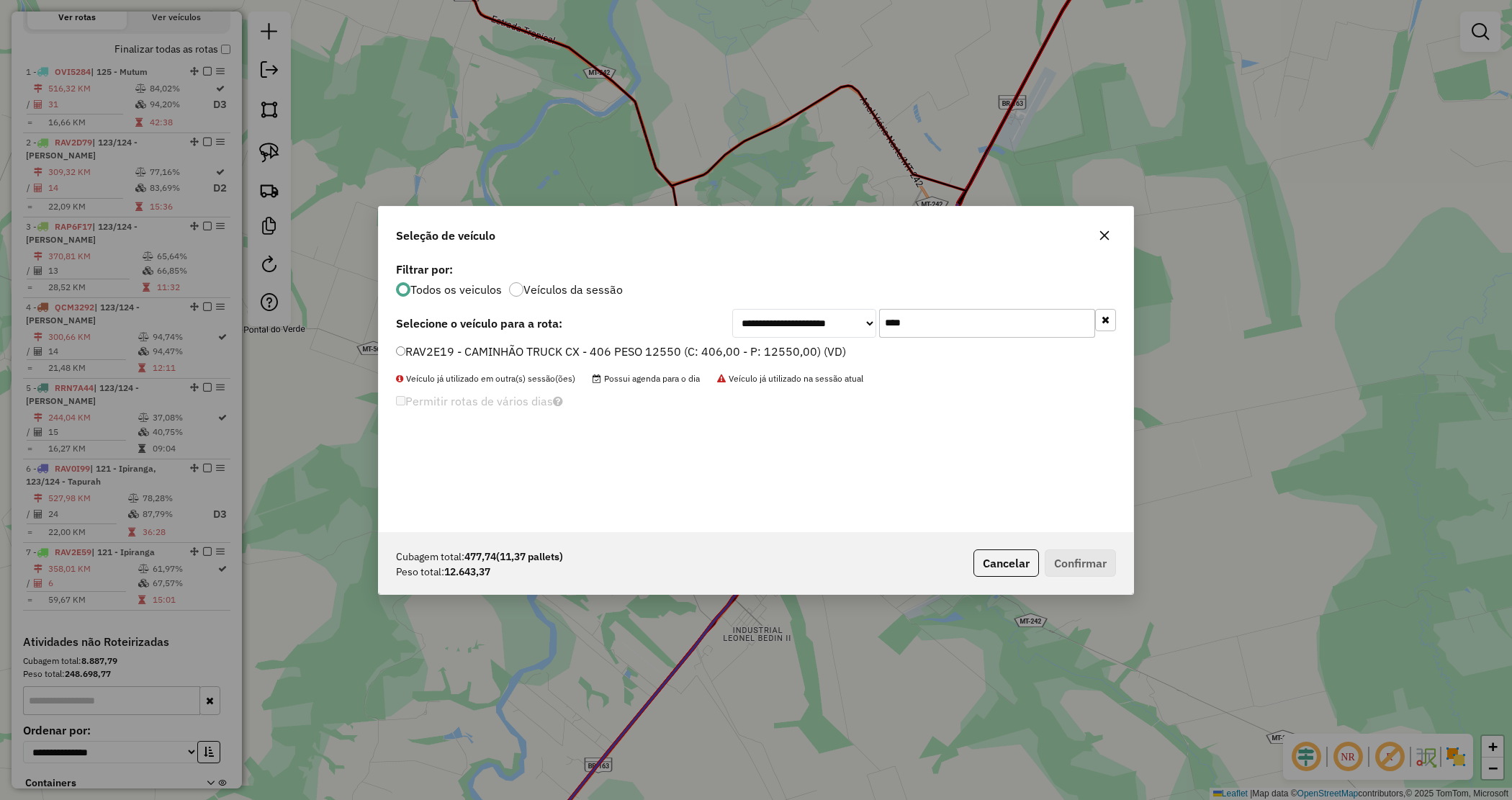
type input "****"
drag, startPoint x: 648, startPoint y: 347, endPoint x: 690, endPoint y: 372, distance: 48.9
click at [648, 348] on label "RAV2E19 - CAMINHÃO TRUCK CX - 406 PESO 12550 (C: 406,00 - P: 12550,00) (VD)" at bounding box center [621, 351] width 450 height 18
click at [1083, 556] on button "Confirmar" at bounding box center [1080, 563] width 71 height 28
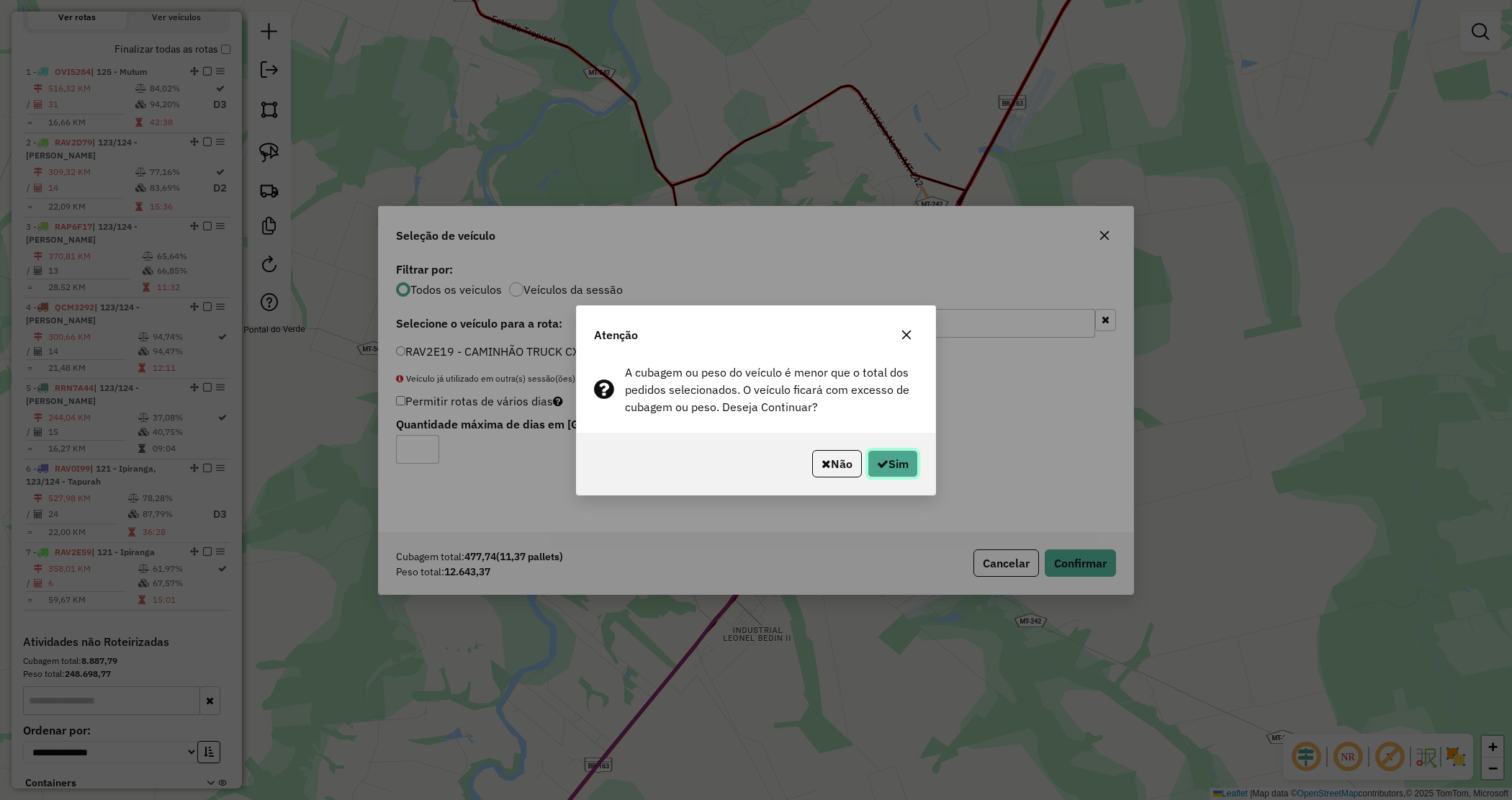
drag, startPoint x: 908, startPoint y: 463, endPoint x: 364, endPoint y: 400, distance: 547.6
click at [904, 463] on button "Sim" at bounding box center [892, 464] width 50 height 28
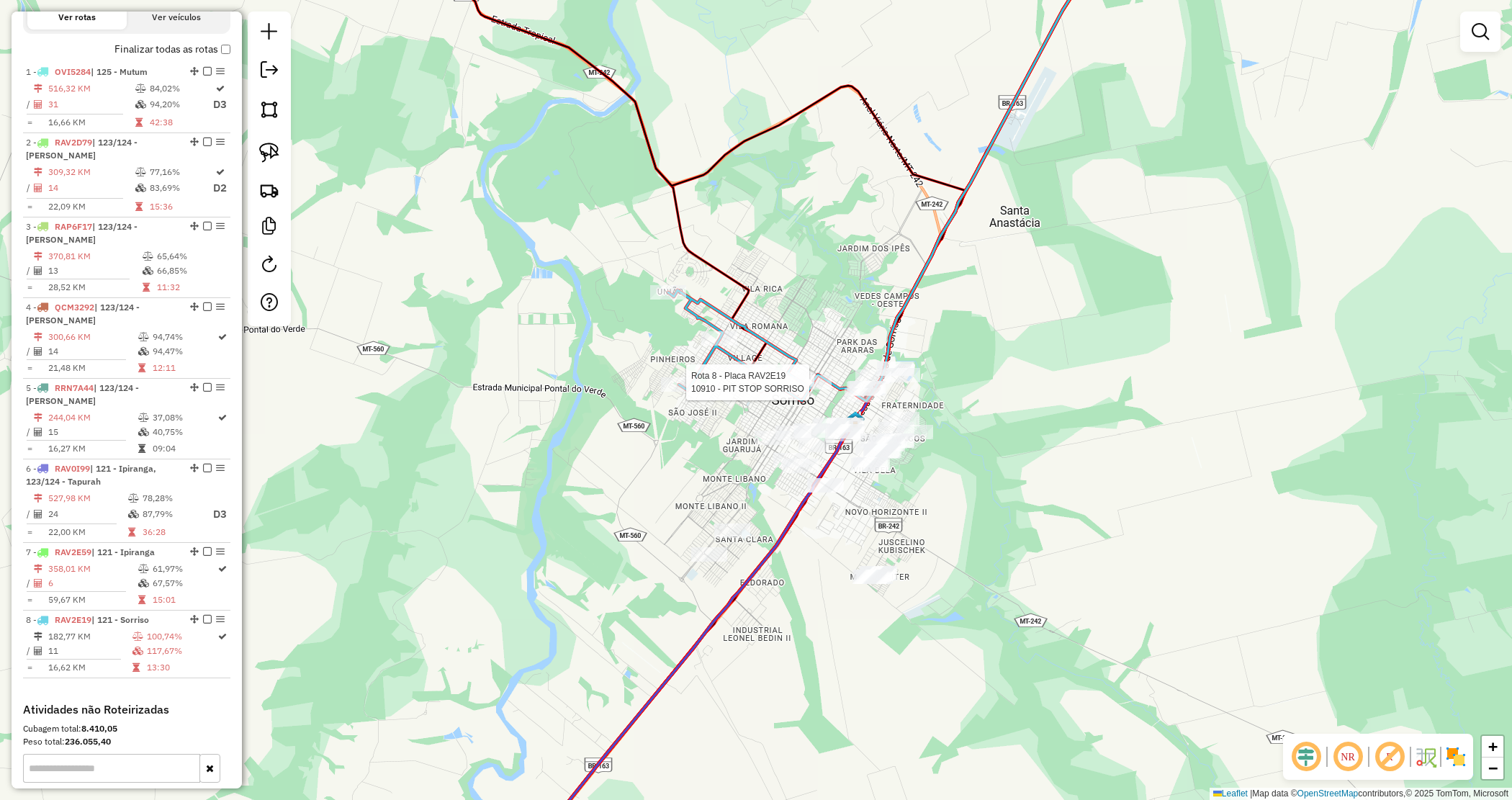
scroll to position [612, 0]
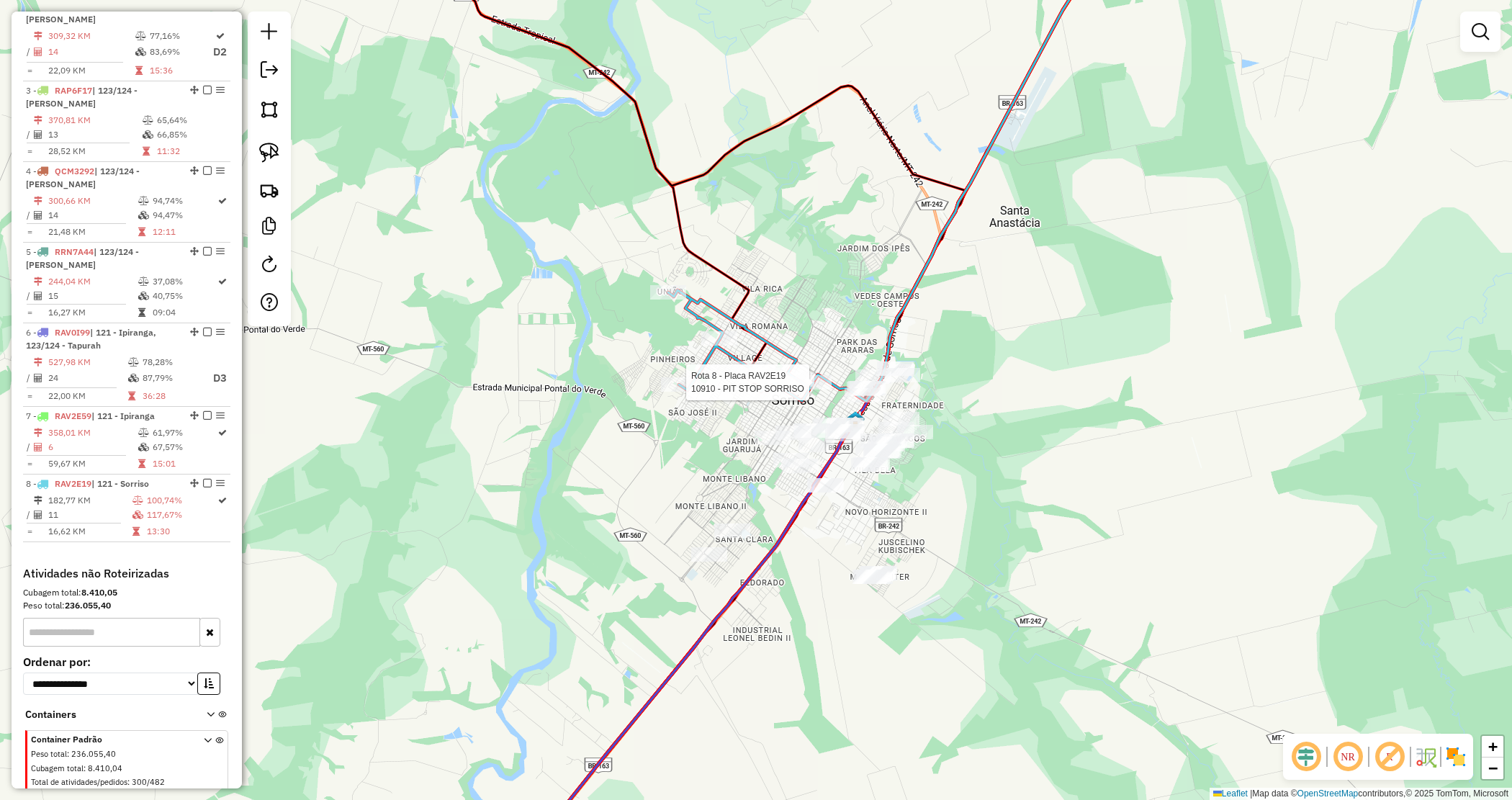
select select "*********"
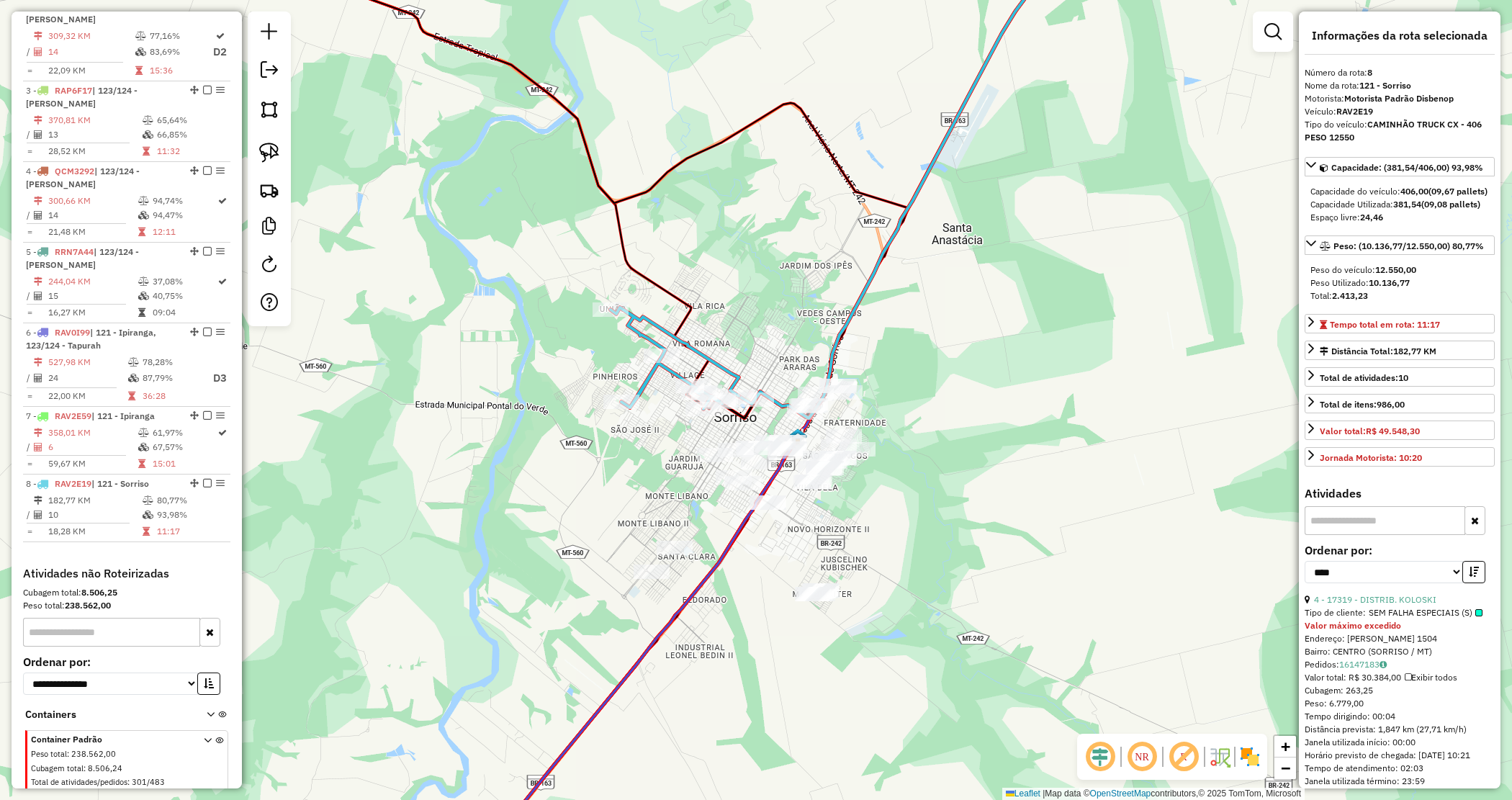
click at [977, 491] on div "Janela de atendimento Grade de atendimento Capacidade Transportadoras Veículos …" at bounding box center [756, 400] width 1512 height 800
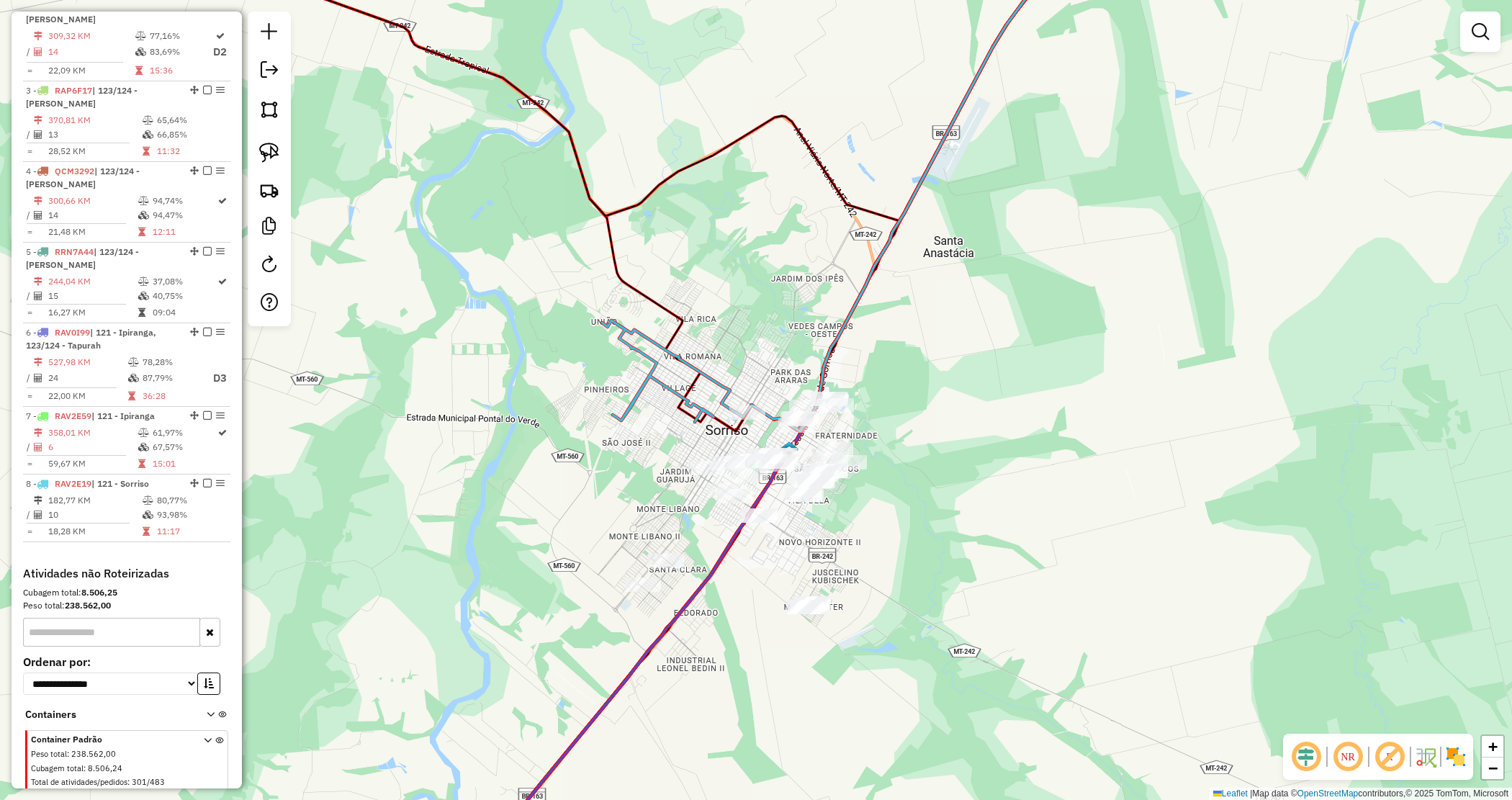
click at [948, 528] on div "Janela de atendimento Grade de atendimento Capacidade Transportadoras Veículos …" at bounding box center [756, 400] width 1512 height 800
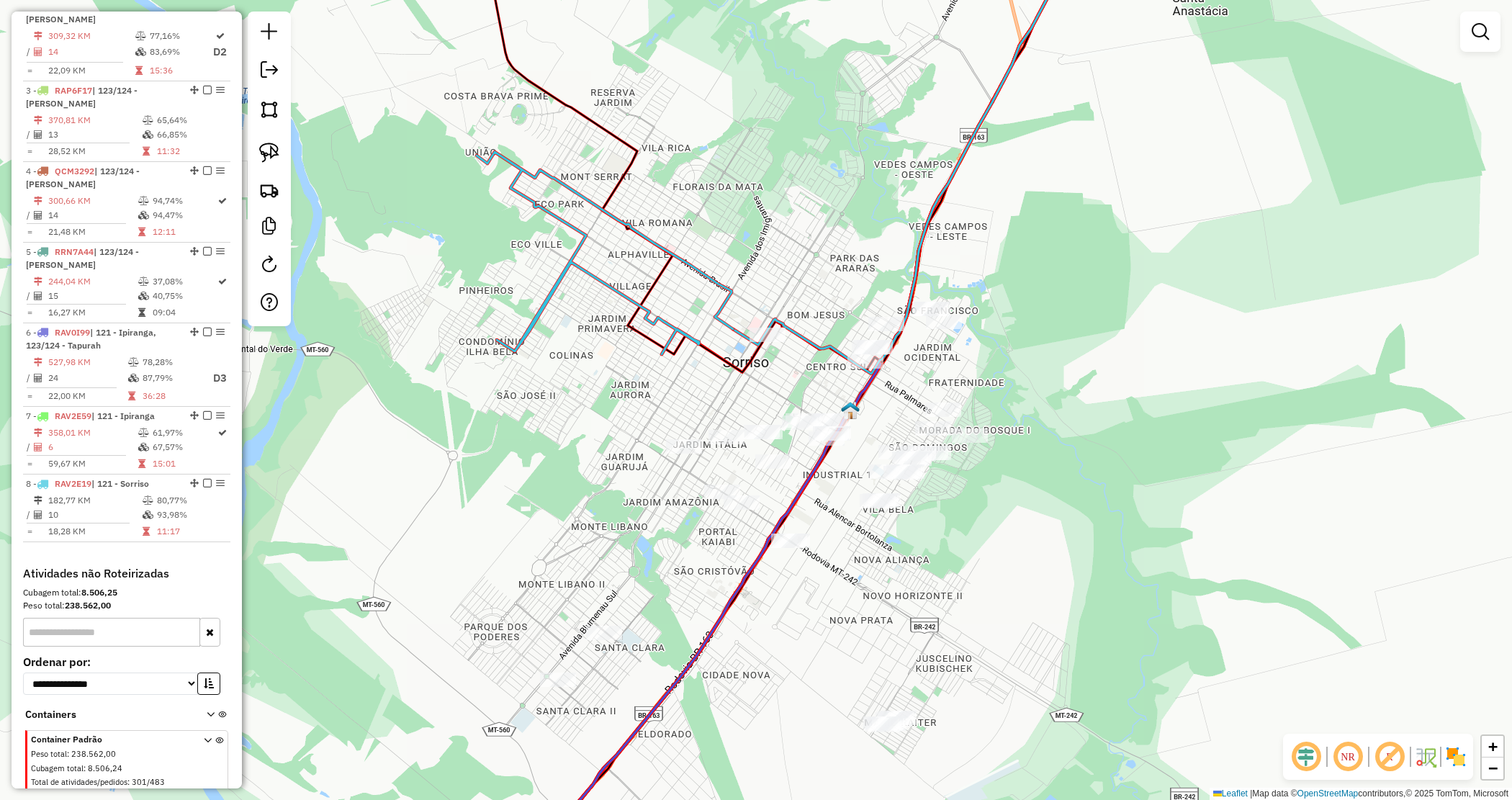
drag, startPoint x: 693, startPoint y: 553, endPoint x: 679, endPoint y: 425, distance: 128.8
click at [710, 470] on div "Janela de atendimento Grade de atendimento Capacidade Transportadoras Veículos …" at bounding box center [756, 400] width 1512 height 800
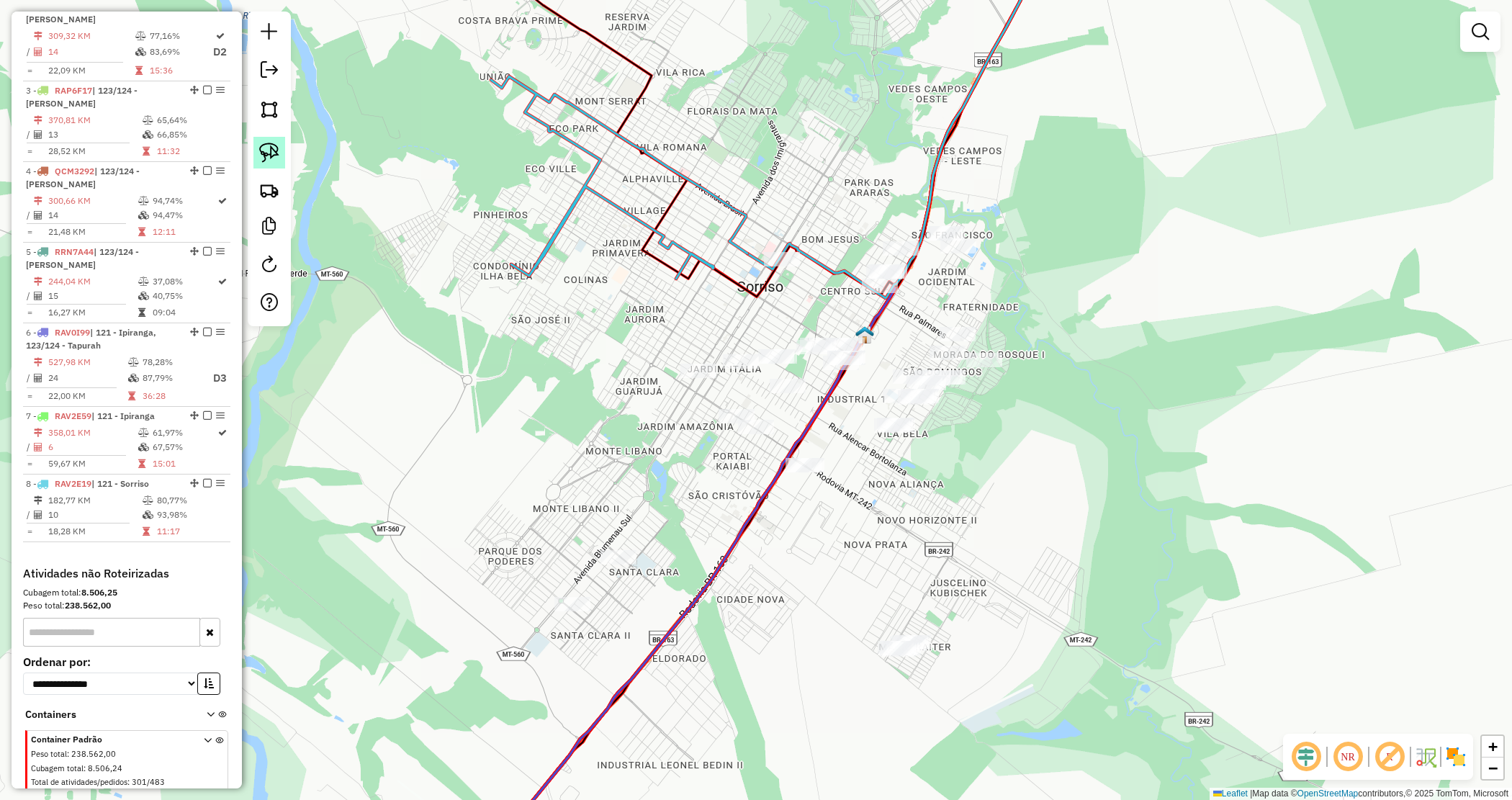
click at [263, 151] on img at bounding box center [269, 153] width 20 height 20
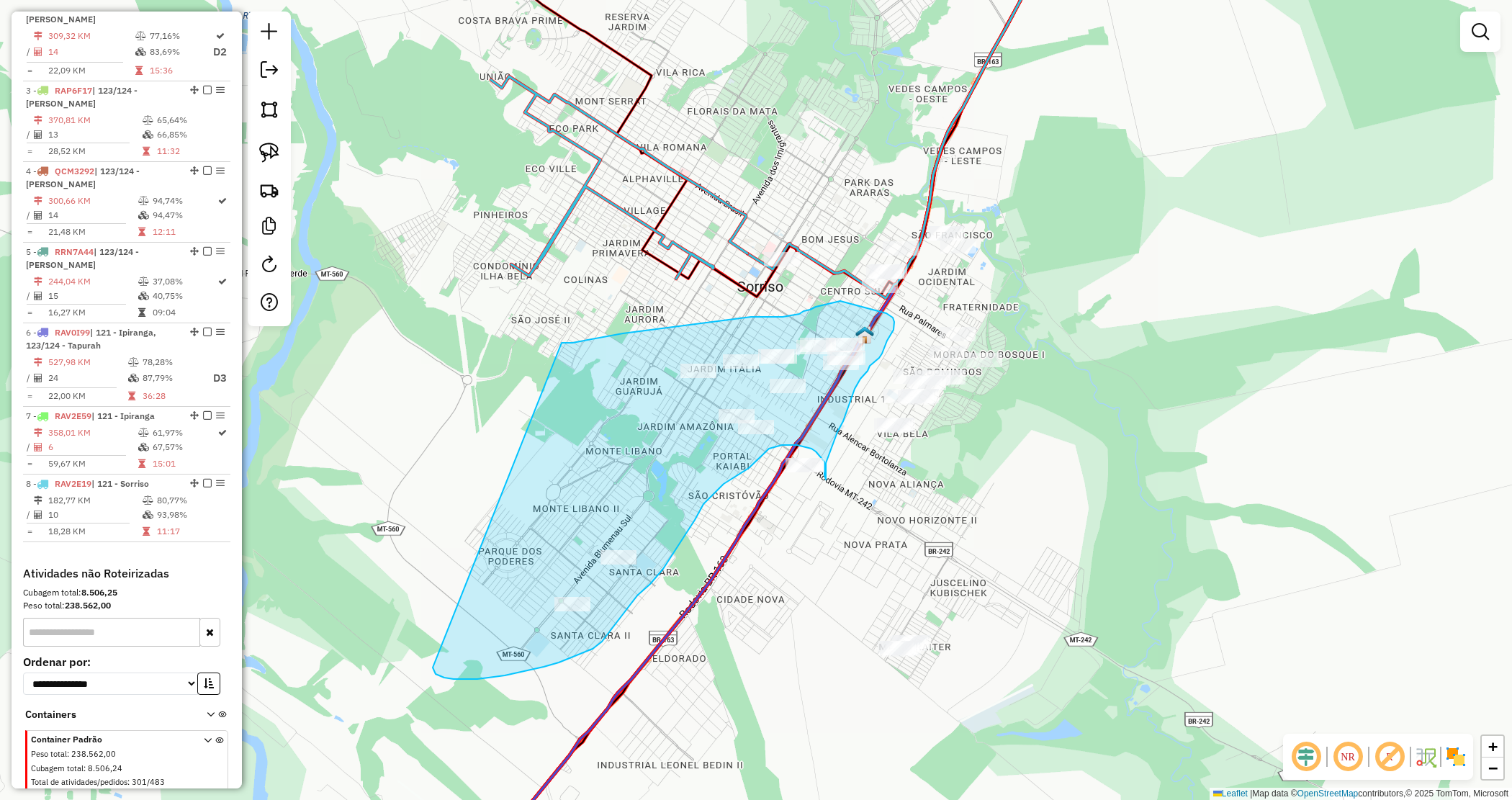
drag, startPoint x: 561, startPoint y: 343, endPoint x: 429, endPoint y: 647, distance: 331.4
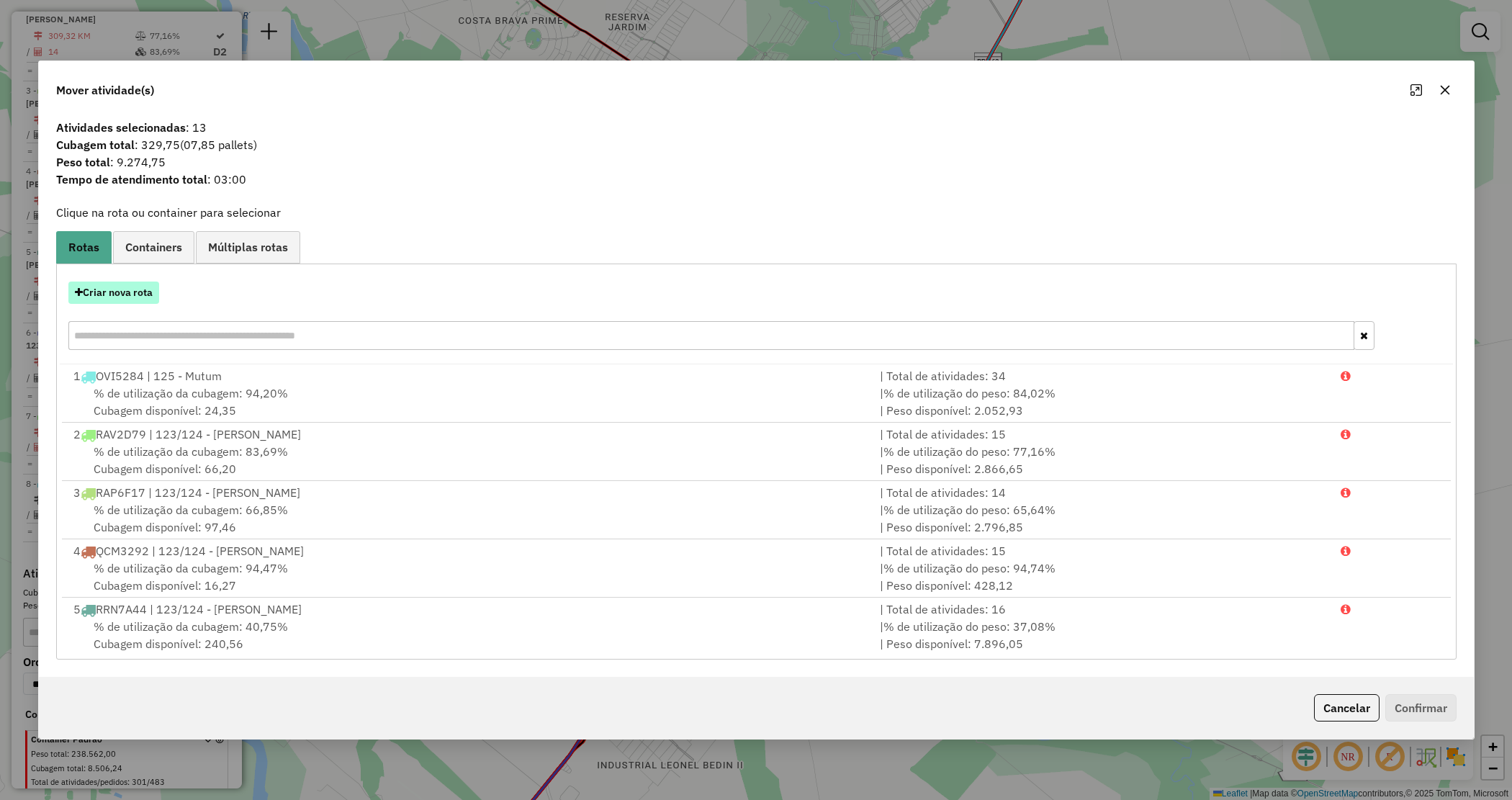
click at [143, 295] on button "Criar nova rota" at bounding box center [113, 293] width 91 height 23
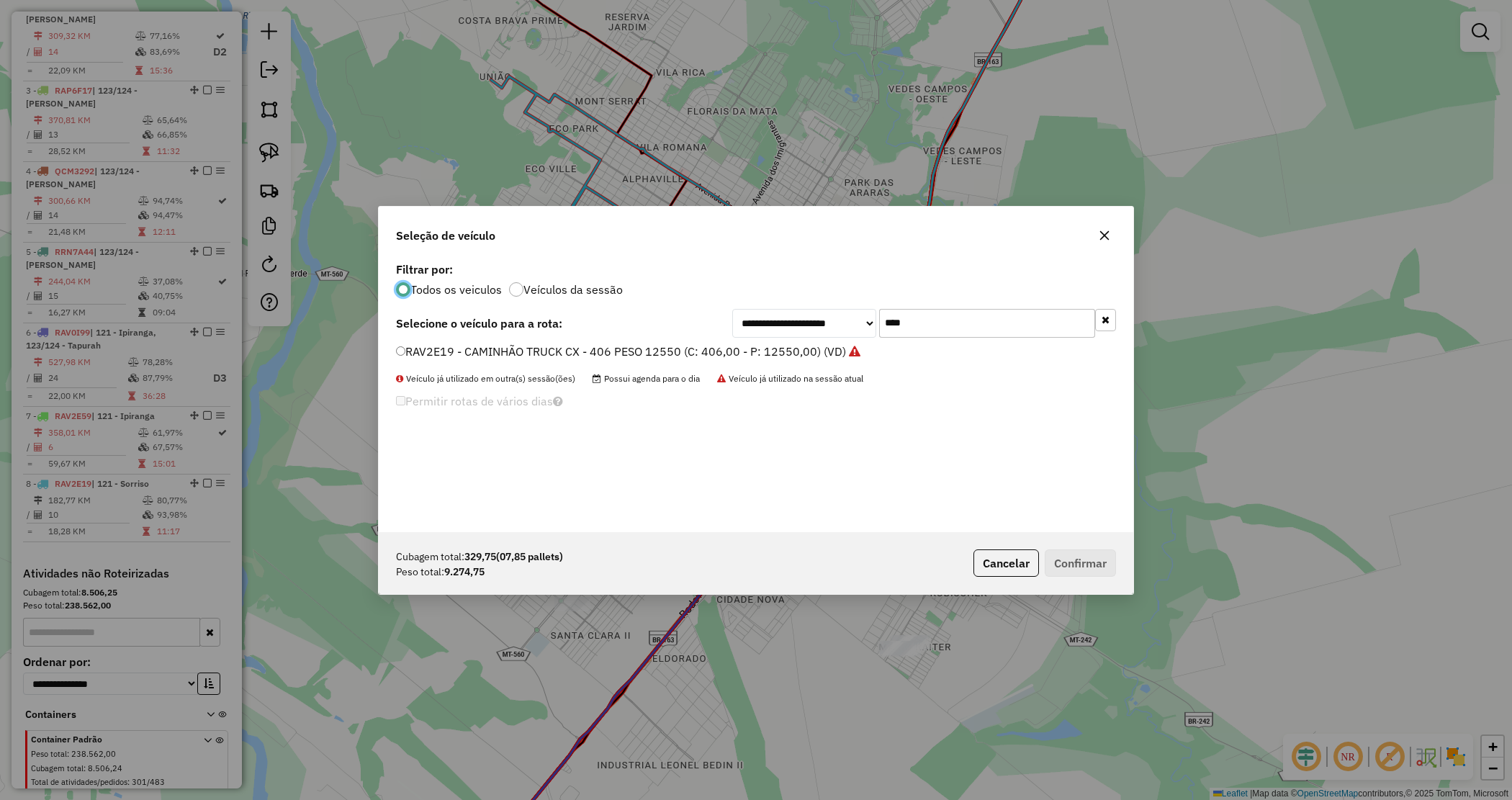
scroll to position [8, 4]
drag, startPoint x: 960, startPoint y: 315, endPoint x: 683, endPoint y: 299, distance: 277.5
click at [683, 299] on div "**********" at bounding box center [756, 395] width 755 height 274
type input "****"
click at [716, 350] on label "RAV0I59 - CAMINHÃO TRUCK CX - 406 PESO 12550 (C: 406,00 - P: 12550,00) (VD)" at bounding box center [620, 351] width 448 height 18
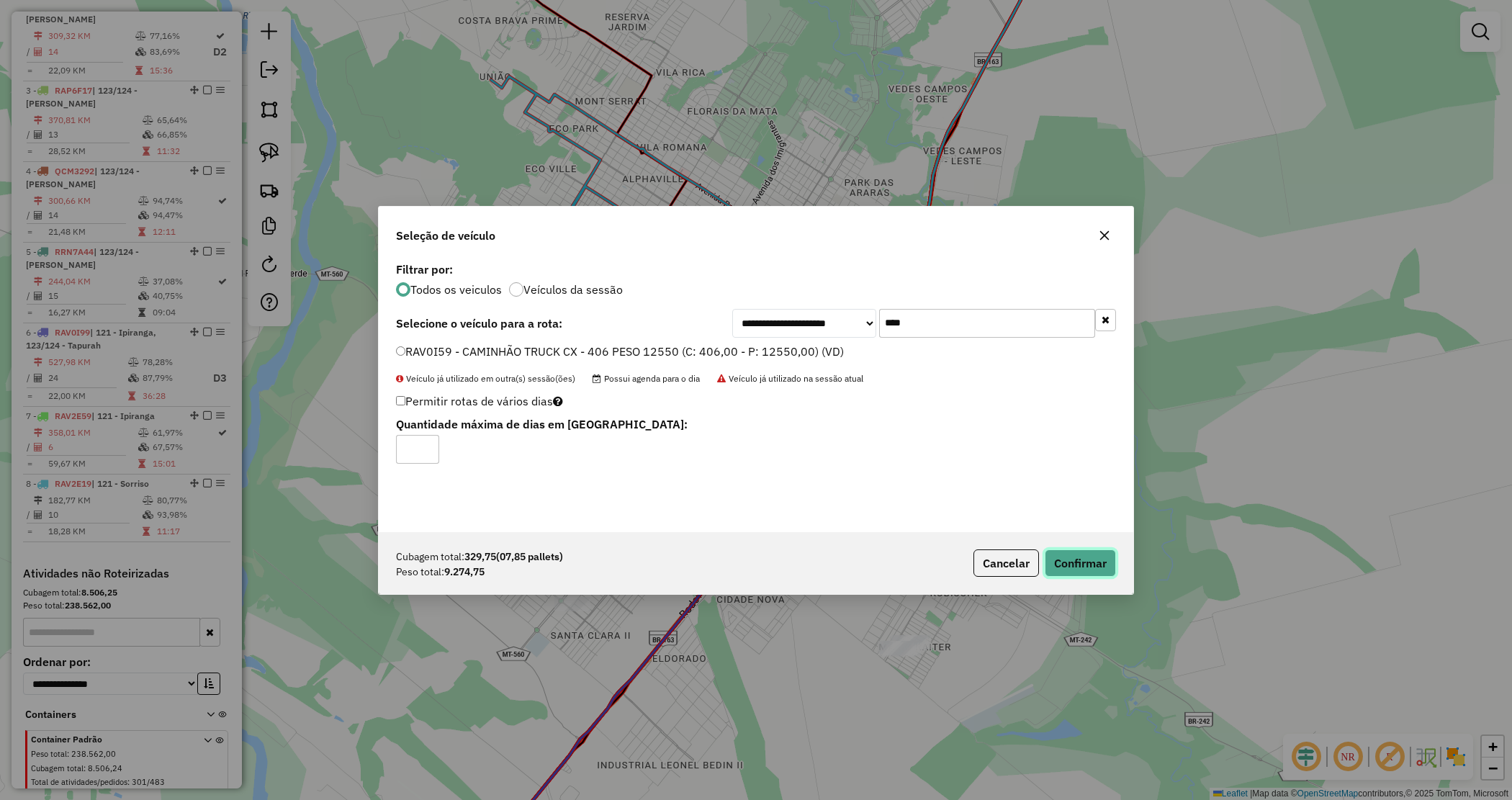
click at [1088, 553] on button "Confirmar" at bounding box center [1080, 563] width 71 height 28
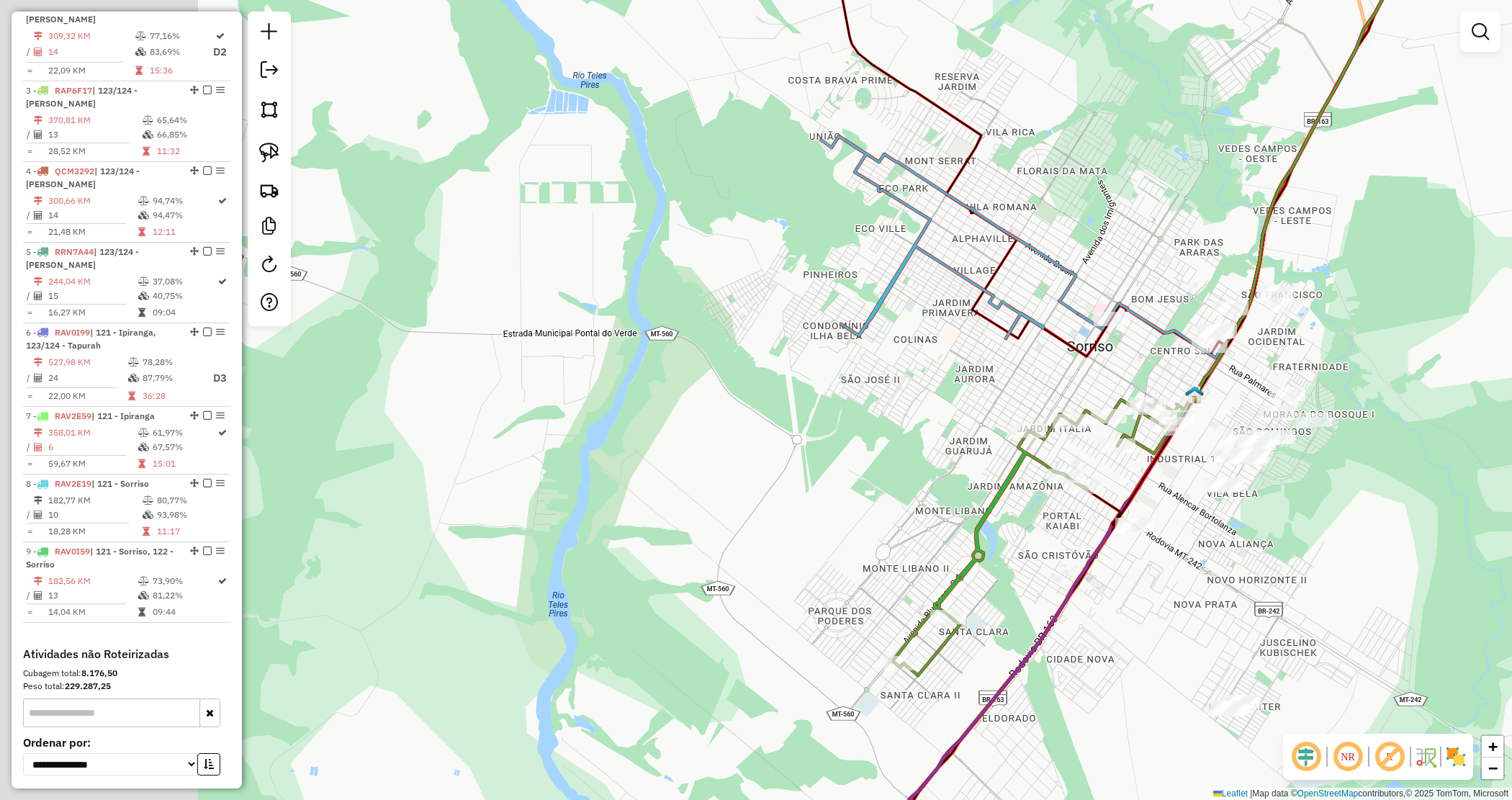
drag, startPoint x: 625, startPoint y: 339, endPoint x: 1013, endPoint y: 412, distance: 394.8
click at [990, 405] on div "Janela de atendimento Grade de atendimento Capacidade Transportadoras Veículos …" at bounding box center [756, 400] width 1512 height 800
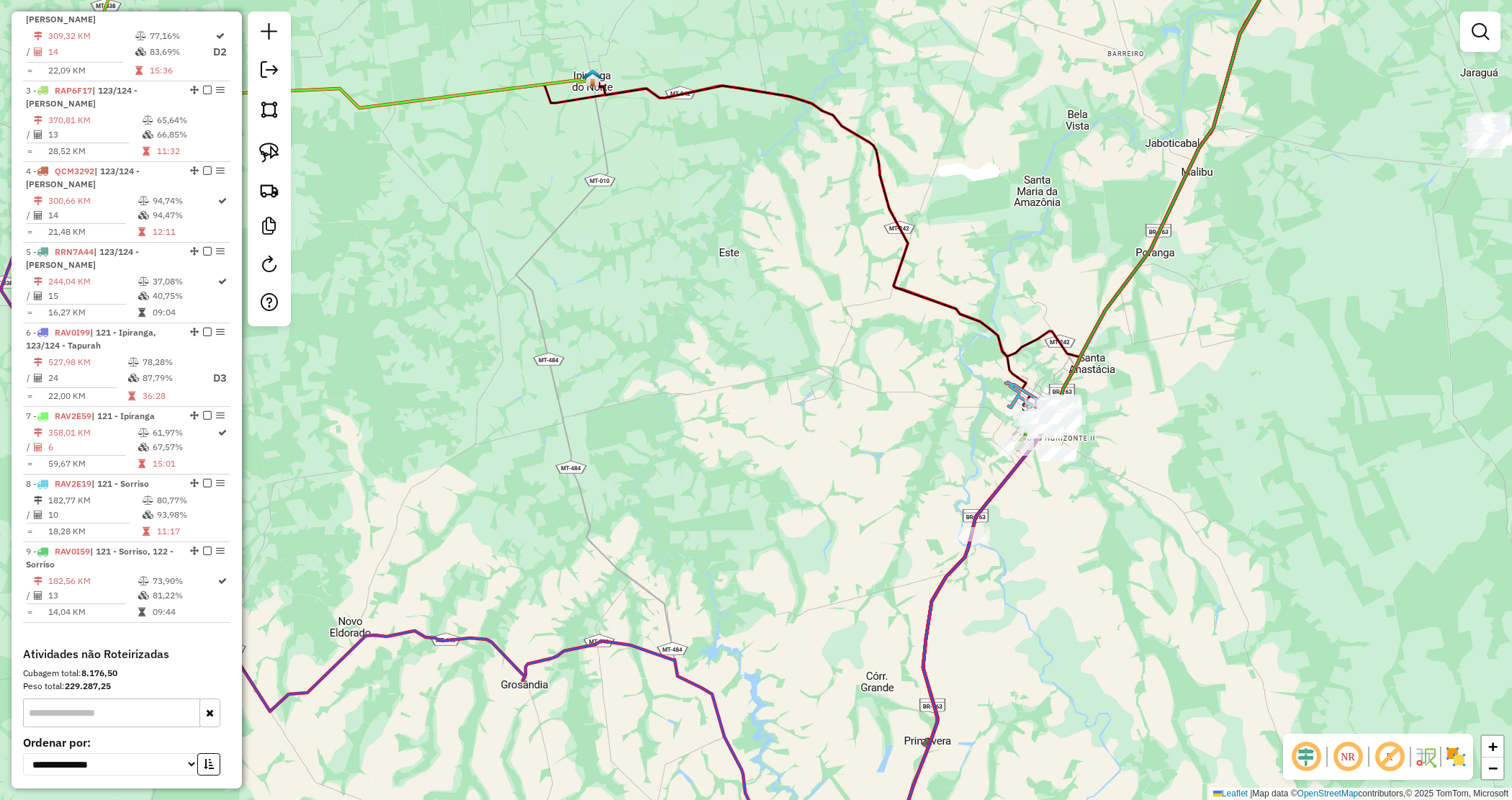
drag, startPoint x: 879, startPoint y: 395, endPoint x: 941, endPoint y: 430, distance: 71.2
click at [943, 430] on div "Janela de atendimento Grade de atendimento Capacidade Transportadoras Veículos …" at bounding box center [756, 400] width 1512 height 800
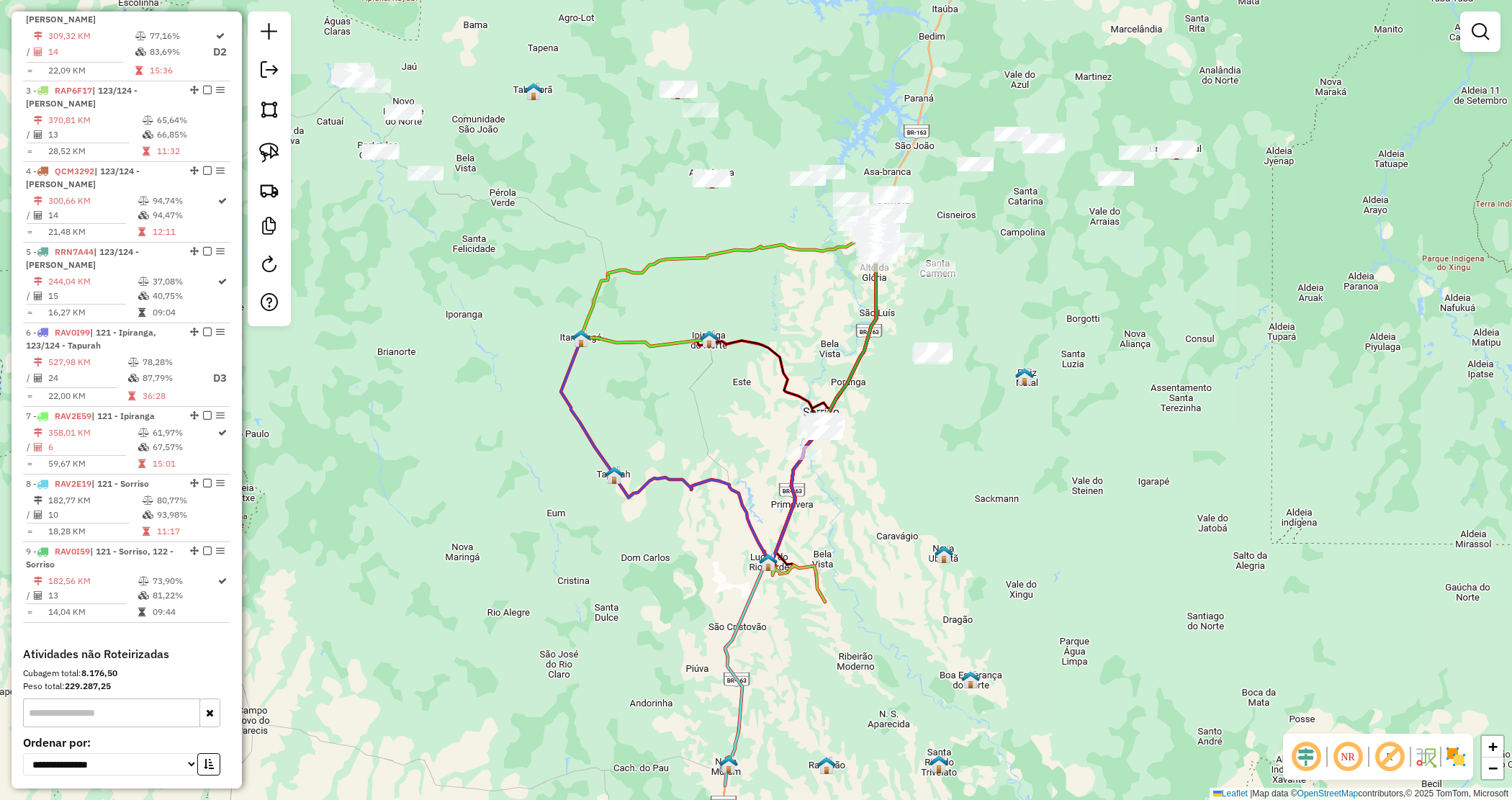
click at [613, 340] on icon at bounding box center [645, 312] width 129 height 70
select select "*********"
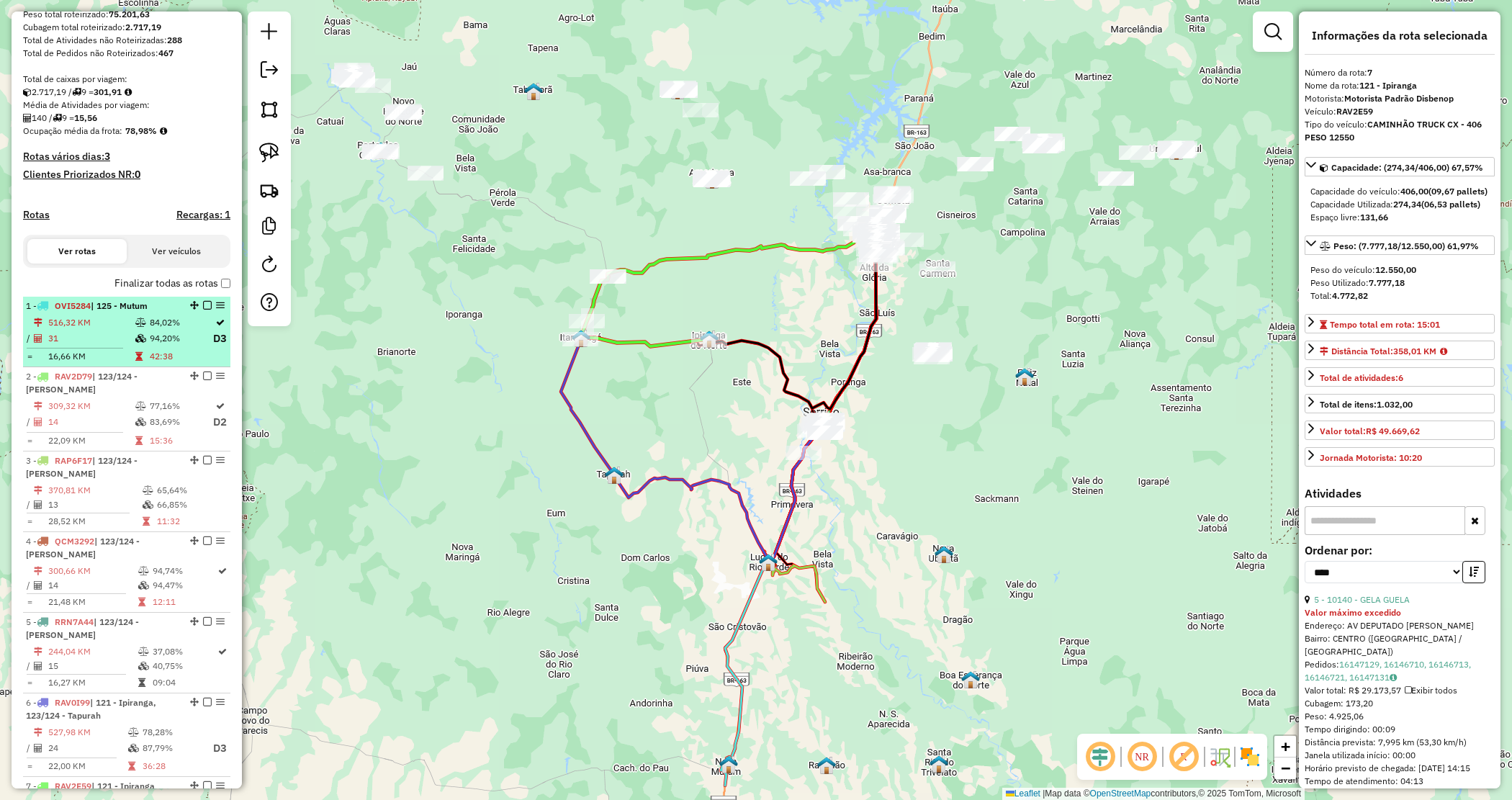
scroll to position [152, 0]
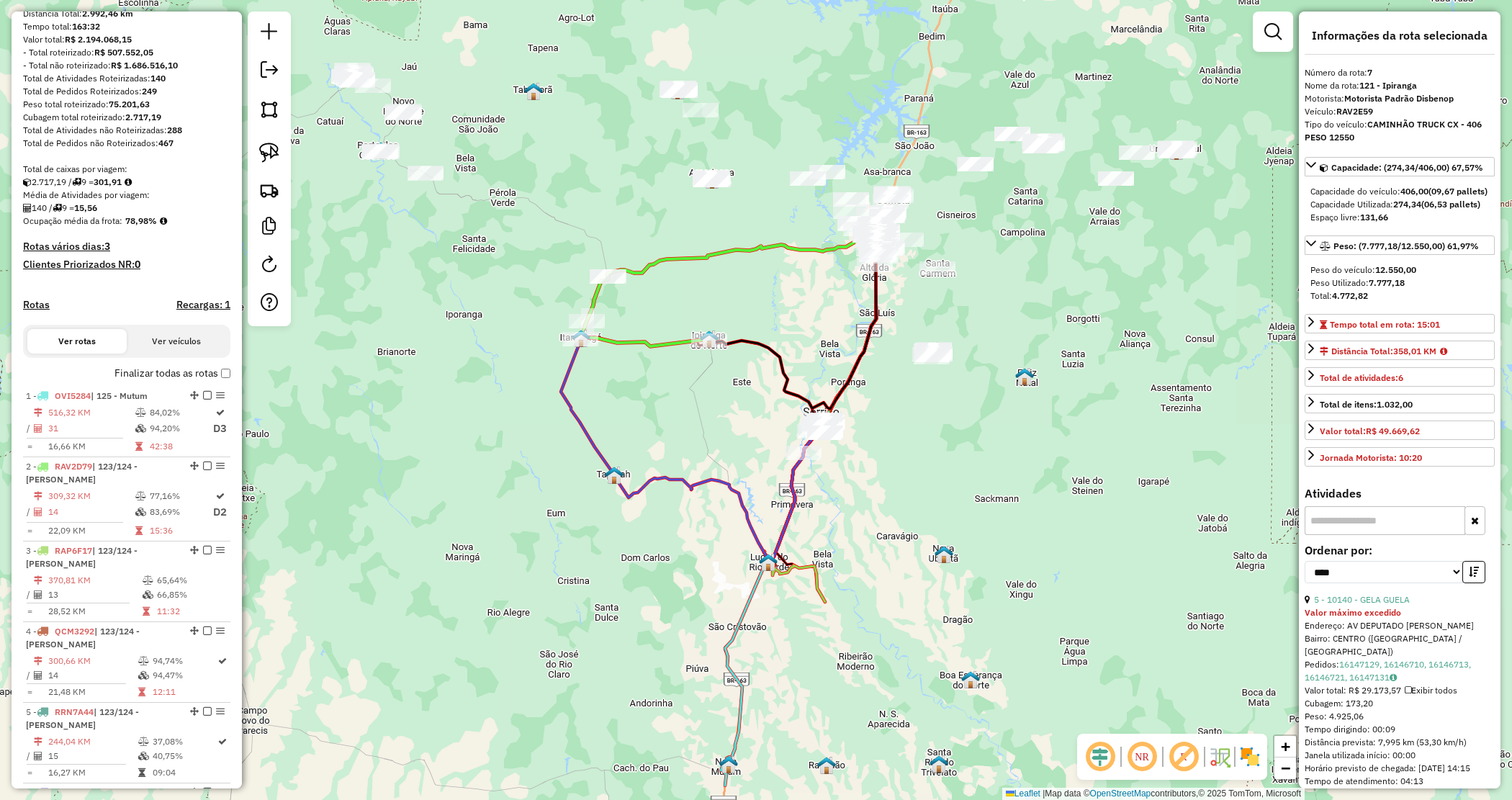
click at [198, 311] on h4 "Recargas: 1" at bounding box center [203, 304] width 54 height 13
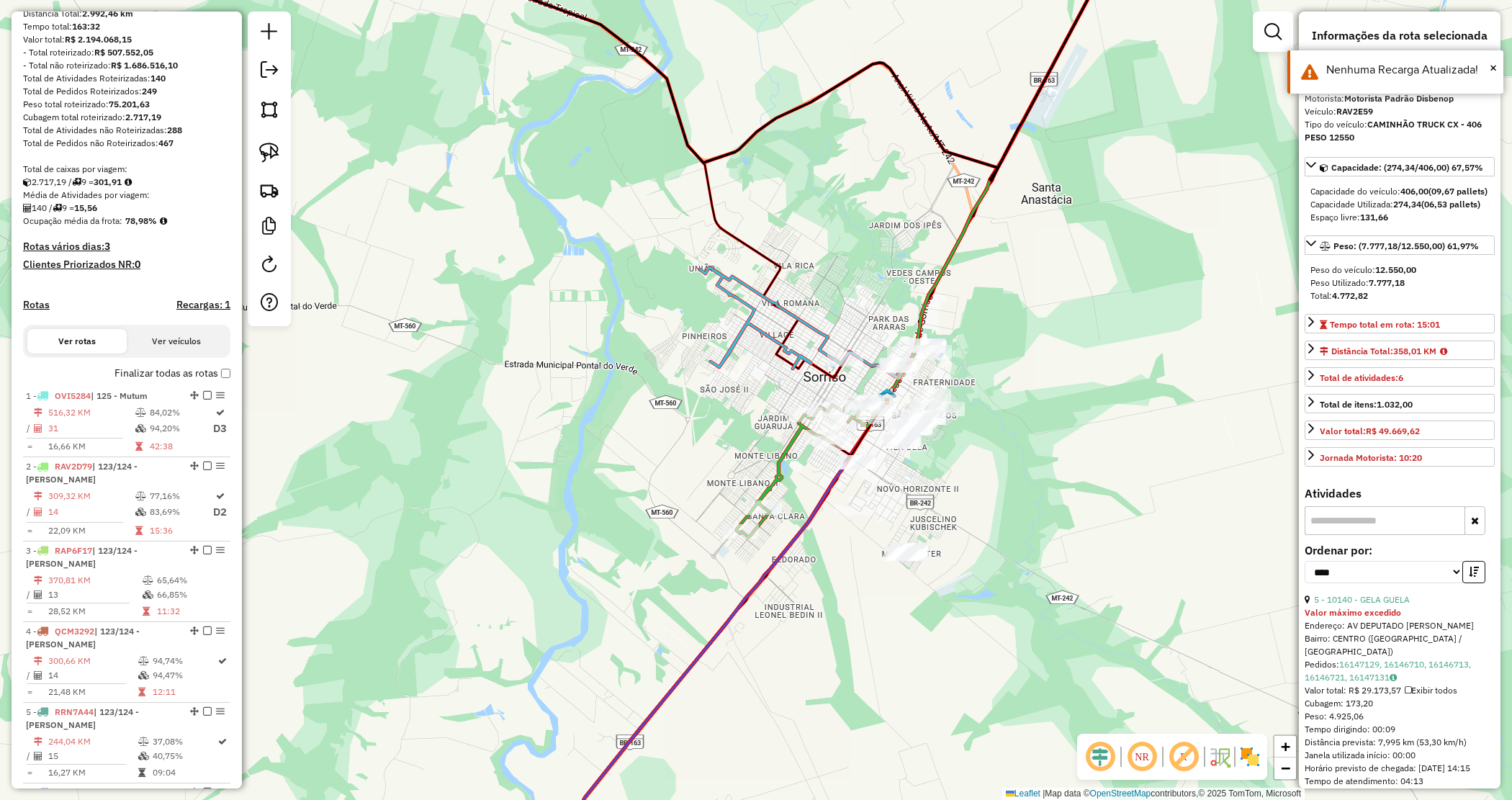
click at [894, 488] on div "Janela de atendimento Grade de atendimento Capacidade Transportadoras Veículos …" at bounding box center [756, 400] width 1512 height 800
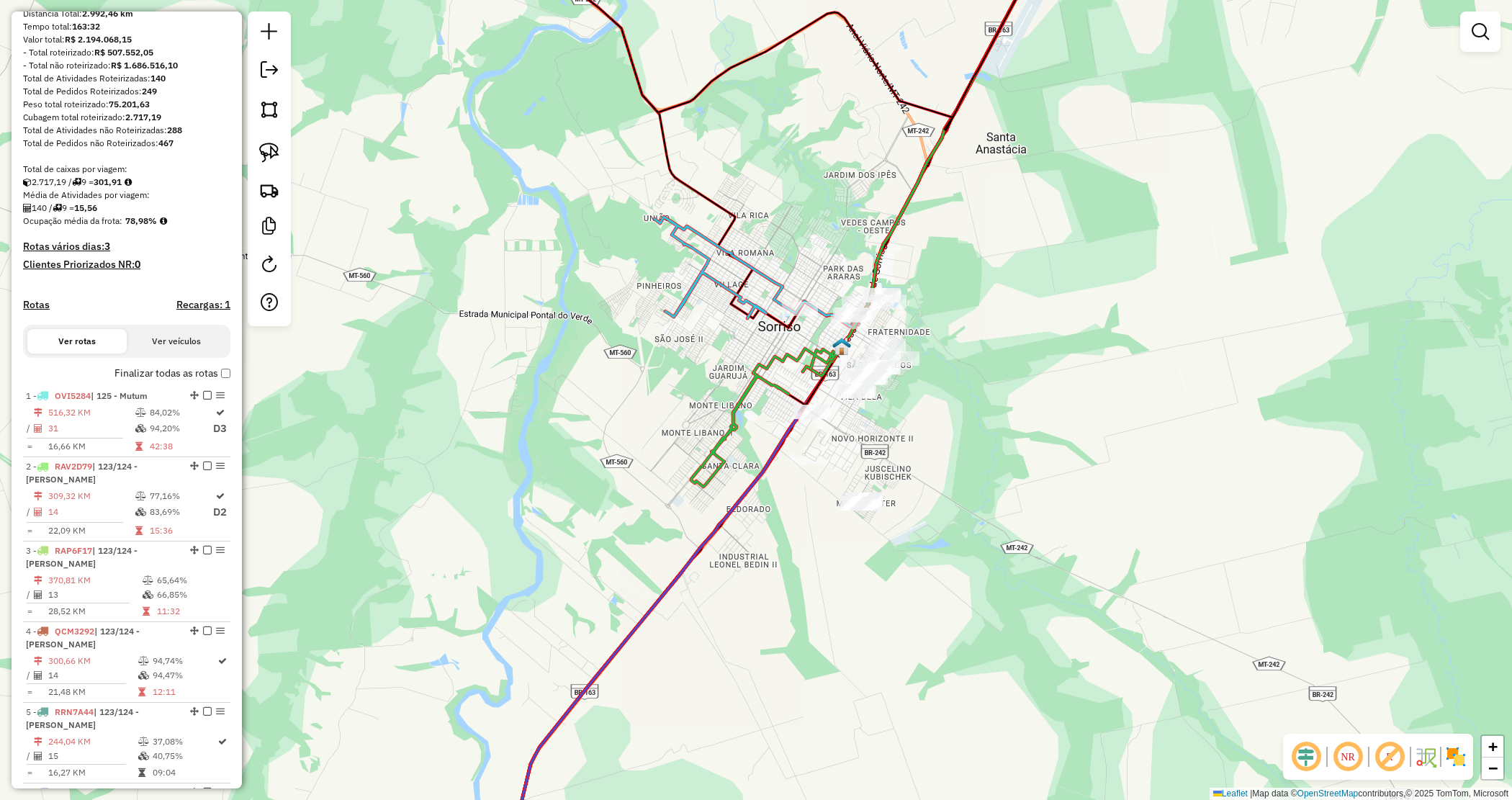
drag, startPoint x: 890, startPoint y: 499, endPoint x: 836, endPoint y: 433, distance: 85.3
click at [836, 433] on div "Janela de atendimento Grade de atendimento Capacidade Transportadoras Veículos …" at bounding box center [756, 400] width 1512 height 800
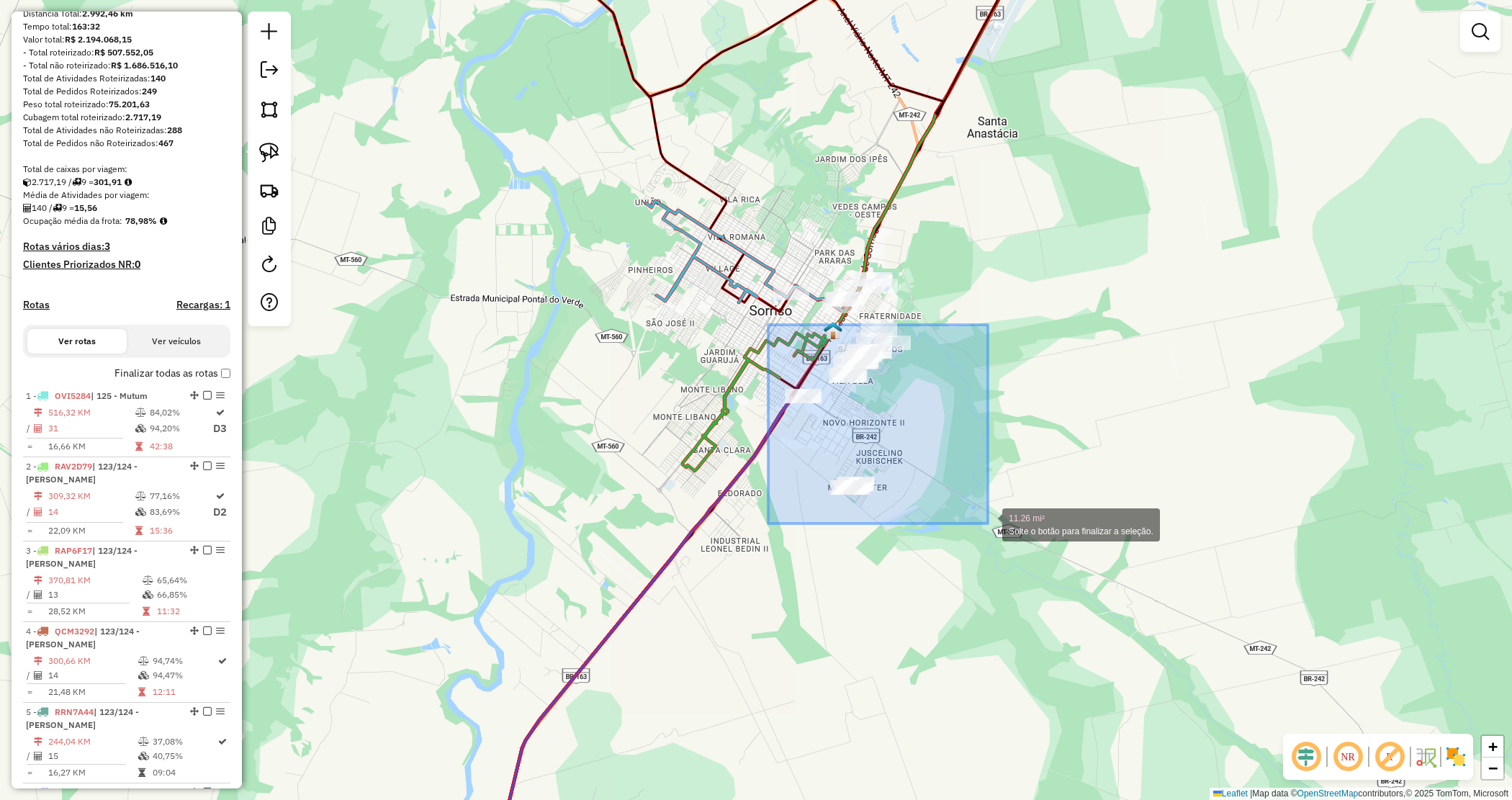
drag, startPoint x: 768, startPoint y: 325, endPoint x: 990, endPoint y: 523, distance: 297.5
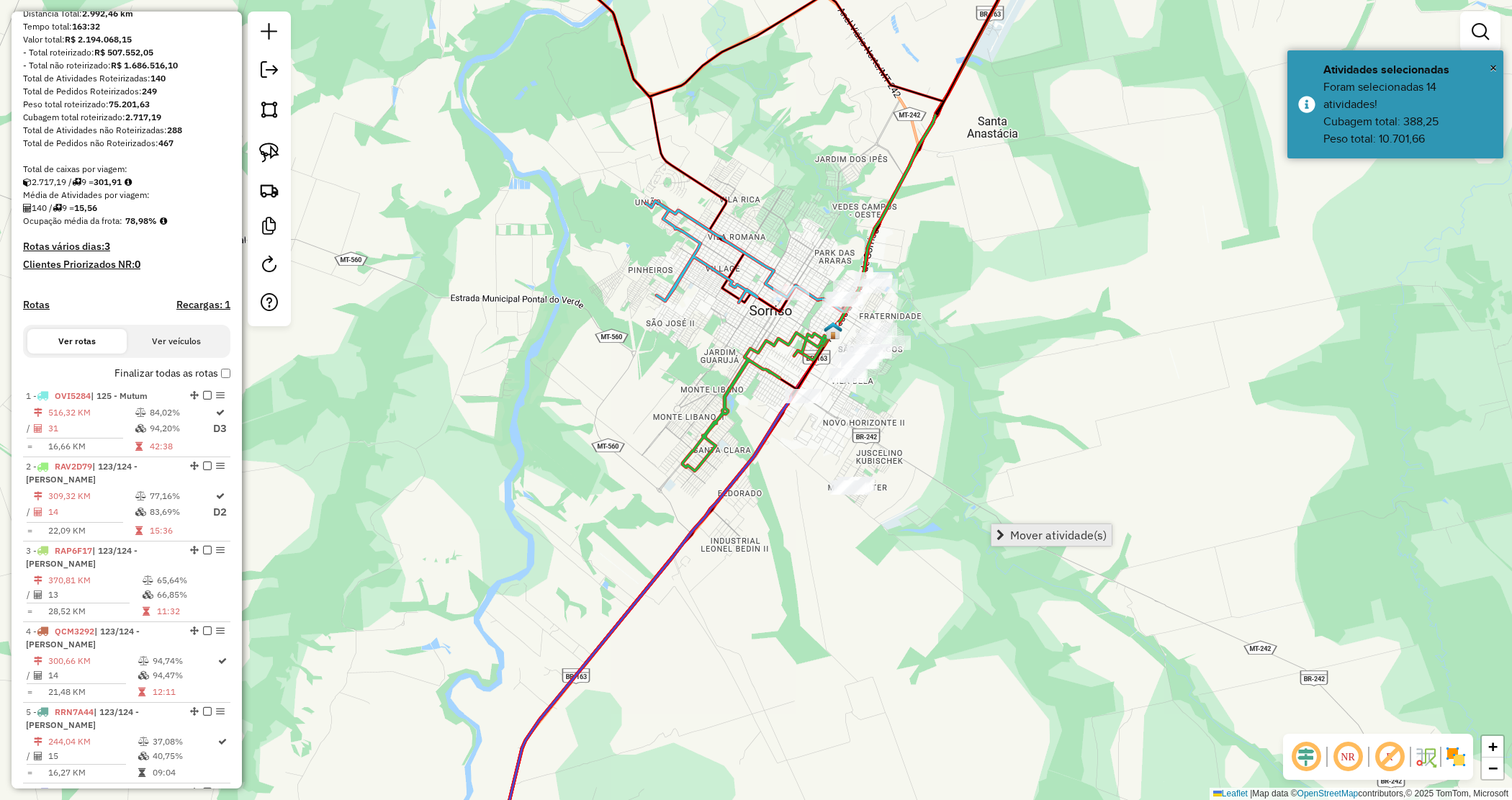
click at [1028, 530] on span "Mover atividade(s)" at bounding box center [1058, 536] width 97 height 12
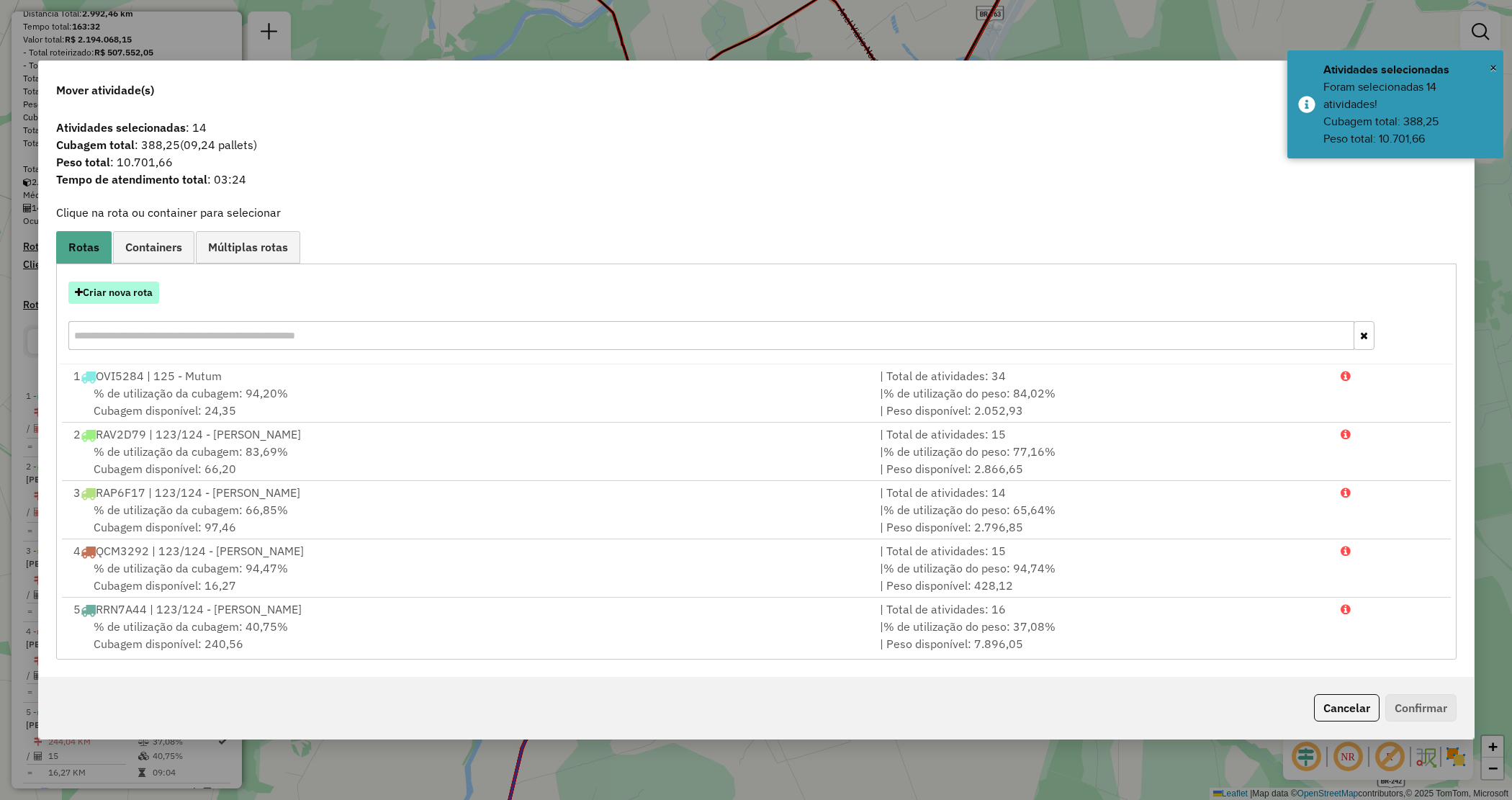
click at [101, 289] on button "Criar nova rota" at bounding box center [113, 293] width 91 height 23
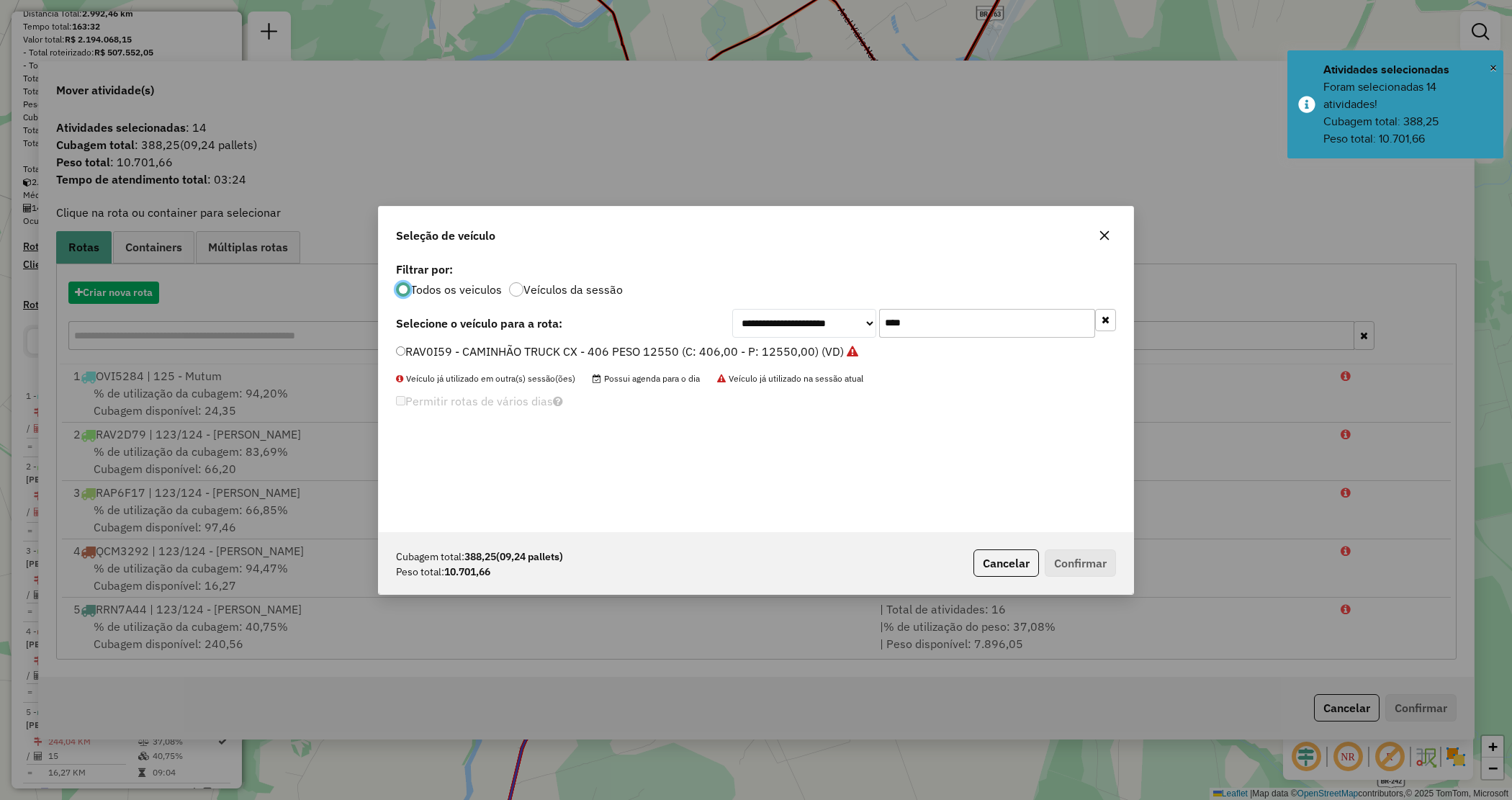
scroll to position [8, 4]
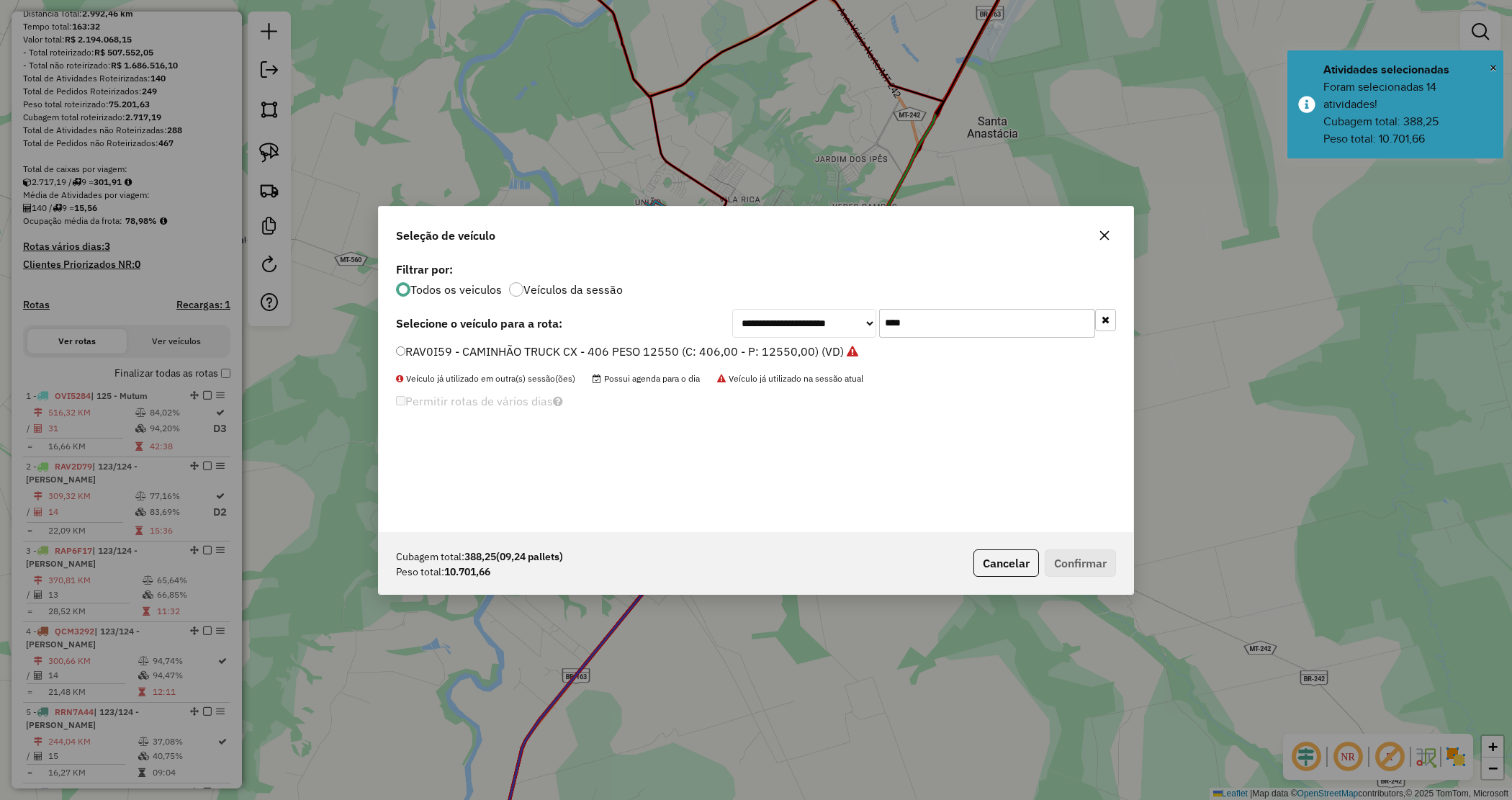
drag, startPoint x: 915, startPoint y: 333, endPoint x: 828, endPoint y: 318, distance: 88.3
click at [828, 318] on div "**********" at bounding box center [924, 323] width 384 height 29
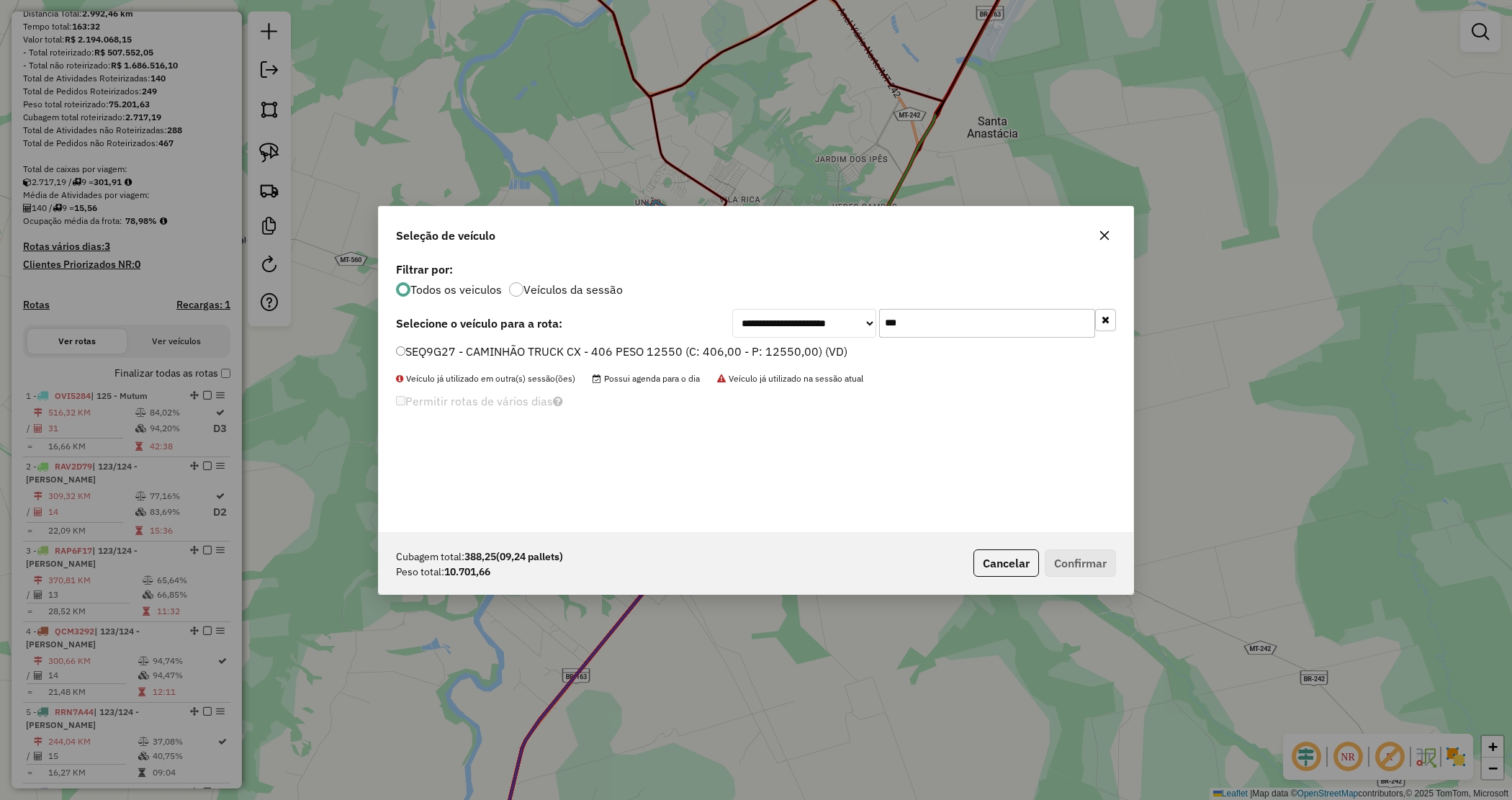
type input "***"
click at [826, 353] on label "SEQ9G27 - CAMINHÃO TRUCK CX - 406 PESO 12550 (C: 406,00 - P: 12550,00) (VD)" at bounding box center [621, 351] width 451 height 18
click at [1088, 551] on div "Cubagem total: 388,25 (09,24 pallets) Peso total: 10.701,66 Cancelar Confirmar" at bounding box center [756, 563] width 755 height 62
click at [1084, 556] on button "Confirmar" at bounding box center [1080, 563] width 71 height 28
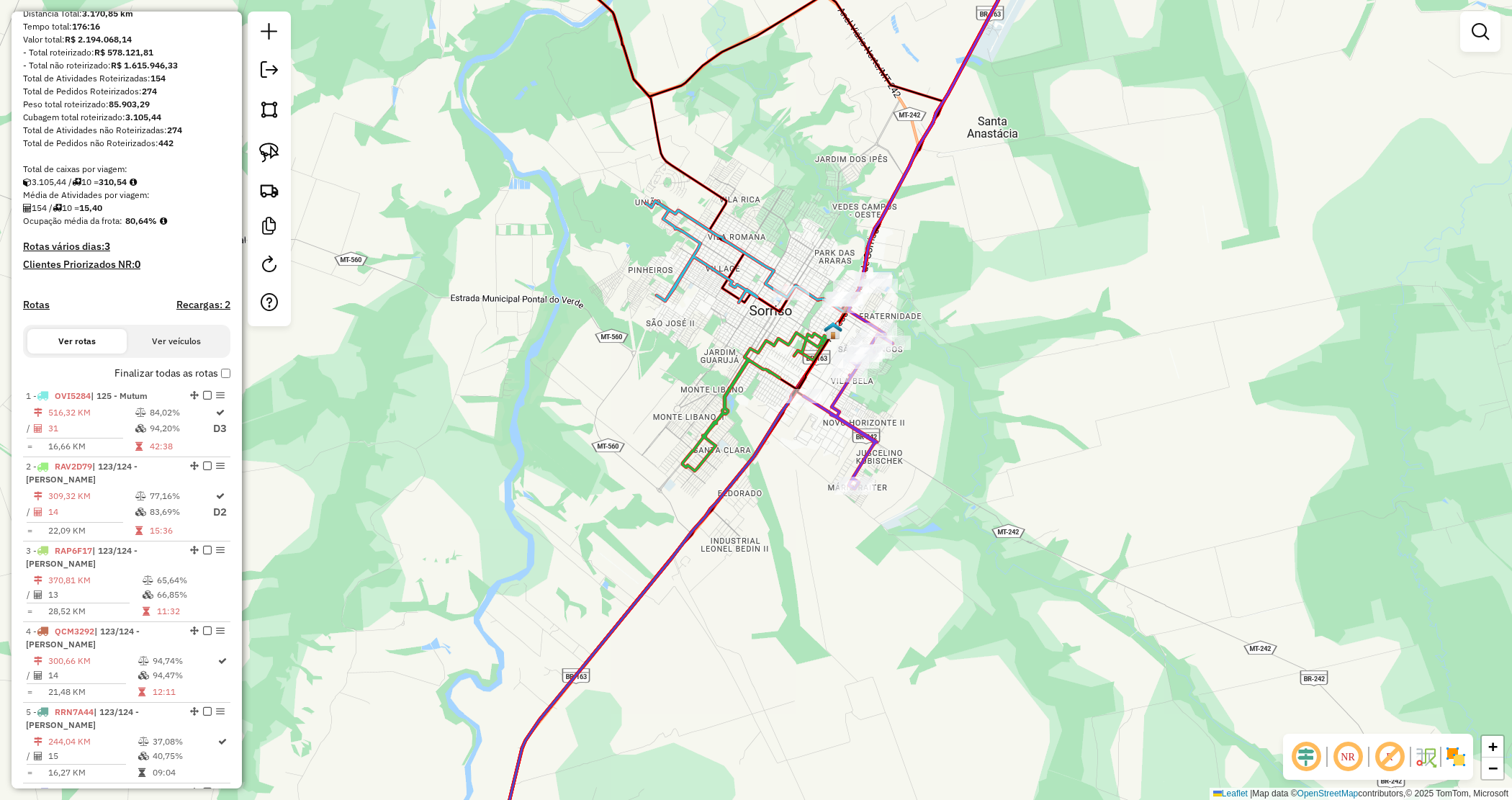
click at [1026, 333] on div "Janela de atendimento Grade de atendimento Capacidade Transportadoras Veículos …" at bounding box center [756, 400] width 1512 height 800
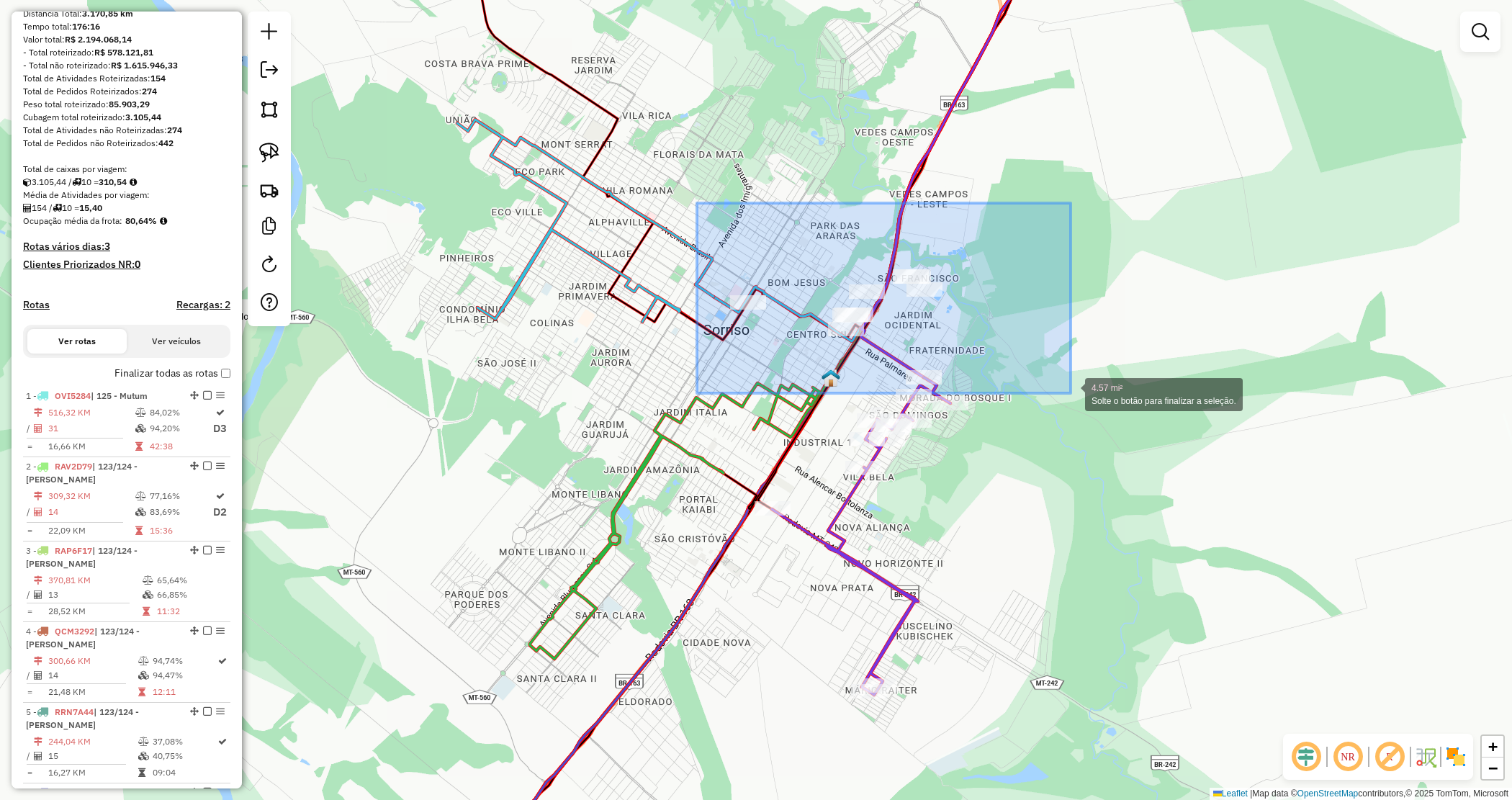
drag, startPoint x: 699, startPoint y: 205, endPoint x: 1071, endPoint y: 393, distance: 416.8
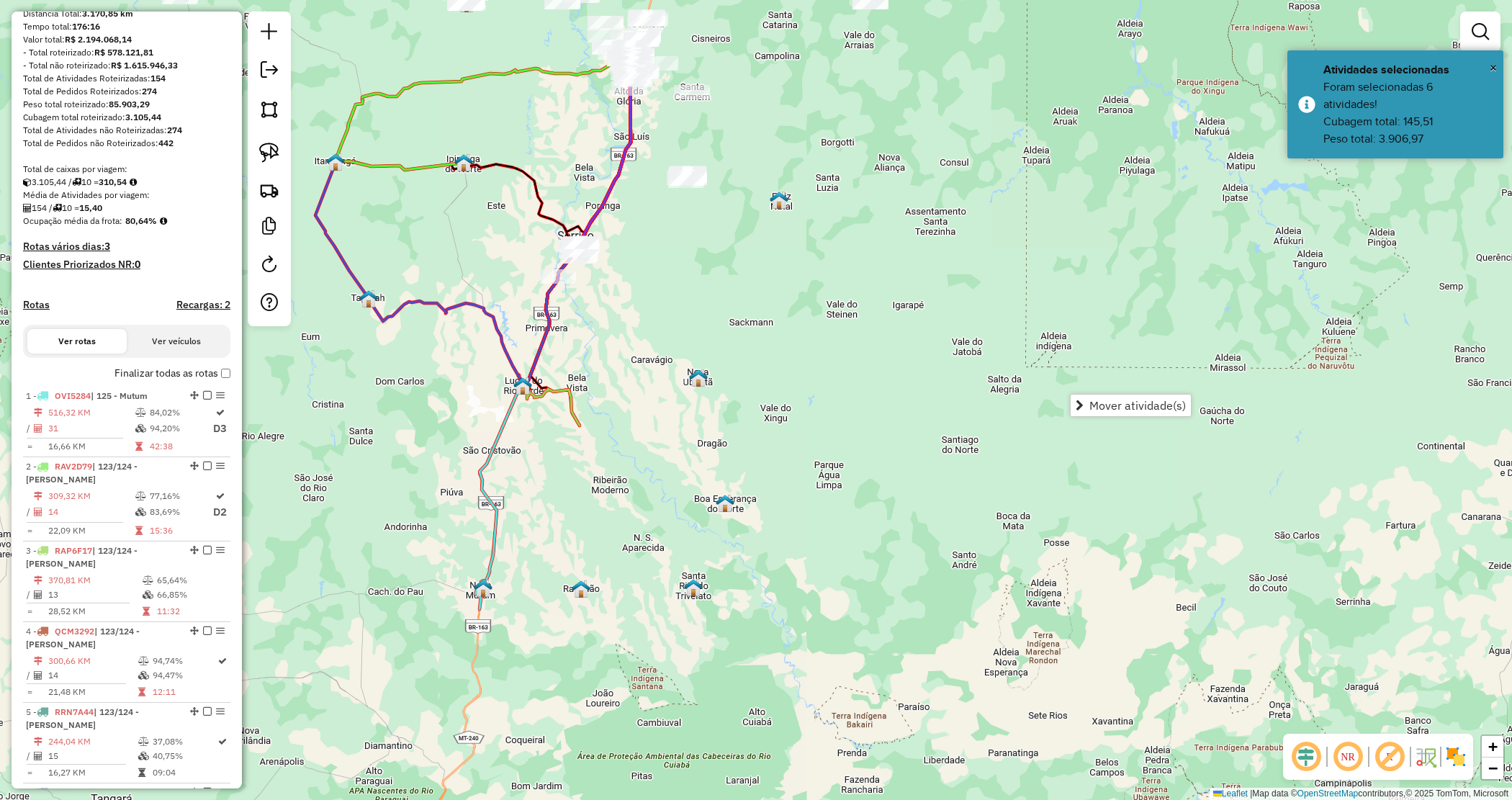
click at [498, 236] on div "Janela de atendimento Grade de atendimento Capacidade Transportadoras Veículos …" at bounding box center [756, 400] width 1512 height 800
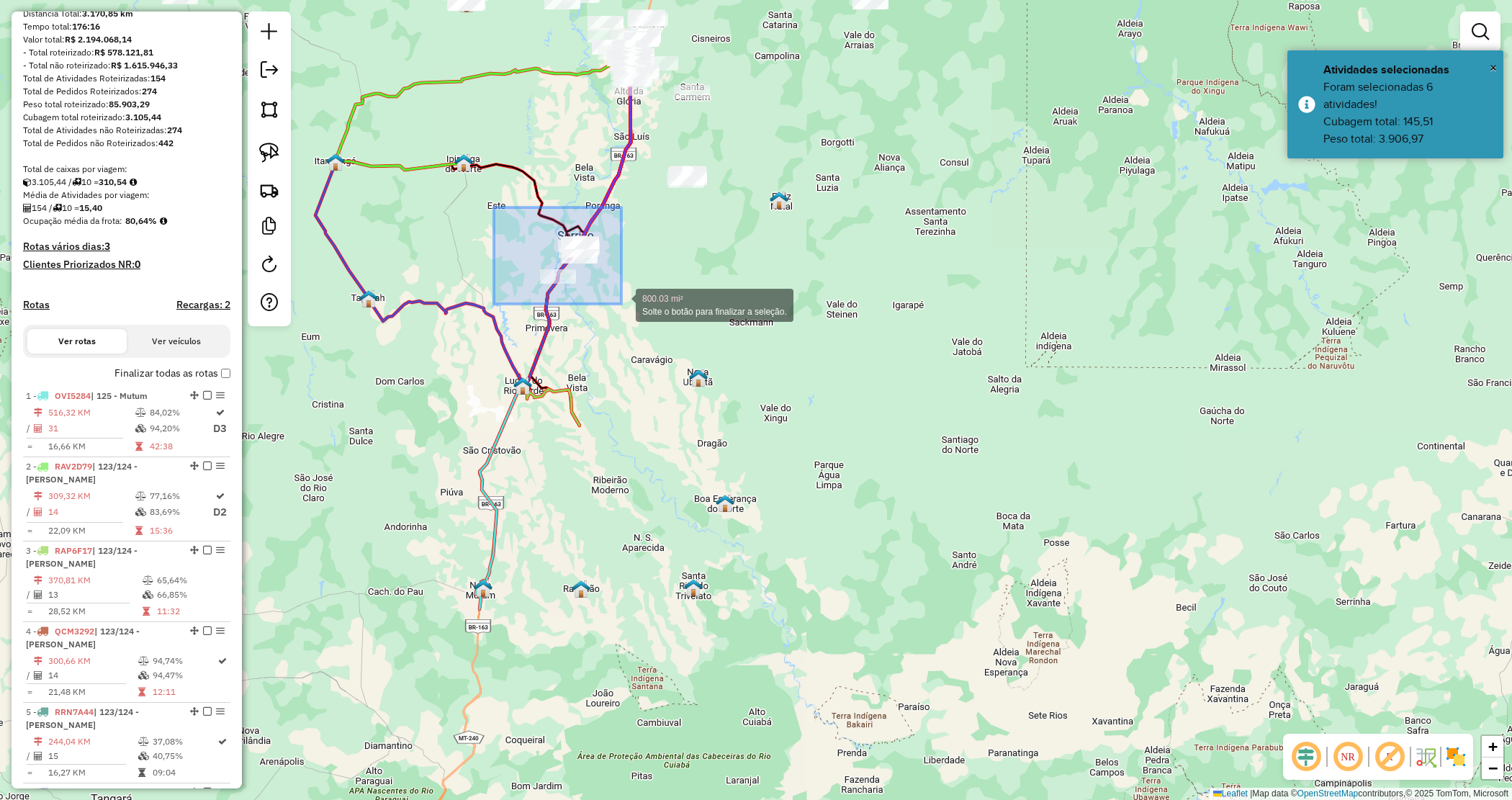
drag, startPoint x: 494, startPoint y: 208, endPoint x: 620, endPoint y: 306, distance: 159.6
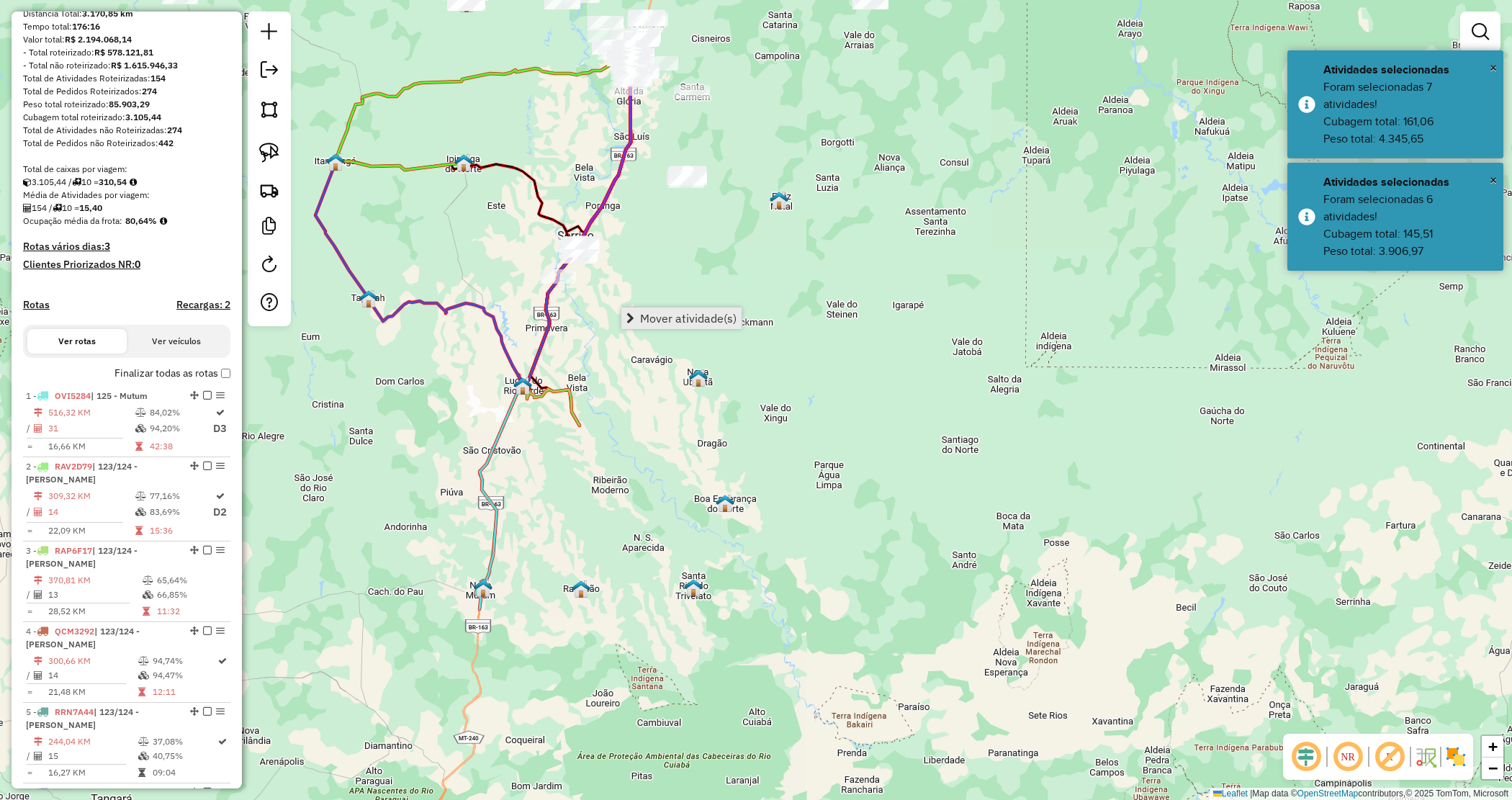
click at [665, 319] on span "Mover atividade(s)" at bounding box center [689, 319] width 97 height 12
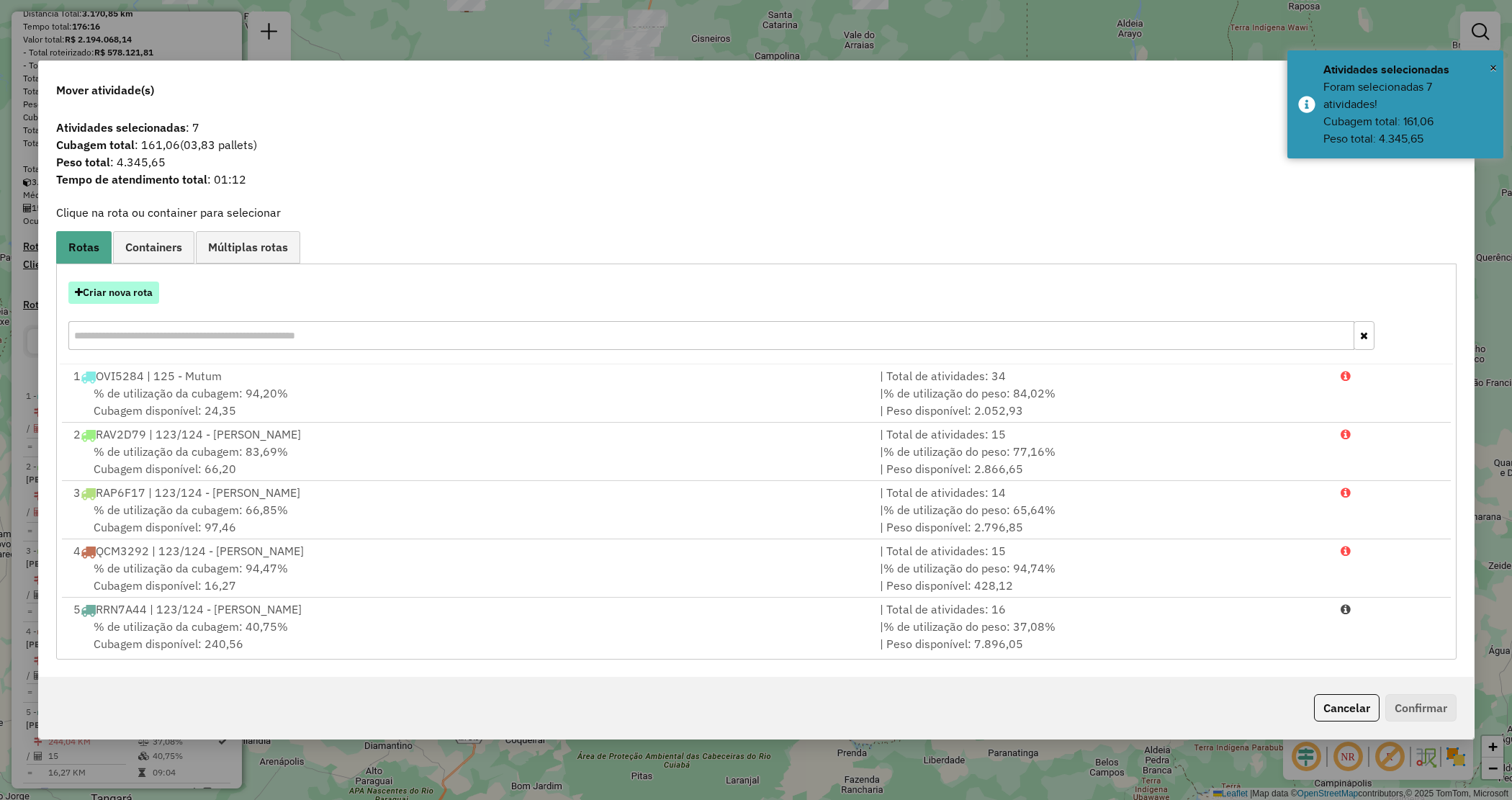
click at [121, 292] on button "Criar nova rota" at bounding box center [113, 293] width 91 height 23
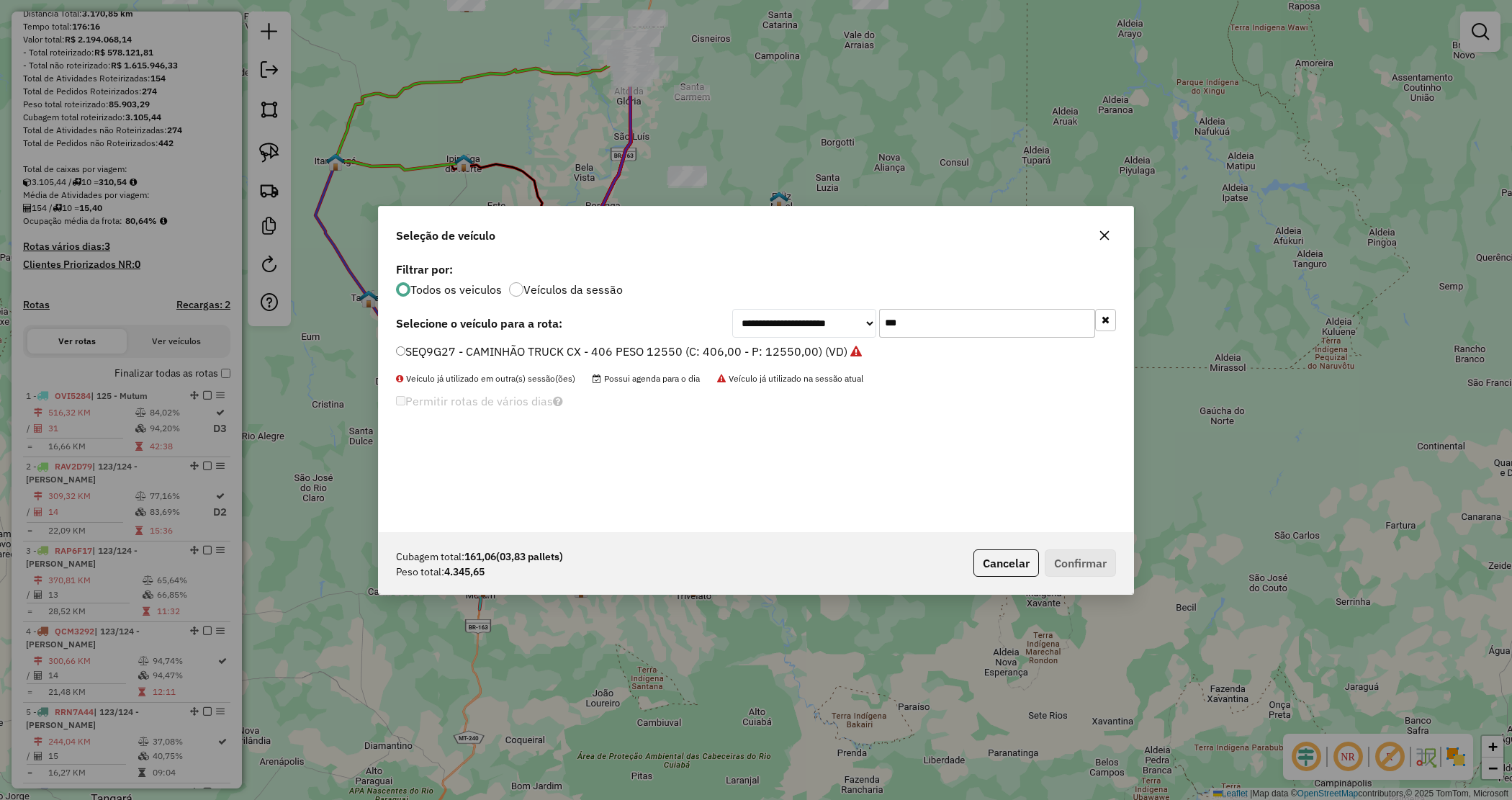
click at [1110, 241] on button "button" at bounding box center [1105, 236] width 23 height 23
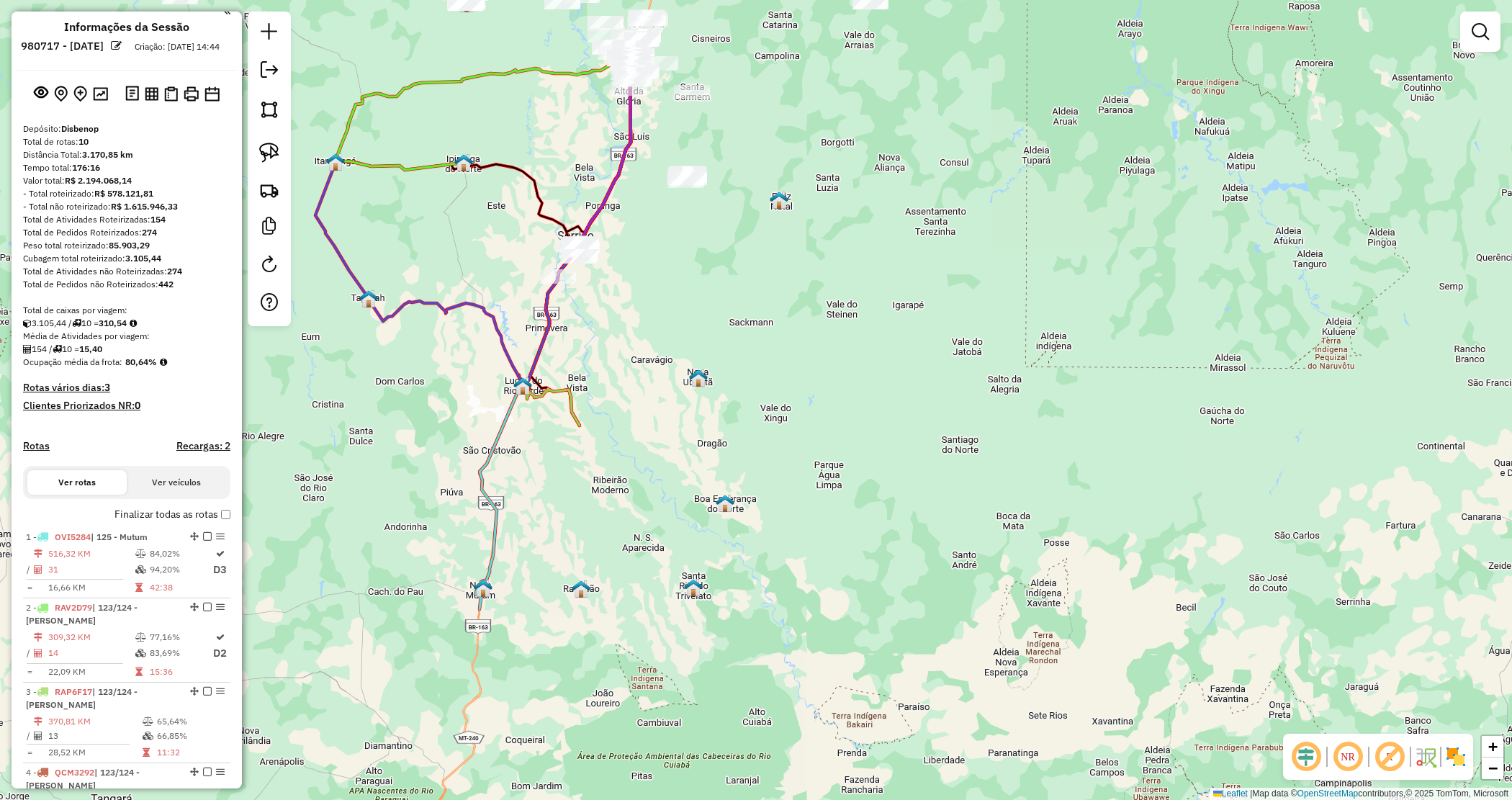
scroll to position [0, 0]
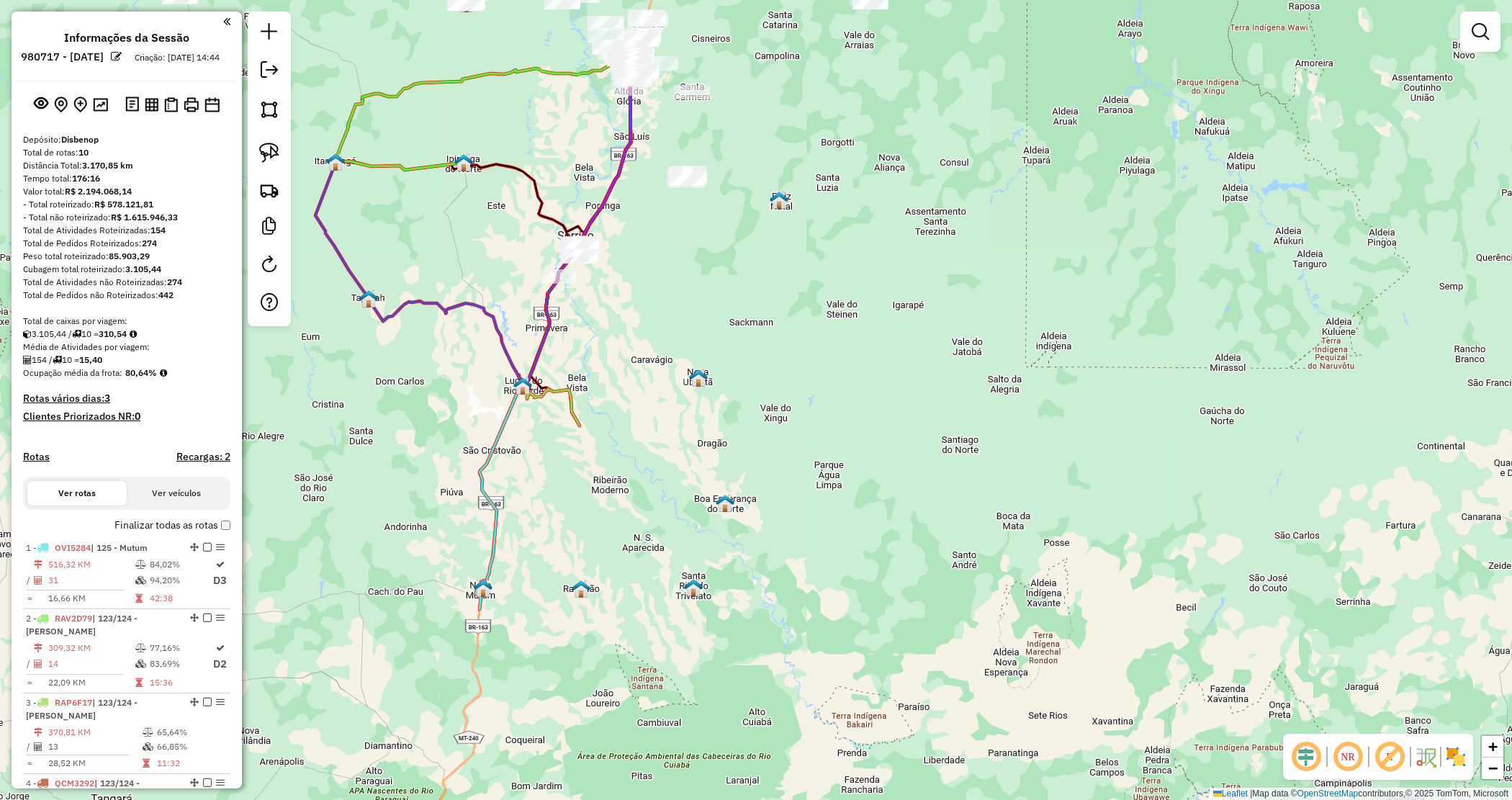
click at [610, 384] on div "Janela de atendimento Grade de atendimento Capacidade Transportadoras Veículos …" at bounding box center [756, 400] width 1512 height 800
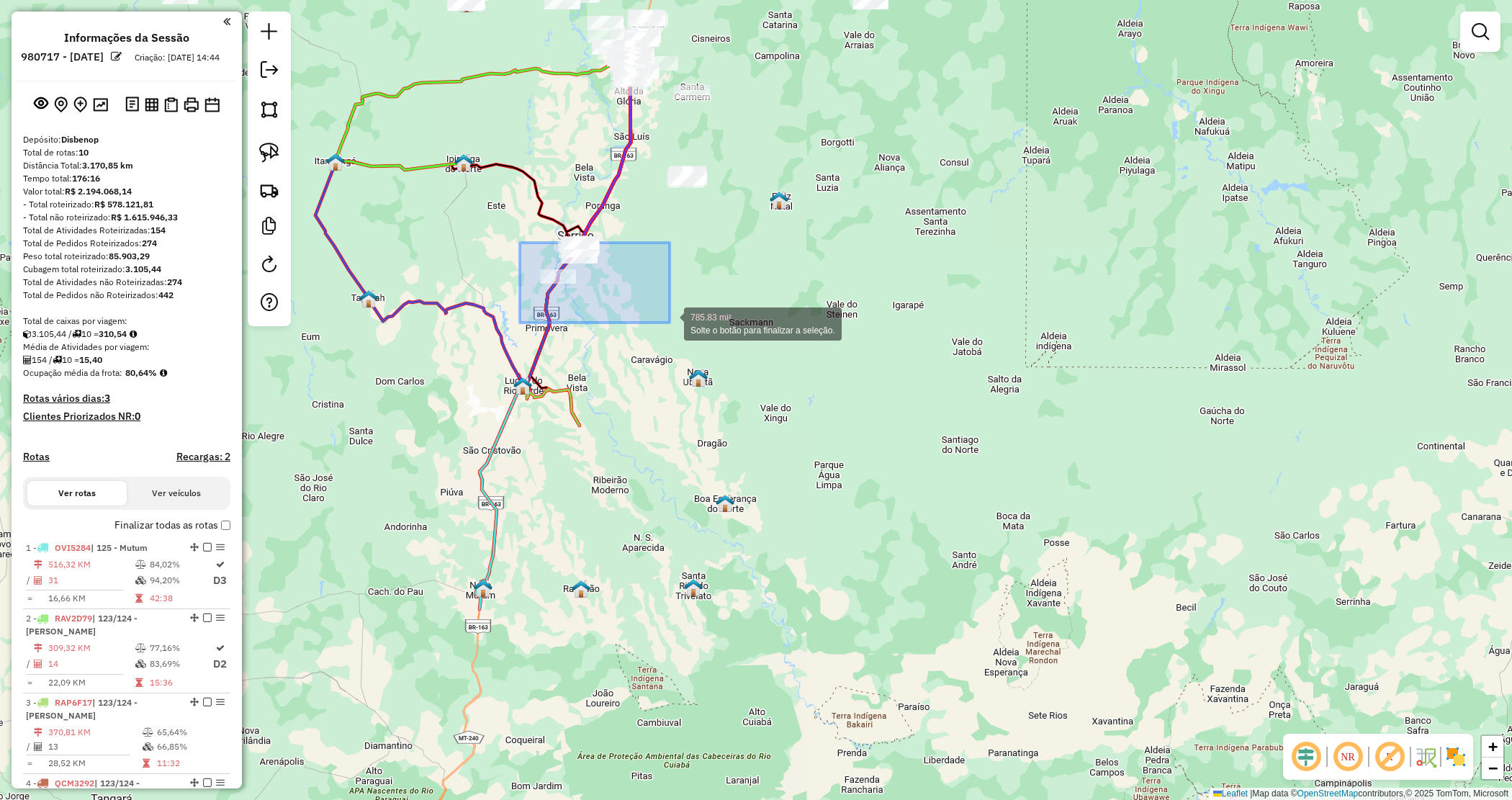
drag, startPoint x: 530, startPoint y: 250, endPoint x: 668, endPoint y: 325, distance: 157.1
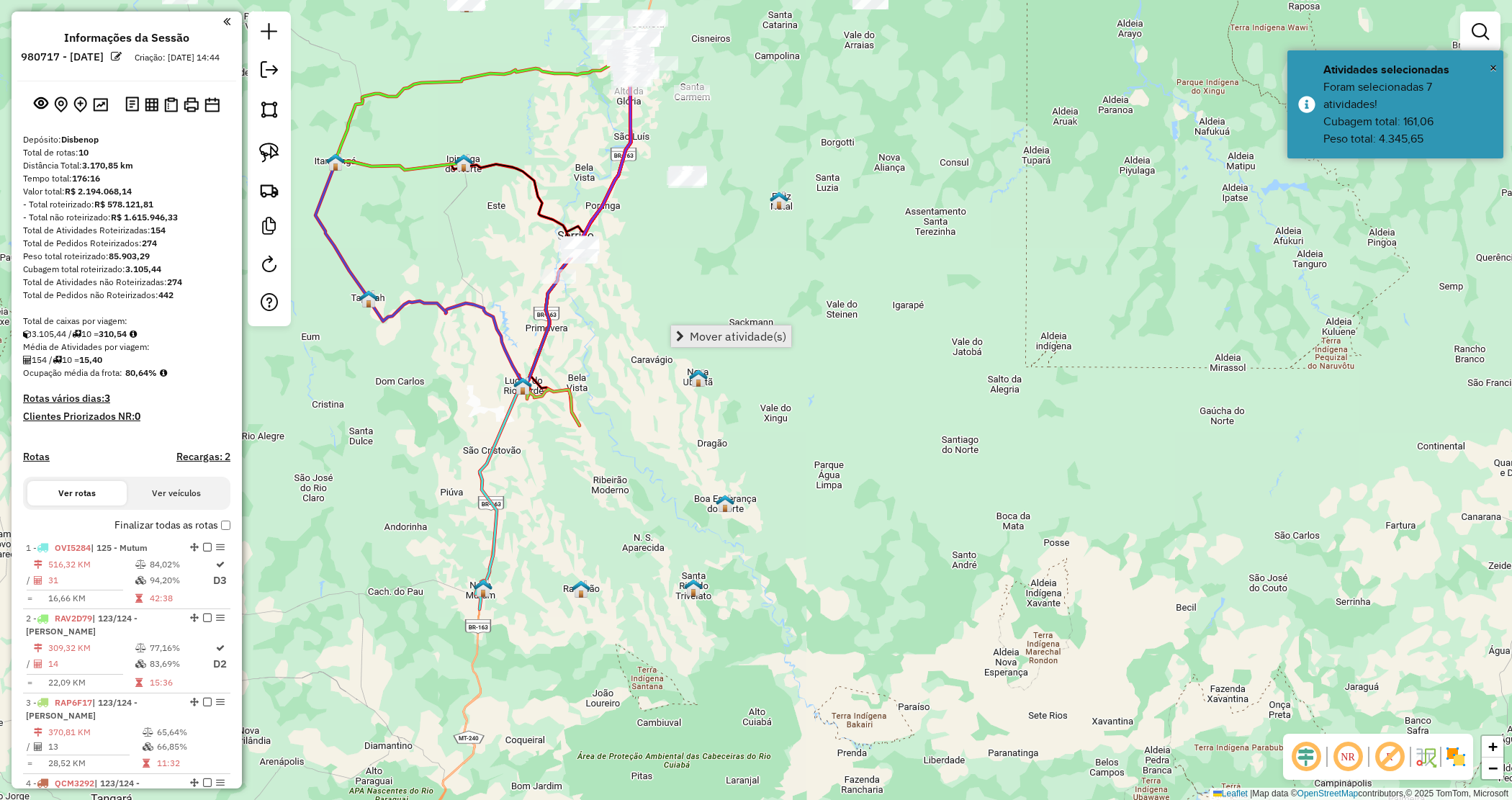
click at [706, 343] on link "Mover atividade(s)" at bounding box center [731, 336] width 120 height 22
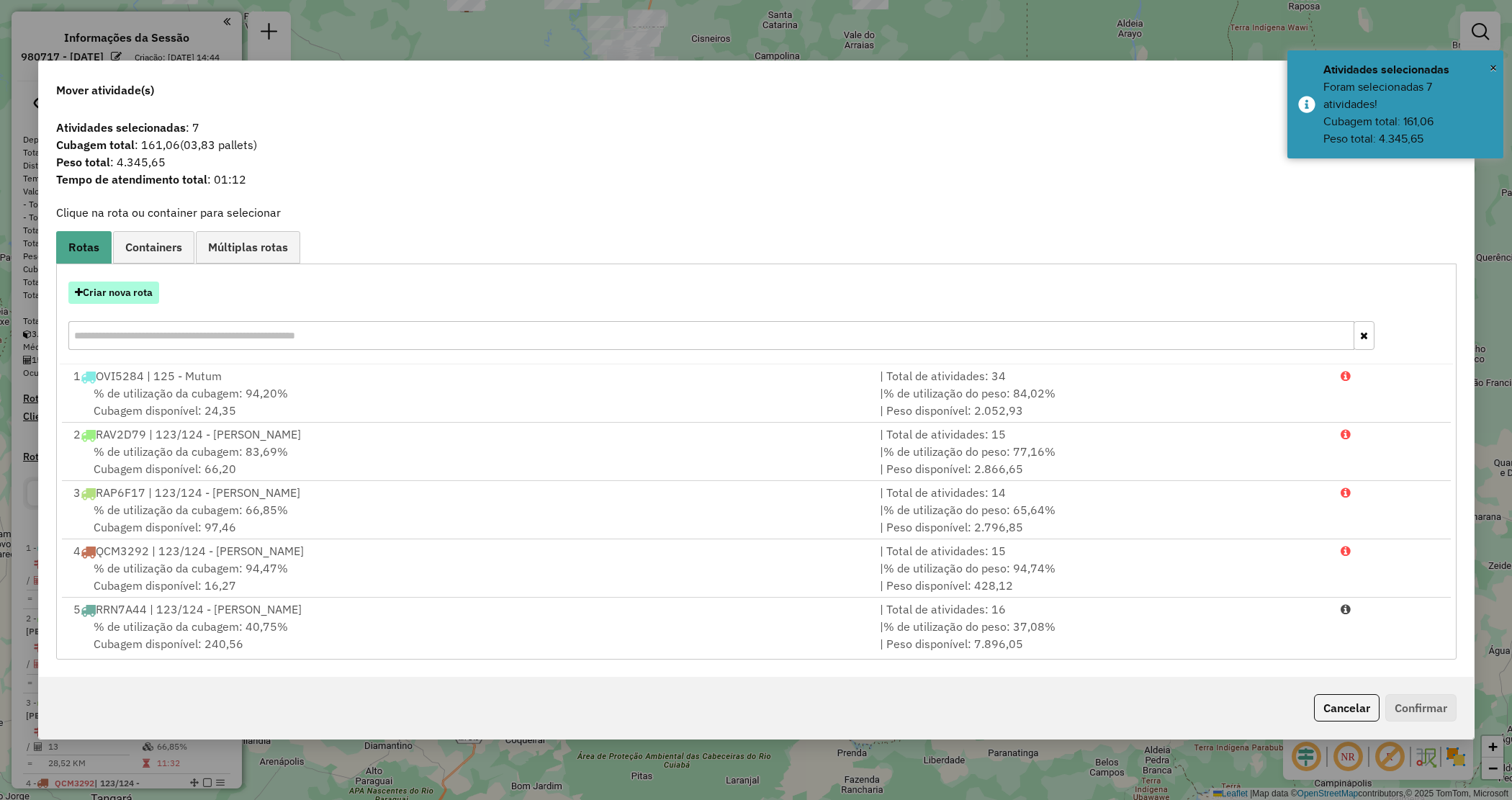
click at [117, 296] on button "Criar nova rota" at bounding box center [113, 293] width 91 height 23
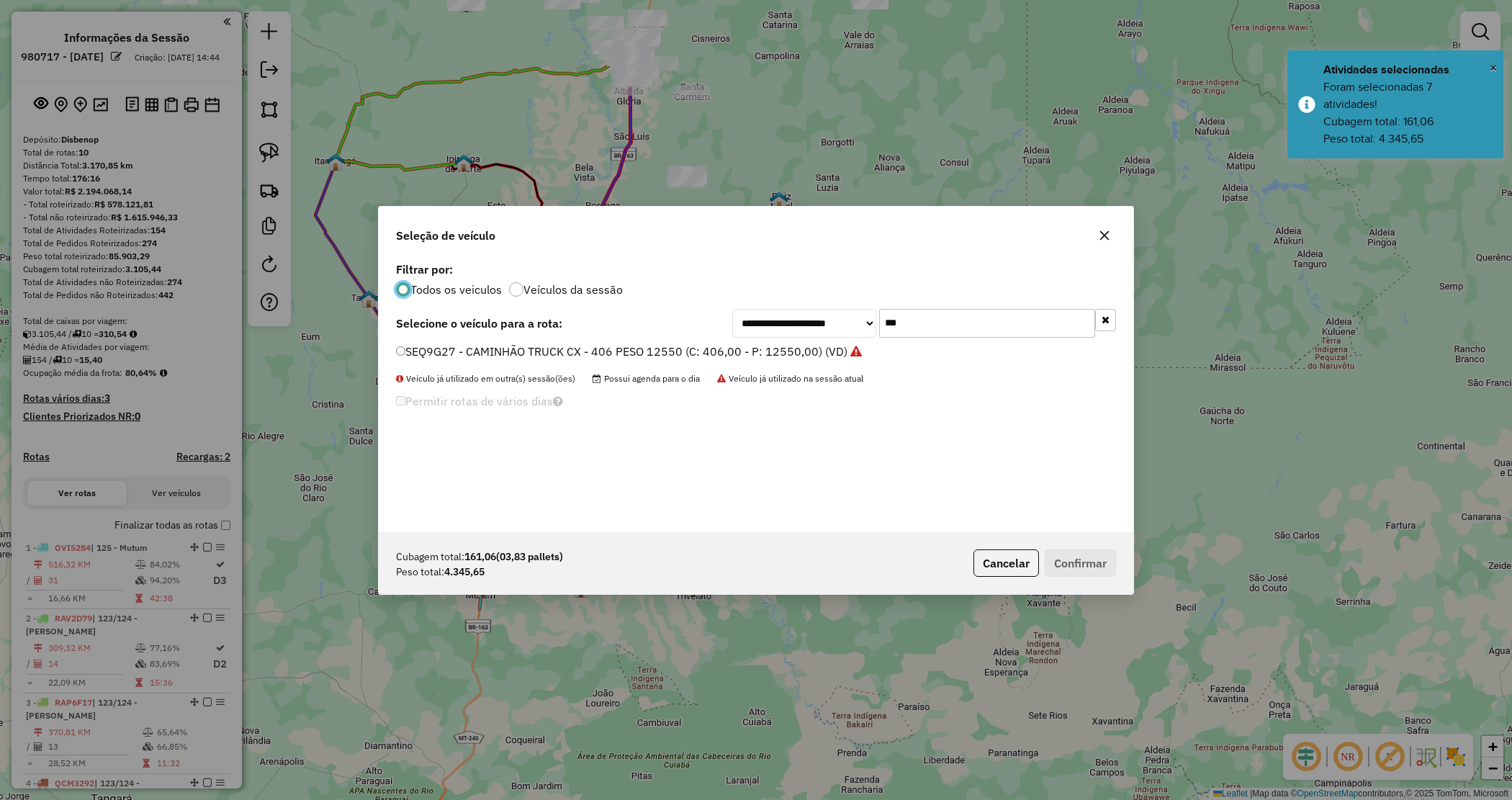
scroll to position [8, 4]
drag, startPoint x: 853, startPoint y: 312, endPoint x: 817, endPoint y: 304, distance: 36.9
click at [823, 306] on div "**********" at bounding box center [756, 395] width 755 height 274
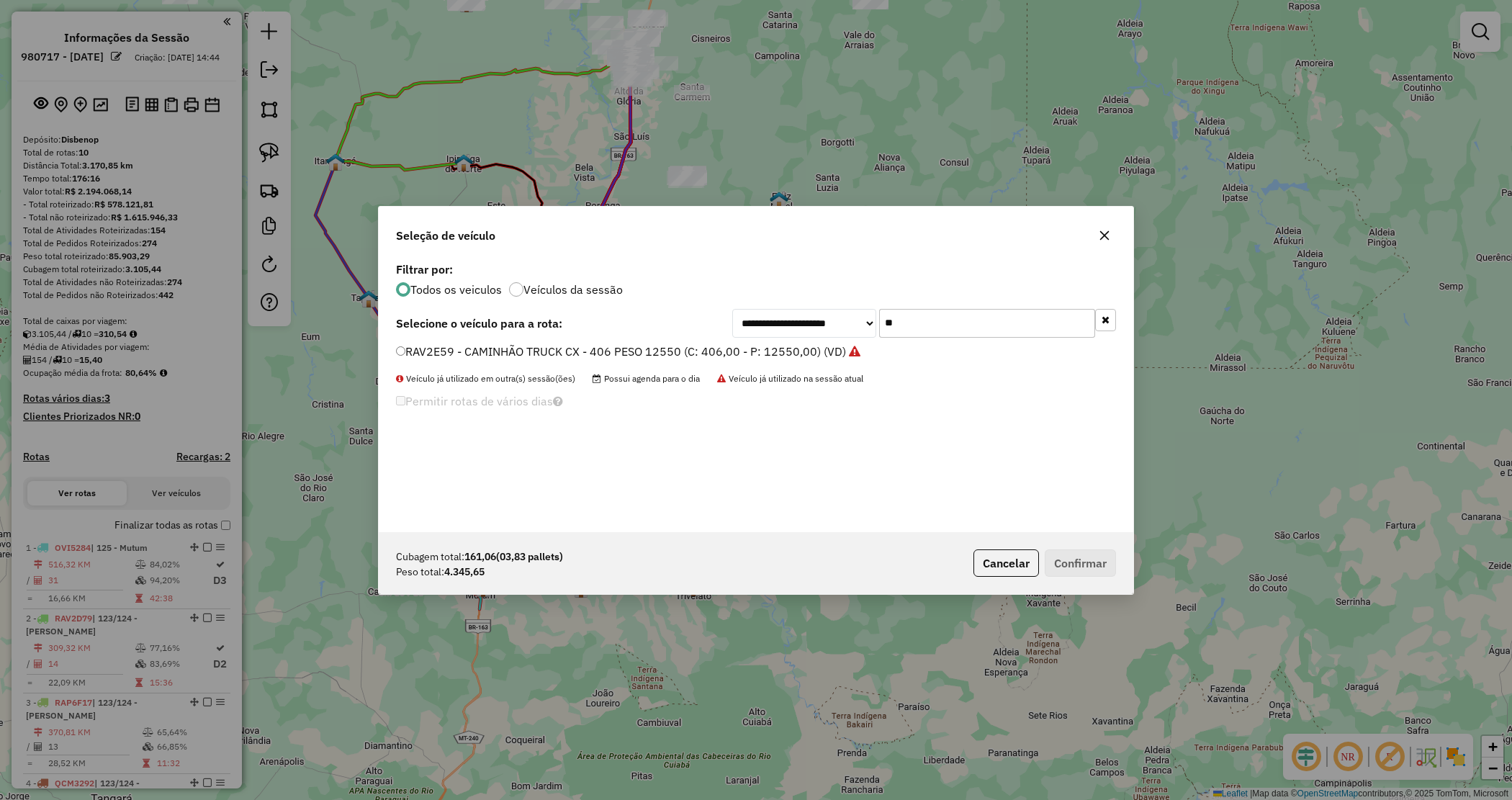
type input "*"
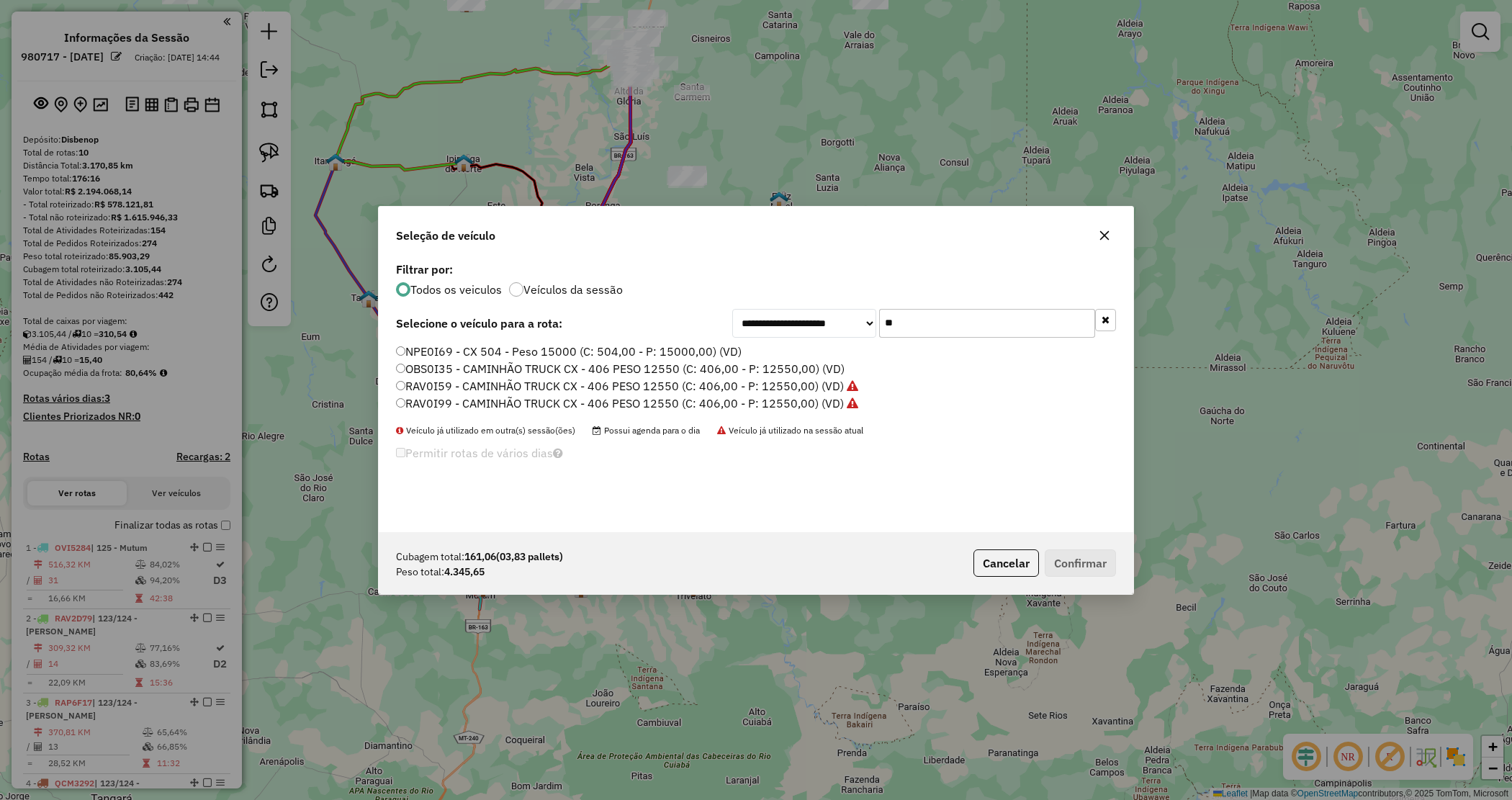
type input "*"
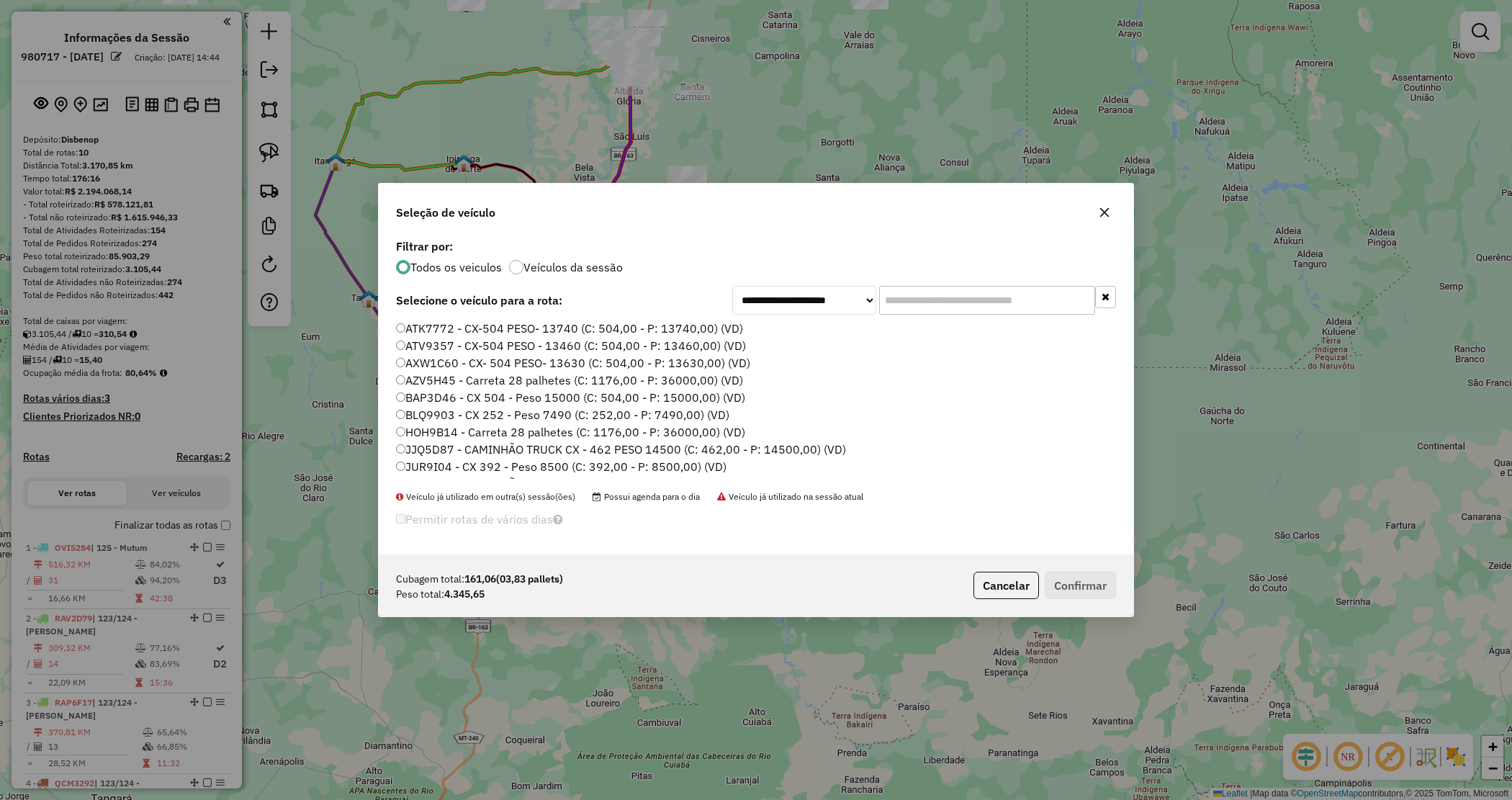
click at [960, 296] on input "text" at bounding box center [987, 300] width 216 height 29
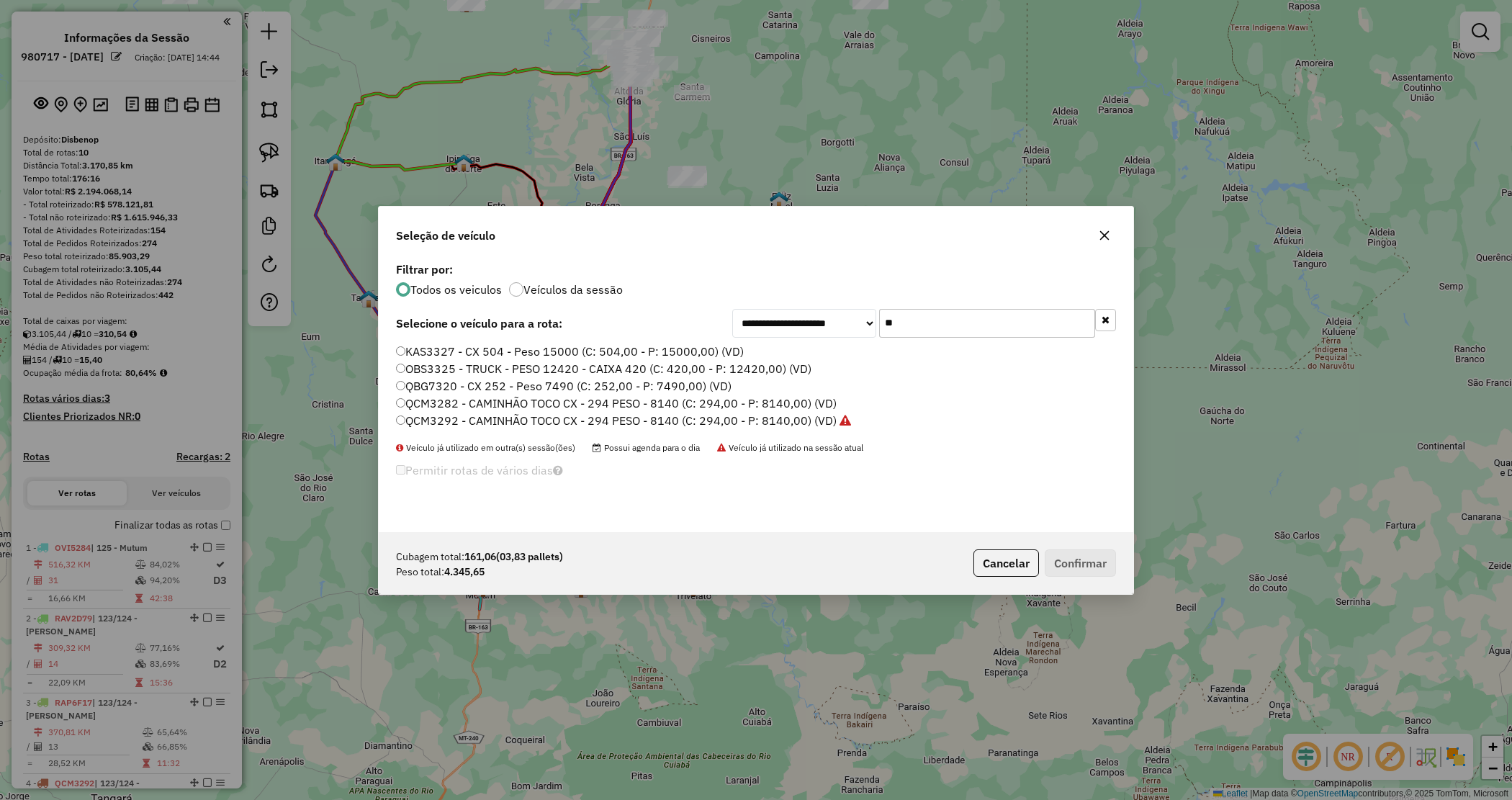
type input "*"
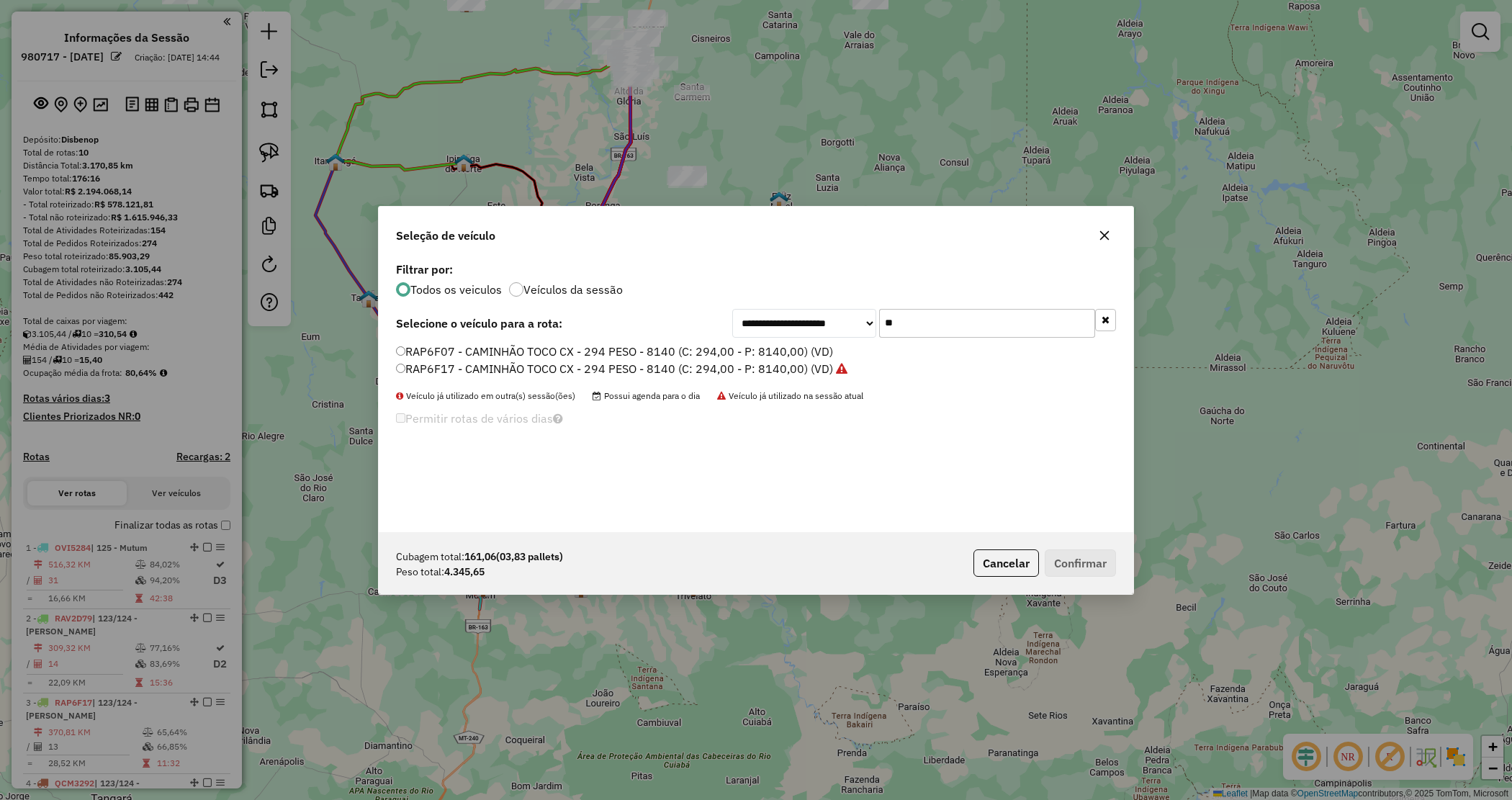
type input "*"
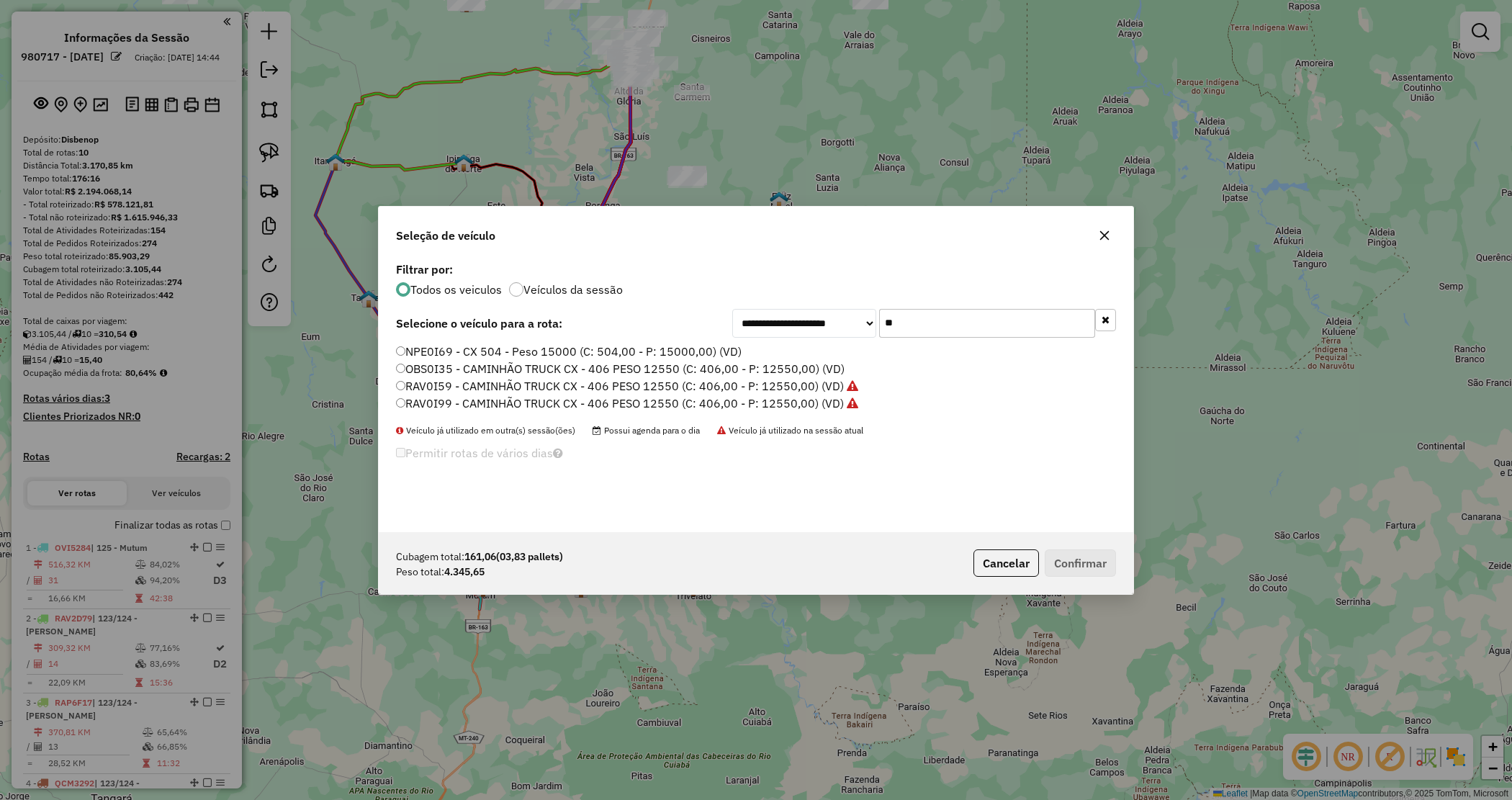
type input "*"
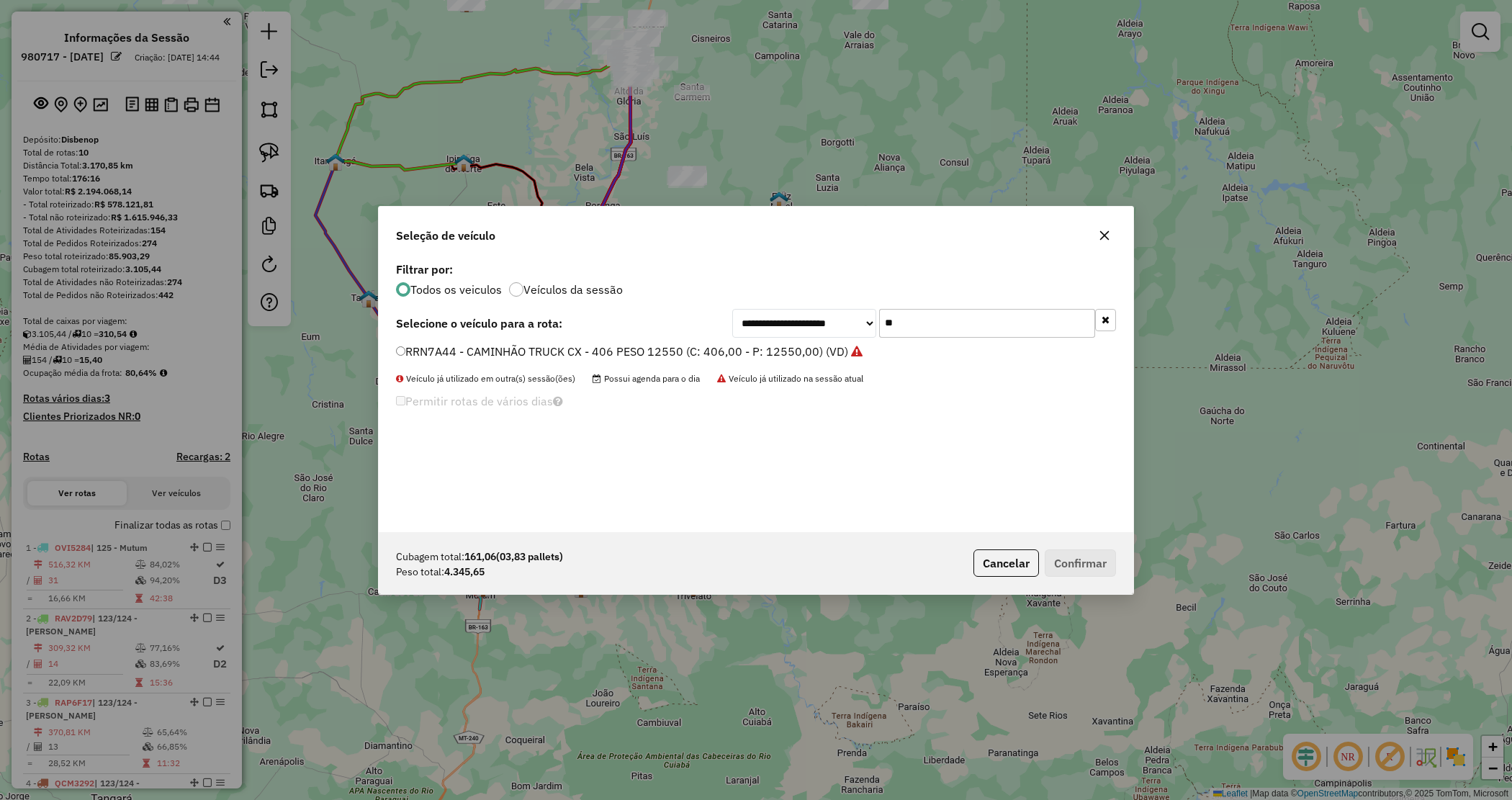
type input "*"
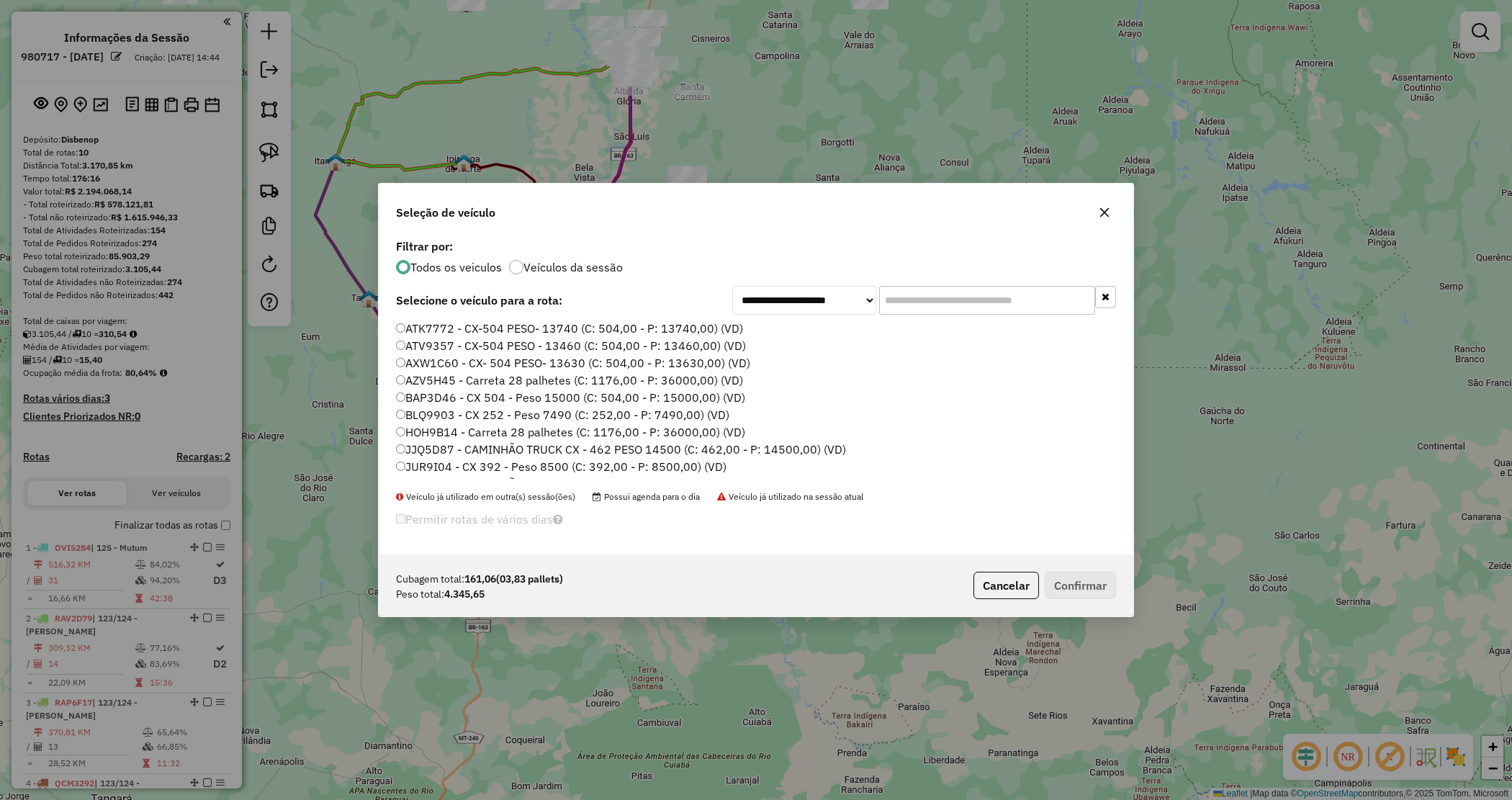
click at [1100, 214] on icon "button" at bounding box center [1105, 213] width 12 height 12
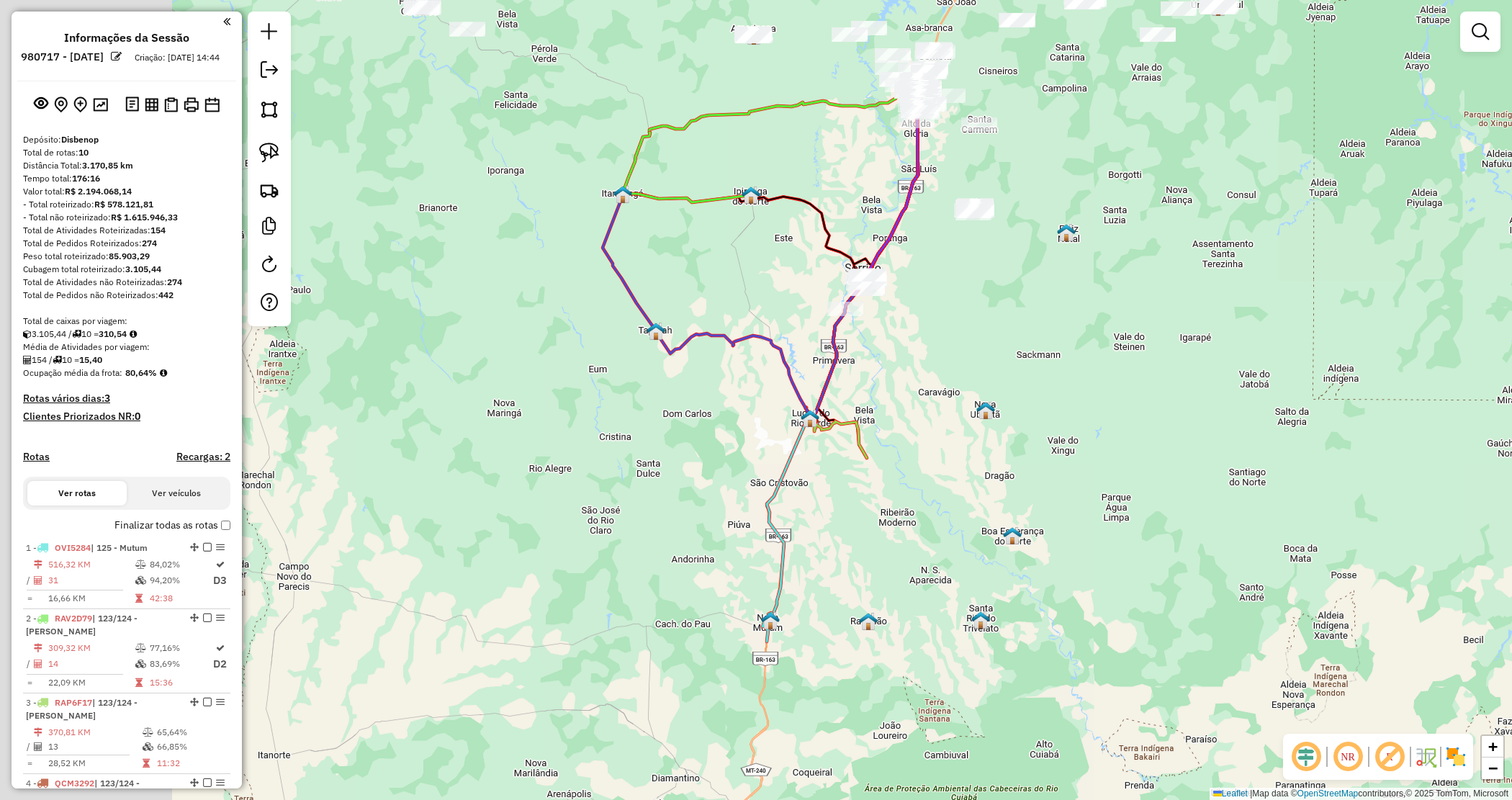
drag, startPoint x: 1078, startPoint y: 451, endPoint x: 1030, endPoint y: 435, distance: 50.6
click at [1072, 452] on div "Janela de atendimento Grade de atendimento Capacidade Transportadoras Veículos …" at bounding box center [756, 400] width 1512 height 800
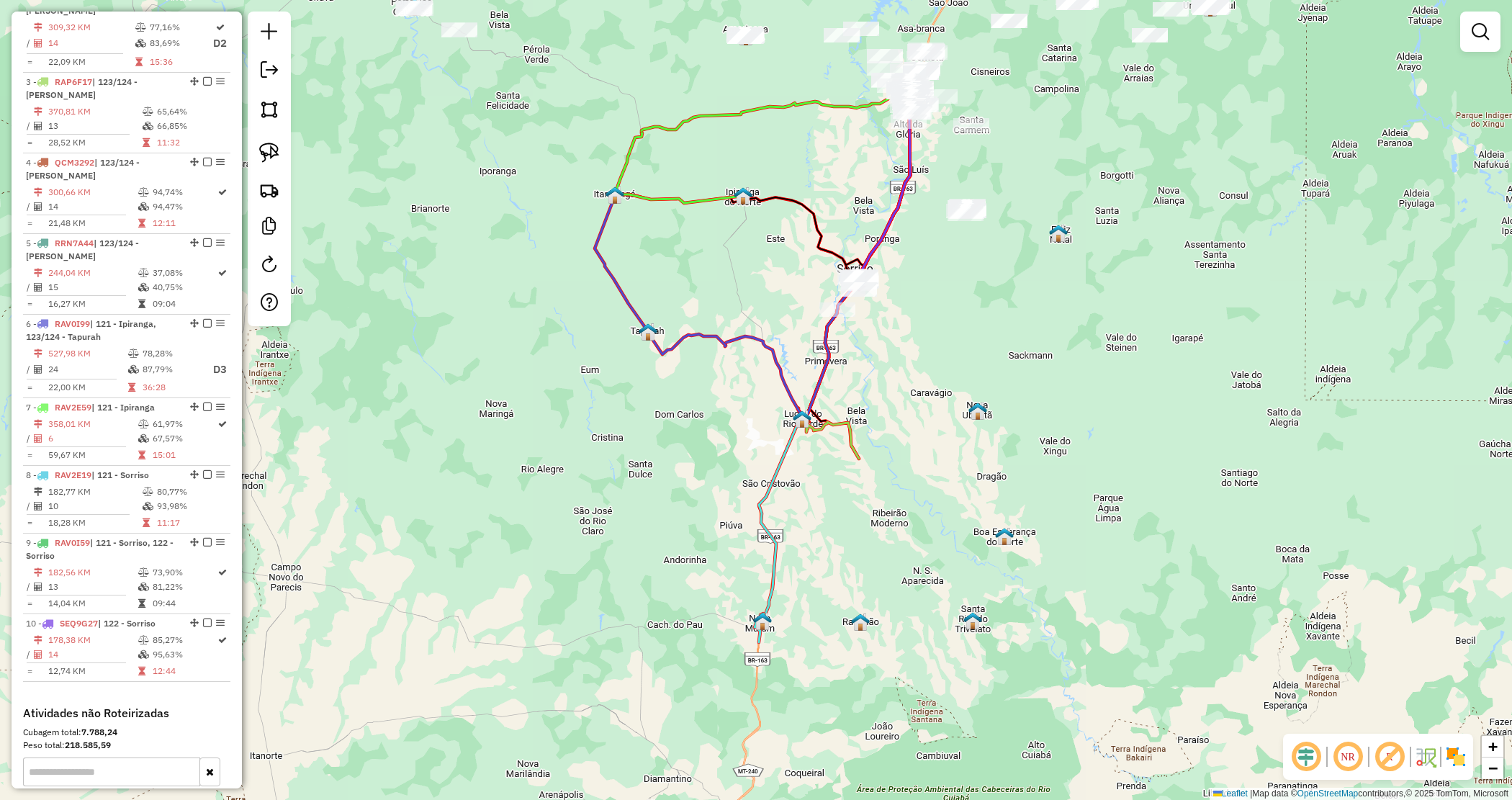
scroll to position [760, 0]
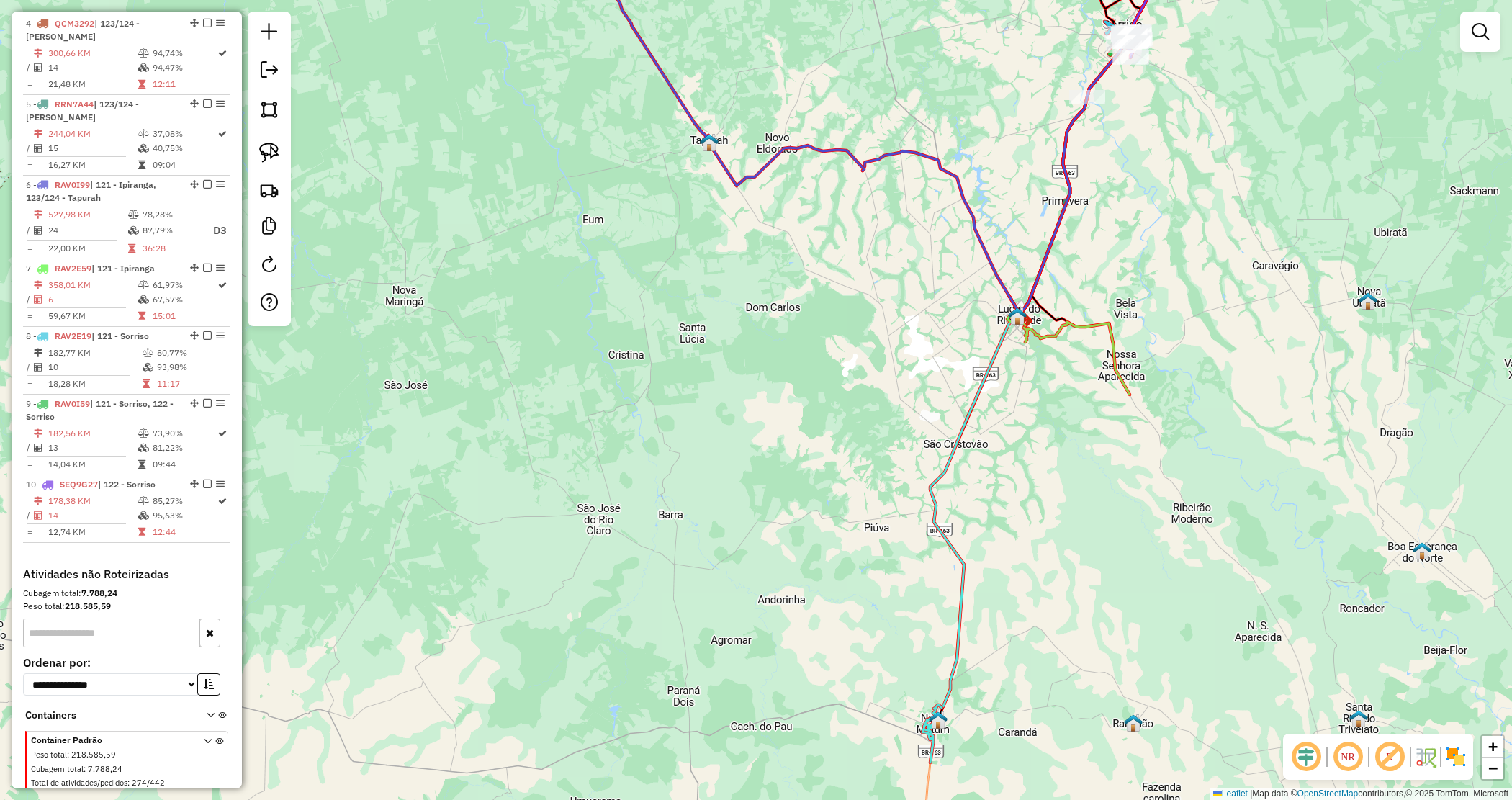
drag, startPoint x: 1034, startPoint y: 355, endPoint x: 873, endPoint y: 499, distance: 216.0
click at [886, 498] on div "Janela de atendimento Grade de atendimento Capacidade Transportadoras Veículos …" at bounding box center [756, 400] width 1512 height 800
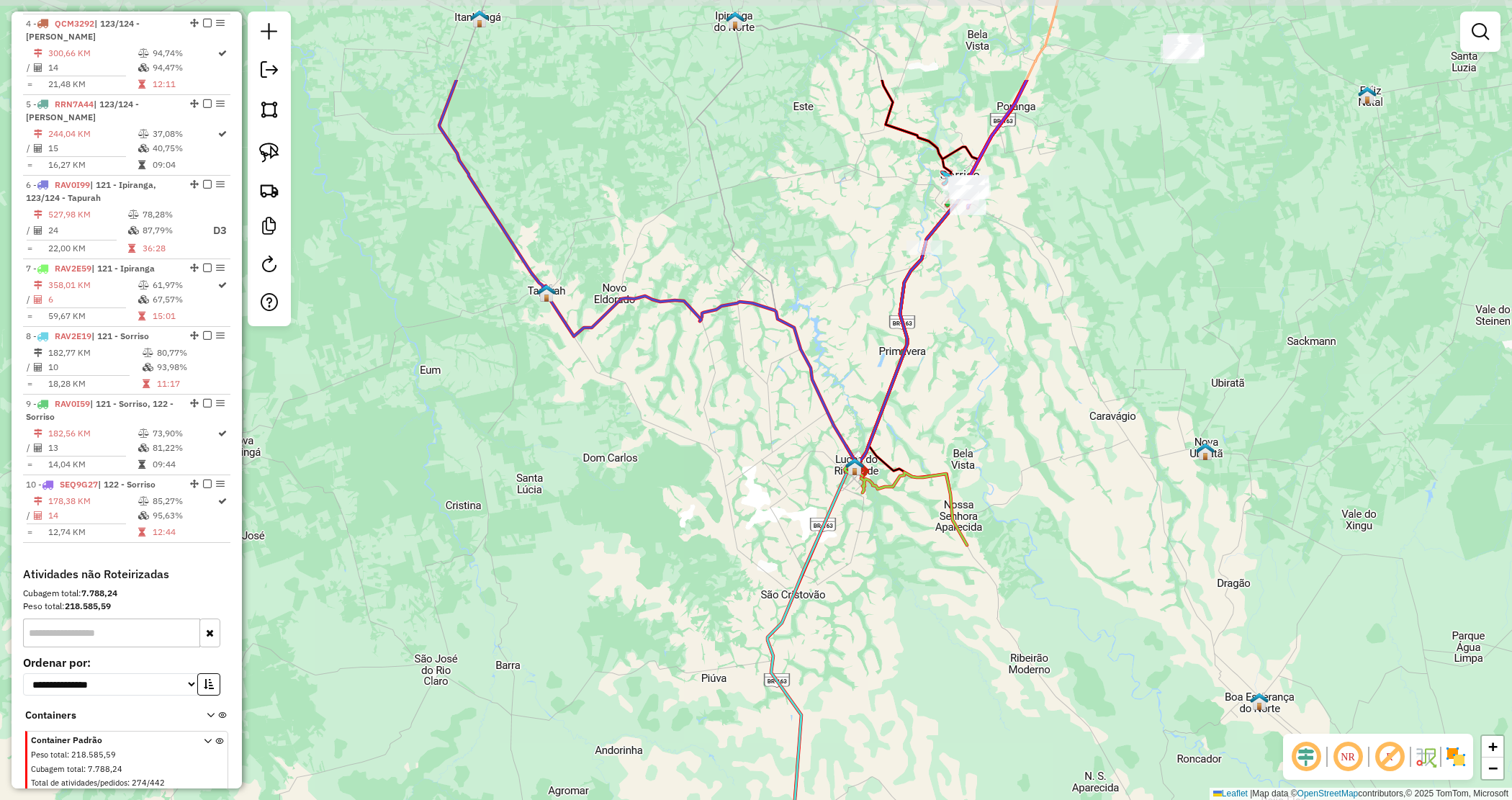
drag, startPoint x: 994, startPoint y: 347, endPoint x: 967, endPoint y: 384, distance: 45.8
click at [967, 384] on div "Janela de atendimento Grade de atendimento Capacidade Transportadoras Veículos …" at bounding box center [756, 400] width 1512 height 800
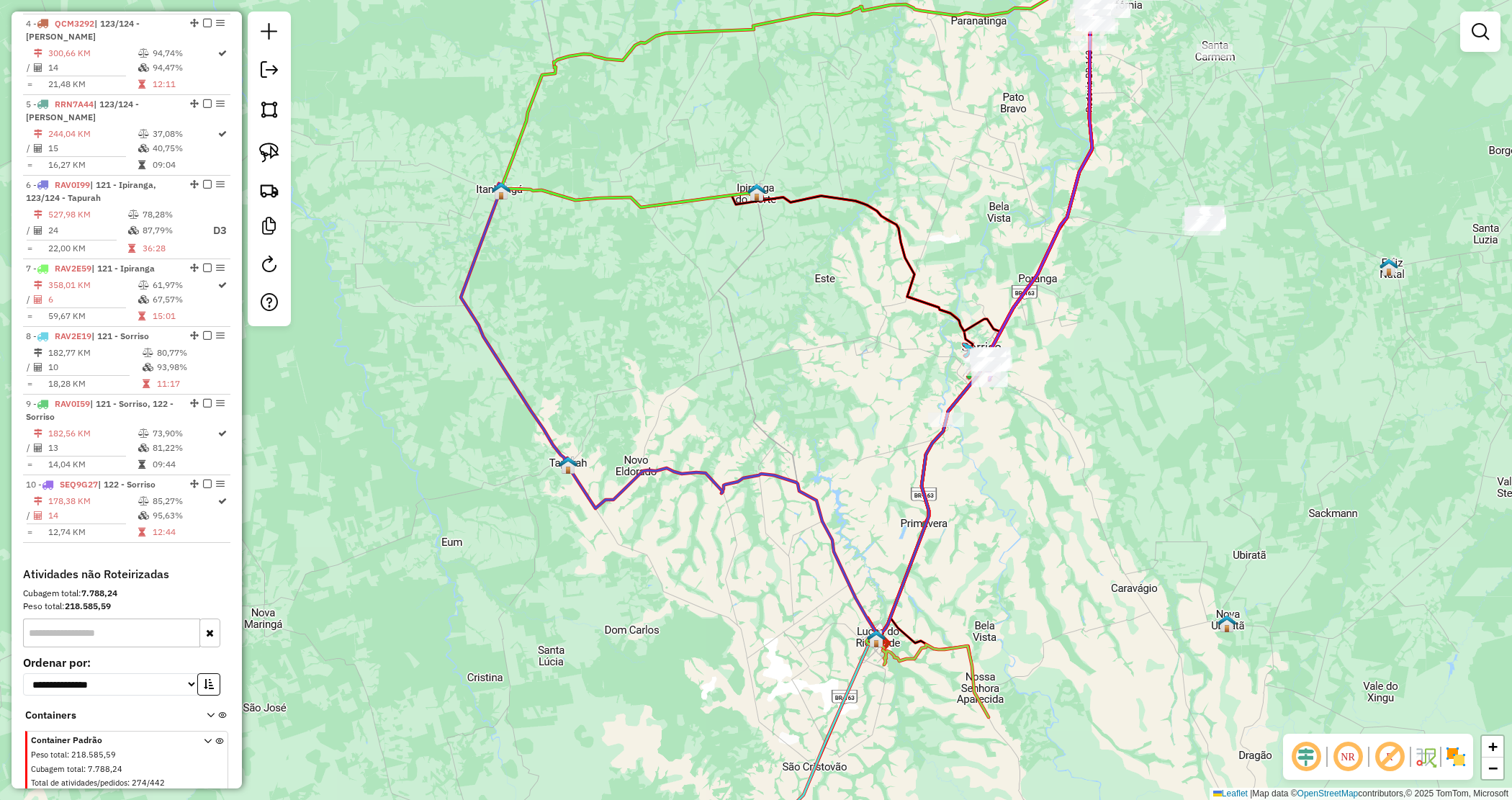
drag, startPoint x: 990, startPoint y: 409, endPoint x: 1012, endPoint y: 427, distance: 28.4
click at [1012, 426] on div "Janela de atendimento Grade de atendimento Capacidade Transportadoras Veículos …" at bounding box center [756, 400] width 1512 height 800
click at [1010, 423] on div "Janela de atendimento Grade de atendimento Capacidade Transportadoras Veículos …" at bounding box center [756, 400] width 1512 height 800
select select "*********"
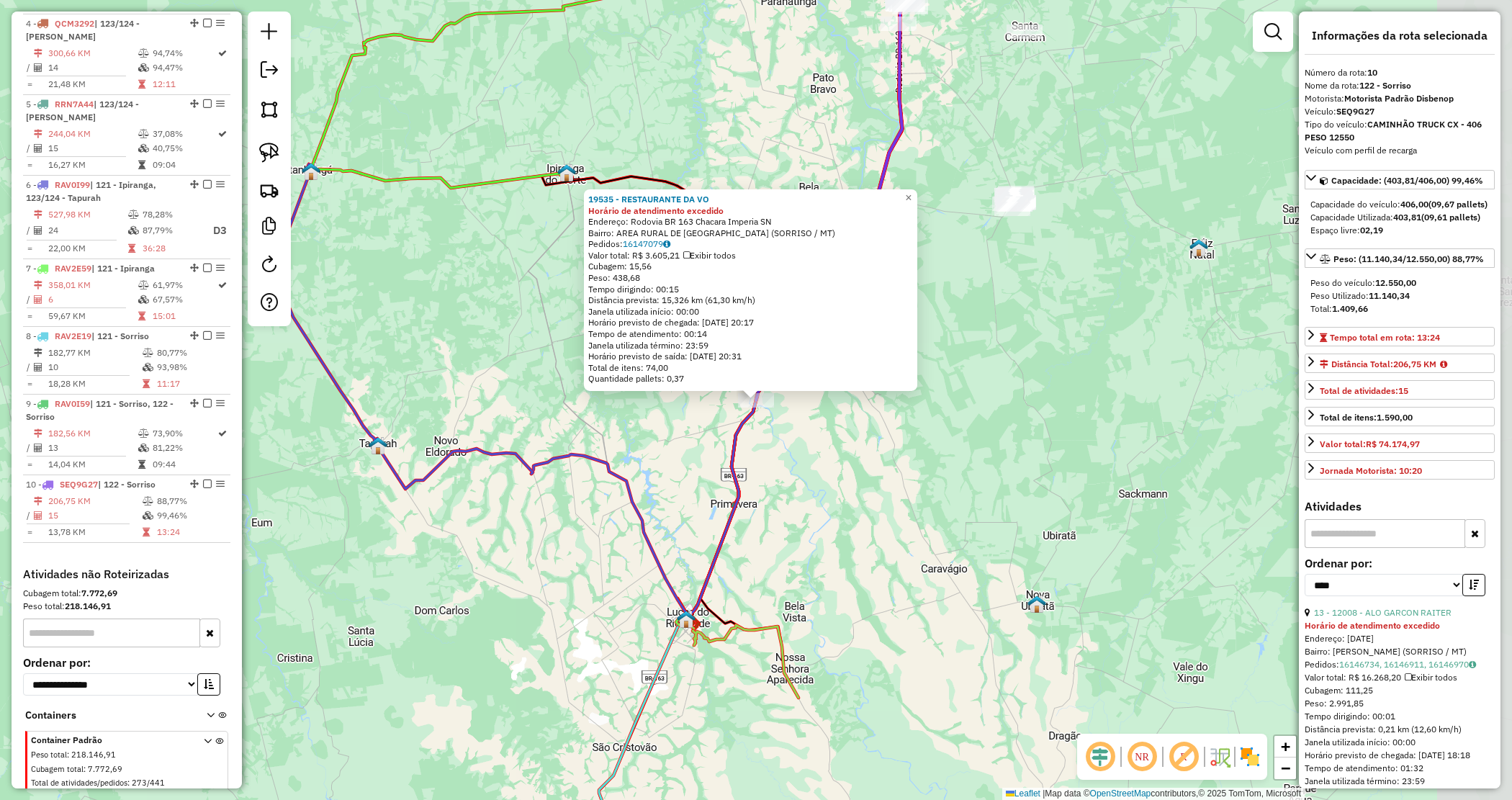
scroll to position [761, 0]
click at [967, 425] on div "19535 - RESTAURANTE DA VO Horário de atendimento excedido Endereço: Rodovia BR …" at bounding box center [756, 400] width 1512 height 800
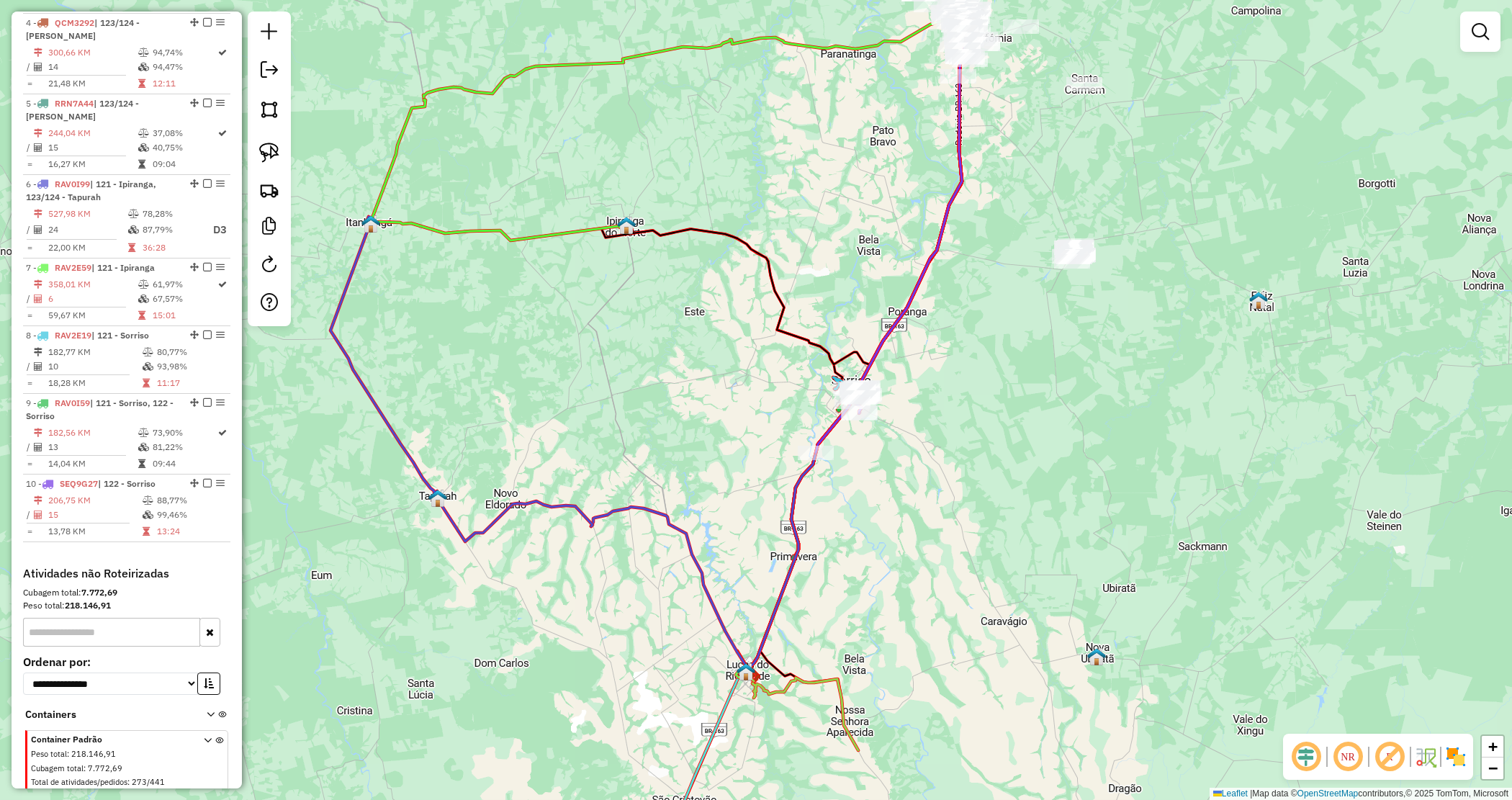
click at [909, 445] on div "Janela de atendimento Grade de atendimento Capacidade Transportadoras Veículos …" at bounding box center [756, 400] width 1512 height 800
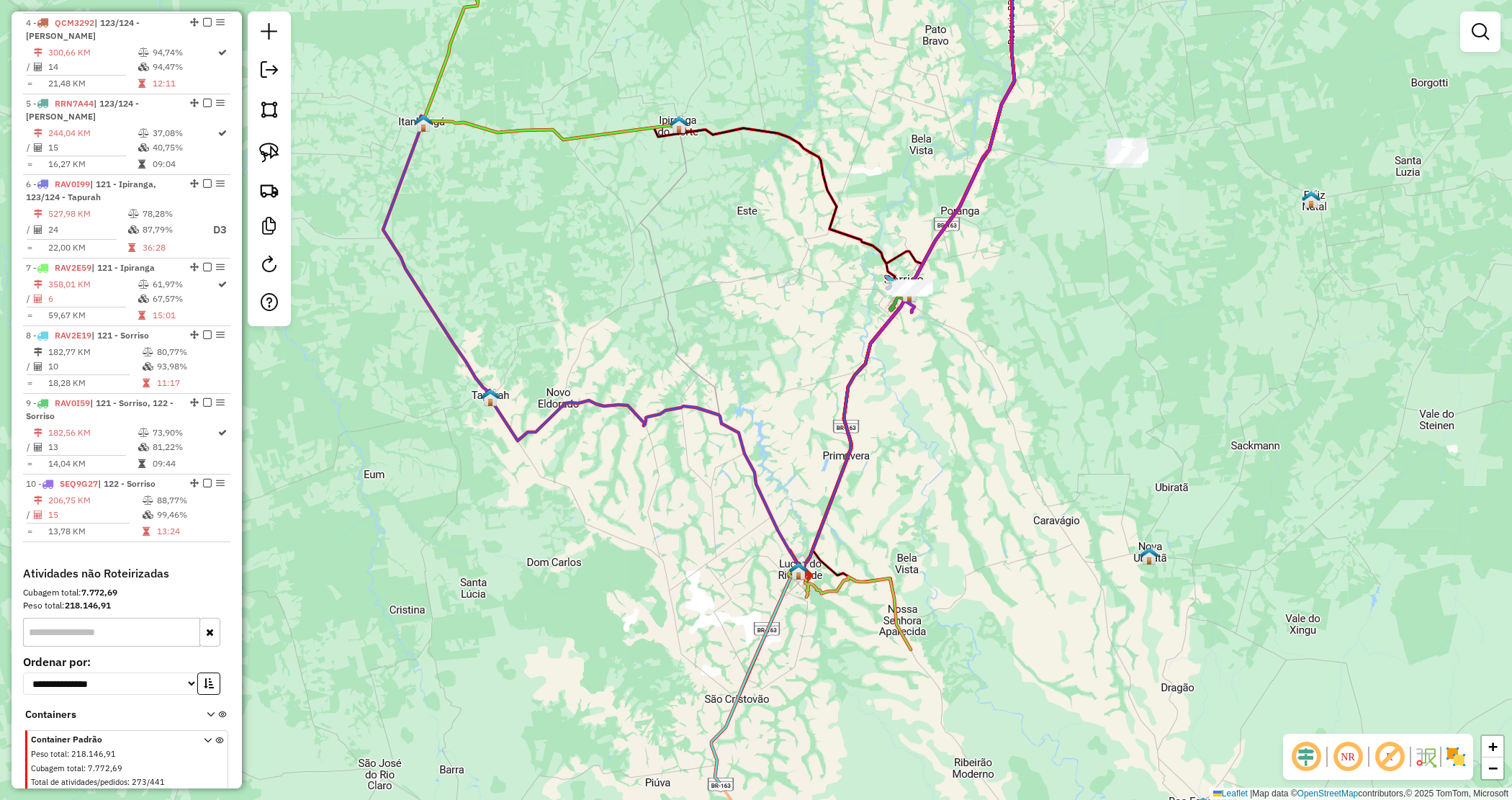
drag, startPoint x: 1039, startPoint y: 398, endPoint x: 1083, endPoint y: 315, distance: 93.9
click at [1083, 317] on div "Janela de atendimento Grade de atendimento Capacidade Transportadoras Veículos …" at bounding box center [756, 400] width 1512 height 800
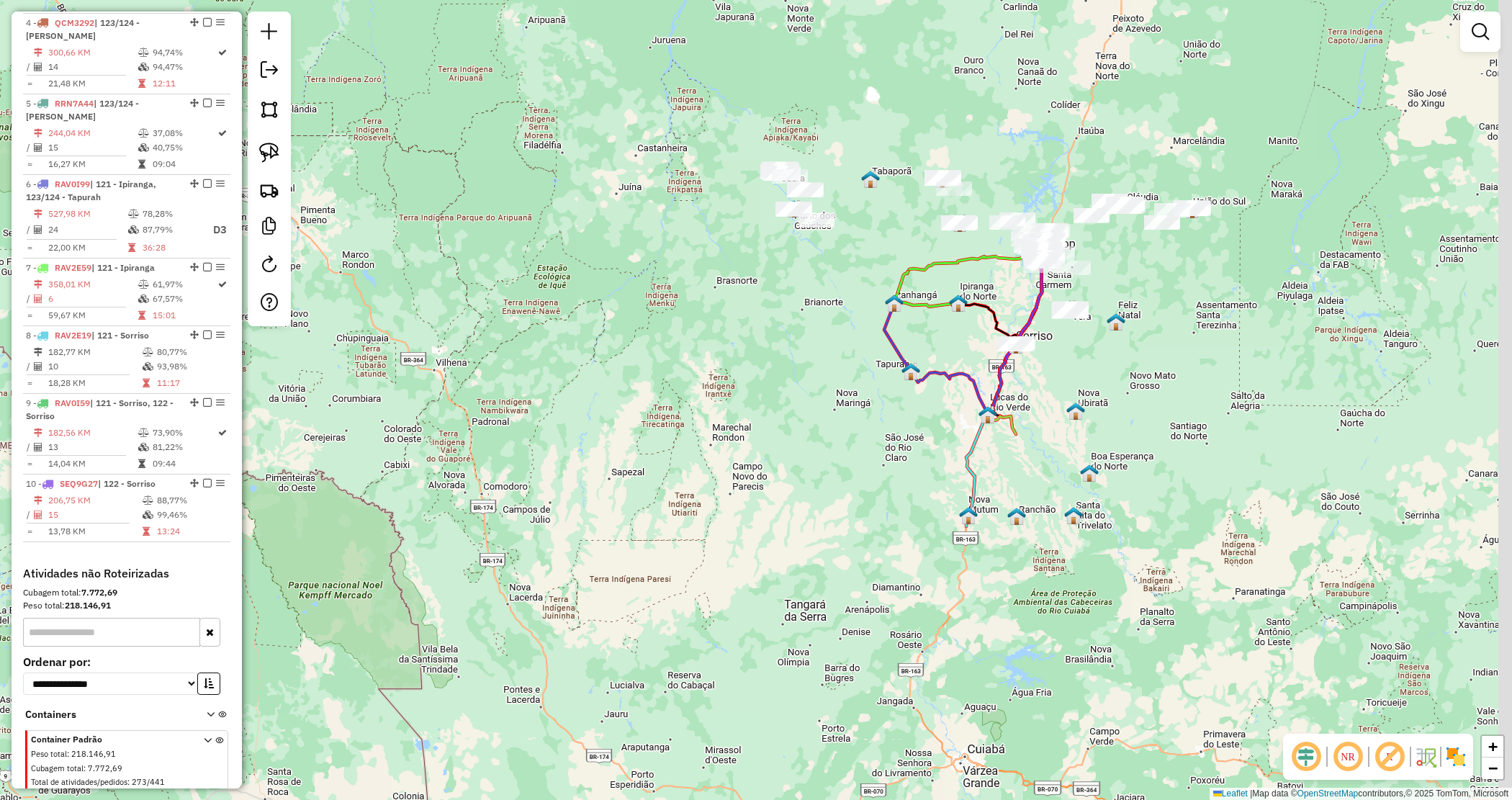
drag, startPoint x: 1077, startPoint y: 337, endPoint x: 1017, endPoint y: 378, distance: 72.7
click at [1019, 378] on div "Janela de atendimento Grade de atendimento Capacidade Transportadoras Veículos …" at bounding box center [756, 400] width 1512 height 800
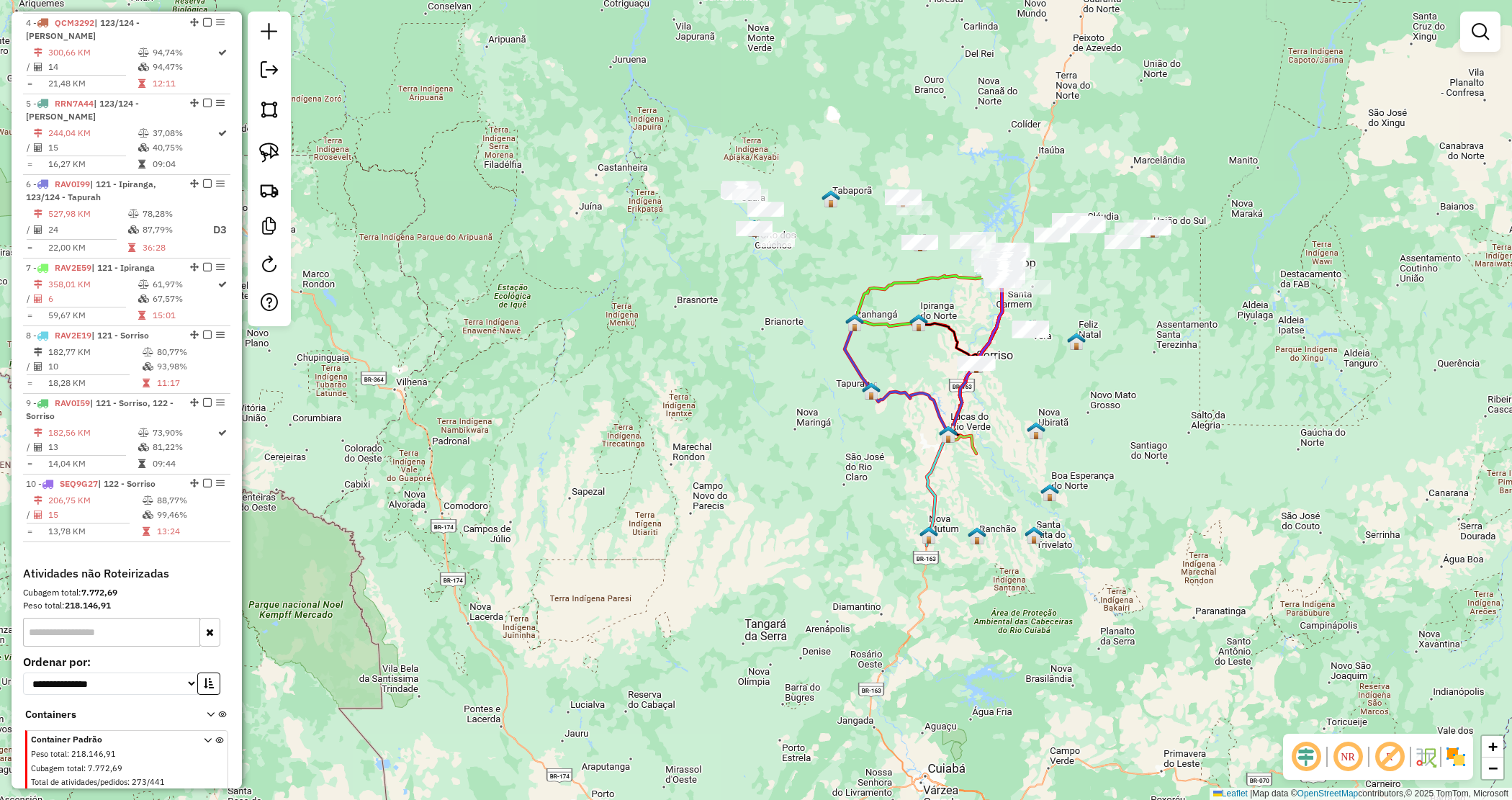
drag, startPoint x: 1086, startPoint y: 342, endPoint x: 1073, endPoint y: 365, distance: 26.4
click at [1078, 365] on div "Janela de atendimento Grade de atendimento Capacidade Transportadoras Veículos …" at bounding box center [756, 400] width 1512 height 800
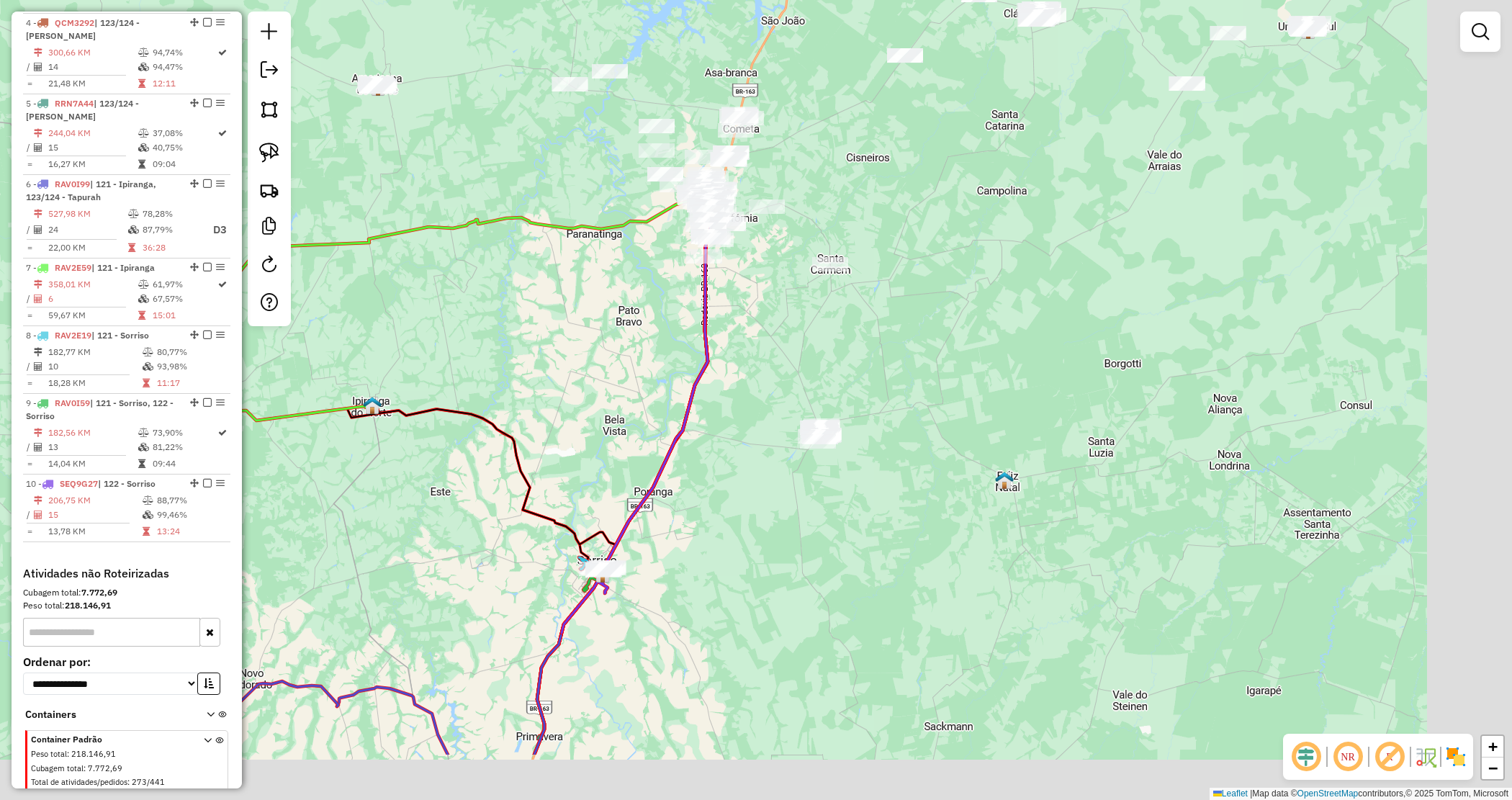
drag, startPoint x: 927, startPoint y: 451, endPoint x: 816, endPoint y: 391, distance: 126.2
click at [816, 391] on div "Janela de atendimento Grade de atendimento Capacidade Transportadoras Veículos …" at bounding box center [756, 400] width 1512 height 800
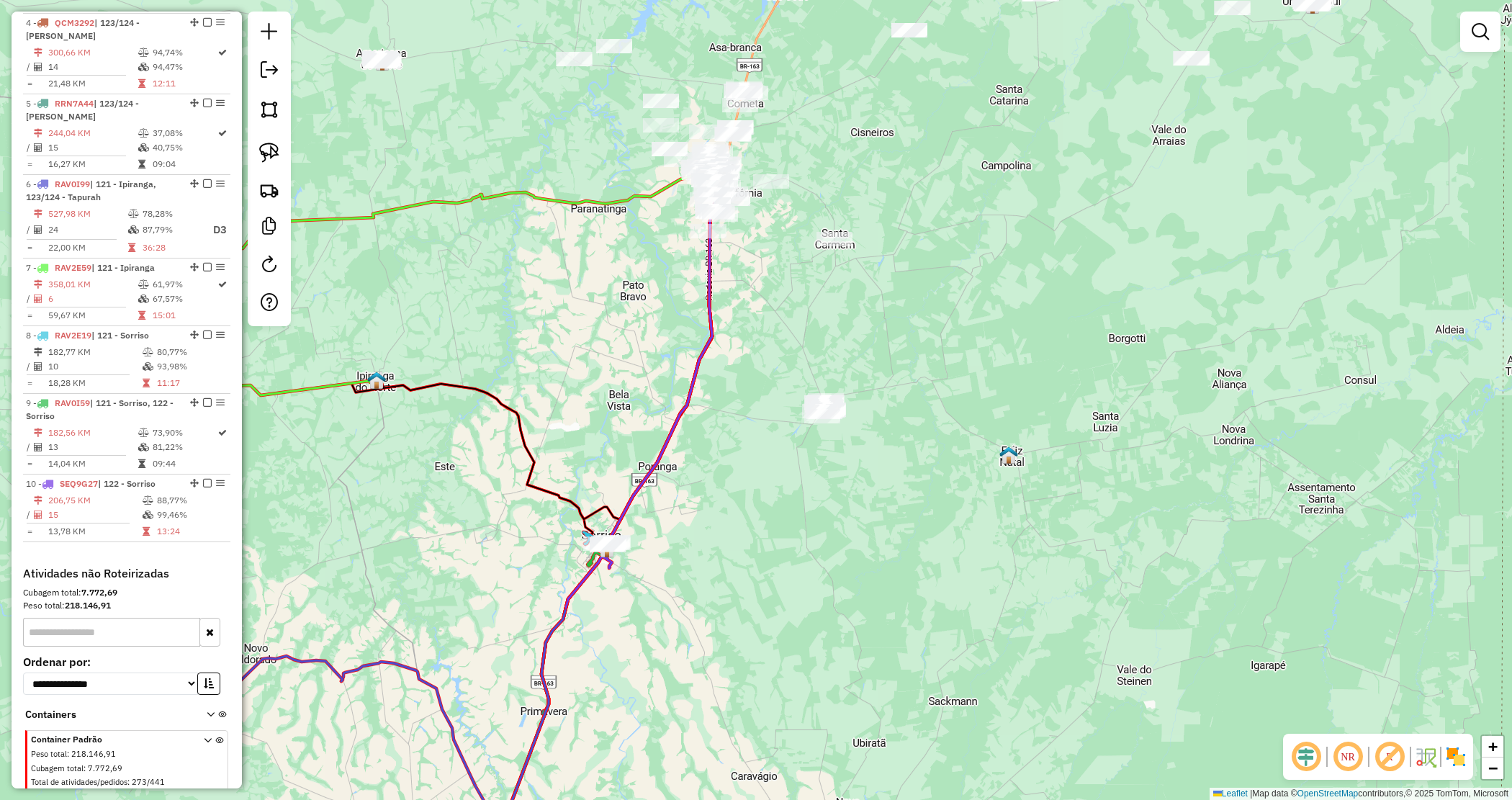
drag, startPoint x: 677, startPoint y: 569, endPoint x: 706, endPoint y: 505, distance: 70.3
click at [728, 514] on div "Janela de atendimento Grade de atendimento Capacidade Transportadoras Veículos …" at bounding box center [756, 400] width 1512 height 800
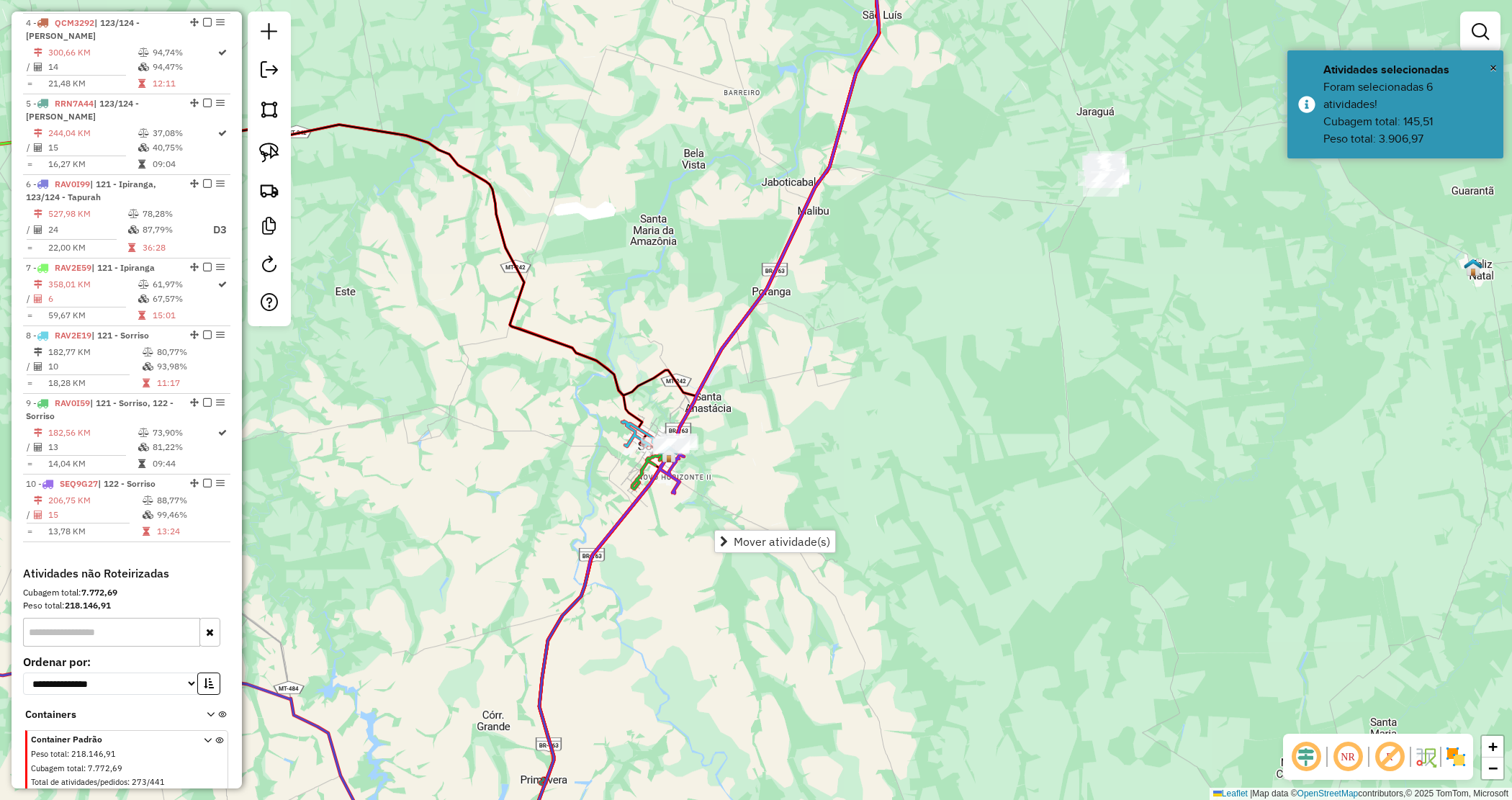
click at [656, 571] on div "Janela de atendimento Grade de atendimento Capacidade Transportadoras Veículos …" at bounding box center [756, 400] width 1512 height 800
select select "*********"
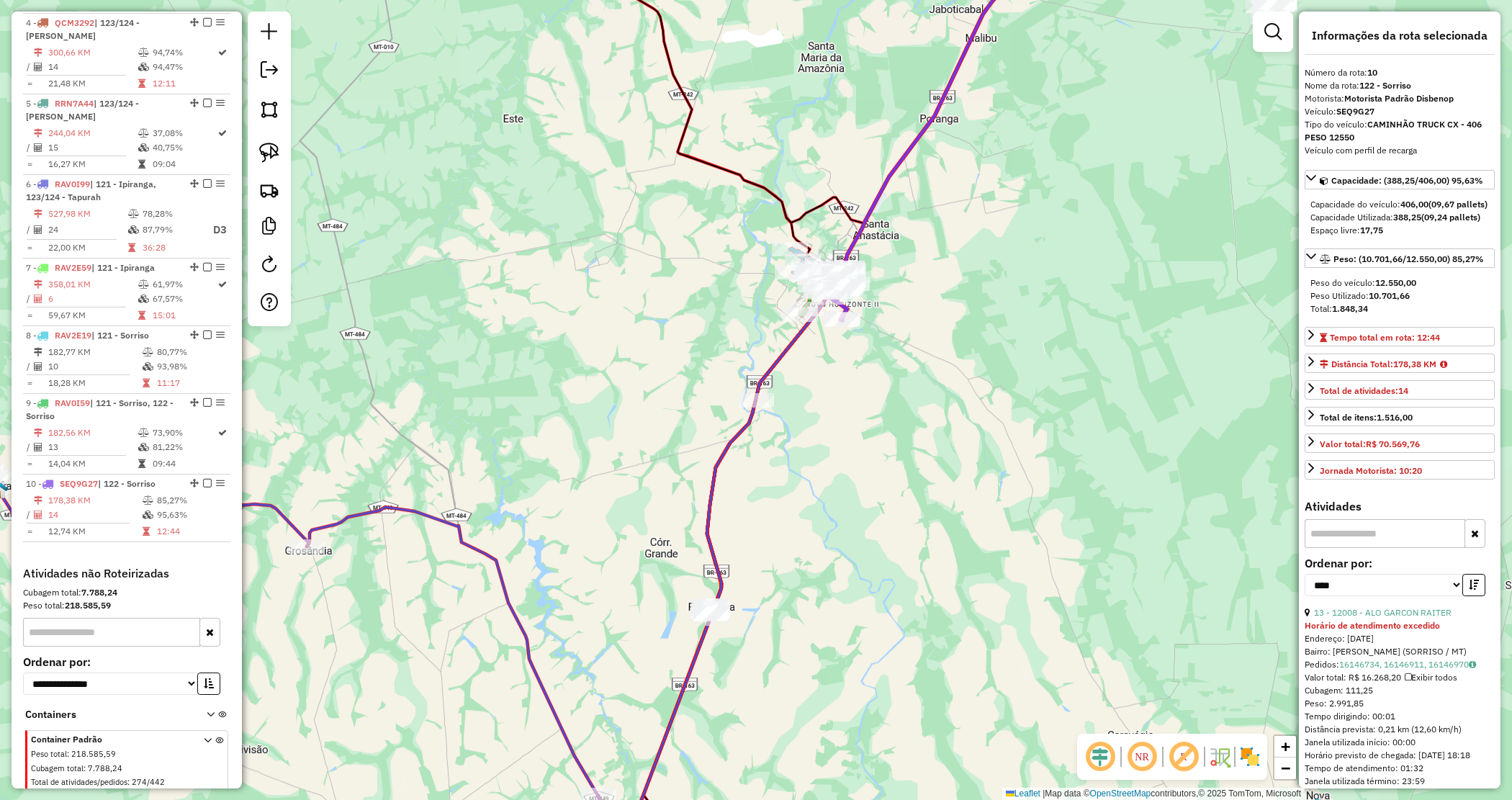
click at [807, 498] on div "Janela de atendimento Grade de atendimento Capacidade Transportadoras Veículos …" at bounding box center [756, 400] width 1512 height 800
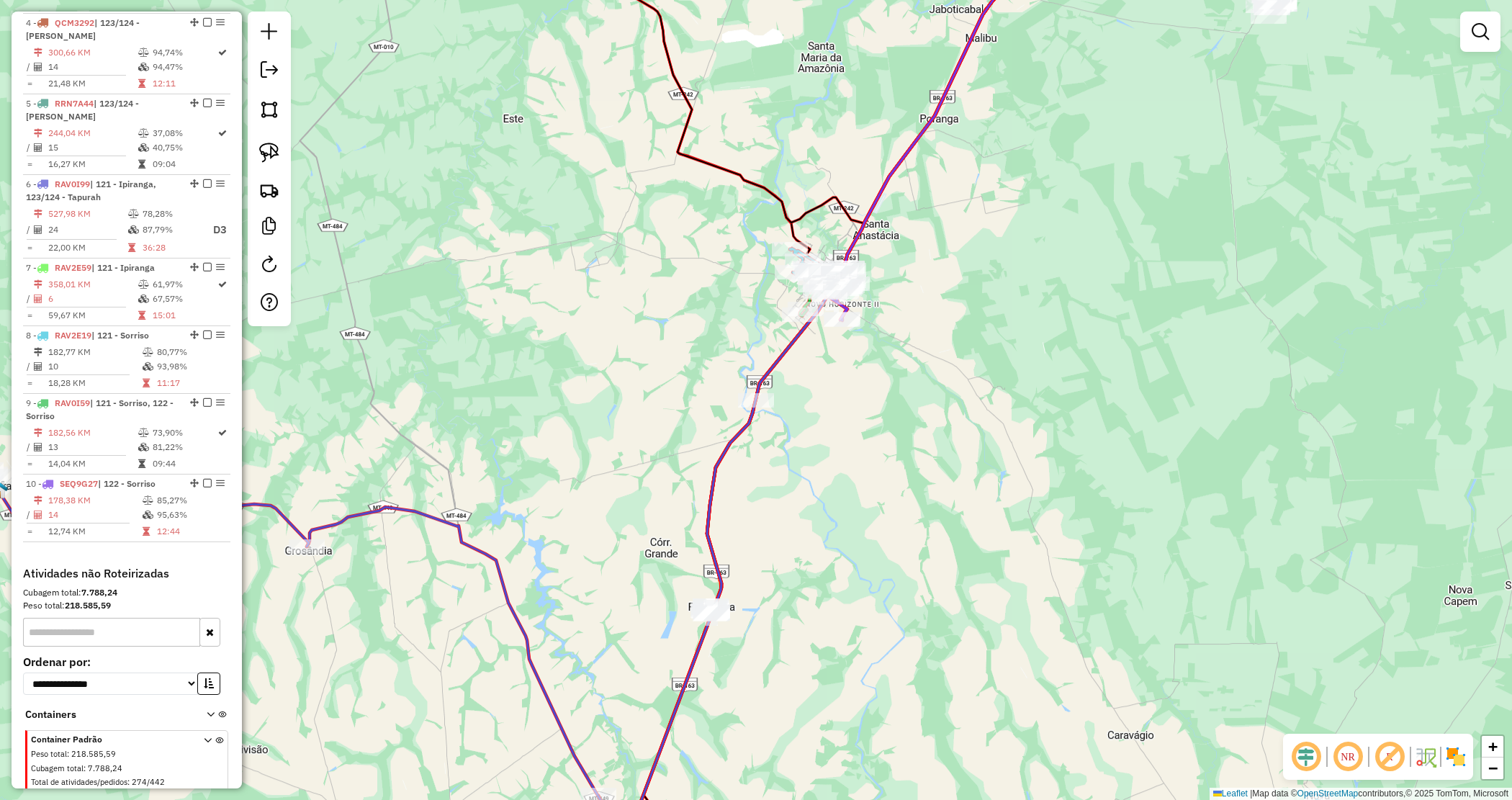
click at [811, 461] on div "Janela de atendimento Grade de atendimento Capacidade Transportadoras Veículos …" at bounding box center [756, 400] width 1512 height 800
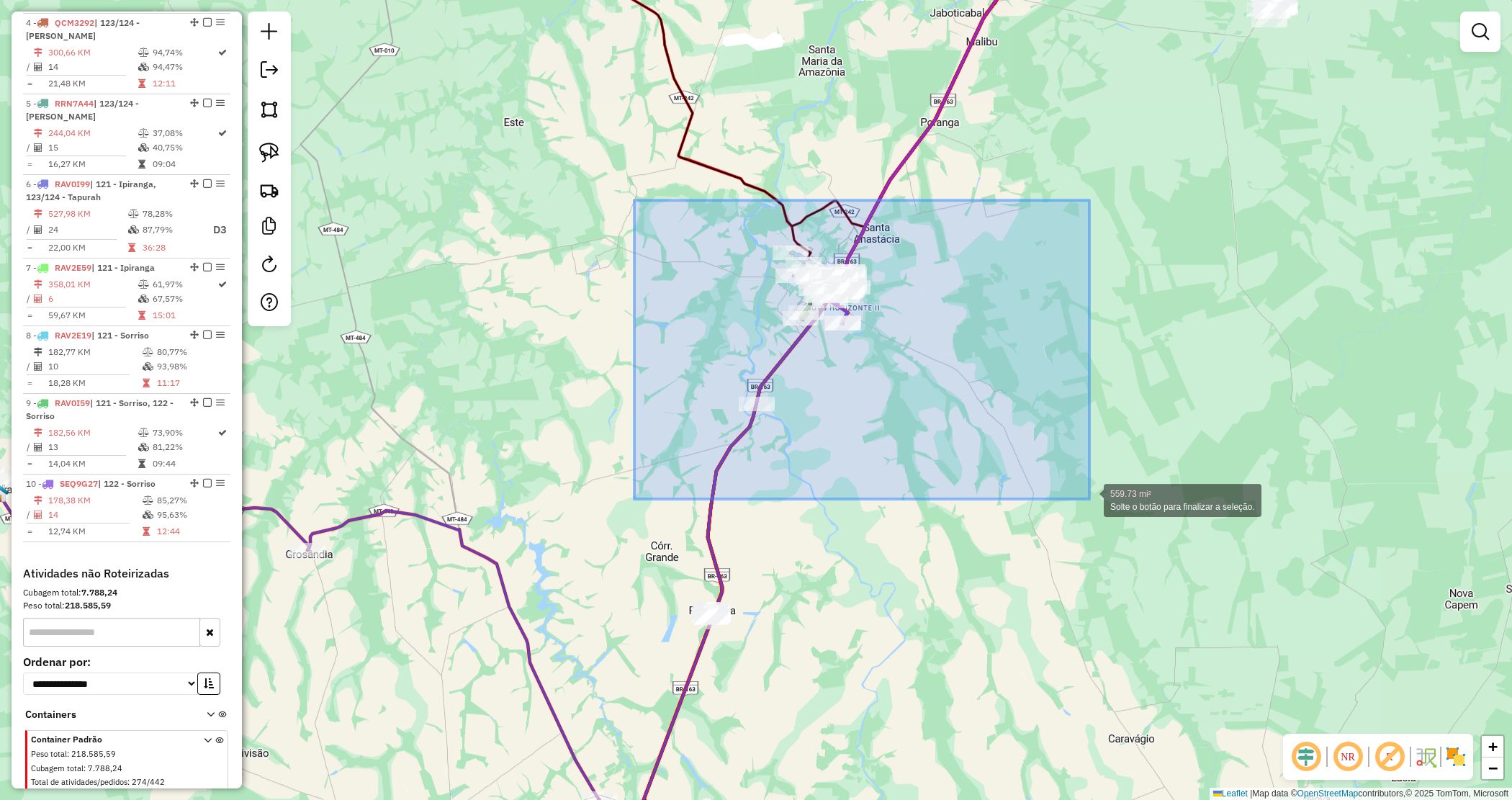
drag, startPoint x: 771, startPoint y: 306, endPoint x: 1089, endPoint y: 499, distance: 372.0
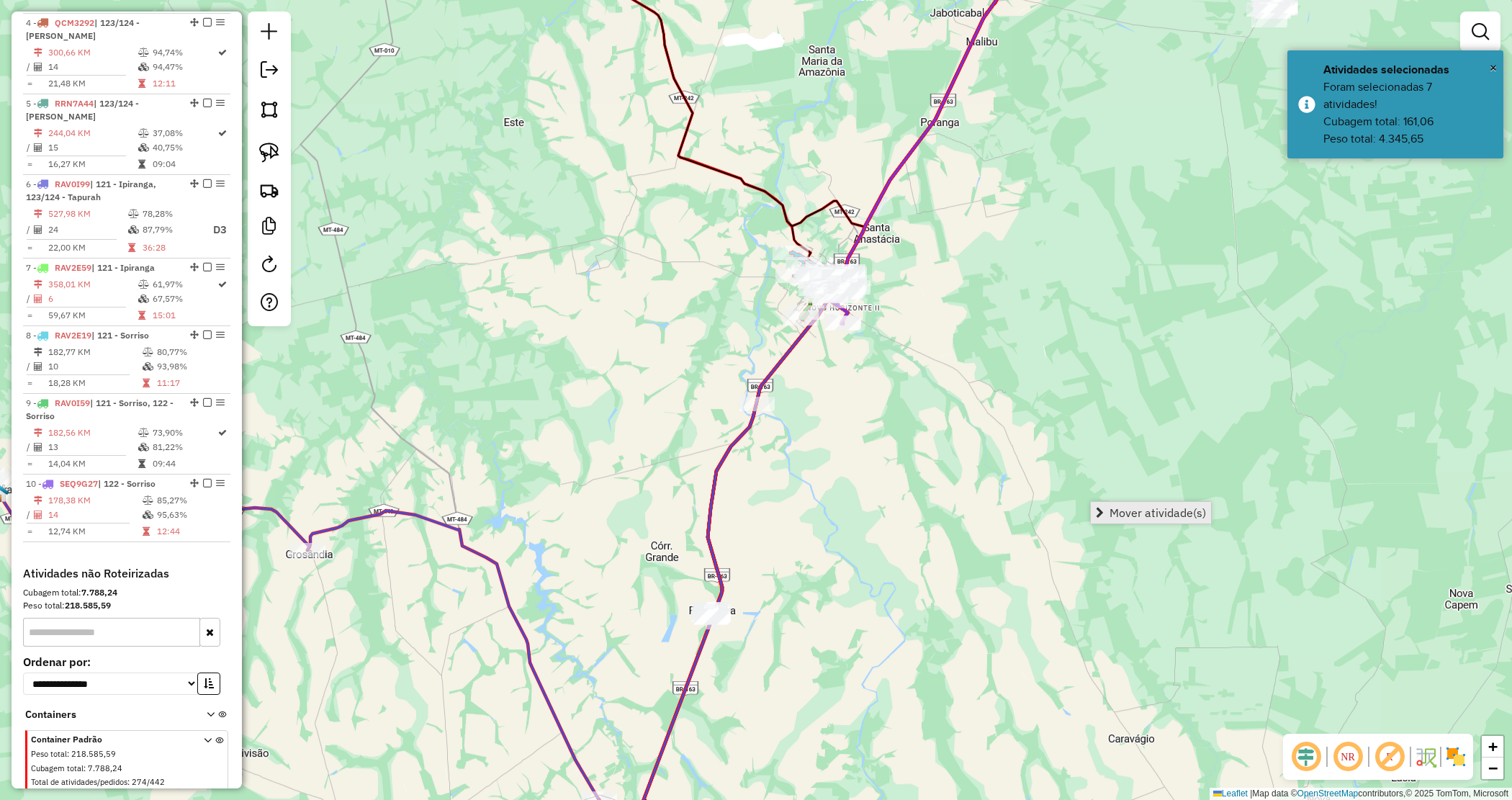
click at [1140, 514] on span "Mover atividade(s)" at bounding box center [1158, 513] width 97 height 12
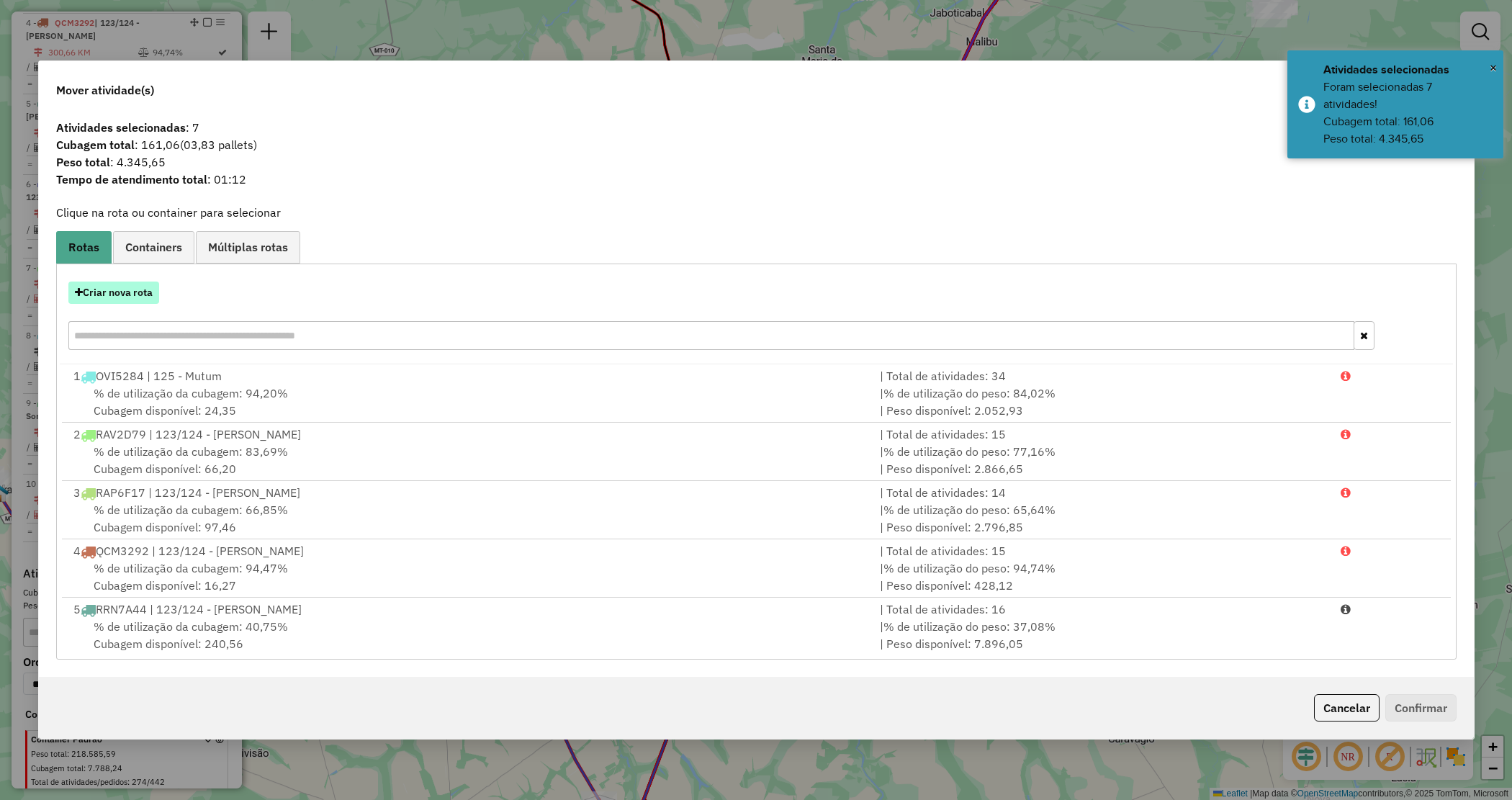
click at [128, 287] on button "Criar nova rota" at bounding box center [113, 293] width 91 height 23
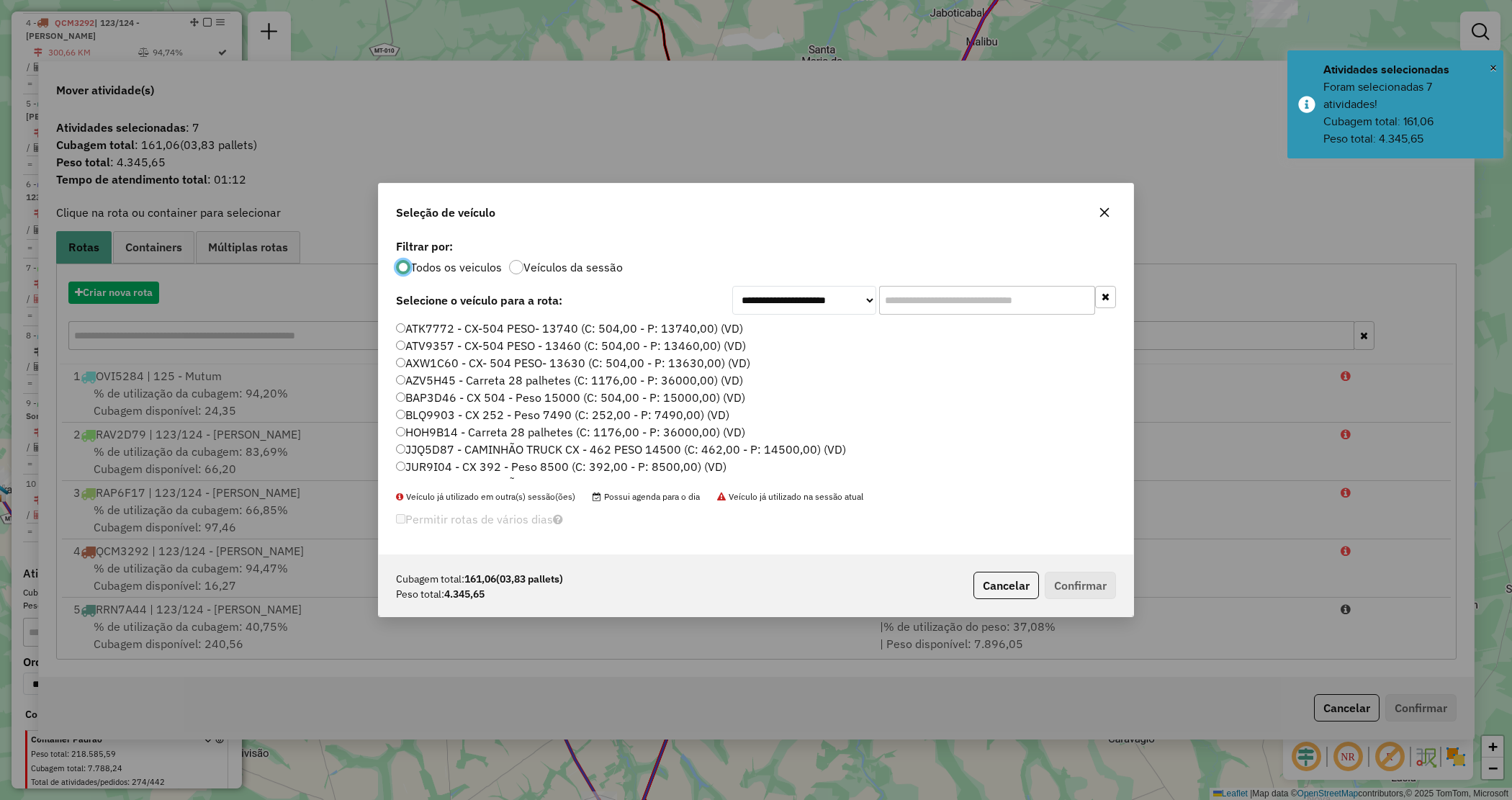
scroll to position [8, 4]
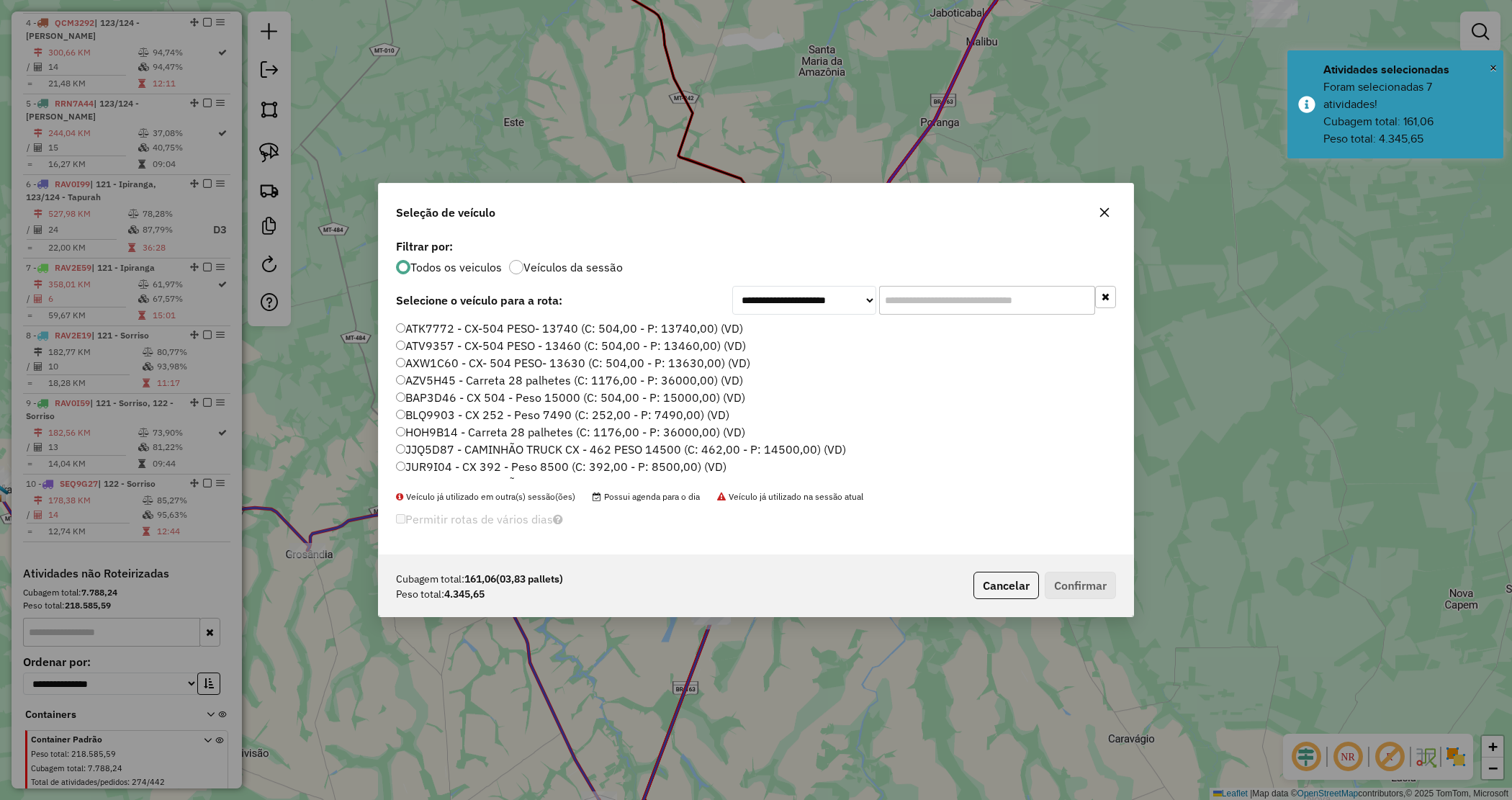
click at [918, 286] on input "text" at bounding box center [987, 300] width 216 height 29
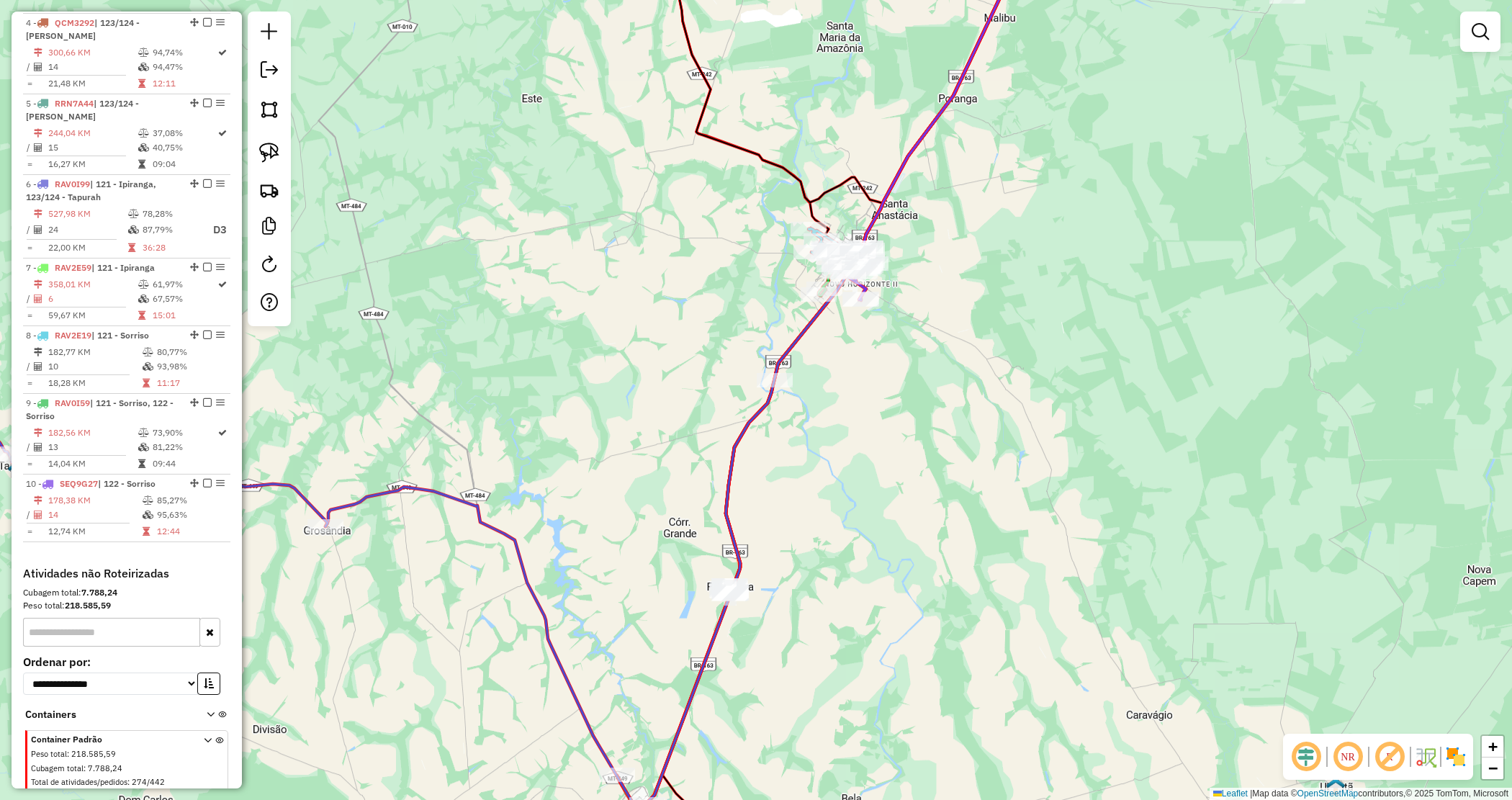
drag, startPoint x: 782, startPoint y: 611, endPoint x: 846, endPoint y: 340, distance: 278.5
click at [875, 319] on div "Janela de atendimento Grade de atendimento Capacidade Transportadoras Veículos …" at bounding box center [756, 400] width 1512 height 800
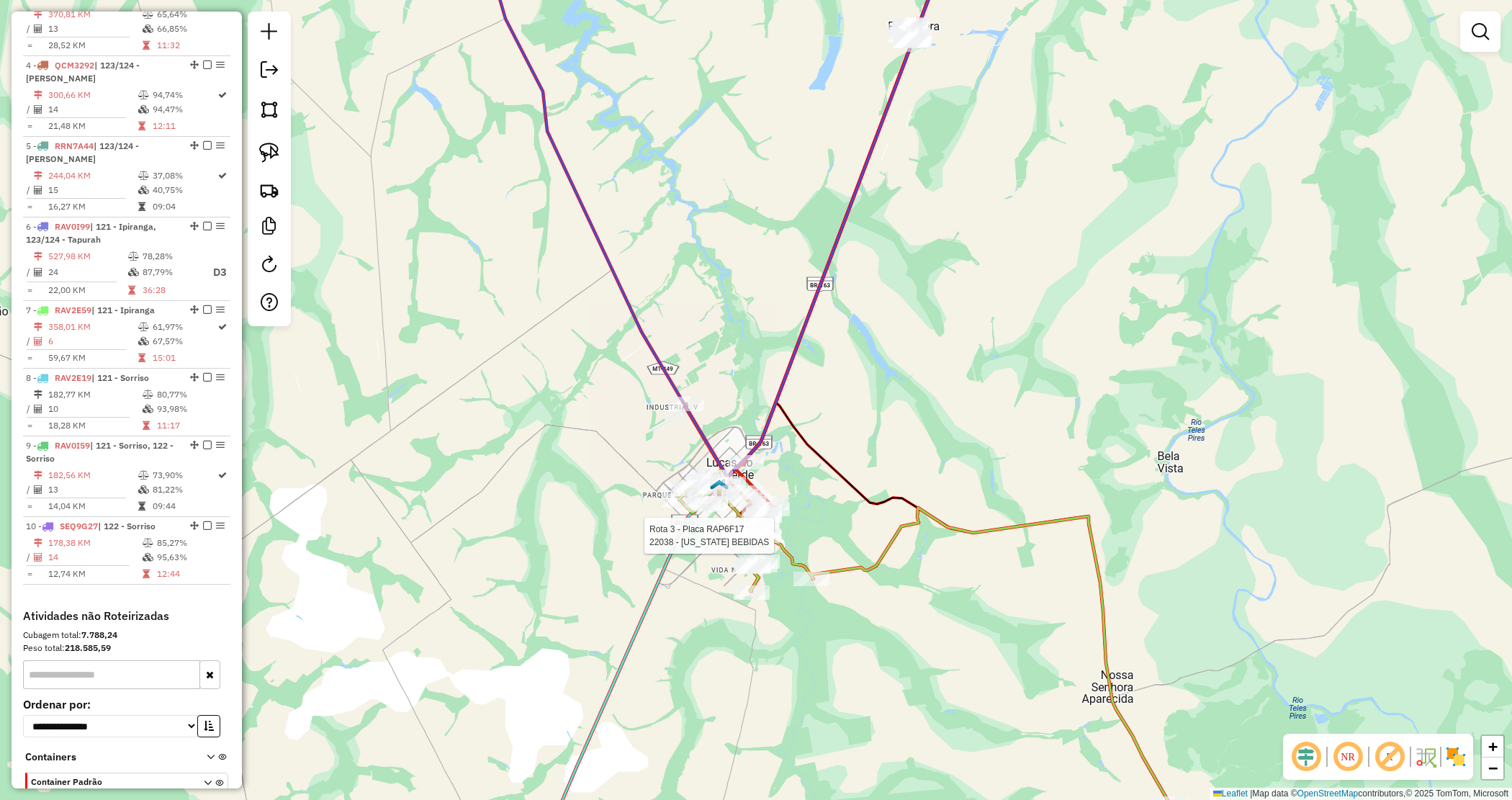
select select "*********"
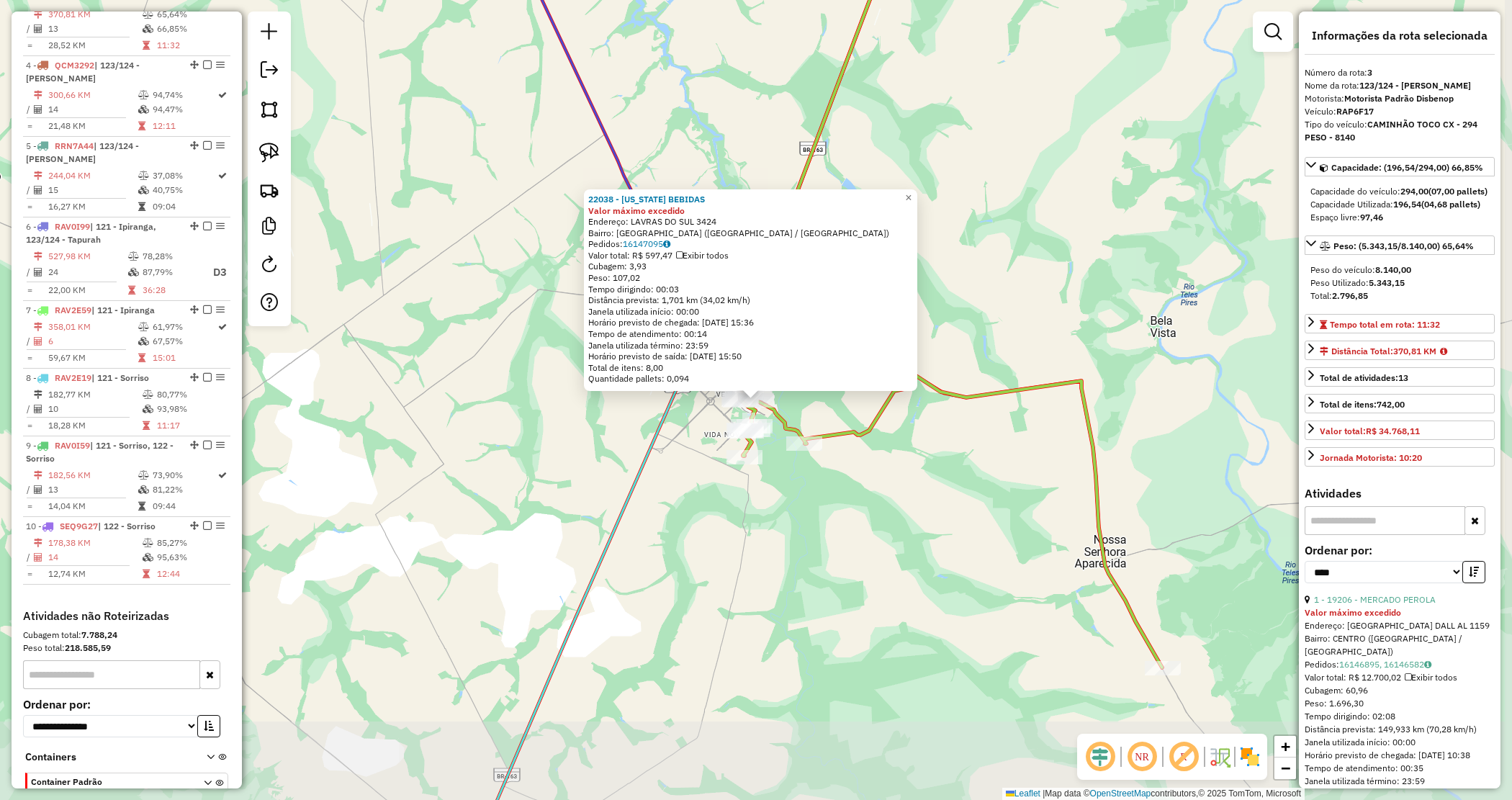
scroll to position [682, 0]
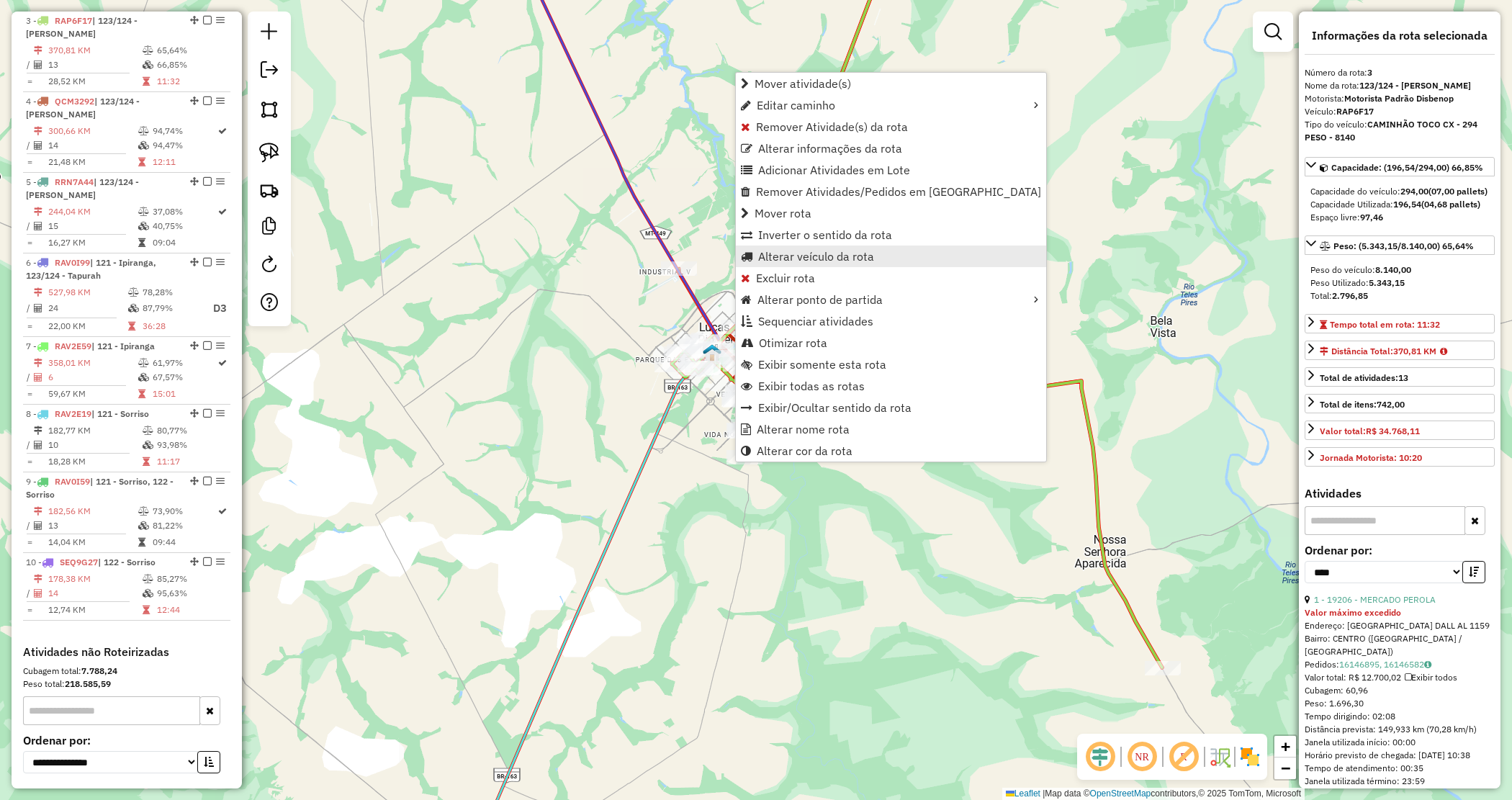
click at [778, 254] on span "Alterar veículo da rota" at bounding box center [816, 256] width 116 height 12
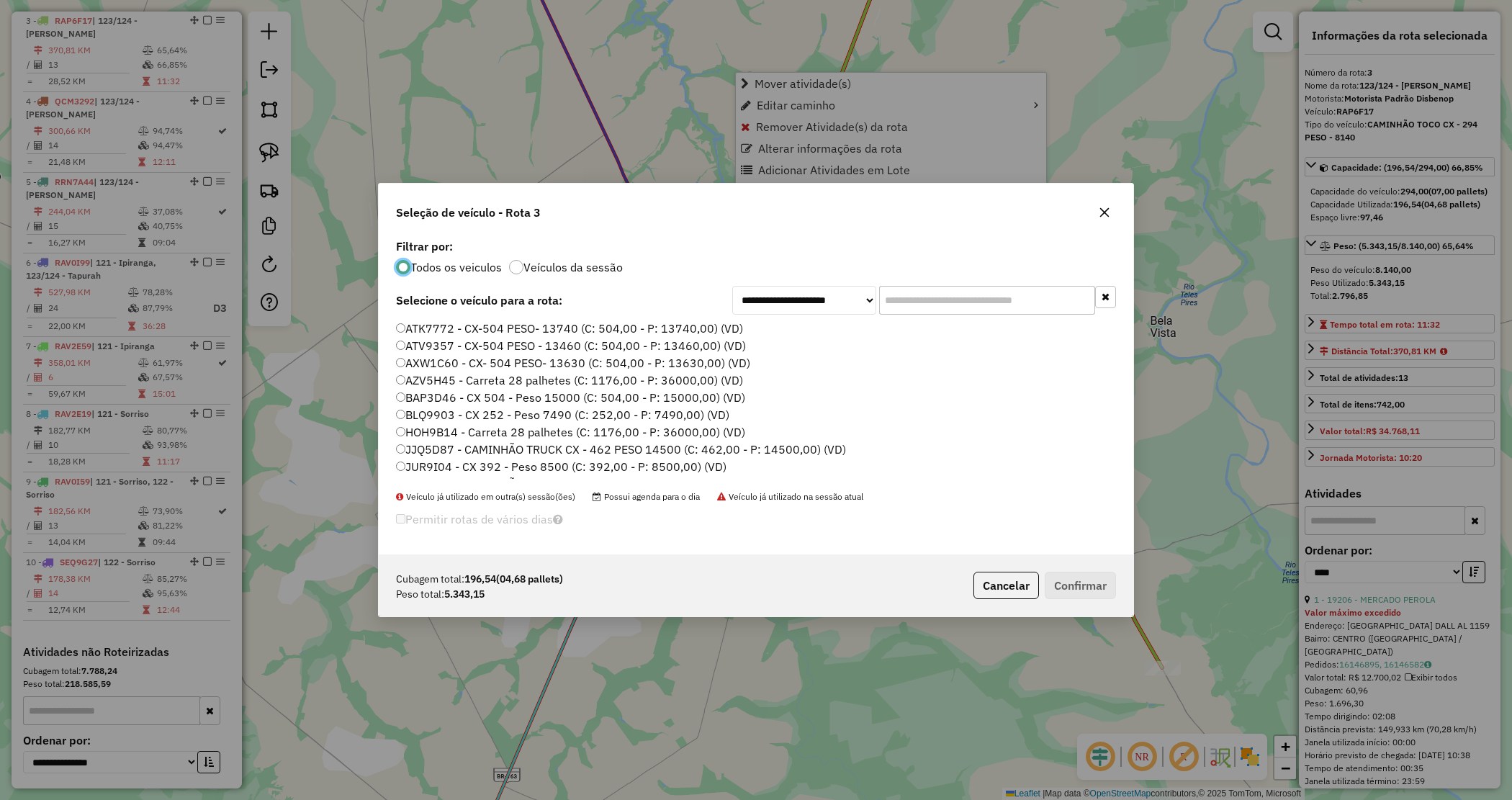
scroll to position [8, 4]
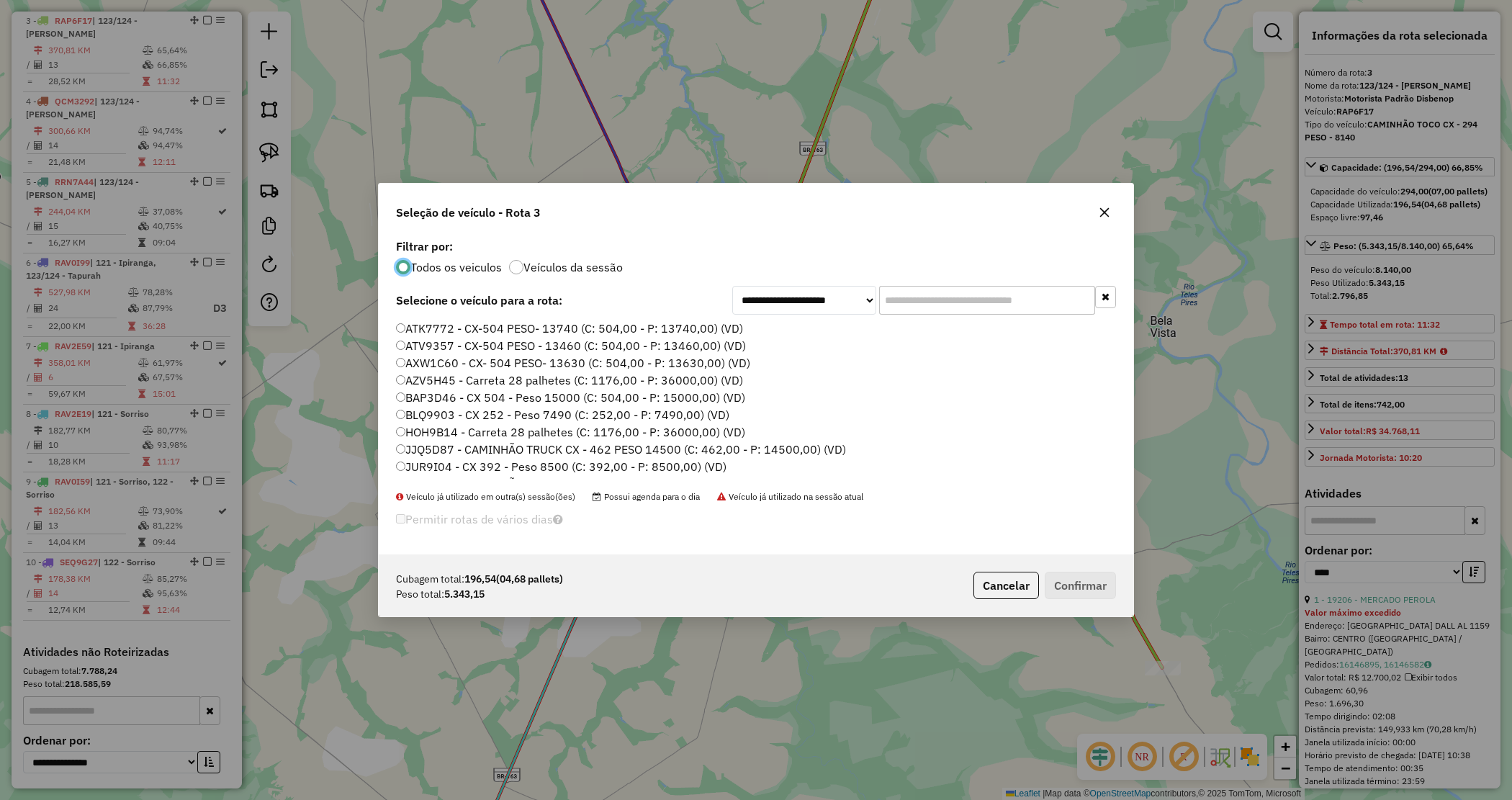
click at [947, 304] on input "text" at bounding box center [987, 300] width 216 height 29
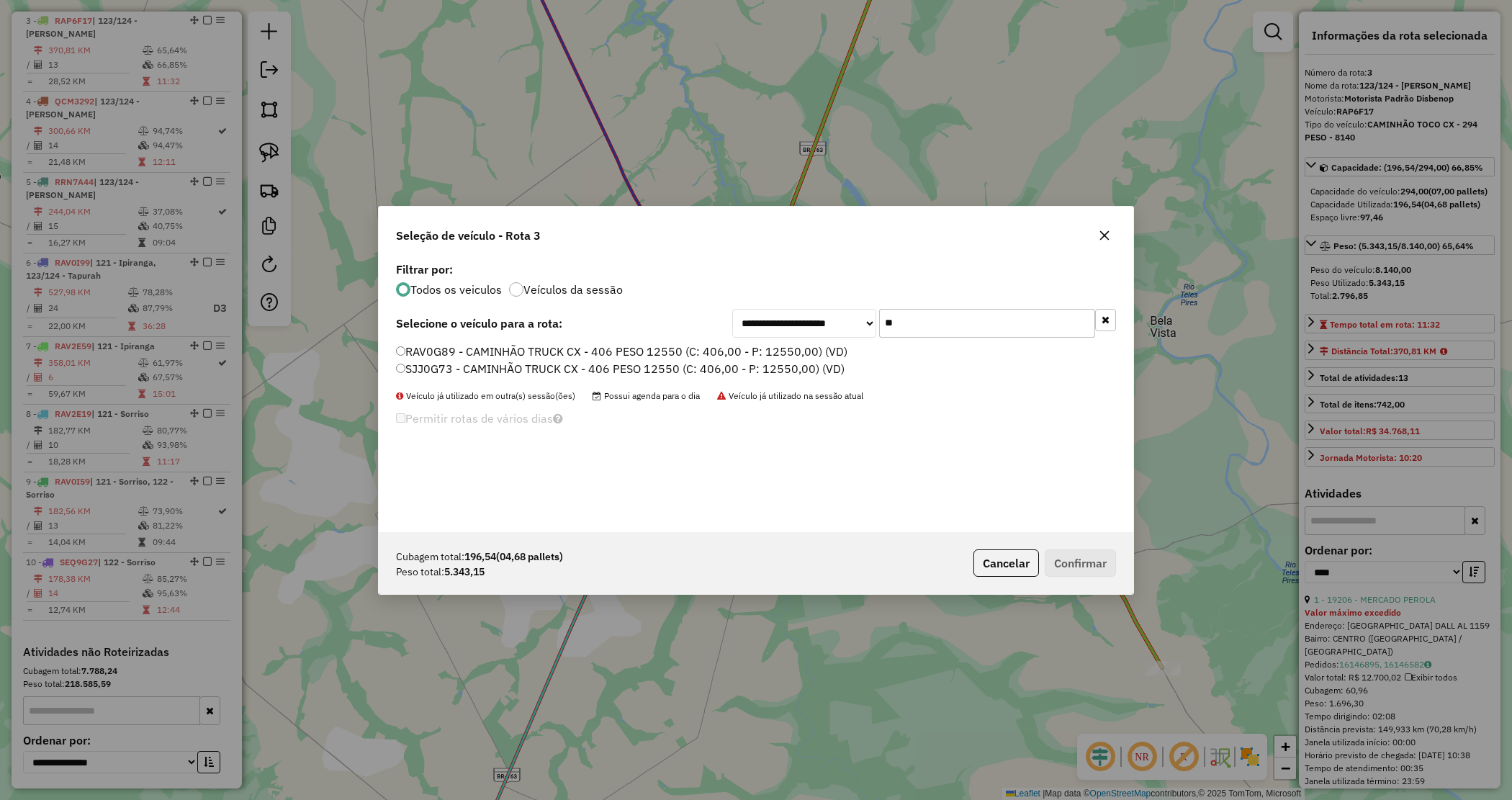
type input "**"
drag, startPoint x: 692, startPoint y: 350, endPoint x: 915, endPoint y: 502, distance: 269.9
click at [692, 350] on label "RAV0G89 - CAMINHÃO TRUCK CX - 406 PESO 12550 (C: 406,00 - P: 12550,00) (VD)" at bounding box center [621, 351] width 451 height 18
click at [1061, 558] on button "Confirmar" at bounding box center [1080, 563] width 71 height 28
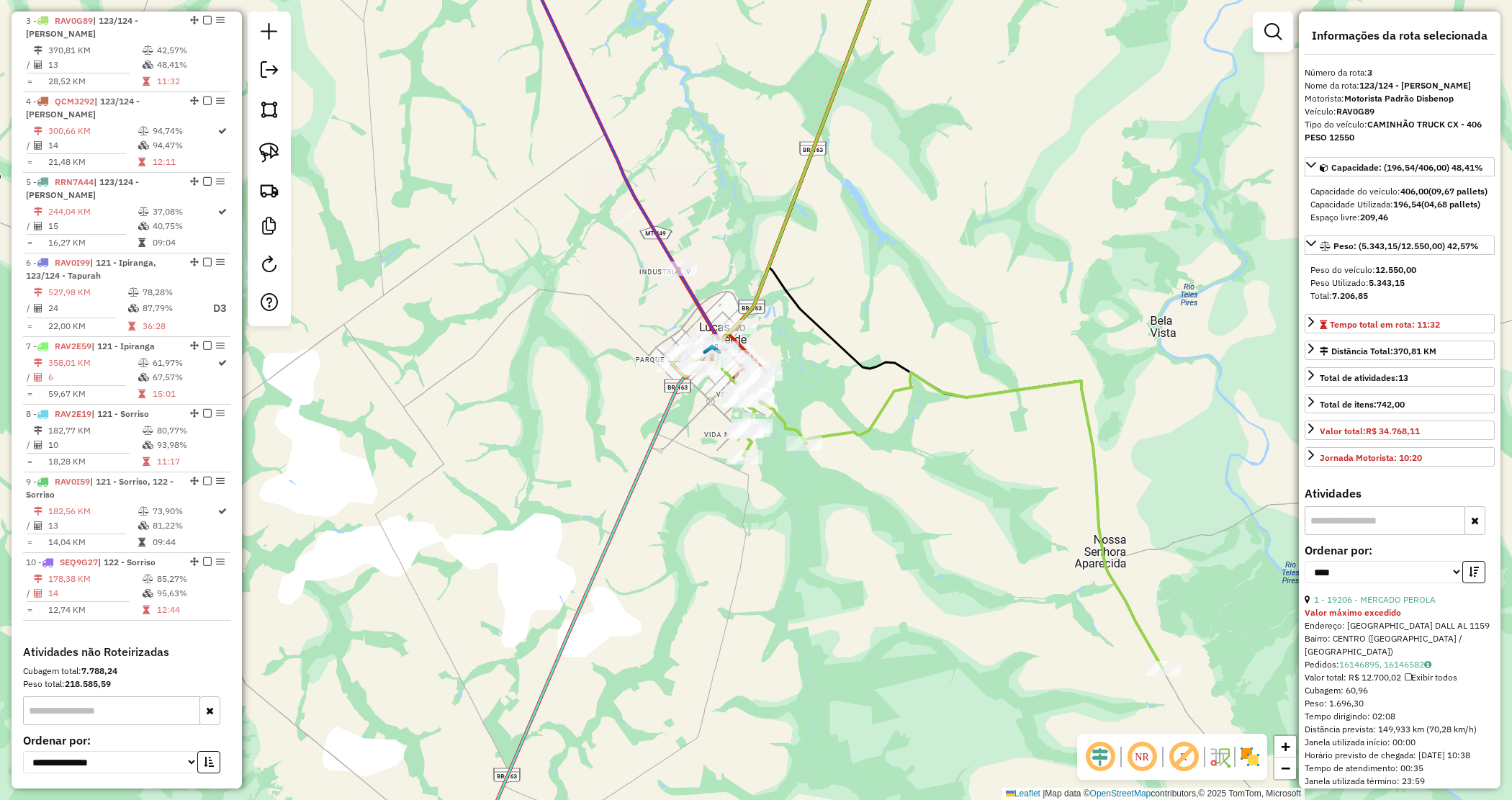
drag, startPoint x: 929, startPoint y: 224, endPoint x: 752, endPoint y: 445, distance: 283.1
click at [752, 445] on div "Janela de atendimento Grade de atendimento Capacidade Transportadoras Veículos …" at bounding box center [756, 400] width 1512 height 800
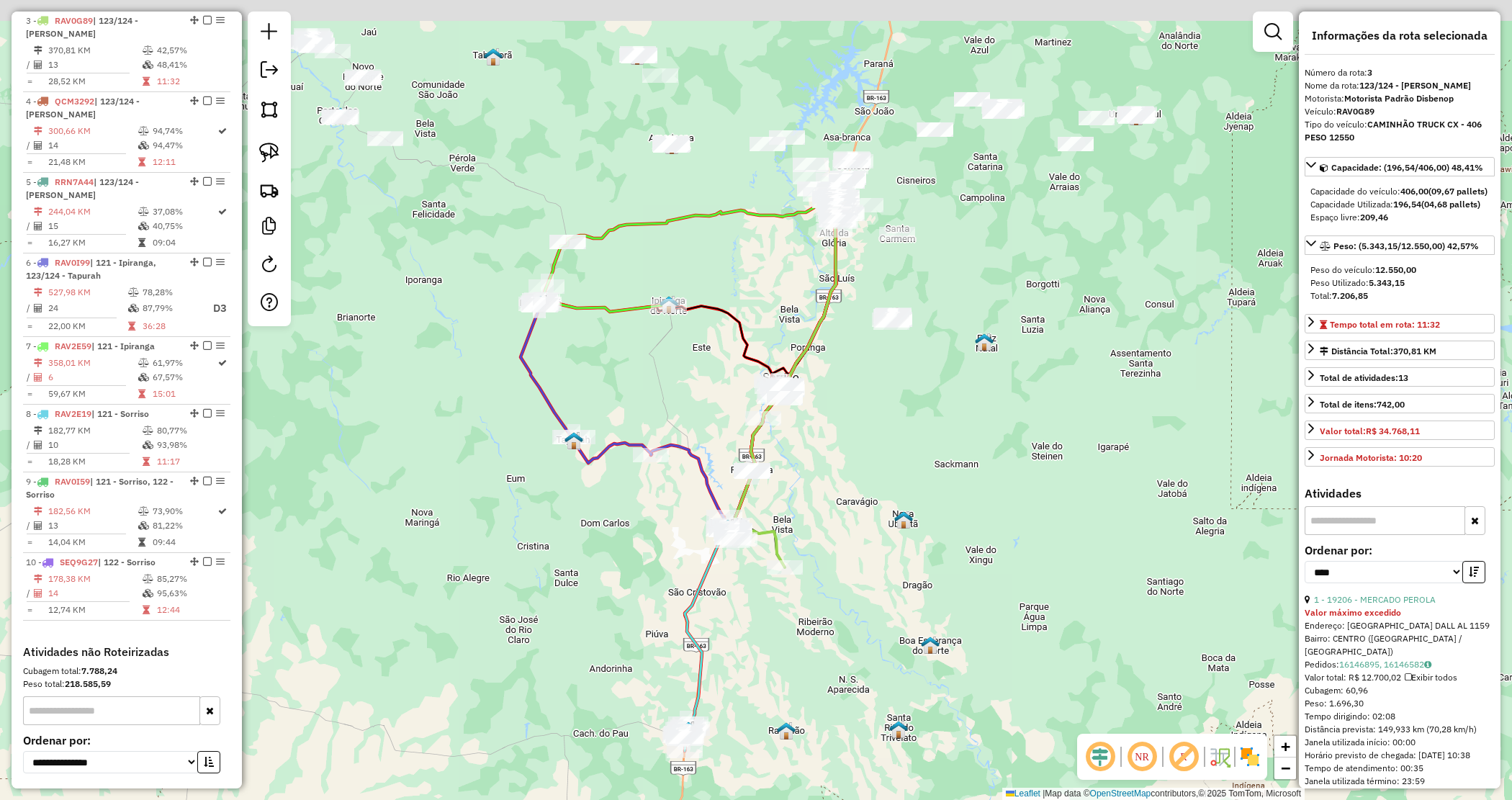
drag, startPoint x: 862, startPoint y: 458, endPoint x: 865, endPoint y: 433, distance: 25.2
click at [862, 437] on div "Janela de atendimento Grade de atendimento Capacidade Transportadoras Veículos …" at bounding box center [756, 400] width 1512 height 800
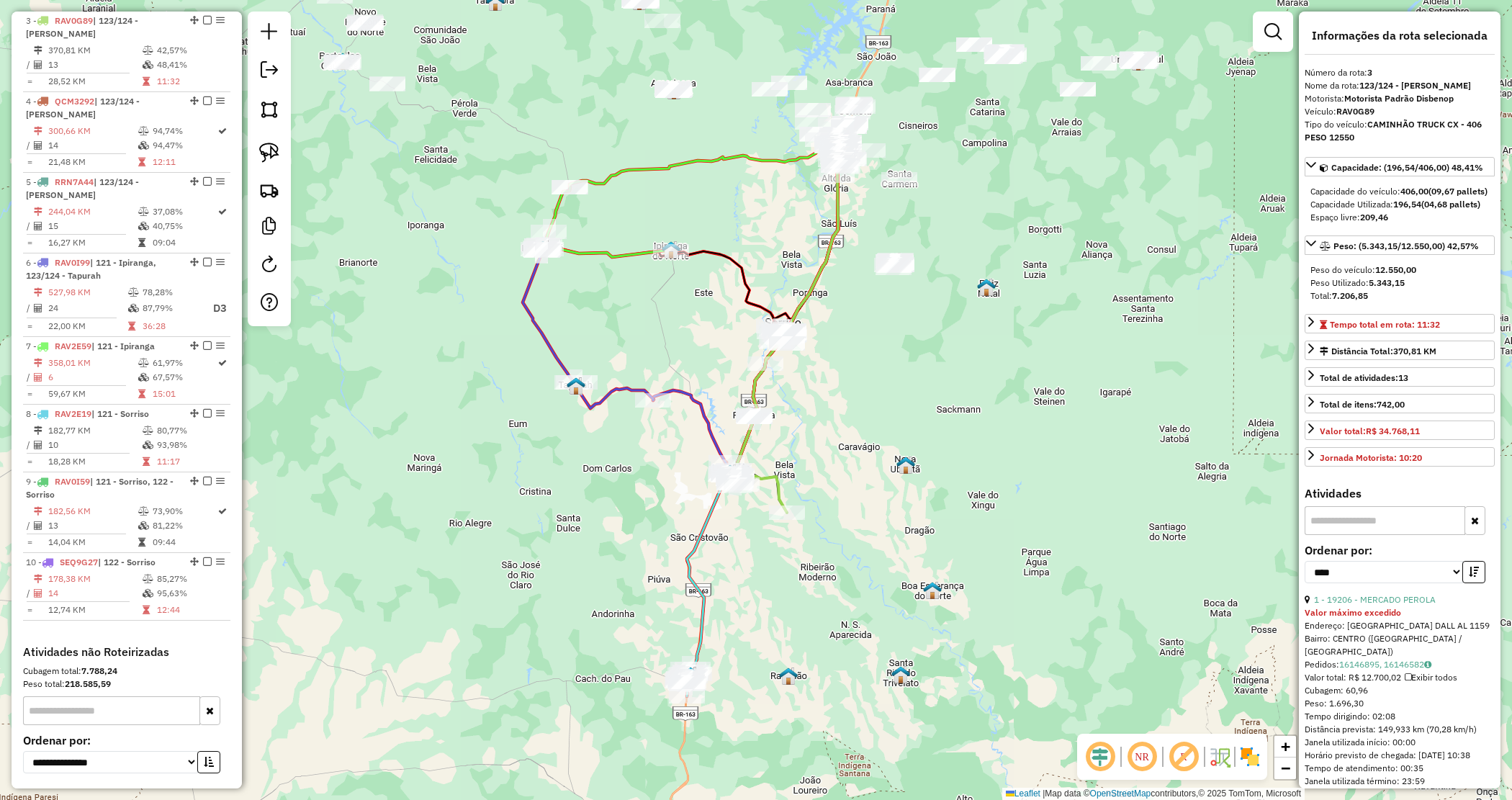
click at [720, 326] on div "Rota 9 - Placa RAV0I59 19008 - VALE DOURADO DISK BE Janela de atendimento Grade…" at bounding box center [756, 400] width 1512 height 800
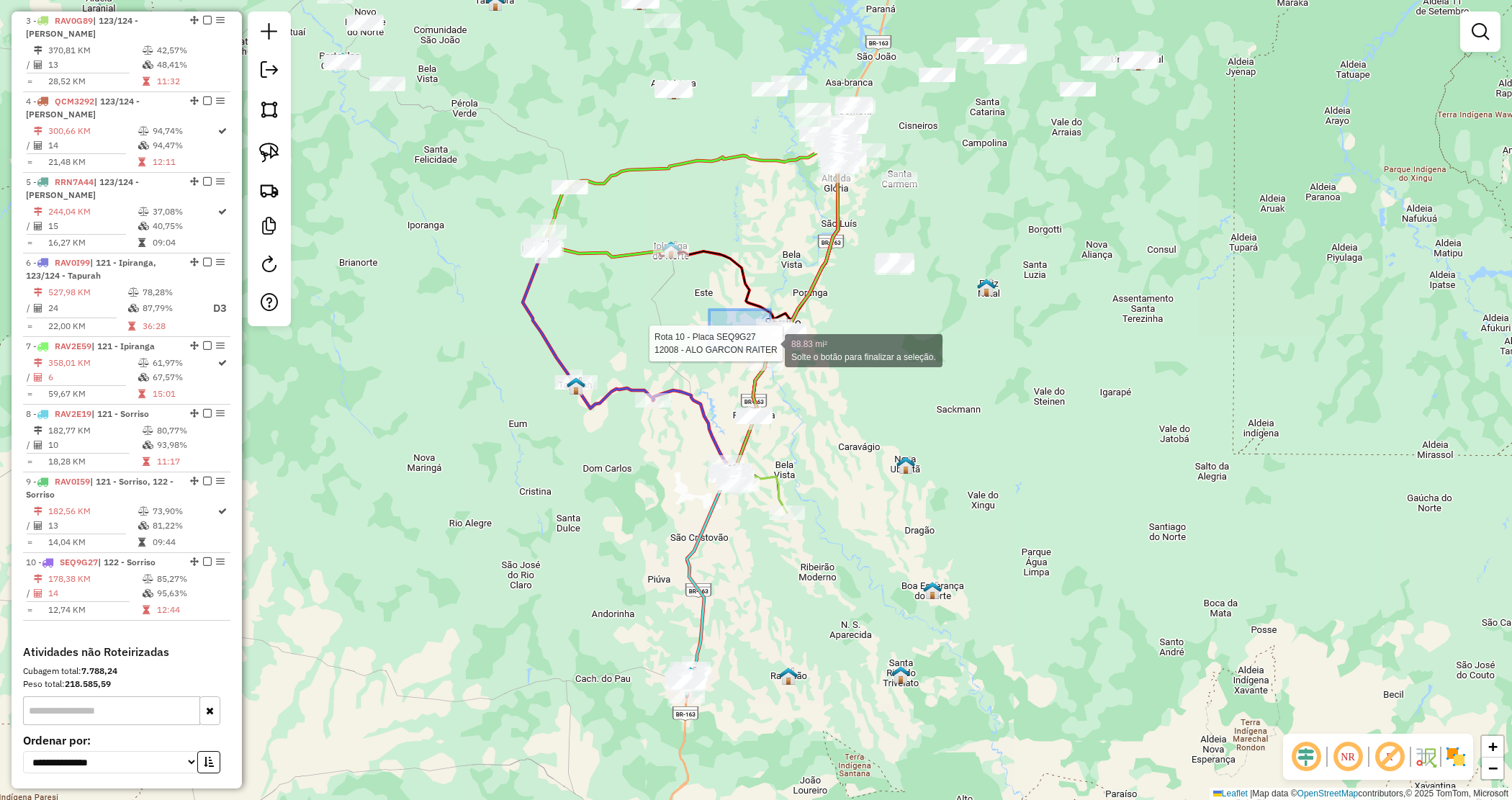
drag, startPoint x: 725, startPoint y: 319, endPoint x: 828, endPoint y: 390, distance: 125.1
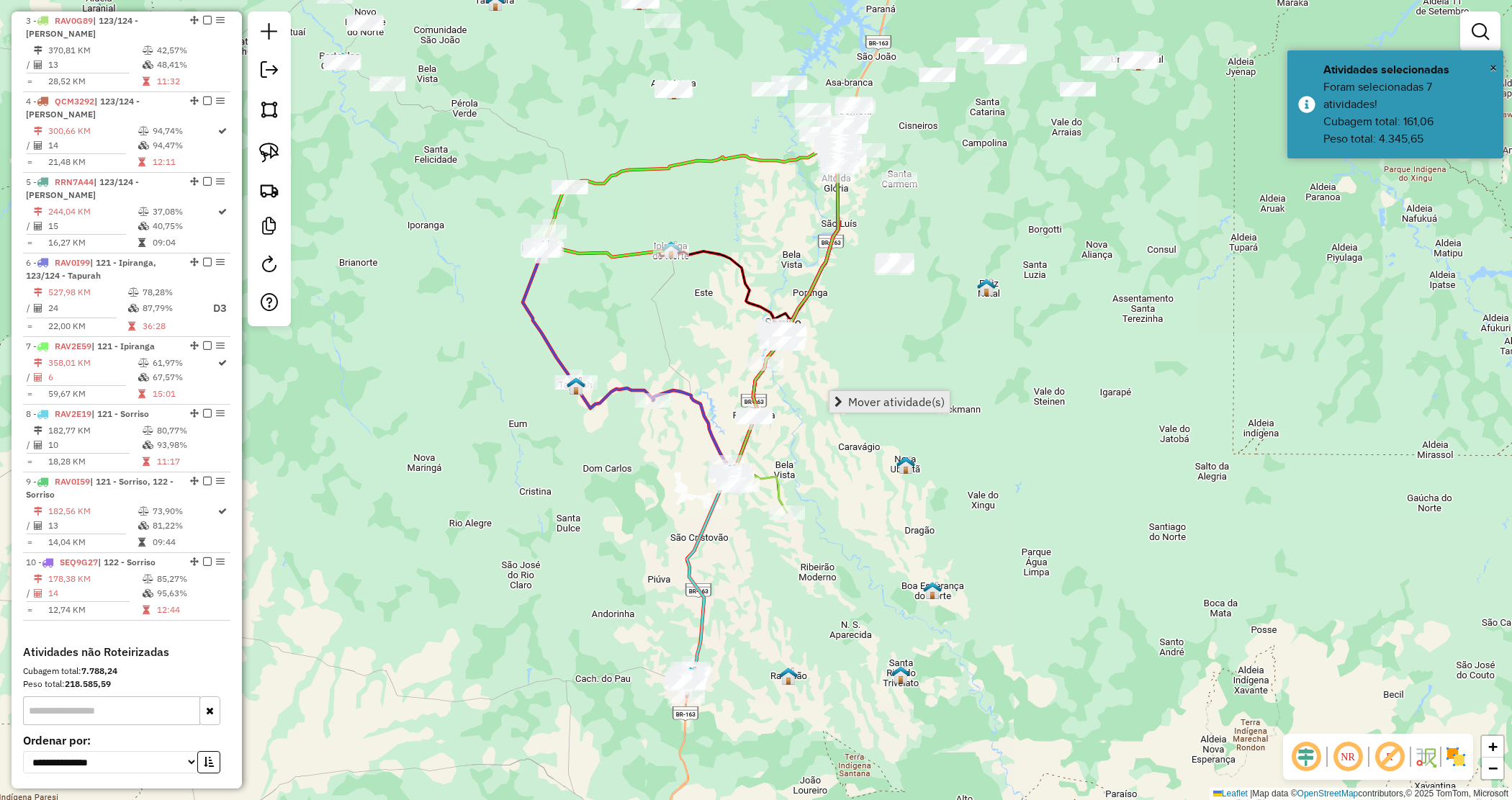
click at [855, 400] on span "Mover atividade(s)" at bounding box center [897, 402] width 97 height 12
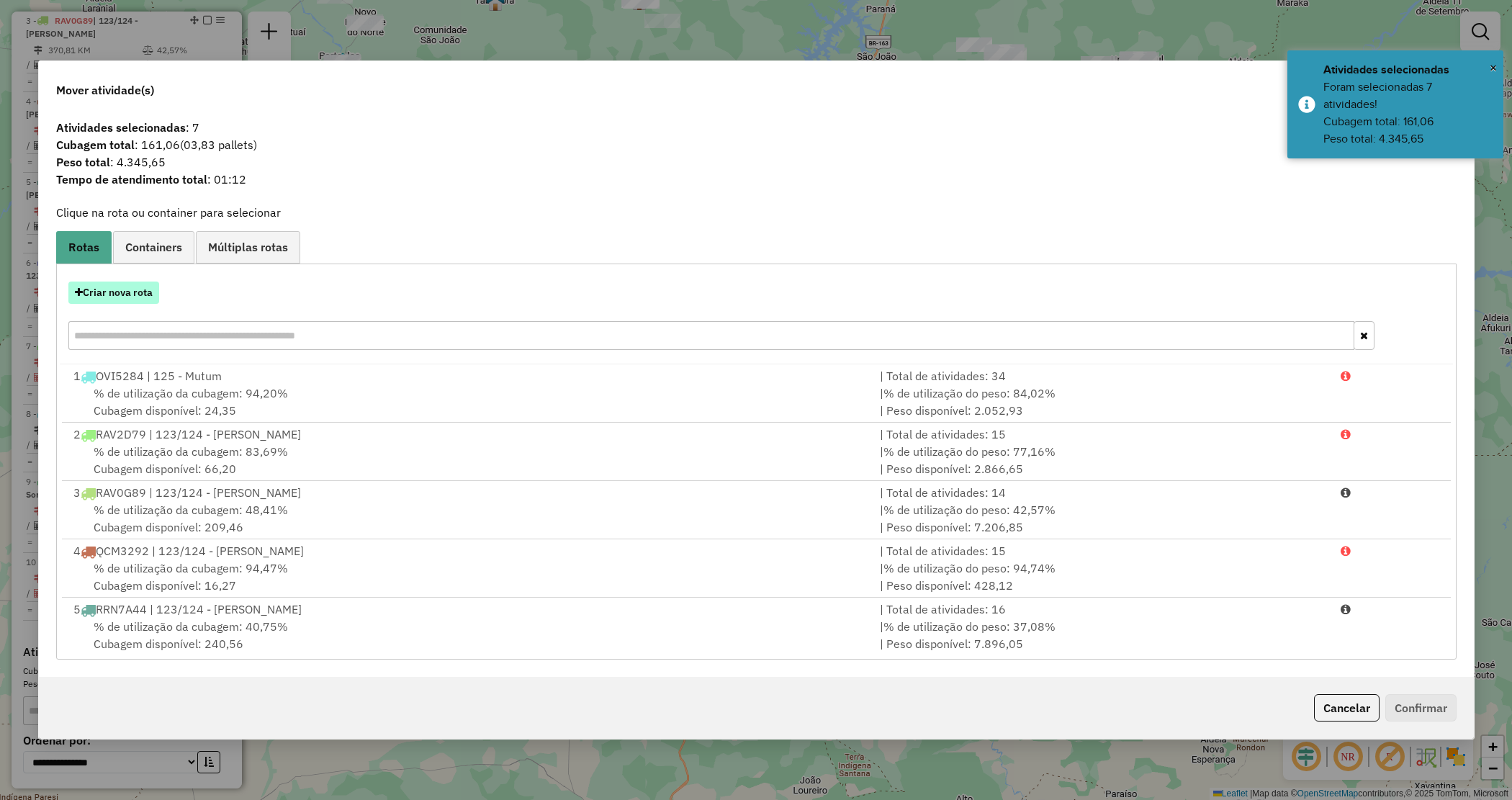
click at [119, 289] on button "Criar nova rota" at bounding box center [113, 293] width 91 height 23
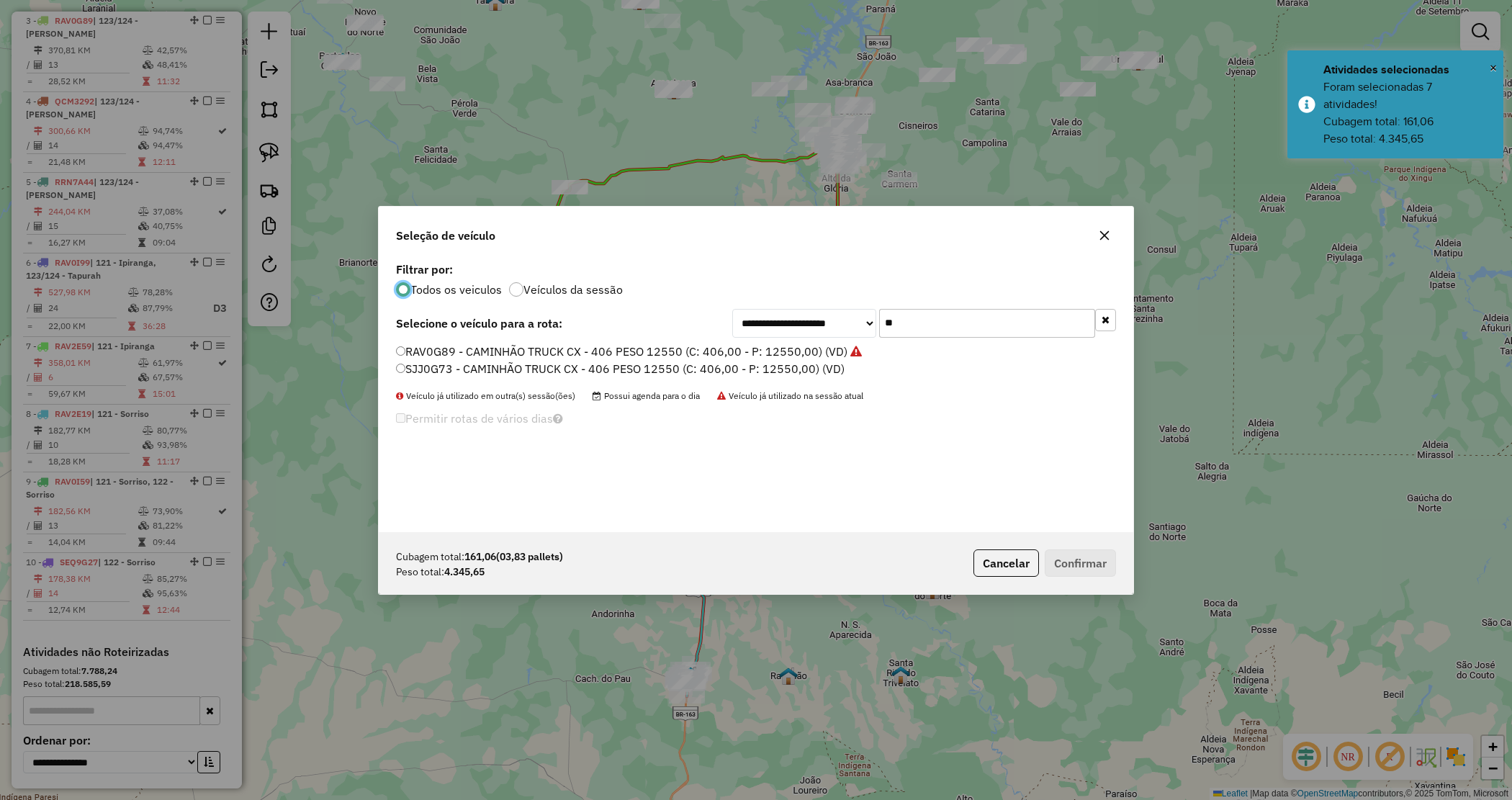
drag, startPoint x: 862, startPoint y: 318, endPoint x: 721, endPoint y: 294, distance: 143.0
click at [721, 294] on div "**********" at bounding box center [756, 395] width 755 height 274
type input "****"
click at [781, 345] on label "RAP6F17 - CAMINHÃO TOCO CX - 294 PESO - 8140 (C: 294,00 - P: 8140,00) (VD)" at bounding box center [615, 351] width 437 height 18
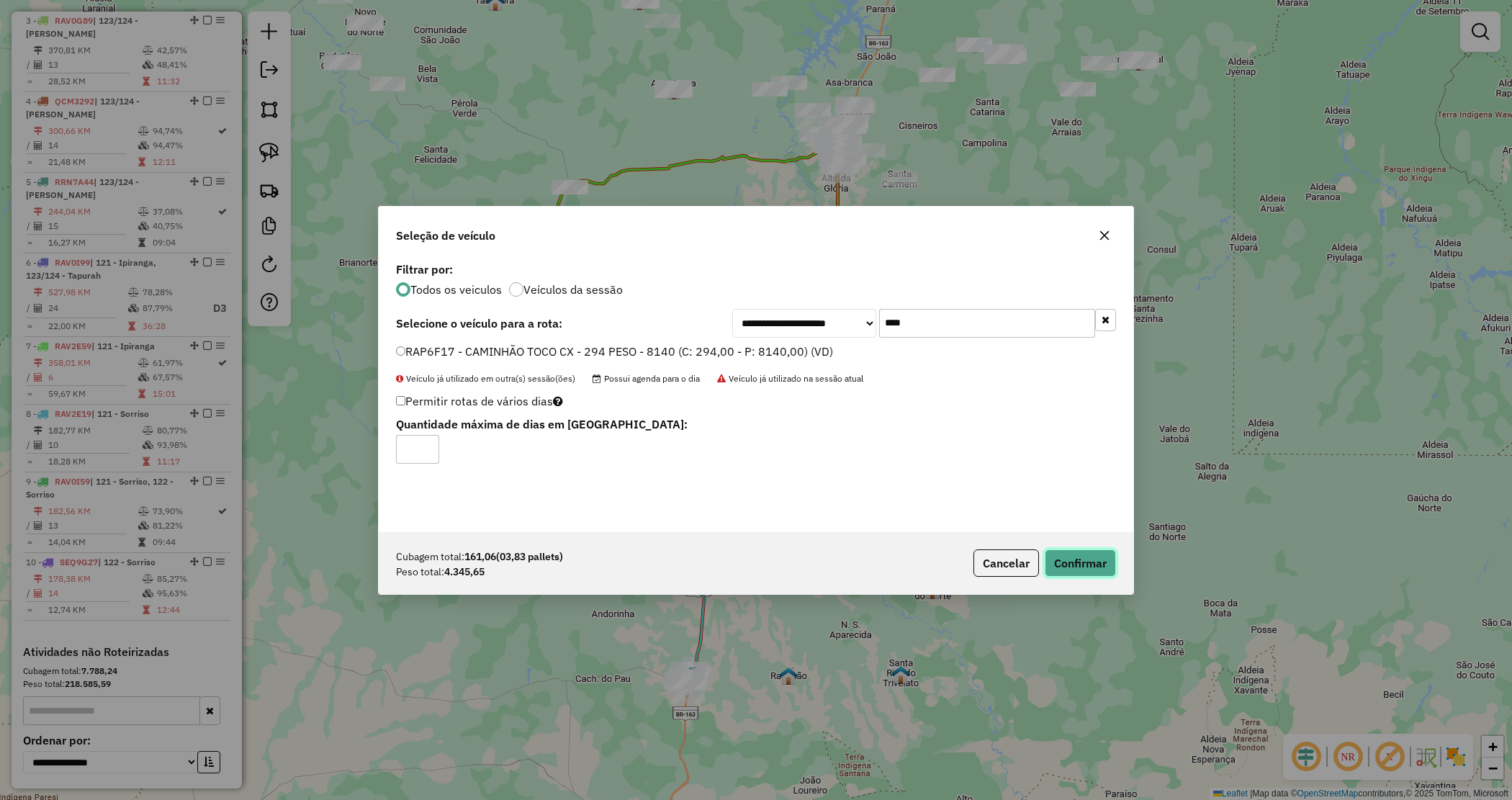
click at [1057, 563] on button "Confirmar" at bounding box center [1080, 563] width 71 height 28
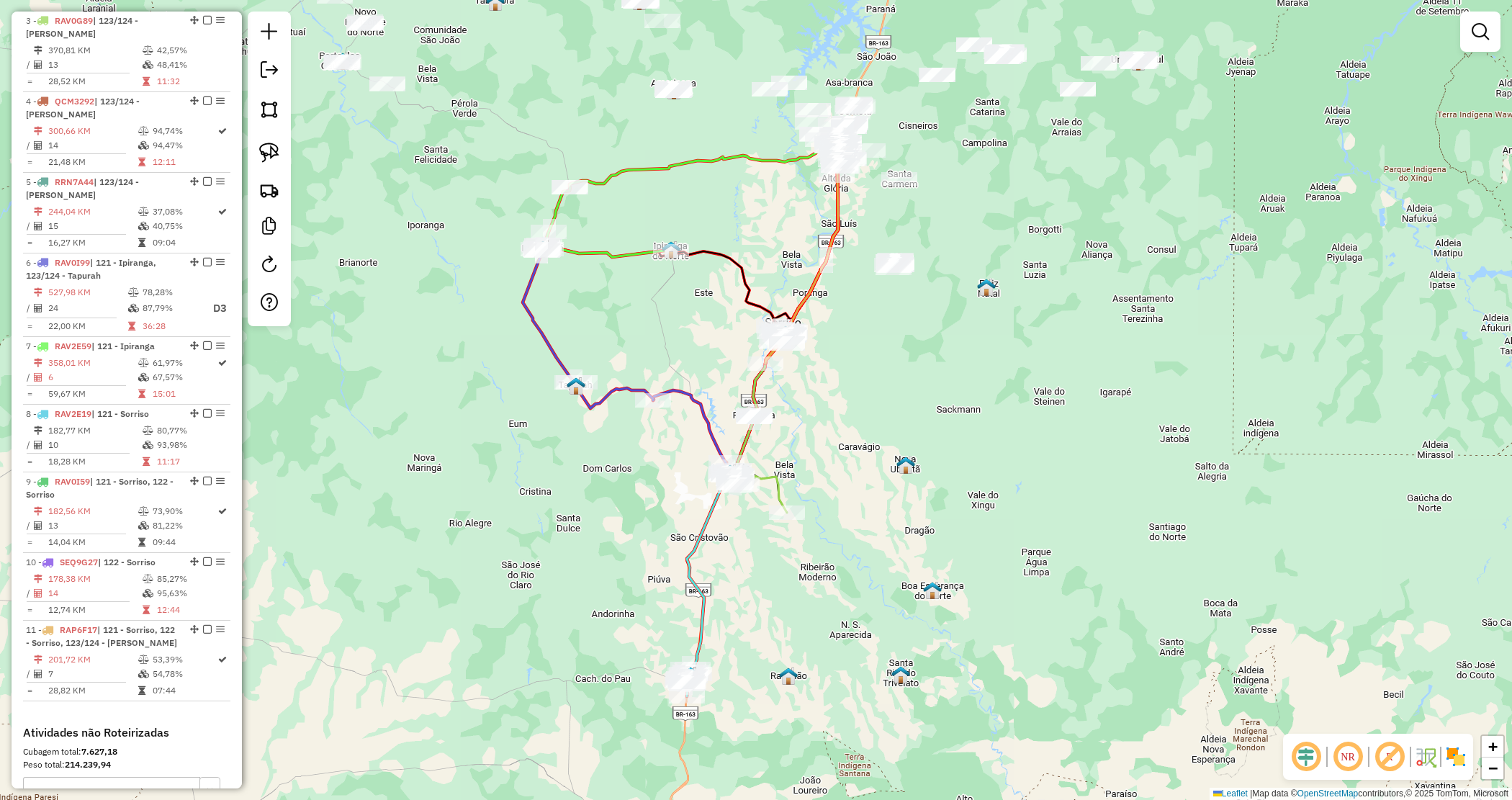
click at [851, 444] on div "Janela de atendimento Grade de atendimento Capacidade Transportadoras Veículos …" at bounding box center [756, 400] width 1512 height 800
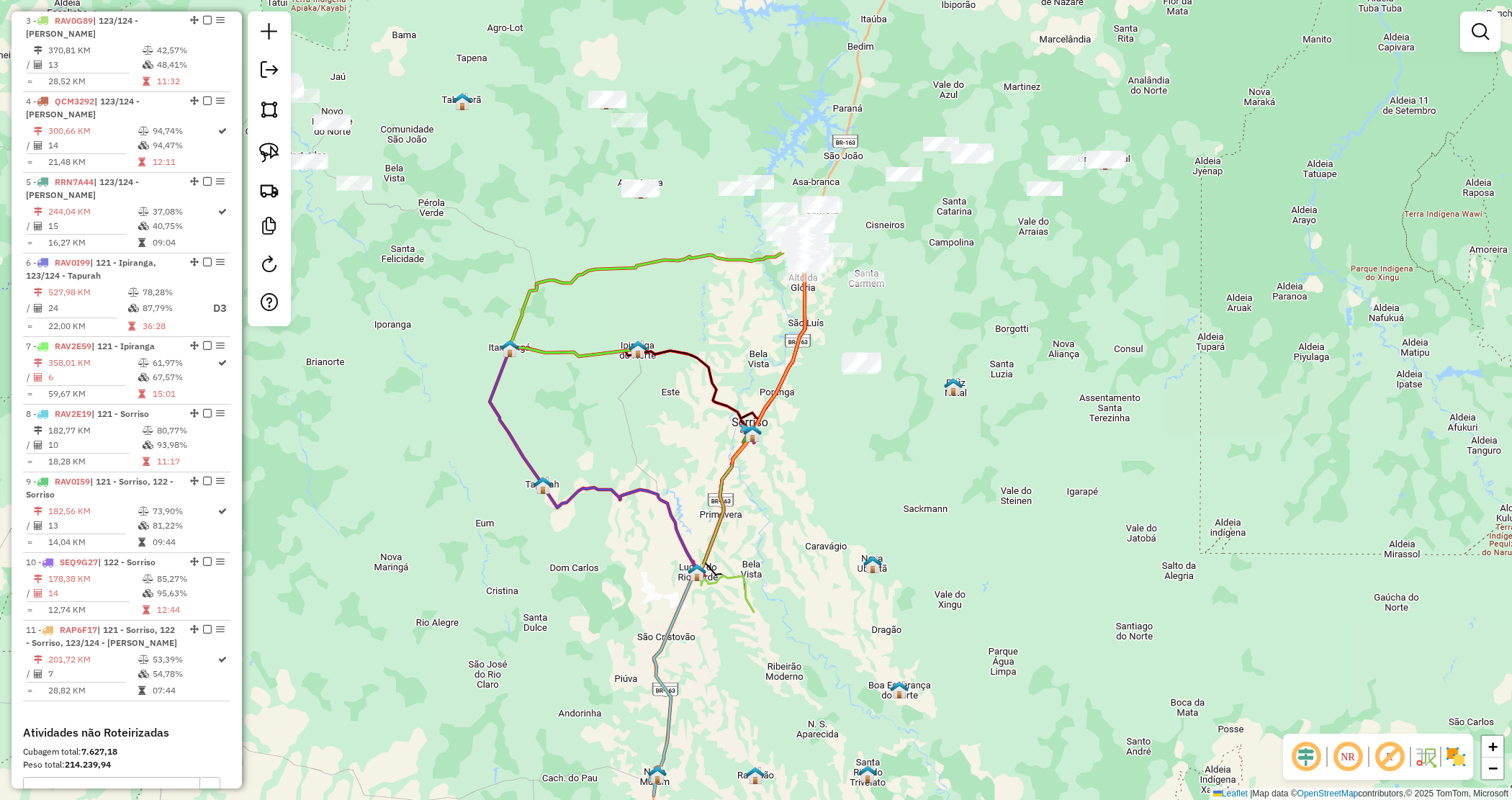
drag, startPoint x: 853, startPoint y: 456, endPoint x: 832, endPoint y: 536, distance: 82.7
click at [832, 536] on div "Janela de atendimento Grade de atendimento Capacidade Transportadoras Veículos …" at bounding box center [756, 400] width 1512 height 800
drag, startPoint x: 883, startPoint y: 419, endPoint x: 872, endPoint y: 411, distance: 13.6
click at [876, 420] on div "Janela de atendimento Grade de atendimento Capacidade Transportadoras Veículos …" at bounding box center [756, 400] width 1512 height 800
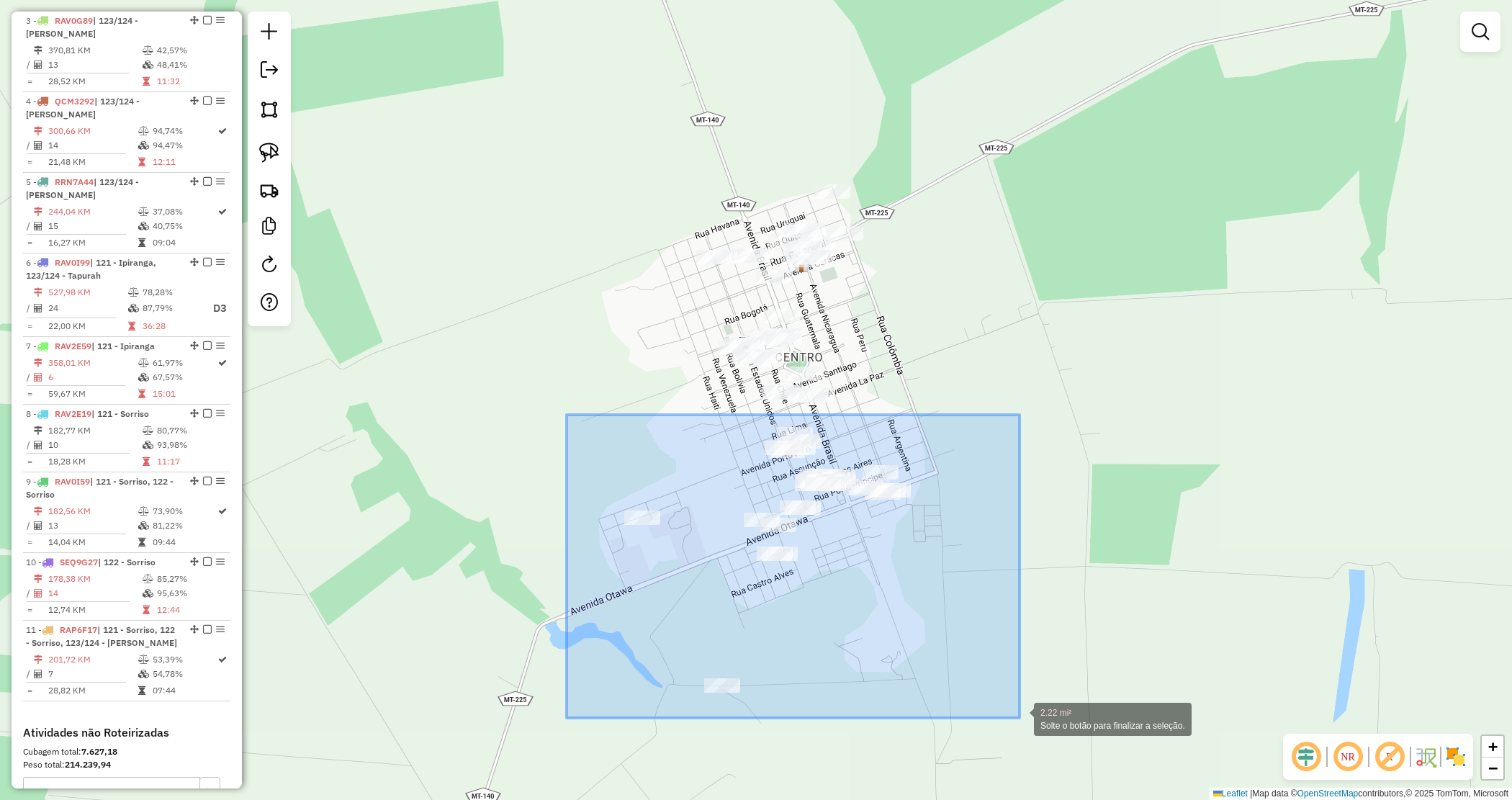
drag, startPoint x: 607, startPoint y: 455, endPoint x: 1010, endPoint y: 715, distance: 479.6
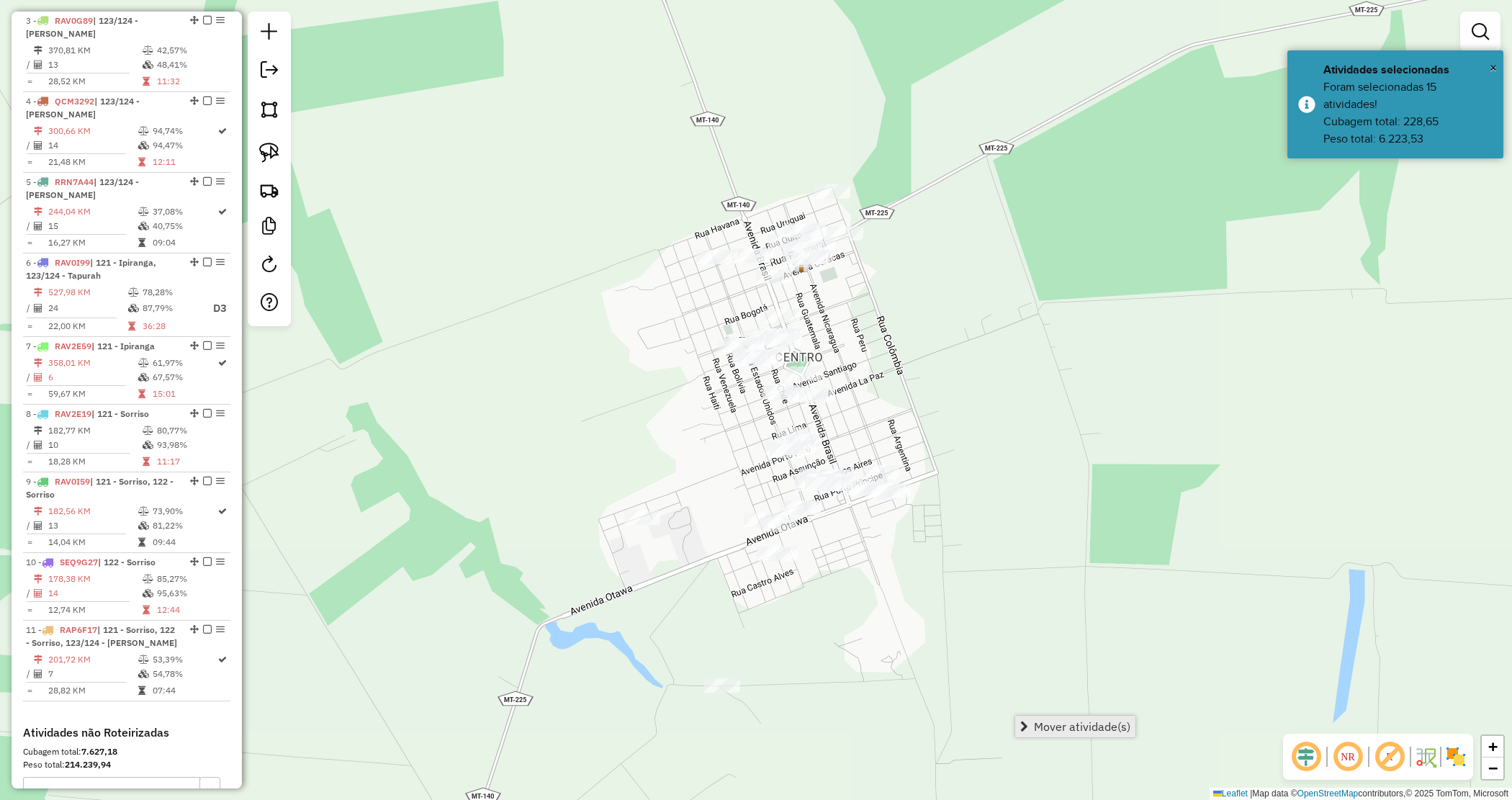
click at [1063, 721] on span "Mover atividade(s)" at bounding box center [1083, 727] width 97 height 12
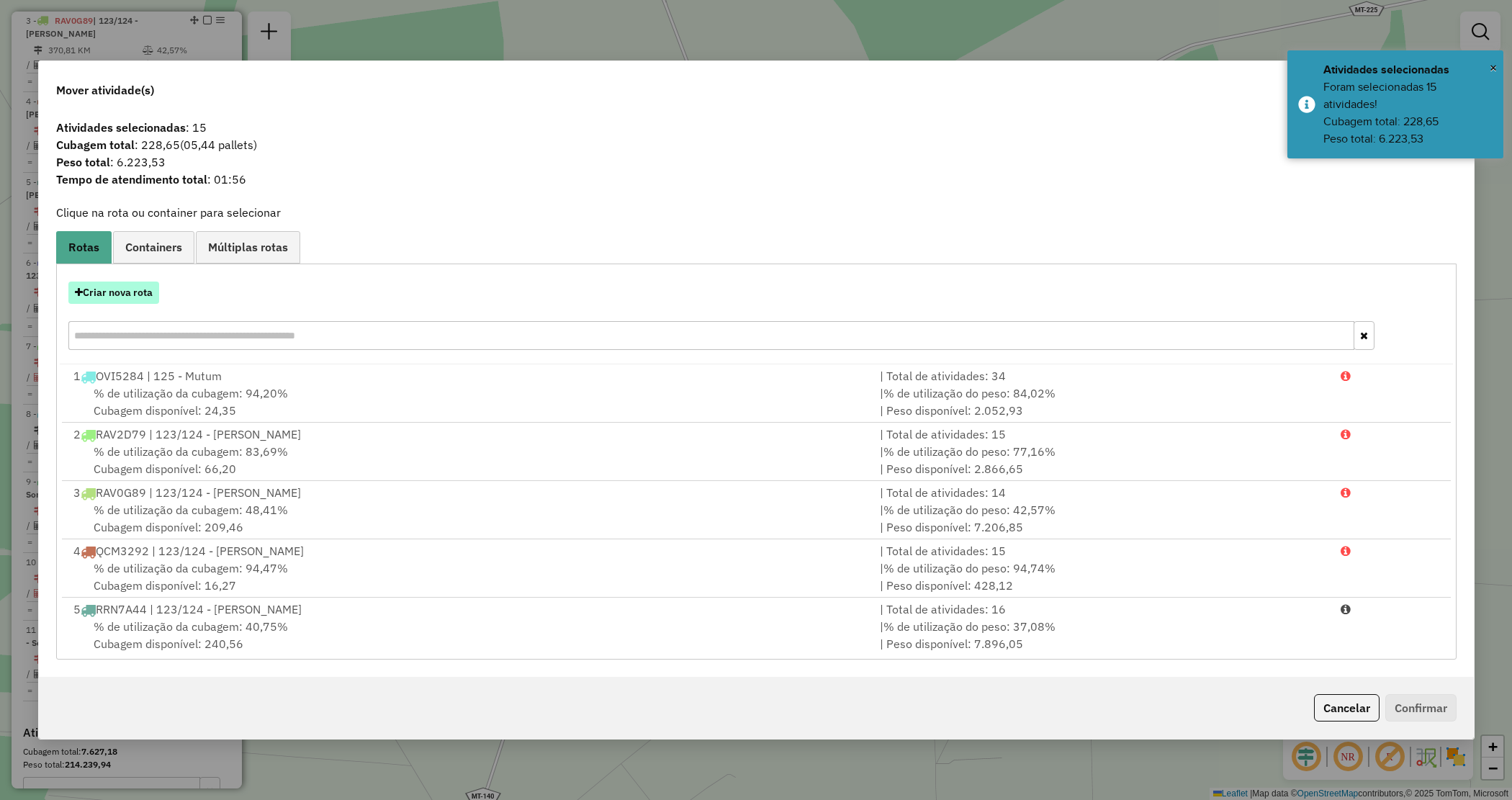
click at [134, 285] on button "Criar nova rota" at bounding box center [113, 293] width 91 height 23
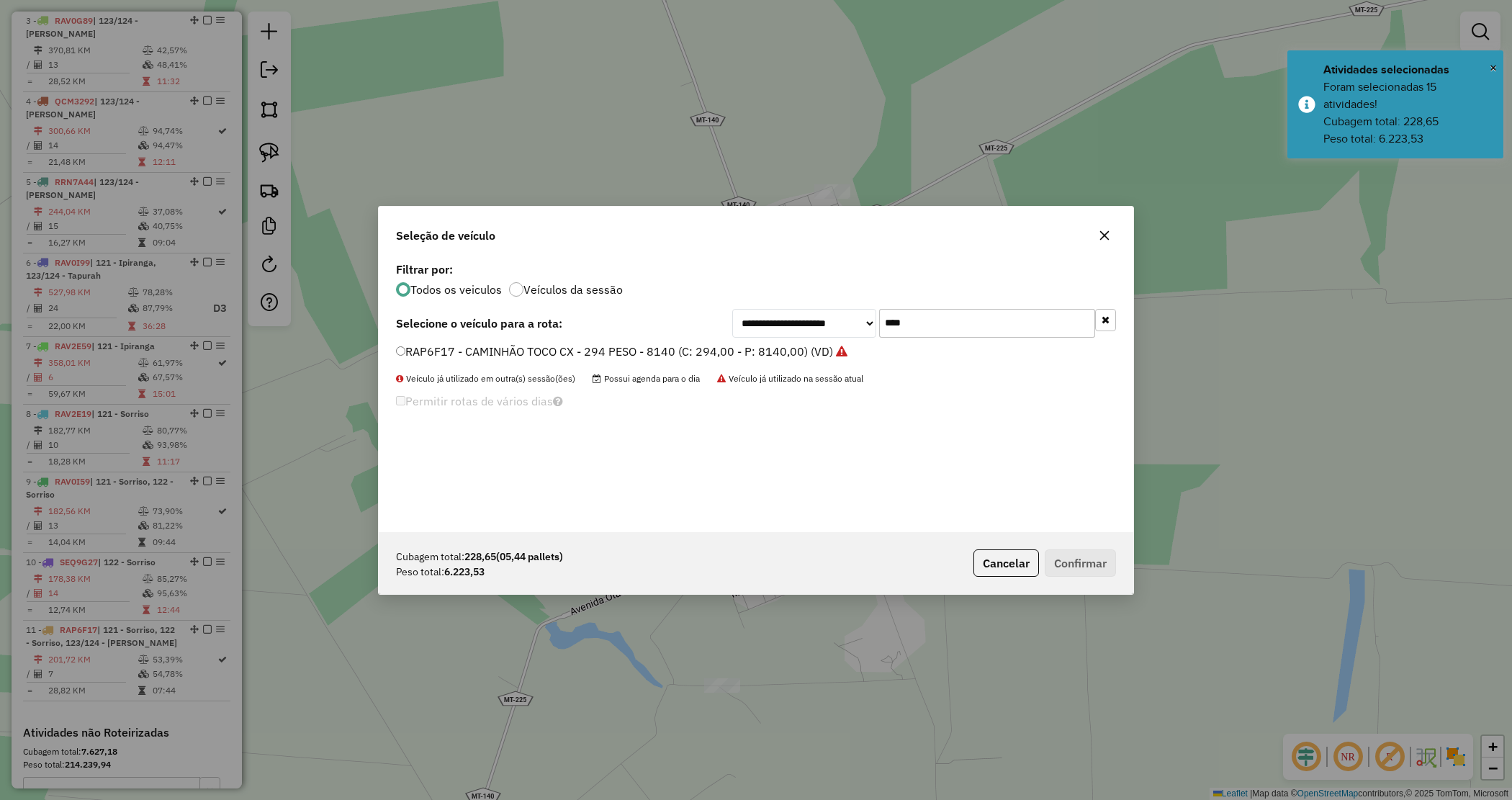
drag, startPoint x: 918, startPoint y: 325, endPoint x: 753, endPoint y: 319, distance: 165.1
click at [753, 319] on div "**********" at bounding box center [924, 323] width 384 height 29
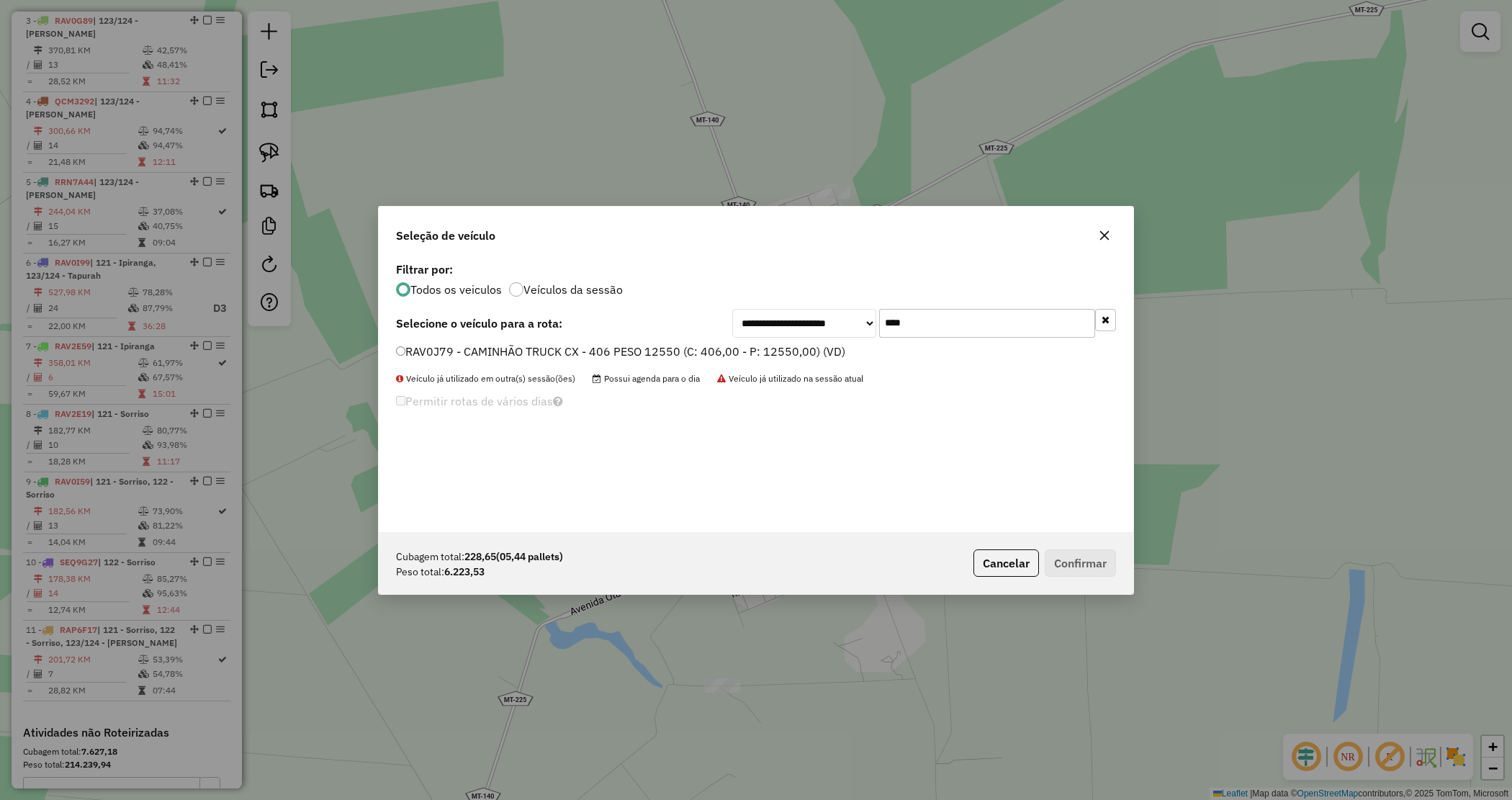
type input "****"
click at [724, 355] on label "RAV0J79 - CAMINHÃO TRUCK CX - 406 PESO 12550 (C: 406,00 - P: 12550,00) (VD)" at bounding box center [620, 351] width 450 height 18
click at [815, 354] on label "RAV0J79 - CAMINHÃO TRUCK CX - 406 PESO 12550 (C: 406,00 - P: 12550,00) (VD)" at bounding box center [620, 351] width 450 height 18
click at [1088, 556] on button "Confirmar" at bounding box center [1080, 563] width 71 height 28
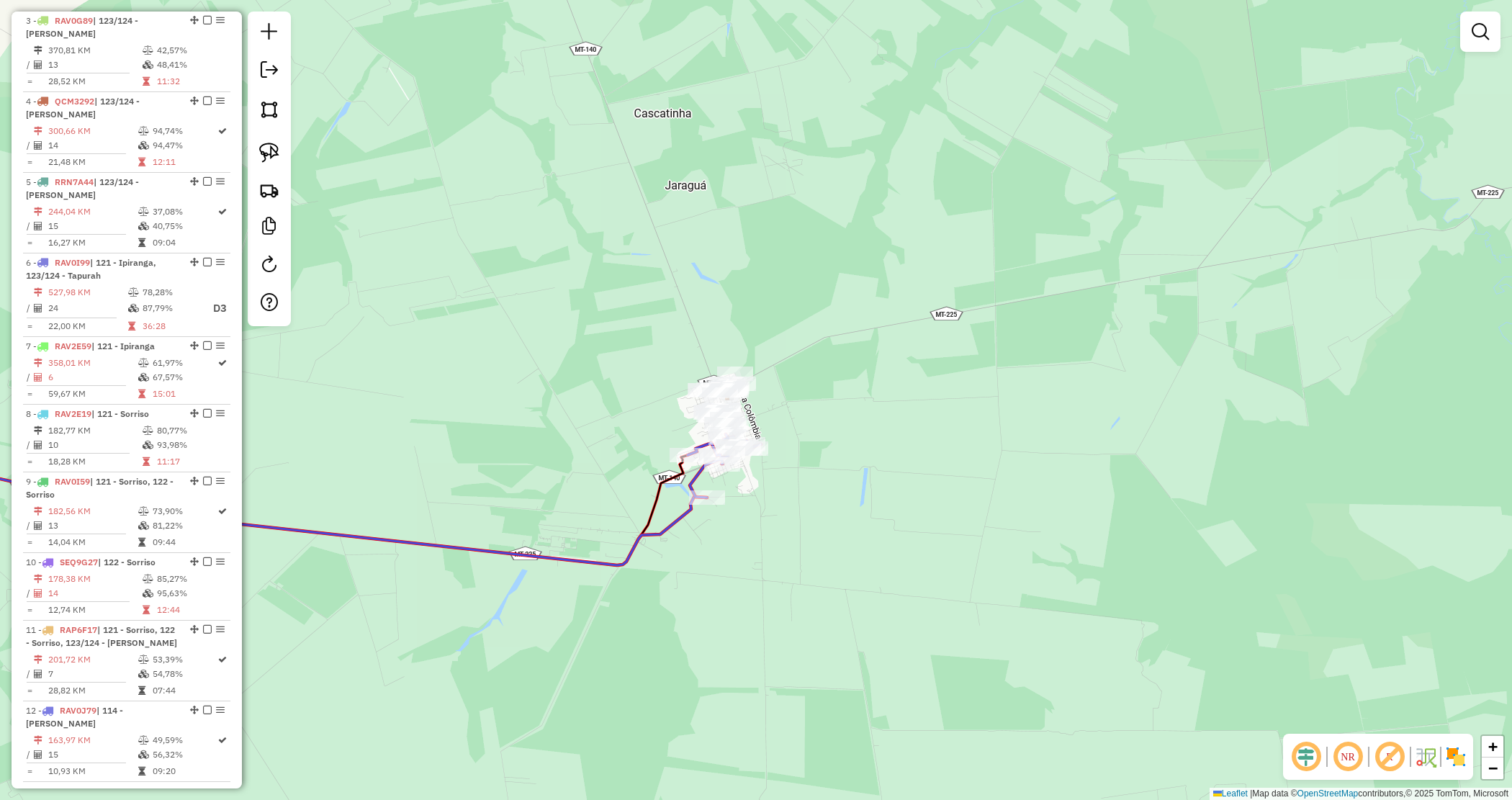
click at [756, 564] on div "Janela de atendimento Grade de atendimento Capacidade Transportadoras Veículos …" at bounding box center [756, 400] width 1512 height 800
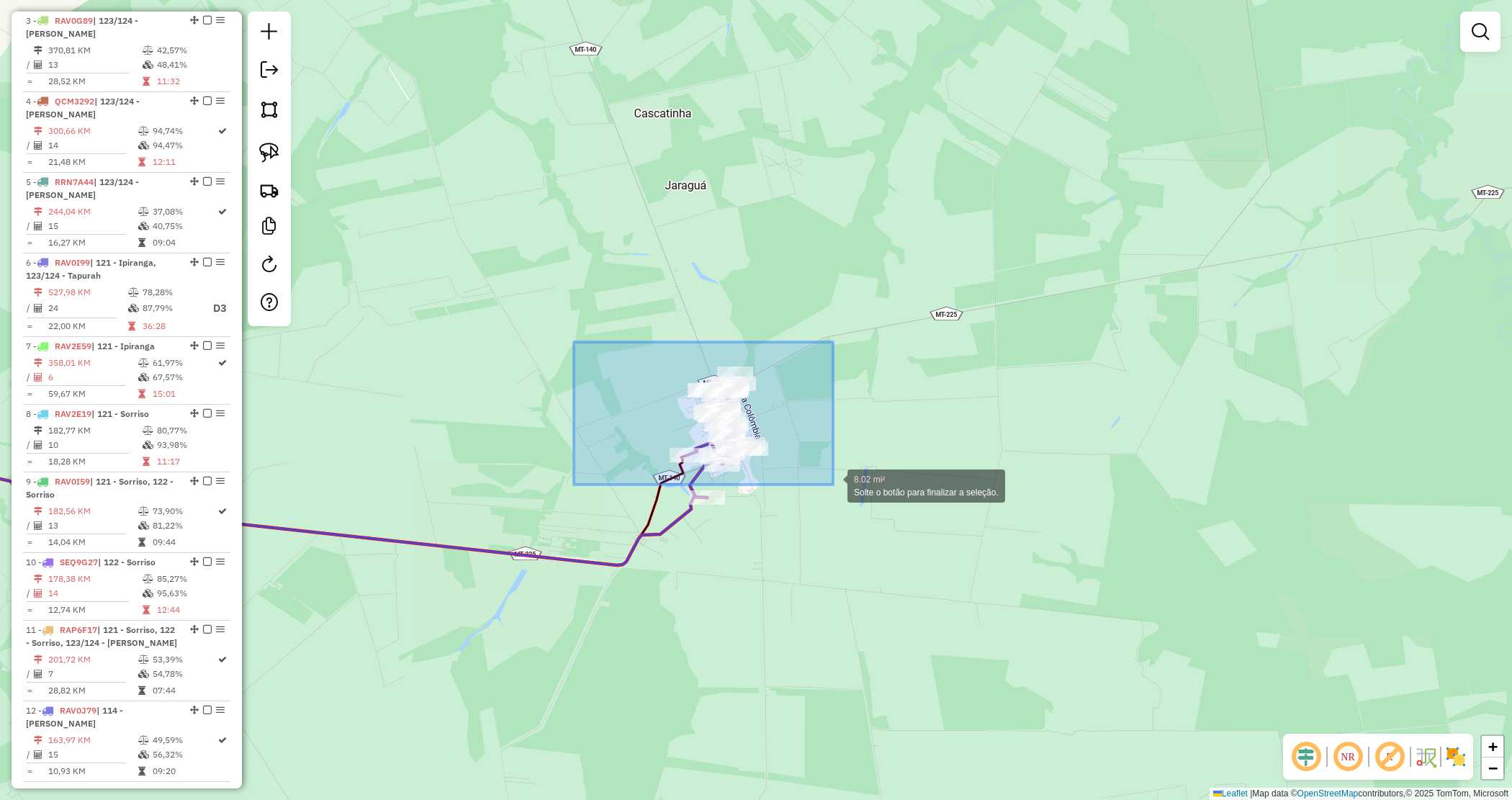
drag, startPoint x: 679, startPoint y: 407, endPoint x: 851, endPoint y: 491, distance: 191.4
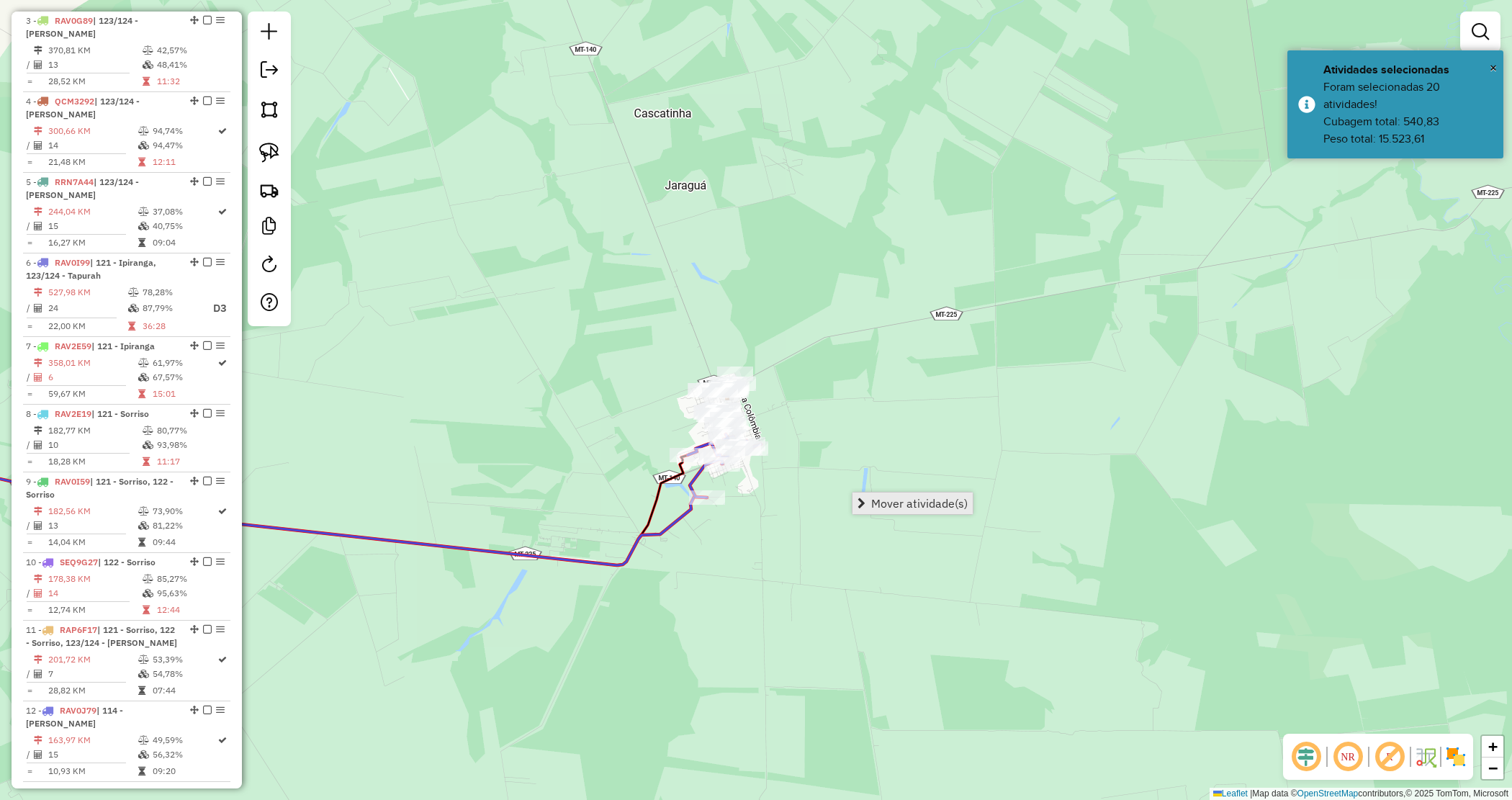
click at [882, 501] on span "Mover atividade(s)" at bounding box center [920, 504] width 97 height 12
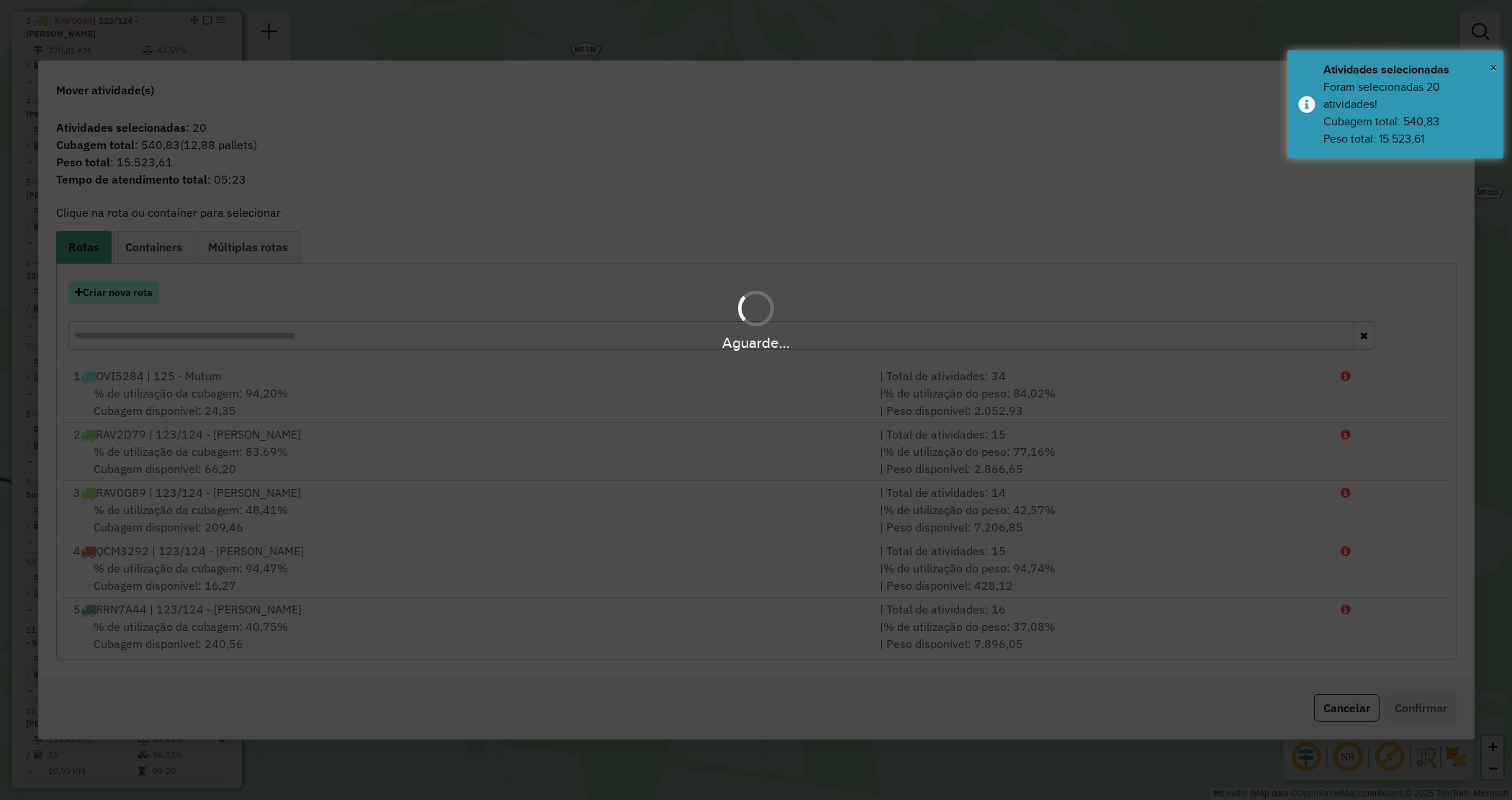
click at [126, 285] on button "Criar nova rota" at bounding box center [113, 293] width 91 height 23
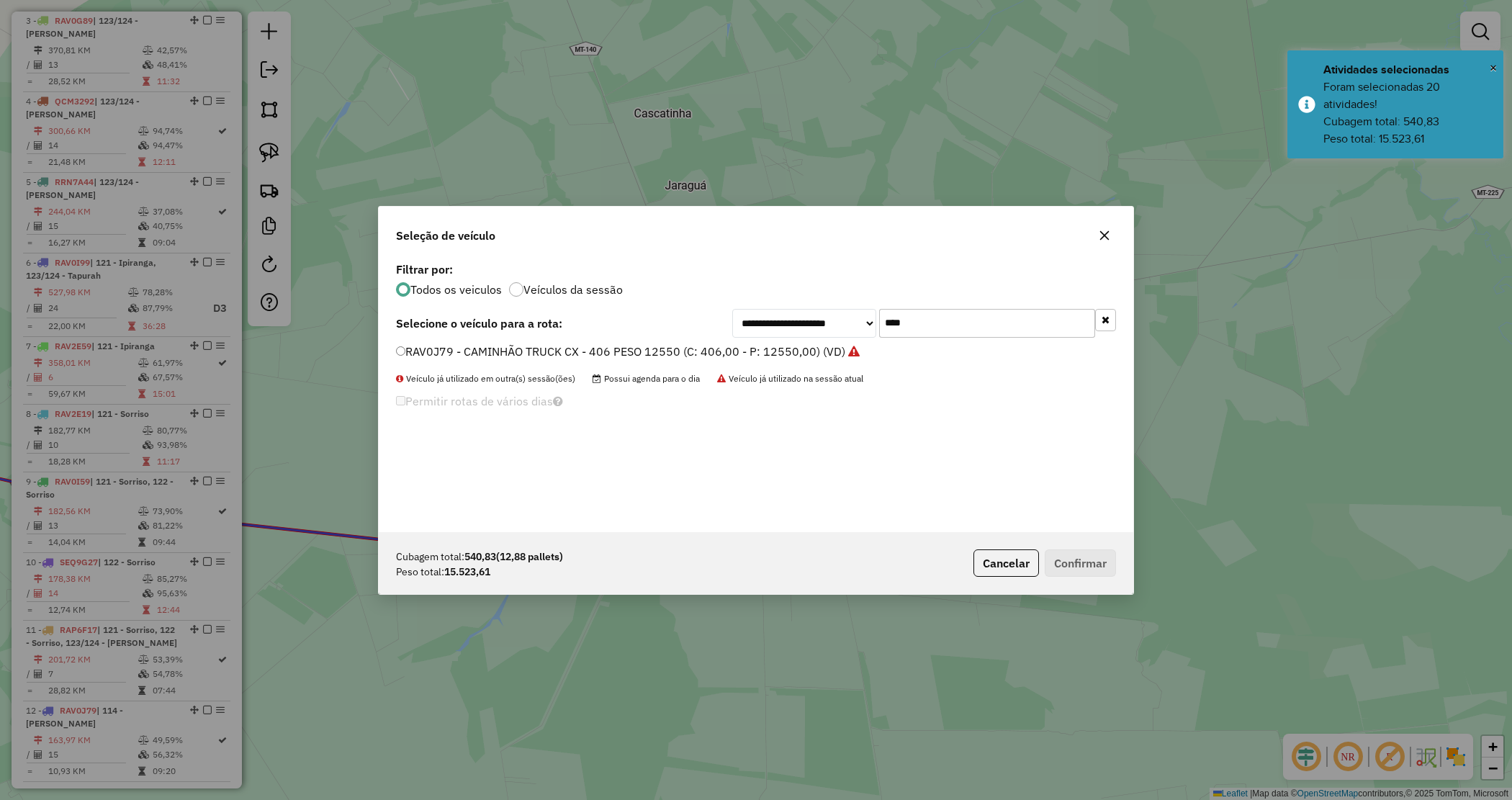
drag, startPoint x: 836, startPoint y: 320, endPoint x: 776, endPoint y: 304, distance: 62.1
click at [786, 309] on div "**********" at bounding box center [924, 323] width 384 height 29
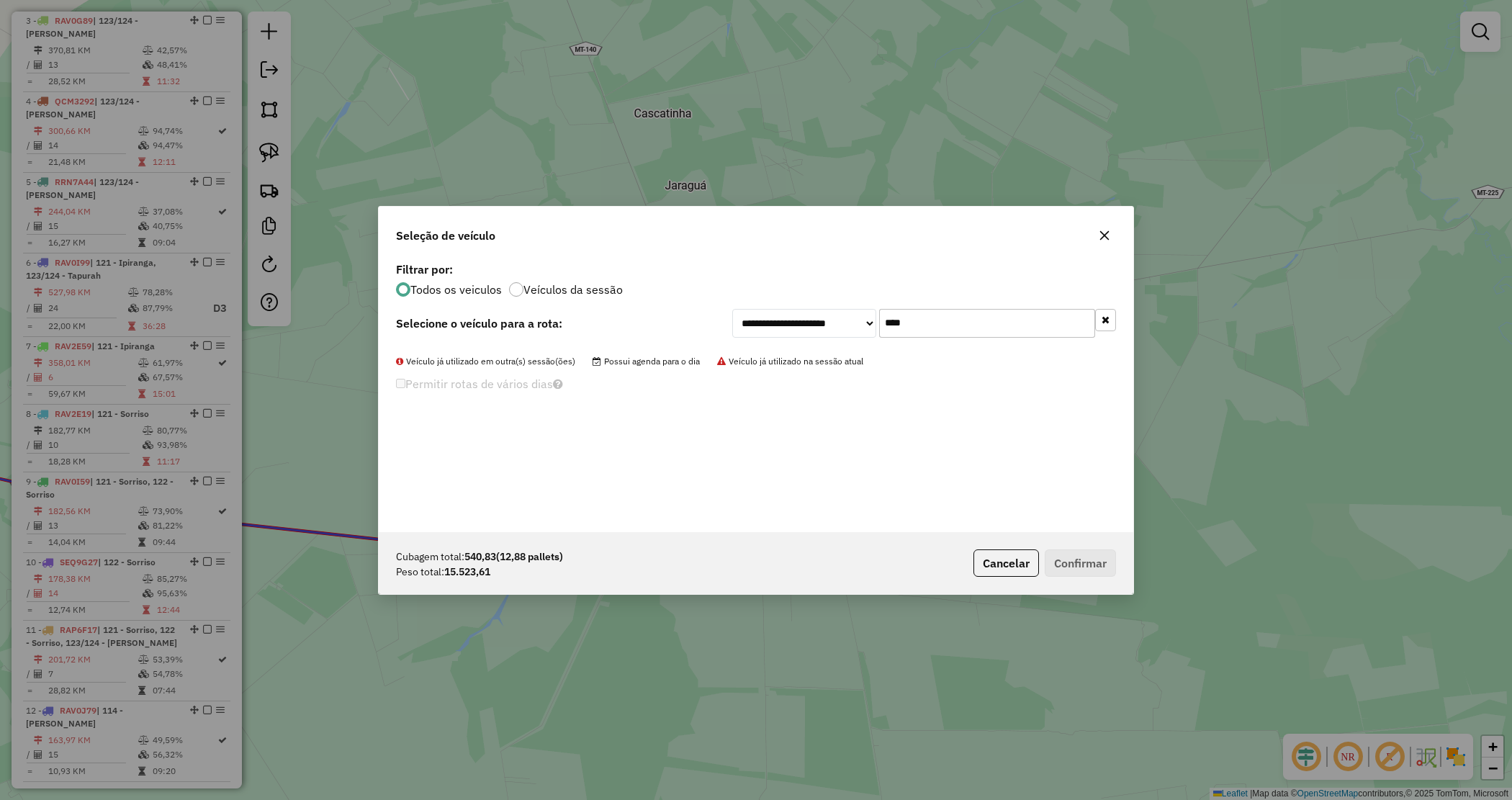
click at [918, 320] on input "****" at bounding box center [987, 323] width 216 height 29
type input "***"
drag, startPoint x: 831, startPoint y: 350, endPoint x: 841, endPoint y: 361, distance: 14.9
click at [832, 350] on label "RAV0J39 - CAMINHÃO TRUCK CX - 406 PESO 12550 (C: 406,00 - P: 12550,00) (VD)" at bounding box center [620, 351] width 450 height 18
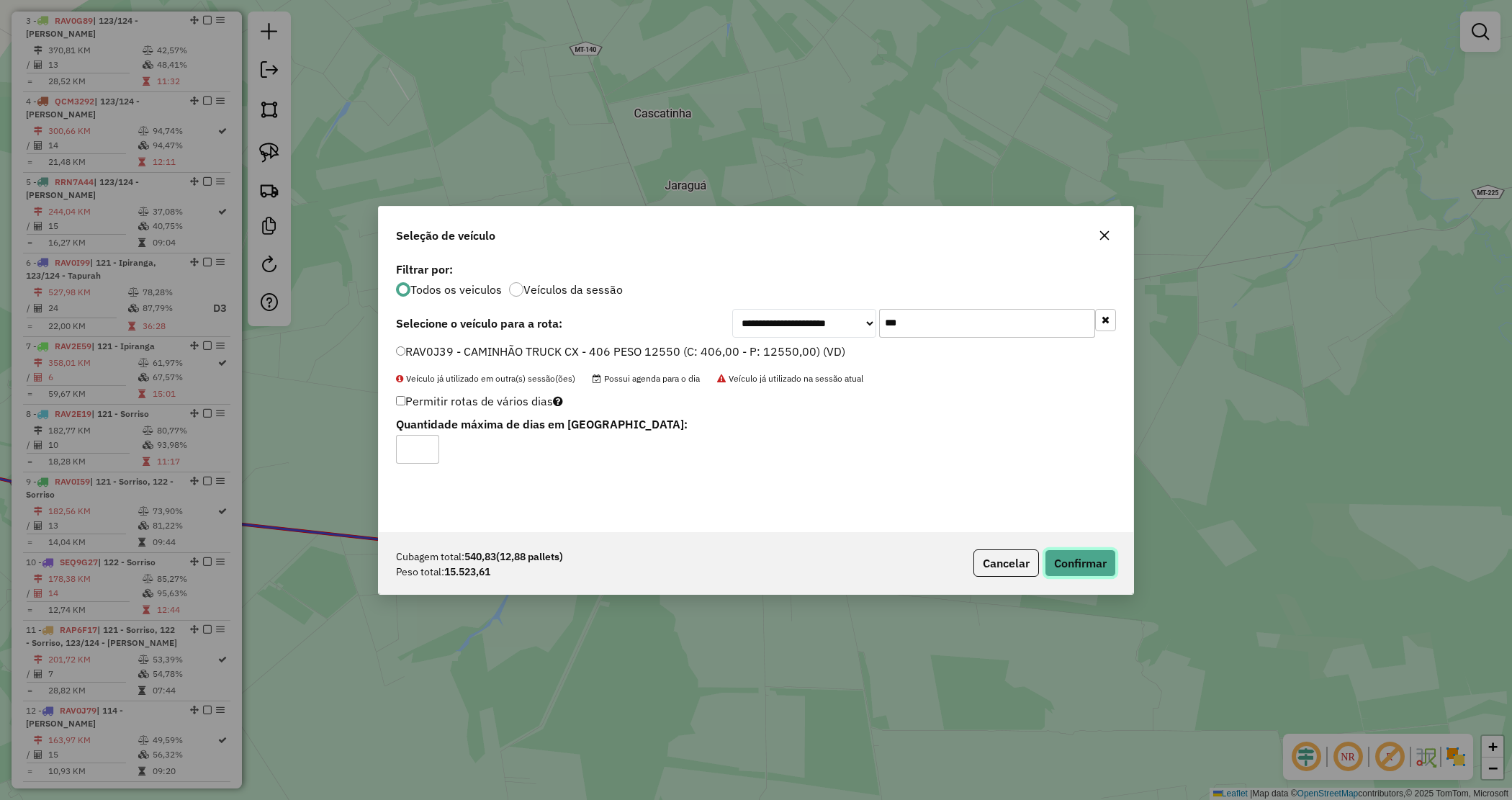
click at [1088, 564] on button "Confirmar" at bounding box center [1080, 563] width 71 height 28
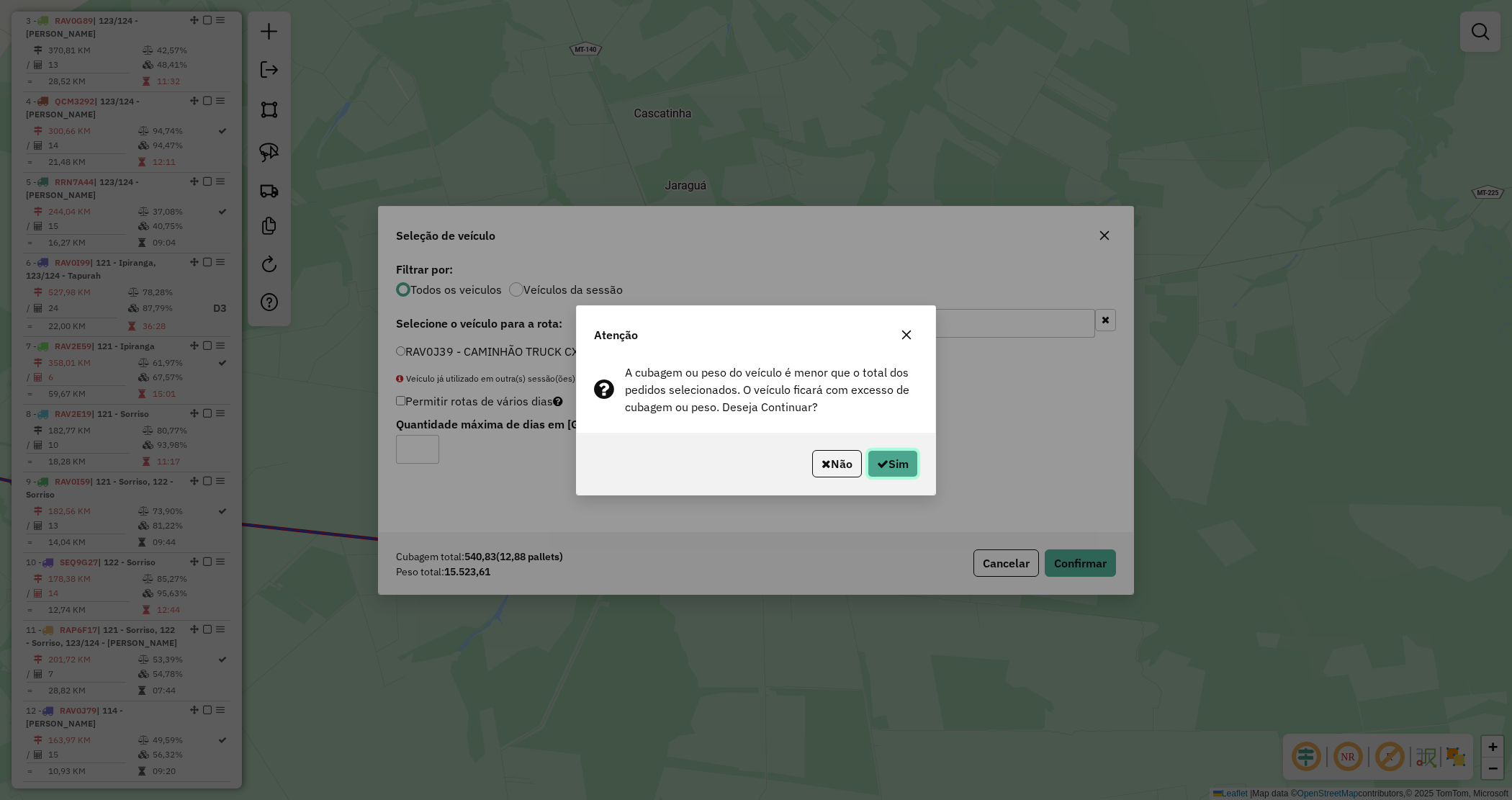
click at [910, 461] on button "Sim" at bounding box center [892, 464] width 50 height 28
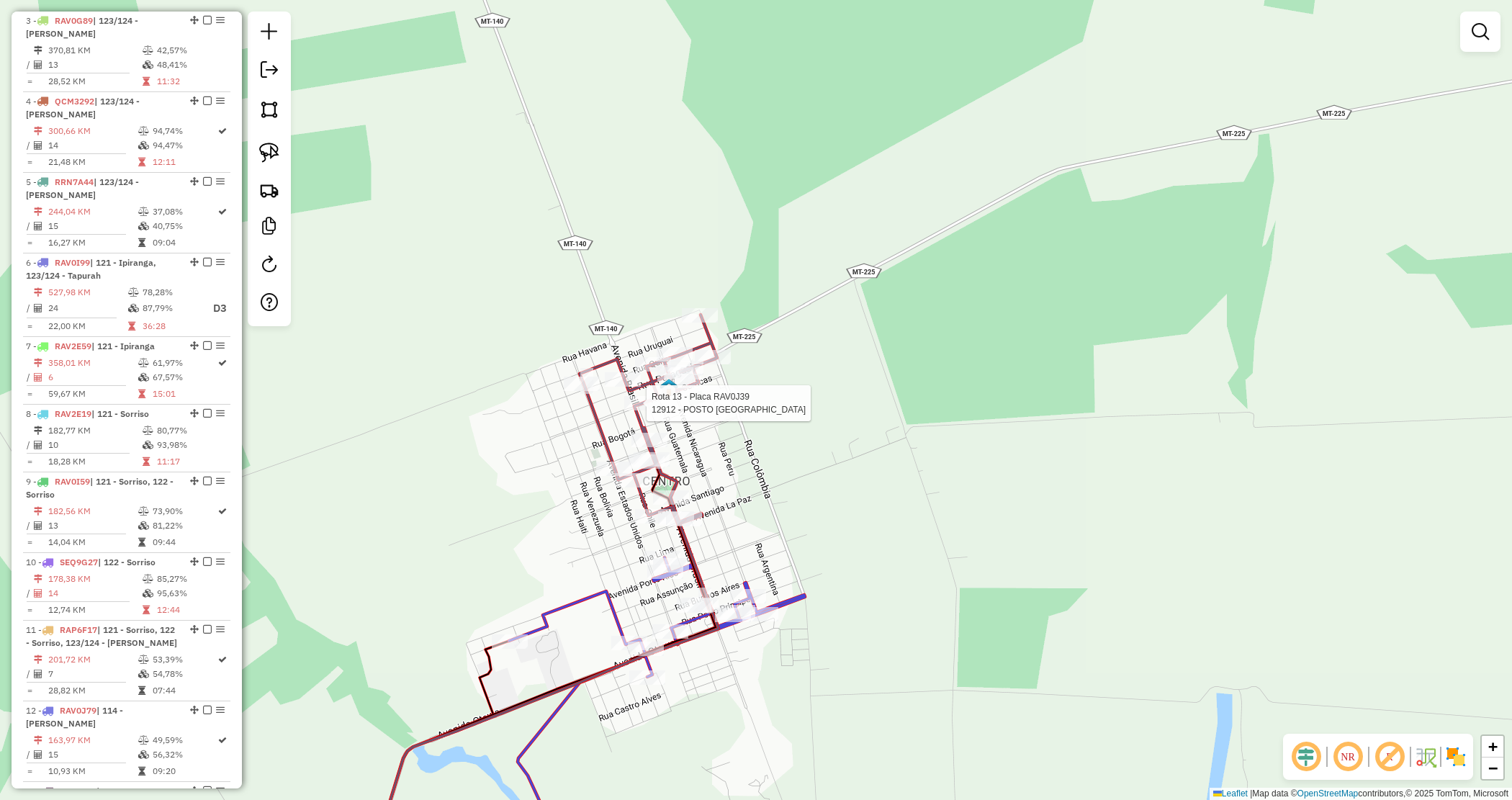
scroll to position [977, 0]
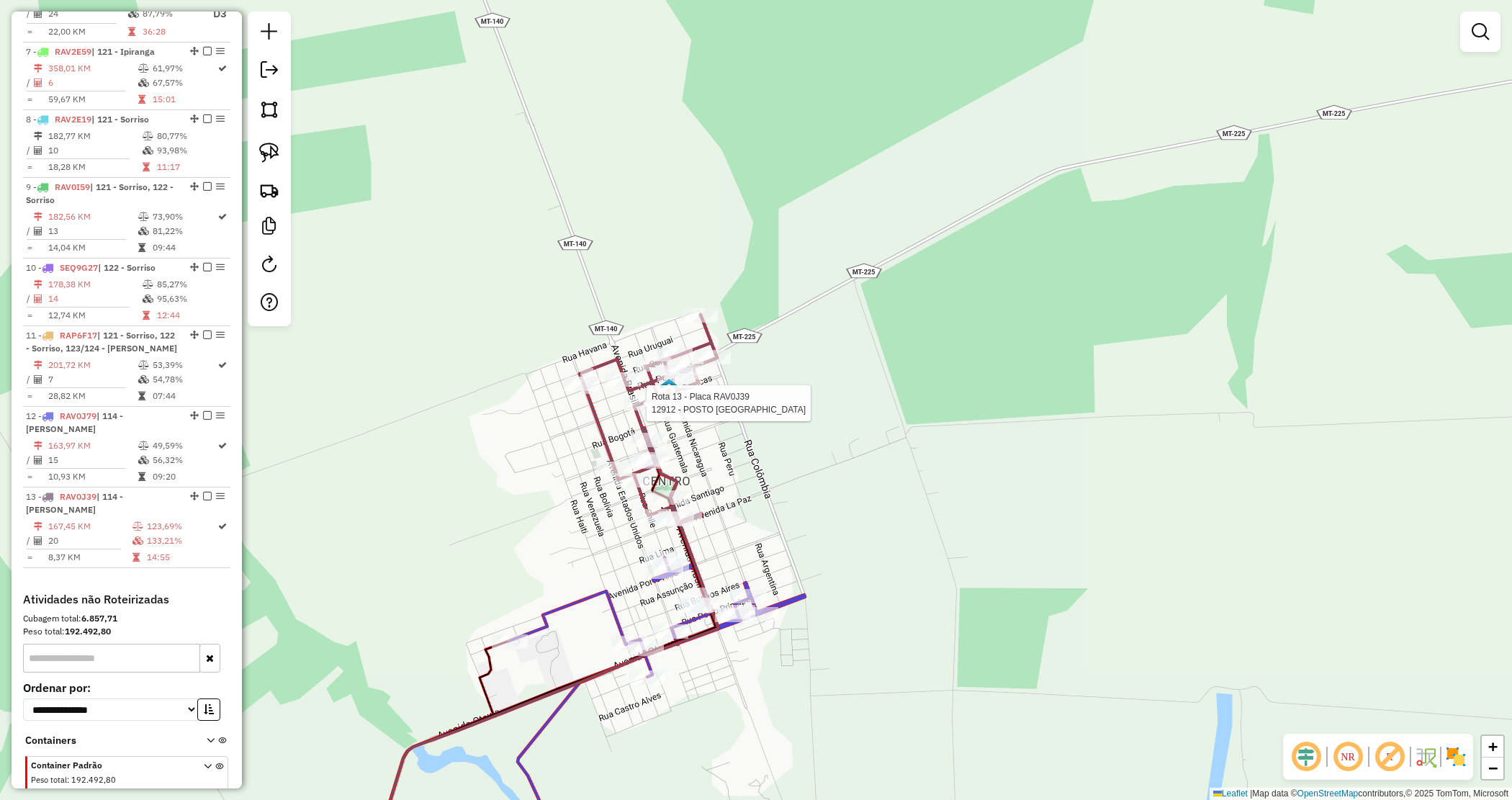
select select "*********"
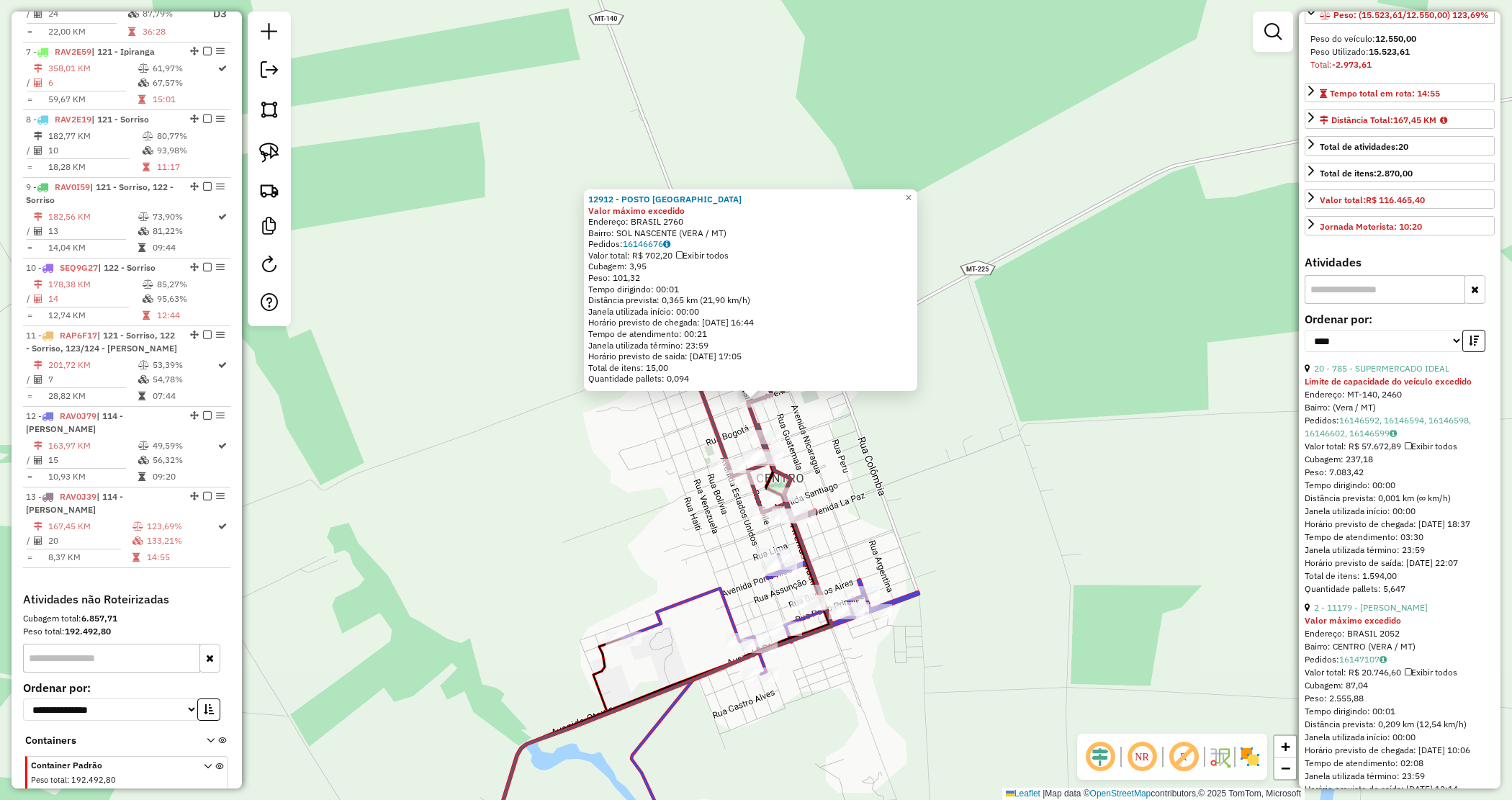
scroll to position [346, 0]
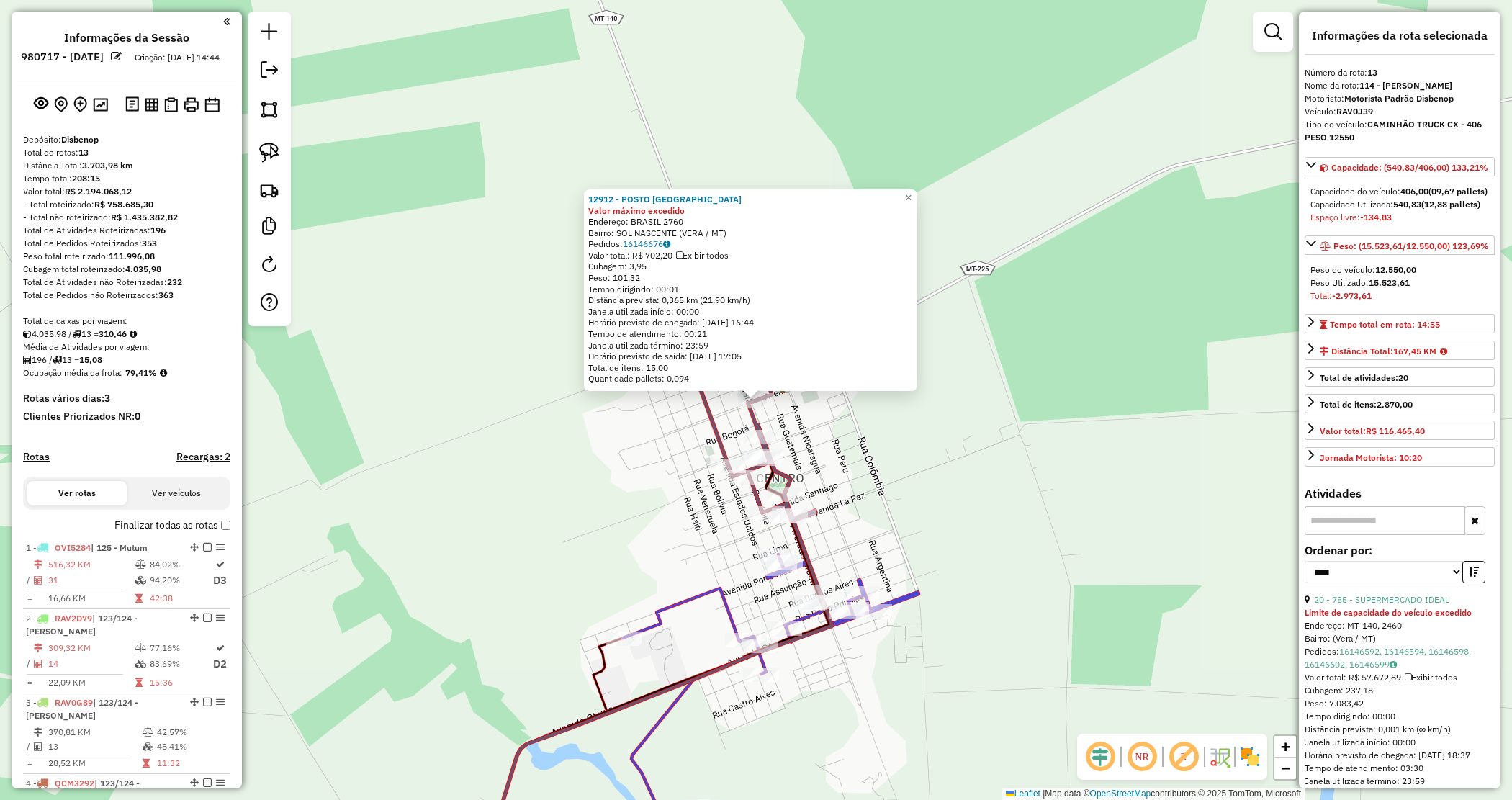
select select "*********"
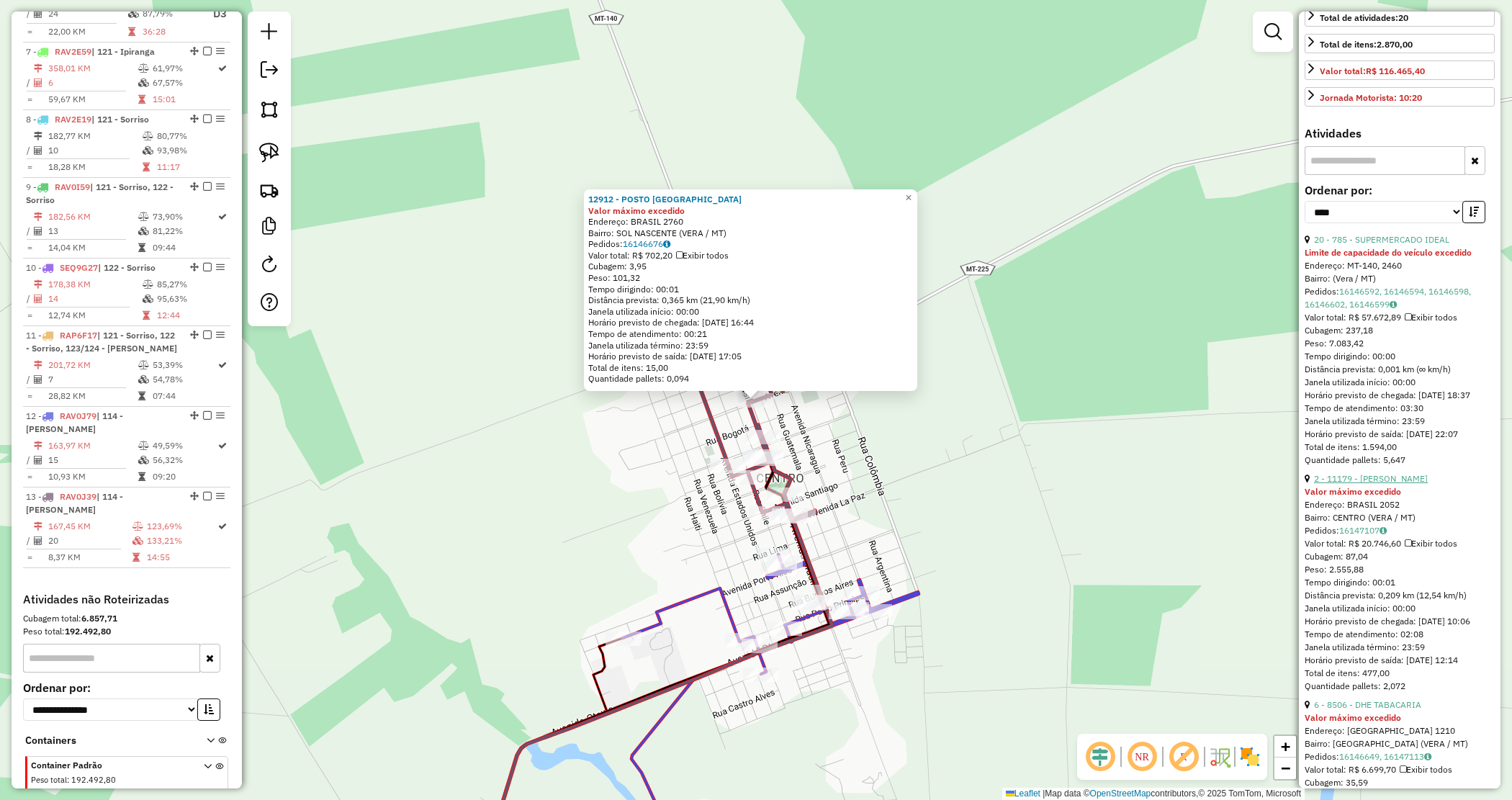
click at [1400, 484] on link "2 - 11179 - [PERSON_NAME]" at bounding box center [1371, 478] width 113 height 11
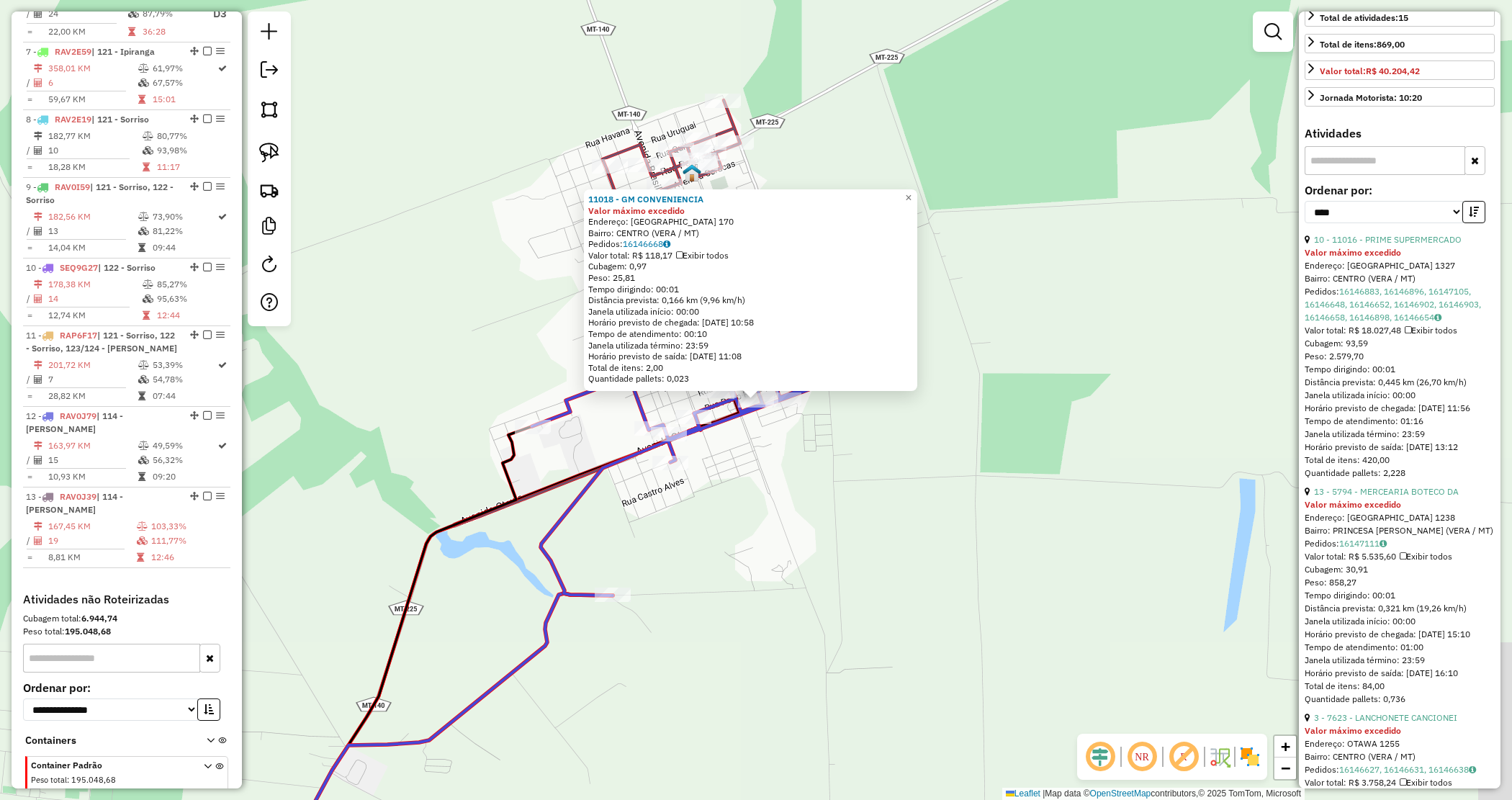
scroll to position [334, 0]
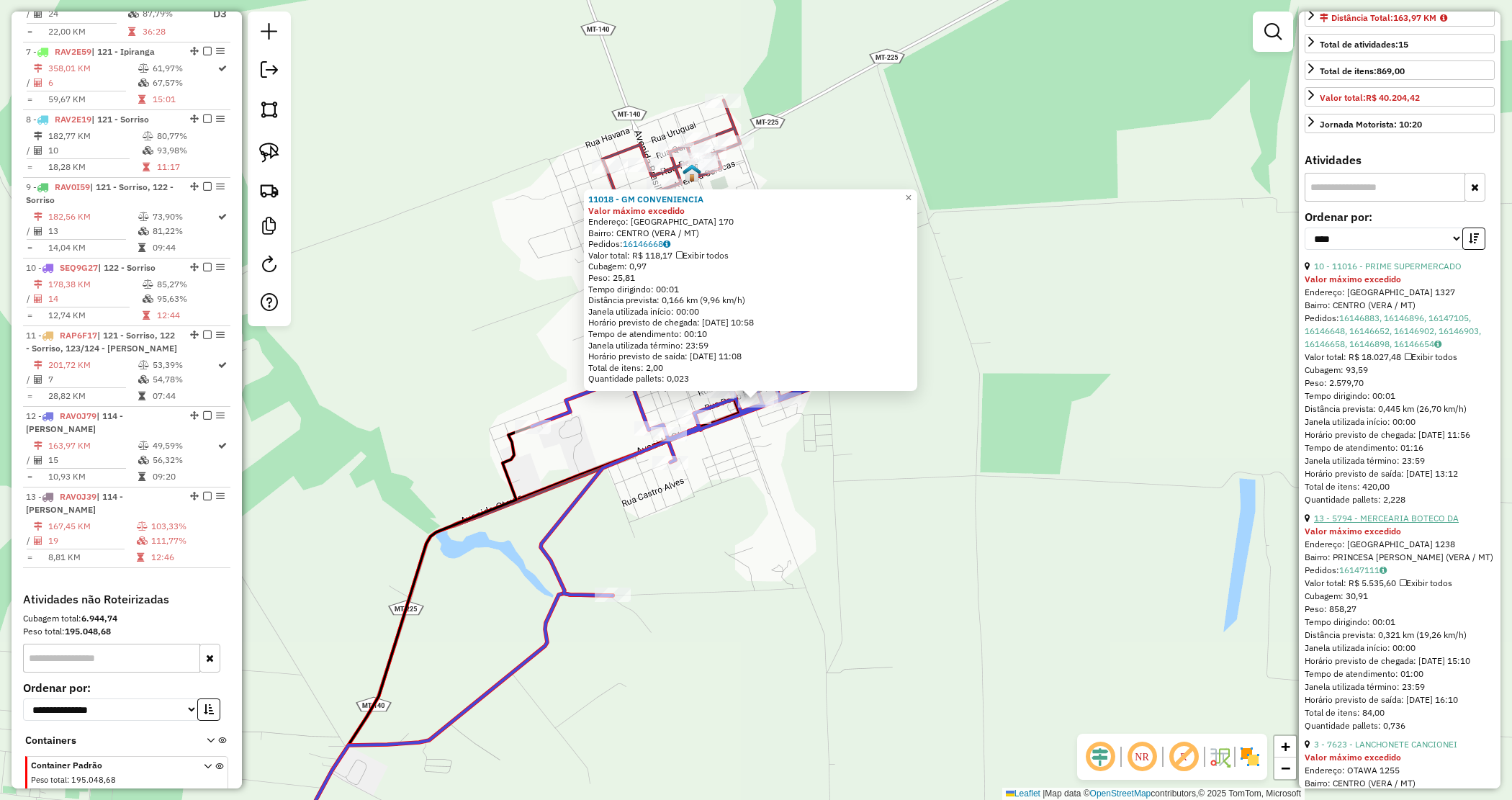
click at [1362, 524] on link "13 - 5794 - MERCEARIA BOTECO DA" at bounding box center [1387, 518] width 145 height 11
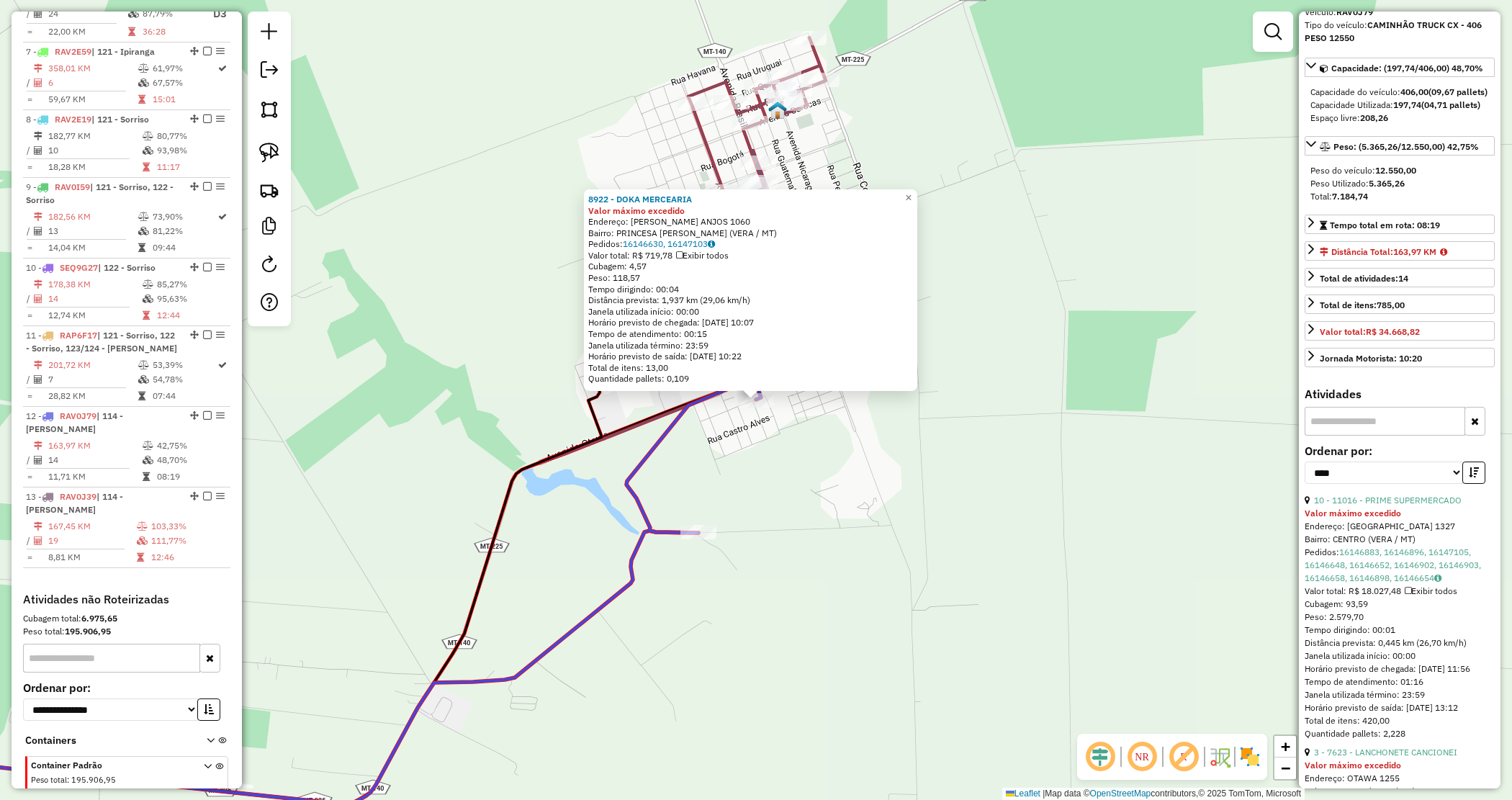
scroll to position [0, 0]
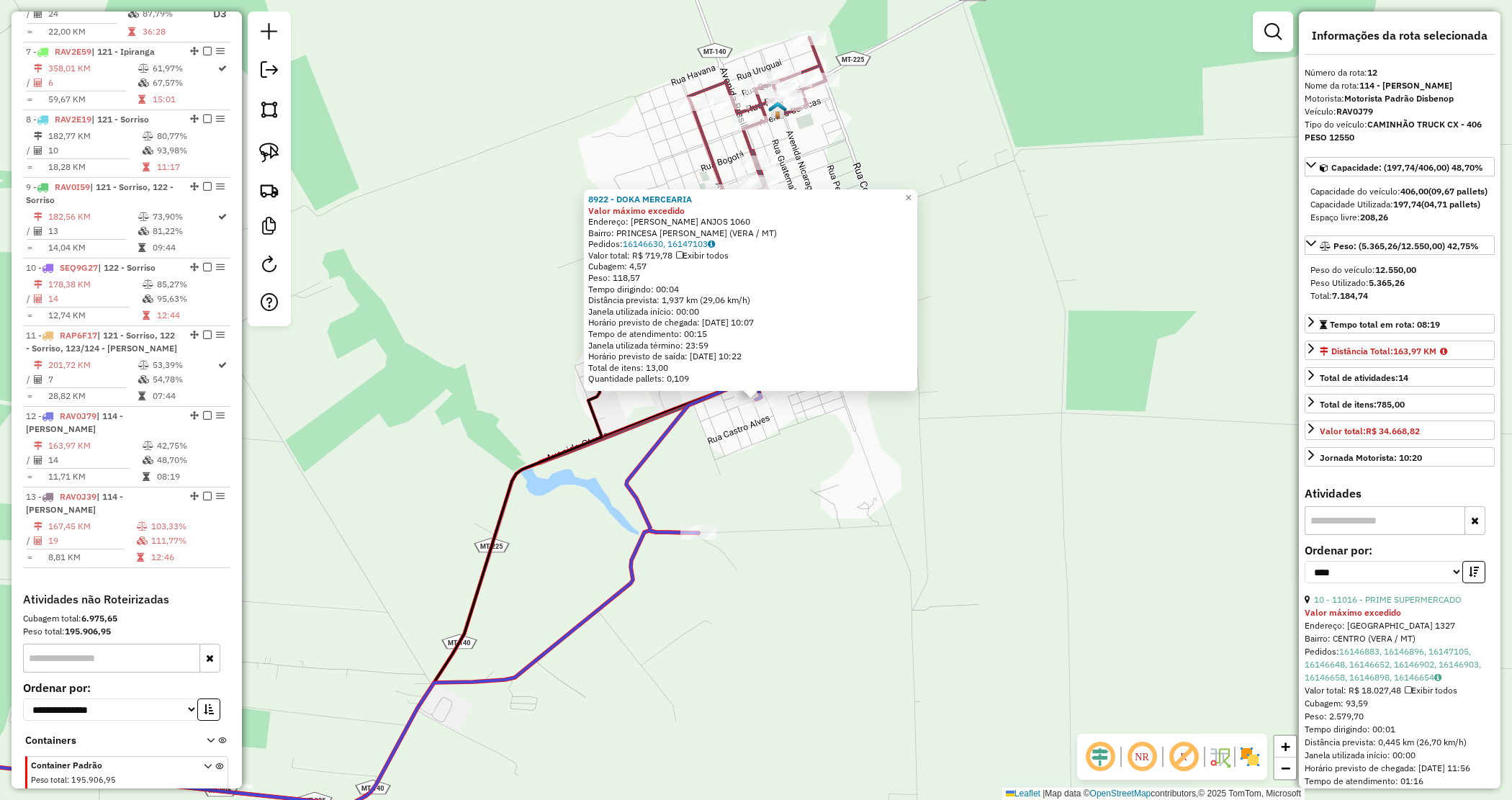
click at [1016, 496] on div "8922 - DOKA MERCEARIA Valor máximo excedido Endereço: [PERSON_NAME] ANJOS 1060 …" at bounding box center [756, 400] width 1512 height 800
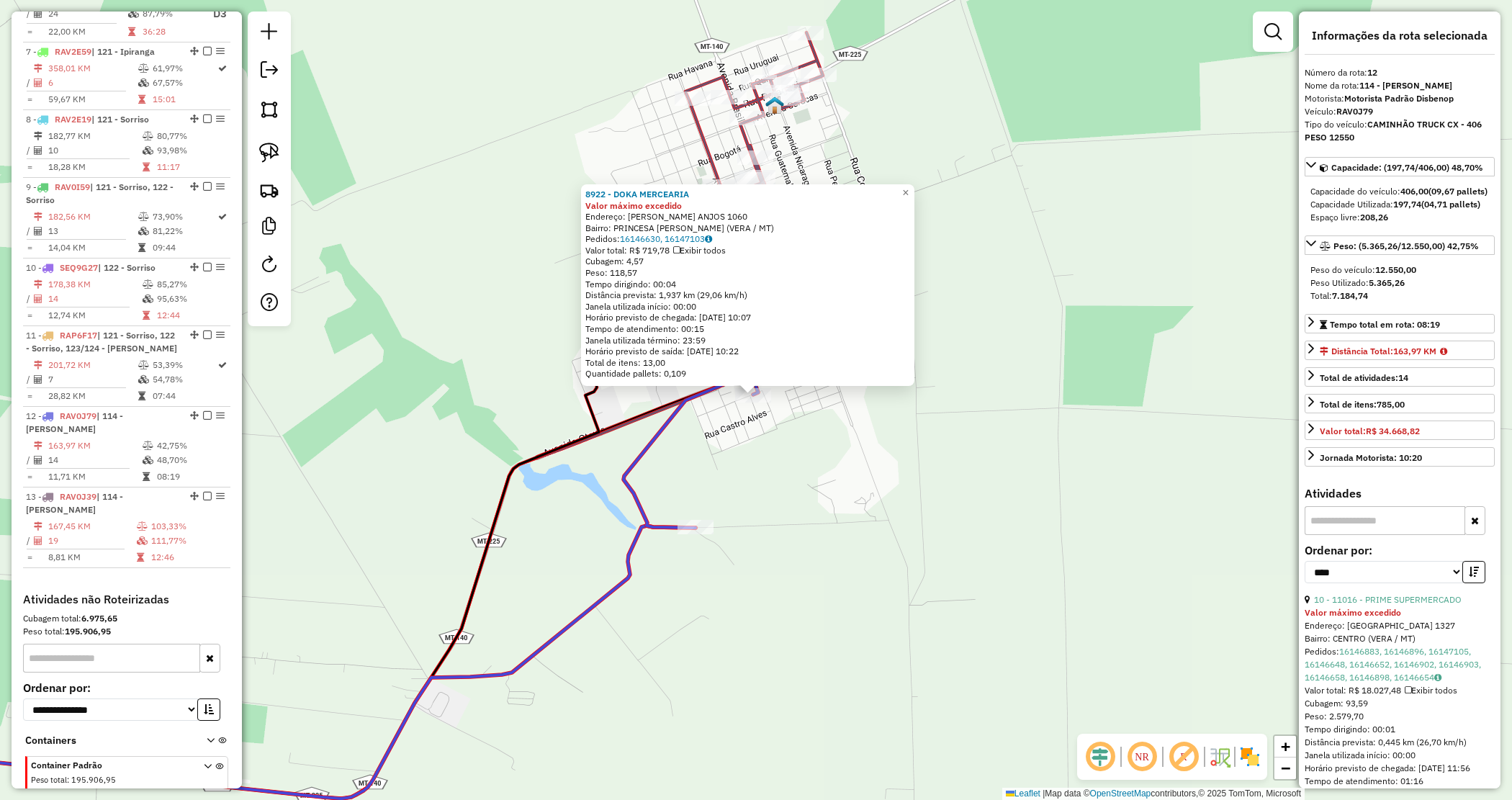
click at [783, 447] on div "8922 - DOKA MERCEARIA Valor máximo excedido Endereço: AUGUSTO DOS ANJOS 1060 Ba…" at bounding box center [756, 400] width 1512 height 800
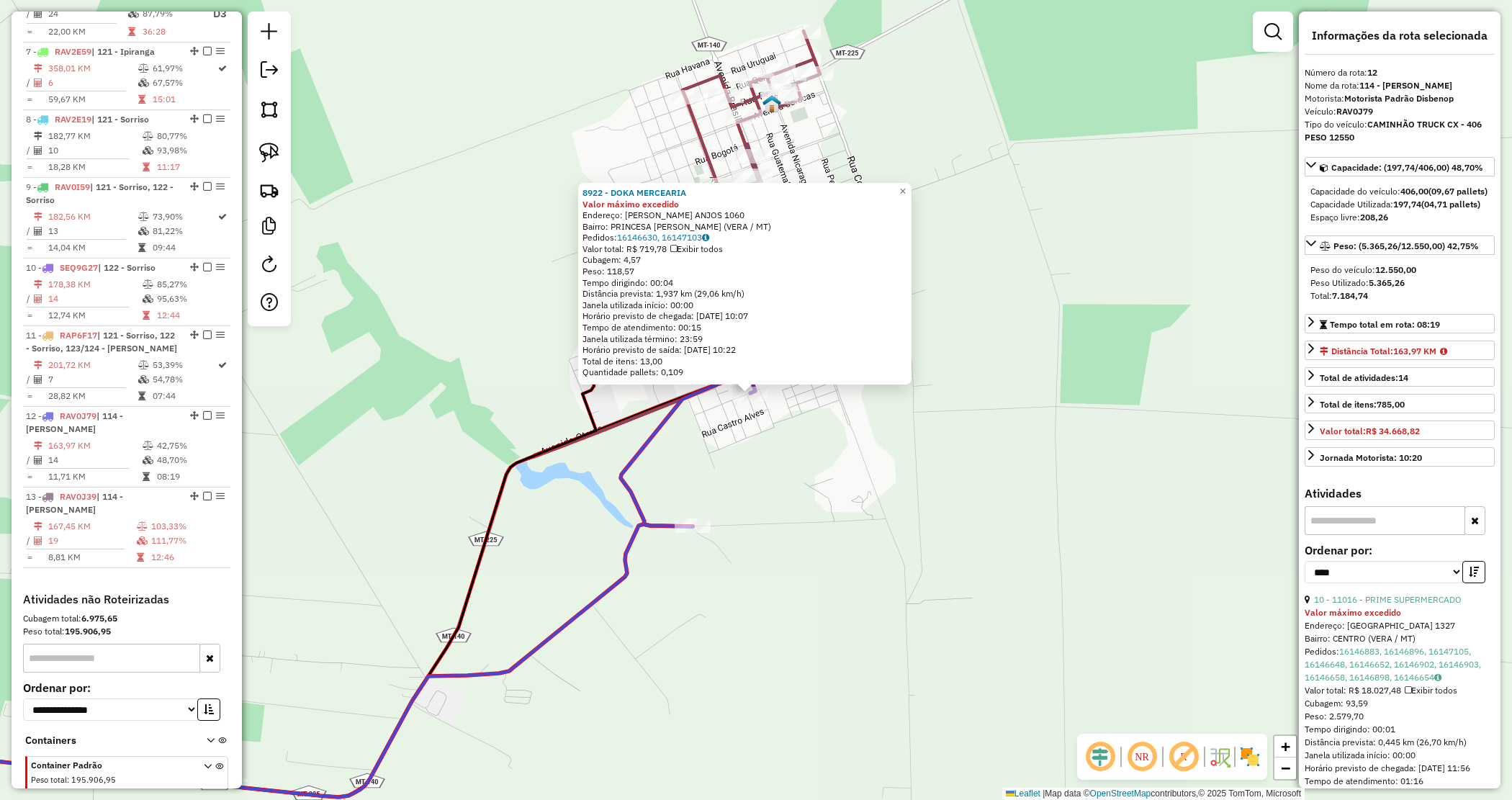
click at [786, 435] on div "Rota 12 - Placa RAV0J79 8922 - DOKA MERCEARIA 8922 - DOKA MERCEARIA Valor máxim…" at bounding box center [756, 400] width 1512 height 800
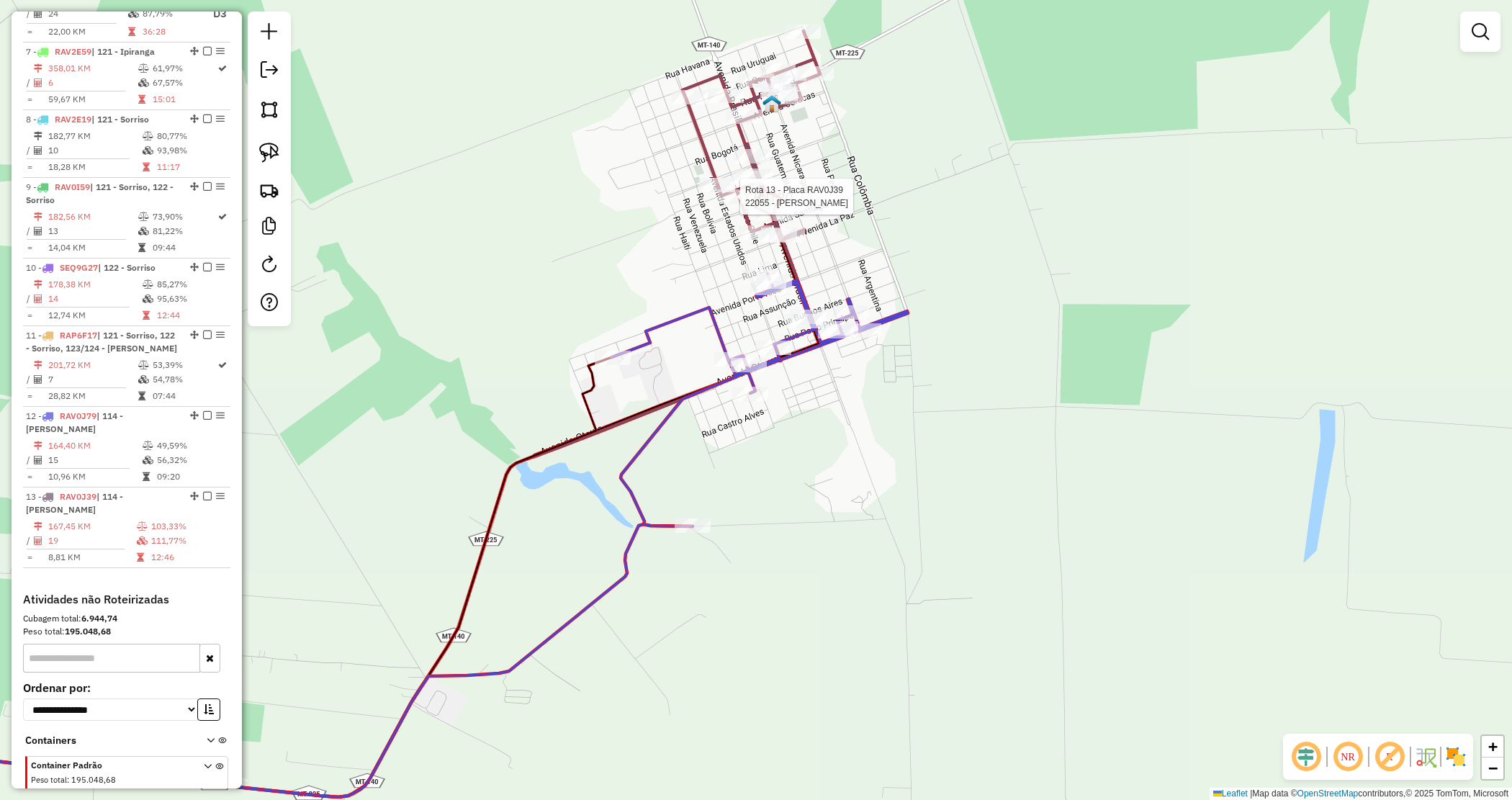
select select "*********"
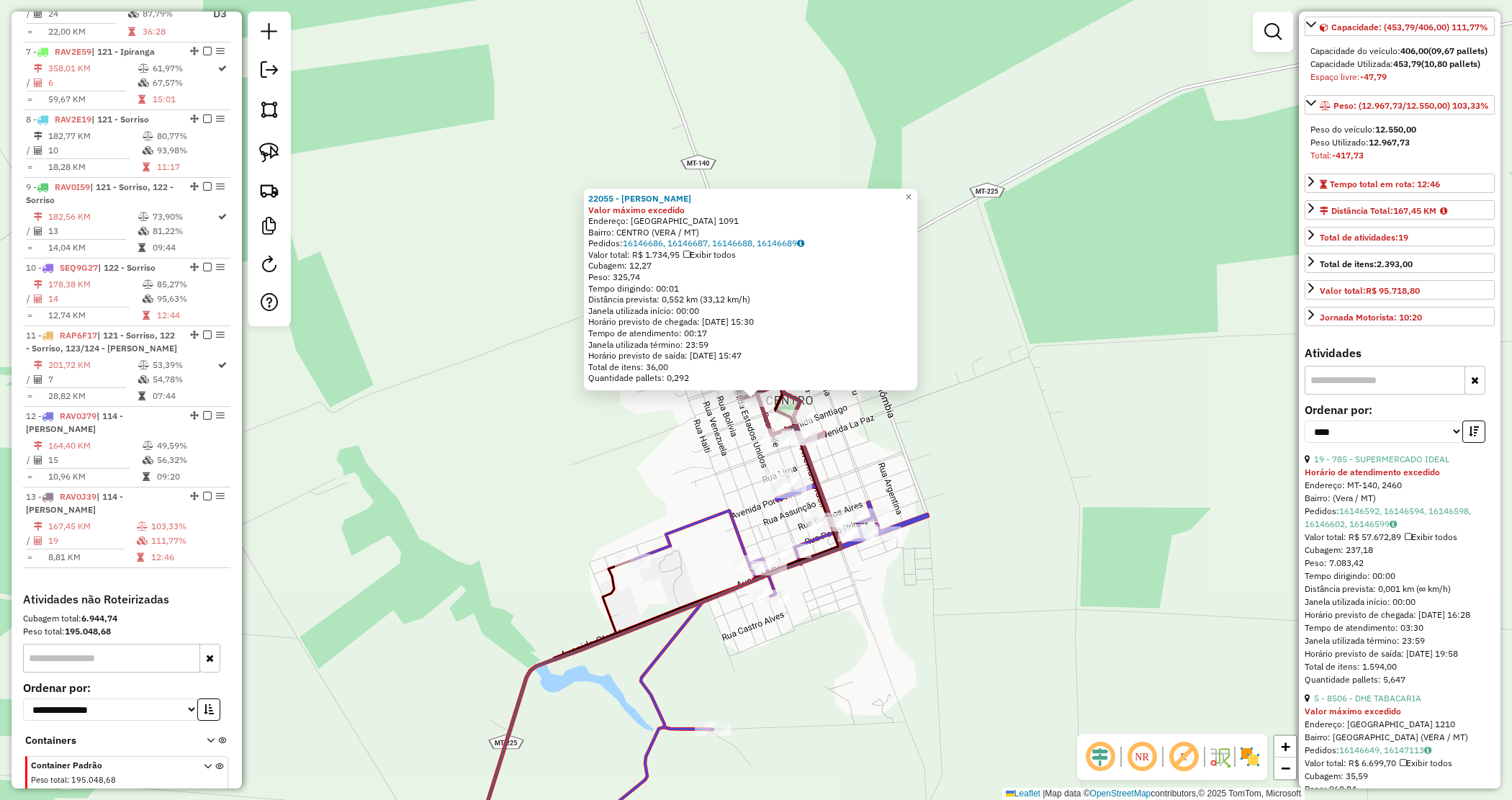
scroll to position [450, 0]
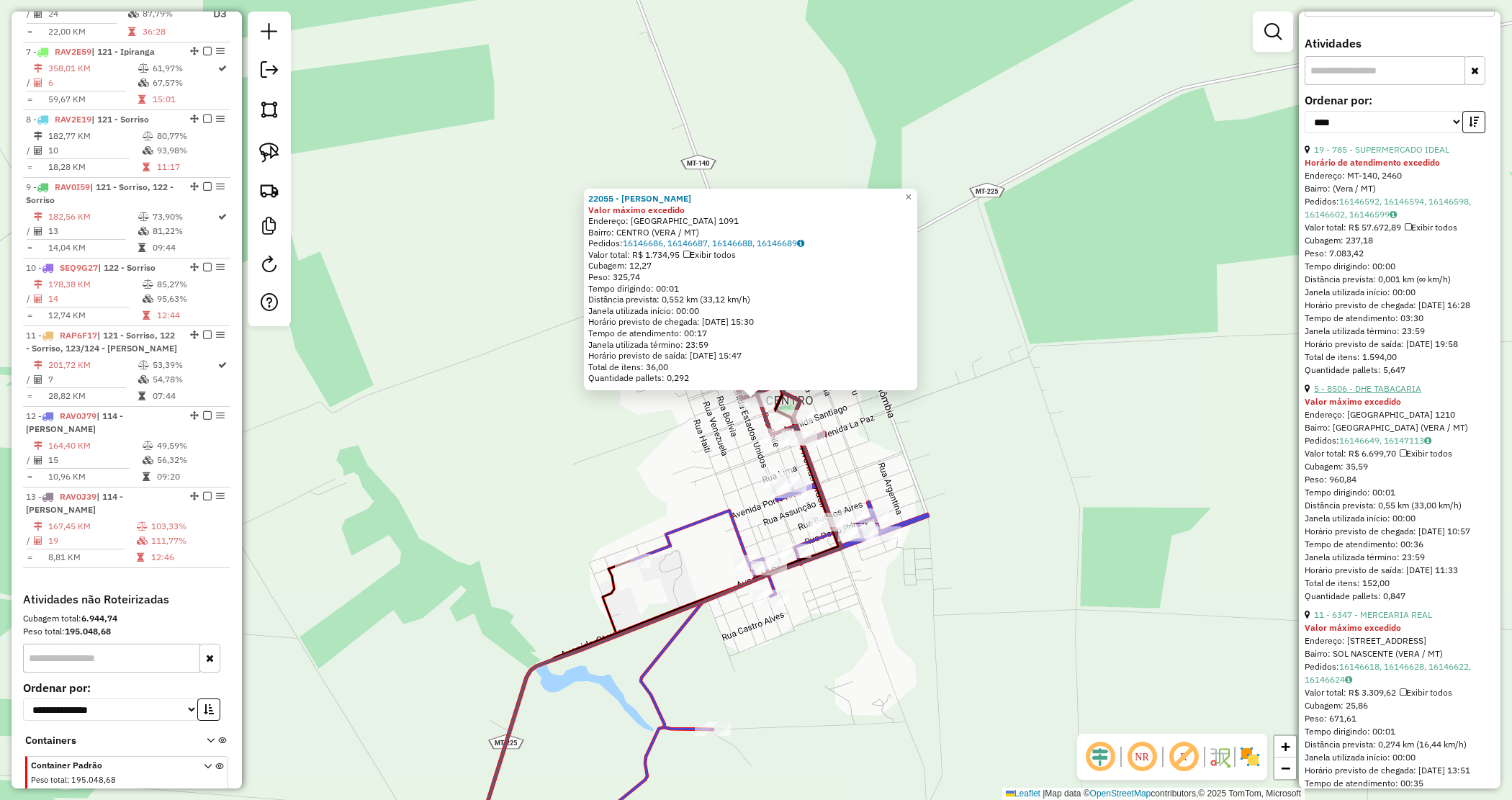
click at [1394, 394] on link "5 - 8506 - DHE TABACARIA" at bounding box center [1368, 388] width 108 height 11
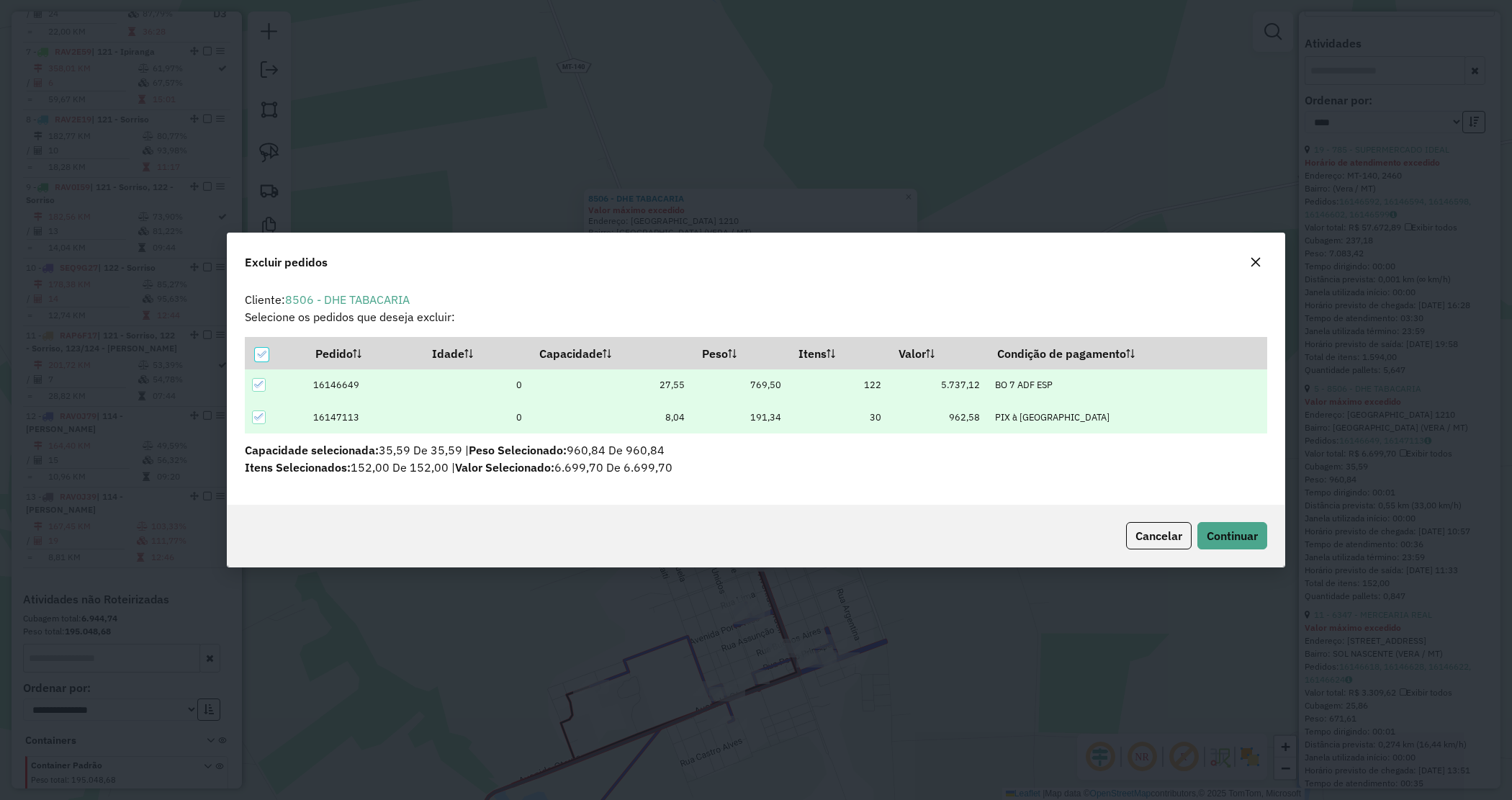
scroll to position [0, 0]
click at [1262, 523] on button "Continuar" at bounding box center [1233, 536] width 70 height 28
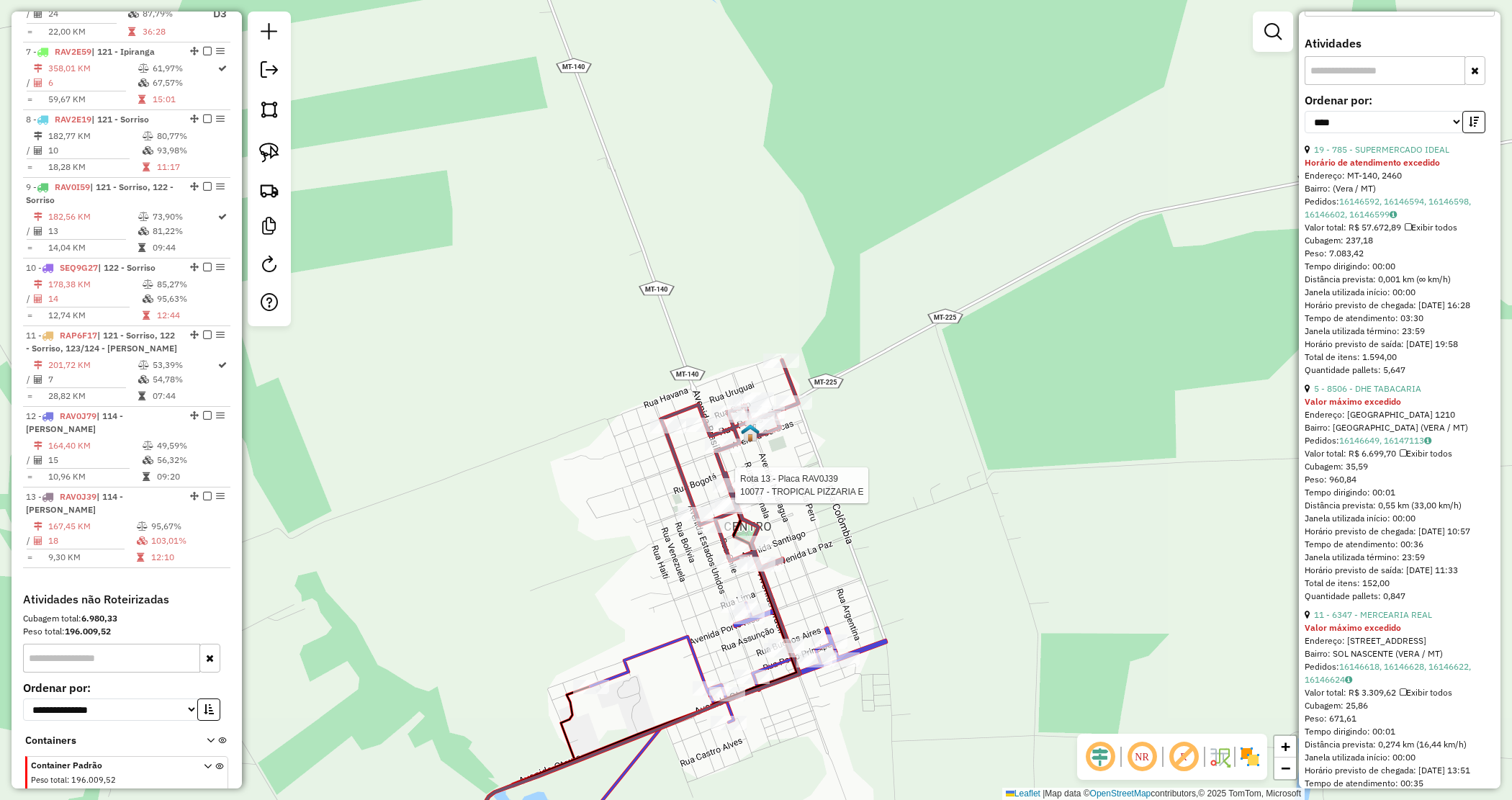
scroll to position [437, 0]
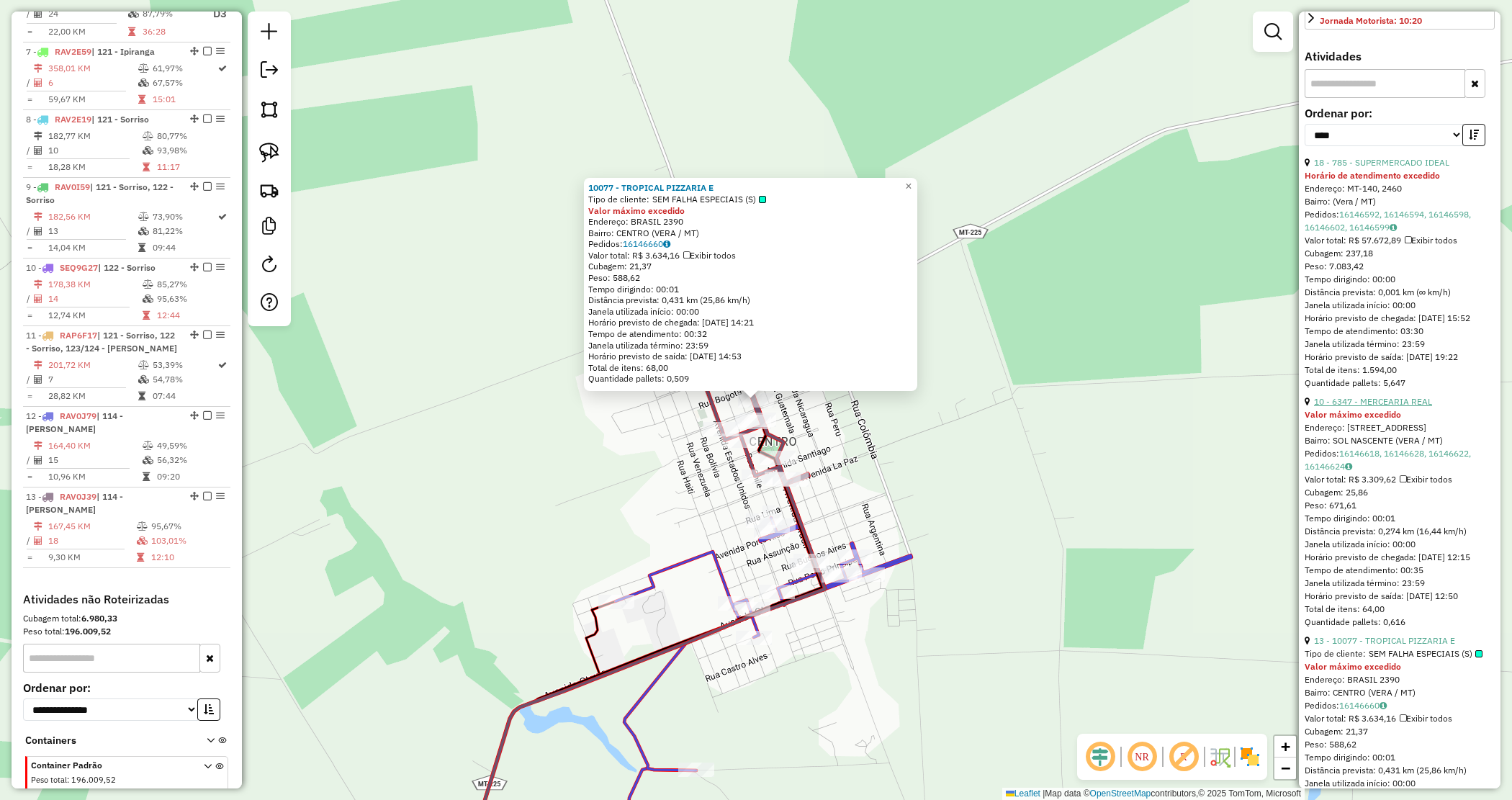
click at [1405, 407] on link "10 - 6347 - MERCEARIA REAL" at bounding box center [1374, 401] width 118 height 11
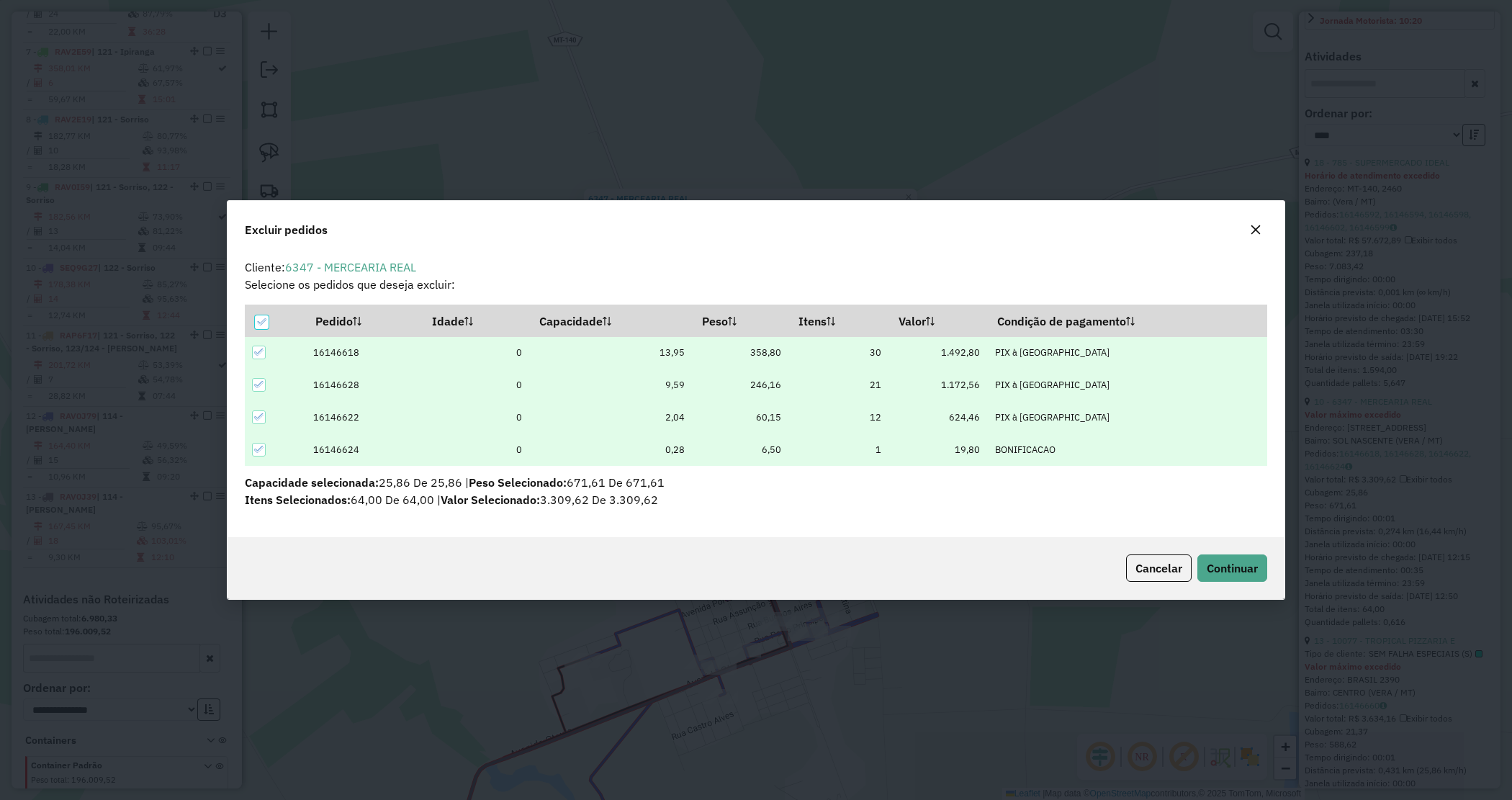
scroll to position [0, 0]
click at [1224, 561] on span "Continuar" at bounding box center [1232, 568] width 51 height 14
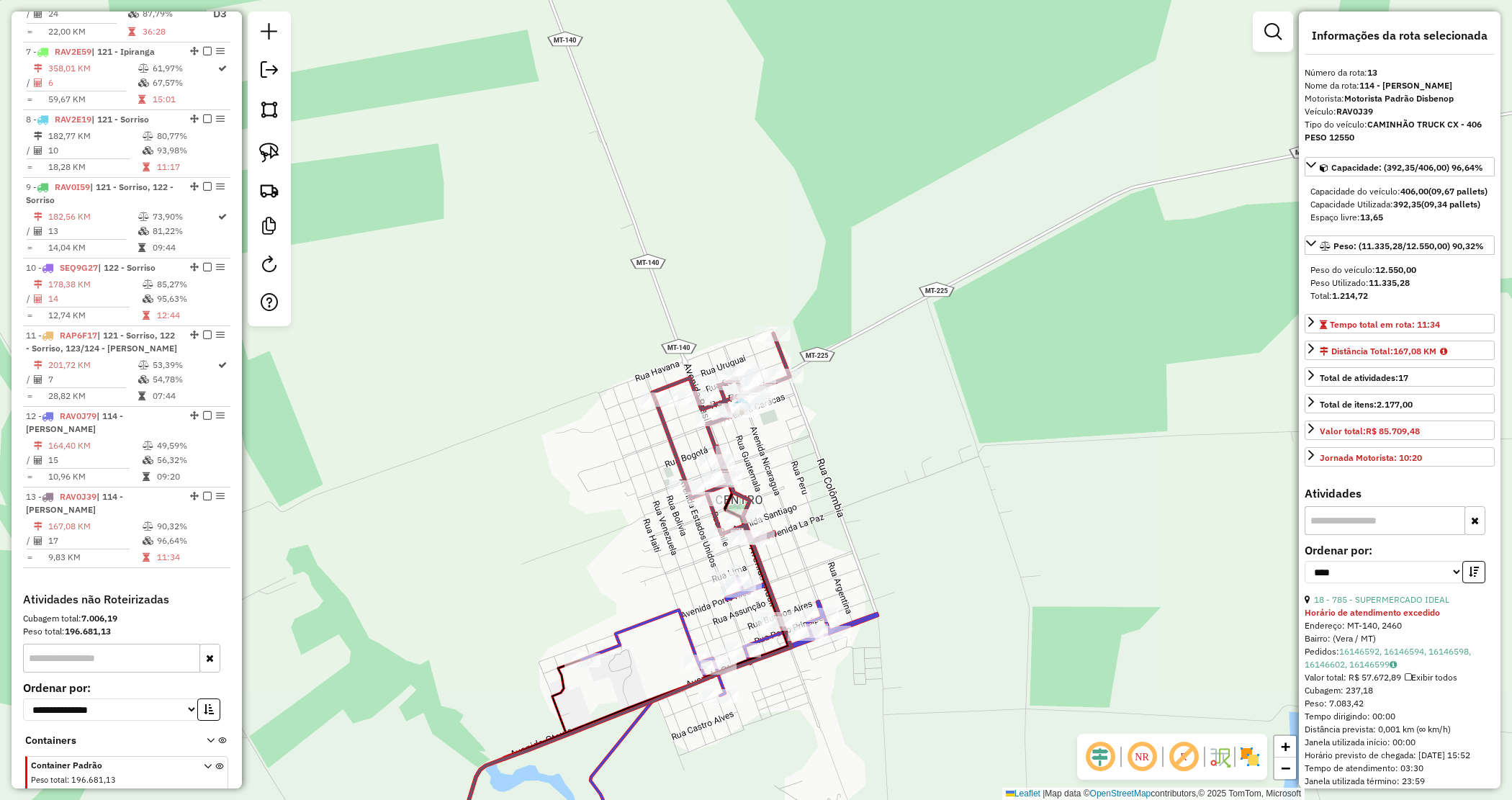
click at [1088, 481] on div "Janela de atendimento Grade de atendimento Capacidade Transportadoras Veículos …" at bounding box center [756, 400] width 1512 height 800
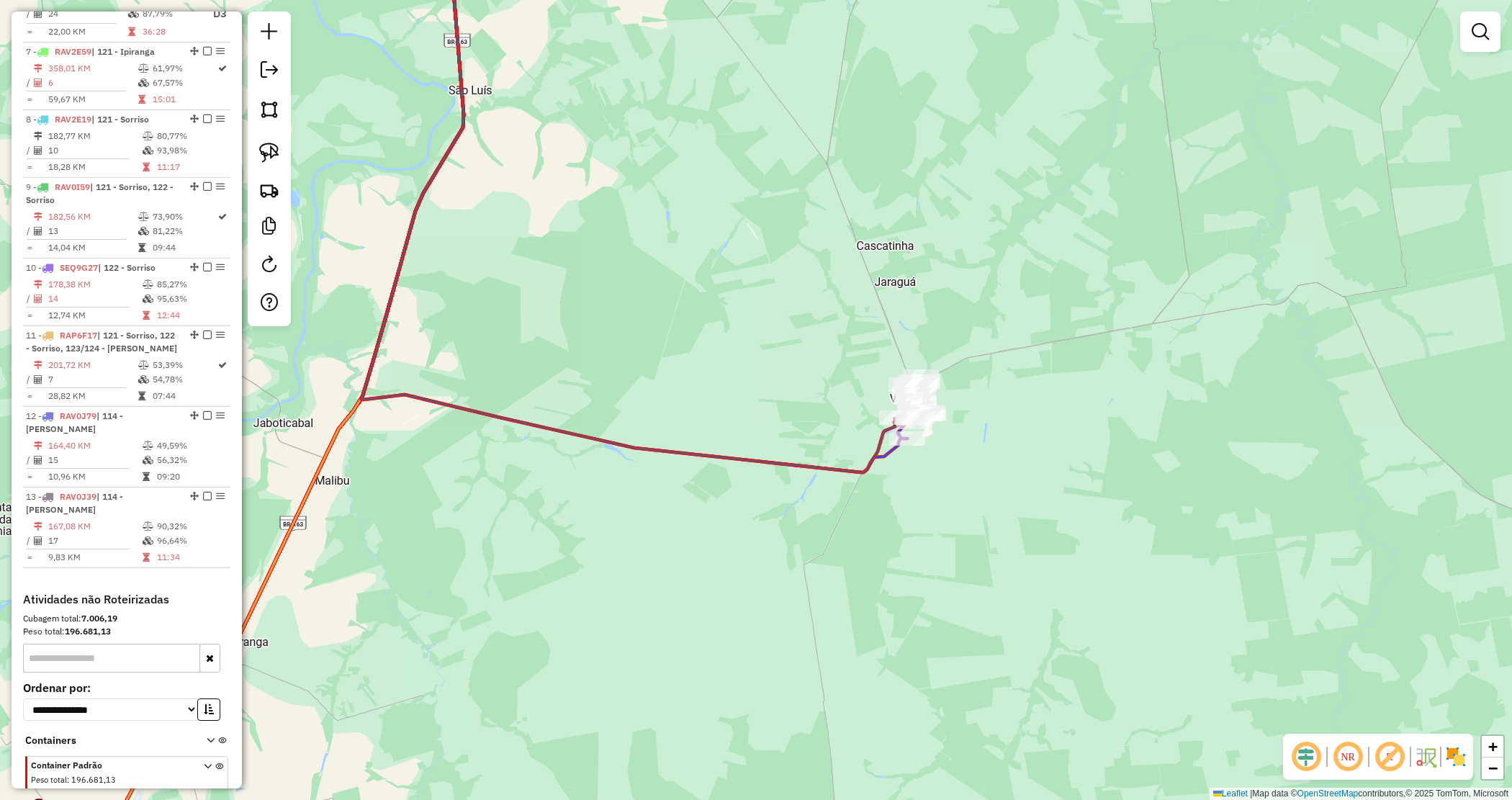
click at [840, 400] on div "Rota 12 - Placa RAV0J79 16857 - PESQUE E PAGUE CANIN Janela de atendimento Grad…" at bounding box center [756, 400] width 1512 height 800
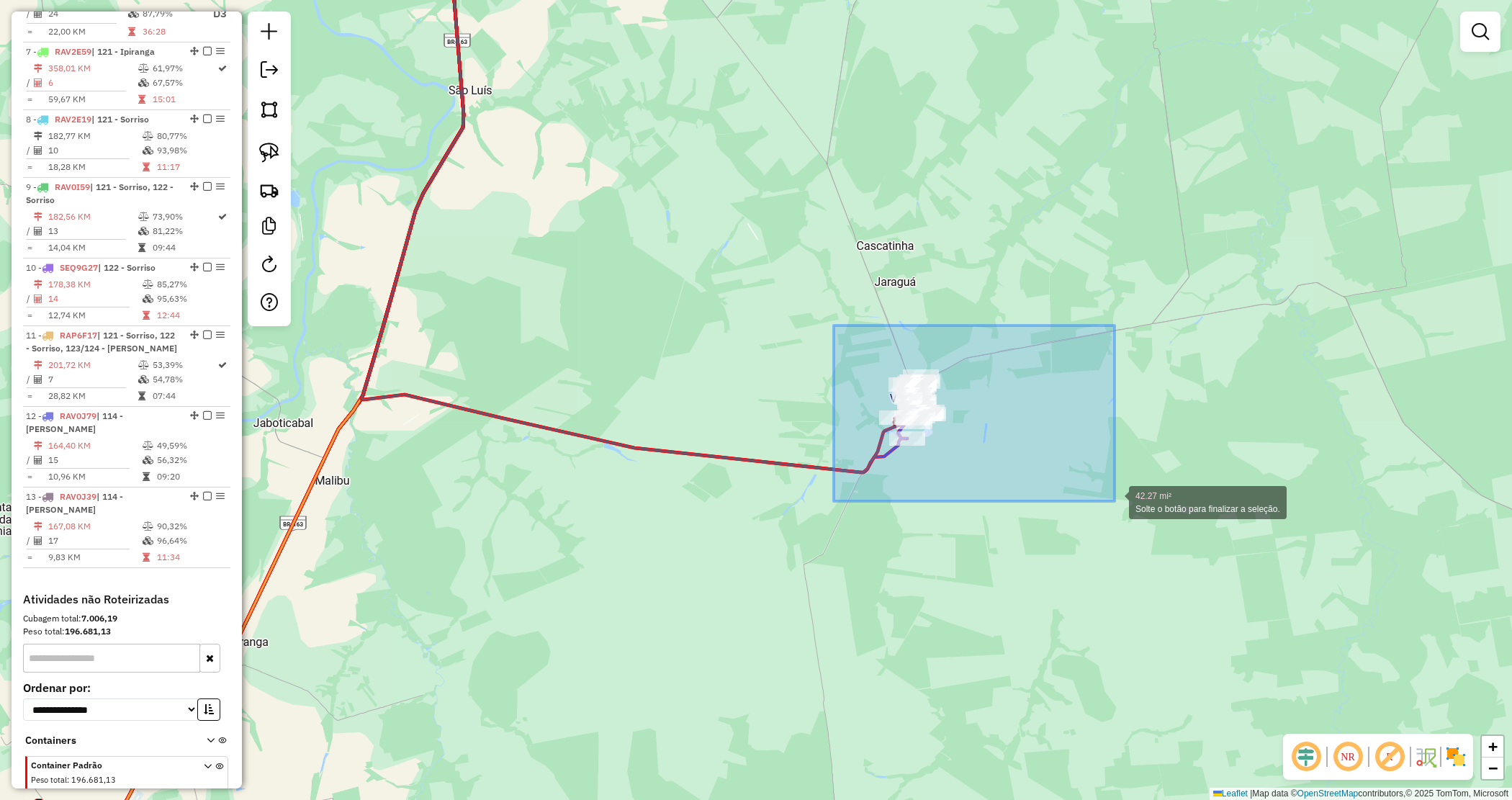
drag, startPoint x: 1085, startPoint y: 488, endPoint x: 1138, endPoint y: 506, distance: 56.0
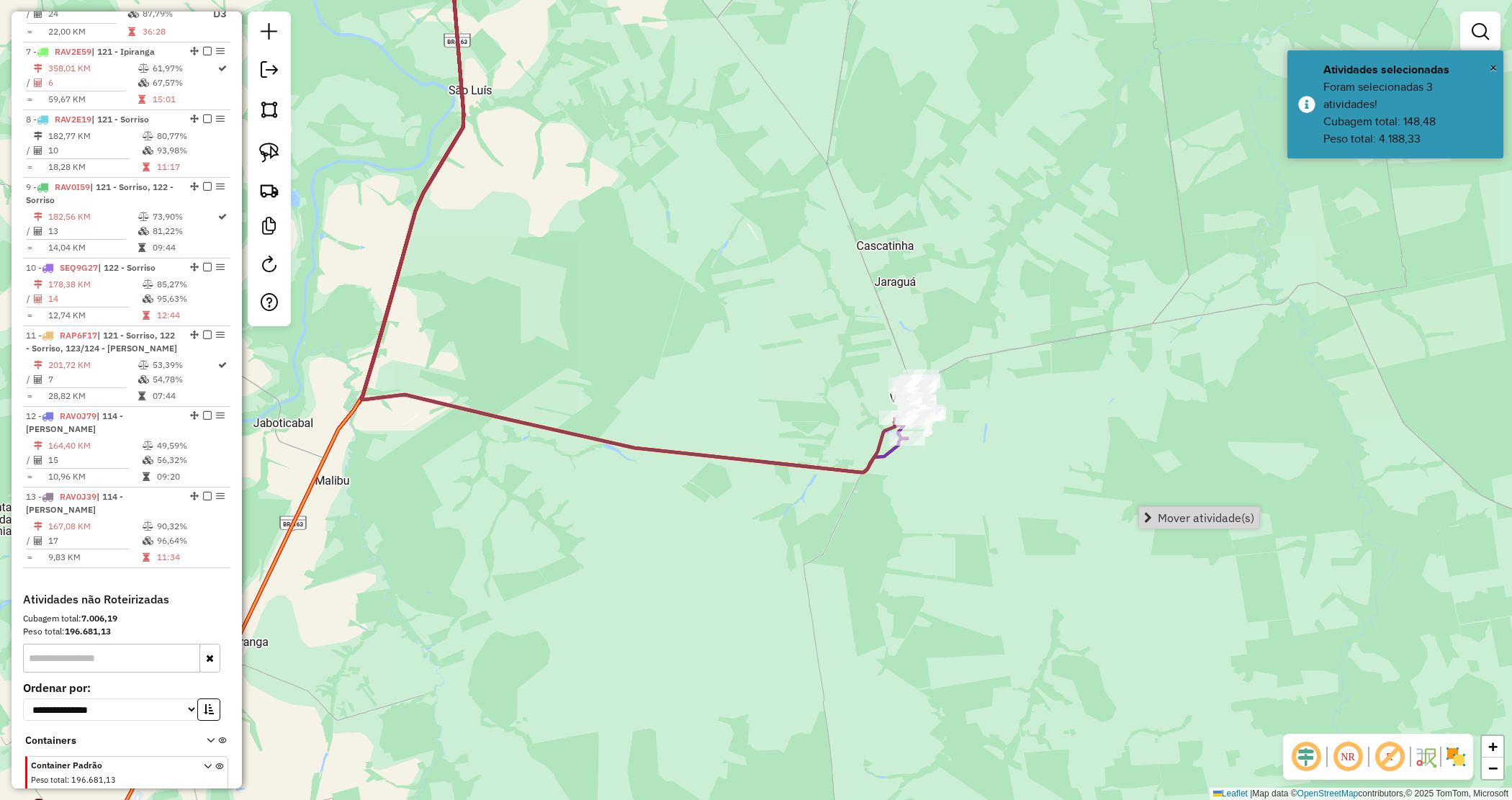
click at [1189, 519] on span "Mover atividade(s)" at bounding box center [1206, 518] width 97 height 12
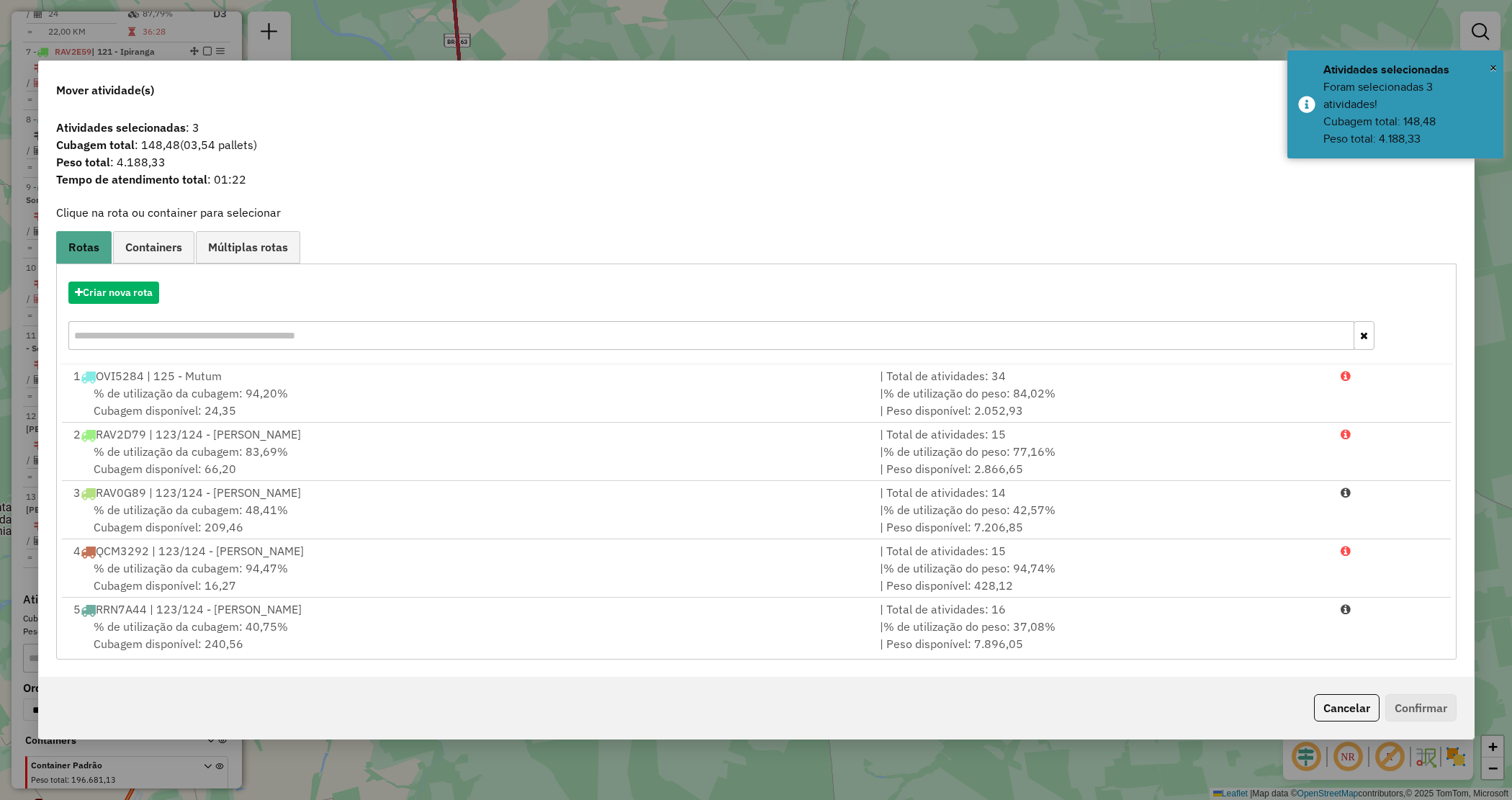
scroll to position [472, 0]
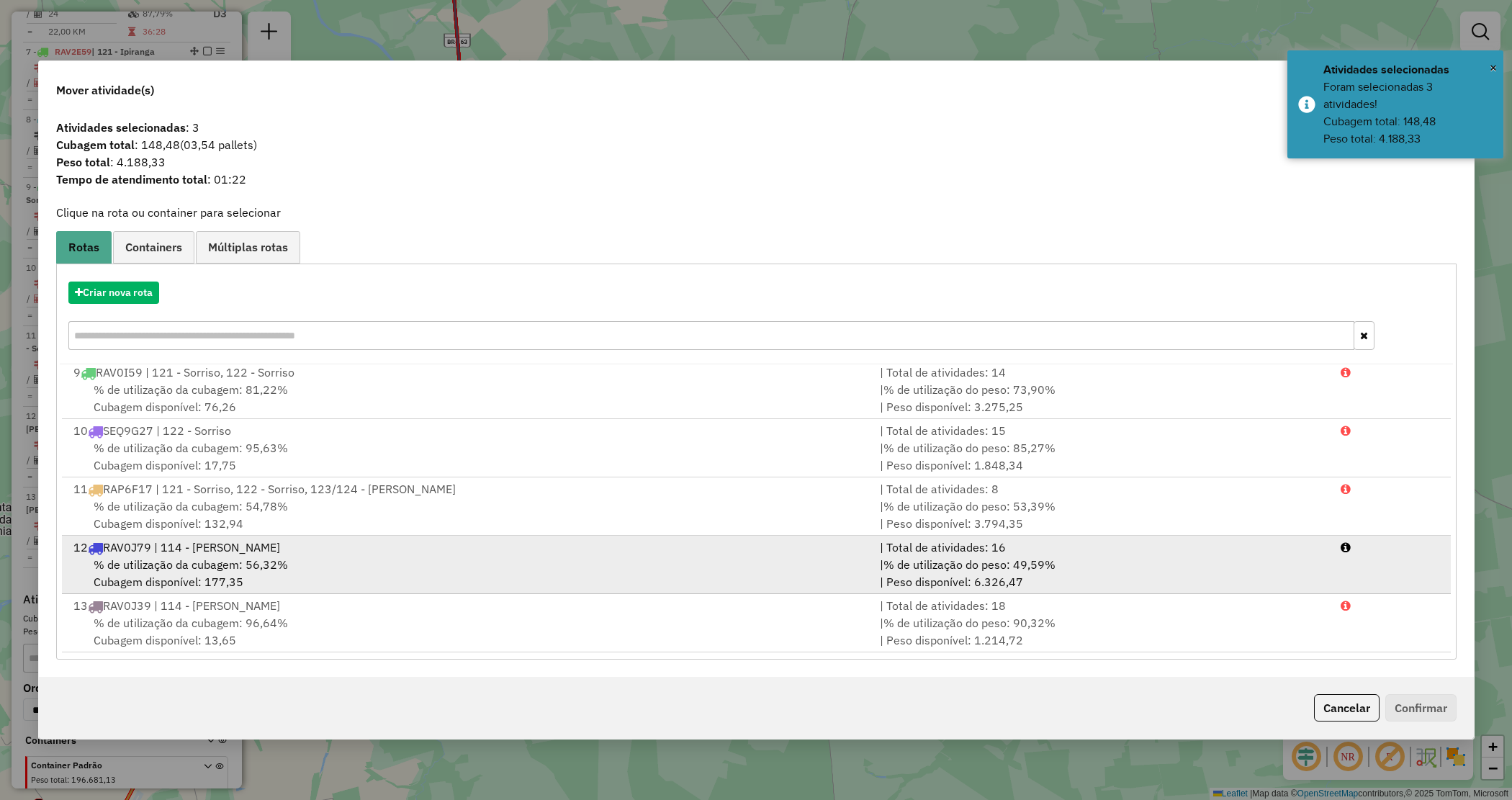
click at [414, 556] on div "% de utilização da cubagem: 56,32% Cubagem disponível: 177,35" at bounding box center [469, 573] width 807 height 34
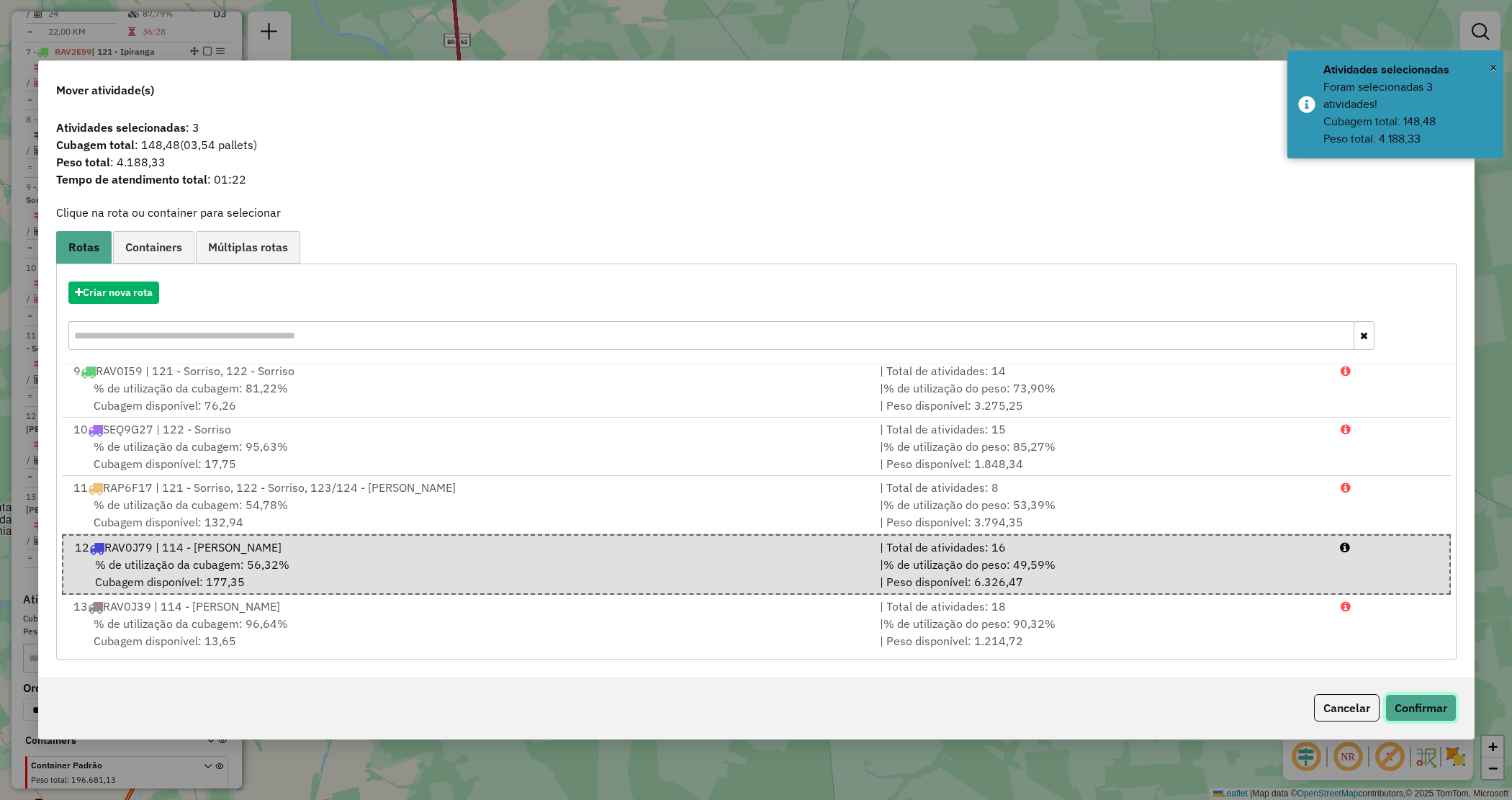
click at [1422, 708] on button "Confirmar" at bounding box center [1420, 707] width 71 height 28
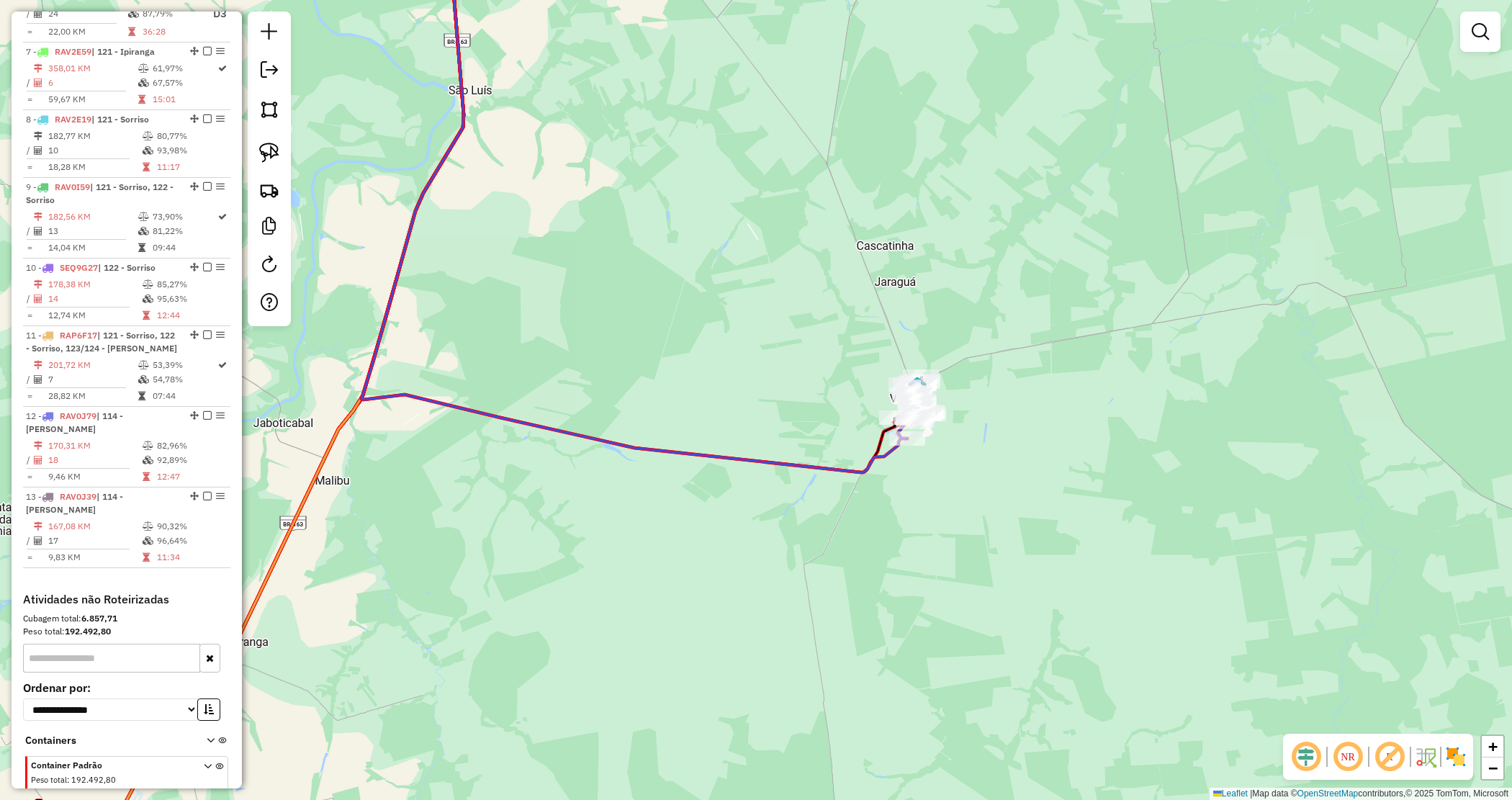
click at [999, 525] on div "Janela de atendimento Grade de atendimento Capacidade Transportadoras Veículos …" at bounding box center [756, 400] width 1512 height 800
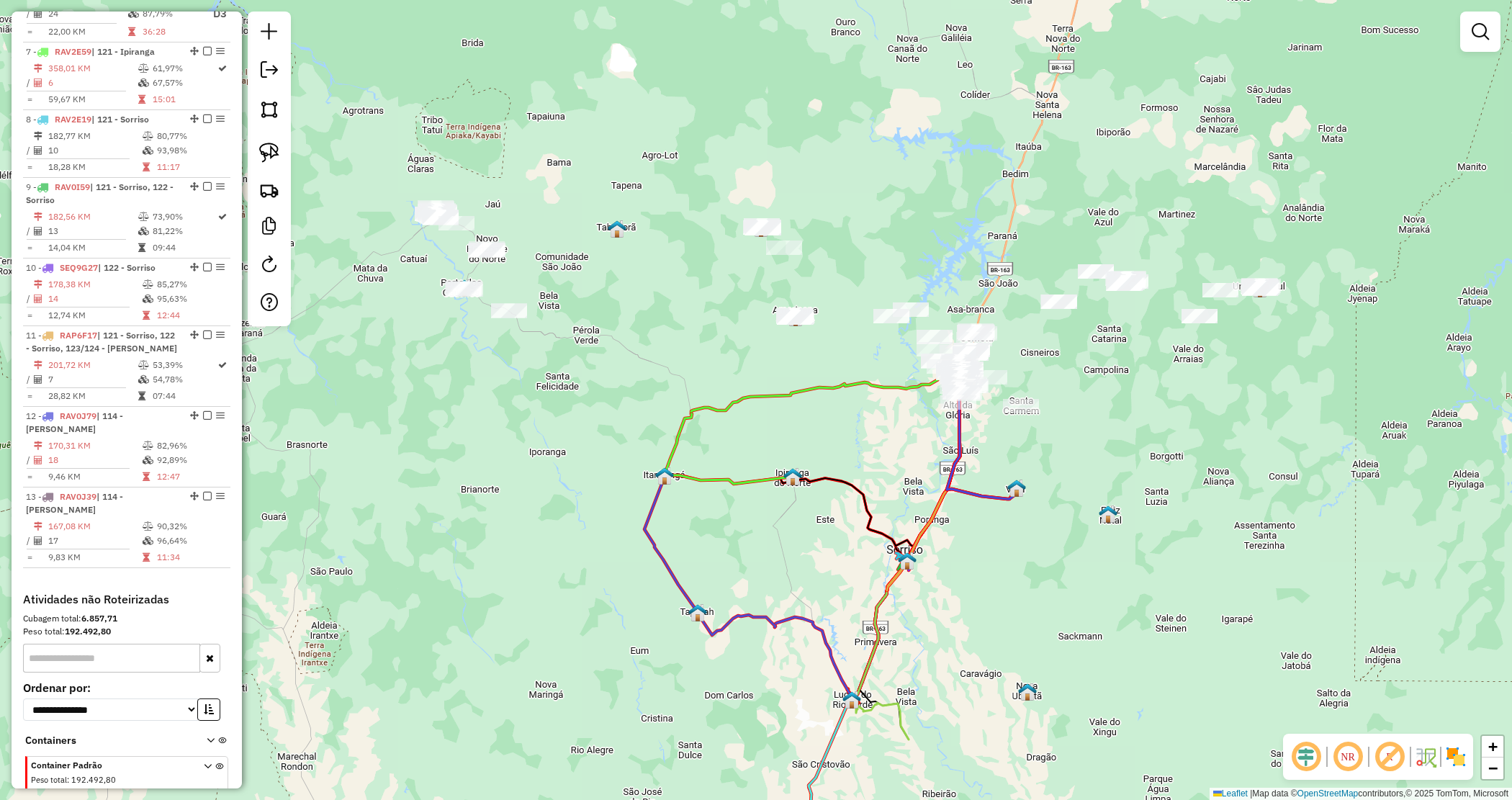
click at [988, 600] on div "Janela de atendimento Grade de atendimento Capacidade Transportadoras Veículos …" at bounding box center [756, 400] width 1512 height 800
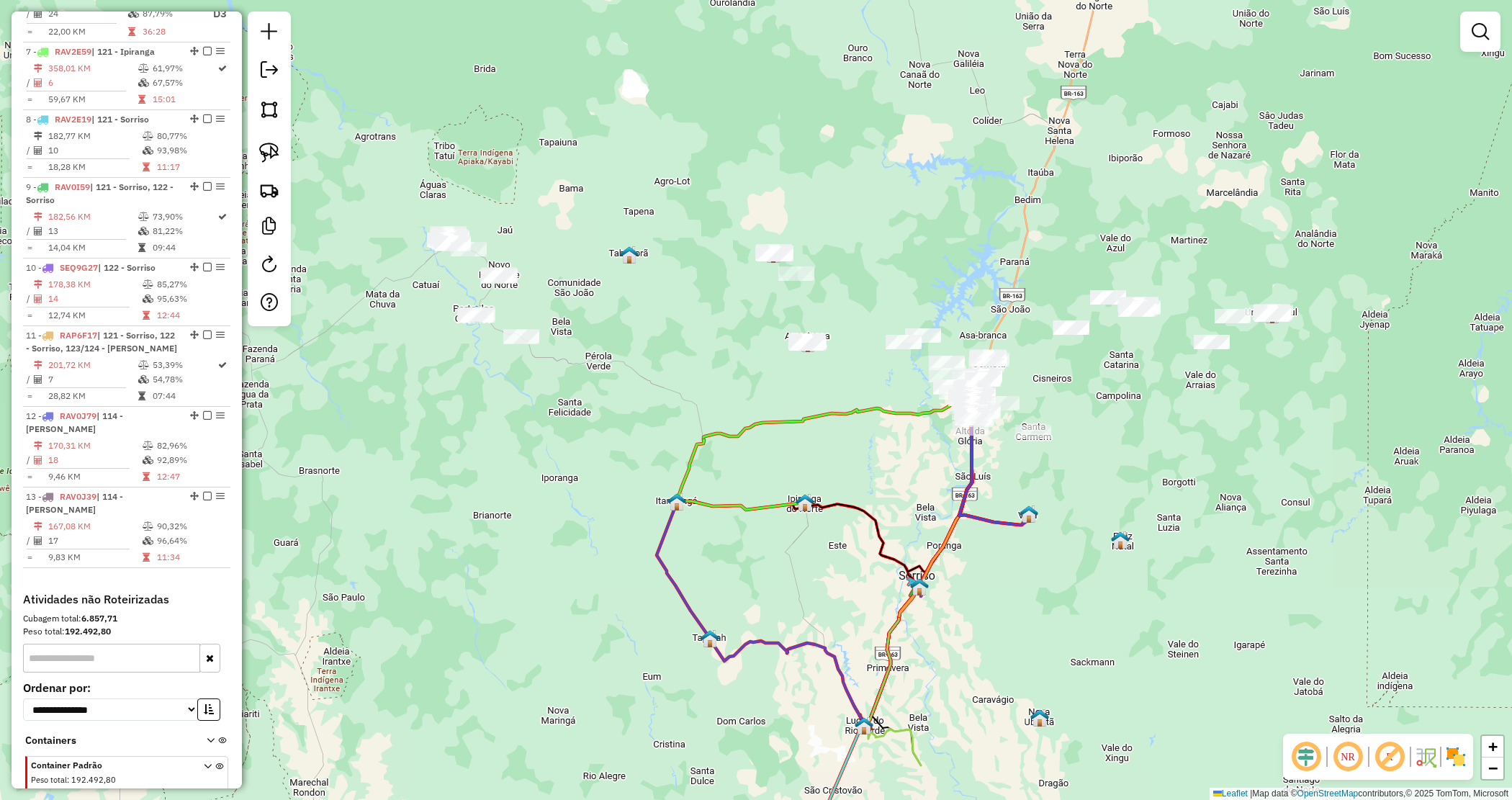
drag, startPoint x: 1078, startPoint y: 458, endPoint x: 1044, endPoint y: 451, distance: 34.7
click at [1078, 475] on div "Janela de atendimento Grade de atendimento Capacidade Transportadoras Veículos …" at bounding box center [756, 400] width 1512 height 800
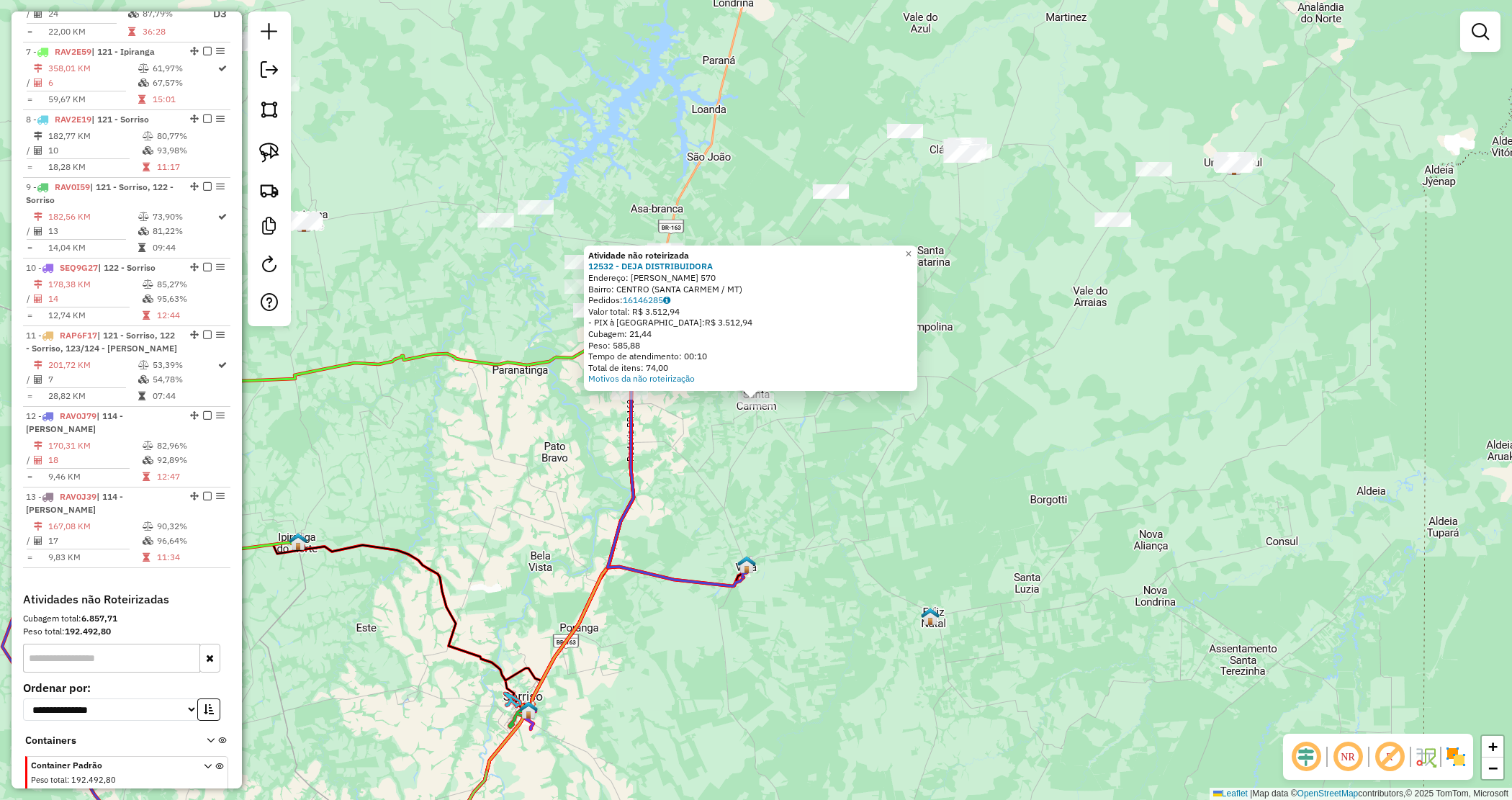
click at [916, 475] on div "Atividade não roteirizada 12532 - DEJA DISTRIBUIDORA Endereço: GETULIO VARGAS 5…" at bounding box center [756, 400] width 1512 height 800
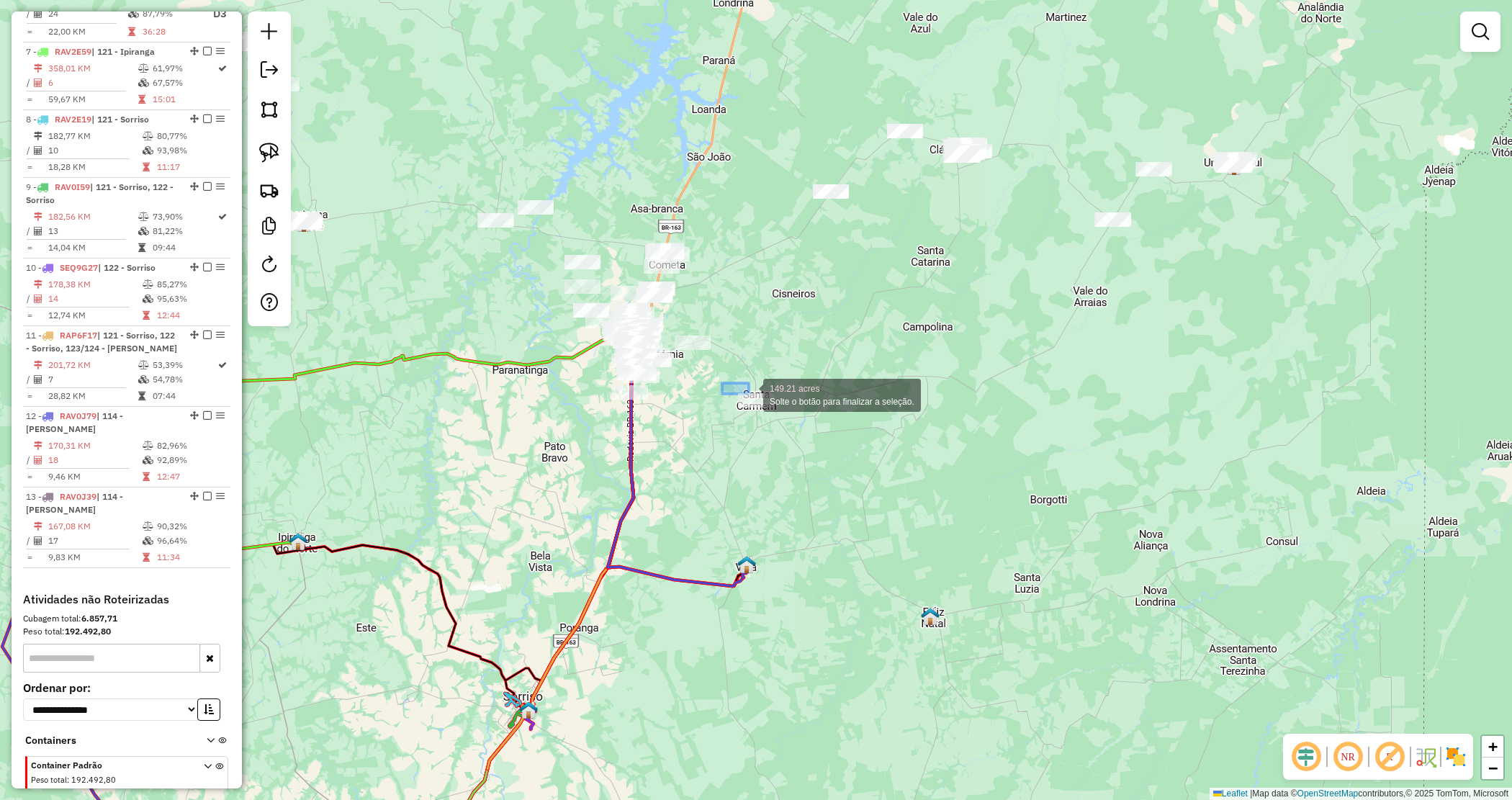
drag, startPoint x: 722, startPoint y: 383, endPoint x: 832, endPoint y: 412, distance: 113.8
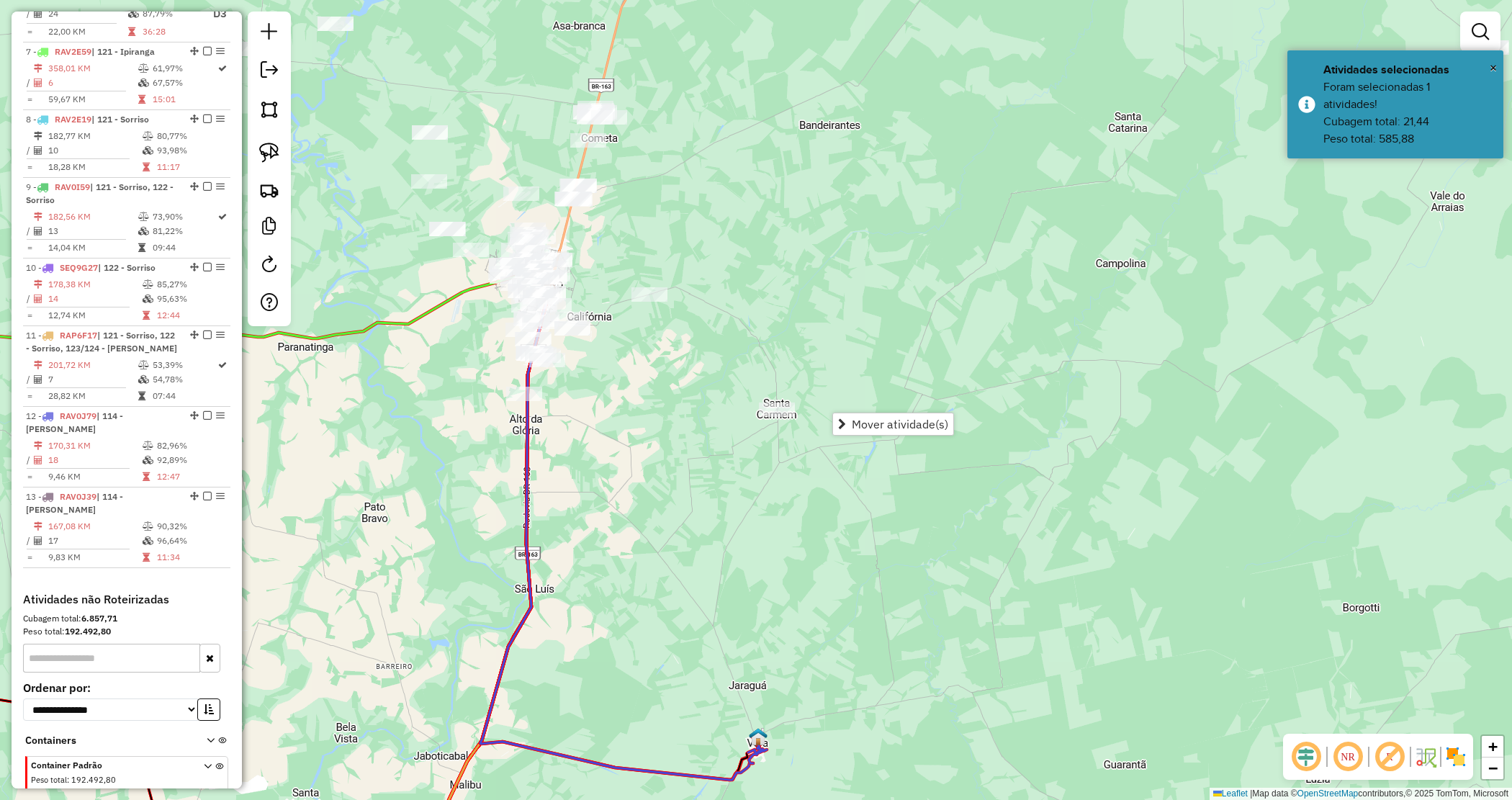
drag, startPoint x: 839, startPoint y: 278, endPoint x: 821, endPoint y: 304, distance: 31.6
click at [821, 304] on div "Janela de atendimento Grade de atendimento Capacidade Transportadoras Veículos …" at bounding box center [756, 400] width 1512 height 800
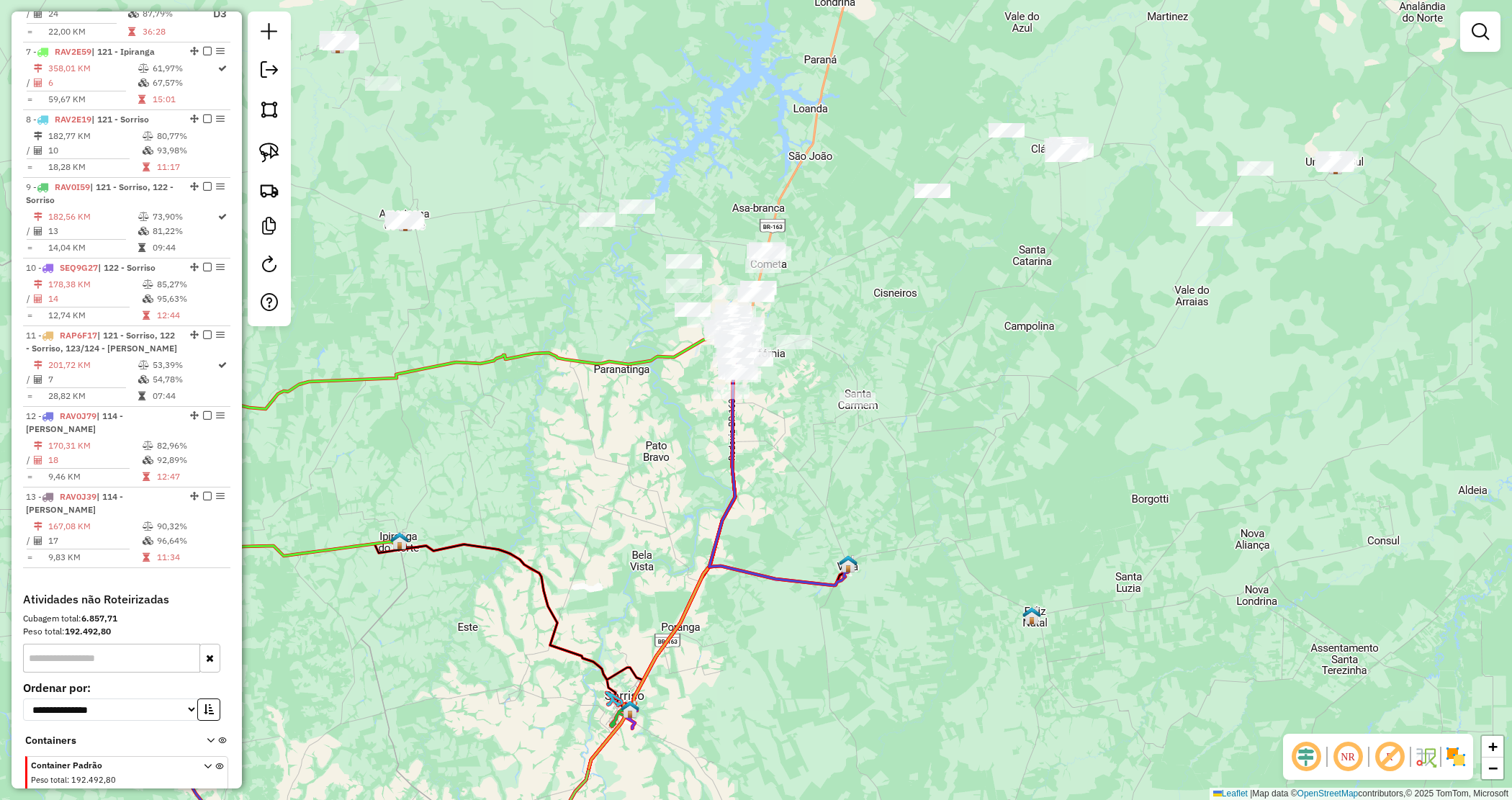
drag, startPoint x: 909, startPoint y: 299, endPoint x: 994, endPoint y: 343, distance: 95.7
click at [994, 343] on div "Janela de atendimento Grade de atendimento Capacidade Transportadoras Veículos …" at bounding box center [756, 400] width 1512 height 800
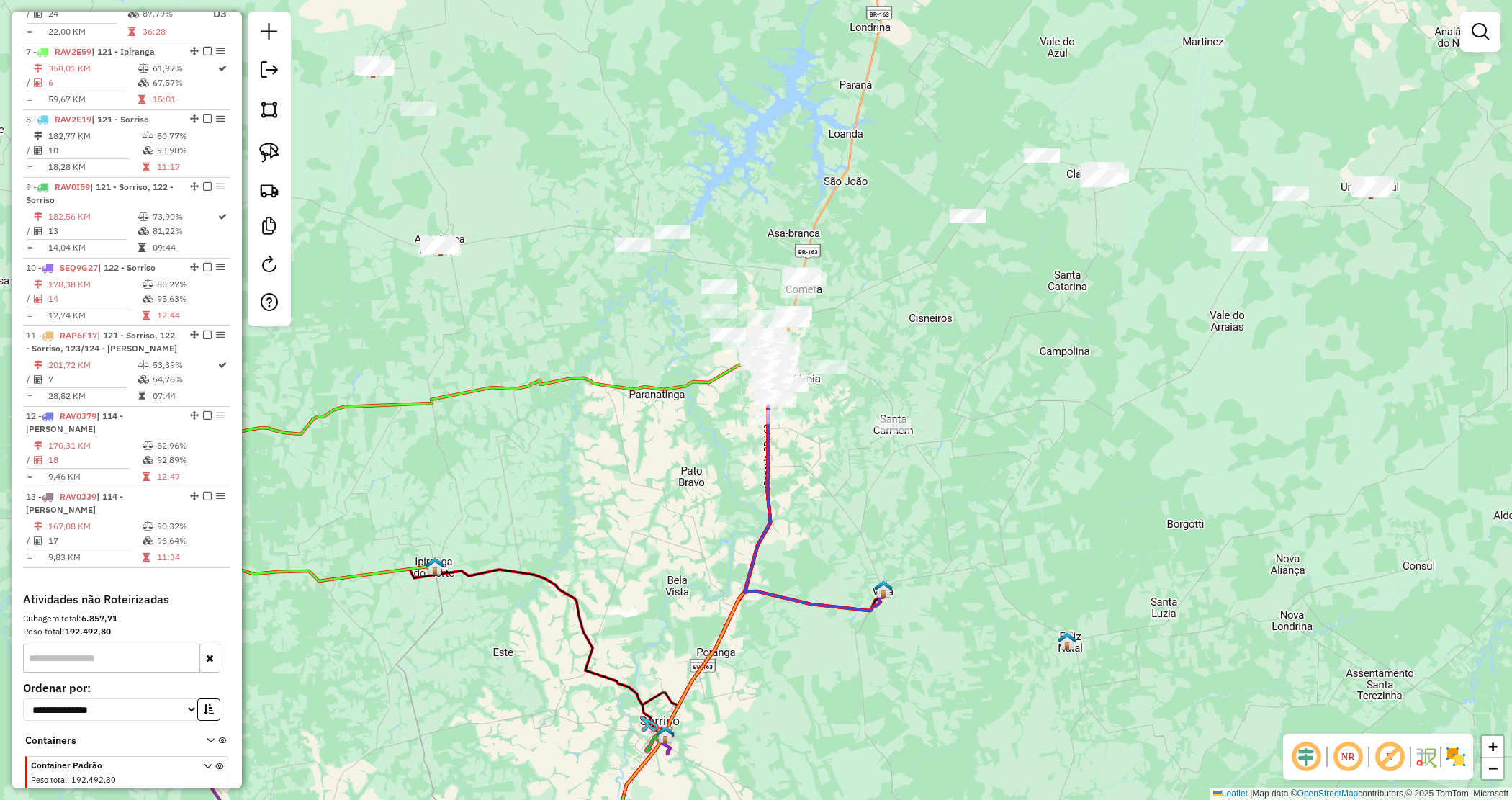
drag, startPoint x: 948, startPoint y: 359, endPoint x: 957, endPoint y: 360, distance: 9.1
click at [957, 360] on div "Janela de atendimento Grade de atendimento Capacidade Transportadoras Veículos …" at bounding box center [756, 400] width 1512 height 800
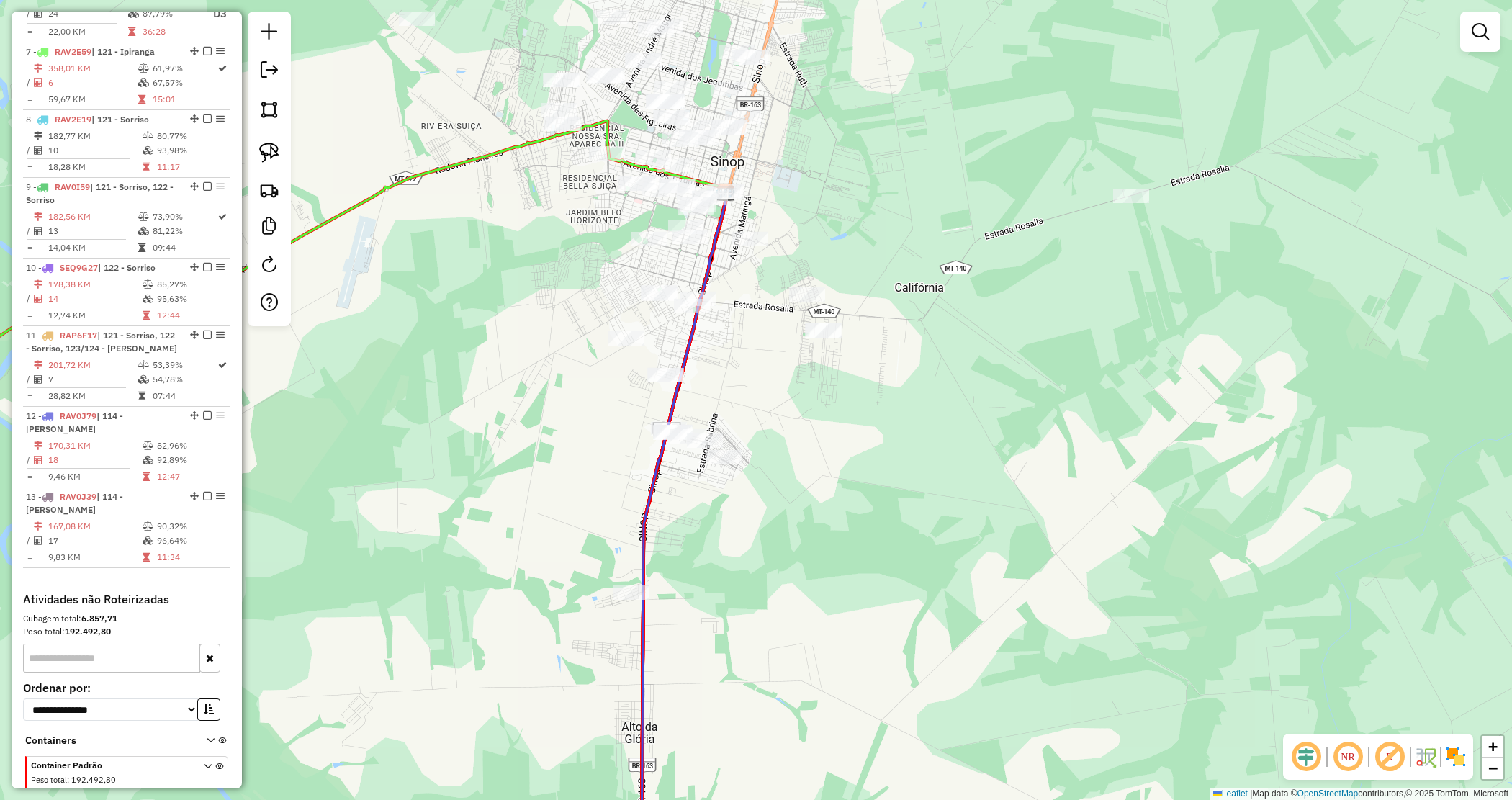
drag, startPoint x: 796, startPoint y: 451, endPoint x: 825, endPoint y: 373, distance: 83.2
click at [821, 398] on div "Janela de atendimento Grade de atendimento Capacidade Transportadoras Veículos …" at bounding box center [756, 400] width 1512 height 800
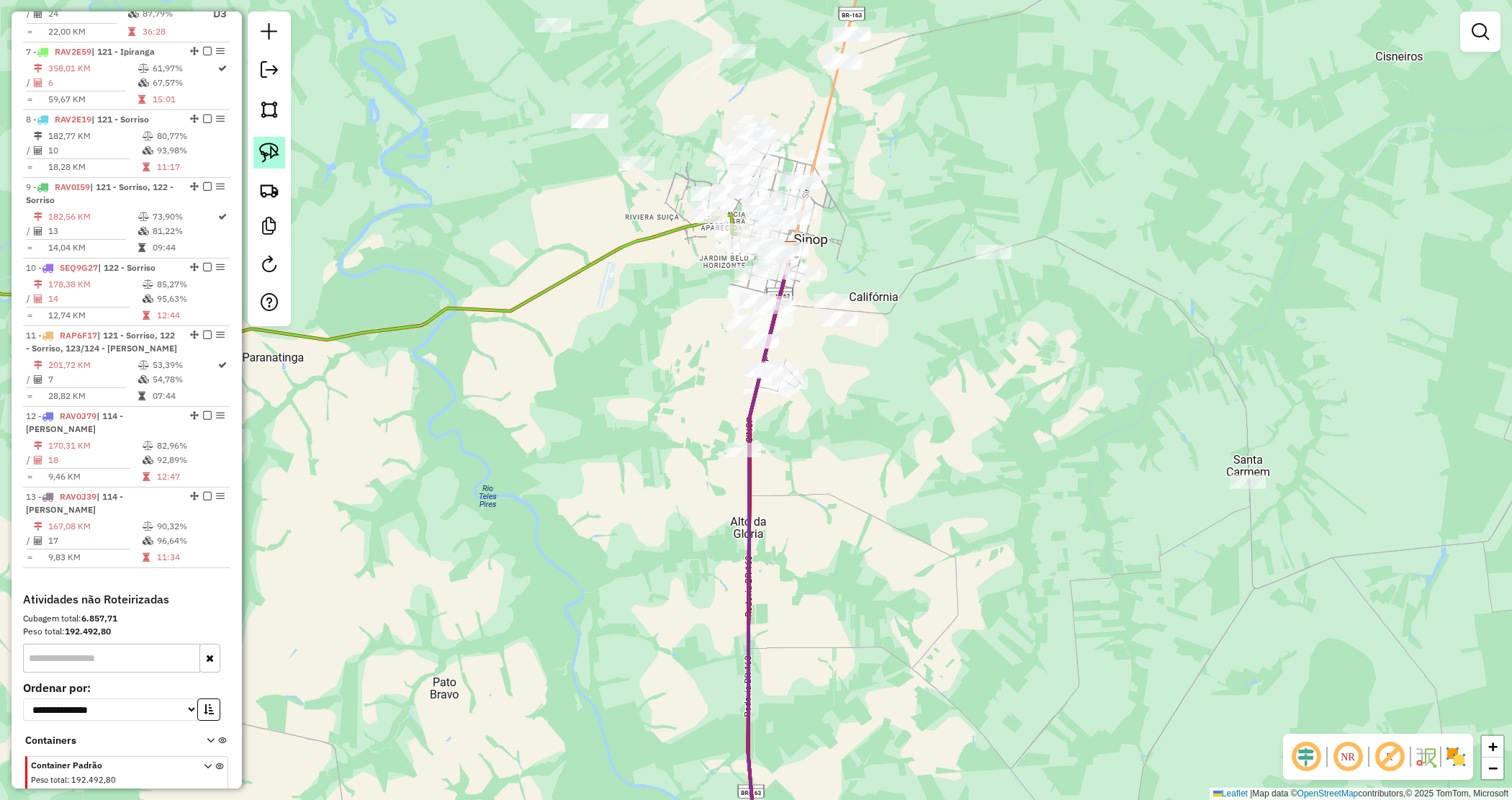
click at [274, 150] on img at bounding box center [269, 153] width 20 height 20
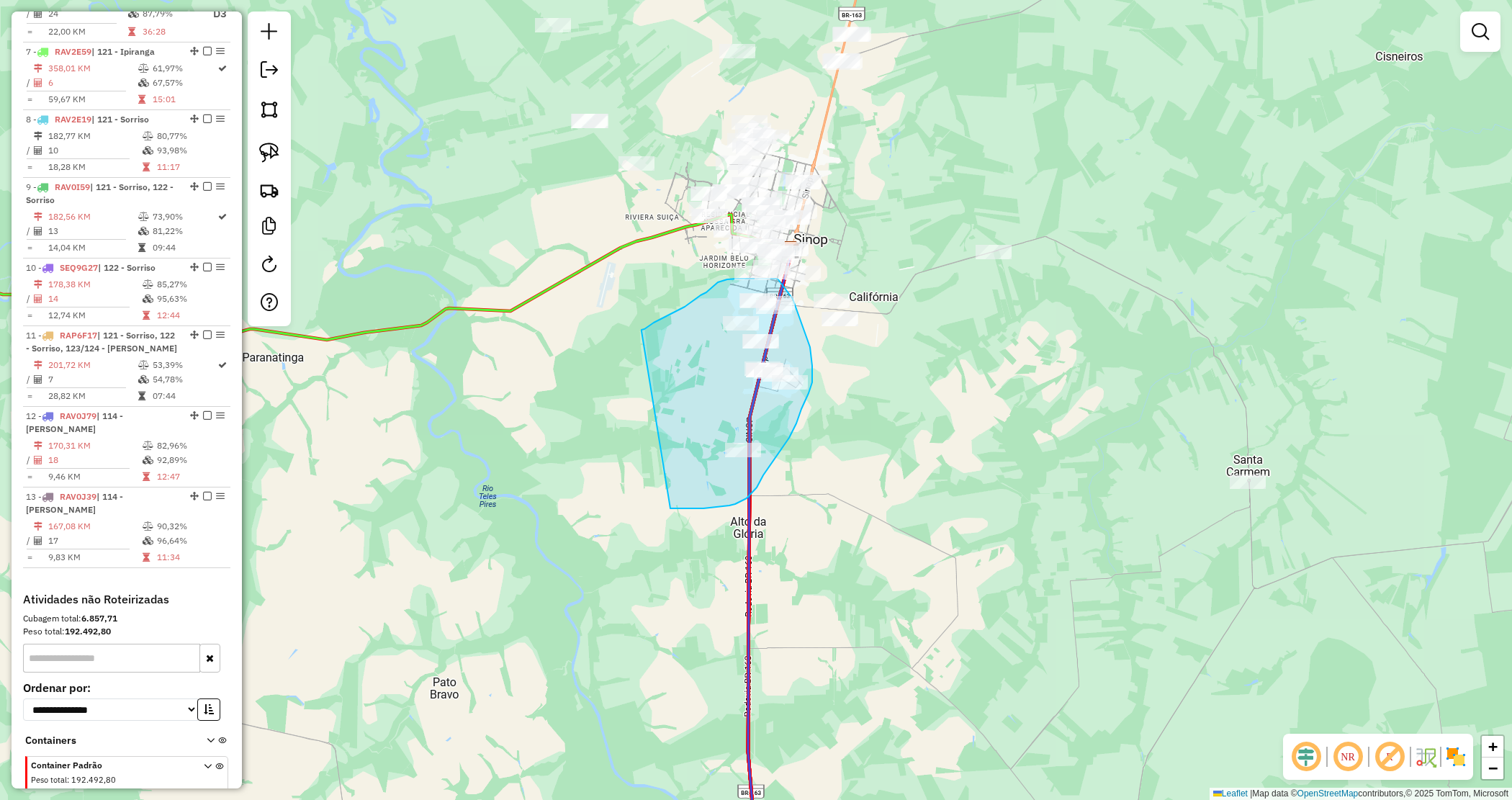
drag, startPoint x: 641, startPoint y: 330, endPoint x: 660, endPoint y: 509, distance: 180.0
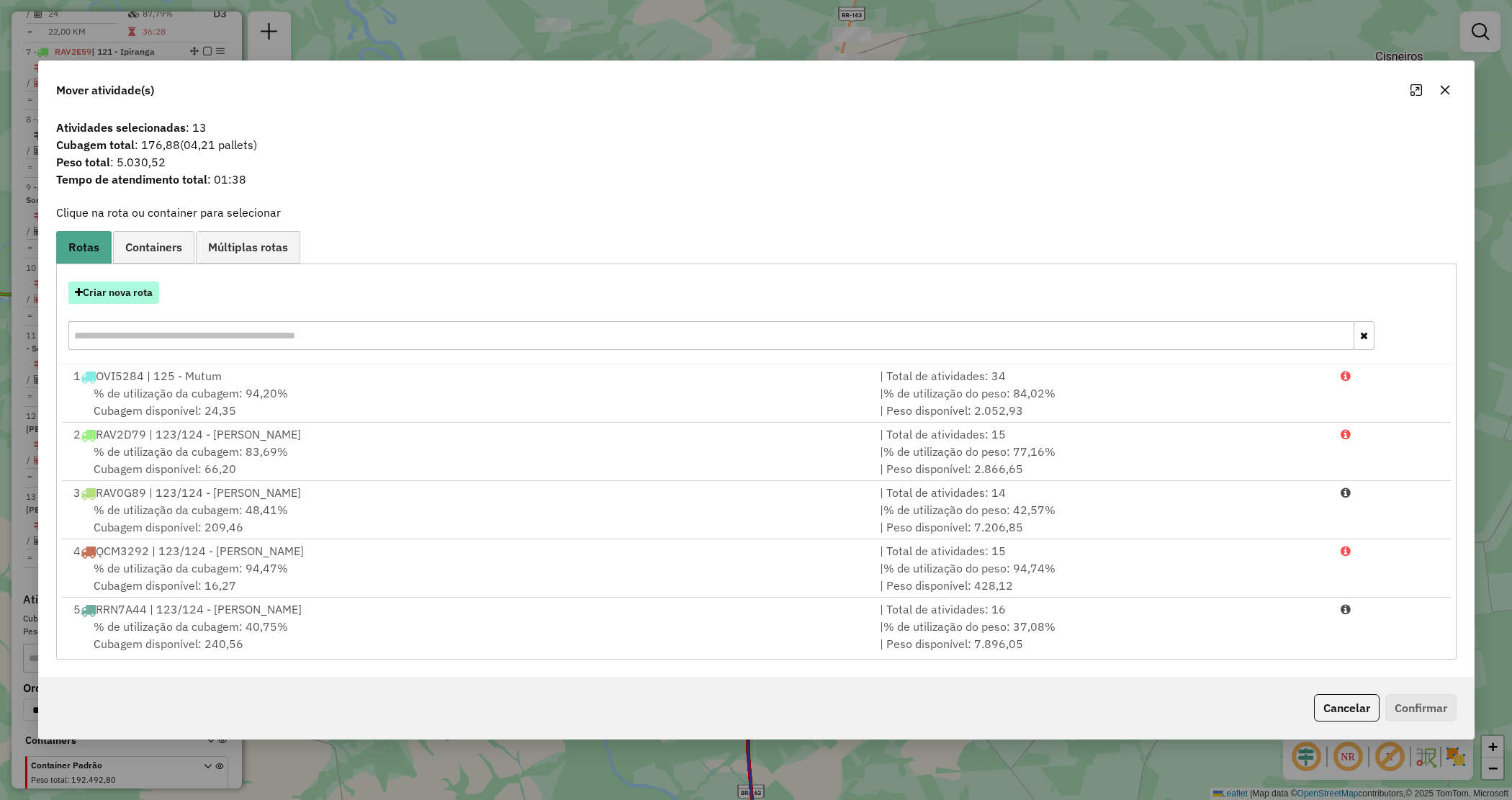
click at [131, 293] on button "Criar nova rota" at bounding box center [113, 293] width 91 height 23
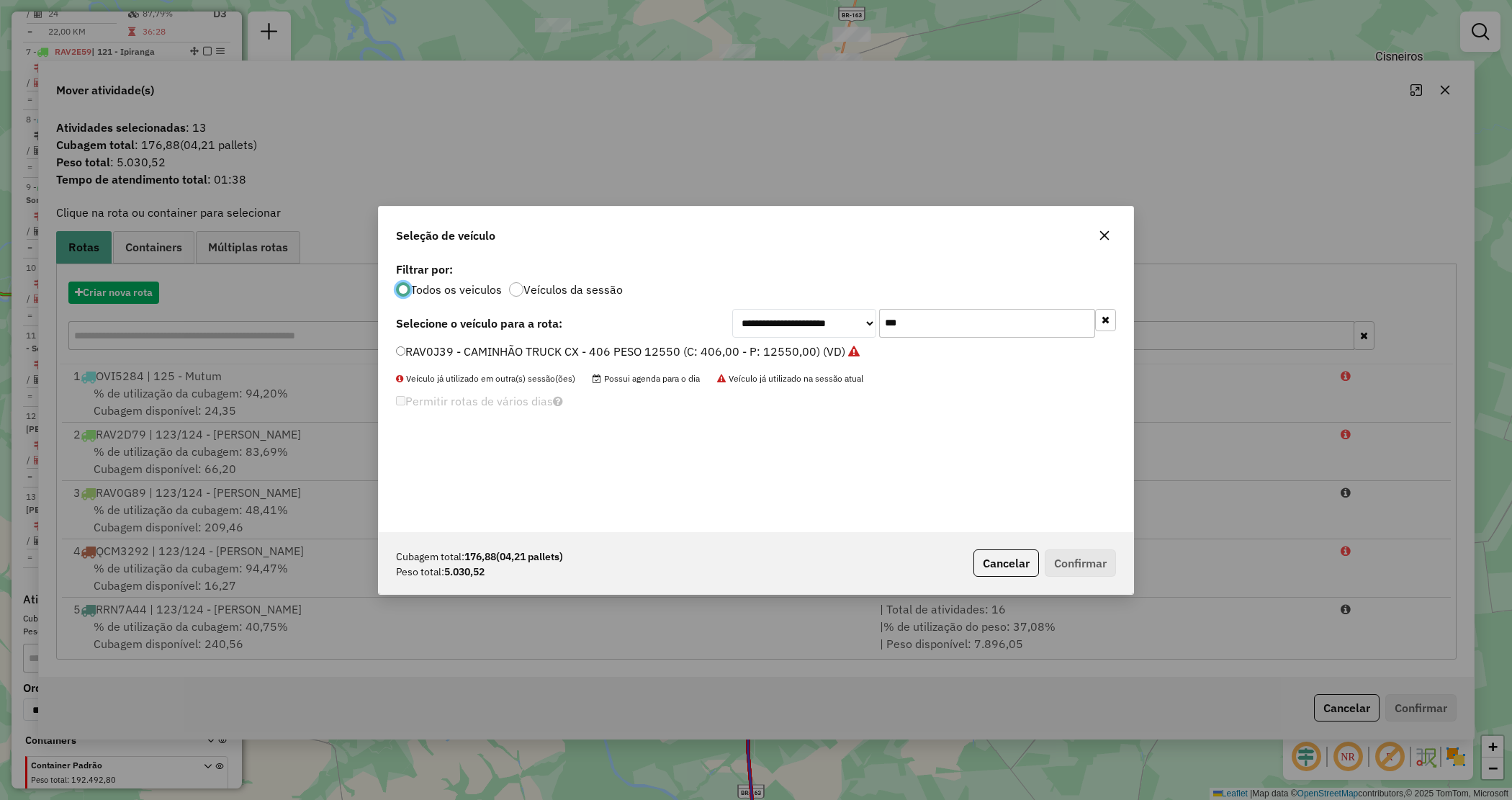
scroll to position [8, 4]
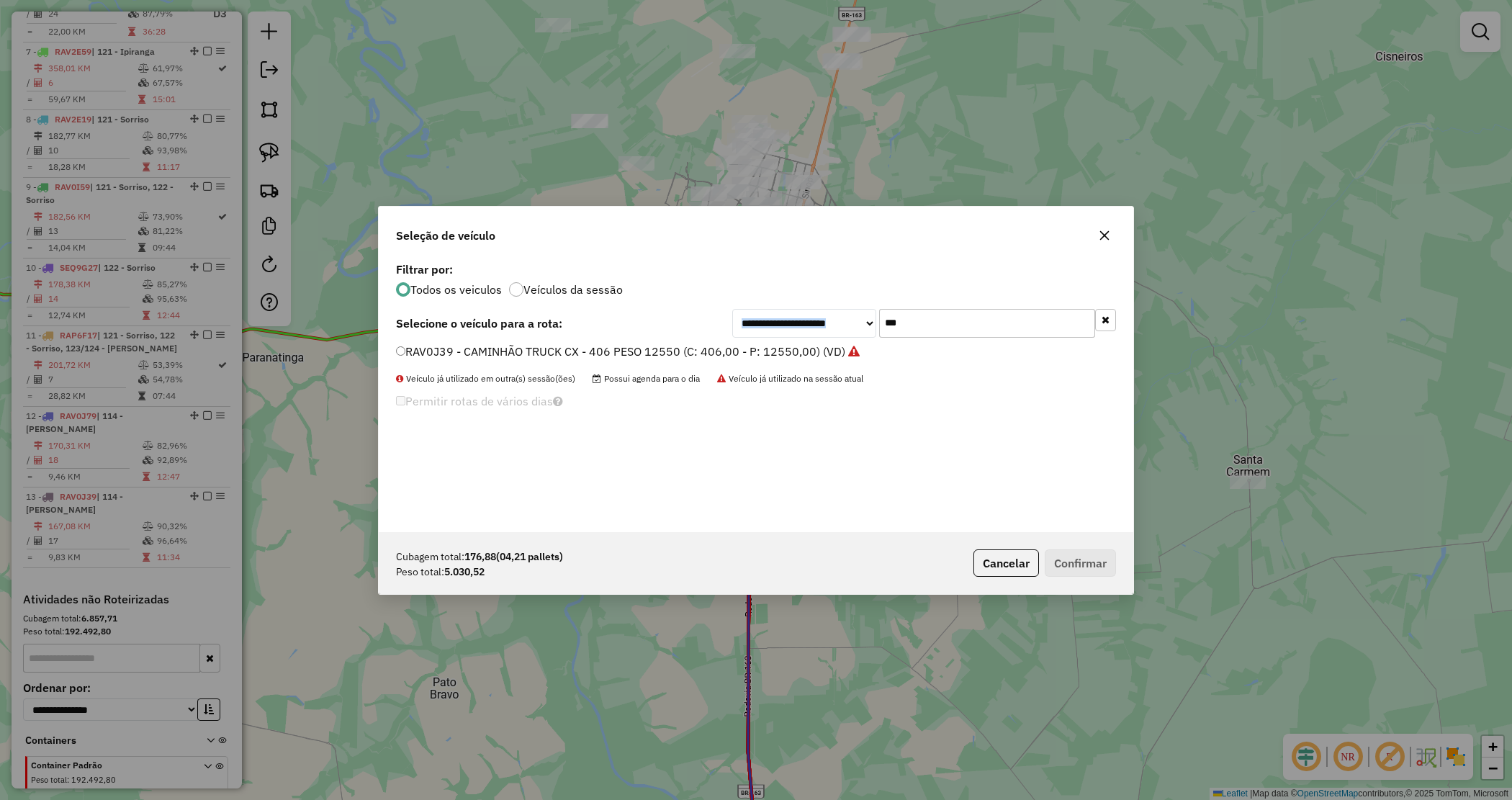
drag, startPoint x: 1025, startPoint y: 306, endPoint x: 793, endPoint y: 304, distance: 232.0
click at [793, 304] on div "**********" at bounding box center [756, 395] width 755 height 274
click at [923, 322] on input "***" at bounding box center [987, 323] width 216 height 29
drag, startPoint x: 923, startPoint y: 320, endPoint x: 811, endPoint y: 300, distance: 113.8
click at [812, 301] on div "**********" at bounding box center [756, 395] width 755 height 274
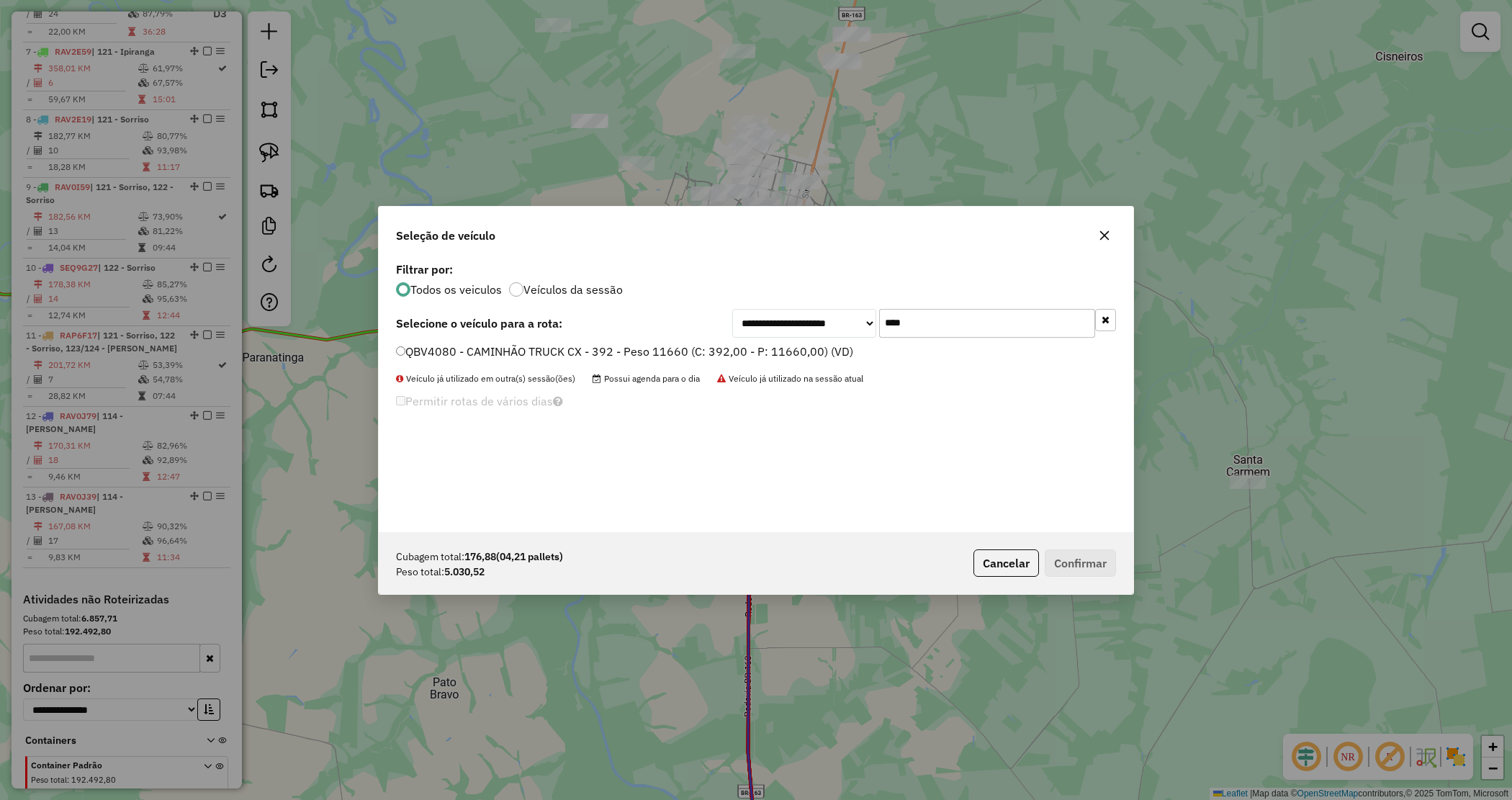
type input "****"
click at [817, 350] on label "QBV4080 - CAMINHÃO TRUCK CX - 392 - Peso 11660 (C: 392,00 - P: 11660,00) (VD)" at bounding box center [625, 351] width 457 height 18
click at [1070, 566] on button "Confirmar" at bounding box center [1080, 563] width 71 height 28
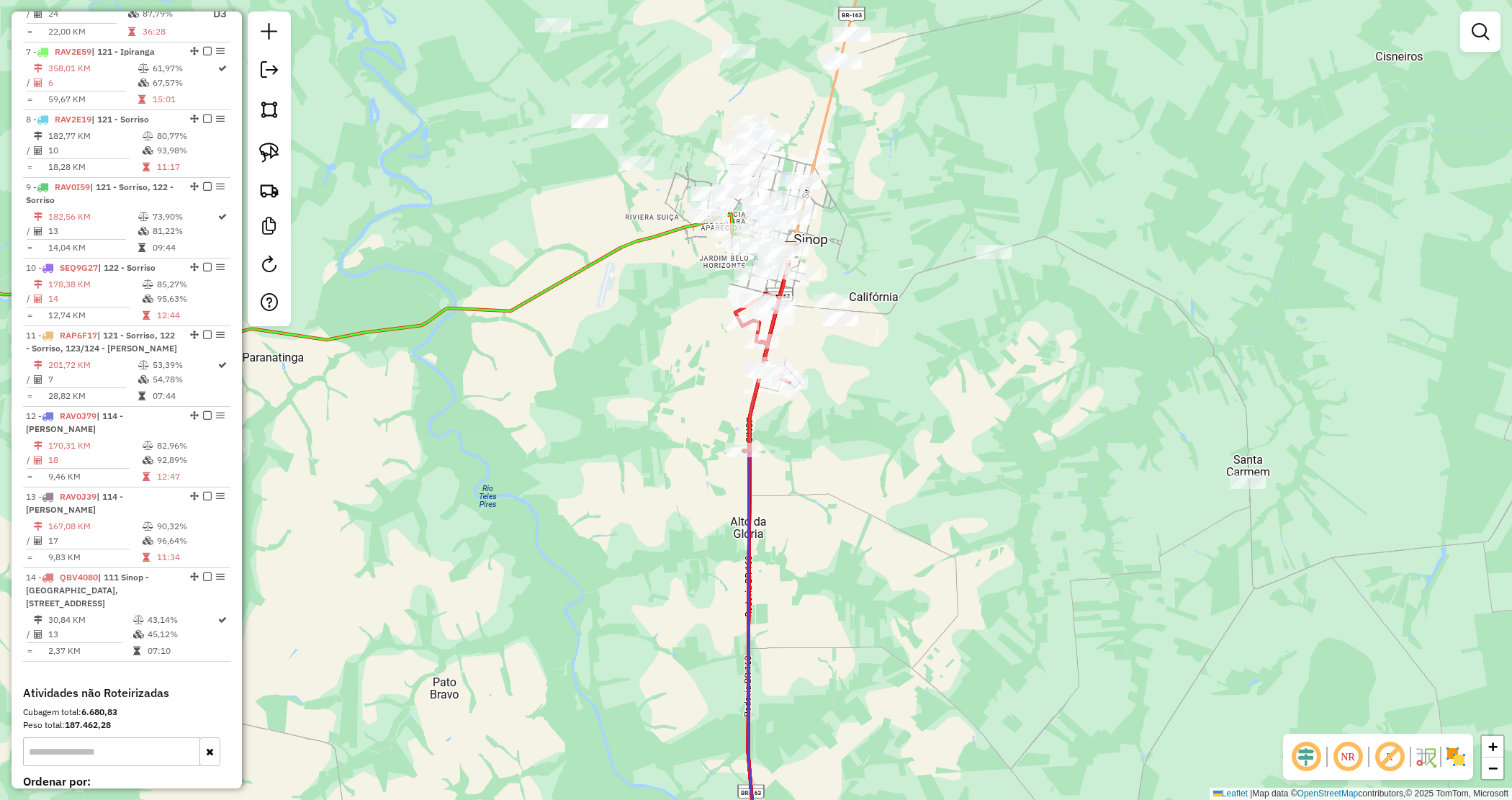
click at [862, 415] on div "Janela de atendimento Grade de atendimento Capacidade Transportadoras Veículos …" at bounding box center [756, 400] width 1512 height 800
drag, startPoint x: 861, startPoint y: 408, endPoint x: 857, endPoint y: 425, distance: 17.5
click at [857, 425] on div "Janela de atendimento Grade de atendimento Capacidade Transportadoras Veículos …" at bounding box center [756, 400] width 1512 height 800
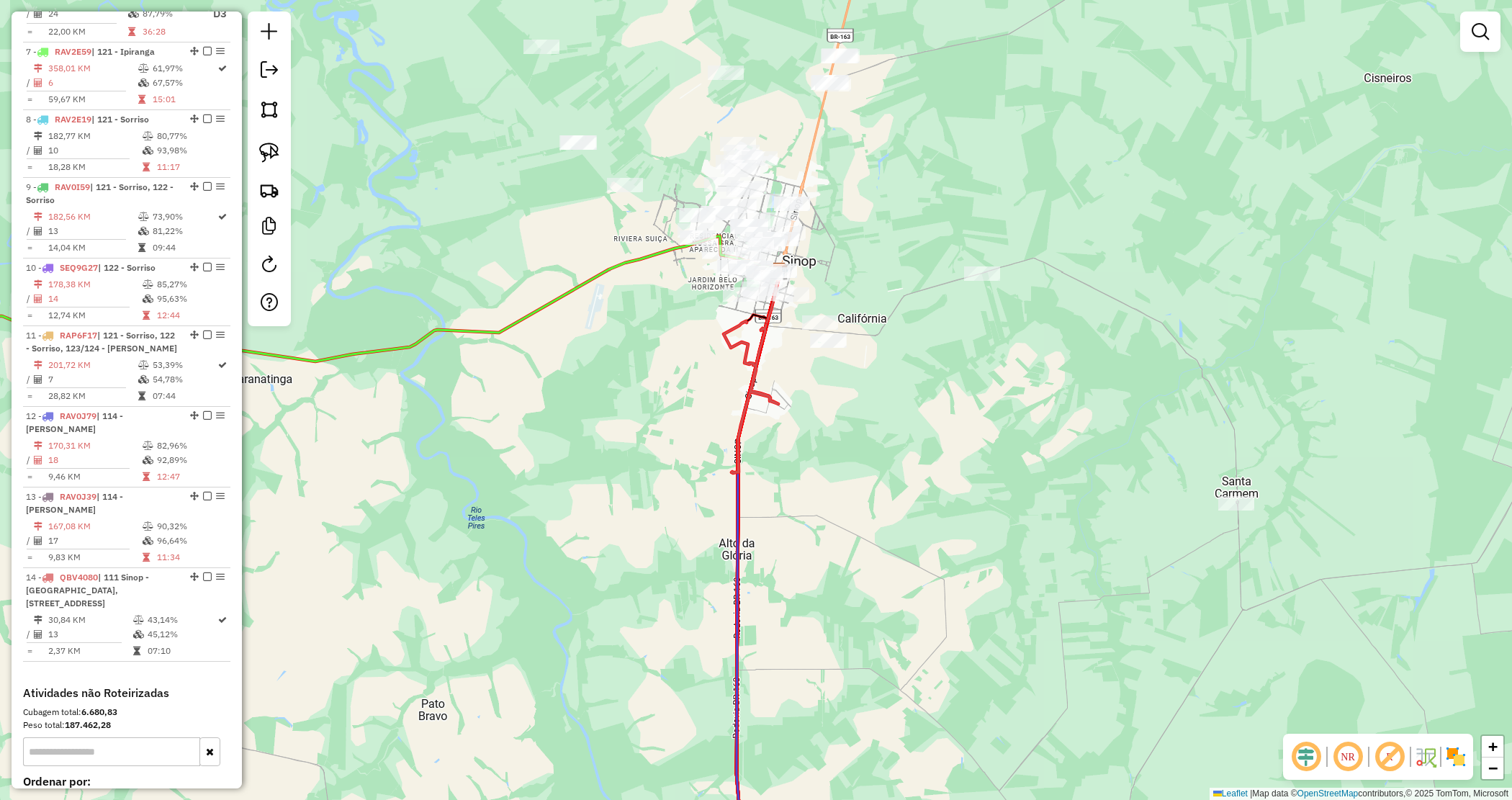
drag, startPoint x: 916, startPoint y: 375, endPoint x: 872, endPoint y: 388, distance: 45.9
click at [893, 394] on div "Janela de atendimento Grade de atendimento Capacidade Transportadoras Veículos …" at bounding box center [756, 400] width 1512 height 800
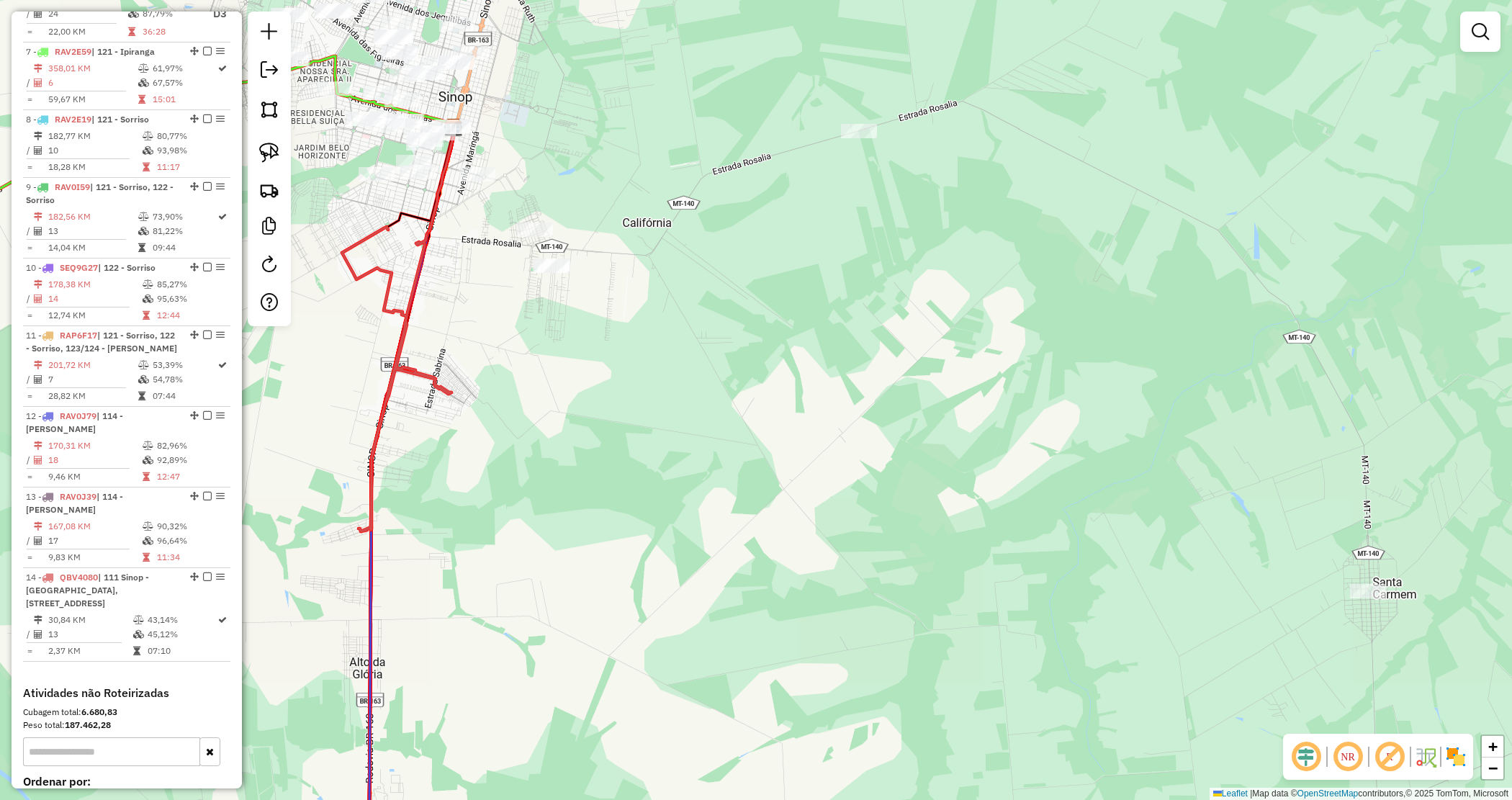
drag, startPoint x: 916, startPoint y: 390, endPoint x: 779, endPoint y: 310, distance: 158.6
click at [779, 310] on div "Janela de atendimento Grade de atendimento Capacidade Transportadoras Veículos …" at bounding box center [756, 400] width 1512 height 800
click at [261, 153] on img at bounding box center [269, 153] width 20 height 20
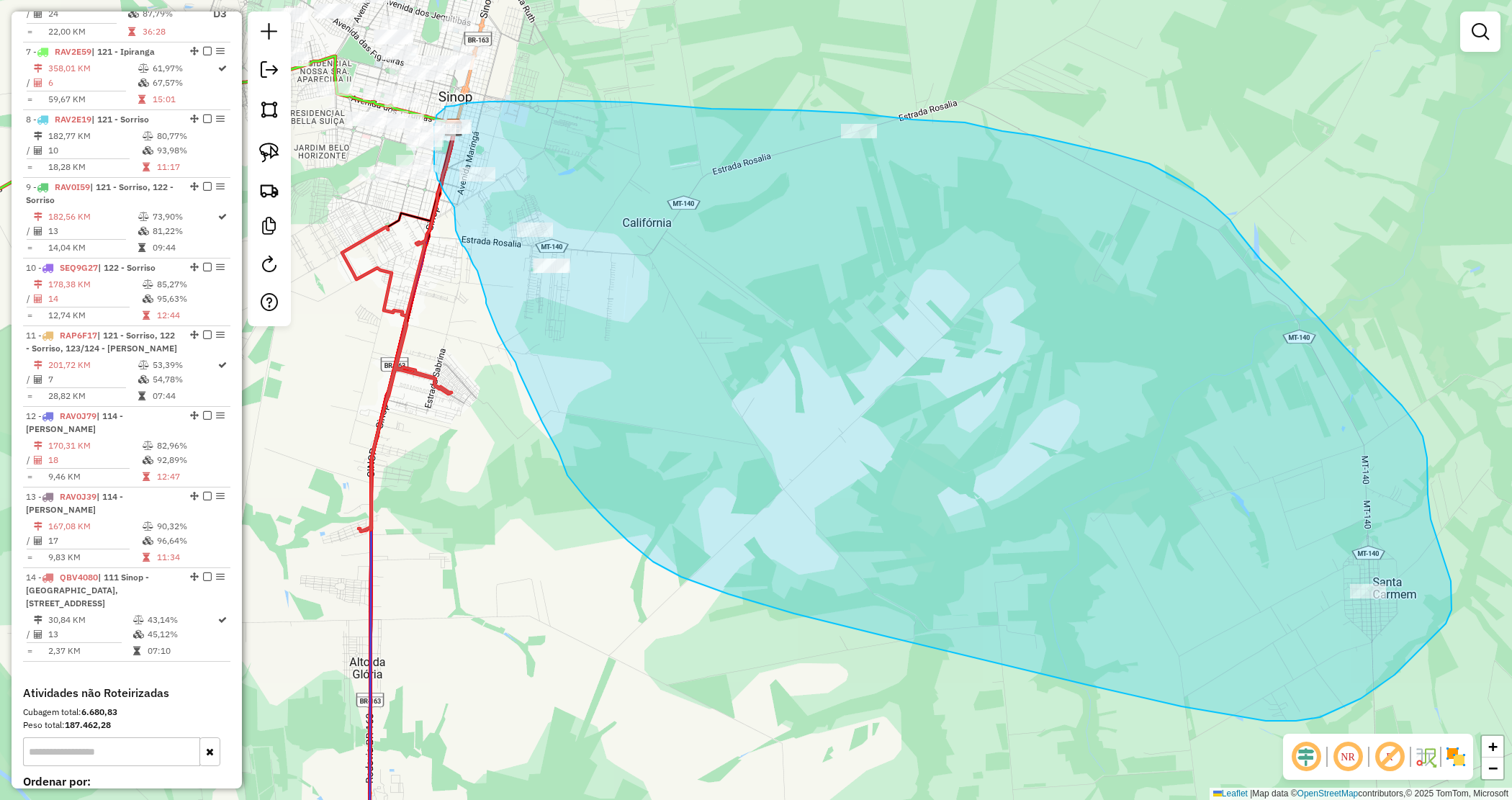
drag, startPoint x: 446, startPoint y: 107, endPoint x: 436, endPoint y: 113, distance: 11.7
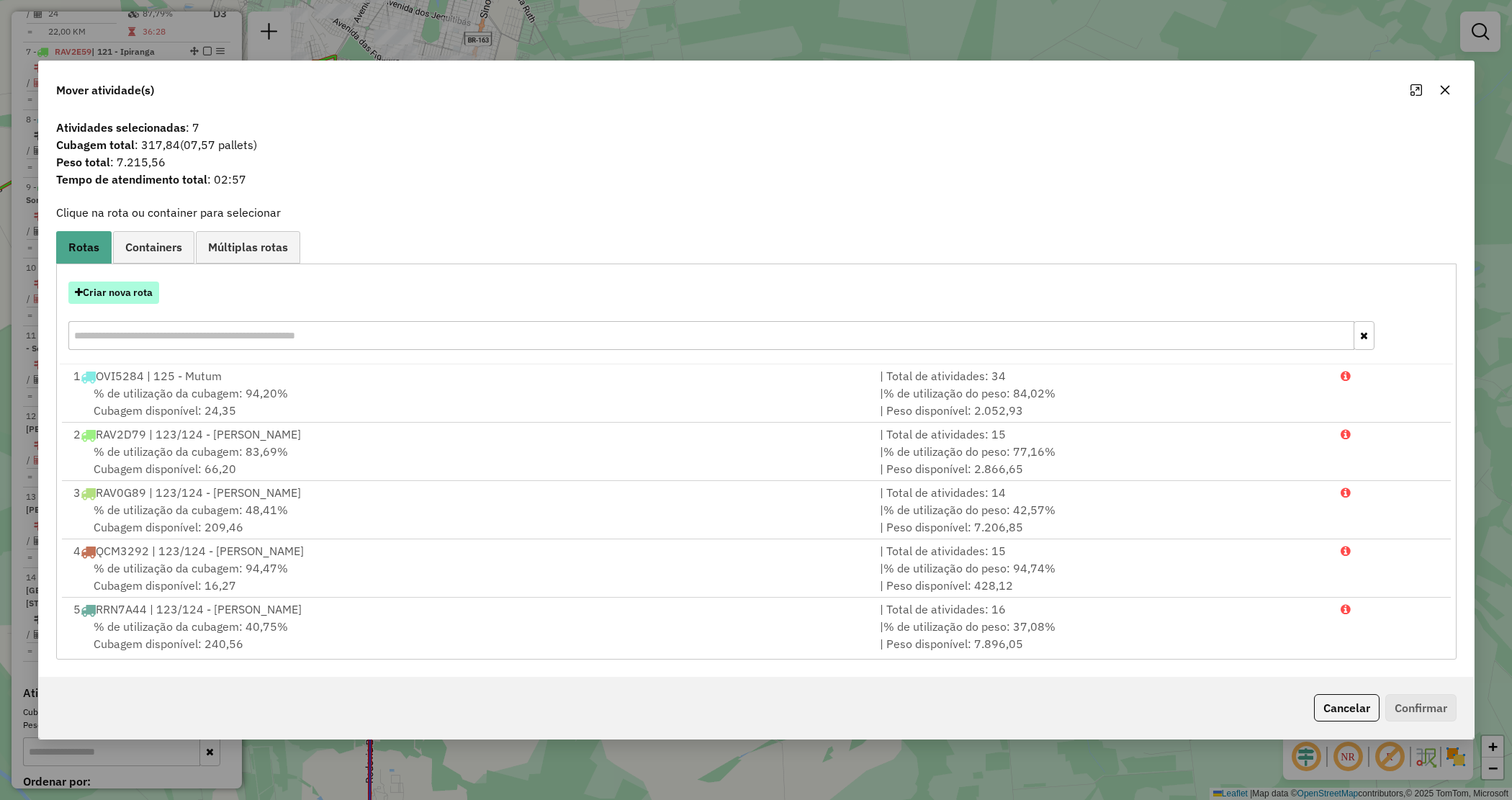
click at [126, 284] on button "Criar nova rota" at bounding box center [113, 293] width 91 height 23
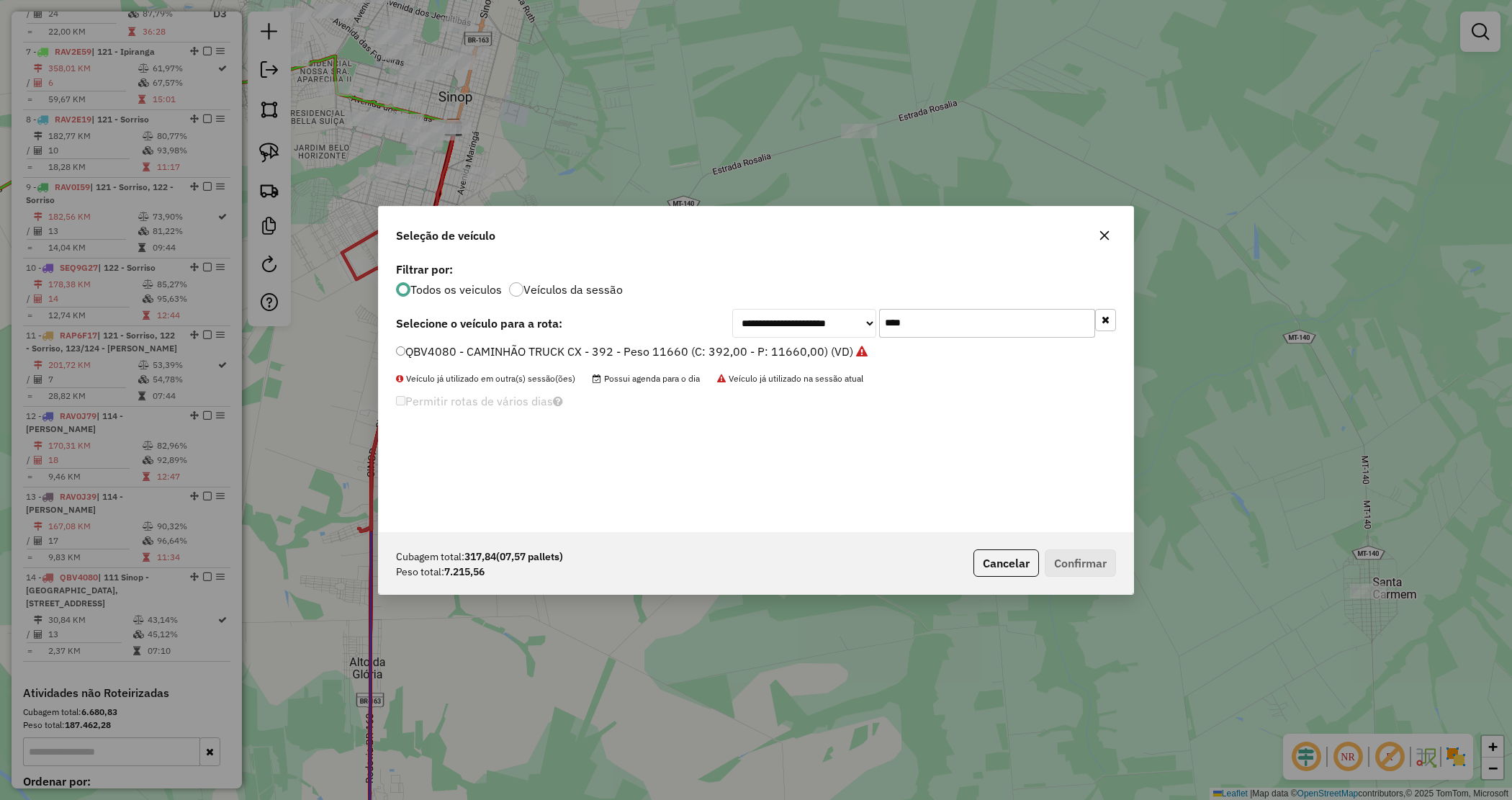
drag, startPoint x: 919, startPoint y: 319, endPoint x: 788, endPoint y: 294, distance: 133.4
click at [789, 295] on div "**********" at bounding box center [756, 395] width 755 height 274
type input "****"
click at [700, 347] on label "QBV4090 - CAMINHÃO TRUCK CX - 392 - Peso 11660 (C: 392,00 - P: 11660,00) (VD)" at bounding box center [625, 351] width 457 height 18
click at [1074, 558] on button "Confirmar" at bounding box center [1080, 563] width 71 height 28
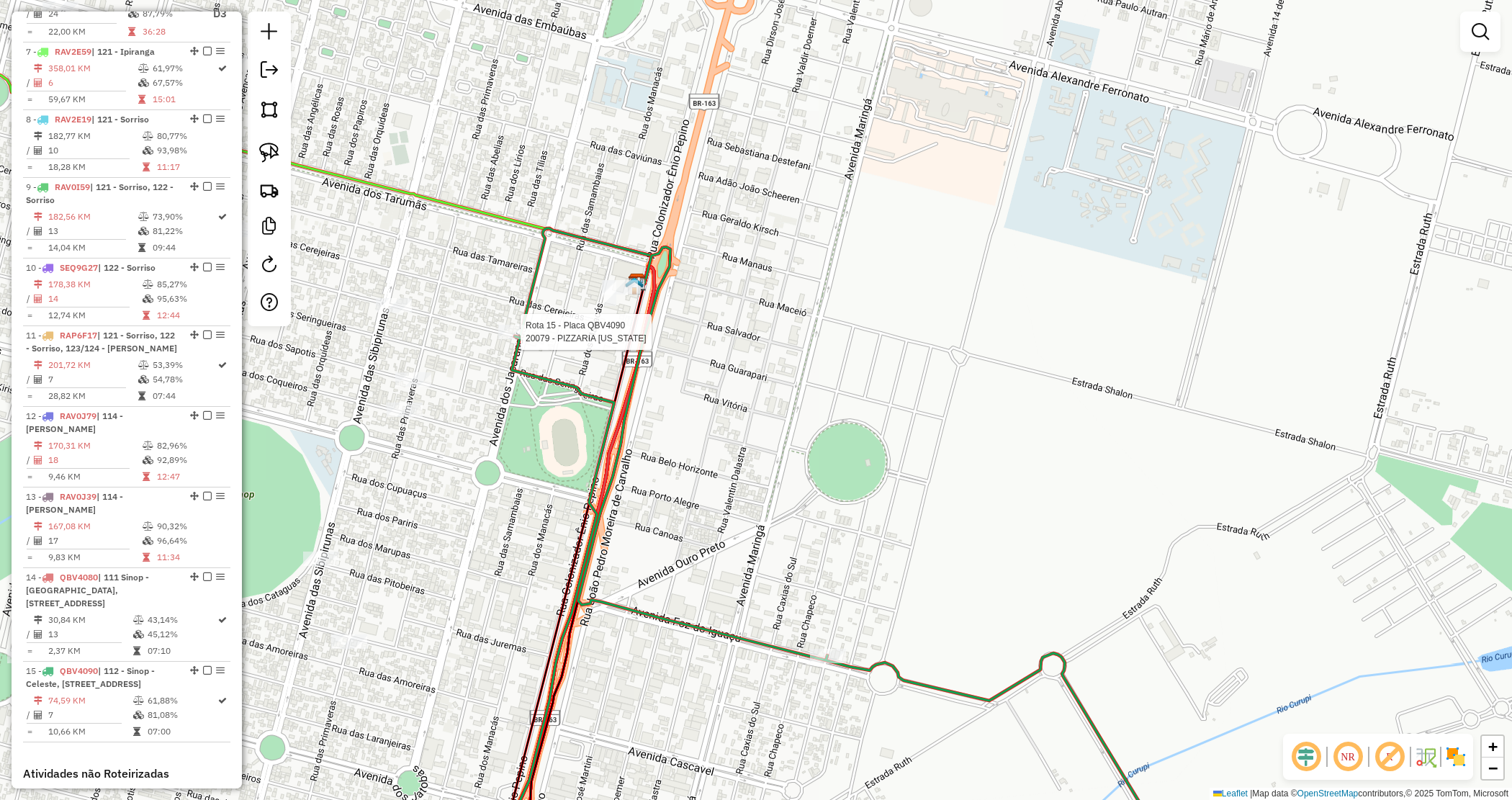
scroll to position [1151, 0]
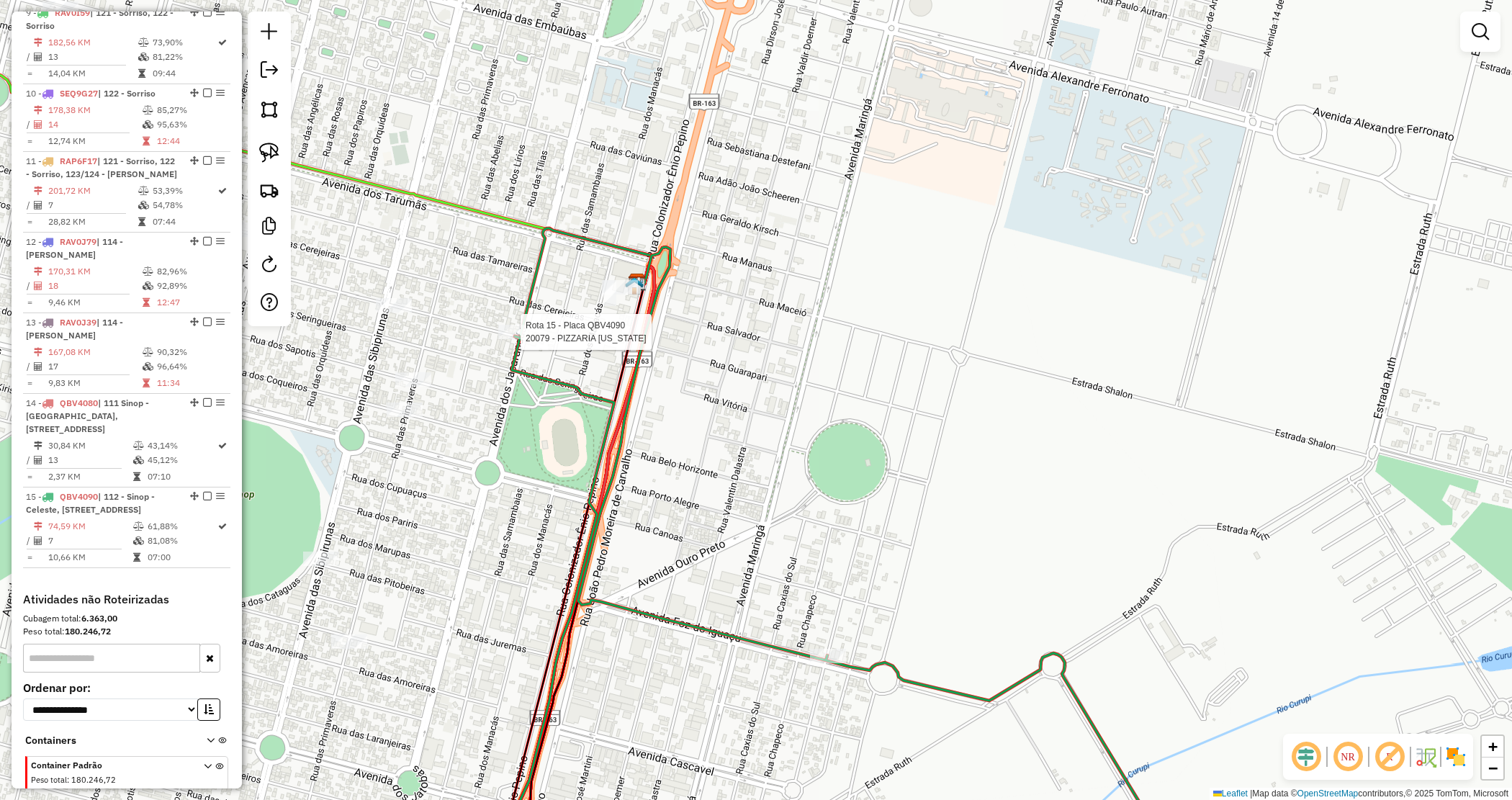
select select "*********"
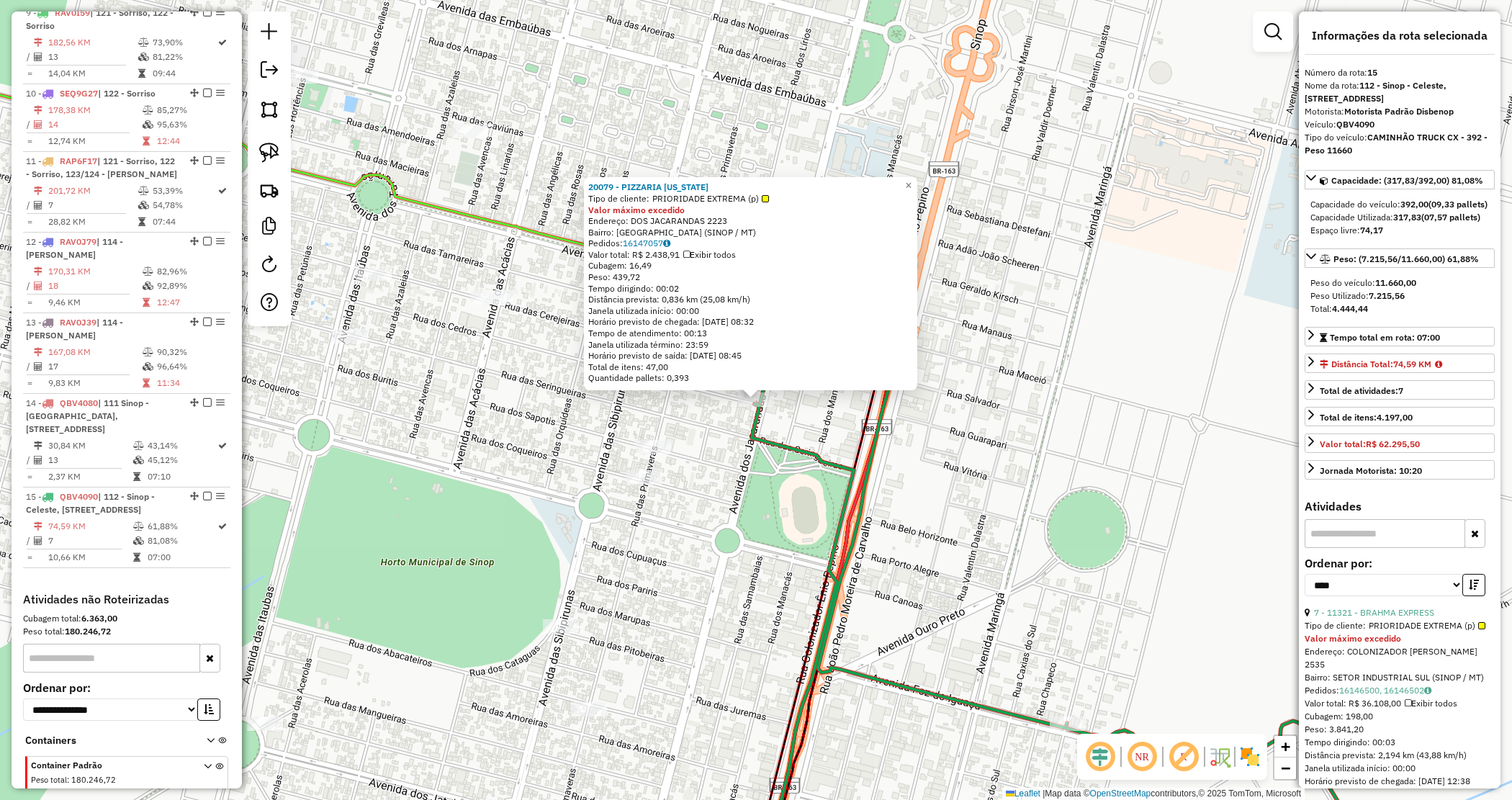
click at [729, 455] on div "20079 - PIZZARIA TEXAS Tipo de cliente: PRIORIDADE EXTREMA (p) Valor máximo exc…" at bounding box center [756, 400] width 1512 height 800
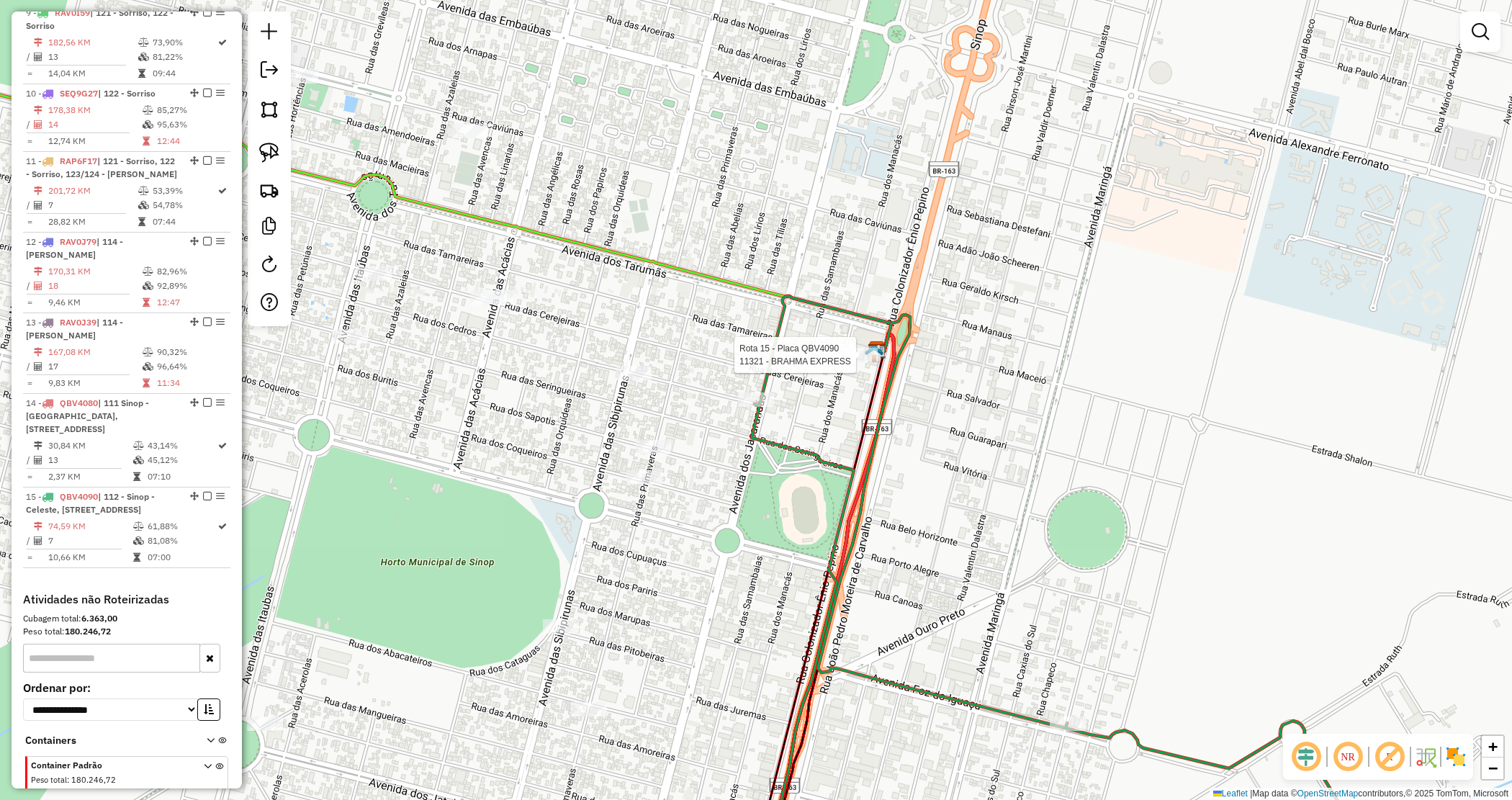
select select "*********"
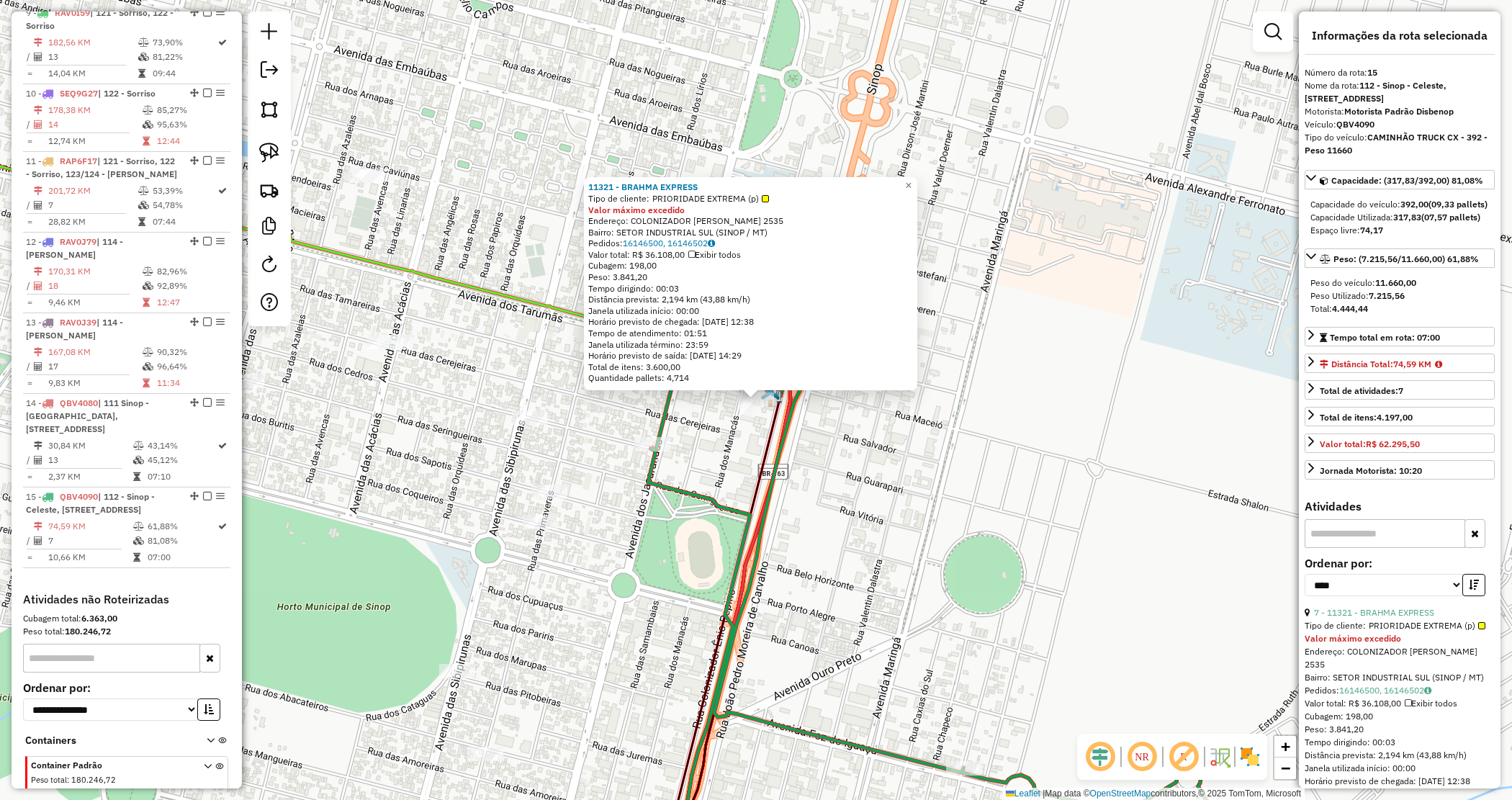
click at [841, 477] on div "11321 - BRAHMA EXPRESS Tipo de cliente: PRIORIDADE EXTREMA (p) Valor máximo exc…" at bounding box center [756, 400] width 1512 height 800
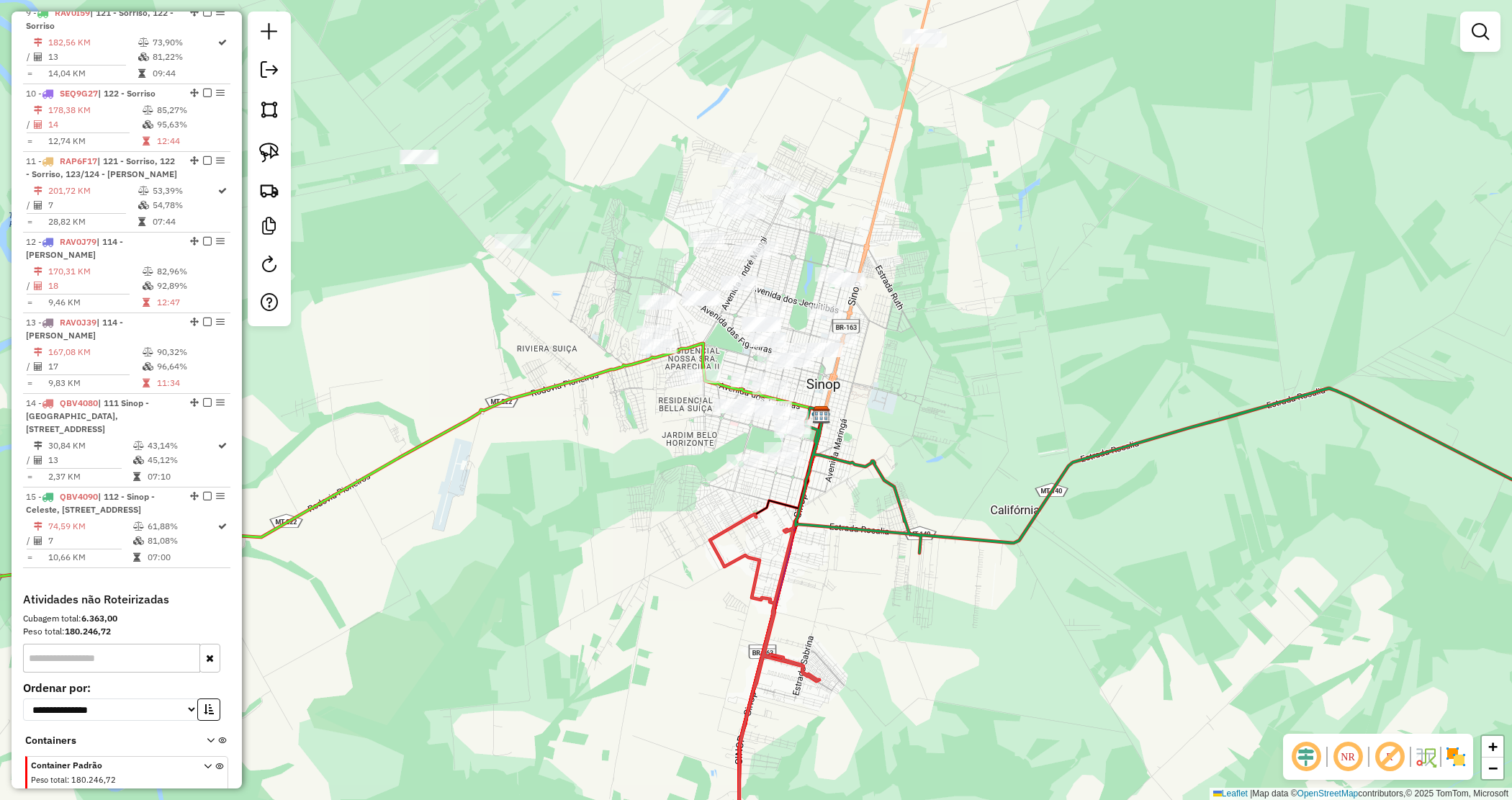
click at [1128, 693] on div "Janela de atendimento Grade de atendimento Capacidade Transportadoras Veículos …" at bounding box center [756, 400] width 1512 height 800
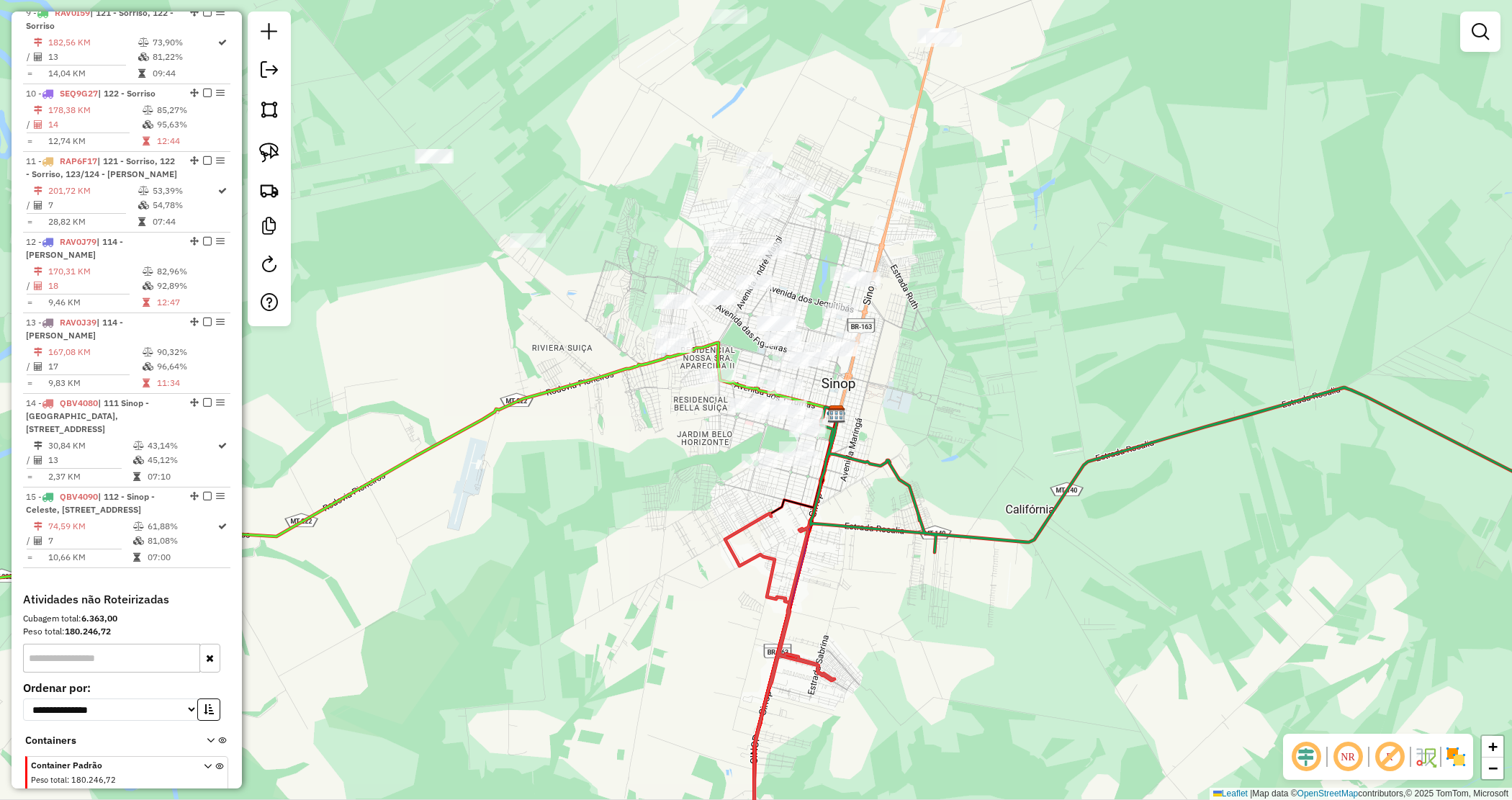
drag, startPoint x: 976, startPoint y: 437, endPoint x: 996, endPoint y: 424, distance: 23.9
click at [995, 425] on div "Janela de atendimento Grade de atendimento Capacidade Transportadoras Veículos …" at bounding box center [756, 400] width 1512 height 800
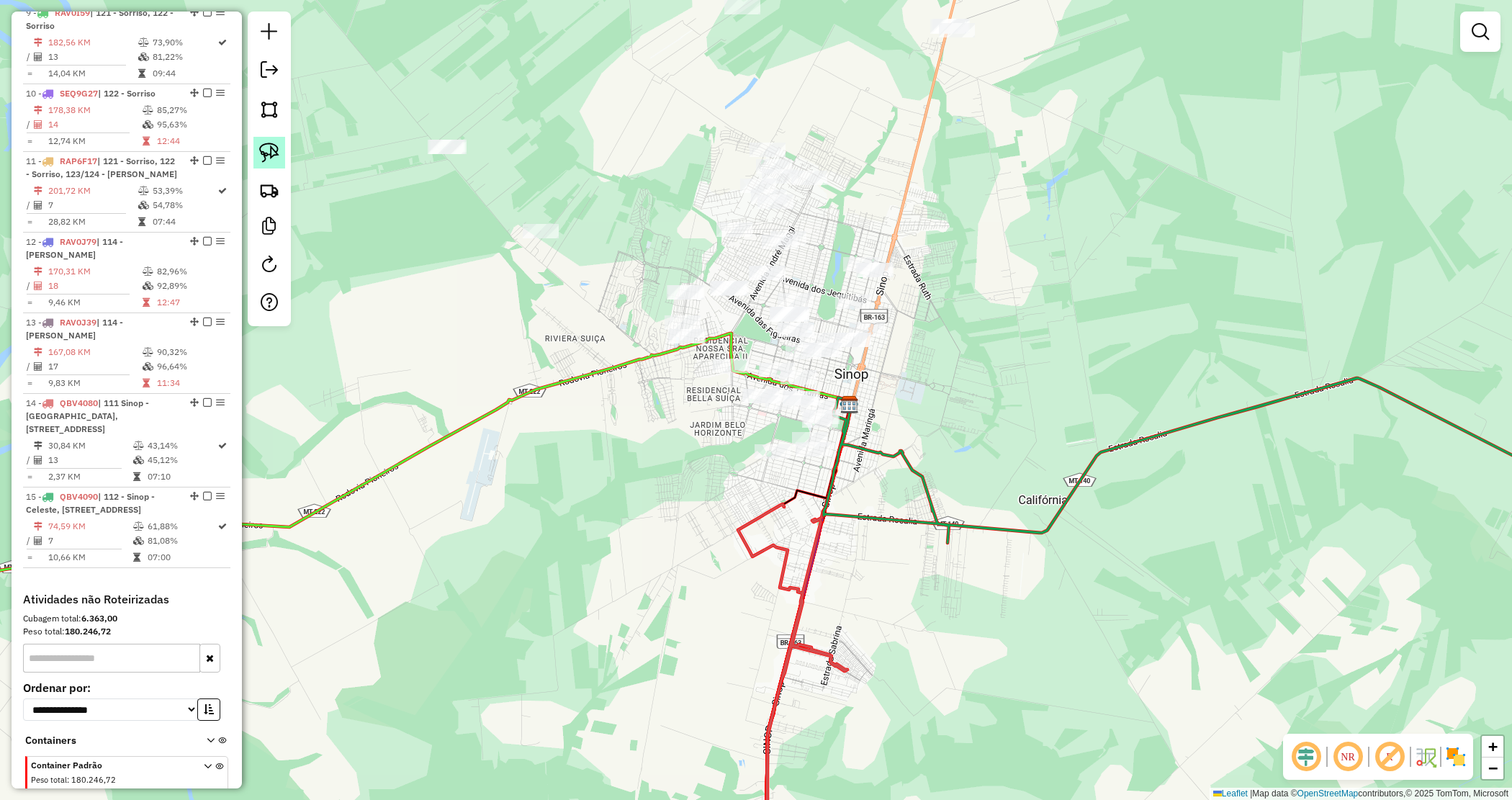
click at [276, 159] on img at bounding box center [269, 153] width 20 height 20
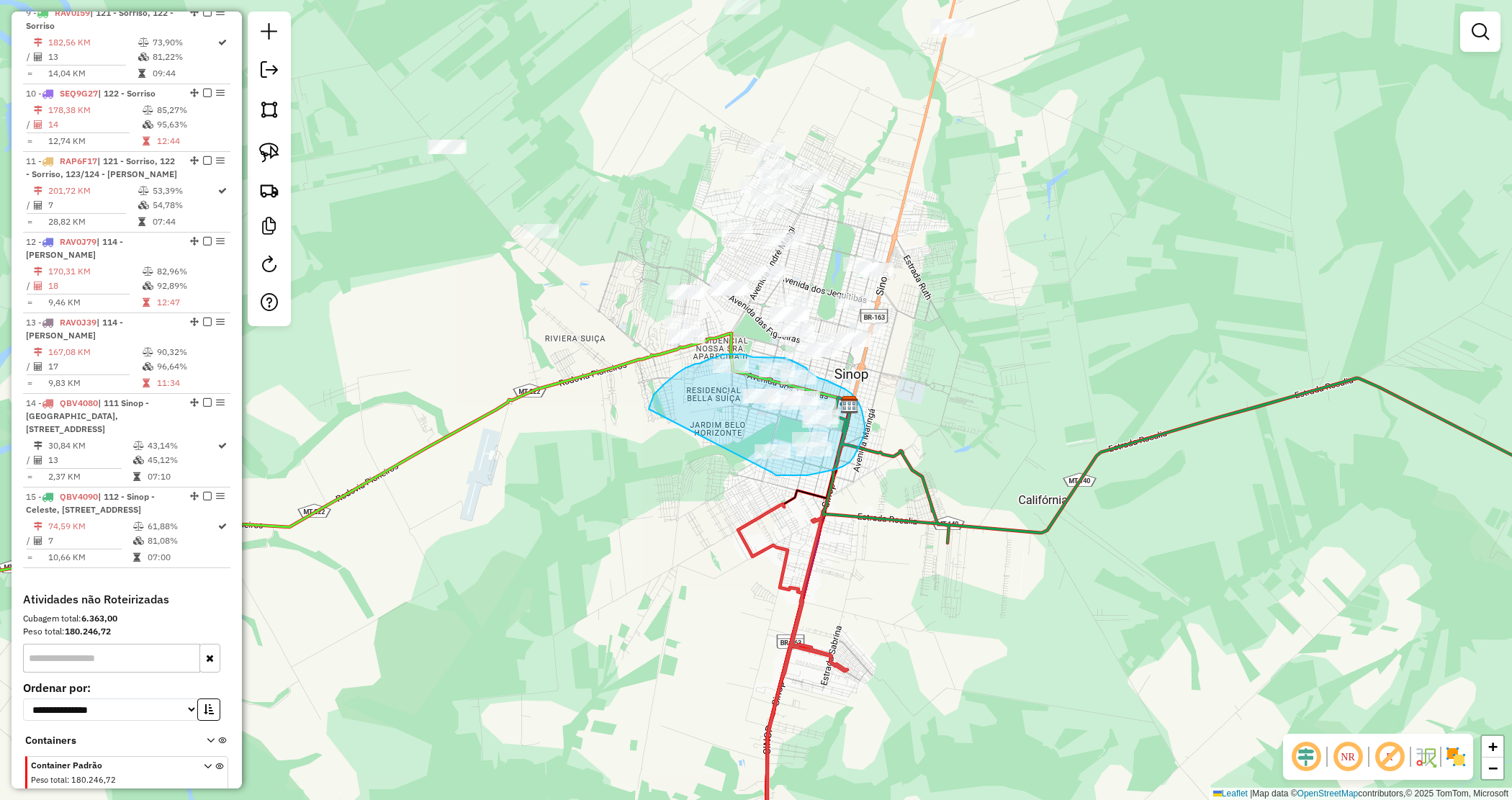
drag, startPoint x: 649, startPoint y: 409, endPoint x: 771, endPoint y: 472, distance: 137.3
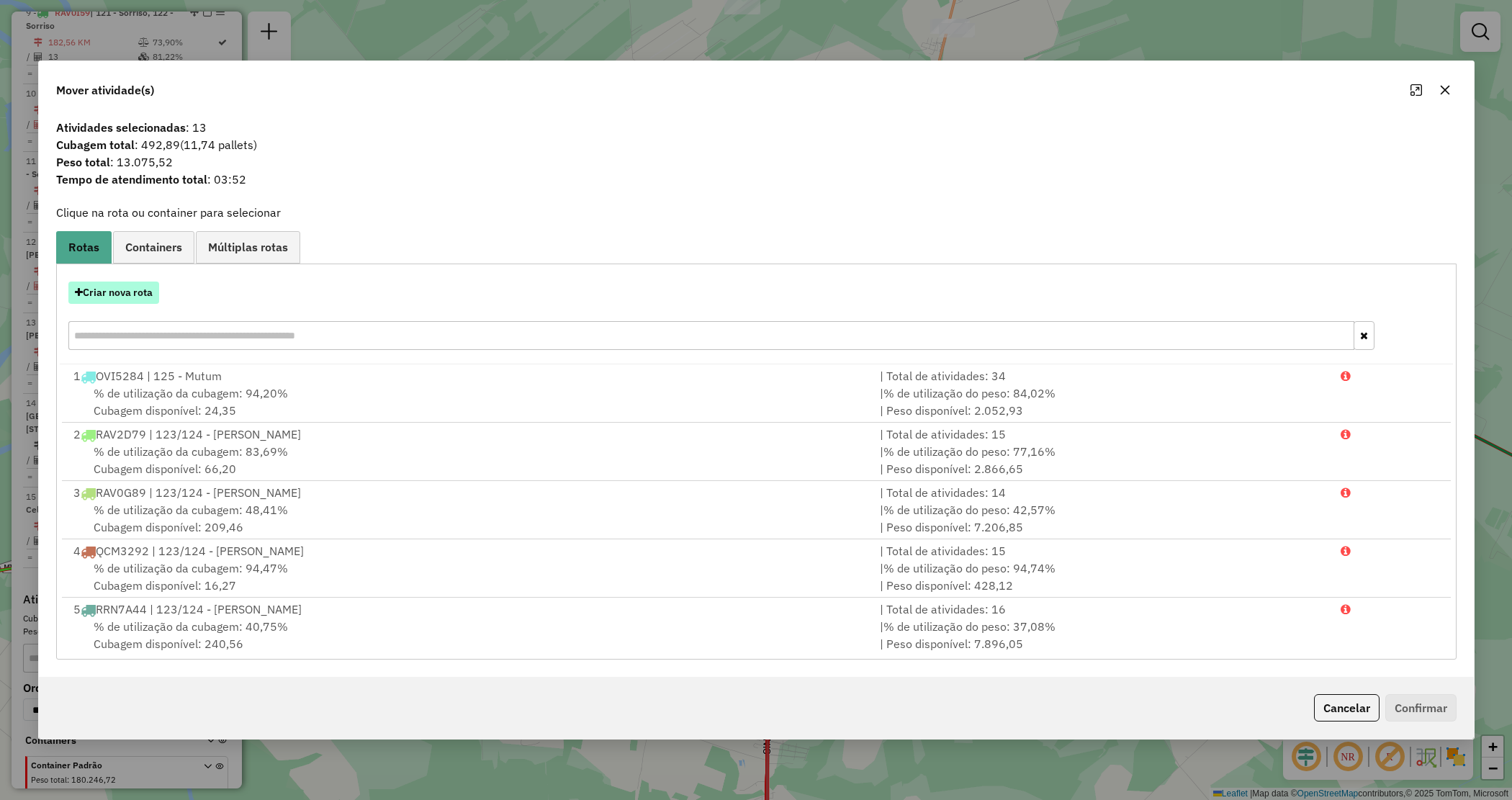
click at [130, 289] on button "Criar nova rota" at bounding box center [113, 293] width 91 height 23
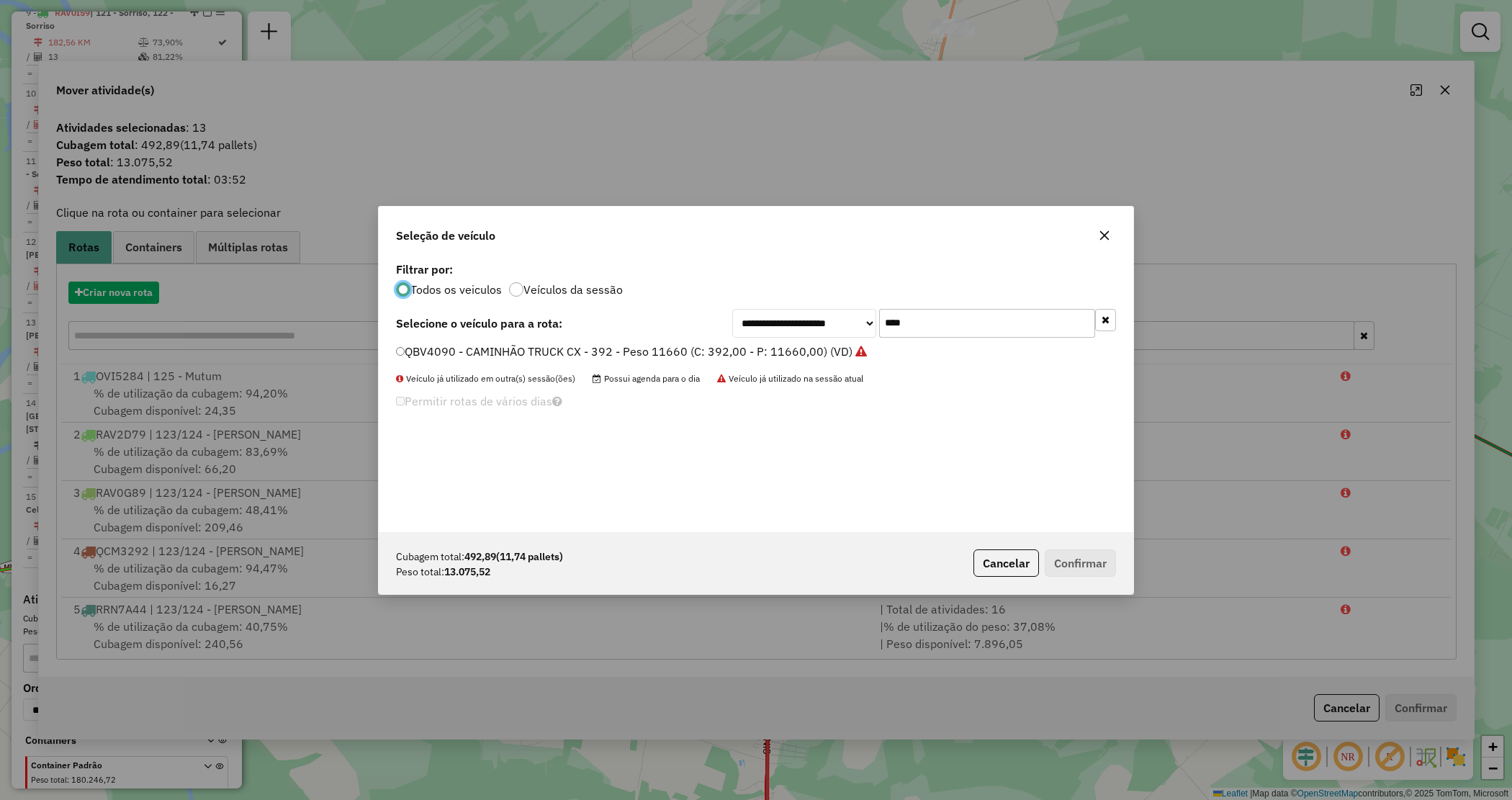
scroll to position [8, 4]
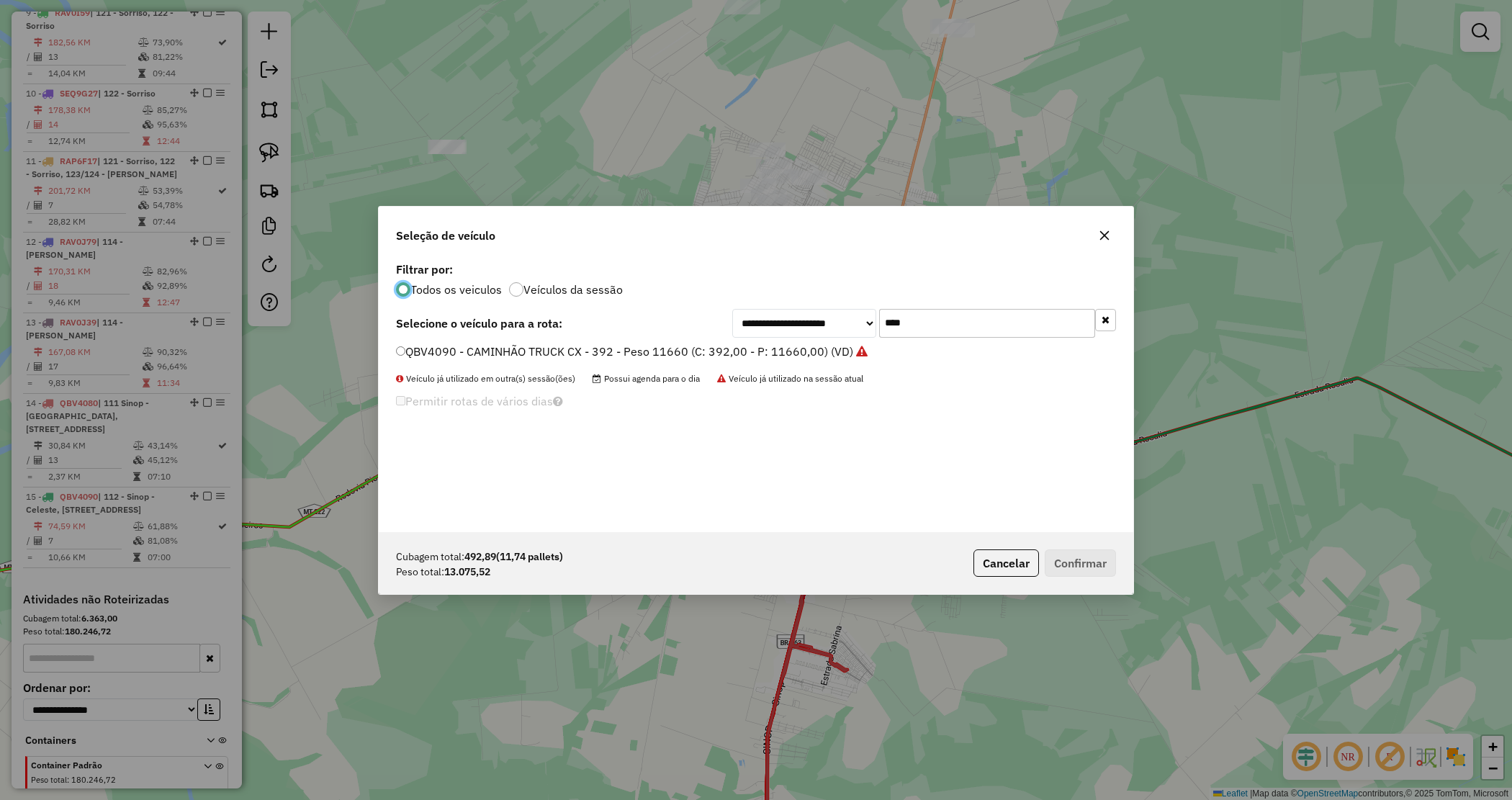
drag, startPoint x: 931, startPoint y: 330, endPoint x: 850, endPoint y: 320, distance: 81.6
click at [850, 320] on div "**********" at bounding box center [924, 323] width 384 height 29
click at [944, 336] on input "****" at bounding box center [987, 323] width 216 height 29
drag, startPoint x: 944, startPoint y: 331, endPoint x: 808, endPoint y: 307, distance: 138.1
click at [809, 309] on div "**********" at bounding box center [924, 323] width 384 height 29
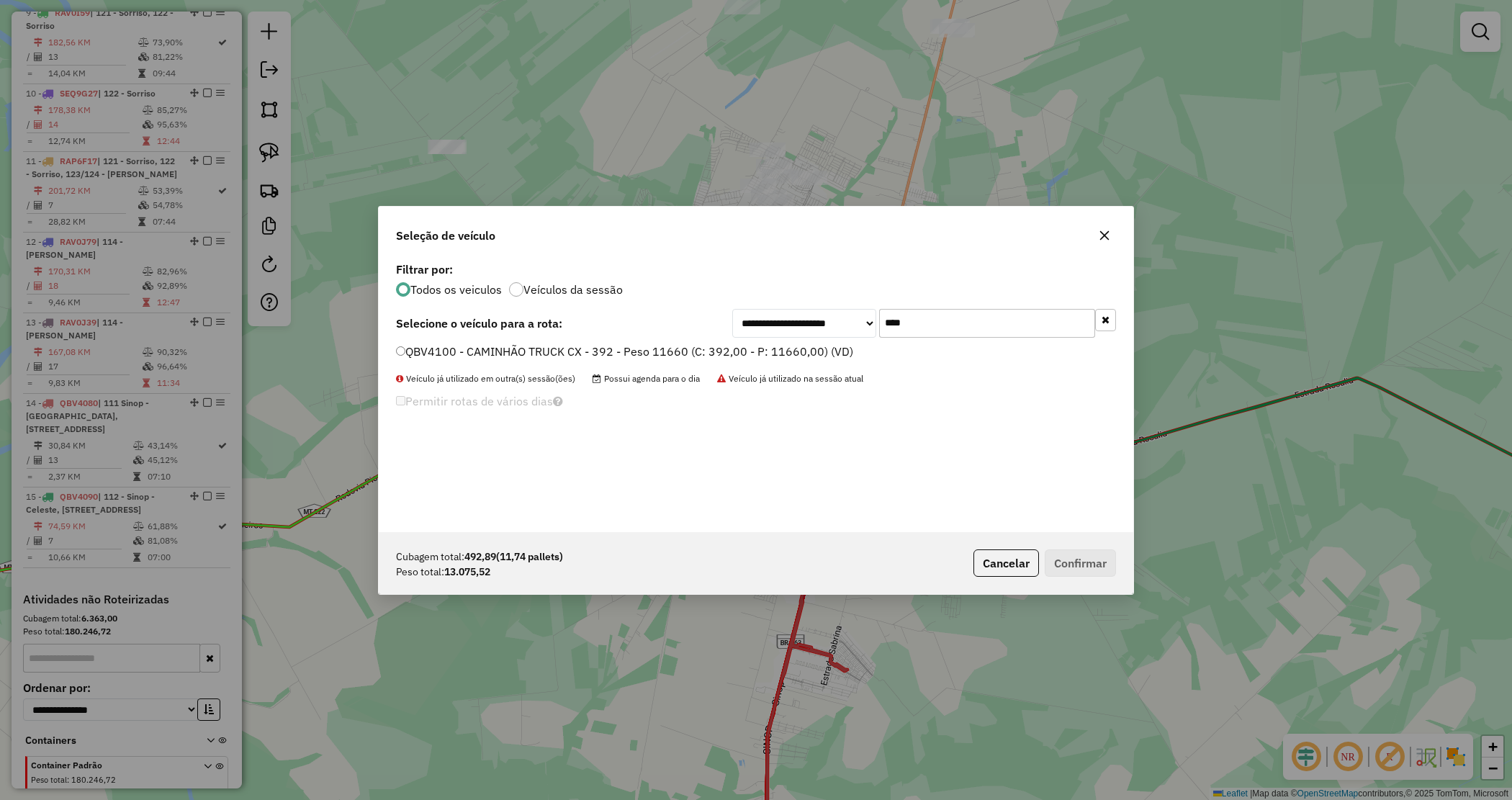
type input "****"
click at [783, 346] on label "QBV4100 - CAMINHÃO TRUCK CX - 392 - Peso 11660 (C: 392,00 - P: 11660,00) (VD)" at bounding box center [625, 351] width 457 height 18
drag, startPoint x: 1085, startPoint y: 549, endPoint x: 1080, endPoint y: 561, distance: 13.0
click at [1084, 551] on div "Cubagem total: 492,89 (11,74 pallets) Peso total: 13.075,52 Cancelar Confirmar" at bounding box center [756, 563] width 755 height 62
click at [1080, 561] on button "Confirmar" at bounding box center [1080, 563] width 71 height 28
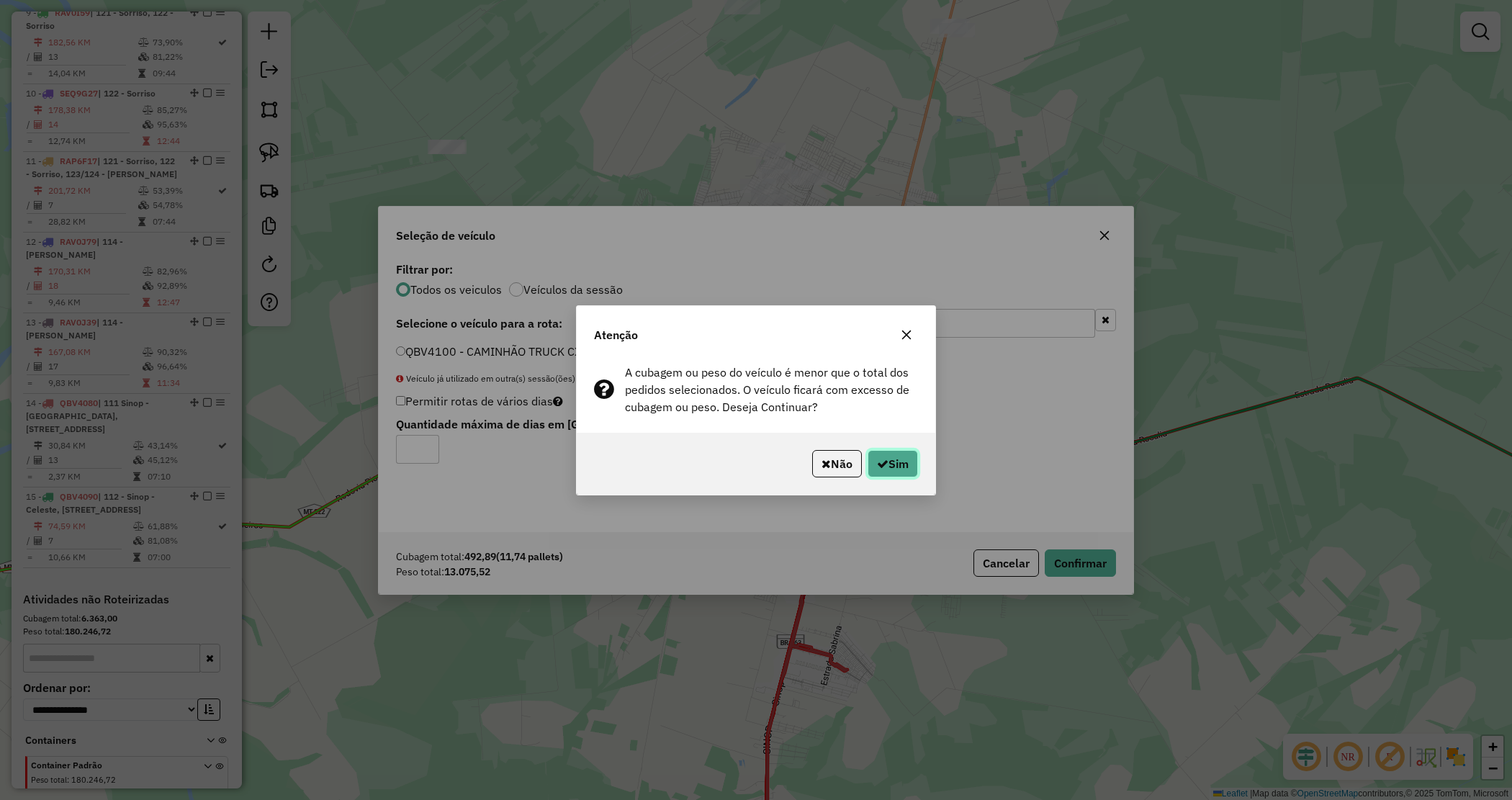
click at [912, 475] on button "Sim" at bounding box center [892, 464] width 50 height 28
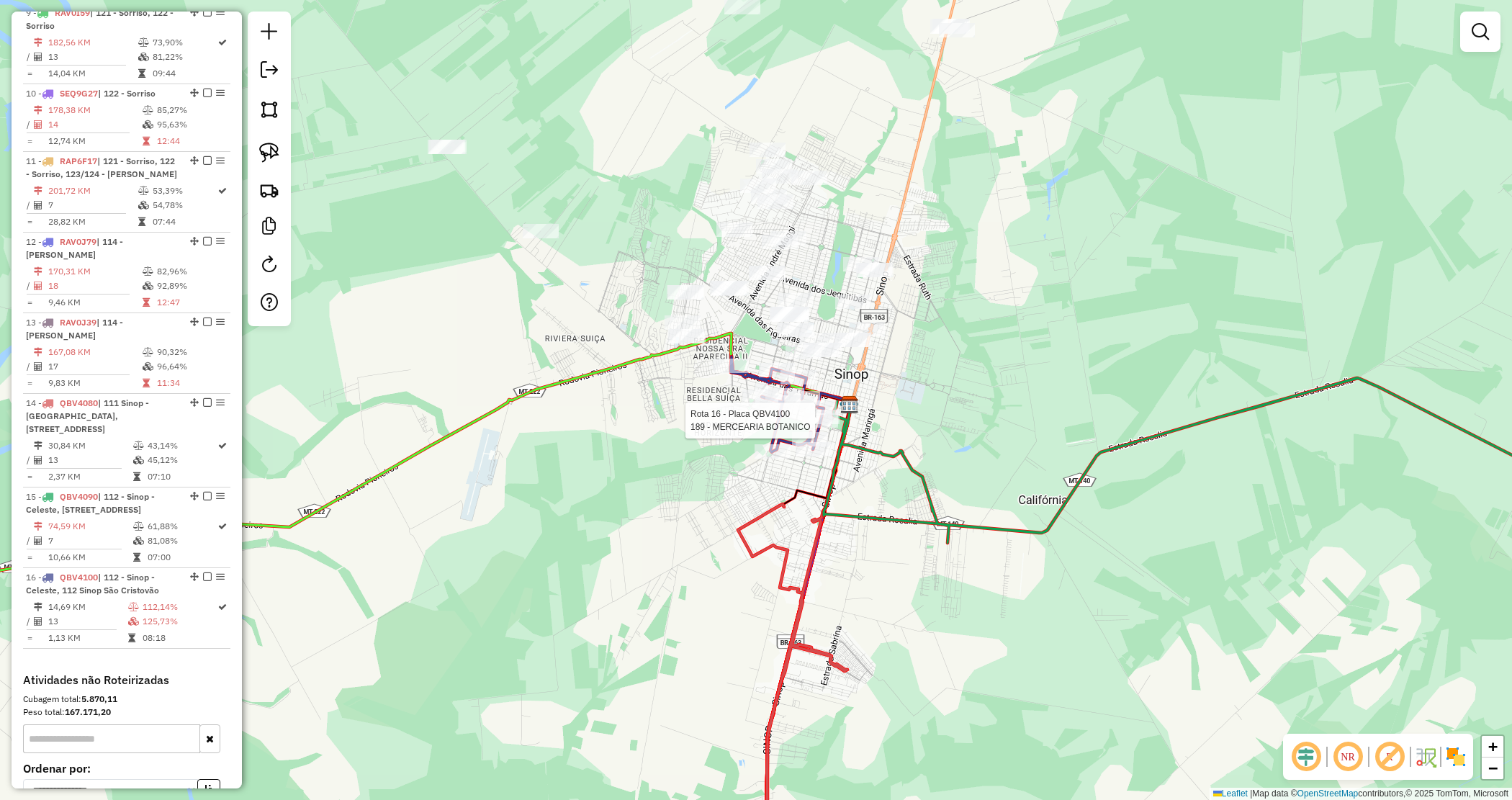
select select "*********"
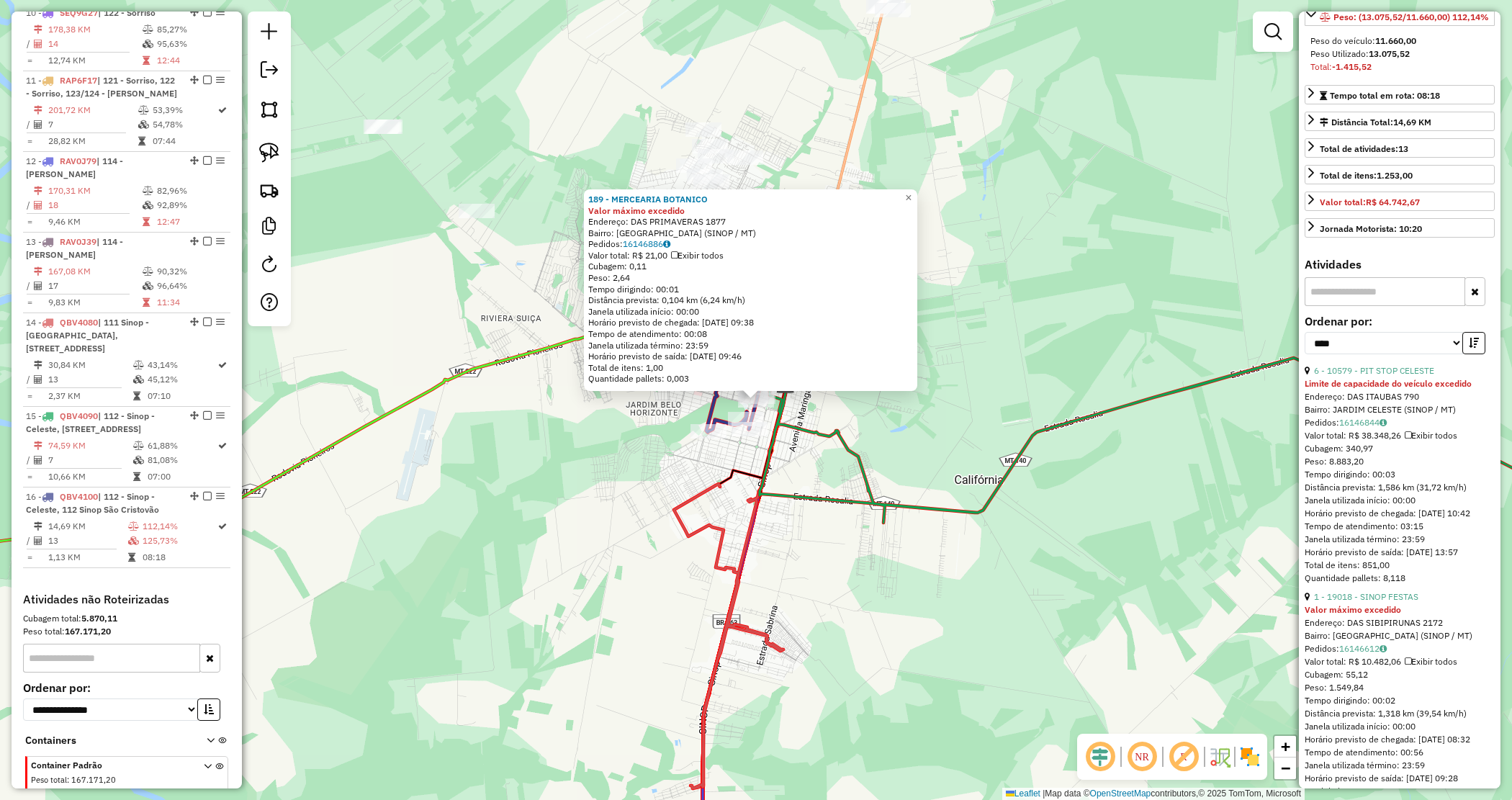
scroll to position [270, 0]
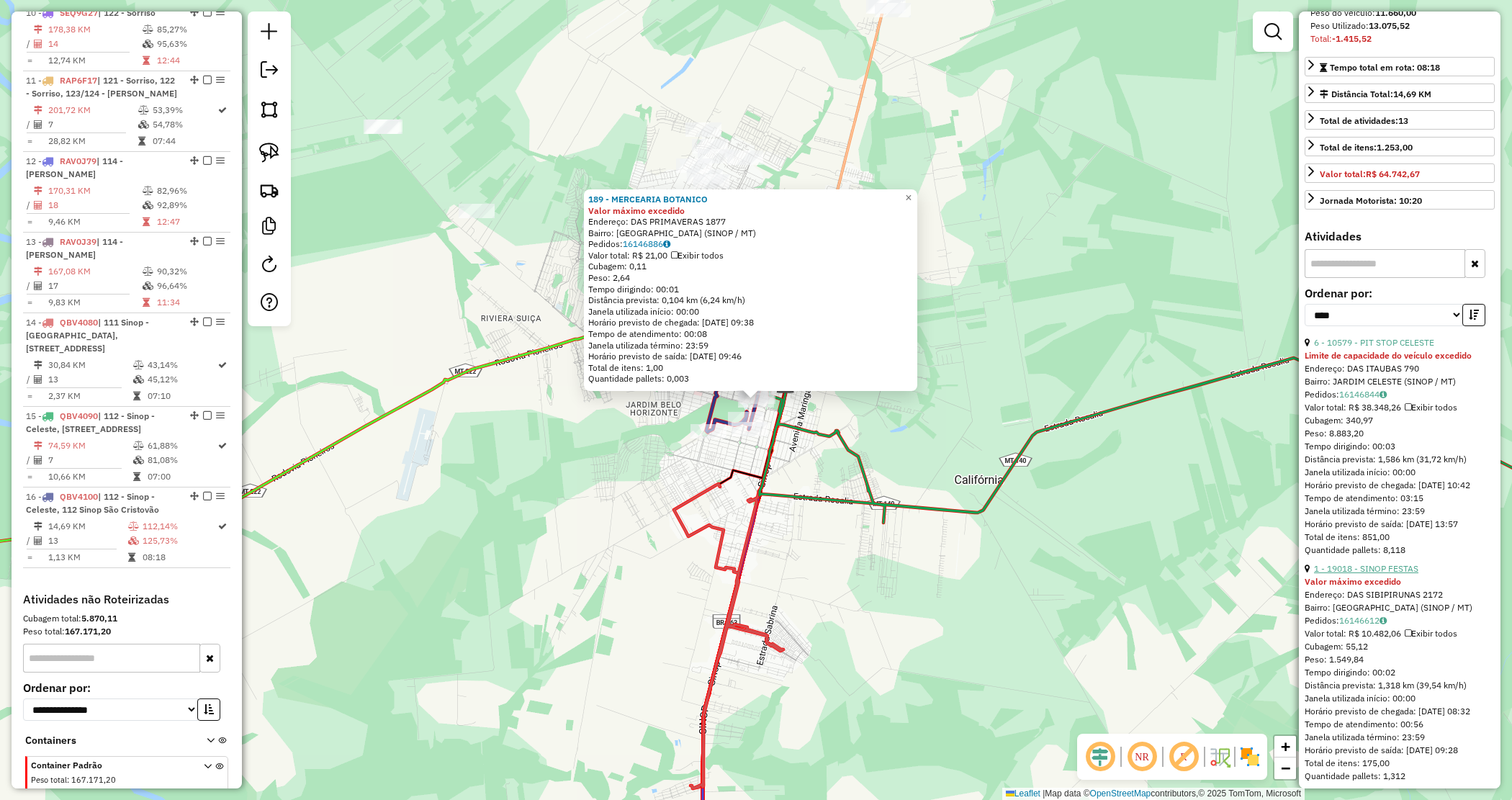
click at [1394, 574] on link "1 - 19018 - SINOP FESTAS" at bounding box center [1366, 568] width 104 height 11
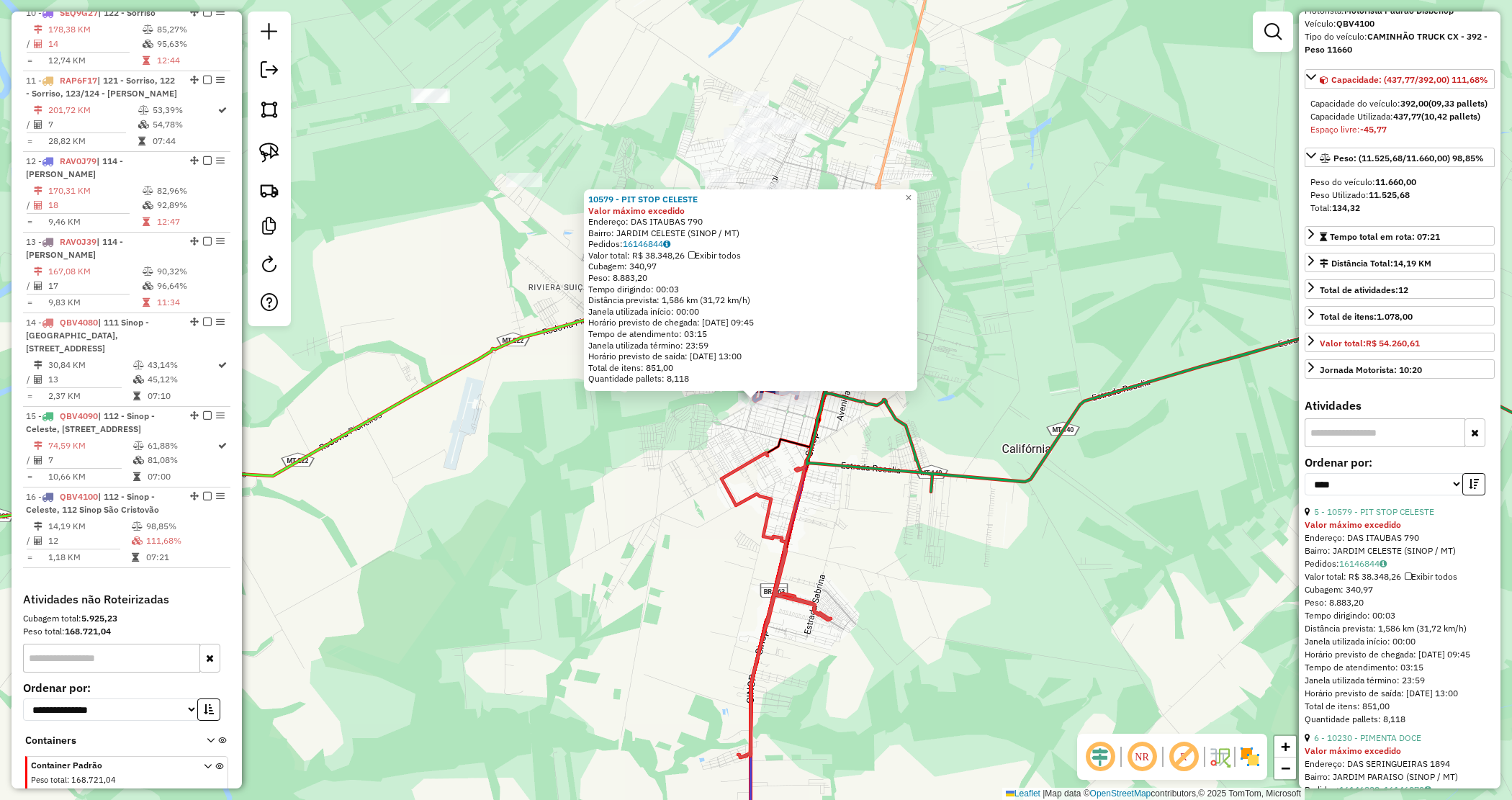
scroll to position [180, 0]
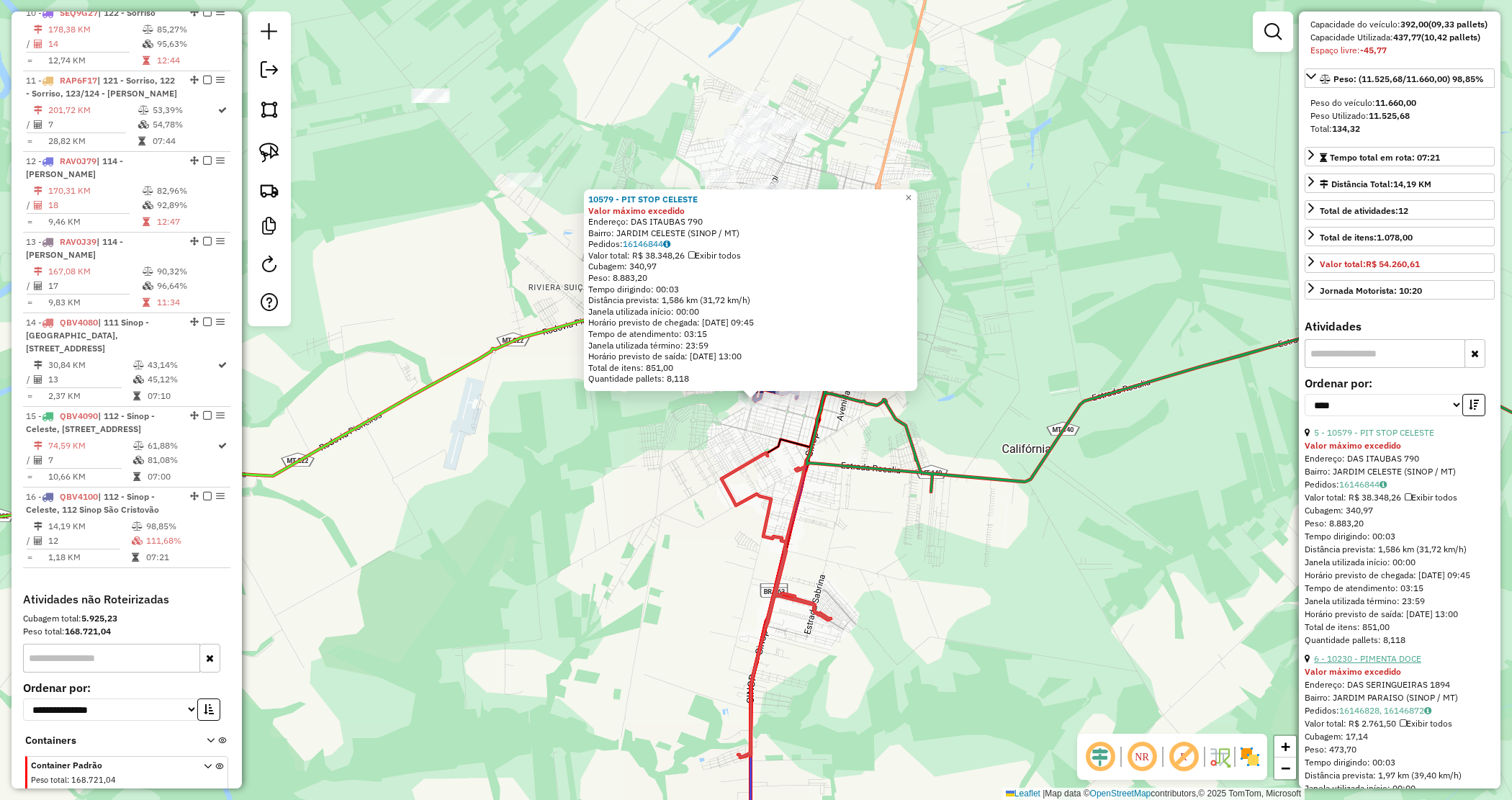
click at [1387, 664] on link "6 - 10230 - PIMENTA DOCE" at bounding box center [1368, 658] width 108 height 11
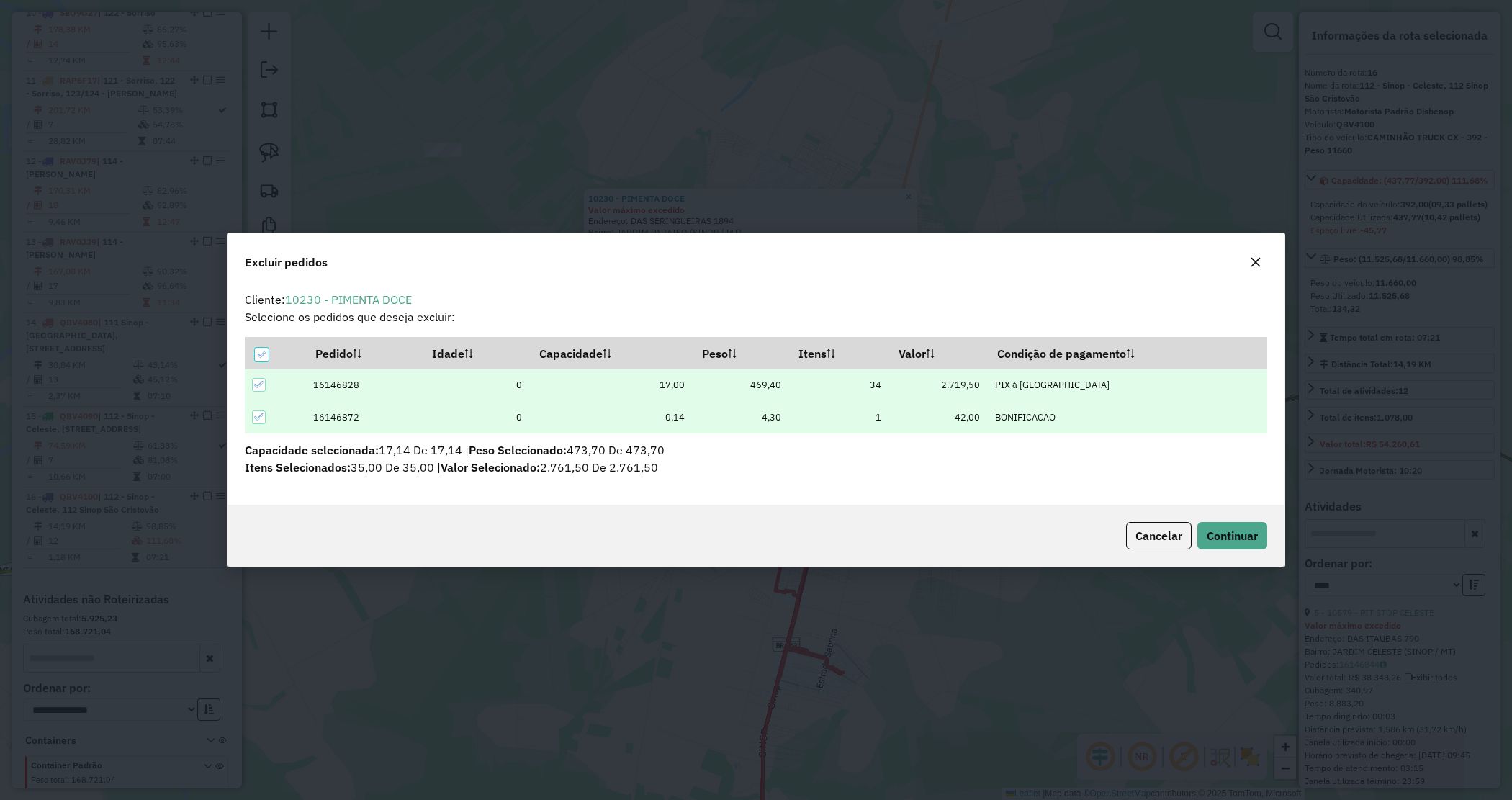
scroll to position [8, 4]
drag, startPoint x: 1243, startPoint y: 528, endPoint x: 1229, endPoint y: 530, distance: 14.1
click at [1237, 529] on span "Continuar" at bounding box center [1232, 536] width 51 height 14
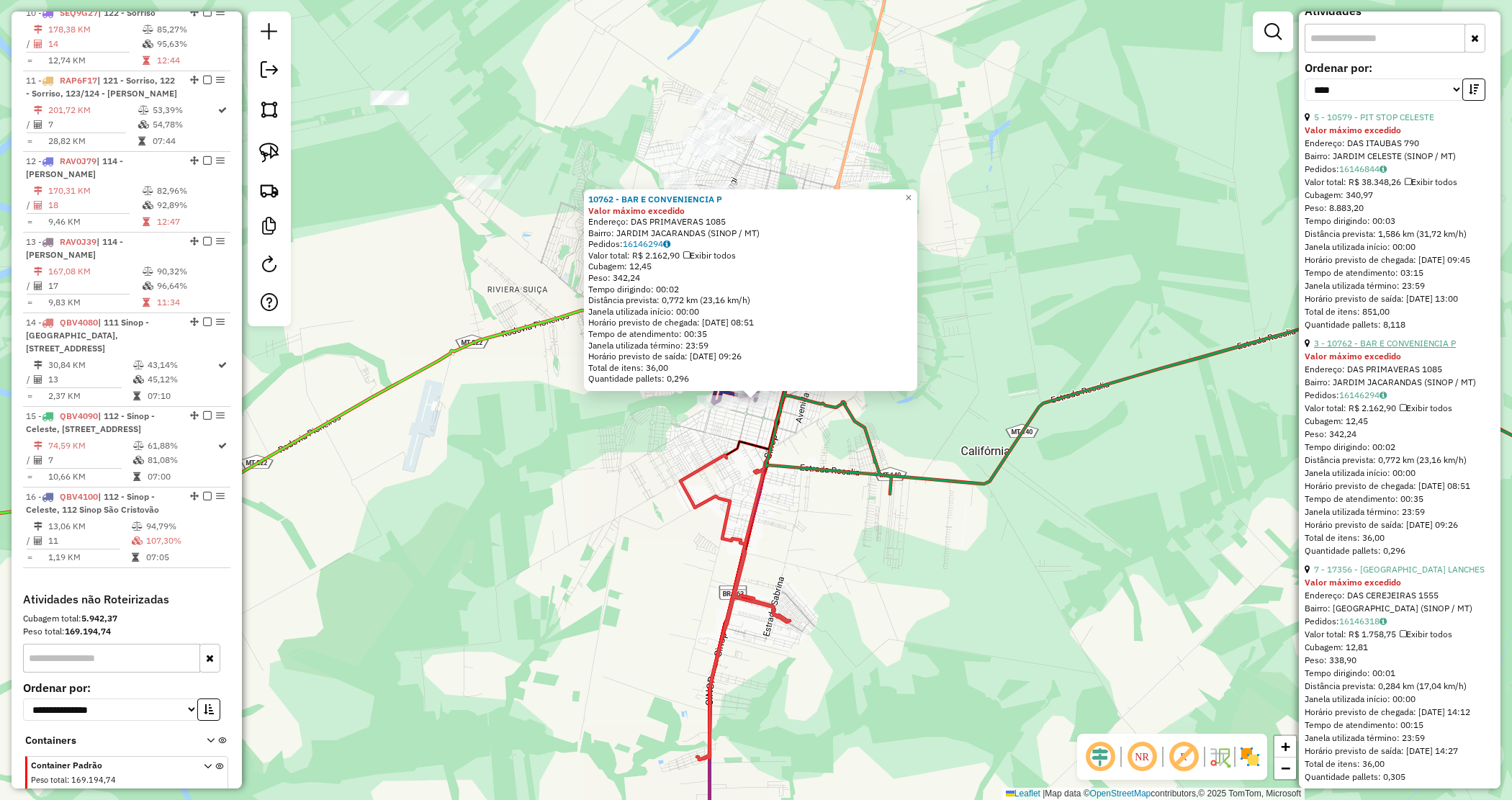
click at [1358, 349] on link "3 - 10762 - BAR E CONVENIENCIA P" at bounding box center [1385, 343] width 142 height 11
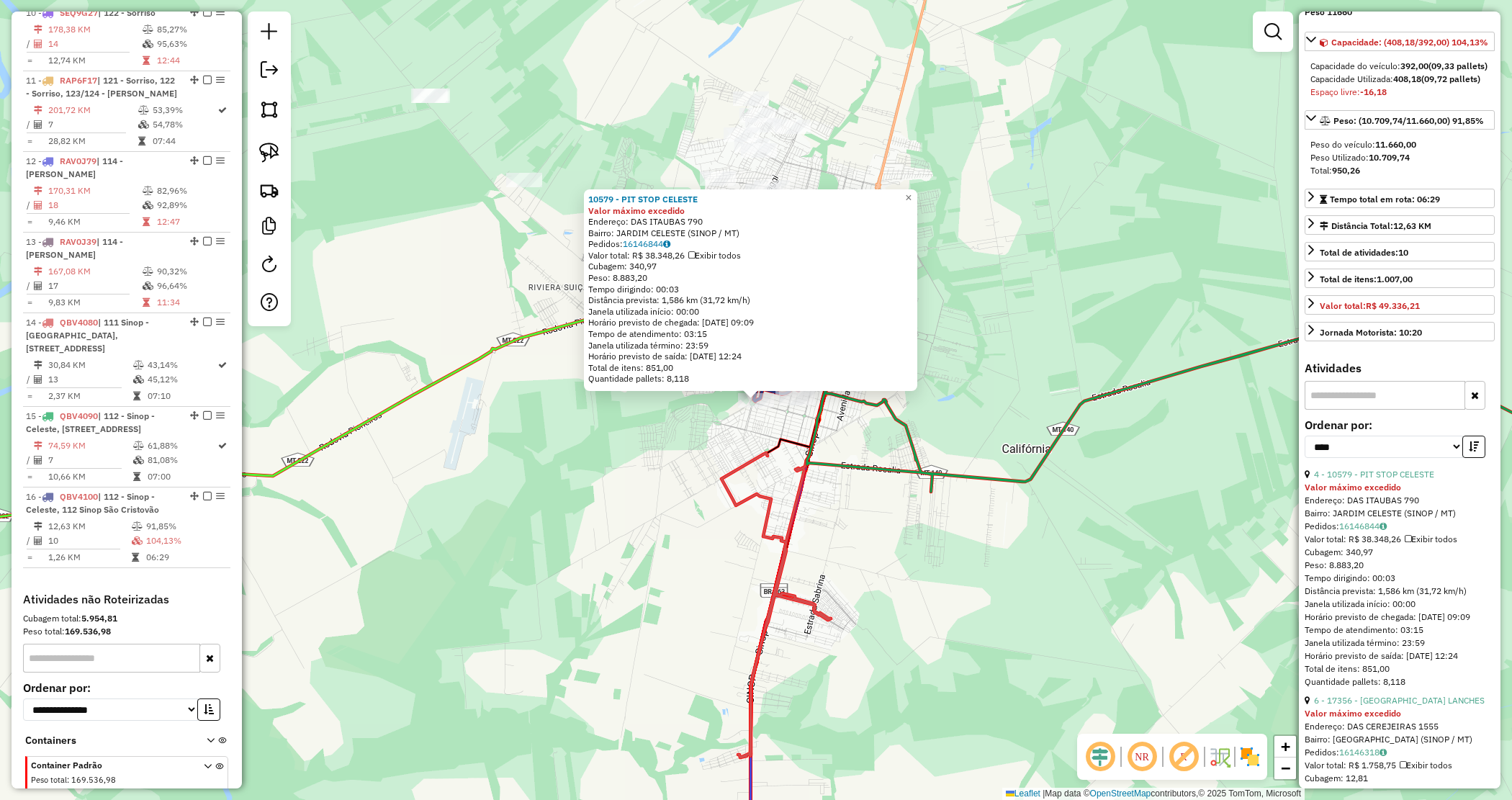
scroll to position [225, 0]
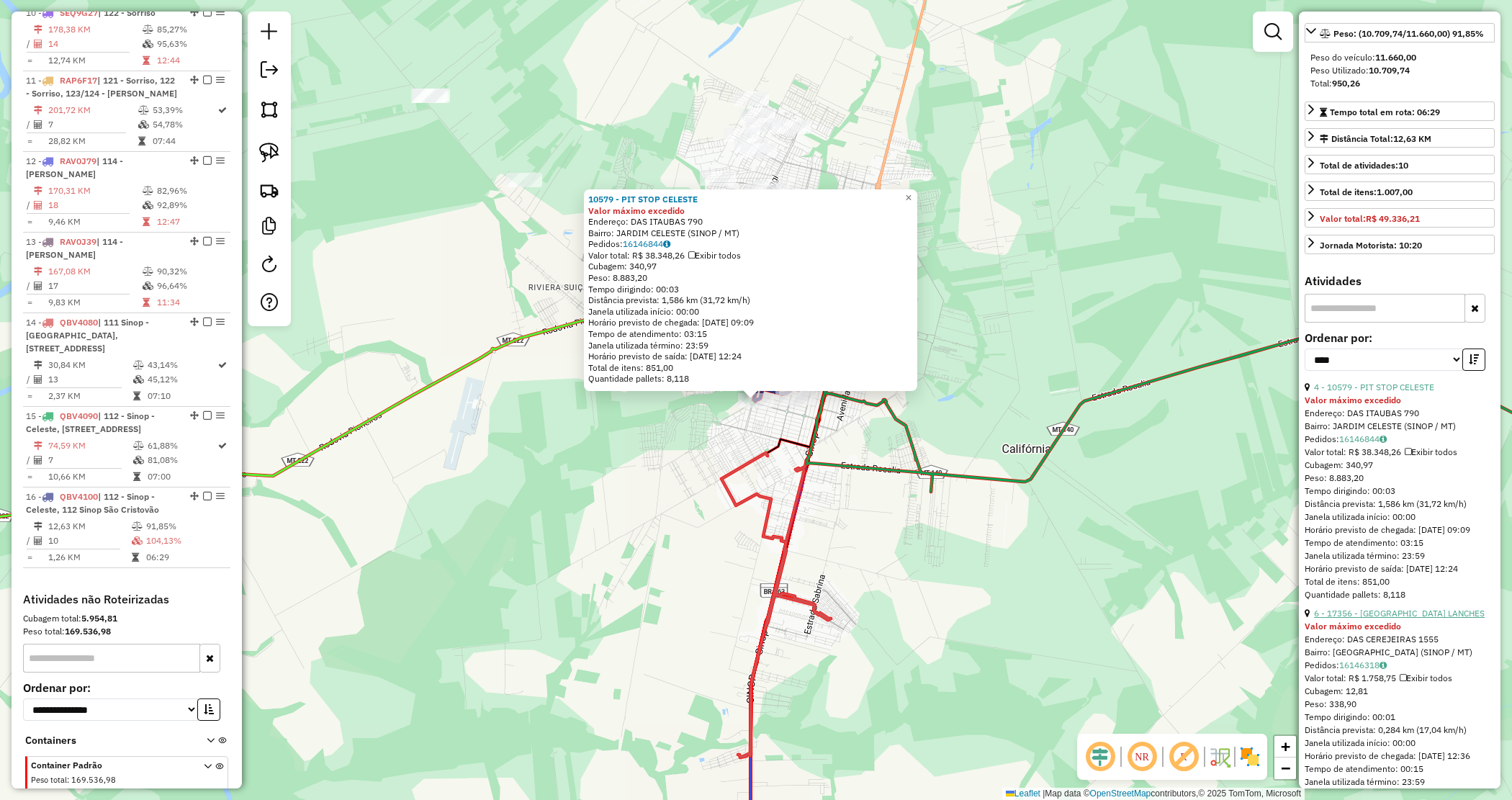
click at [1395, 619] on link "6 - 17356 - MADAGASCAR LANCHES" at bounding box center [1399, 613] width 171 height 11
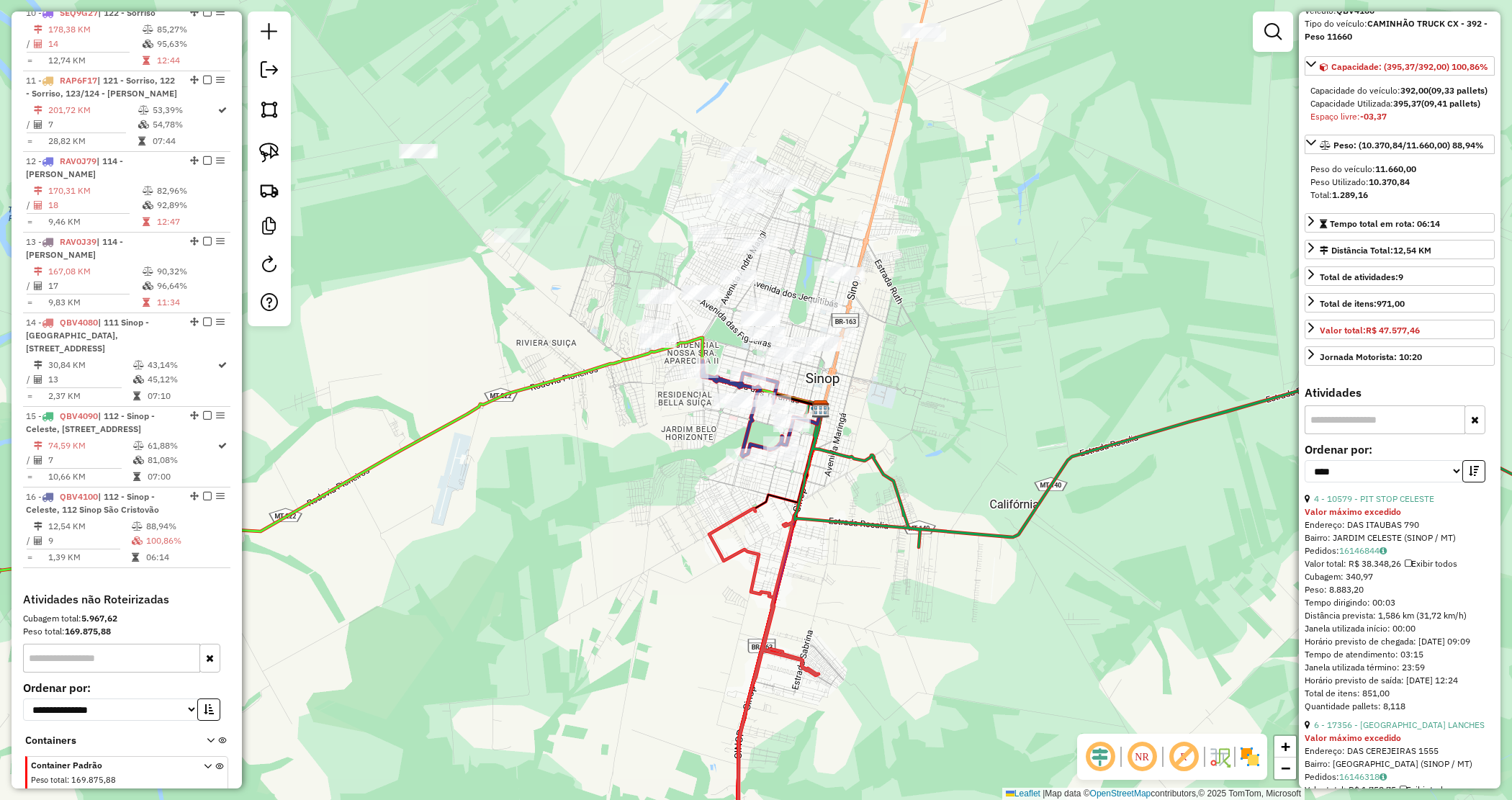
scroll to position [0, 0]
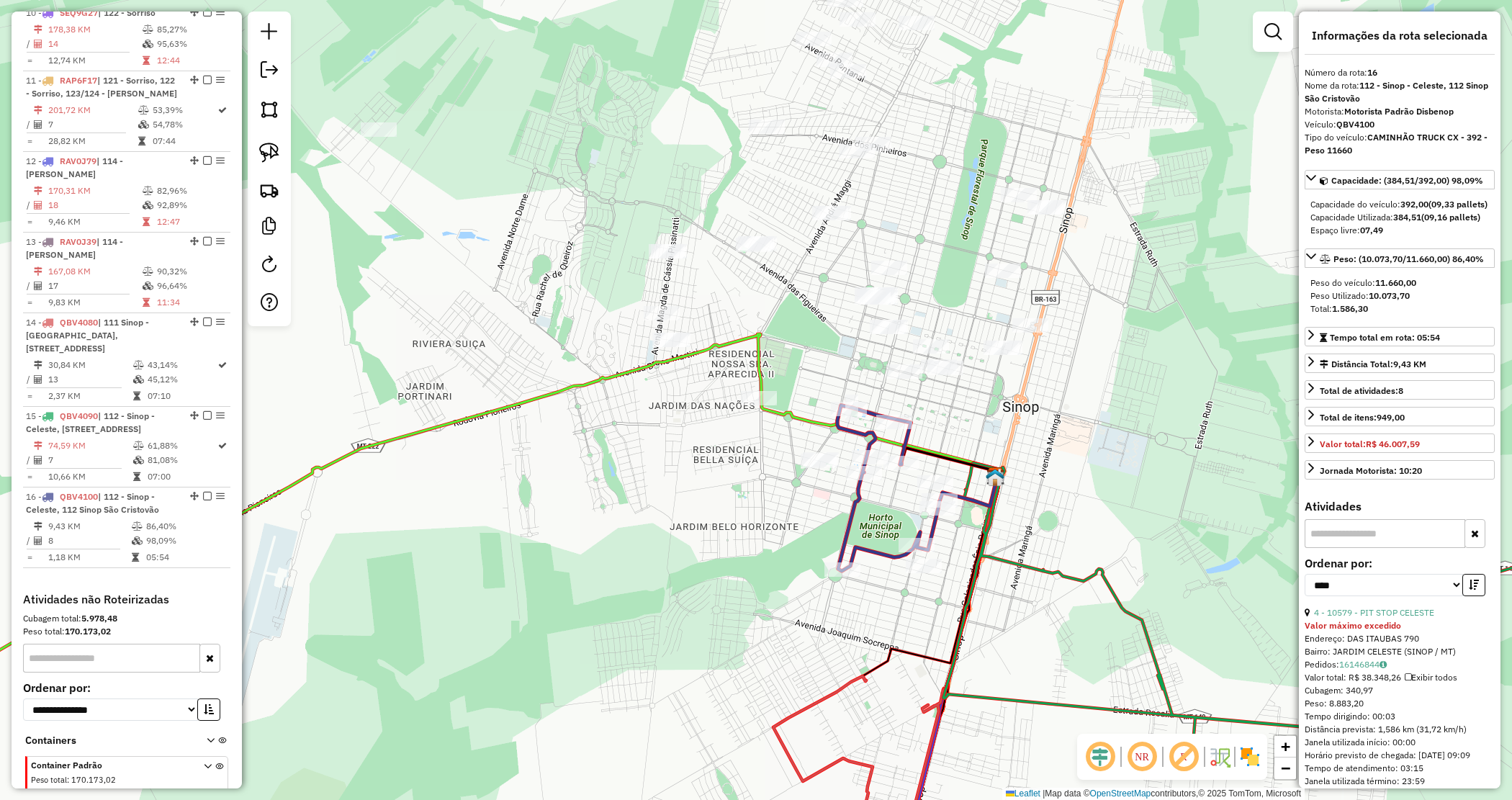
click at [1055, 461] on div "Janela de atendimento Grade de atendimento Capacidade Transportadoras Veículos …" at bounding box center [756, 400] width 1512 height 800
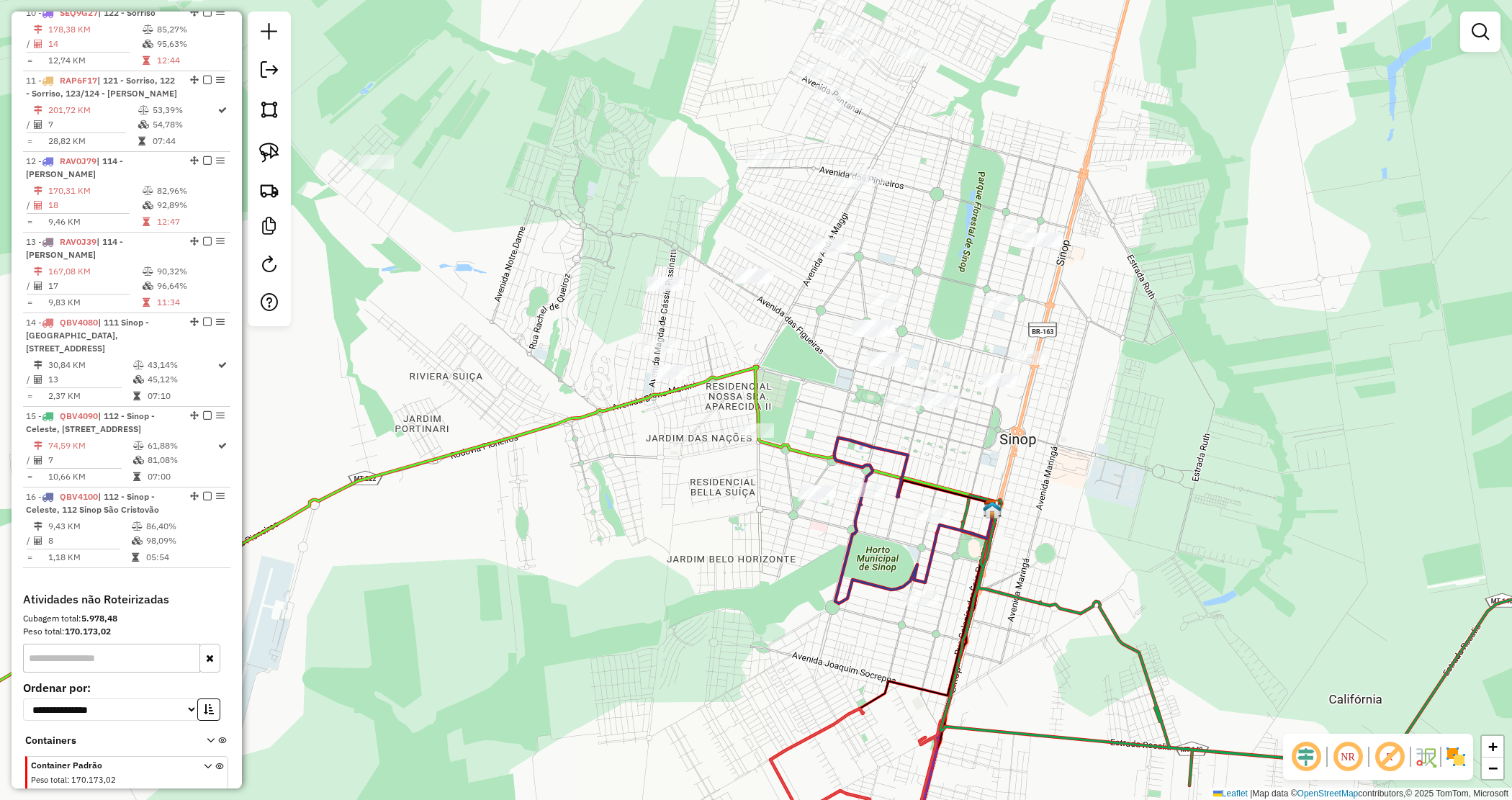
drag, startPoint x: 1049, startPoint y: 467, endPoint x: 1047, endPoint y: 499, distance: 32.1
click at [1047, 499] on div "Janela de atendimento Grade de atendimento Capacidade Transportadoras Veículos …" at bounding box center [756, 400] width 1512 height 800
click at [265, 161] on img at bounding box center [269, 153] width 20 height 20
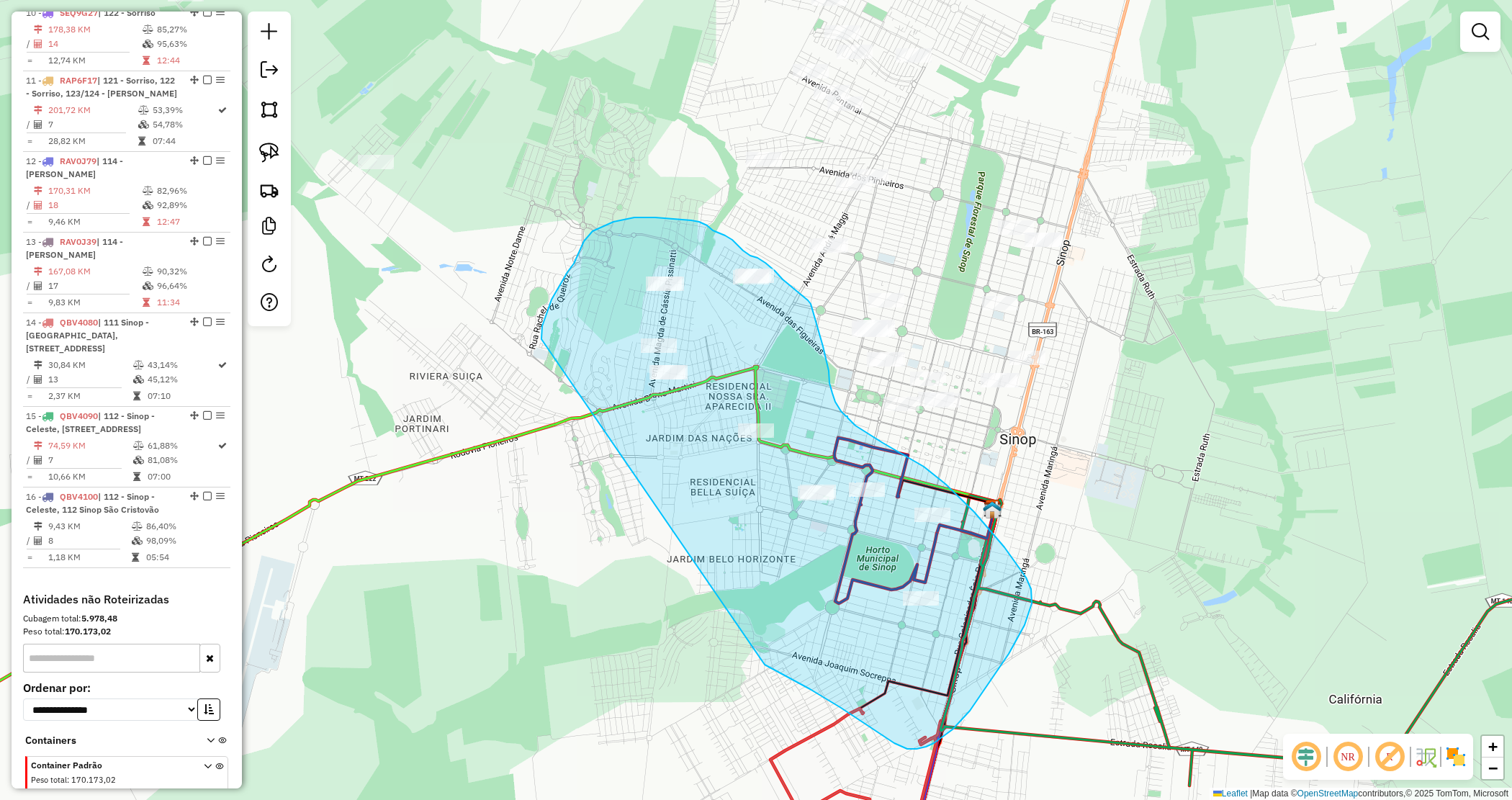
drag, startPoint x: 551, startPoint y: 299, endPoint x: 717, endPoint y: 631, distance: 371.2
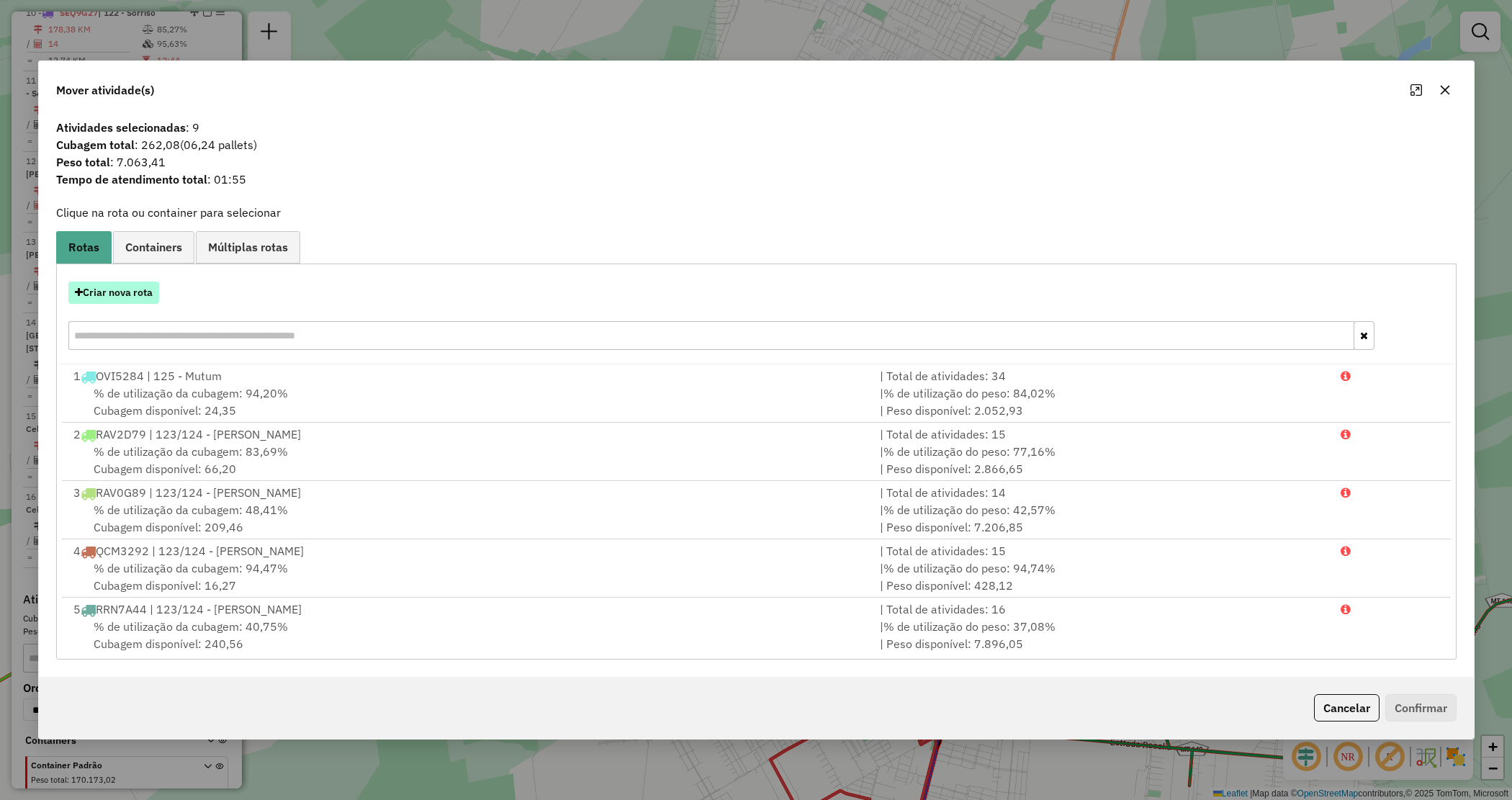
click at [116, 303] on button "Criar nova rota" at bounding box center [113, 293] width 91 height 23
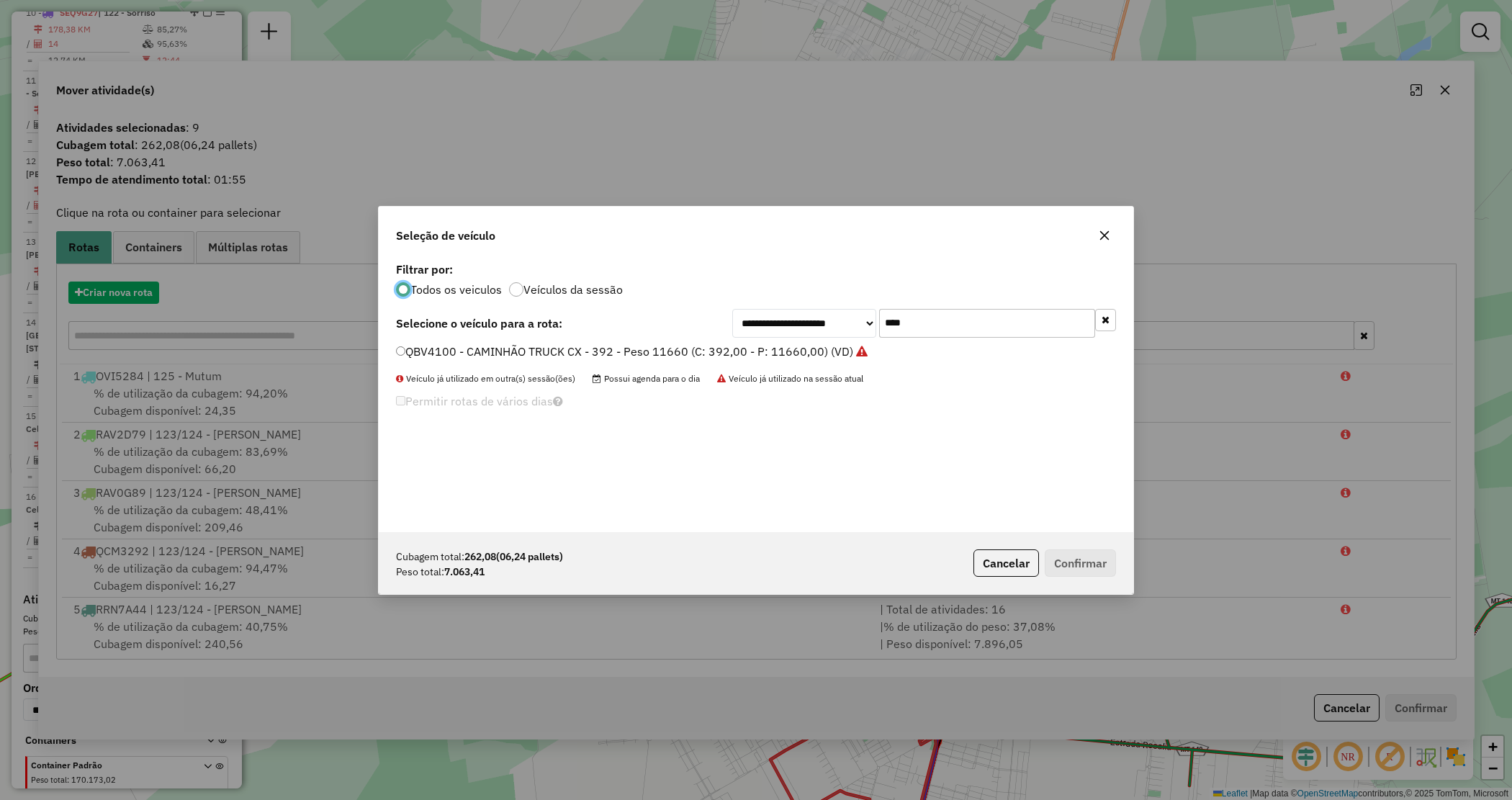
scroll to position [8, 4]
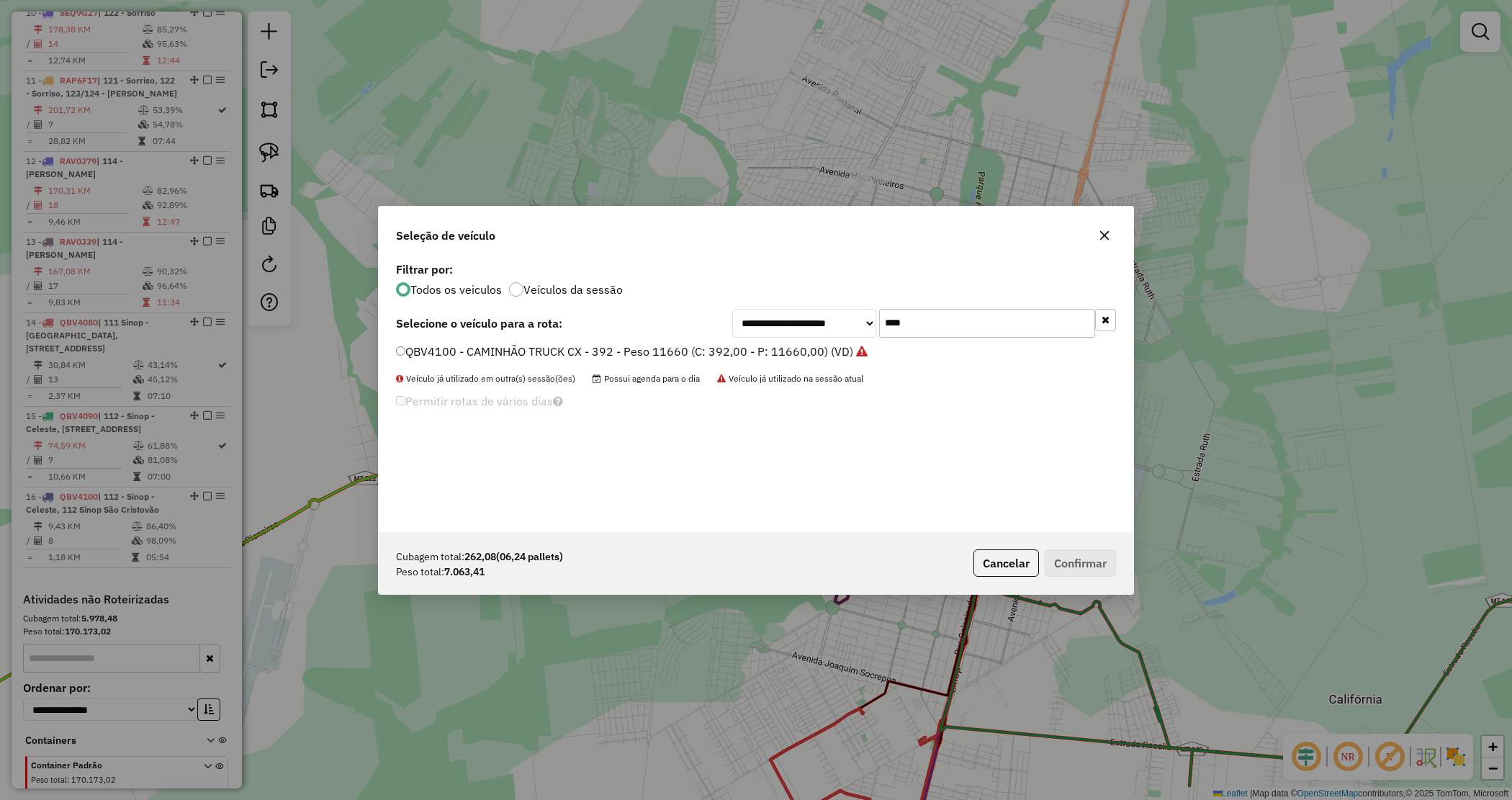
drag, startPoint x: 929, startPoint y: 330, endPoint x: 850, endPoint y: 322, distance: 79.4
click at [850, 322] on div "**********" at bounding box center [924, 323] width 384 height 29
type input "****"
click at [817, 348] on label "QBV4110 - CAMINHÃO TRUCK CX - 392 - Peso 11660 (C: 392,00 - P: 11660,00) (VD)" at bounding box center [625, 351] width 457 height 18
click at [1097, 561] on button "Confirmar" at bounding box center [1080, 563] width 71 height 28
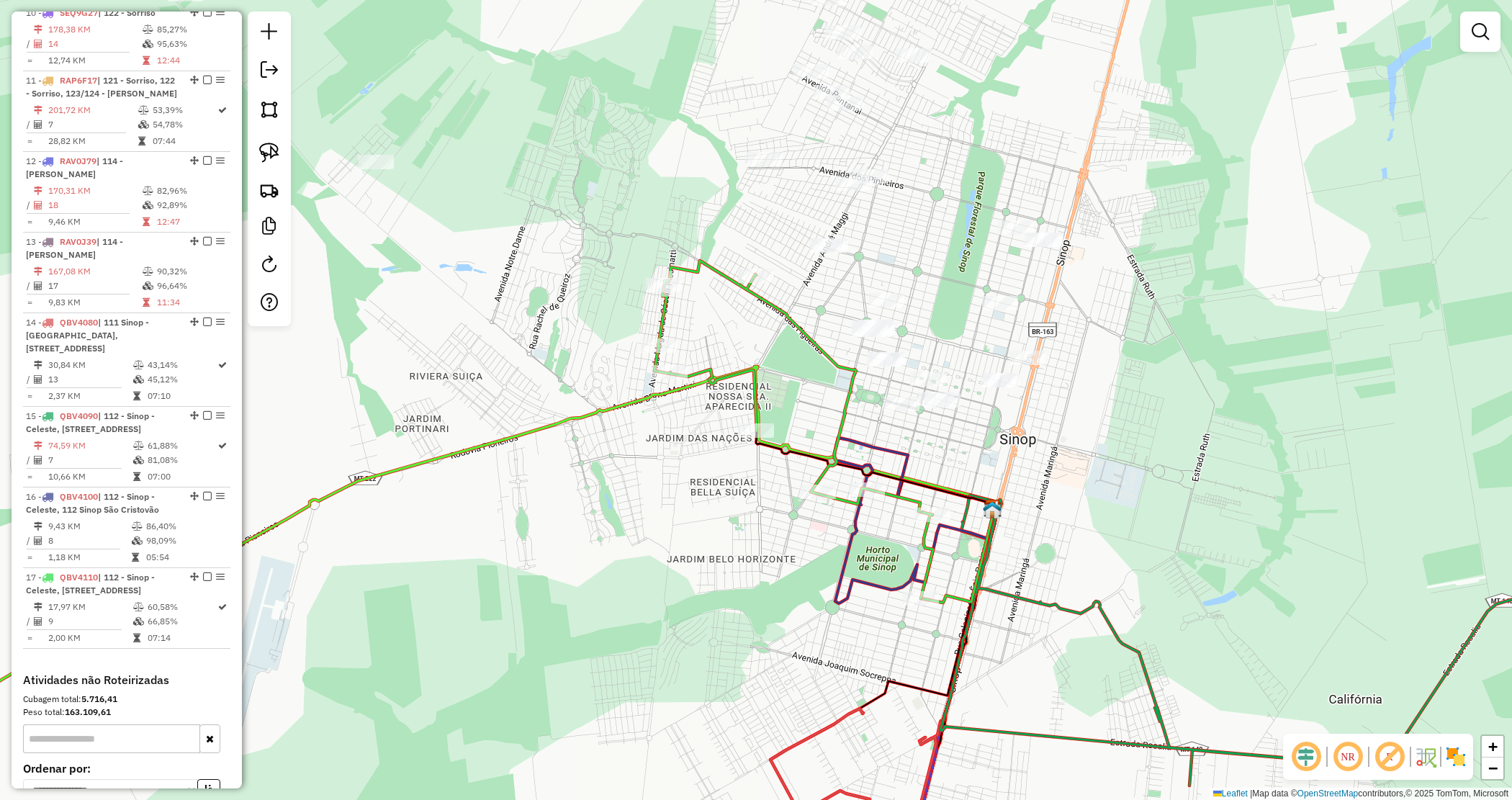
click at [695, 473] on div "Janela de atendimento Grade de atendimento Capacidade Transportadoras Veículos …" at bounding box center [756, 400] width 1512 height 800
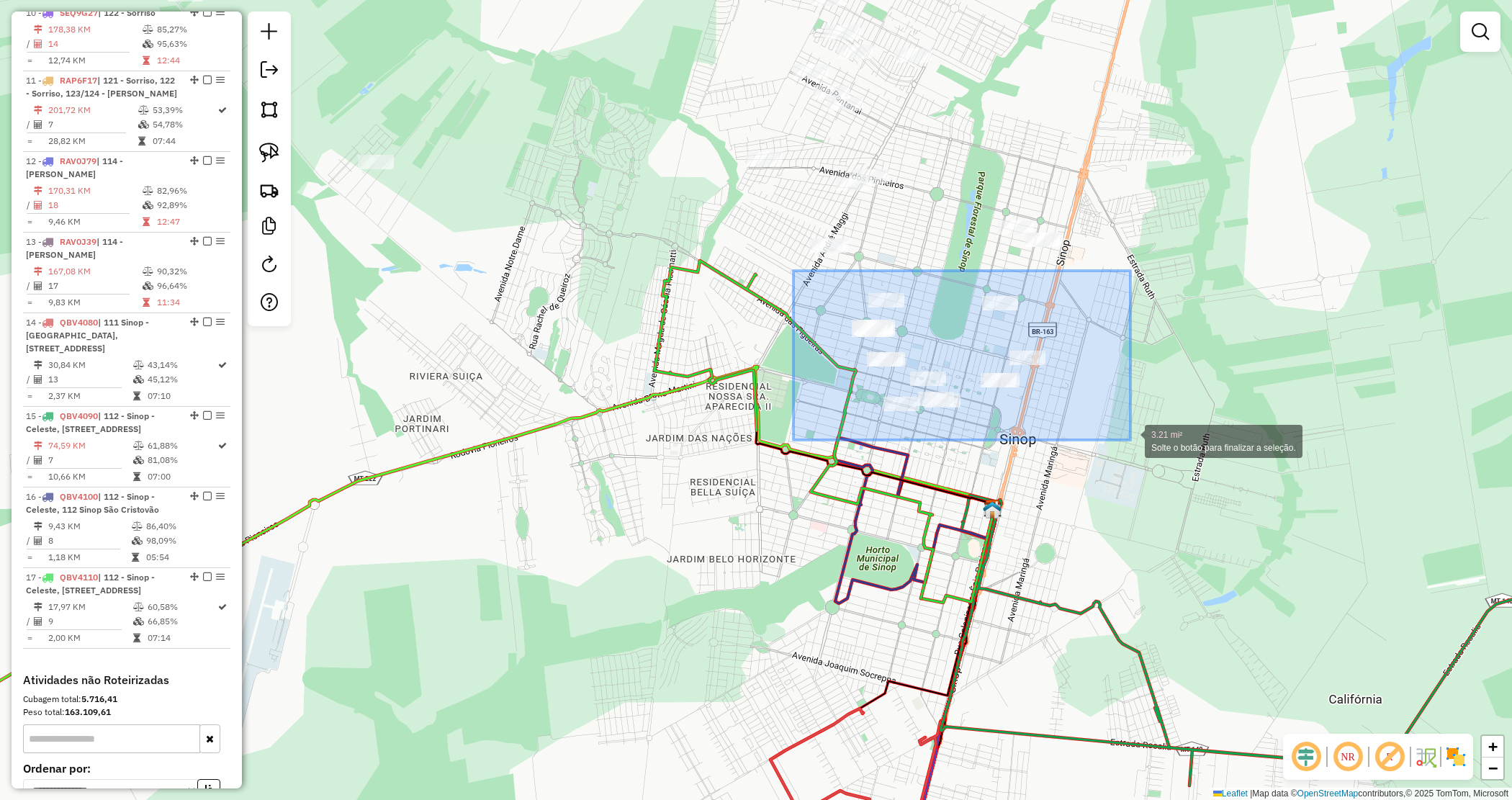
drag, startPoint x: 793, startPoint y: 271, endPoint x: 1142, endPoint y: 458, distance: 395.9
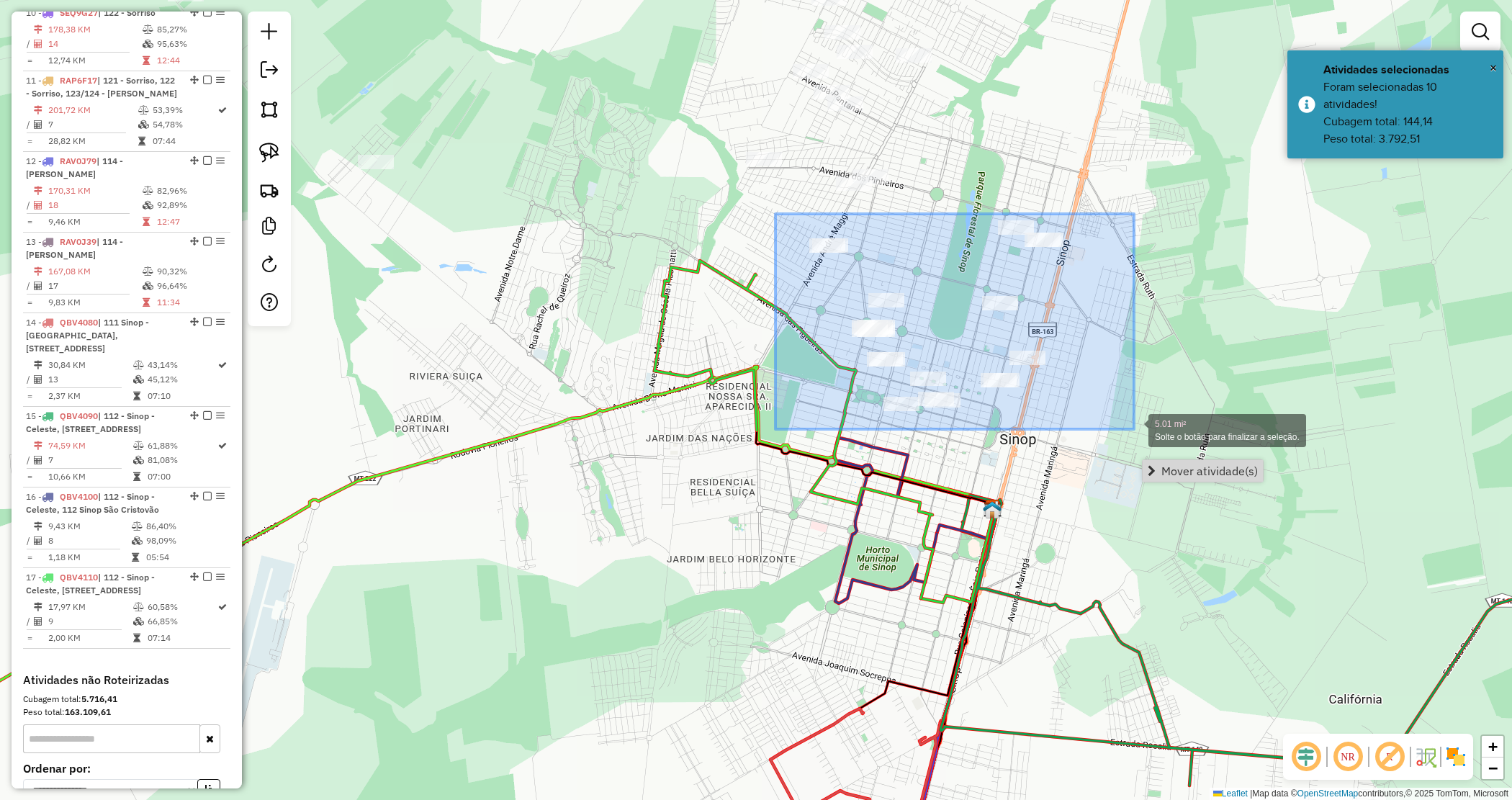
drag, startPoint x: 785, startPoint y: 224, endPoint x: 1134, endPoint y: 430, distance: 405.3
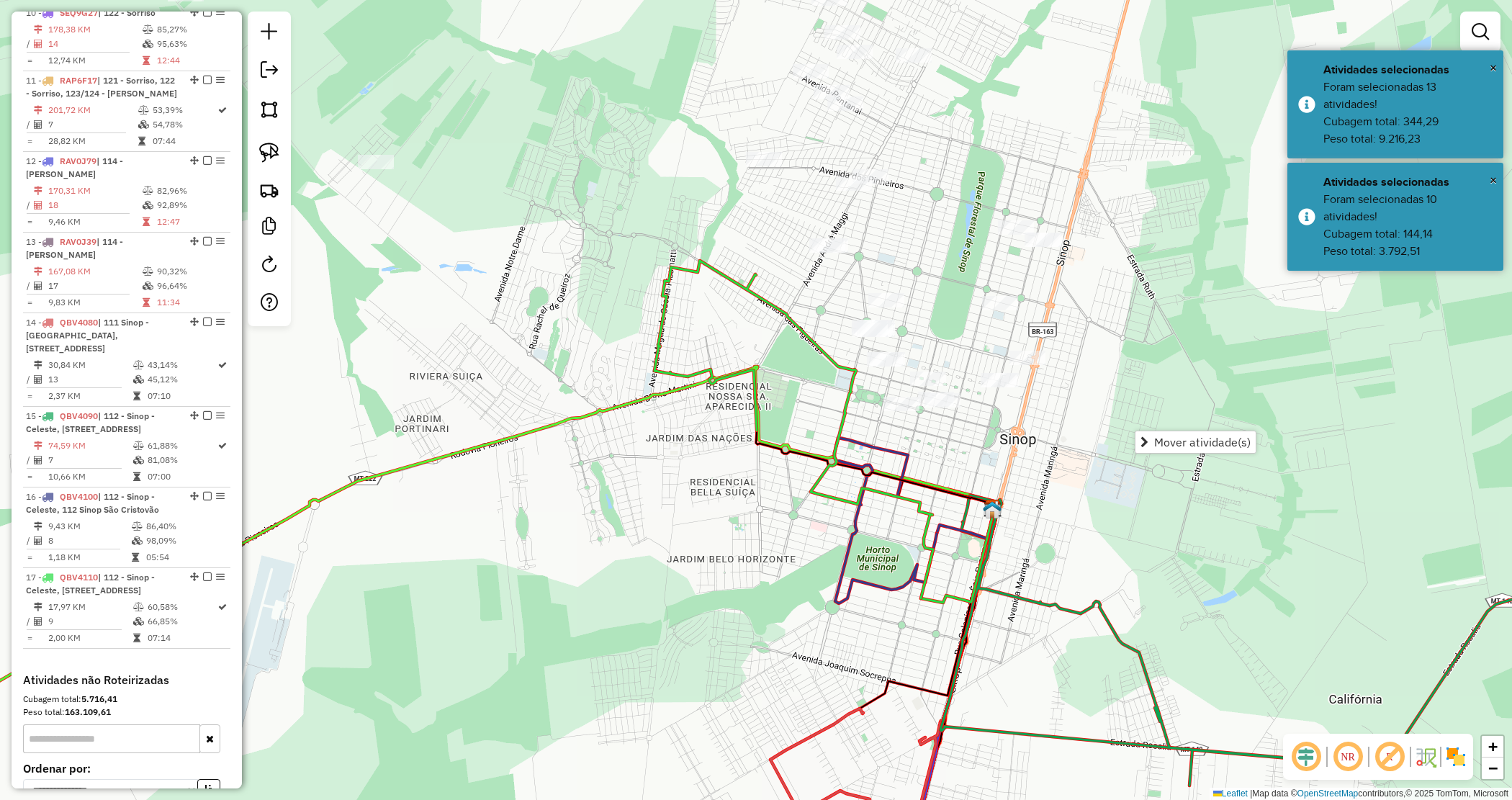
drag, startPoint x: 1152, startPoint y: 435, endPoint x: 1047, endPoint y: 432, distance: 105.0
click at [1152, 436] on link "Mover atividade(s)" at bounding box center [1196, 442] width 120 height 22
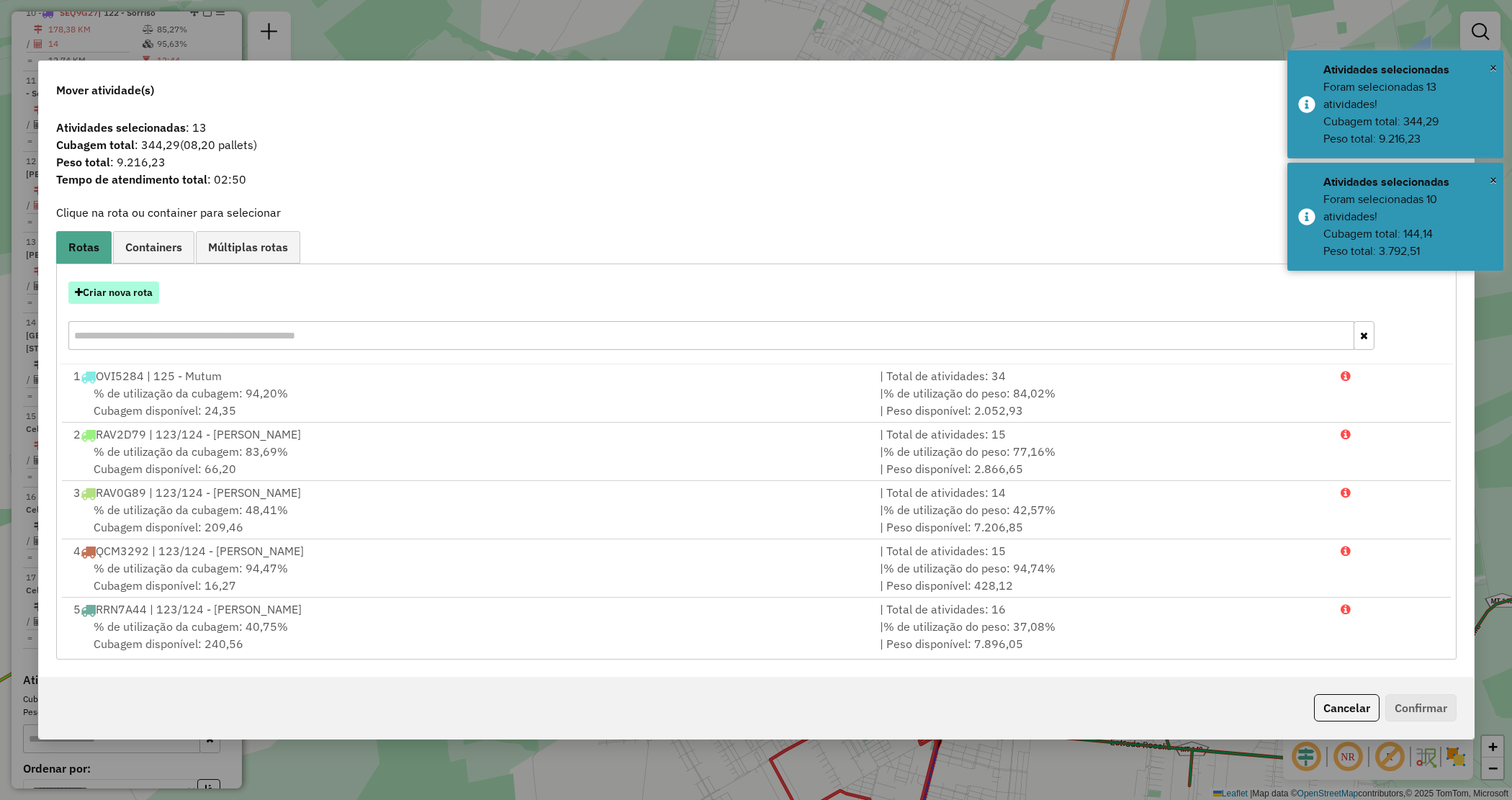
click at [124, 298] on button "Criar nova rota" at bounding box center [113, 293] width 91 height 23
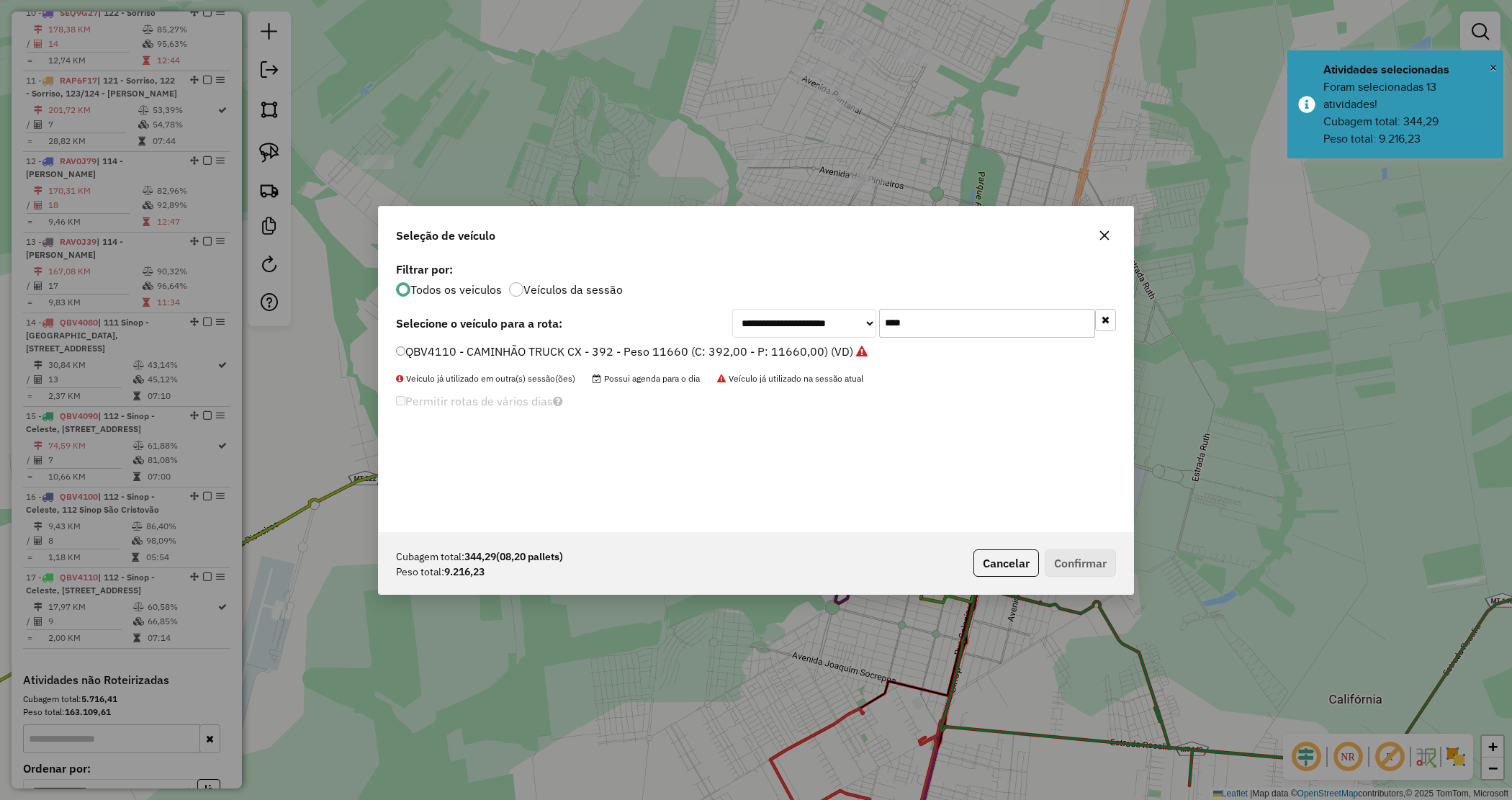
drag, startPoint x: 932, startPoint y: 318, endPoint x: 834, endPoint y: 320, distance: 98.0
click at [834, 320] on div "**********" at bounding box center [924, 323] width 384 height 29
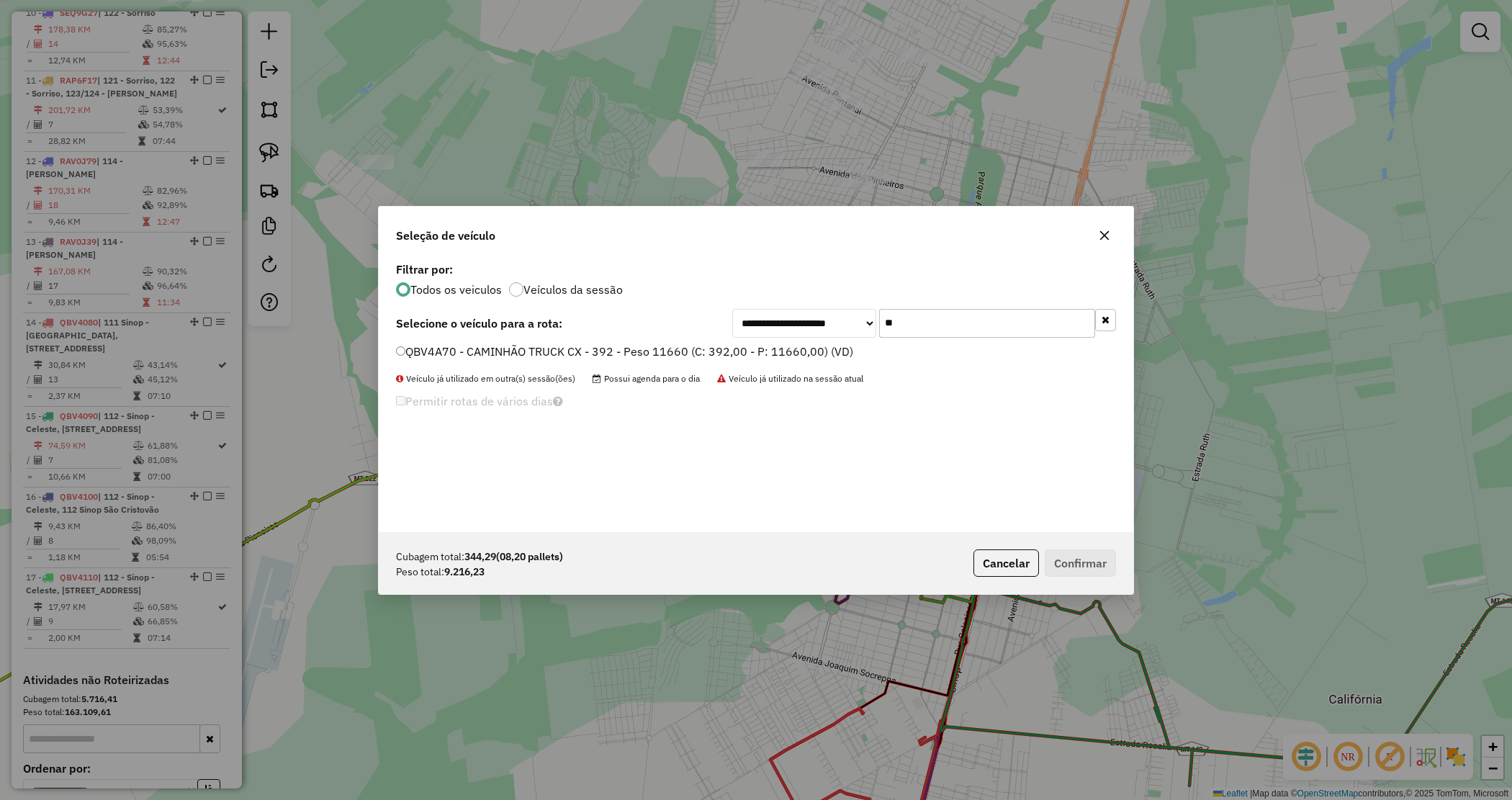
type input "**"
click at [645, 346] on label "QBV4A70 - CAMINHÃO TRUCK CX - 392 - Peso 11660 (C: 392,00 - P: 11660,00) (VD)" at bounding box center [625, 351] width 457 height 18
click at [1094, 556] on button "Confirmar" at bounding box center [1080, 563] width 71 height 28
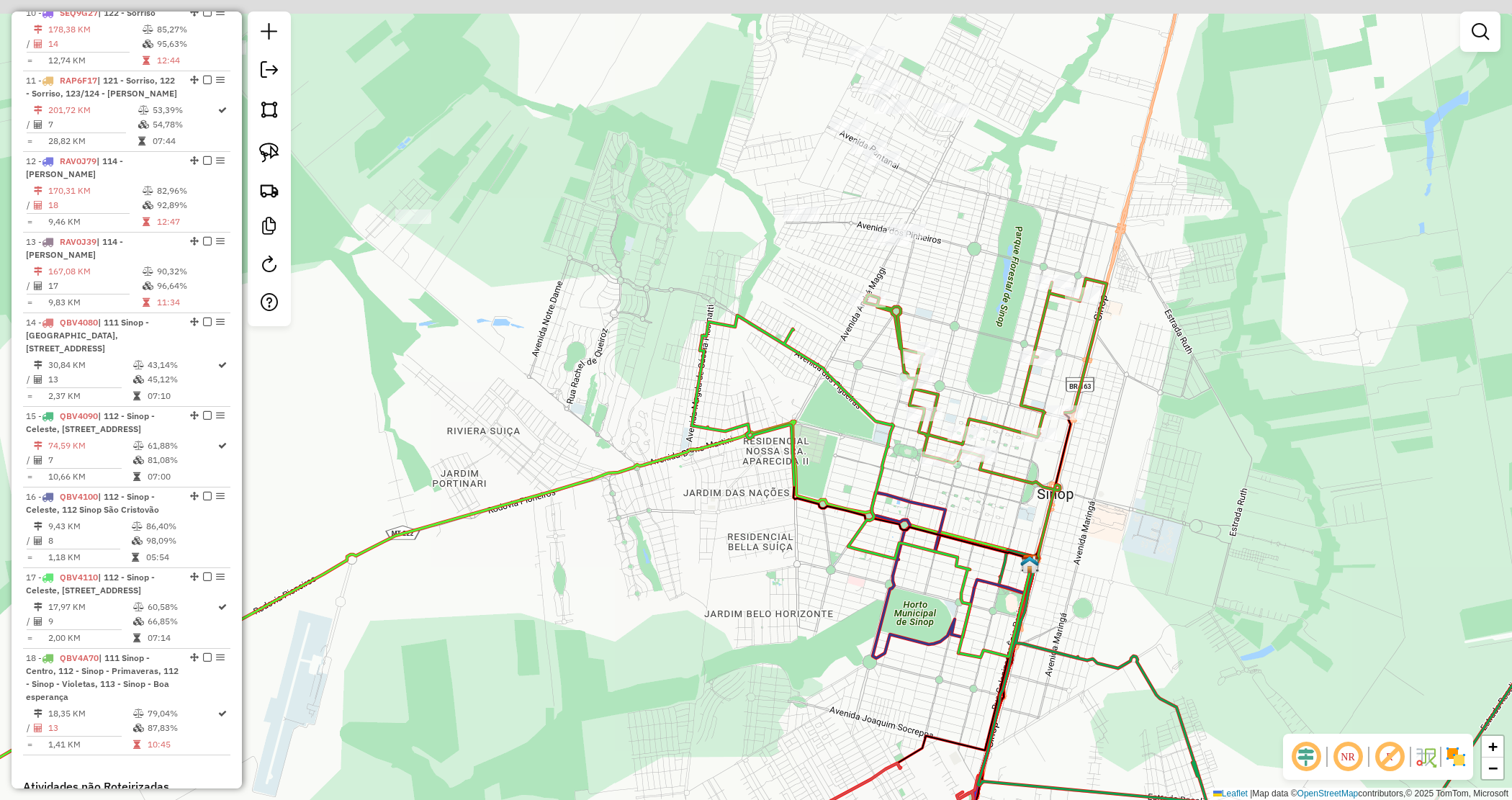
drag, startPoint x: 935, startPoint y: 256, endPoint x: 1010, endPoint y: 330, distance: 105.4
click at [1005, 331] on div "Janela de atendimento Grade de atendimento Capacidade Transportadoras Veículos …" at bounding box center [756, 400] width 1512 height 800
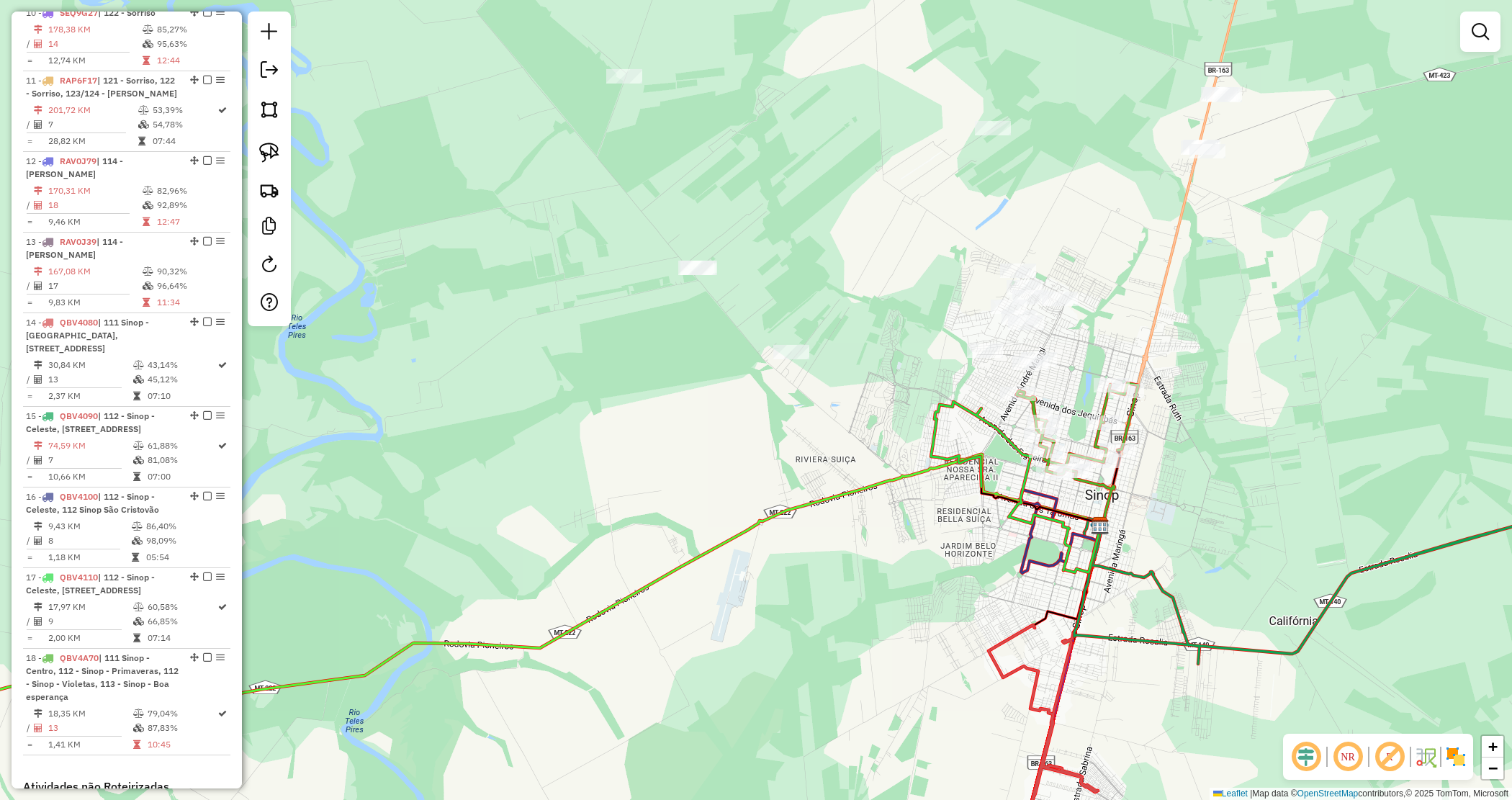
drag, startPoint x: 858, startPoint y: 290, endPoint x: 904, endPoint y: 337, distance: 65.8
click at [904, 336] on div "Janela de atendimento Grade de atendimento Capacidade Transportadoras Veículos …" at bounding box center [756, 400] width 1512 height 800
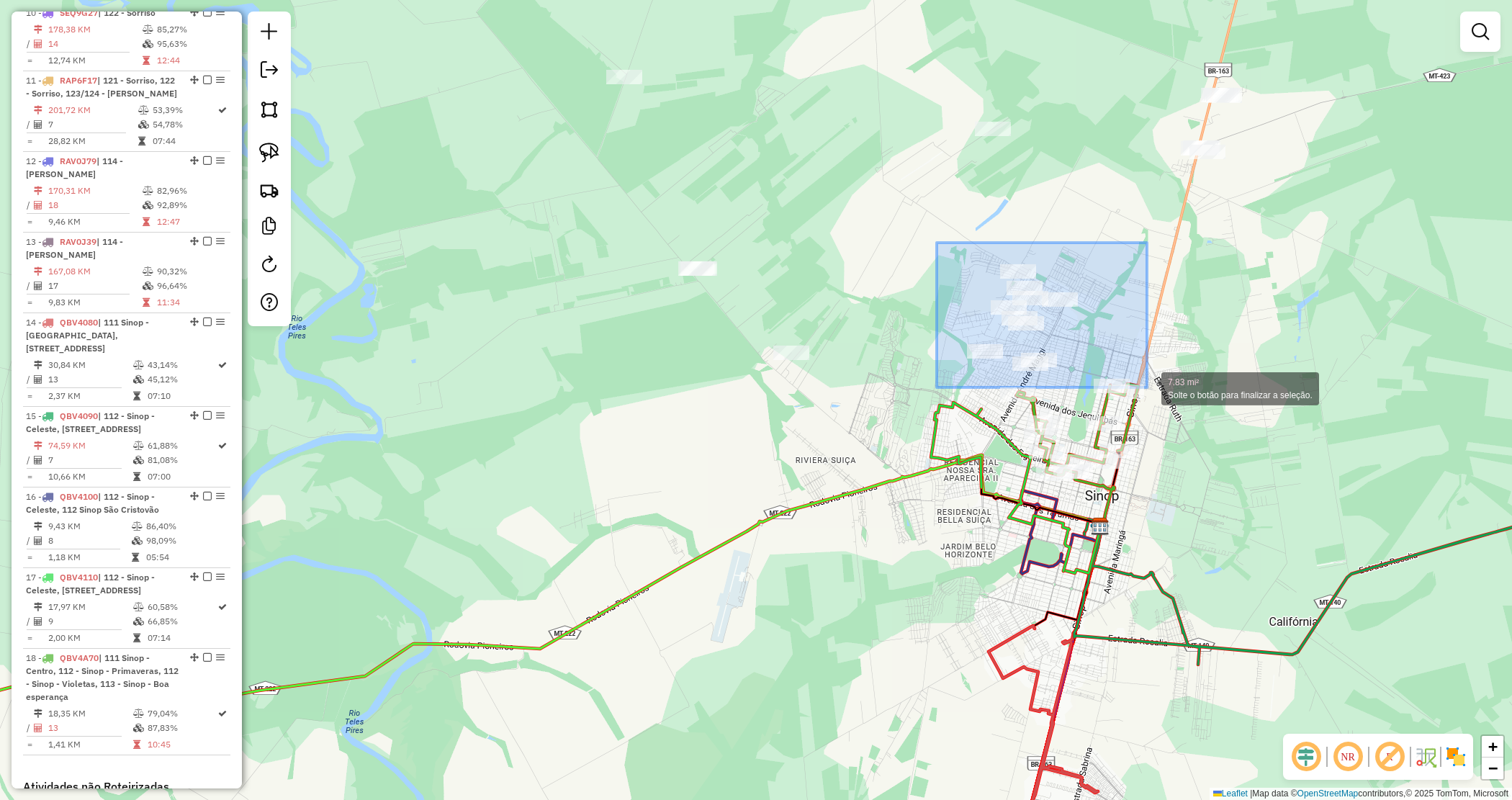
drag, startPoint x: 941, startPoint y: 259, endPoint x: 1149, endPoint y: 385, distance: 243.2
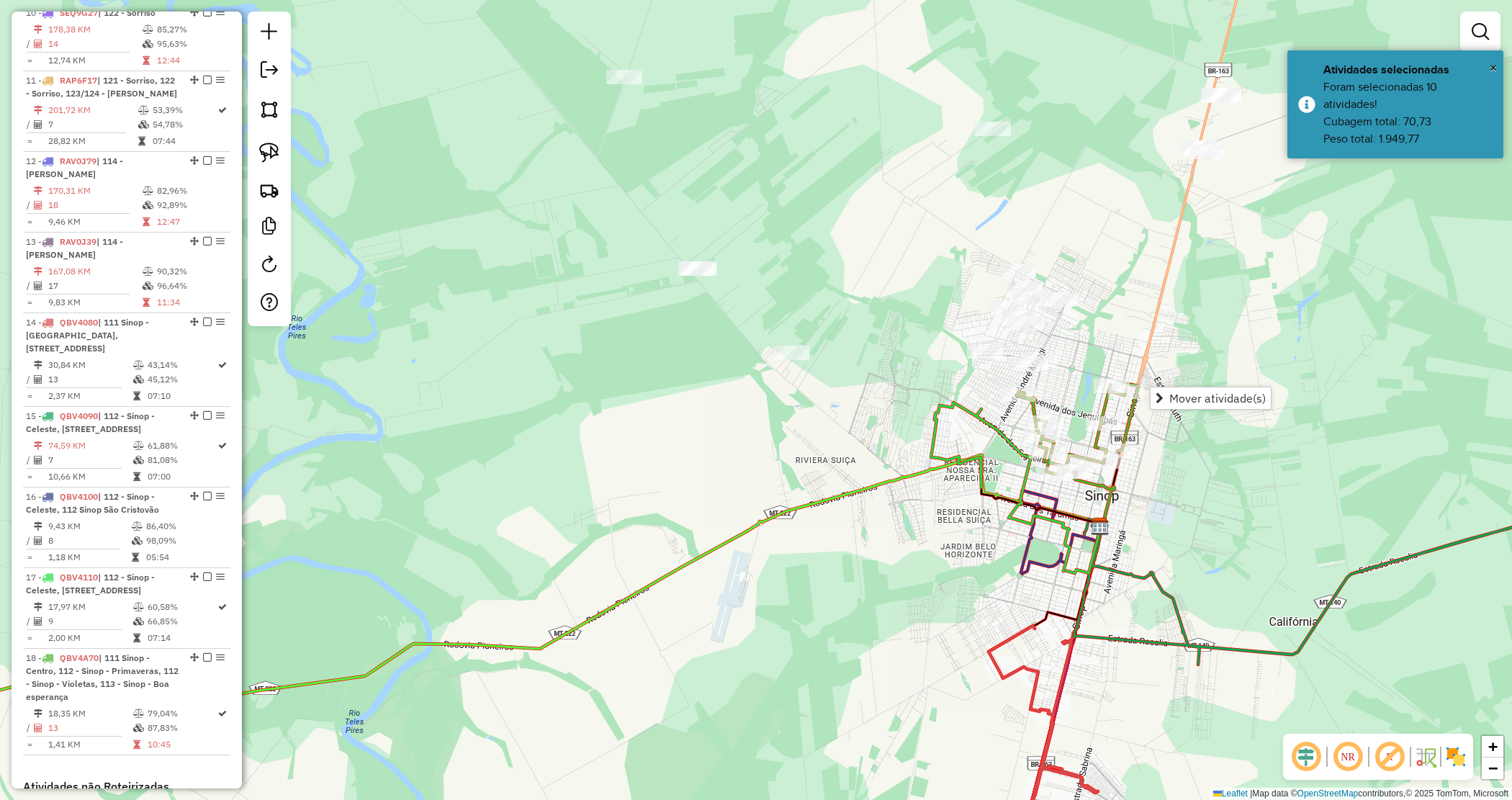
click at [931, 342] on div "Janela de atendimento Grade de atendimento Capacidade Transportadoras Veículos …" at bounding box center [756, 400] width 1512 height 800
click at [872, 343] on div "Janela de atendimento Grade de atendimento Capacidade Transportadoras Veículos …" at bounding box center [756, 400] width 1512 height 800
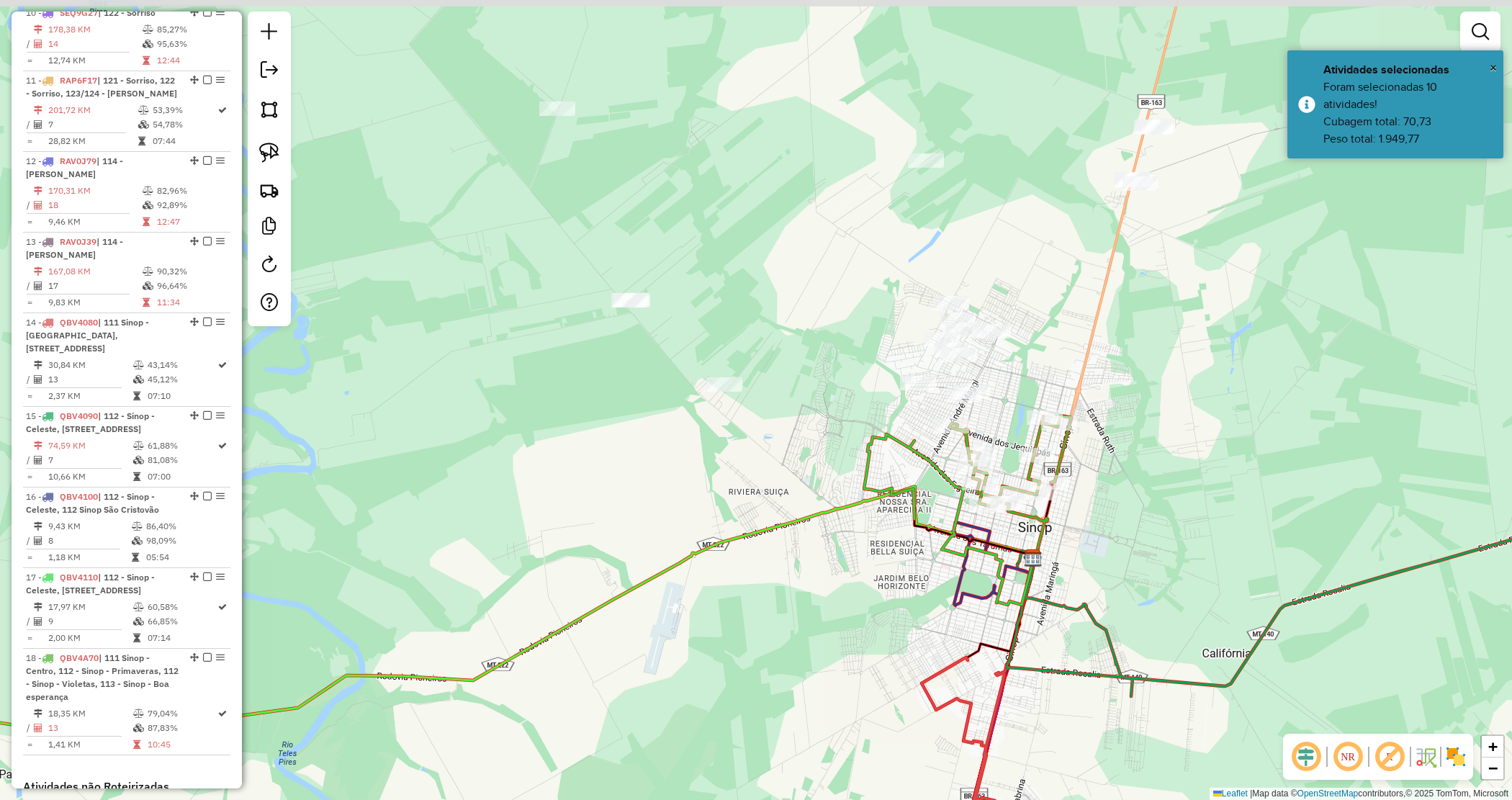
drag, startPoint x: 805, startPoint y: 370, endPoint x: 746, endPoint y: 395, distance: 64.1
click at [746, 395] on div "Janela de atendimento Grade de atendimento Capacidade Transportadoras Veículos …" at bounding box center [756, 400] width 1512 height 800
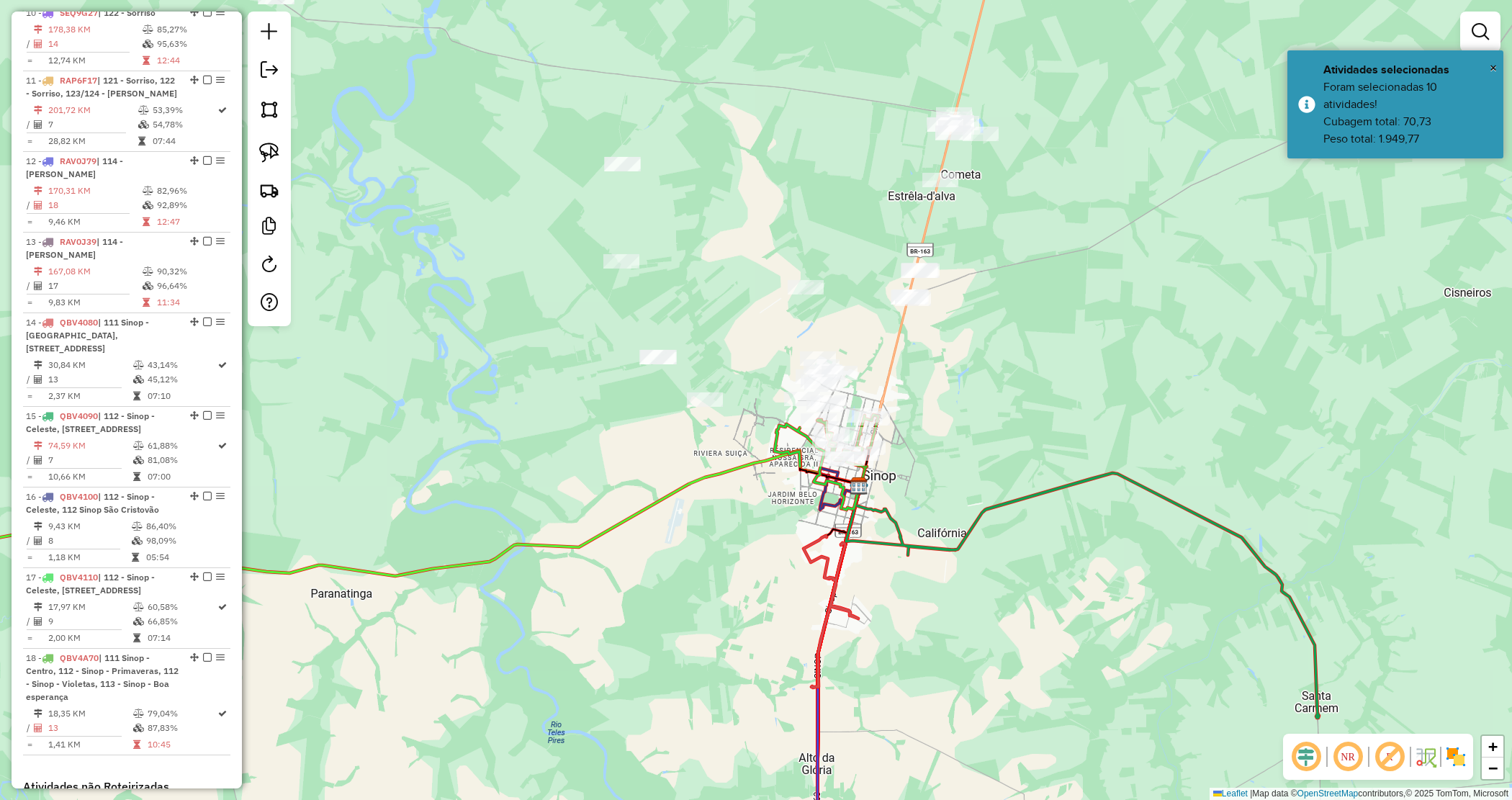
drag, startPoint x: 906, startPoint y: 368, endPoint x: 915, endPoint y: 364, distance: 9.8
click at [909, 368] on div "Janela de atendimento Grade de atendimento Capacidade Transportadoras Veículos …" at bounding box center [756, 400] width 1512 height 800
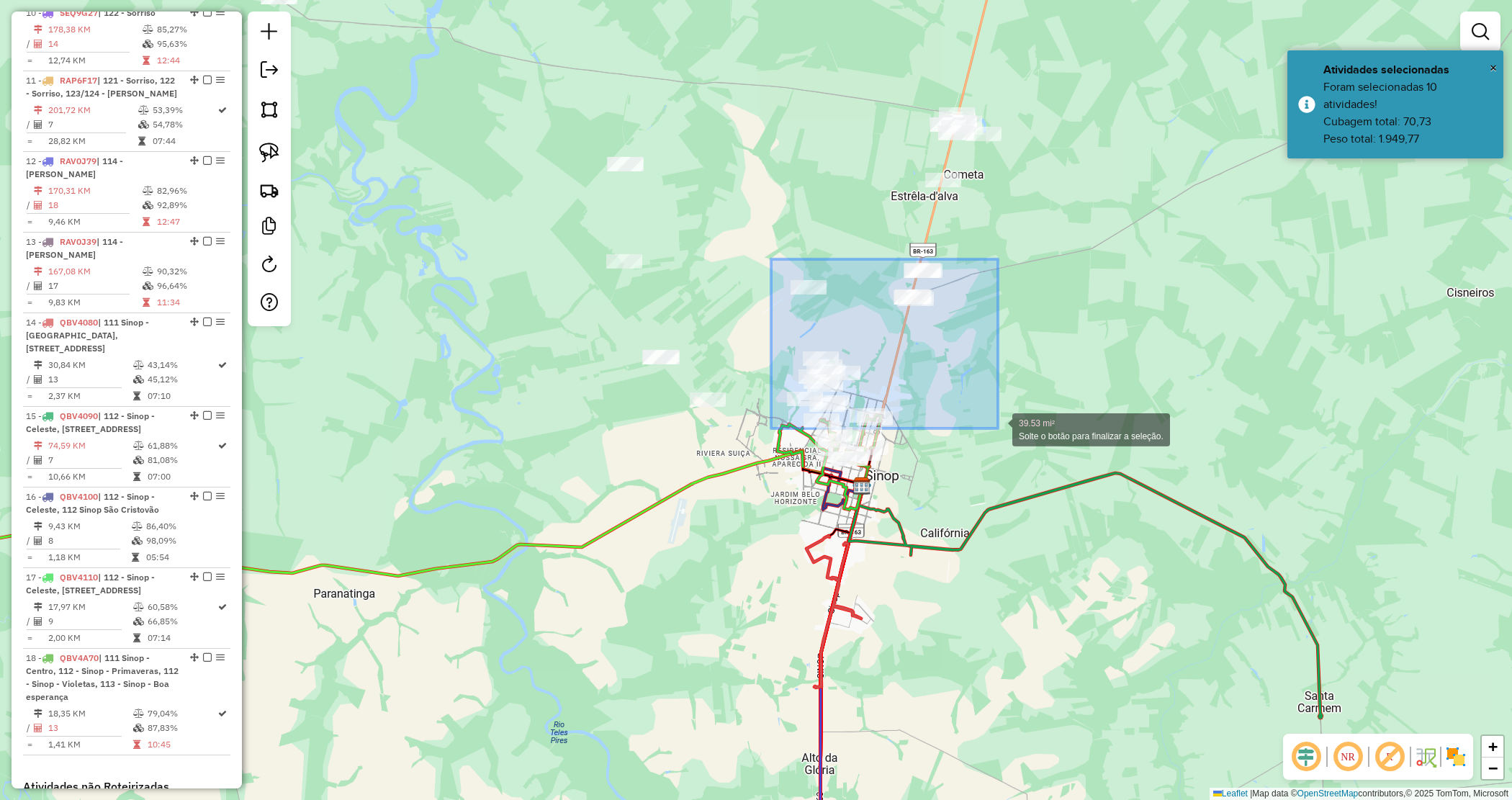
drag, startPoint x: 774, startPoint y: 264, endPoint x: 998, endPoint y: 430, distance: 278.8
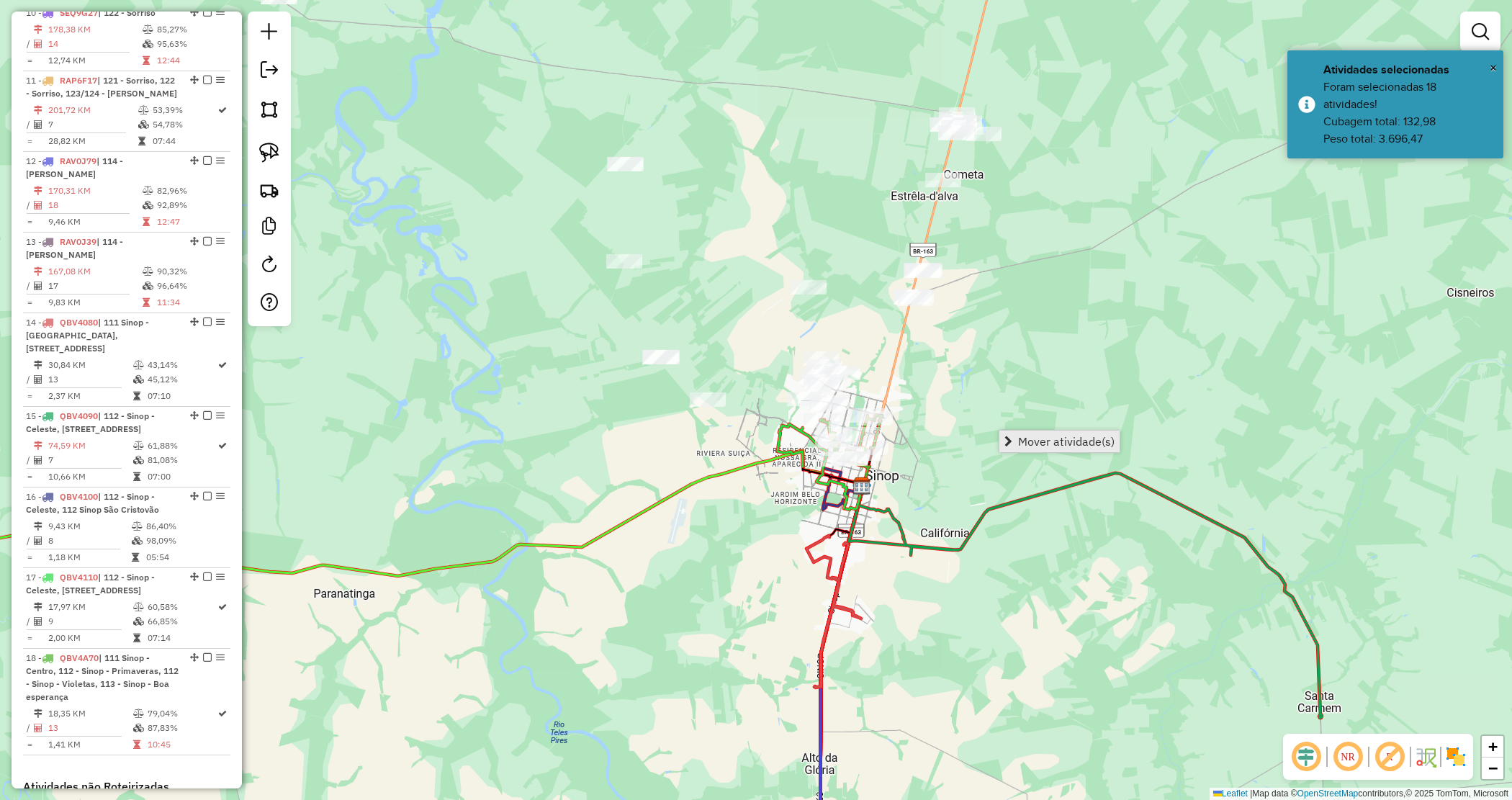
click at [1050, 435] on span "Mover atividade(s)" at bounding box center [1067, 441] width 97 height 12
drag, startPoint x: 1012, startPoint y: 304, endPoint x: 853, endPoint y: 202, distance: 188.9
click at [1012, 309] on div "Janela de atendimento Grade de atendimento Capacidade Transportadoras Veículos …" at bounding box center [756, 400] width 1512 height 800
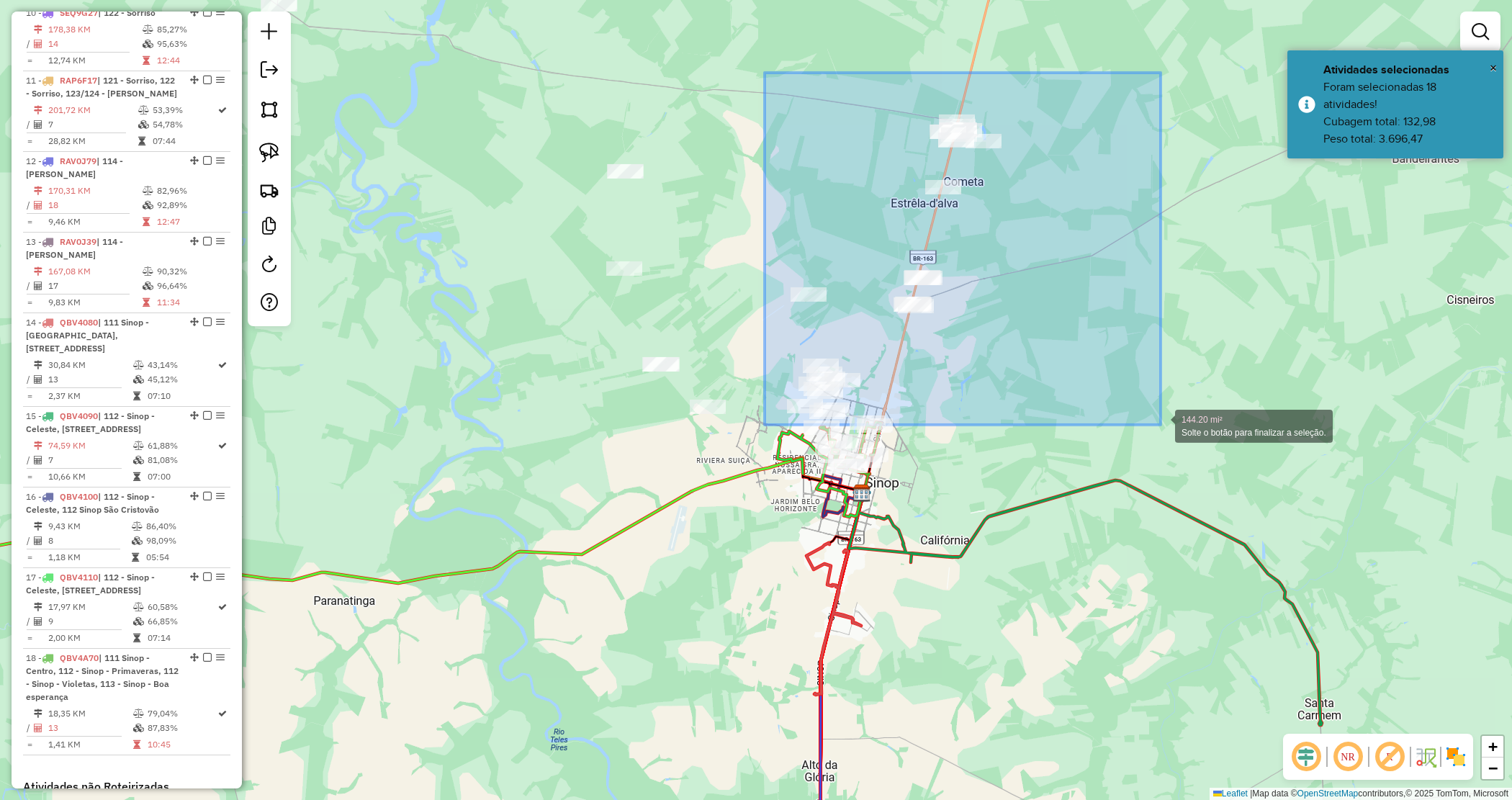
drag, startPoint x: 765, startPoint y: 73, endPoint x: 1165, endPoint y: 423, distance: 531.5
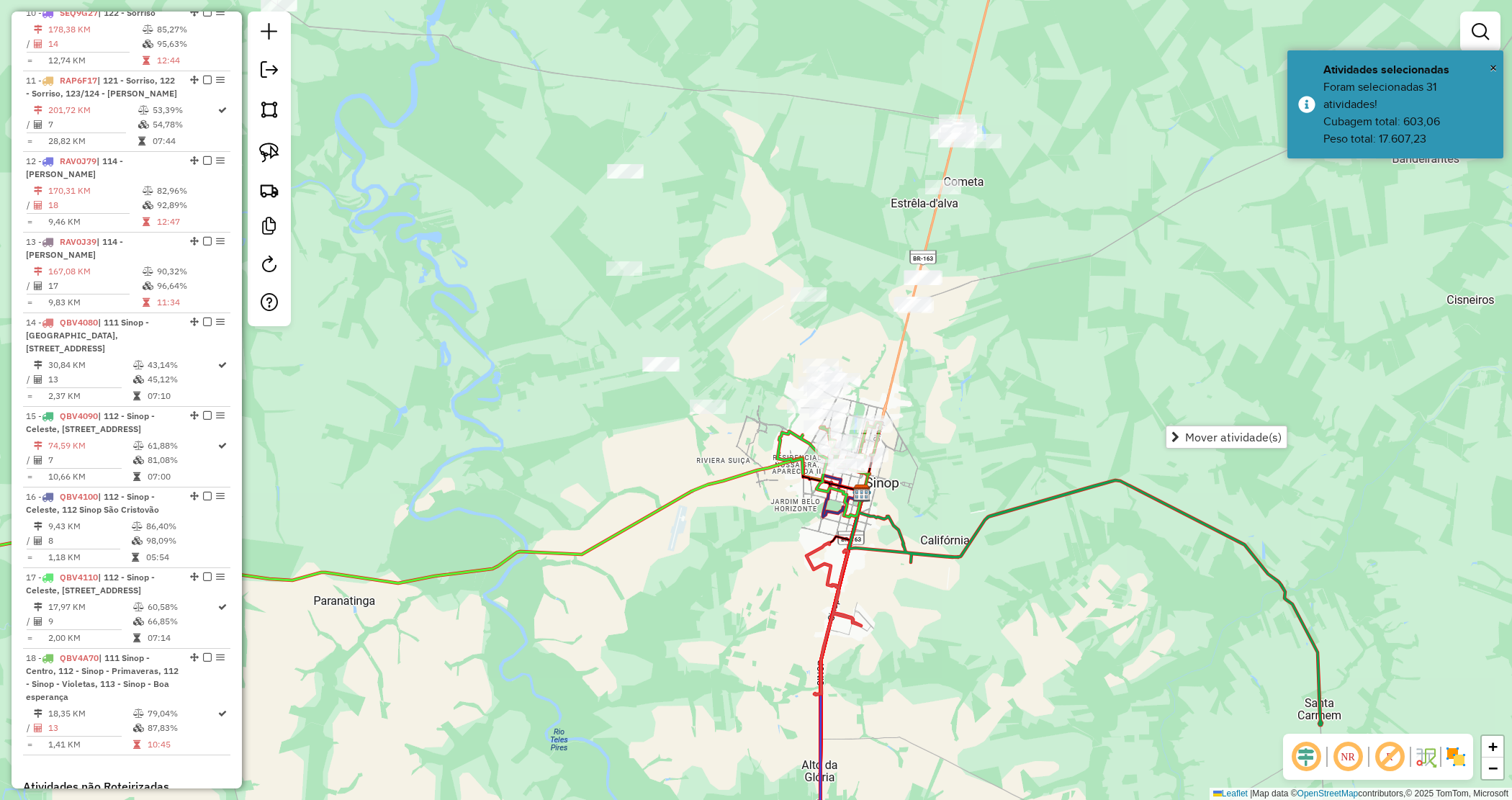
click at [981, 408] on div "Janela de atendimento Grade de atendimento Capacidade Transportadoras Veículos …" at bounding box center [756, 400] width 1512 height 800
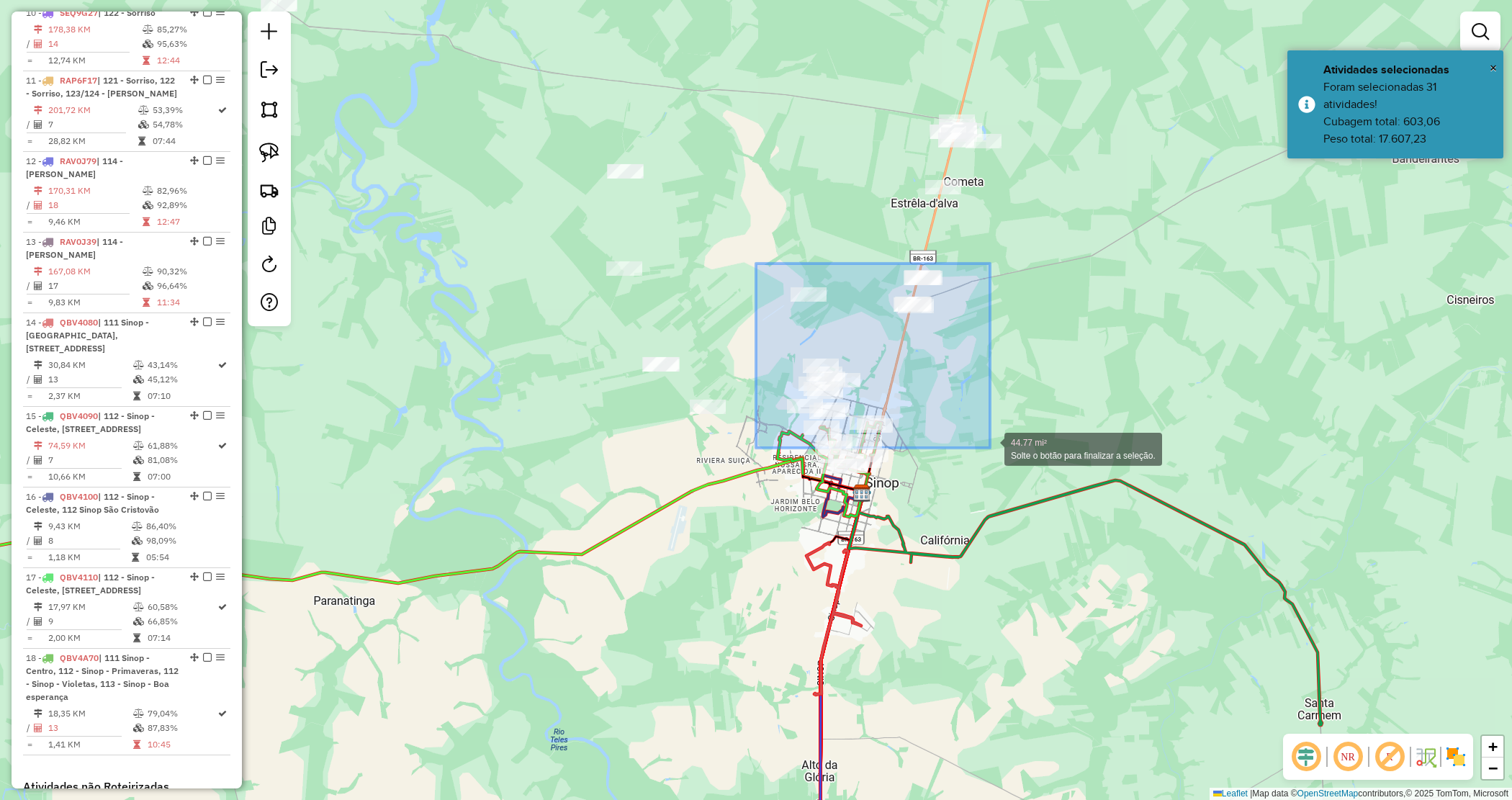
drag, startPoint x: 756, startPoint y: 264, endPoint x: 987, endPoint y: 446, distance: 294.1
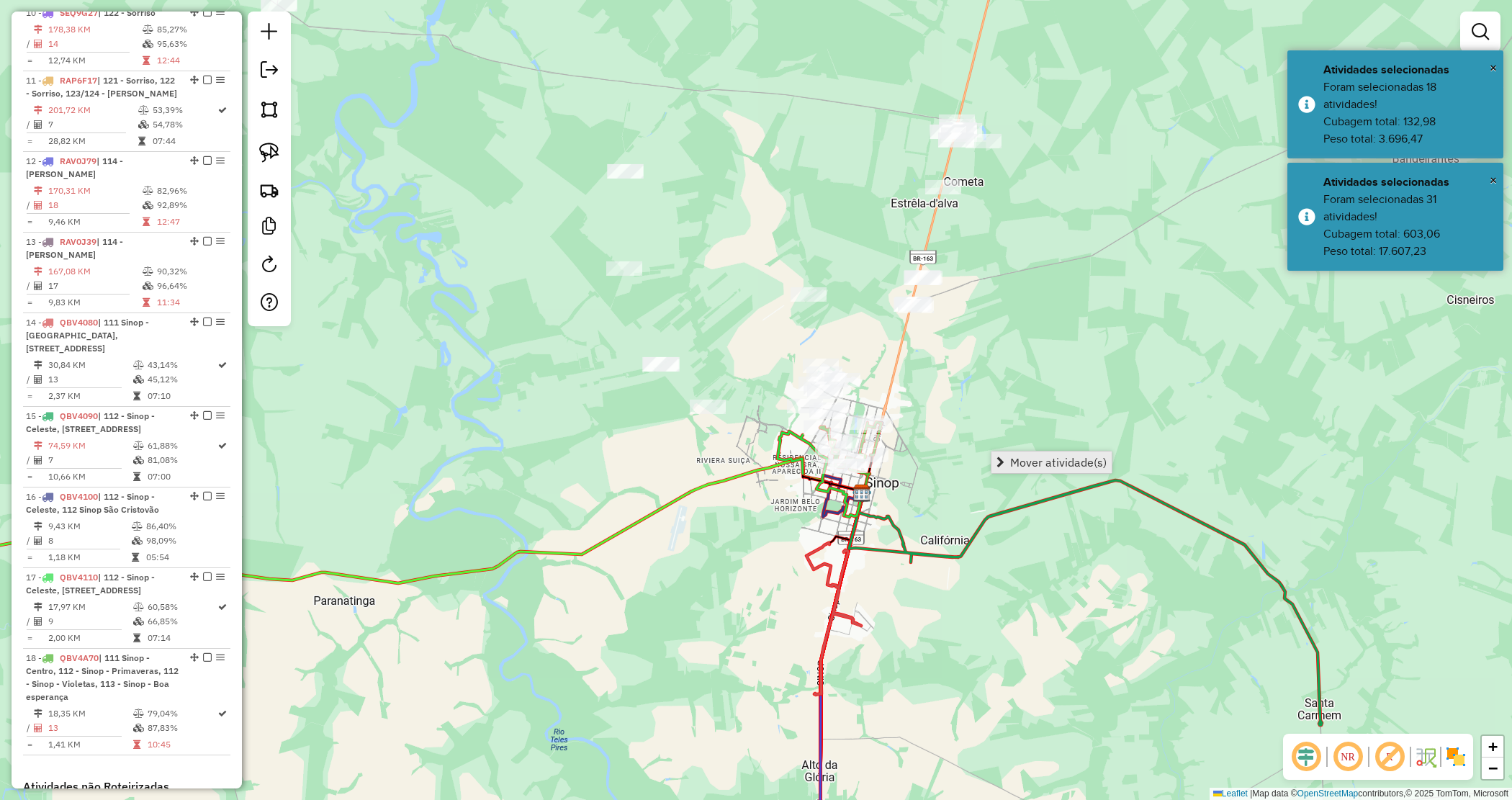
click at [1037, 456] on span "Mover atividade(s)" at bounding box center [1058, 462] width 97 height 12
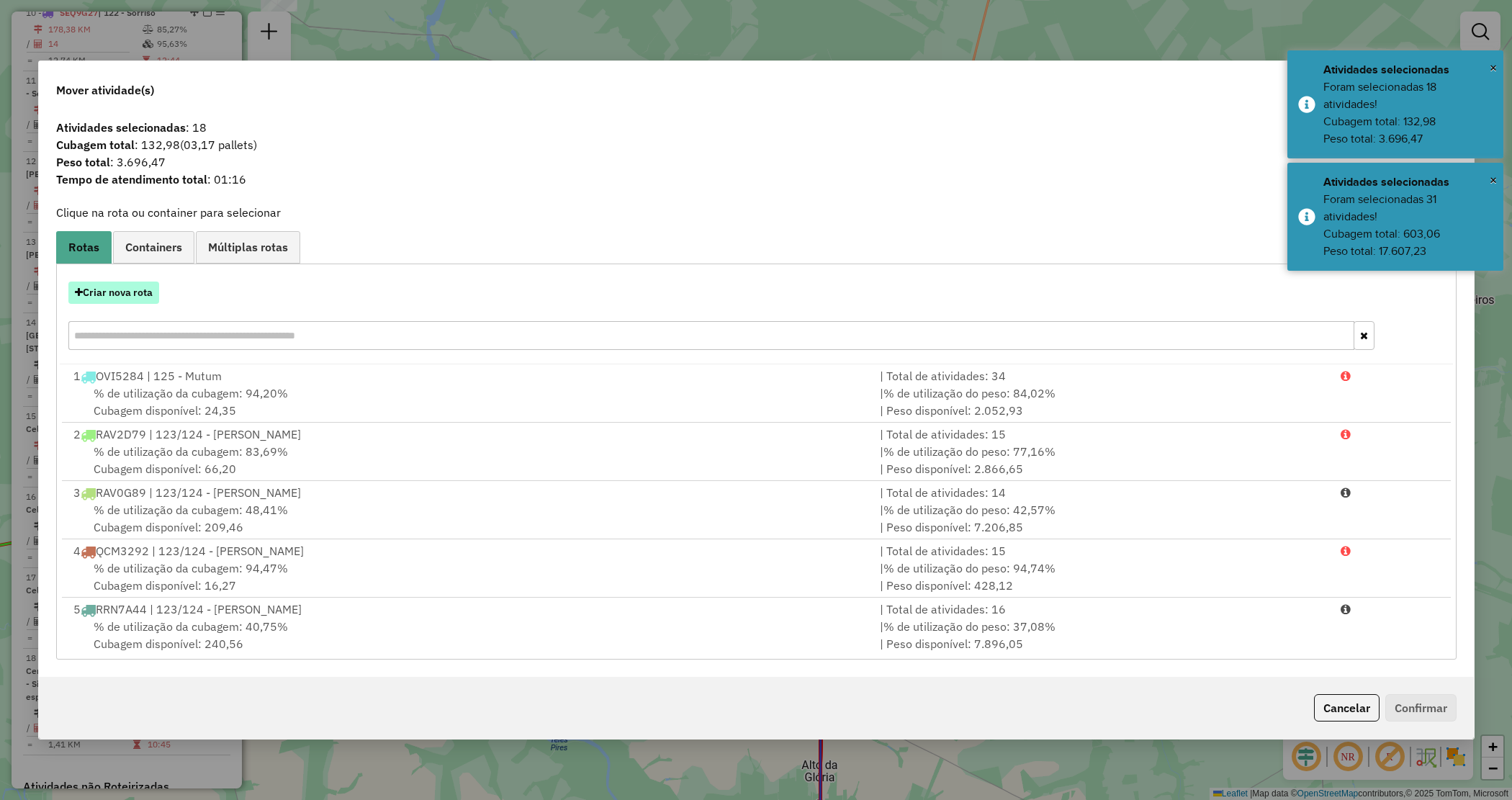
click at [148, 295] on button "Criar nova rota" at bounding box center [113, 293] width 91 height 23
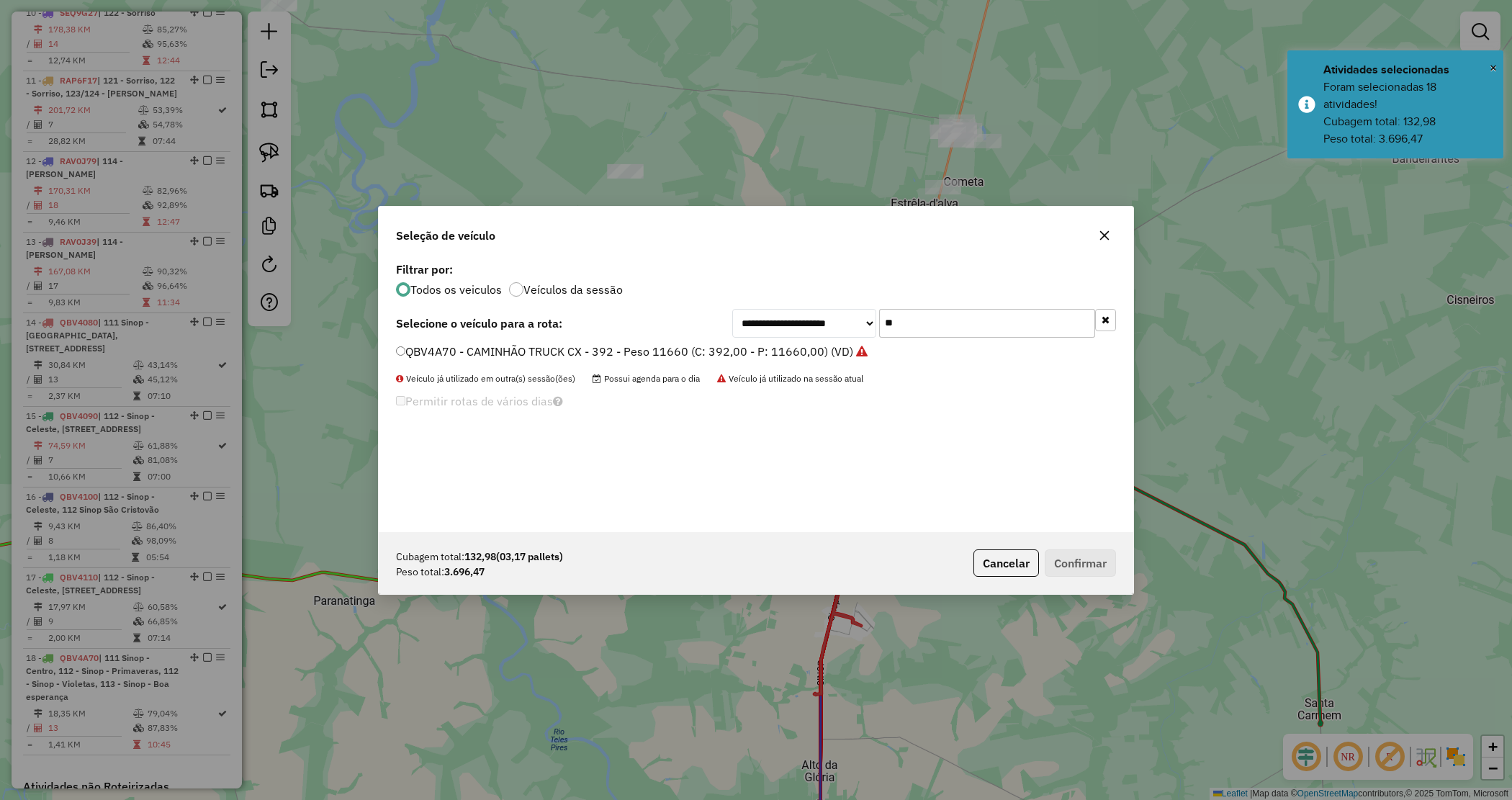
drag, startPoint x: 941, startPoint y: 334, endPoint x: 844, endPoint y: 314, distance: 99.0
click at [844, 314] on div "**********" at bounding box center [924, 323] width 384 height 29
type input "***"
click at [841, 348] on label "SEQ9G28 - CAMINHÃO TRUCK CX - 406 PESO 12550 (C: 406,00 - P: 12550,00) (VD)" at bounding box center [621, 351] width 451 height 18
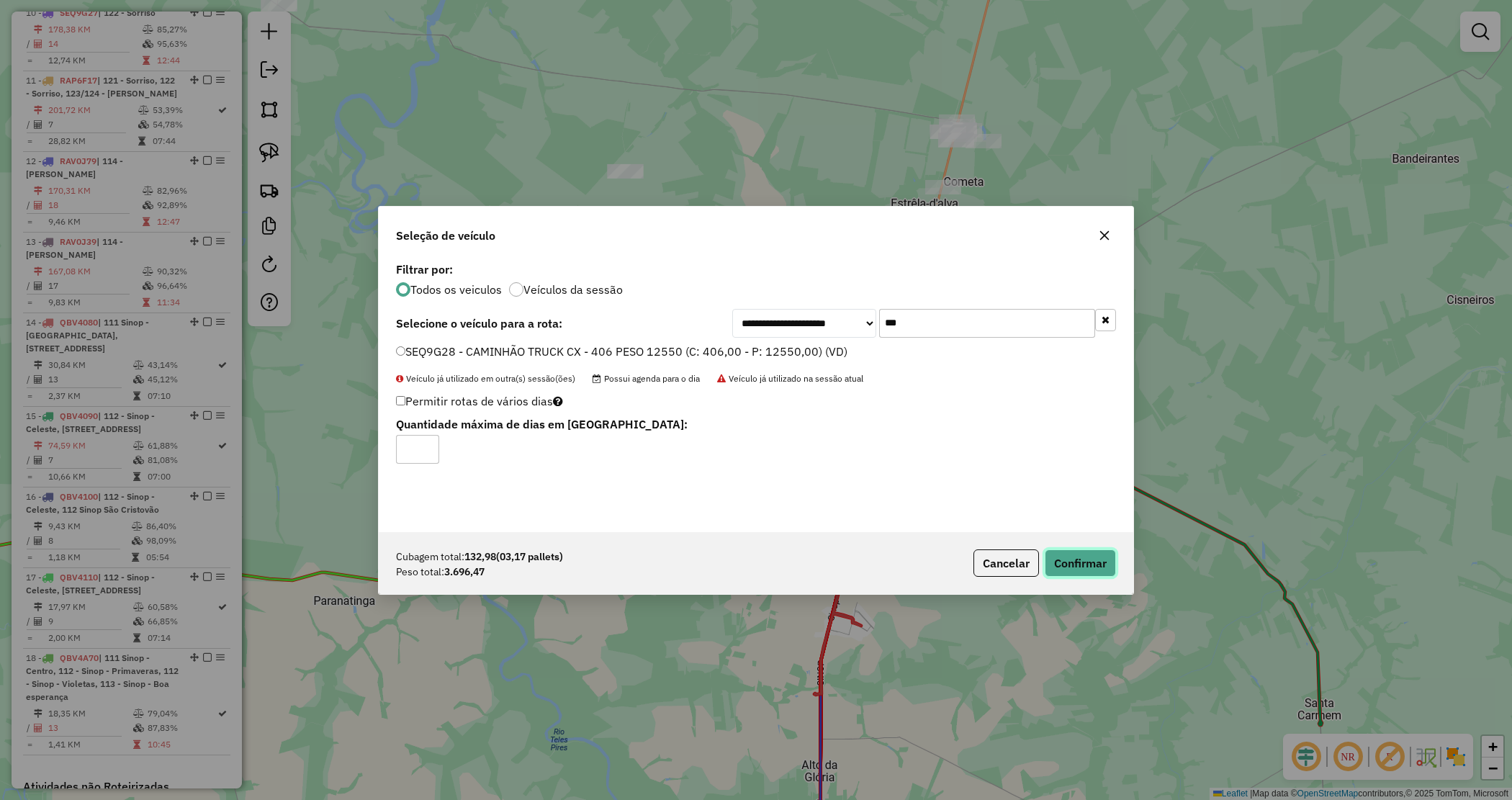
drag, startPoint x: 1067, startPoint y: 560, endPoint x: 960, endPoint y: 556, distance: 107.1
click at [1064, 560] on button "Confirmar" at bounding box center [1080, 563] width 71 height 28
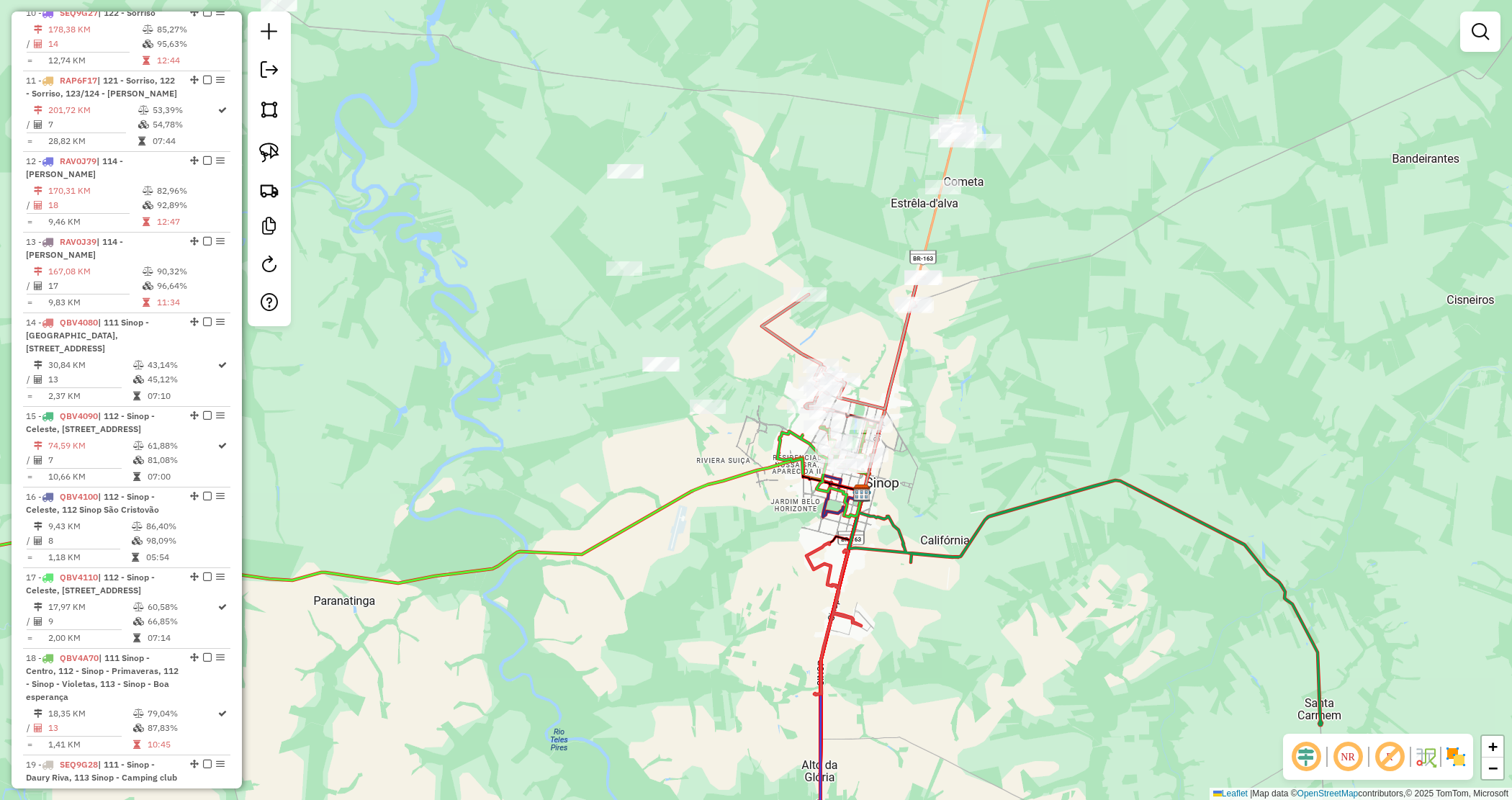
click at [970, 414] on div "Janela de atendimento Grade de atendimento Capacidade Transportadoras Veículos …" at bounding box center [756, 400] width 1512 height 800
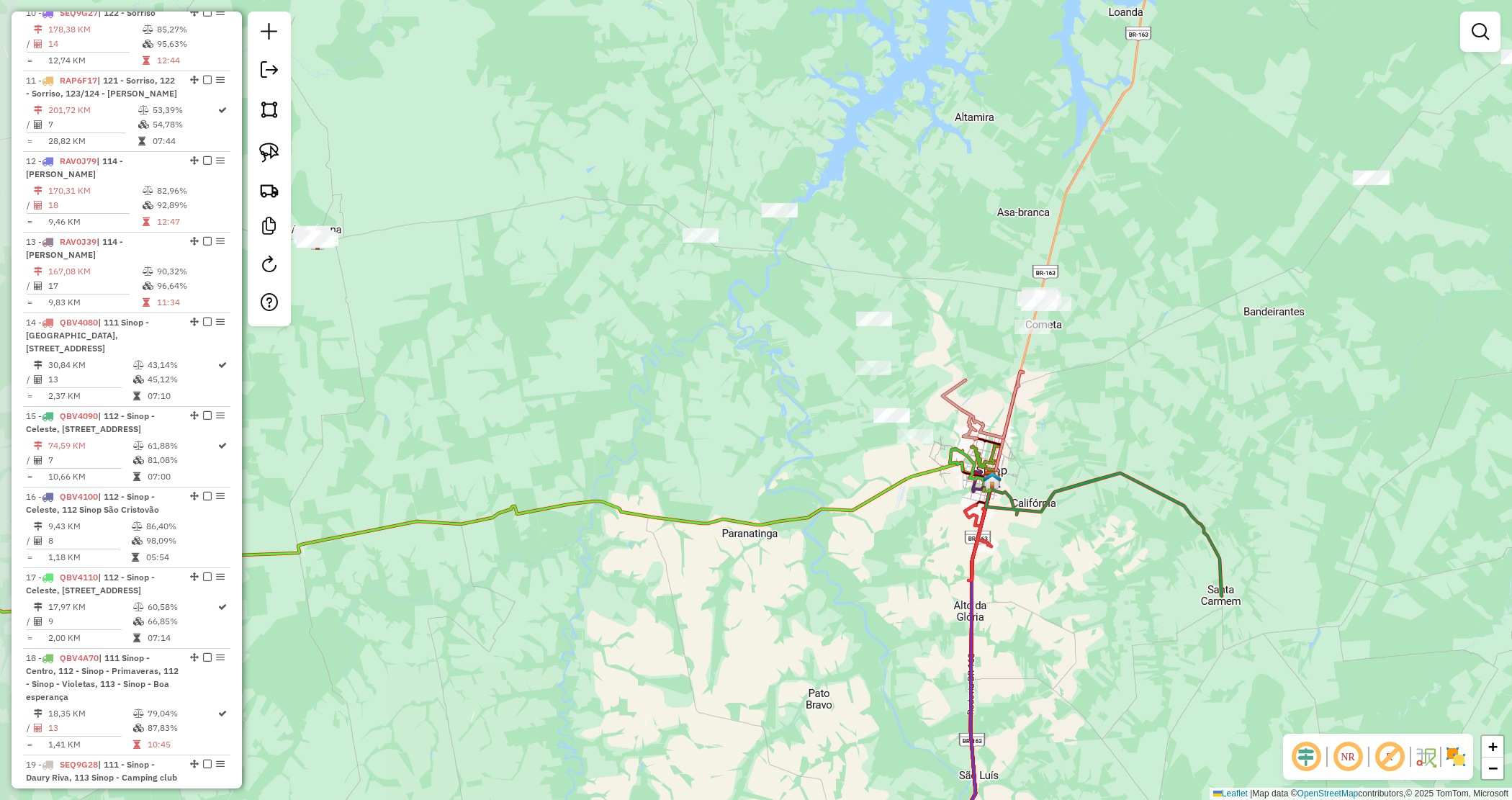
drag, startPoint x: 999, startPoint y: 423, endPoint x: 1053, endPoint y: 434, distance: 55.1
click at [1057, 437] on div "Janela de atendimento Grade de atendimento Capacidade Transportadoras Veículos …" at bounding box center [756, 400] width 1512 height 800
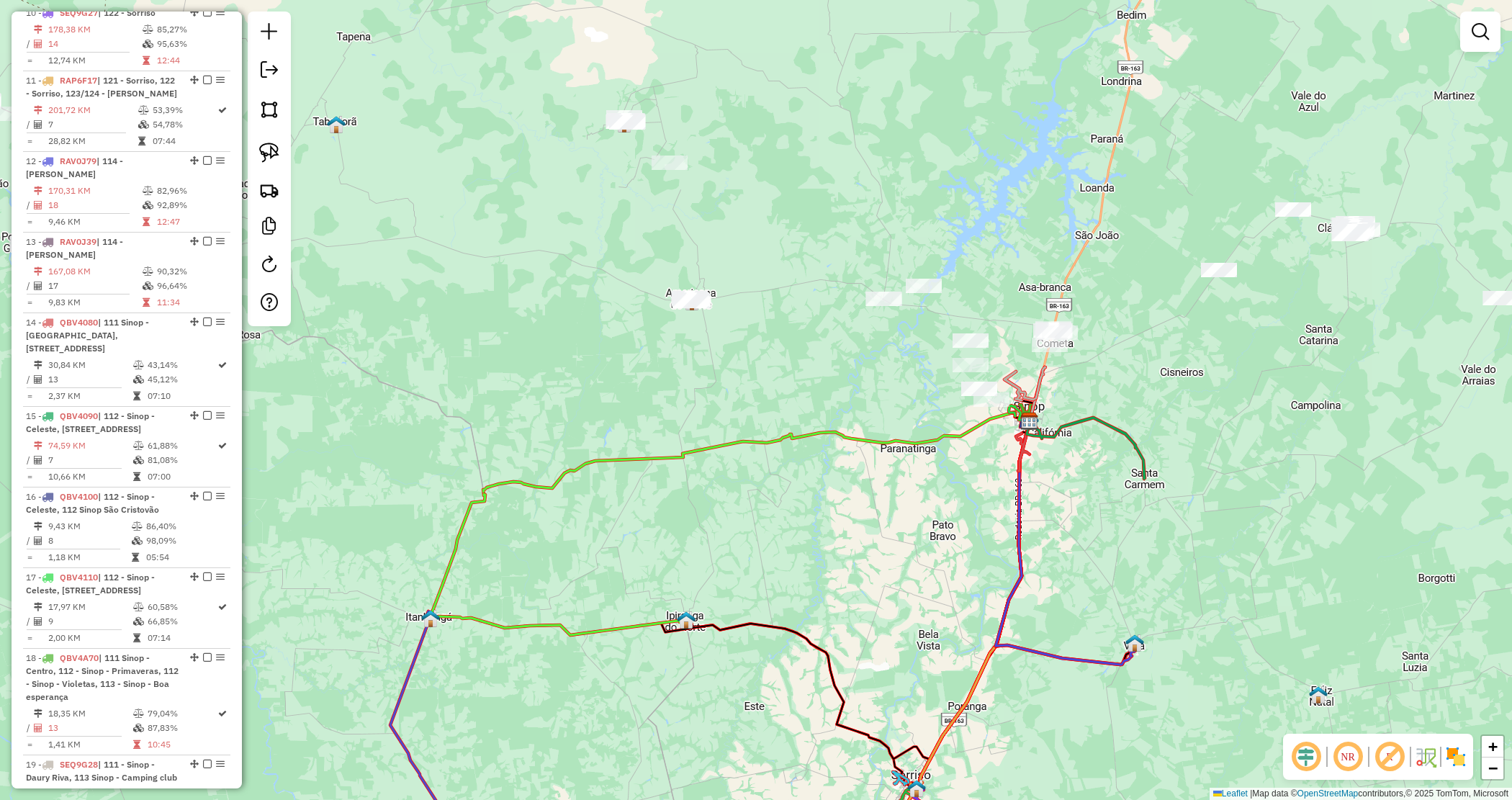
drag, startPoint x: 266, startPoint y: 148, endPoint x: 336, endPoint y: 191, distance: 82.2
click at [265, 148] on img at bounding box center [269, 153] width 20 height 20
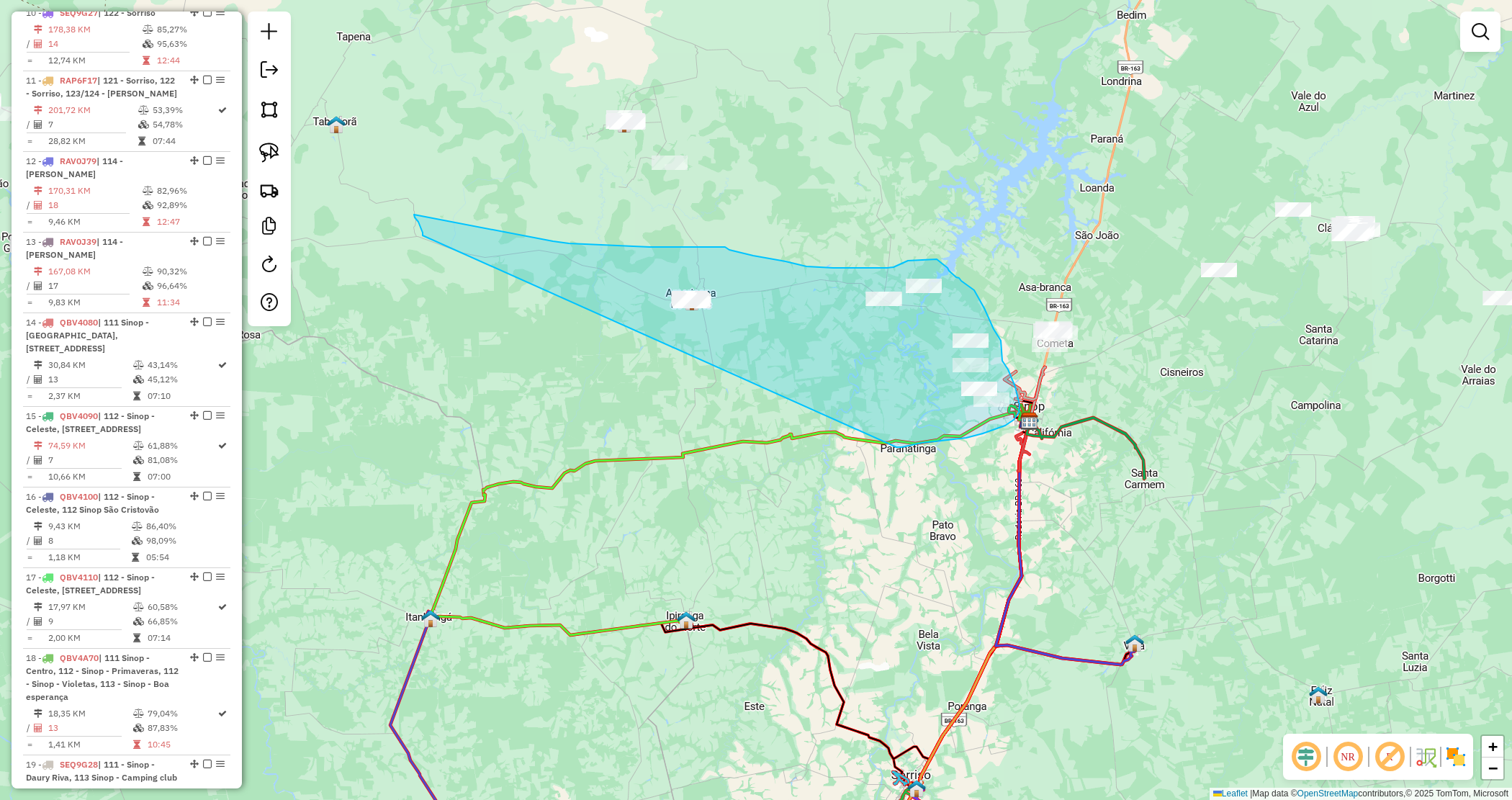
drag, startPoint x: 423, startPoint y: 235, endPoint x: 883, endPoint y: 447, distance: 506.5
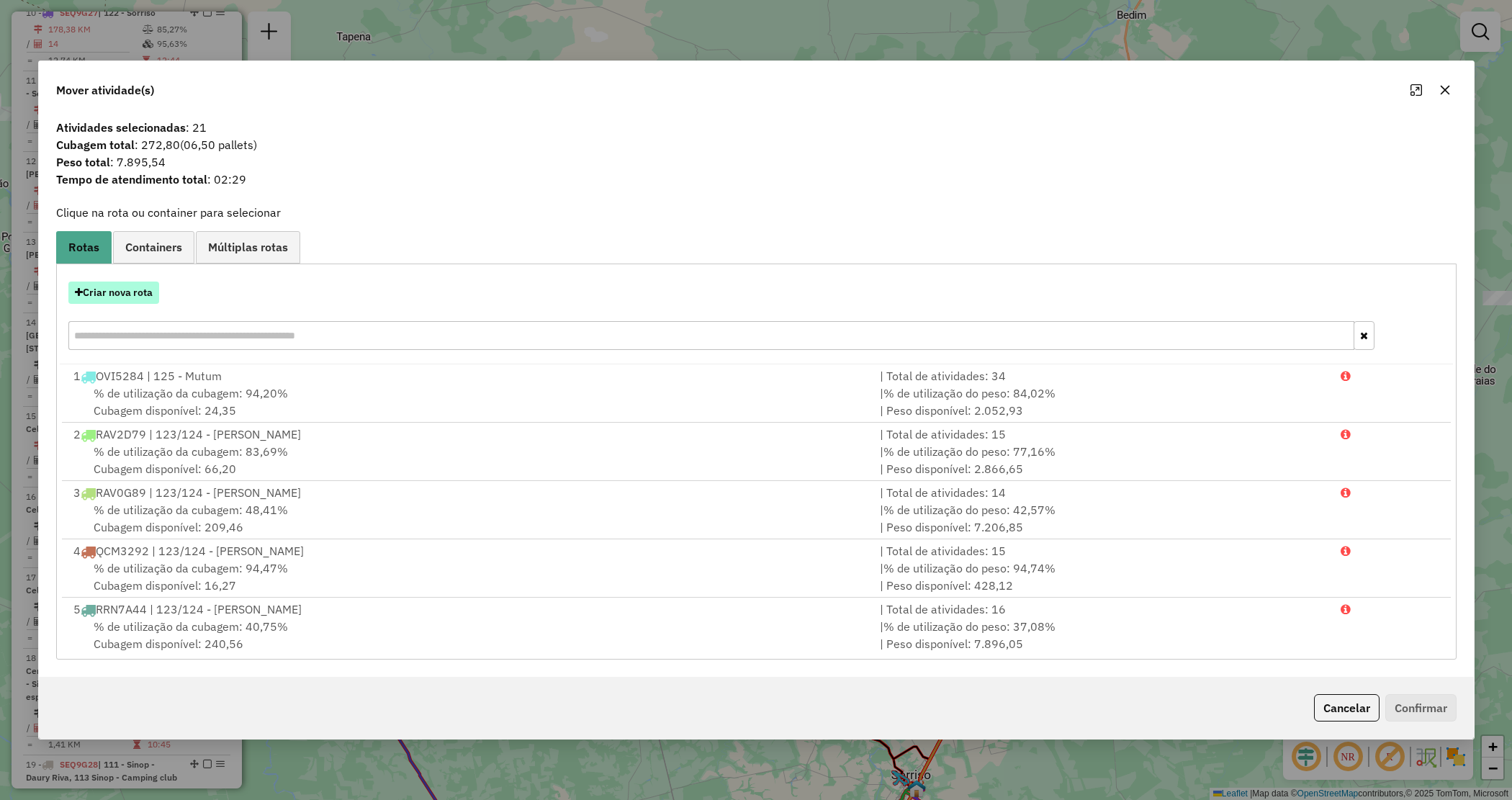
click at [148, 293] on button "Criar nova rota" at bounding box center [113, 293] width 91 height 23
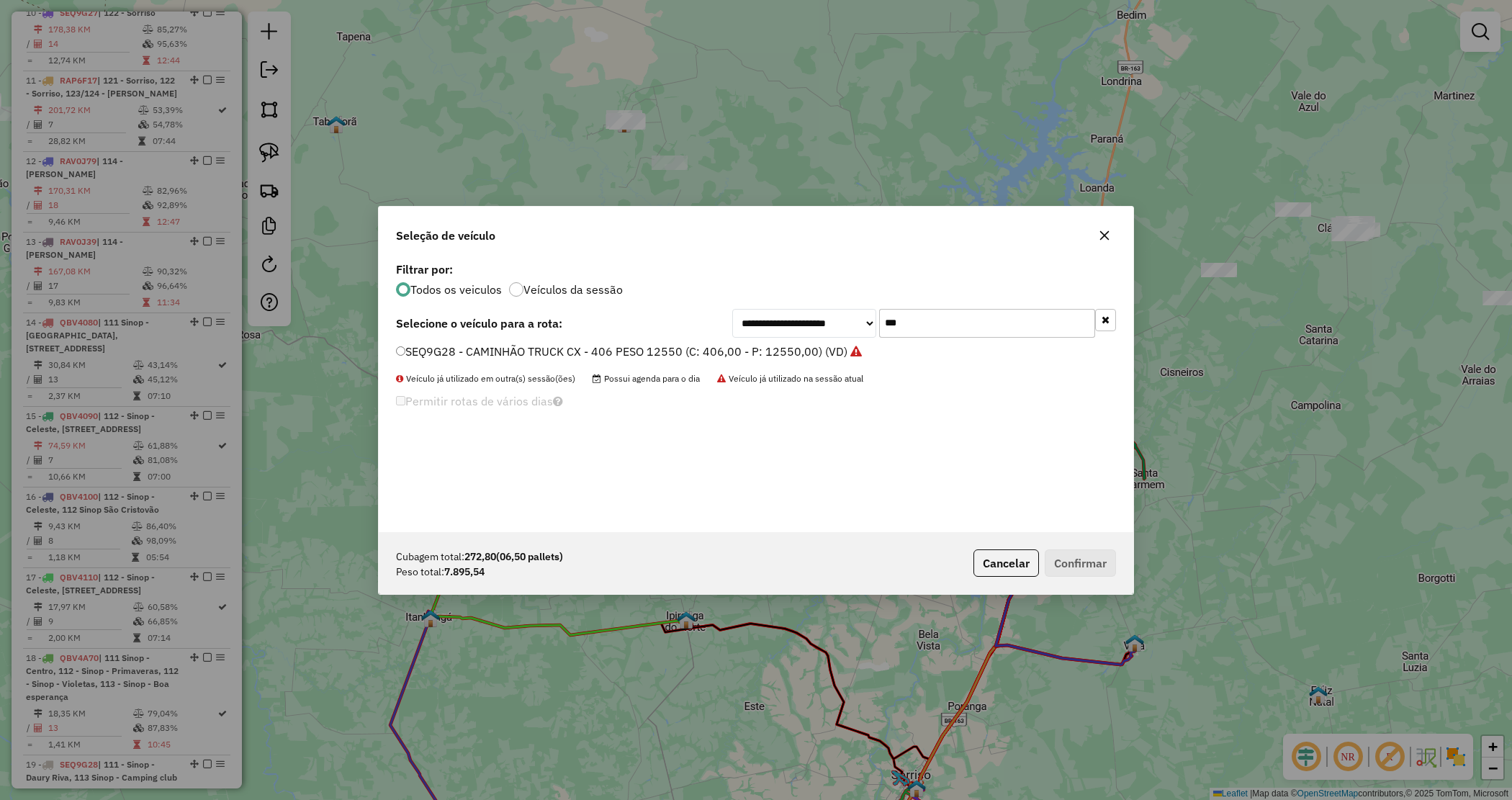
drag, startPoint x: 872, startPoint y: 317, endPoint x: 806, endPoint y: 315, distance: 66.0
click at [806, 315] on div "**********" at bounding box center [924, 323] width 384 height 29
type input "***"
click at [772, 350] on label "RPZ0B13 - CAMINHÃO TRUCK CX - 406 PESO 12550 (C: 406,00 - P: 12550,00) (VD)" at bounding box center [621, 351] width 451 height 18
drag, startPoint x: 1082, startPoint y: 553, endPoint x: 1037, endPoint y: 559, distance: 45.4
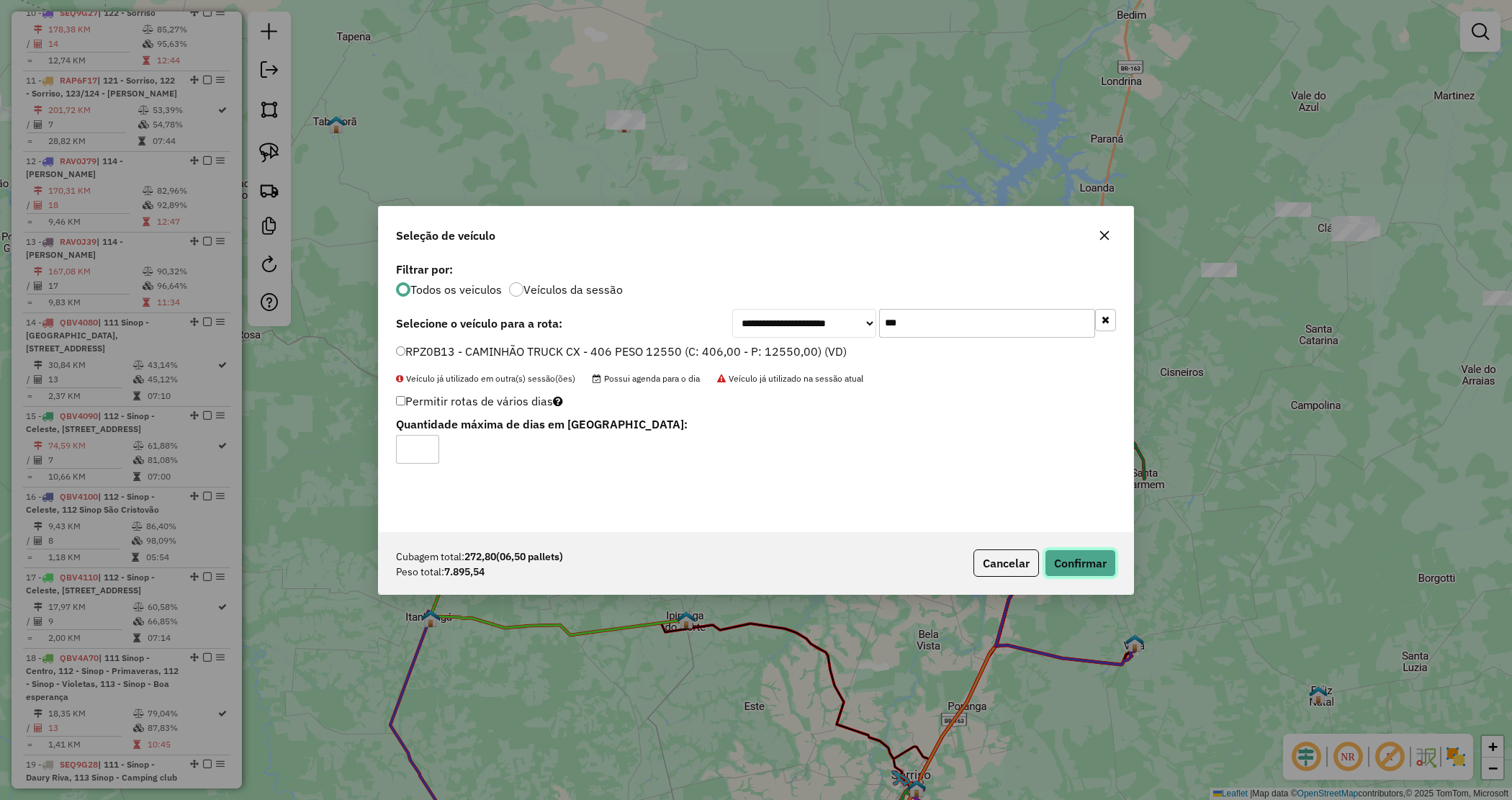
click at [1082, 556] on button "Confirmar" at bounding box center [1080, 563] width 71 height 28
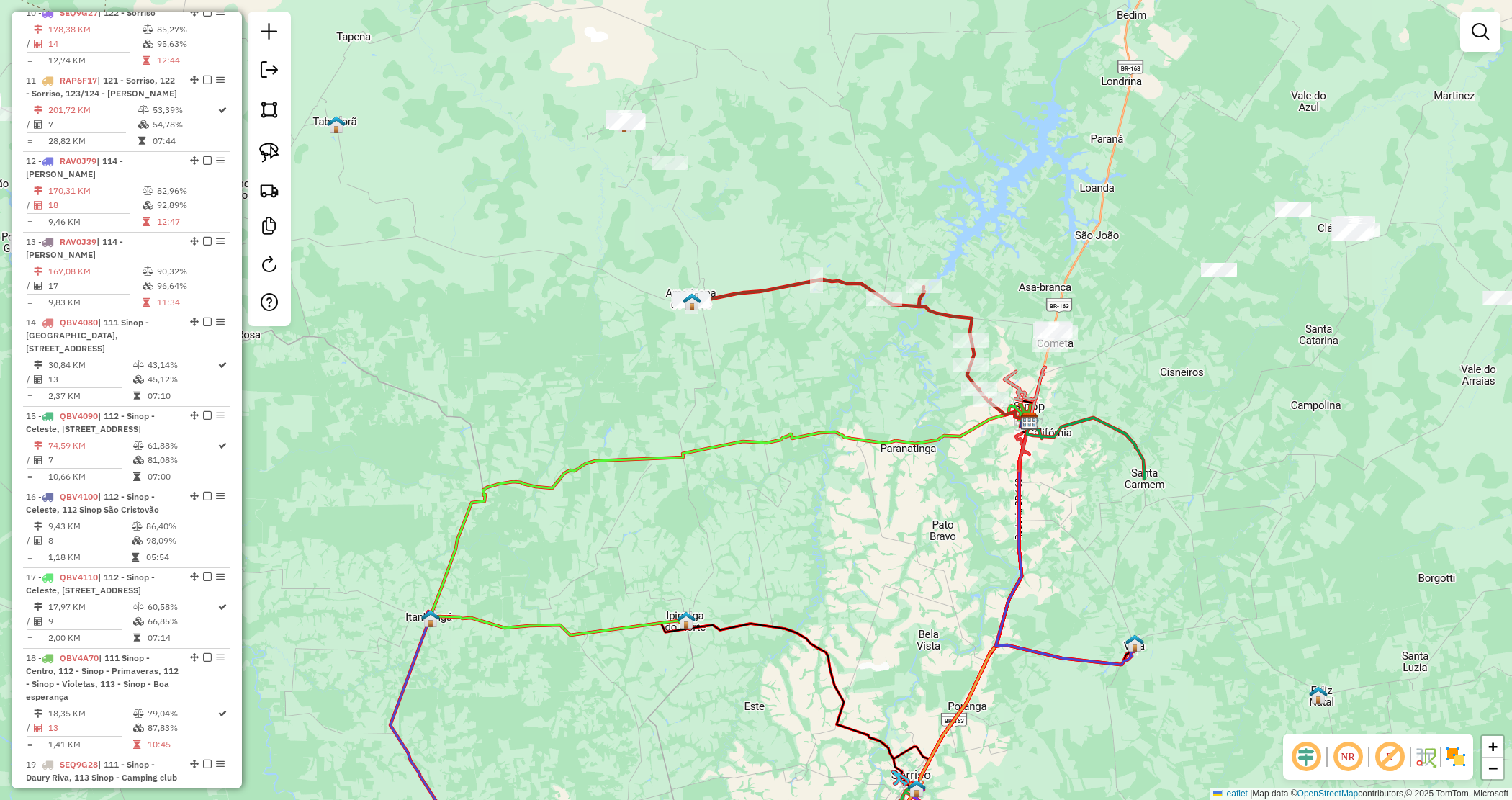
click at [810, 391] on div "Janela de atendimento Grade de atendimento Capacidade Transportadoras Veículos …" at bounding box center [756, 400] width 1512 height 800
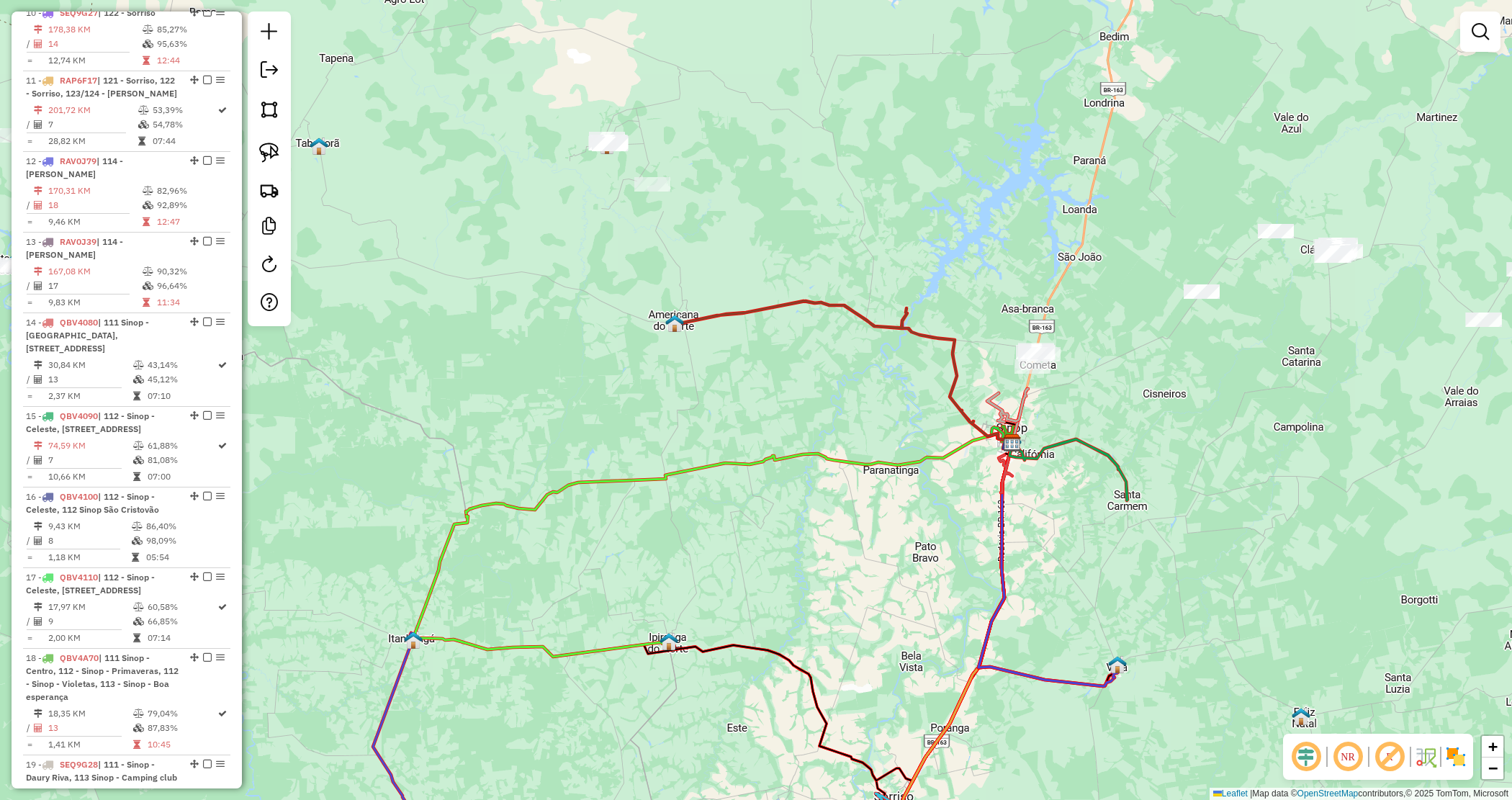
drag, startPoint x: 837, startPoint y: 380, endPoint x: 666, endPoint y: 424, distance: 176.6
click at [656, 425] on div "Janela de atendimento Grade de atendimento Capacidade Transportadoras Veículos …" at bounding box center [756, 400] width 1512 height 800
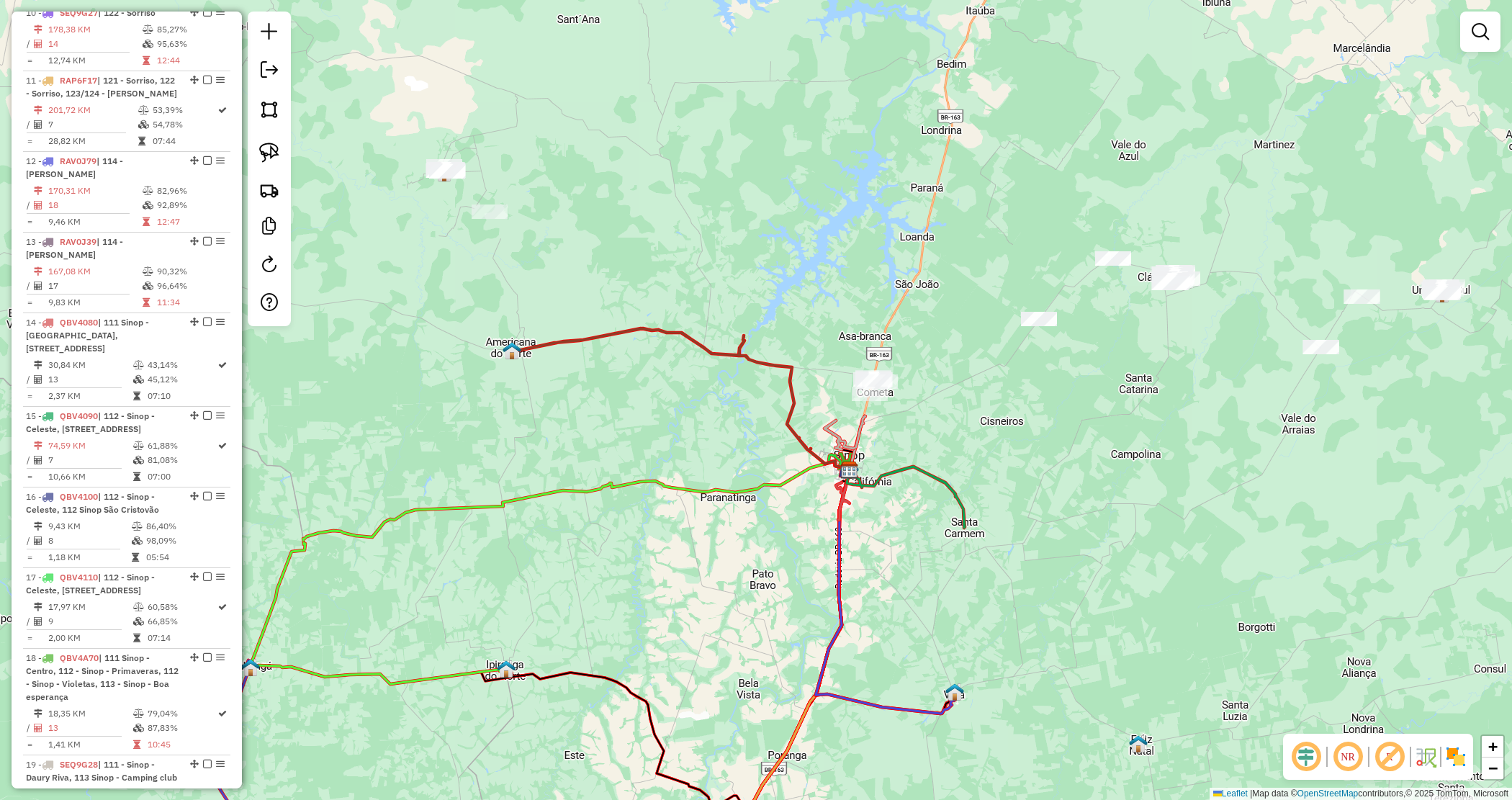
click at [918, 401] on div "Janela de atendimento Grade de atendimento Capacidade Transportadoras Veículos …" at bounding box center [756, 400] width 1512 height 800
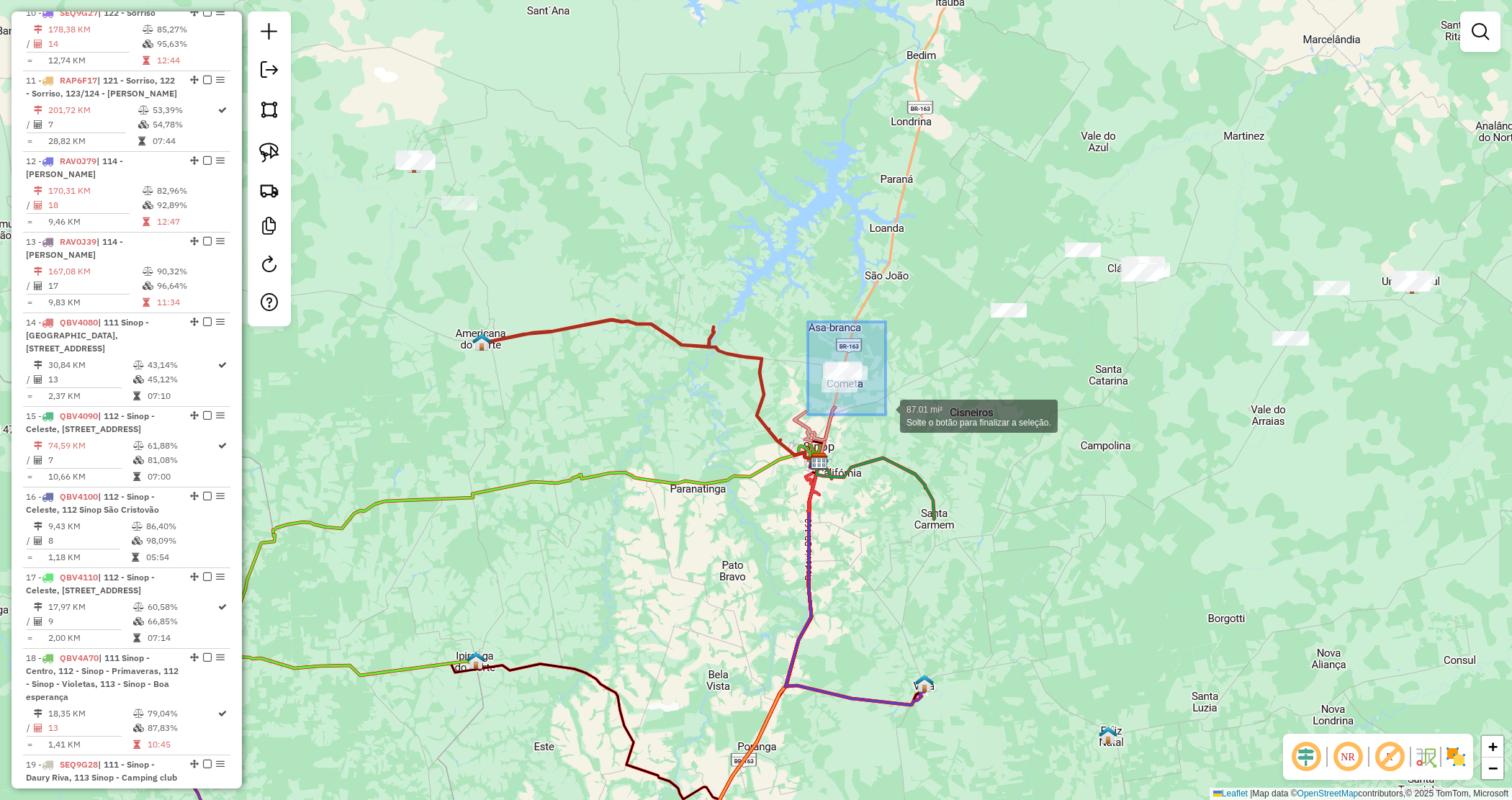
drag, startPoint x: 872, startPoint y: 404, endPoint x: 909, endPoint y: 433, distance: 47.0
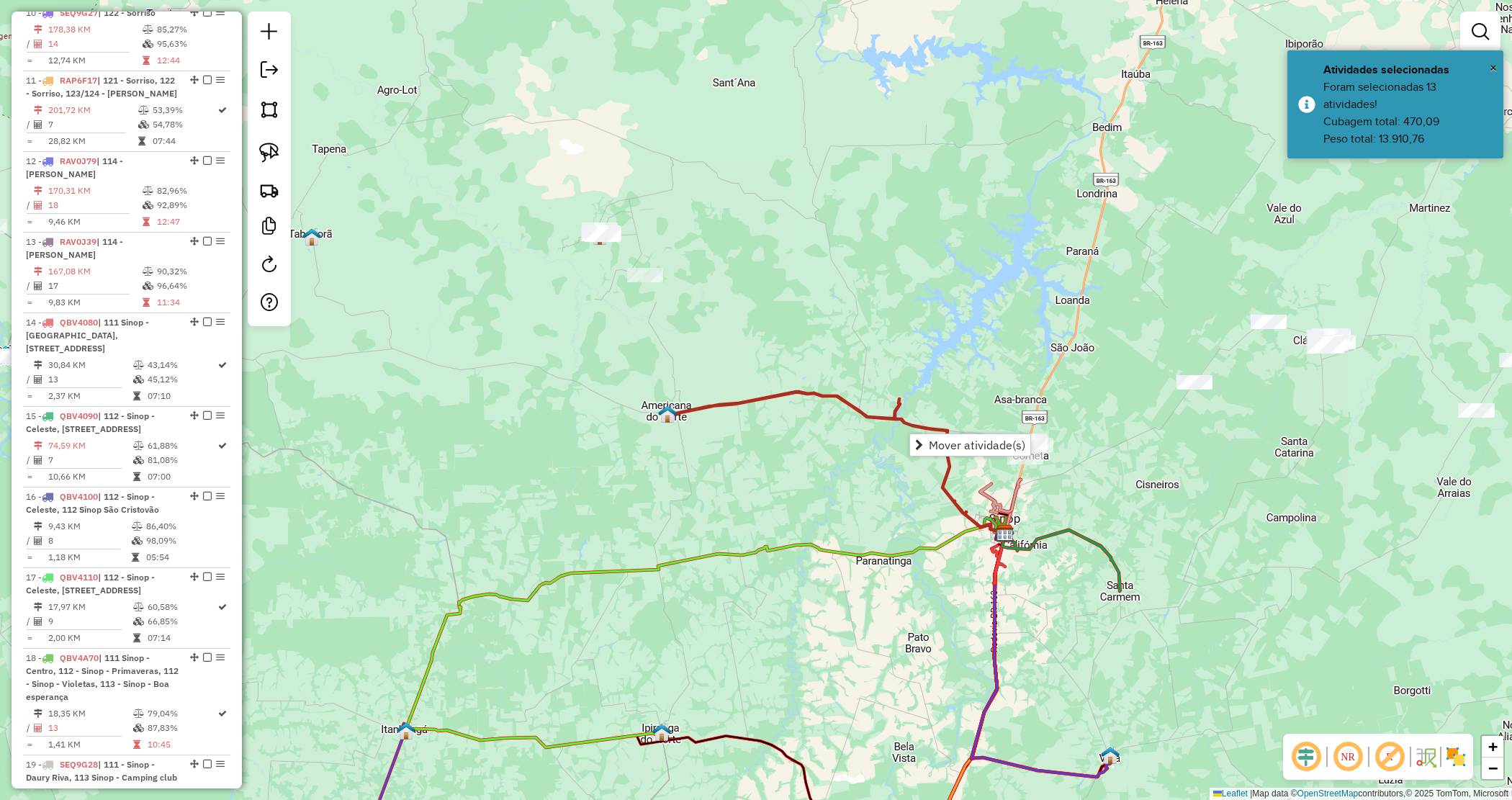
drag, startPoint x: 667, startPoint y: 275, endPoint x: 850, endPoint y: 350, distance: 197.8
click at [862, 350] on div "Janela de atendimento Grade de atendimento Capacidade Transportadoras Veículos …" at bounding box center [756, 400] width 1512 height 800
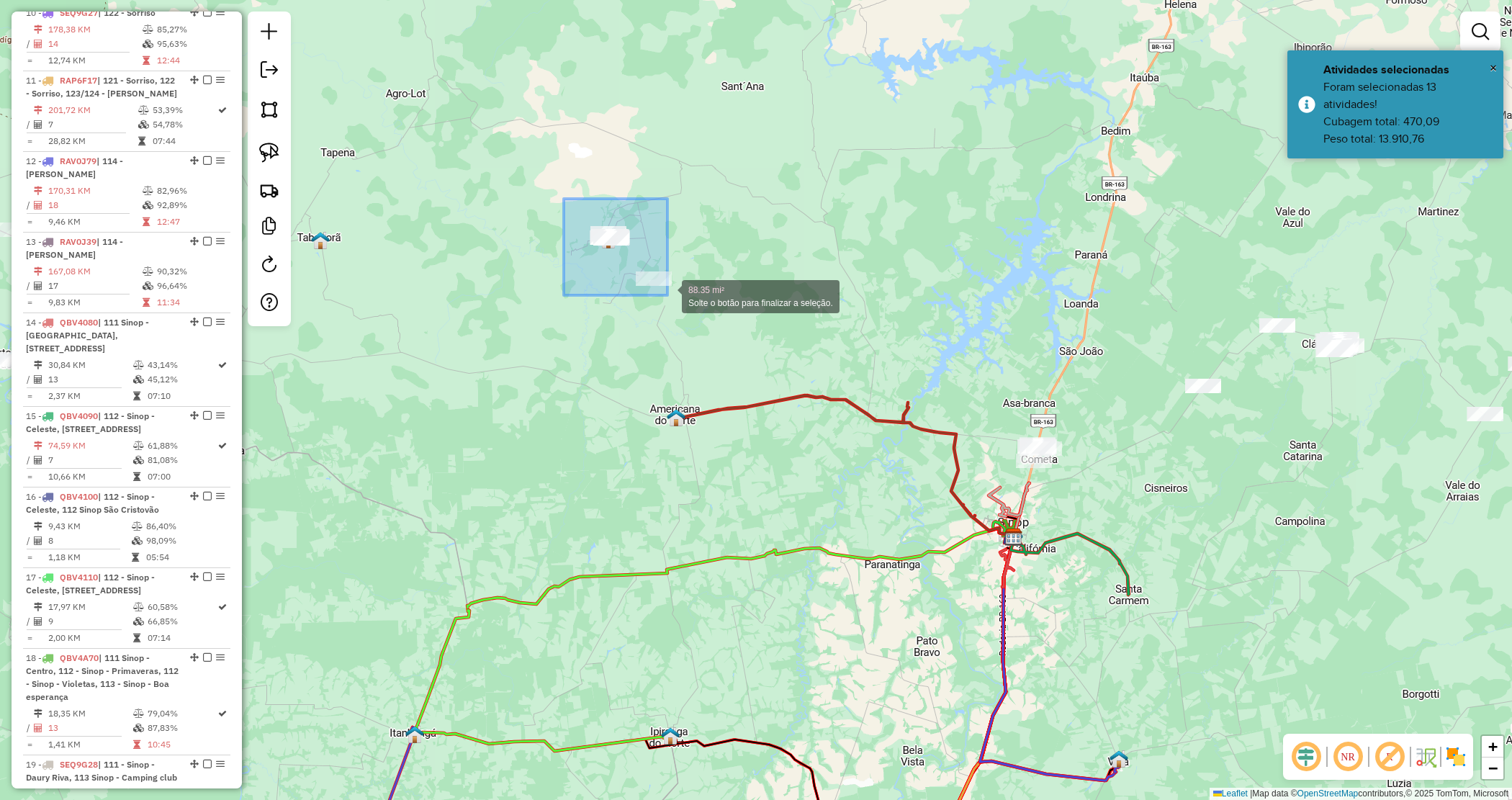
drag, startPoint x: 564, startPoint y: 199, endPoint x: 731, endPoint y: 325, distance: 209.2
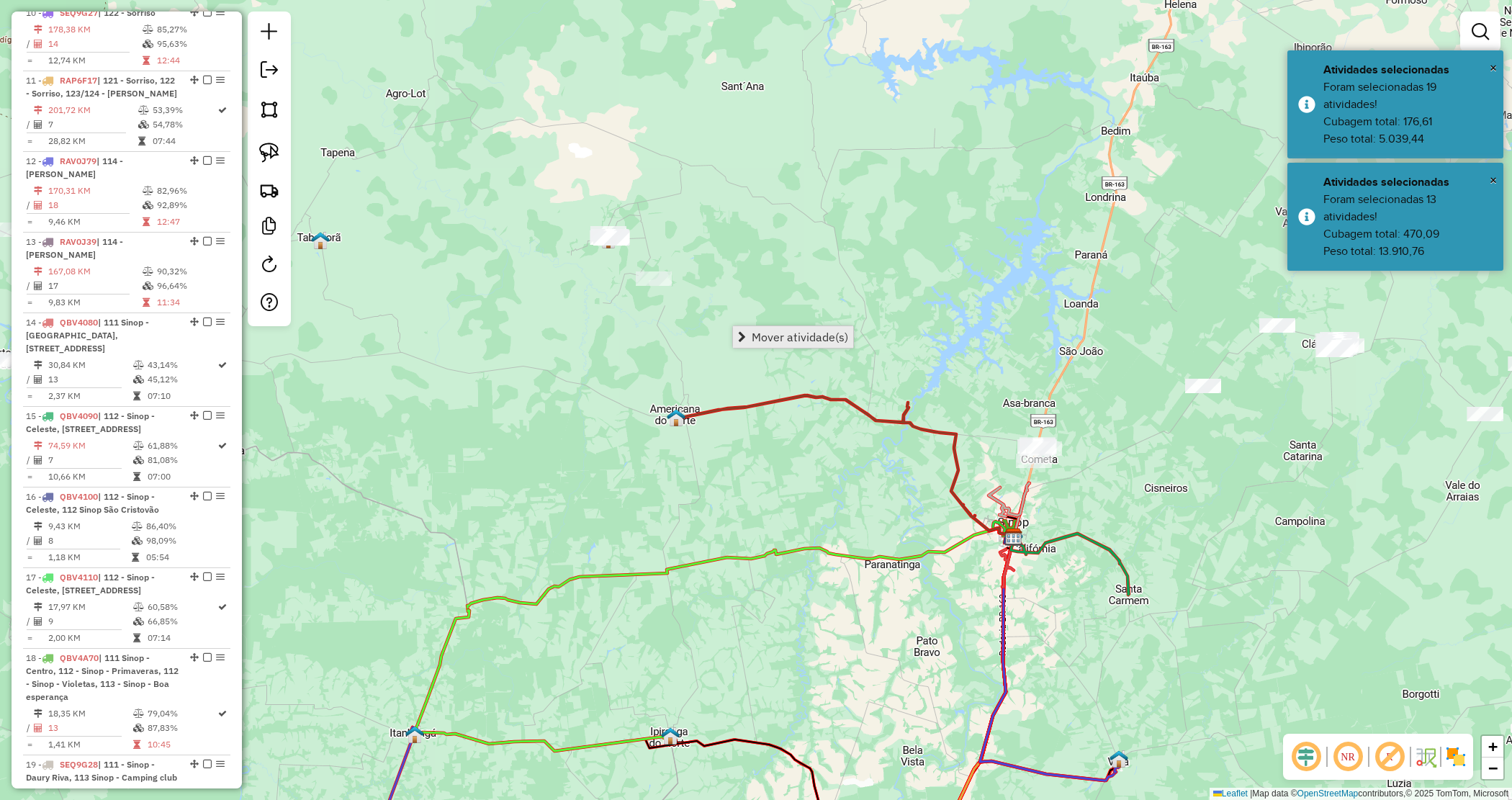
click at [762, 335] on span "Mover atividade(s)" at bounding box center [800, 337] width 97 height 12
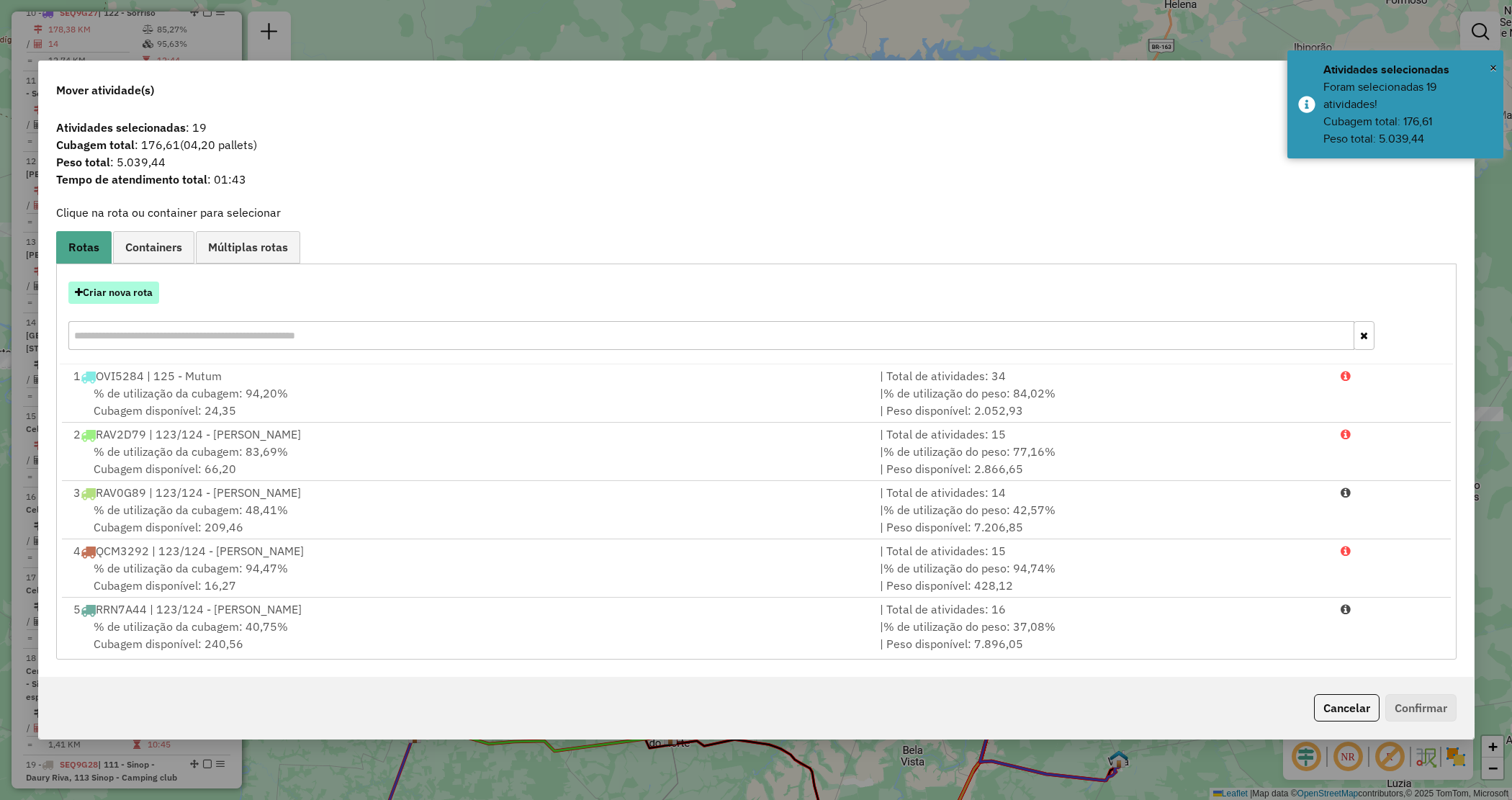
click at [103, 294] on button "Criar nova rota" at bounding box center [113, 293] width 91 height 23
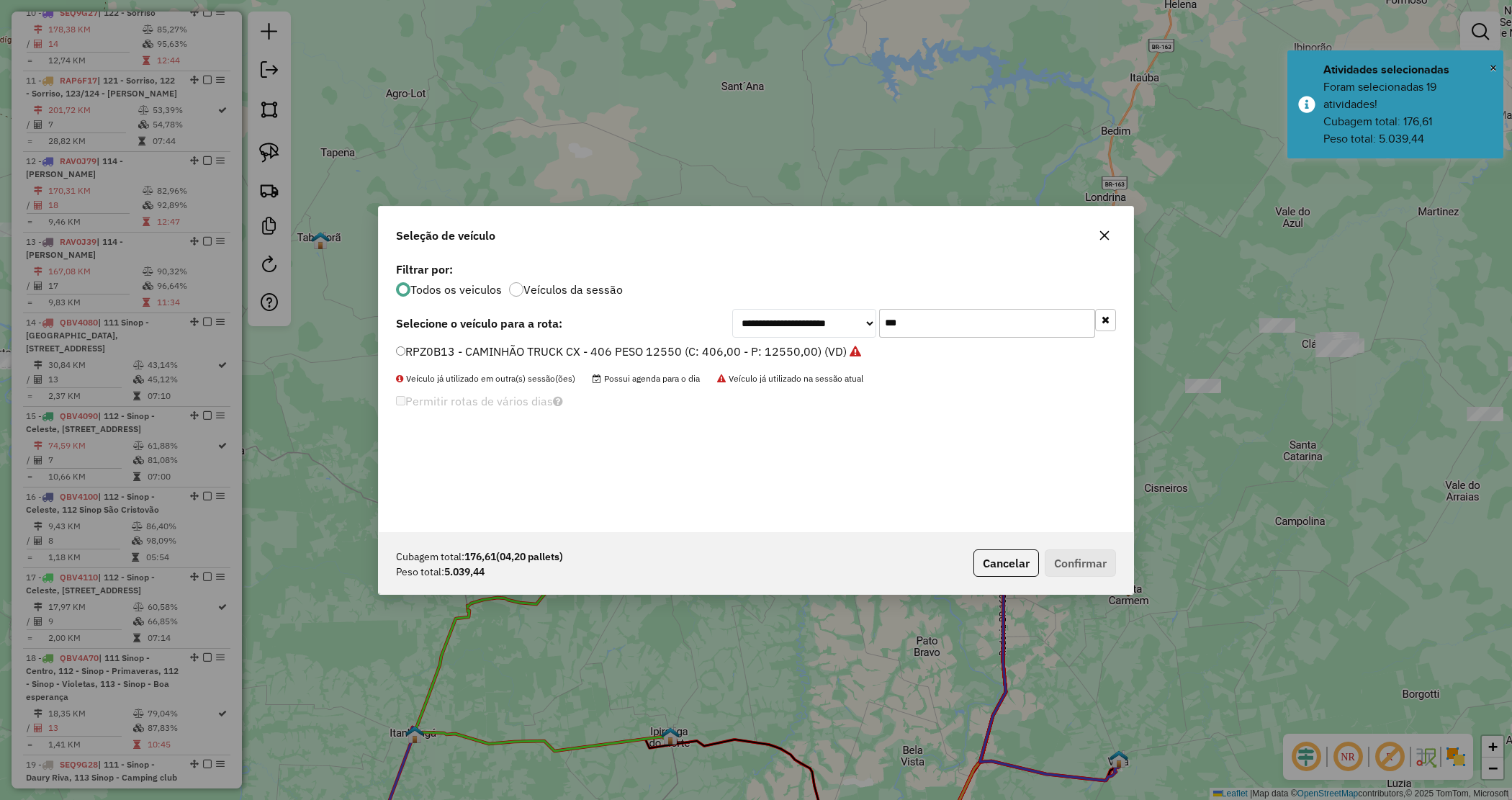
drag, startPoint x: 815, startPoint y: 314, endPoint x: 792, endPoint y: 310, distance: 23.3
click at [793, 314] on div "**********" at bounding box center [924, 323] width 384 height 29
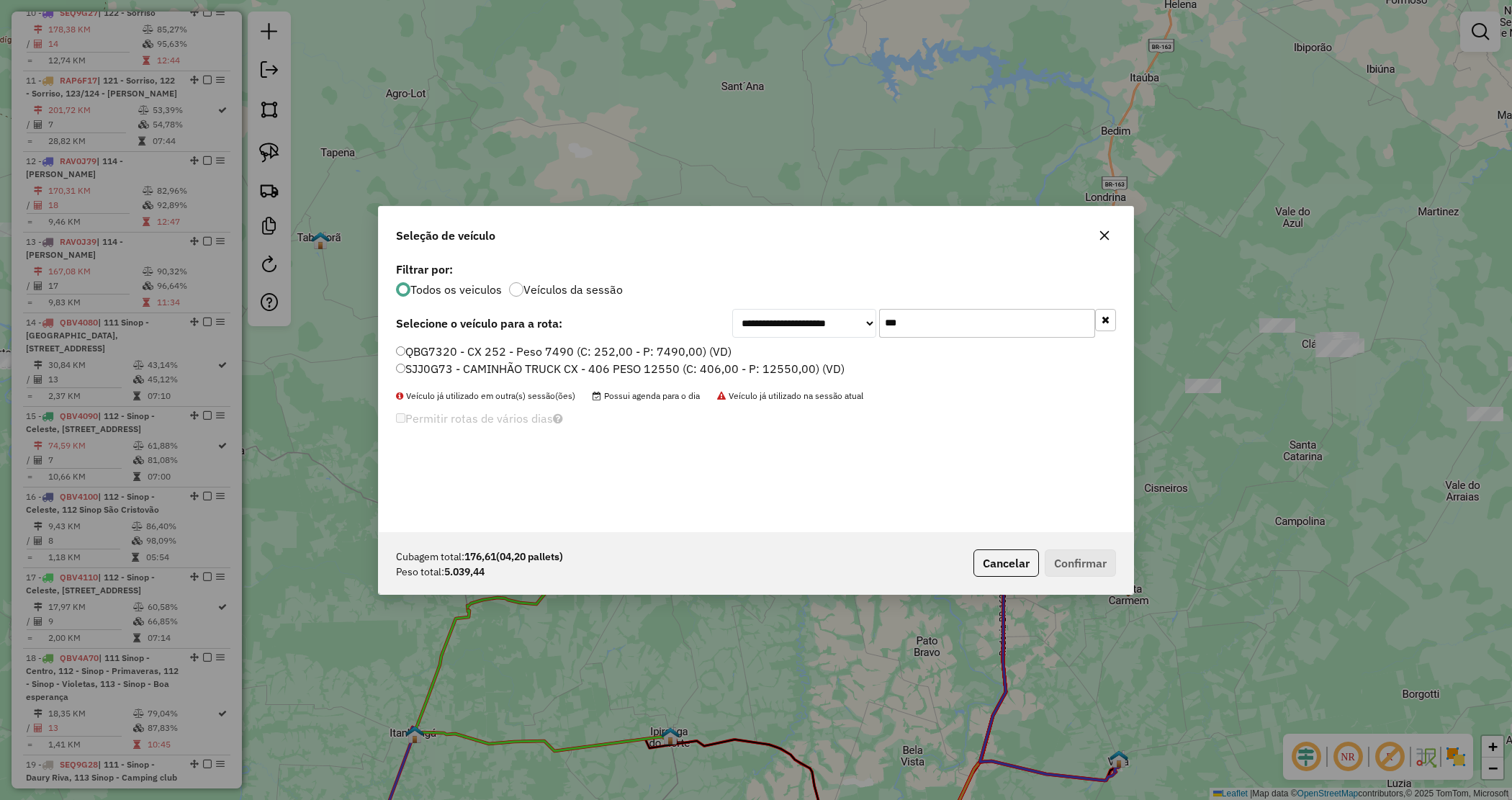
type input "***"
click at [657, 369] on label "SJJ0G73 - CAMINHÃO TRUCK CX - 406 PESO 12550 (C: 406,00 - P: 12550,00) (VD)" at bounding box center [620, 369] width 449 height 18
click at [1092, 560] on button "Confirmar" at bounding box center [1080, 563] width 71 height 28
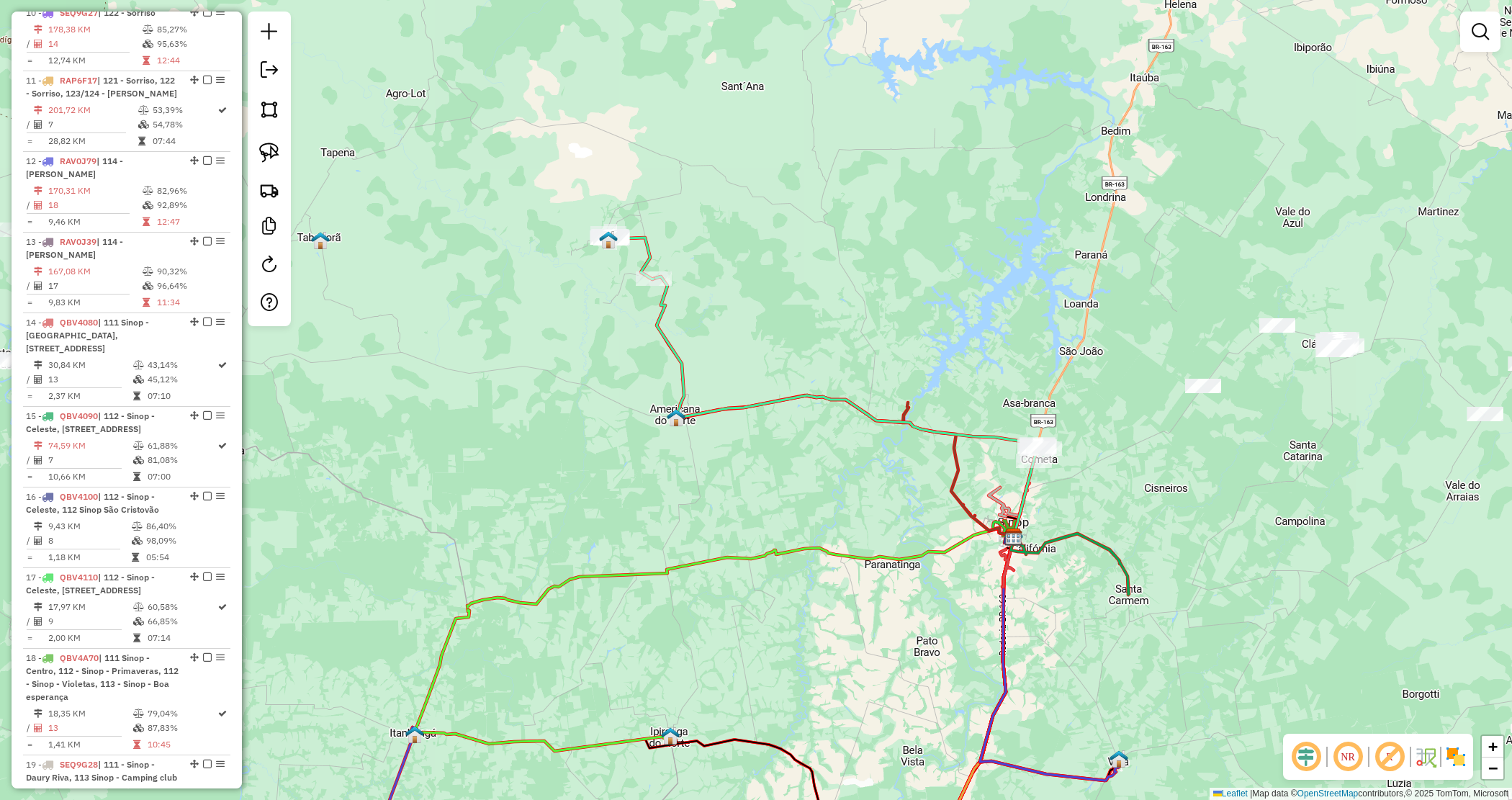
drag, startPoint x: 1084, startPoint y: 475, endPoint x: 1062, endPoint y: 458, distance: 27.8
click at [1084, 476] on div "Janela de atendimento Grade de atendimento Capacidade Transportadoras Veículos …" at bounding box center [756, 400] width 1512 height 800
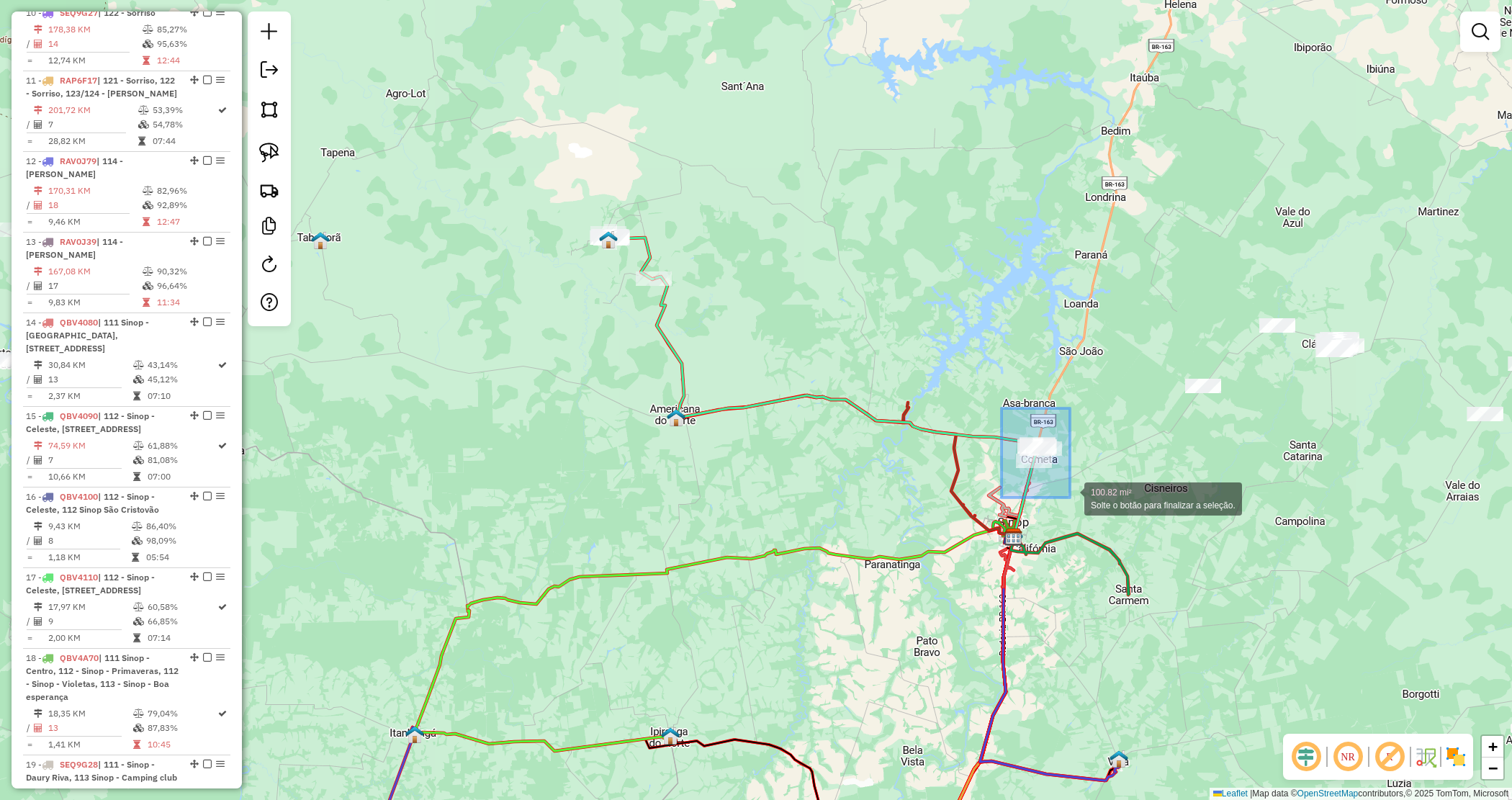
drag, startPoint x: 1007, startPoint y: 415, endPoint x: 1072, endPoint y: 495, distance: 103.1
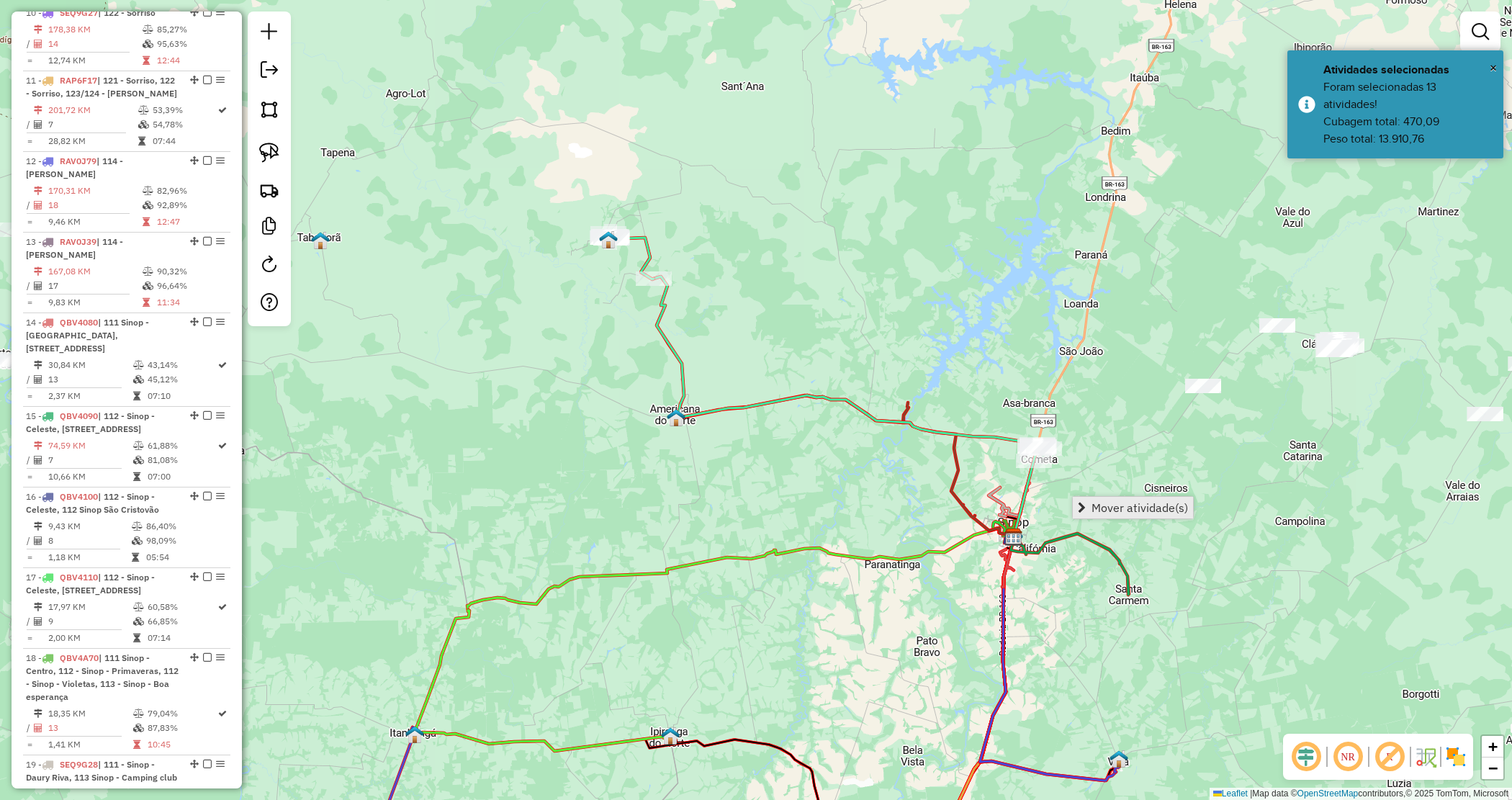
click at [1110, 506] on span "Mover atividade(s)" at bounding box center [1140, 508] width 97 height 12
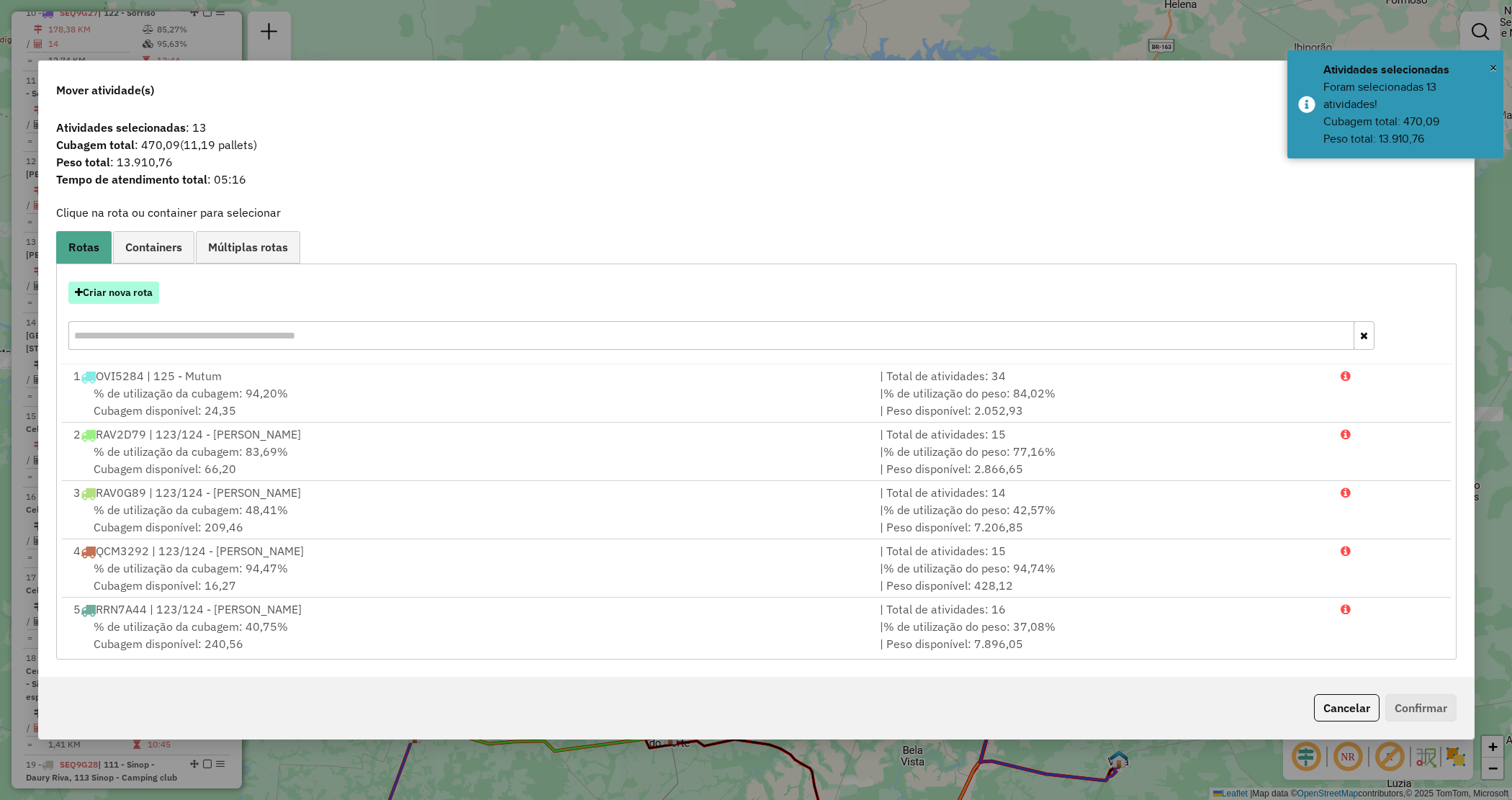
click at [120, 297] on button "Criar nova rota" at bounding box center [113, 293] width 91 height 23
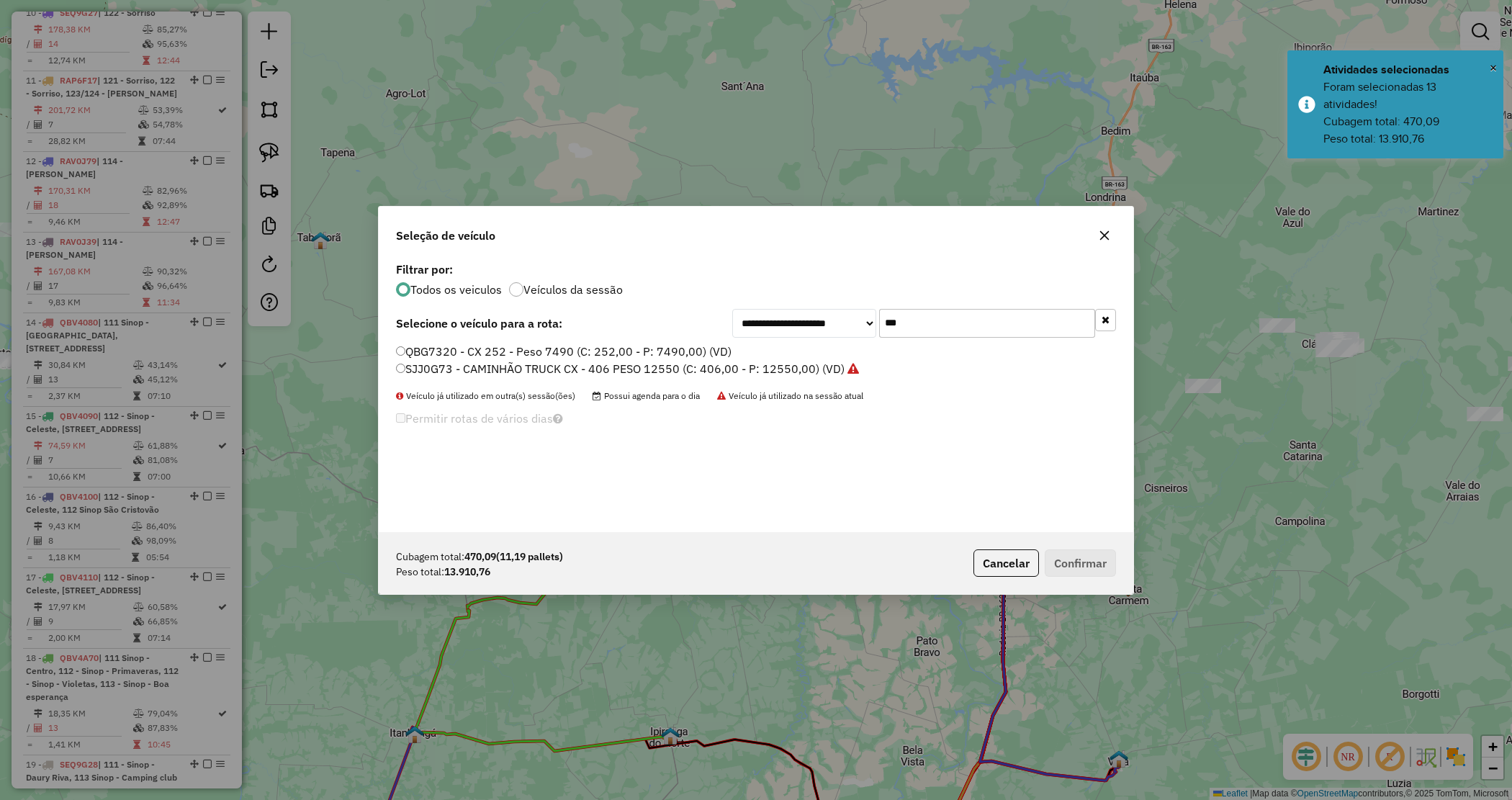
drag, startPoint x: 904, startPoint y: 314, endPoint x: 767, endPoint y: 301, distance: 137.6
click at [771, 304] on div "**********" at bounding box center [756, 395] width 755 height 274
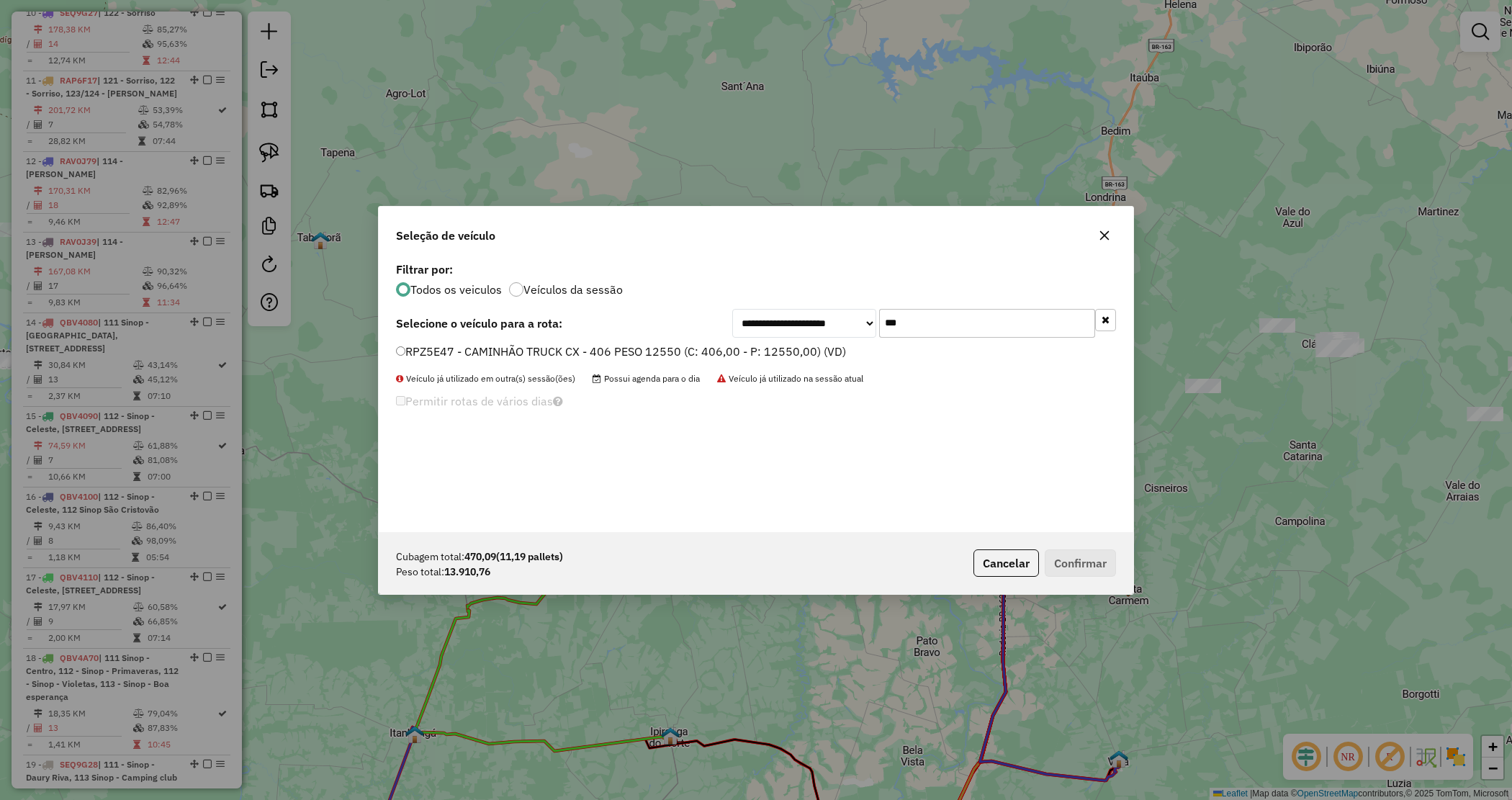
type input "***"
drag, startPoint x: 783, startPoint y: 350, endPoint x: 987, endPoint y: 467, distance: 235.2
click at [783, 353] on label "RPZ5E47 - CAMINHÃO TRUCK CX - 406 PESO 12550 (C: 406,00 - P: 12550,00) (VD)" at bounding box center [621, 351] width 450 height 18
click at [1081, 552] on button "Confirmar" at bounding box center [1080, 563] width 71 height 28
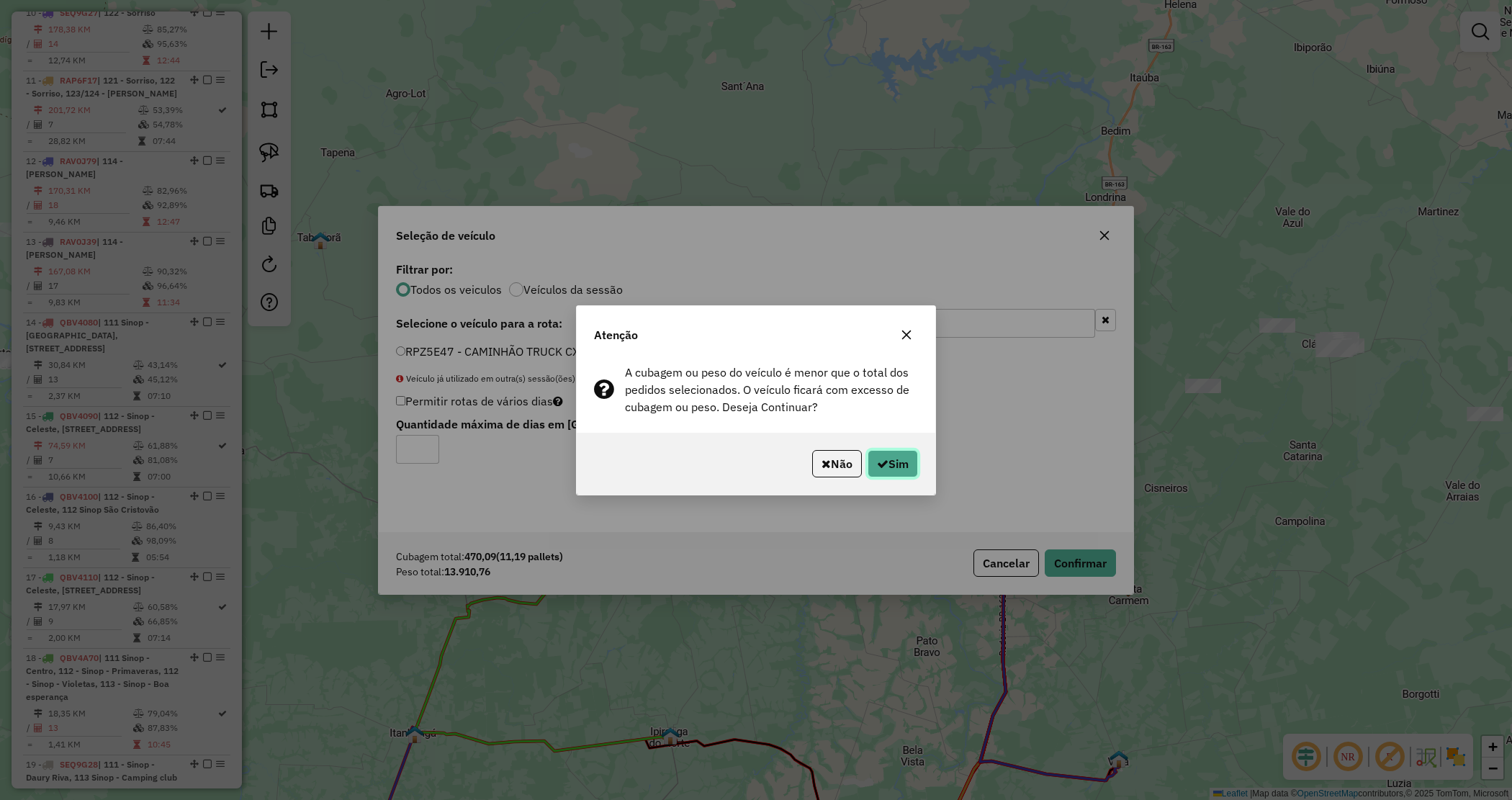
drag, startPoint x: 915, startPoint y: 465, endPoint x: 907, endPoint y: 465, distance: 8.0
click at [913, 465] on button "Sim" at bounding box center [892, 464] width 50 height 28
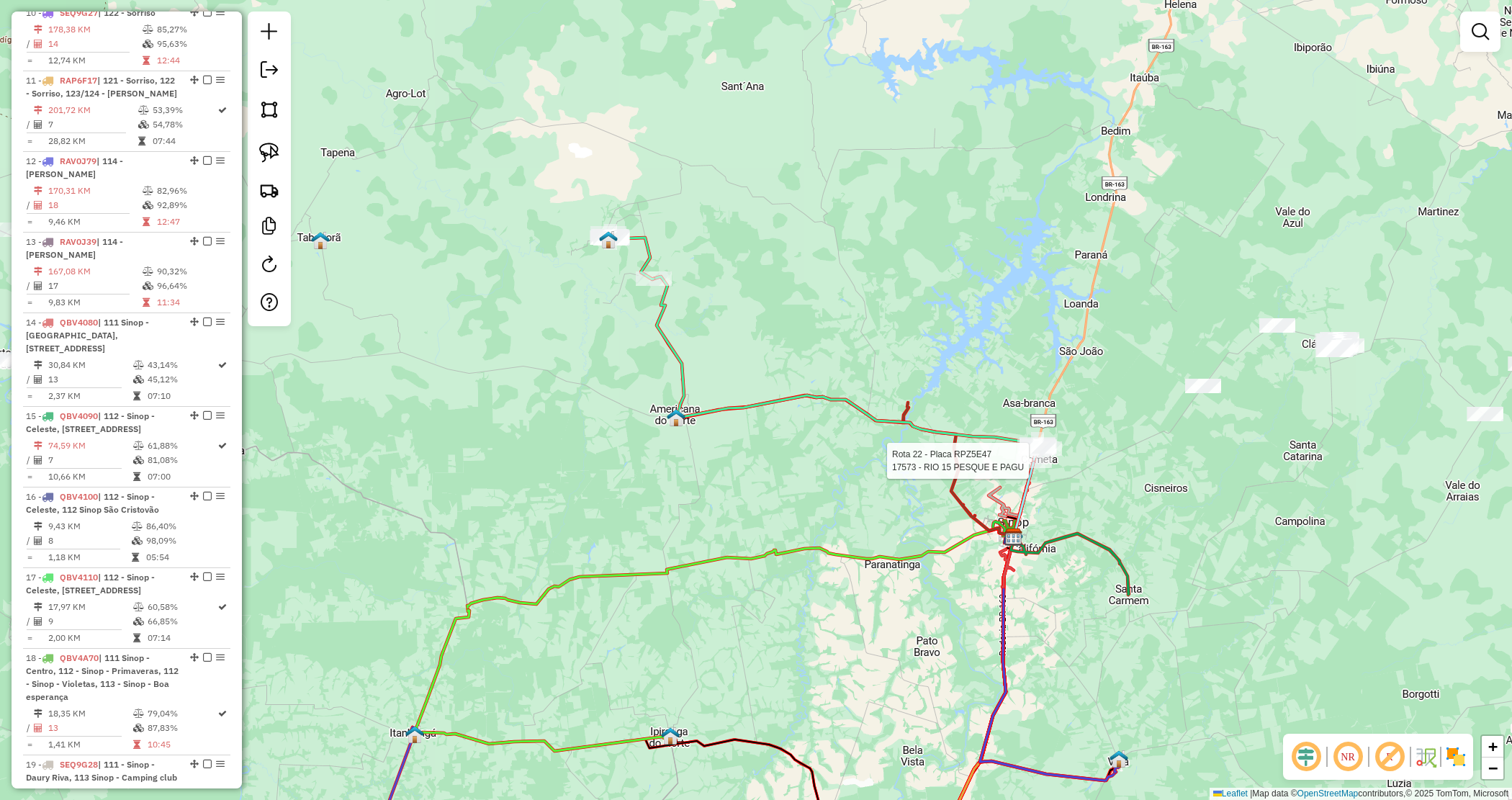
select select "*********"
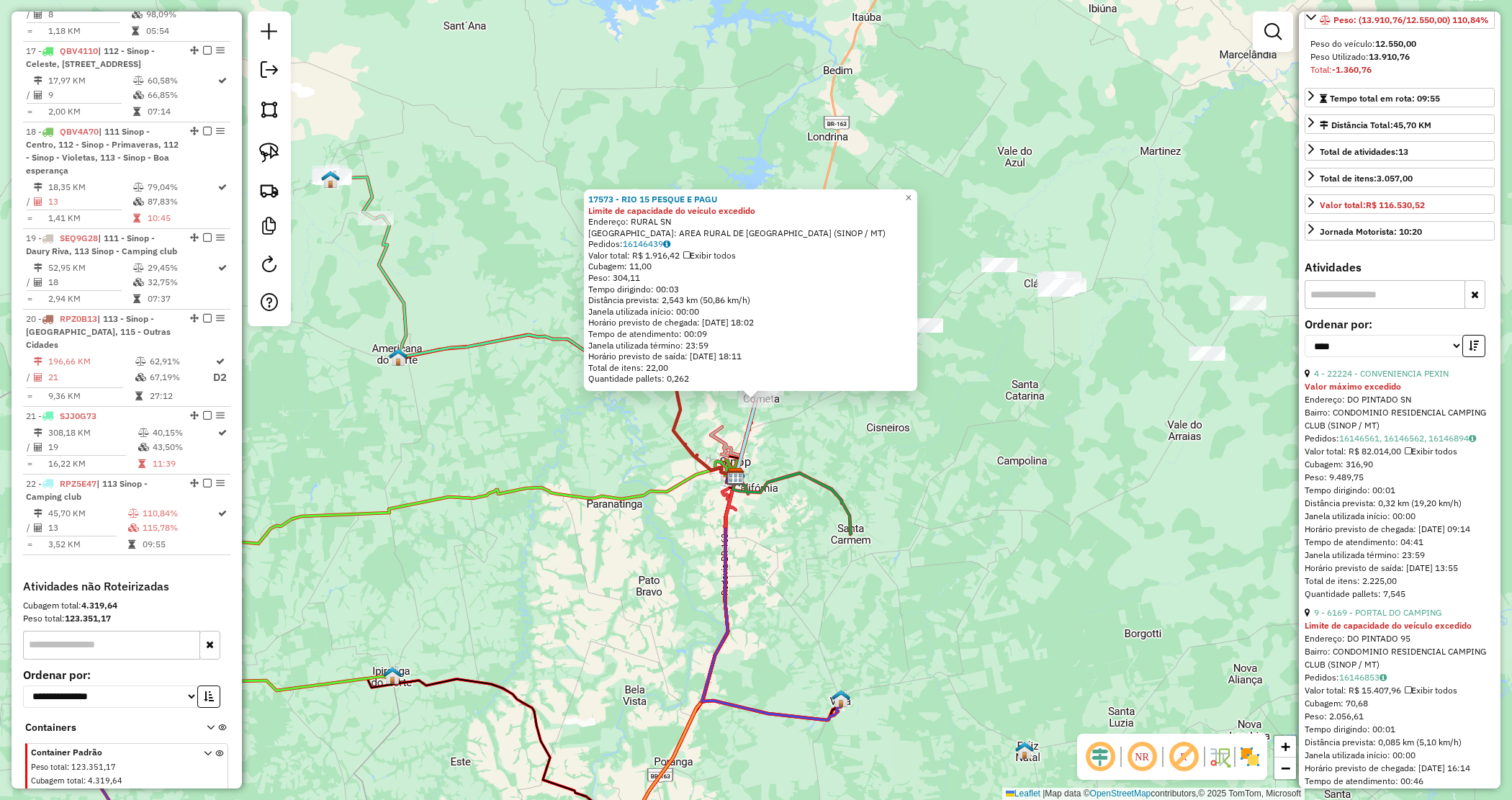
scroll to position [360, 0]
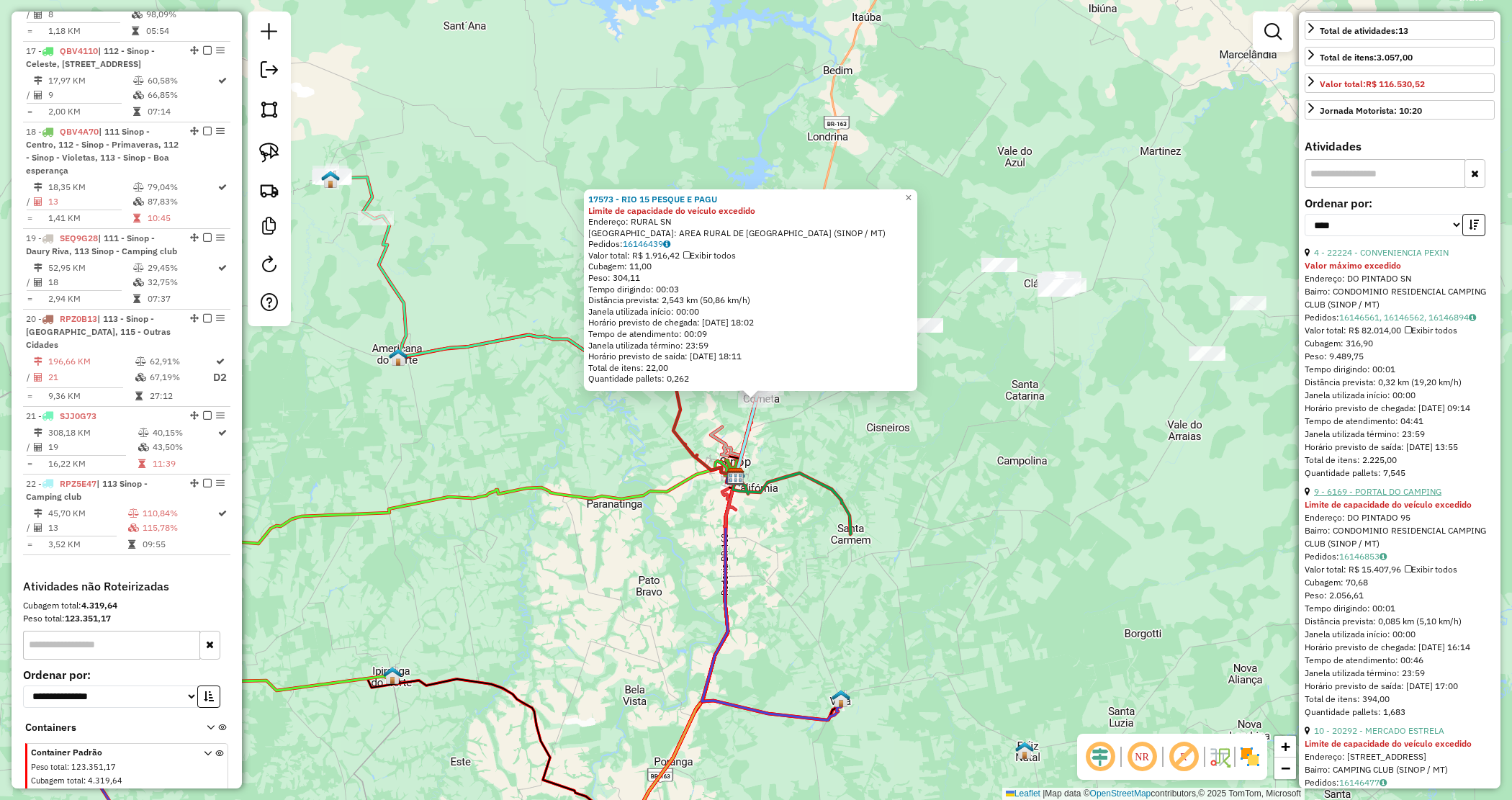
click at [1384, 497] on link "9 - 6169 - PORTAL DO CAMPING" at bounding box center [1378, 491] width 128 height 11
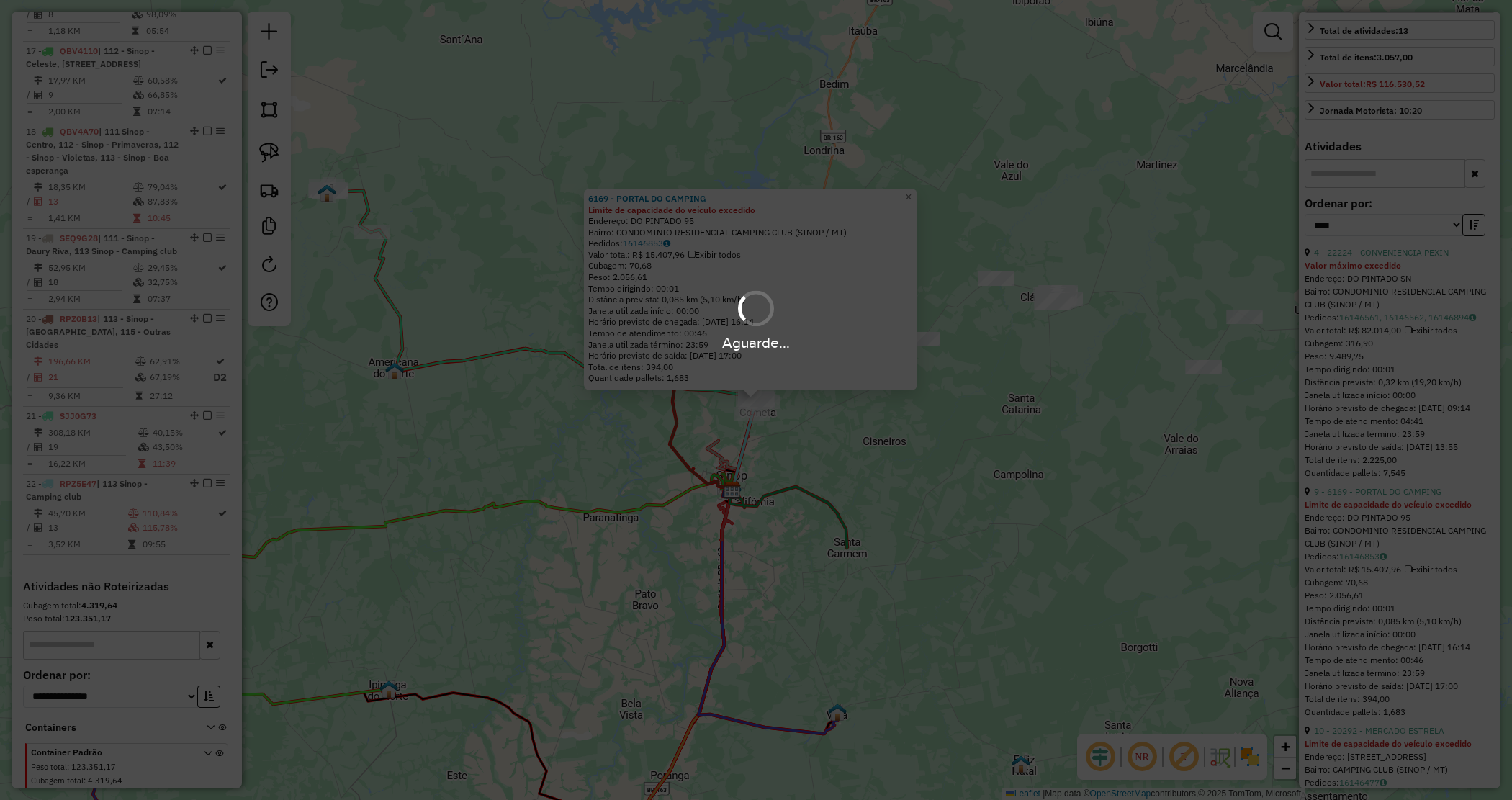
scroll to position [335, 0]
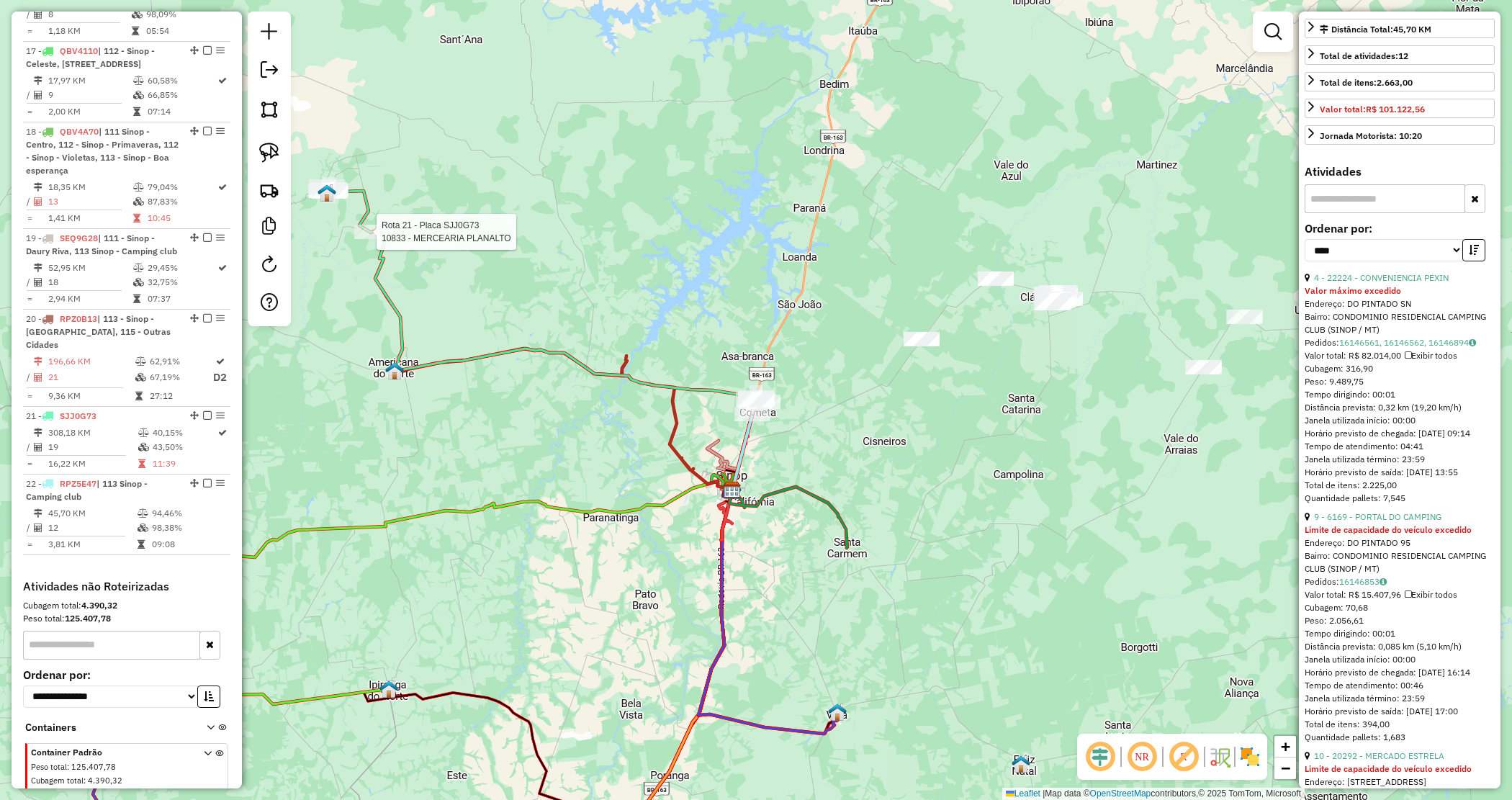
click at [592, 284] on div "Rota 21 - Placa SJJ0G73 10833 - MERCEARIA PLANALTO Janela de atendimento Grade …" at bounding box center [756, 400] width 1512 height 800
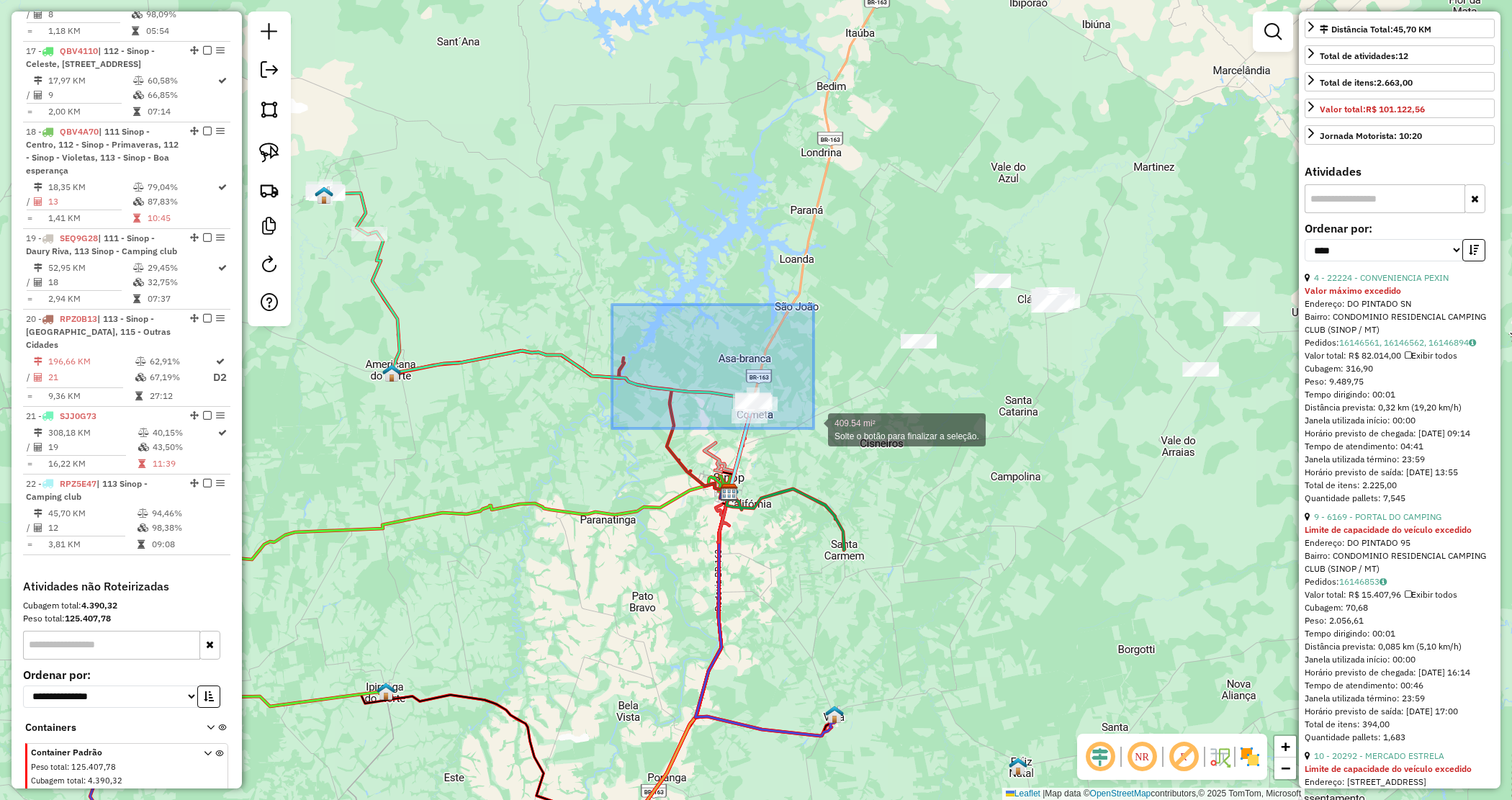
drag, startPoint x: 637, startPoint y: 318, endPoint x: 812, endPoint y: 440, distance: 213.3
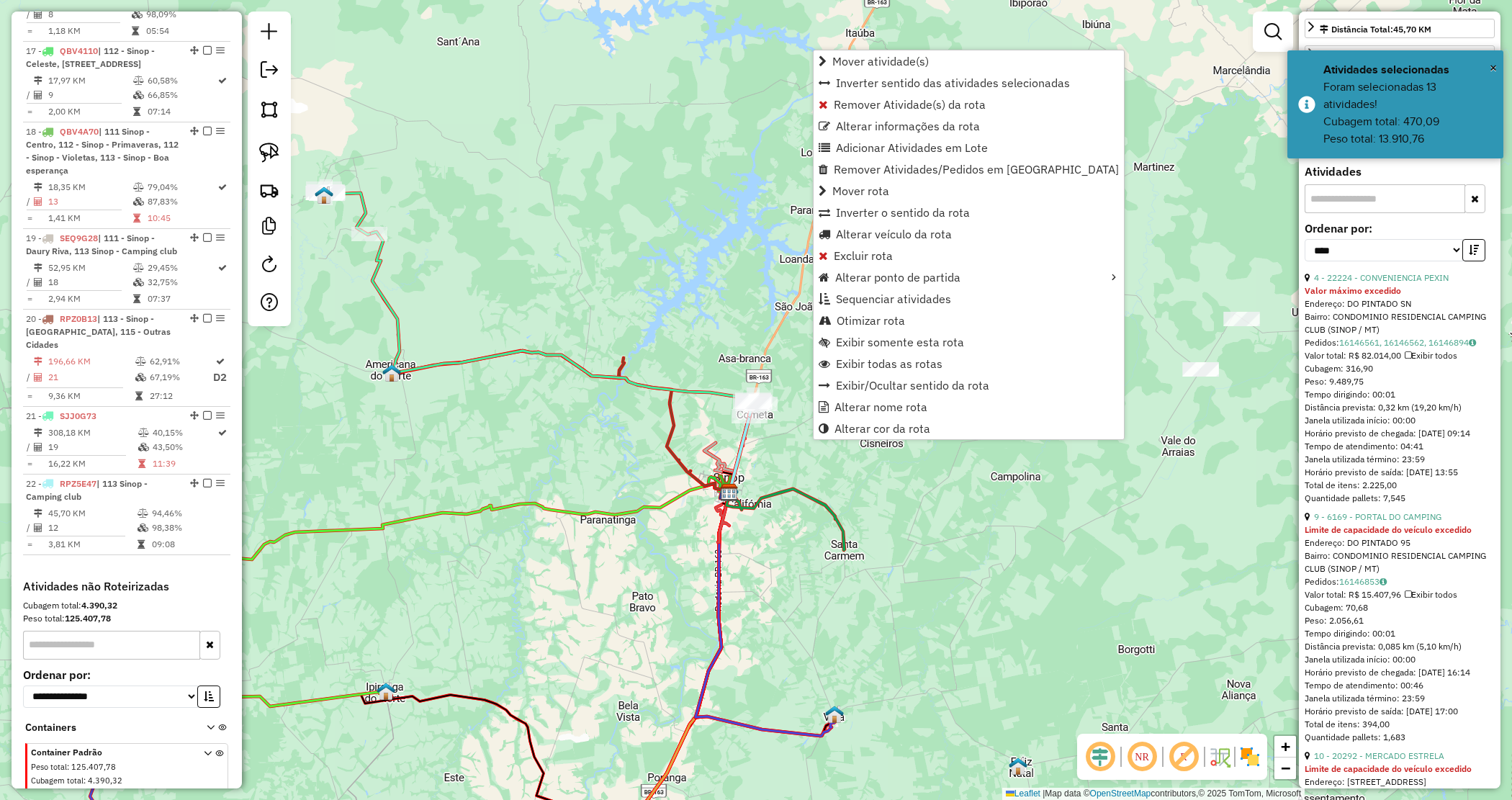
click at [783, 451] on div "Janela de atendimento Grade de atendimento Capacidade Transportadoras Veículos …" at bounding box center [756, 400] width 1512 height 800
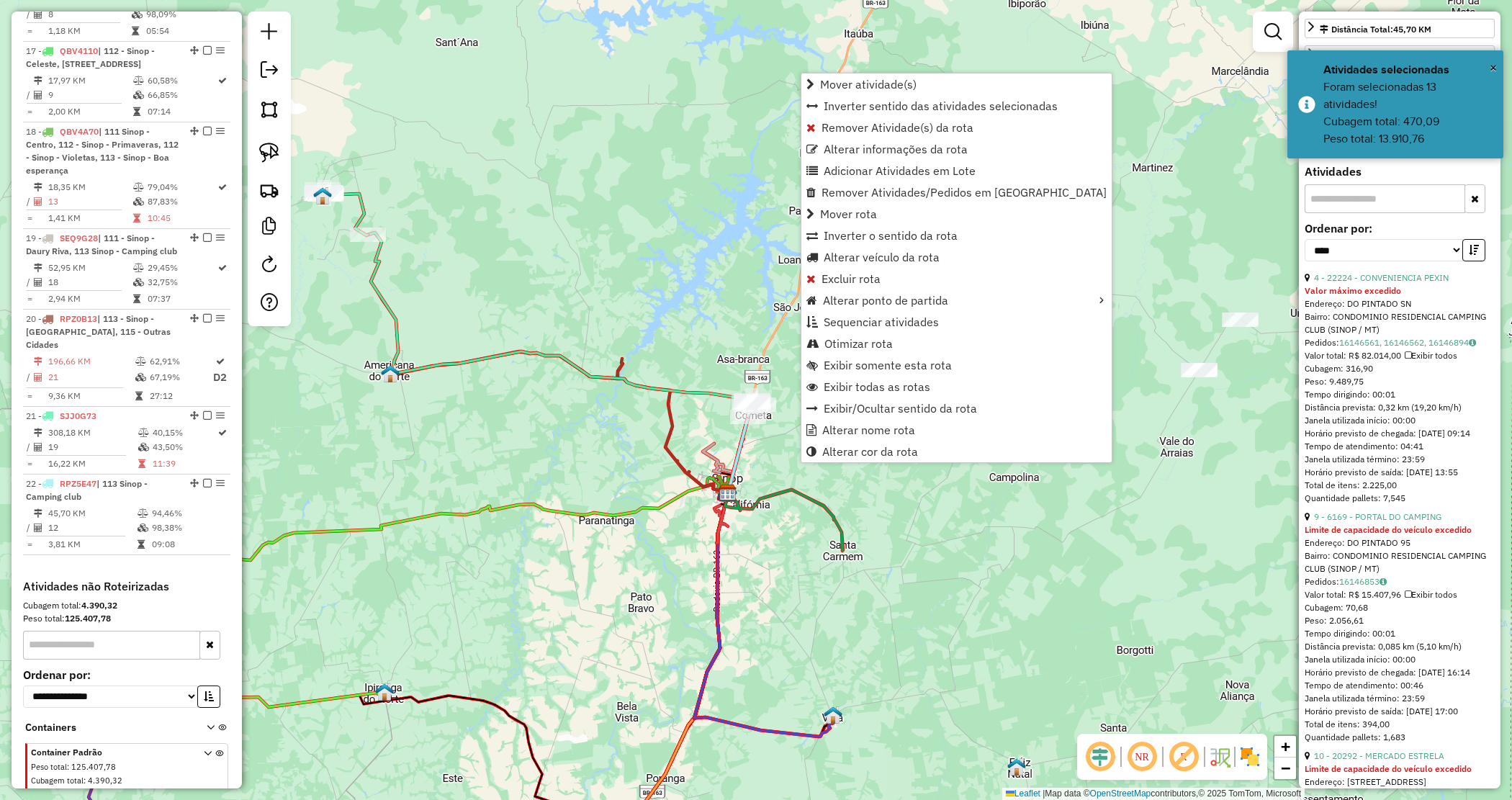
drag, startPoint x: 678, startPoint y: 350, endPoint x: 673, endPoint y: 342, distance: 9.4
click at [677, 350] on div "Janela de atendimento Grade de atendimento Capacidade Transportadoras Veículos …" at bounding box center [756, 400] width 1512 height 800
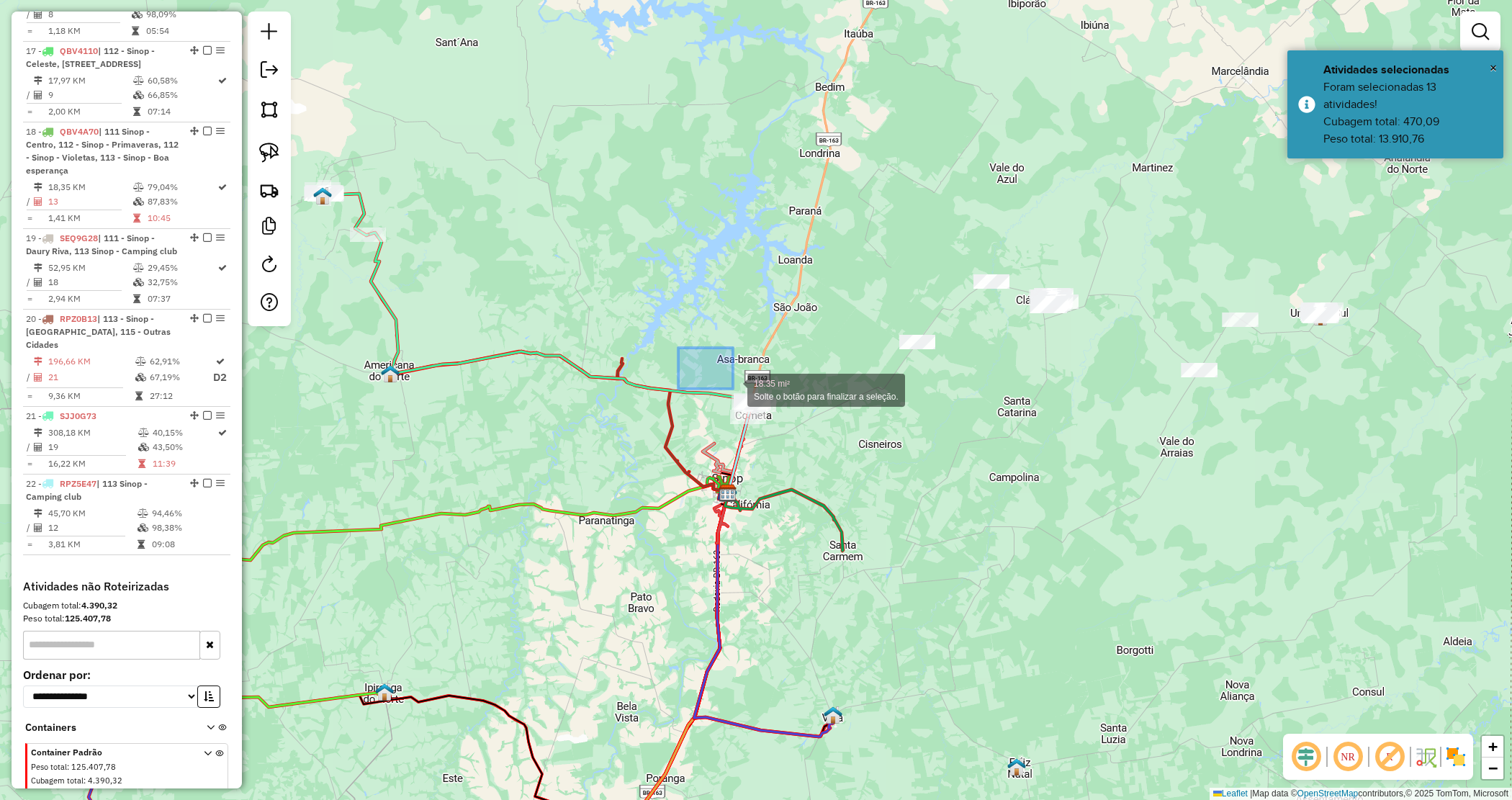
drag, startPoint x: 716, startPoint y: 377, endPoint x: 791, endPoint y: 426, distance: 89.6
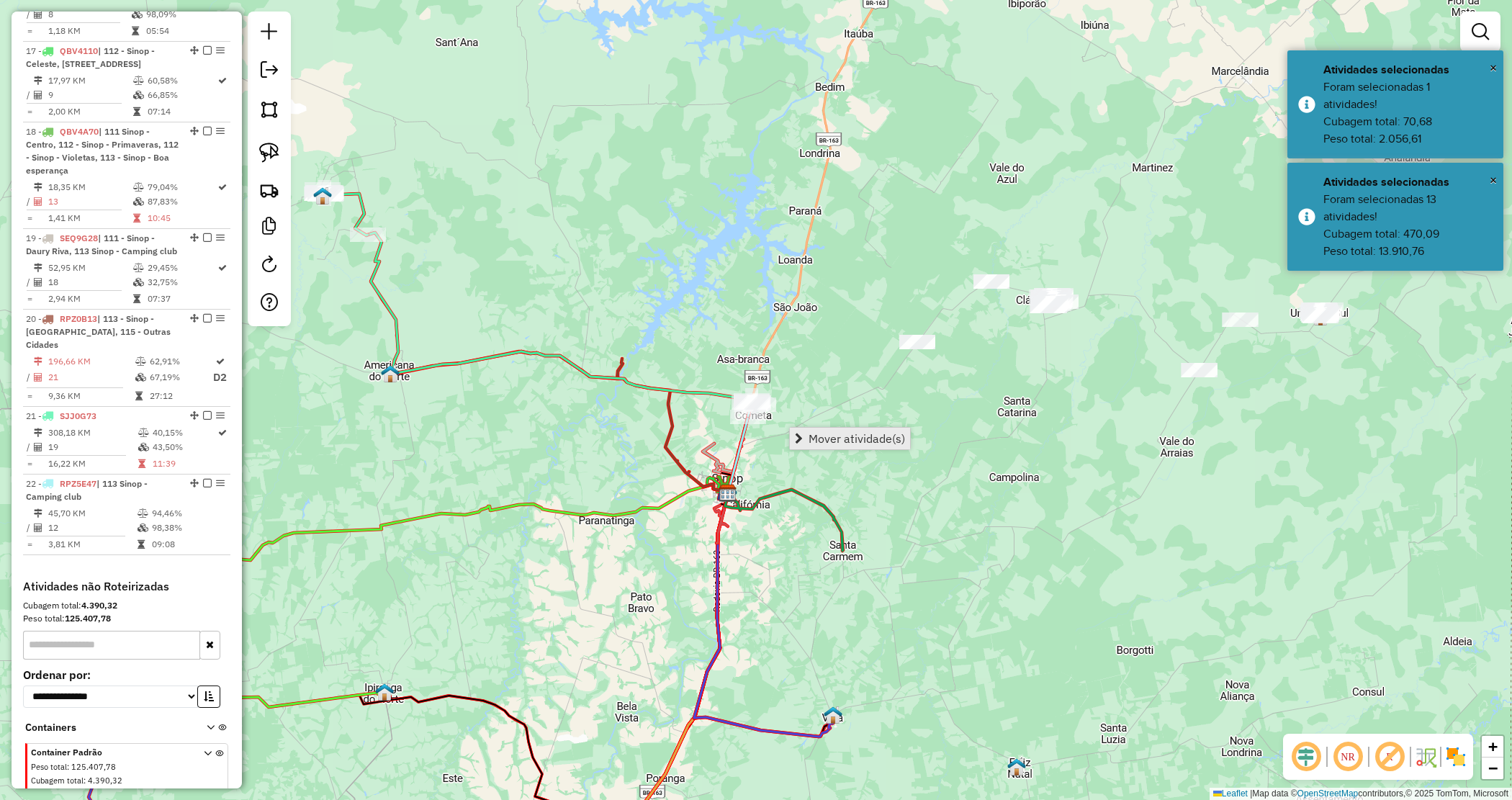
click at [820, 437] on span "Mover atividade(s)" at bounding box center [857, 439] width 97 height 12
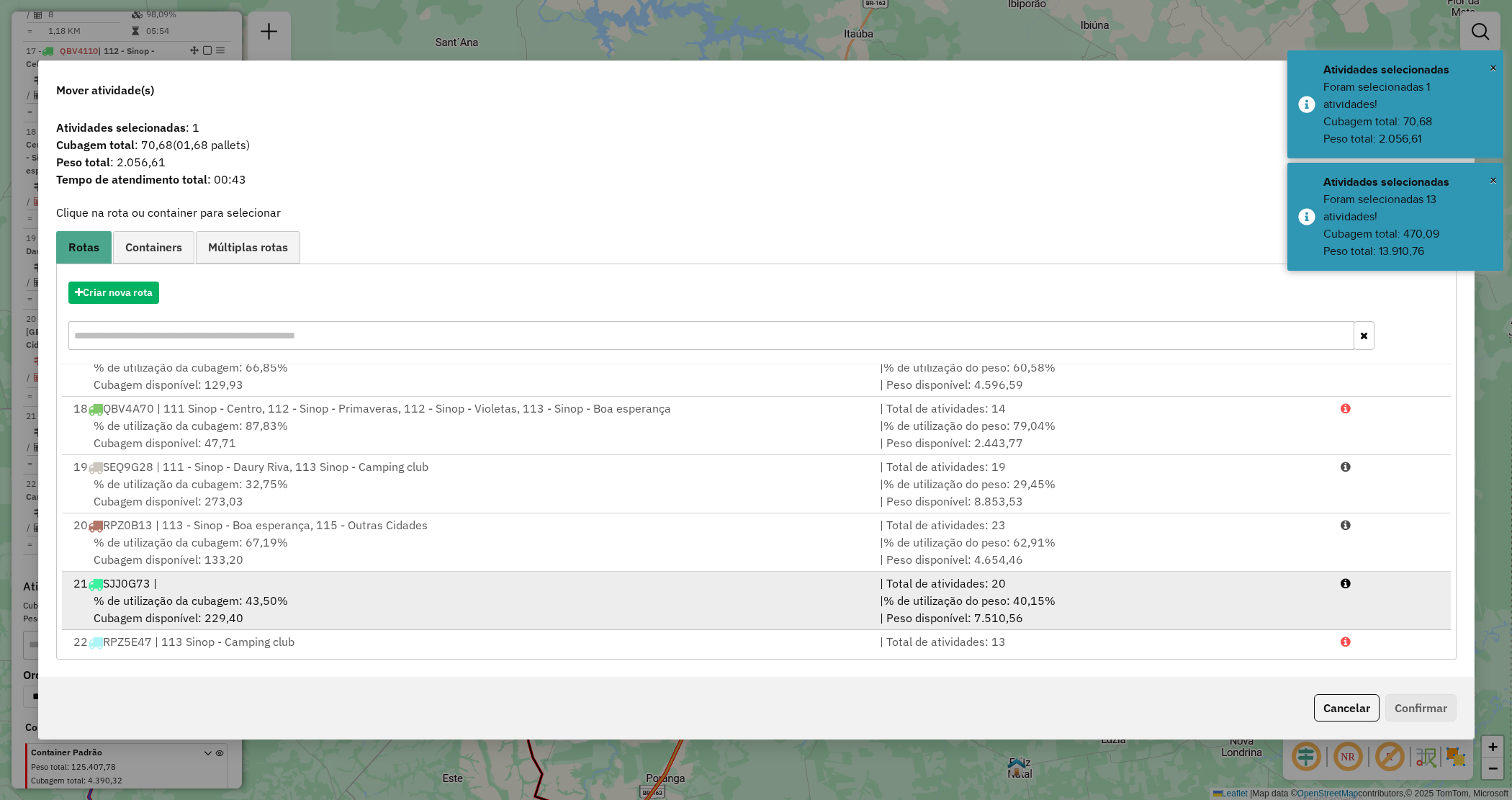
scroll to position [999, 0]
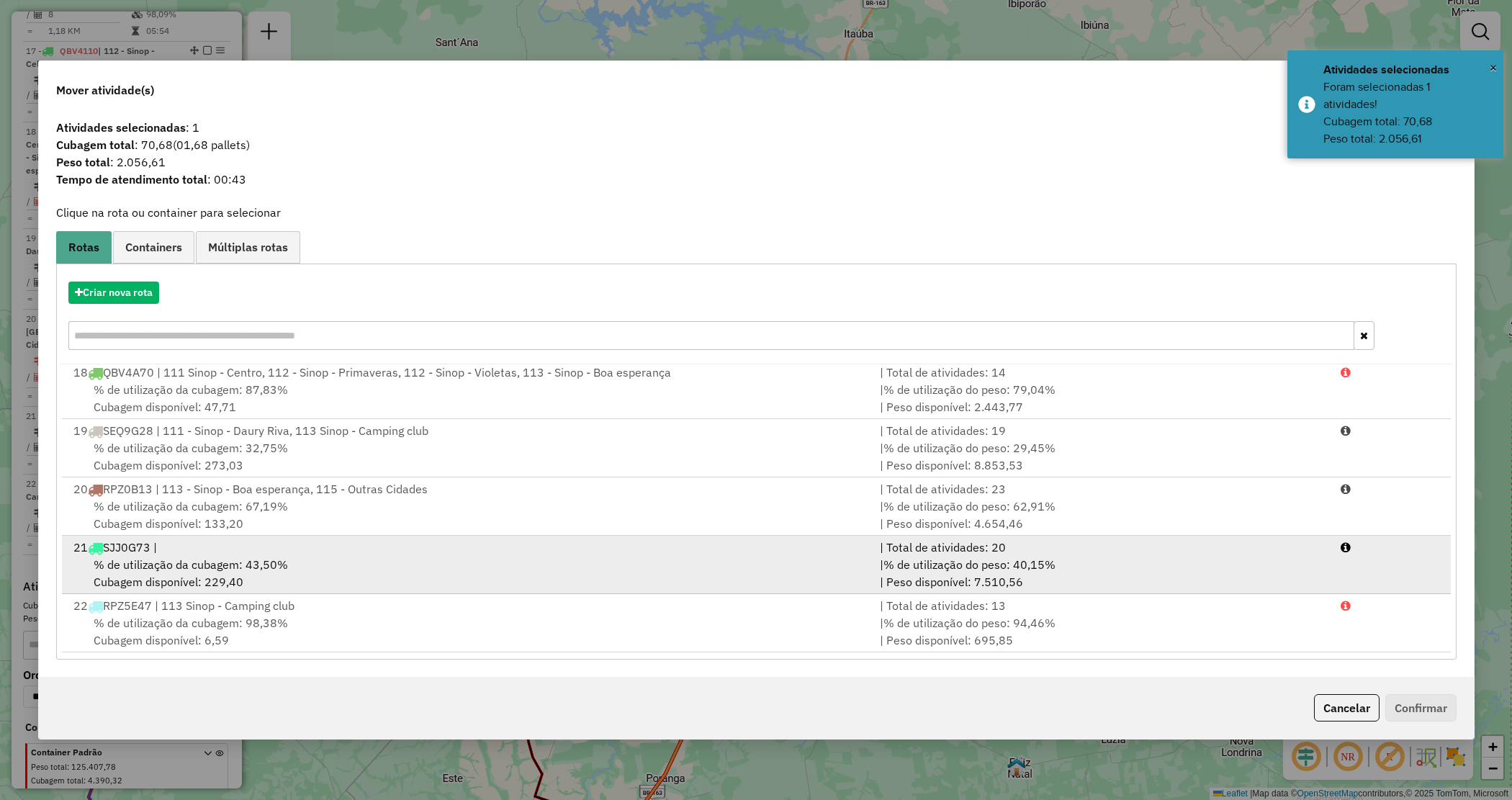
click at [563, 556] on div "% de utilização da cubagem: 43,50% Cubagem disponível: 229,40" at bounding box center [469, 573] width 807 height 34
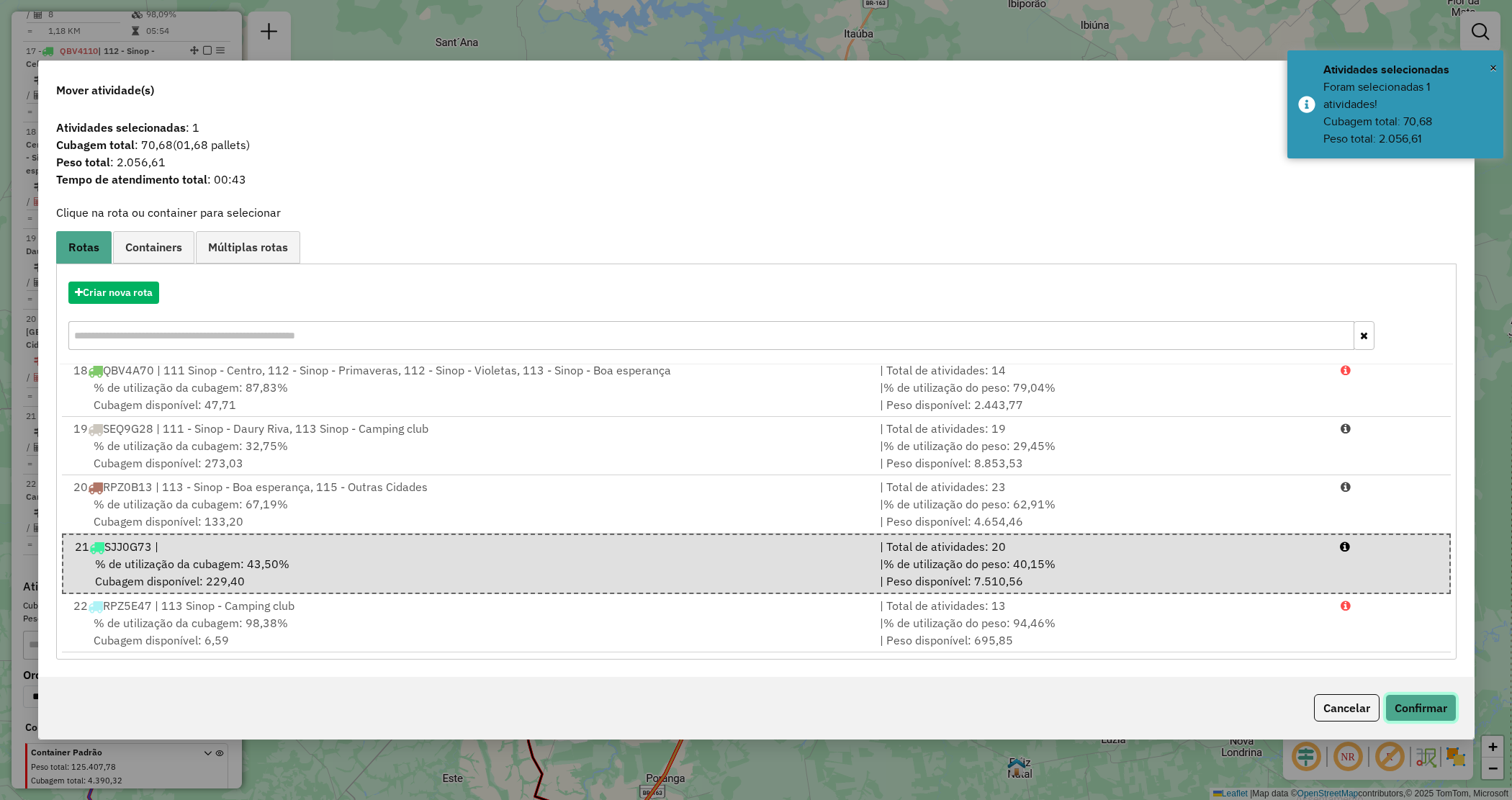
click at [1422, 709] on button "Confirmar" at bounding box center [1420, 707] width 71 height 28
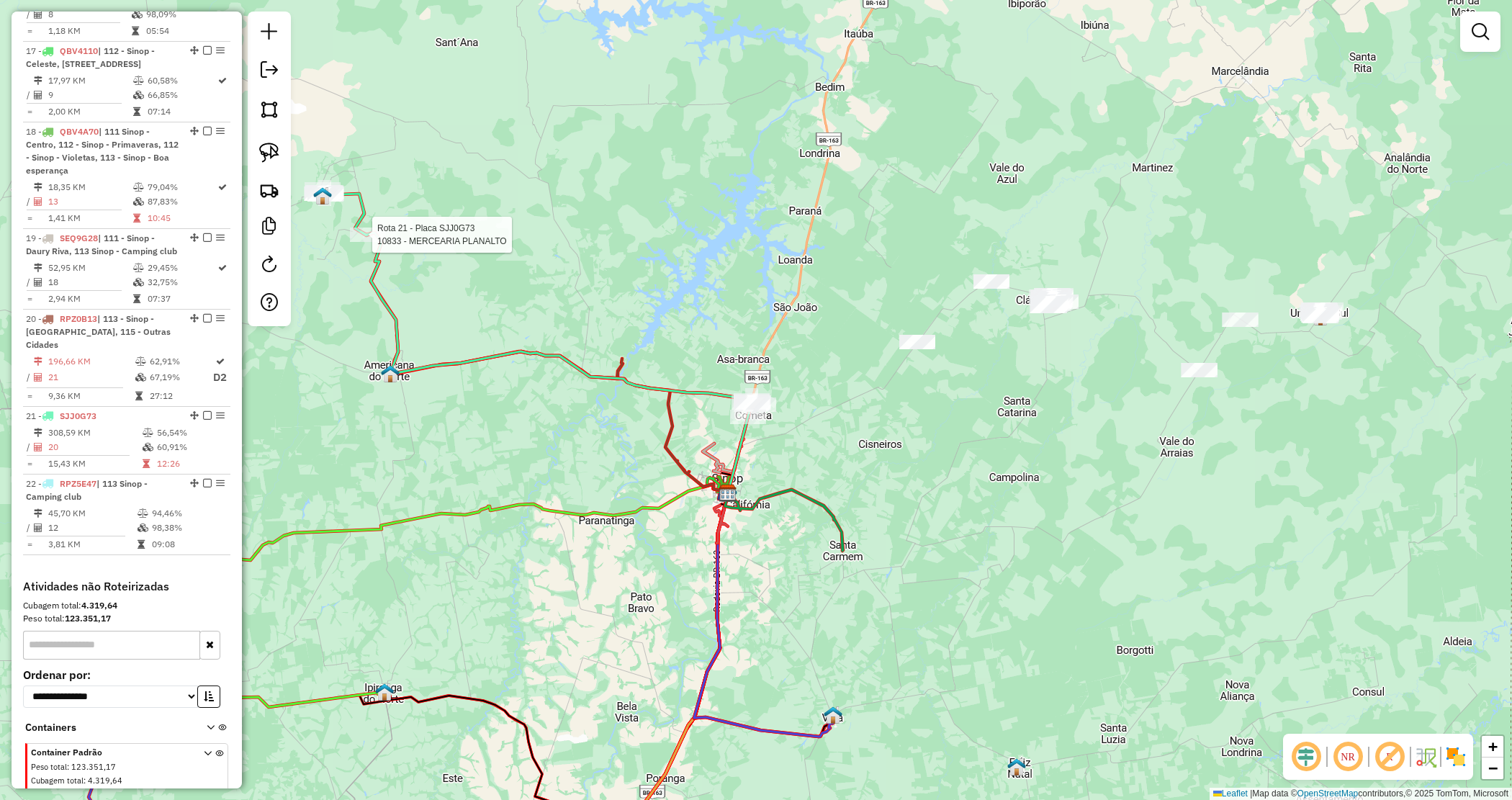
select select "*********"
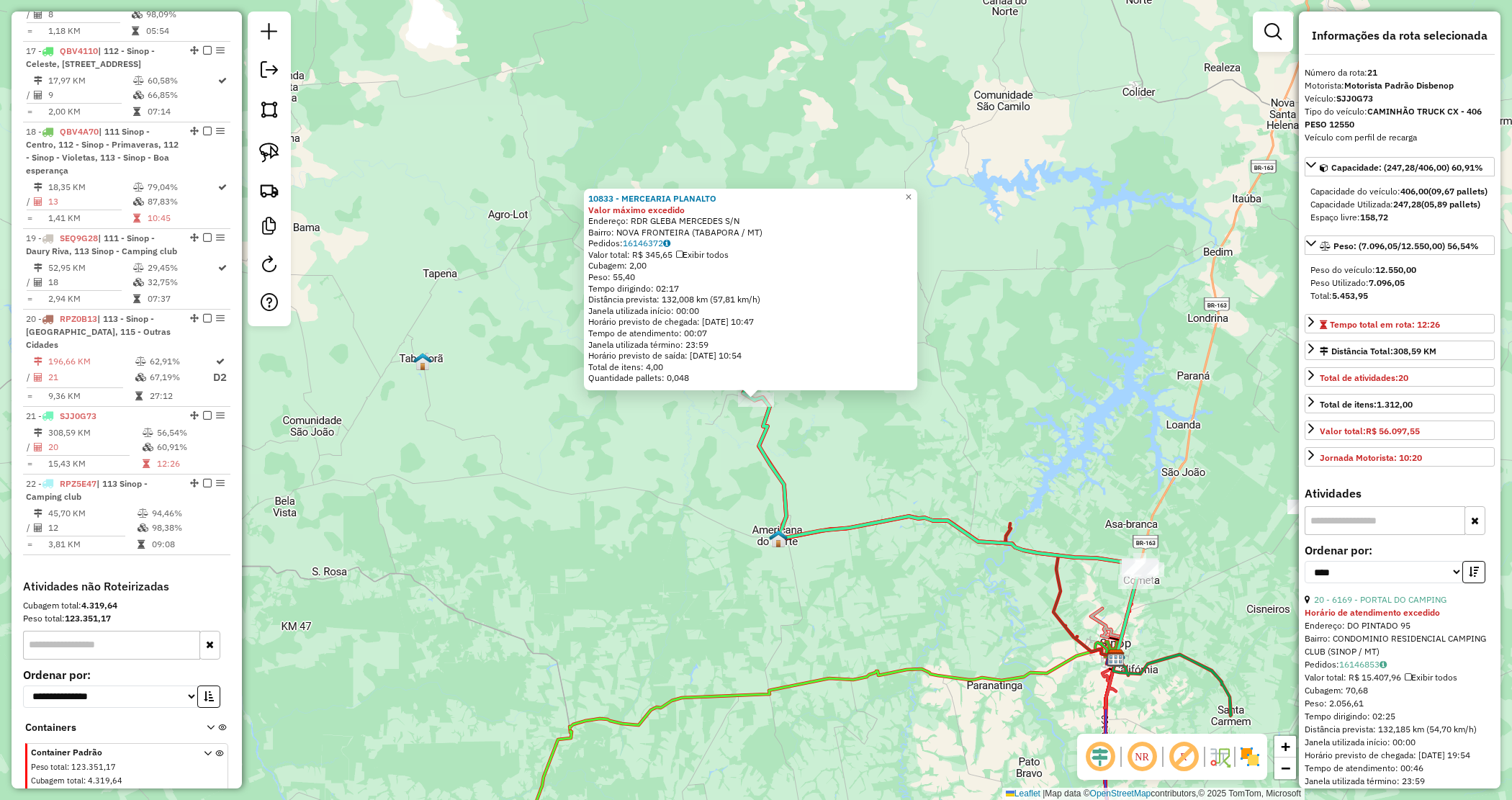
drag, startPoint x: 1007, startPoint y: 446, endPoint x: 920, endPoint y: 418, distance: 91.4
click at [920, 418] on div "10833 - MERCEARIA PLANALTO Valor máximo excedido Endereço: RDR GLEBA MERCEDES S…" at bounding box center [756, 400] width 1512 height 800
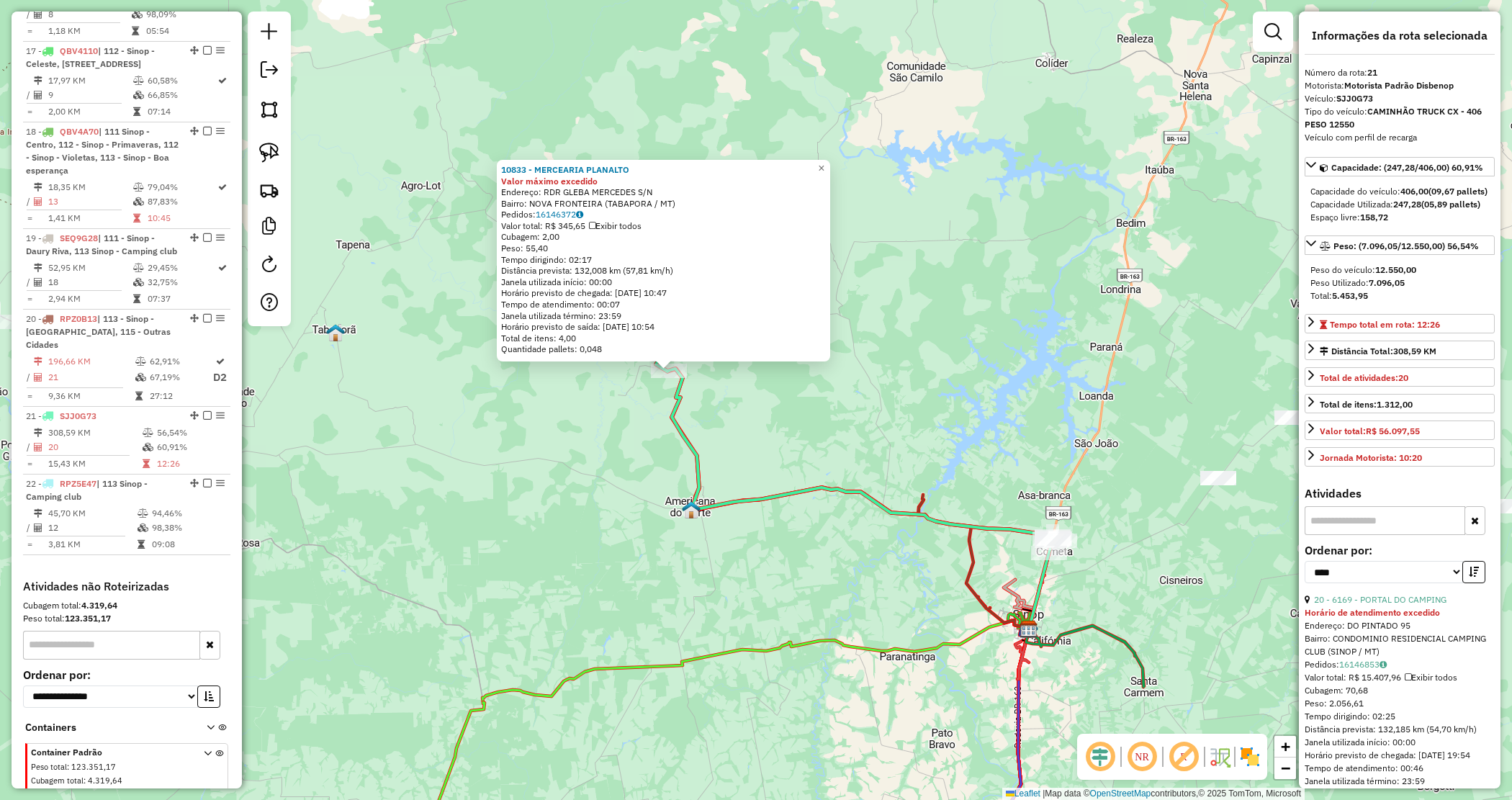
click at [980, 467] on div "10833 - MERCEARIA PLANALTO Valor máximo excedido Endereço: RDR GLEBA MERCEDES S…" at bounding box center [756, 400] width 1512 height 800
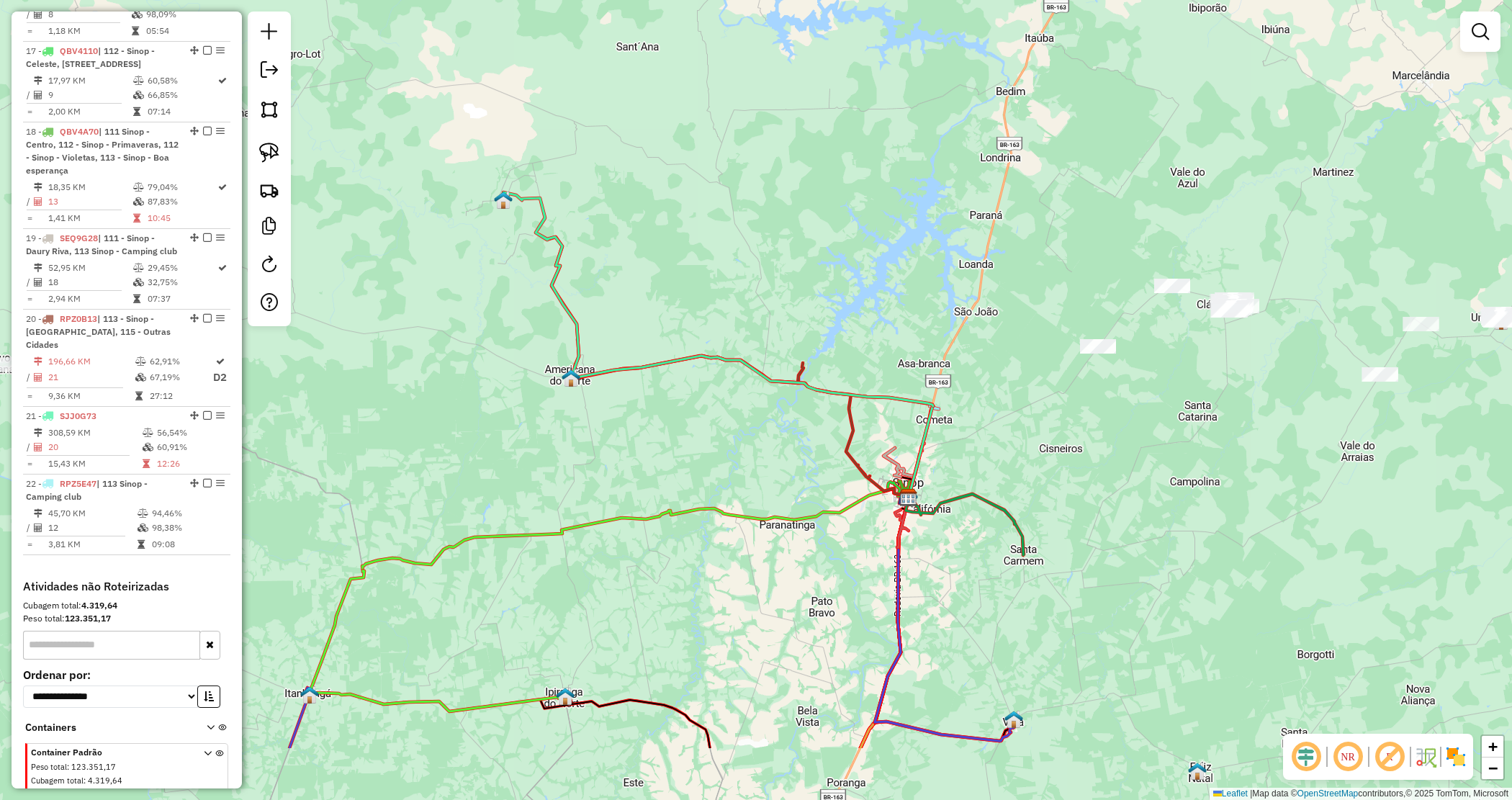
drag, startPoint x: 927, startPoint y: 385, endPoint x: 793, endPoint y: 268, distance: 177.9
click at [793, 268] on div "Janela de atendimento Grade de atendimento Capacidade Transportadoras Veículos …" at bounding box center [756, 400] width 1512 height 800
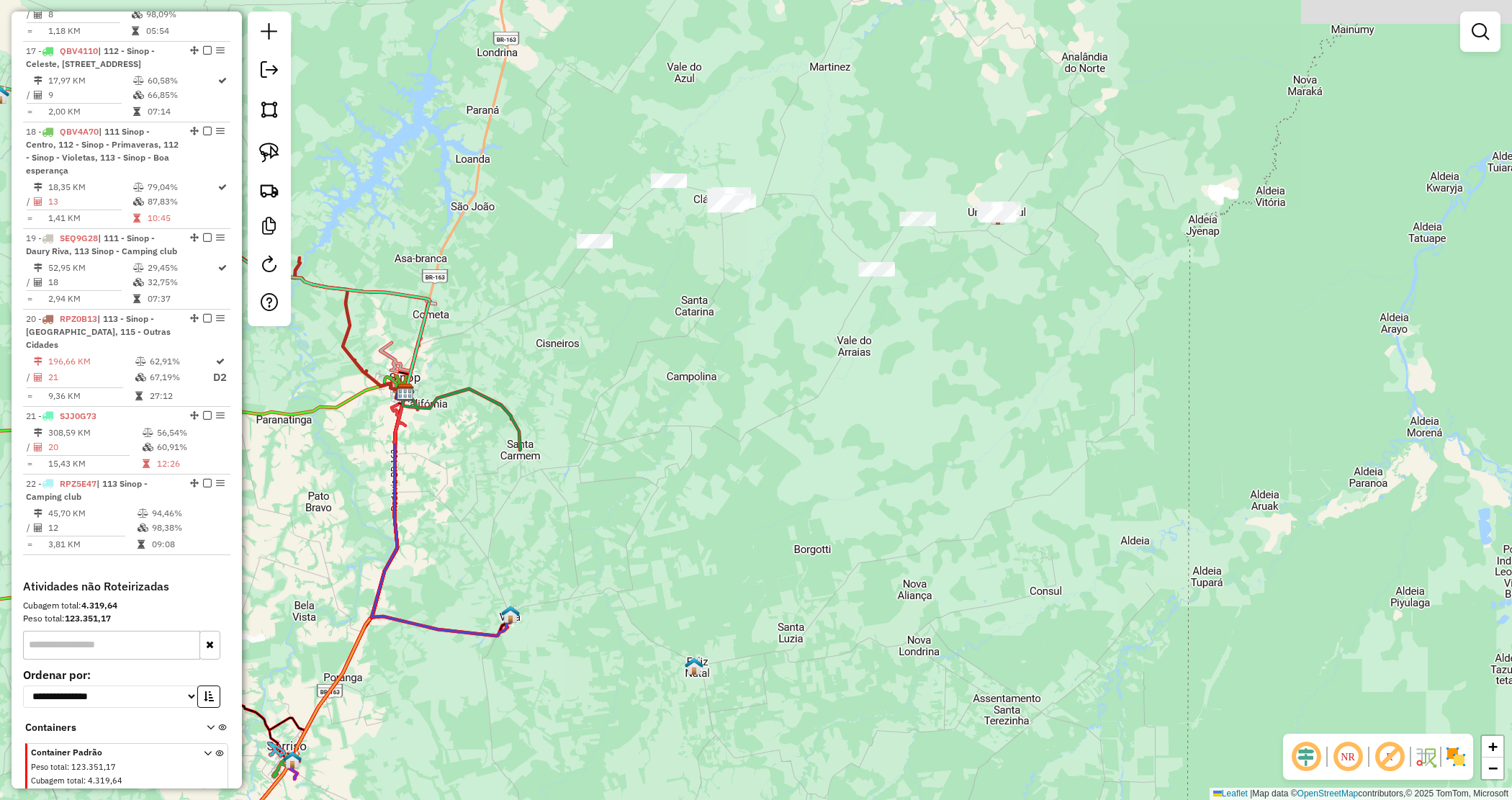
drag, startPoint x: 1236, startPoint y: 402, endPoint x: 794, endPoint y: 356, distance: 444.4
click at [796, 357] on div "Janela de atendimento Grade de atendimento Capacidade Transportadoras Veículos …" at bounding box center [756, 400] width 1512 height 800
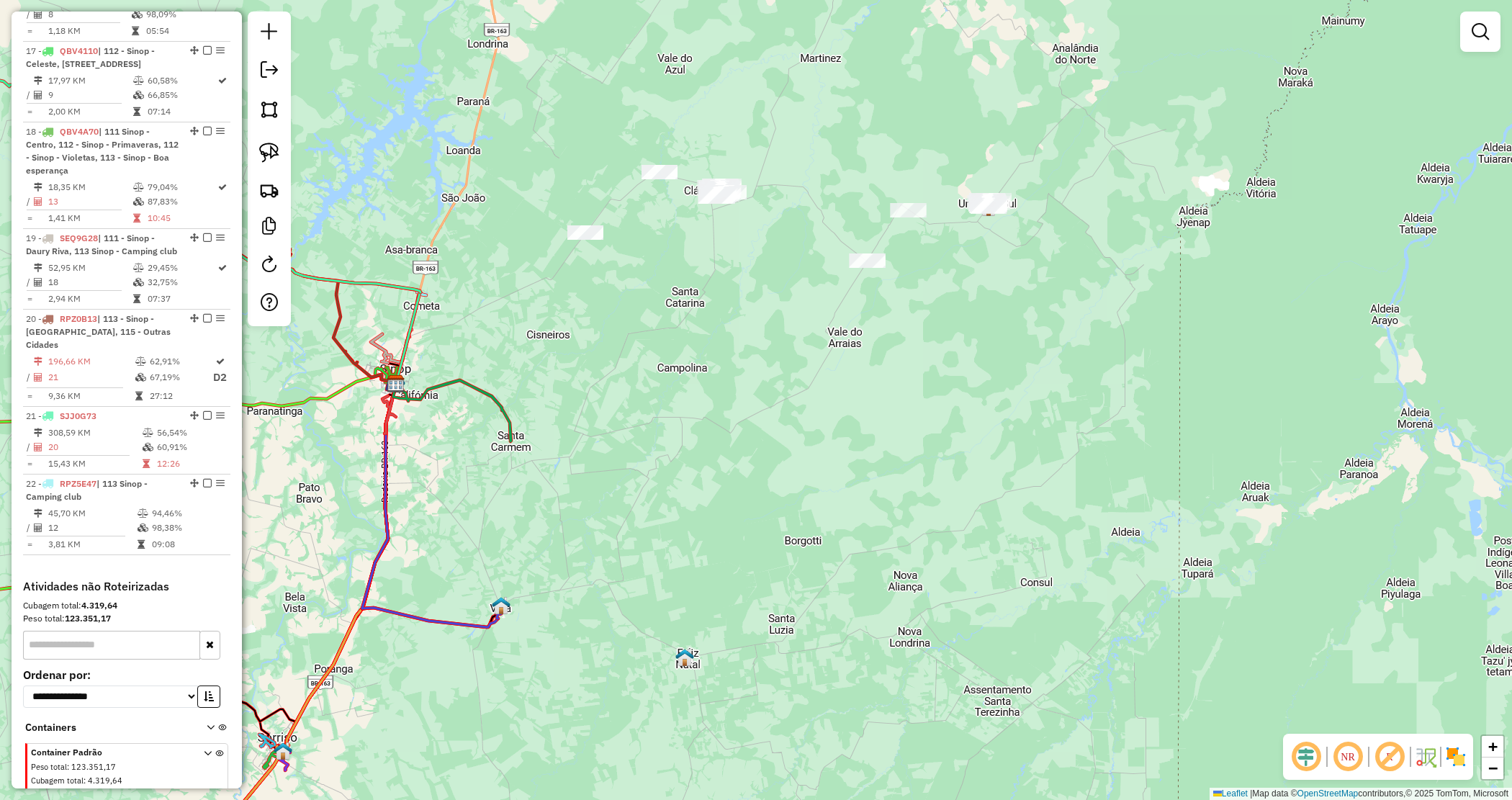
drag, startPoint x: 920, startPoint y: 350, endPoint x: 906, endPoint y: 373, distance: 26.9
click at [907, 375] on div "Janela de atendimento Grade de atendimento Capacidade Transportadoras Veículos …" at bounding box center [756, 400] width 1512 height 800
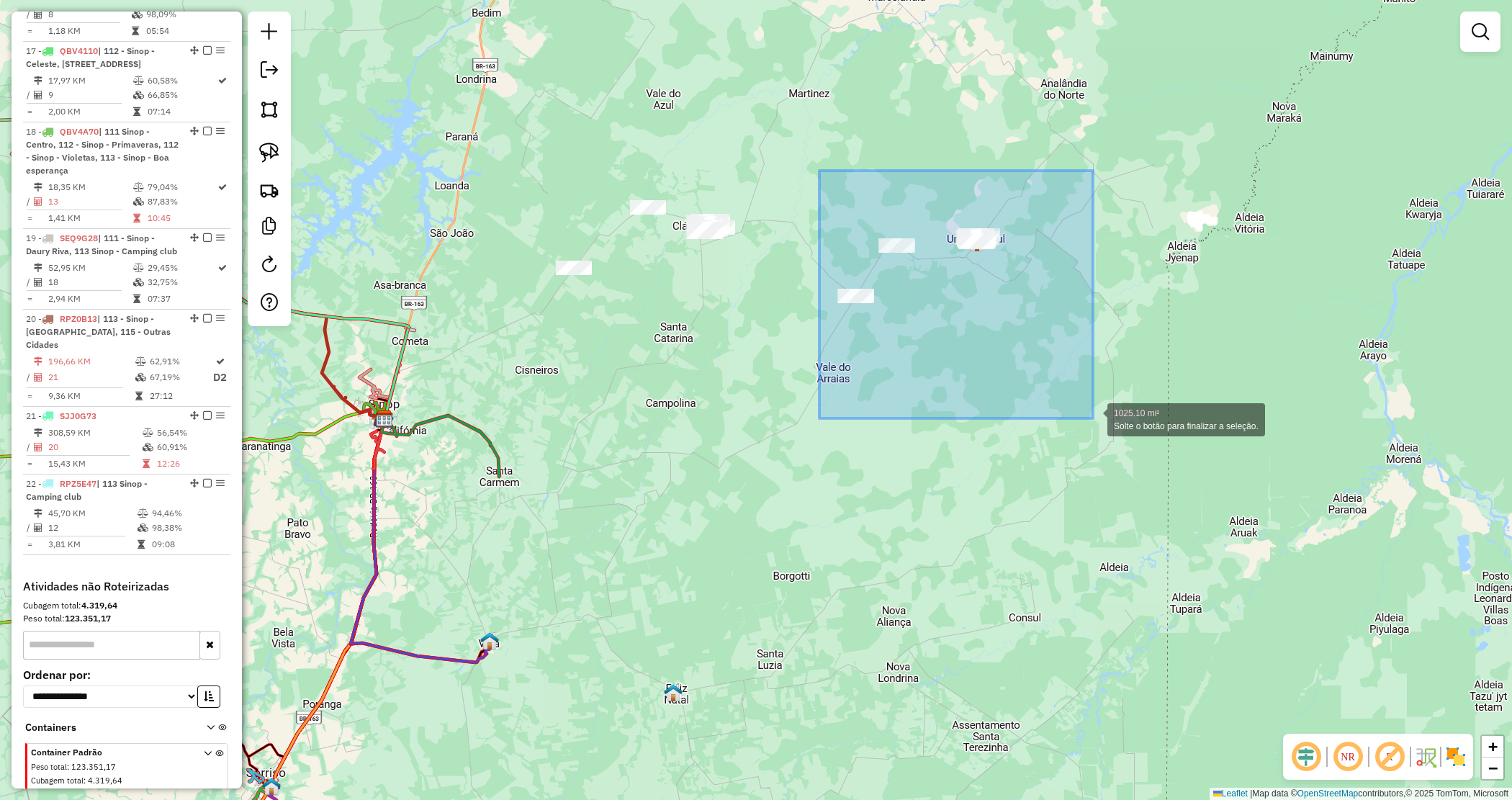
drag, startPoint x: 1078, startPoint y: 408, endPoint x: 1109, endPoint y: 429, distance: 37.4
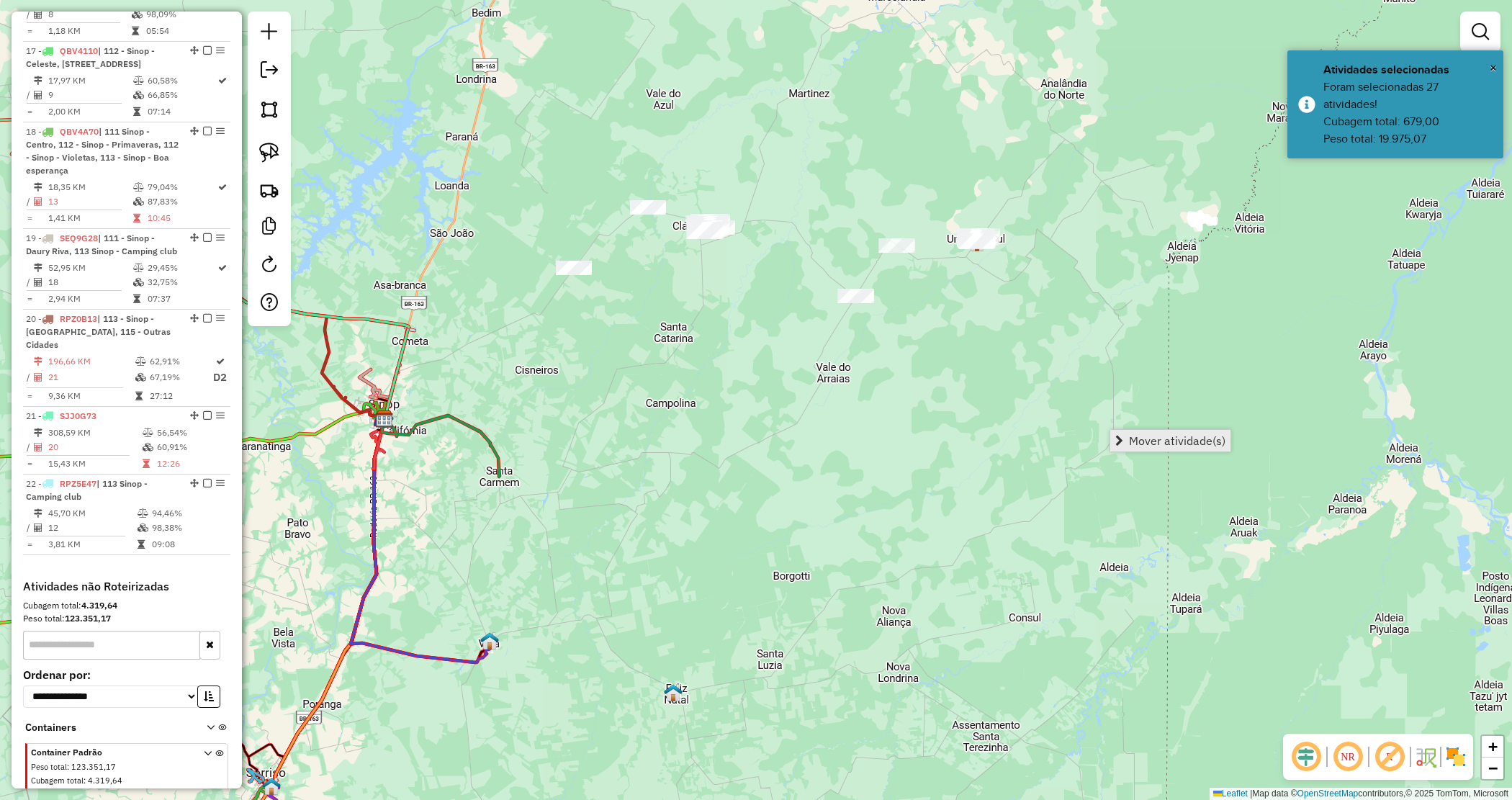
click at [1138, 438] on span "Mover atividade(s)" at bounding box center [1178, 441] width 97 height 12
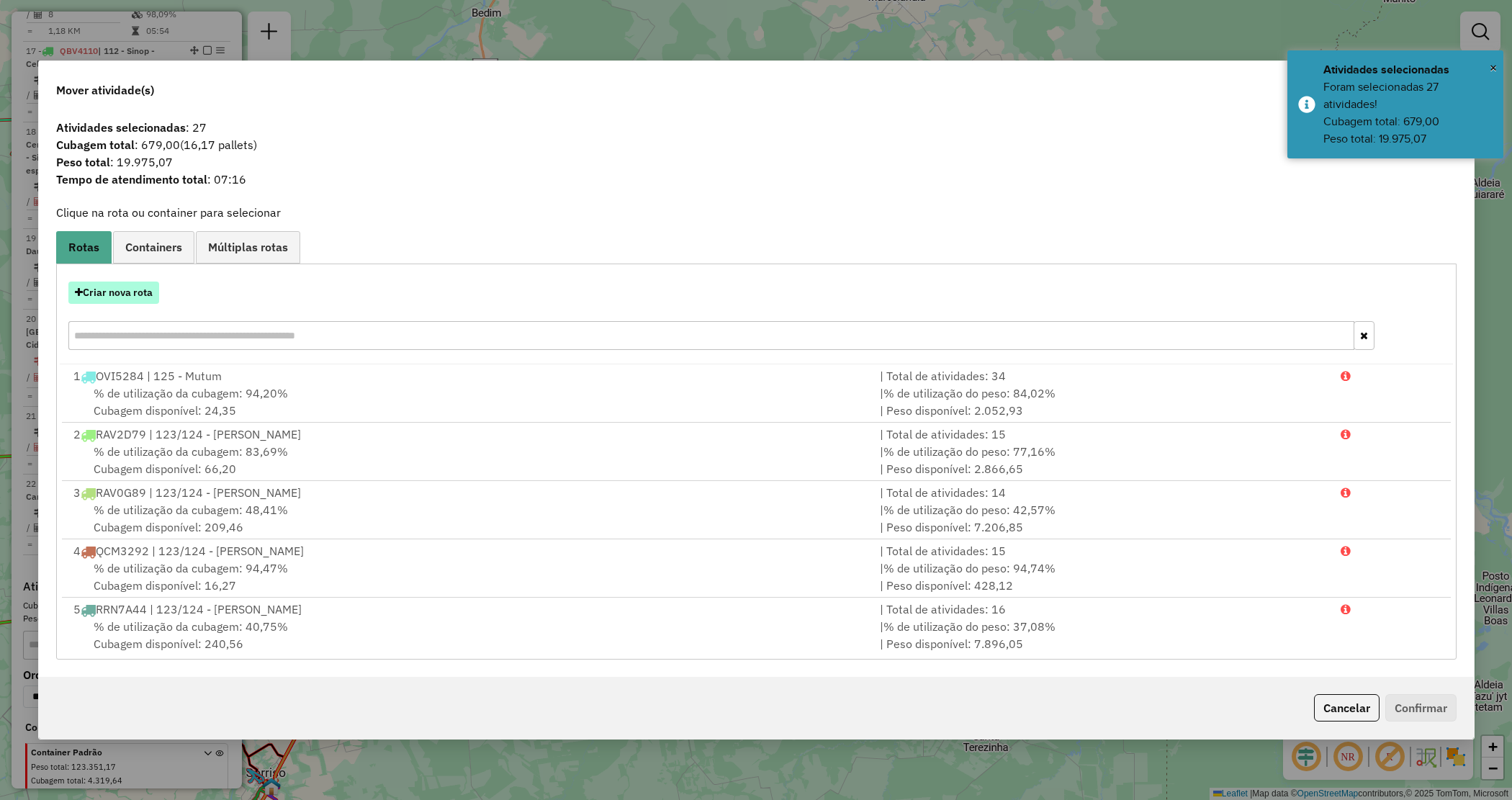
click at [146, 289] on button "Criar nova rota" at bounding box center [113, 293] width 91 height 23
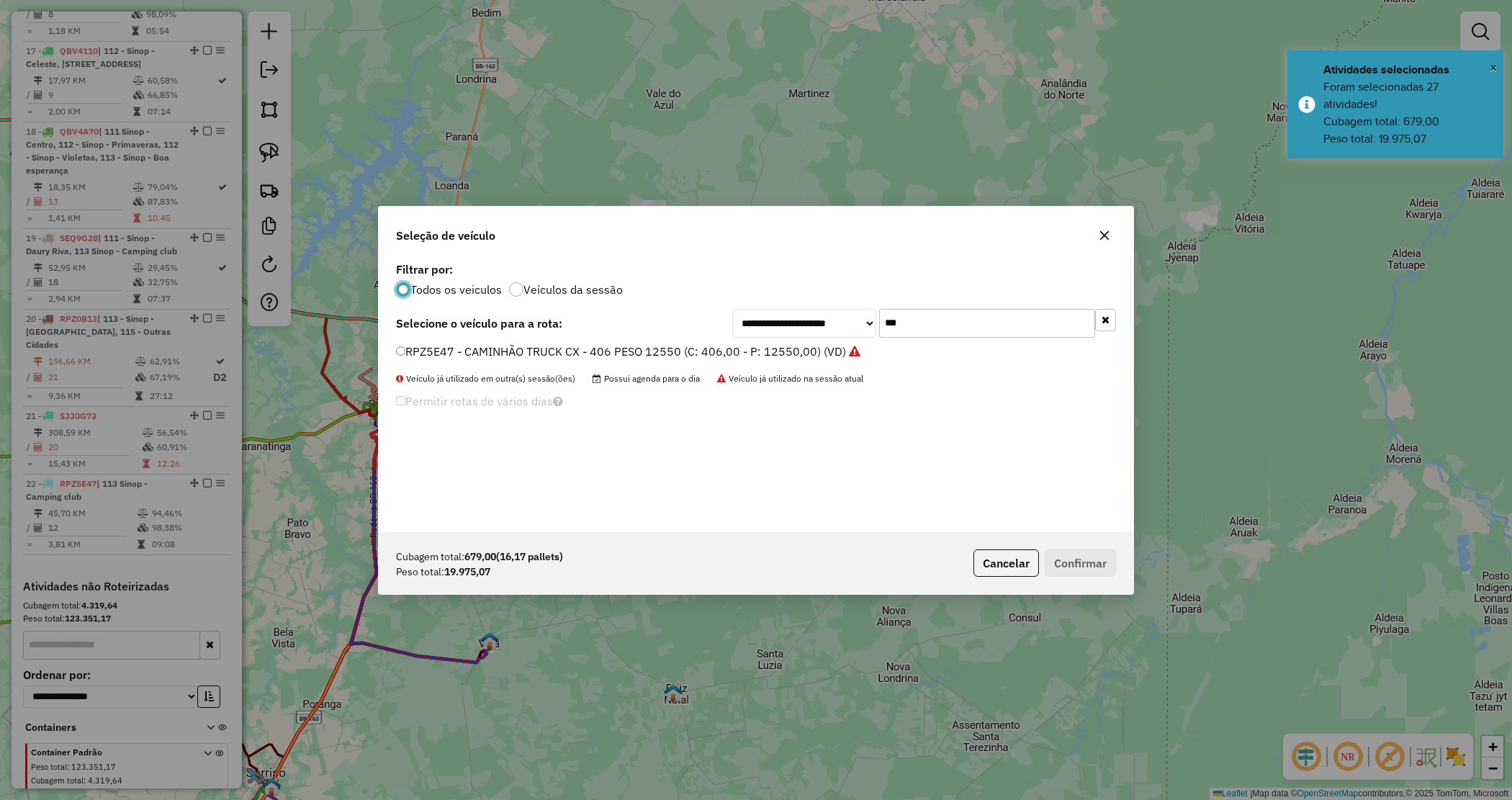
scroll to position [8, 4]
drag, startPoint x: 924, startPoint y: 335, endPoint x: 826, endPoint y: 304, distance: 102.8
click at [828, 306] on div "**********" at bounding box center [756, 395] width 755 height 274
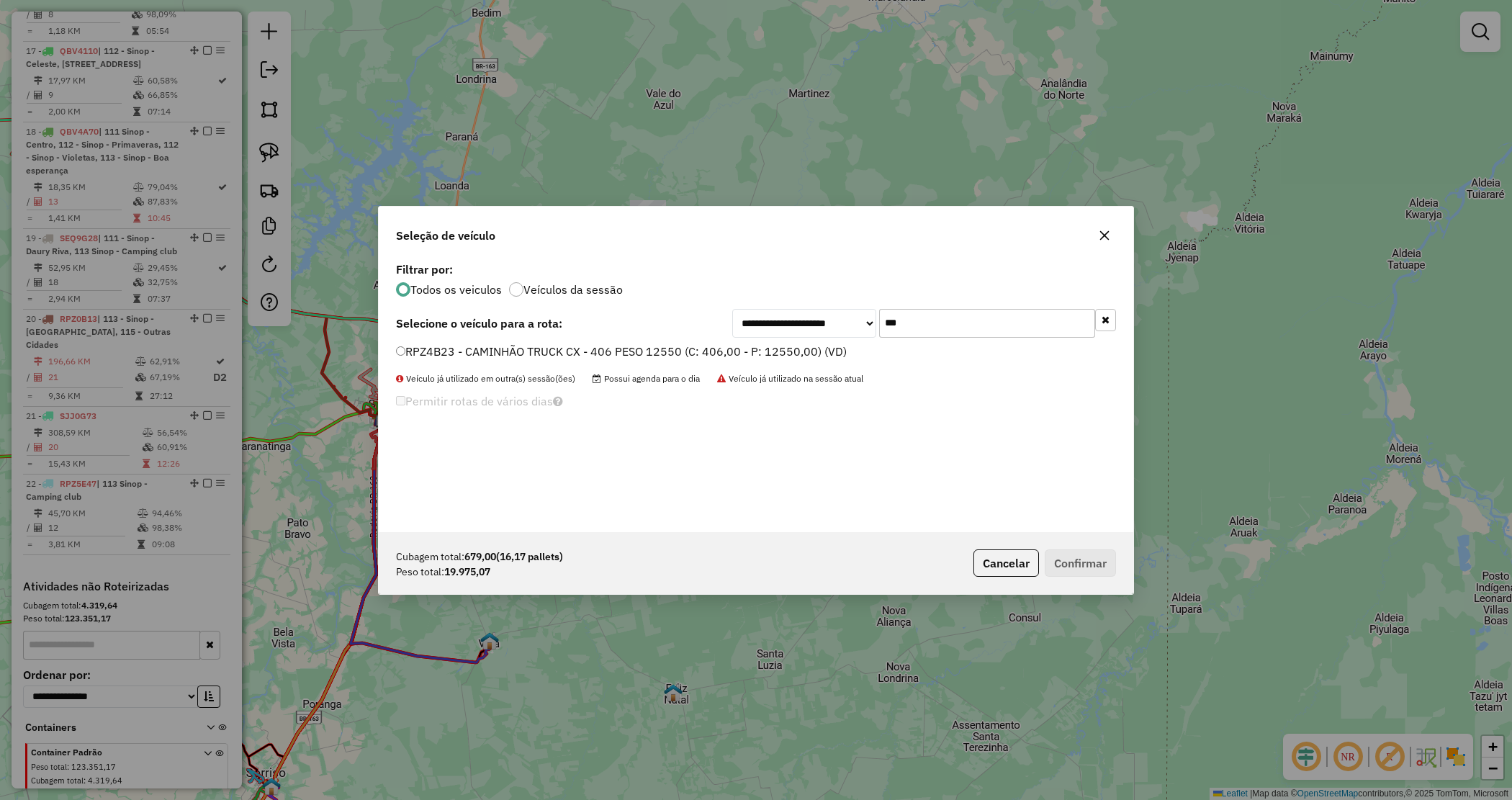
type input "***"
drag, startPoint x: 808, startPoint y: 350, endPoint x: 952, endPoint y: 440, distance: 169.8
click at [807, 350] on label "RPZ4B23 - CAMINHÃO TRUCK CX - 406 PESO 12550 (C: 406,00 - P: 12550,00) (VD)" at bounding box center [621, 351] width 451 height 18
click at [1073, 566] on button "Confirmar" at bounding box center [1080, 563] width 71 height 28
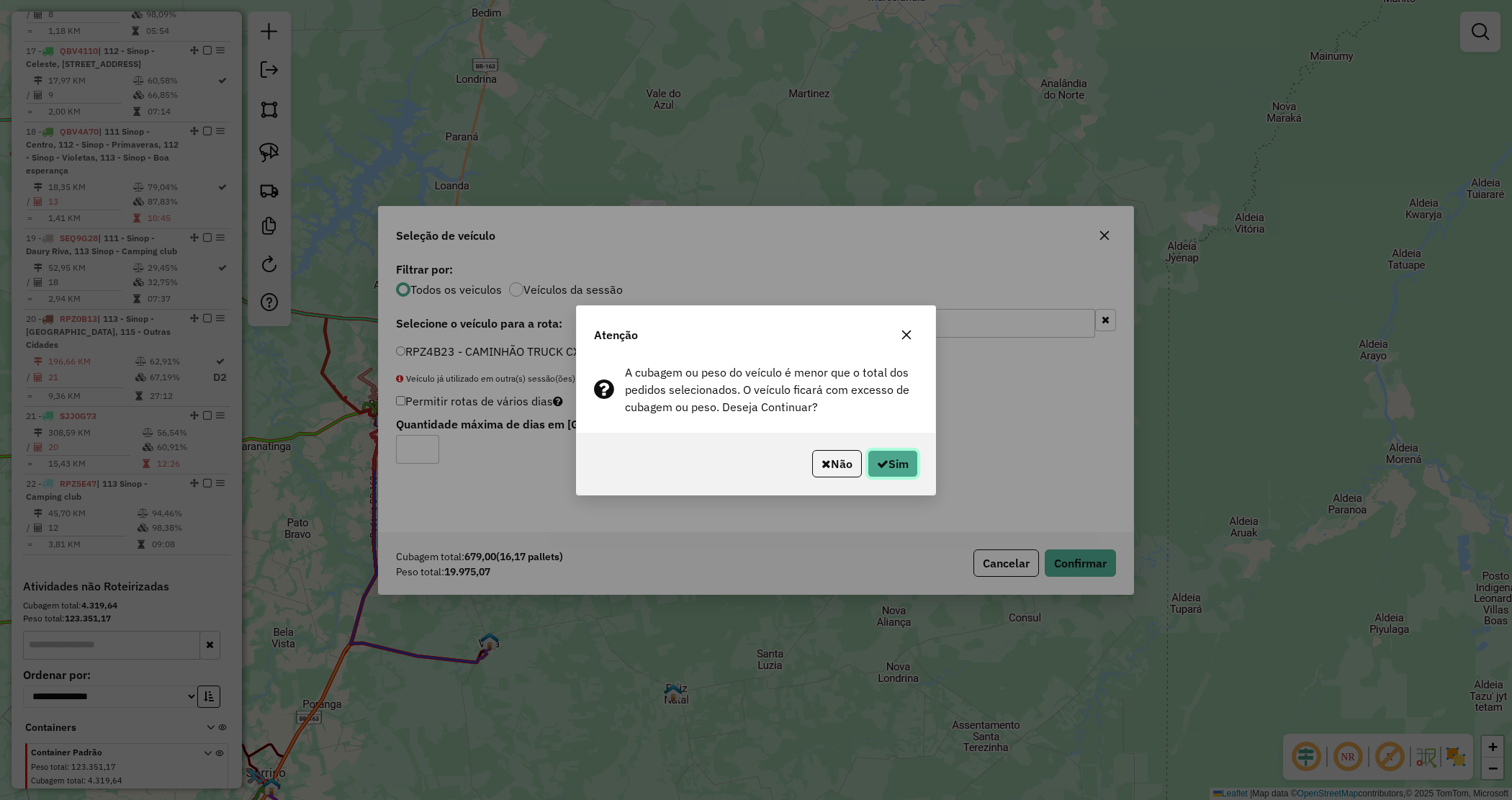
drag, startPoint x: 877, startPoint y: 463, endPoint x: 841, endPoint y: 463, distance: 36.0
click at [877, 465] on icon "button" at bounding box center [883, 464] width 12 height 12
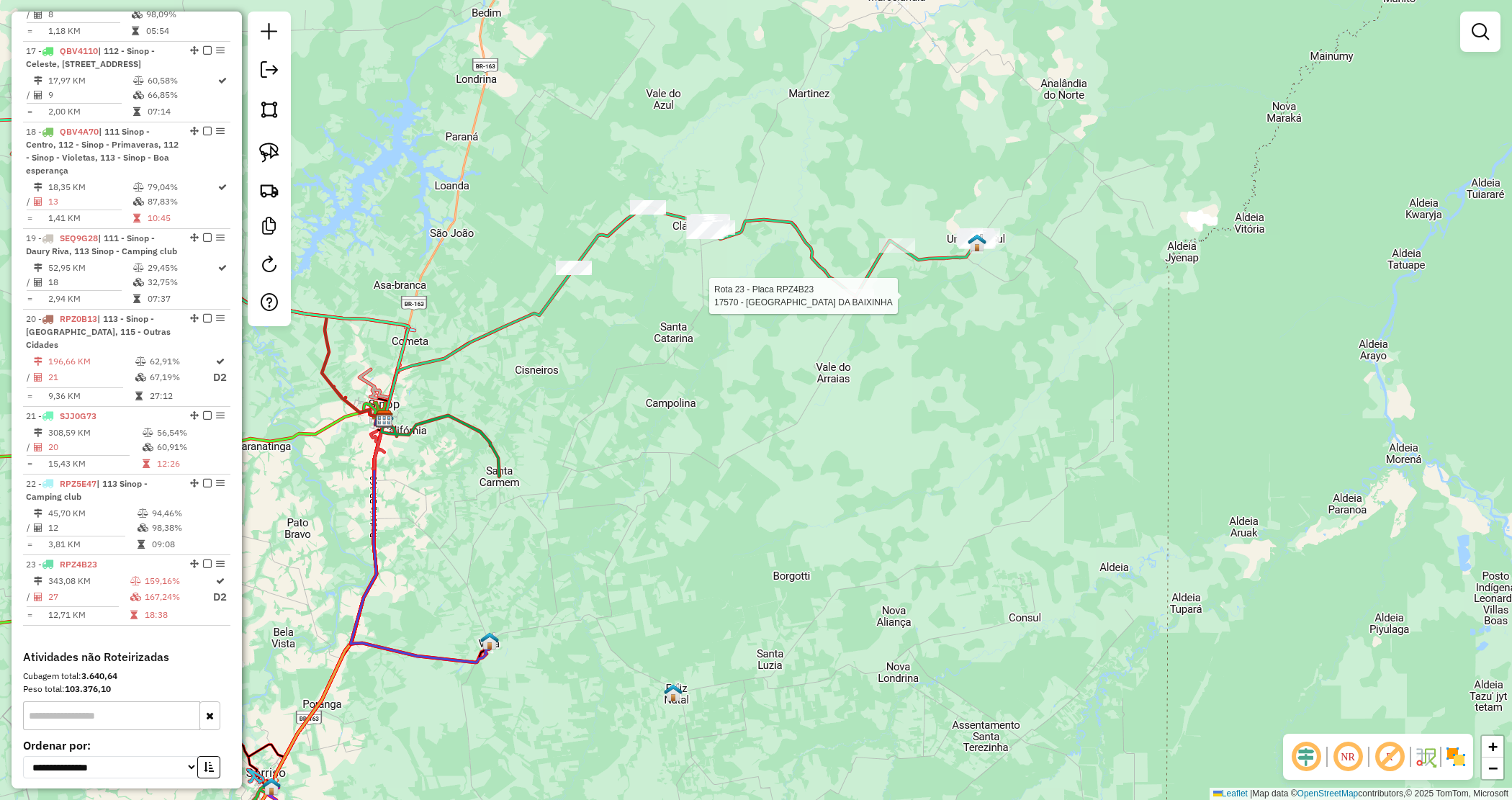
scroll to position [1829, 0]
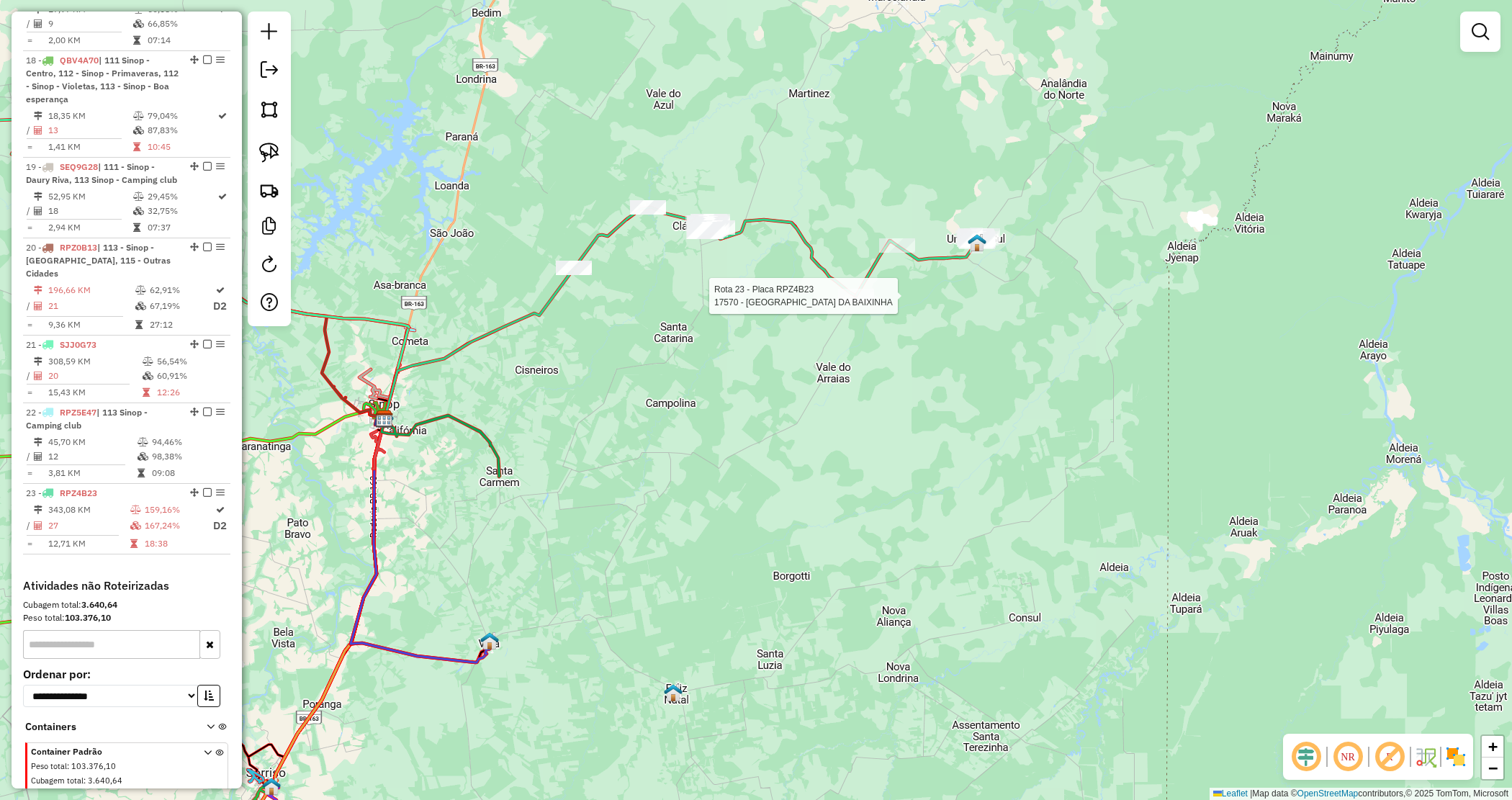
select select "*********"
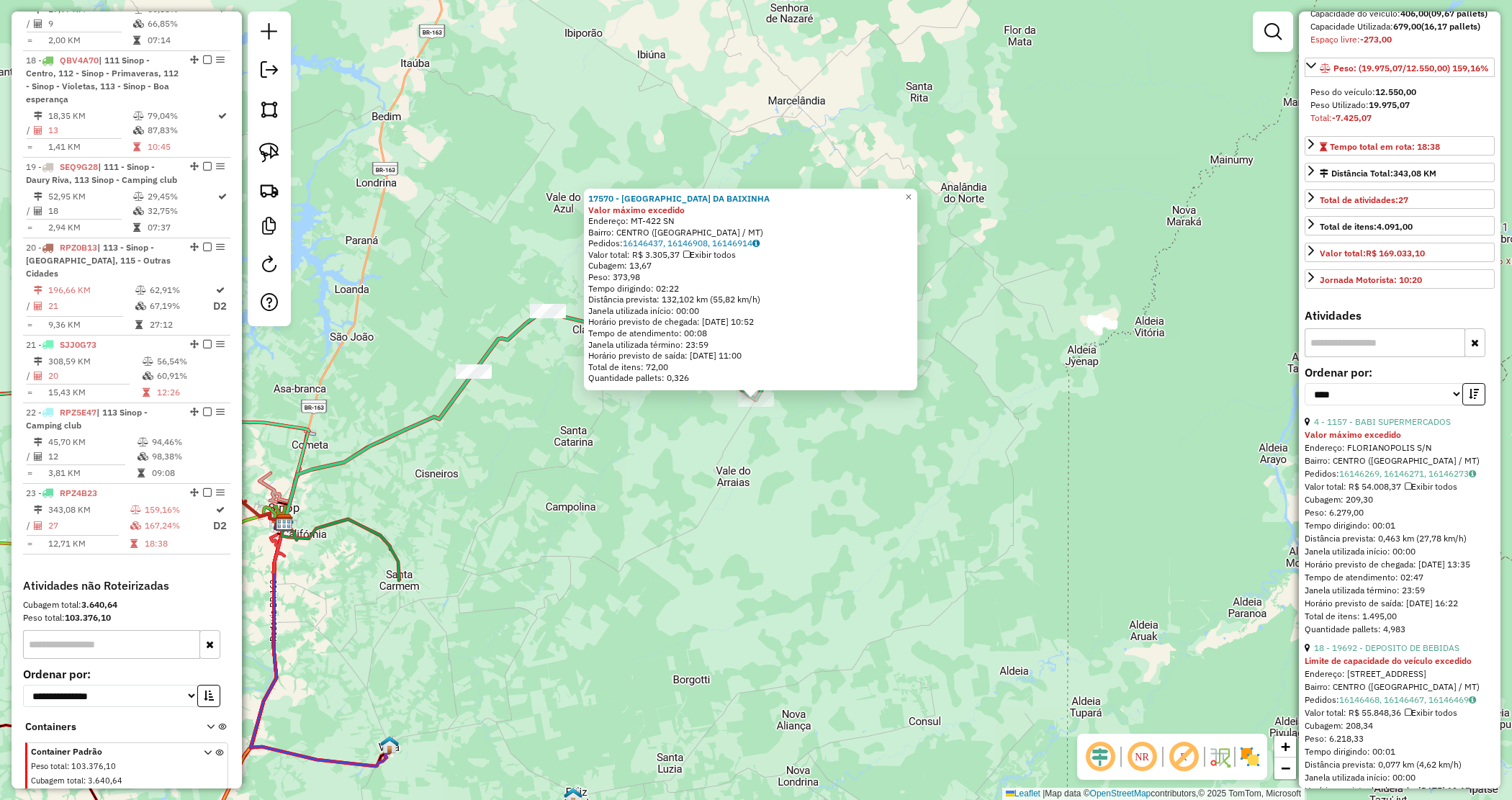
scroll to position [180, 0]
click at [1427, 425] on link "4 - 1157 - BABI SUPERMERCADOS" at bounding box center [1383, 419] width 137 height 11
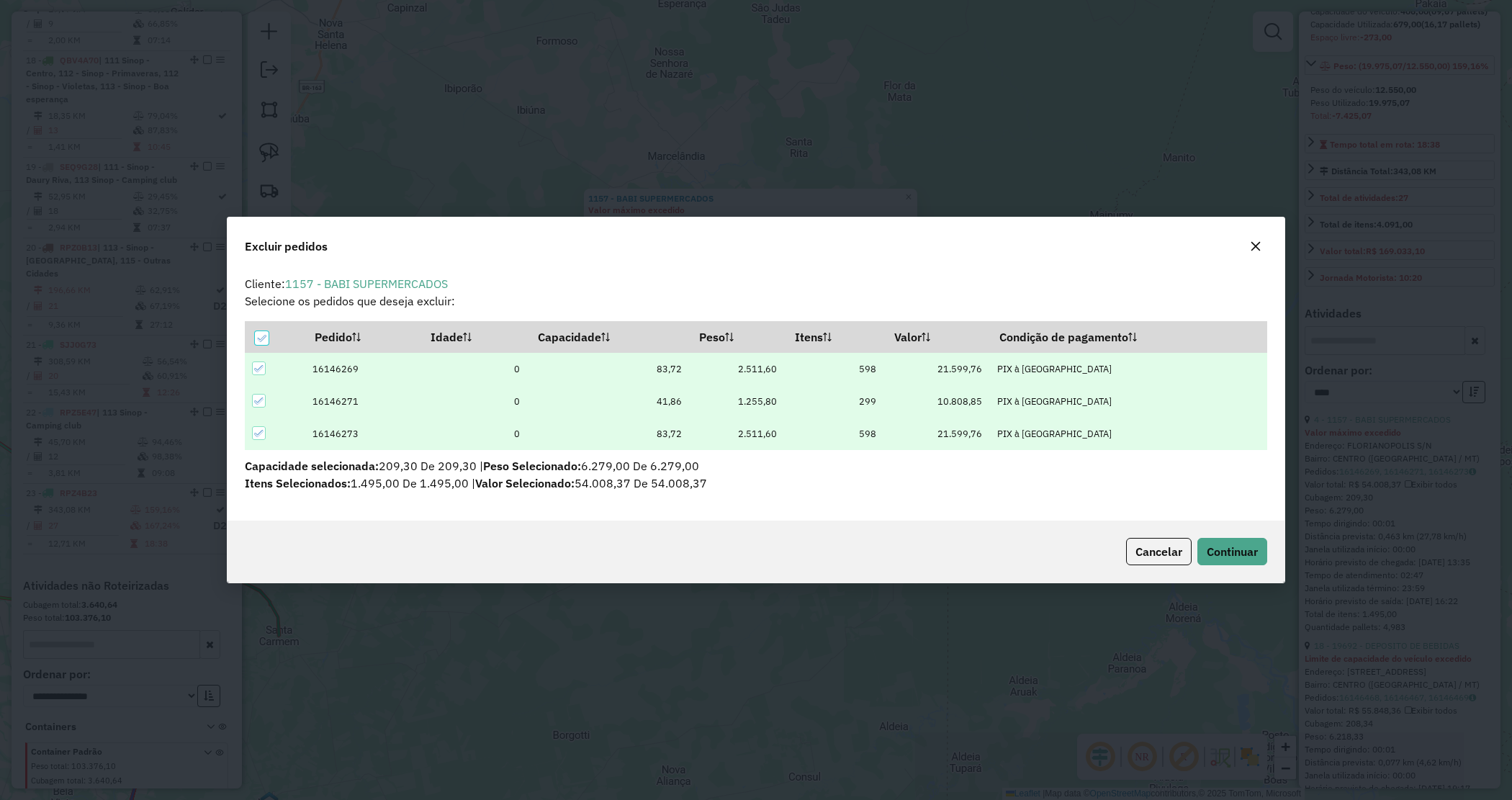
scroll to position [8, 4]
drag, startPoint x: 1246, startPoint y: 549, endPoint x: 1241, endPoint y: 542, distance: 8.6
click at [1244, 546] on span "Continuar" at bounding box center [1232, 551] width 51 height 14
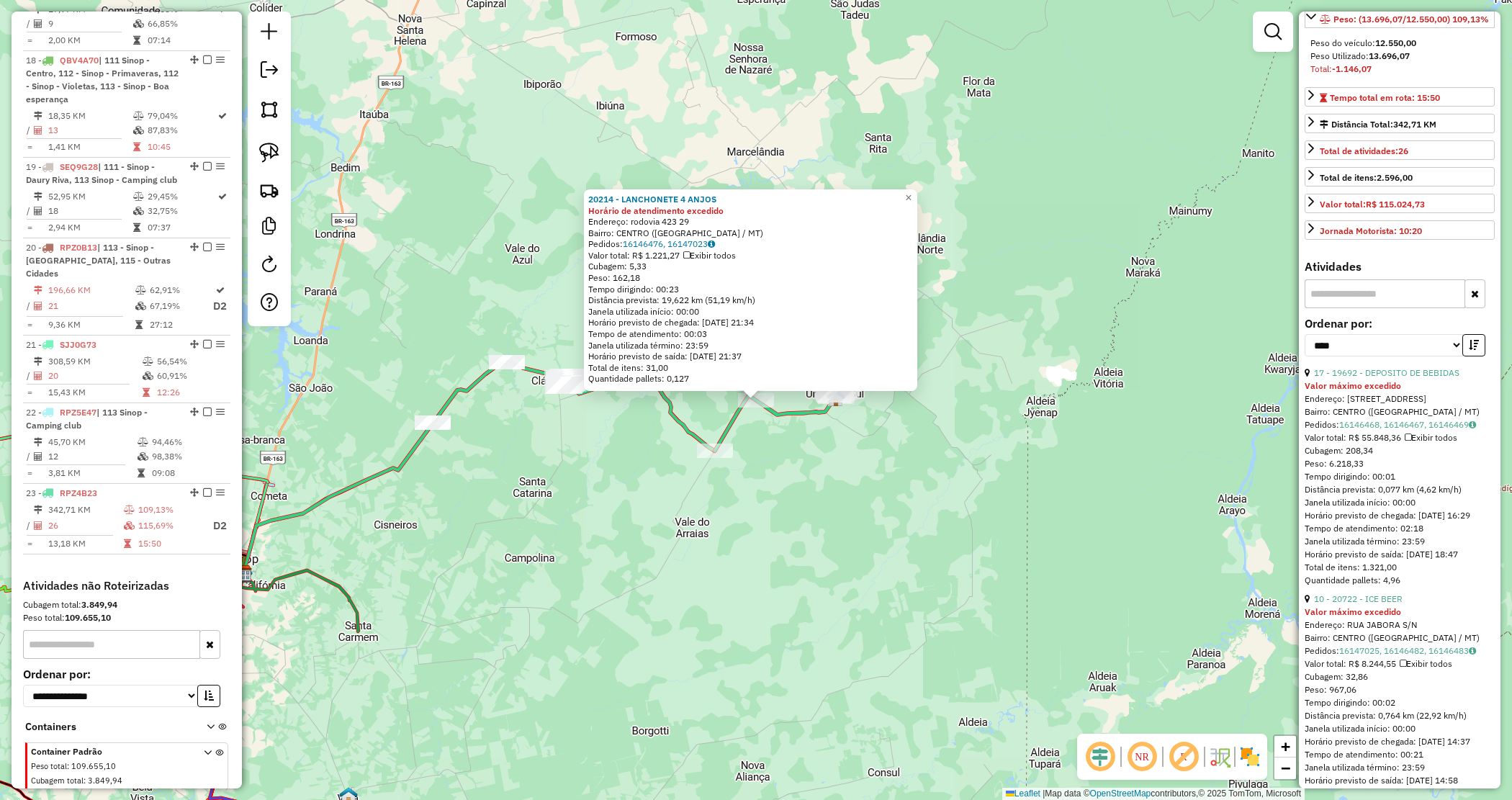
scroll to position [270, 0]
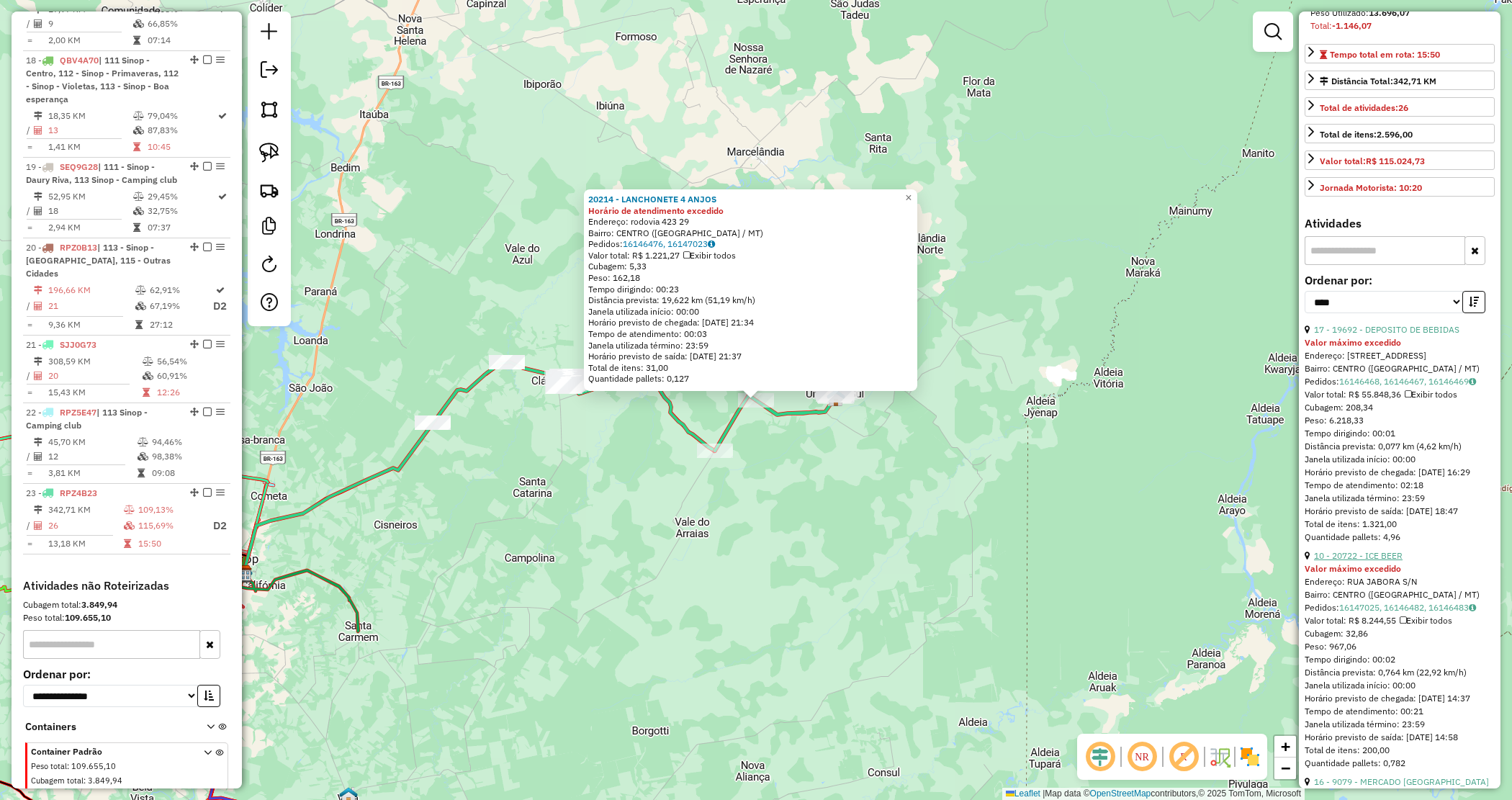
click at [1389, 561] on link "10 - 20722 - ICE BEER" at bounding box center [1359, 556] width 88 height 11
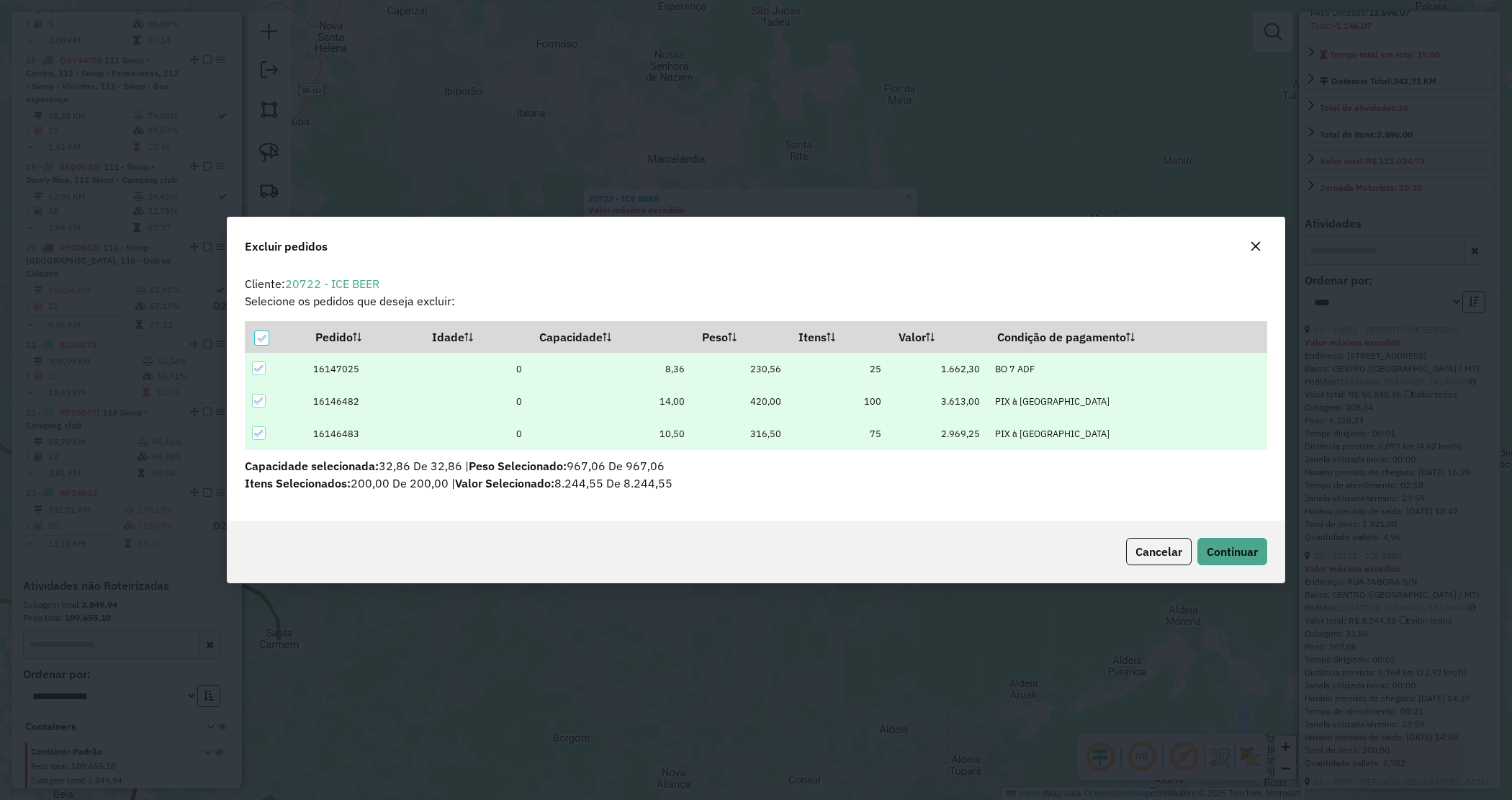
scroll to position [0, 0]
click at [1224, 555] on span "Continuar" at bounding box center [1232, 551] width 51 height 14
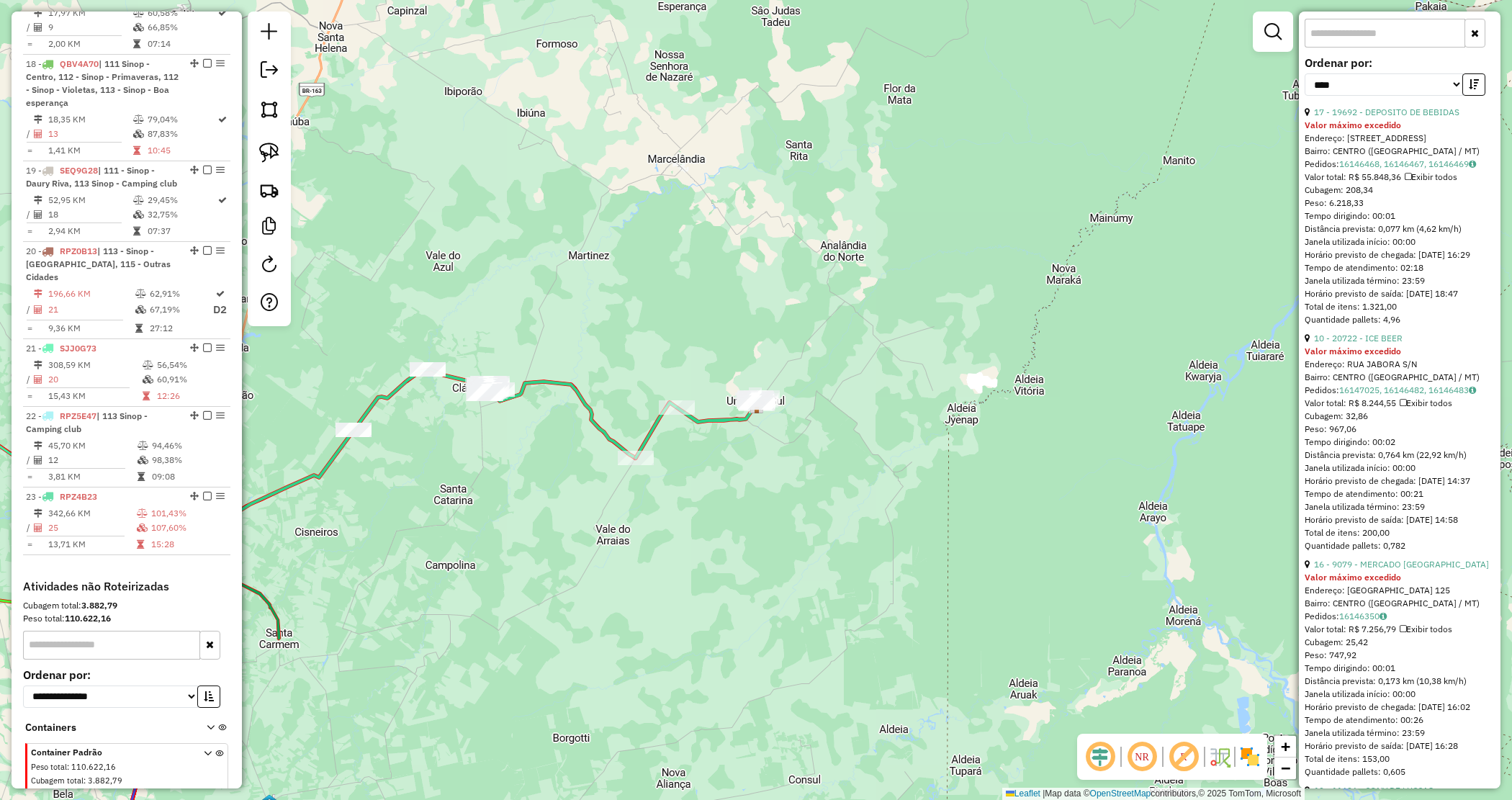
scroll to position [541, 0]
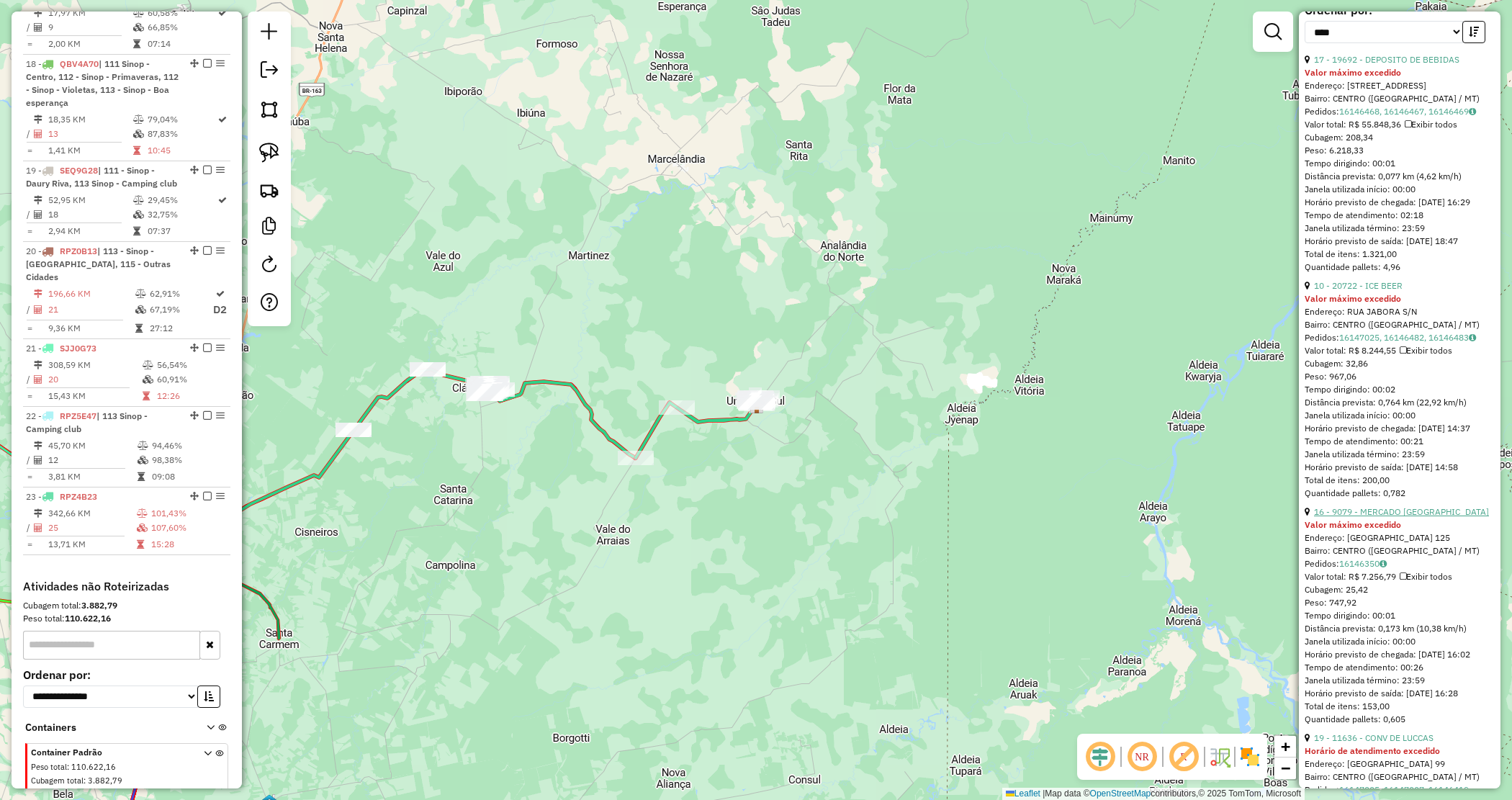
click at [1394, 517] on link "16 - 9079 - MERCADO SANTA MARIA" at bounding box center [1402, 511] width 175 height 11
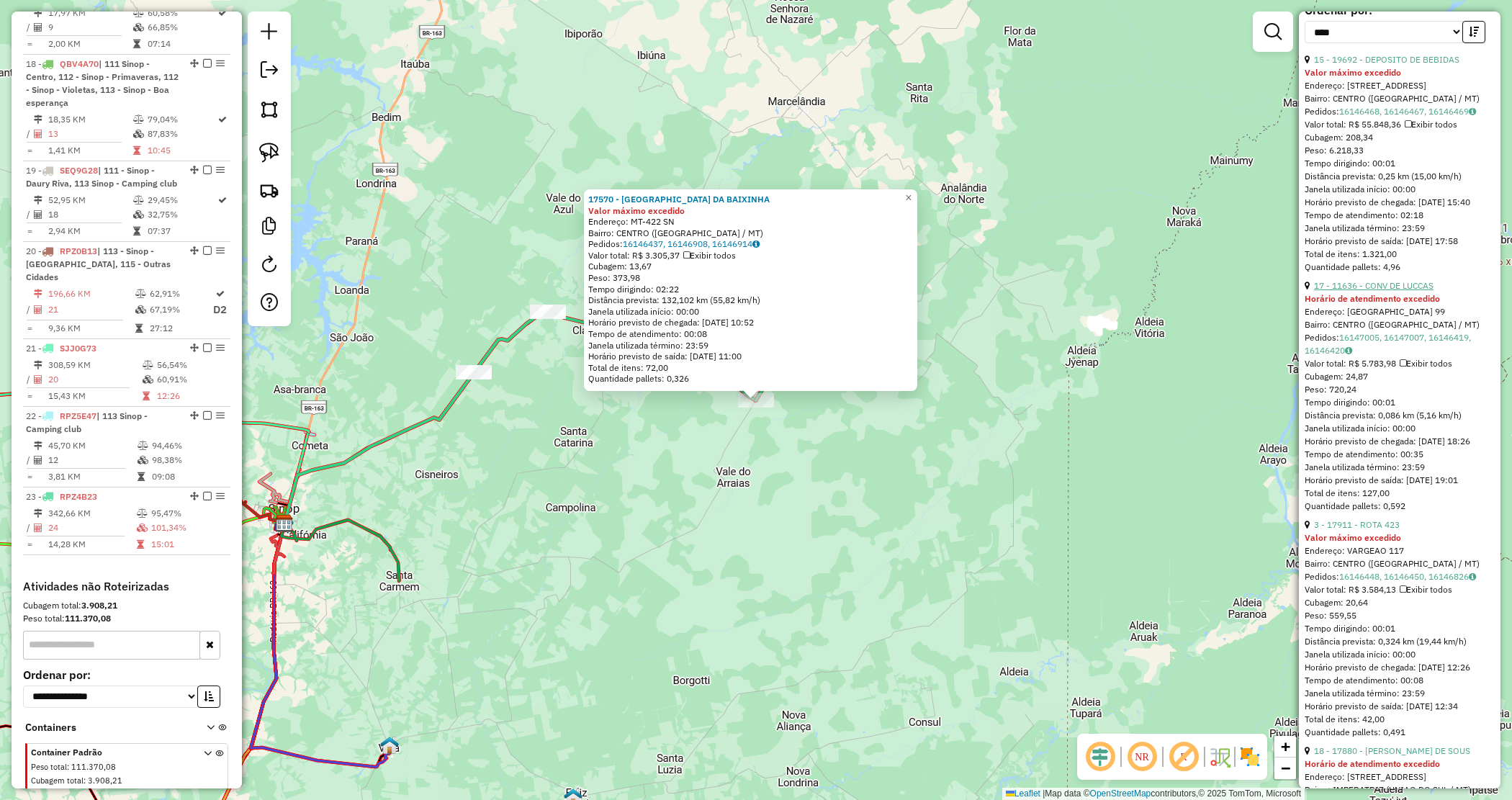
click at [1397, 291] on link "17 - 11636 - CONV DE LUCCAS" at bounding box center [1374, 285] width 119 height 11
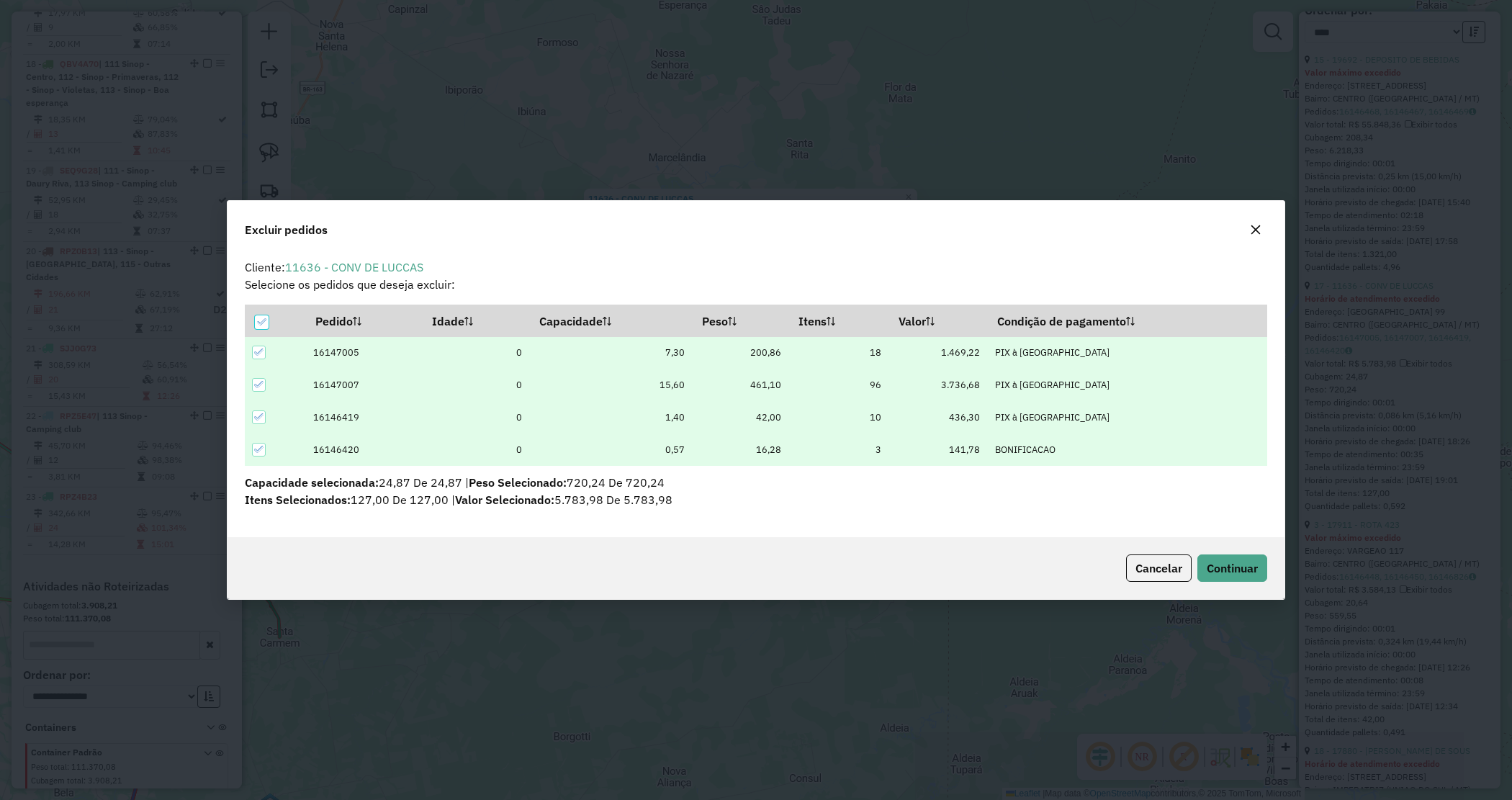
scroll to position [0, 0]
click at [1221, 566] on span "Continuar" at bounding box center [1232, 568] width 51 height 14
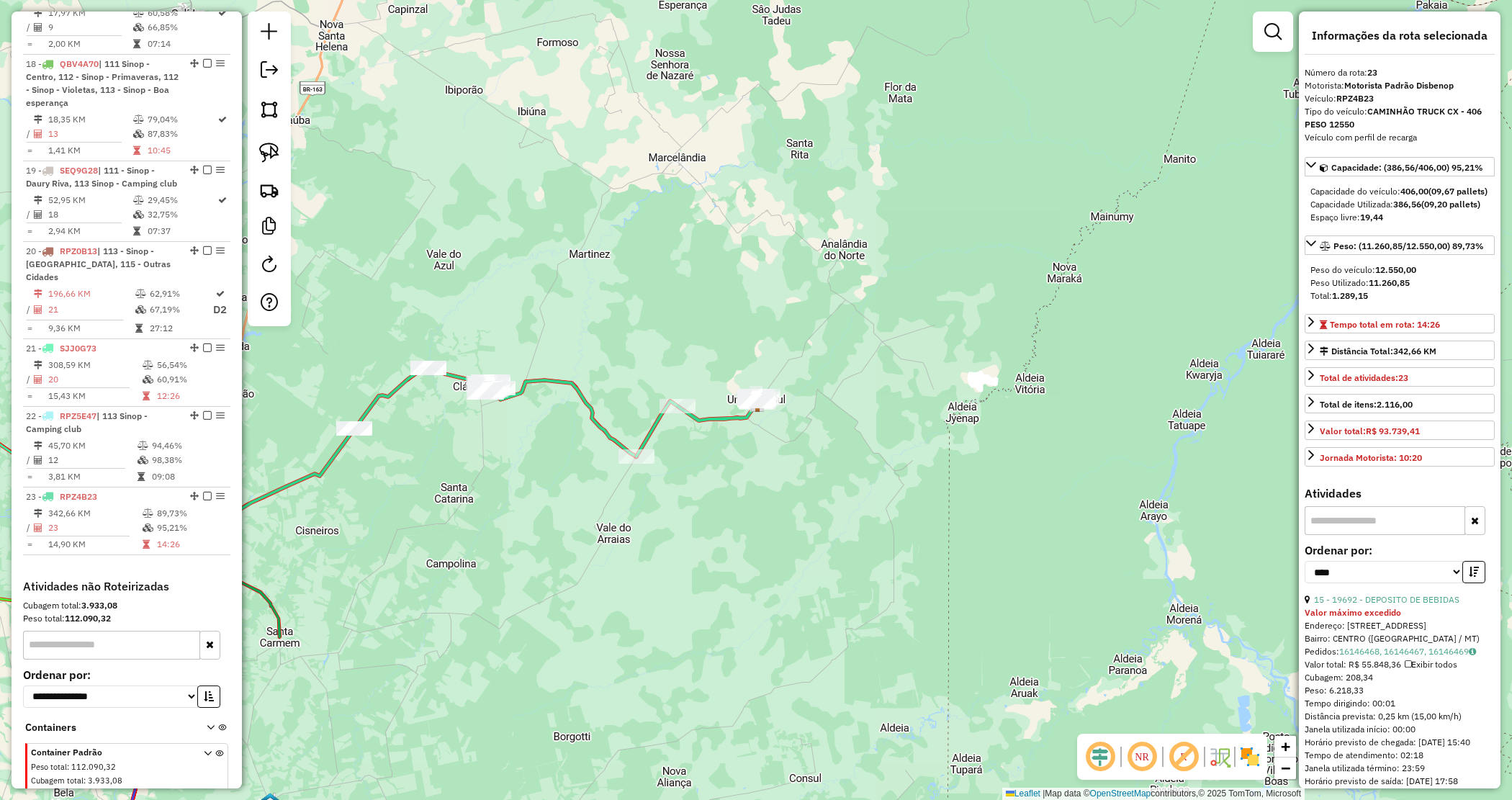
click at [809, 486] on div "Janela de atendimento Grade de atendimento Capacidade Transportadoras Veículos …" at bounding box center [756, 400] width 1512 height 800
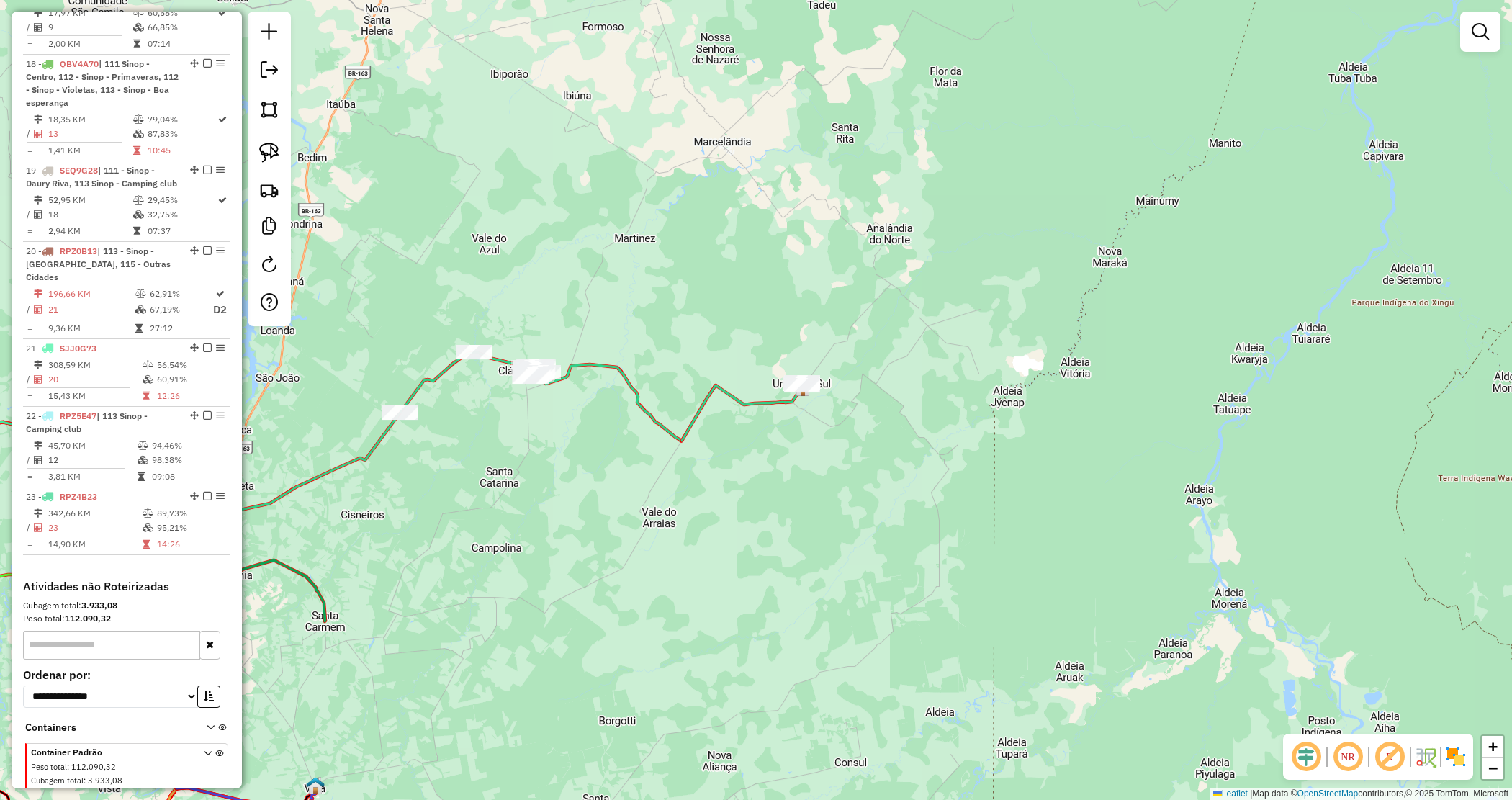
drag, startPoint x: 856, startPoint y: 468, endPoint x: 1045, endPoint y: 404, distance: 199.5
click at [1042, 405] on div "Janela de atendimento Grade de atendimento Capacidade Transportadoras Veículos …" at bounding box center [756, 400] width 1512 height 800
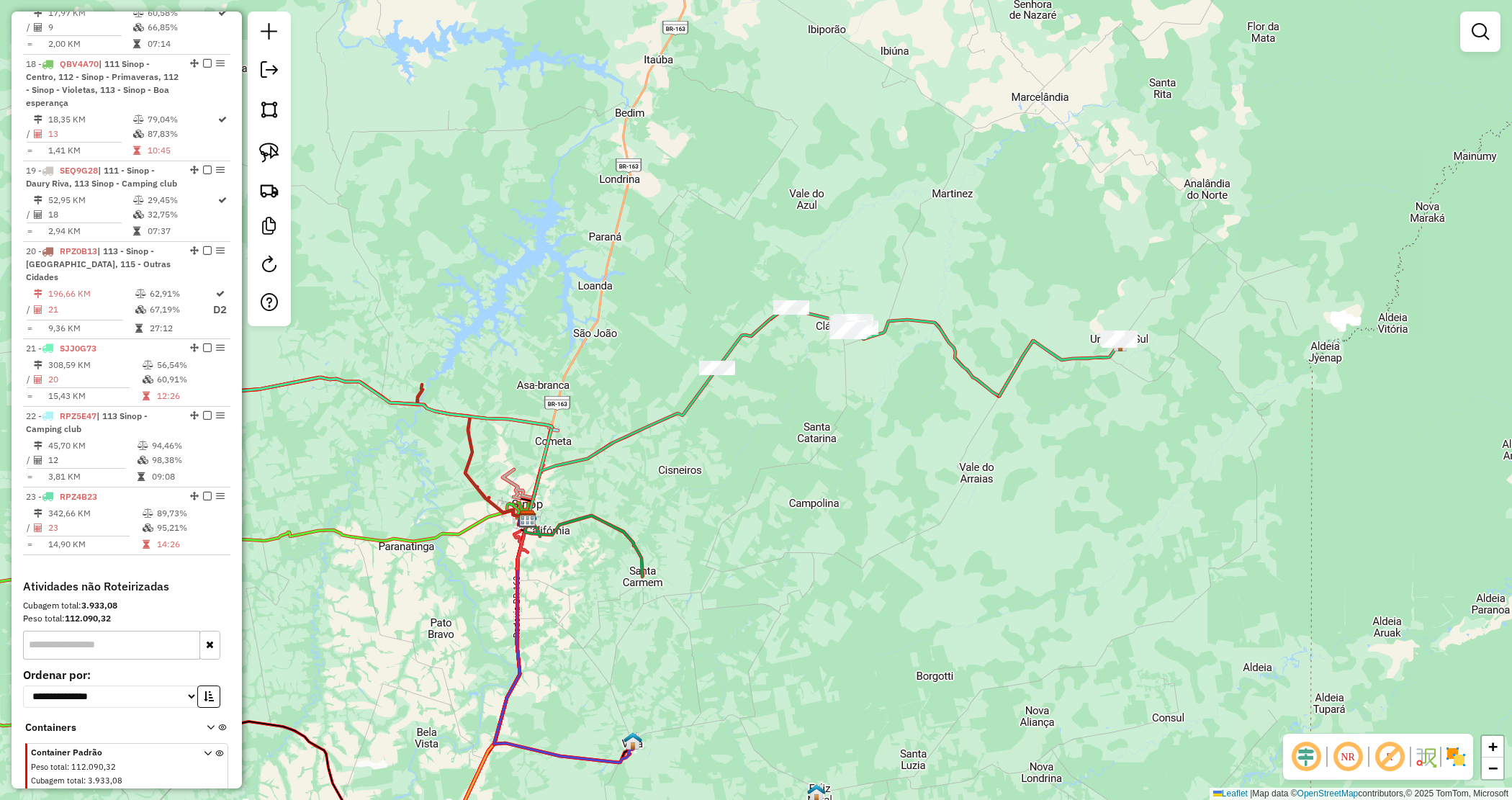
drag, startPoint x: 726, startPoint y: 451, endPoint x: 793, endPoint y: 461, distance: 67.7
click at [793, 461] on div "Janela de atendimento Grade de atendimento Capacidade Transportadoras Veículos …" at bounding box center [756, 400] width 1512 height 800
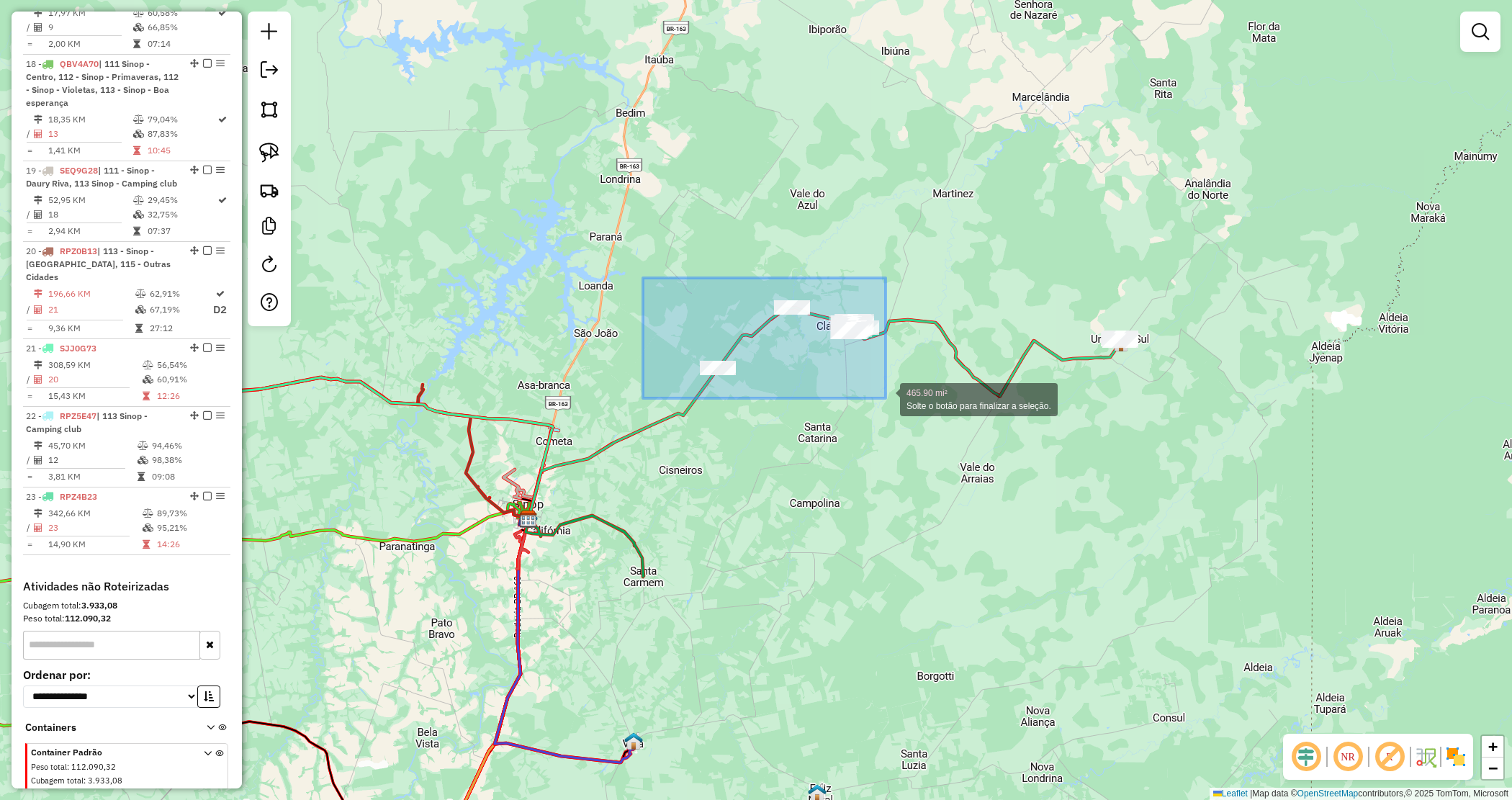
drag, startPoint x: 677, startPoint y: 308, endPoint x: 886, endPoint y: 400, distance: 228.4
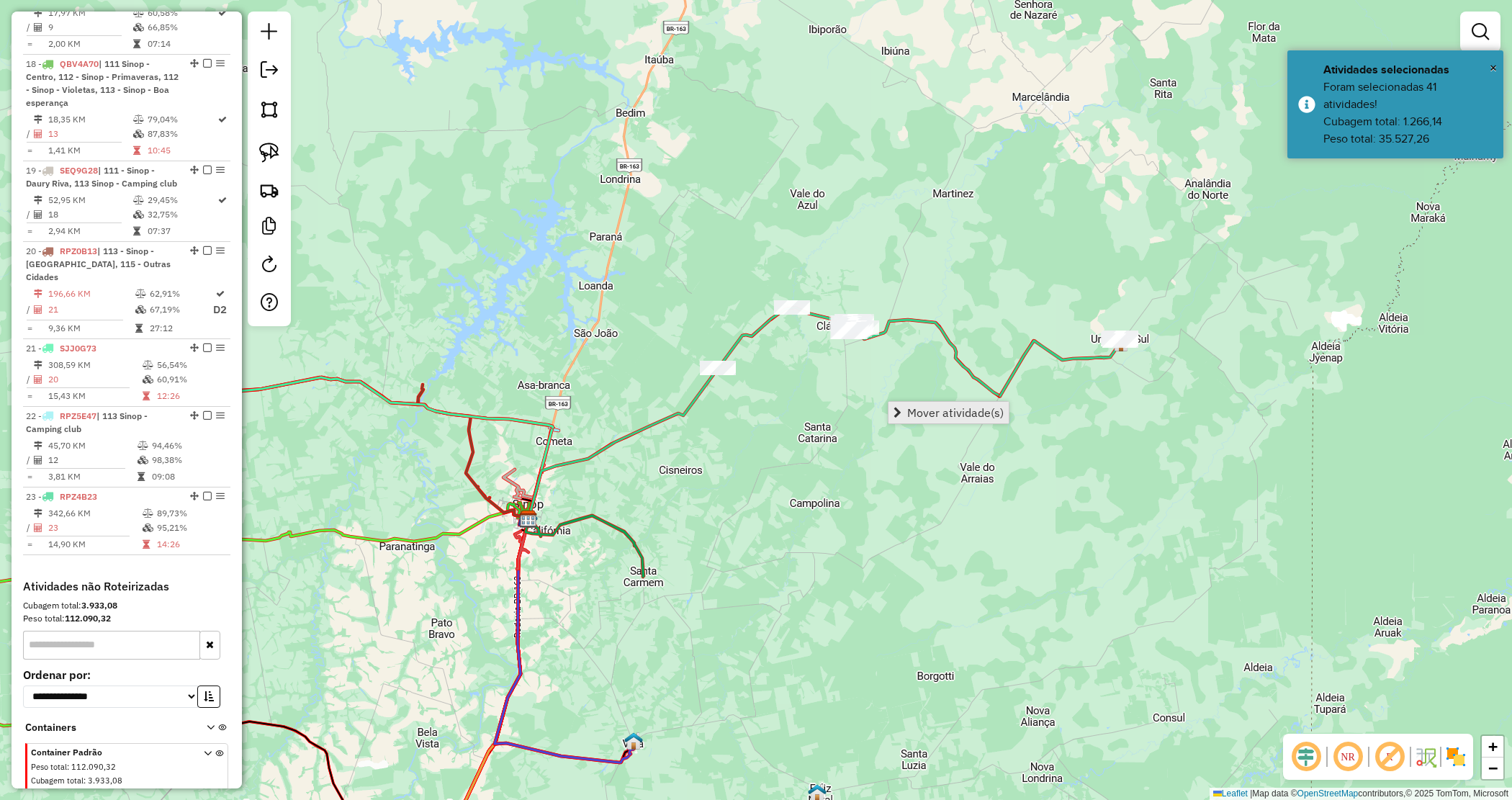
click at [910, 407] on span "Mover atividade(s)" at bounding box center [956, 413] width 97 height 12
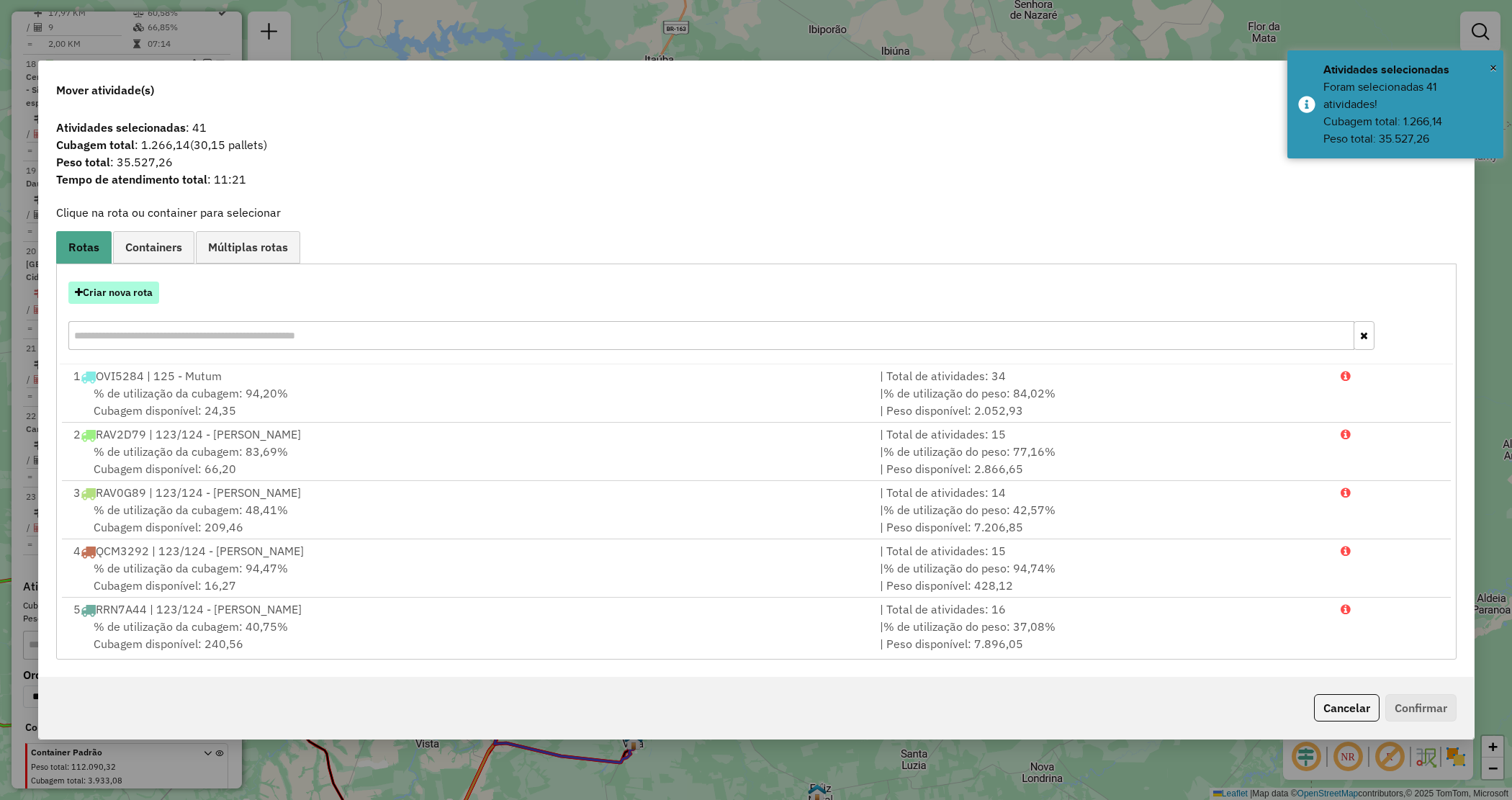
click at [138, 297] on button "Criar nova rota" at bounding box center [113, 293] width 91 height 23
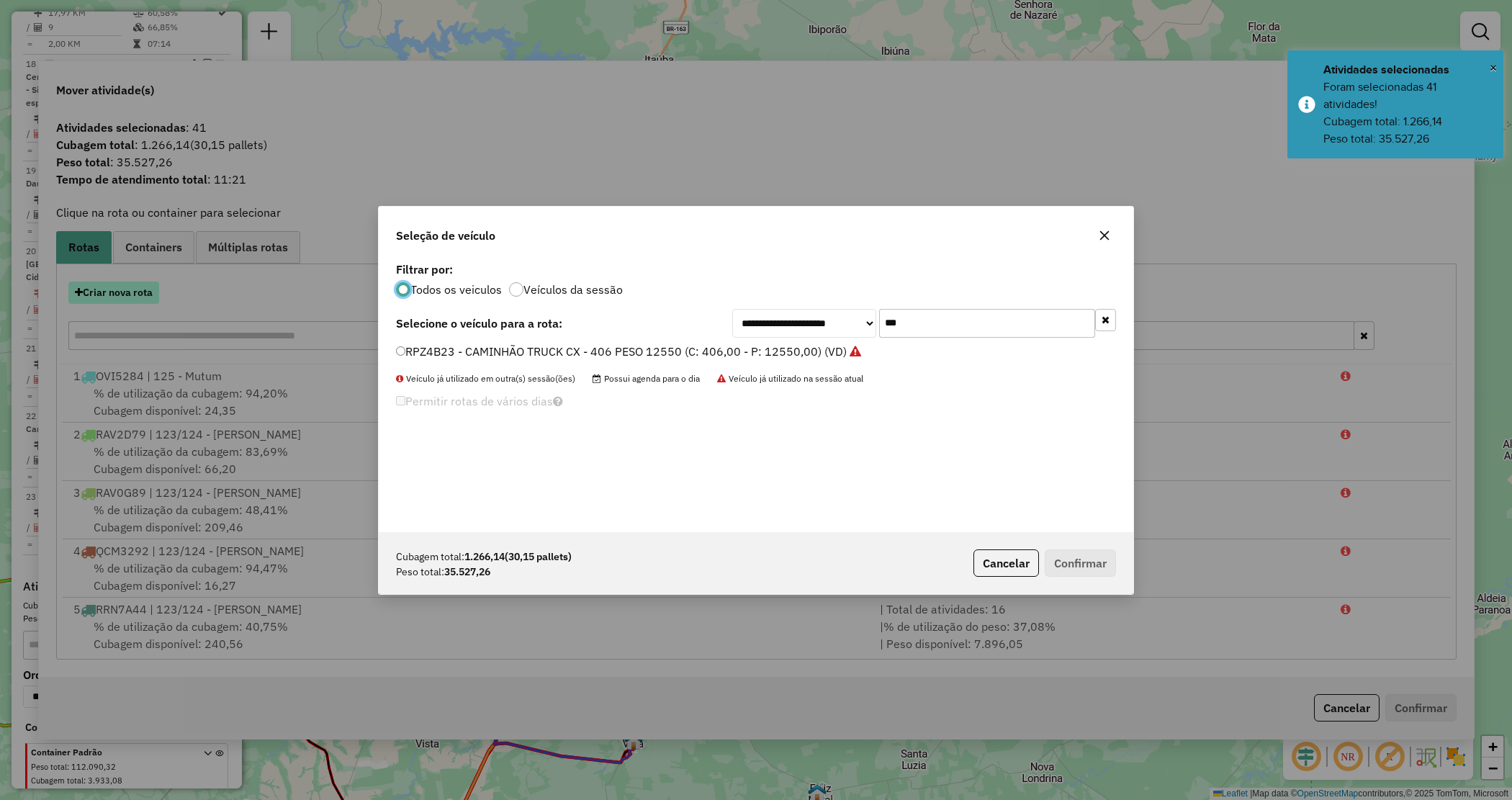
scroll to position [8, 4]
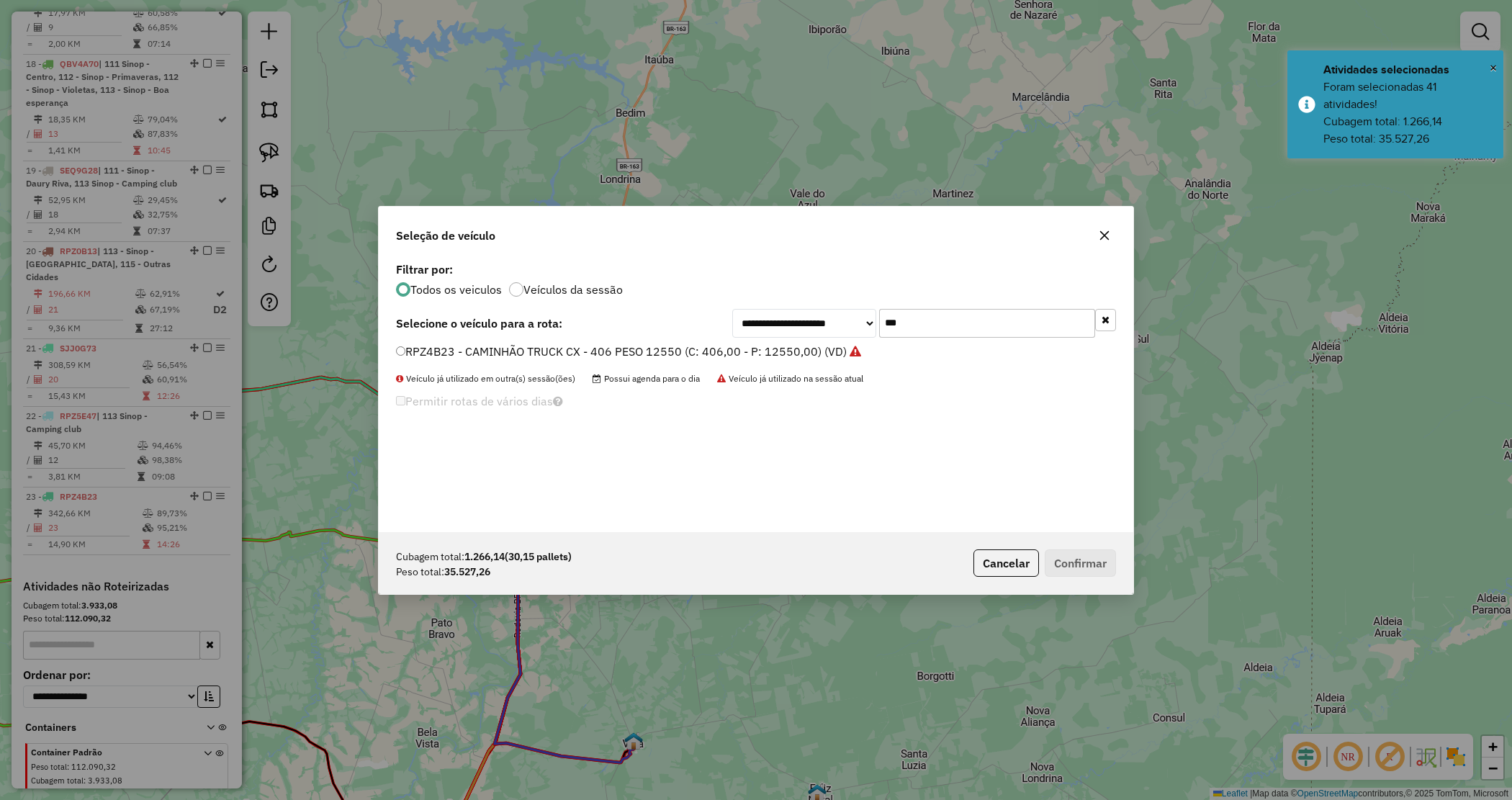
drag, startPoint x: 927, startPoint y: 323, endPoint x: 763, endPoint y: 314, distance: 164.2
click at [763, 318] on div "**********" at bounding box center [924, 323] width 384 height 29
type input "***"
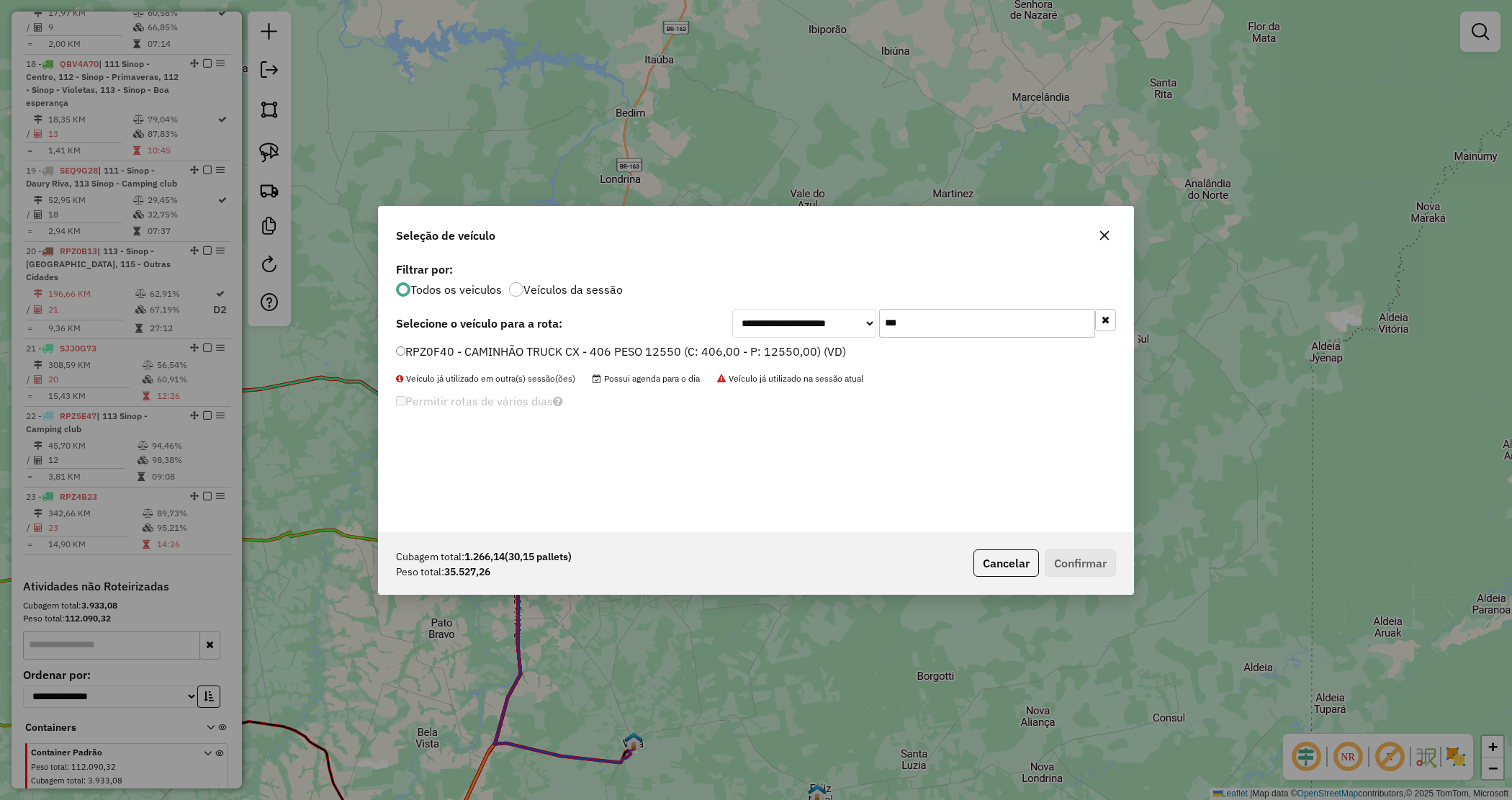
click at [762, 350] on label "RPZ0F40 - CAMINHÃO TRUCK CX - 406 PESO 12550 (C: 406,00 - P: 12550,00) (VD)" at bounding box center [621, 351] width 450 height 18
click at [1061, 551] on button "Confirmar" at bounding box center [1080, 563] width 71 height 28
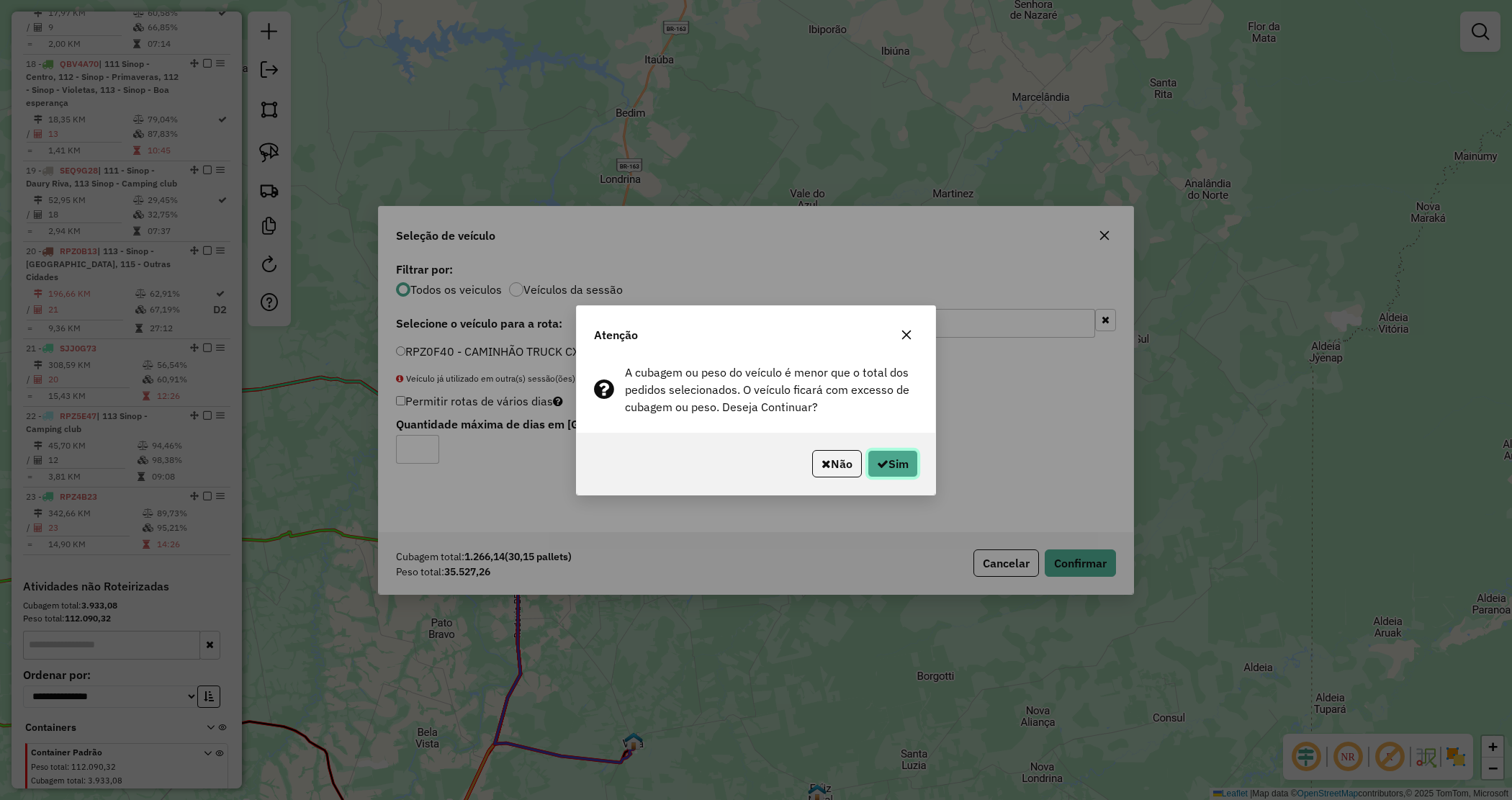
click at [897, 470] on button "Sim" at bounding box center [892, 464] width 50 height 28
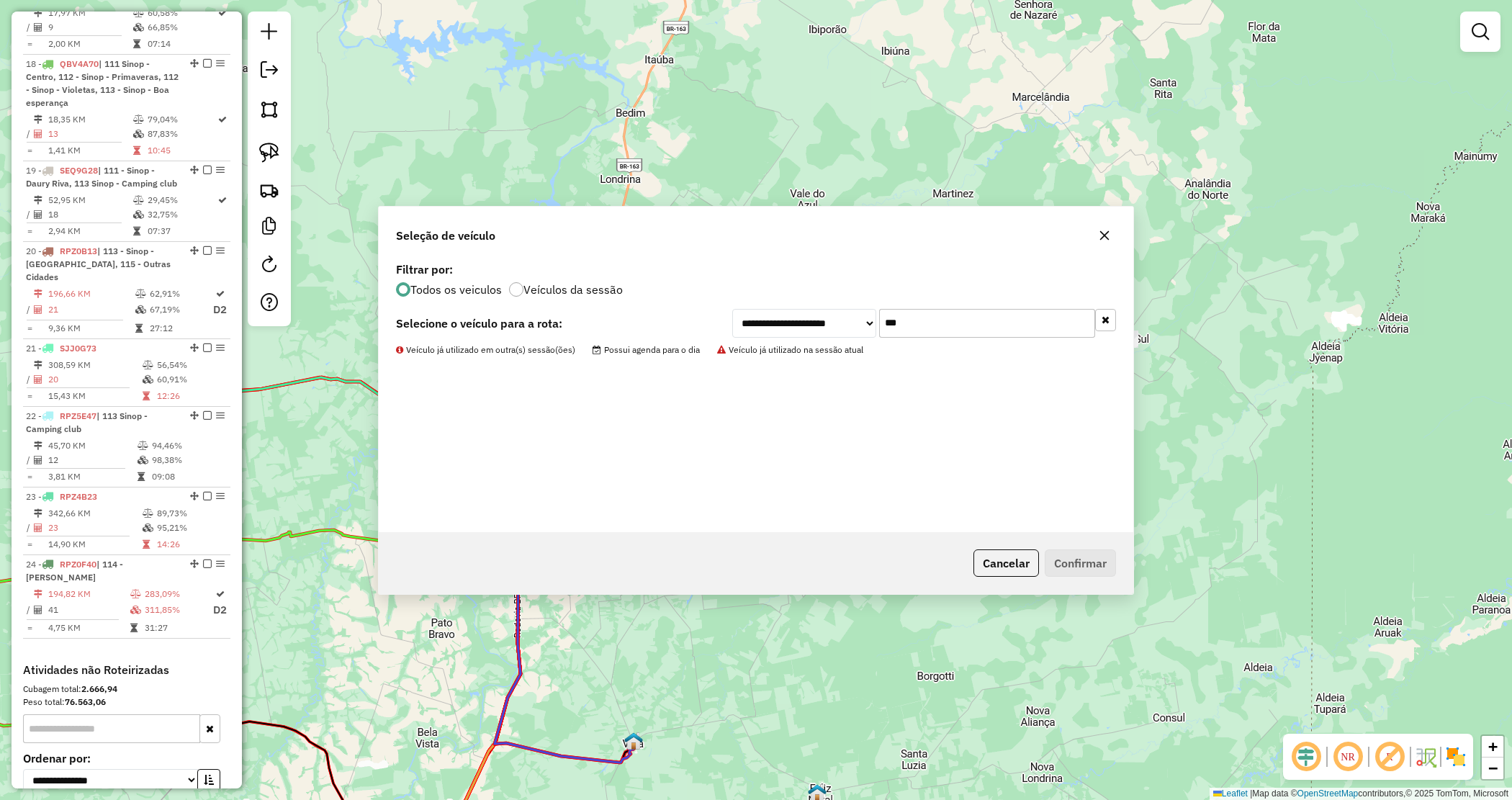
scroll to position [1829, 0]
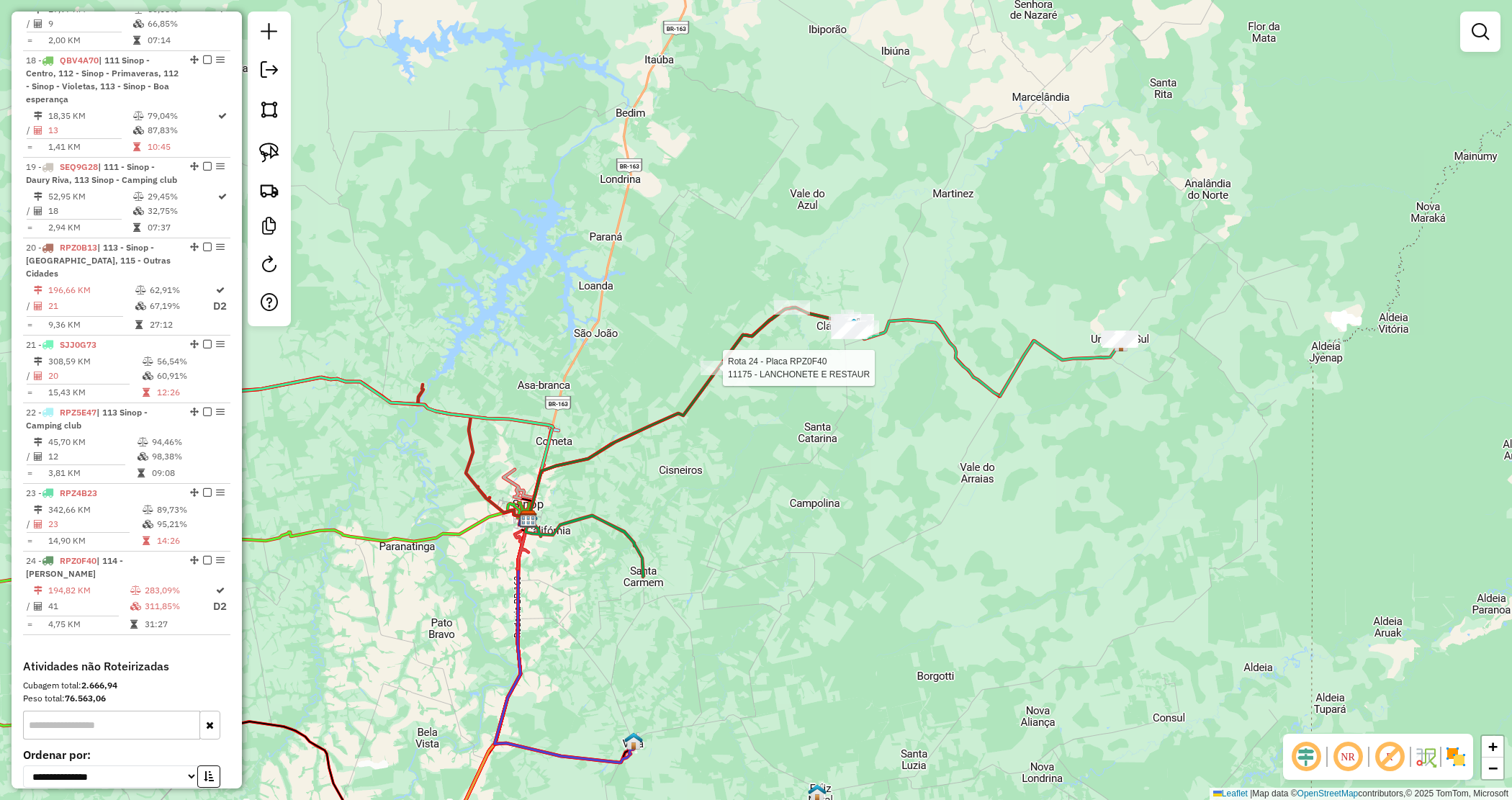
select select "*********"
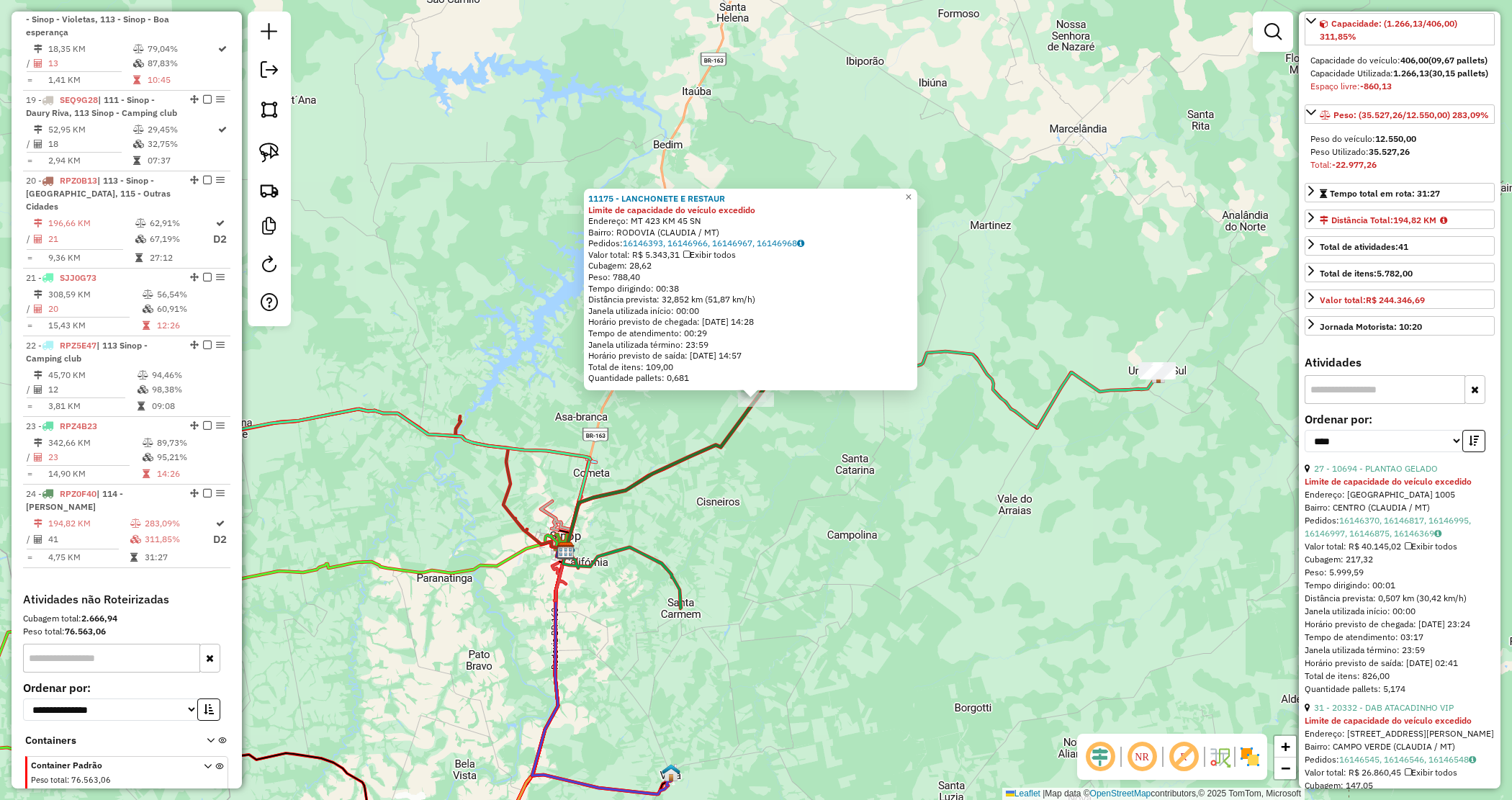
scroll to position [180, 0]
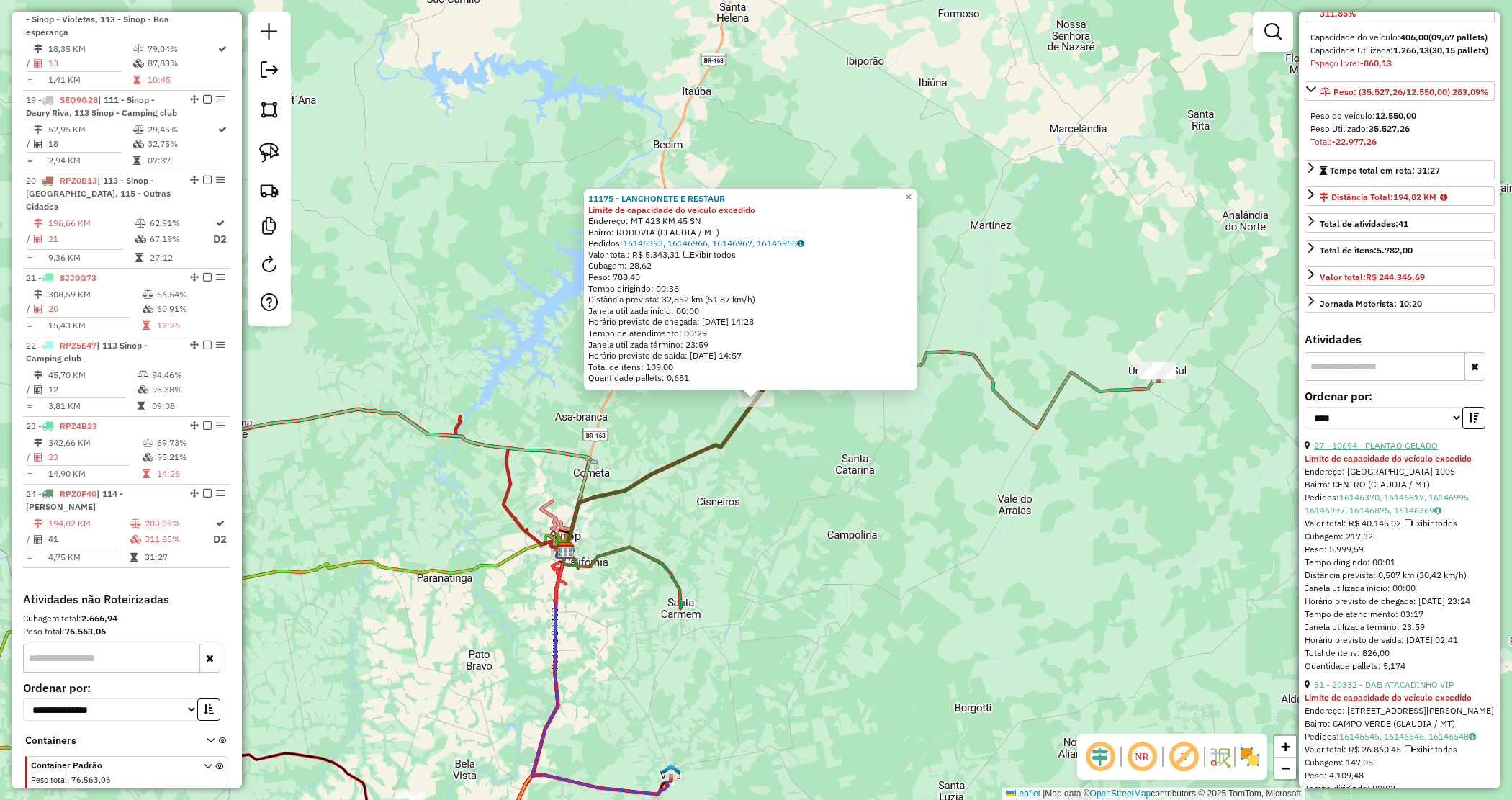
click at [1394, 451] on link "27 - 10694 - PLANTAO GELADO" at bounding box center [1376, 445] width 124 height 11
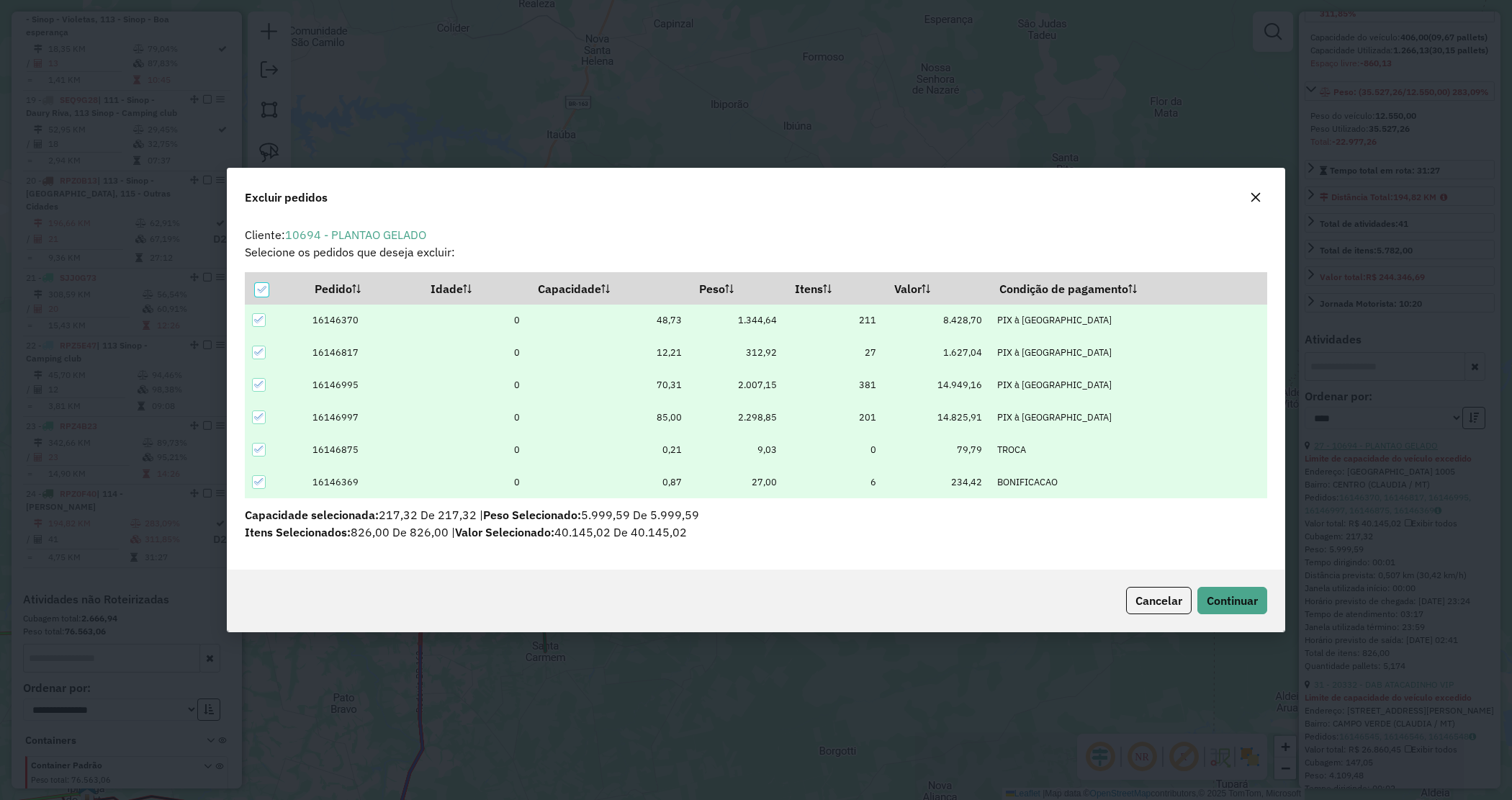
scroll to position [8, 4]
click at [1215, 599] on span "Continuar" at bounding box center [1232, 600] width 51 height 14
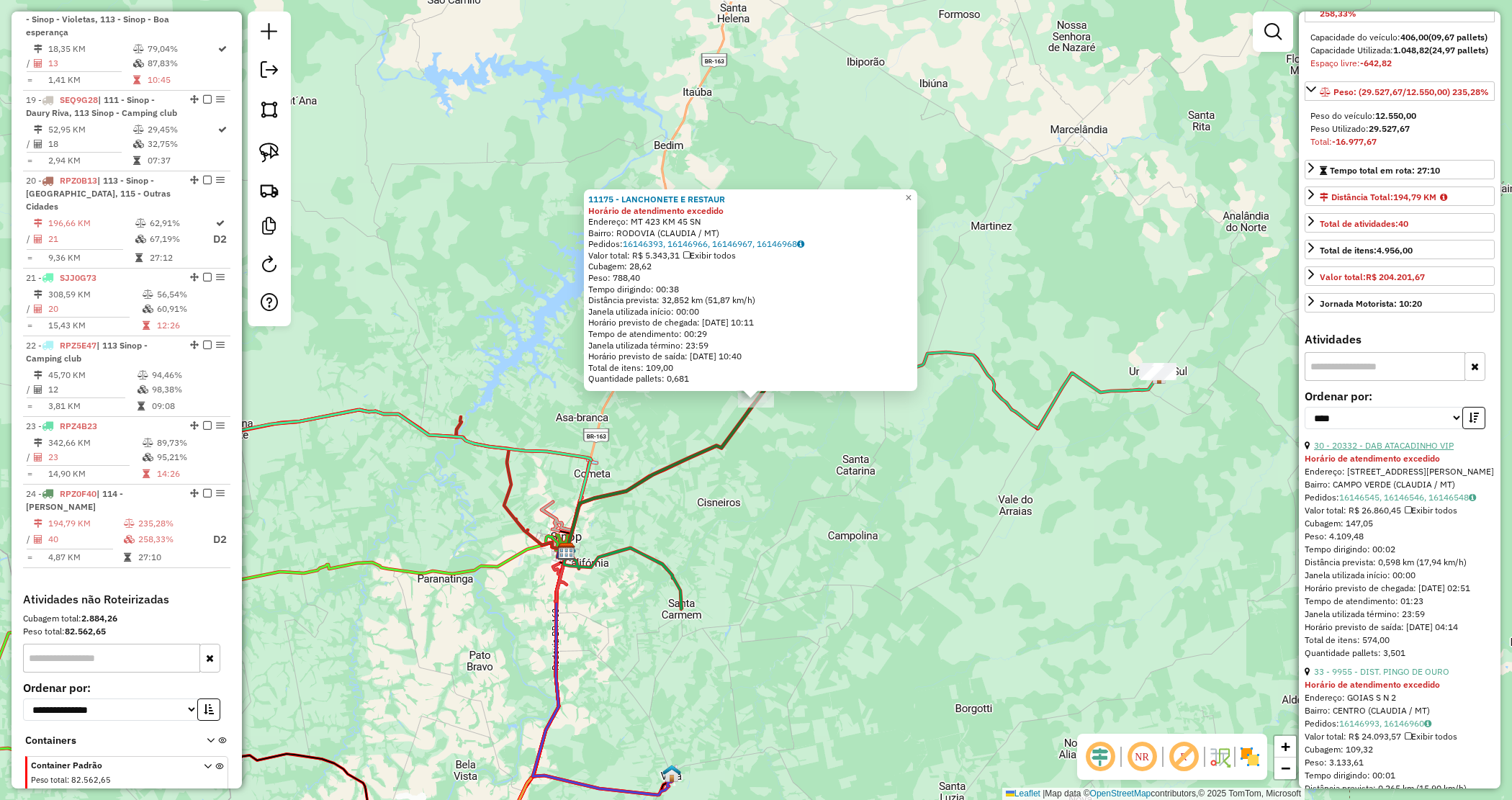
click at [1377, 451] on link "30 - 20332 - DAB ATACADINHO VIP" at bounding box center [1384, 445] width 140 height 11
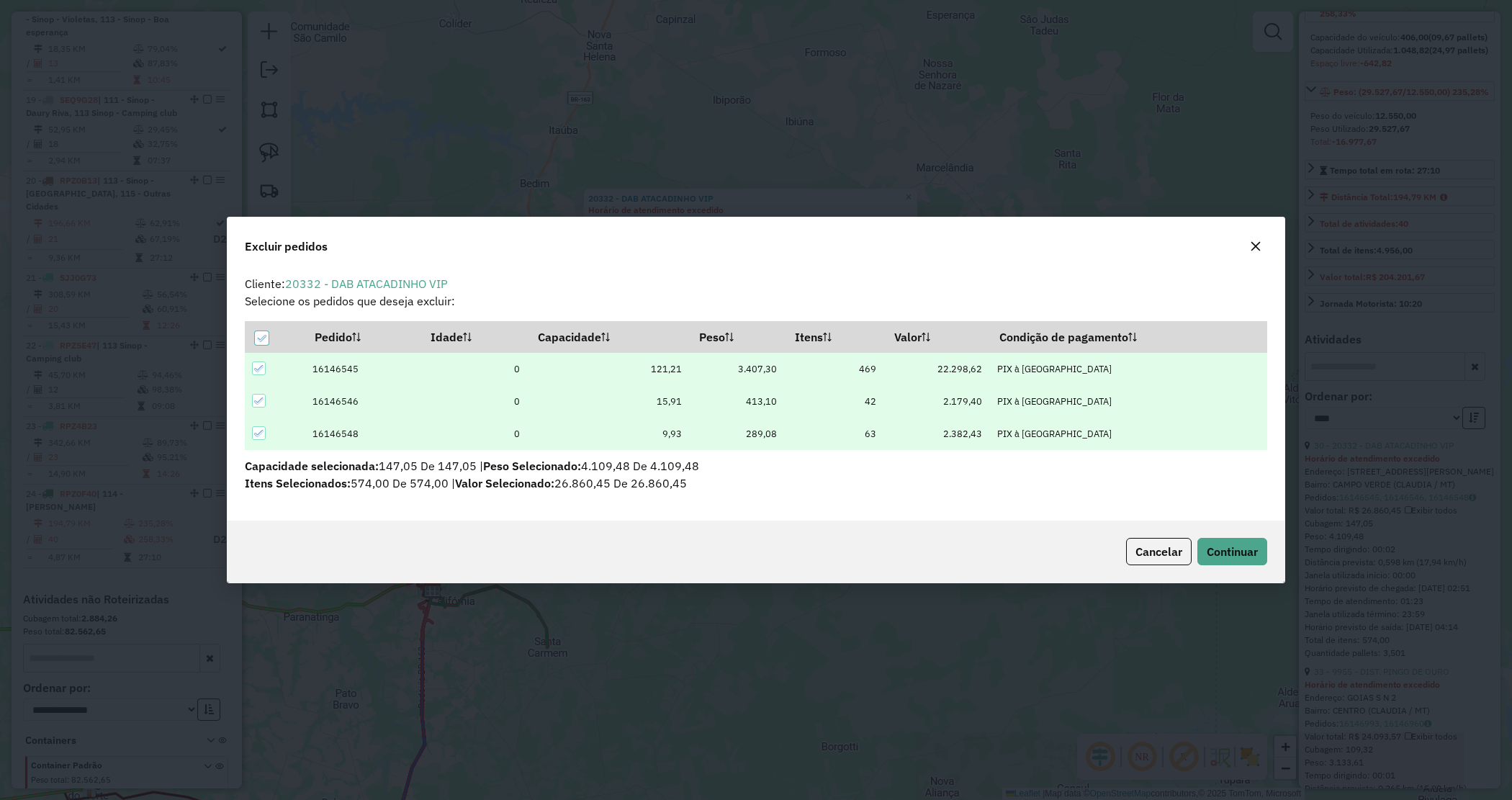
scroll to position [0, 0]
click at [1229, 545] on button "Continuar" at bounding box center [1233, 551] width 70 height 28
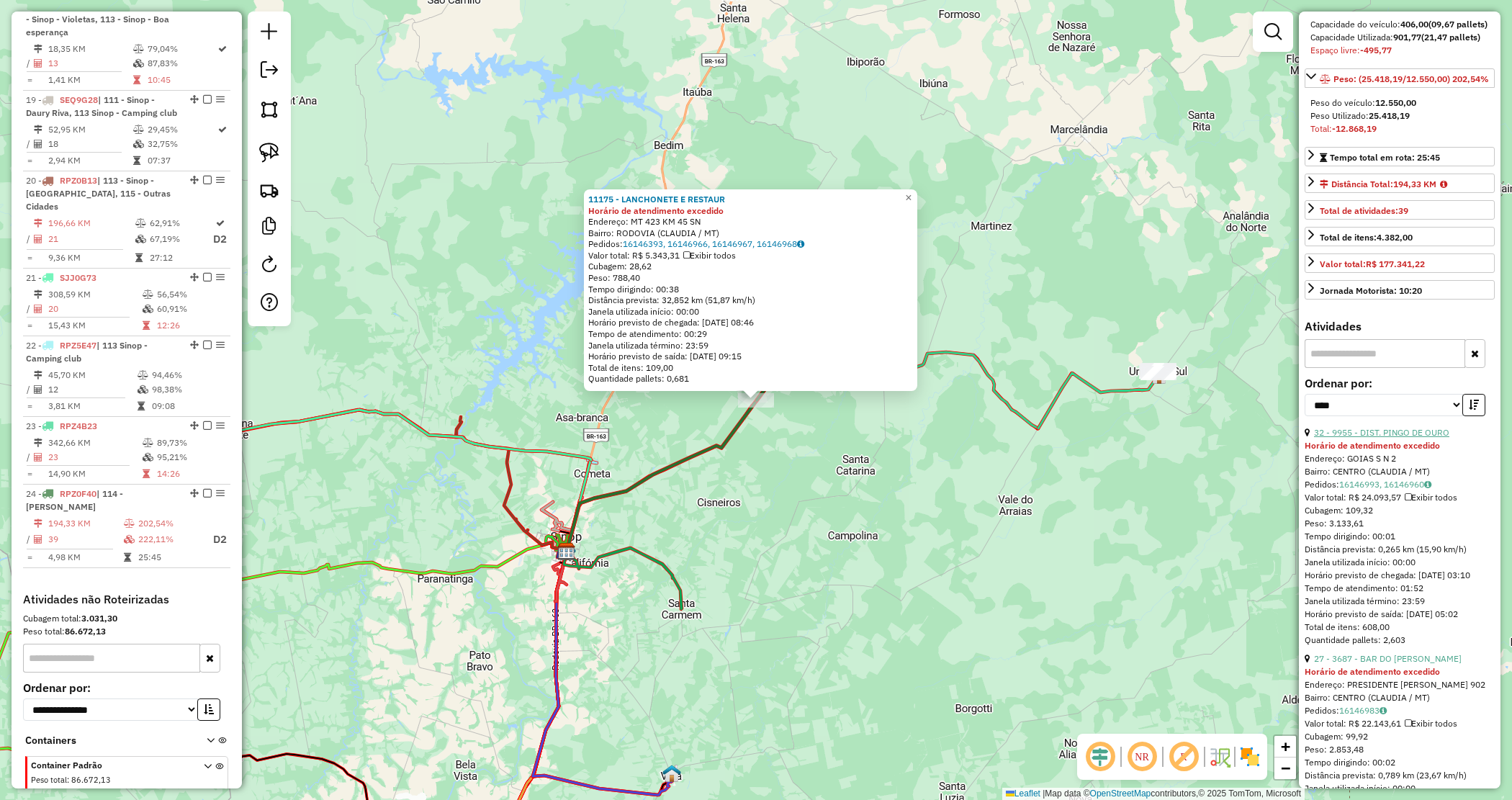
click at [1412, 438] on link "32 - 9955 - DIST. PINGO DE OURO" at bounding box center [1382, 432] width 135 height 11
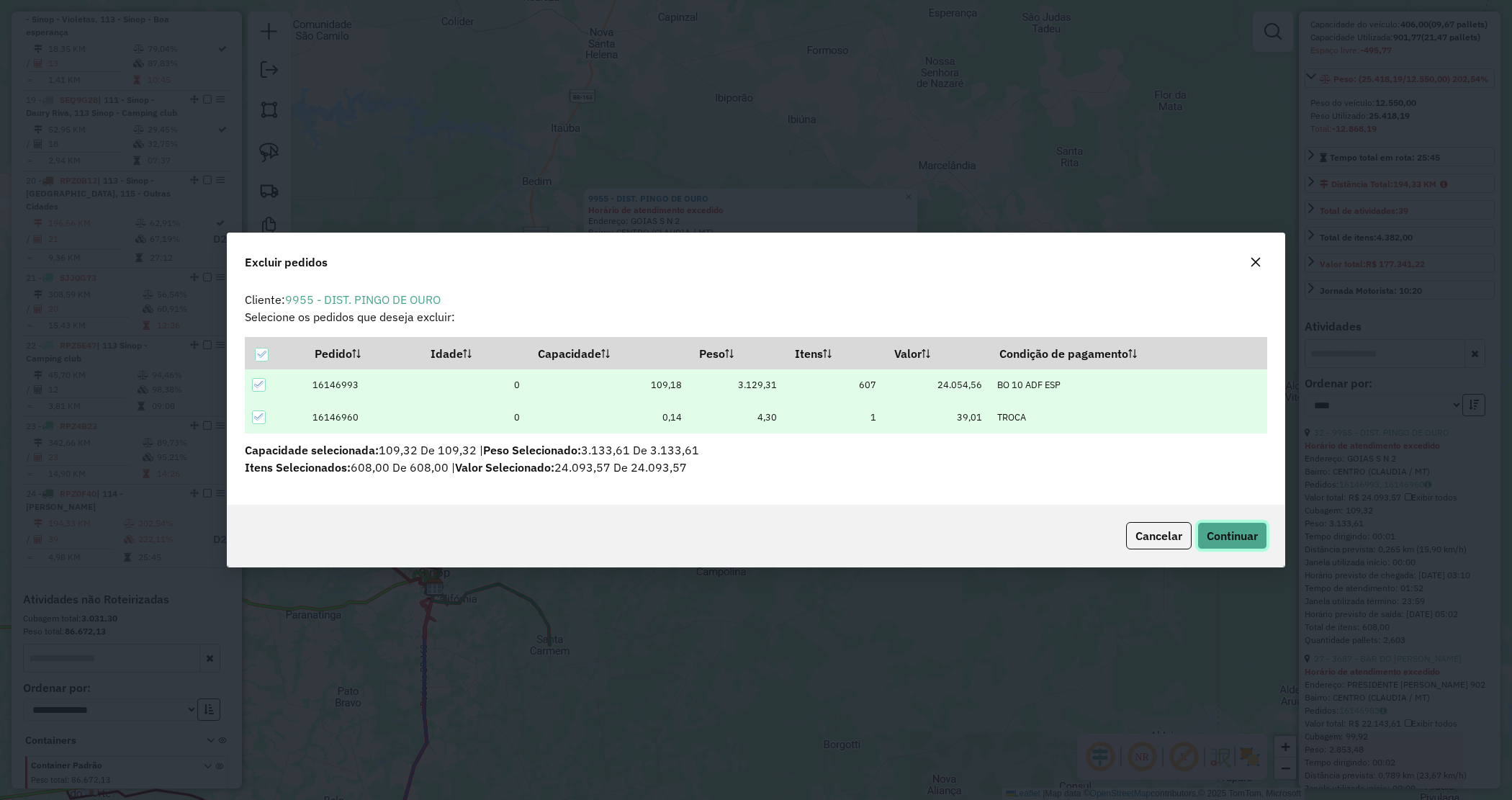
drag, startPoint x: 1221, startPoint y: 545, endPoint x: 1088, endPoint y: 536, distance: 133.3
click at [1221, 546] on button "Continuar" at bounding box center [1233, 536] width 70 height 28
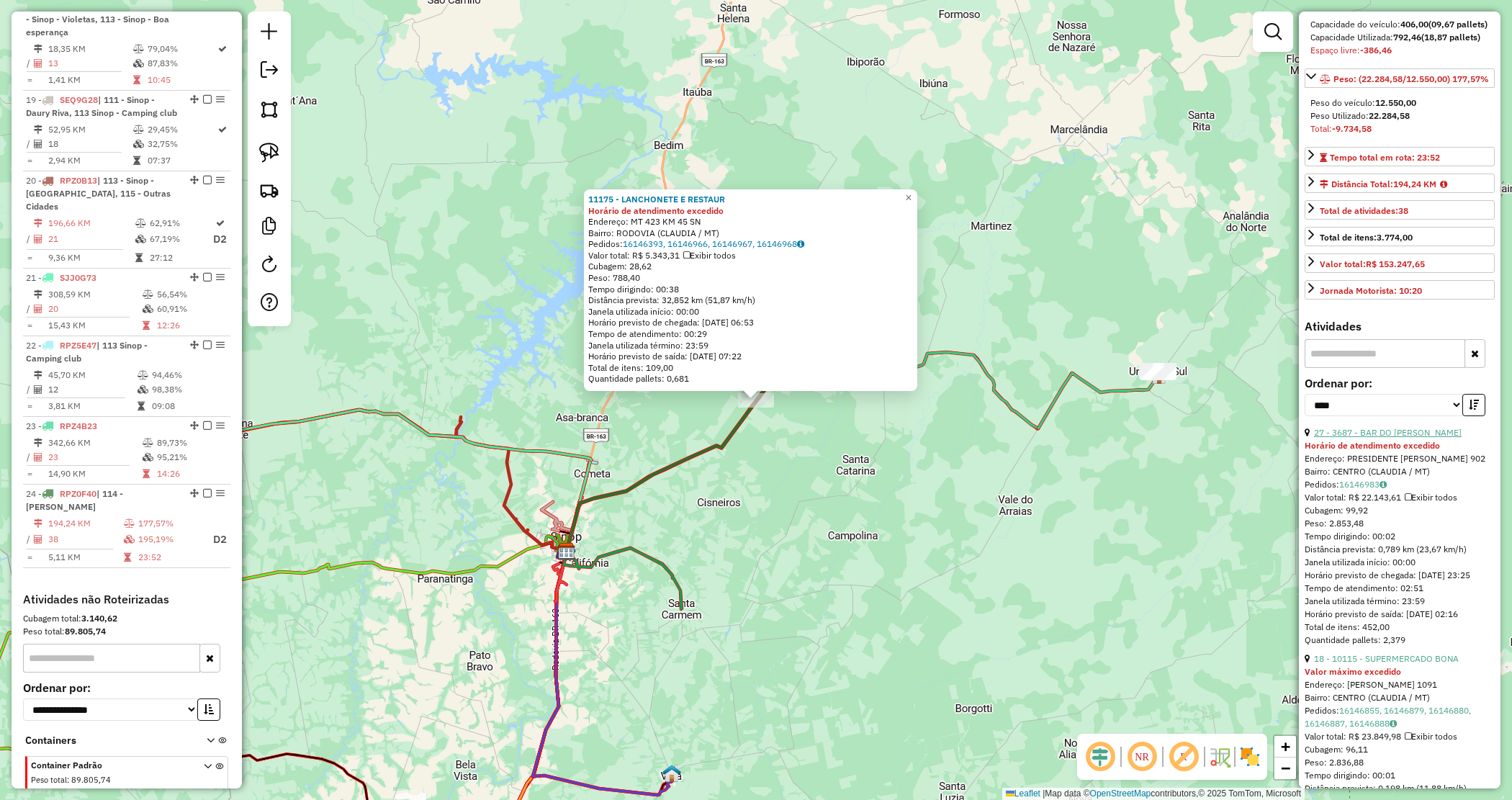
click at [1397, 438] on link "27 - 3687 - BAR DO ROBERTO" at bounding box center [1388, 432] width 148 height 11
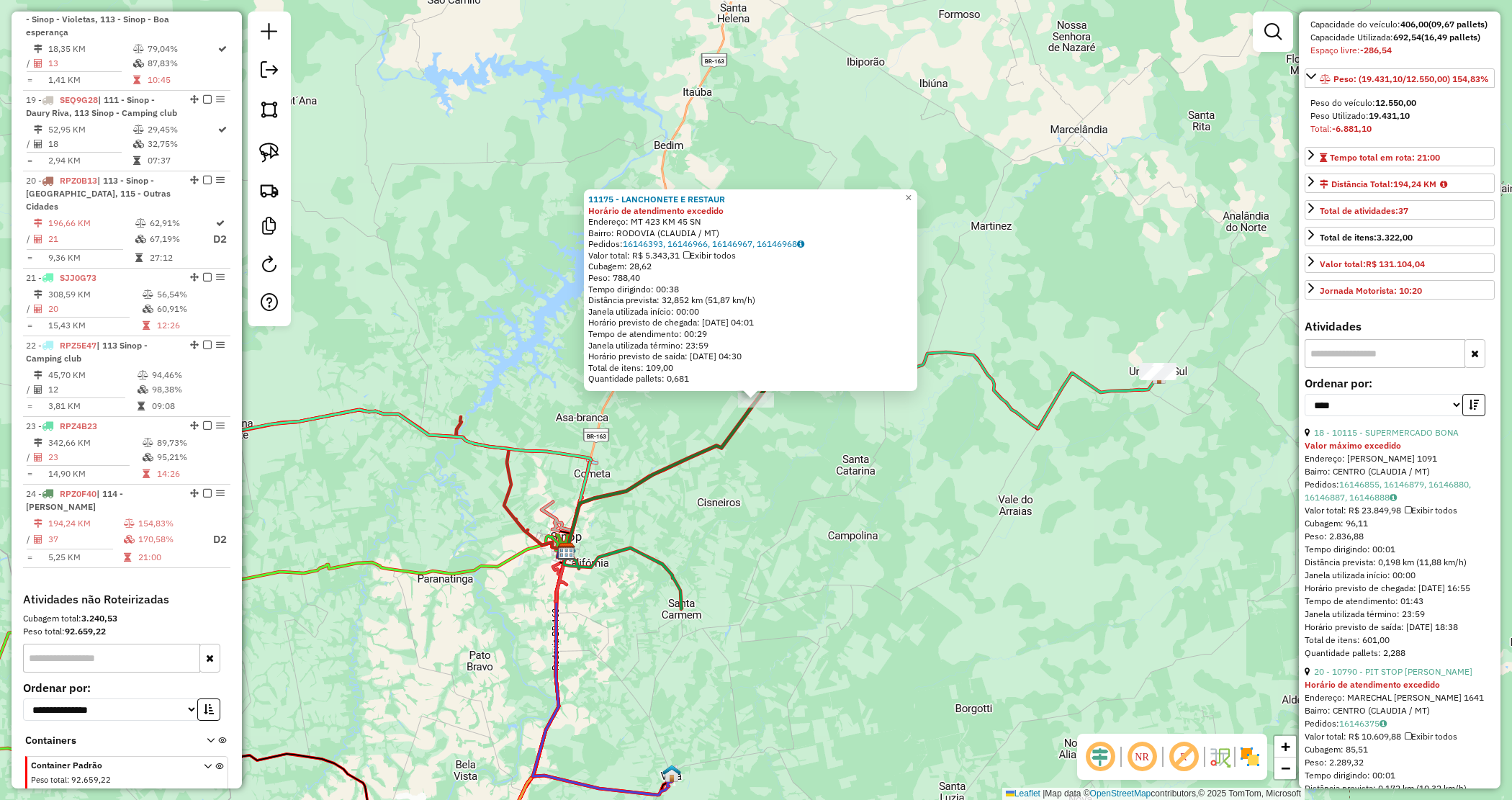
click at [1415, 426] on div "**********" at bounding box center [1400, 402] width 190 height 48
click at [1408, 438] on link "18 - 10115 - SUPERMERCADO BONA" at bounding box center [1387, 432] width 145 height 11
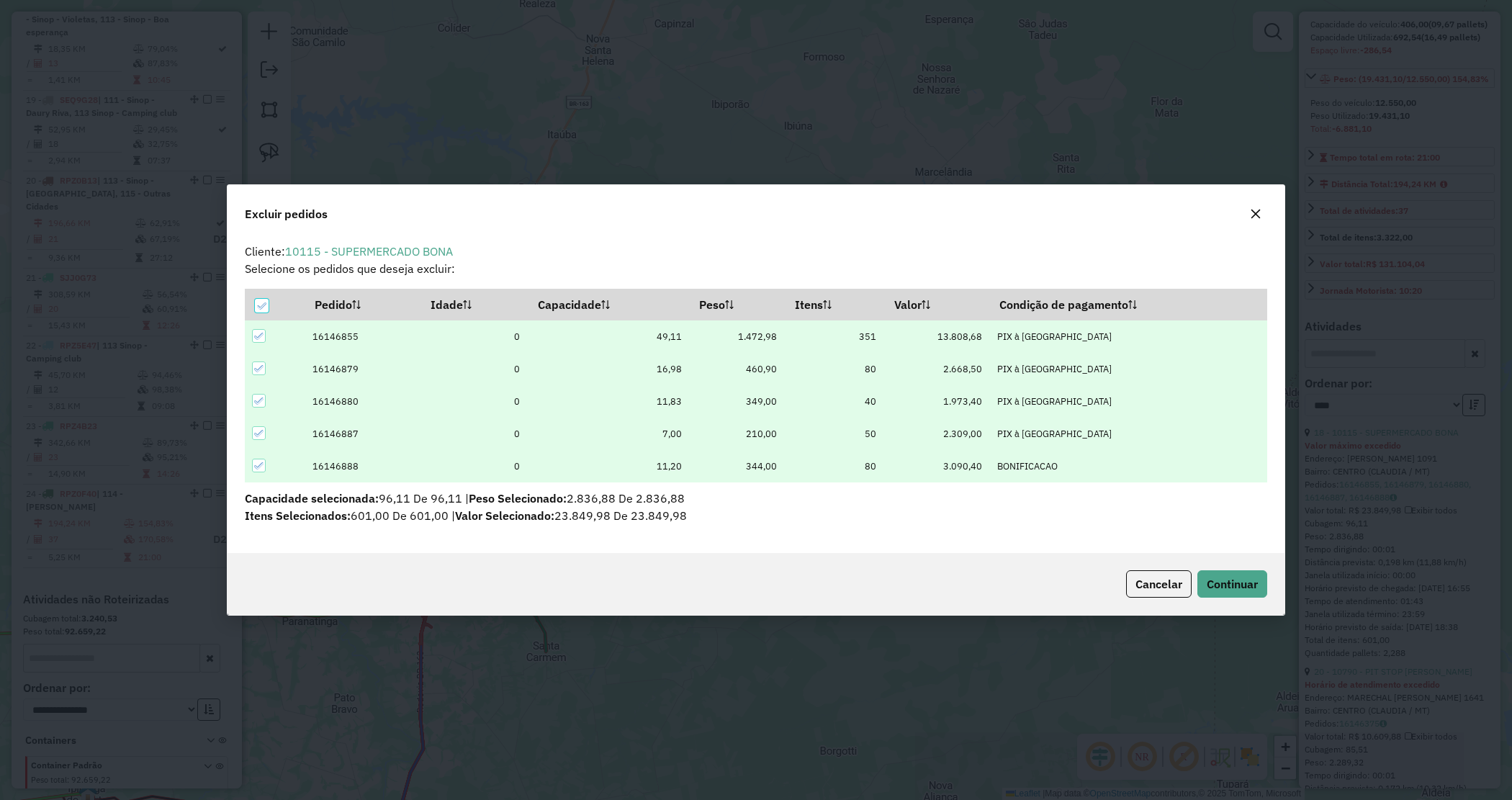
click at [1223, 567] on div "Cancelar Continuar" at bounding box center [756, 584] width 1057 height 62
drag, startPoint x: 1224, startPoint y: 577, endPoint x: 1208, endPoint y: 558, distance: 24.8
click at [1225, 580] on span "Continuar" at bounding box center [1232, 584] width 51 height 14
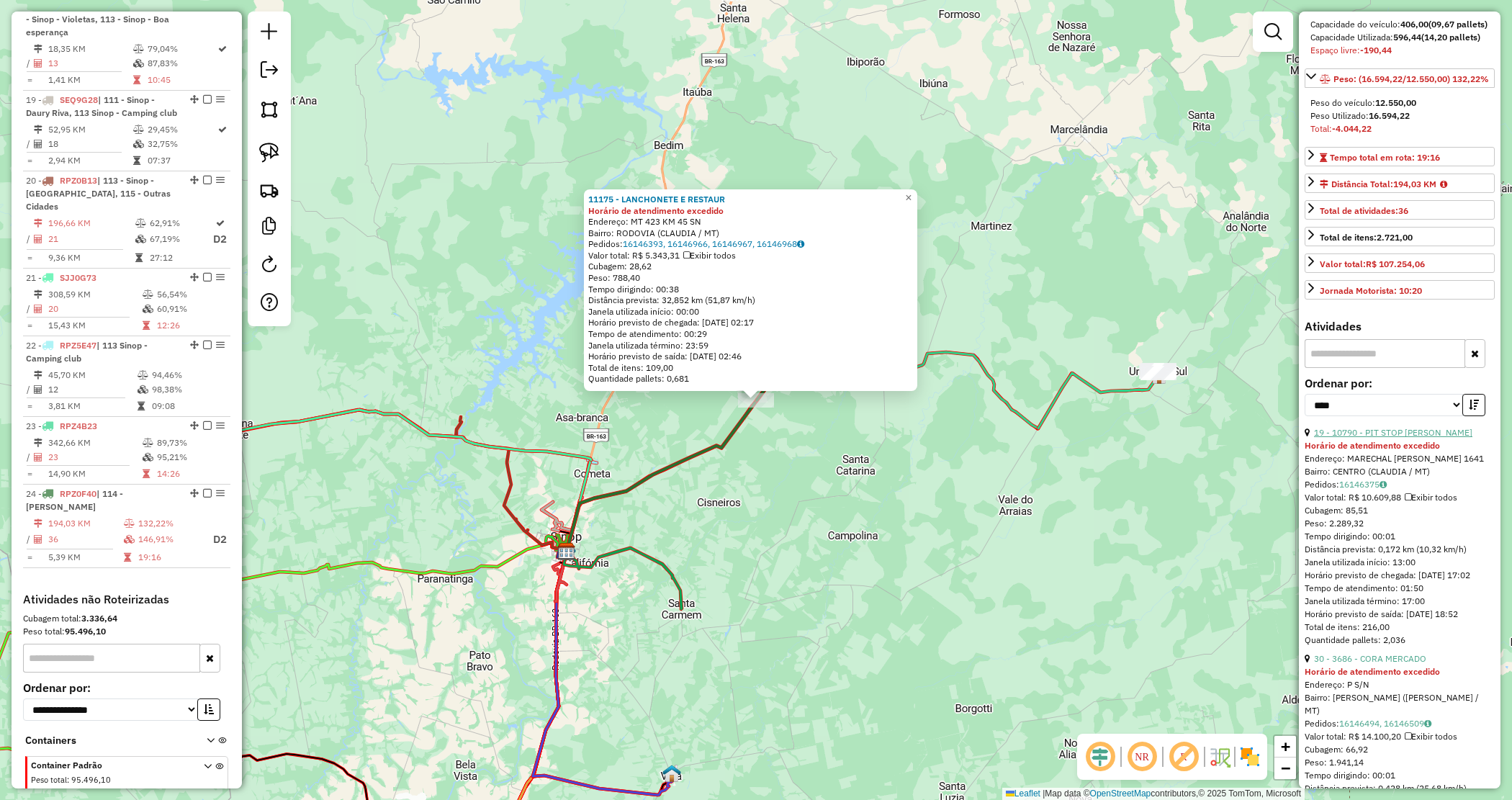
click at [1420, 438] on link "19 - 10790 - PIT STOP CLAUDIA" at bounding box center [1394, 432] width 158 height 11
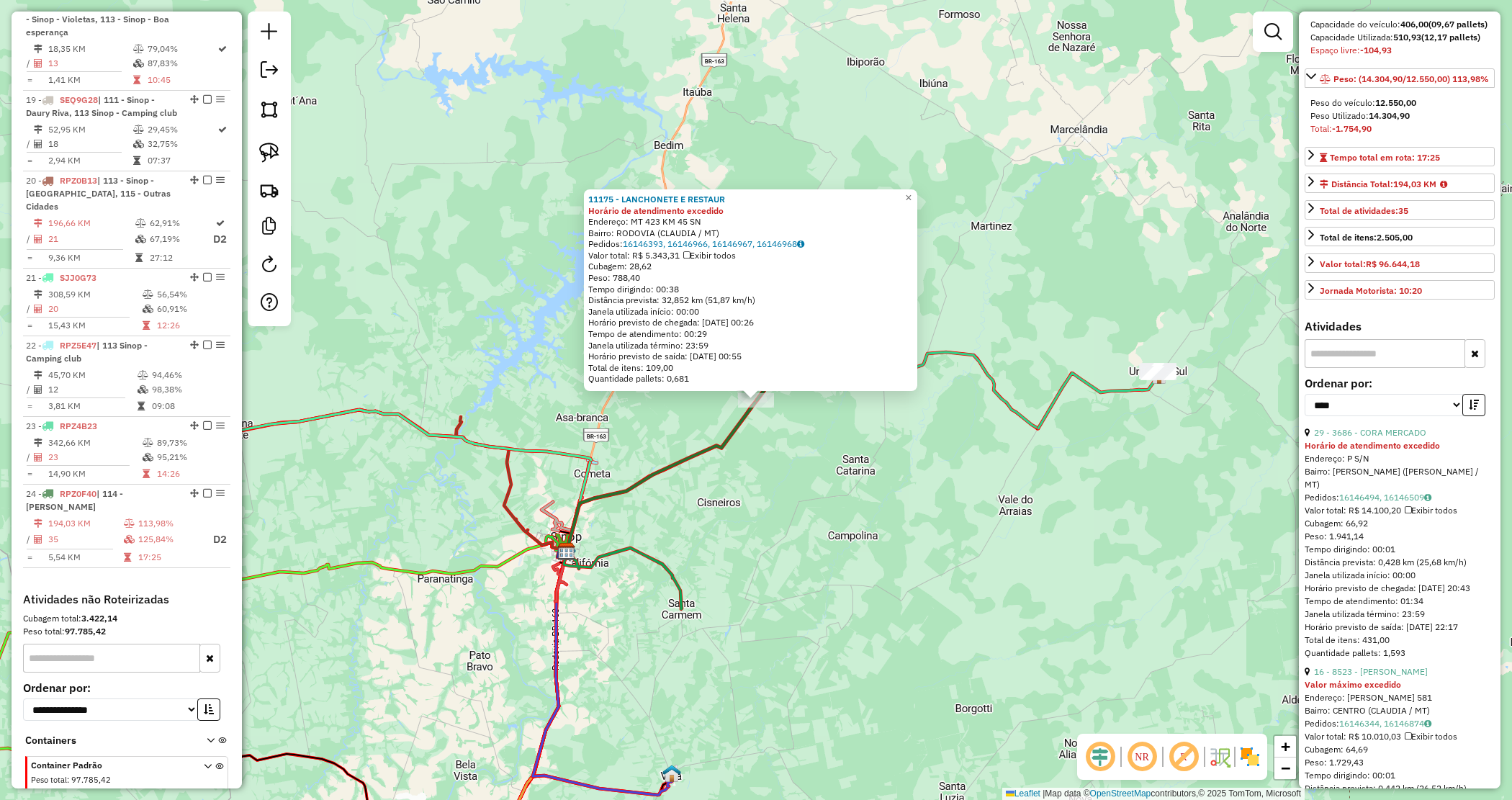
click at [1363, 451] on strong "Horário de atendimento excedido" at bounding box center [1373, 445] width 135 height 11
click at [1369, 438] on link "29 - 3686 - CORA MERCADO" at bounding box center [1370, 432] width 113 height 11
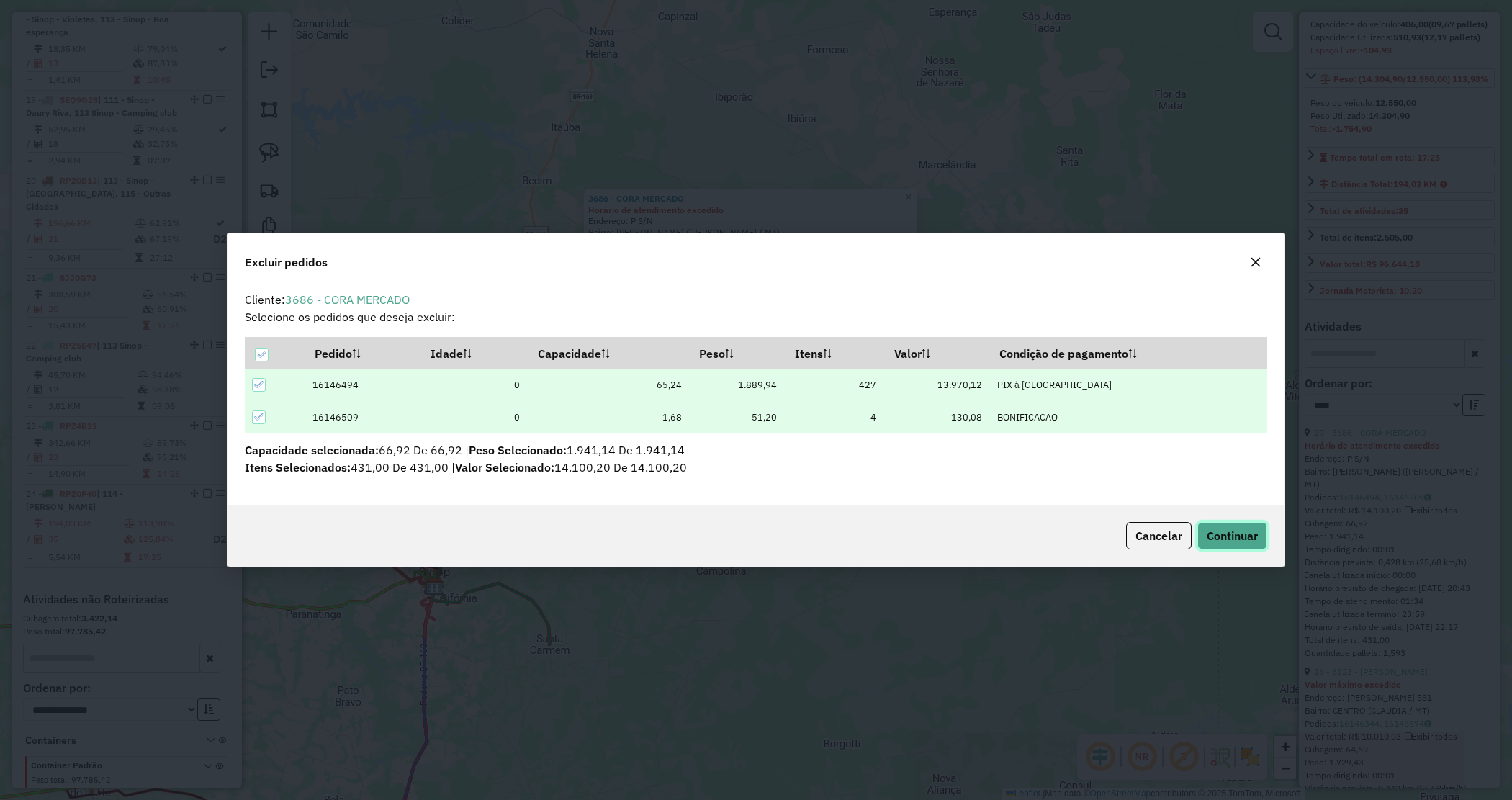
click at [1235, 537] on span "Continuar" at bounding box center [1232, 536] width 51 height 14
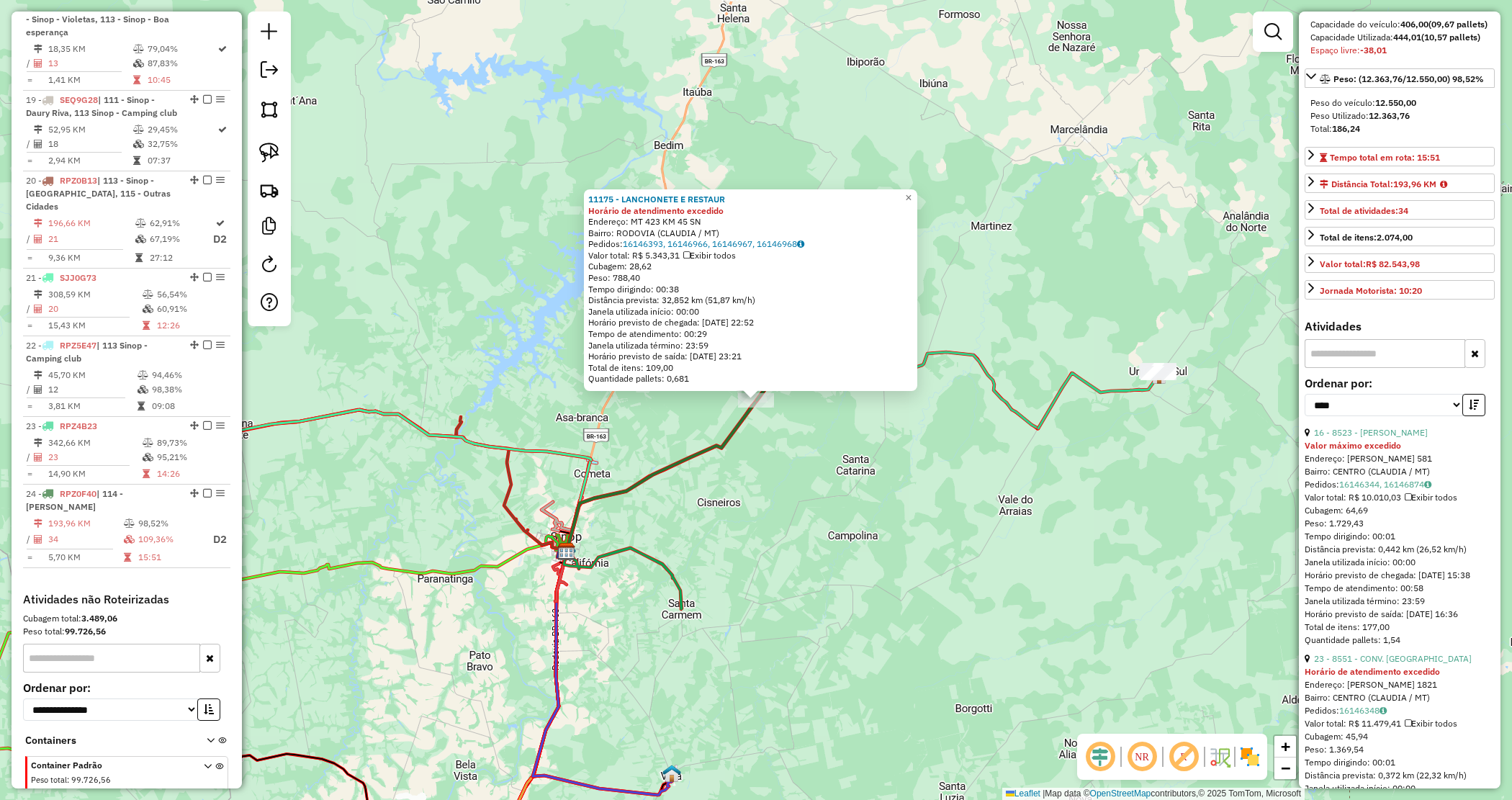
scroll to position [360, 0]
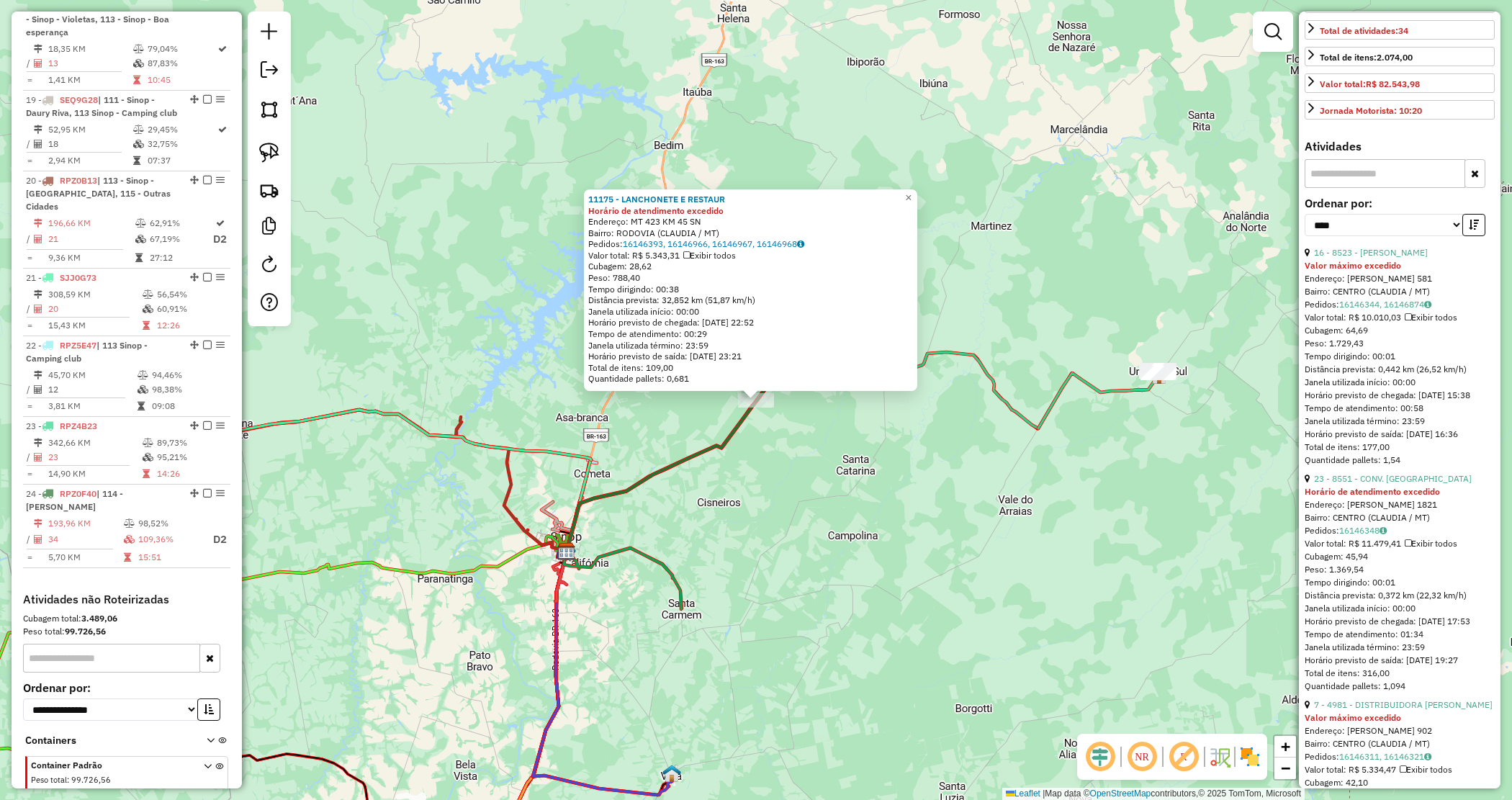
click at [1387, 486] on div "23 - 8551 - CONV. BEIRA RIO" at bounding box center [1400, 479] width 190 height 13
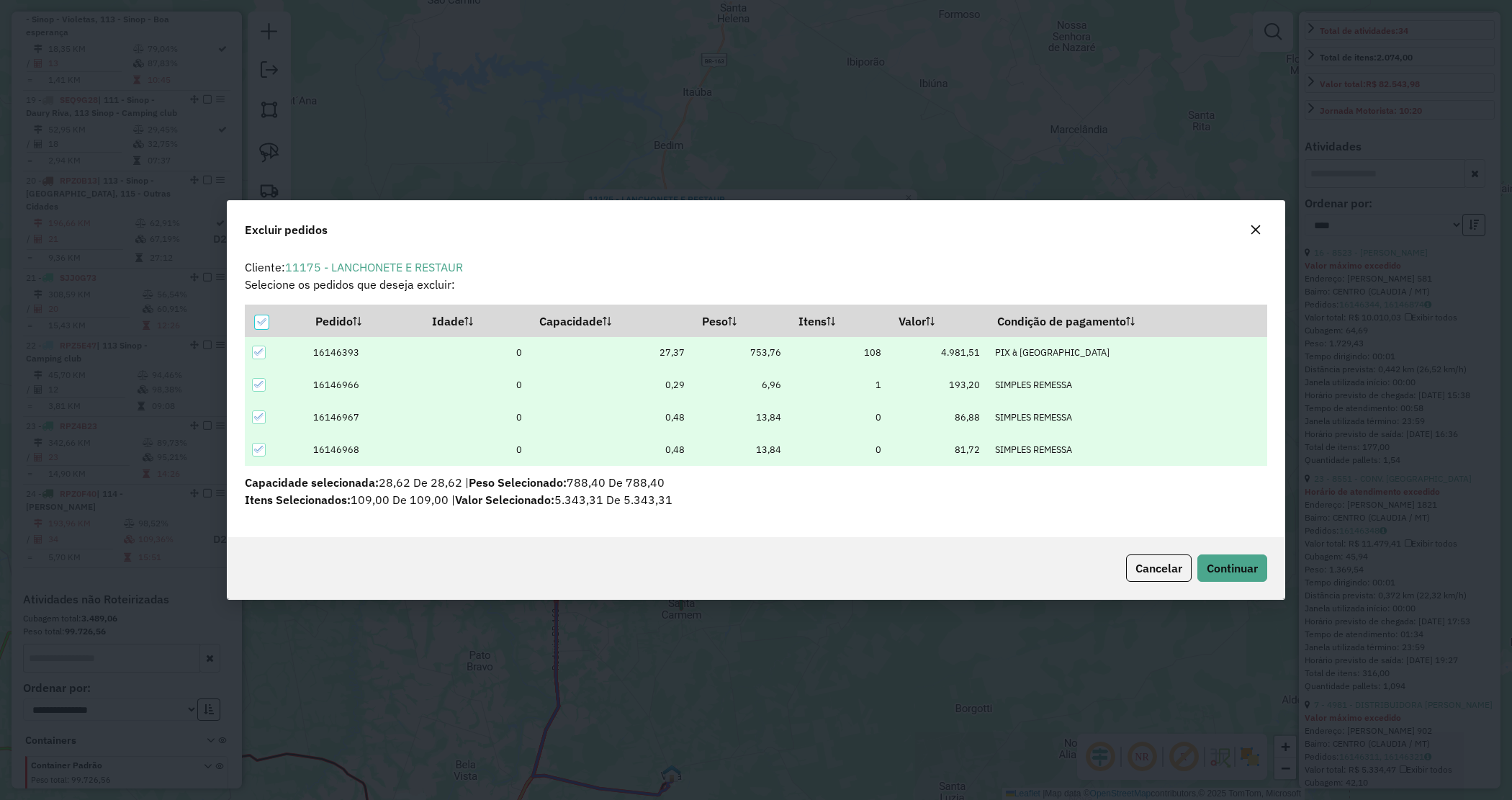
scroll to position [0, 0]
drag, startPoint x: 1257, startPoint y: 229, endPoint x: 1260, endPoint y: 238, distance: 9.5
click at [1258, 230] on icon "button" at bounding box center [1258, 229] width 9 height 9
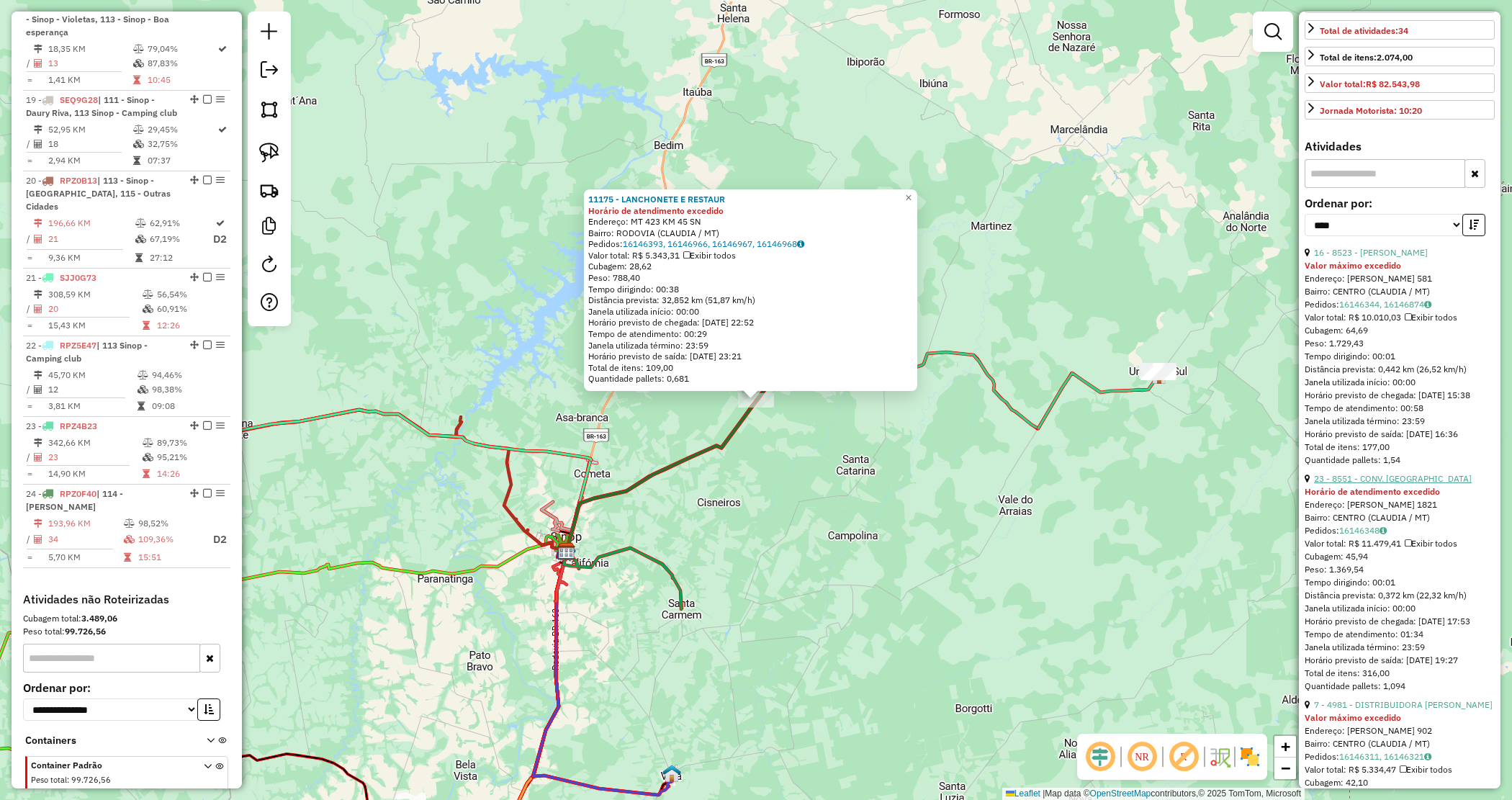
click at [1362, 484] on link "23 - 8551 - CONV. BEIRA RIO" at bounding box center [1393, 478] width 158 height 11
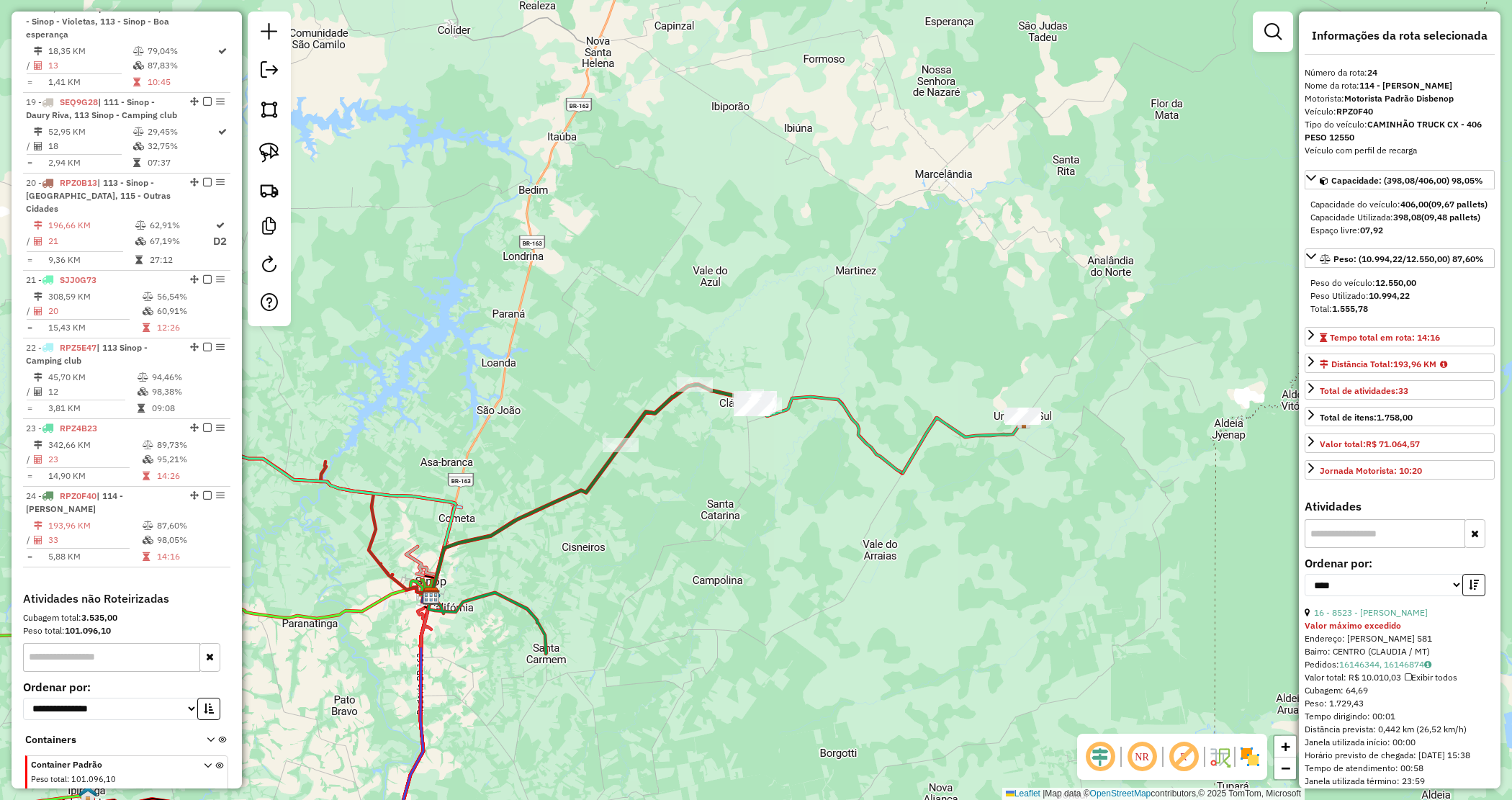
click at [779, 531] on div "Janela de atendimento Grade de atendimento Capacidade Transportadoras Veículos …" at bounding box center [756, 400] width 1512 height 800
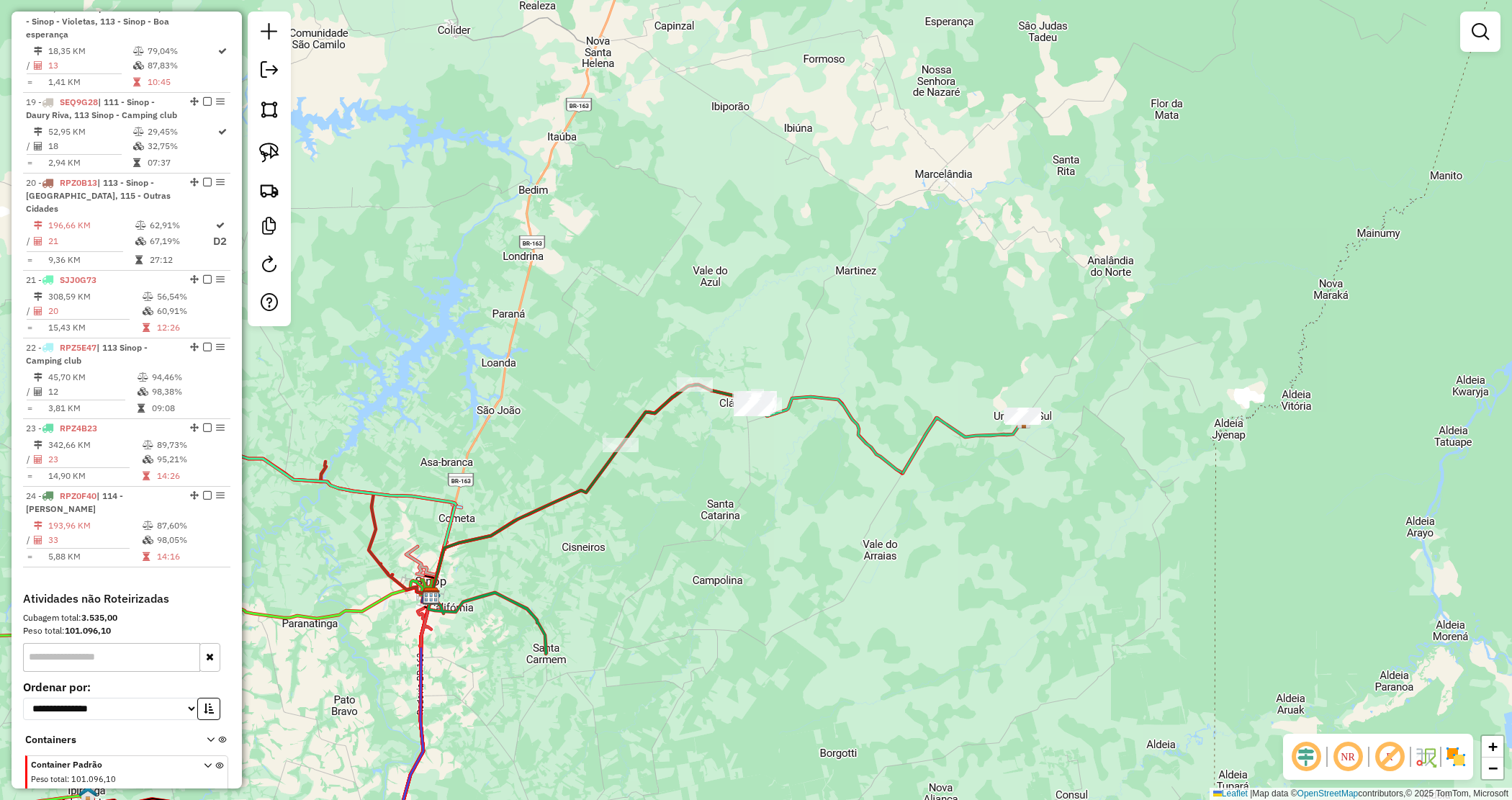
click at [753, 476] on div "Janela de atendimento Grade de atendimento Capacidade Transportadoras Veículos …" at bounding box center [756, 400] width 1512 height 800
drag, startPoint x: 1083, startPoint y: 498, endPoint x: 1024, endPoint y: 427, distance: 92.3
click at [1082, 498] on div "Janela de atendimento Grade de atendimento Capacidade Transportadoras Veículos …" at bounding box center [756, 400] width 1512 height 800
drag, startPoint x: 1052, startPoint y: 448, endPoint x: 1071, endPoint y: 452, distance: 19.4
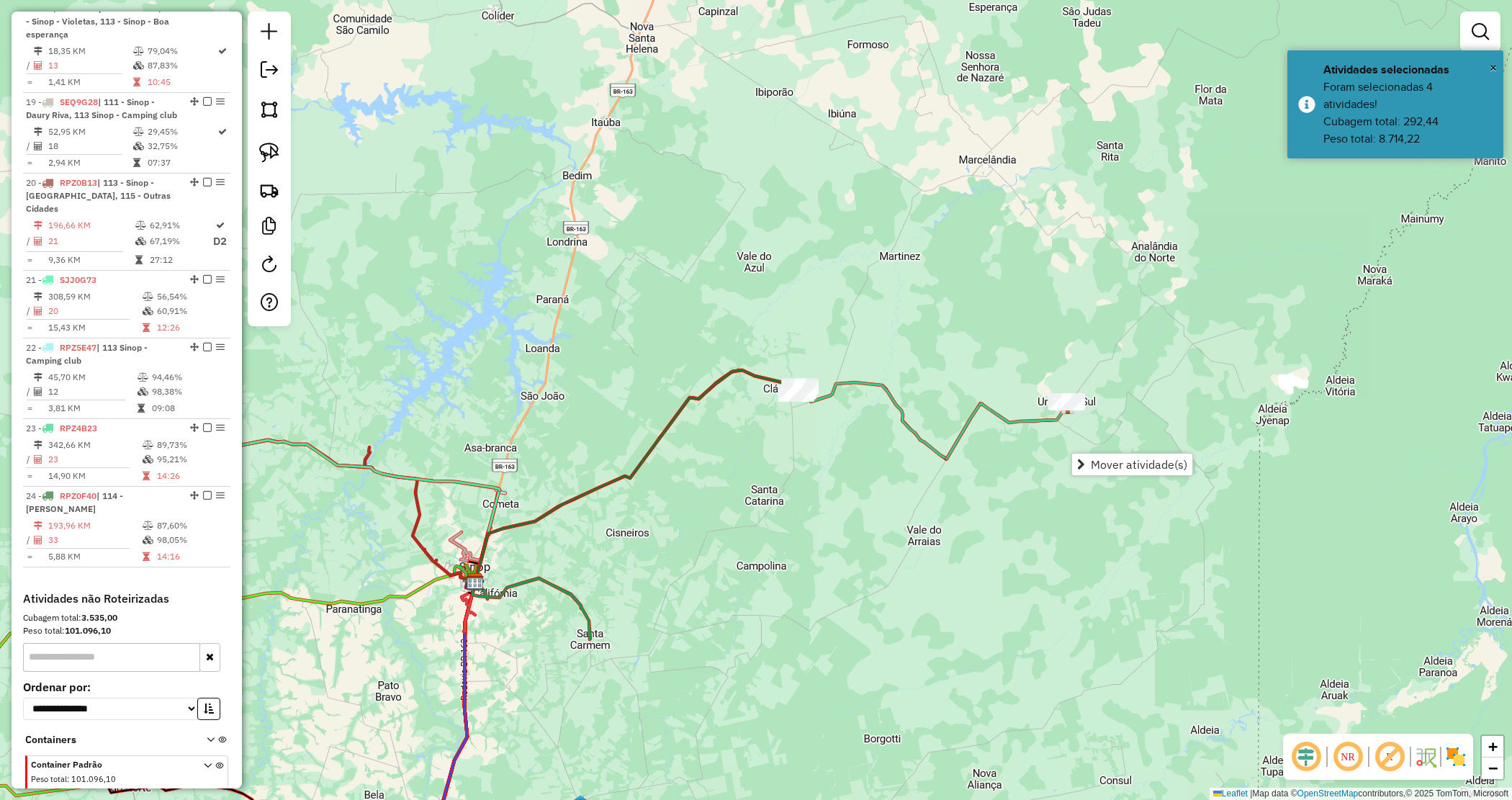
drag, startPoint x: 746, startPoint y: 454, endPoint x: 800, endPoint y: 437, distance: 56.6
click at [800, 437] on div "Janela de atendimento Grade de atendimento Capacidade Transportadoras Veículos …" at bounding box center [756, 400] width 1512 height 800
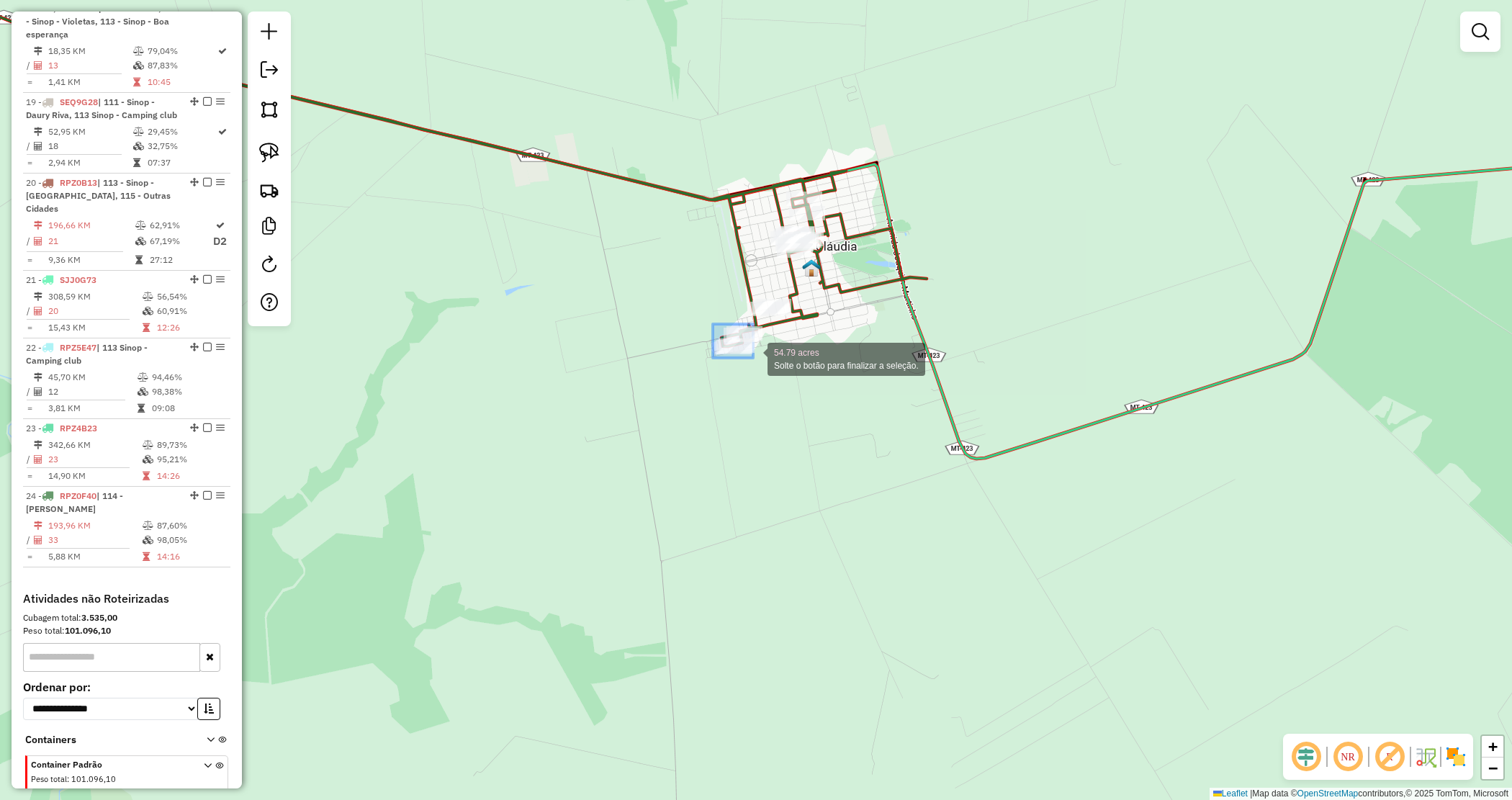
drag, startPoint x: 713, startPoint y: 325, endPoint x: 753, endPoint y: 359, distance: 52.5
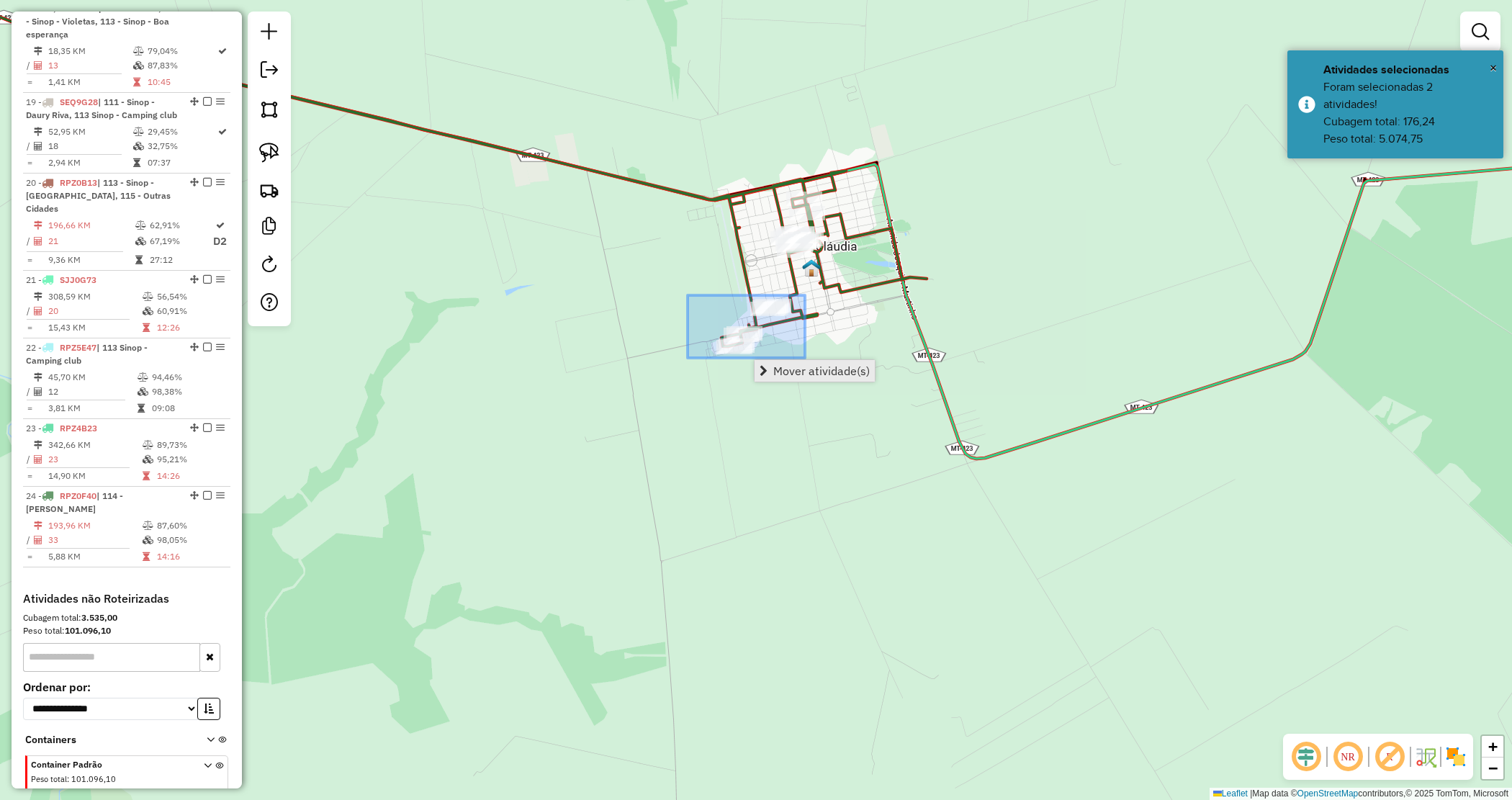
drag, startPoint x: 799, startPoint y: 328, endPoint x: 805, endPoint y: 362, distance: 34.5
click at [805, 362] on hb-router-mapa "Mover atividade(s) Informações da Sessão 980717 - 18/08/2025 Criação: 16/08/202…" at bounding box center [756, 400] width 1512 height 800
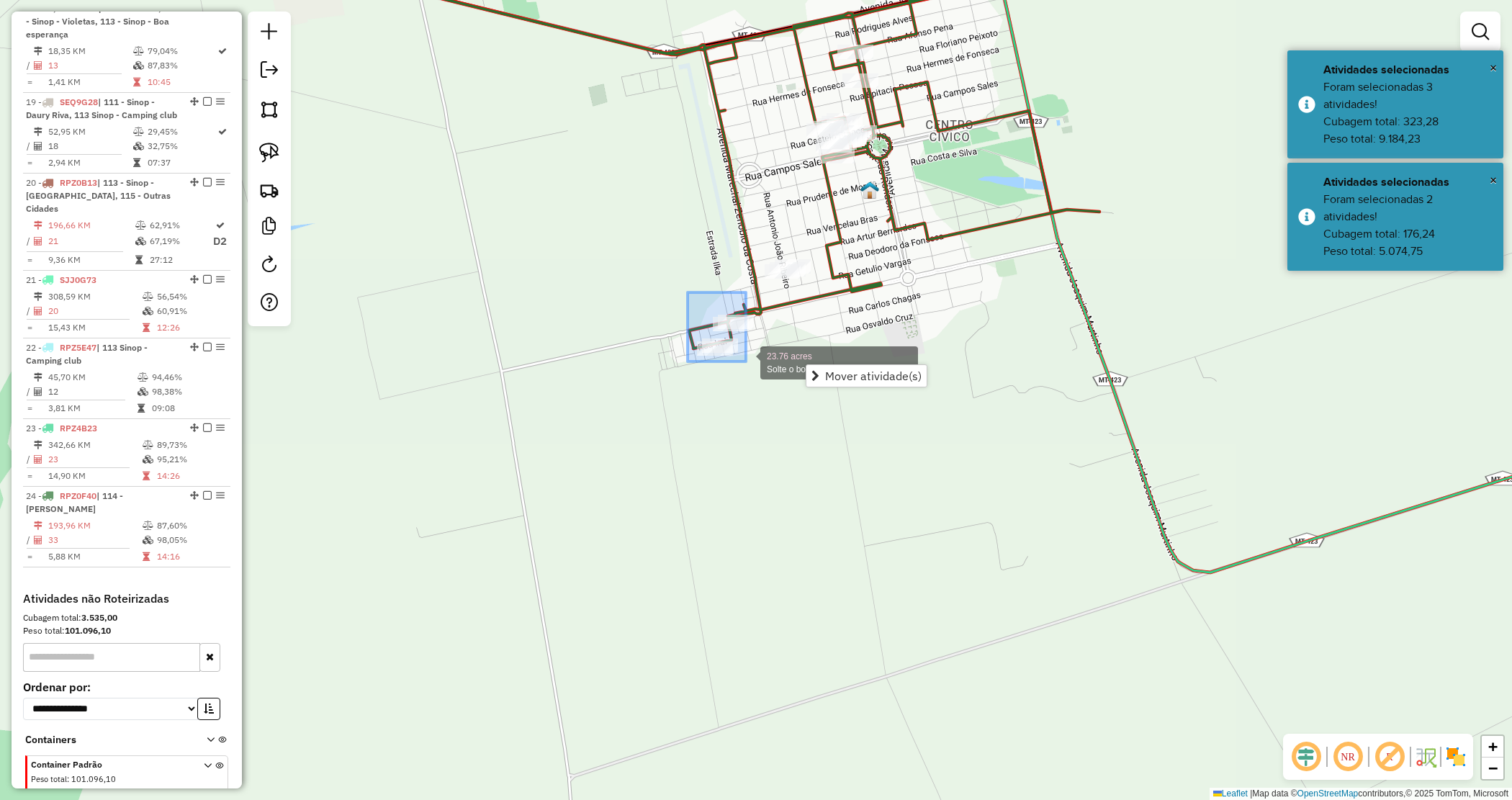
drag, startPoint x: 711, startPoint y: 330, endPoint x: 772, endPoint y: 385, distance: 82.1
click at [800, 392] on span "Mover atividade(s)" at bounding box center [841, 398] width 97 height 12
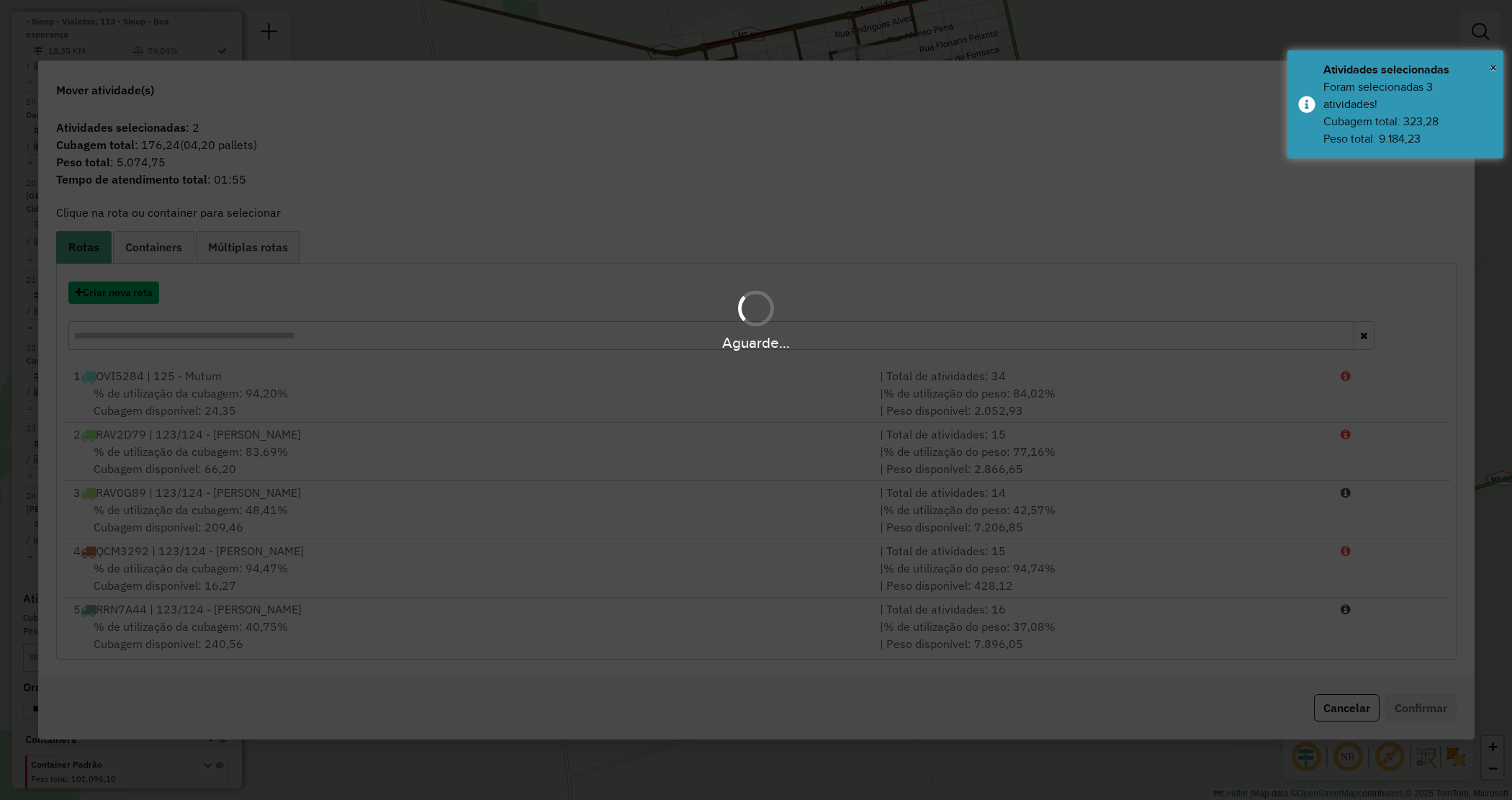
click at [116, 301] on button "Criar nova rota" at bounding box center [113, 293] width 91 height 23
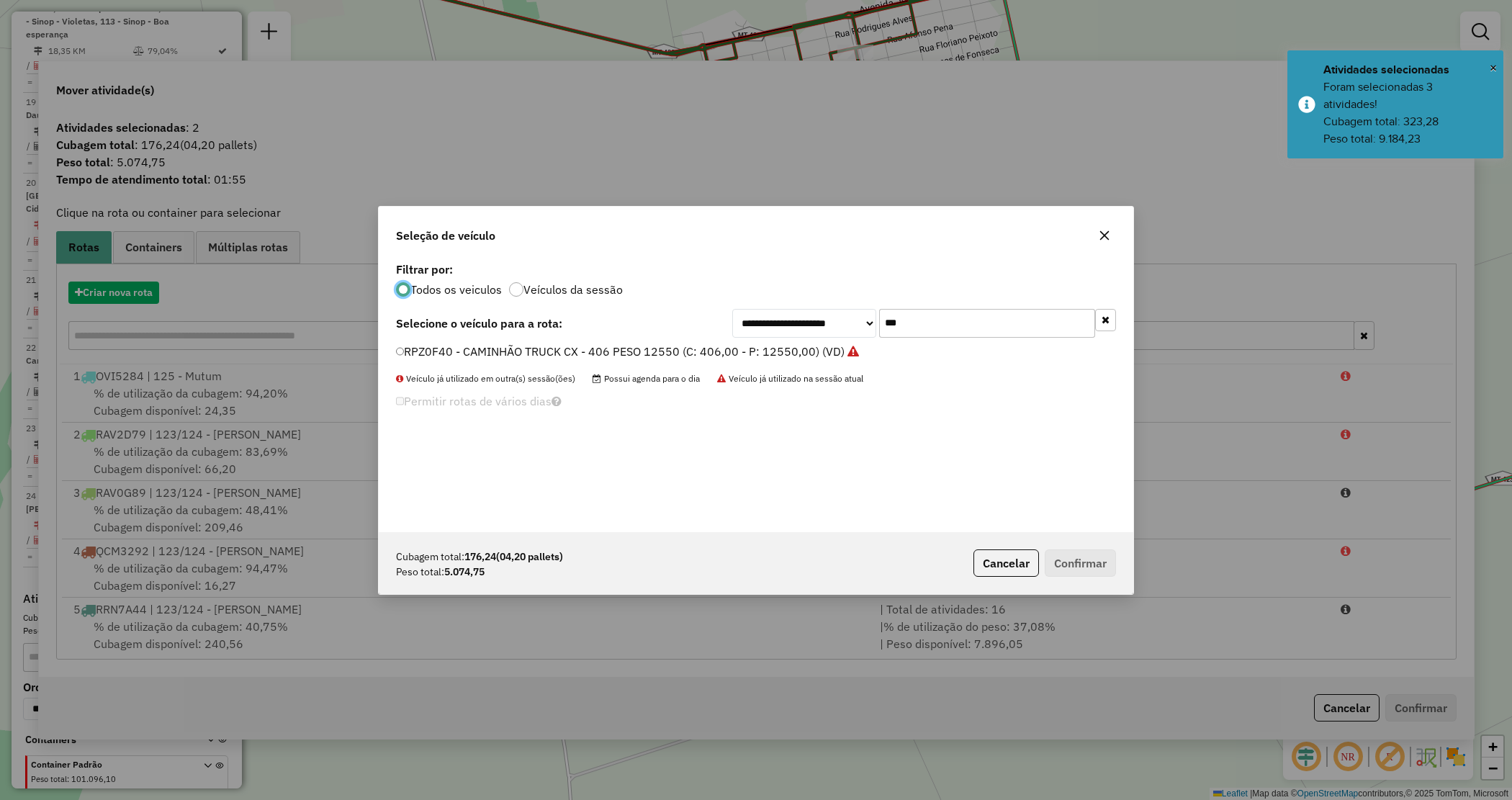
scroll to position [8, 4]
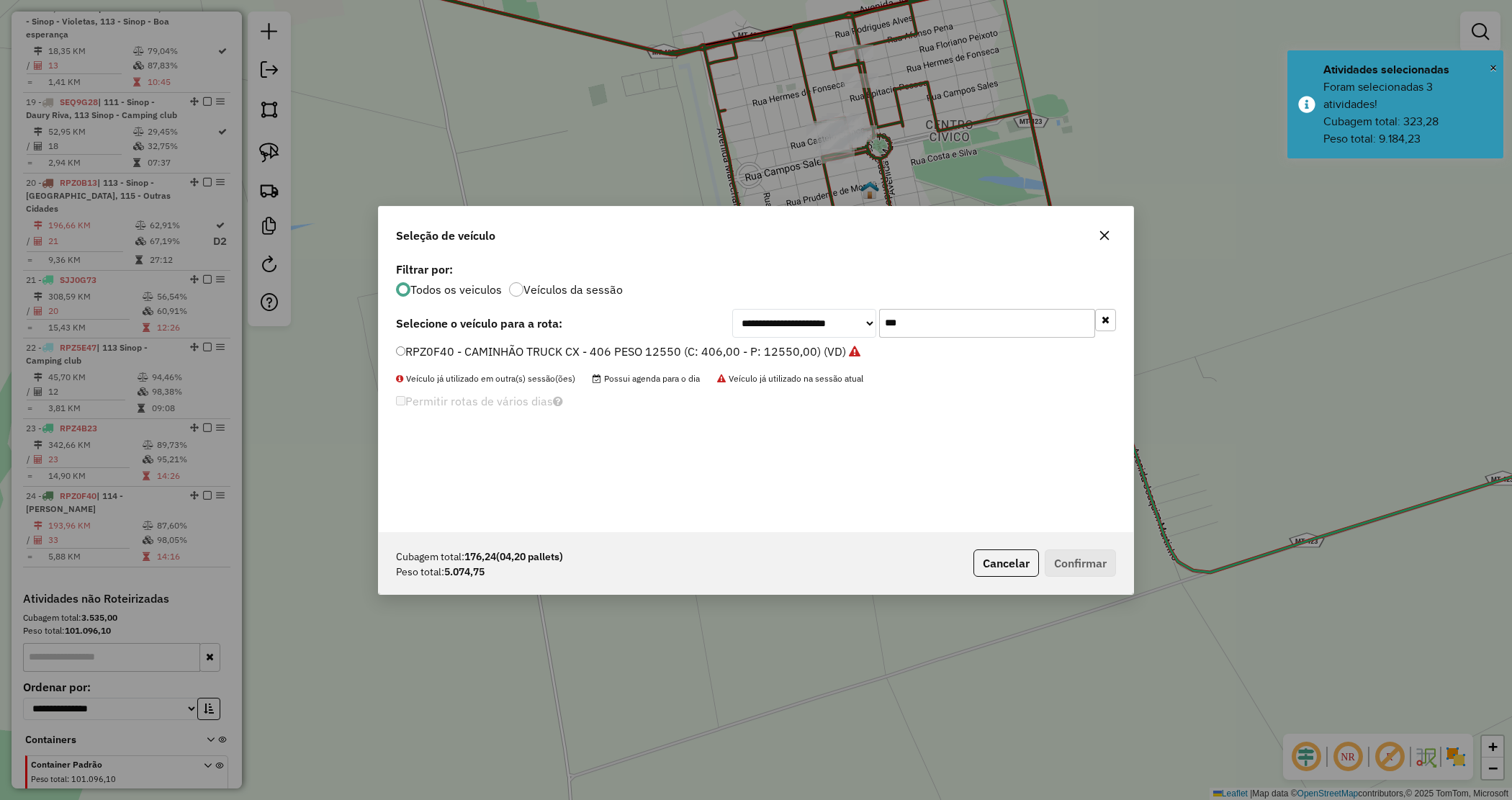
drag, startPoint x: 927, startPoint y: 310, endPoint x: 685, endPoint y: 271, distance: 245.1
click at [686, 274] on div "**********" at bounding box center [756, 395] width 755 height 274
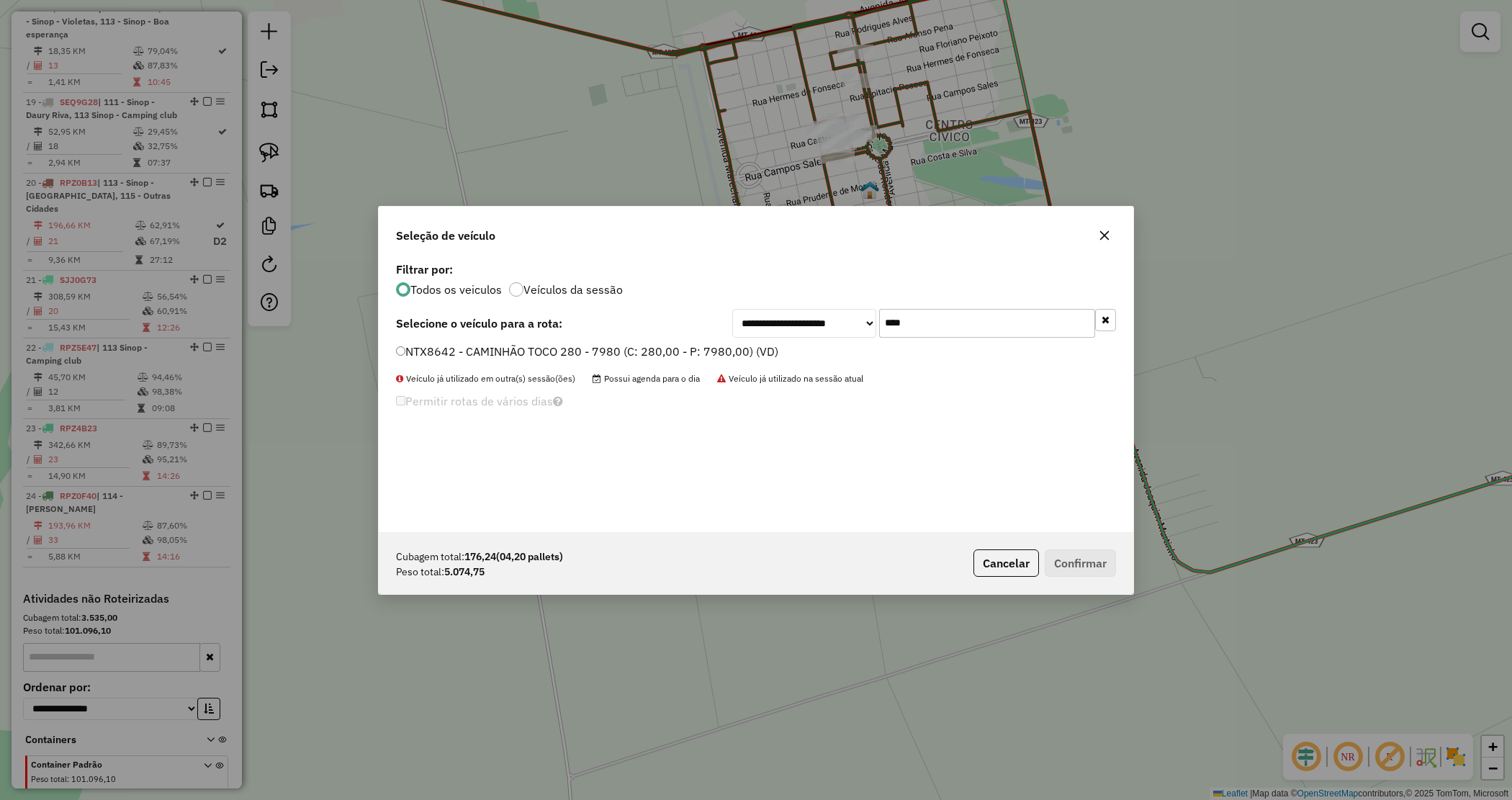
type input "****"
drag, startPoint x: 665, startPoint y: 340, endPoint x: 662, endPoint y: 348, distance: 8.5
click at [664, 343] on div "**********" at bounding box center [756, 395] width 755 height 274
click at [662, 348] on label "NTX8642 - CAMINHÃO TOCO 280 - 7980 (C: 280,00 - P: 7980,00) (VD)" at bounding box center [587, 351] width 382 height 18
click at [1084, 556] on button "Confirmar" at bounding box center [1080, 563] width 71 height 28
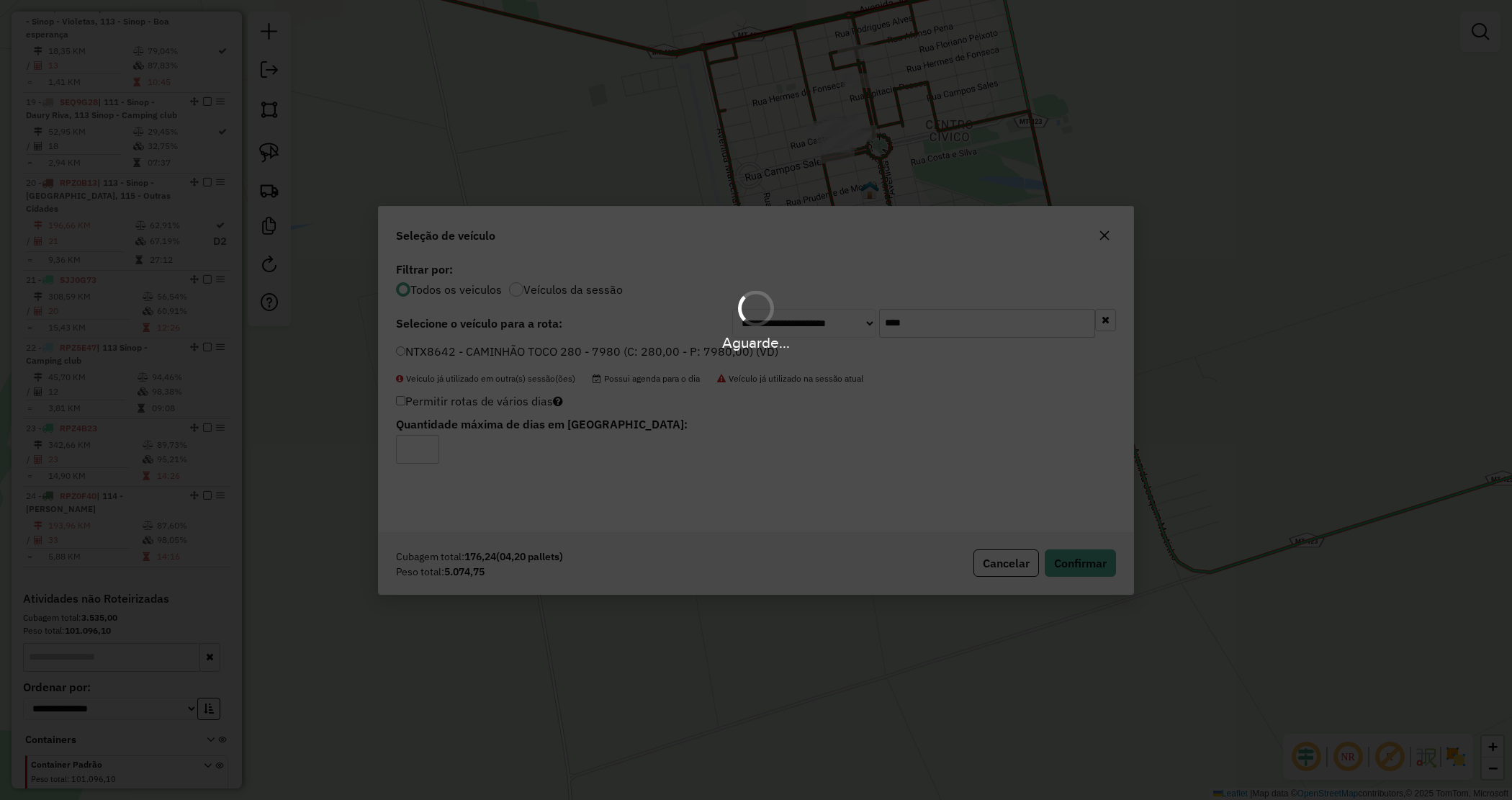
scroll to position [1896, 0]
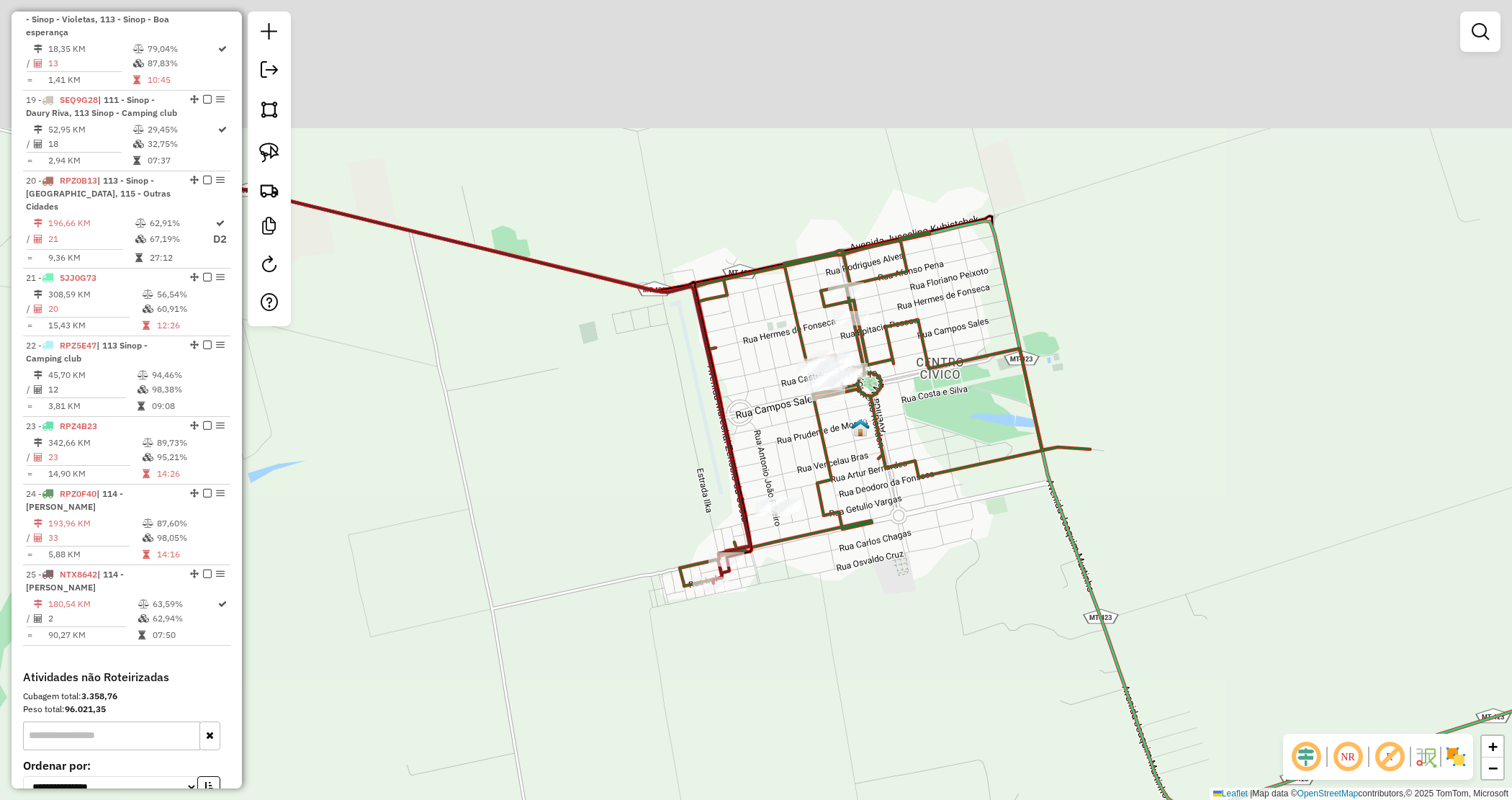
drag, startPoint x: 962, startPoint y: 174, endPoint x: 952, endPoint y: 411, distance: 237.2
click at [952, 411] on div "Janela de atendimento Grade de atendimento Capacidade Transportadoras Veículos …" at bounding box center [756, 400] width 1512 height 800
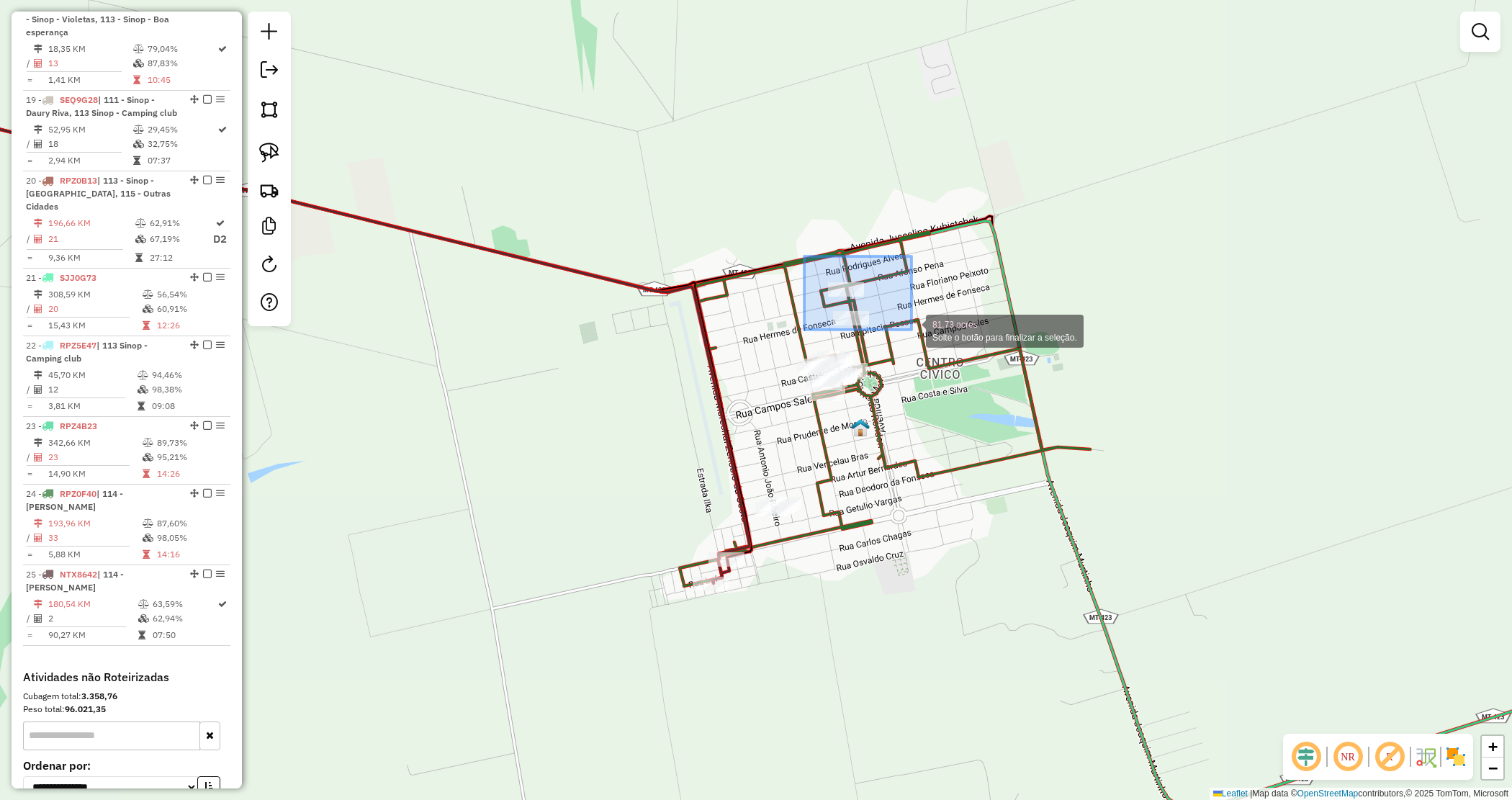
drag, startPoint x: 880, startPoint y: 317, endPoint x: 912, endPoint y: 330, distance: 34.5
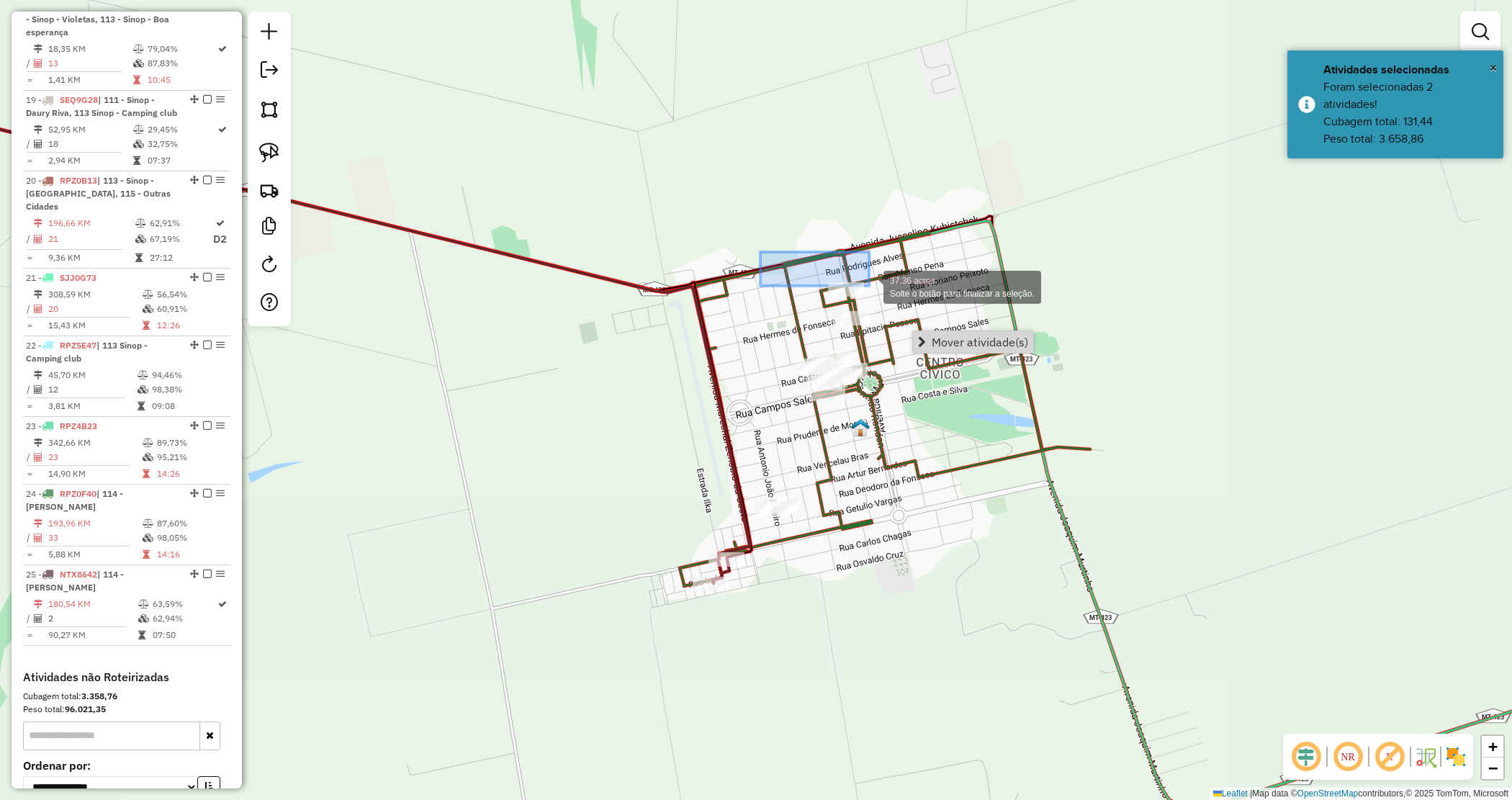
drag, startPoint x: 859, startPoint y: 279, endPoint x: 883, endPoint y: 298, distance: 30.6
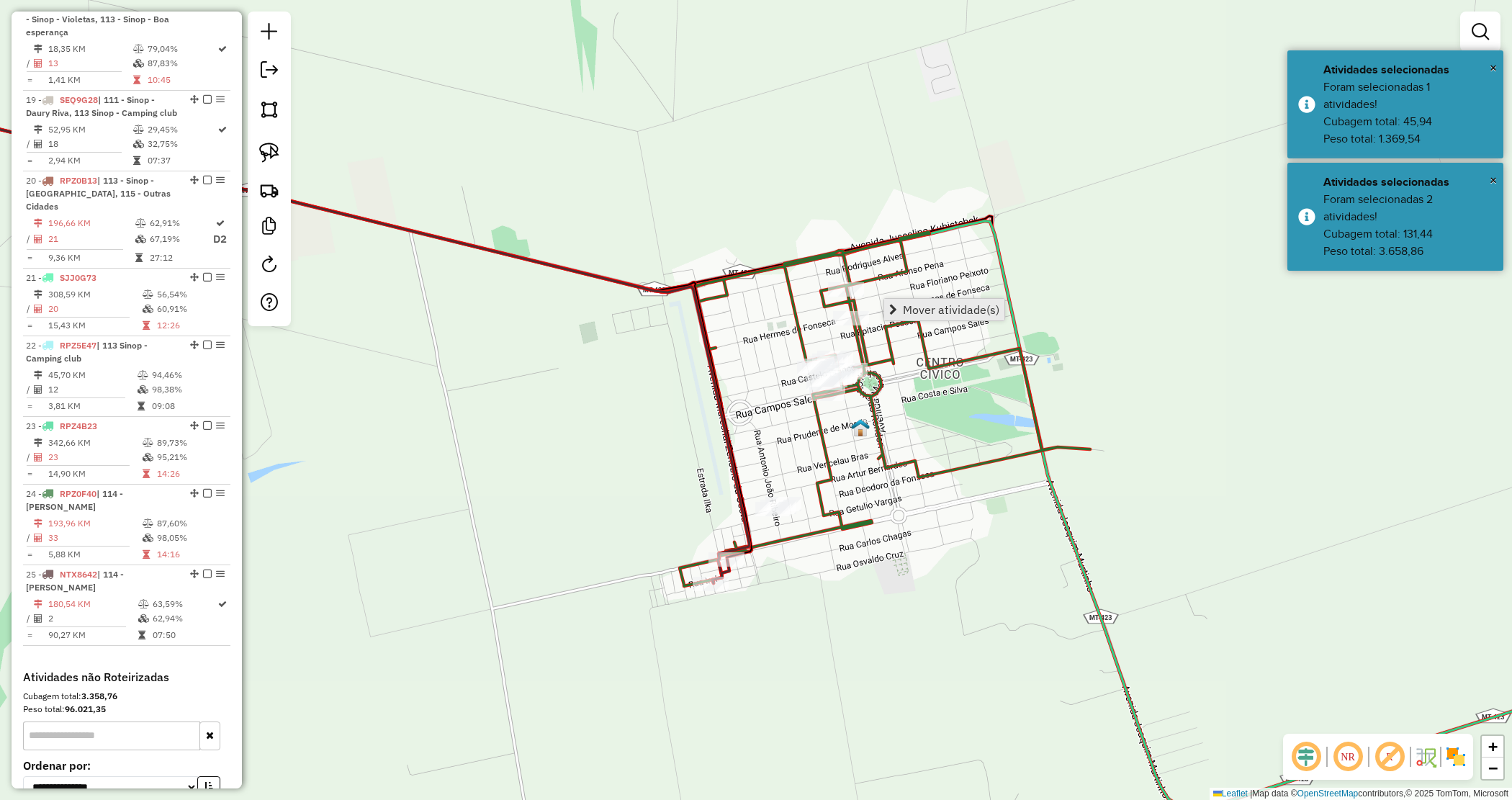
click at [897, 312] on span "Mover atividade(s)" at bounding box center [892, 309] width 8 height 12
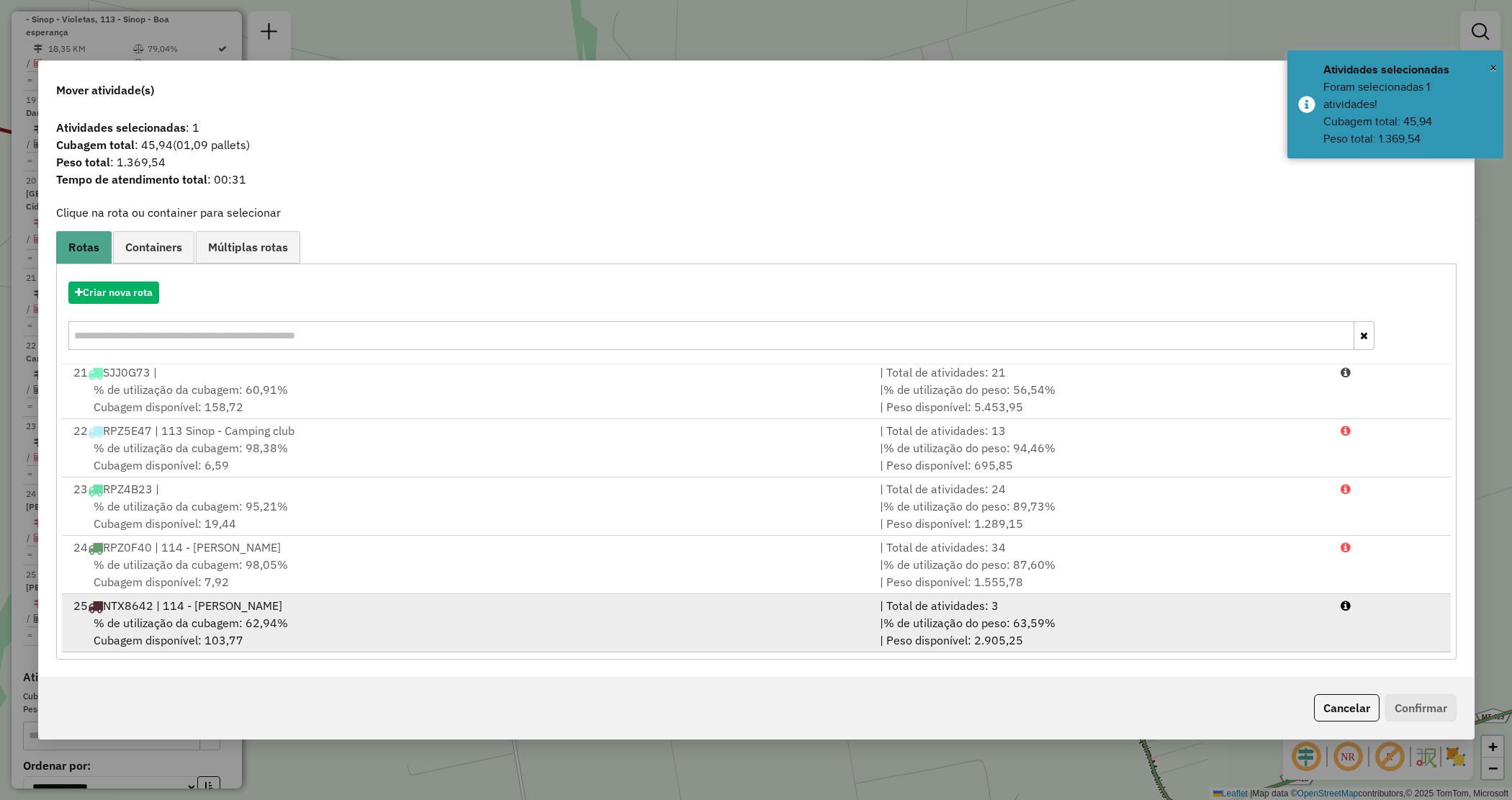
scroll to position [1173, 0]
click at [1114, 631] on div "| % de utilização do peso: 63,59% | Peso disponível: 2.905,25" at bounding box center [1102, 631] width 461 height 34
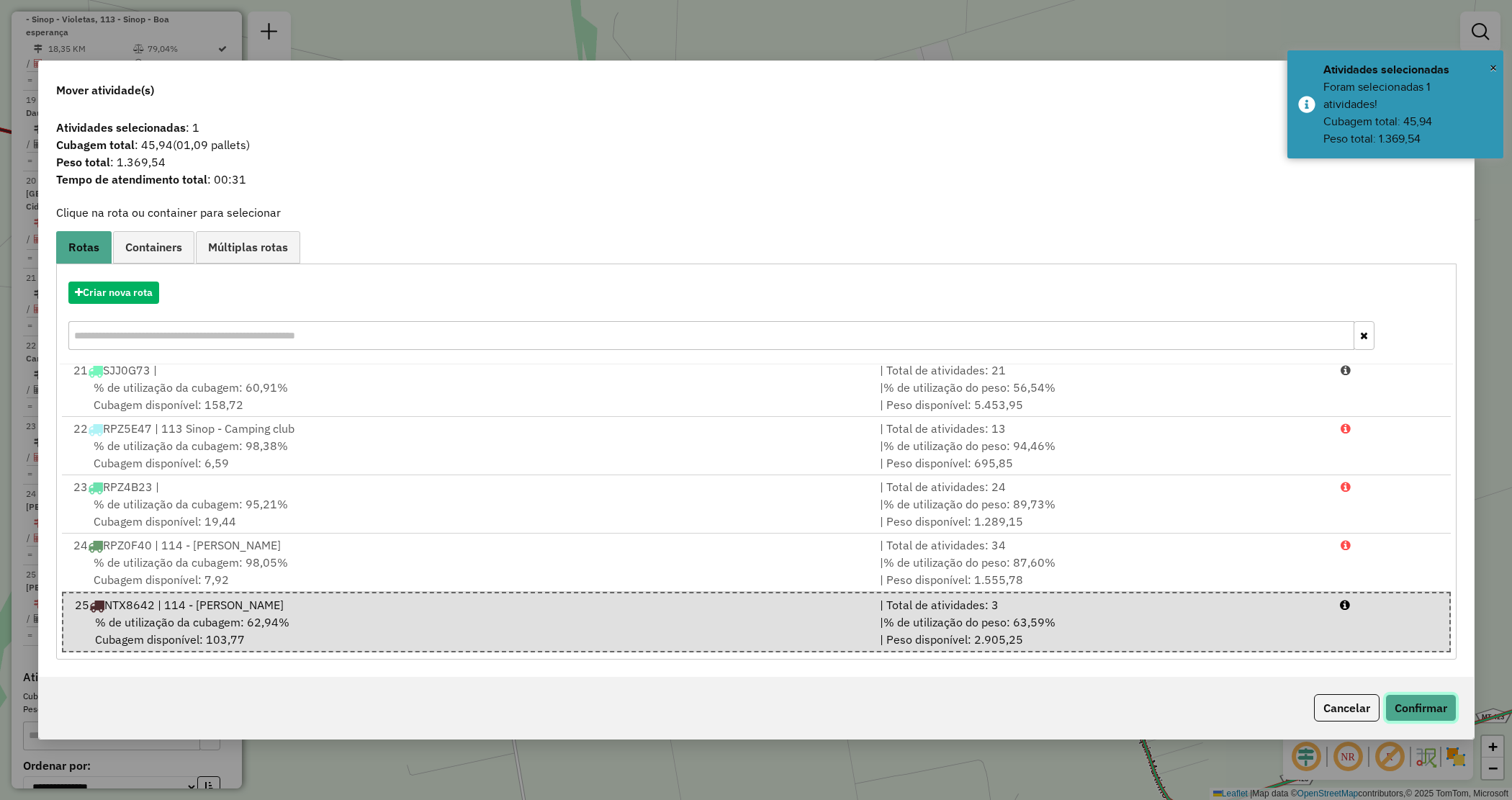
click at [1427, 704] on button "Confirmar" at bounding box center [1420, 707] width 71 height 28
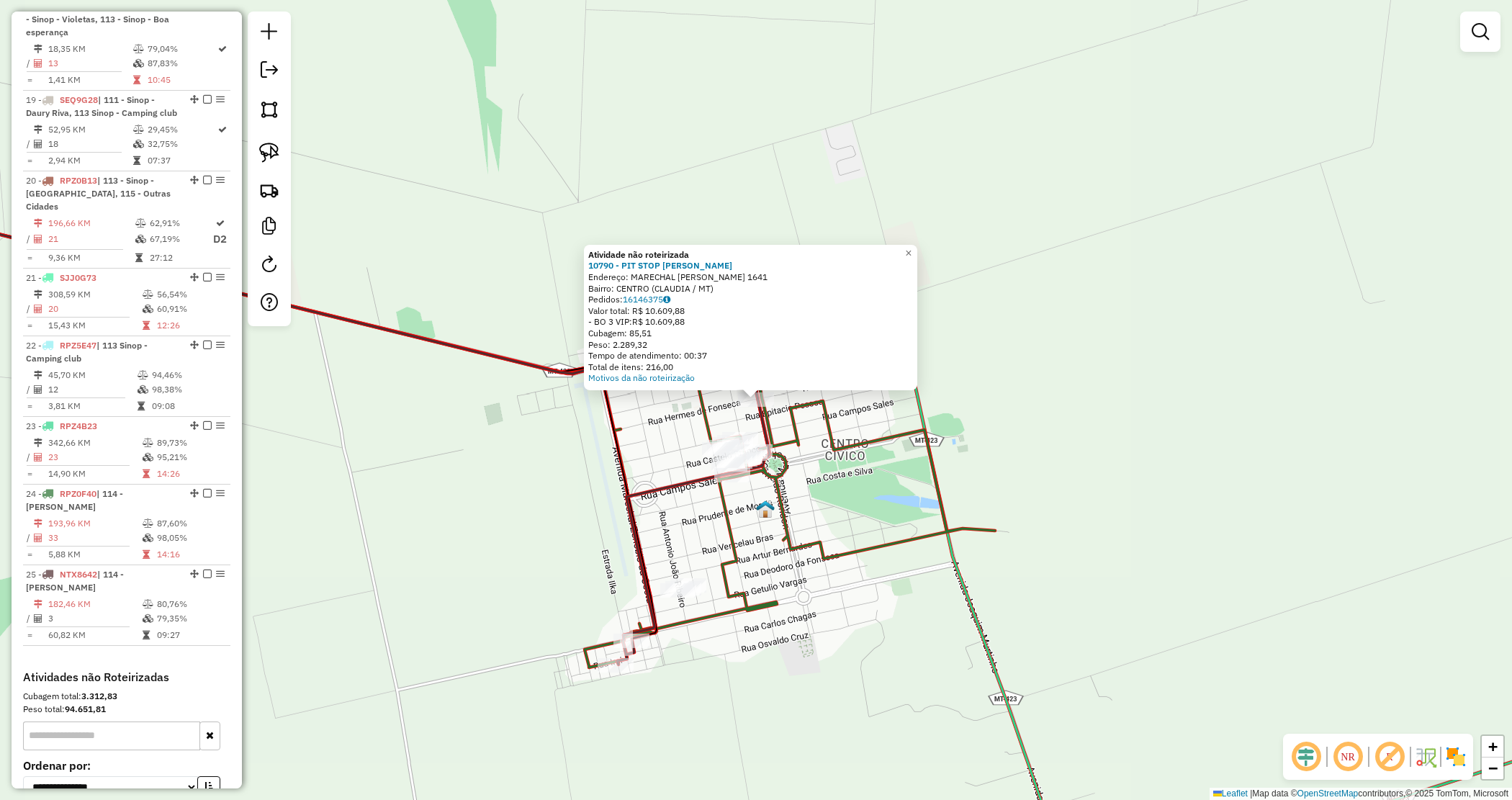
click at [1049, 462] on div "Atividade não roteirizada 10790 - PIT STOP CLAUDIA Endereço: MARECHAL CANDIDO R…" at bounding box center [756, 400] width 1512 height 800
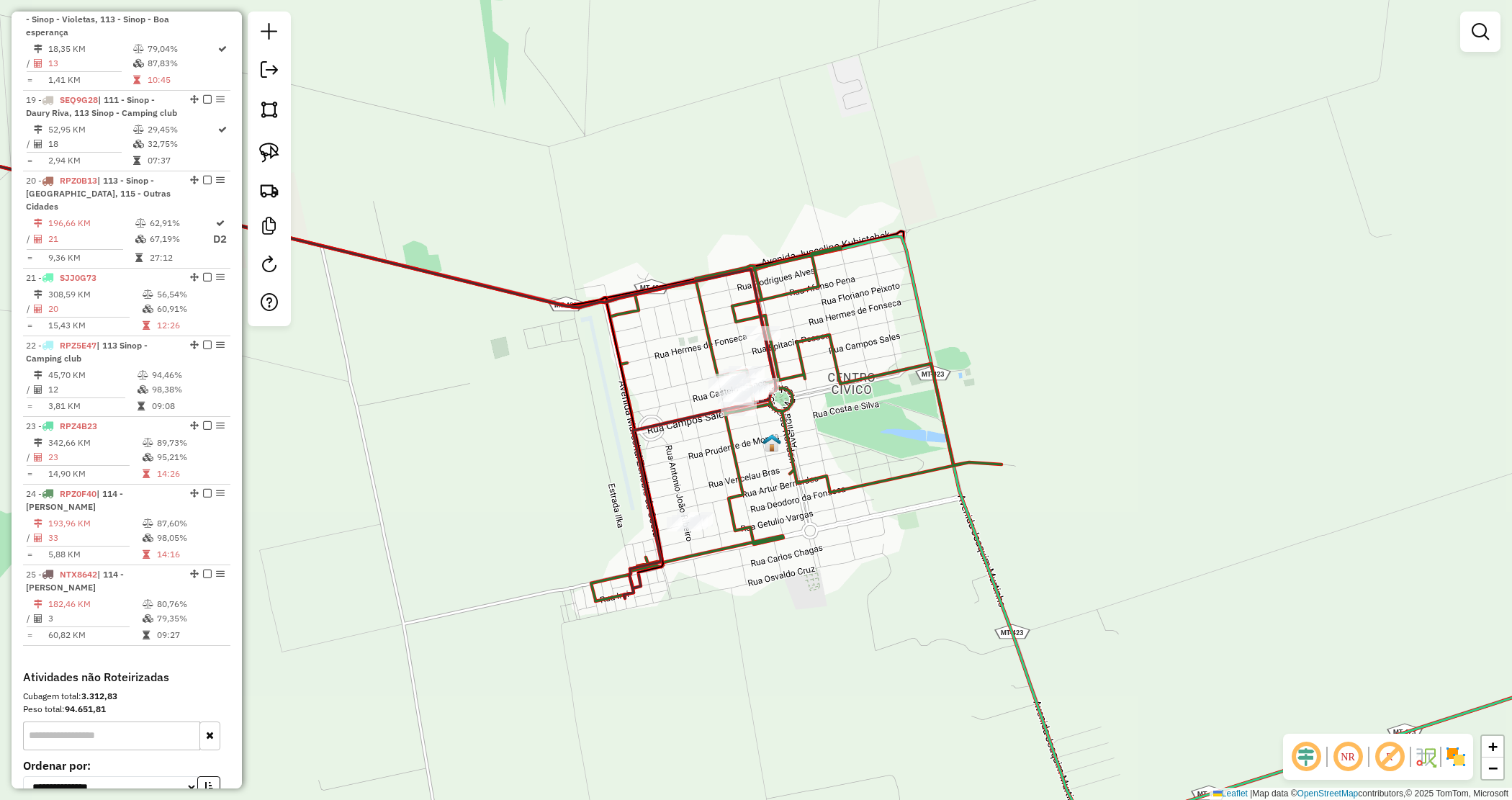
drag, startPoint x: 1073, startPoint y: 426, endPoint x: 1027, endPoint y: 408, distance: 49.4
click at [1060, 407] on div "Janela de atendimento Grade de atendimento Capacidade Transportadoras Veículos …" at bounding box center [756, 400] width 1512 height 800
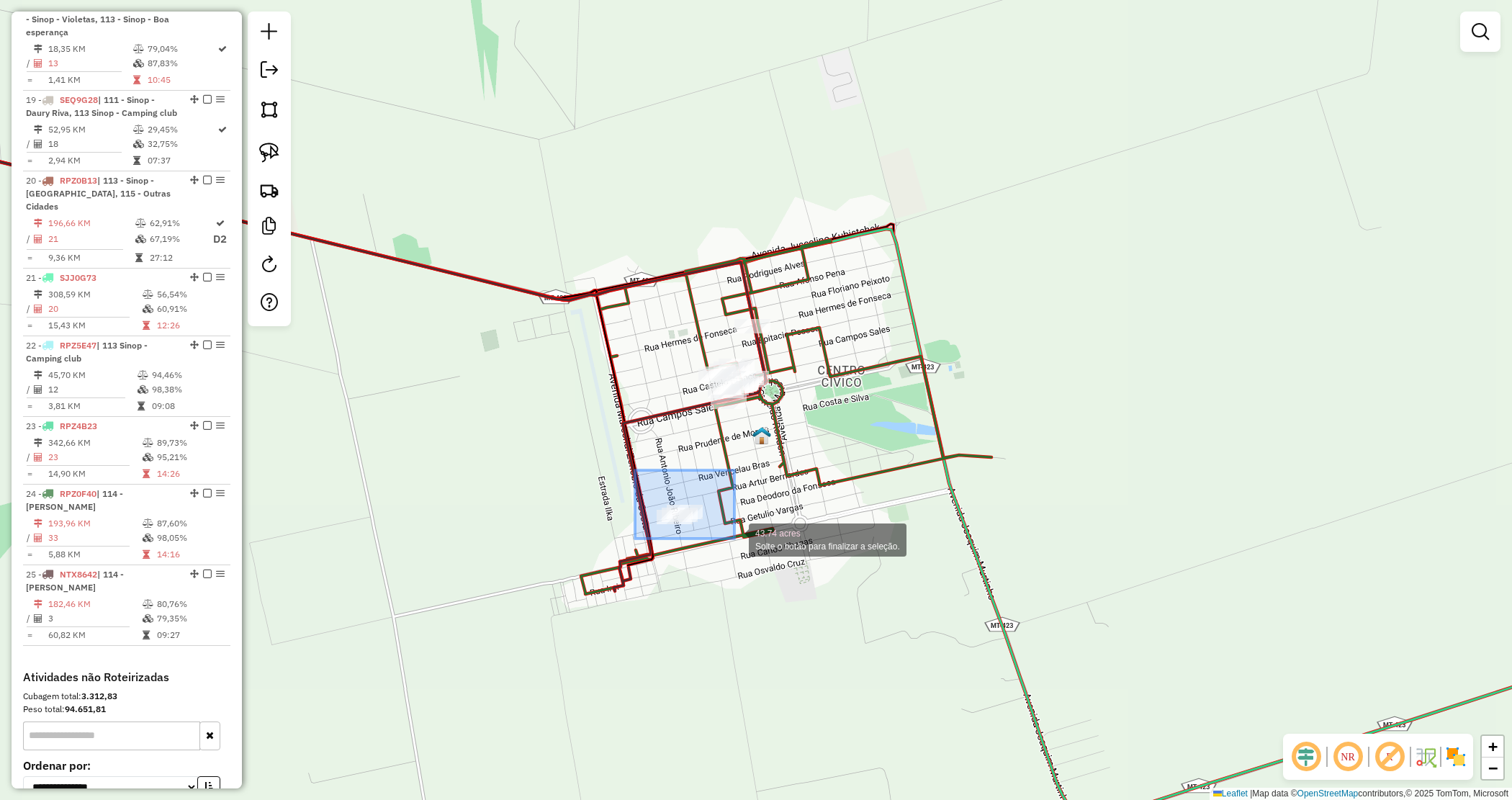
drag, startPoint x: 659, startPoint y: 502, endPoint x: 762, endPoint y: 550, distance: 113.6
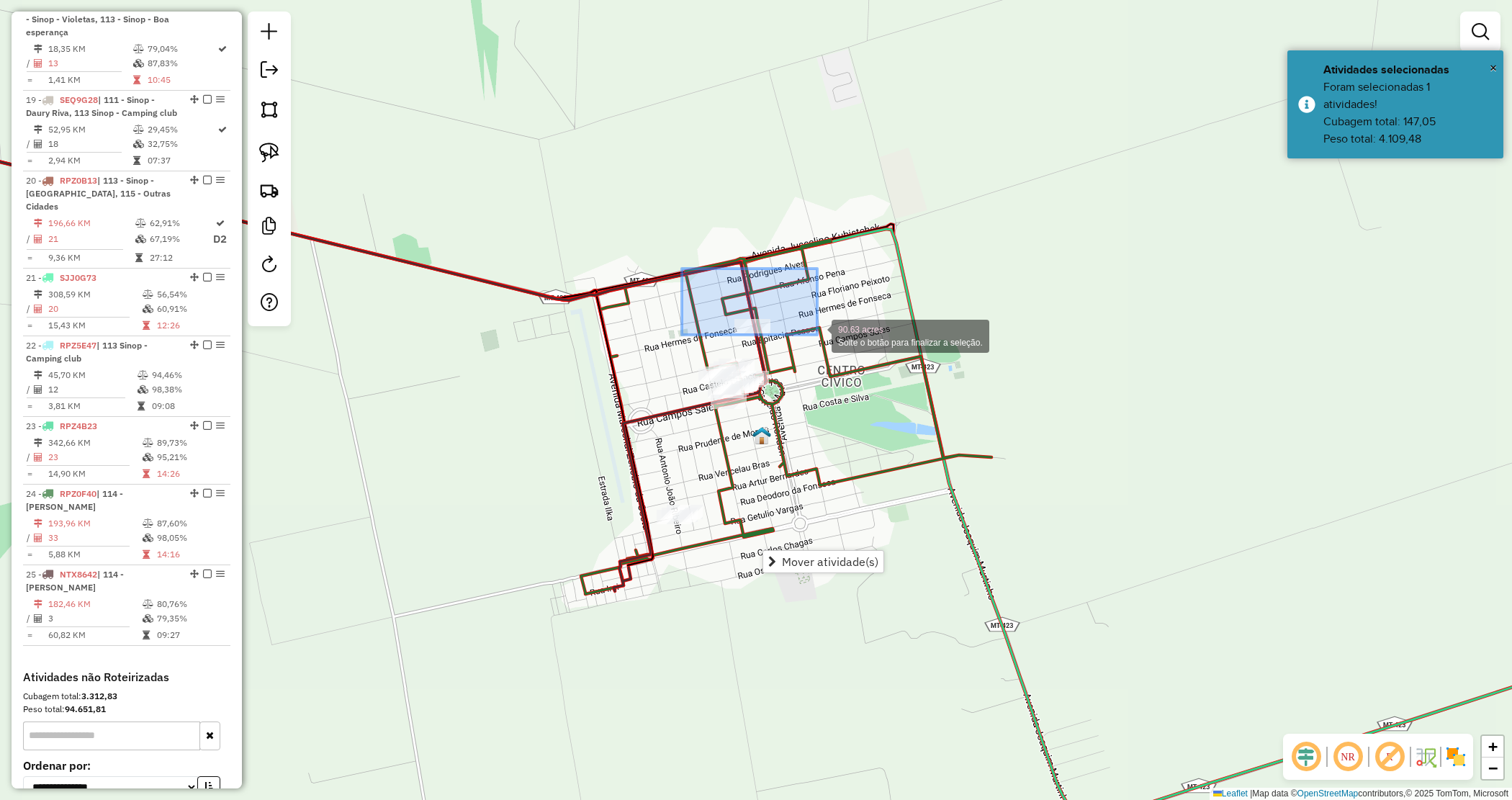
drag, startPoint x: 811, startPoint y: 330, endPoint x: 817, endPoint y: 335, distance: 7.8
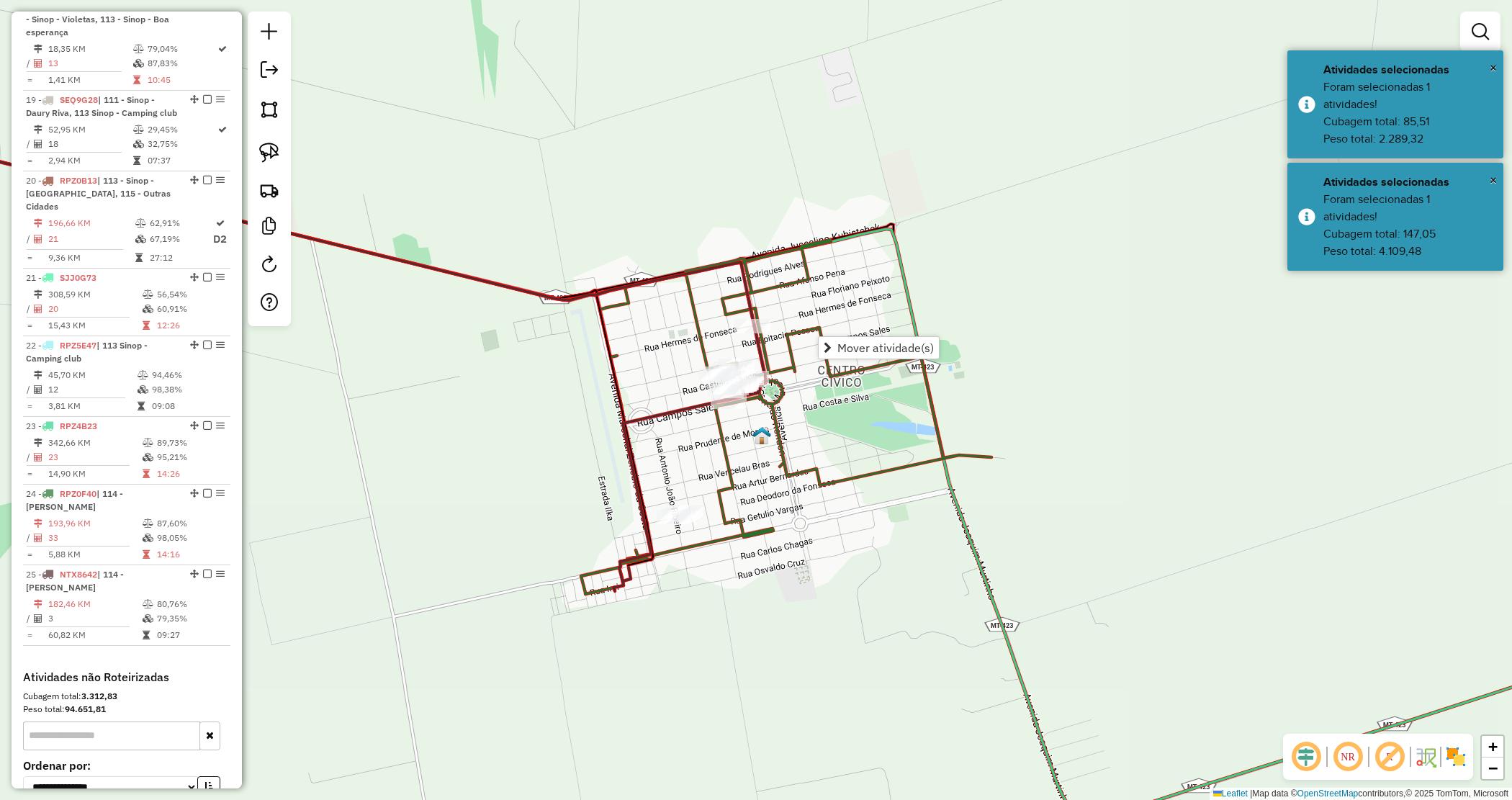
drag, startPoint x: 279, startPoint y: 159, endPoint x: 293, endPoint y: 179, distance: 24.4
click at [279, 158] on link at bounding box center [269, 153] width 32 height 32
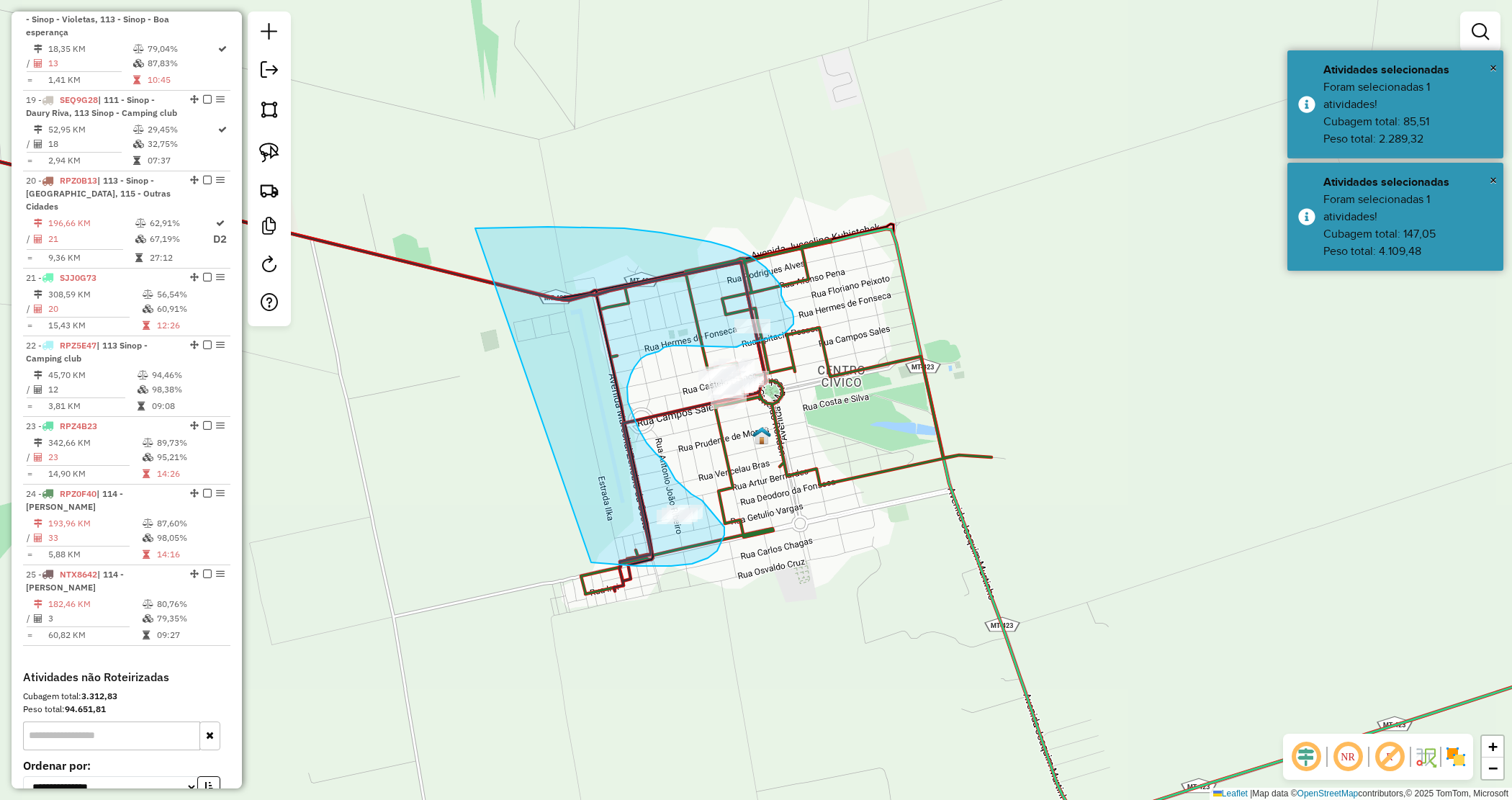
drag, startPoint x: 476, startPoint y: 229, endPoint x: 513, endPoint y: 555, distance: 328.1
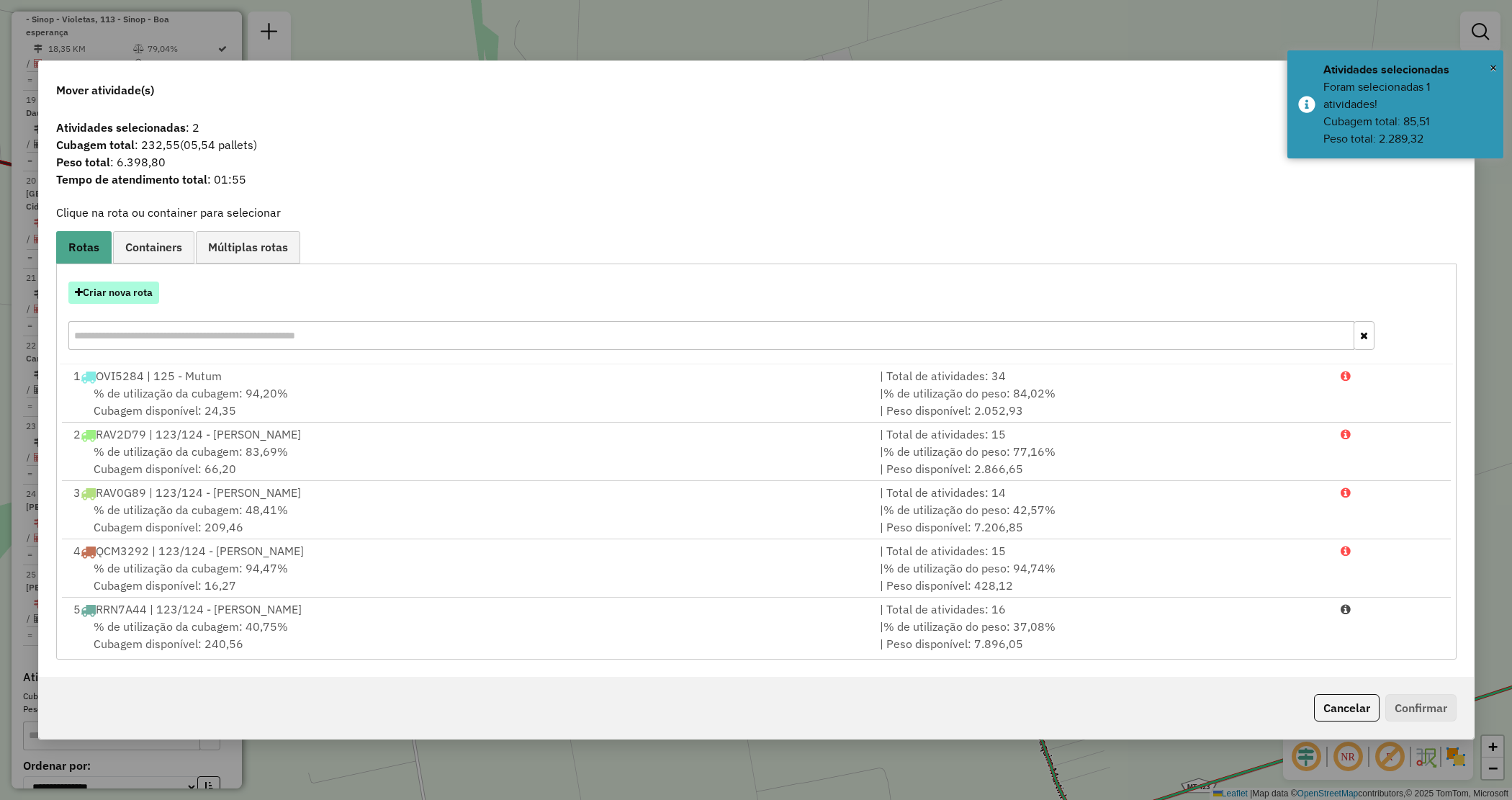
click at [120, 293] on button "Criar nova rota" at bounding box center [113, 293] width 91 height 23
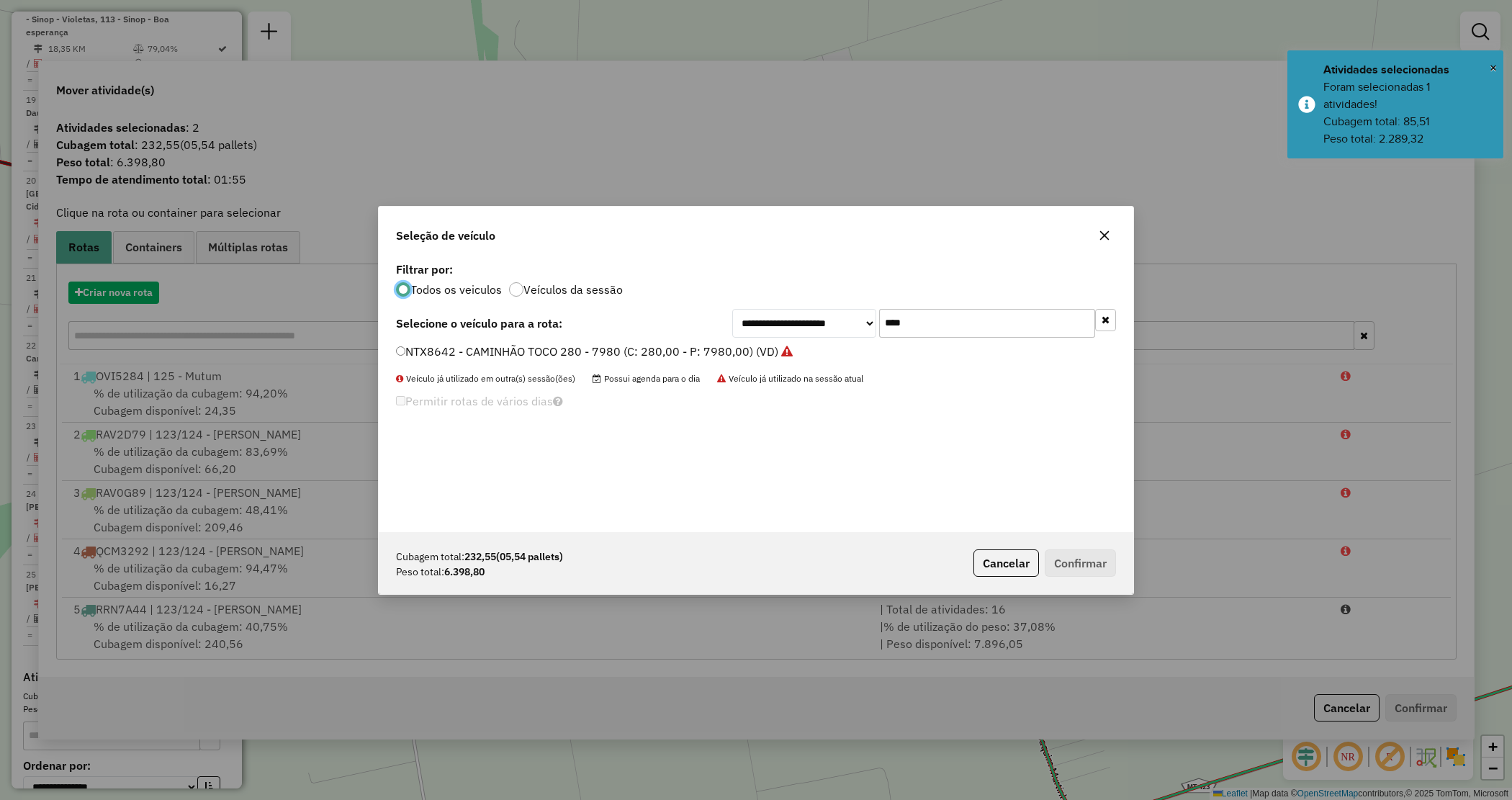
scroll to position [8, 4]
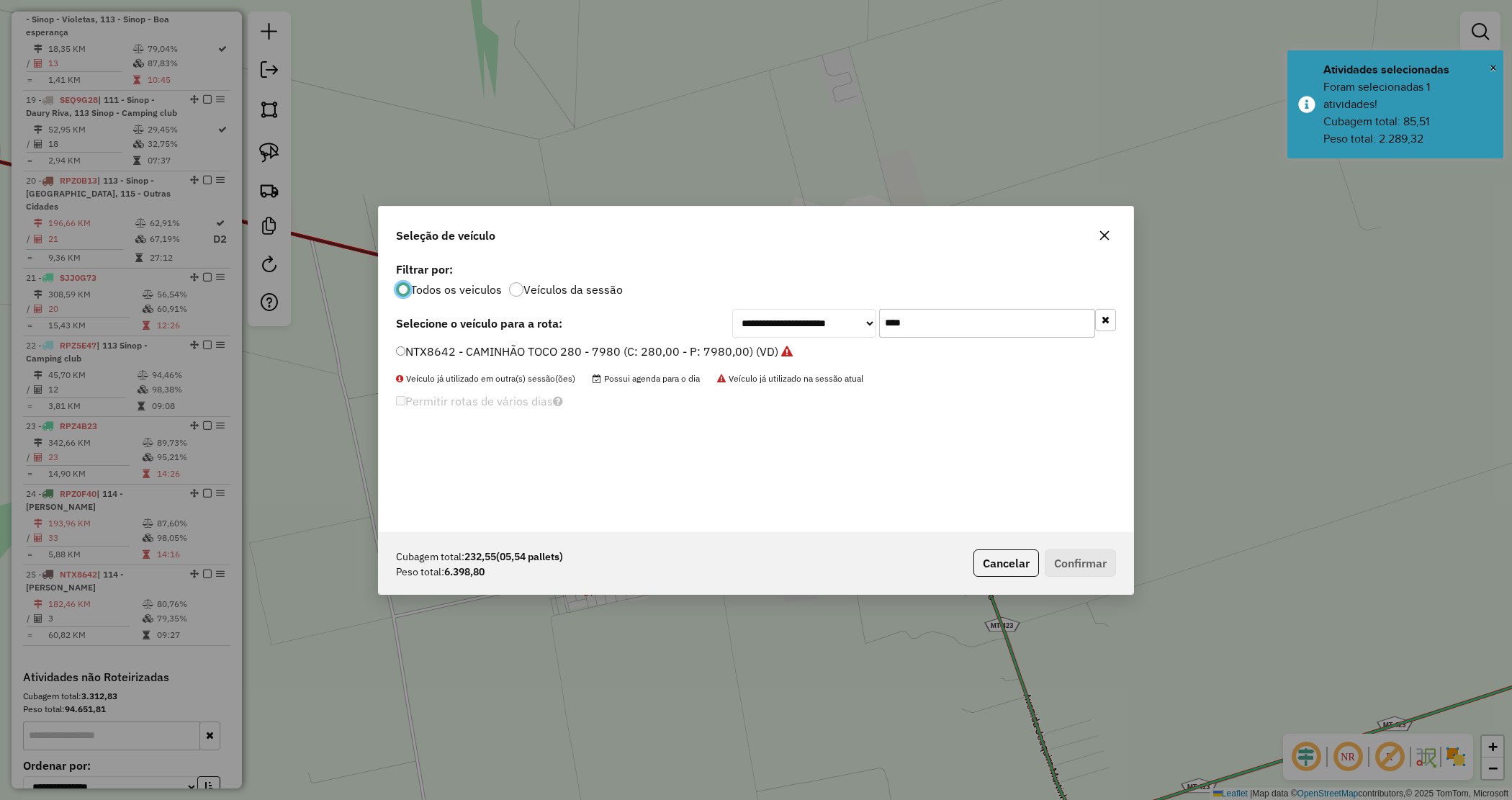
click at [805, 318] on div "**********" at bounding box center [924, 323] width 384 height 29
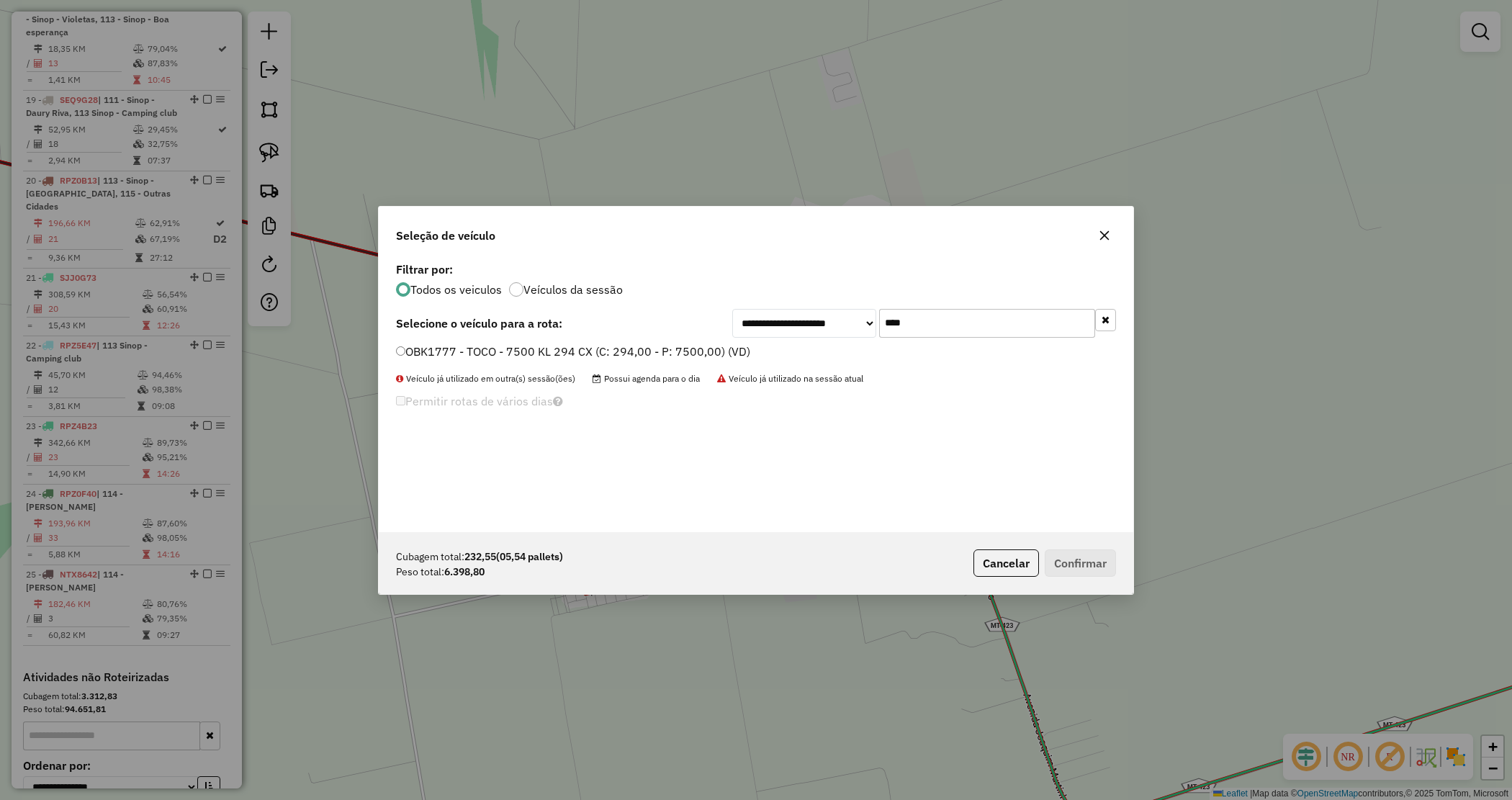
type input "****"
click at [704, 345] on label "OBK1777 - TOCO - 7500 KL 294 CX (C: 294,00 - P: 7500,00) (VD)" at bounding box center [573, 351] width 354 height 18
drag, startPoint x: 1073, startPoint y: 551, endPoint x: 944, endPoint y: 566, distance: 129.9
click at [1073, 553] on button "Confirmar" at bounding box center [1080, 563] width 71 height 28
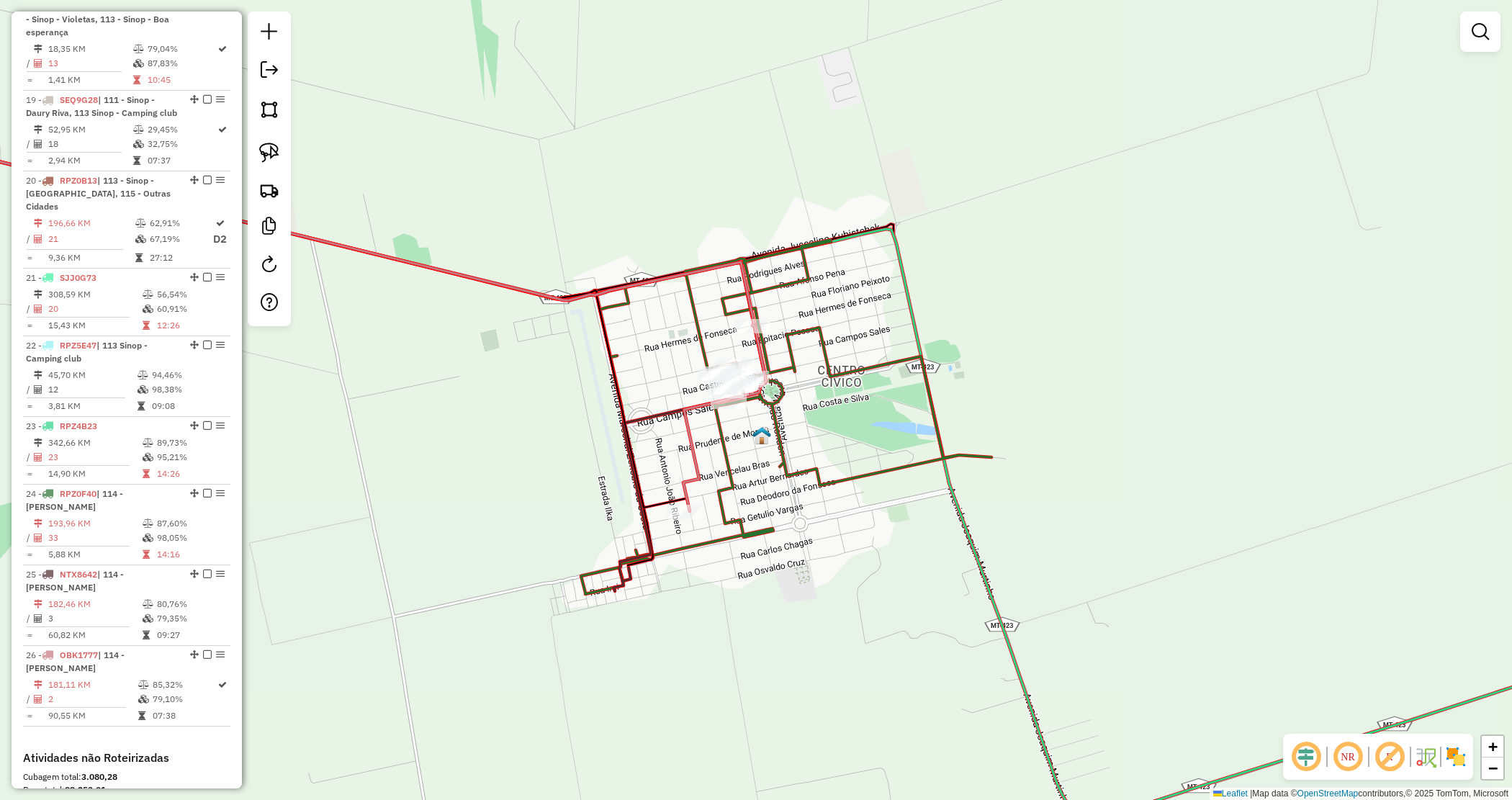
click at [814, 405] on div "Janela de atendimento Grade de atendimento Capacidade Transportadoras Veículos …" at bounding box center [756, 400] width 1512 height 800
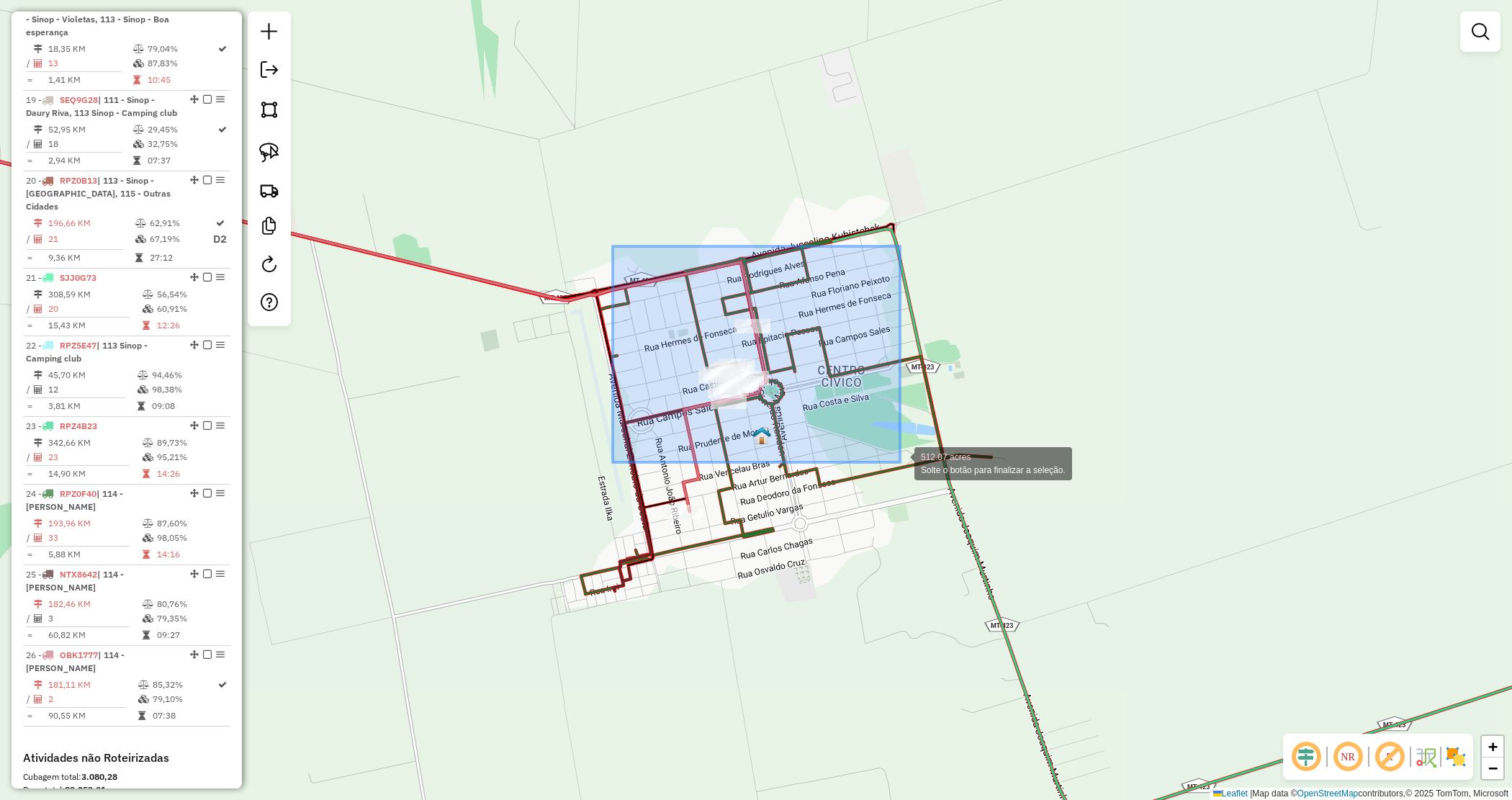
drag, startPoint x: 665, startPoint y: 315, endPoint x: 927, endPoint y: 469, distance: 303.9
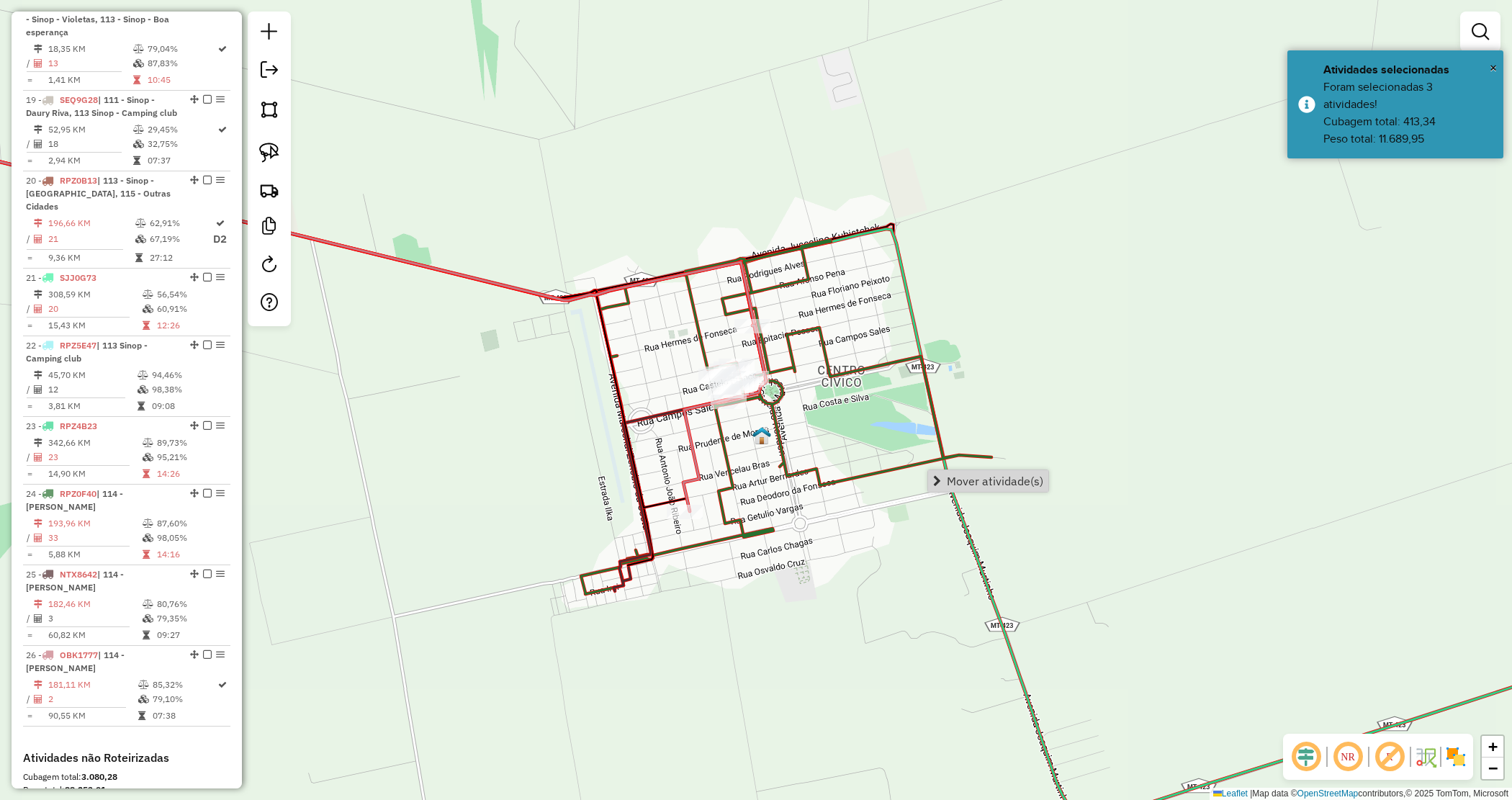
click at [982, 486] on span "Mover atividade(s)" at bounding box center [995, 481] width 97 height 12
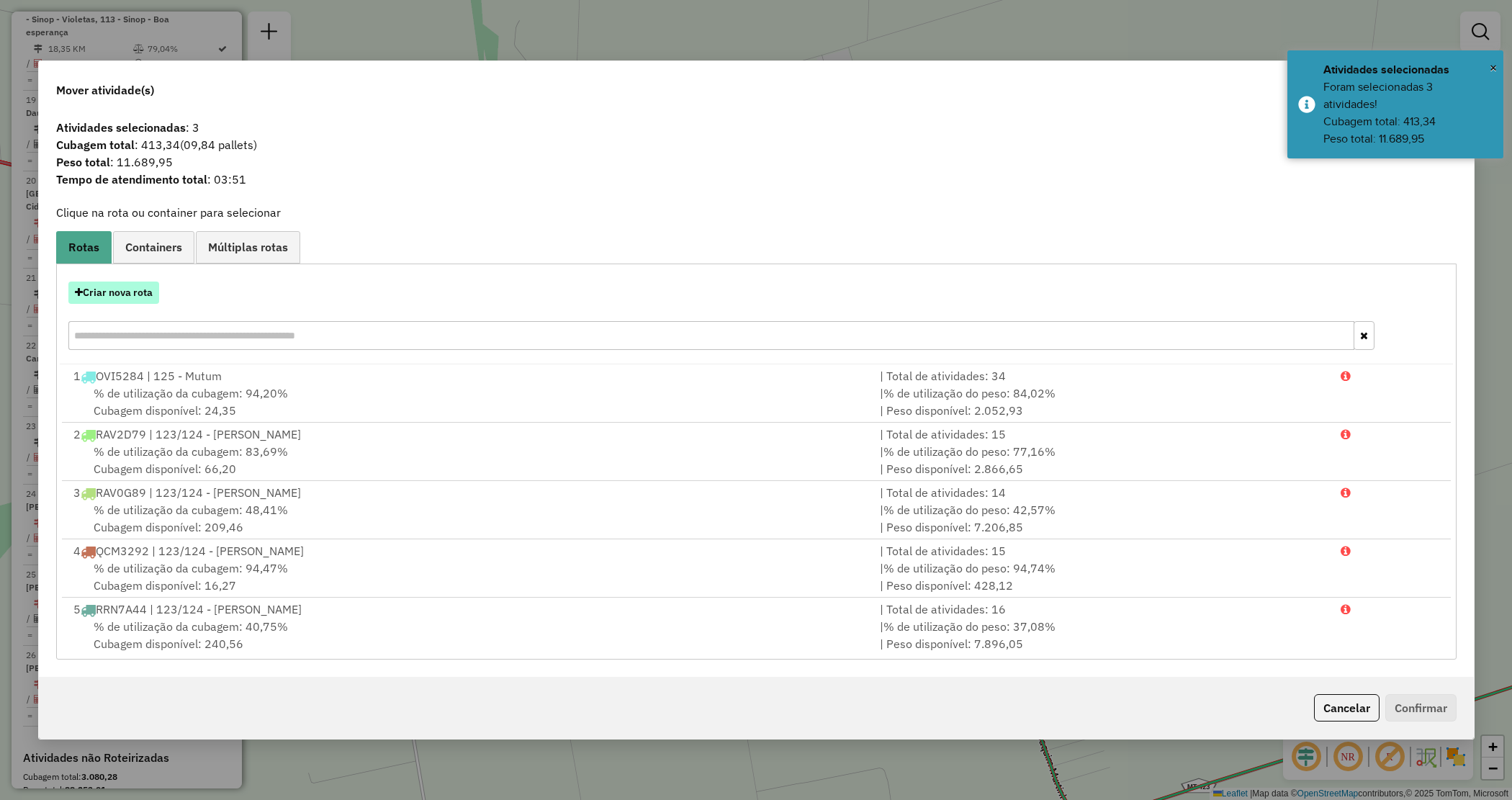
click at [109, 296] on button "Criar nova rota" at bounding box center [113, 293] width 91 height 23
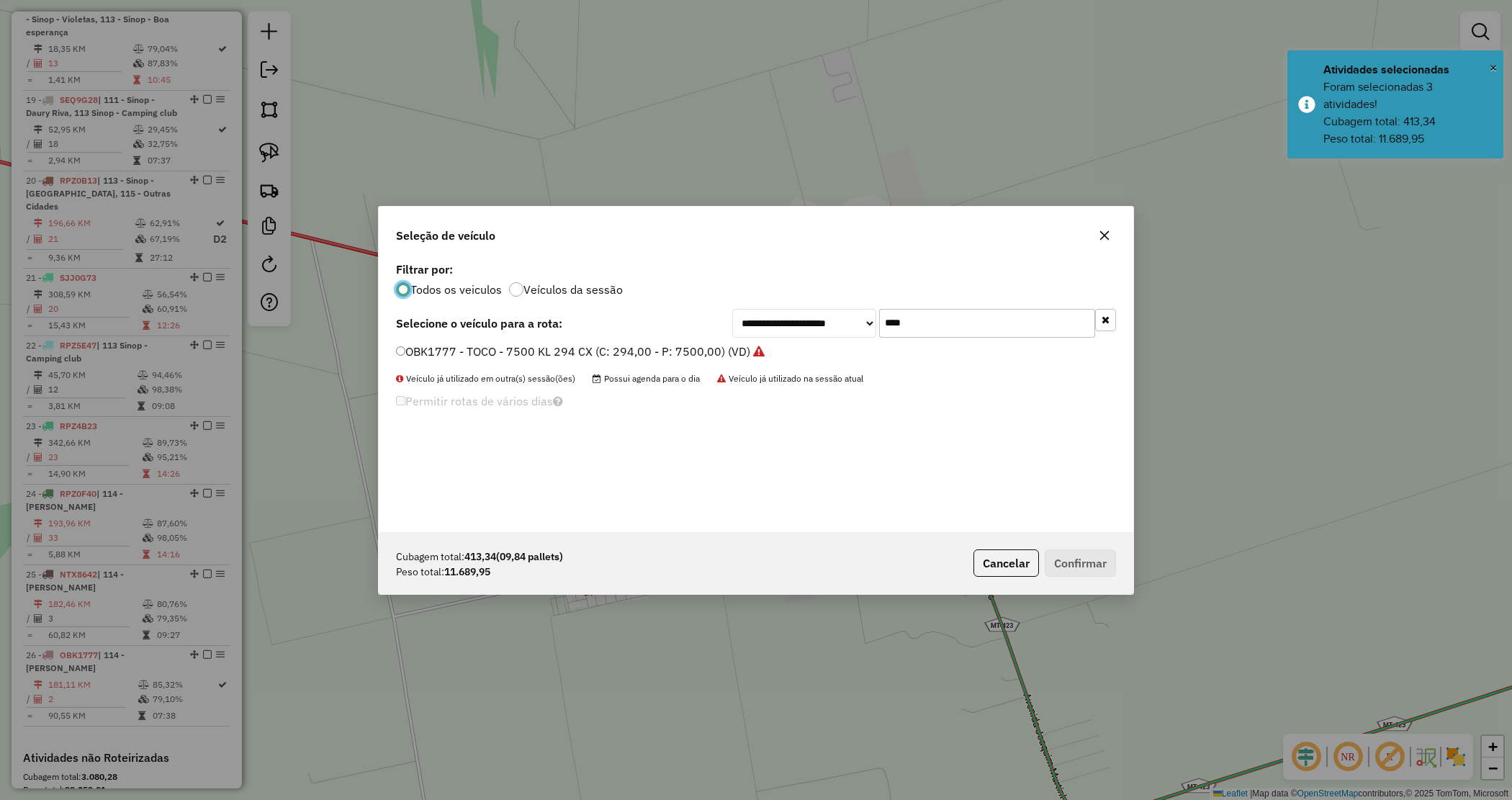
drag, startPoint x: 808, startPoint y: 309, endPoint x: 771, endPoint y: 310, distance: 37.0
click at [771, 309] on div "**********" at bounding box center [924, 323] width 384 height 29
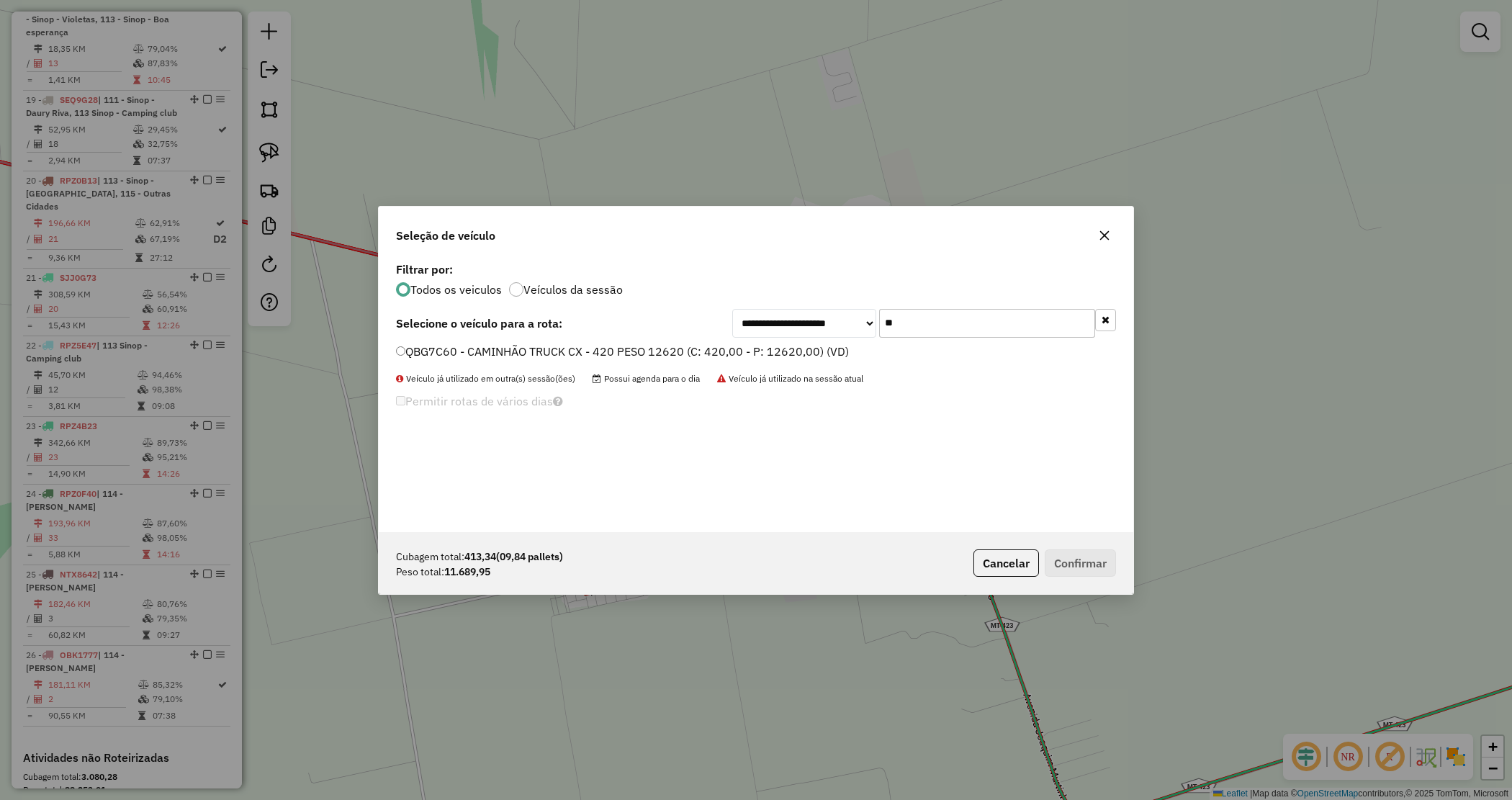
type input "**"
click at [709, 351] on label "QBG7C60 - CAMINHÃO TRUCK CX - 420 PESO 12620 (C: 420,00 - P: 12620,00) (VD)" at bounding box center [622, 351] width 453 height 18
click at [1077, 560] on button "Confirmar" at bounding box center [1080, 563] width 71 height 28
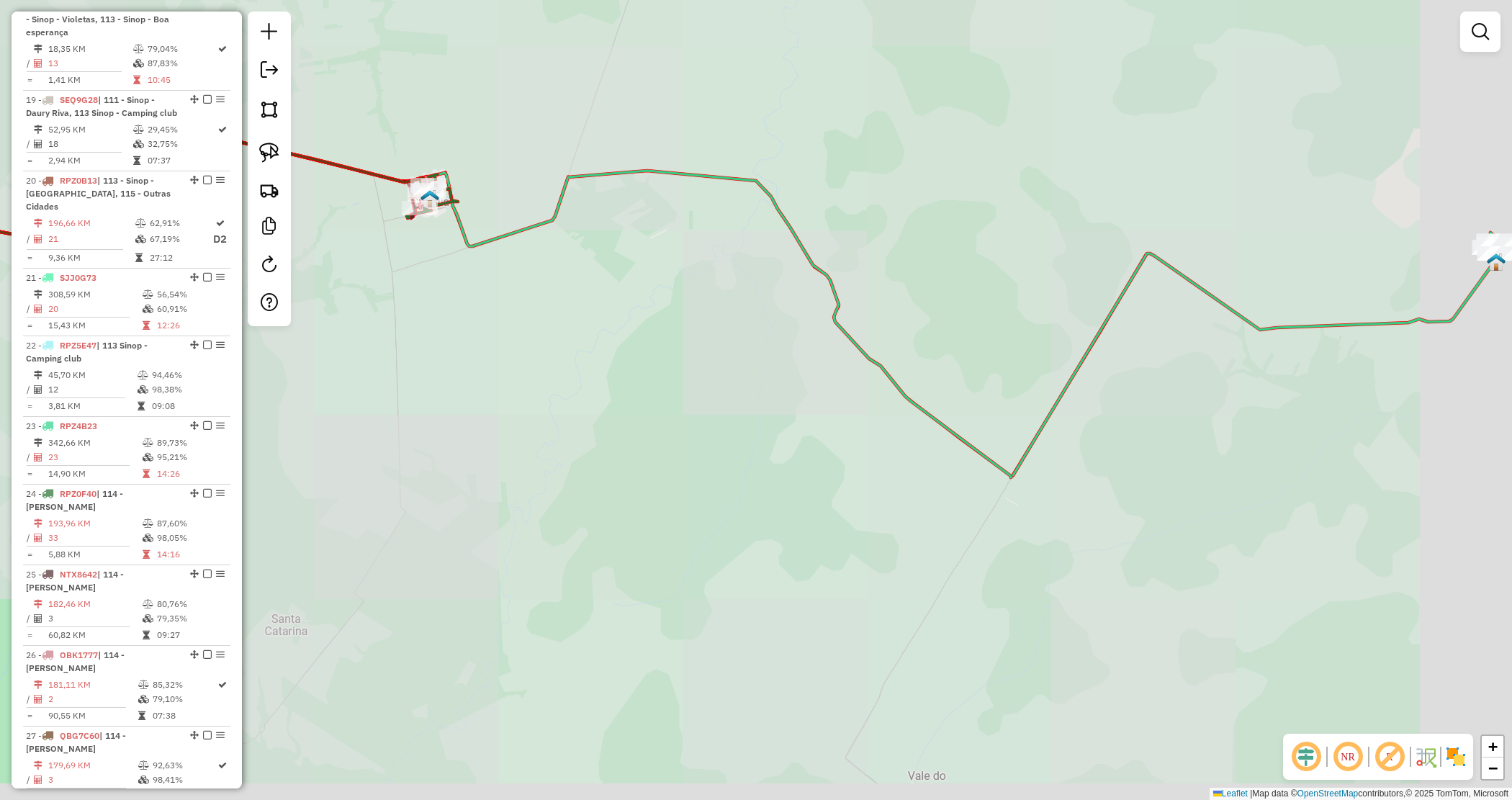
drag, startPoint x: 924, startPoint y: 432, endPoint x: 766, endPoint y: 359, distance: 174.0
click at [772, 365] on div "Janela de atendimento Grade de atendimento Capacidade Transportadoras Veículos …" at bounding box center [756, 400] width 1512 height 800
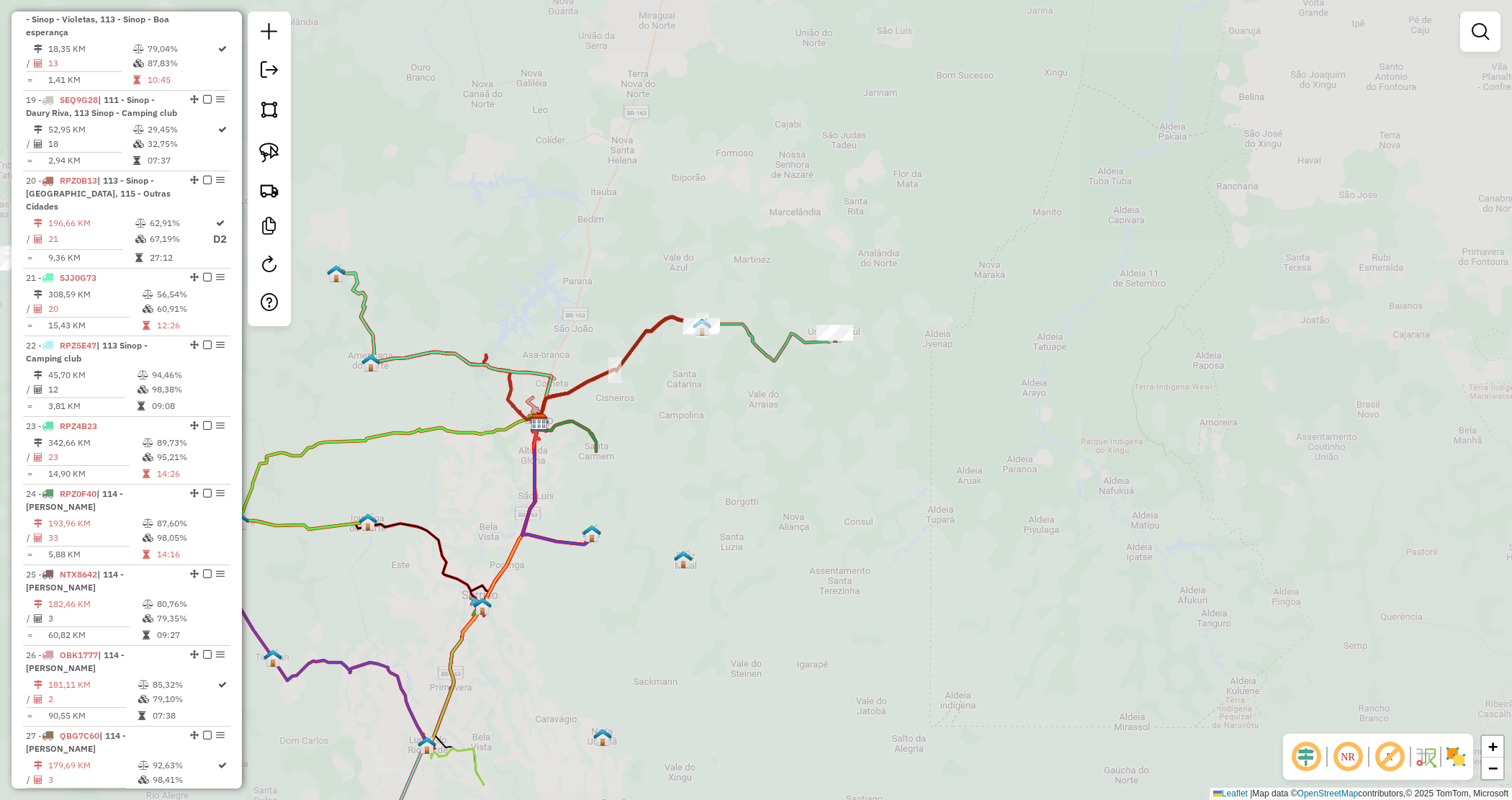
drag, startPoint x: 821, startPoint y: 425, endPoint x: 804, endPoint y: 367, distance: 60.4
click at [821, 425] on div "Janela de atendimento Grade de atendimento Capacidade Transportadoras Veículos …" at bounding box center [756, 400] width 1512 height 800
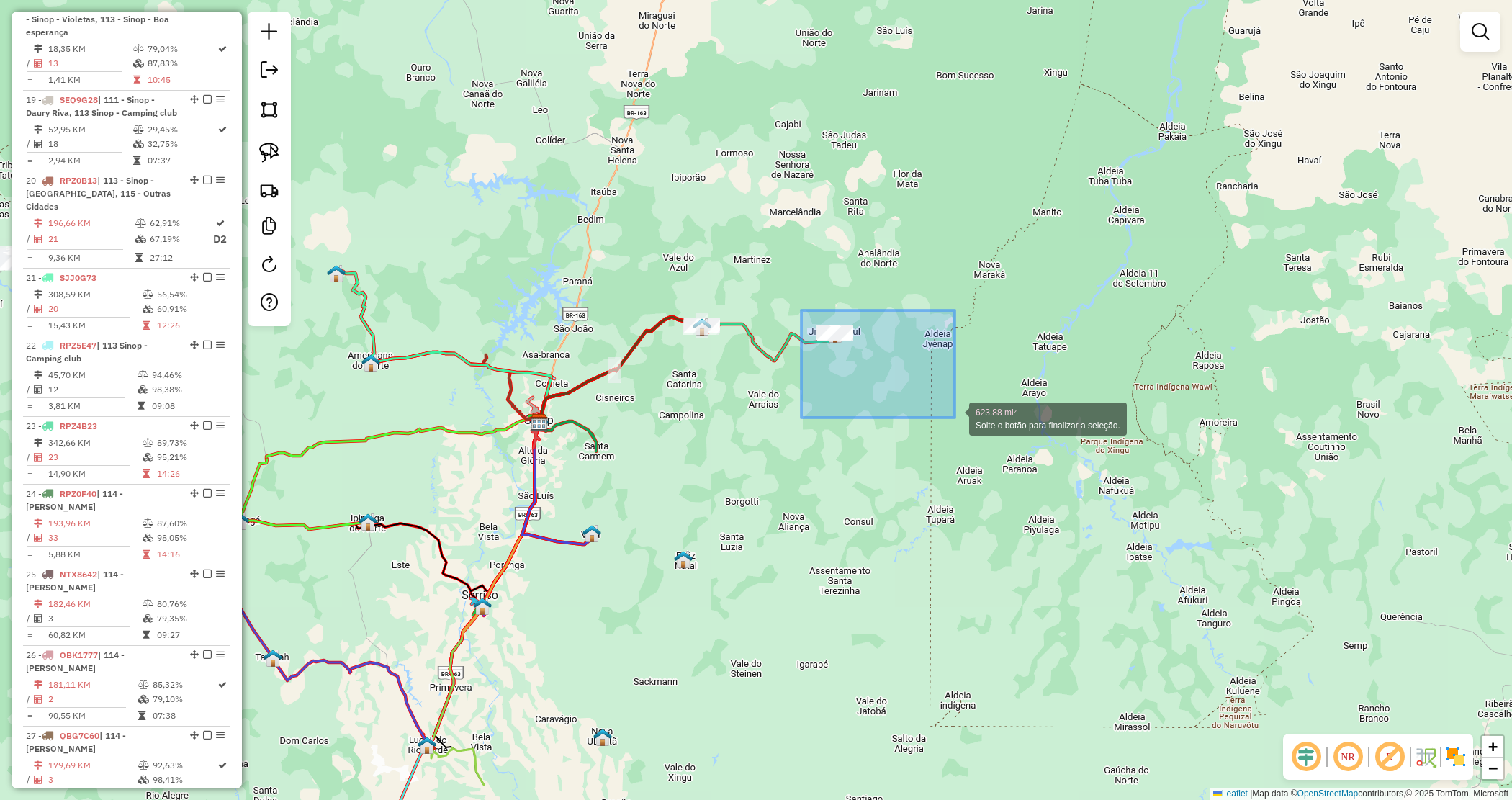
drag, startPoint x: 867, startPoint y: 370, endPoint x: 999, endPoint y: 436, distance: 147.6
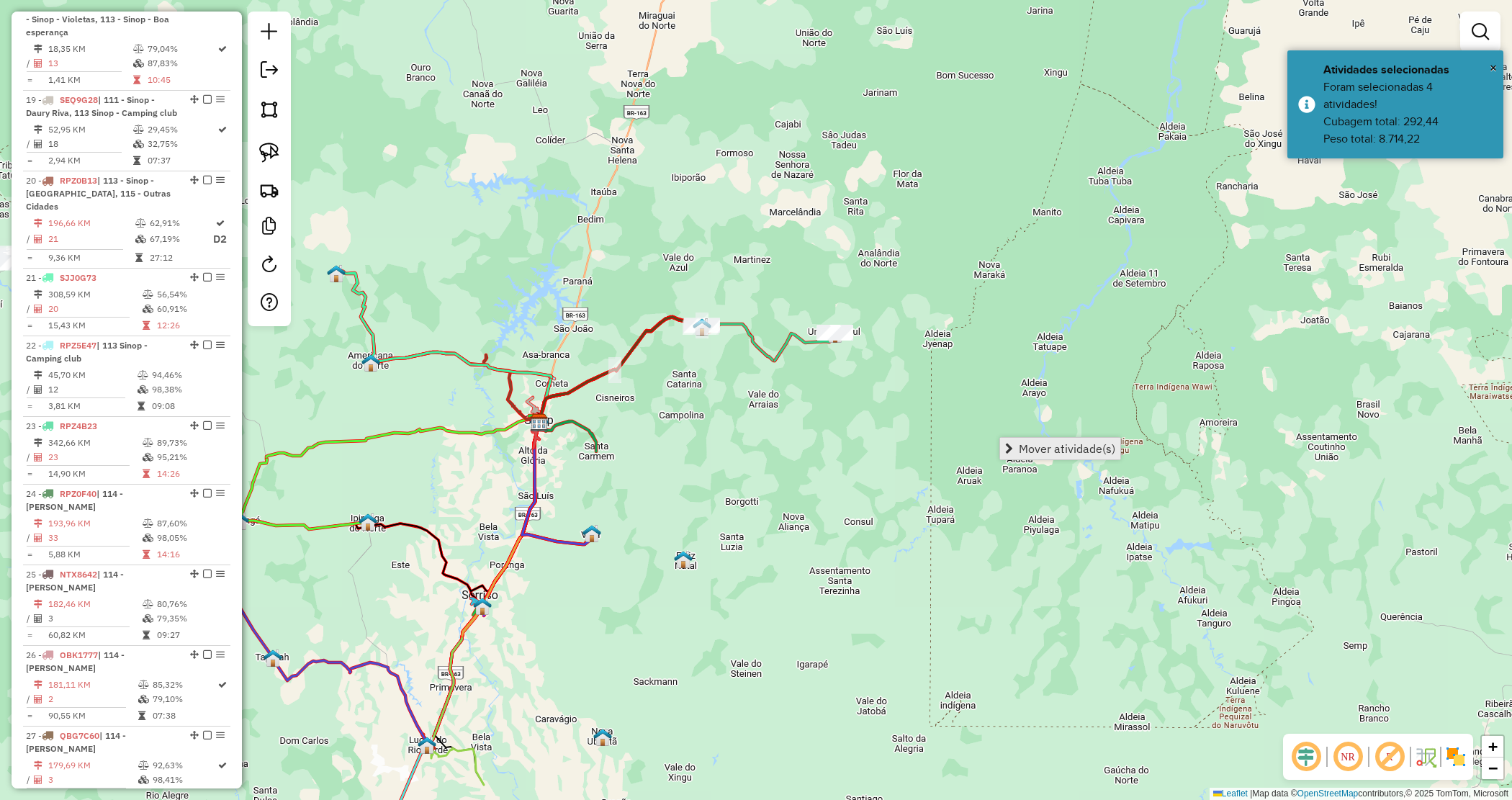
click at [1044, 451] on span "Mover atividade(s)" at bounding box center [1067, 449] width 97 height 12
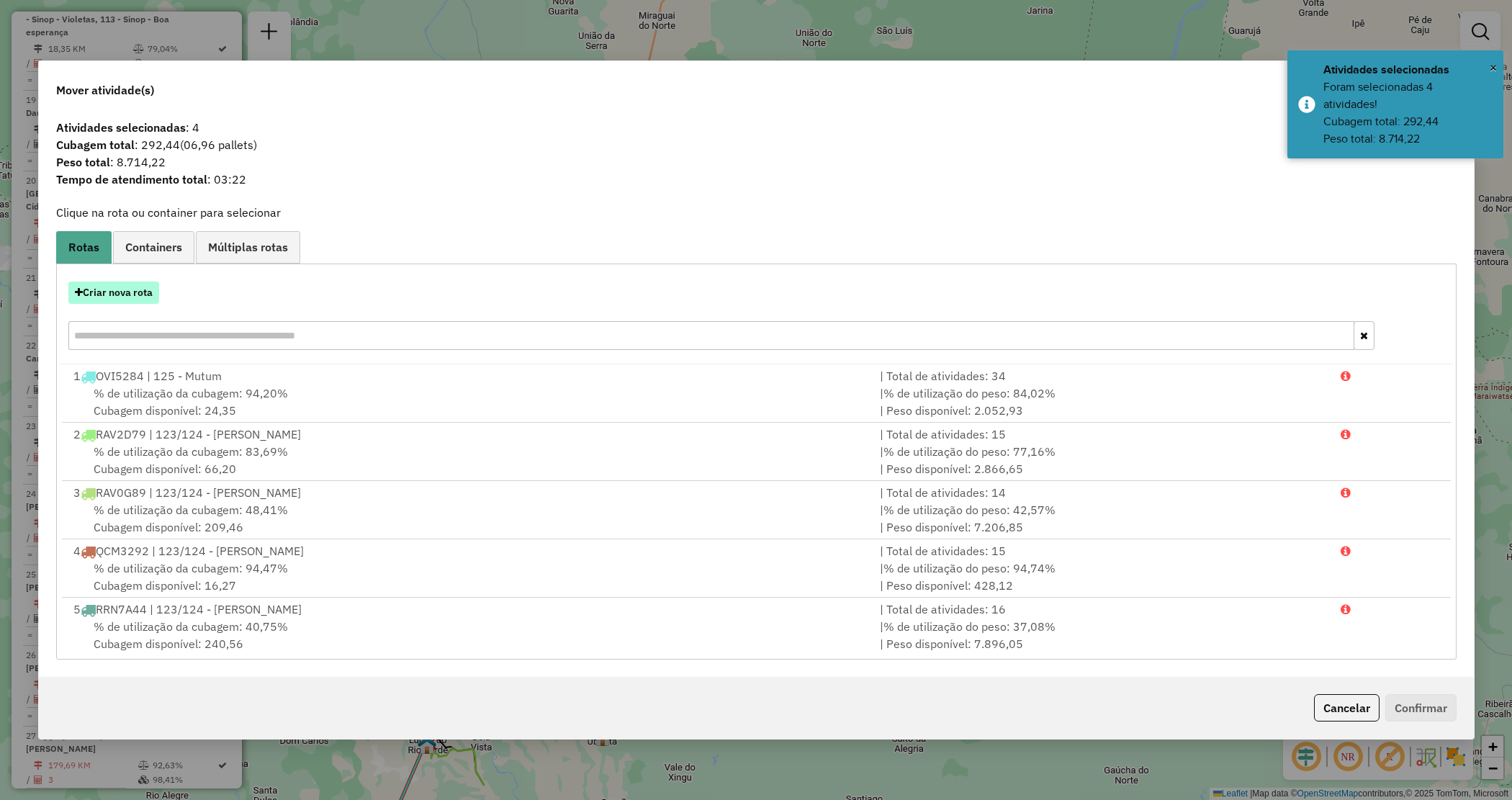
click at [113, 296] on button "Criar nova rota" at bounding box center [113, 293] width 91 height 23
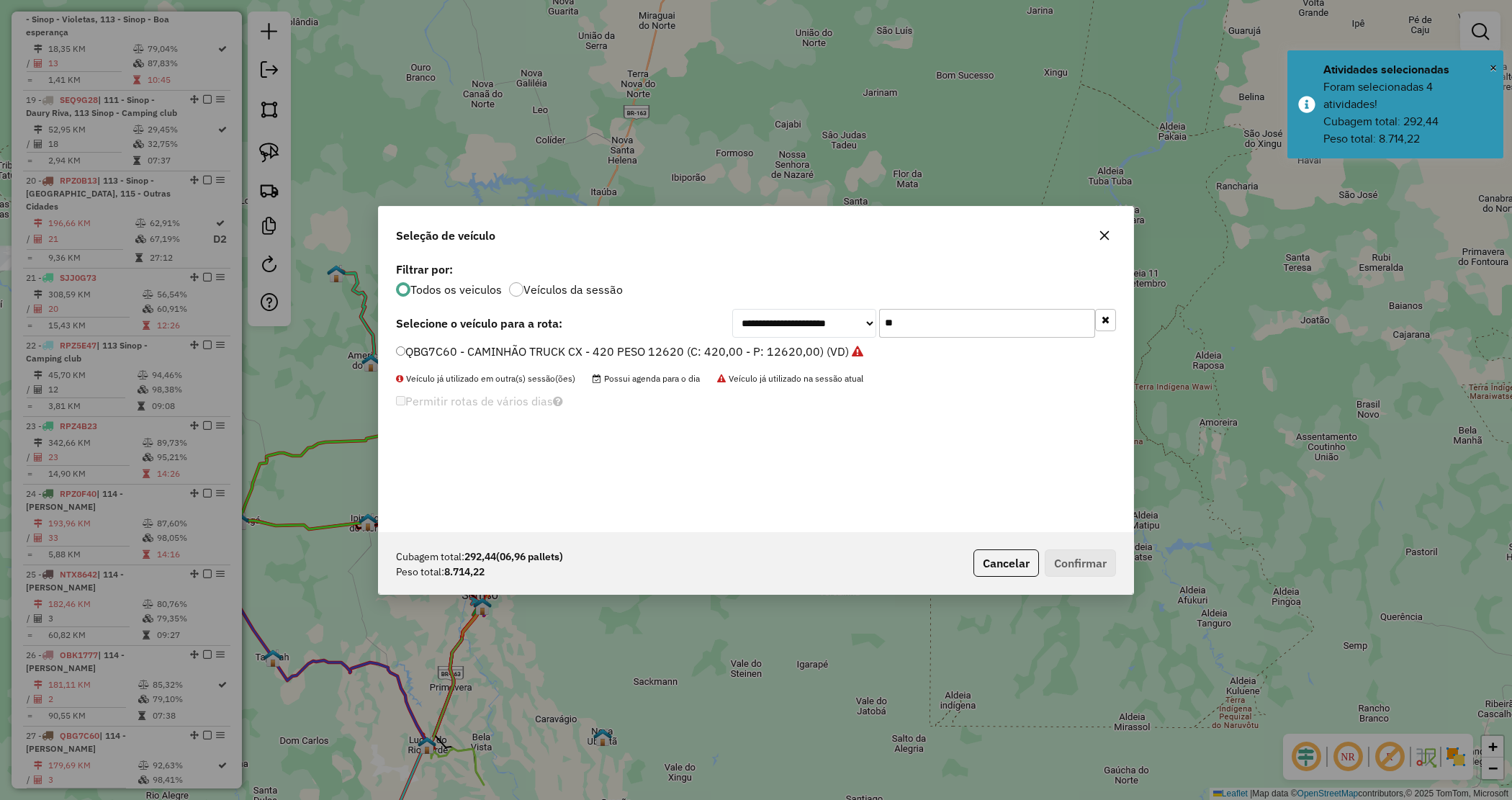
drag, startPoint x: 889, startPoint y: 319, endPoint x: 683, endPoint y: 258, distance: 214.8
click at [686, 261] on div "**********" at bounding box center [756, 395] width 755 height 274
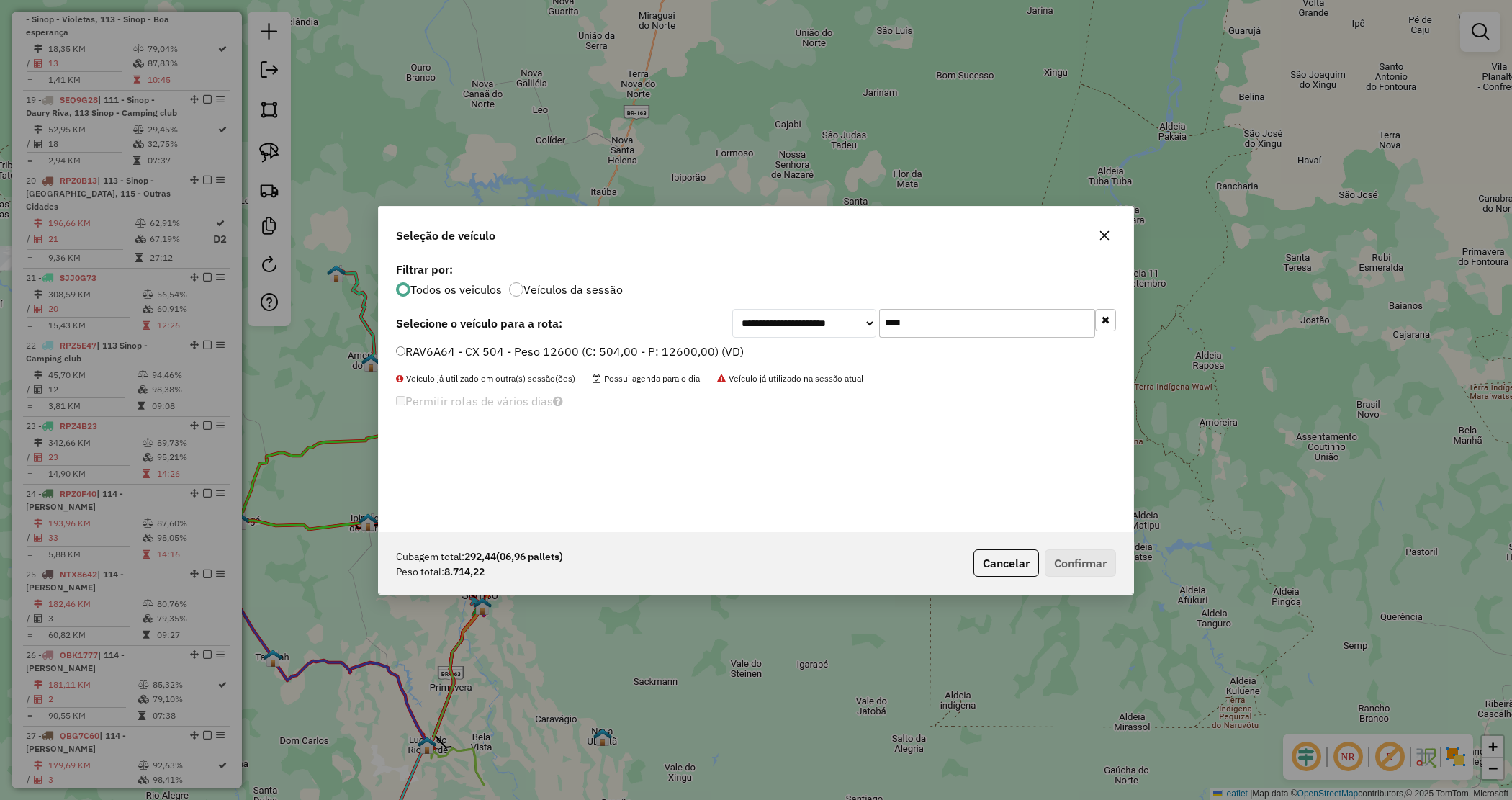
type input "****"
drag, startPoint x: 583, startPoint y: 348, endPoint x: 685, endPoint y: 394, distance: 111.9
click at [583, 350] on label "RAV6A64 - CX 504 - Peso 12600 (C: 504,00 - P: 12600,00) (VD)" at bounding box center [570, 351] width 348 height 18
click at [726, 347] on label "RAV6A64 - CX 504 - Peso 12600 (C: 504,00 - P: 12600,00) (VD)" at bounding box center [570, 351] width 348 height 18
click at [1093, 556] on button "Confirmar" at bounding box center [1080, 563] width 71 height 28
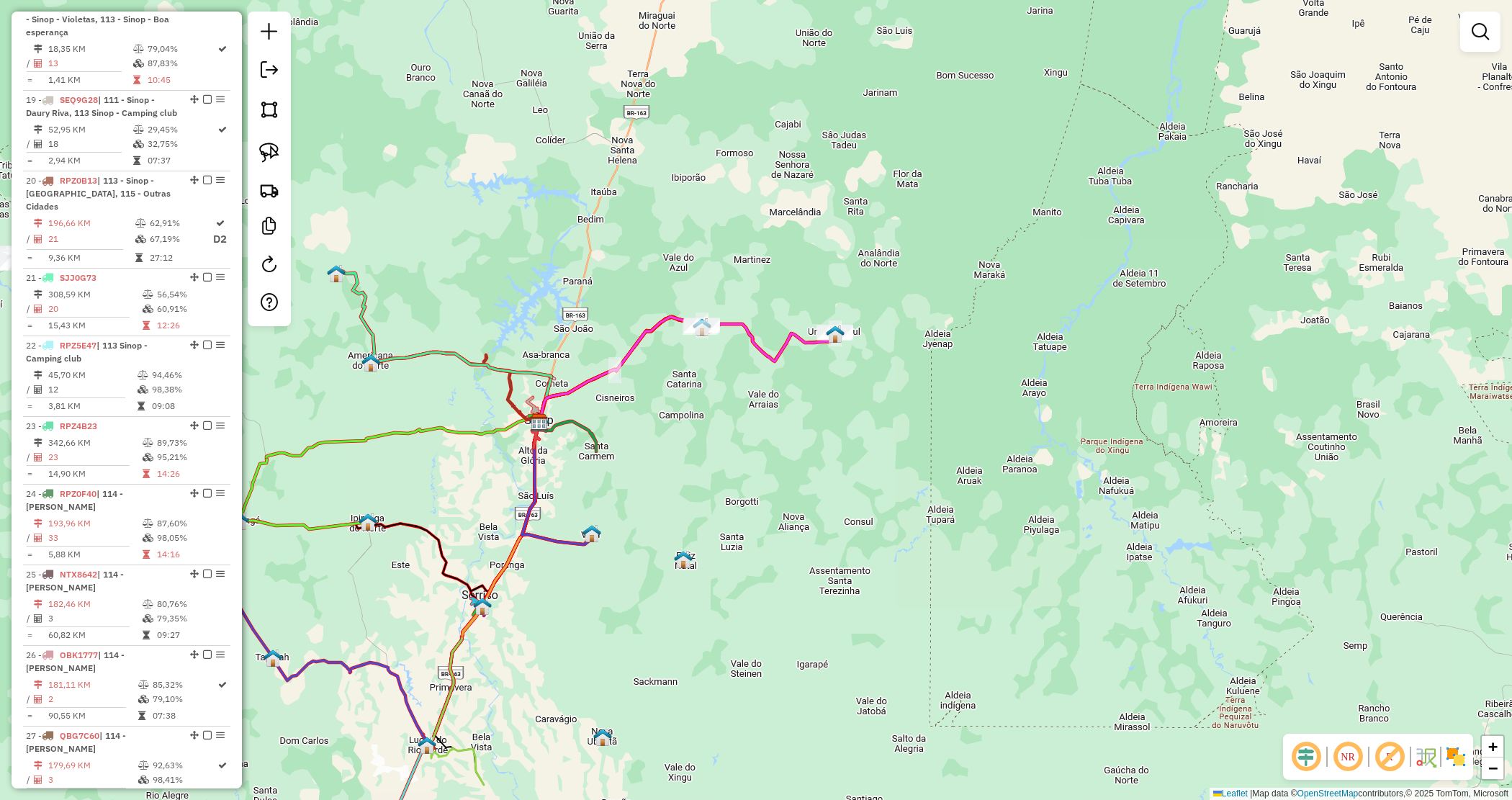
click at [736, 501] on div "Janela de atendimento Grade de atendimento Capacidade Transportadoras Veículos …" at bounding box center [756, 400] width 1512 height 800
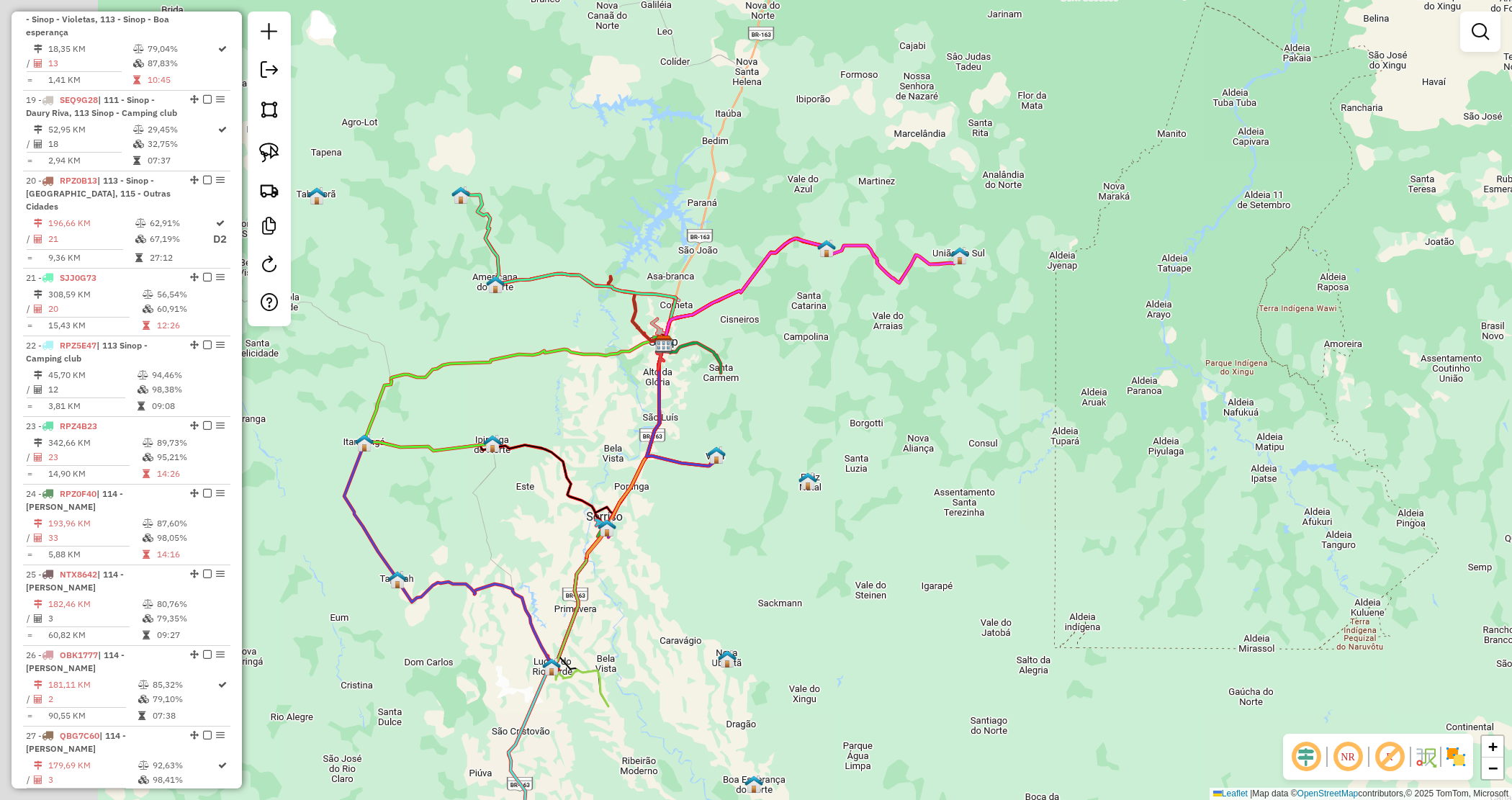
drag, startPoint x: 846, startPoint y: 434, endPoint x: 1055, endPoint y: 353, distance: 224.1
click at [1035, 355] on div "Janela de atendimento Grade de atendimento Capacidade Transportadoras Veículos …" at bounding box center [756, 400] width 1512 height 800
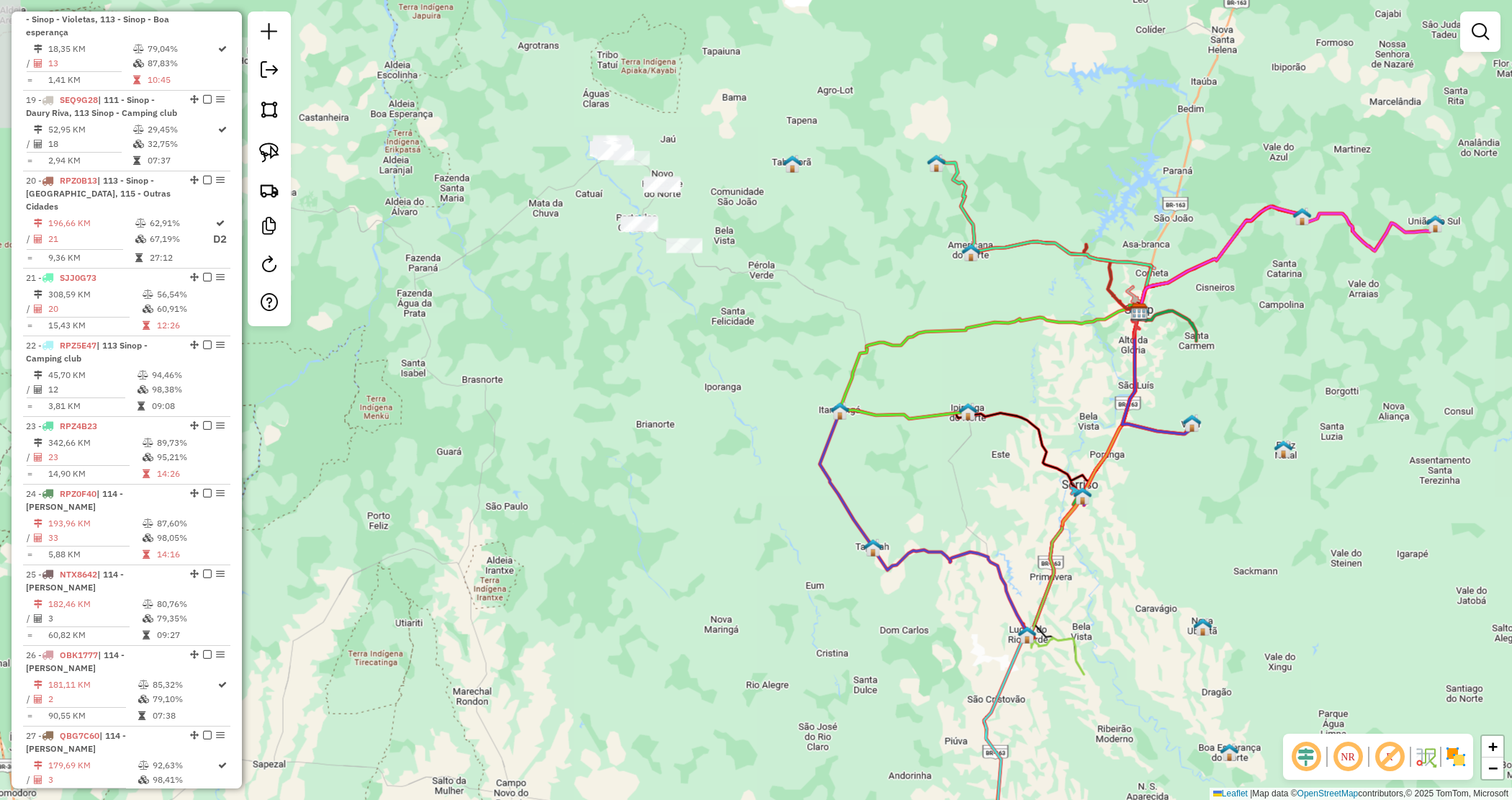
drag, startPoint x: 750, startPoint y: 405, endPoint x: 776, endPoint y: 469, distance: 69.1
click at [776, 468] on div "Janela de atendimento Grade de atendimento Capacidade Transportadoras Veículos …" at bounding box center [756, 400] width 1512 height 800
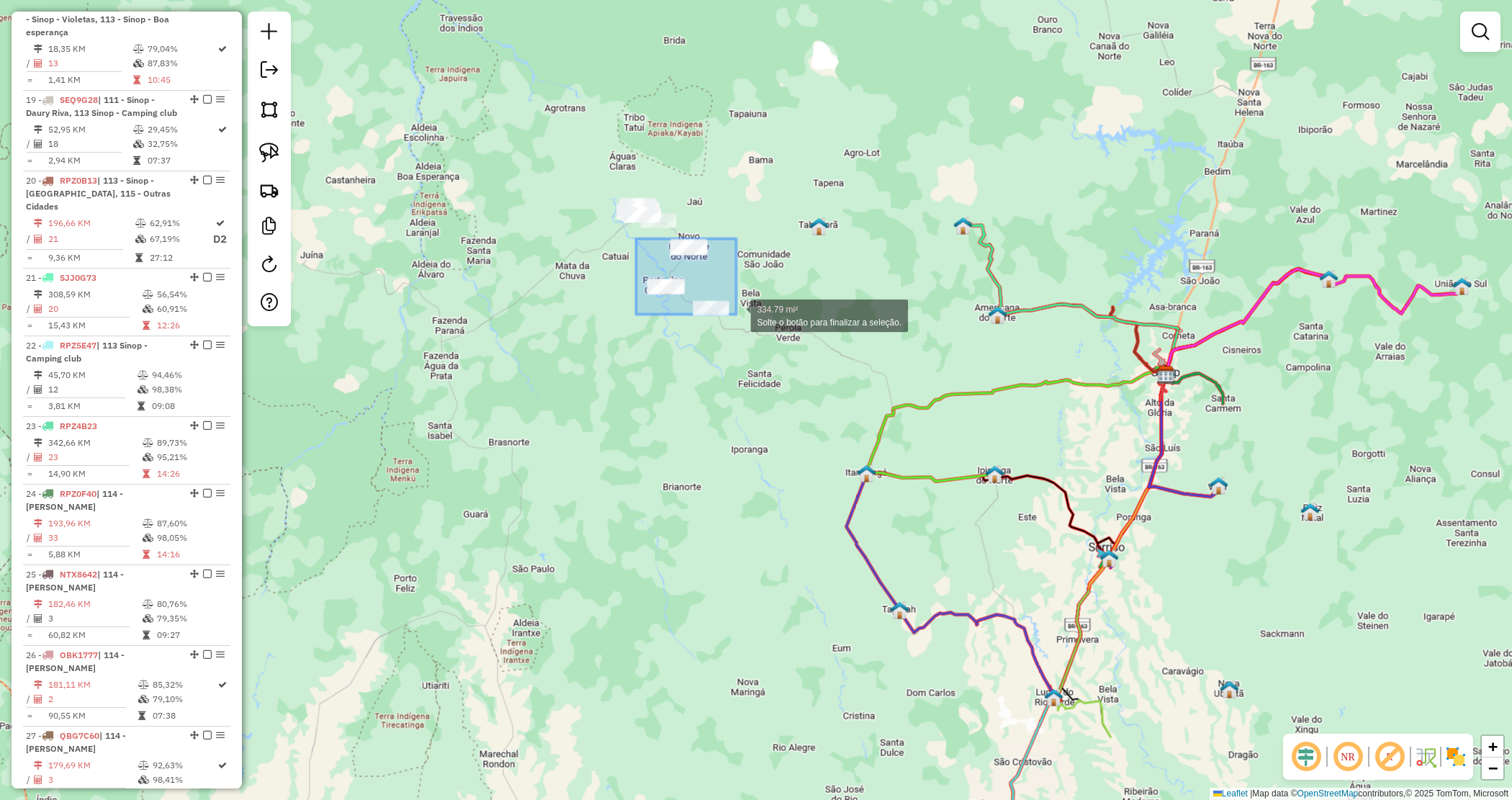
drag, startPoint x: 635, startPoint y: 239, endPoint x: 782, endPoint y: 359, distance: 189.8
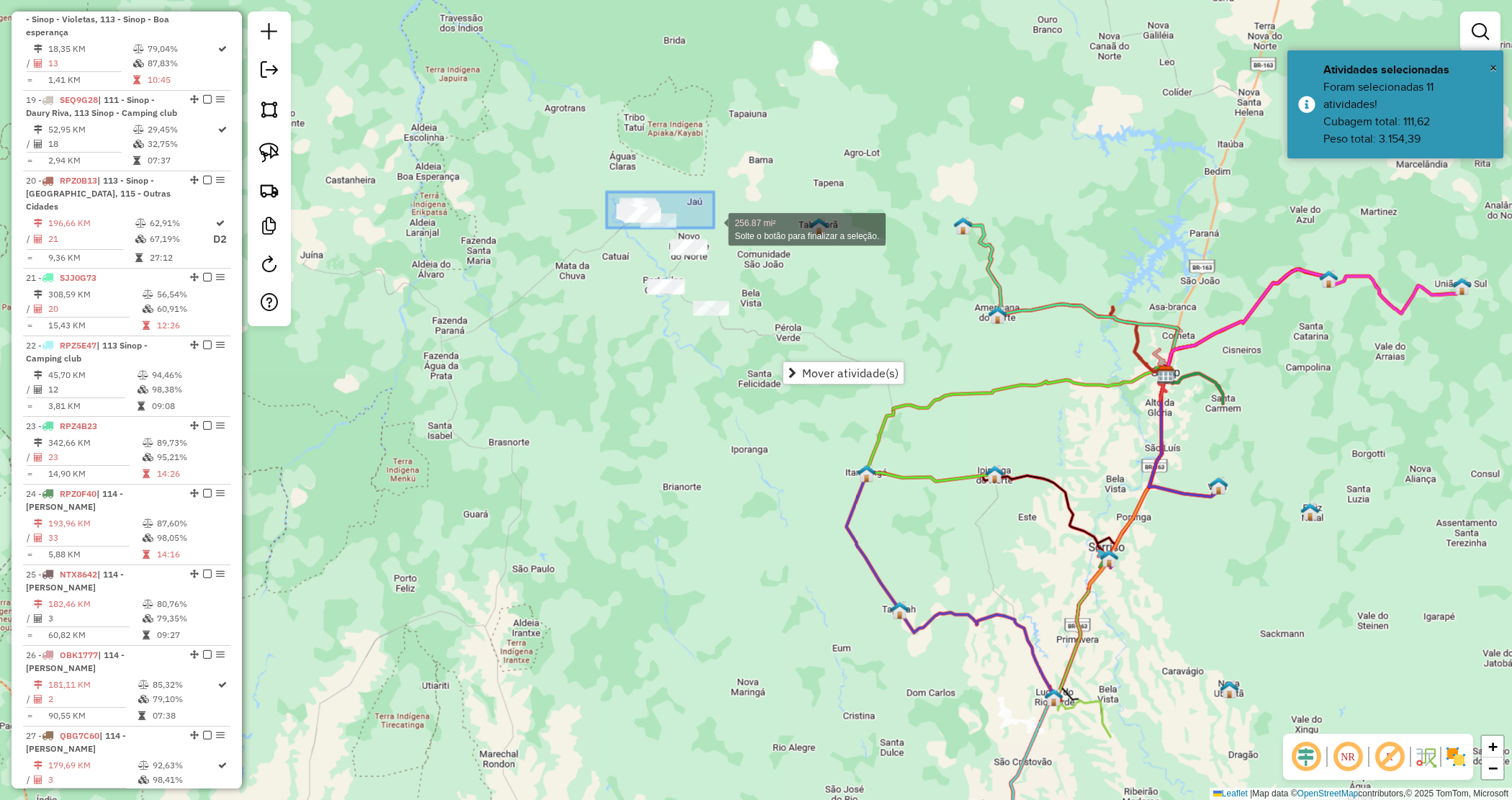
drag, startPoint x: 703, startPoint y: 224, endPoint x: 714, endPoint y: 229, distance: 12.1
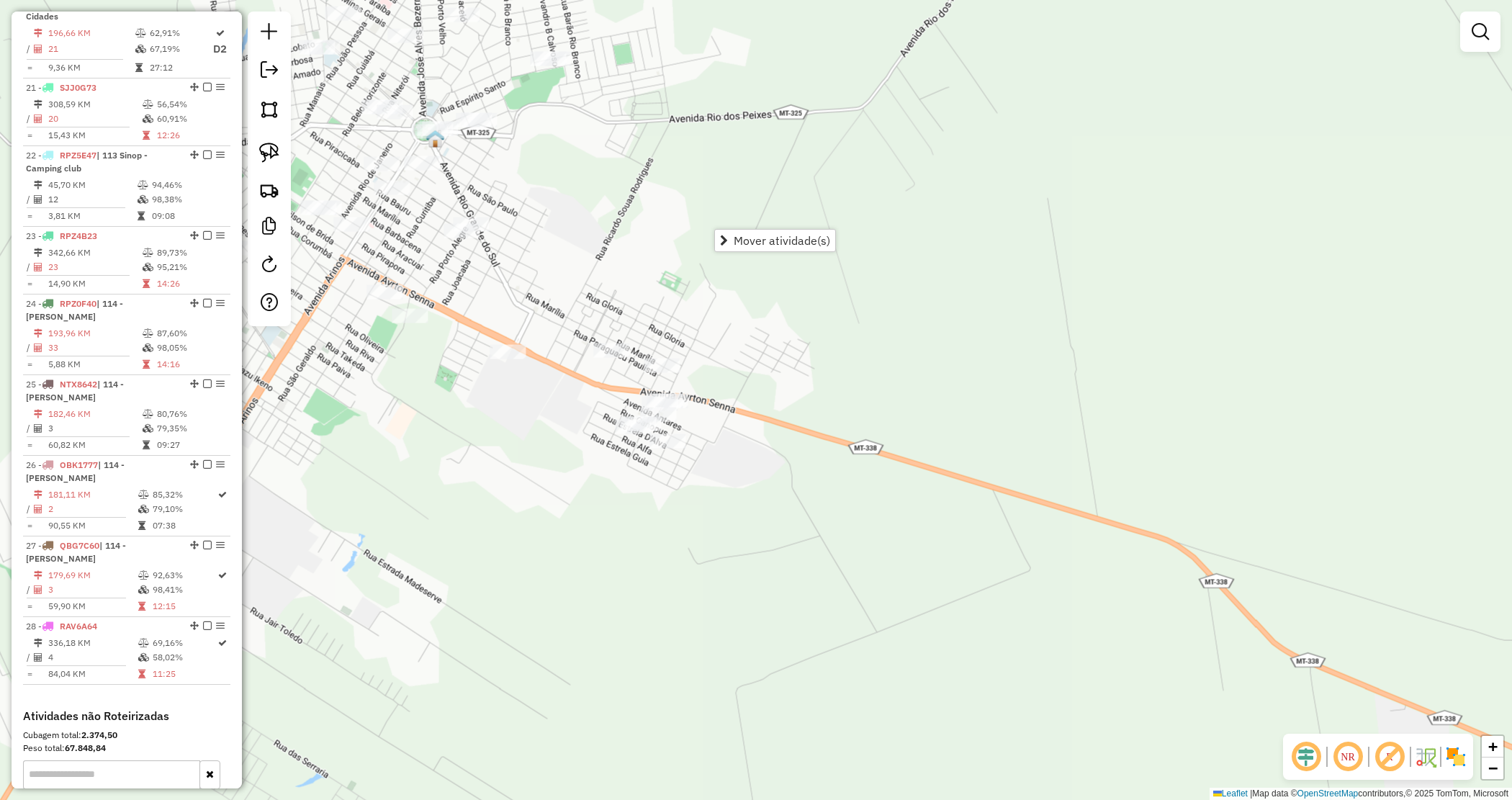
scroll to position [2165, 0]
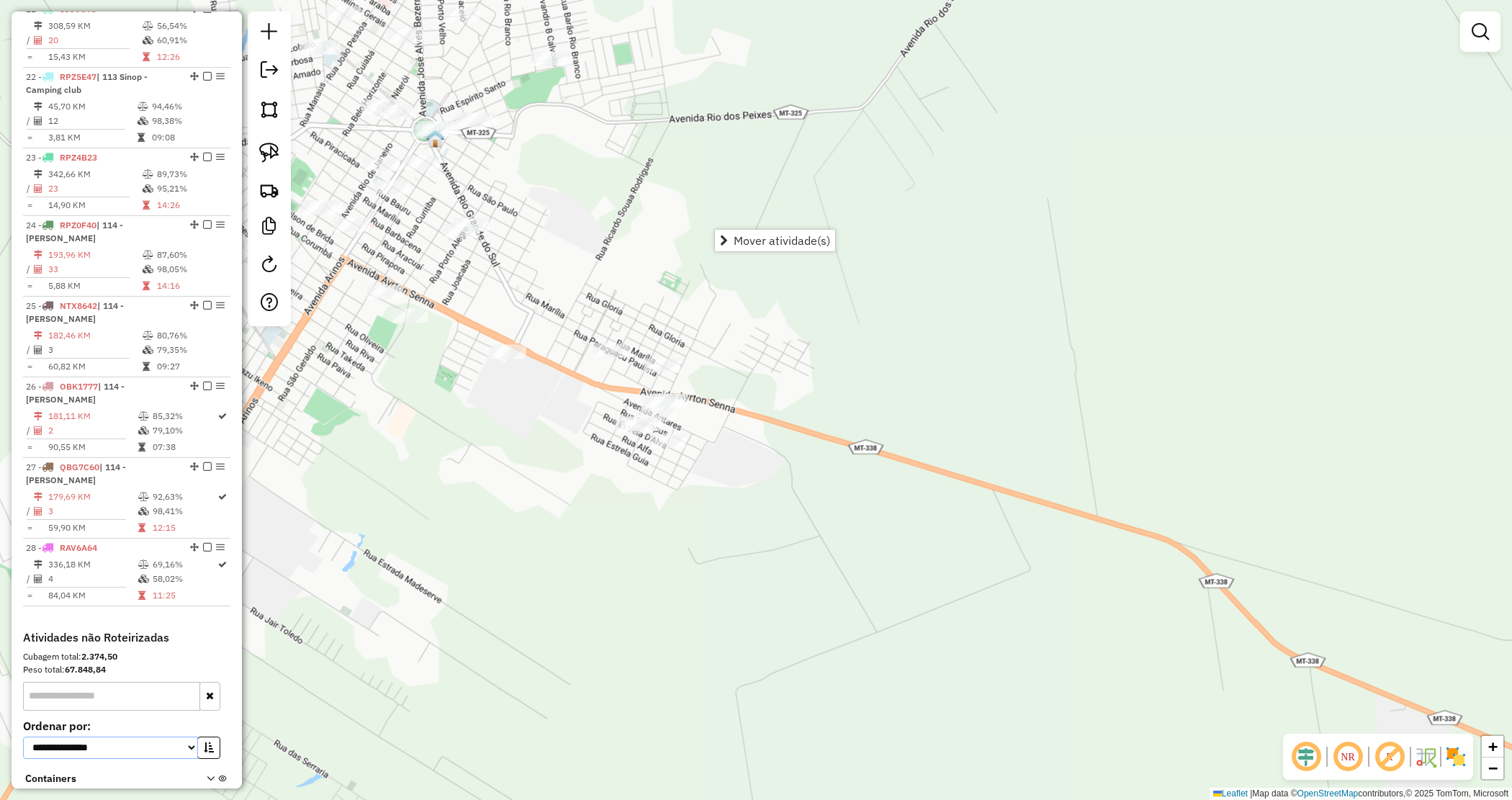
drag, startPoint x: 123, startPoint y: 650, endPoint x: 113, endPoint y: 667, distance: 19.7
click at [123, 737] on select "**********" at bounding box center [111, 747] width 175 height 23
drag, startPoint x: 118, startPoint y: 645, endPoint x: 108, endPoint y: 657, distance: 15.6
click at [118, 737] on select "**********" at bounding box center [111, 747] width 175 height 23
select select "*********"
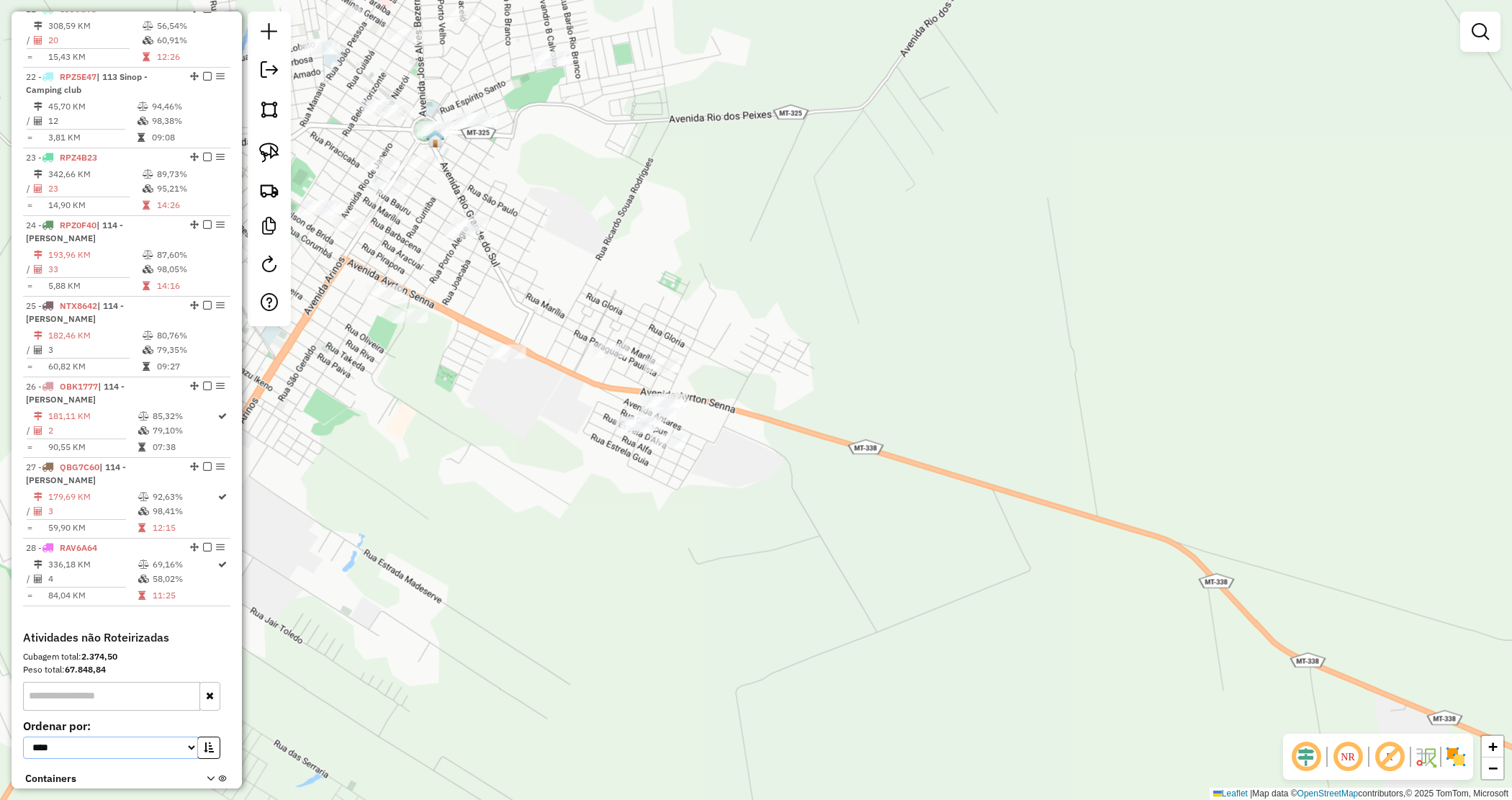
click at [23, 737] on select "**********" at bounding box center [111, 747] width 175 height 23
click at [199, 737] on button "button" at bounding box center [209, 747] width 23 height 23
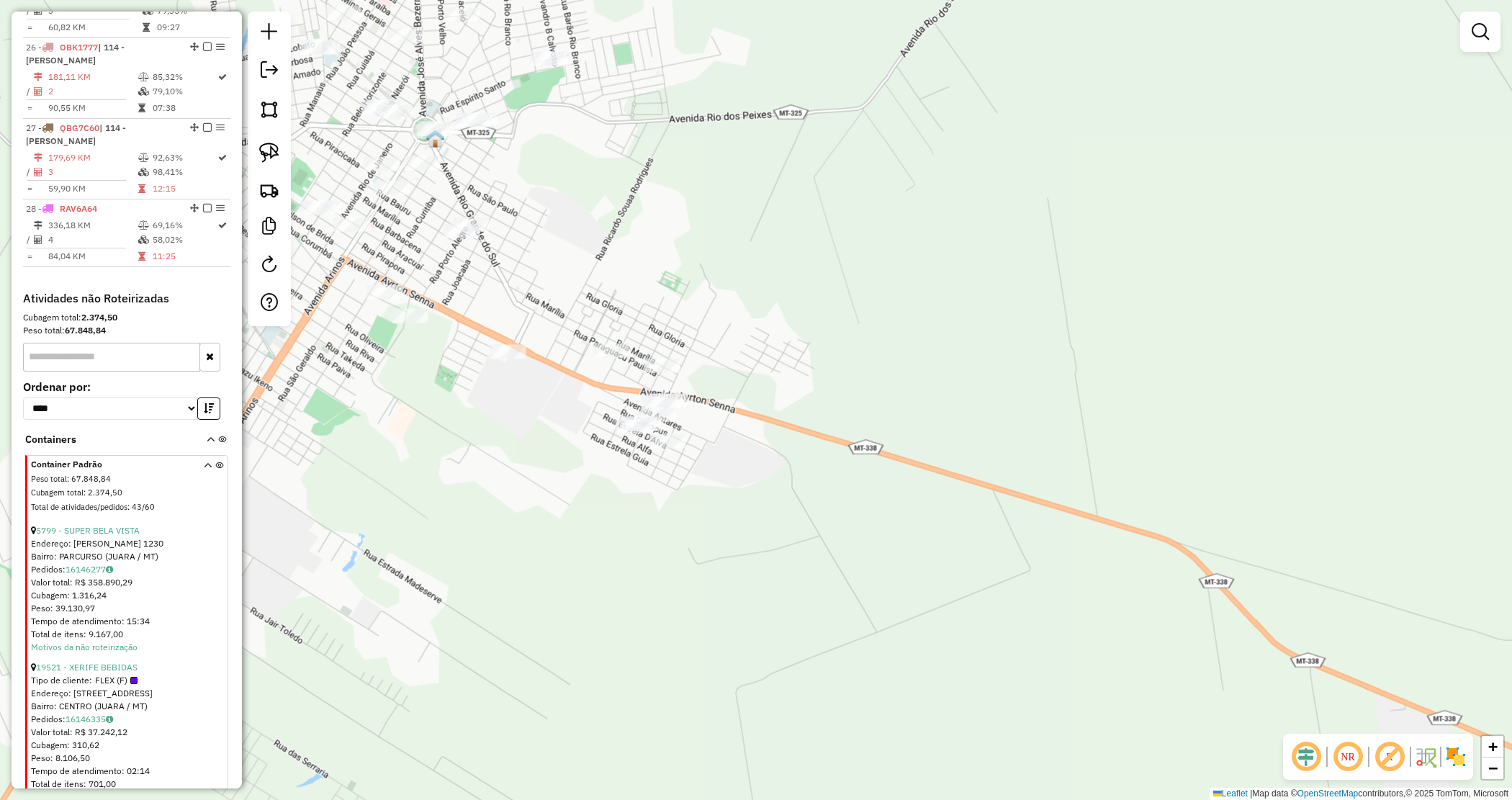
scroll to position [2525, 0]
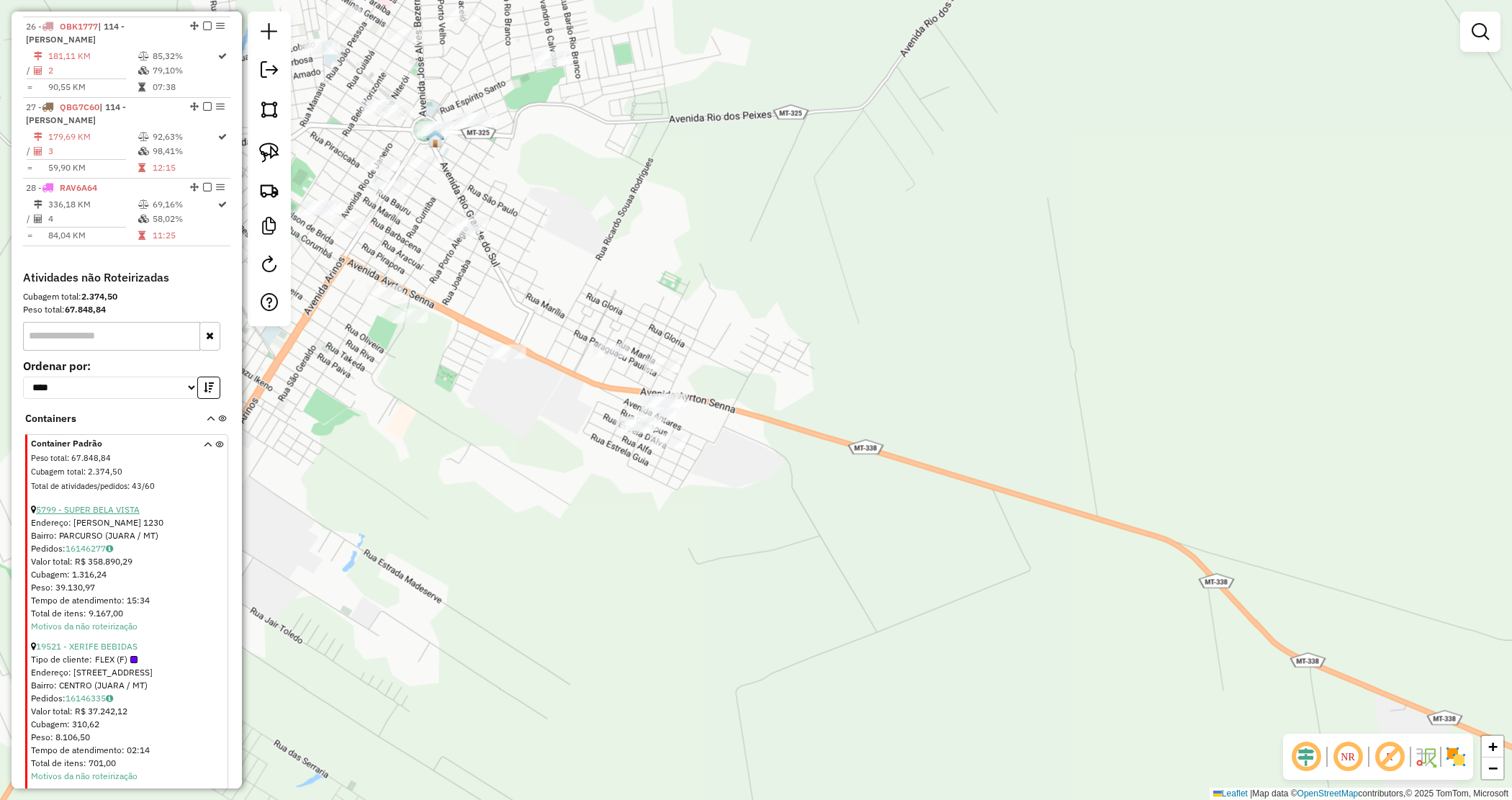
click at [128, 504] on link "5799 - SUPER BELA VISTA" at bounding box center [88, 509] width 103 height 11
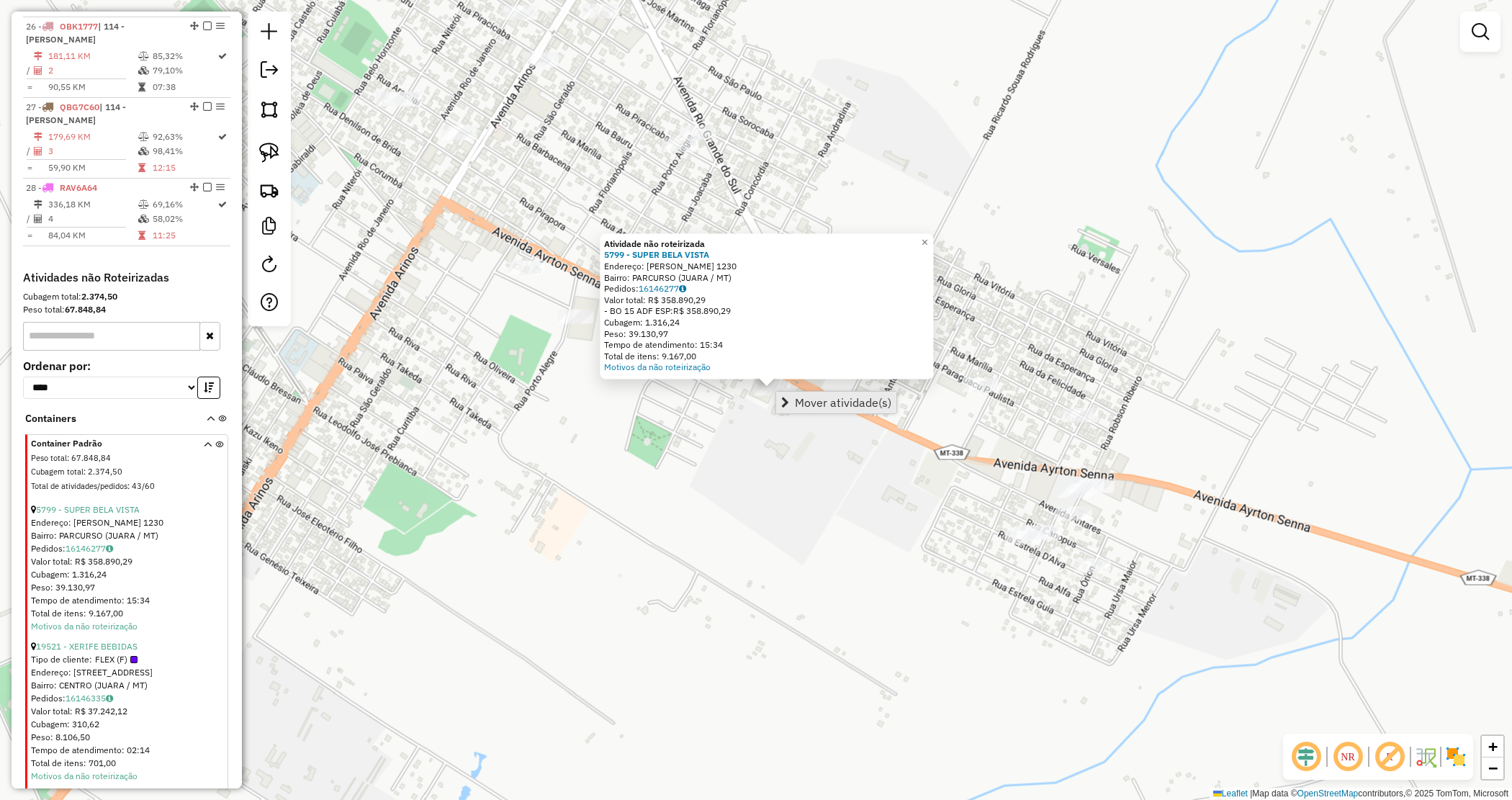
click at [812, 397] on span "Mover atividade(s)" at bounding box center [843, 403] width 97 height 12
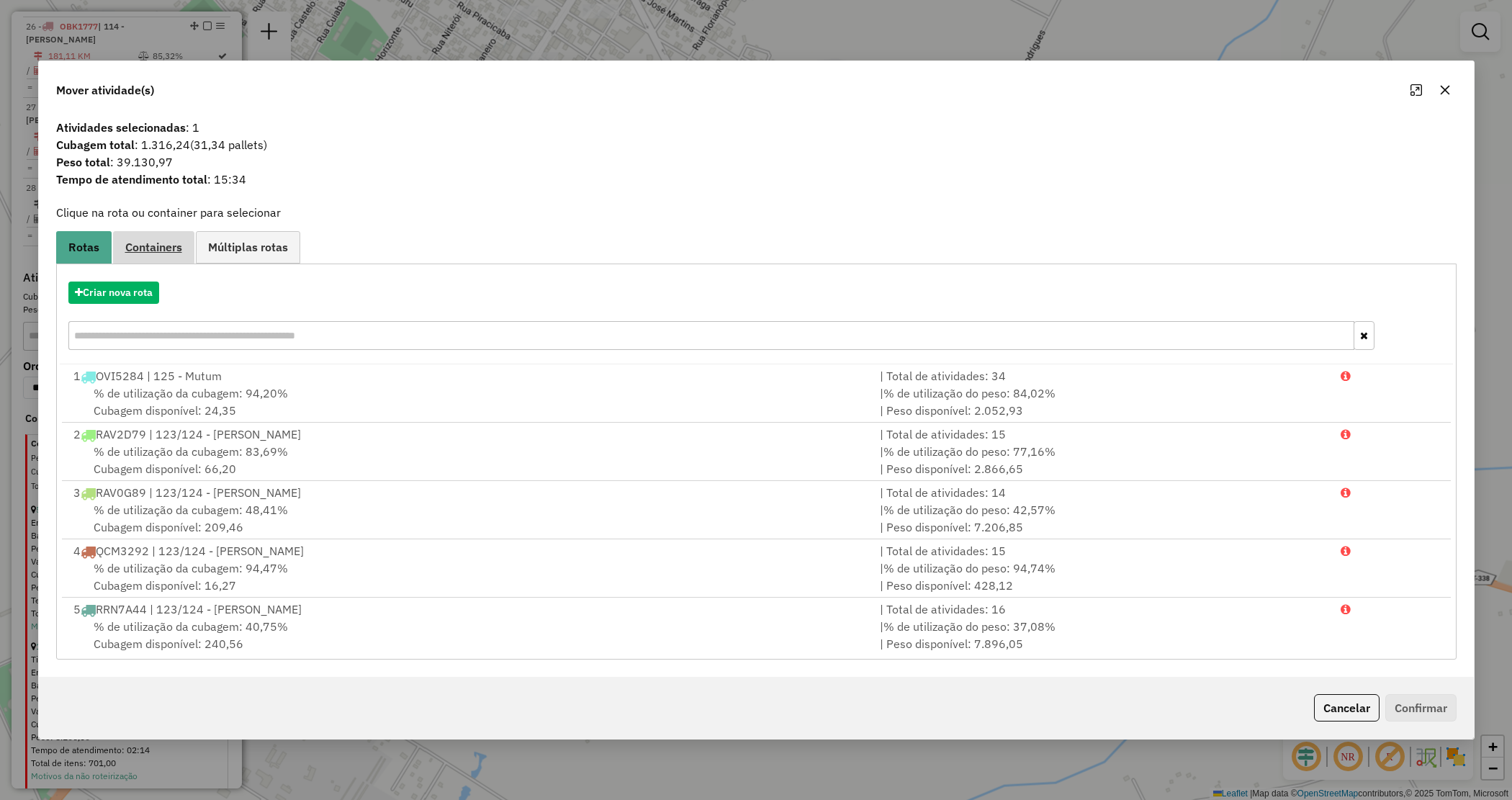
click at [173, 241] on span "Containers" at bounding box center [153, 247] width 57 height 12
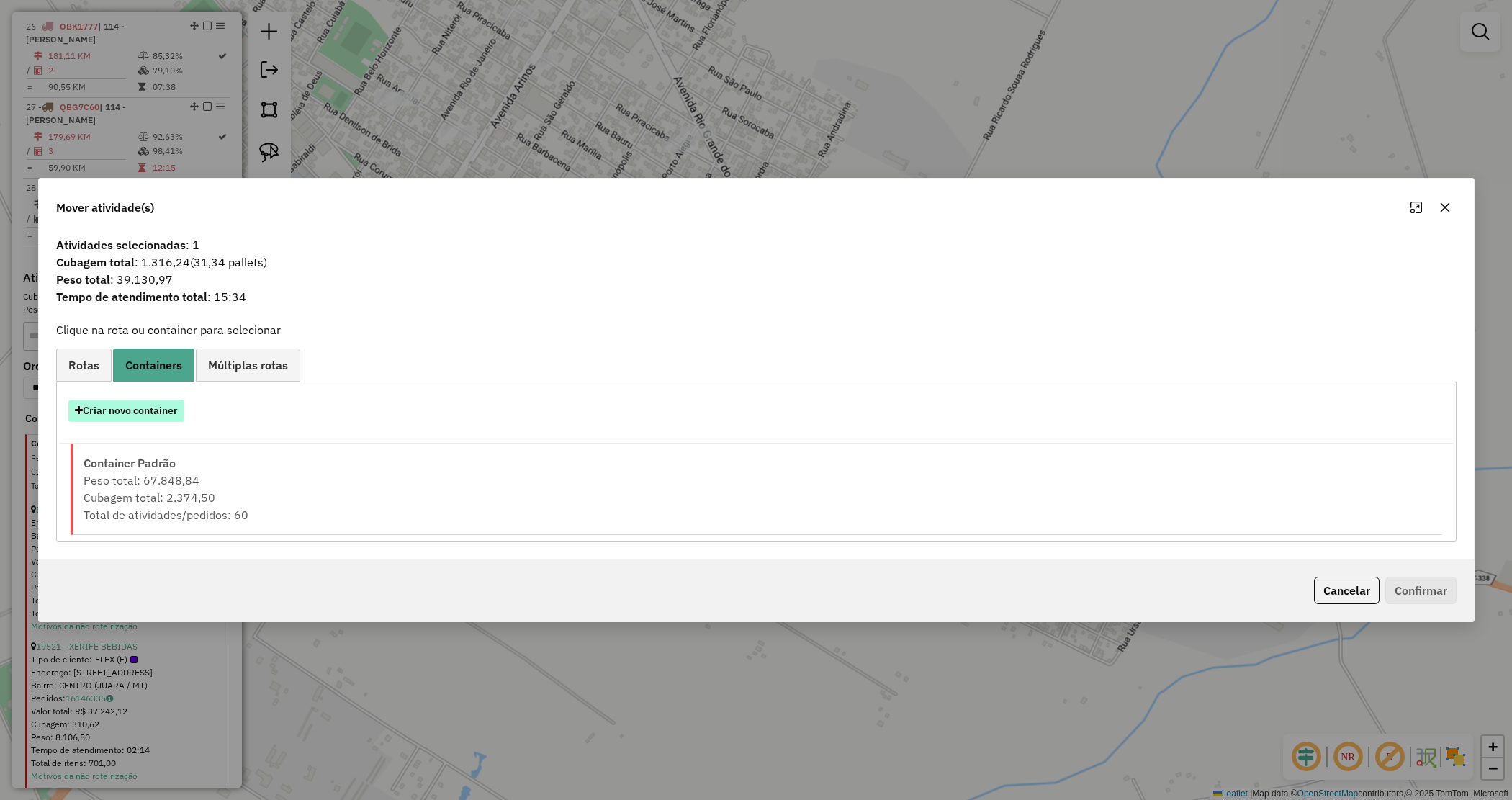
click at [156, 410] on button "Criar novo container" at bounding box center [126, 410] width 116 height 23
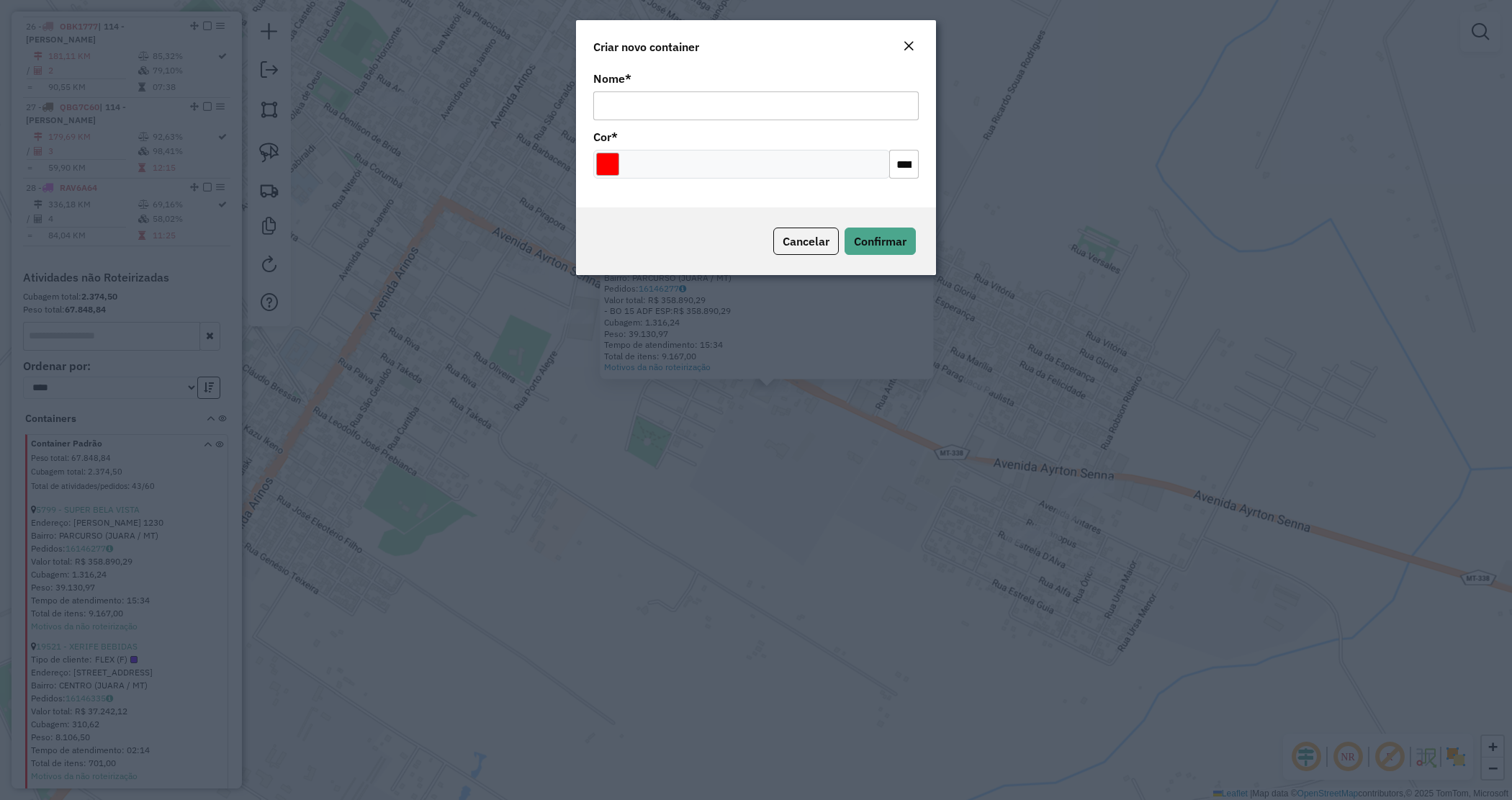
click at [717, 103] on input "Nome *" at bounding box center [756, 106] width 325 height 29
type input "******"
click at [602, 166] on input "Select a color" at bounding box center [608, 164] width 23 height 23
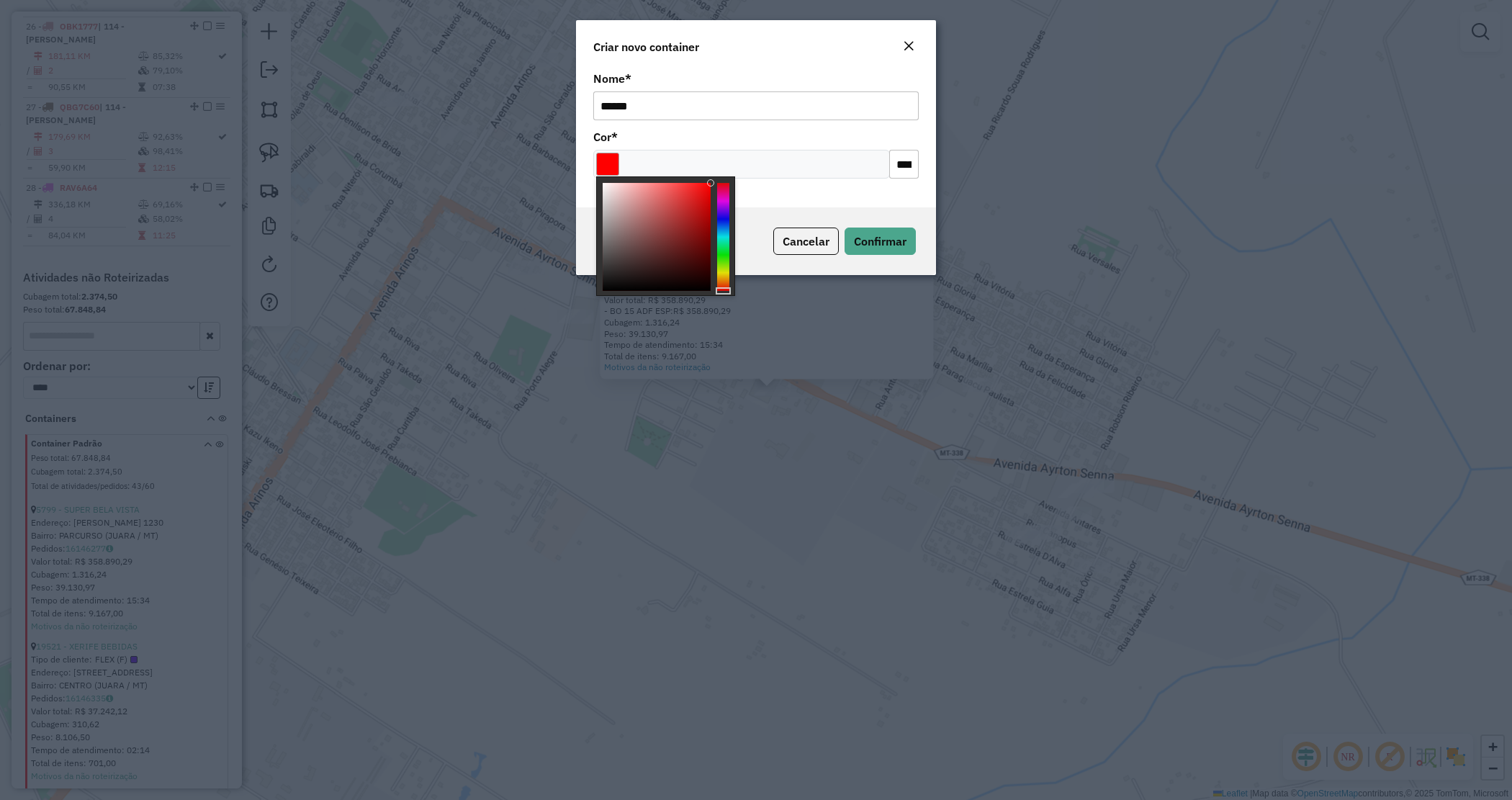
type input "*******"
click at [726, 214] on div at bounding box center [723, 237] width 13 height 108
drag, startPoint x: 782, startPoint y: 197, endPoint x: 817, endPoint y: 216, distance: 39.8
click at [786, 200] on div "Nome * ****** Cor * *******" at bounding box center [756, 138] width 360 height 140
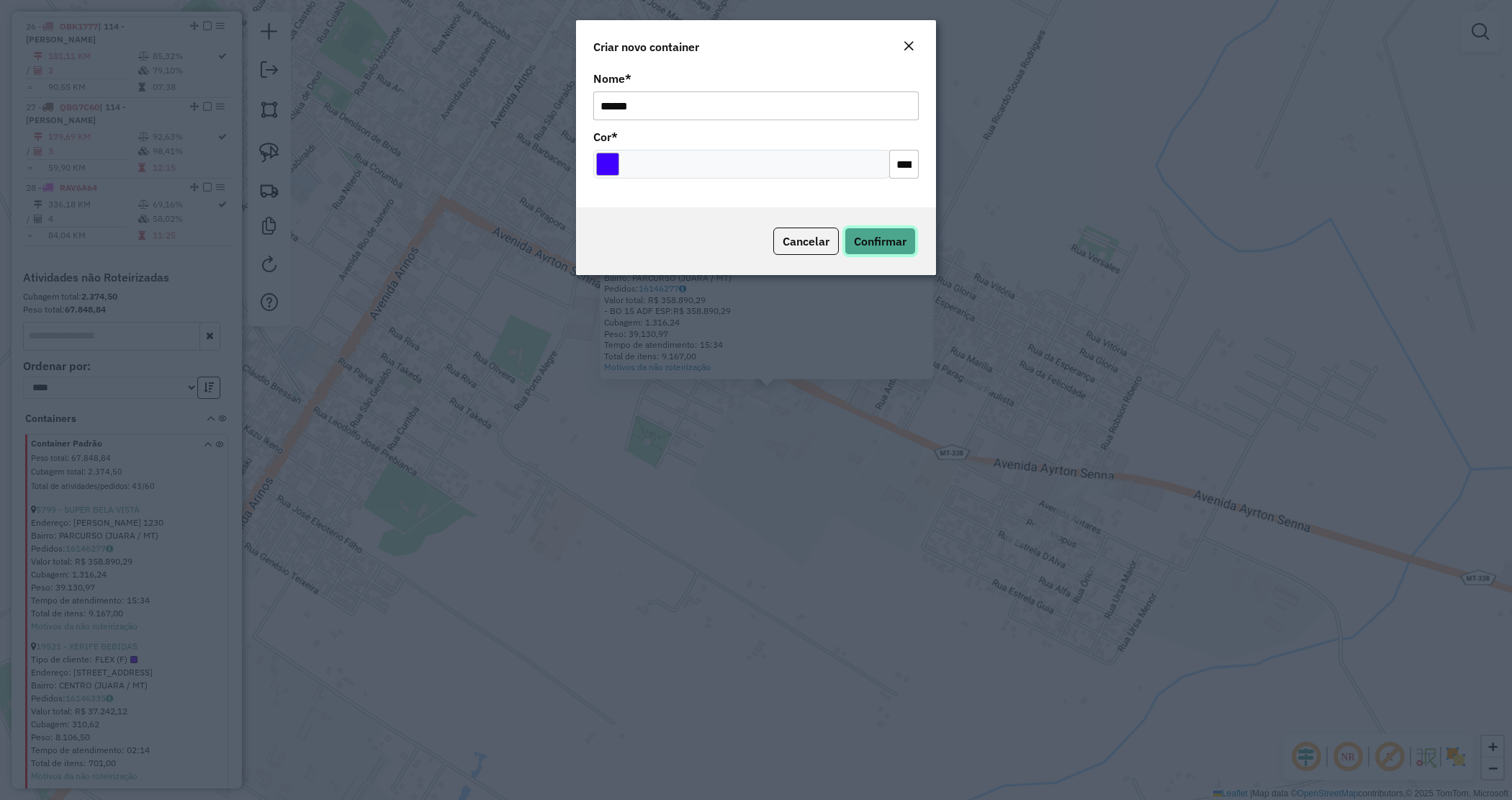
click at [875, 236] on span "Confirmar" at bounding box center [880, 241] width 53 height 14
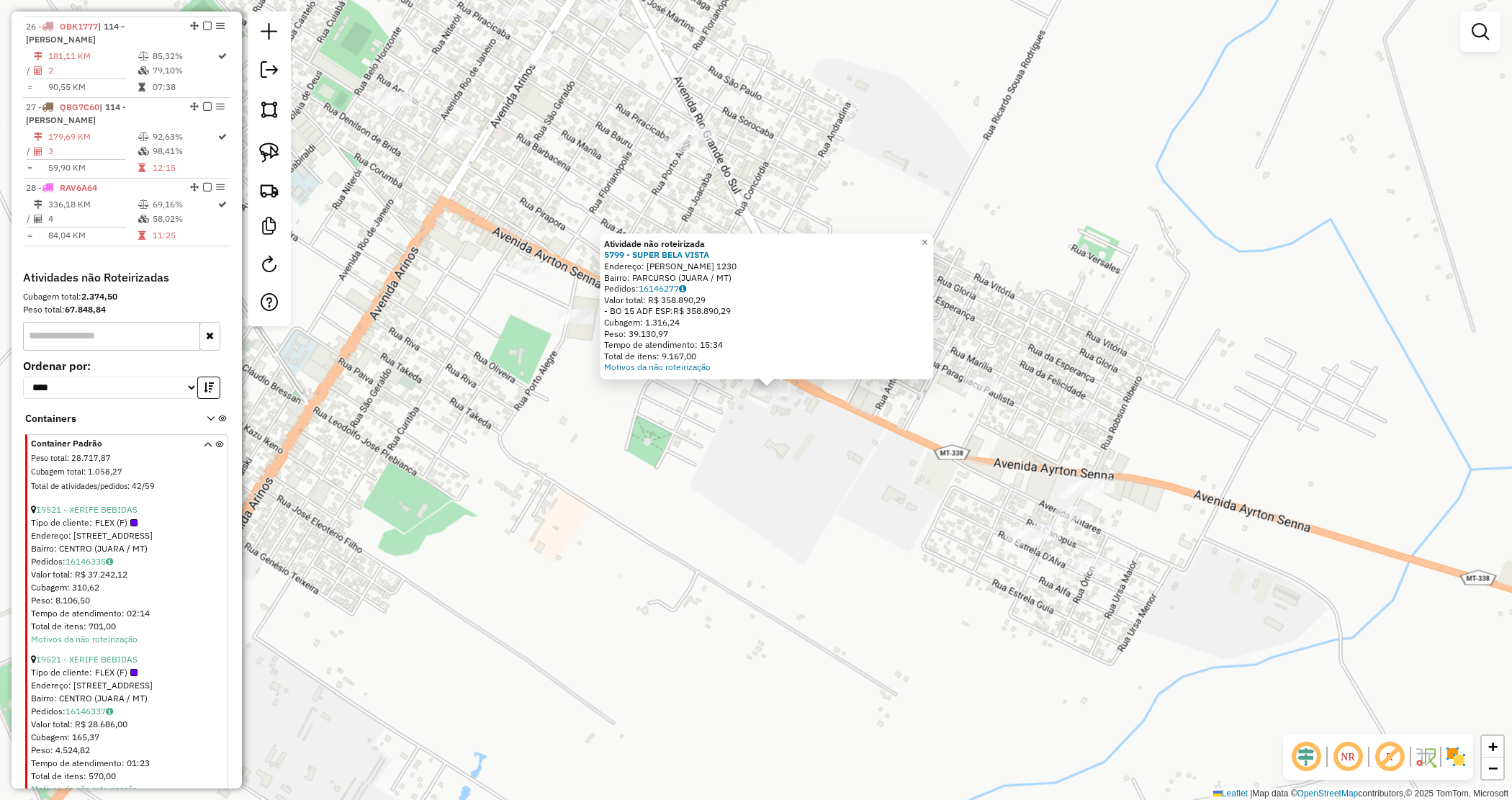
click at [203, 440] on icon at bounding box center [207, 467] width 8 height 54
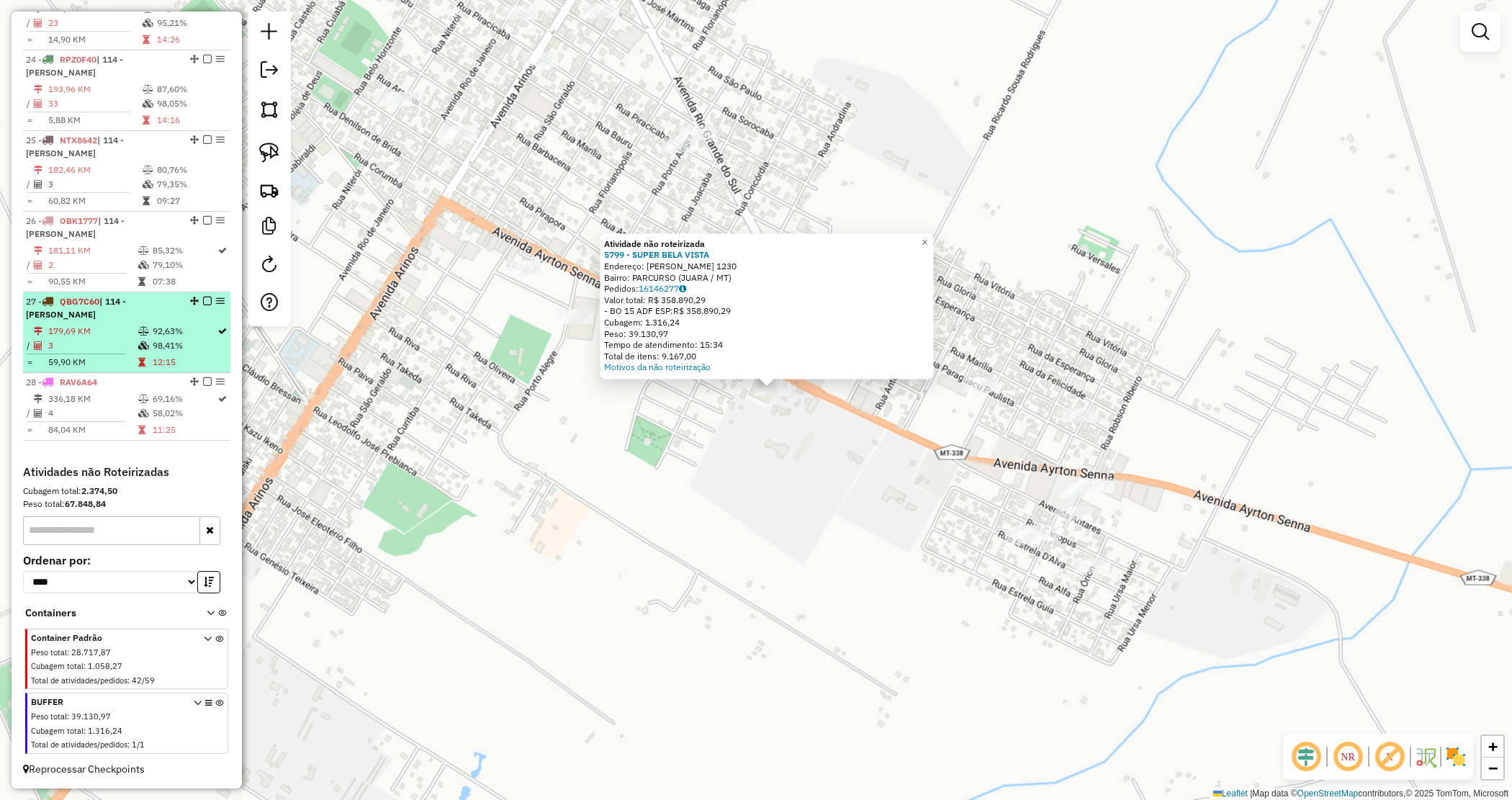
scroll to position [2230, 0]
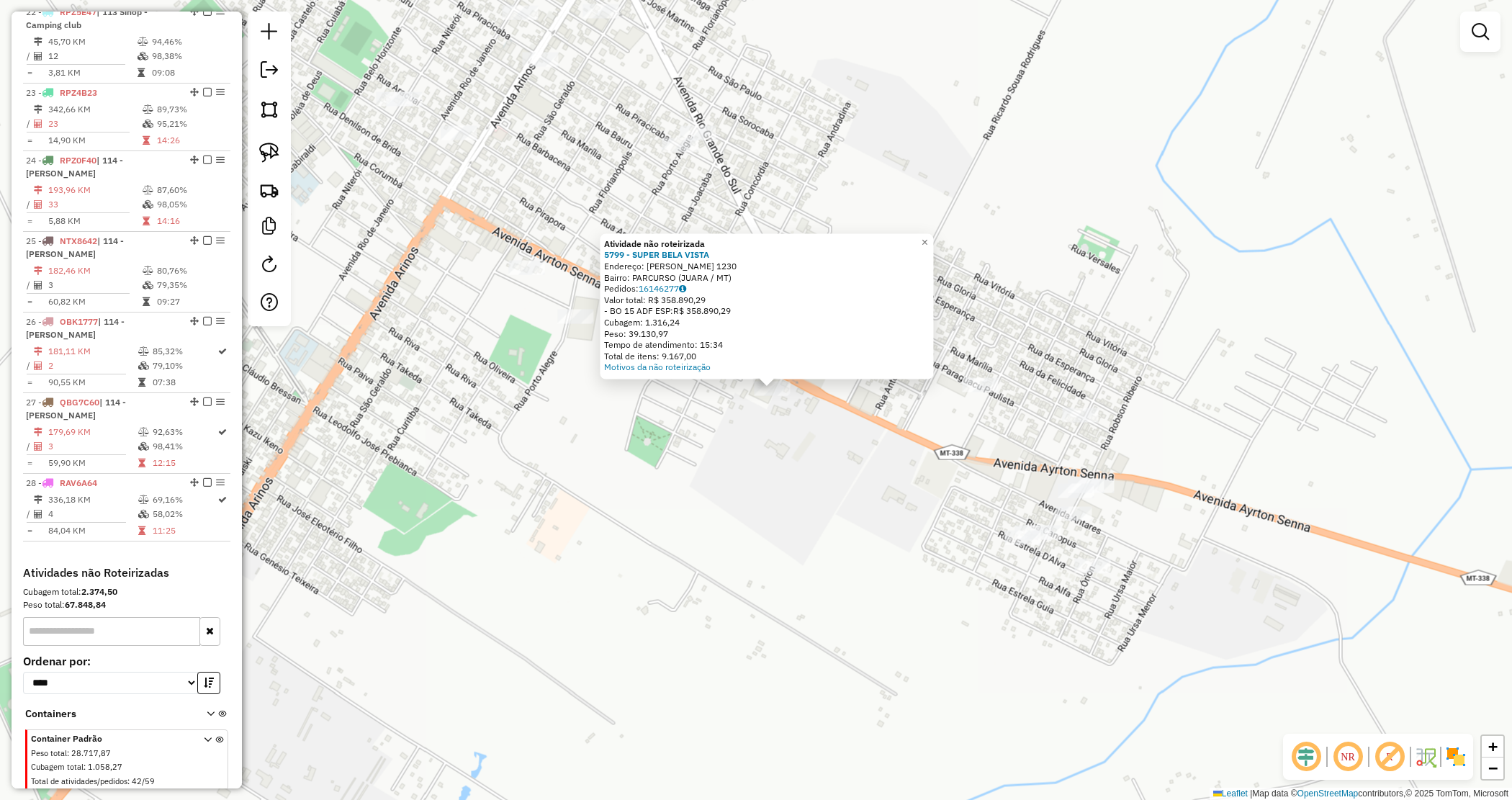
click at [606, 450] on div "Atividade não roteirizada 5799 - SUPER BELA VISTA Endereço: AYRTON SENNA 1230 B…" at bounding box center [756, 400] width 1512 height 800
click at [775, 461] on div "Atividade não roteirizada 5799 - SUPER BELA VISTA Endereço: AYRTON SENNA 1230 B…" at bounding box center [756, 400] width 1512 height 800
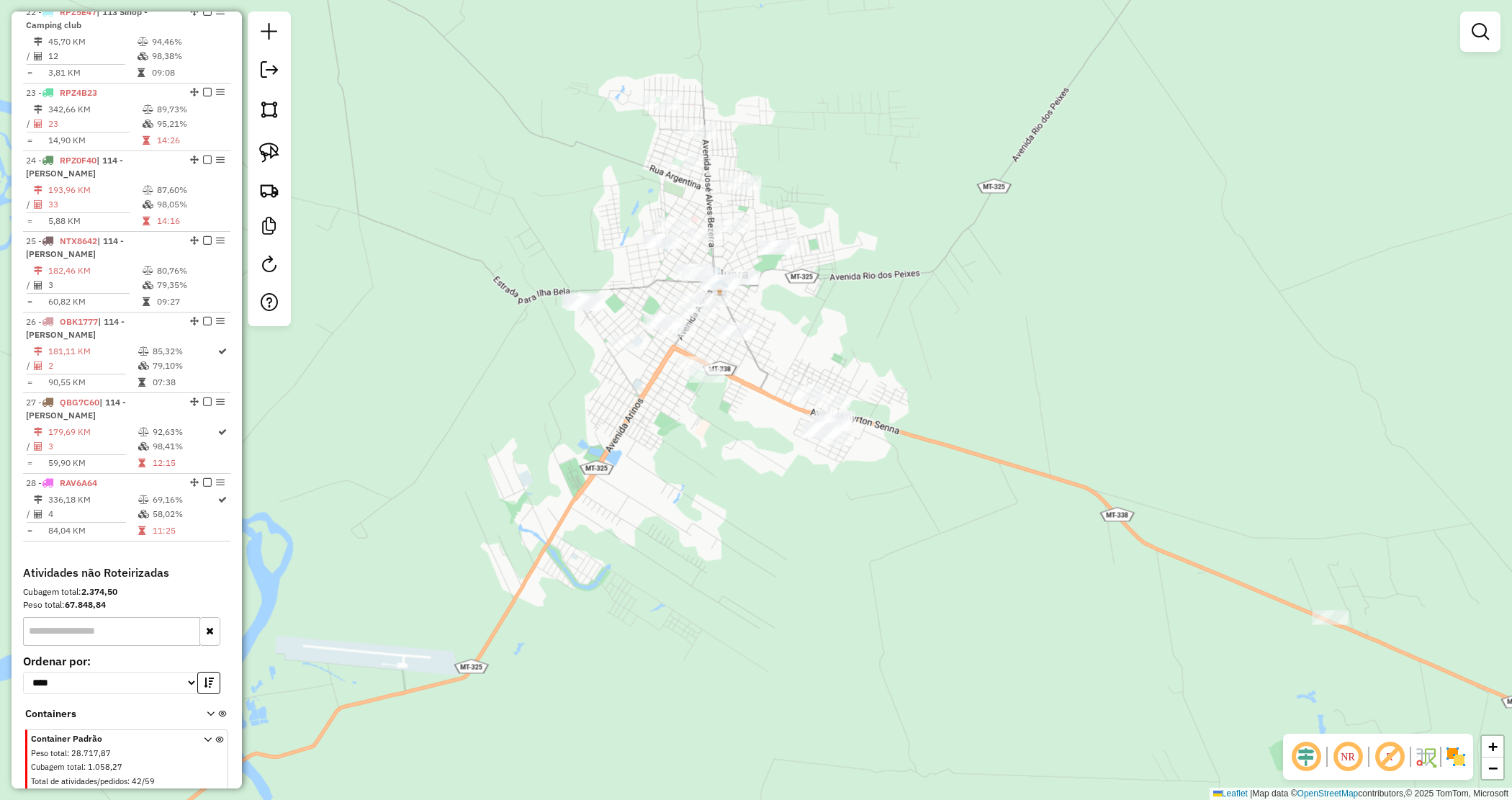
click at [743, 477] on div "Janela de atendimento Grade de atendimento Capacidade Transportadoras Veículos …" at bounding box center [756, 400] width 1512 height 800
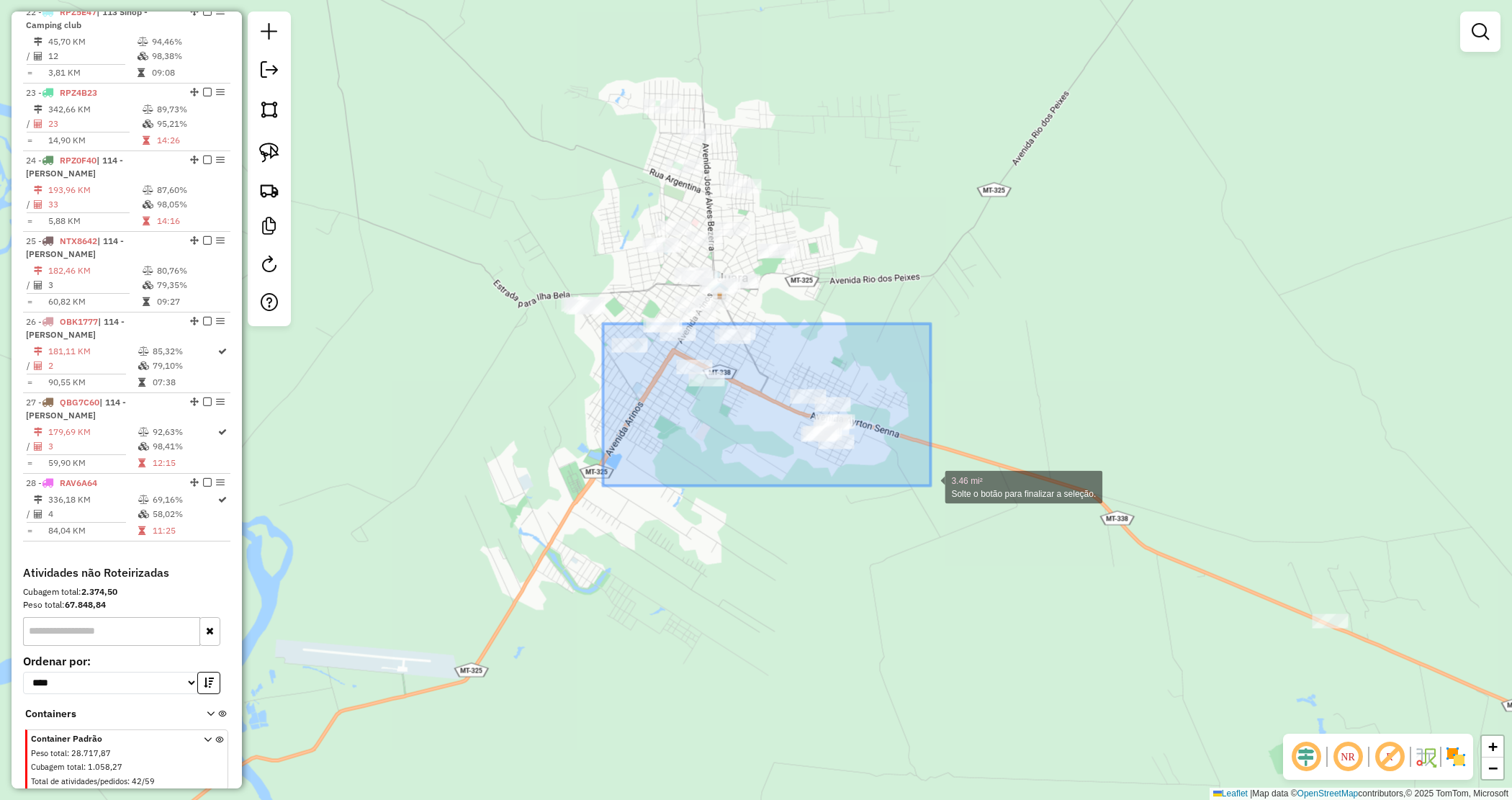
drag, startPoint x: 603, startPoint y: 325, endPoint x: 931, endPoint y: 486, distance: 365.4
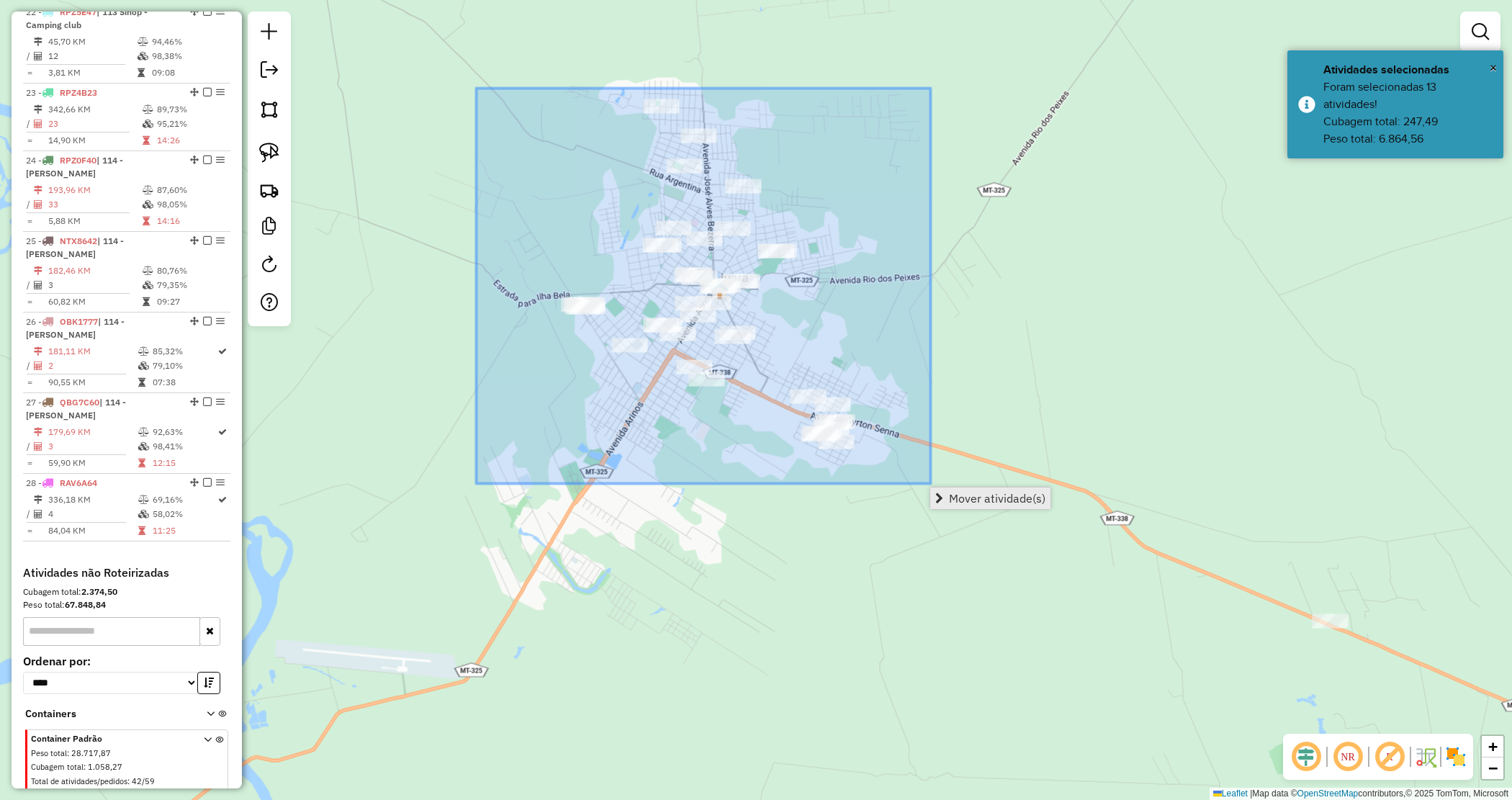
drag, startPoint x: 901, startPoint y: 458, endPoint x: 935, endPoint y: 490, distance: 46.7
click at [935, 490] on hb-router-mapa "Mover atividade(s) Informações da Sessão 980717 - 18/08/2025 Criação: 16/08/202…" at bounding box center [756, 400] width 1512 height 800
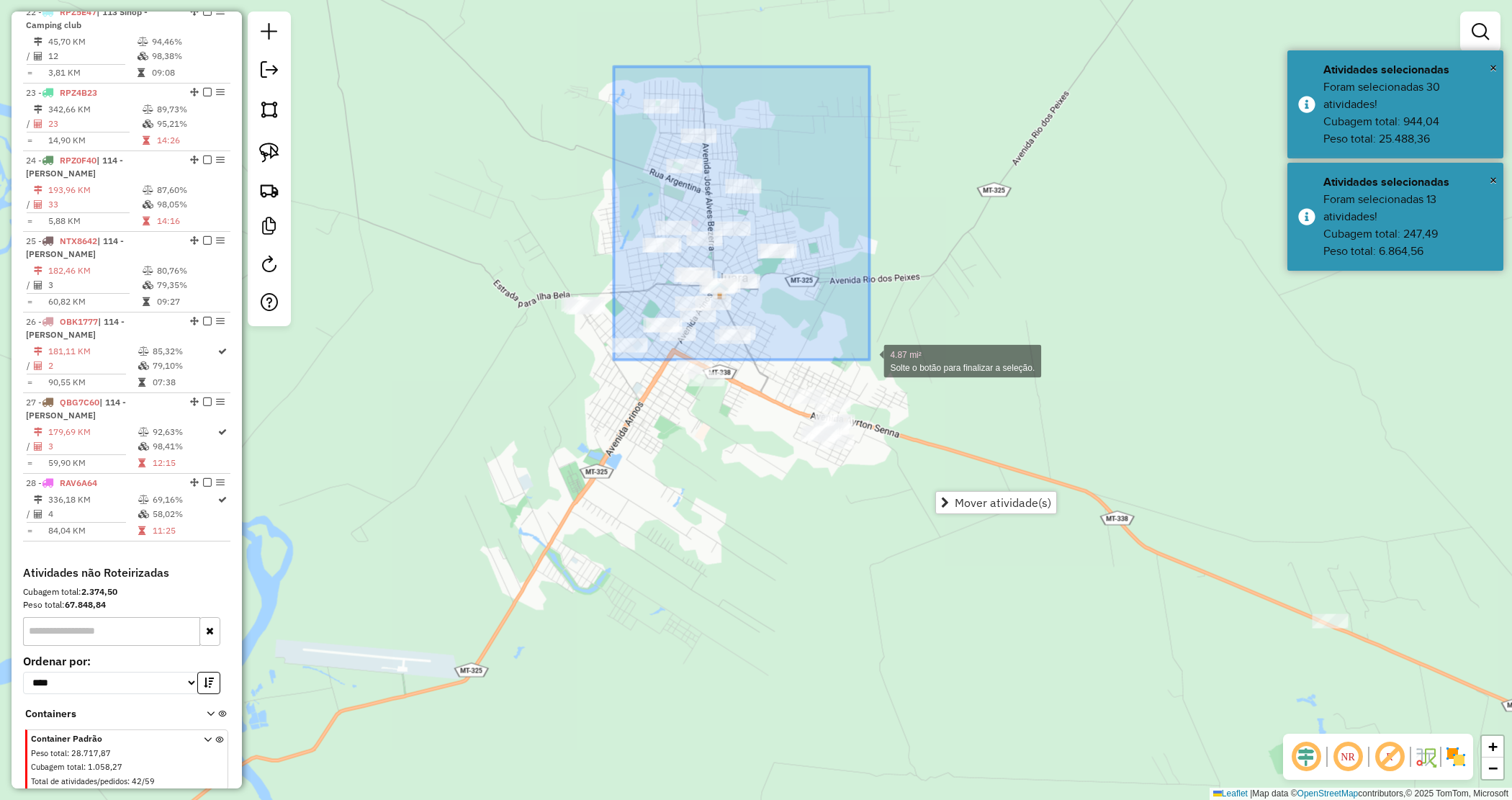
drag, startPoint x: 625, startPoint y: 82, endPoint x: 868, endPoint y: 358, distance: 367.7
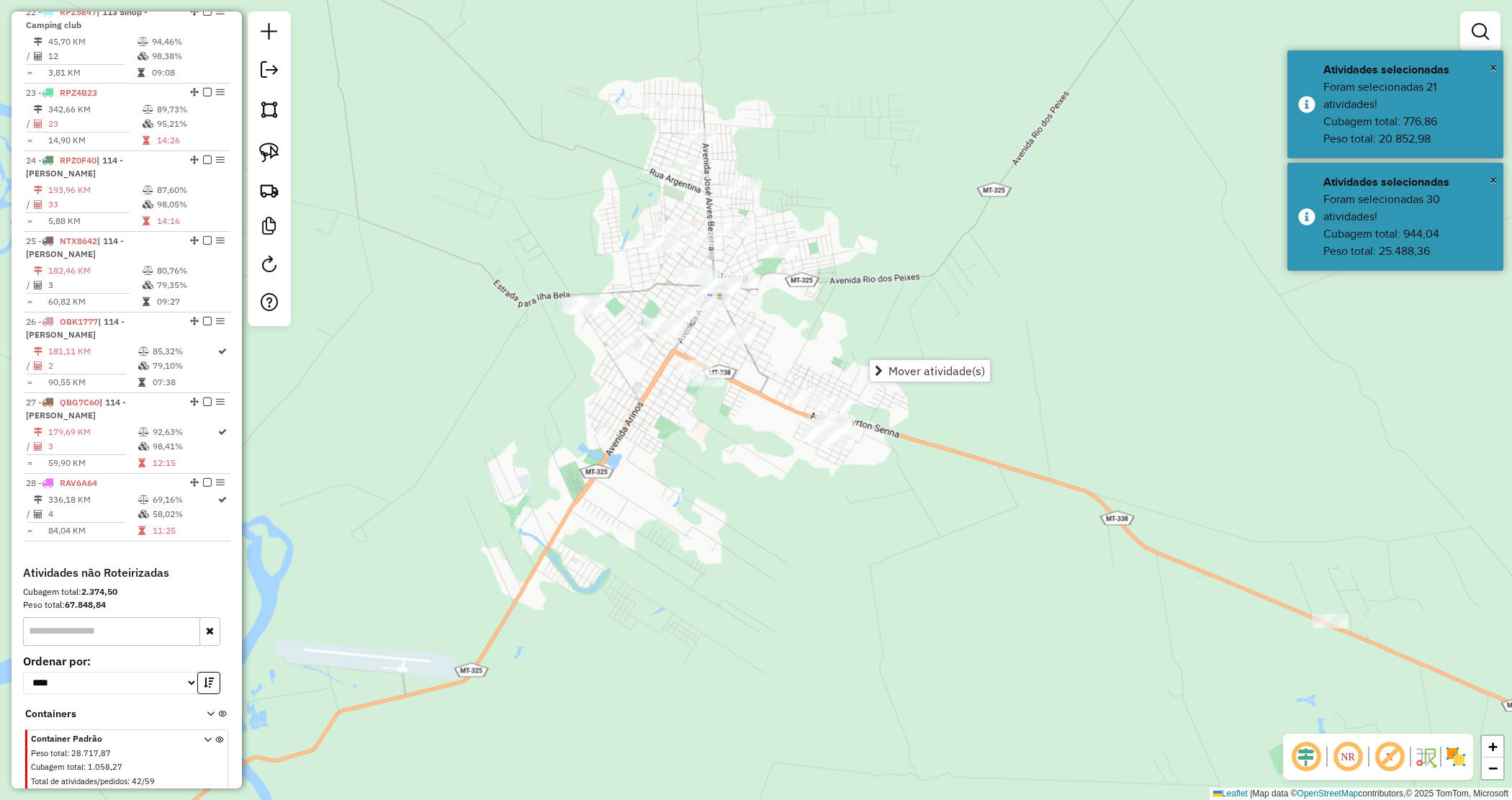
drag, startPoint x: 931, startPoint y: 364, endPoint x: 919, endPoint y: 369, distance: 13.0
click at [931, 366] on span "Mover atividade(s)" at bounding box center [937, 371] width 97 height 12
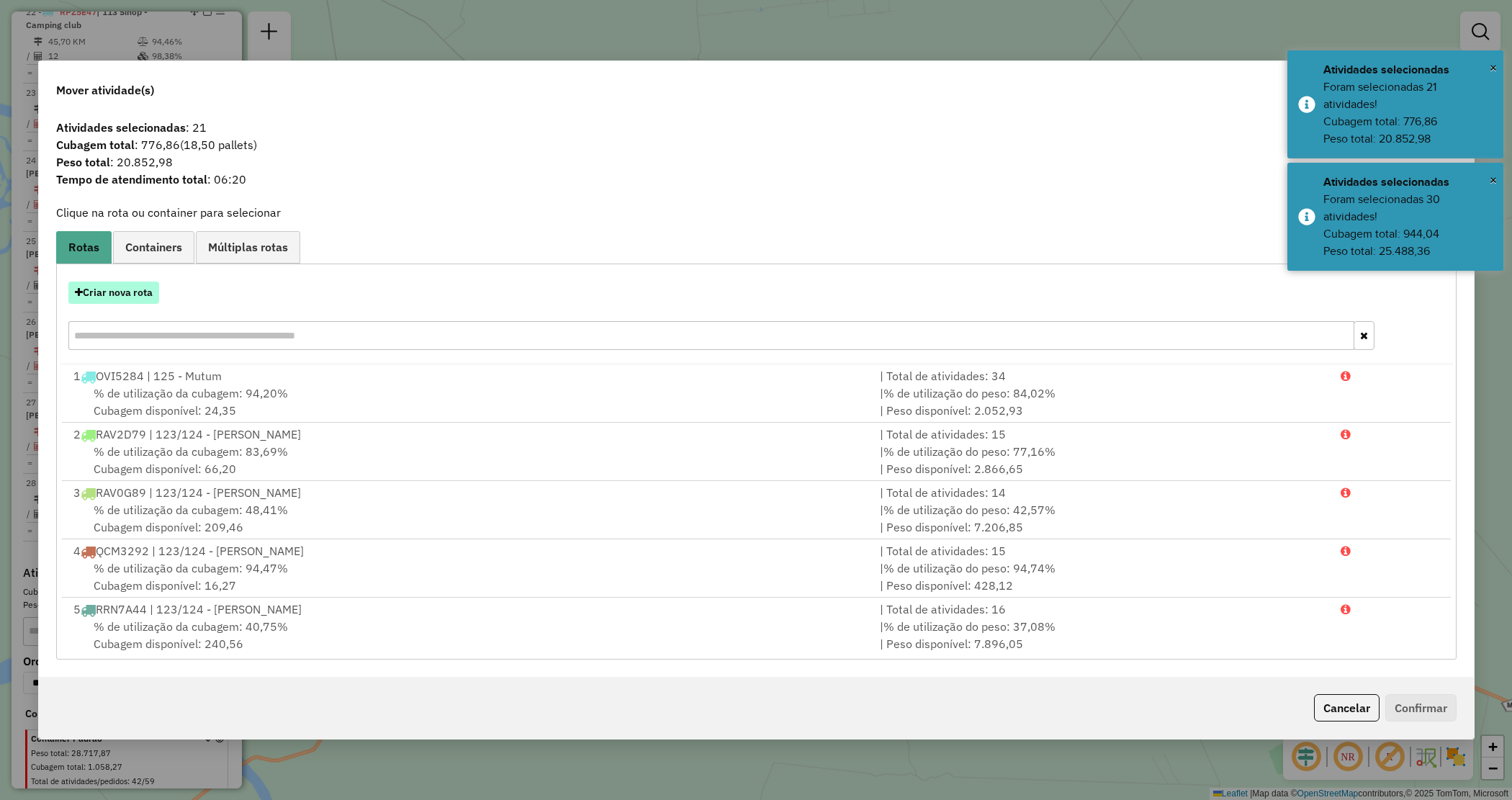
click at [128, 292] on button "Criar nova rota" at bounding box center [113, 293] width 91 height 23
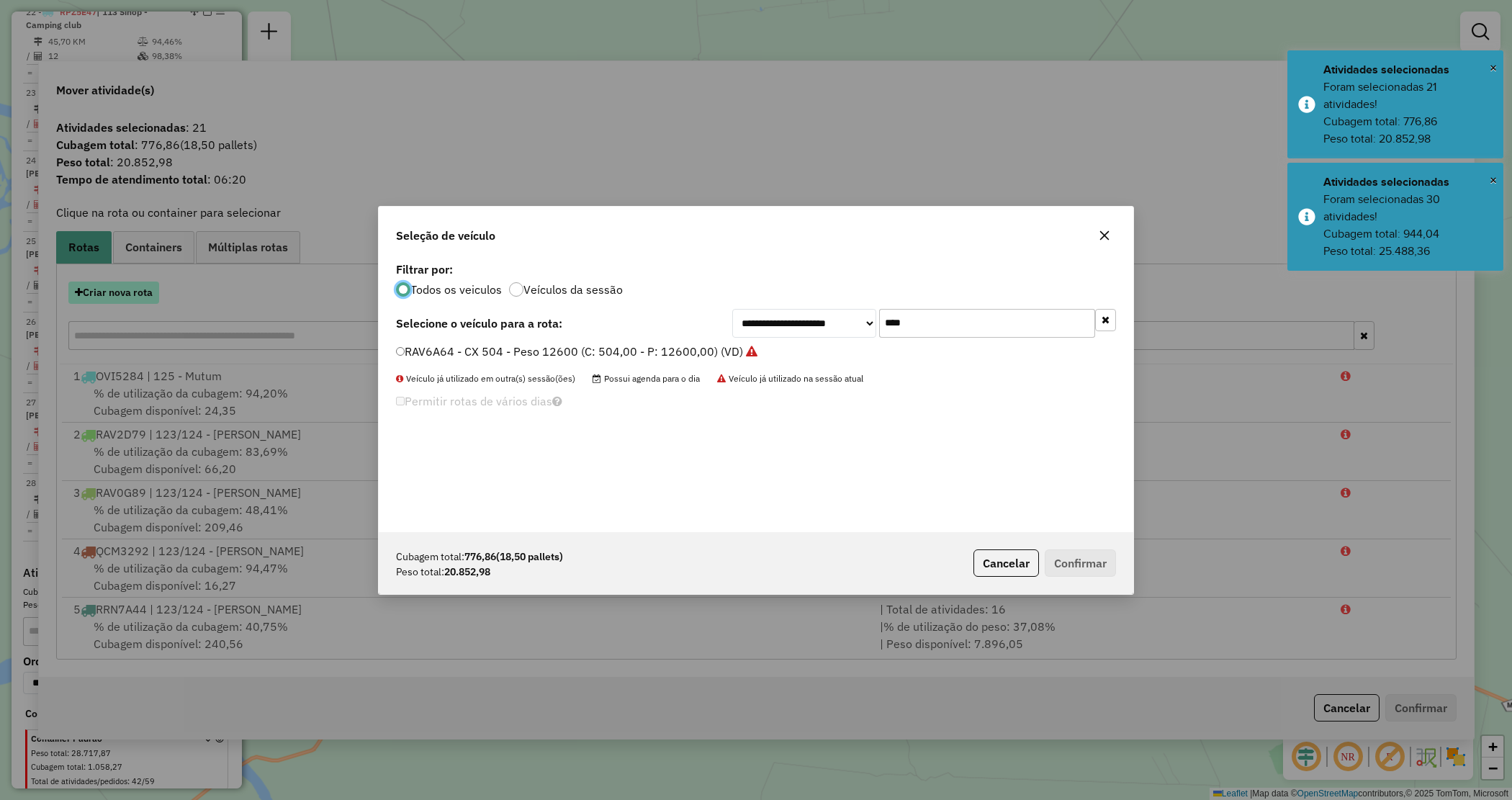
scroll to position [8, 4]
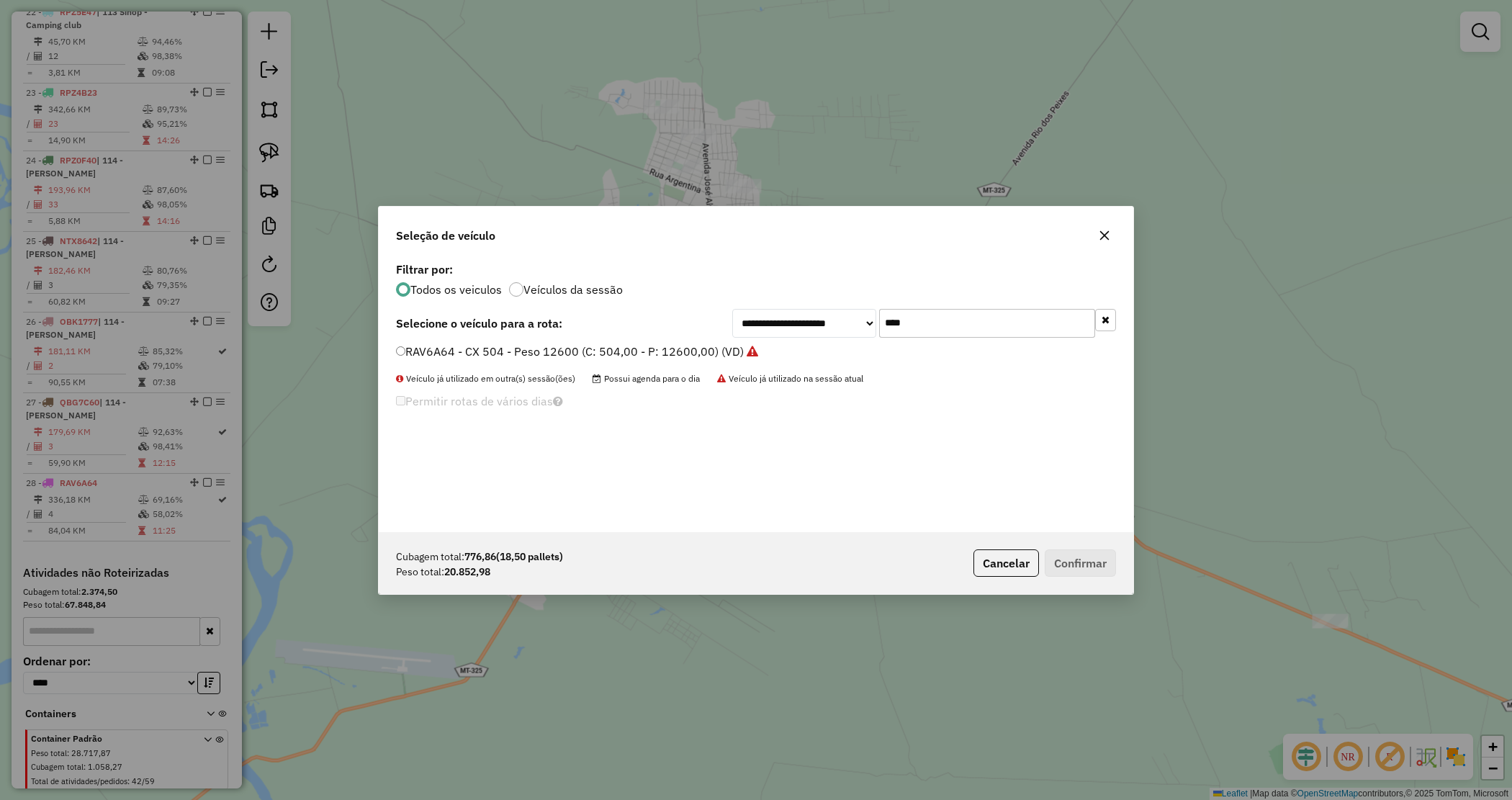
drag, startPoint x: 856, startPoint y: 314, endPoint x: 816, endPoint y: 304, distance: 41.2
click at [817, 304] on div "**********" at bounding box center [756, 395] width 755 height 274
type input "***"
click at [689, 348] on label "ATV9357 - CX-504 PESO - 13460 (C: 504,00 - P: 13460,00) (VD)" at bounding box center [571, 351] width 350 height 18
click at [1089, 570] on button "Confirmar" at bounding box center [1080, 563] width 71 height 28
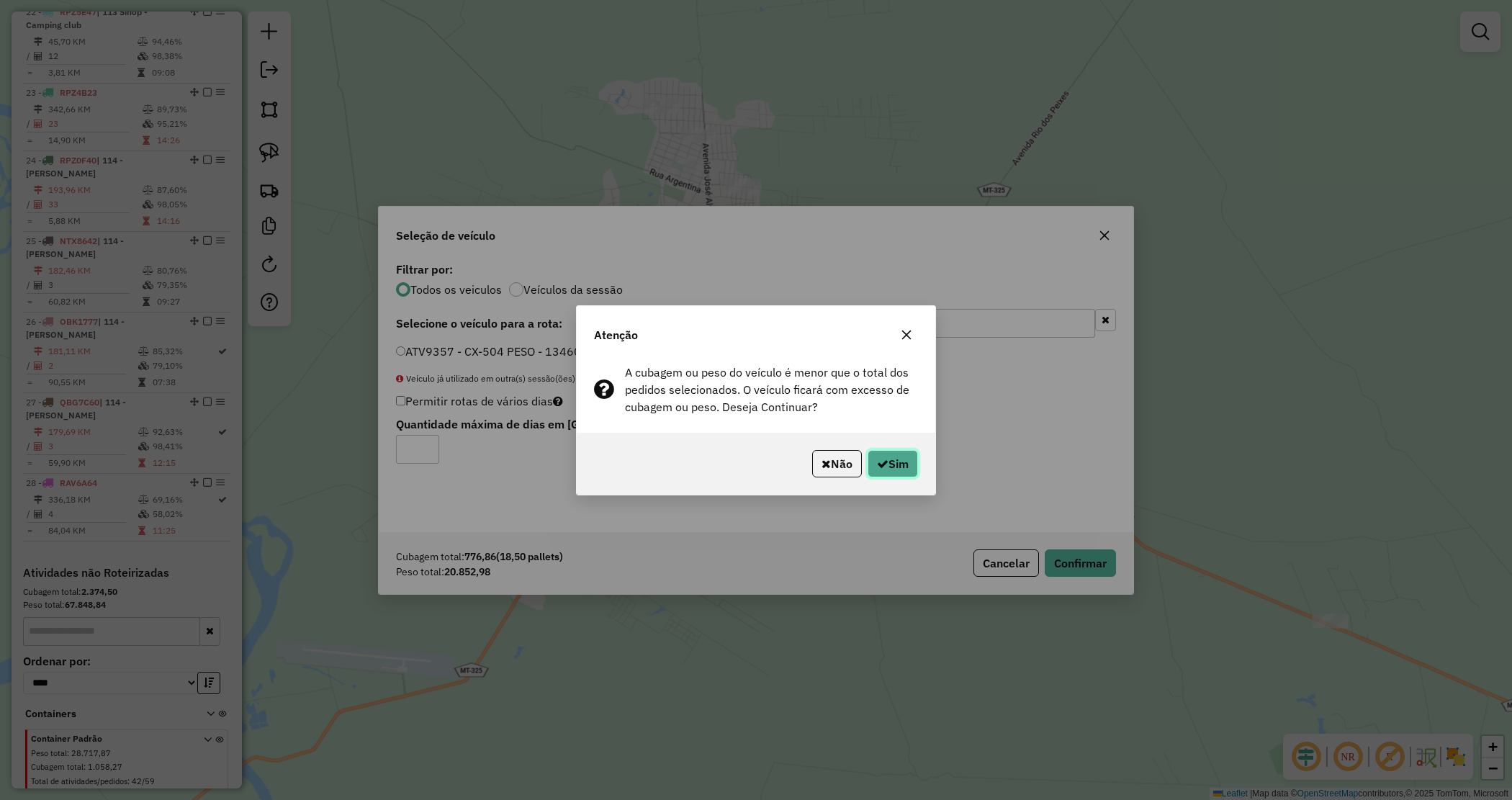
click at [905, 461] on button "Sim" at bounding box center [892, 464] width 50 height 28
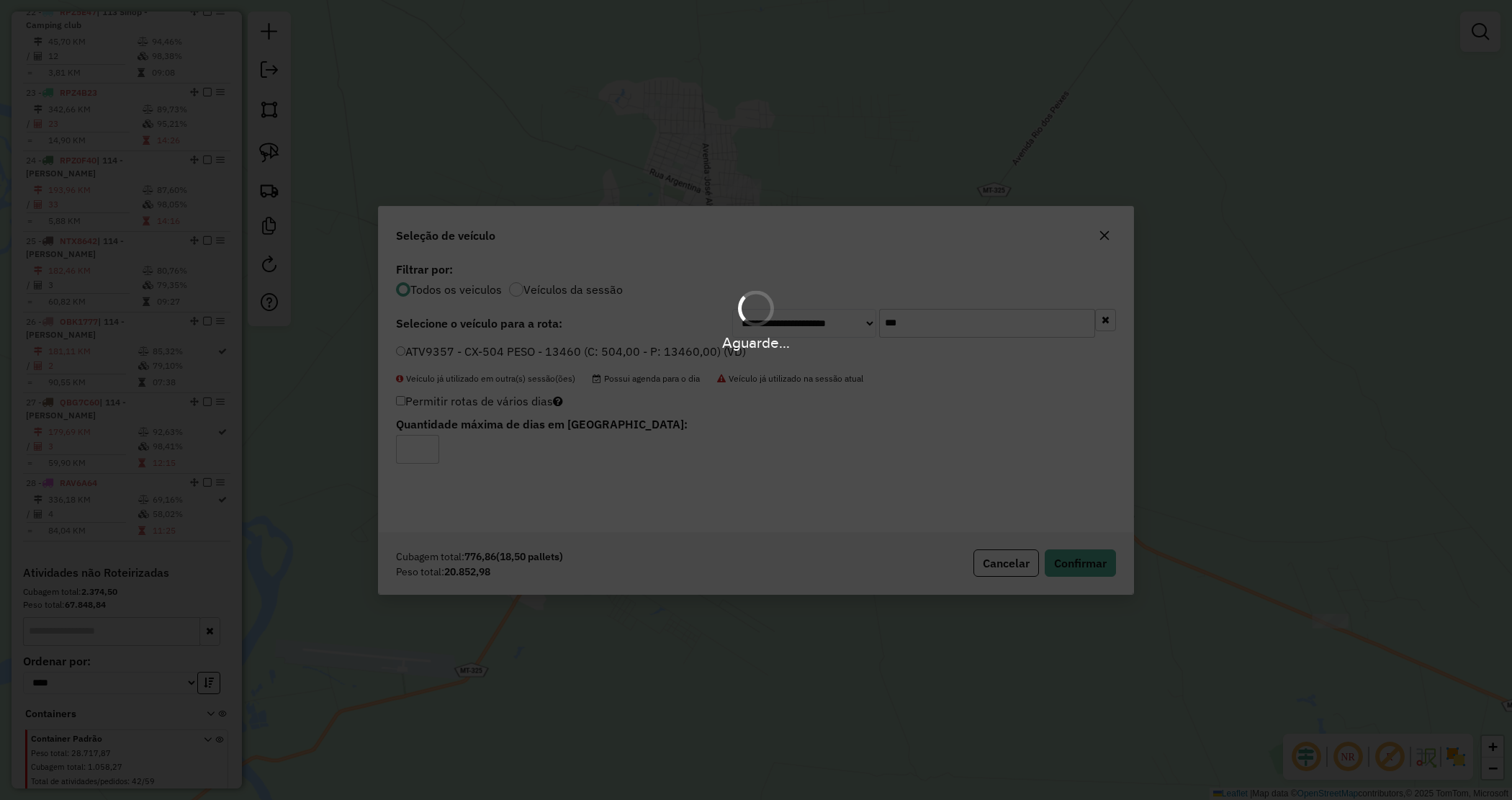
scroll to position [2302, 0]
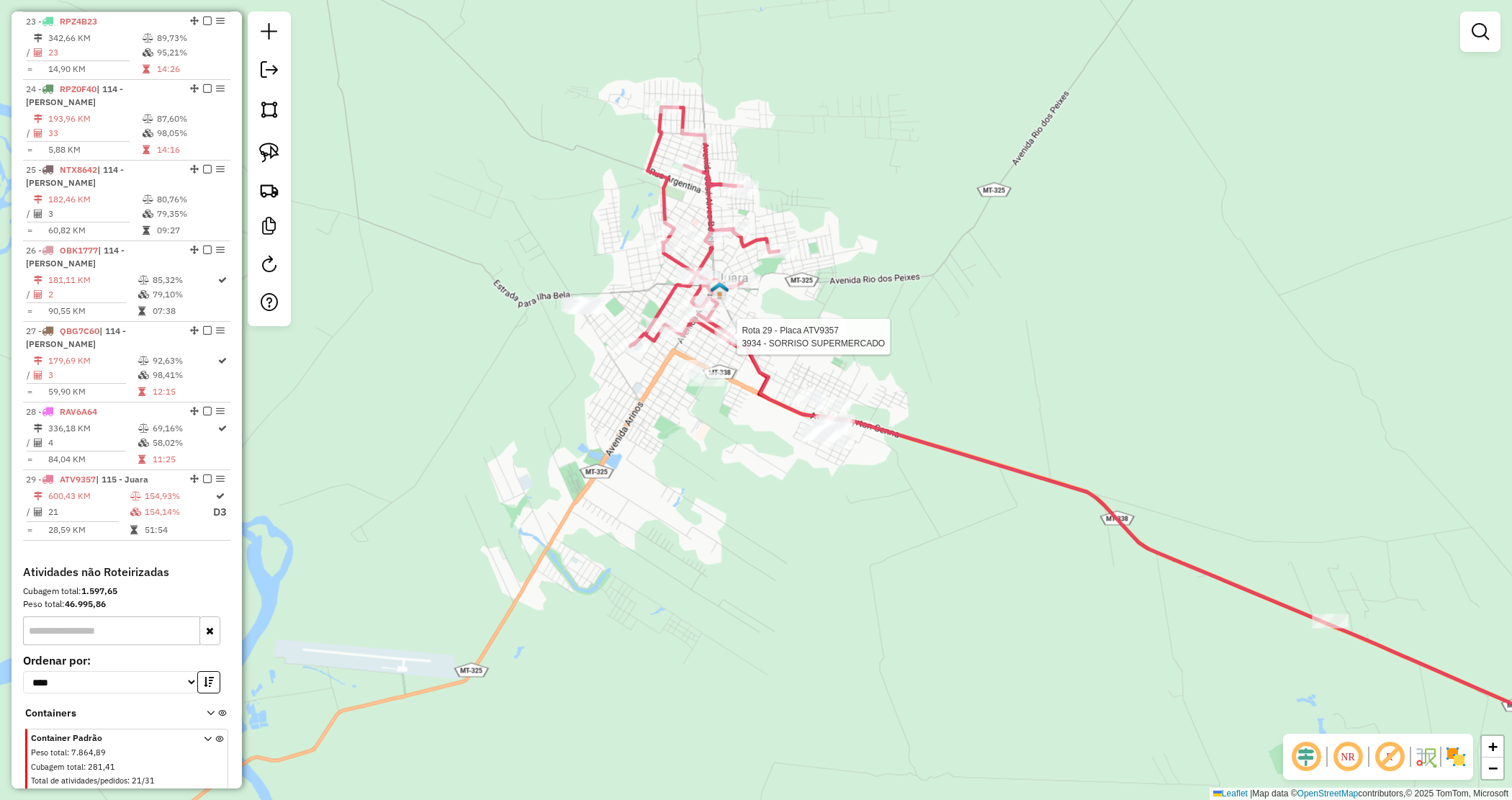
select select "*********"
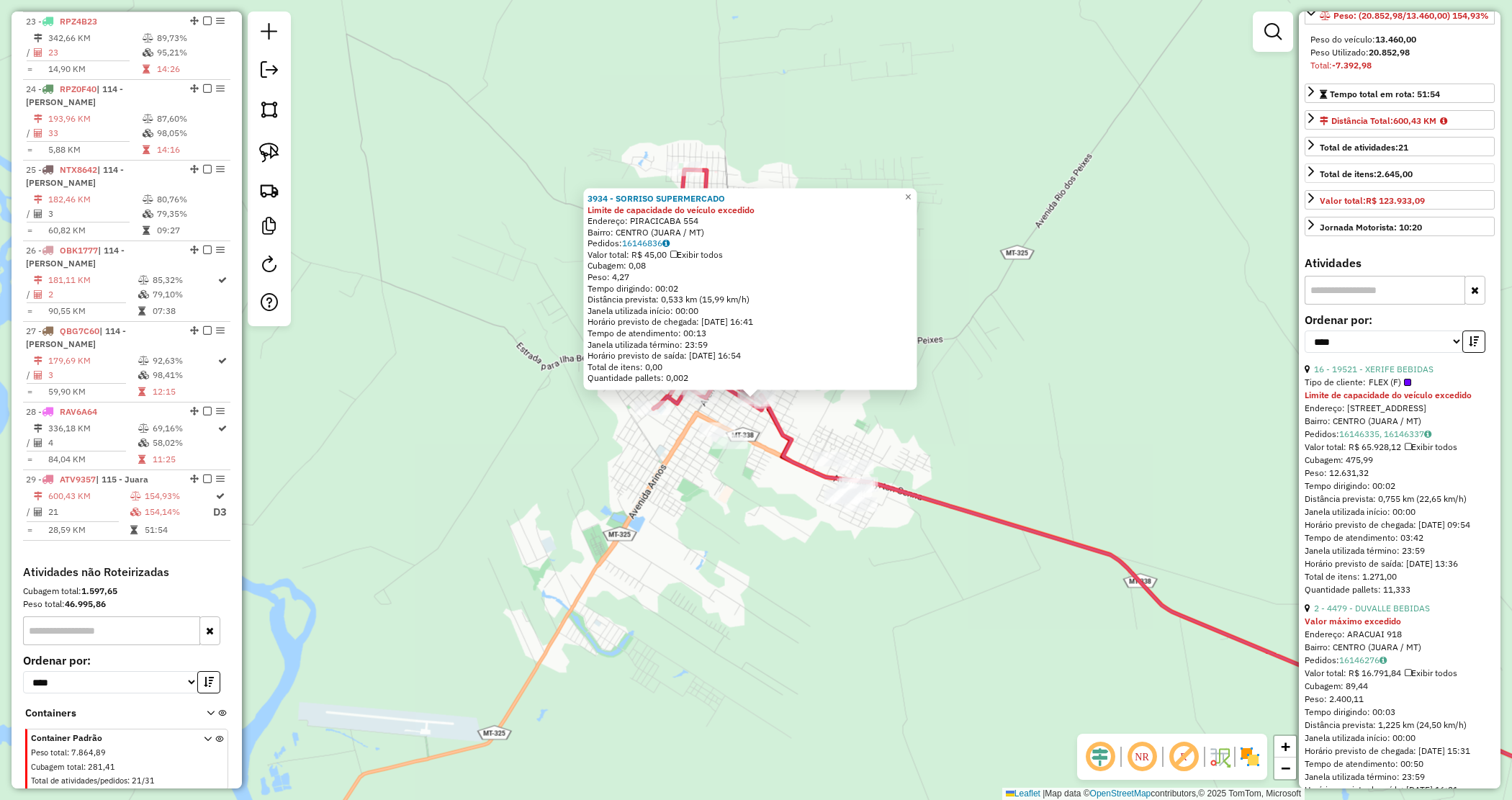
scroll to position [270, 0]
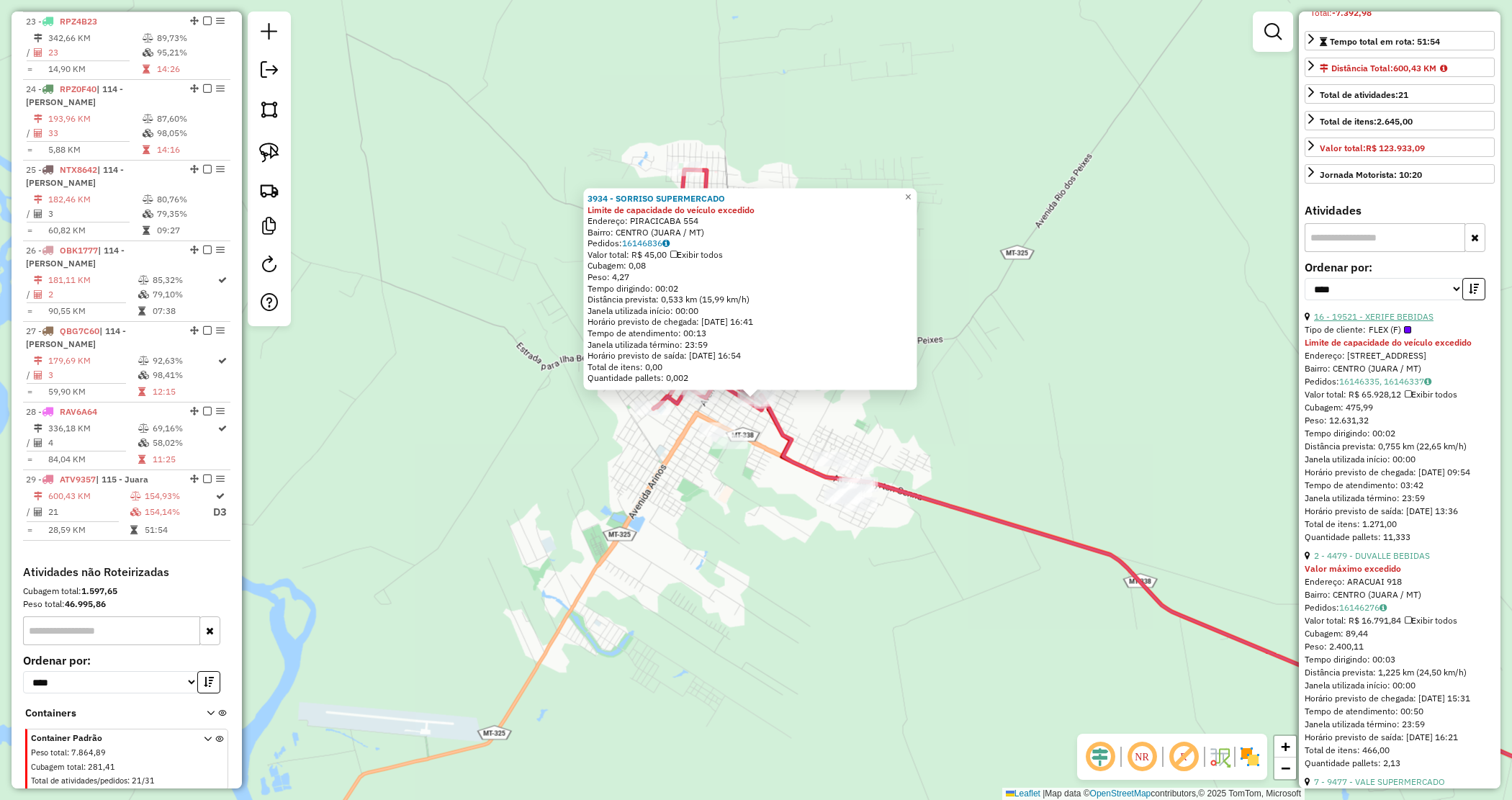
click at [1419, 322] on link "16 - 19521 - XERIFE BEBIDAS" at bounding box center [1374, 316] width 119 height 11
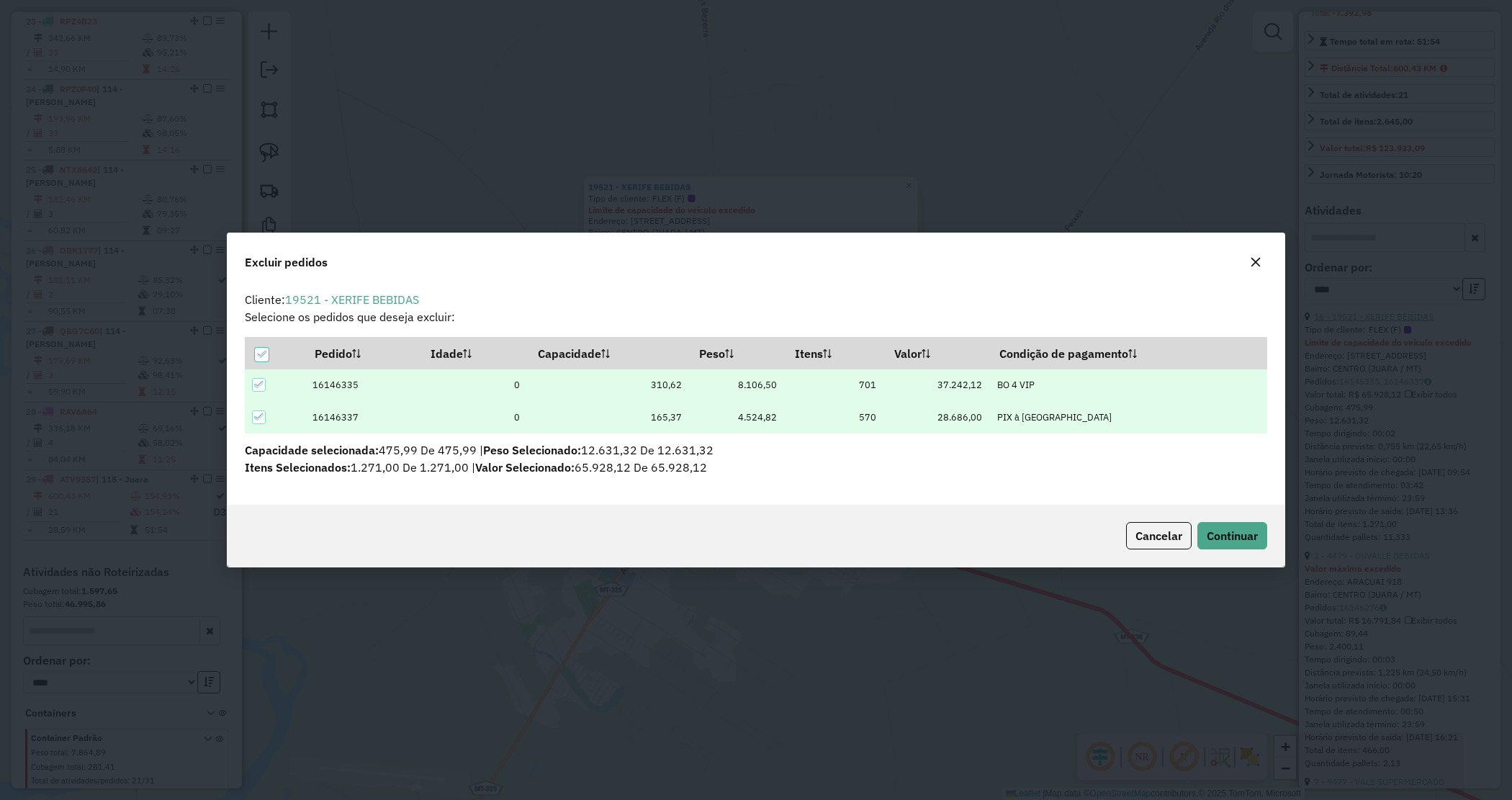
scroll to position [0, 0]
drag, startPoint x: 266, startPoint y: 361, endPoint x: 253, endPoint y: 384, distance: 26.4
click at [263, 361] on div at bounding box center [262, 355] width 13 height 13
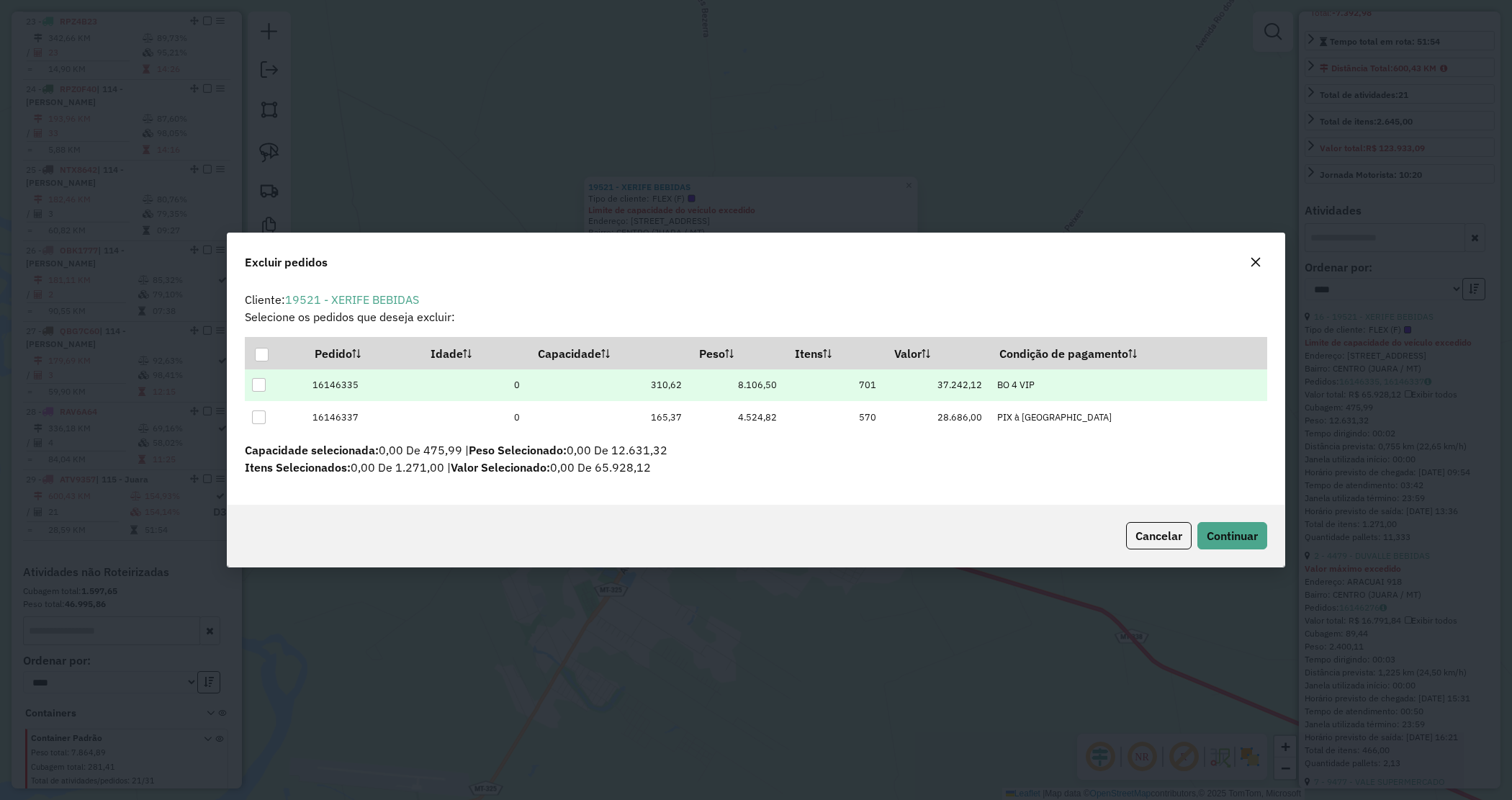
click at [263, 384] on div at bounding box center [259, 385] width 13 height 13
drag, startPoint x: 1223, startPoint y: 533, endPoint x: 1253, endPoint y: 506, distance: 40.4
click at [1225, 533] on span "Continuar" at bounding box center [1232, 536] width 51 height 14
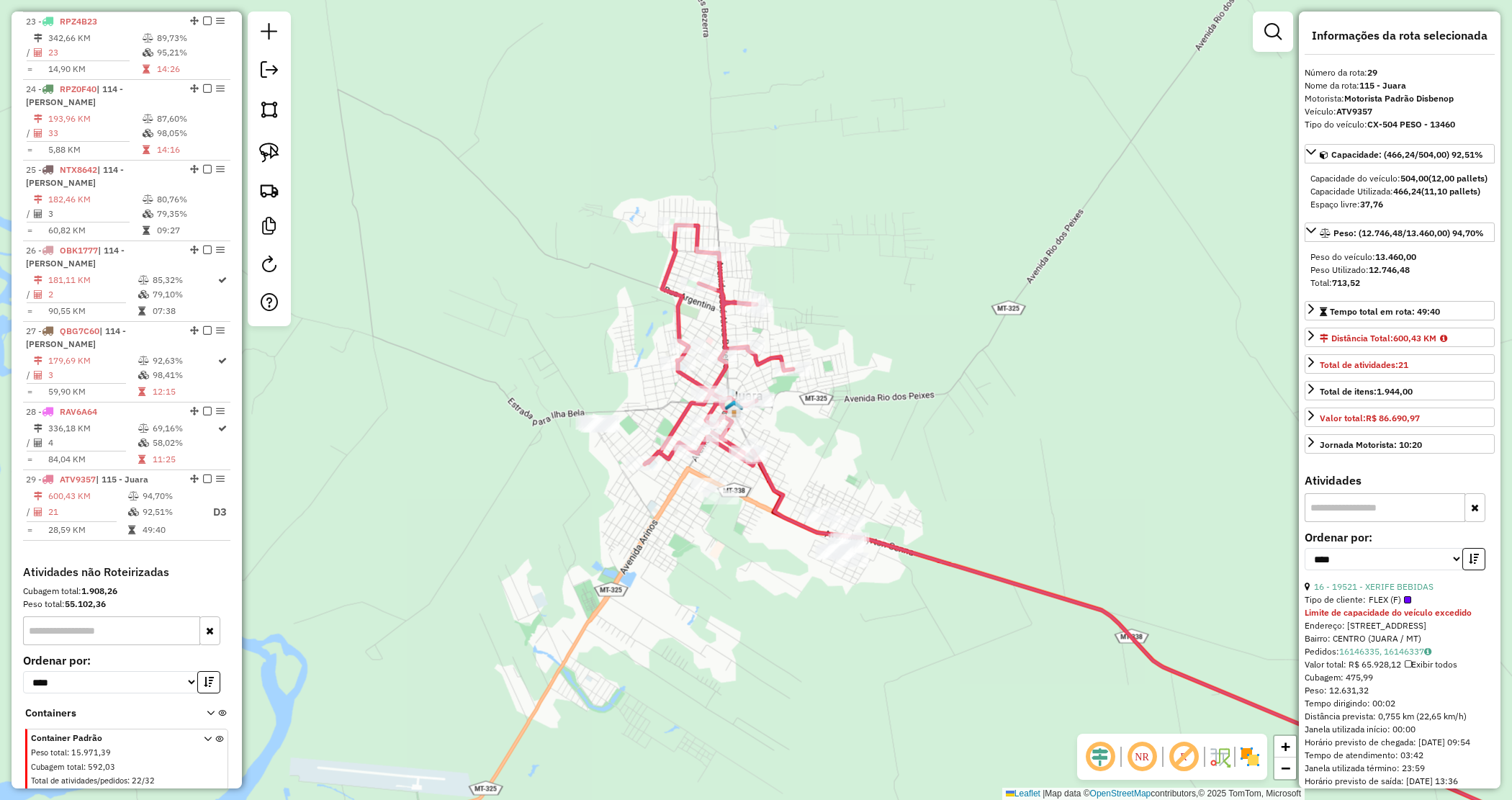
click at [916, 472] on div "Janela de atendimento Grade de atendimento Capacidade Transportadoras Veículos …" at bounding box center [756, 400] width 1512 height 800
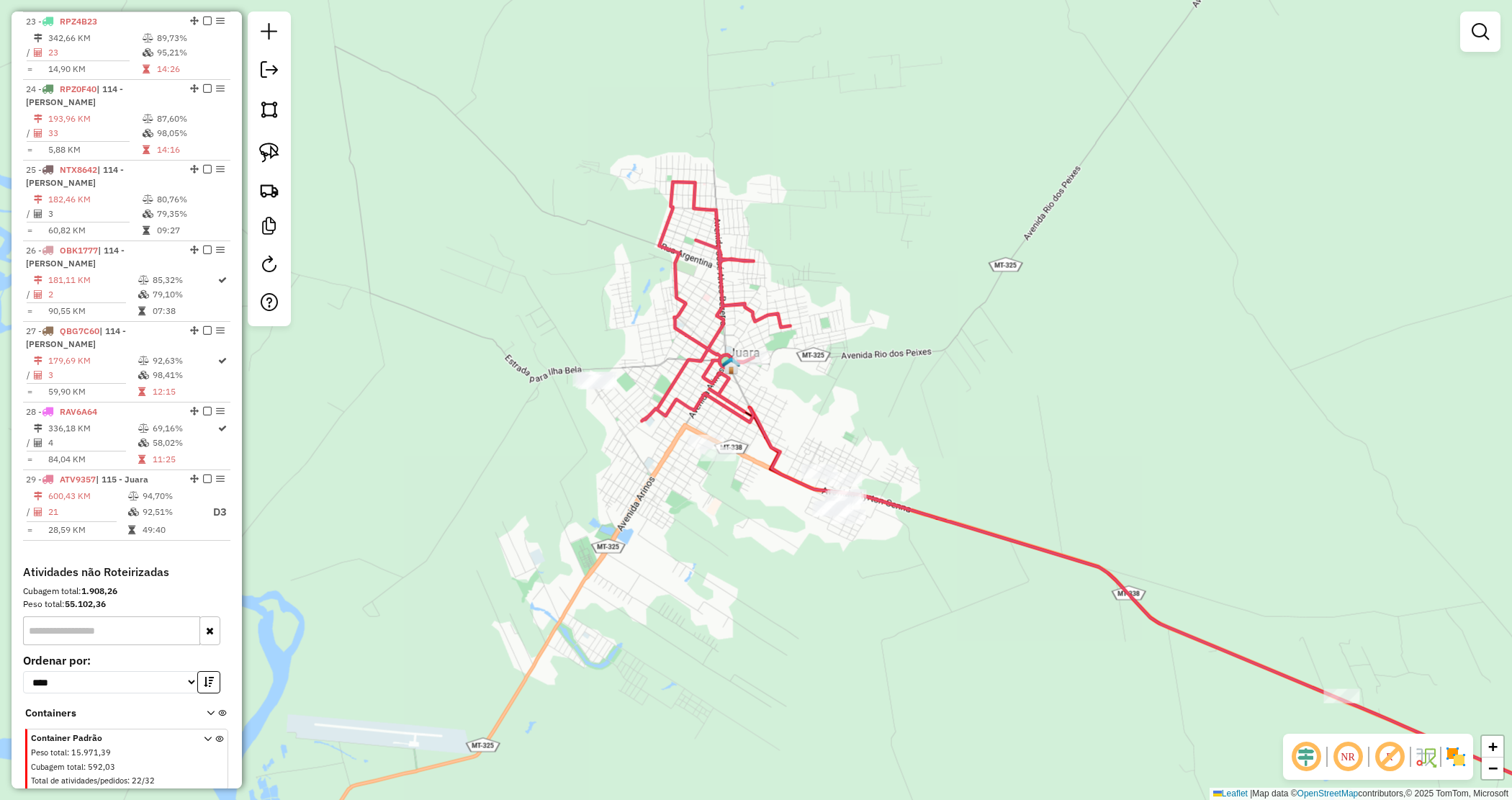
drag, startPoint x: 898, startPoint y: 445, endPoint x: 877, endPoint y: 408, distance: 42.5
click at [877, 409] on div "Janela de atendimento Grade de atendimento Capacidade Transportadoras Veículos …" at bounding box center [756, 400] width 1512 height 800
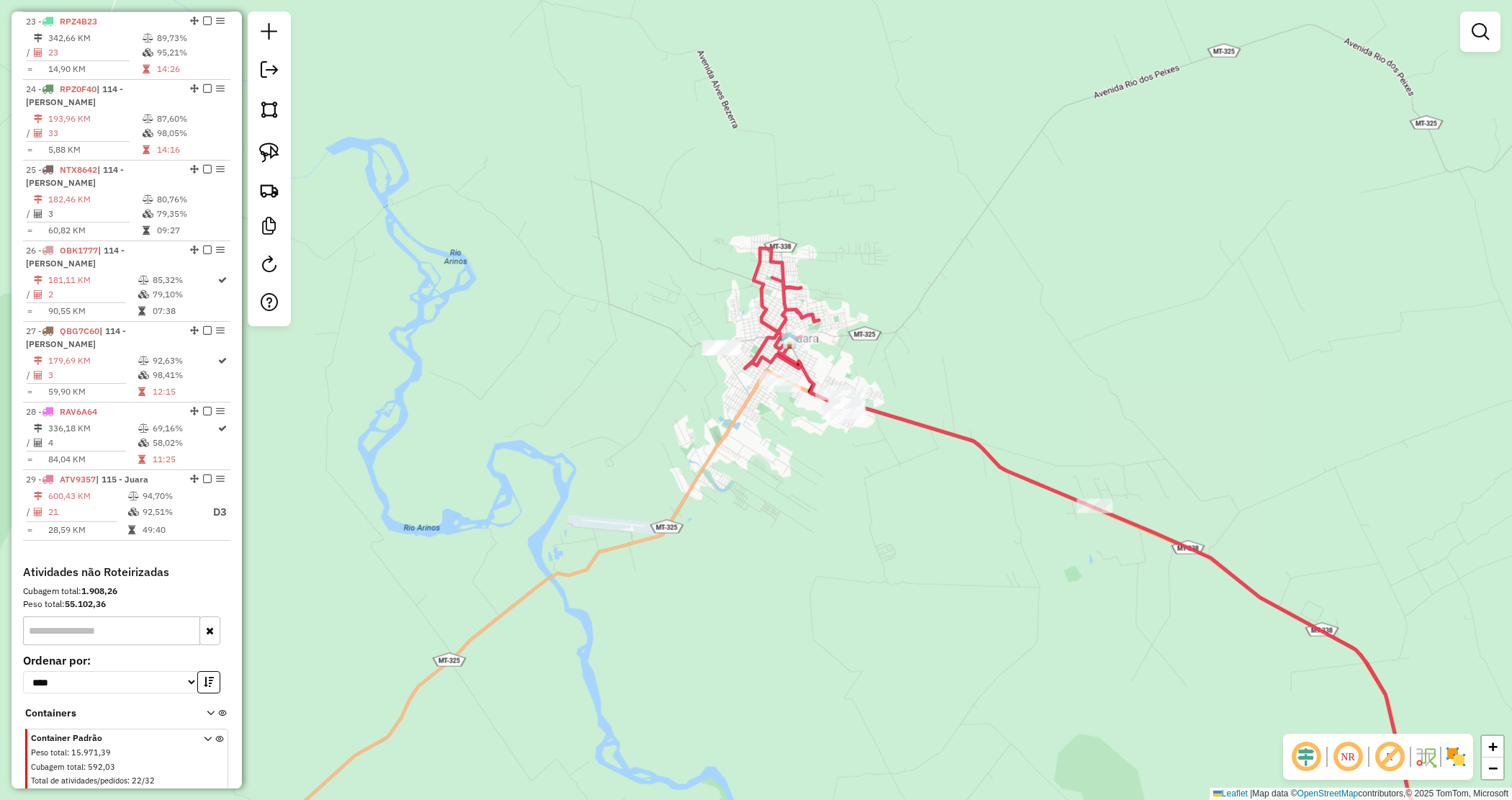
drag, startPoint x: 857, startPoint y: 277, endPoint x: 826, endPoint y: 246, distance: 43.8
click at [828, 246] on div "Janela de atendimento Grade de atendimento Capacidade Transportadoras Veículos …" at bounding box center [756, 400] width 1512 height 800
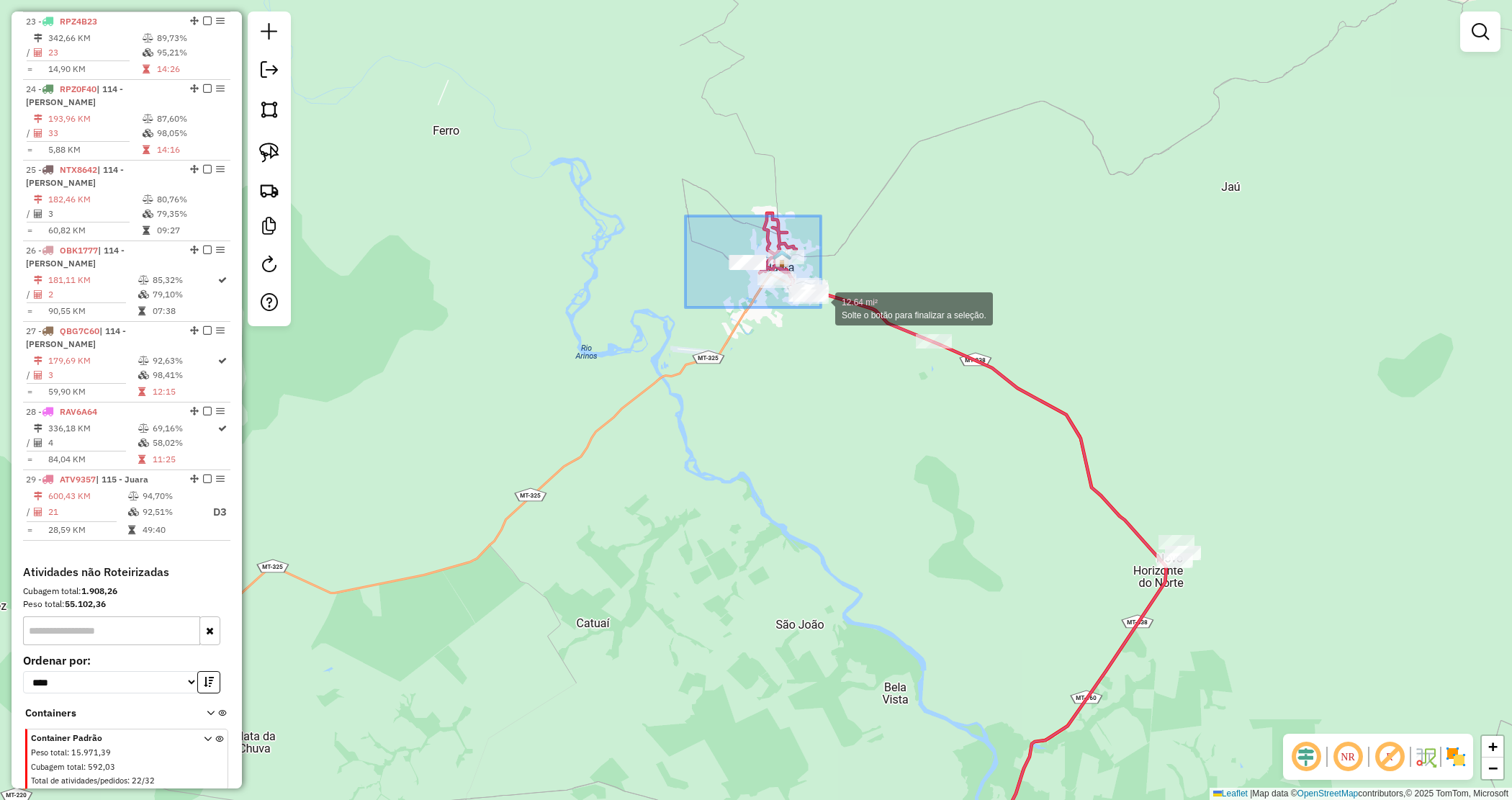
drag, startPoint x: 700, startPoint y: 233, endPoint x: 836, endPoint y: 318, distance: 160.4
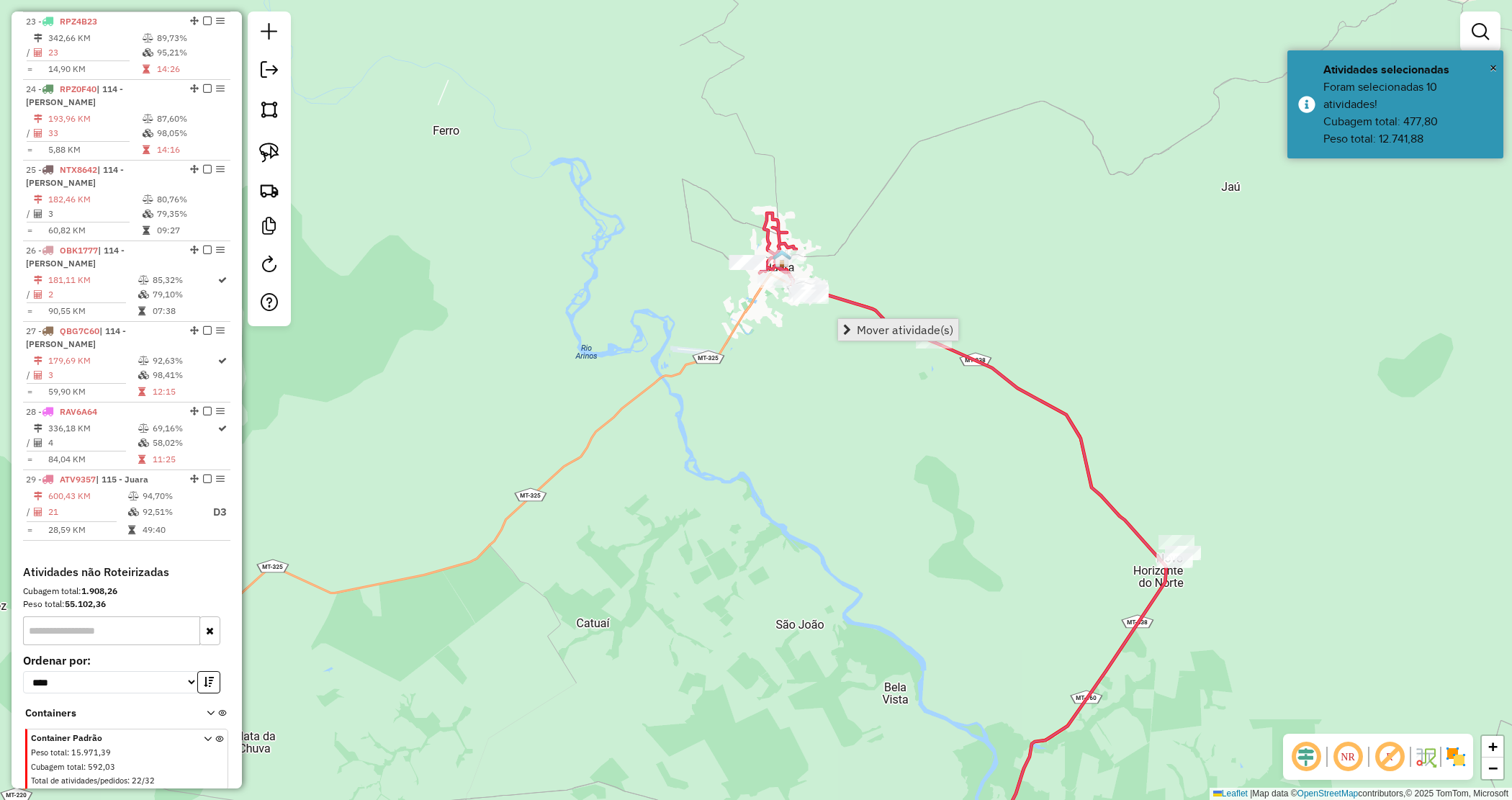
click at [865, 329] on span "Mover atividade(s)" at bounding box center [905, 330] width 97 height 12
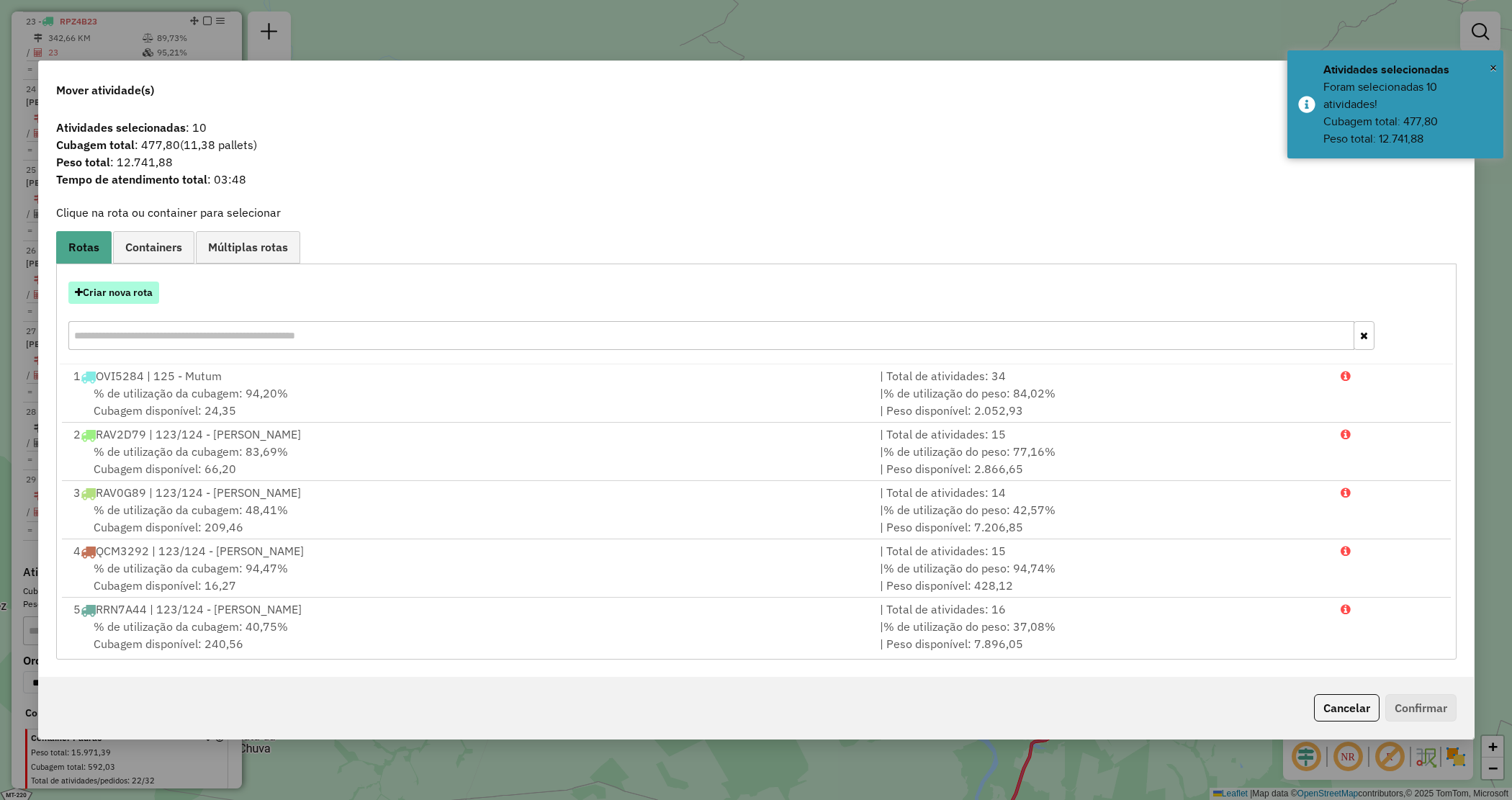
click at [140, 290] on button "Criar nova rota" at bounding box center [113, 293] width 91 height 23
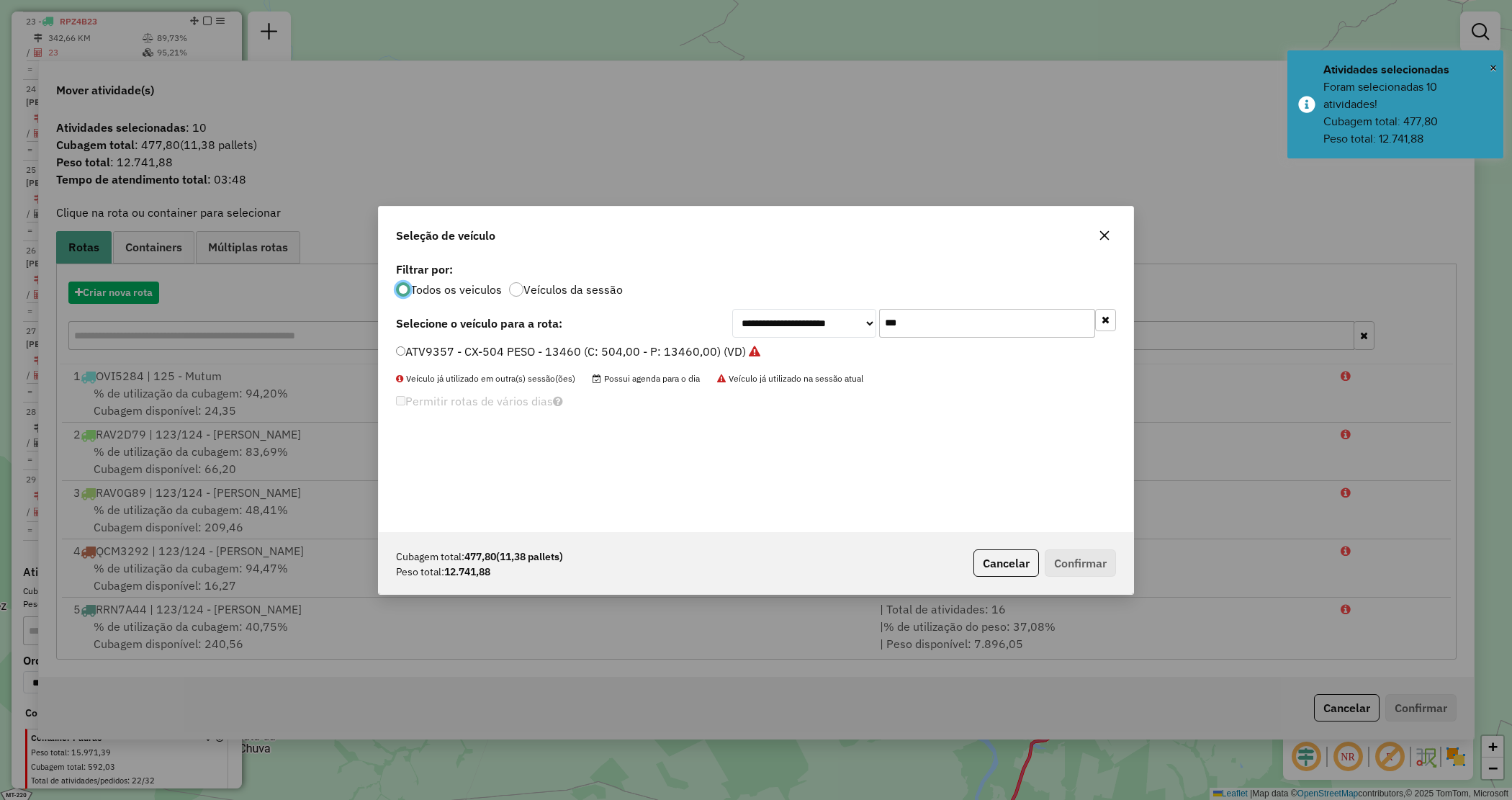
scroll to position [8, 4]
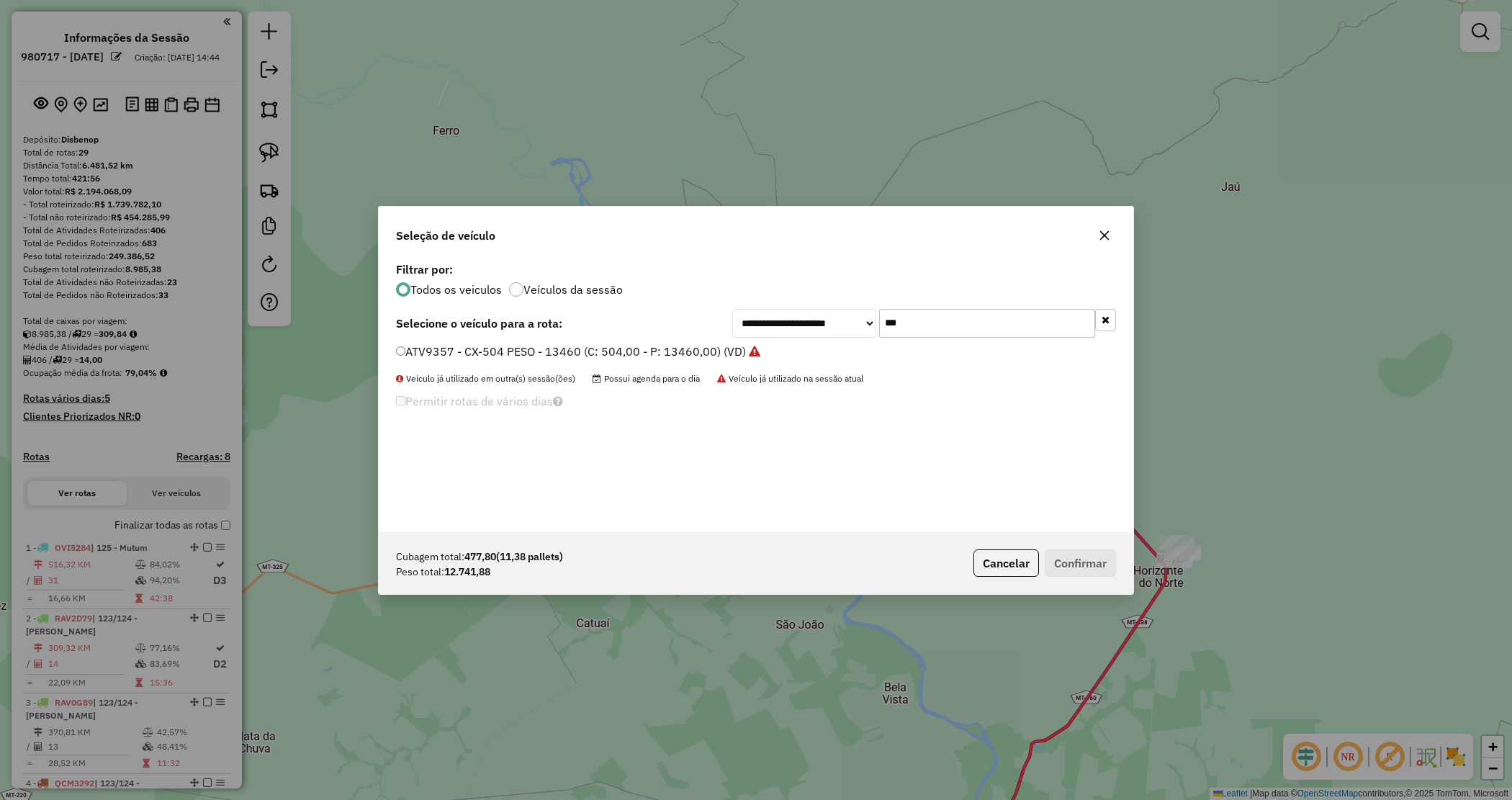
select select "*********"
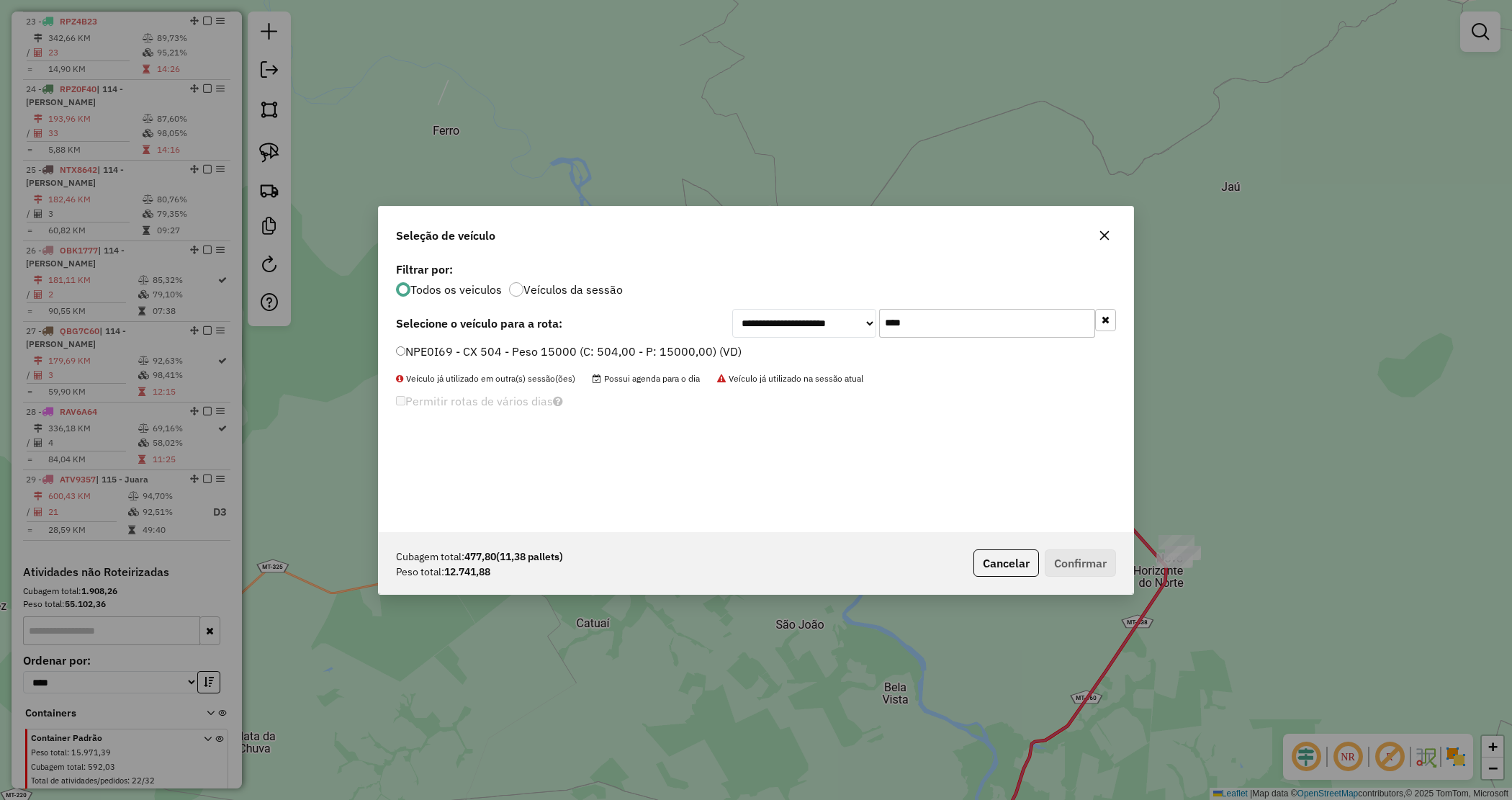
type input "****"
click at [691, 356] on label "NPE0I69 - CX 504 - Peso 15000 (C: 504,00 - P: 15000,00) (VD)" at bounding box center [569, 351] width 345 height 18
click at [1071, 556] on button "Confirmar" at bounding box center [1080, 563] width 71 height 28
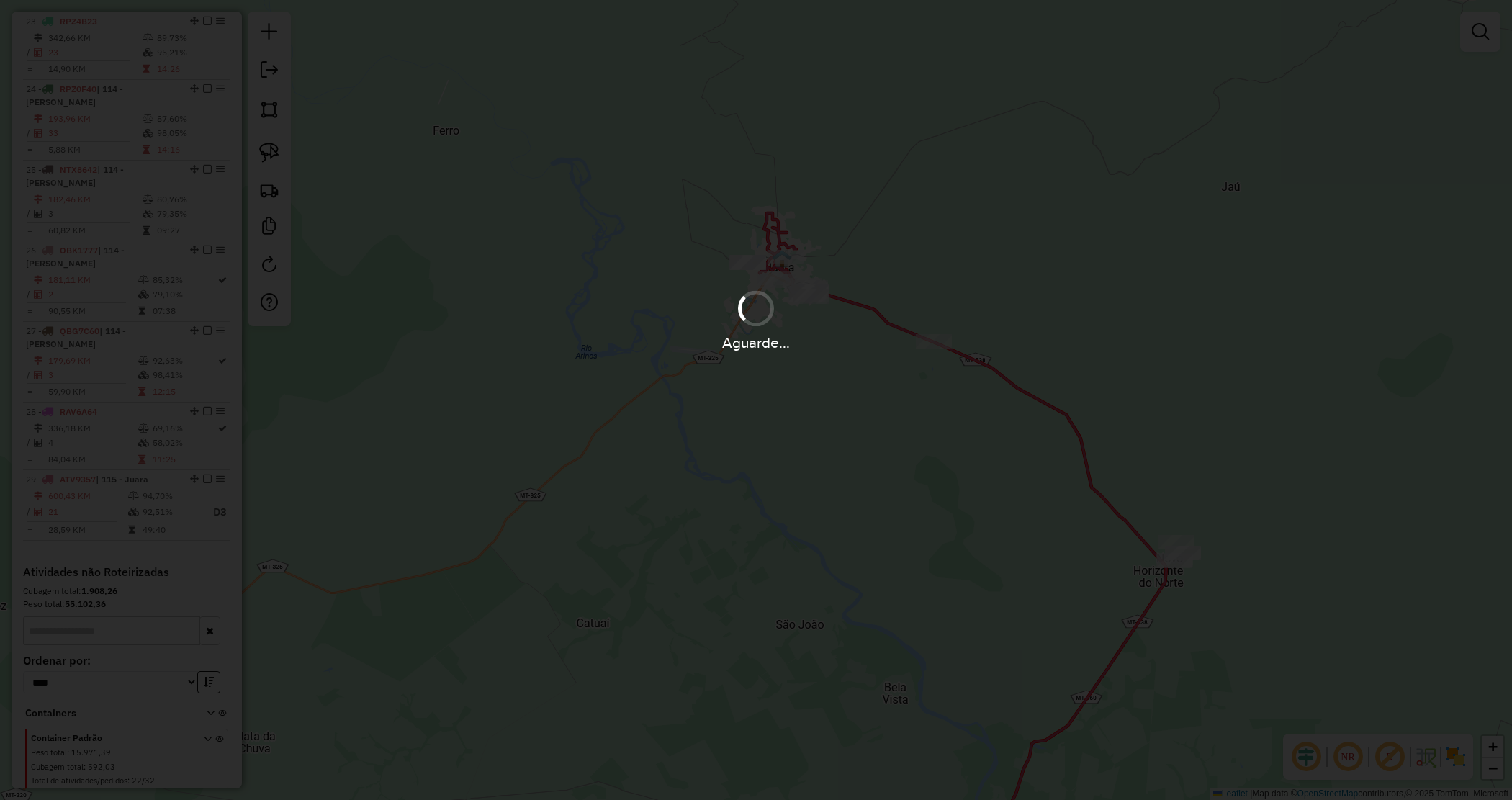
scroll to position [2372, 0]
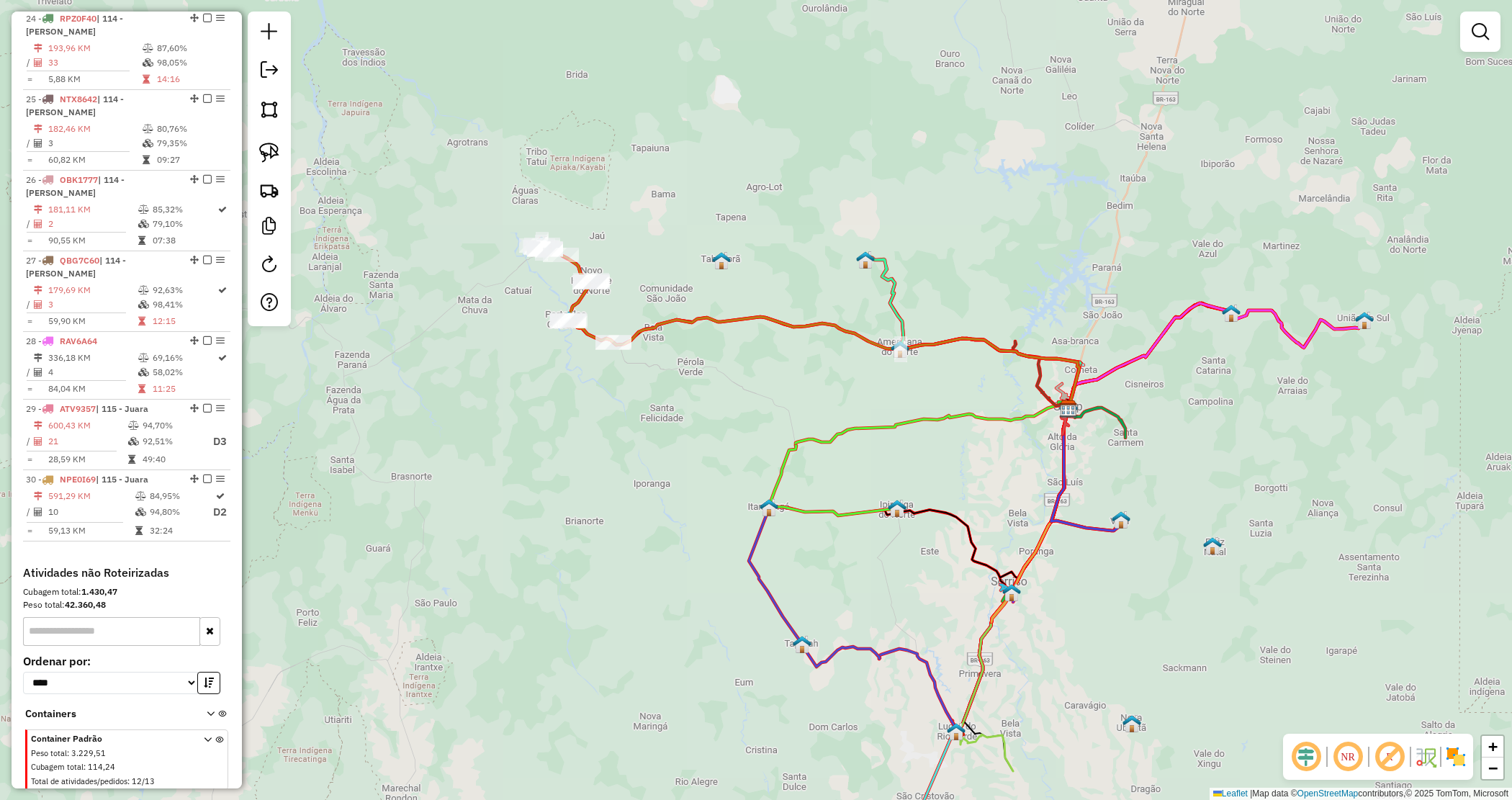
drag, startPoint x: 677, startPoint y: 342, endPoint x: 656, endPoint y: 315, distance: 34.2
click at [678, 340] on div "Janela de atendimento Grade de atendimento Capacidade Transportadoras Veículos …" at bounding box center [756, 400] width 1512 height 800
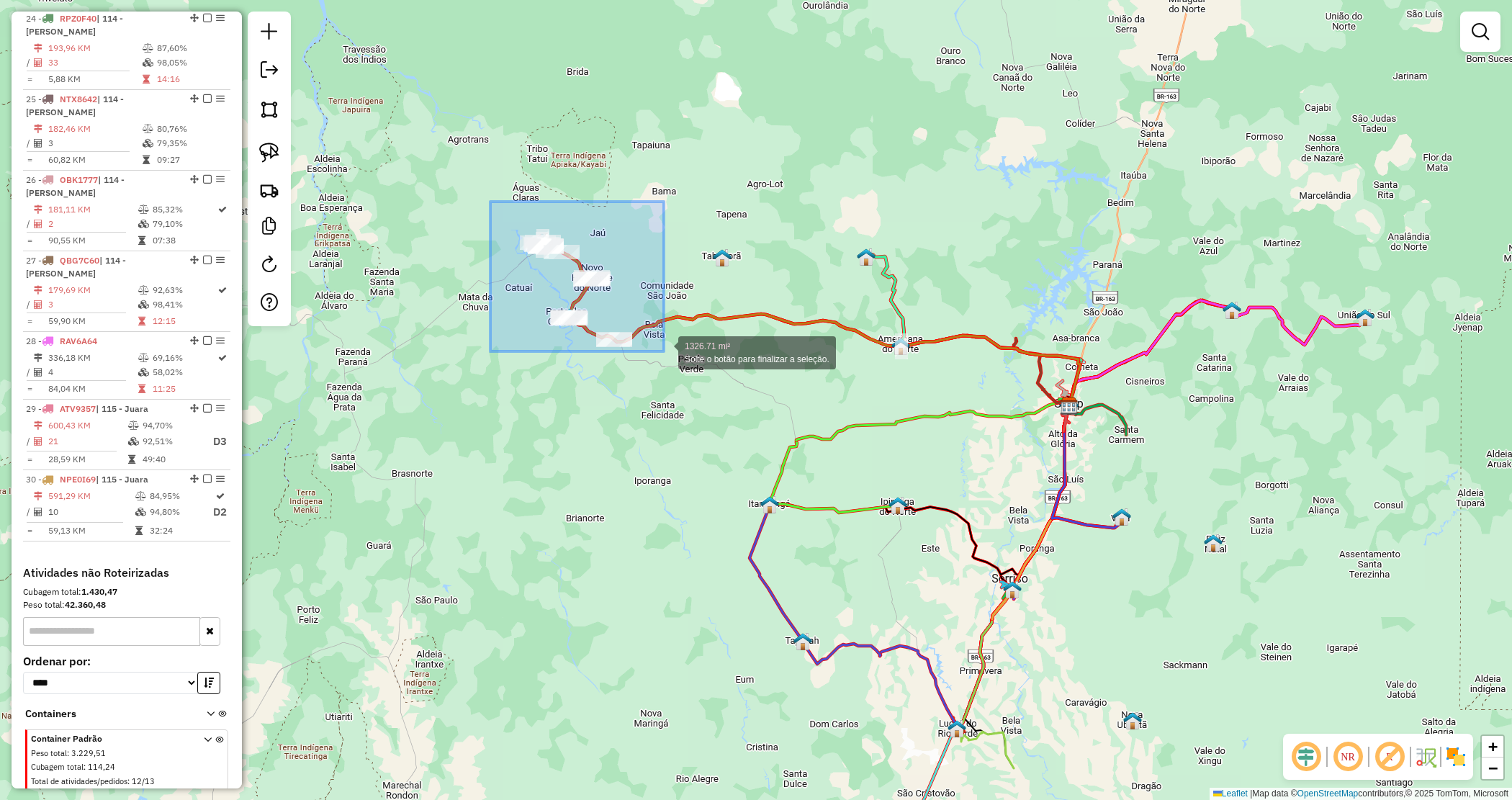
drag, startPoint x: 664, startPoint y: 351, endPoint x: 704, endPoint y: 380, distance: 49.4
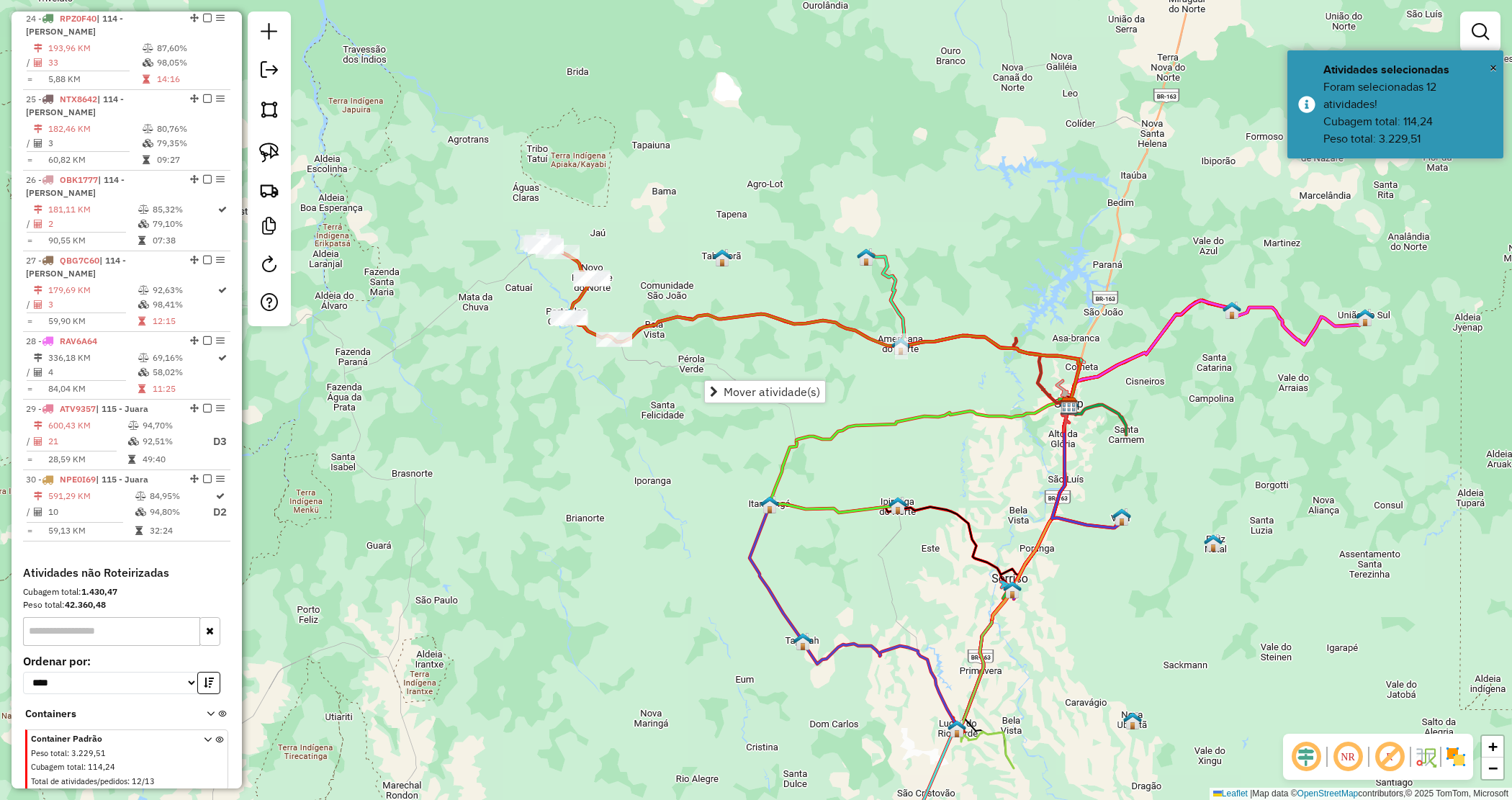
click at [677, 263] on div "Janela de atendimento Grade de atendimento Capacidade Transportadoras Veículos …" at bounding box center [756, 400] width 1512 height 800
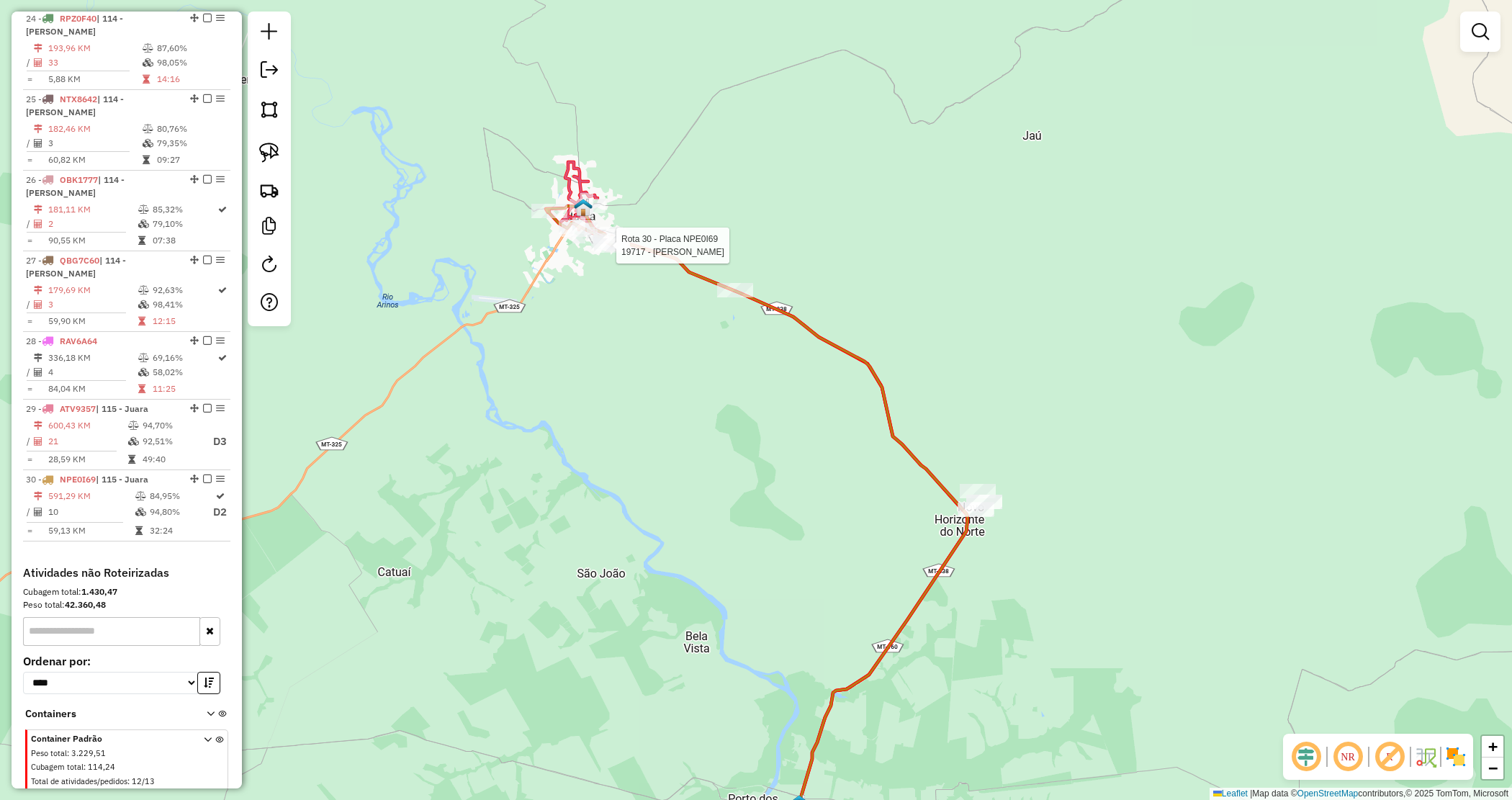
click at [610, 253] on div at bounding box center [611, 245] width 36 height 14
select select "*********"
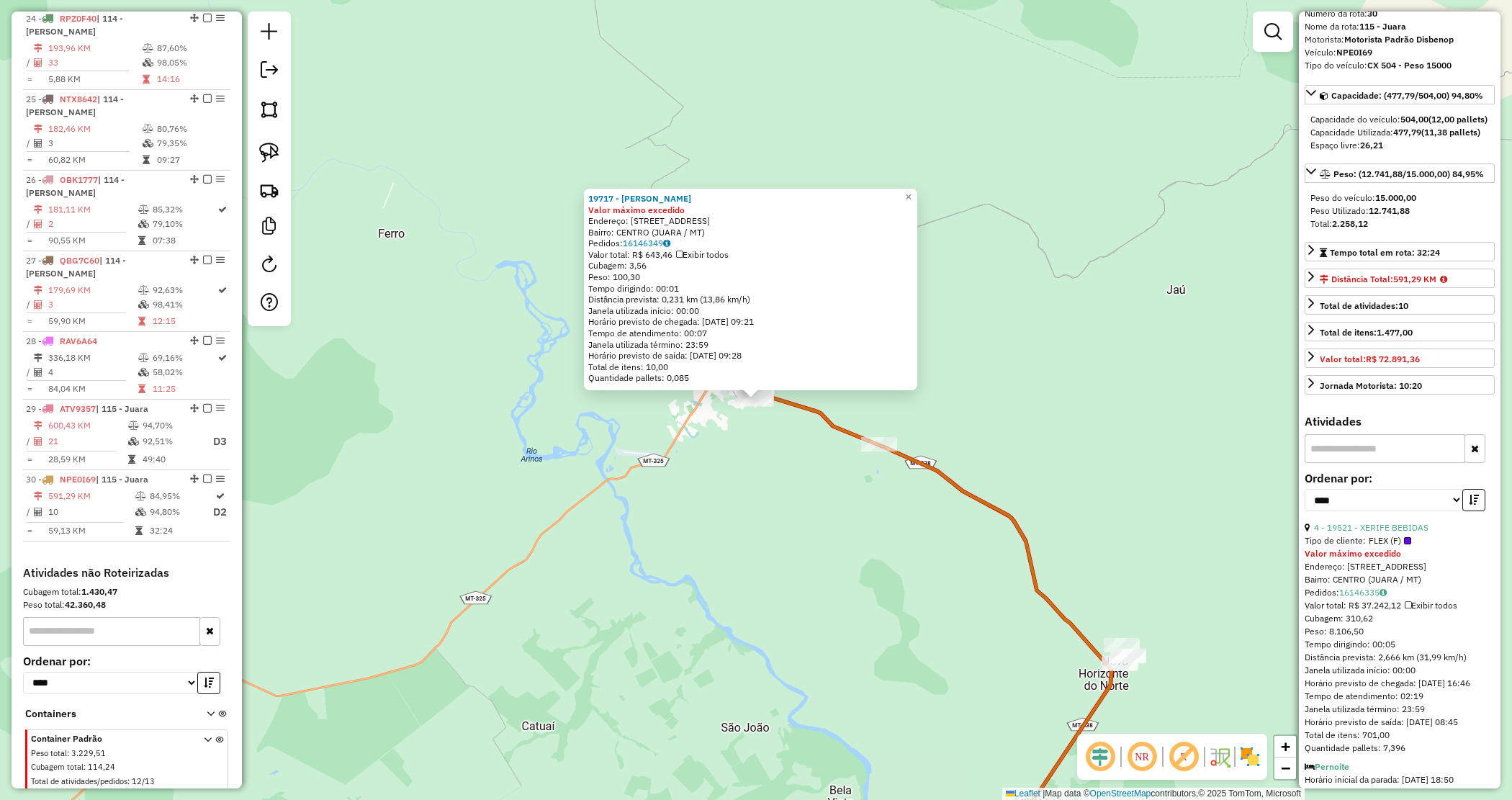
scroll to position [90, 0]
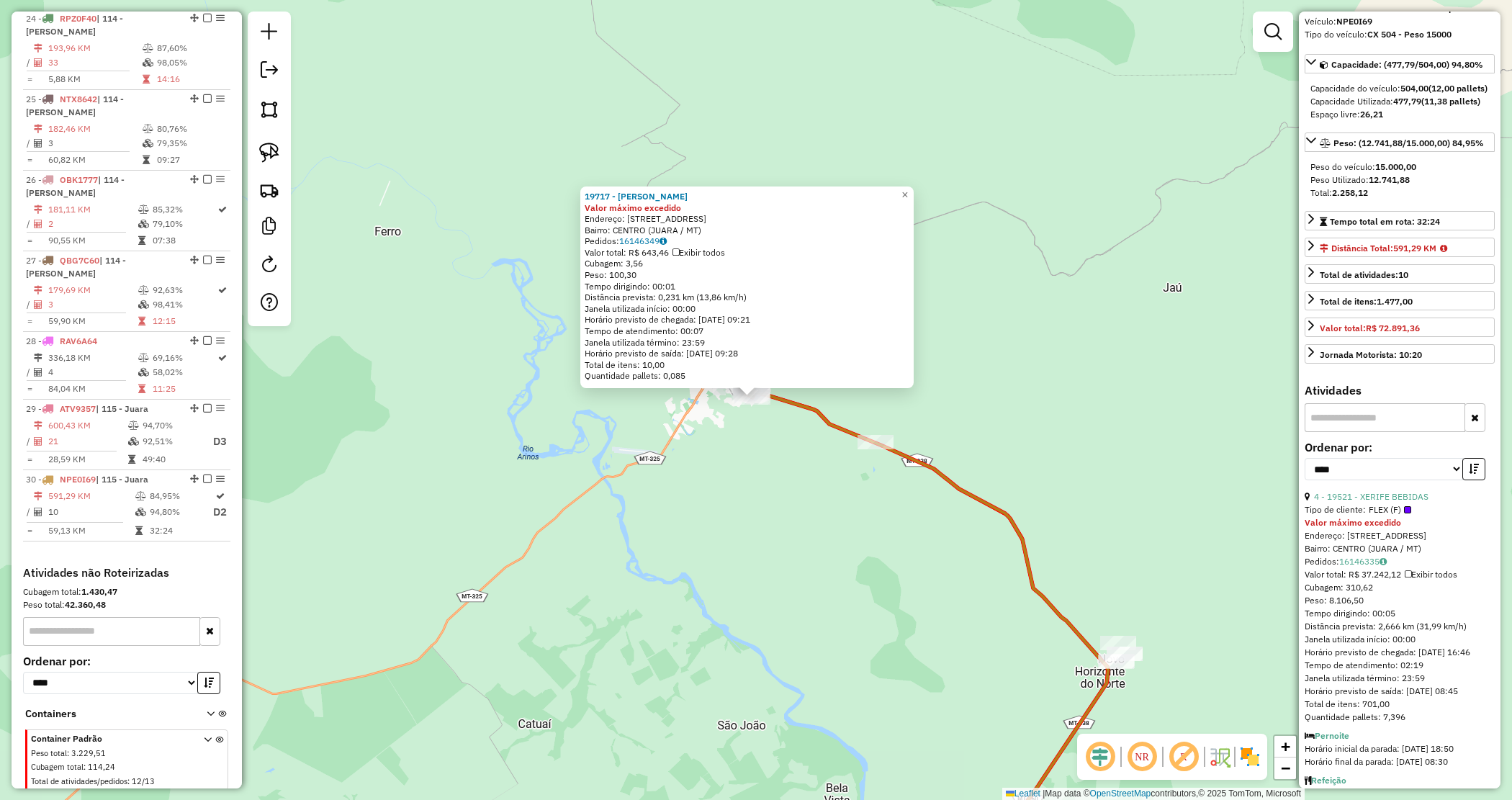
click at [1152, 485] on div "19717 - ELISSANDRA FRANCILIN Valor máximo excedido Endereço: [STREET_ADDRESS] […" at bounding box center [756, 400] width 1512 height 800
drag, startPoint x: 883, startPoint y: 415, endPoint x: 872, endPoint y: 415, distance: 11.0
click at [884, 415] on div "19717 - ELISSANDRA FRANCILIN Valor máximo excedido Endereço: [STREET_ADDRESS] […" at bounding box center [756, 400] width 1512 height 800
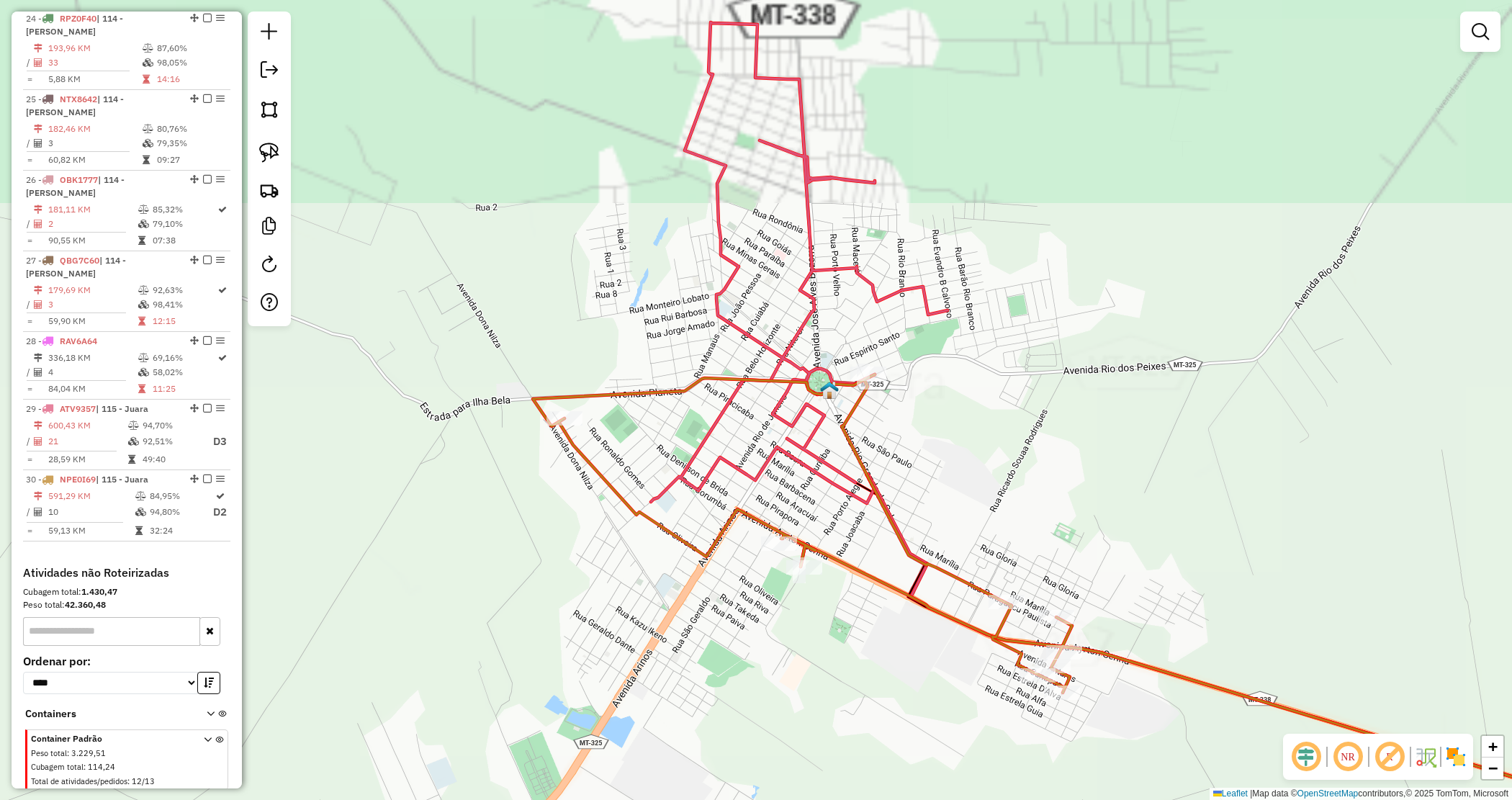
click at [738, 328] on icon at bounding box center [800, 263] width 297 height 481
select select "*********"
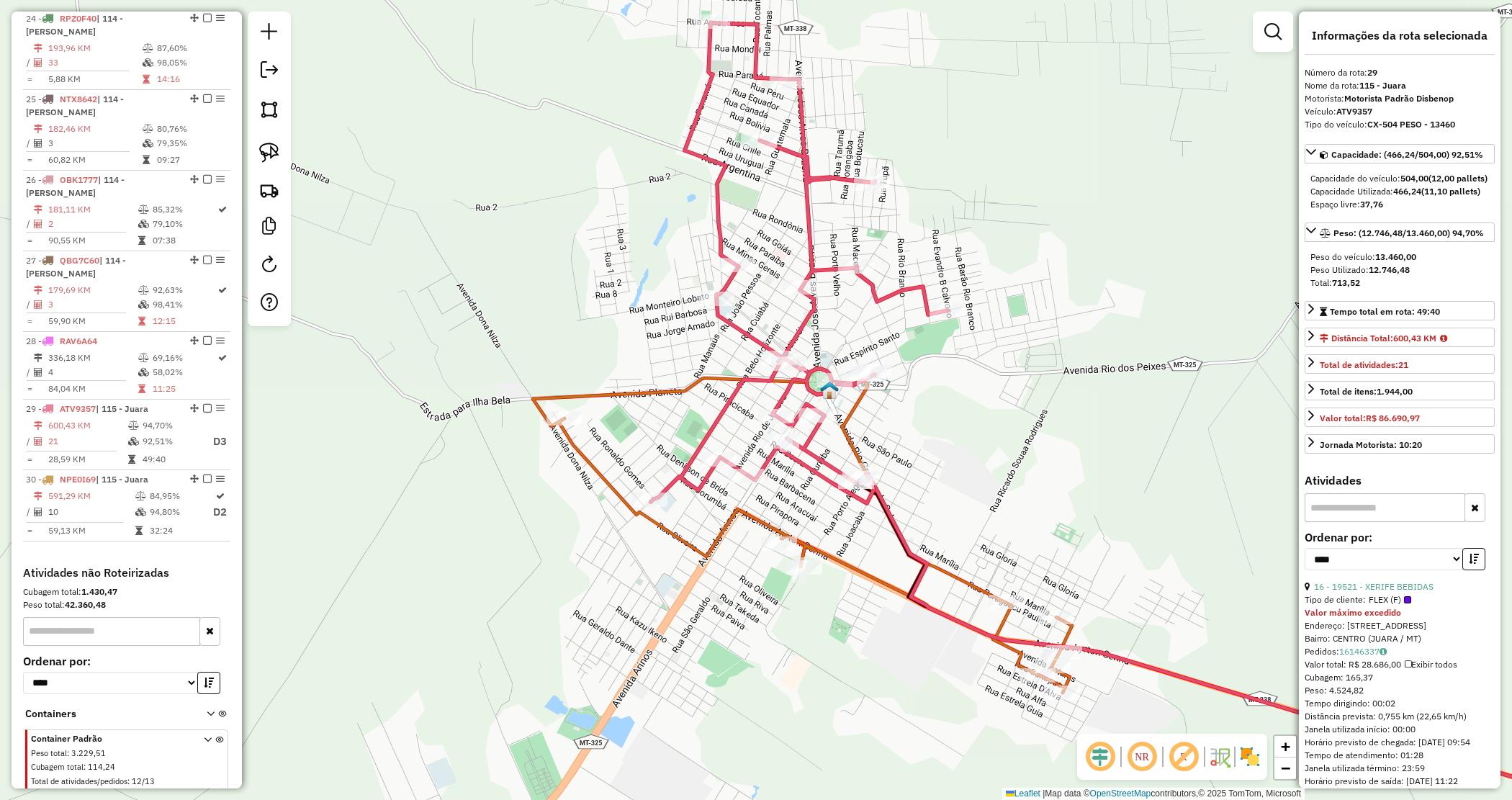
drag, startPoint x: 736, startPoint y: 449, endPoint x: 715, endPoint y: 358, distance: 93.4
click at [729, 414] on div "Janela de atendimento Grade de atendimento Capacidade Transportadoras Veículos …" at bounding box center [756, 400] width 1512 height 800
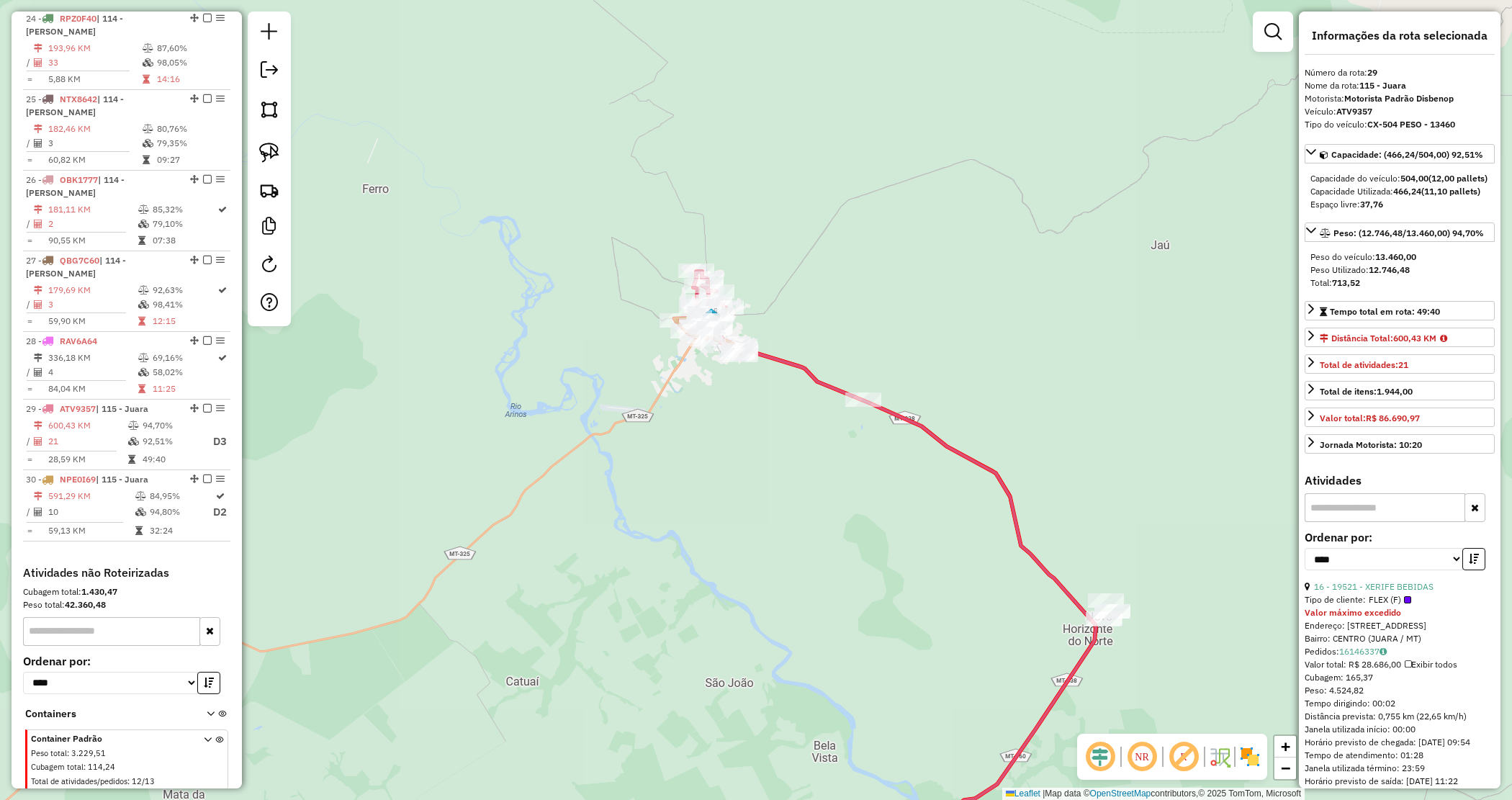
click at [761, 419] on div "Janela de atendimento Grade de atendimento Capacidade Transportadoras Veículos …" at bounding box center [756, 400] width 1512 height 800
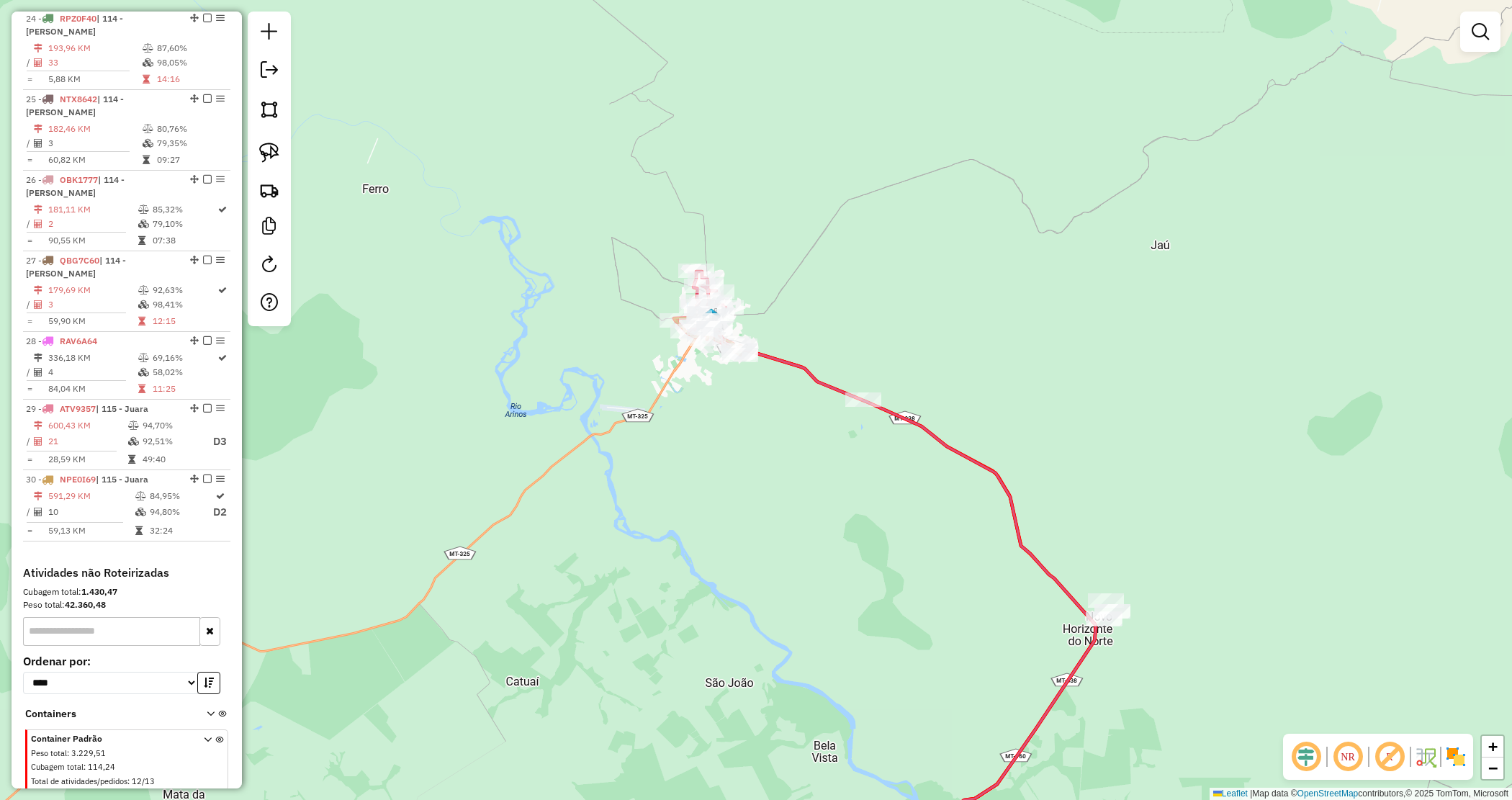
drag, startPoint x: 786, startPoint y: 514, endPoint x: 758, endPoint y: 447, distance: 72.6
click at [758, 448] on div "Janela de atendimento Grade de atendimento Capacidade Transportadoras Veículos …" at bounding box center [756, 400] width 1512 height 800
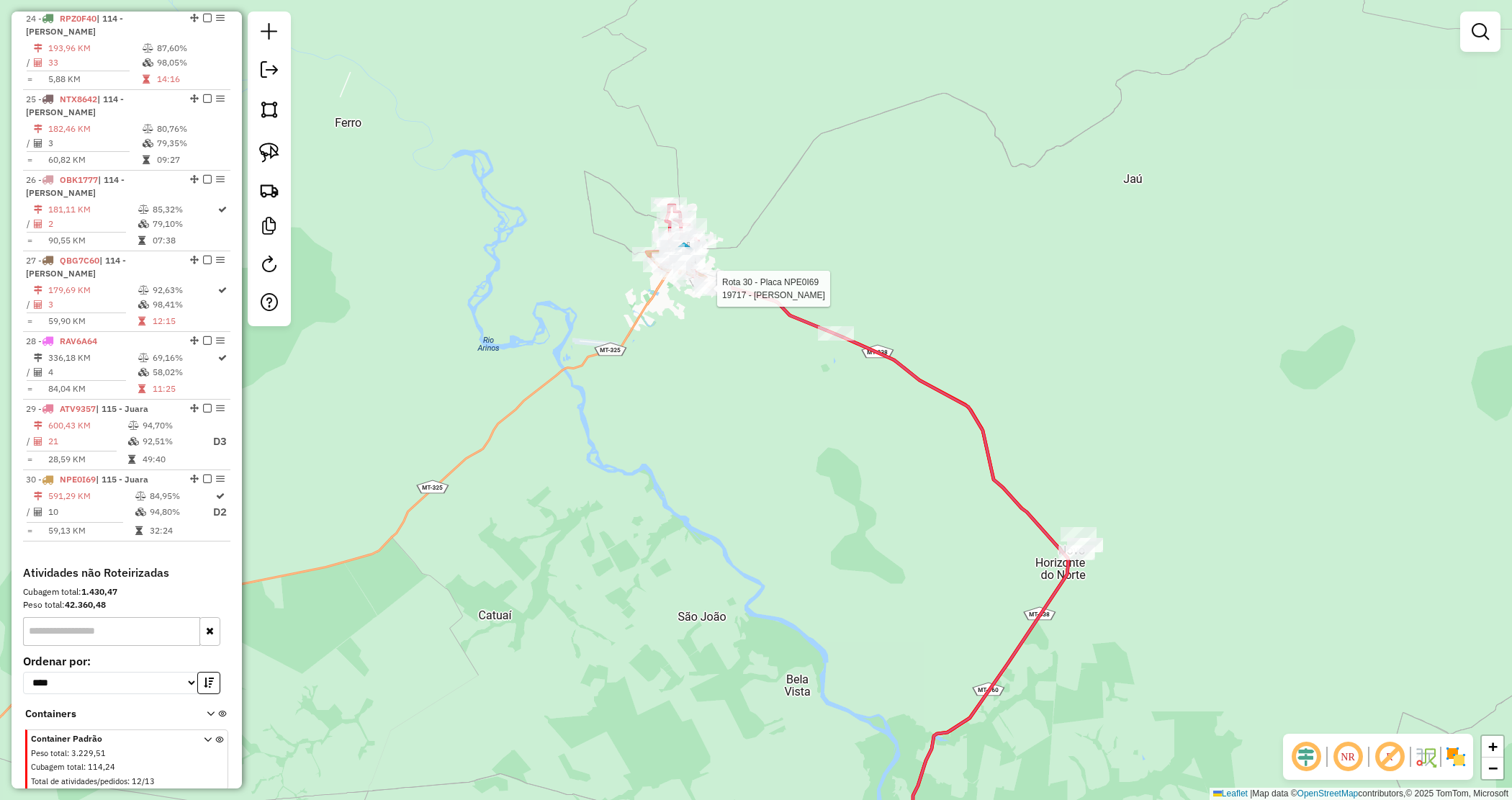
select select "*********"
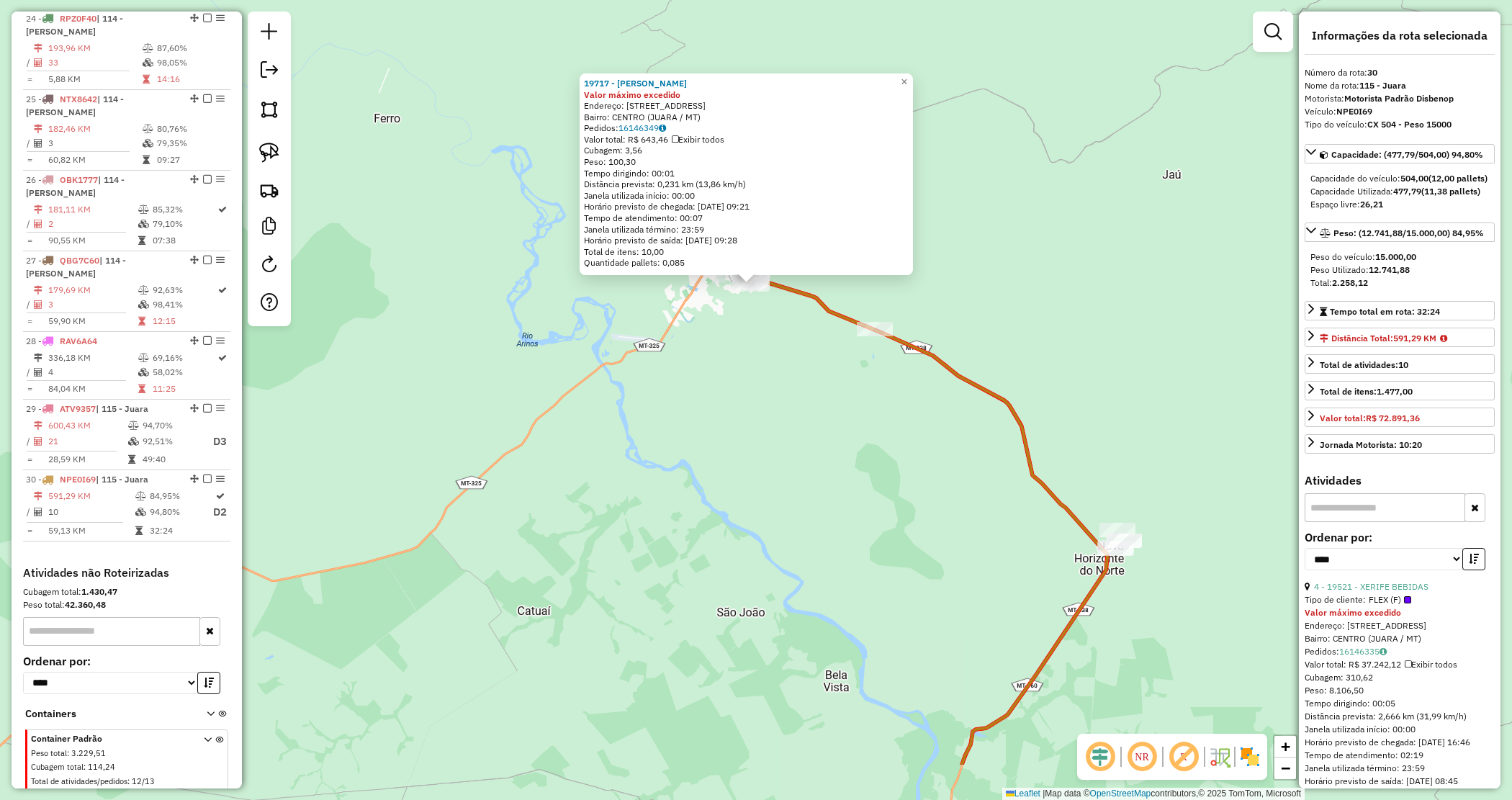
drag, startPoint x: 721, startPoint y: 519, endPoint x: 729, endPoint y: 368, distance: 151.2
click at [719, 396] on div "19717 - ELISSANDRA FRANCILIN Valor máximo excedido Endereço: [STREET_ADDRESS] […" at bounding box center [756, 400] width 1512 height 800
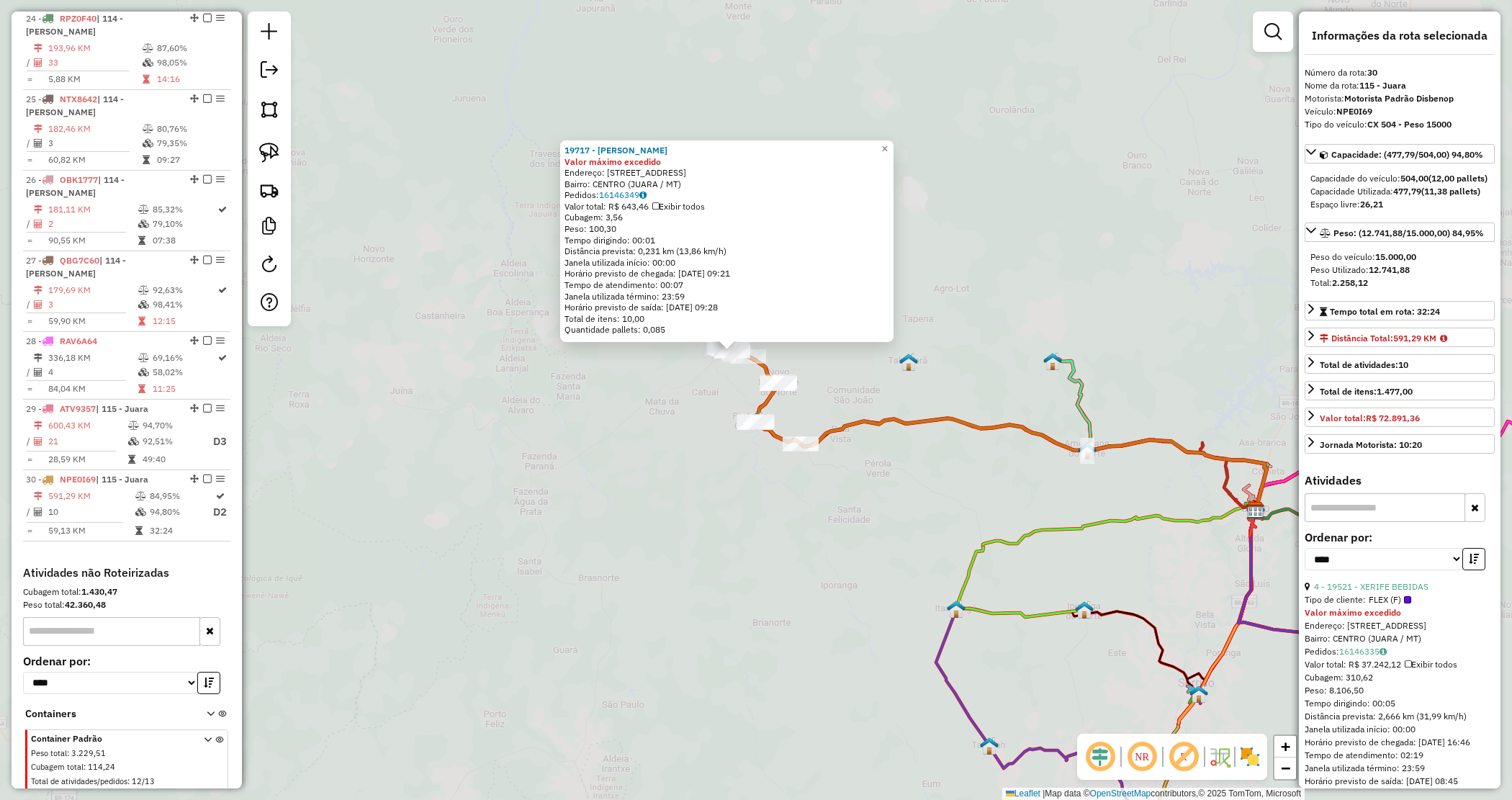
click at [733, 380] on div "19717 - ELISSANDRA FRANCILIN Valor máximo excedido Endereço: [STREET_ADDRESS] […" at bounding box center [756, 400] width 1512 height 800
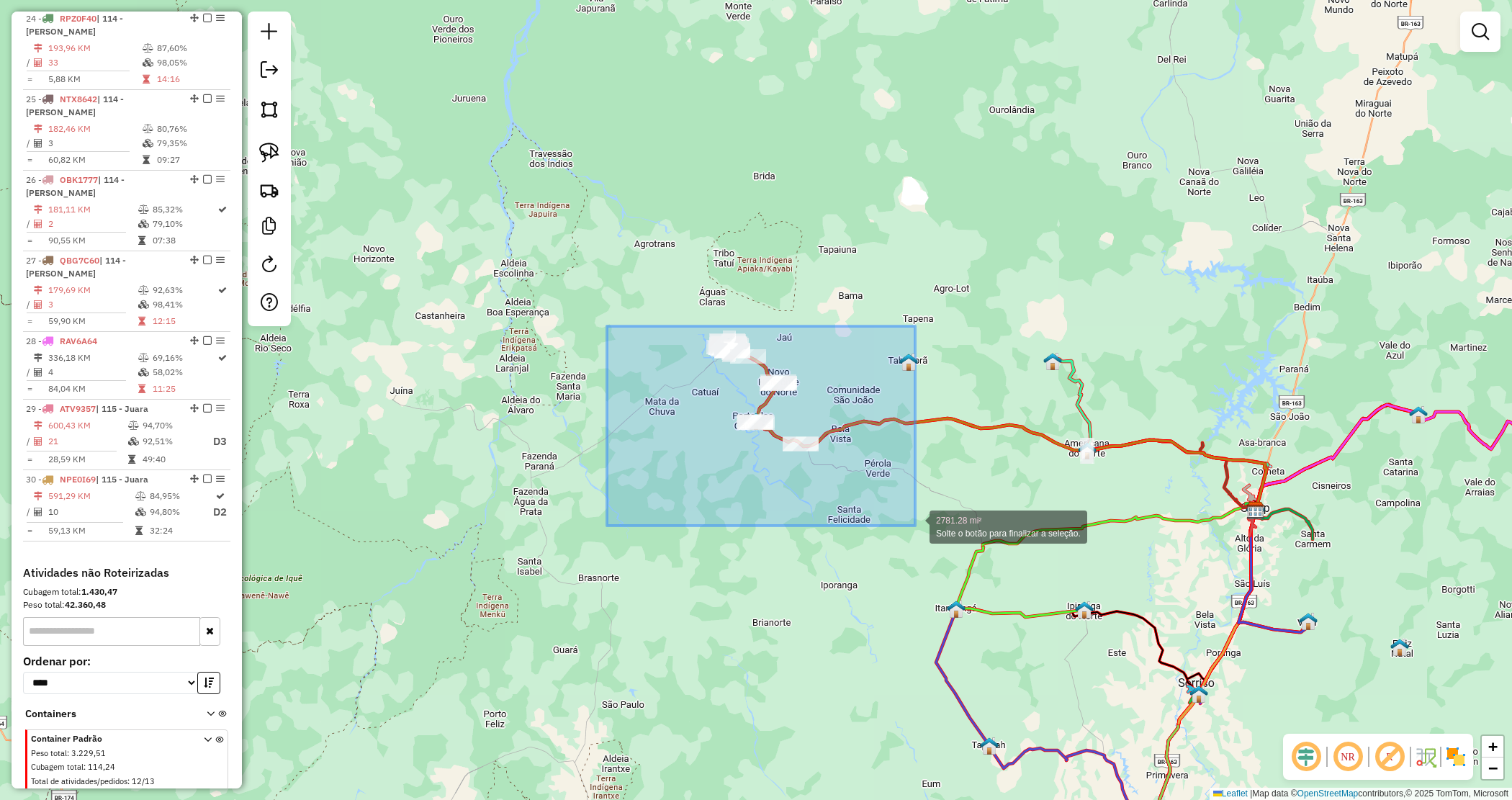
drag, startPoint x: 915, startPoint y: 526, endPoint x: 959, endPoint y: 530, distance: 44.2
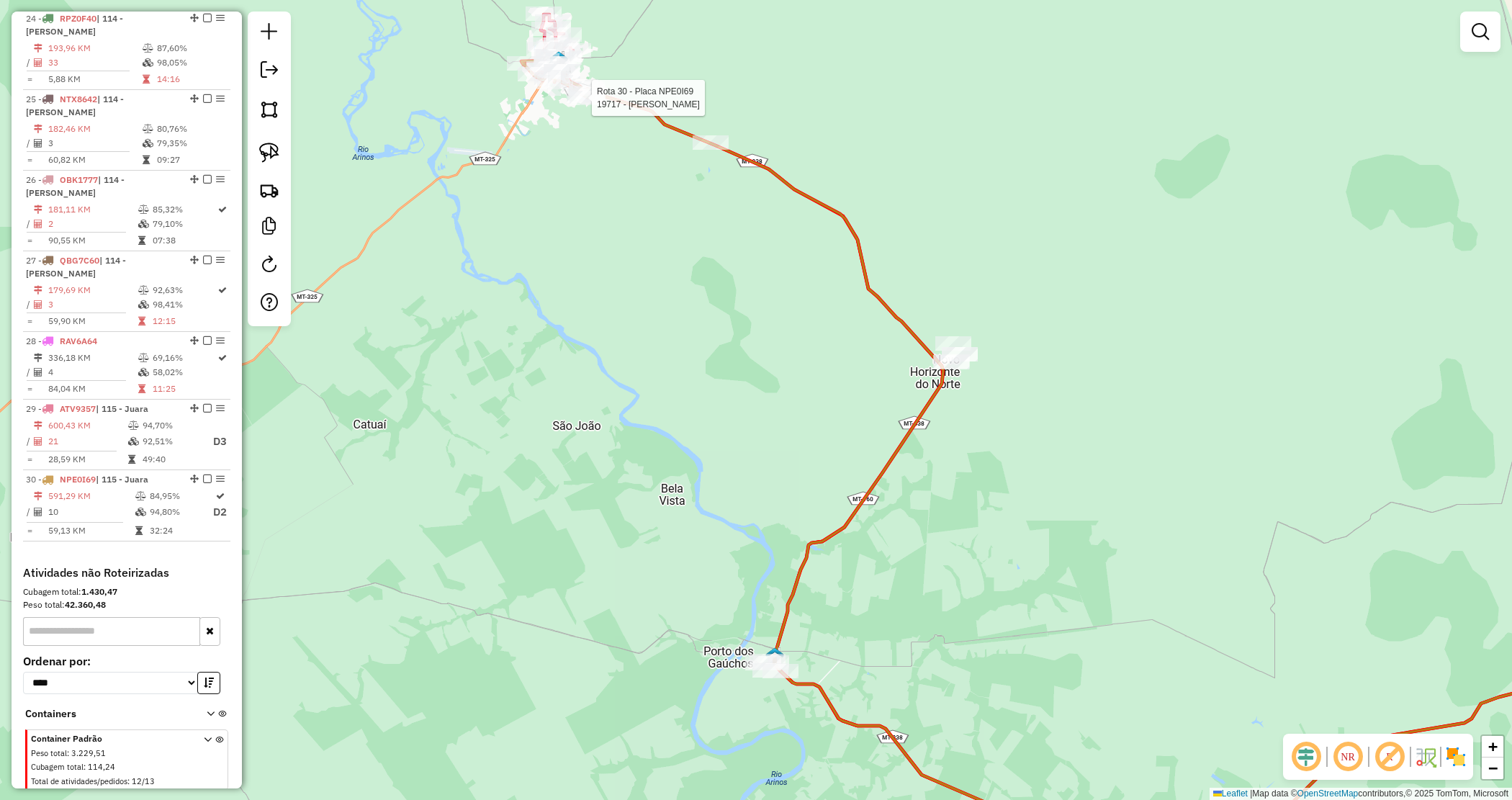
select select "*********"
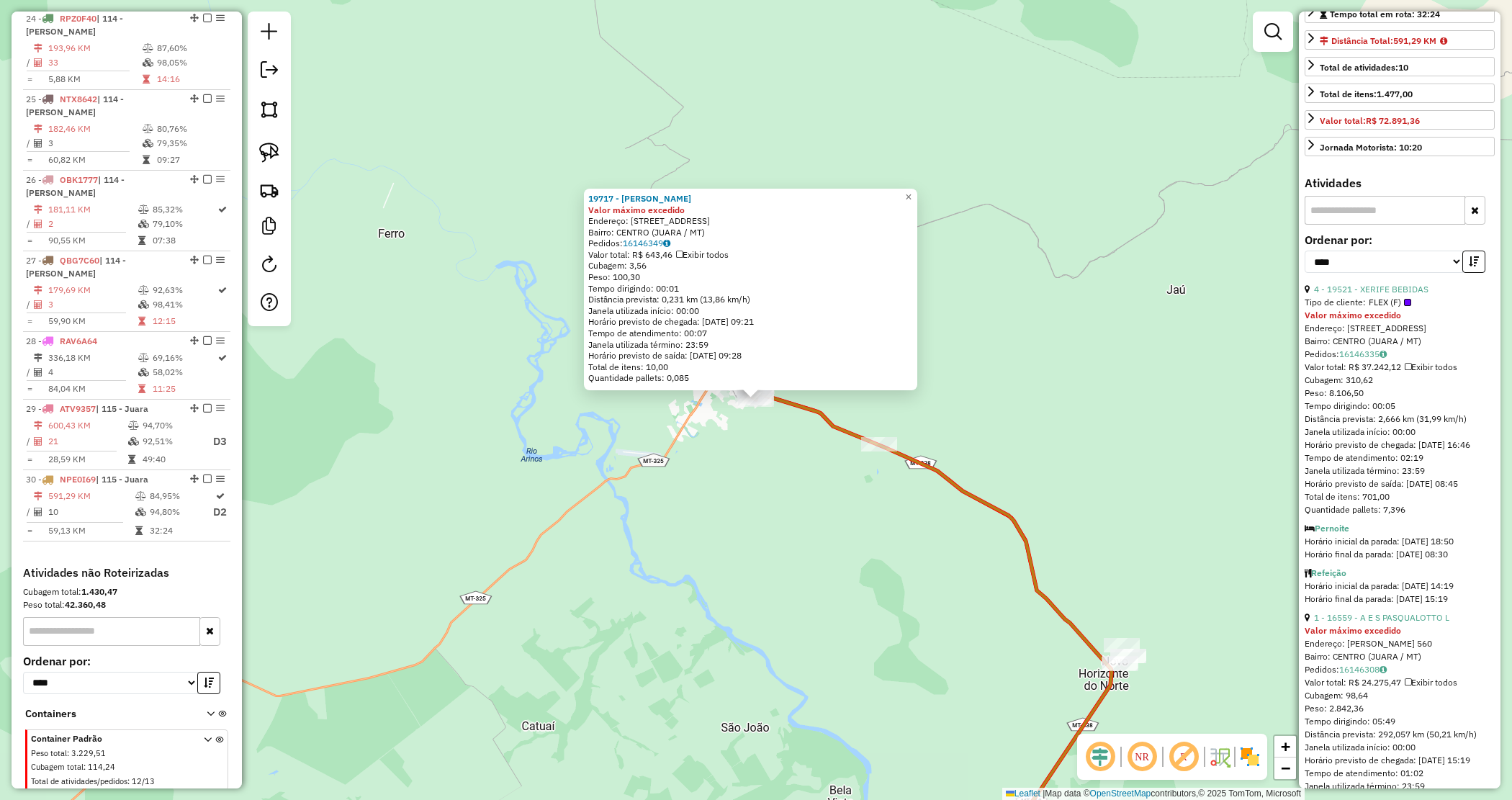
scroll to position [450, 0]
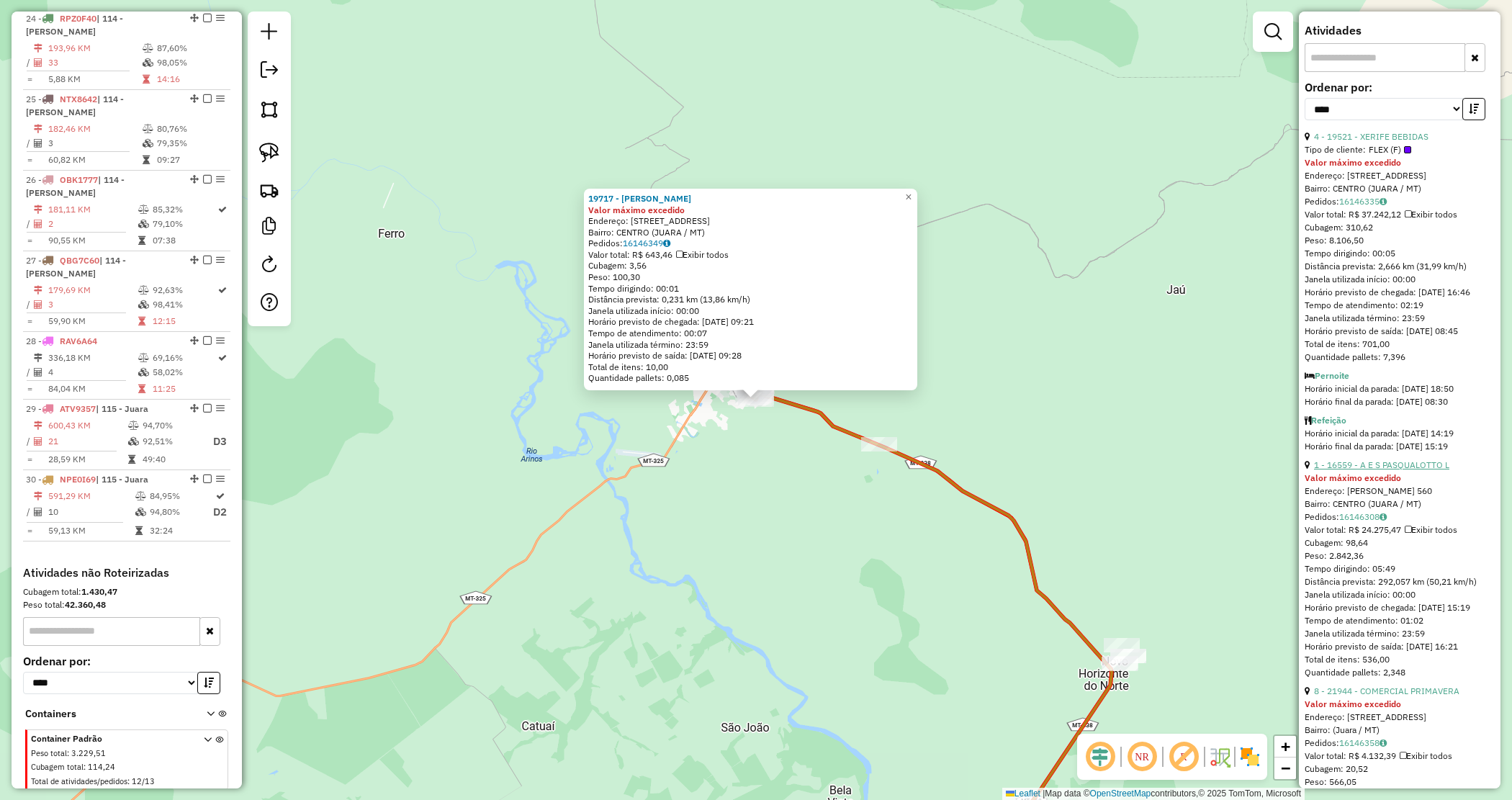
click at [1400, 470] on link "1 - 16559 - A E S PASQUALOTTO L" at bounding box center [1382, 465] width 135 height 11
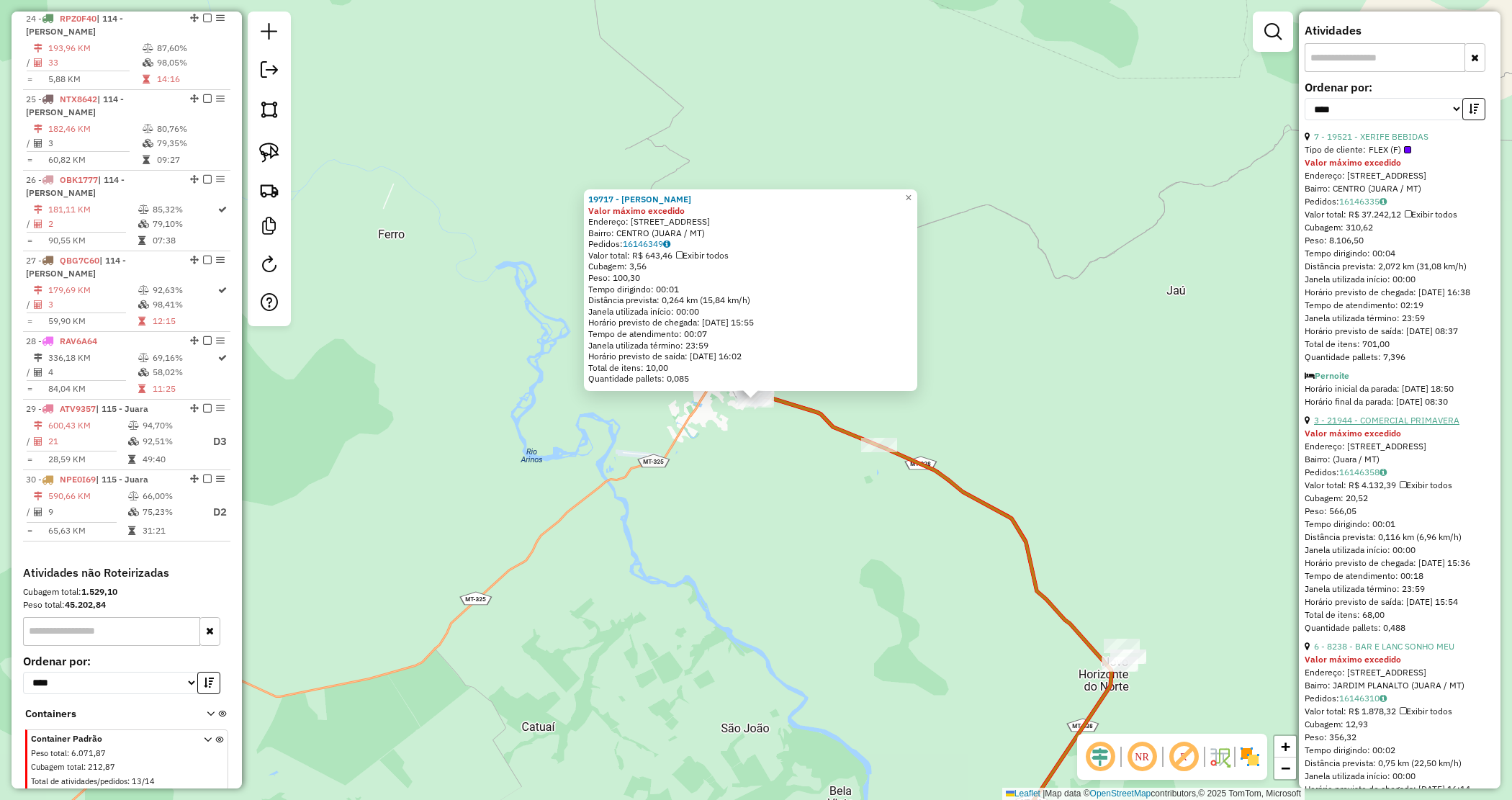
click at [1364, 425] on link "3 - 21944 - COMERCIAL PRIMAVERA" at bounding box center [1387, 420] width 145 height 11
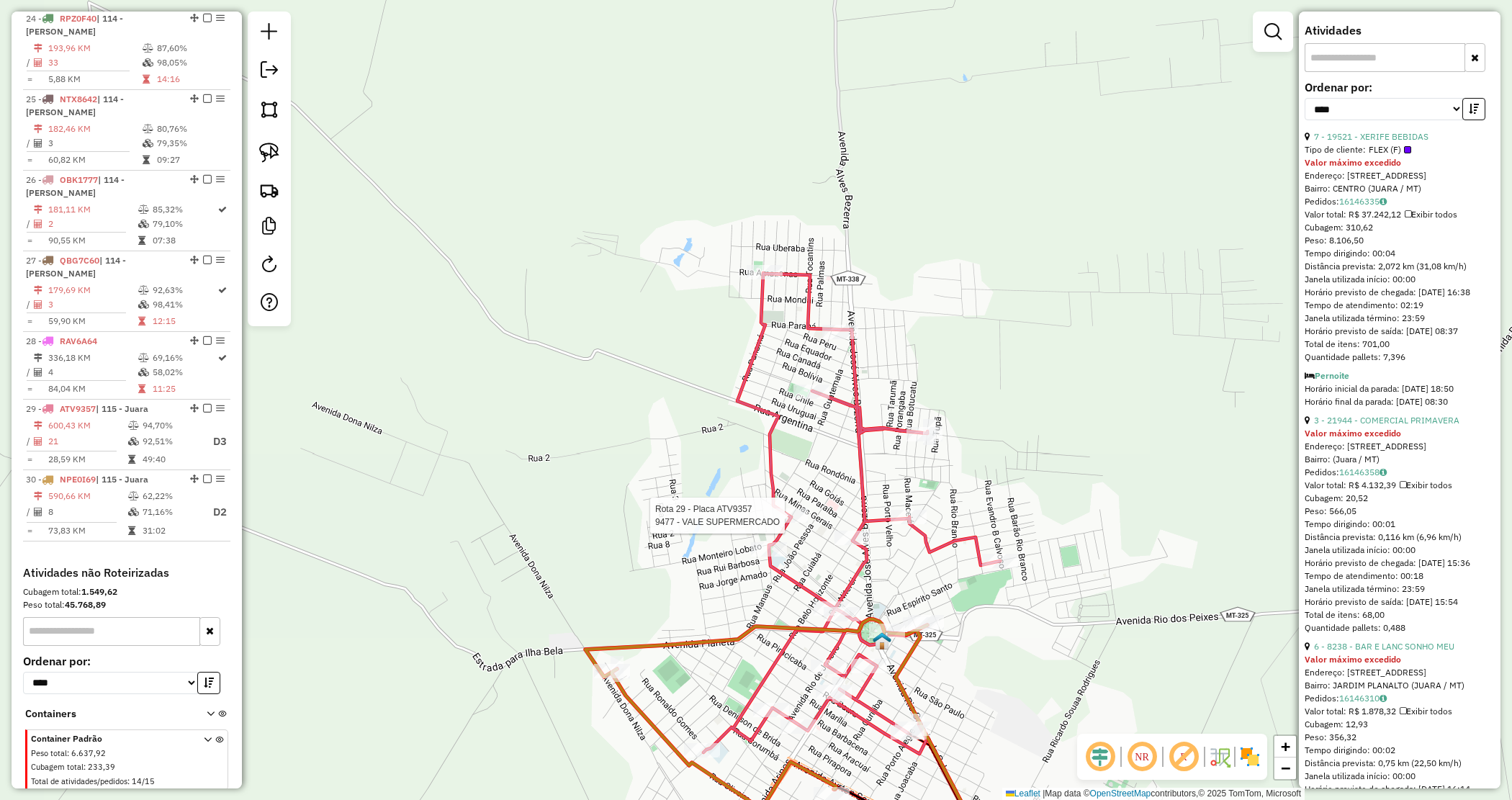
click at [790, 523] on div at bounding box center [790, 516] width 36 height 14
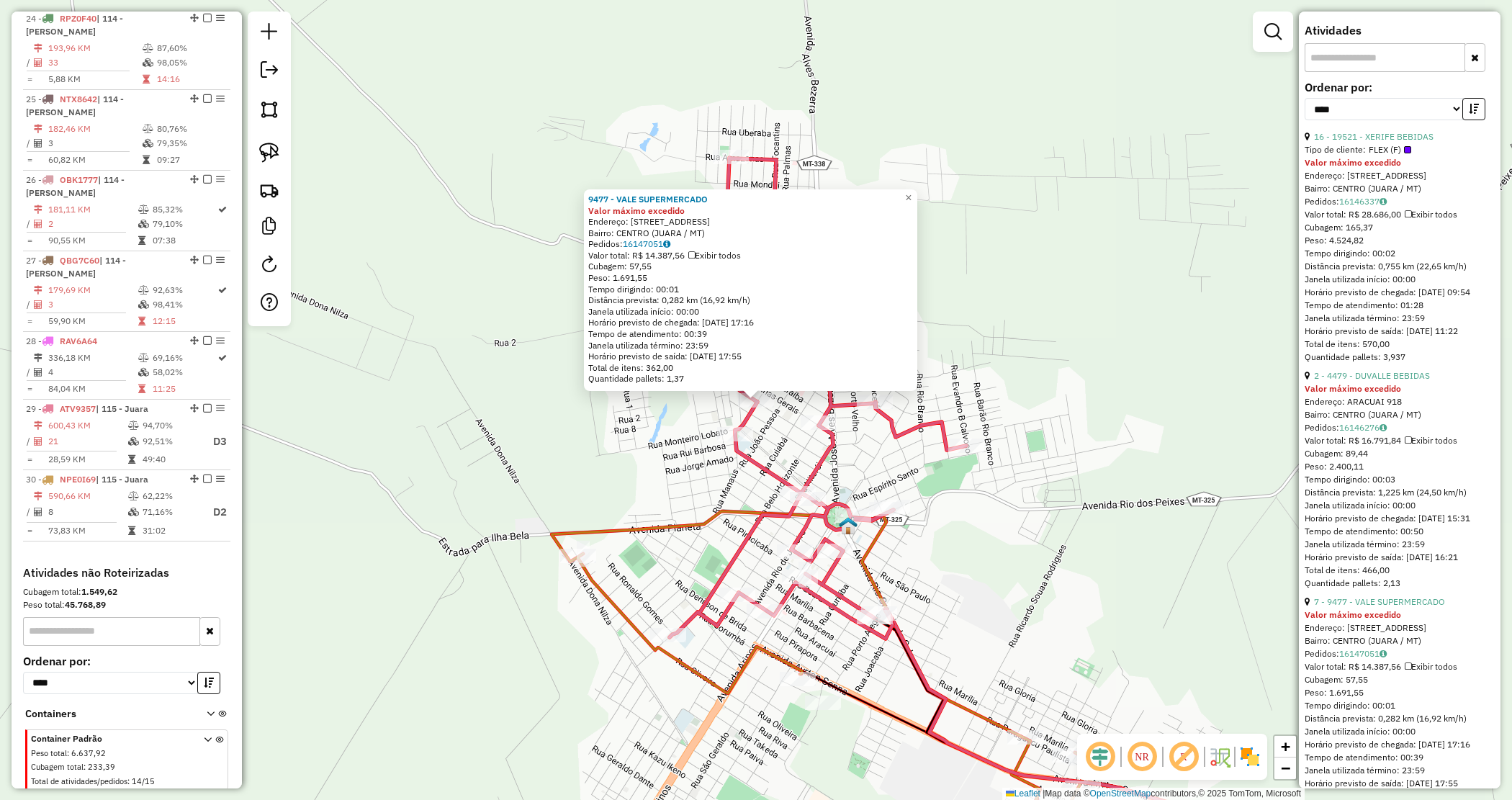
click at [1366, 364] on div "Quantidade pallets: 3,937" at bounding box center [1400, 357] width 190 height 13
click at [1362, 381] on link "2 - 4479 - DUVALLE BEBIDAS" at bounding box center [1372, 375] width 116 height 11
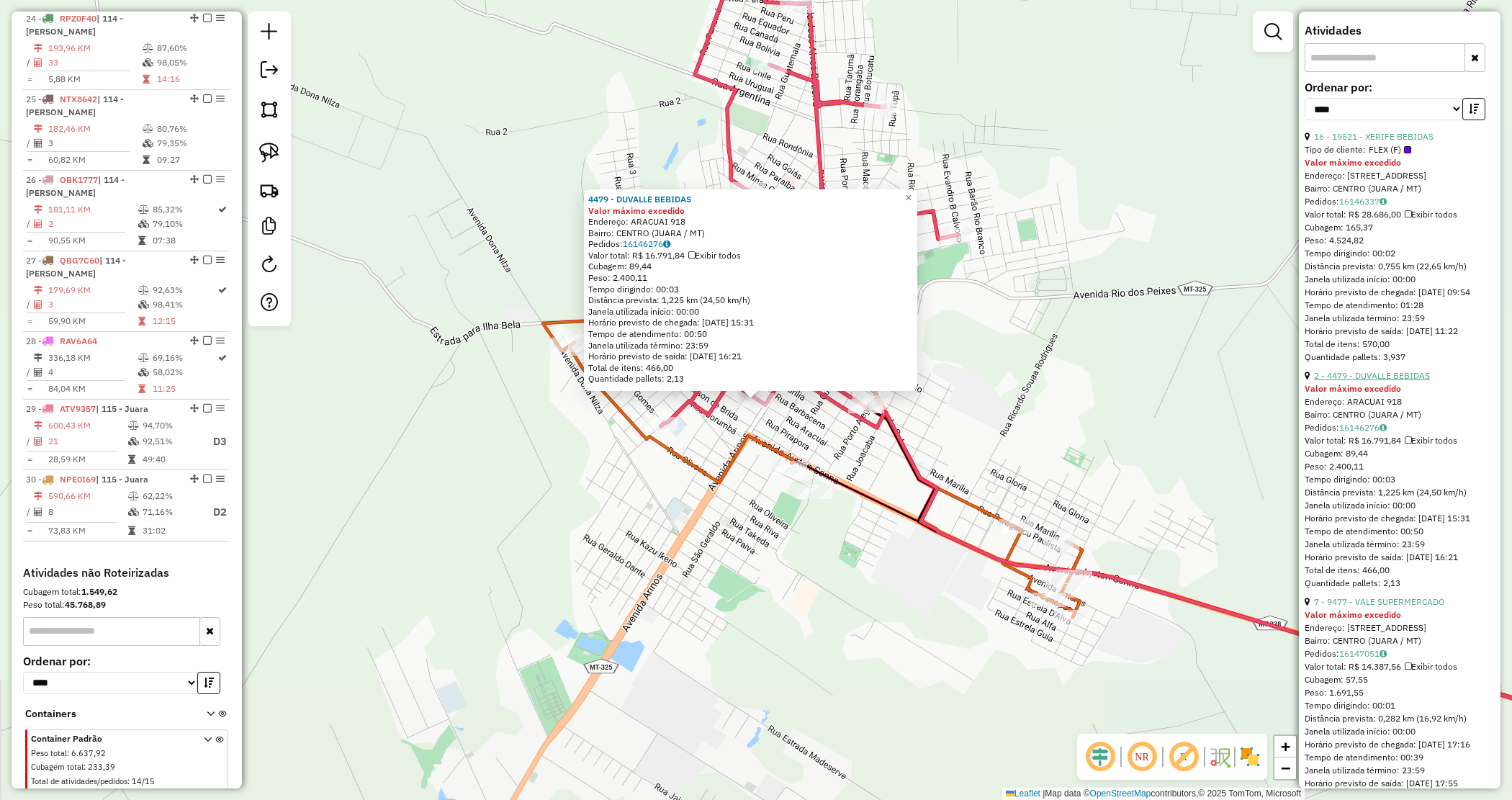
scroll to position [0, 0]
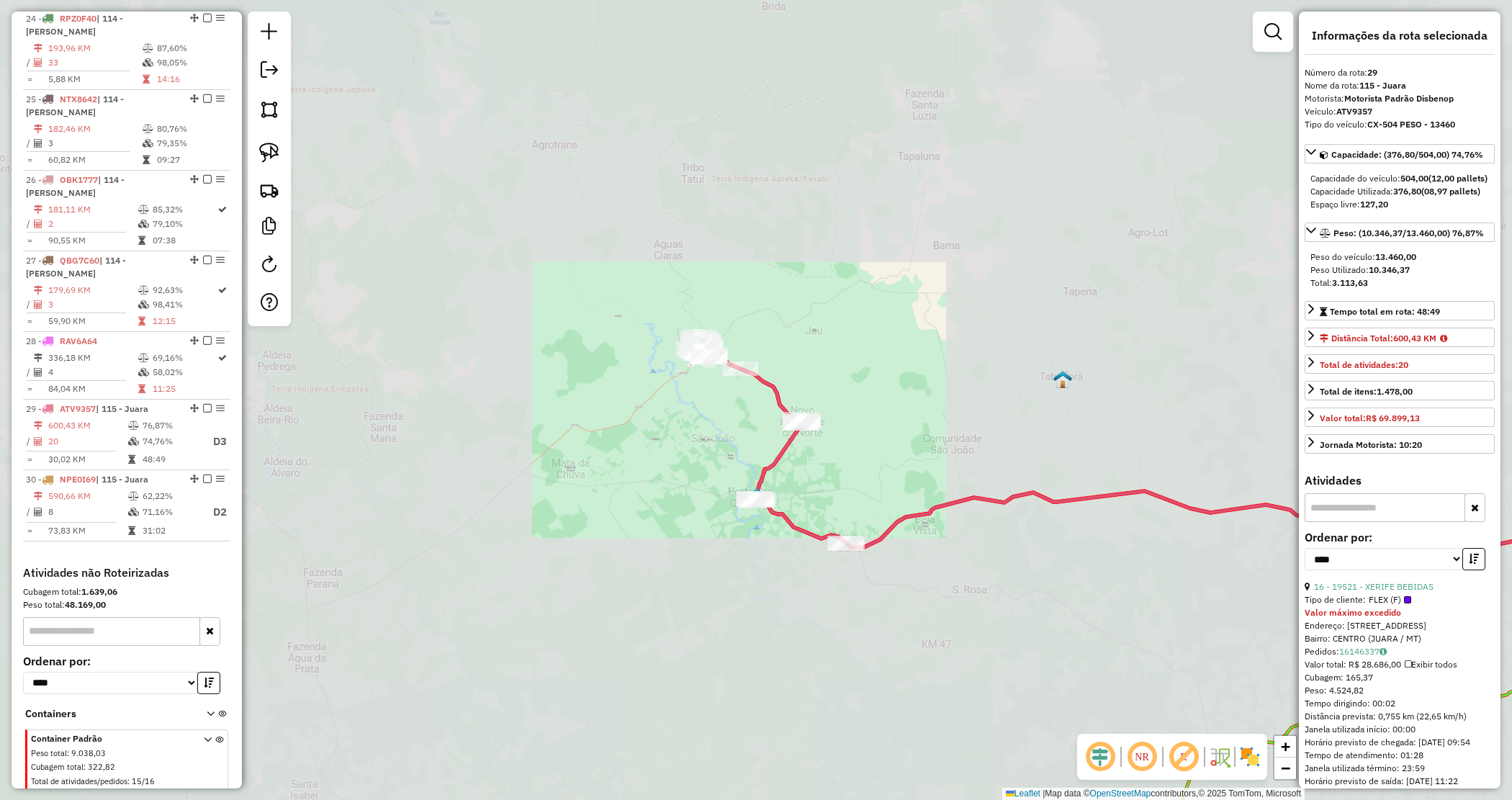
click at [721, 423] on div "Janela de atendimento Grade de atendimento Capacidade Transportadoras Veículos …" at bounding box center [756, 400] width 1512 height 800
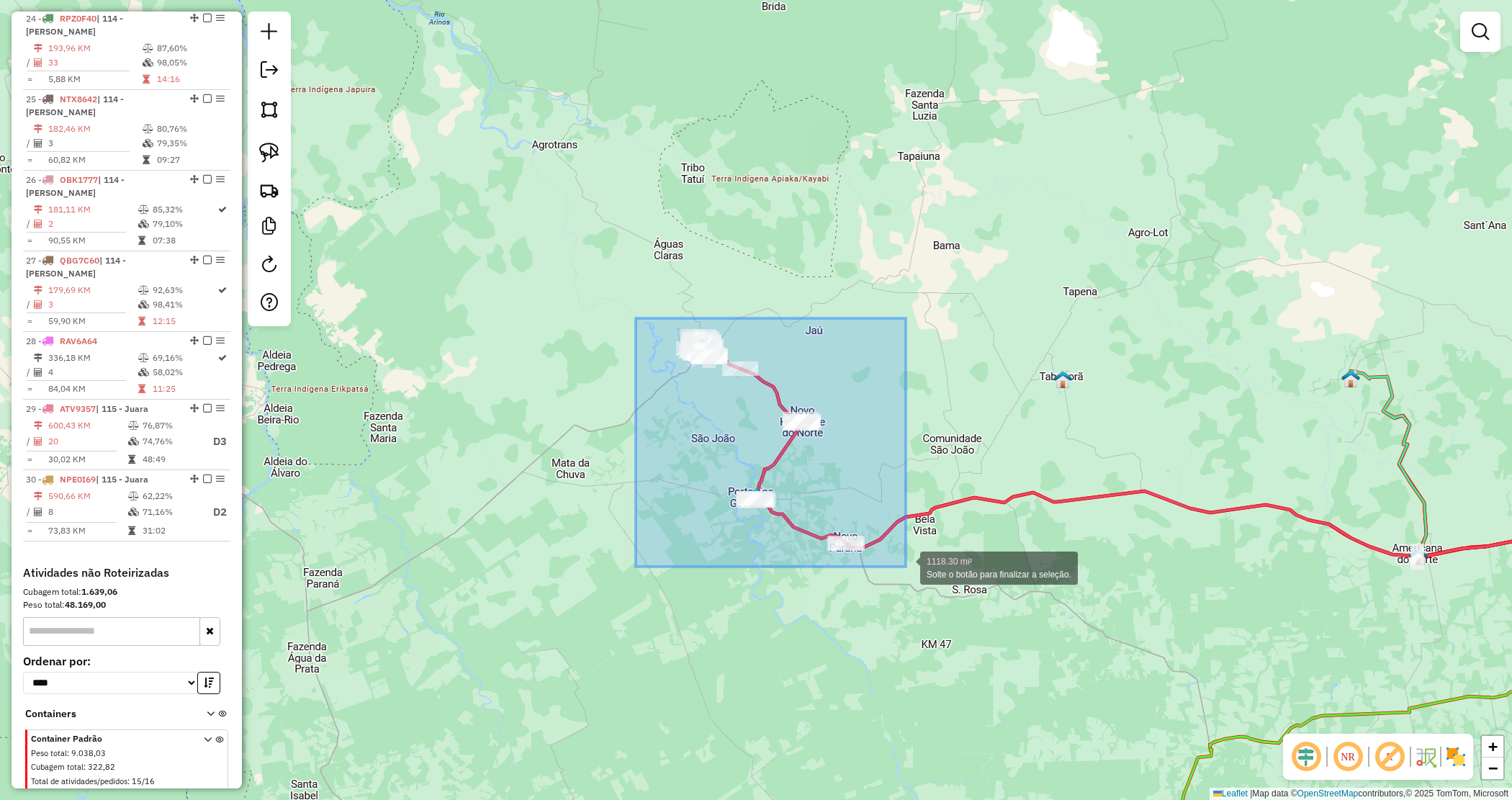
drag, startPoint x: 662, startPoint y: 371, endPoint x: 909, endPoint y: 566, distance: 314.7
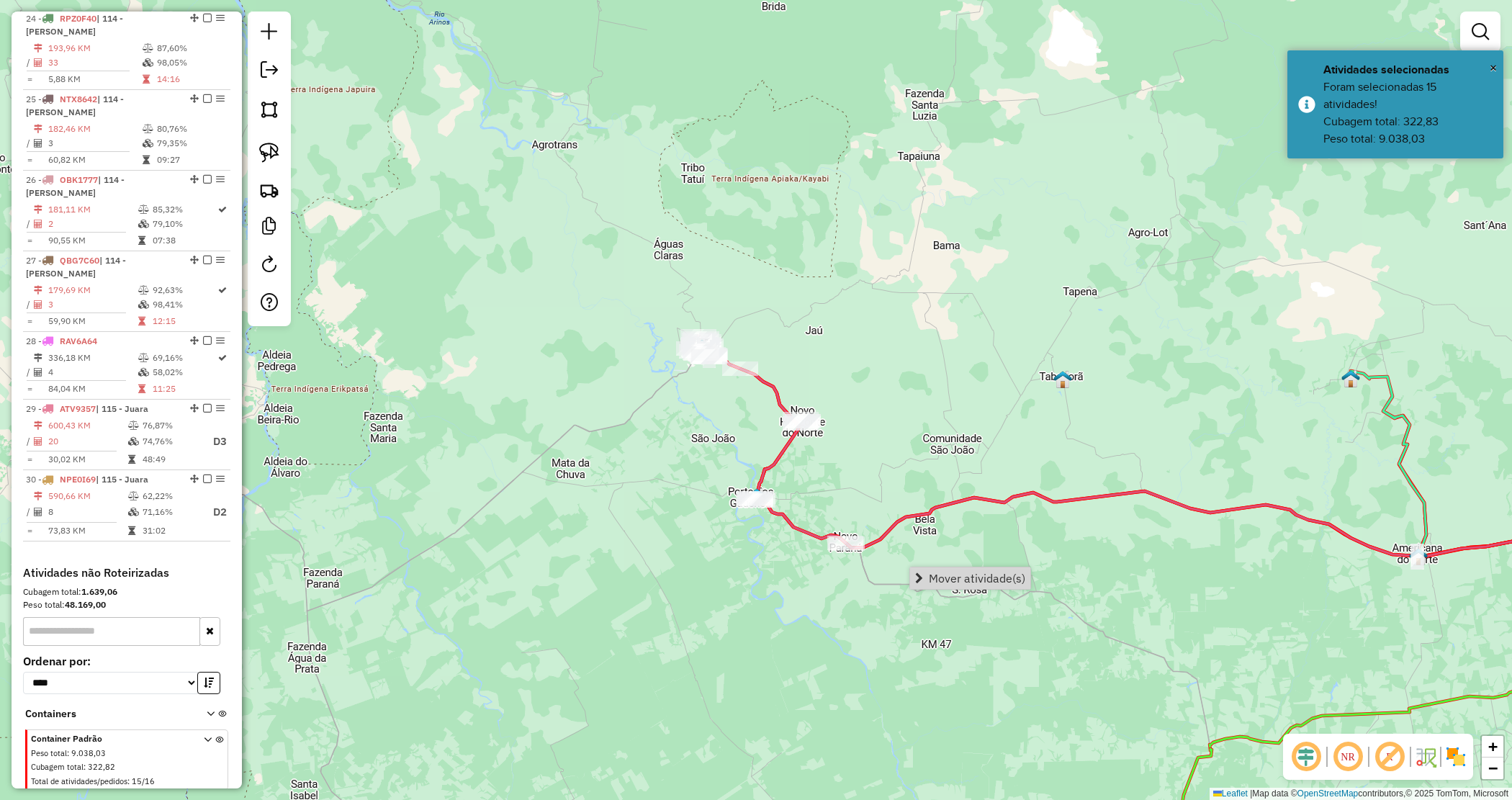
click at [996, 582] on span "Mover atividade(s)" at bounding box center [977, 578] width 97 height 12
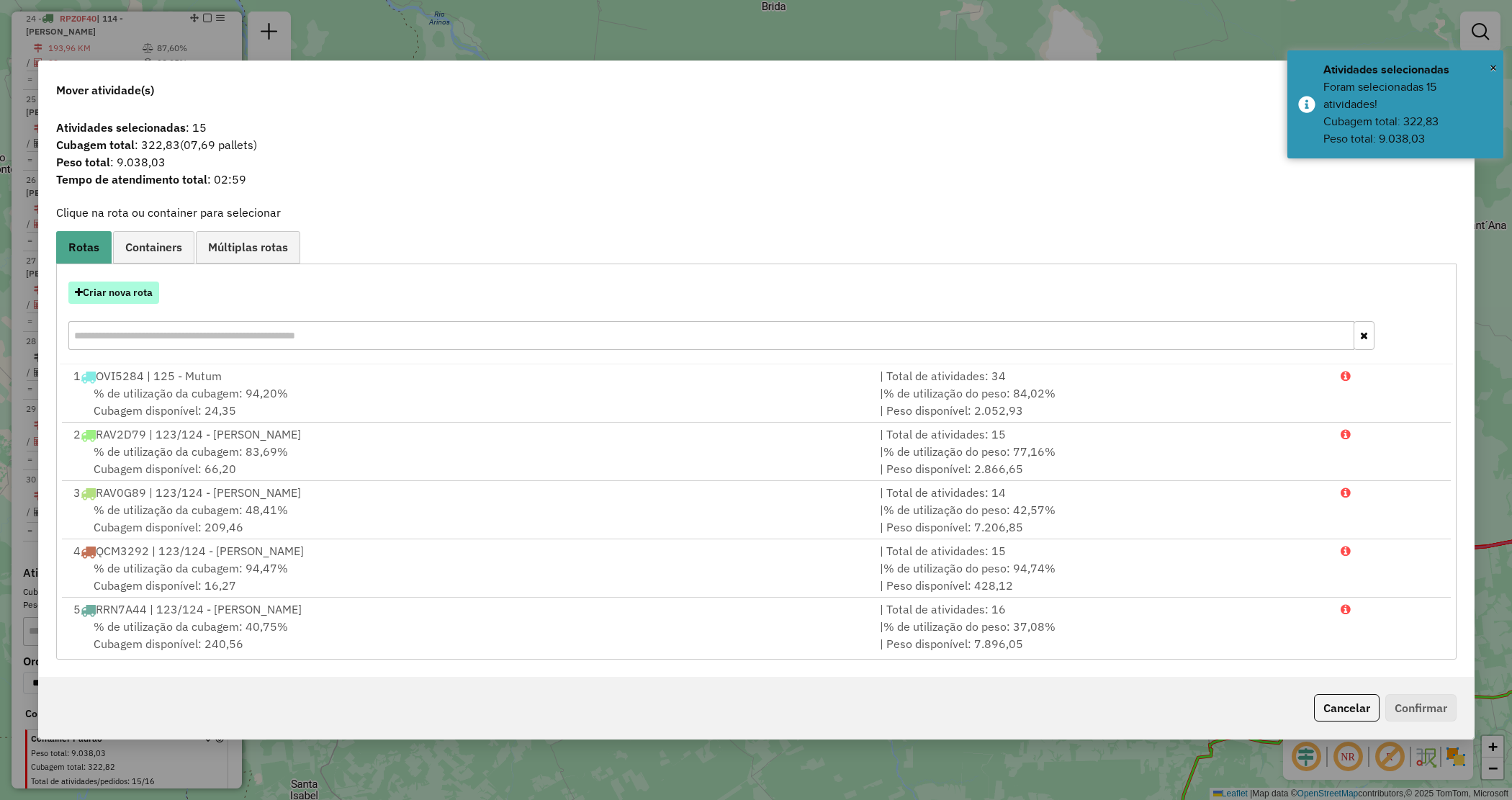
click at [140, 298] on button "Criar nova rota" at bounding box center [113, 293] width 91 height 23
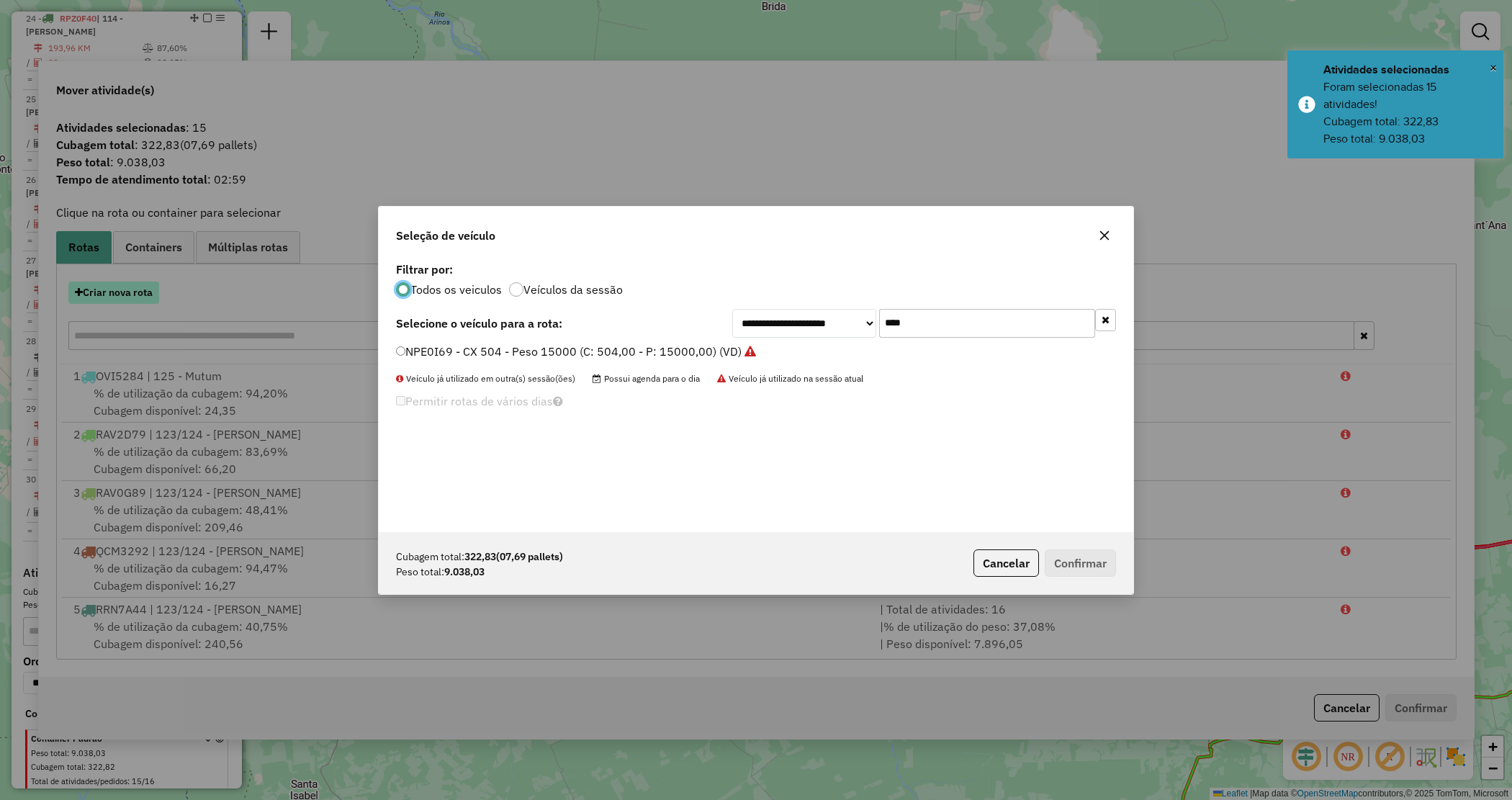
scroll to position [8, 4]
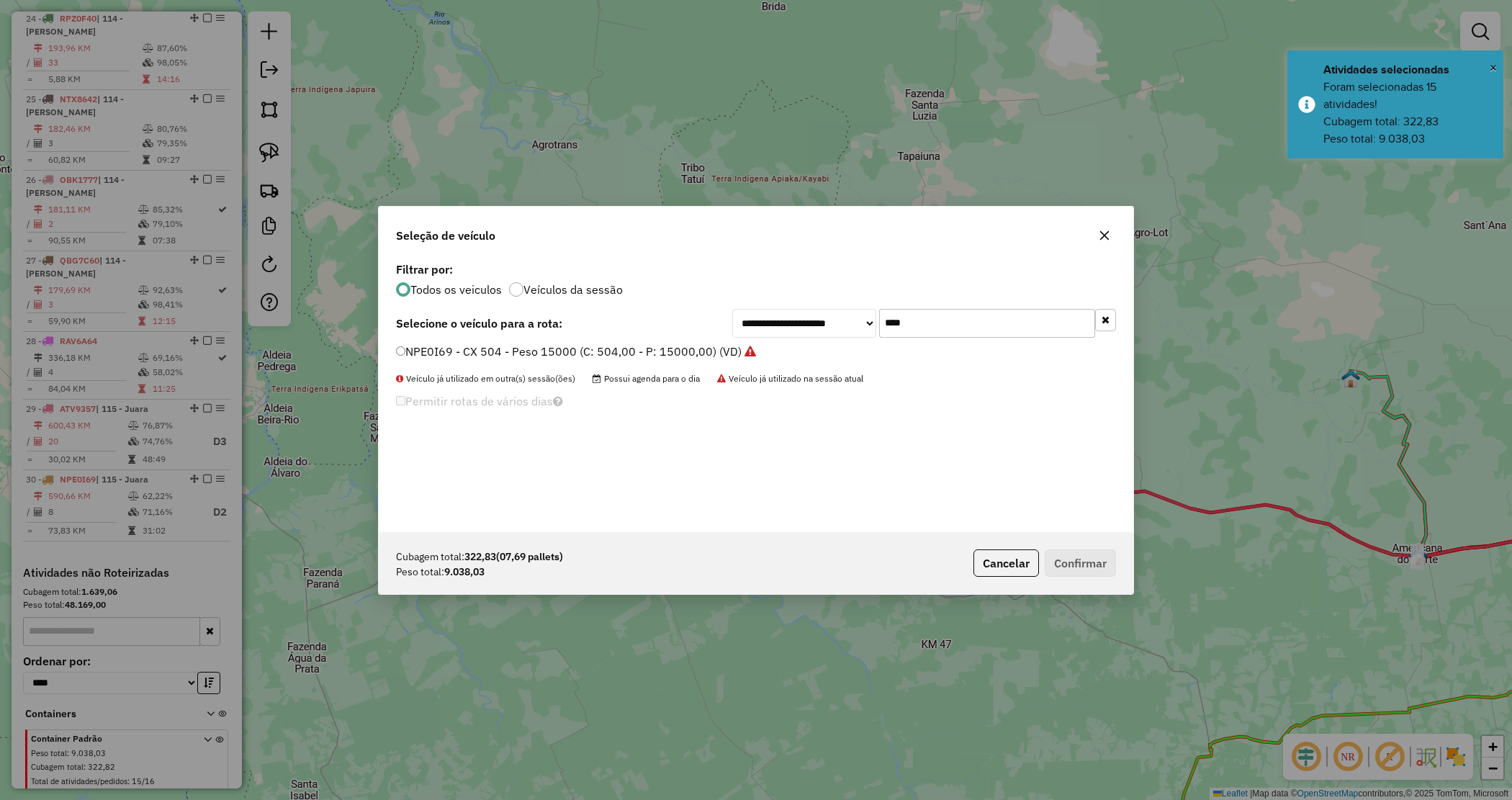
drag, startPoint x: 932, startPoint y: 310, endPoint x: 845, endPoint y: 314, distance: 87.1
click at [845, 314] on div "**********" at bounding box center [924, 323] width 384 height 29
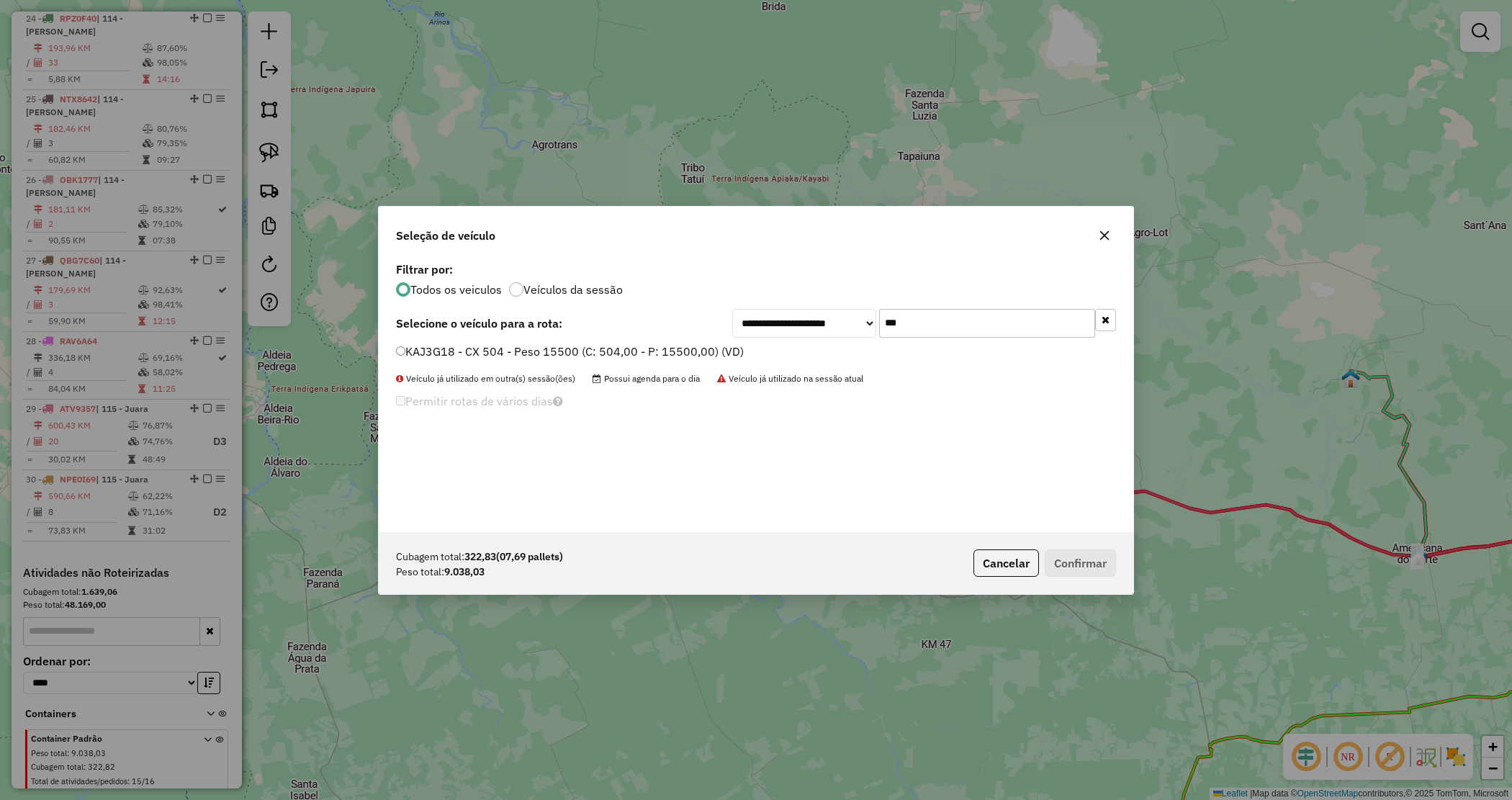
type input "***"
click at [717, 350] on label "KAJ3G18 - CX 504 - Peso 15500 (C: 504,00 - P: 15500,00) (VD)" at bounding box center [570, 351] width 348 height 18
drag, startPoint x: 1048, startPoint y: 556, endPoint x: 1056, endPoint y: 556, distance: 8.0
click at [1052, 556] on button "Confirmar" at bounding box center [1080, 563] width 71 height 28
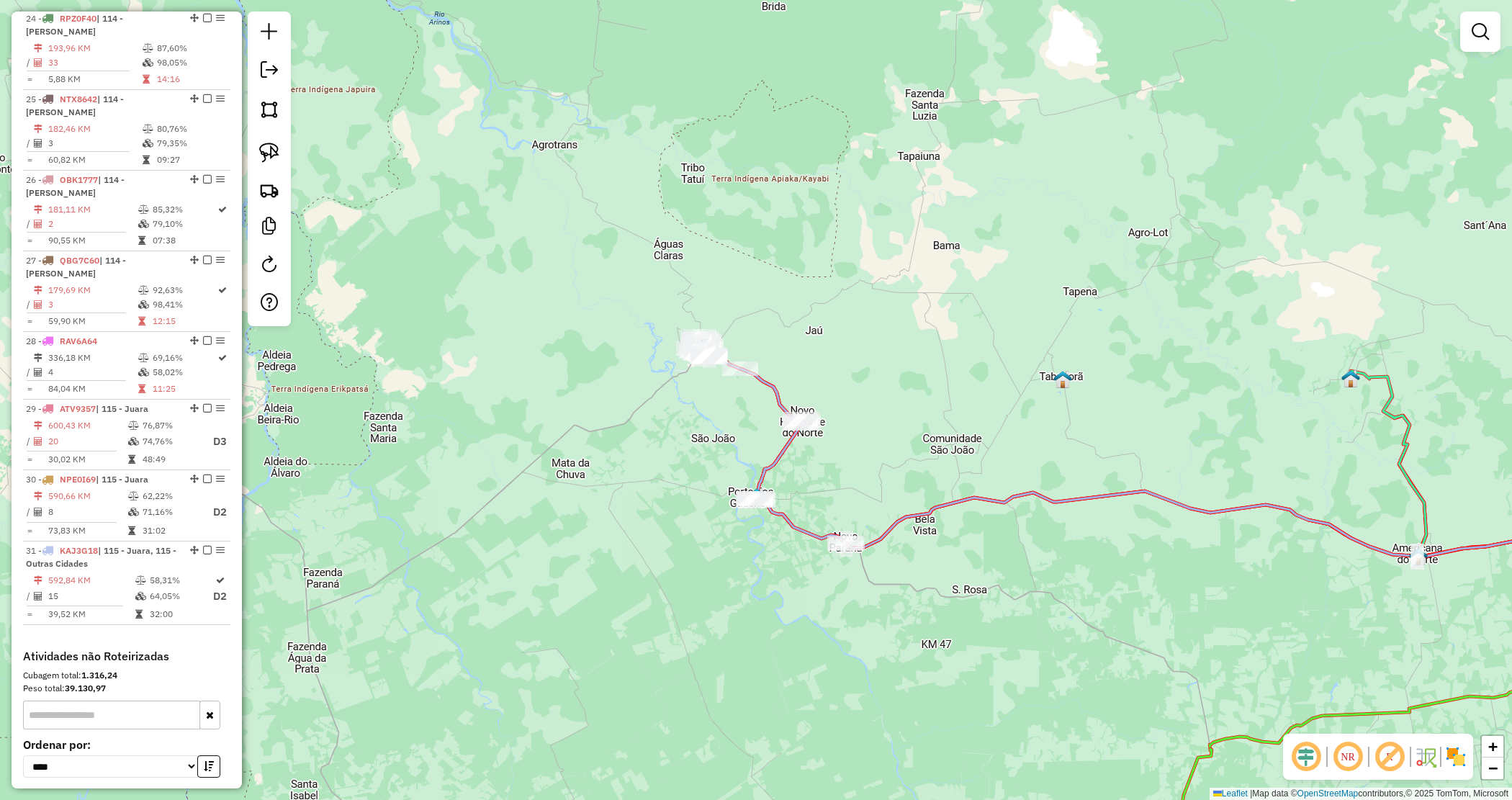
scroll to position [2456, 0]
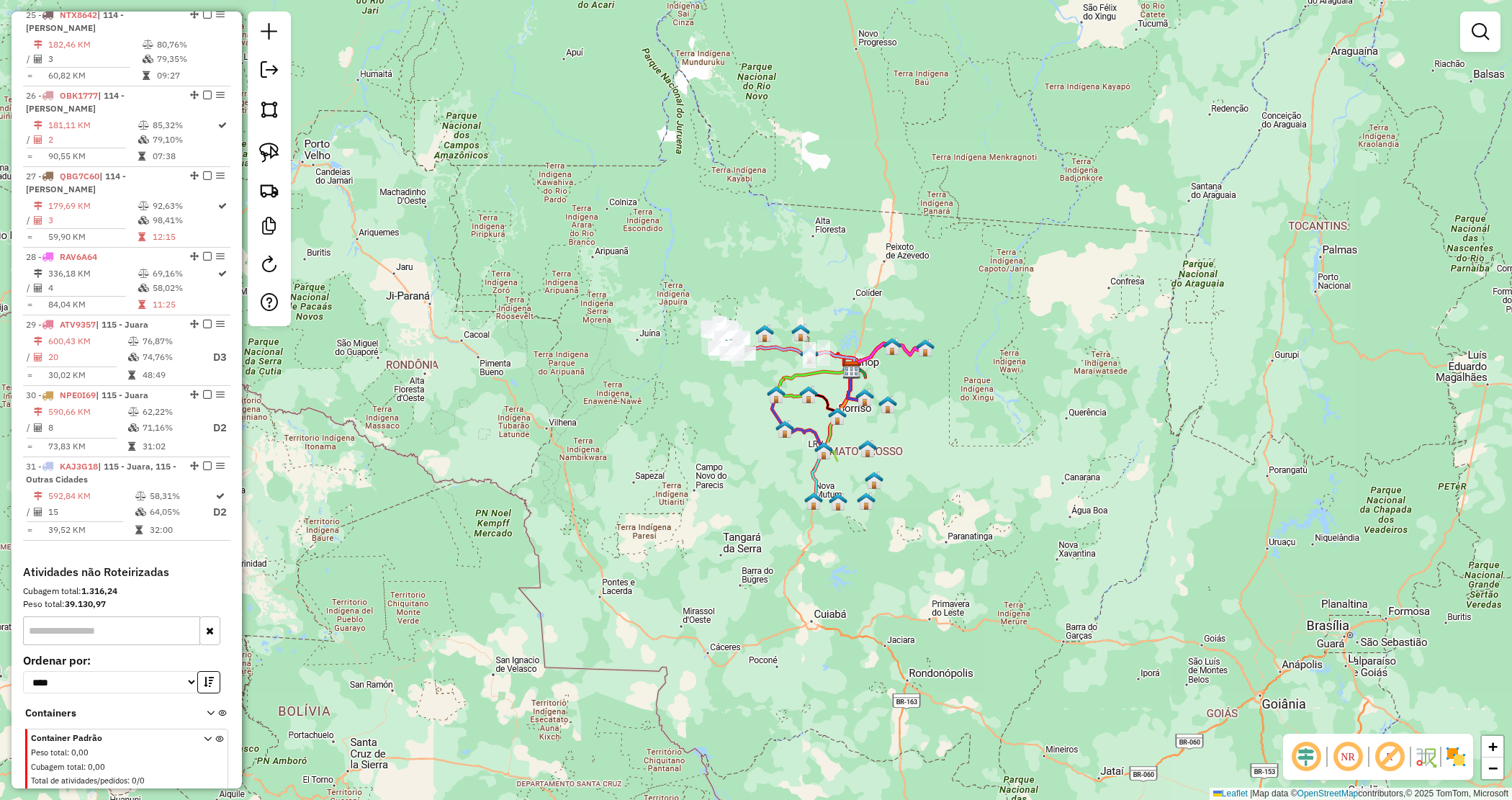
click at [726, 409] on div "Janela de atendimento Grade de atendimento Capacidade Transportadoras Veículos …" at bounding box center [756, 400] width 1512 height 800
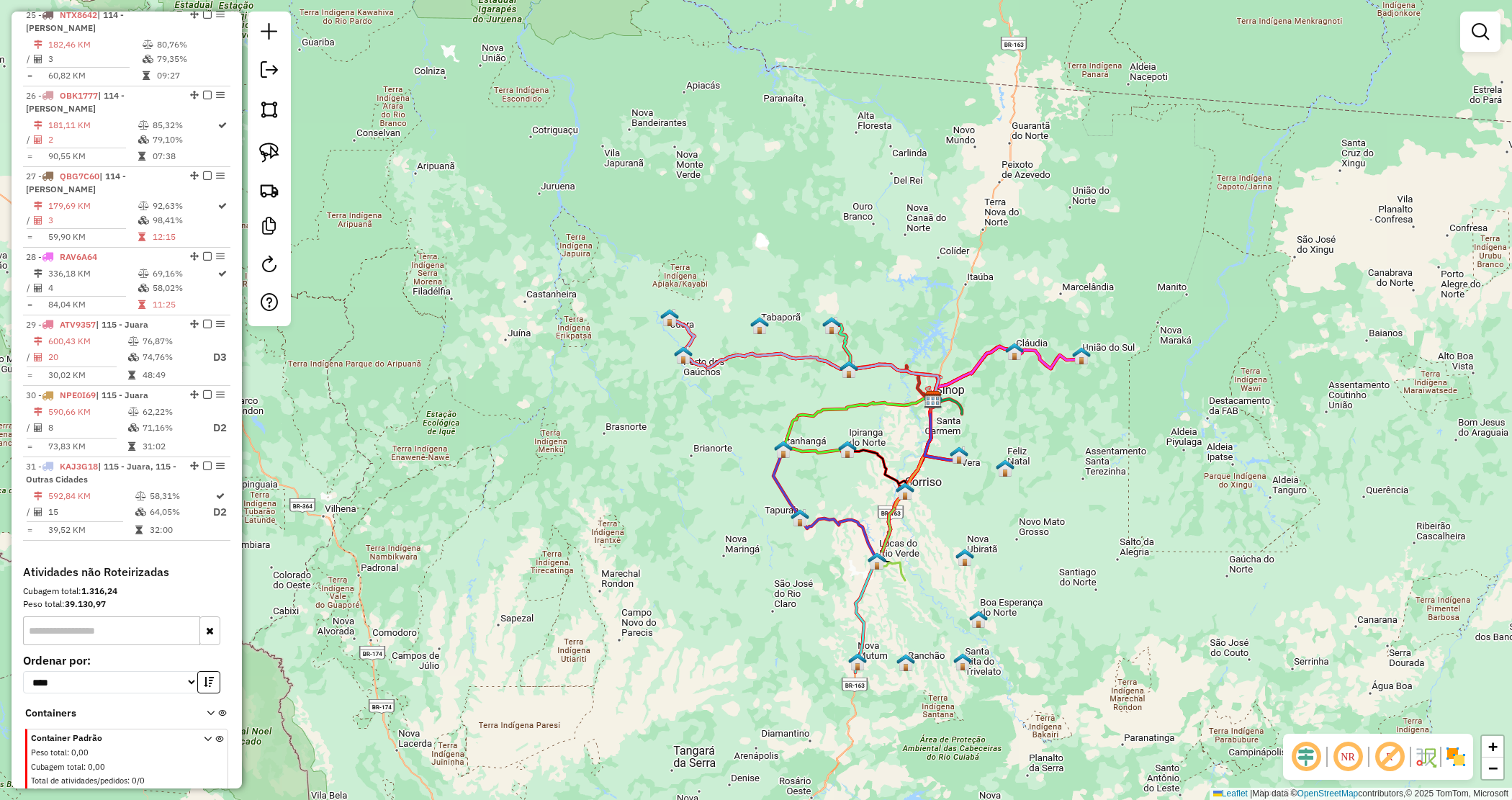
drag, startPoint x: 751, startPoint y: 411, endPoint x: 55, endPoint y: 450, distance: 697.1
click at [700, 405] on div "Janela de atendimento Grade de atendimento Capacidade Transportadoras Veículos …" at bounding box center [756, 400] width 1512 height 800
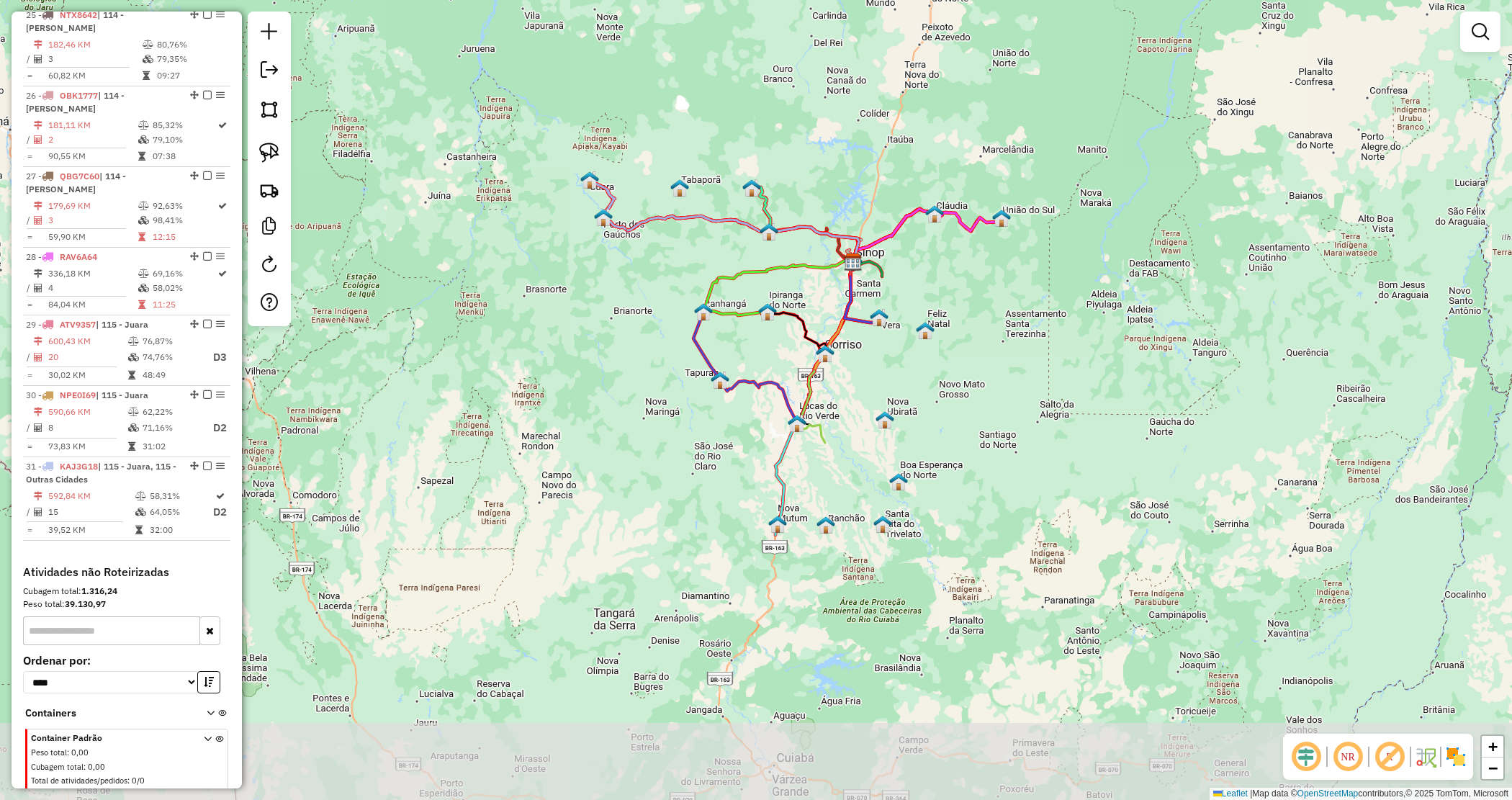
drag, startPoint x: 927, startPoint y: 473, endPoint x: 909, endPoint y: 413, distance: 62.6
click at [910, 414] on div "Janela de atendimento Grade de atendimento Capacidade Transportadoras Veículos …" at bounding box center [756, 400] width 1512 height 800
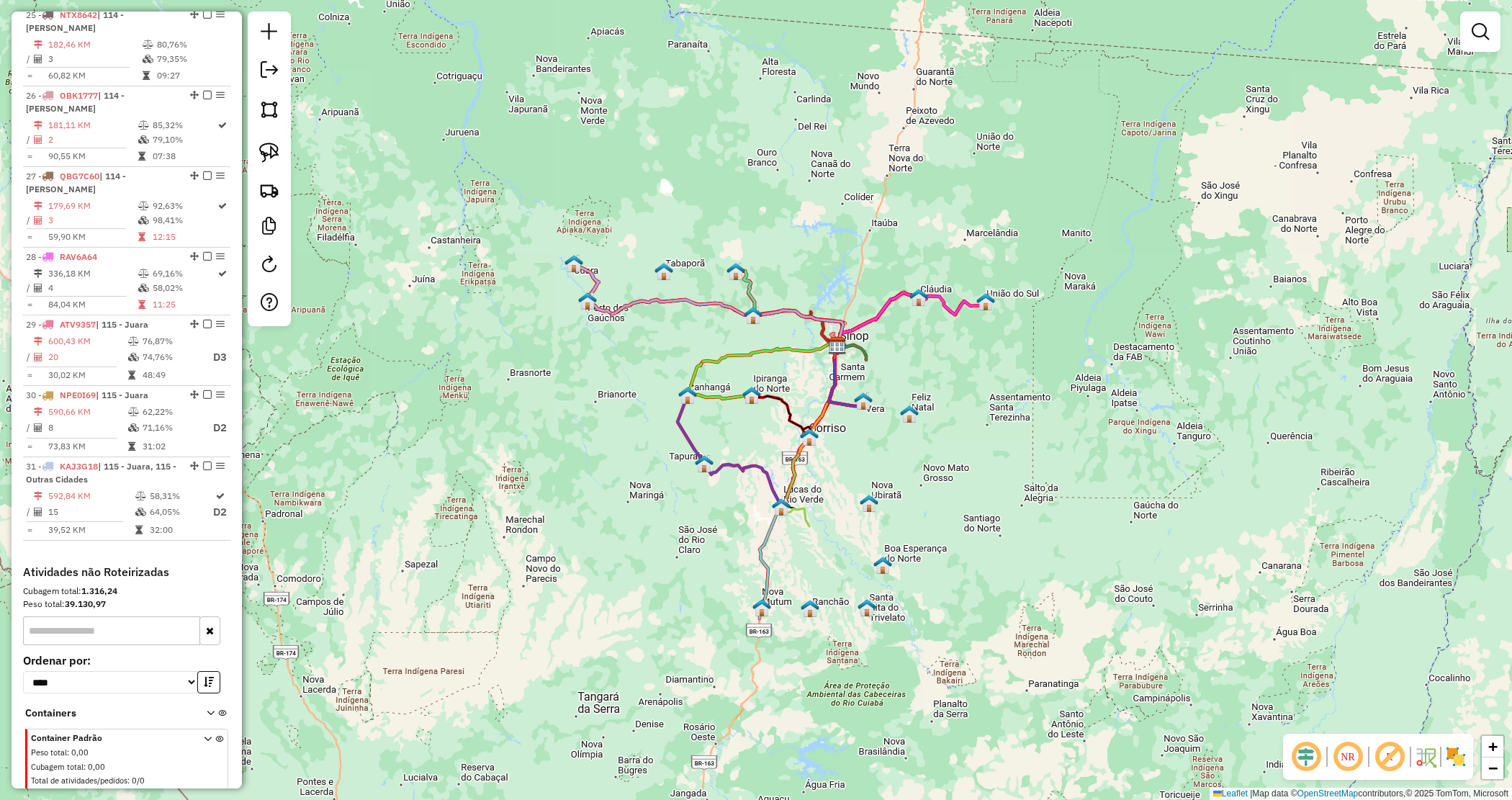
drag, startPoint x: 978, startPoint y: 483, endPoint x: 969, endPoint y: 497, distance: 16.6
click at [971, 497] on div "Janela de atendimento Grade de atendimento Capacidade Transportadoras Veículos …" at bounding box center [756, 400] width 1512 height 800
drag, startPoint x: 502, startPoint y: 244, endPoint x: 502, endPoint y: 234, distance: 10.0
click at [502, 242] on div "Janela de atendimento Grade de atendimento Capacidade Transportadoras Veículos …" at bounding box center [756, 400] width 1512 height 800
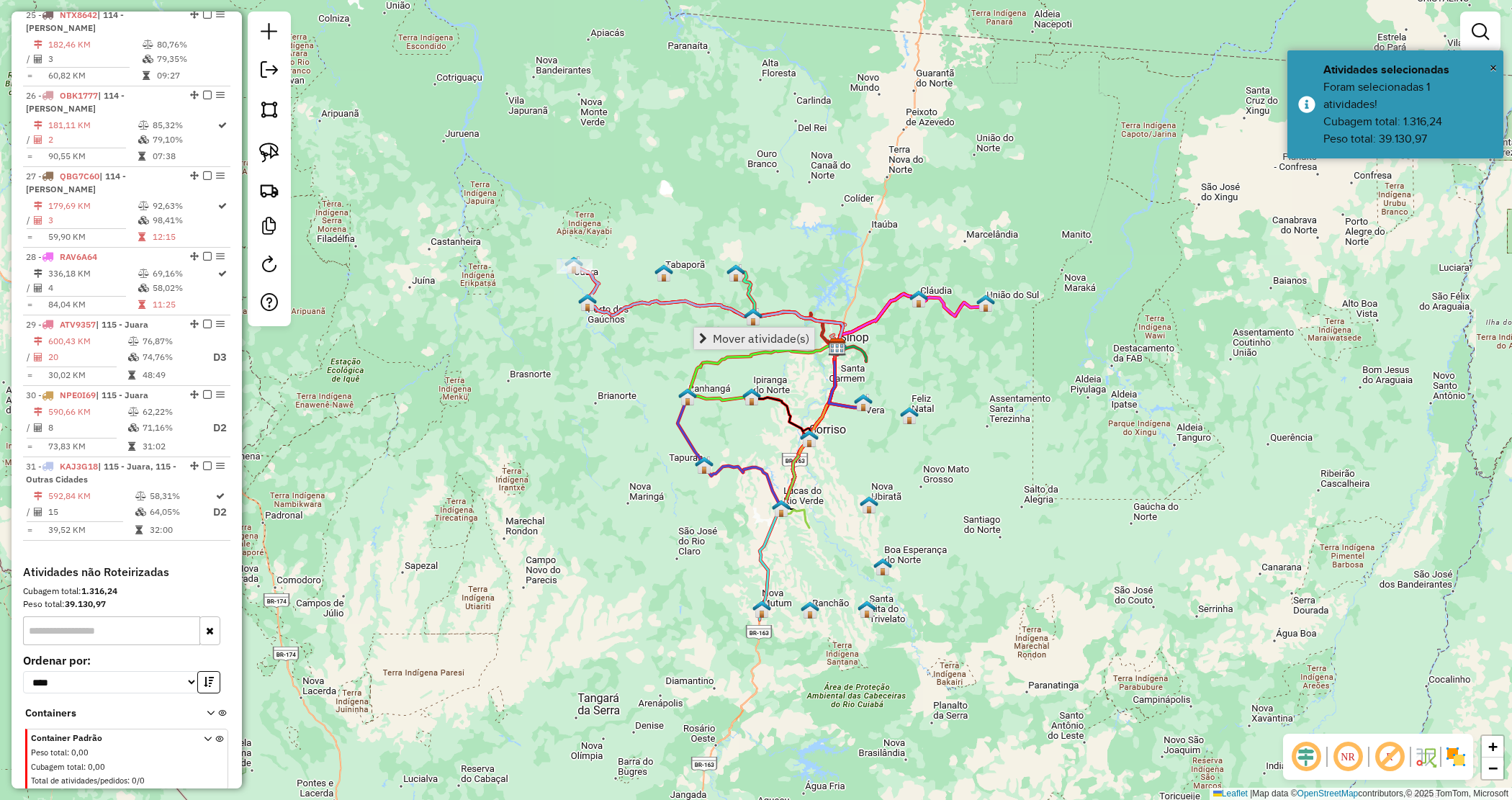
click at [717, 333] on span "Mover atividade(s)" at bounding box center [761, 339] width 97 height 12
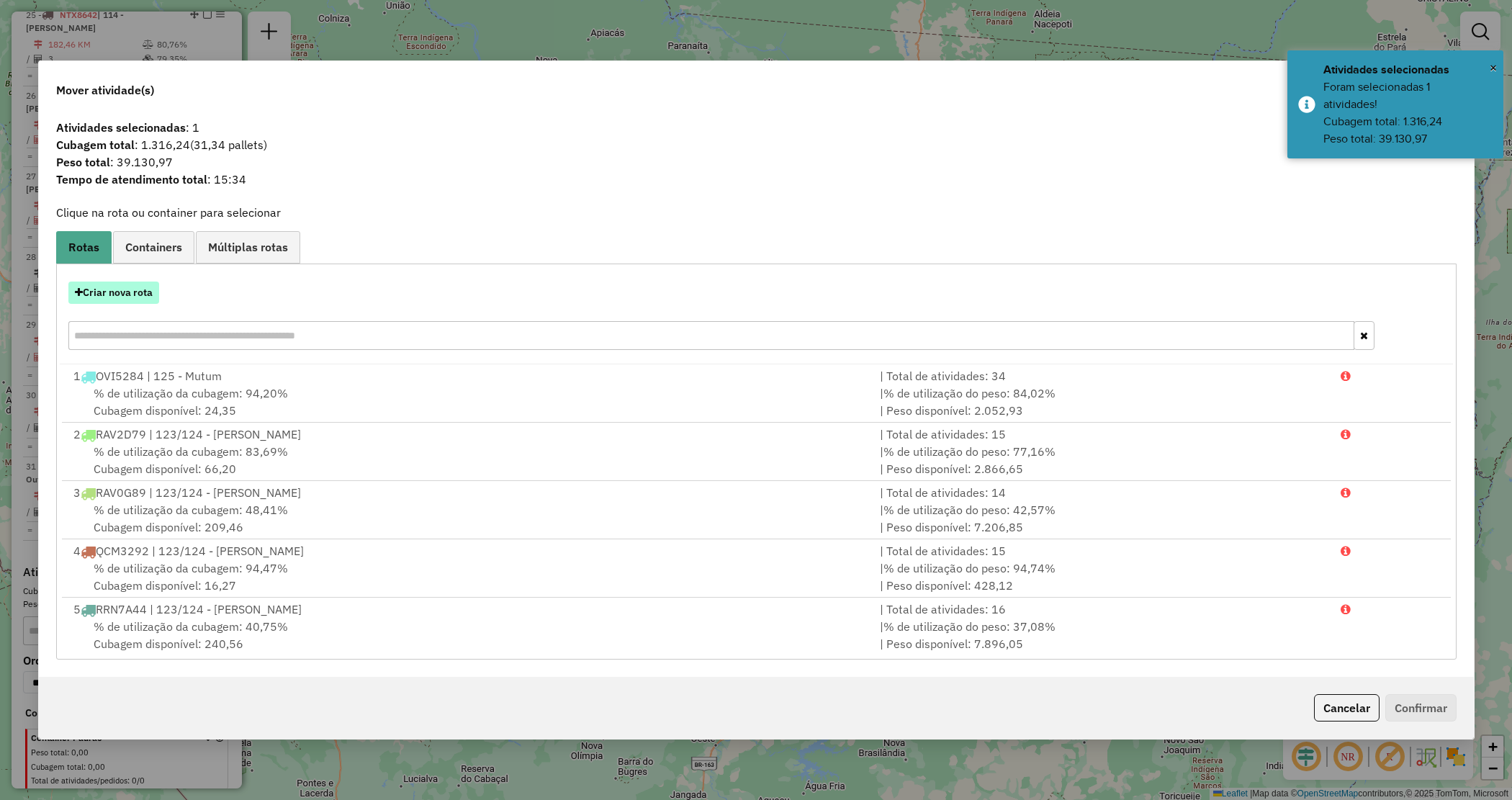
click at [116, 289] on button "Criar nova rota" at bounding box center [113, 293] width 91 height 23
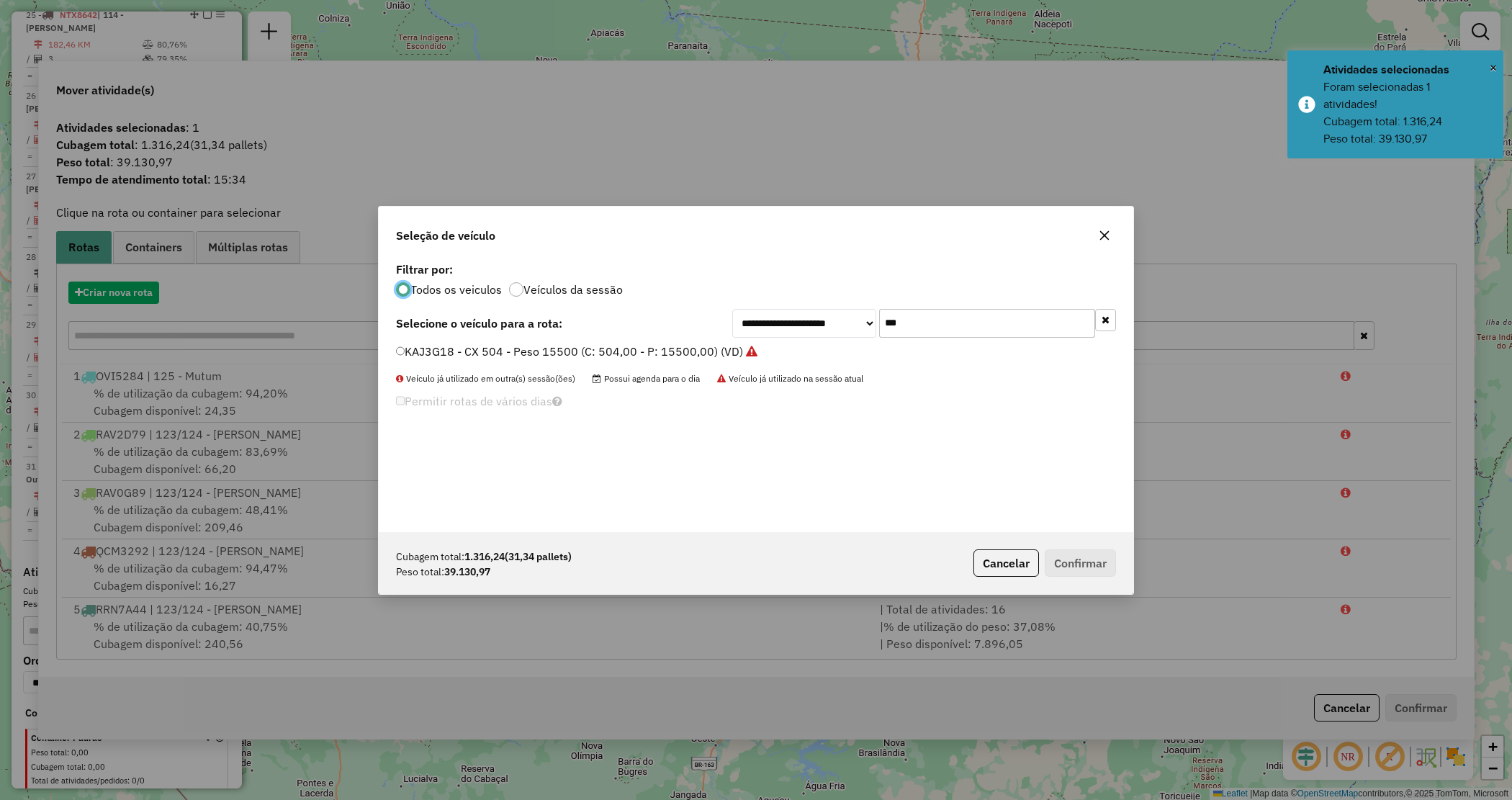
scroll to position [8, 4]
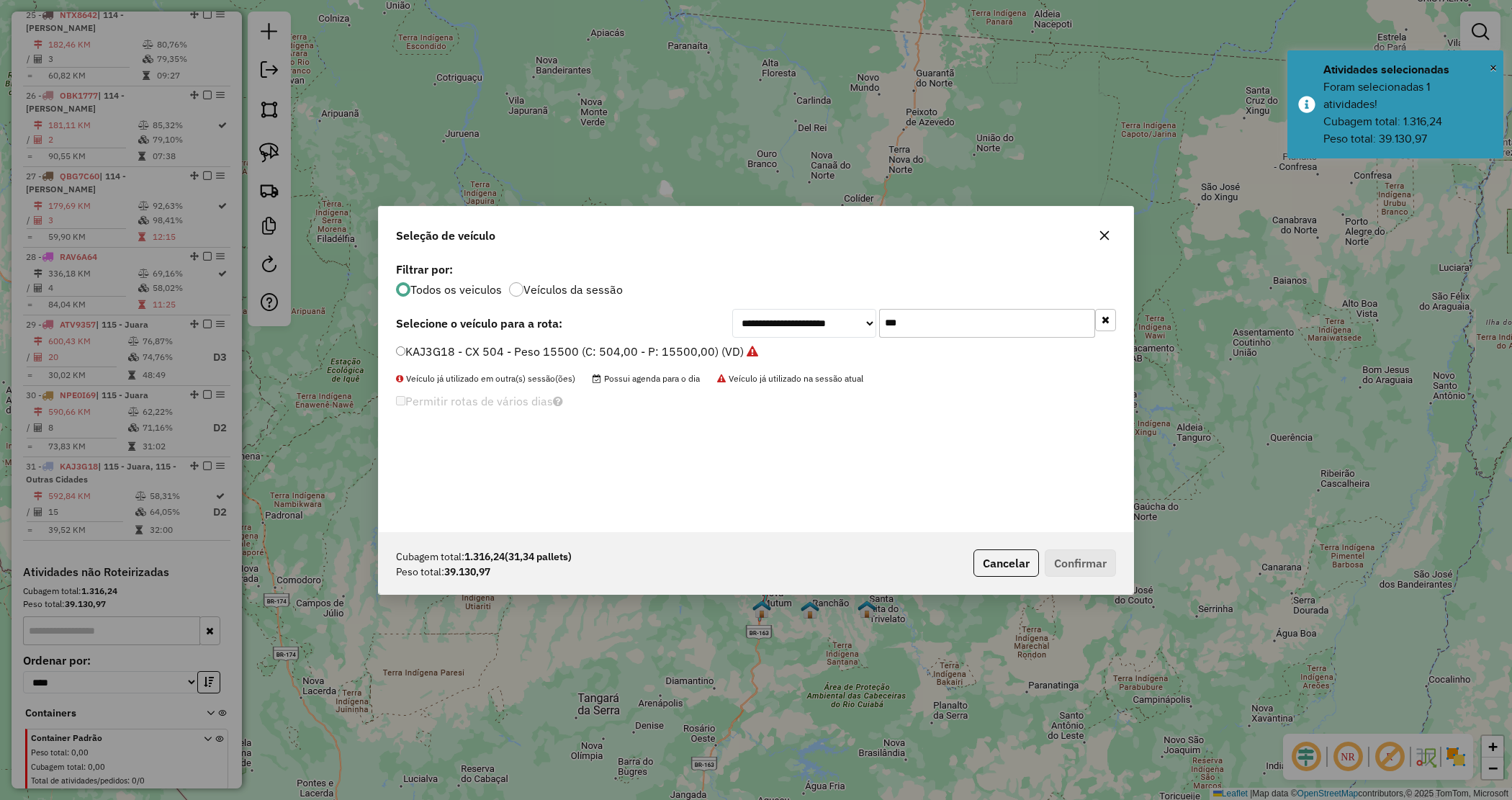
drag, startPoint x: 922, startPoint y: 325, endPoint x: 800, endPoint y: 304, distance: 123.8
click at [801, 304] on div "**********" at bounding box center [756, 395] width 755 height 274
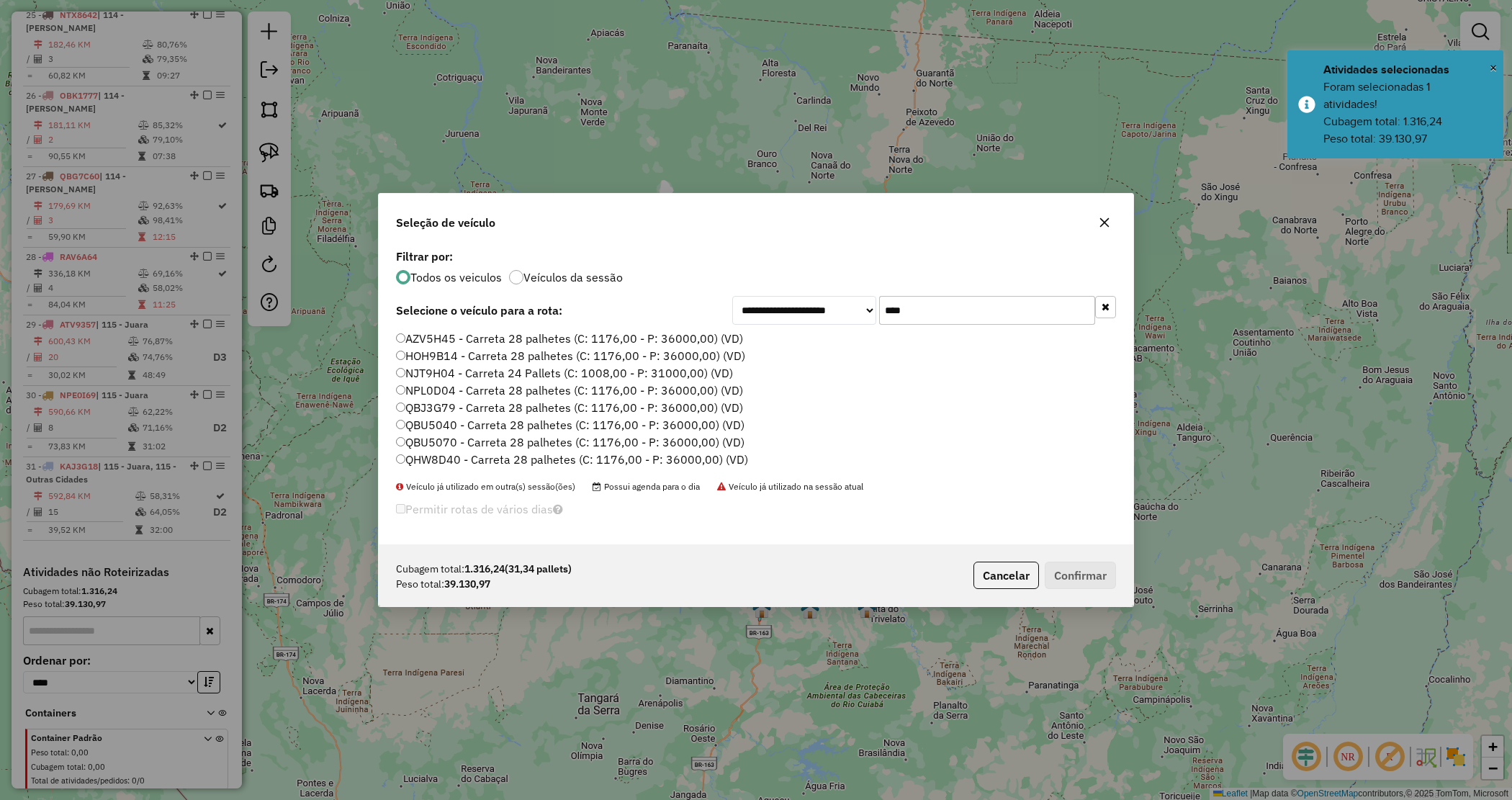
type input "****"
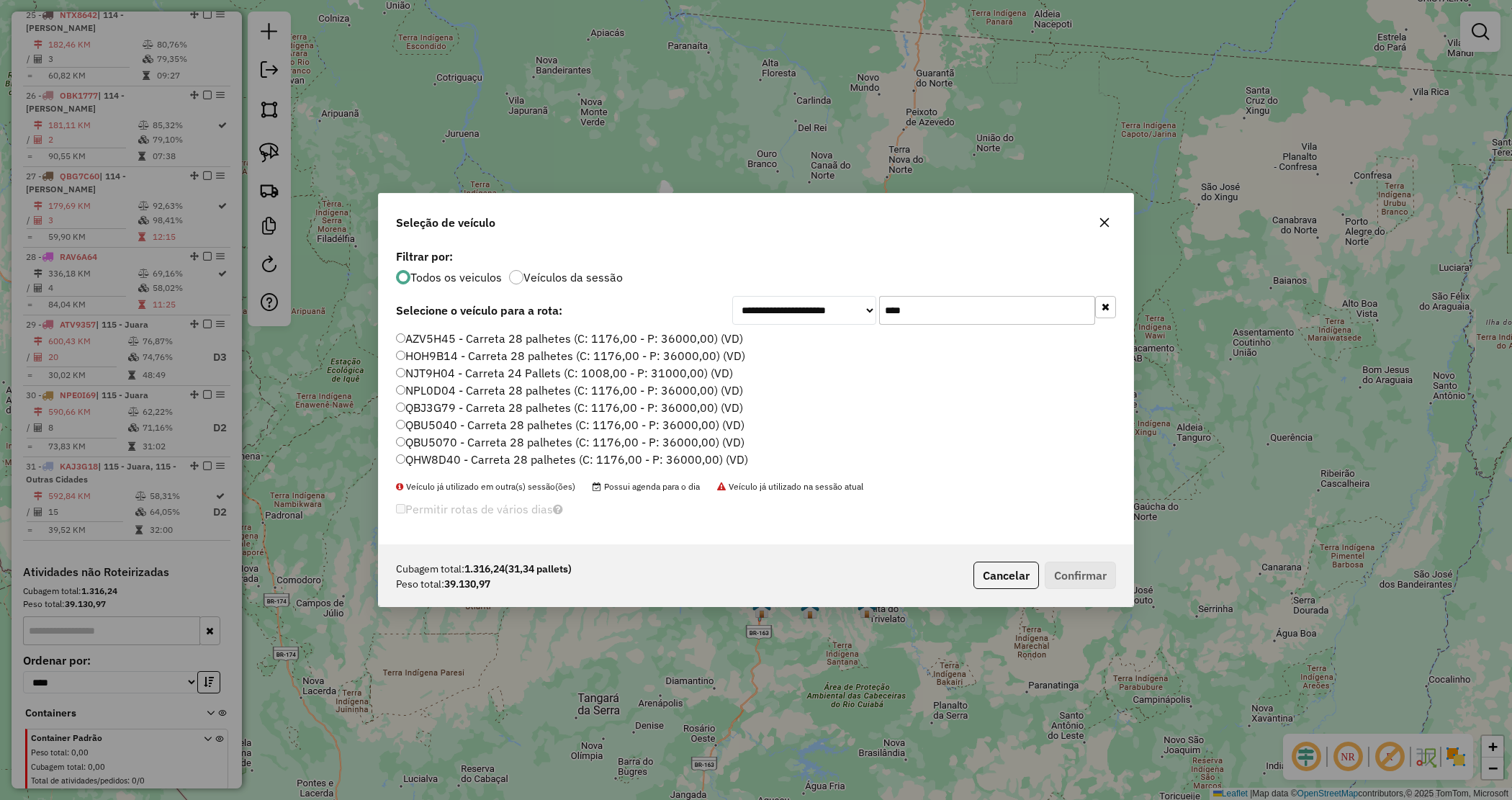
click at [524, 405] on label "QBJ3G79 - Carreta 28 palhetes (C: 1176,00 - P: 36000,00) (VD)" at bounding box center [570, 407] width 347 height 18
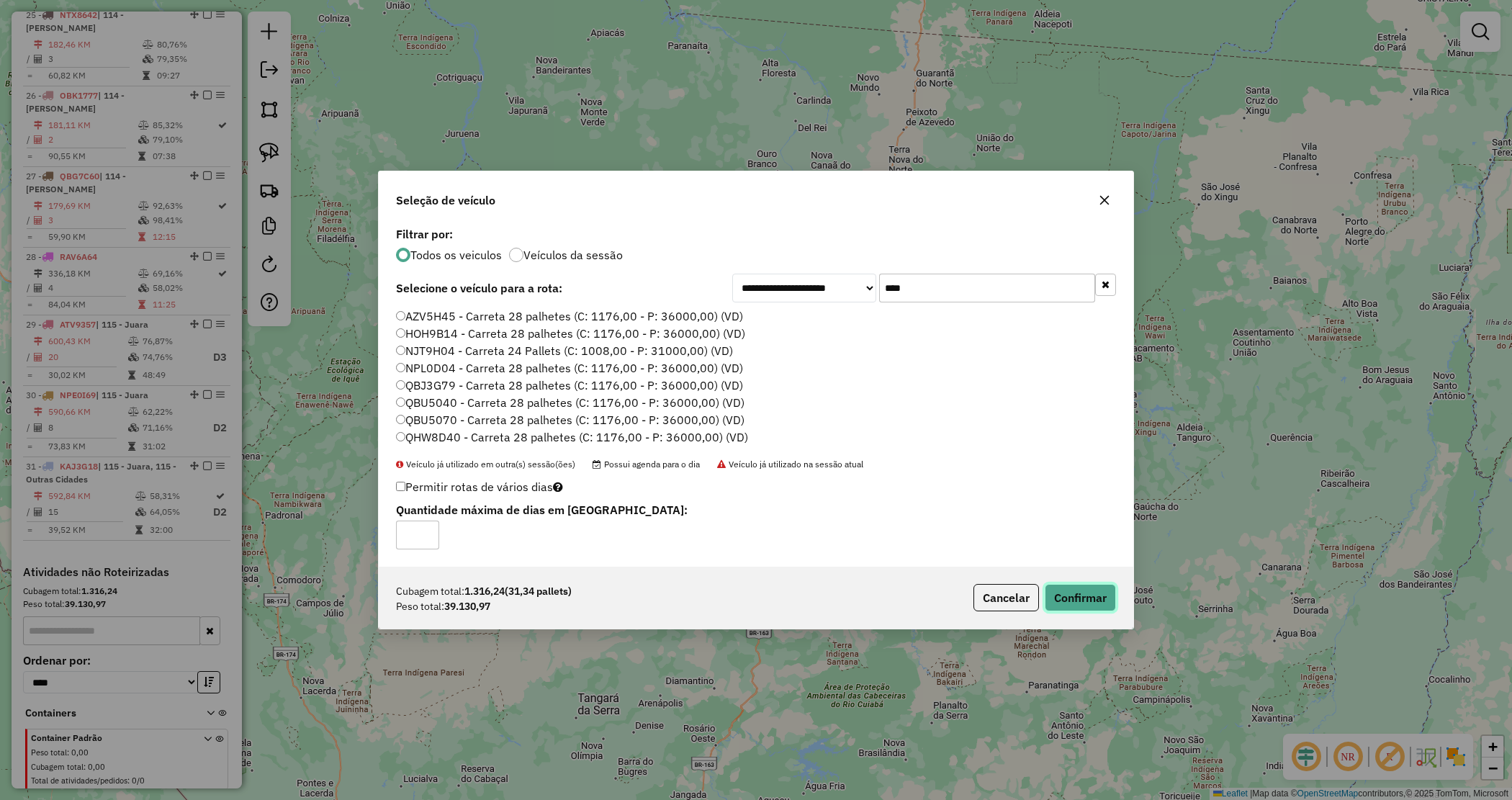
click at [1093, 609] on button "Confirmar" at bounding box center [1080, 597] width 71 height 28
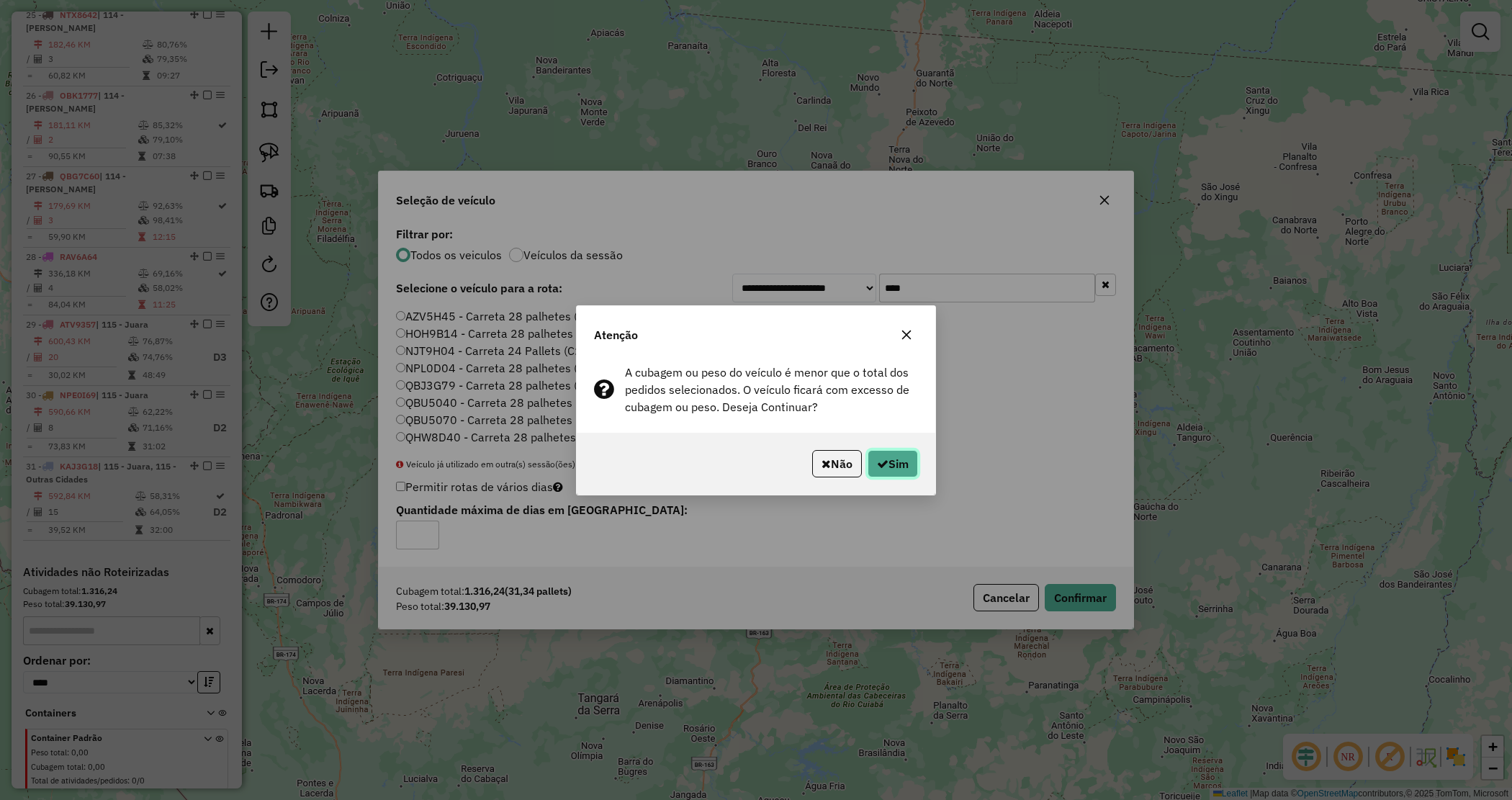
click at [878, 465] on icon "button" at bounding box center [883, 464] width 12 height 12
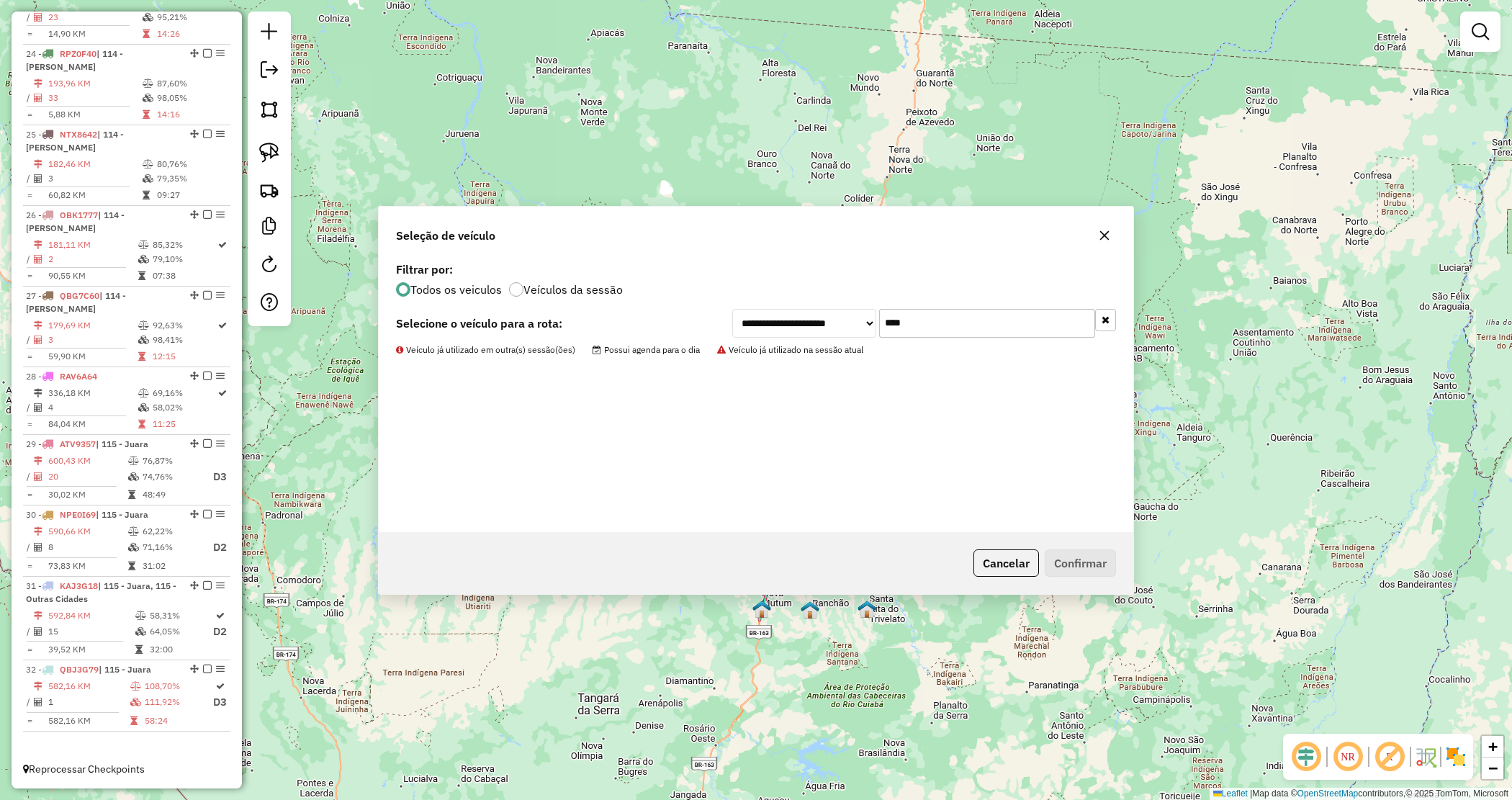
scroll to position [2235, 0]
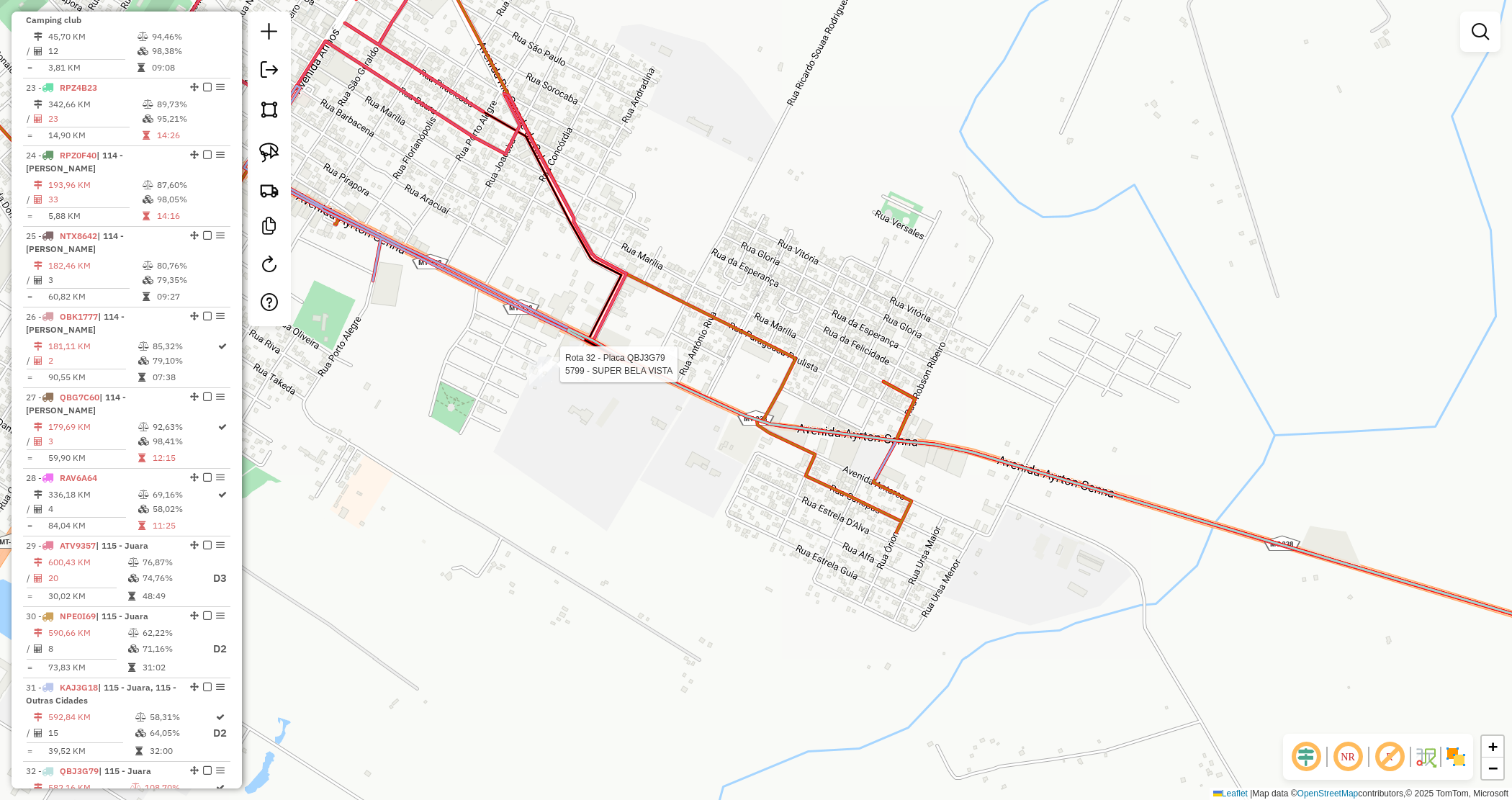
select select "*********"
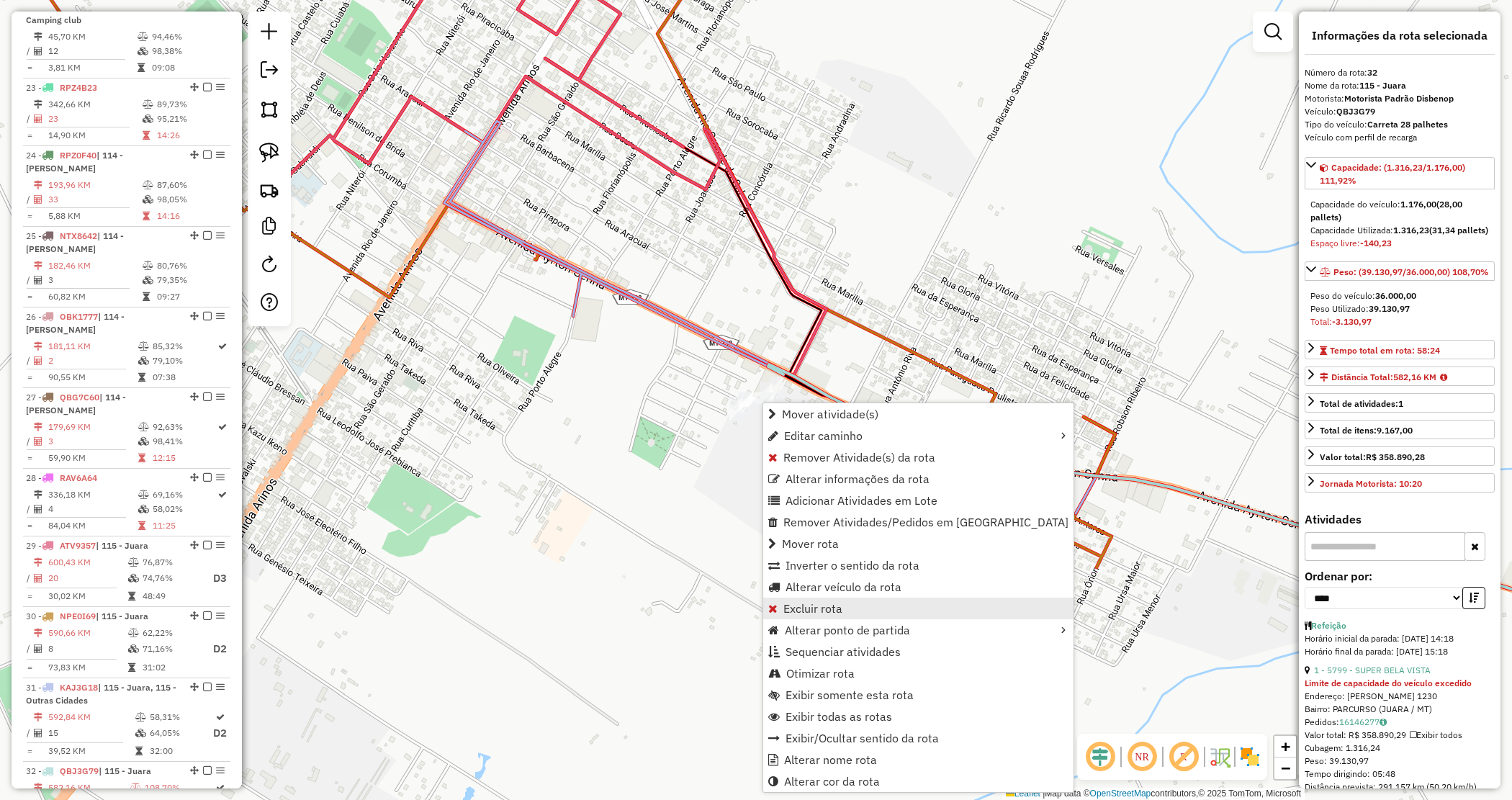
click at [812, 600] on link "Excluir rota" at bounding box center [918, 609] width 310 height 22
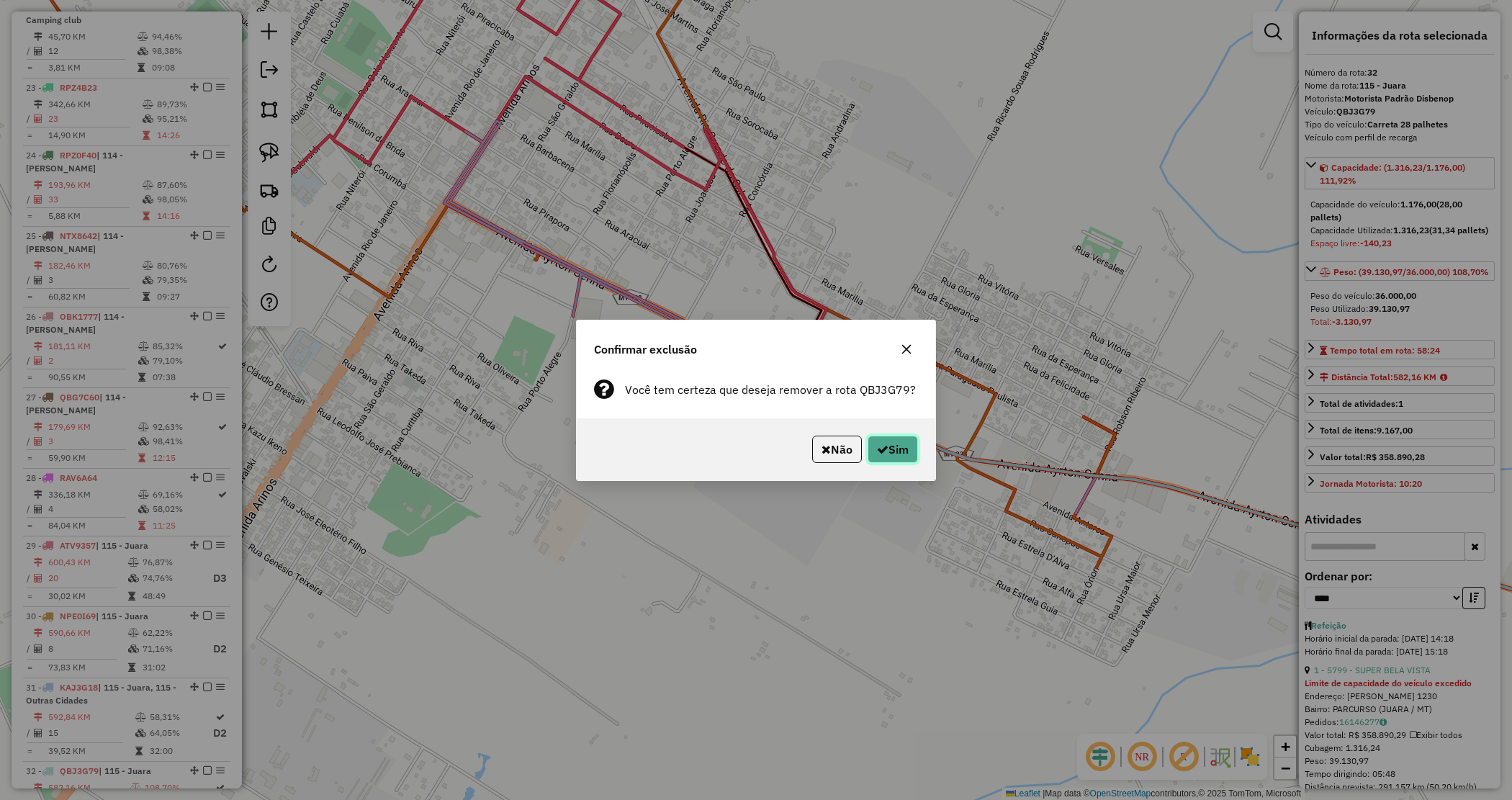
click at [893, 446] on button "Sim" at bounding box center [892, 449] width 50 height 28
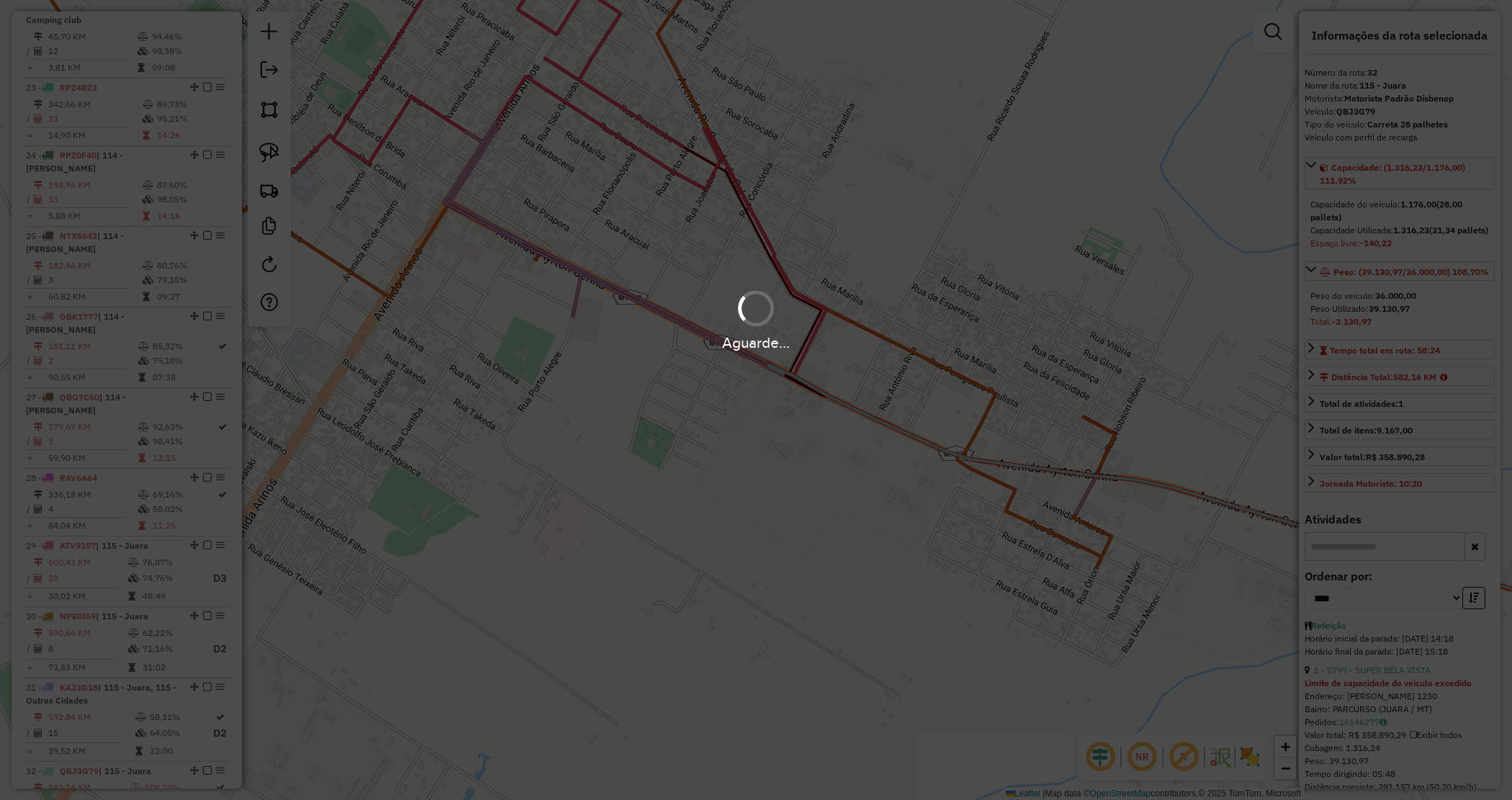
select select "*********"
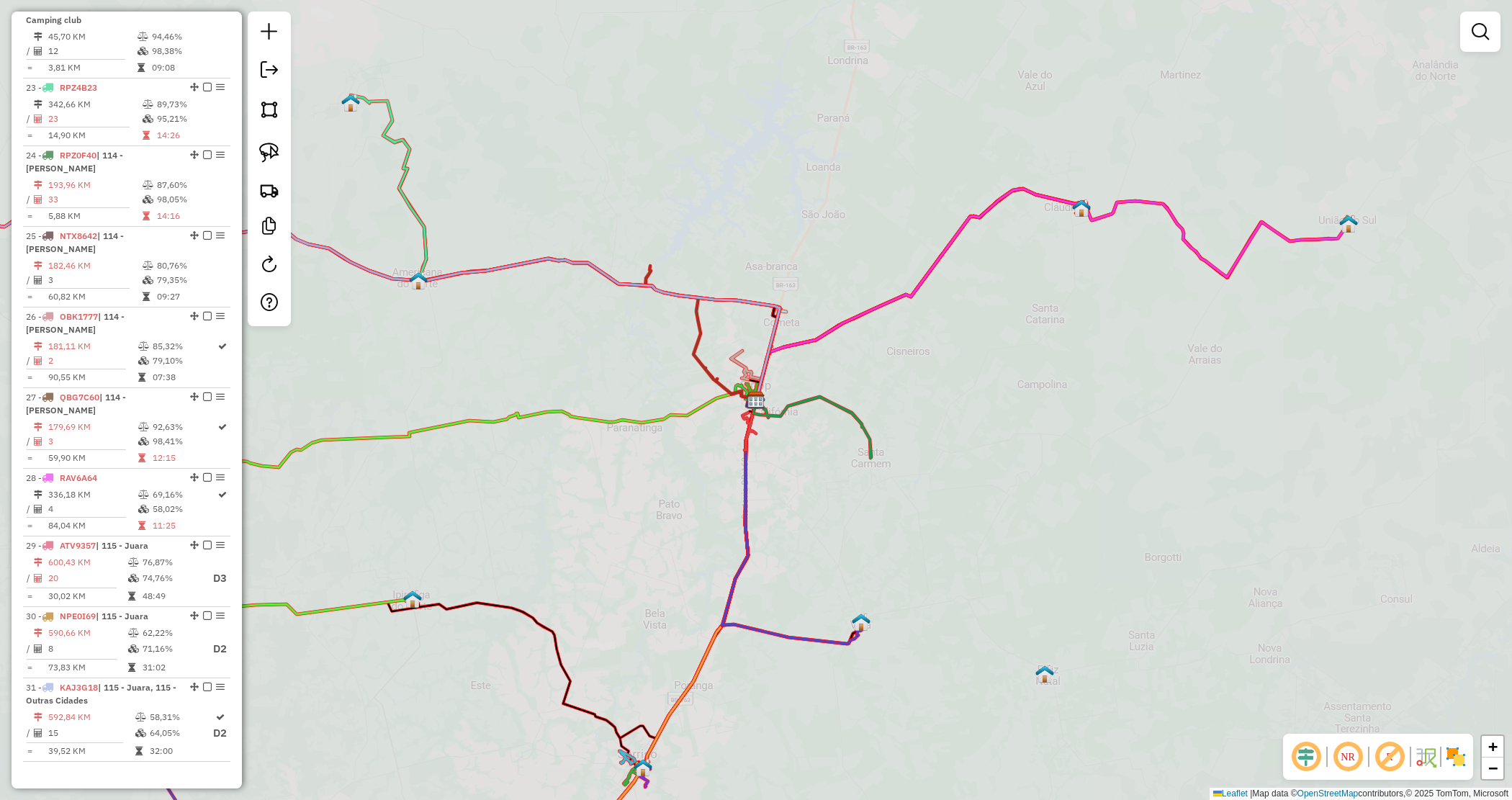
scroll to position [2456, 0]
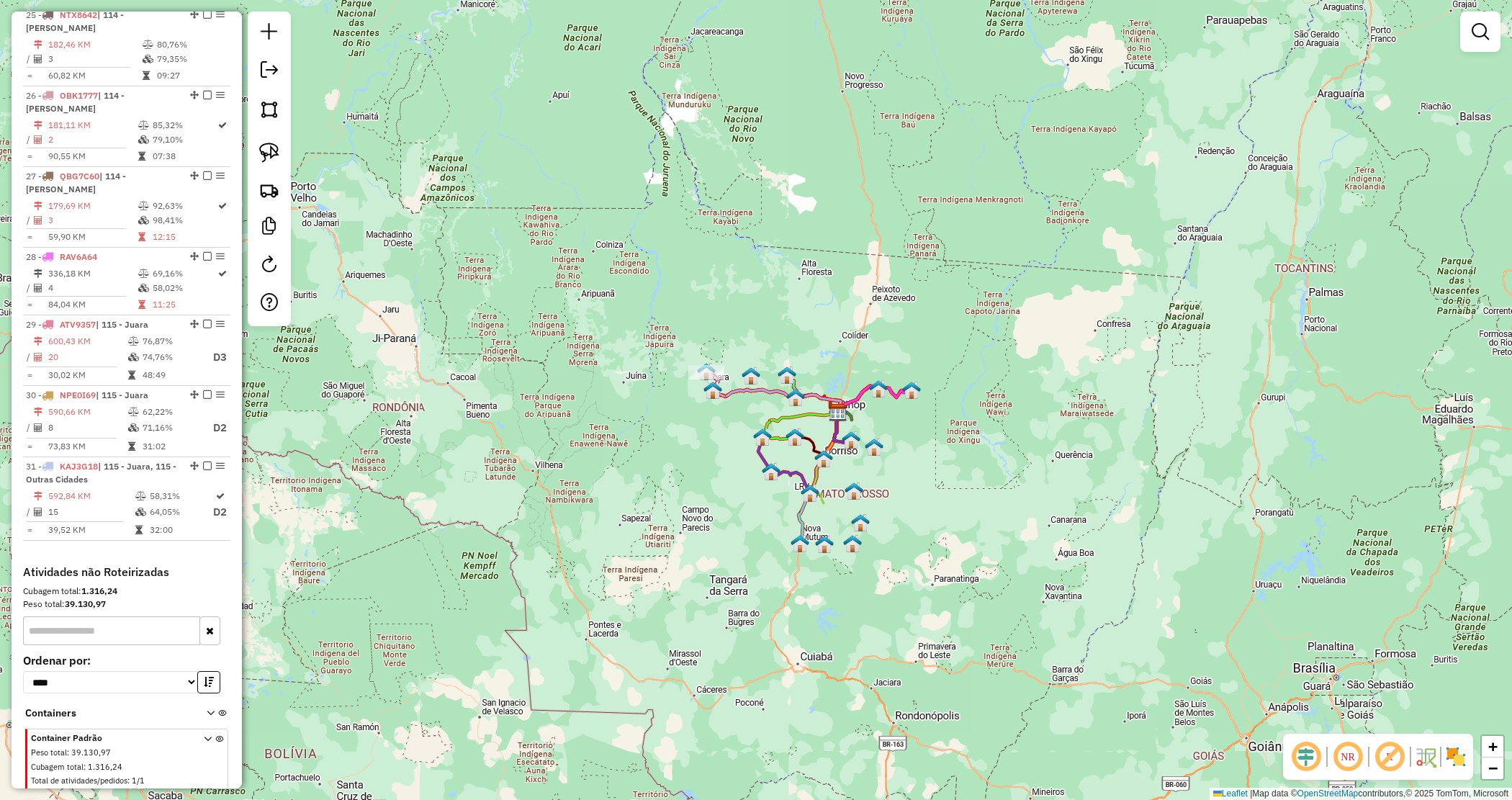
click at [912, 530] on div "Janela de atendimento Grade de atendimento Capacidade Transportadoras Veículos …" at bounding box center [756, 400] width 1512 height 800
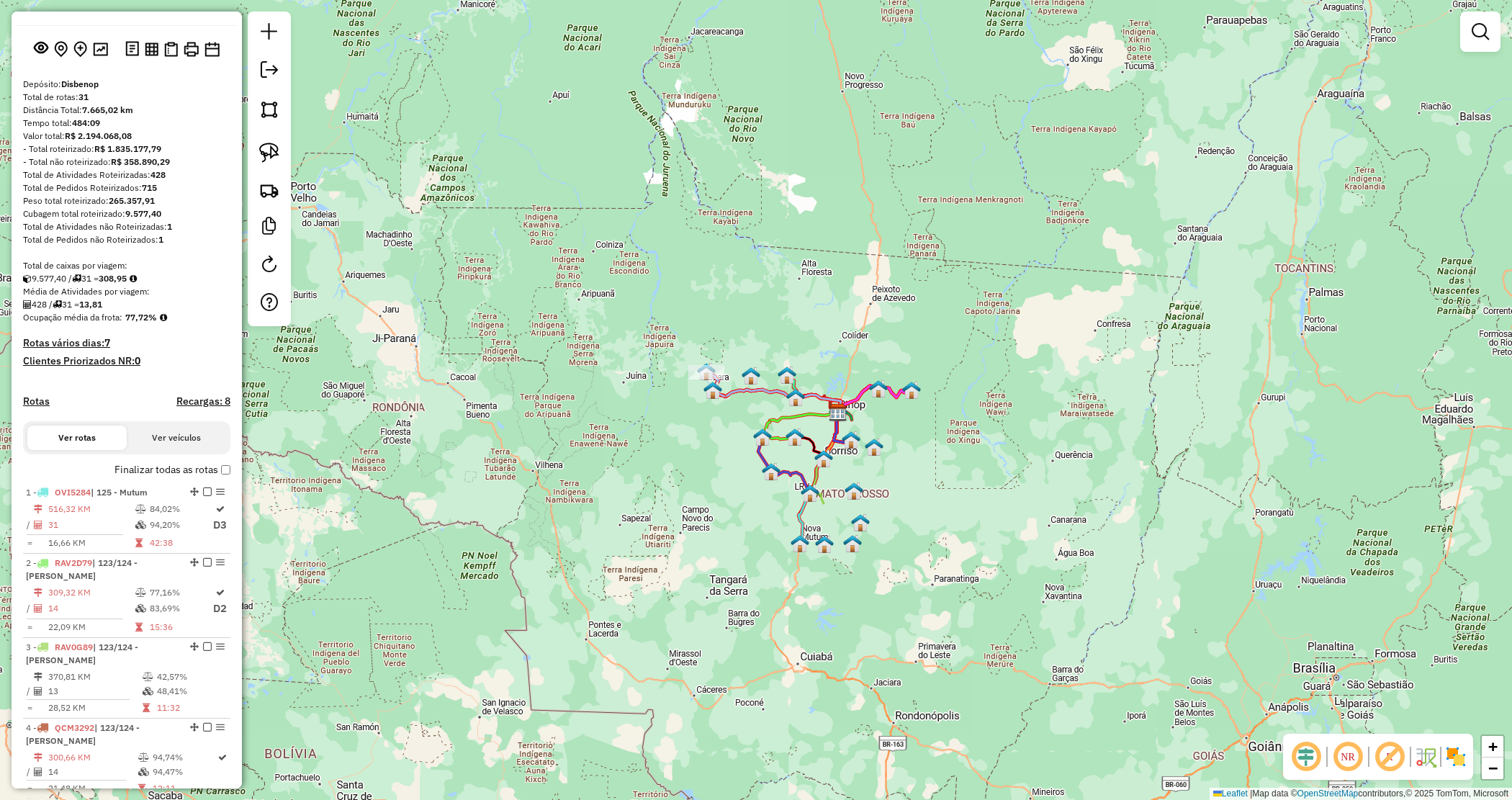
scroll to position [0, 0]
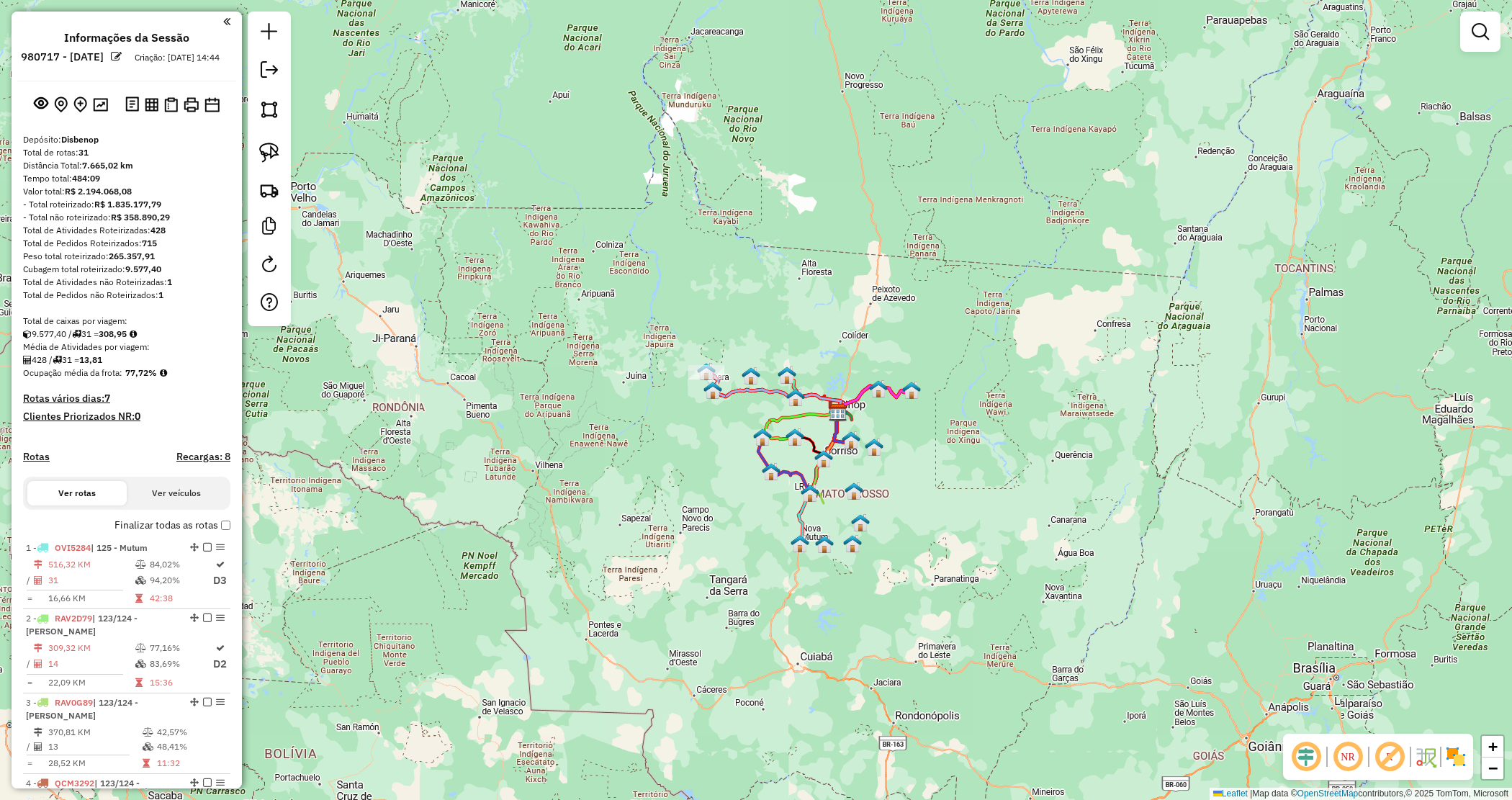
click at [119, 261] on strong "265.357,91" at bounding box center [131, 255] width 46 height 11
copy strong "265.357,91"
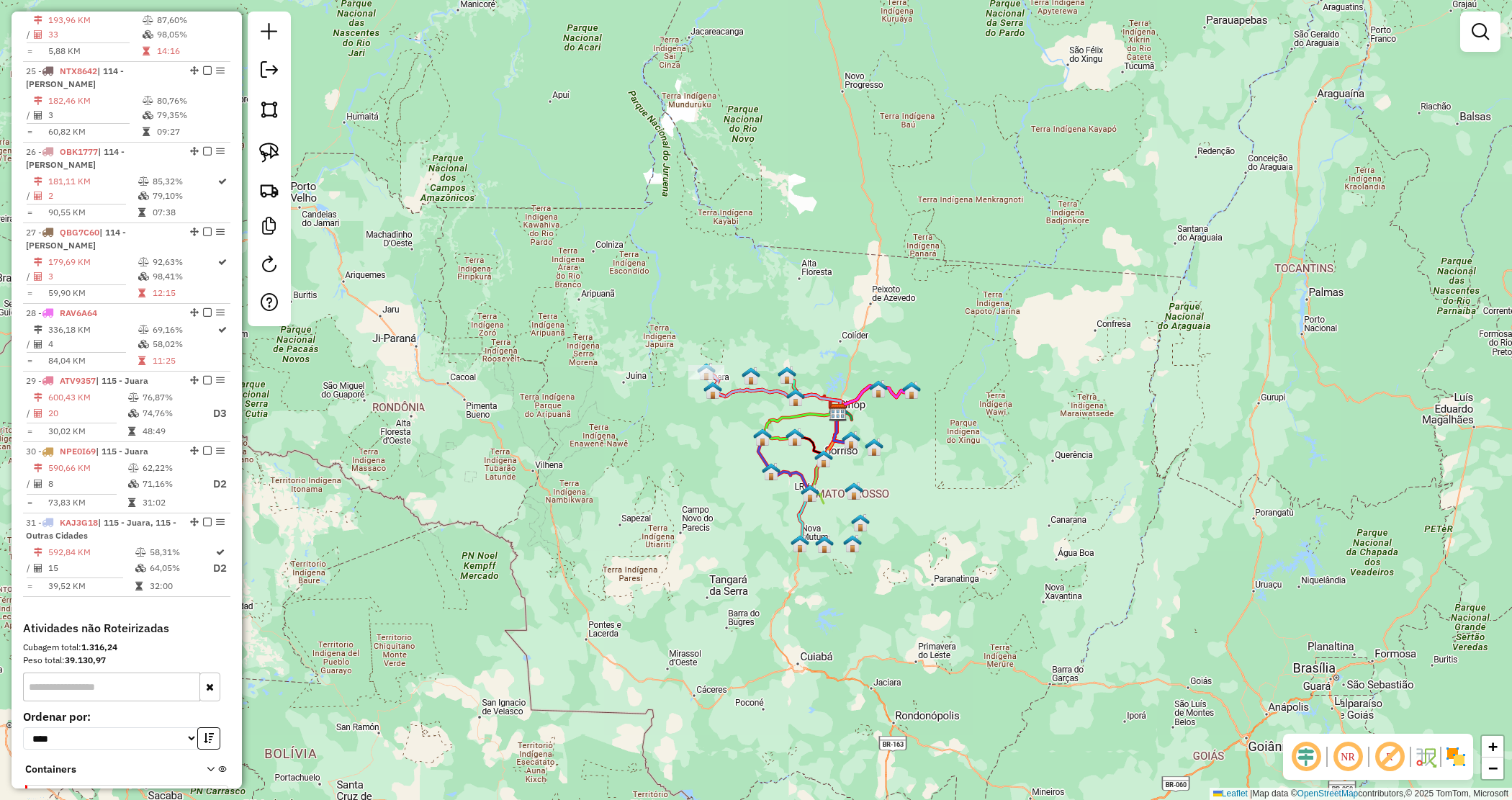
scroll to position [2456, 0]
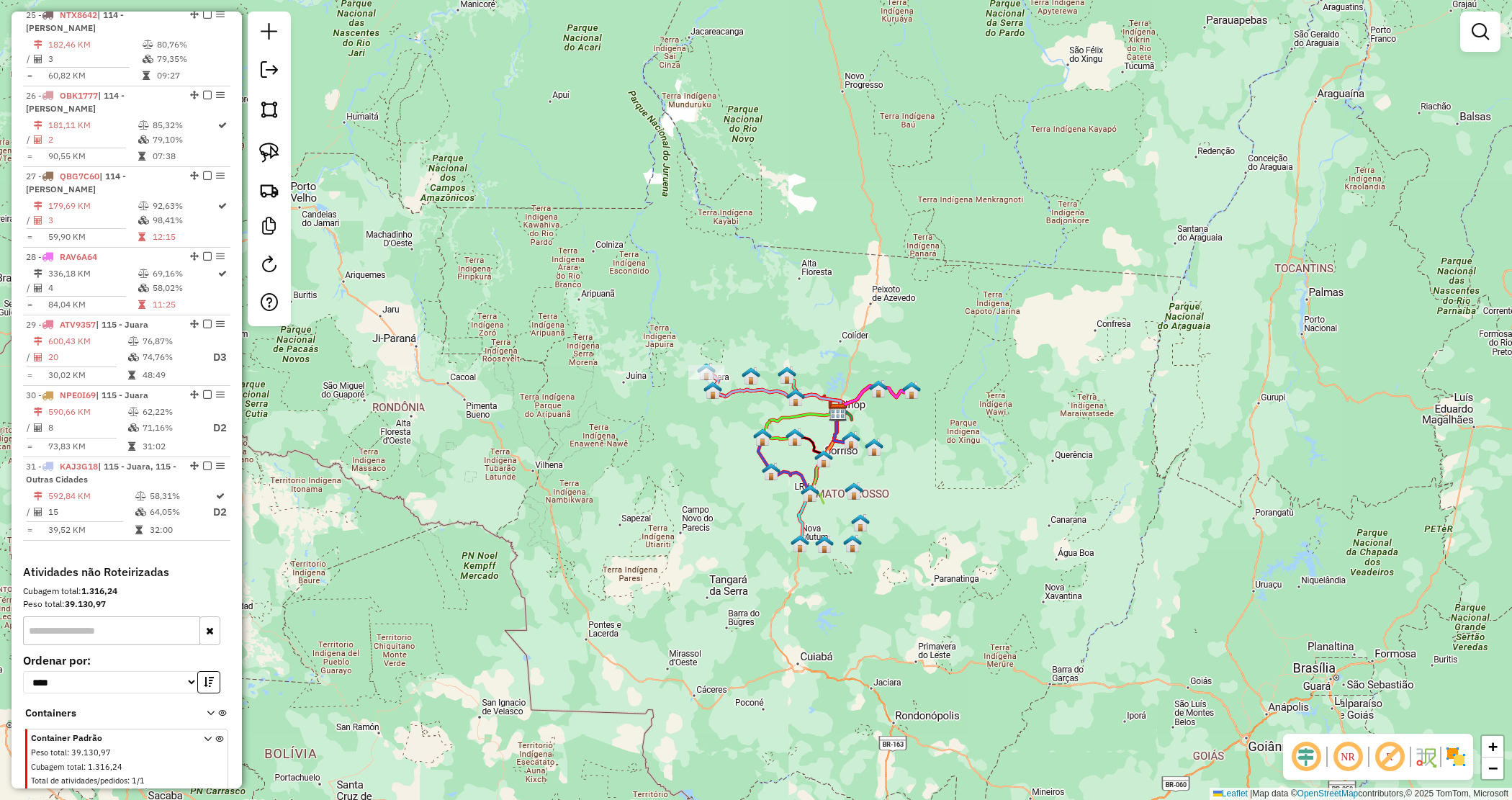
click at [105, 599] on strong "39.130,97" at bounding box center [85, 604] width 41 height 11
click at [102, 599] on strong "39.130,97" at bounding box center [85, 604] width 41 height 11
copy strong "39.130,97"
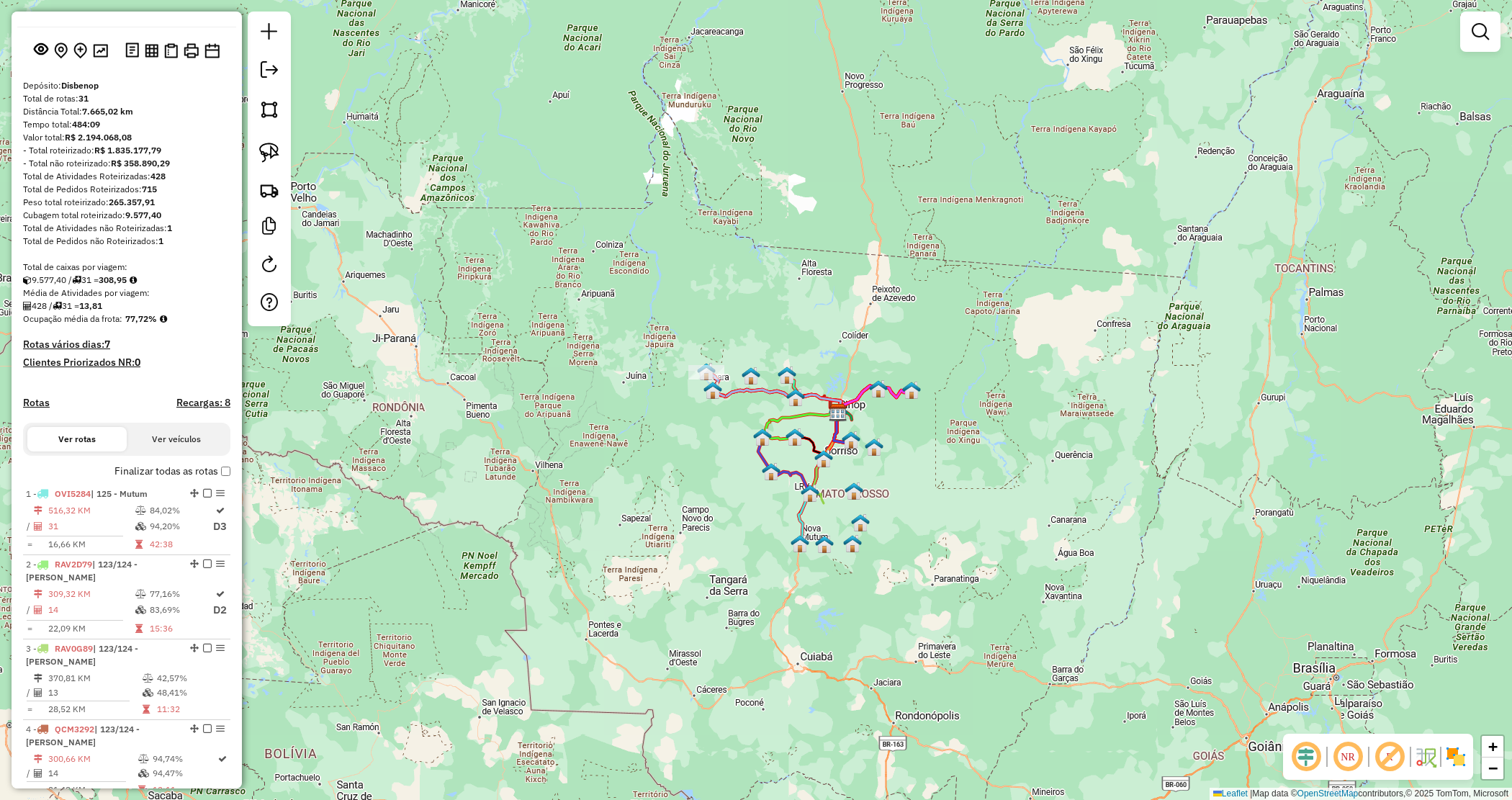
scroll to position [0, 0]
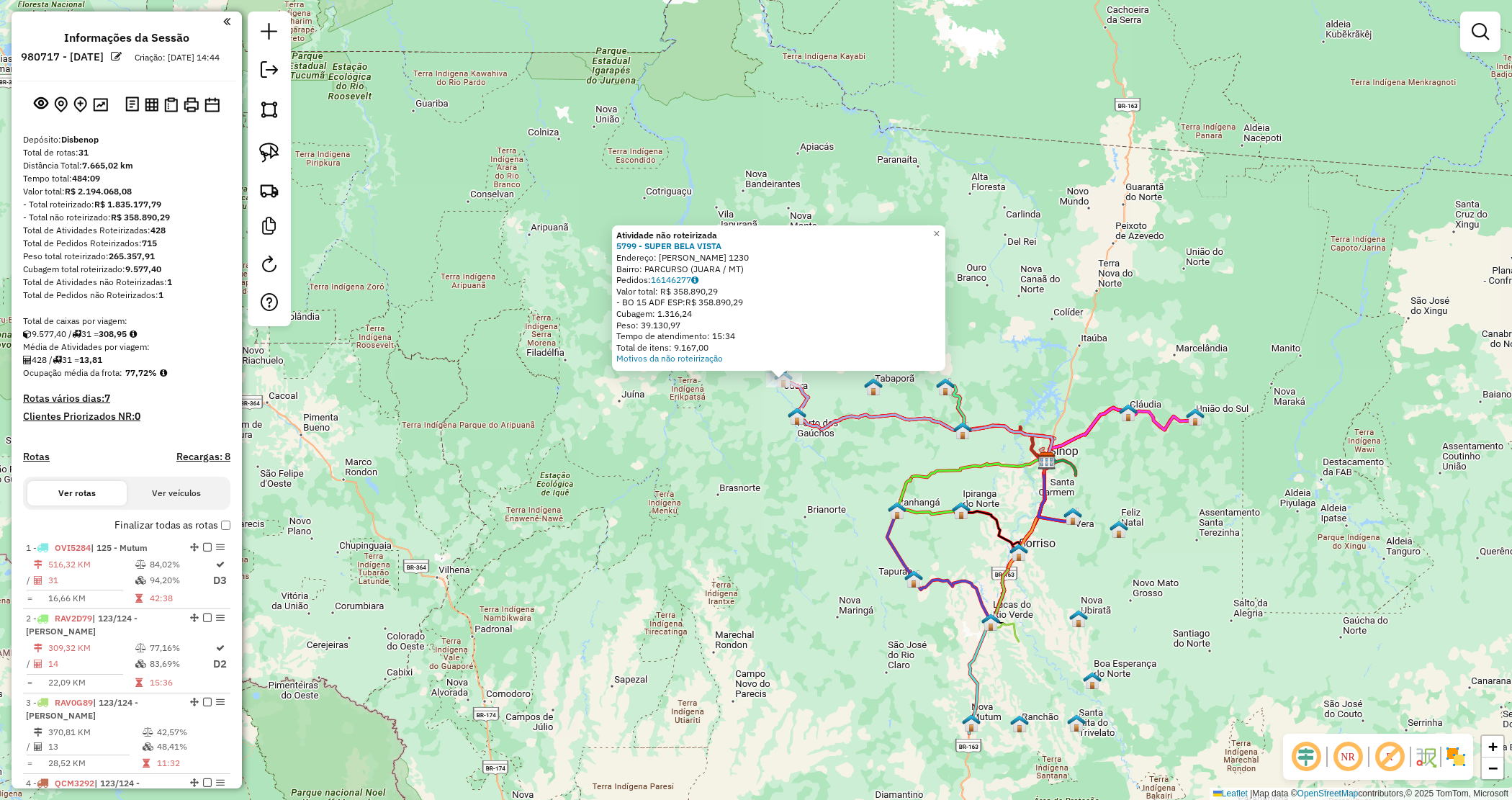
click at [741, 420] on div "Atividade não roteirizada 5799 - SUPER BELA VISTA Endereço: AYRTON SENNA 1230 B…" at bounding box center [756, 400] width 1512 height 800
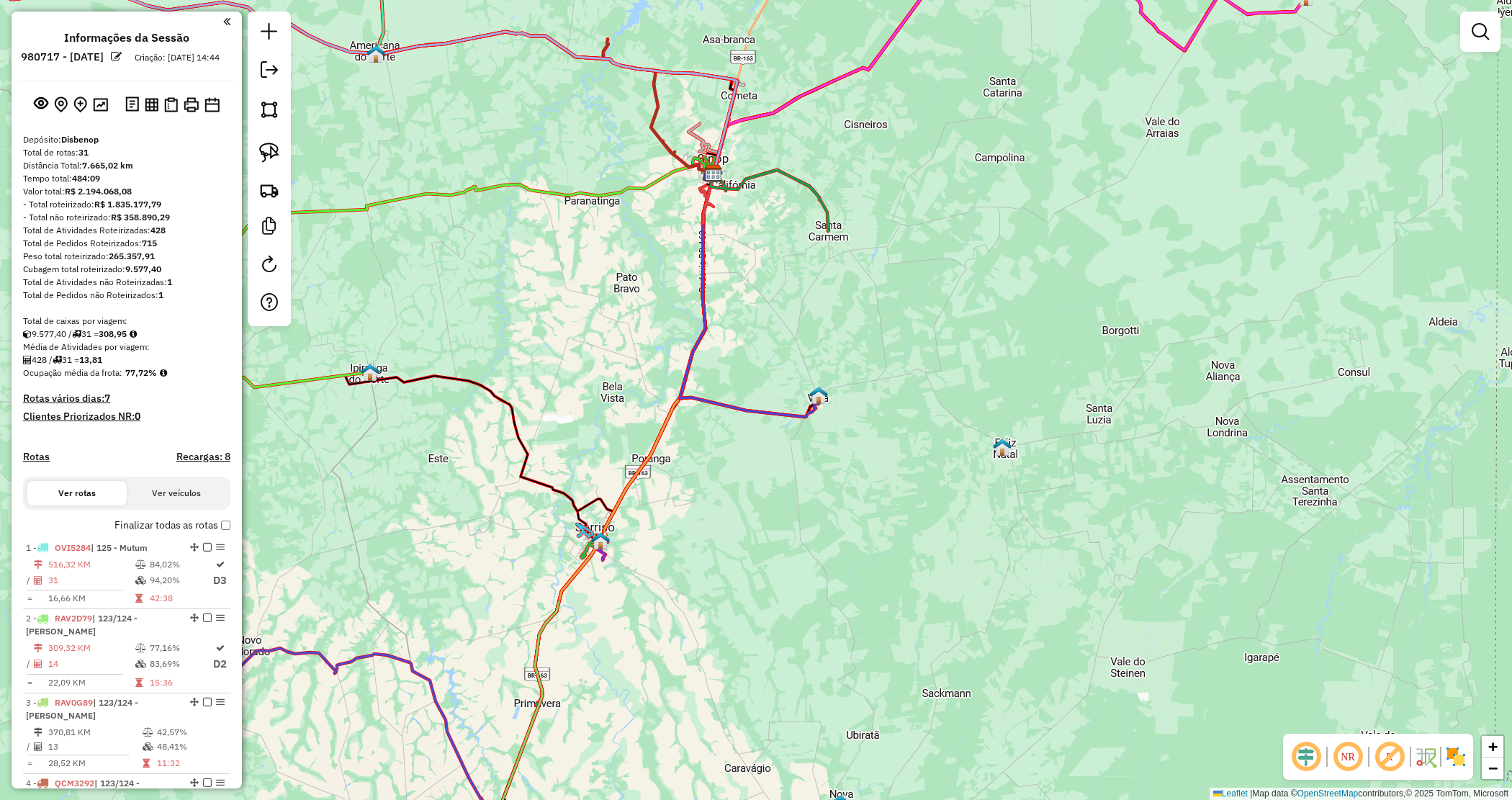
click at [796, 173] on icon at bounding box center [770, 200] width 118 height 61
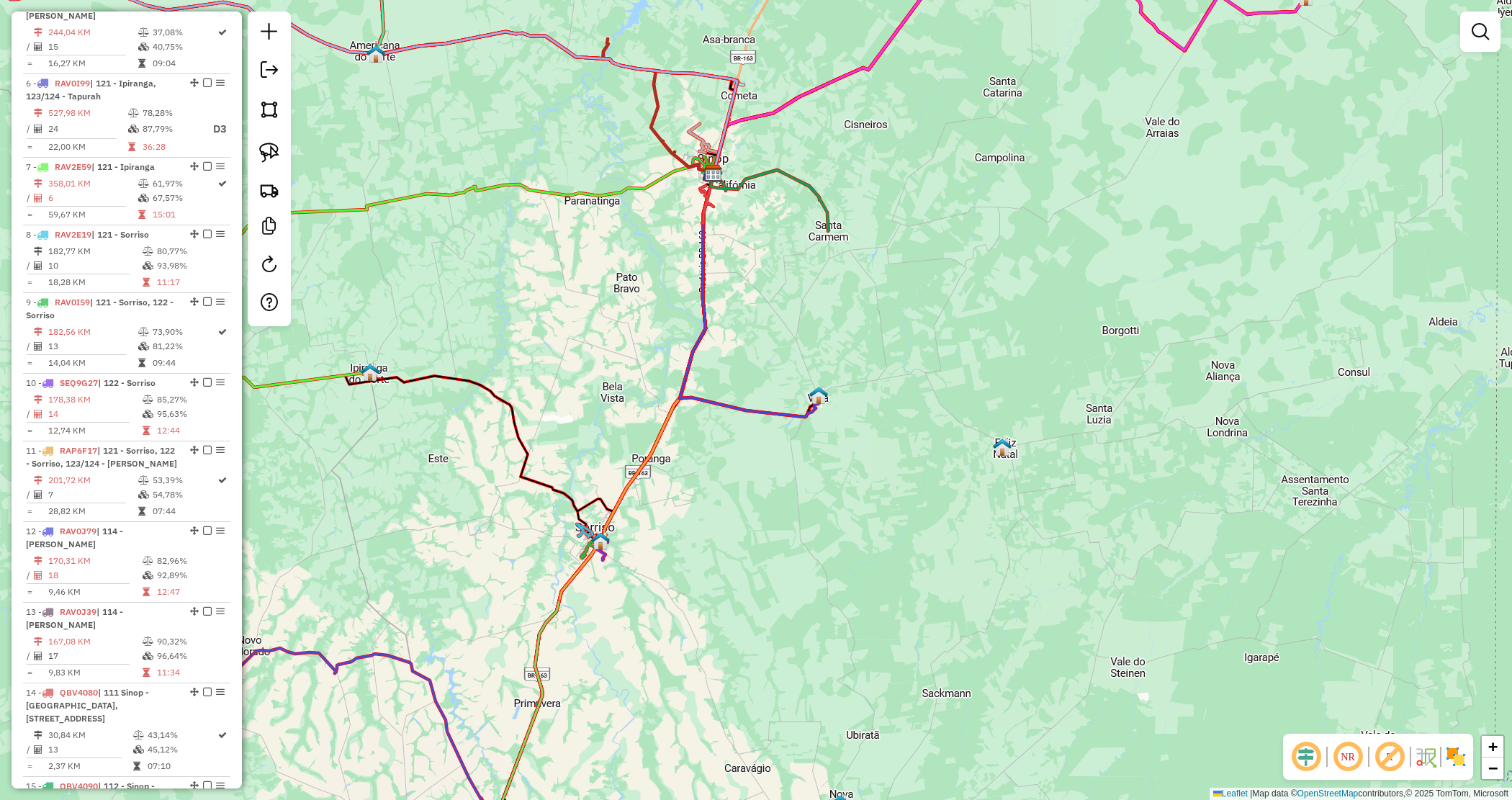
select select "*********"
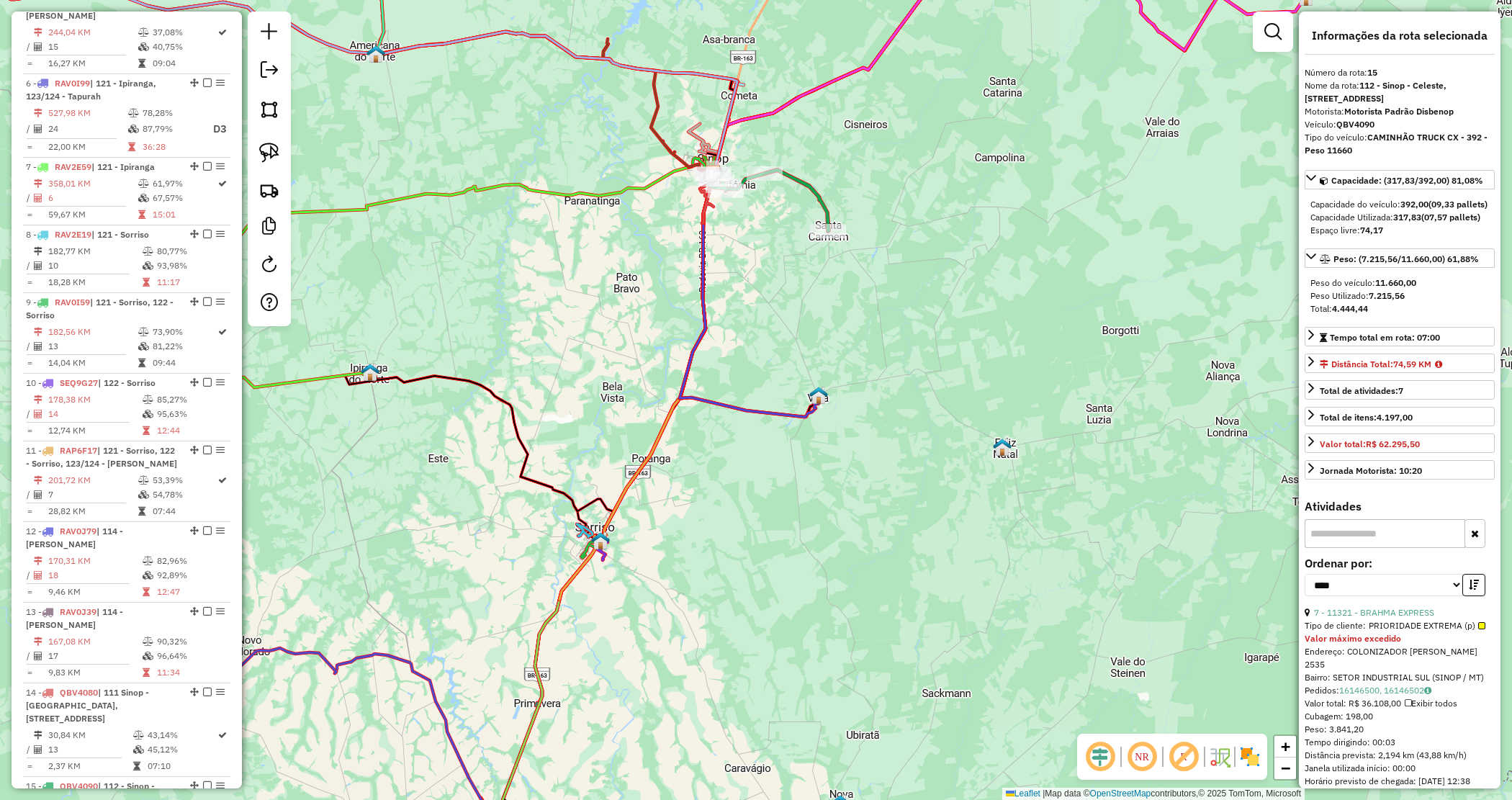
scroll to position [1564, 0]
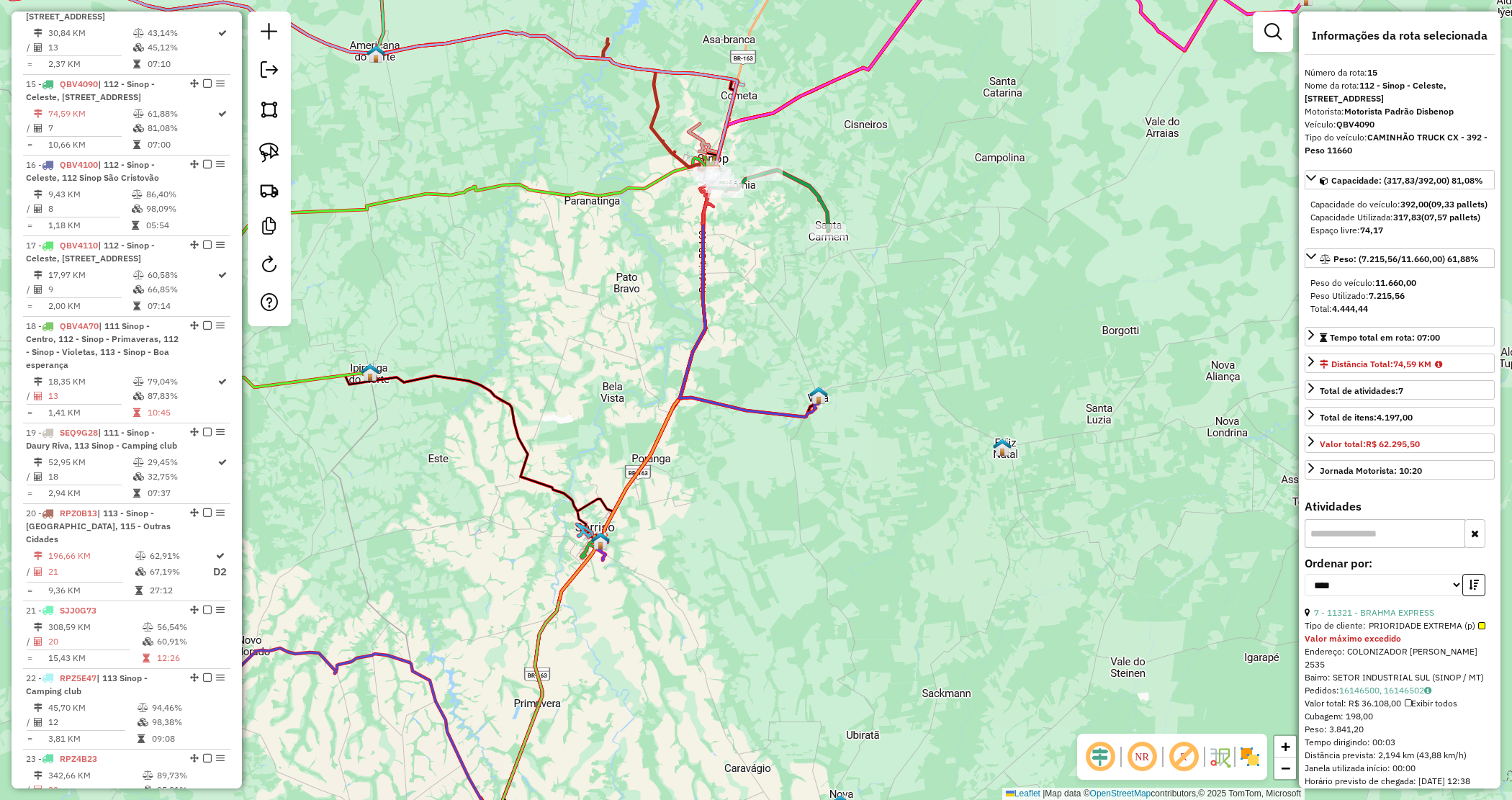
drag, startPoint x: 1375, startPoint y: 124, endPoint x: 1339, endPoint y: 128, distance: 36.2
click at [1339, 128] on strong "QBV4090" at bounding box center [1356, 123] width 38 height 11
copy strong "QBV4090"
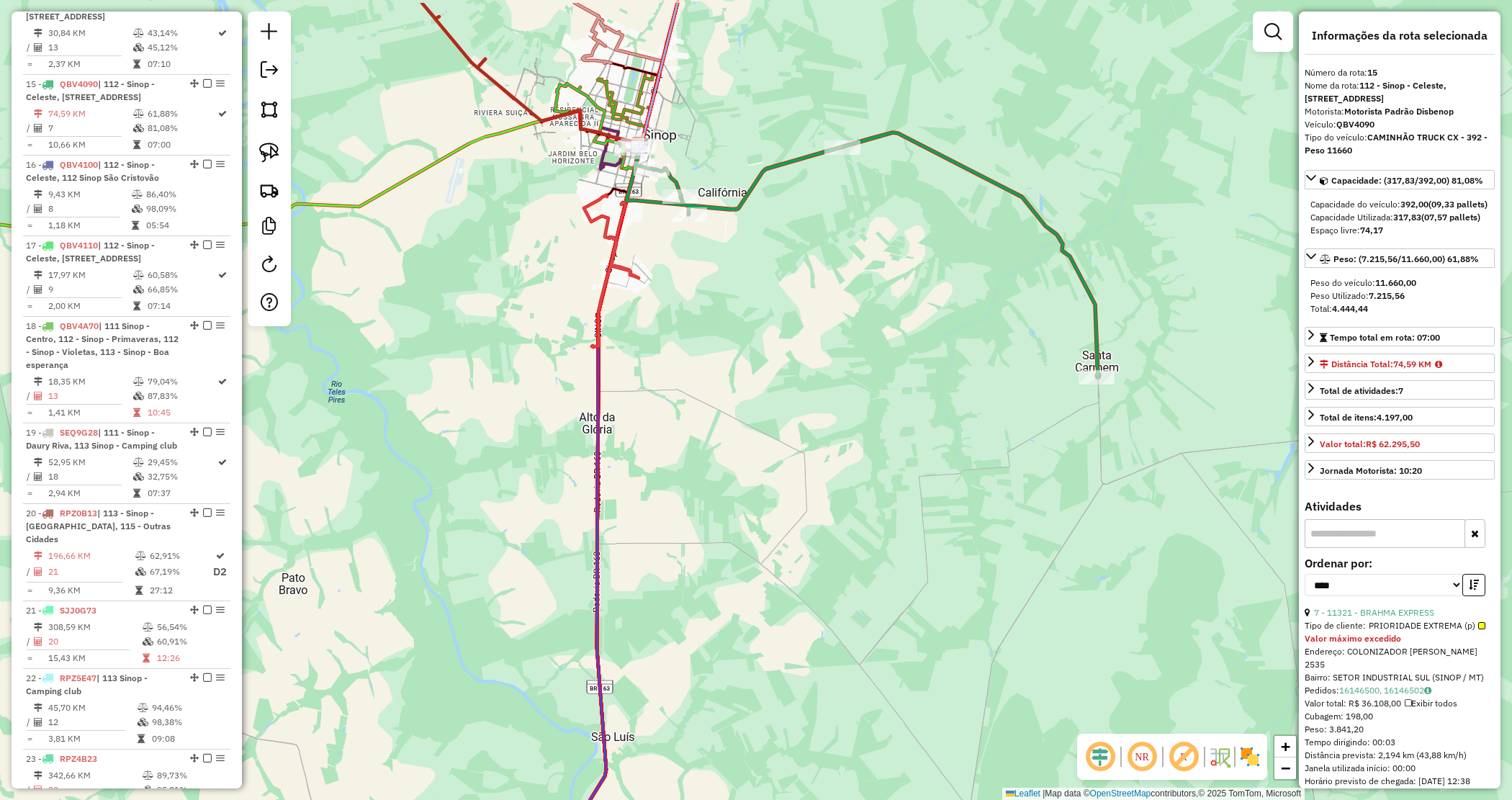
drag, startPoint x: 751, startPoint y: 261, endPoint x: 764, endPoint y: 315, distance: 55.5
click at [764, 315] on div "Janela de atendimento Grade de atendimento Capacidade Transportadoras Veículos …" at bounding box center [756, 400] width 1512 height 800
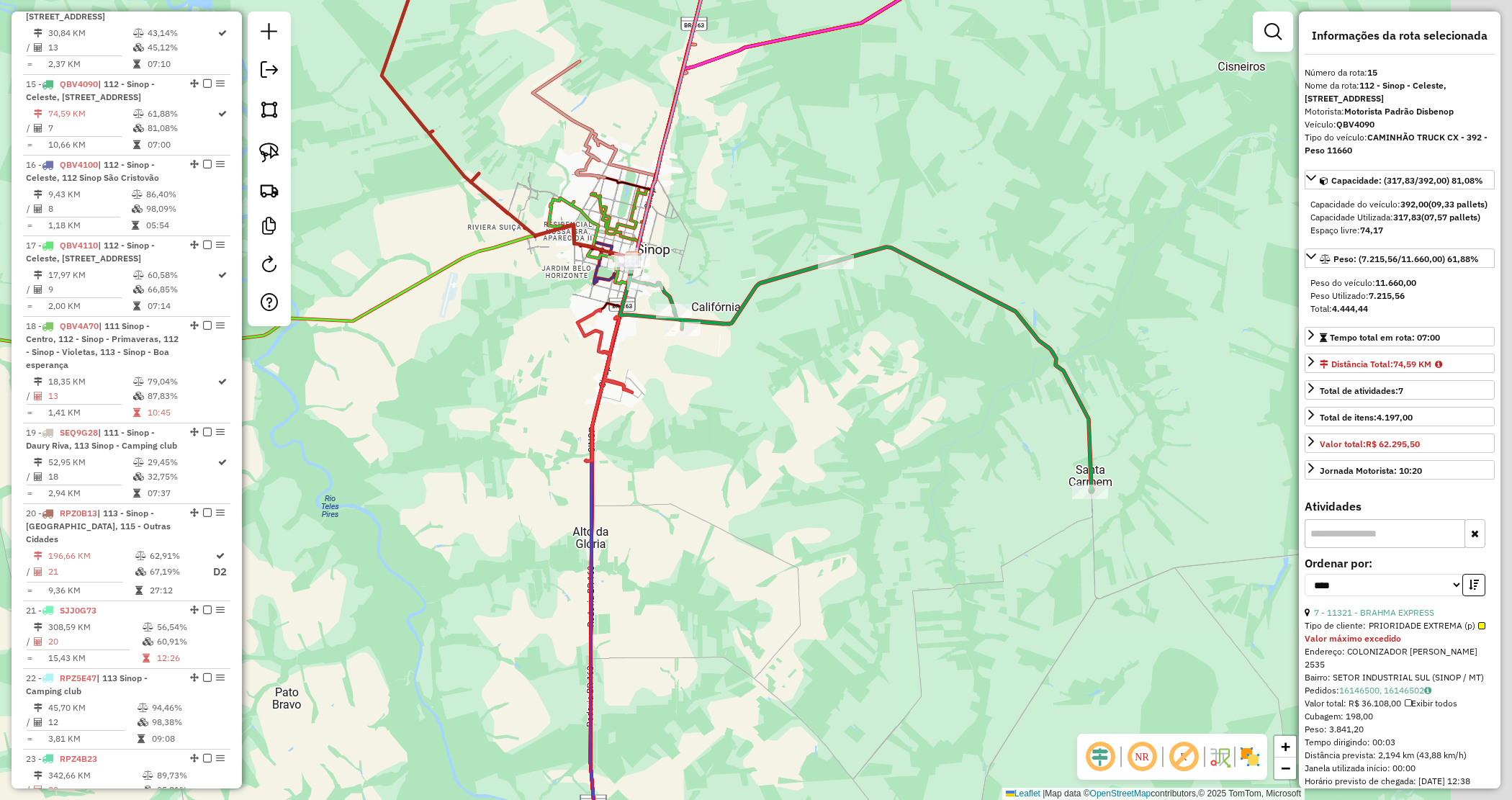
drag, startPoint x: 1070, startPoint y: 372, endPoint x: 867, endPoint y: 321, distance: 209.3
click at [883, 307] on div "Janela de atendimento Grade de atendimento Capacidade Transportadoras Veículos …" at bounding box center [756, 400] width 1512 height 800
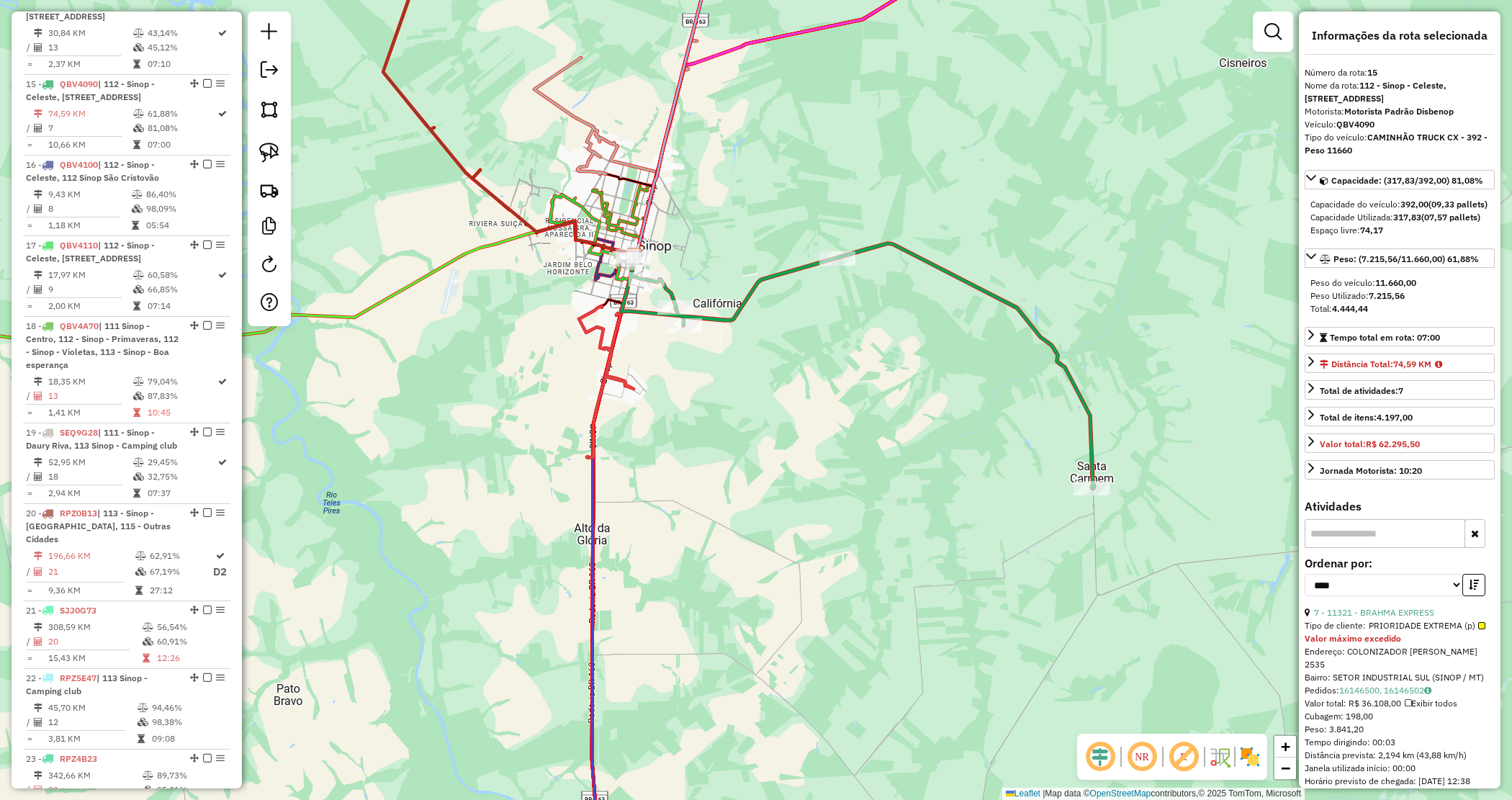
drag, startPoint x: 485, startPoint y: 325, endPoint x: 621, endPoint y: 220, distance: 171.8
click at [580, 229] on div "Janela de atendimento Grade de atendimento Capacidade Transportadoras Veículos …" at bounding box center [756, 400] width 1512 height 800
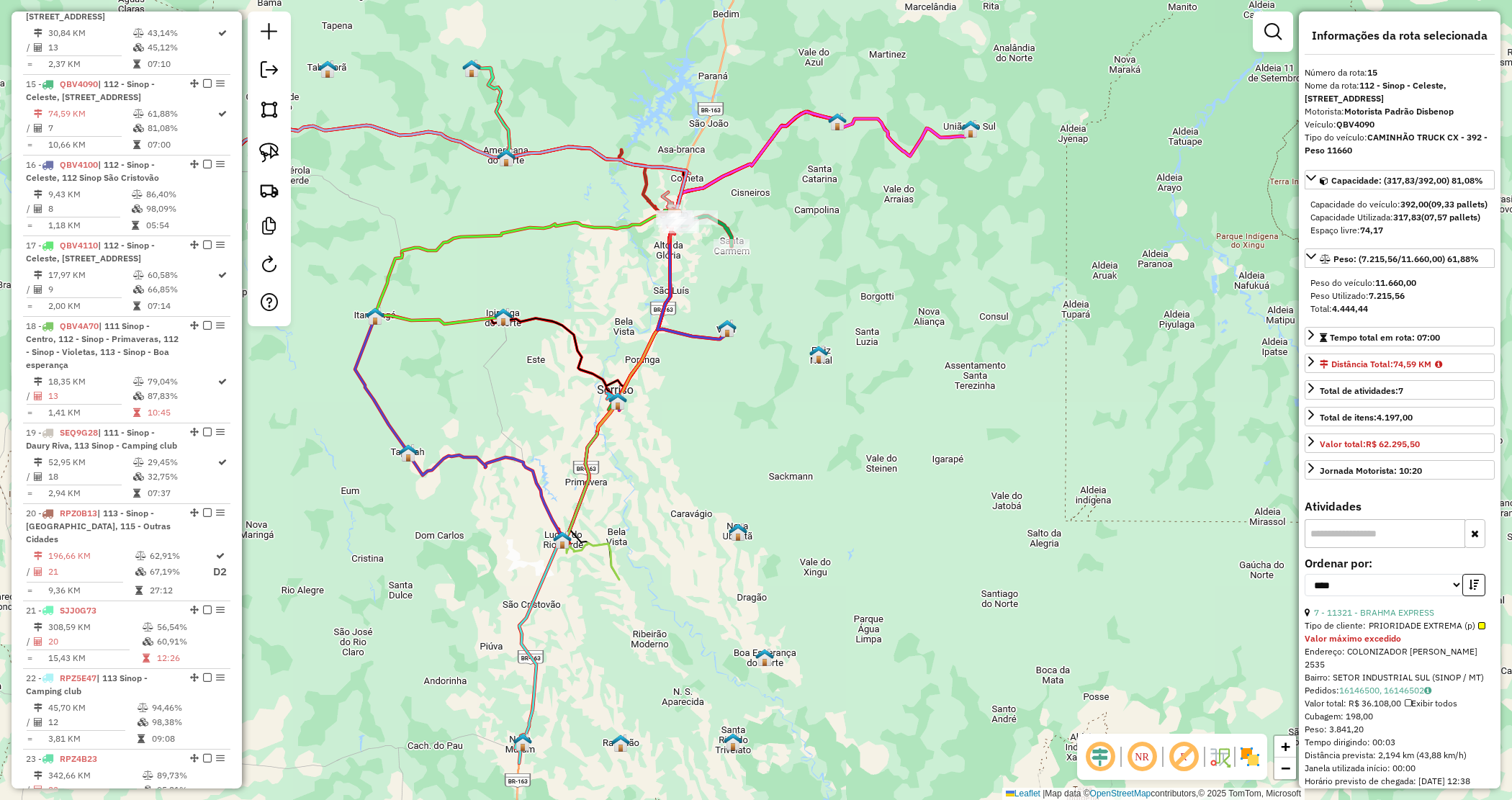
drag, startPoint x: 681, startPoint y: 404, endPoint x: 743, endPoint y: 404, distance: 62.0
click at [743, 404] on div "Janela de atendimento Grade de atendimento Capacidade Transportadoras Veículos …" at bounding box center [756, 400] width 1512 height 800
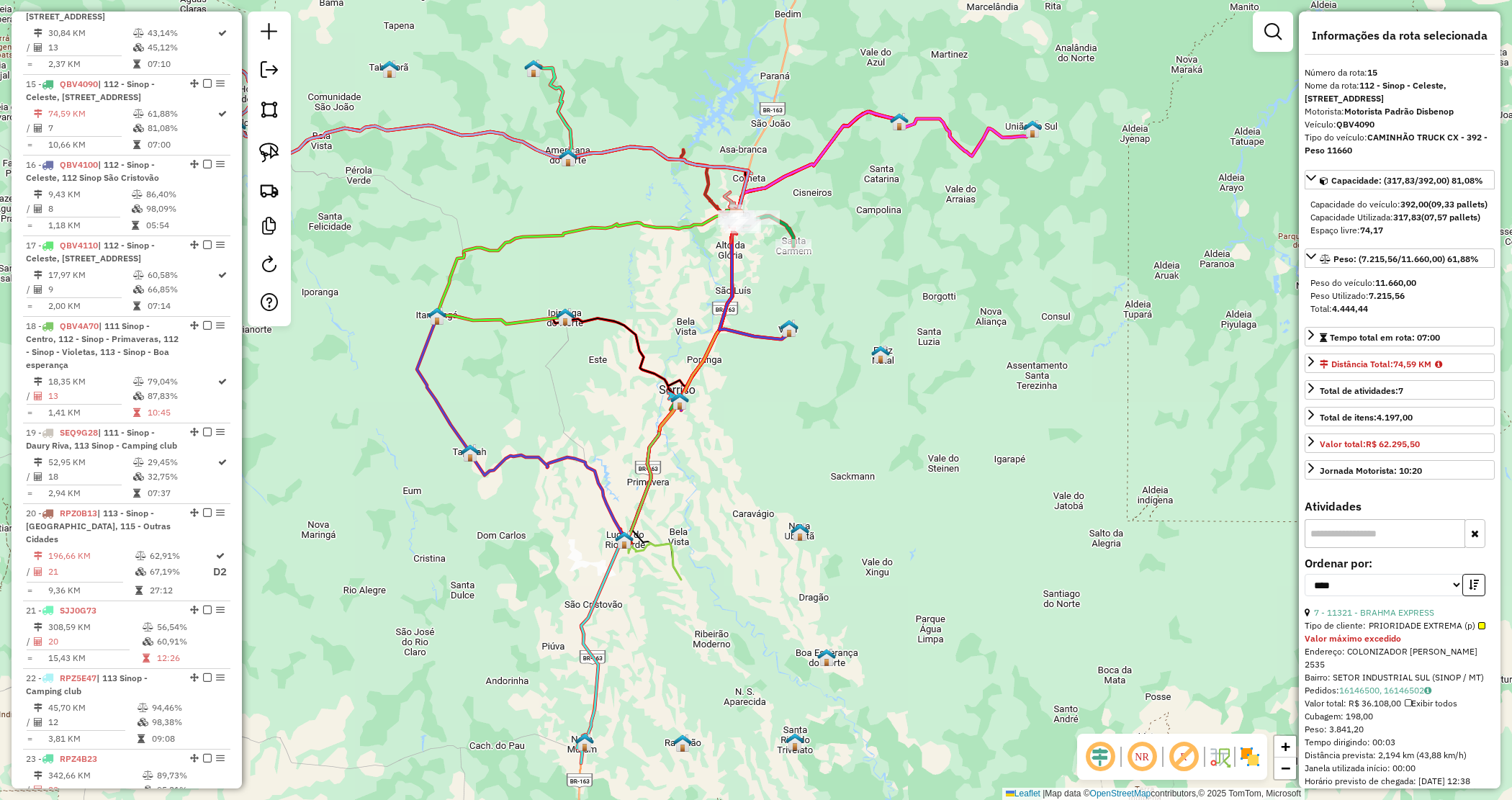
click at [746, 405] on div "Janela de atendimento Grade de atendimento Capacidade Transportadoras Veículos …" at bounding box center [756, 400] width 1512 height 800
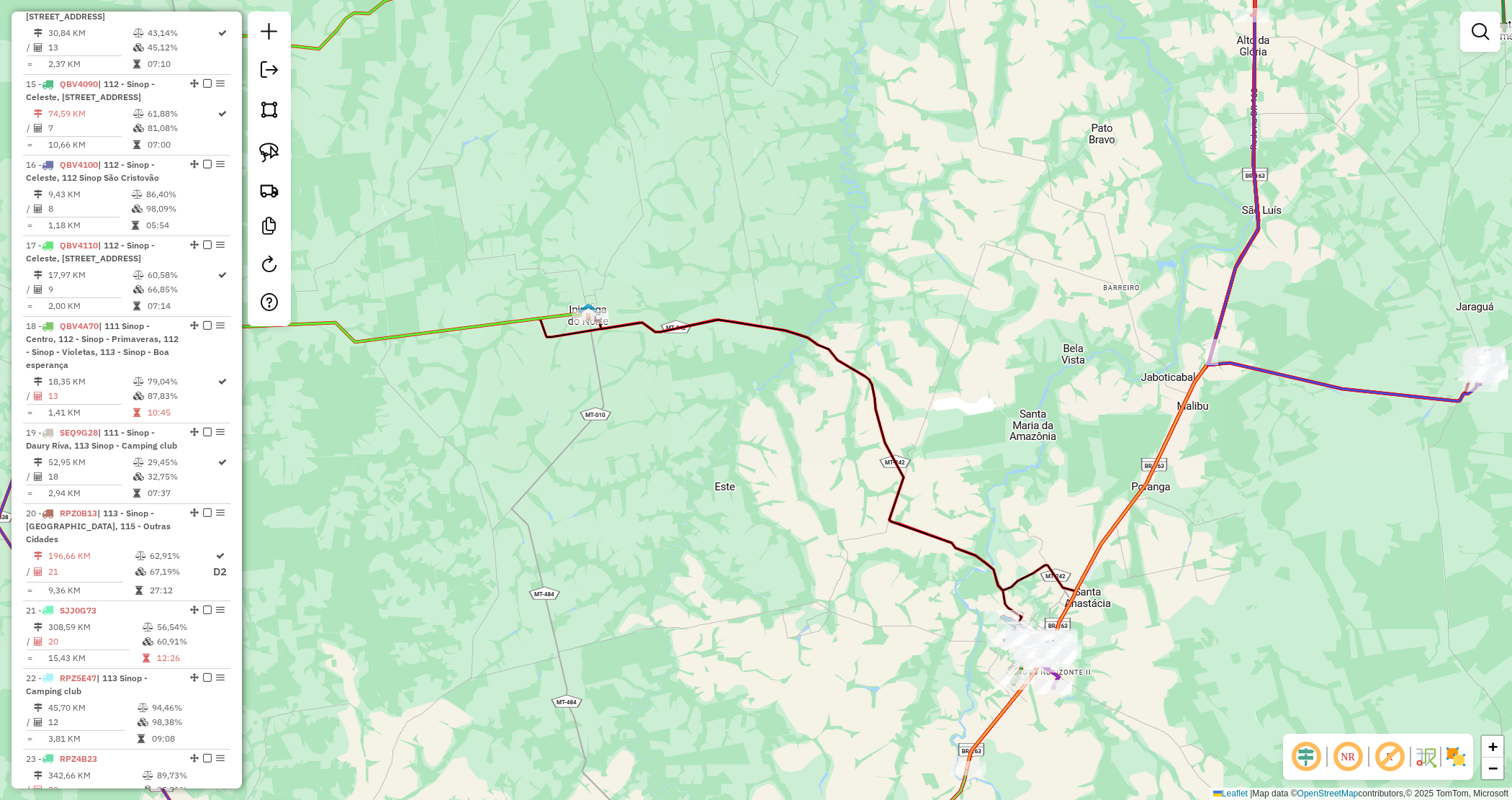
drag, startPoint x: 570, startPoint y: 358, endPoint x: 618, endPoint y: 366, distance: 48.7
click at [614, 372] on div "Janela de atendimento Grade de atendimento Capacidade Transportadoras Veículos …" at bounding box center [756, 400] width 1512 height 800
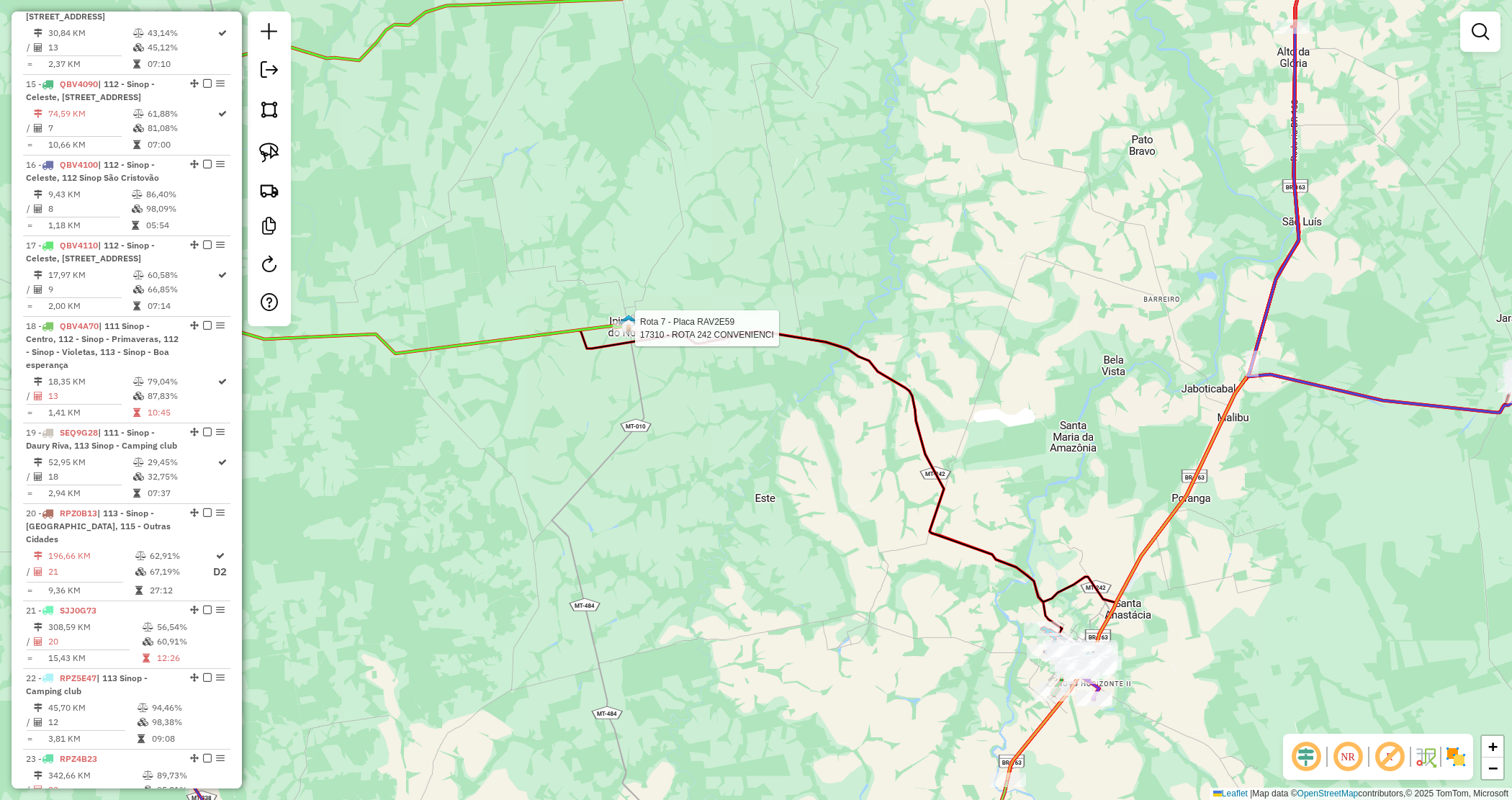
select select "*********"
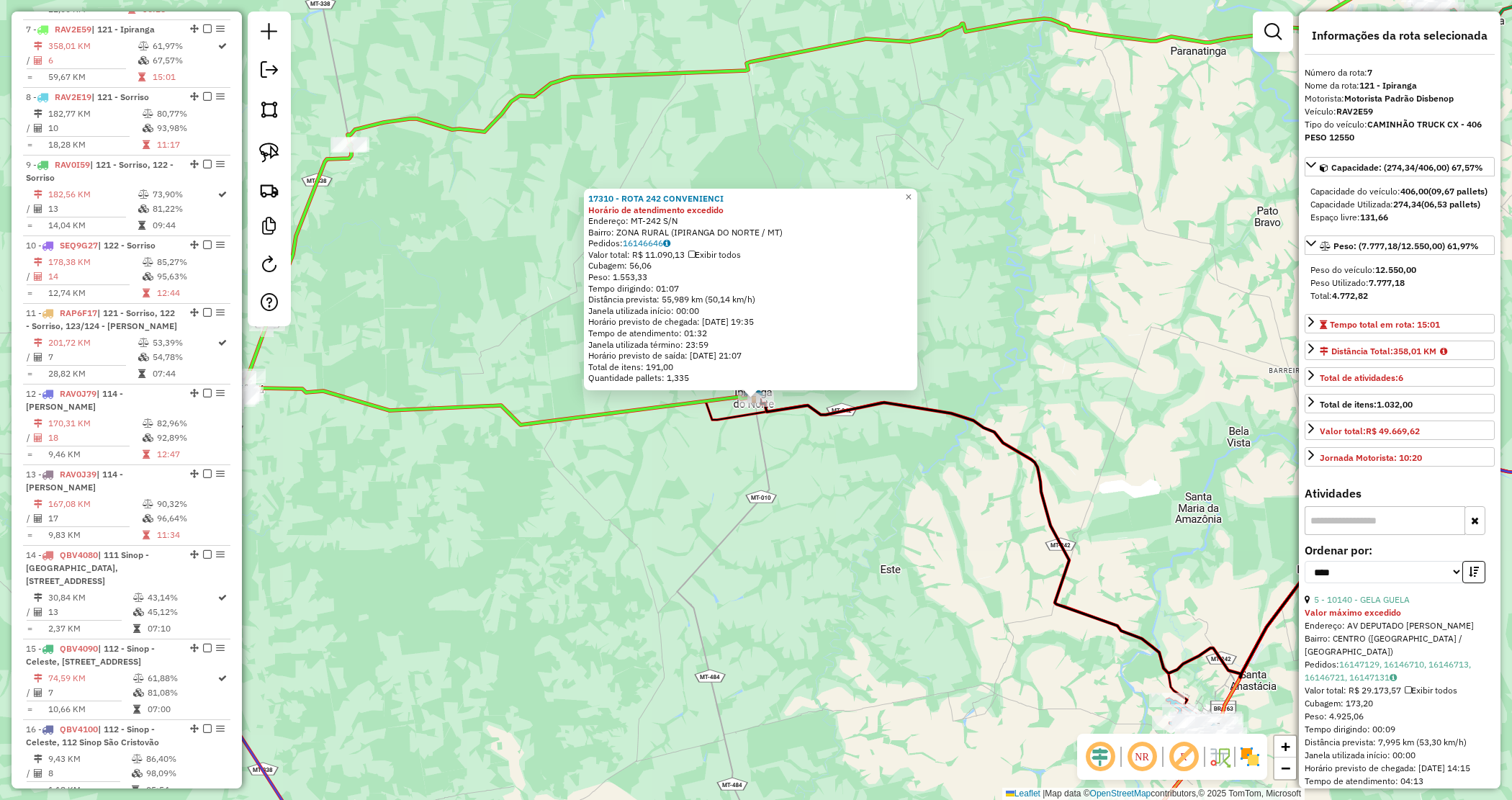
scroll to position [969, 0]
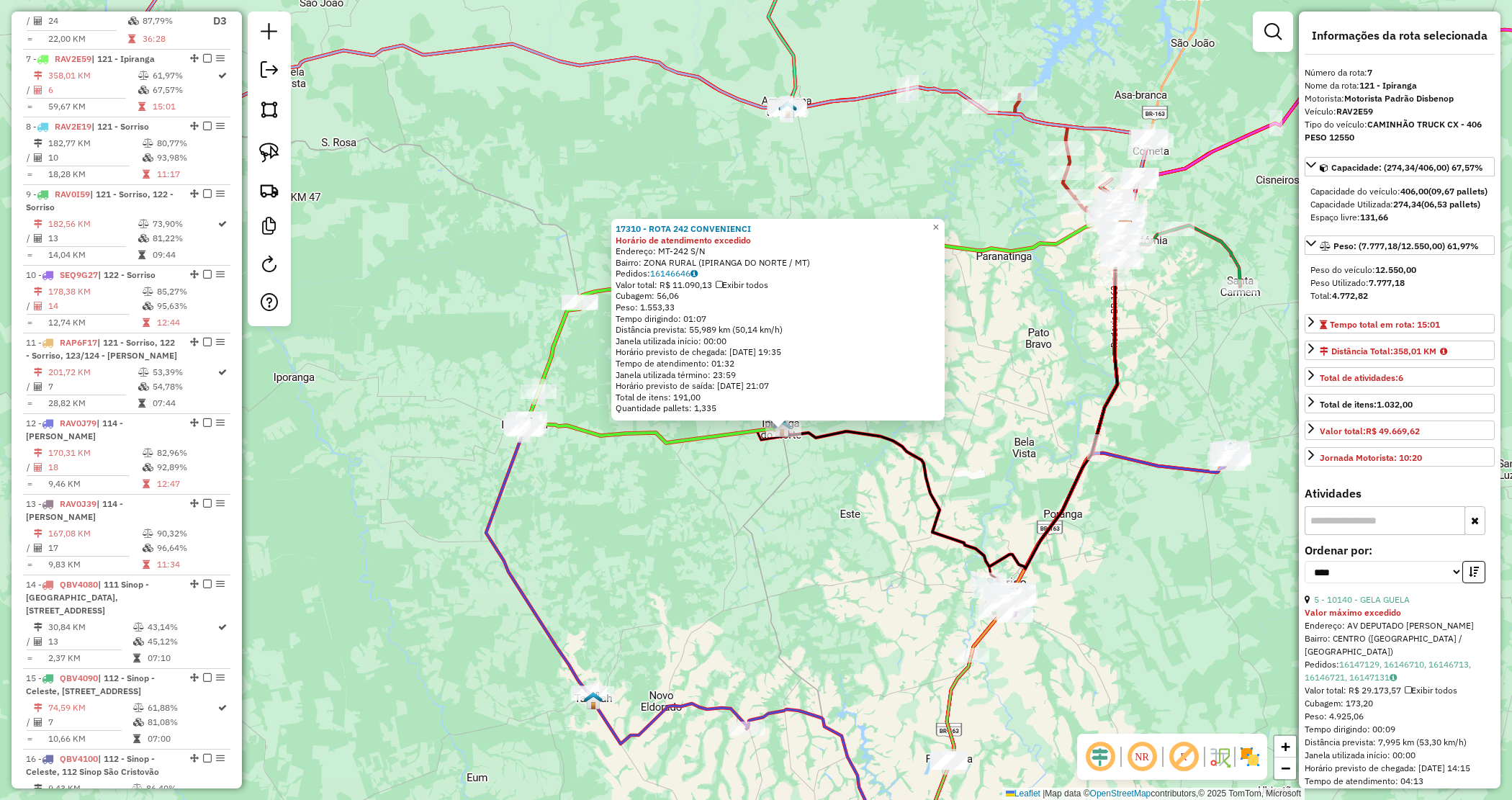
click at [666, 481] on div "17310 - ROTA 242 CONVENIENCI Horário de atendimento excedido Endereço: MT-242 S…" at bounding box center [756, 400] width 1512 height 800
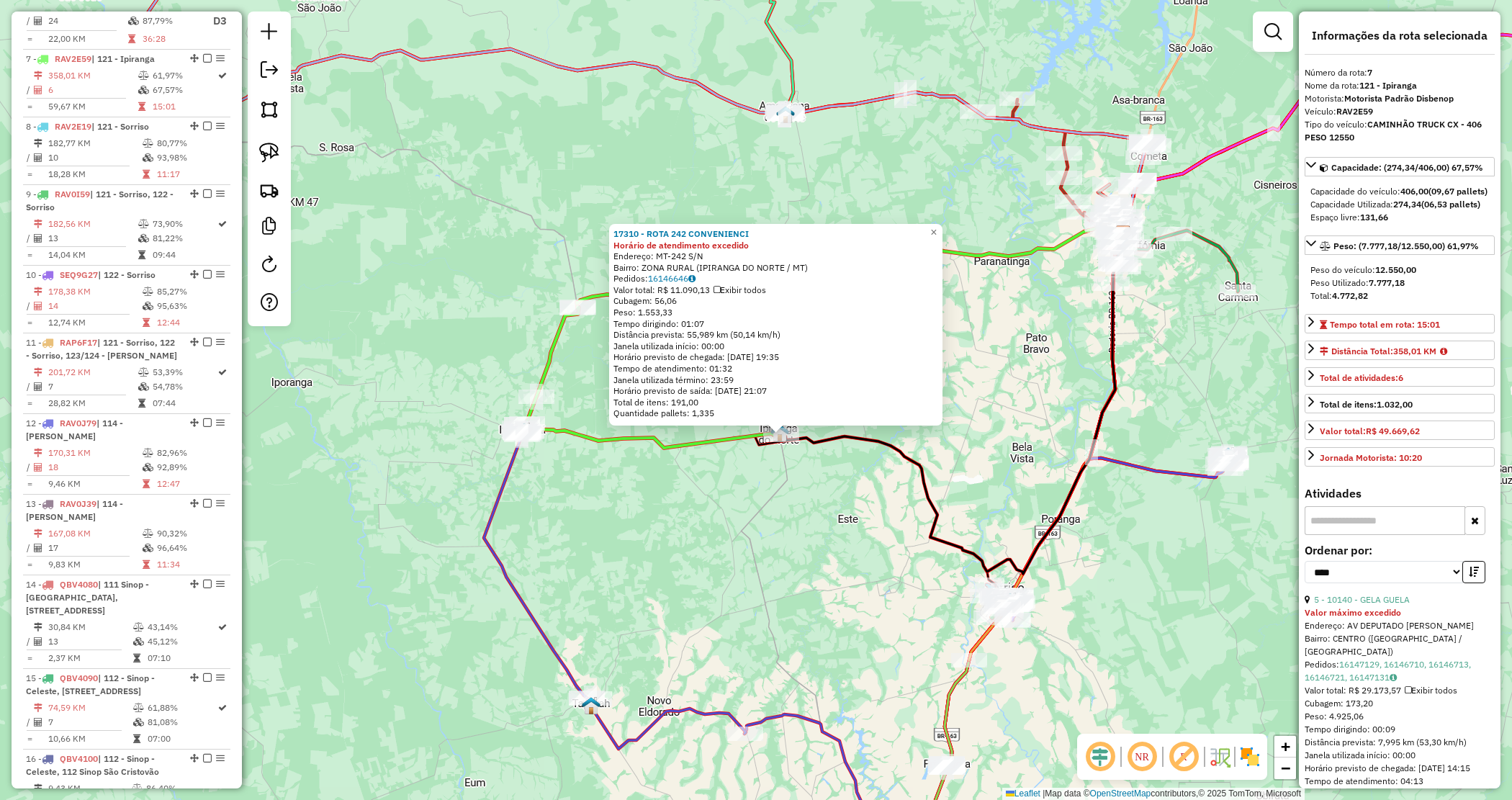
click at [696, 506] on div "17310 - ROTA 242 CONVENIENCI Horário de atendimento excedido Endereço: MT-242 S…" at bounding box center [756, 400] width 1512 height 800
click at [729, 552] on div "17310 - ROTA 242 CONVENIENCI Horário de atendimento excedido Endereço: MT-242 S…" at bounding box center [756, 400] width 1512 height 800
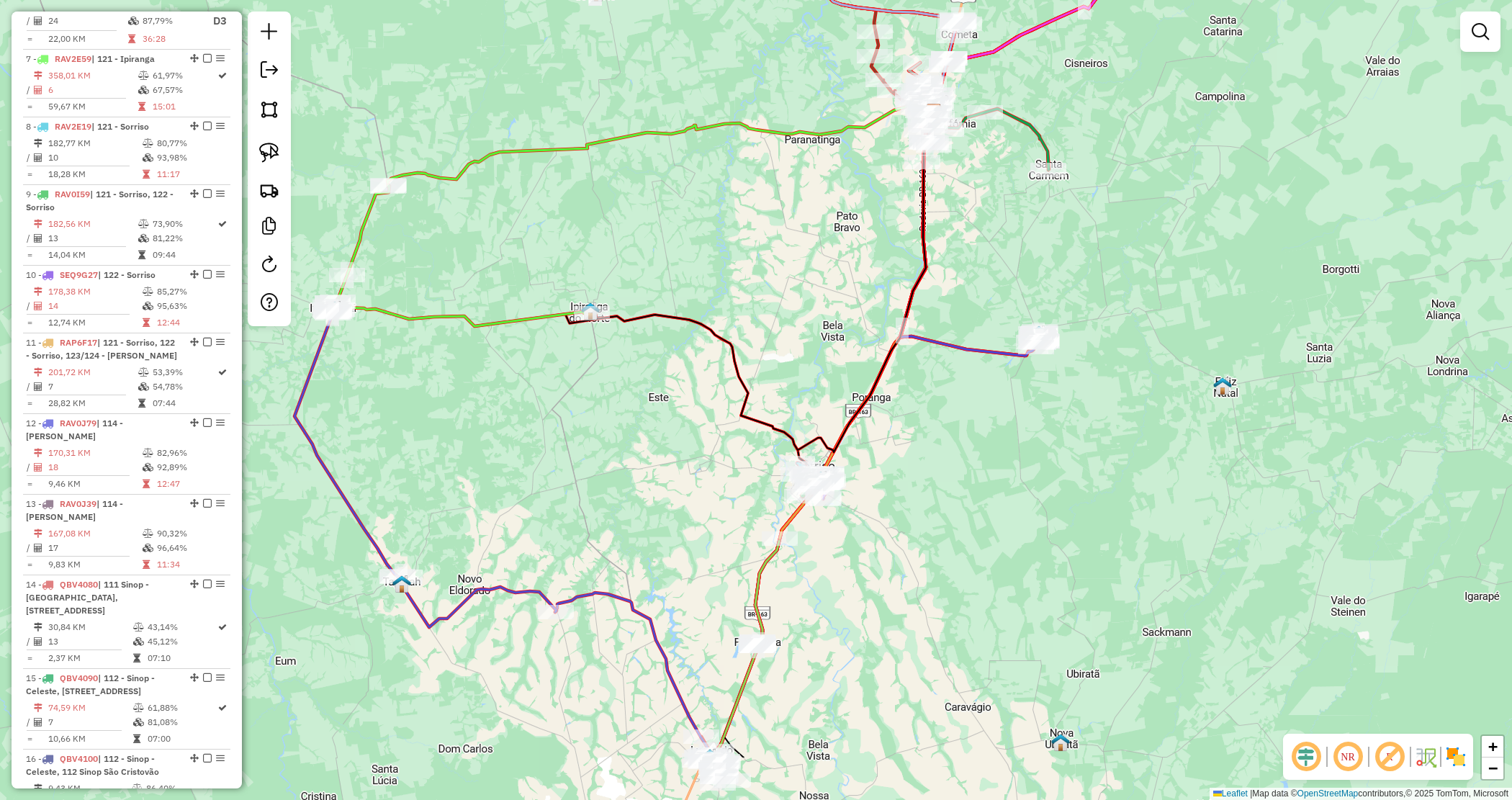
drag, startPoint x: 877, startPoint y: 293, endPoint x: 793, endPoint y: 253, distance: 93.0
click at [793, 253] on div "Janela de atendimento Grade de atendimento Capacidade Transportadoras Veículos …" at bounding box center [756, 400] width 1512 height 800
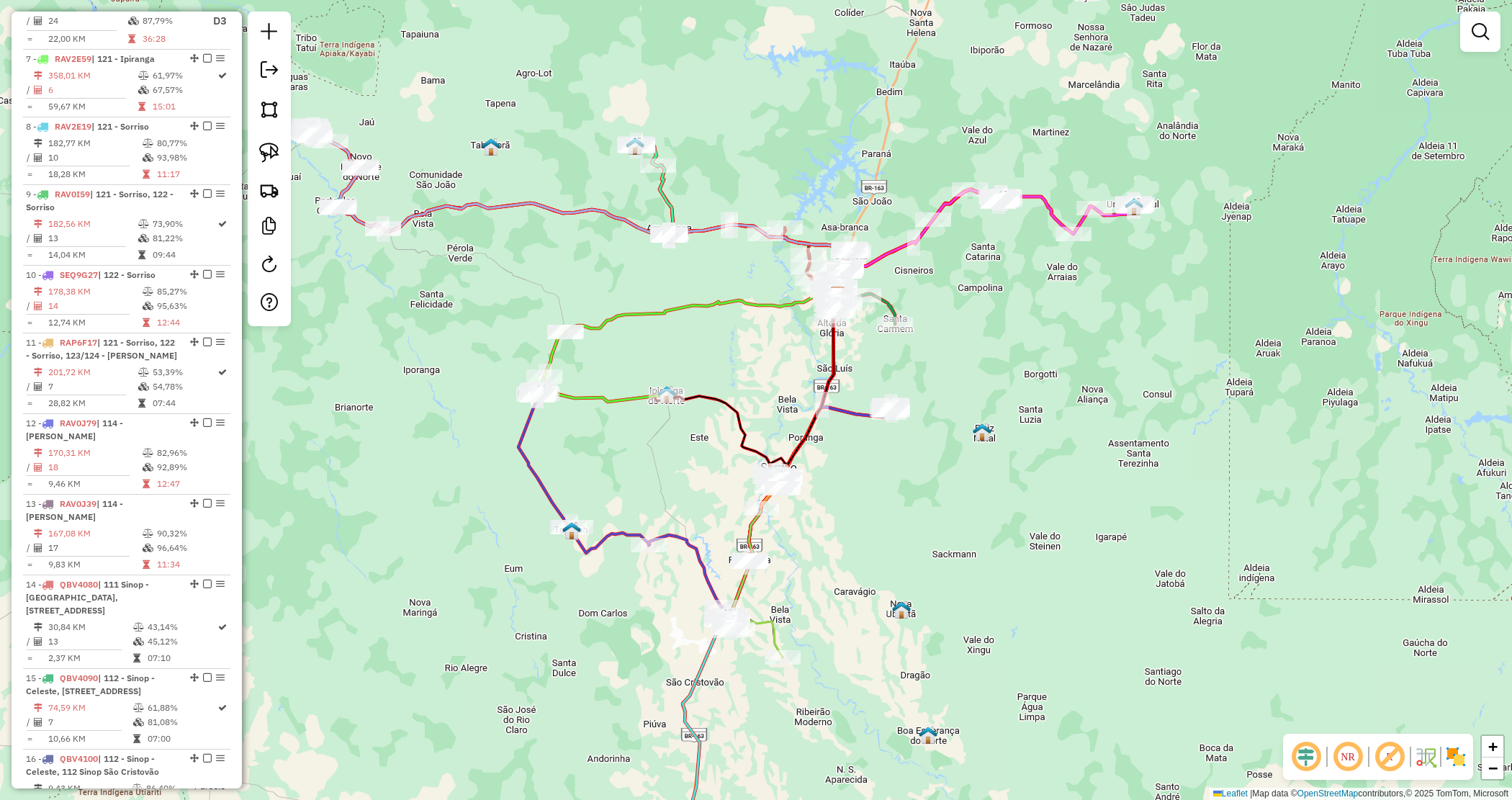
drag, startPoint x: 831, startPoint y: 551, endPoint x: 744, endPoint y: 657, distance: 137.1
click at [744, 657] on div "Janela de atendimento Grade de atendimento Capacidade Transportadoras Veículos …" at bounding box center [756, 400] width 1512 height 800
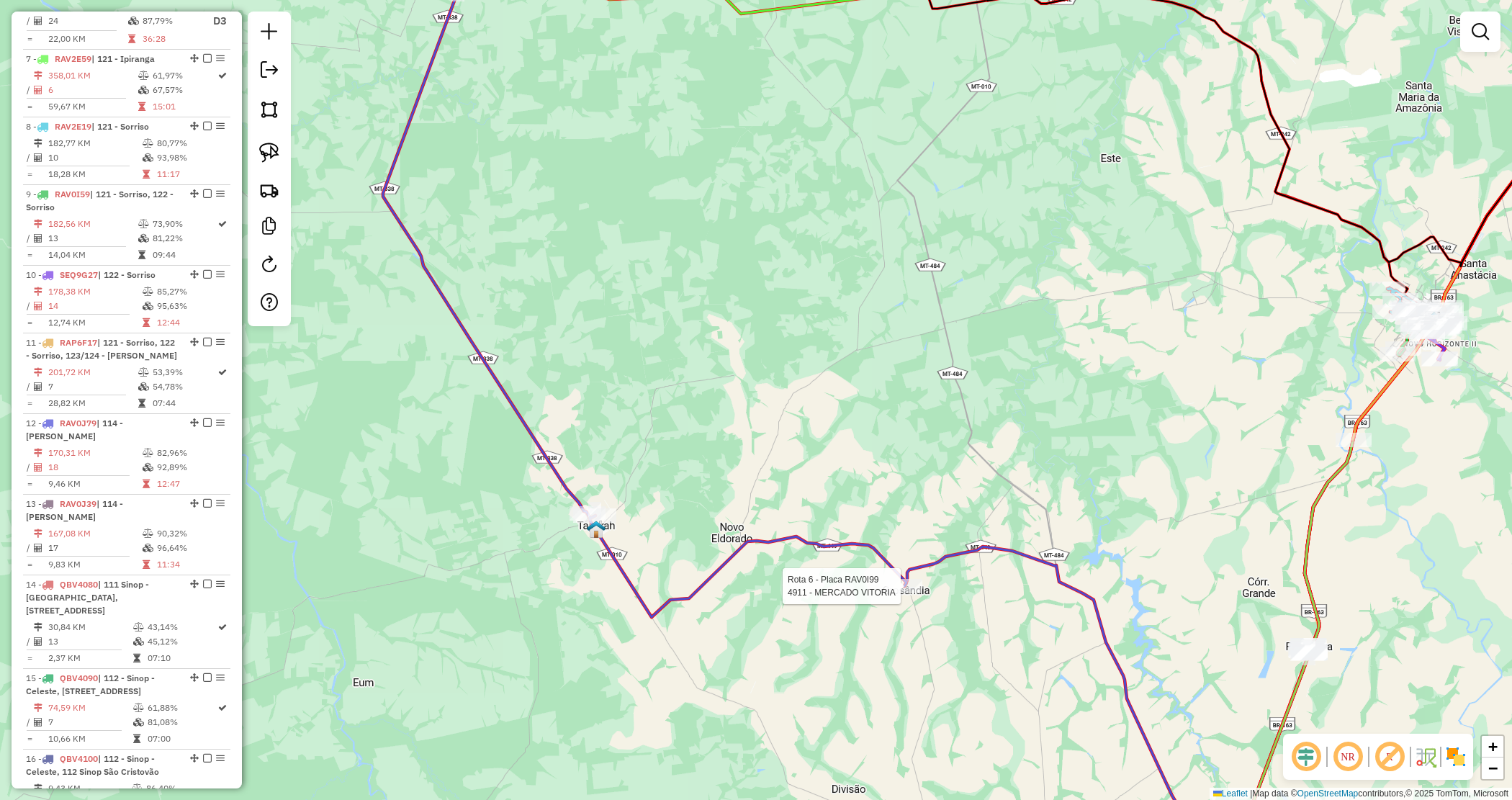
select select "*********"
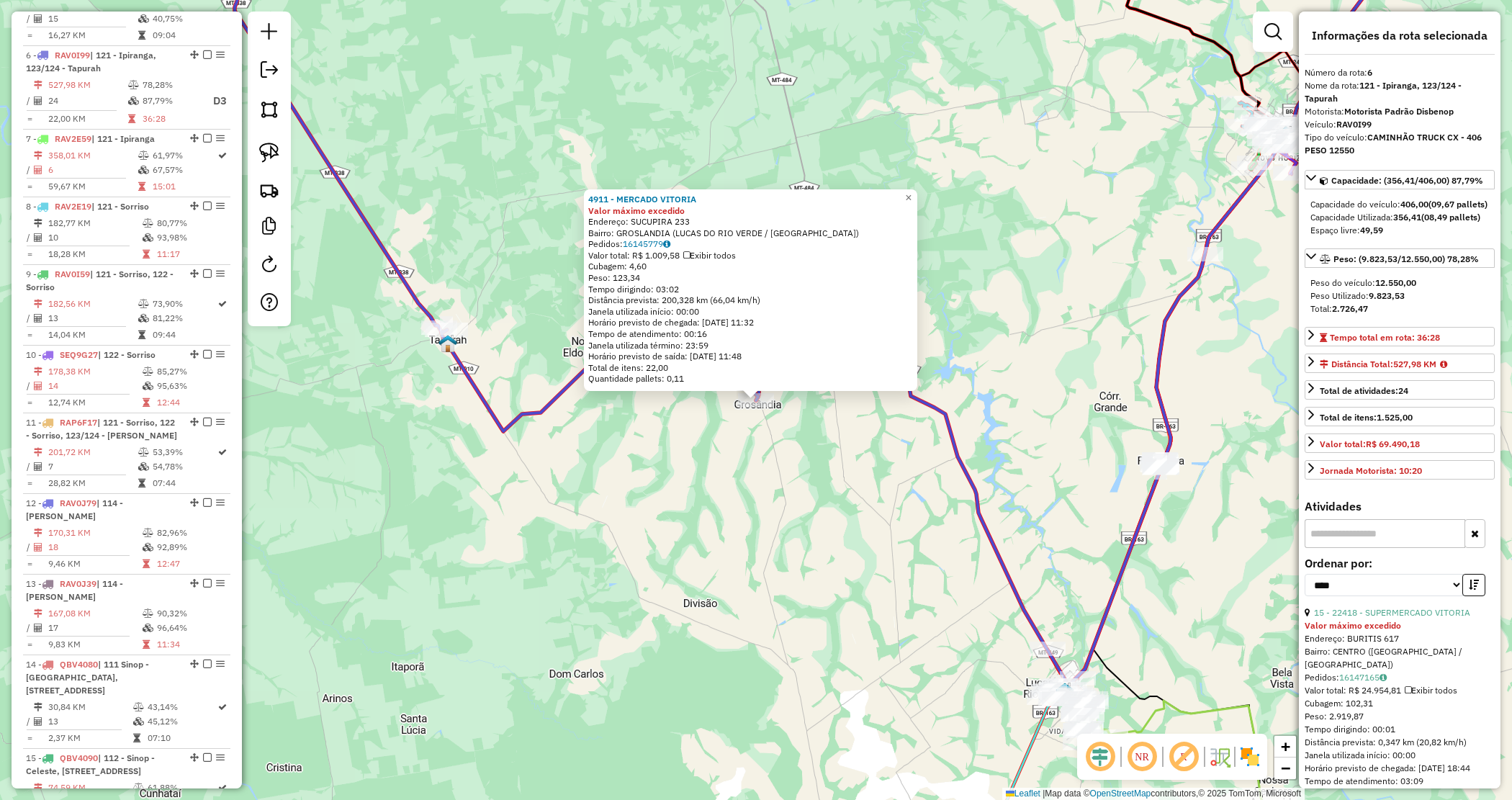
scroll to position [884, 0]
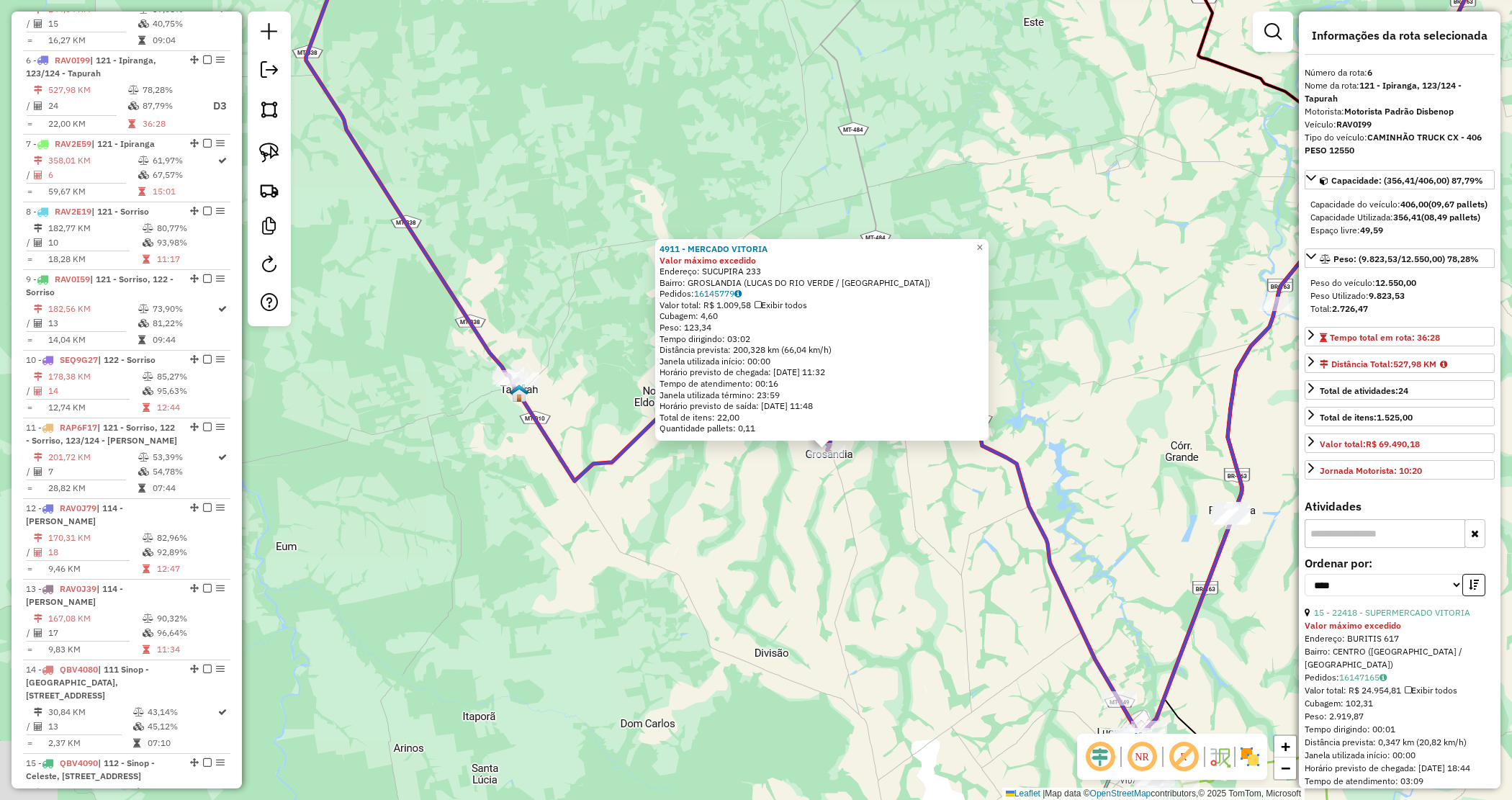
drag, startPoint x: 804, startPoint y: 523, endPoint x: 831, endPoint y: 533, distance: 28.8
click at [831, 533] on div "Rota 6 - Placa RAV0I99 4911 - MERCADO VITORIA 4911 - MERCADO VITORIA Valor máxi…" at bounding box center [756, 400] width 1512 height 800
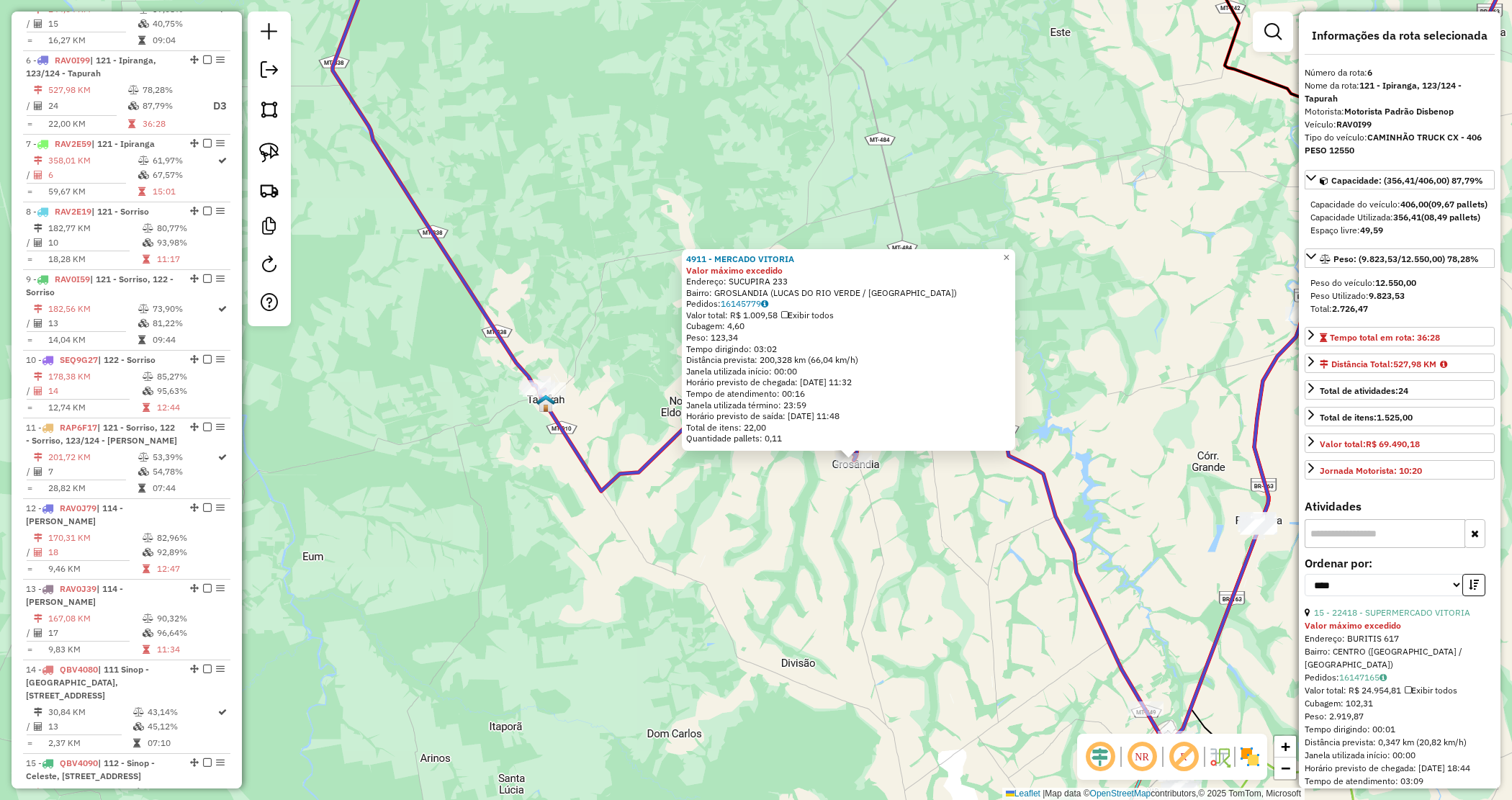
click at [833, 535] on div "4911 - MERCADO VITORIA Valor máximo excedido Endereço: SUCUPIRA 233 Bairro: GRO…" at bounding box center [756, 400] width 1512 height 800
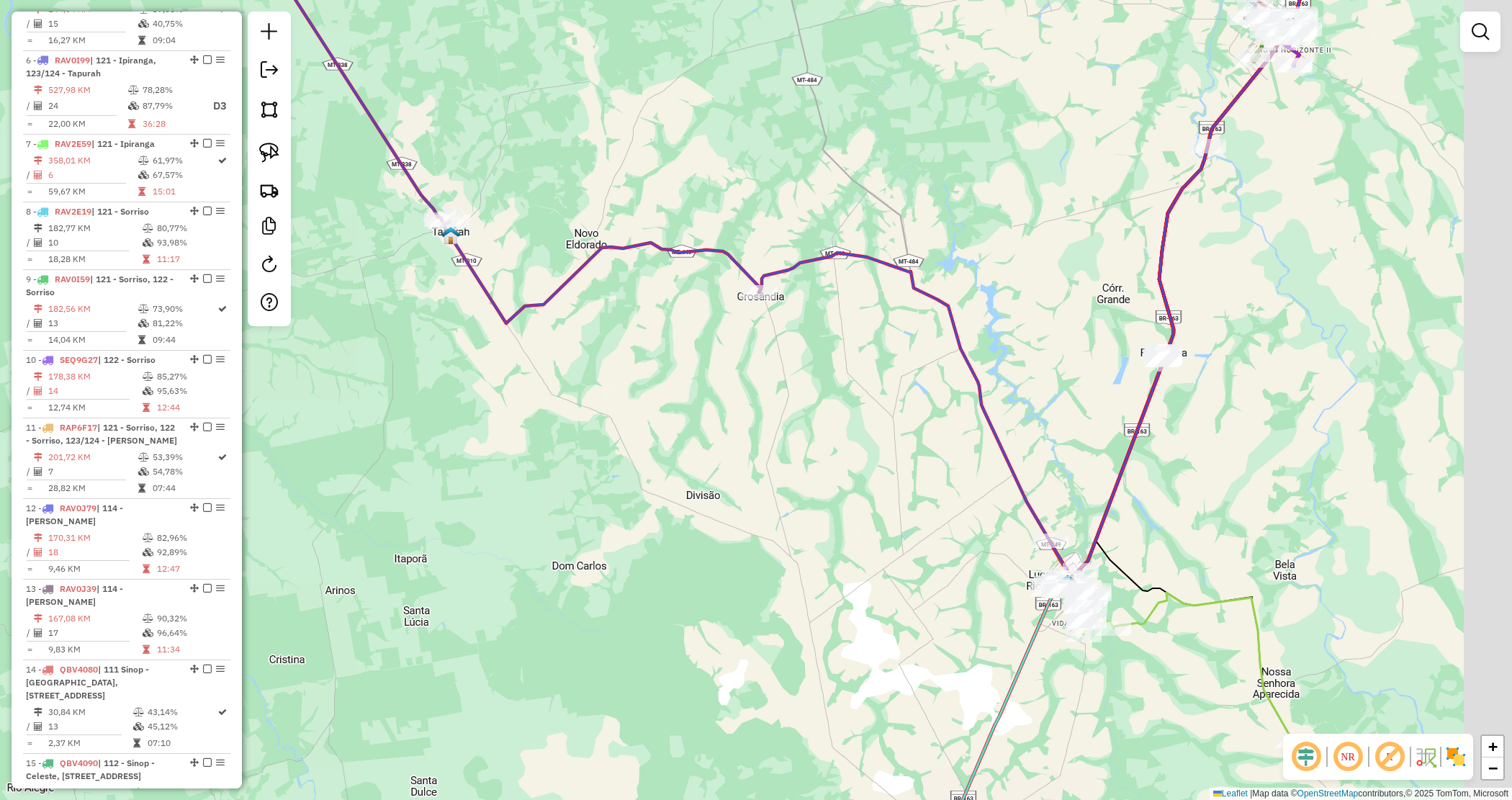
drag, startPoint x: 868, startPoint y: 438, endPoint x: 729, endPoint y: 449, distance: 139.4
click at [733, 447] on div "Janela de atendimento Grade de atendimento Capacidade Transportadoras Veículos …" at bounding box center [756, 400] width 1512 height 800
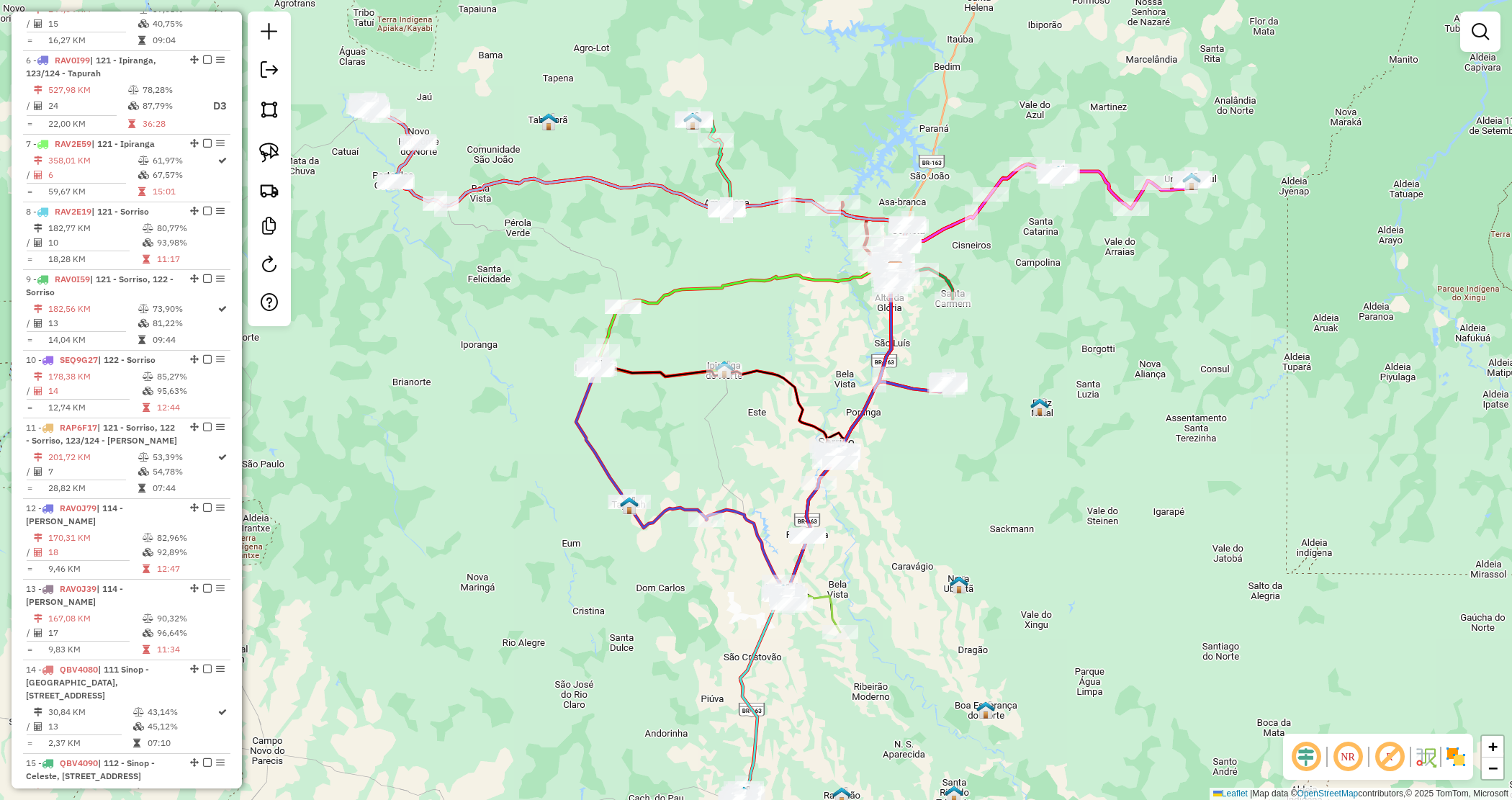
drag, startPoint x: 894, startPoint y: 409, endPoint x: 890, endPoint y: 468, distance: 59.1
click at [890, 468] on div "Janela de atendimento Grade de atendimento Capacidade Transportadoras Veículos …" at bounding box center [756, 400] width 1512 height 800
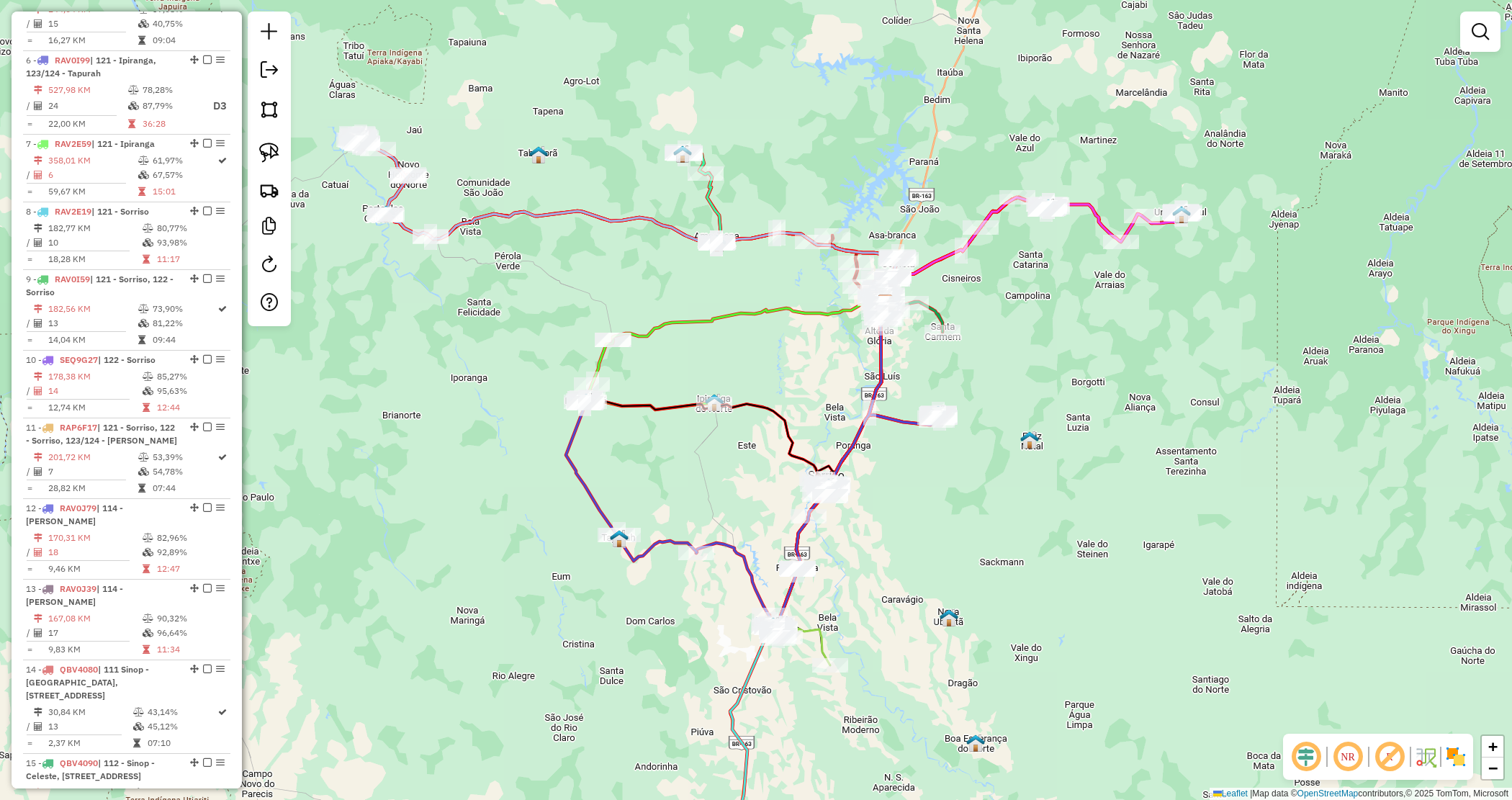
drag, startPoint x: 1127, startPoint y: 350, endPoint x: 1117, endPoint y: 382, distance: 33.5
click at [1117, 382] on div "Janela de atendimento Grade de atendimento Capacidade Transportadoras Veículos …" at bounding box center [756, 400] width 1512 height 800
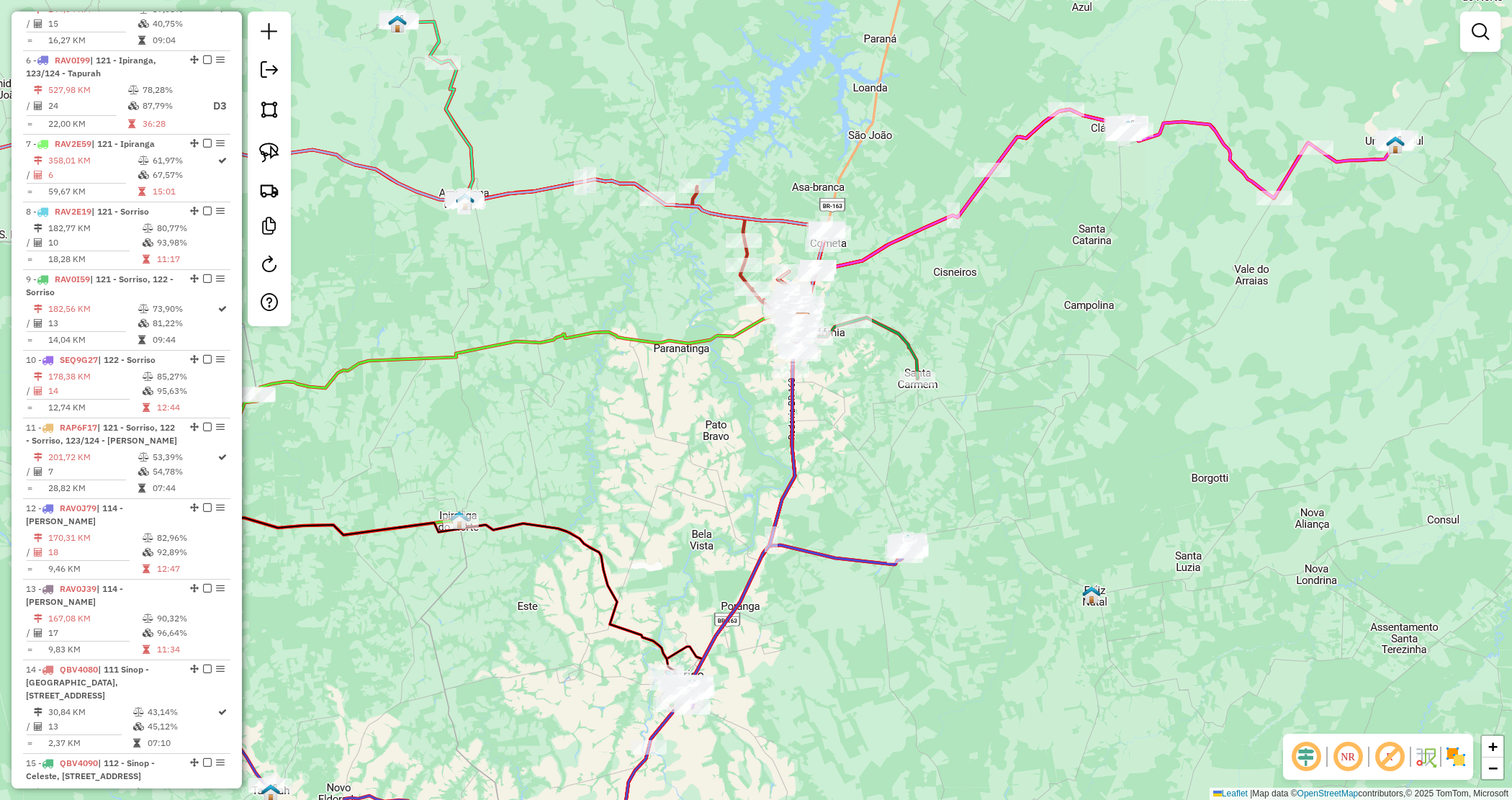
drag, startPoint x: 688, startPoint y: 444, endPoint x: 846, endPoint y: 499, distance: 167.3
click at [846, 499] on div "Janela de atendimento Grade de atendimento Capacidade Transportadoras Veículos …" at bounding box center [756, 400] width 1512 height 800
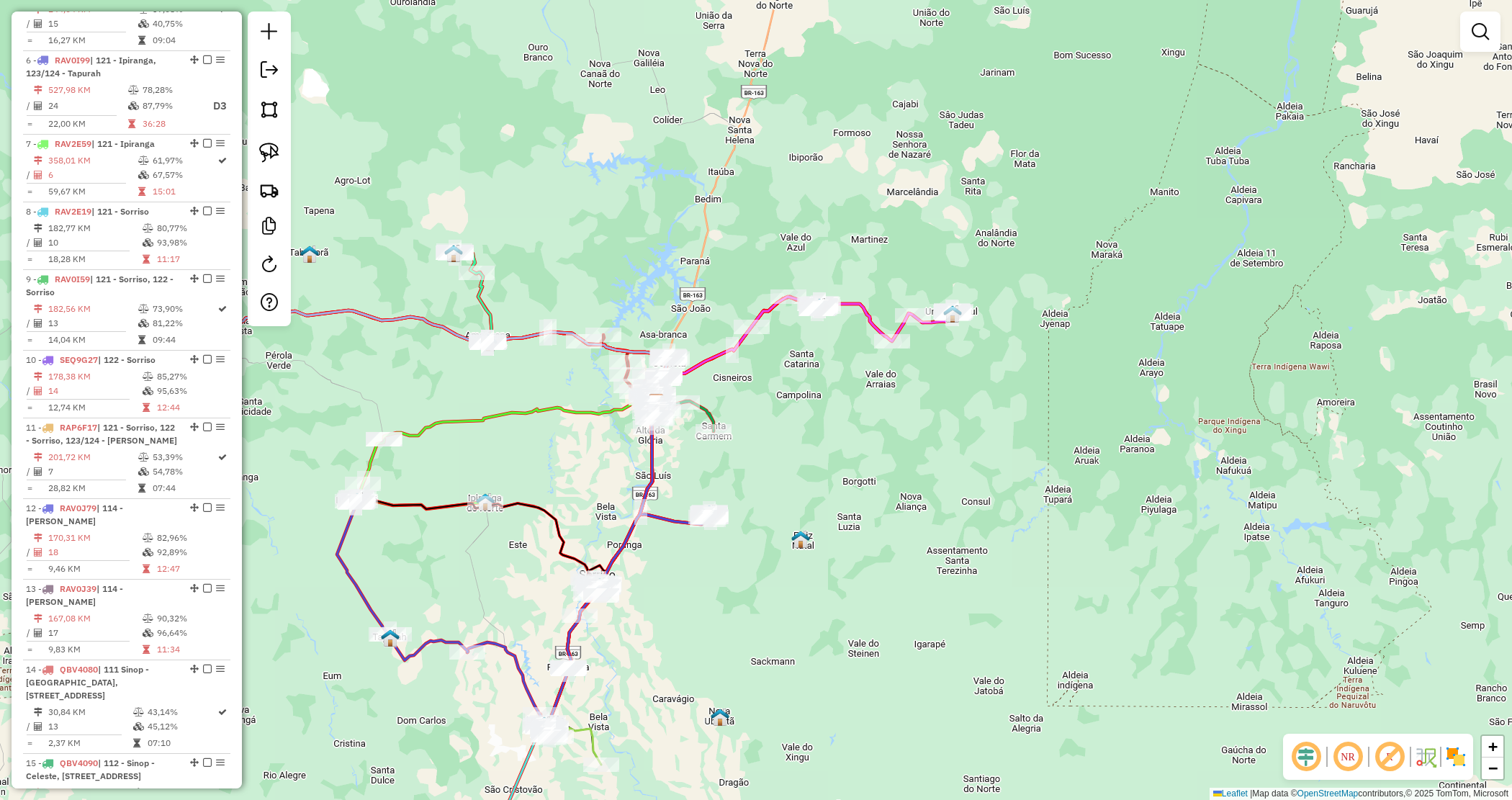
click at [799, 435] on div "Janela de atendimento Grade de atendimento Capacidade Transportadoras Veículos …" at bounding box center [756, 400] width 1512 height 800
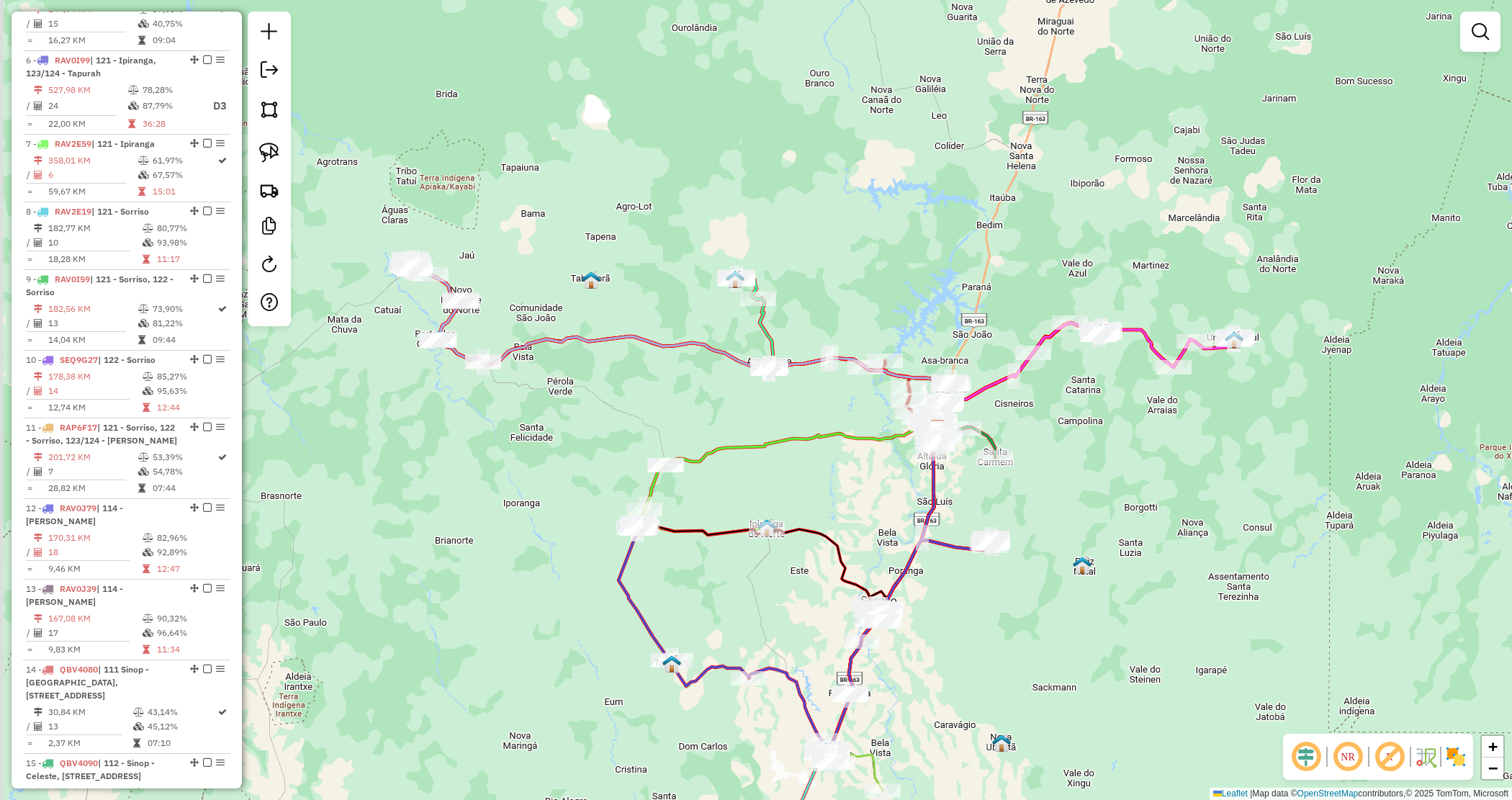
drag, startPoint x: 513, startPoint y: 378, endPoint x: 794, endPoint y: 404, distance: 282.2
click at [794, 404] on div "Janela de atendimento Grade de atendimento Capacidade Transportadoras Veículos …" at bounding box center [756, 400] width 1512 height 800
click at [761, 414] on div "Janela de atendimento Grade de atendimento Capacidade Transportadoras Veículos …" at bounding box center [756, 400] width 1512 height 800
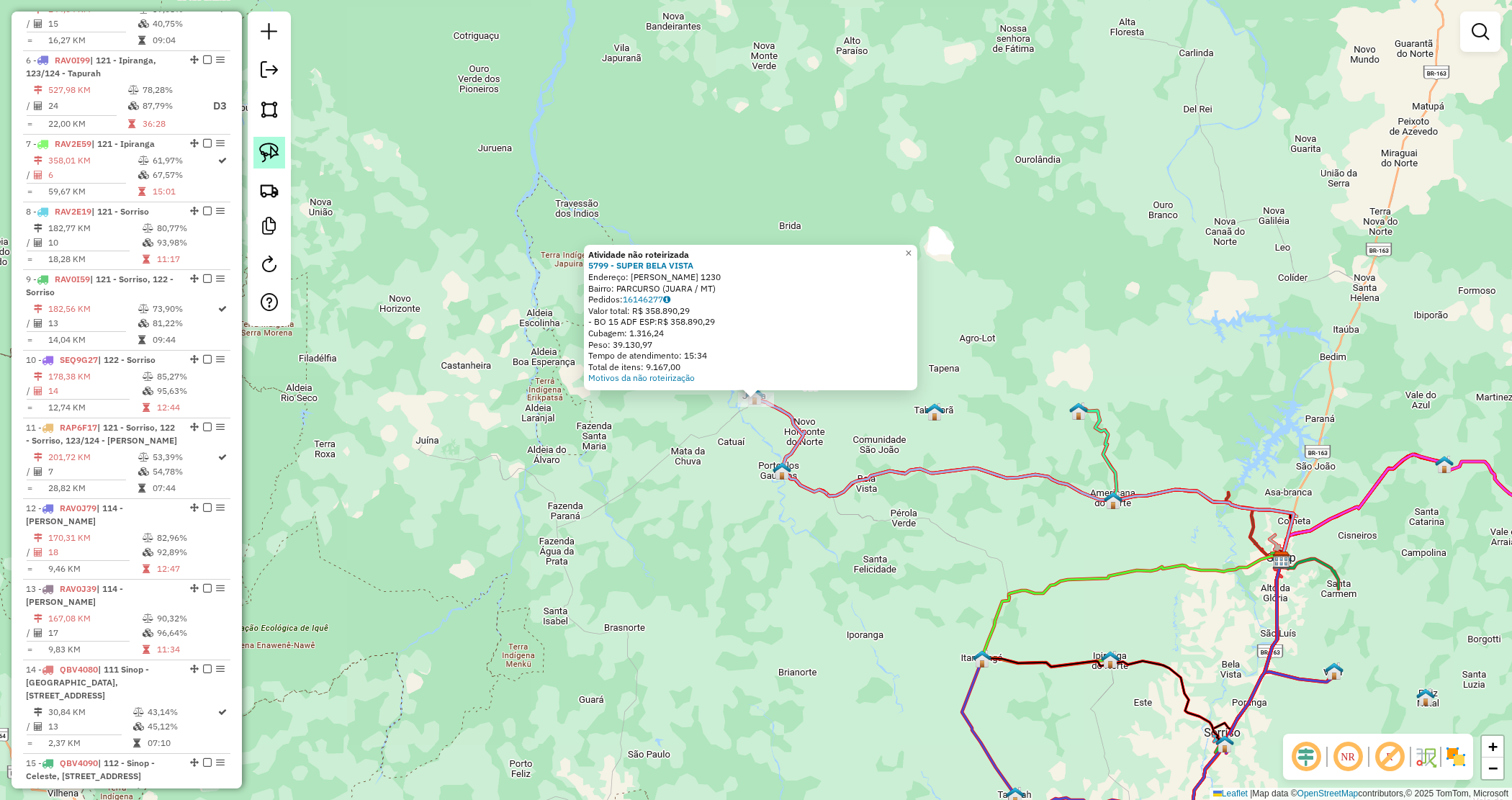
drag, startPoint x: 267, startPoint y: 164, endPoint x: 274, endPoint y: 166, distance: 7.3
click at [265, 164] on link at bounding box center [269, 153] width 32 height 32
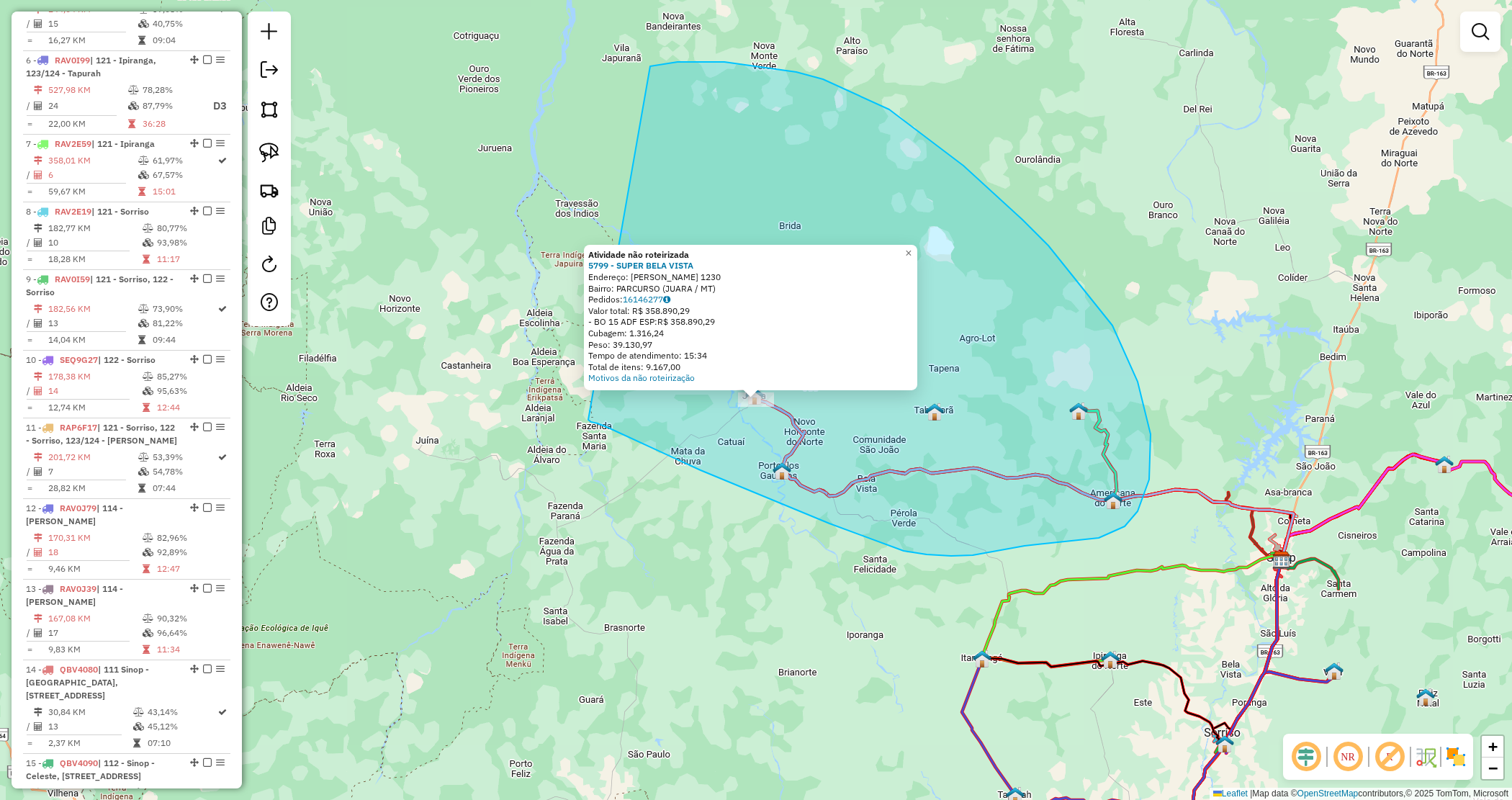
drag, startPoint x: 889, startPoint y: 109, endPoint x: 585, endPoint y: 420, distance: 434.9
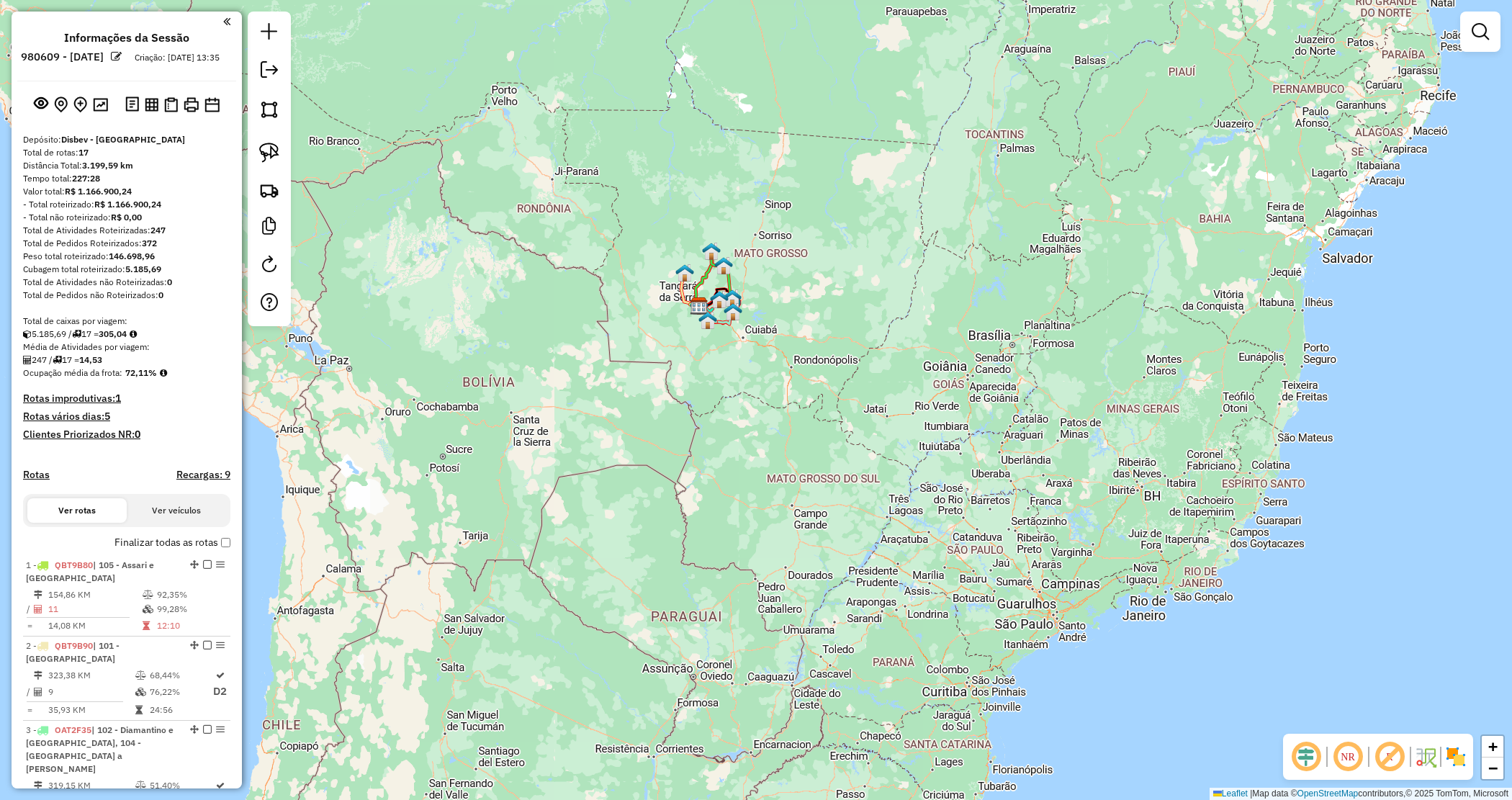
click at [129, 261] on strong "146.698,96" at bounding box center [131, 255] width 46 height 11
copy strong "146.698,96"
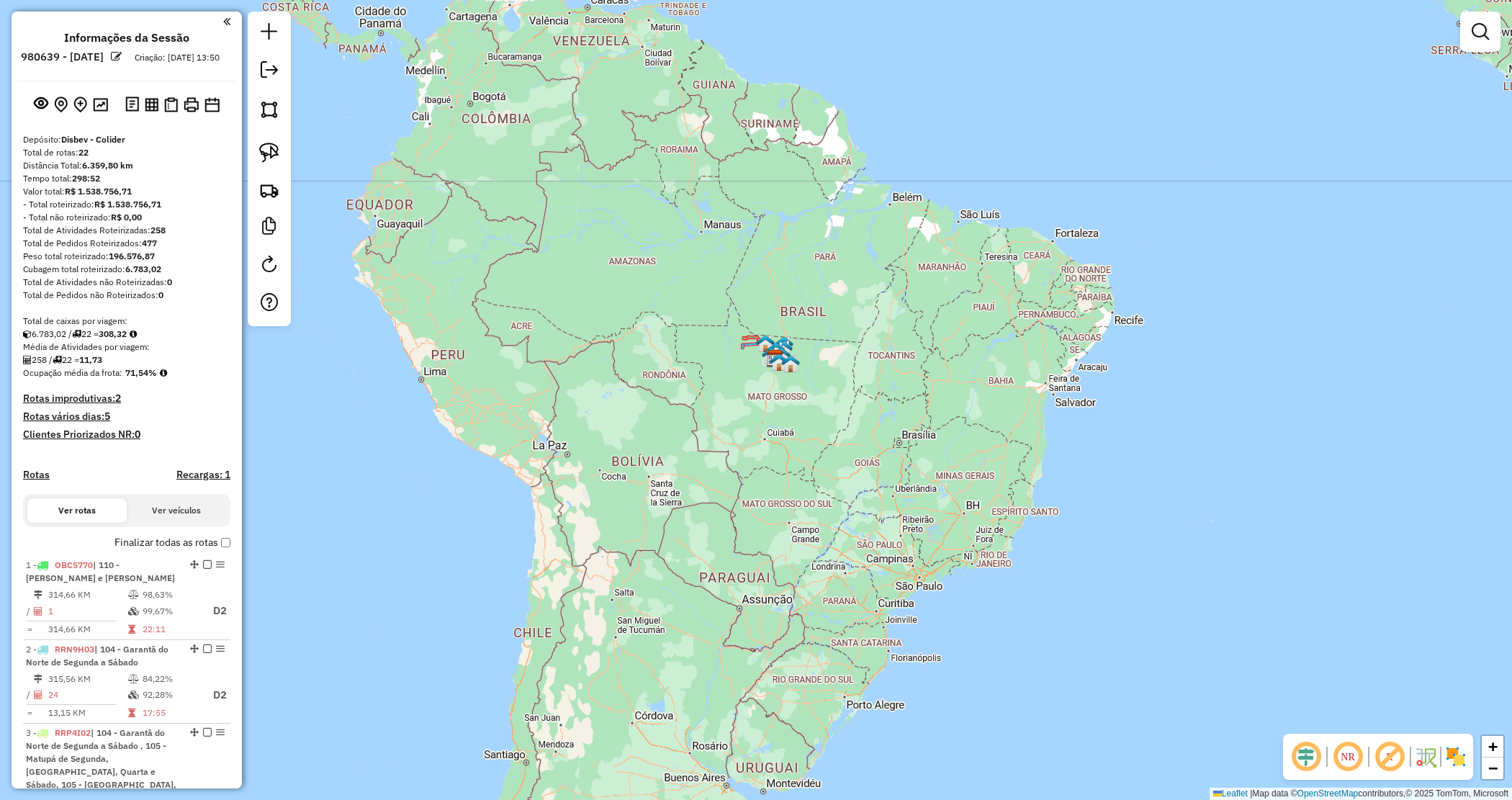
click at [126, 261] on strong "196.576,87" at bounding box center [131, 255] width 46 height 11
copy strong "196.576,87"
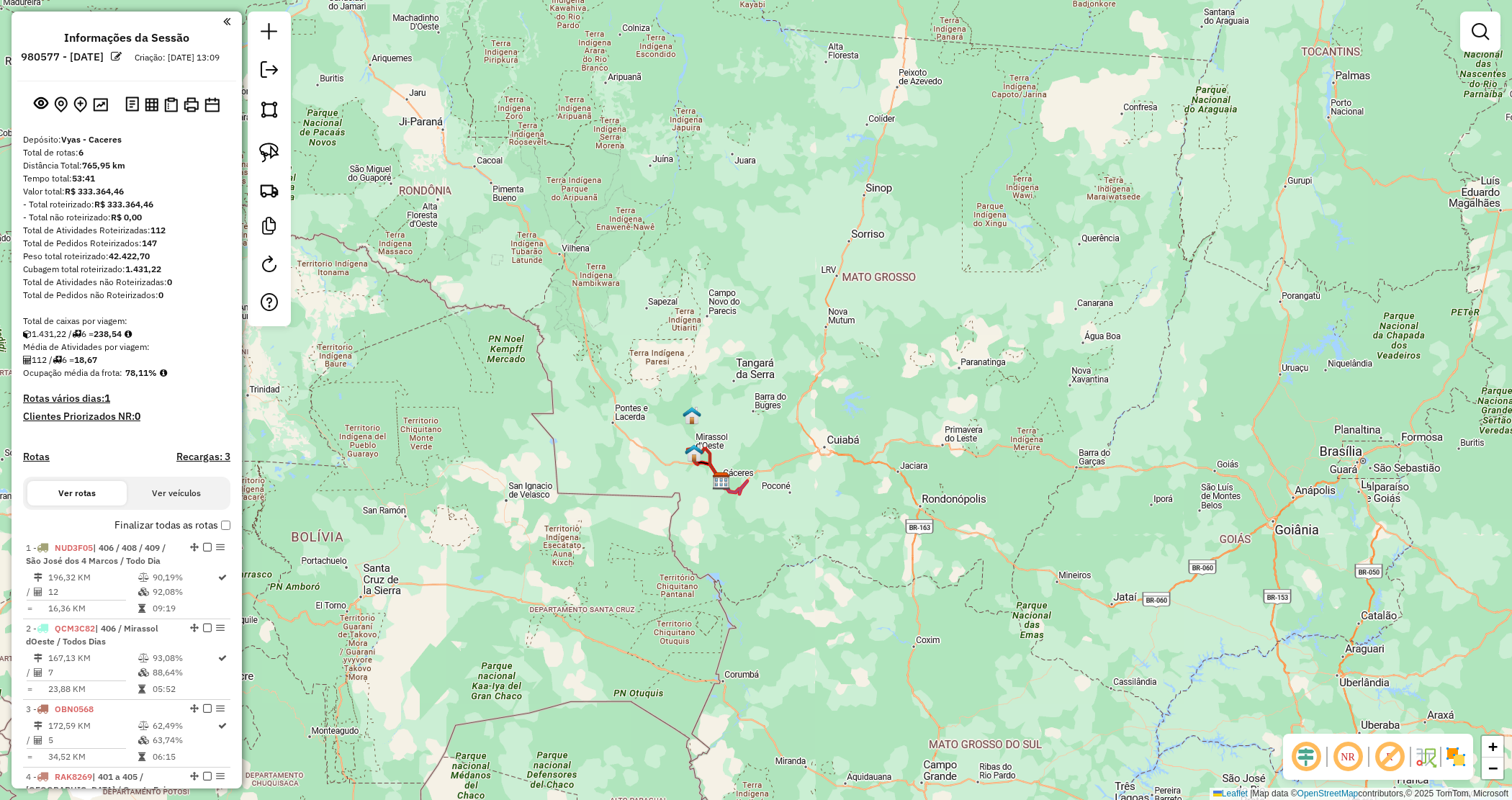
click at [133, 261] on strong "42.422,70" at bounding box center [128, 255] width 41 height 11
copy strong "42.422,70"
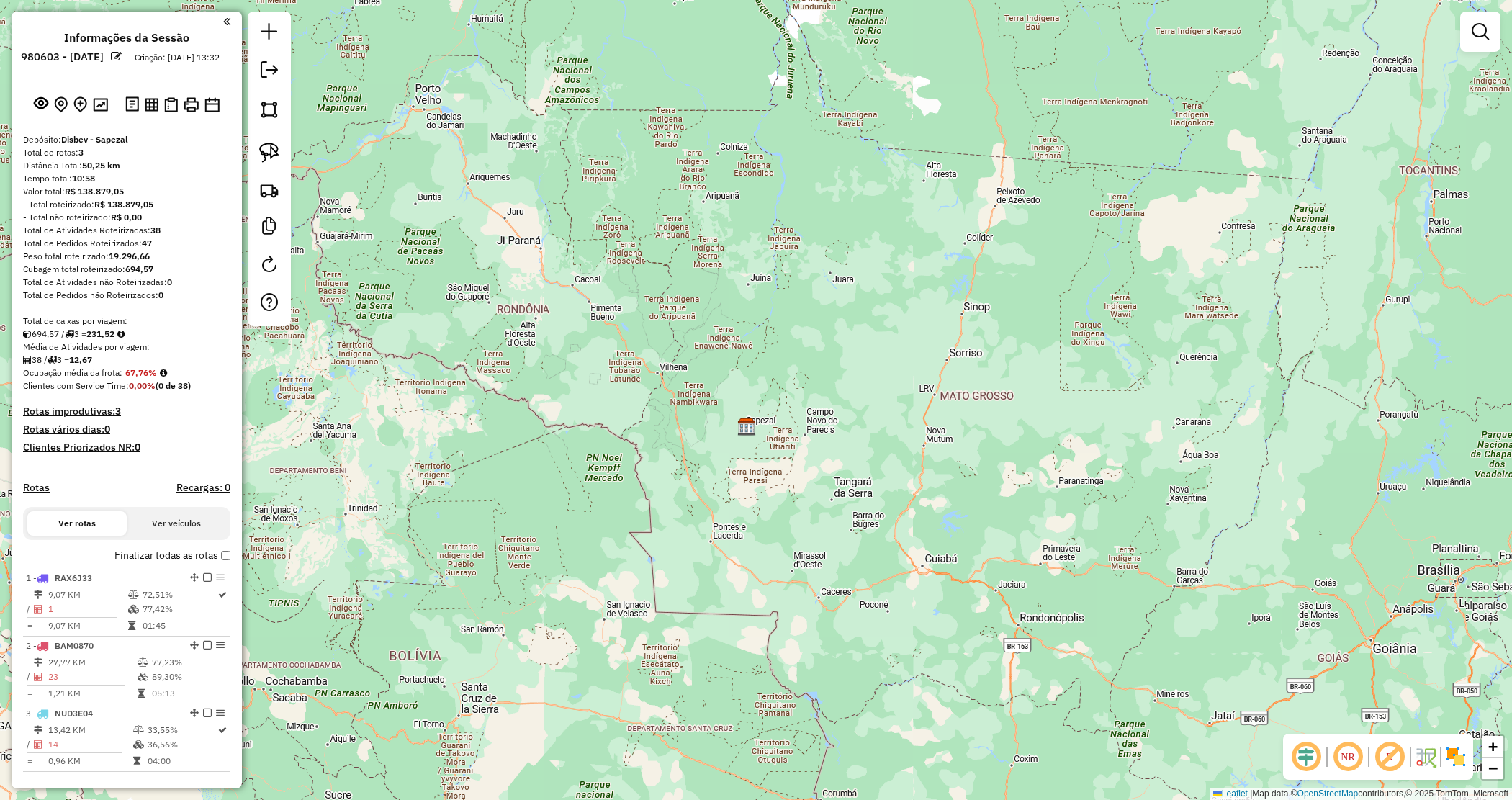
click at [129, 261] on strong "19.296,66" at bounding box center [128, 255] width 41 height 11
copy strong "19.296,66"
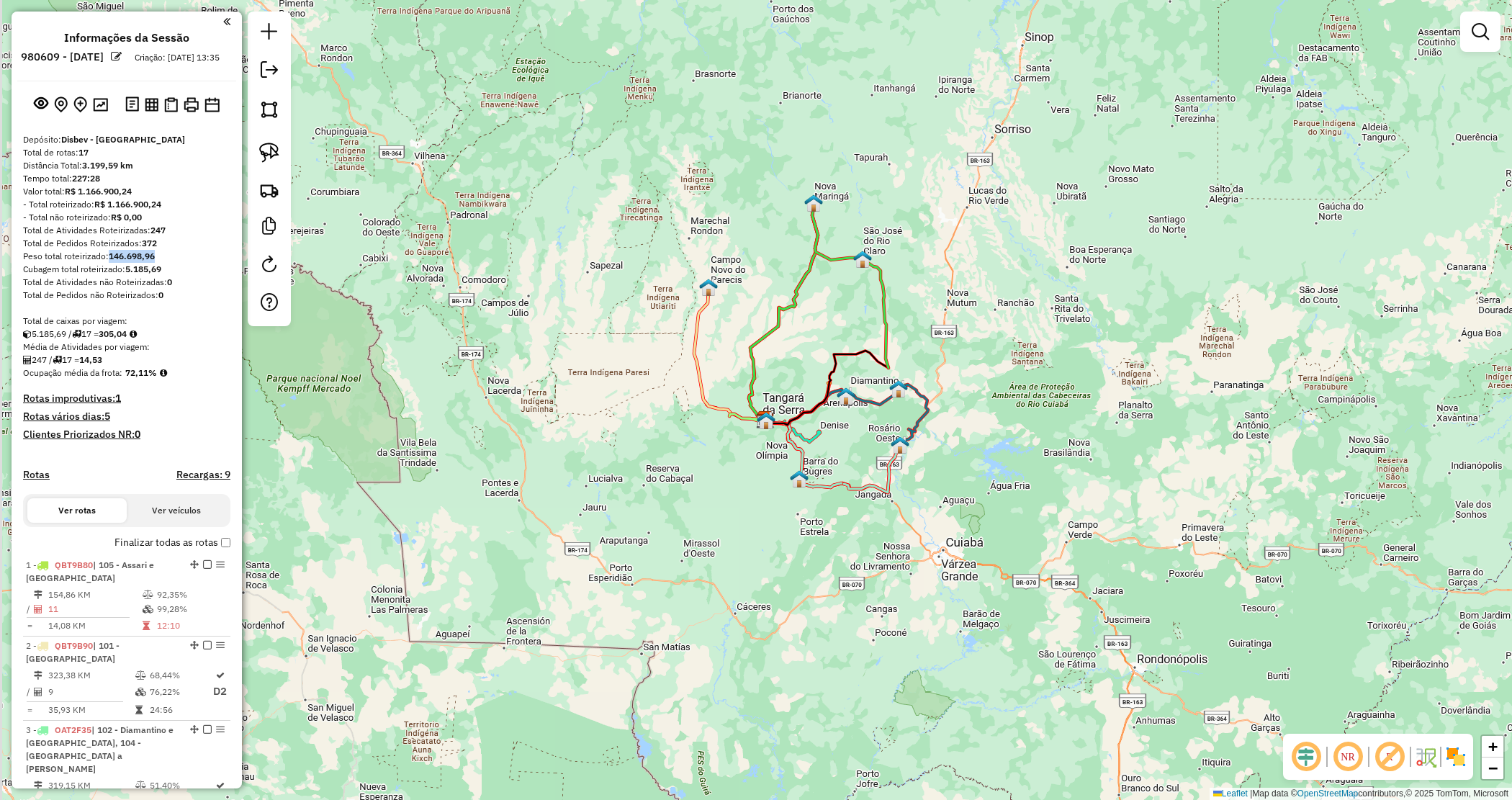
drag, startPoint x: 727, startPoint y: 304, endPoint x: 806, endPoint y: 357, distance: 95.1
click at [806, 356] on div "Janela de atendimento Grade de atendimento Capacidade Transportadoras Veículos …" at bounding box center [756, 400] width 1512 height 800
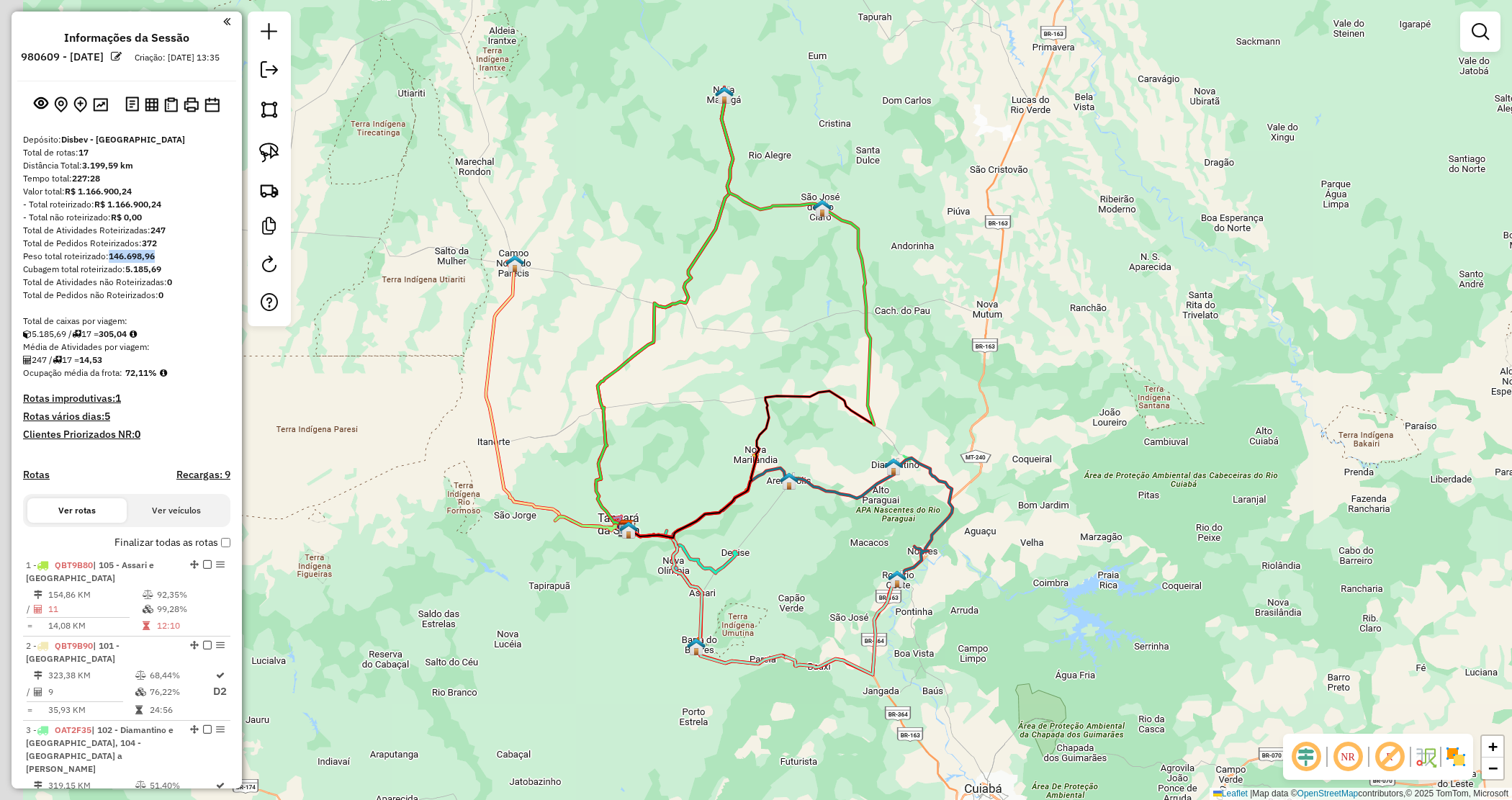
drag, startPoint x: 678, startPoint y: 400, endPoint x: 701, endPoint y: 380, distance: 30.5
click at [700, 382] on div "Janela de atendimento Grade de atendimento Capacidade Transportadoras Veículos …" at bounding box center [756, 400] width 1512 height 800
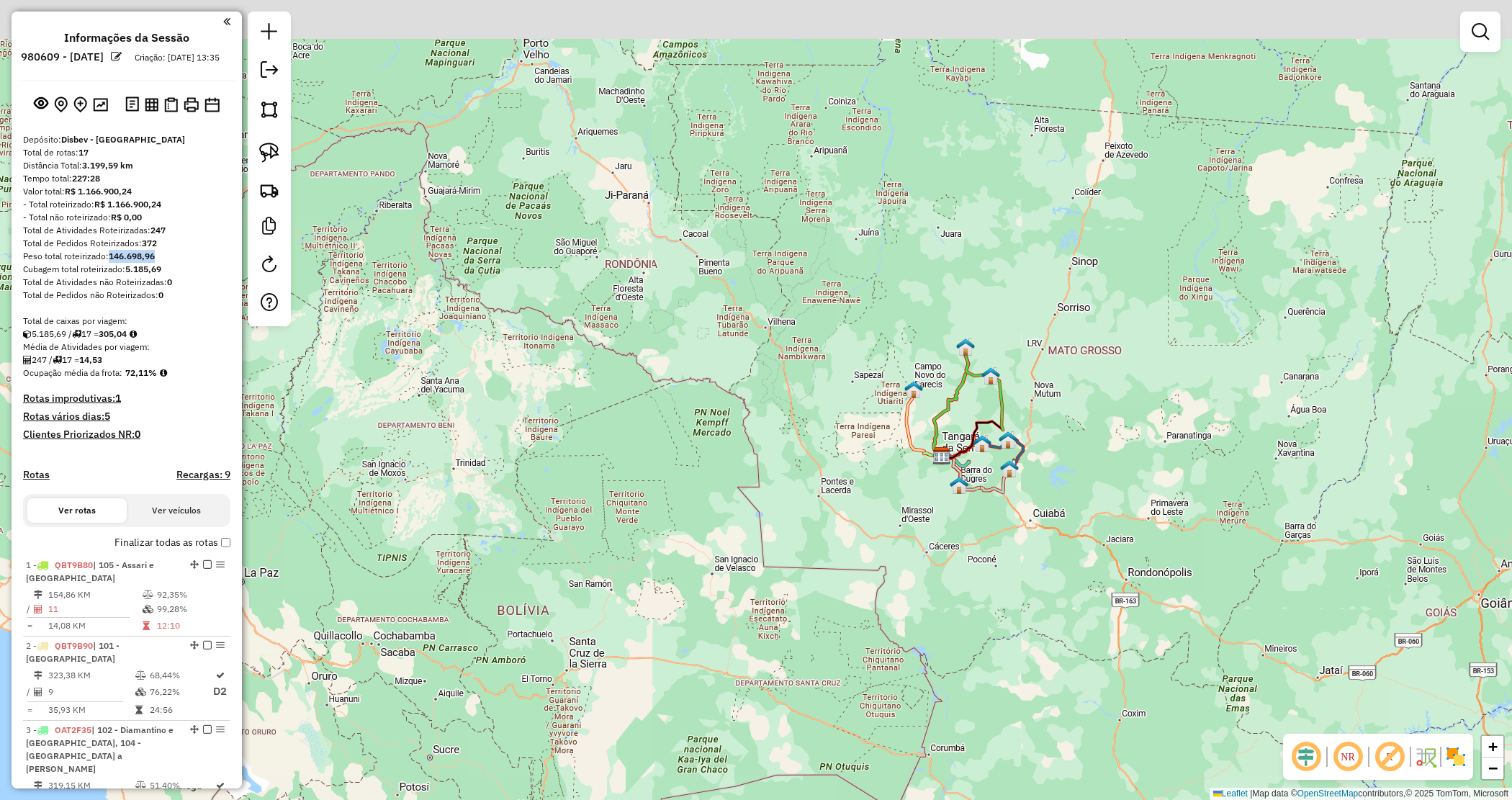
drag, startPoint x: 1037, startPoint y: 483, endPoint x: 1038, endPoint y: 525, distance: 42.0
click at [1038, 525] on div "Janela de atendimento Grade de atendimento Capacidade Transportadoras Veículos …" at bounding box center [756, 400] width 1512 height 800
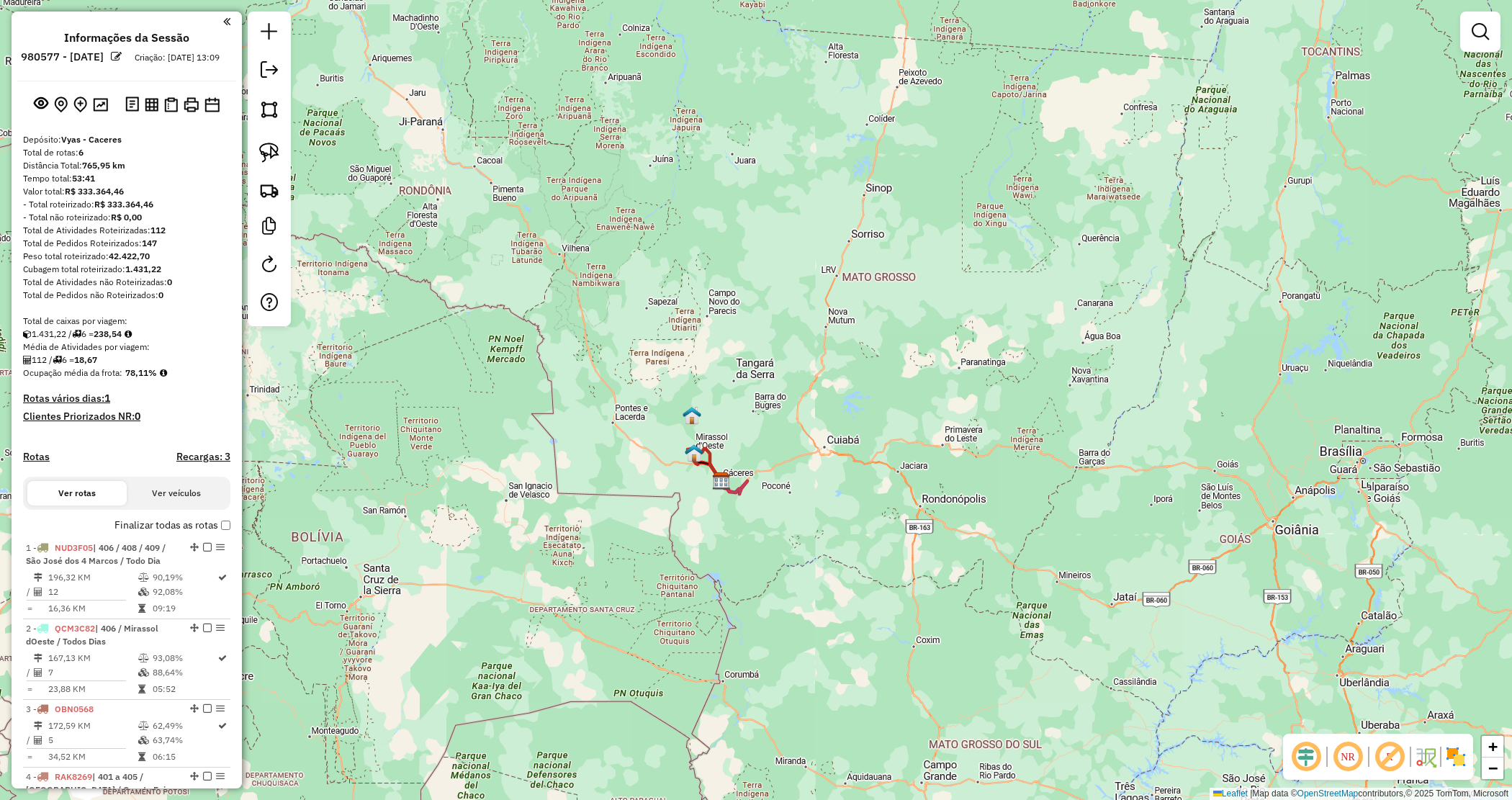
click at [189, 395] on div "Depósito: Vyas - Caceres Total de rotas: 6 Distância Total: 765,95 km Tempo tot…" at bounding box center [127, 624] width 219 height 982
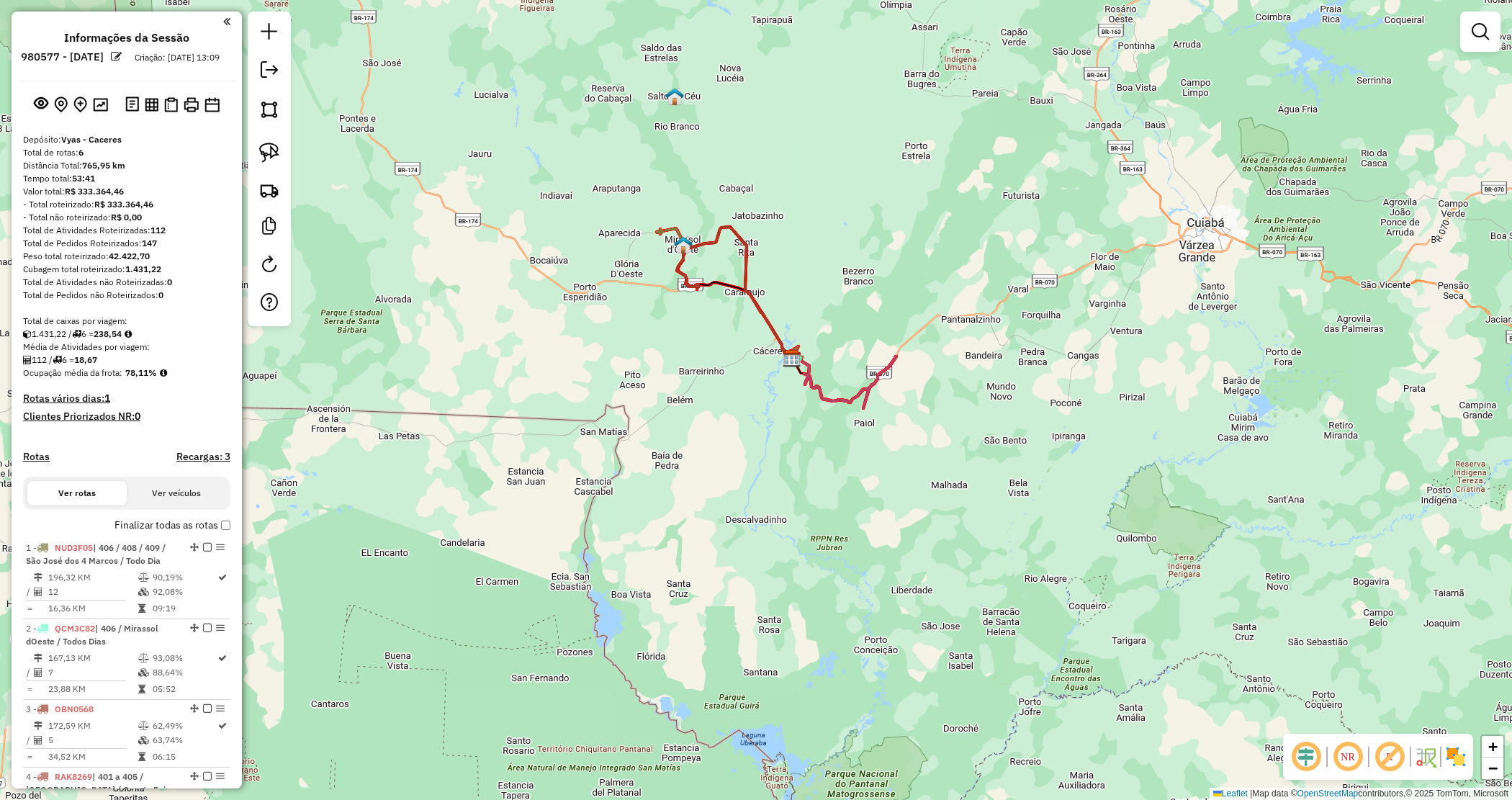
drag, startPoint x: 713, startPoint y: 512, endPoint x: 758, endPoint y: 474, distance: 58.9
click at [758, 474] on div "Janela de atendimento Grade de atendimento Capacidade Transportadoras Veículos …" at bounding box center [756, 400] width 1512 height 800
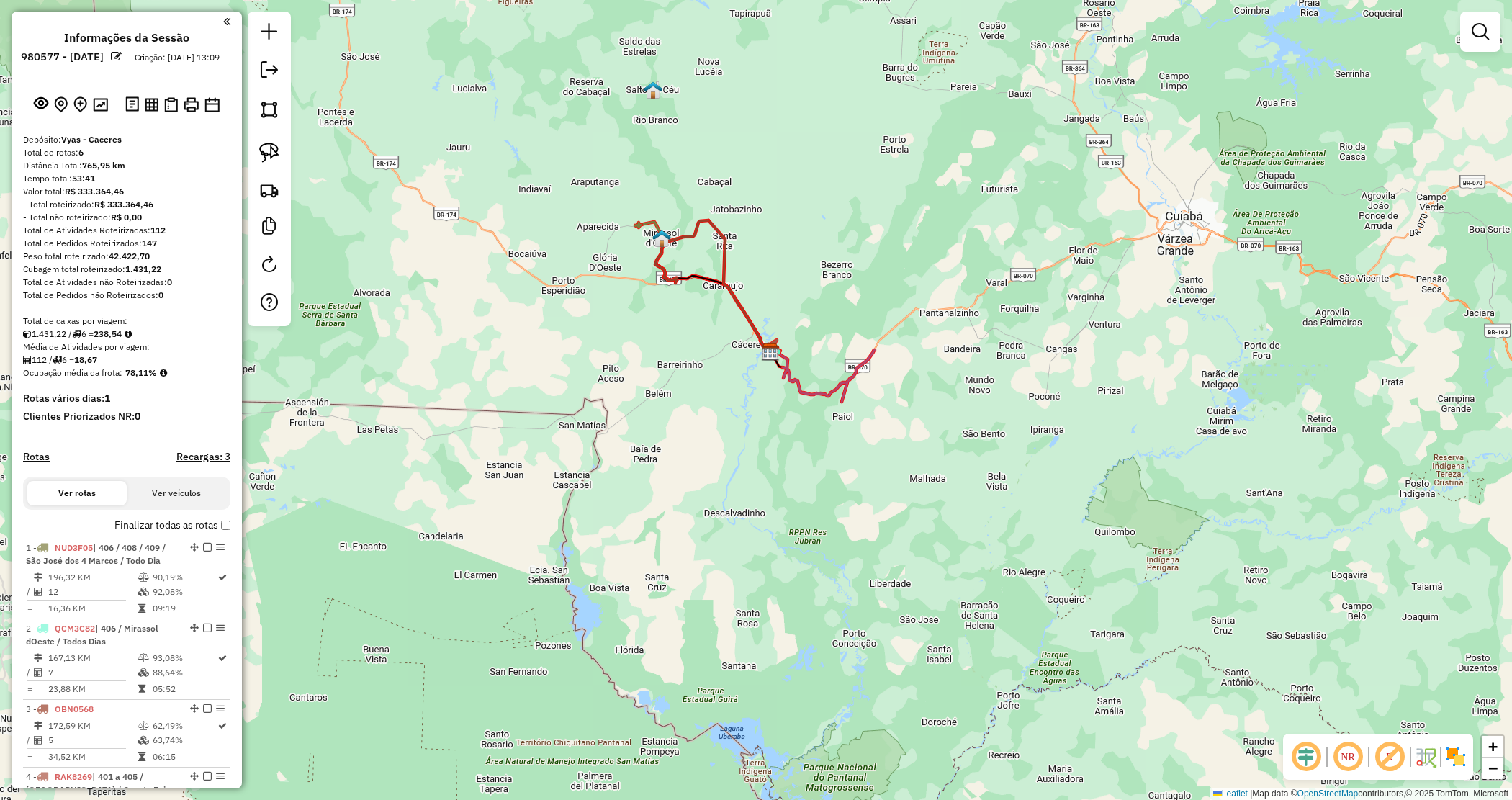
drag, startPoint x: 451, startPoint y: 252, endPoint x: 472, endPoint y: 267, distance: 25.8
click at [472, 267] on div "Janela de atendimento Grade de atendimento Capacidade Transportadoras Veículos …" at bounding box center [756, 400] width 1512 height 800
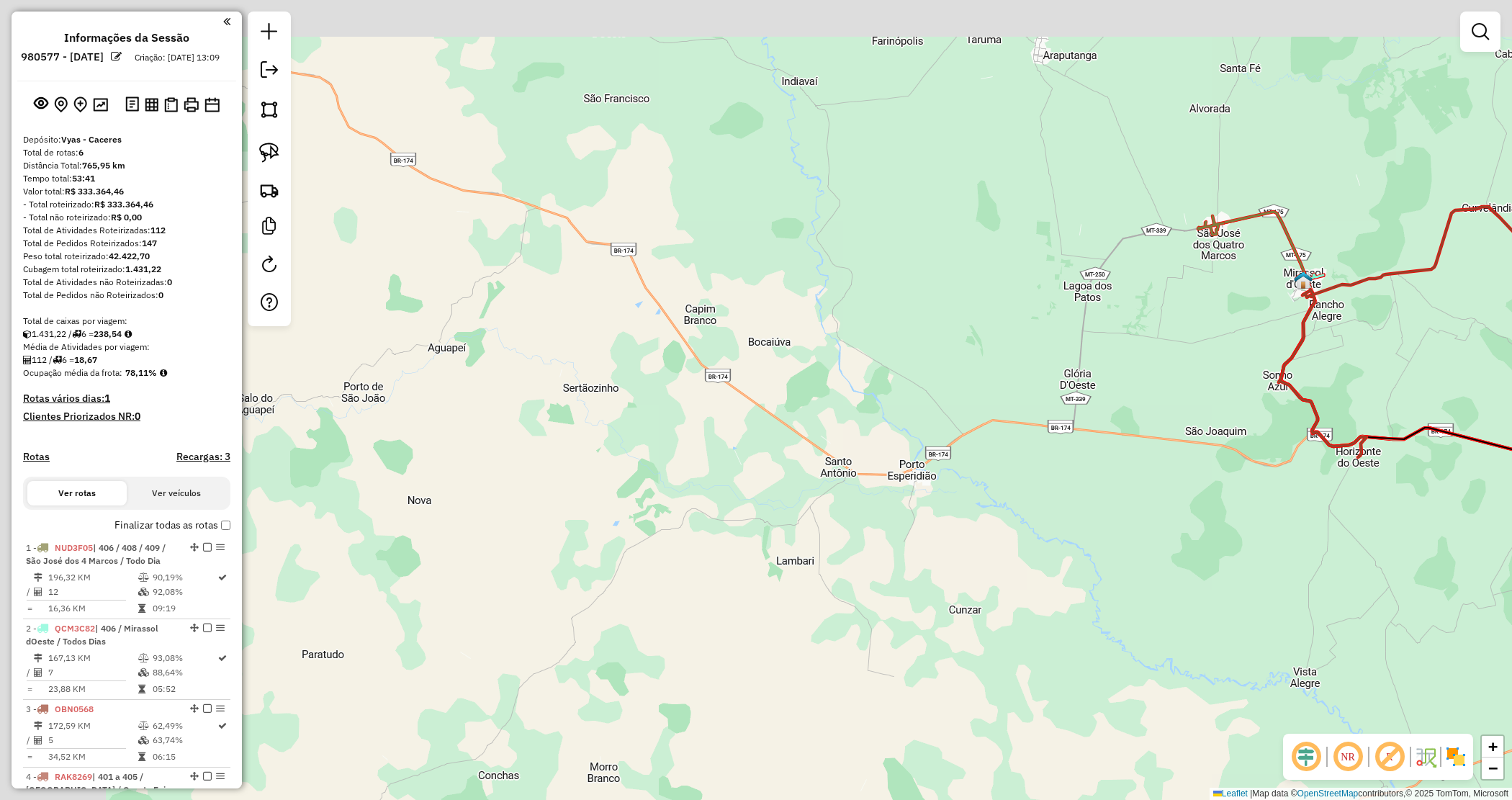
drag, startPoint x: 602, startPoint y: 294, endPoint x: 688, endPoint y: 350, distance: 102.6
click at [688, 350] on div "Janela de atendimento Grade de atendimento Capacidade Transportadoras Veículos …" at bounding box center [756, 400] width 1512 height 800
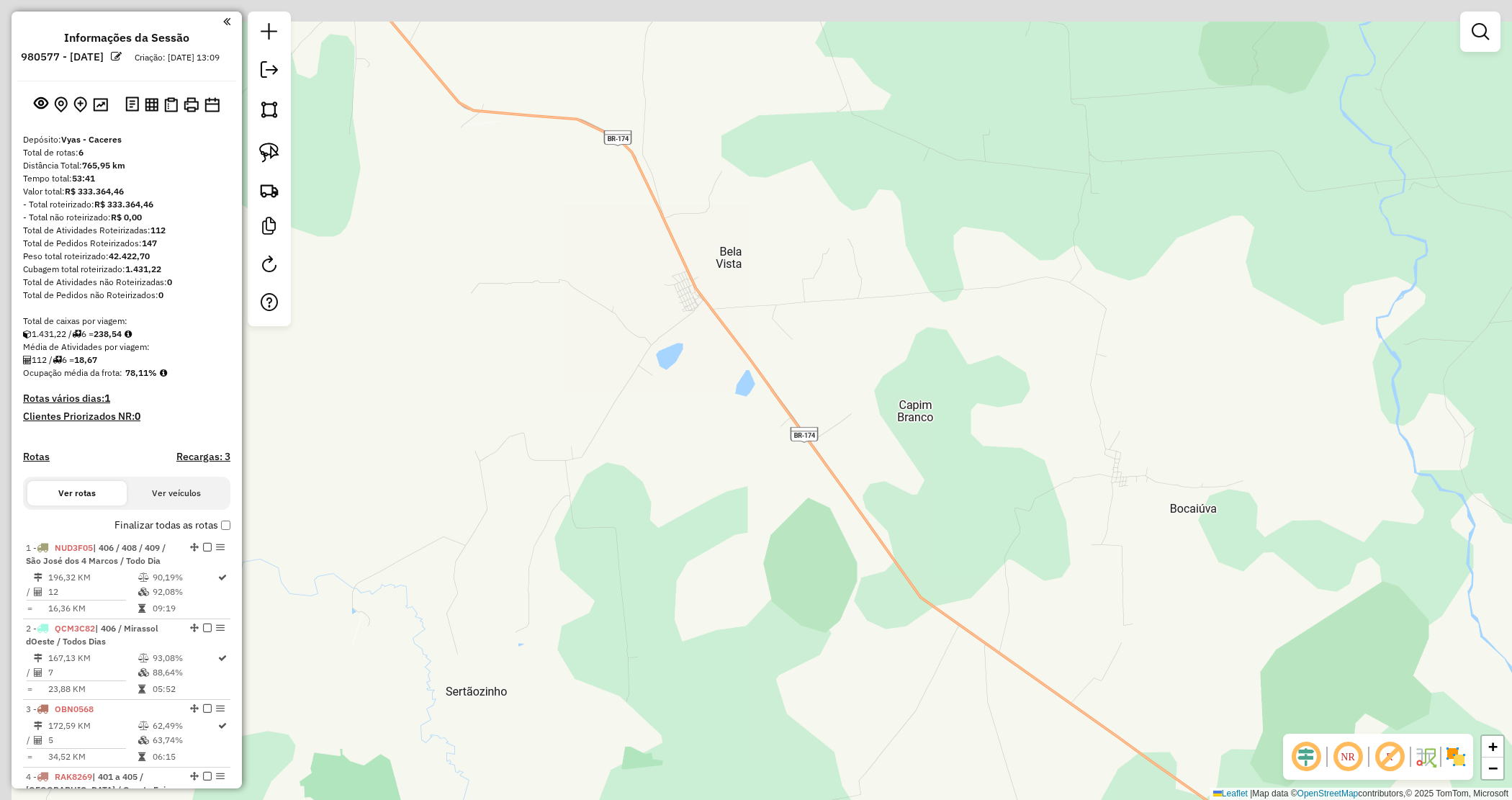
drag, startPoint x: 708, startPoint y: 238, endPoint x: 842, endPoint y: 351, distance: 175.3
click at [842, 351] on div "Janela de atendimento Grade de atendimento Capacidade Transportadoras Veículos …" at bounding box center [756, 400] width 1512 height 800
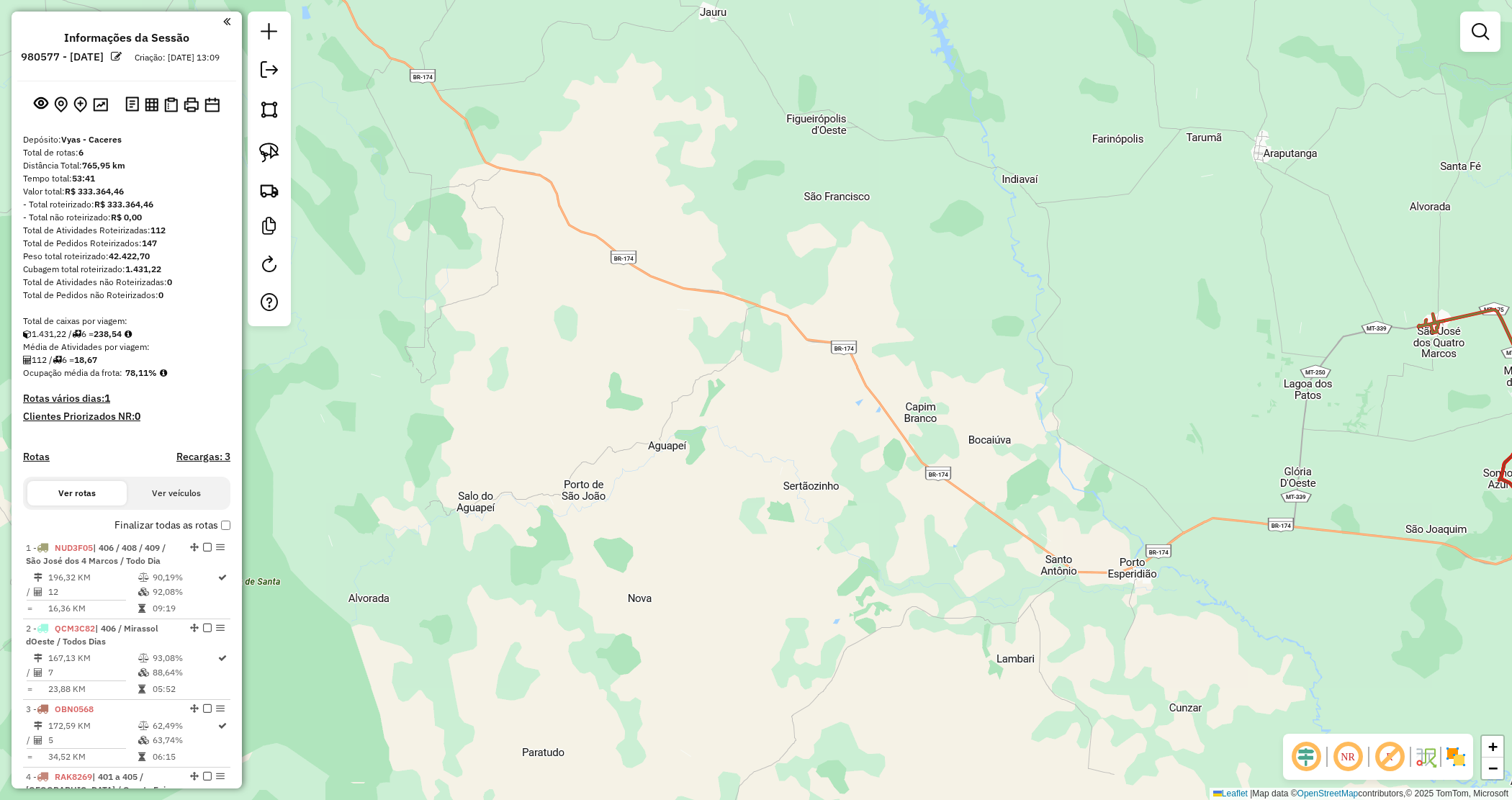
drag, startPoint x: 823, startPoint y: 369, endPoint x: 525, endPoint y: 284, distance: 309.9
click at [823, 370] on div "Janela de atendimento Grade de atendimento Capacidade Transportadoras Veículos …" at bounding box center [756, 400] width 1512 height 800
